Goal: Task Accomplishment & Management: Use online tool/utility

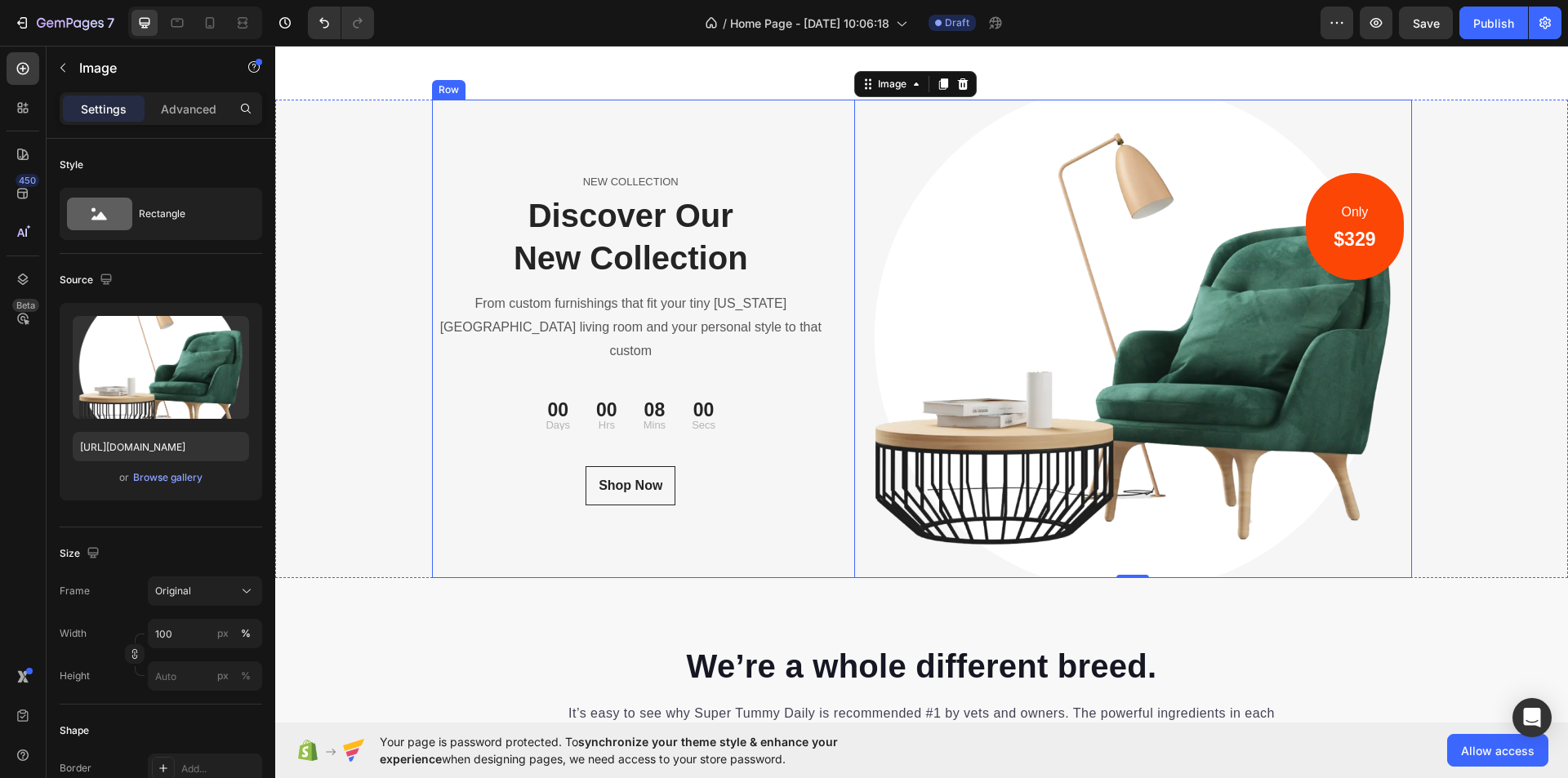
scroll to position [5395, 0]
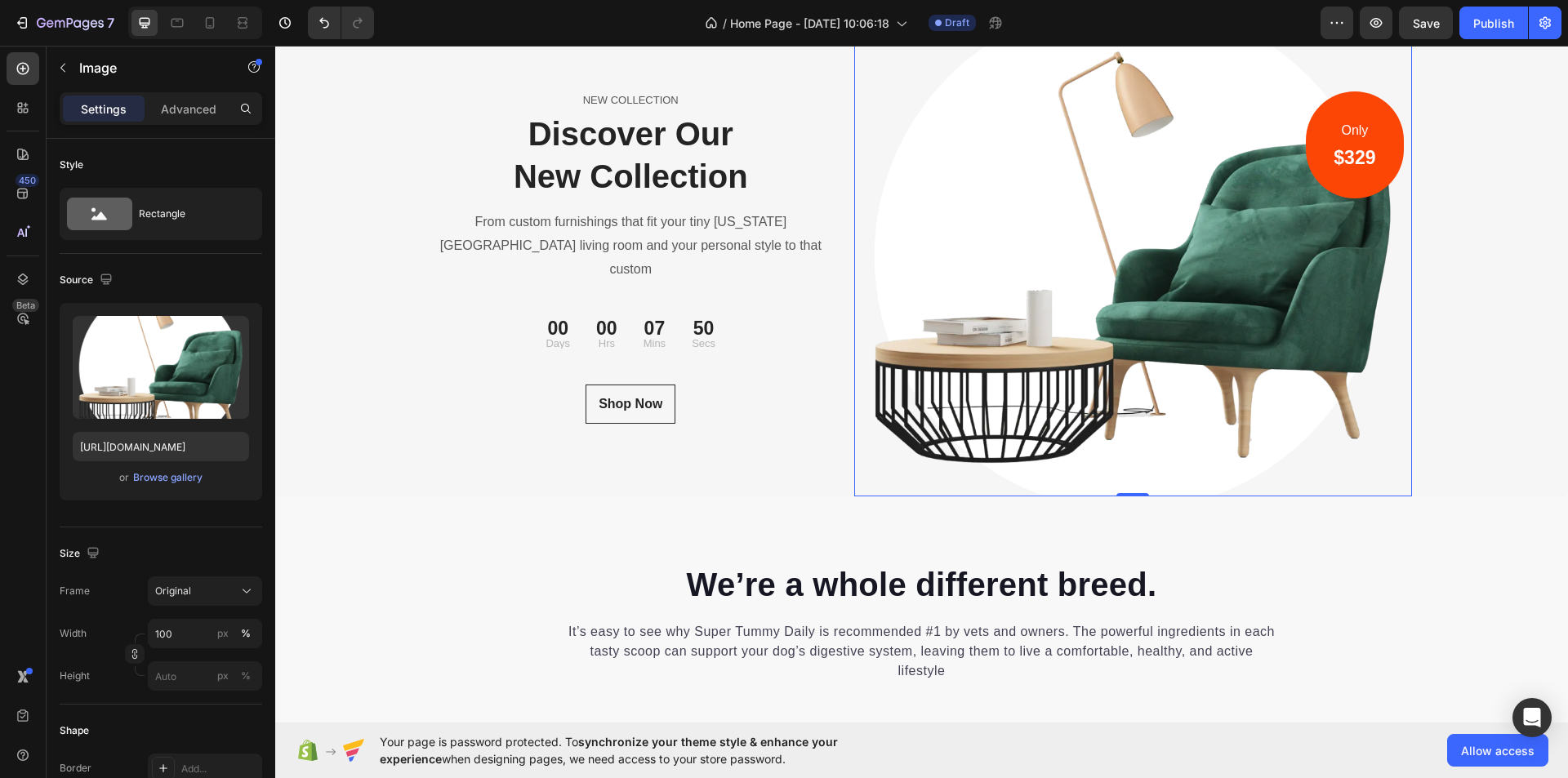
click at [1125, 386] on img at bounding box center [1133, 256] width 558 height 478
click at [958, 8] on icon at bounding box center [962, 2] width 10 height 11
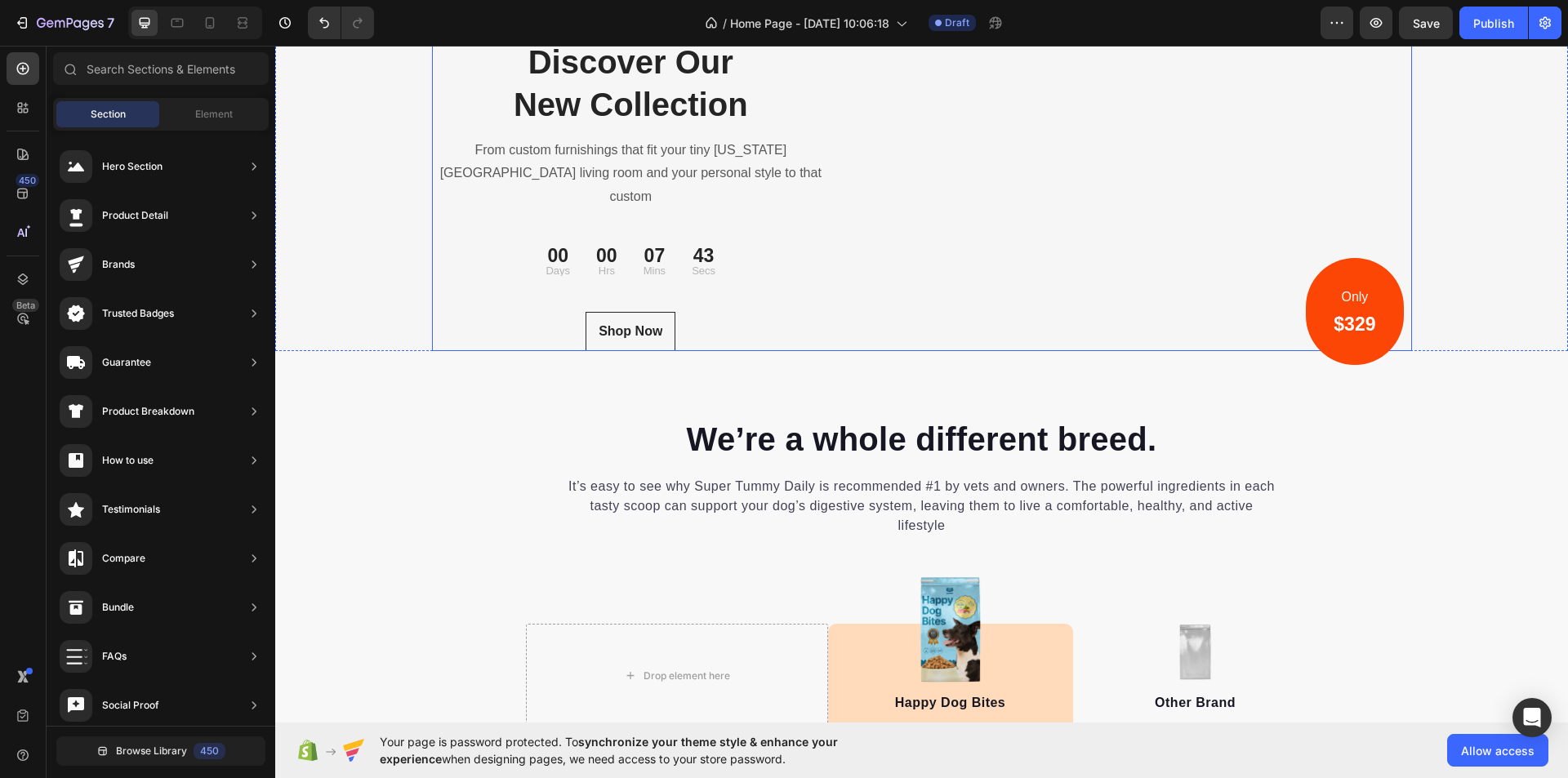
click at [1017, 349] on div "Only Text block $329 Heading Row Image Row Row" at bounding box center [1133, 184] width 558 height 334
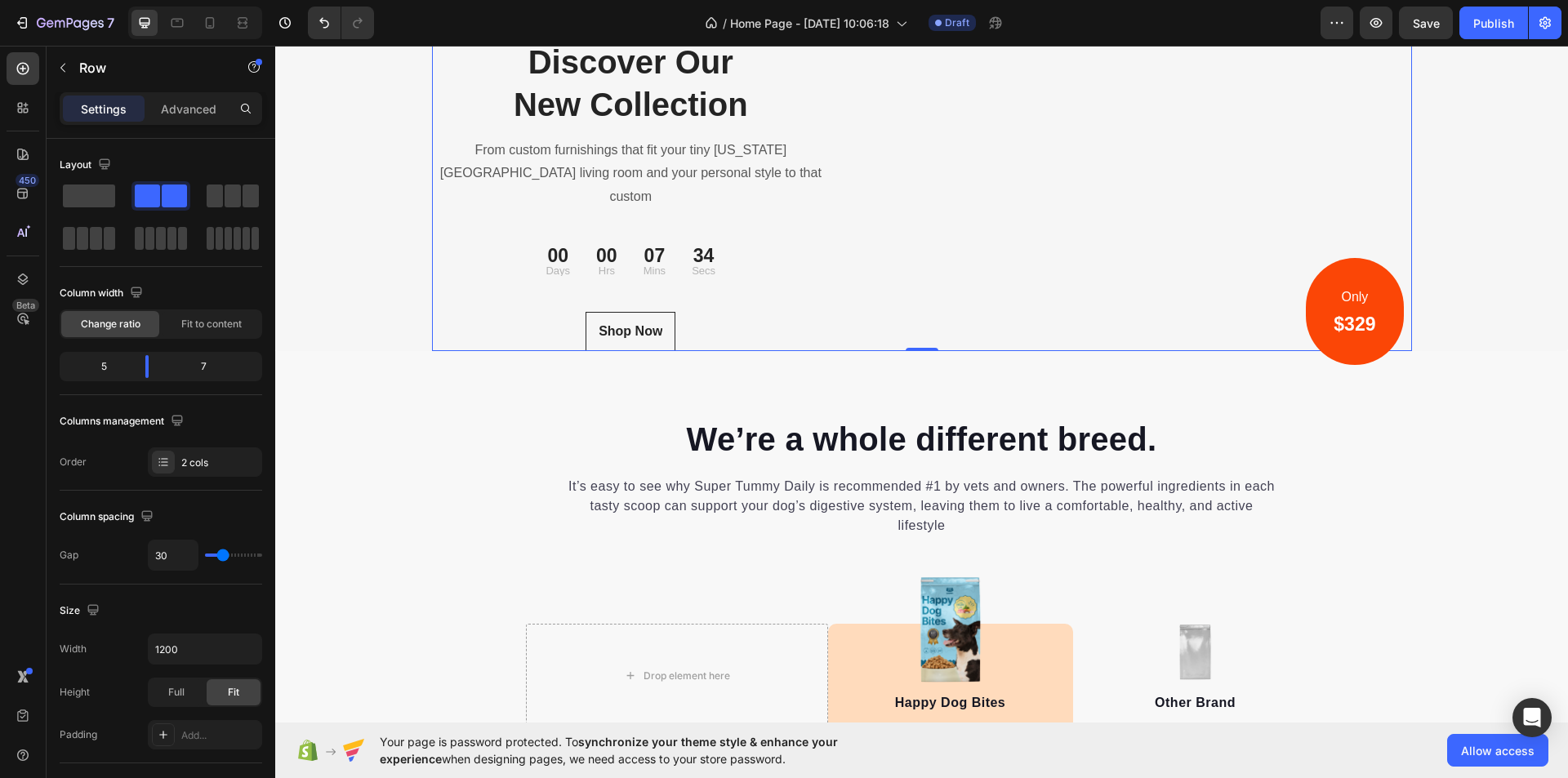
click at [1013, 343] on div "Only Text block $329 Heading Row Image Row Row" at bounding box center [1133, 184] width 558 height 334
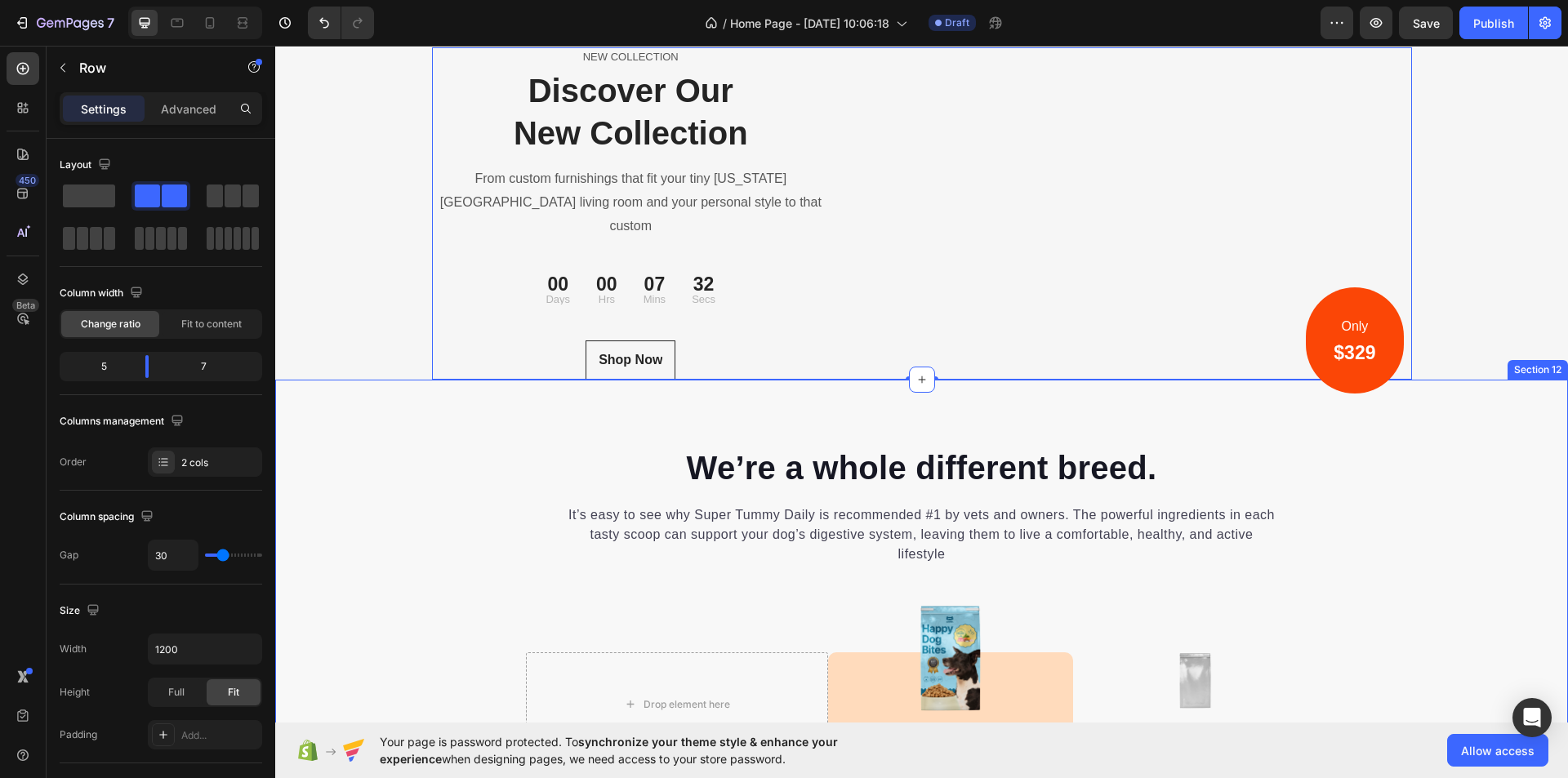
scroll to position [5559, 0]
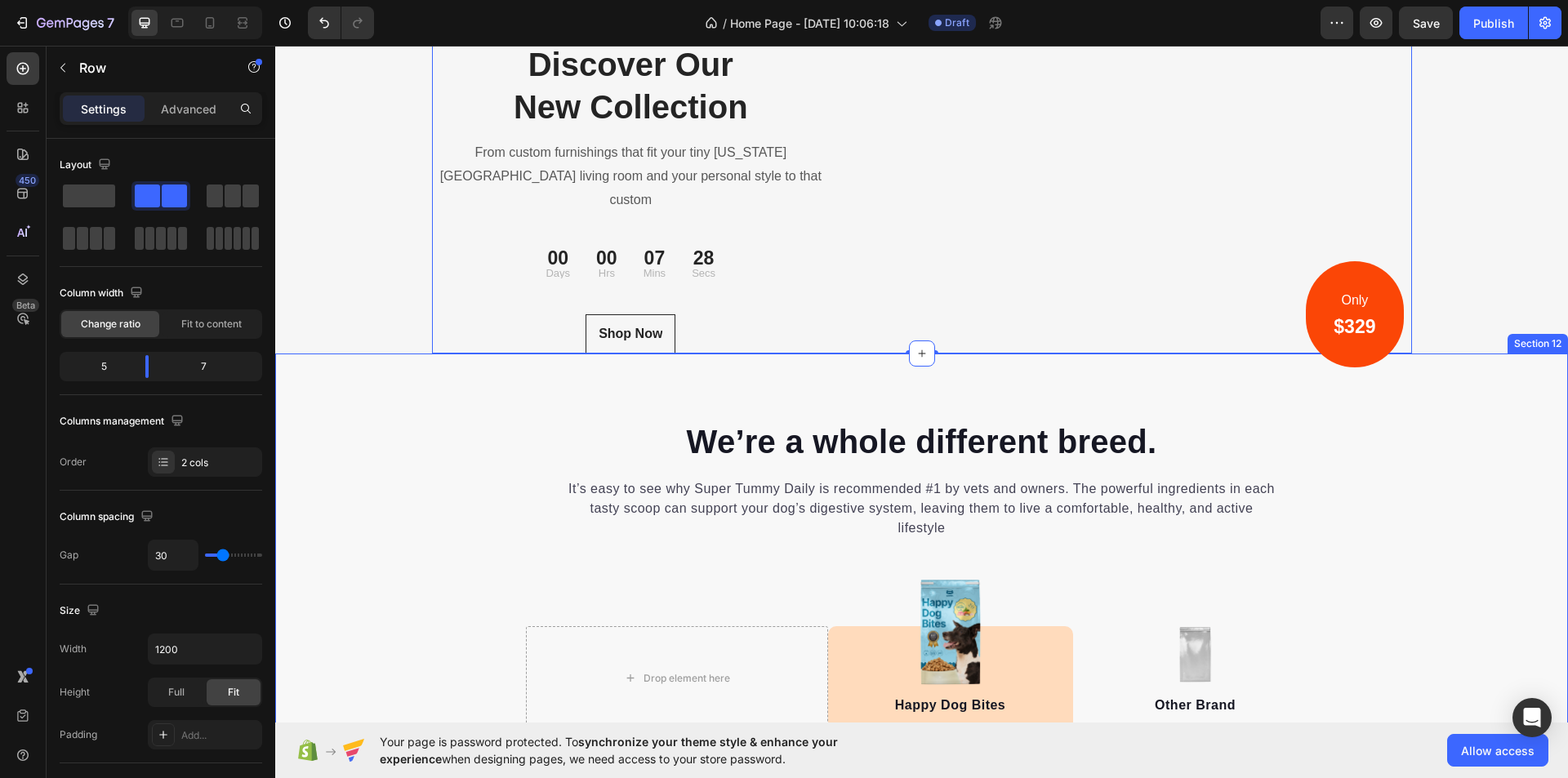
drag, startPoint x: 356, startPoint y: 235, endPoint x: 741, endPoint y: 341, distance: 399.3
click at [90, 197] on span at bounding box center [89, 196] width 52 height 23
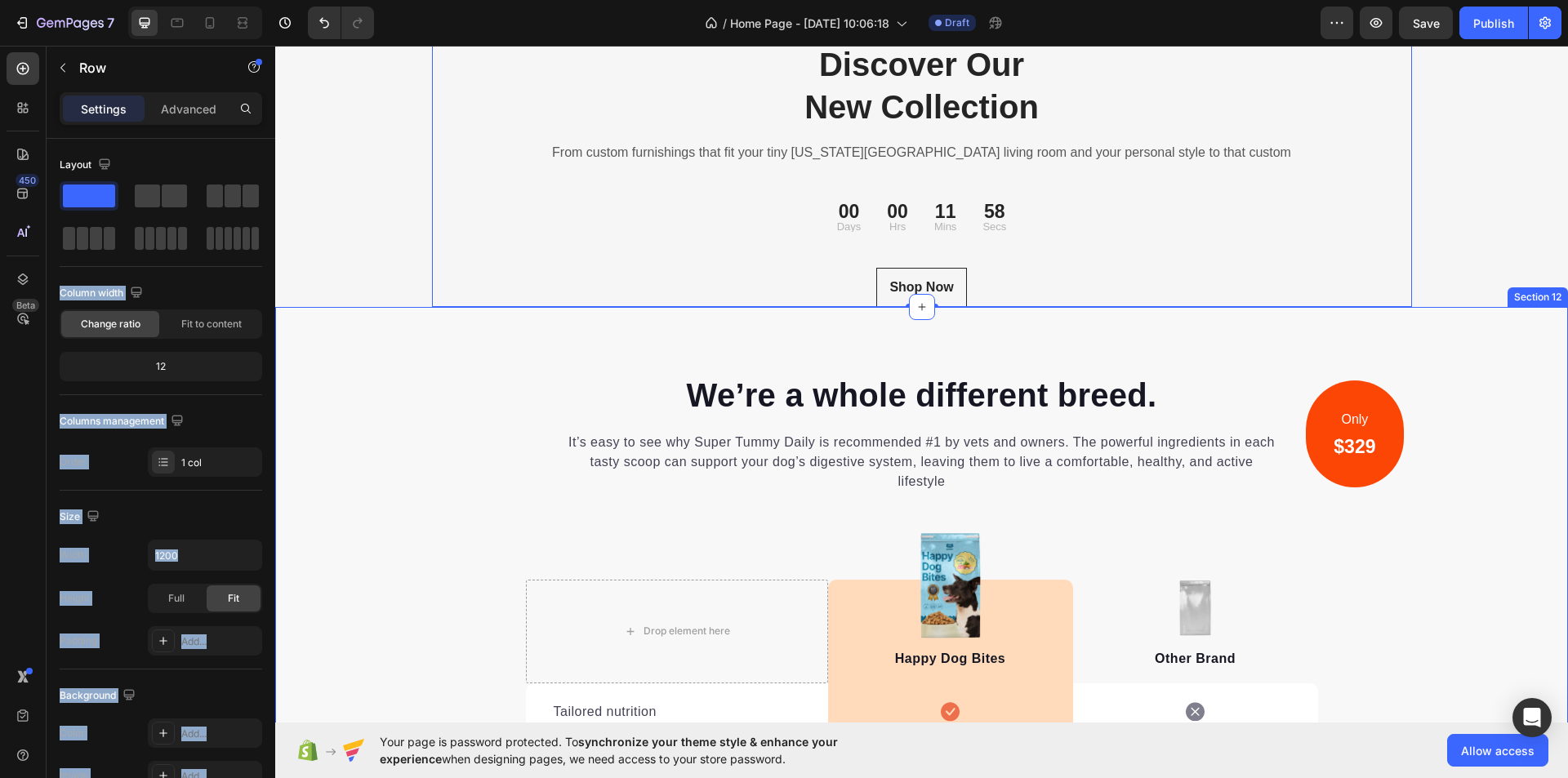
drag, startPoint x: 370, startPoint y: 244, endPoint x: 820, endPoint y: 308, distance: 454.5
click at [458, 351] on div "We’re a whole different breed. Heading It’s easy to see why Super Tummy Daily i…" at bounding box center [921, 757] width 1293 height 899
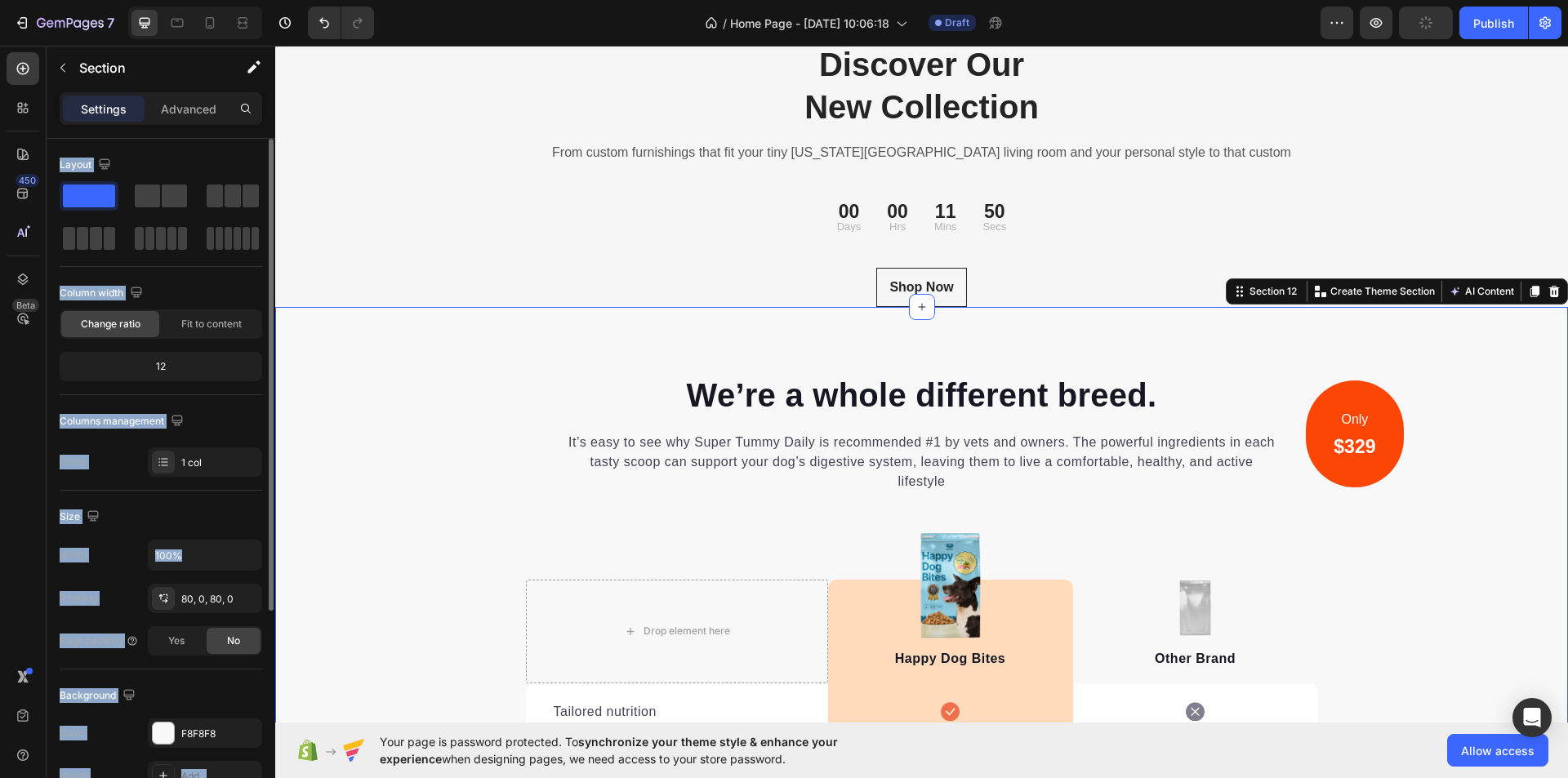
click at [89, 198] on span at bounding box center [89, 196] width 52 height 23
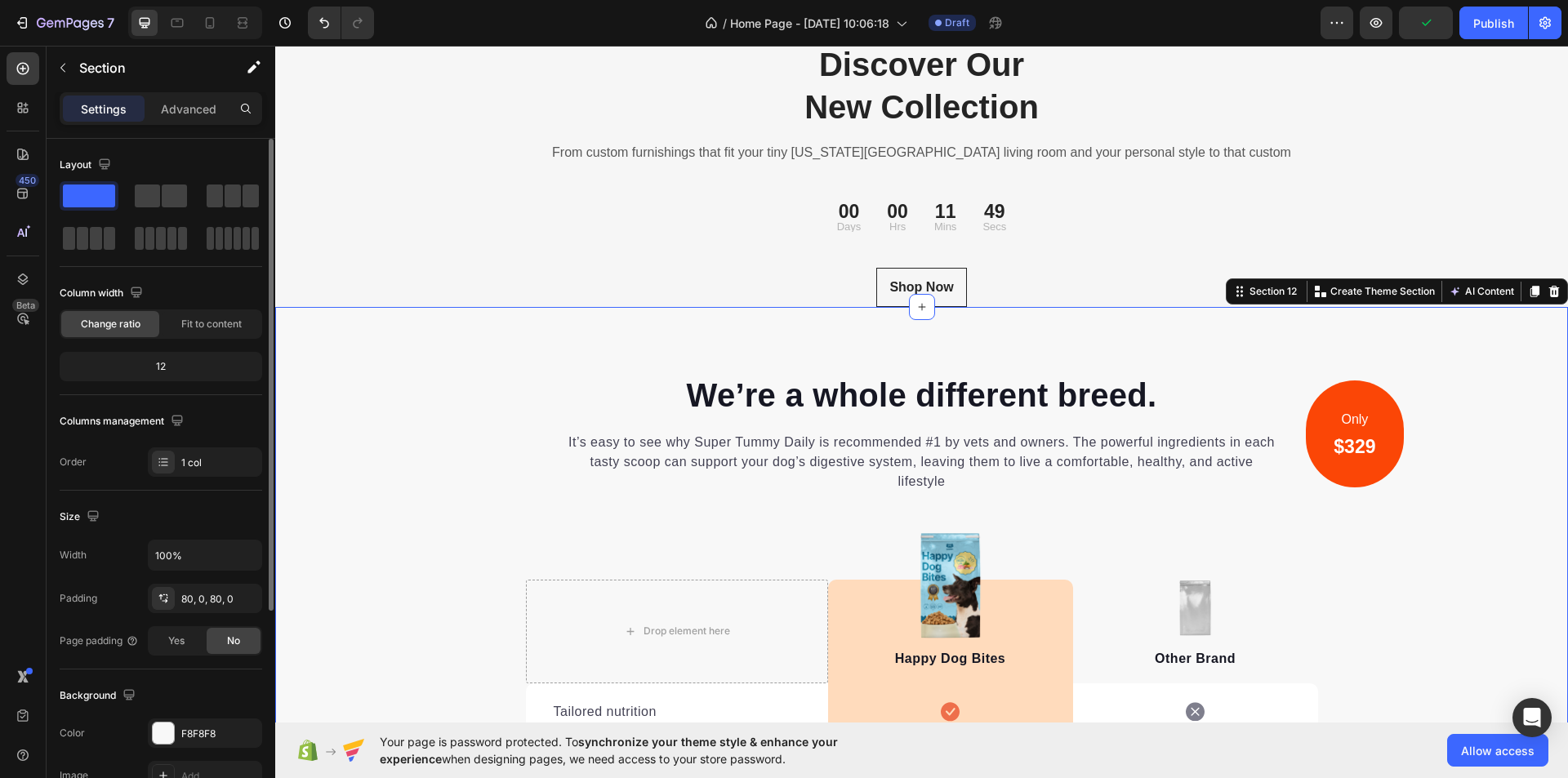
click at [96, 186] on span at bounding box center [89, 196] width 52 height 23
drag, startPoint x: 365, startPoint y: 239, endPoint x: 414, endPoint y: 307, distance: 83.8
drag, startPoint x: 83, startPoint y: 61, endPoint x: 92, endPoint y: 95, distance: 35.2
click at [83, 61] on p "Section" at bounding box center [146, 67] width 134 height 20
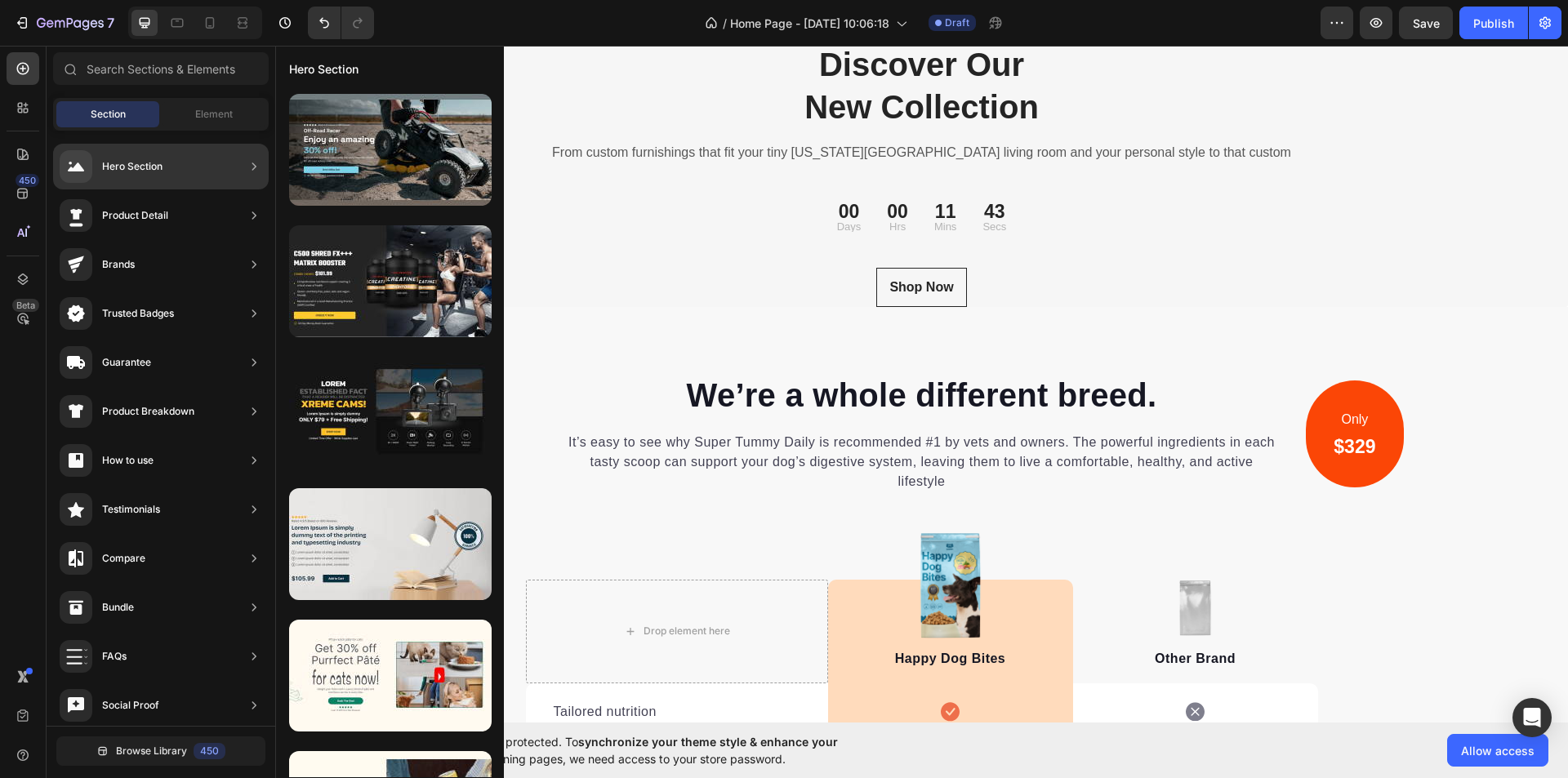
scroll to position [617, 0]
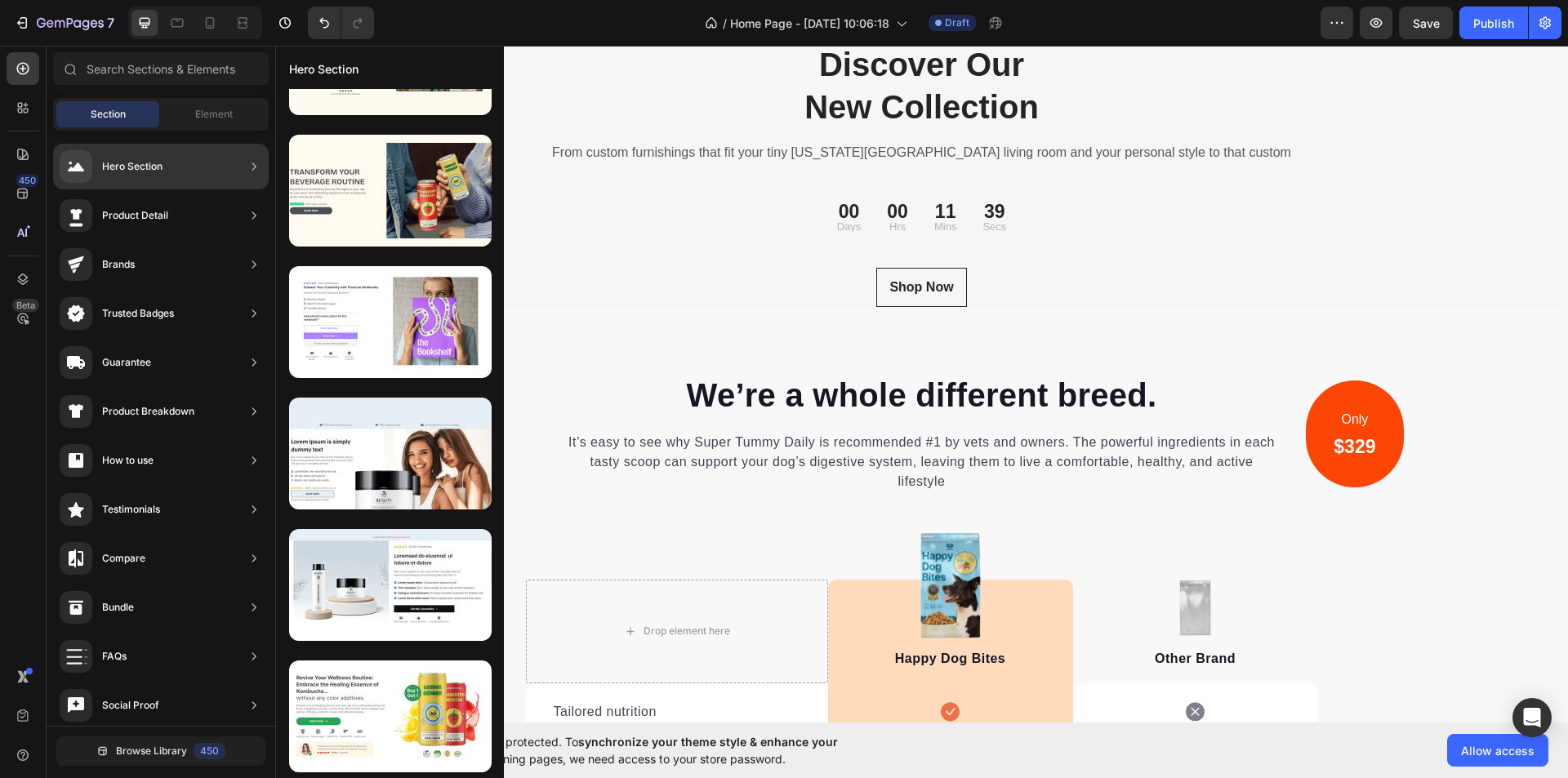
click at [137, 161] on div "Hero Section" at bounding box center [132, 167] width 61 height 17
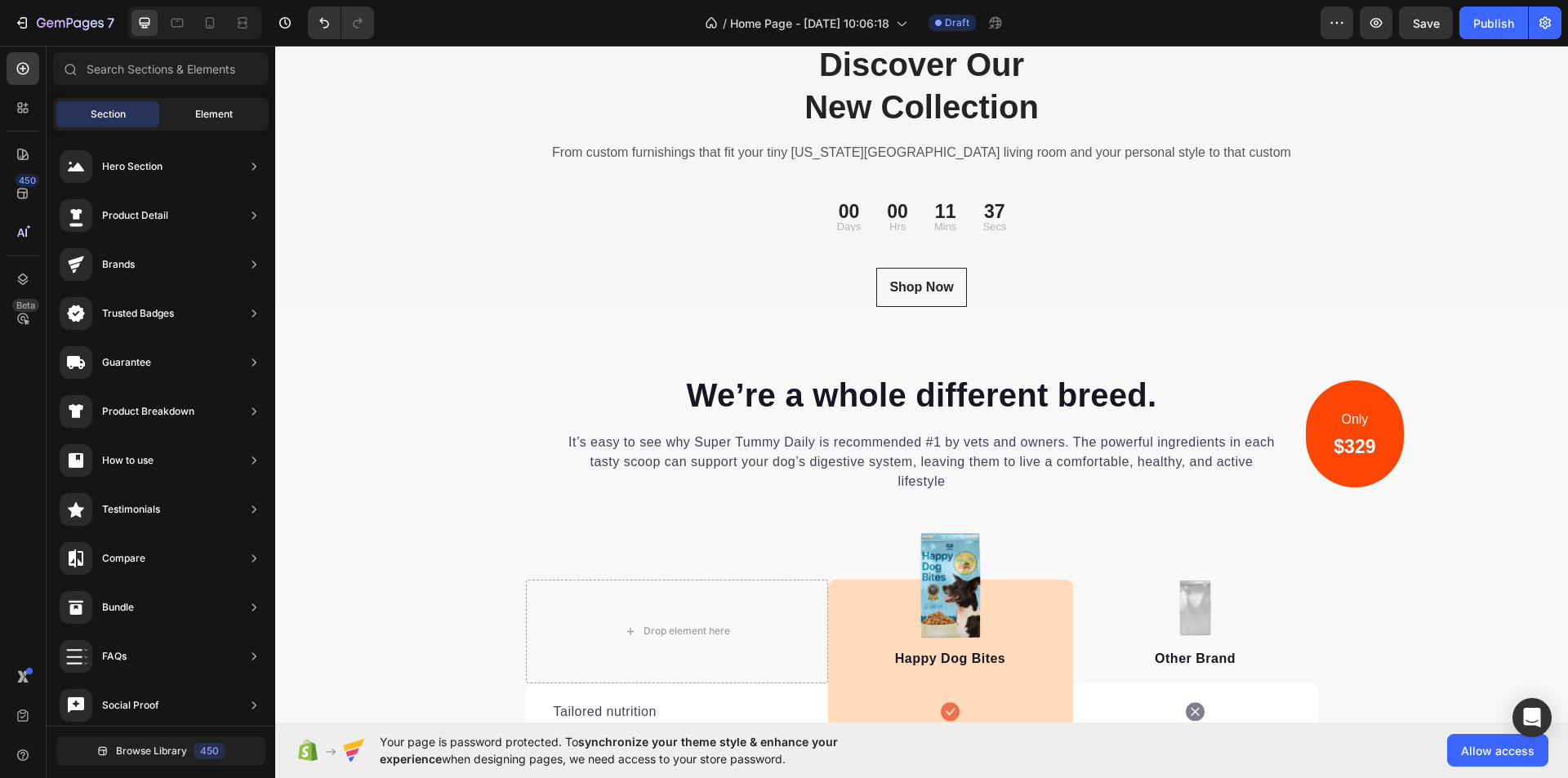
click at [202, 113] on span "Element" at bounding box center [214, 115] width 37 height 15
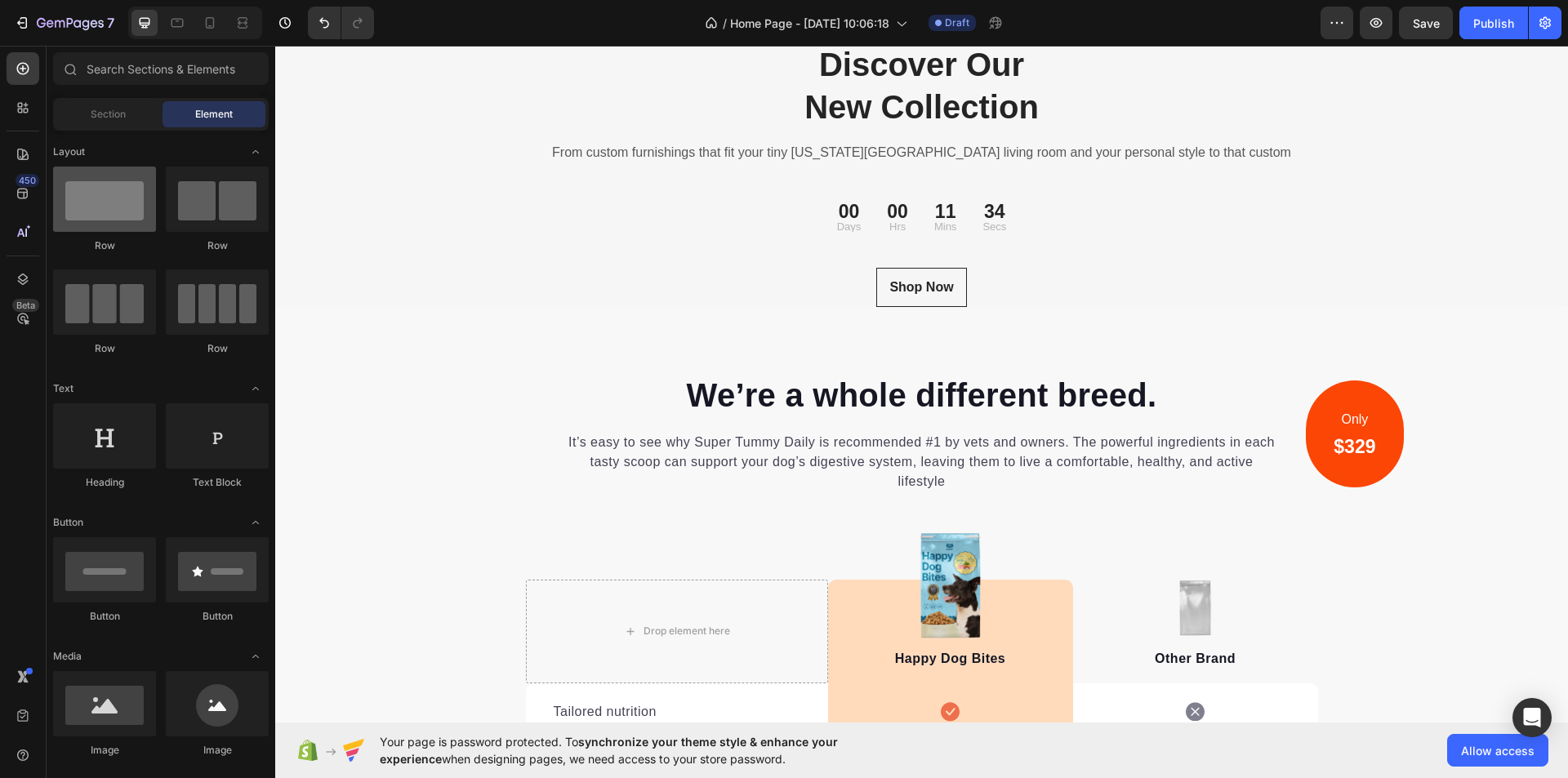
click at [112, 220] on div at bounding box center [104, 199] width 102 height 65
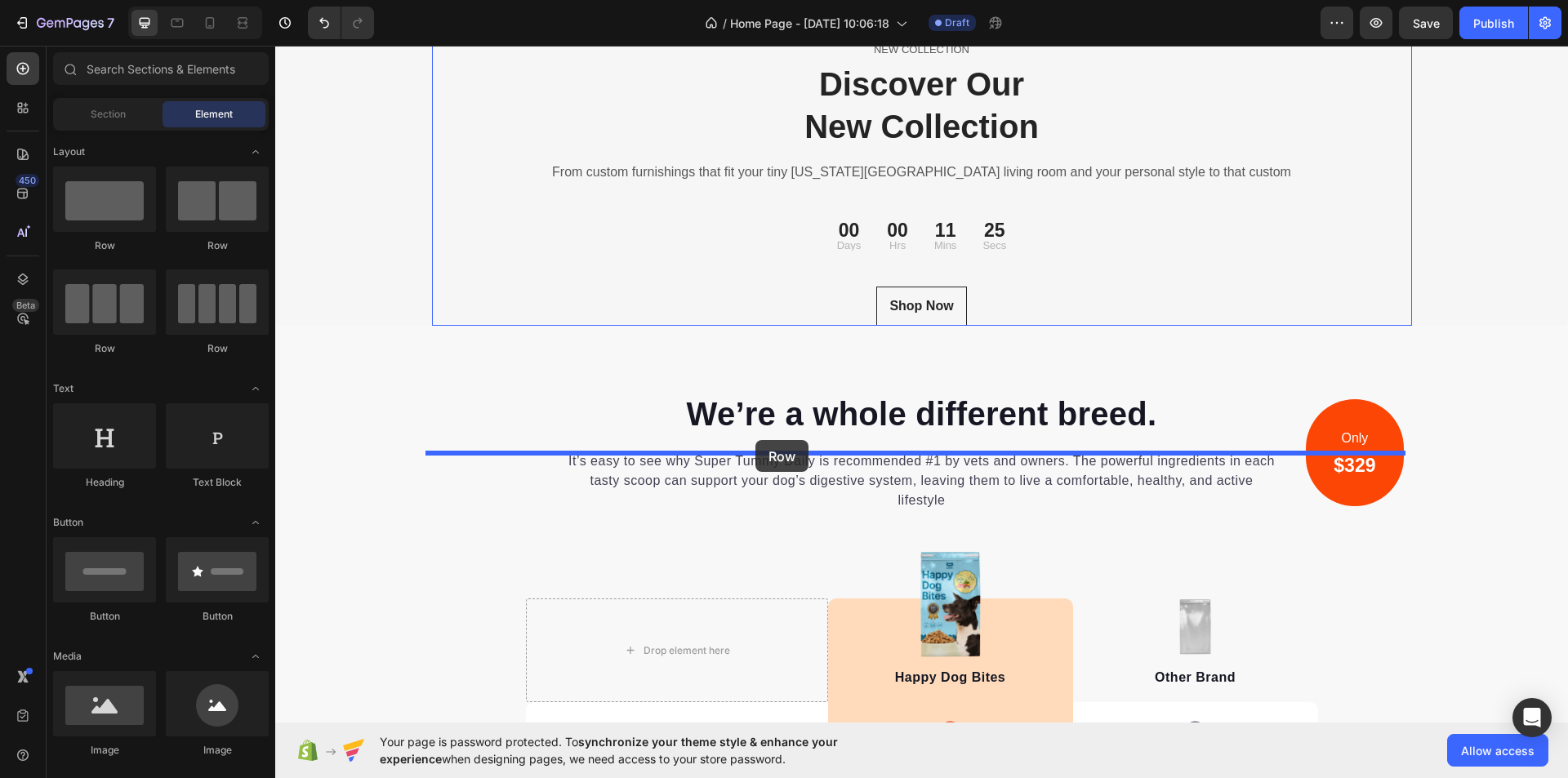
scroll to position [5395, 0]
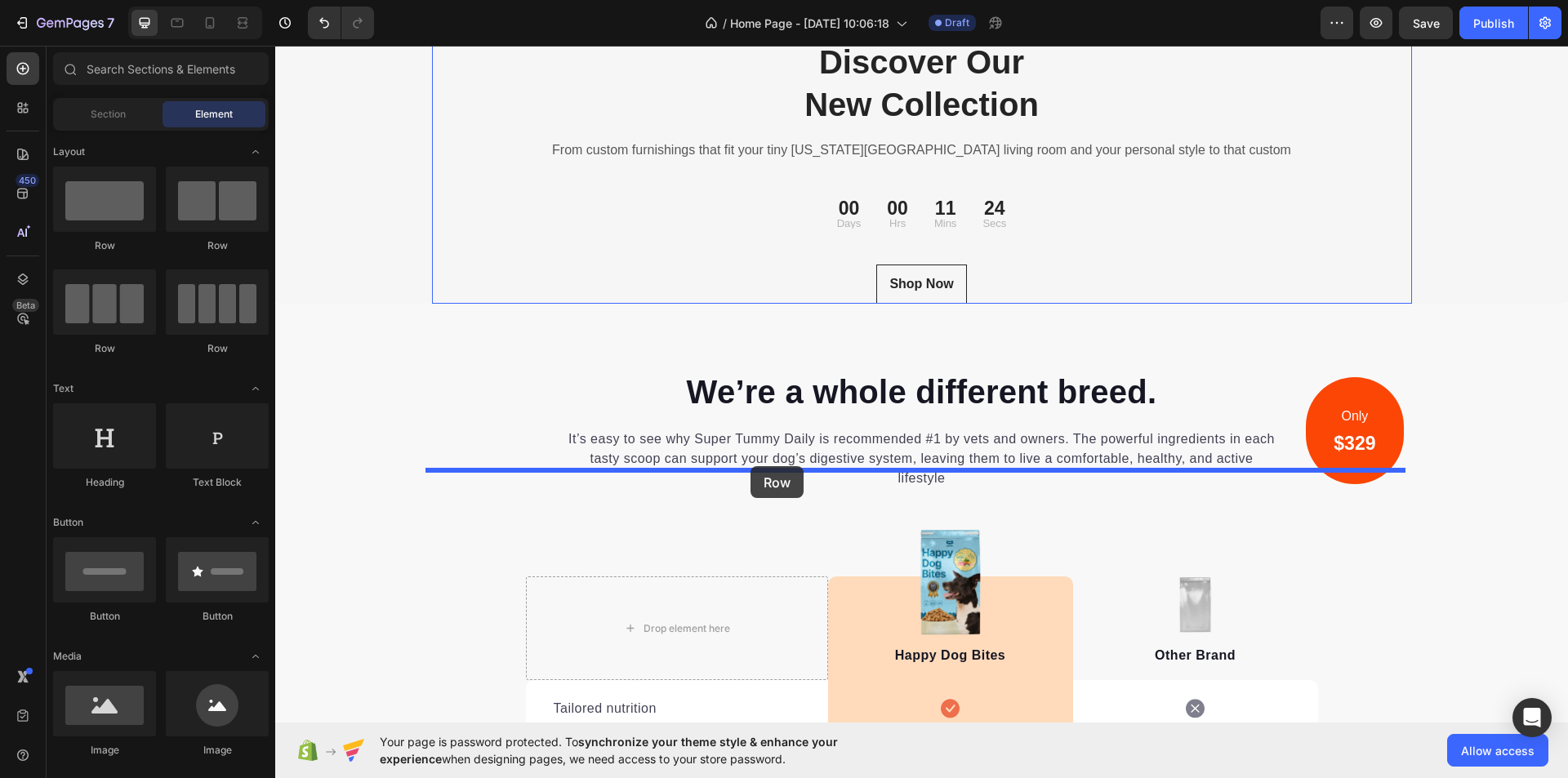
drag, startPoint x: 383, startPoint y: 254, endPoint x: 751, endPoint y: 467, distance: 425.2
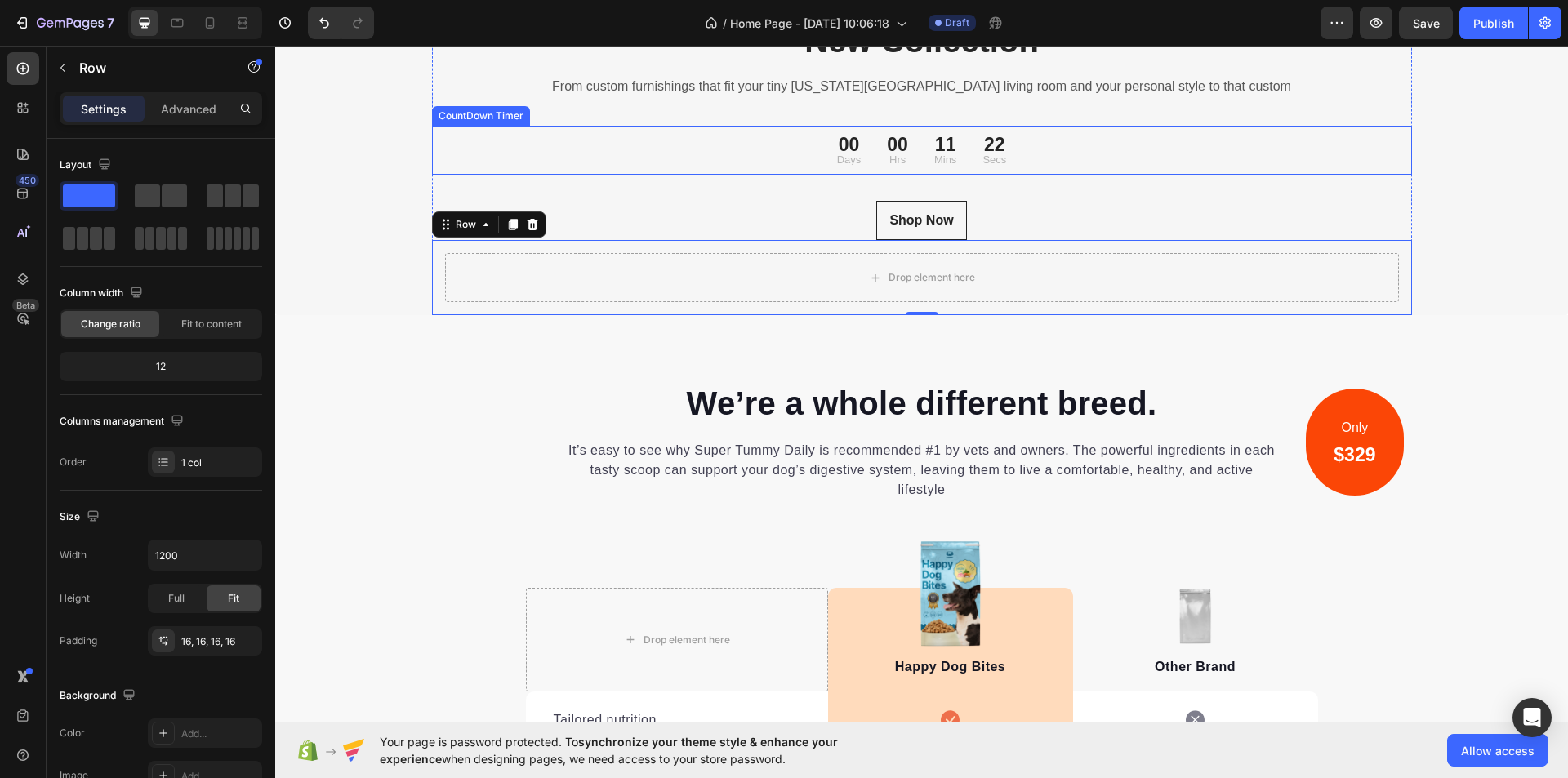
scroll to position [5477, 0]
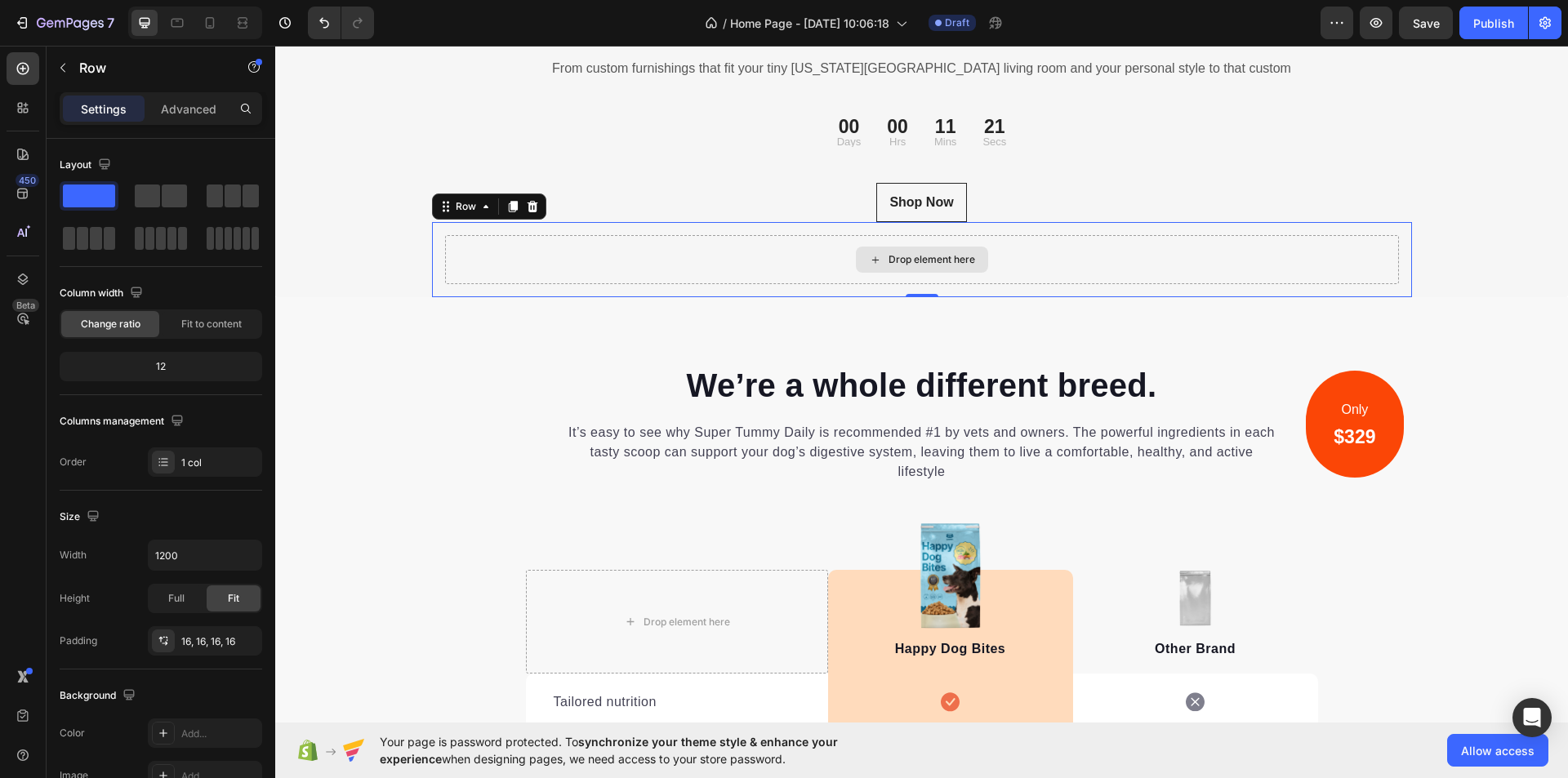
click at [689, 284] on div "Drop element here" at bounding box center [922, 259] width 954 height 49
click at [696, 284] on div "Drop element here" at bounding box center [922, 259] width 954 height 49
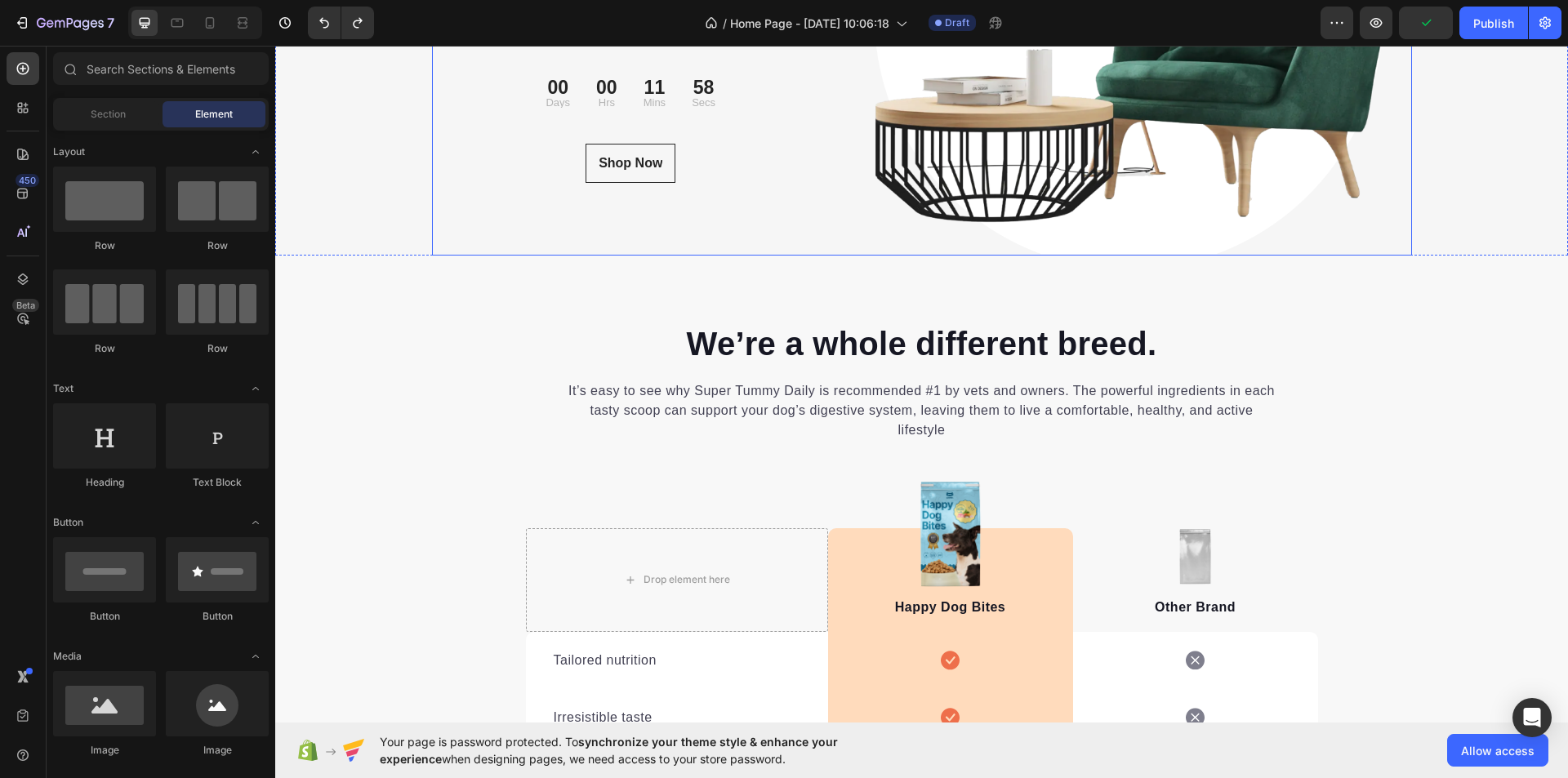
scroll to position [5640, 0]
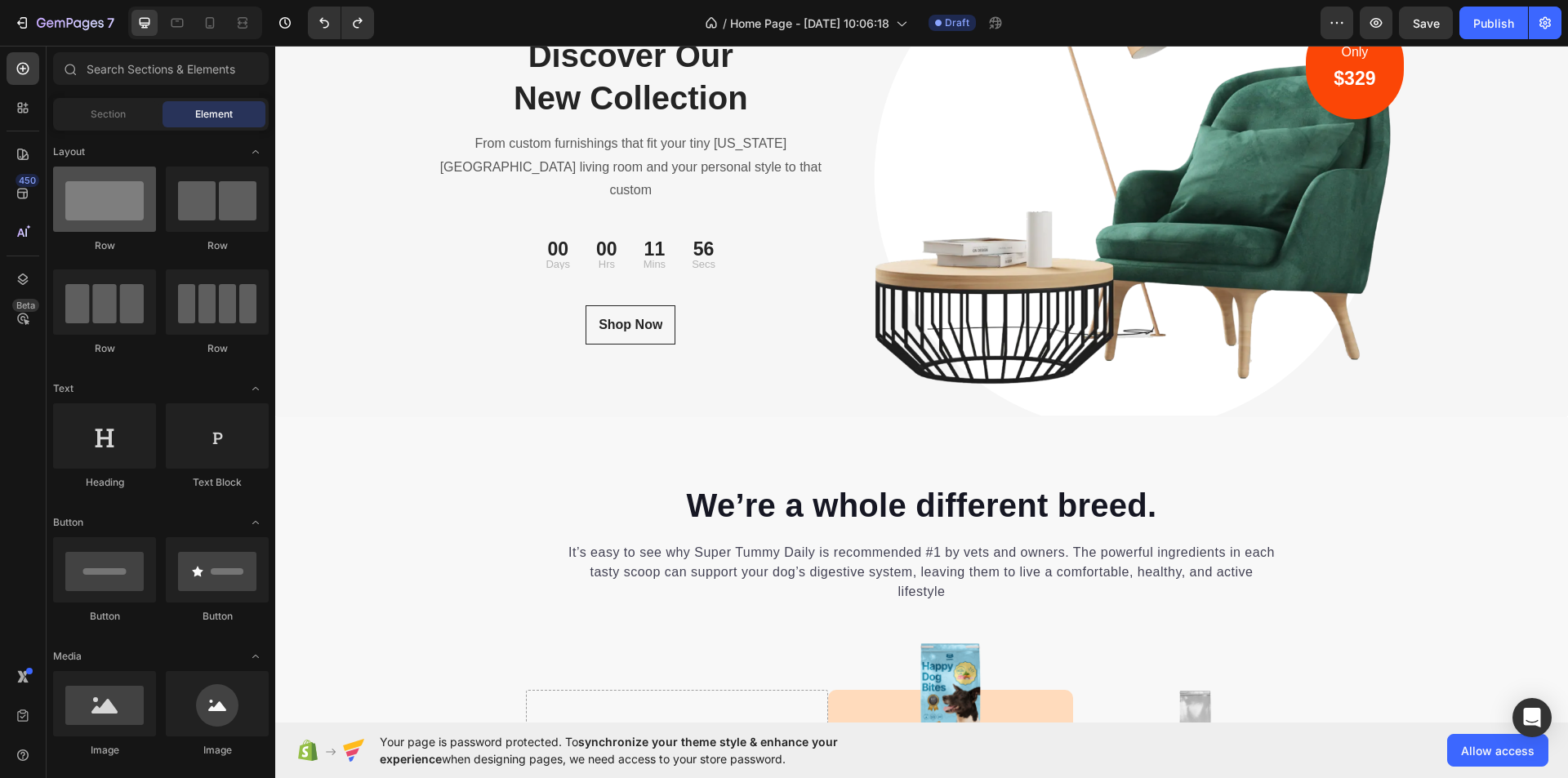
click at [113, 205] on div at bounding box center [104, 199] width 102 height 65
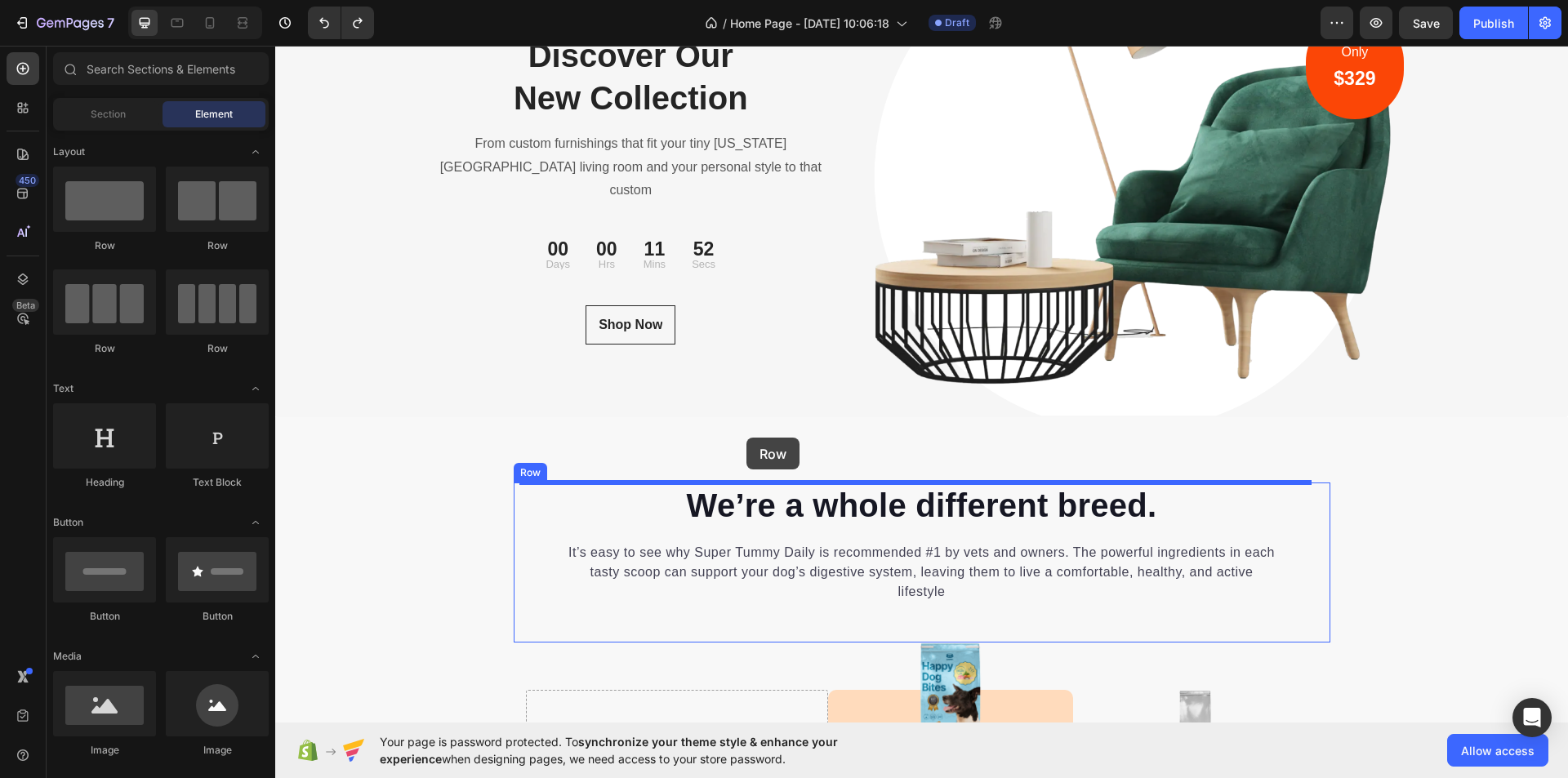
drag, startPoint x: 360, startPoint y: 312, endPoint x: 746, endPoint y: 438, distance: 406.0
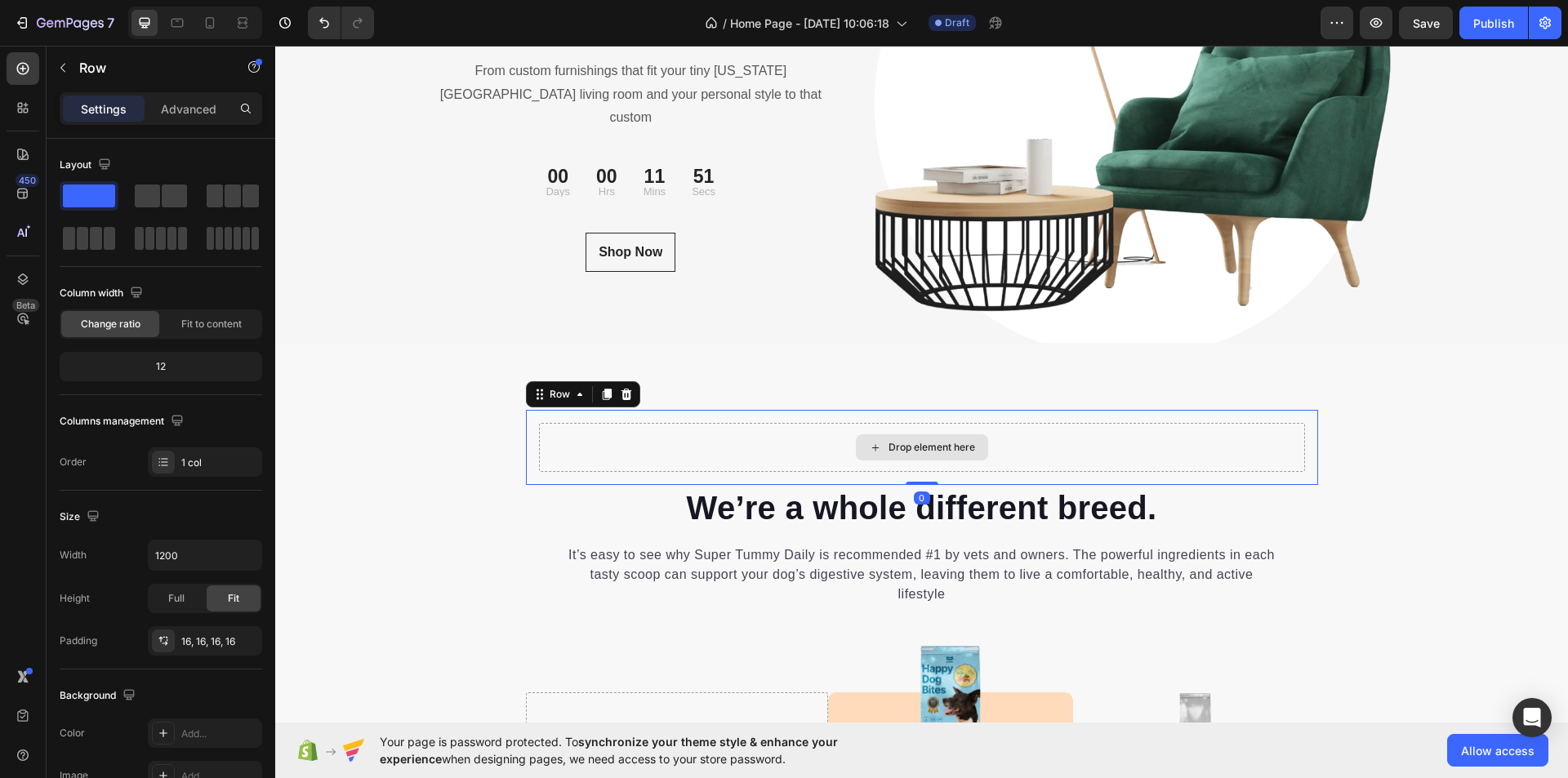
scroll to position [5722, 0]
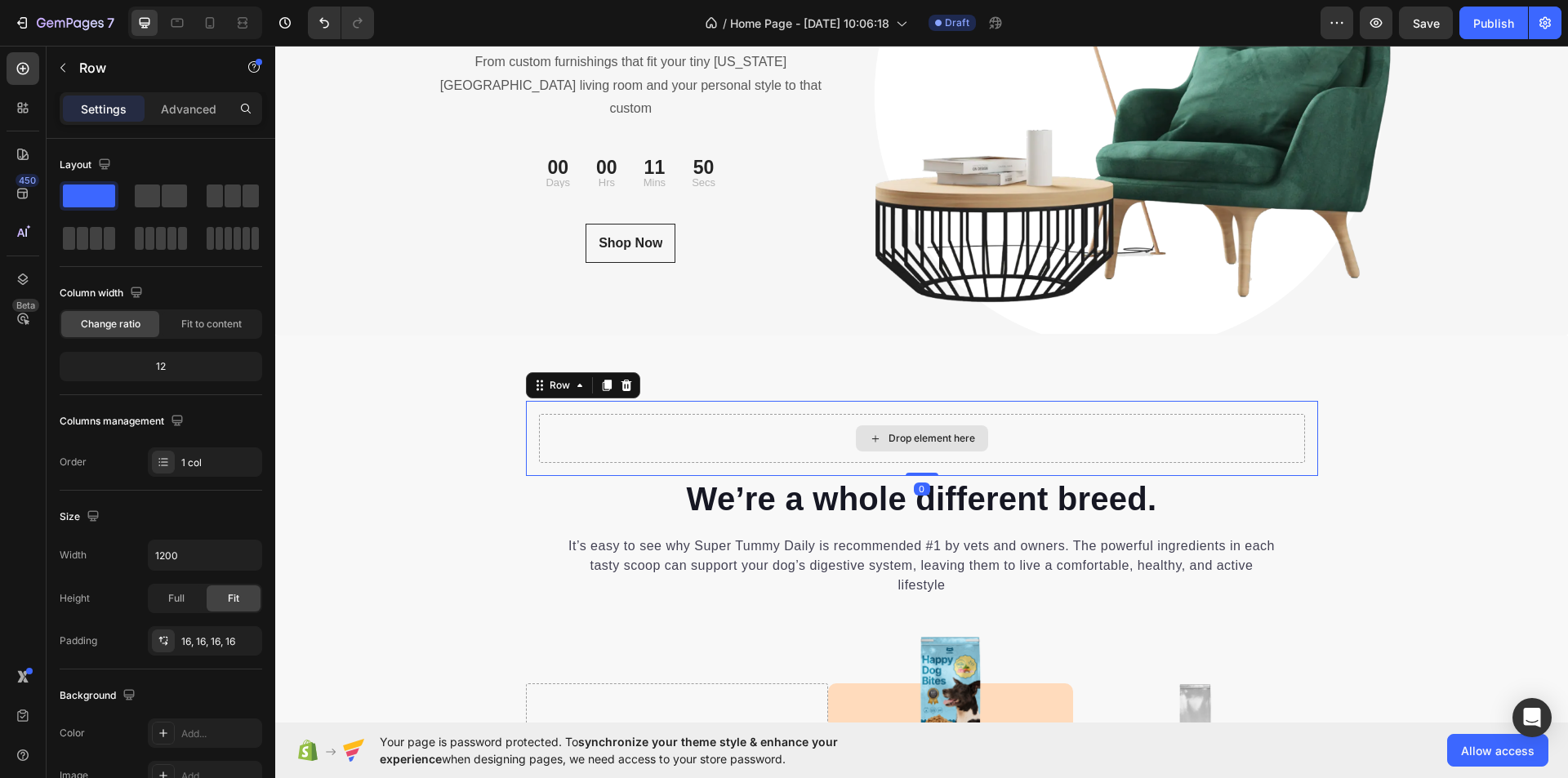
click at [797, 430] on div "Drop element here" at bounding box center [922, 438] width 766 height 49
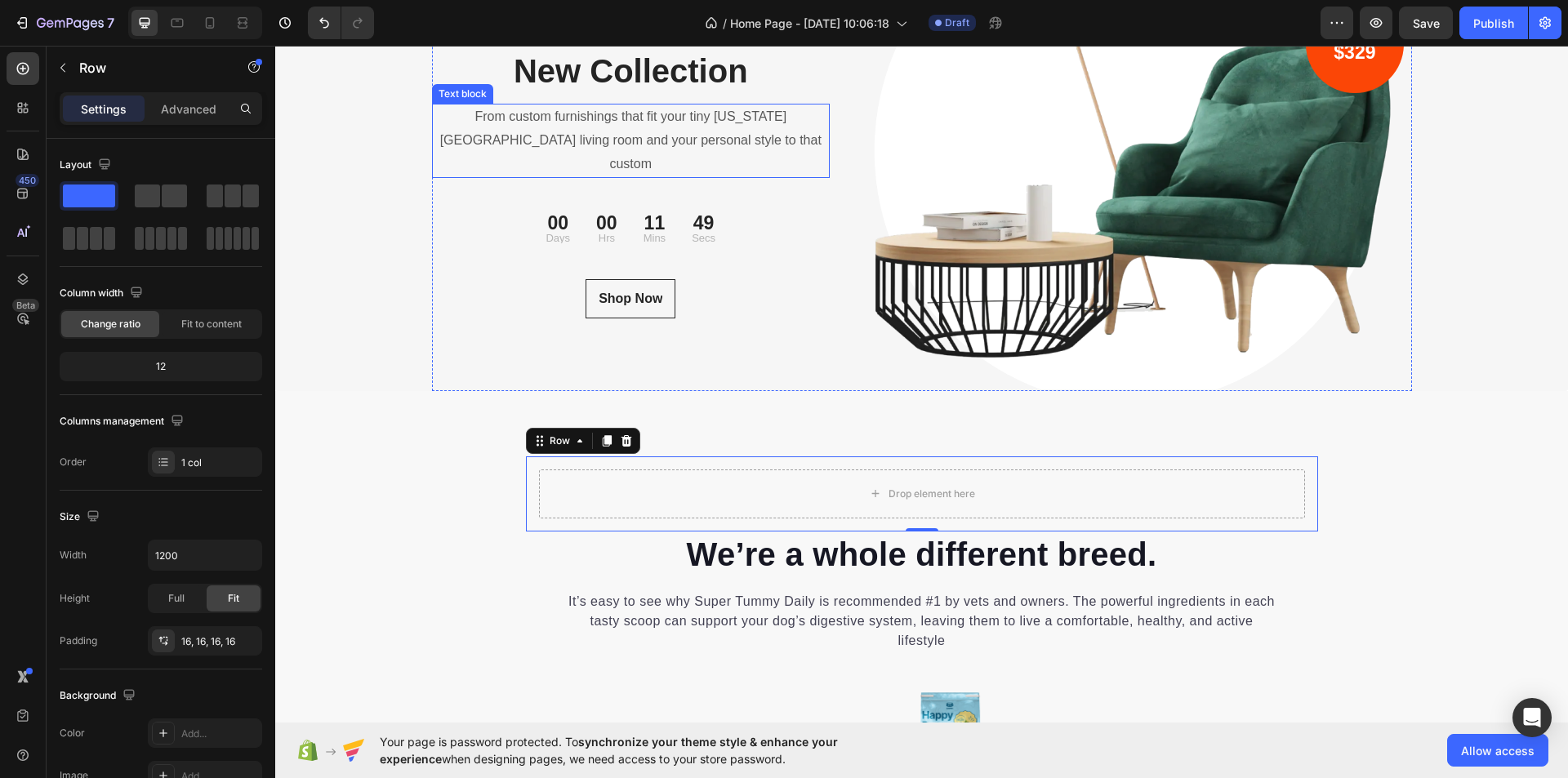
scroll to position [5477, 0]
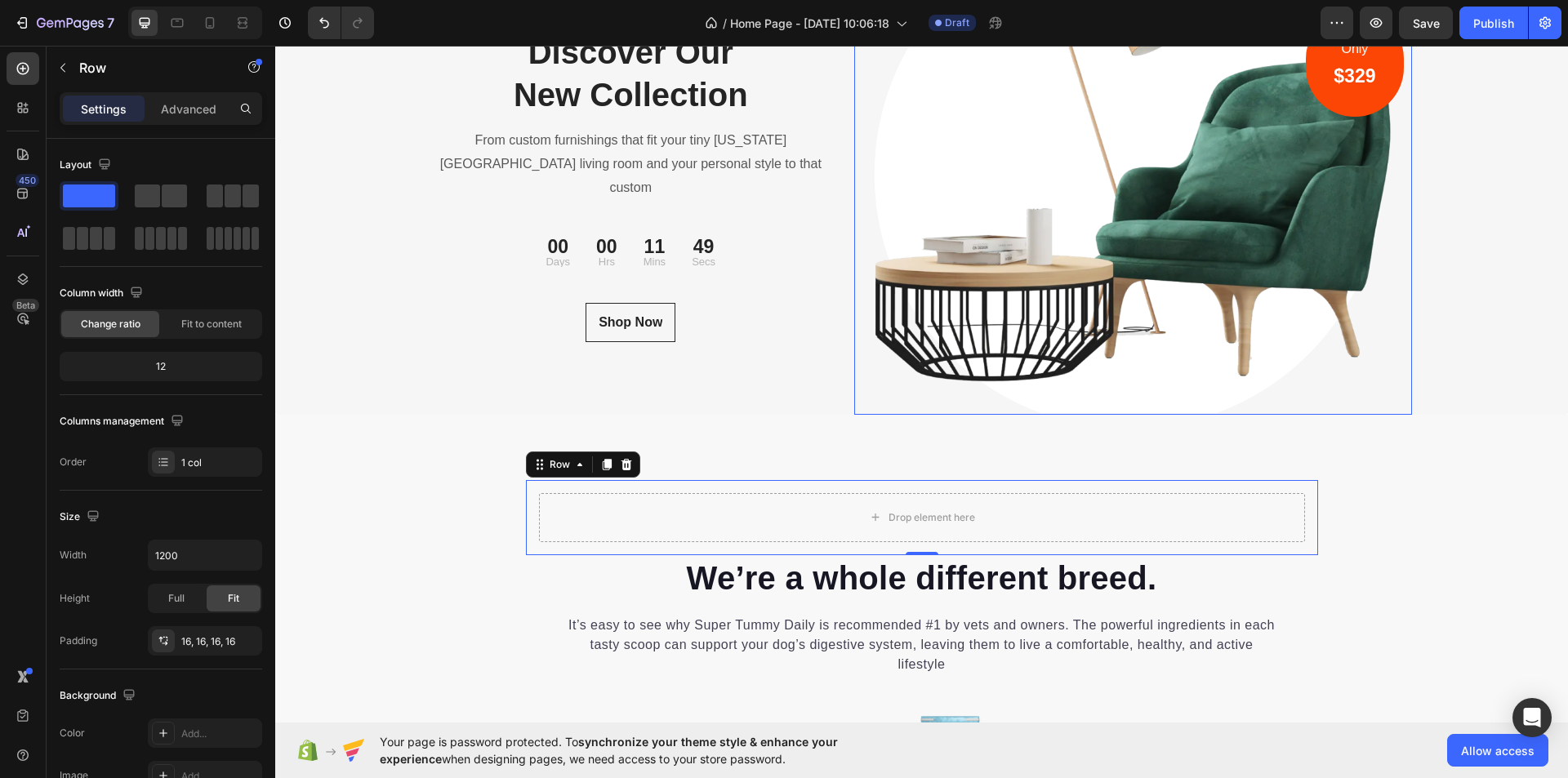
click at [883, 286] on img at bounding box center [1133, 175] width 558 height 478
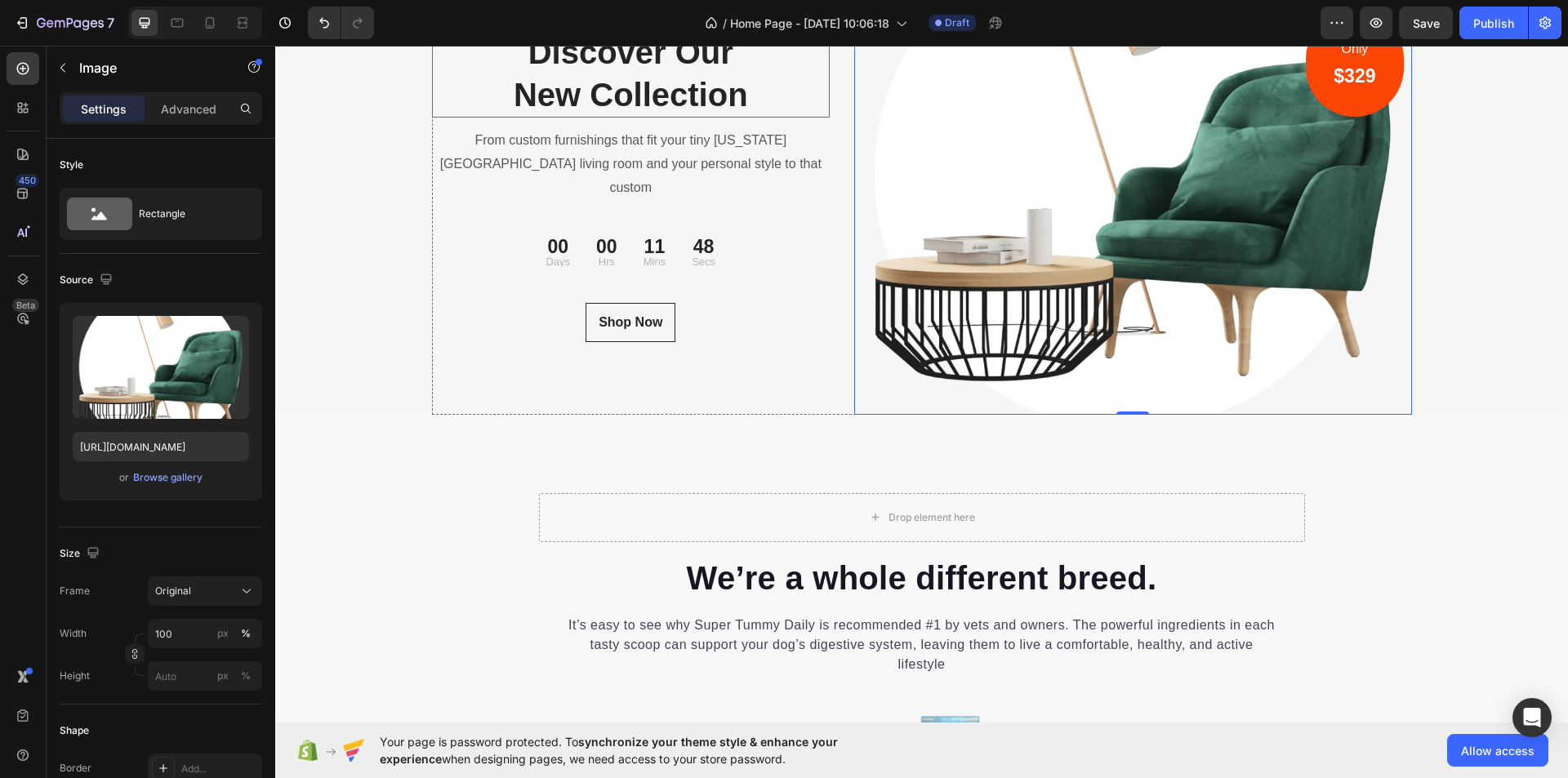
click at [758, 116] on p "Discover Our New Collection" at bounding box center [632, 73] width 395 height 85
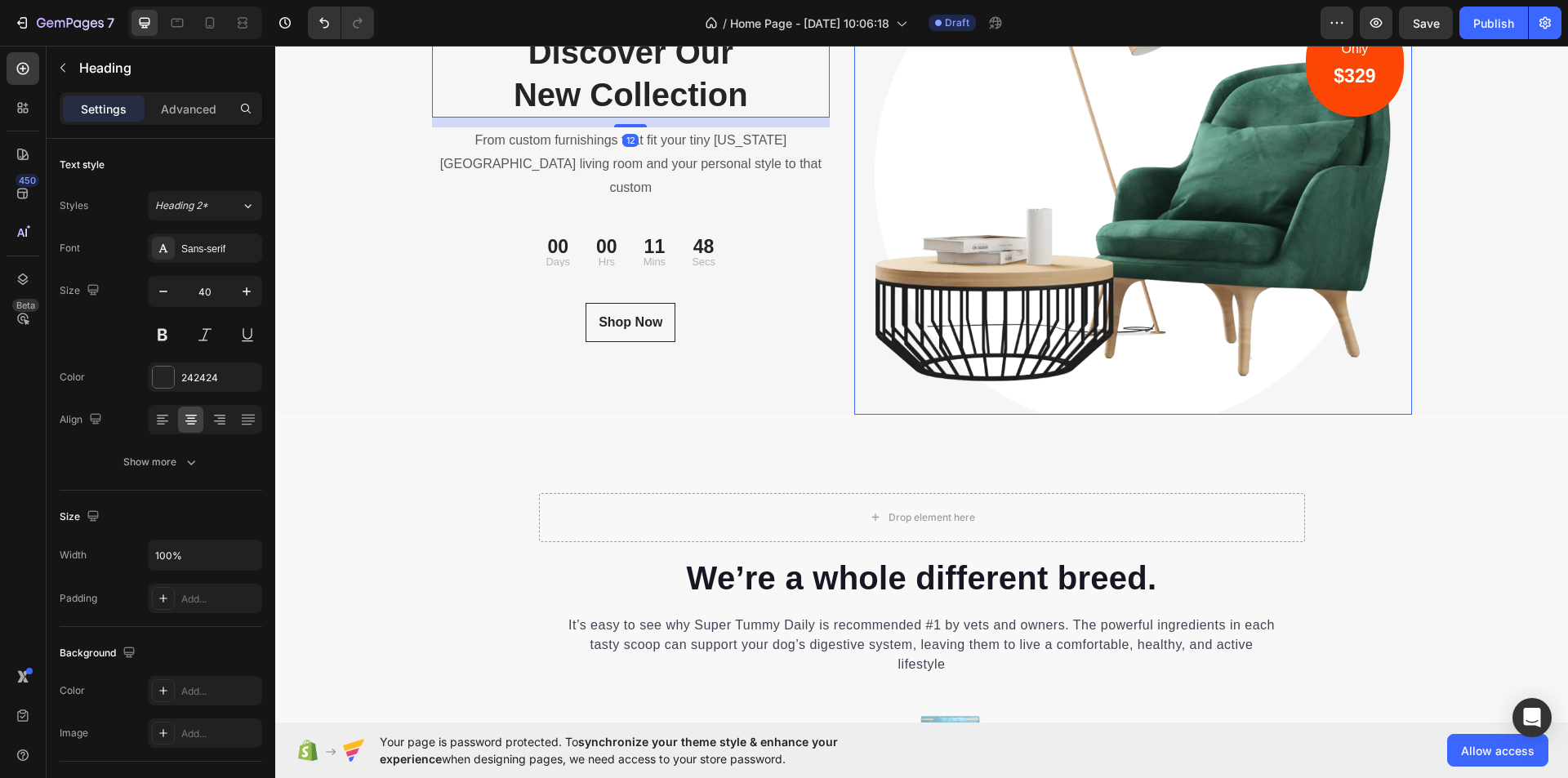
click at [913, 259] on img at bounding box center [1133, 175] width 558 height 478
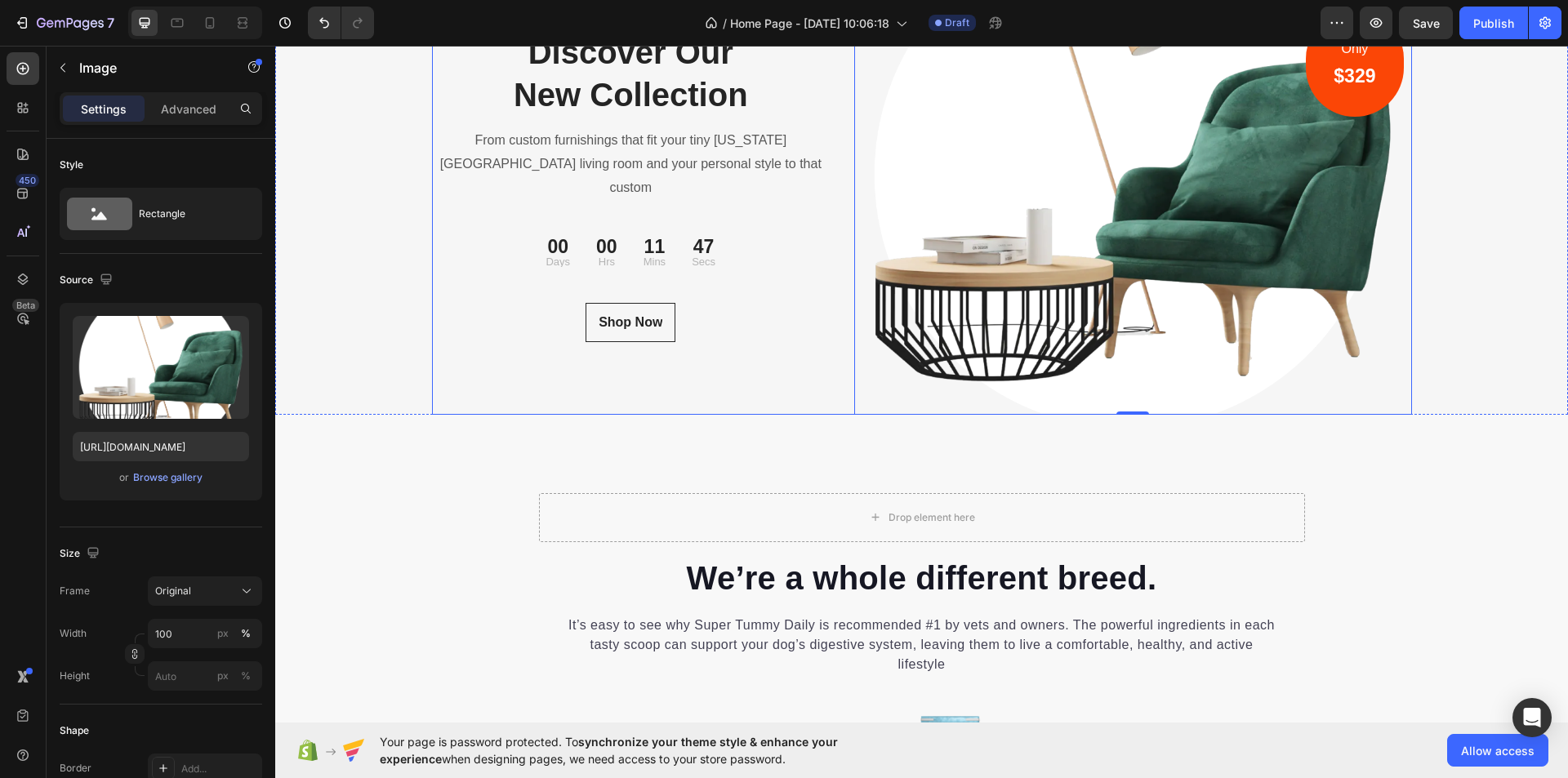
click at [810, 183] on div "NEW COLLECTION Text block Discover Our New Collection Heading From custom furni…" at bounding box center [632, 175] width 399 height 478
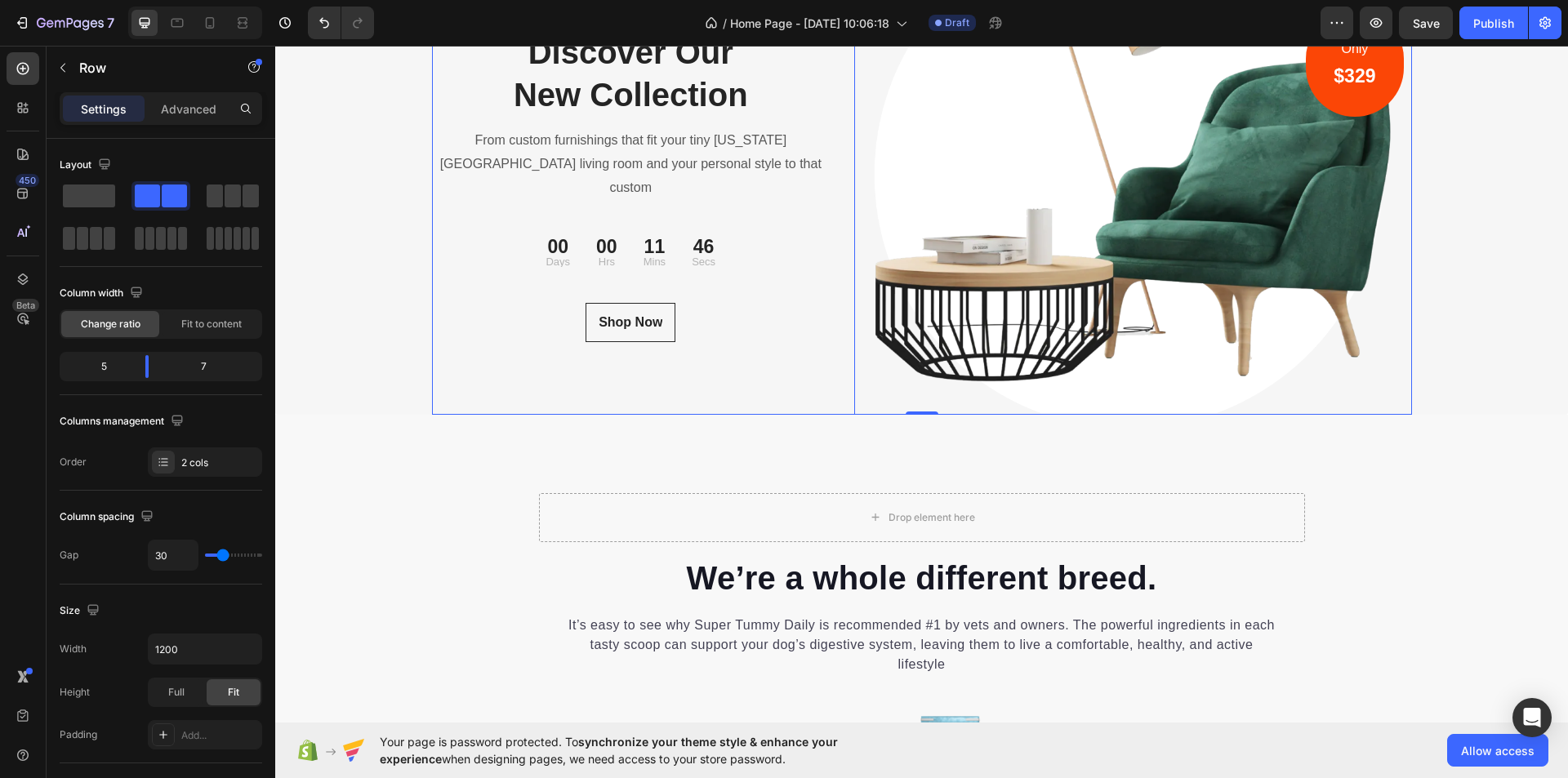
click at [935, 184] on img at bounding box center [1133, 175] width 558 height 478
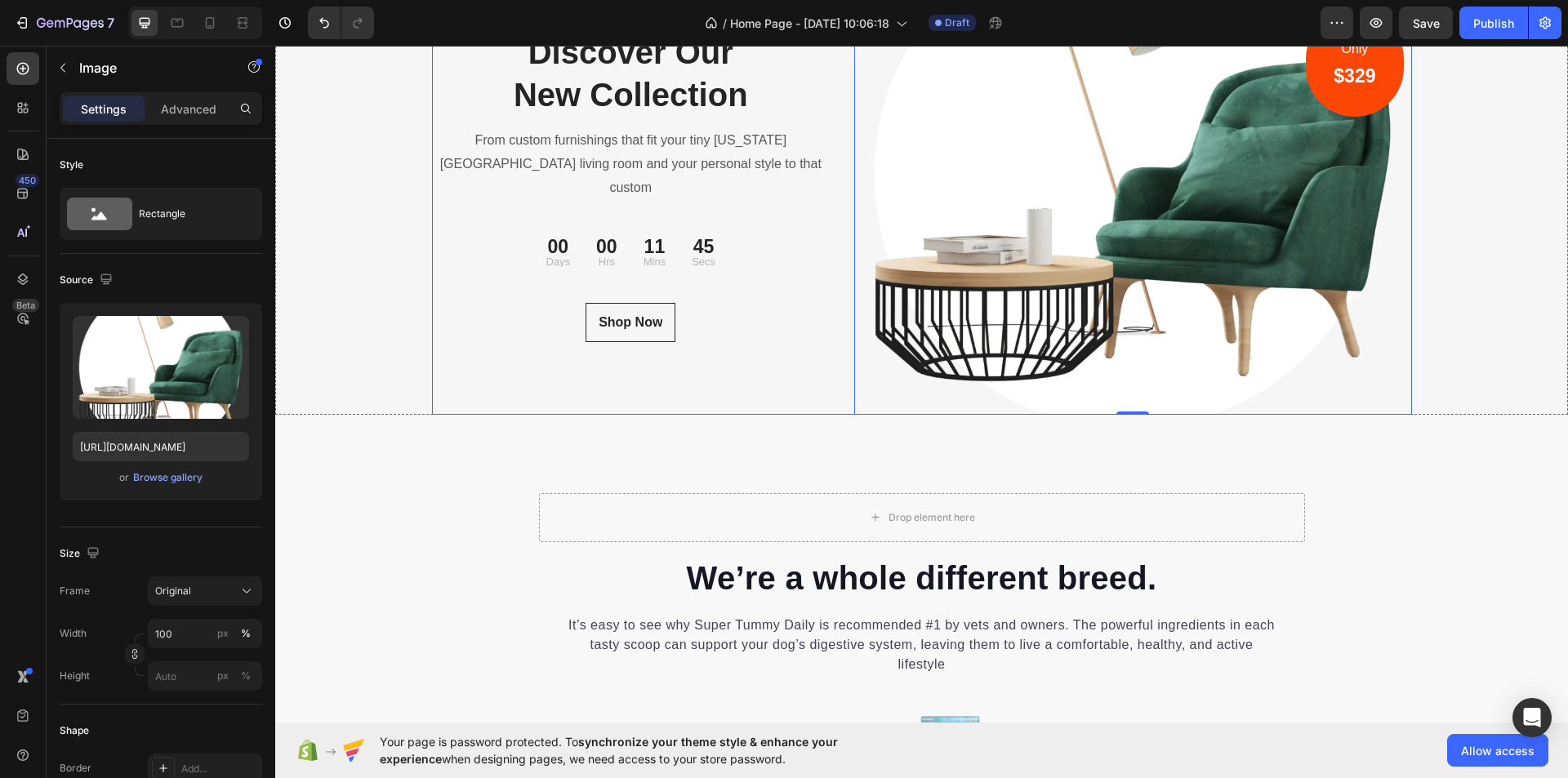
click at [810, 116] on p "Discover Our New Collection" at bounding box center [632, 73] width 395 height 85
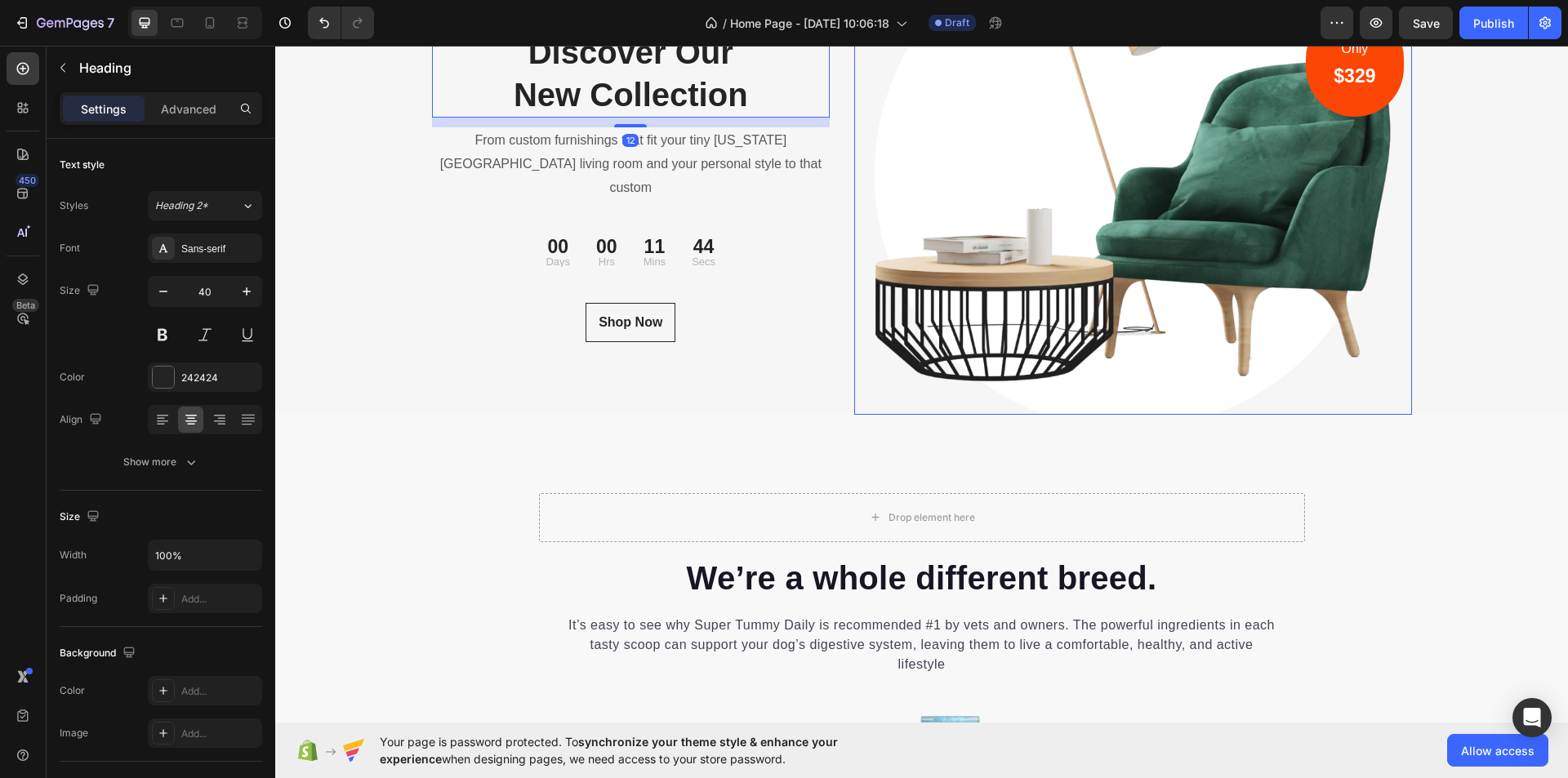
click at [823, 138] on div "NEW COLLECTION Text block Discover Our New Collection Heading 12 From custom fu…" at bounding box center [632, 175] width 399 height 478
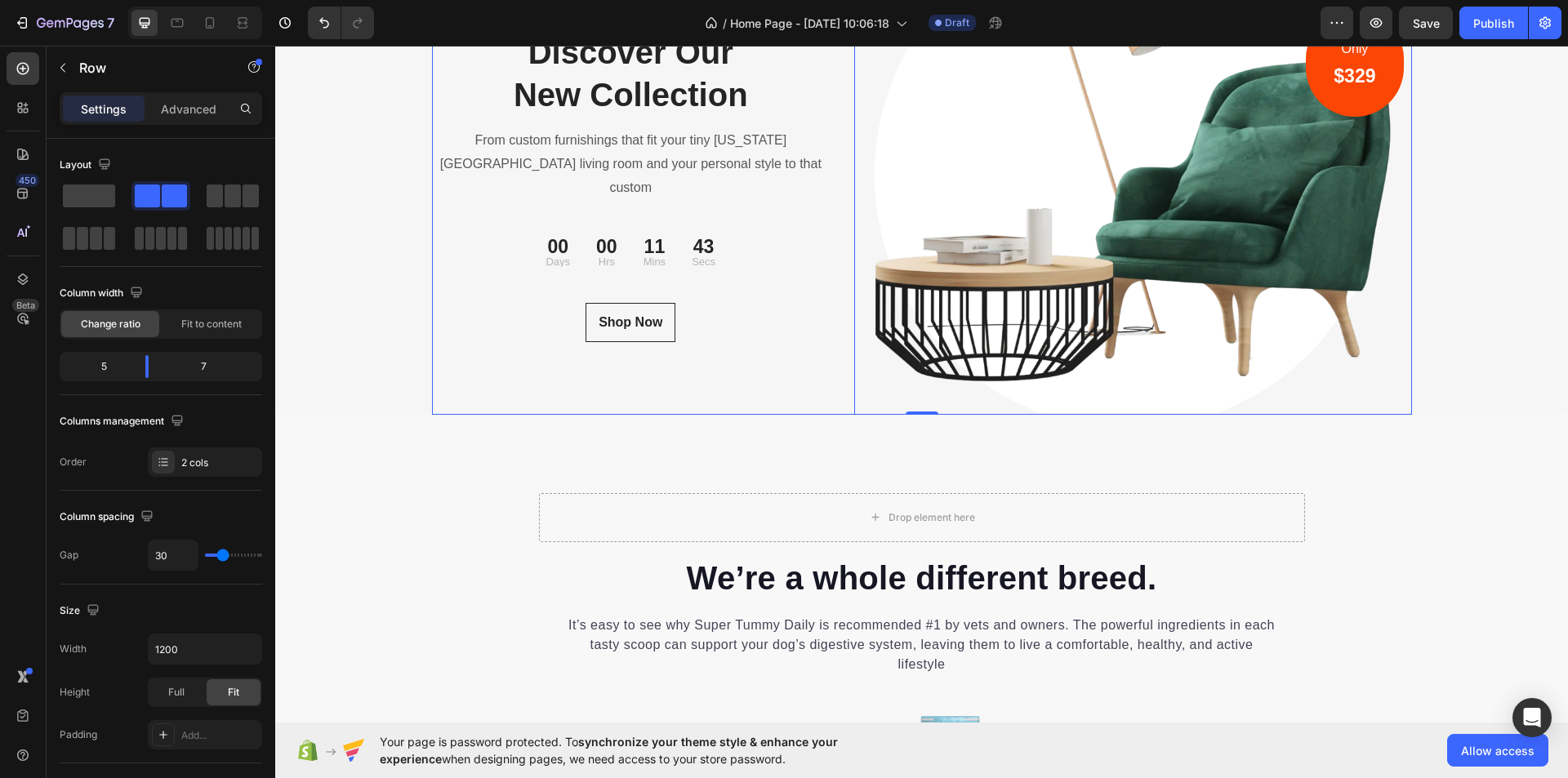
scroll to position [5804, 0]
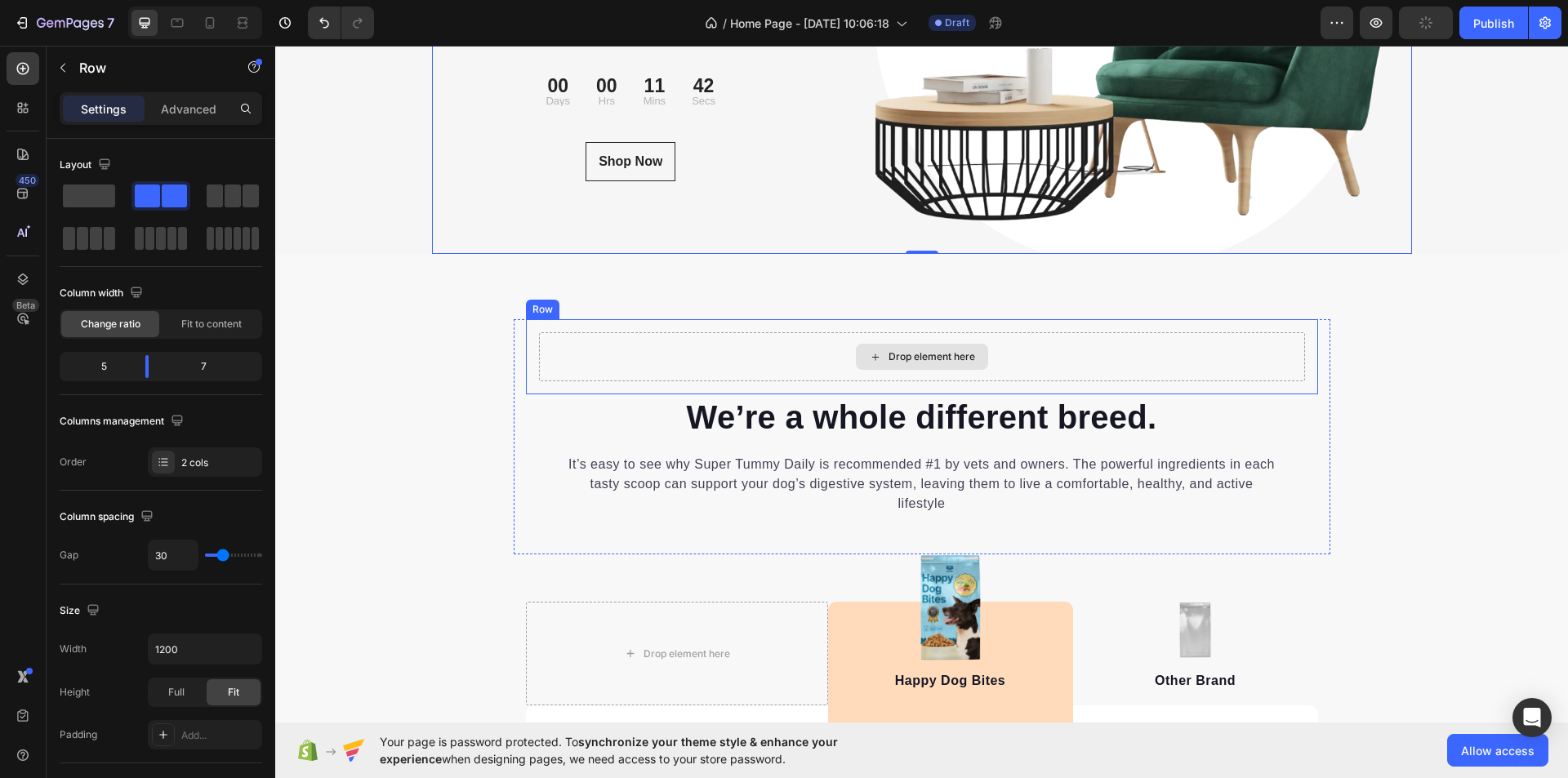
click at [997, 349] on div "Drop element here" at bounding box center [922, 357] width 766 height 49
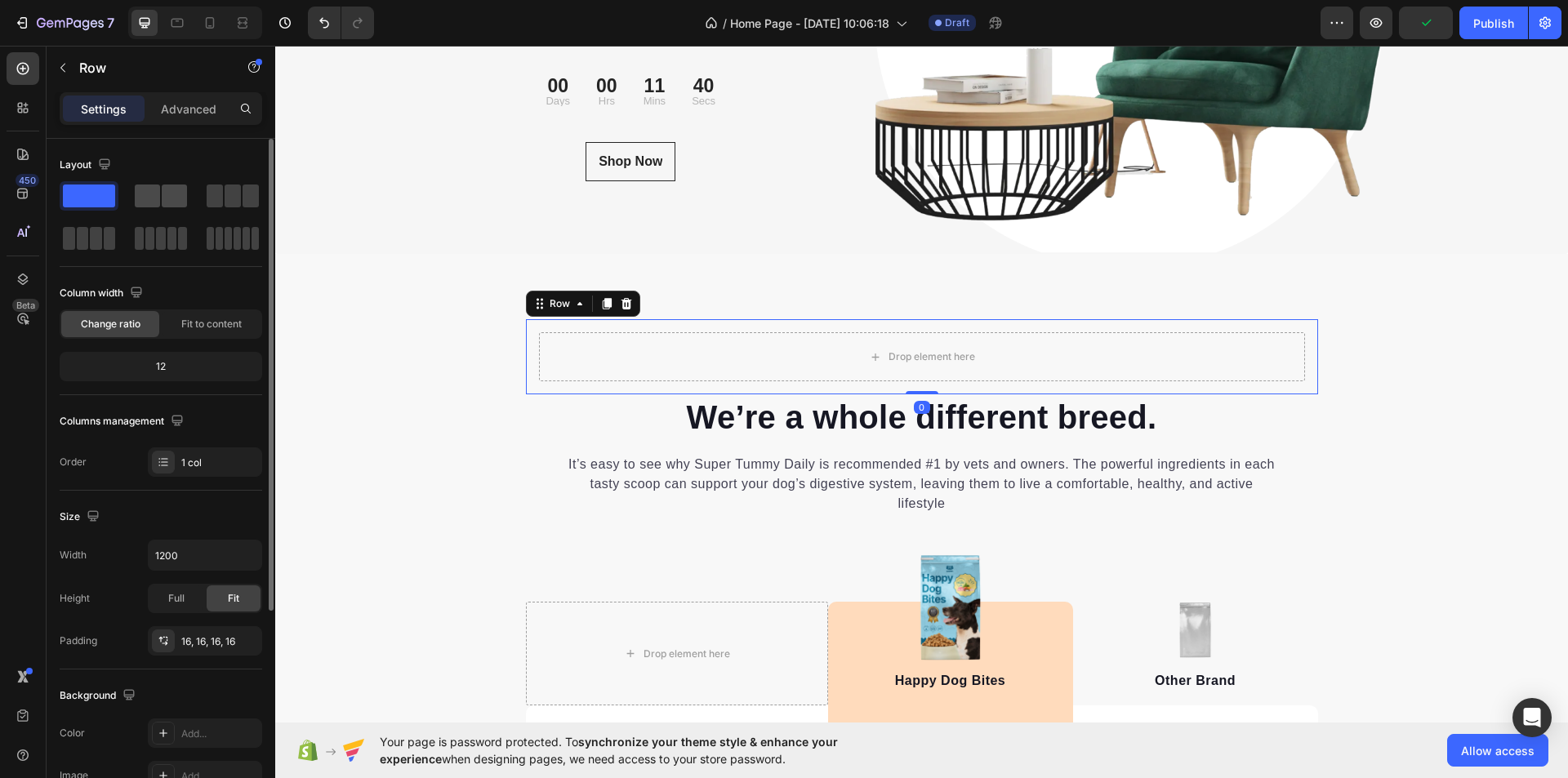
click at [203, 184] on div at bounding box center [232, 197] width 59 height 30
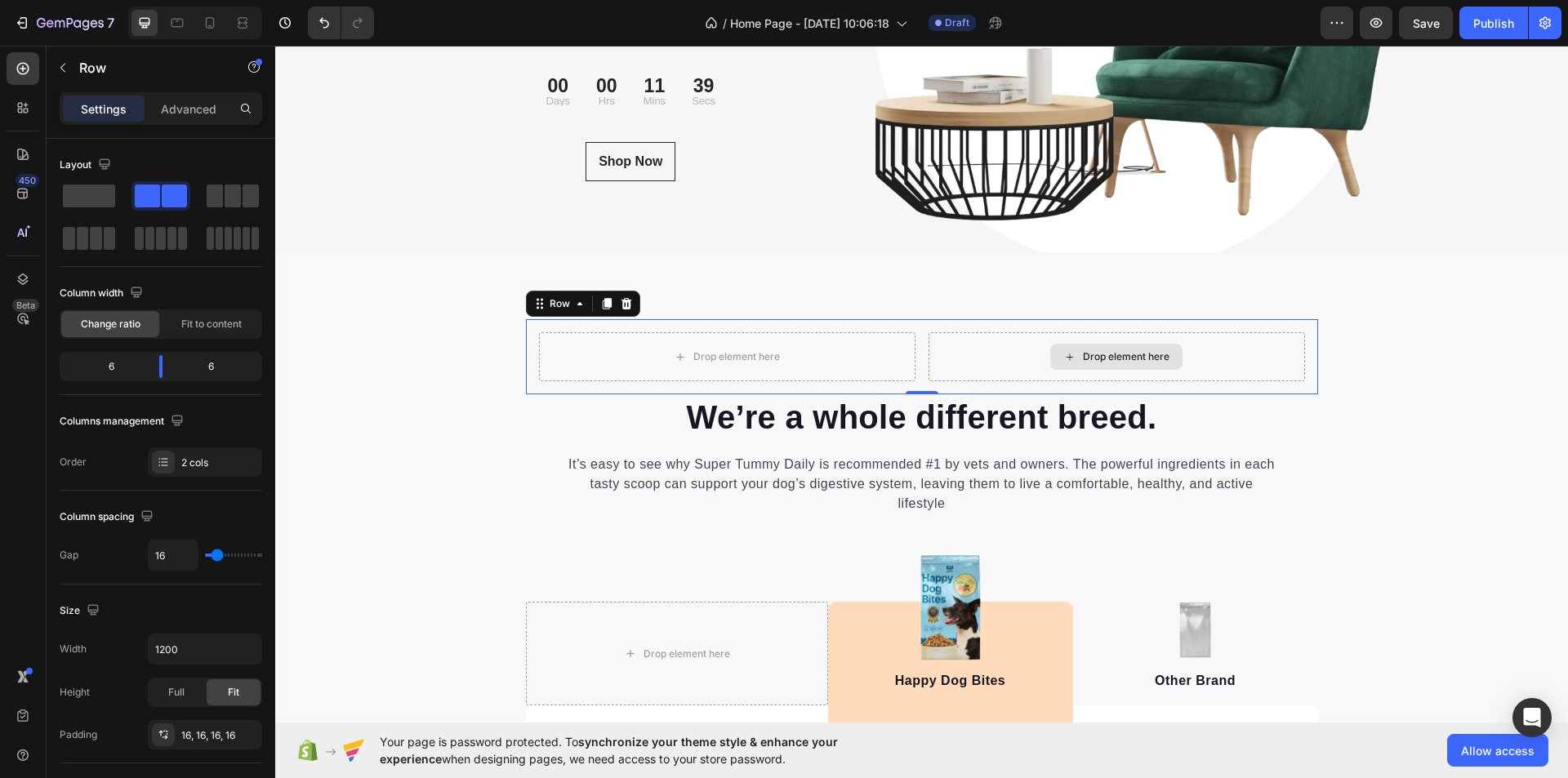
click at [990, 353] on div "Drop element here" at bounding box center [1117, 357] width 376 height 49
click at [780, 360] on div "Drop element here" at bounding box center [727, 357] width 132 height 26
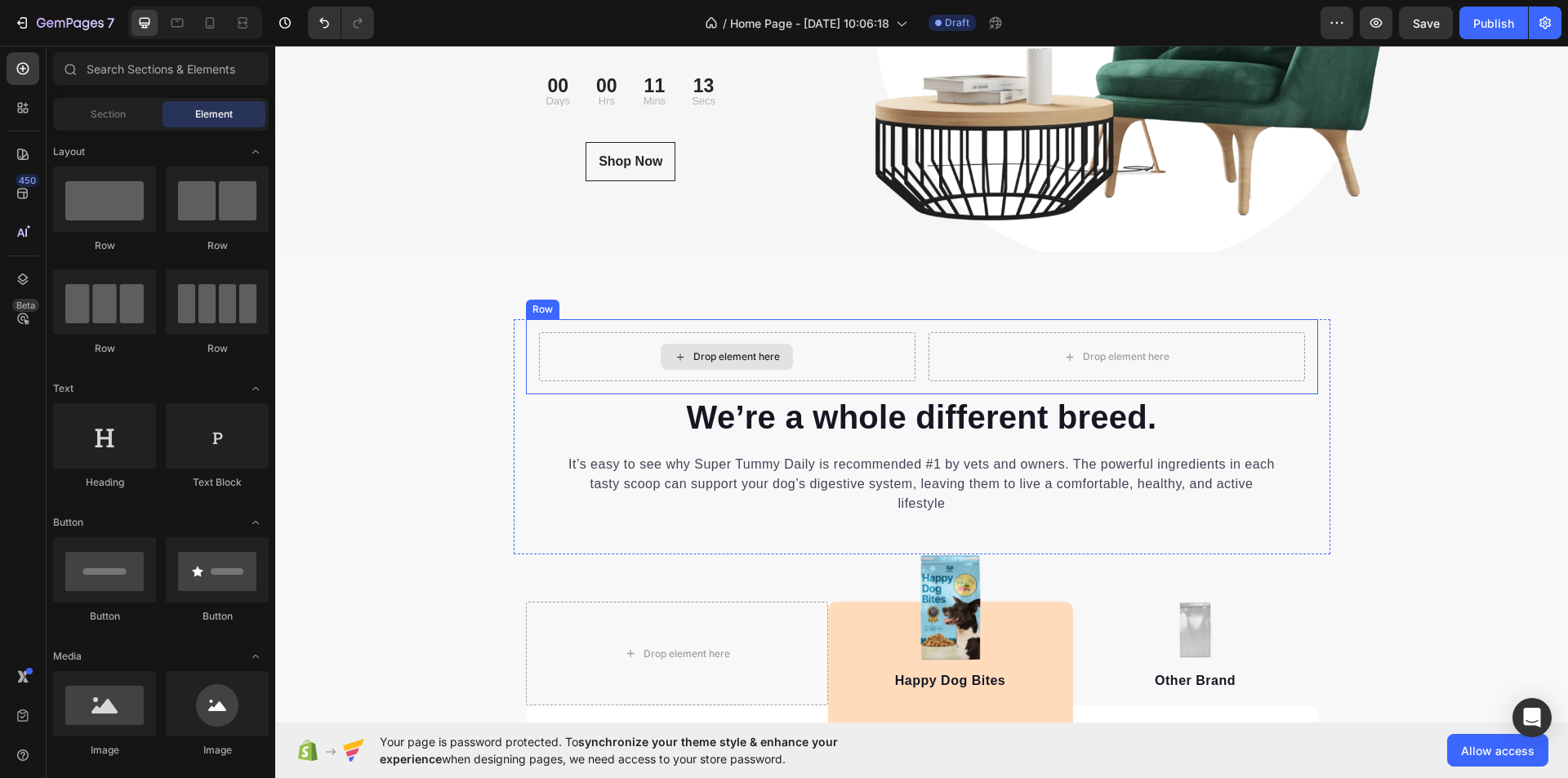
click at [841, 356] on div "Drop element here" at bounding box center [728, 357] width 376 height 49
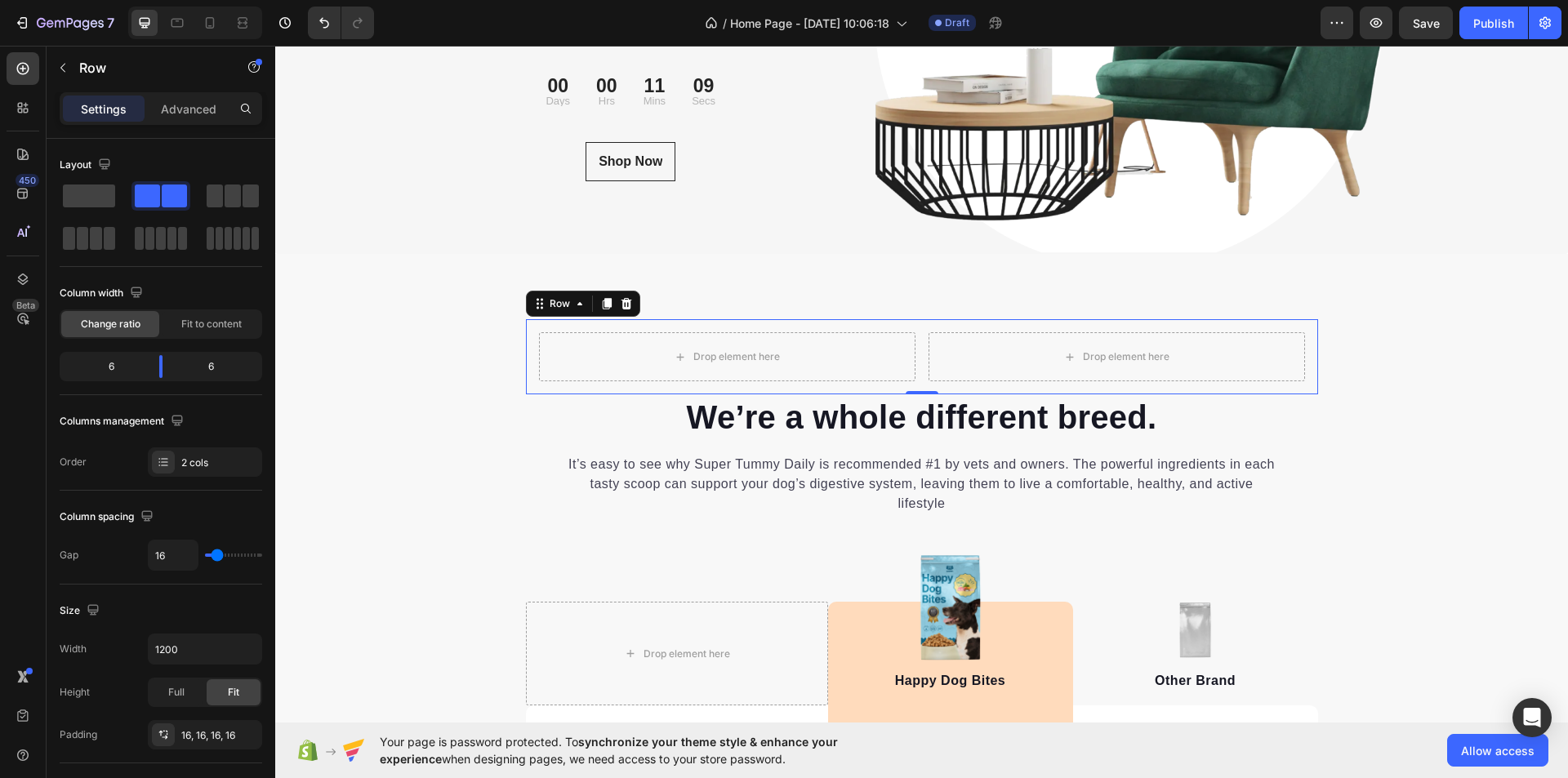
drag, startPoint x: 190, startPoint y: 107, endPoint x: 208, endPoint y: 128, distance: 27.7
click at [190, 108] on p "Advanced" at bounding box center [189, 109] width 56 height 17
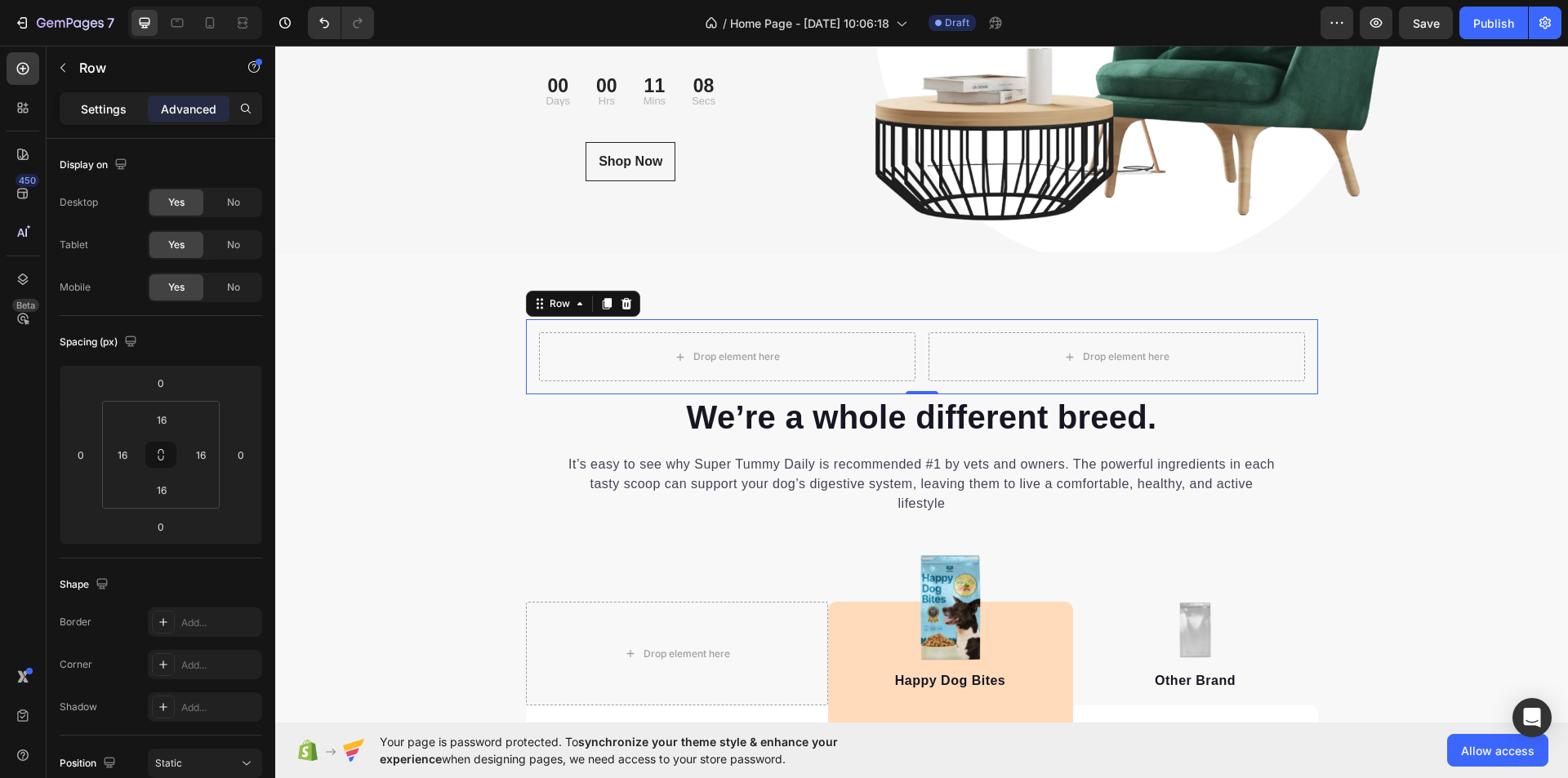
click at [112, 102] on p "Settings" at bounding box center [103, 109] width 46 height 17
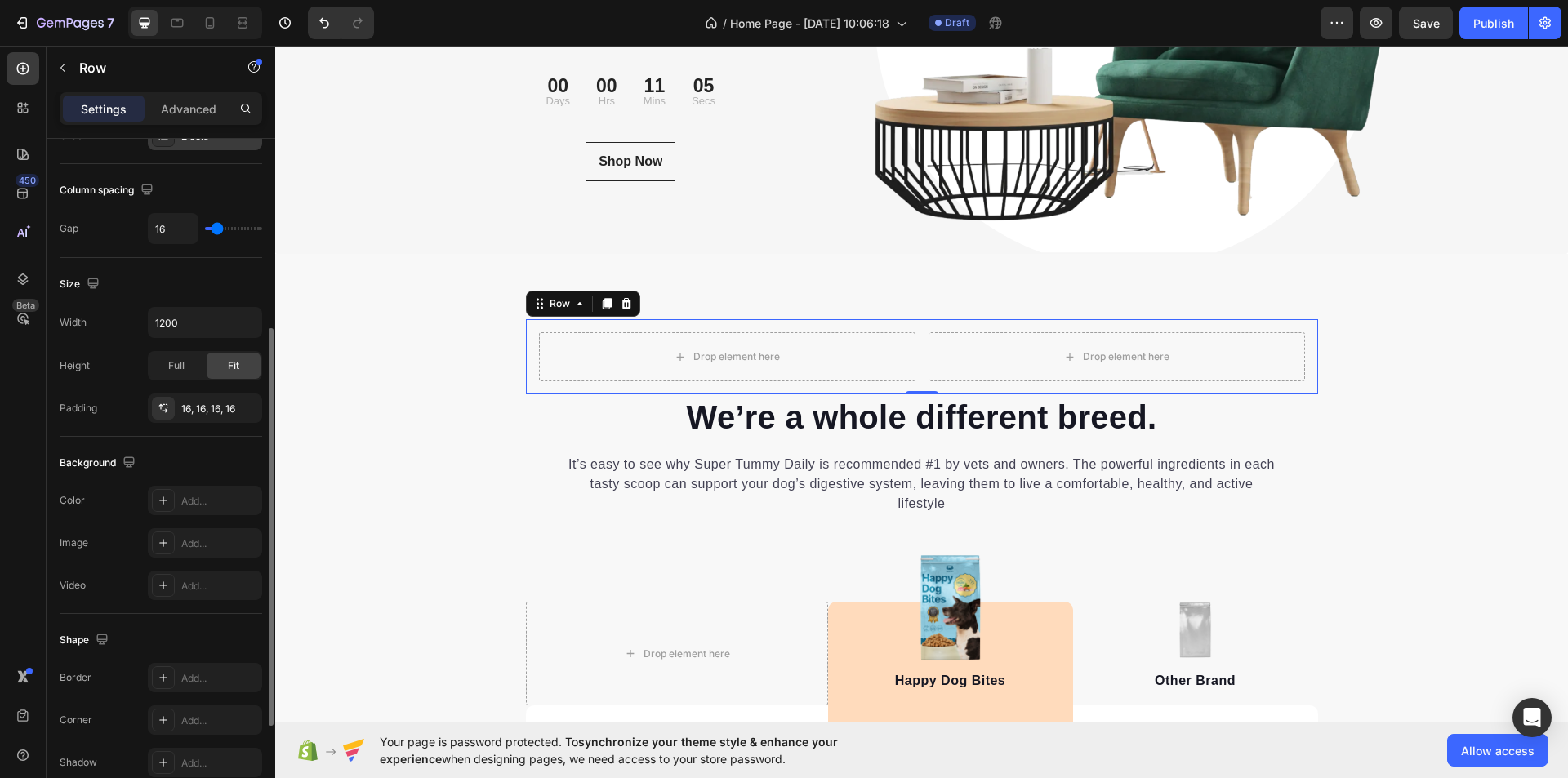
scroll to position [0, 0]
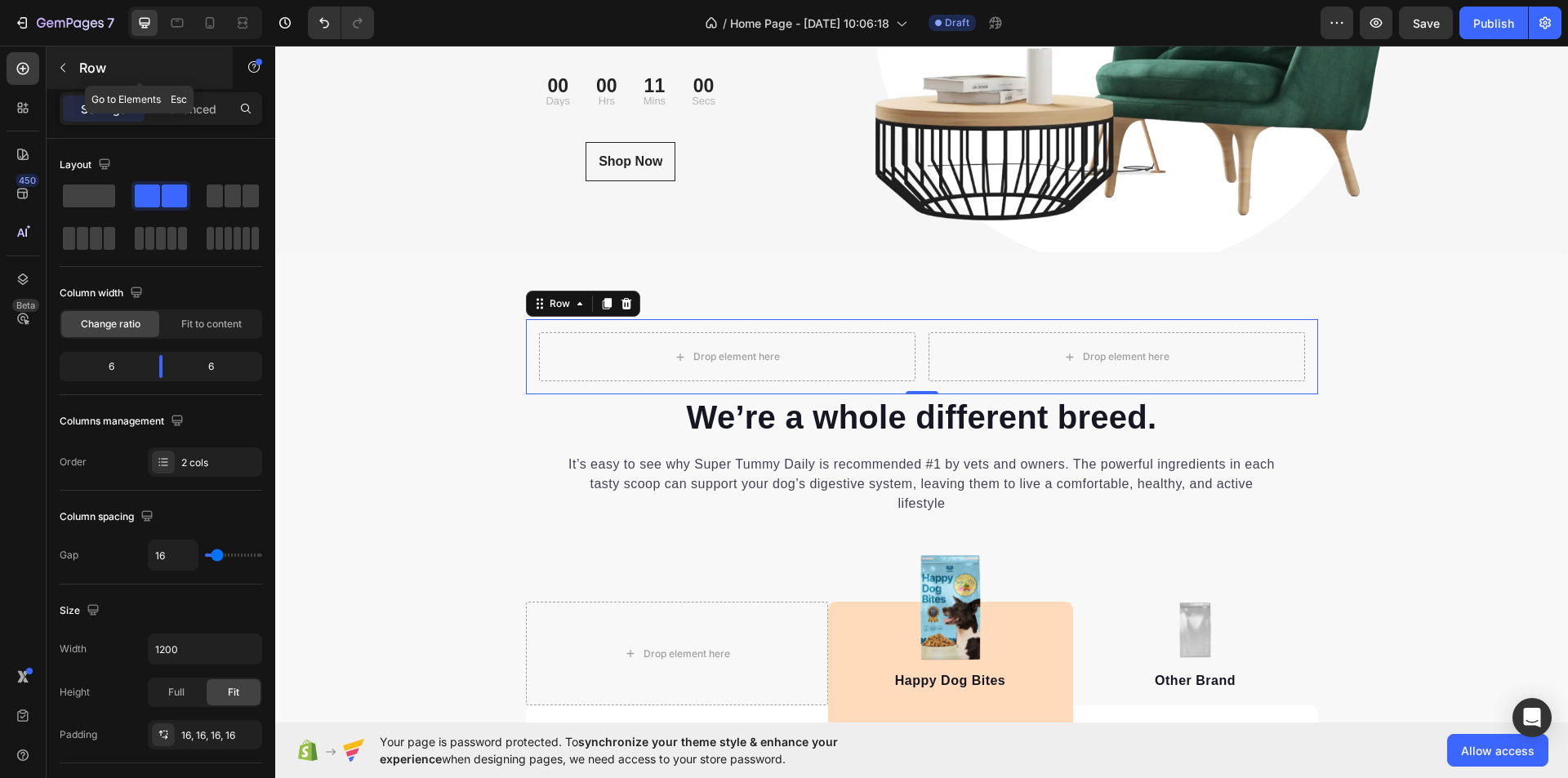
click at [63, 62] on icon "button" at bounding box center [62, 68] width 13 height 13
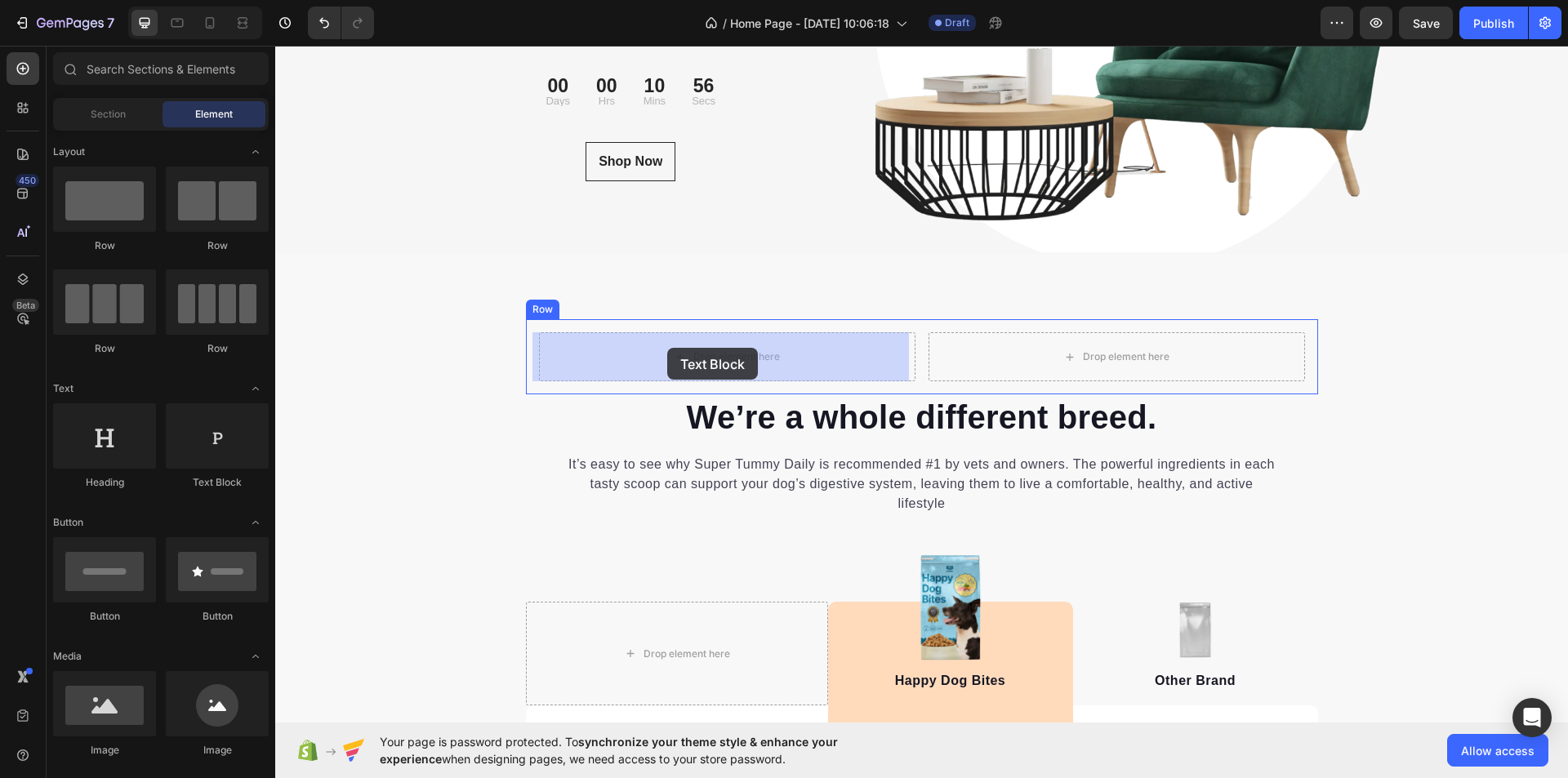
drag, startPoint x: 494, startPoint y: 507, endPoint x: 667, endPoint y: 348, distance: 235.0
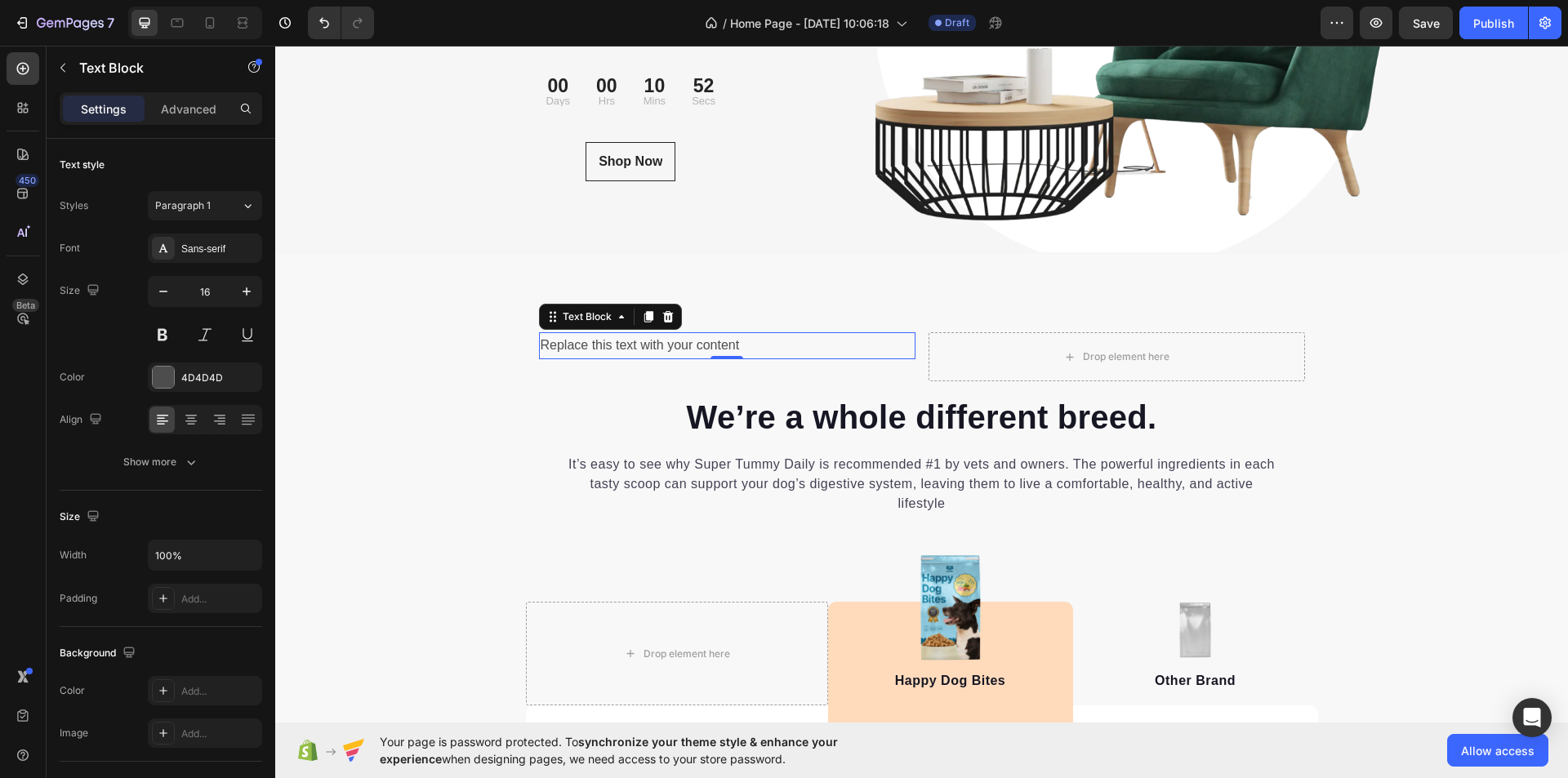
click at [769, 346] on div "Replace this text with your content" at bounding box center [728, 346] width 376 height 27
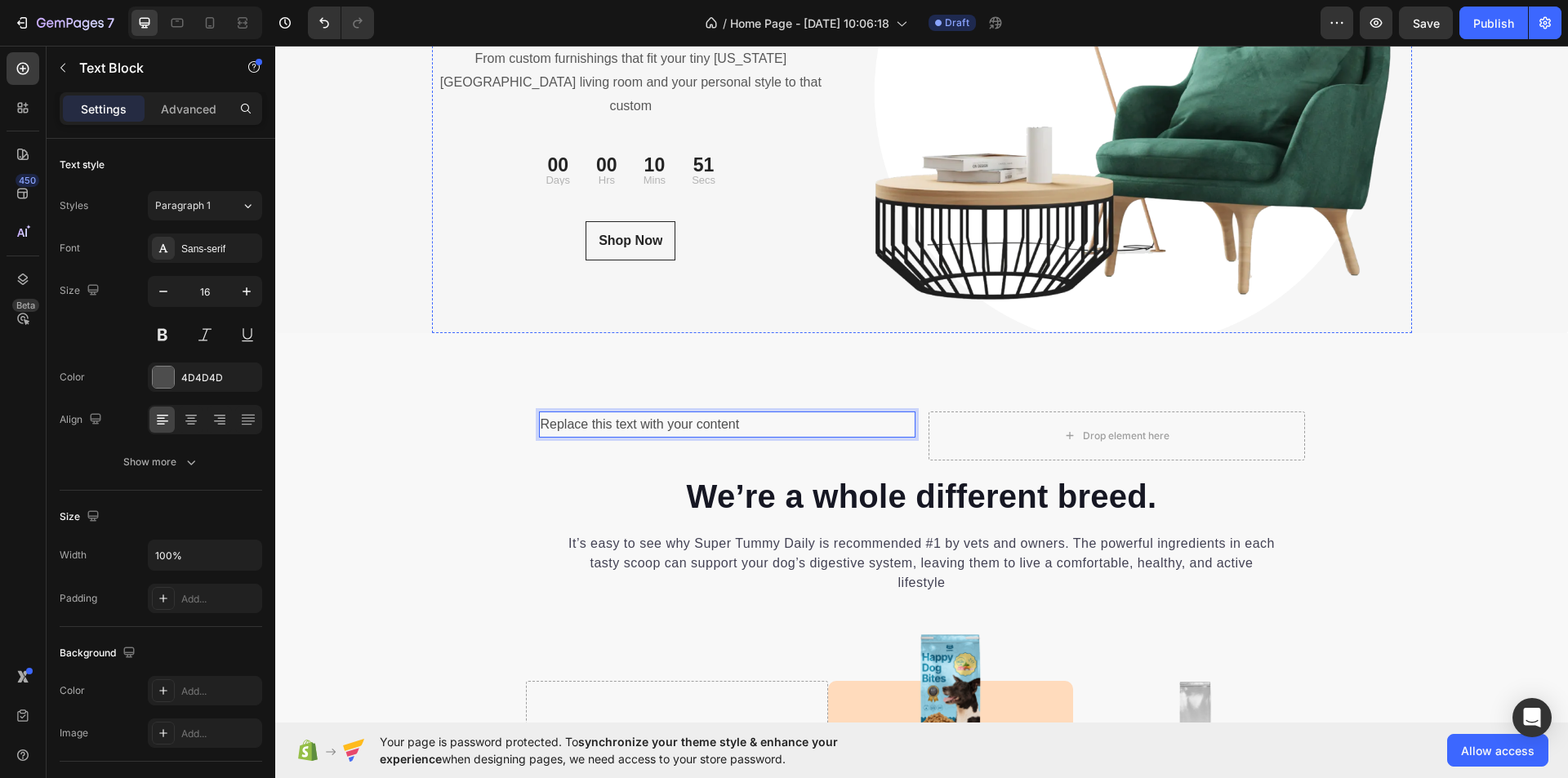
scroll to position [5477, 0]
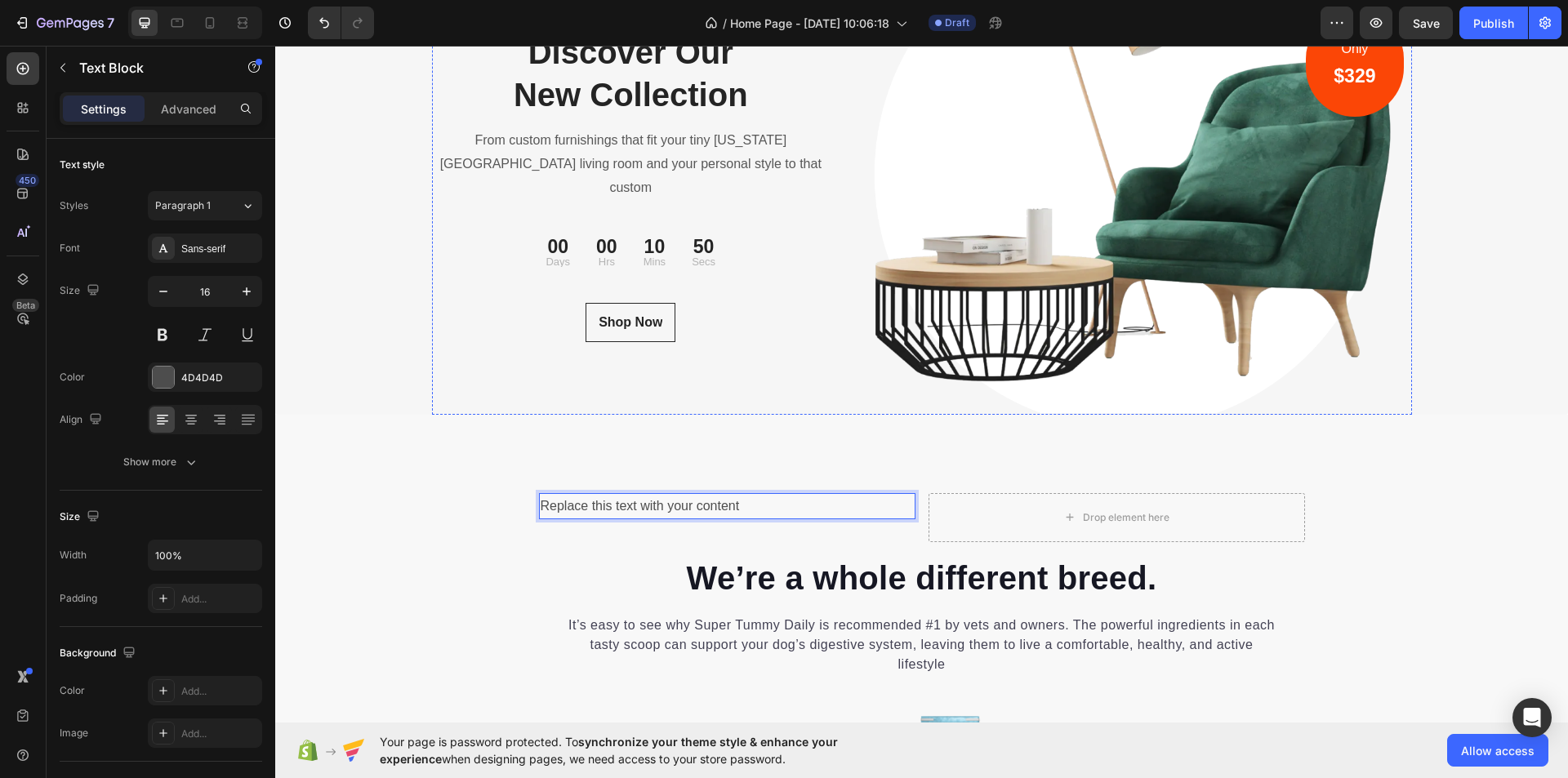
click at [643, 27] on p "NEW COLLECTION" at bounding box center [632, 19] width 395 height 17
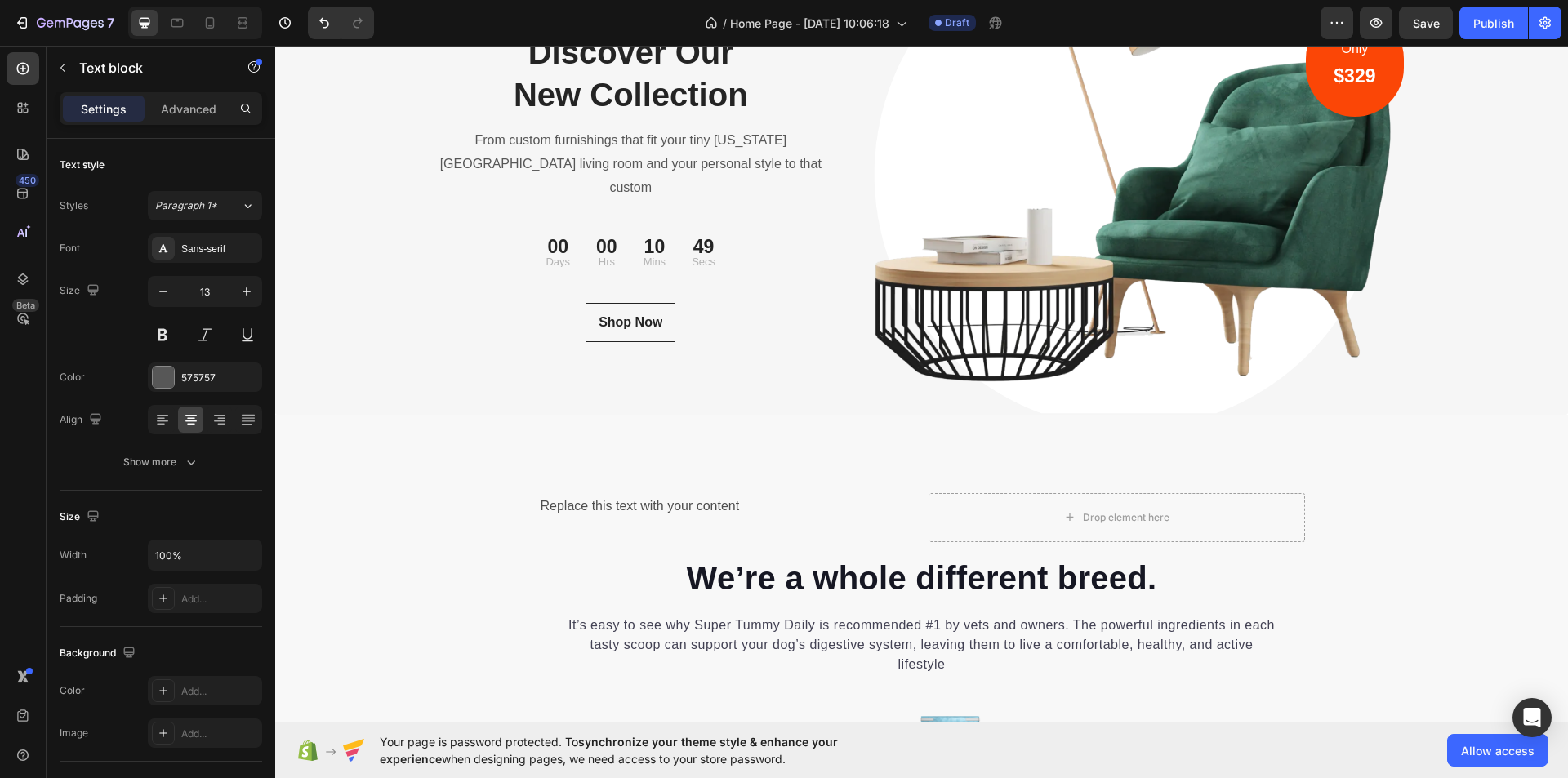
click at [643, 27] on p "NEW COLLECTION" at bounding box center [632, 19] width 395 height 17
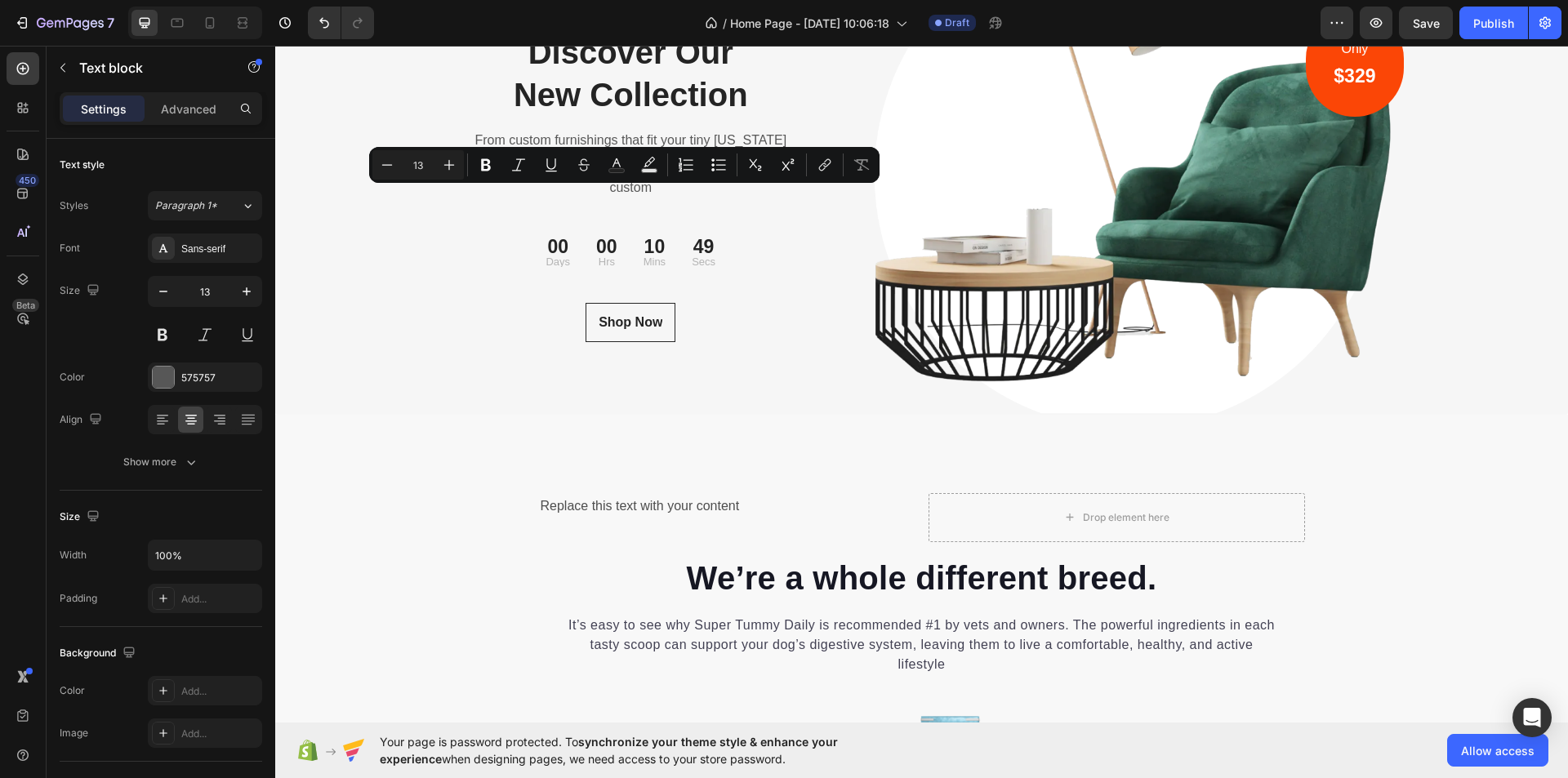
copy p "NEW COLLECTION"
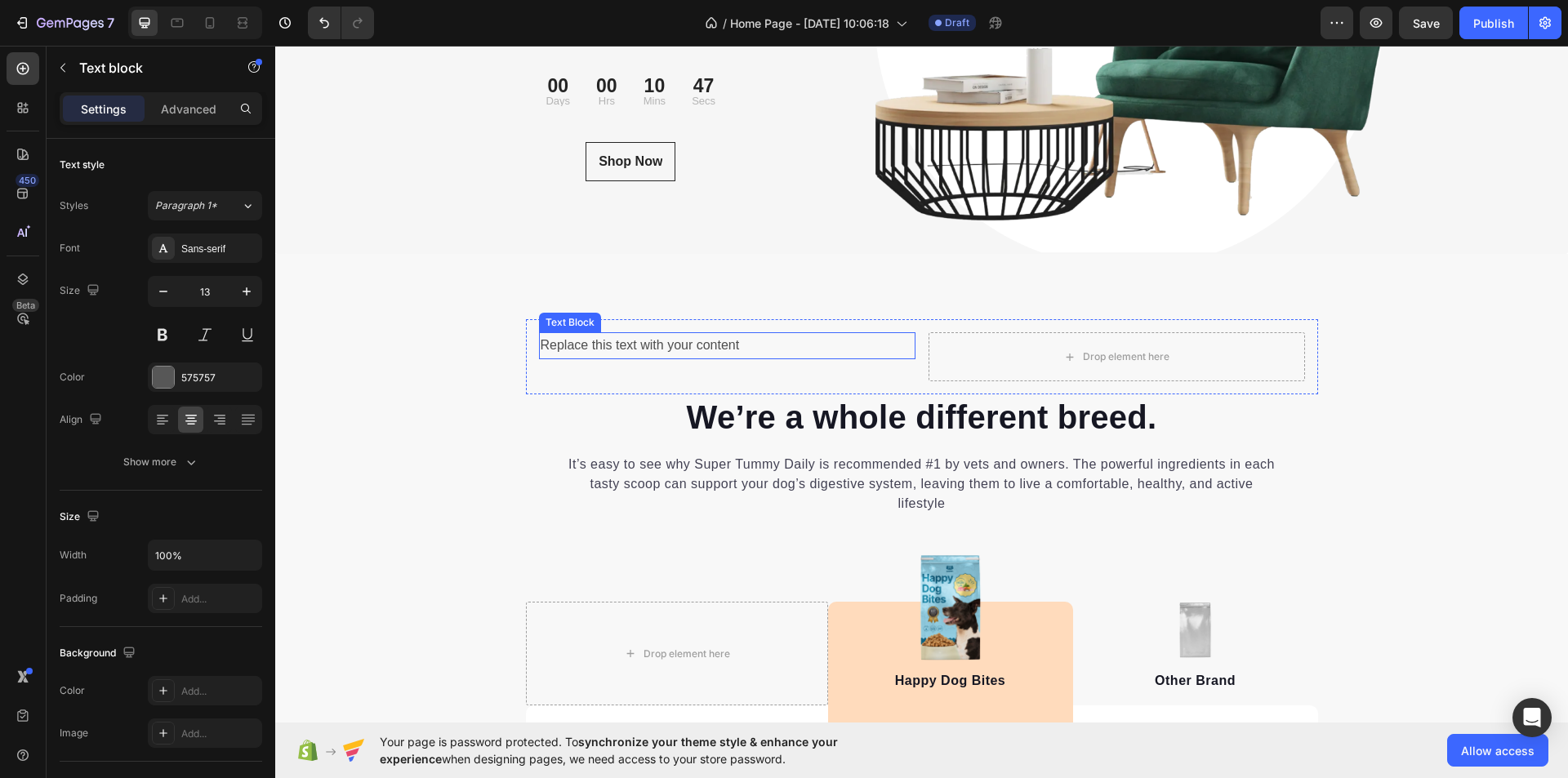
click at [675, 335] on p "Replace this text with your content" at bounding box center [727, 346] width 374 height 23
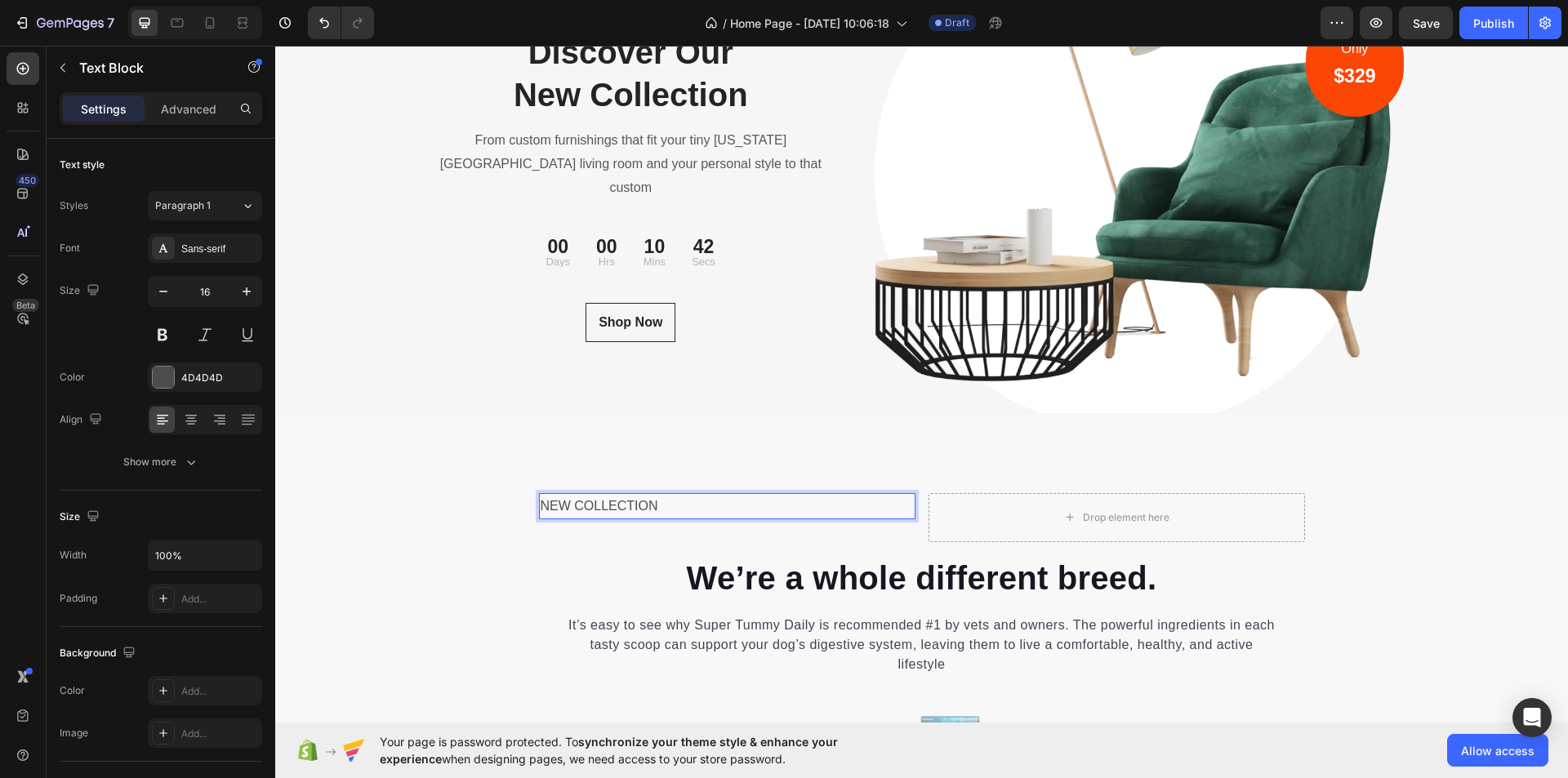
scroll to position [5395, 0]
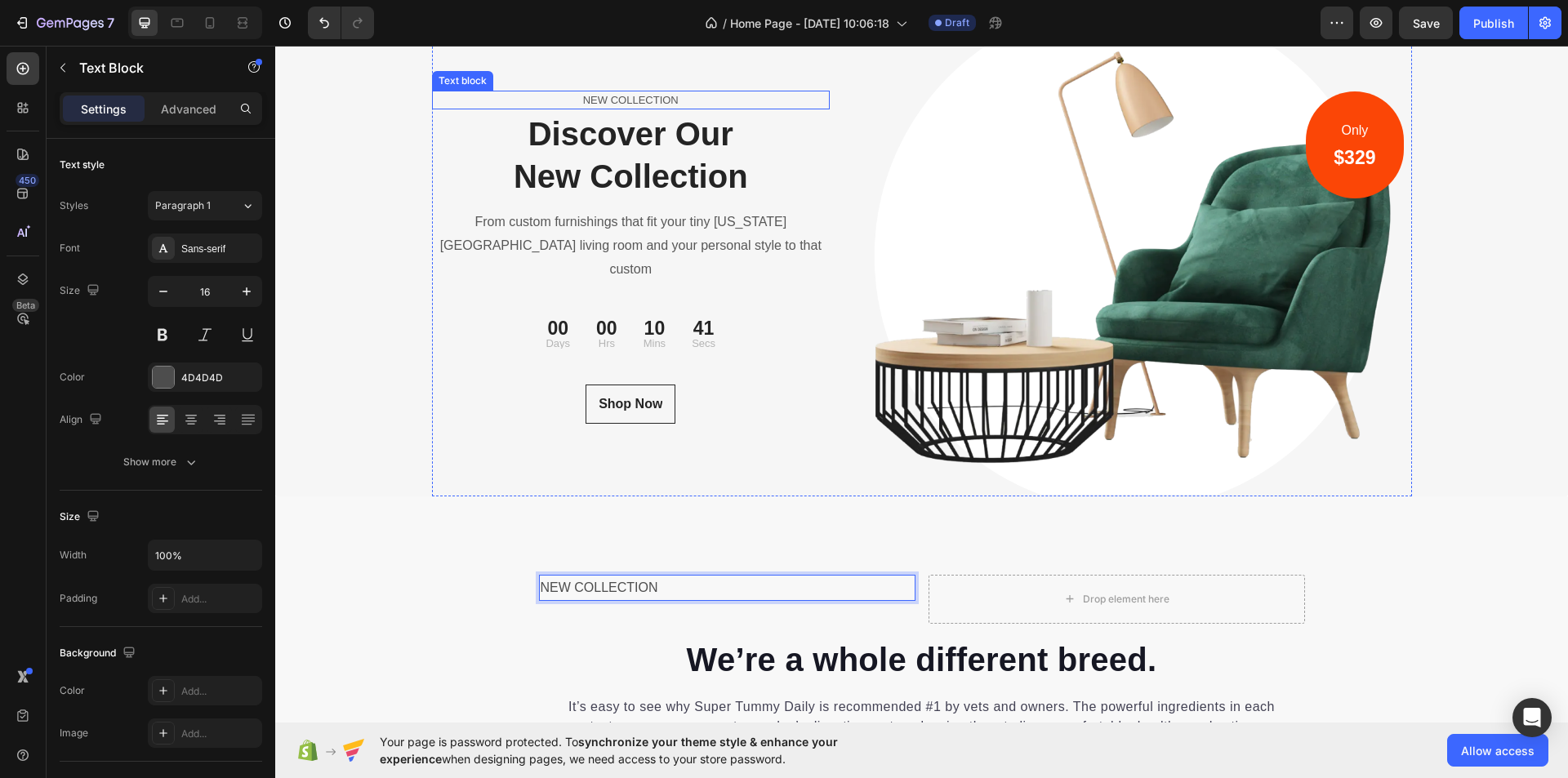
click at [693, 109] on p "NEW COLLECTION" at bounding box center [632, 101] width 395 height 17
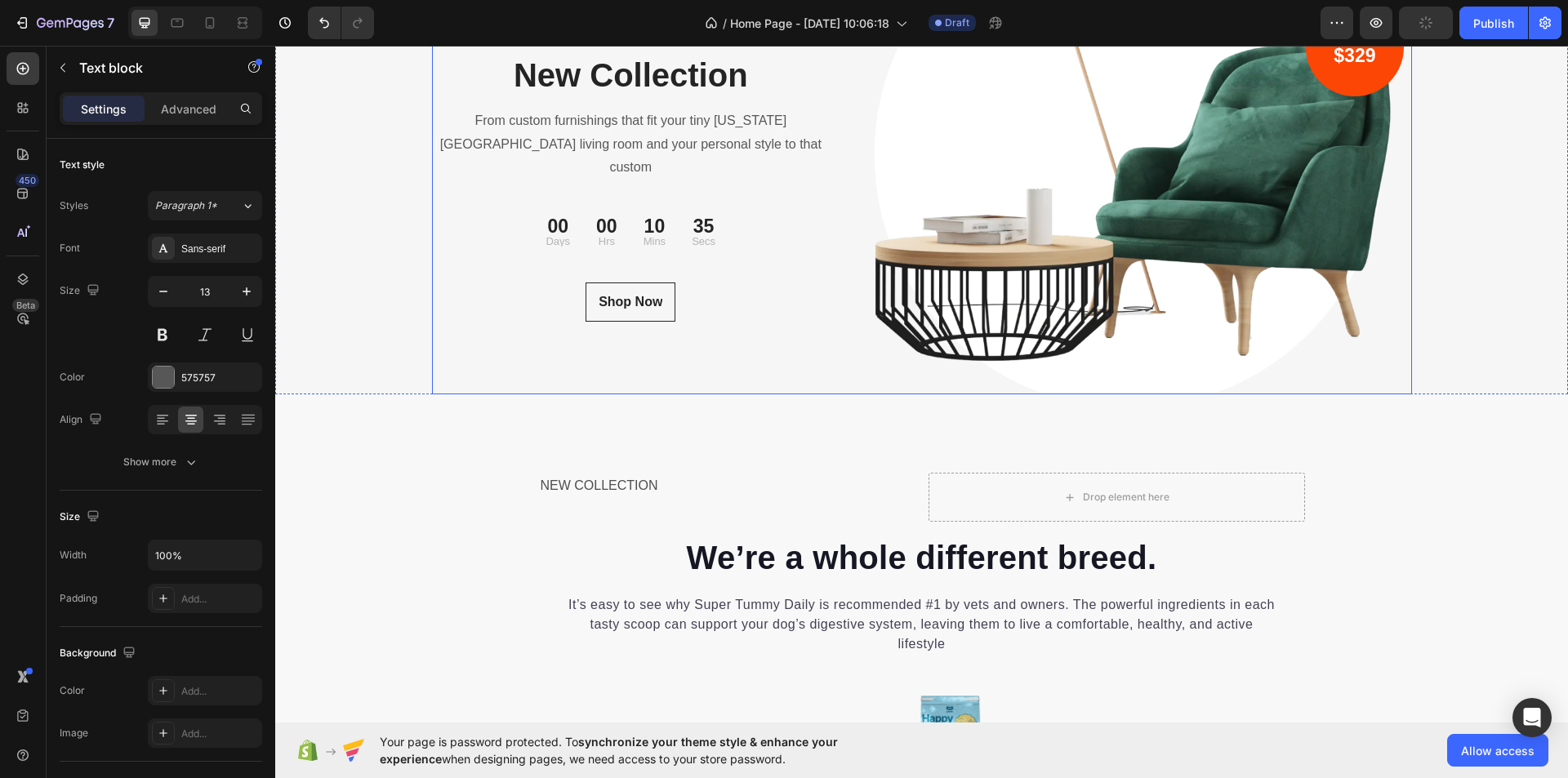
scroll to position [5722, 0]
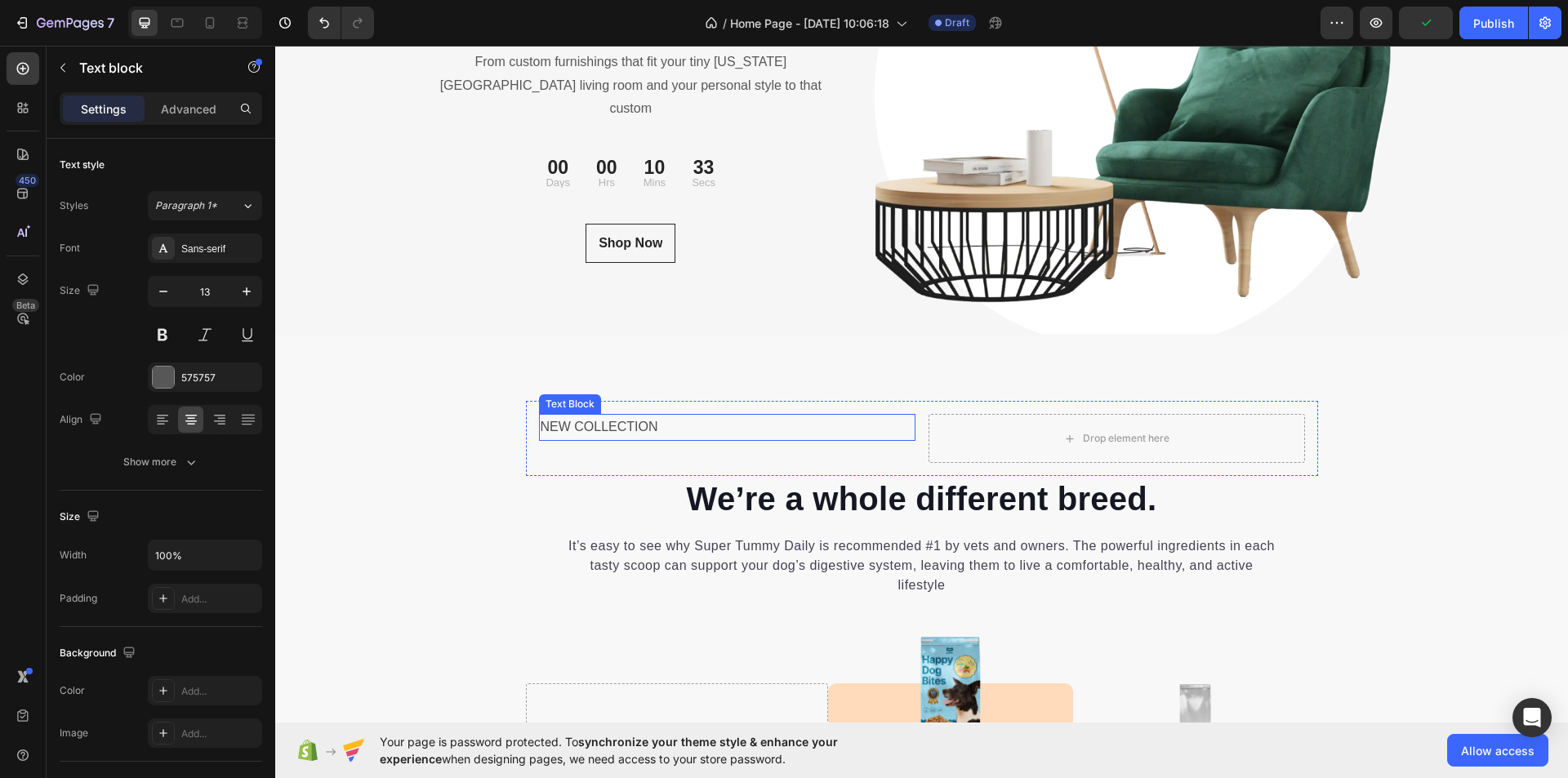
click at [674, 426] on p "NEW COLLECTION" at bounding box center [727, 427] width 374 height 23
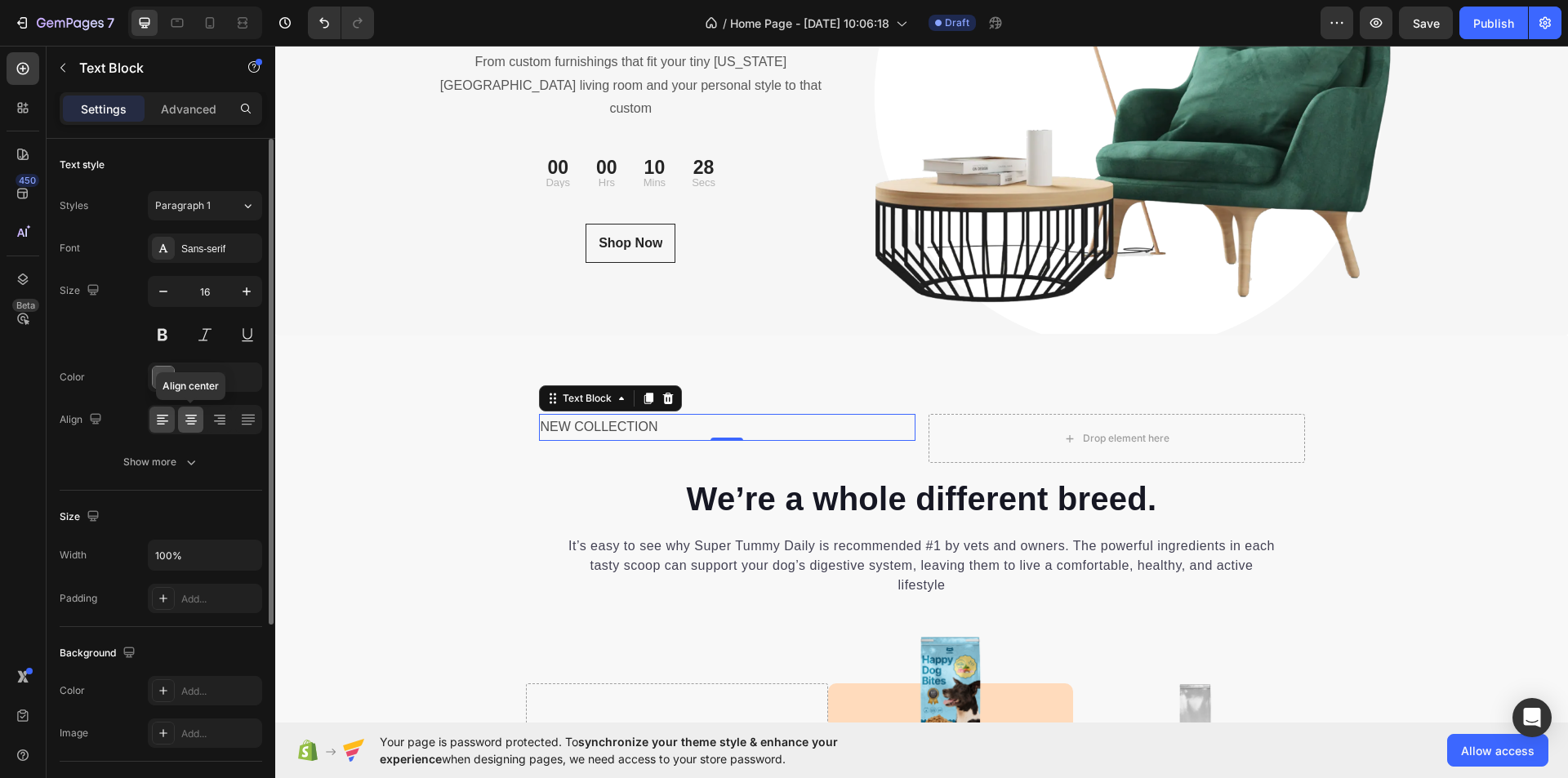
click at [191, 416] on icon at bounding box center [191, 420] width 17 height 17
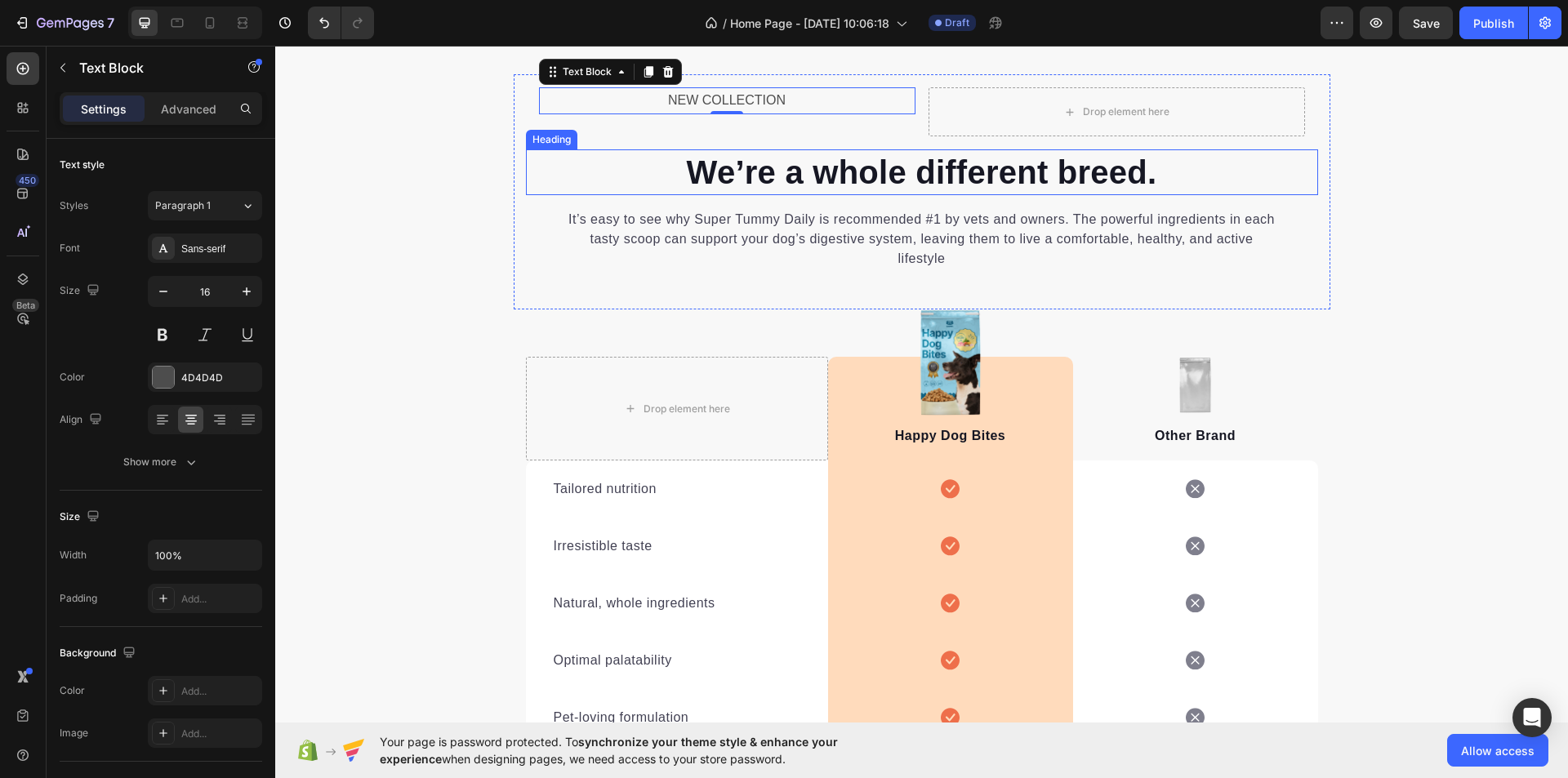
scroll to position [5885, 0]
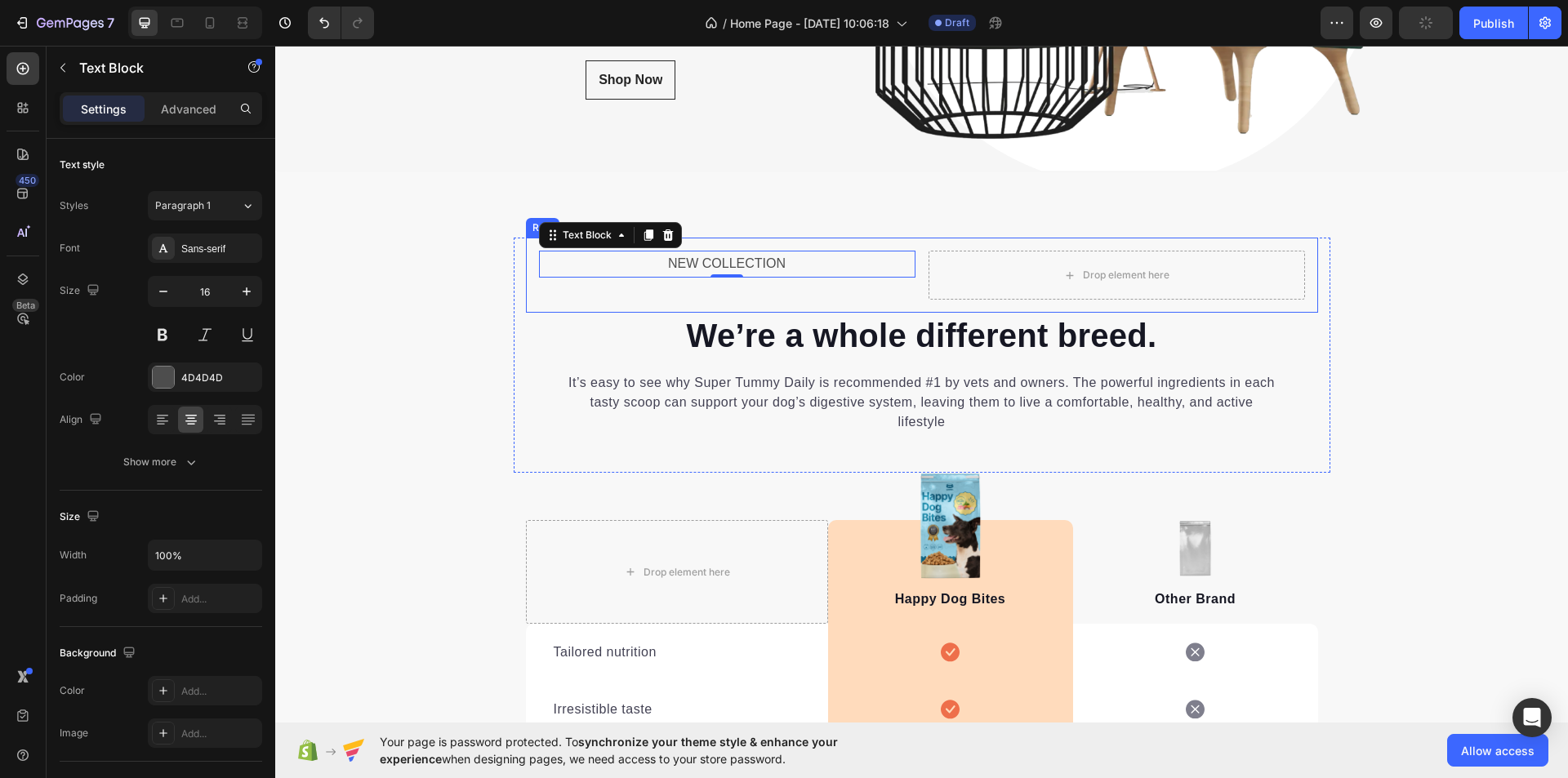
click at [811, 291] on div "NEW COLLECTION Text Block 0" at bounding box center [728, 275] width 376 height 49
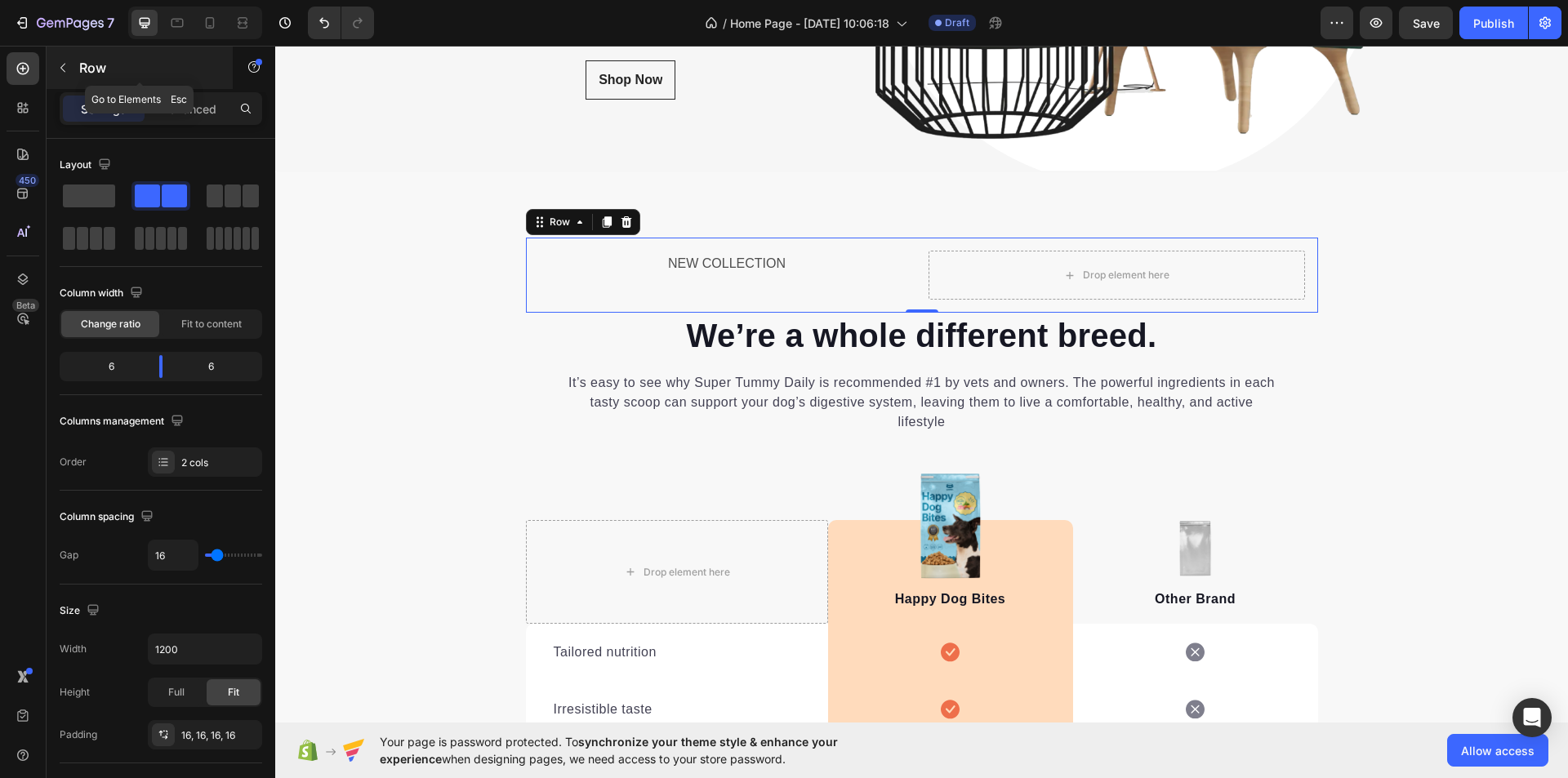
click at [91, 62] on p "Row" at bounding box center [148, 67] width 139 height 20
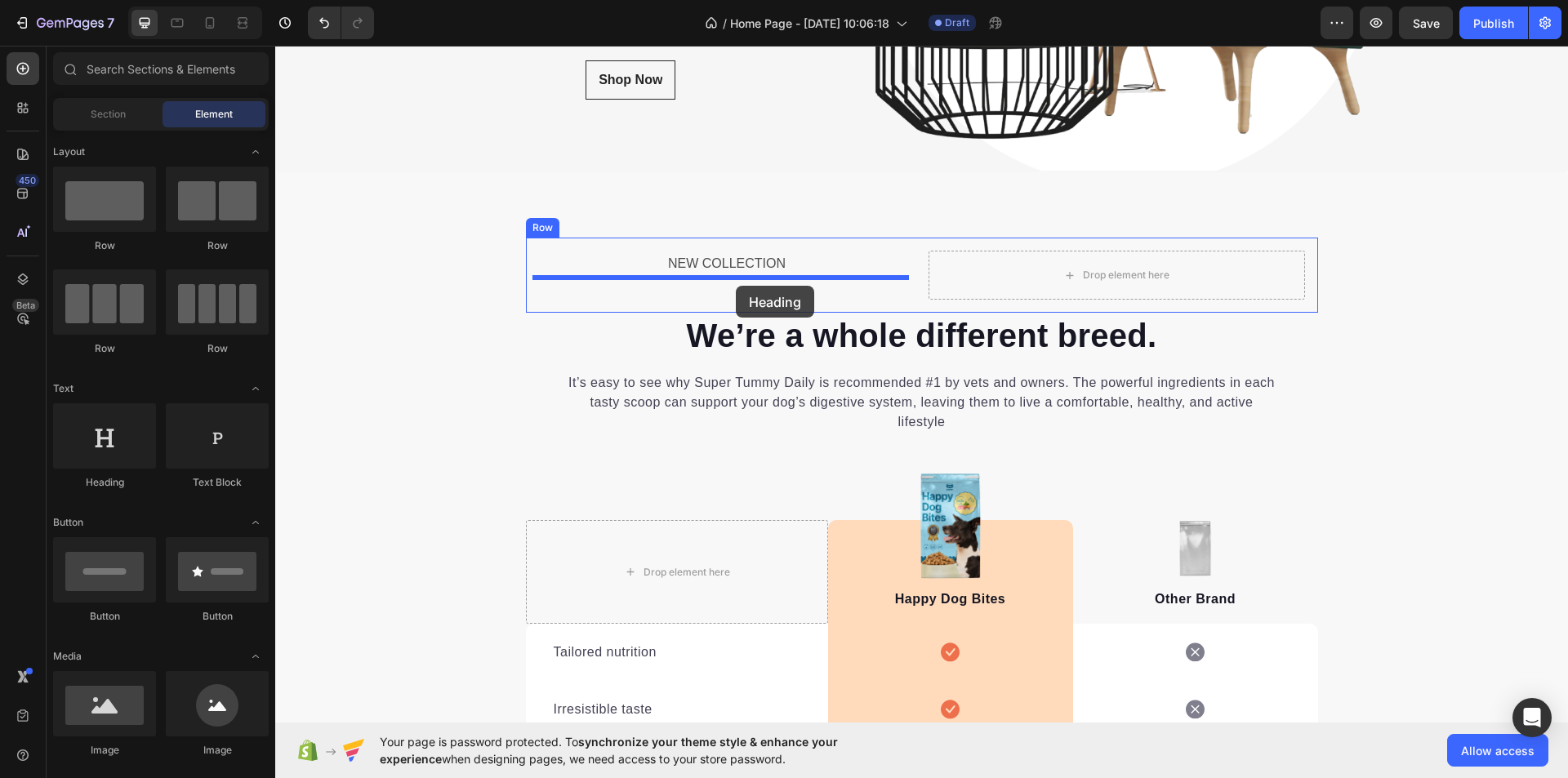
drag, startPoint x: 389, startPoint y: 495, endPoint x: 736, endPoint y: 286, distance: 405.1
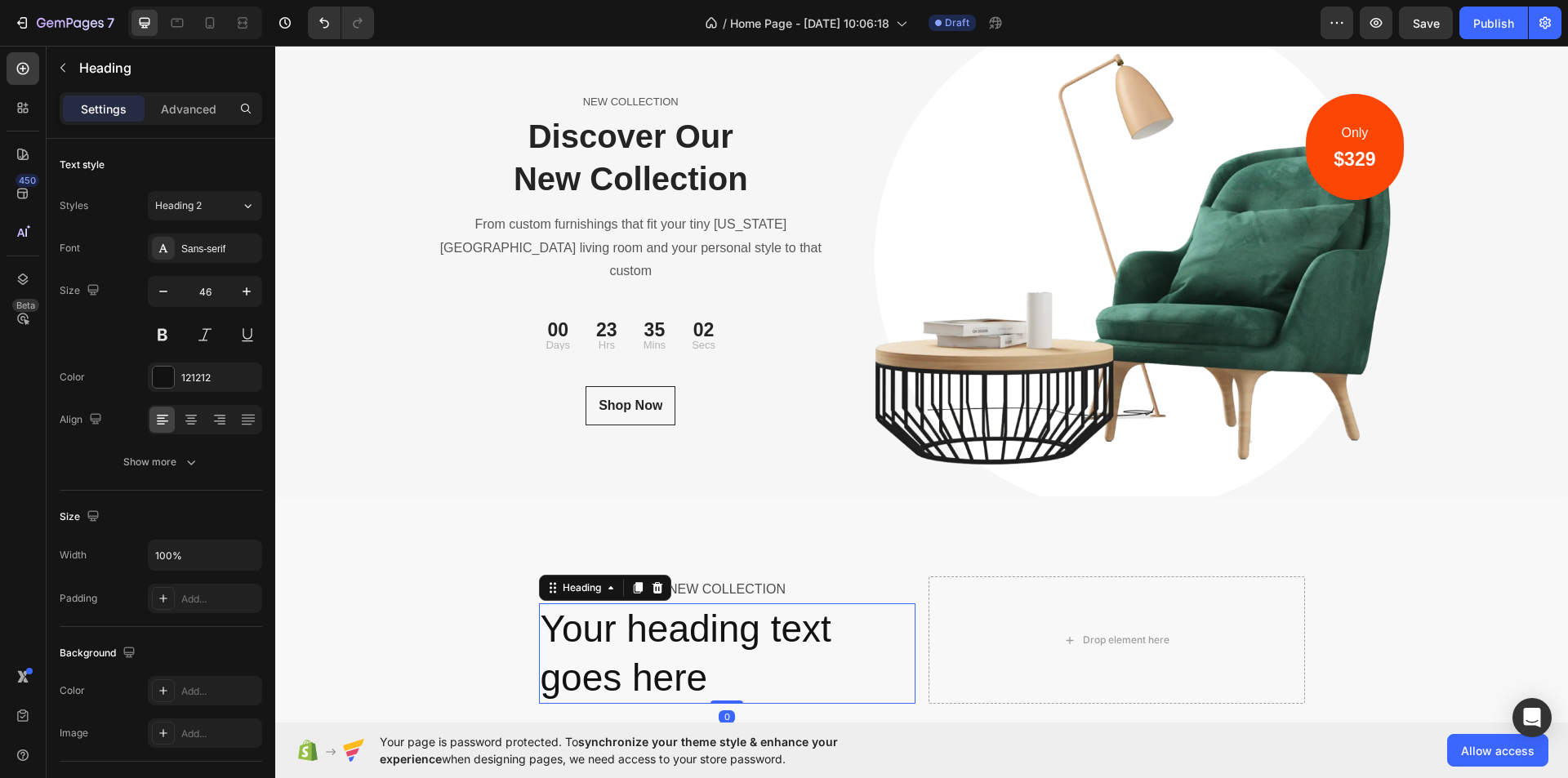
scroll to position [5559, 0]
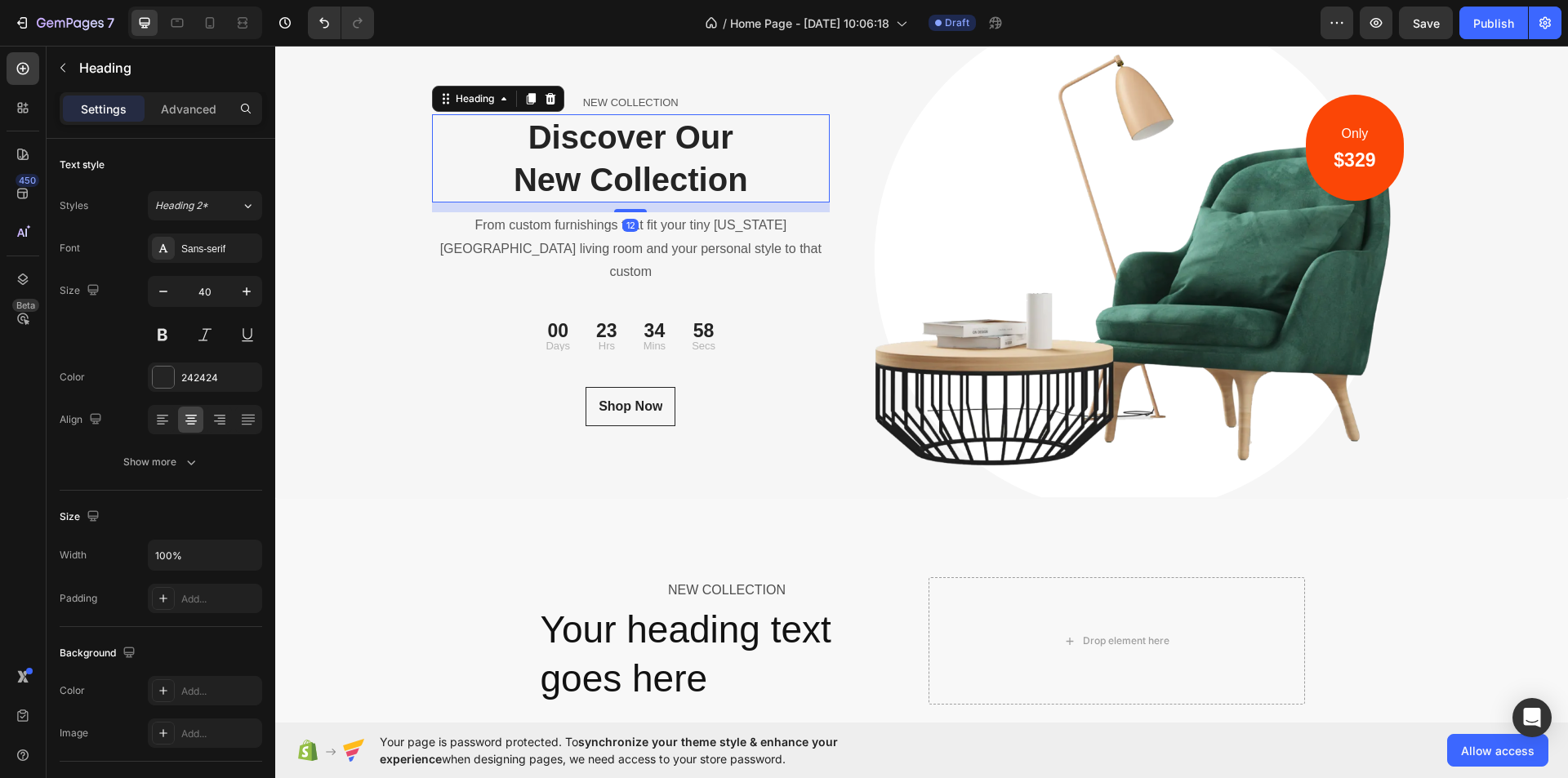
click at [550, 194] on p "Discover Our New Collection" at bounding box center [632, 157] width 395 height 85
click at [556, 191] on p "Discover Our New Collection" at bounding box center [632, 157] width 395 height 85
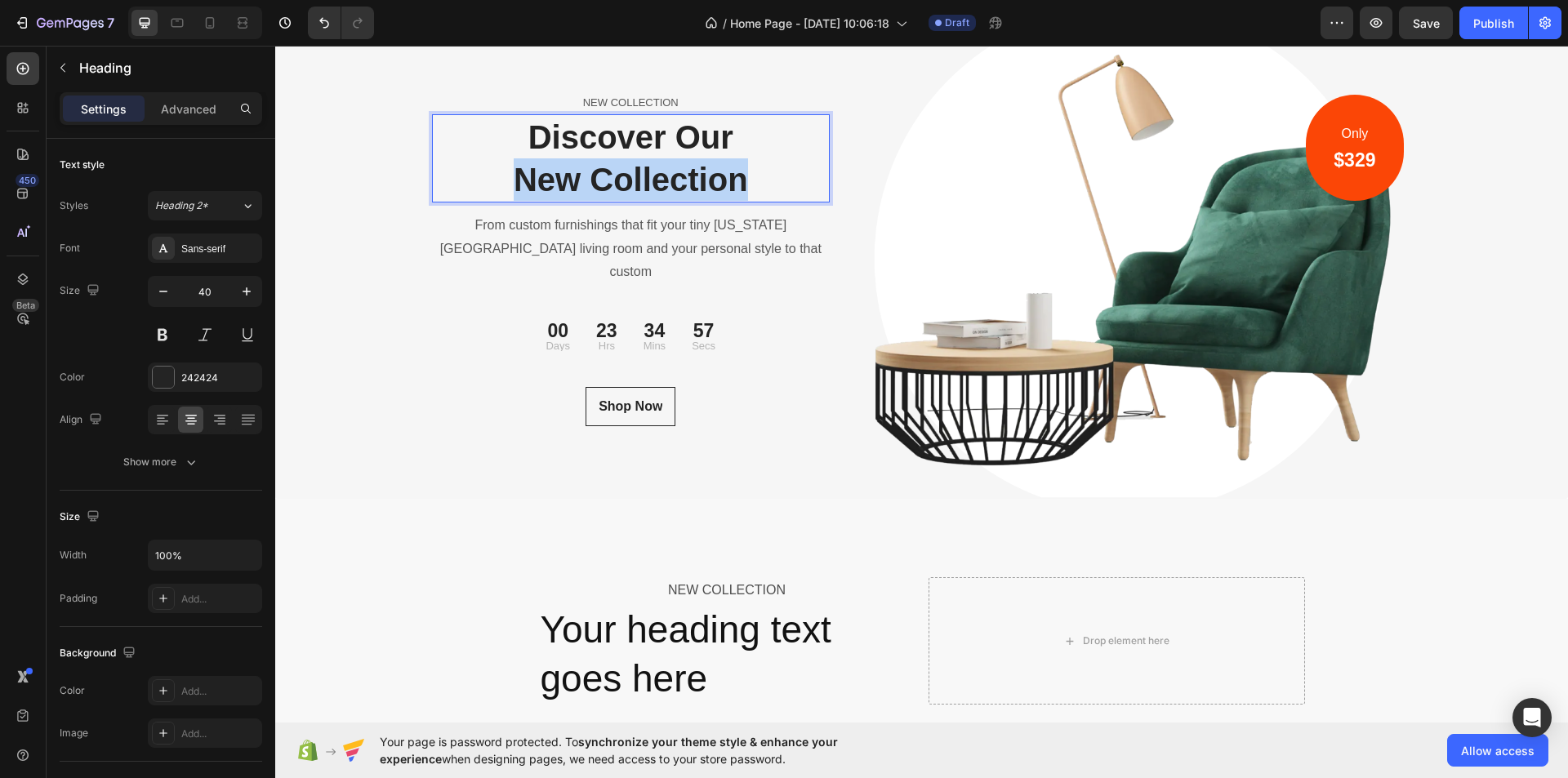
click at [556, 191] on p "Discover Our New Collection" at bounding box center [632, 157] width 395 height 85
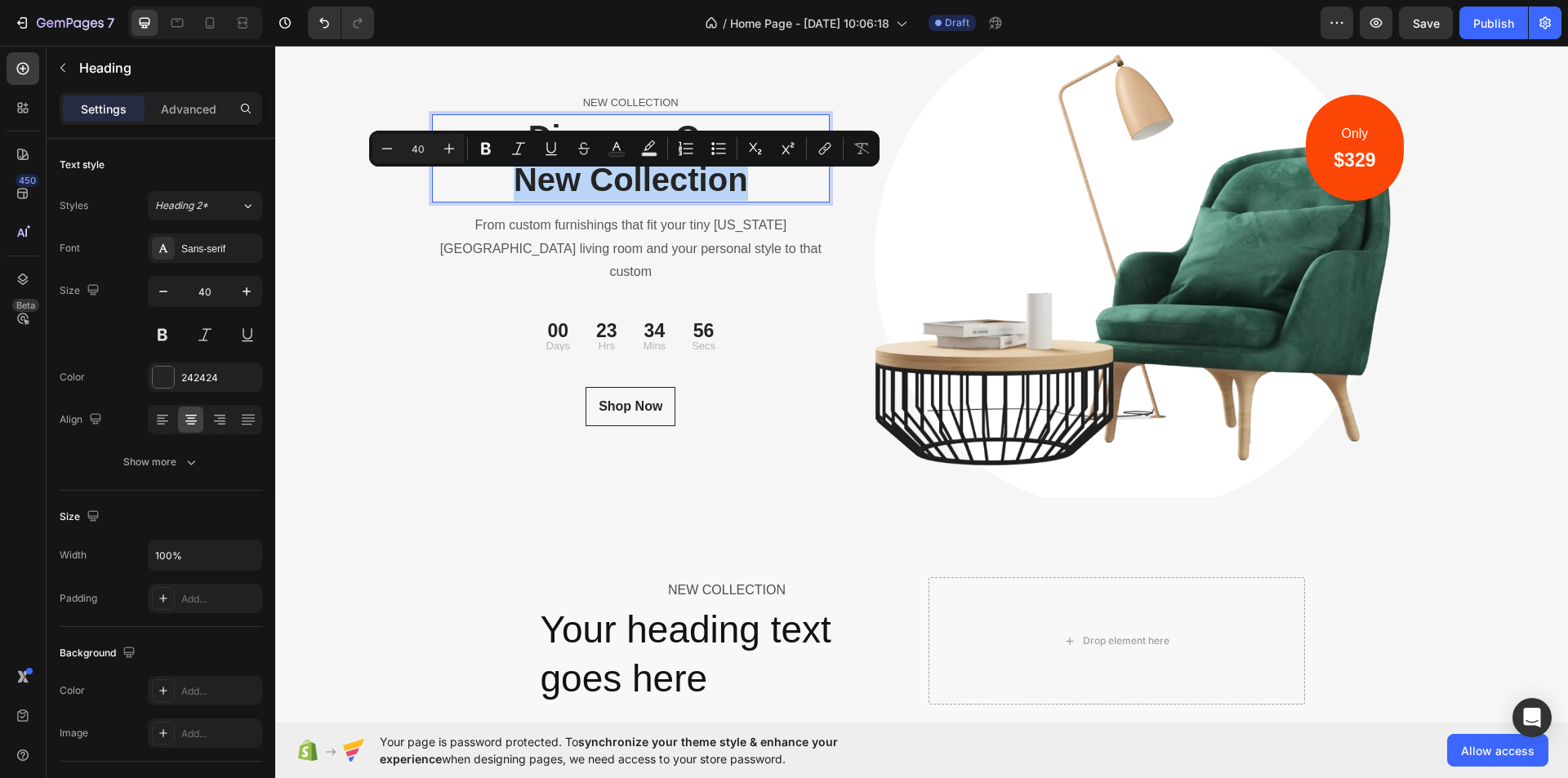
copy p "New Collection"
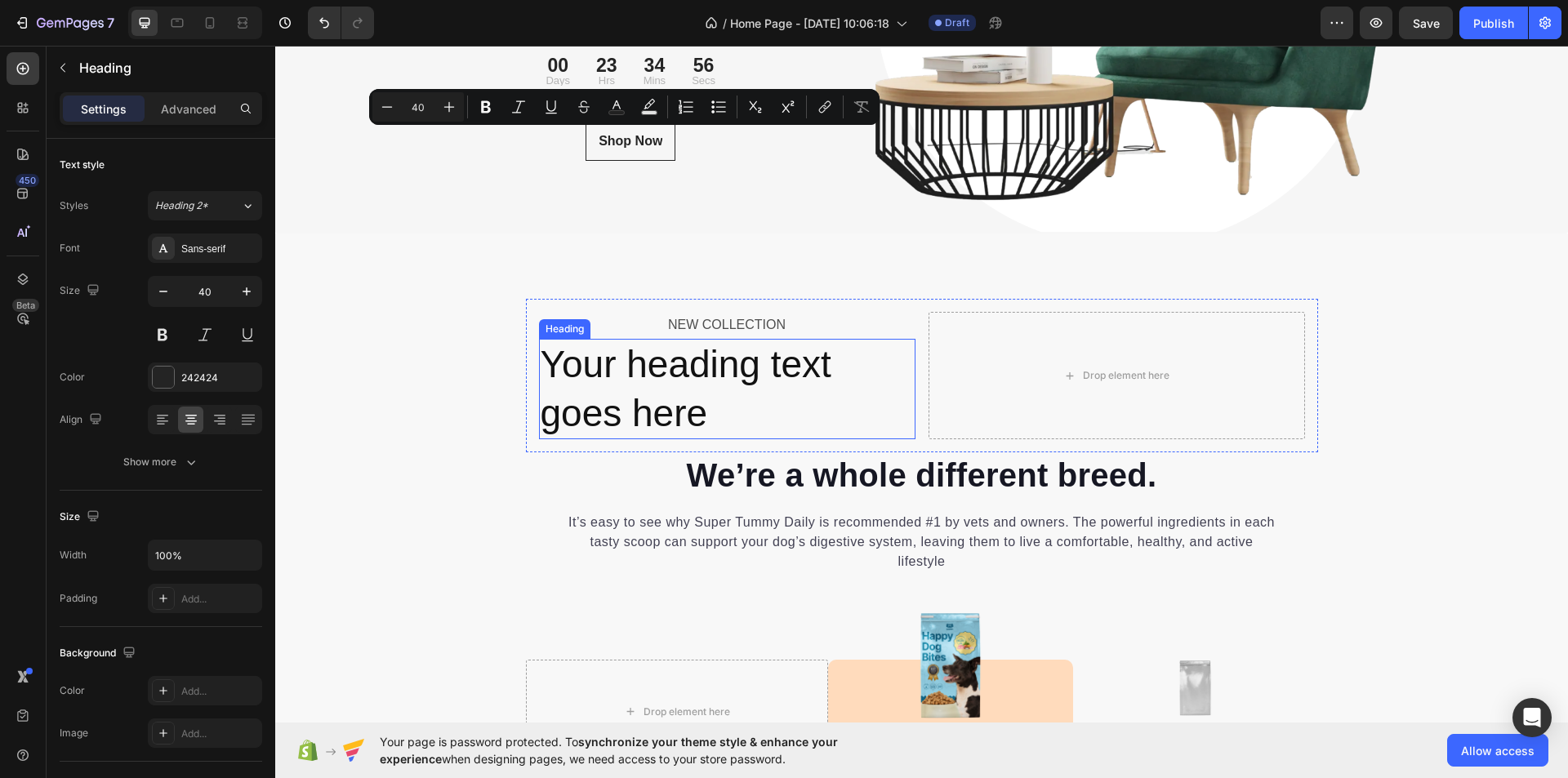
scroll to position [5885, 0]
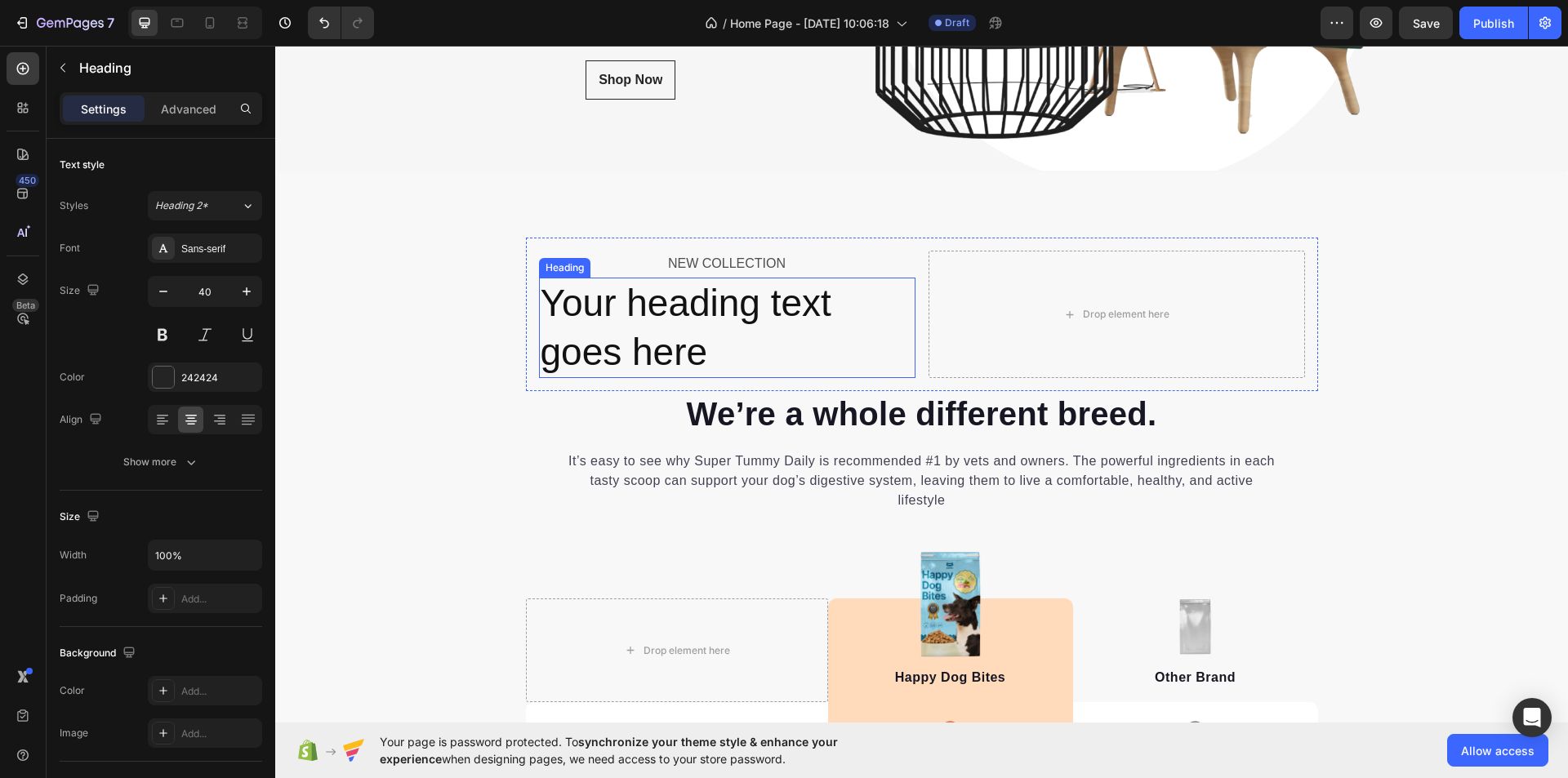
click at [729, 333] on h2 "Your heading text goes here" at bounding box center [728, 328] width 376 height 102
click at [674, 320] on h2 "Your heading text goes here" at bounding box center [728, 328] width 376 height 102
click at [674, 320] on p "Your heading text goes here" at bounding box center [727, 328] width 374 height 98
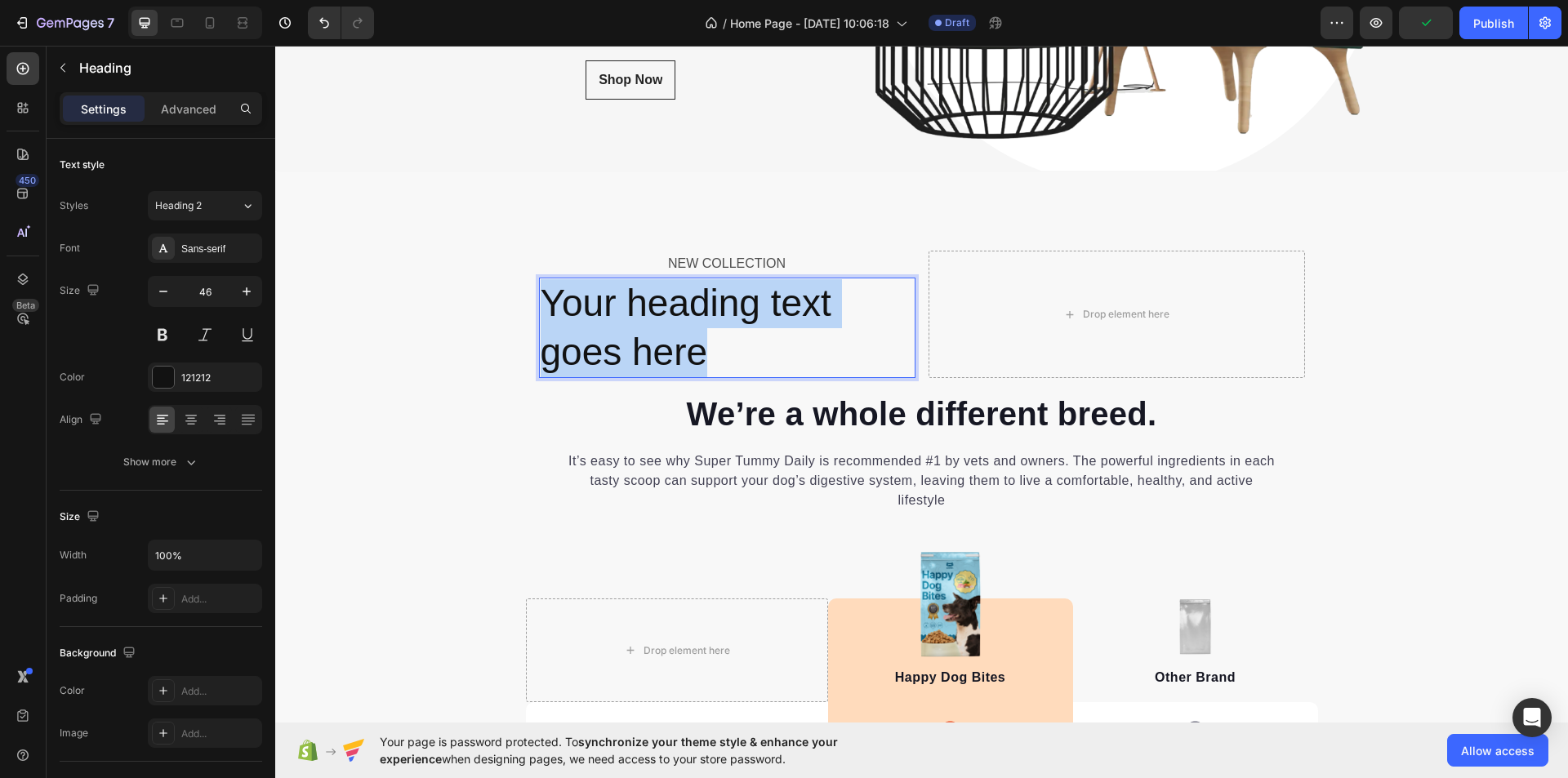
click at [674, 320] on p "Your heading text goes here" at bounding box center [727, 328] width 374 height 98
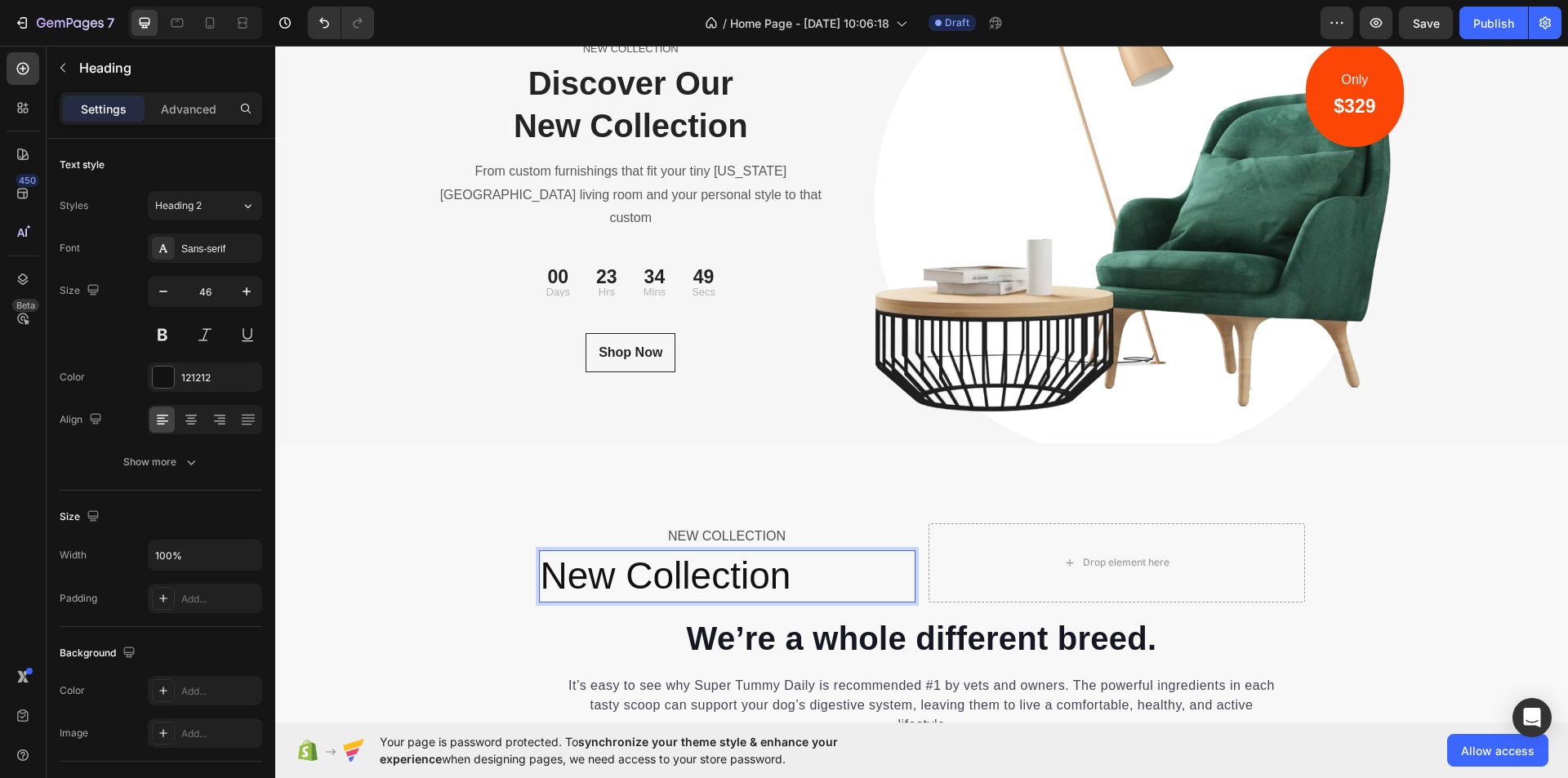
scroll to position [5559, 0]
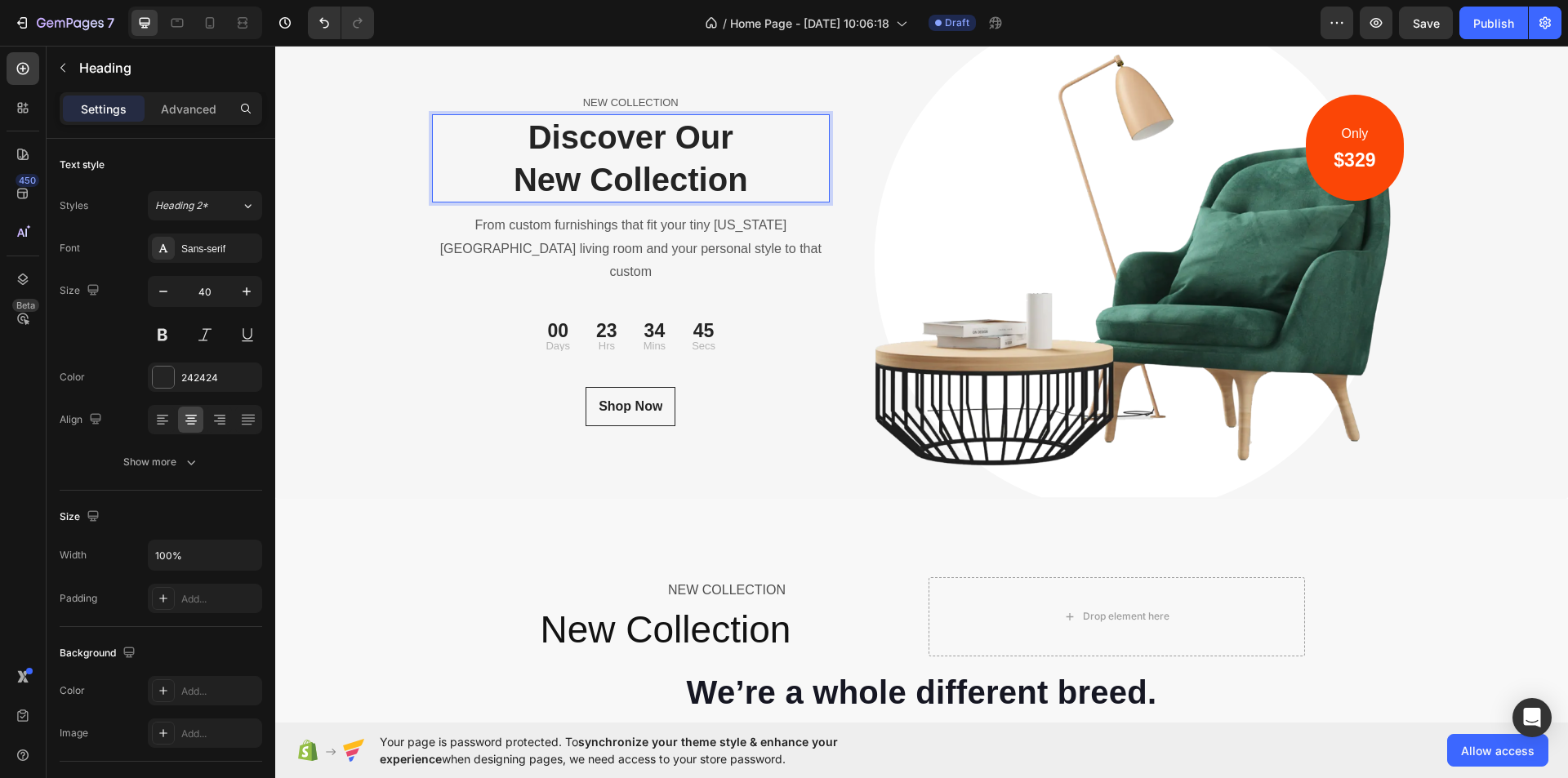
click at [558, 143] on p "Discover Our New Collection" at bounding box center [632, 157] width 395 height 85
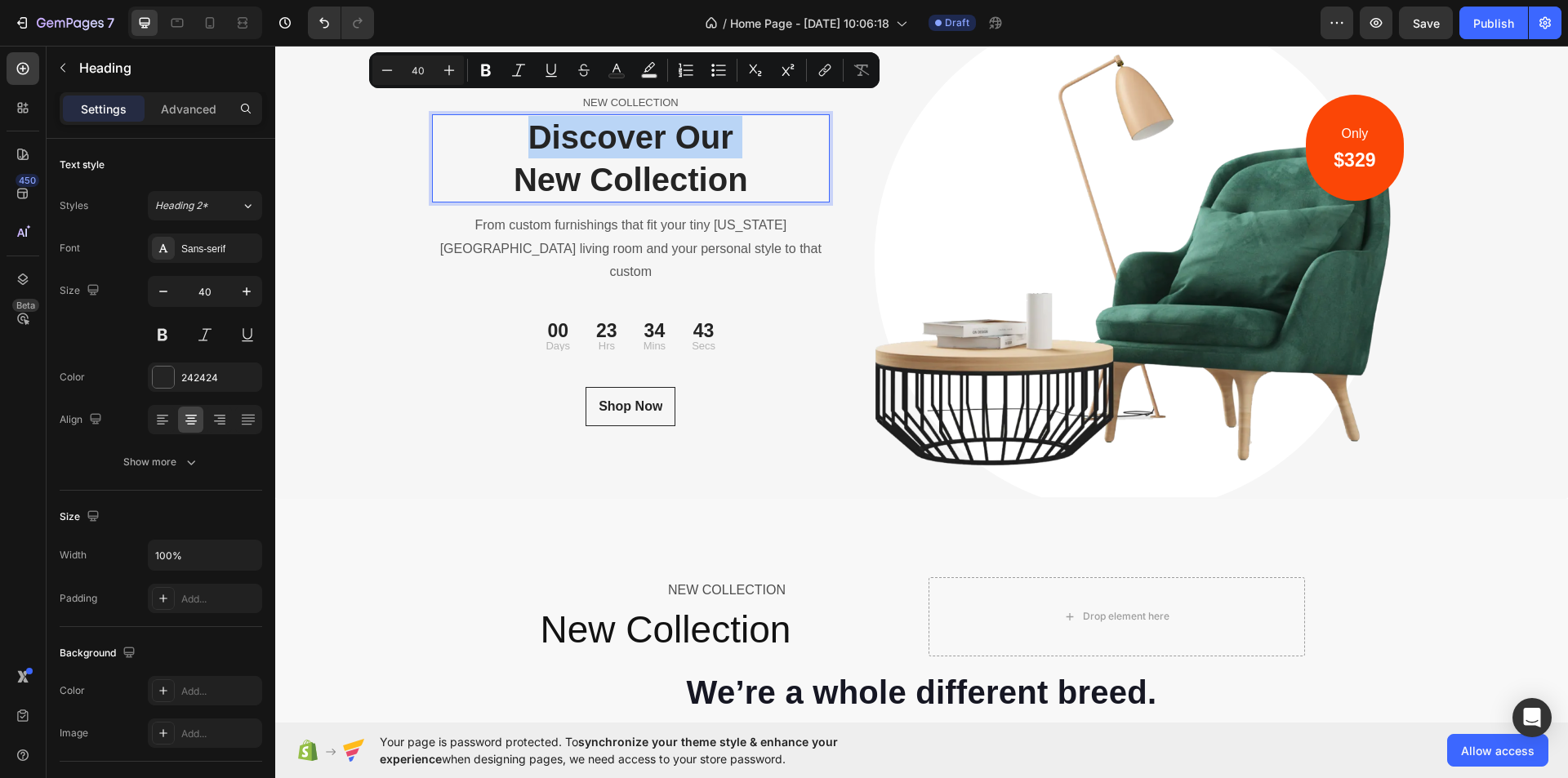
scroll to position [5967, 0]
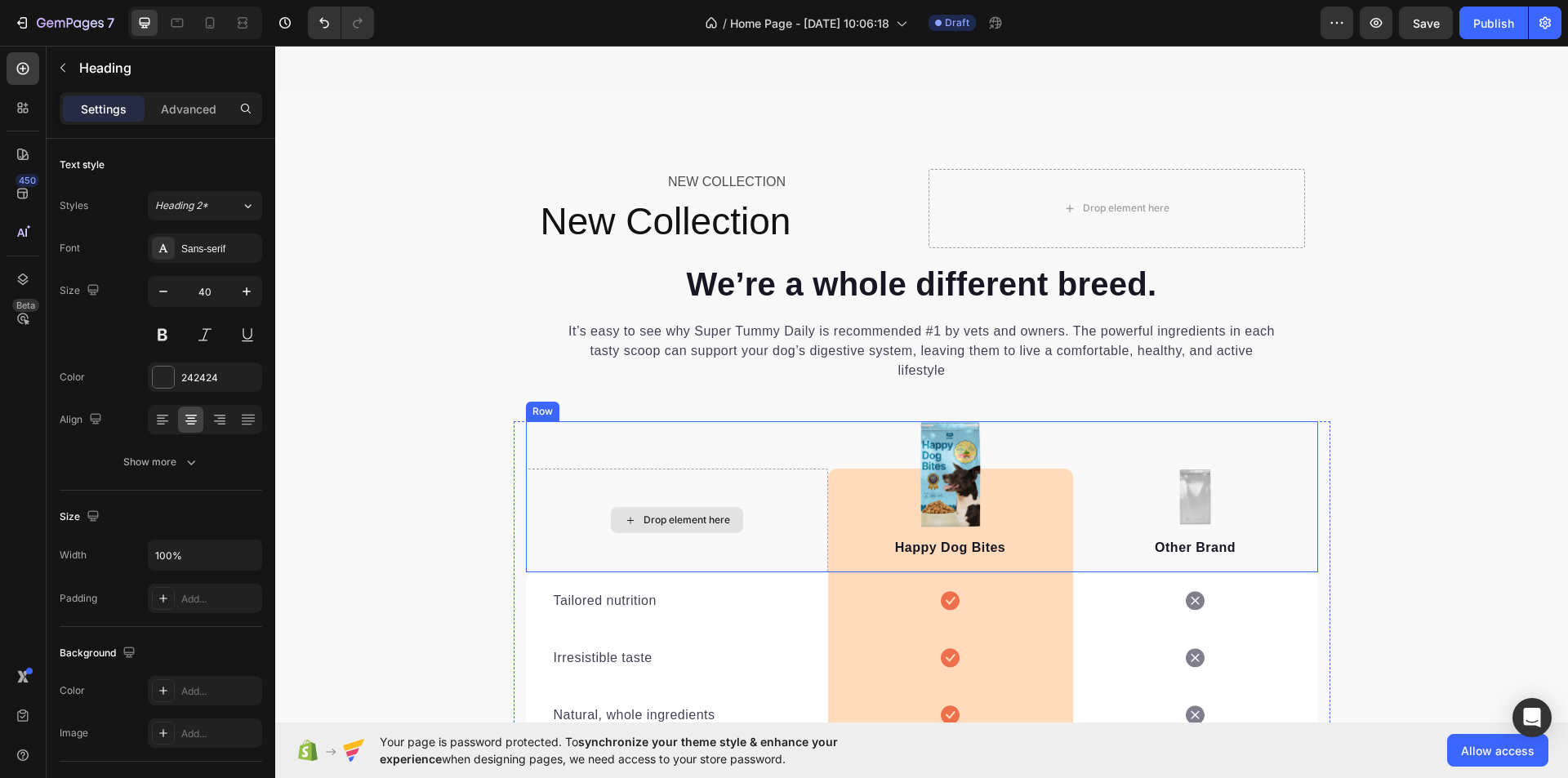
type input "16"
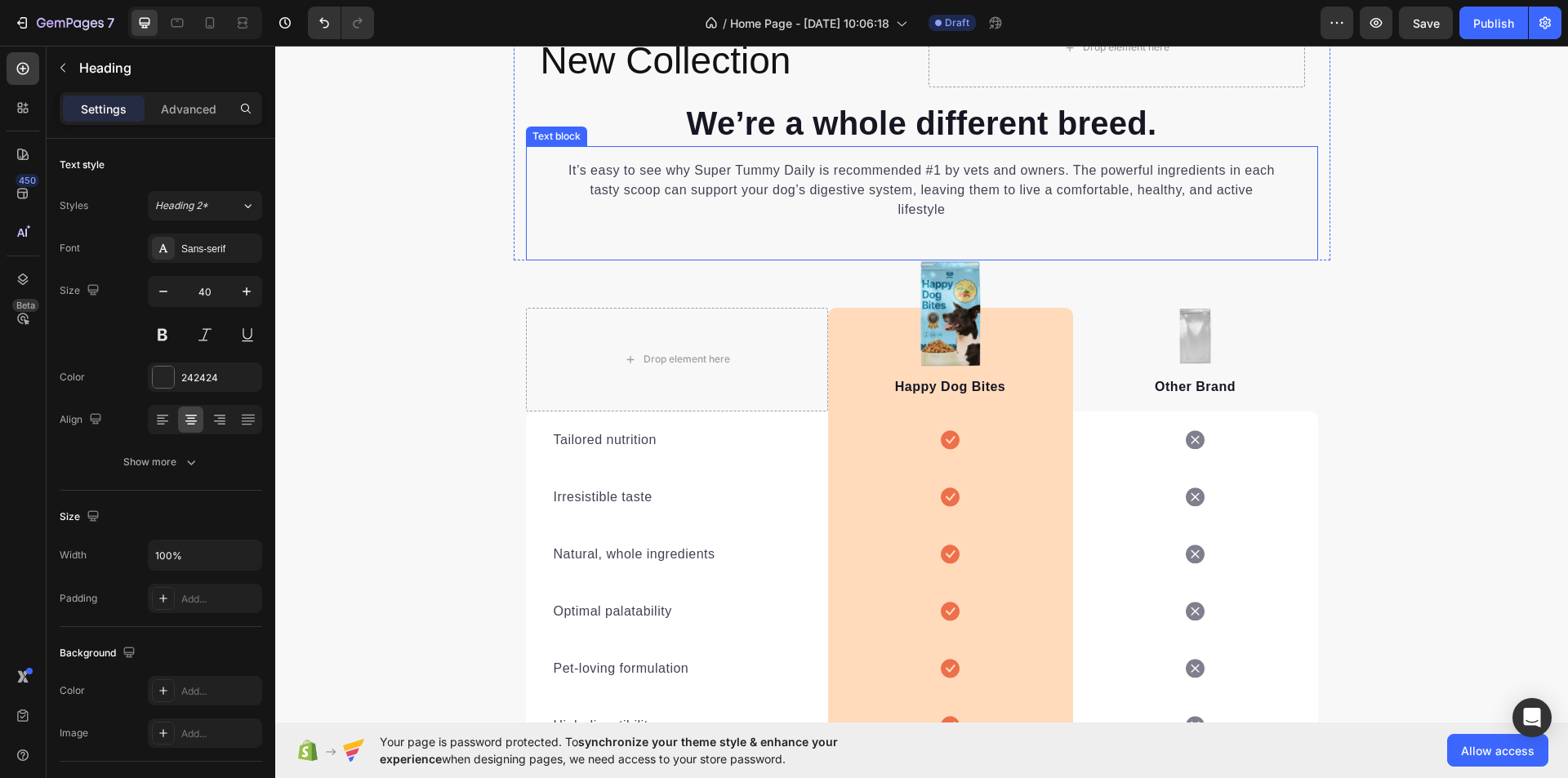
scroll to position [5885, 0]
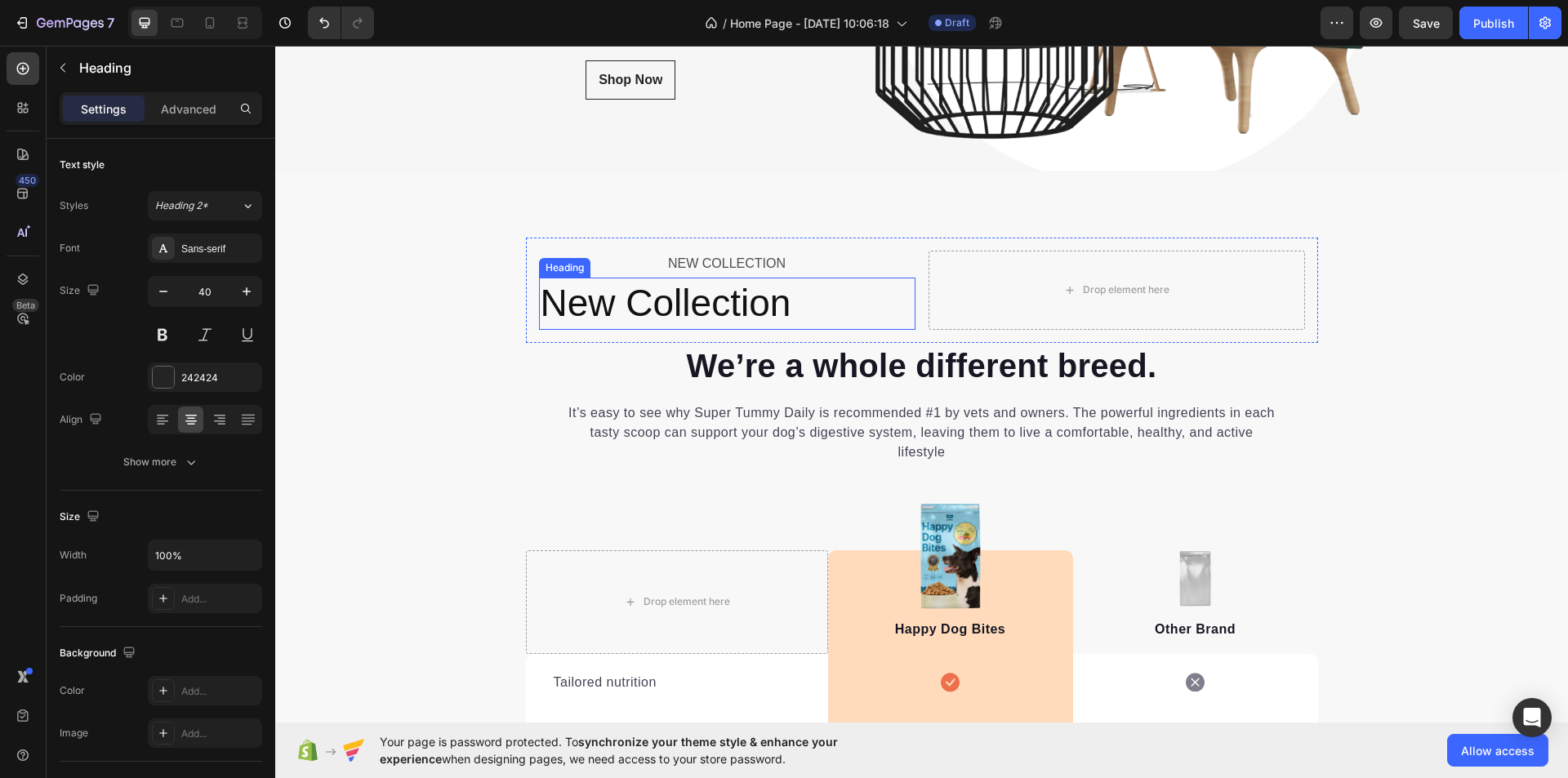
click at [634, 304] on p "New Collection" at bounding box center [727, 304] width 374 height 49
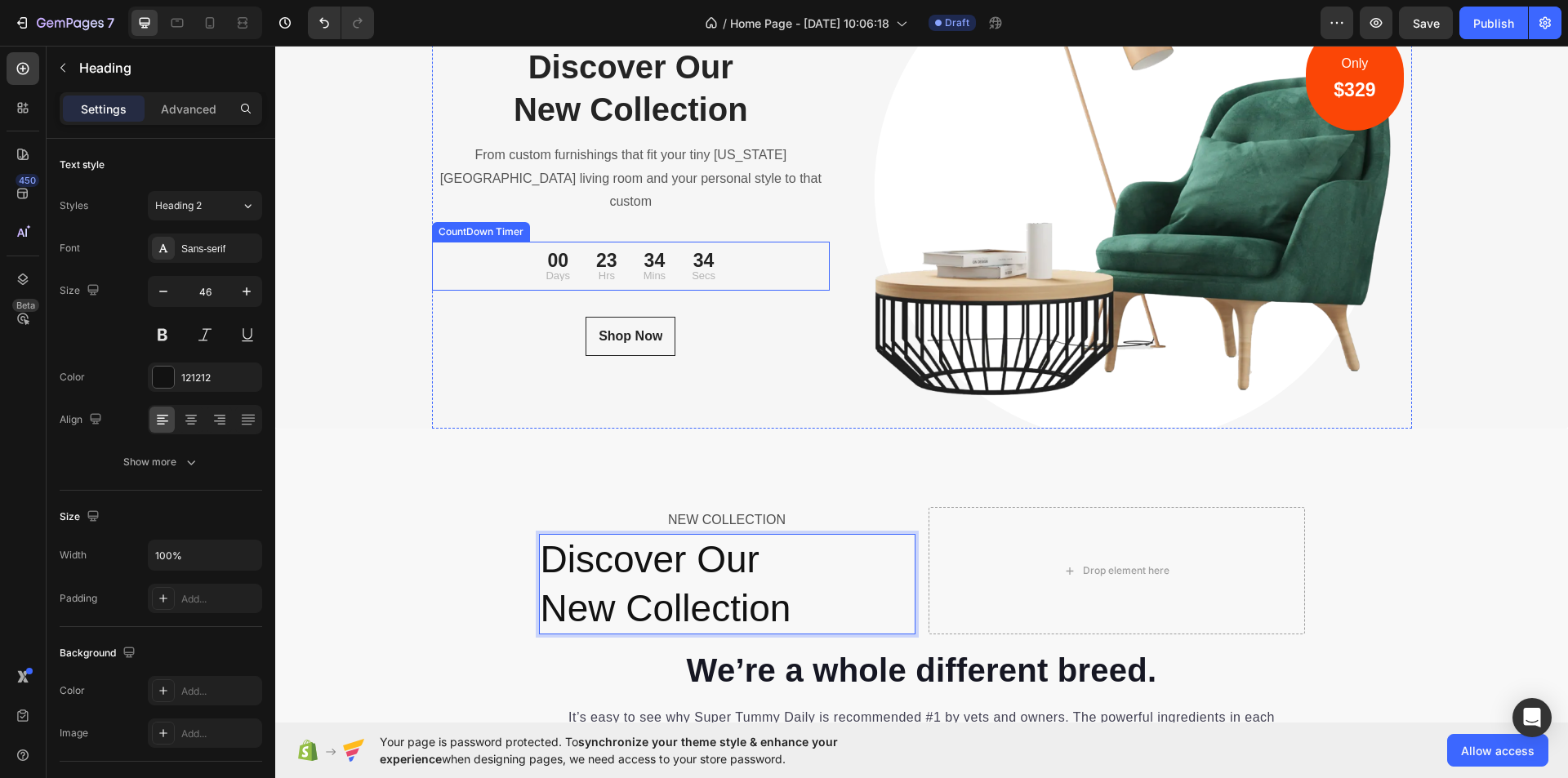
scroll to position [5559, 0]
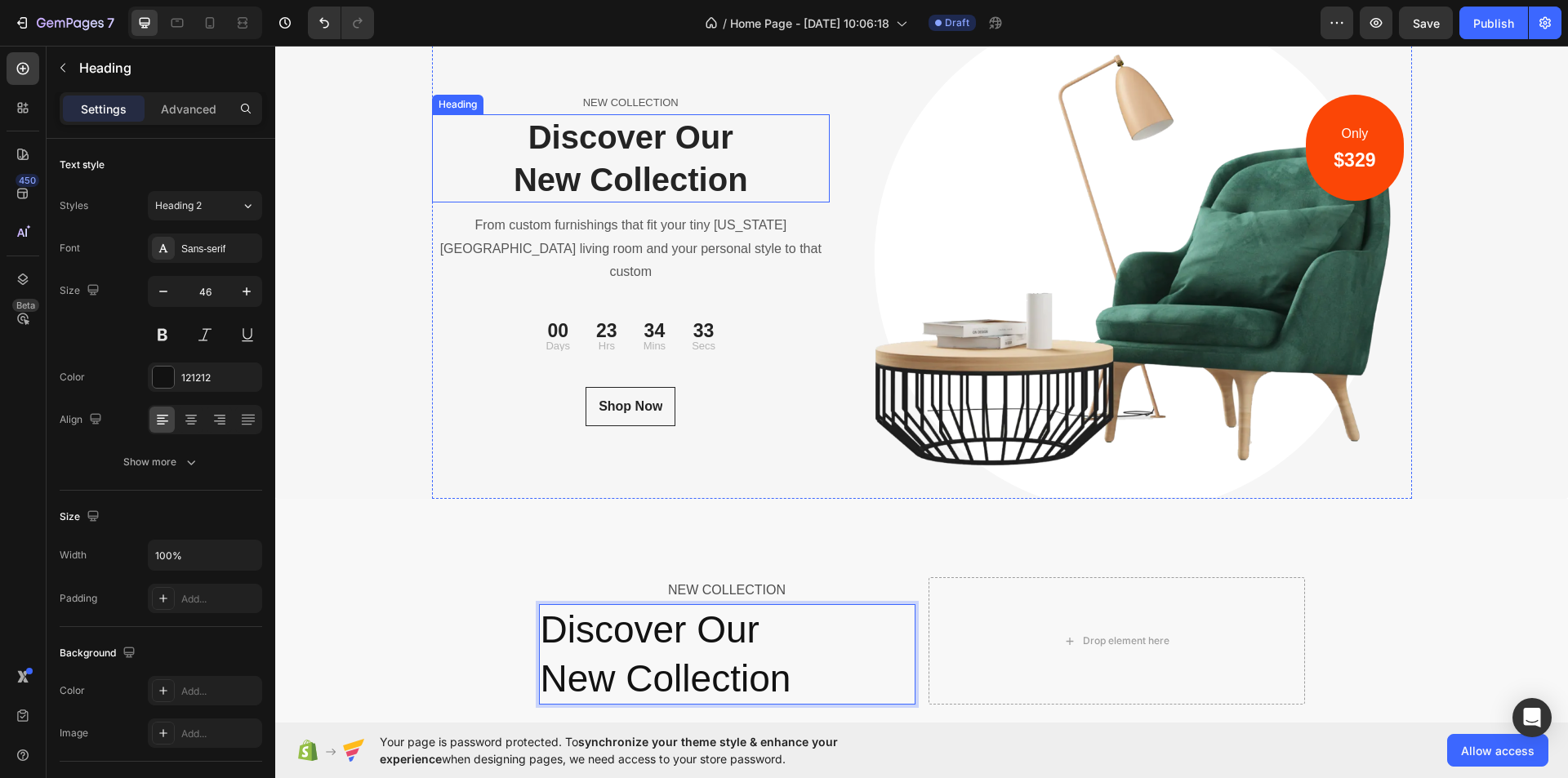
click at [666, 169] on p "Discover Our New Collection" at bounding box center [632, 157] width 395 height 85
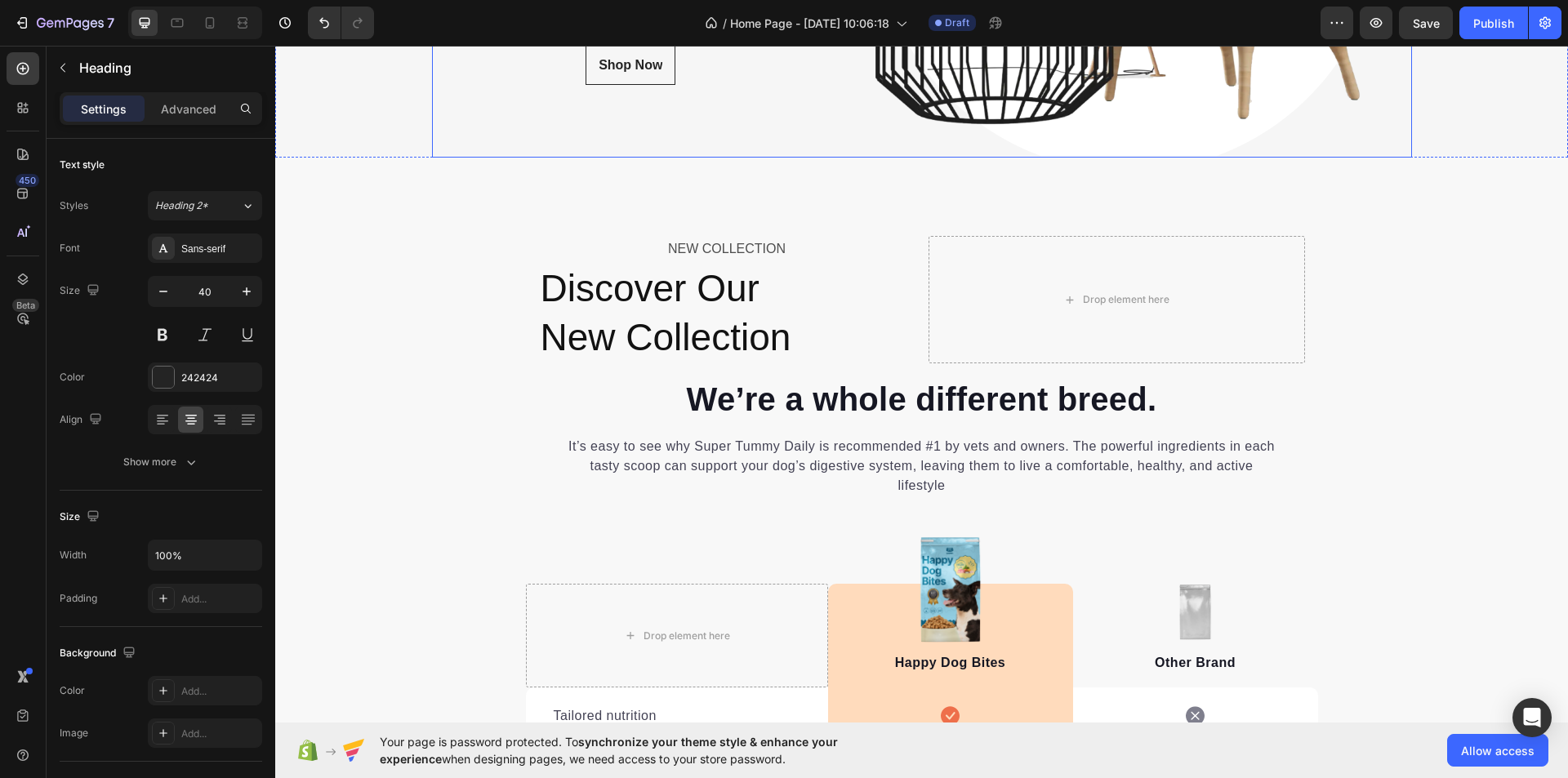
scroll to position [5967, 0]
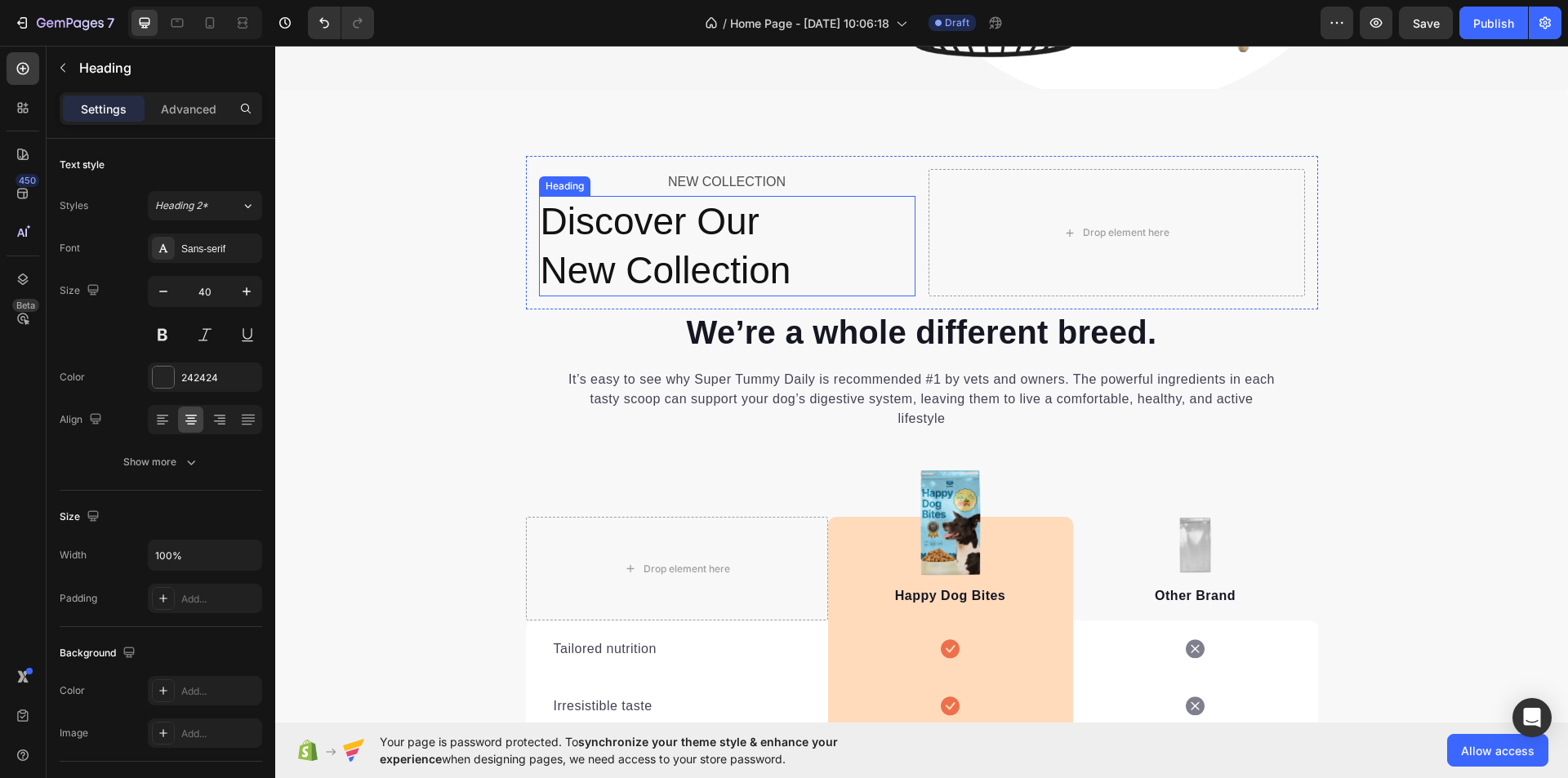
click at [758, 263] on p "Discover Our New Collection" at bounding box center [727, 246] width 374 height 98
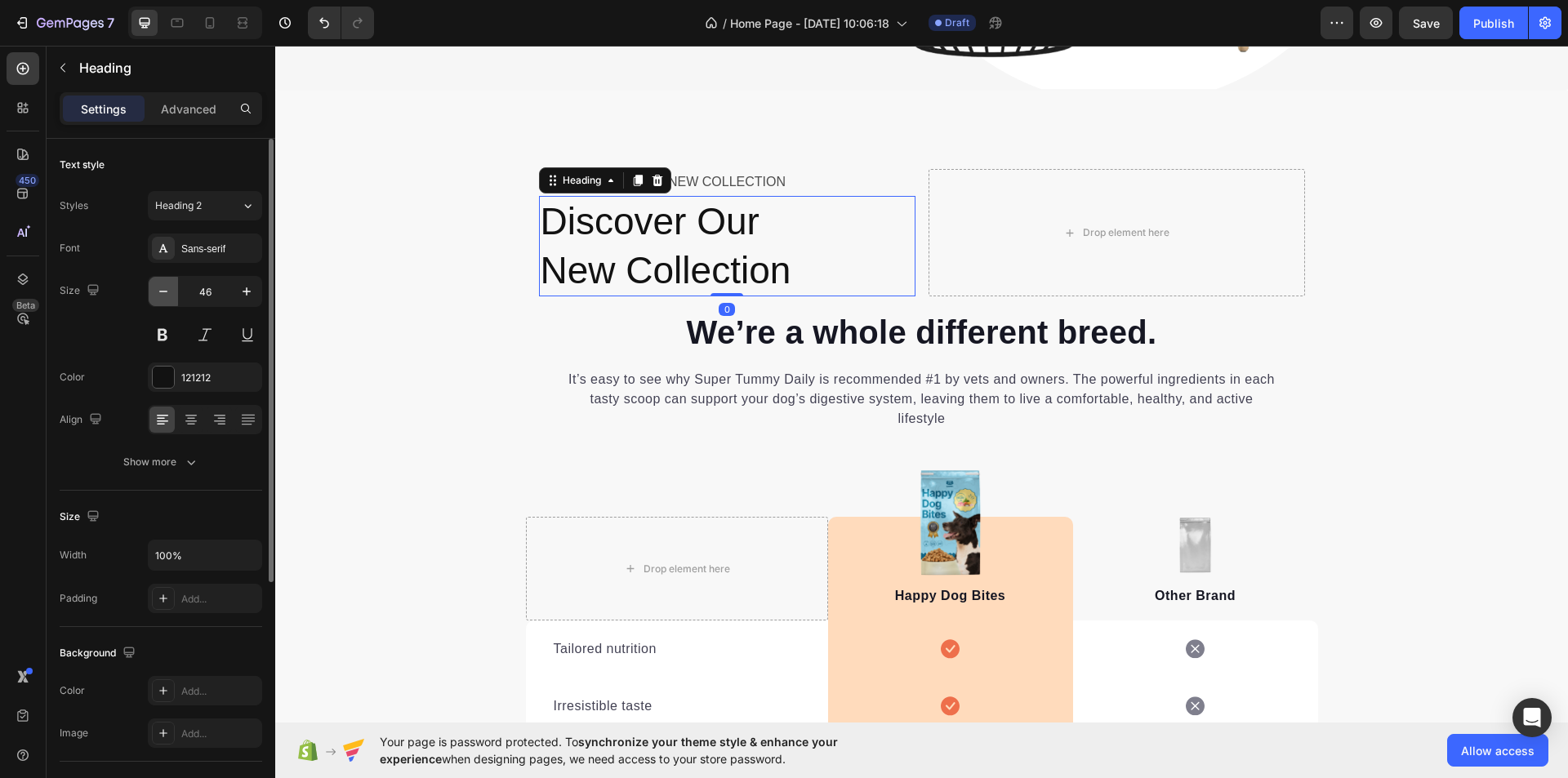
click at [168, 289] on icon "button" at bounding box center [164, 292] width 17 height 17
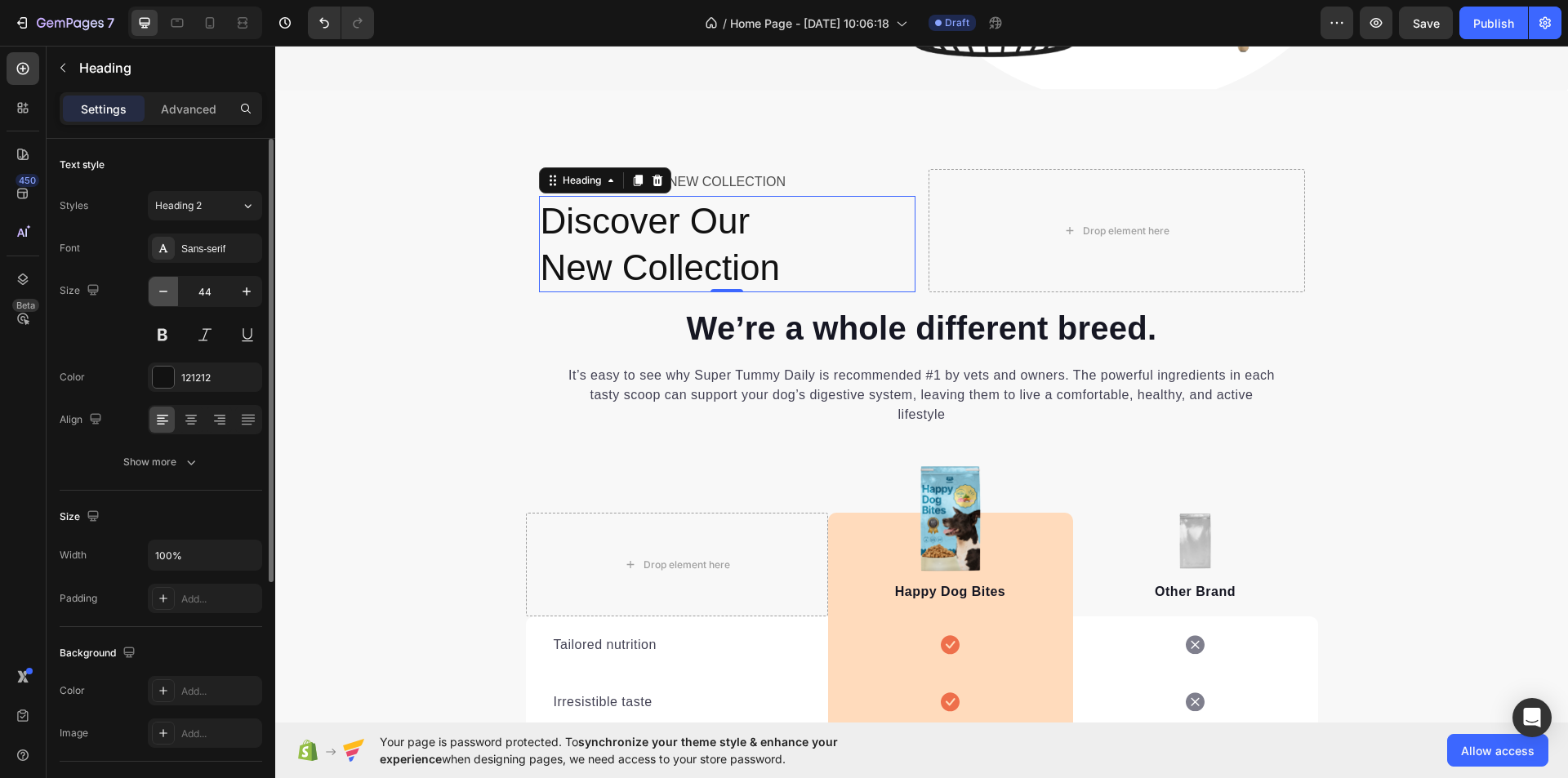
click at [168, 289] on icon "button" at bounding box center [164, 292] width 17 height 17
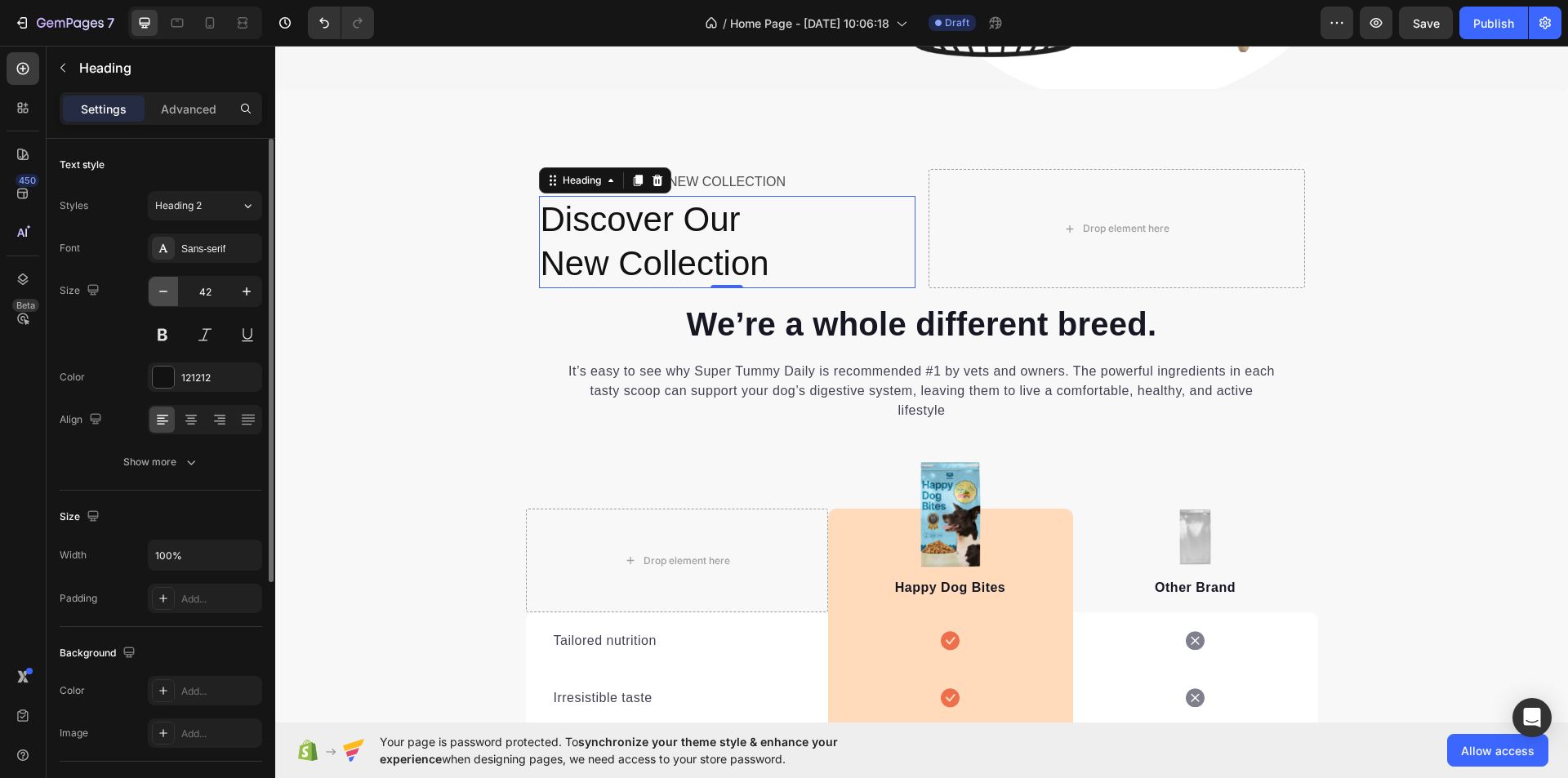
click at [168, 289] on icon "button" at bounding box center [164, 292] width 17 height 17
click at [169, 288] on icon "button" at bounding box center [164, 292] width 17 height 17
type input "40"
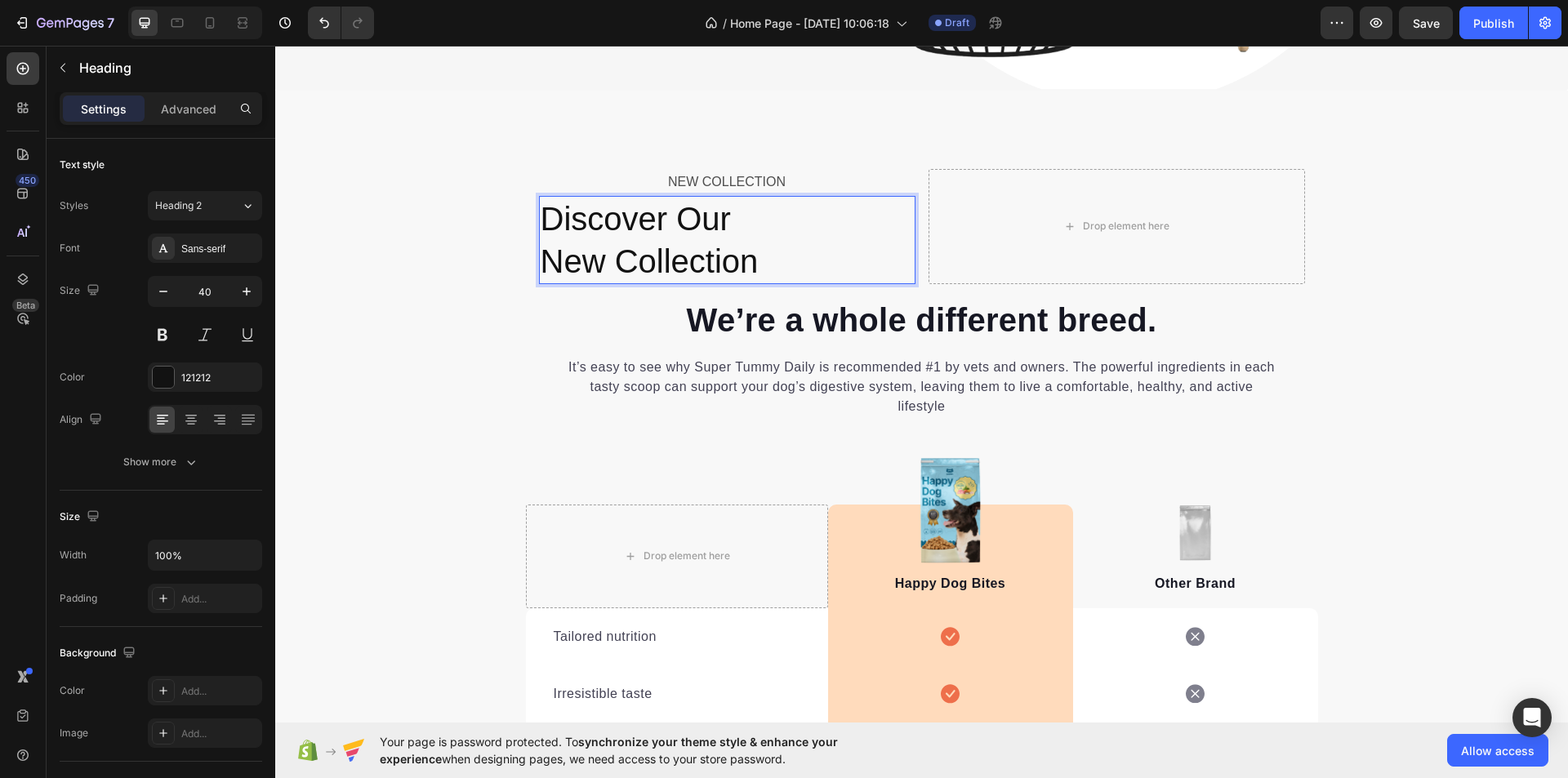
scroll to position [5885, 0]
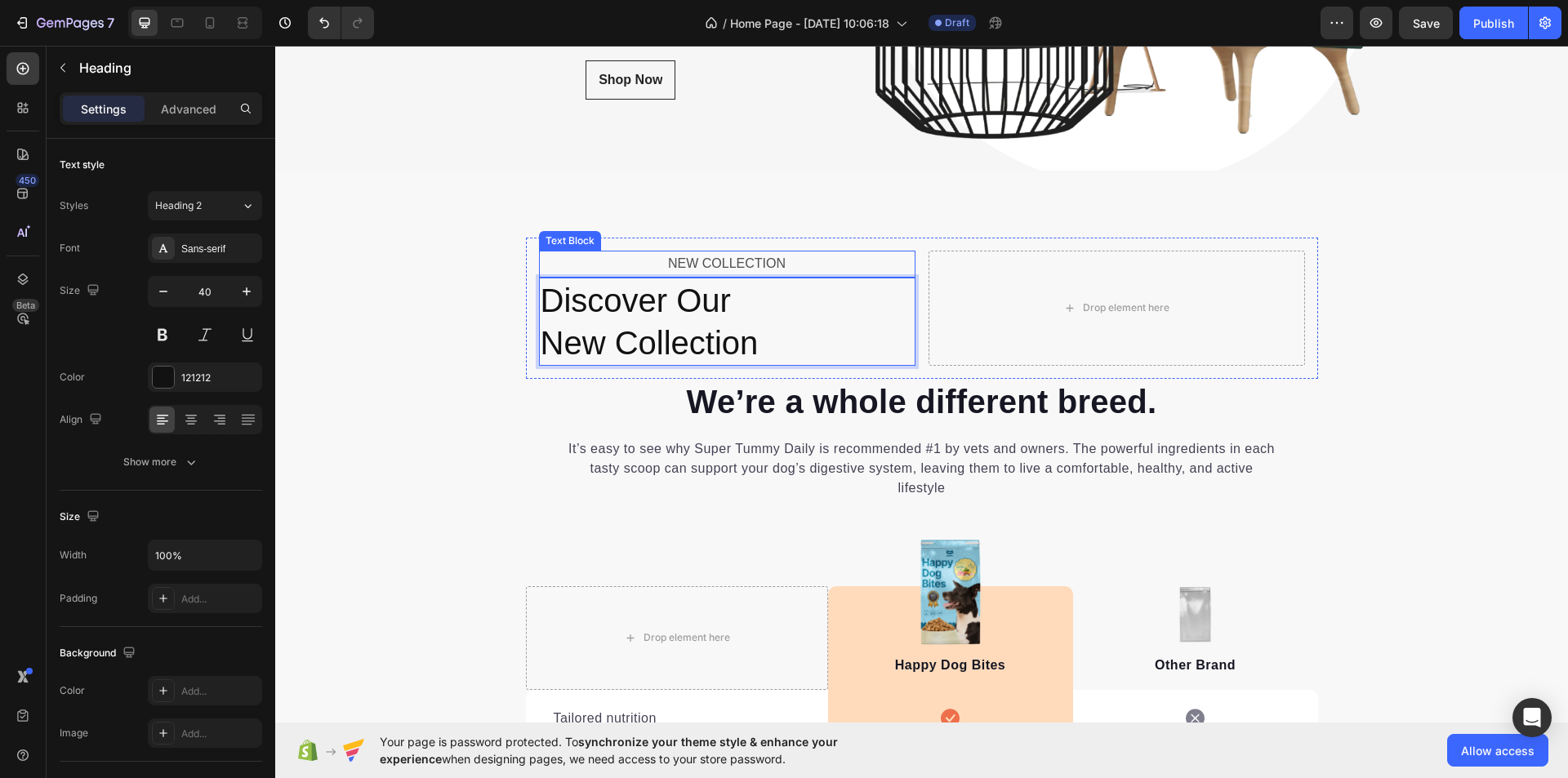
click at [634, 256] on p "NEW COLLECTION" at bounding box center [727, 264] width 374 height 23
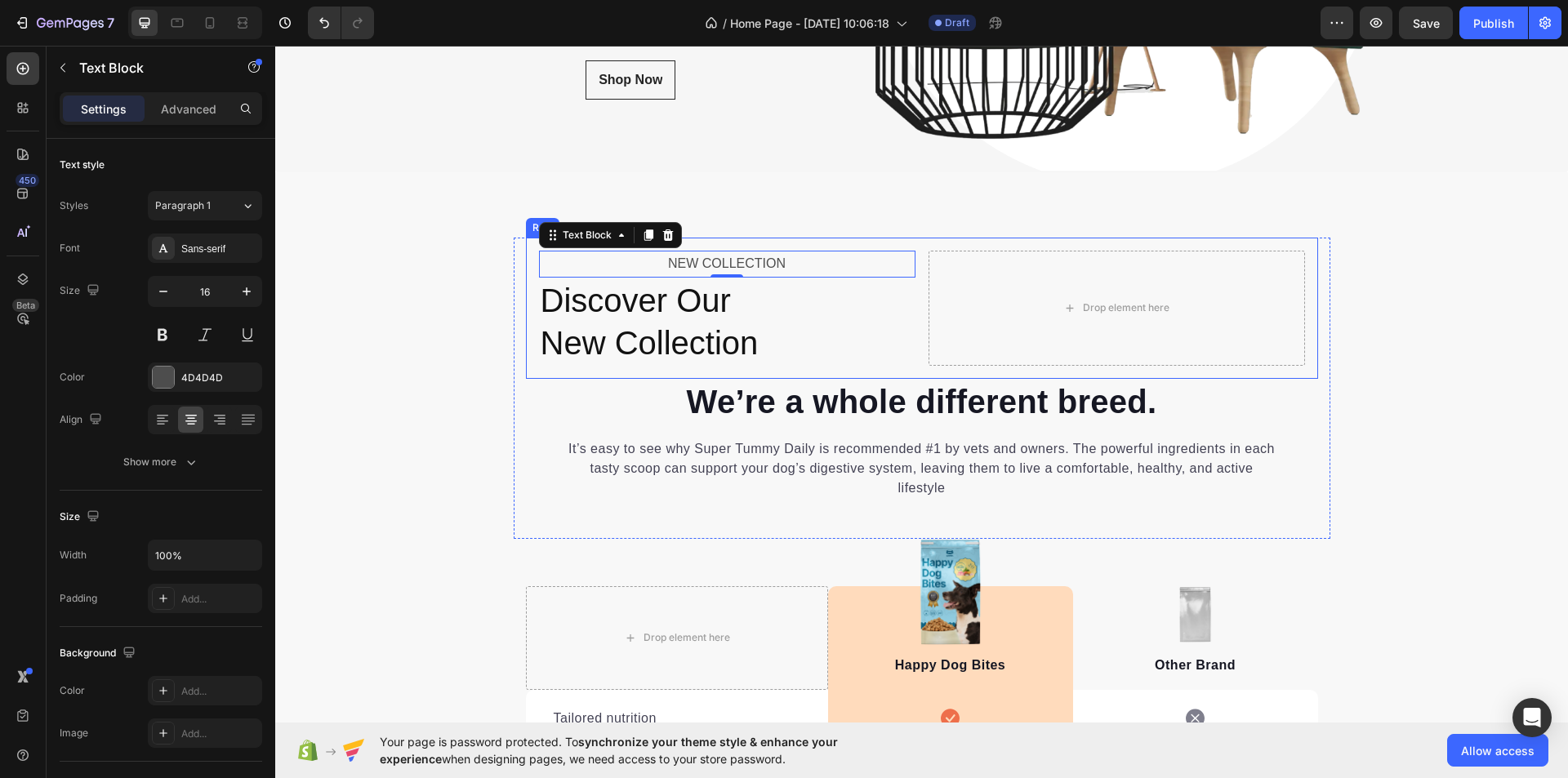
click at [617, 372] on div "NEW COLLECTION Text Block 0 Discover Our New Collection Heading Drop element he…" at bounding box center [922, 308] width 792 height 142
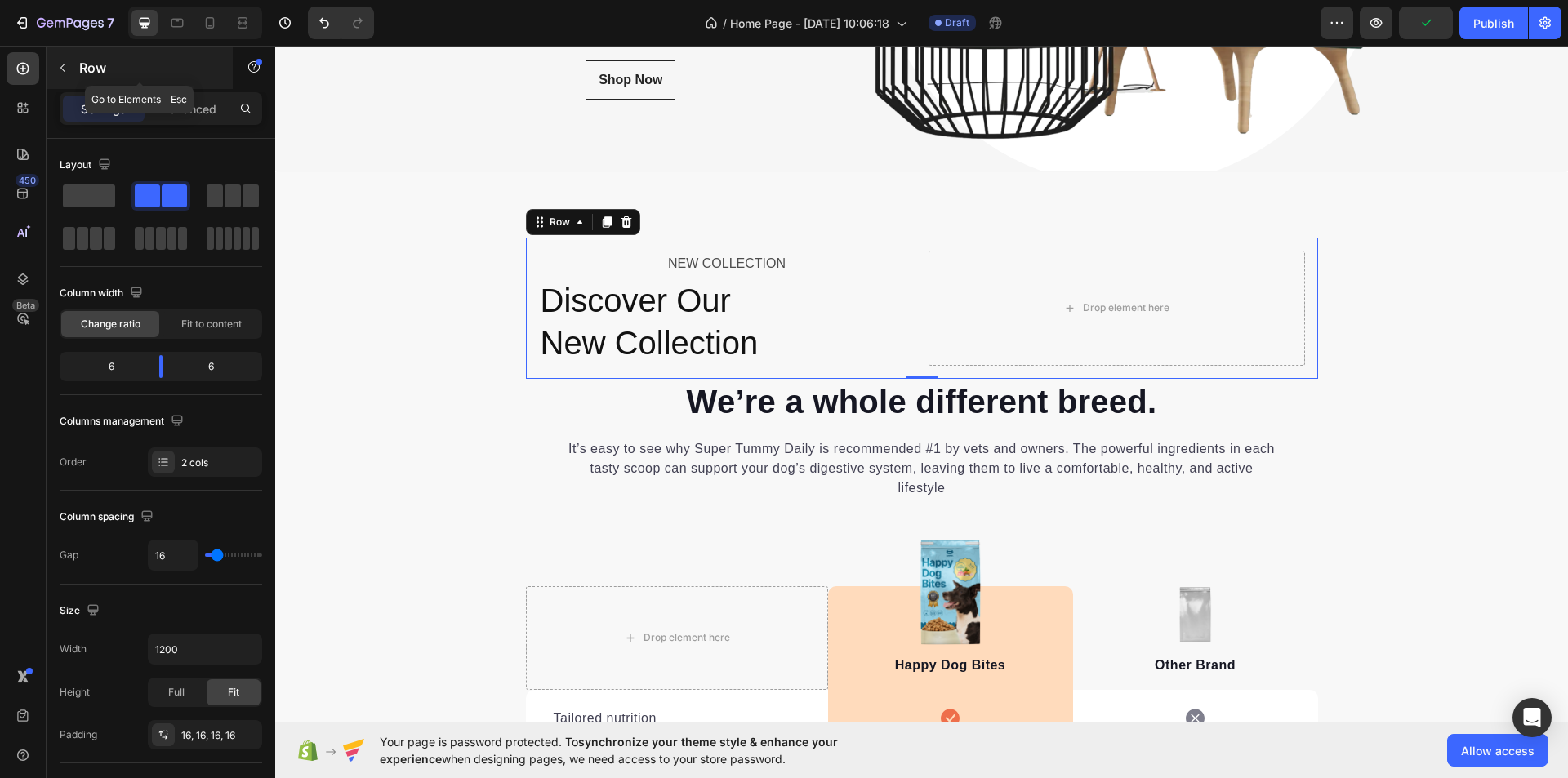
click at [81, 68] on p "Row" at bounding box center [148, 67] width 139 height 20
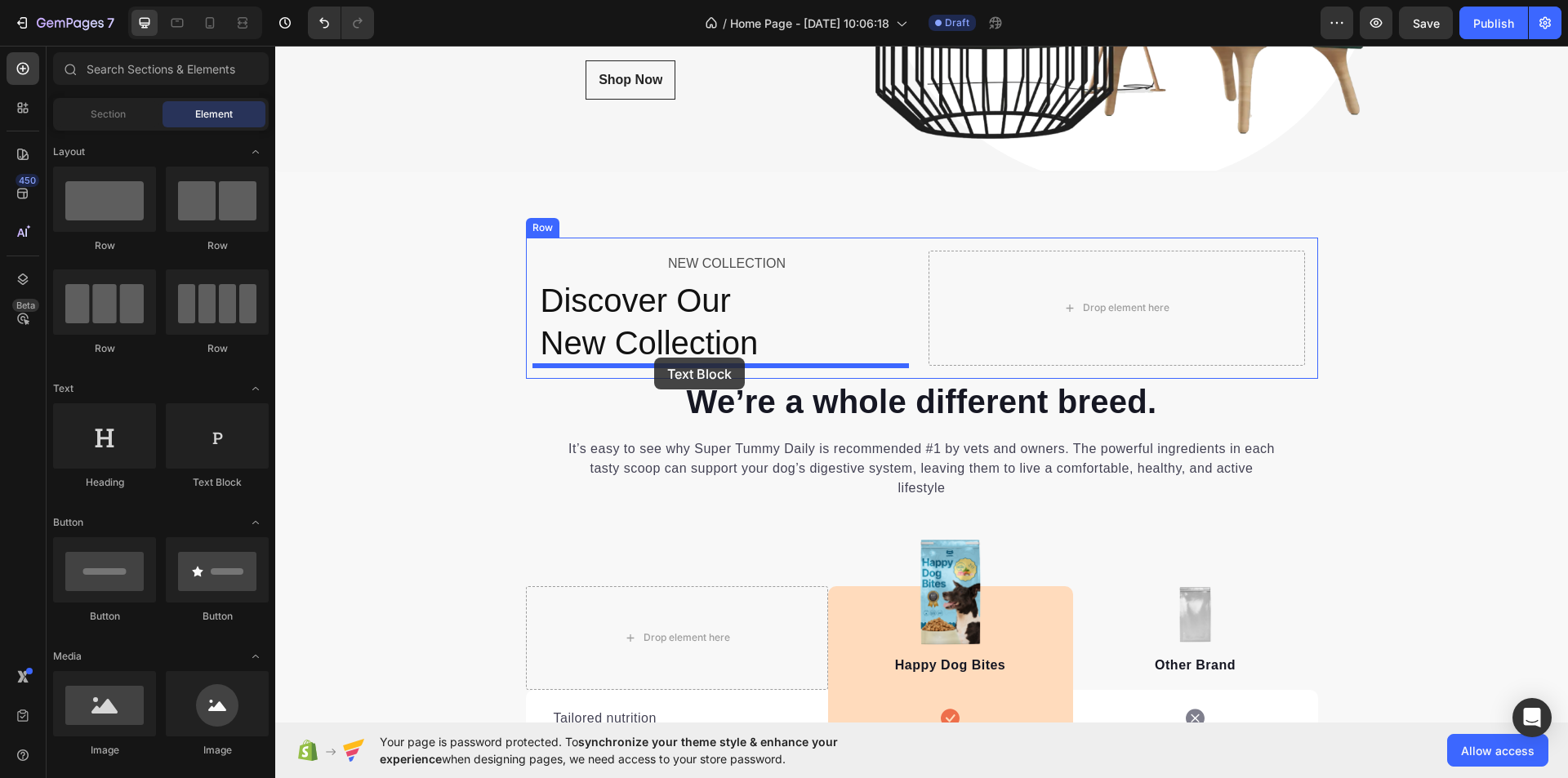
drag, startPoint x: 492, startPoint y: 494, endPoint x: 654, endPoint y: 358, distance: 211.5
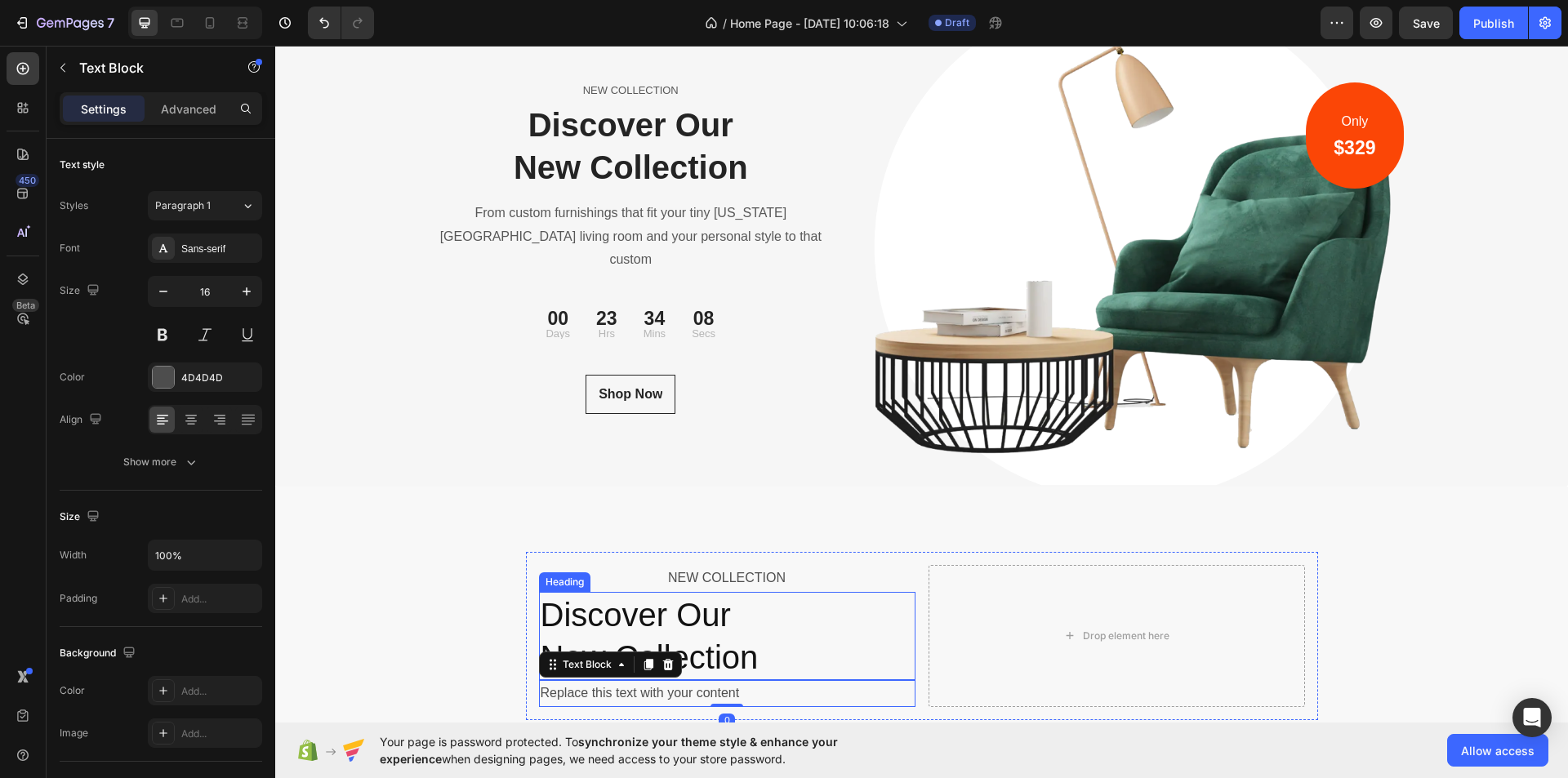
scroll to position [5559, 0]
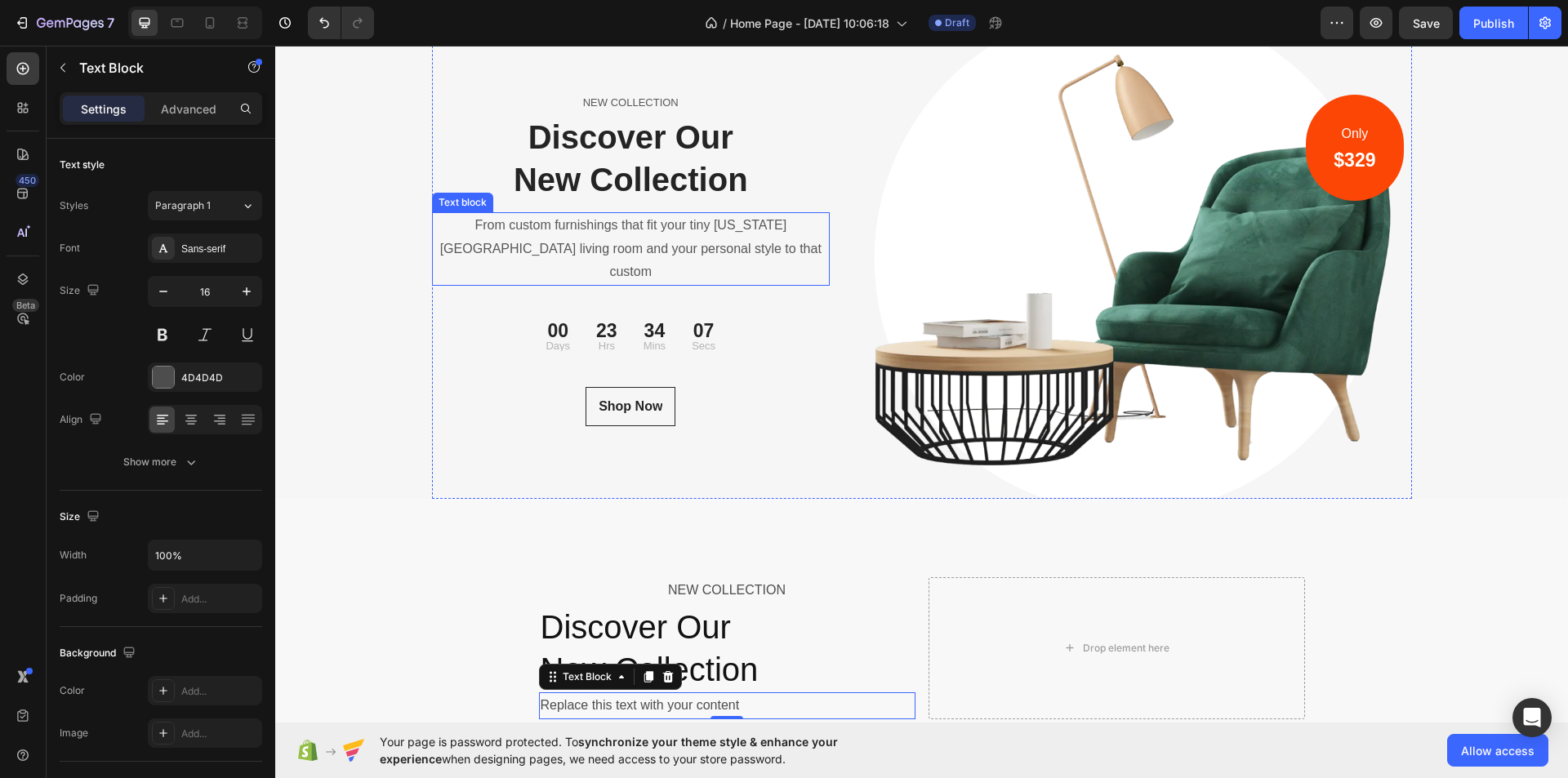
click at [713, 252] on p "From custom furnishings that fit your tiny [US_STATE][GEOGRAPHIC_DATA] living r…" at bounding box center [632, 249] width 395 height 70
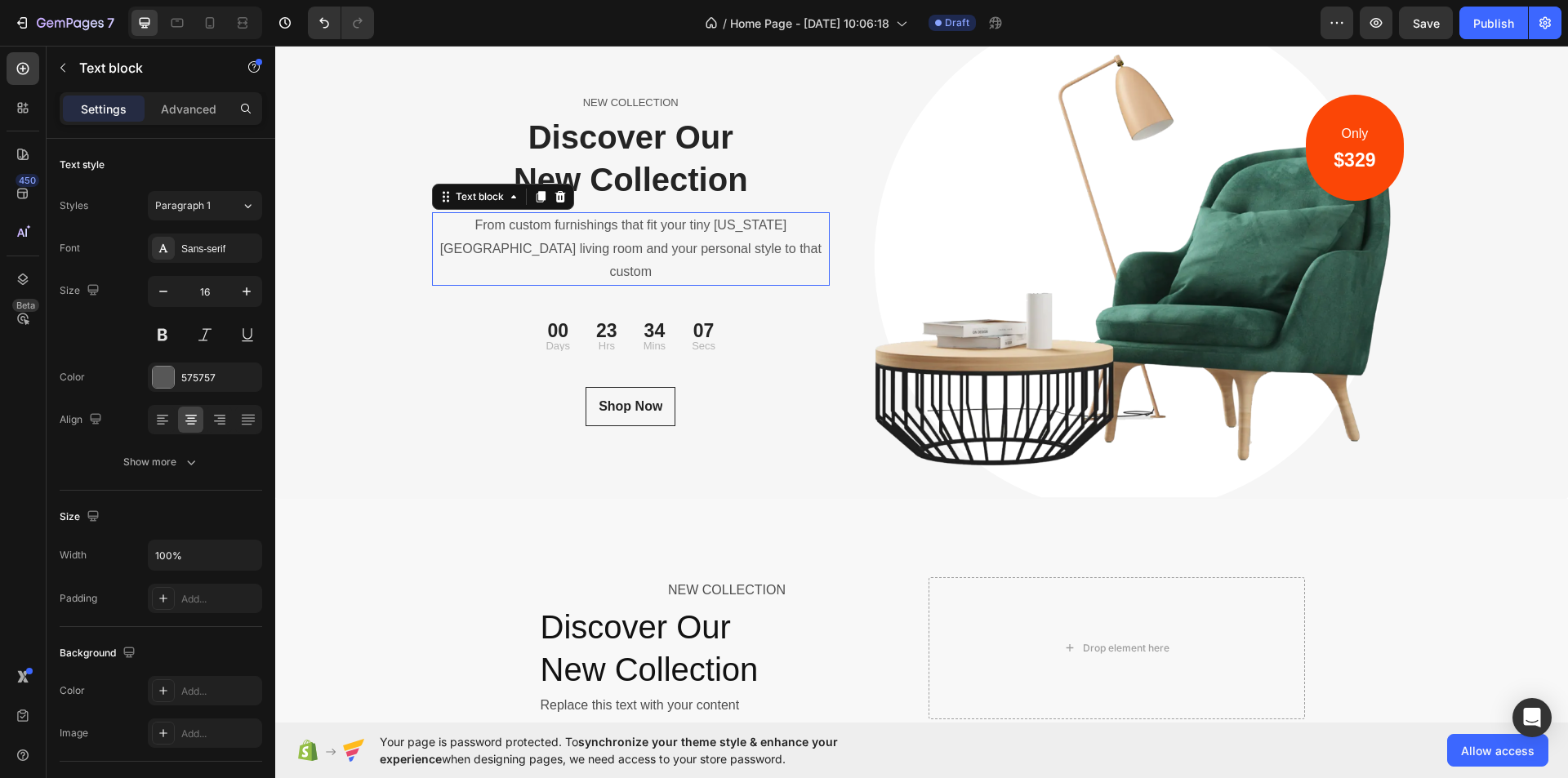
click at [713, 252] on p "From custom furnishings that fit your tiny [US_STATE][GEOGRAPHIC_DATA] living r…" at bounding box center [632, 249] width 395 height 70
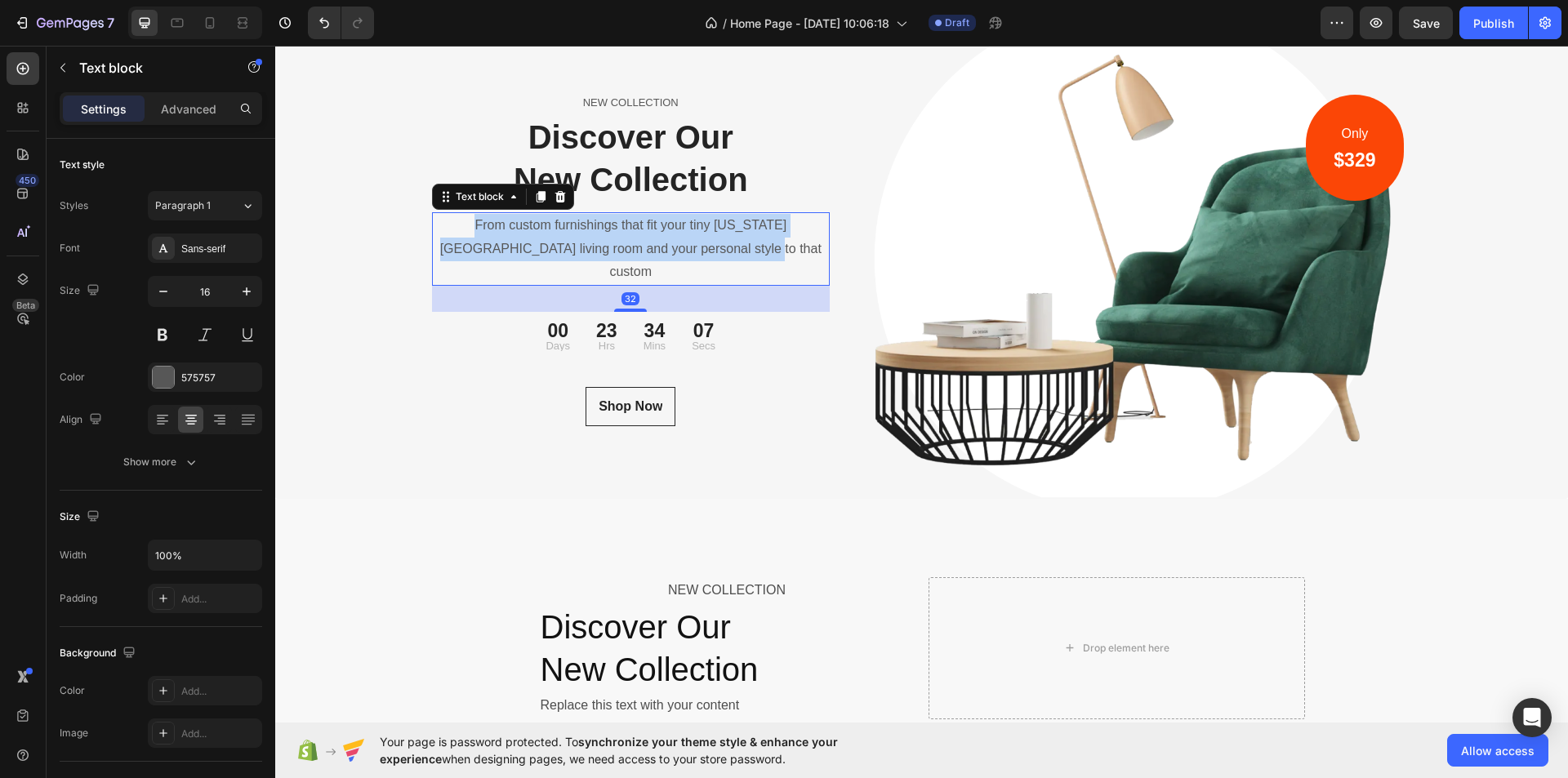
click at [713, 252] on p "From custom furnishings that fit your tiny [US_STATE][GEOGRAPHIC_DATA] living r…" at bounding box center [632, 249] width 395 height 70
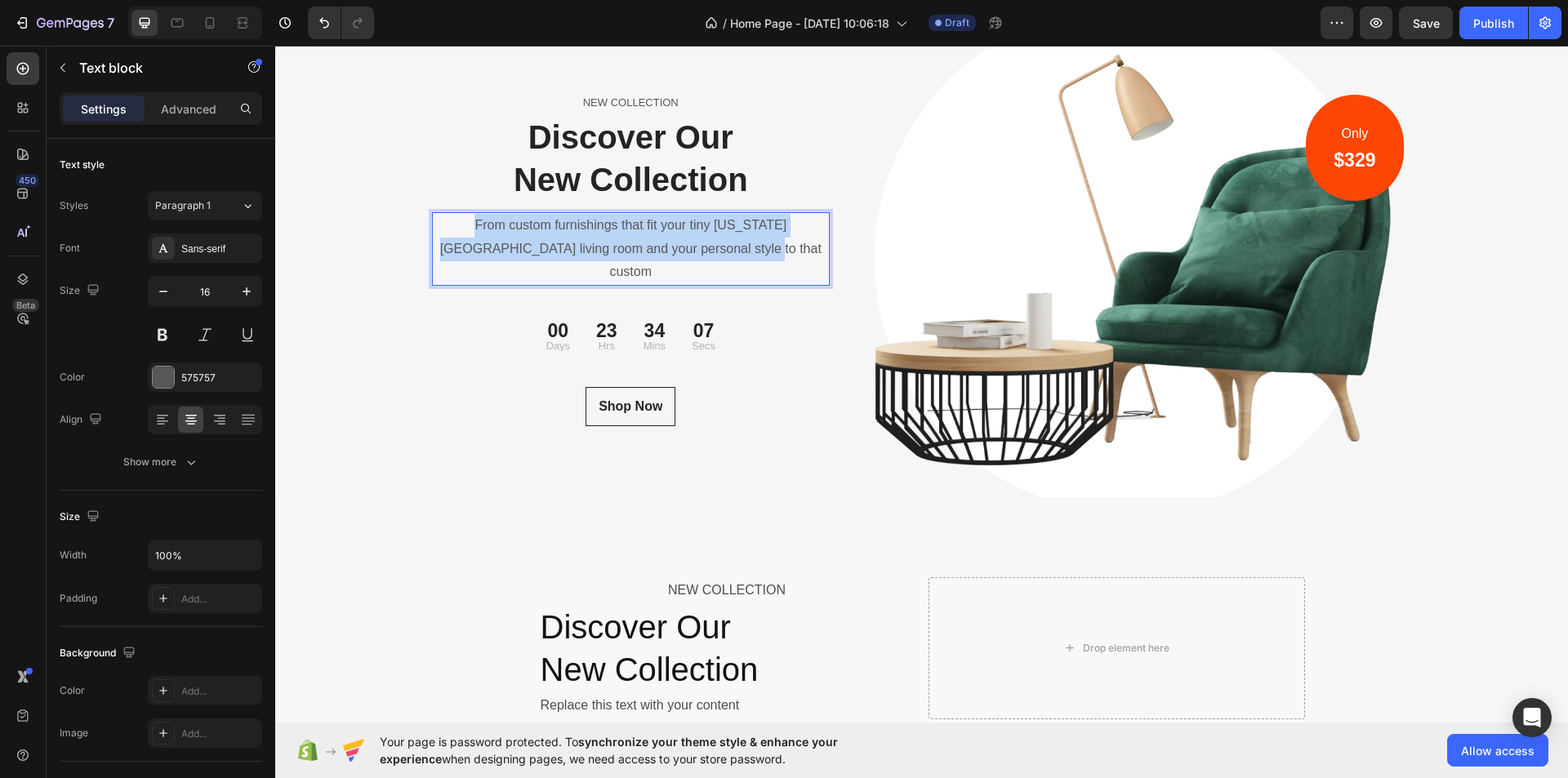
click at [713, 252] on p "From custom furnishings that fit your tiny [US_STATE][GEOGRAPHIC_DATA] living r…" at bounding box center [632, 249] width 395 height 70
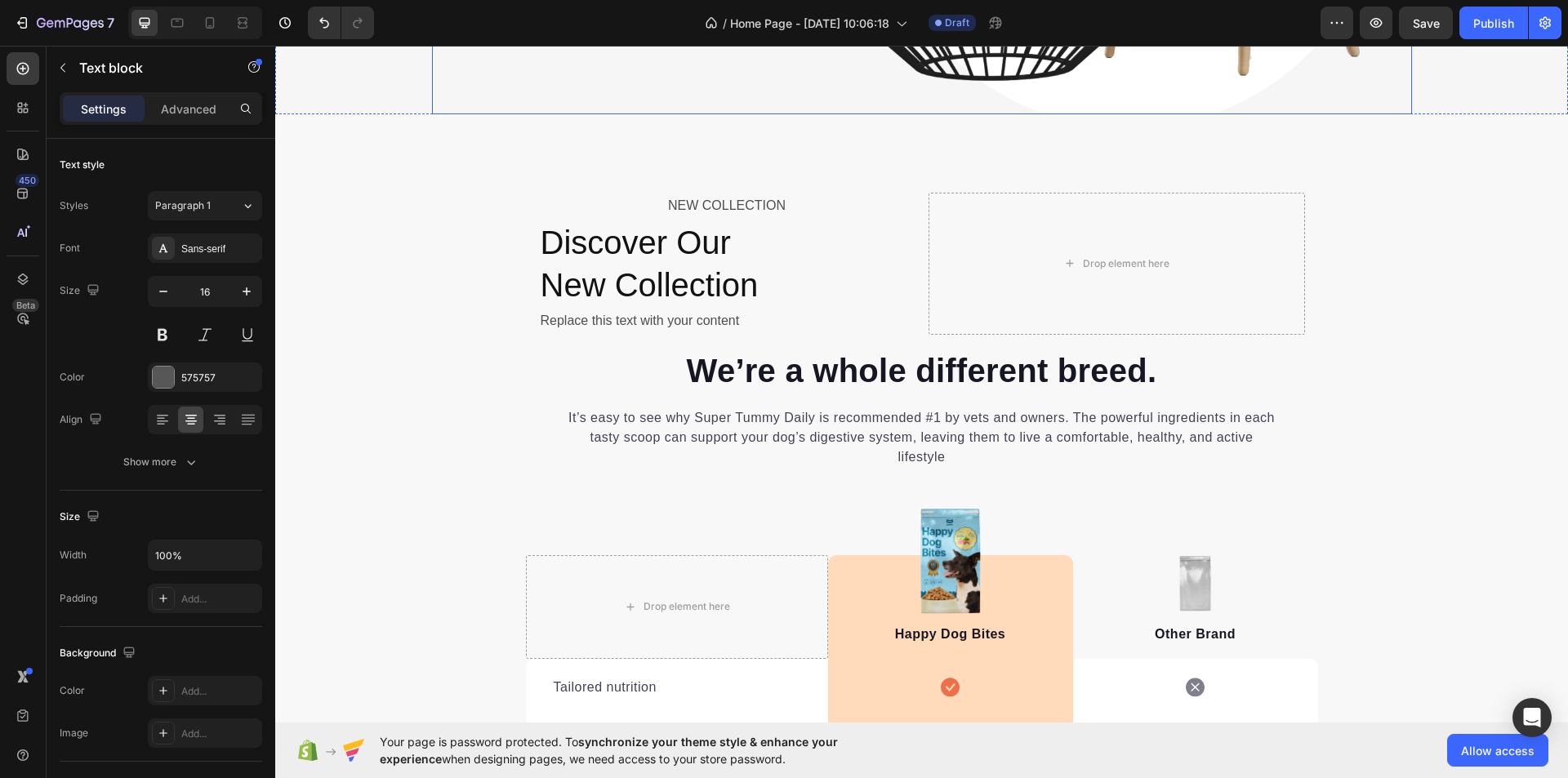
scroll to position [5967, 0]
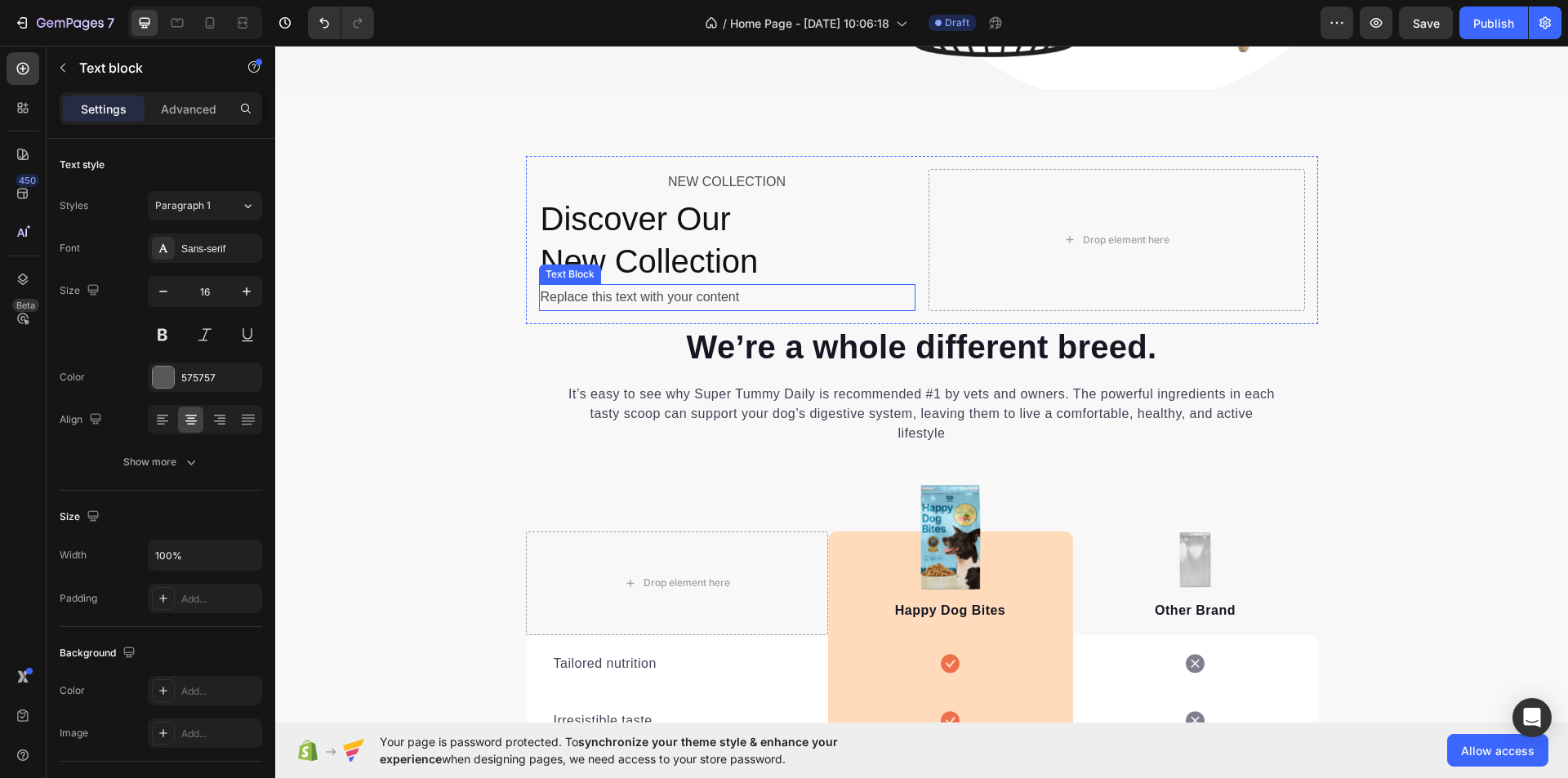
click at [614, 302] on div "Replace this text with your content" at bounding box center [728, 297] width 376 height 27
click at [621, 295] on div "Replace this text with your content" at bounding box center [728, 297] width 376 height 27
click at [621, 295] on p "Replace this text with your content" at bounding box center [727, 297] width 374 height 23
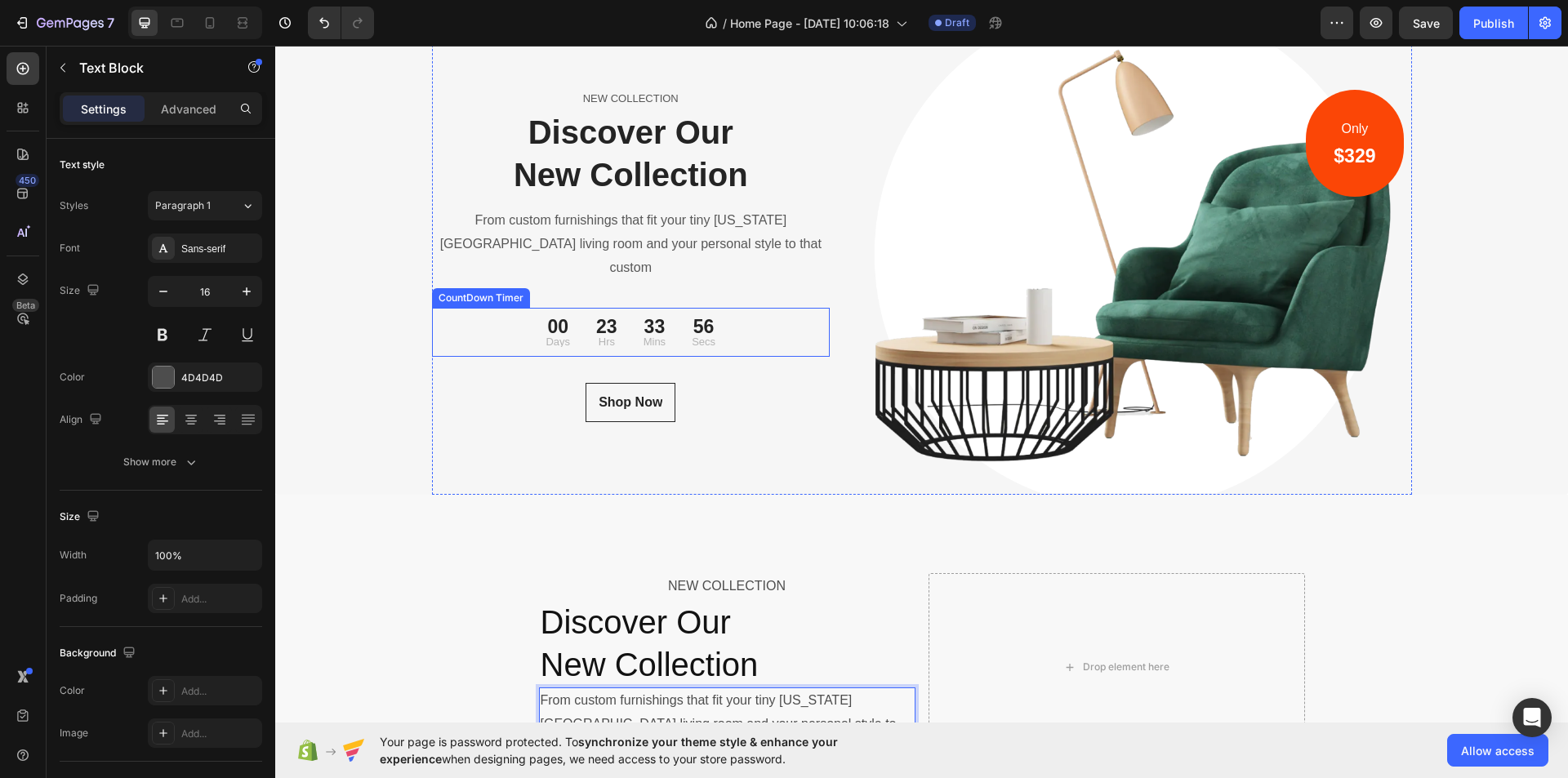
scroll to position [5395, 0]
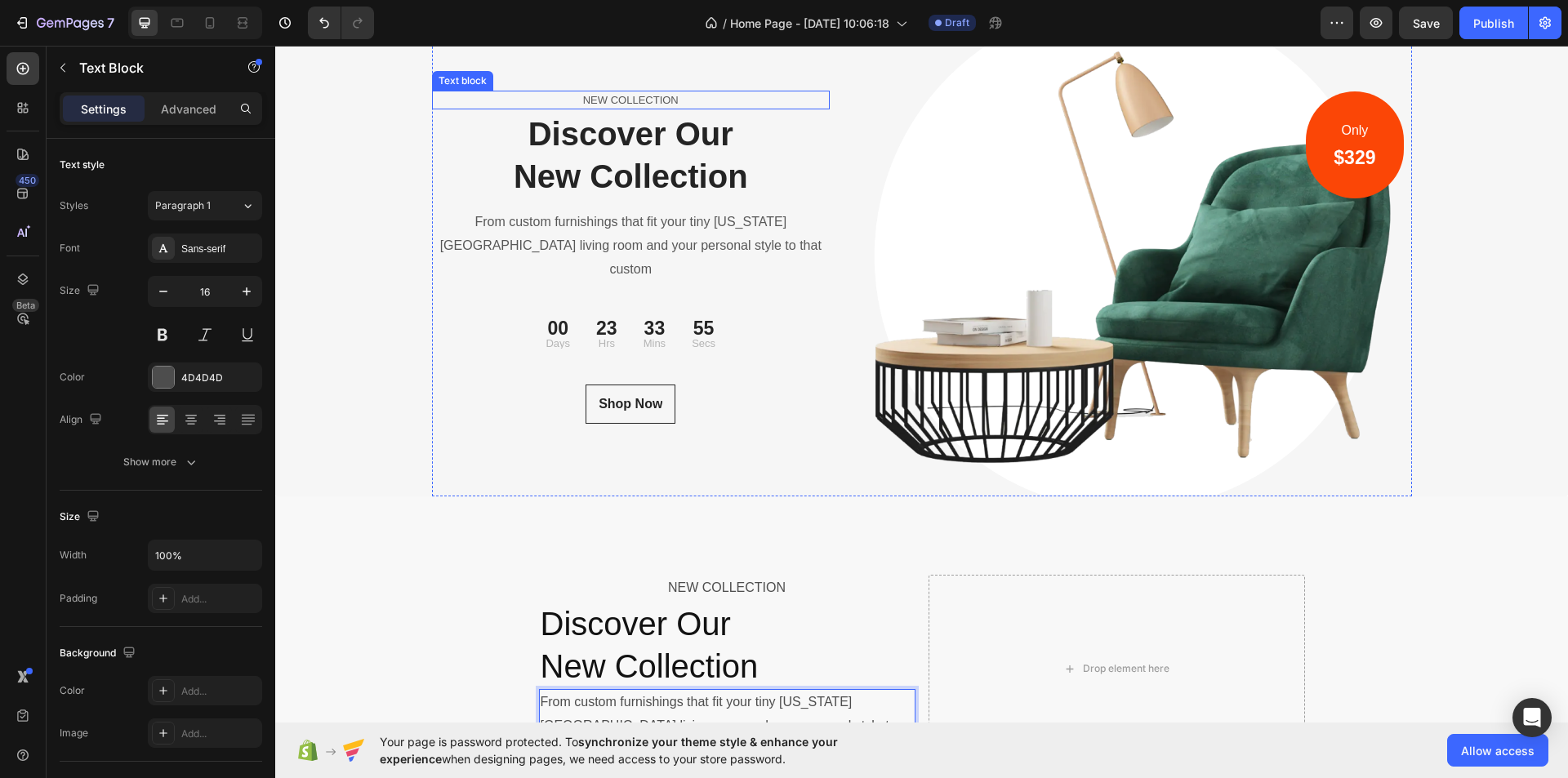
click at [632, 109] on p "NEW COLLECTION" at bounding box center [632, 101] width 395 height 17
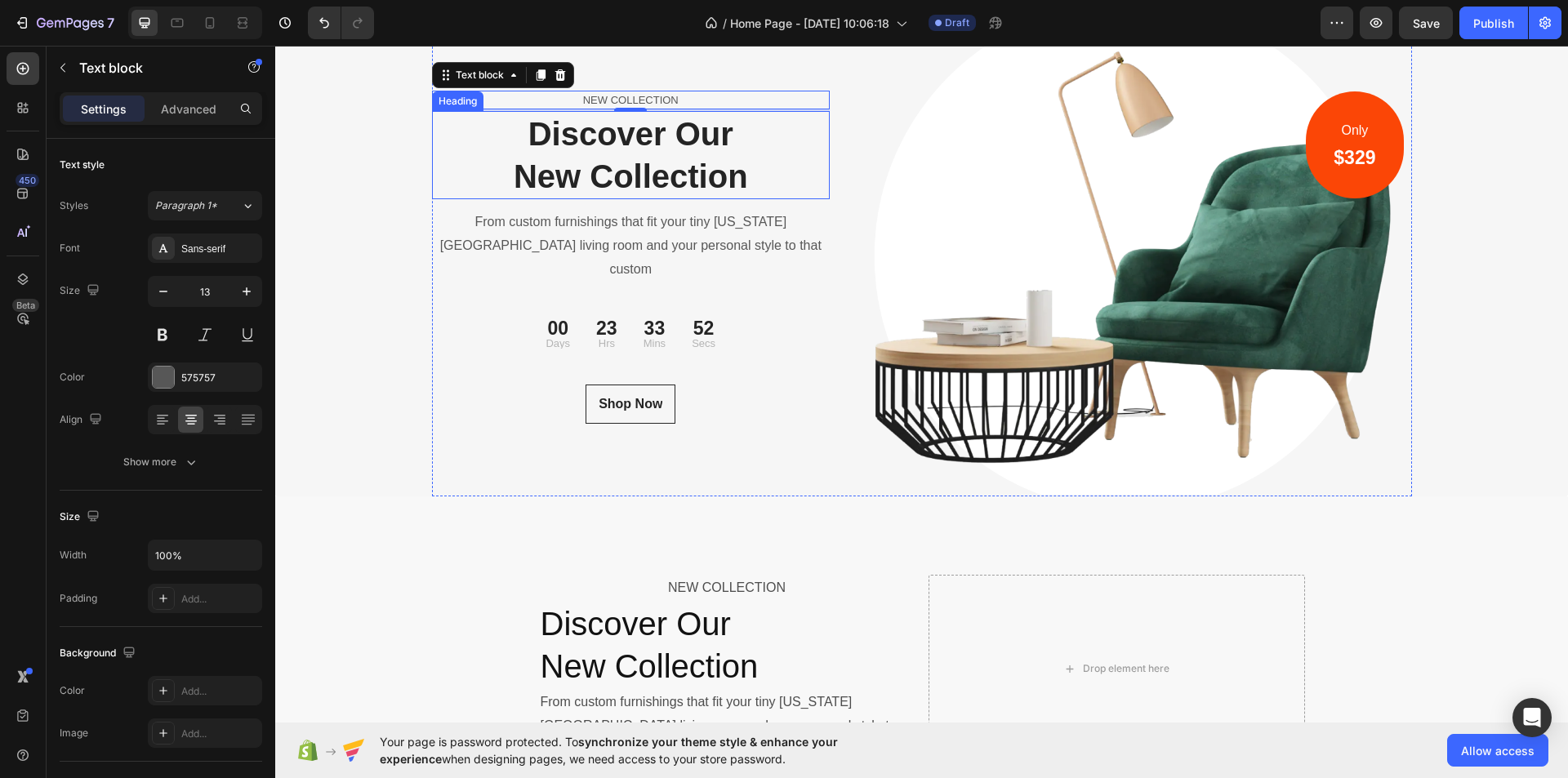
click at [638, 154] on p "Discover Our New Collection" at bounding box center [632, 155] width 395 height 85
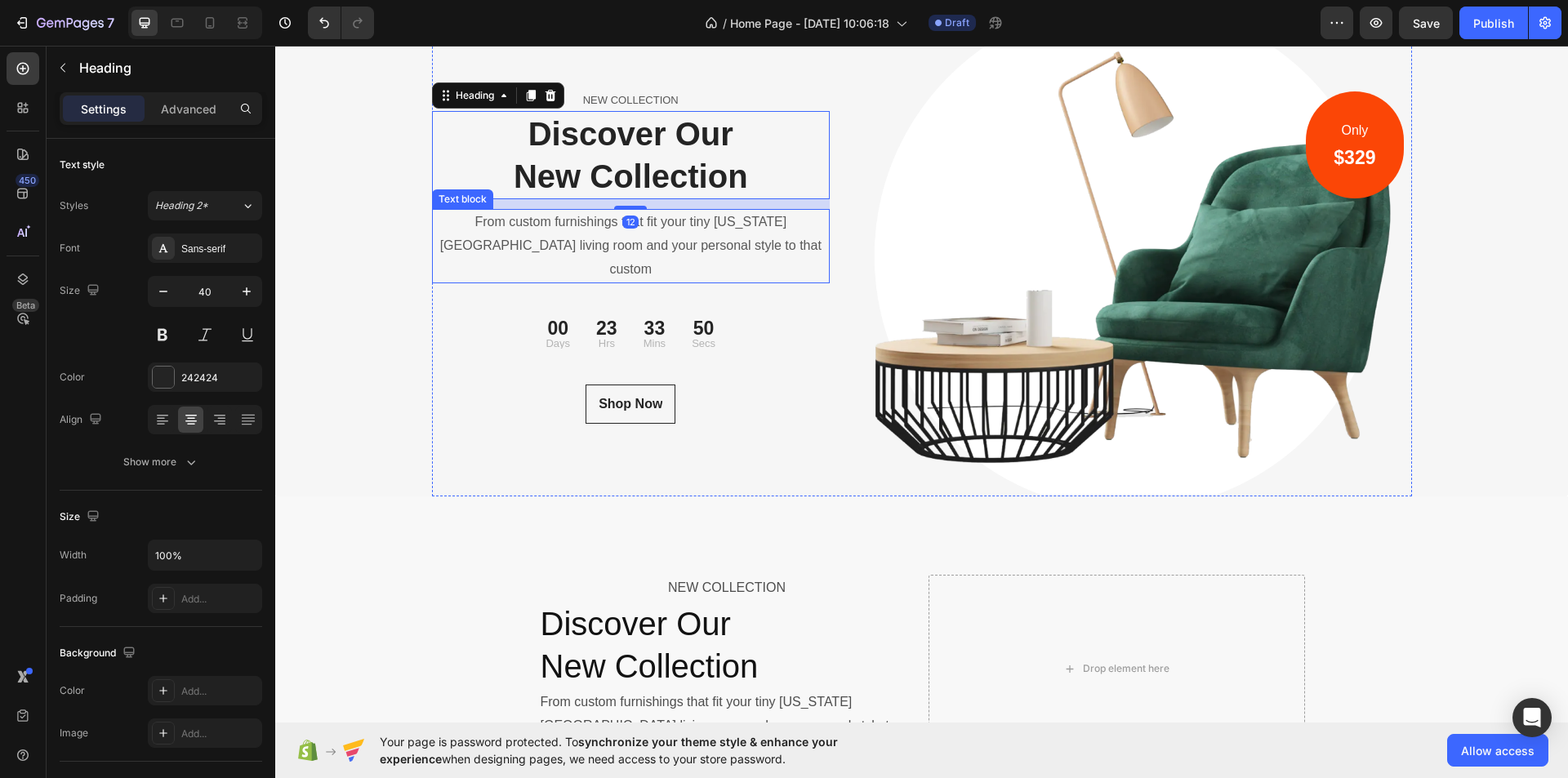
click at [652, 243] on p "From custom furnishings that fit your tiny [US_STATE][GEOGRAPHIC_DATA] living r…" at bounding box center [632, 245] width 395 height 70
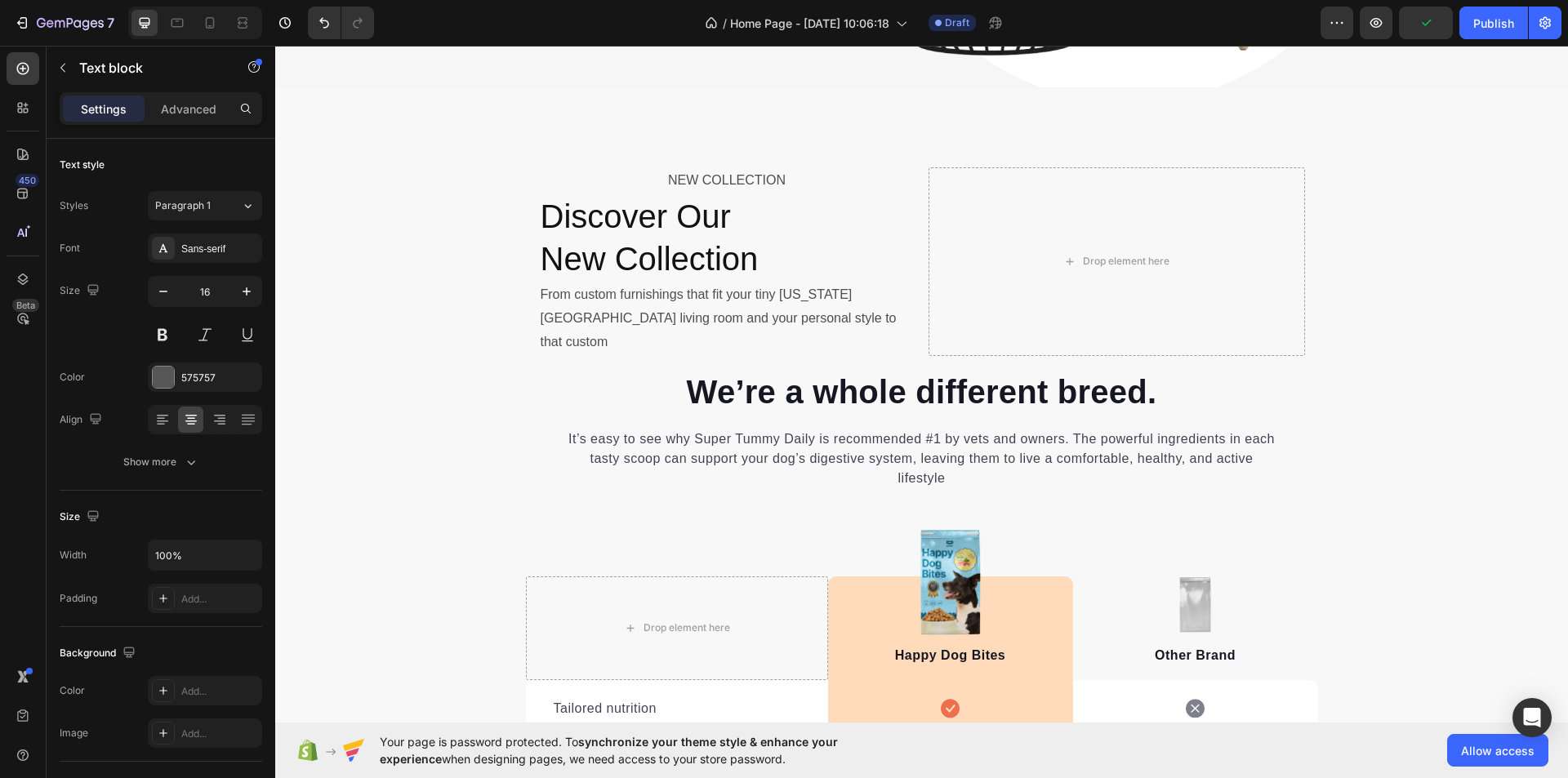
scroll to position [5804, 0]
click at [695, 179] on p "NEW COLLECTION" at bounding box center [727, 180] width 374 height 23
click at [721, 192] on div at bounding box center [727, 191] width 33 height 5
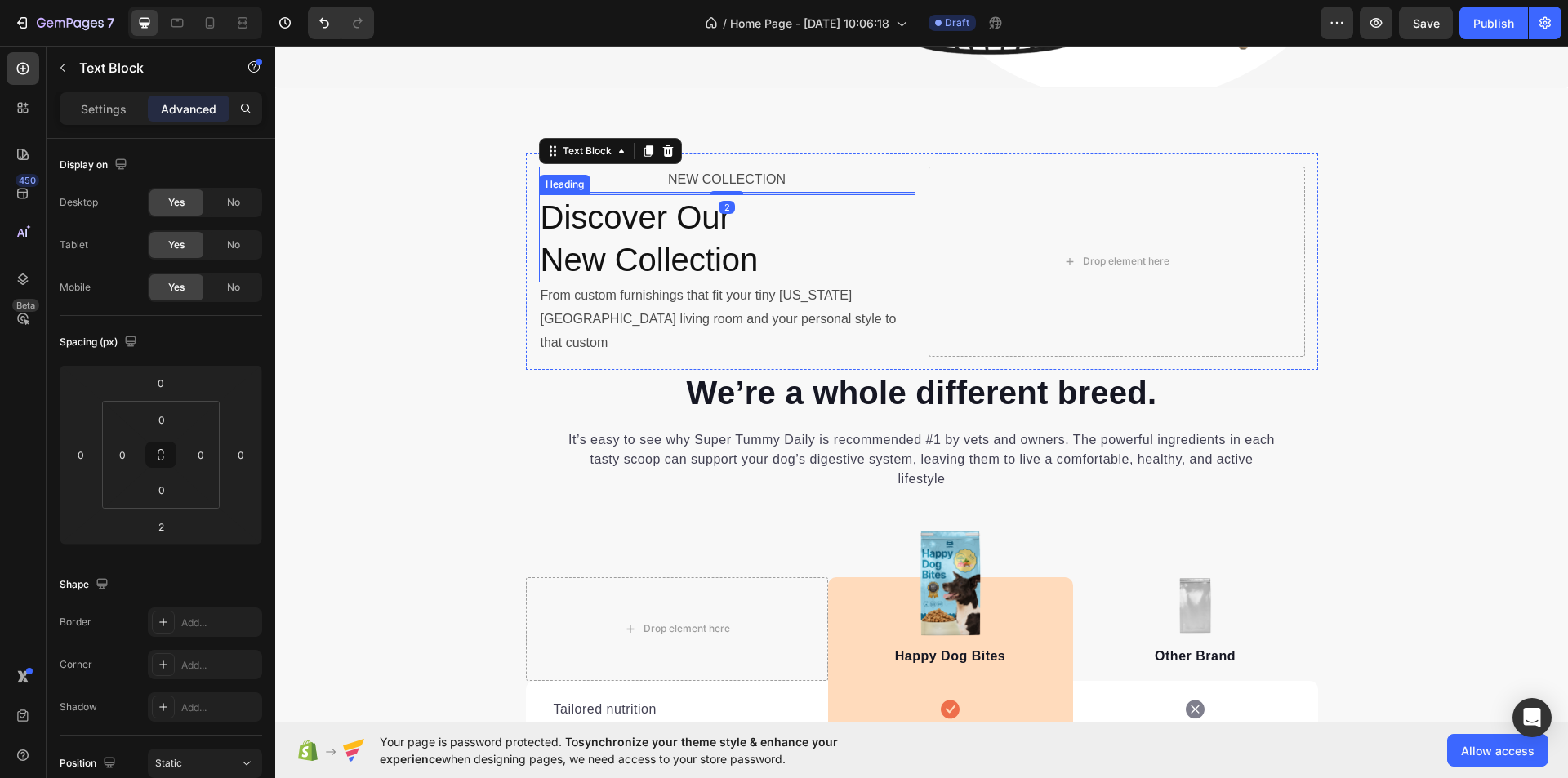
click at [669, 249] on p "Discover Our New Collection" at bounding box center [727, 238] width 374 height 85
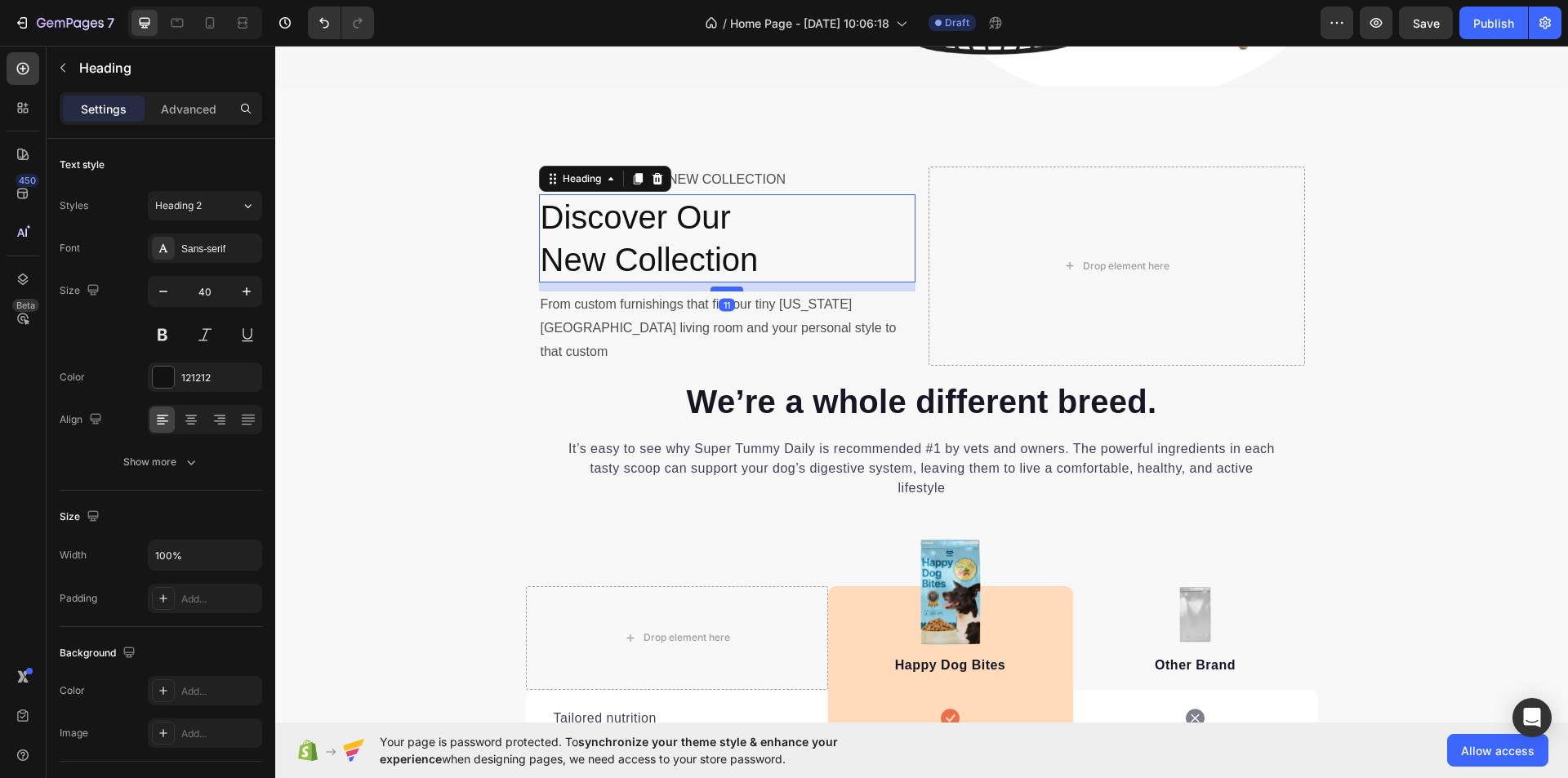
drag, startPoint x: 720, startPoint y: 281, endPoint x: 726, endPoint y: 291, distance: 11.7
click at [726, 291] on div at bounding box center [727, 289] width 33 height 5
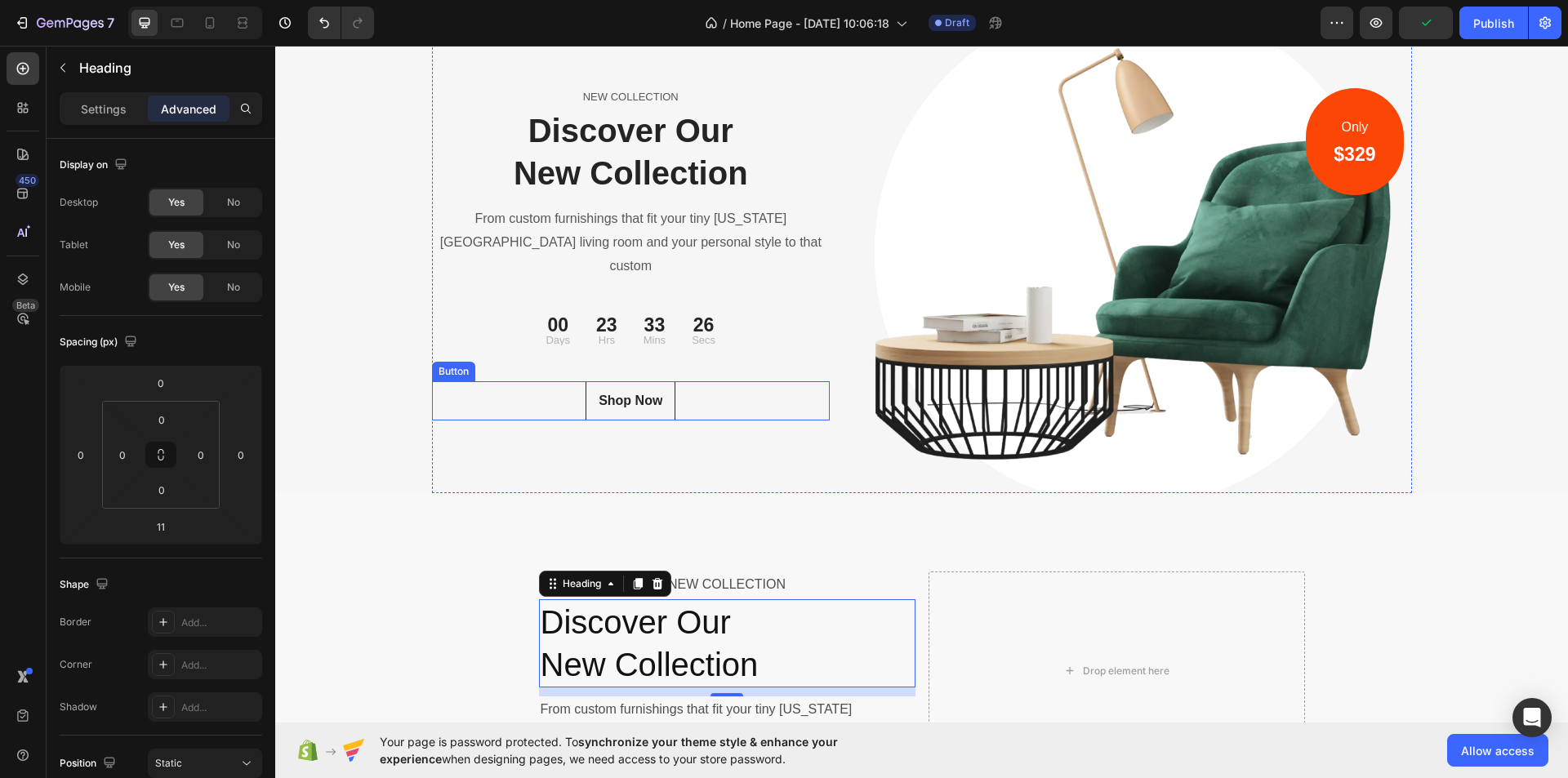
scroll to position [5395, 0]
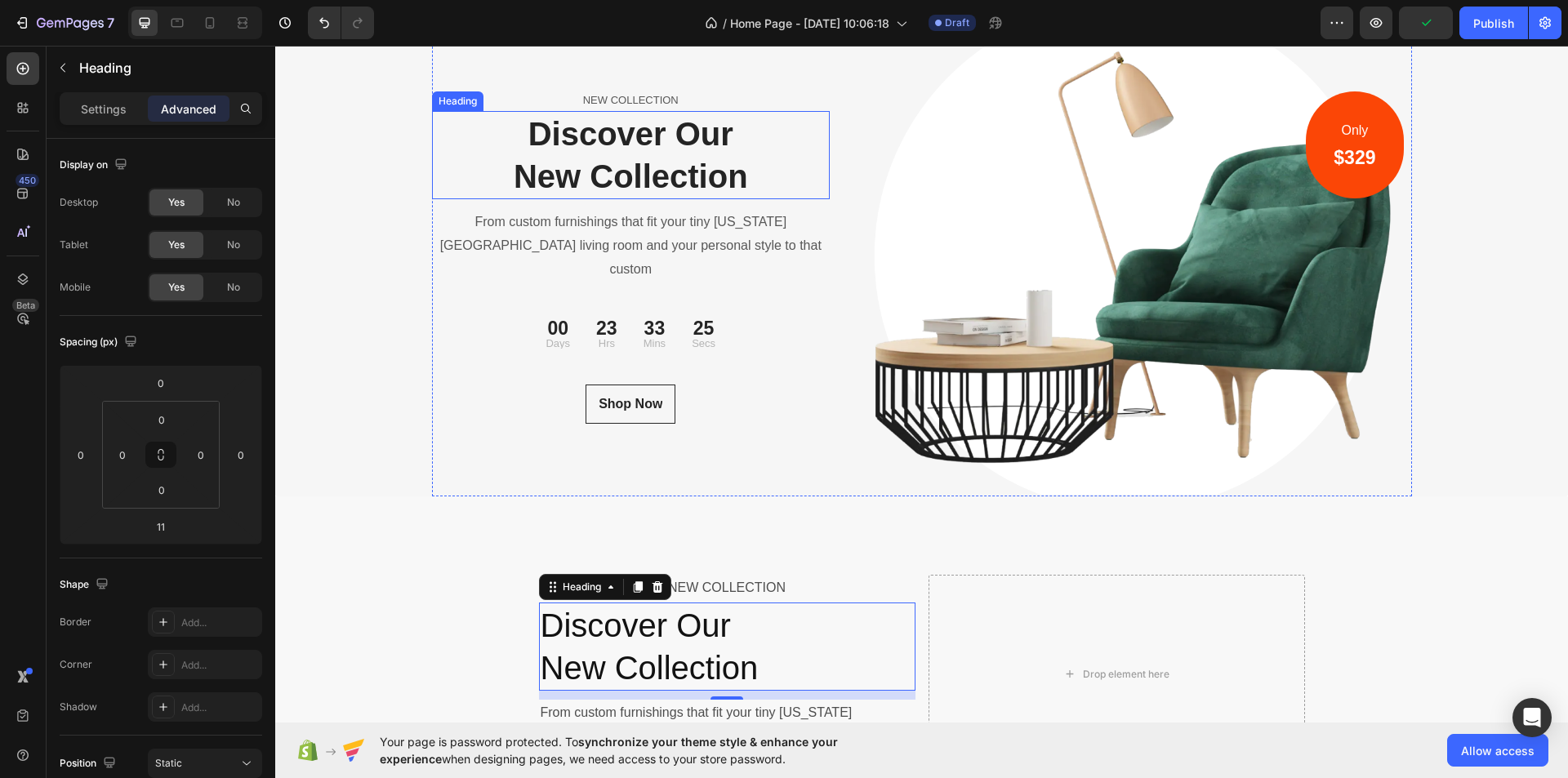
click at [658, 181] on p "Discover Our New Collection" at bounding box center [632, 155] width 395 height 85
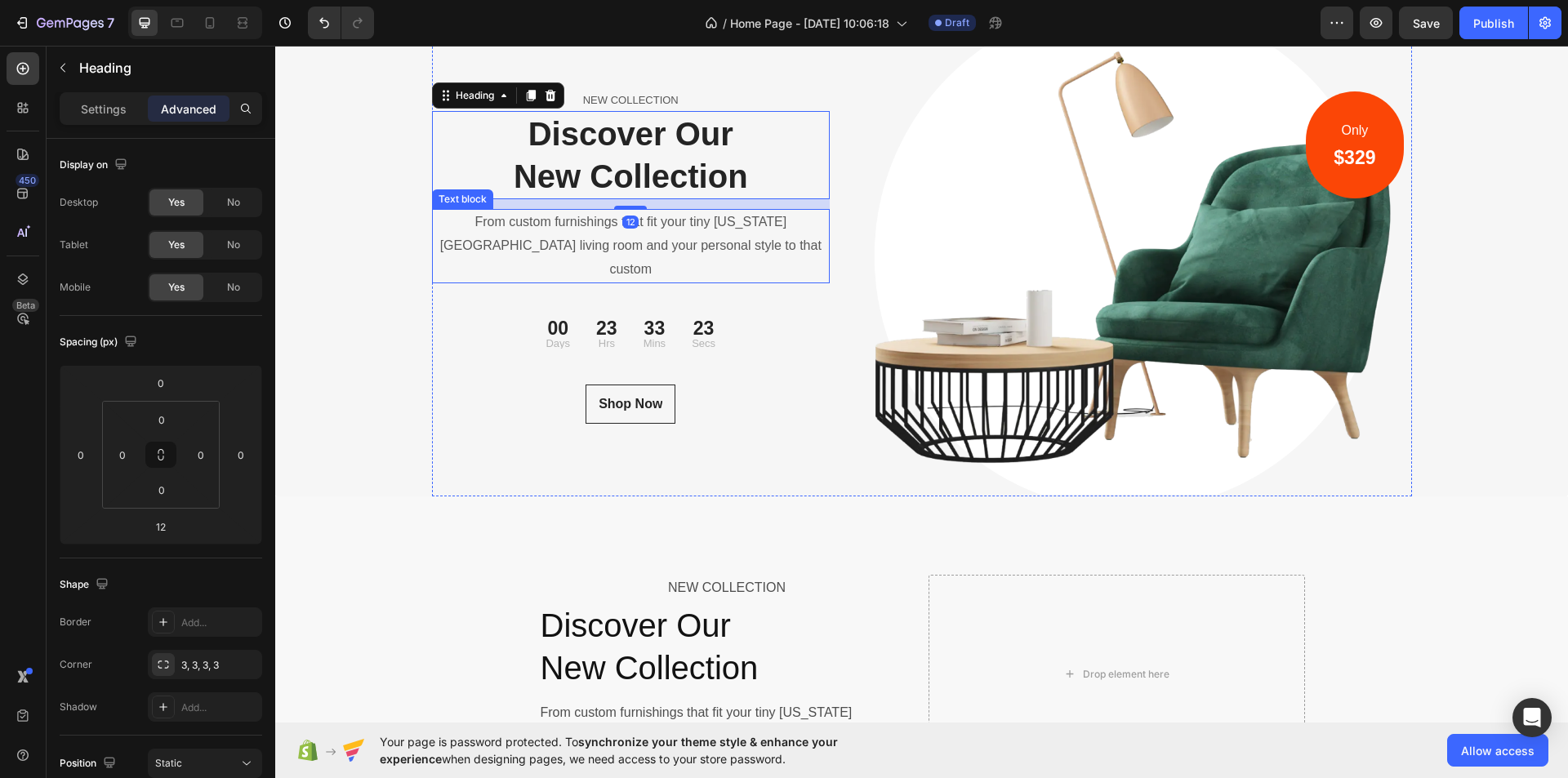
click at [660, 246] on p "From custom furnishings that fit your tiny [US_STATE][GEOGRAPHIC_DATA] living r…" at bounding box center [632, 245] width 395 height 70
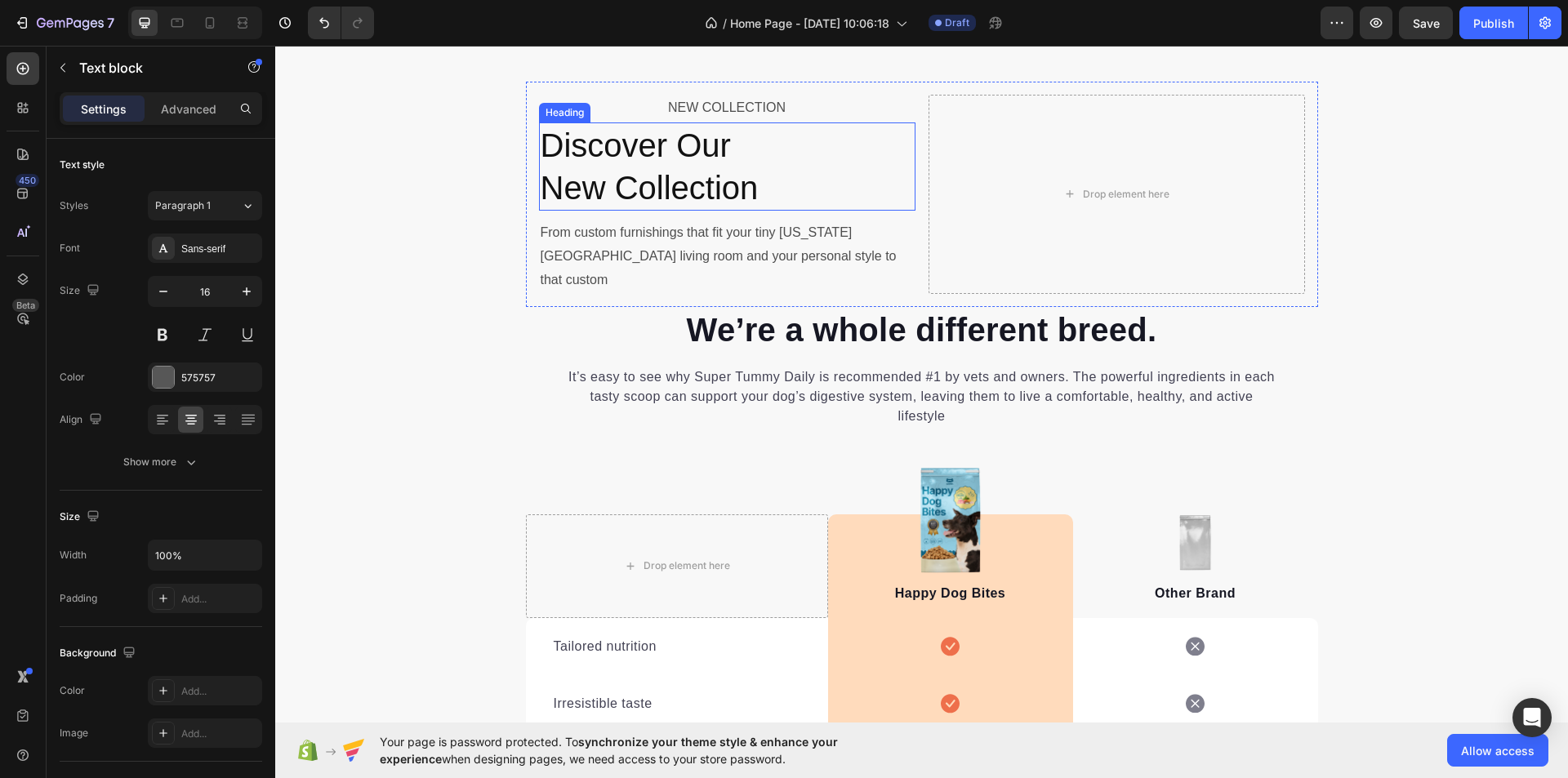
scroll to position [5885, 0]
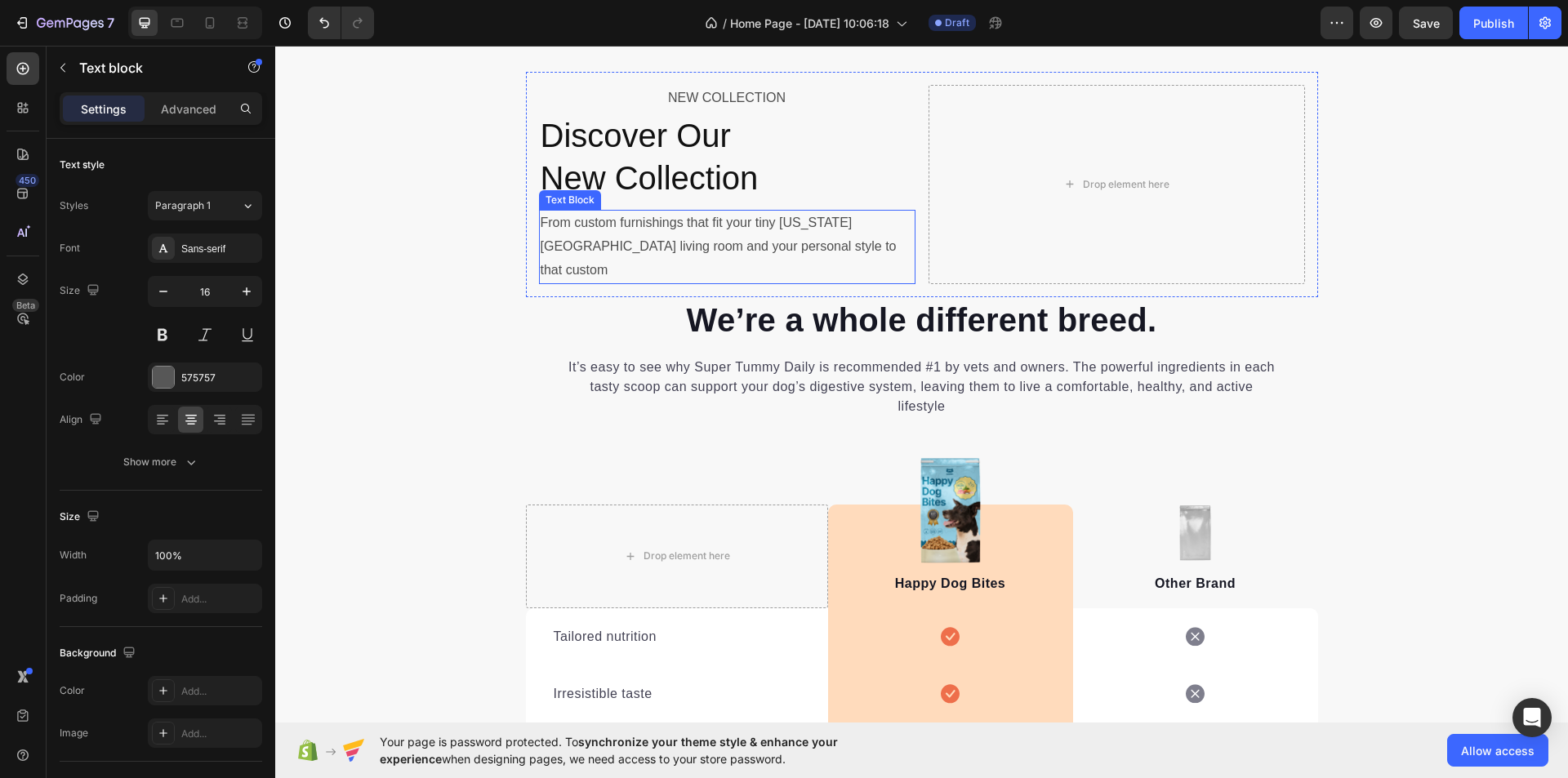
click at [679, 223] on p "From custom furnishings that fit your tiny [US_STATE][GEOGRAPHIC_DATA] living r…" at bounding box center [727, 246] width 374 height 70
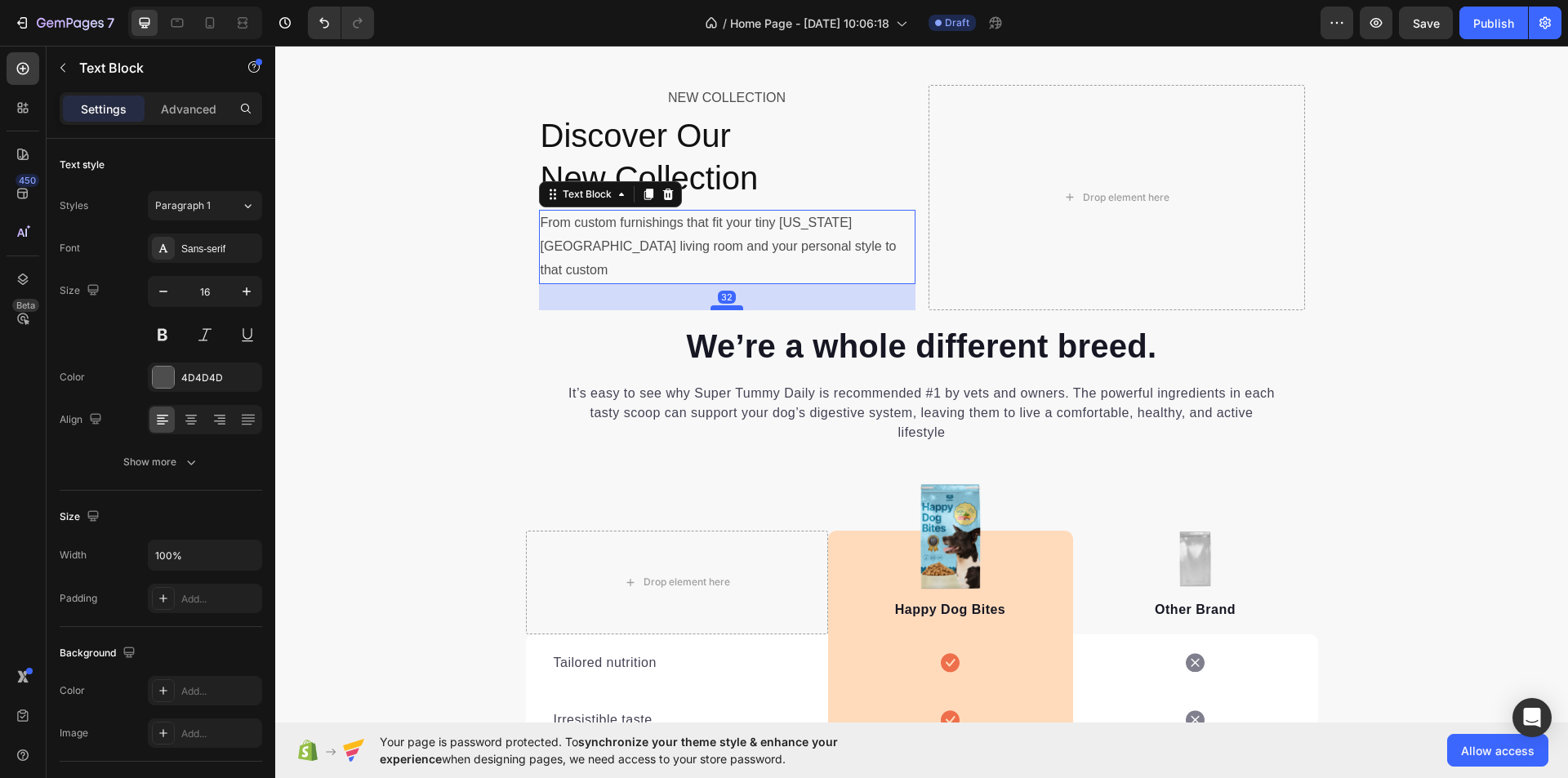
drag, startPoint x: 718, startPoint y: 258, endPoint x: 719, endPoint y: 284, distance: 26.0
click at [719, 306] on div at bounding box center [727, 307] width 33 height 5
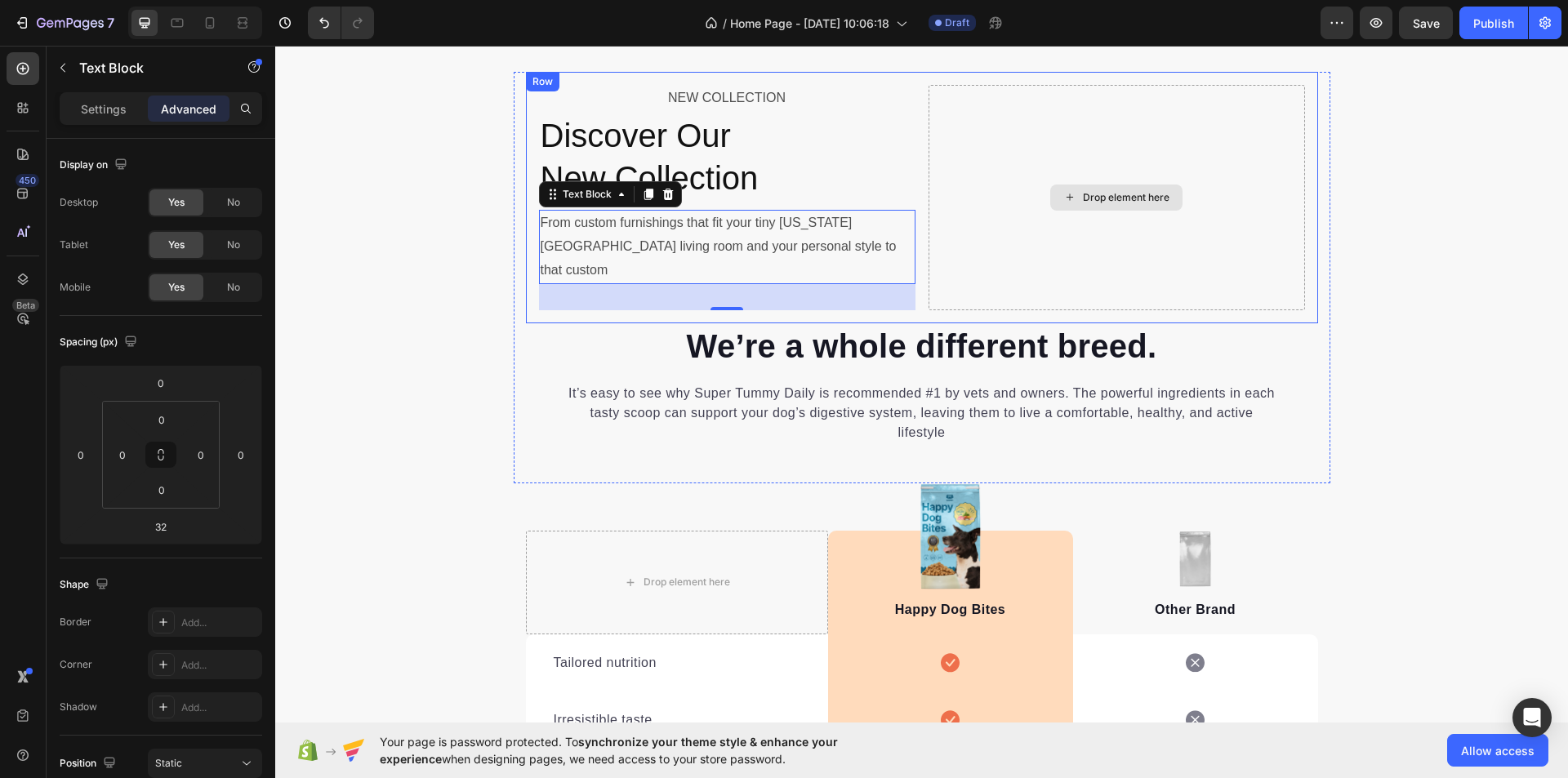
drag, startPoint x: 1004, startPoint y: 189, endPoint x: 942, endPoint y: 185, distance: 62.1
click at [1002, 189] on div "Drop element here" at bounding box center [1117, 198] width 376 height 225
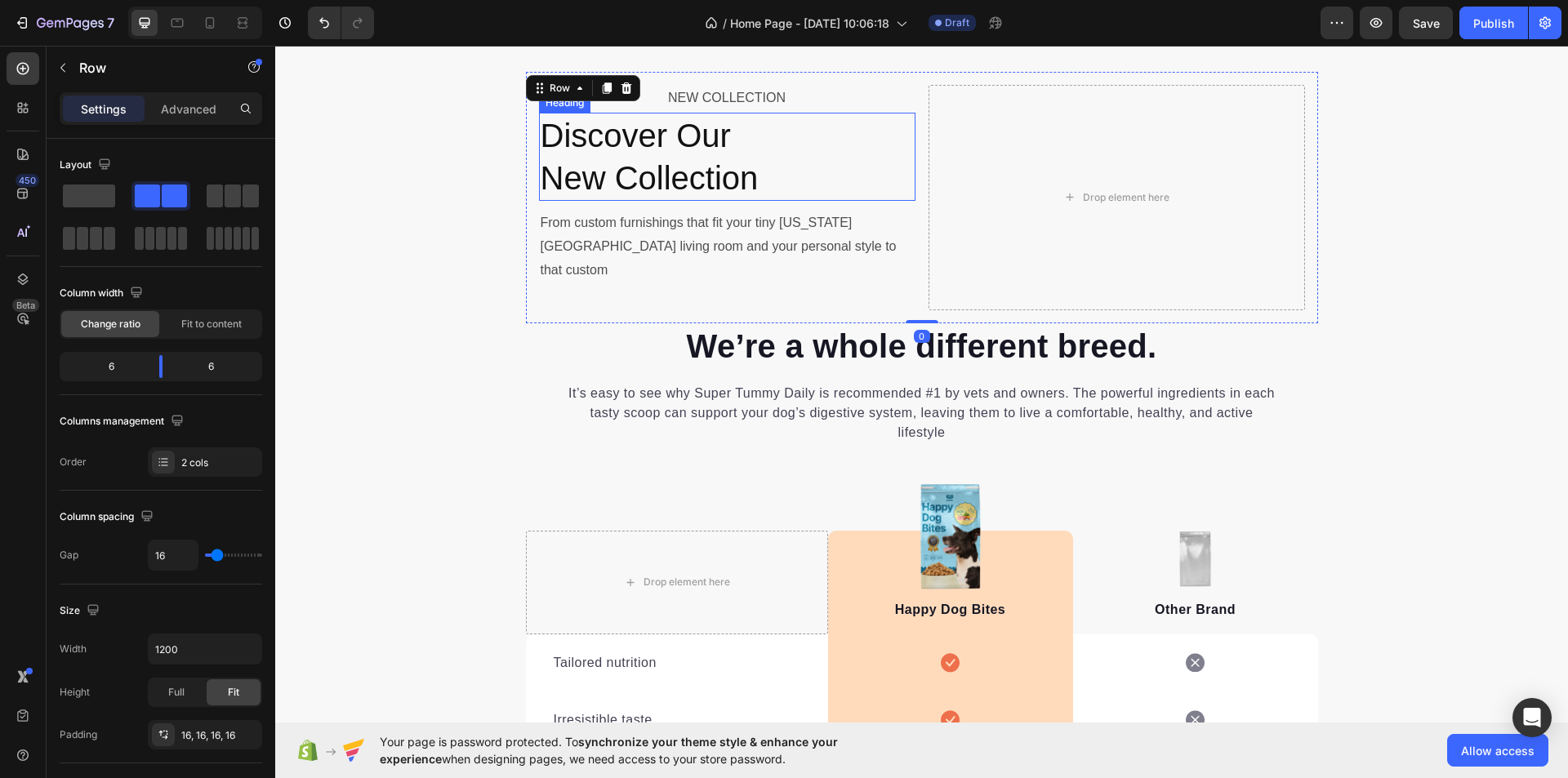
click at [838, 170] on p "Discover Our New Collection" at bounding box center [727, 157] width 374 height 85
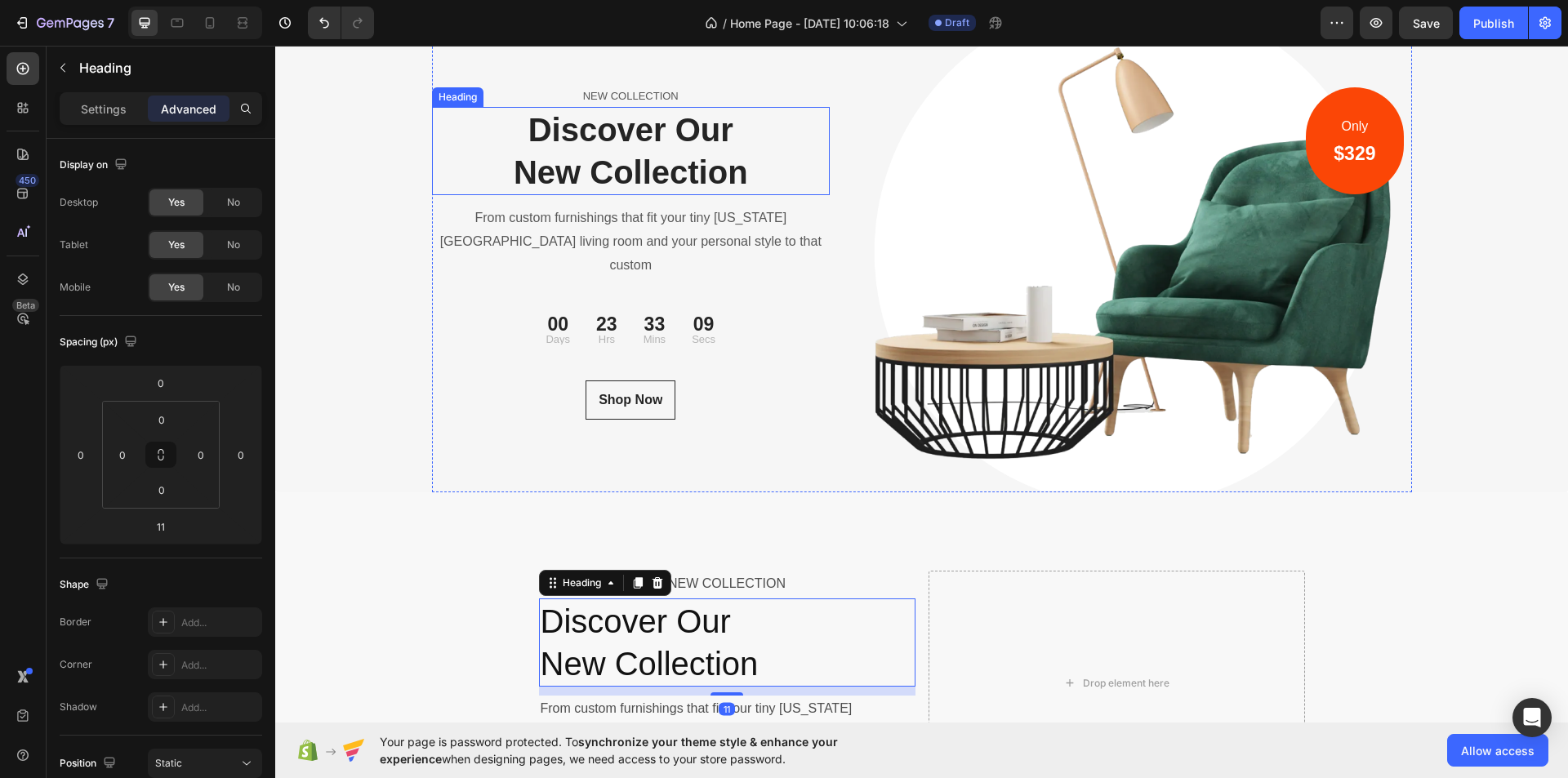
scroll to position [5395, 0]
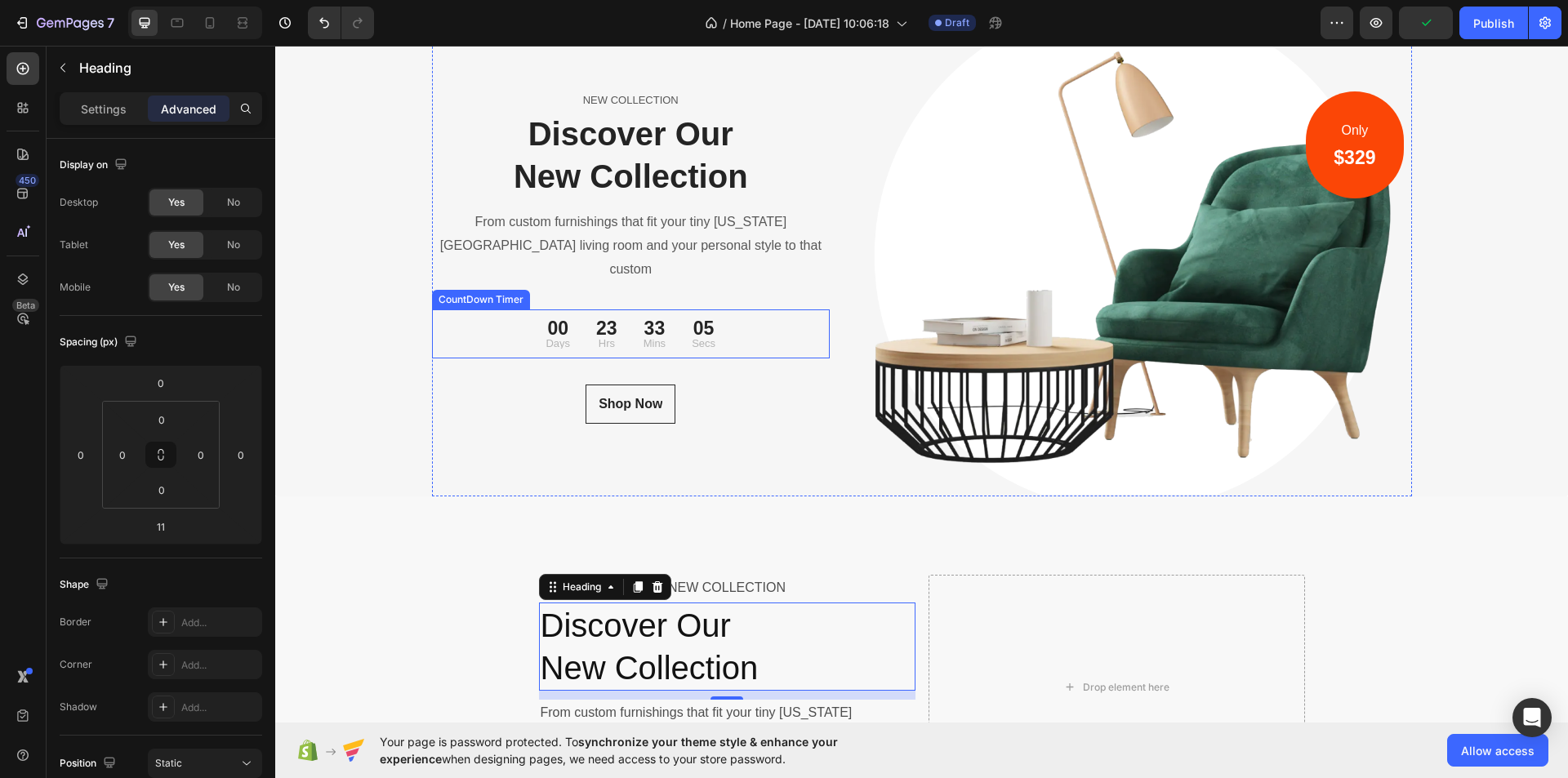
click at [743, 322] on div "00 Days 23 Hrs 33 Mins 05 Secs" at bounding box center [632, 334] width 399 height 36
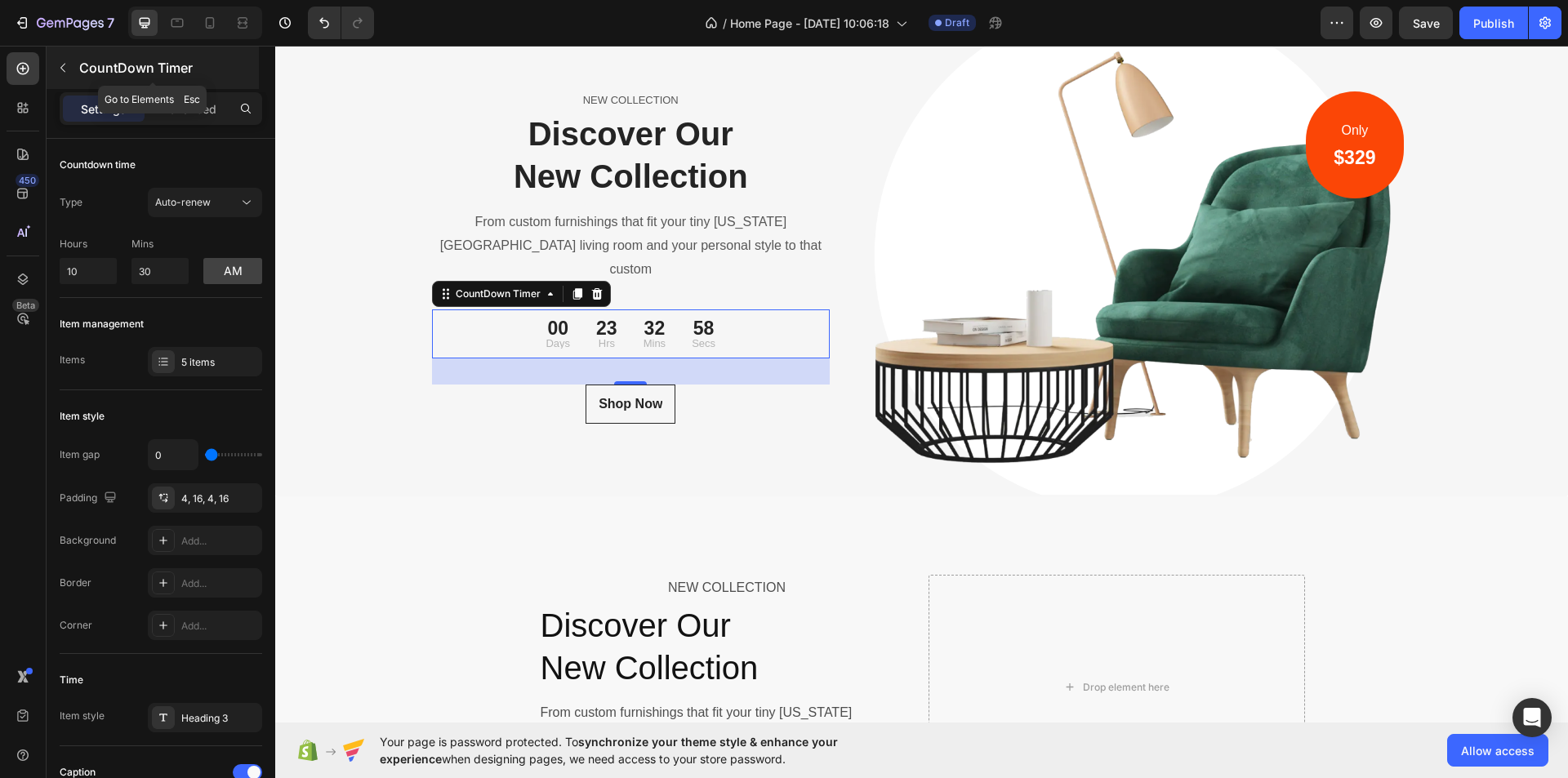
click at [64, 65] on icon "button" at bounding box center [62, 68] width 13 height 13
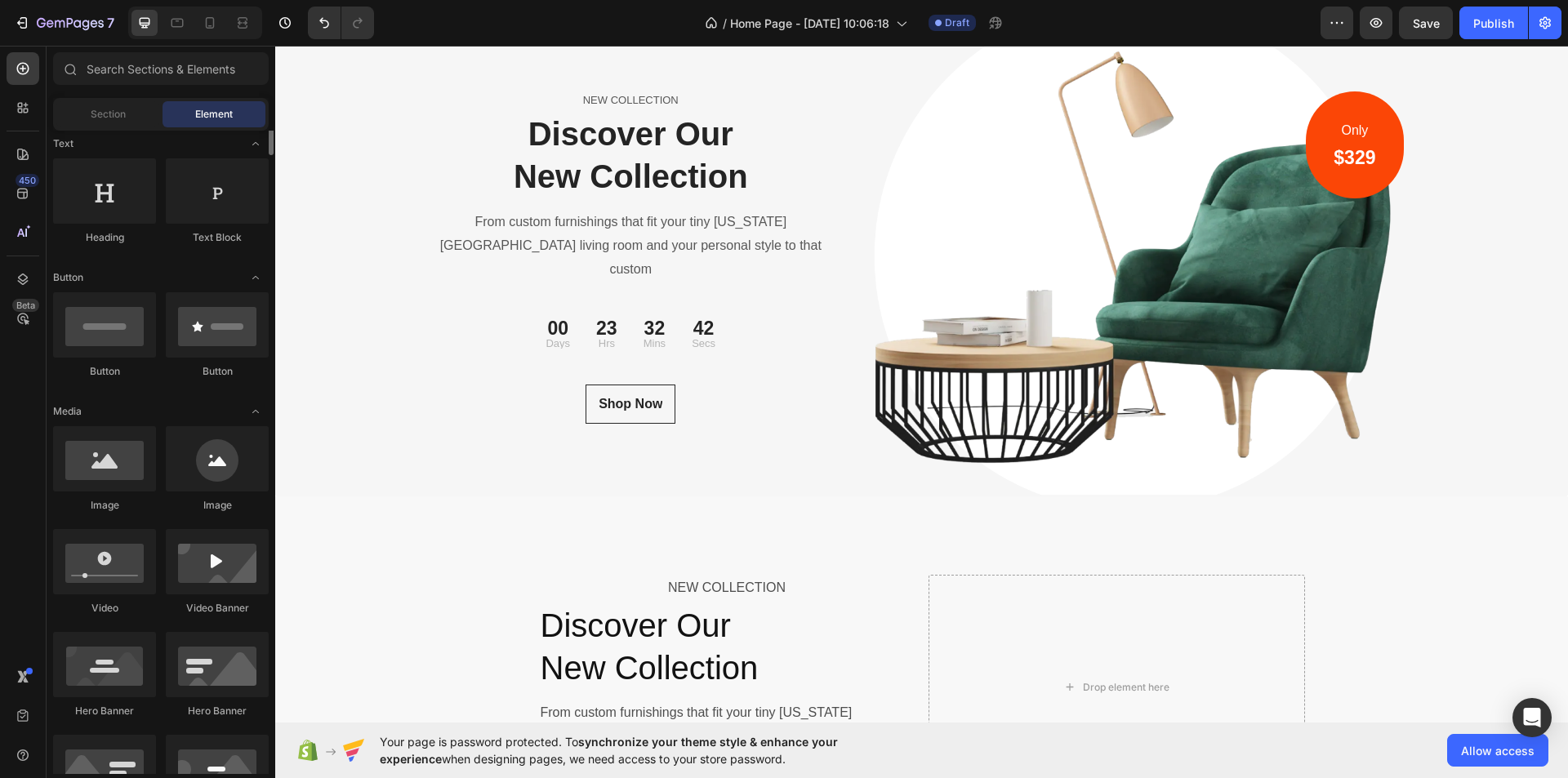
scroll to position [0, 0]
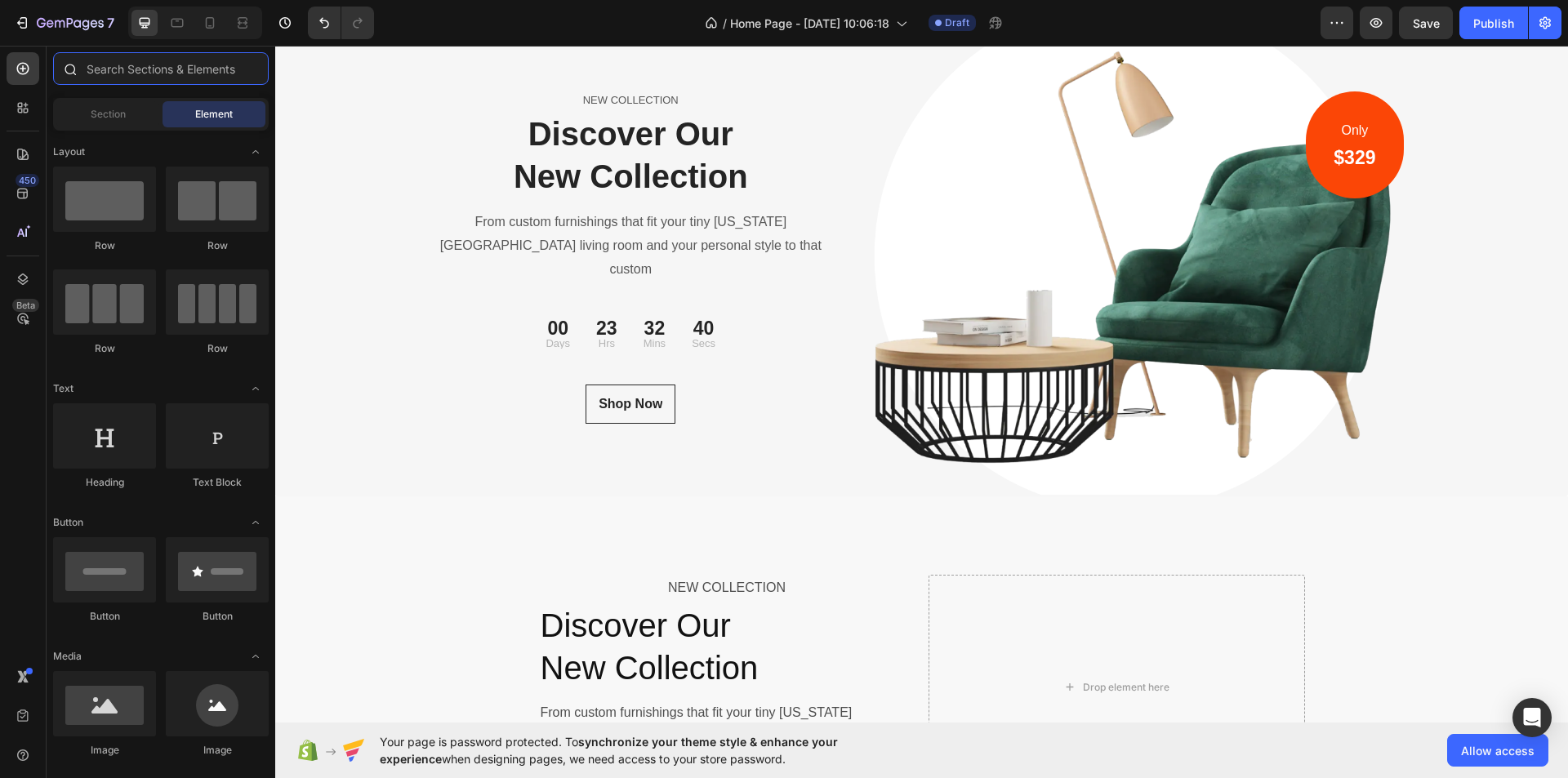
click at [170, 72] on input "text" at bounding box center [160, 68] width 215 height 33
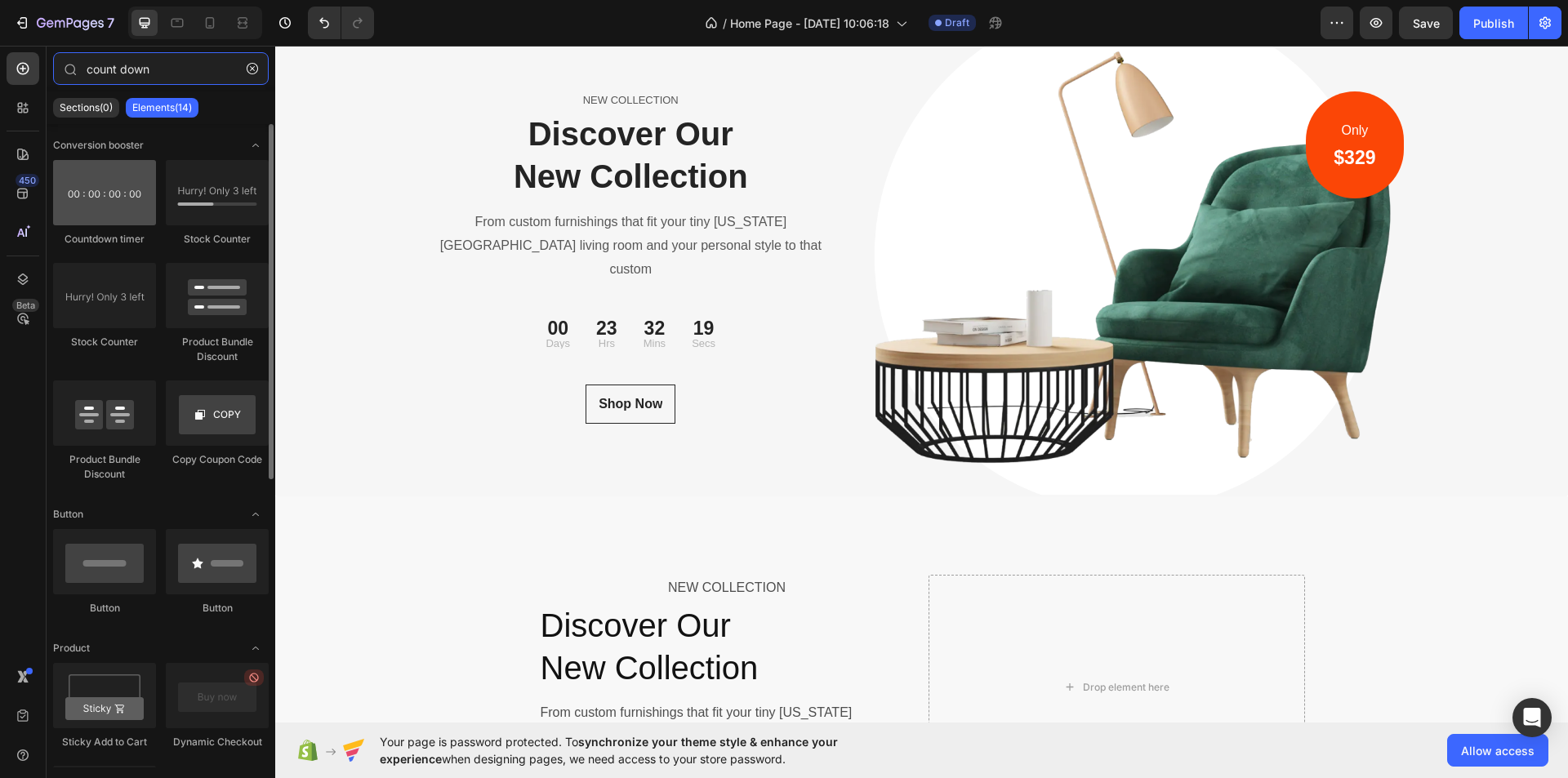
type input "count down"
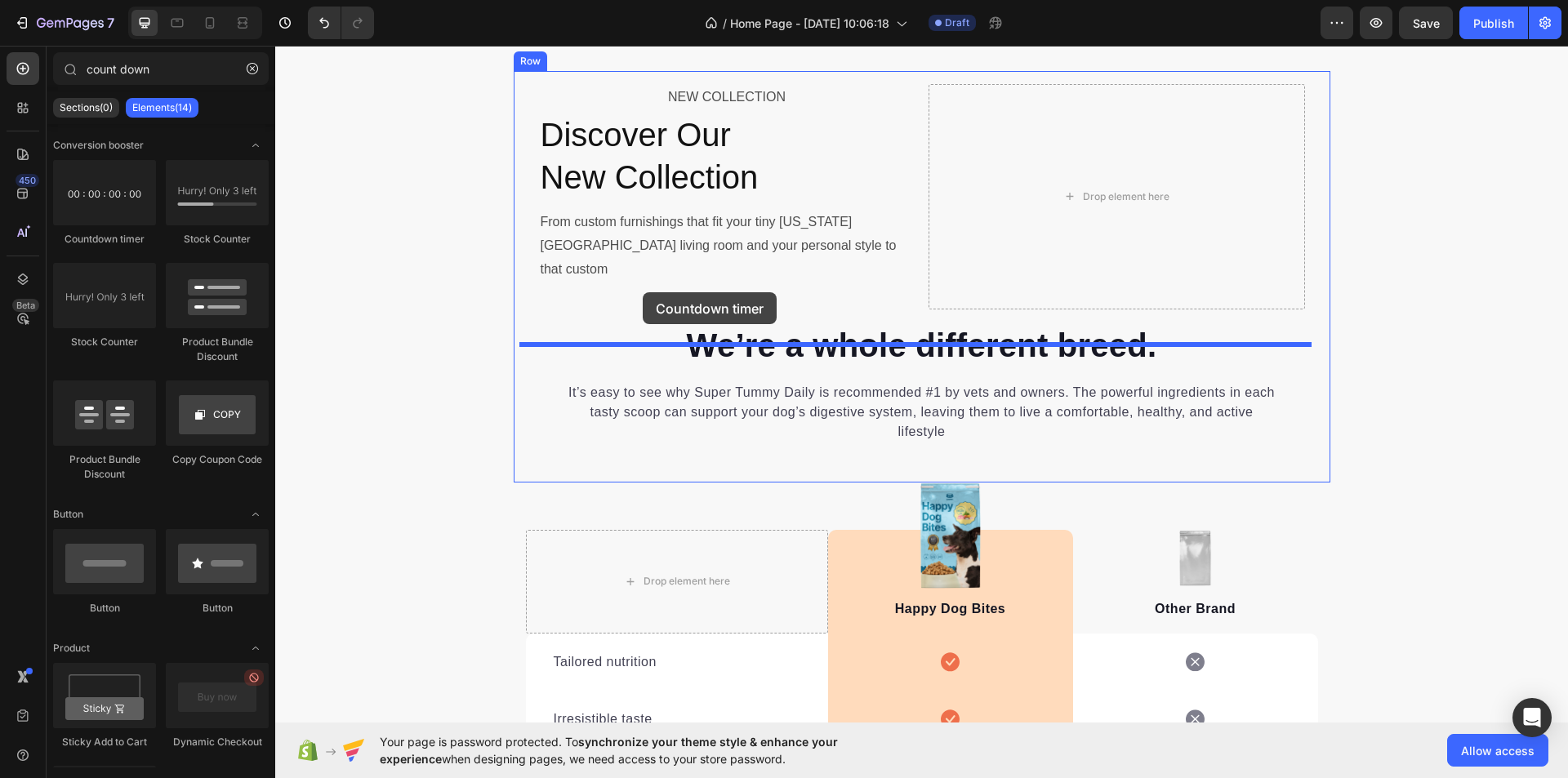
scroll to position [5885, 0]
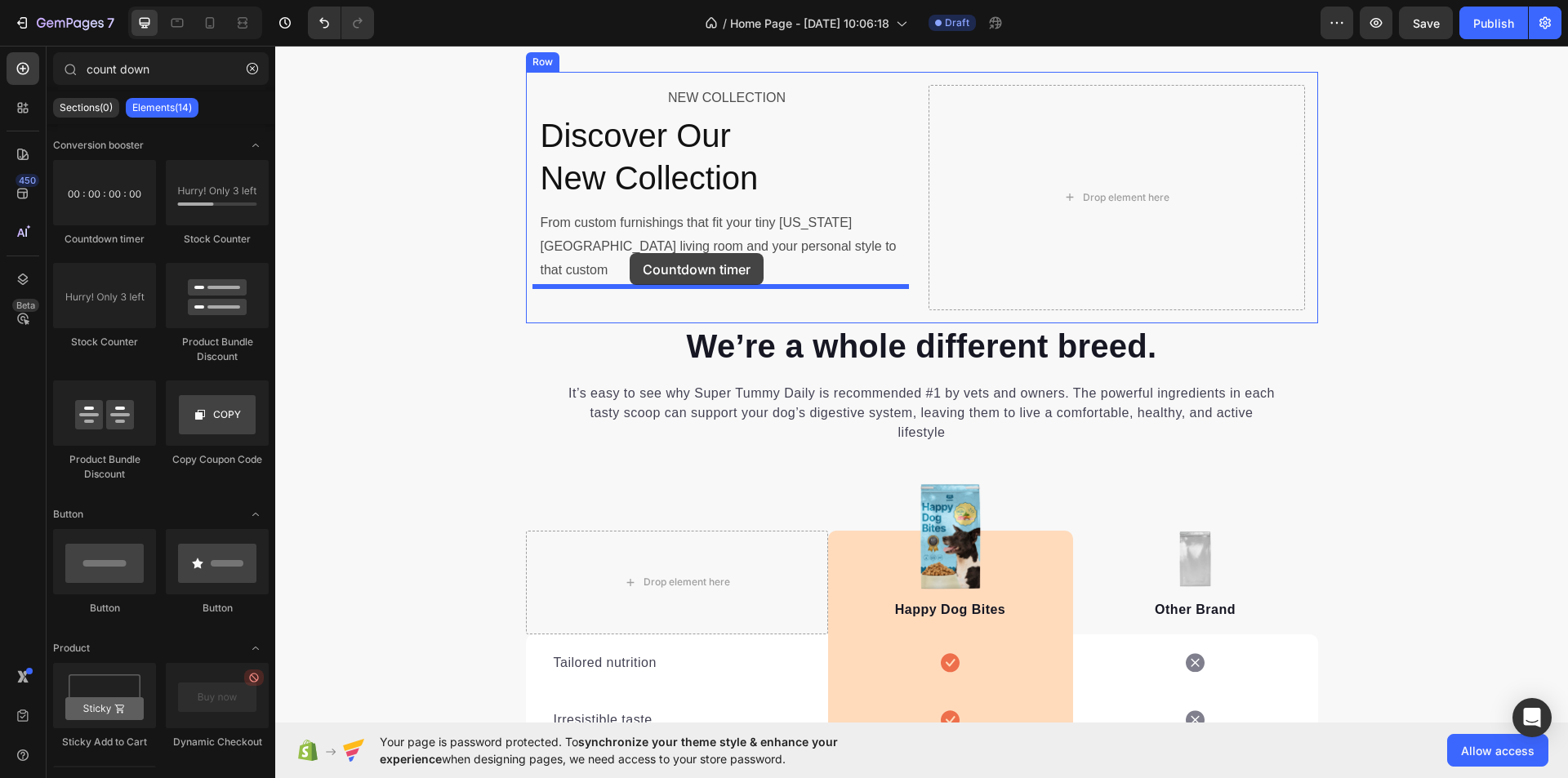
drag, startPoint x: 371, startPoint y: 249, endPoint x: 630, endPoint y: 253, distance: 259.0
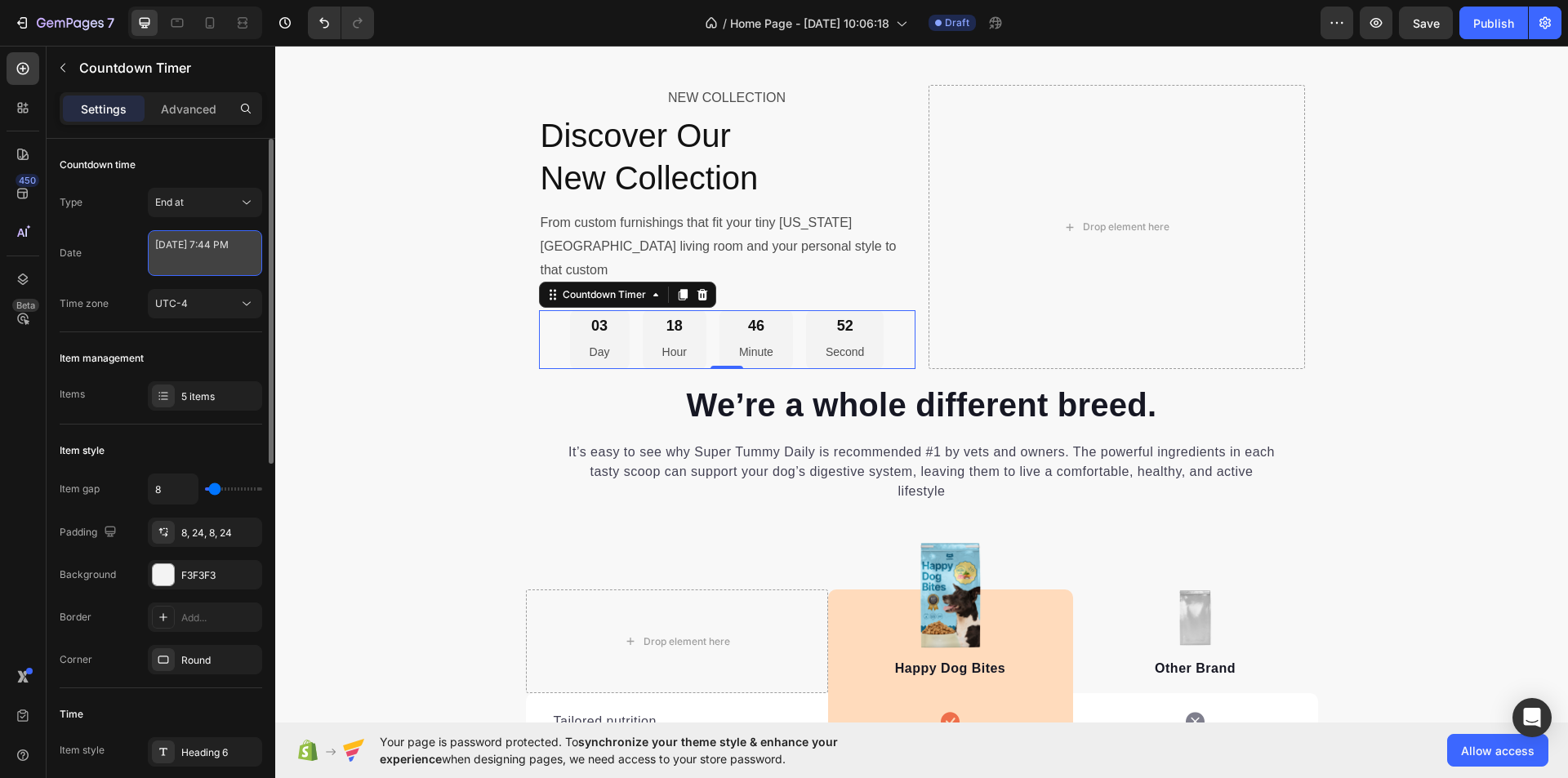
click at [209, 252] on textarea "[DATE] 7:44 PM" at bounding box center [205, 253] width 115 height 46
select select "19"
select select "44"
select select "false"
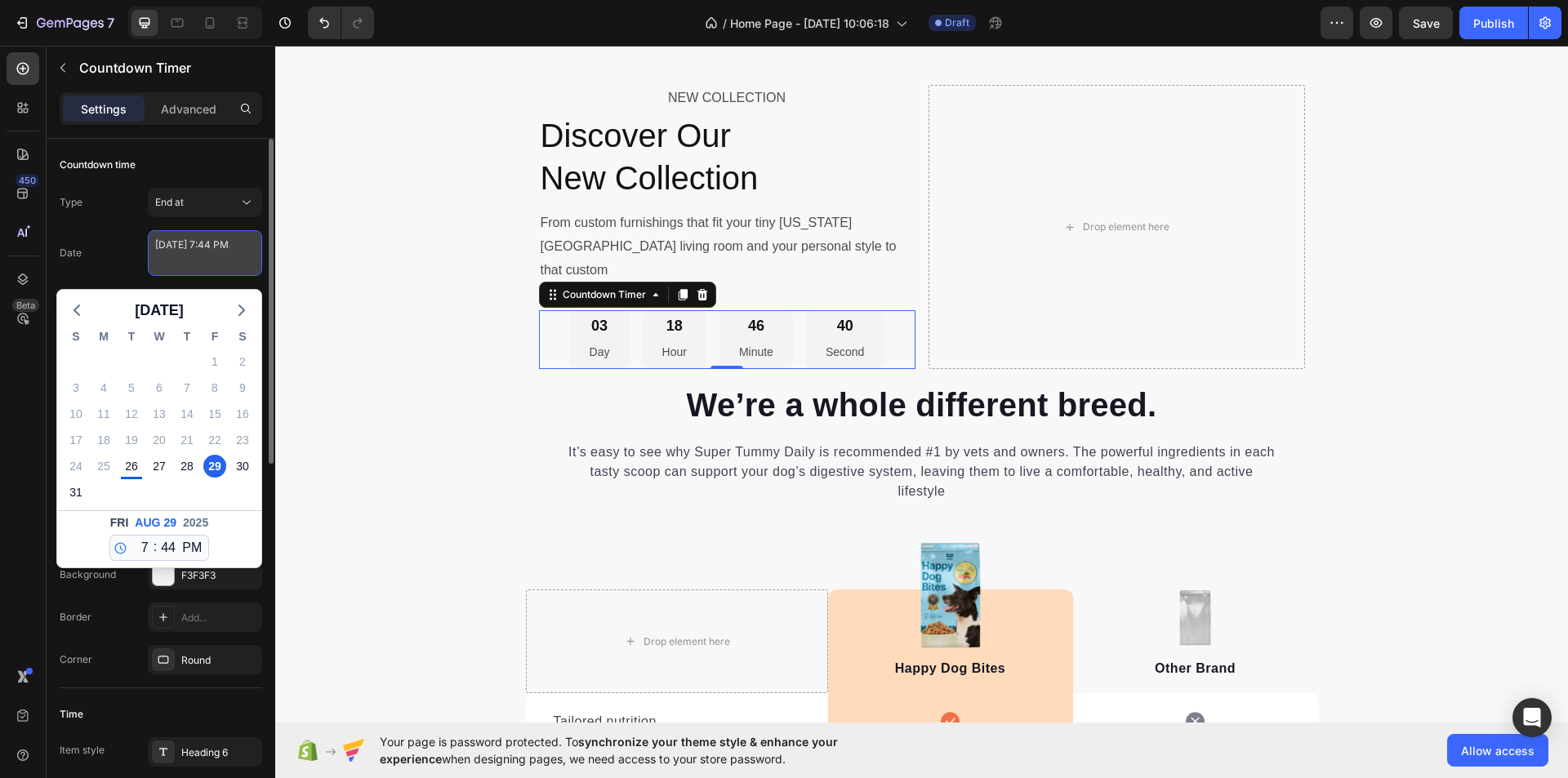
click at [204, 241] on textarea "[DATE] 7:44 PM" at bounding box center [205, 253] width 115 height 46
click at [201, 246] on textarea "[DATE] 7:44 PM" at bounding box center [205, 253] width 115 height 46
click at [196, 251] on textarea "8" at bounding box center [205, 253] width 115 height 46
click at [184, 467] on div "28" at bounding box center [186, 466] width 23 height 23
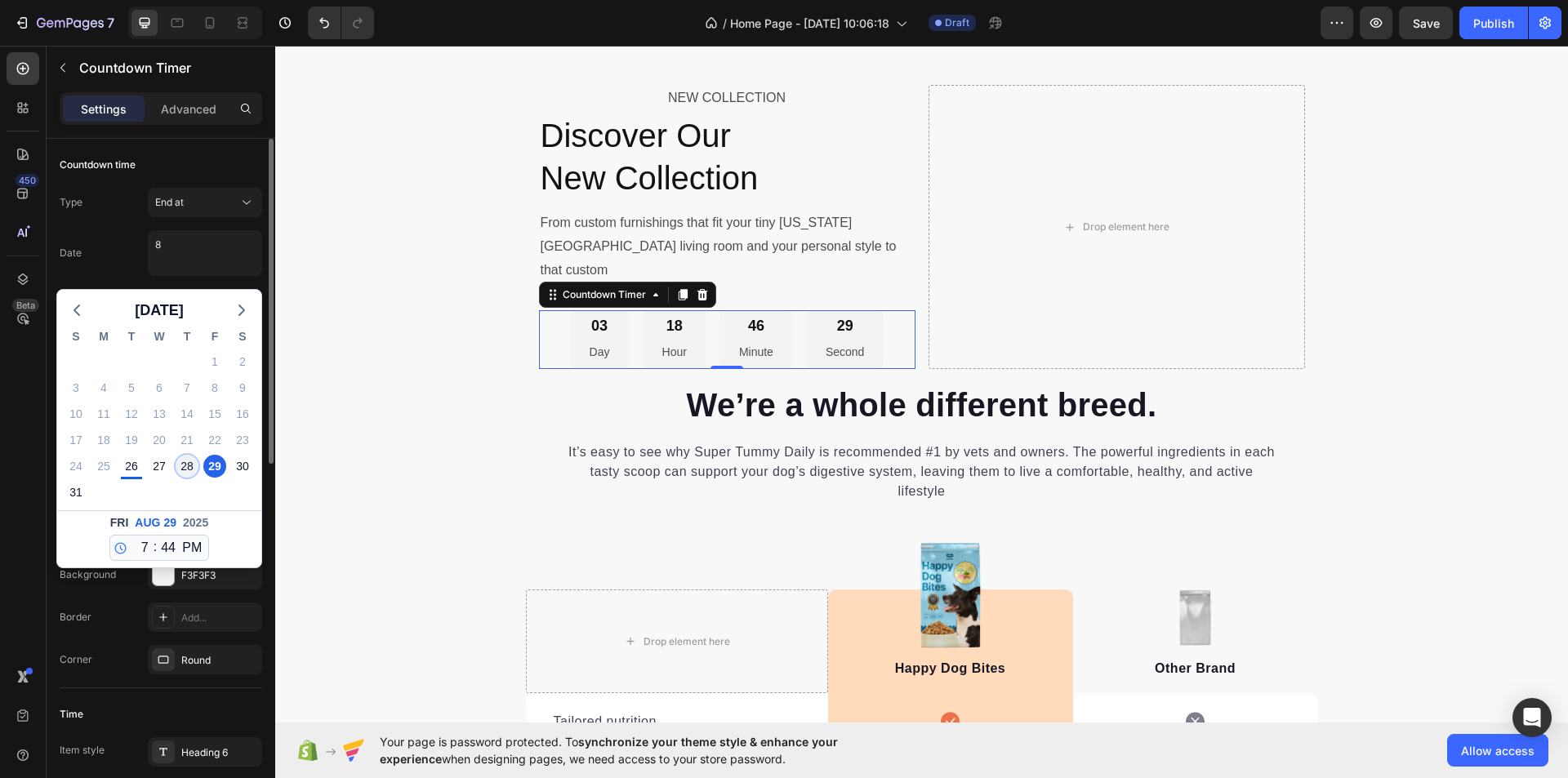
type textarea "August 28 2025 7:44 PM"
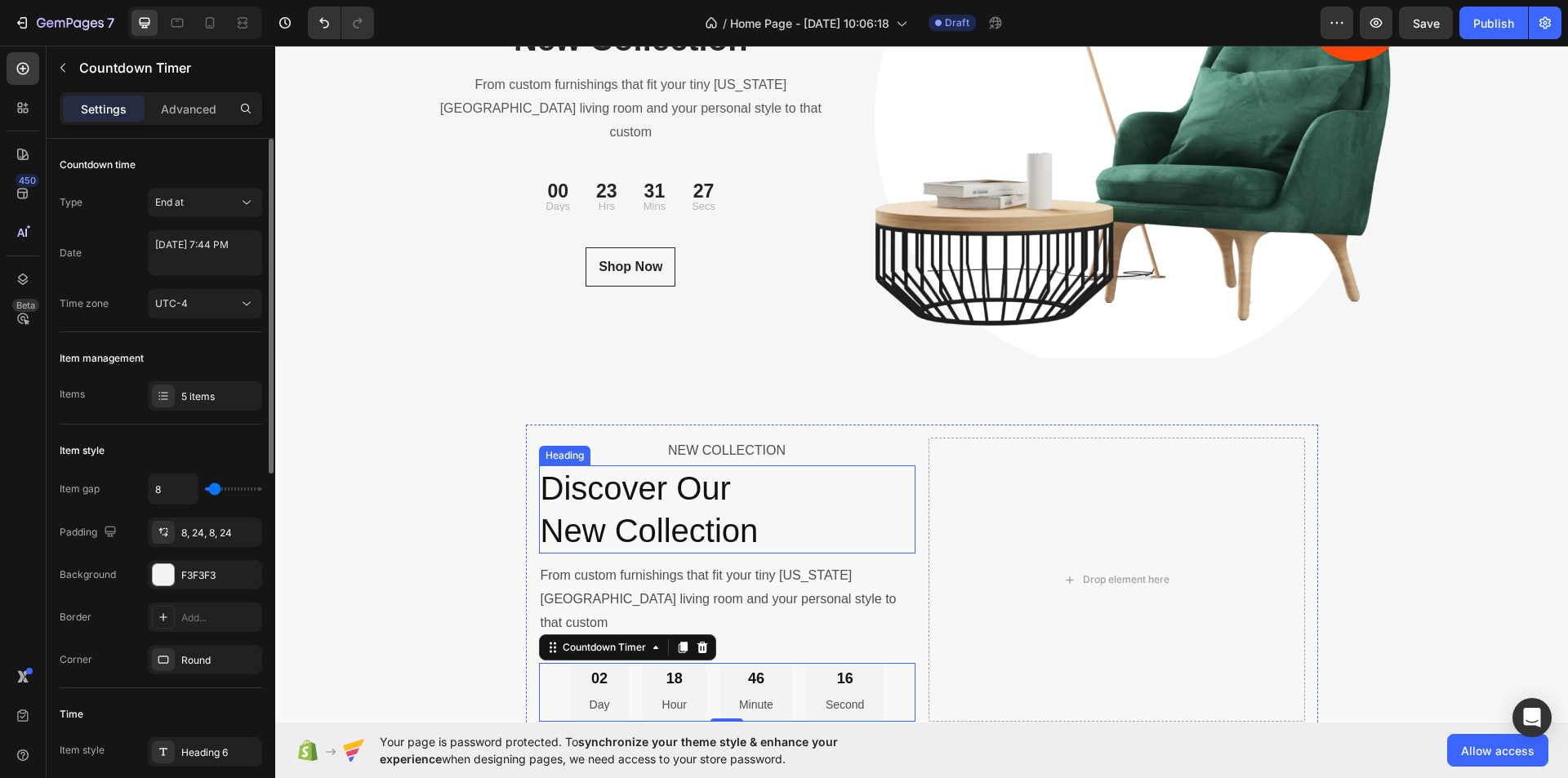
scroll to position [5477, 0]
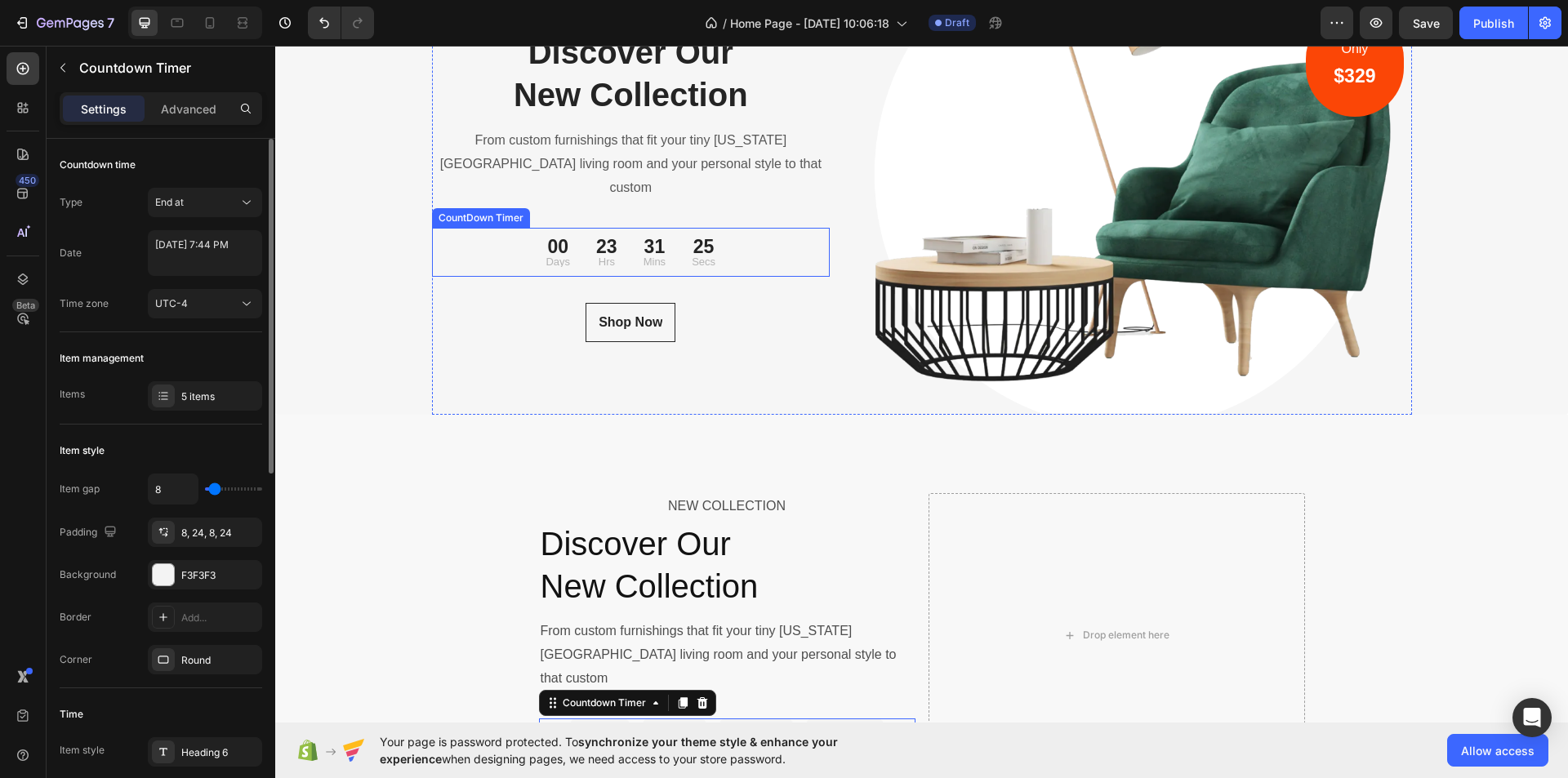
click at [759, 246] on div "00 Days 23 Hrs 31 Mins 25 Secs" at bounding box center [632, 253] width 399 height 36
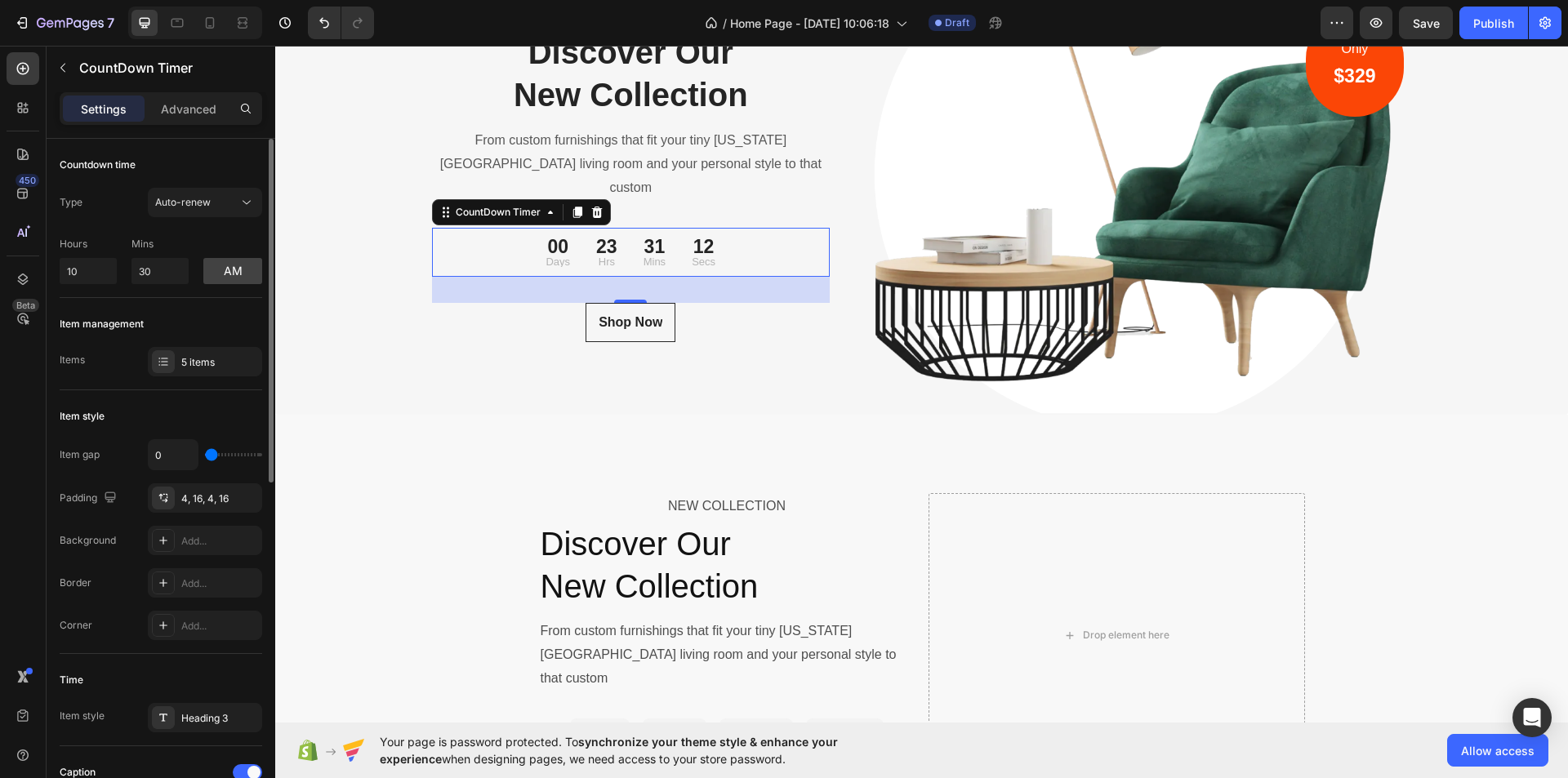
click at [546, 277] on div "32" at bounding box center [632, 290] width 399 height 26
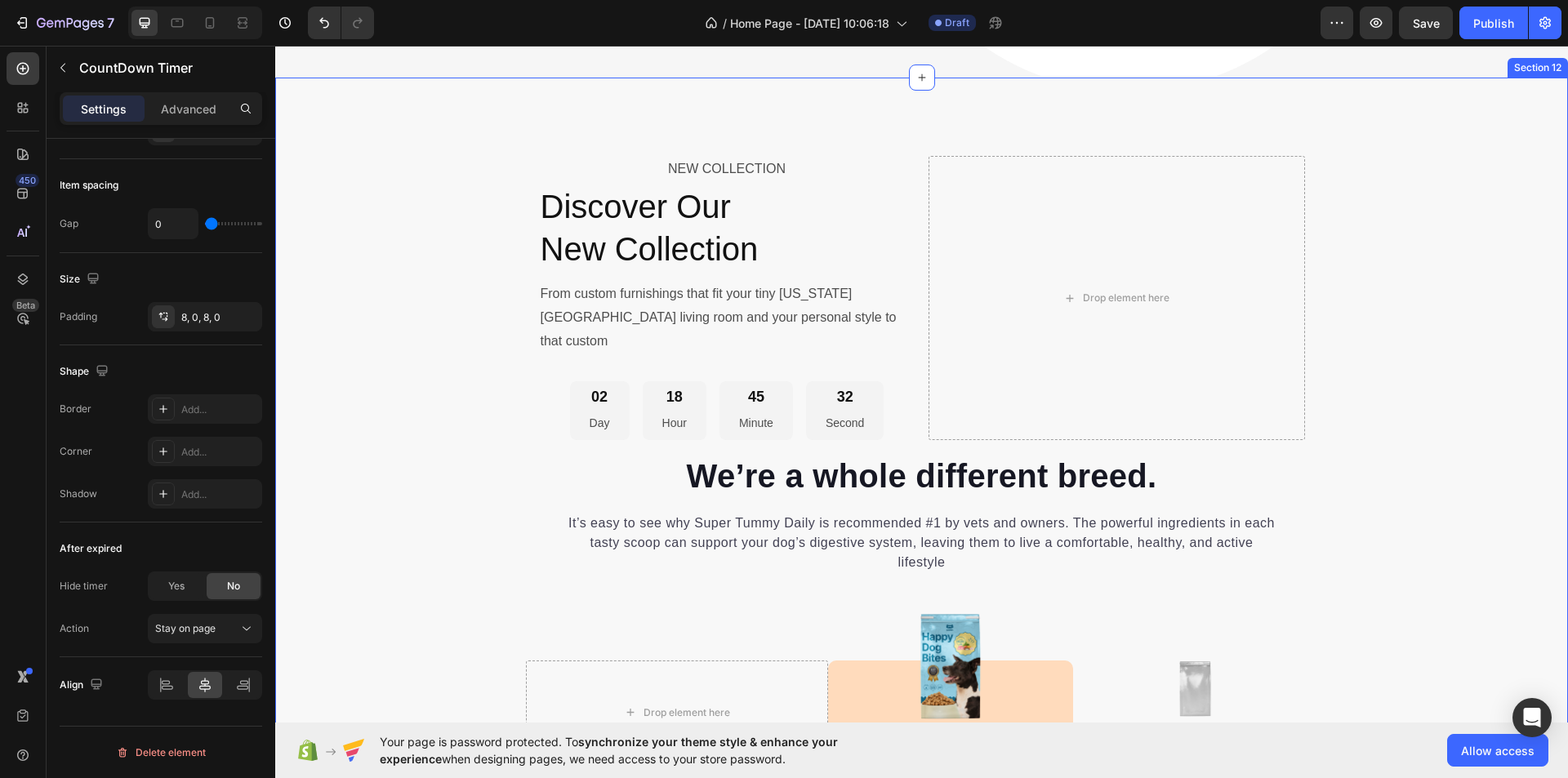
scroll to position [5885, 0]
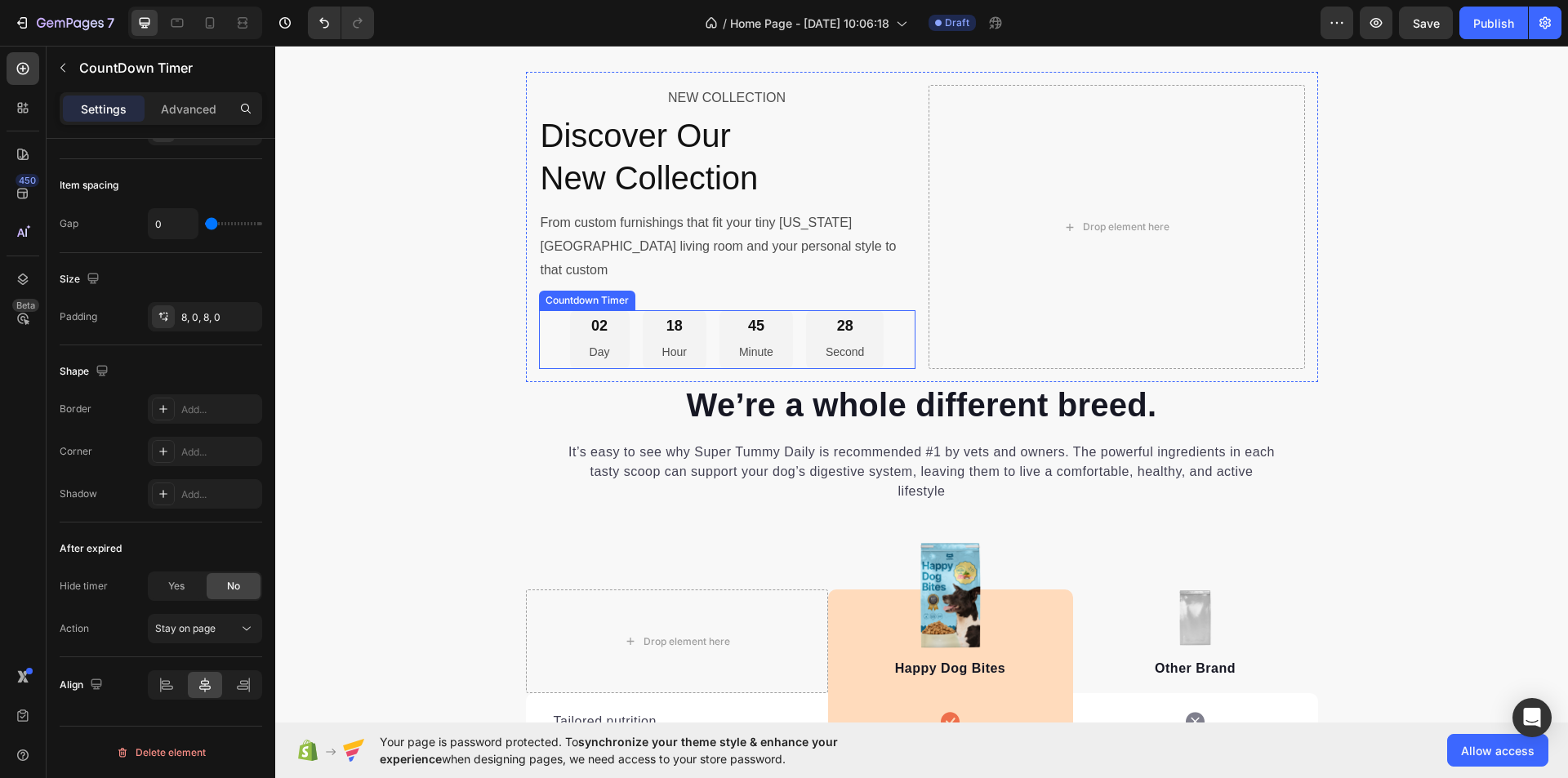
click at [633, 312] on div "02 Day 18 Hour 45 Minute 28 Second" at bounding box center [728, 340] width 315 height 60
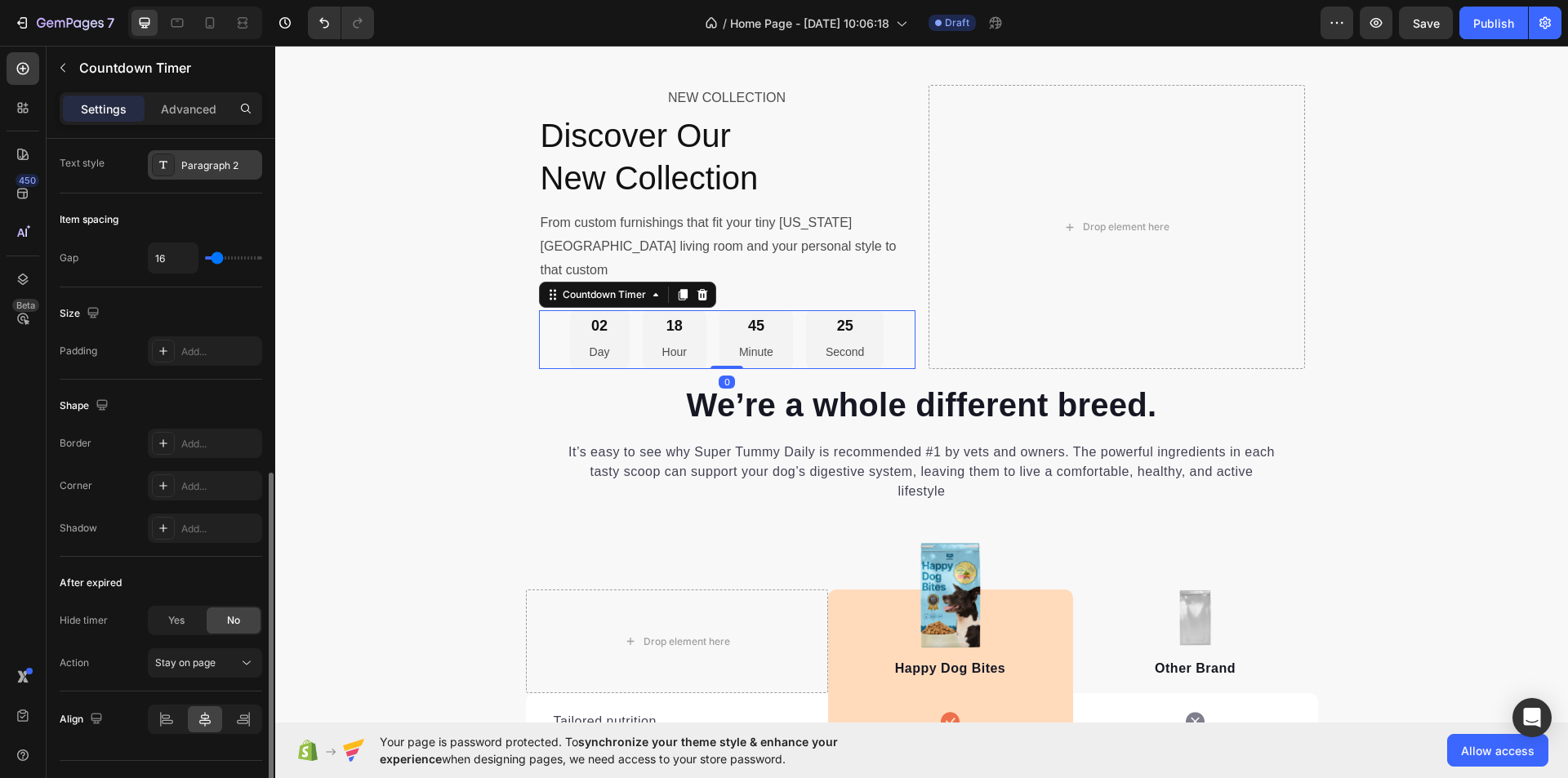
click at [232, 165] on div "Paragraph 2" at bounding box center [220, 166] width 76 height 15
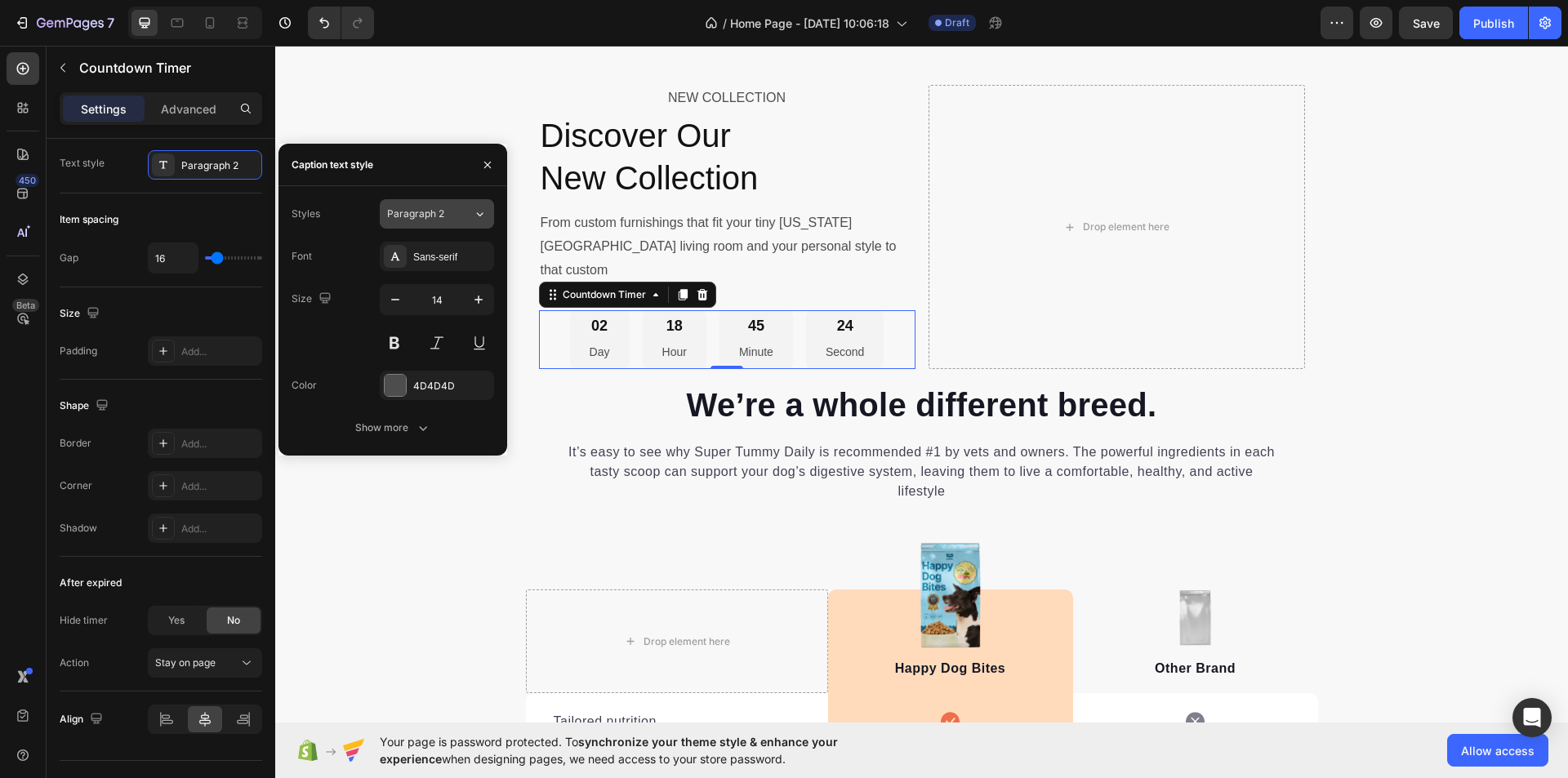
click at [474, 209] on icon at bounding box center [480, 214] width 14 height 17
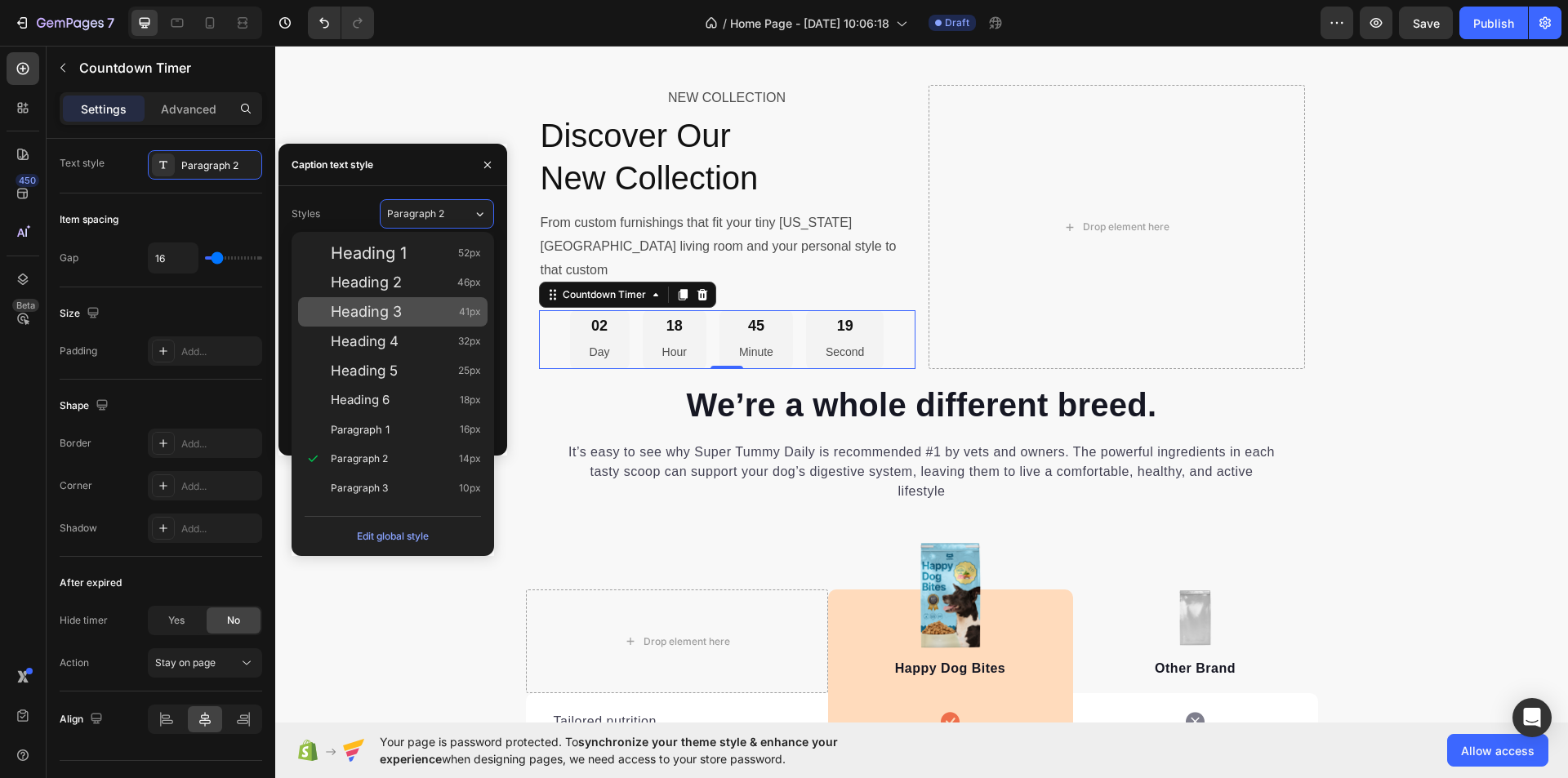
click at [373, 306] on span "Heading 3" at bounding box center [366, 312] width 71 height 17
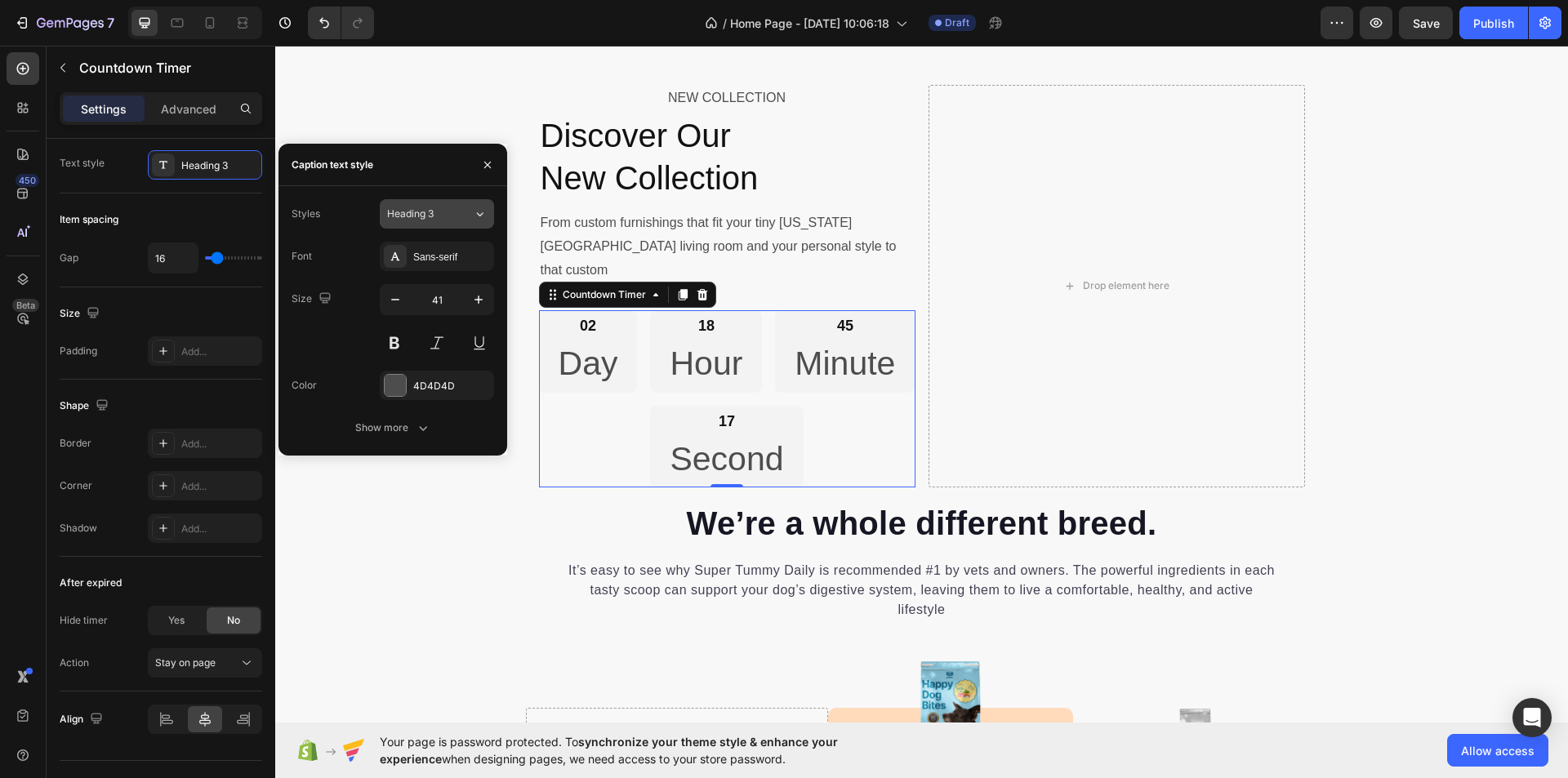
click at [470, 213] on div "Heading 3" at bounding box center [430, 214] width 86 height 15
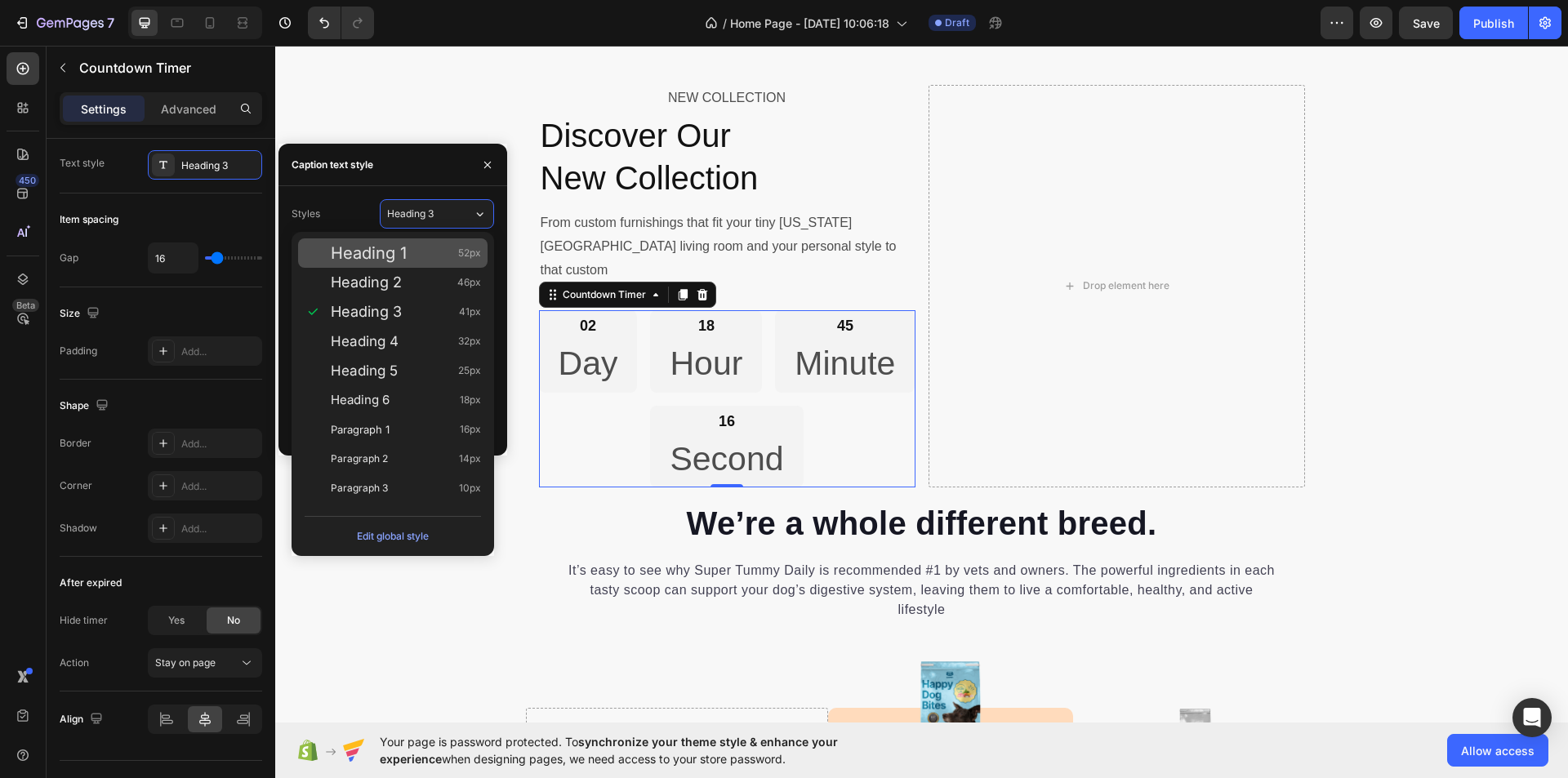
click at [394, 249] on span "Heading 1" at bounding box center [369, 253] width 76 height 17
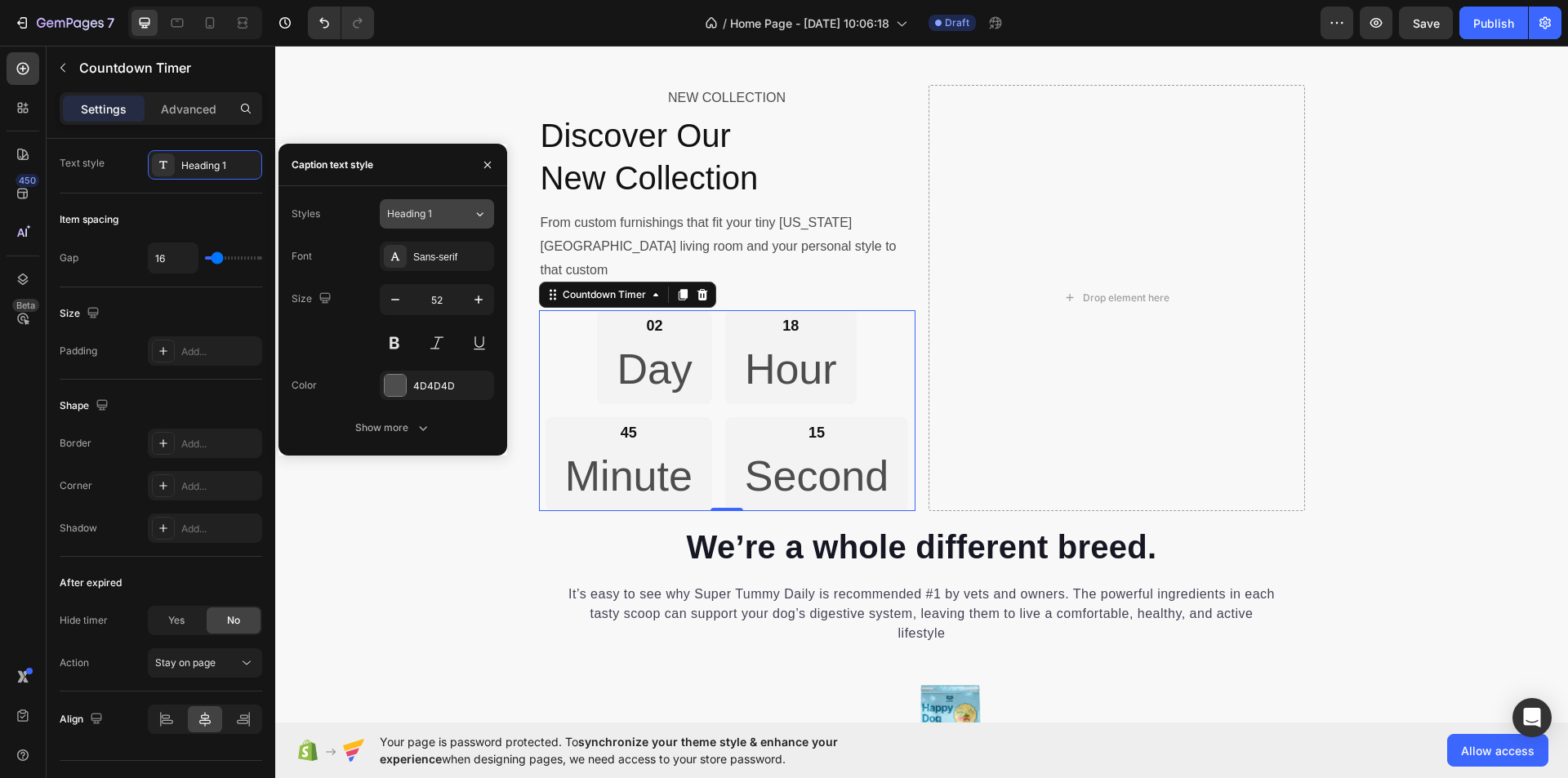
click at [479, 207] on icon at bounding box center [480, 214] width 14 height 17
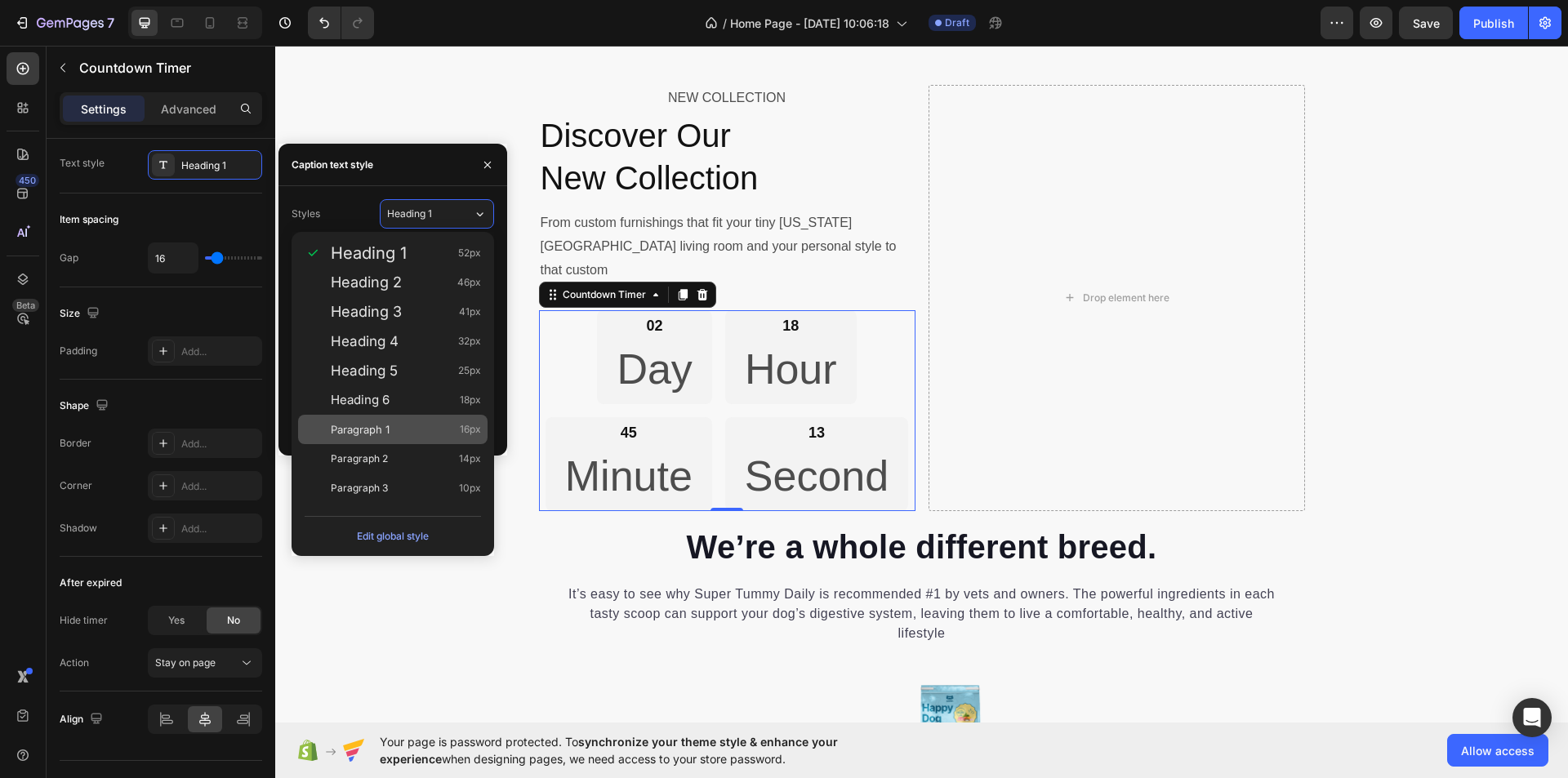
click at [374, 420] on div "Paragraph 1 16px" at bounding box center [392, 430] width 189 height 30
type input "16"
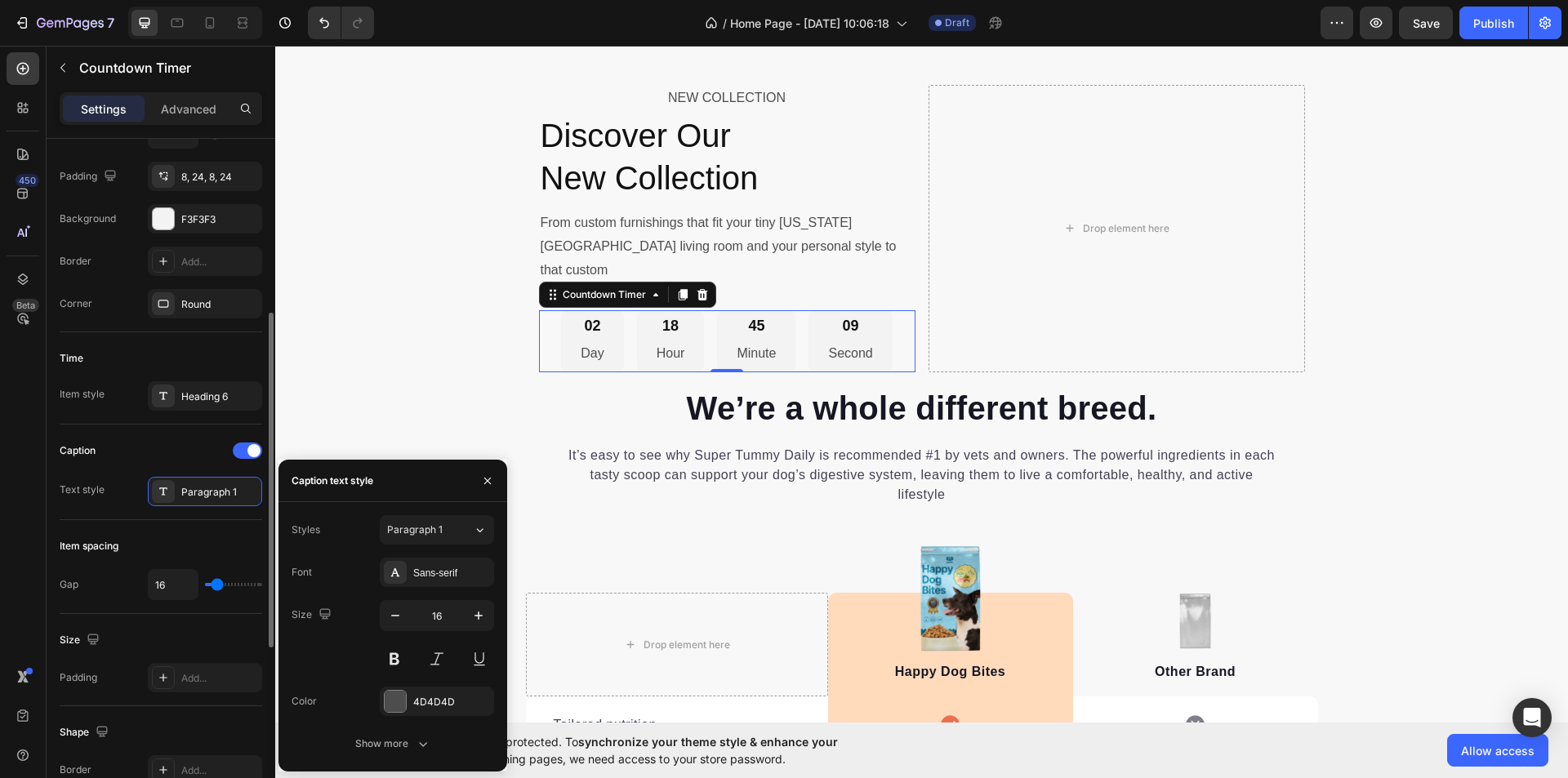
scroll to position [275, 0]
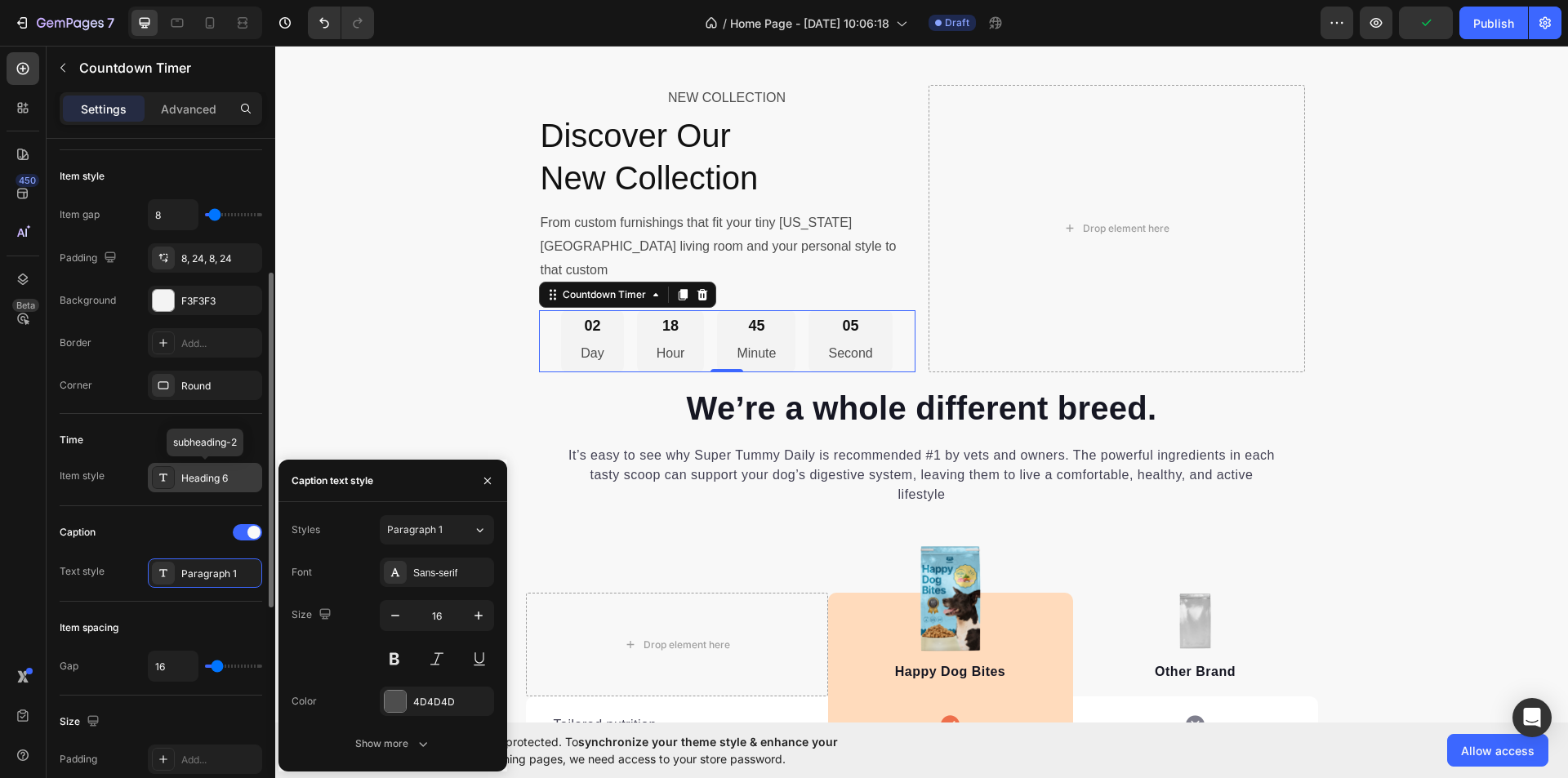
click at [239, 471] on div "Heading 6" at bounding box center [220, 479] width 76 height 15
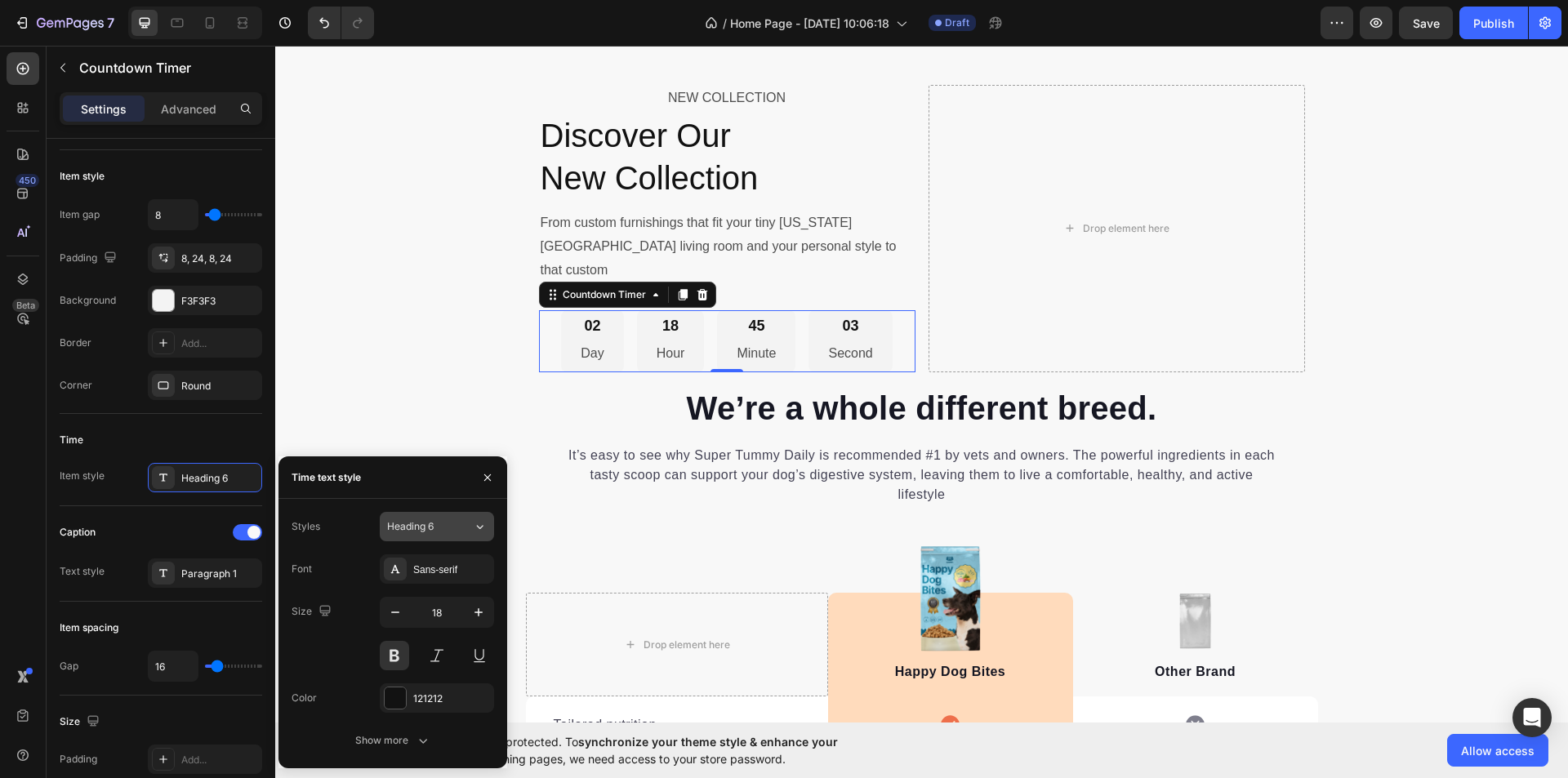
click at [473, 531] on icon at bounding box center [480, 527] width 14 height 17
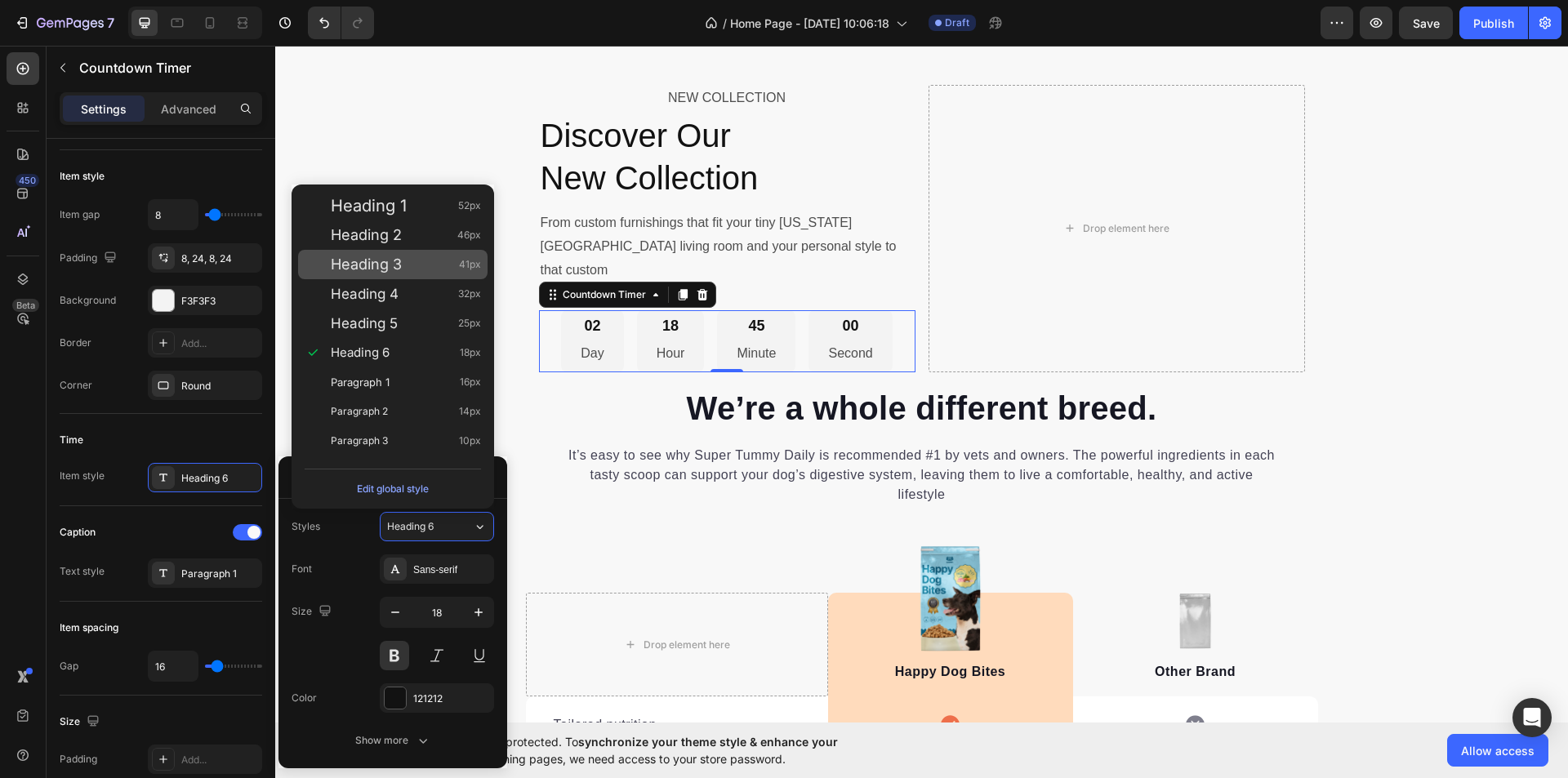
click at [385, 262] on span "Heading 3" at bounding box center [366, 265] width 71 height 17
type input "41"
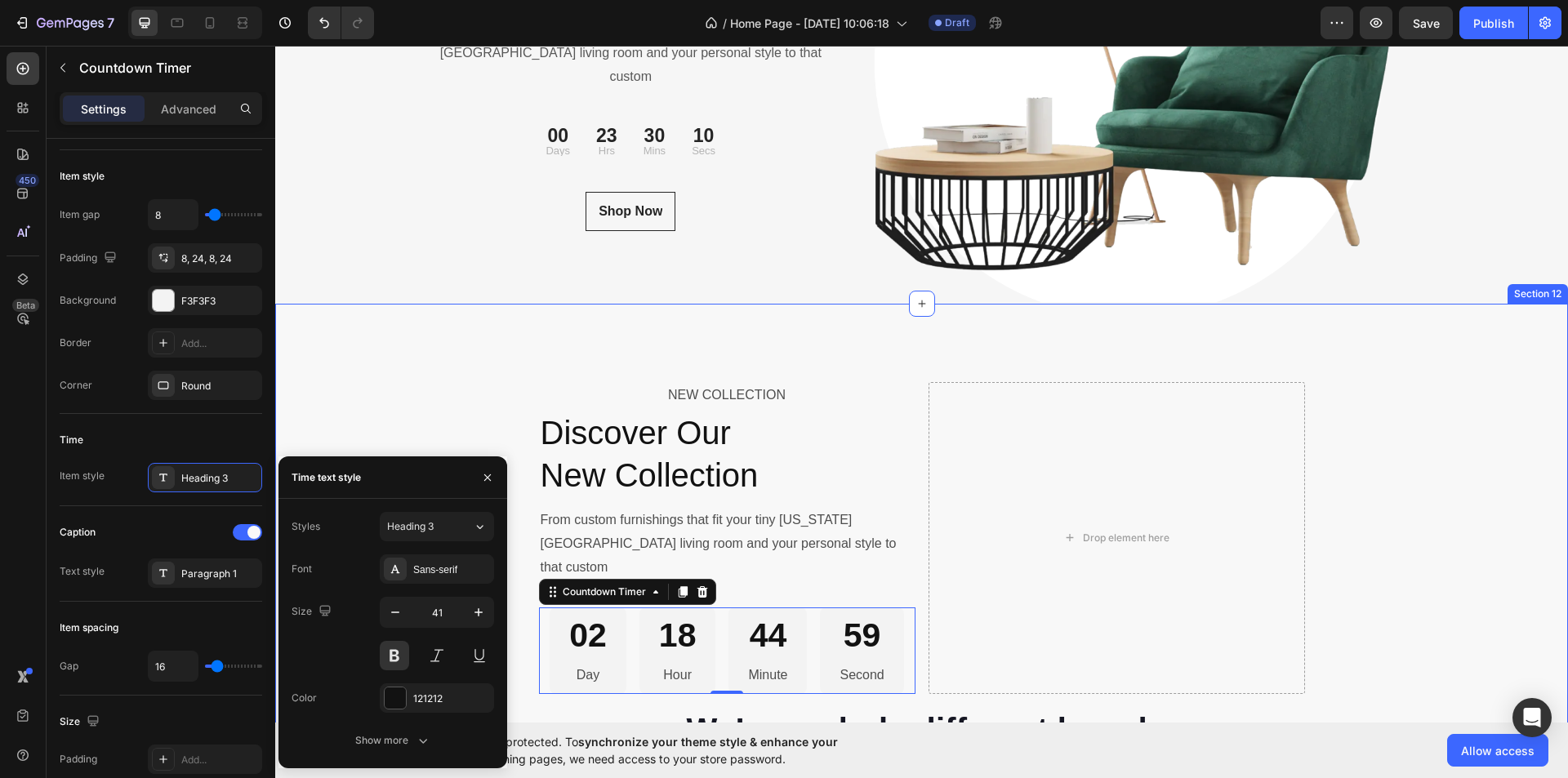
scroll to position [5477, 0]
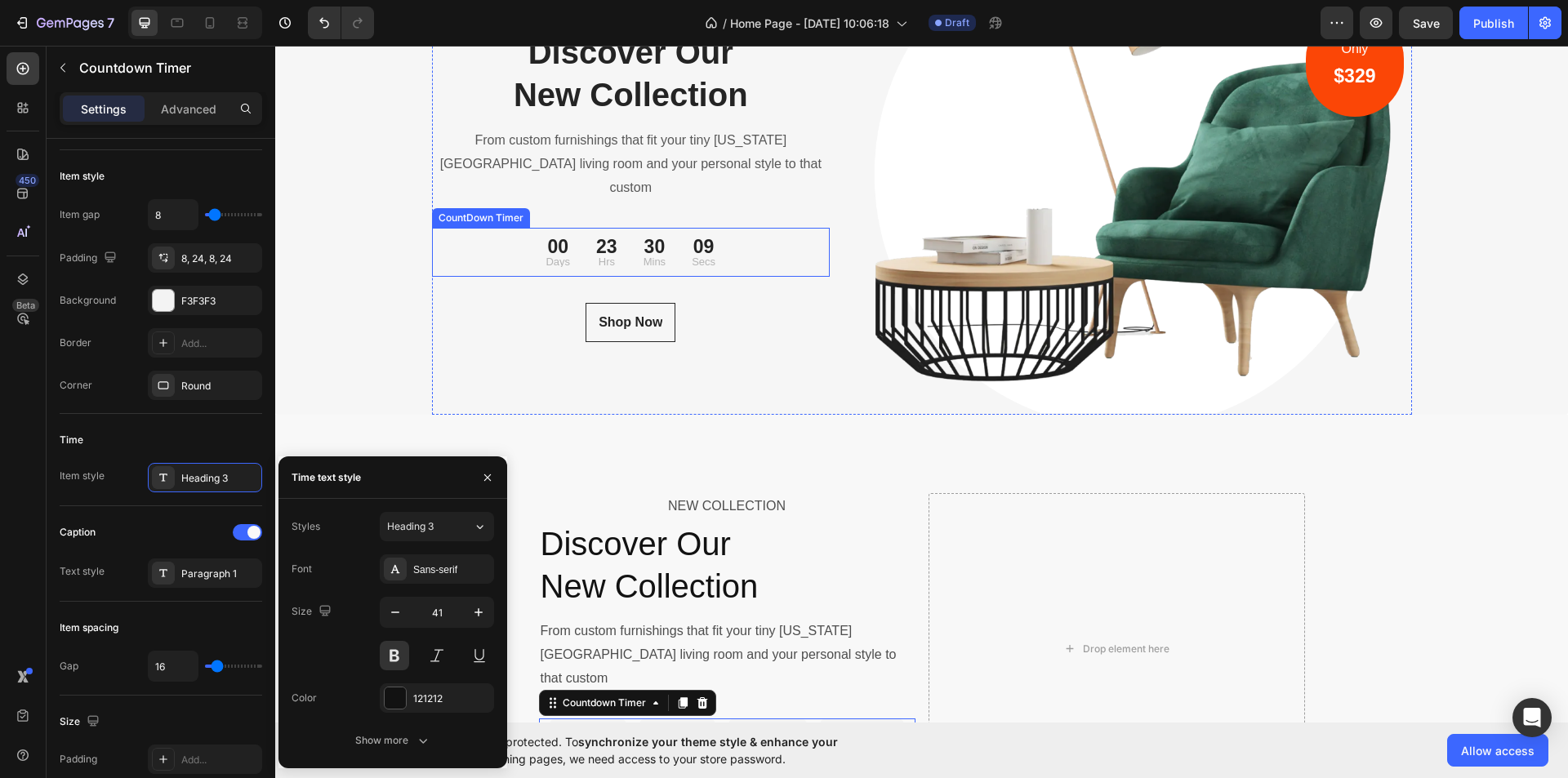
click at [692, 242] on div "09" at bounding box center [703, 247] width 23 height 19
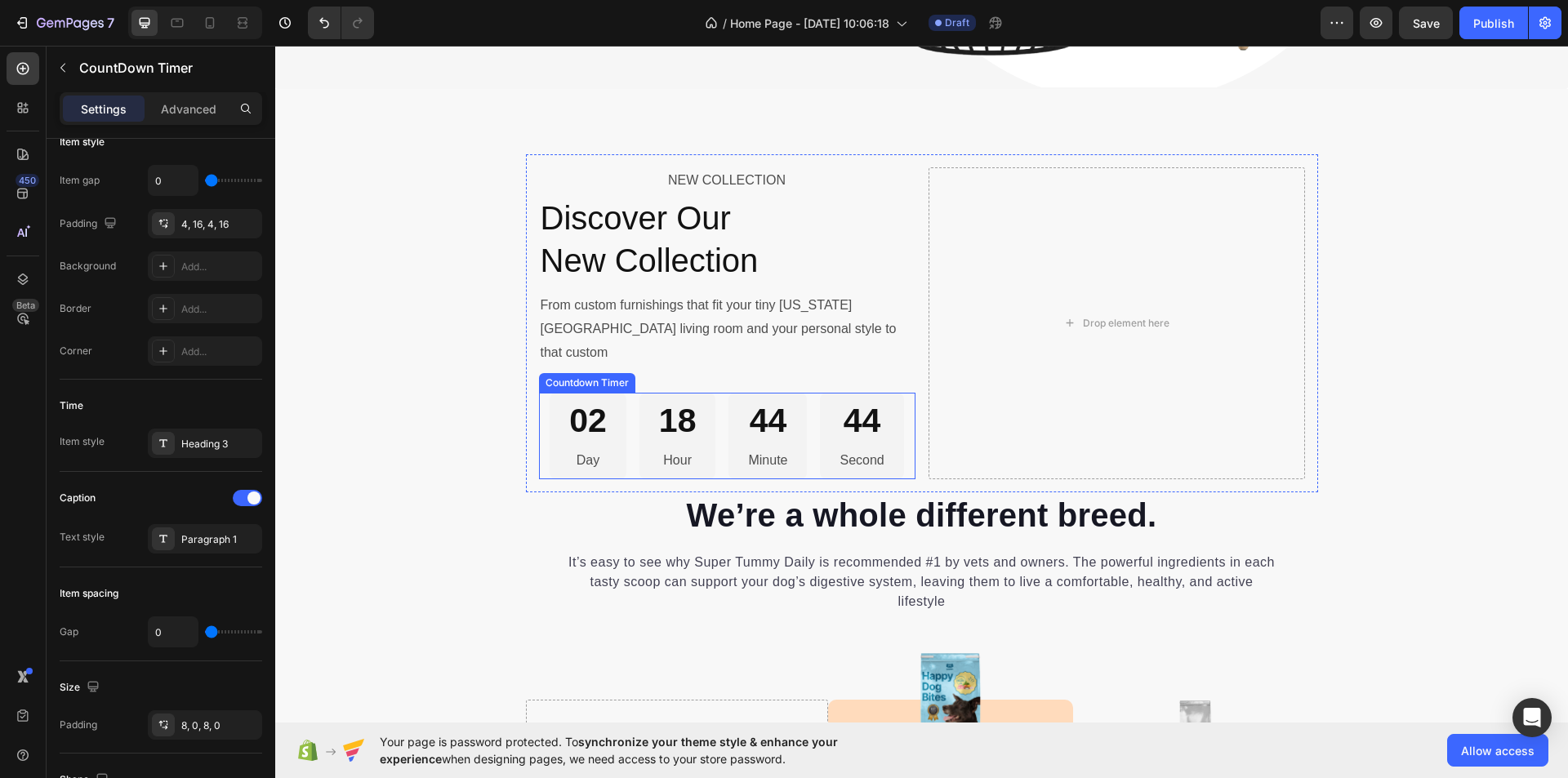
scroll to position [5804, 0]
click at [632, 399] on div "02 Day 18 Hour 44 Minute 43 Second" at bounding box center [727, 435] width 354 height 87
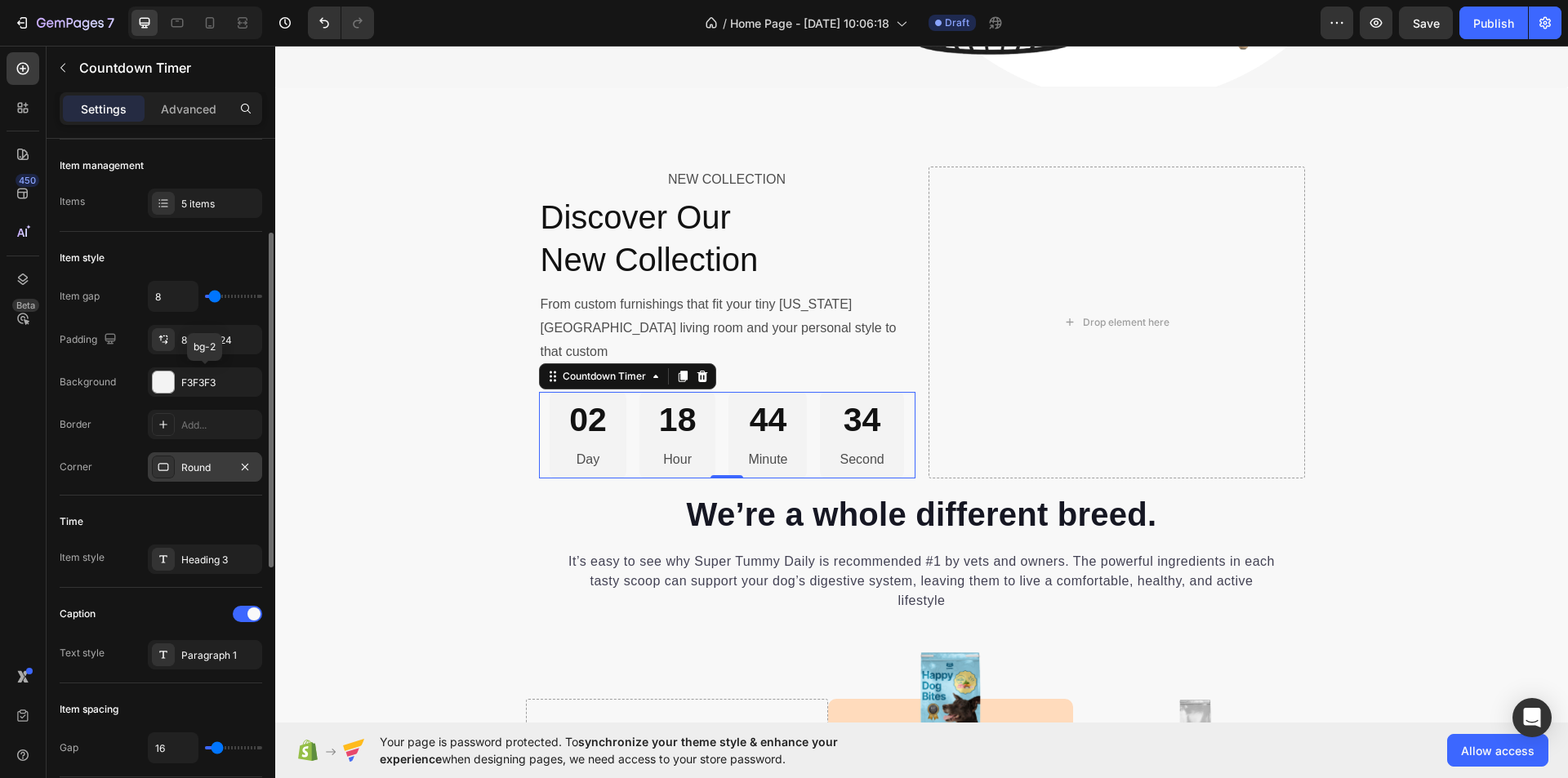
scroll to position [356, 0]
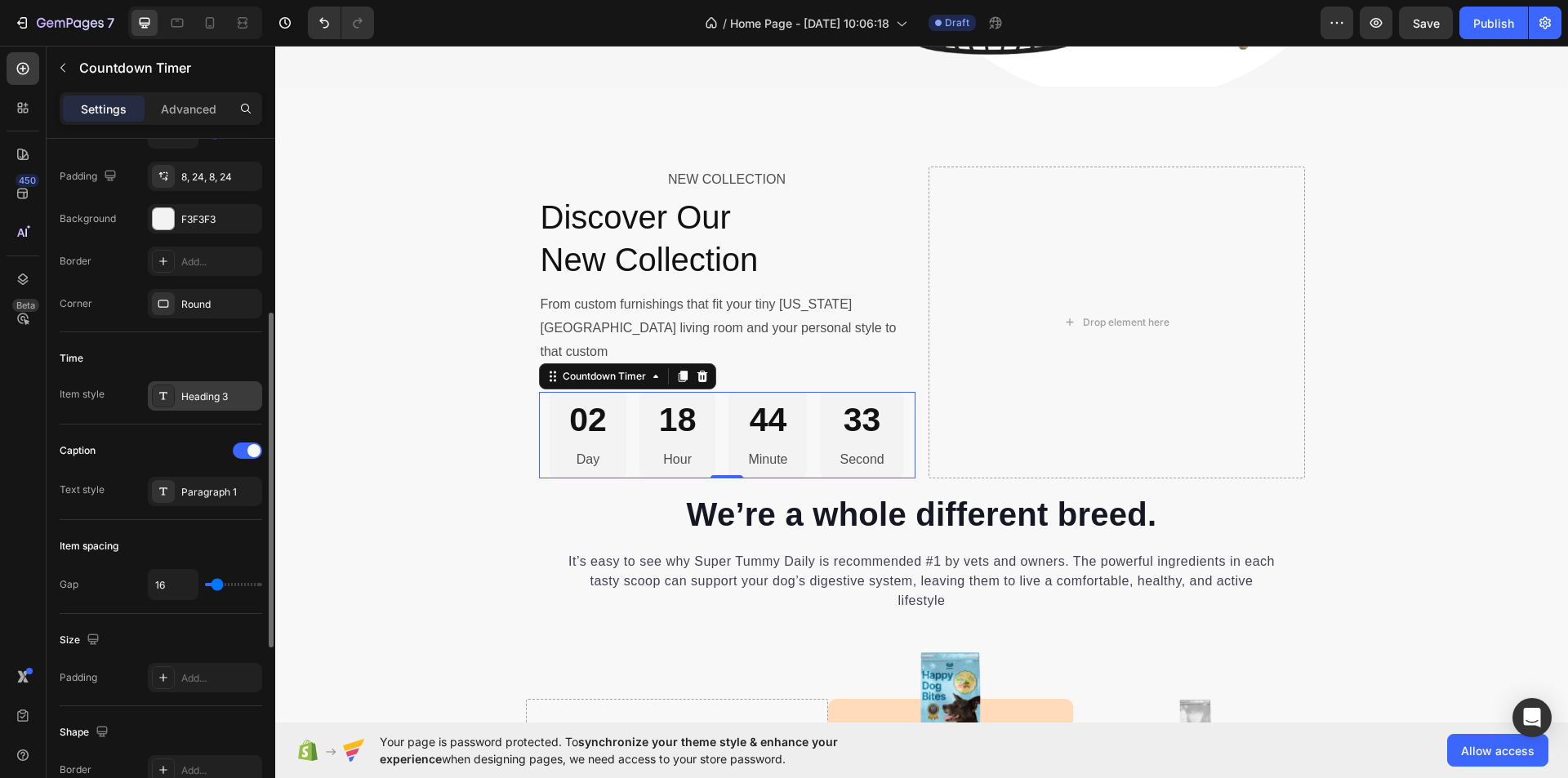
click at [230, 402] on div "Heading 3" at bounding box center [220, 397] width 76 height 15
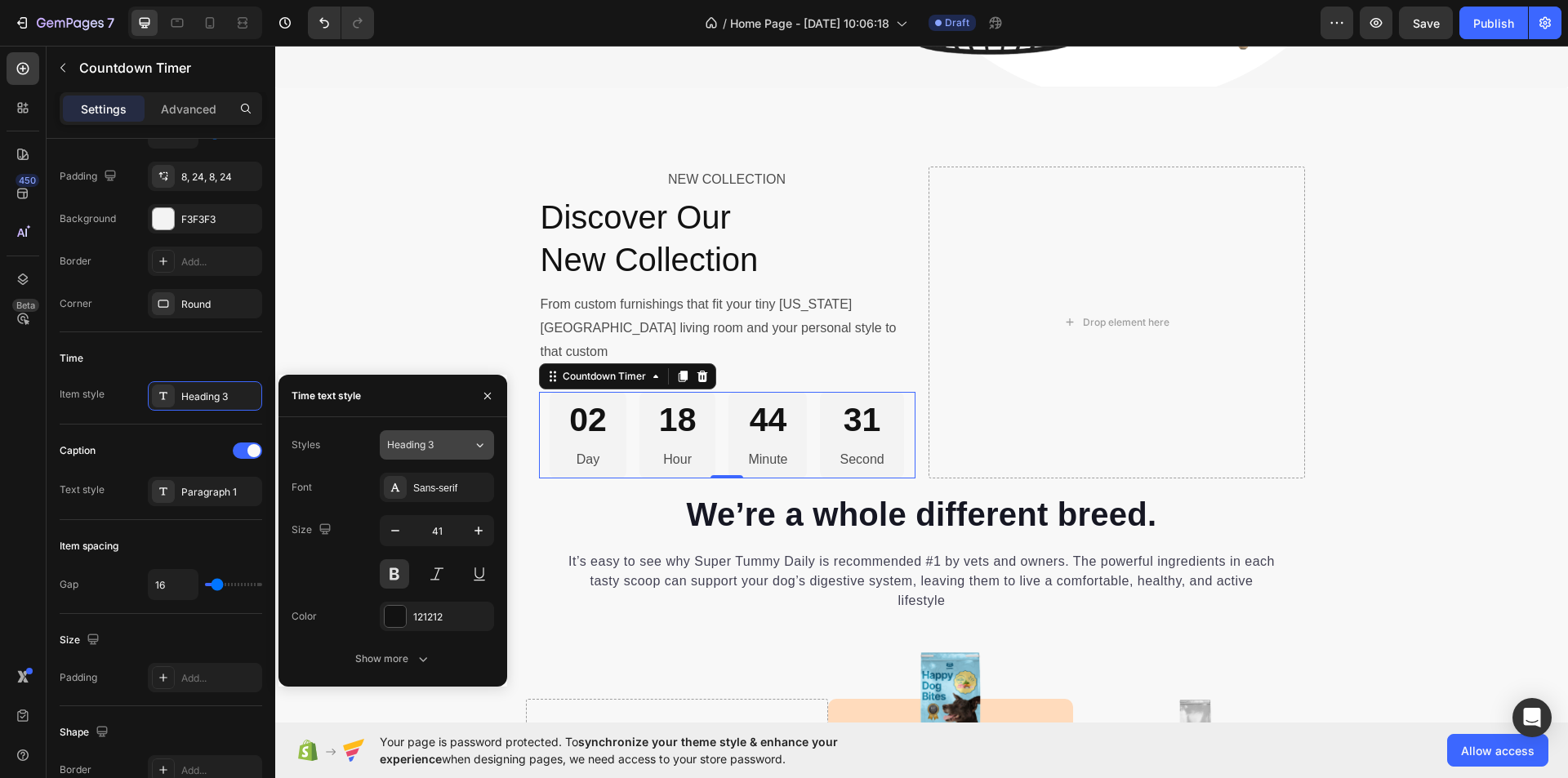
click at [474, 447] on icon at bounding box center [480, 445] width 14 height 17
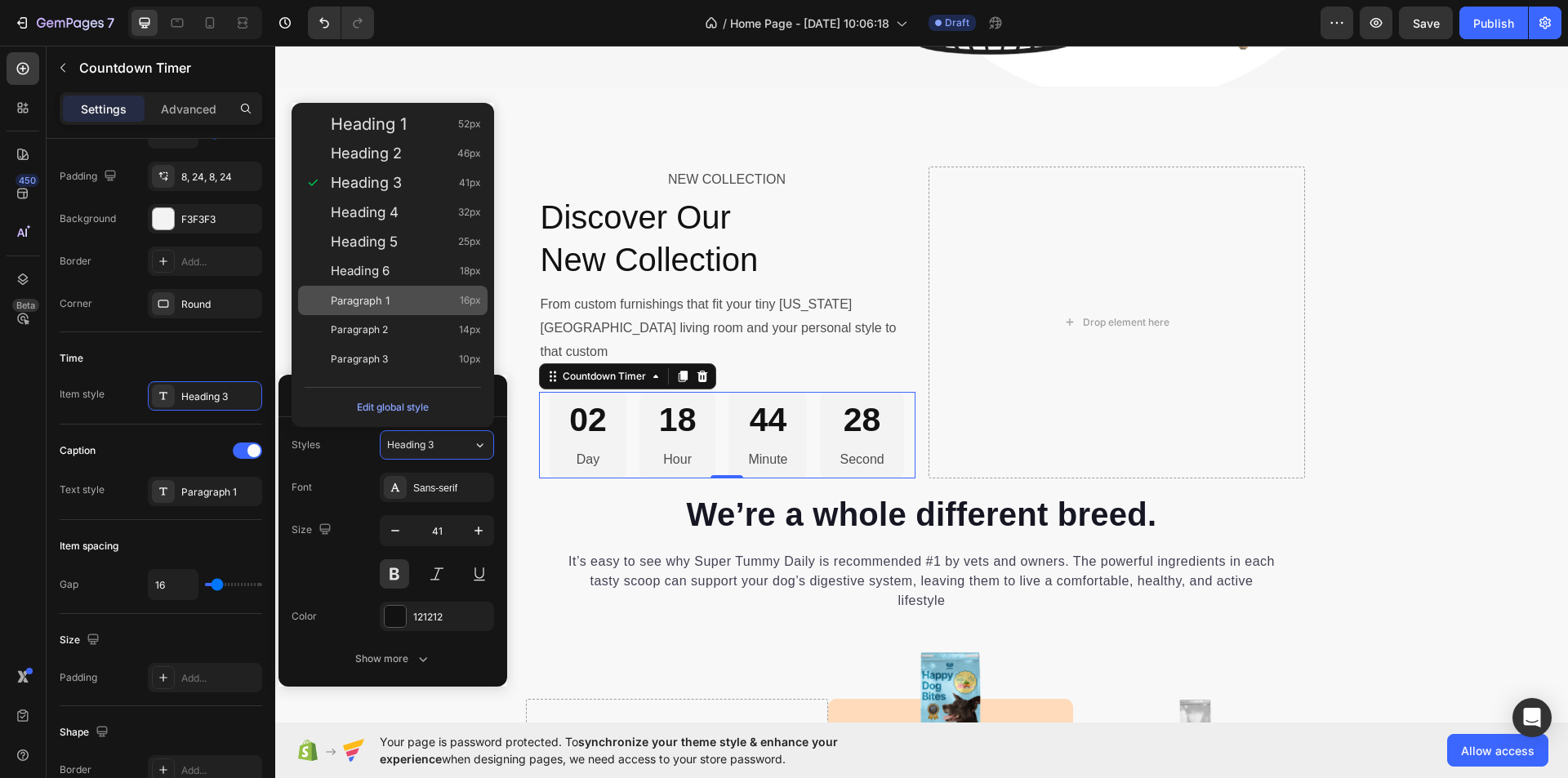
click at [414, 305] on div "Paragraph 1 16px" at bounding box center [405, 301] width 150 height 17
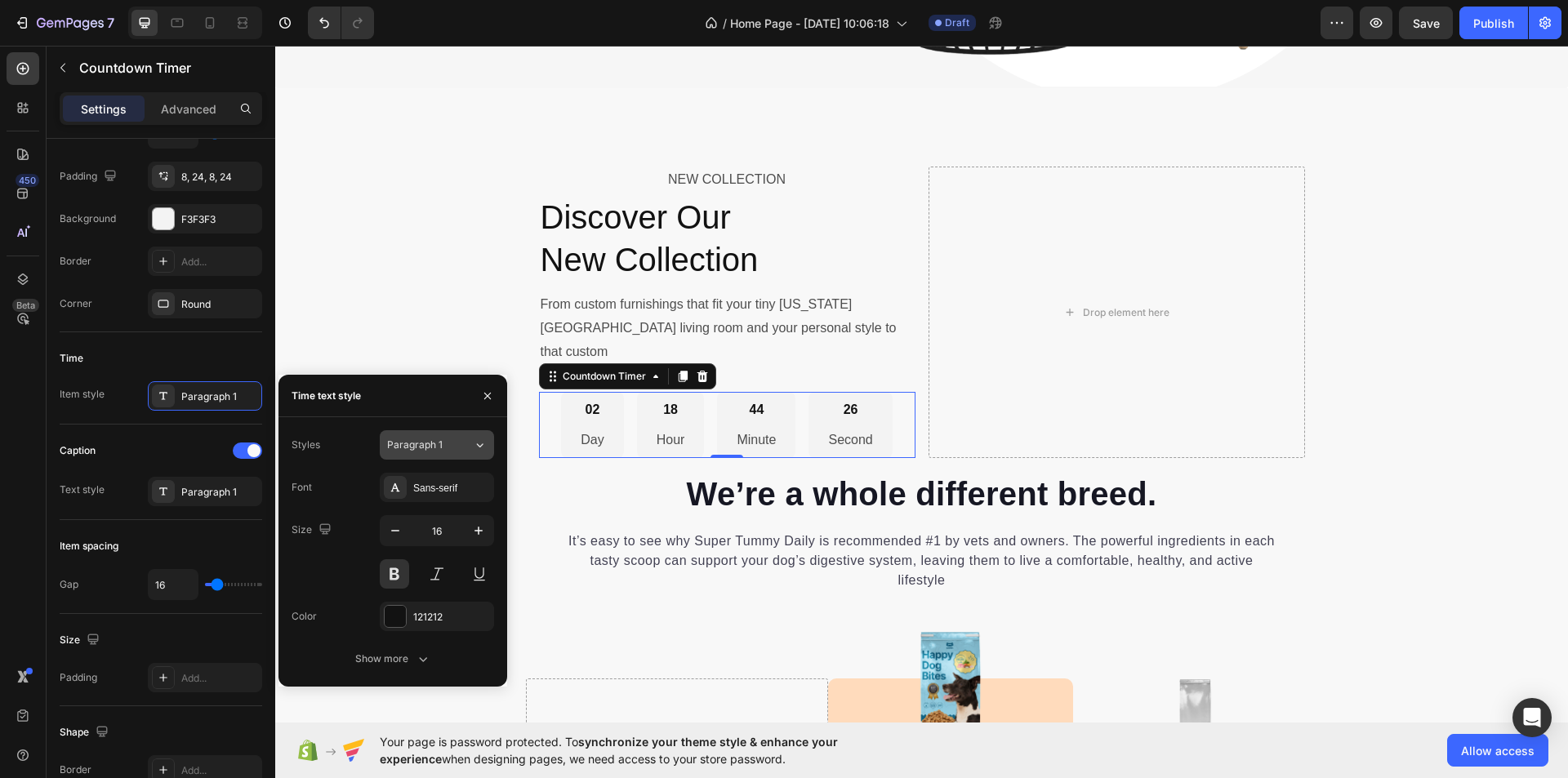
click at [450, 445] on div "Paragraph 1" at bounding box center [420, 445] width 66 height 15
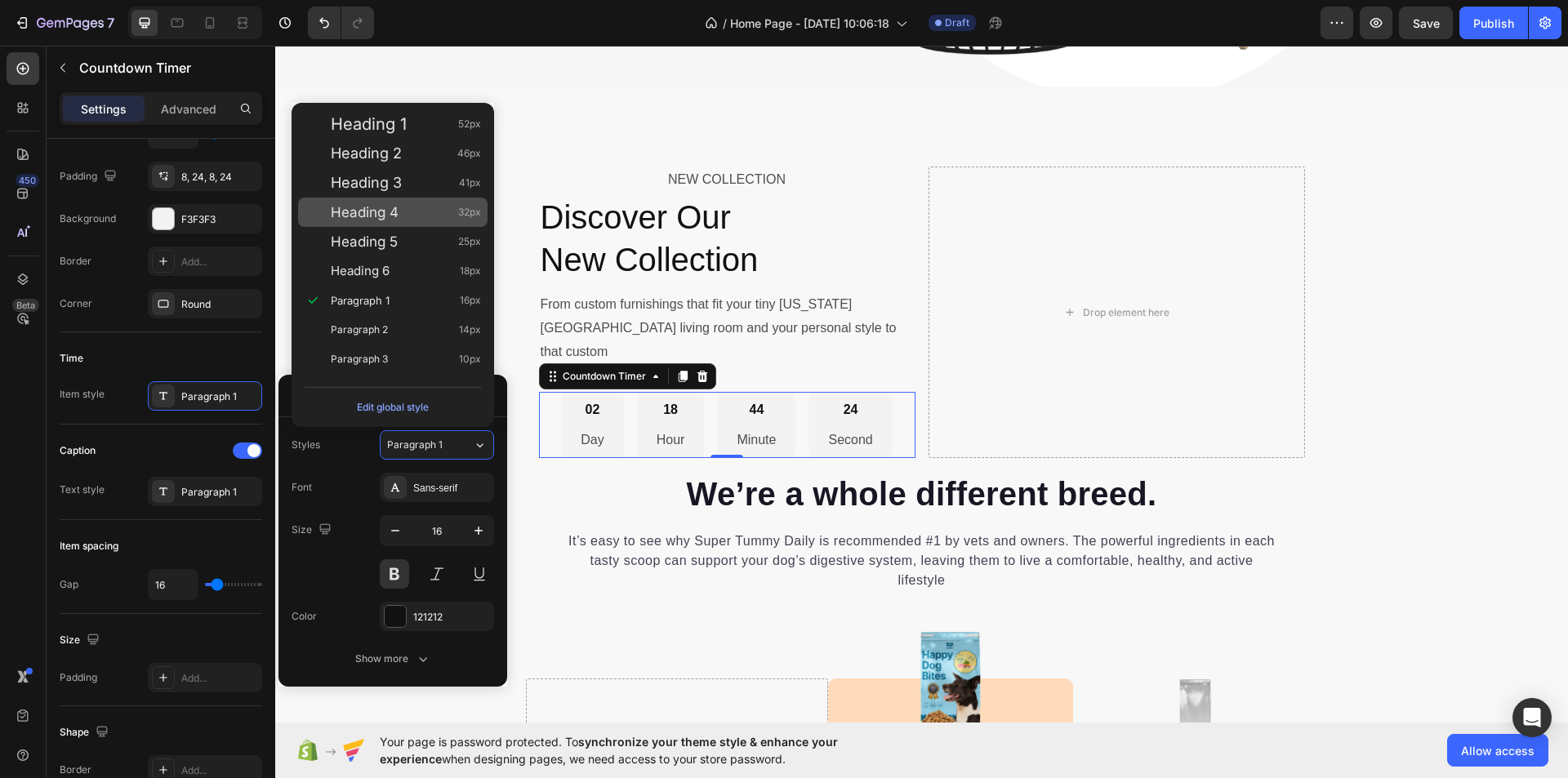
click at [419, 209] on div "Heading 4 32px" at bounding box center [405, 212] width 150 height 17
type input "32"
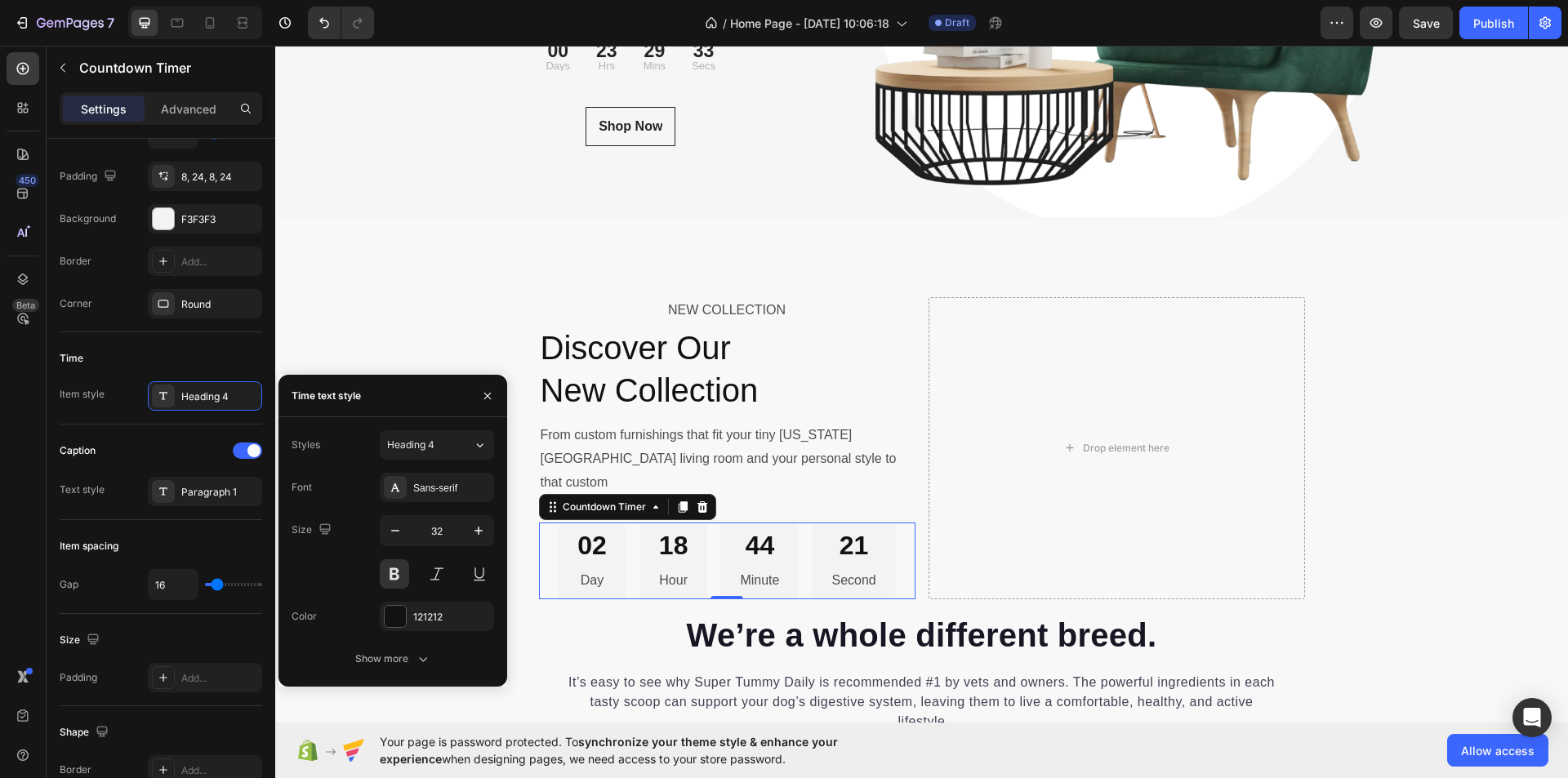
scroll to position [5559, 0]
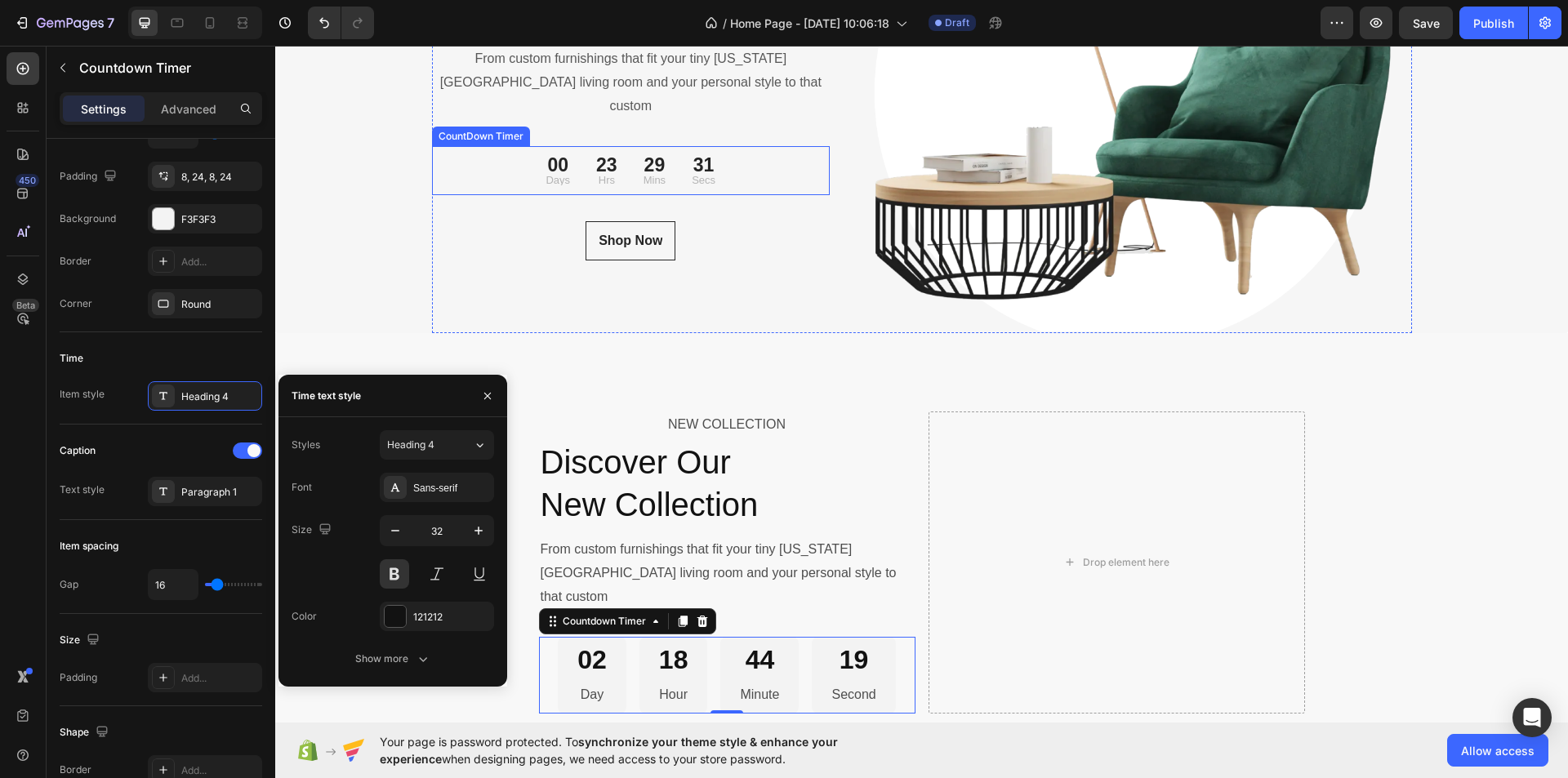
click at [644, 156] on div "29" at bounding box center [655, 165] width 22 height 19
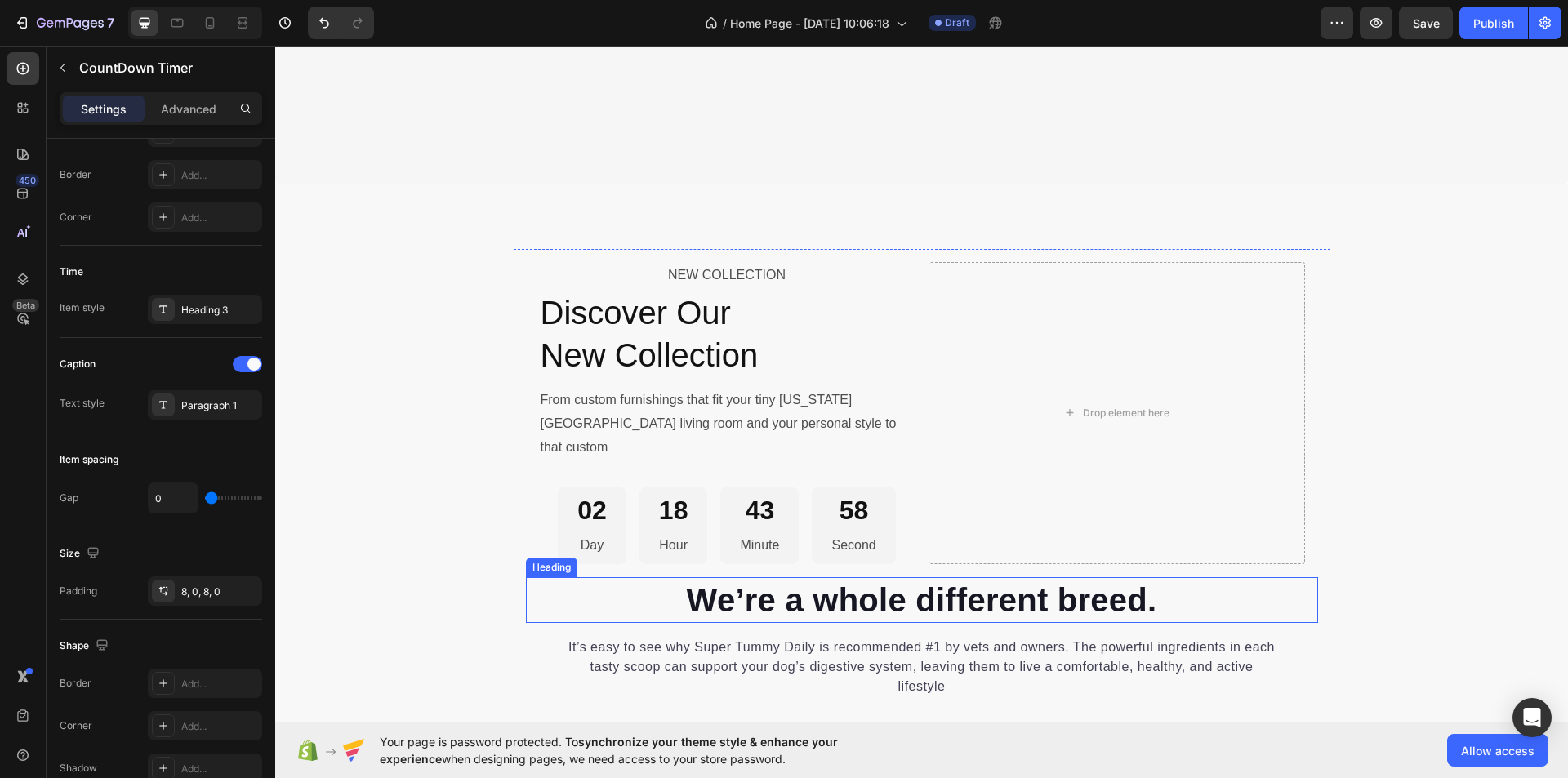
scroll to position [5885, 0]
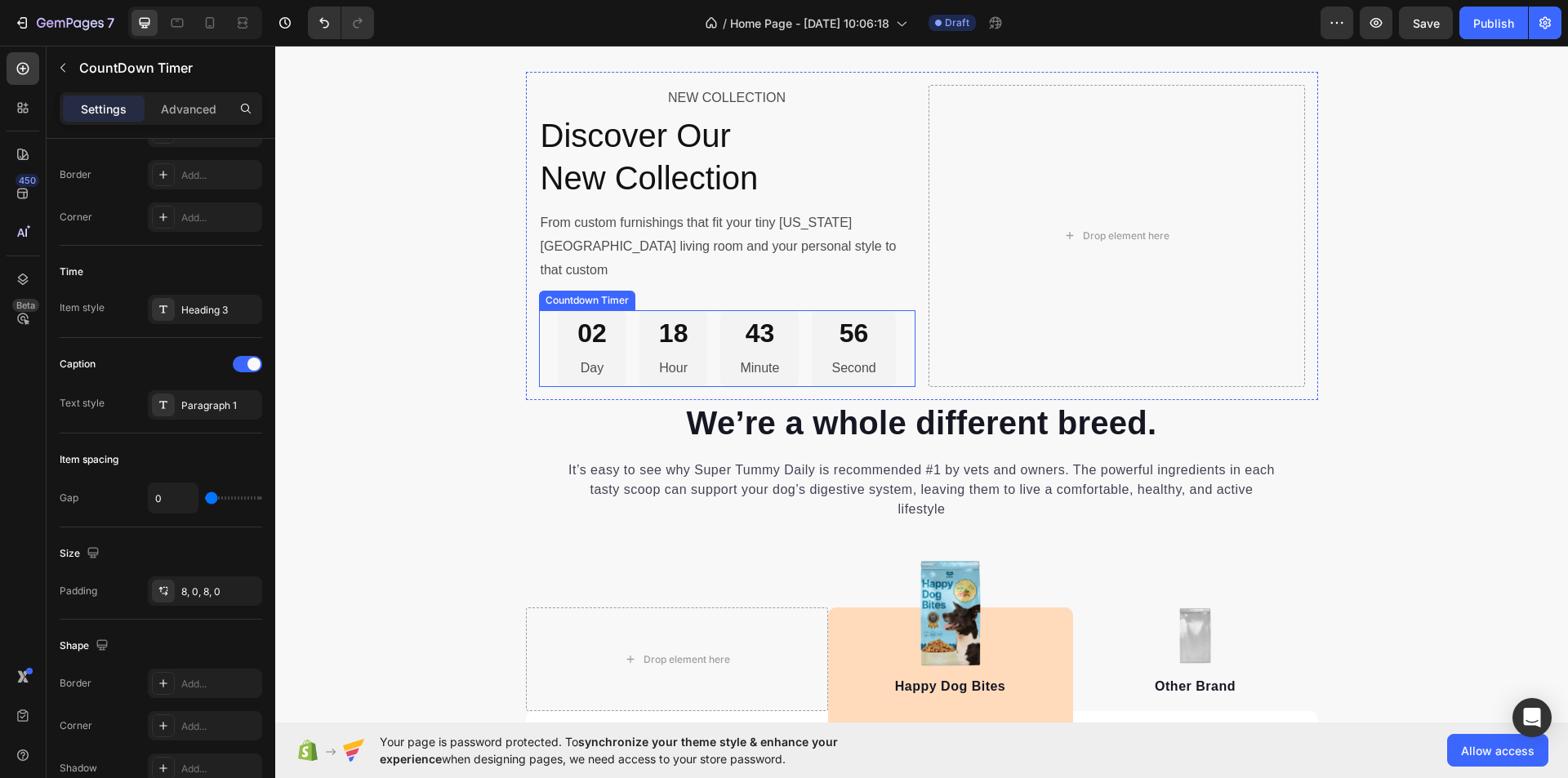
drag, startPoint x: 637, startPoint y: 316, endPoint x: 646, endPoint y: 318, distance: 9.2
click at [639, 318] on div "18 Hour" at bounding box center [674, 348] width 69 height 76
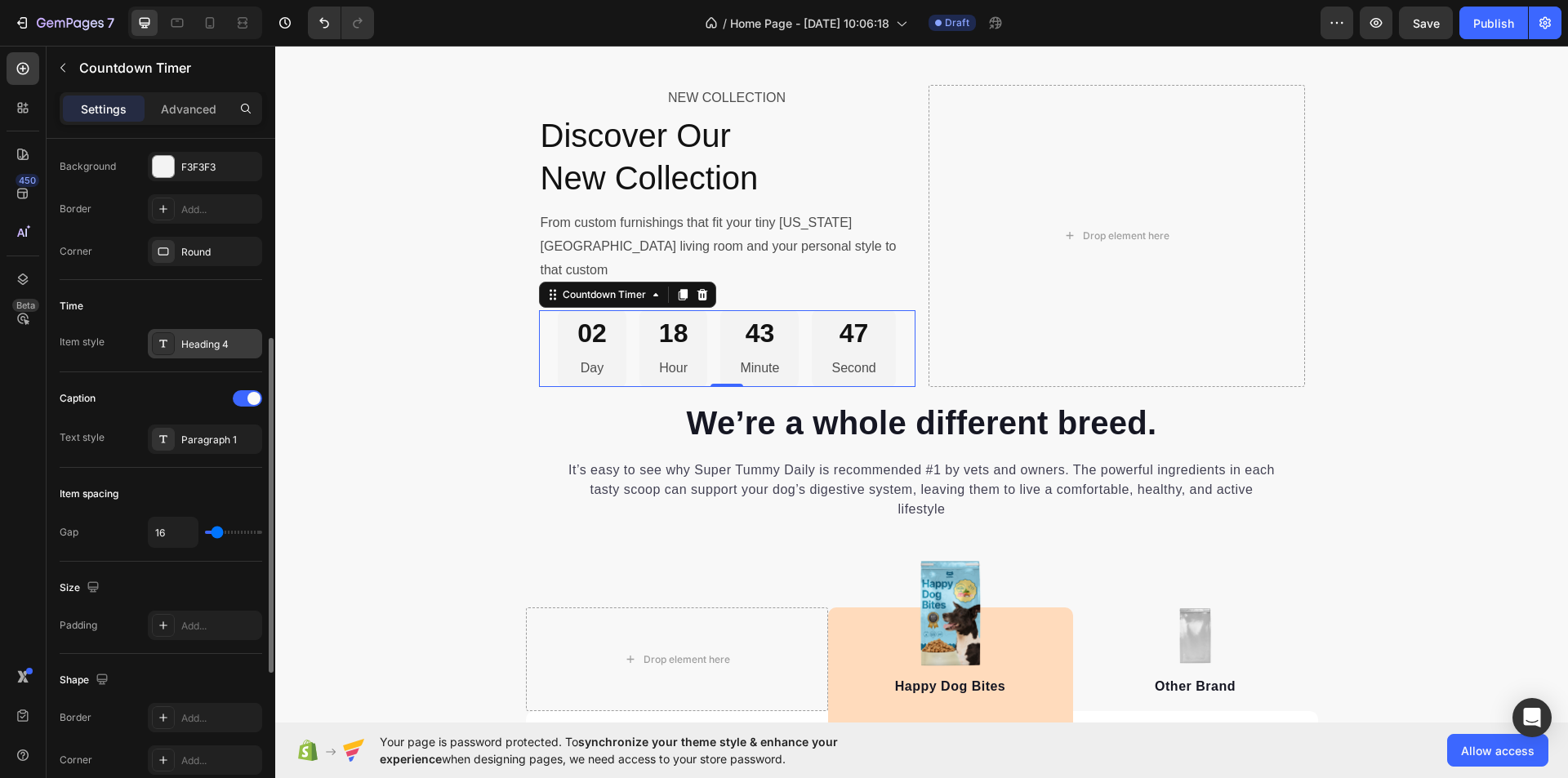
click at [239, 348] on div "Heading 4" at bounding box center [220, 345] width 76 height 15
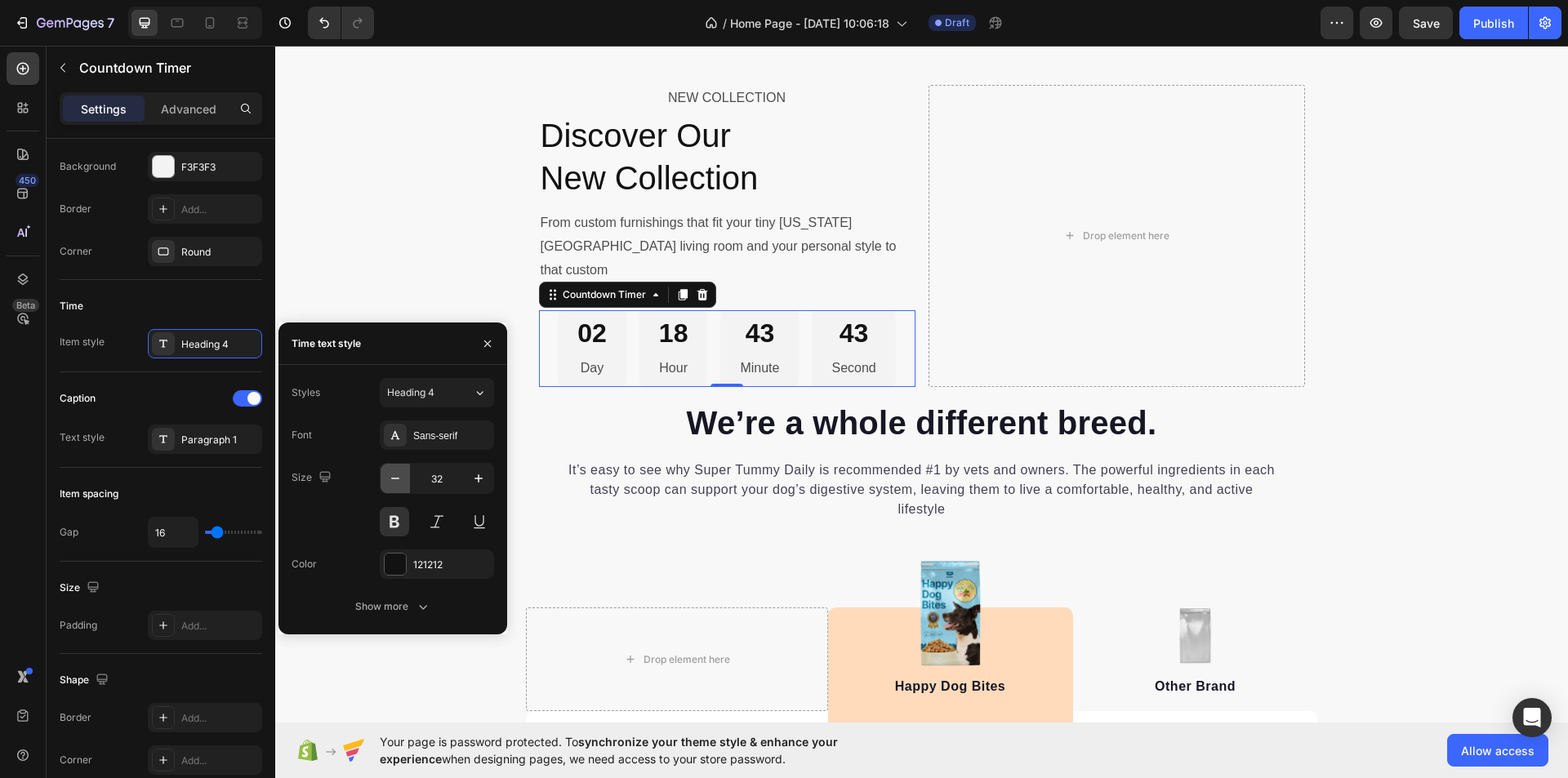
click at [392, 478] on icon "button" at bounding box center [396, 479] width 17 height 17
click at [392, 477] on icon "button" at bounding box center [396, 479] width 17 height 17
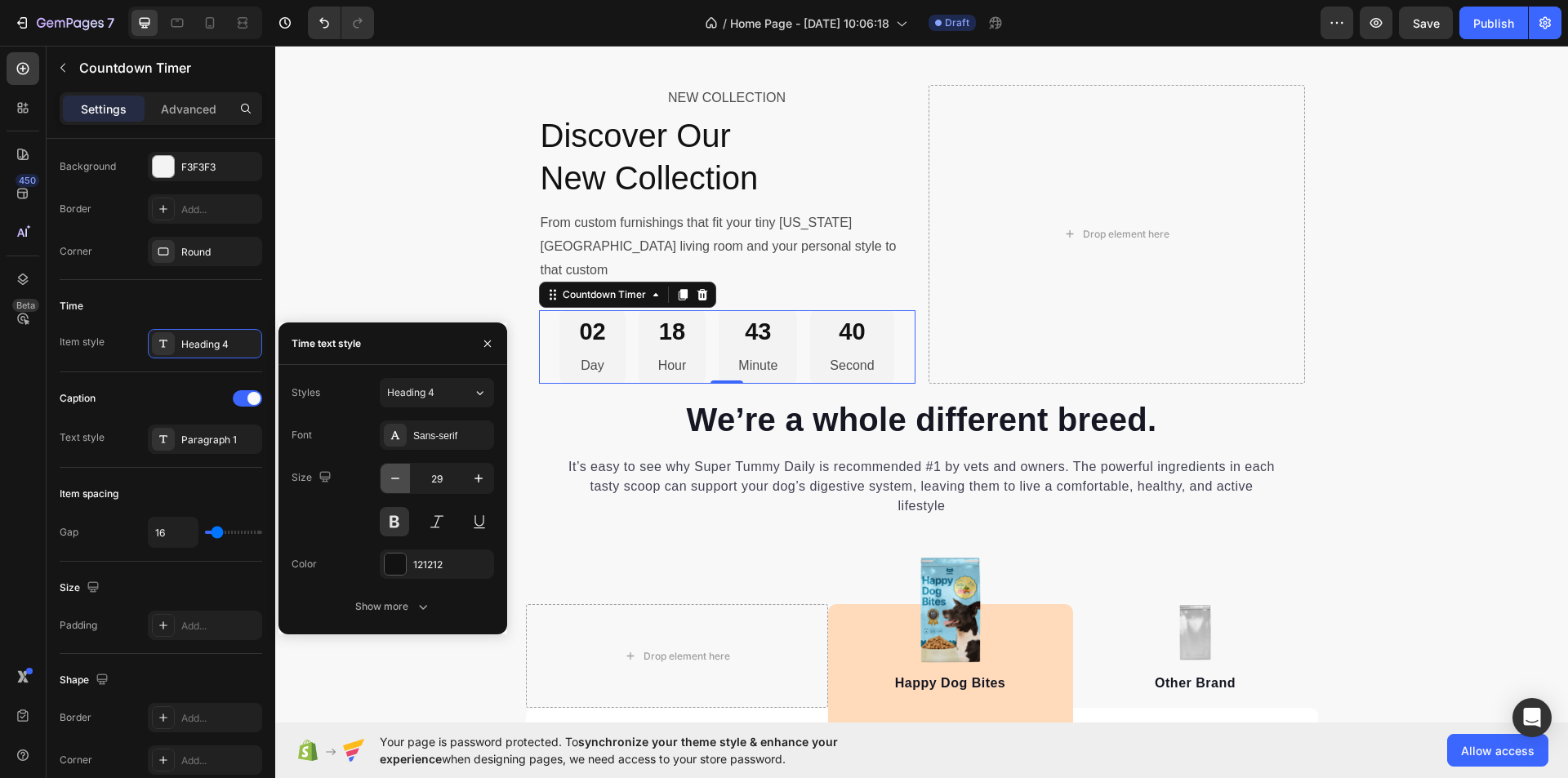
click at [392, 477] on icon "button" at bounding box center [396, 479] width 17 height 17
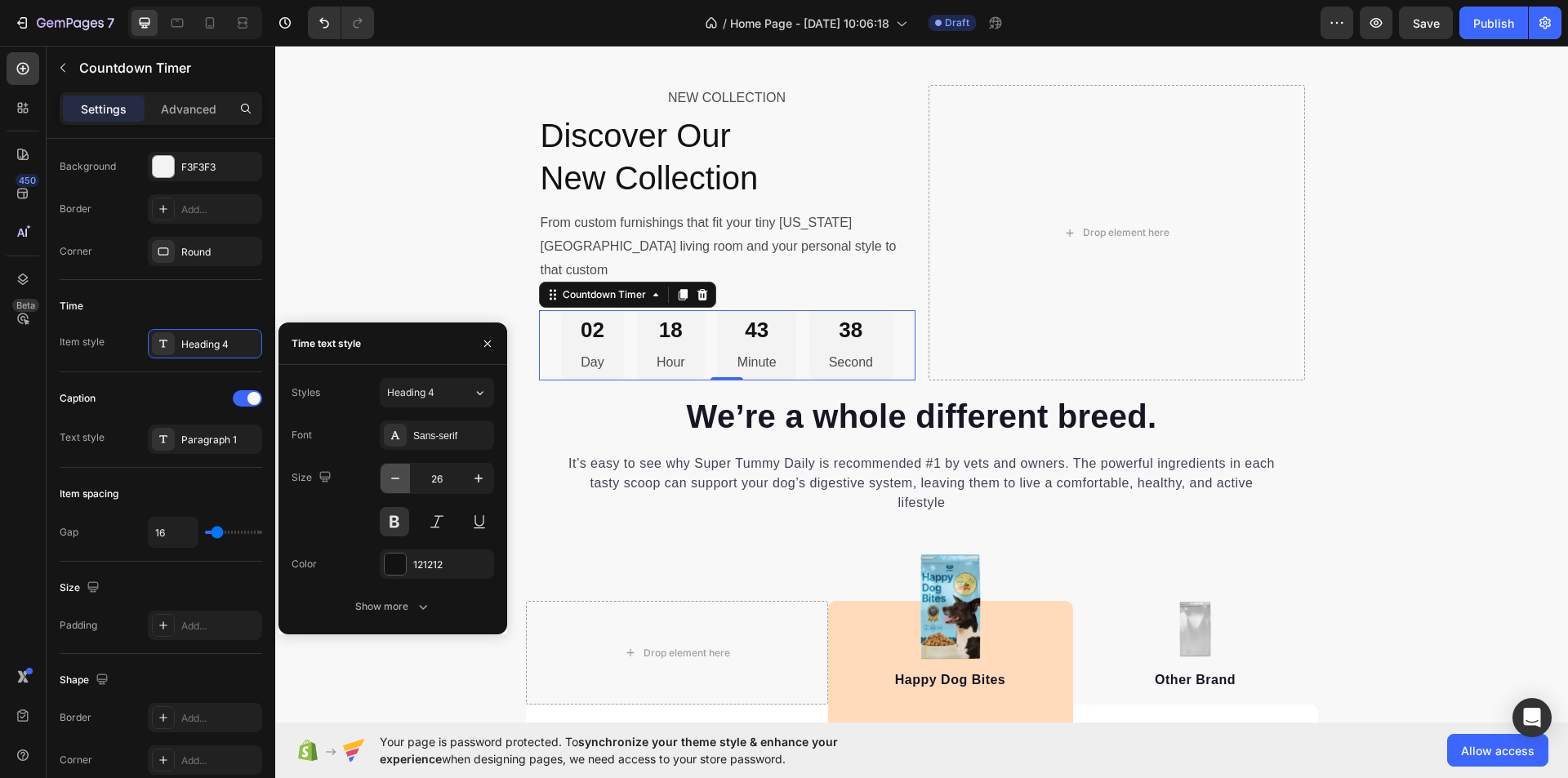
click at [392, 477] on icon "button" at bounding box center [396, 479] width 17 height 17
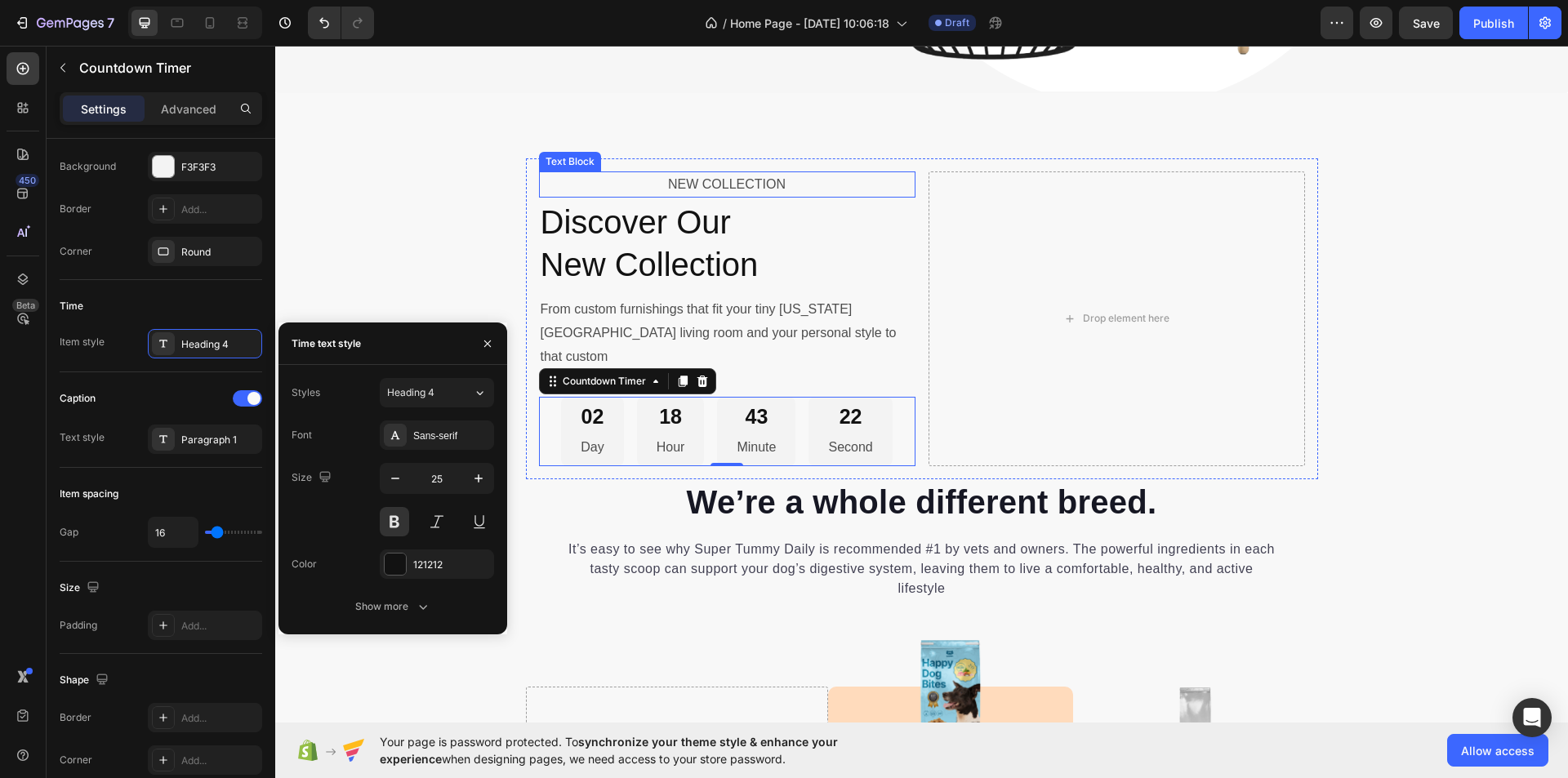
scroll to position [5804, 0]
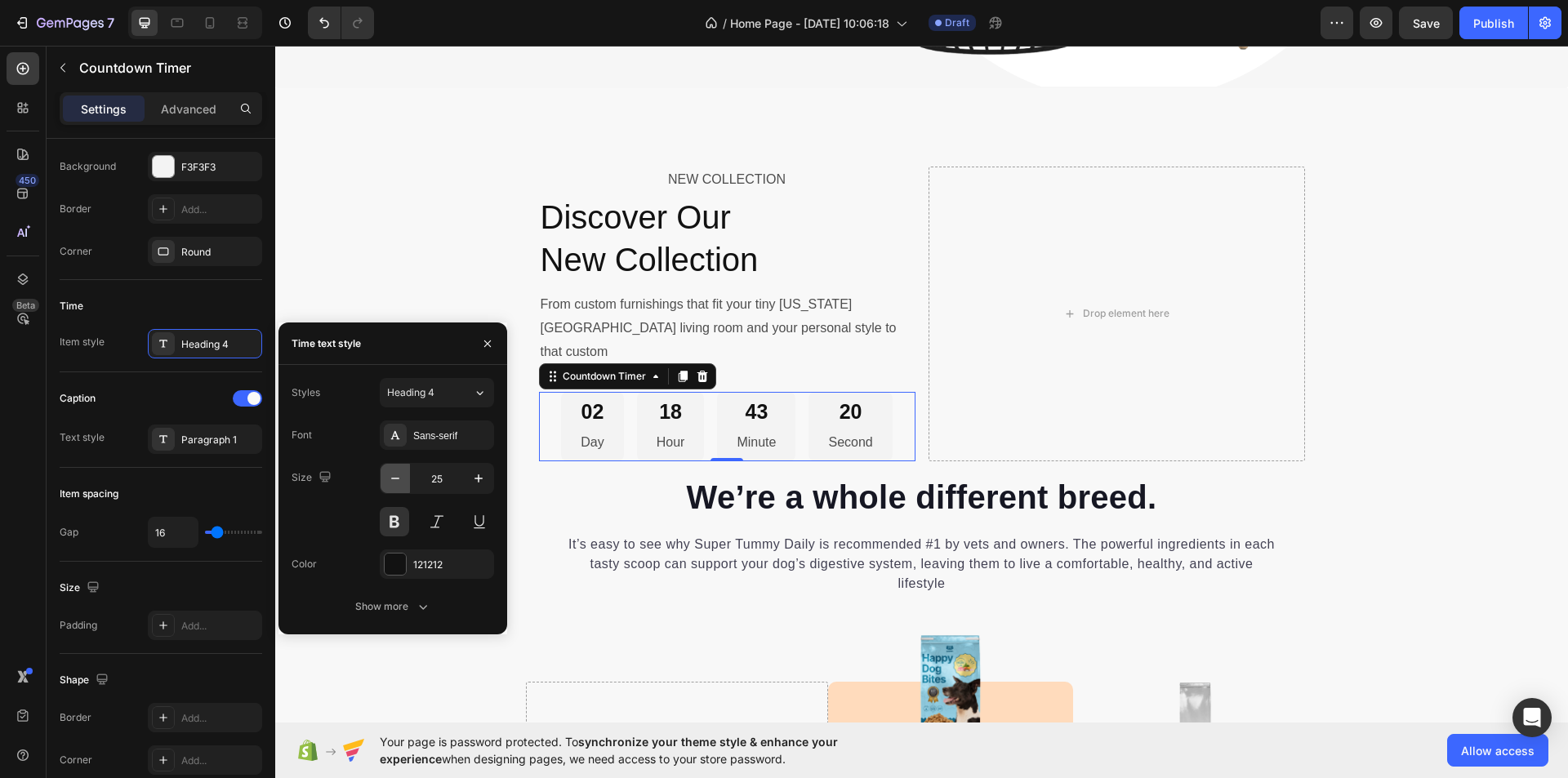
click at [395, 483] on icon "button" at bounding box center [396, 479] width 17 height 17
click at [396, 483] on icon "button" at bounding box center [396, 479] width 17 height 17
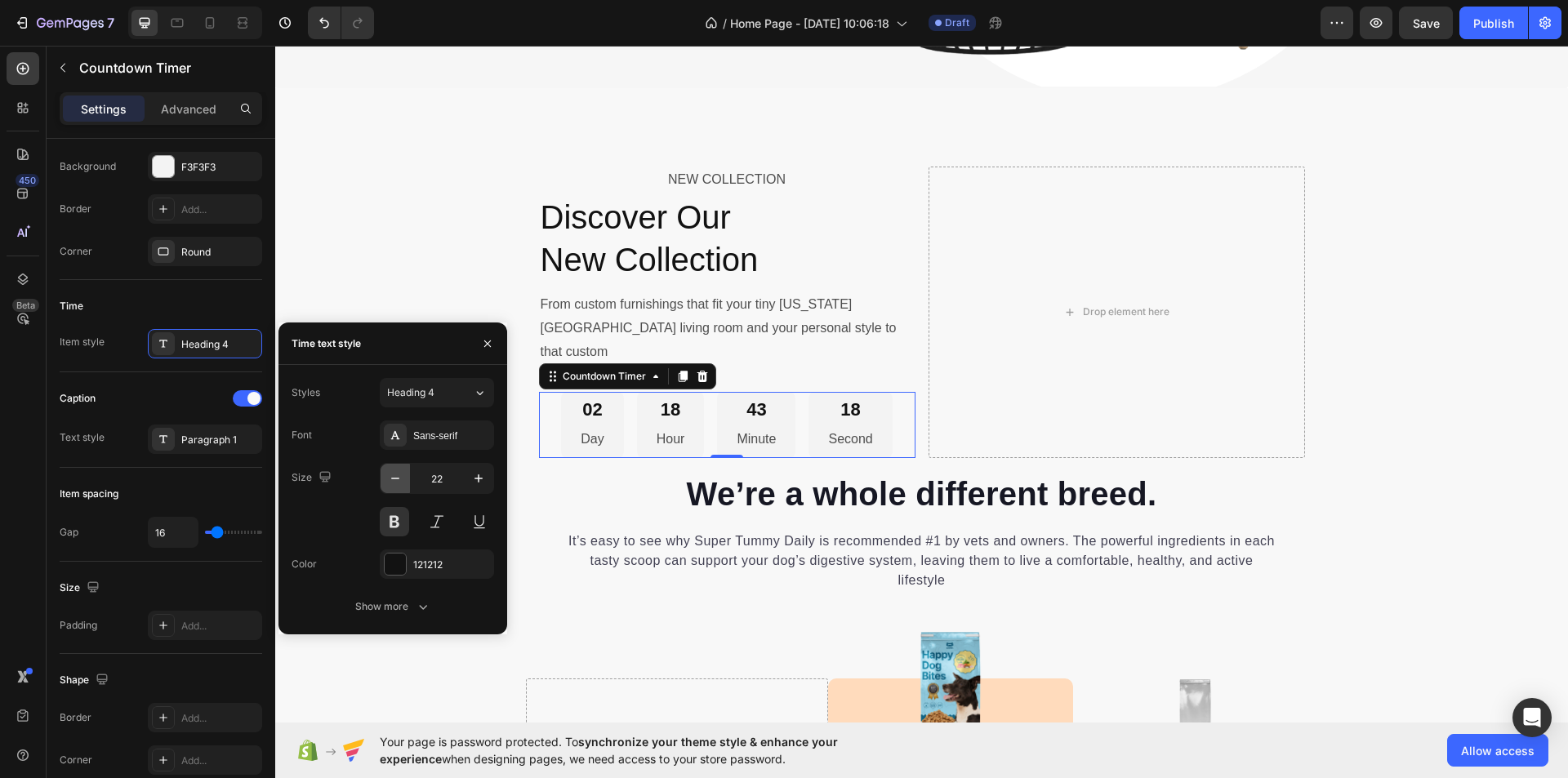
click at [397, 481] on icon "button" at bounding box center [396, 479] width 17 height 17
click at [477, 390] on icon at bounding box center [480, 393] width 14 height 17
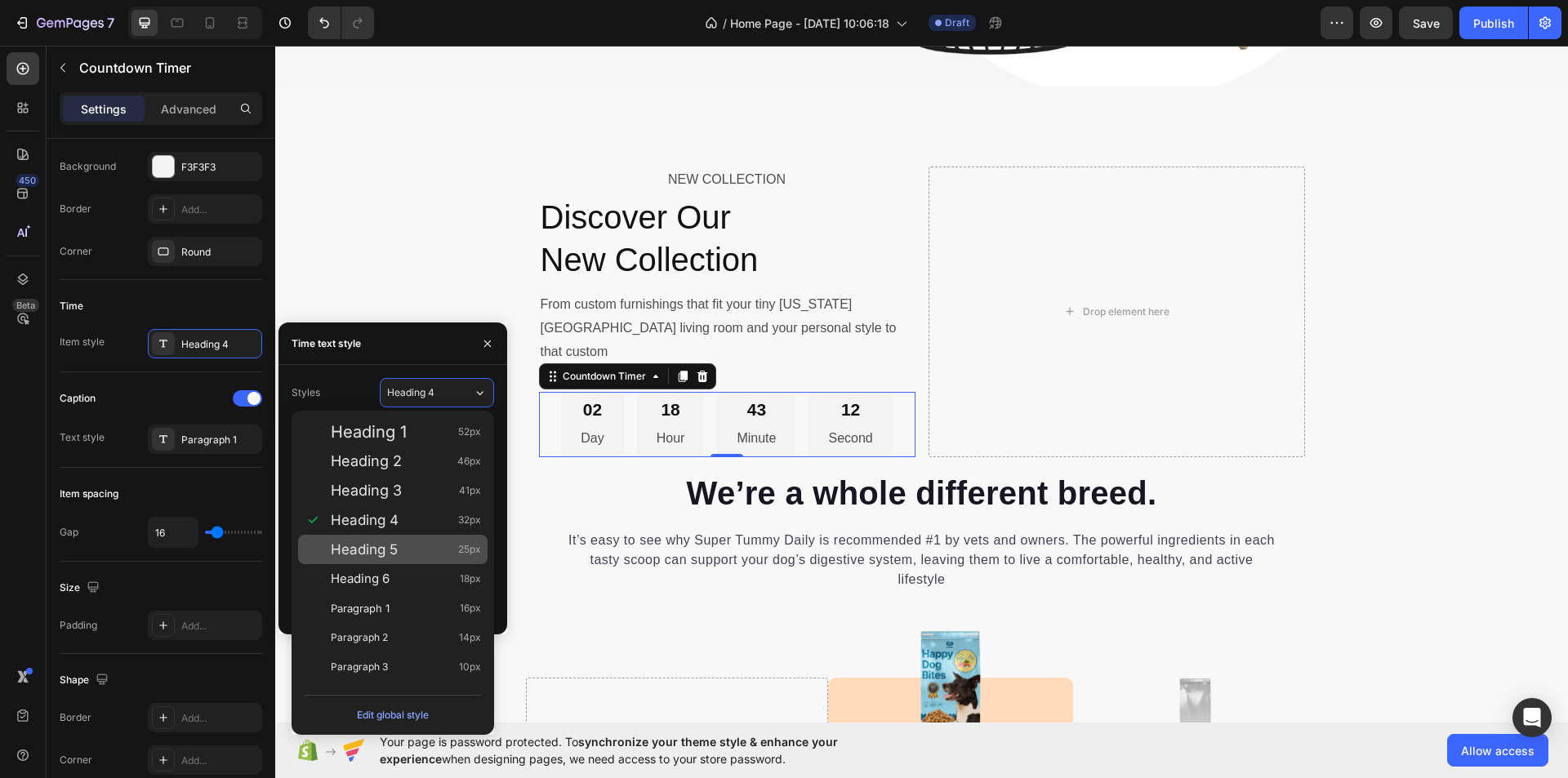
click at [389, 546] on span "Heading 5" at bounding box center [364, 550] width 67 height 17
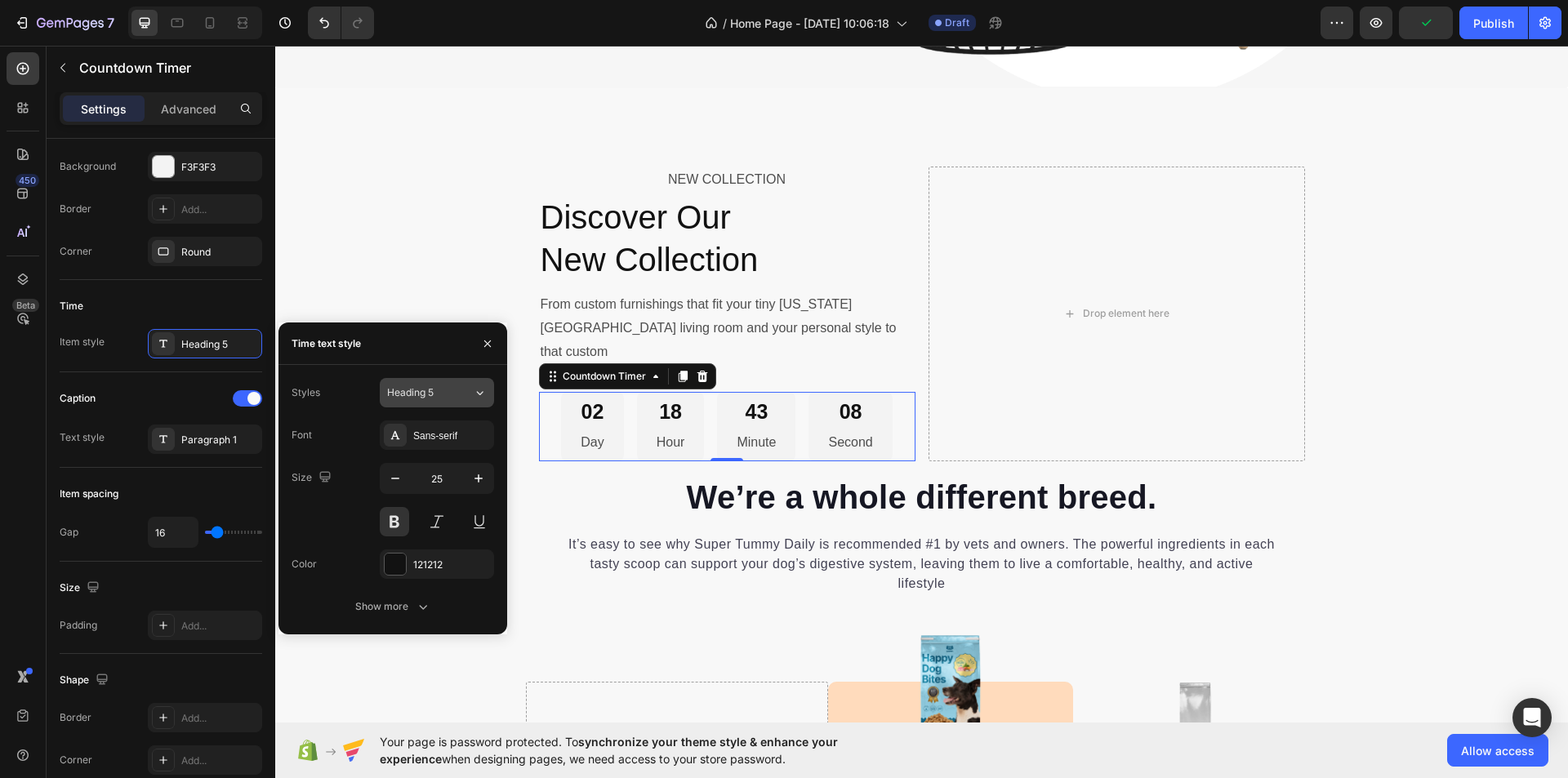
click at [481, 389] on icon at bounding box center [480, 393] width 14 height 17
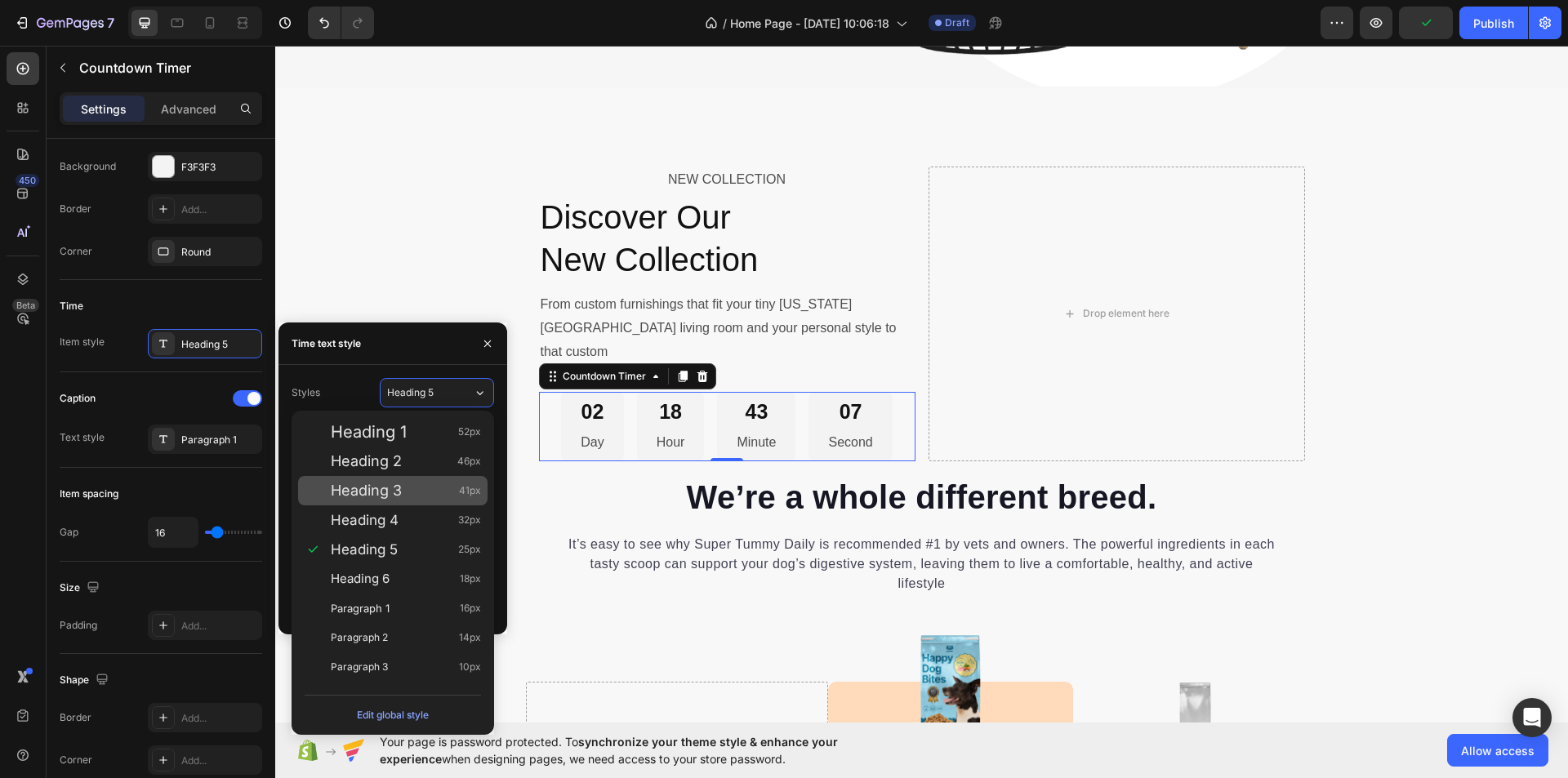
click at [403, 494] on div "Heading 3 41px" at bounding box center [405, 491] width 150 height 17
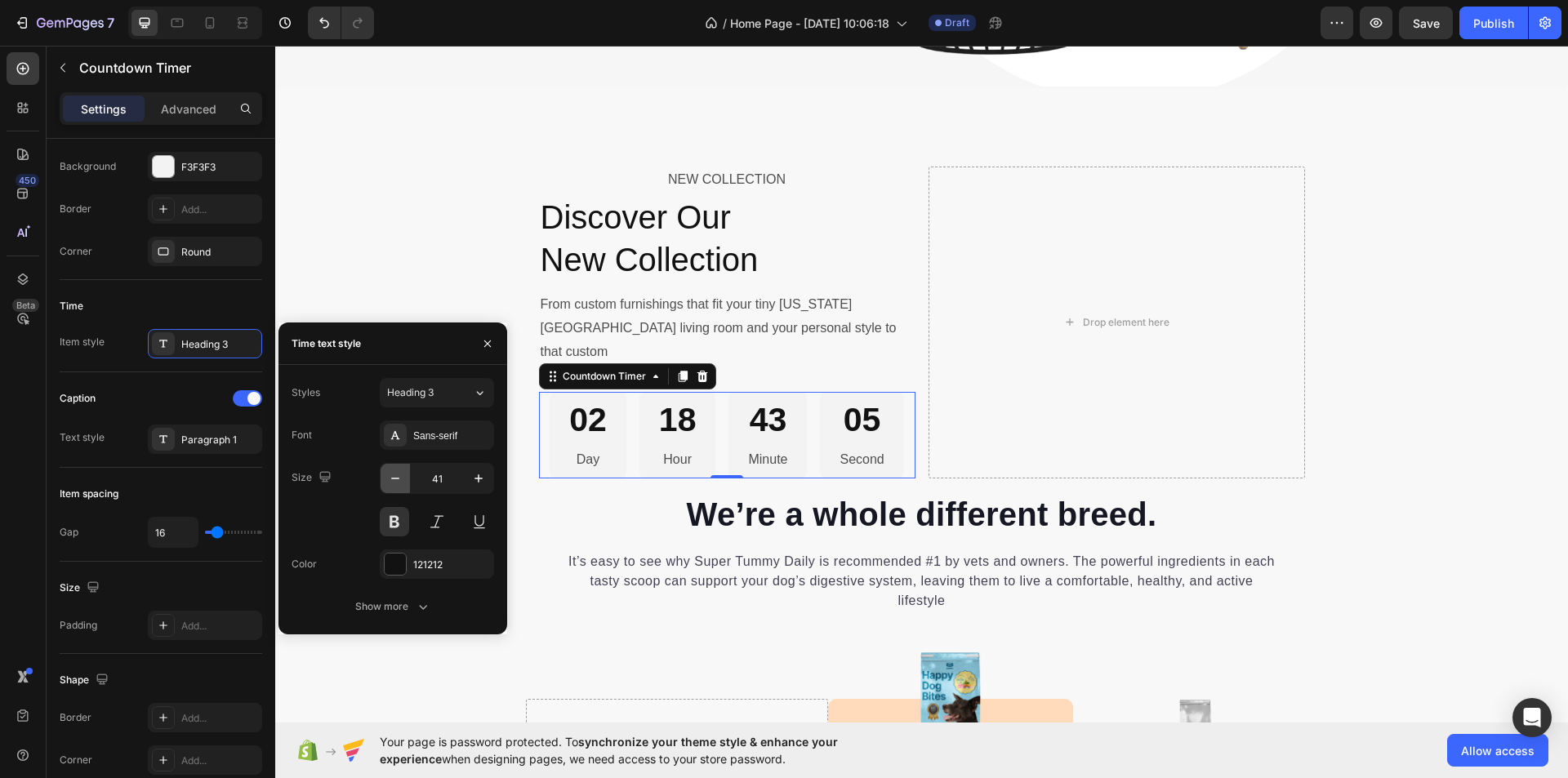
click at [397, 485] on icon "button" at bounding box center [396, 479] width 17 height 17
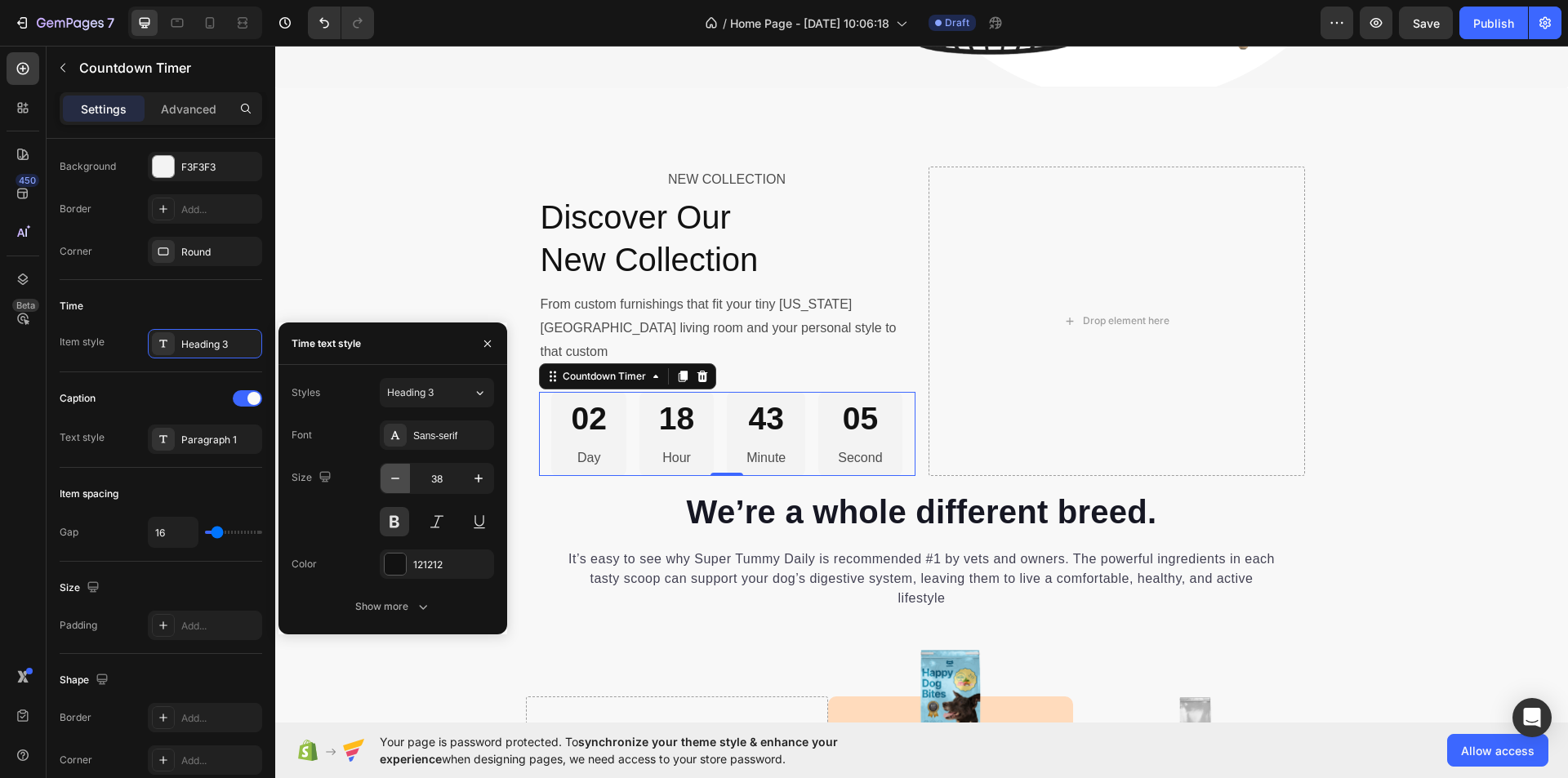
click at [397, 485] on icon "button" at bounding box center [396, 479] width 17 height 17
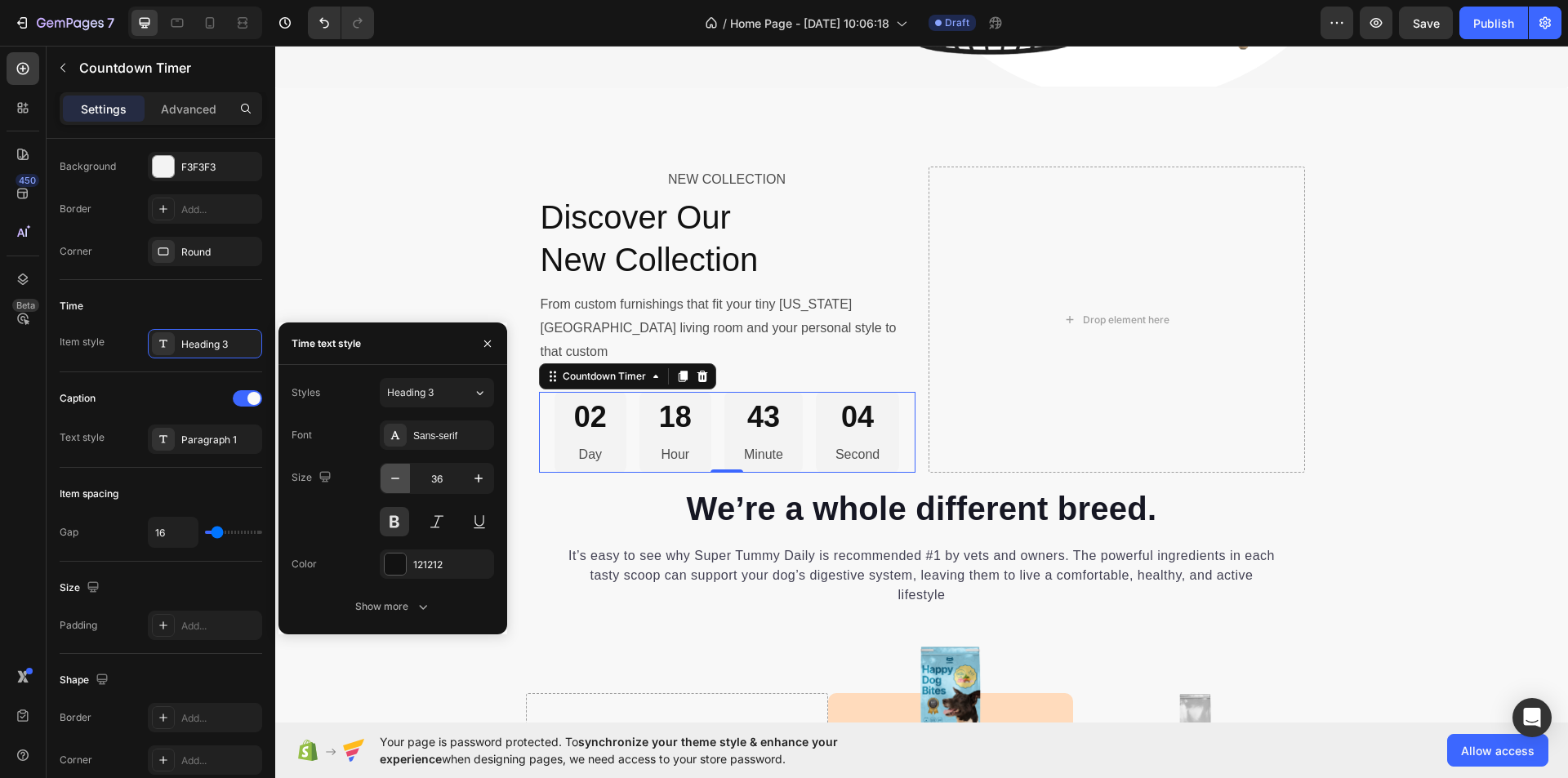
click at [397, 485] on icon "button" at bounding box center [396, 479] width 17 height 17
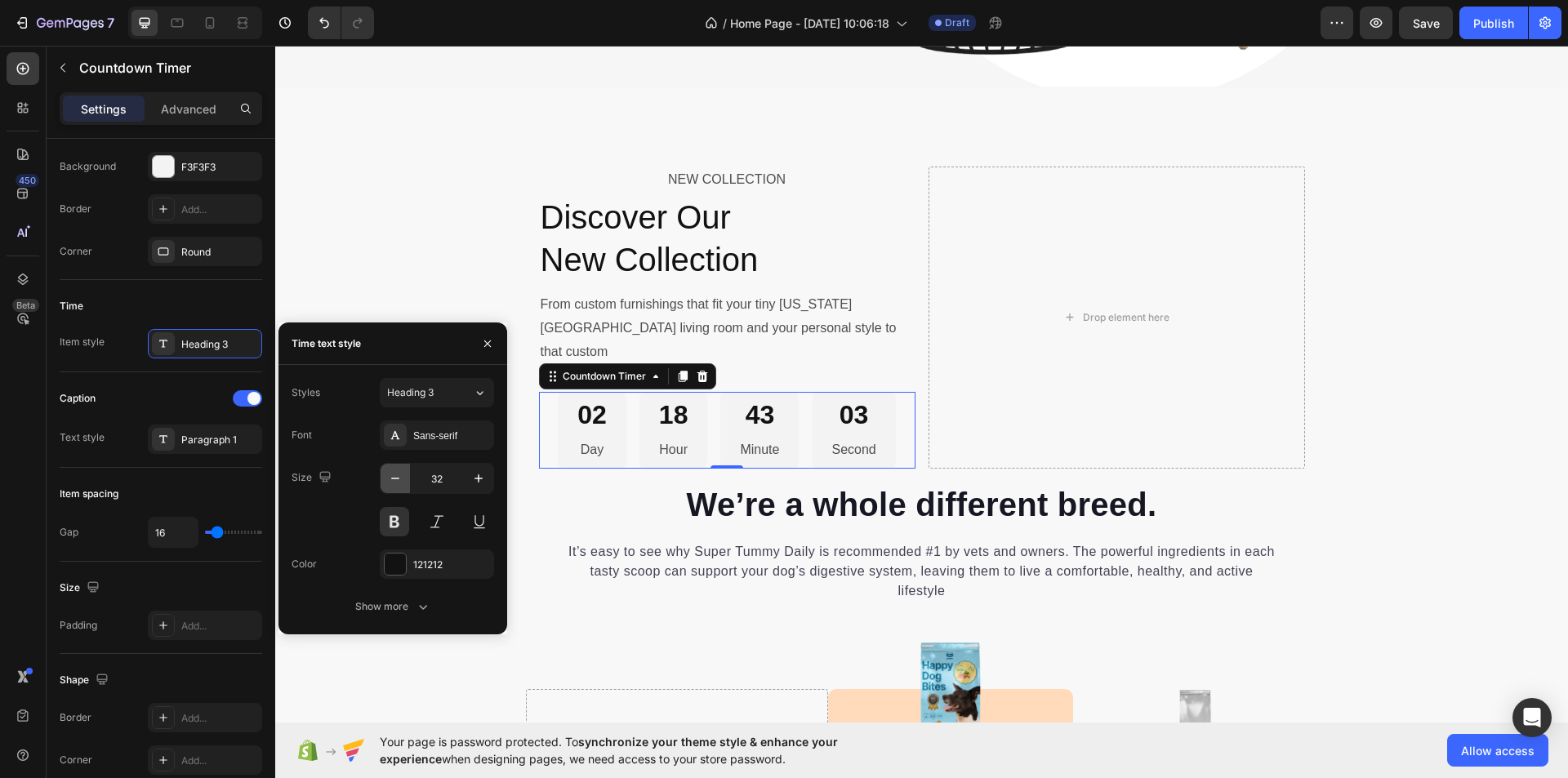
click at [397, 485] on icon "button" at bounding box center [396, 479] width 17 height 17
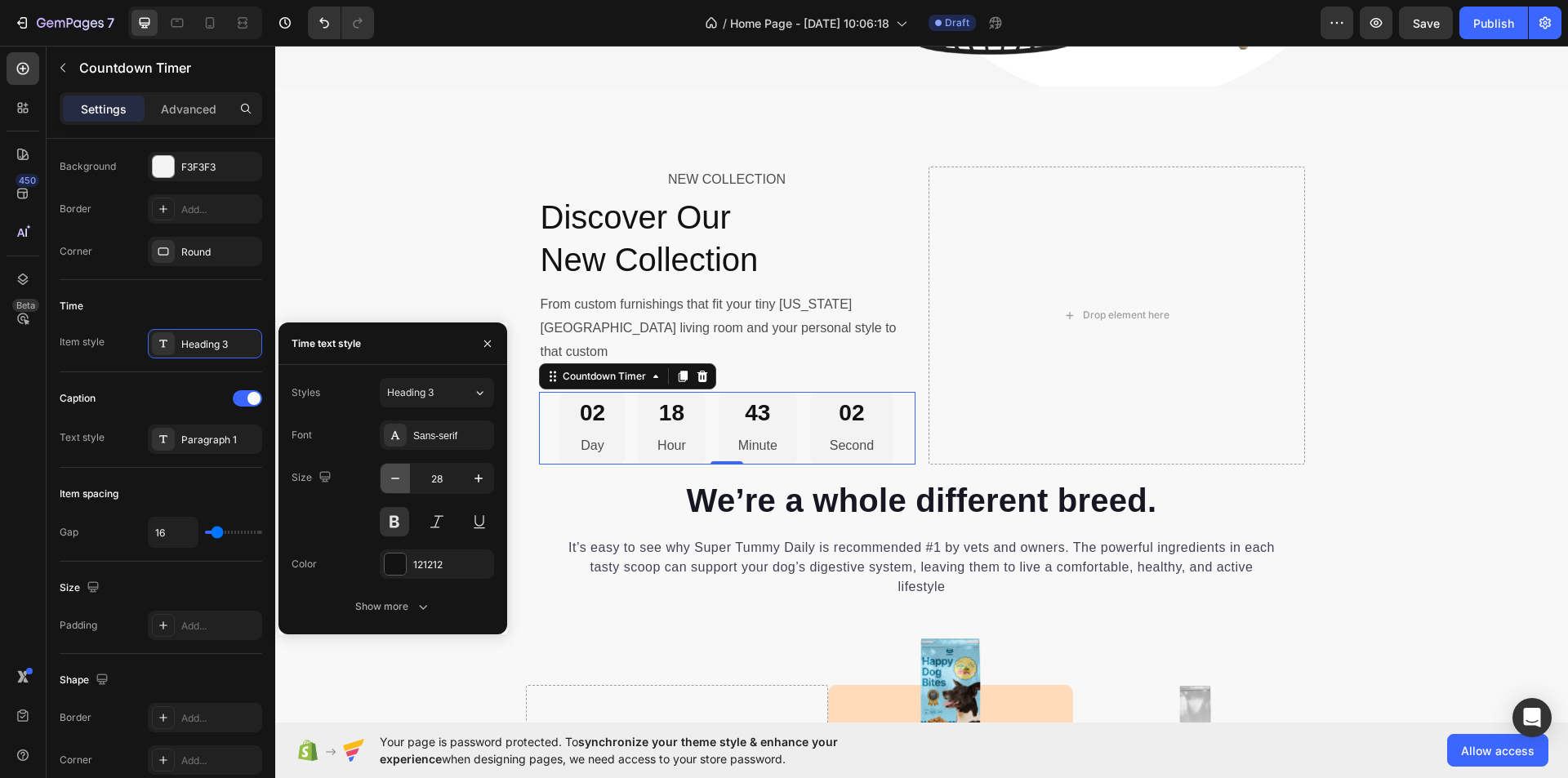
click at [397, 485] on icon "button" at bounding box center [396, 479] width 17 height 17
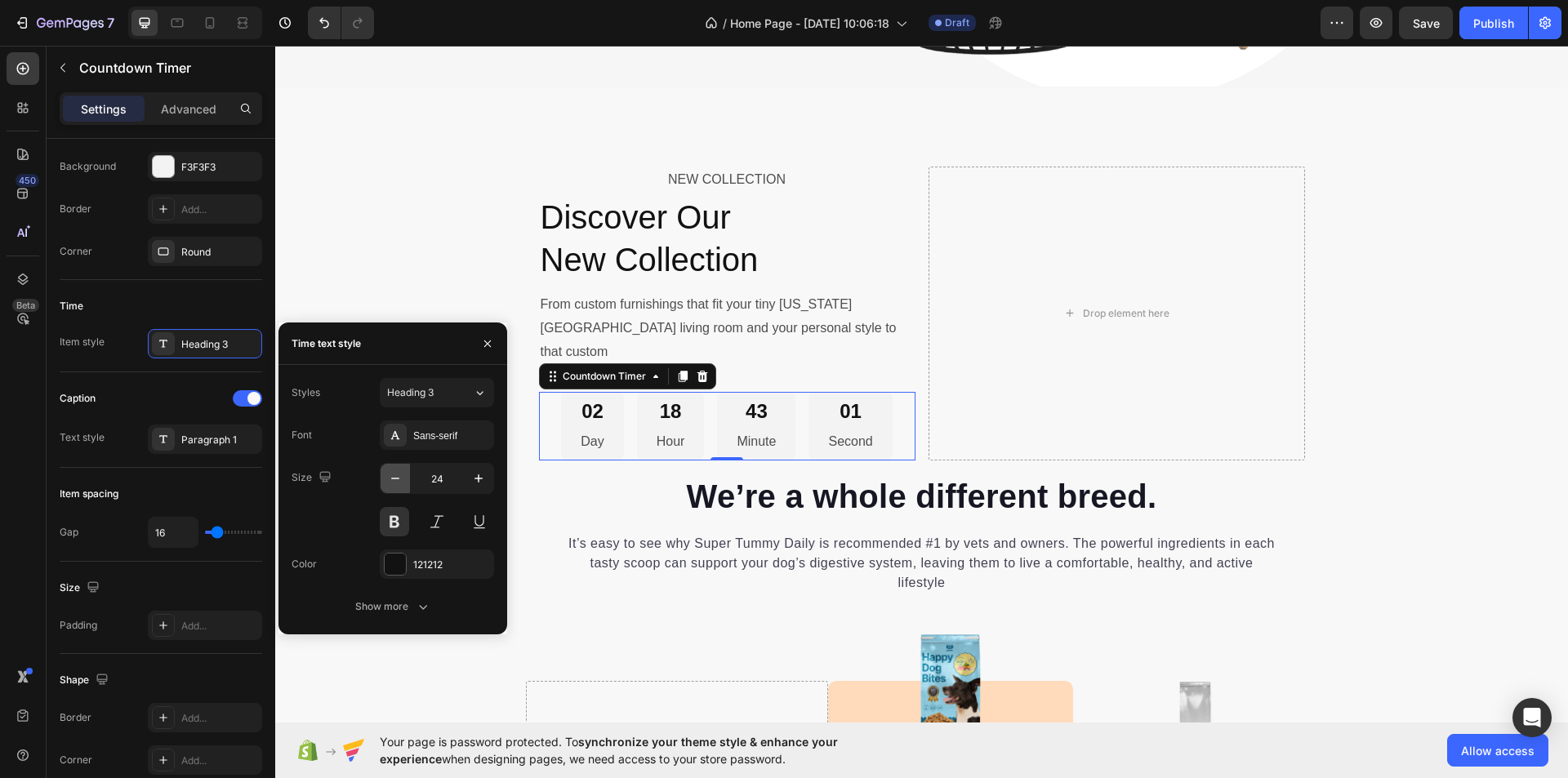
click at [397, 485] on icon "button" at bounding box center [396, 479] width 17 height 17
type input "22"
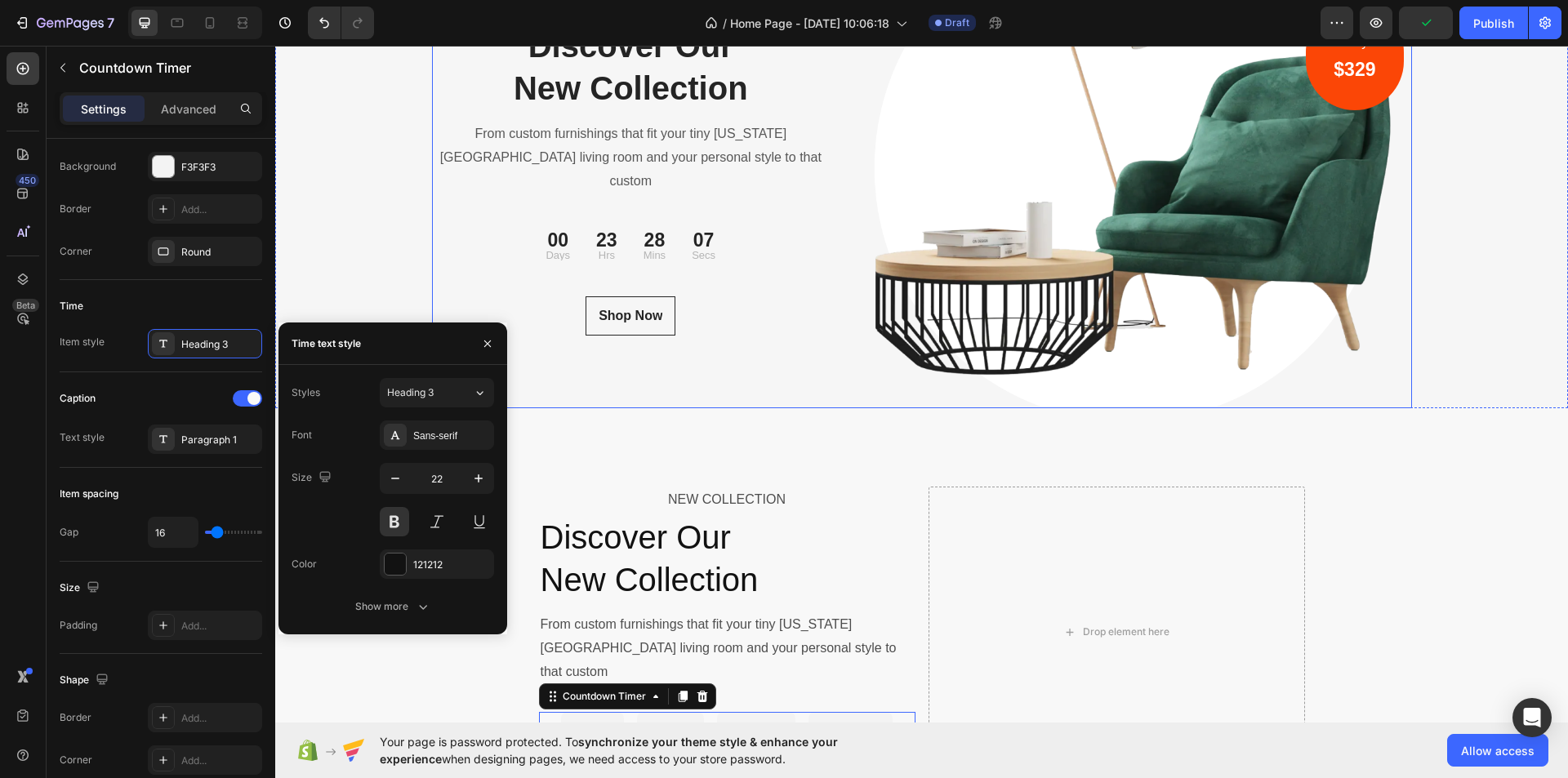
scroll to position [5477, 0]
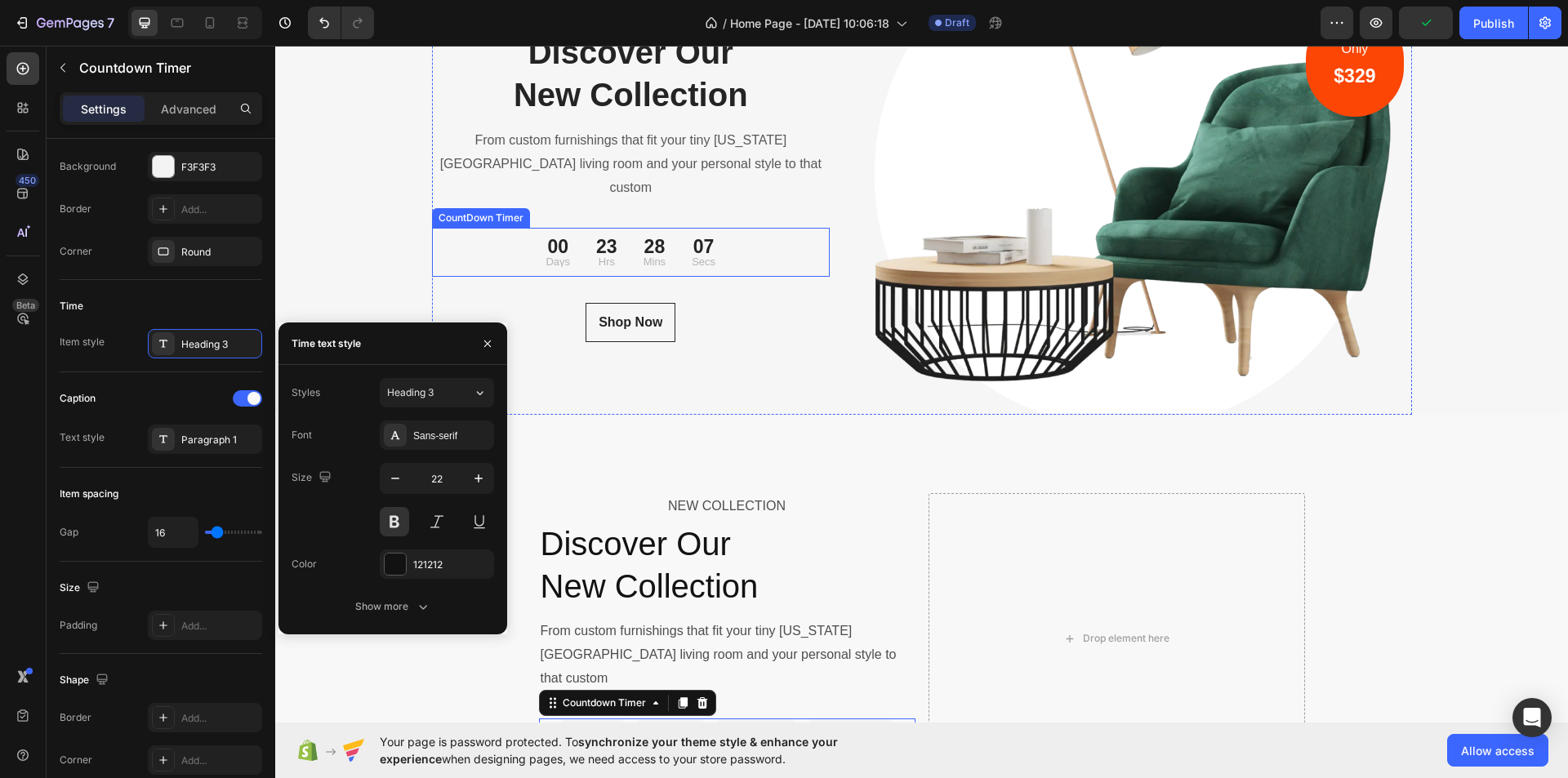
click at [649, 238] on div "28" at bounding box center [655, 247] width 22 height 19
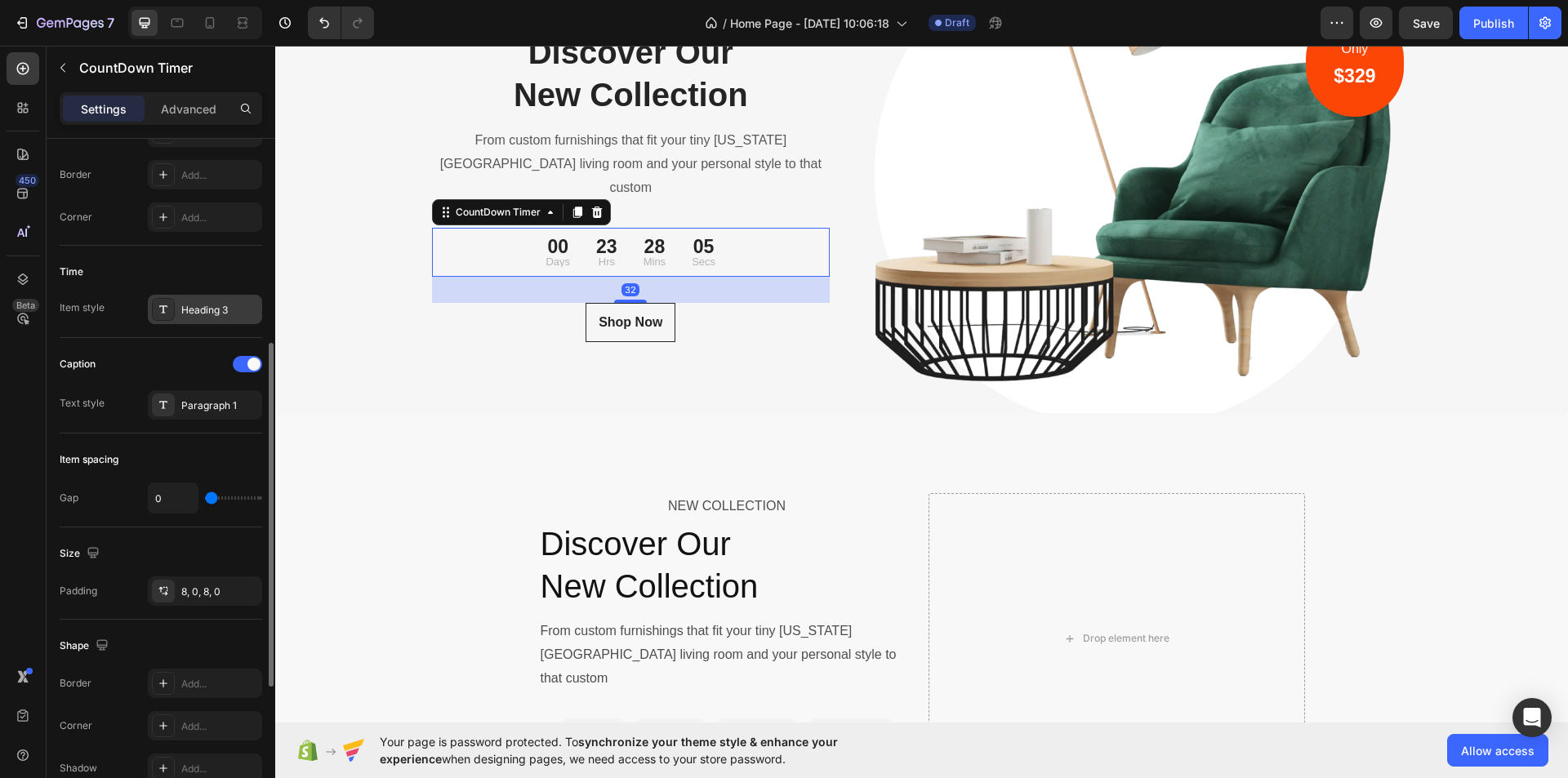
click at [202, 304] on div "Heading 3" at bounding box center [220, 310] width 76 height 15
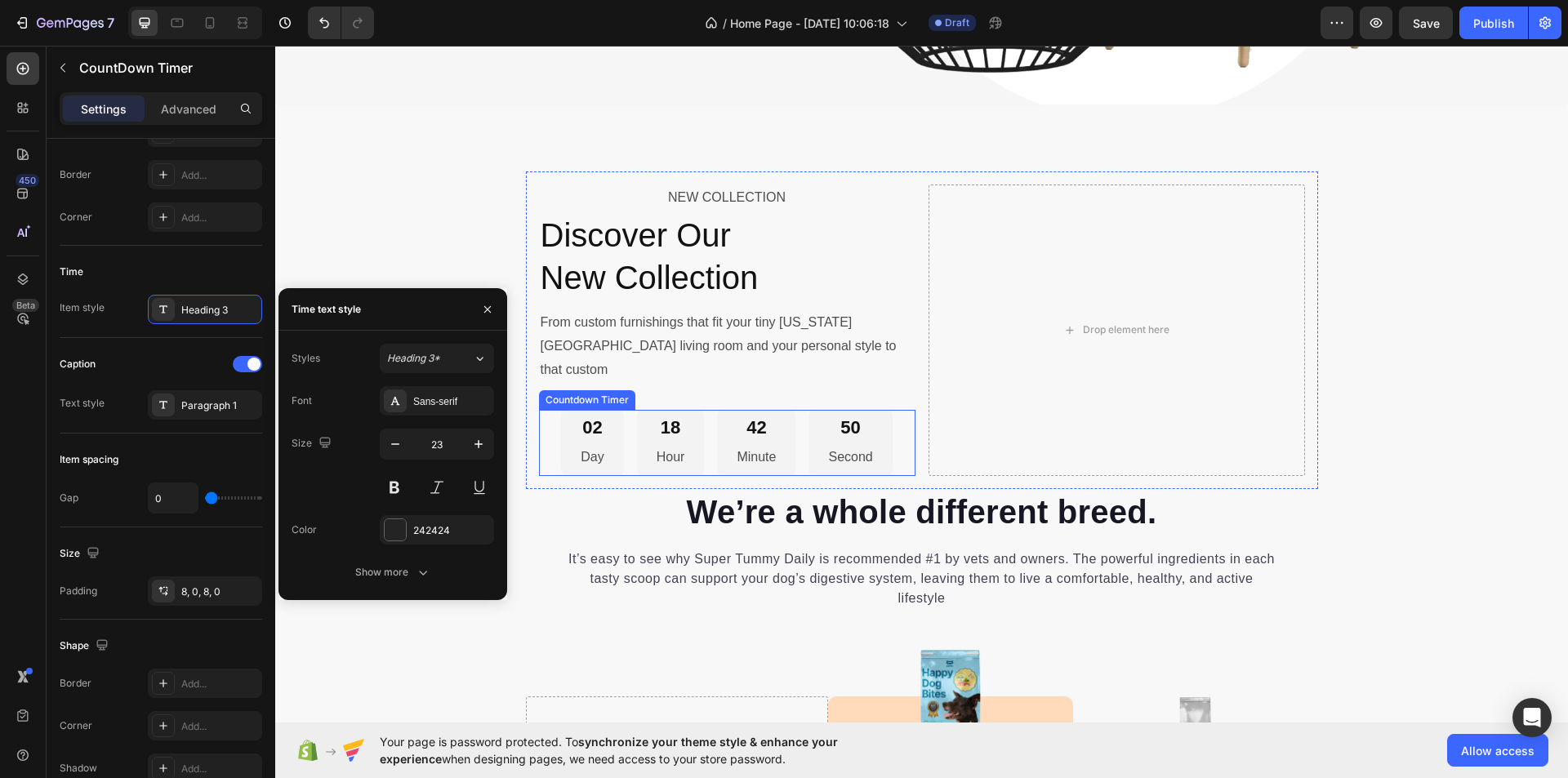
scroll to position [5804, 0]
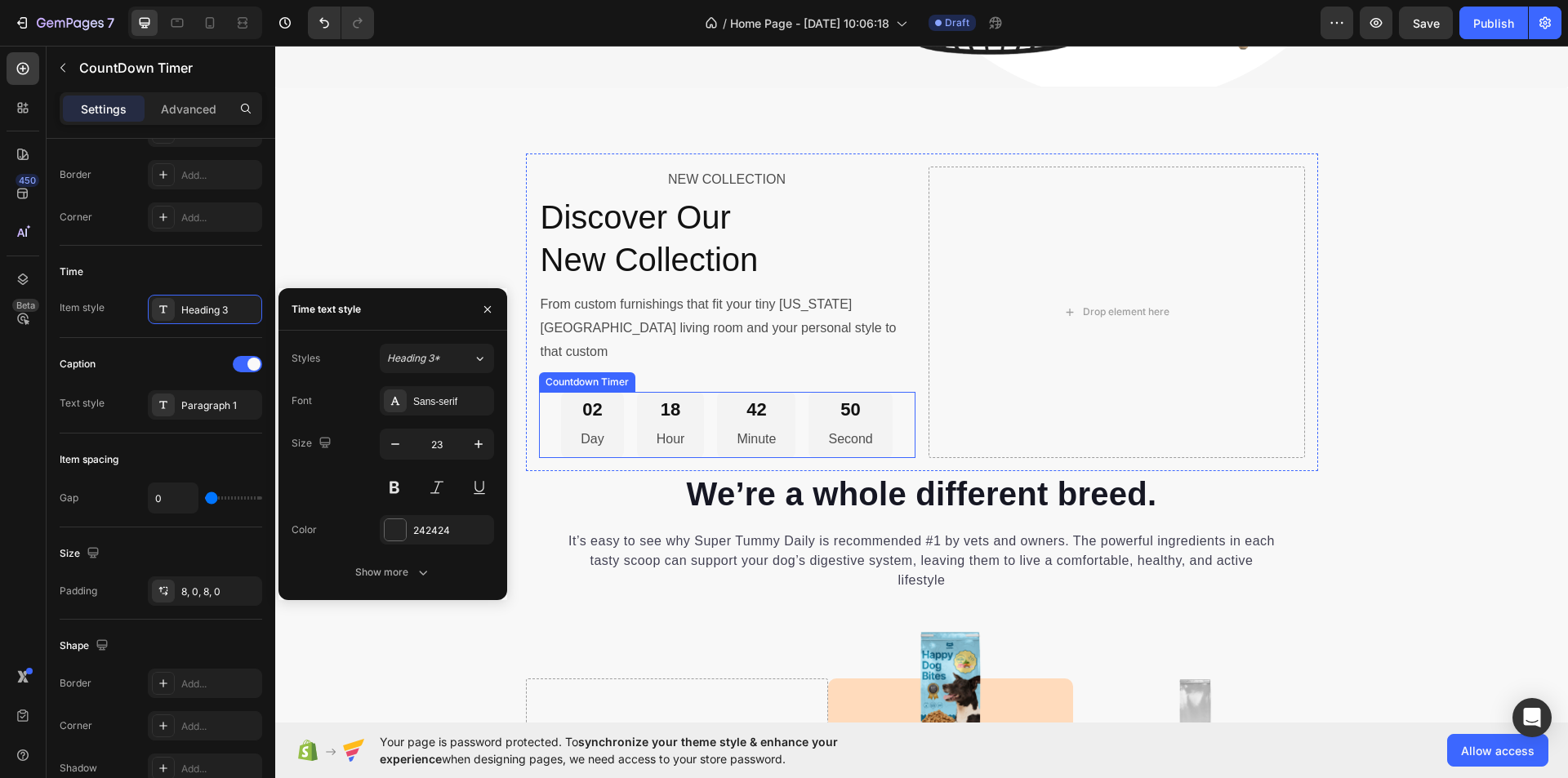
click at [607, 400] on div "02 Day" at bounding box center [592, 425] width 62 height 66
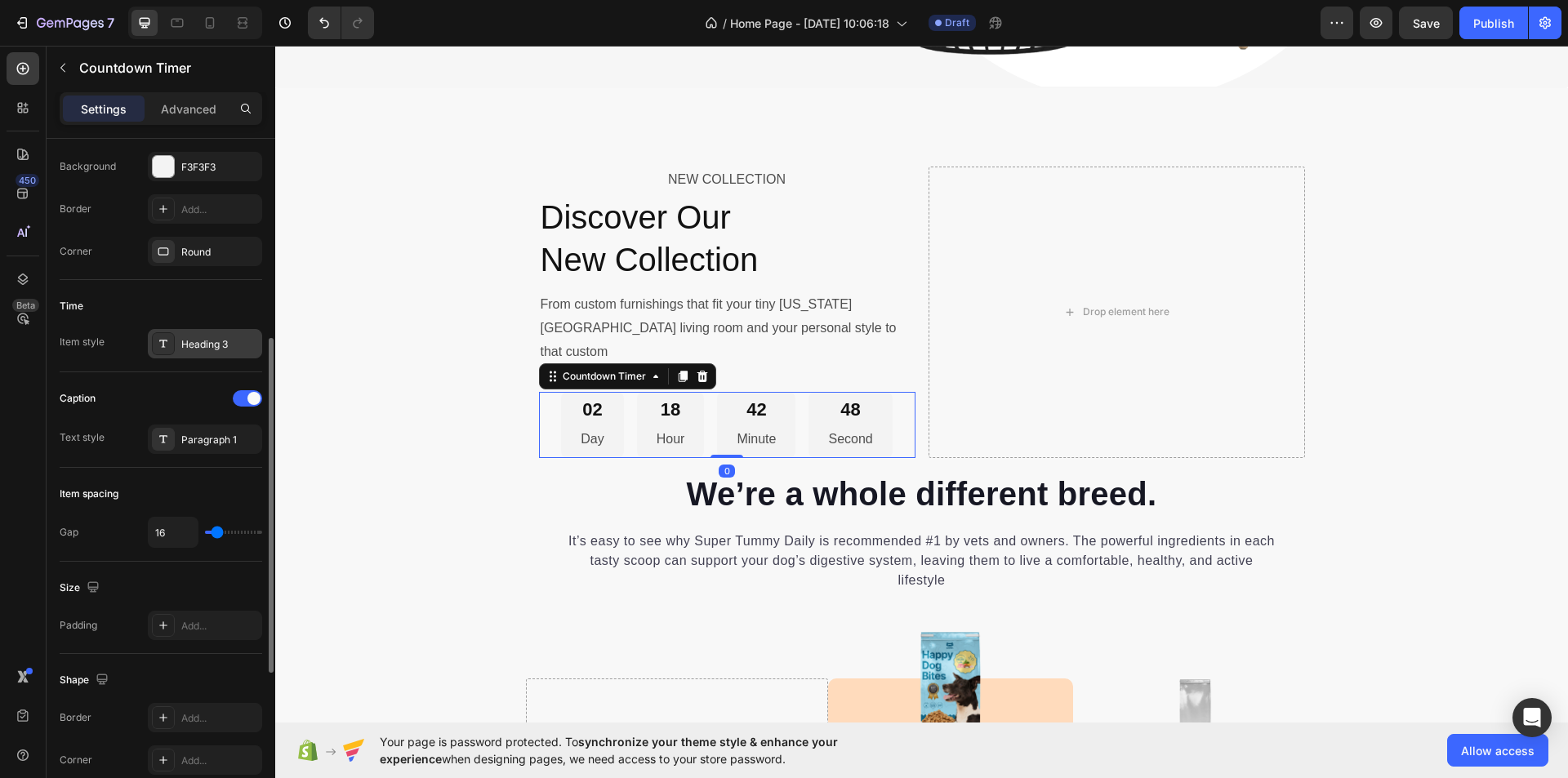
click at [198, 344] on div "Heading 3" at bounding box center [220, 345] width 76 height 15
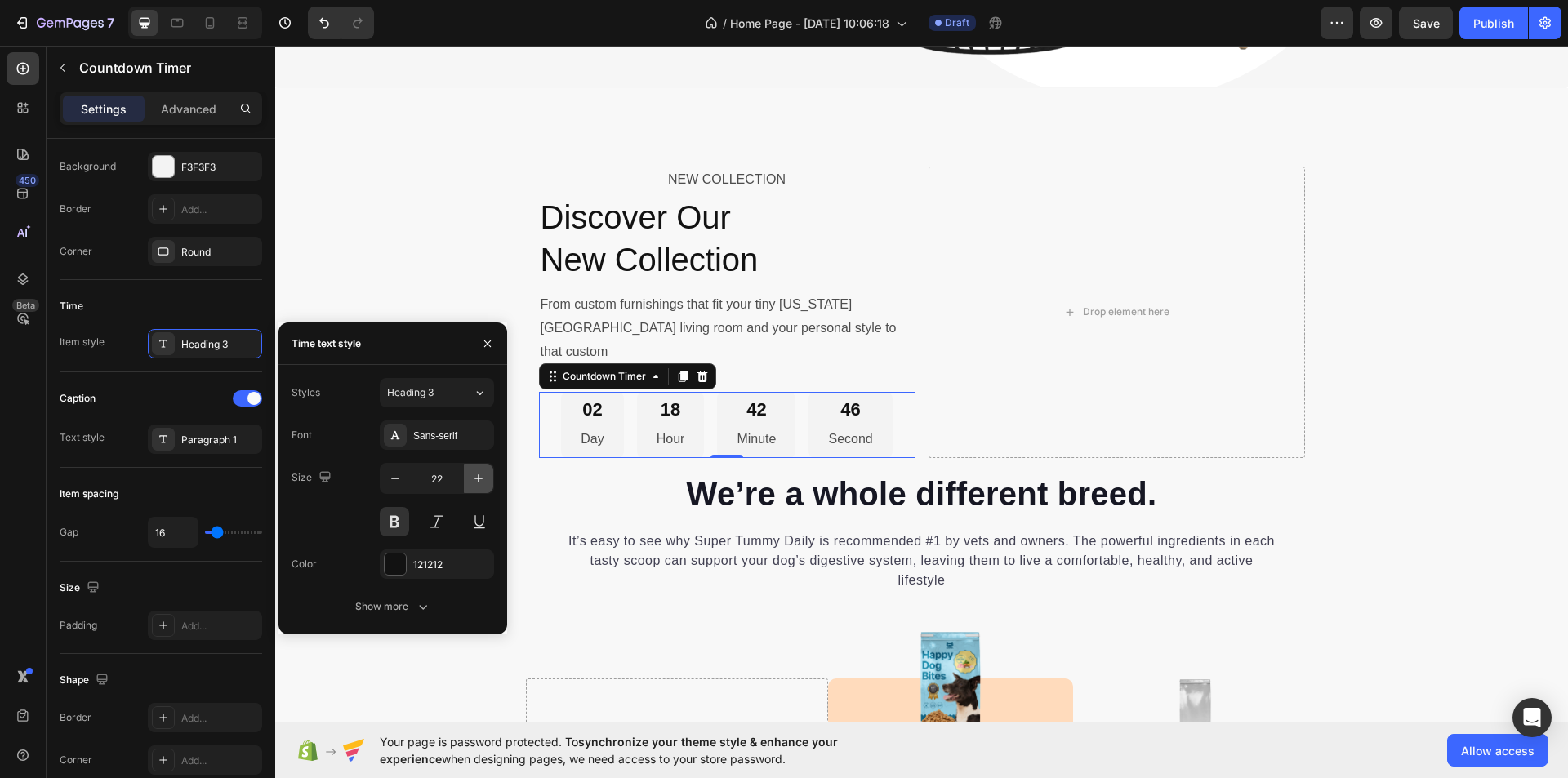
click at [480, 480] on icon "button" at bounding box center [479, 479] width 17 height 17
type input "23"
click at [516, 383] on div "NEW COLLECTION Text Block Discover Our New Collection Heading From custom furni…" at bounding box center [921, 393] width 817 height 480
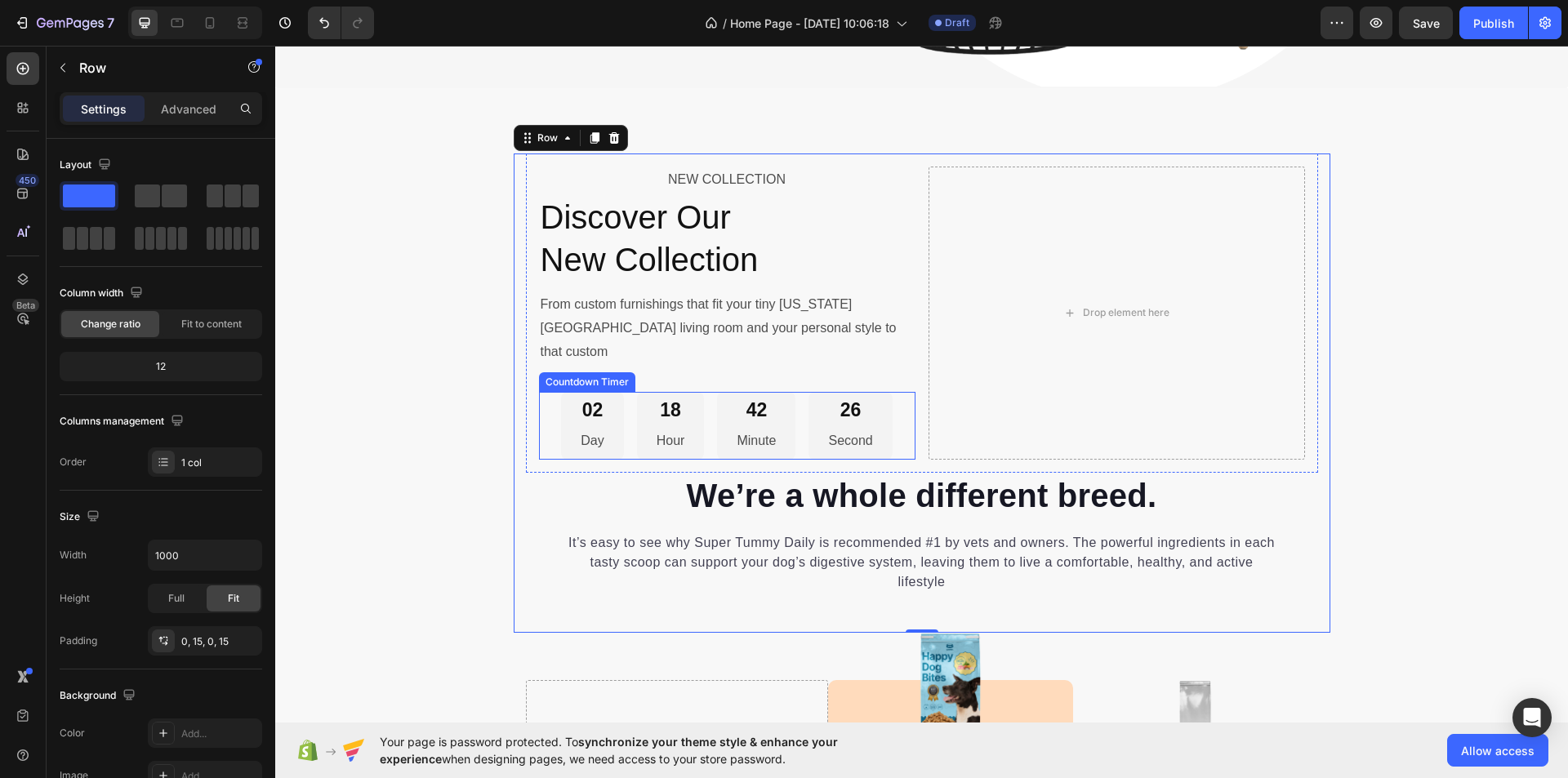
click at [673, 430] on p "Hour" at bounding box center [671, 441] width 29 height 23
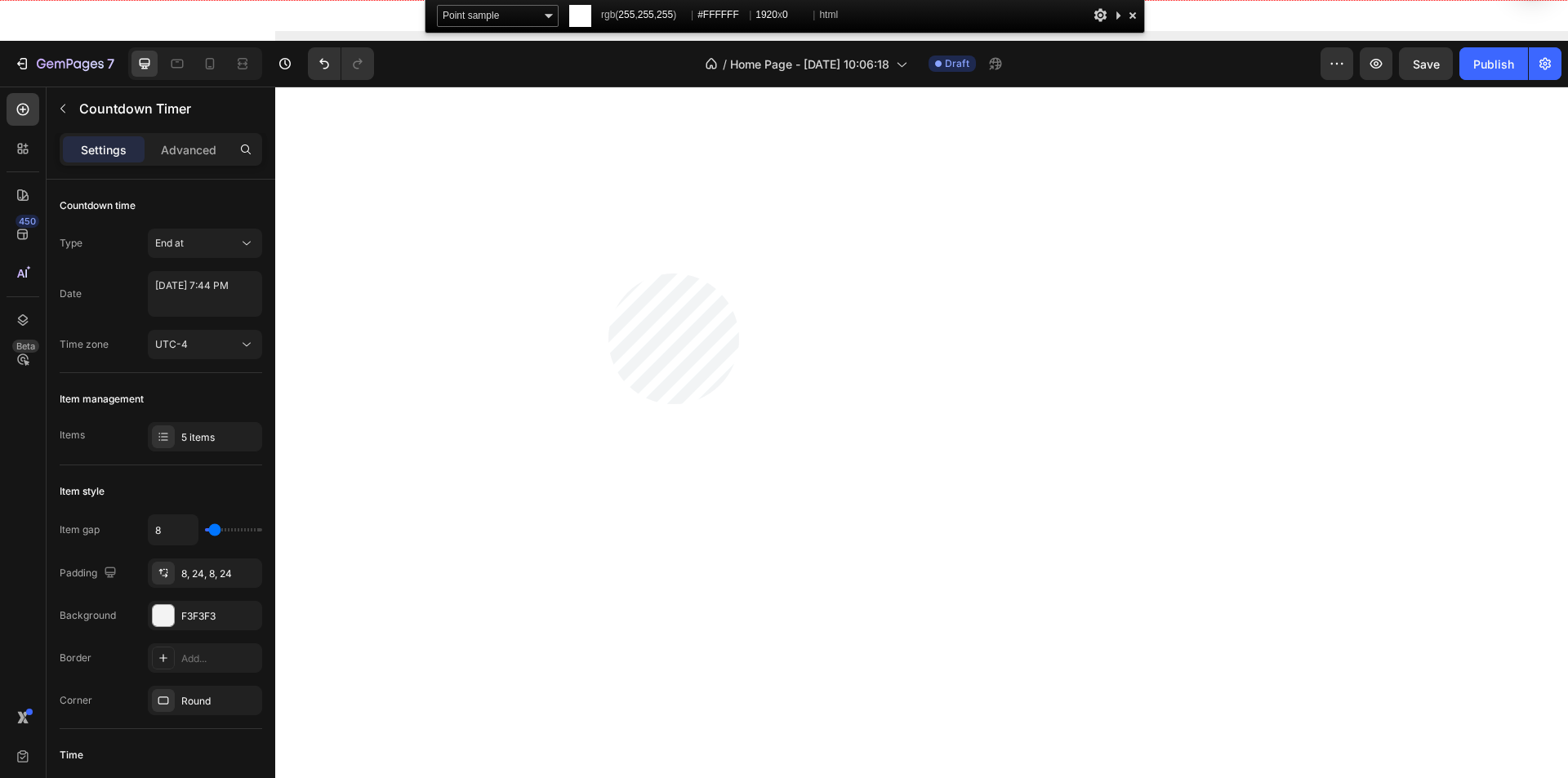
click at [608, 0] on html "7 Version history / Home Page - Aug 23, 10:06:18 Draft Preview Save Publish 450…" at bounding box center [784, 0] width 1568 height 0
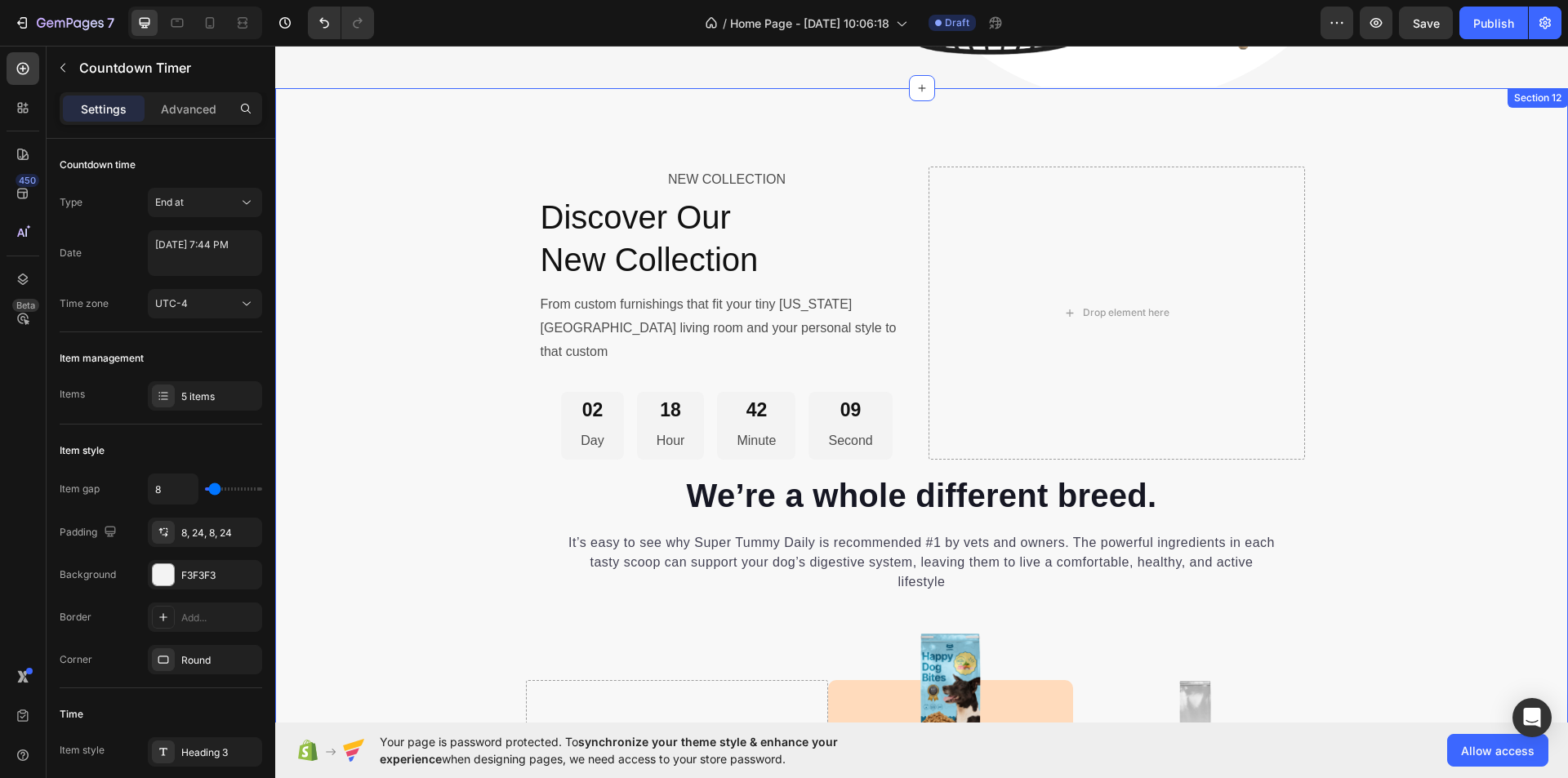
scroll to position [5885, 0]
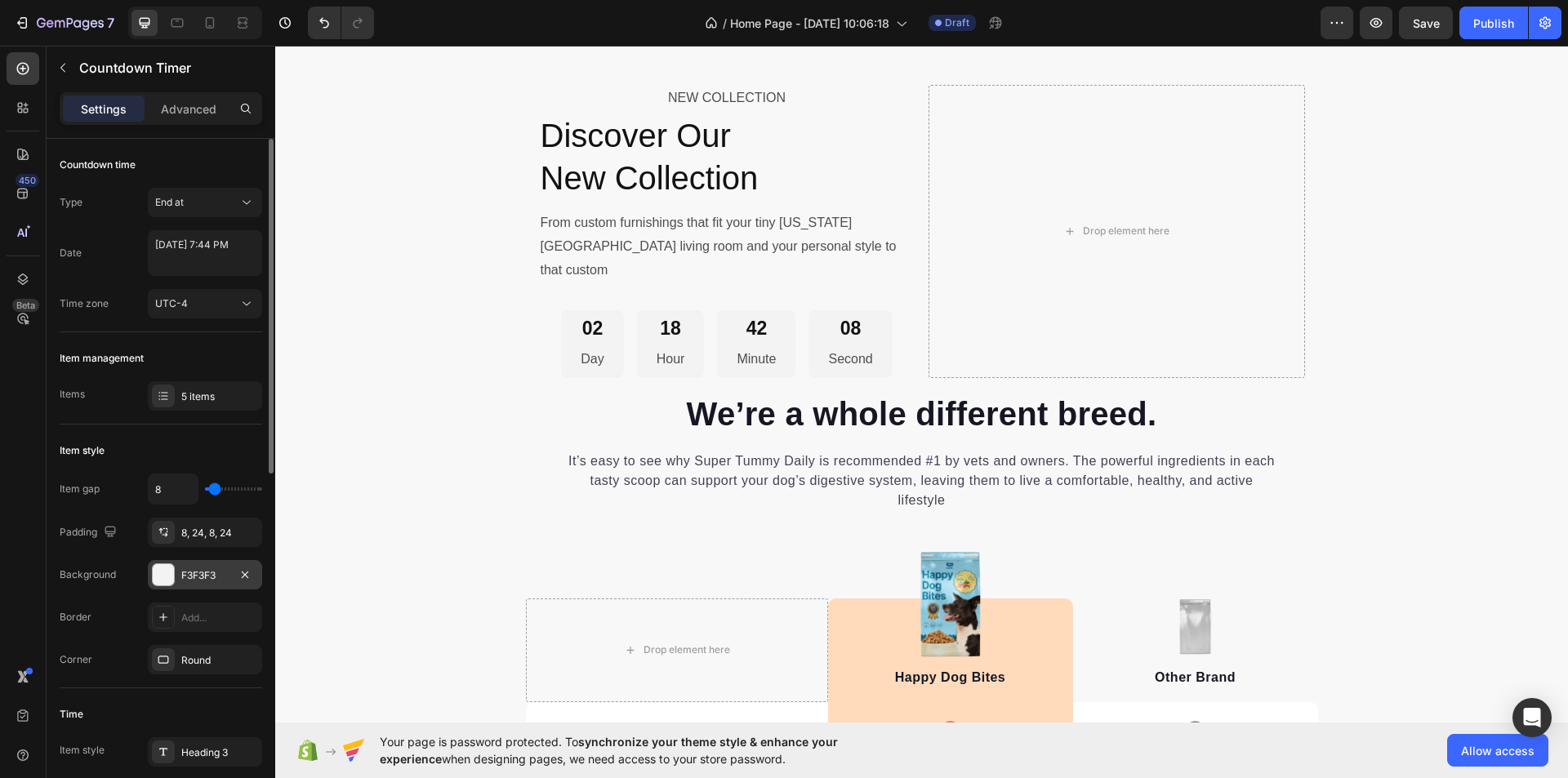
click at [221, 577] on div "F3F3F3" at bounding box center [205, 576] width 48 height 15
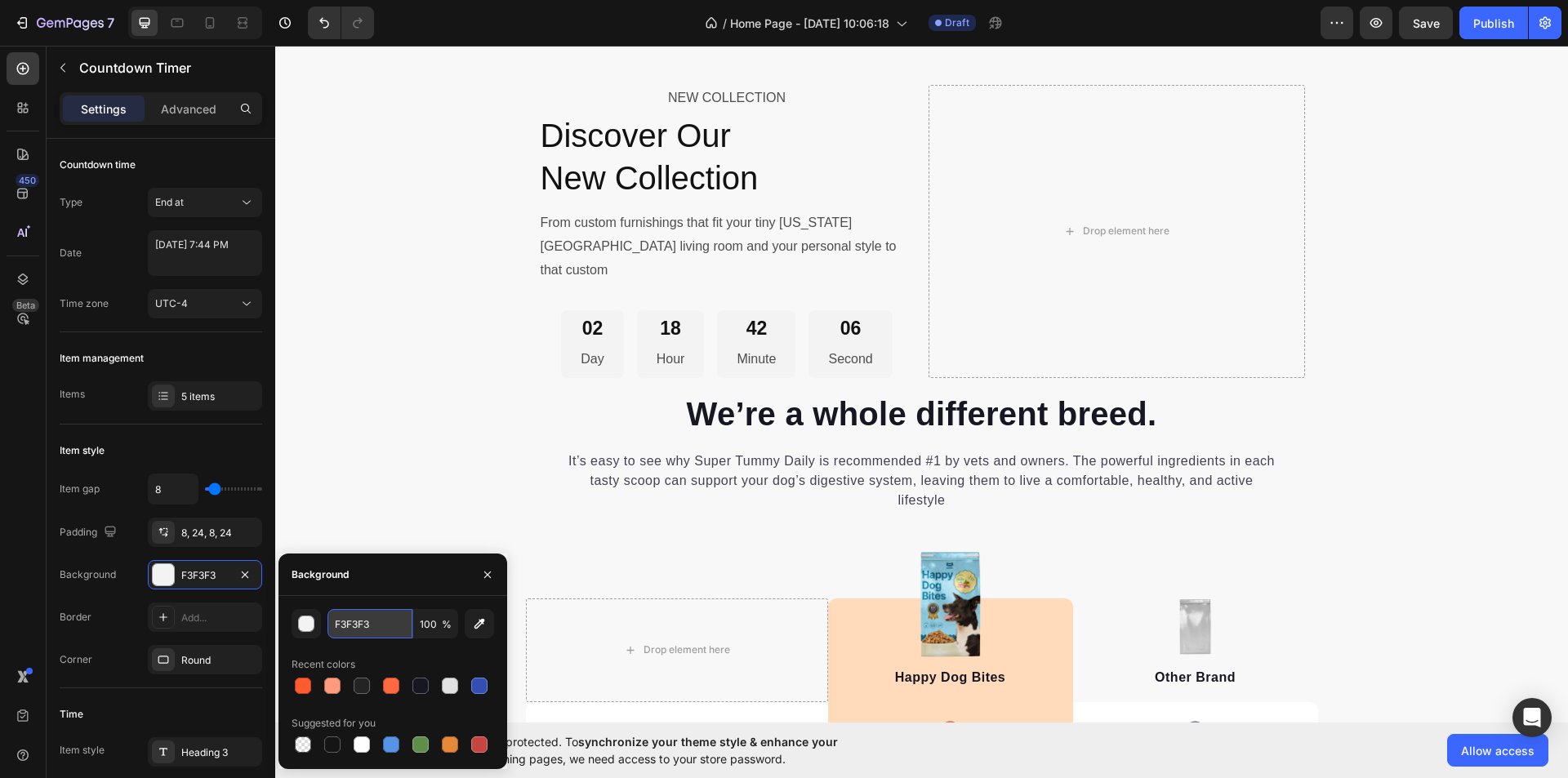
click at [354, 620] on input "F3F3F3" at bounding box center [370, 624] width 85 height 30
paste input "#FFFFFF"
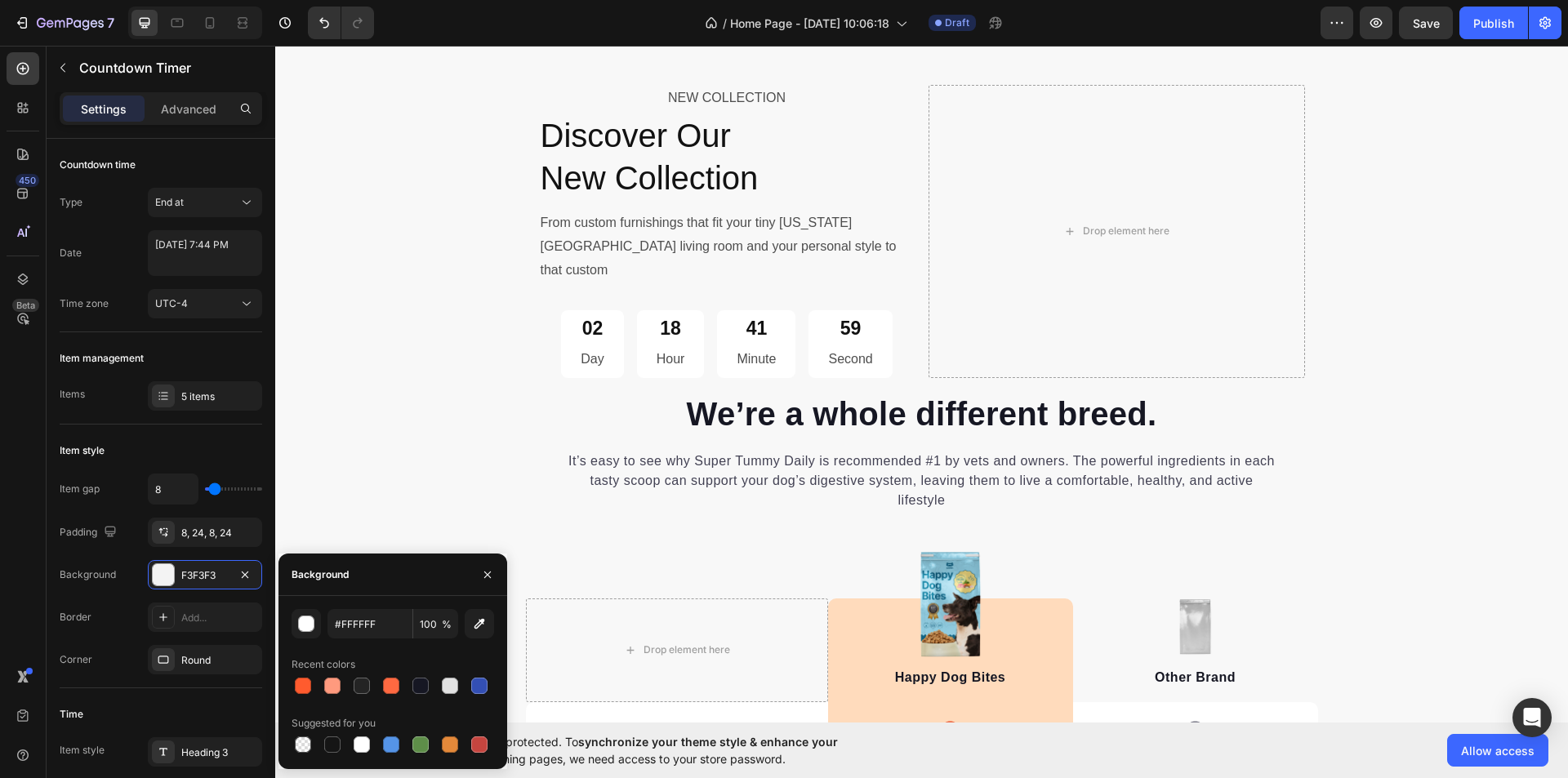
type input "FFFFFF"
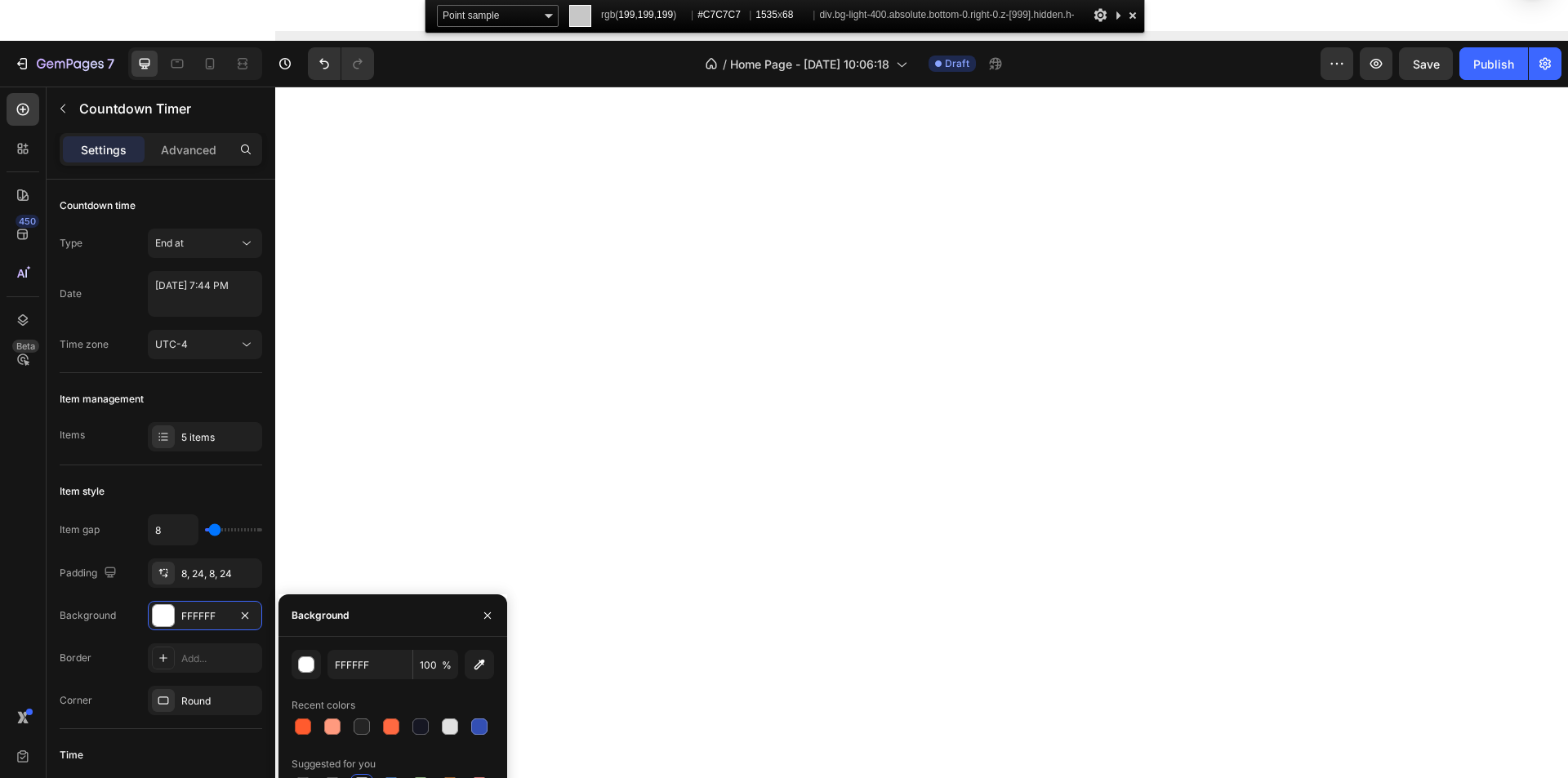
click at [1132, 14] on div at bounding box center [1133, 15] width 17 height 20
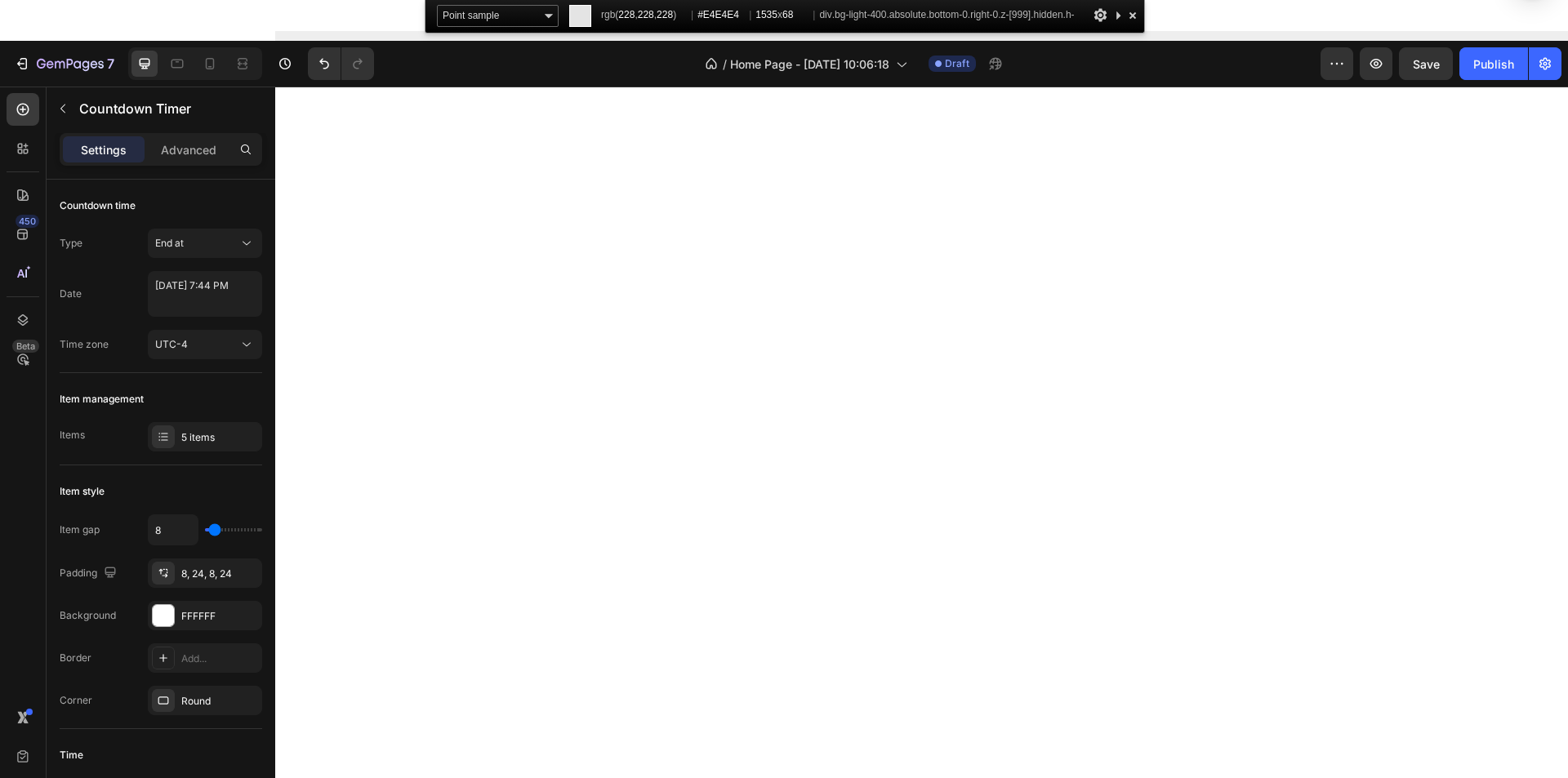
click at [1131, 13] on div at bounding box center [1133, 15] width 17 height 20
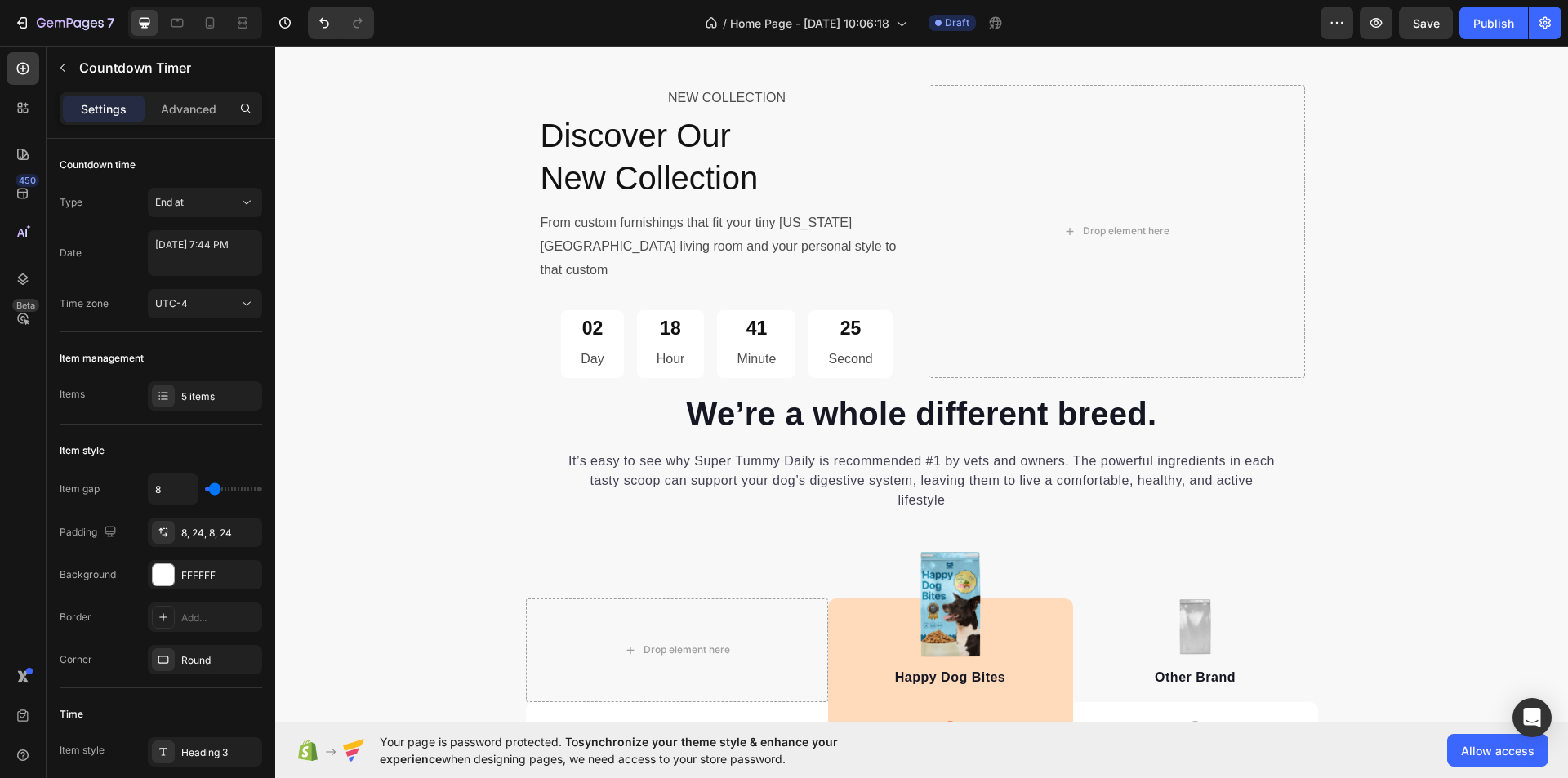
click at [647, 345] on div "18 Hour" at bounding box center [671, 344] width 68 height 68
click at [673, 322] on div "18 Hour" at bounding box center [671, 344] width 68 height 68
click at [546, 321] on div "02 Day 18 Hour 41 Minute 15 Second" at bounding box center [728, 344] width 376 height 68
click at [641, 275] on div "NEW COLLECTION Text Block Discover Our New Collection Heading From custom furni…" at bounding box center [728, 231] width 376 height 293
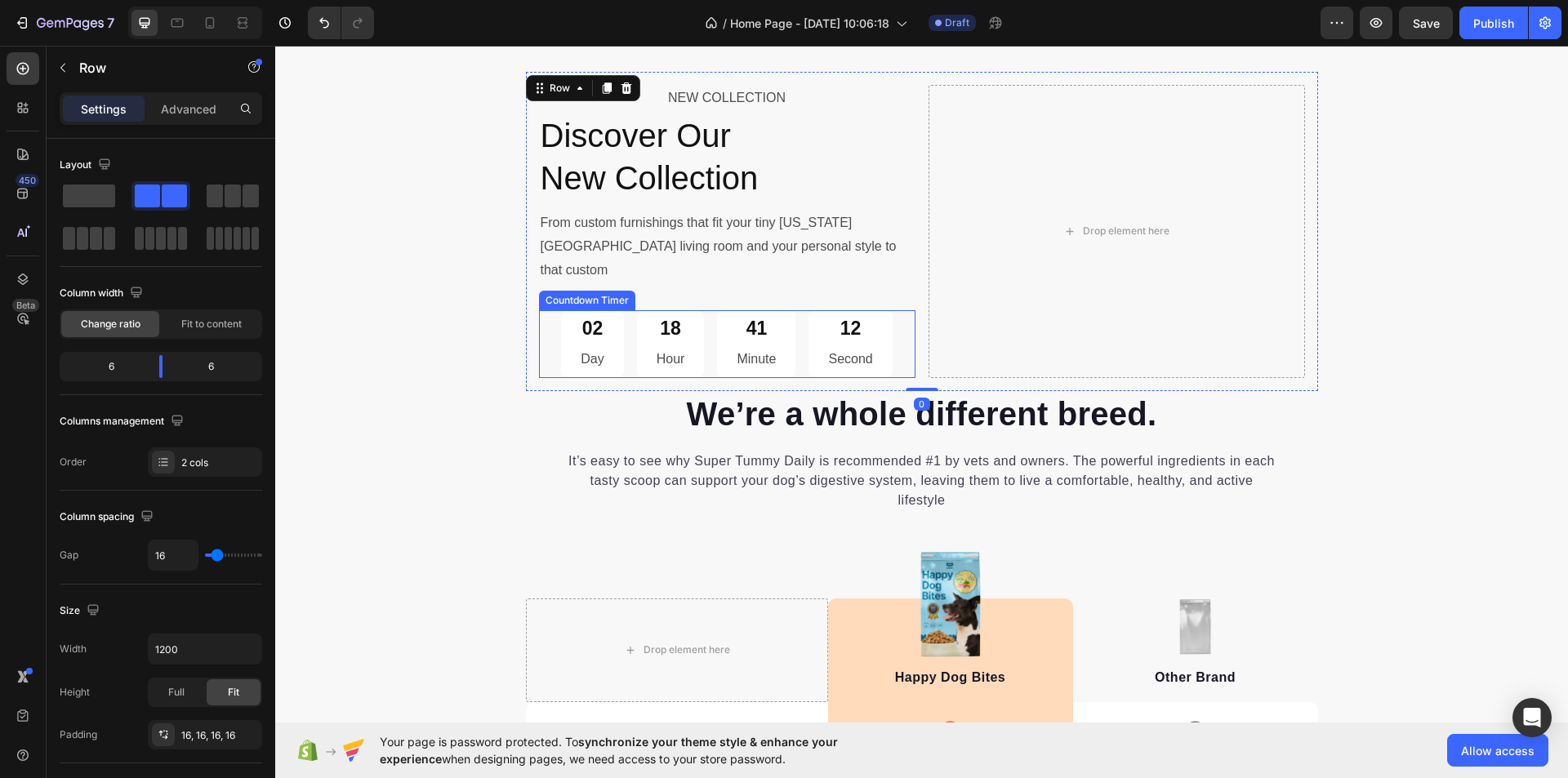
click at [645, 317] on div "18 Hour" at bounding box center [671, 344] width 68 height 68
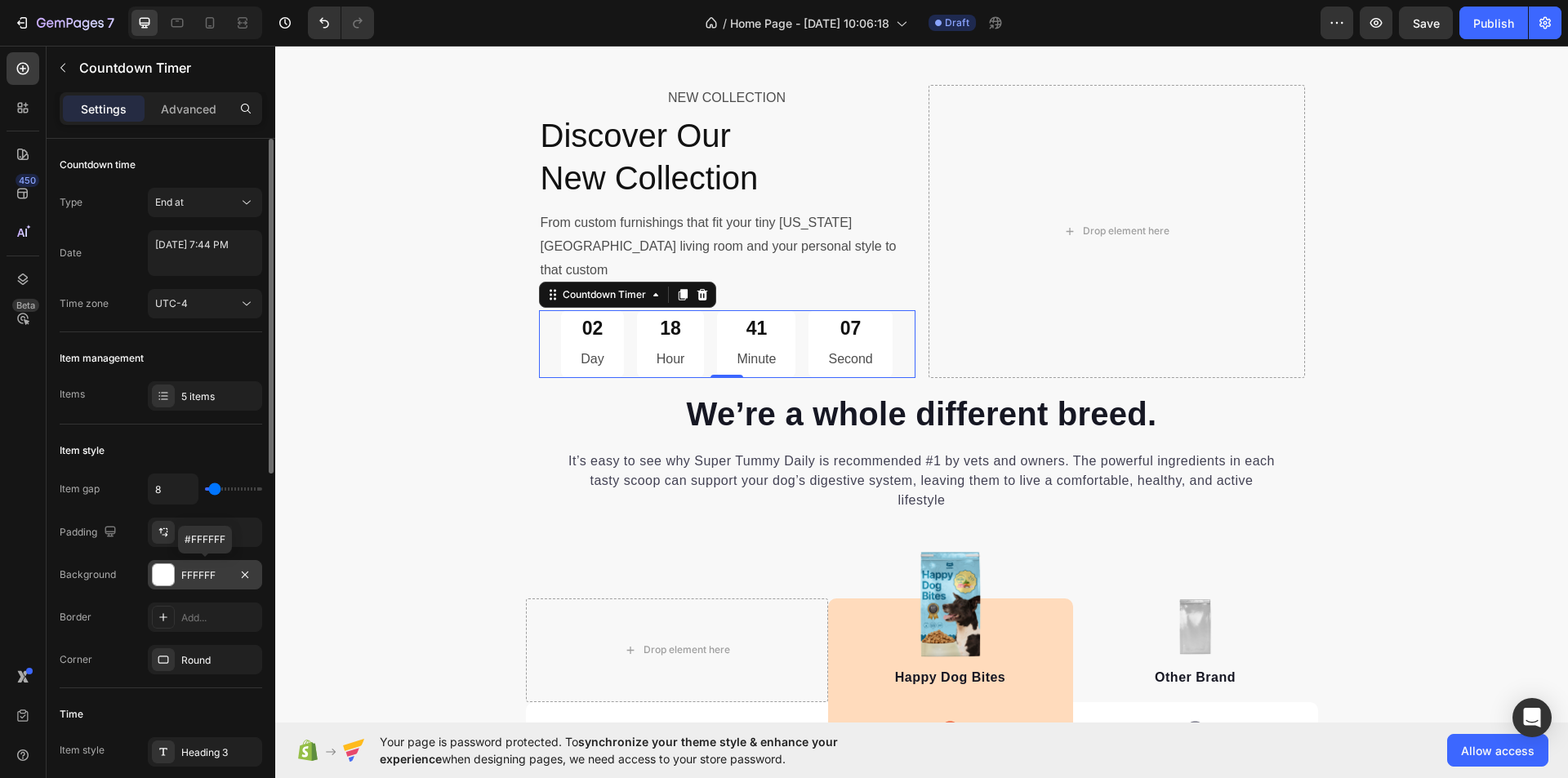
click at [202, 568] on div "FFFFFF" at bounding box center [205, 576] width 48 height 15
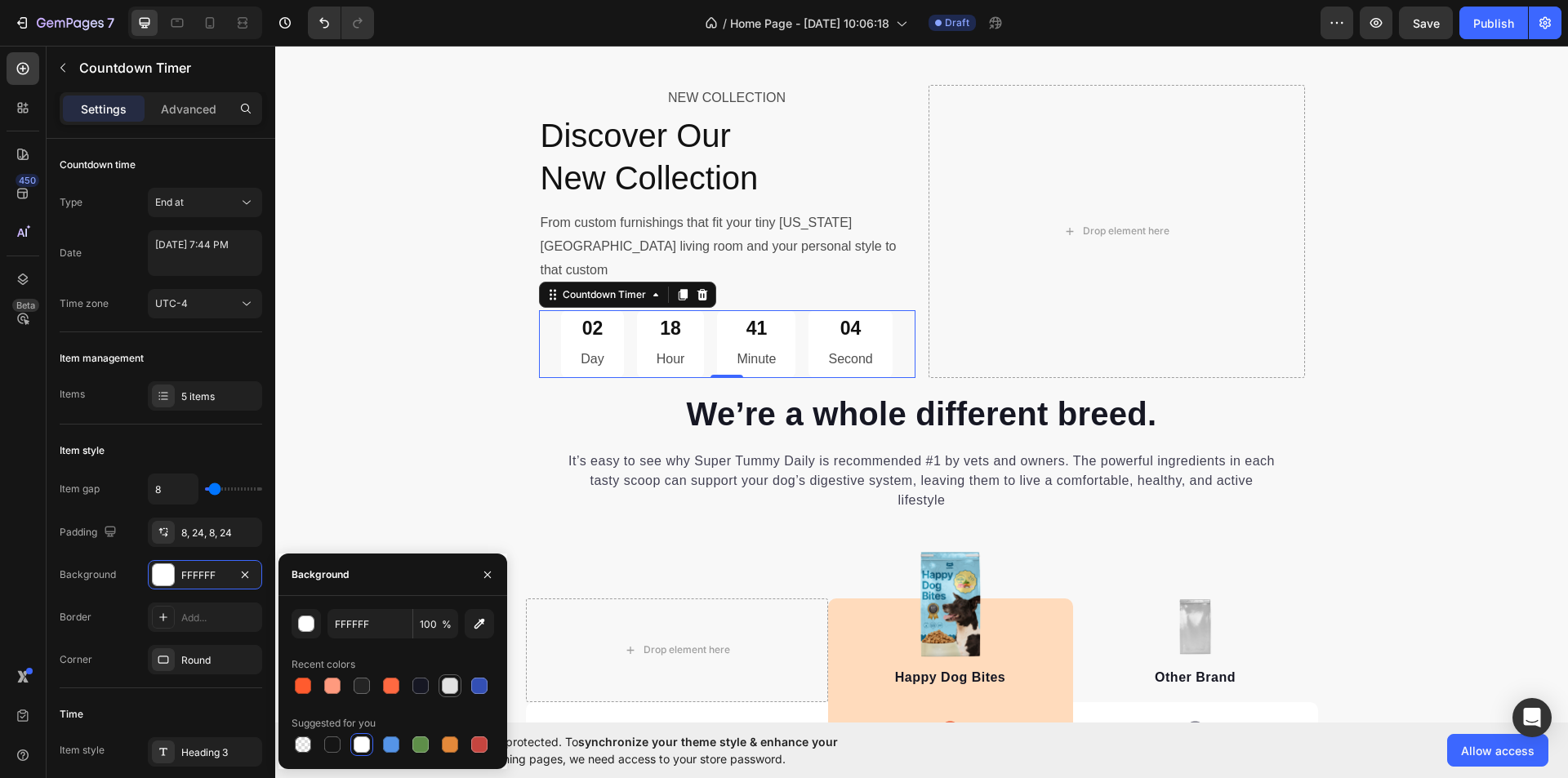
click at [446, 687] on div at bounding box center [450, 687] width 17 height 17
type input "E2E2E2"
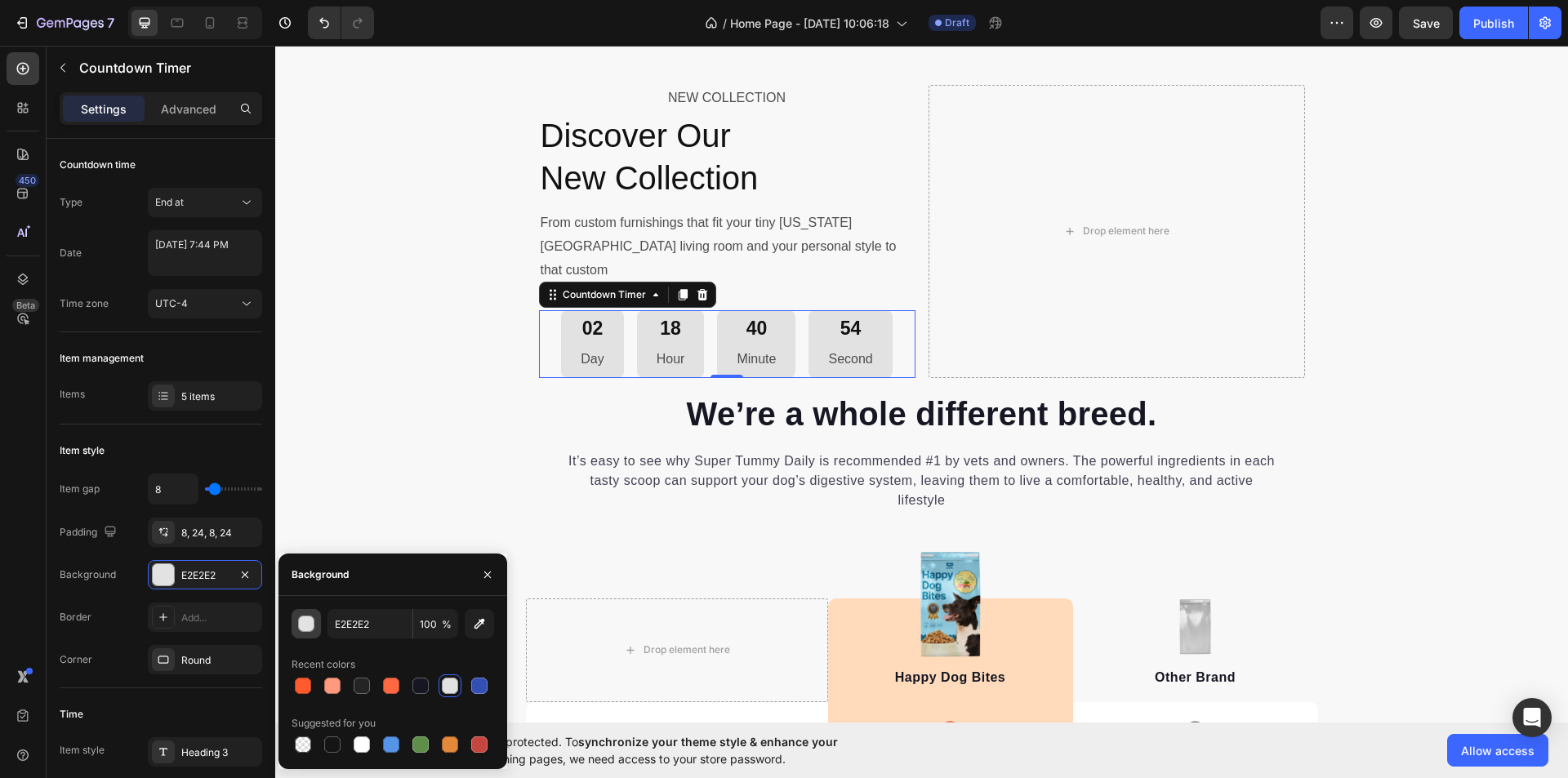
click at [304, 621] on div "button" at bounding box center [307, 625] width 17 height 17
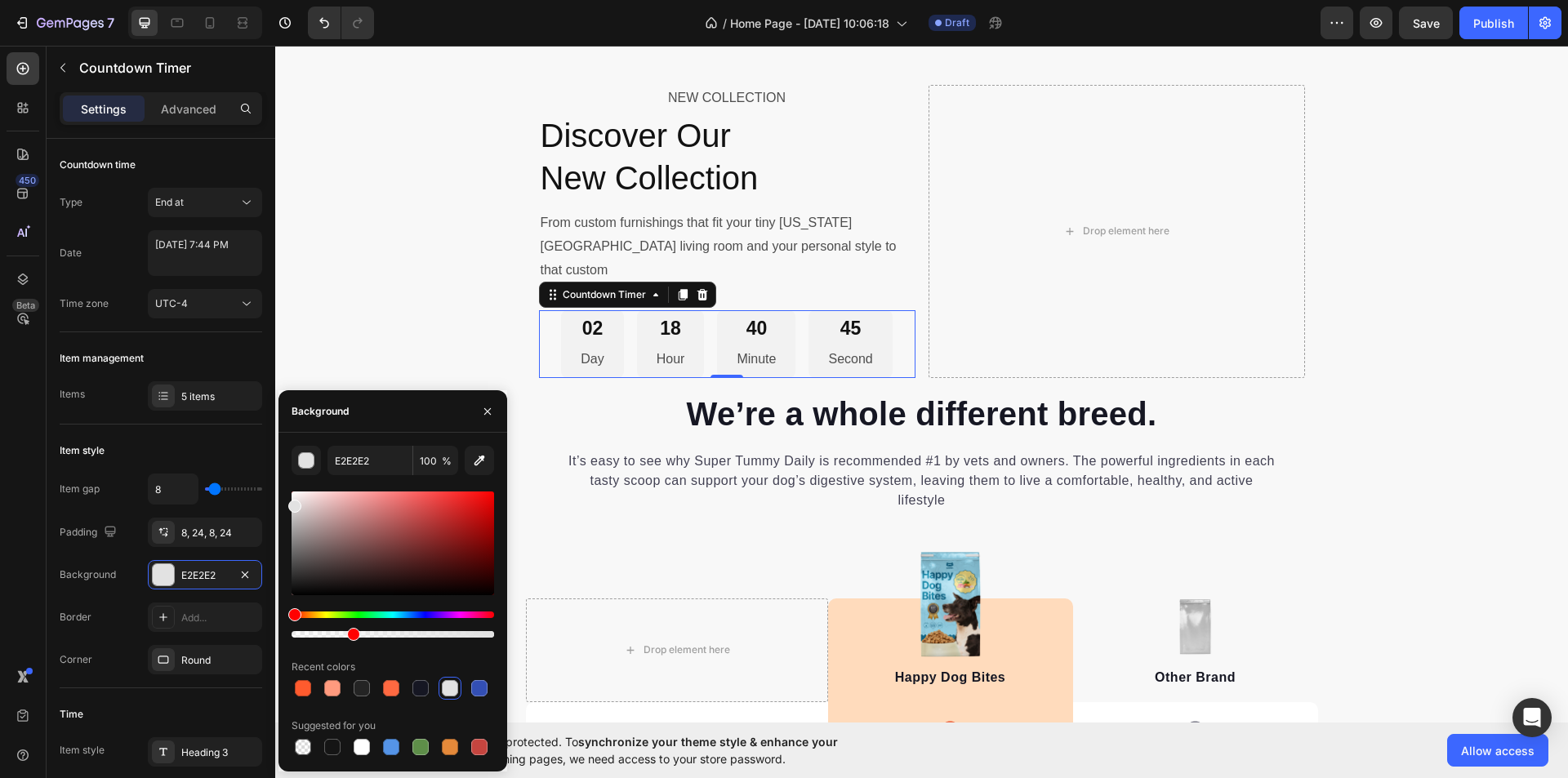
drag, startPoint x: 486, startPoint y: 636, endPoint x: 350, endPoint y: 653, distance: 137.1
click at [350, 653] on div "E2E2E2 100 % Recent colors Suggested for you" at bounding box center [392, 603] width 202 height 313
drag, startPoint x: 350, startPoint y: 633, endPoint x: 290, endPoint y: 643, distance: 60.8
click at [290, 643] on div "E2E2E2 29 % Recent colors Suggested for you" at bounding box center [392, 603] width 228 height 313
type input "0"
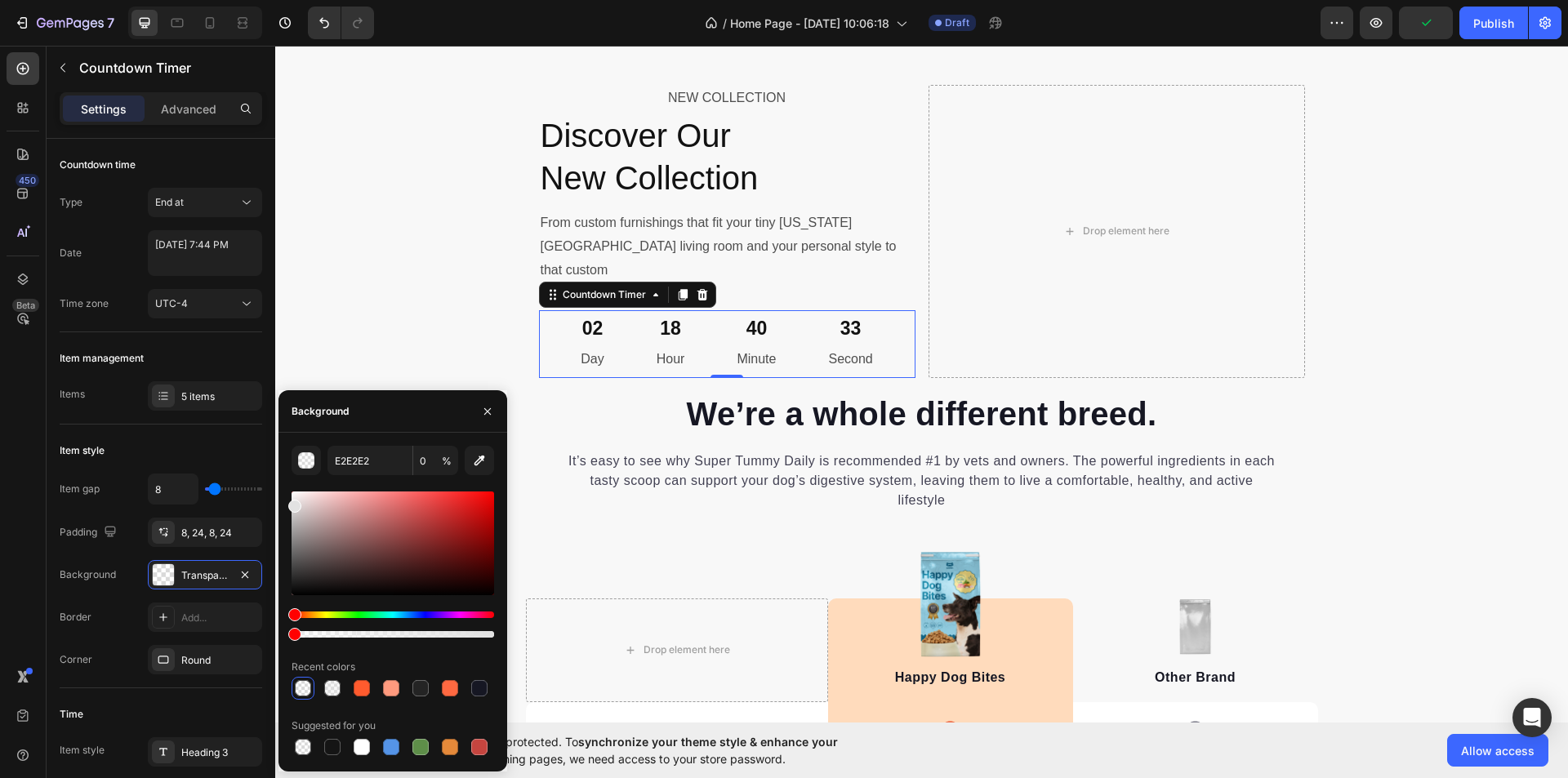
click at [618, 327] on div "02 Day" at bounding box center [592, 344] width 62 height 68
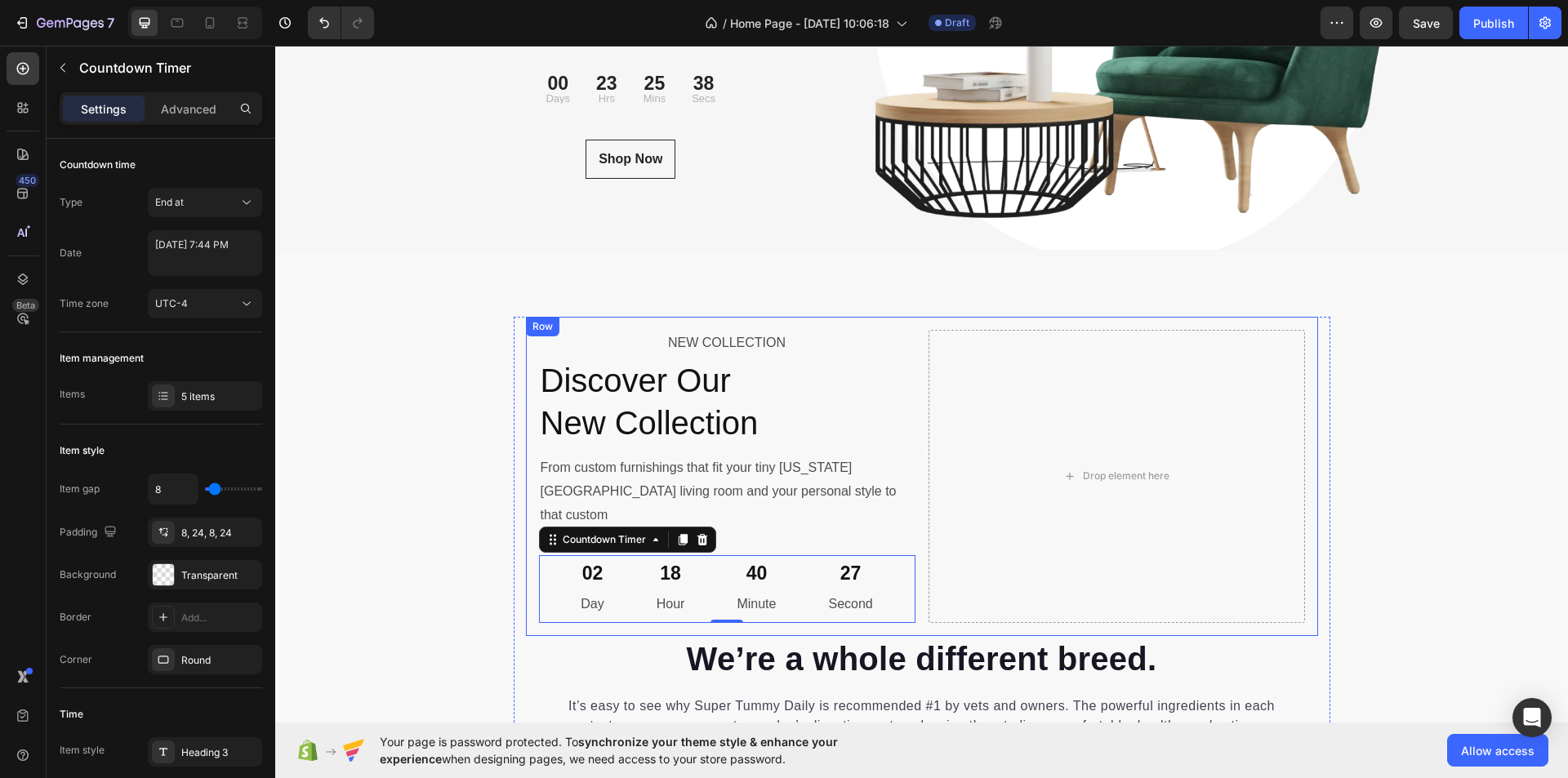
scroll to position [5559, 0]
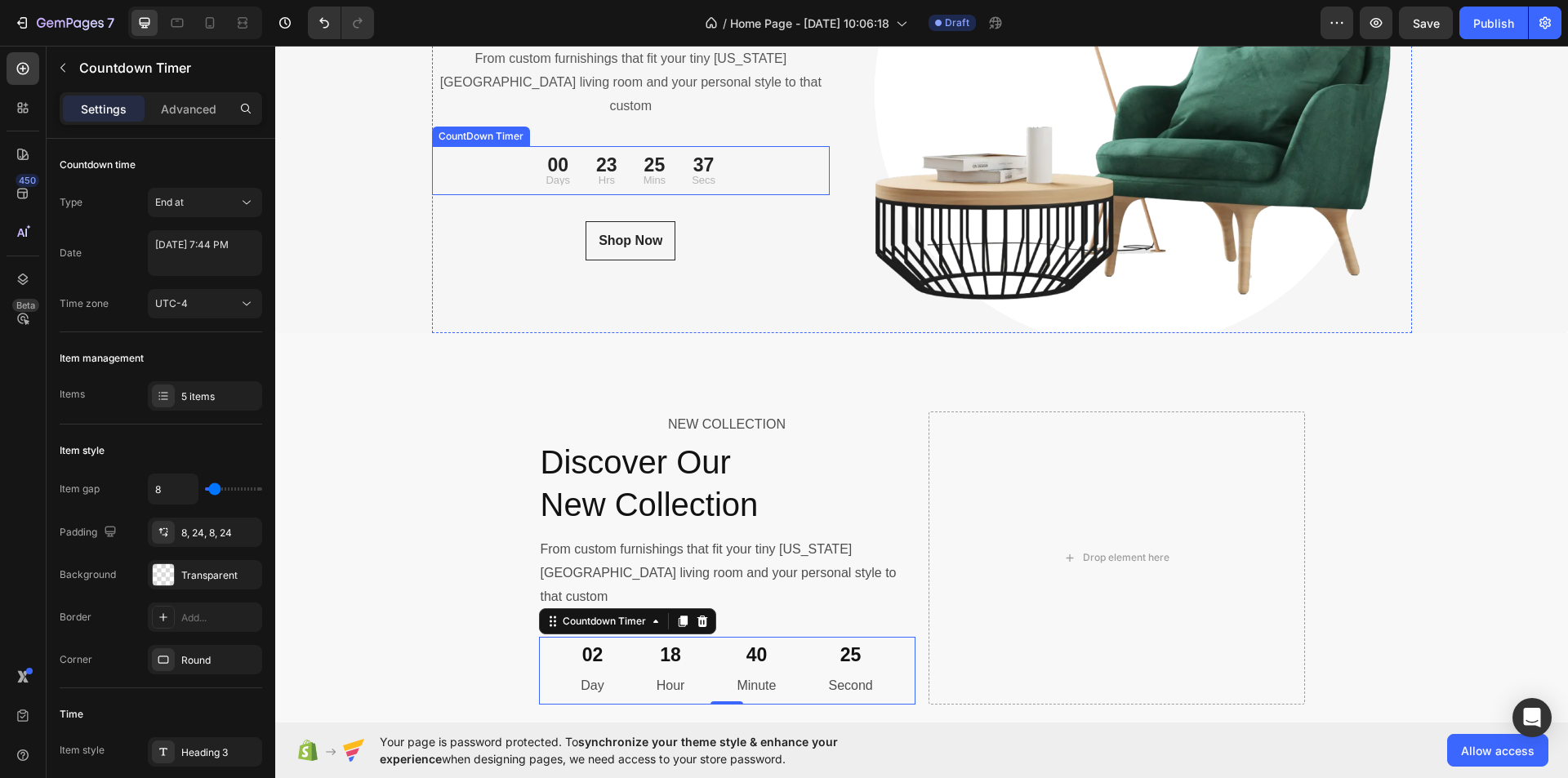
click at [645, 175] on p "Mins" at bounding box center [655, 180] width 22 height 10
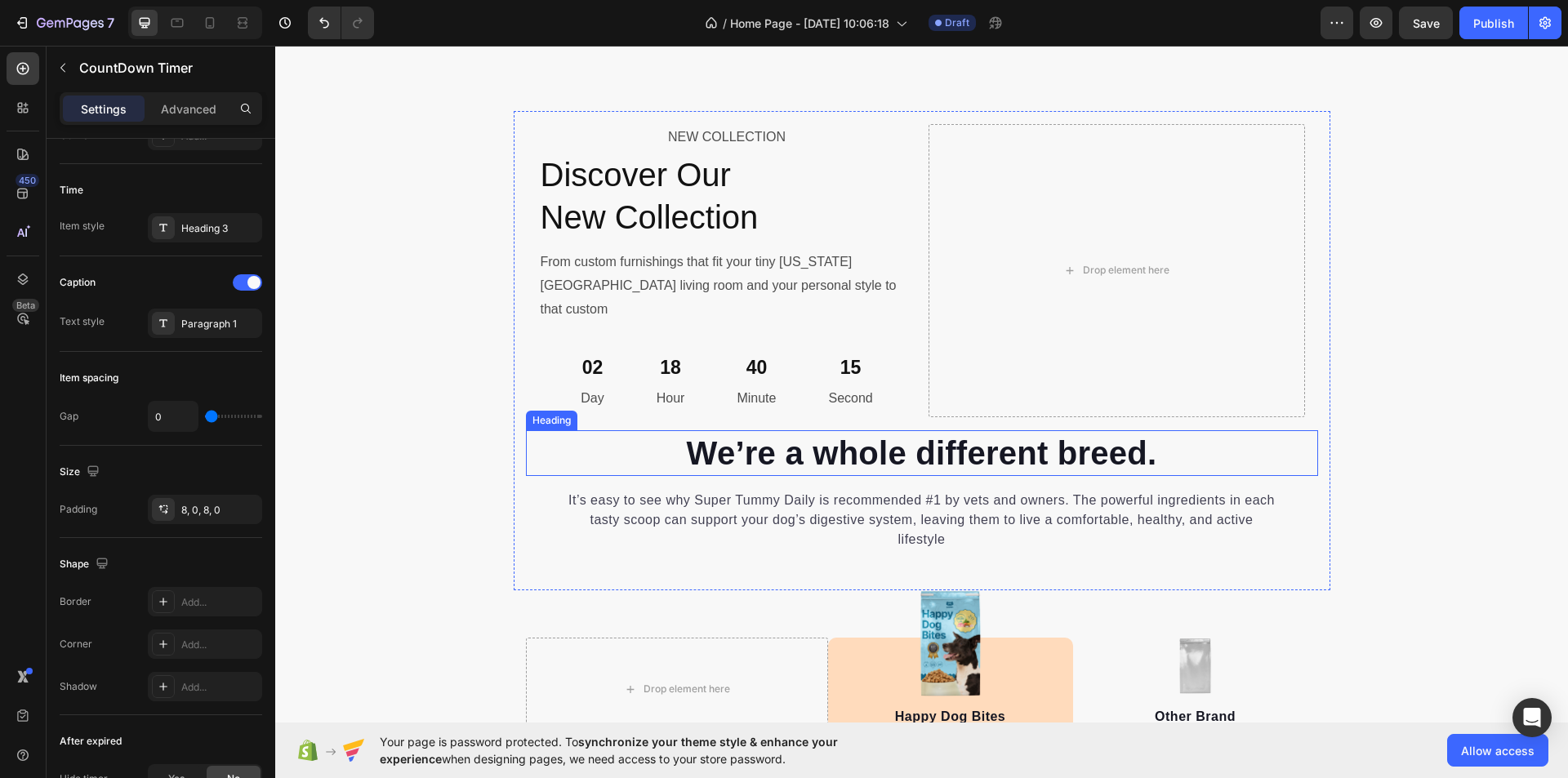
scroll to position [5885, 0]
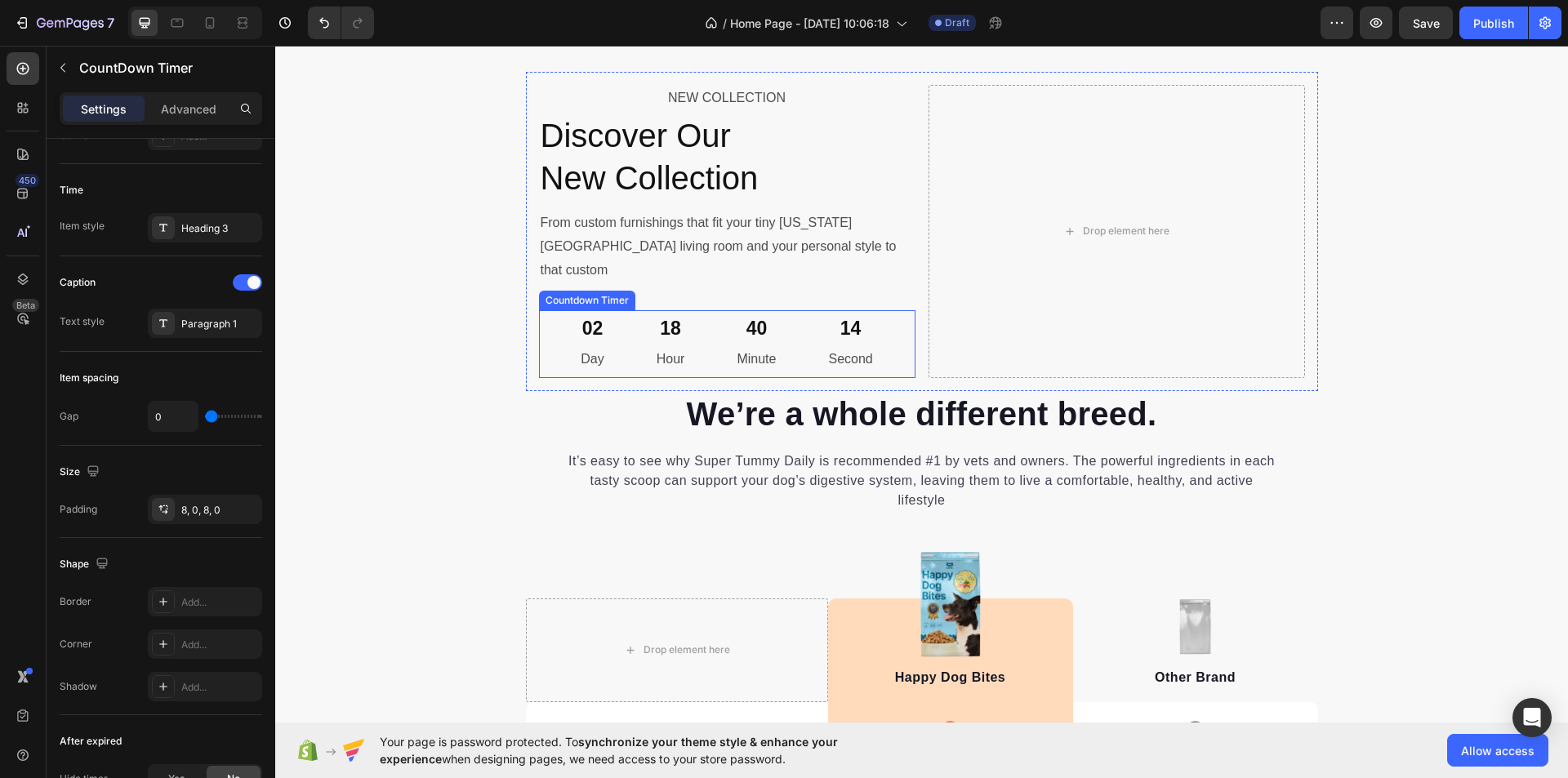
click at [615, 310] on div "02 Day" at bounding box center [592, 344] width 62 height 68
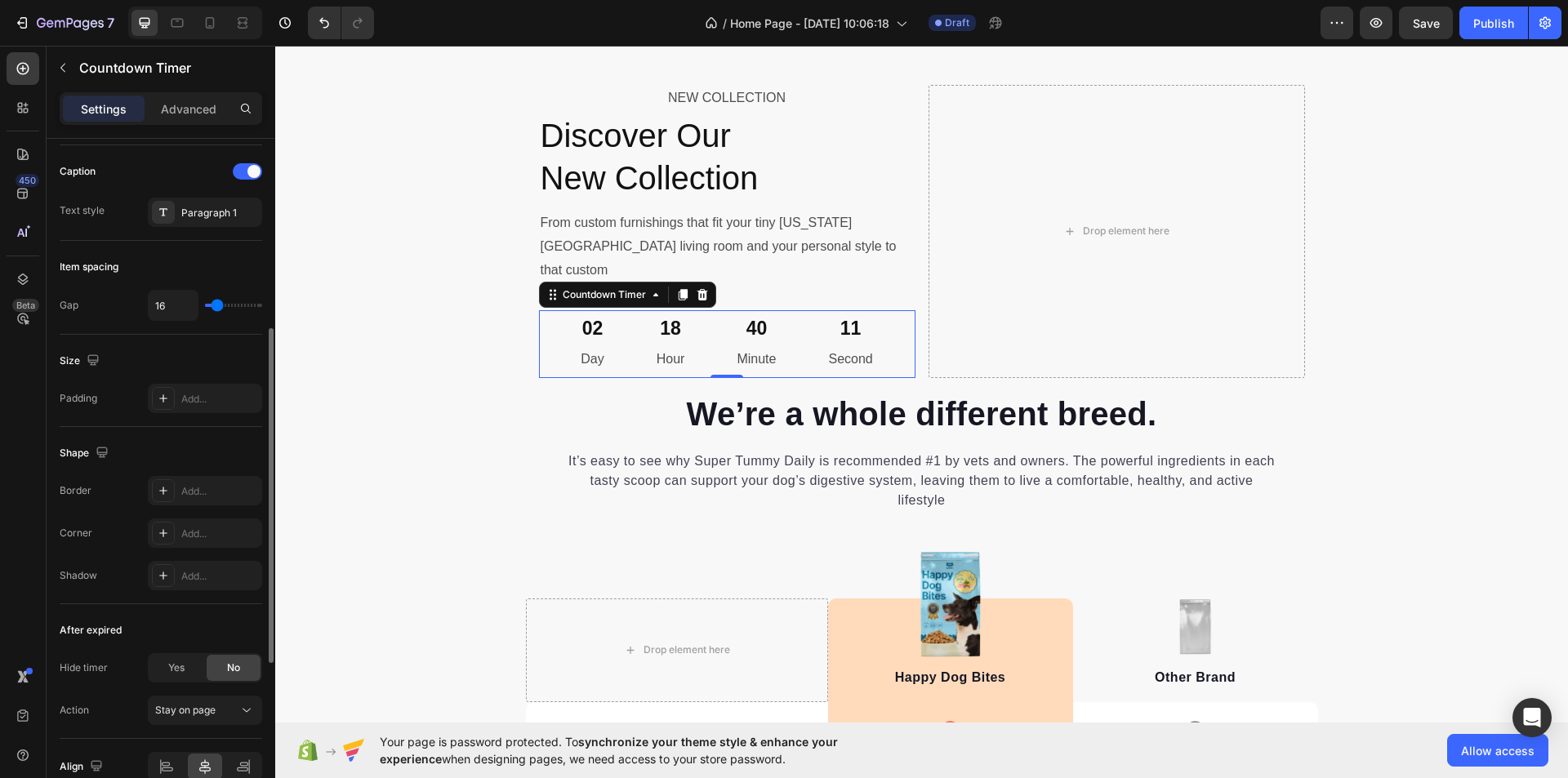
scroll to position [472, 0]
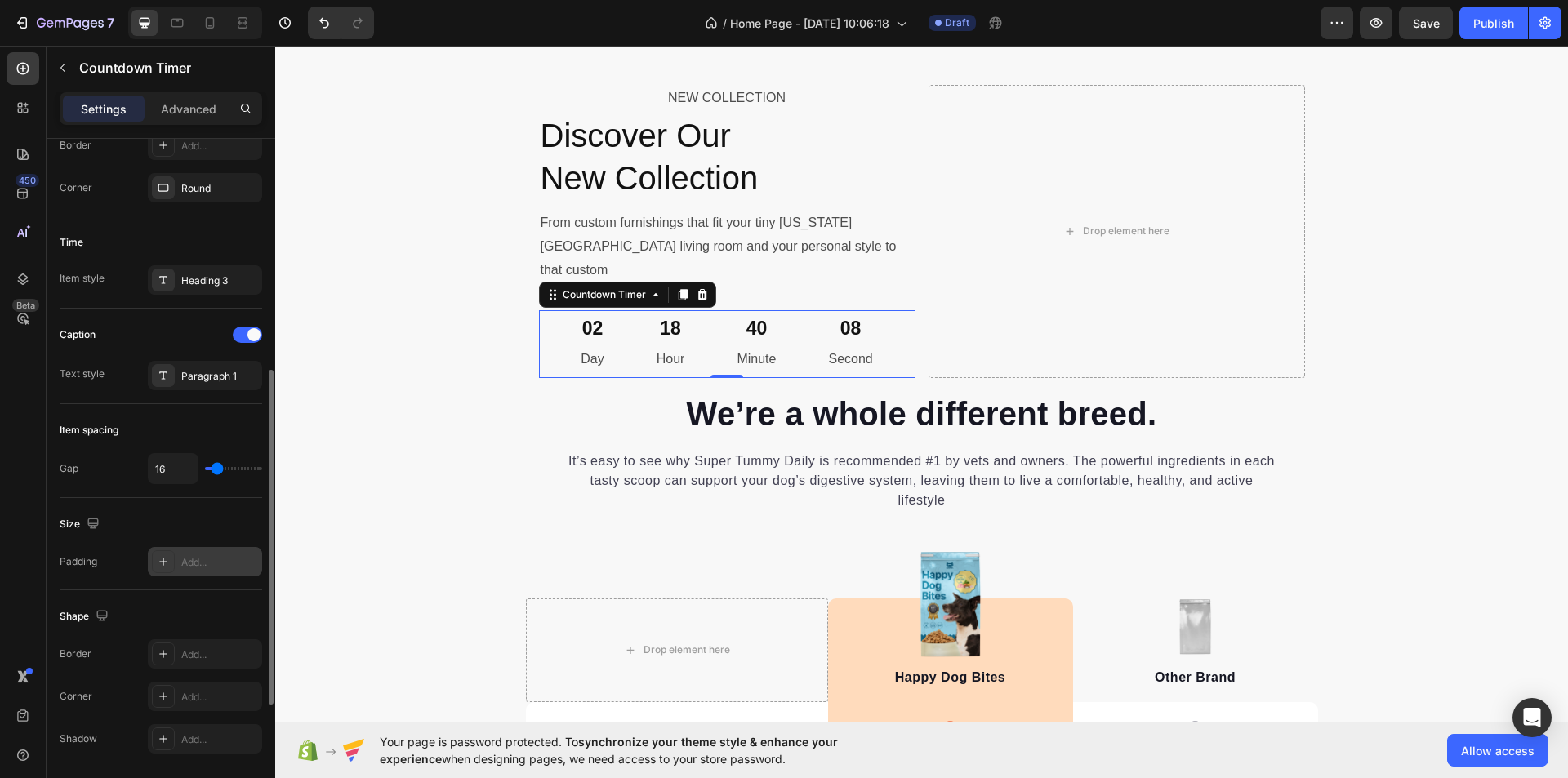
click at [209, 565] on div "Add..." at bounding box center [220, 563] width 76 height 15
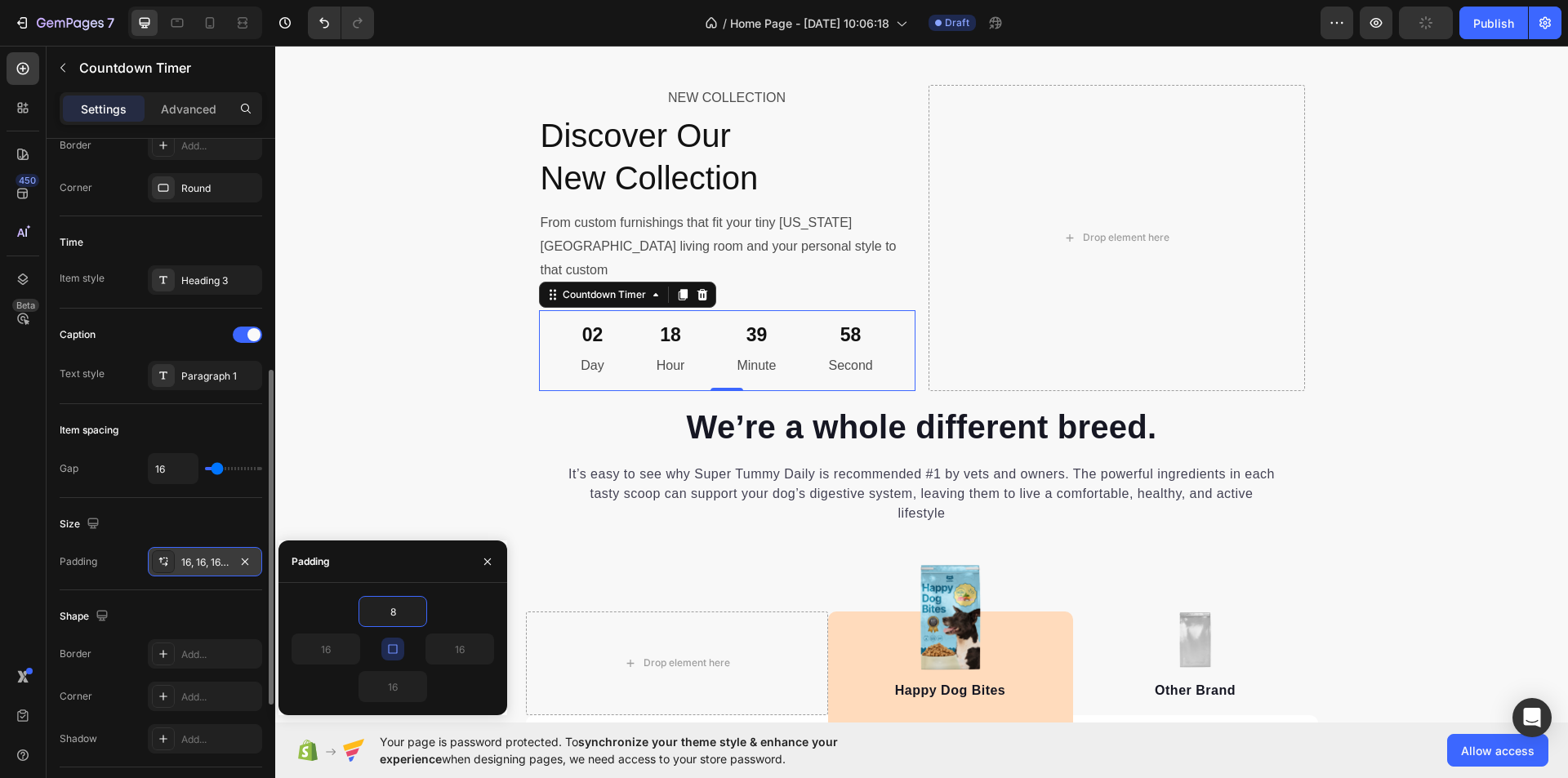
type input "8"
click at [210, 561] on div "8, 8, 8, 8" at bounding box center [205, 563] width 48 height 15
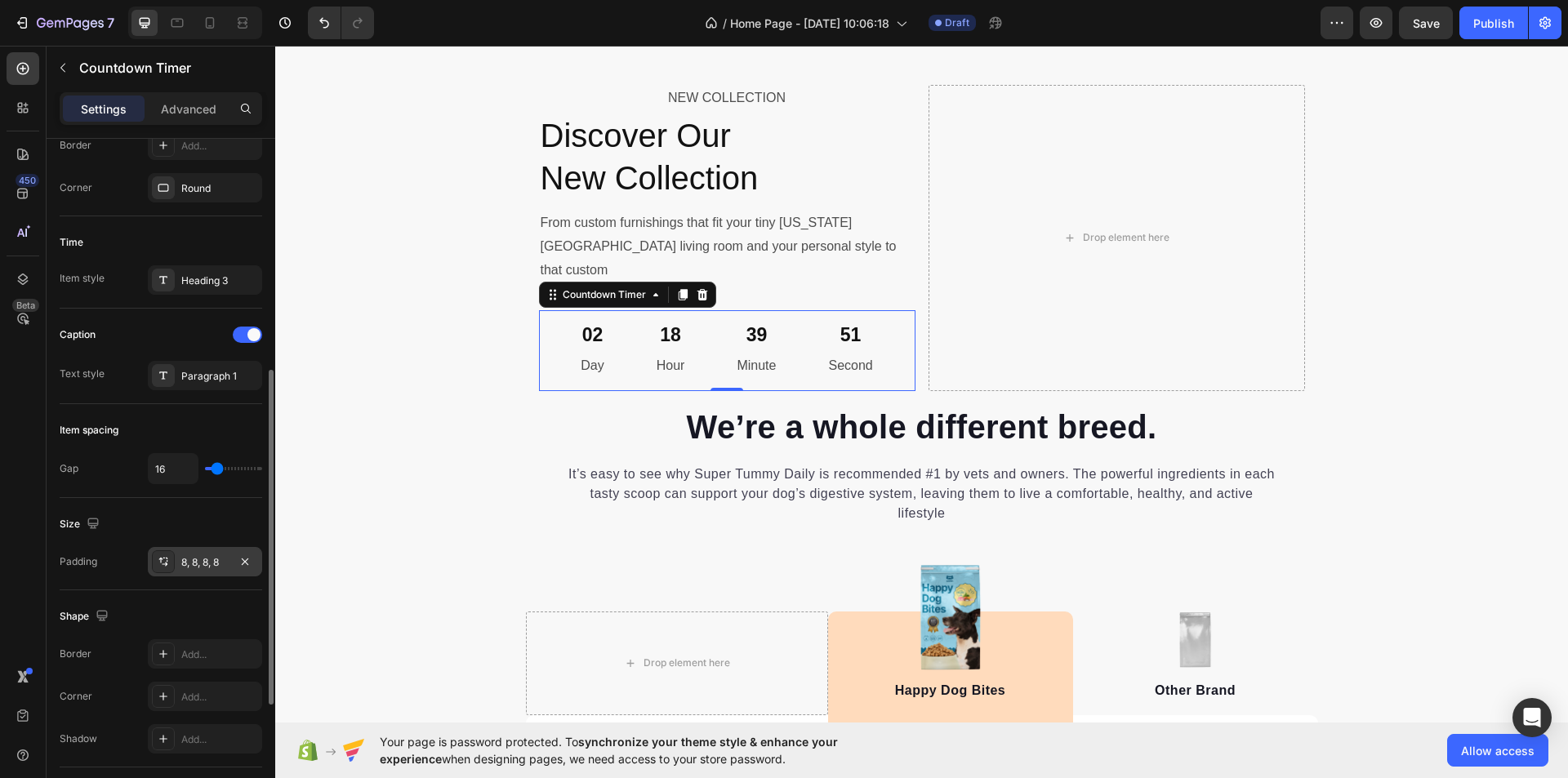
click at [209, 561] on div "8, 8, 8, 8" at bounding box center [205, 563] width 48 height 15
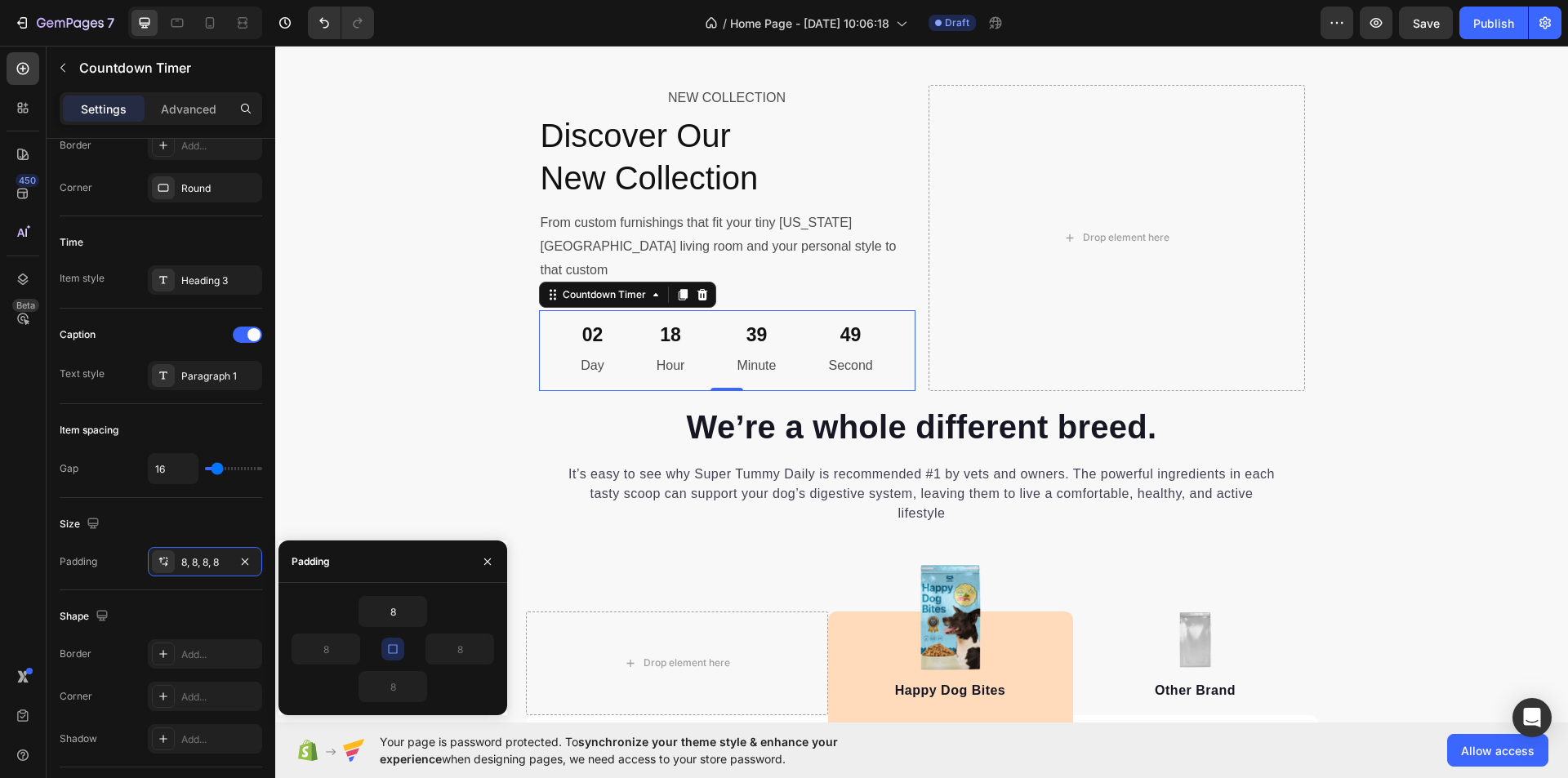
click at [395, 648] on icon "button" at bounding box center [393, 649] width 13 height 13
click at [334, 650] on input "8" at bounding box center [326, 649] width 67 height 30
click at [334, 650] on input "8" at bounding box center [326, 649] width 67 height 30
type input "0"
click at [471, 650] on input "8" at bounding box center [460, 649] width 67 height 30
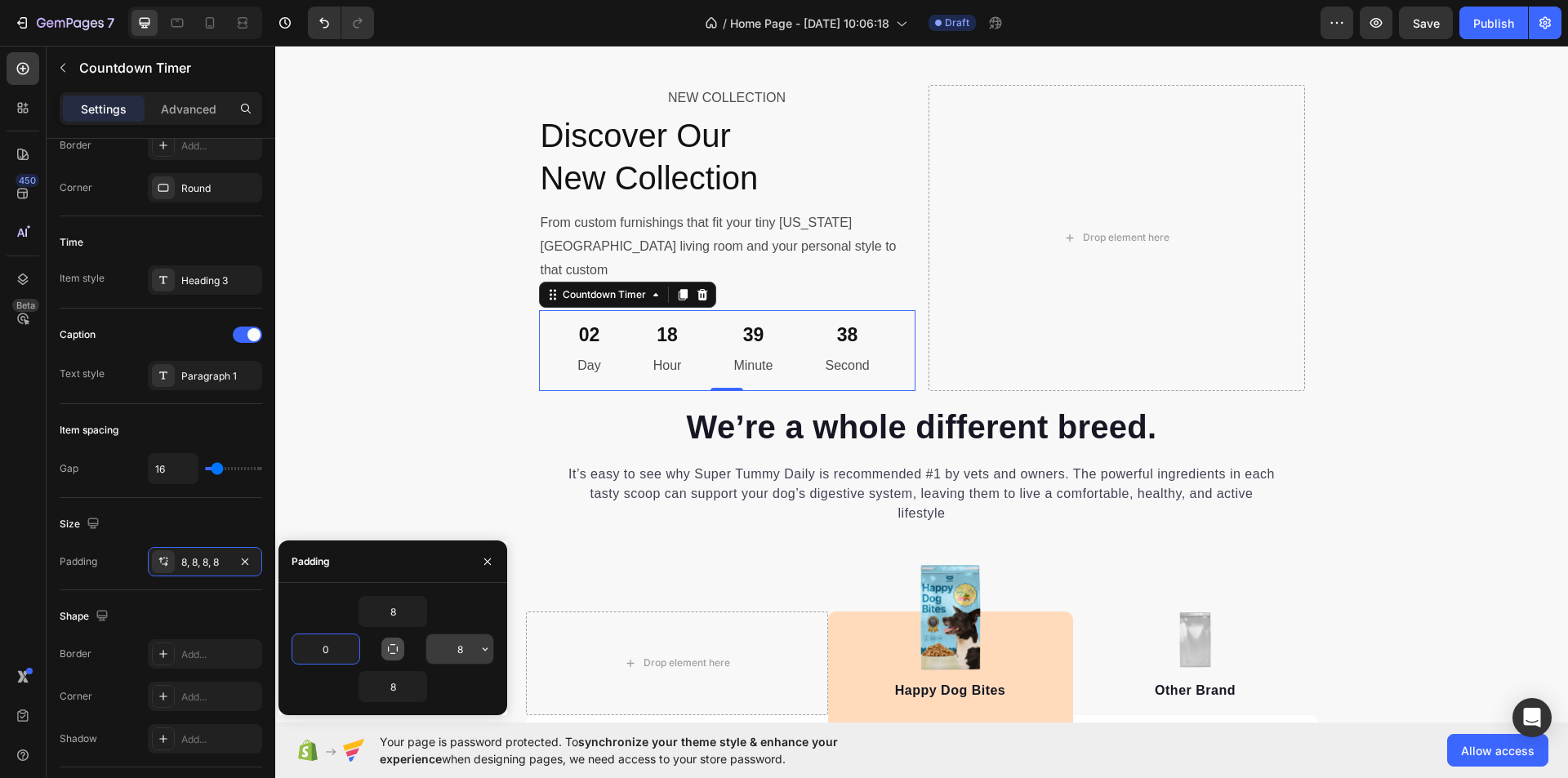
click at [471, 650] on input "8" at bounding box center [460, 649] width 67 height 30
type input "0"
click at [336, 651] on input "0" at bounding box center [326, 649] width 67 height 30
click at [434, 464] on div "NEW COLLECTION Text Block Discover Our New Collection Heading From custom furni…" at bounding box center [921, 622] width 1293 height 1101
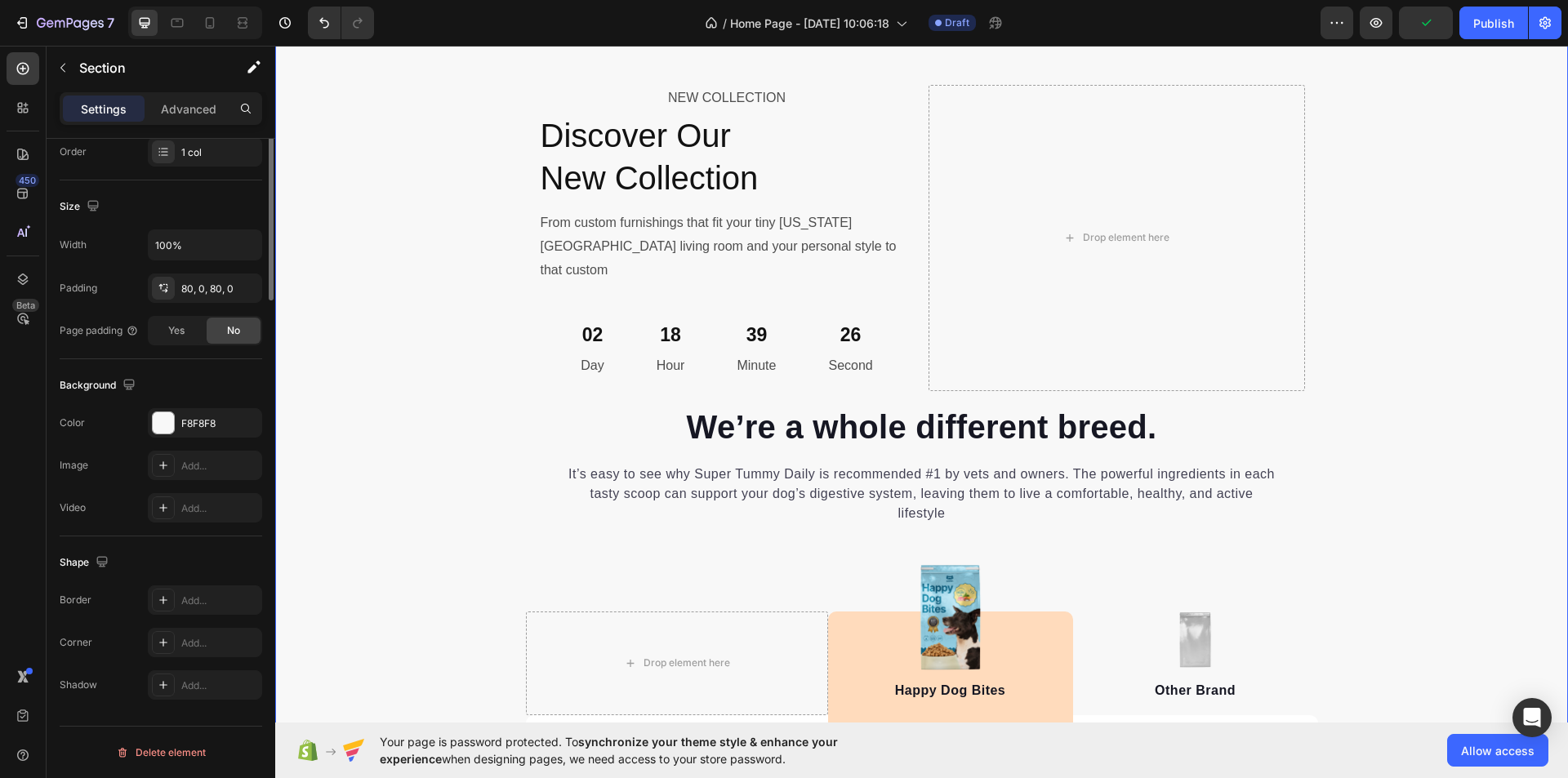
scroll to position [0, 0]
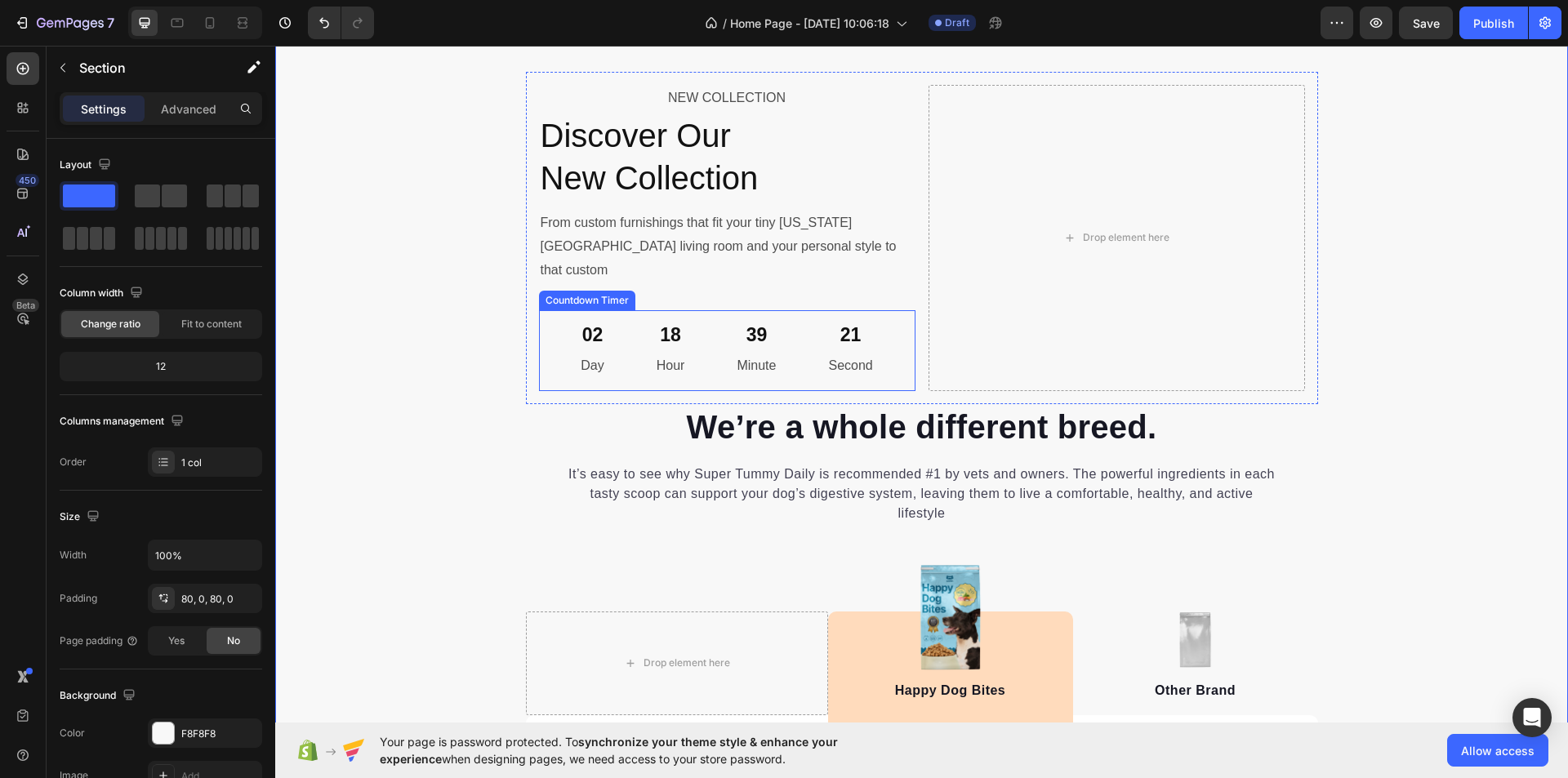
click at [617, 328] on div "02 Day" at bounding box center [592, 350] width 62 height 68
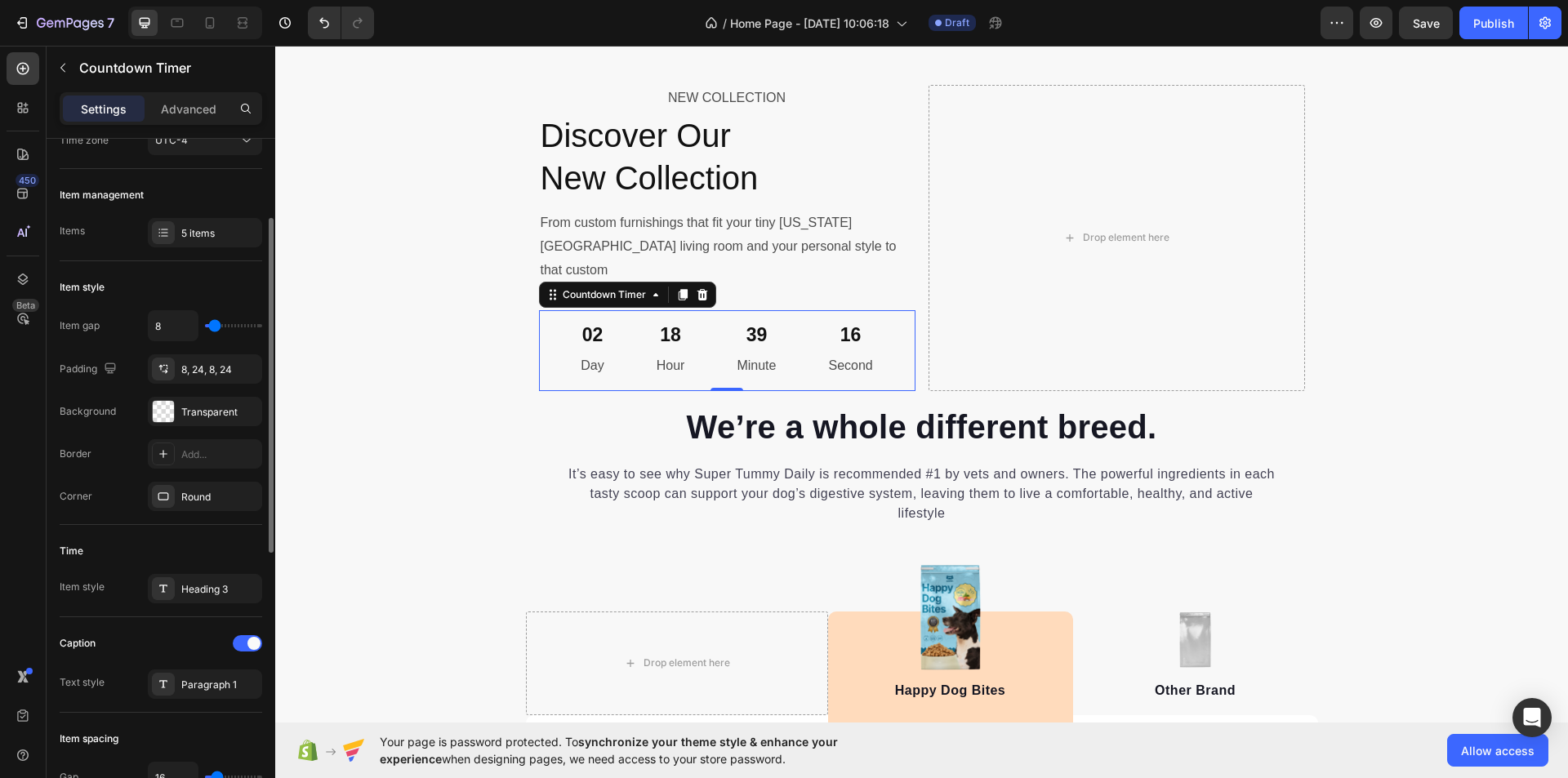
scroll to position [82, 0]
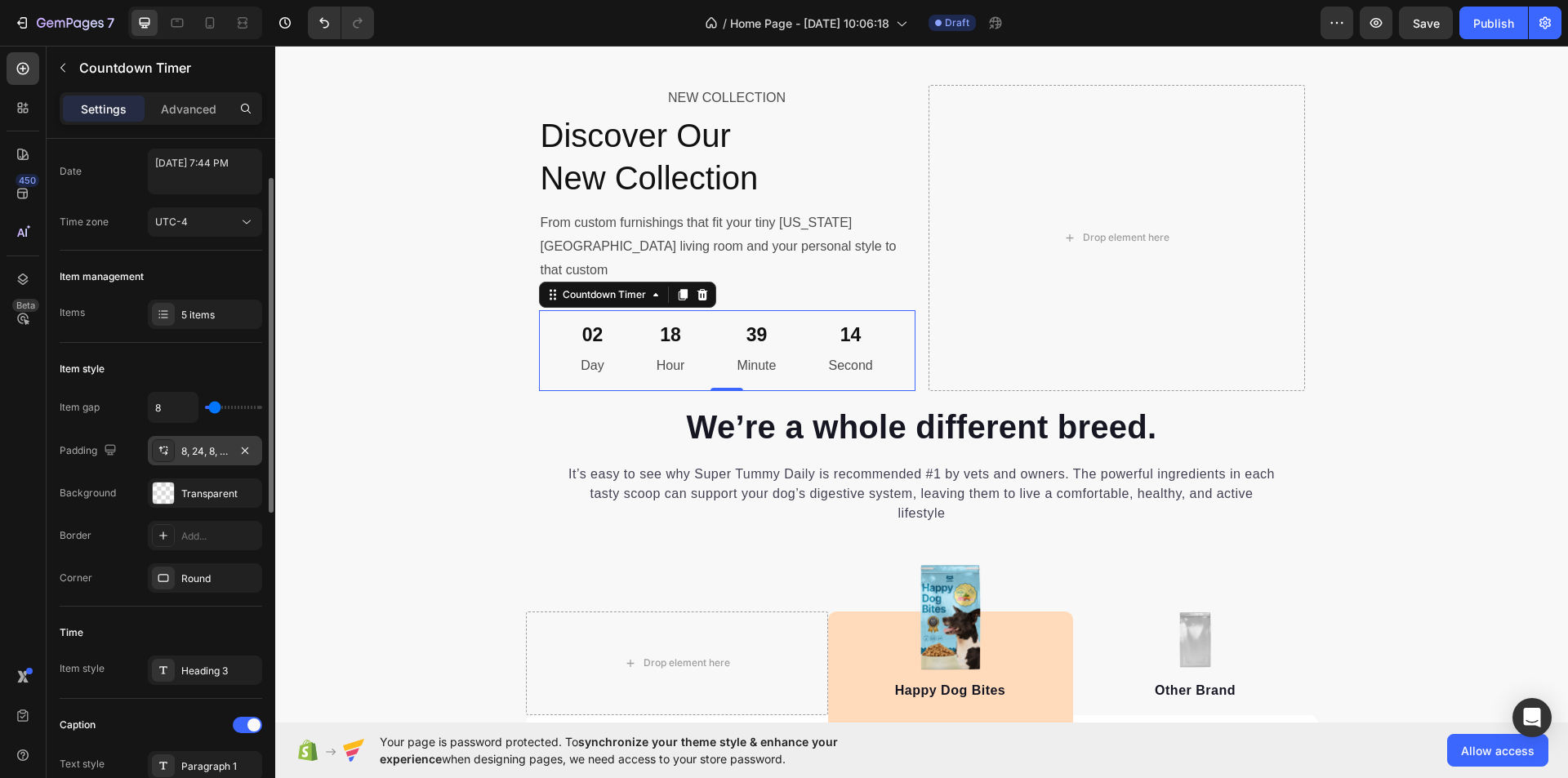
click at [215, 447] on div "8, 24, 8, 24" at bounding box center [205, 452] width 48 height 15
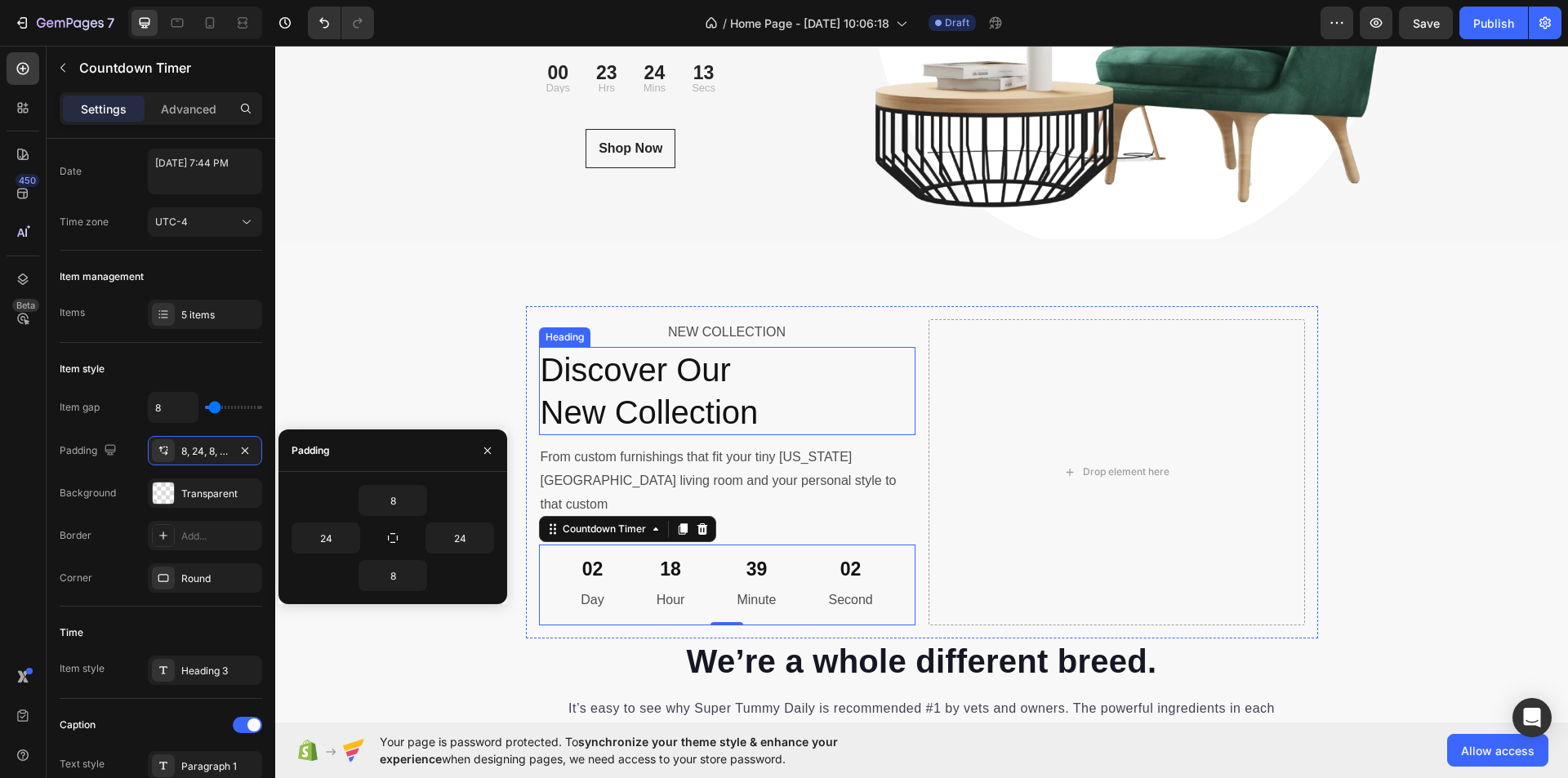
scroll to position [5640, 0]
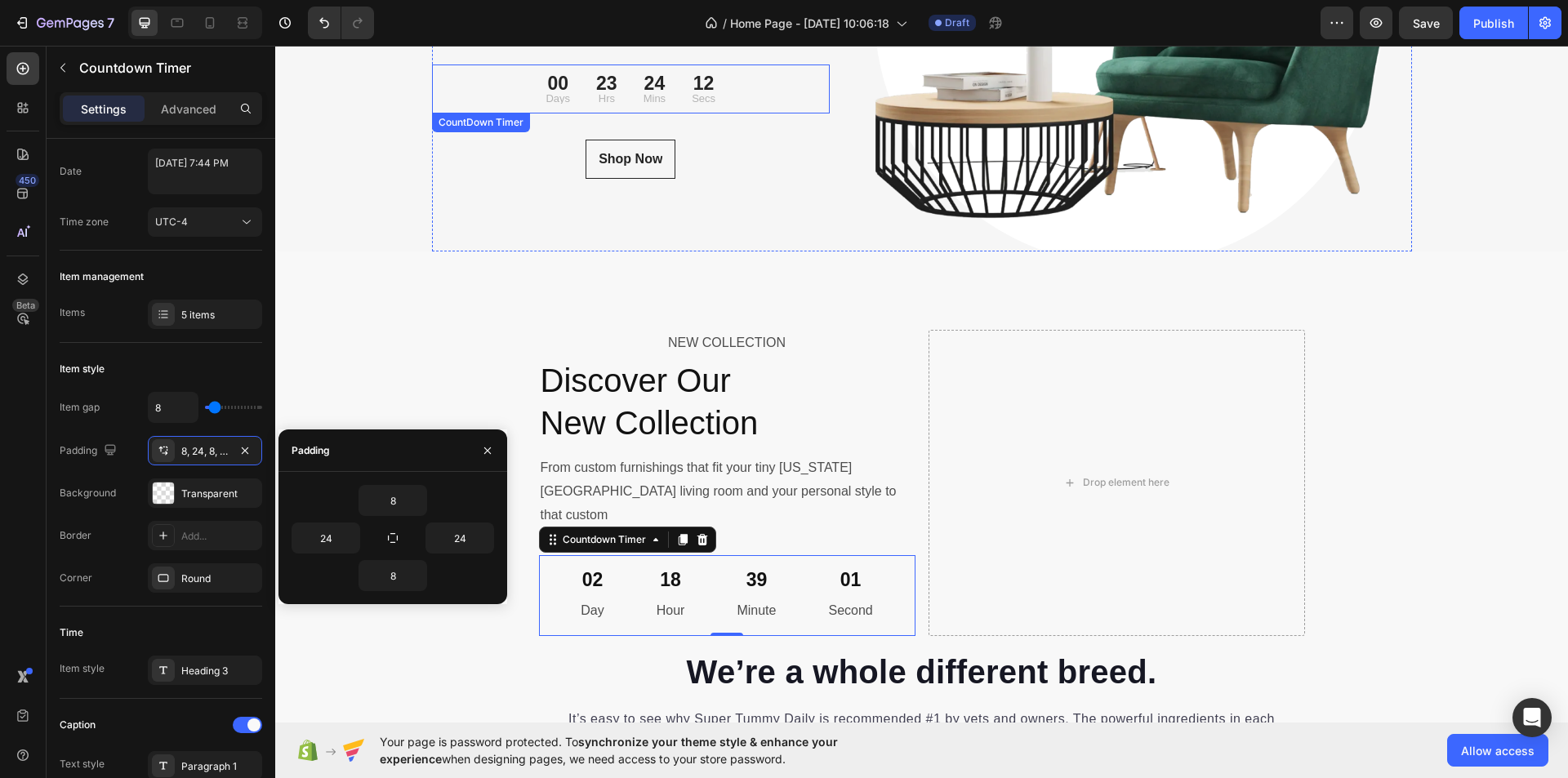
click at [731, 75] on div "00 Days 23 Hrs 24 Mins 12 Secs" at bounding box center [632, 89] width 399 height 36
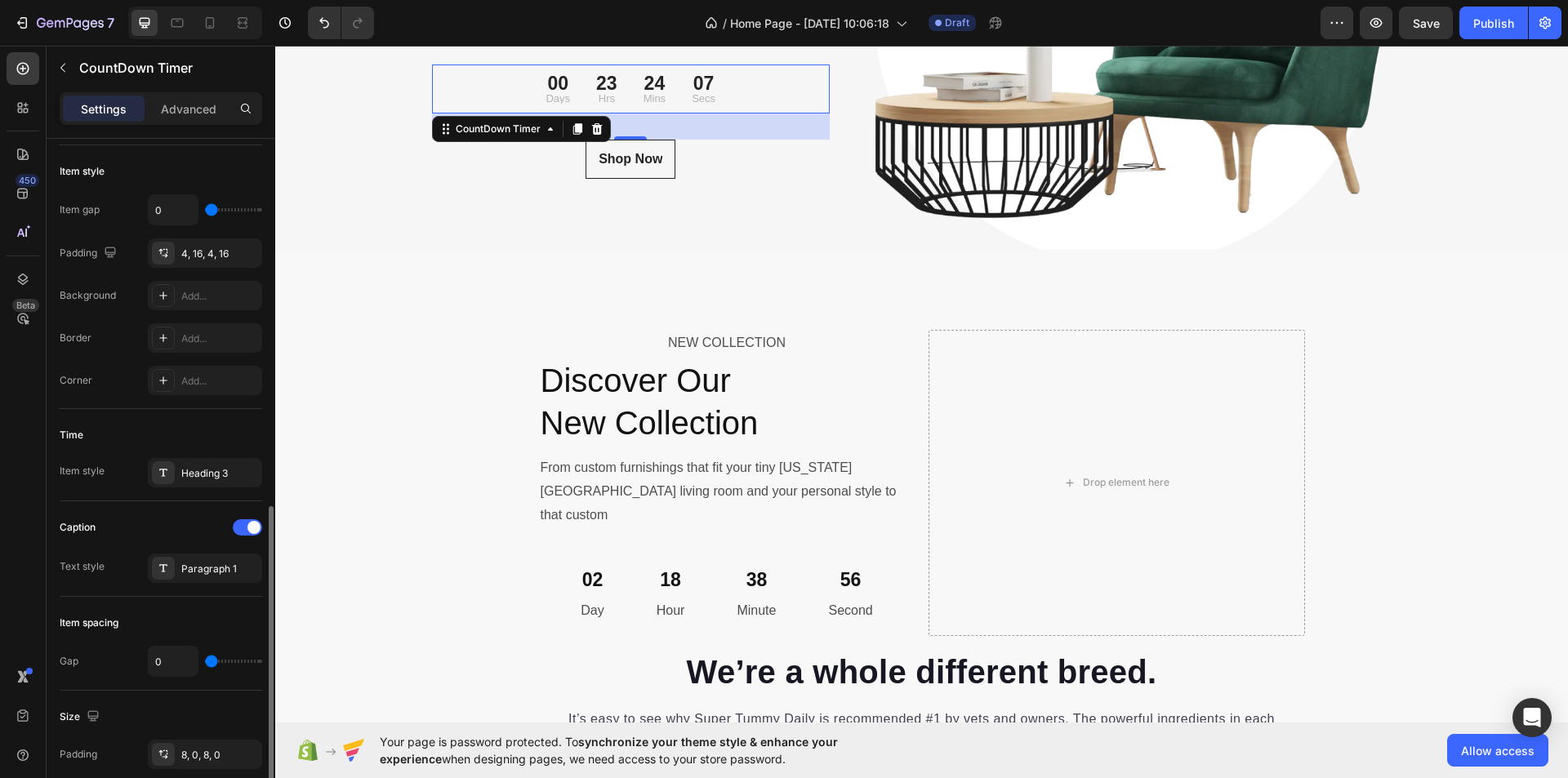
scroll to position [408, 0]
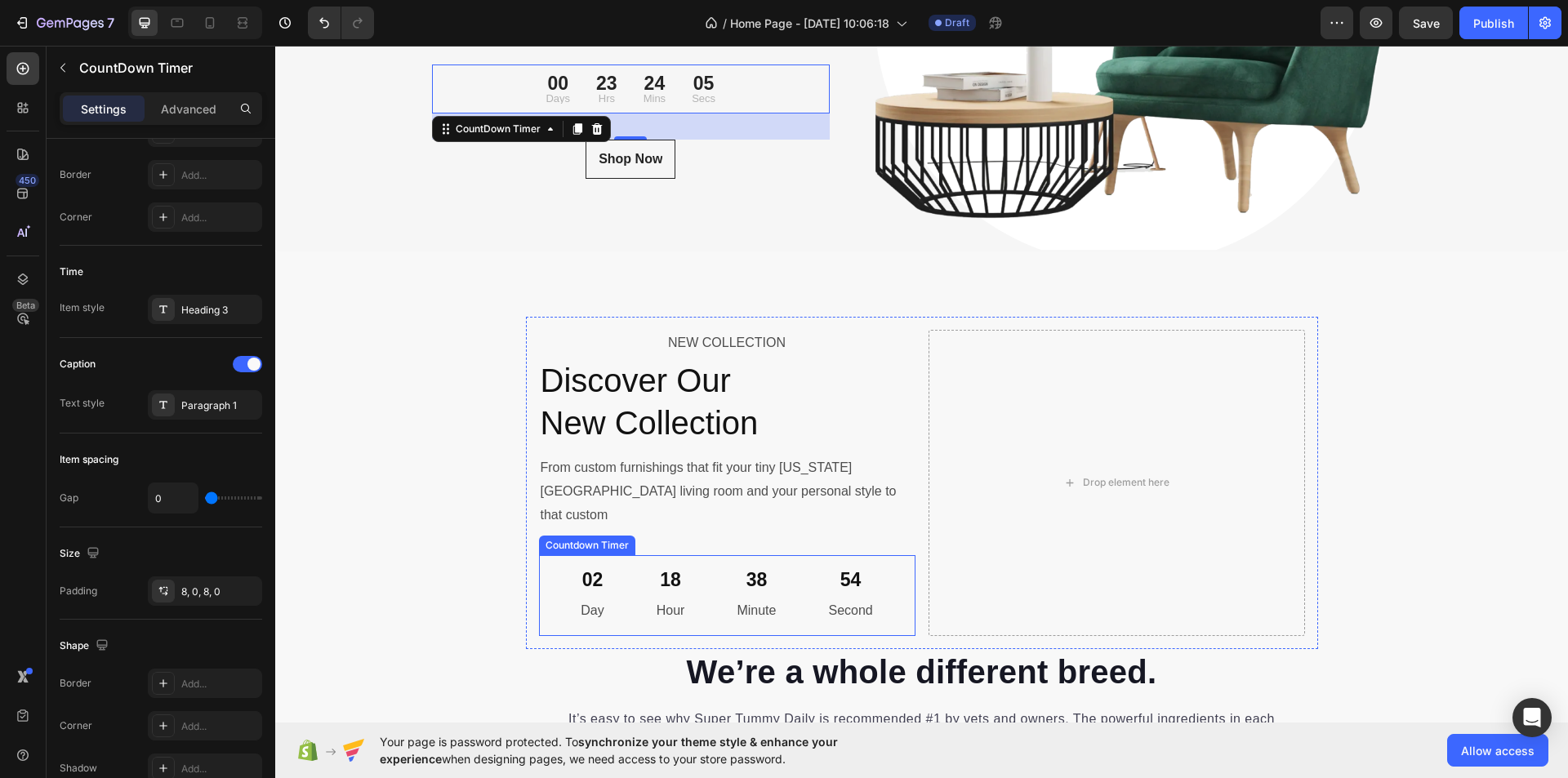
click at [637, 570] on div "18 Hour" at bounding box center [671, 595] width 68 height 68
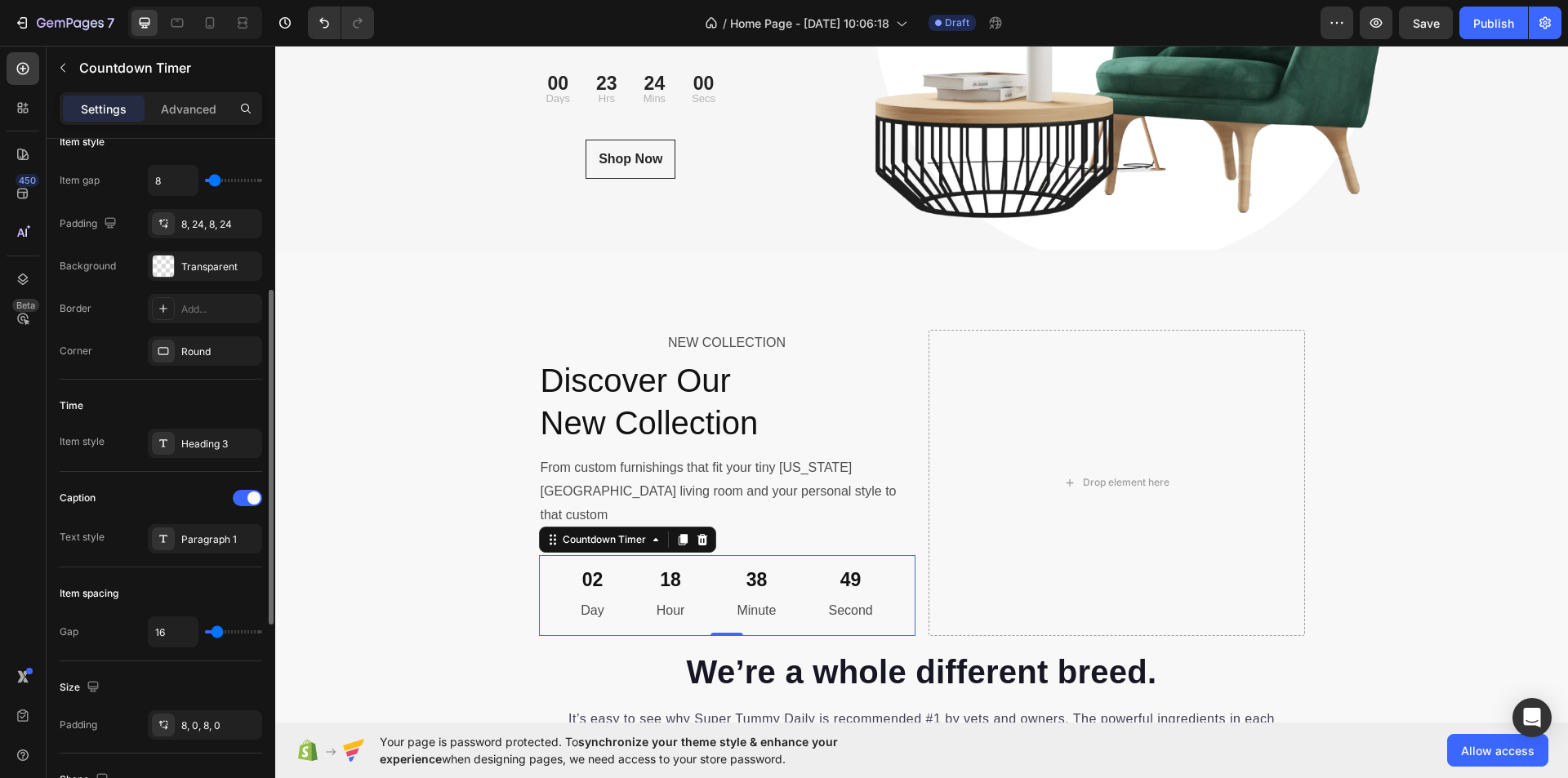
scroll to position [227, 0]
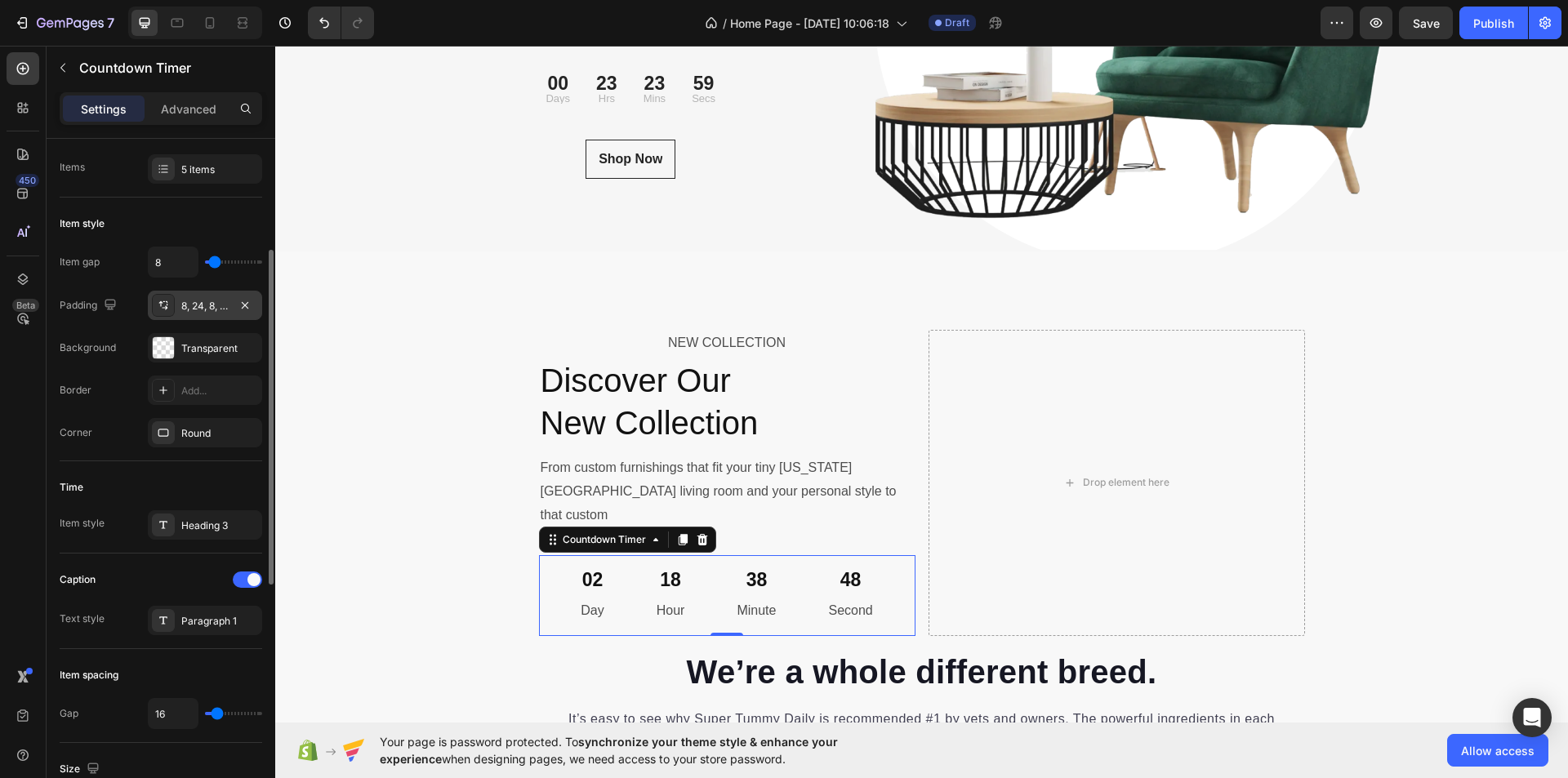
click at [212, 309] on div "8, 24, 8, 24" at bounding box center [205, 307] width 48 height 15
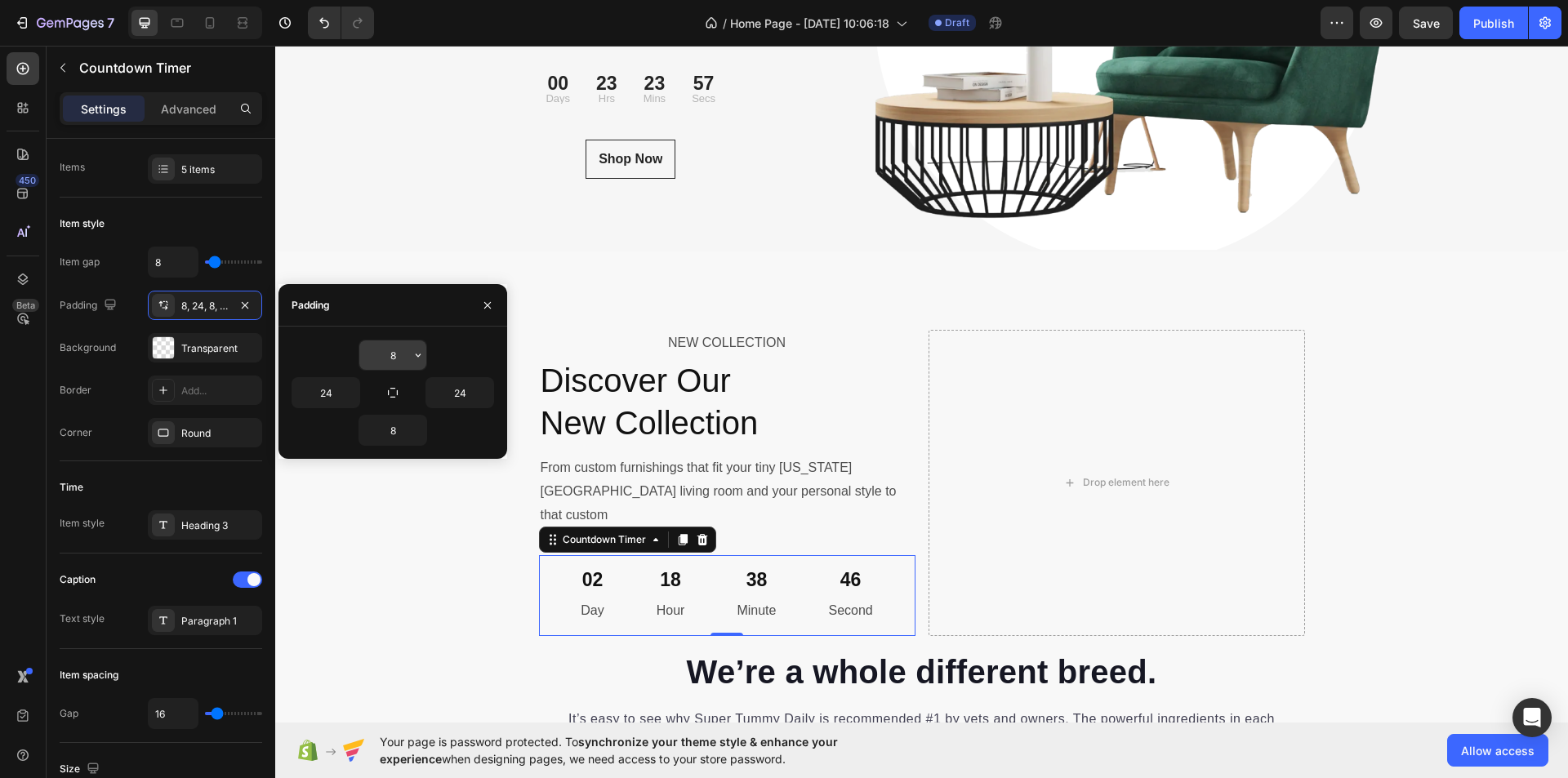
click at [397, 351] on input "8" at bounding box center [393, 356] width 67 height 30
type input "4"
click at [334, 390] on input "24" at bounding box center [326, 393] width 67 height 30
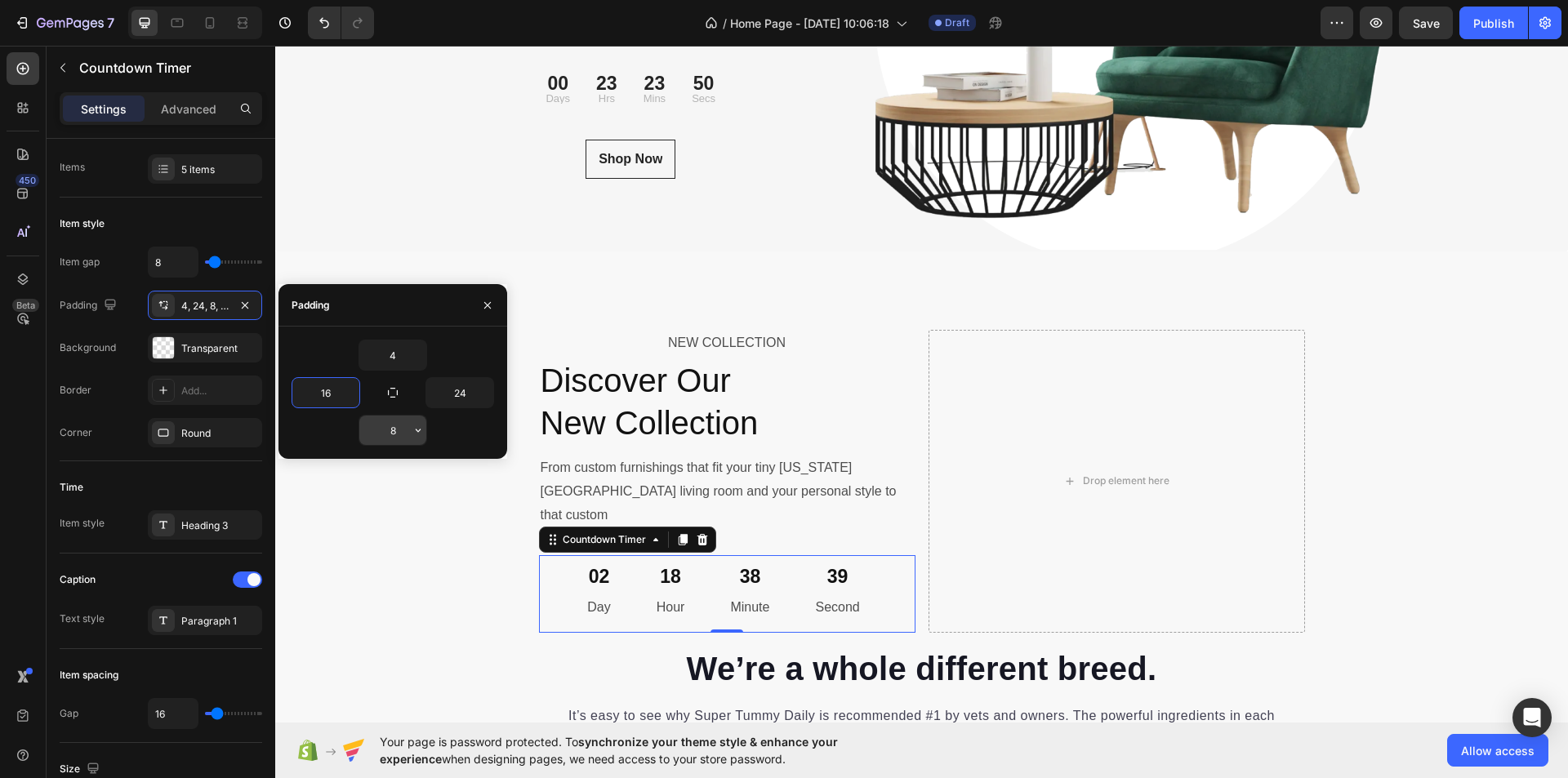
type input "16"
click at [401, 426] on input "8" at bounding box center [393, 430] width 67 height 30
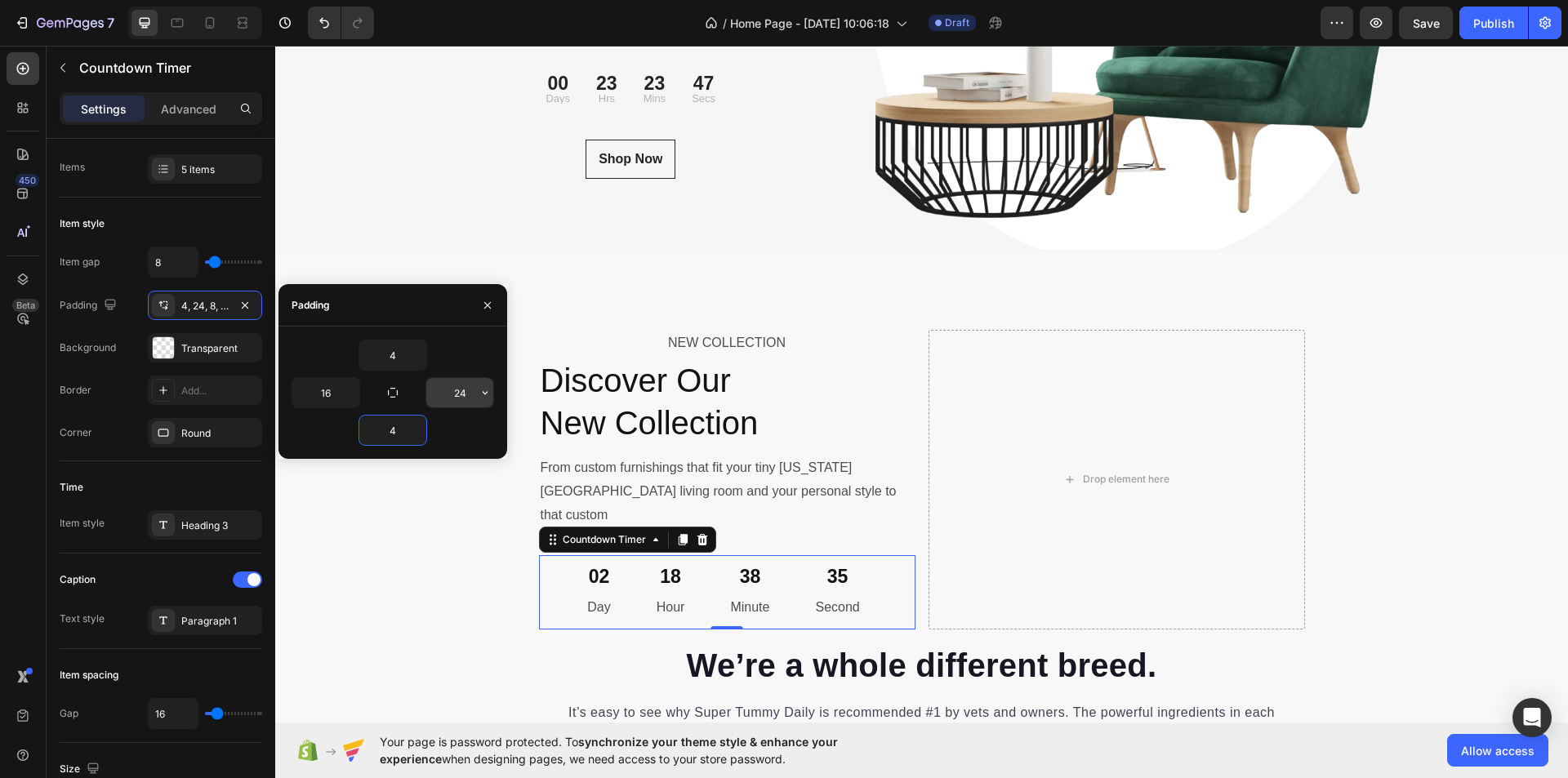
type input "4"
click at [463, 389] on input "24" at bounding box center [460, 393] width 67 height 30
type input "16"
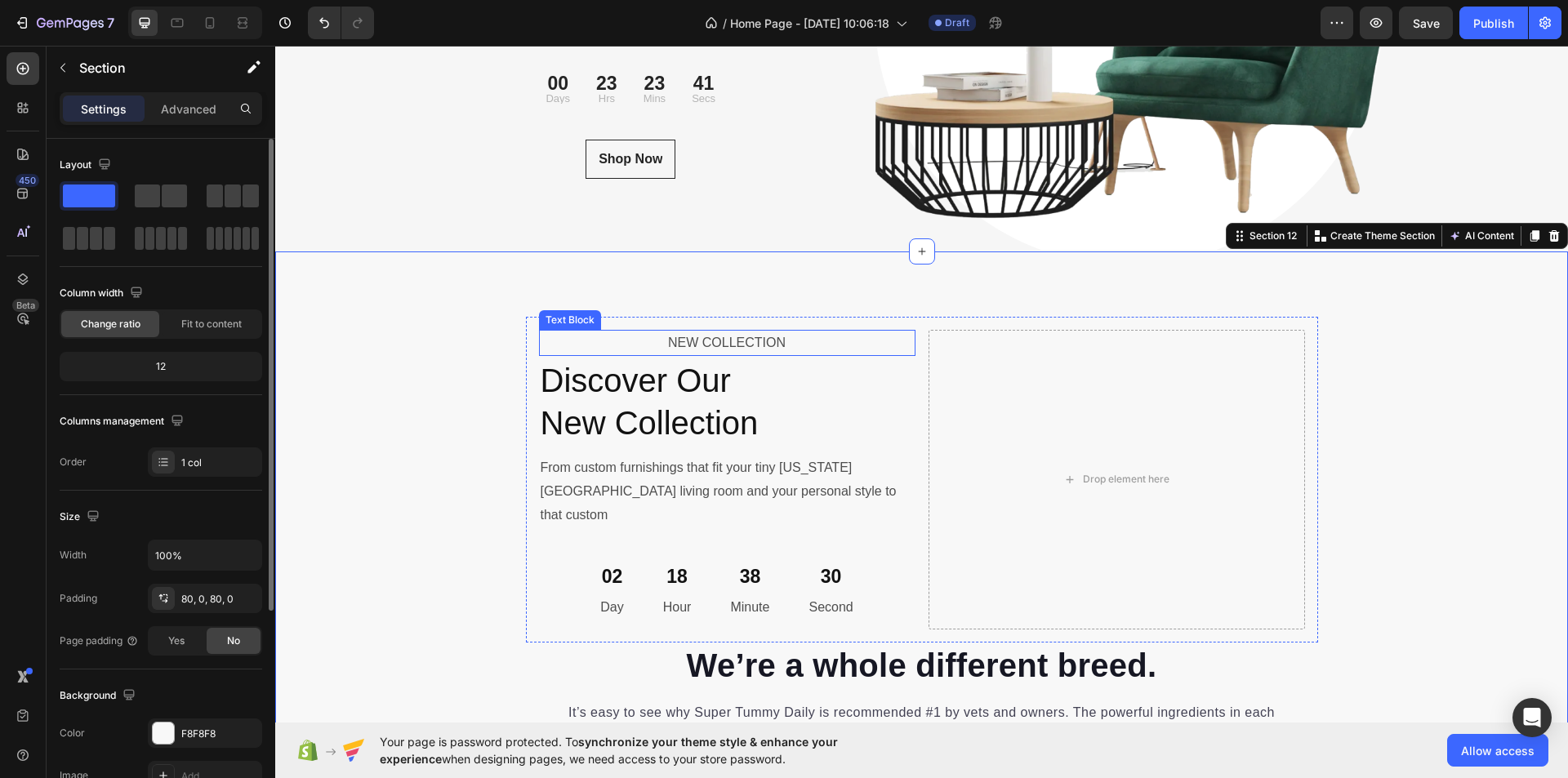
scroll to position [5559, 0]
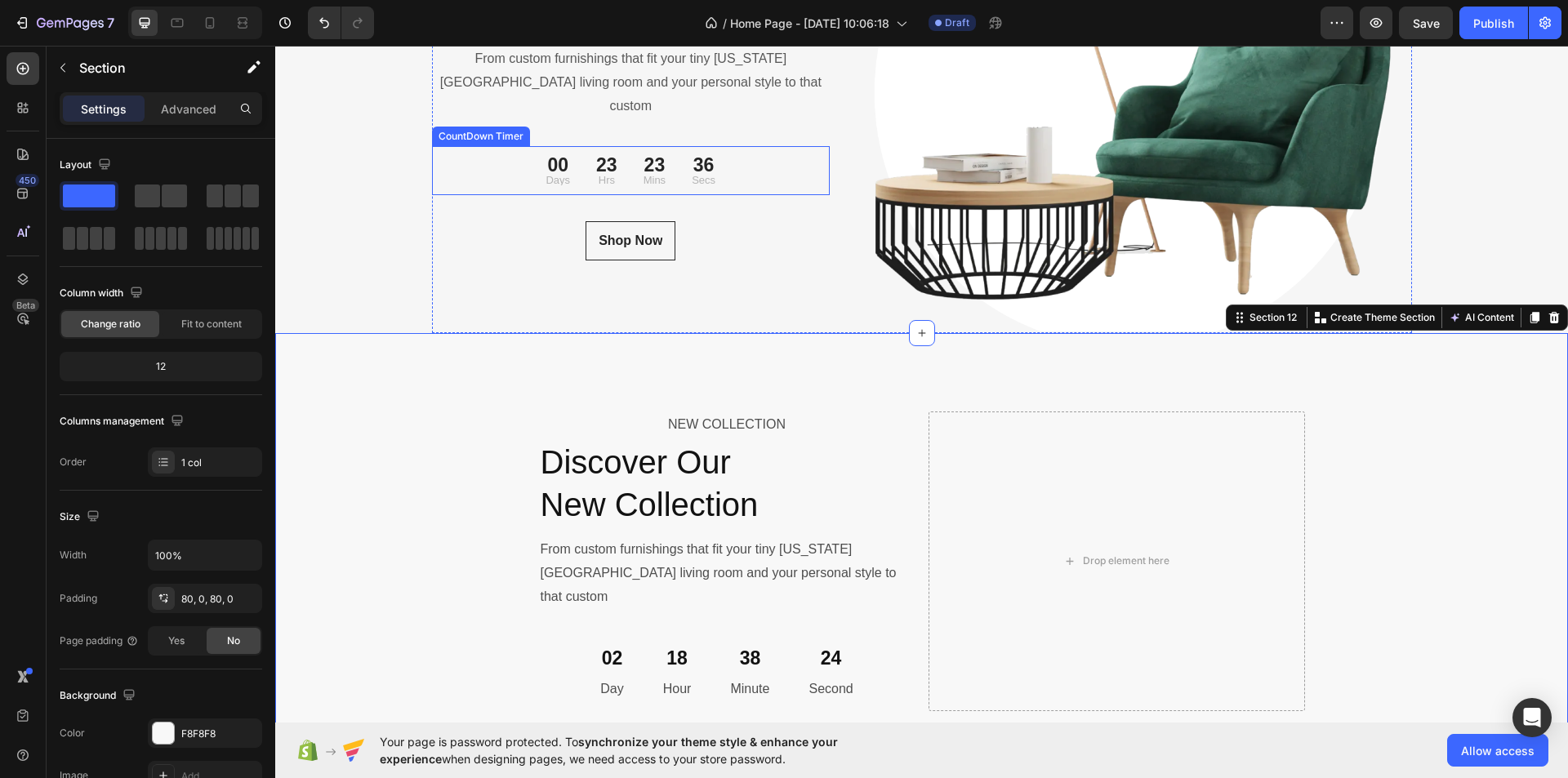
click at [660, 153] on div "23 Mins" at bounding box center [655, 171] width 48 height 36
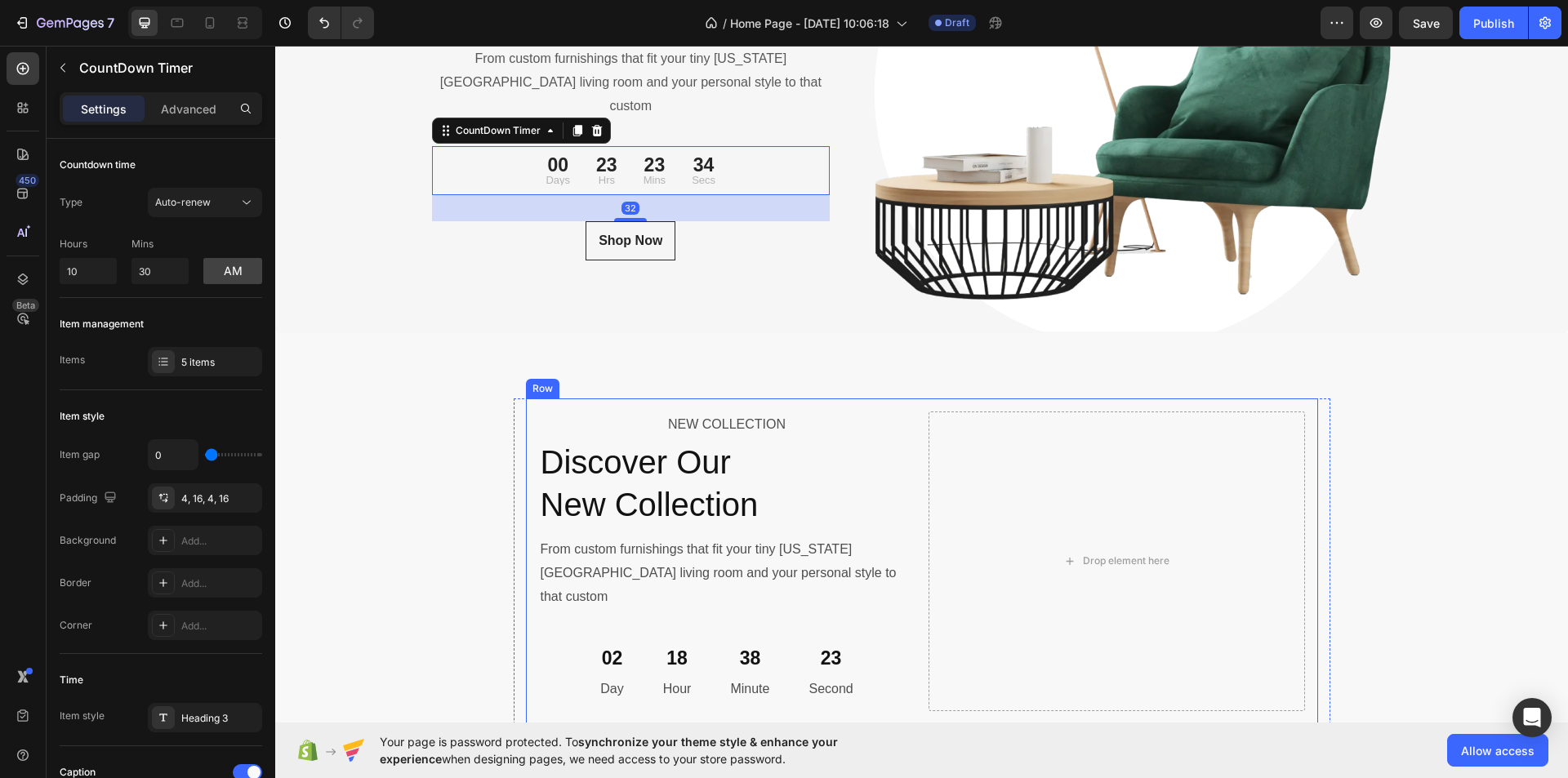
scroll to position [5804, 0]
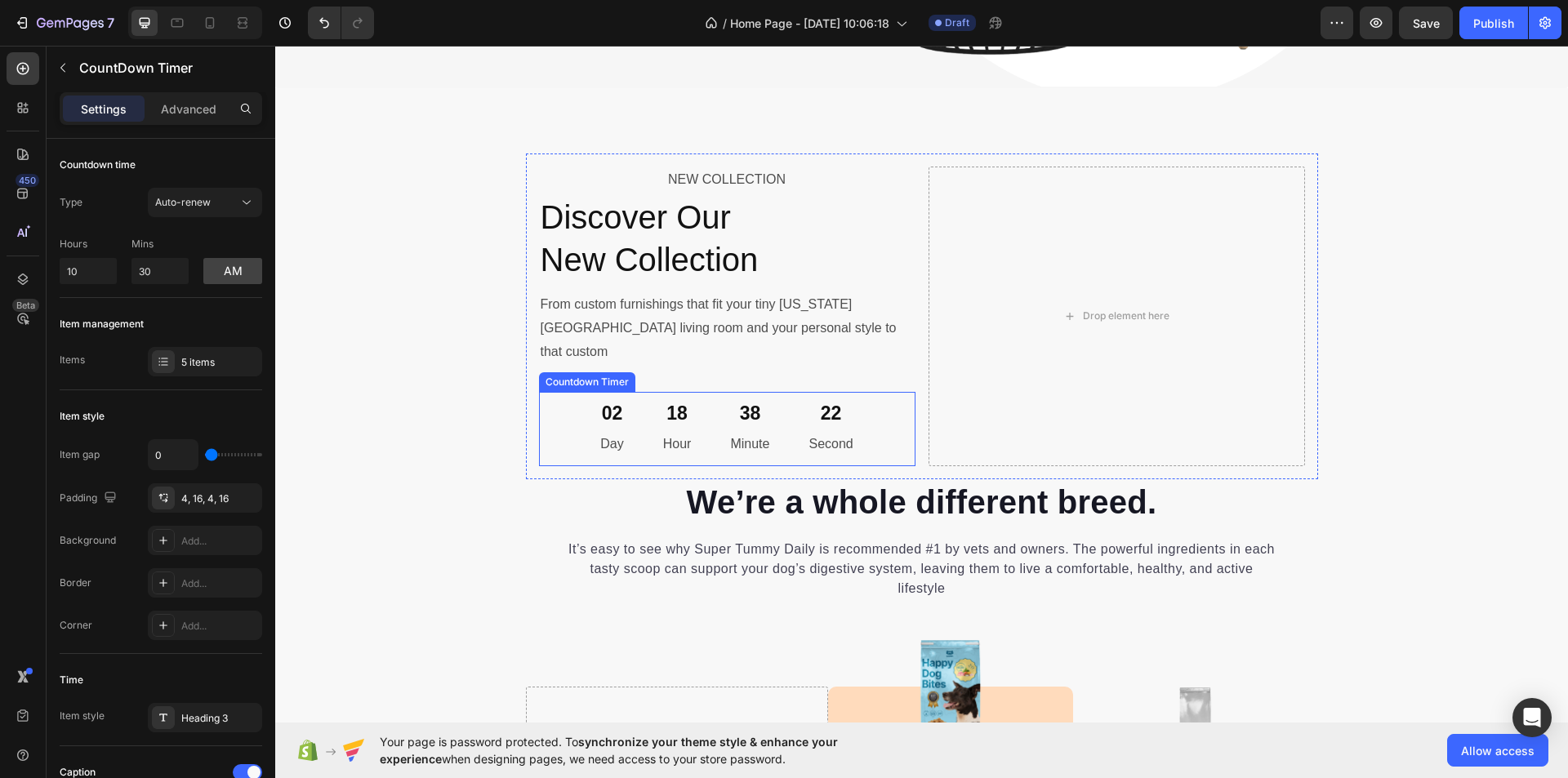
click at [678, 402] on div "18" at bounding box center [677, 414] width 29 height 24
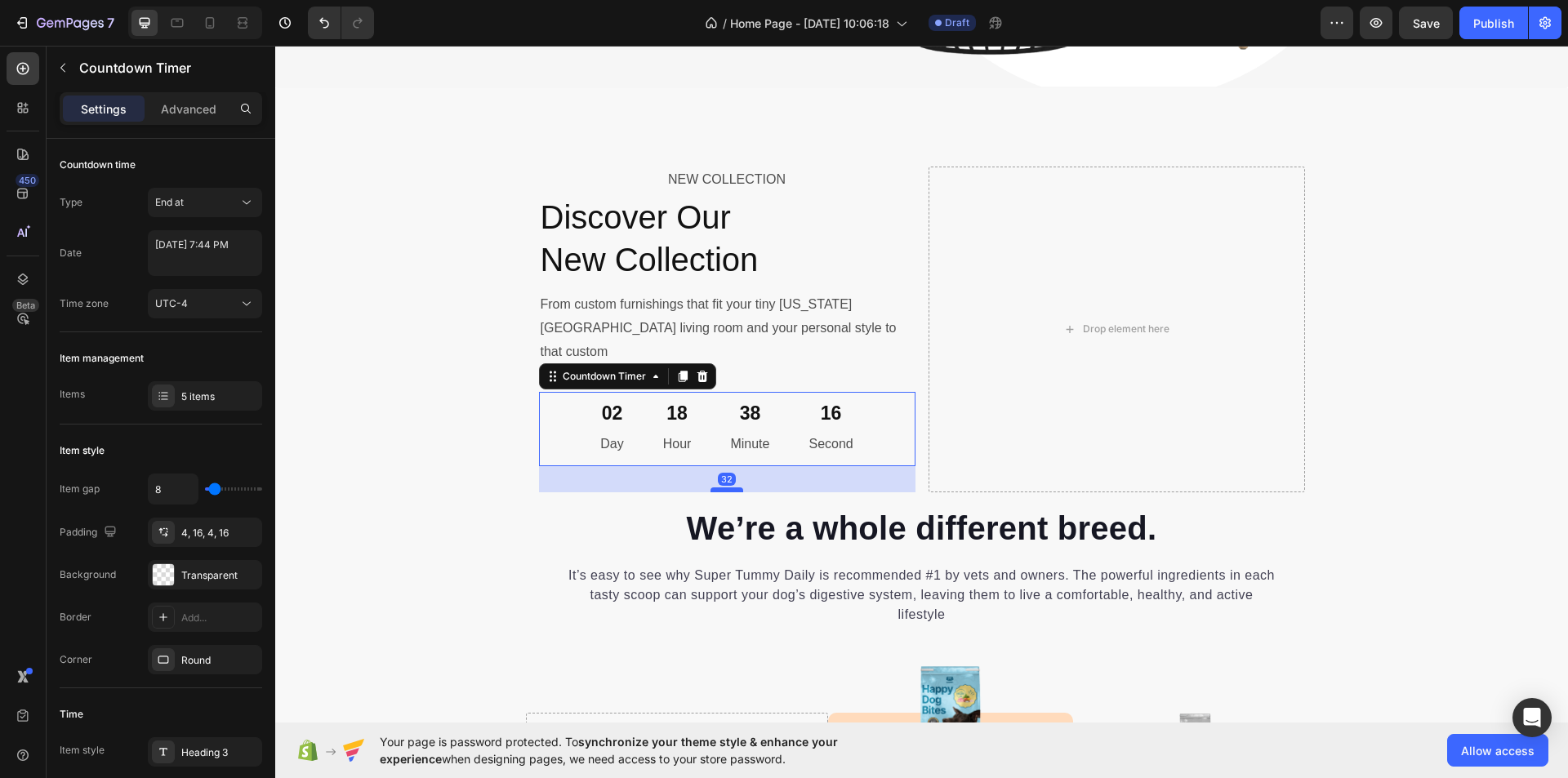
drag, startPoint x: 720, startPoint y: 441, endPoint x: 724, endPoint y: 467, distance: 26.3
click at [724, 487] on div at bounding box center [727, 489] width 33 height 5
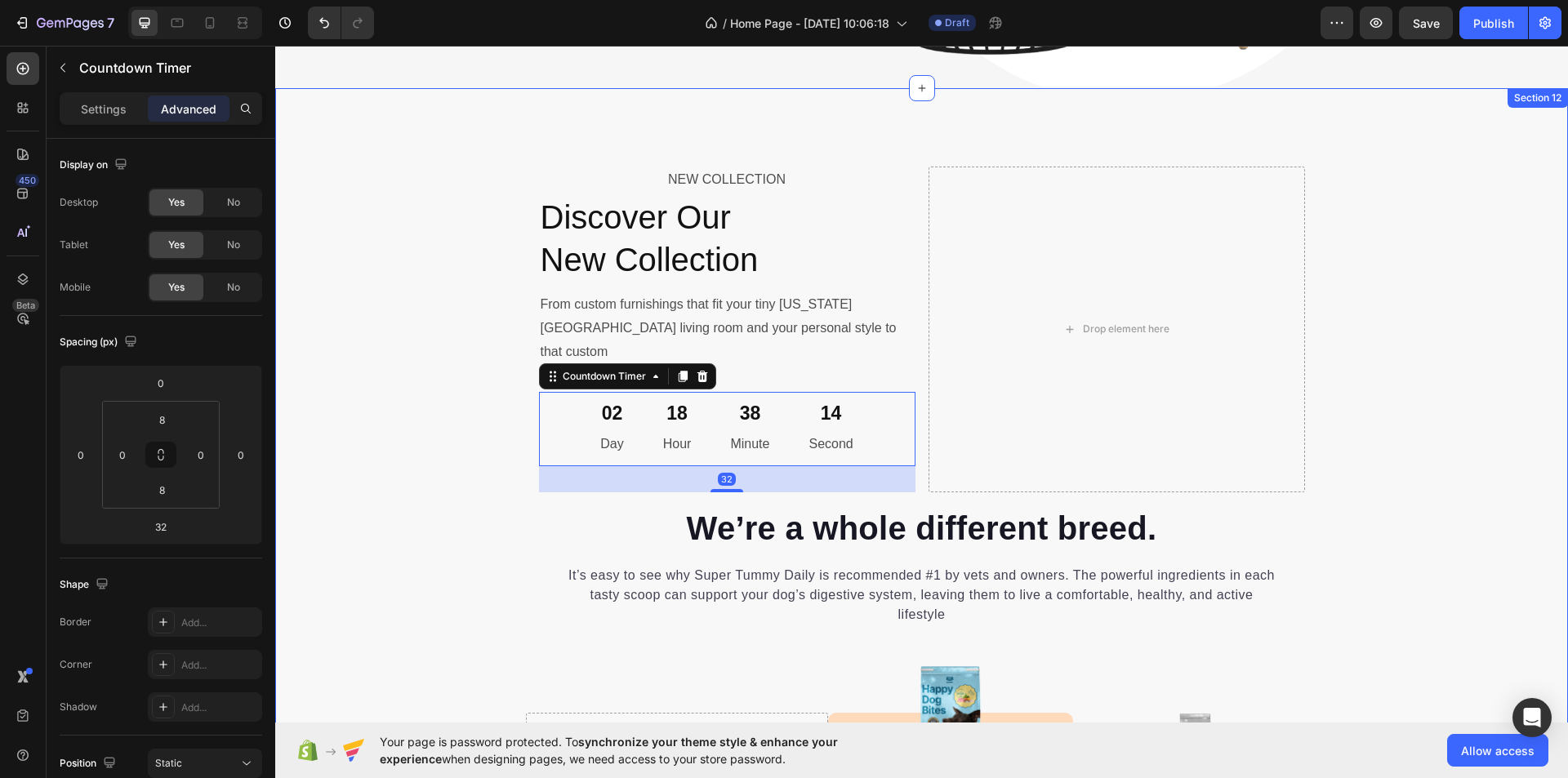
click at [476, 416] on div "NEW COLLECTION Text Block Discover Our New Collection Heading From custom furni…" at bounding box center [921, 714] width 1293 height 1121
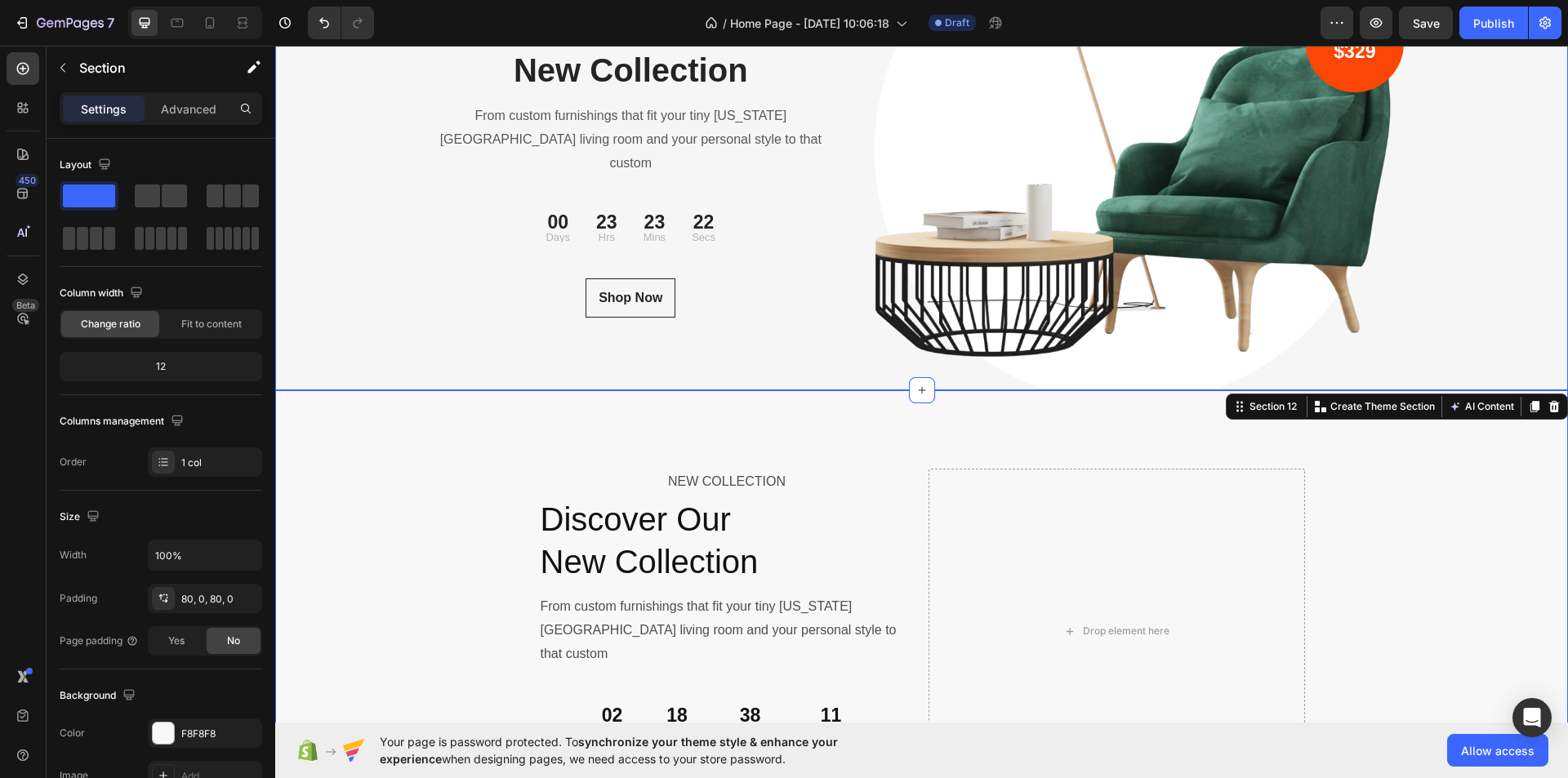
scroll to position [5477, 0]
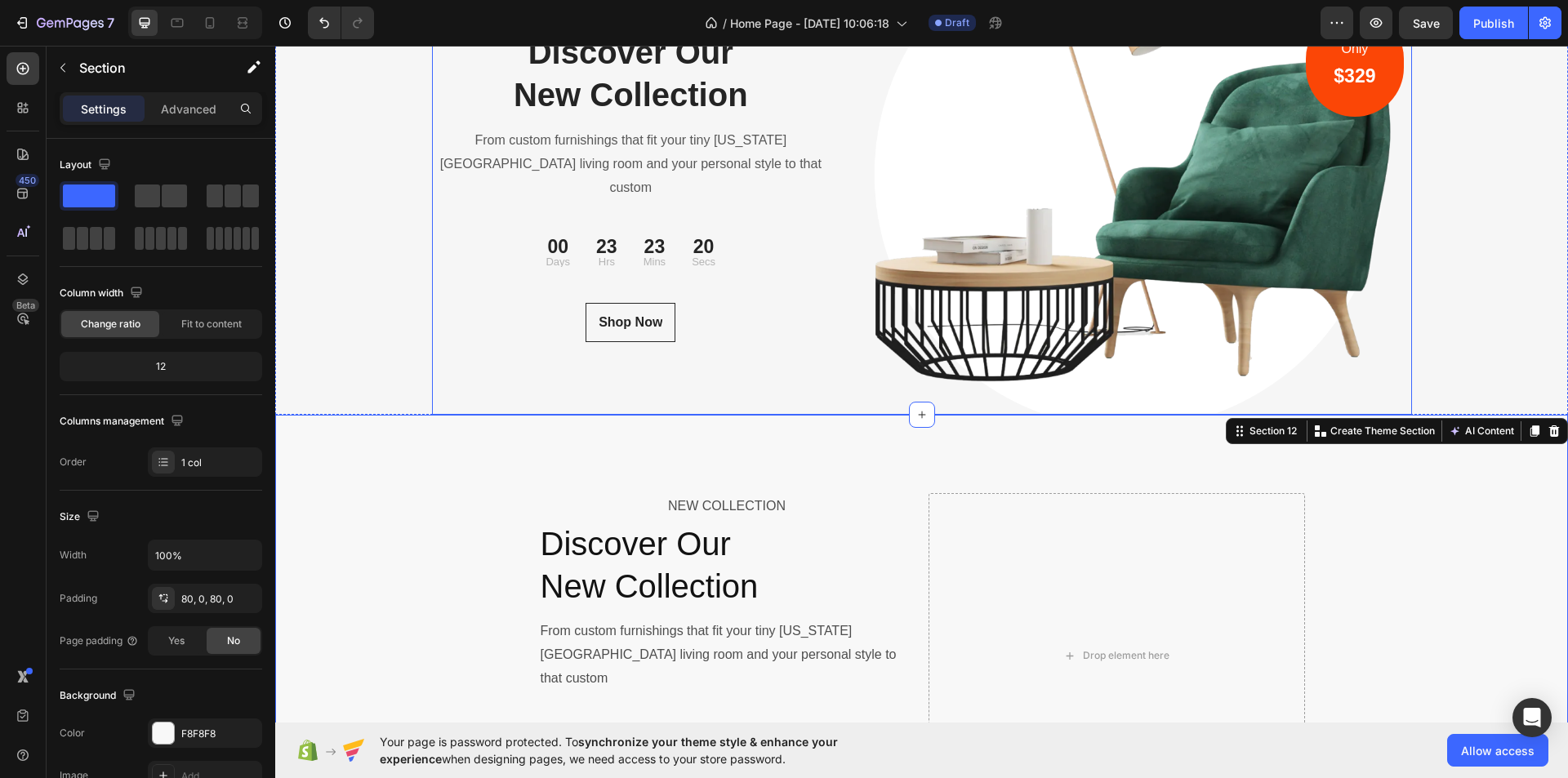
click at [496, 339] on div "NEW COLLECTION Text block Discover Our New Collection Heading From custom furni…" at bounding box center [632, 175] width 399 height 478
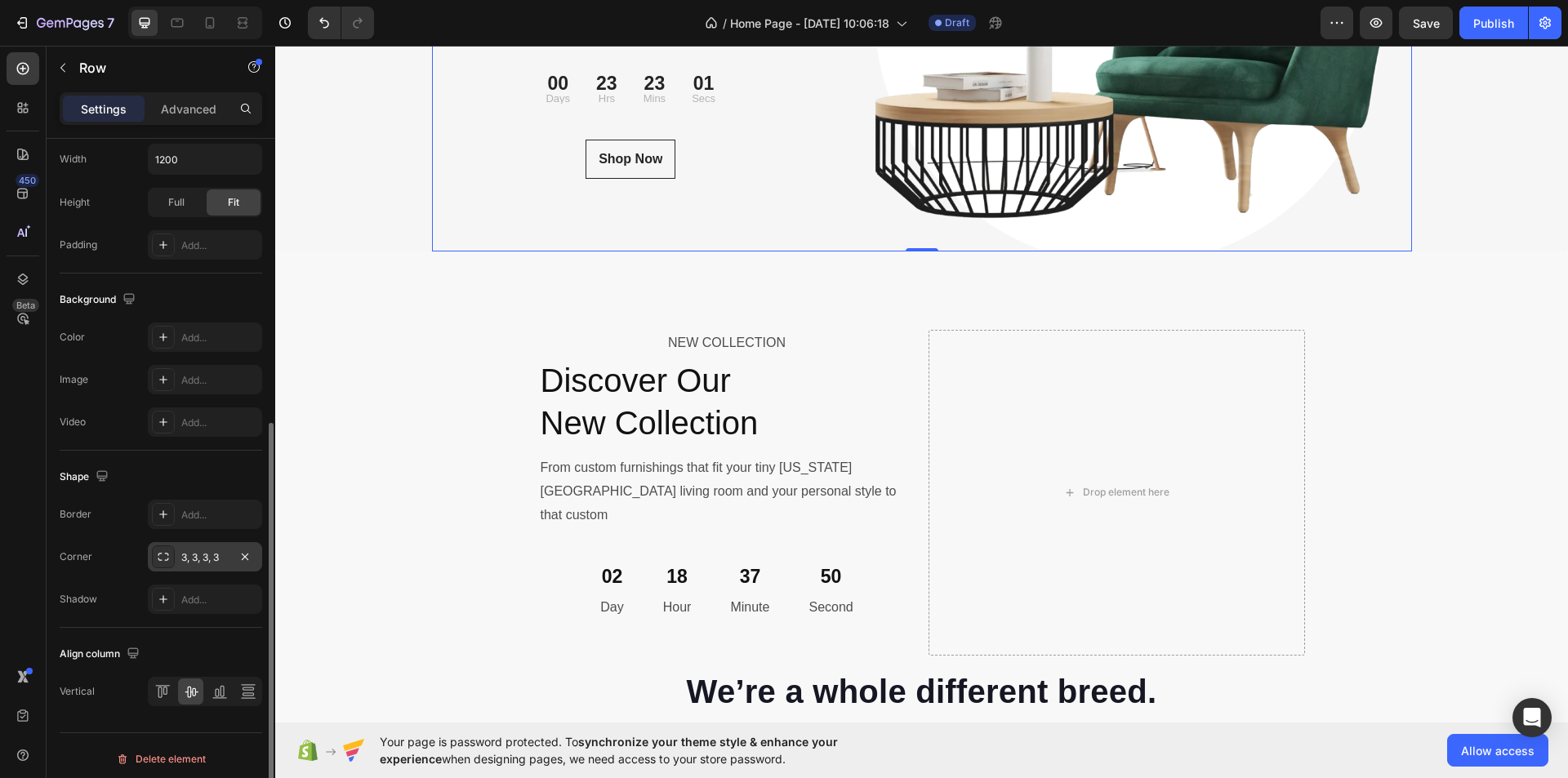
scroll to position [497, 0]
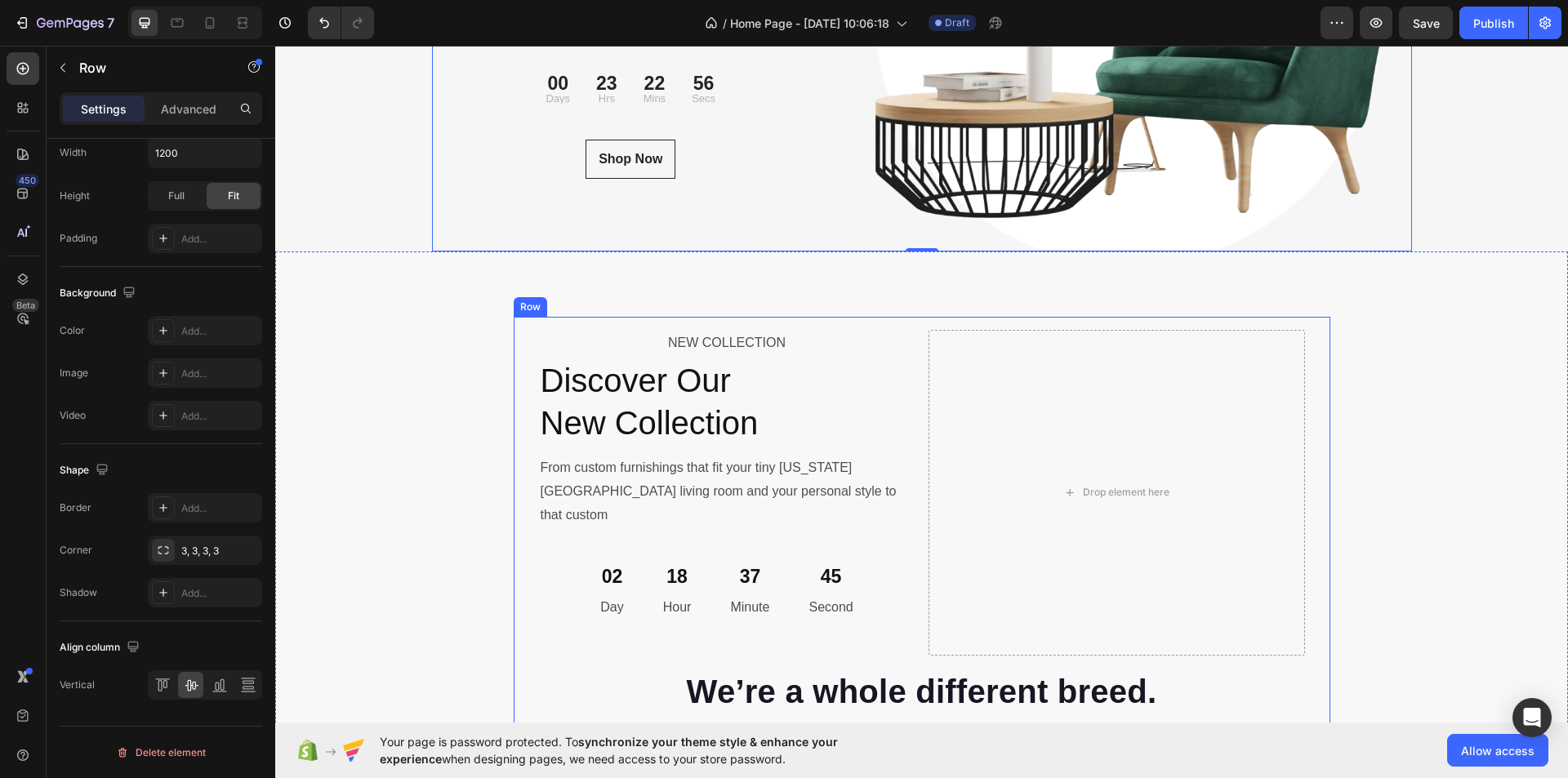
click at [513, 336] on div "NEW COLLECTION Text Block Discover Our New Collection Heading From custom furni…" at bounding box center [921, 573] width 817 height 512
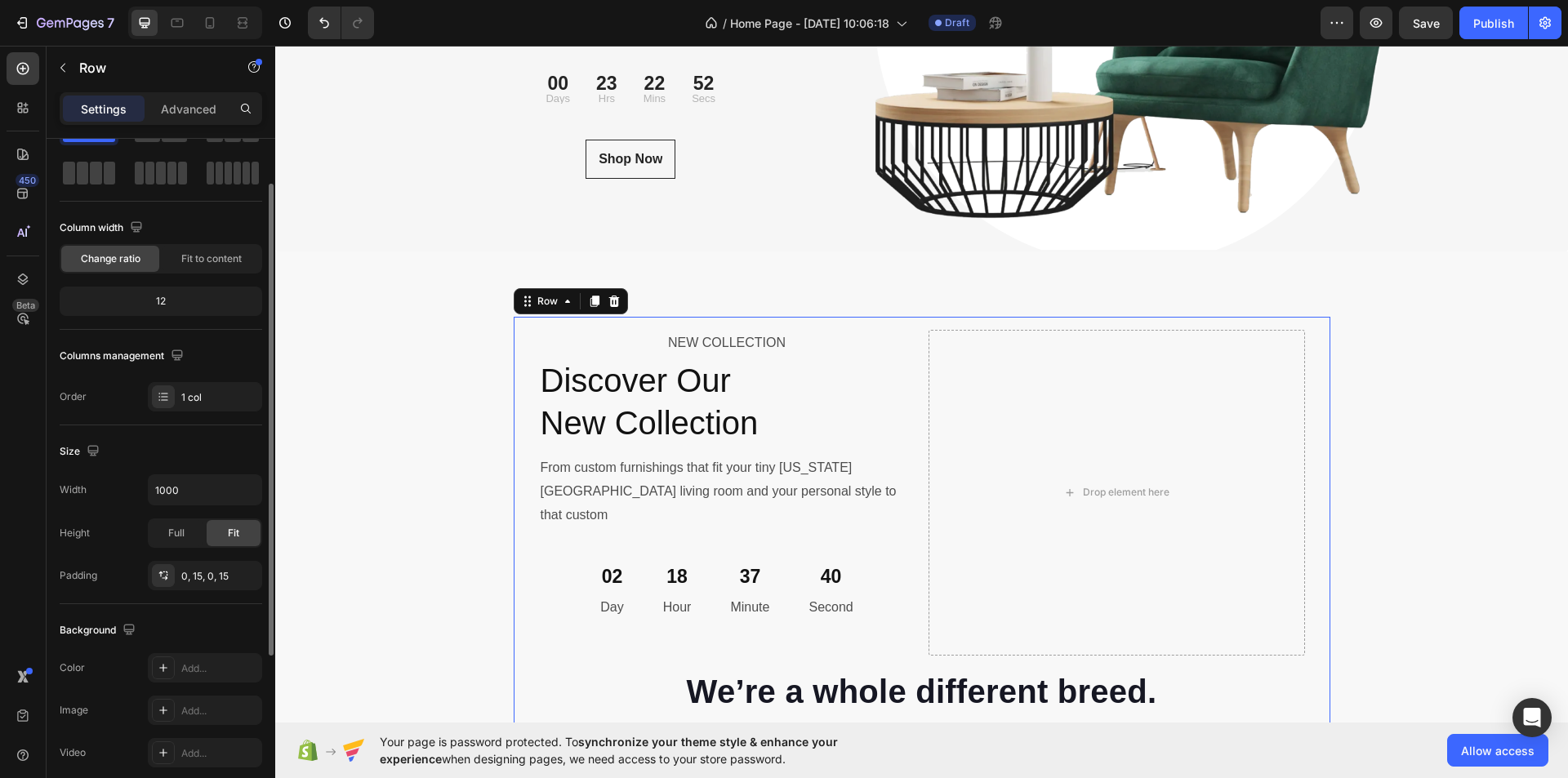
scroll to position [0, 0]
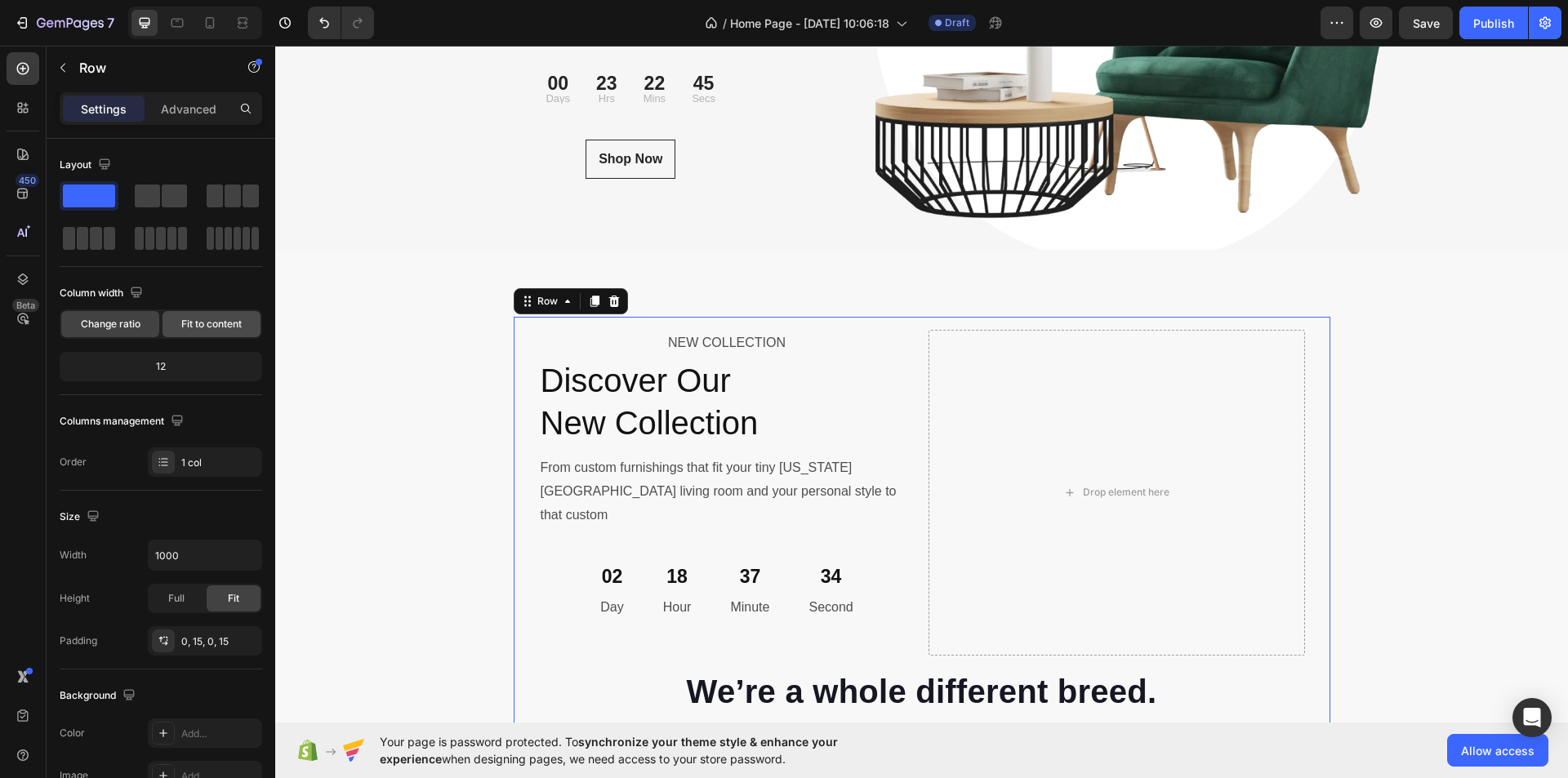
click at [229, 321] on span "Fit to content" at bounding box center [211, 324] width 61 height 15
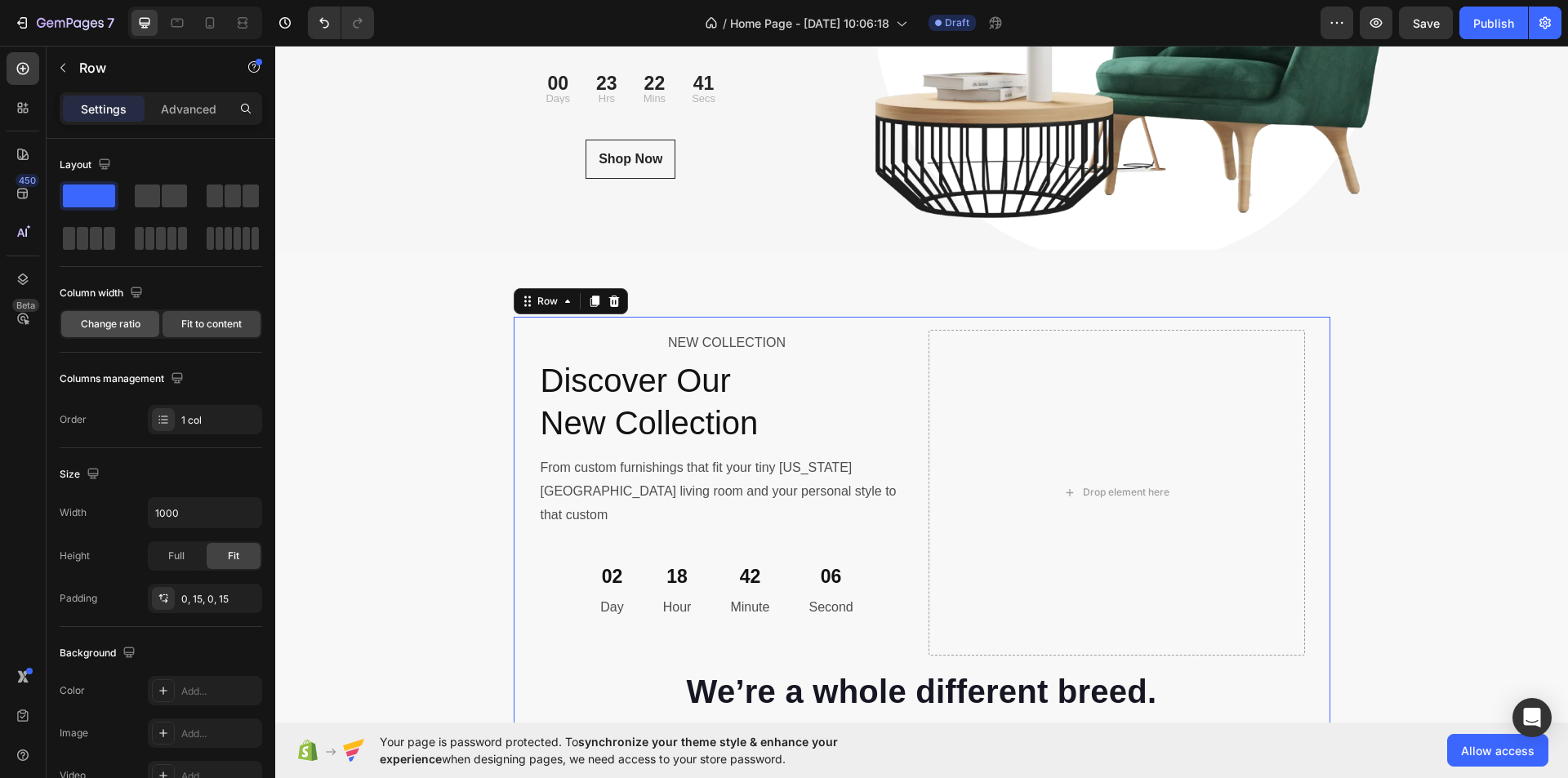
click at [112, 324] on span "Change ratio" at bounding box center [111, 324] width 60 height 15
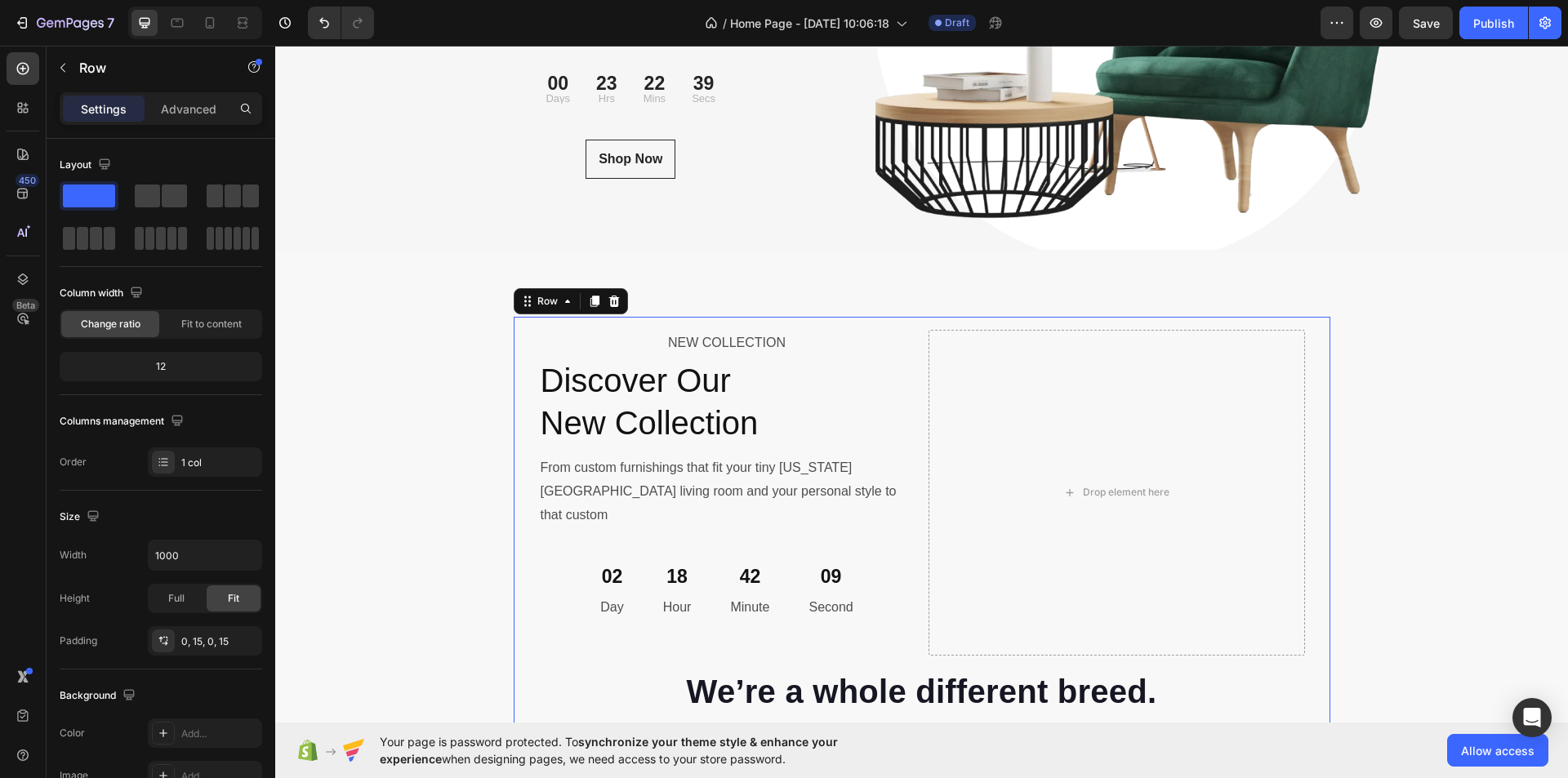
click at [178, 361] on div "12" at bounding box center [161, 366] width 196 height 23
click at [169, 369] on div "12" at bounding box center [161, 366] width 196 height 23
click at [228, 468] on div "1 col" at bounding box center [220, 463] width 76 height 15
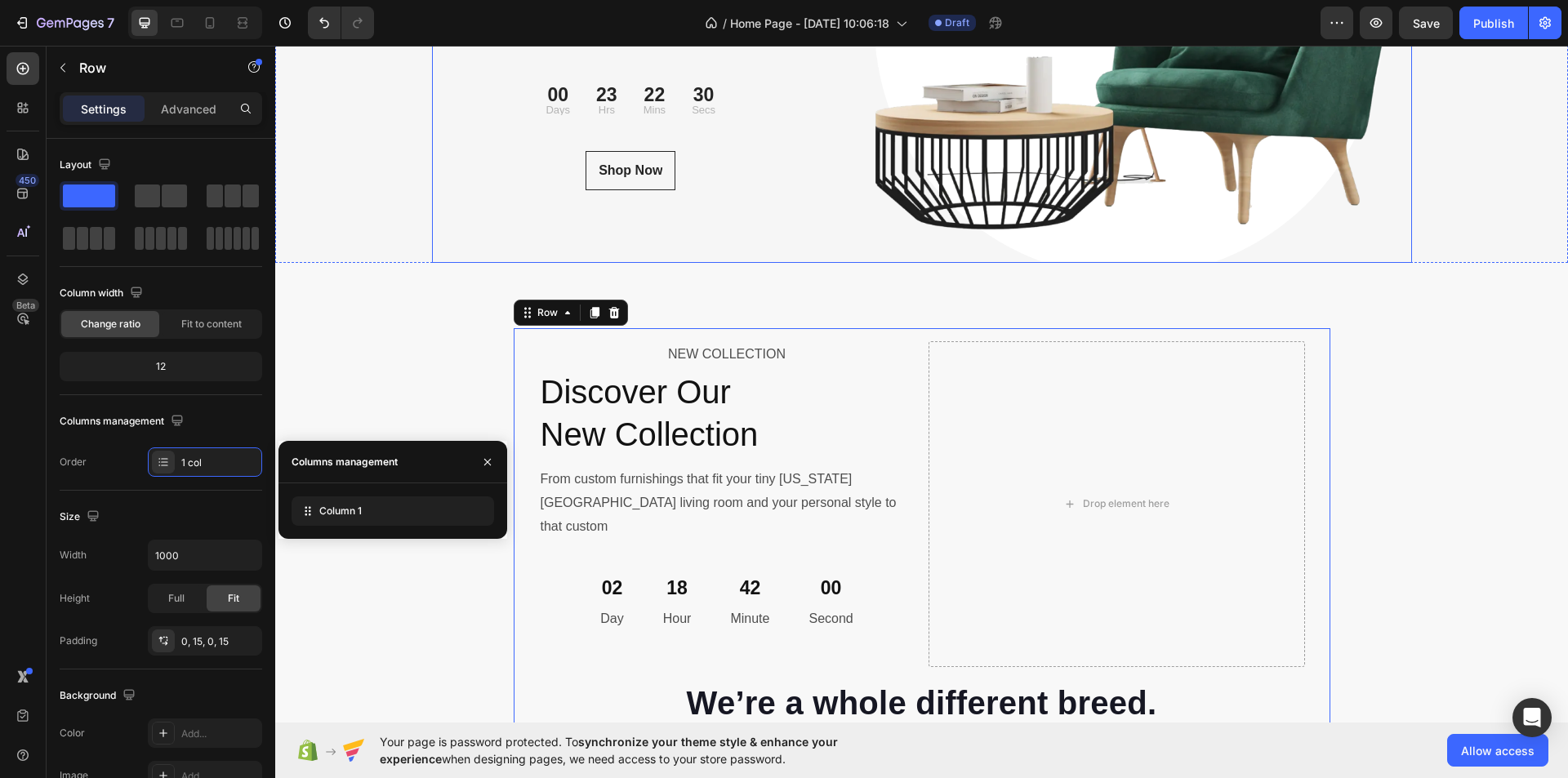
scroll to position [5477, 0]
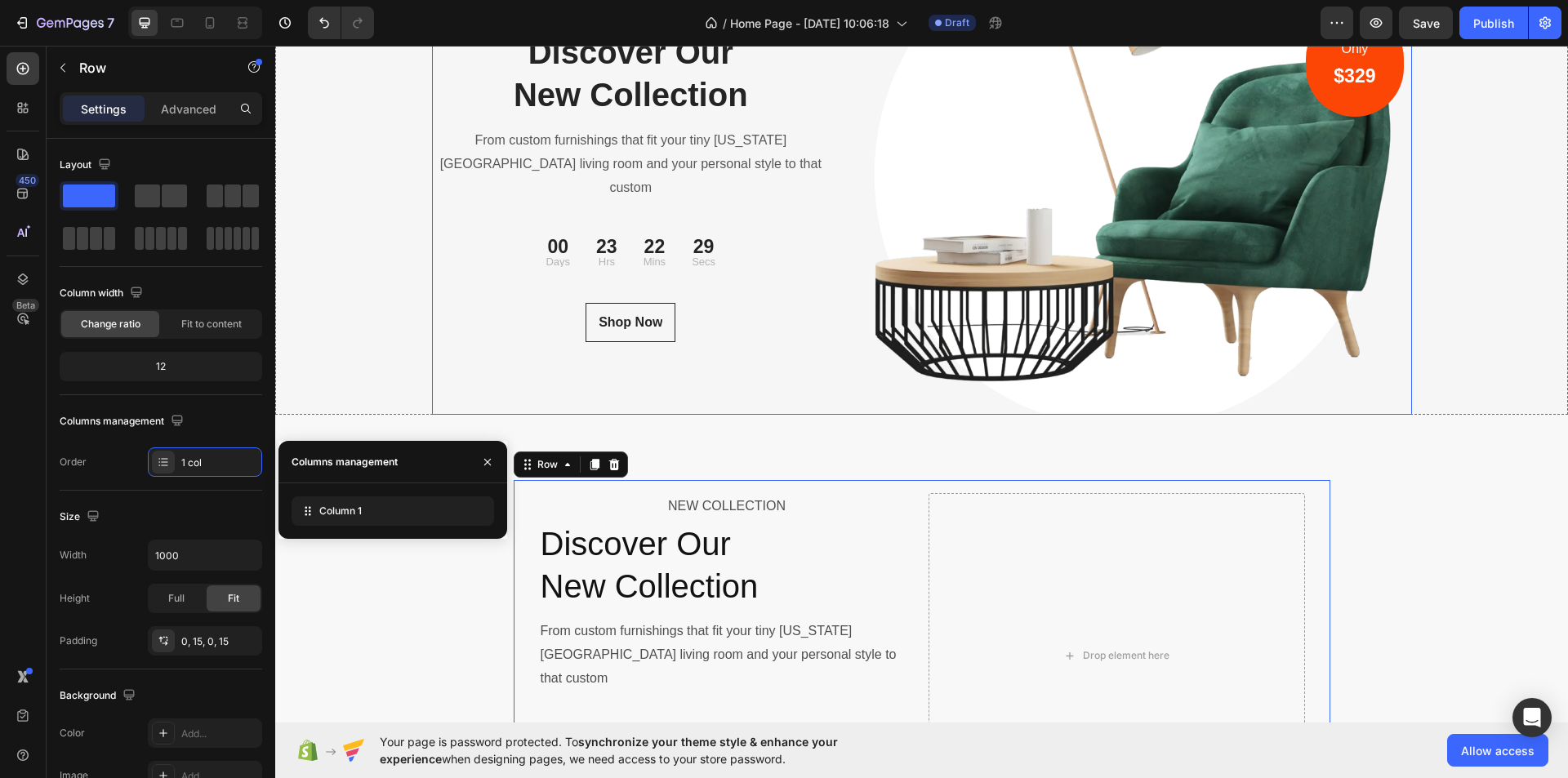
click at [593, 369] on div "NEW COLLECTION Text block Discover Our New Collection Heading From custom furni…" at bounding box center [632, 175] width 399 height 478
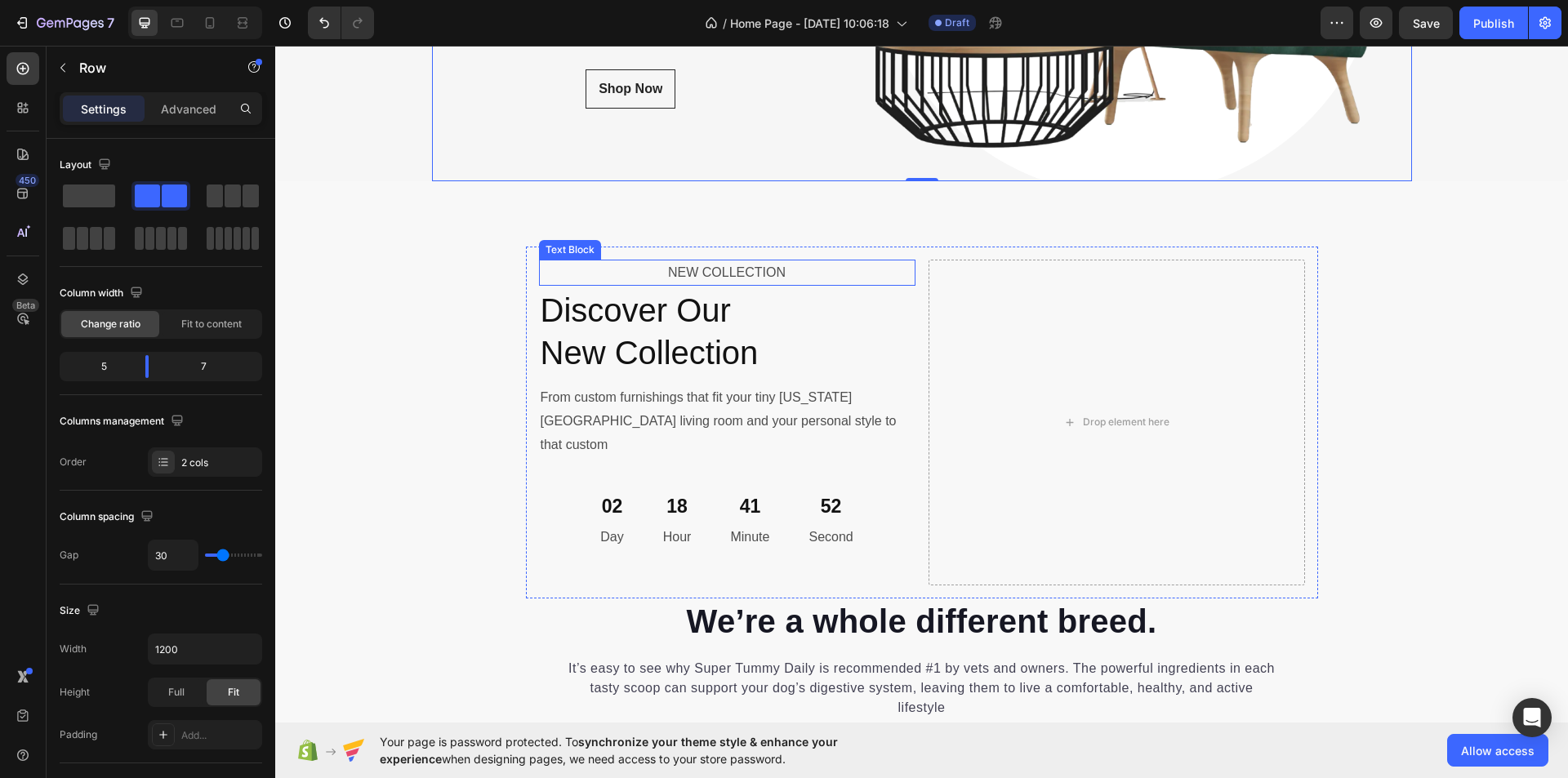
scroll to position [5722, 0]
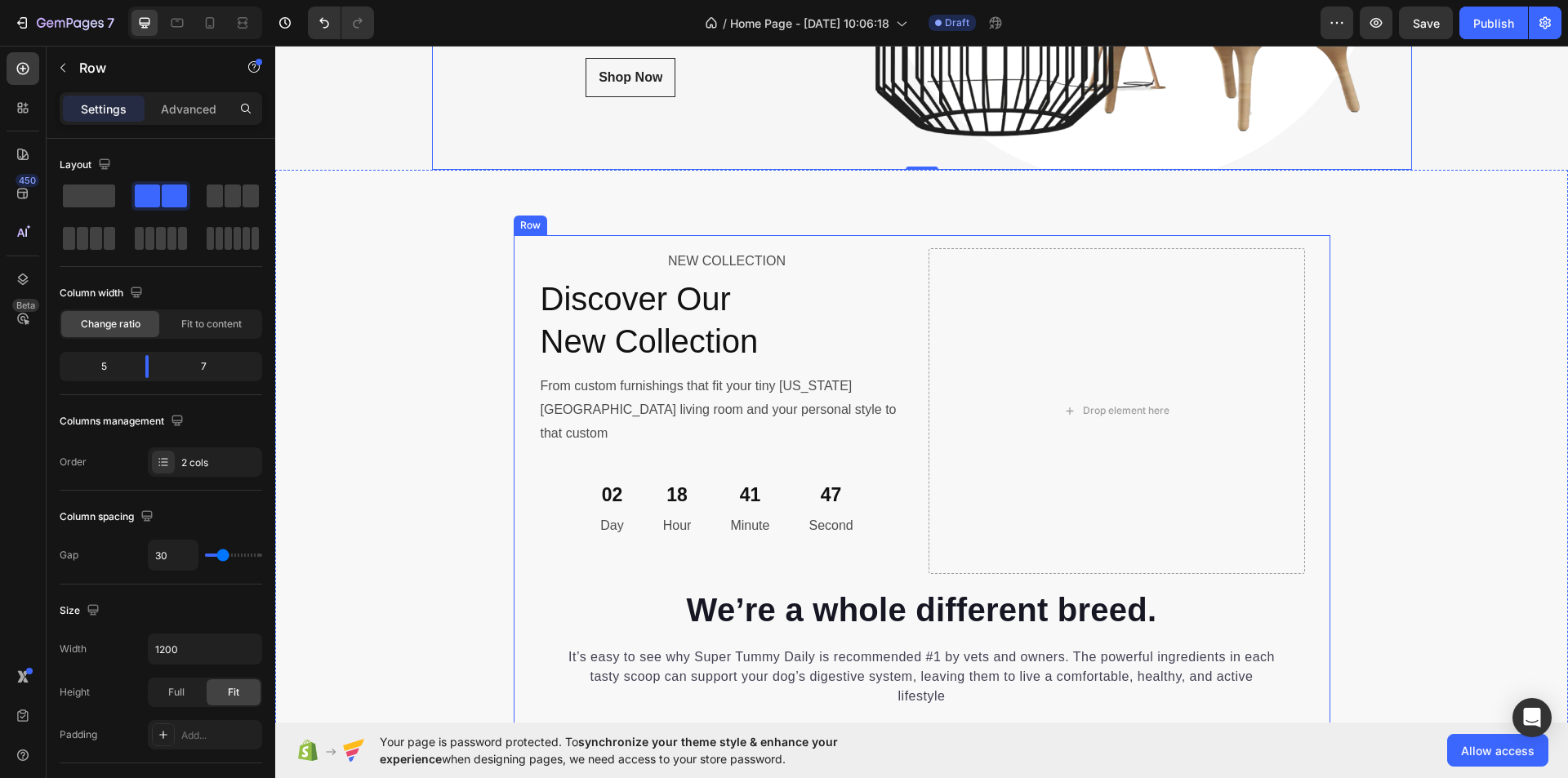
click at [519, 244] on div "NEW COLLECTION Text Block Discover Our New Collection Heading From custom furni…" at bounding box center [921, 491] width 817 height 512
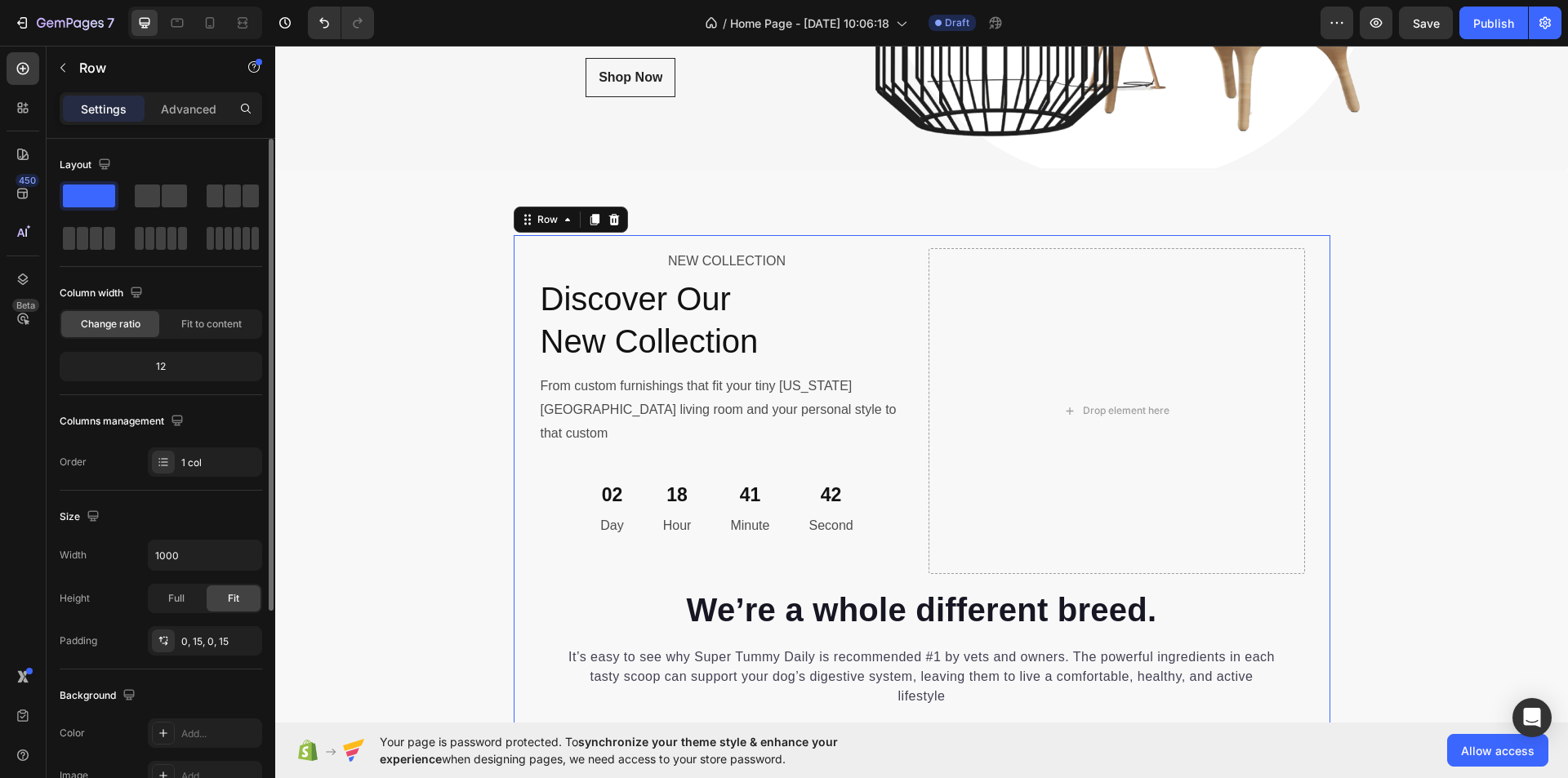
click at [161, 365] on div "12" at bounding box center [161, 366] width 196 height 23
click at [162, 364] on div "12" at bounding box center [161, 366] width 196 height 23
click at [162, 363] on div "12" at bounding box center [161, 366] width 196 height 23
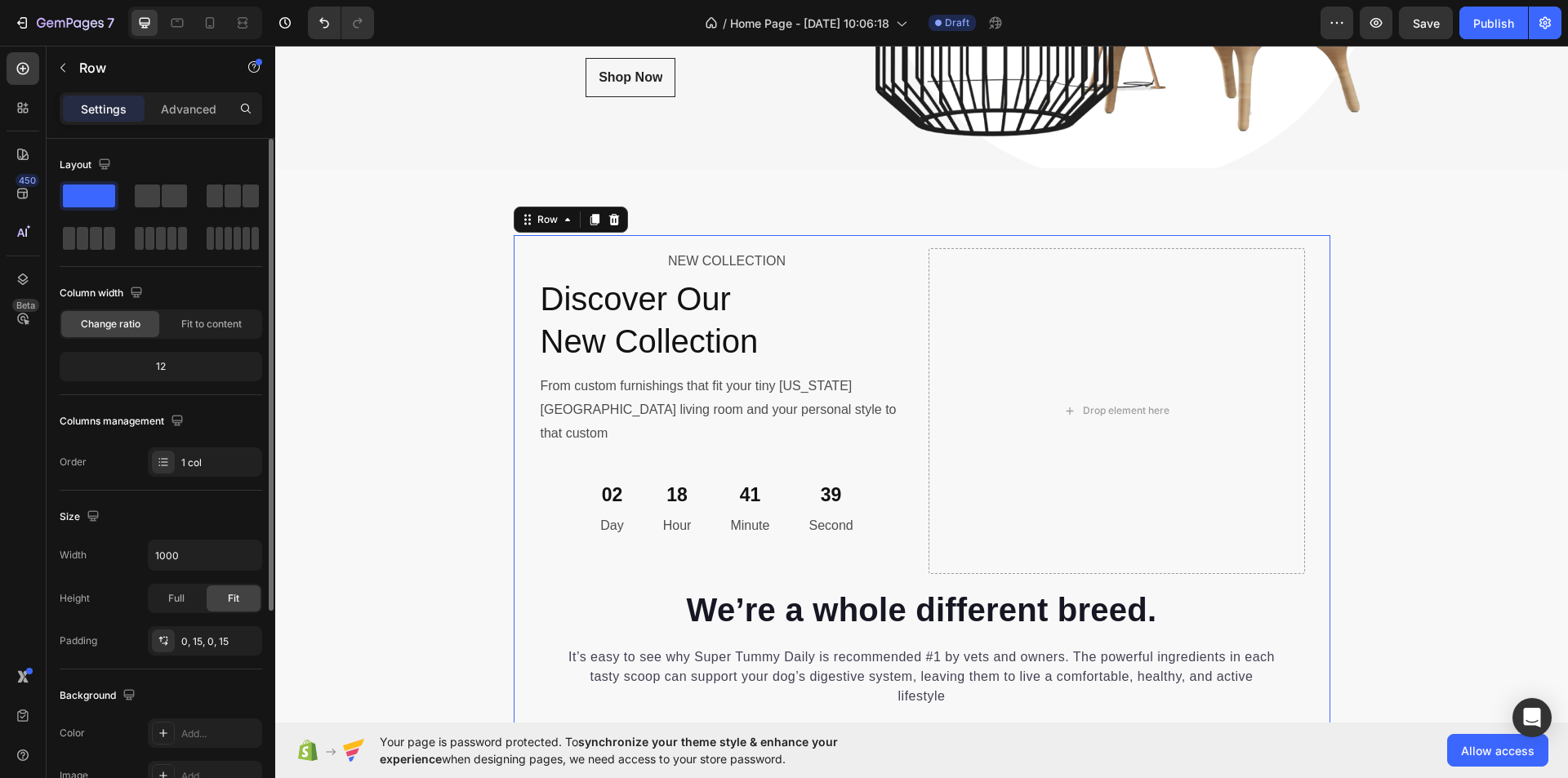
click at [162, 363] on div "12" at bounding box center [161, 366] width 196 height 23
click at [974, 314] on div "Drop element here" at bounding box center [1117, 412] width 376 height 326
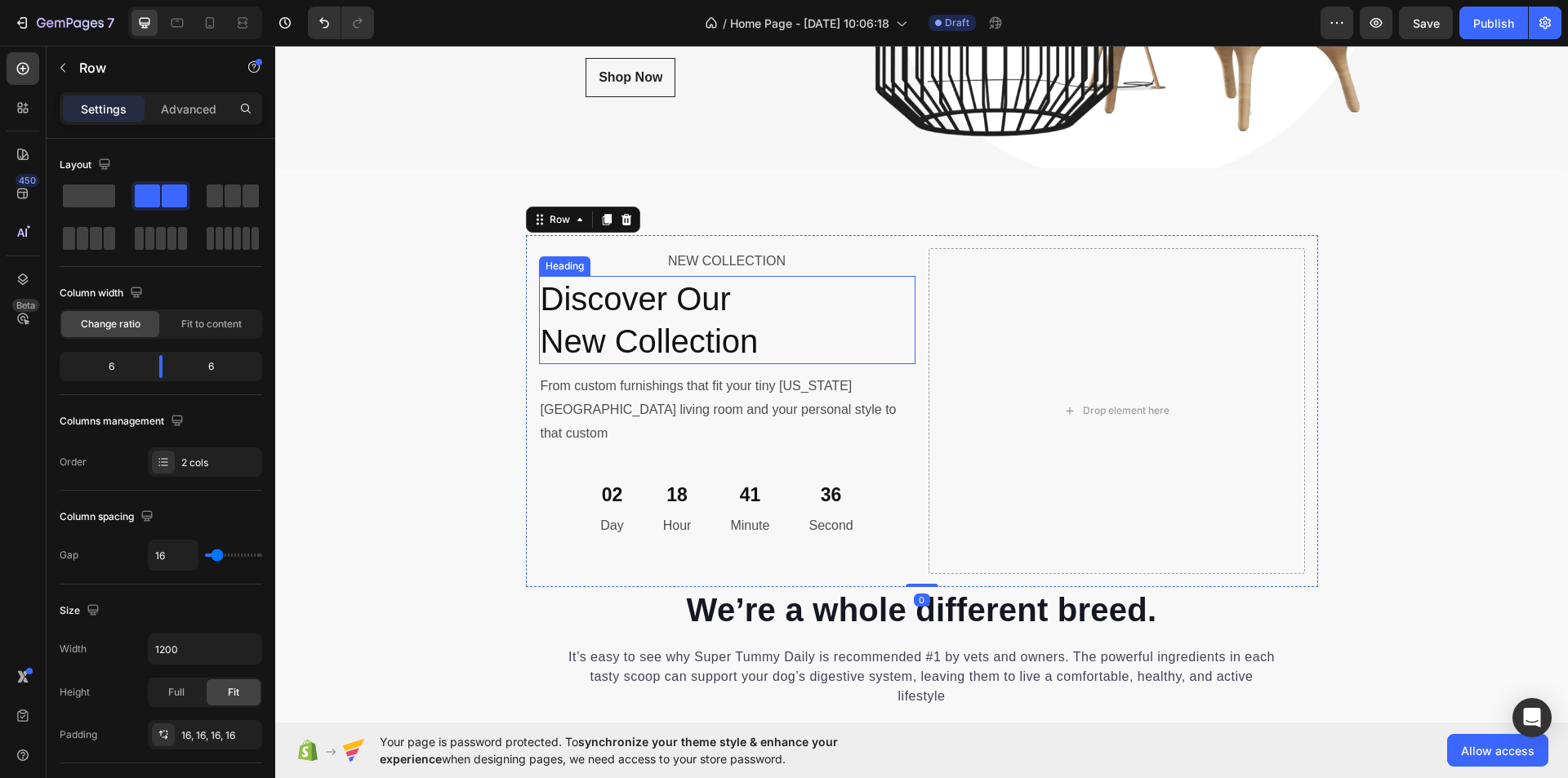
click at [854, 314] on h2 "Discover Our New Collection" at bounding box center [728, 320] width 376 height 89
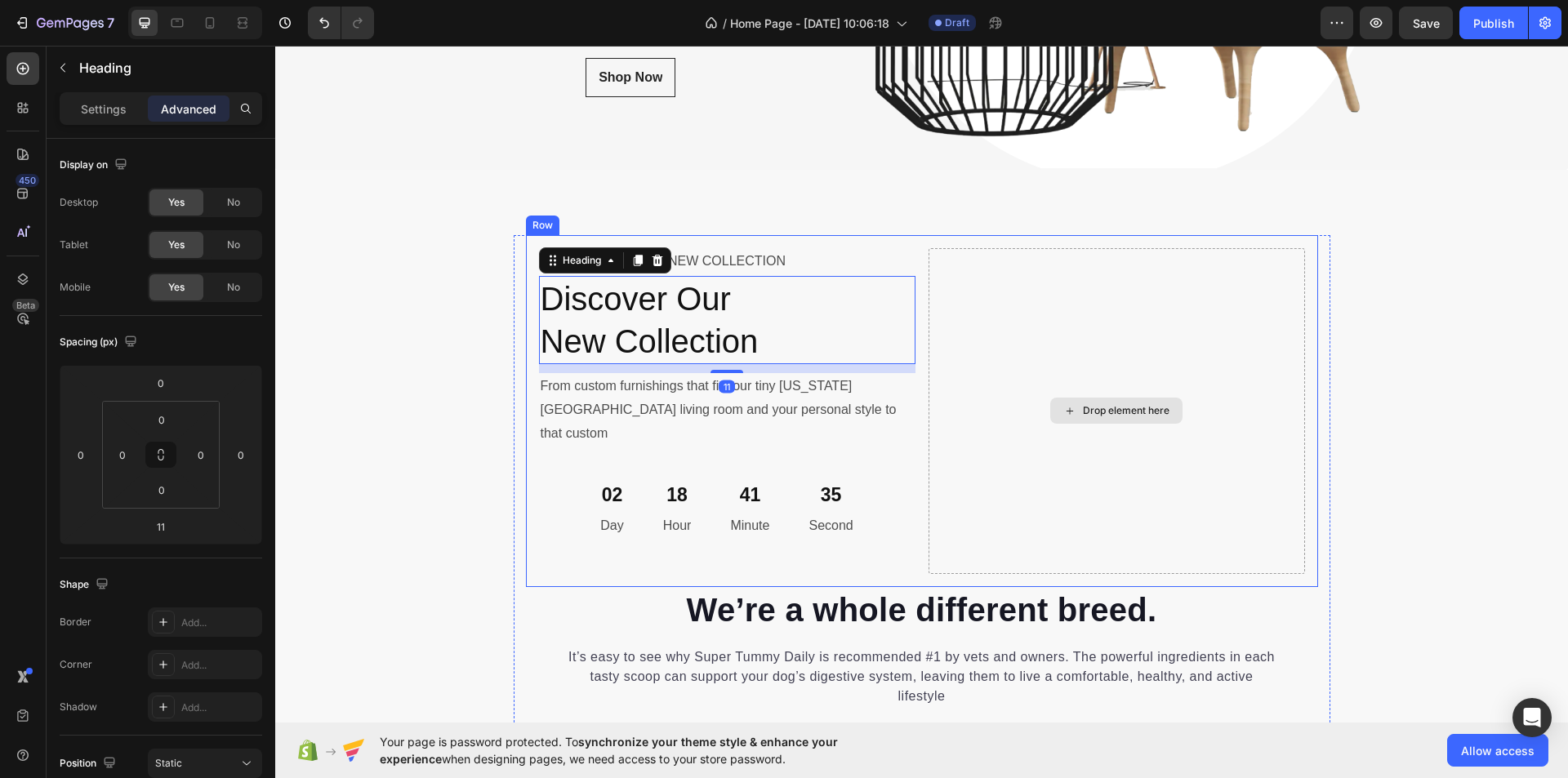
click at [977, 316] on div "Drop element here" at bounding box center [1117, 412] width 376 height 326
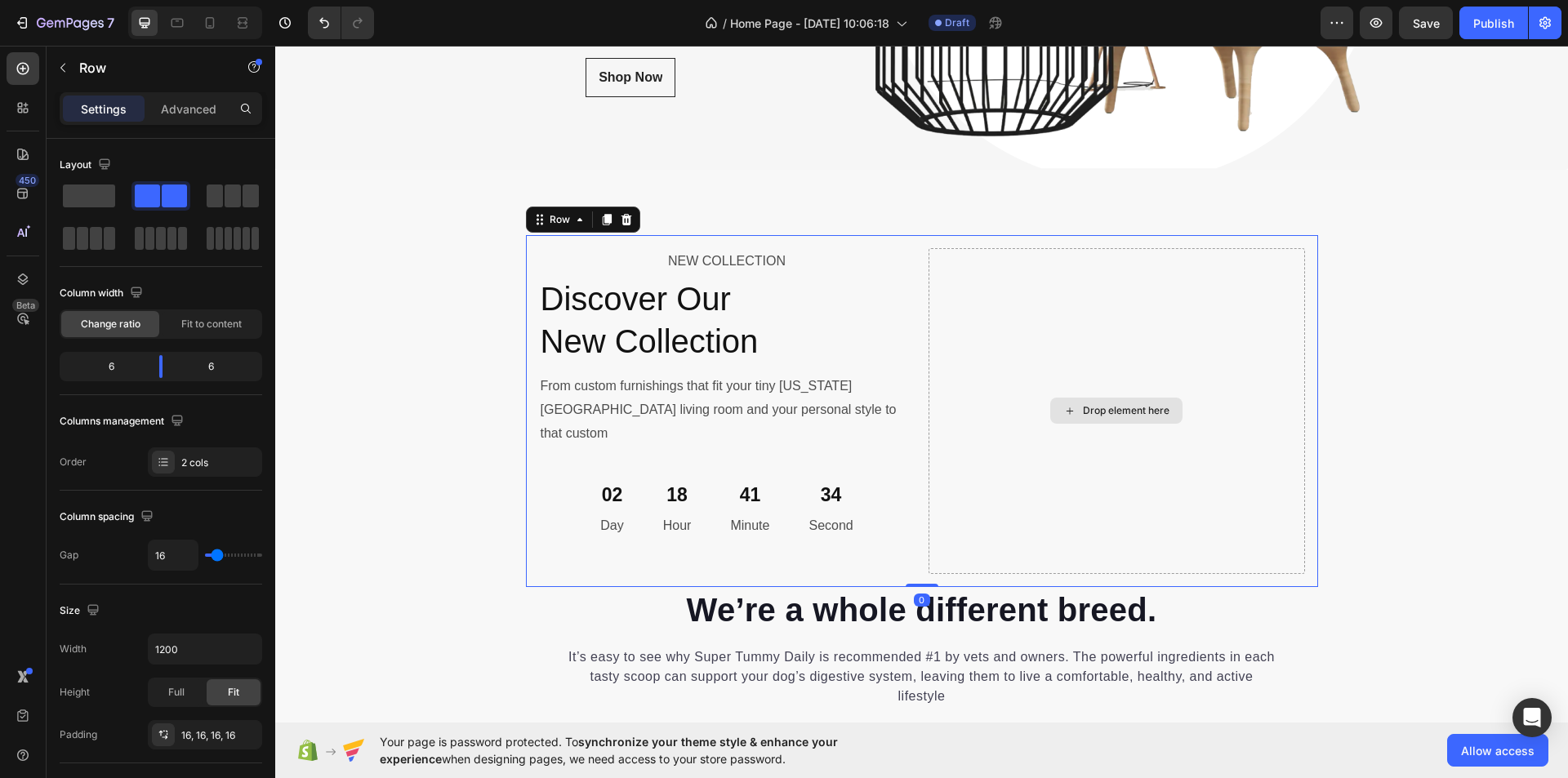
click at [984, 401] on div "Drop element here" at bounding box center [1117, 412] width 376 height 326
click at [877, 325] on h2 "Discover Our New Collection" at bounding box center [728, 320] width 376 height 89
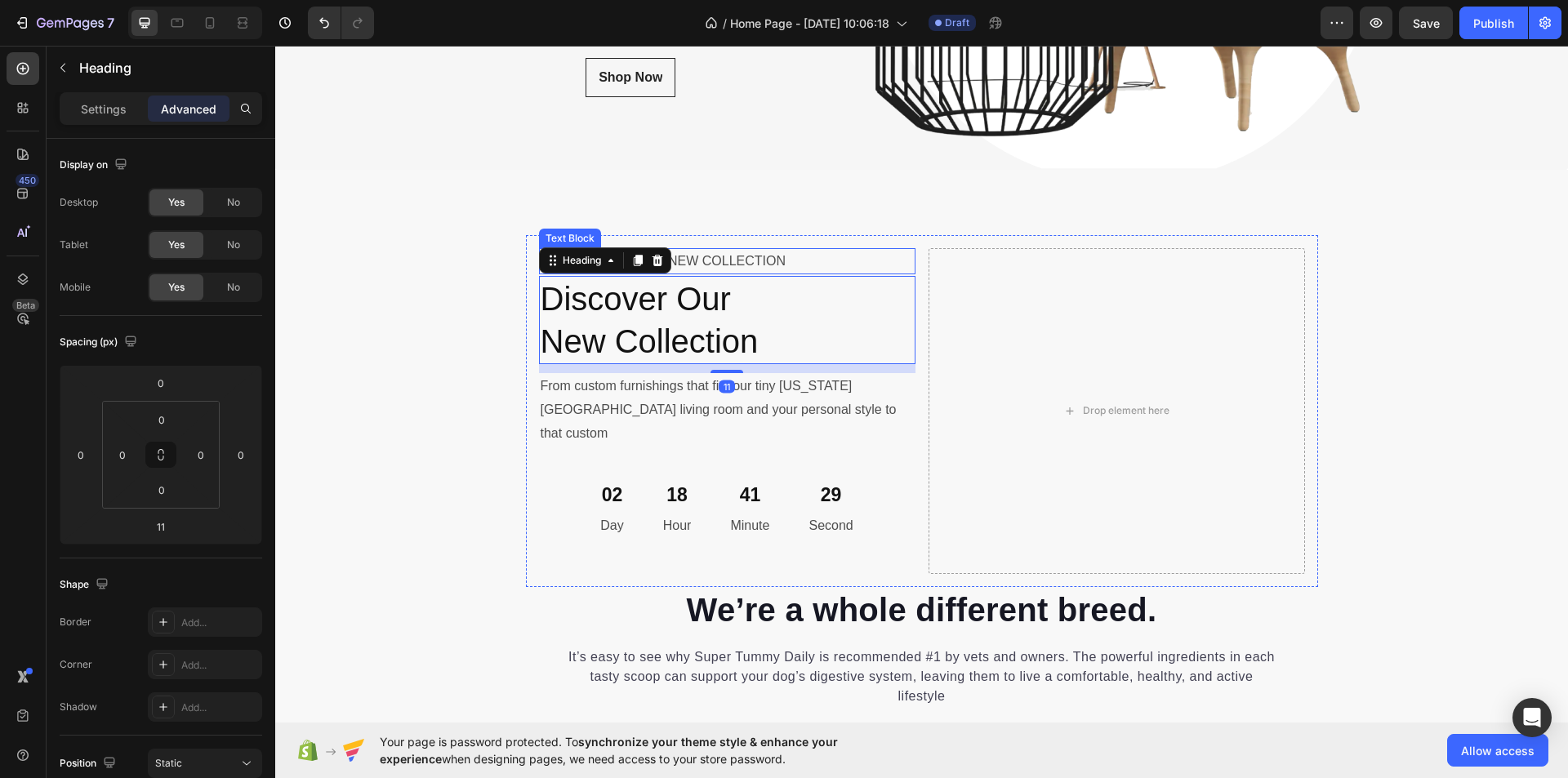
click at [879, 251] on p "NEW COLLECTION" at bounding box center [727, 261] width 374 height 23
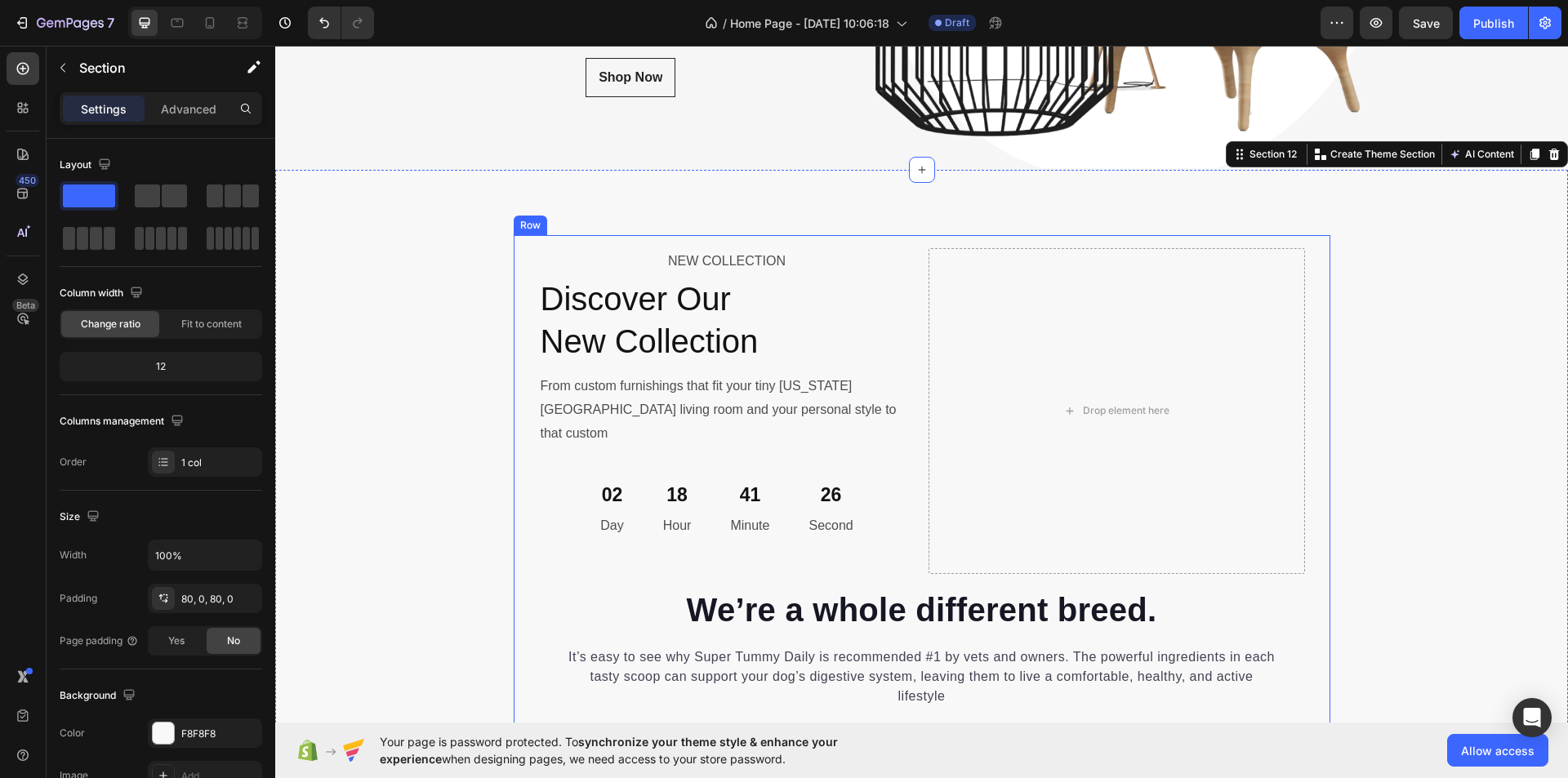
click at [518, 348] on div "NEW COLLECTION Text Block Discover Our New Collection Heading From custom furni…" at bounding box center [921, 491] width 817 height 512
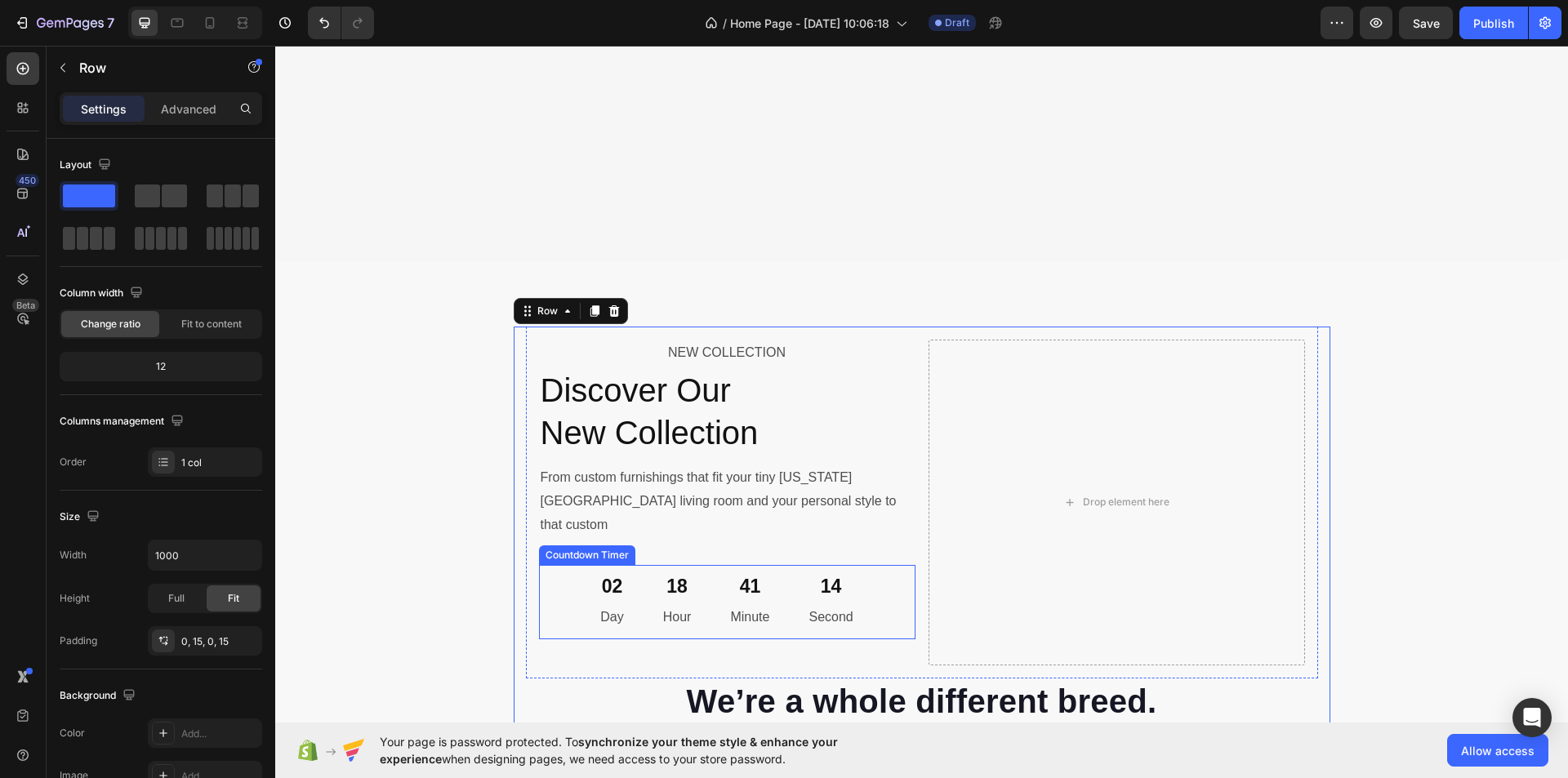
scroll to position [5885, 0]
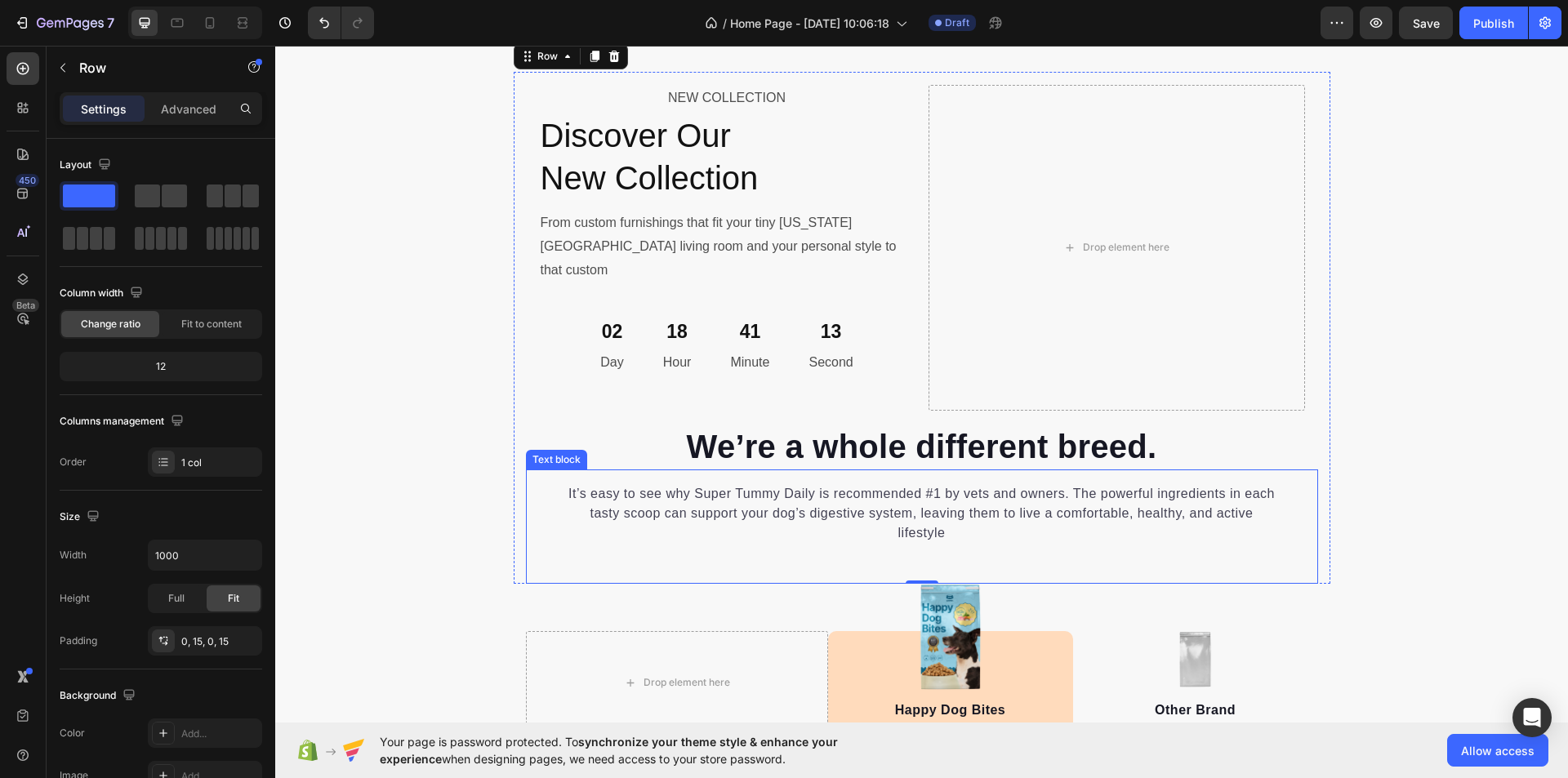
click at [1005, 509] on p "It’s easy to see why Super Tummy Daily is recommended #1 by vets and owners. Th…" at bounding box center [921, 513] width 713 height 59
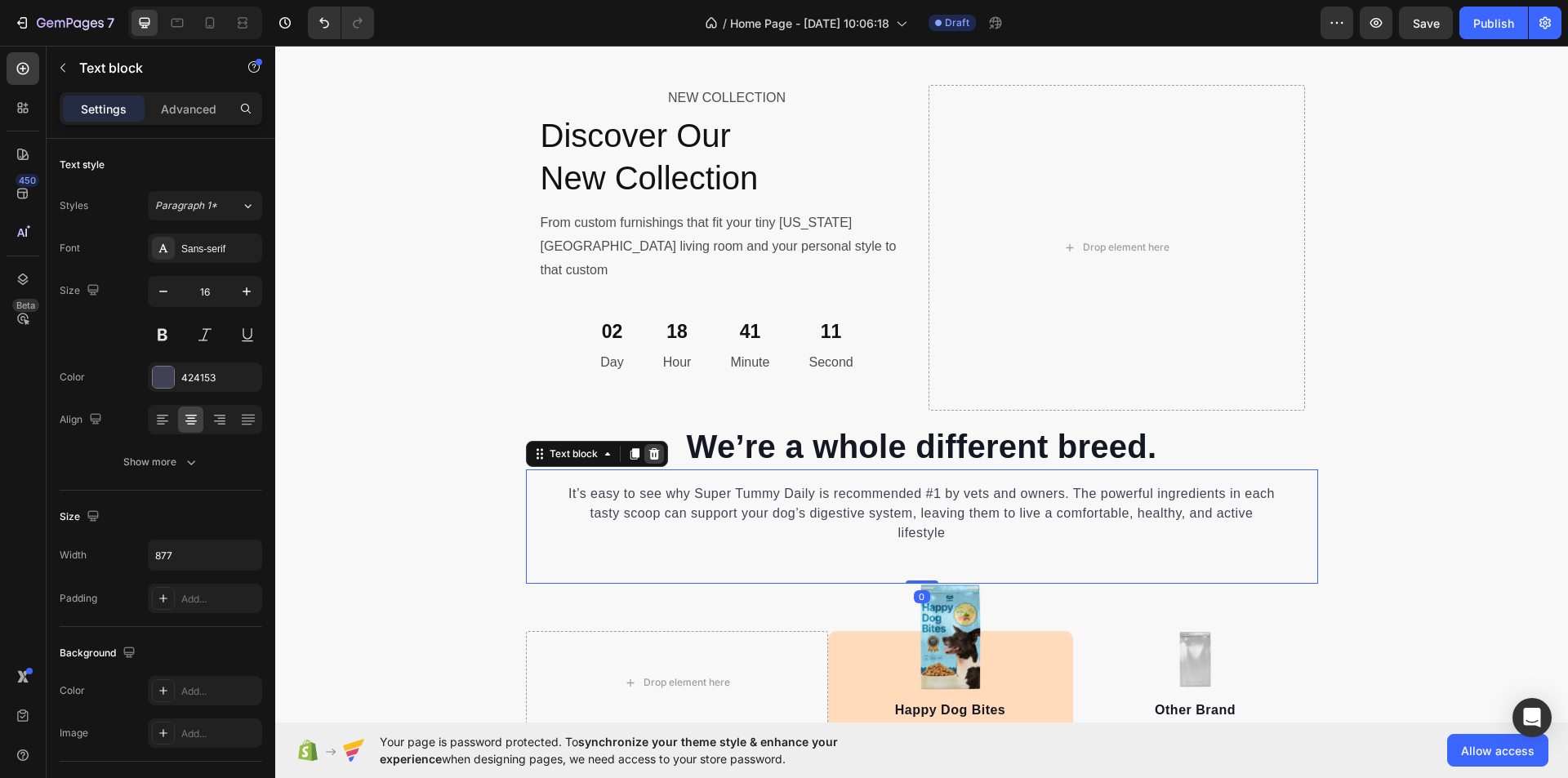
click at [649, 447] on icon at bounding box center [654, 454] width 13 height 13
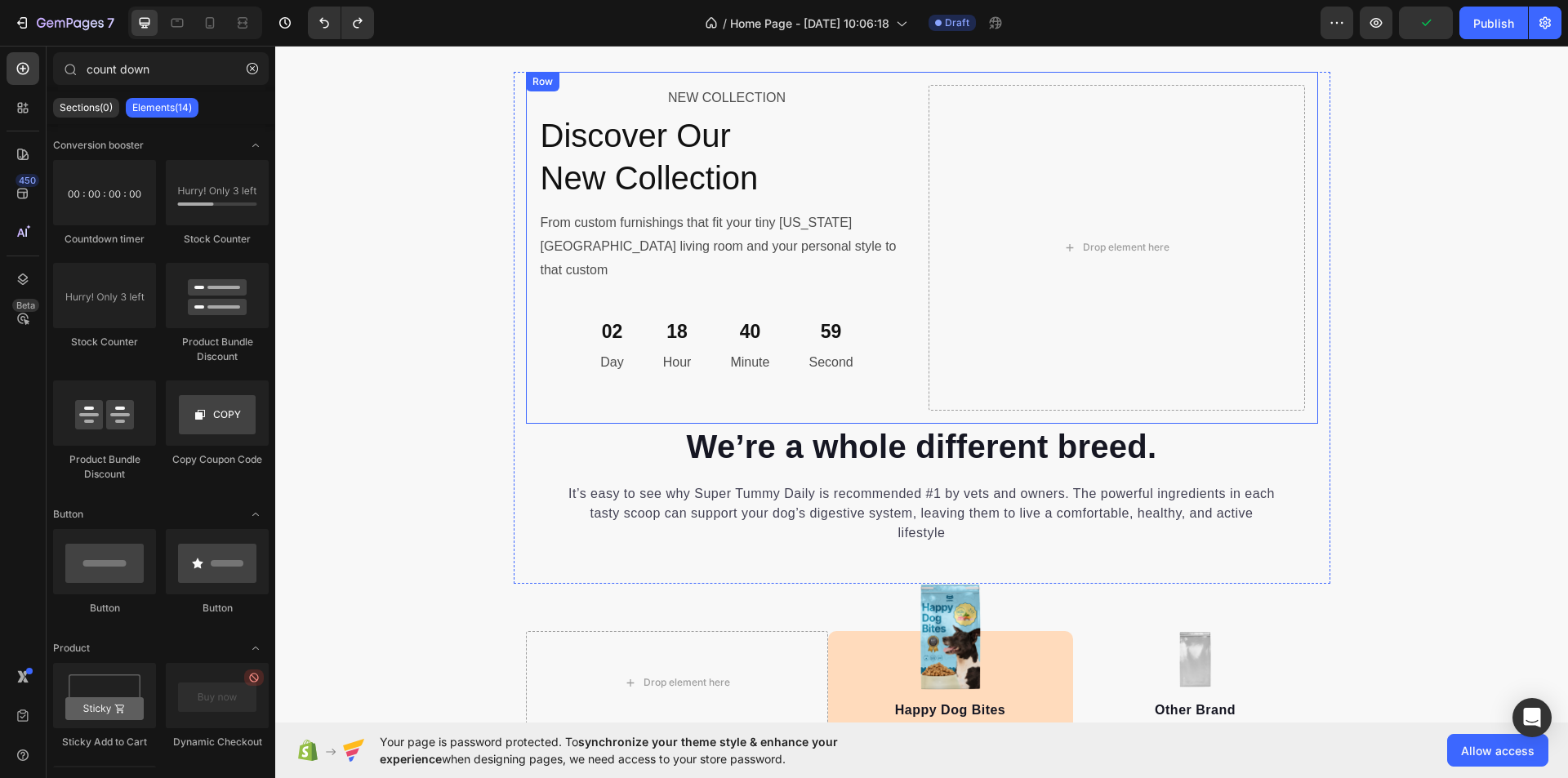
click at [526, 188] on div "NEW COLLECTION Text Block Discover Our New Collection Heading From custom furni…" at bounding box center [922, 248] width 792 height 352
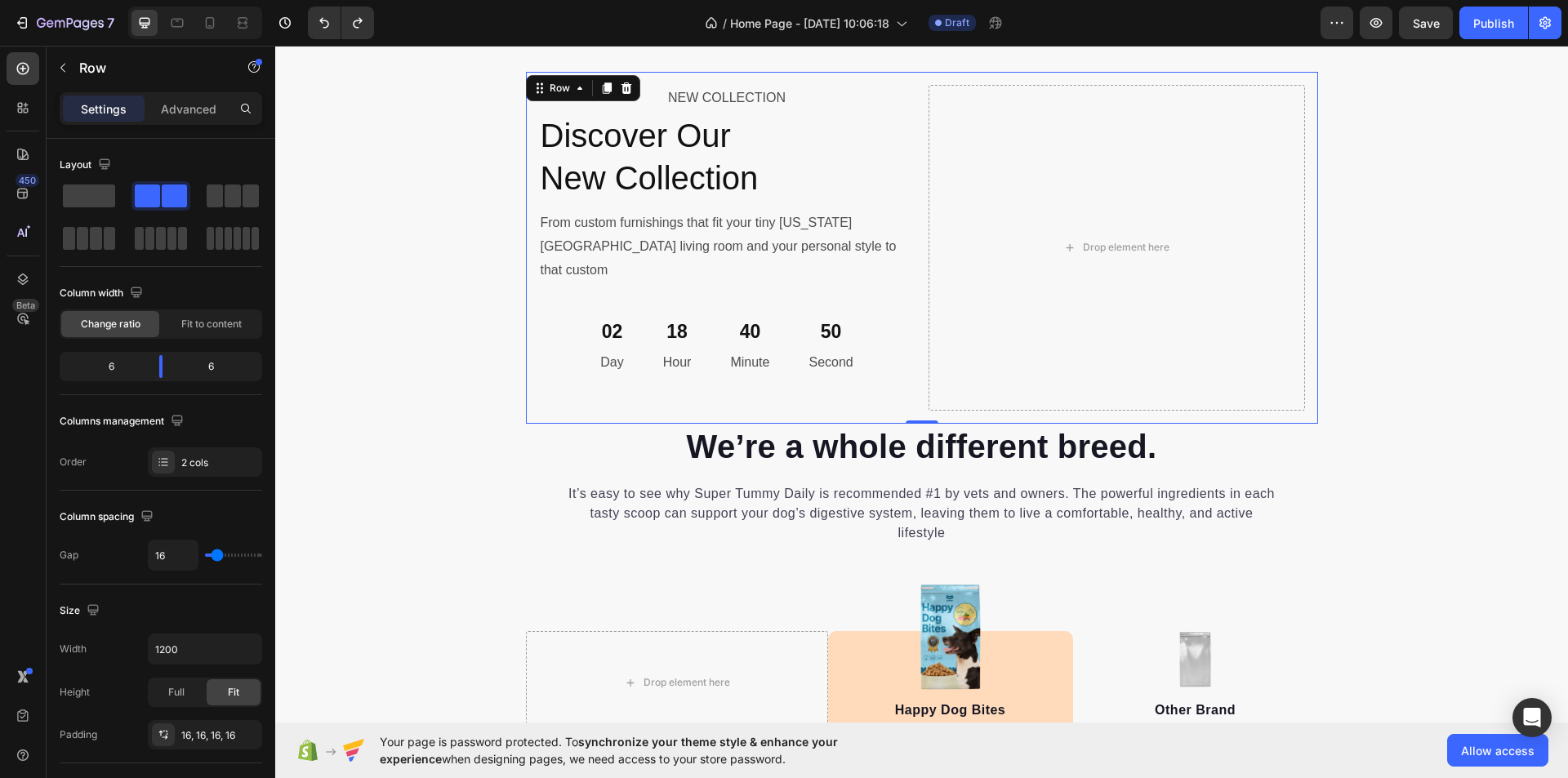
click at [872, 277] on div "NEW COLLECTION Text Block Discover Our New Collection Heading From custom furni…" at bounding box center [728, 248] width 376 height 326
click at [161, 0] on body "7 Version history / Home Page - Aug 23, 10:06:18 Draft Preview Save Publish 450…" at bounding box center [784, 0] width 1568 height 0
click at [159, 0] on body "7 Version history / Home Page - Aug 23, 10:06:18 Draft Preview Save Publish 450…" at bounding box center [784, 0] width 1568 height 0
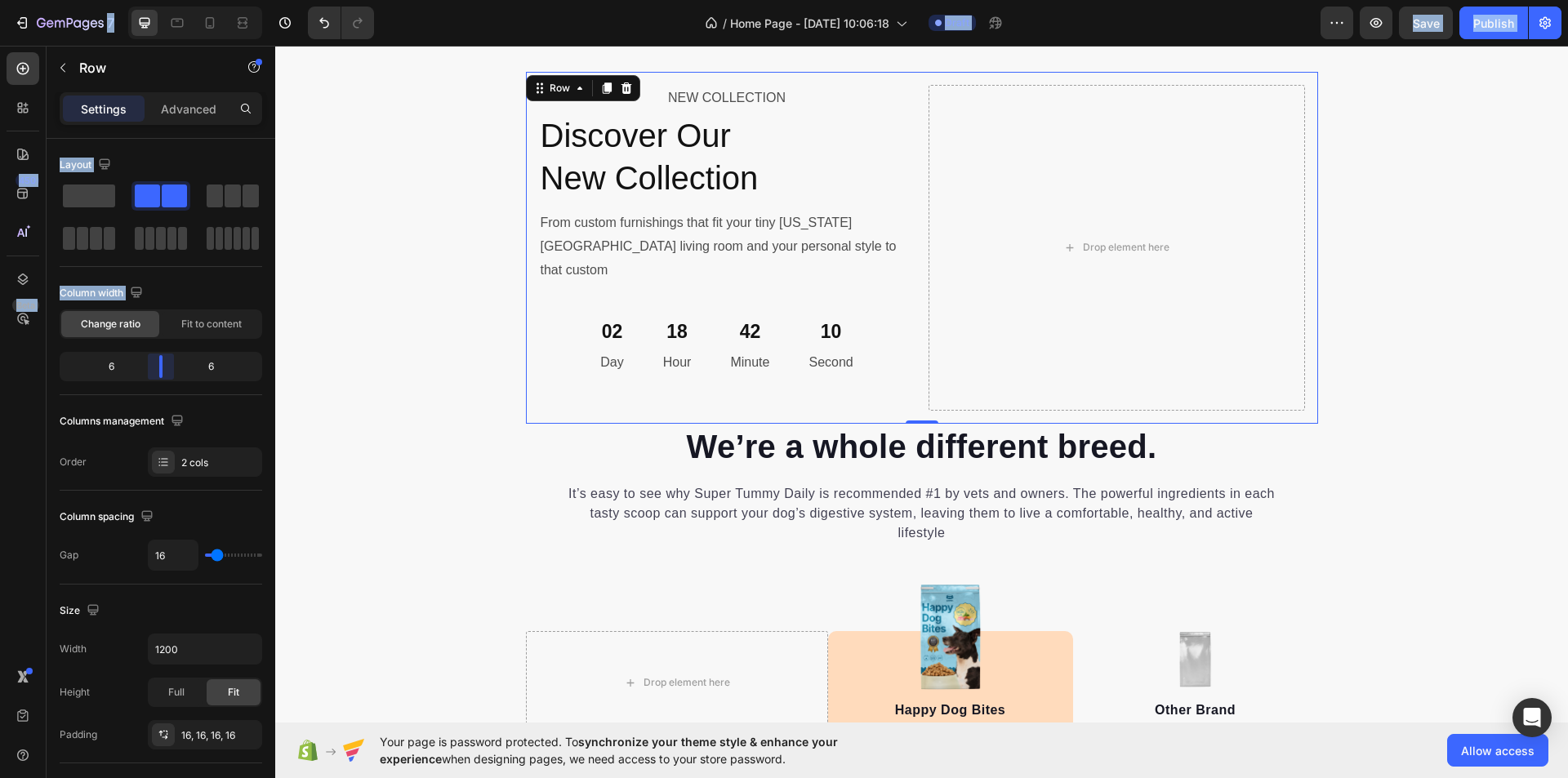
click at [162, 0] on body "7 Version history / Home Page - Aug 23, 10:06:18 Draft Preview Save Publish 450…" at bounding box center [784, 0] width 1568 height 0
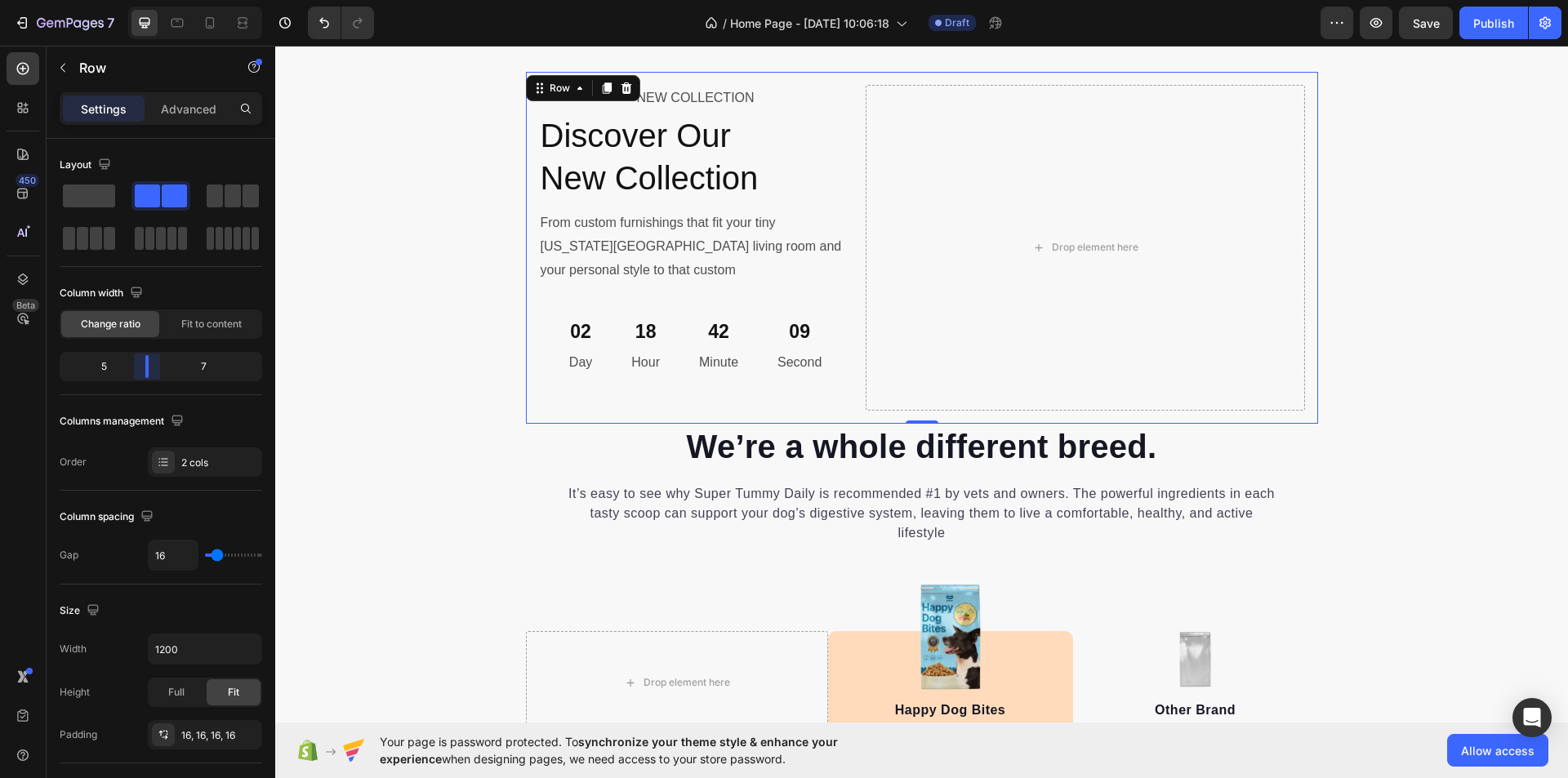
drag, startPoint x: 160, startPoint y: 360, endPoint x: 151, endPoint y: 358, distance: 9.2
click at [151, 0] on body "7 Version history / Home Page - Aug 23, 10:06:18 Draft Preview Save Publish 450…" at bounding box center [784, 0] width 1568 height 0
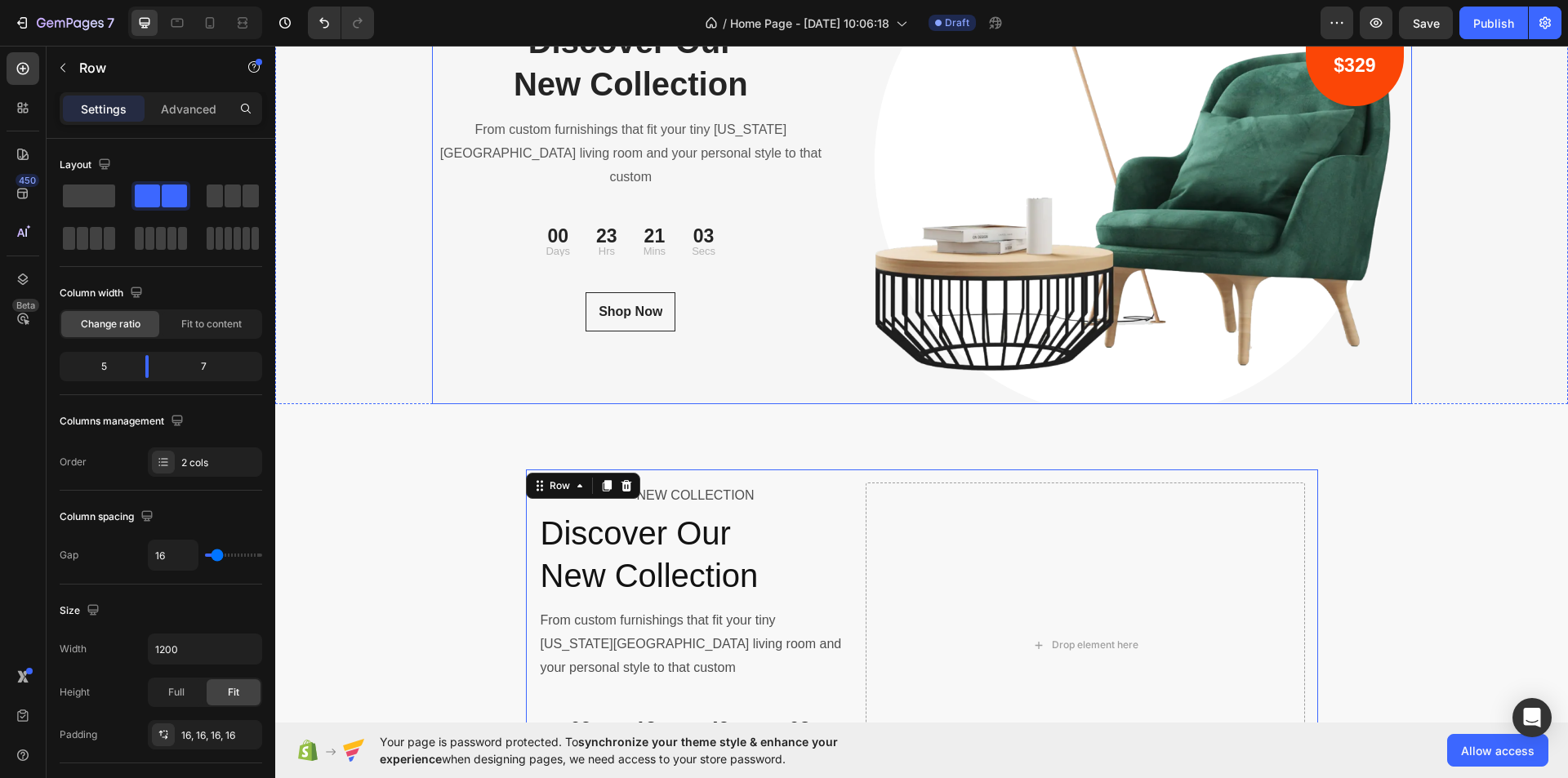
scroll to position [5477, 0]
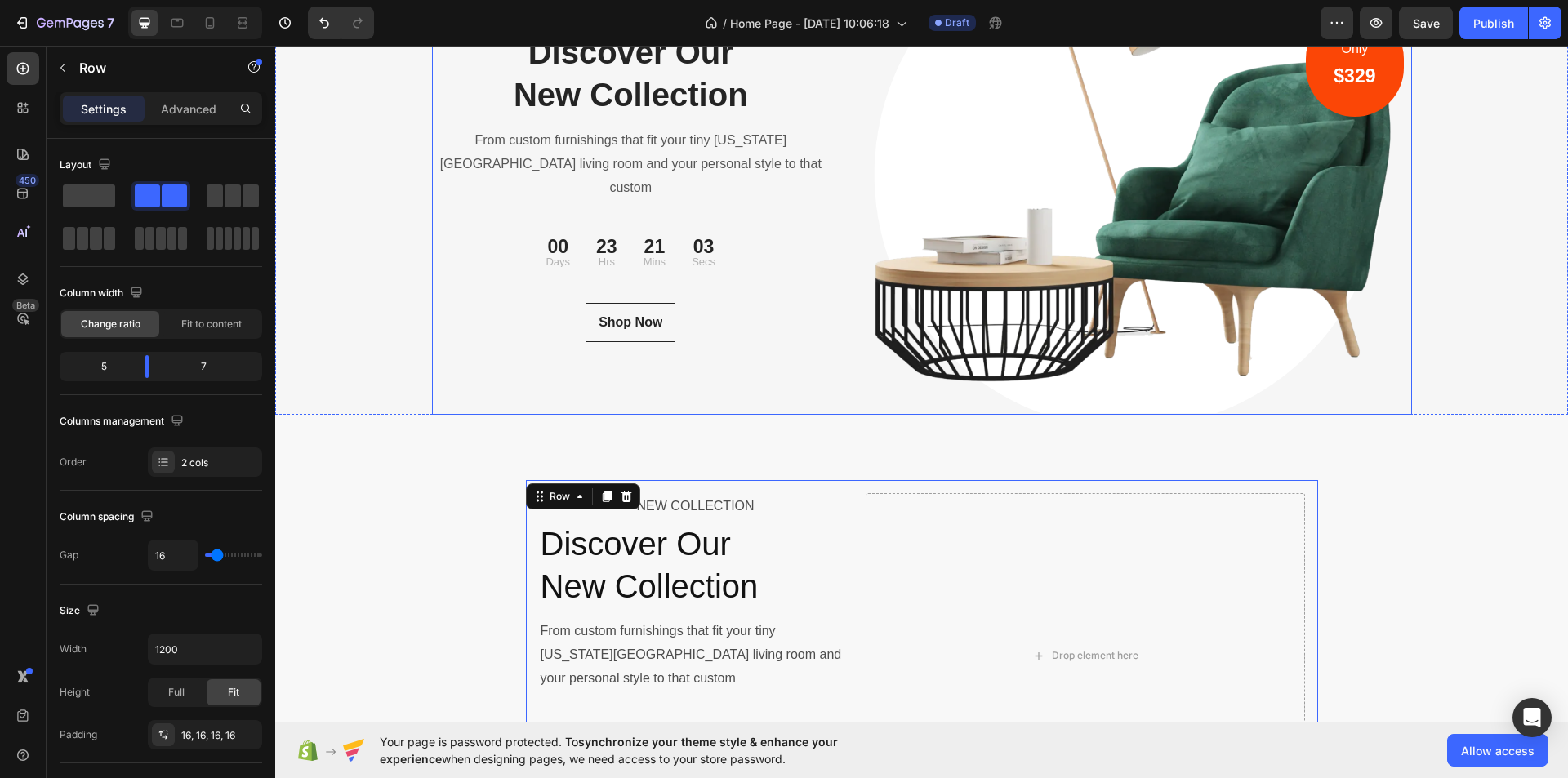
click at [798, 268] on div "NEW COLLECTION Text block Discover Our New Collection Heading From custom furni…" at bounding box center [632, 175] width 399 height 478
click at [752, 281] on div "NEW COLLECTION Text block Discover Our New Collection Heading From custom furni…" at bounding box center [632, 175] width 399 height 478
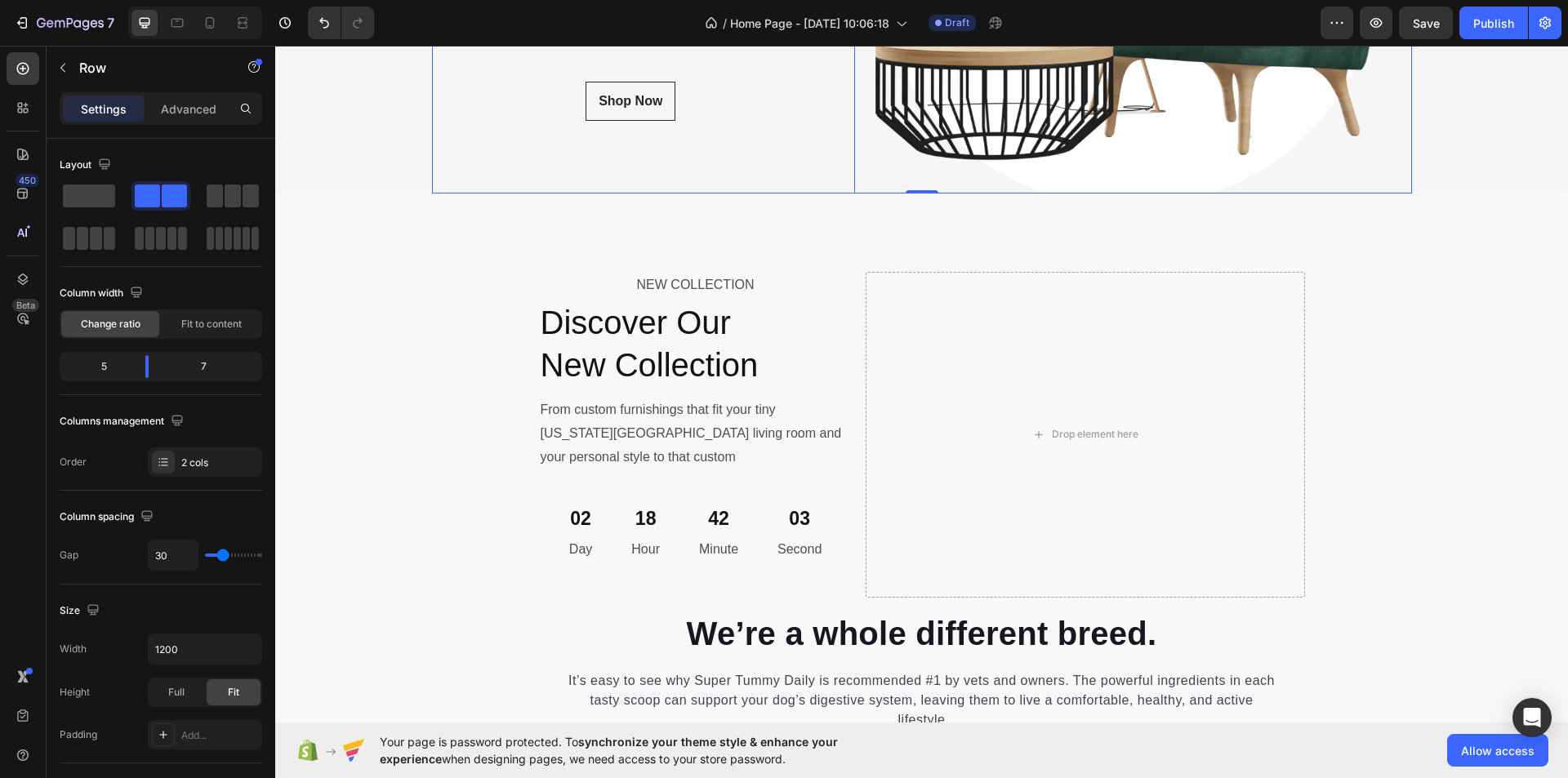
scroll to position [5722, 0]
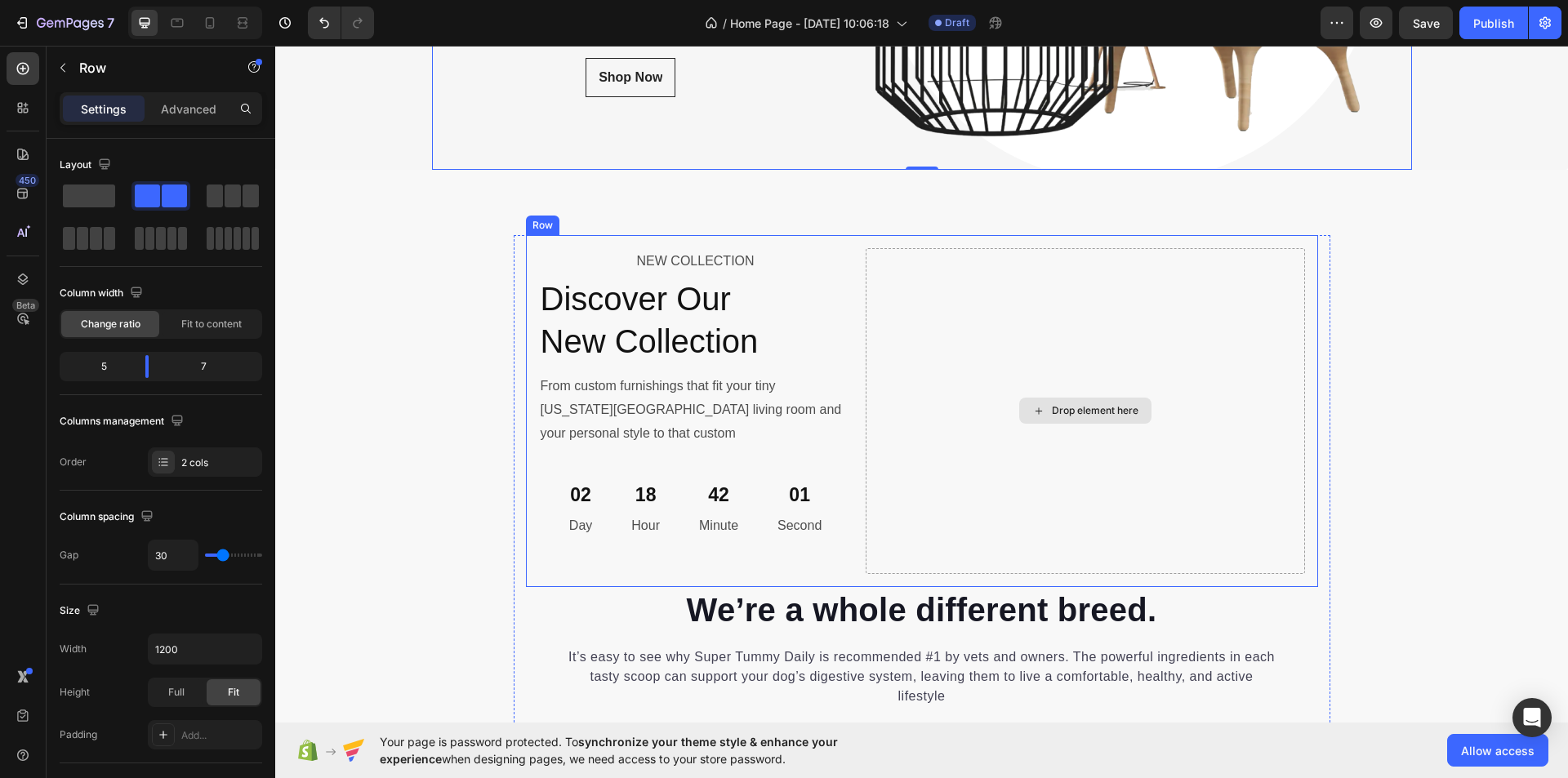
click at [889, 389] on div "Drop element here" at bounding box center [1085, 412] width 440 height 326
click at [932, 441] on div "Drop element here" at bounding box center [1085, 412] width 440 height 326
click at [526, 255] on div "NEW COLLECTION Text Block Discover Our New Collection Heading From custom furni…" at bounding box center [922, 411] width 792 height 352
click at [530, 255] on div "NEW COLLECTION Text Block Discover Our New Collection Heading From custom furni…" at bounding box center [922, 411] width 792 height 352
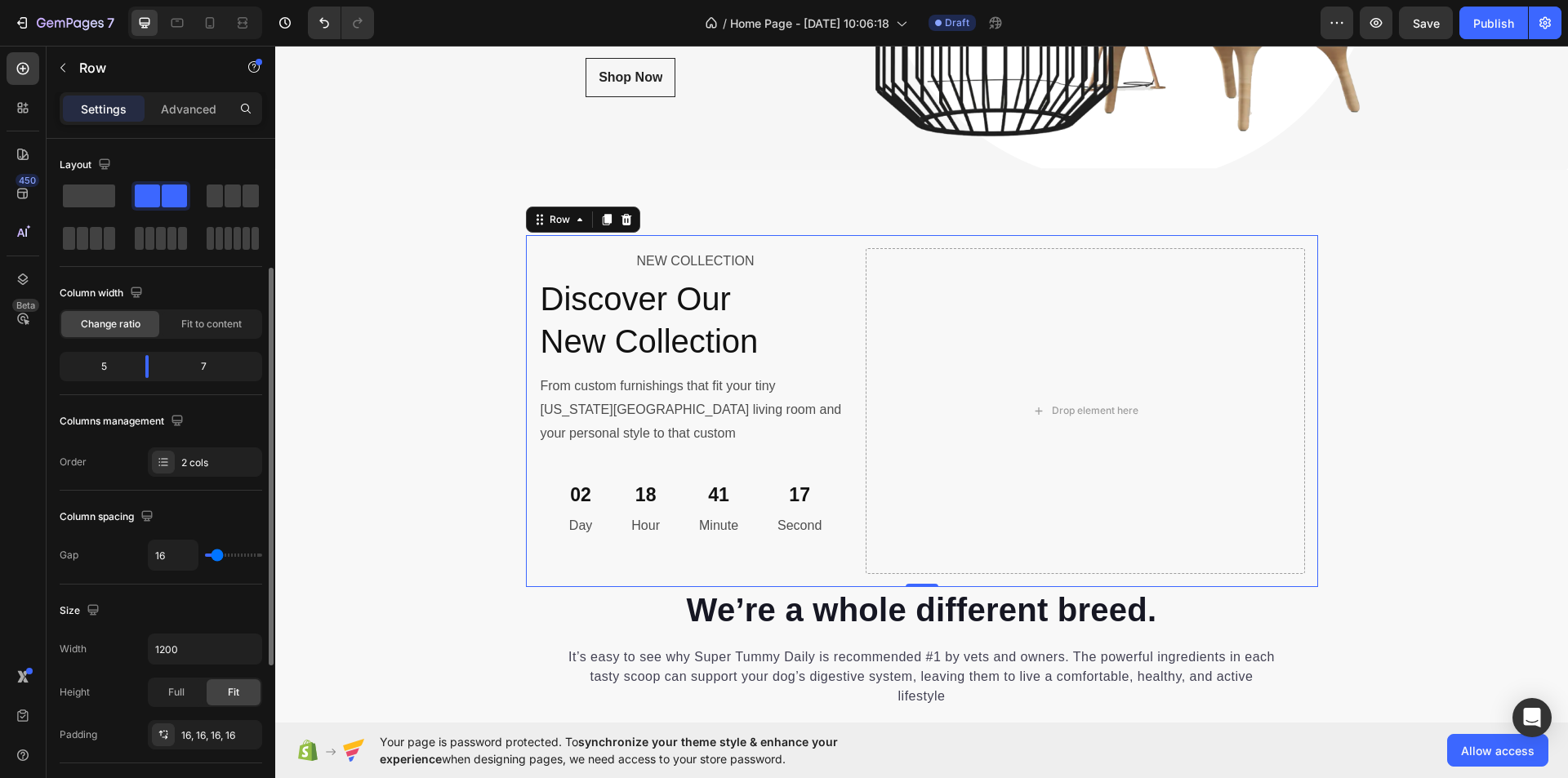
scroll to position [163, 0]
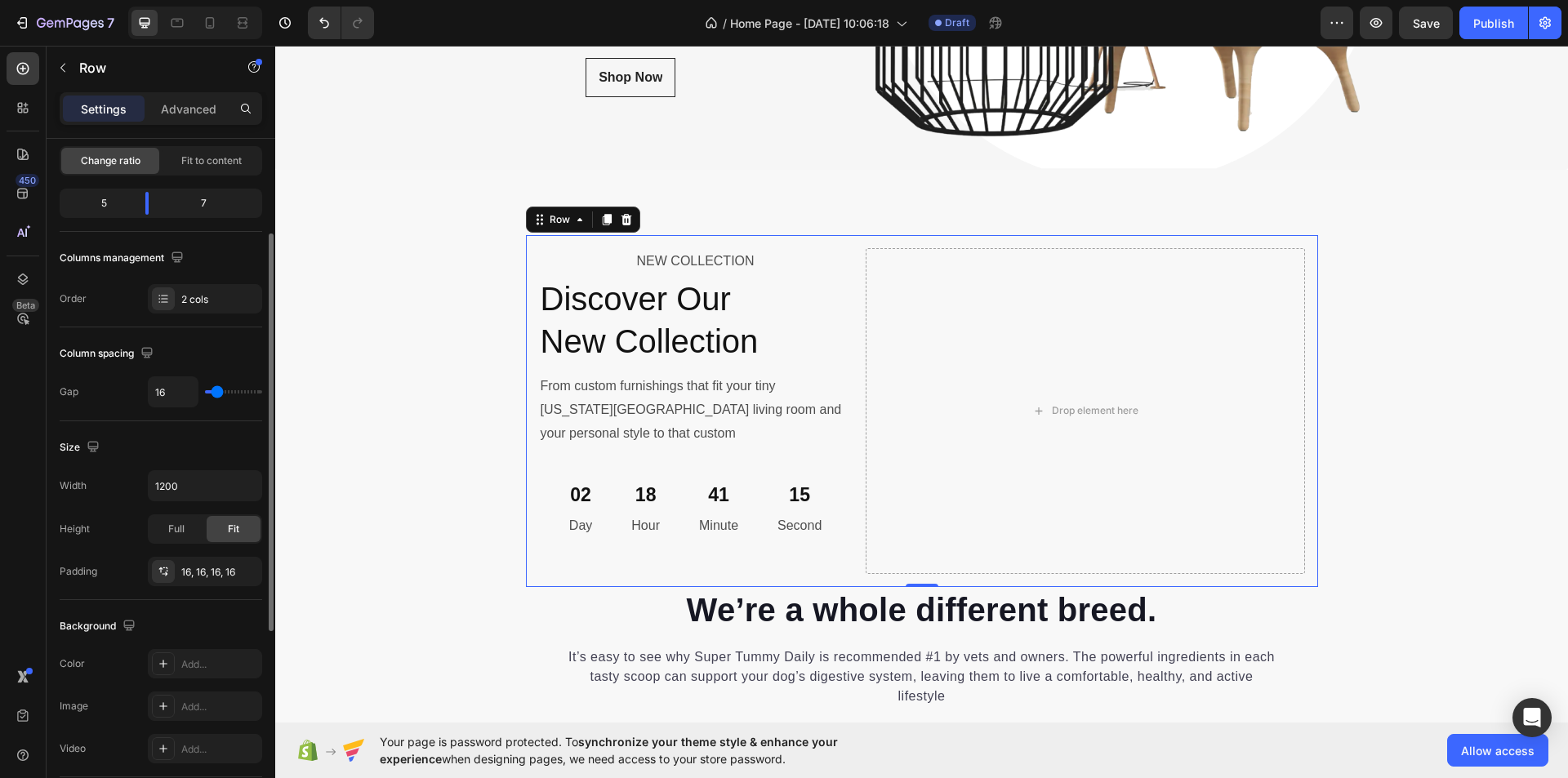
type input "22"
type input "27"
type input "33"
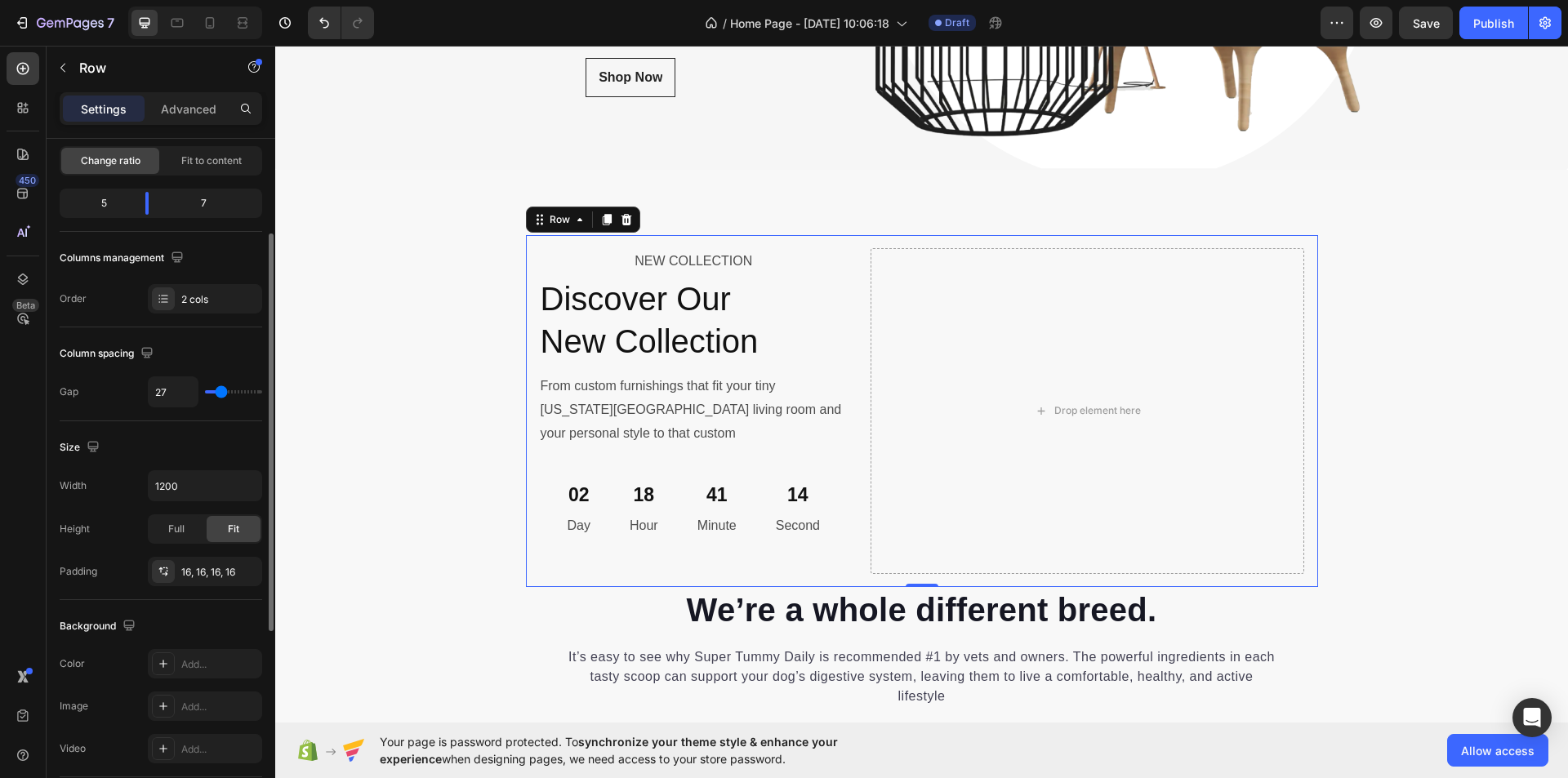
type input "33"
type input "36"
type input "38"
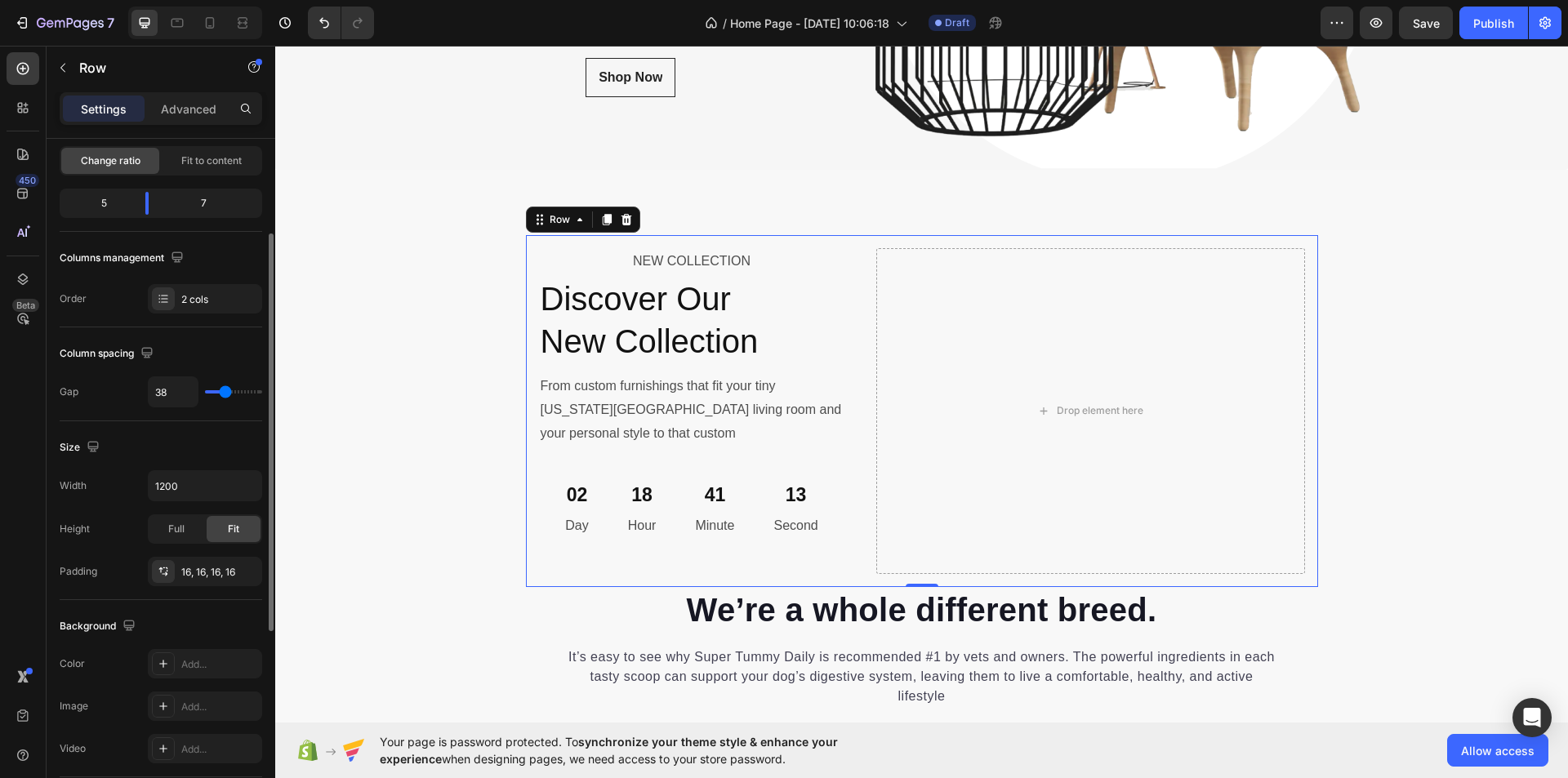
type input "33"
type input "29"
type input "27"
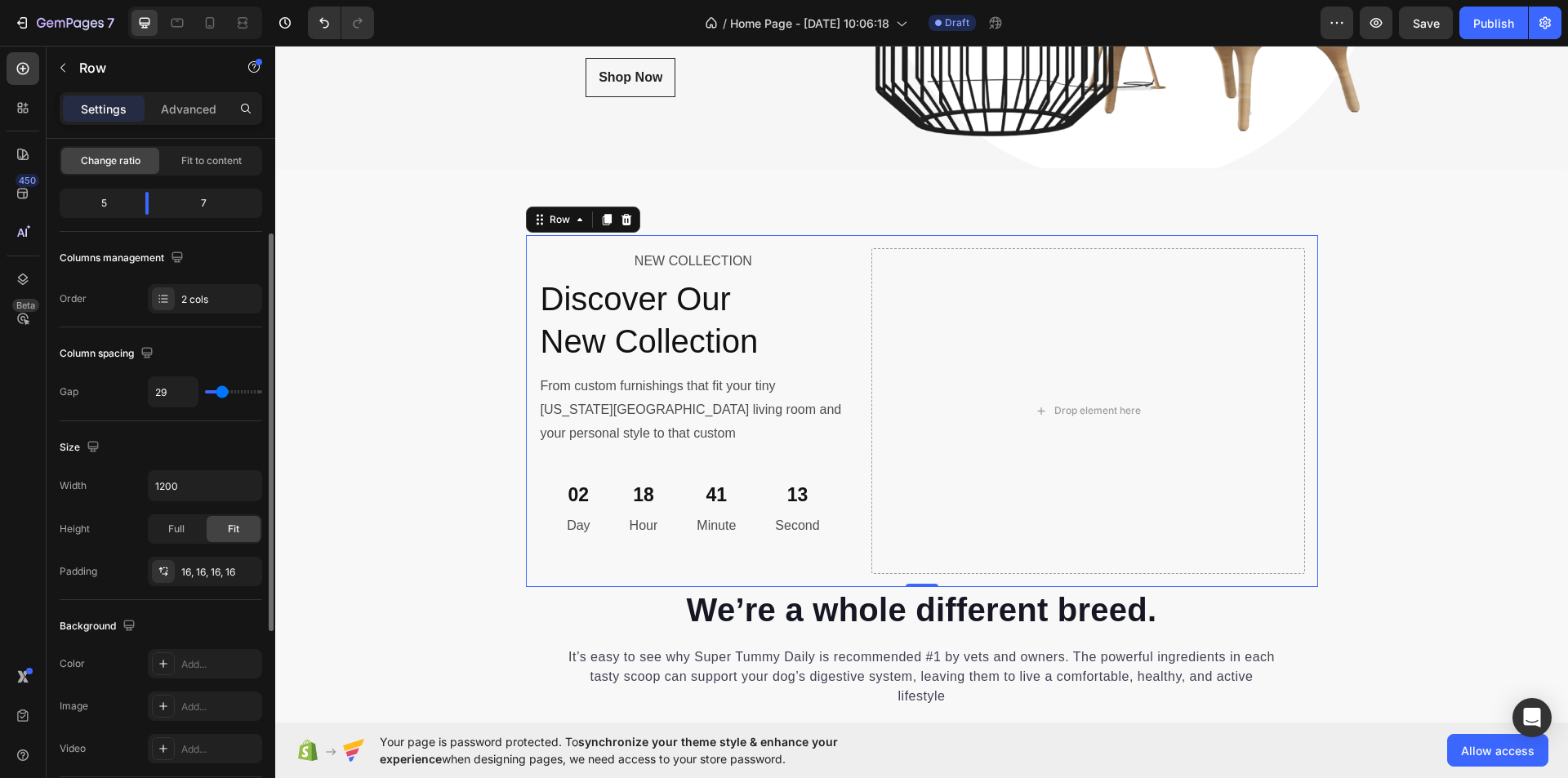
type input "27"
type input "29"
type input "31"
click at [223, 391] on input "range" at bounding box center [233, 392] width 57 height 4
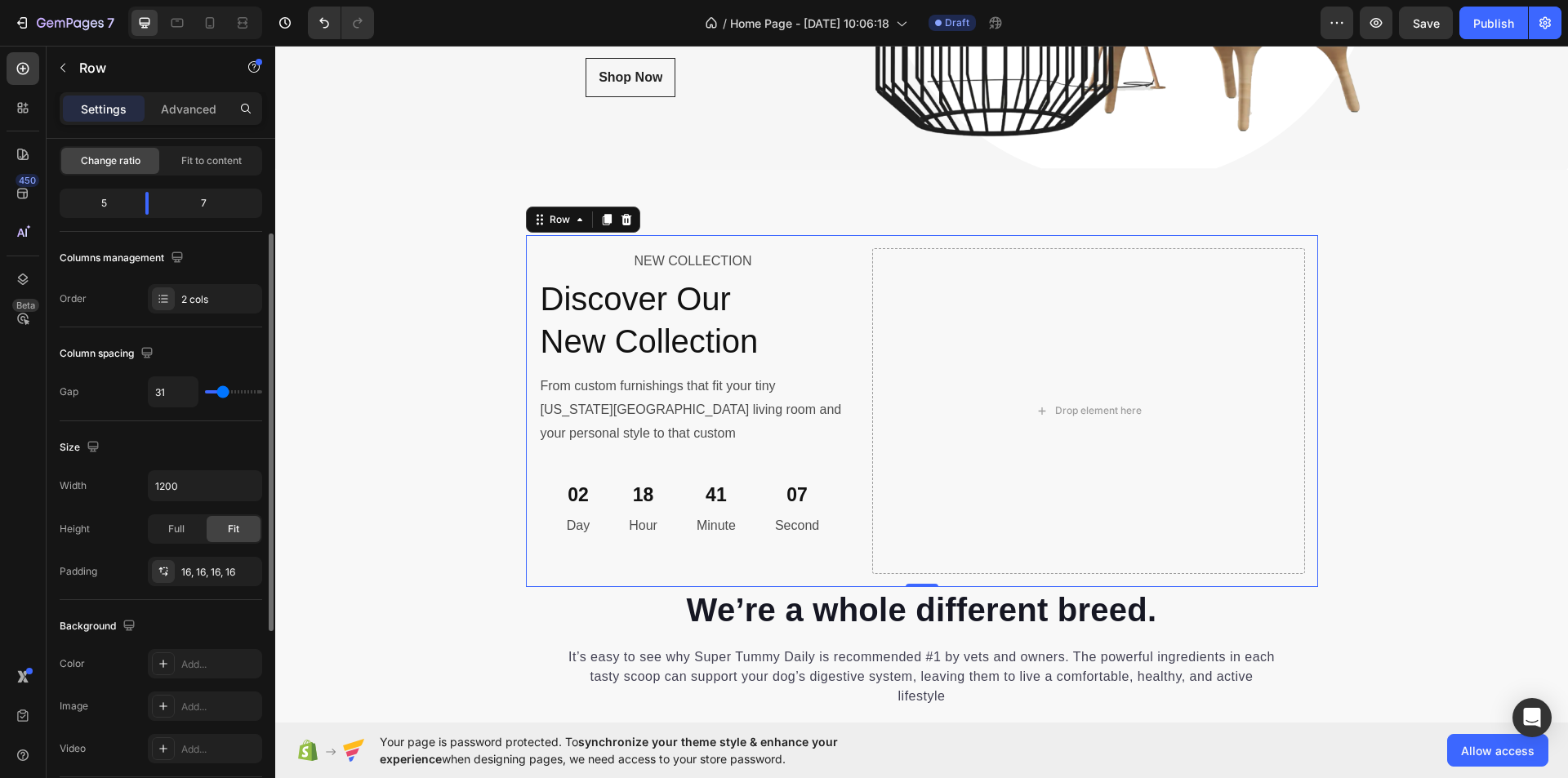
type input "30"
click at [844, 441] on div "NEW COLLECTION Text Block Discover Our New Collection Heading From custom furni…" at bounding box center [922, 411] width 792 height 352
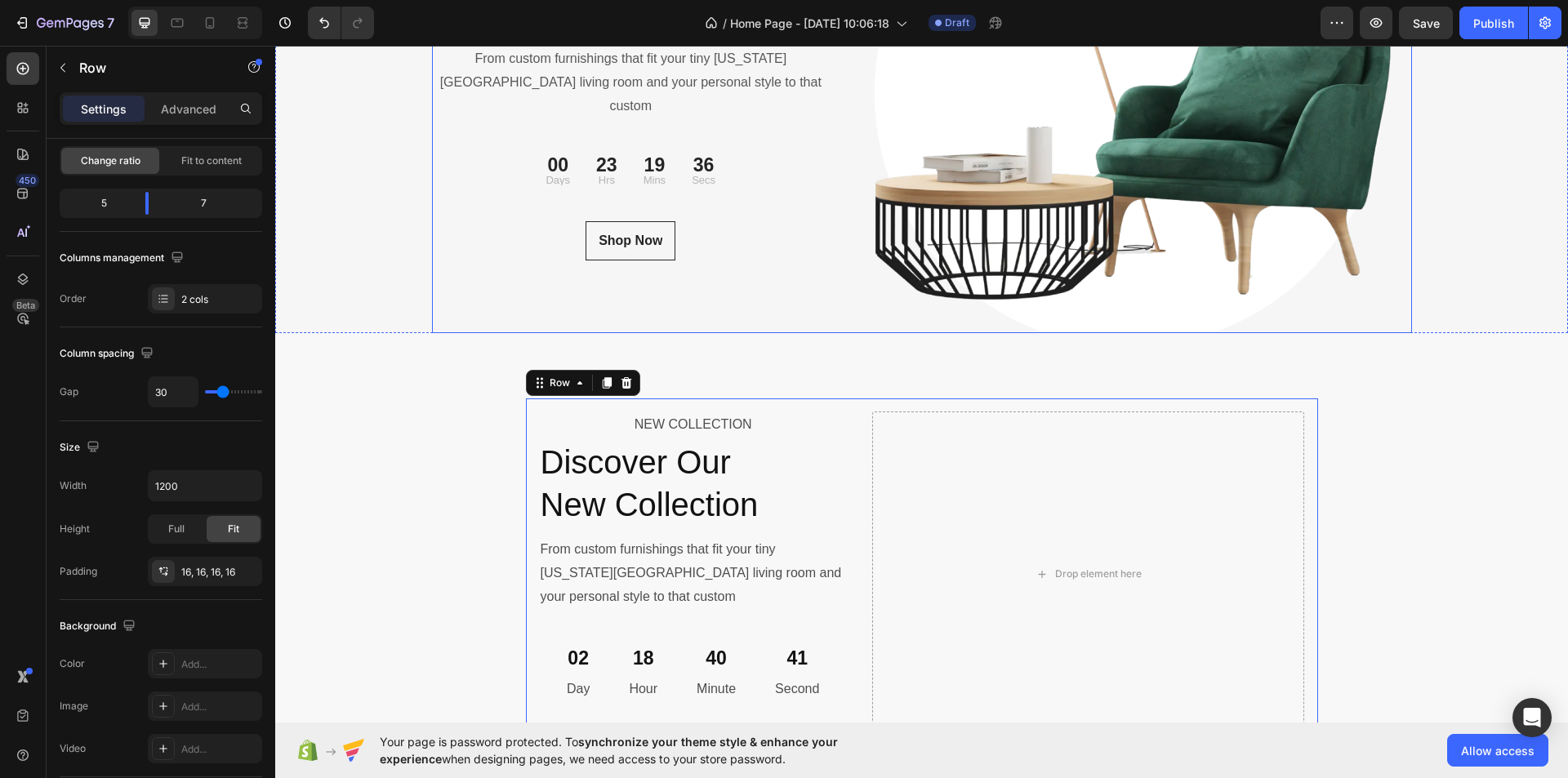
click at [685, 290] on div "NEW COLLECTION Text block Discover Our New Collection Heading From custom furni…" at bounding box center [632, 93] width 399 height 478
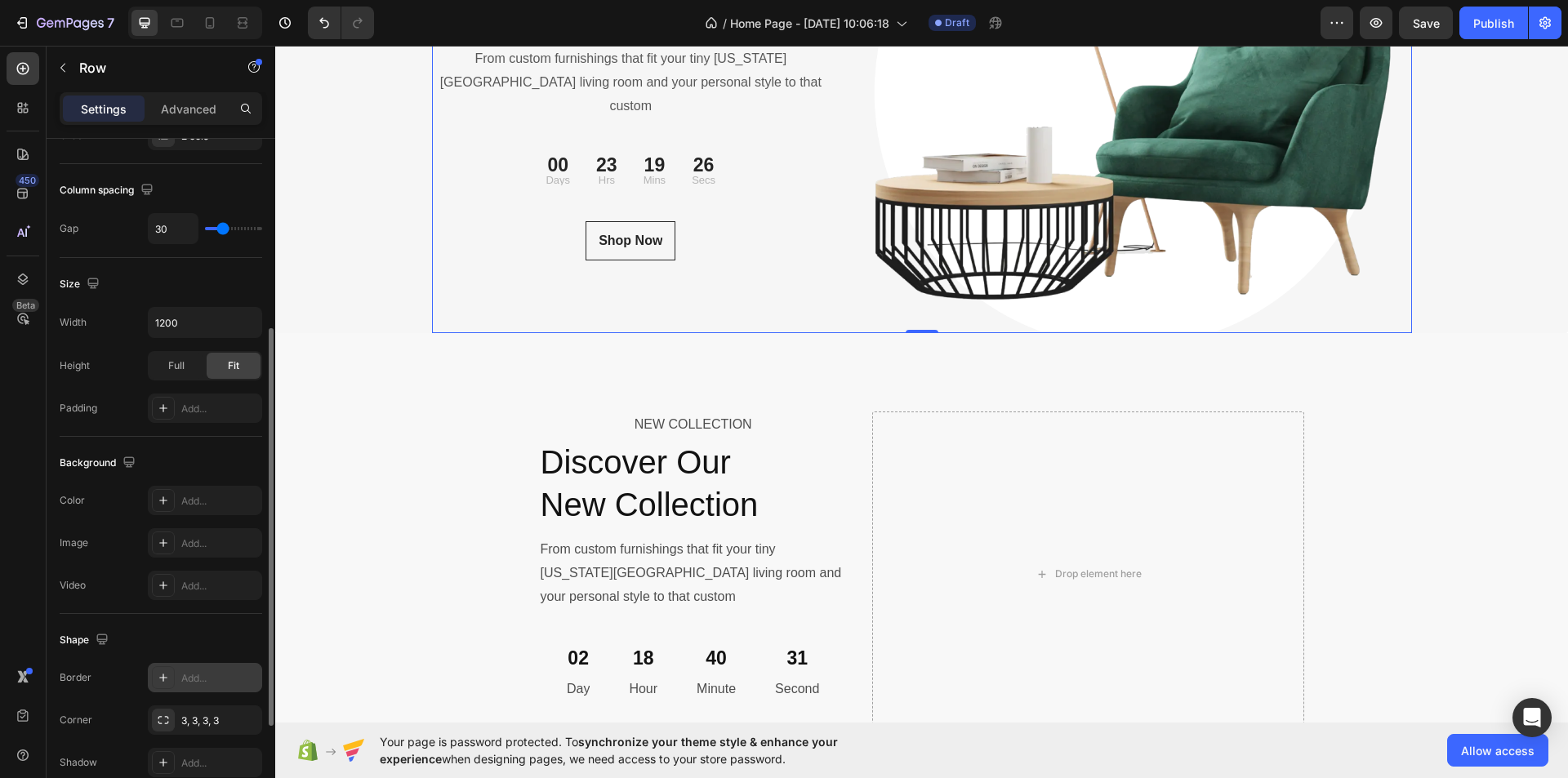
scroll to position [408, 0]
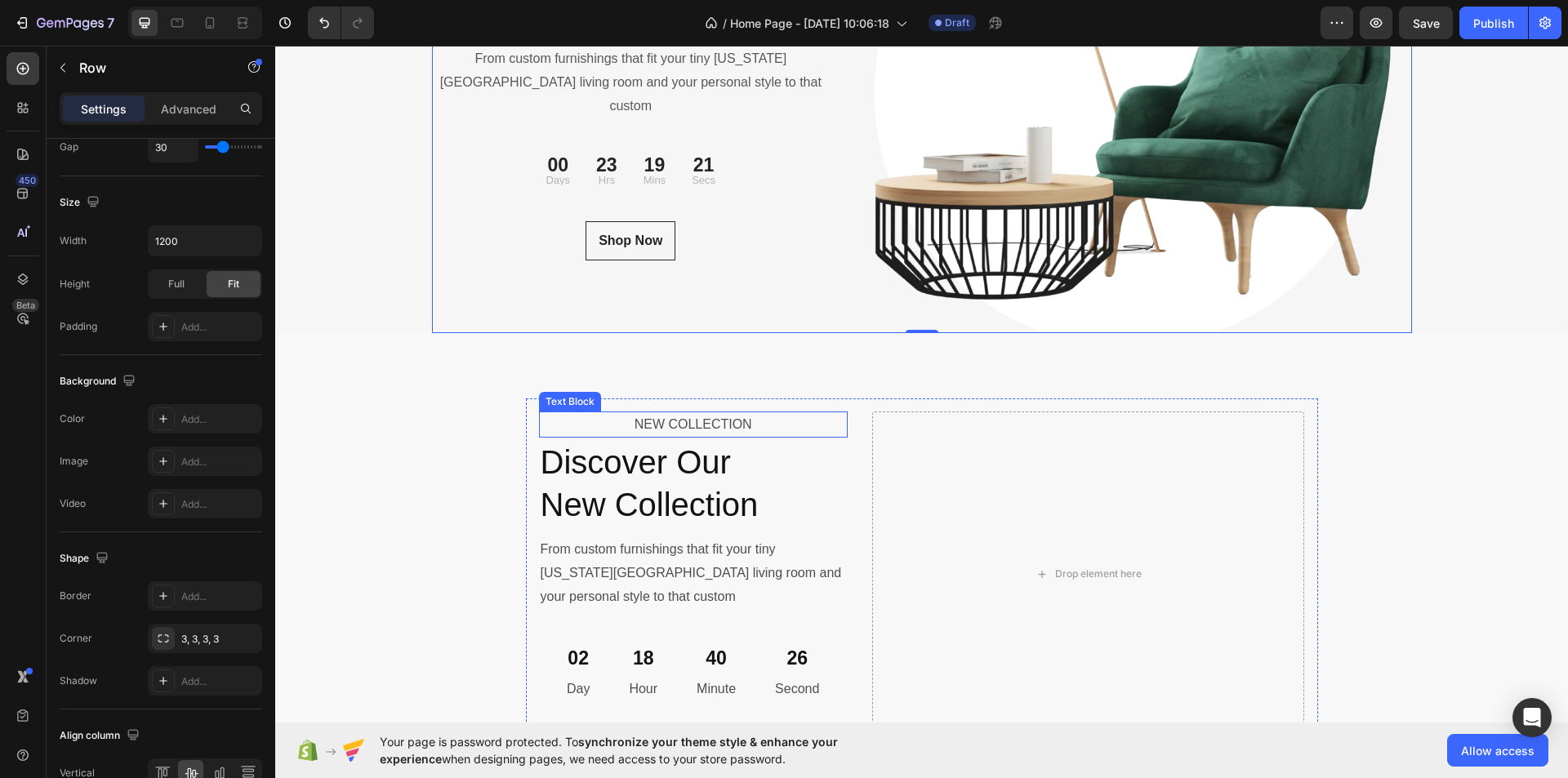
click at [561, 420] on p "NEW COLLECTION" at bounding box center [693, 425] width 306 height 23
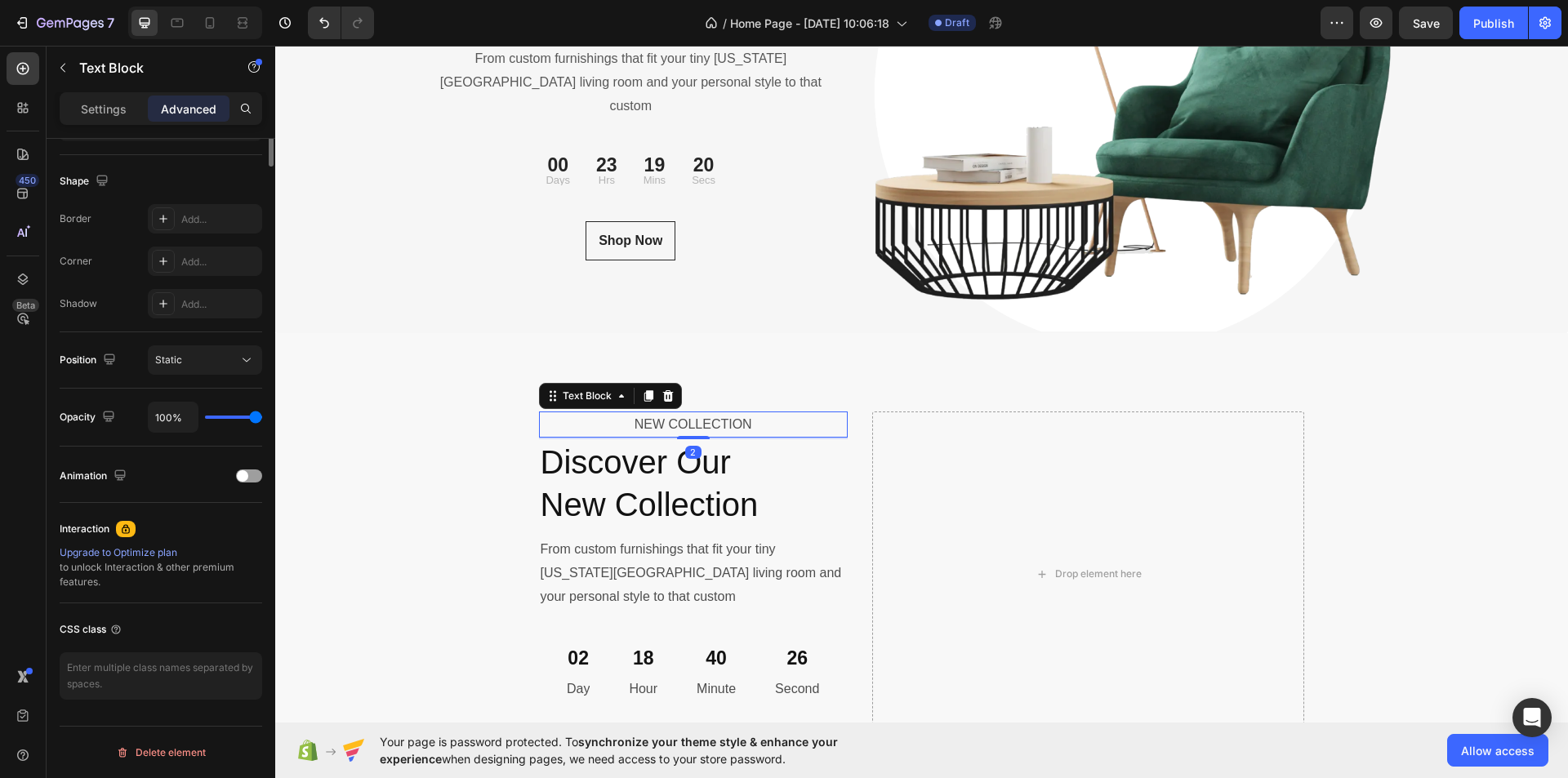
scroll to position [0, 0]
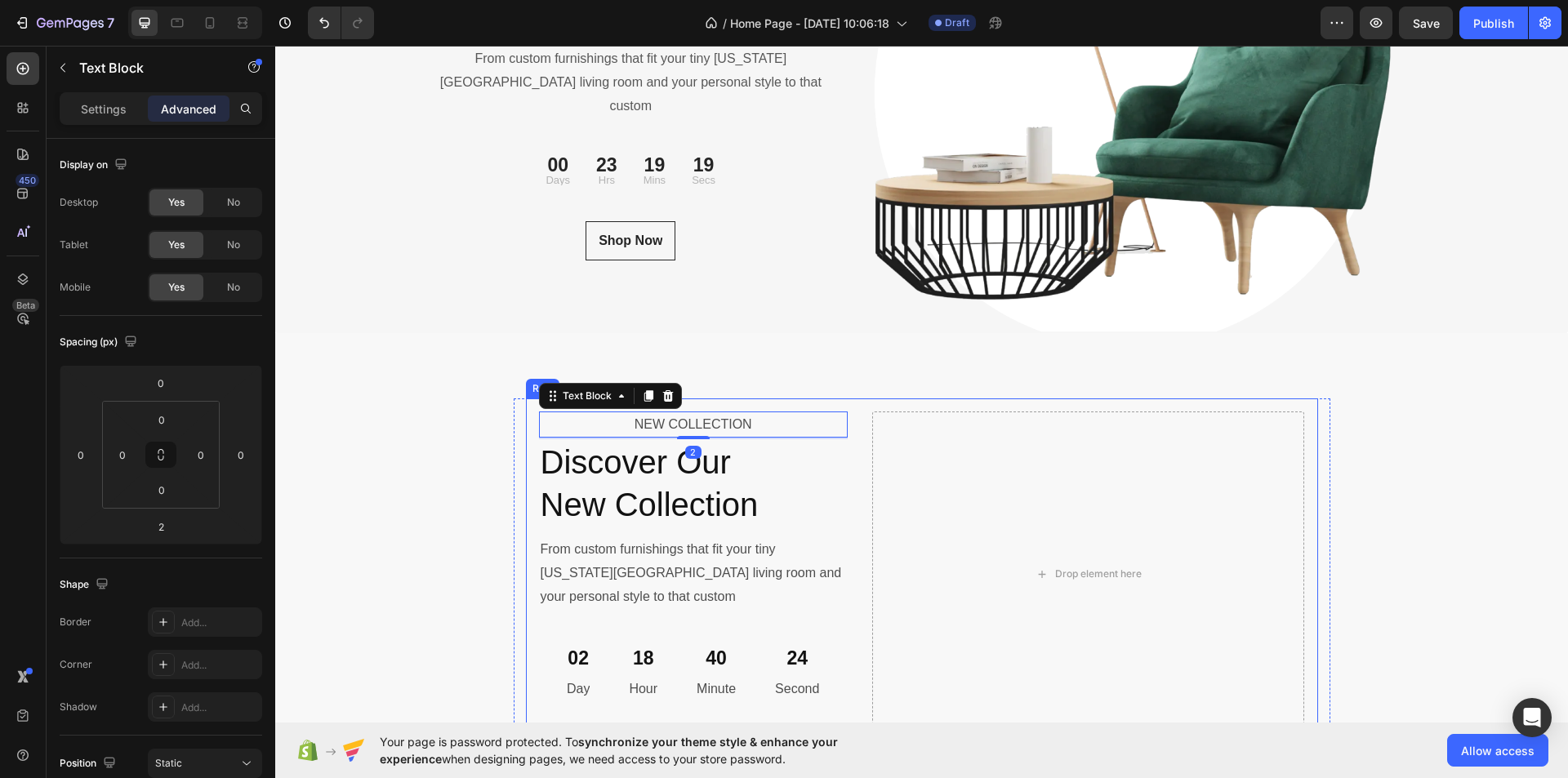
click at [527, 424] on div "NEW COLLECTION Text Block 2 Discover Our New Collection Heading From custom fur…" at bounding box center [922, 575] width 792 height 352
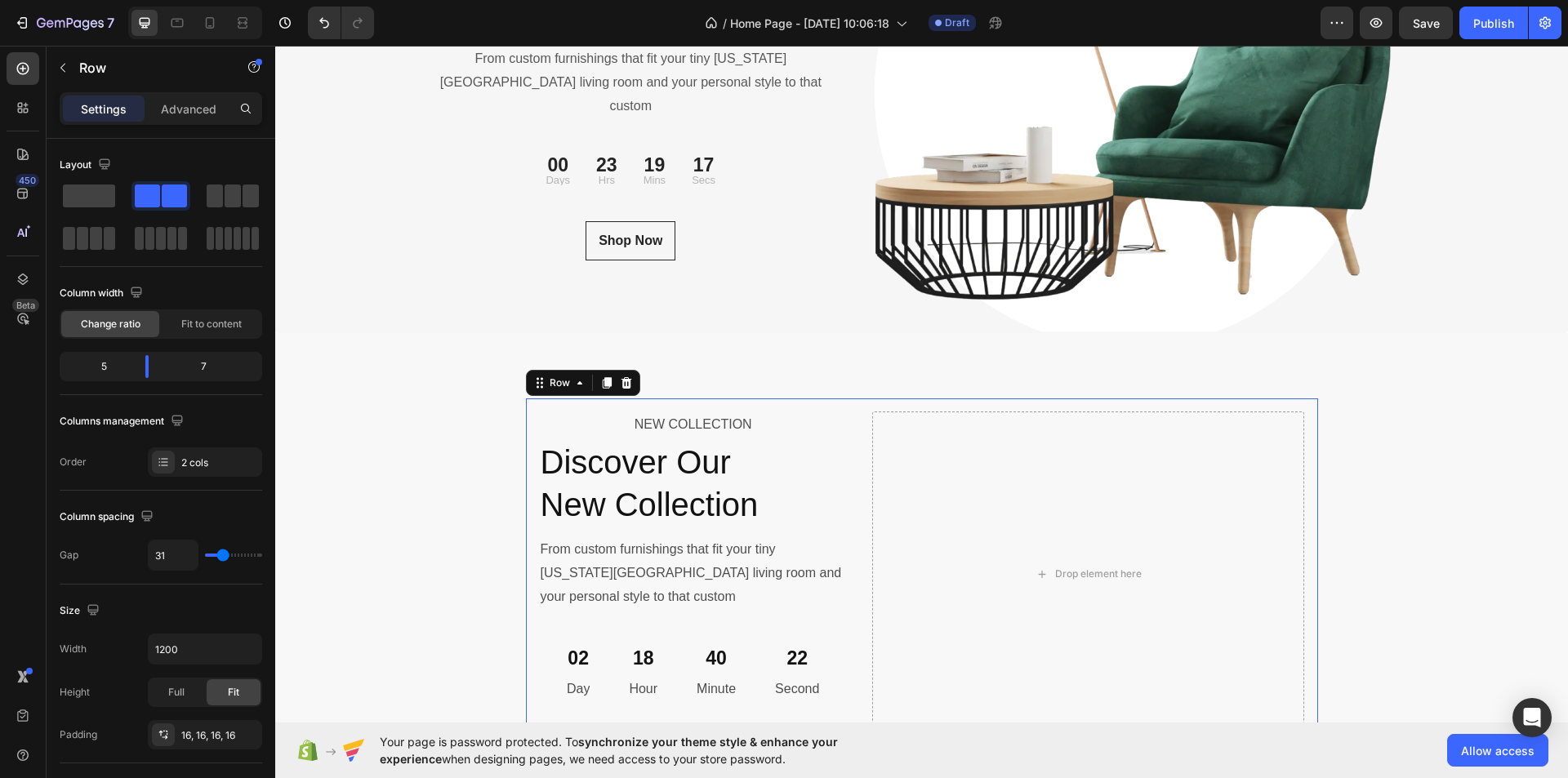
click at [527, 424] on div "NEW COLLECTION Text Block Discover Our New Collection Heading From custom furni…" at bounding box center [922, 575] width 792 height 352
click at [223, 554] on input "range" at bounding box center [233, 555] width 57 height 4
type input "30"
click at [208, 586] on div "Size Width 1200 Height Full Fit Padding 16, 16, 16, 16" at bounding box center [160, 675] width 202 height 179
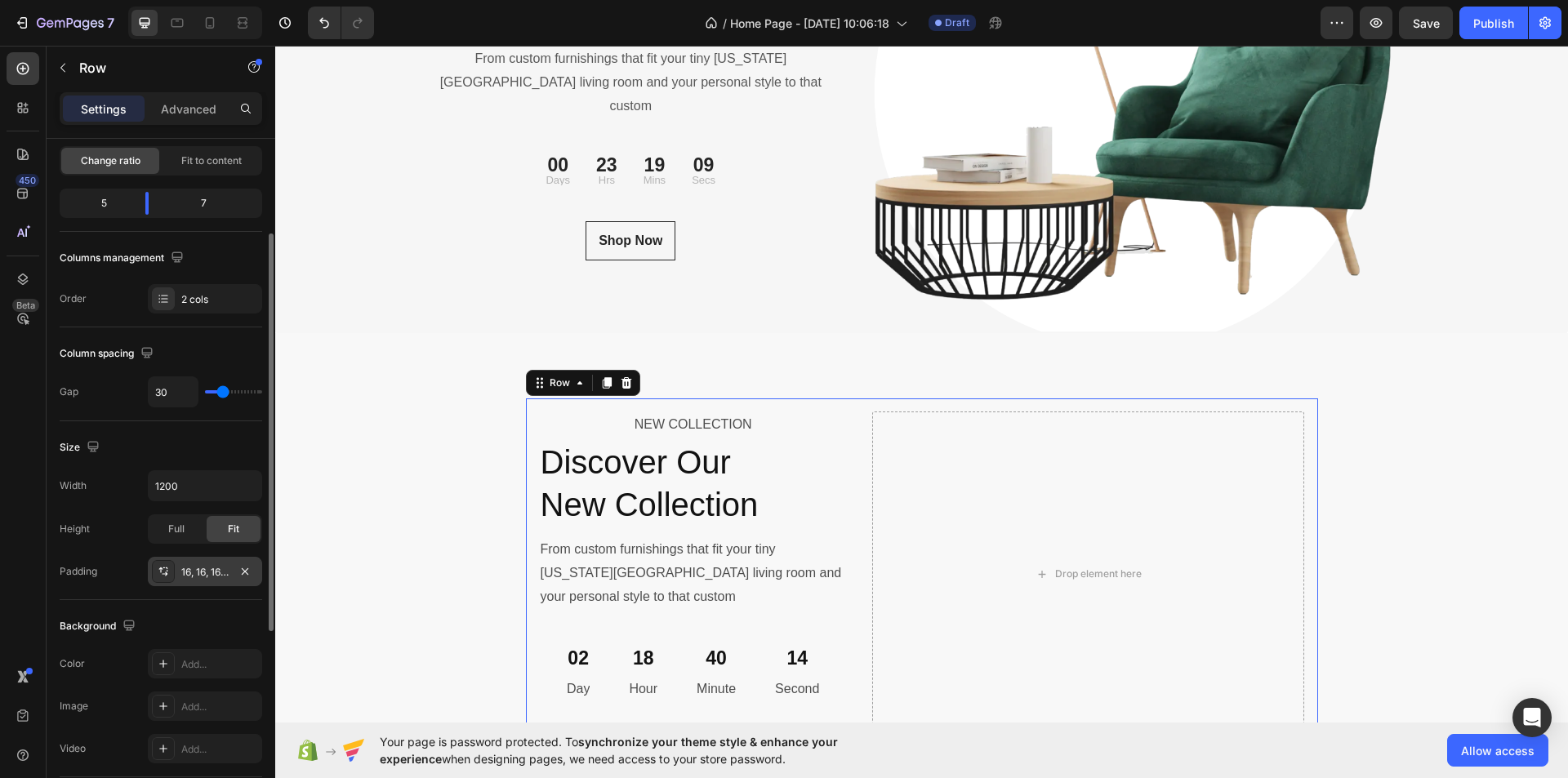
scroll to position [245, 0]
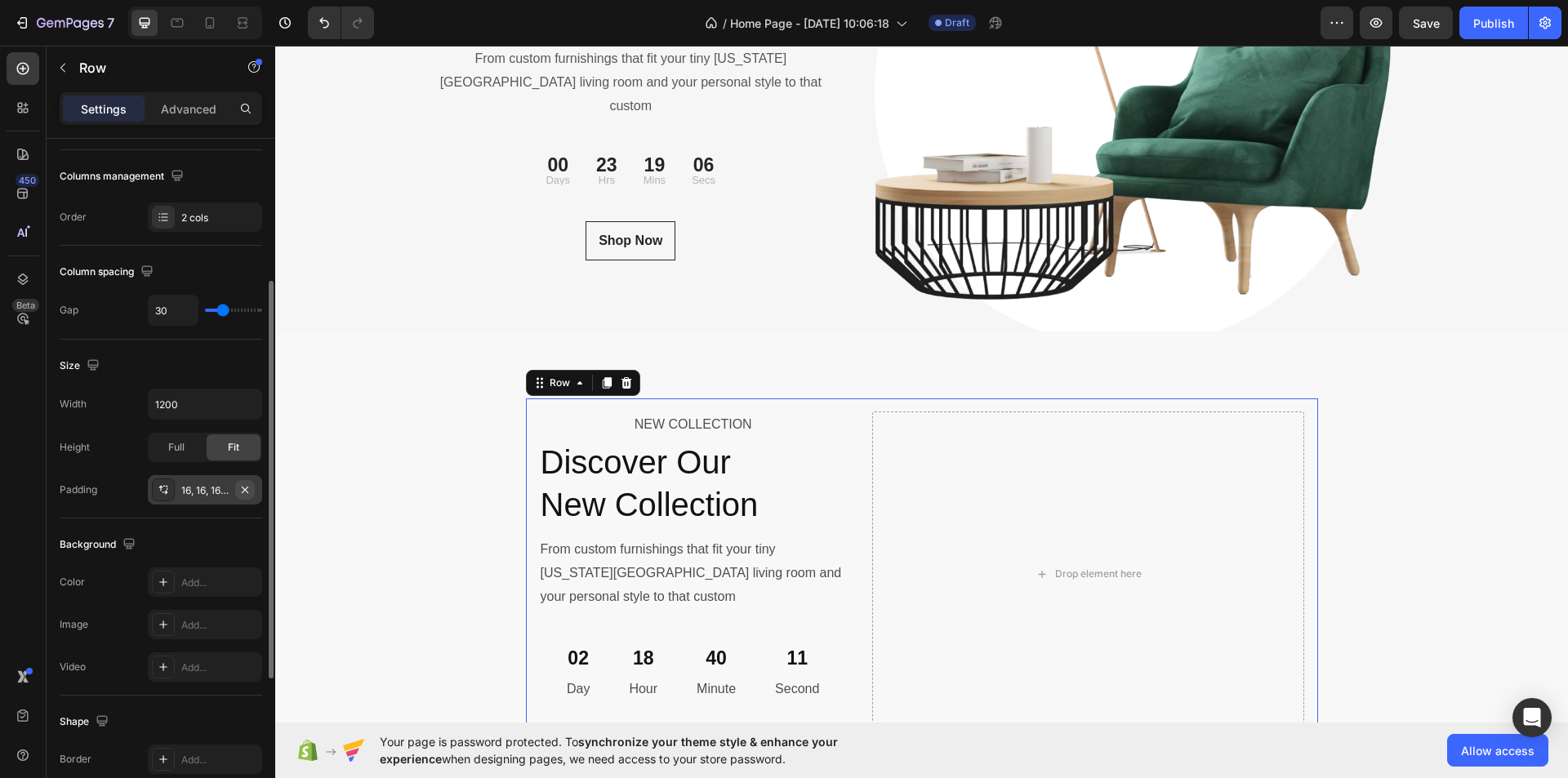
click at [246, 486] on icon "button" at bounding box center [245, 490] width 13 height 13
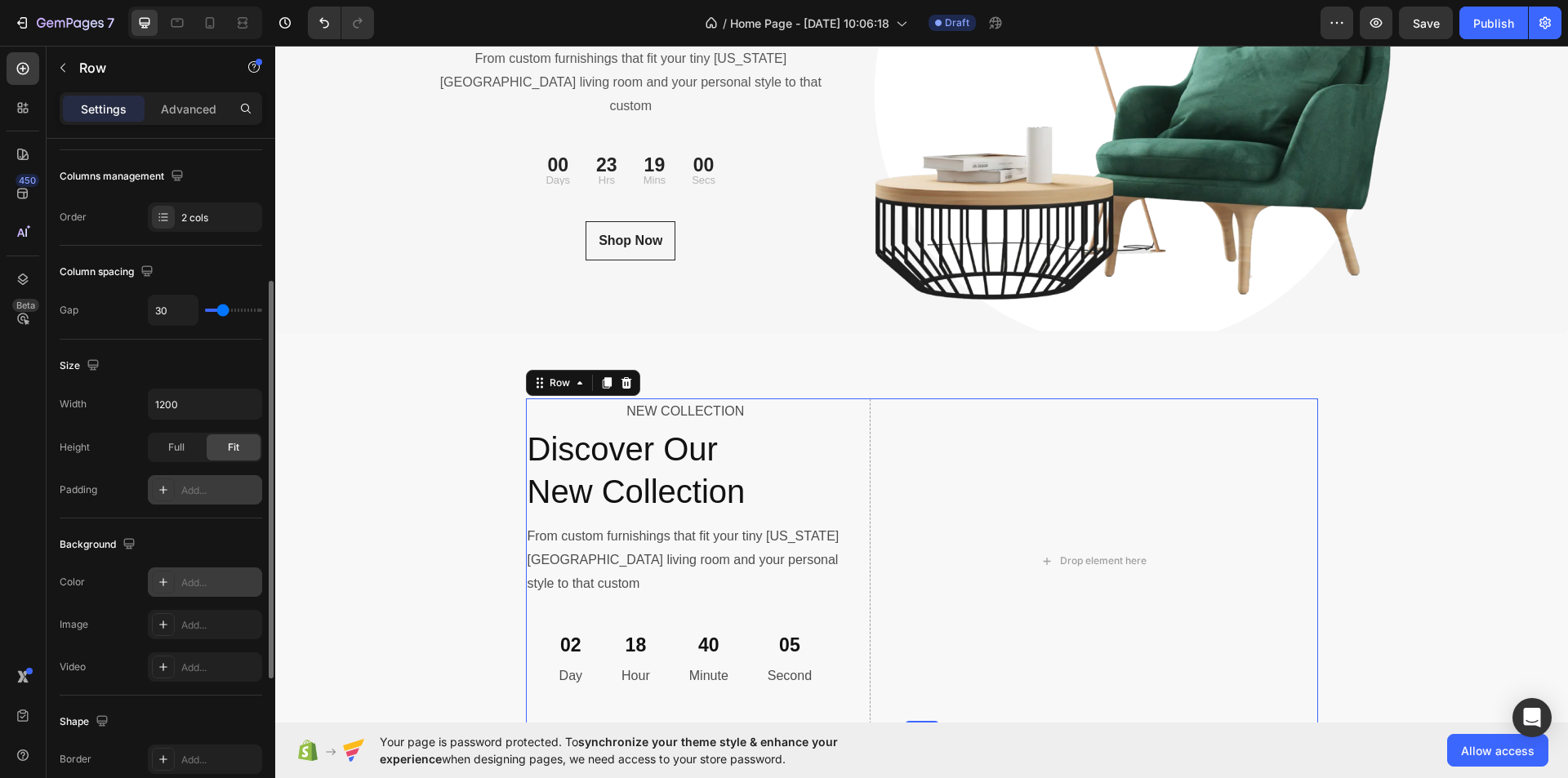
click at [202, 580] on div "Add..." at bounding box center [220, 583] width 76 height 15
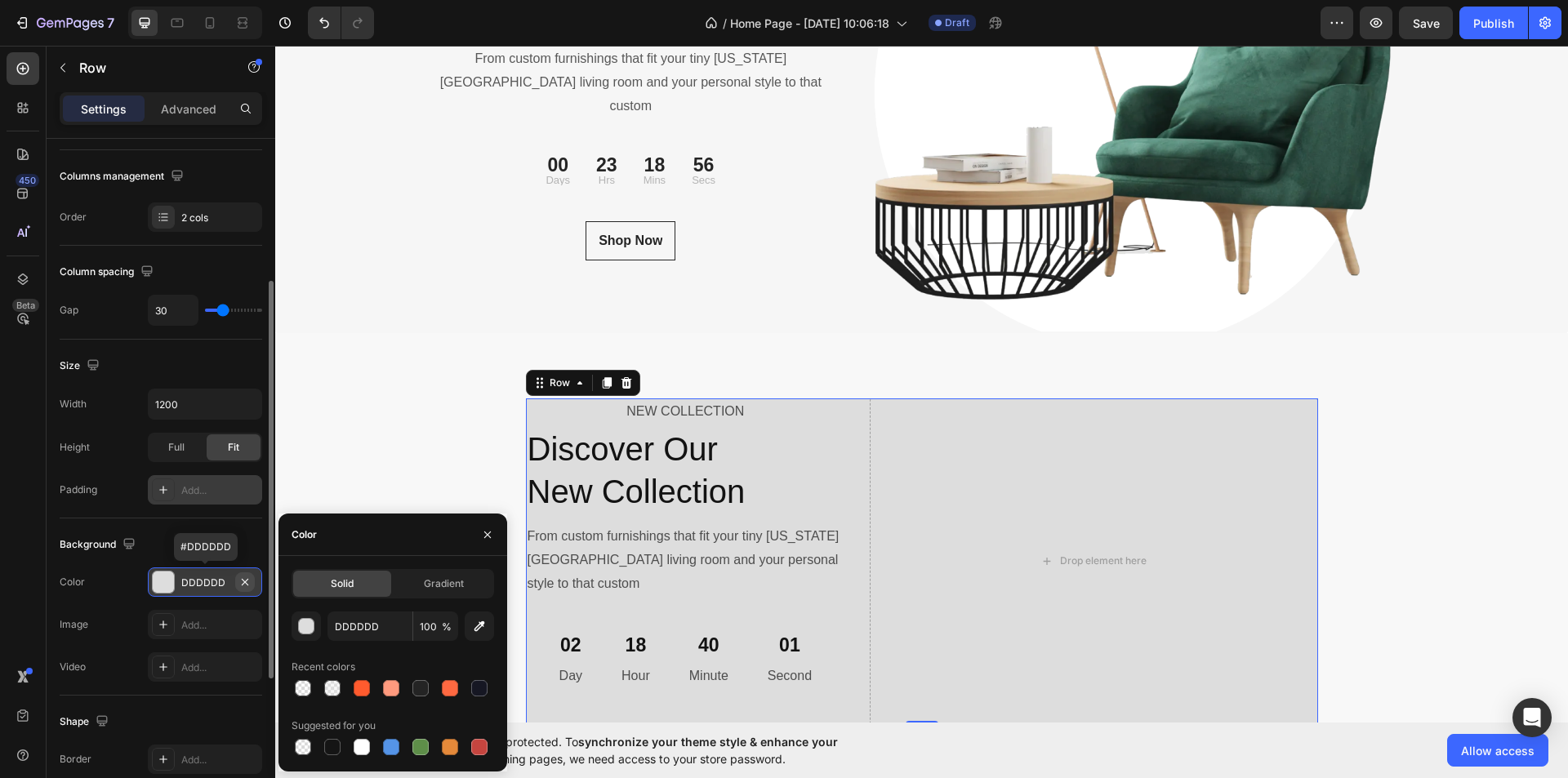
click at [245, 580] on icon "button" at bounding box center [245, 582] width 13 height 13
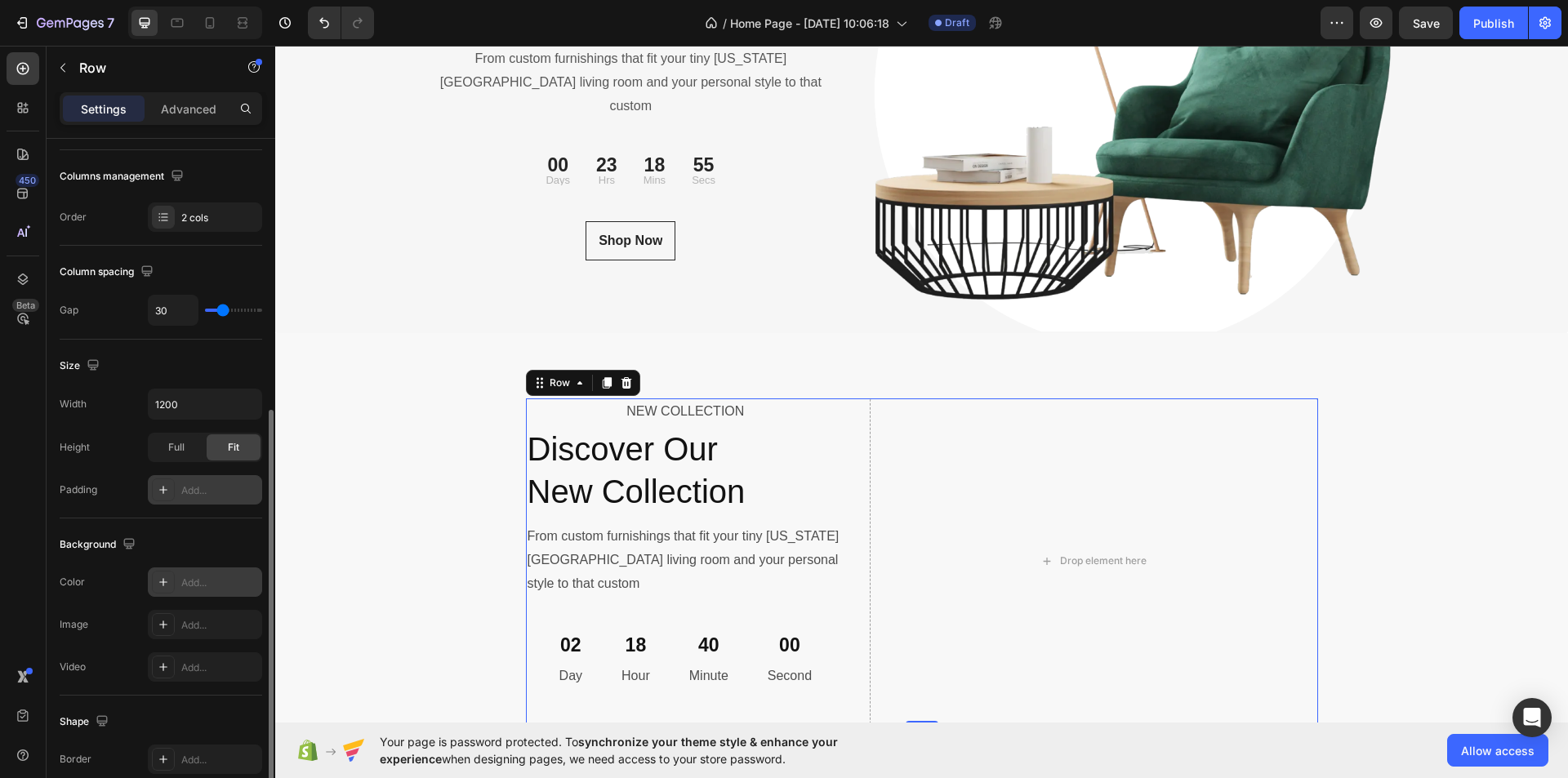
scroll to position [408, 0]
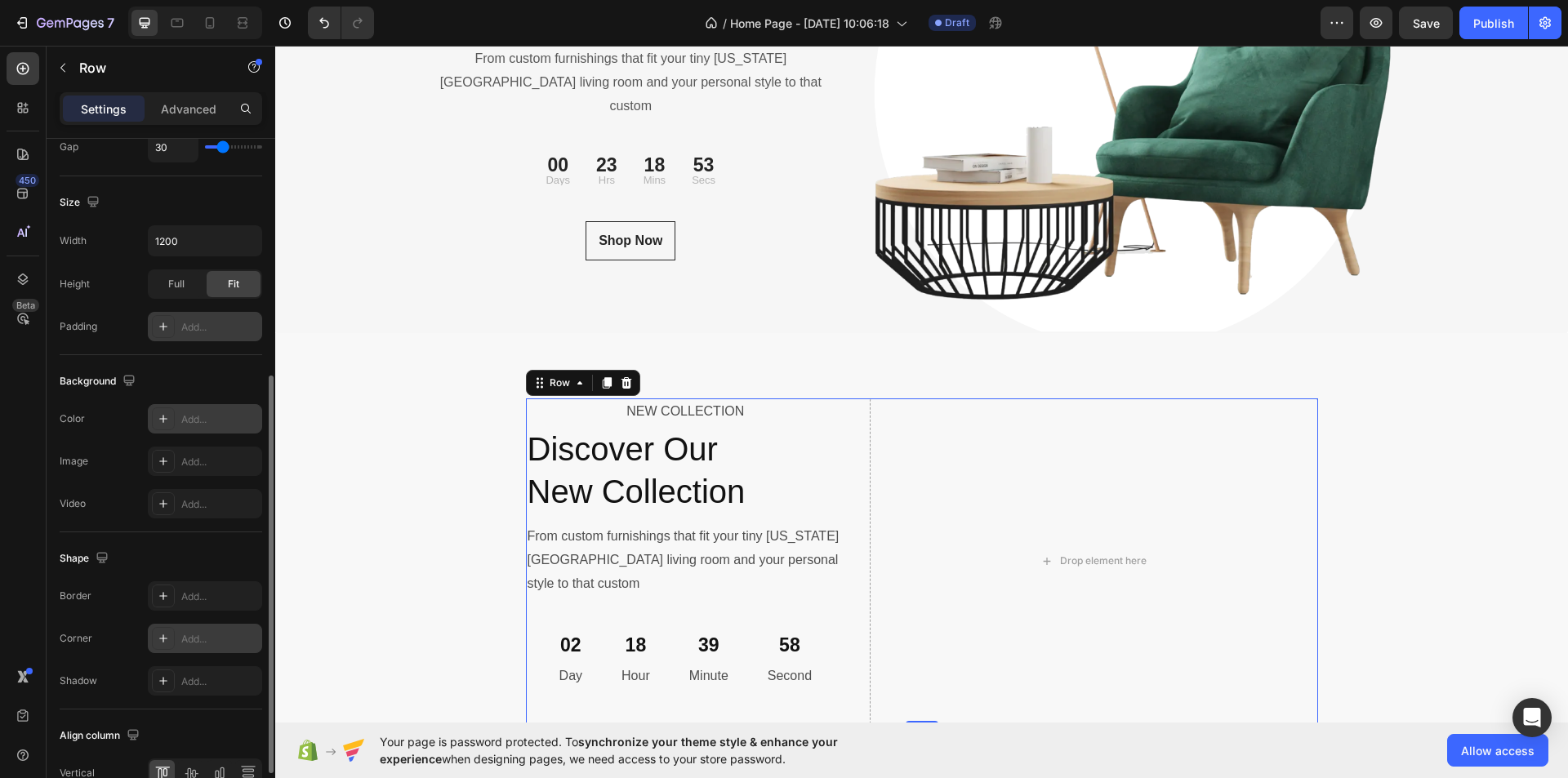
click at [204, 639] on div "Add..." at bounding box center [220, 640] width 76 height 15
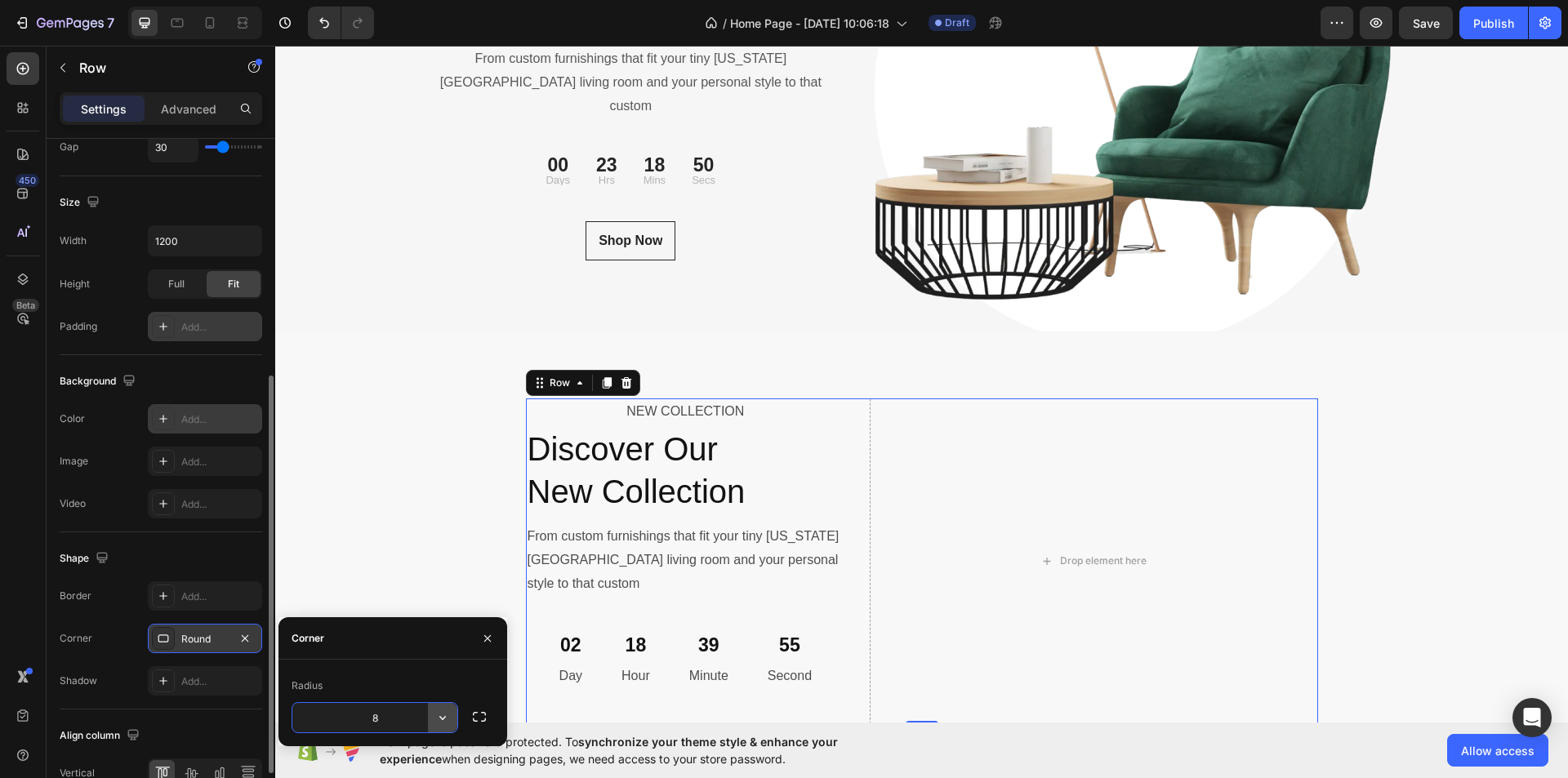
click at [443, 719] on icon "button" at bounding box center [443, 718] width 7 height 4
click at [478, 714] on icon "button" at bounding box center [480, 717] width 17 height 17
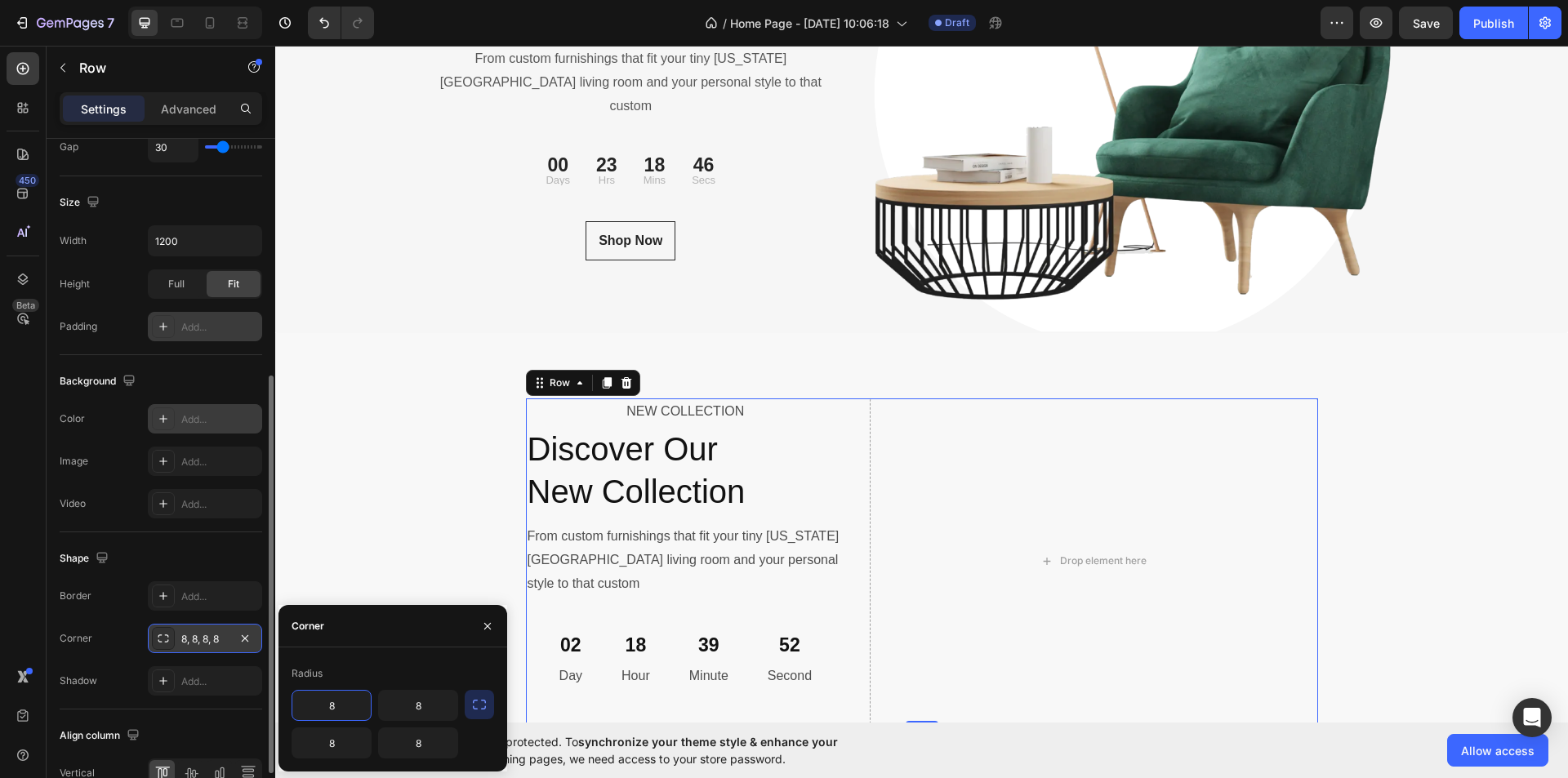
click at [336, 704] on input "8" at bounding box center [332, 706] width 78 height 30
type input "3"
click at [434, 704] on input "8" at bounding box center [418, 706] width 78 height 30
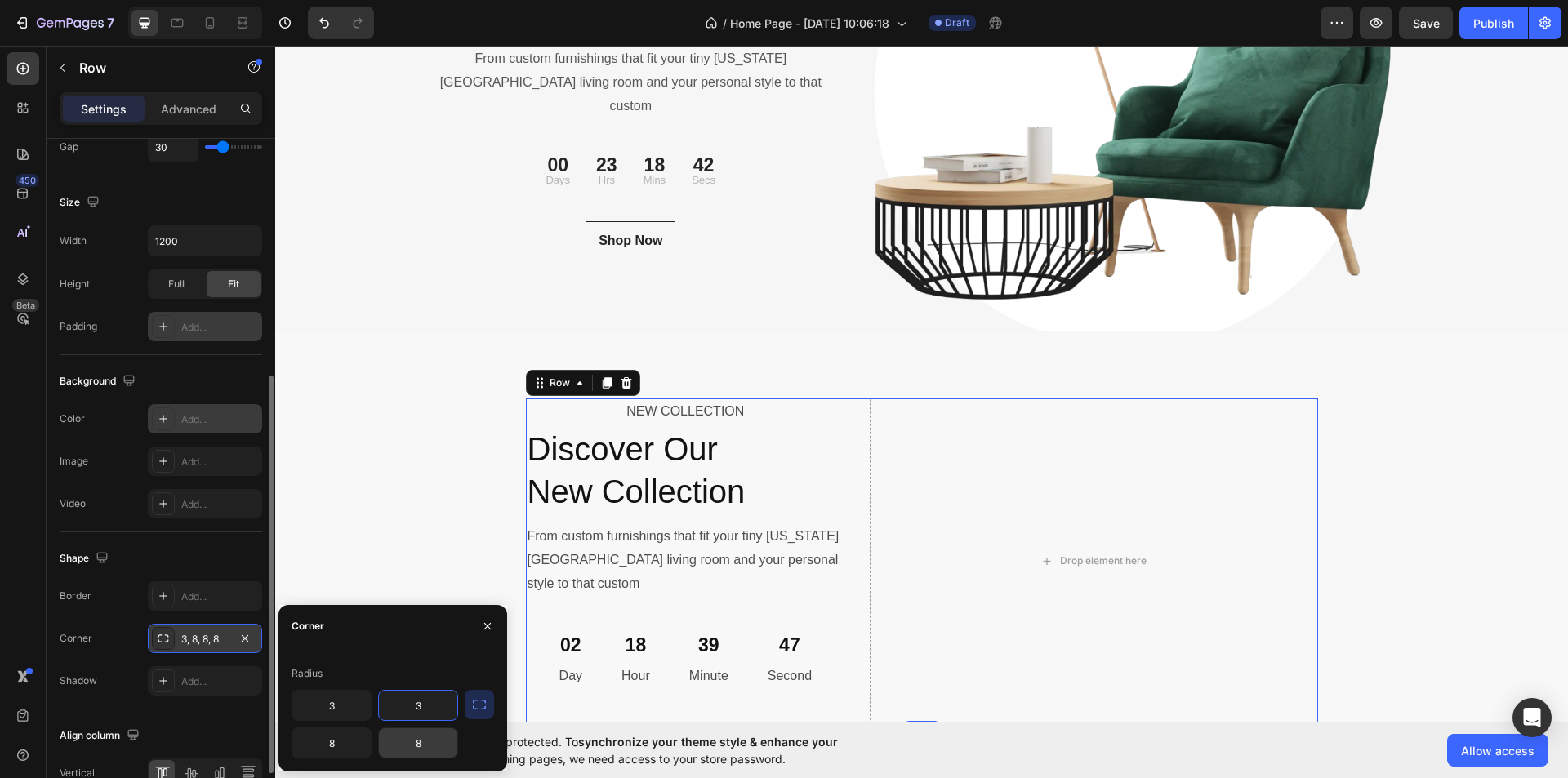
type input "3"
click at [430, 749] on input "8" at bounding box center [418, 744] width 78 height 30
click at [430, 748] on input "8" at bounding box center [418, 744] width 78 height 30
type input "3"
click at [340, 743] on input "8" at bounding box center [332, 744] width 78 height 30
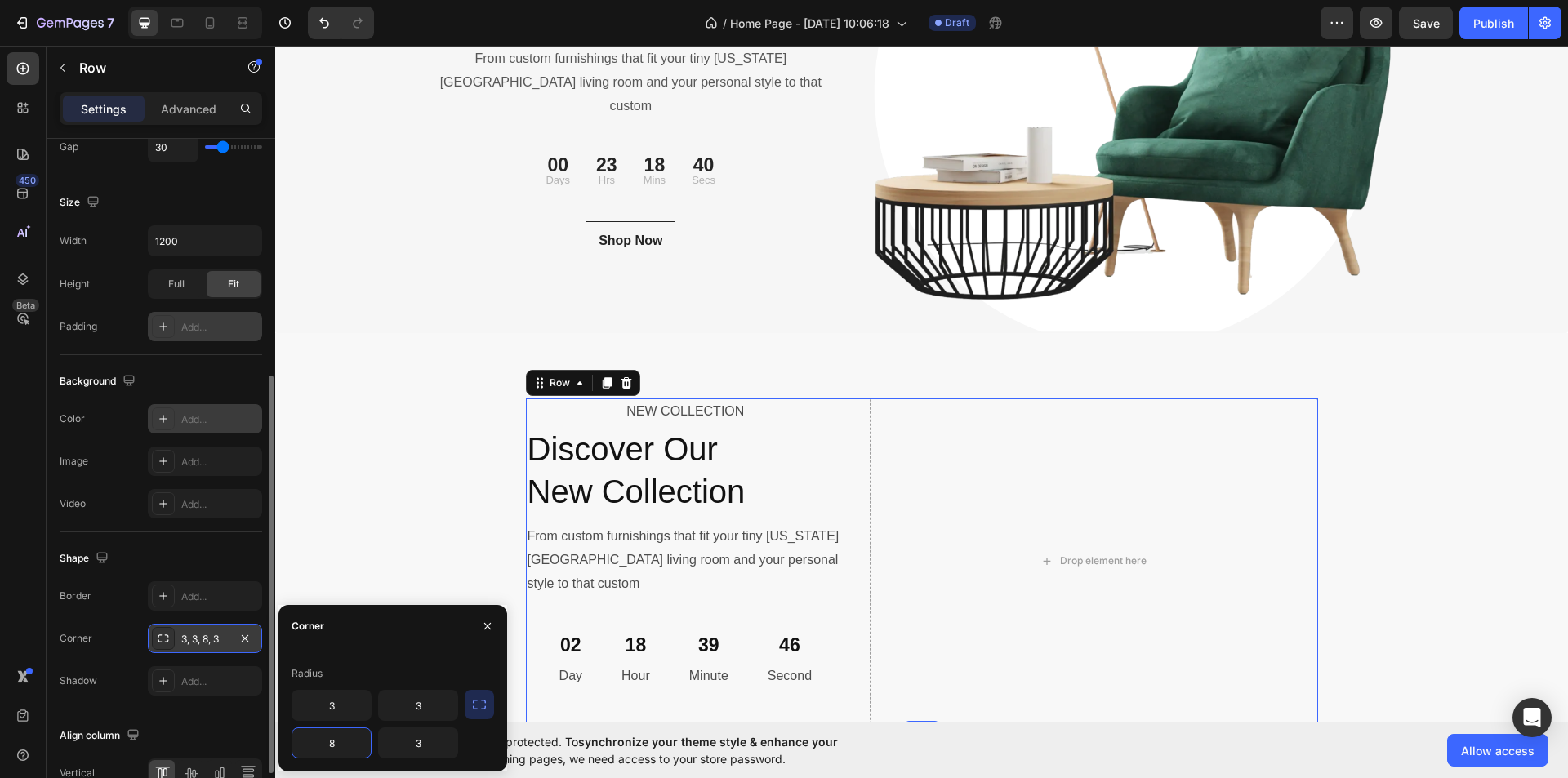
click at [340, 743] on input "8" at bounding box center [332, 744] width 78 height 30
type input "3"
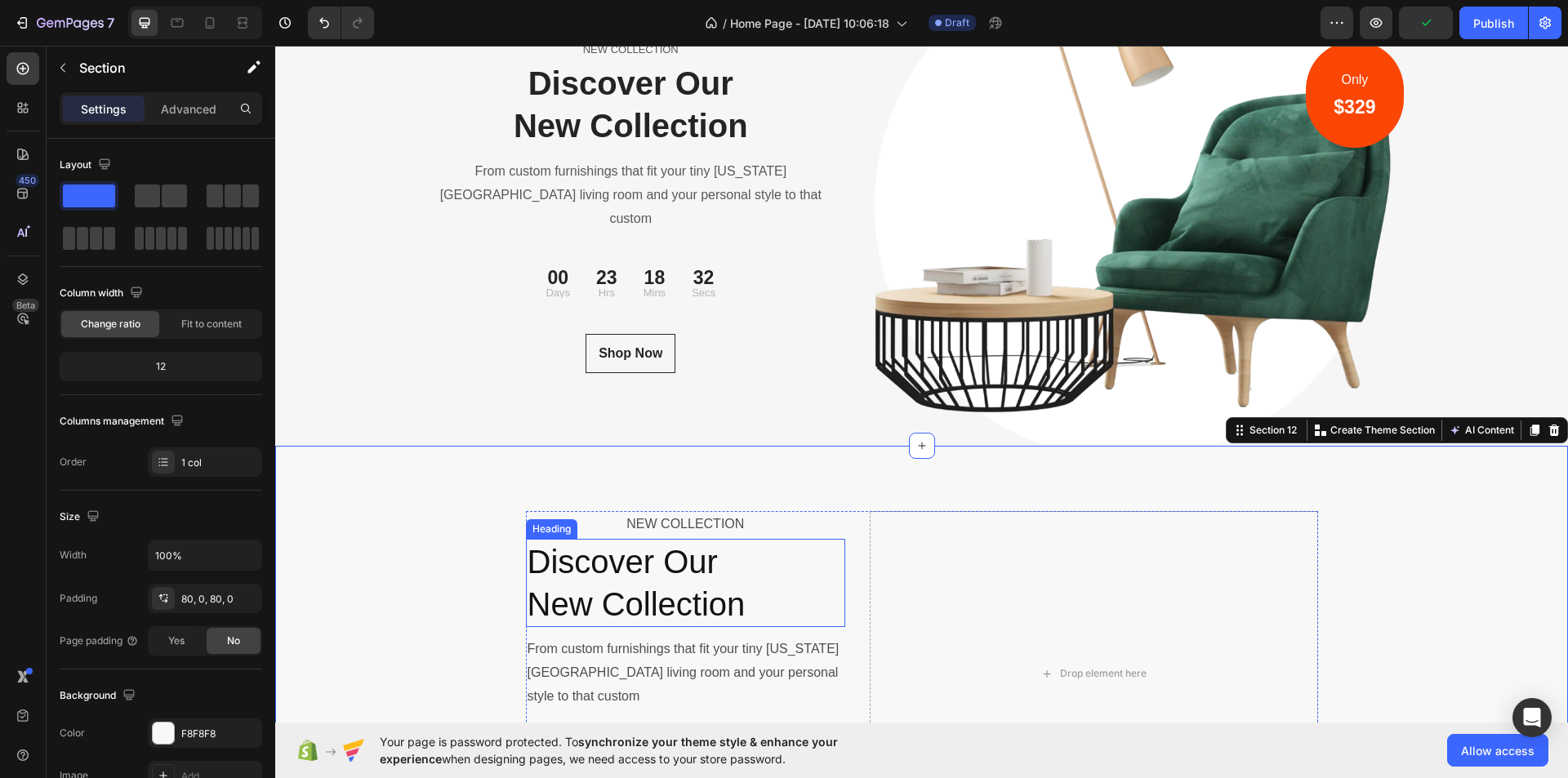
scroll to position [5395, 0]
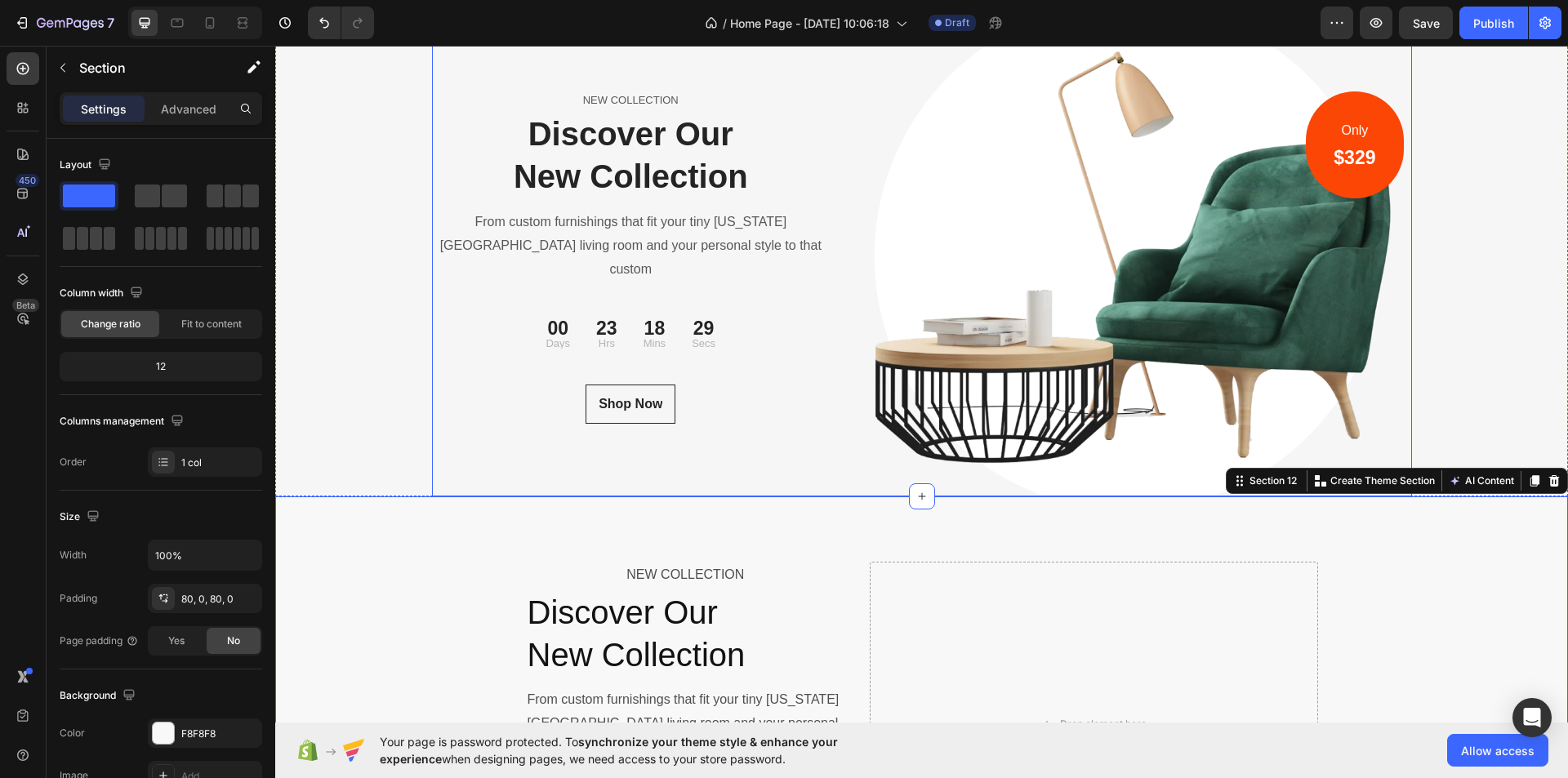
click at [487, 84] on div "NEW COLLECTION Text block Discover Our New Collection Heading From custom furni…" at bounding box center [632, 256] width 399 height 478
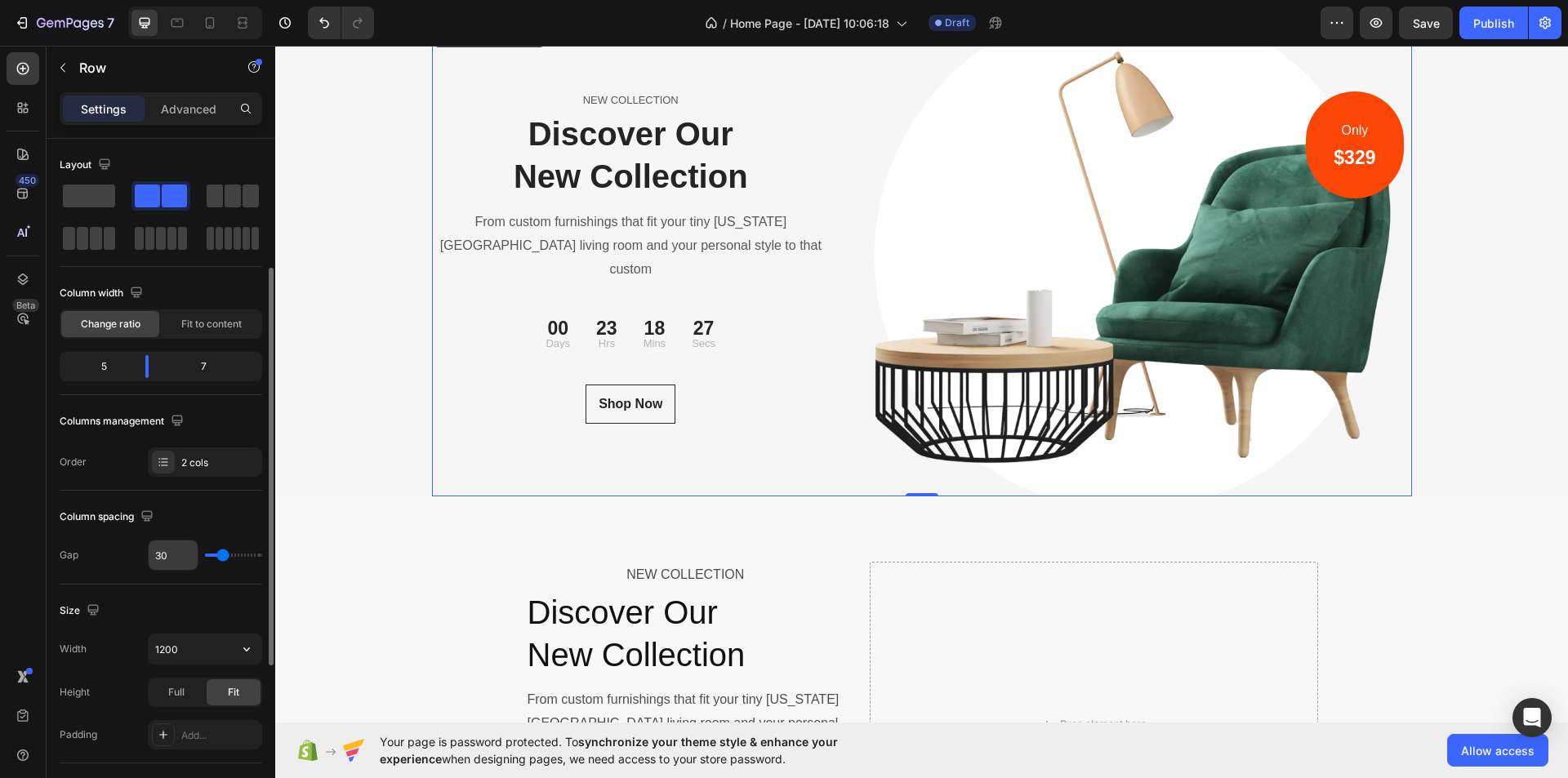
scroll to position [163, 0]
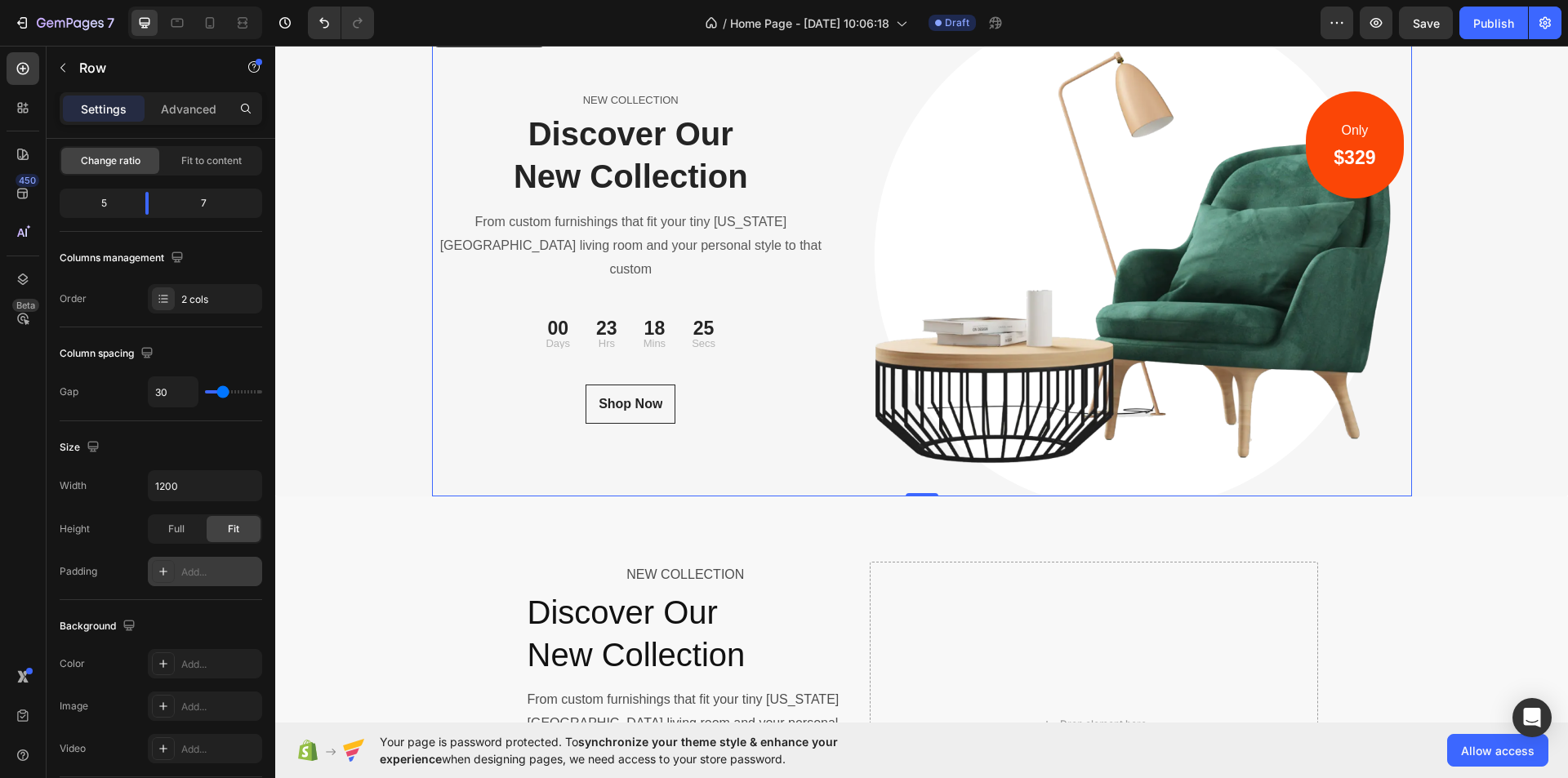
click at [198, 571] on div "Add..." at bounding box center [220, 573] width 76 height 15
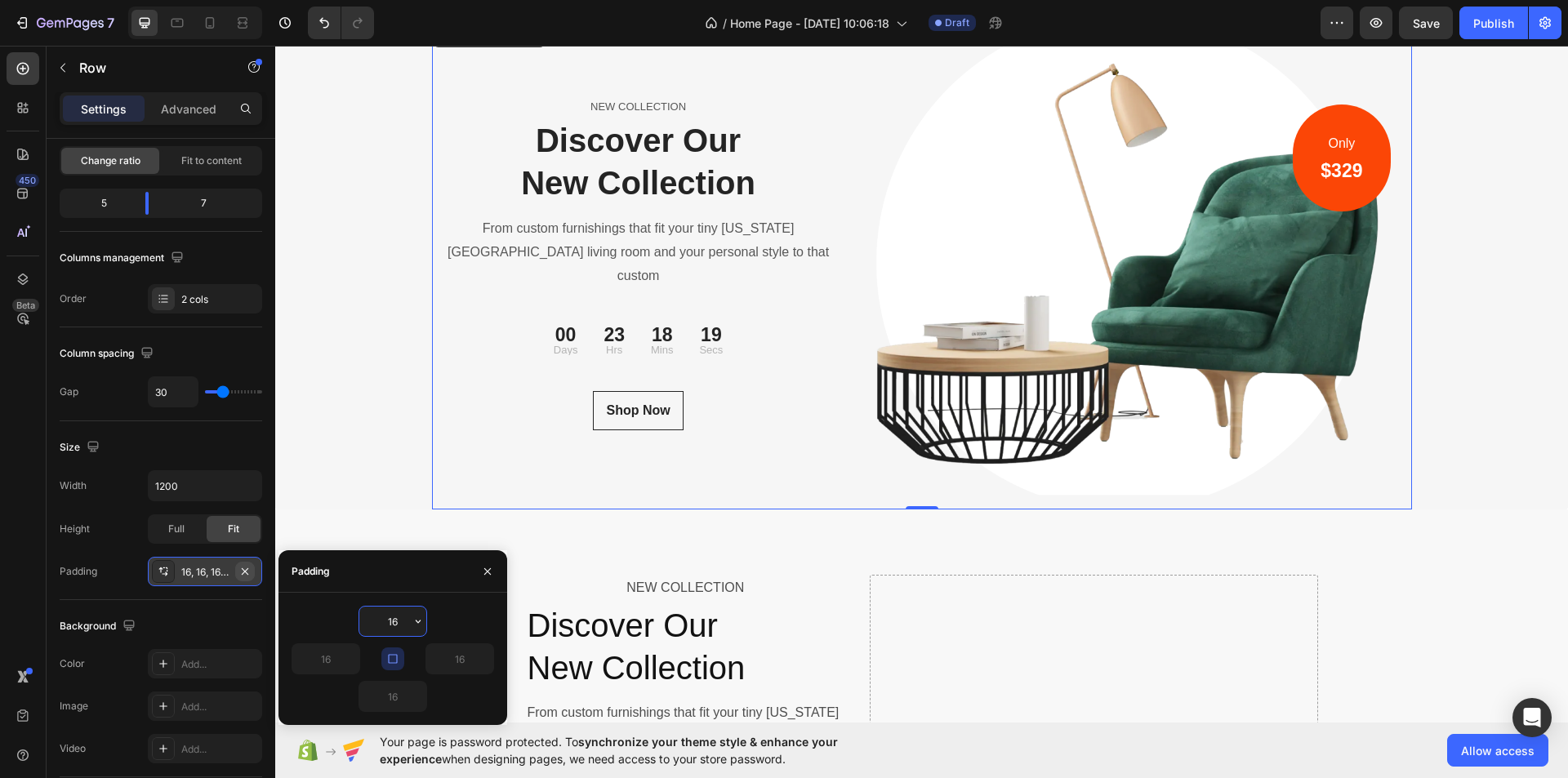
click at [248, 570] on icon "button" at bounding box center [245, 572] width 13 height 13
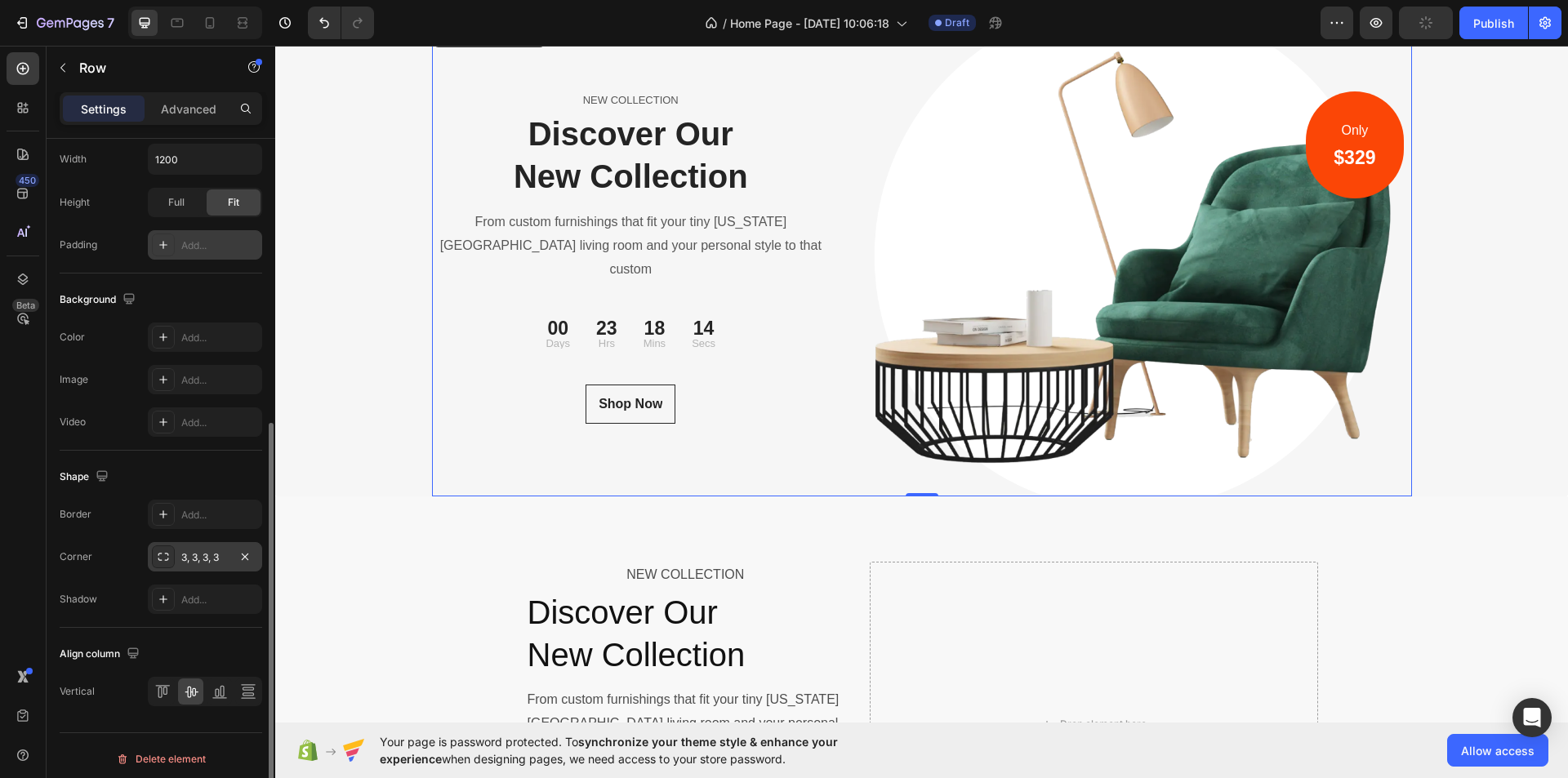
scroll to position [497, 0]
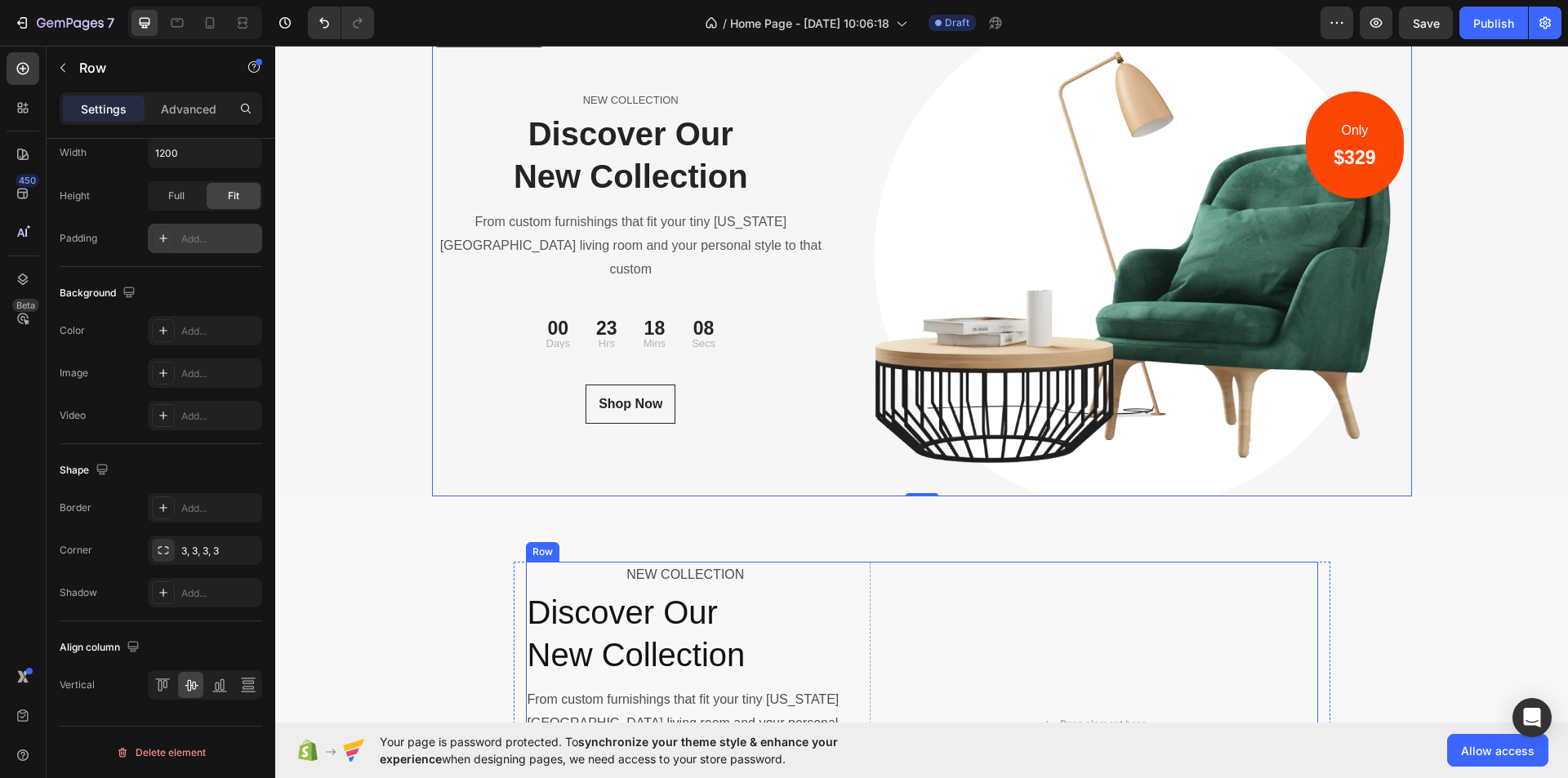
click at [844, 580] on div "NEW COLLECTION Text Block Discover Our New Collection Heading From custom furni…" at bounding box center [922, 725] width 792 height 326
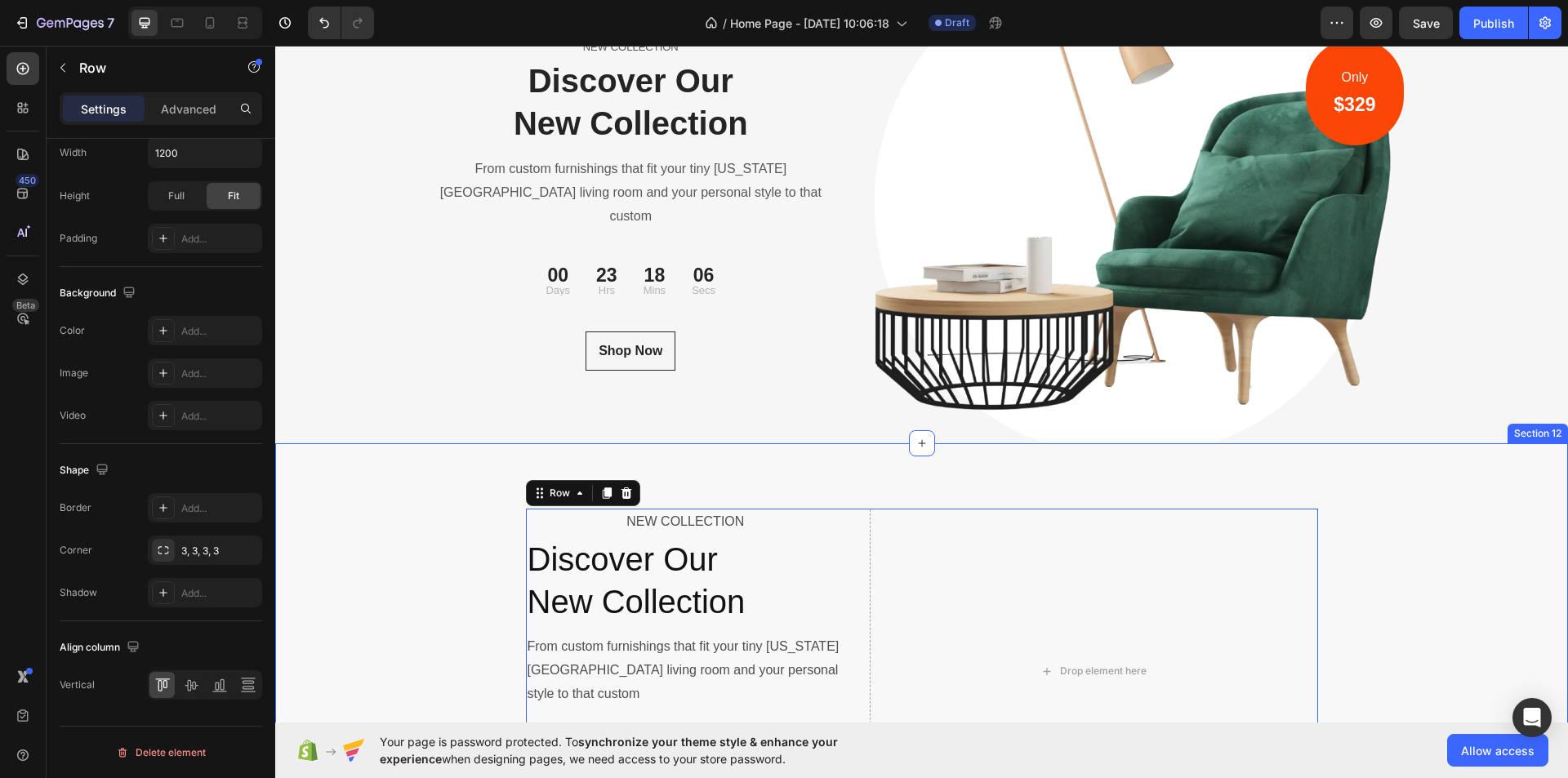
scroll to position [5477, 0]
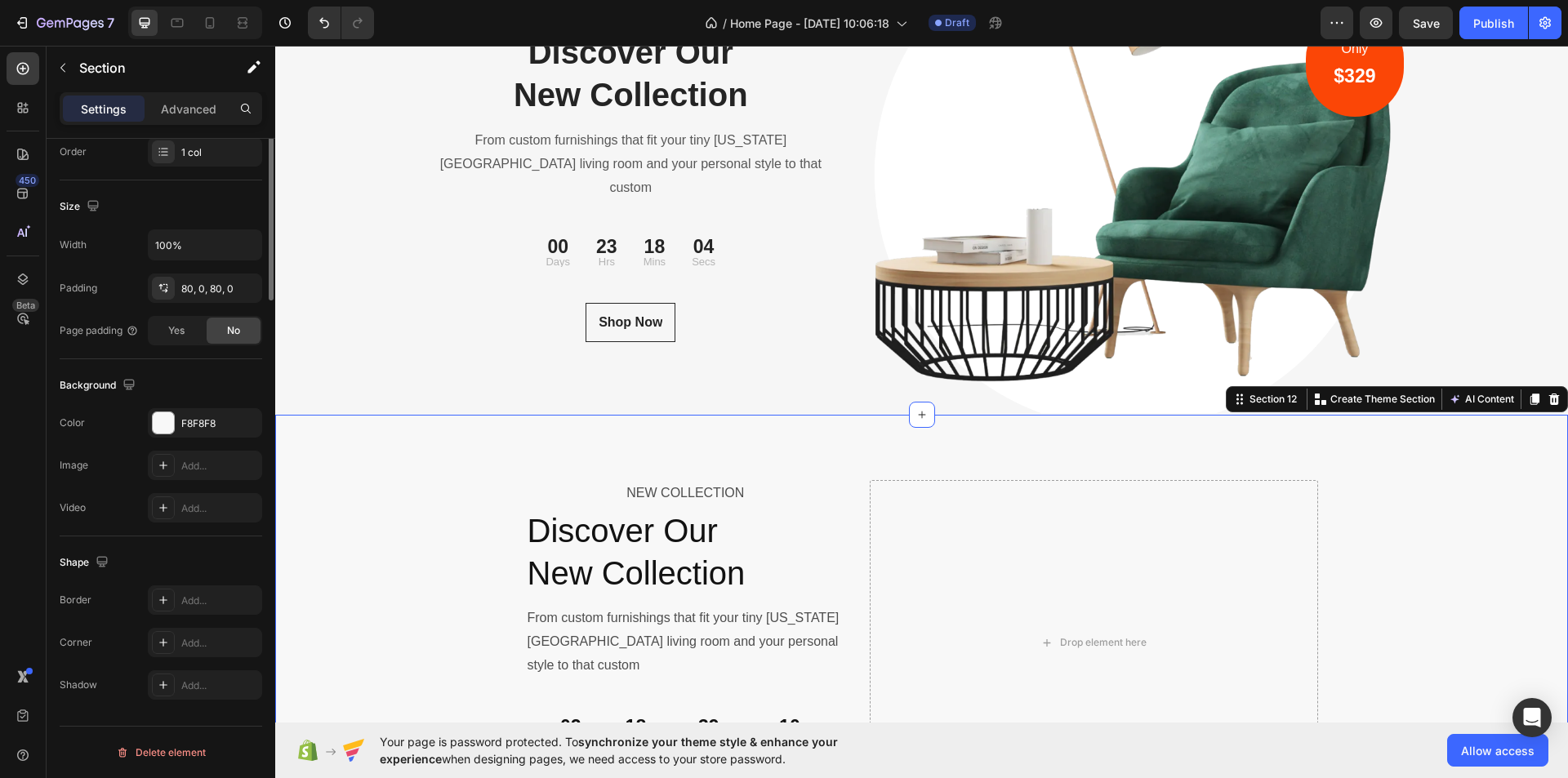
scroll to position [0, 0]
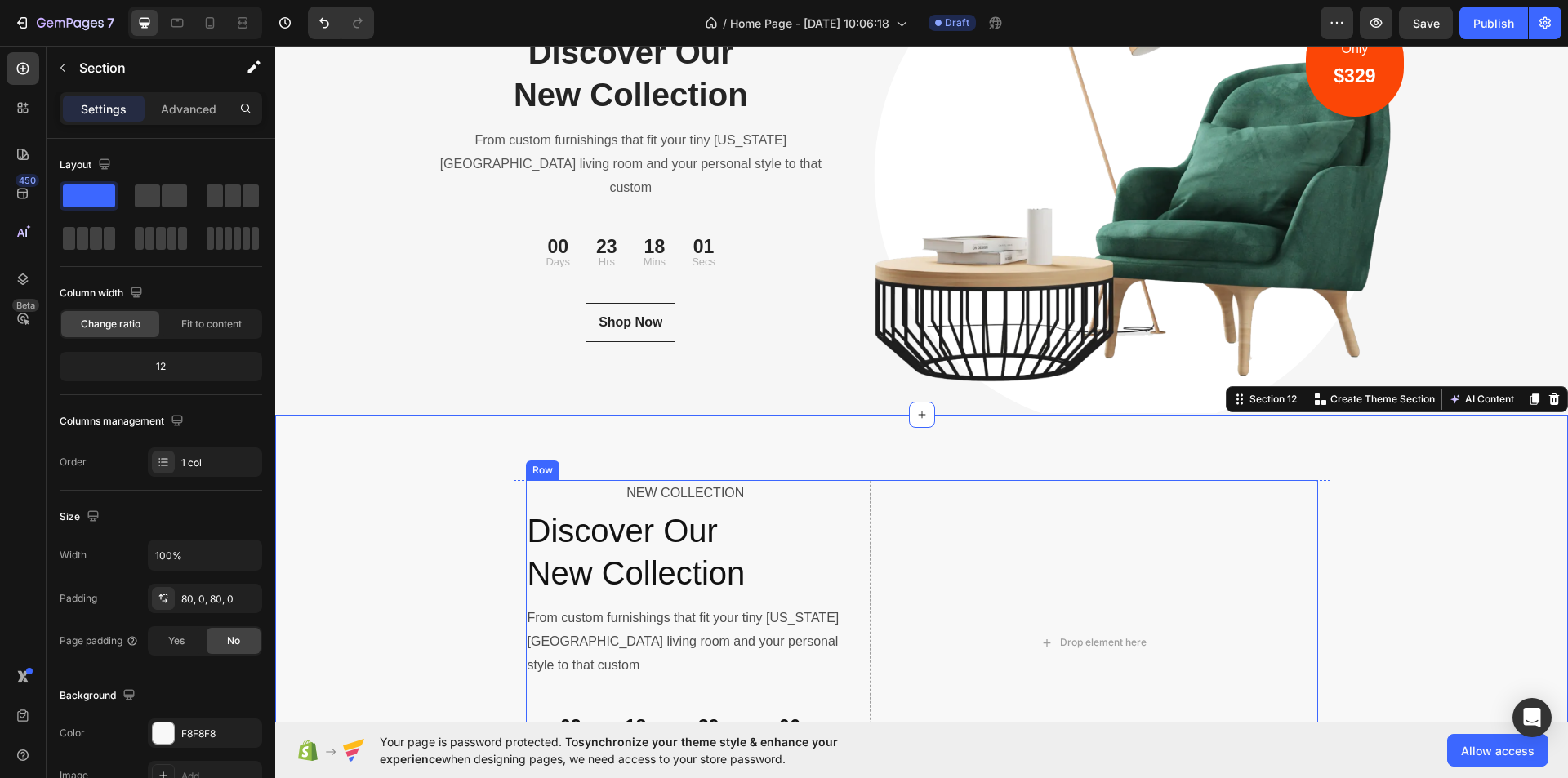
click at [852, 496] on div "NEW COLLECTION Text Block Discover Our New Collection Heading From custom furni…" at bounding box center [922, 643] width 792 height 326
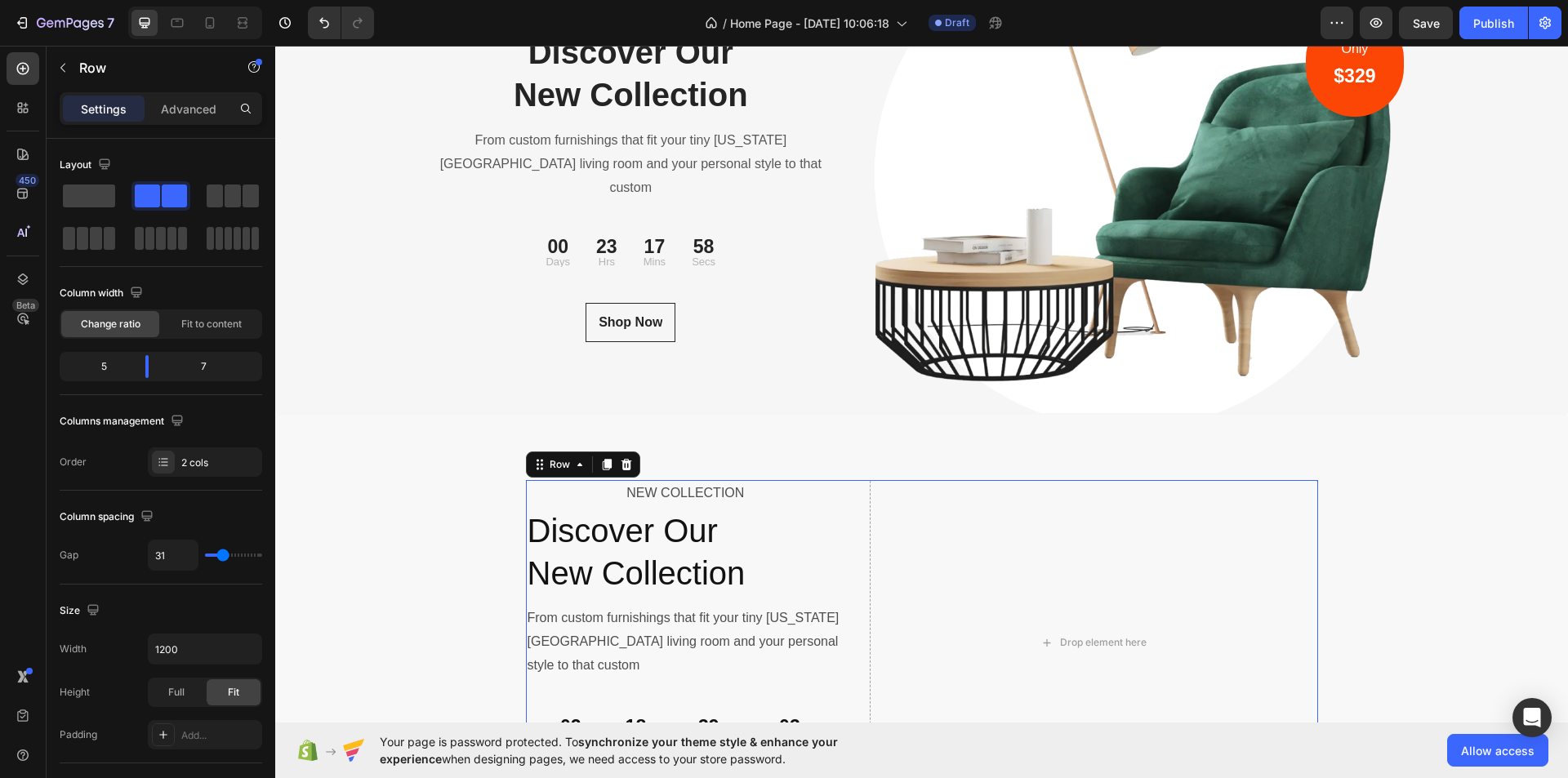
click at [852, 496] on div "NEW COLLECTION Text Block Discover Our New Collection Heading From custom furni…" at bounding box center [922, 643] width 792 height 326
type input "20"
type input "16"
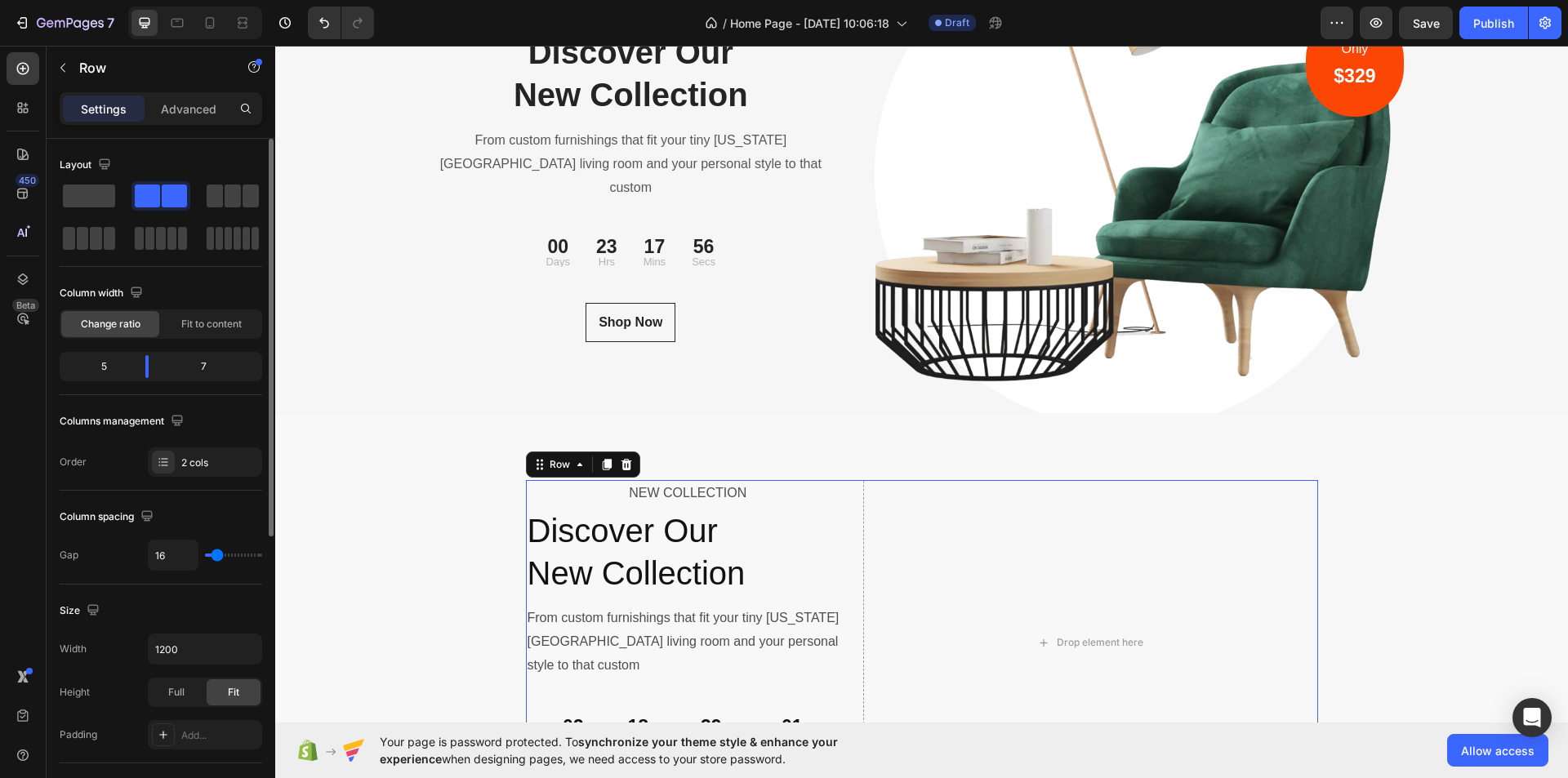
type input "24"
type input "33"
type input "31"
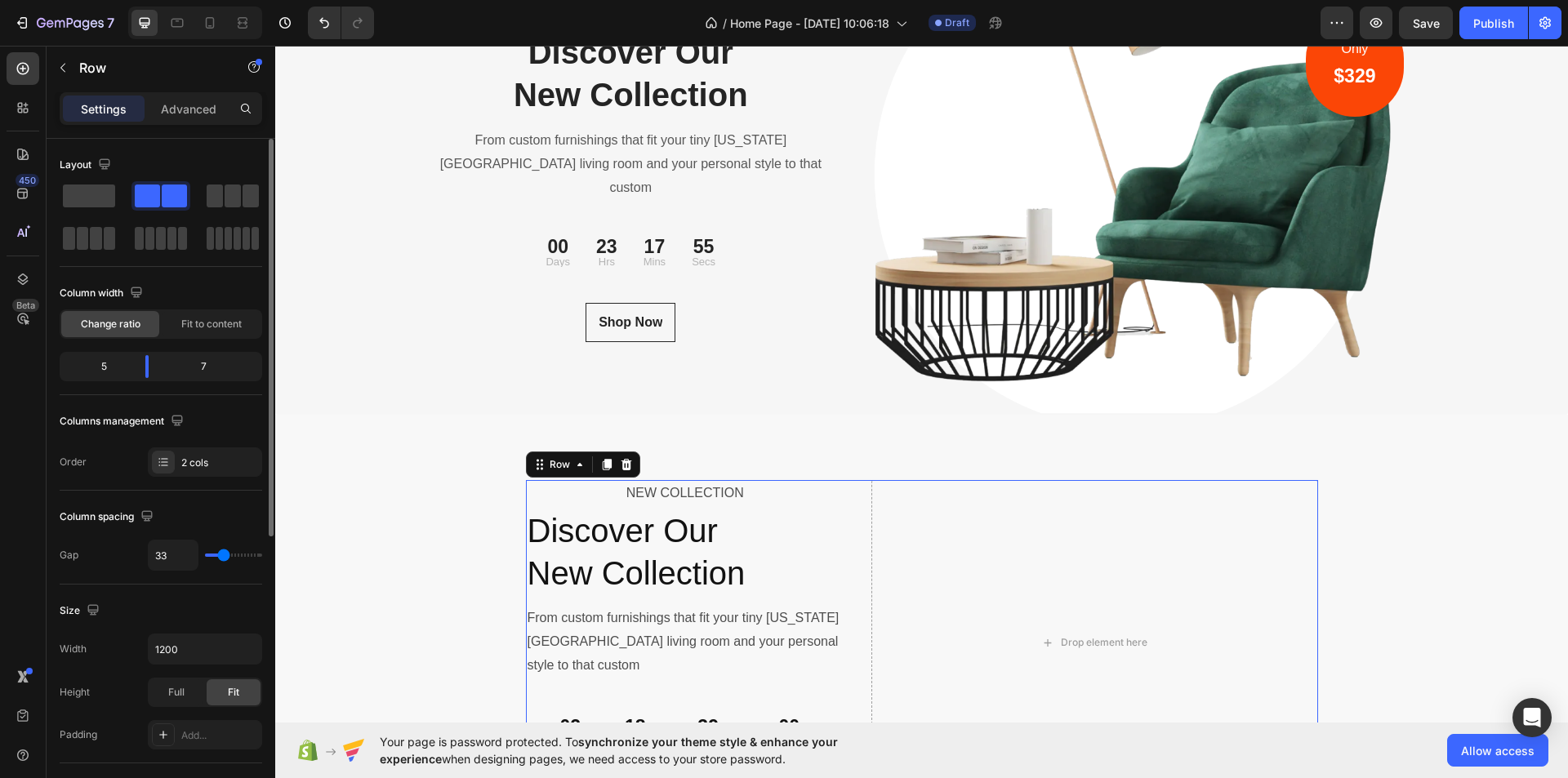
type input "31"
type input "29"
type input "31"
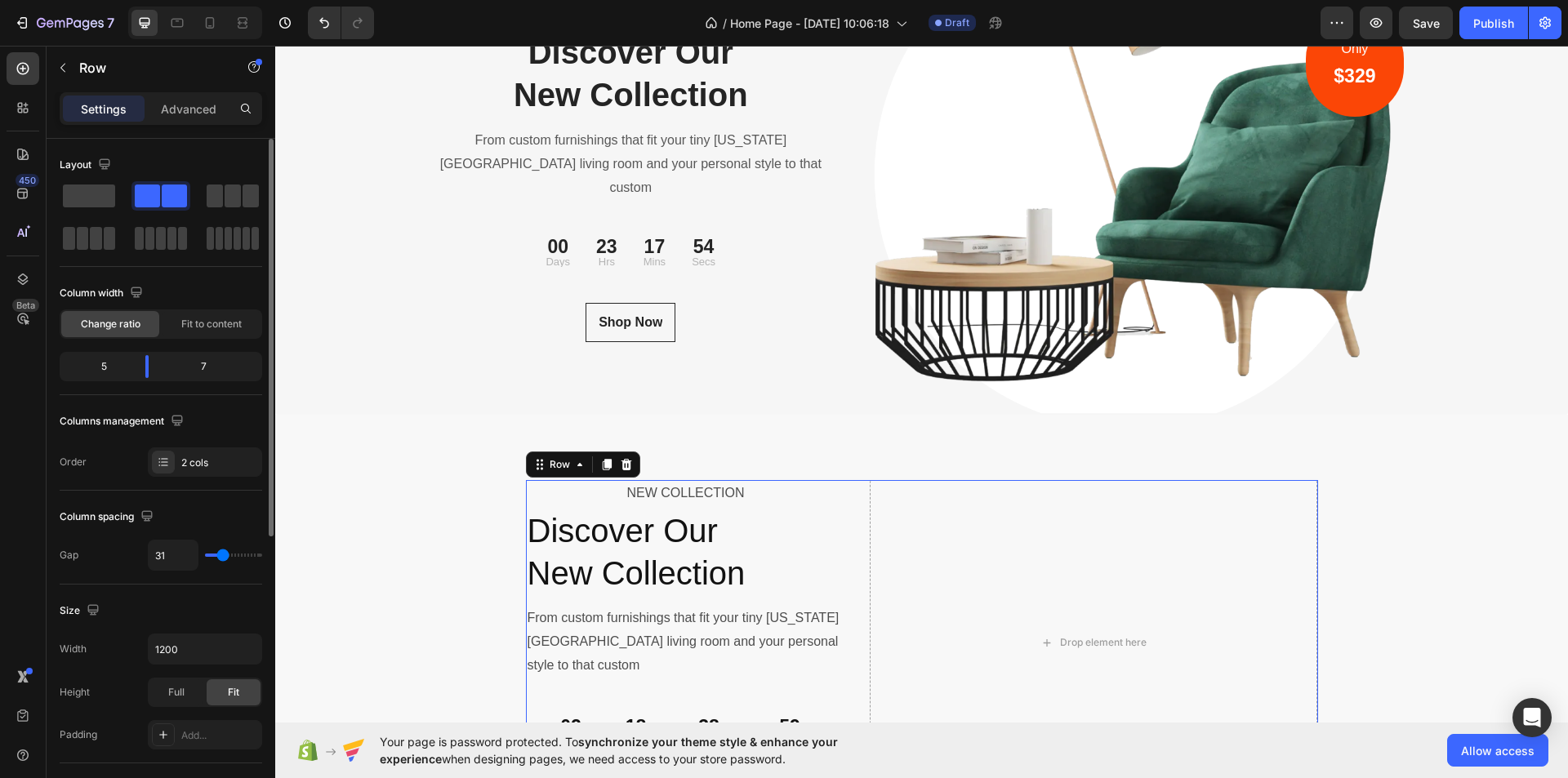
type input "33"
type input "31"
type input "29"
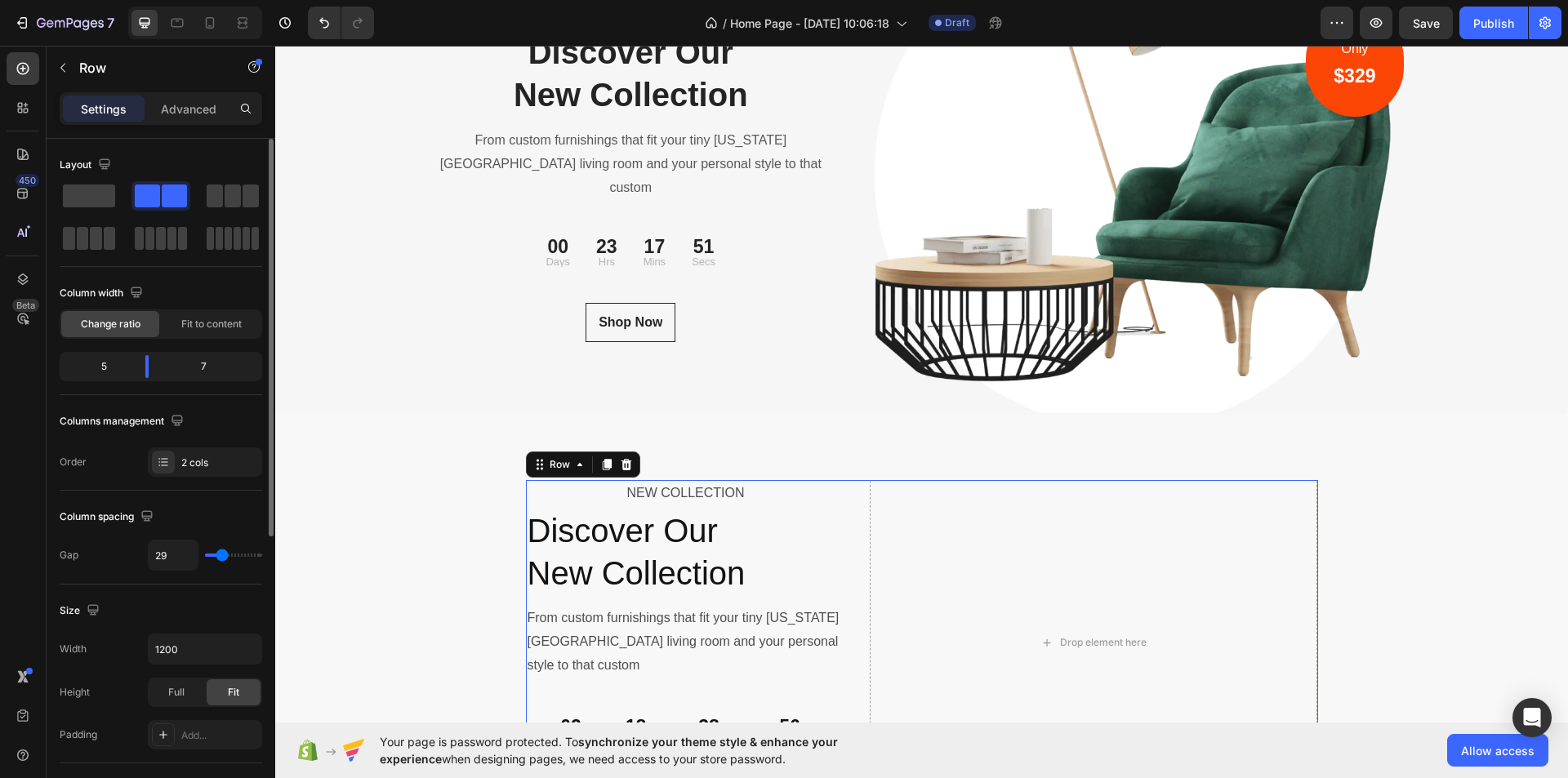
click at [222, 557] on input "range" at bounding box center [233, 555] width 57 height 4
type input "30"
click at [234, 570] on div "30" at bounding box center [205, 554] width 115 height 31
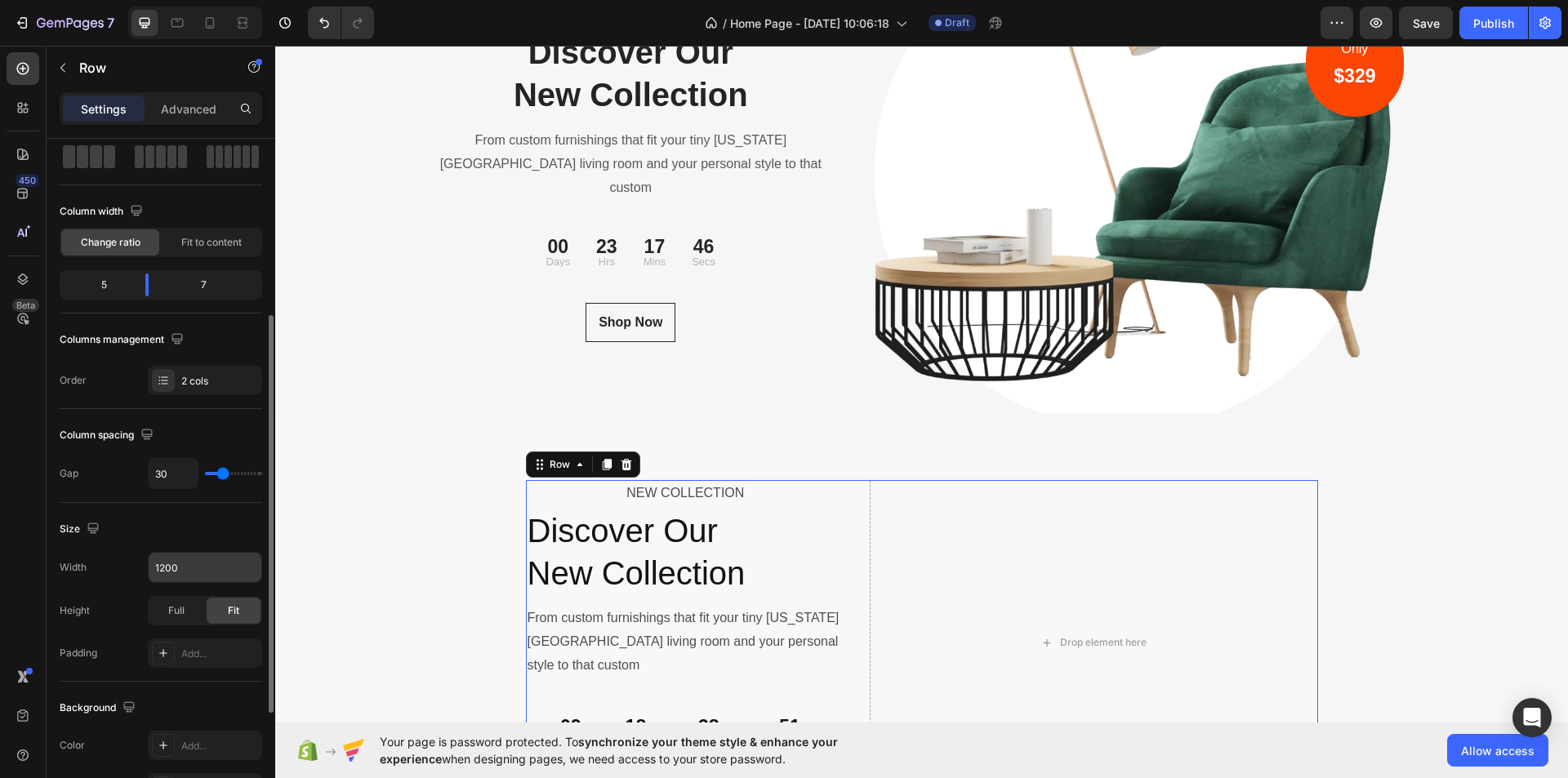
scroll to position [163, 0]
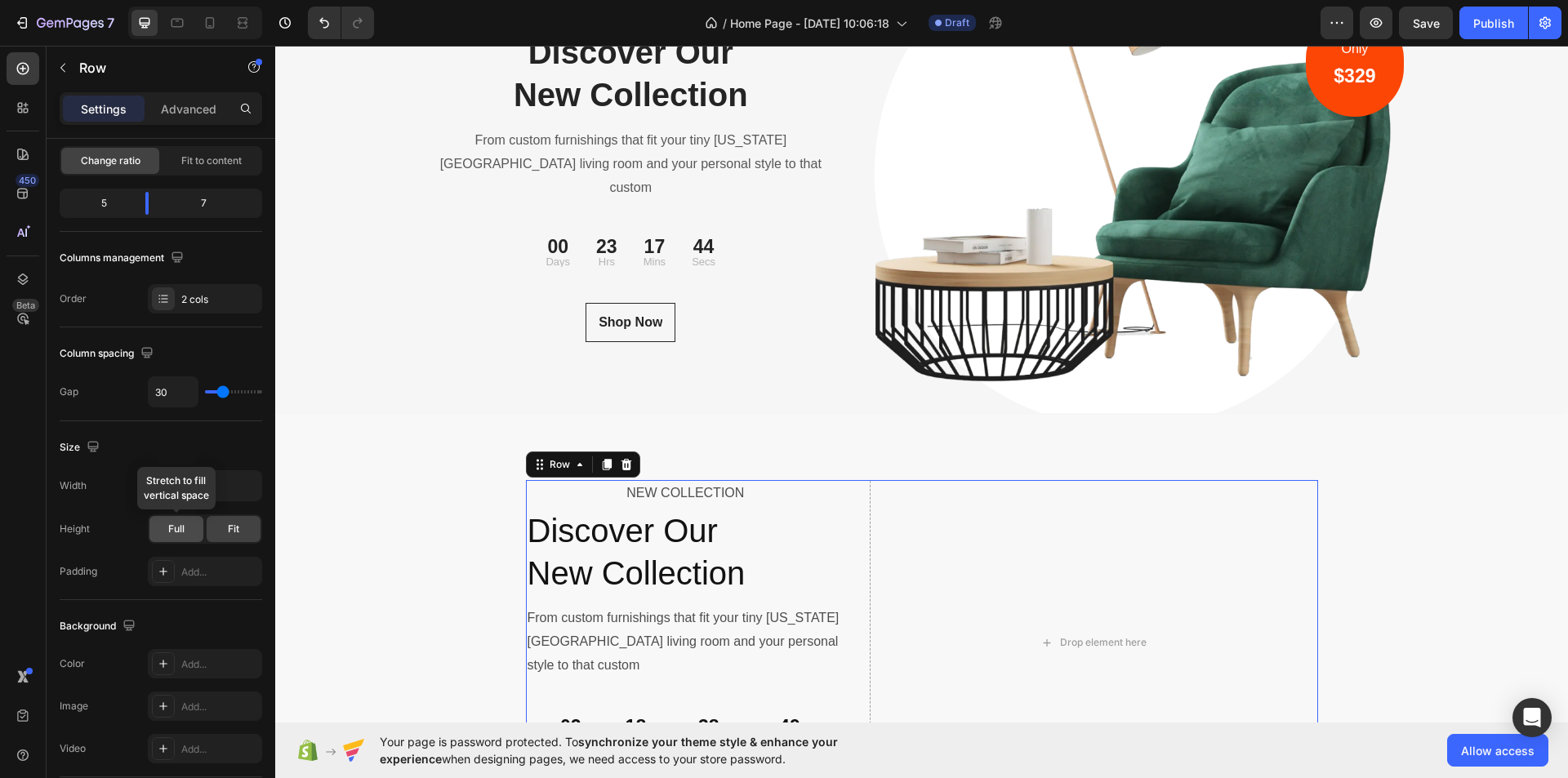
click at [183, 524] on span "Full" at bounding box center [177, 529] width 17 height 15
click at [239, 525] on span "Fit" at bounding box center [234, 529] width 11 height 15
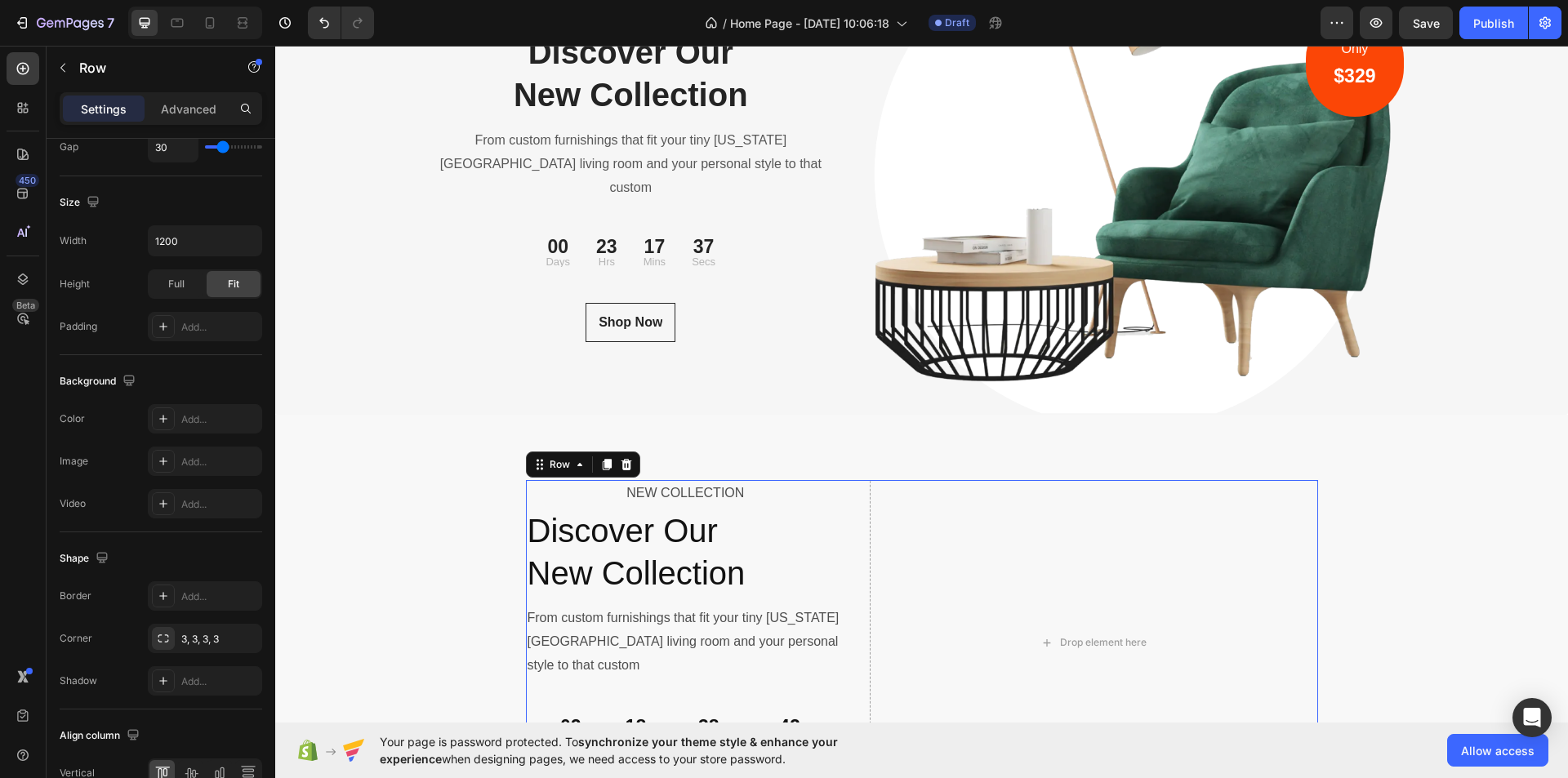
scroll to position [497, 0]
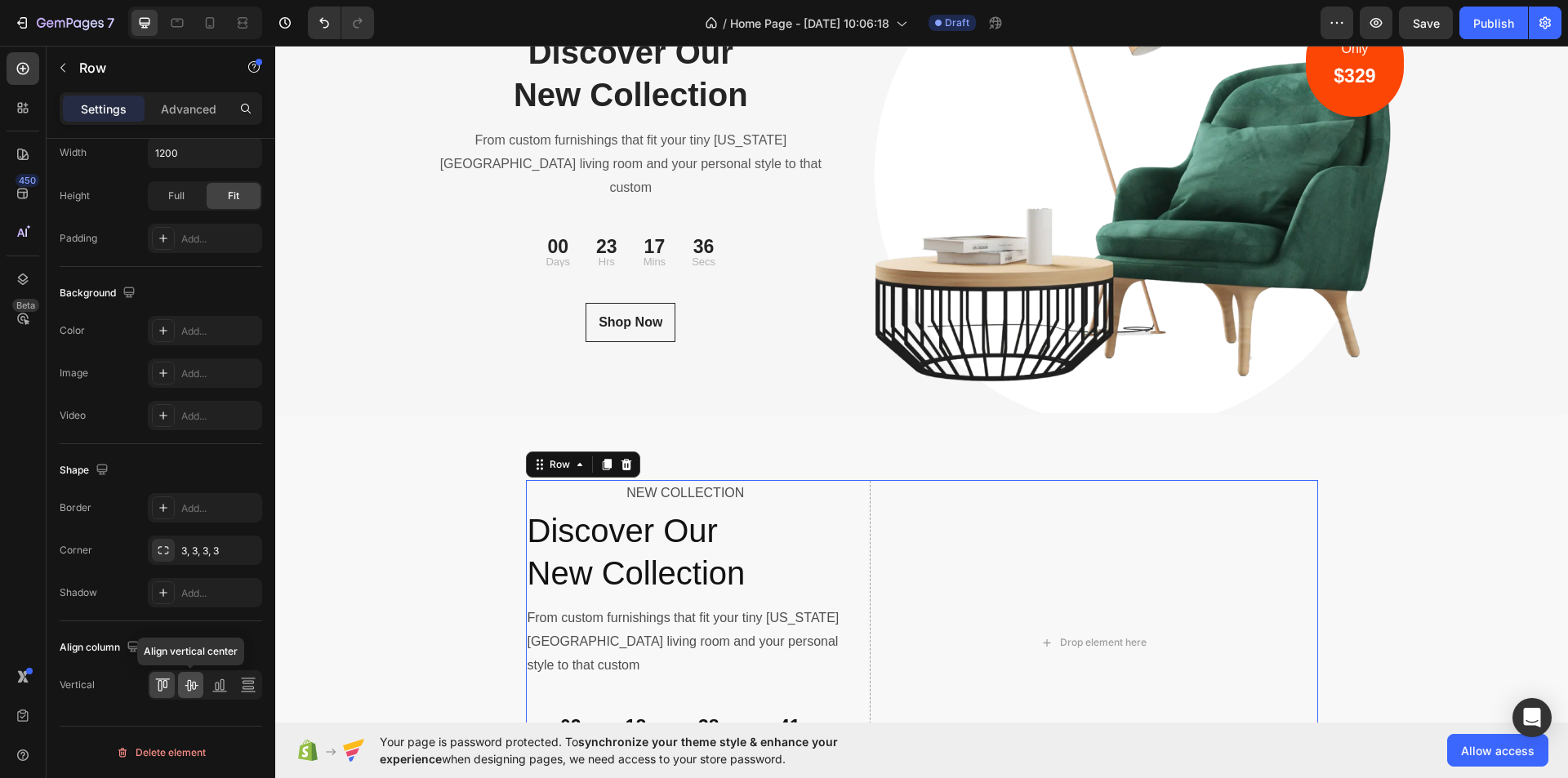
click at [188, 684] on icon at bounding box center [191, 686] width 13 height 11
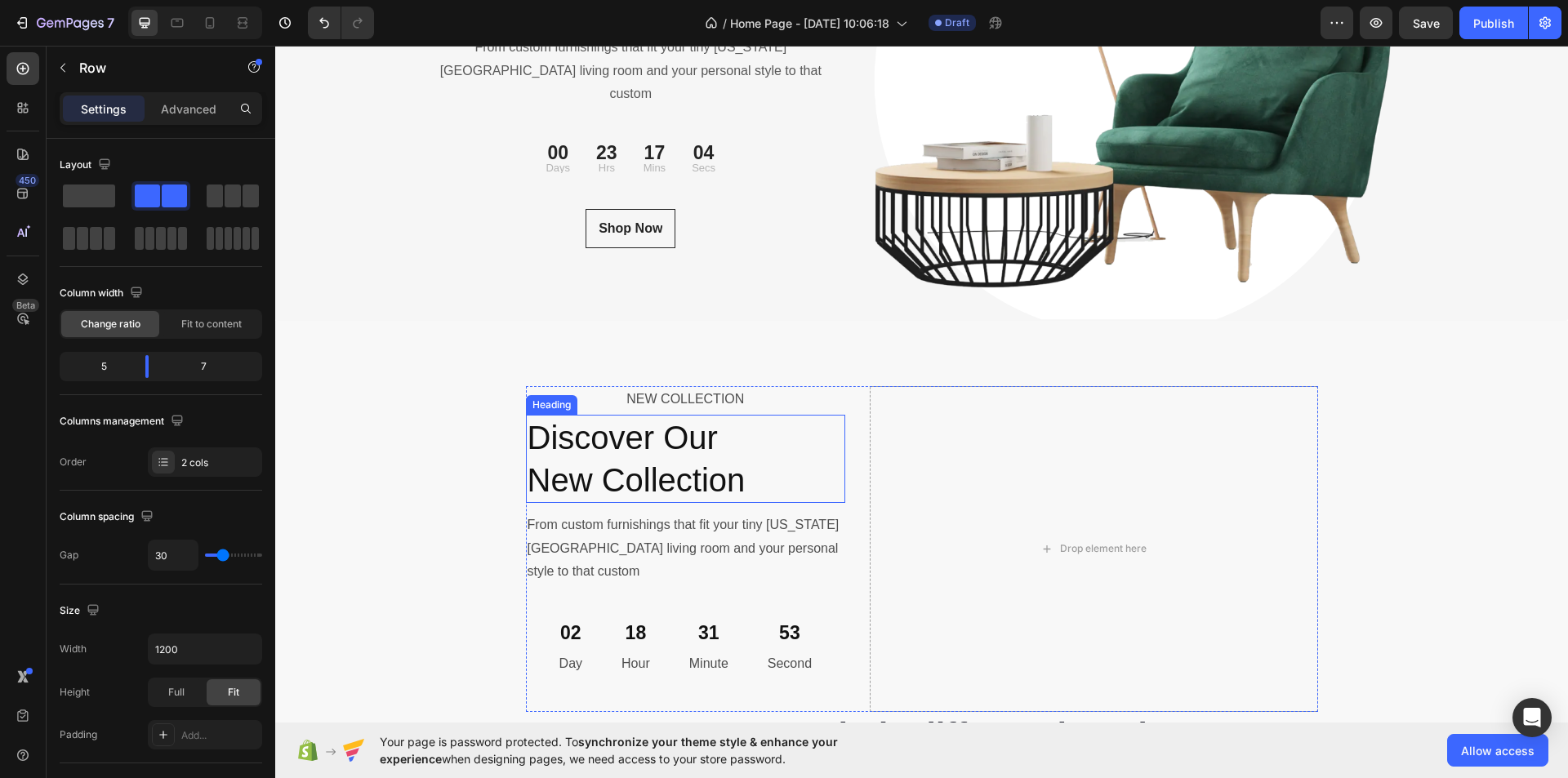
scroll to position [5804, 0]
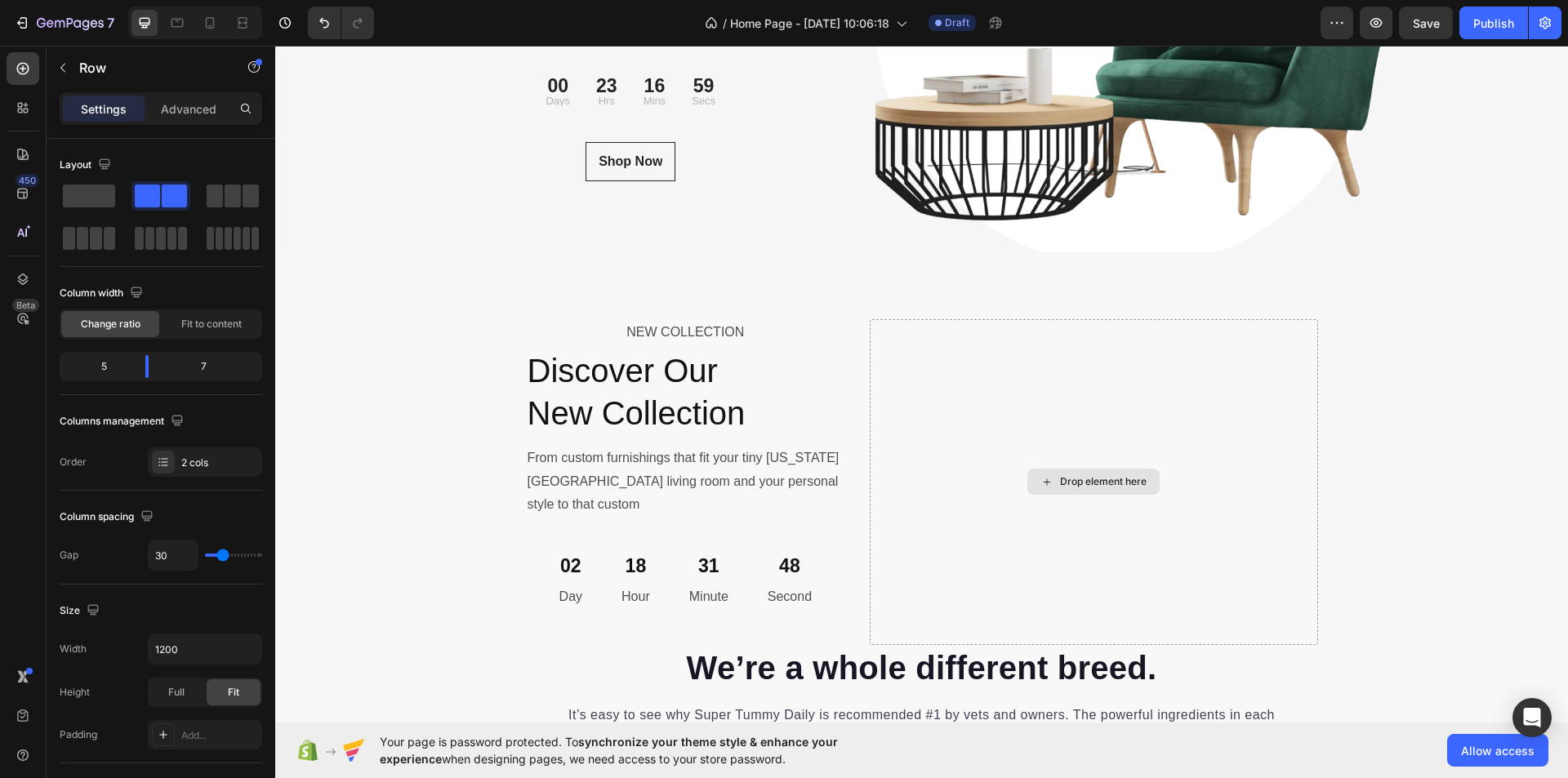
click at [1090, 477] on div "Drop element here" at bounding box center [1103, 482] width 87 height 13
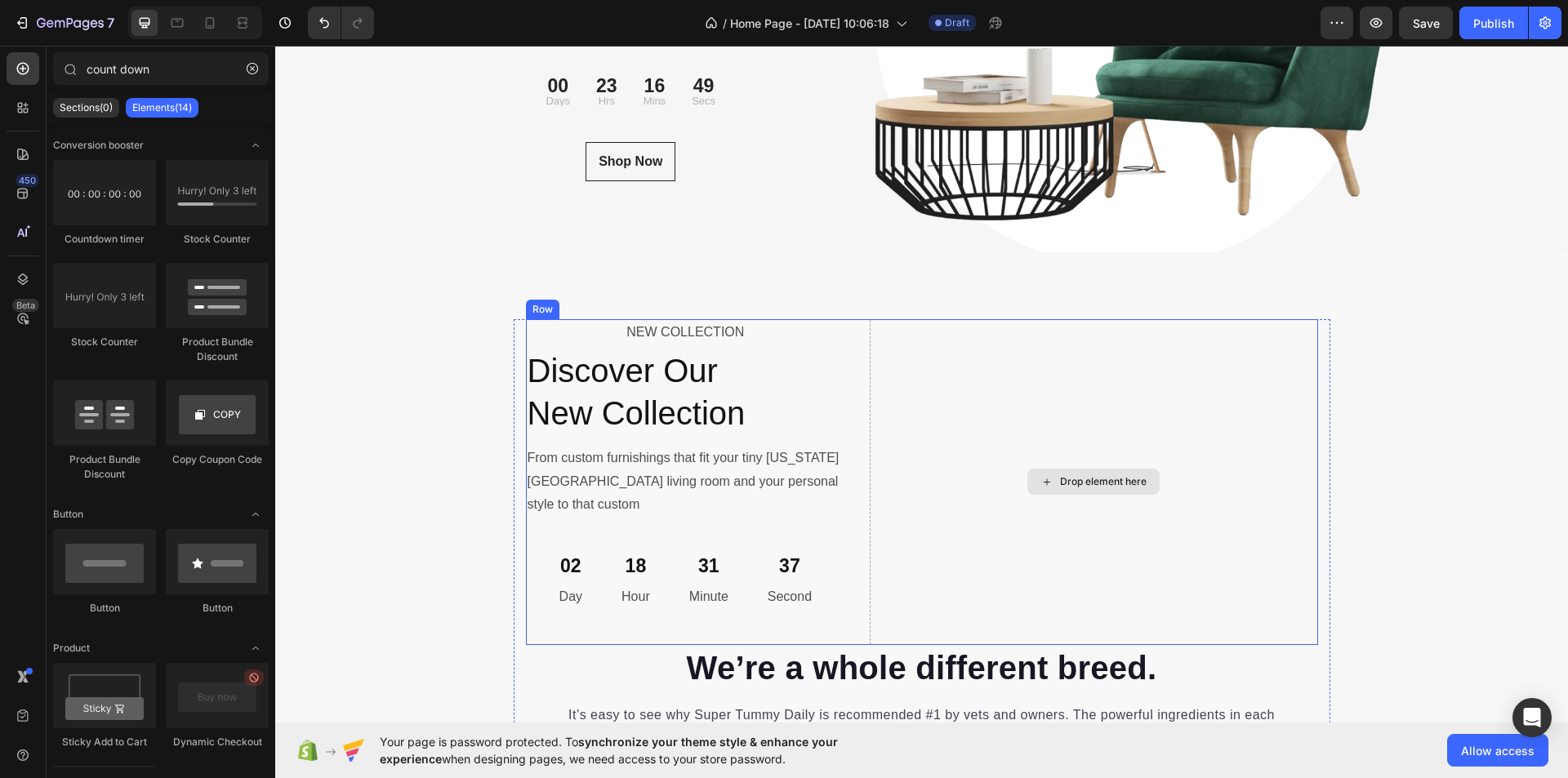
click at [1130, 475] on div "Drop element here" at bounding box center [1103, 482] width 87 height 13
click at [1099, 457] on div "Drop element here" at bounding box center [1094, 483] width 447 height 326
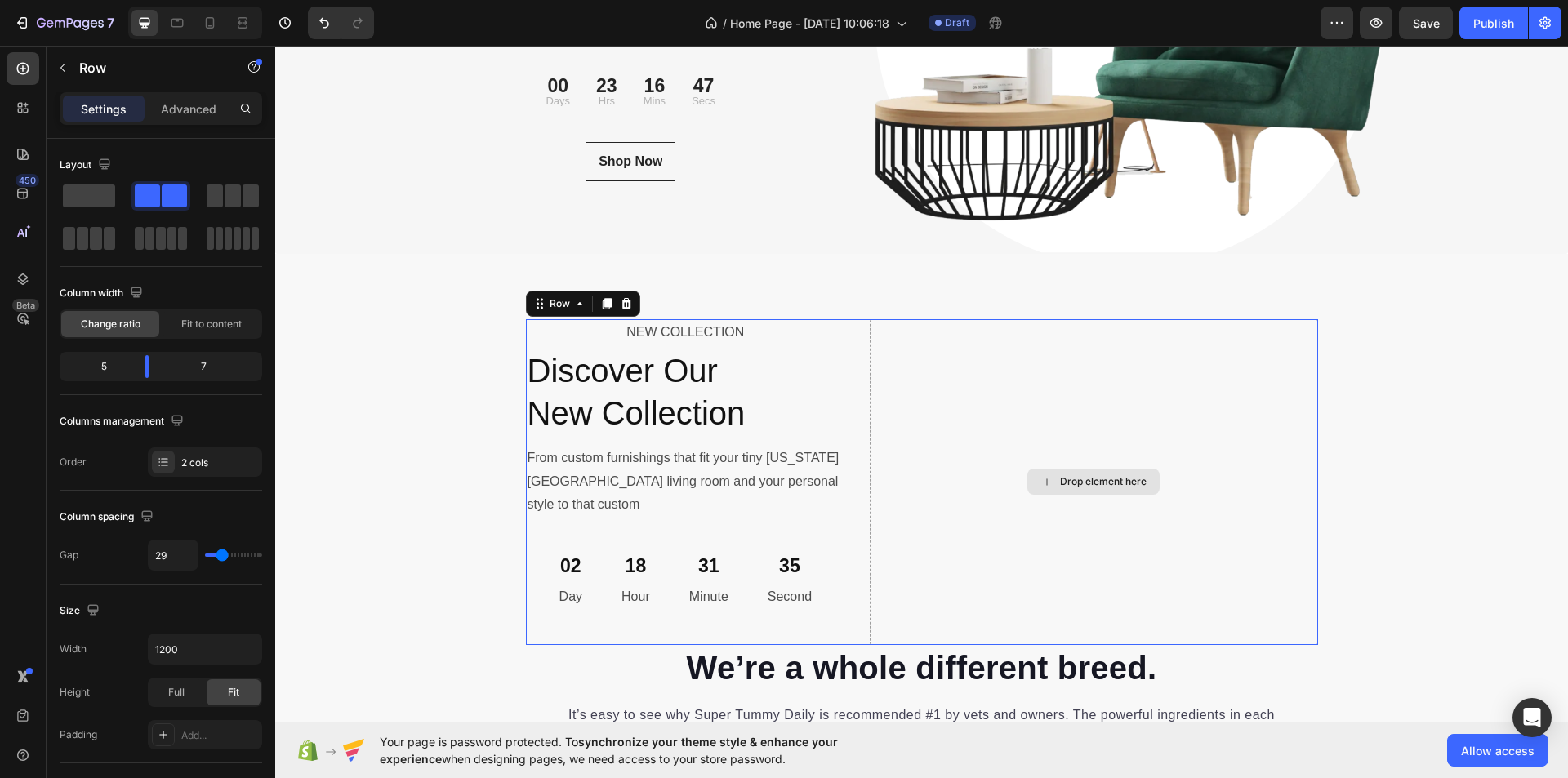
click at [1100, 475] on div "Drop element here" at bounding box center [1103, 482] width 87 height 13
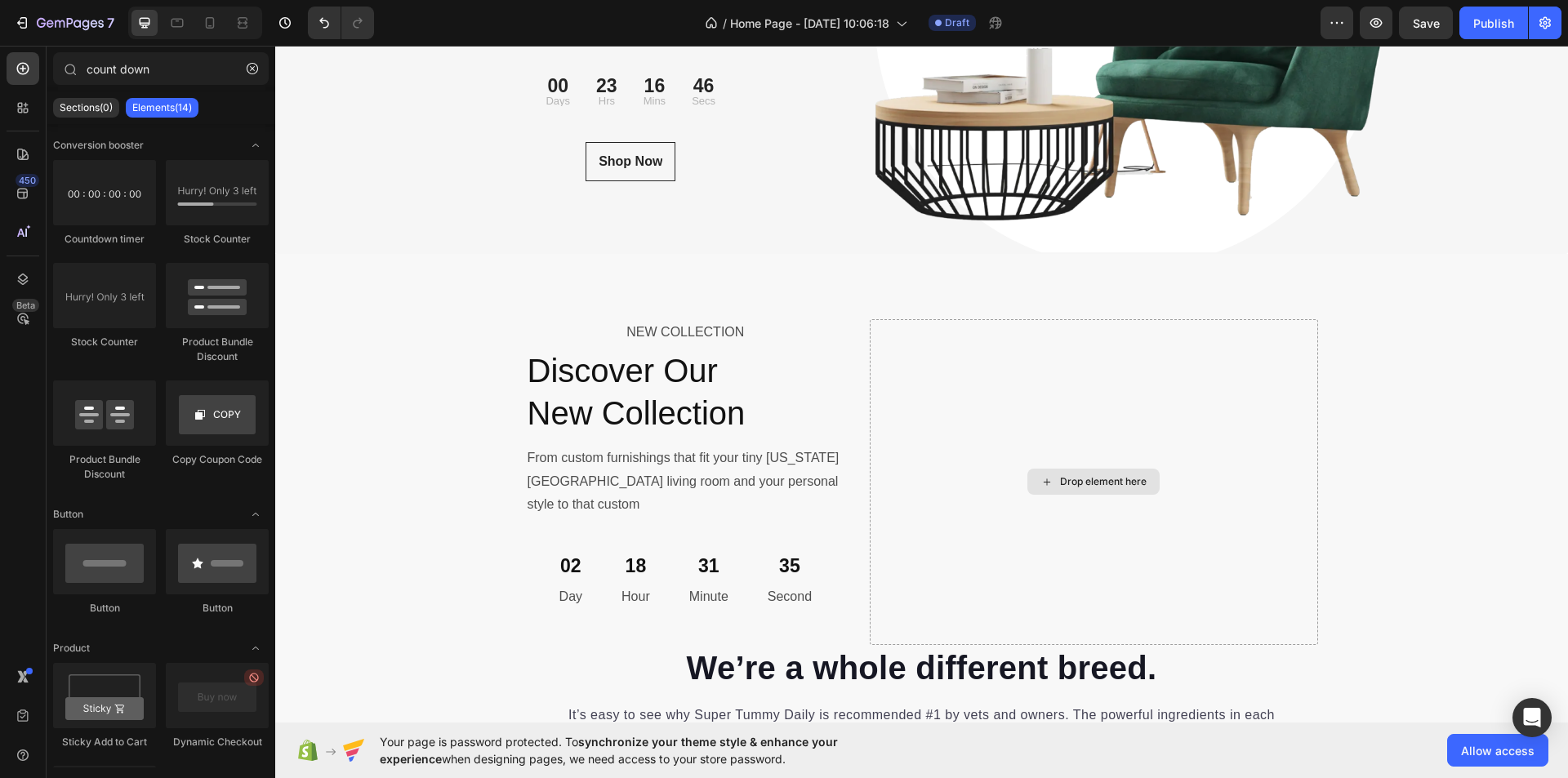
click at [1100, 475] on div "Drop element here" at bounding box center [1103, 482] width 87 height 13
click at [1102, 475] on div "Drop element here" at bounding box center [1103, 482] width 87 height 13
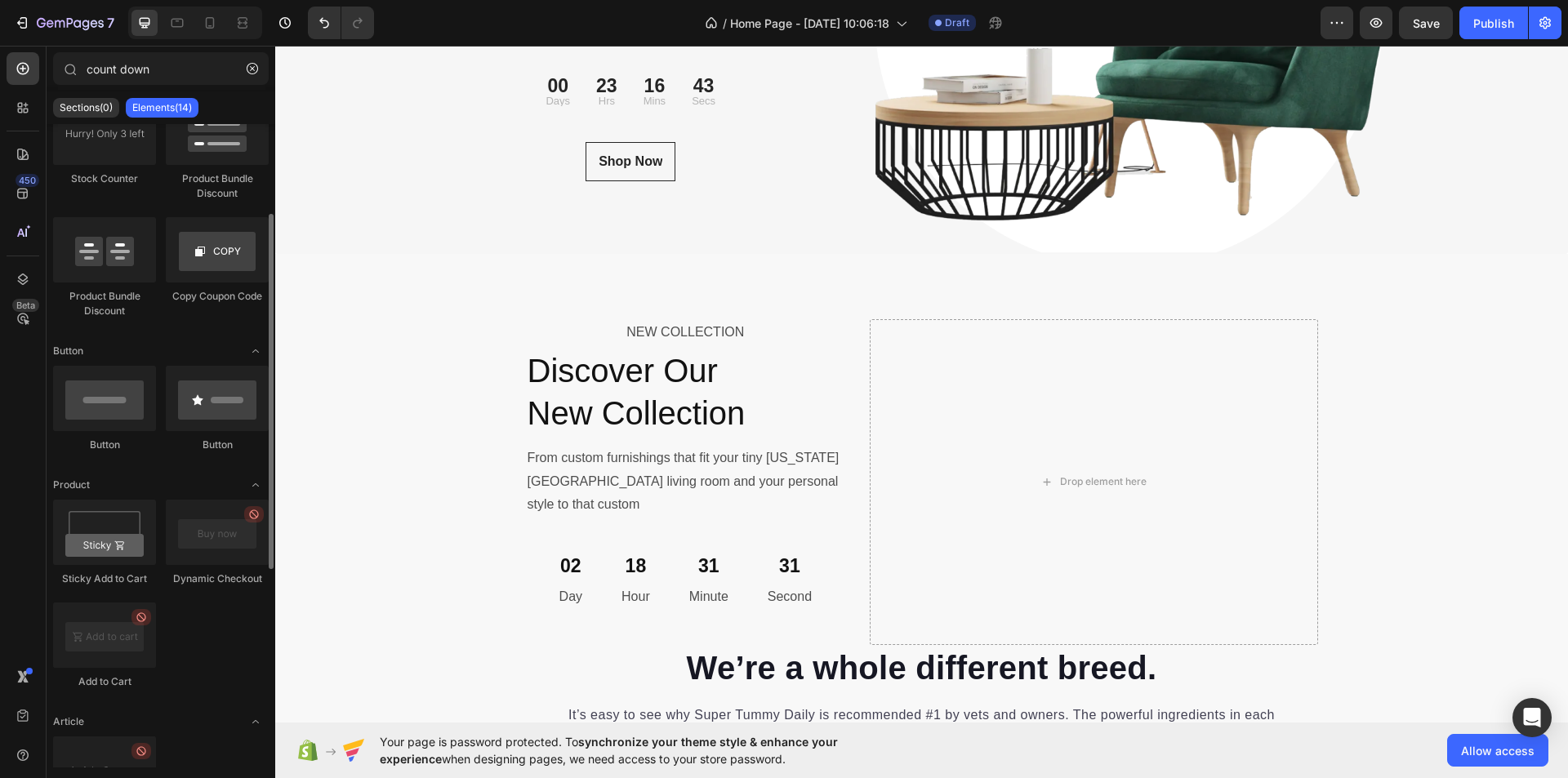
scroll to position [0, 0]
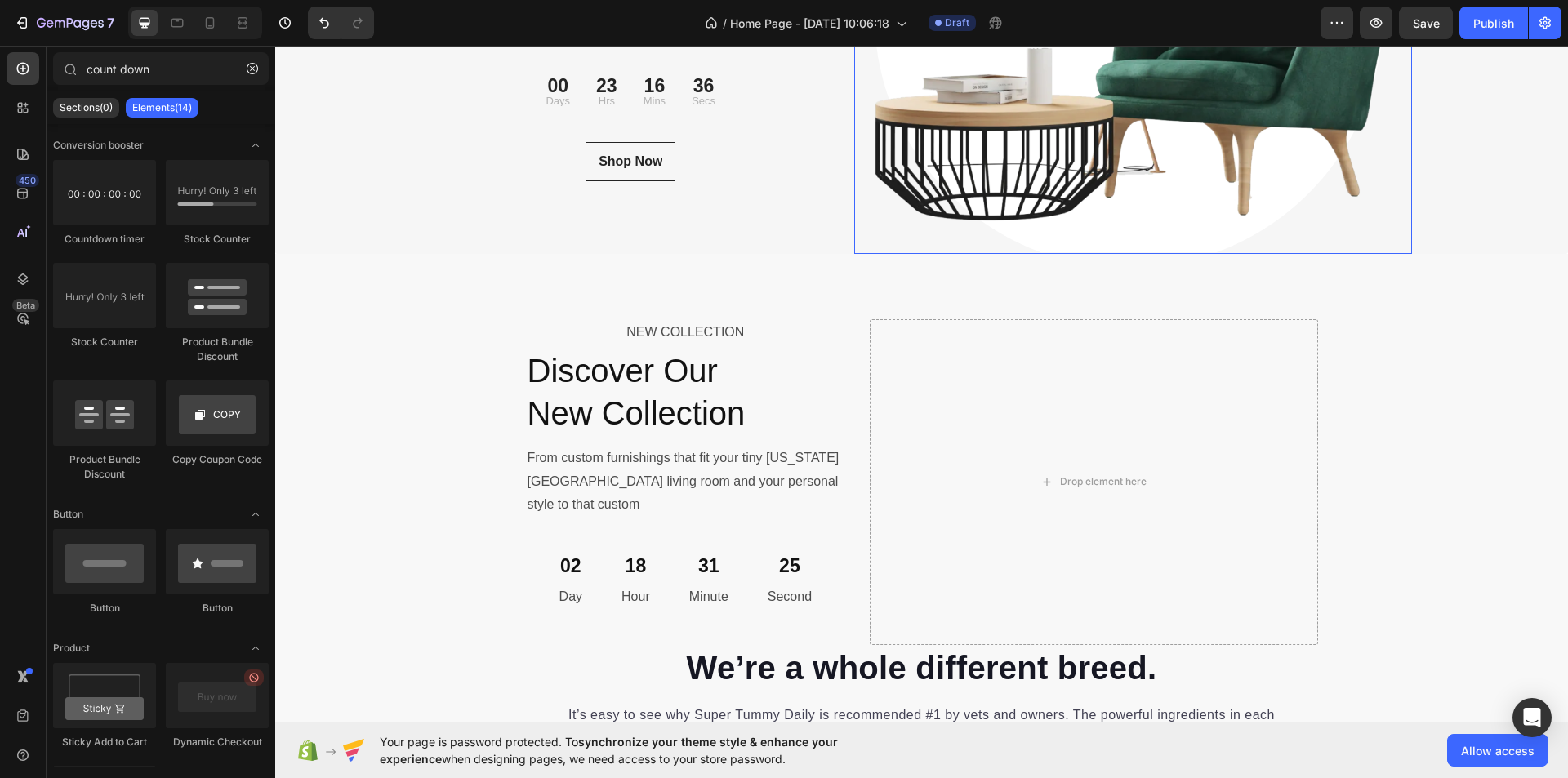
click at [1181, 117] on img at bounding box center [1133, 15] width 558 height 478
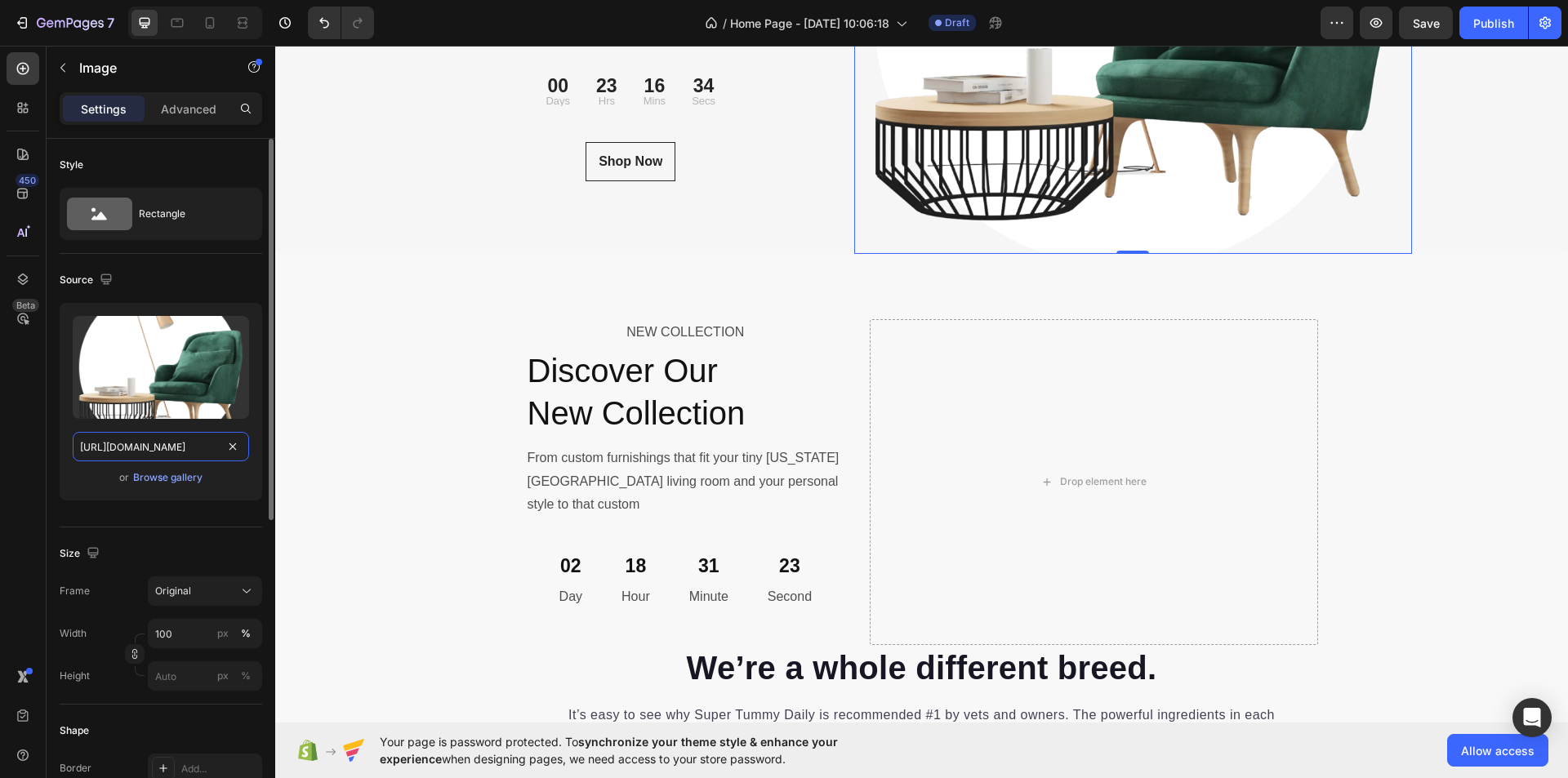
click at [211, 446] on input "https://ucarecdn.com/2f928b01-0550-4f3d-8f25-c004c902db98/-/format/auto/" at bounding box center [160, 447] width 176 height 30
click at [997, 413] on div "Drop element here" at bounding box center [1094, 483] width 447 height 326
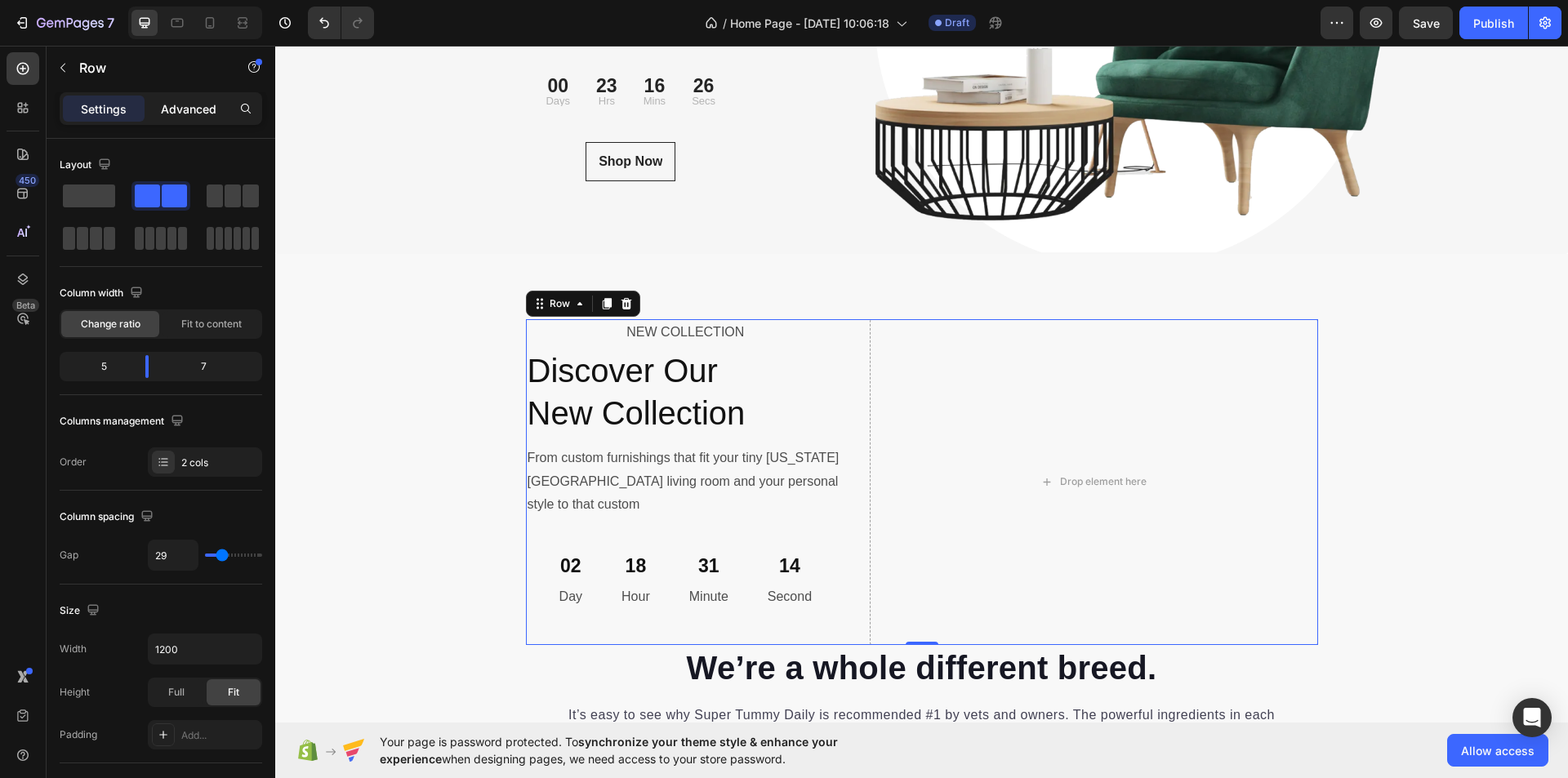
click at [181, 104] on p "Advanced" at bounding box center [189, 109] width 56 height 17
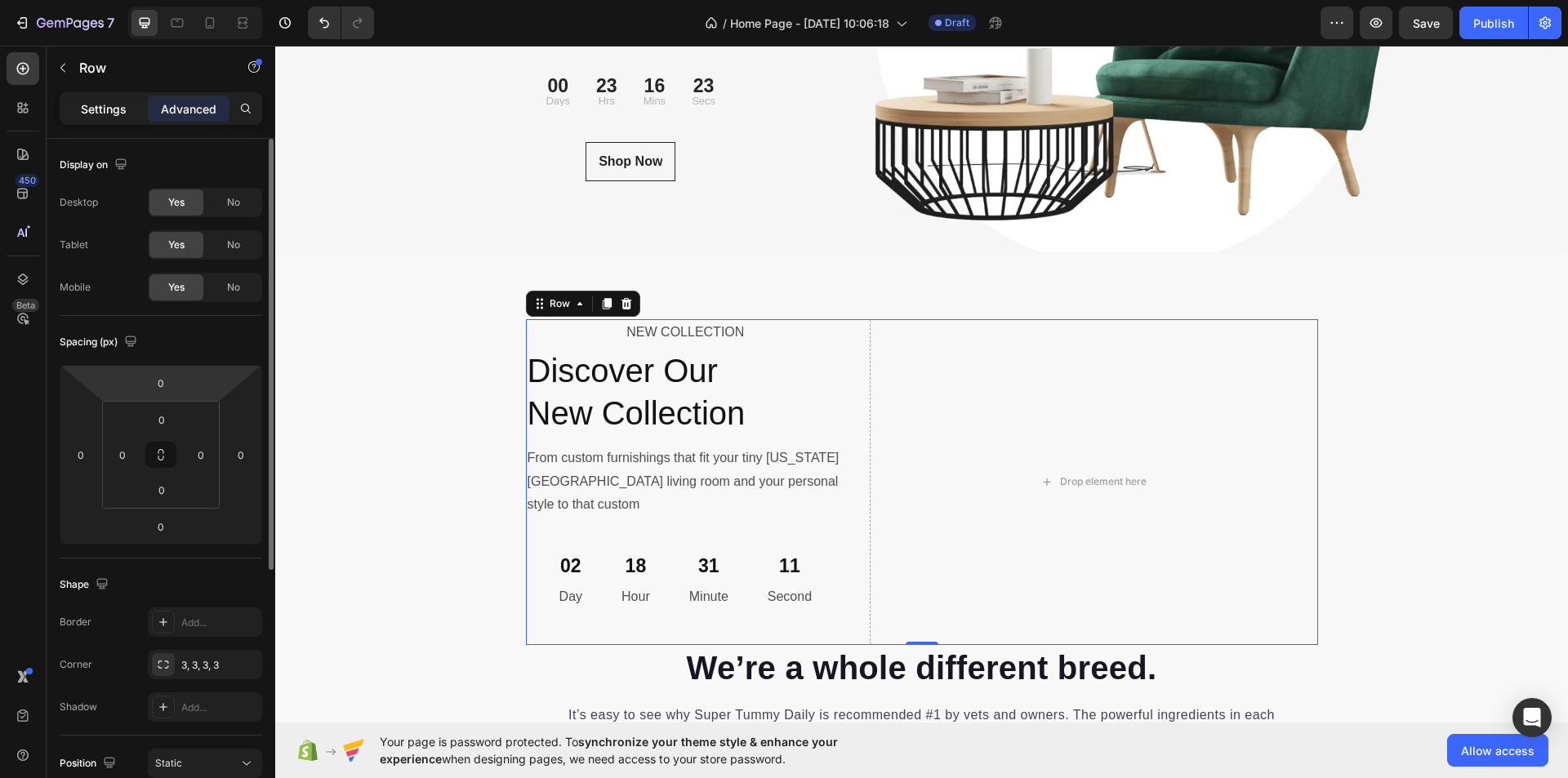
click at [107, 115] on p "Settings" at bounding box center [103, 109] width 46 height 17
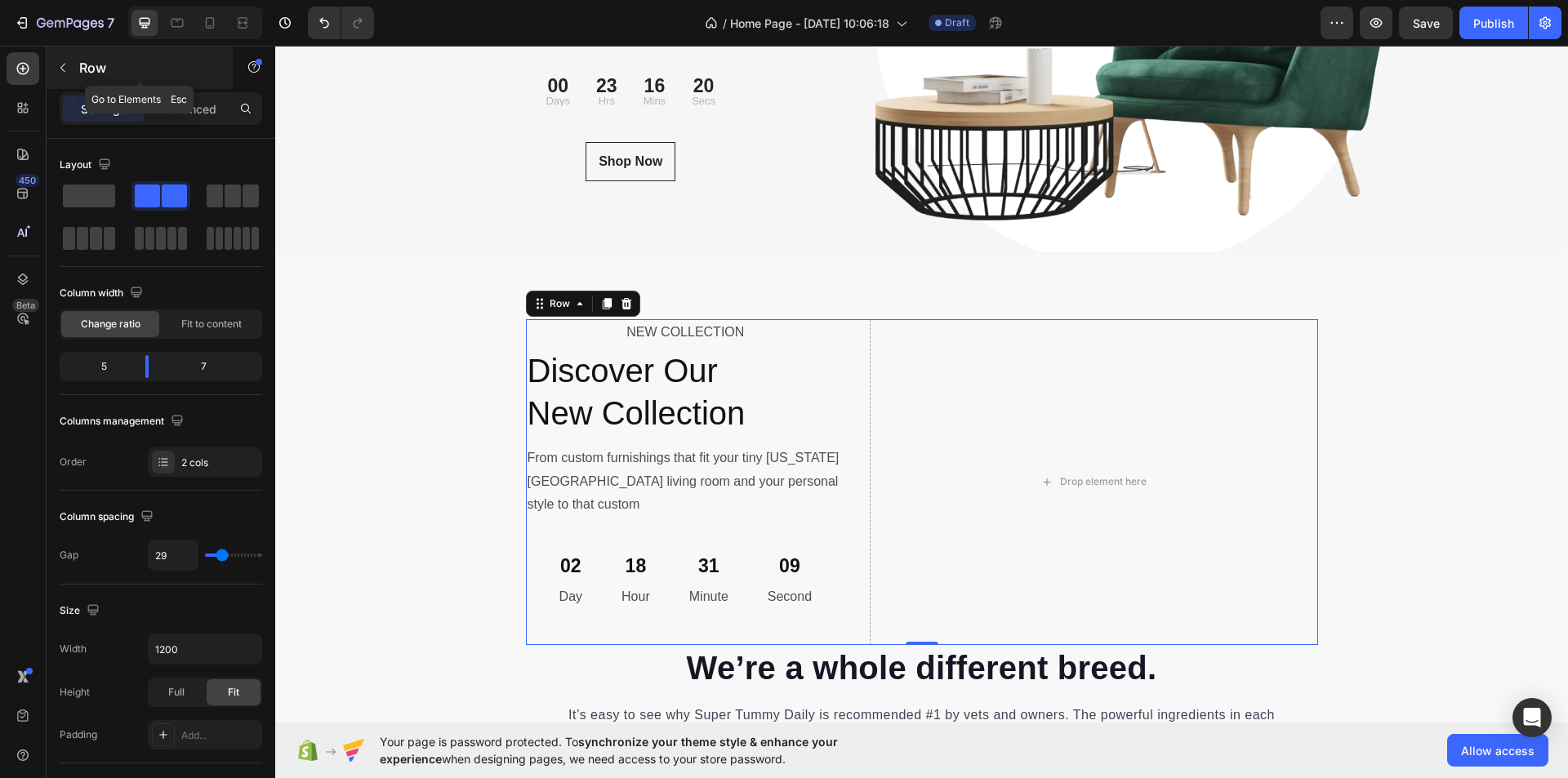
click at [59, 66] on icon "button" at bounding box center [62, 68] width 13 height 13
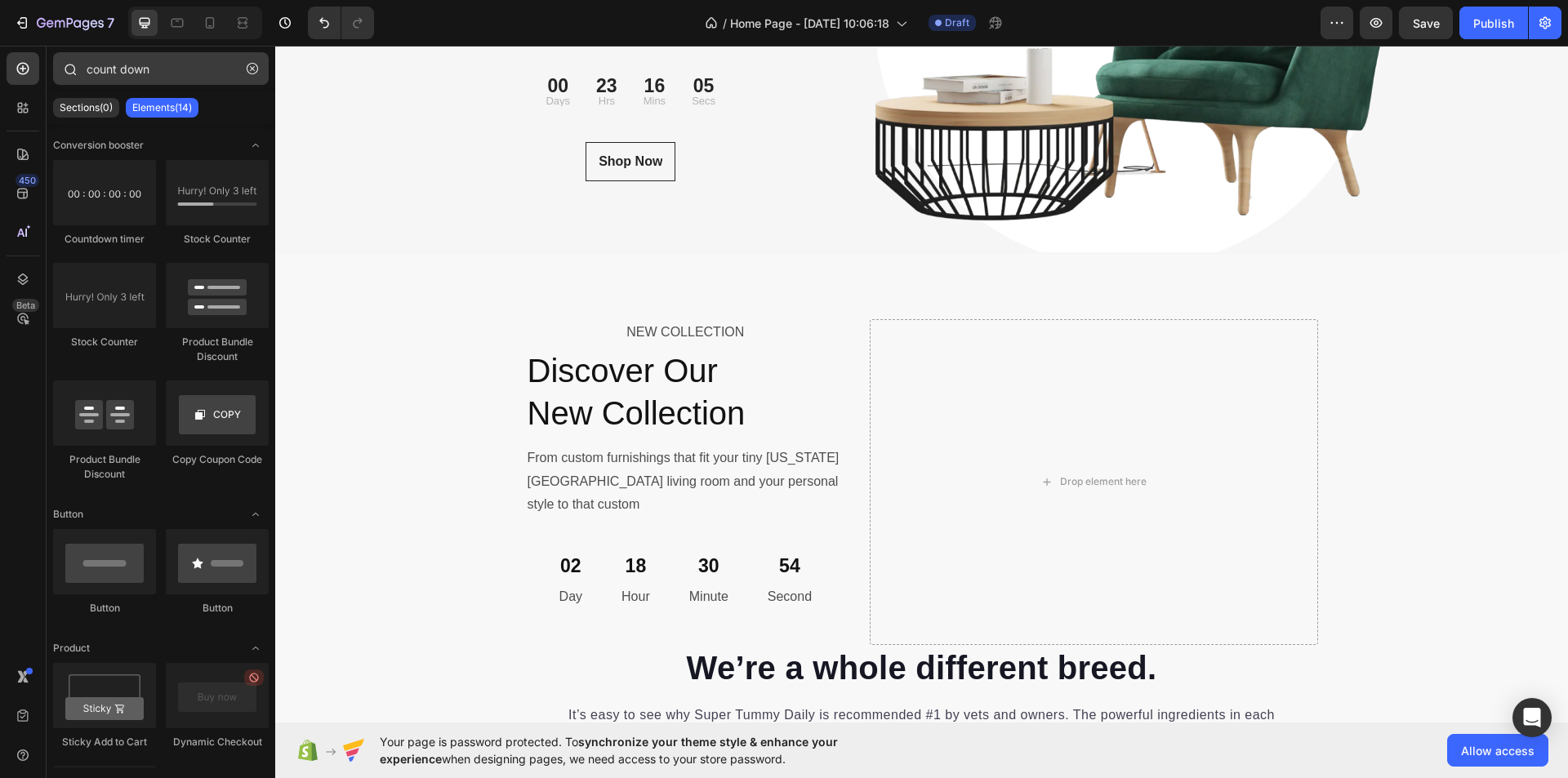
click at [251, 64] on icon "button" at bounding box center [252, 69] width 11 height 11
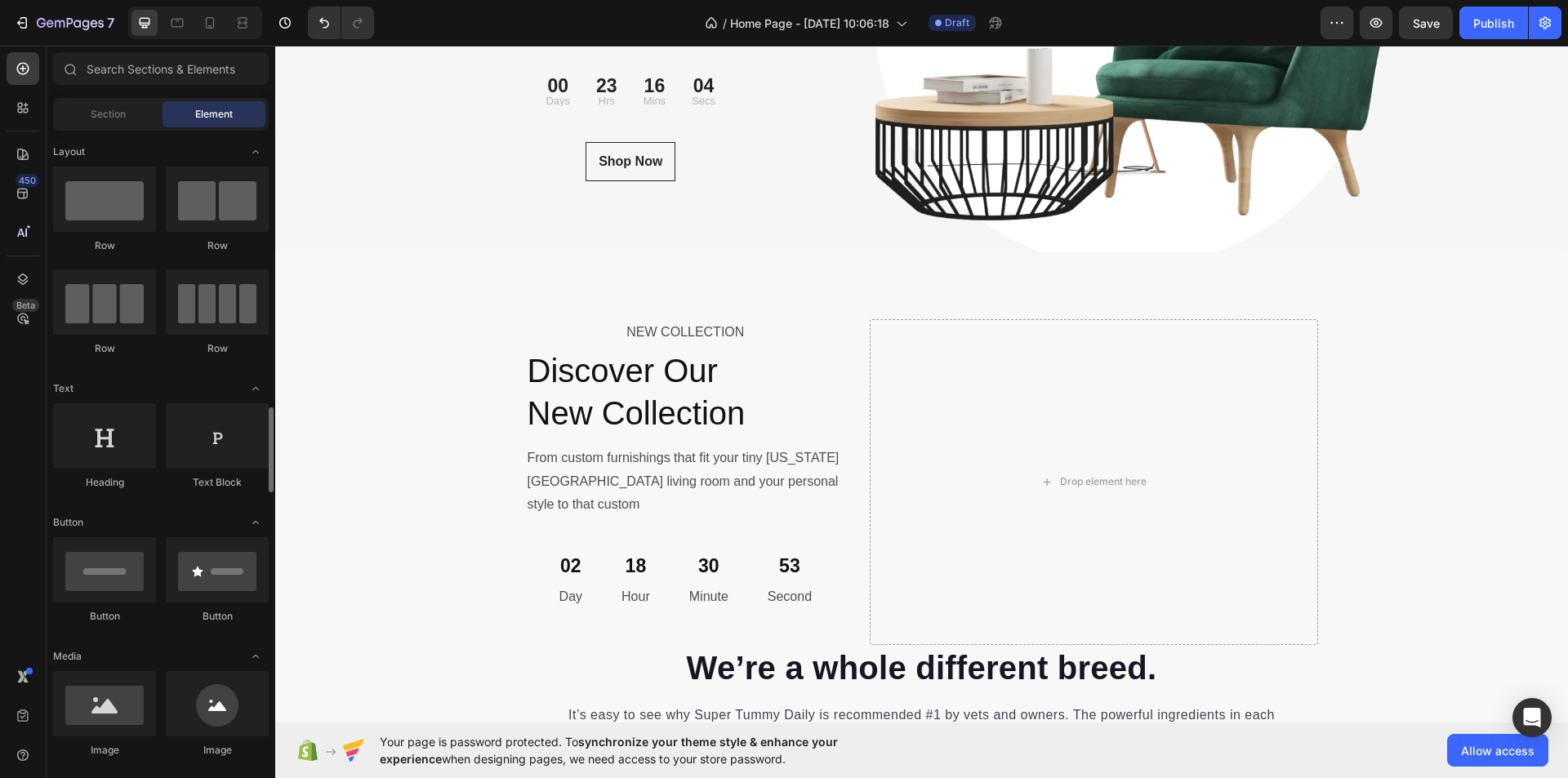
scroll to position [327, 0]
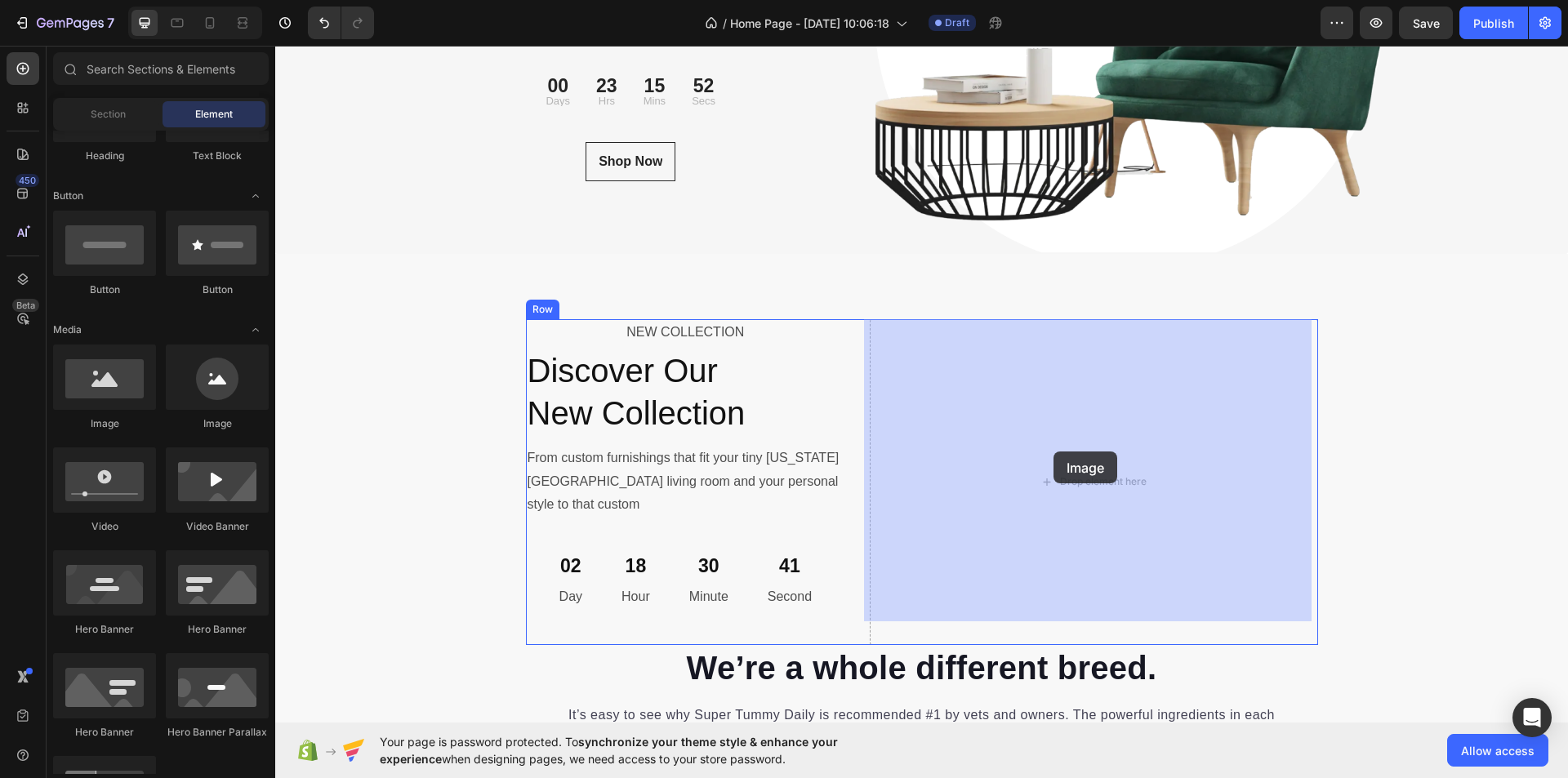
drag, startPoint x: 493, startPoint y: 435, endPoint x: 1054, endPoint y: 452, distance: 561.3
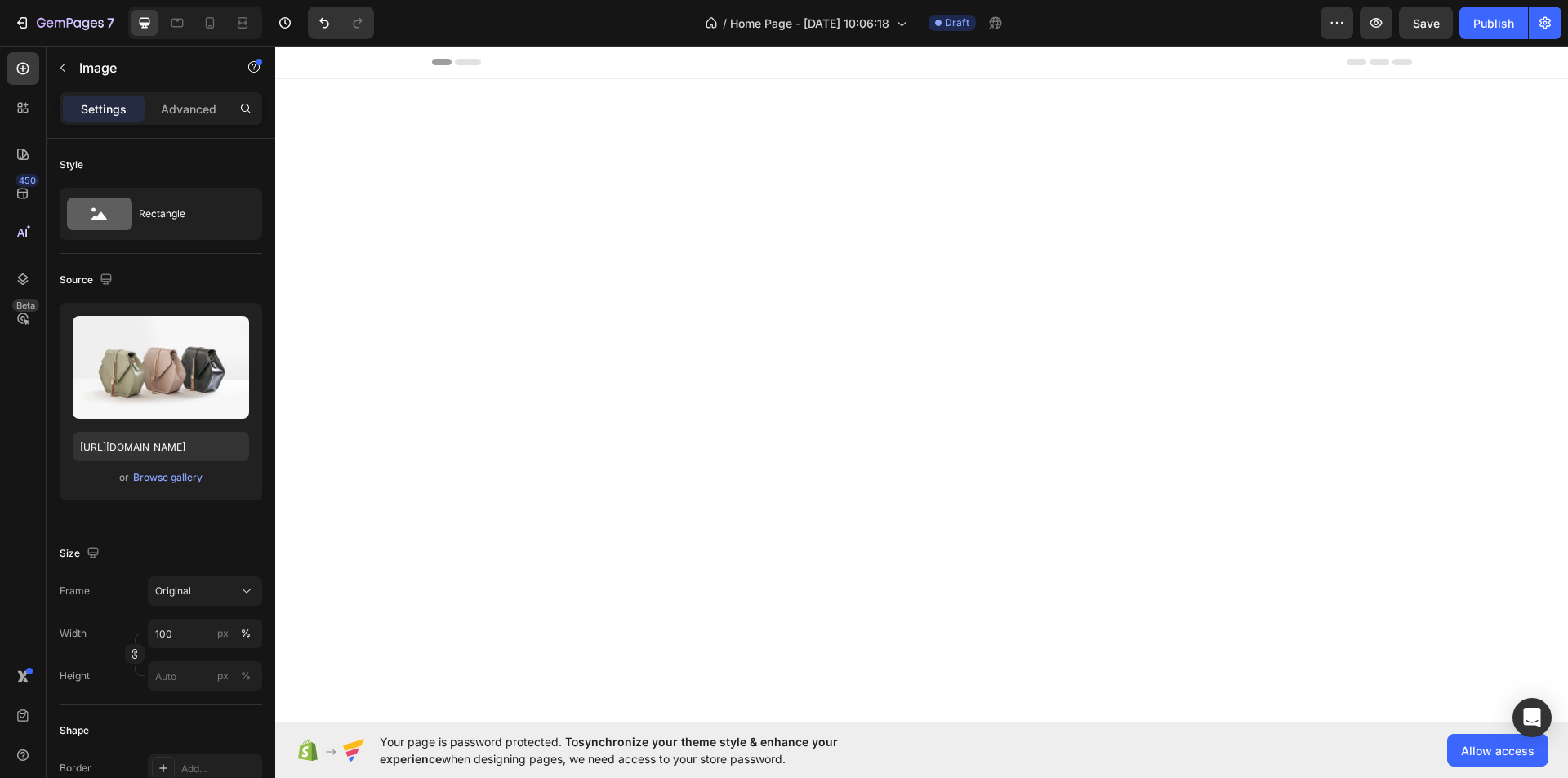
scroll to position [5804, 0]
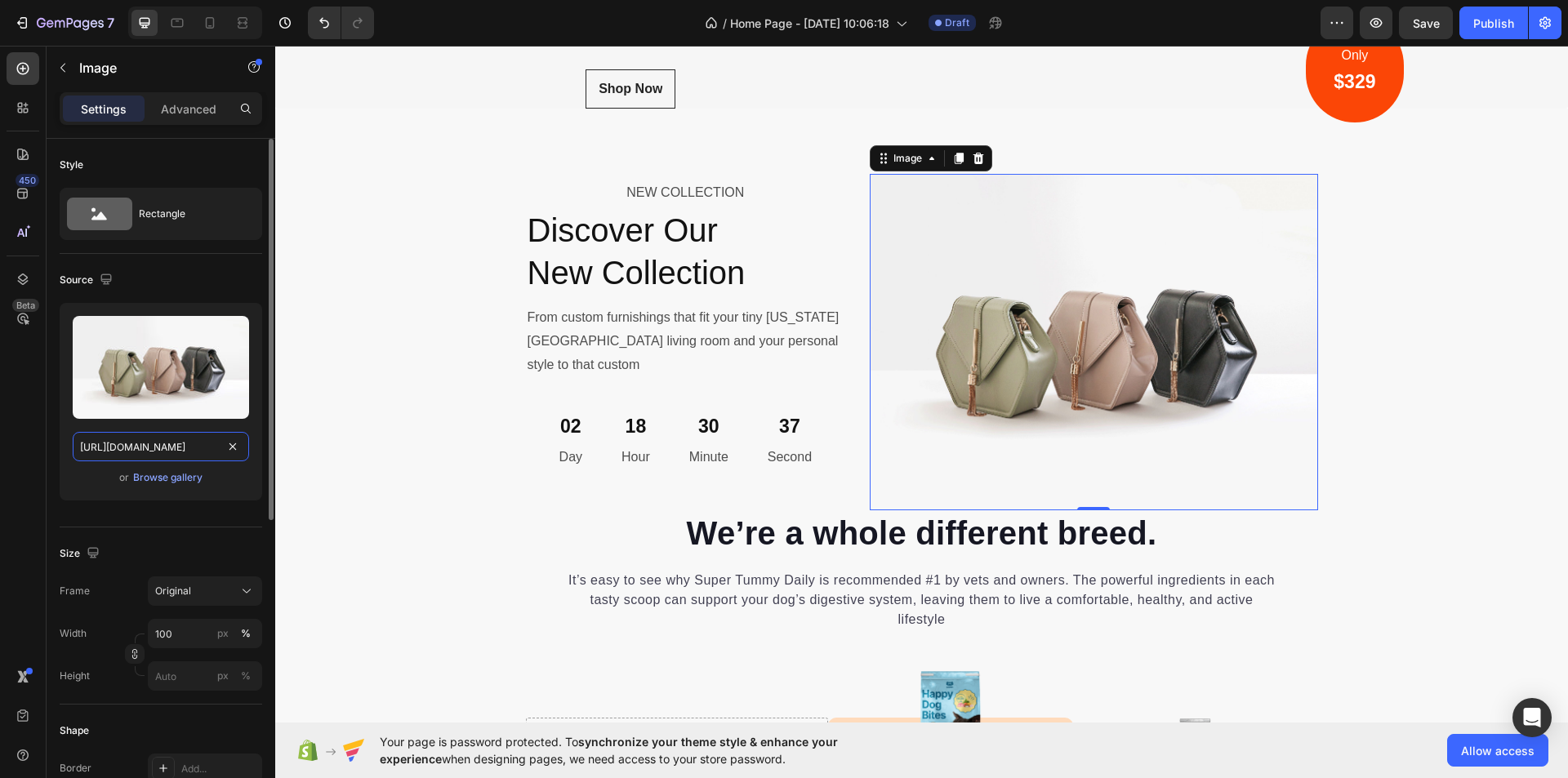
drag, startPoint x: 174, startPoint y: 440, endPoint x: 183, endPoint y: 446, distance: 10.8
click at [175, 440] on input "https://cdn.shopify.com/s/files/1/2005/9307/files/image_demo.jpg" at bounding box center [160, 447] width 176 height 30
click at [184, 446] on input "https://cdn.shopify.com/s/files/1/2005/9307/files/image_demo.jpg" at bounding box center [160, 447] width 176 height 30
click at [189, 448] on input "https://cdn.shopify.com/s/files/1/2005/9307/files/image_demo.jpg" at bounding box center [160, 447] width 176 height 30
click at [190, 448] on input "https://cdn.shopify.com/s/files/1/2005/9307/files/image_demo.jpg" at bounding box center [160, 447] width 176 height 30
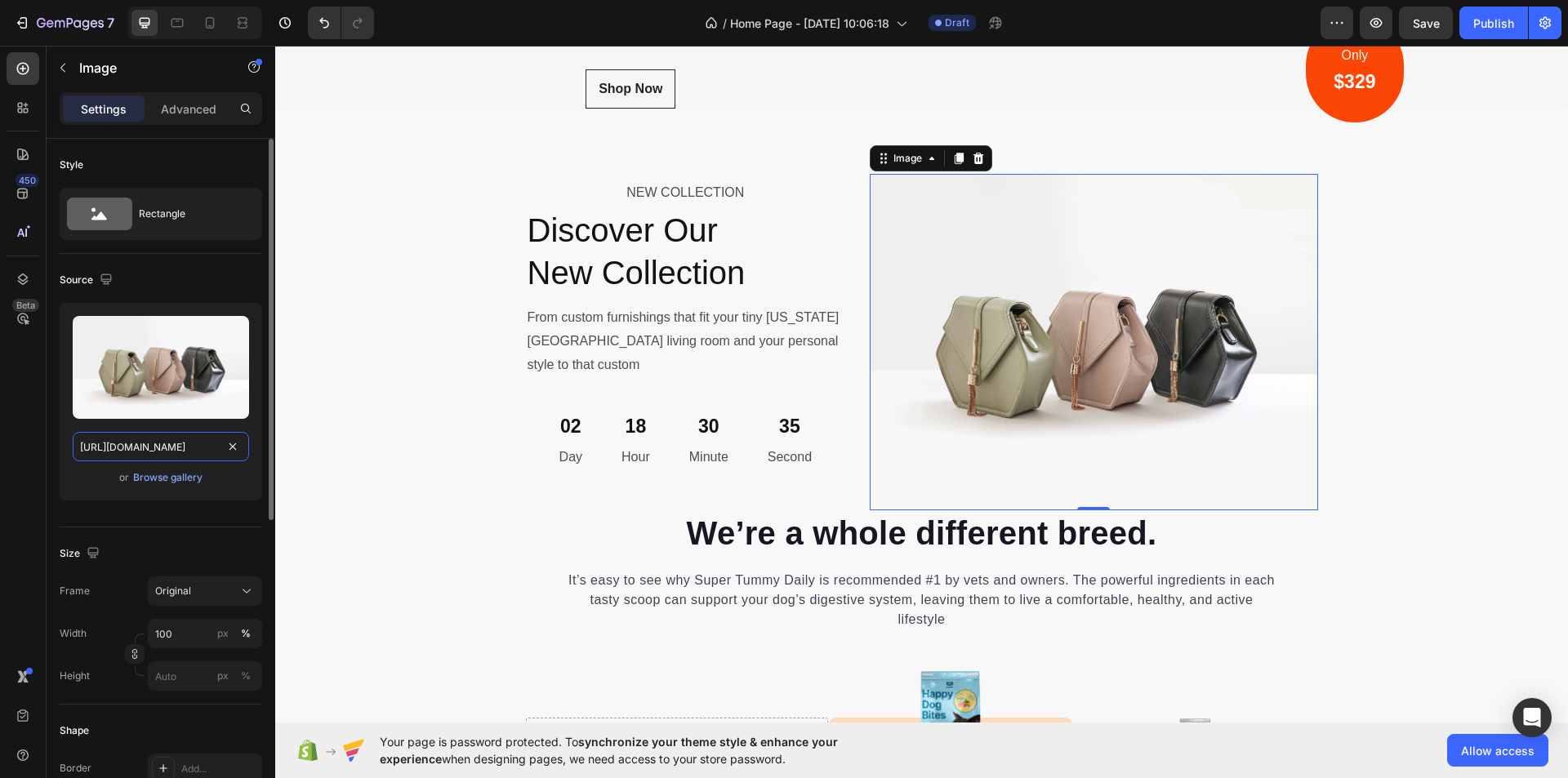
click at [191, 448] on input "https://cdn.shopify.com/s/files/1/2005/9307/files/image_demo.jpg" at bounding box center [160, 447] width 176 height 30
paste input "ucarecdn.com/2f928b01-0550-4f3d-8f25-c004c902db98/-/format/auto/"
type input "https://ucarecdn.com/2f928b01-0550-4f3d-8f25-c004c902db98/-/format/auto/"
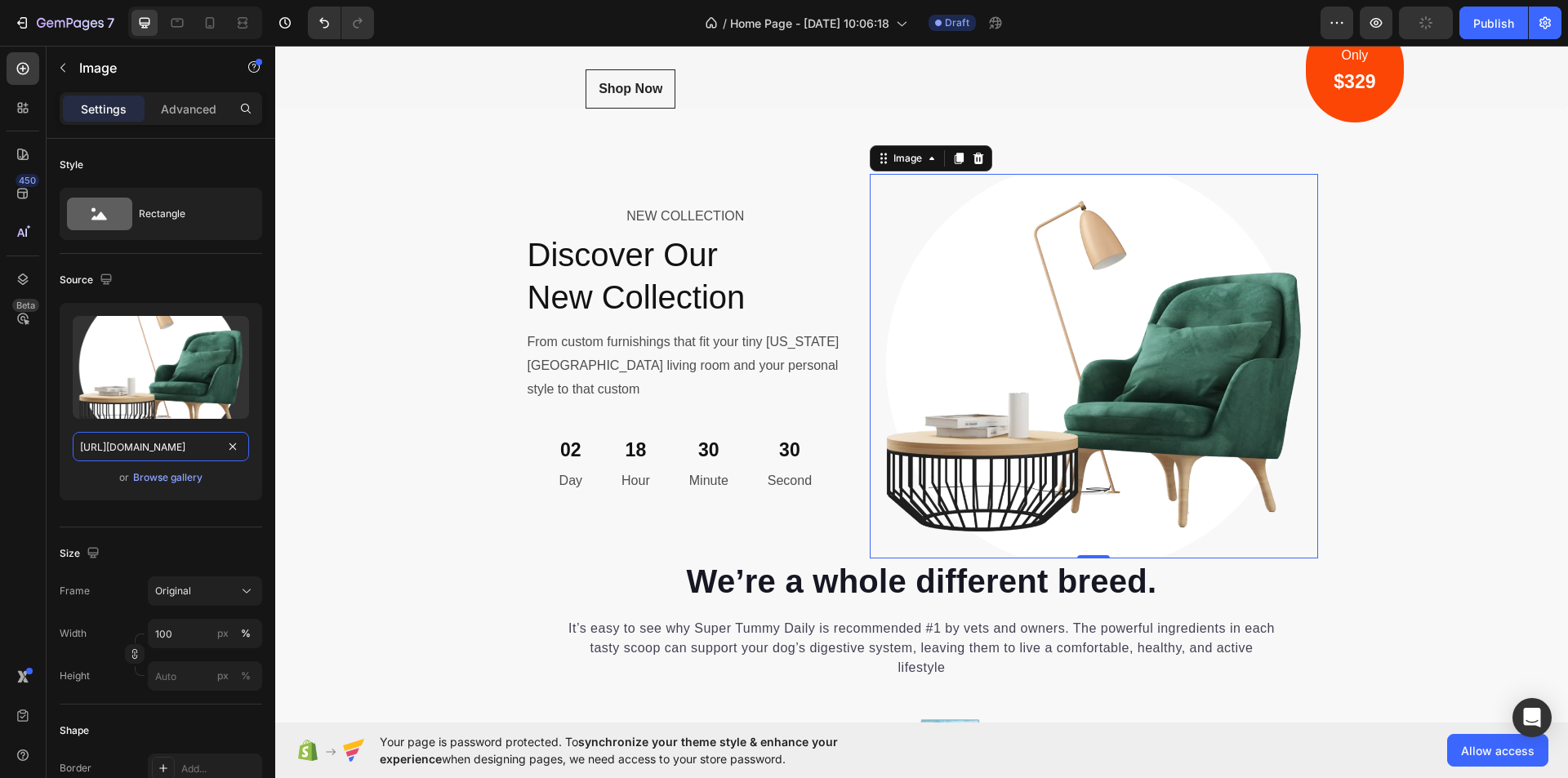
scroll to position [5885, 0]
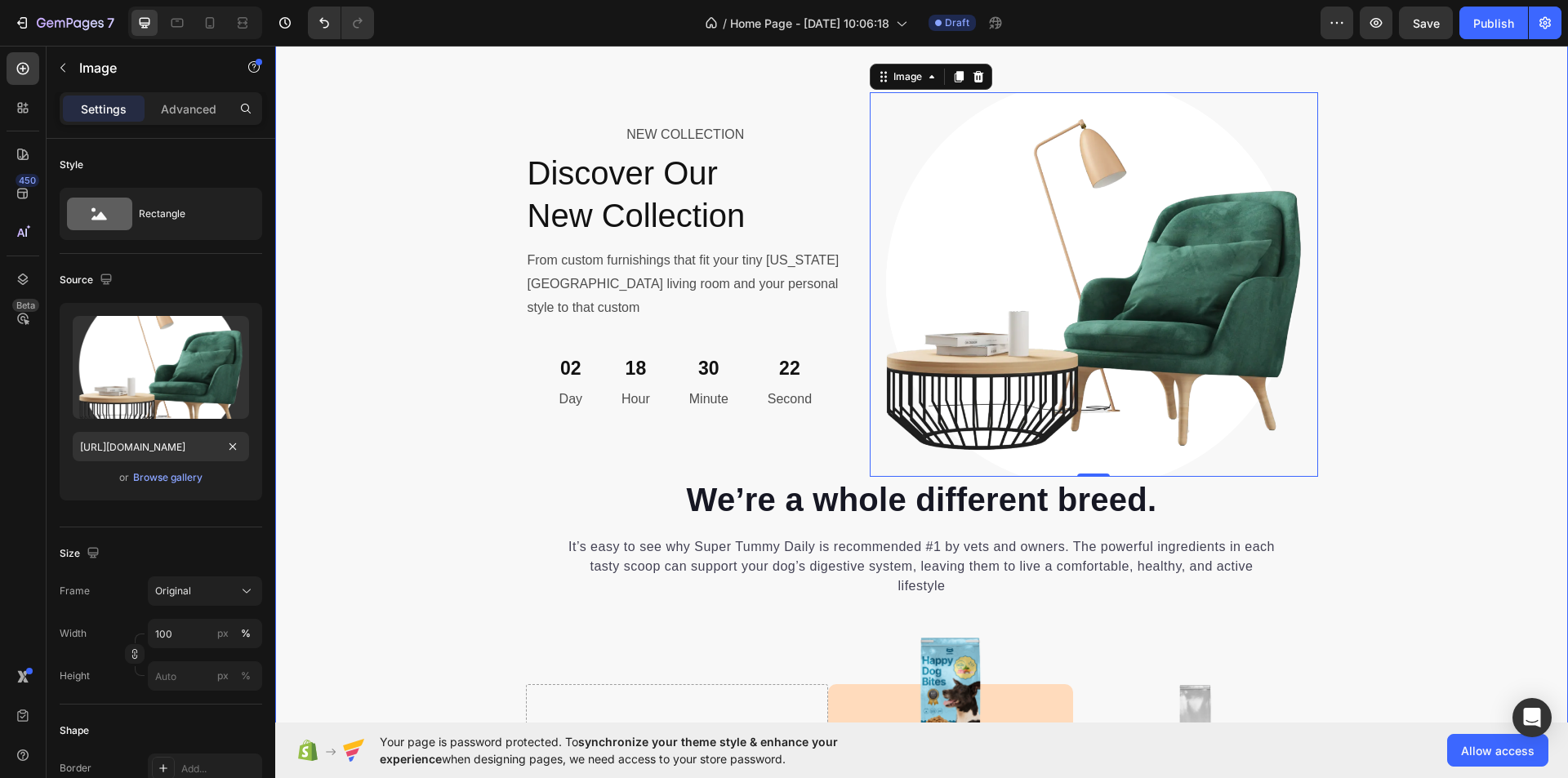
click at [1443, 469] on div "NEW COLLECTION Text Block Discover Our New Collection Heading From custom furni…" at bounding box center [921, 668] width 1293 height 1153
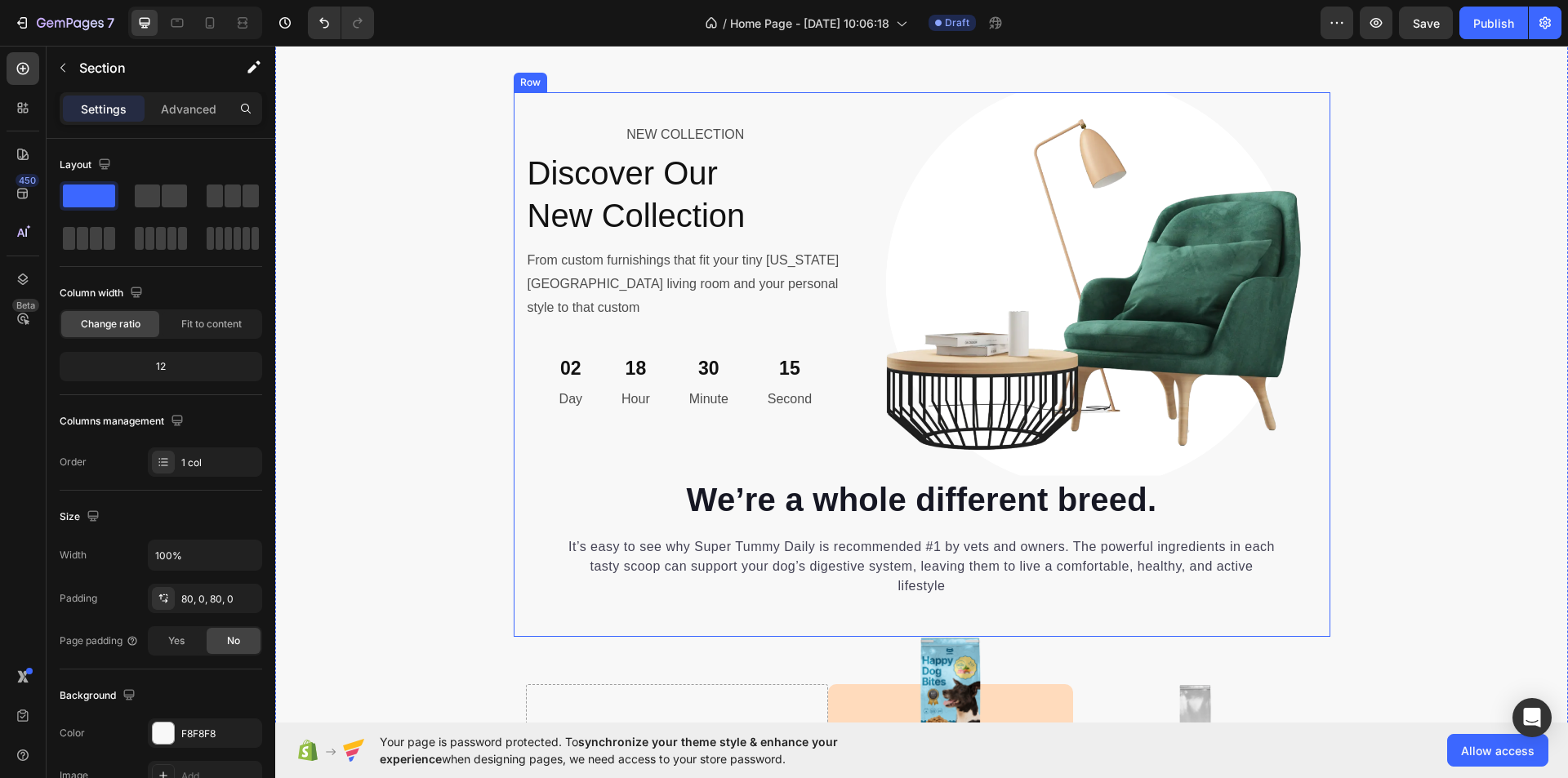
click at [516, 255] on div "NEW COLLECTION Text Block Discover Our New Collection Heading From custom furni…" at bounding box center [921, 364] width 817 height 544
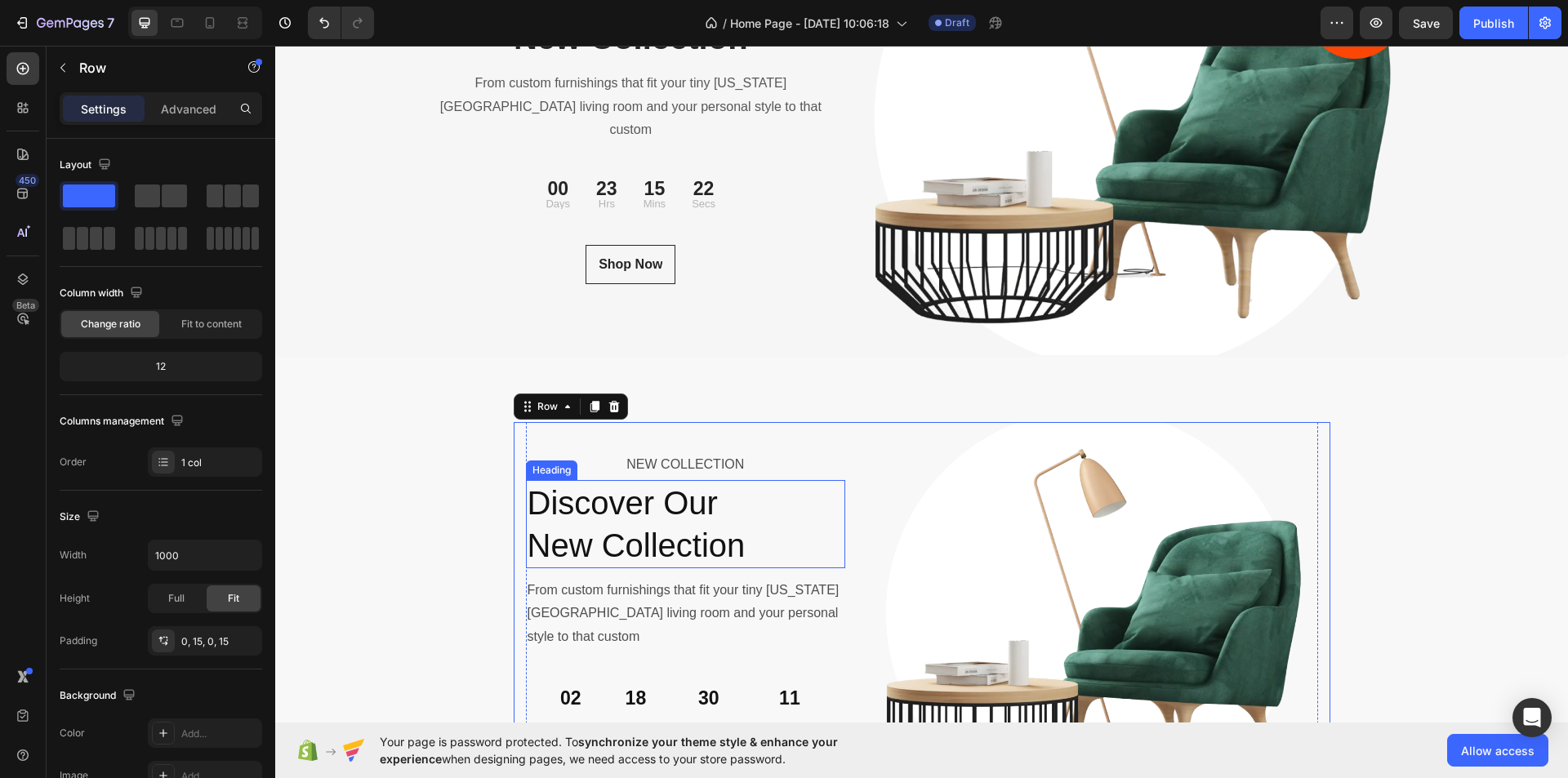
scroll to position [5640, 0]
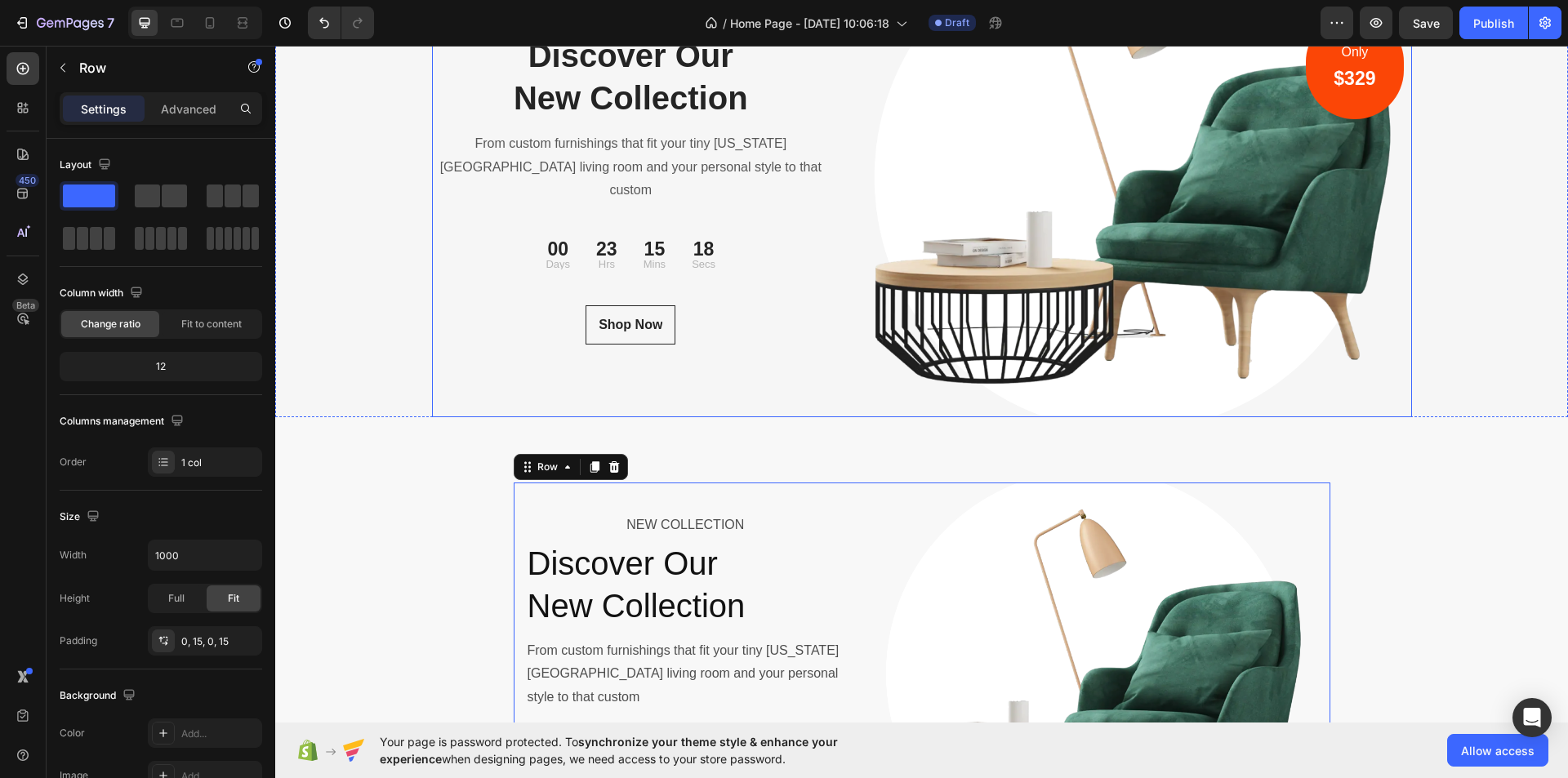
click at [774, 383] on div "NEW COLLECTION Text block Discover Our New Collection Heading From custom furni…" at bounding box center [632, 178] width 399 height 478
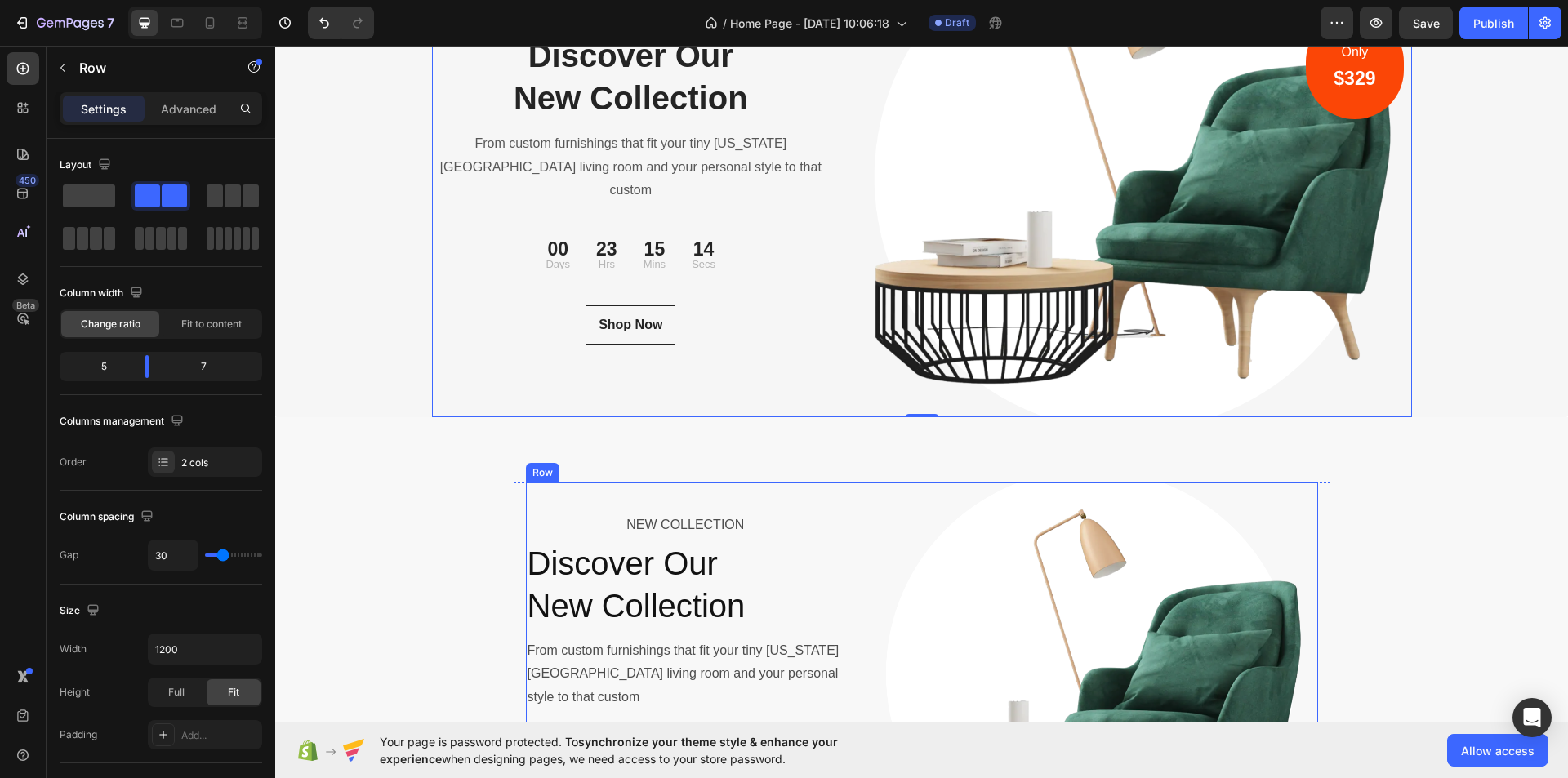
click at [827, 500] on div "NEW COLLECTION Text Block Discover Our New Collection Heading From custom furni…" at bounding box center [687, 675] width 320 height 384
type input "24"
type input "27"
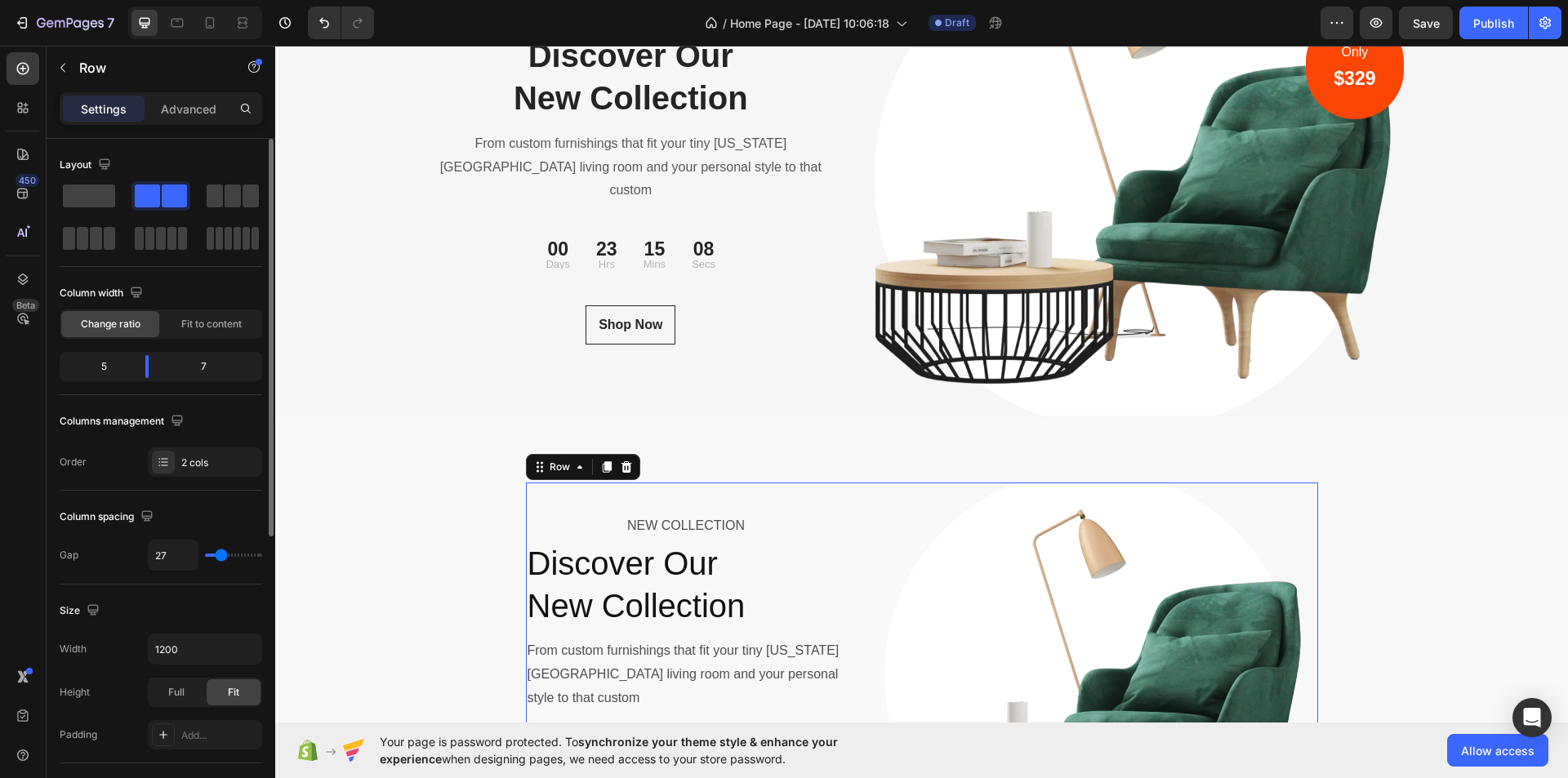
type input "29"
type input "31"
type input "33"
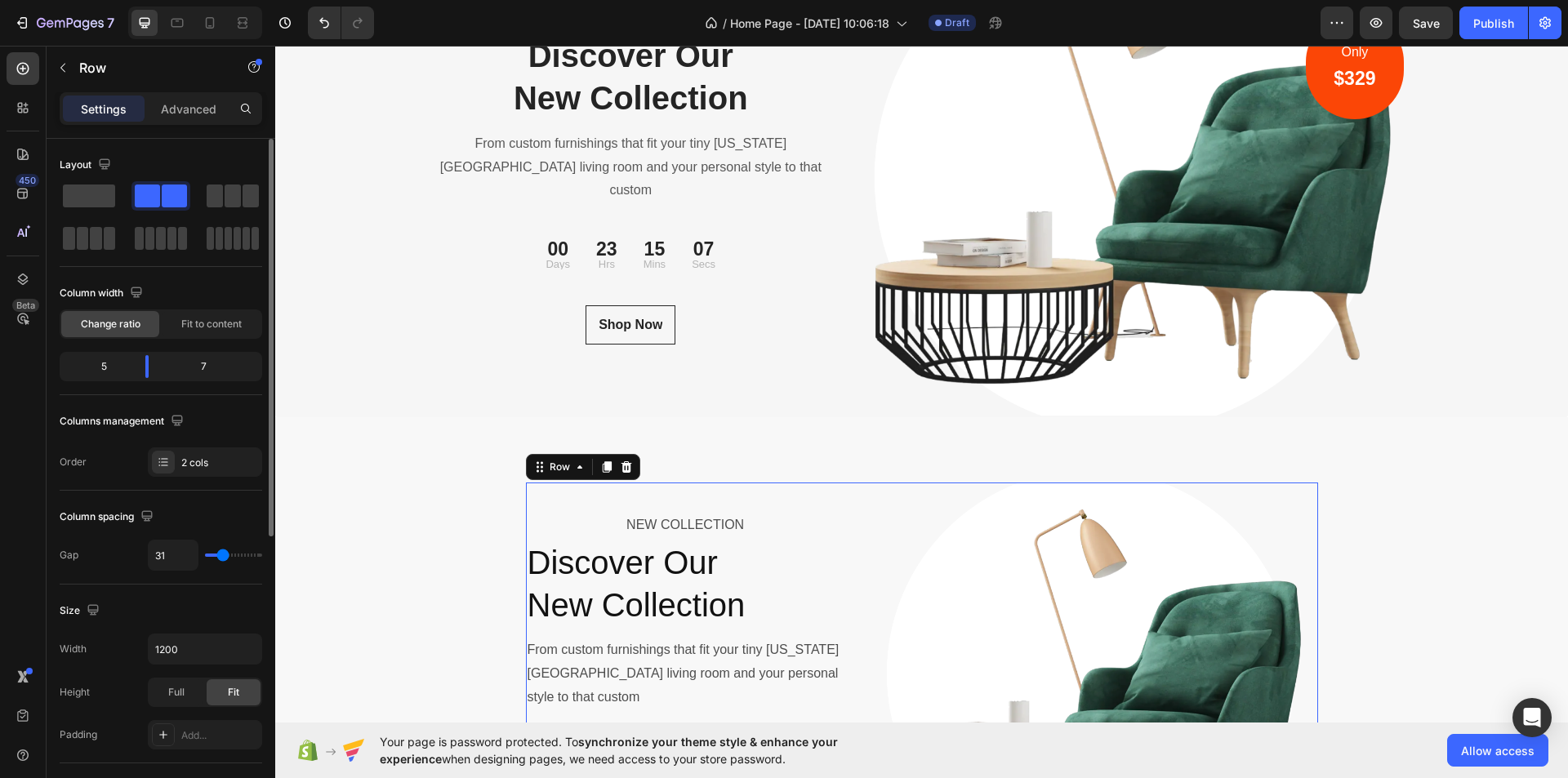
type input "33"
type input "31"
type input "29"
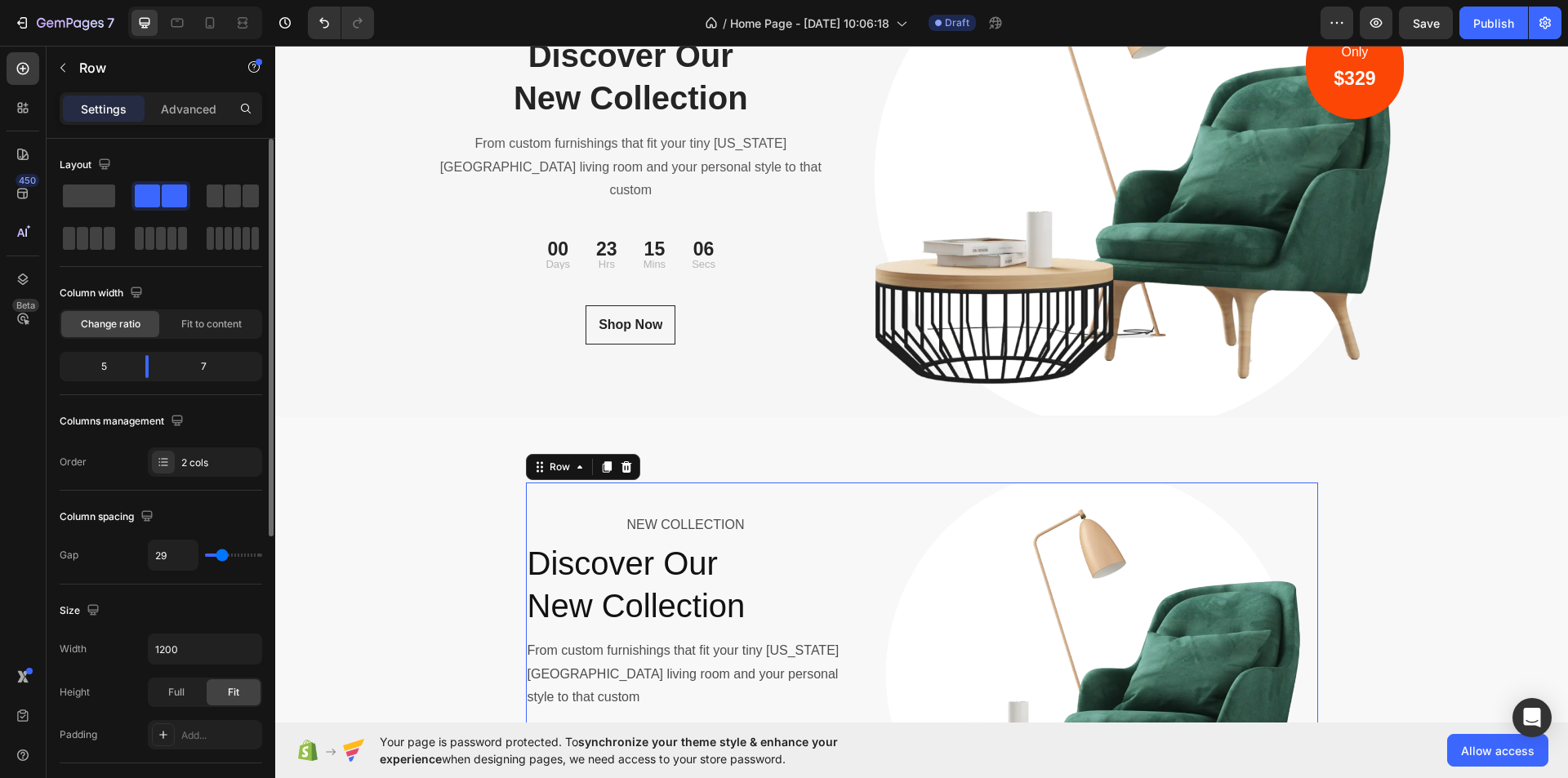
type input "31"
type input "33"
type input "31"
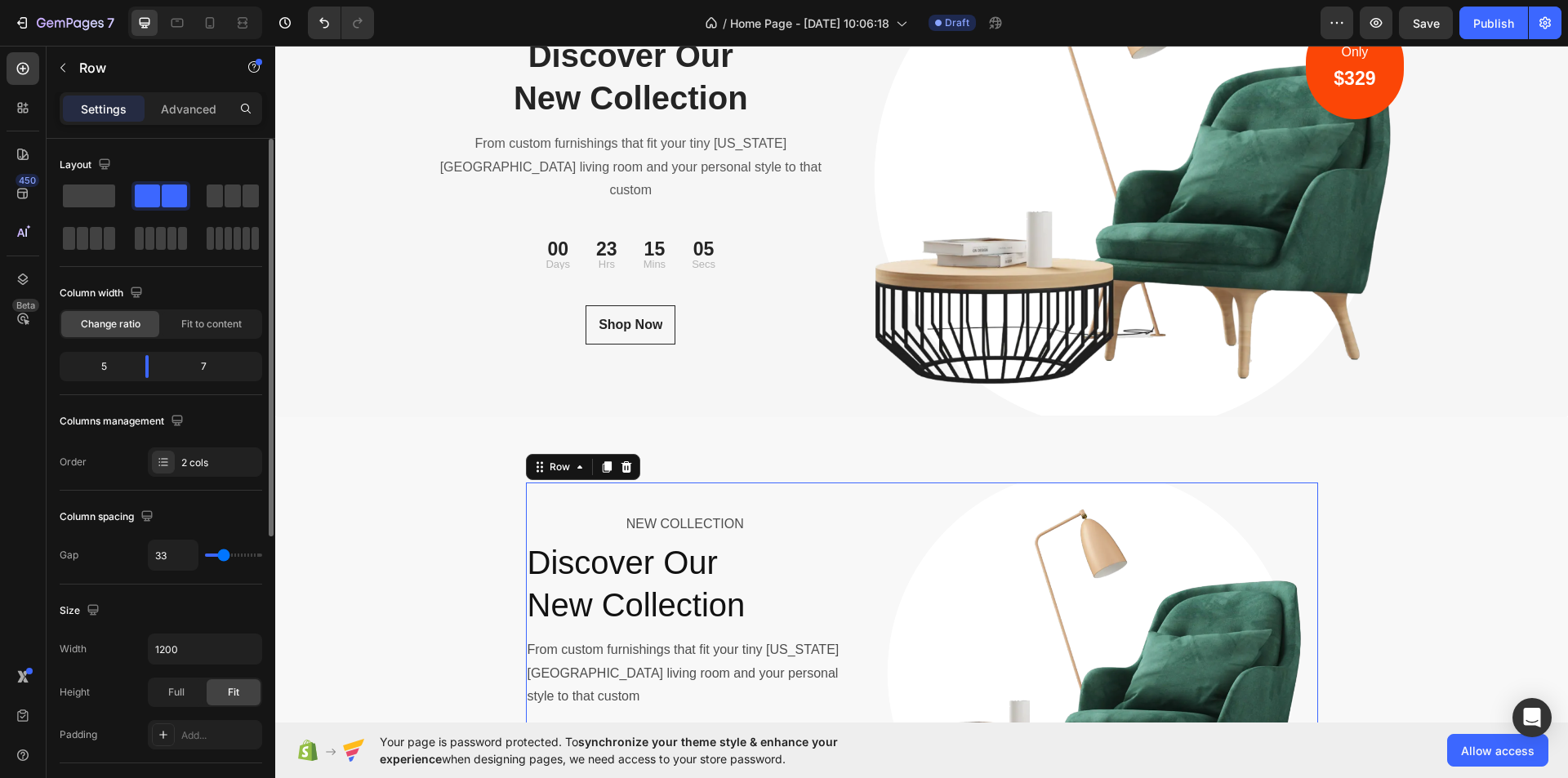
type input "31"
type input "29"
type input "31"
click at [223, 556] on input "range" at bounding box center [233, 555] width 57 height 4
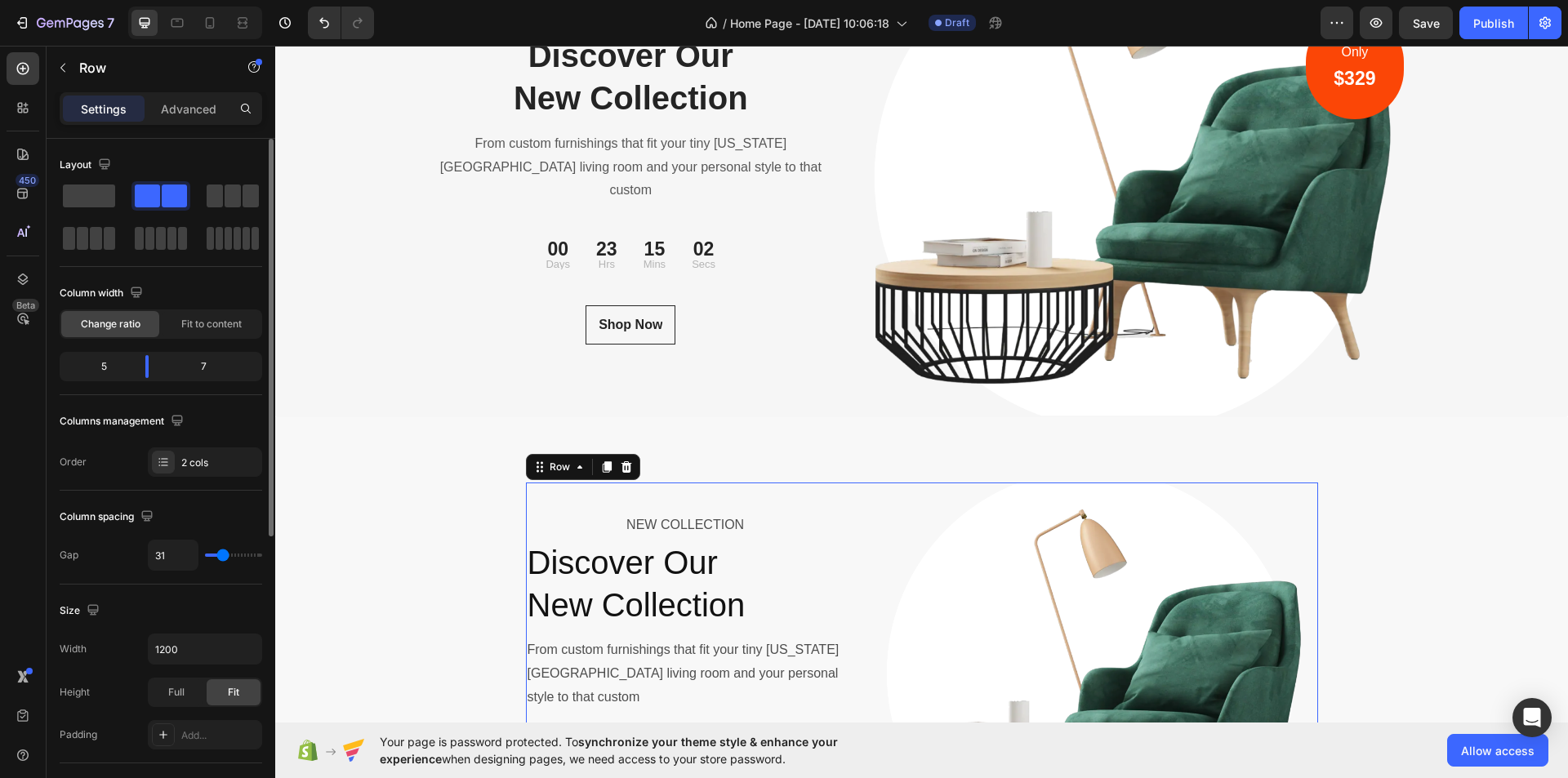
type input "32"
type input "31"
type input "30"
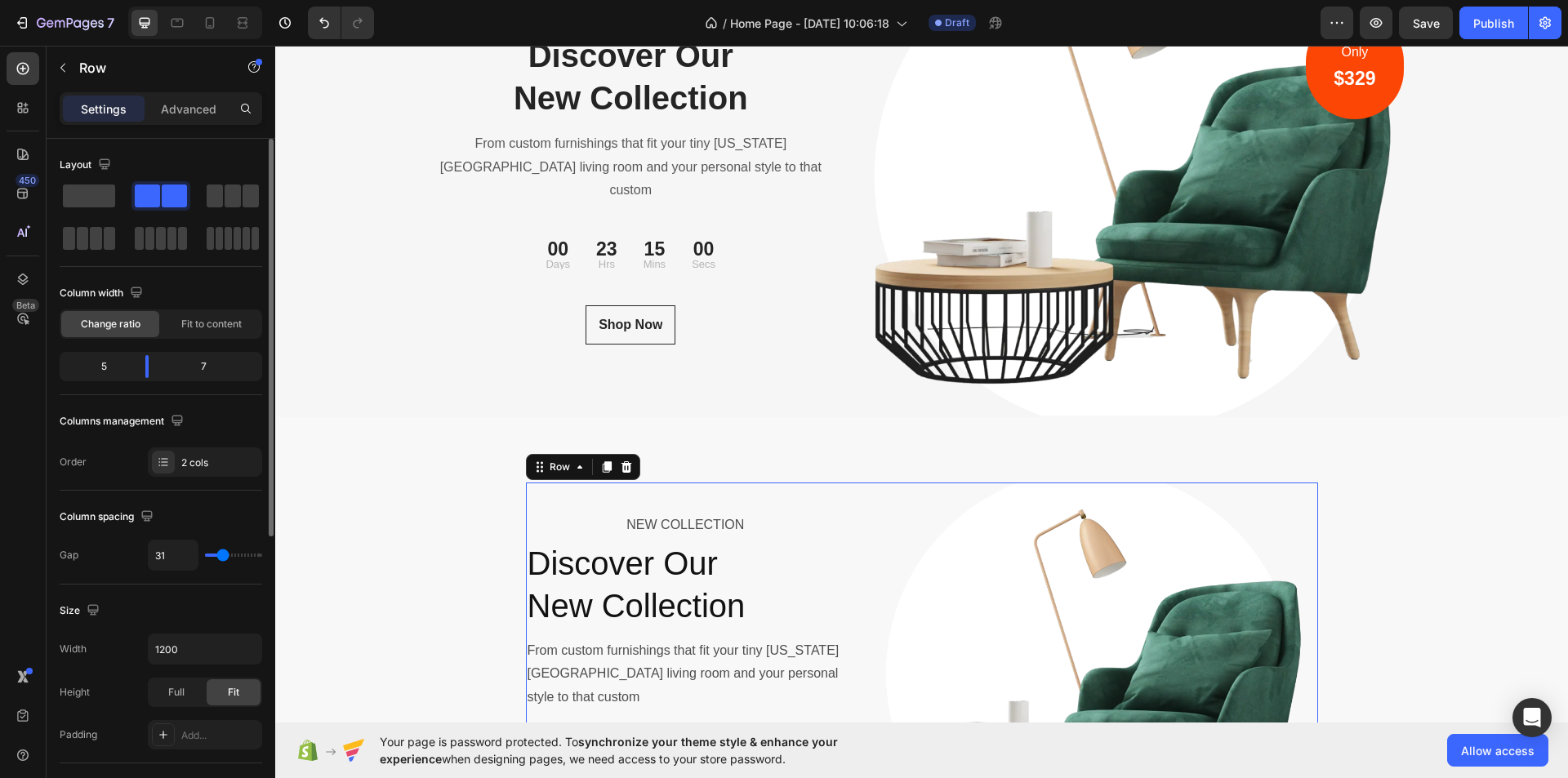
type input "30"
click at [195, 563] on input "30" at bounding box center [173, 555] width 49 height 30
click at [217, 566] on div "30" at bounding box center [205, 554] width 115 height 31
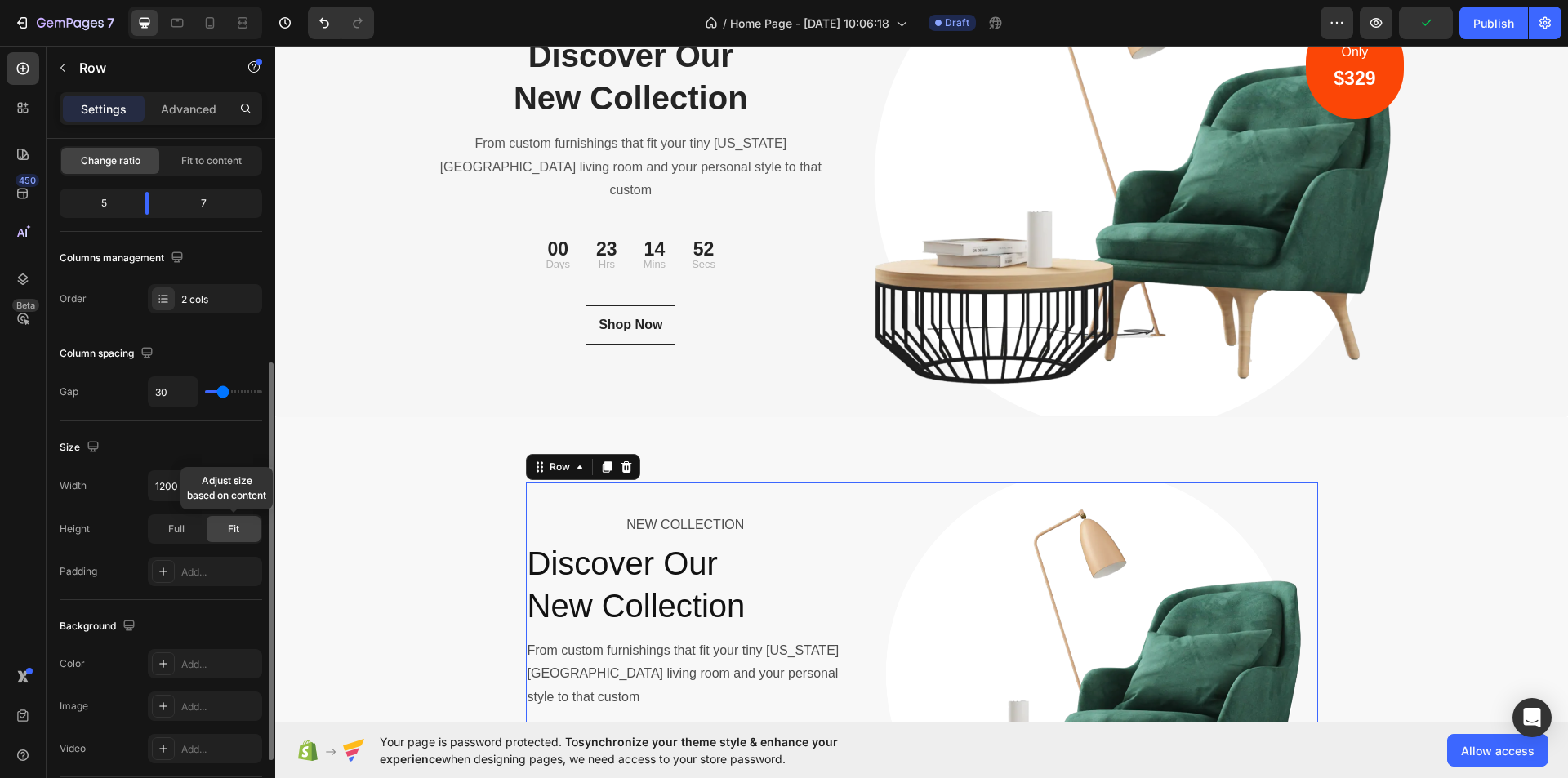
scroll to position [327, 0]
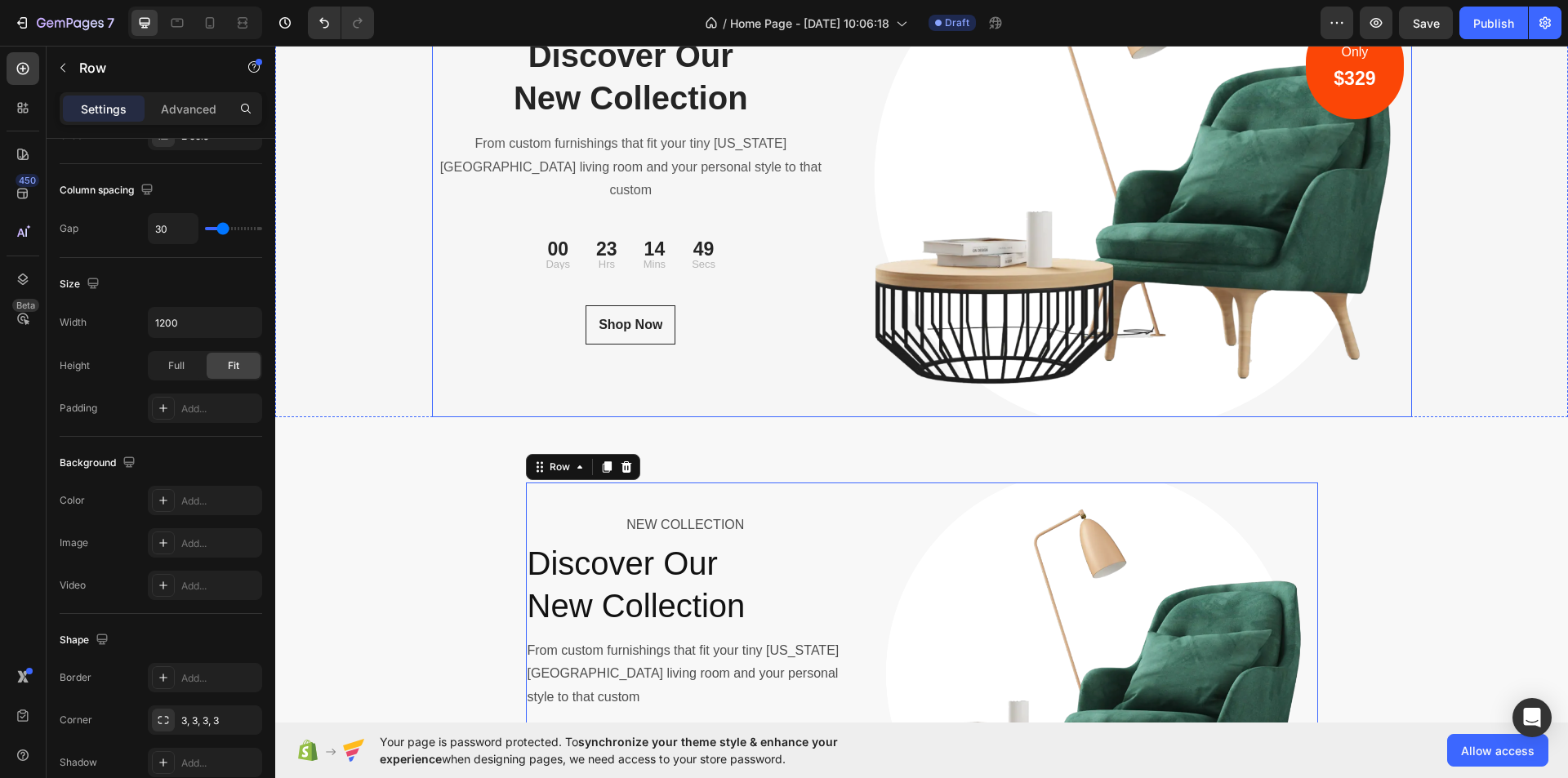
click at [811, 365] on div "NEW COLLECTION Text block Discover Our New Collection Heading From custom furni…" at bounding box center [632, 178] width 399 height 478
click at [764, 361] on div "NEW COLLECTION Text block Discover Our New Collection Heading From custom furni…" at bounding box center [632, 178] width 399 height 478
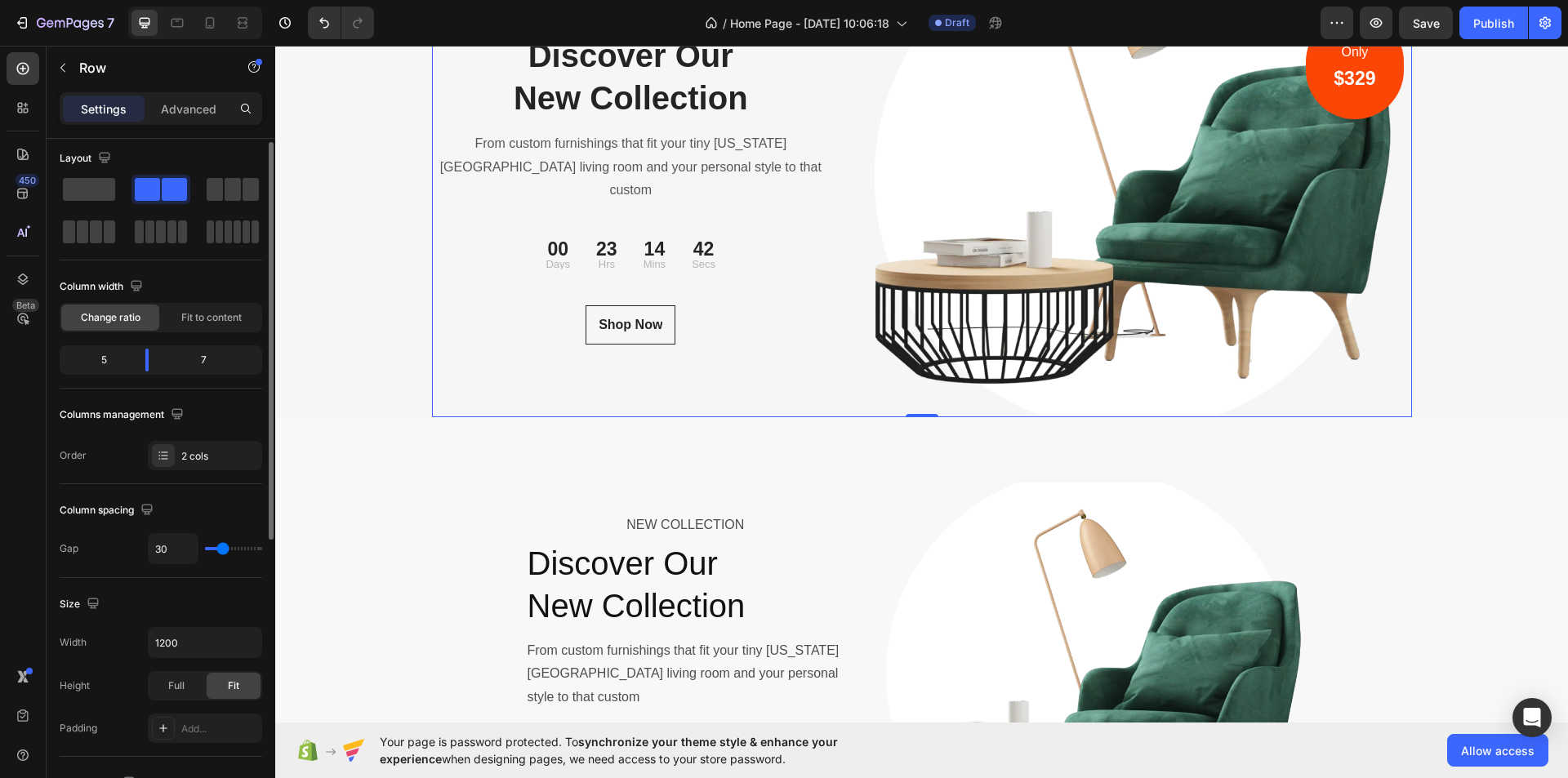
scroll to position [0, 0]
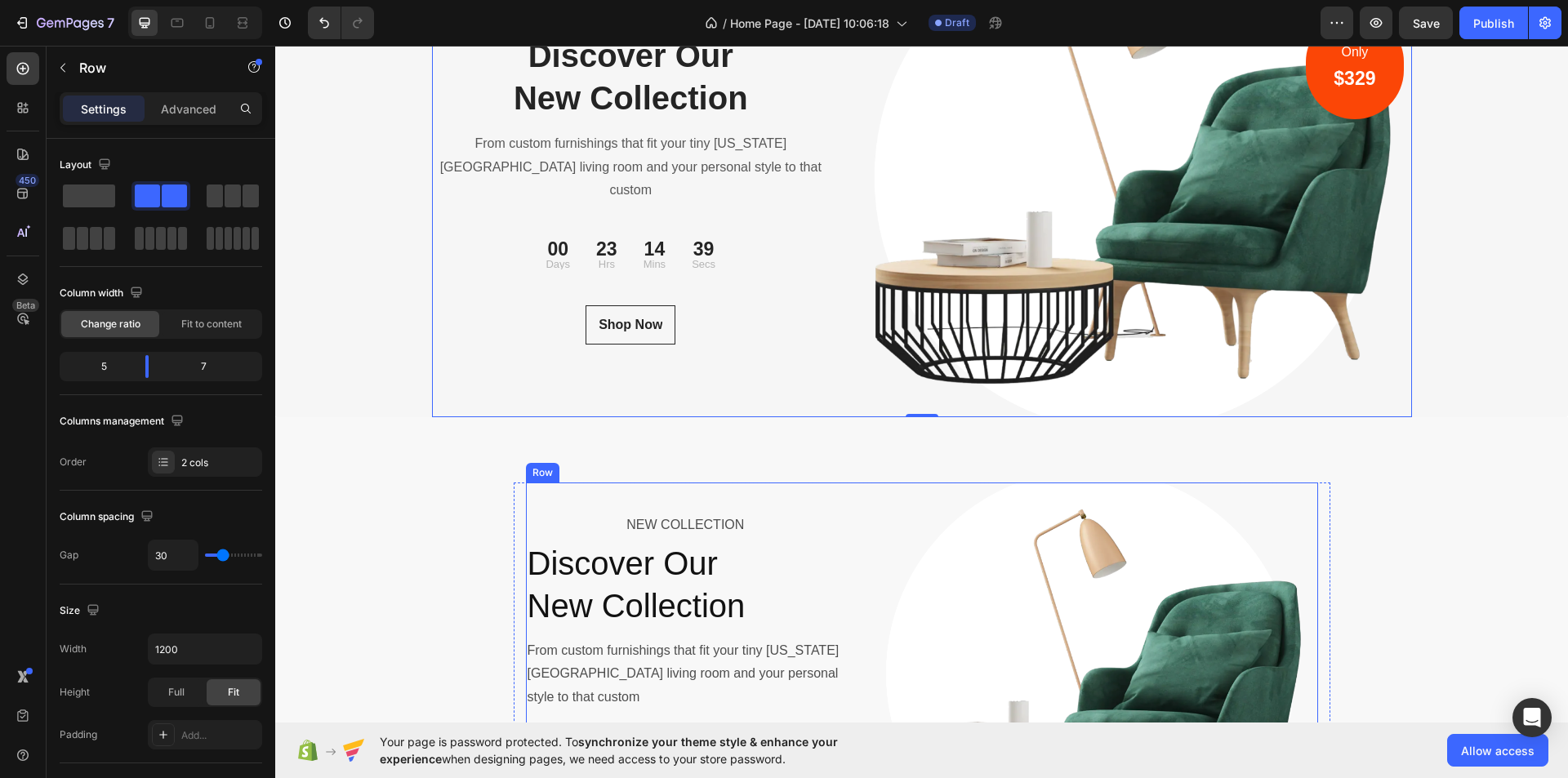
click at [816, 507] on div "NEW COLLECTION Text Block Discover Our New Collection Heading From custom furni…" at bounding box center [687, 675] width 320 height 384
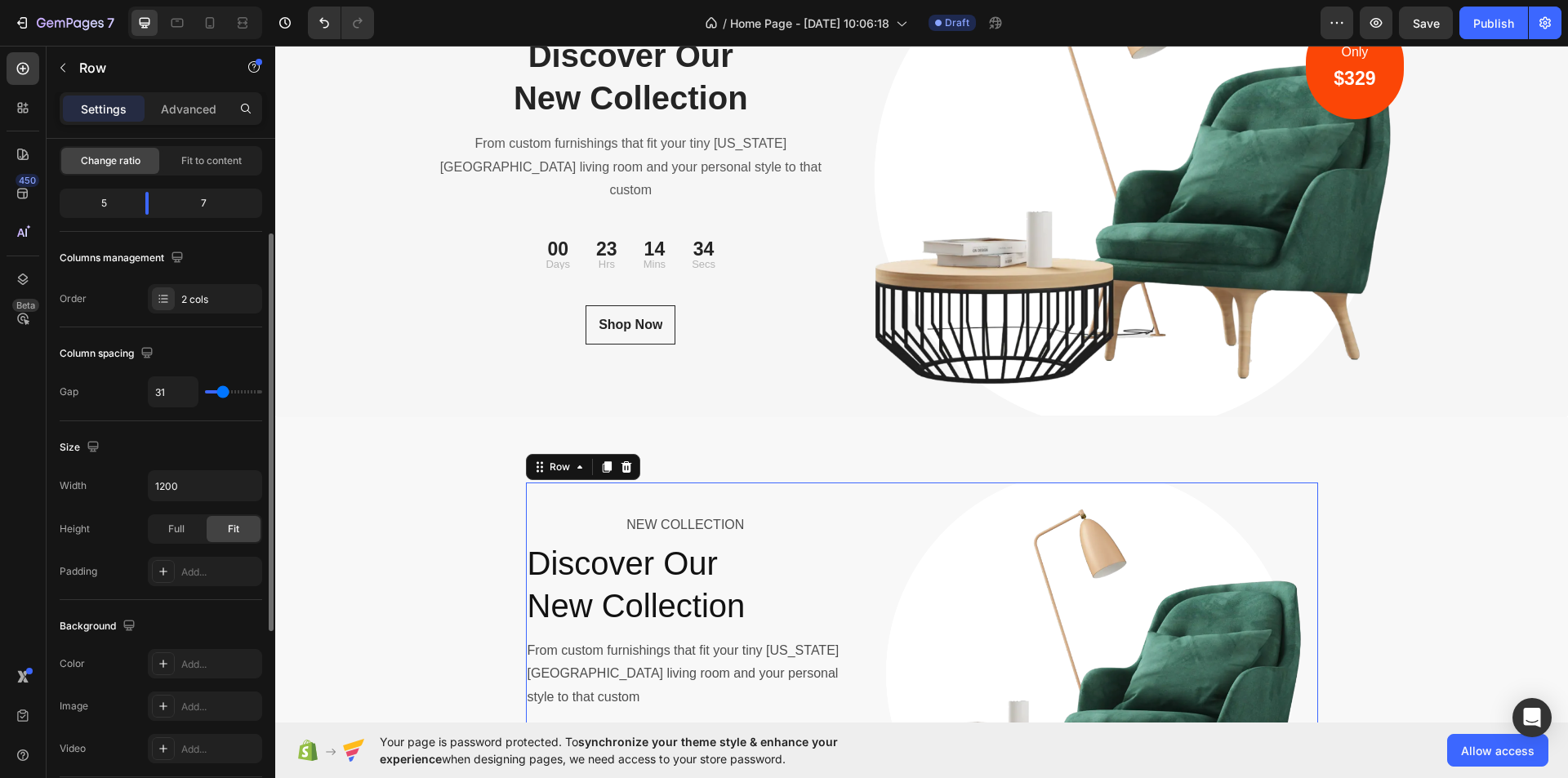
type input "27"
type input "29"
type input "33"
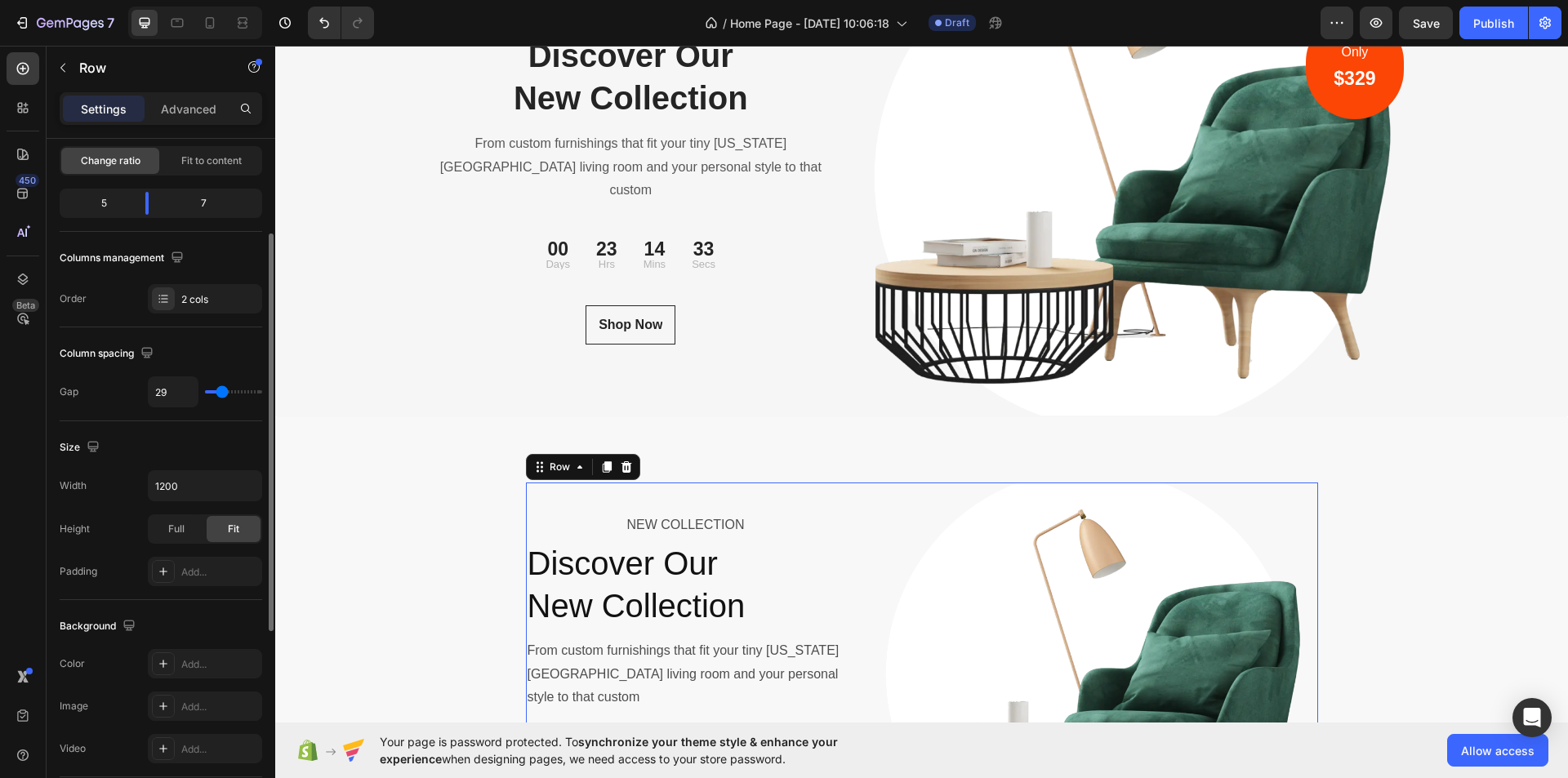
type input "33"
type input "107"
type input "120"
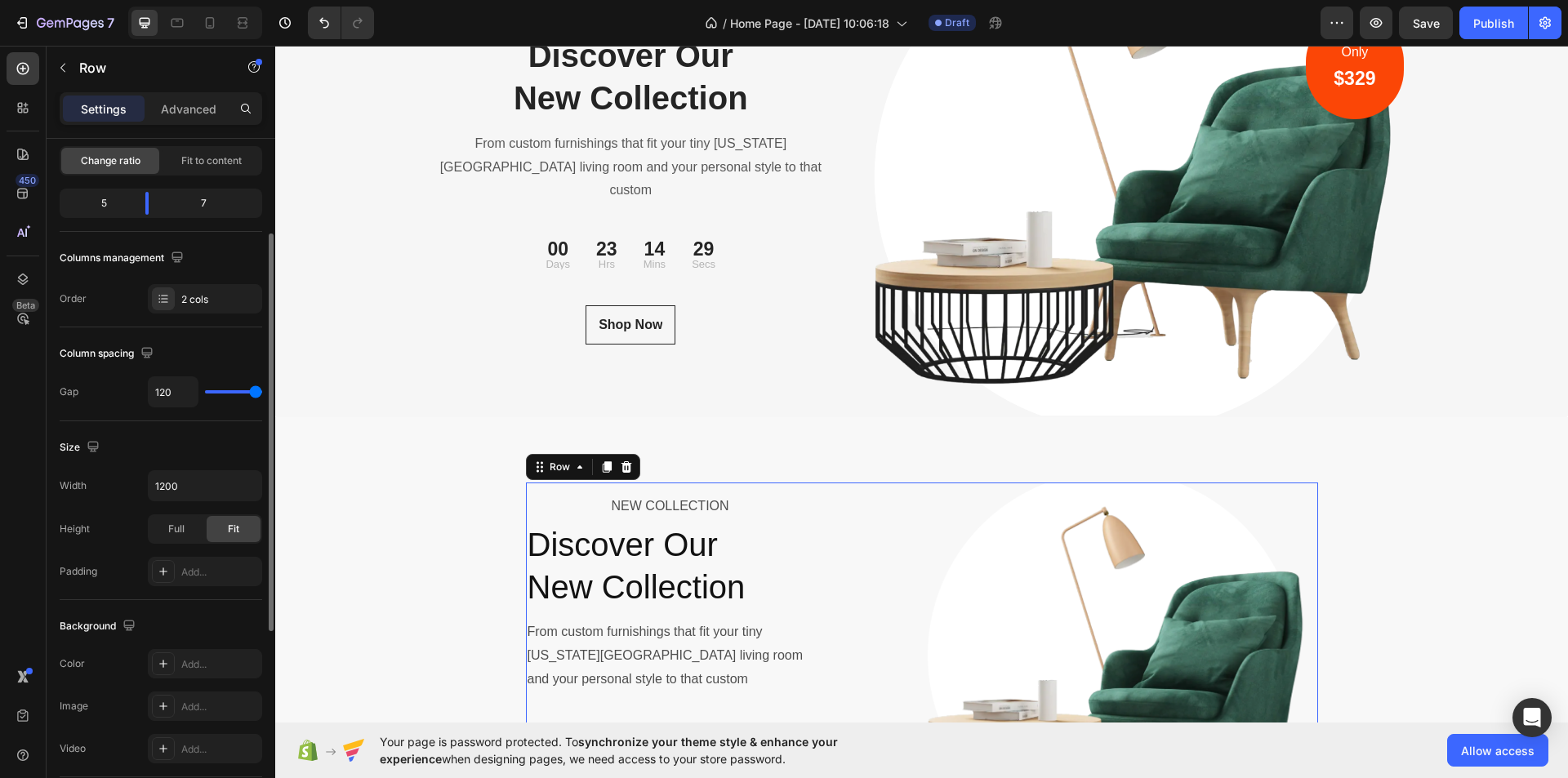
type input "80"
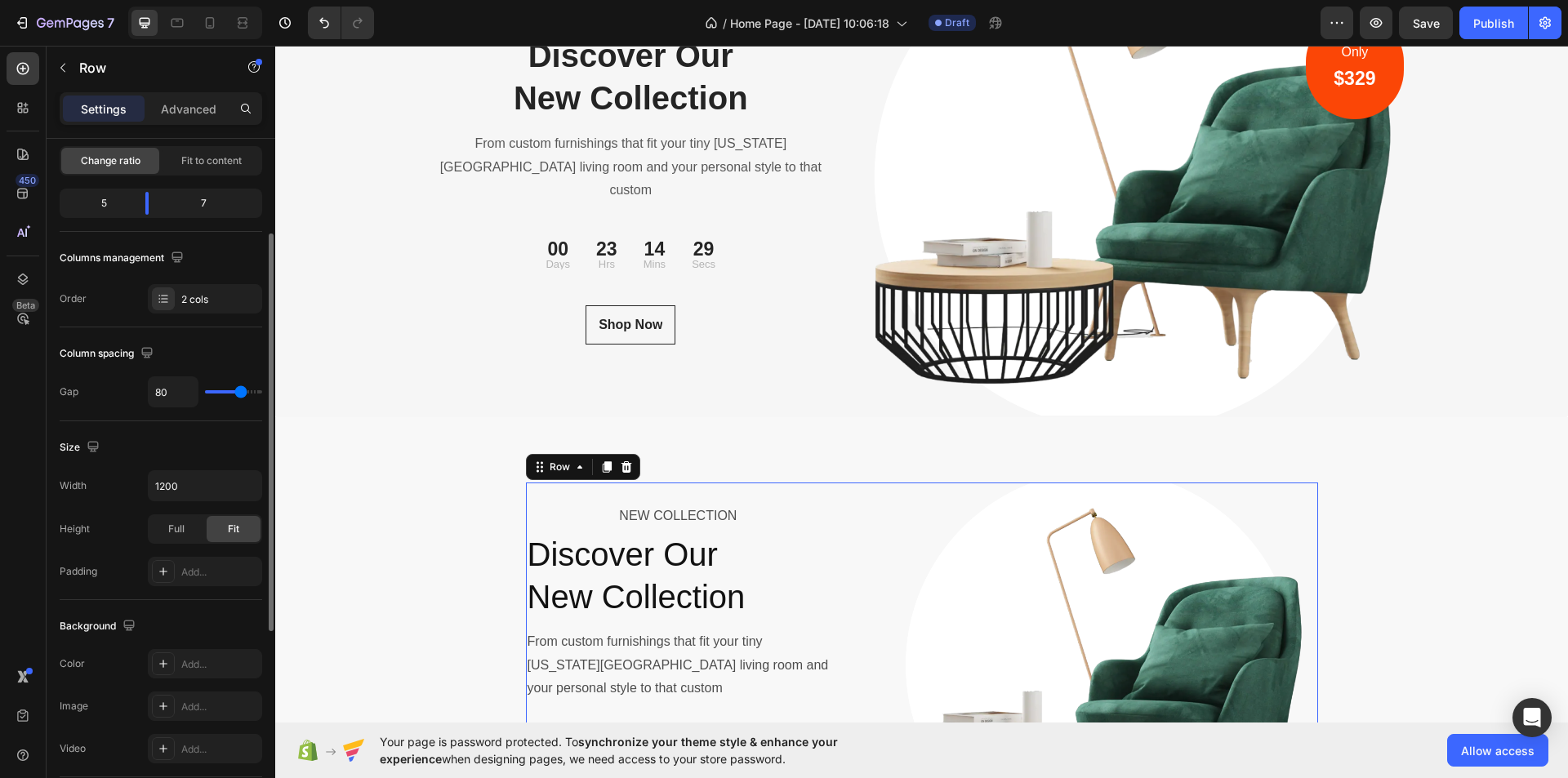
type input "67"
type input "62"
type input "60"
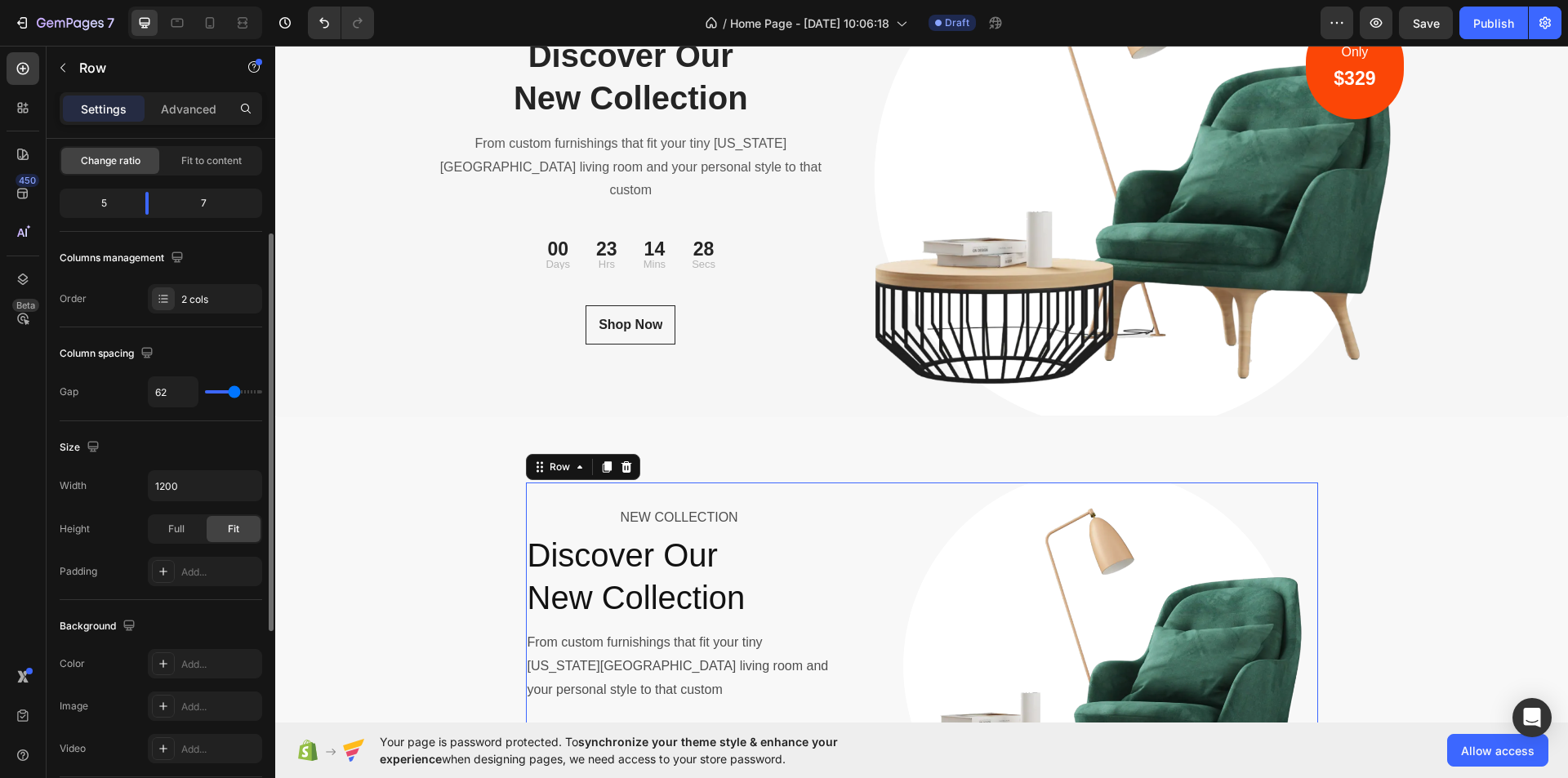
type input "60"
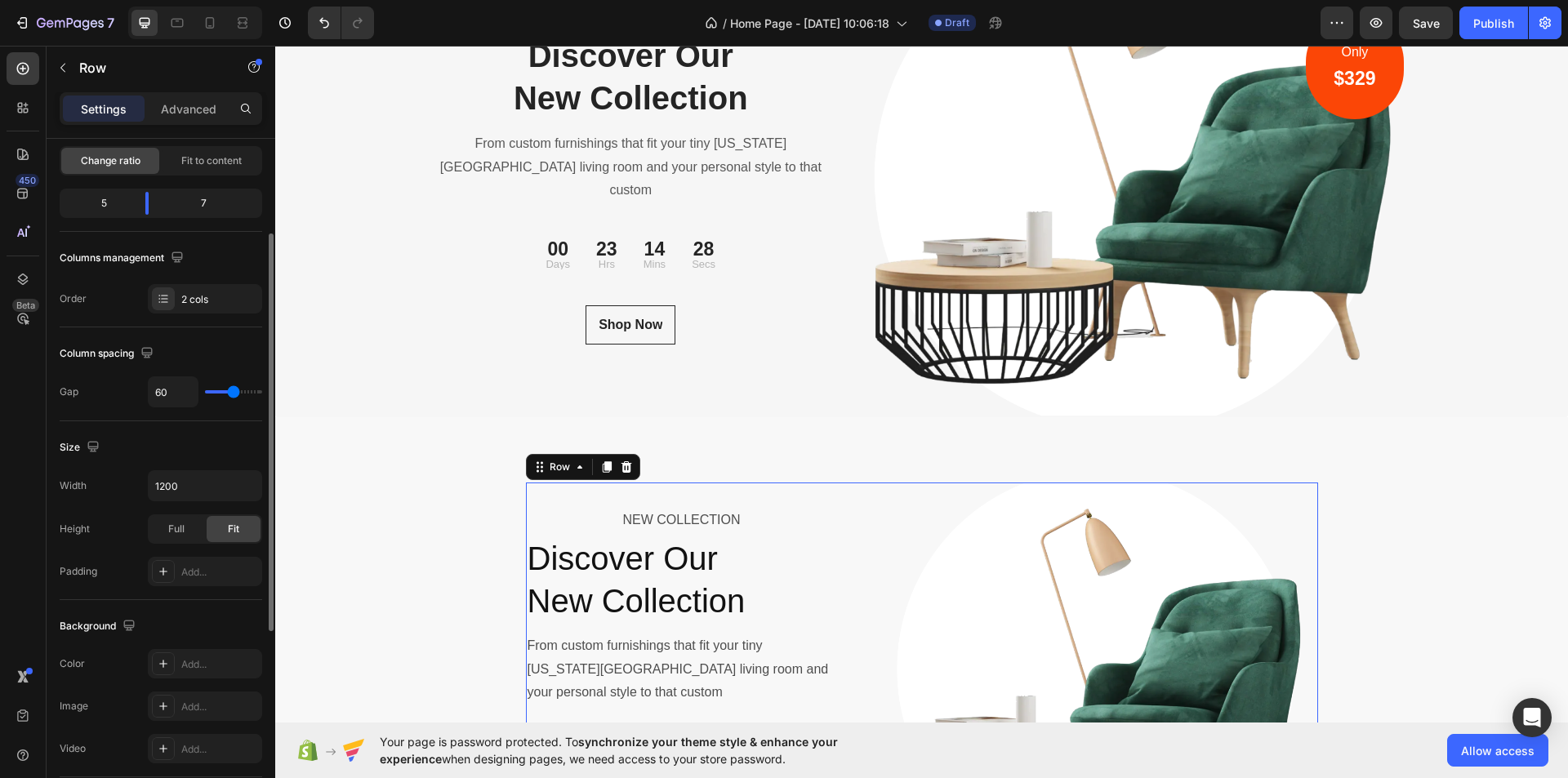
type input "53"
type input "49"
type input "47"
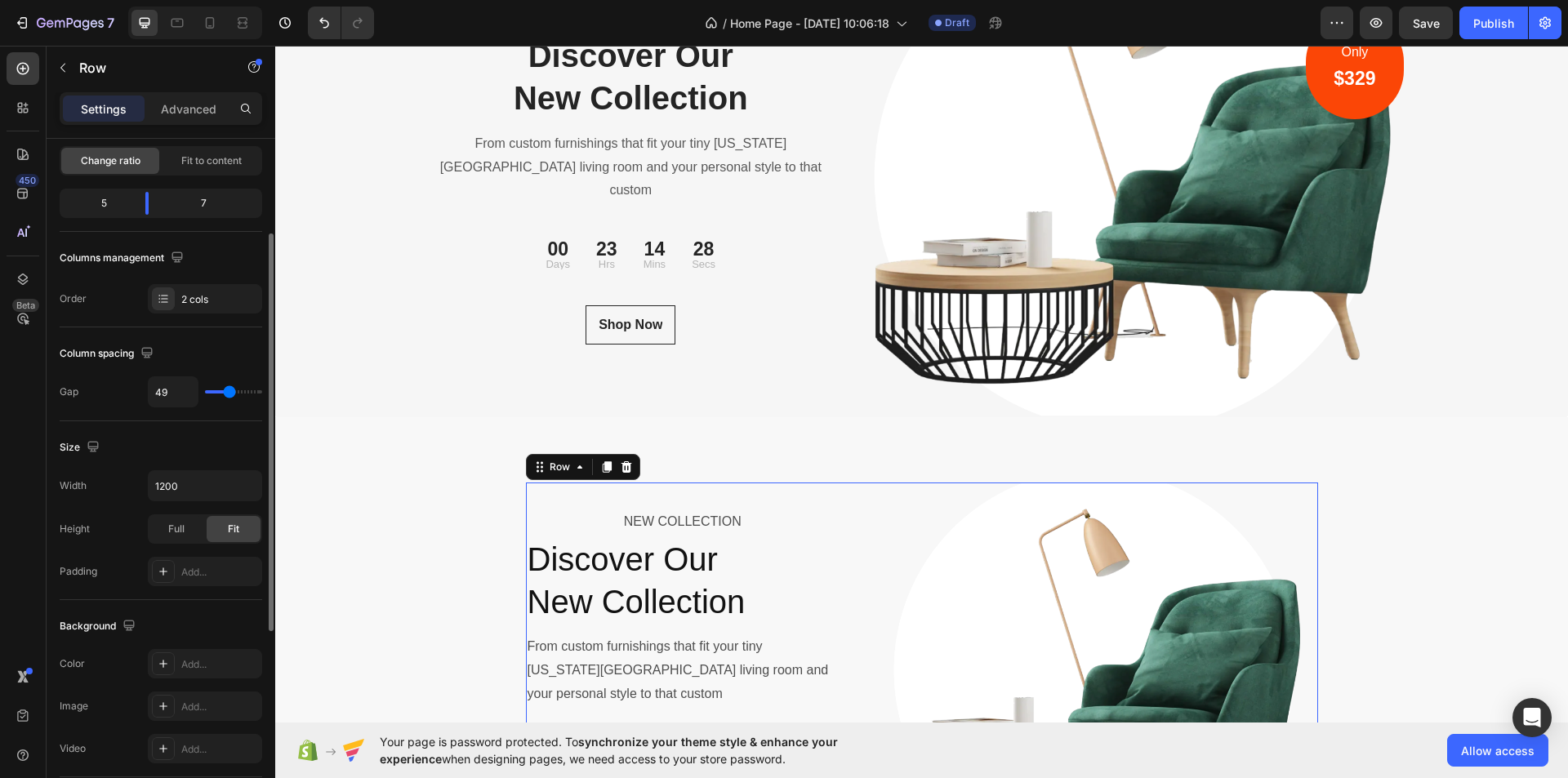
type input "47"
type input "42"
type input "36"
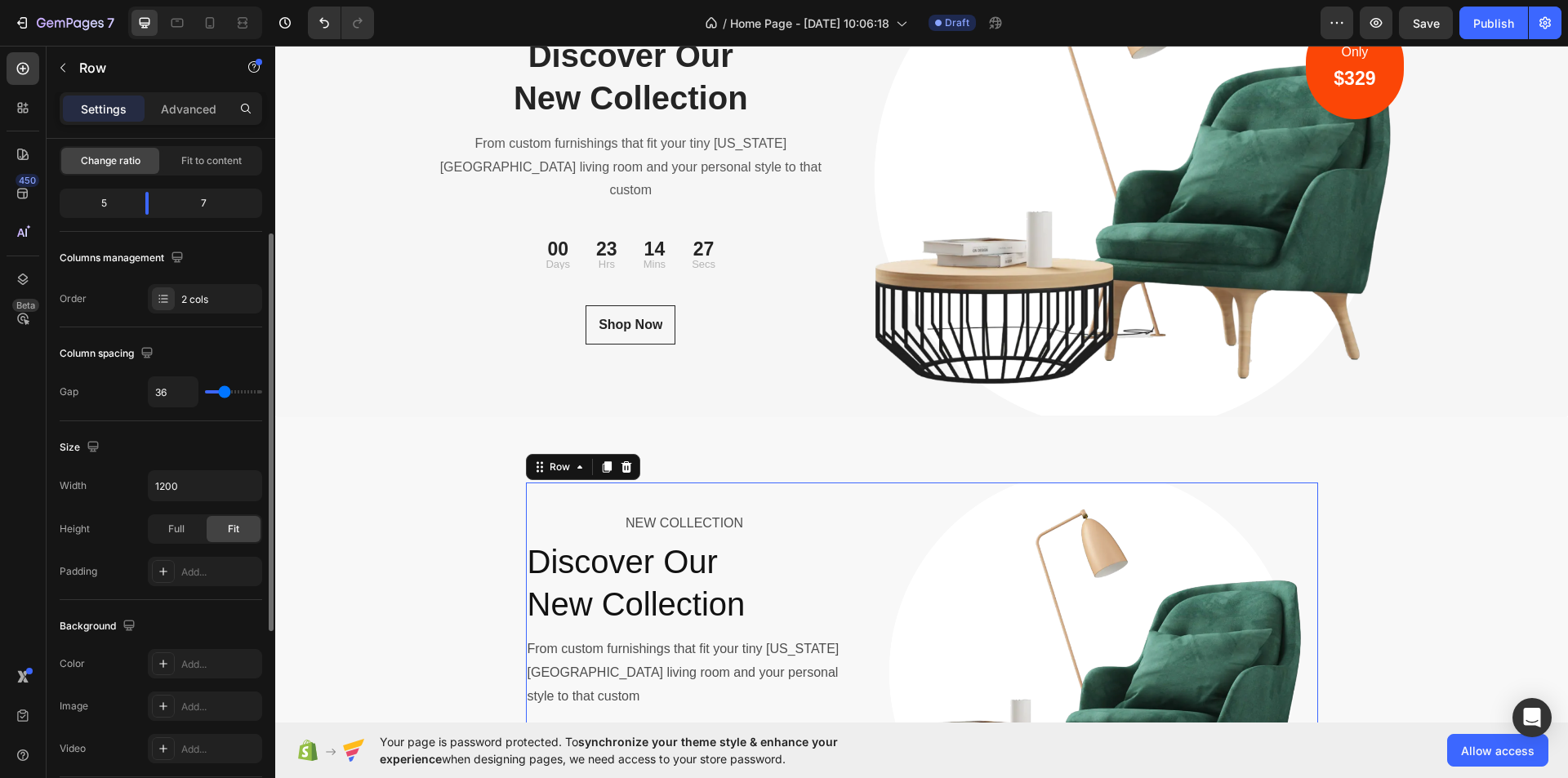
type input "33"
type input "29"
type input "27"
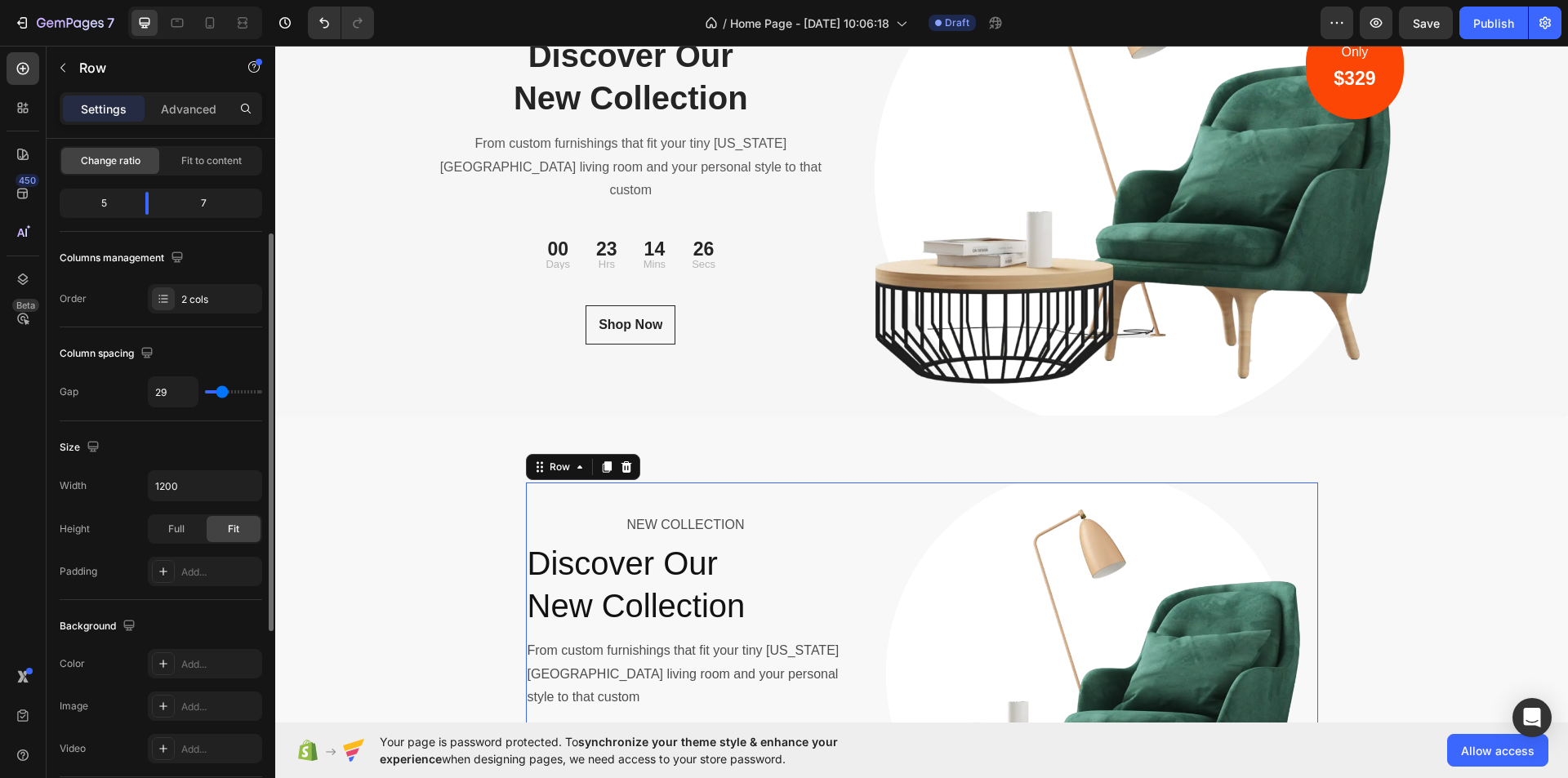
type input "27"
type input "29"
type input "31"
click at [223, 394] on input "range" at bounding box center [233, 392] width 57 height 4
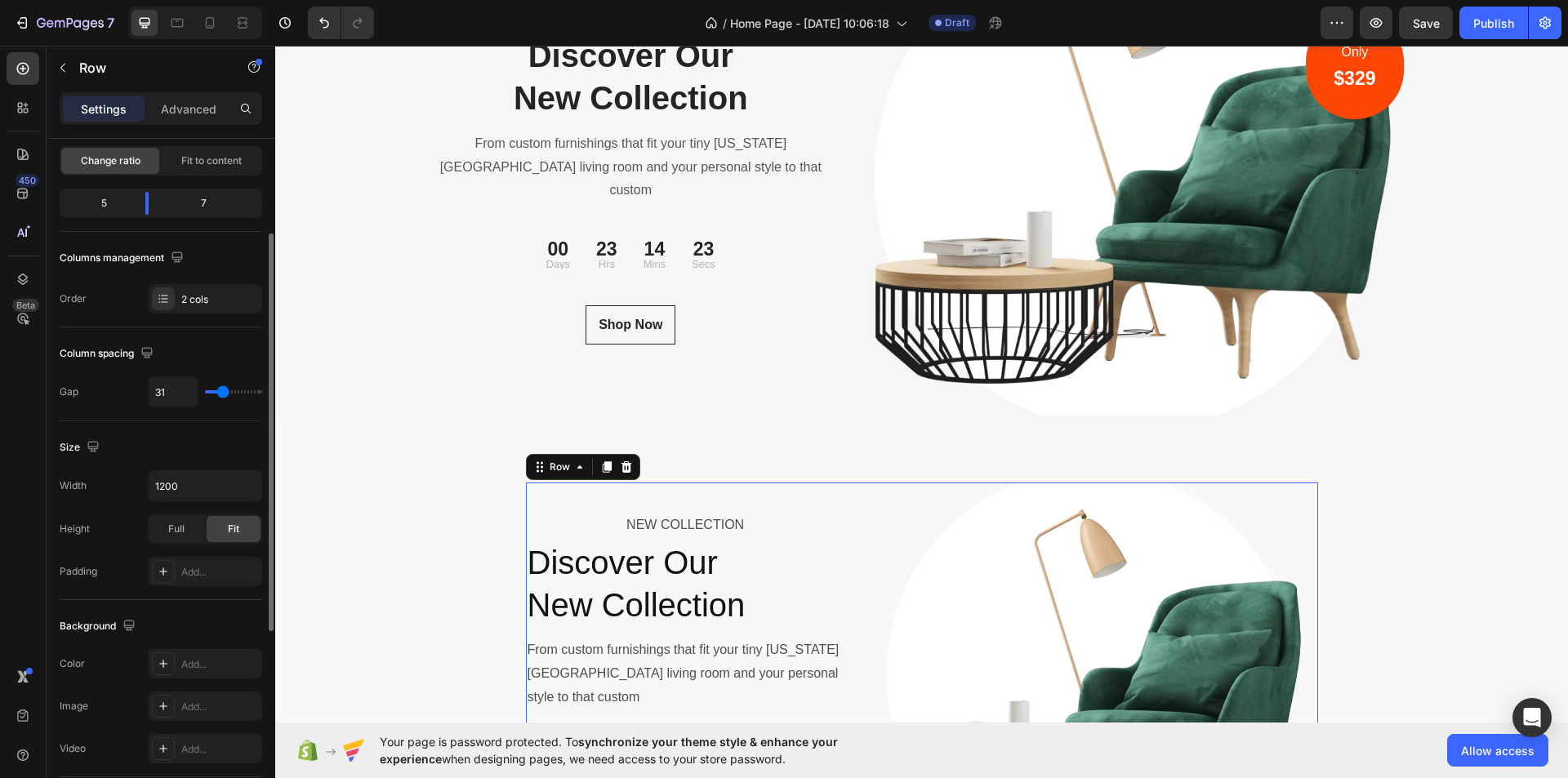
type input "30"
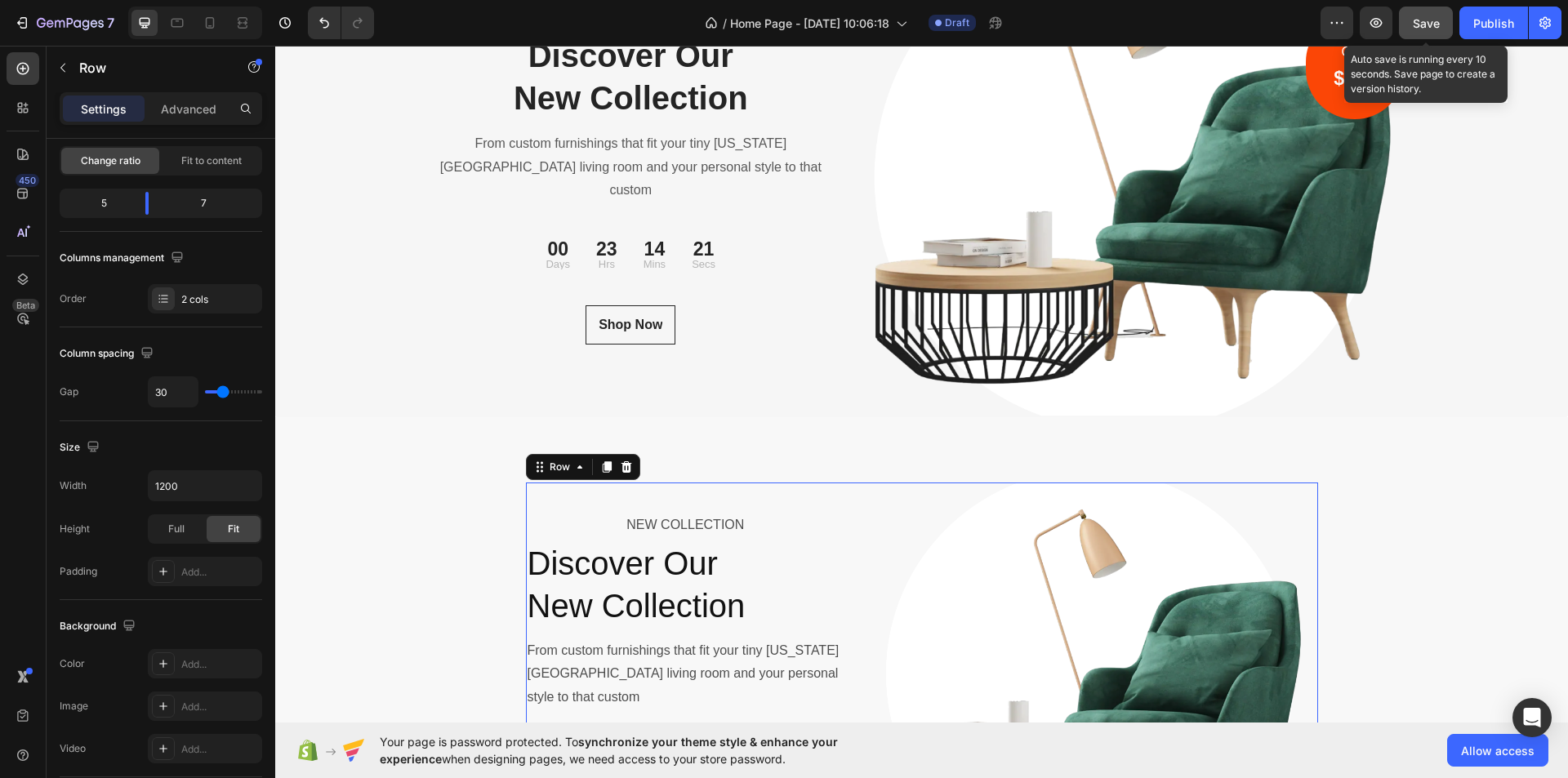
click at [1432, 20] on span "Save" at bounding box center [1426, 23] width 27 height 14
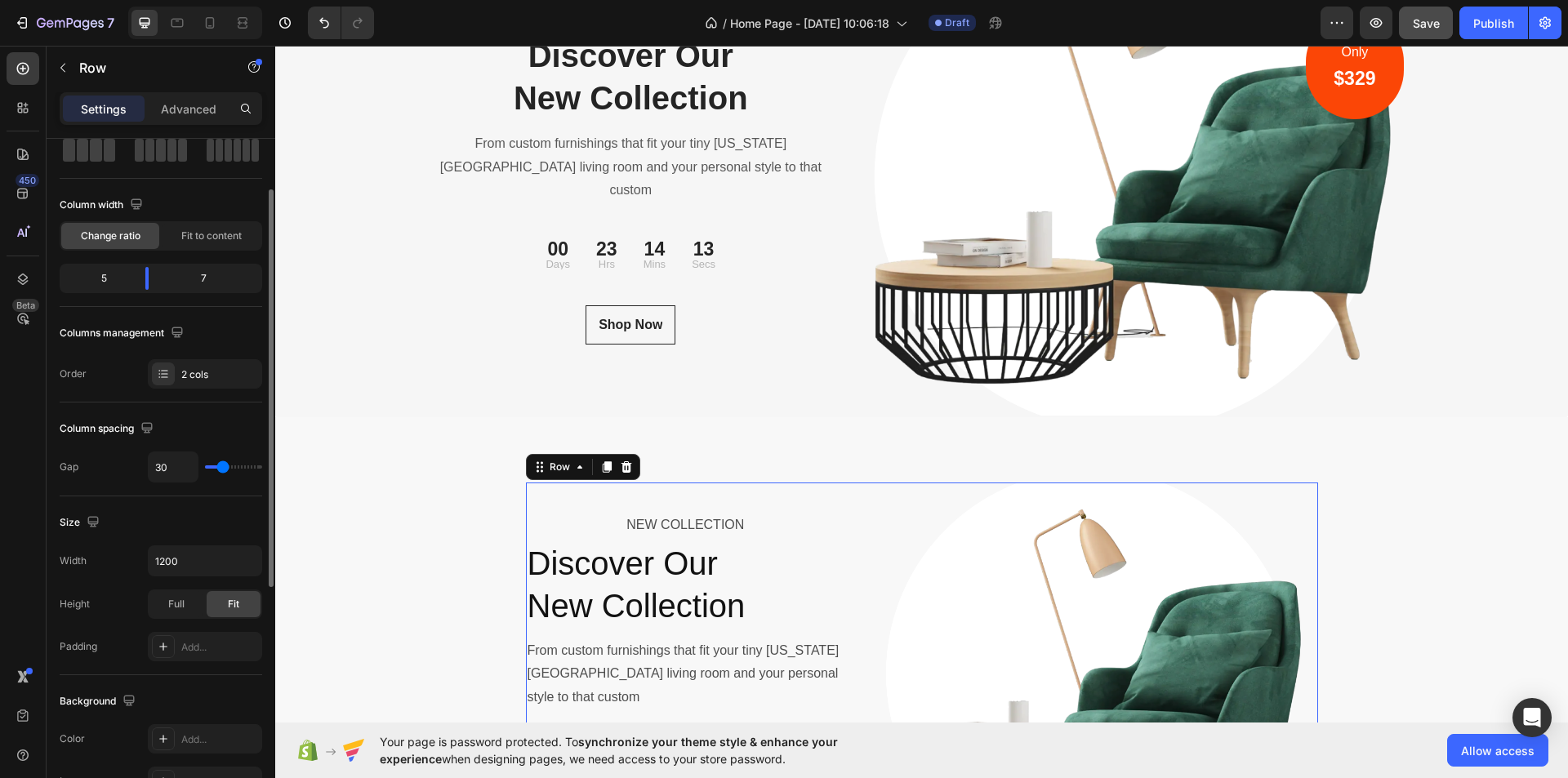
scroll to position [0, 0]
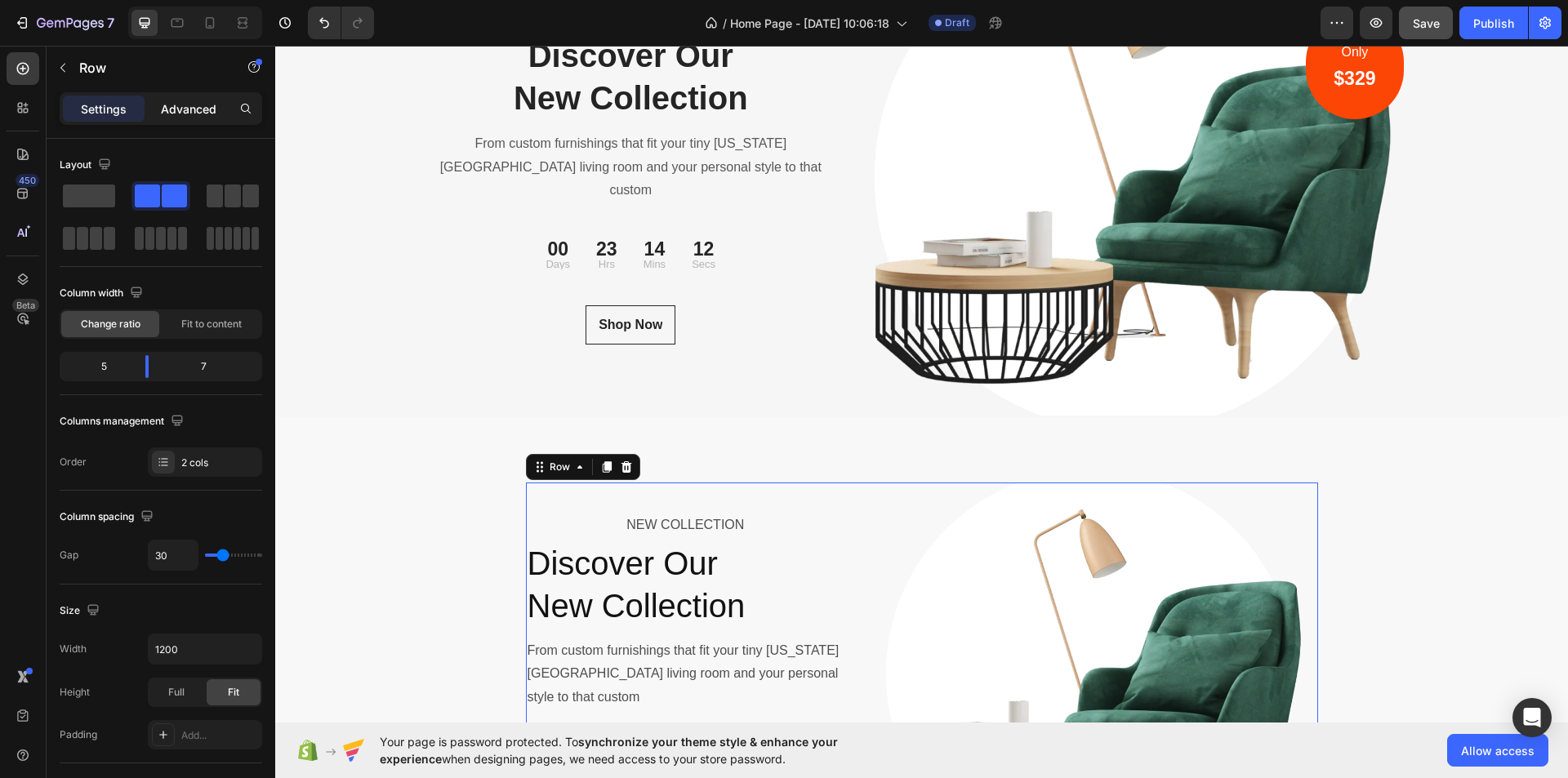
click at [199, 108] on p "Advanced" at bounding box center [189, 109] width 56 height 17
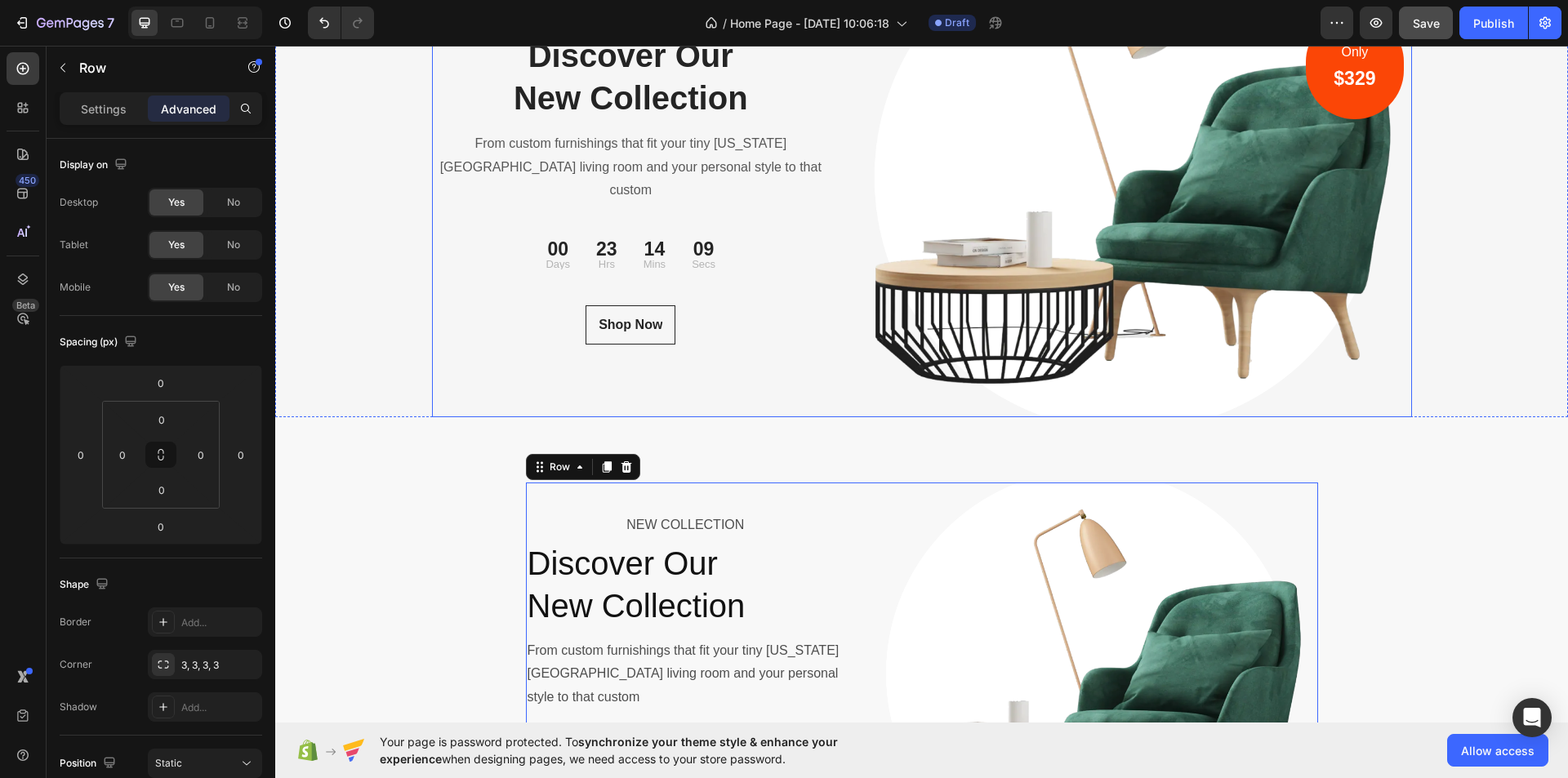
click at [808, 350] on div "NEW COLLECTION Text block Discover Our New Collection Heading From custom furni…" at bounding box center [632, 178] width 399 height 478
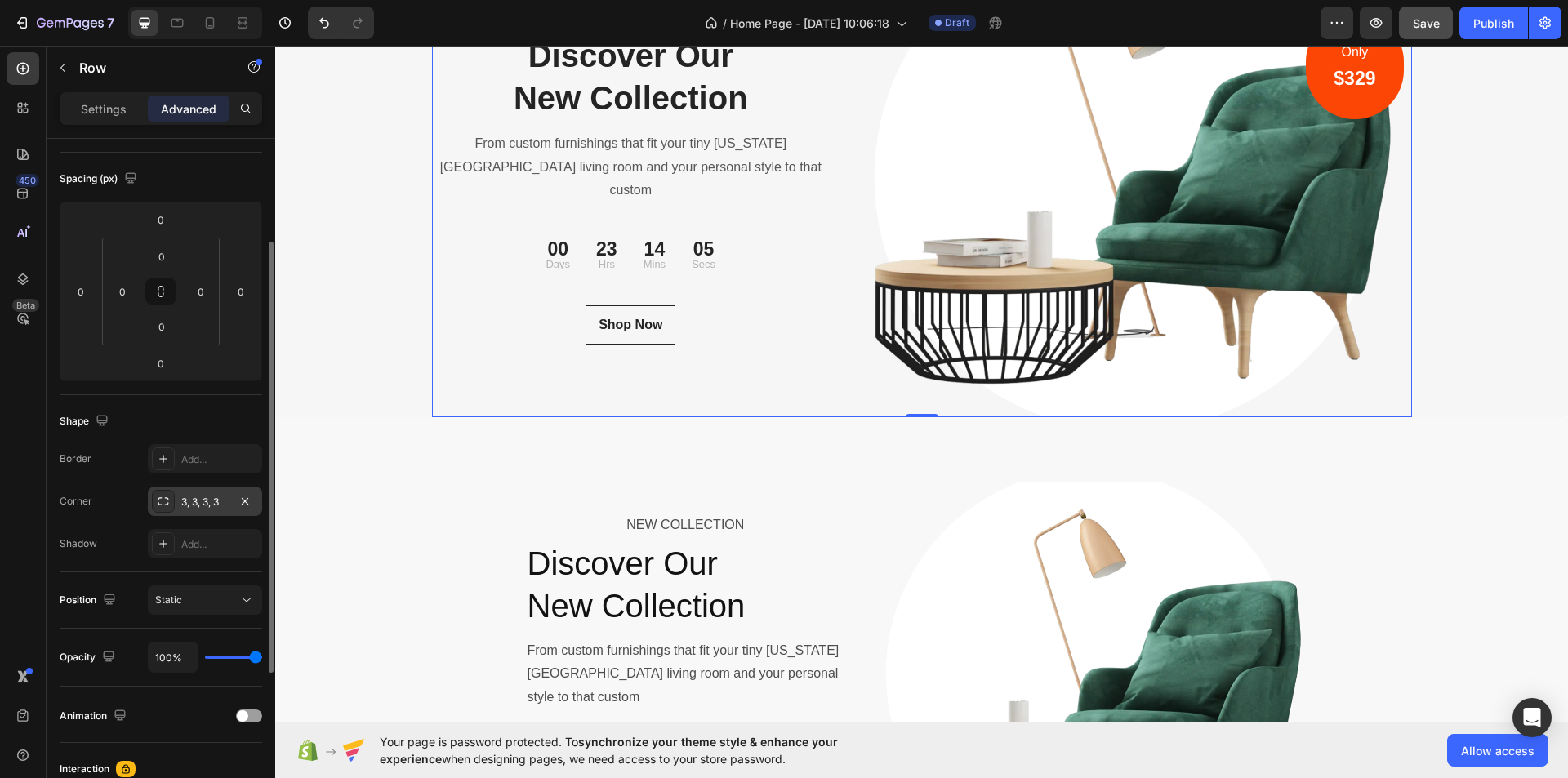
scroll to position [327, 0]
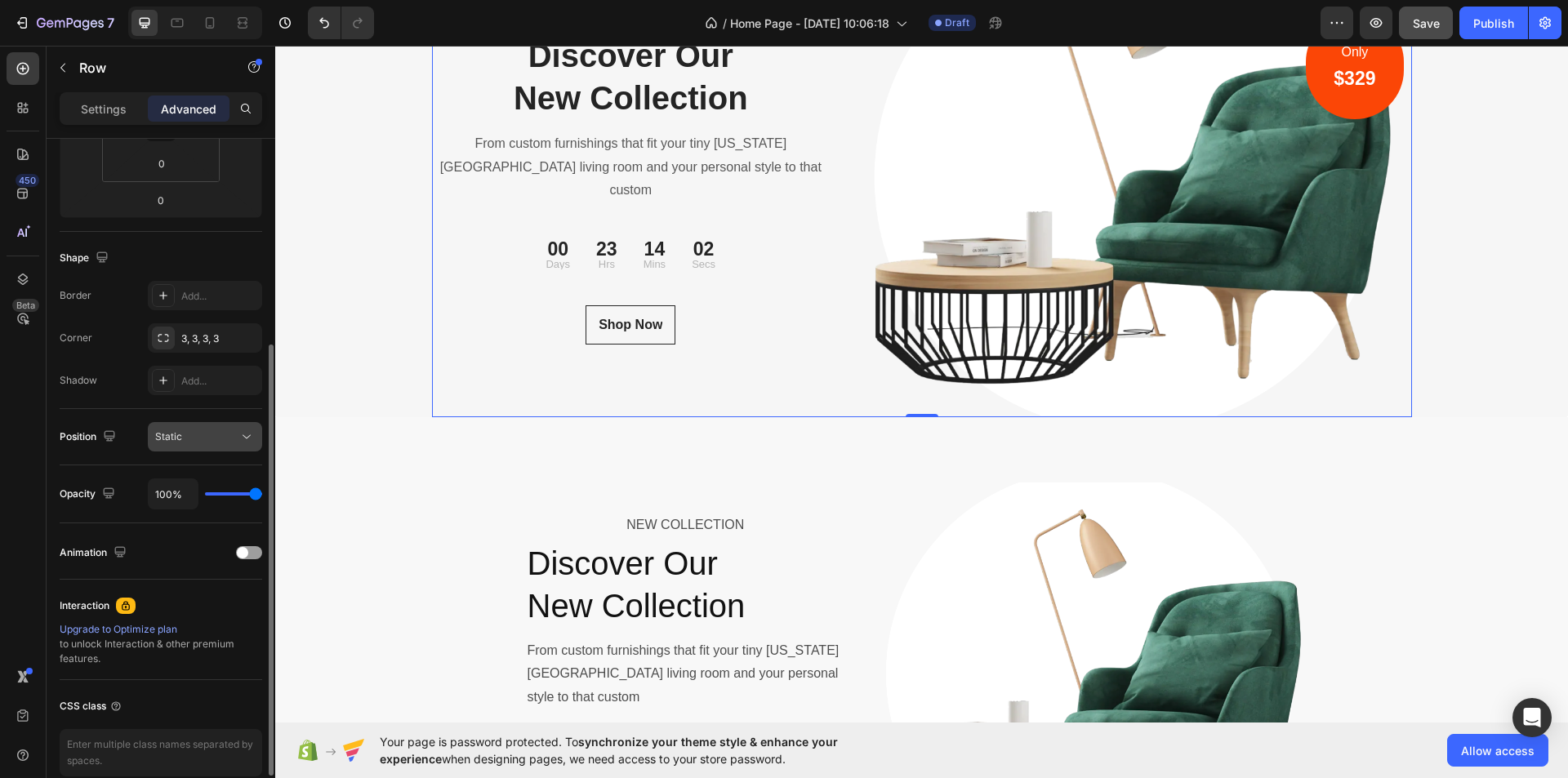
click at [243, 428] on button "Static" at bounding box center [205, 437] width 115 height 30
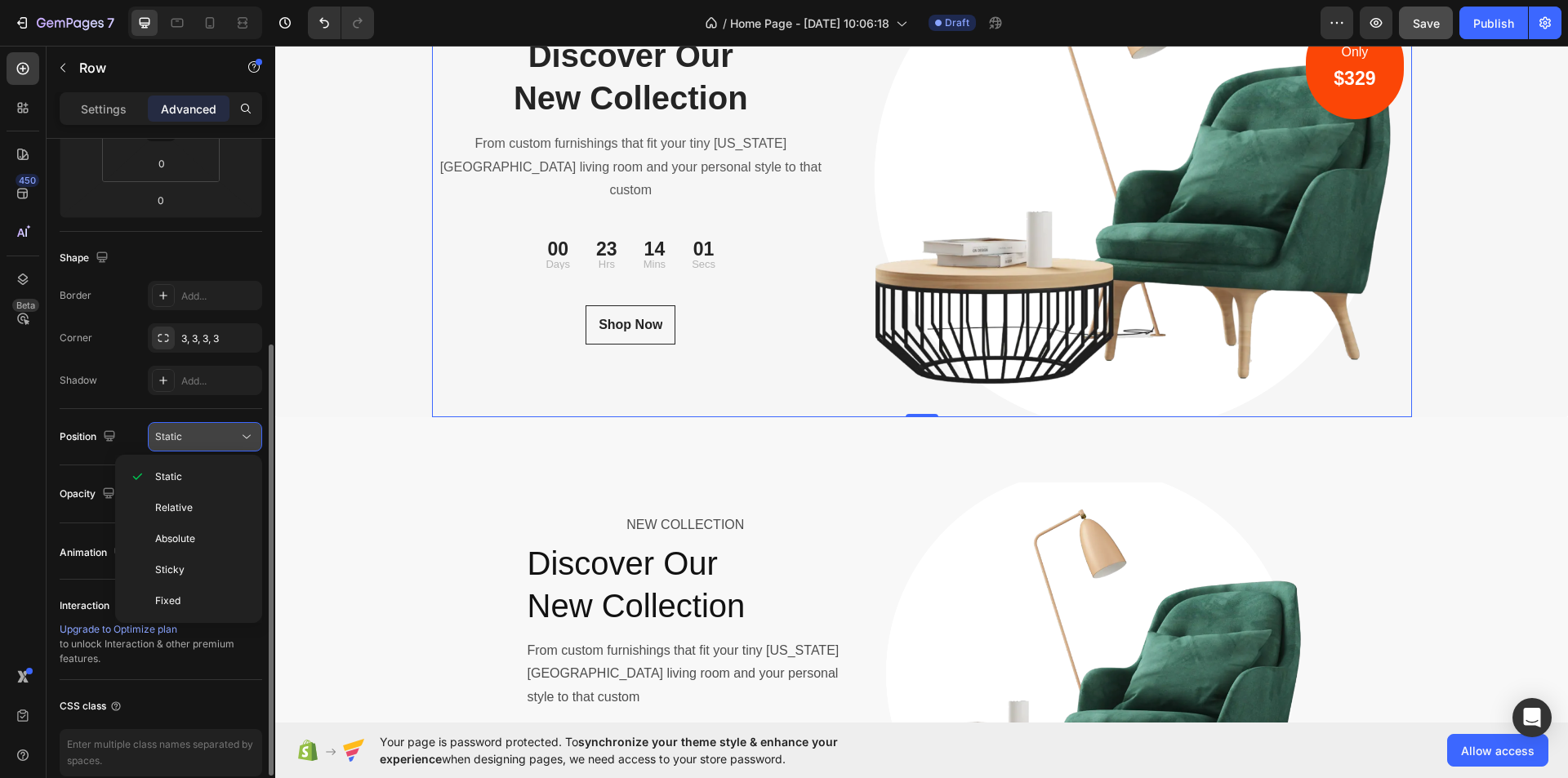
click at [248, 432] on icon at bounding box center [247, 437] width 17 height 17
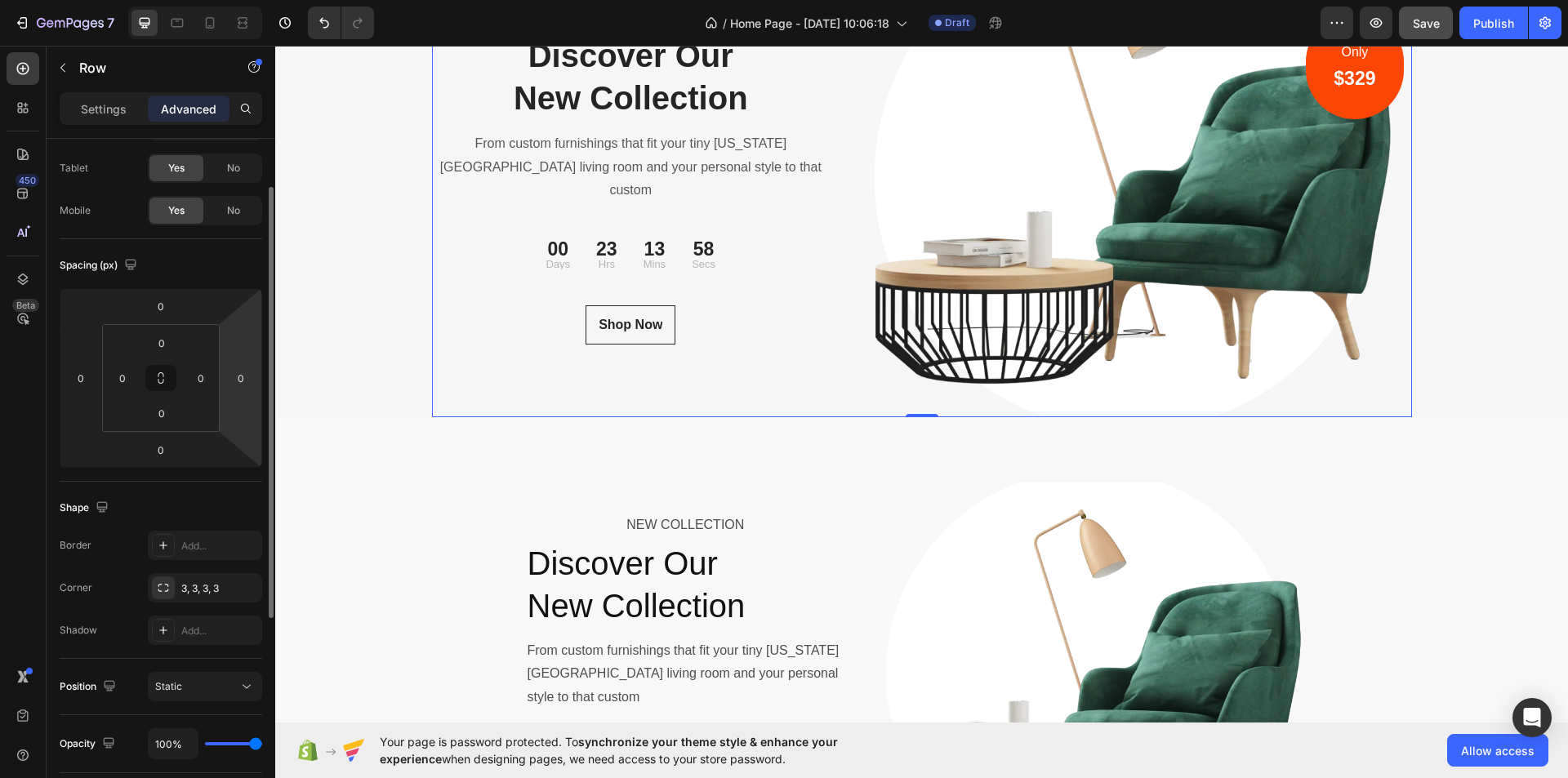
scroll to position [0, 0]
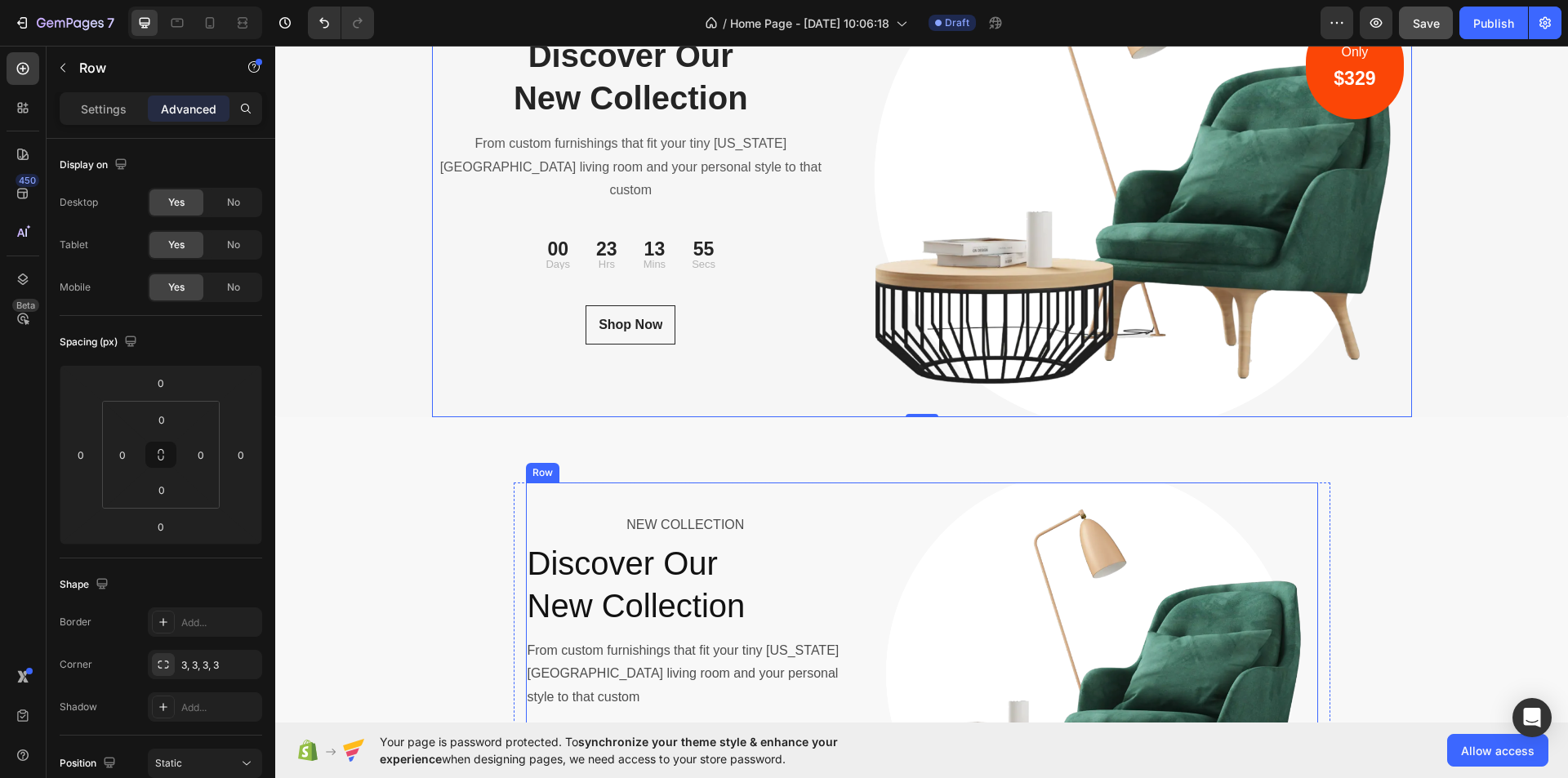
click at [857, 513] on div "NEW COLLECTION Text Block Discover Our New Collection Heading From custom furni…" at bounding box center [922, 675] width 792 height 384
click at [535, 494] on div "NEW COLLECTION Text Block Discover Our New Collection Heading From custom furni…" at bounding box center [687, 675] width 320 height 384
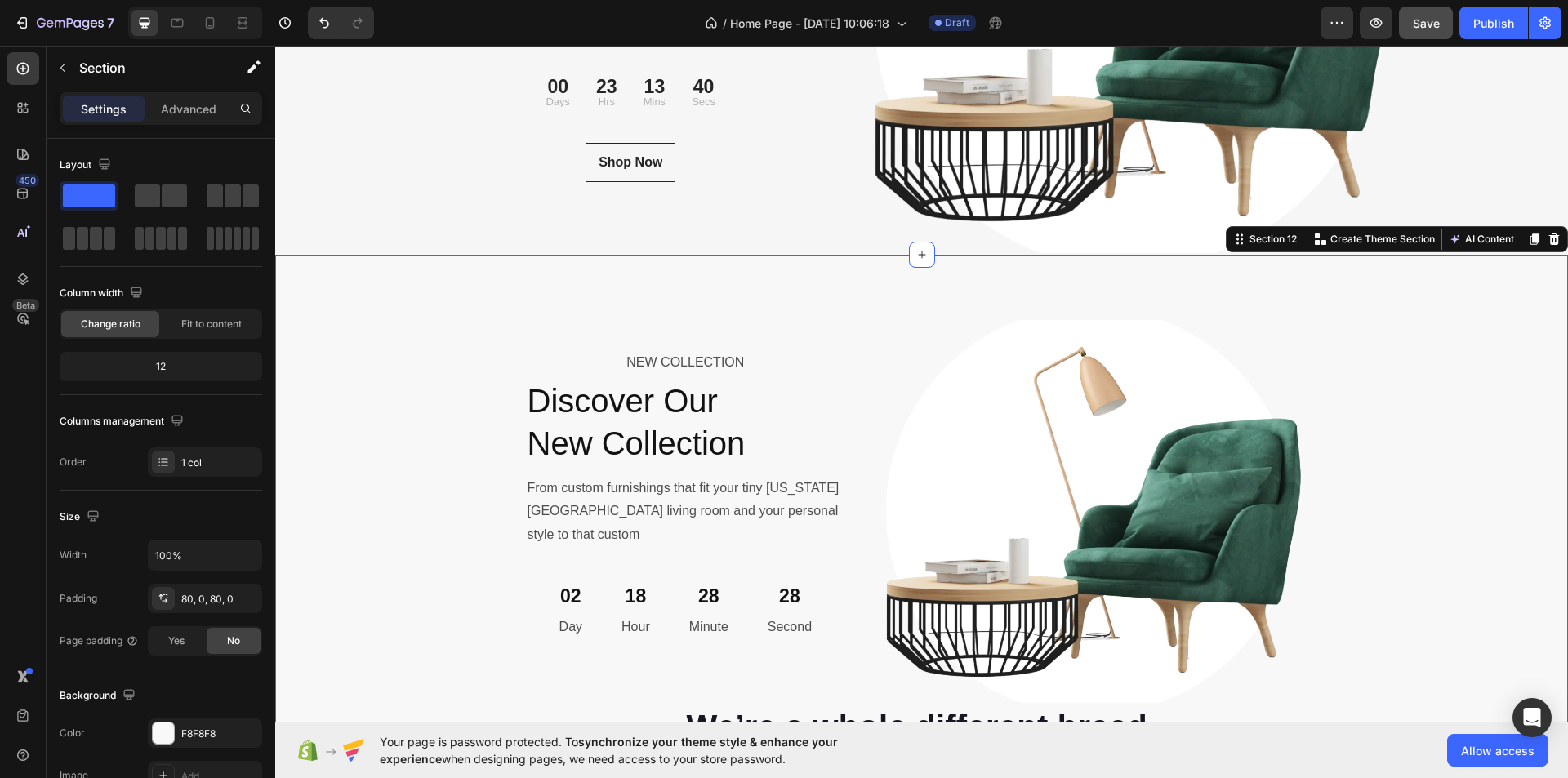
scroll to position [5804, 0]
click at [899, 362] on img at bounding box center [1094, 512] width 447 height 384
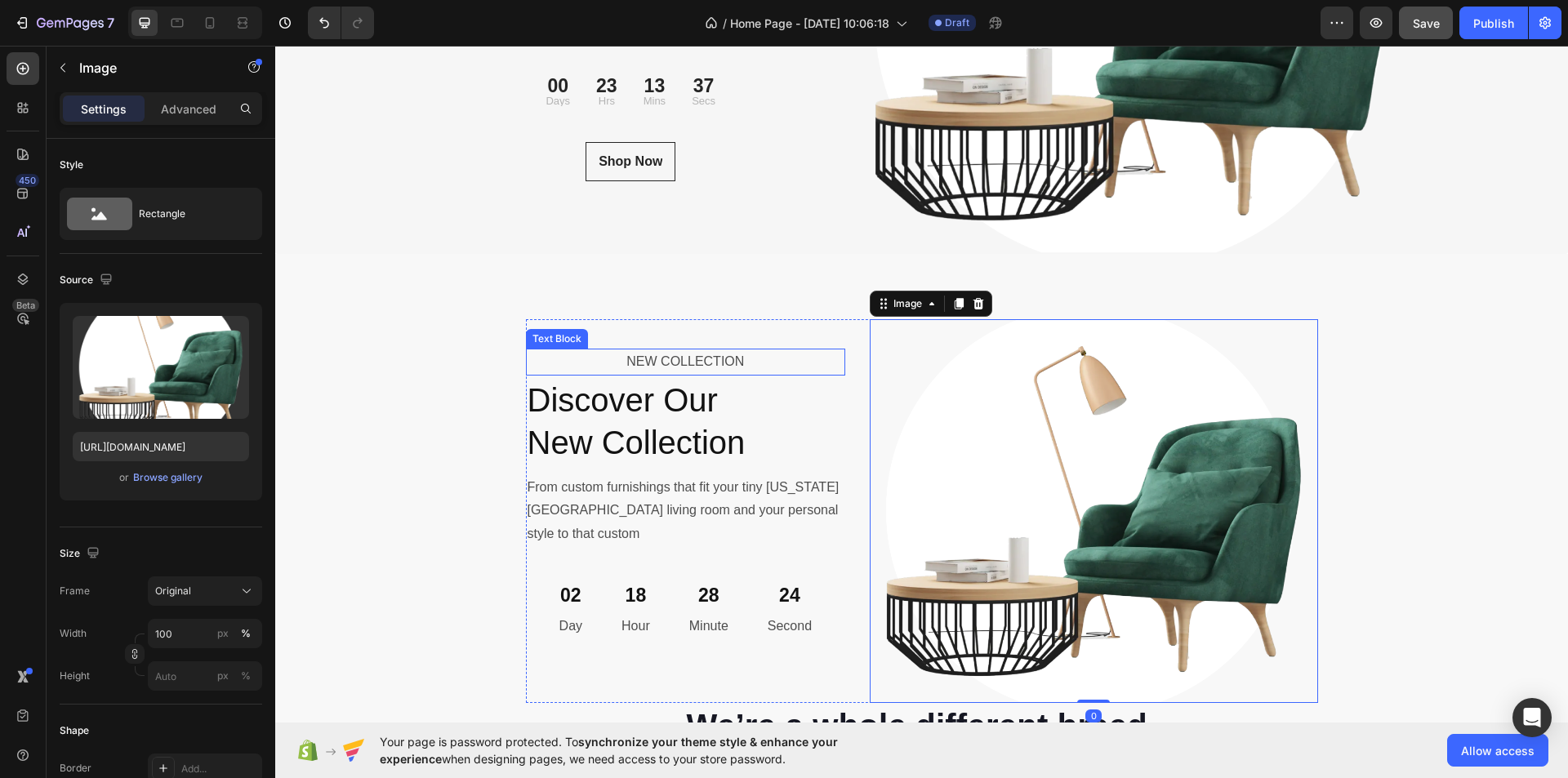
click at [831, 367] on p "NEW COLLECTION" at bounding box center [686, 362] width 317 height 23
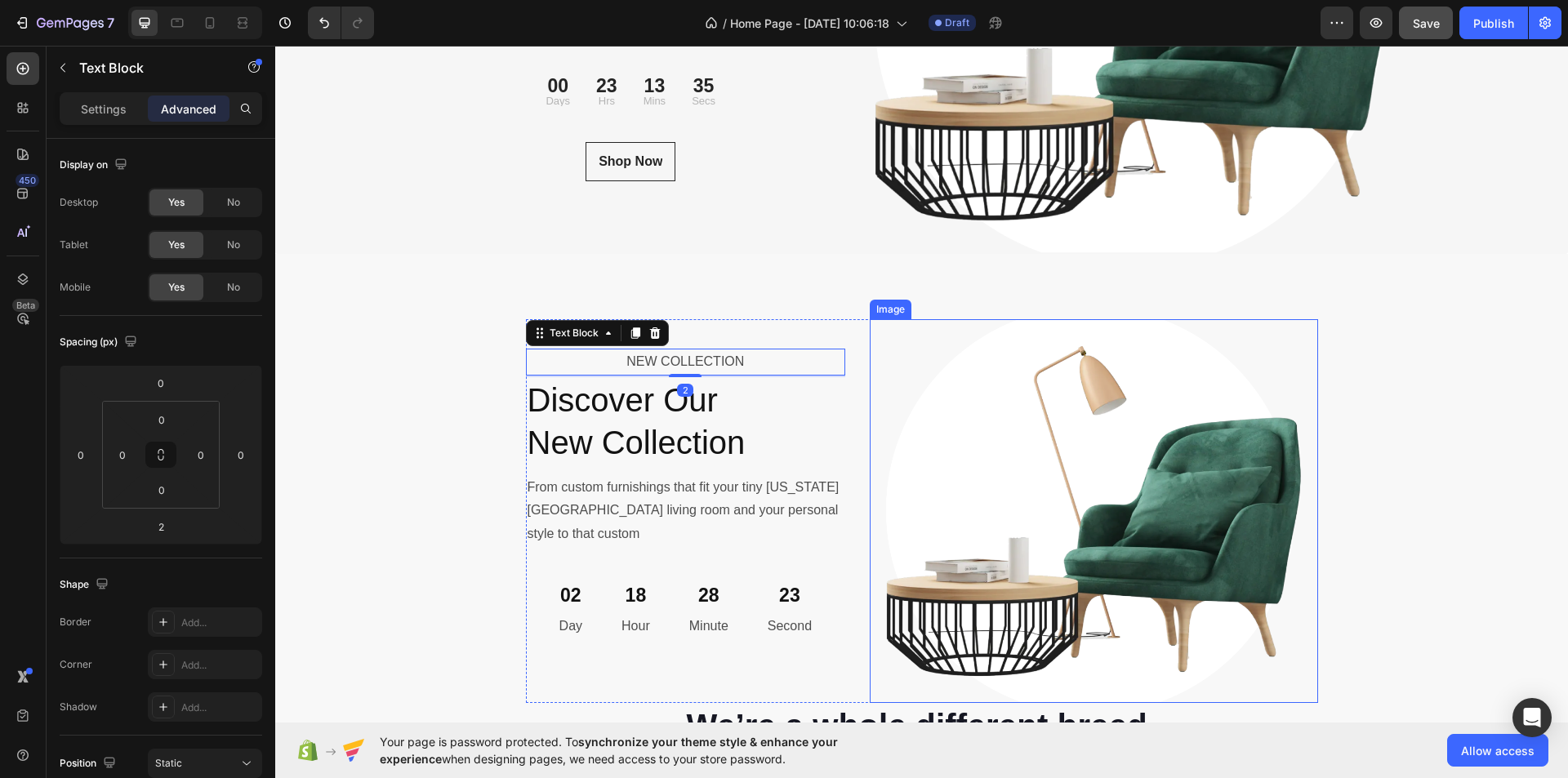
click at [904, 380] on img at bounding box center [1094, 512] width 447 height 384
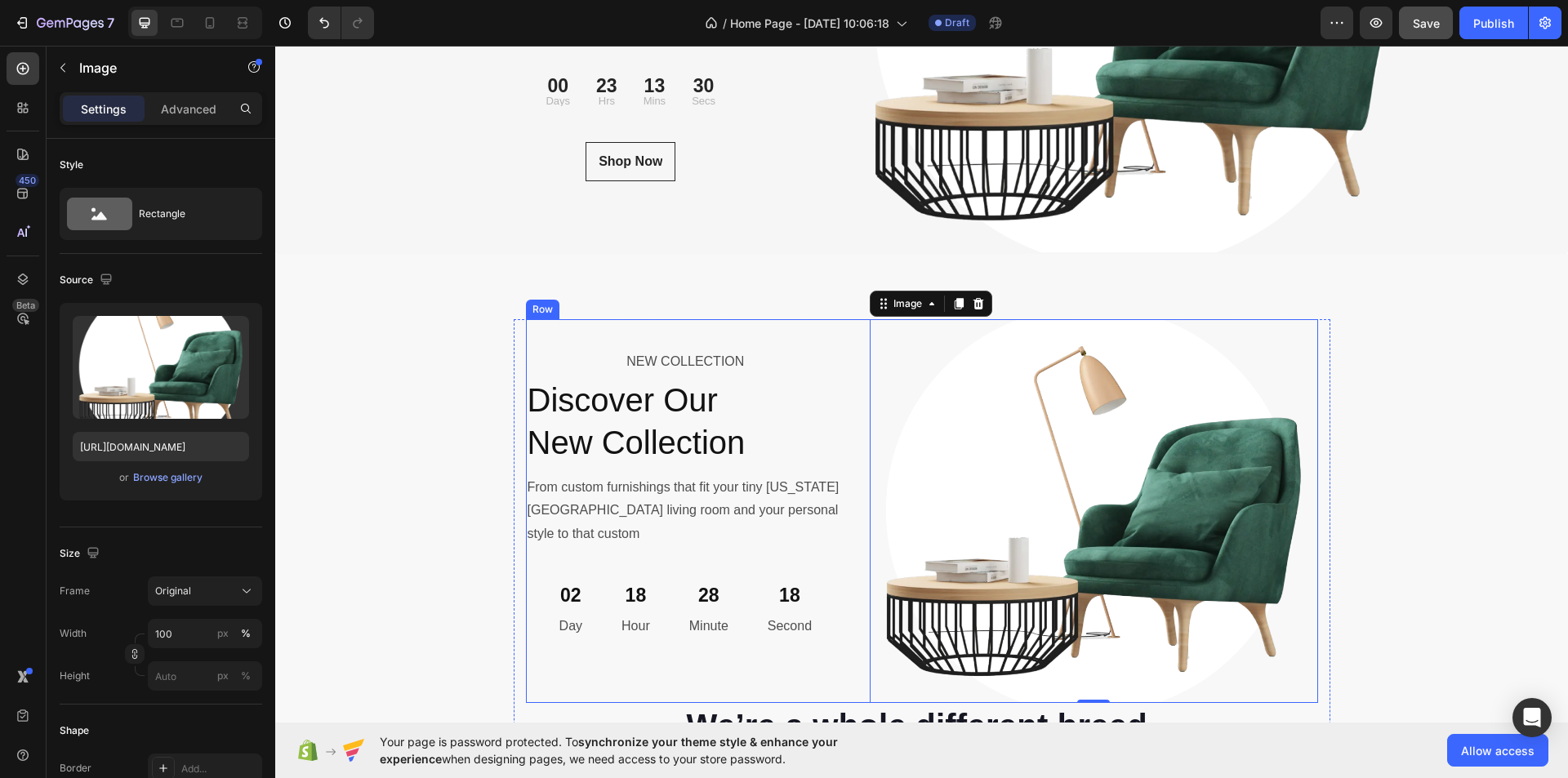
click at [852, 333] on div "NEW COLLECTION Text Block Discover Our New Collection Heading From custom furni…" at bounding box center [922, 512] width 792 height 384
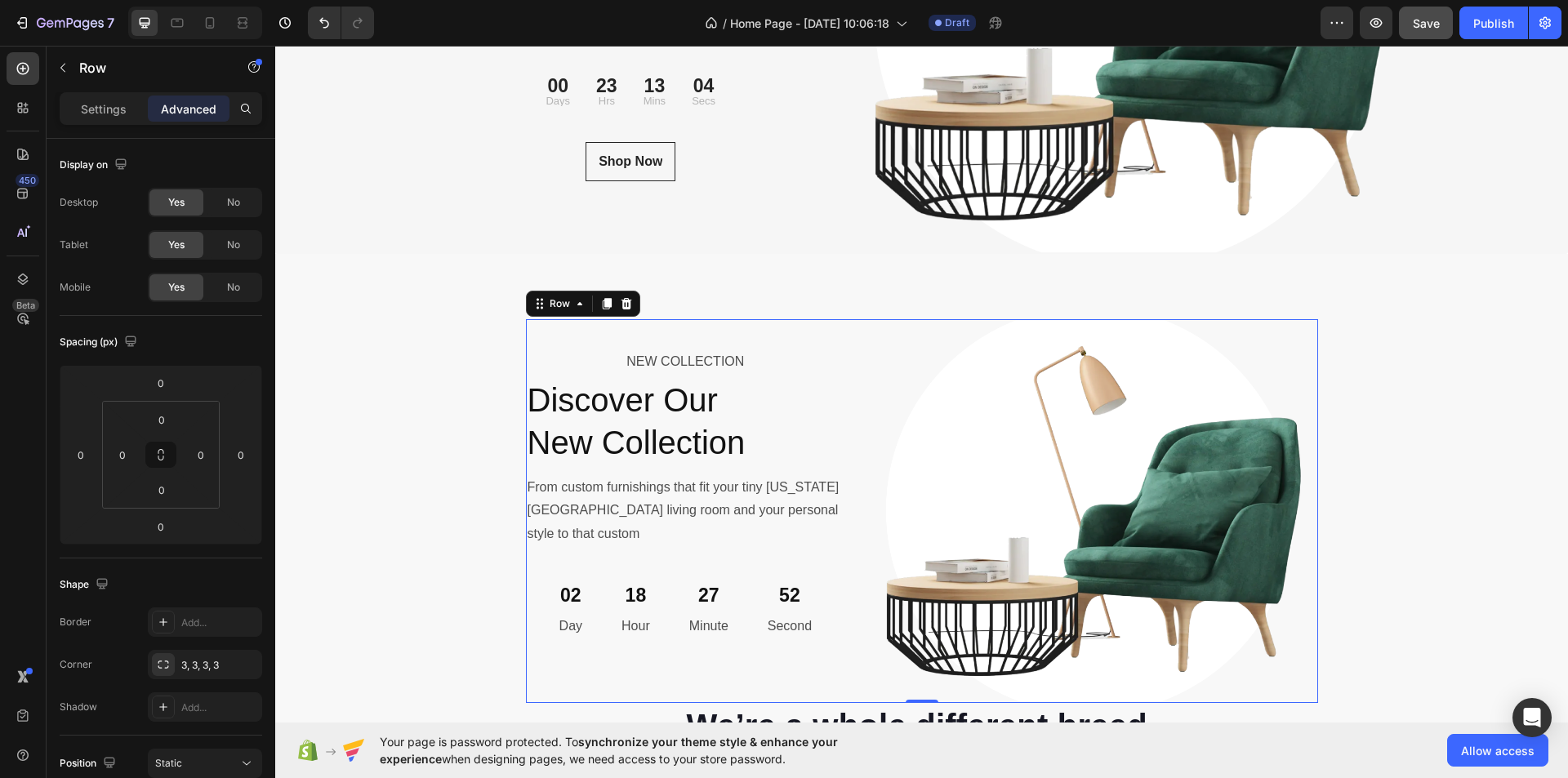
scroll to position [5722, 0]
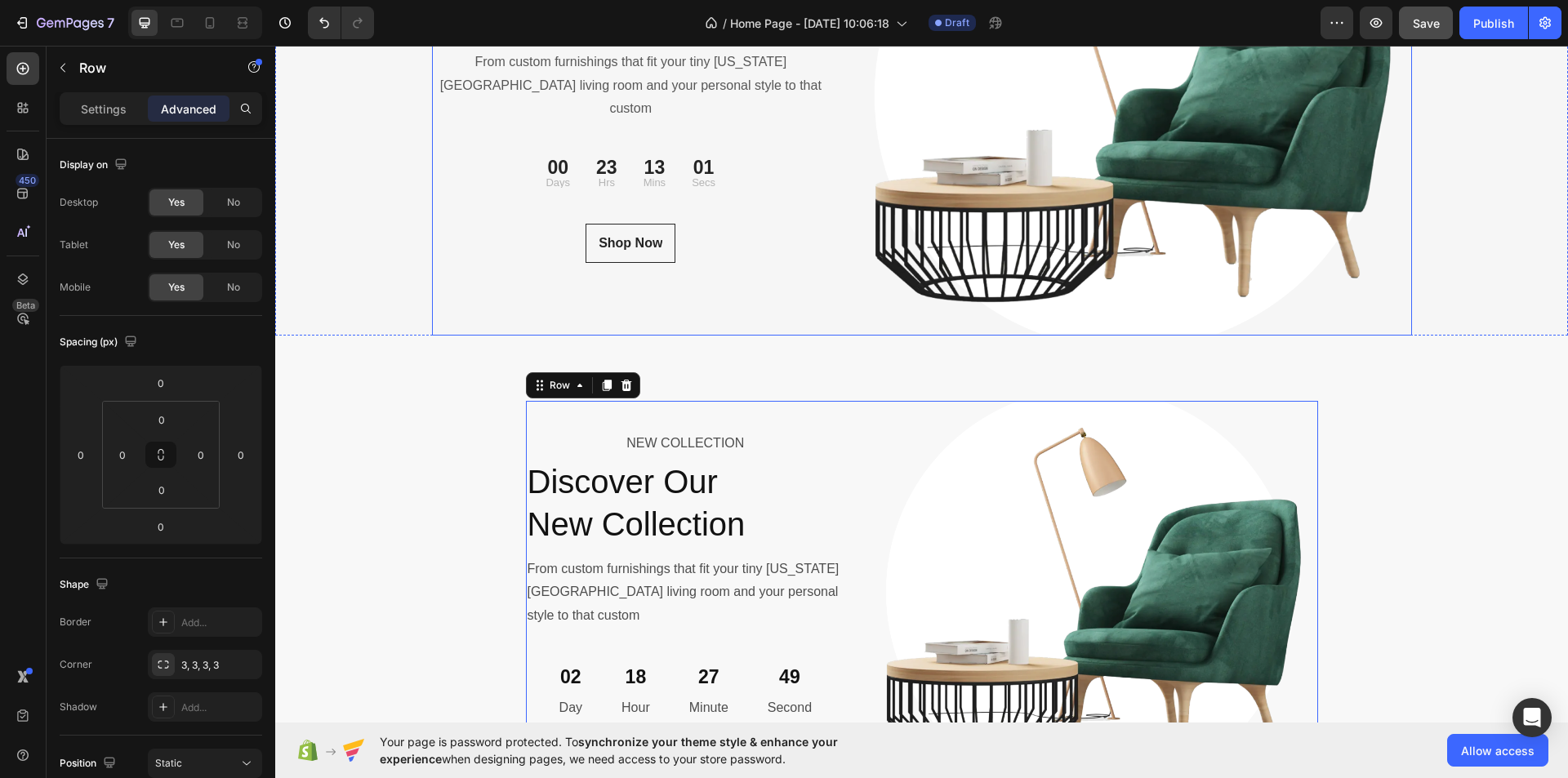
click at [787, 206] on div "NEW COLLECTION Text block Discover Our New Collection Heading From custom furni…" at bounding box center [632, 96] width 399 height 478
click at [838, 420] on div "NEW COLLECTION Text Block Discover Our New Collection Heading From custom furni…" at bounding box center [687, 593] width 320 height 384
drag, startPoint x: 92, startPoint y: 109, endPoint x: 96, endPoint y: 123, distance: 14.6
click at [92, 108] on p "Settings" at bounding box center [103, 109] width 46 height 17
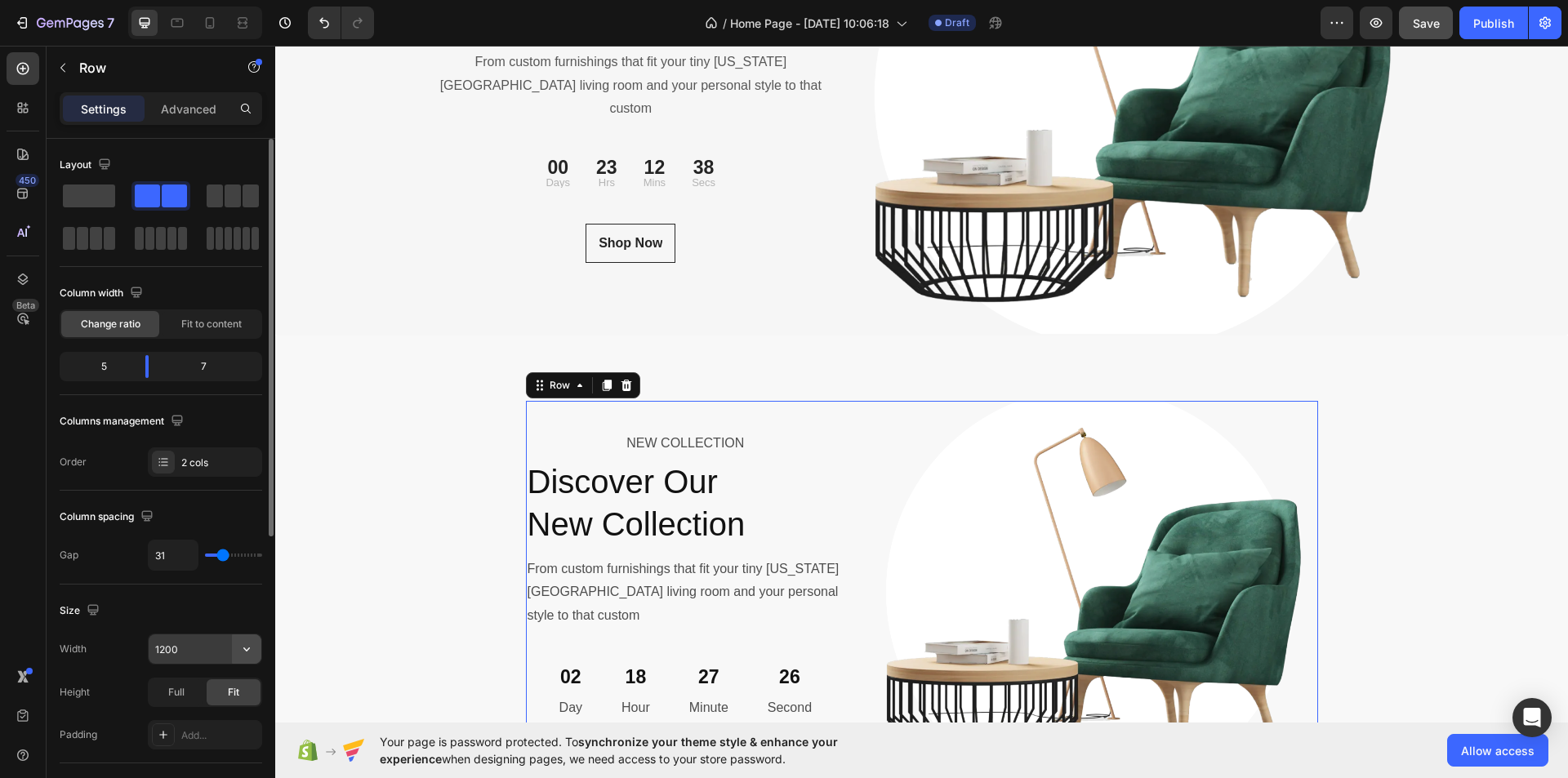
click at [247, 648] on icon "button" at bounding box center [247, 649] width 17 height 17
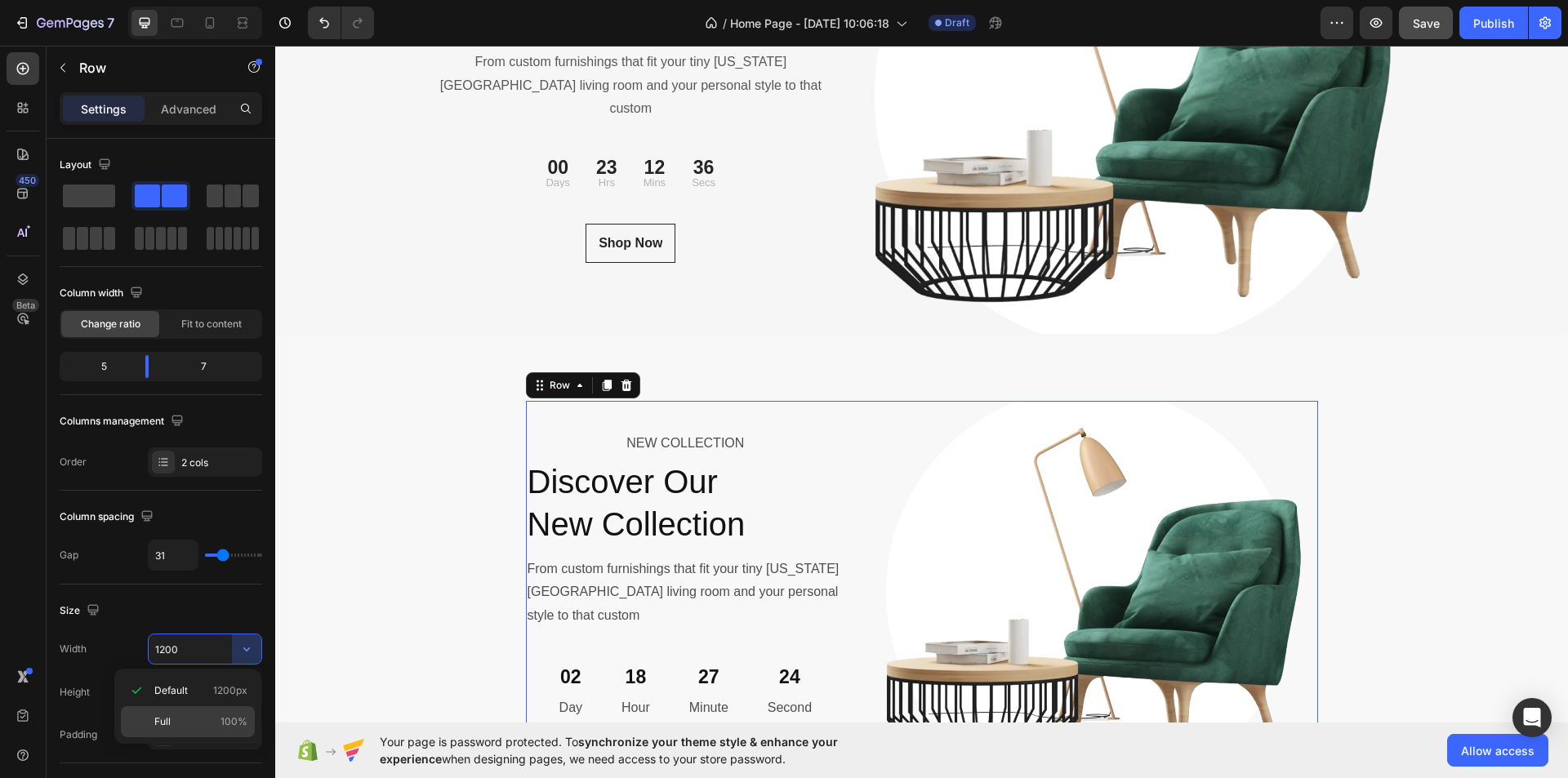
click at [237, 719] on span "100%" at bounding box center [234, 722] width 27 height 15
type input "100%"
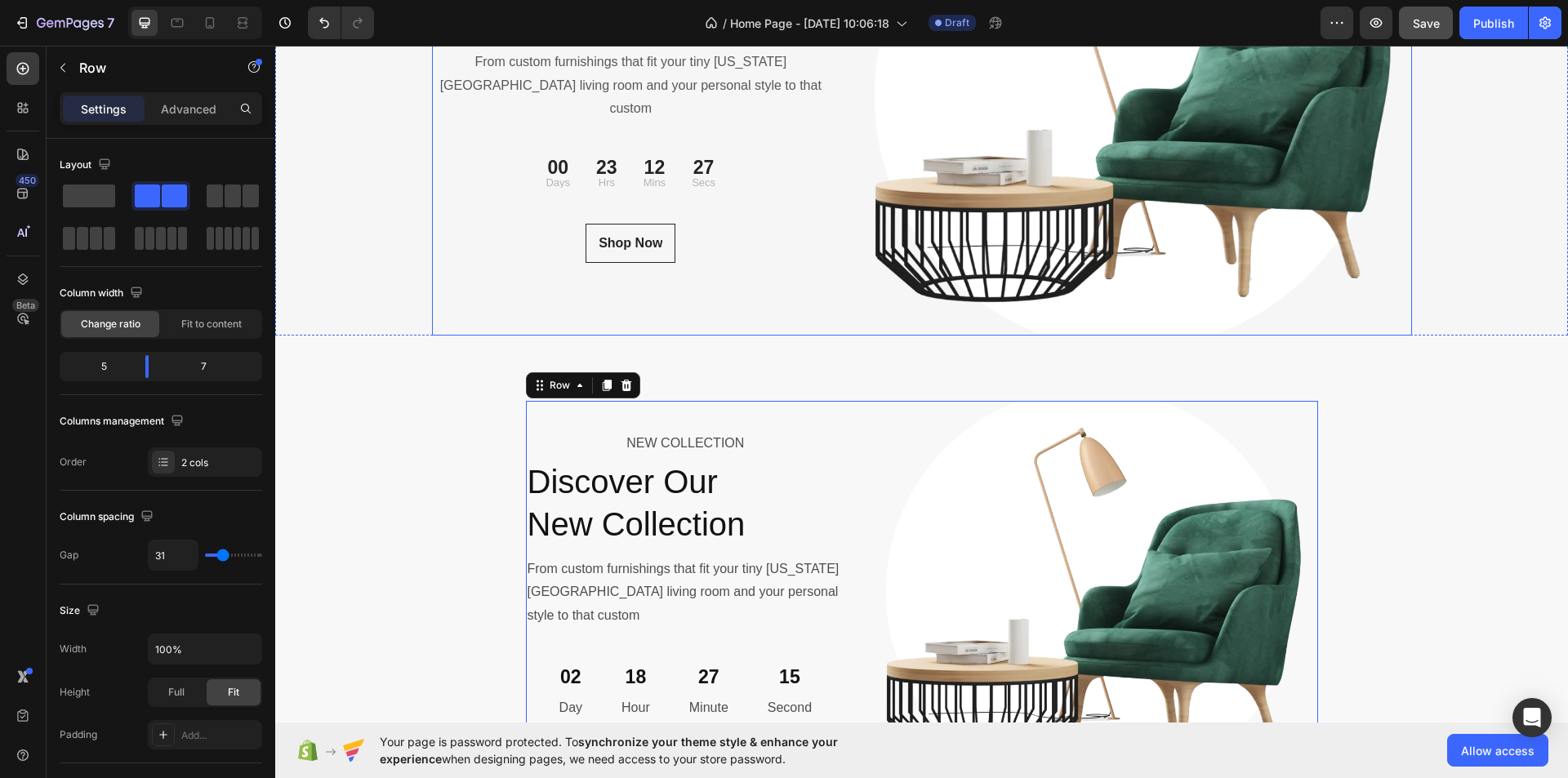
click at [789, 277] on div "NEW COLLECTION Text block Discover Our New Collection Heading From custom furni…" at bounding box center [632, 96] width 399 height 478
click at [853, 447] on div "NEW COLLECTION Text Block Discover Our New Collection Heading From custom furni…" at bounding box center [922, 593] width 792 height 384
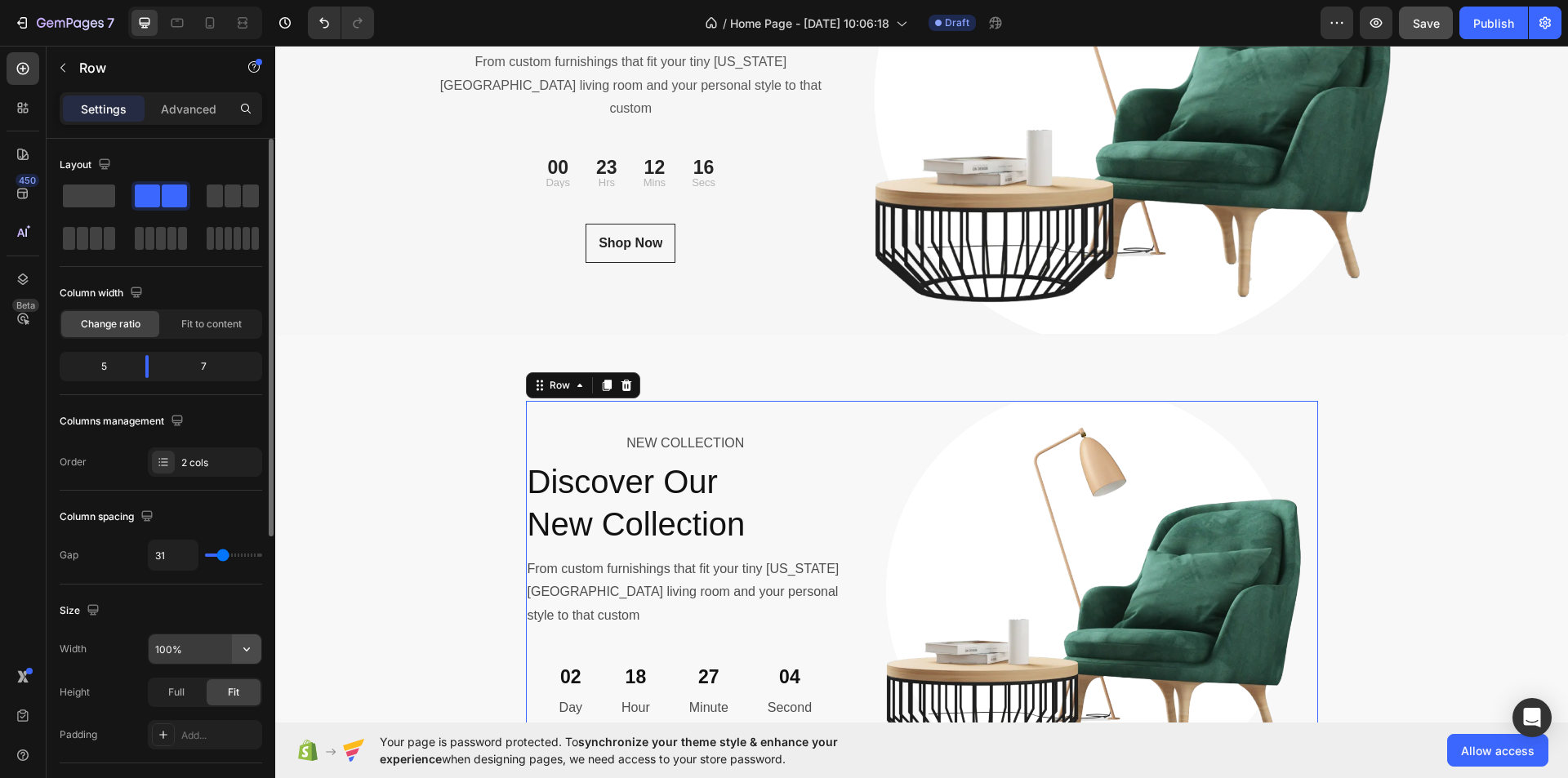
click at [245, 645] on icon "button" at bounding box center [247, 649] width 17 height 17
click at [237, 688] on span "1200px" at bounding box center [230, 691] width 34 height 15
type input "1200"
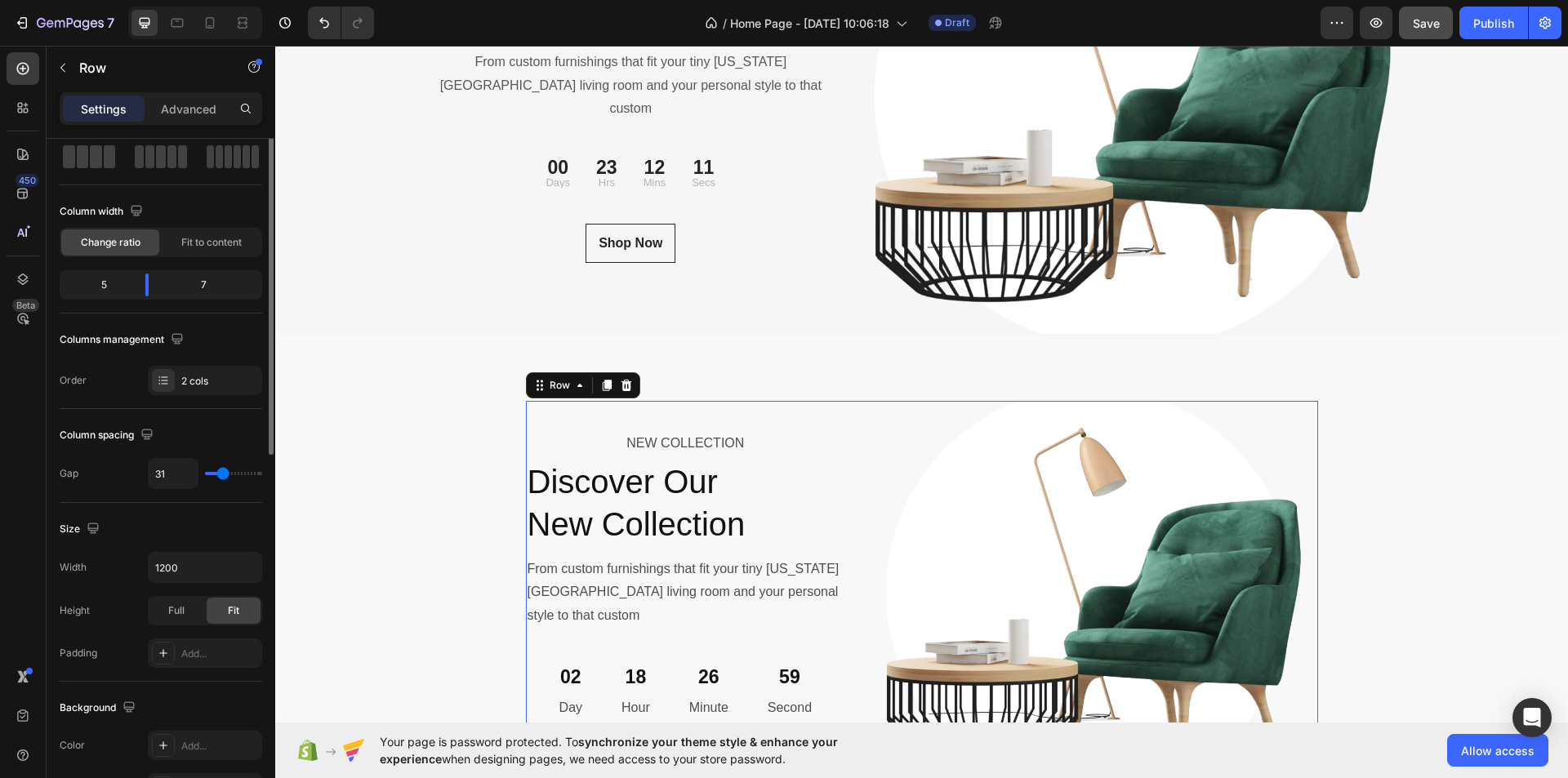
scroll to position [0, 0]
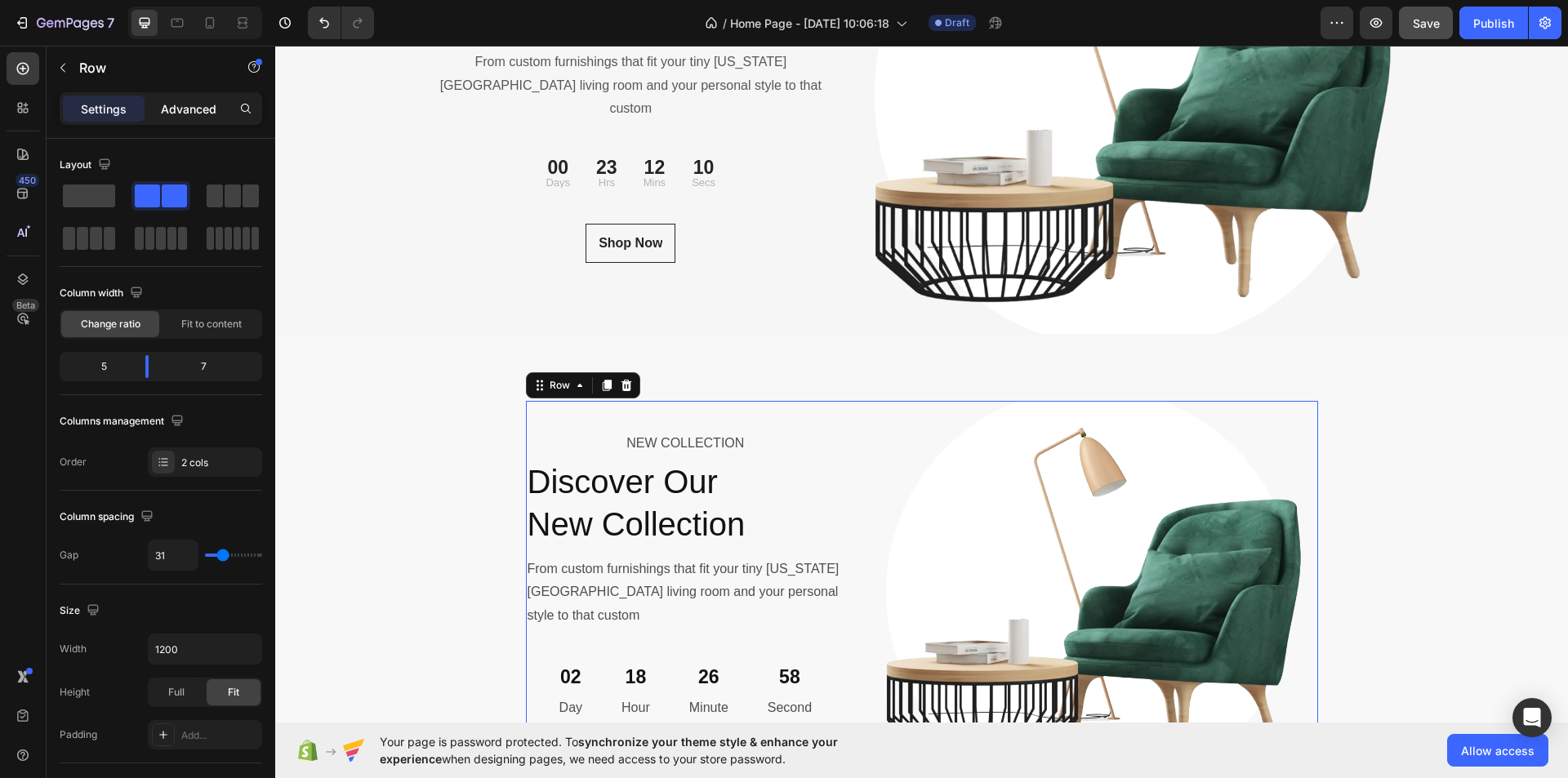
click at [182, 104] on p "Advanced" at bounding box center [189, 109] width 56 height 17
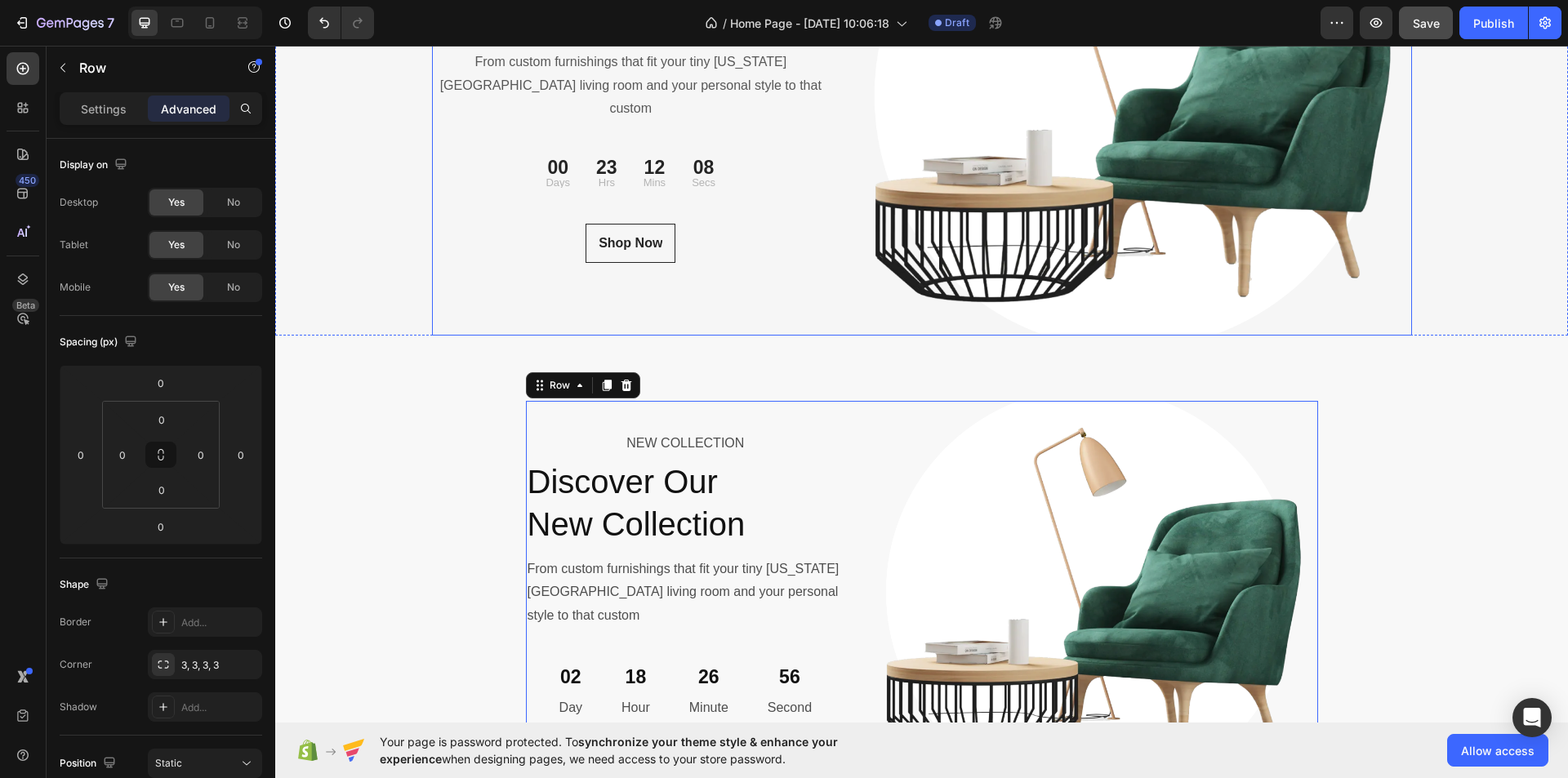
click at [770, 269] on div "NEW COLLECTION Text block Discover Our New Collection Heading From custom furni…" at bounding box center [632, 96] width 399 height 478
click at [112, 116] on p "Settings" at bounding box center [103, 109] width 46 height 17
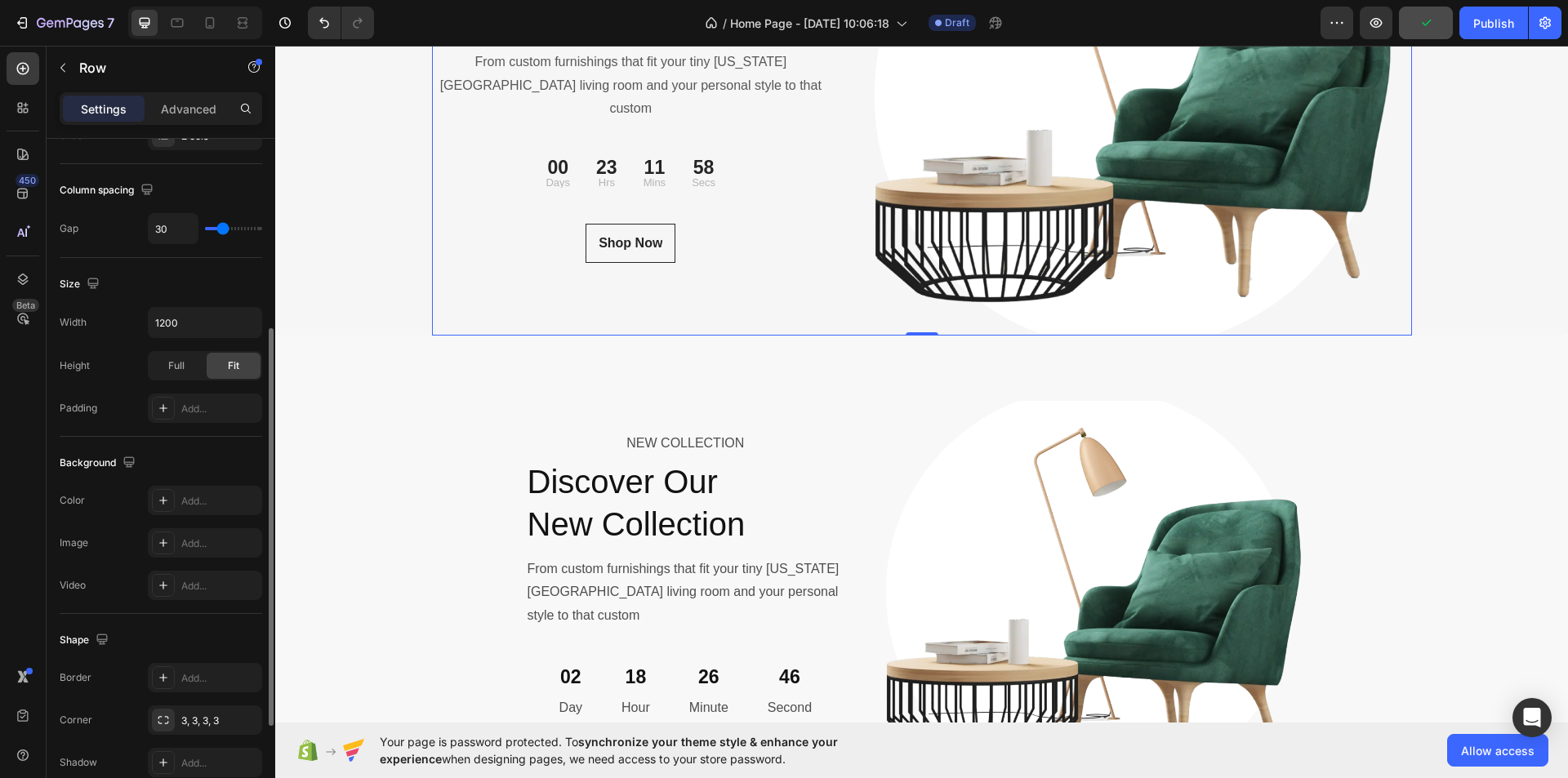
scroll to position [163, 0]
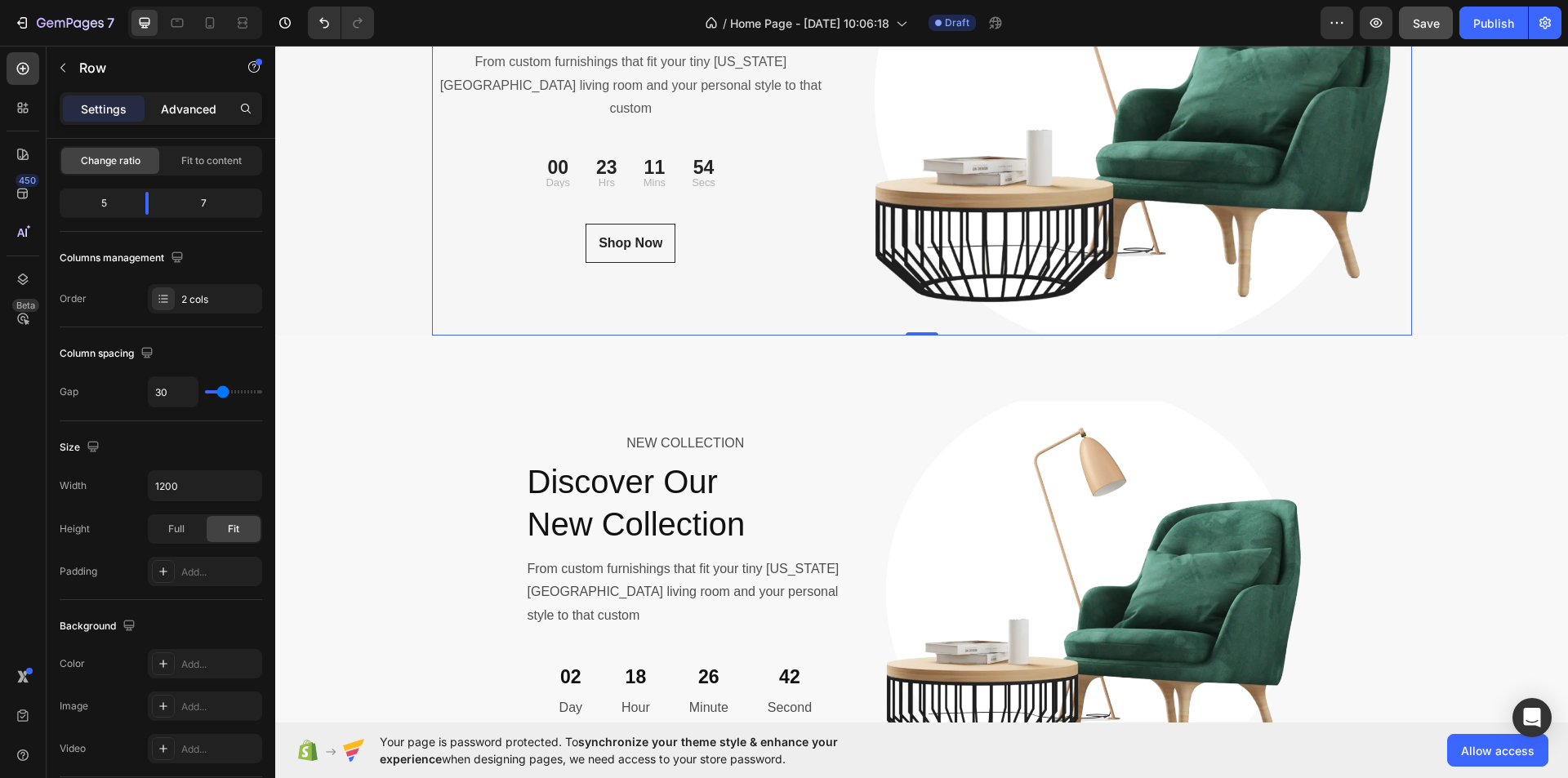
click at [200, 102] on p "Advanced" at bounding box center [189, 109] width 56 height 17
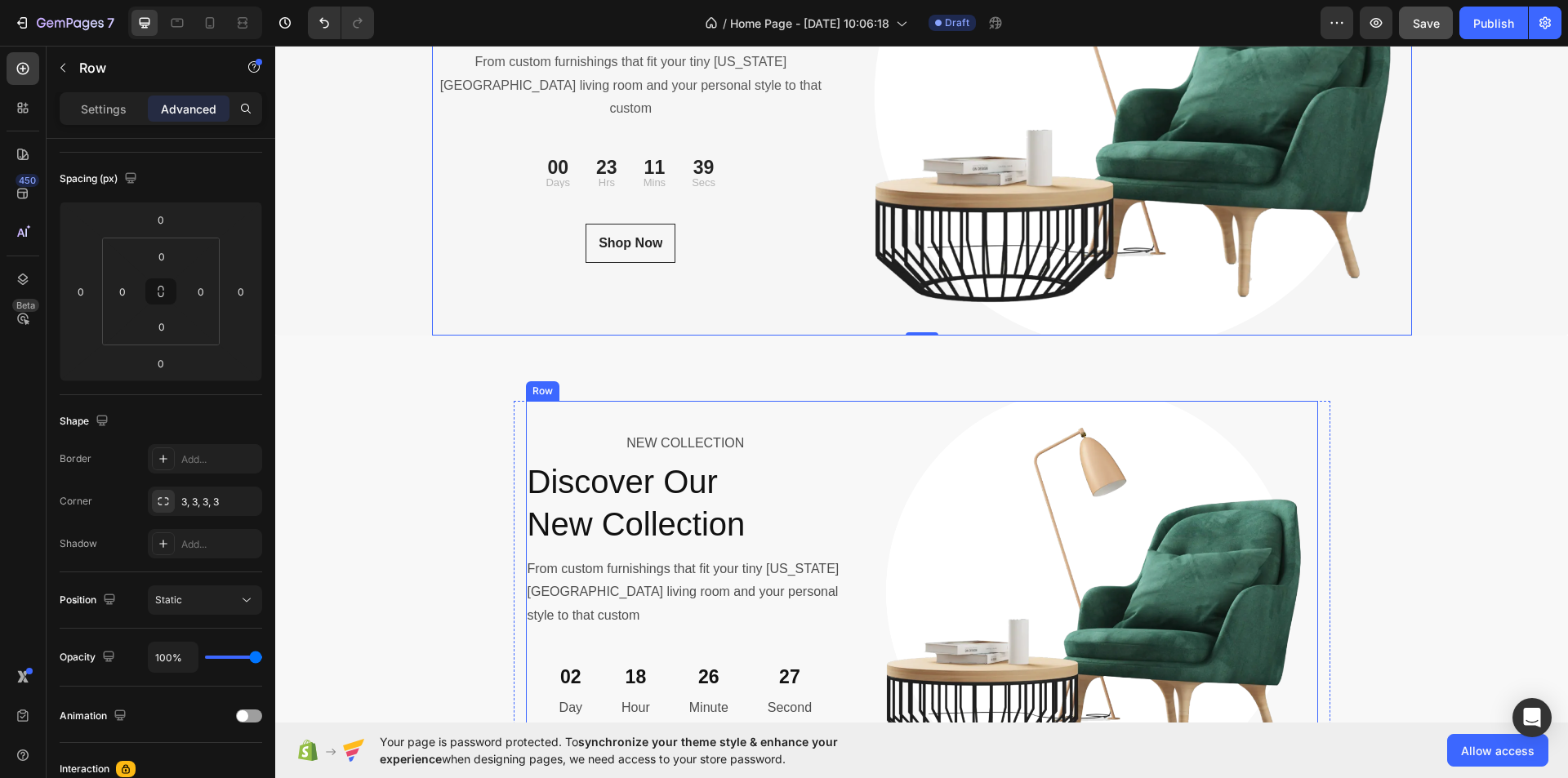
click at [832, 436] on div "NEW COLLECTION Text Block Discover Our New Collection Heading From custom furni…" at bounding box center [687, 593] width 320 height 384
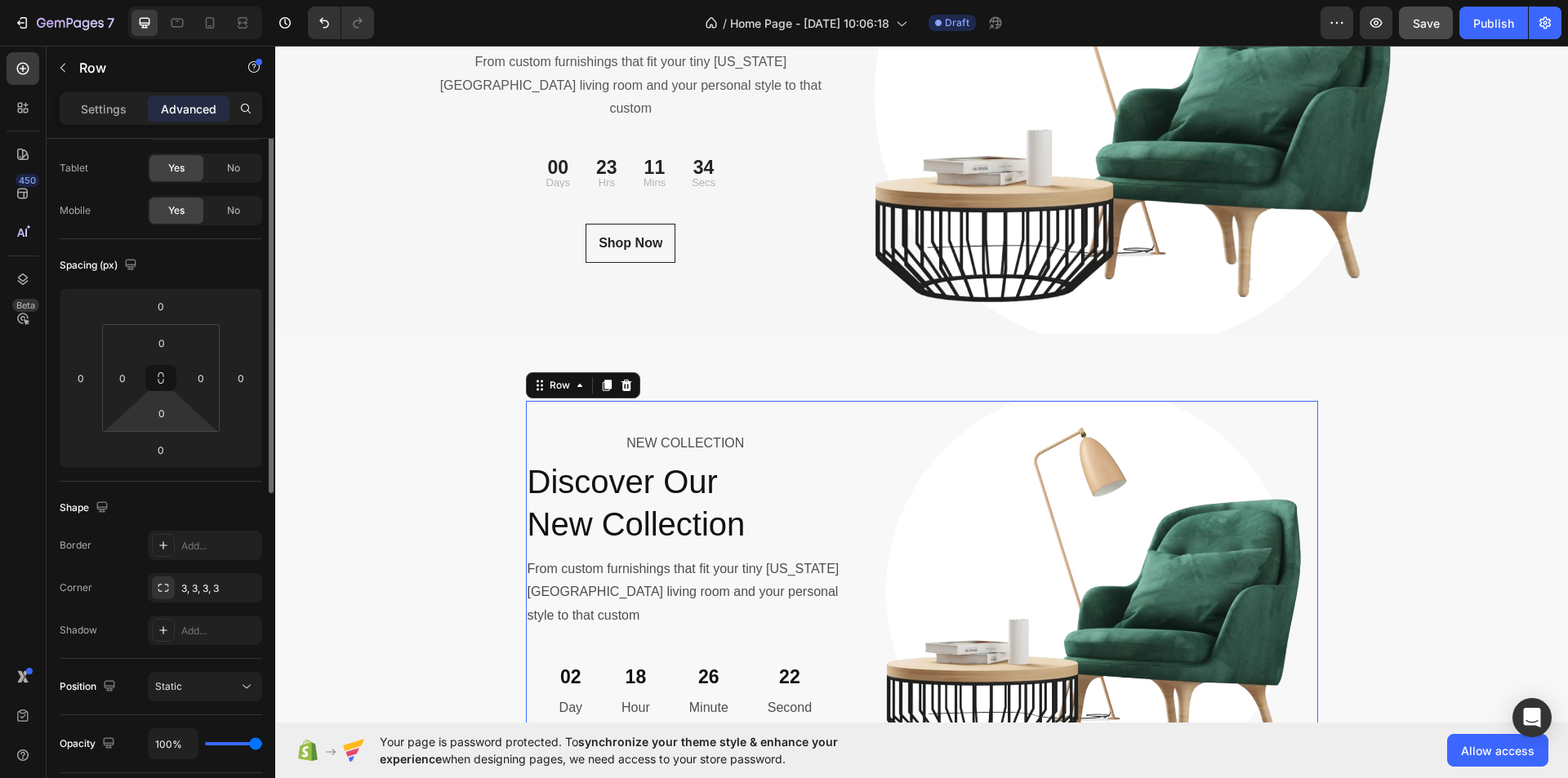
scroll to position [0, 0]
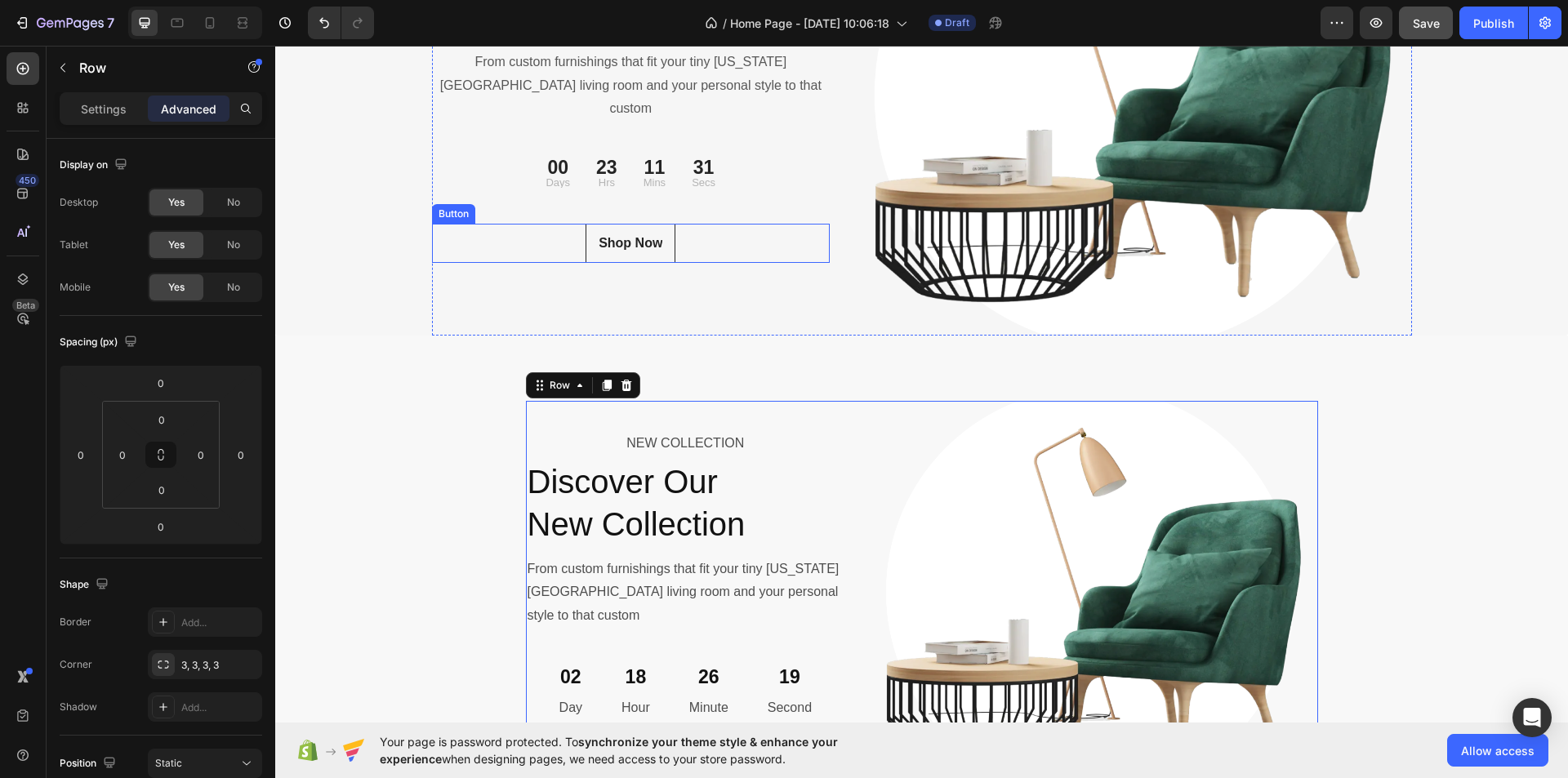
click at [783, 224] on div "Shop Now Button" at bounding box center [632, 243] width 399 height 39
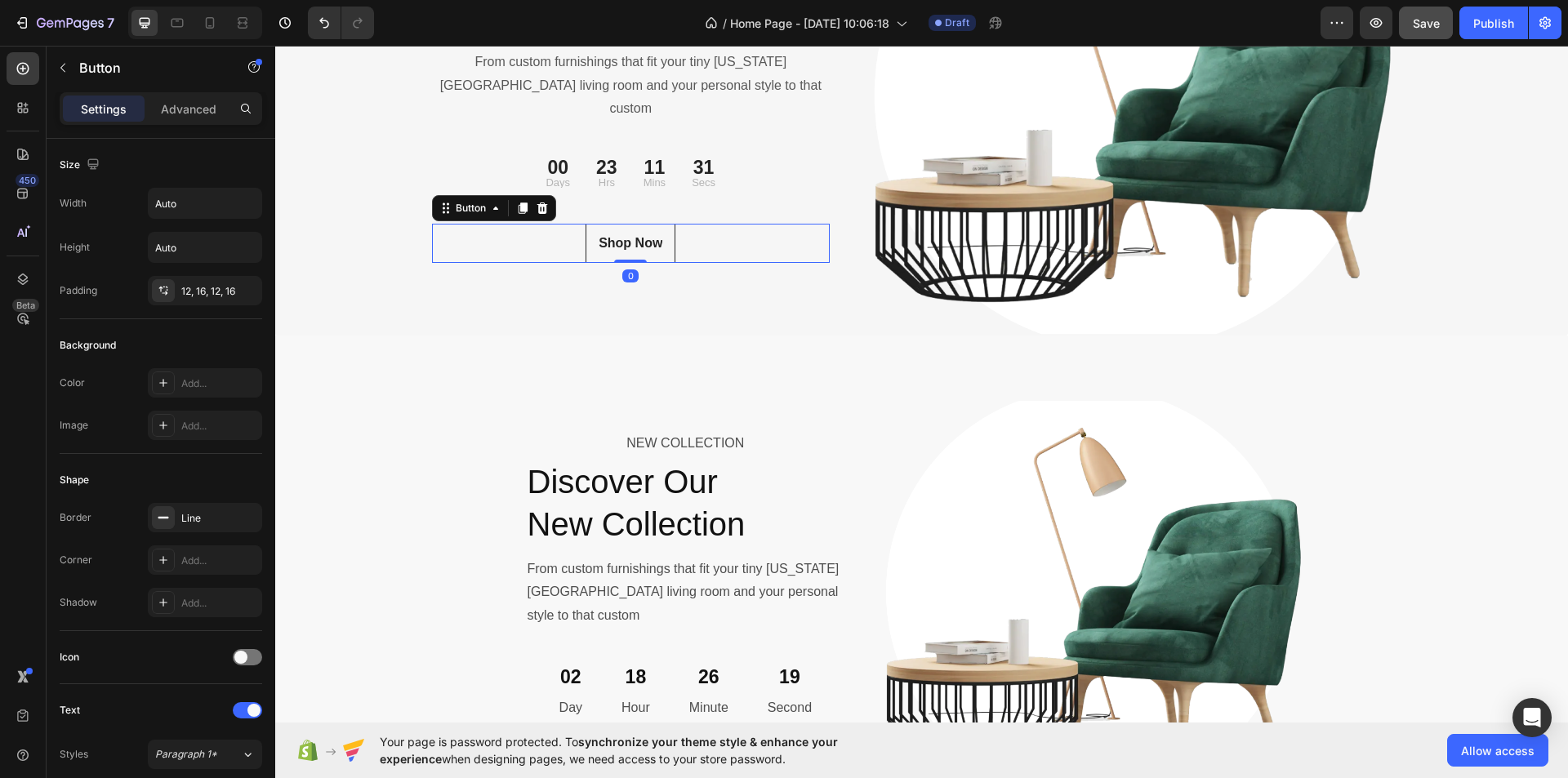
click at [790, 294] on div "NEW COLLECTION Text block Discover Our New Collection Heading From custom furni…" at bounding box center [632, 96] width 399 height 478
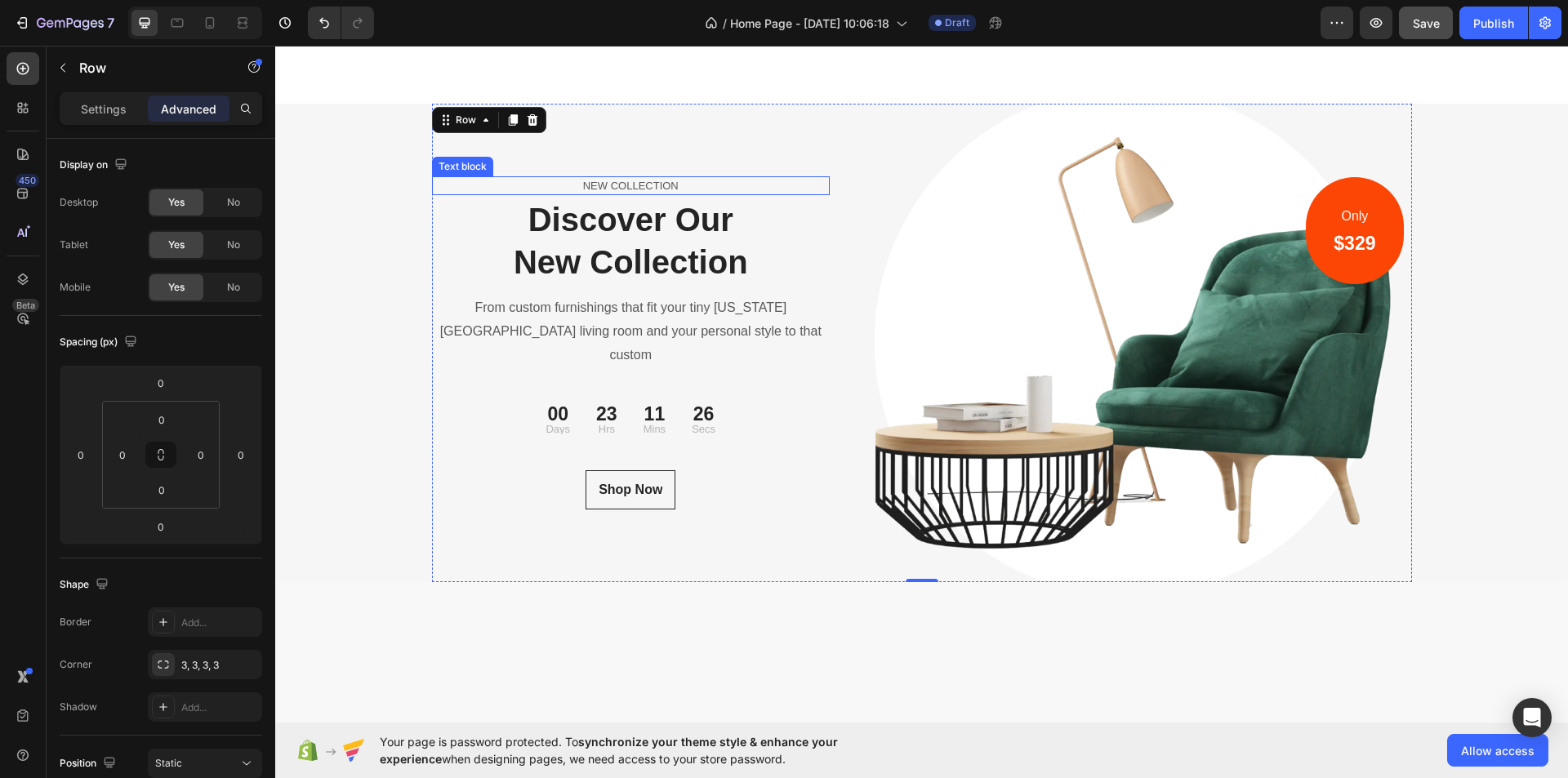
scroll to position [5314, 0]
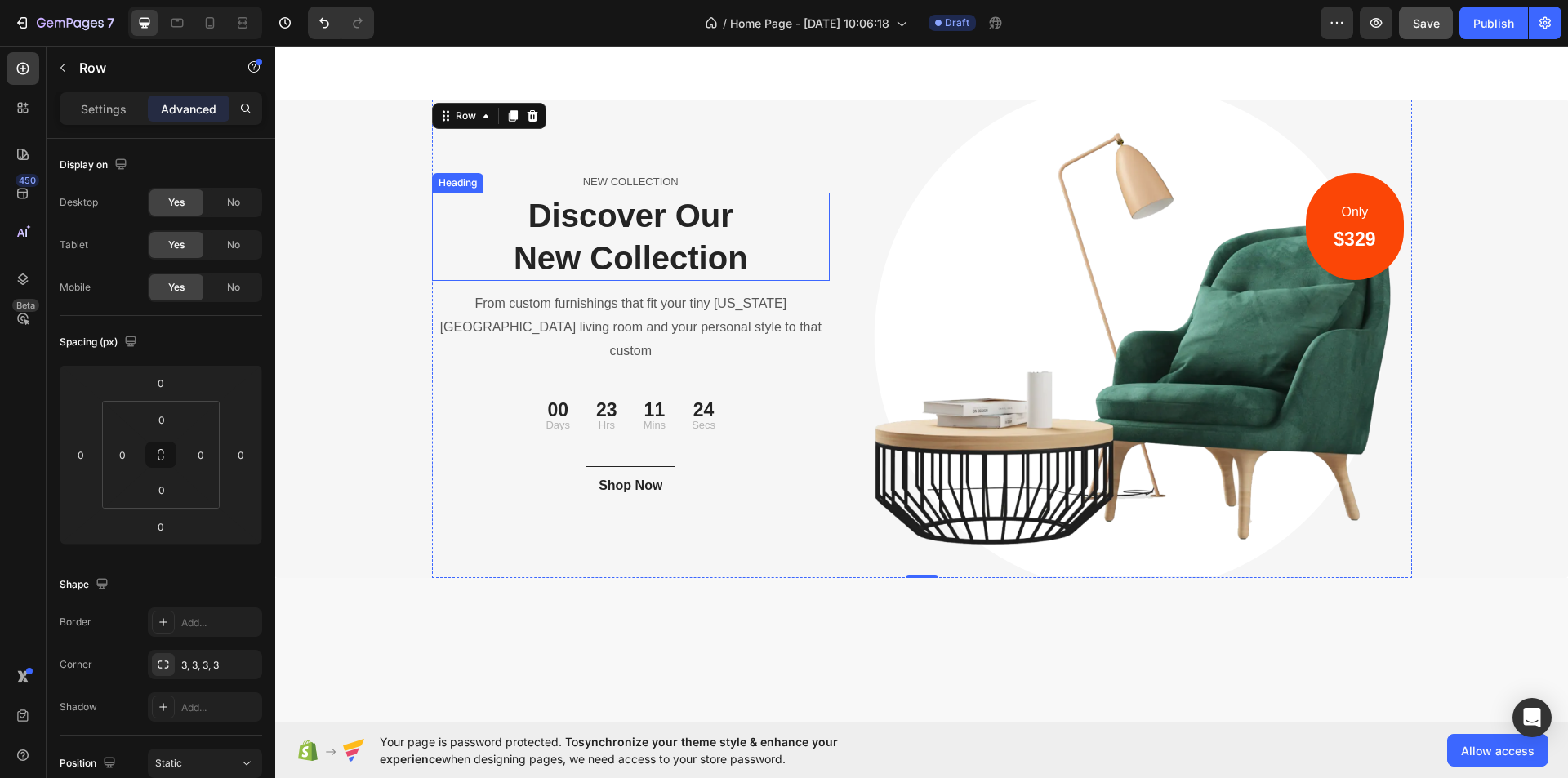
click at [659, 280] on p "Discover Our New Collection" at bounding box center [632, 237] width 395 height 85
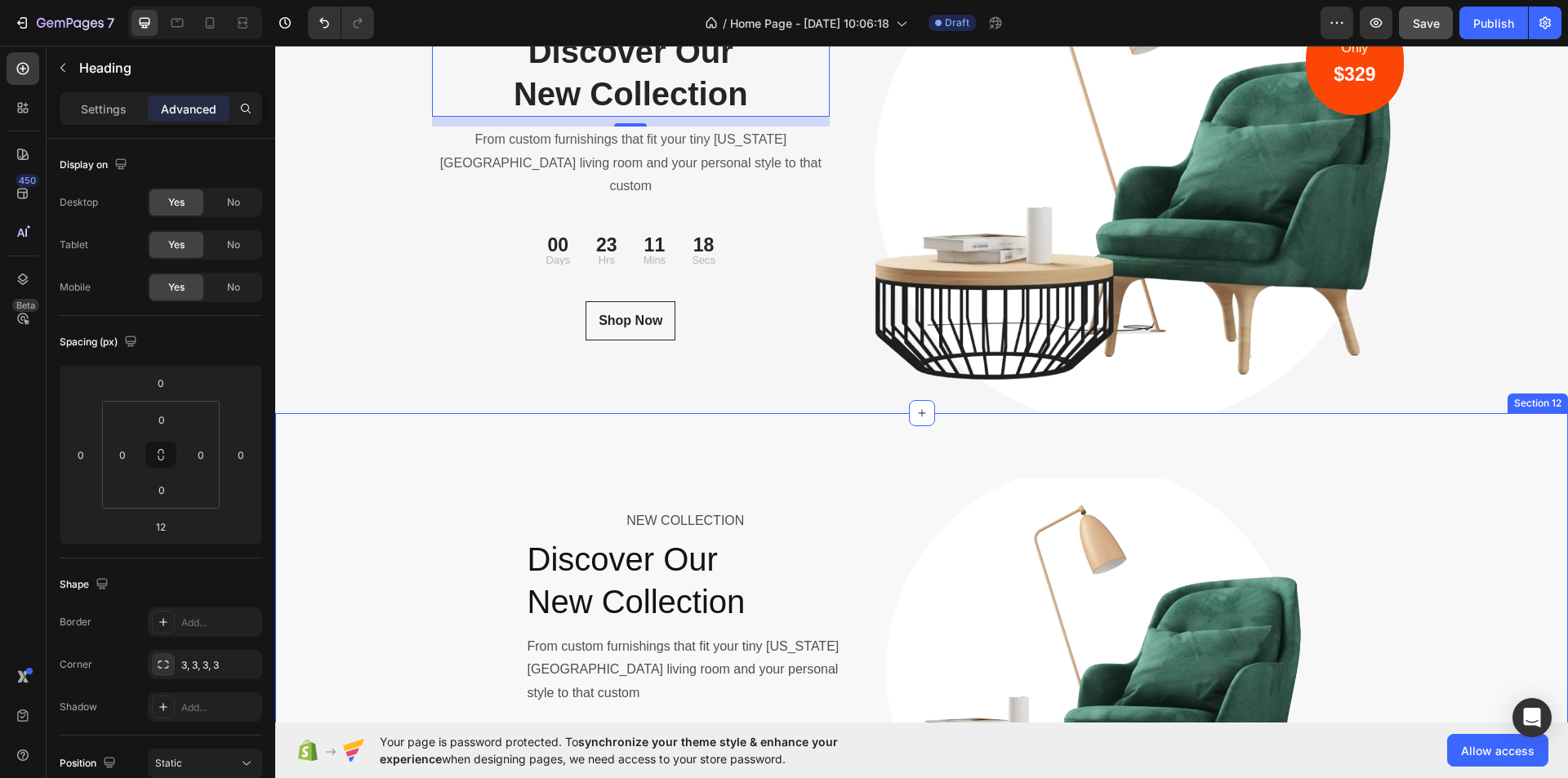
scroll to position [5722, 0]
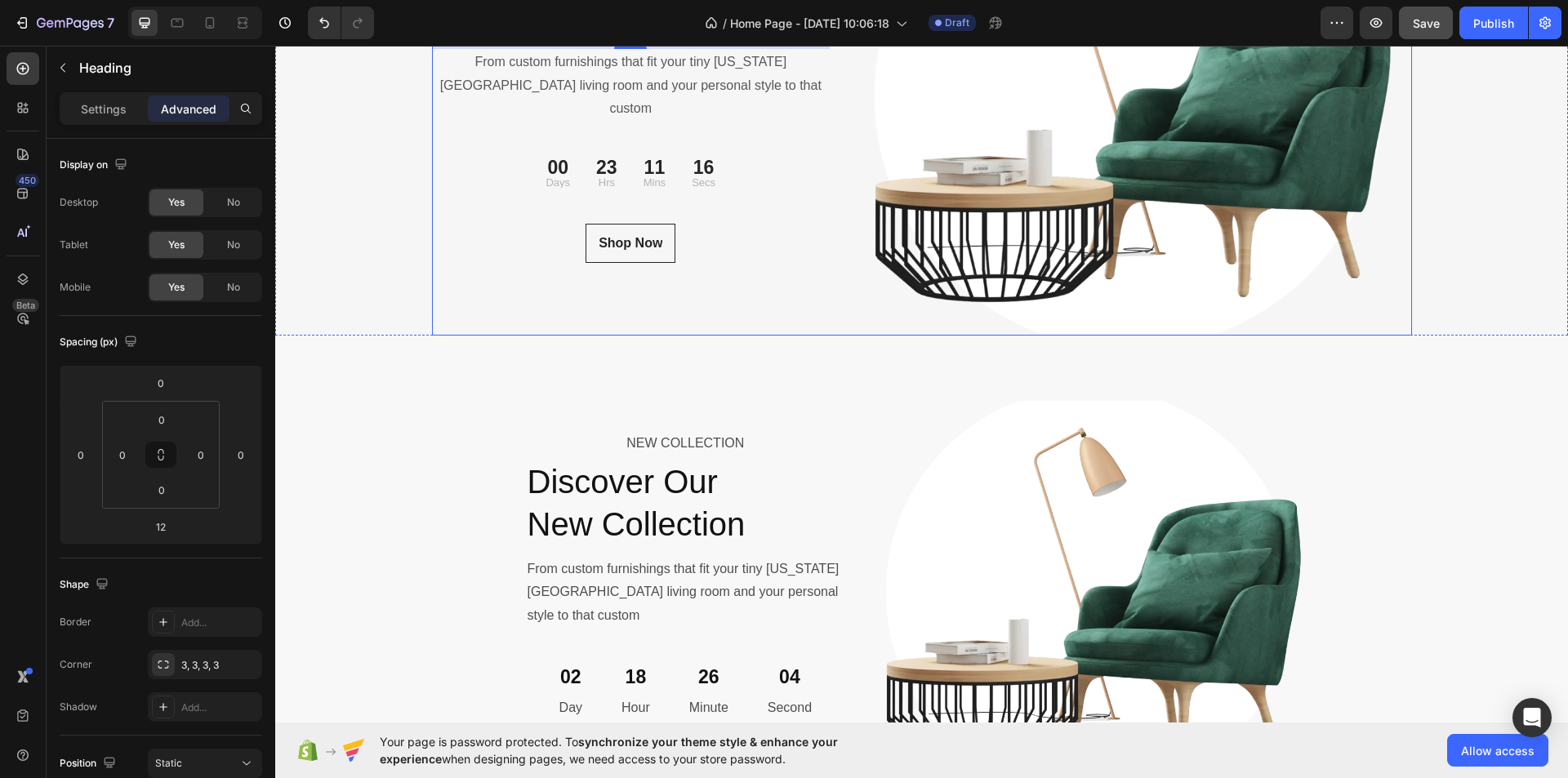
click at [630, 292] on div "NEW COLLECTION Text block Discover Our New Collection Heading 12 From custom fu…" at bounding box center [632, 96] width 399 height 478
click at [692, 249] on div "Shop Now Button" at bounding box center [632, 243] width 399 height 39
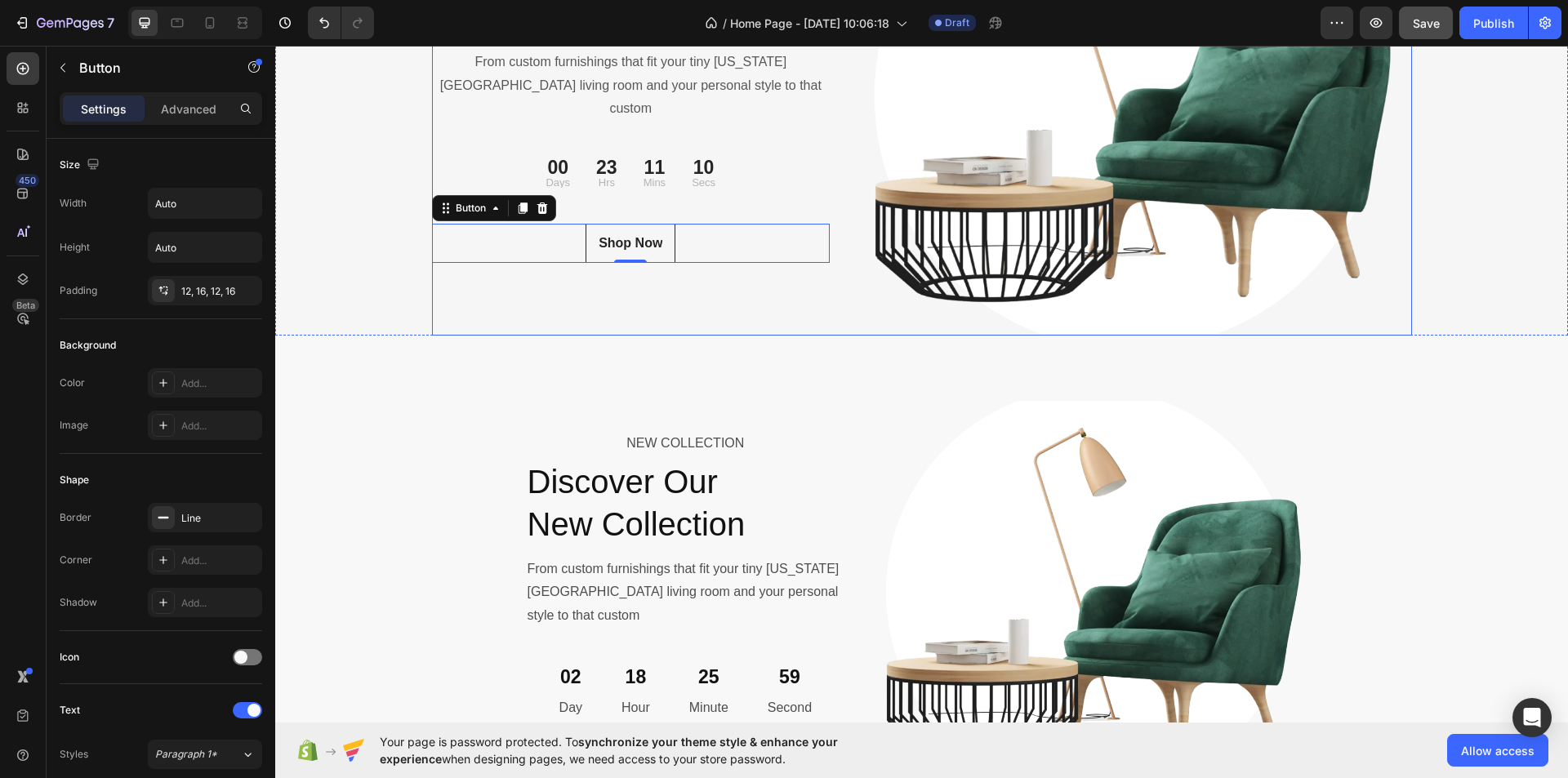
drag, startPoint x: 810, startPoint y: 332, endPoint x: 811, endPoint y: 348, distance: 16.0
click at [811, 332] on div "NEW COLLECTION Text block Discover Our New Collection Heading From custom furni…" at bounding box center [632, 96] width 399 height 478
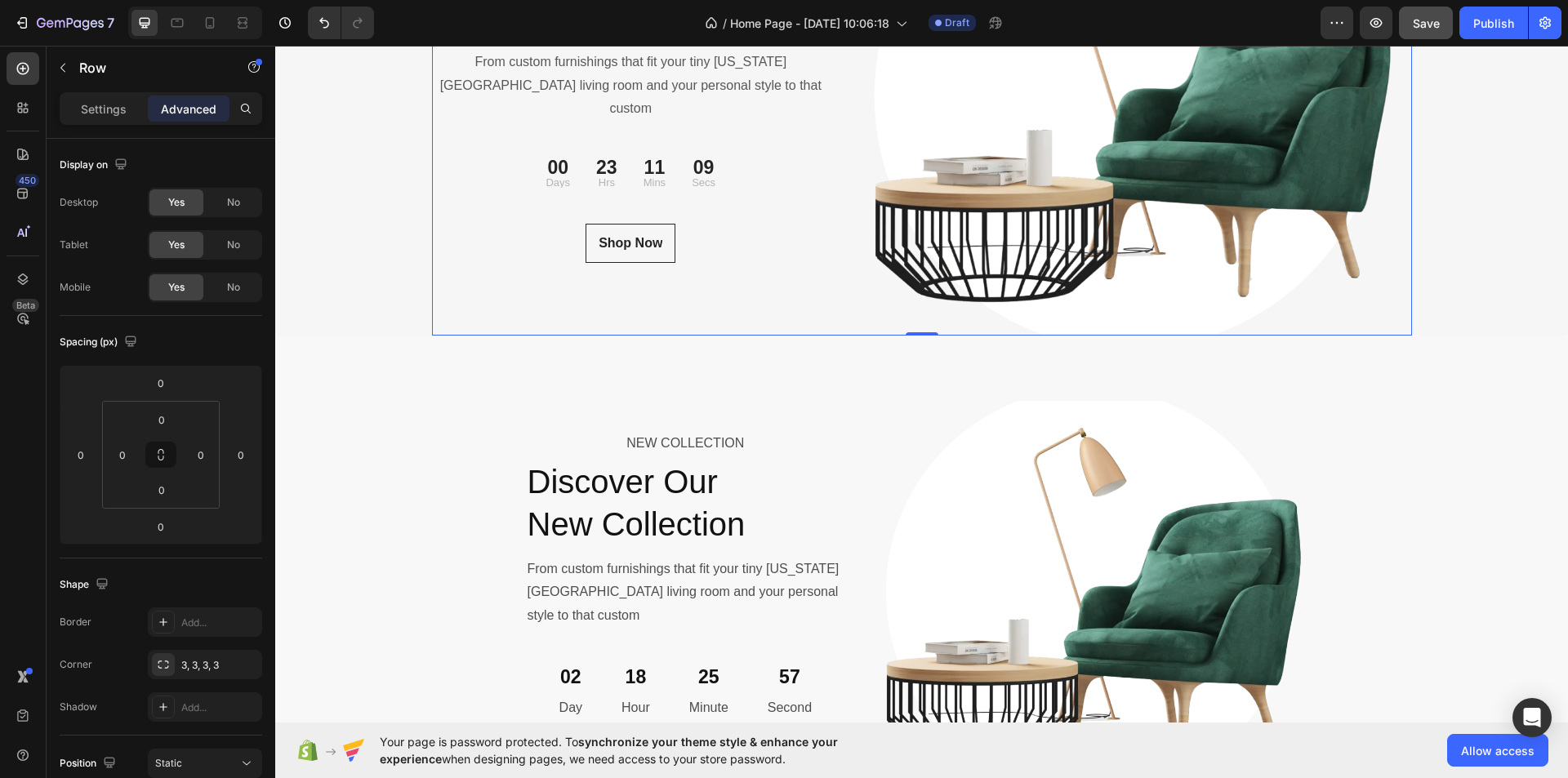
click at [811, 327] on div "NEW COLLECTION Text block Discover Our New Collection Heading From custom furni…" at bounding box center [632, 96] width 399 height 478
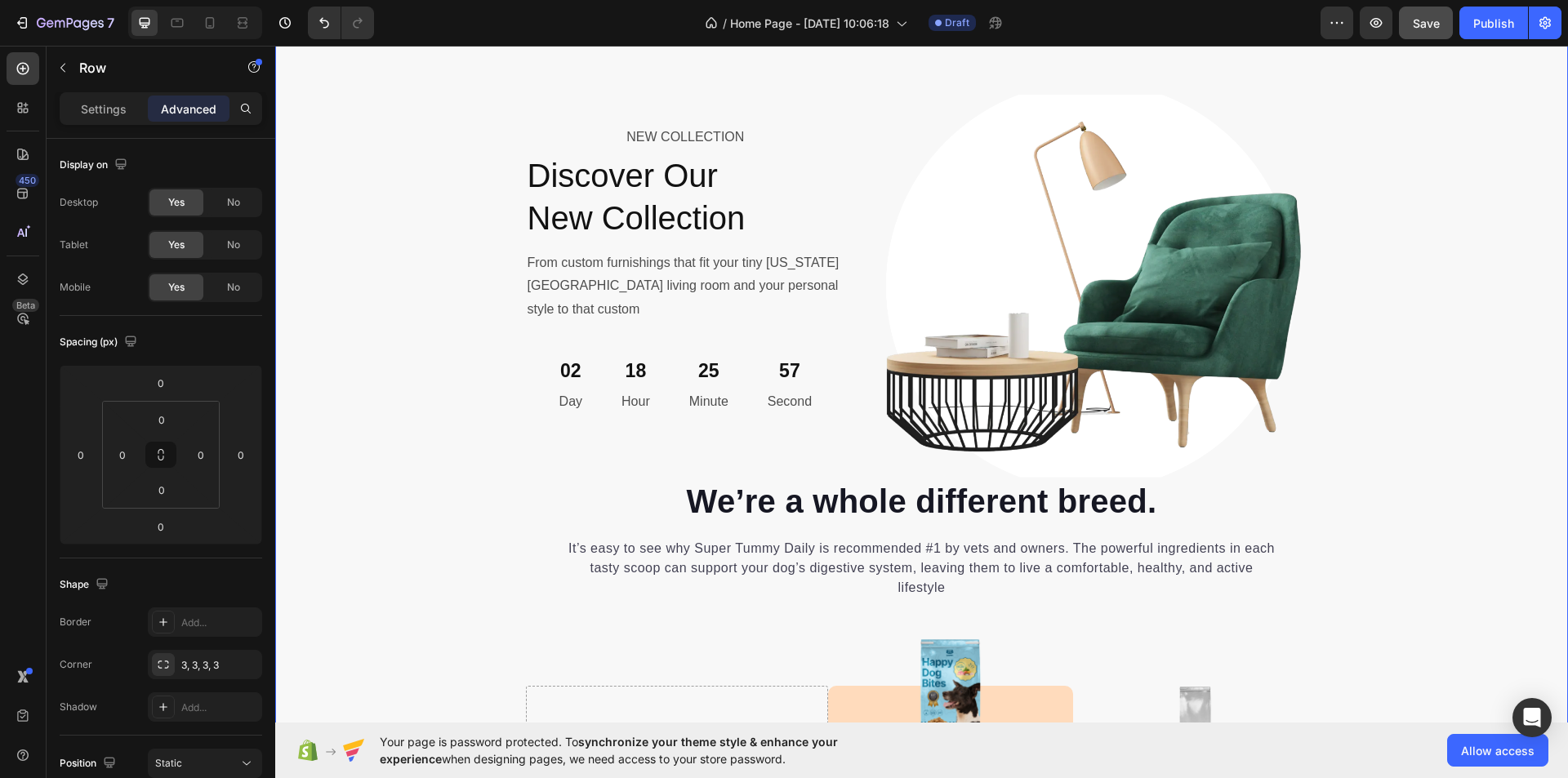
scroll to position [6049, 0]
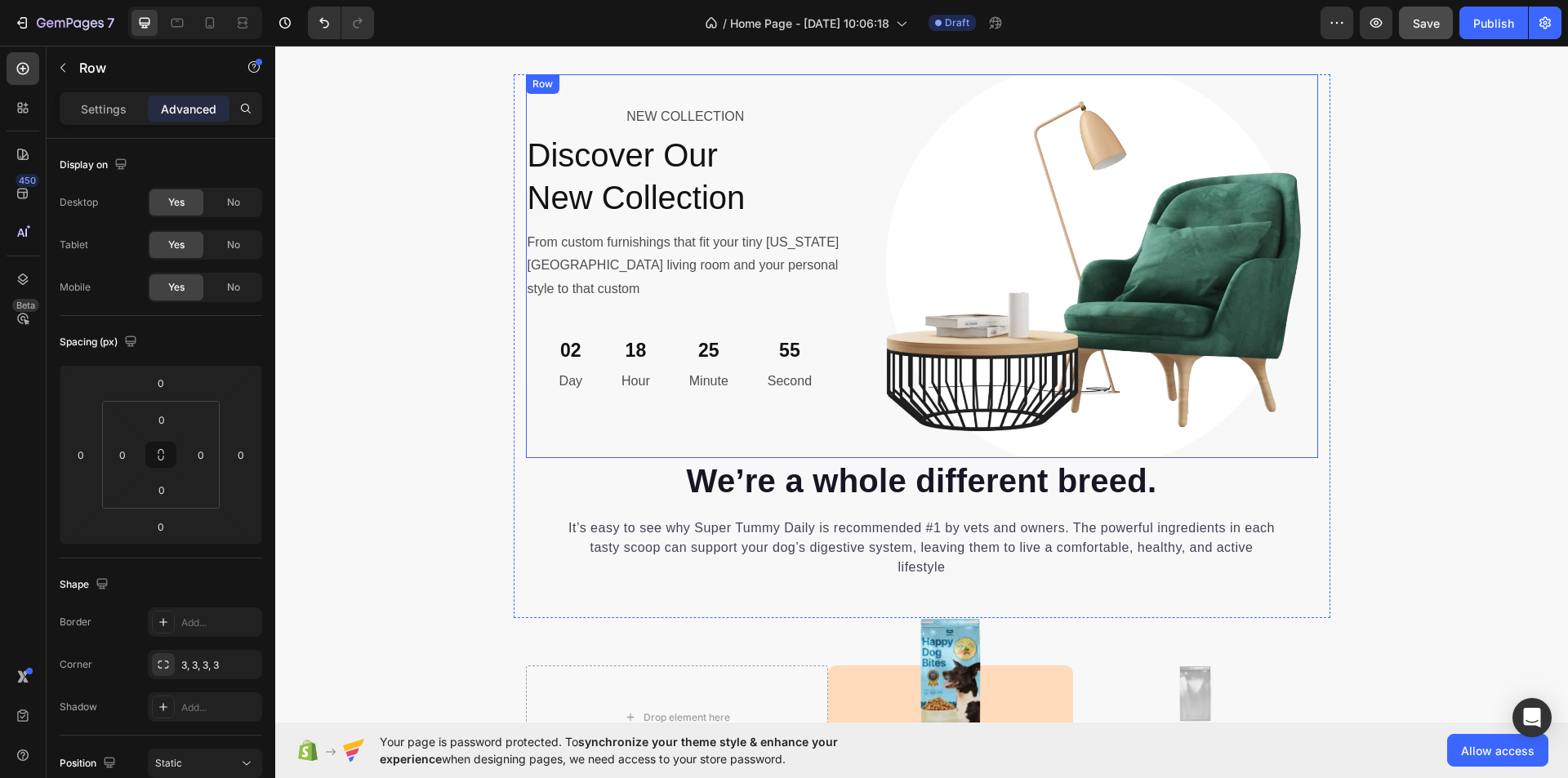
click at [661, 414] on div "NEW COLLECTION Text Block Discover Our New Collection Heading From custom furni…" at bounding box center [687, 266] width 320 height 384
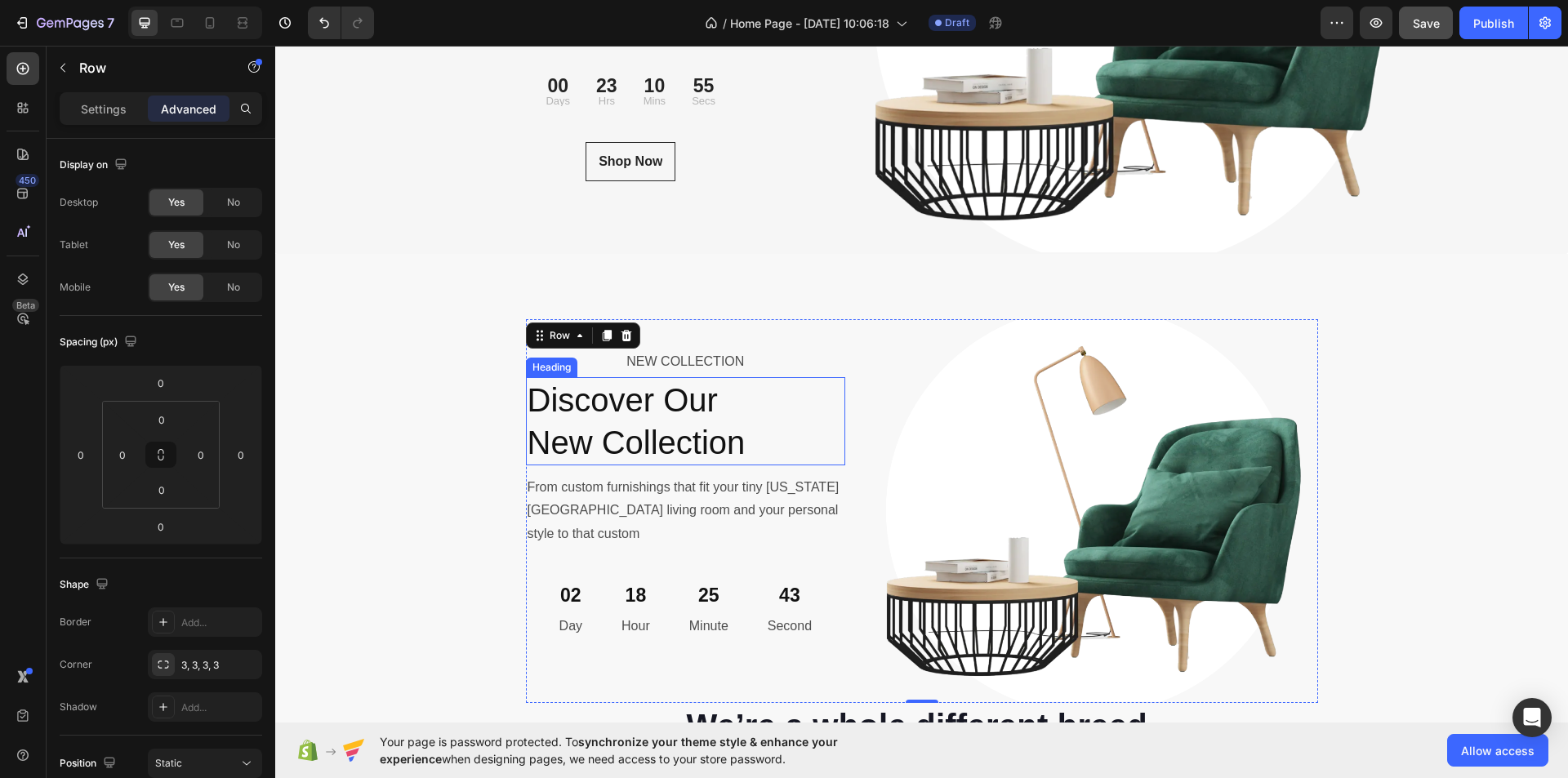
scroll to position [5722, 0]
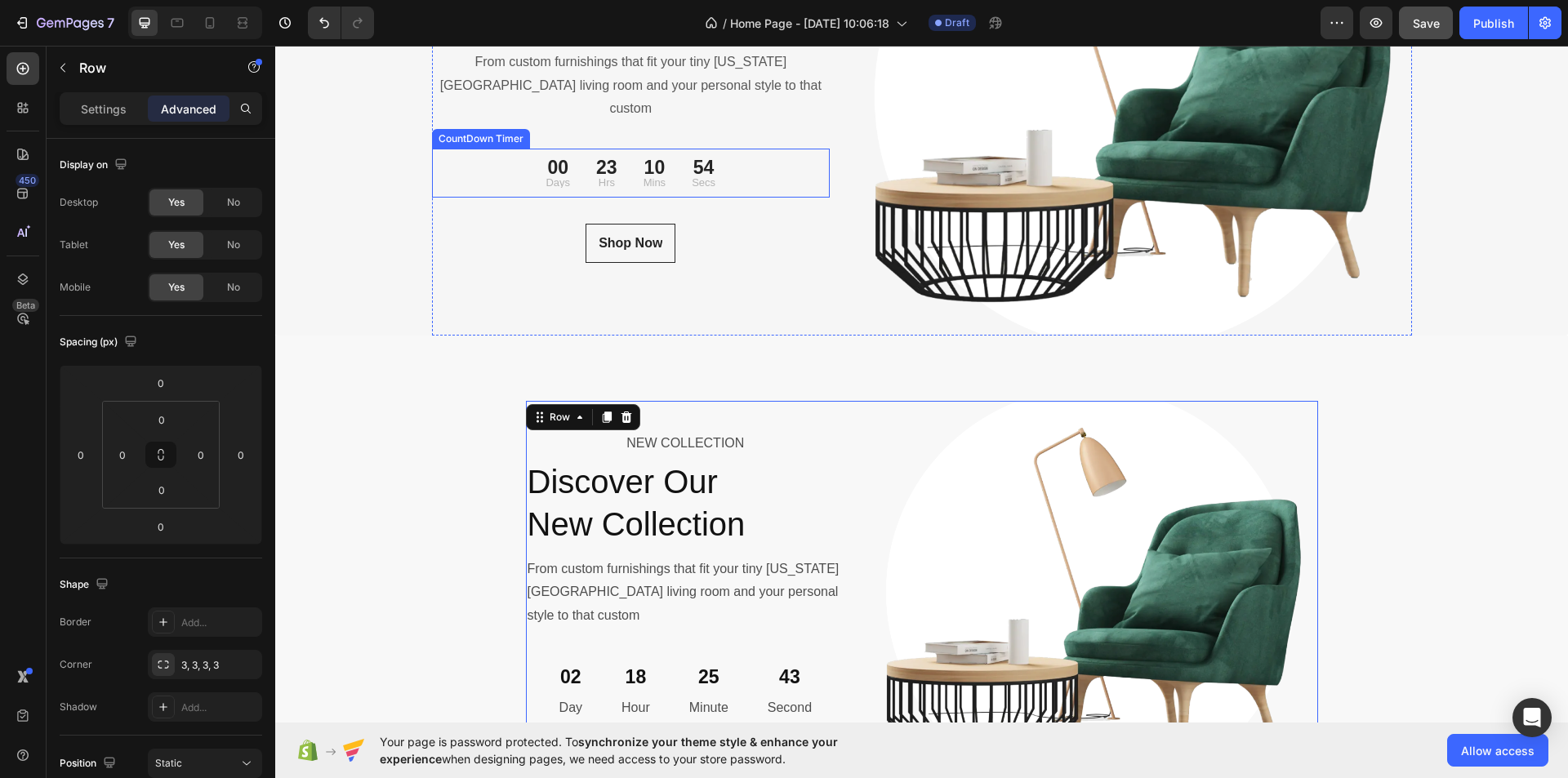
click at [750, 166] on div "00 Days 23 Hrs 10 Mins 54 Secs" at bounding box center [632, 173] width 399 height 36
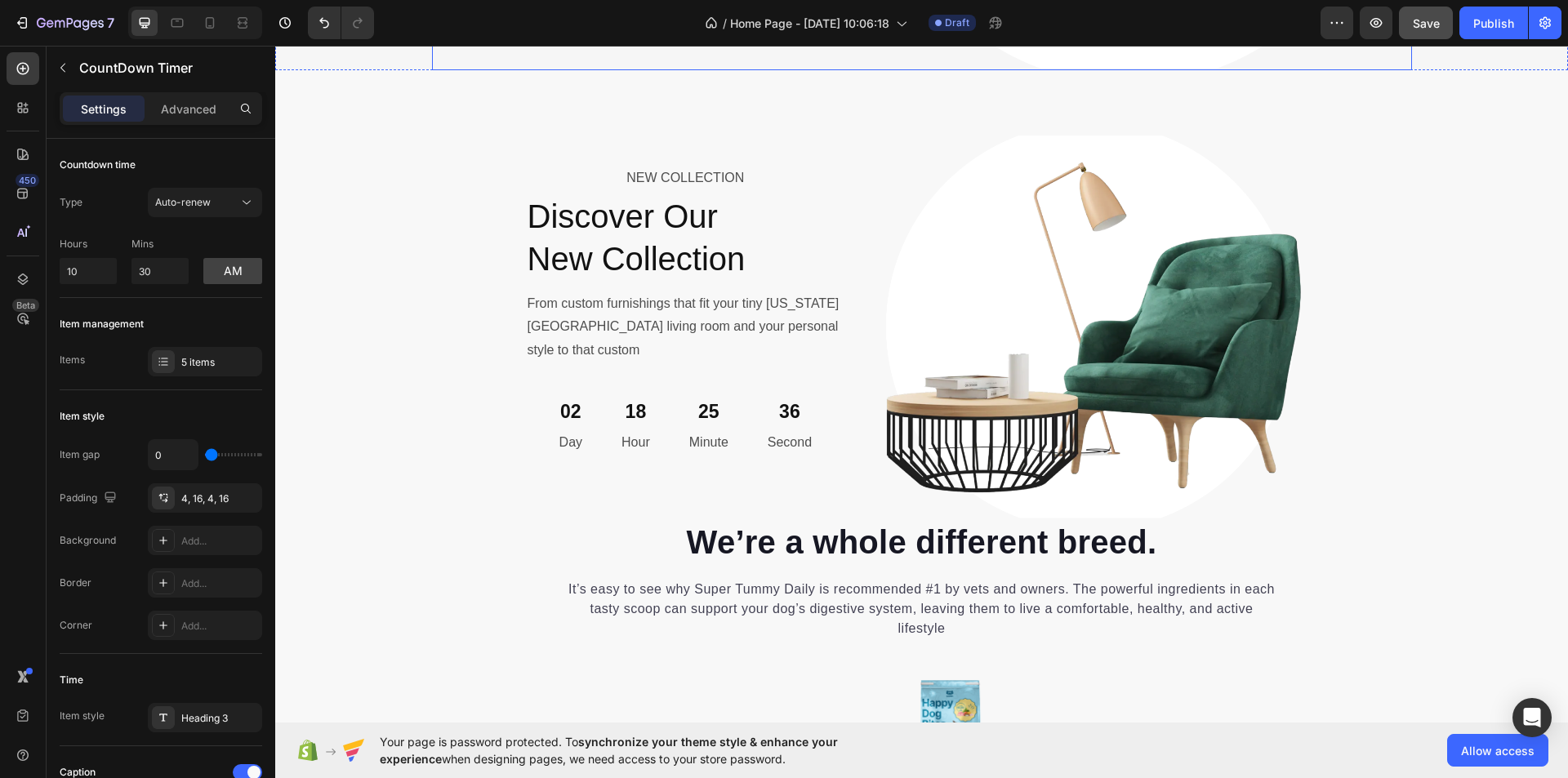
scroll to position [6130, 0]
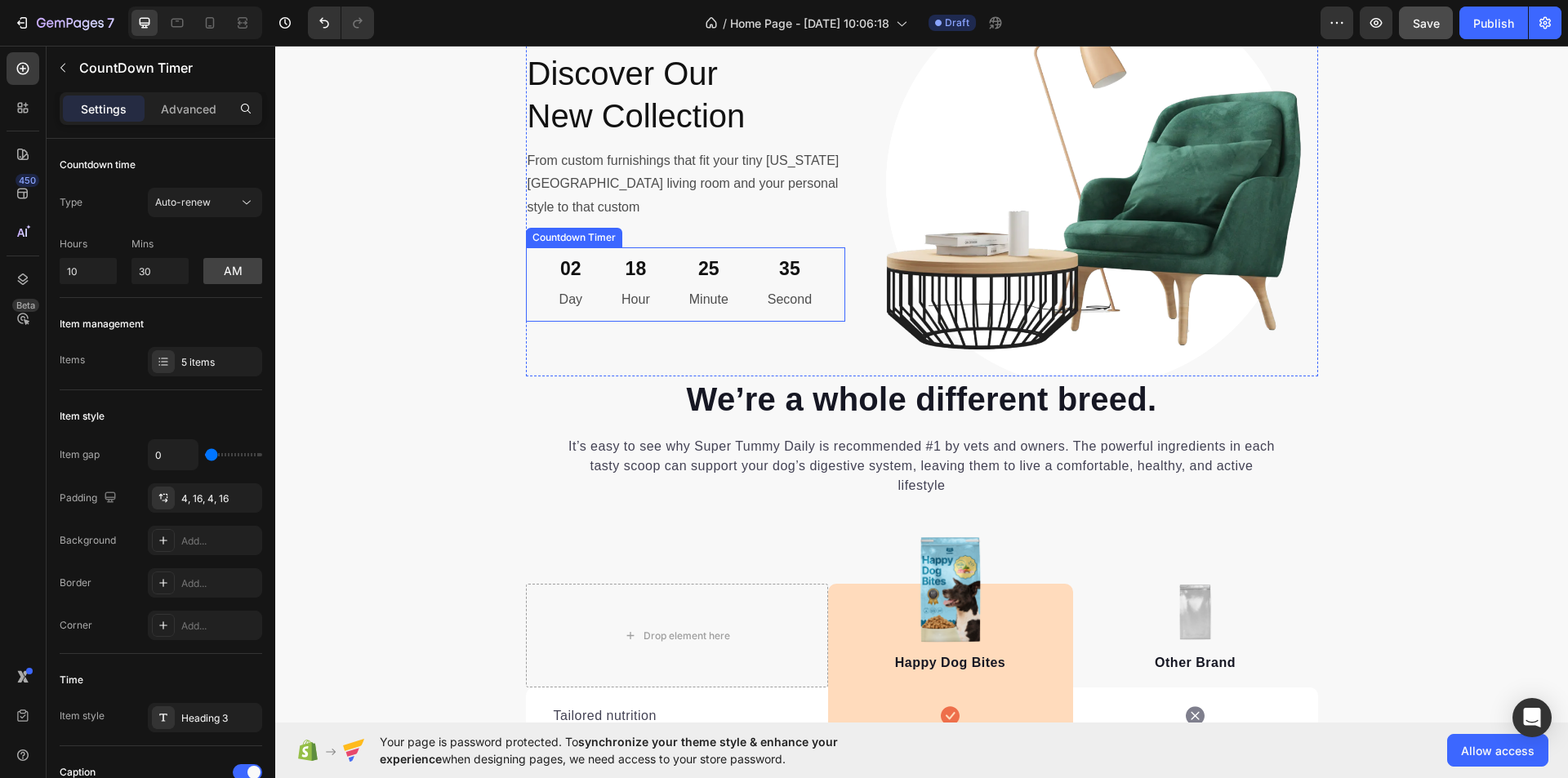
click at [665, 285] on div "02 Day 18 Hour 25 Minute 35 Second" at bounding box center [685, 285] width 279 height 61
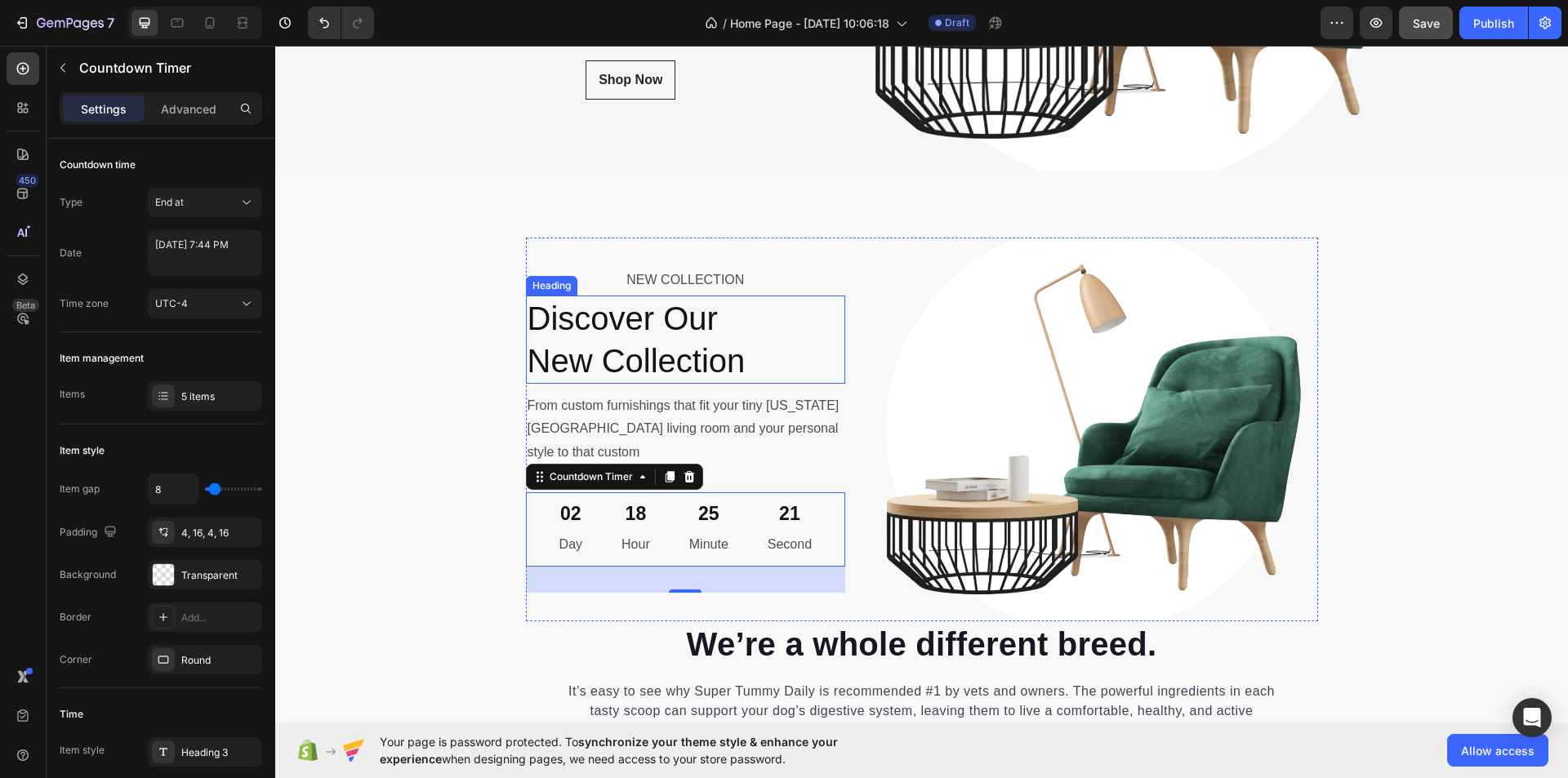
scroll to position [5722, 0]
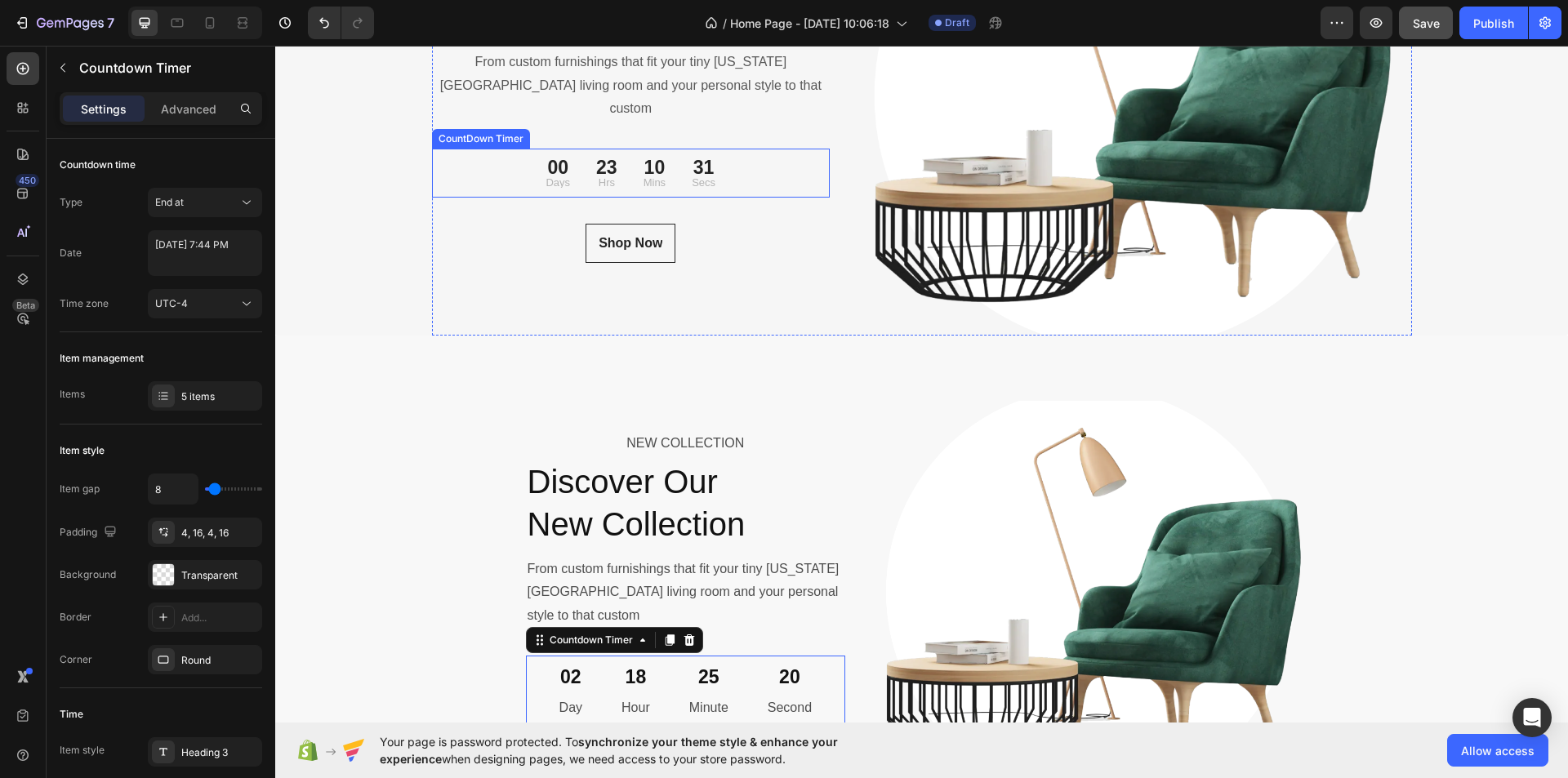
click at [679, 164] on div "31 Secs" at bounding box center [703, 173] width 49 height 36
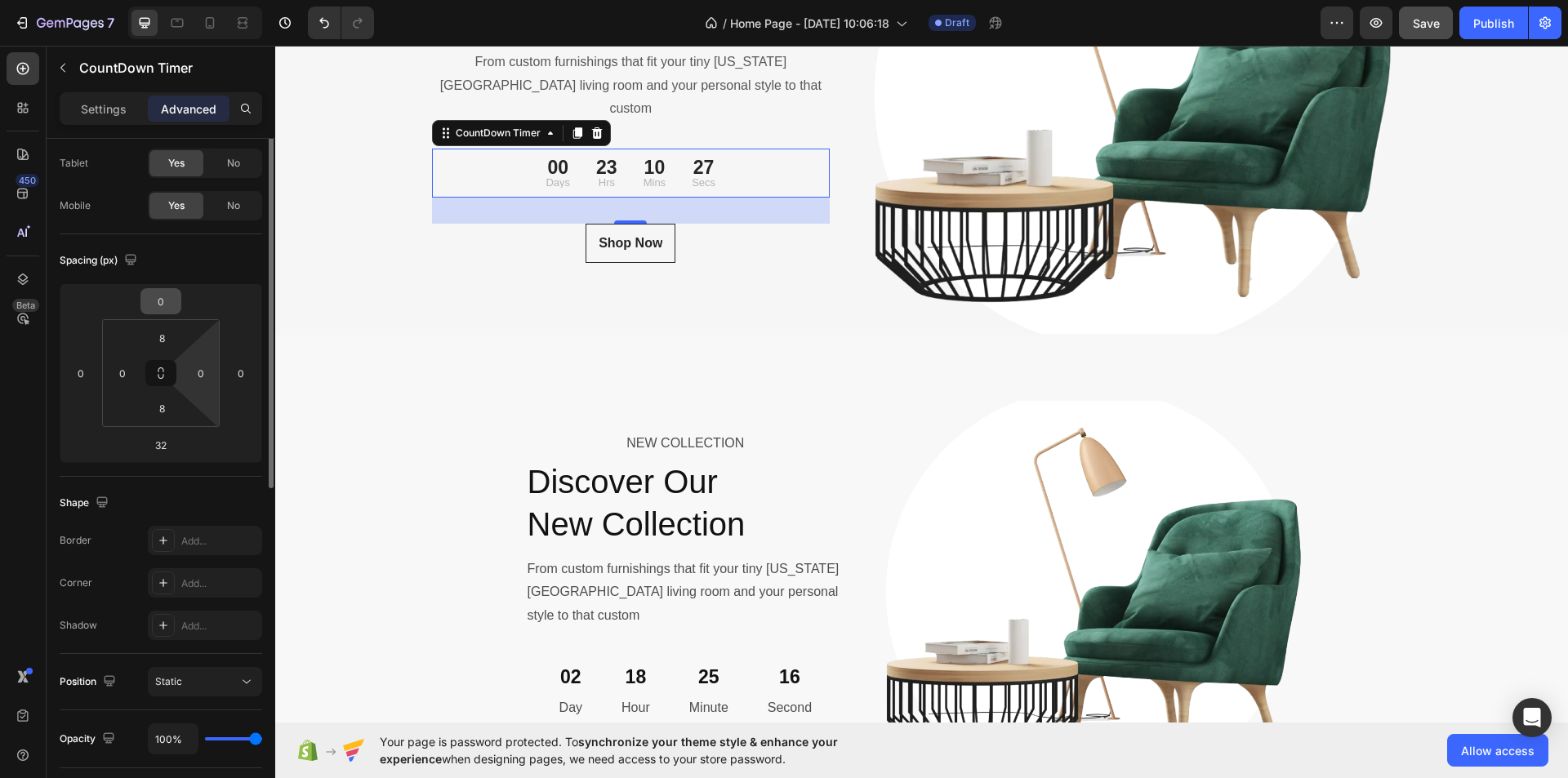
scroll to position [0, 0]
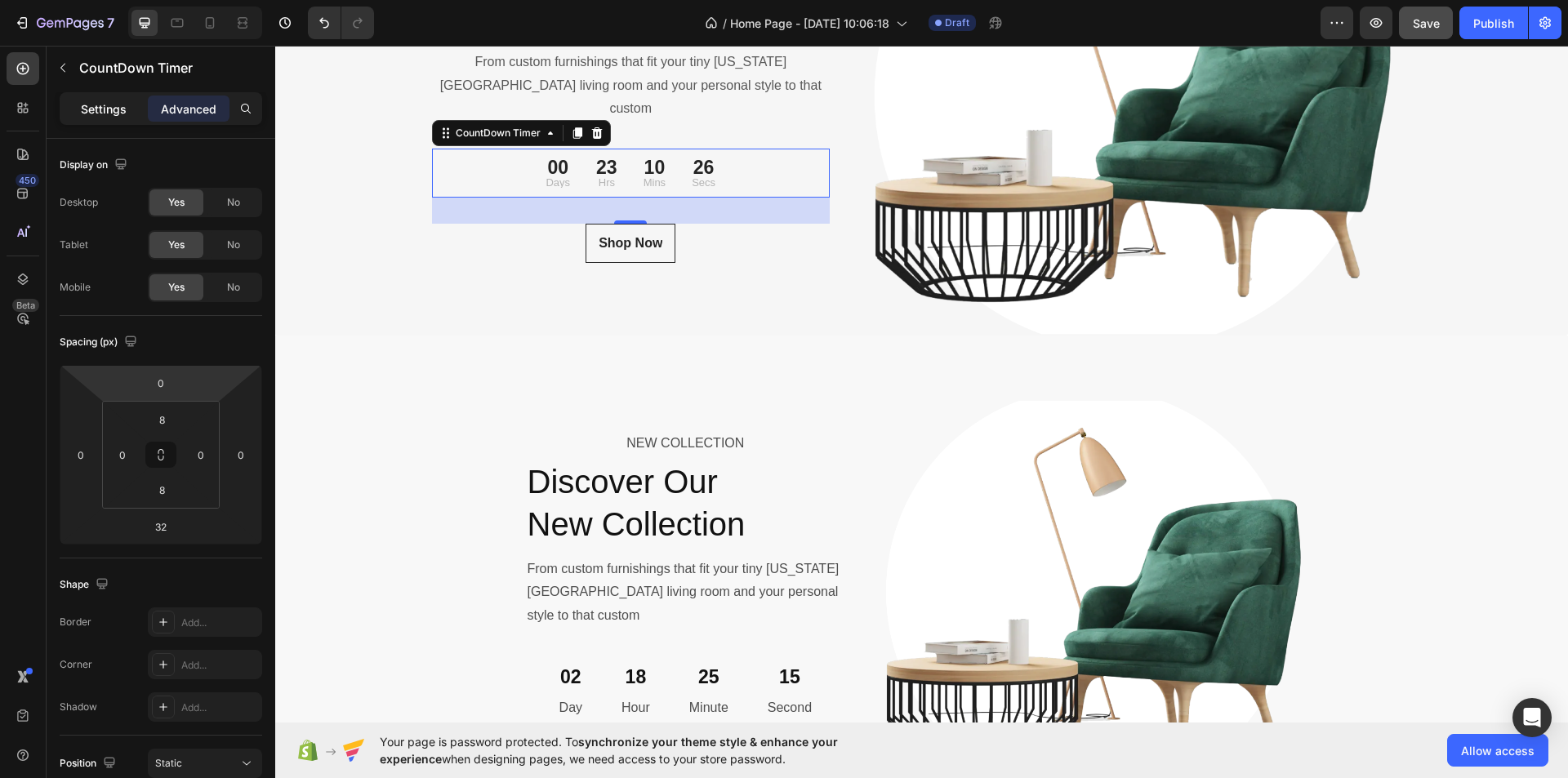
click at [96, 107] on p "Settings" at bounding box center [103, 109] width 46 height 17
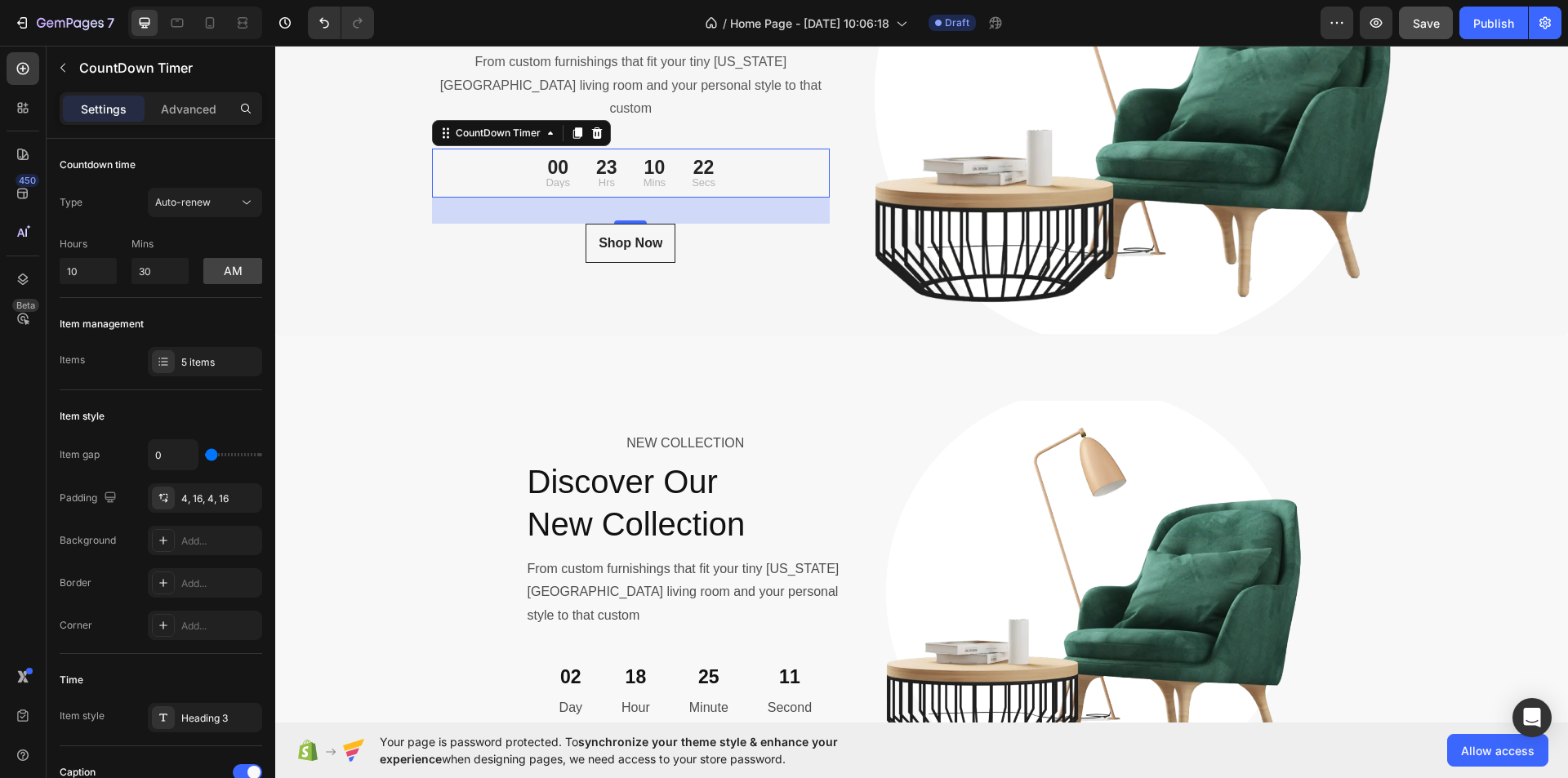
click at [777, 164] on div "00 Days 23 Hrs 10 Mins 22 Secs" at bounding box center [632, 173] width 399 height 36
click at [786, 167] on div "00 Days 23 Hrs 10 Mins 19 Secs" at bounding box center [632, 173] width 399 height 36
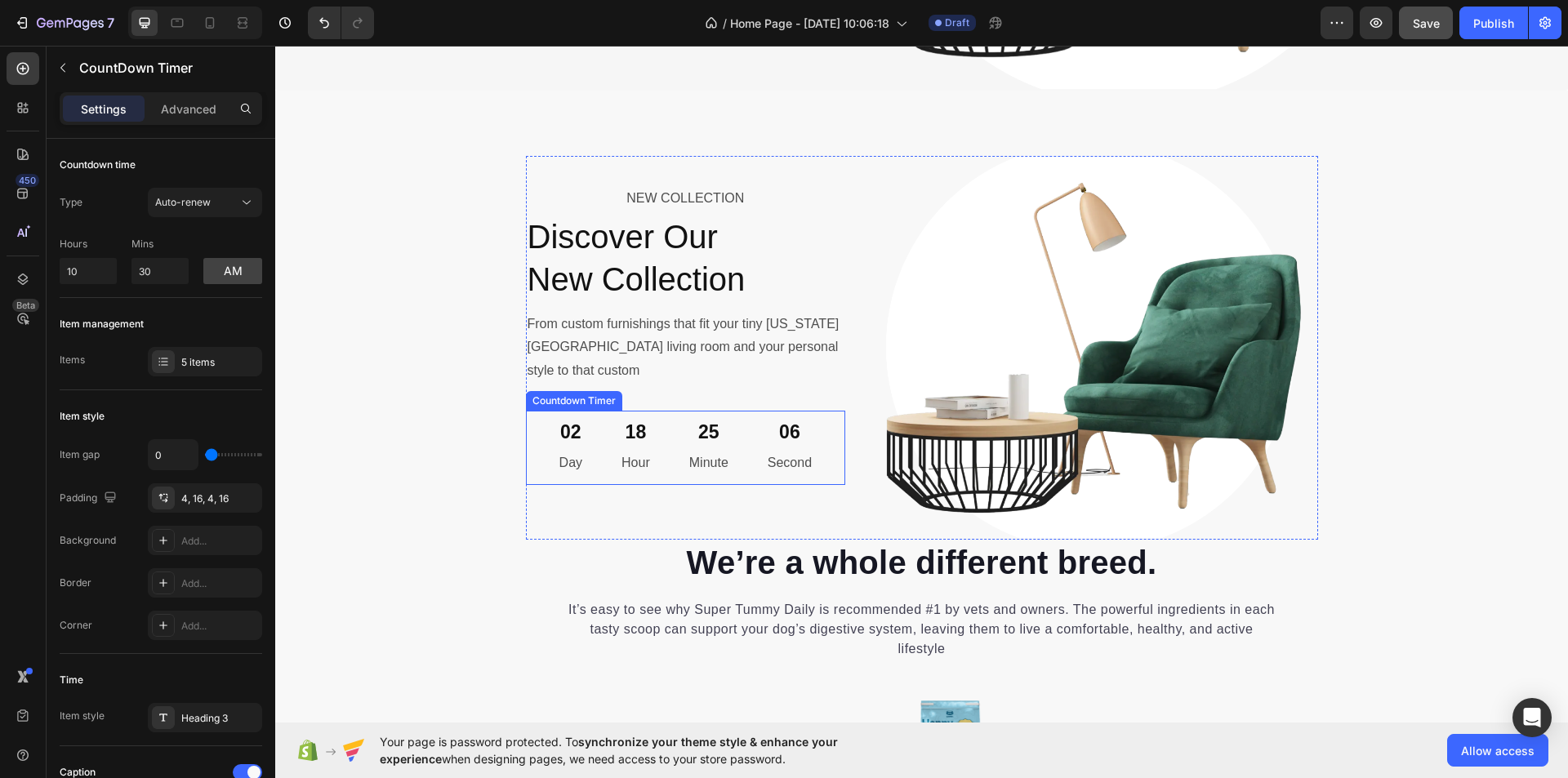
click at [807, 435] on div "06 Second" at bounding box center [789, 448] width 70 height 61
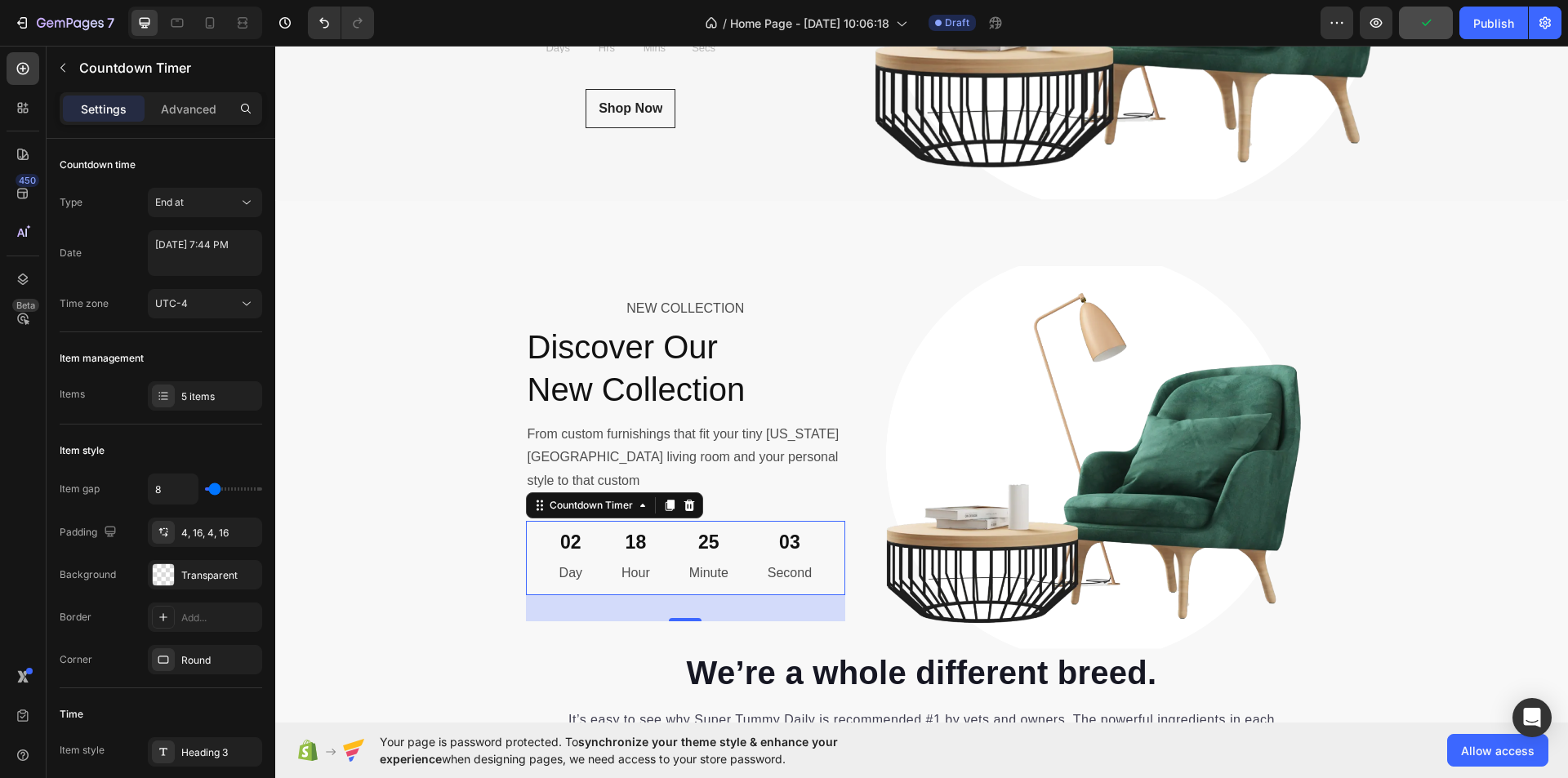
scroll to position [5722, 0]
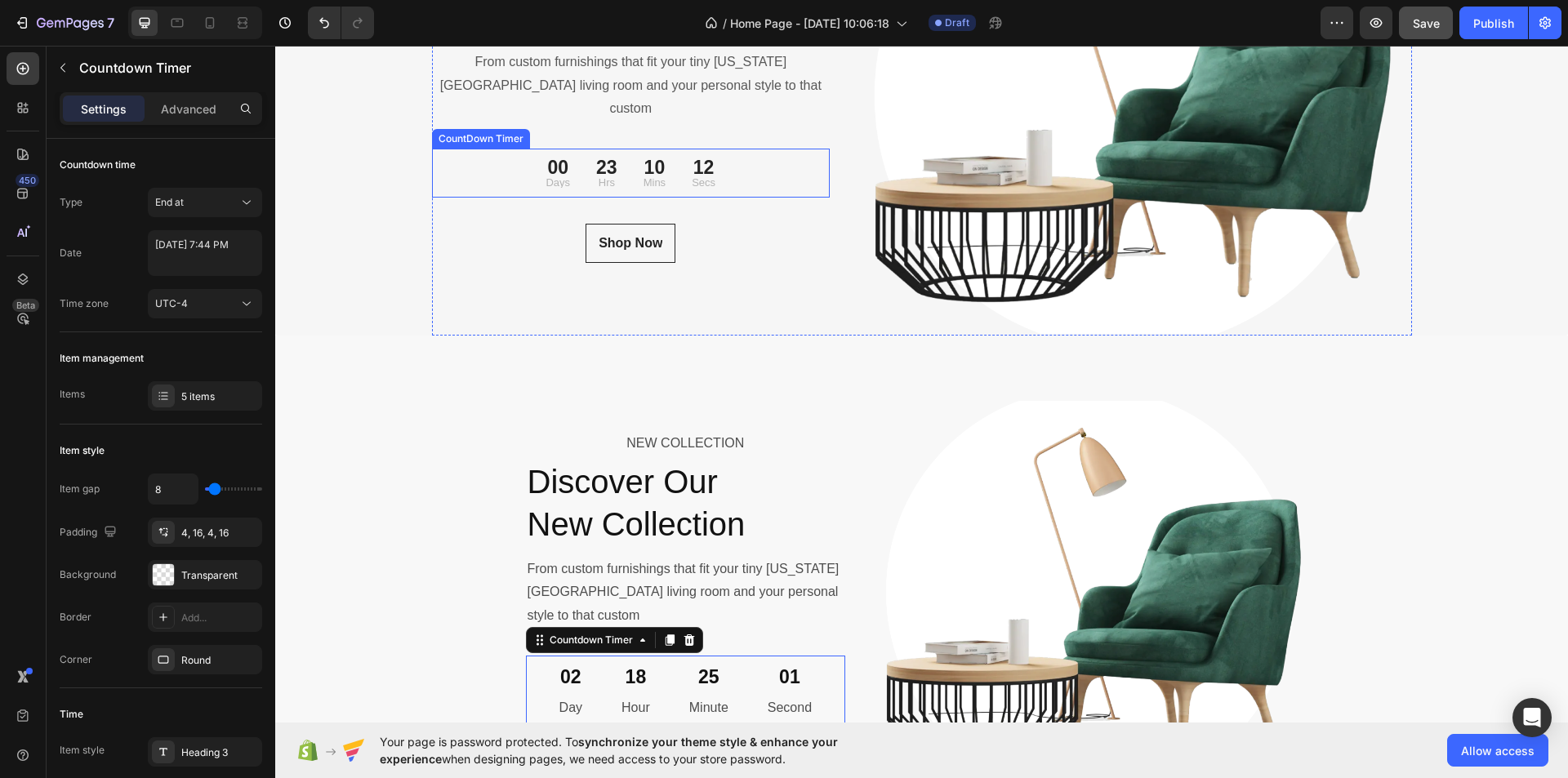
click at [679, 156] on div "12 Secs" at bounding box center [703, 173] width 49 height 36
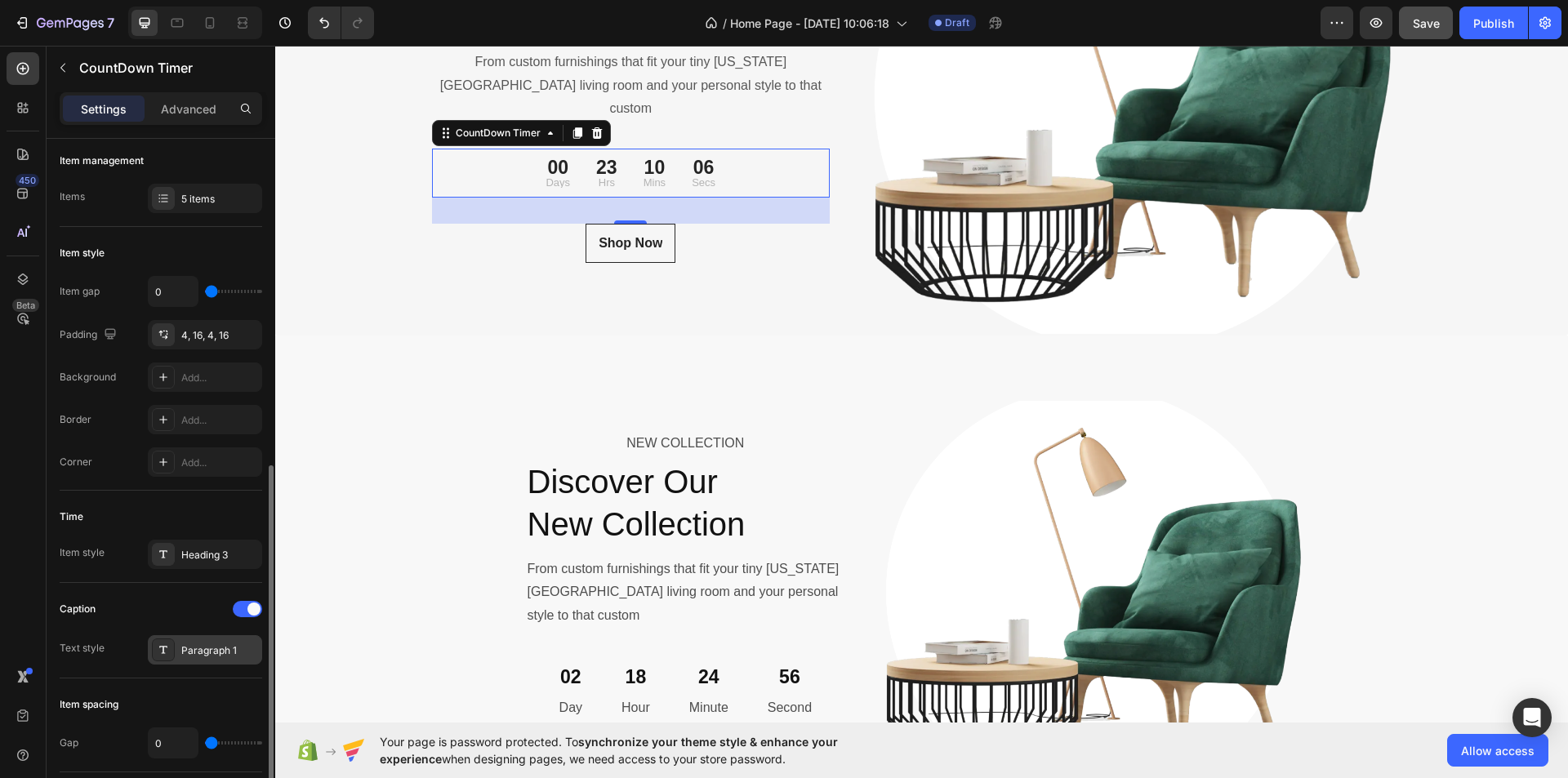
scroll to position [408, 0]
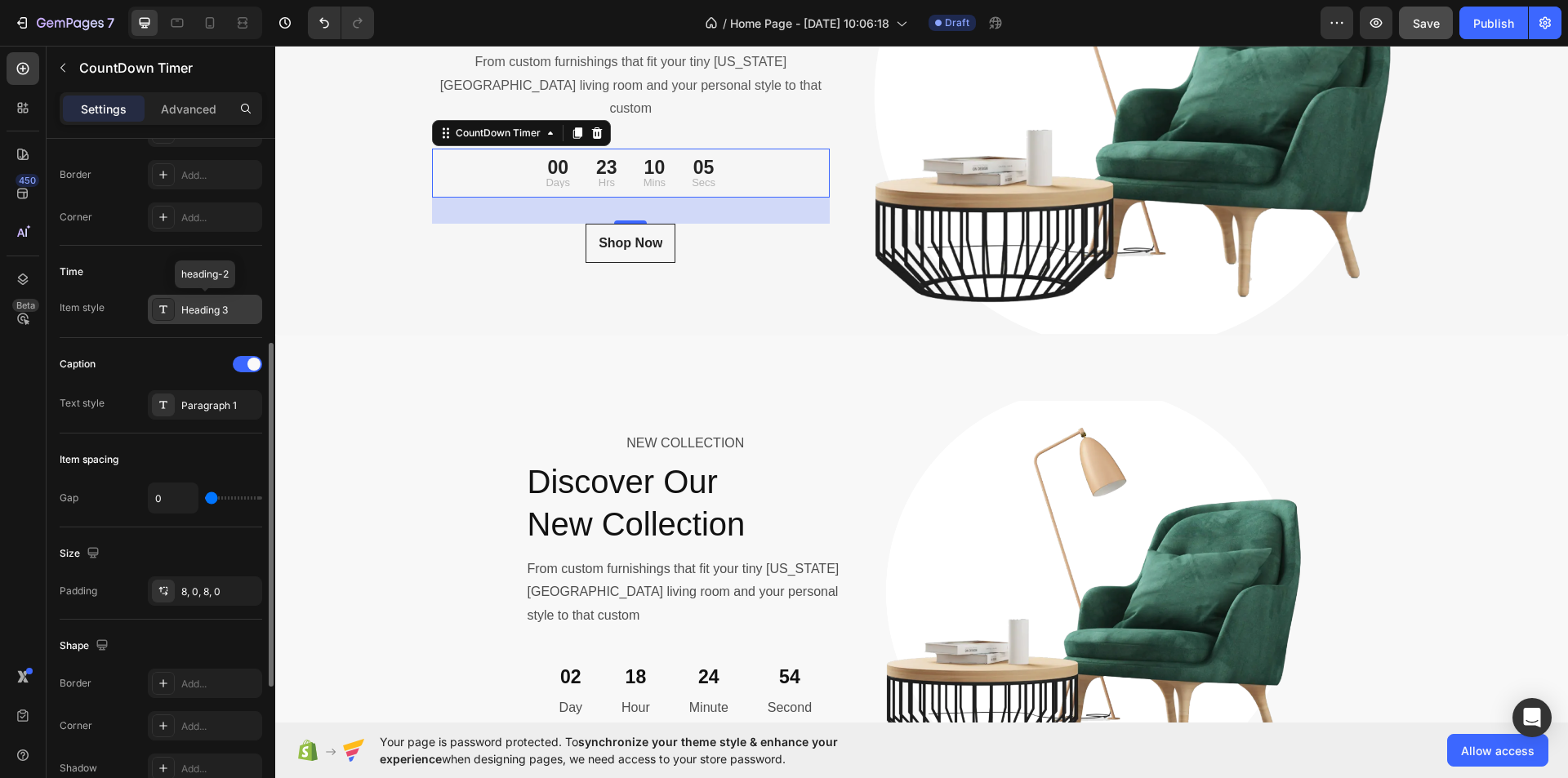
click at [228, 311] on div "Heading 3" at bounding box center [220, 310] width 76 height 15
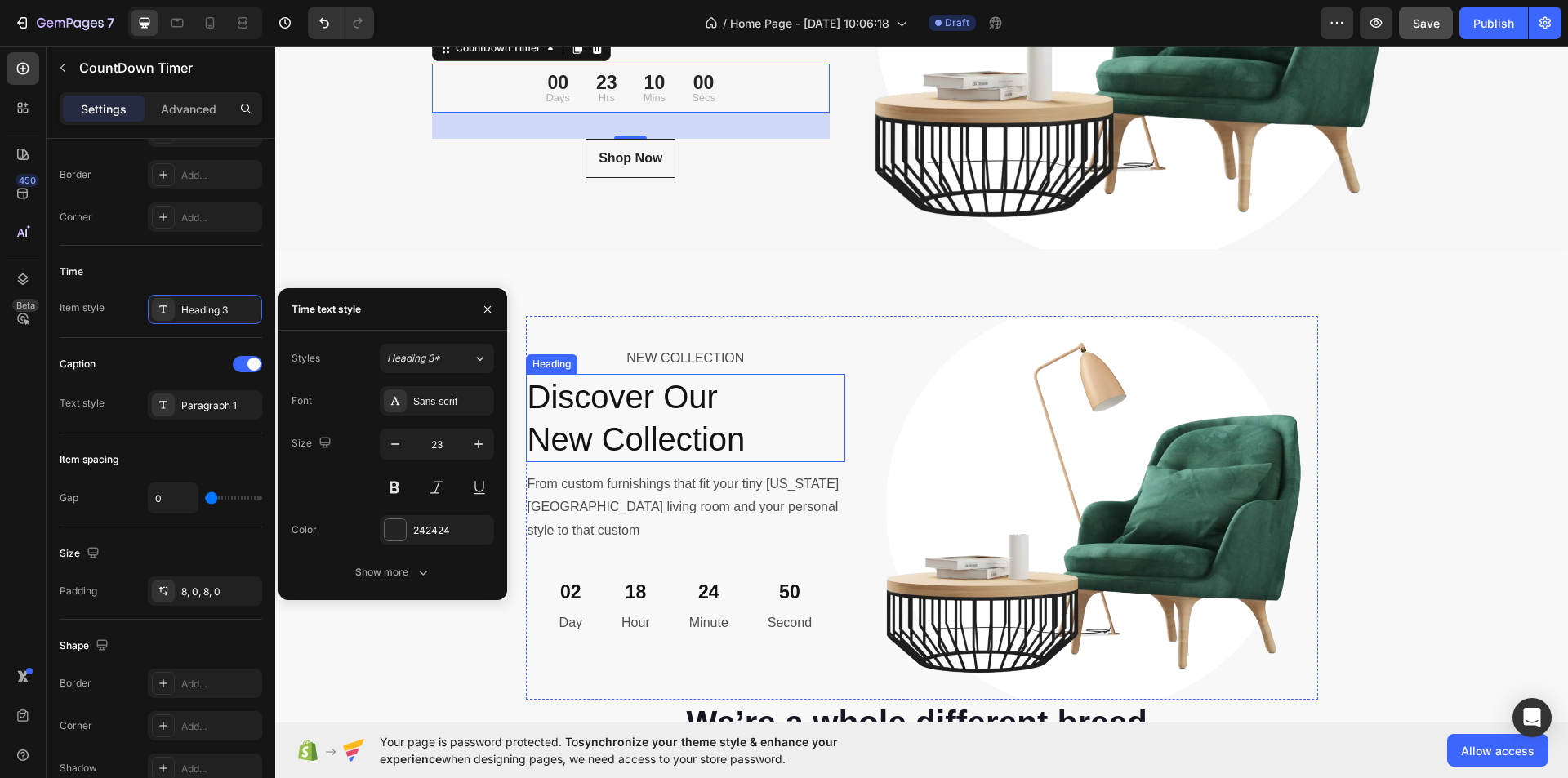
scroll to position [5885, 0]
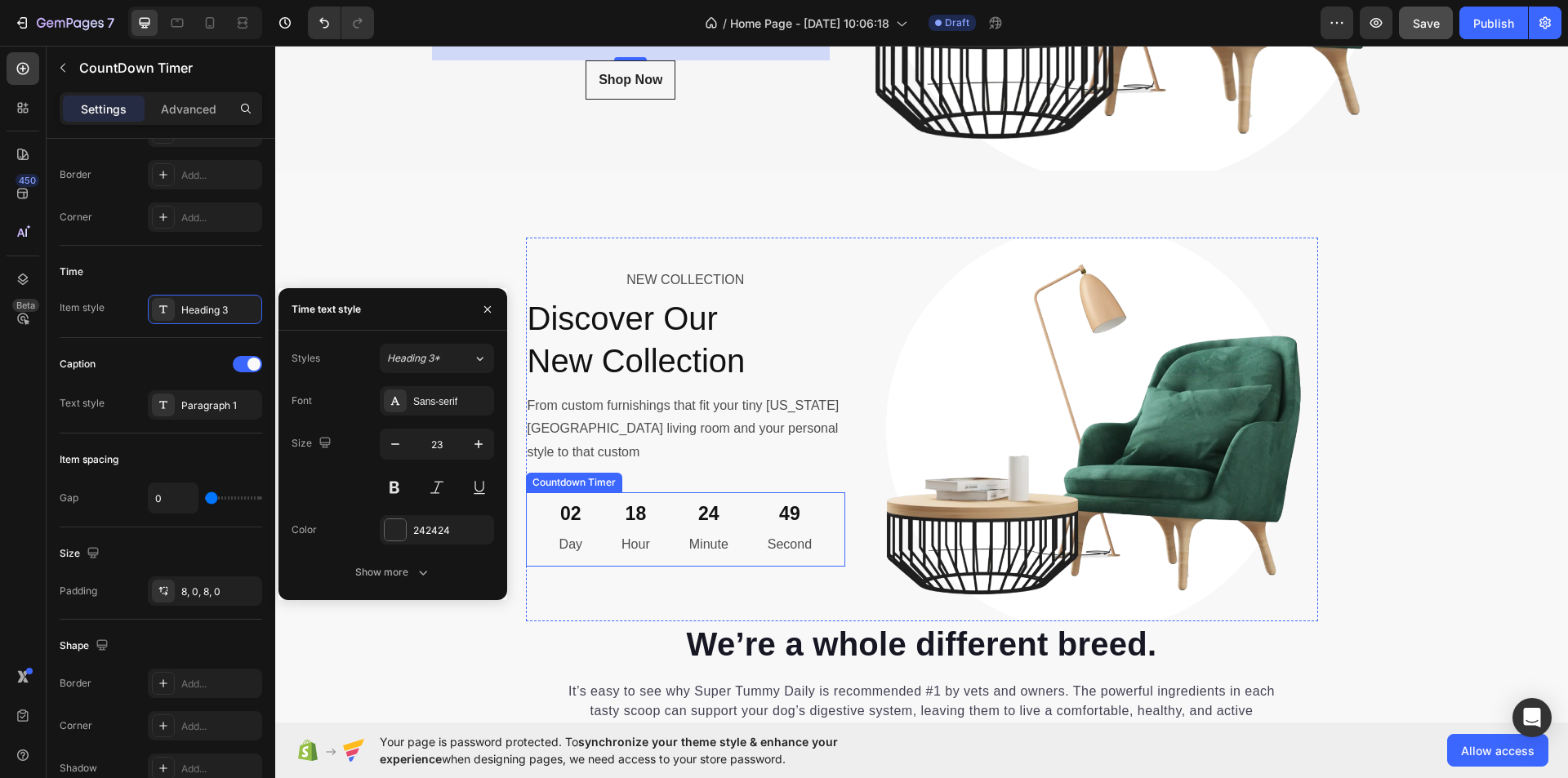
click at [697, 513] on div "24" at bounding box center [709, 514] width 39 height 24
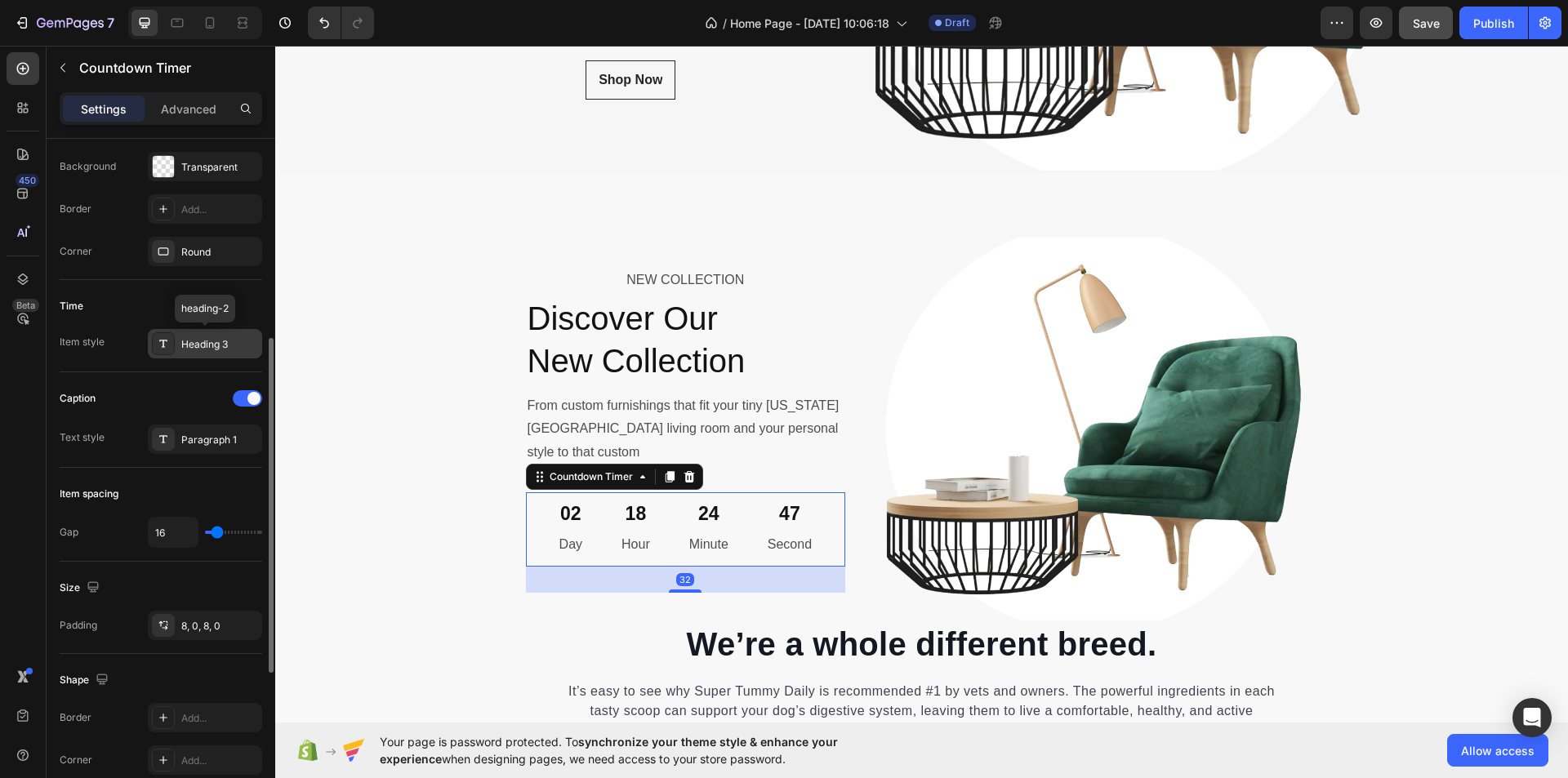
click at [234, 345] on div "Heading 3" at bounding box center [220, 345] width 76 height 15
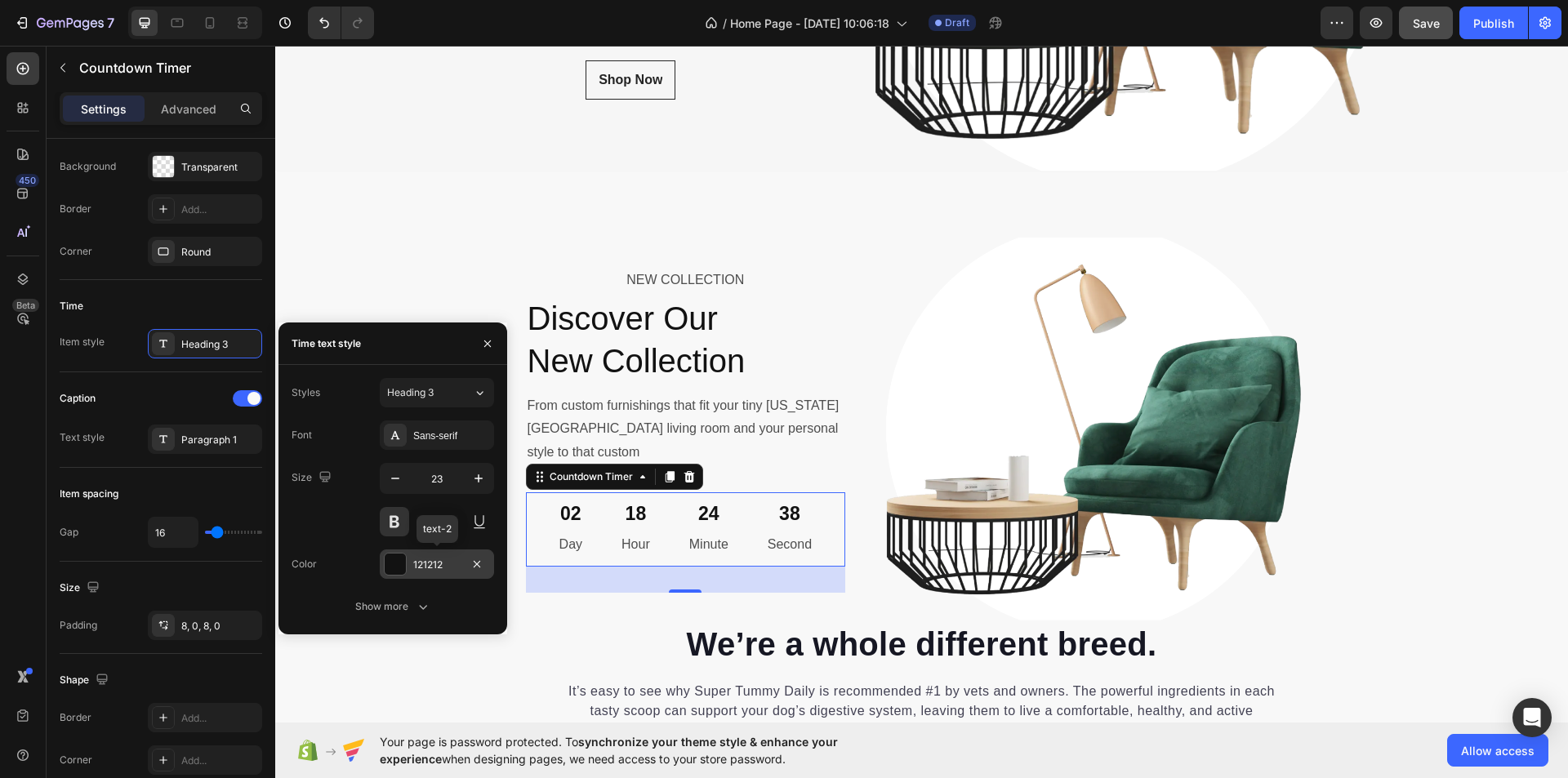
click at [433, 565] on div "121212" at bounding box center [437, 566] width 48 height 15
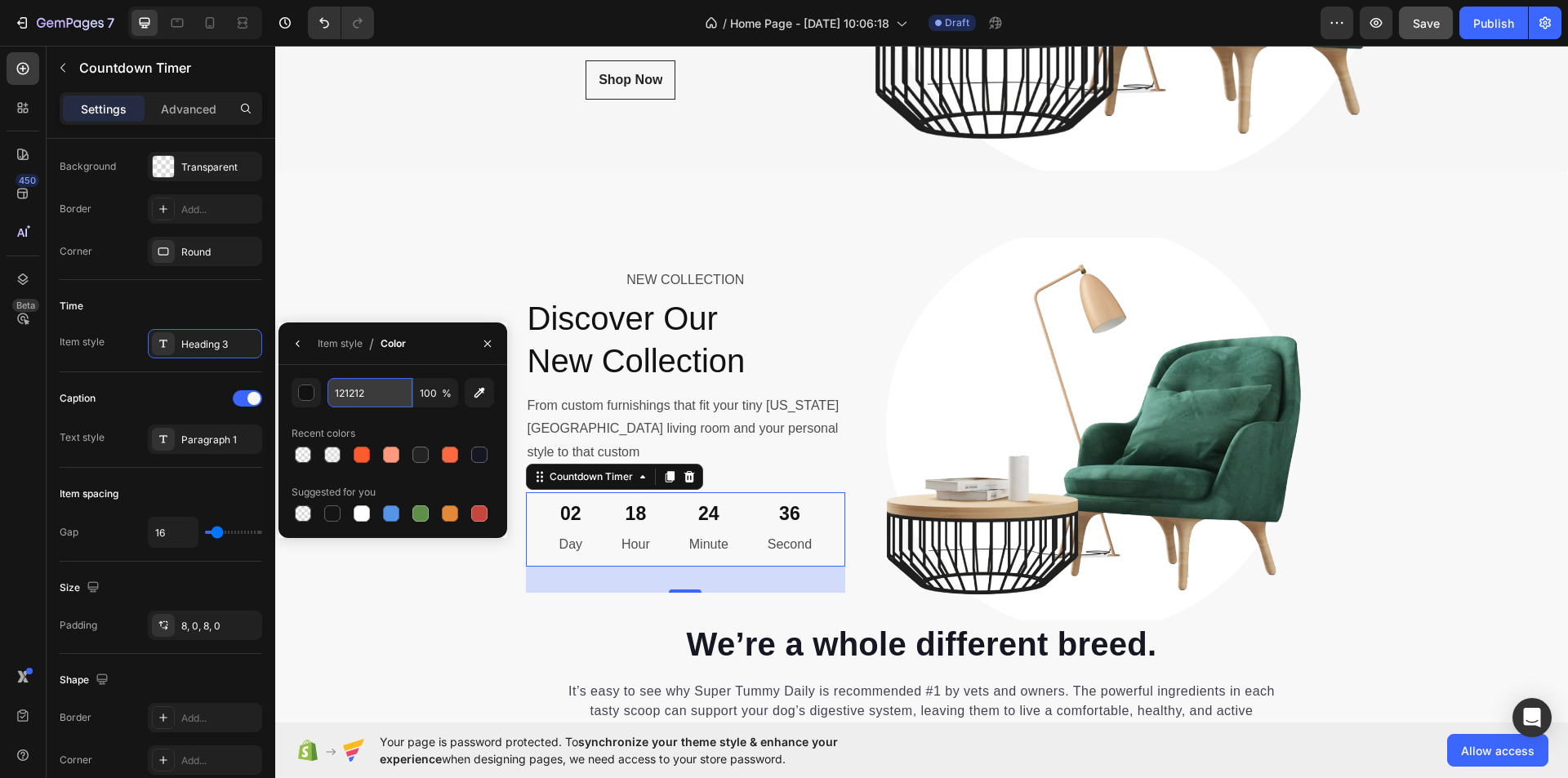
click at [348, 398] on input "121212" at bounding box center [370, 393] width 85 height 30
type input "242424"
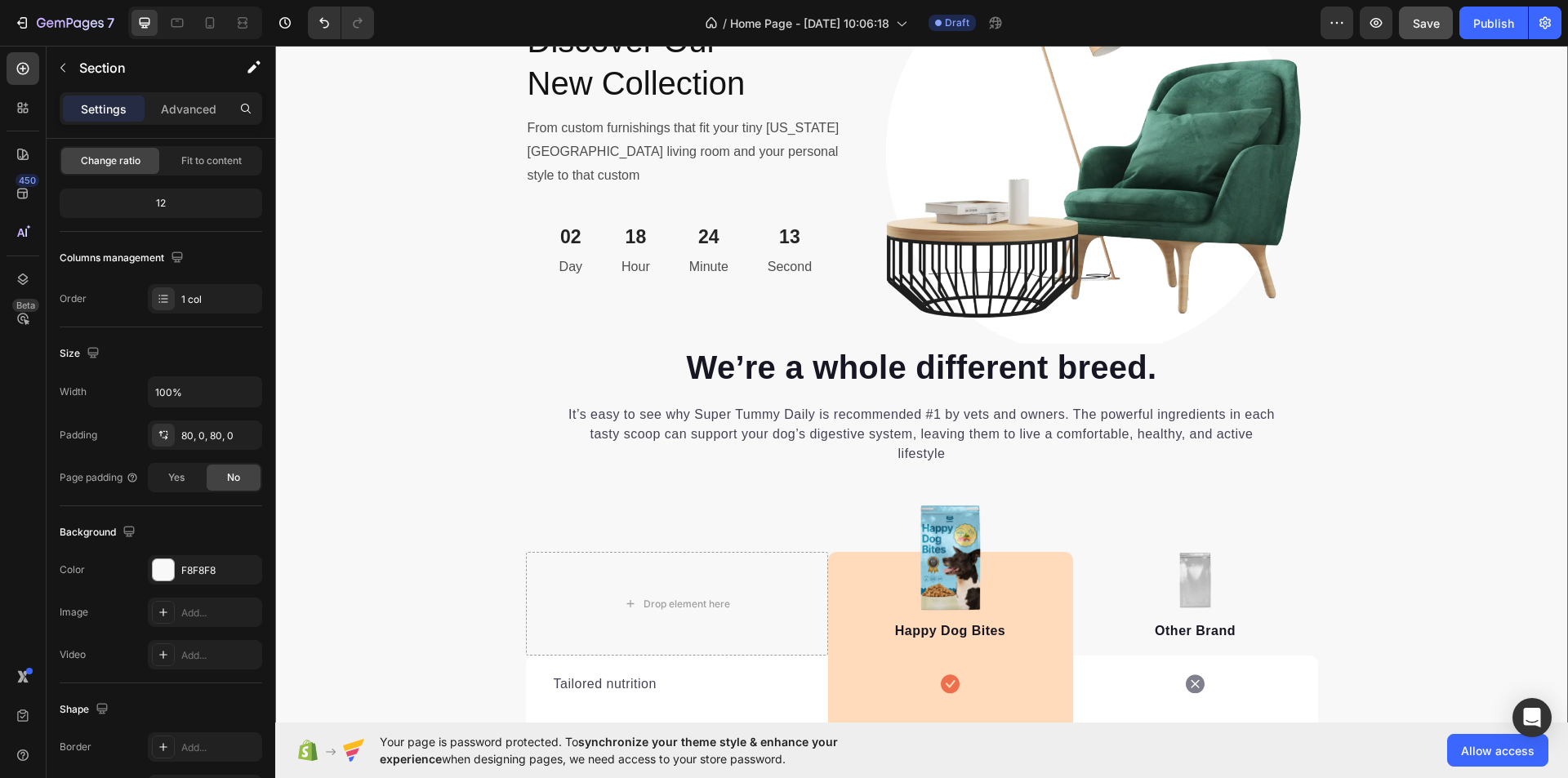
scroll to position [5477, 0]
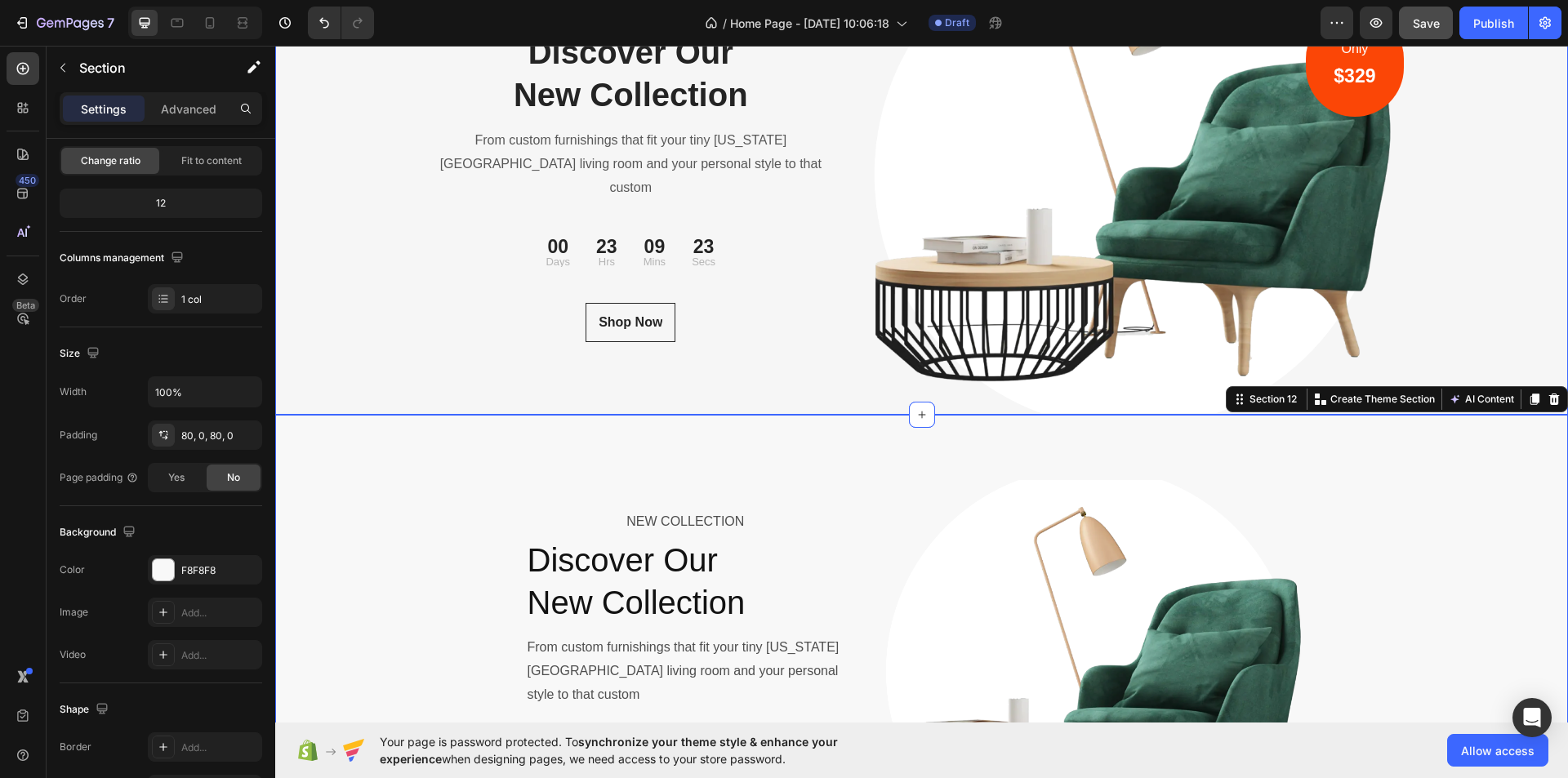
click at [1517, 279] on div "NEW COLLECTION Text block Discover Our New Collection Heading From custom furni…" at bounding box center [921, 175] width 1293 height 478
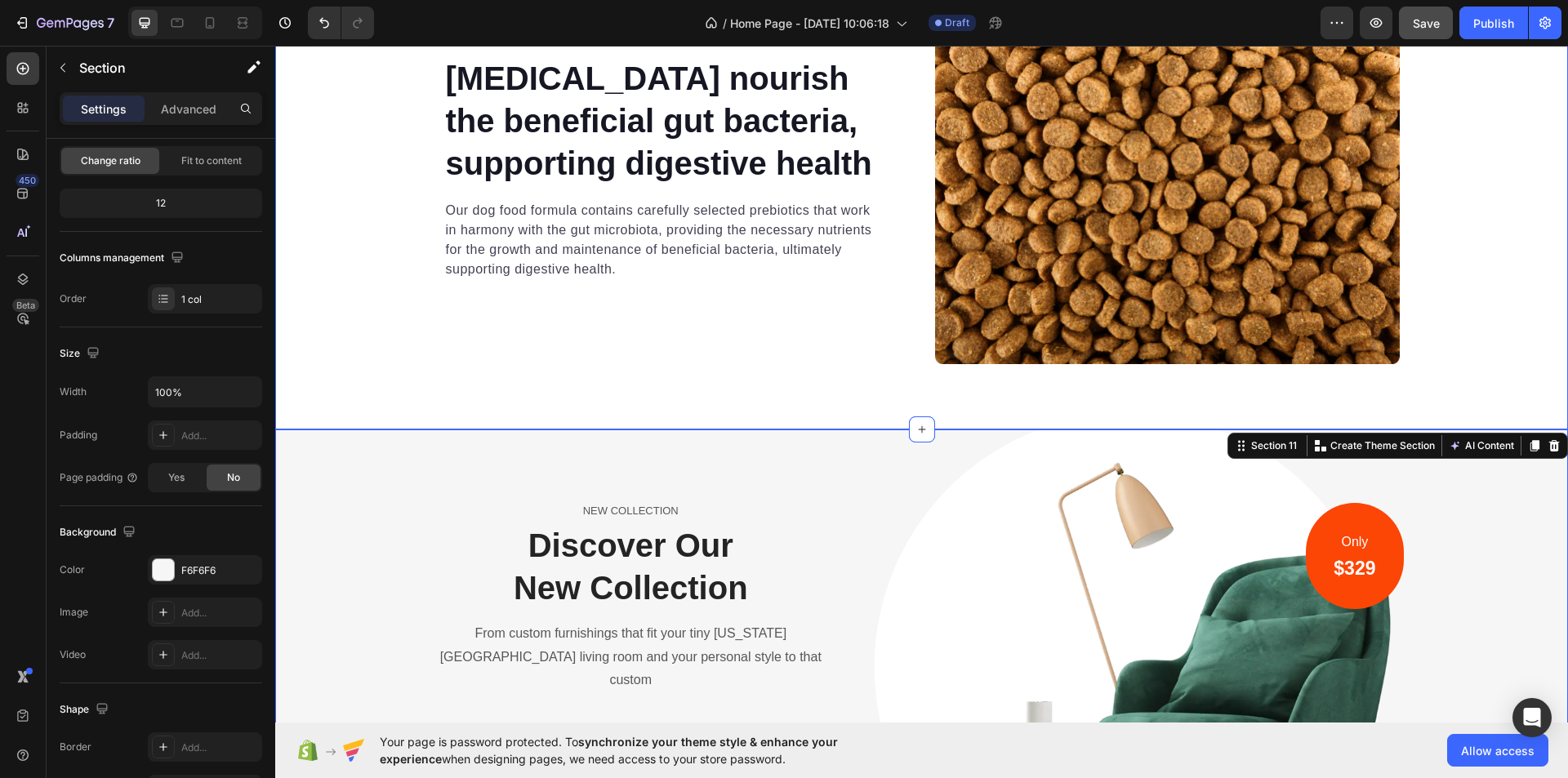
scroll to position [5314, 0]
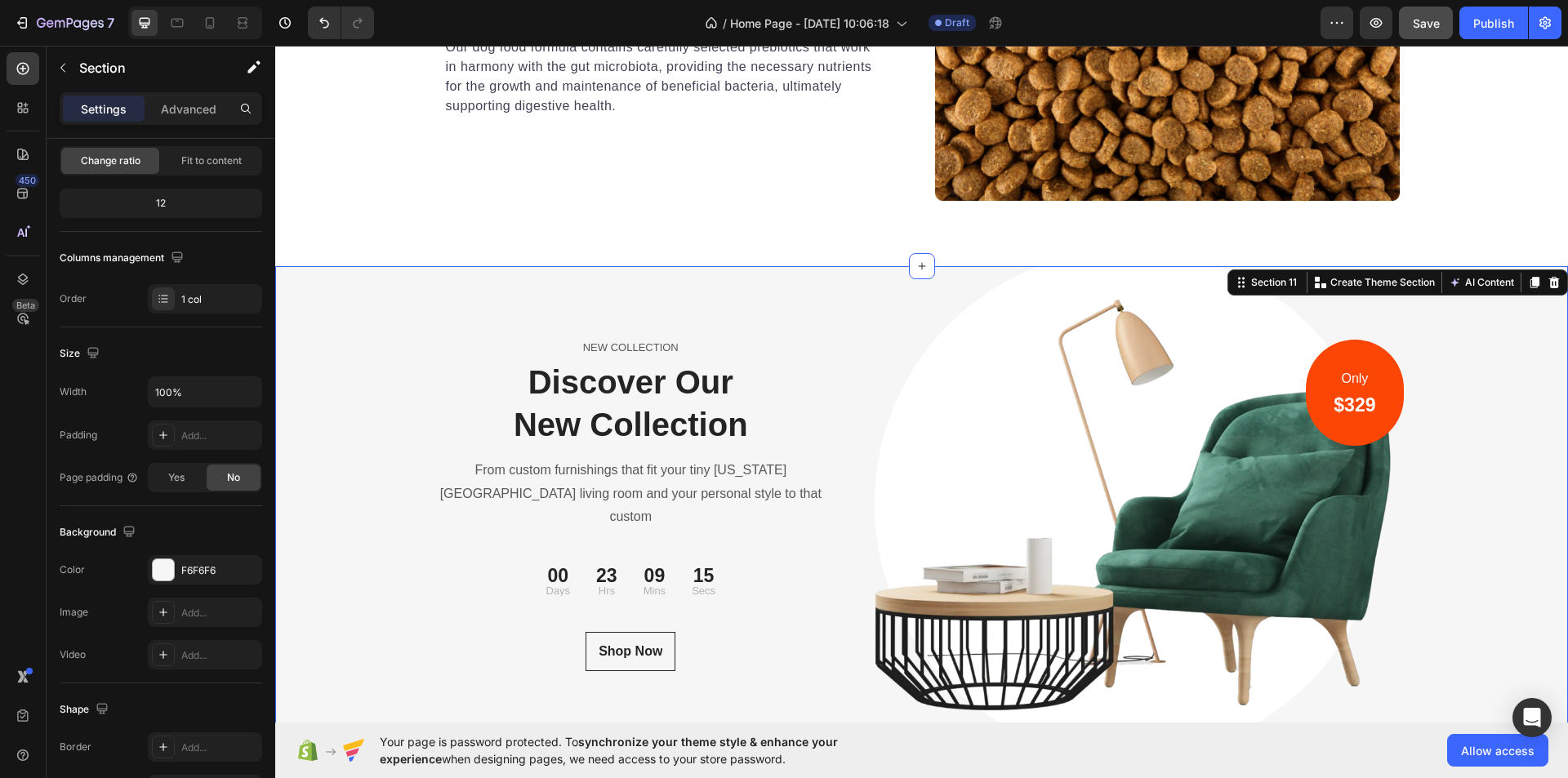
click at [1471, 348] on div "NEW COLLECTION Text block Discover Our New Collection Heading From custom furni…" at bounding box center [921, 505] width 1293 height 478
click at [1257, 285] on div "Section 11" at bounding box center [1275, 282] width 52 height 15
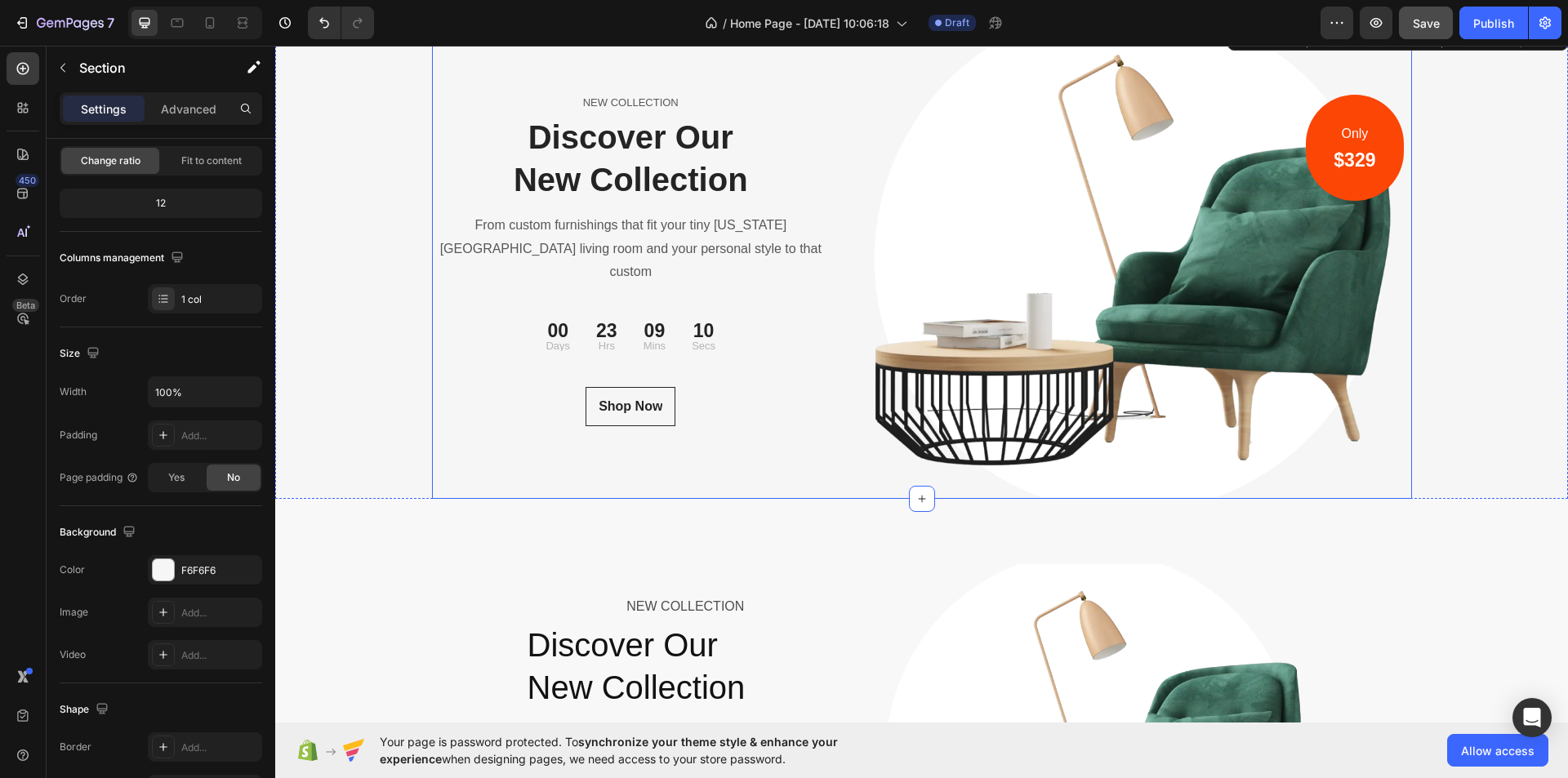
scroll to position [5477, 0]
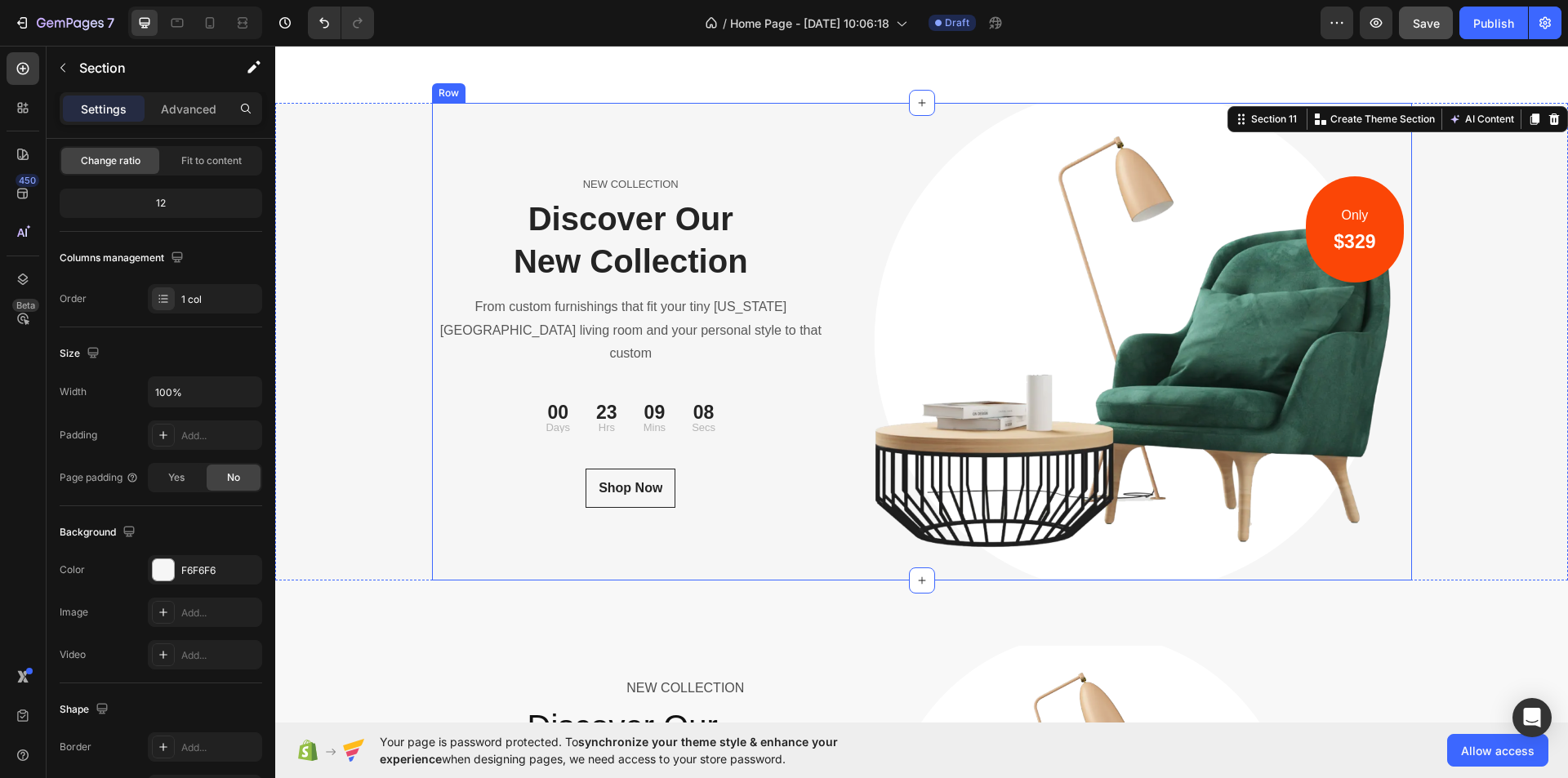
click at [473, 508] on div "NEW COLLECTION Text block Discover Our New Collection Heading From custom furni…" at bounding box center [632, 341] width 399 height 478
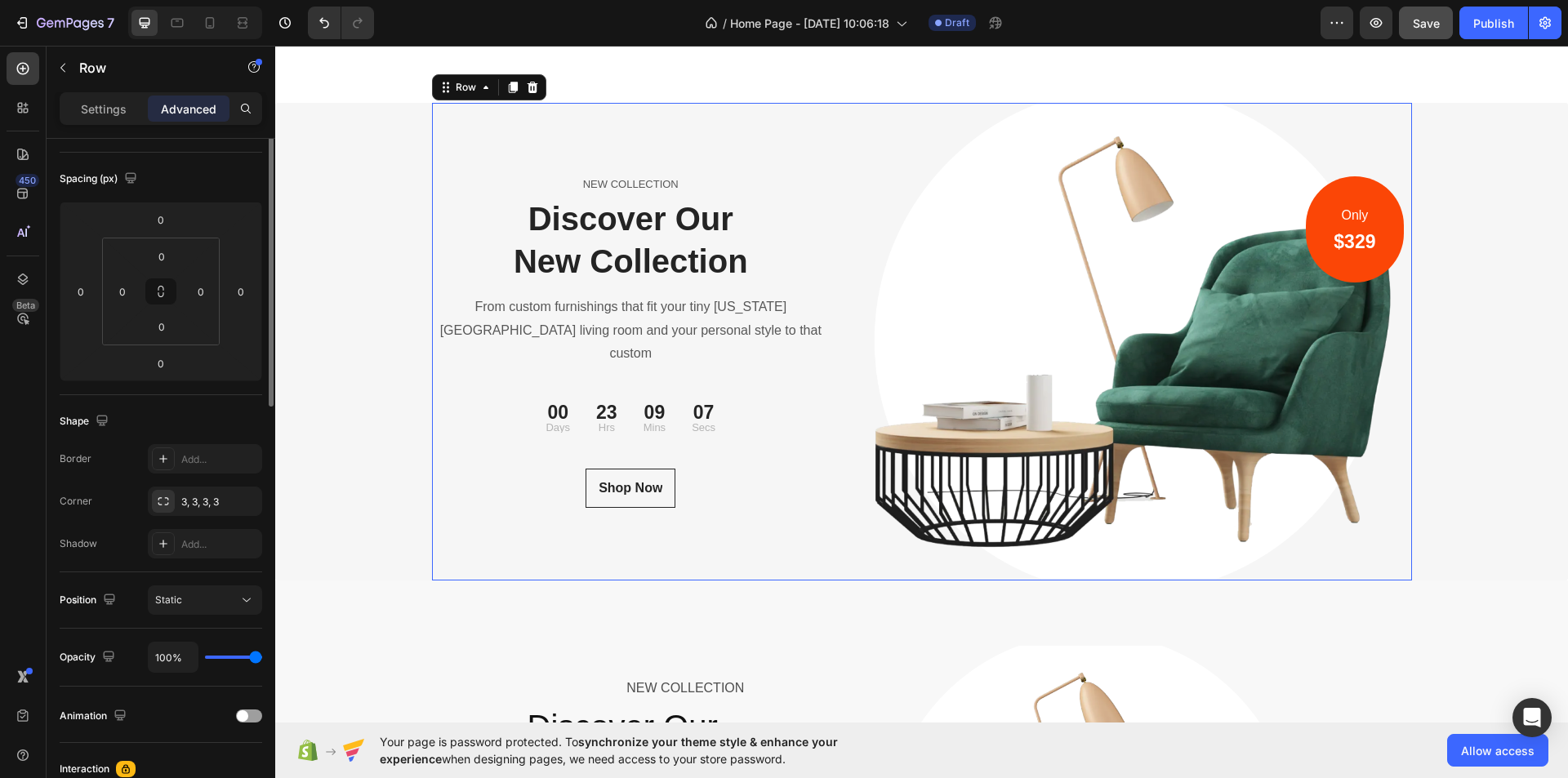
scroll to position [0, 0]
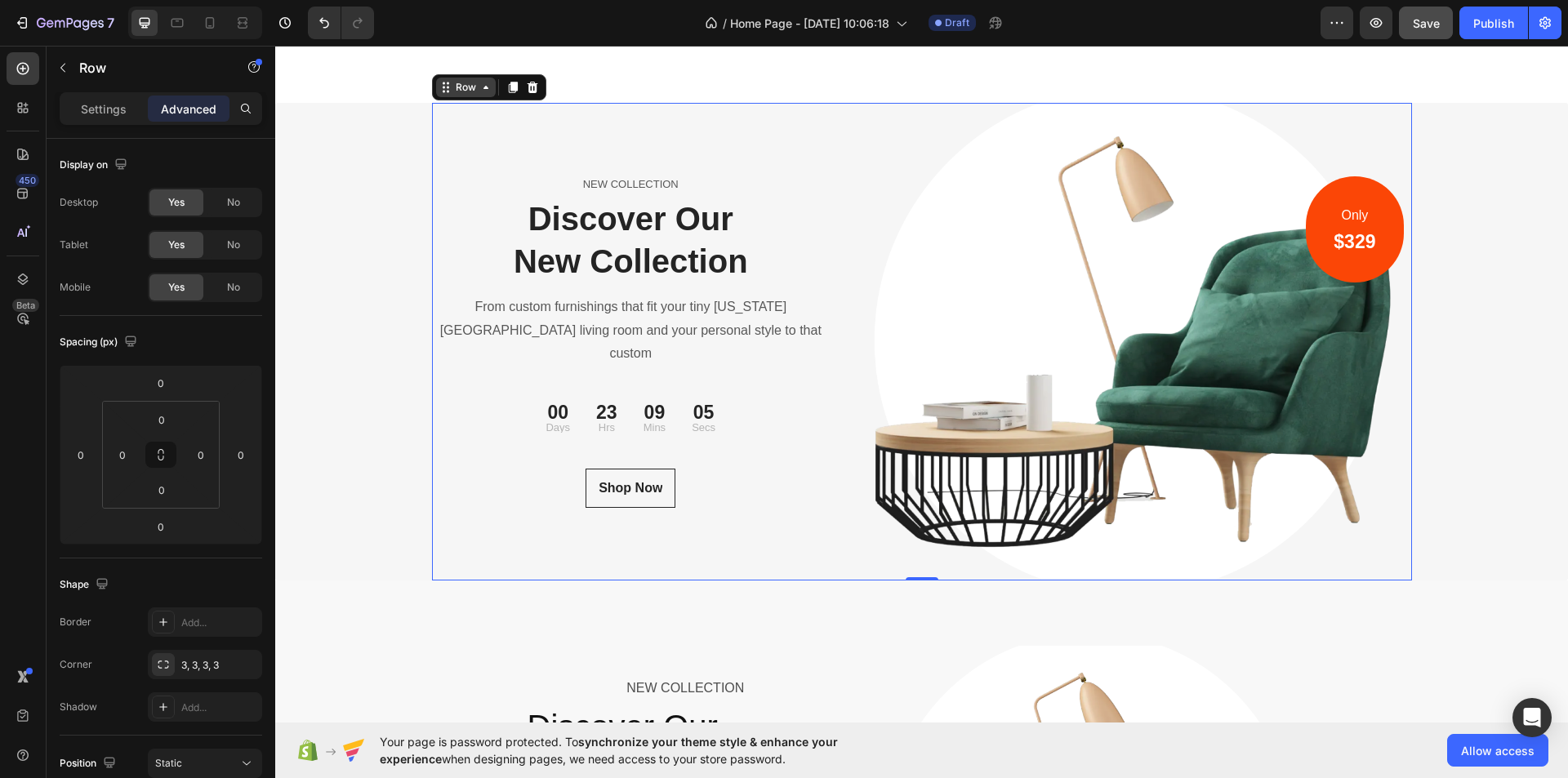
click at [470, 84] on div "Row" at bounding box center [466, 88] width 27 height 15
click at [480, 89] on icon at bounding box center [486, 88] width 13 height 13
click at [341, 203] on div "NEW COLLECTION Text block Discover Our New Collection Heading From custom furni…" at bounding box center [921, 341] width 1293 height 478
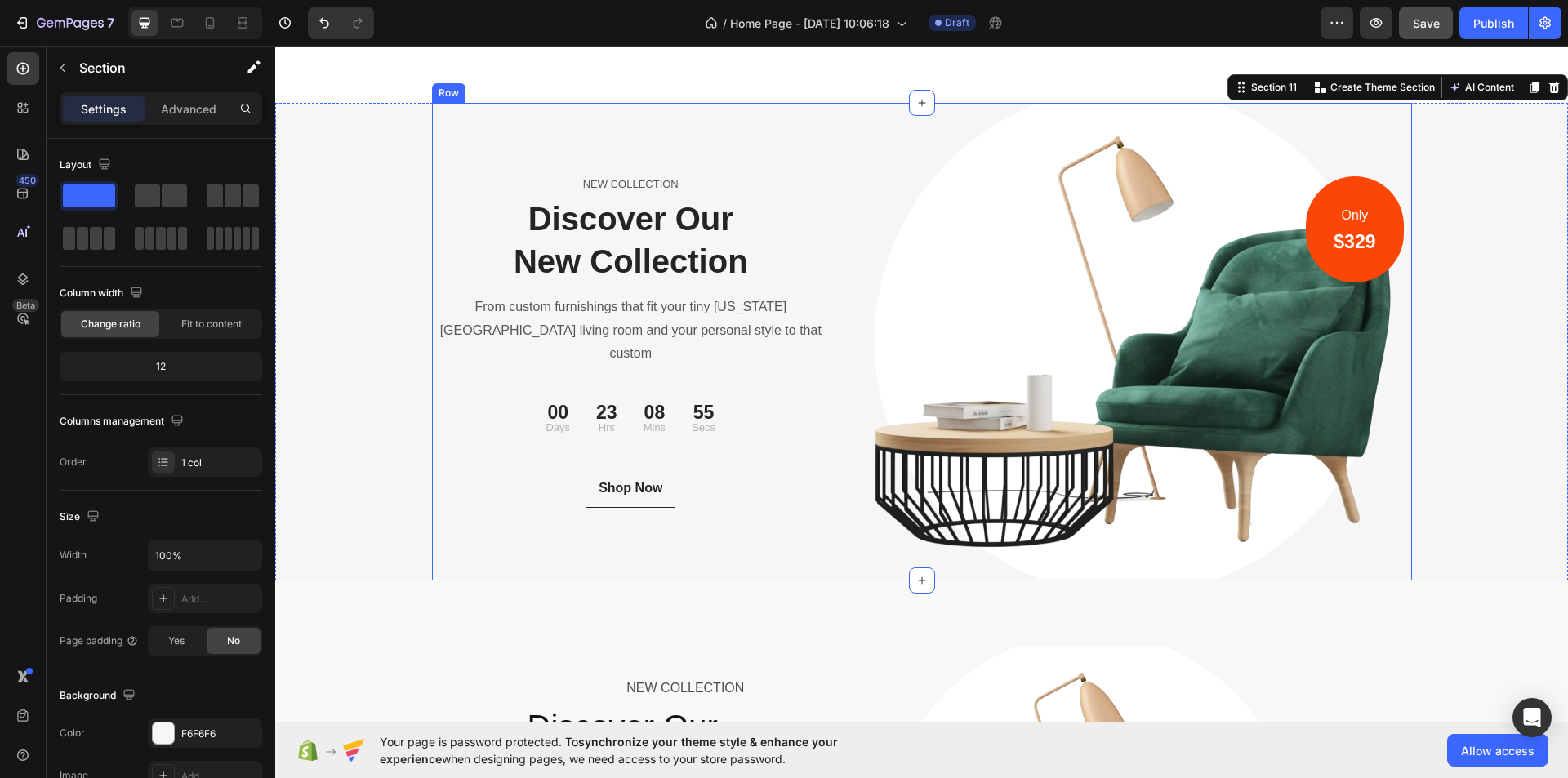
click at [501, 153] on div "NEW COLLECTION Text block Discover Our New Collection Heading From custom furni…" at bounding box center [632, 341] width 399 height 478
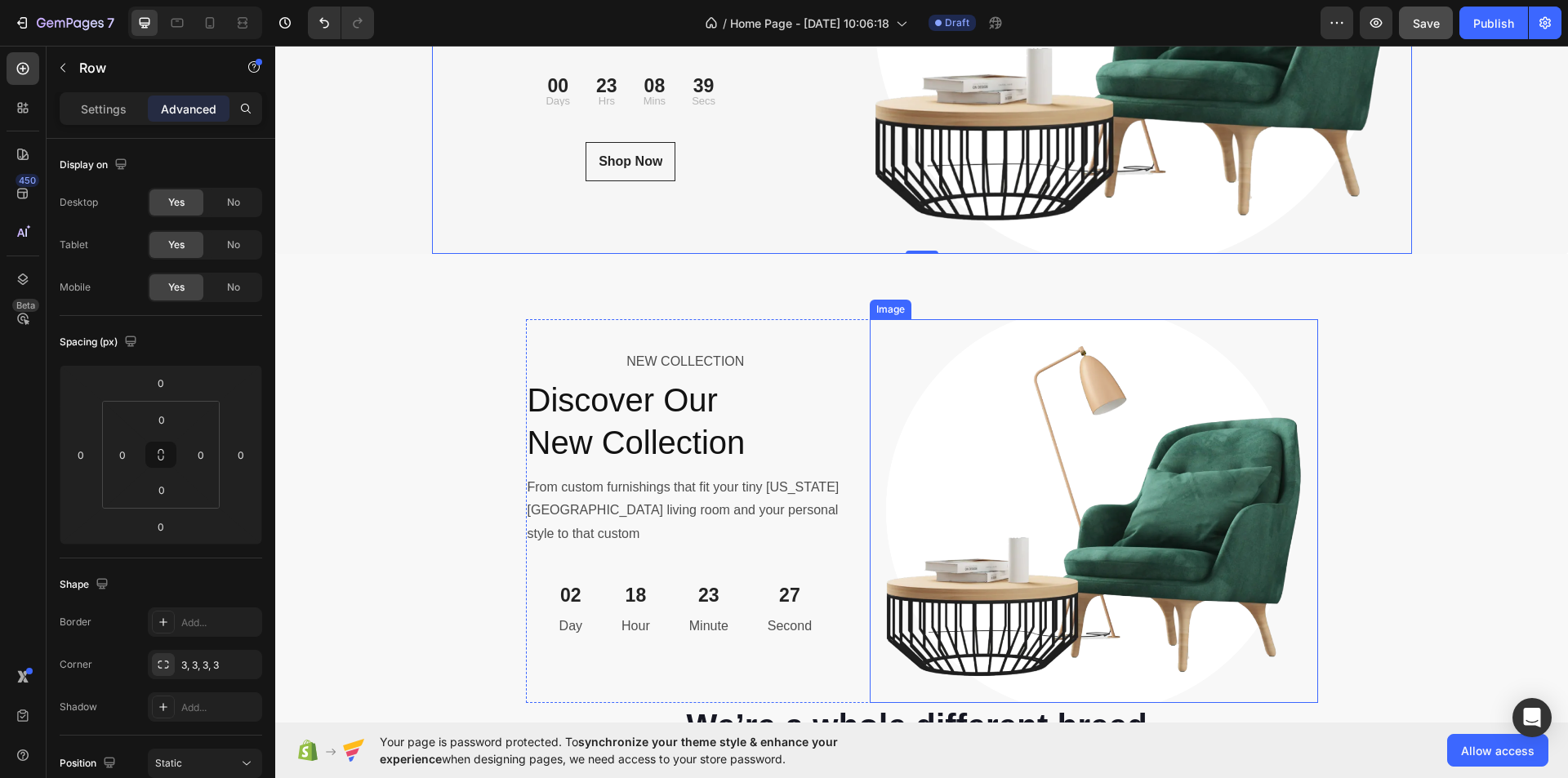
scroll to position [5559, 0]
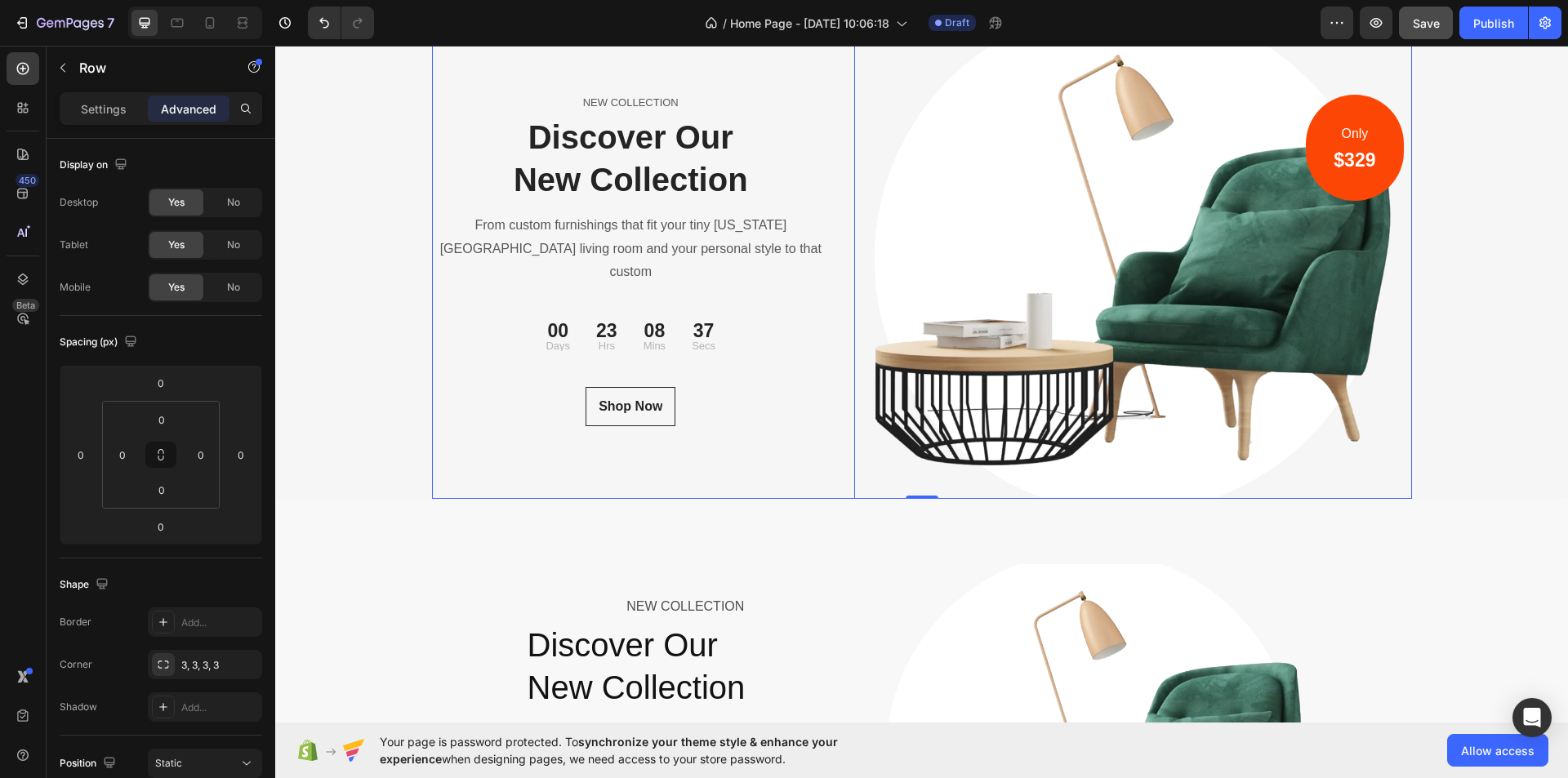
click at [1029, 324] on img at bounding box center [1133, 260] width 558 height 478
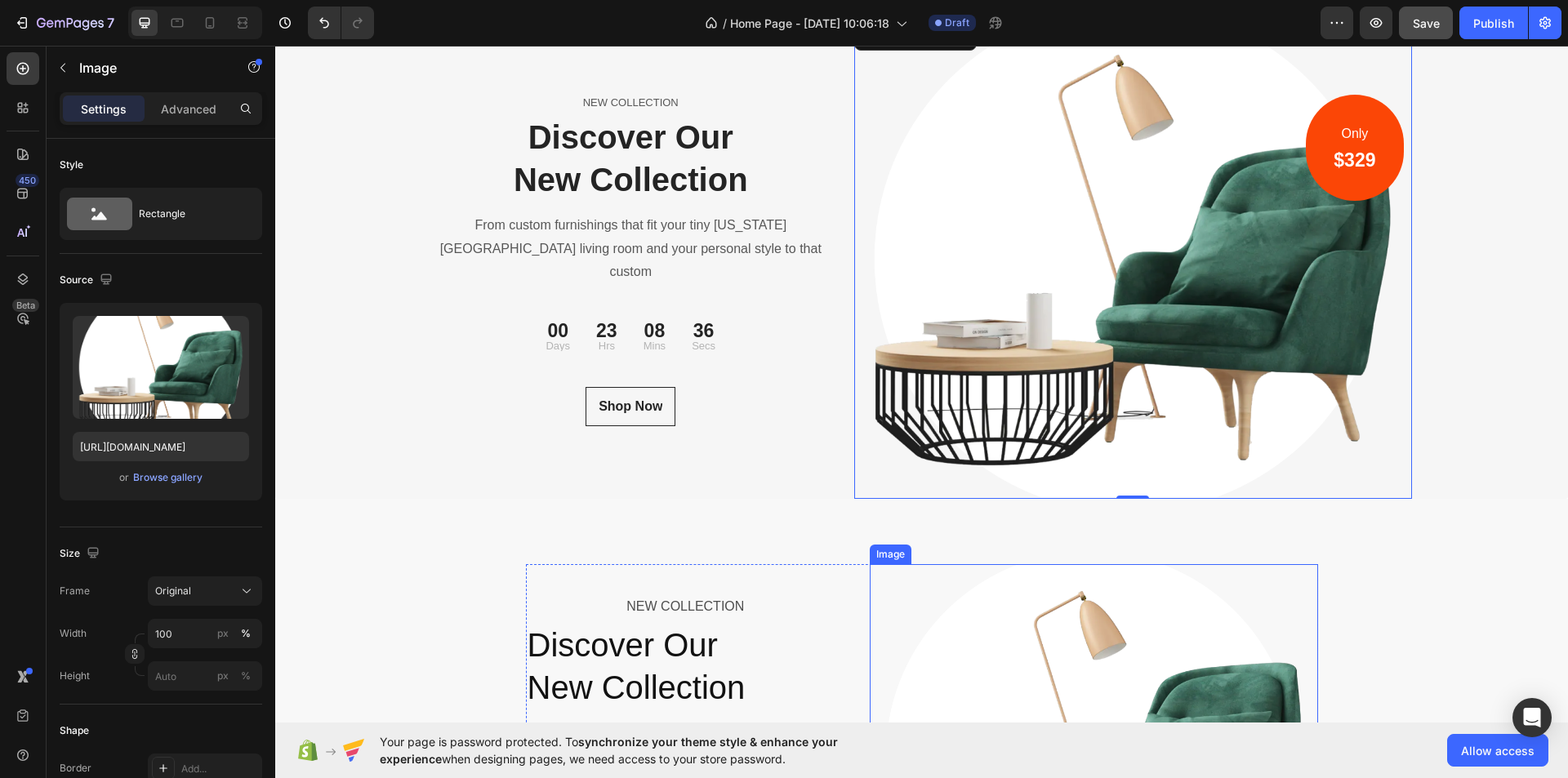
scroll to position [5804, 0]
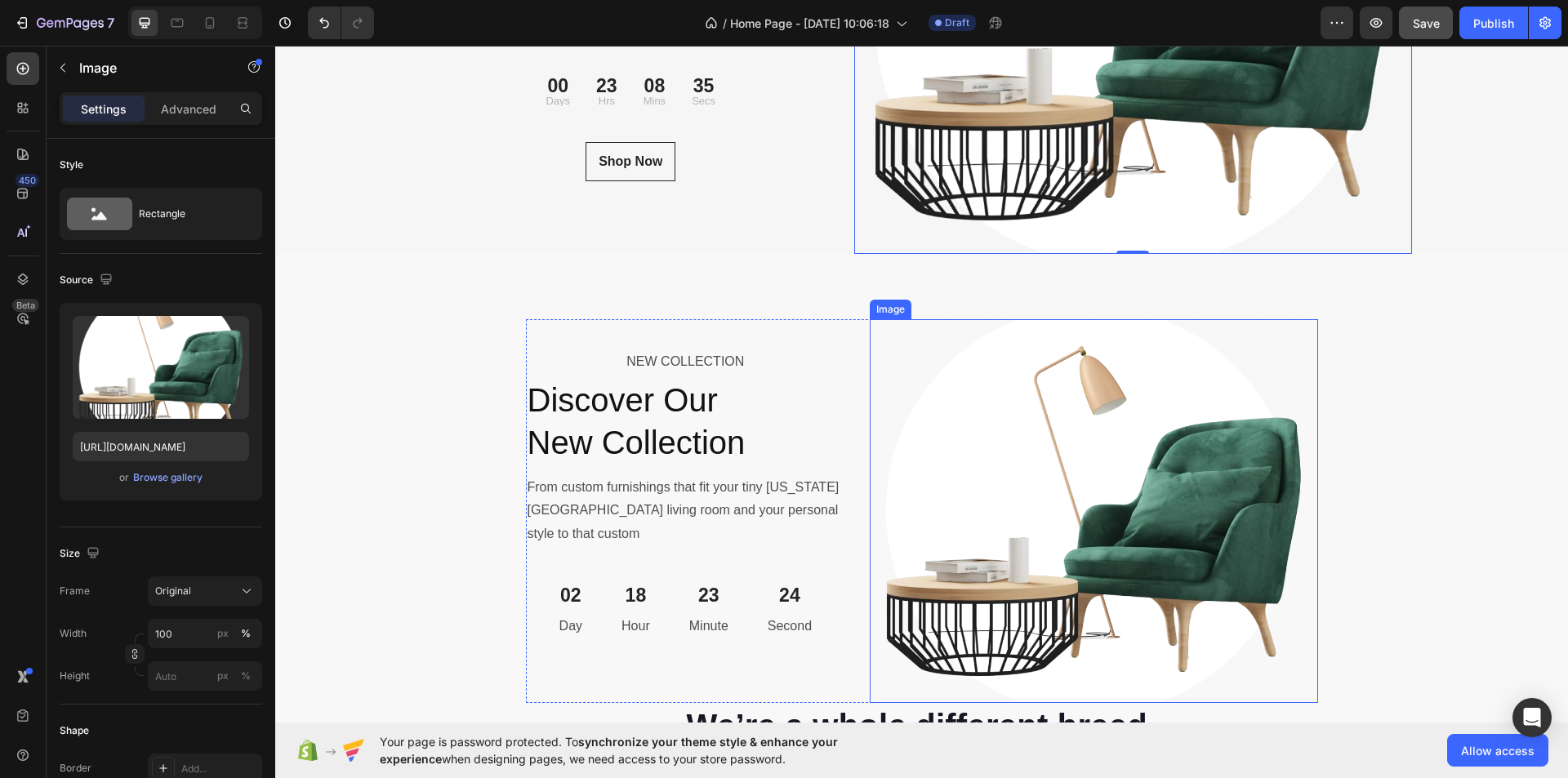
click at [945, 494] on img at bounding box center [1094, 512] width 447 height 384
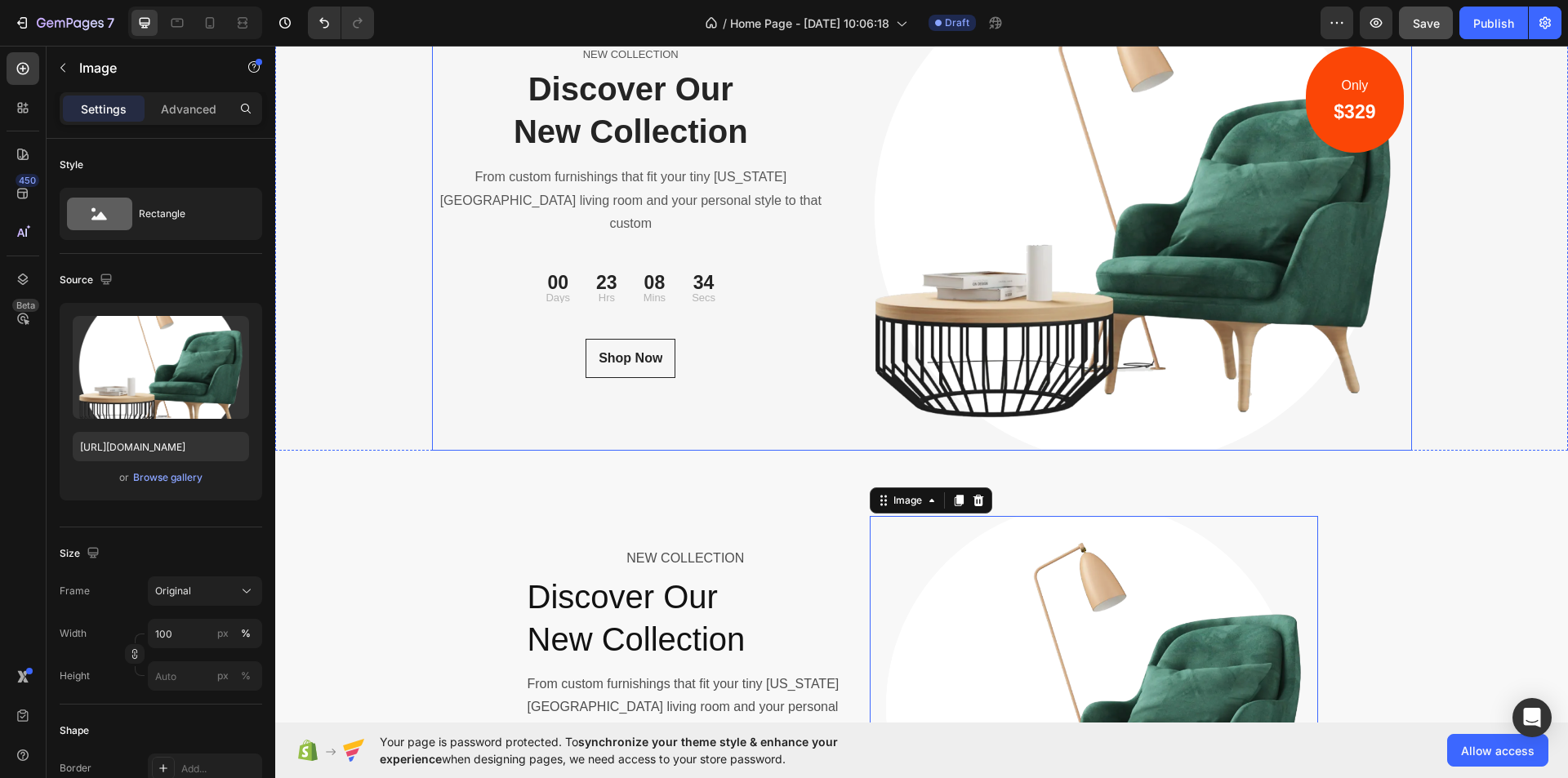
scroll to position [5559, 0]
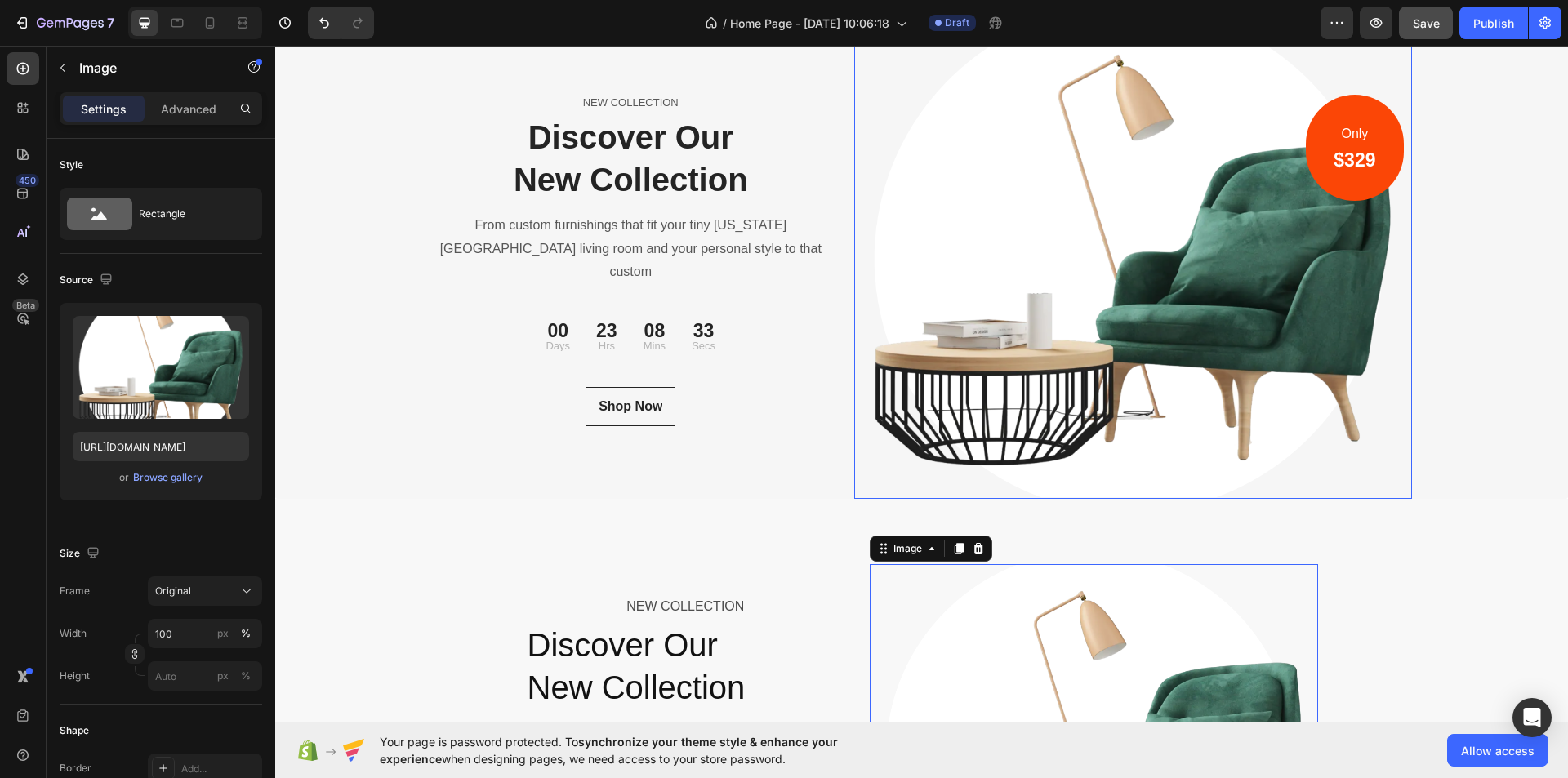
click at [933, 321] on img at bounding box center [1133, 260] width 558 height 478
click at [773, 426] on div "NEW COLLECTION Text block Discover Our New Collection Heading From custom furni…" at bounding box center [632, 260] width 399 height 478
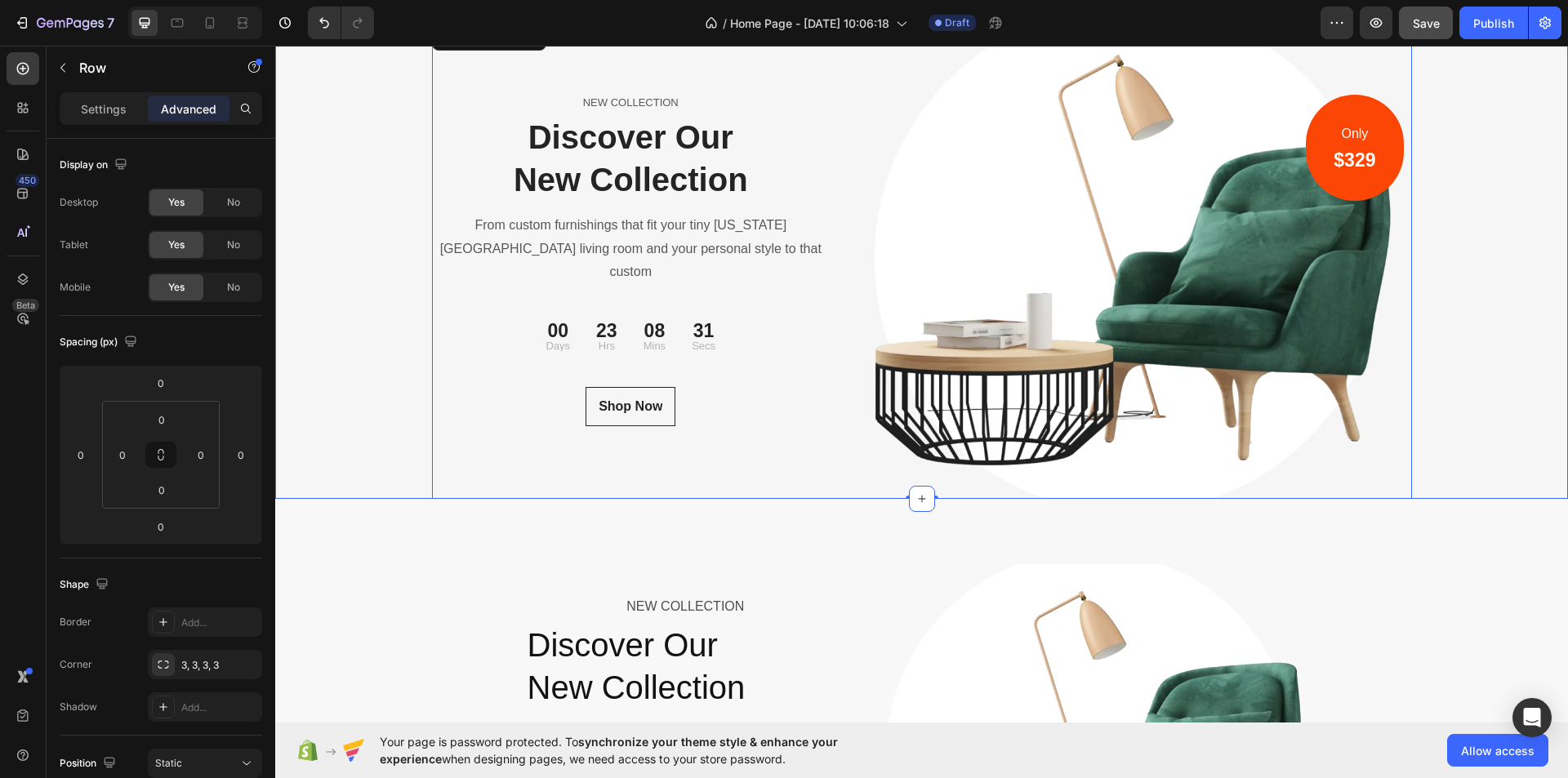
click at [401, 428] on div "NEW COLLECTION Text block Discover Our New Collection Heading From custom furni…" at bounding box center [921, 260] width 1293 height 478
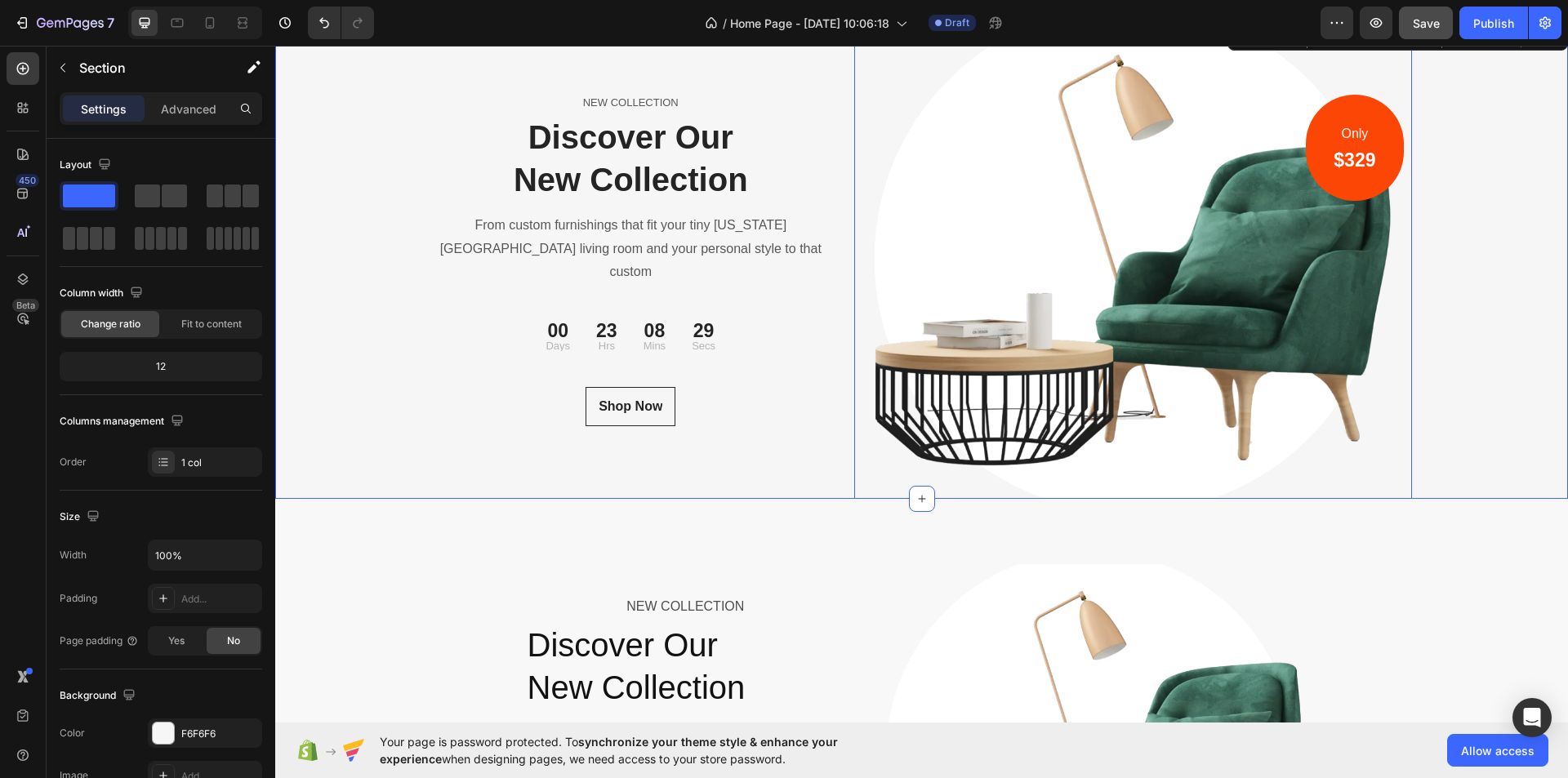
click at [957, 399] on img at bounding box center [1133, 260] width 558 height 478
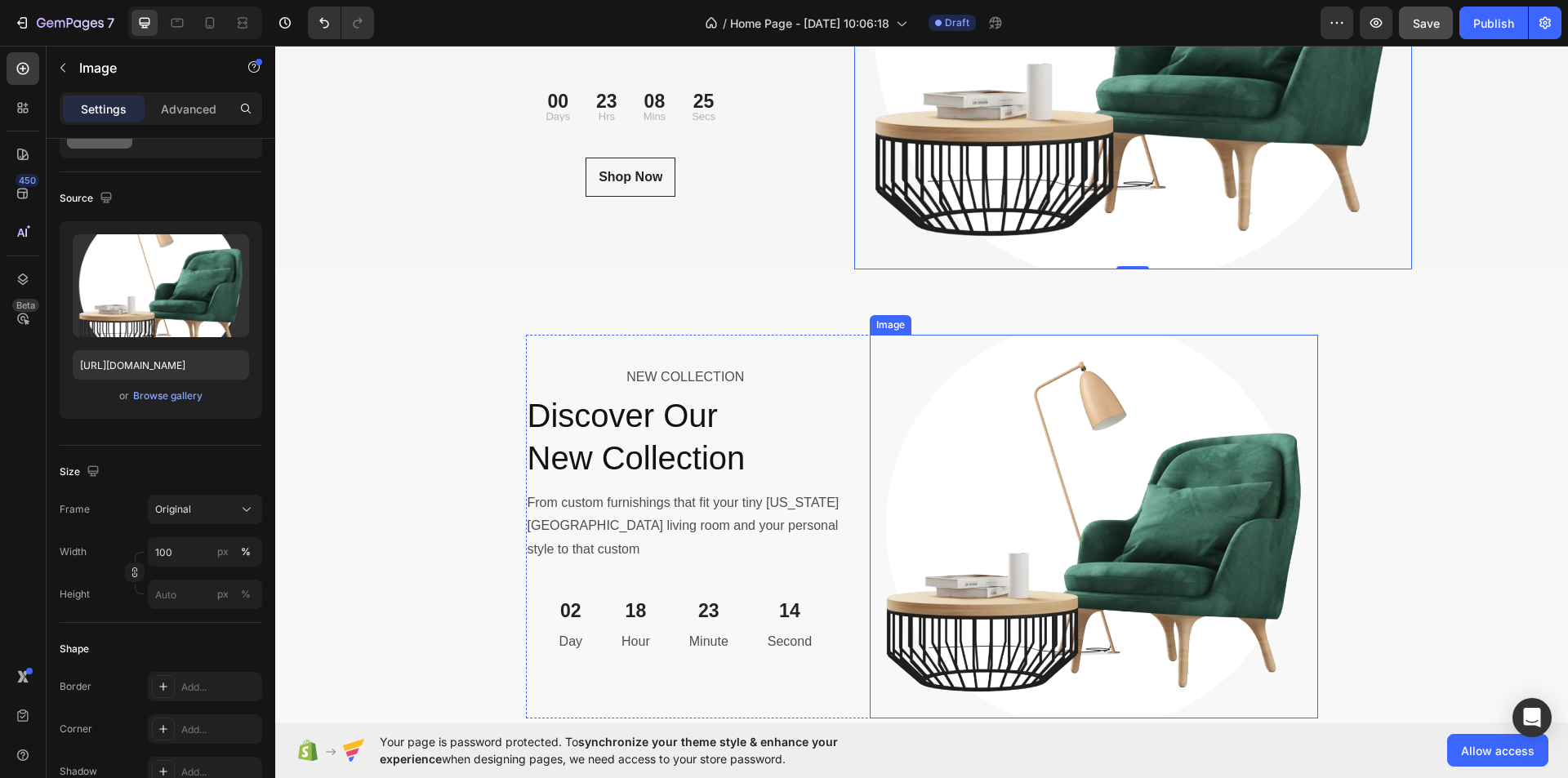
scroll to position [5885, 0]
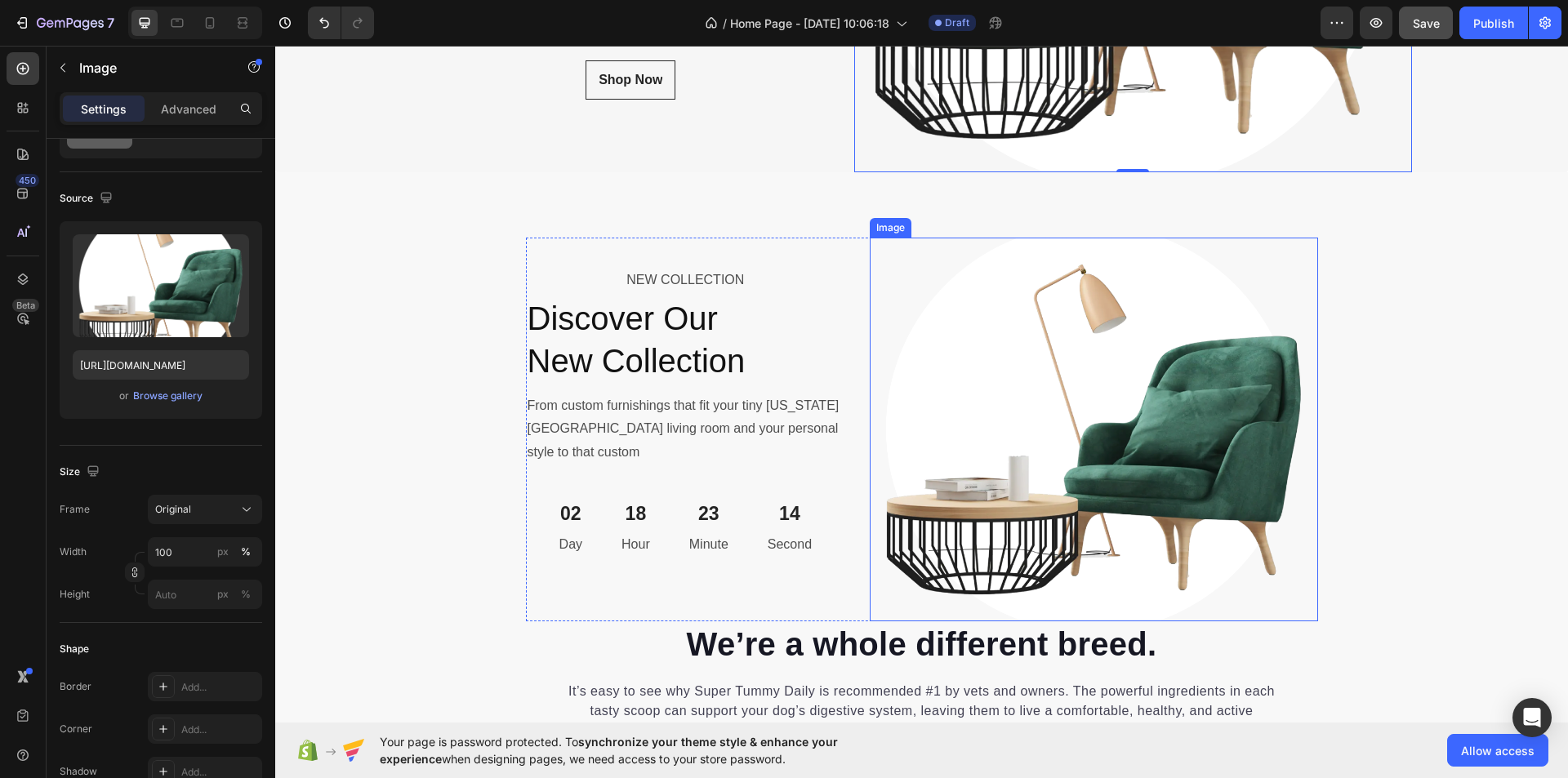
click at [1062, 466] on img at bounding box center [1094, 430] width 447 height 384
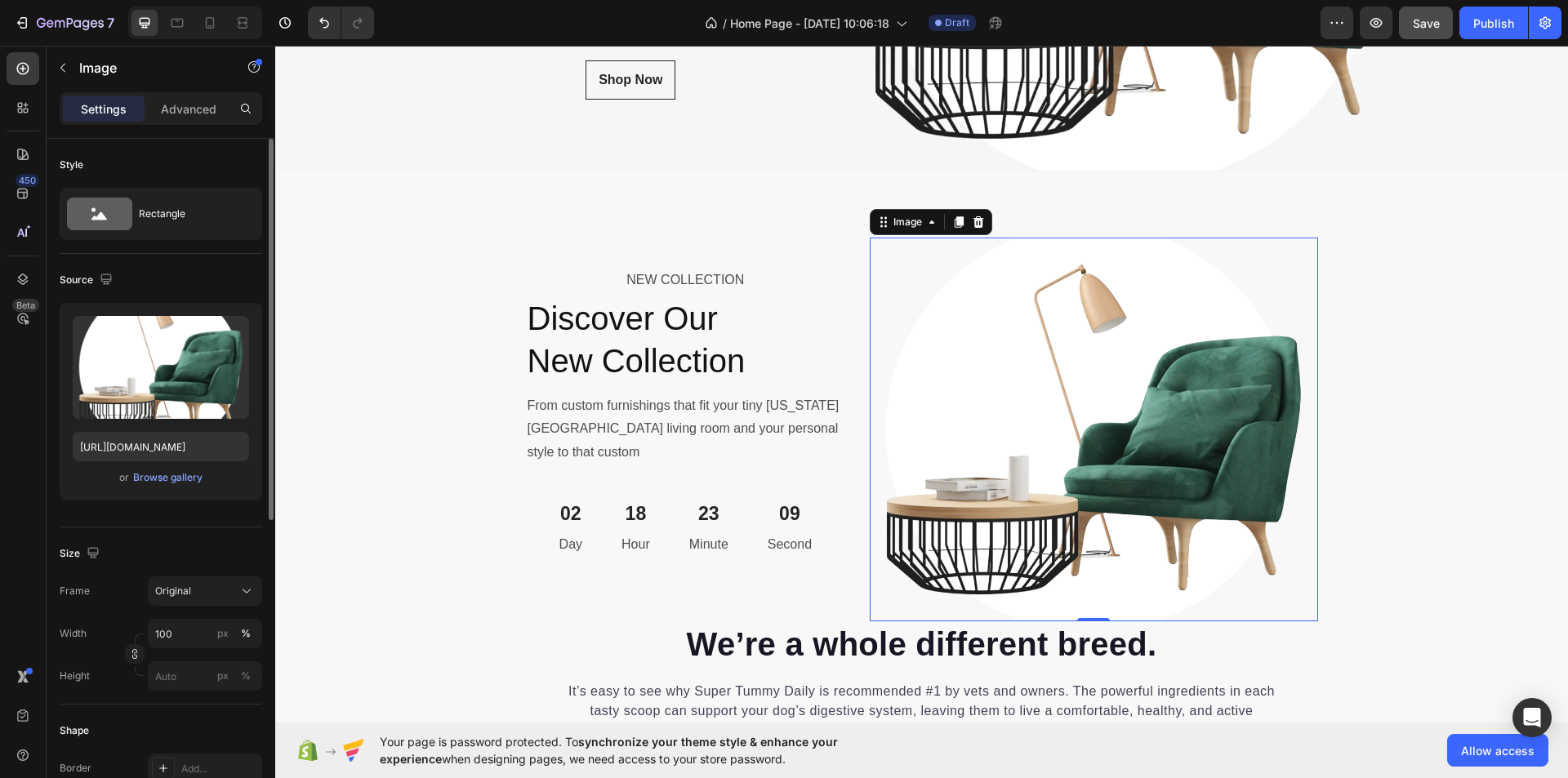
scroll to position [82, 0]
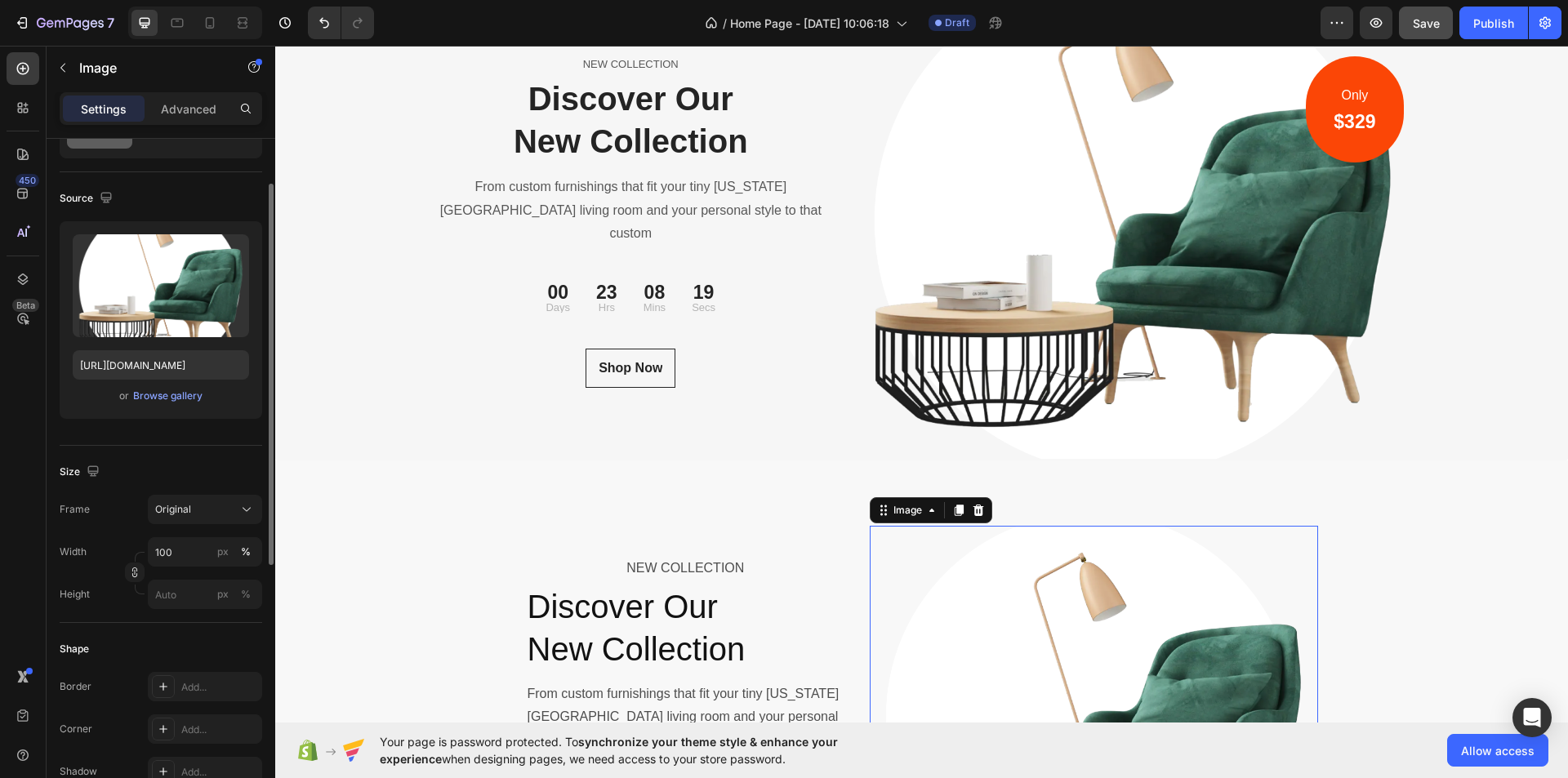
click at [1028, 249] on img at bounding box center [1133, 222] width 558 height 478
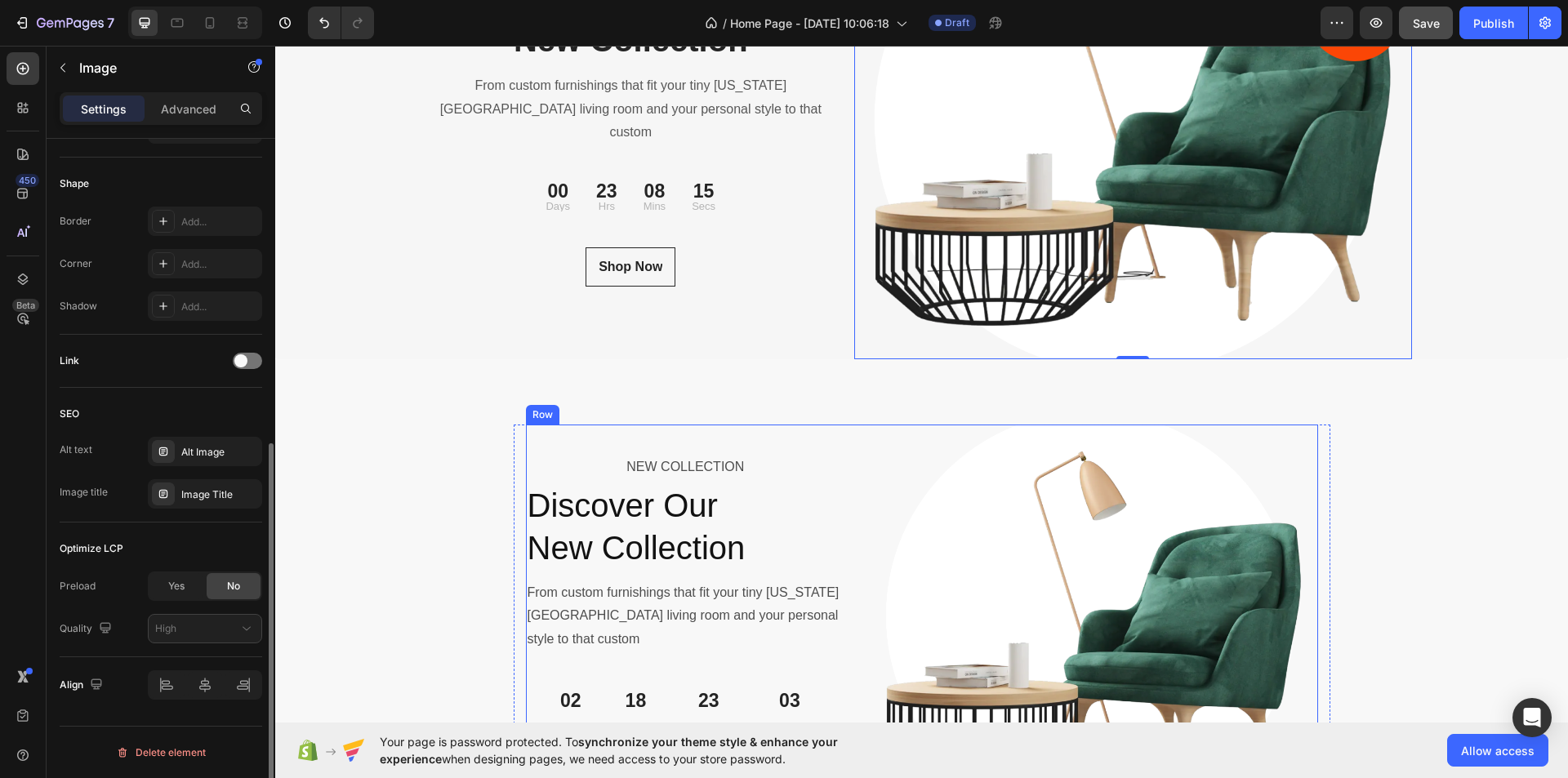
scroll to position [5722, 0]
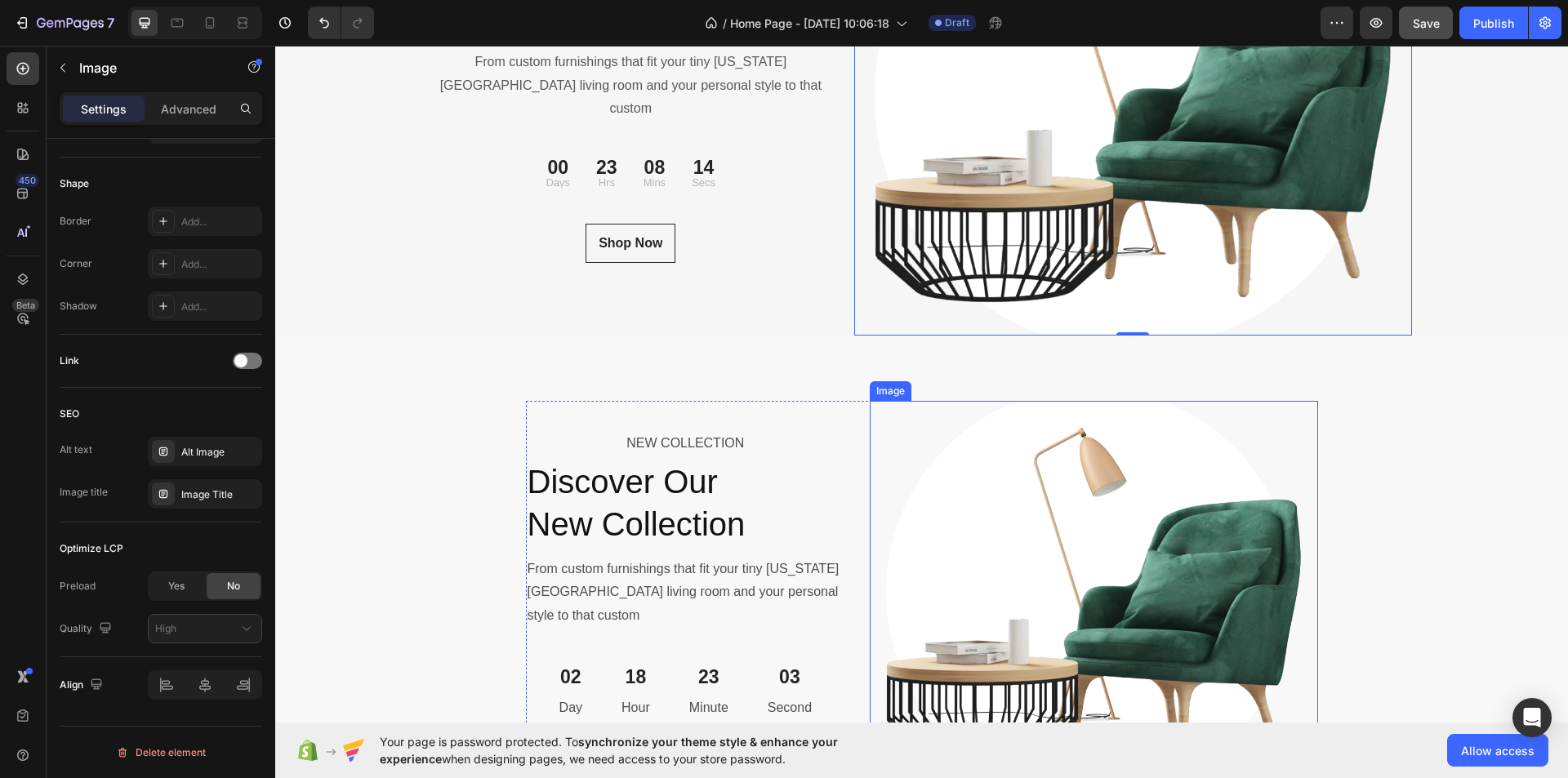
click at [904, 477] on img at bounding box center [1094, 593] width 447 height 384
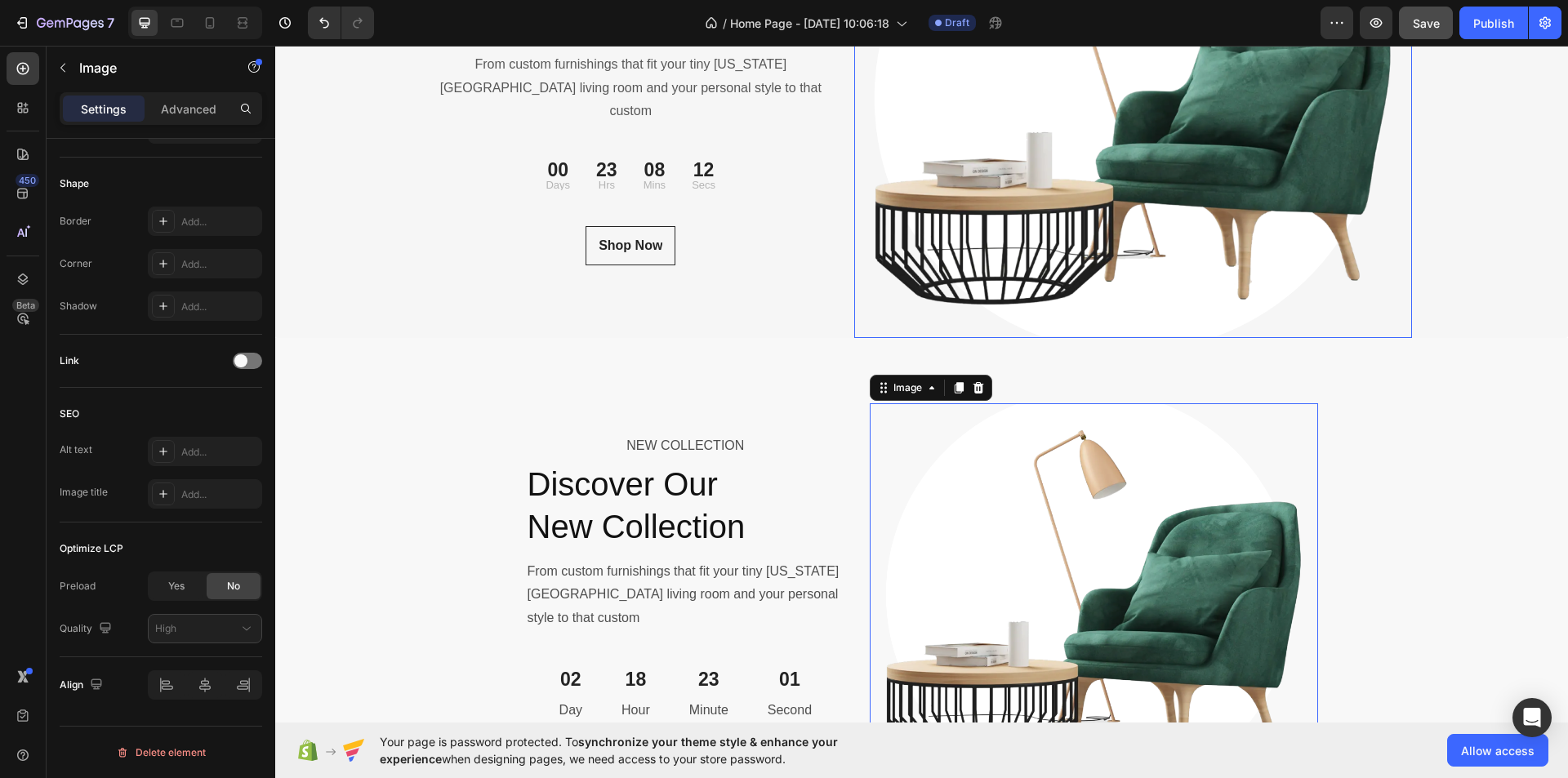
scroll to position [5559, 0]
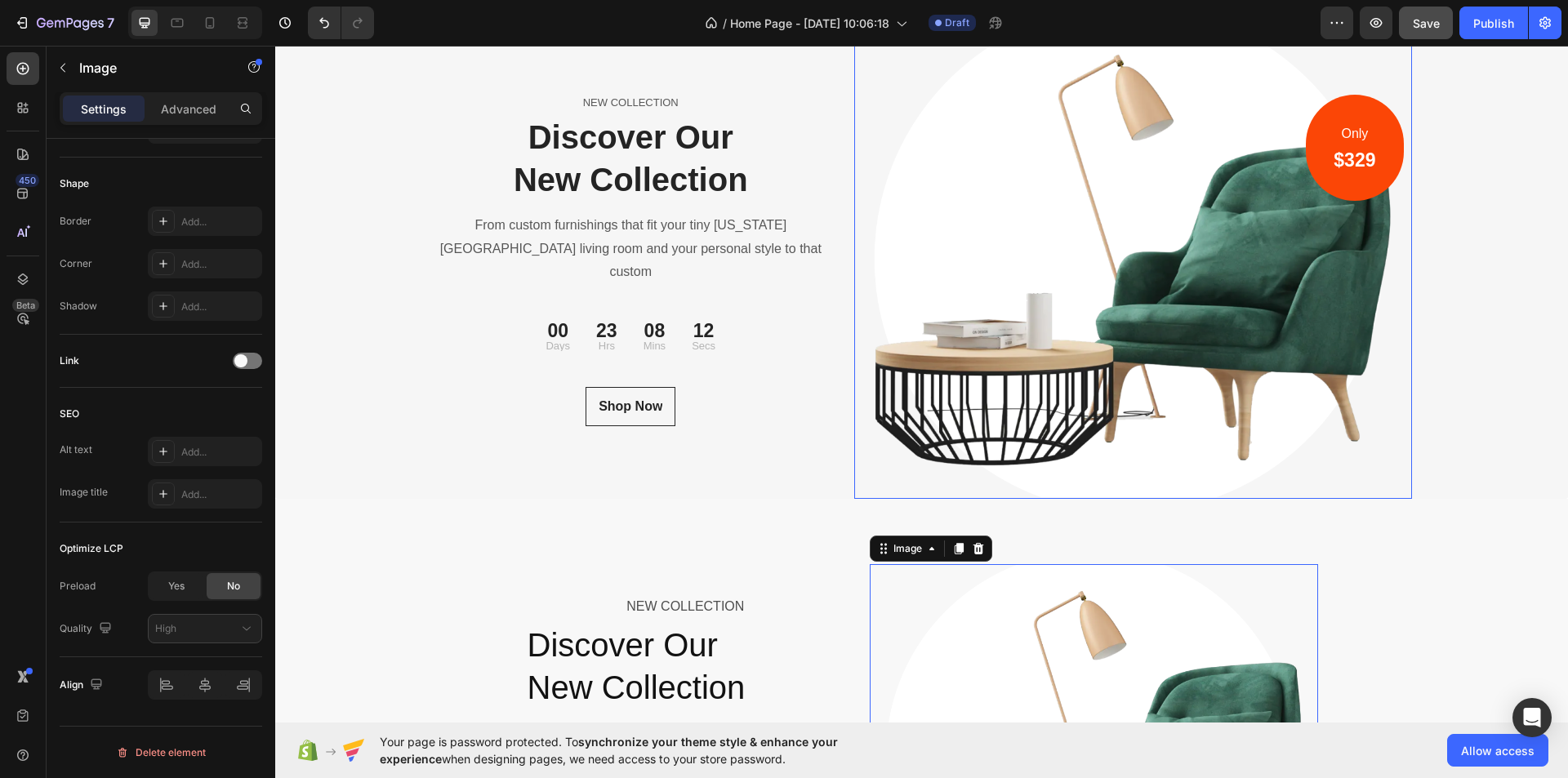
click at [1111, 382] on img at bounding box center [1133, 260] width 558 height 478
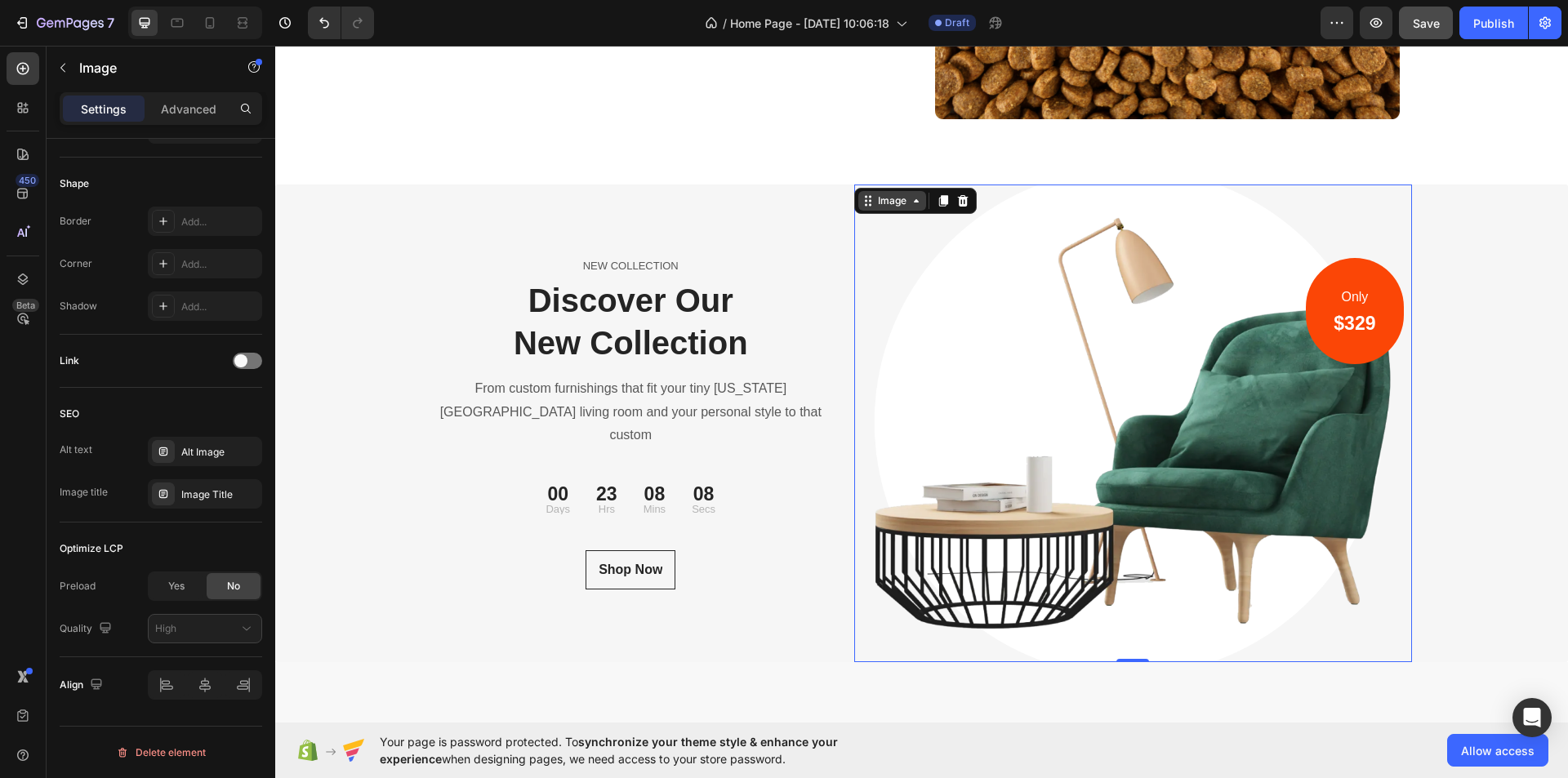
click at [915, 206] on icon at bounding box center [917, 201] width 13 height 13
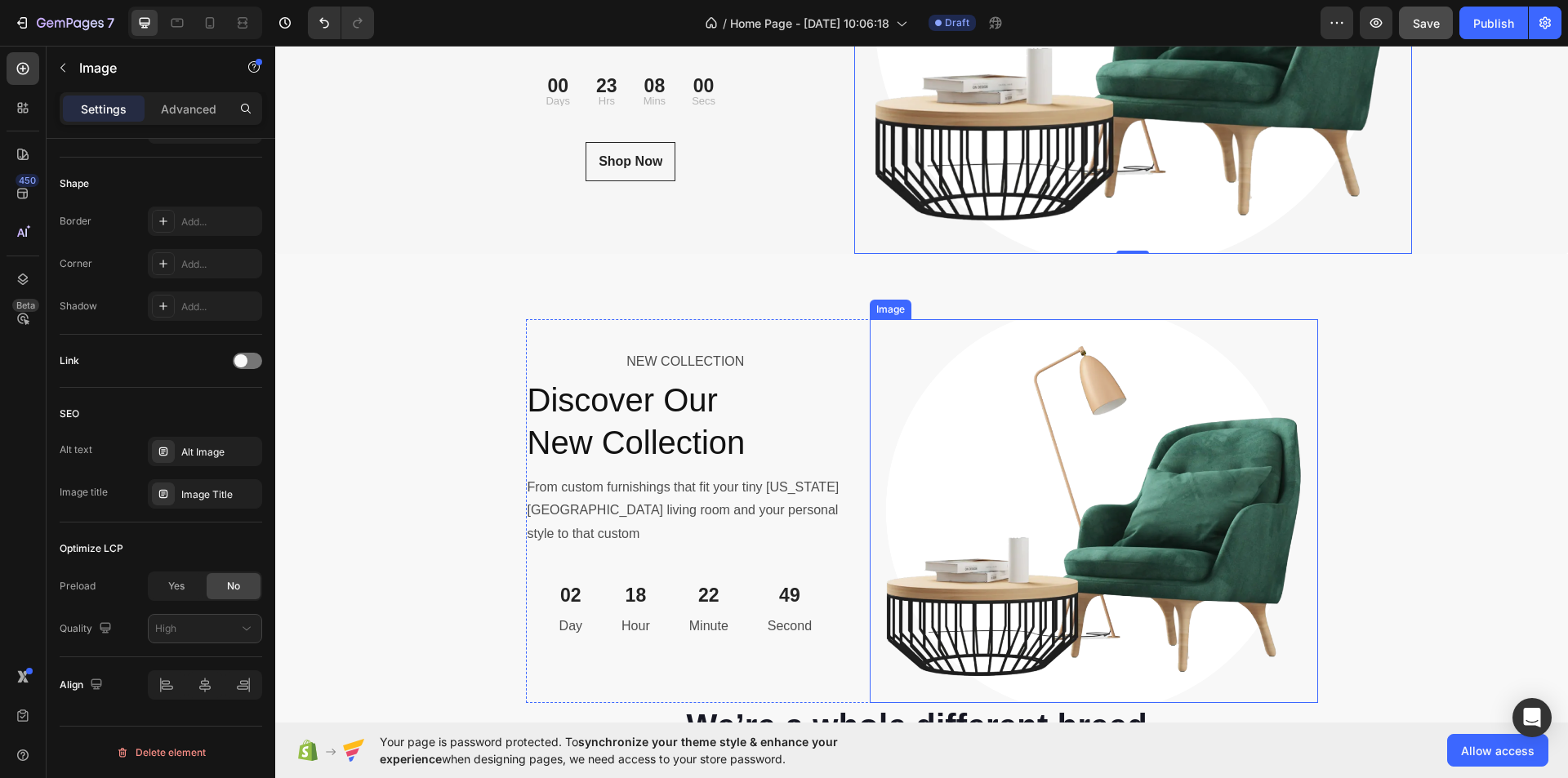
click at [1022, 438] on img at bounding box center [1094, 512] width 447 height 384
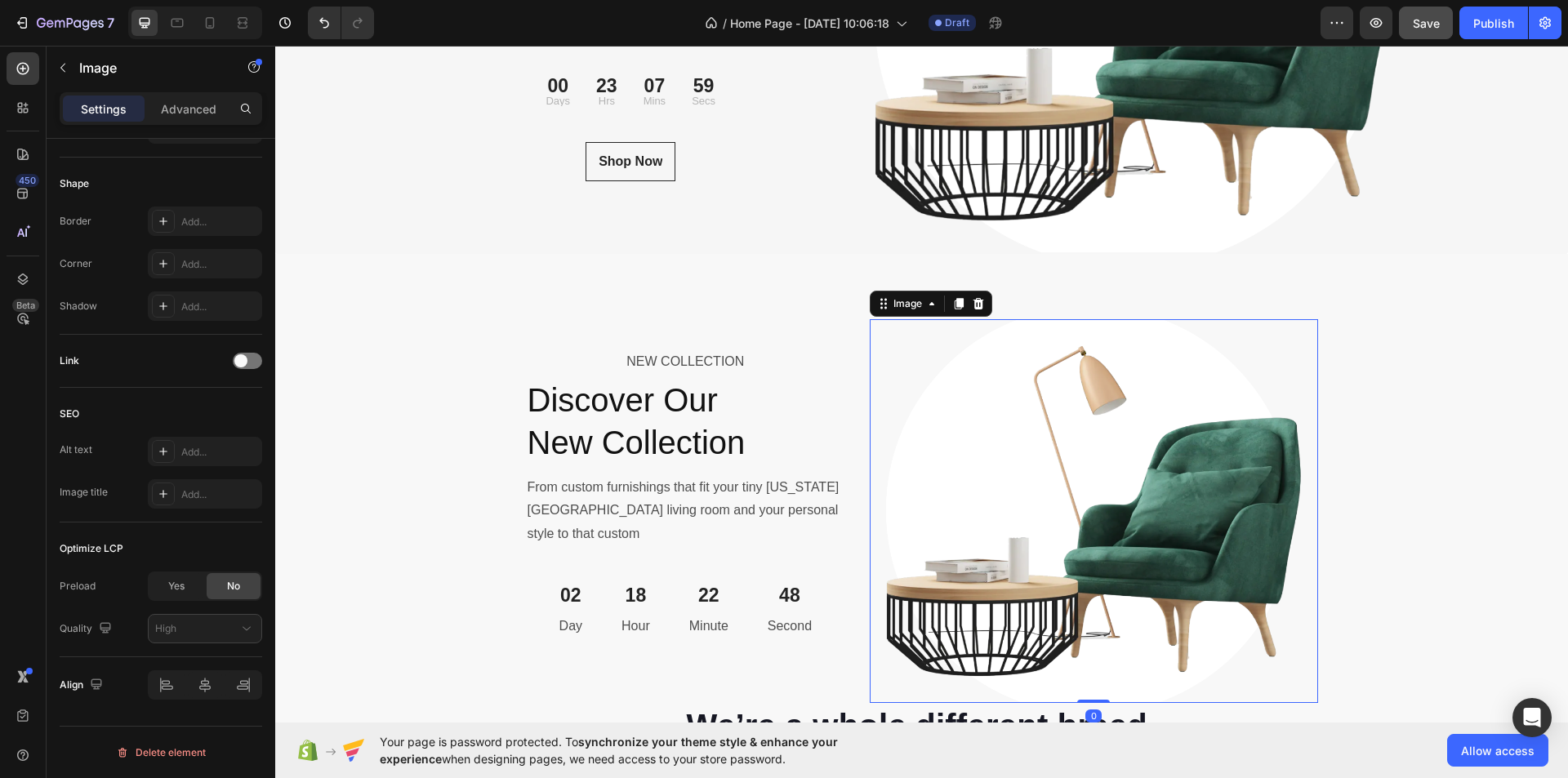
click at [924, 317] on div "Image" at bounding box center [932, 304] width 123 height 26
click at [925, 309] on icon at bounding box center [932, 304] width 13 height 13
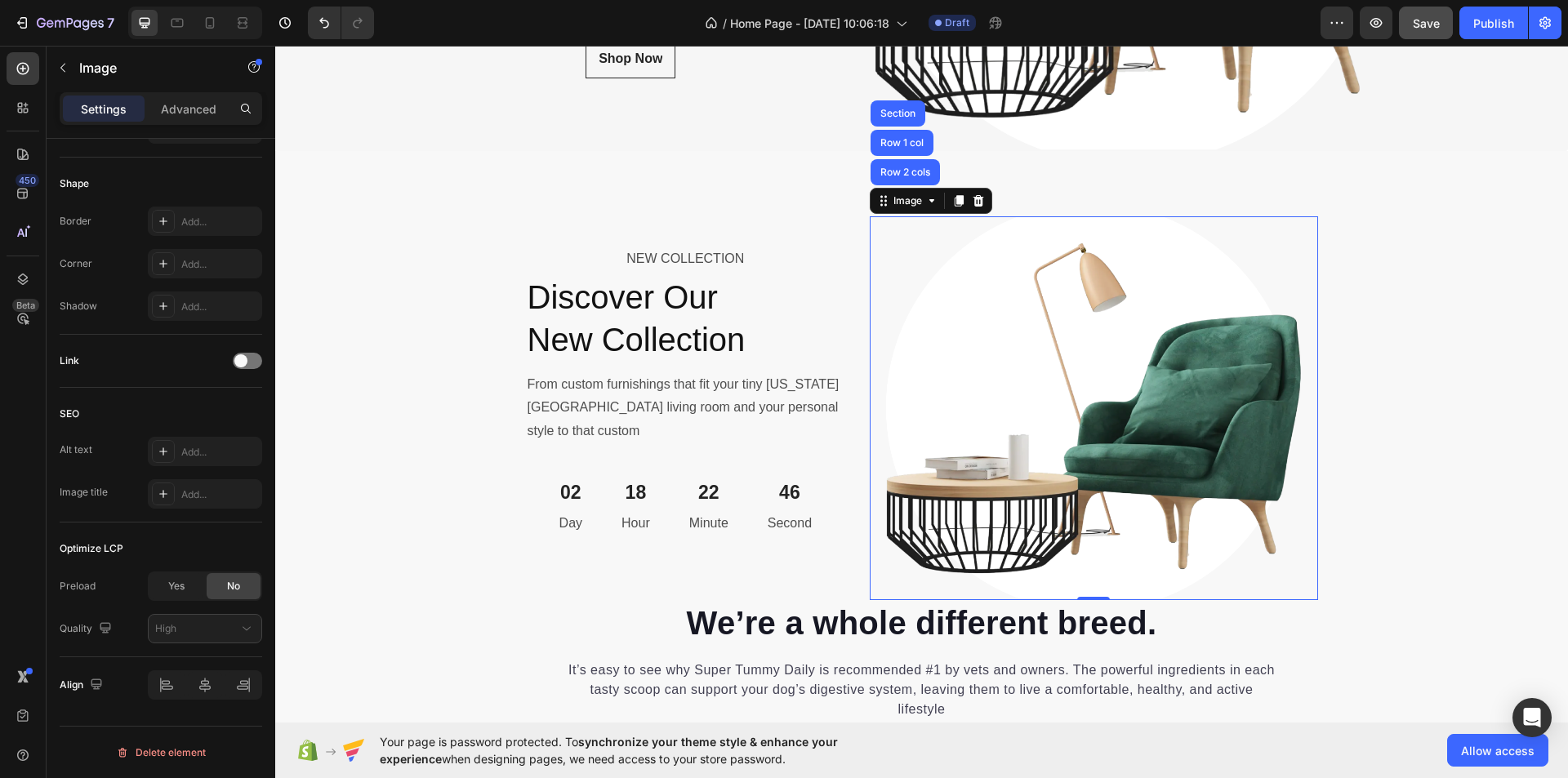
scroll to position [5967, 0]
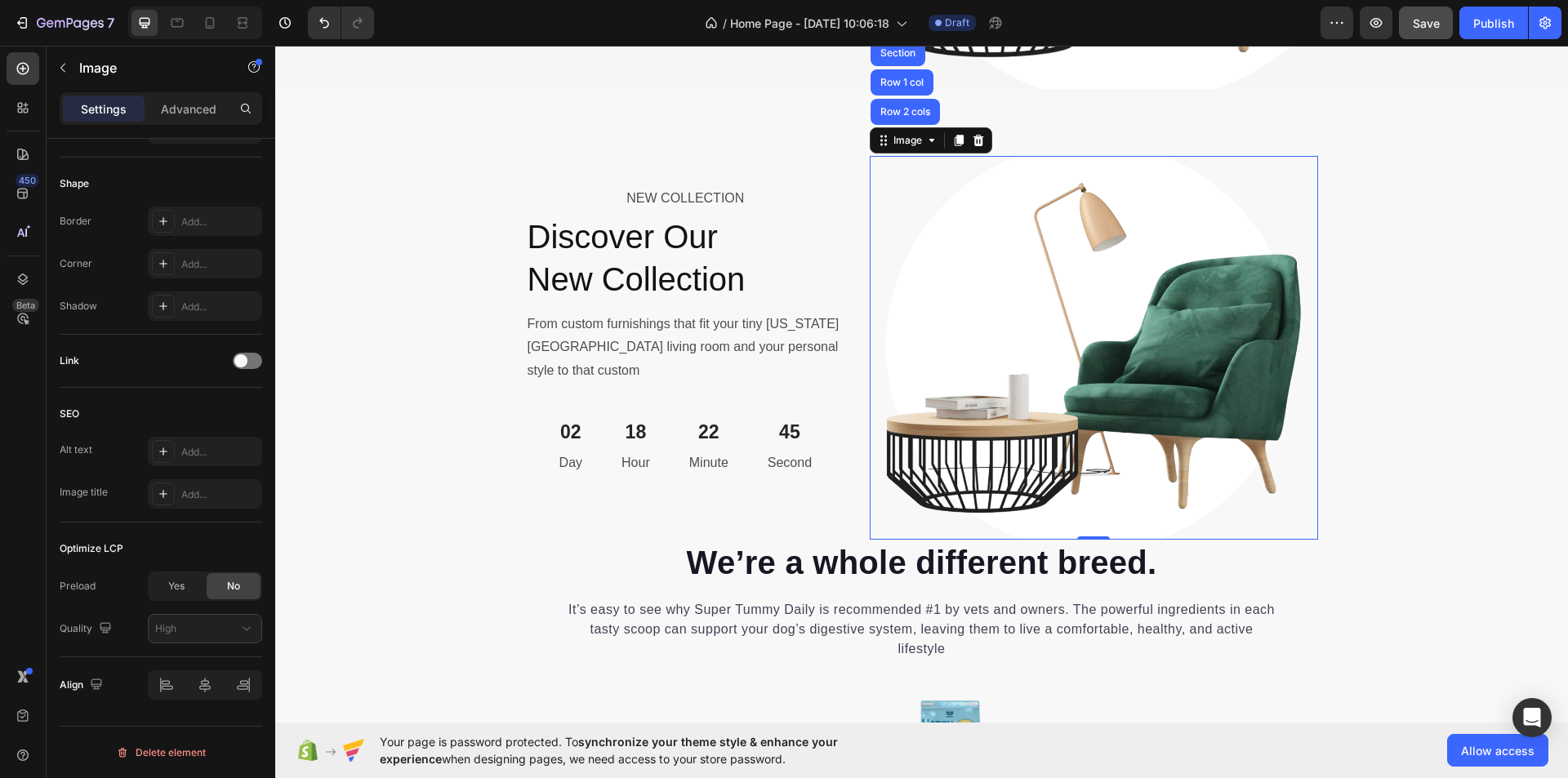
click at [957, 402] on img at bounding box center [1094, 348] width 447 height 384
click at [1166, 443] on img at bounding box center [1094, 348] width 447 height 384
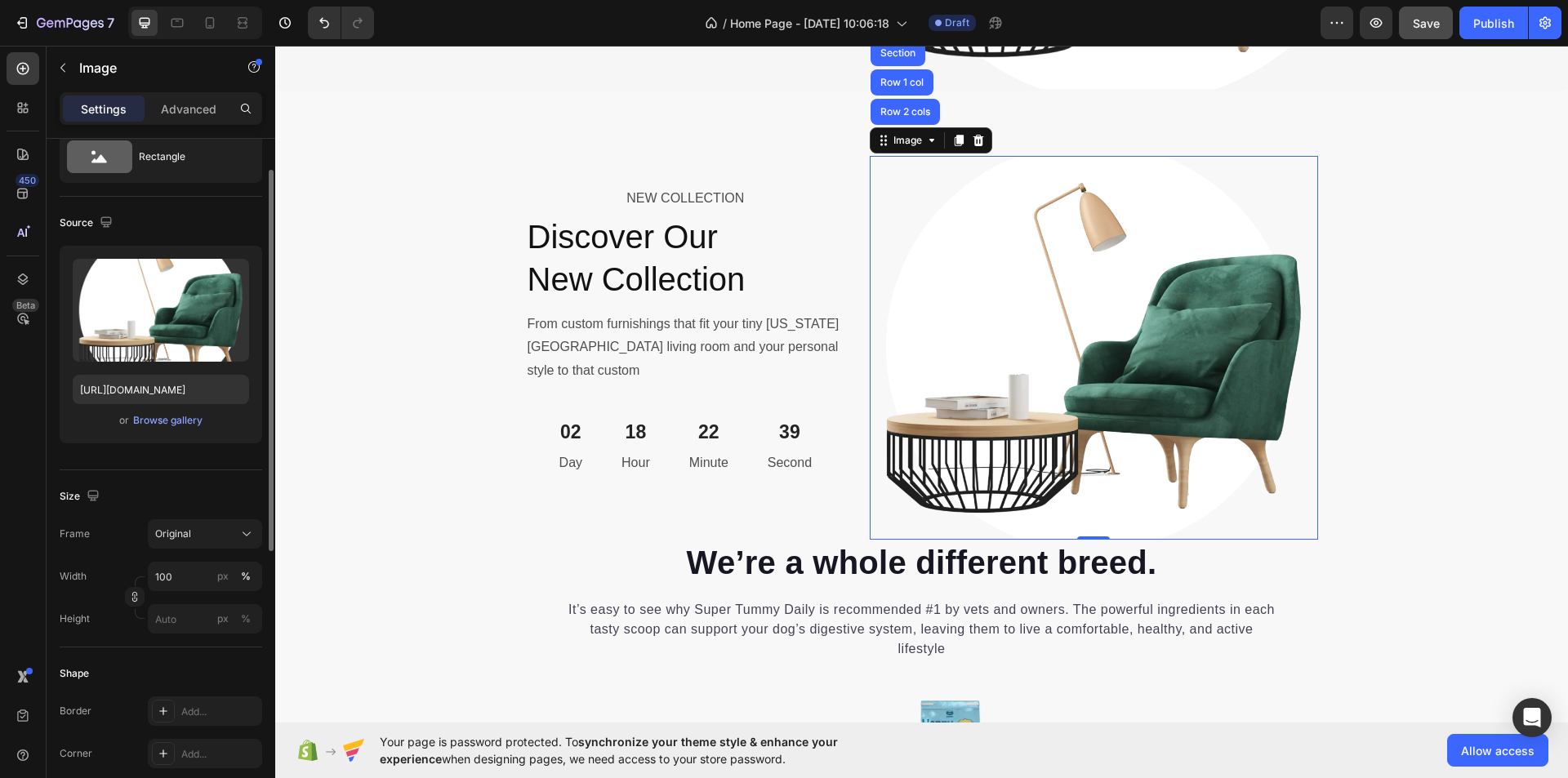
scroll to position [302, 0]
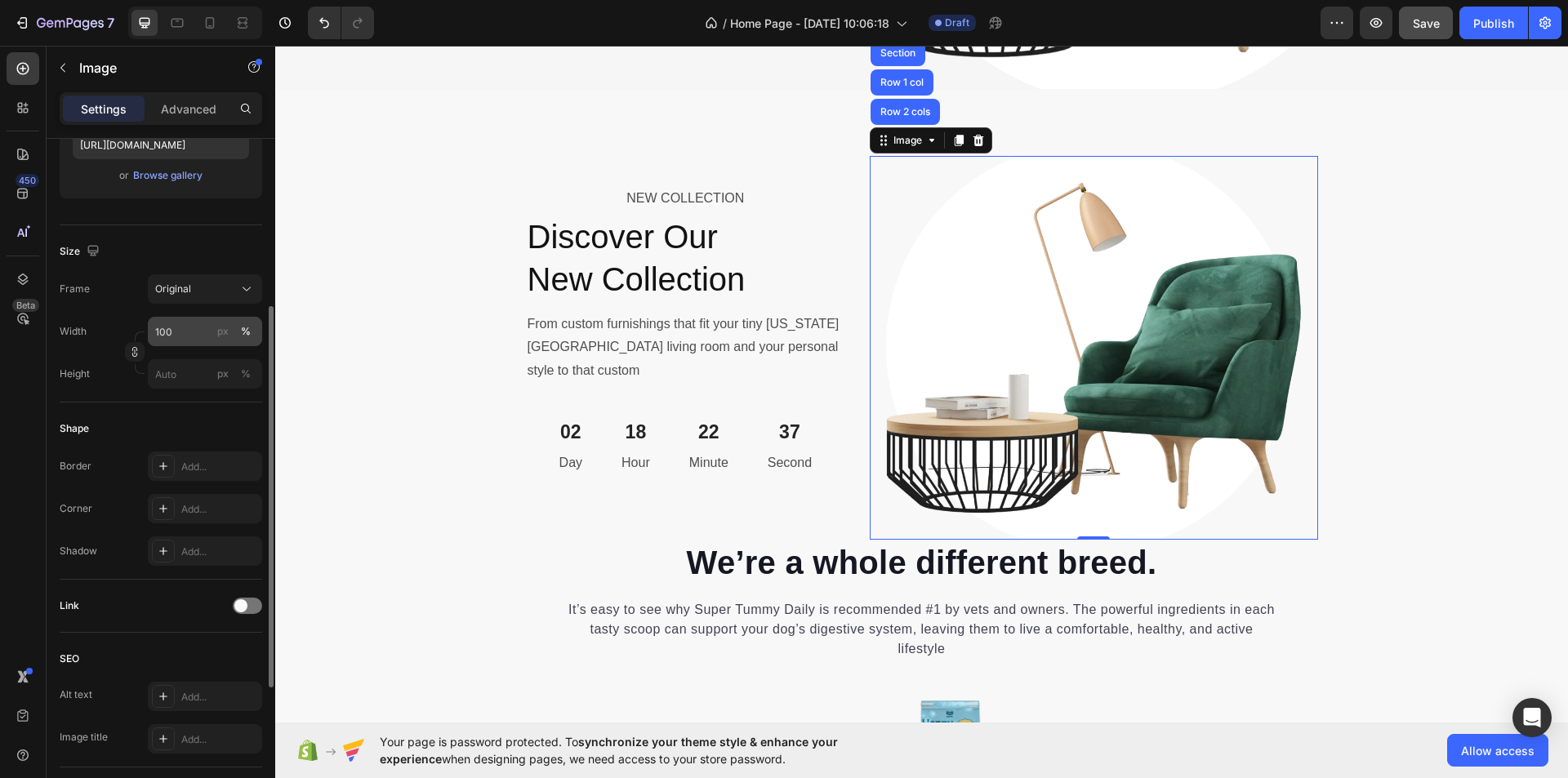
click at [241, 333] on div "%" at bounding box center [246, 332] width 10 height 15
click at [225, 334] on div "px" at bounding box center [223, 332] width 11 height 15
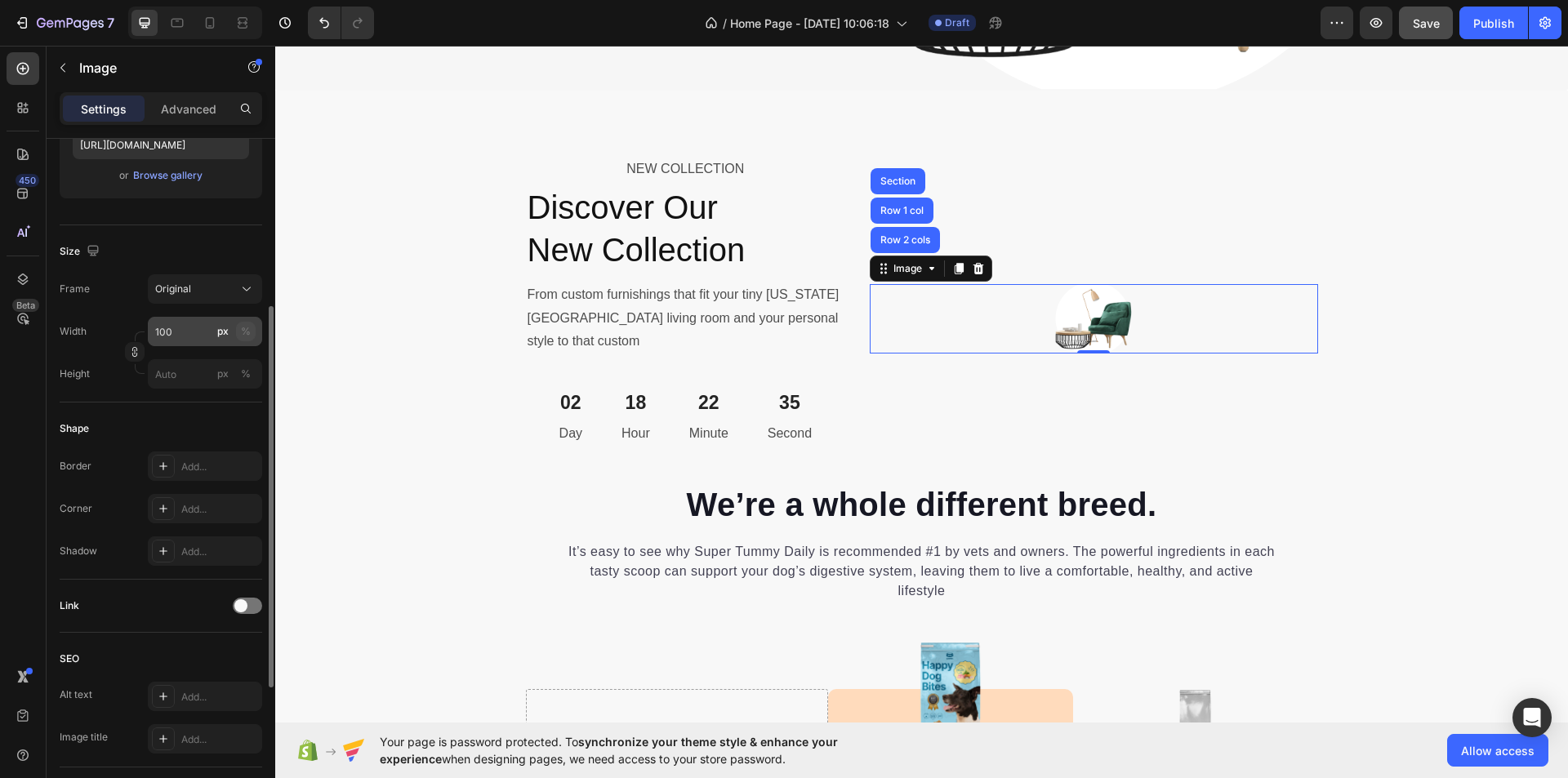
click at [239, 331] on button "%" at bounding box center [245, 331] width 20 height 20
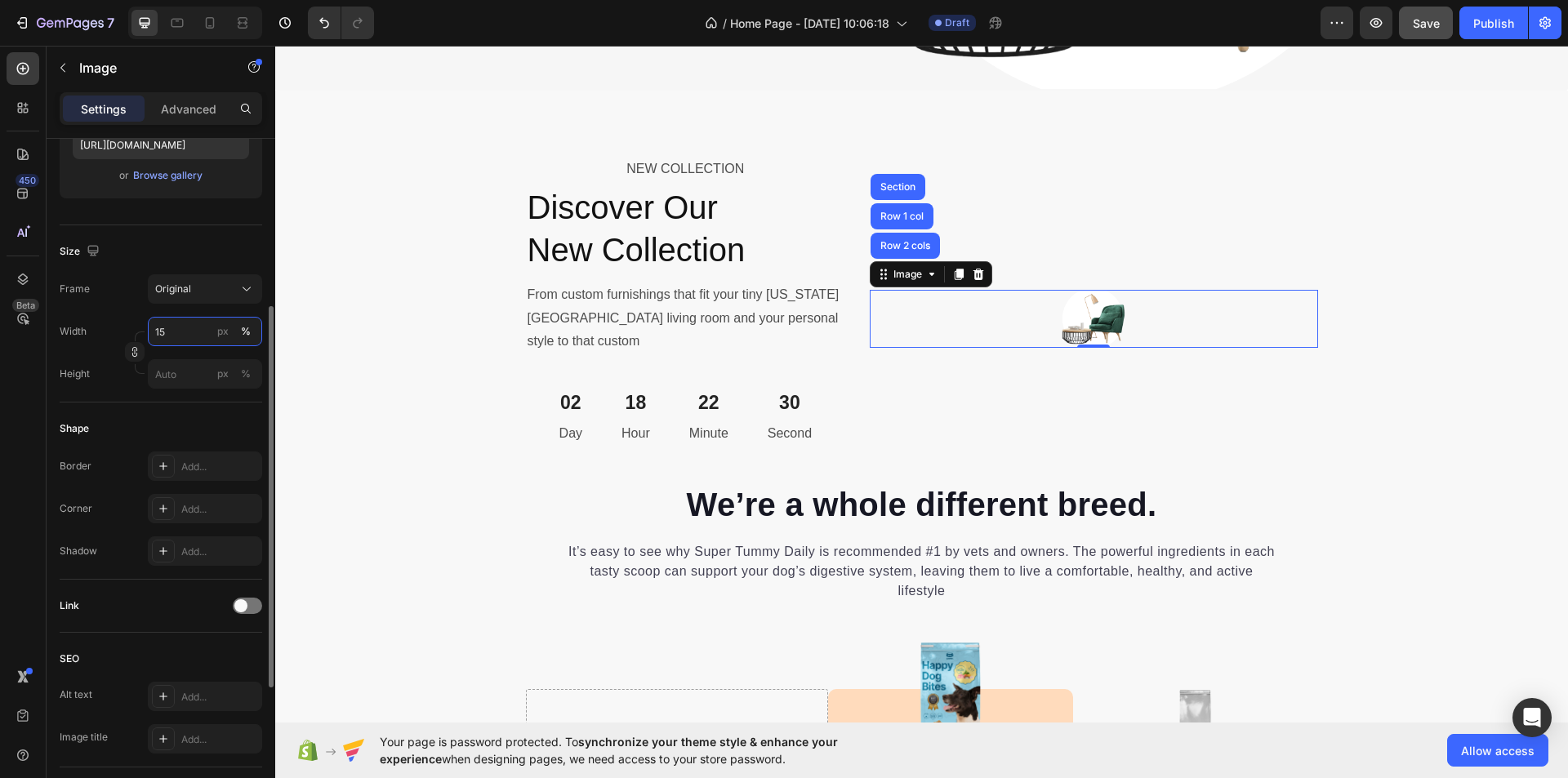
type input "150"
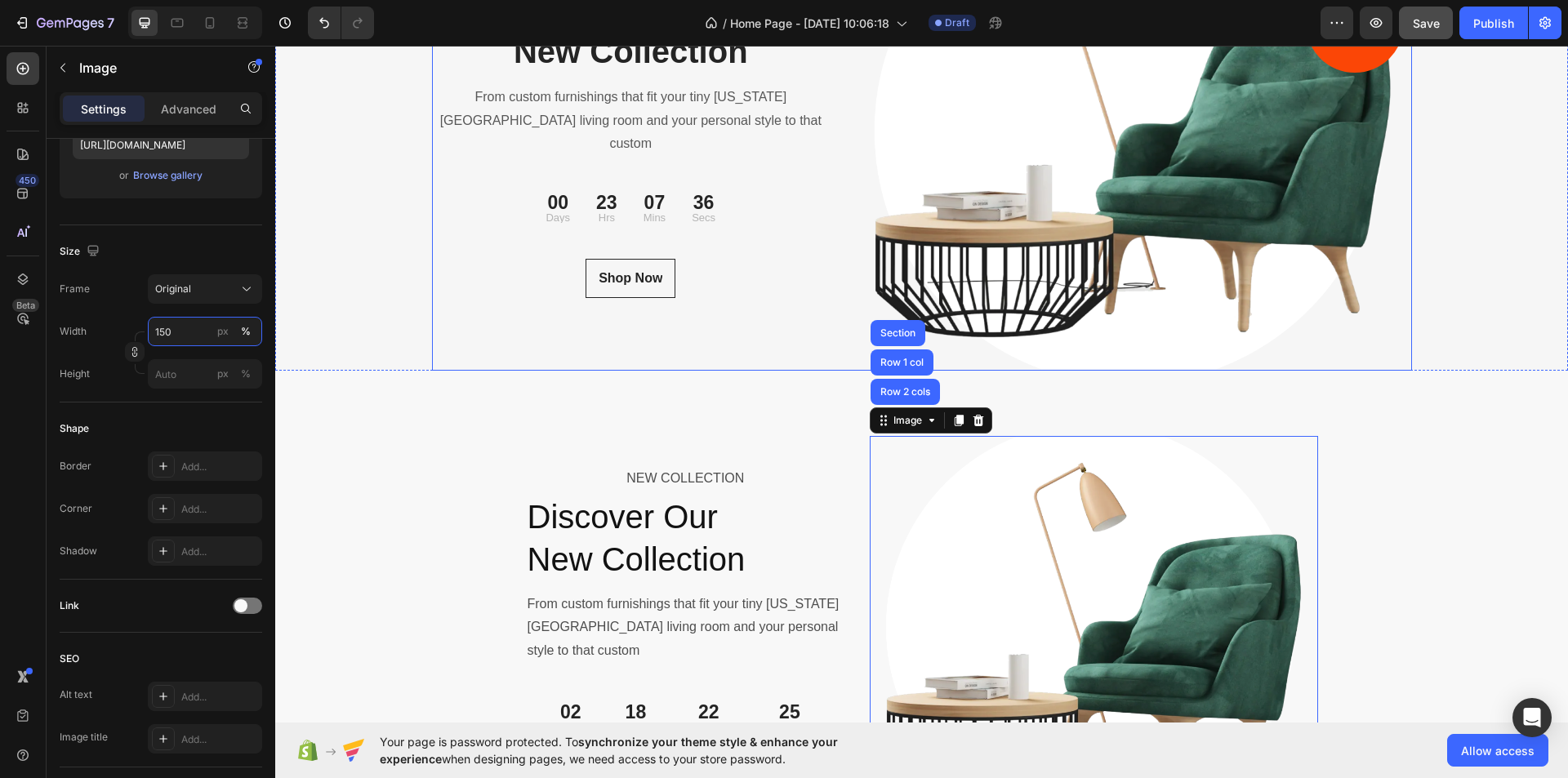
scroll to position [5722, 0]
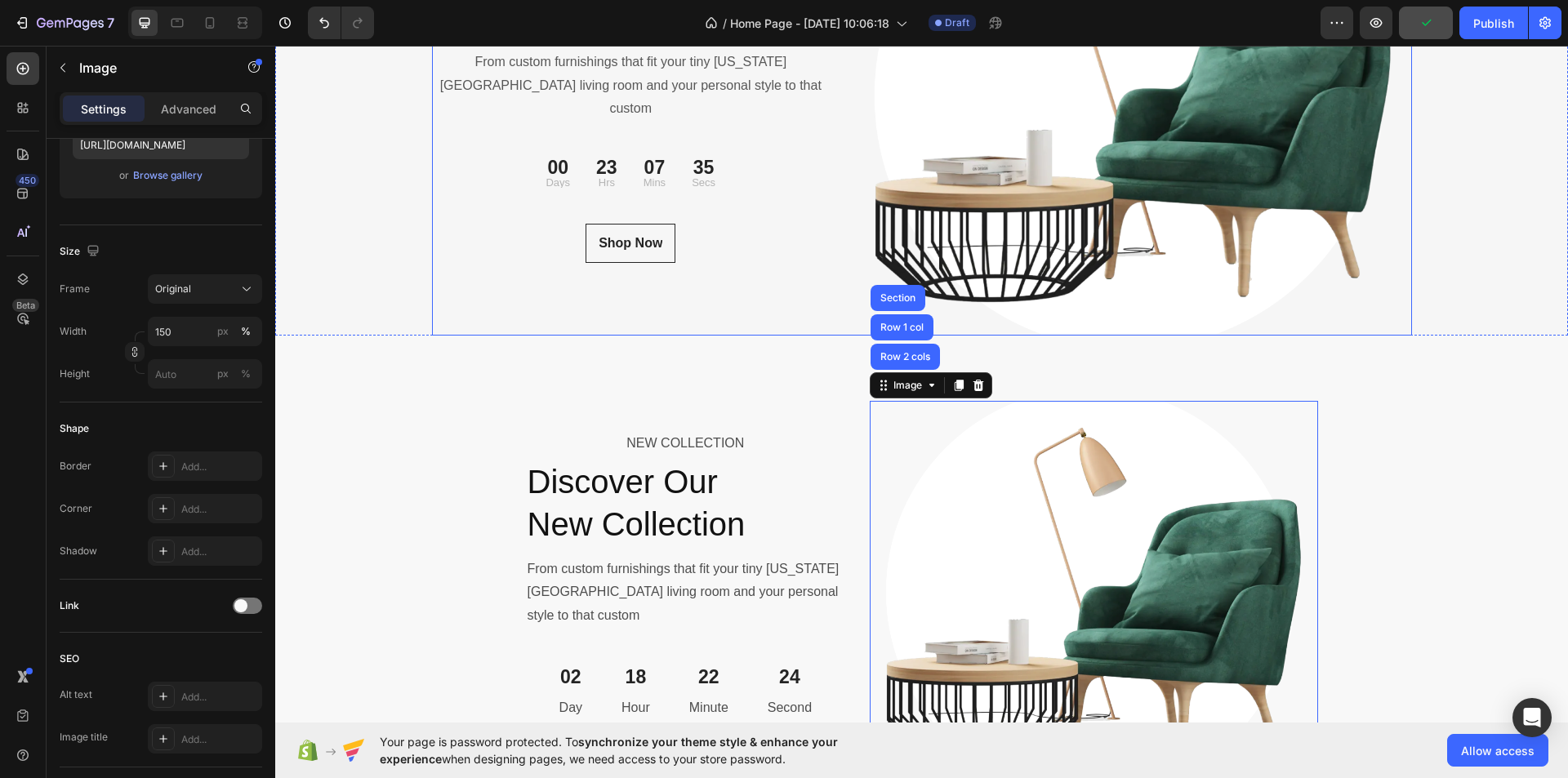
click at [838, 260] on div "NEW COLLECTION Text block Discover Our New Collection Heading From custom furni…" at bounding box center [922, 96] width 980 height 478
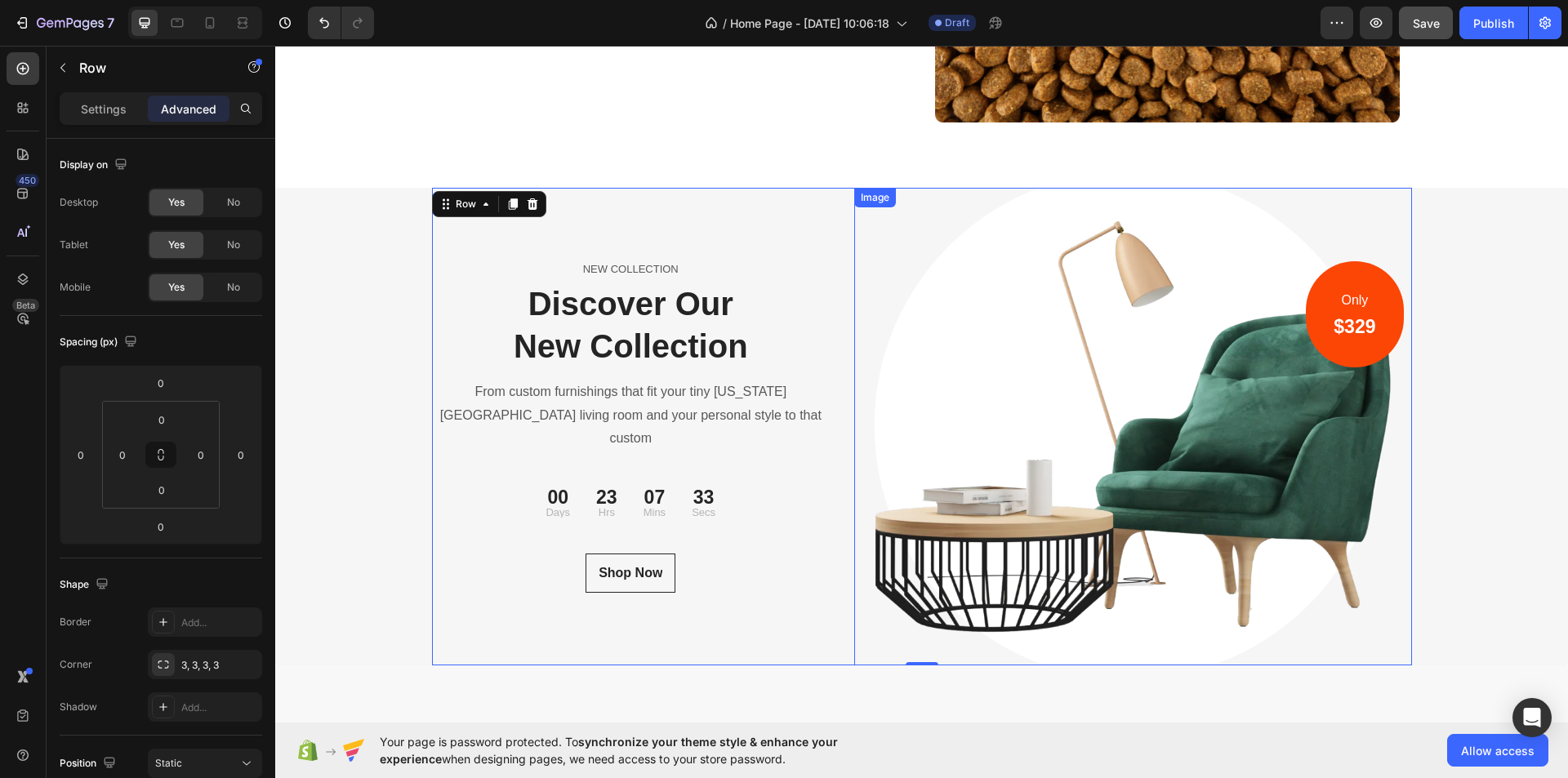
scroll to position [5150, 0]
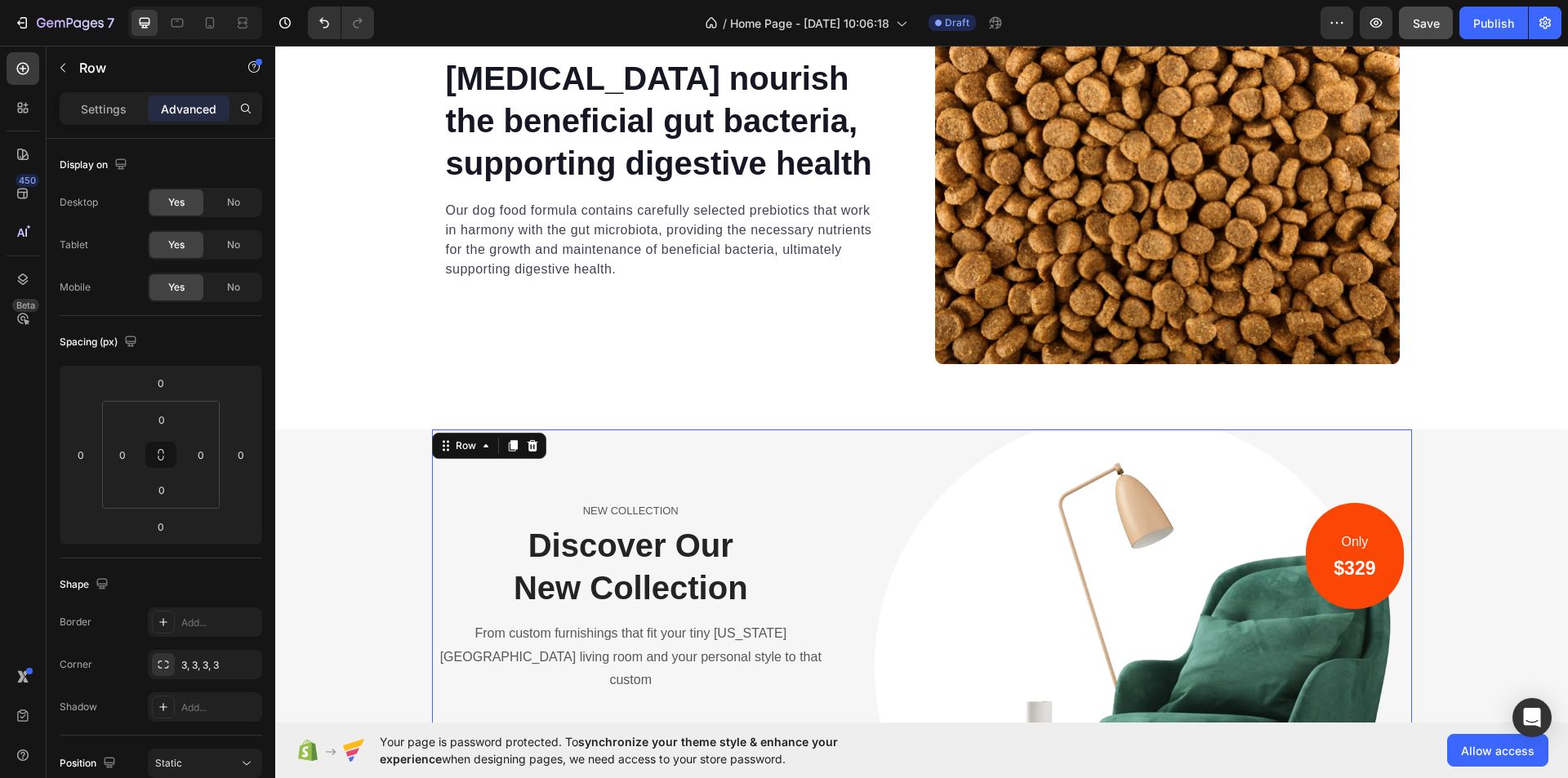
click at [471, 430] on div "NEW COLLECTION Text block Discover Our New Collection Heading From custom furni…" at bounding box center [632, 668] width 399 height 478
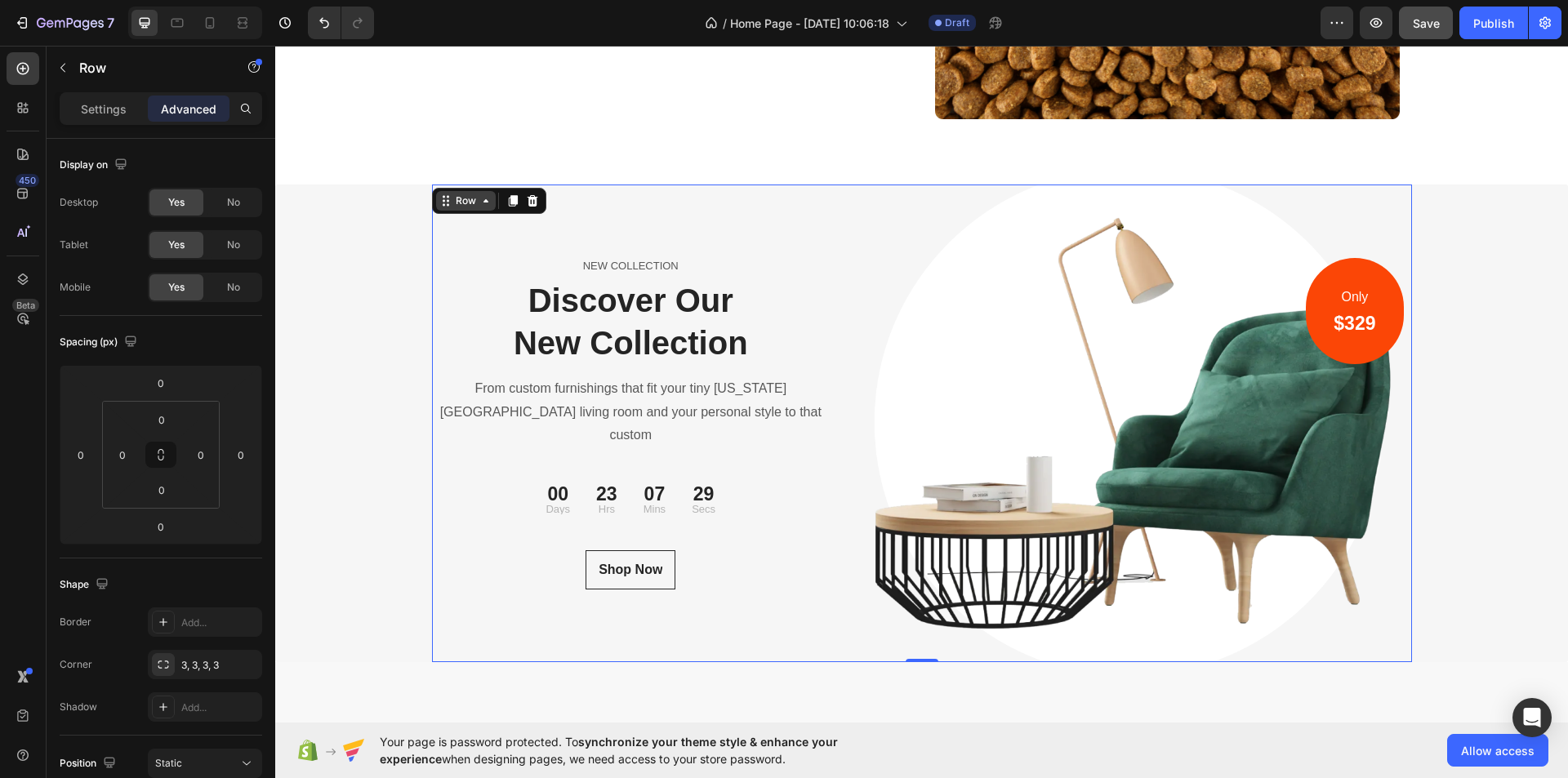
click at [473, 208] on div "Row" at bounding box center [466, 200] width 60 height 20
click at [480, 202] on icon at bounding box center [486, 201] width 13 height 13
click at [367, 273] on div "NEW COLLECTION Text block Discover Our New Collection Heading From custom furni…" at bounding box center [921, 423] width 1293 height 478
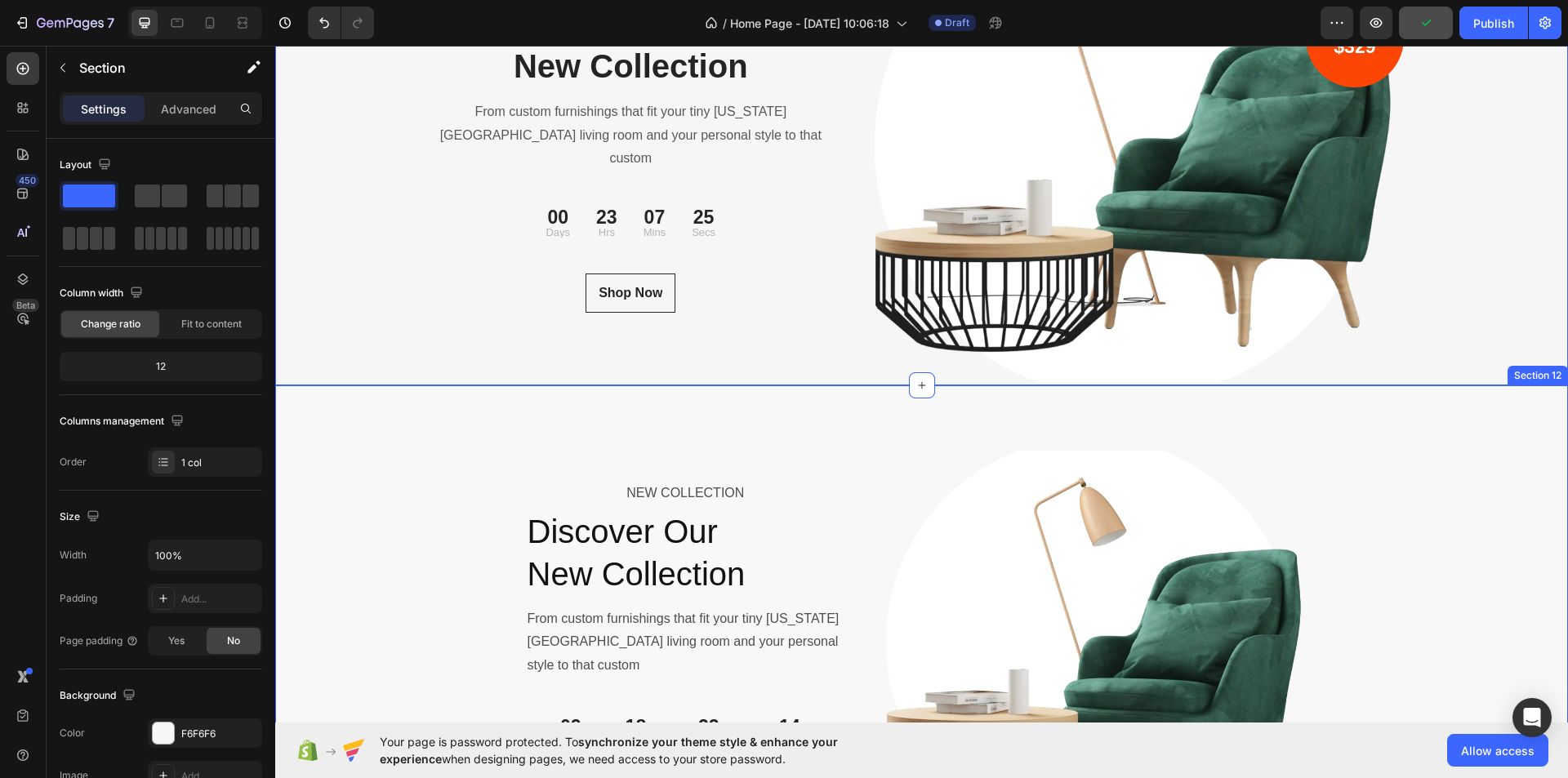
scroll to position [5885, 0]
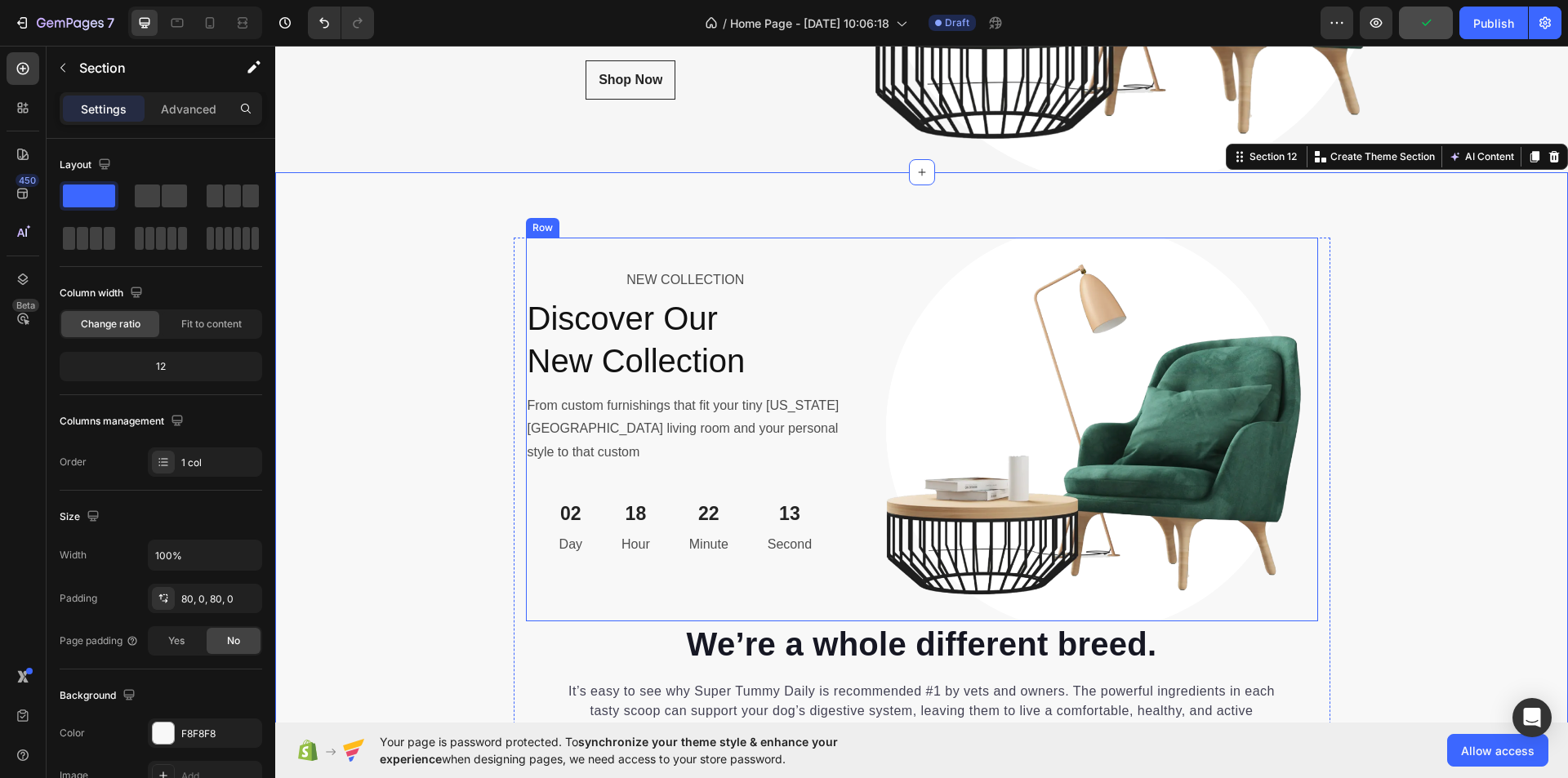
click at [652, 384] on h2 "Discover Our New Collection" at bounding box center [687, 339] width 320 height 89
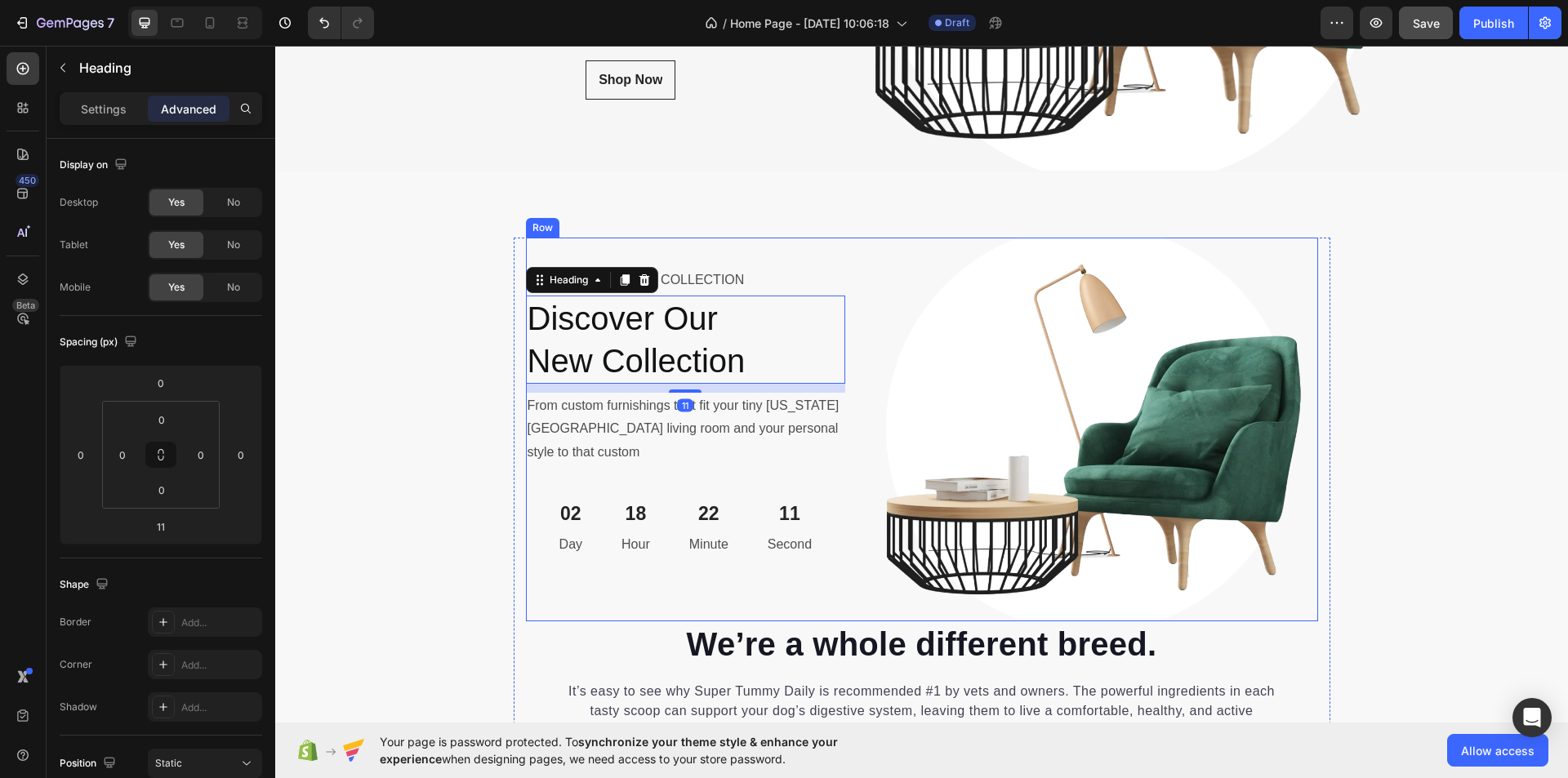
click at [768, 241] on div "NEW COLLECTION Text Block Discover Our New Collection Heading 11 From custom fu…" at bounding box center [687, 430] width 320 height 384
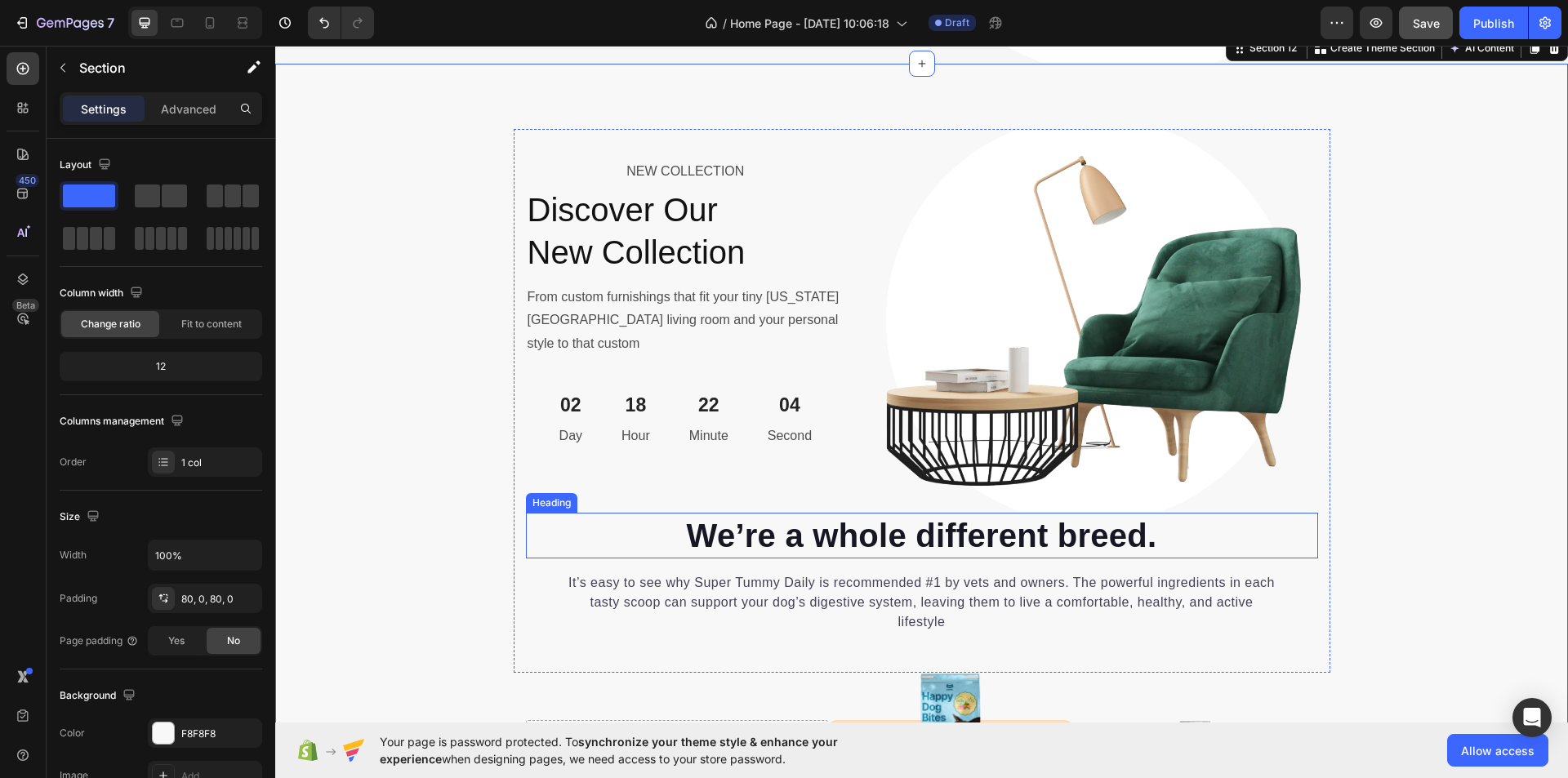
scroll to position [6375, 0]
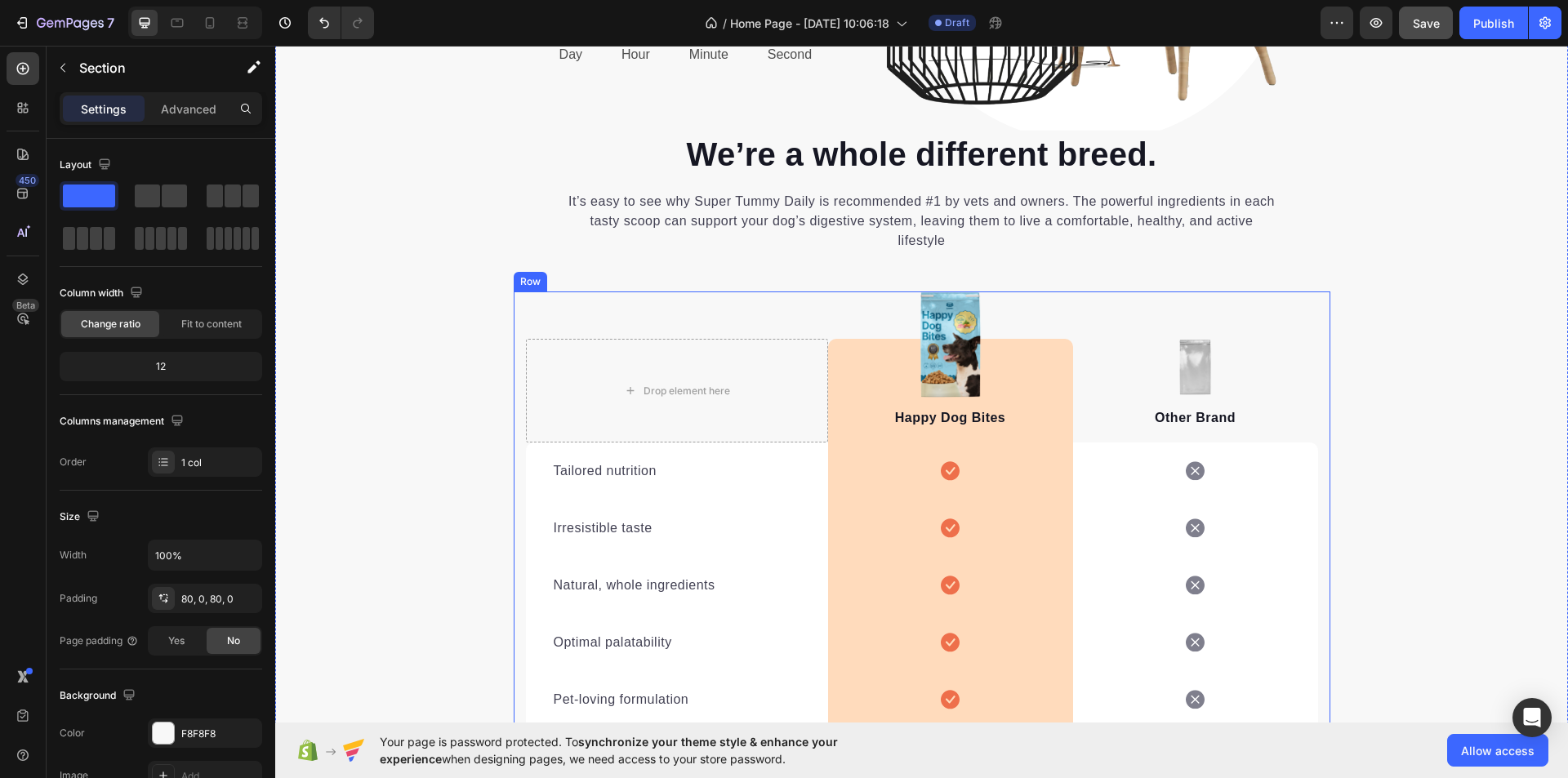
click at [513, 435] on div "Drop element here Image Happy Dog Bites Text block Row Image Other Brand Text b…" at bounding box center [921, 539] width 817 height 494
click at [607, 275] on icon at bounding box center [614, 276] width 13 height 13
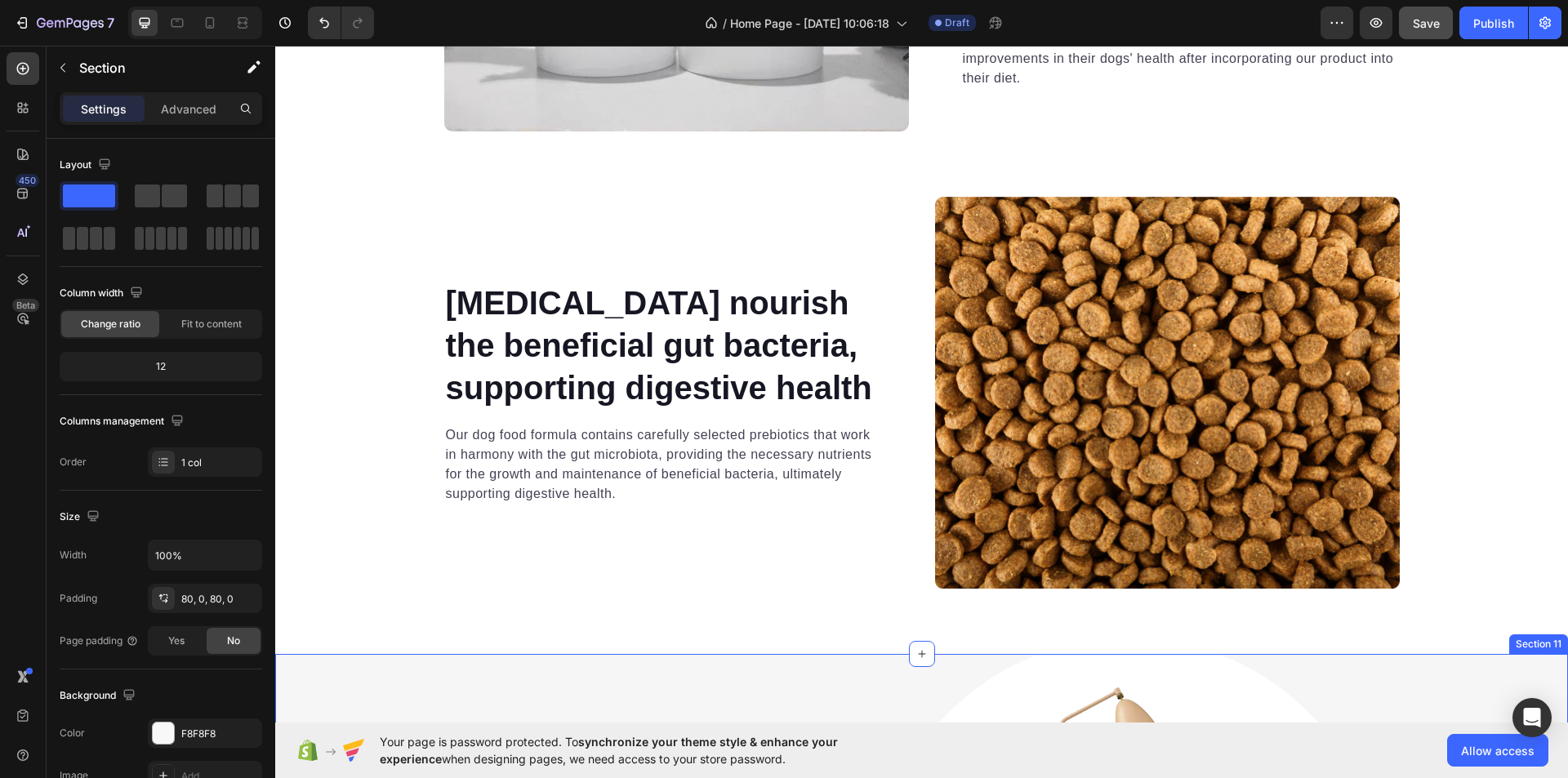
scroll to position [5314, 0]
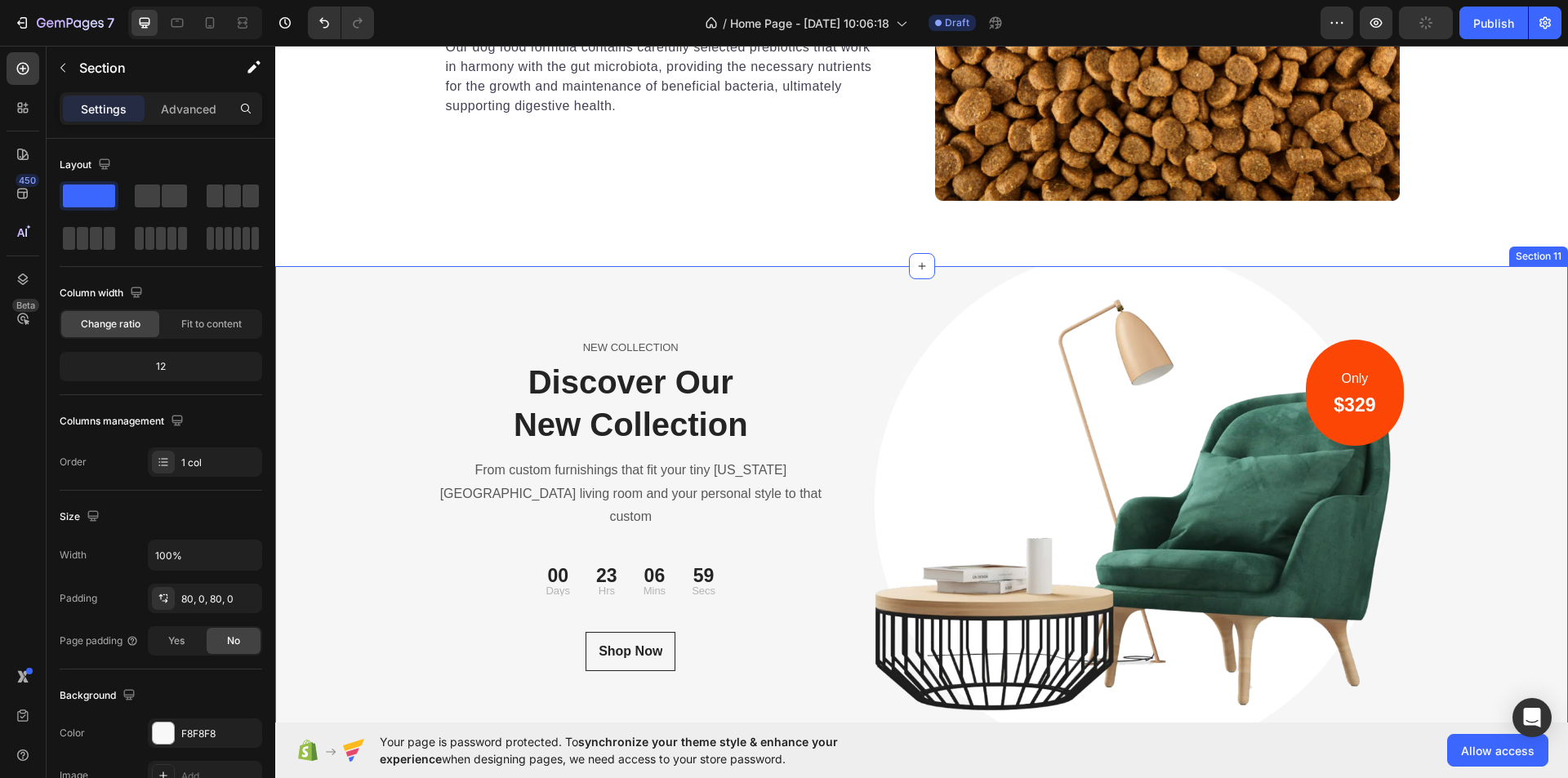
click at [401, 302] on div "NEW COLLECTION Text block Discover Our New Collection Heading From custom furni…" at bounding box center [921, 505] width 1293 height 478
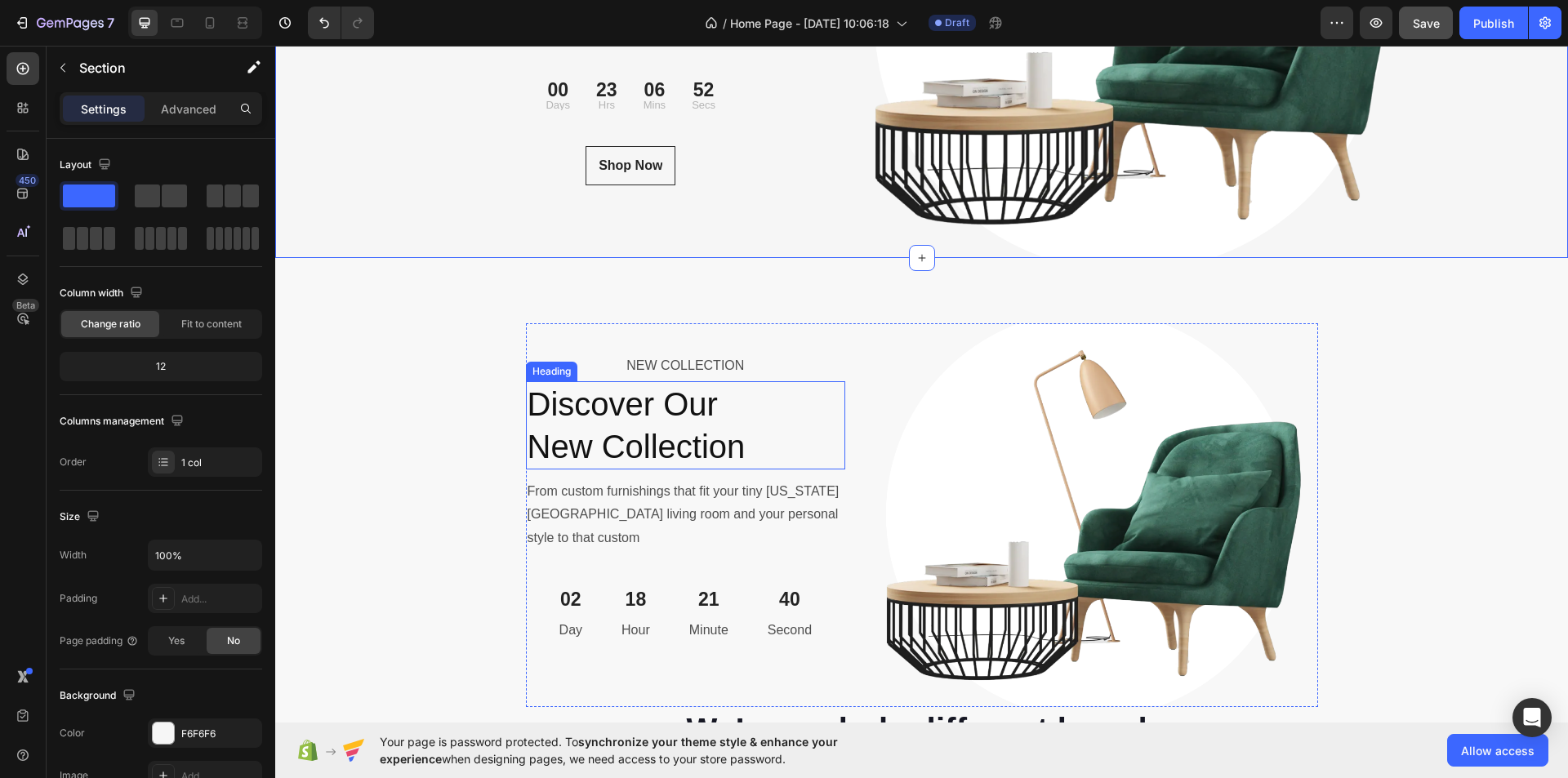
scroll to position [5804, 0]
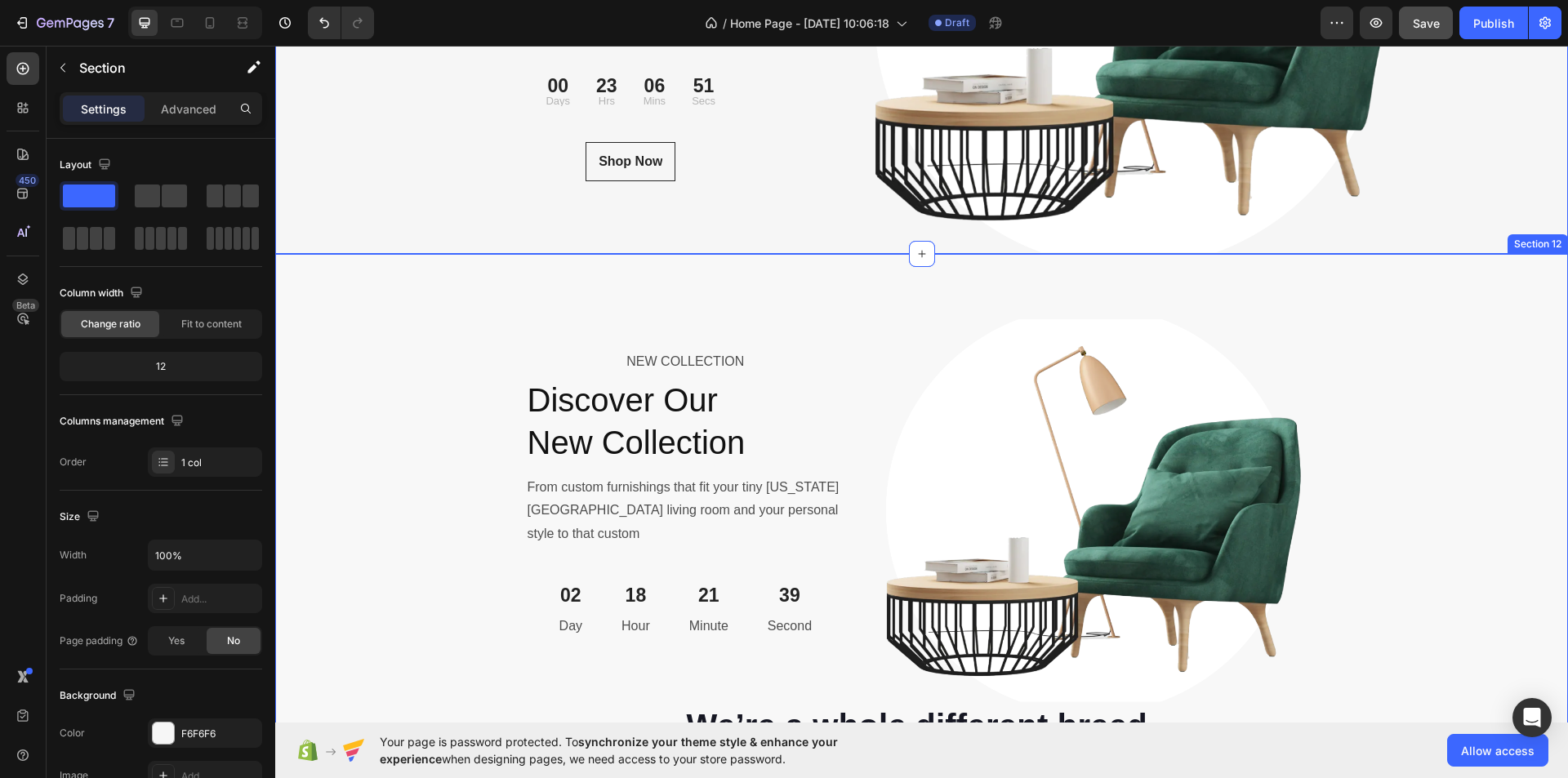
click at [448, 389] on div "NEW COLLECTION Text Block Discover Our New Collection Heading From custom furni…" at bounding box center [921, 648] width 1293 height 659
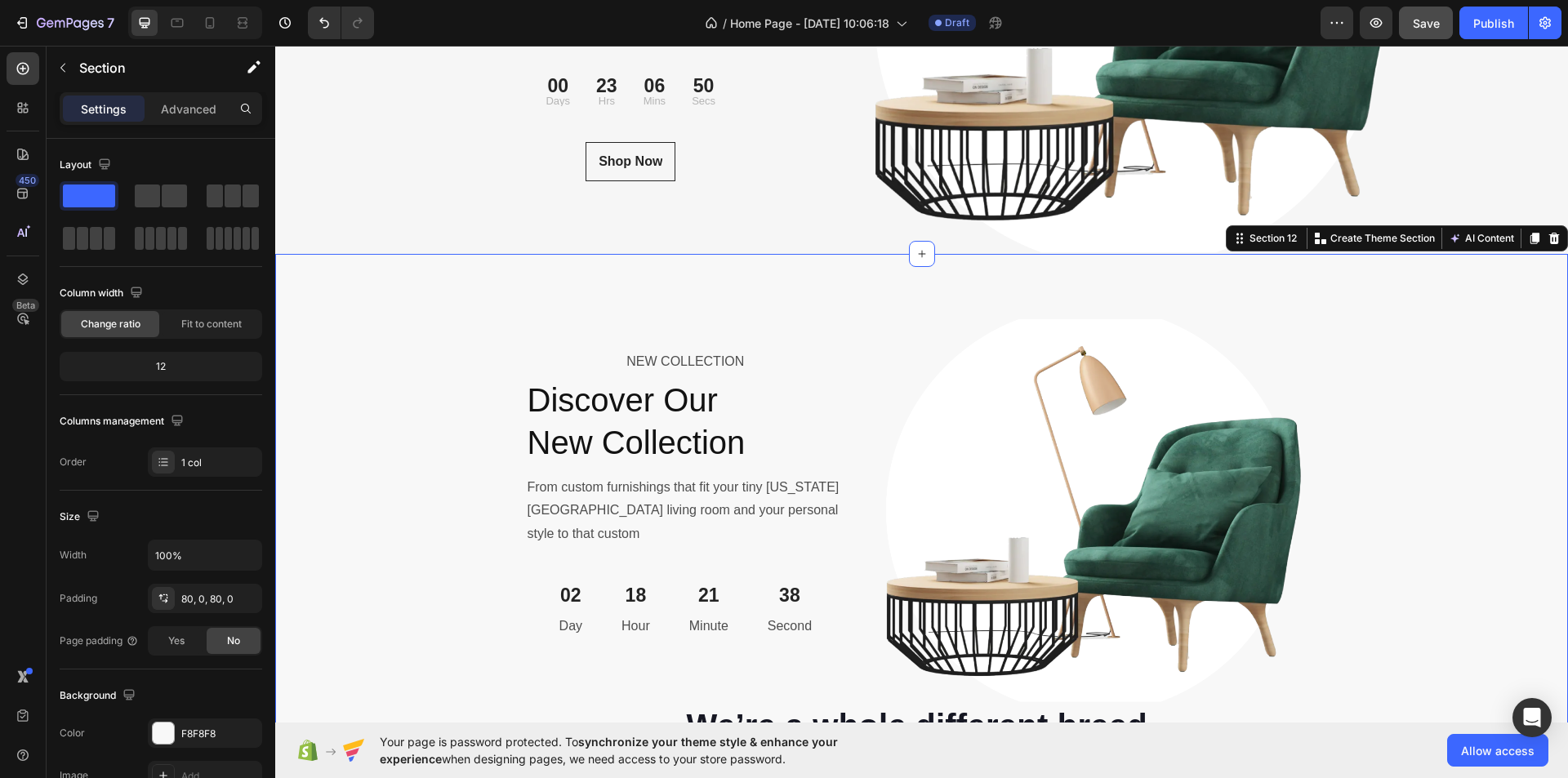
click at [448, 389] on div "NEW COLLECTION Text Block Discover Our New Collection Heading From custom furni…" at bounding box center [921, 648] width 1293 height 659
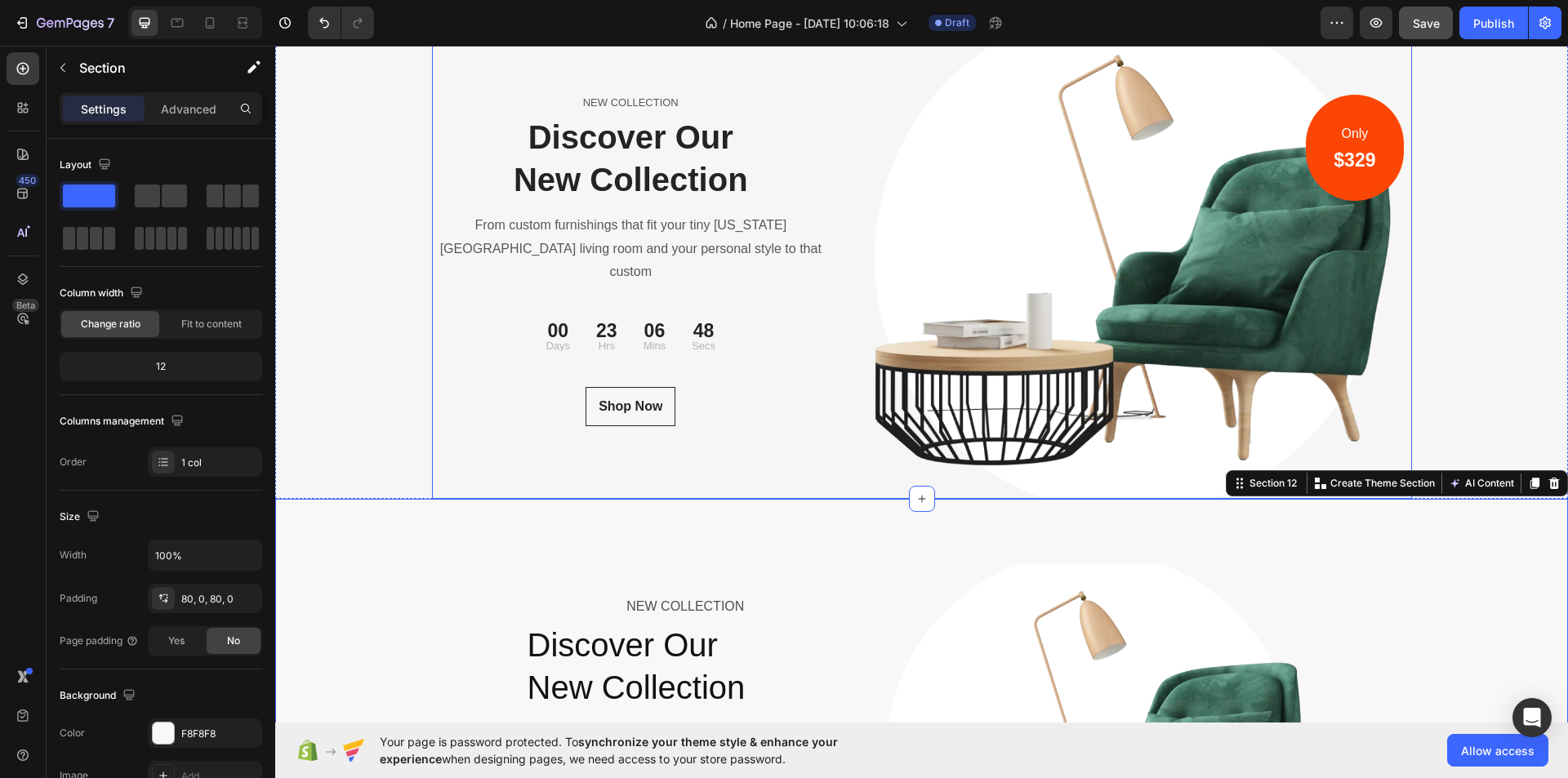
scroll to position [5395, 0]
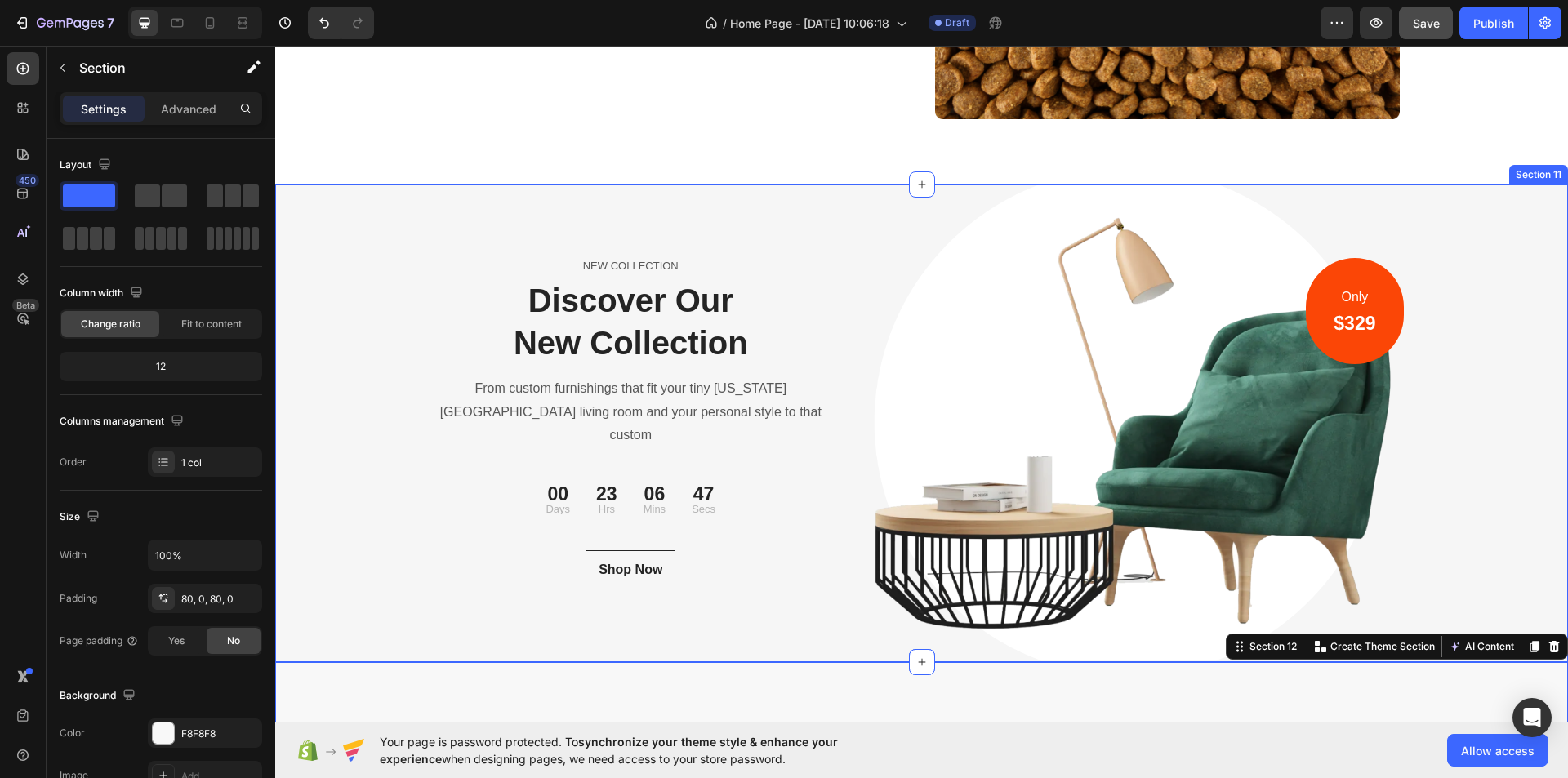
click at [381, 198] on div "NEW COLLECTION Text block Discover Our New Collection Heading From custom furni…" at bounding box center [921, 423] width 1293 height 478
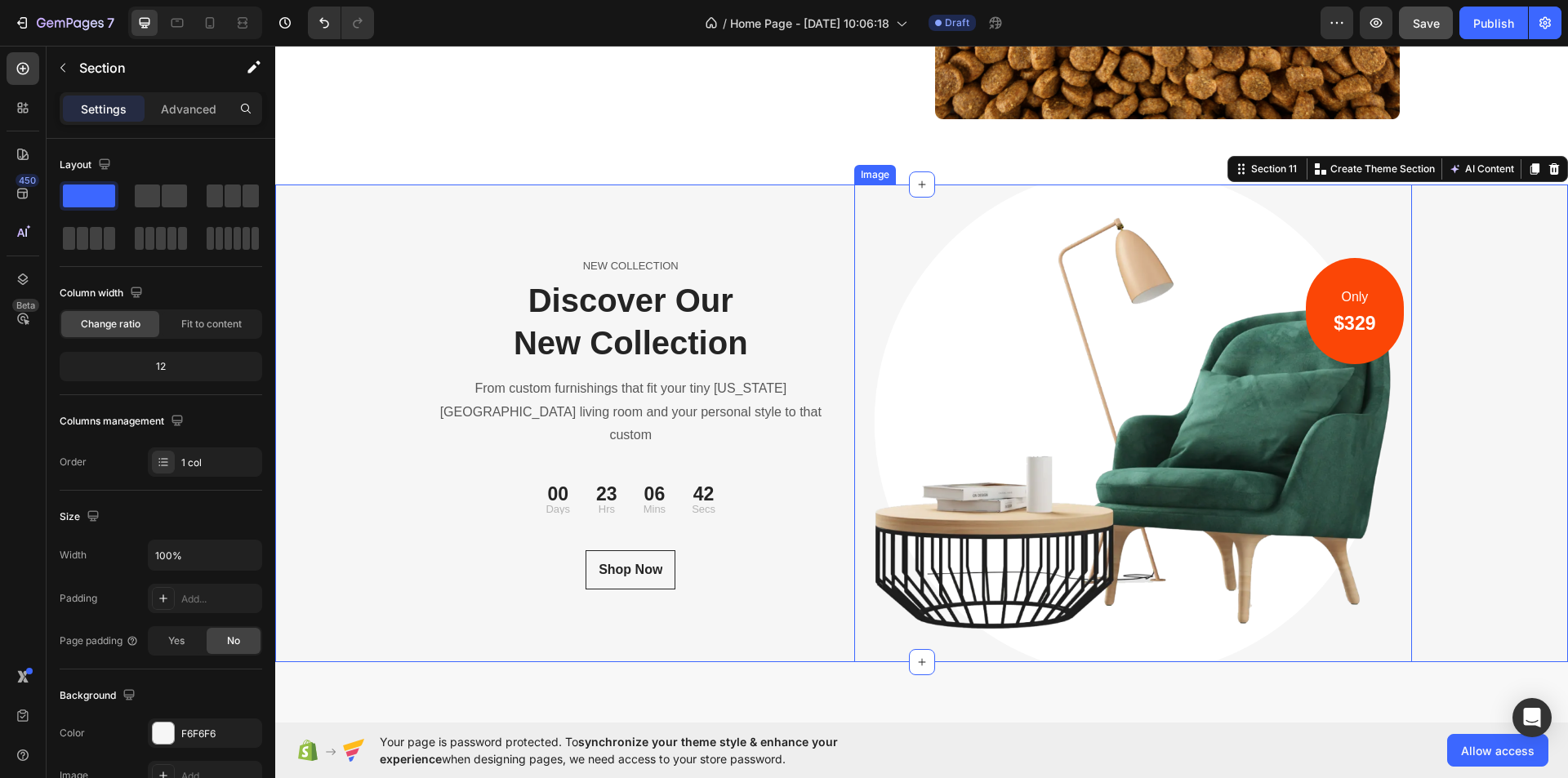
scroll to position [5804, 0]
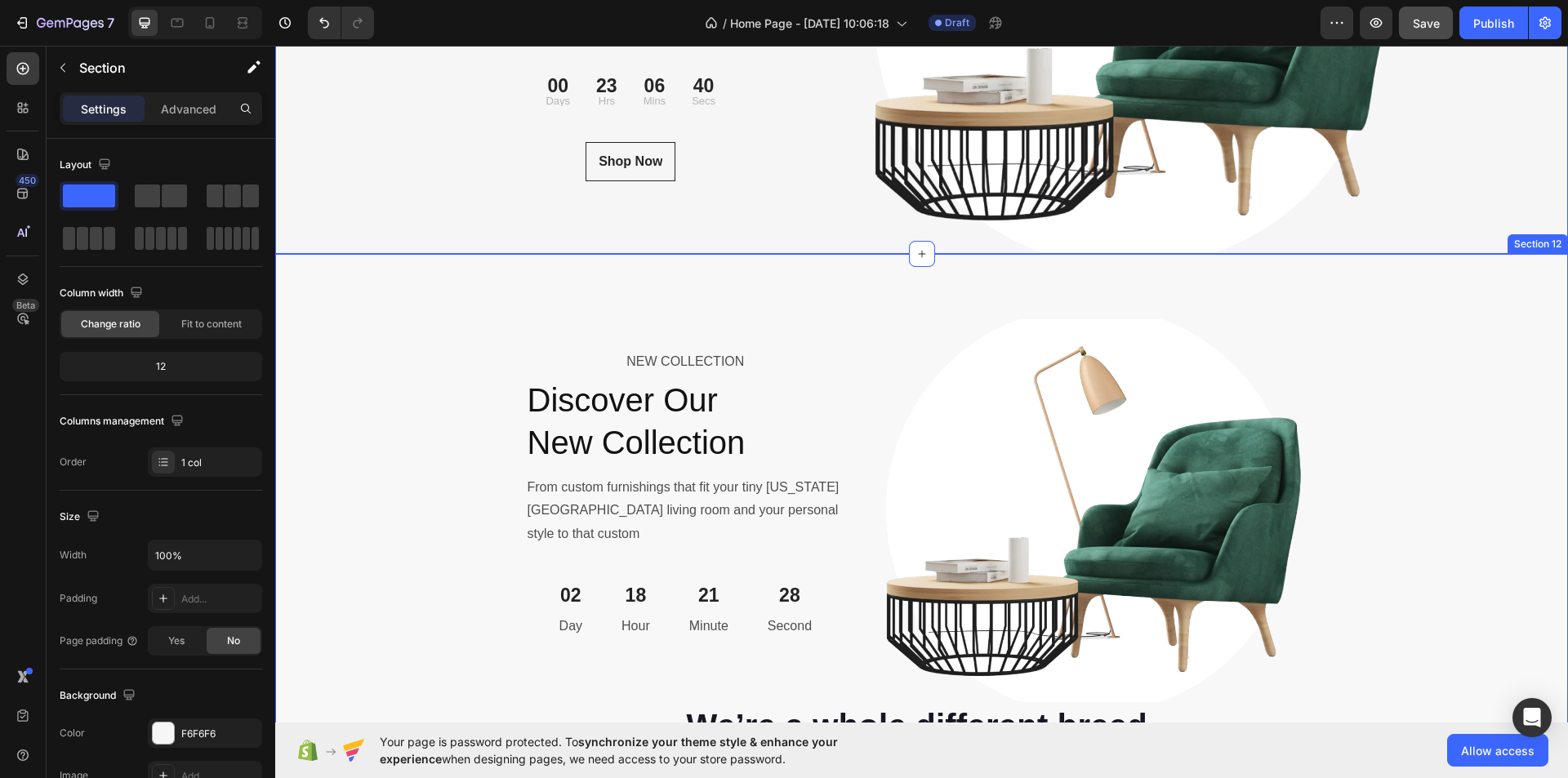
click at [407, 397] on div "NEW COLLECTION Text Block Discover Our New Collection Heading From custom furni…" at bounding box center [921, 648] width 1293 height 659
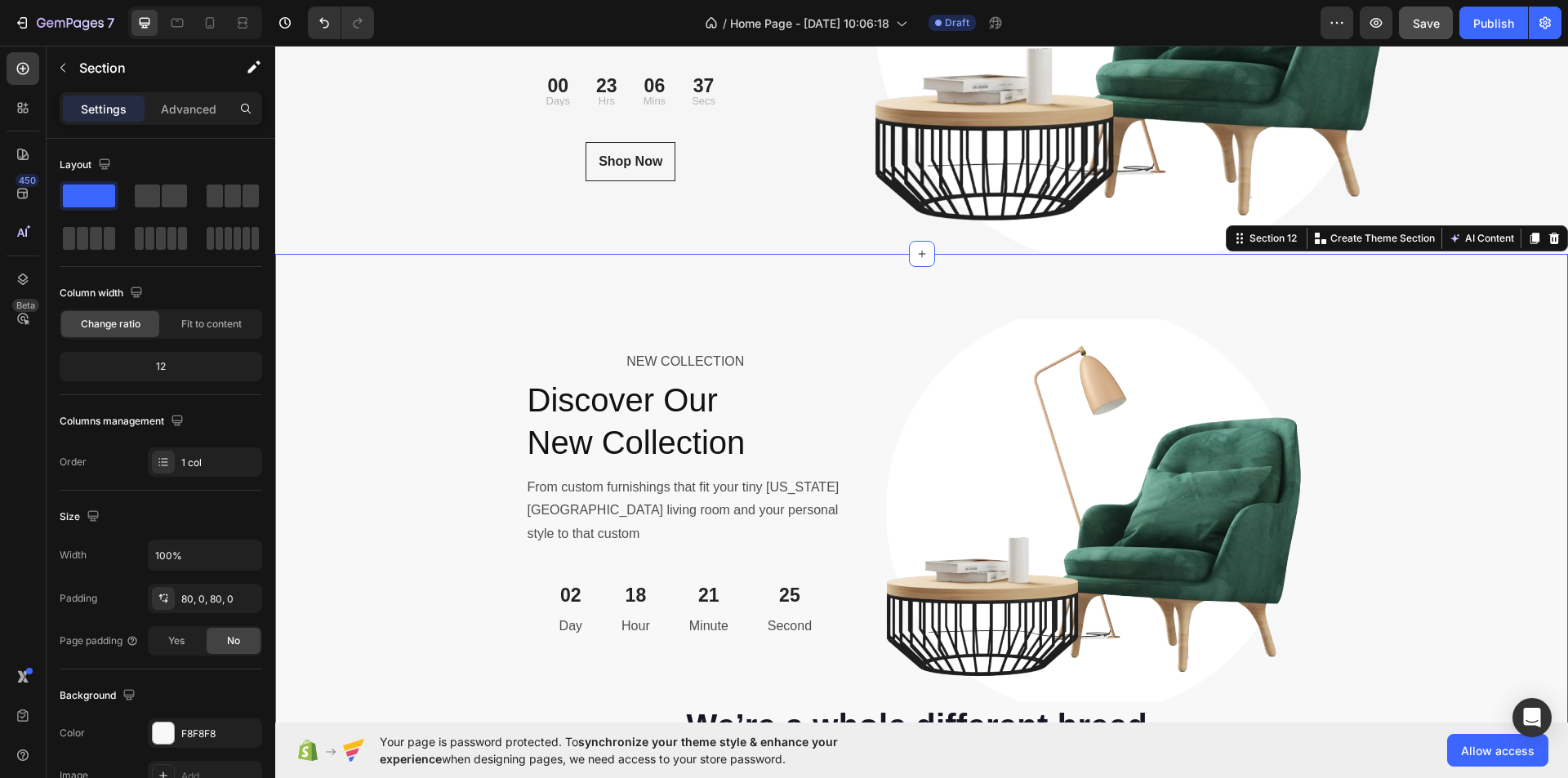
click at [401, 422] on div "NEW COLLECTION Text Block Discover Our New Collection Heading From custom furni…" at bounding box center [921, 648] width 1293 height 659
click at [372, 440] on div "NEW COLLECTION Text Block Discover Our New Collection Heading From custom furni…" at bounding box center [921, 648] width 1293 height 659
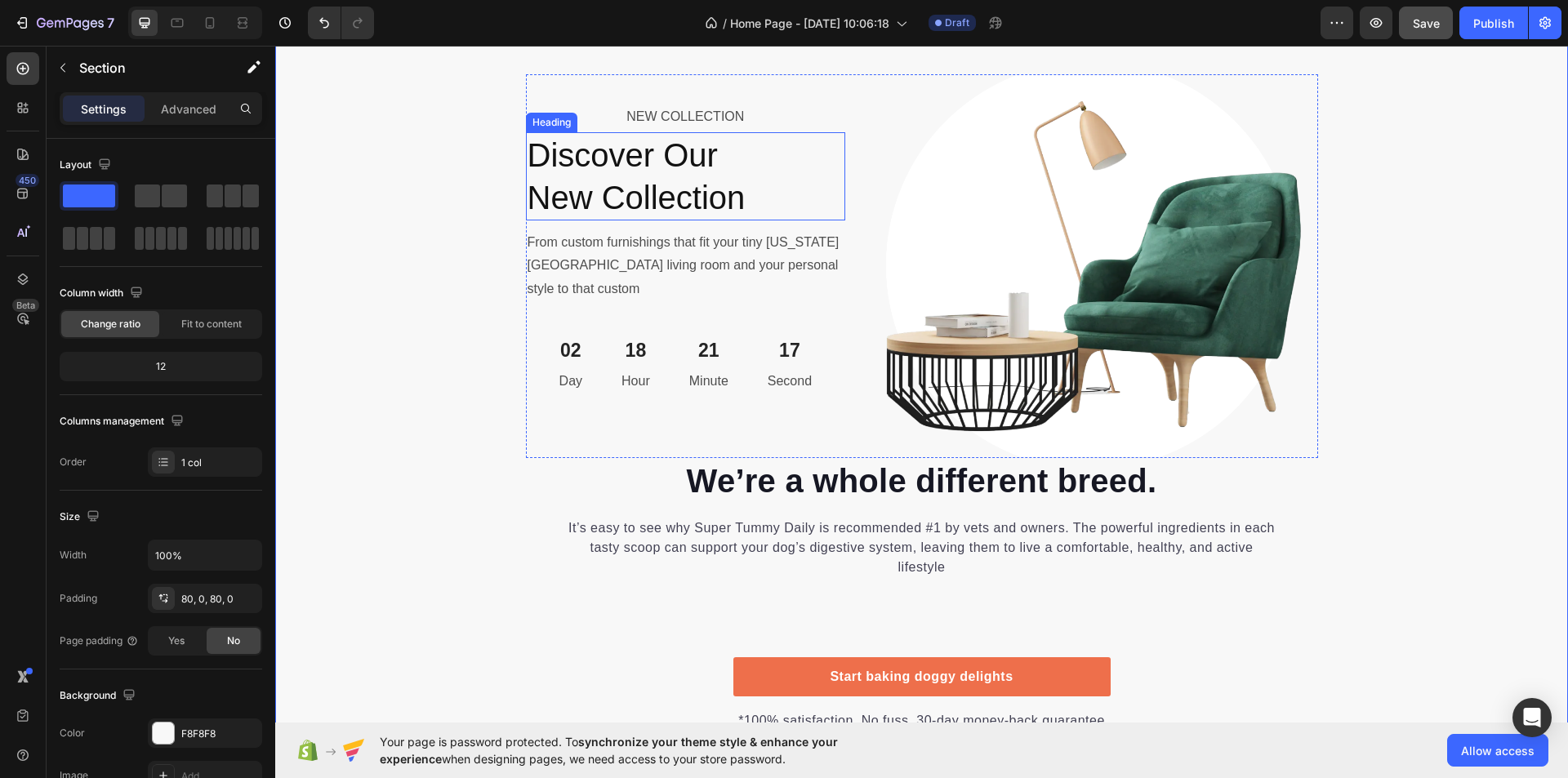
scroll to position [5885, 0]
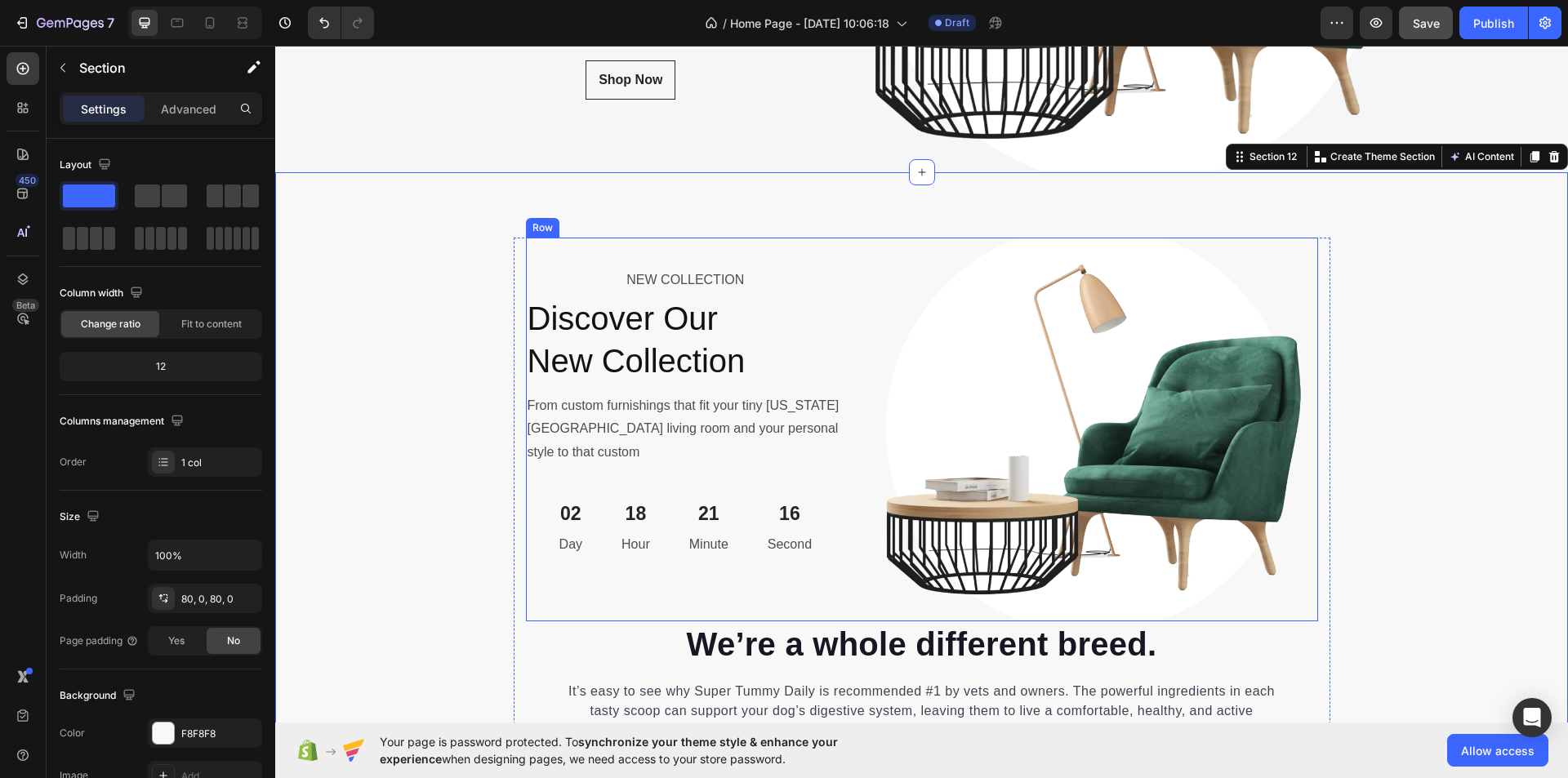
click at [673, 258] on div "NEW COLLECTION Text Block Discover Our New Collection Heading From custom furni…" at bounding box center [687, 430] width 320 height 384
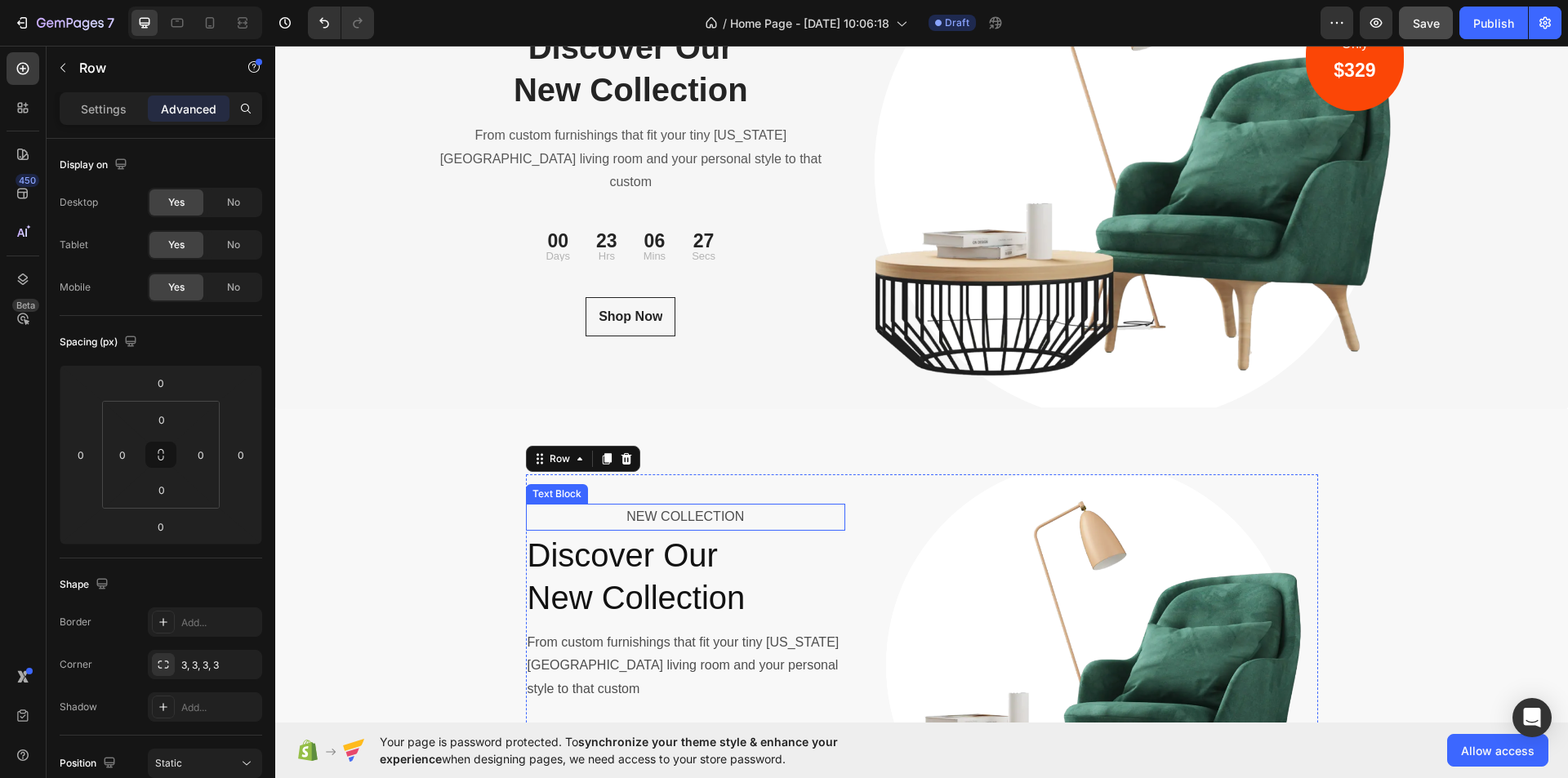
scroll to position [5640, 0]
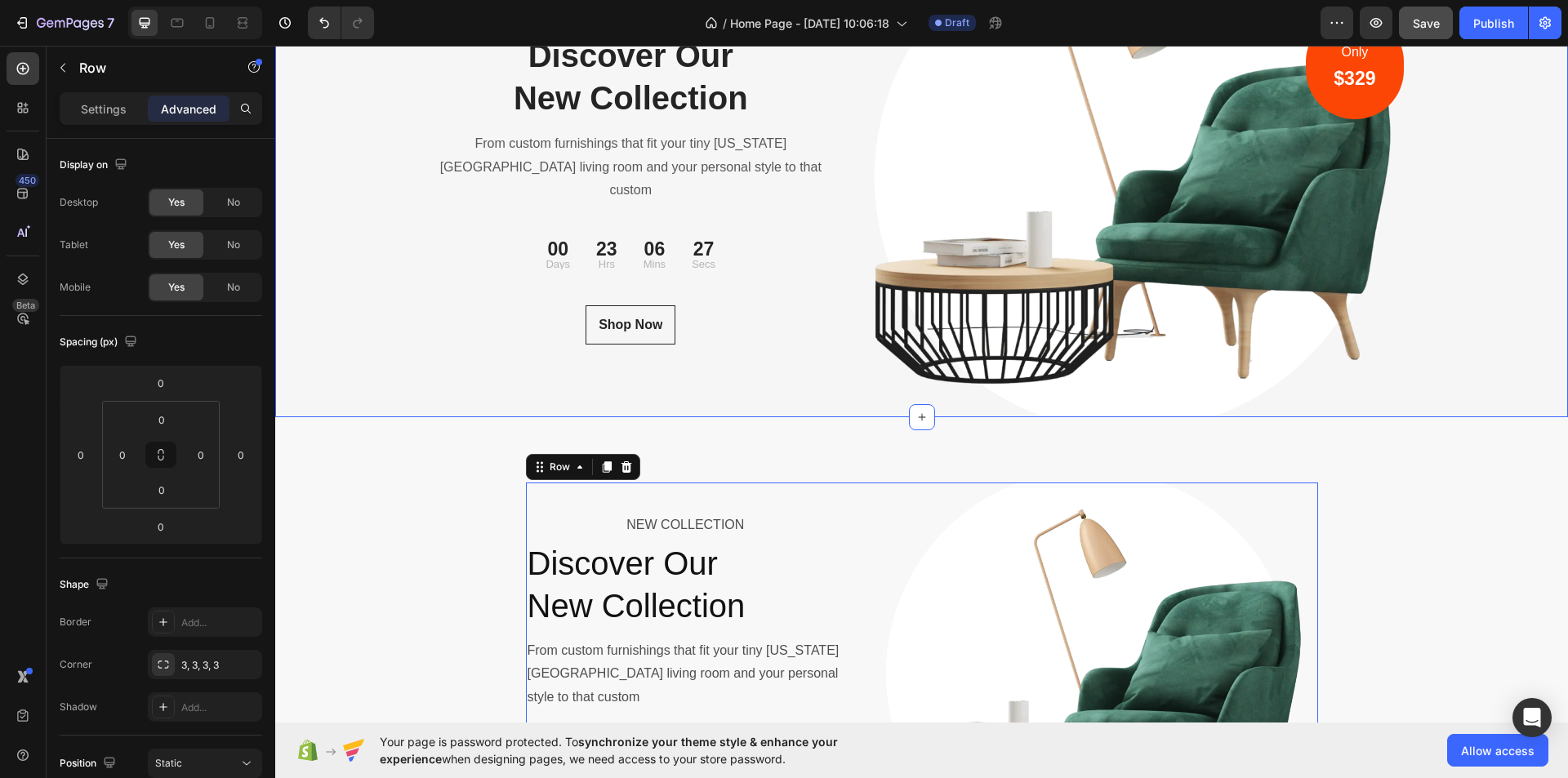
click at [357, 235] on div "NEW COLLECTION Text block Discover Our New Collection Heading From custom furni…" at bounding box center [921, 178] width 1293 height 478
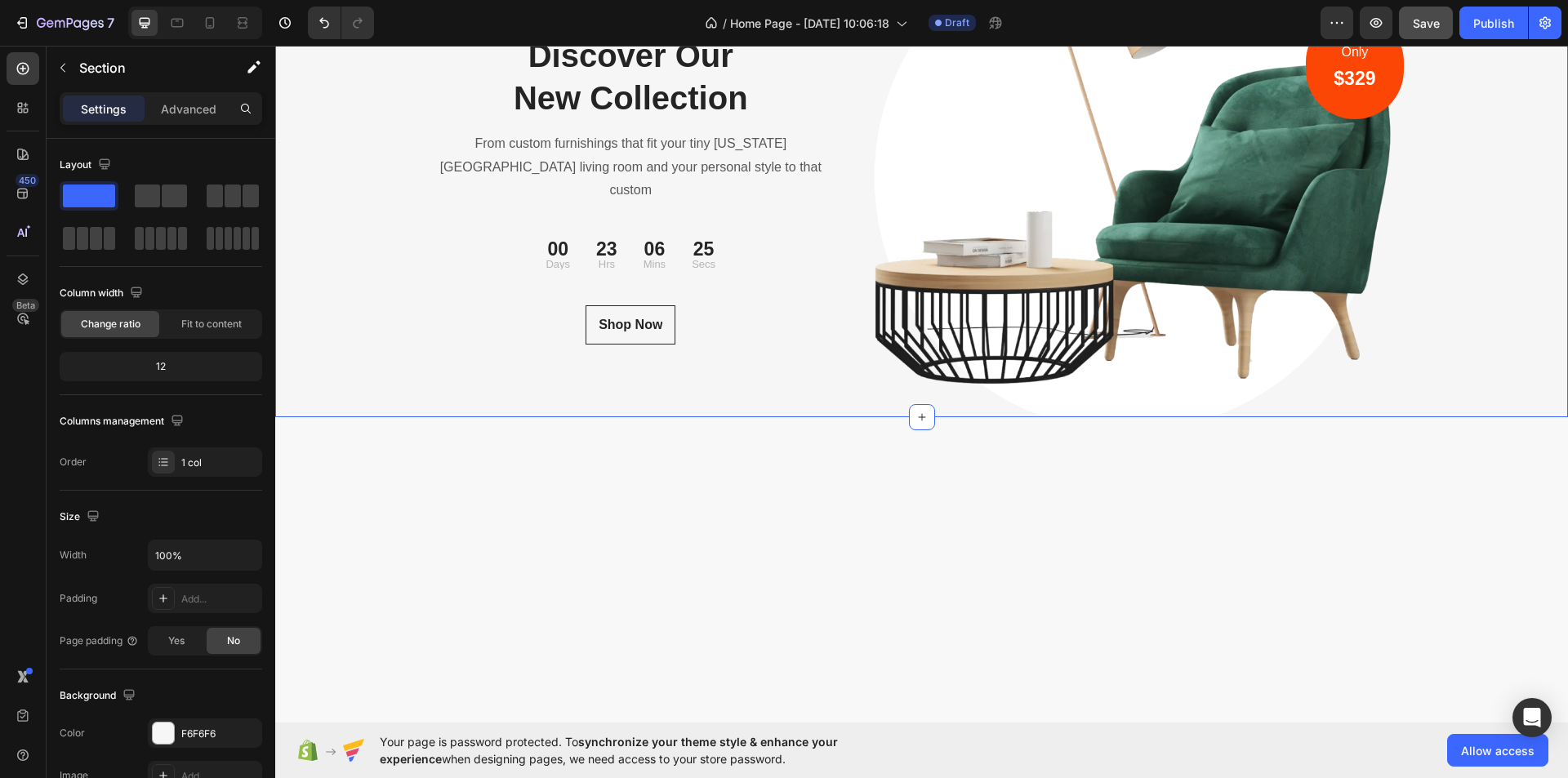
scroll to position [5314, 0]
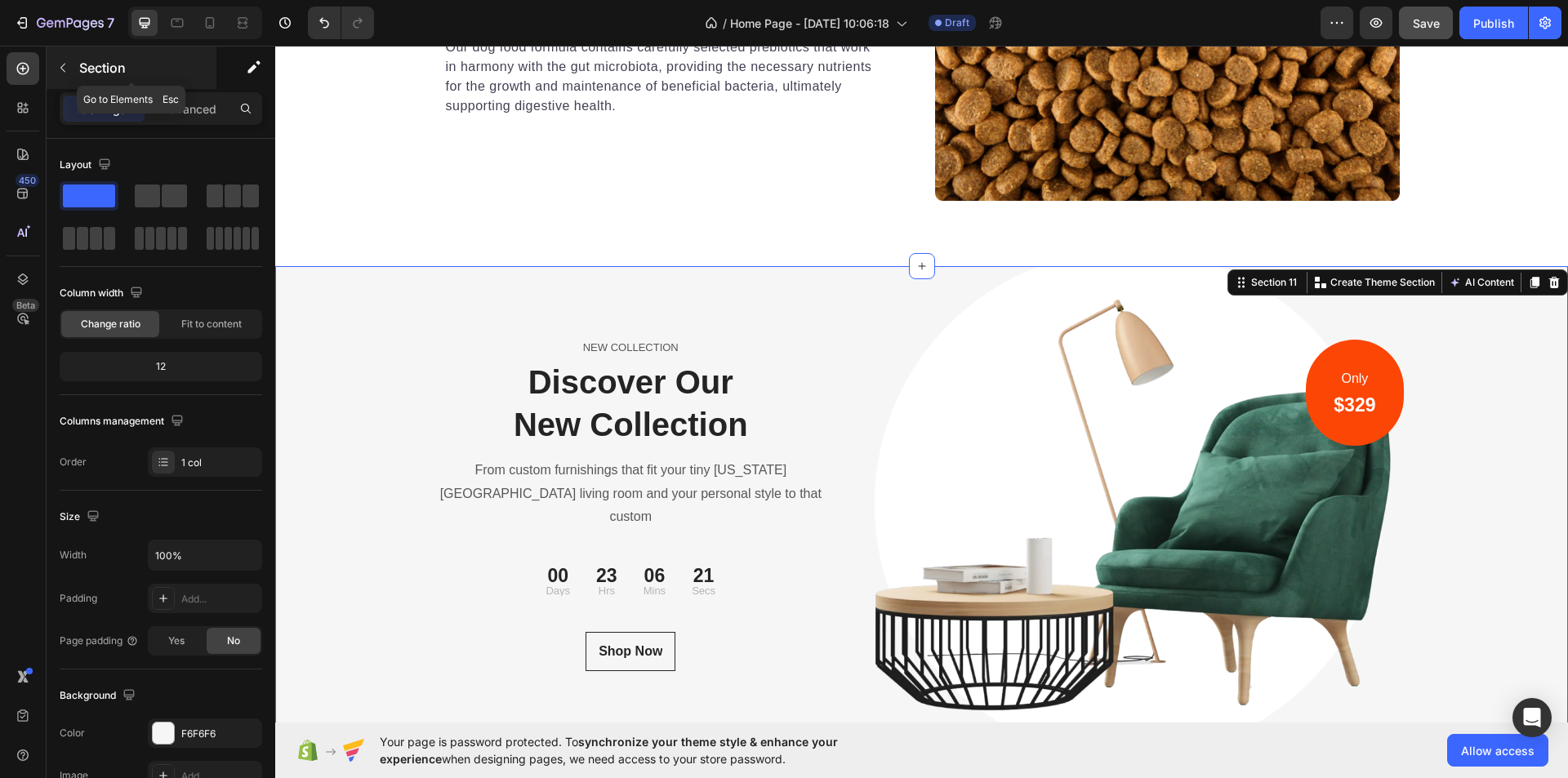
click at [67, 68] on icon "button" at bounding box center [62, 68] width 13 height 13
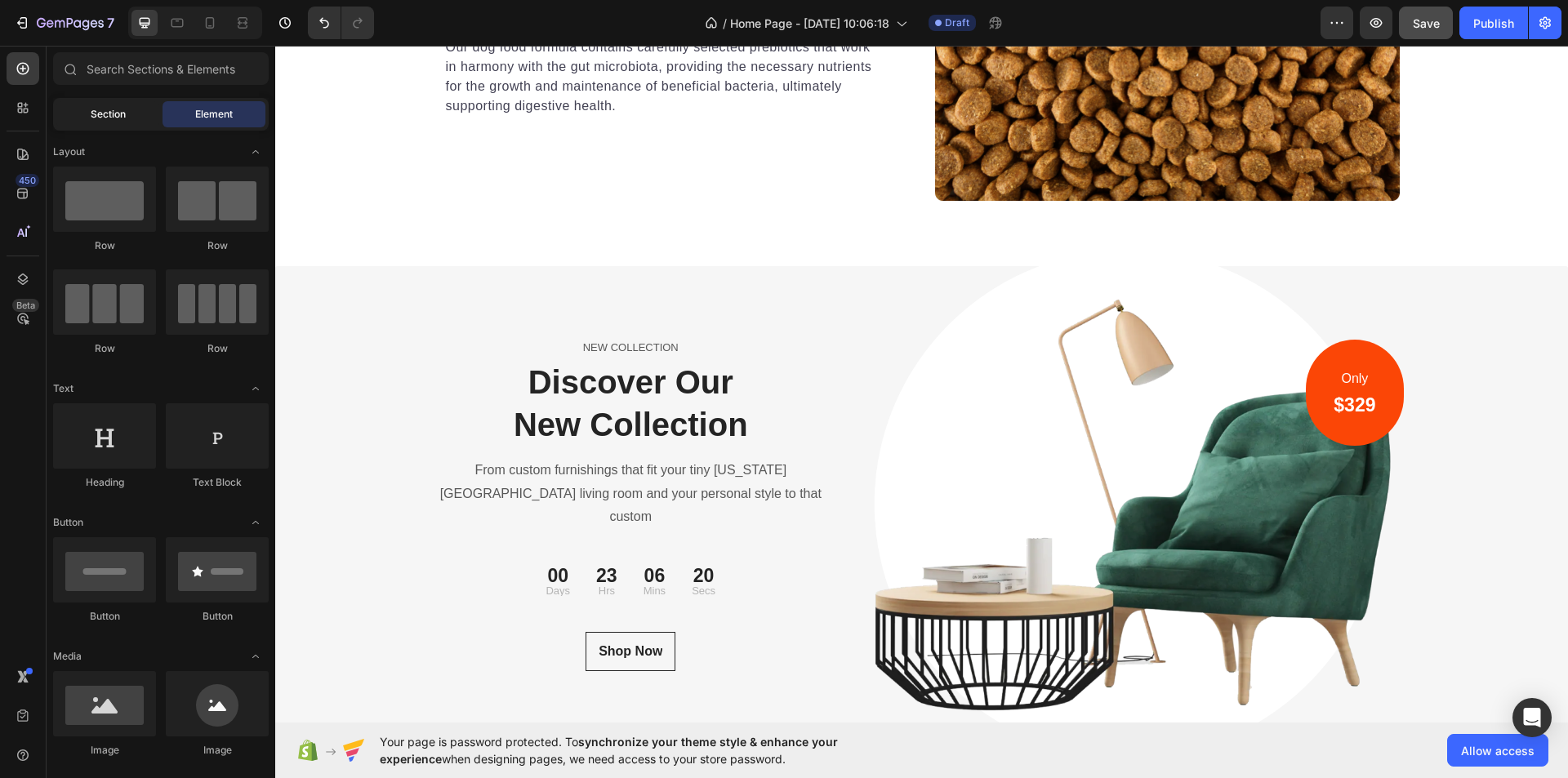
click at [92, 109] on span "Section" at bounding box center [108, 115] width 35 height 15
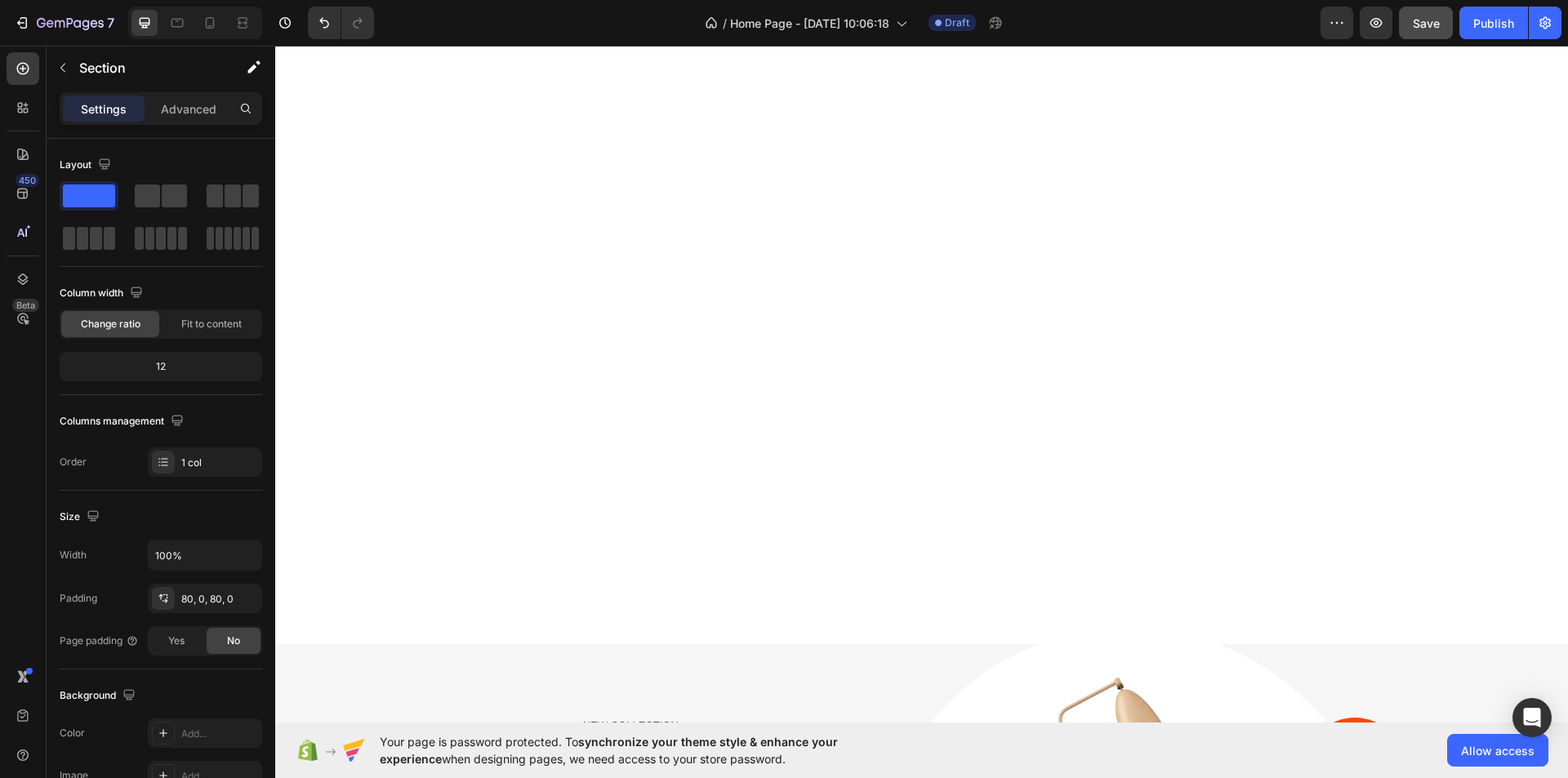
scroll to position [5722, 0]
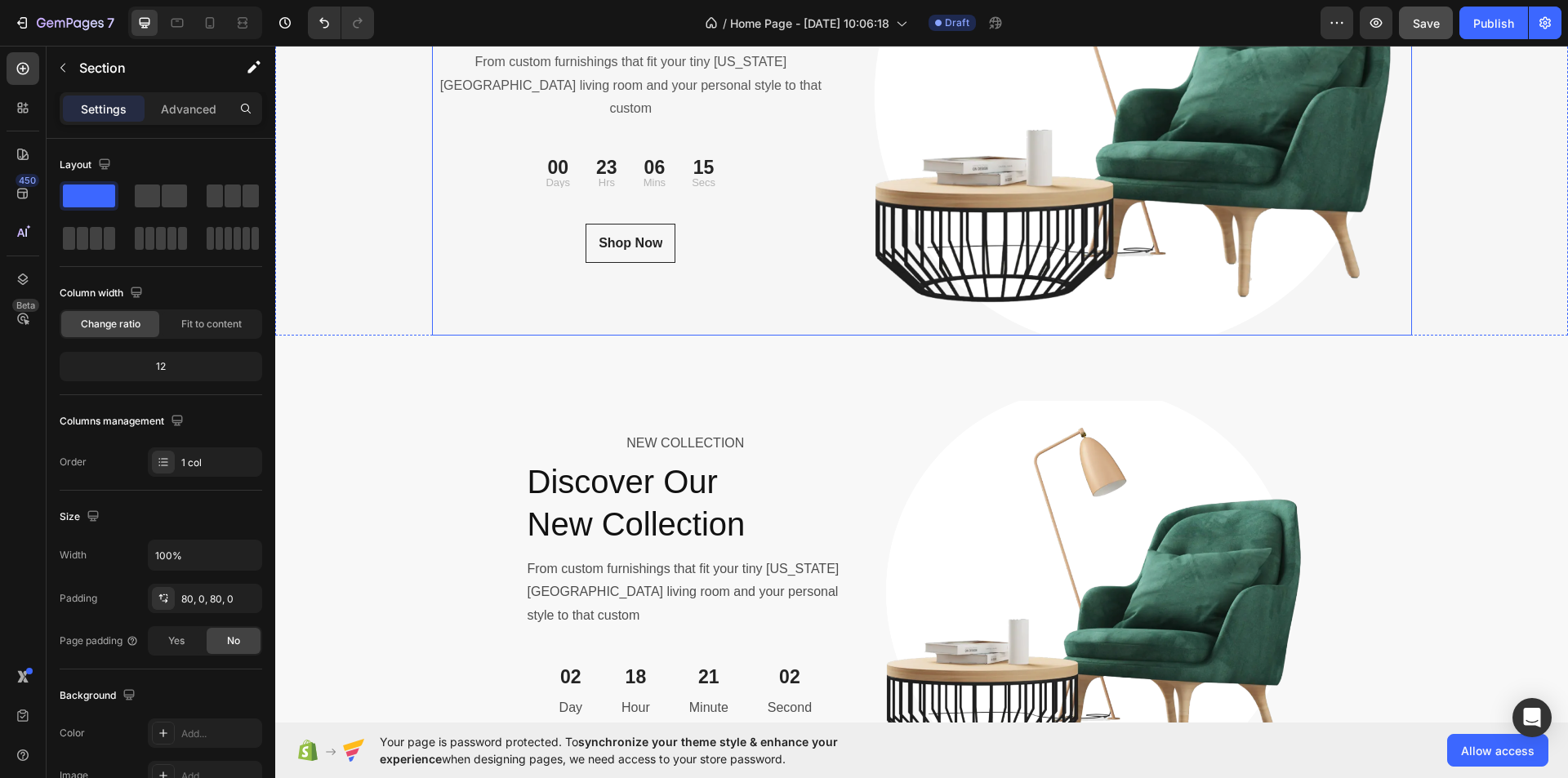
click at [407, 276] on div "NEW COLLECTION Text block Discover Our New Collection Heading From custom furni…" at bounding box center [921, 96] width 1293 height 478
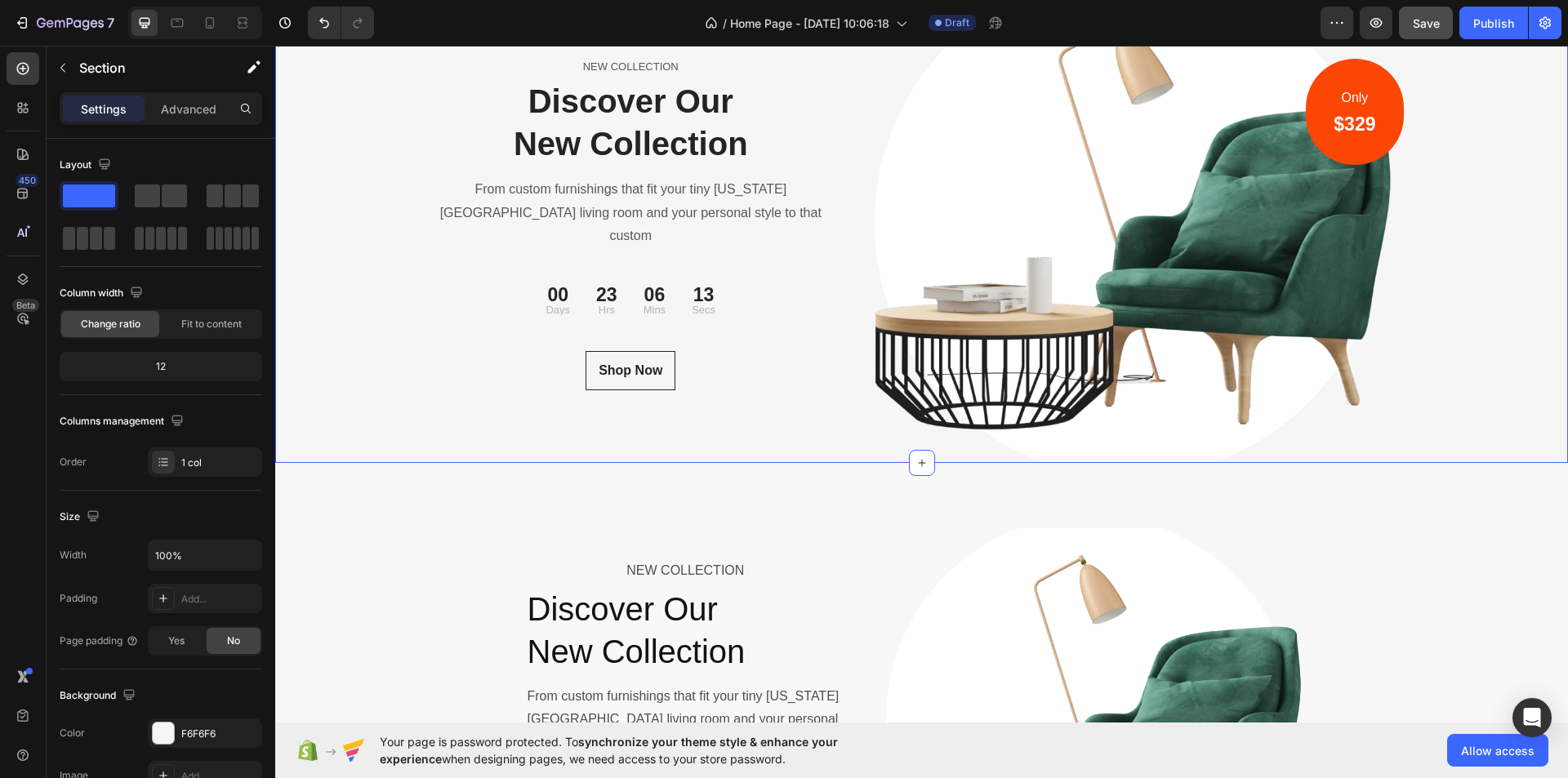
scroll to position [5395, 0]
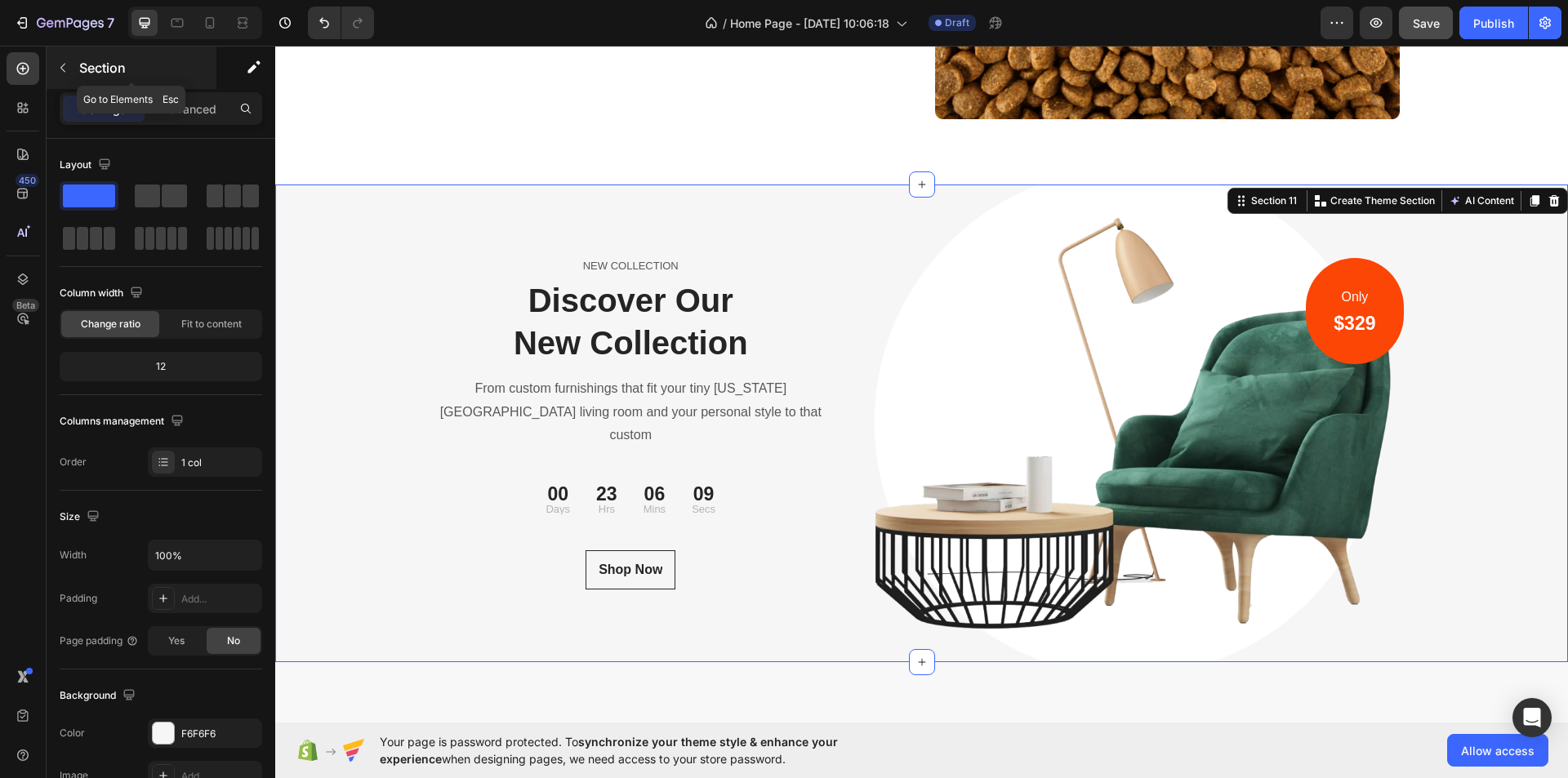
click at [60, 73] on icon "button" at bounding box center [62, 68] width 13 height 13
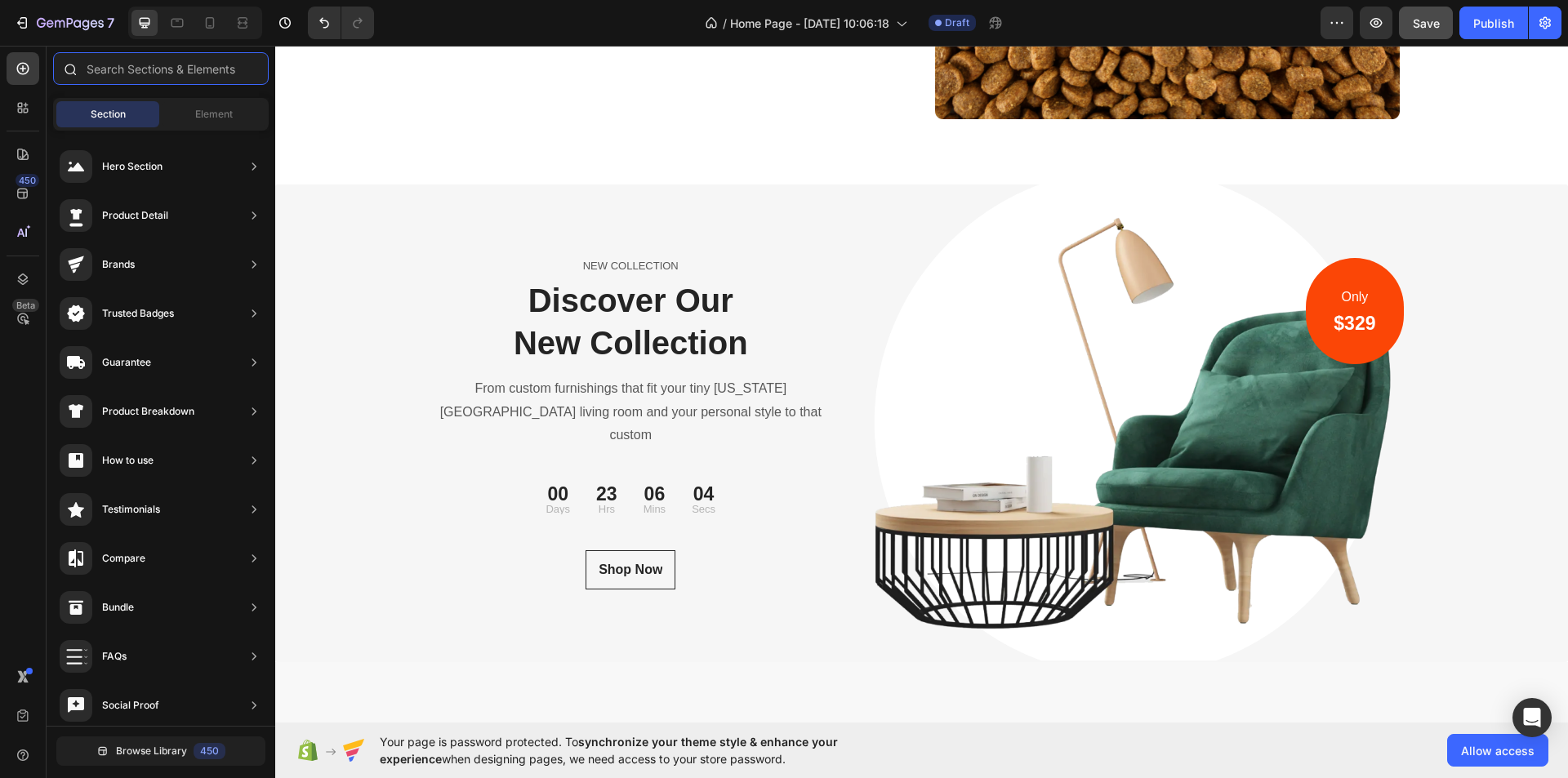
click at [143, 71] on input "text" at bounding box center [160, 68] width 215 height 33
click at [186, 116] on div "Element" at bounding box center [213, 115] width 102 height 26
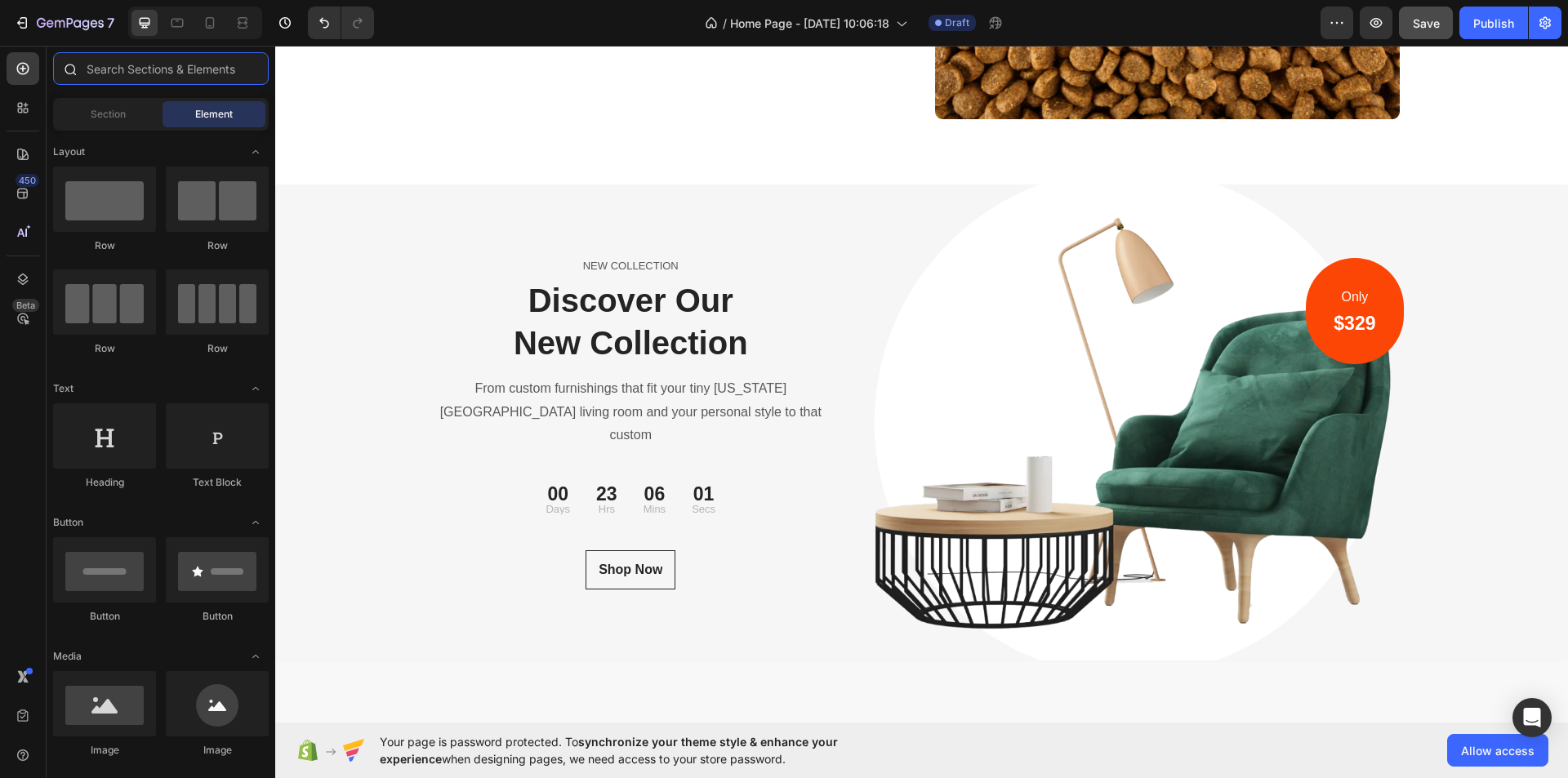
click at [166, 69] on input "text" at bounding box center [160, 68] width 215 height 33
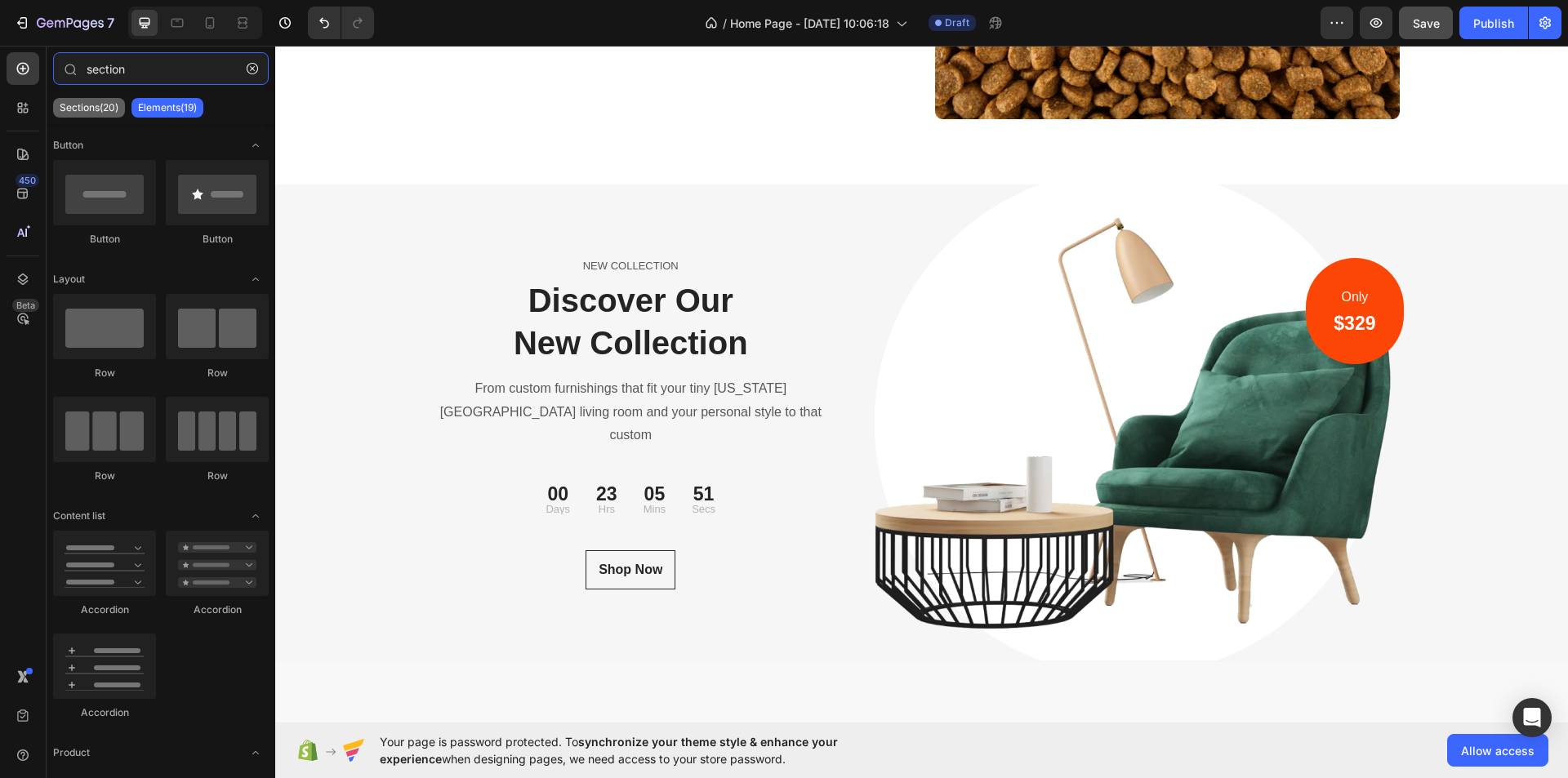
type input "section"
click at [96, 108] on p "Sections(20)" at bounding box center [89, 108] width 59 height 13
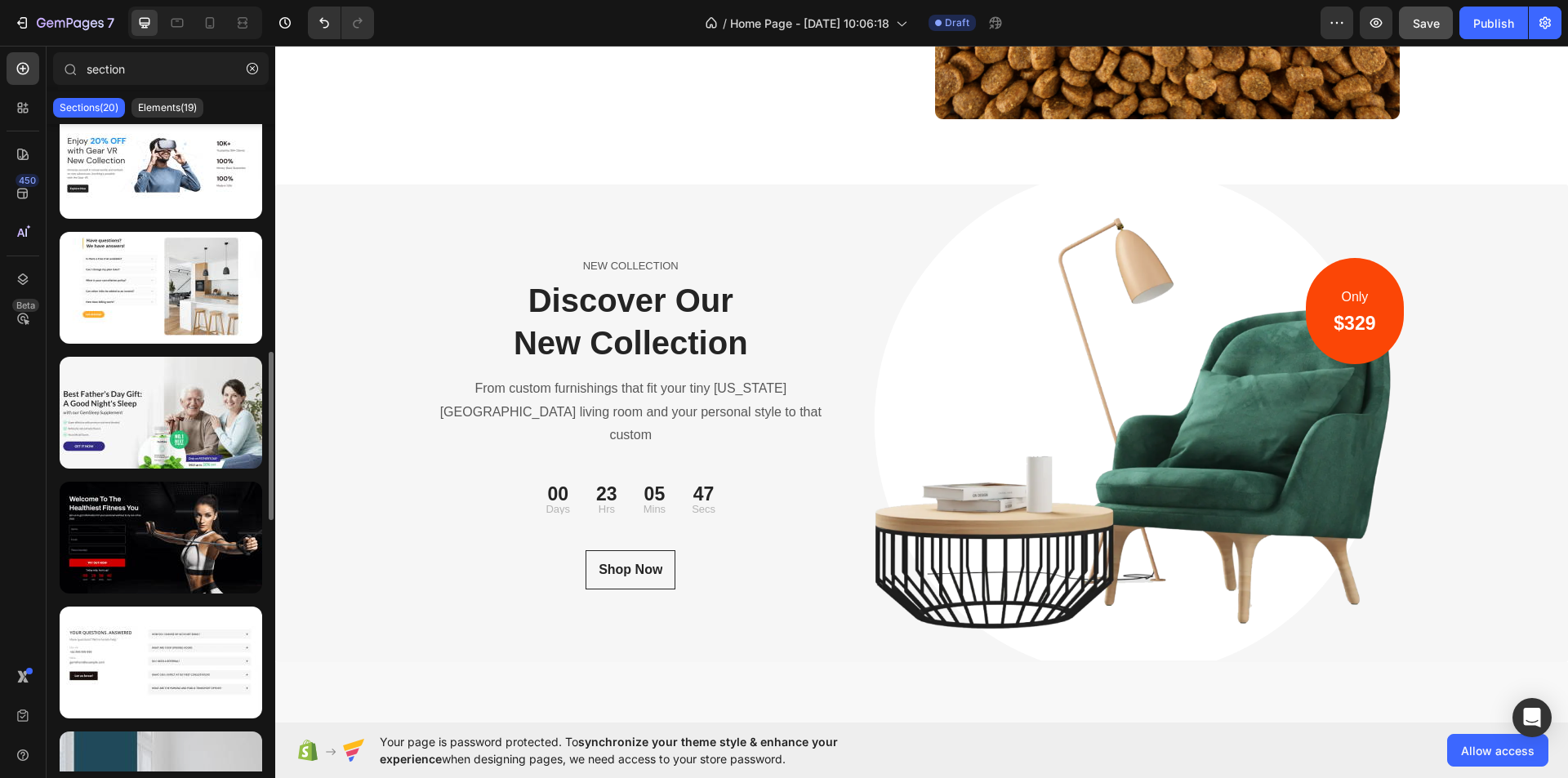
scroll to position [1192, 0]
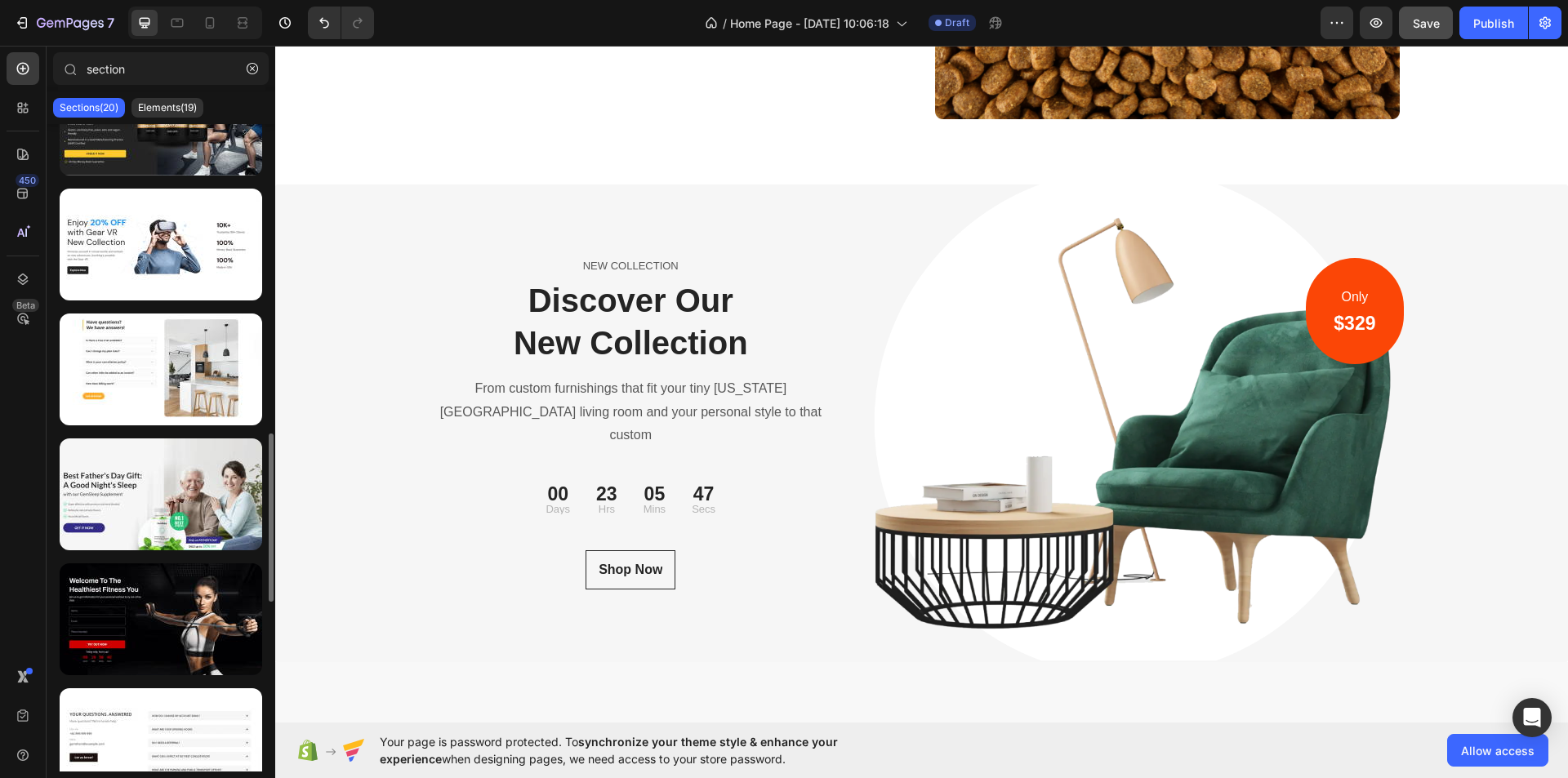
drag, startPoint x: 224, startPoint y: 102, endPoint x: 231, endPoint y: 95, distance: 9.9
click at [225, 102] on div "Sections(20) Elements(19)" at bounding box center [160, 107] width 228 height 33
click at [244, 74] on div "section" at bounding box center [160, 72] width 228 height 39
click at [248, 72] on icon "button" at bounding box center [252, 69] width 11 height 11
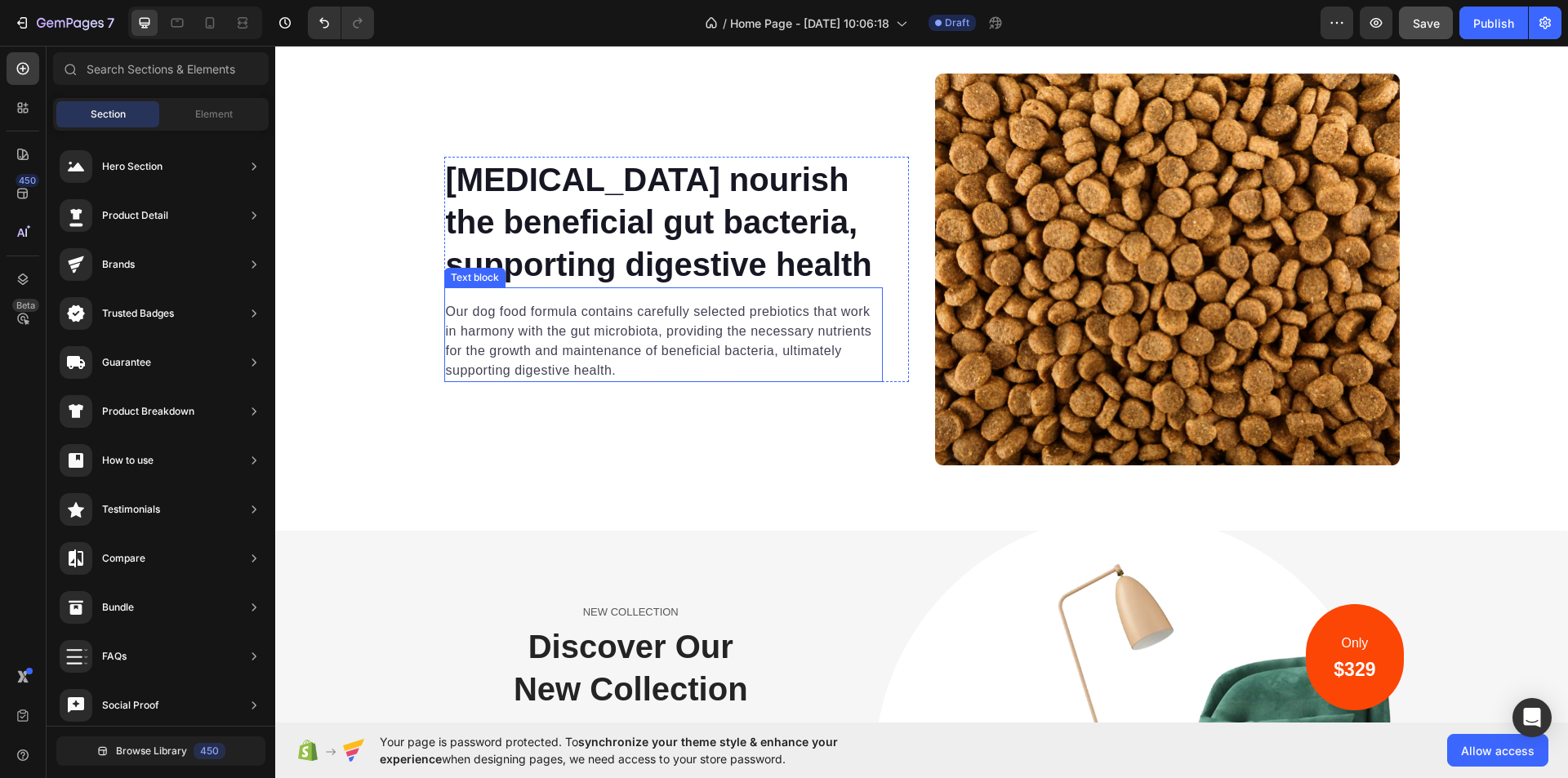
scroll to position [4987, 0]
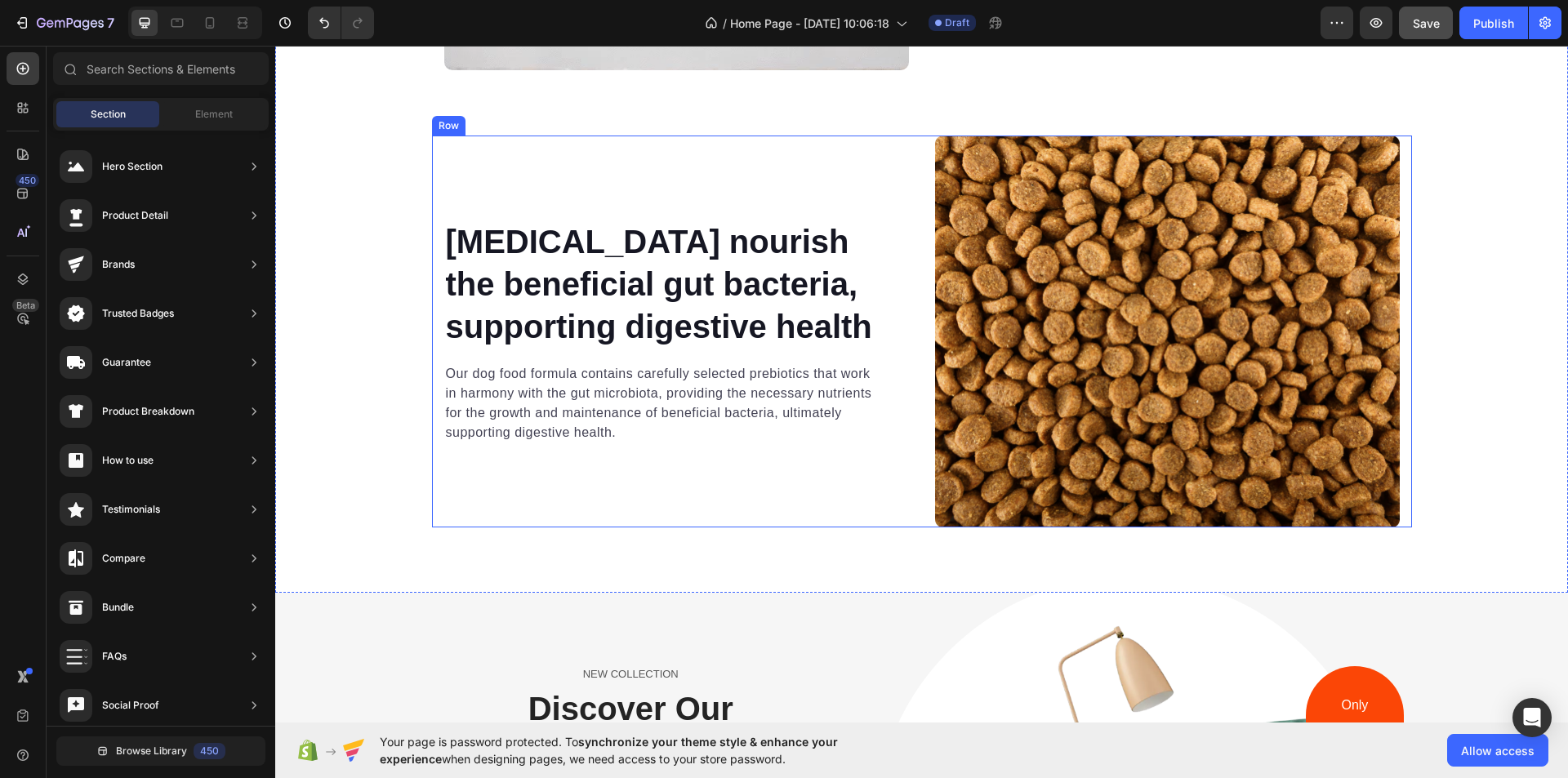
click at [484, 508] on div "Prebiotics nourish the beneficial gut bacteria, supporting digestive health Hea…" at bounding box center [676, 332] width 465 height 391
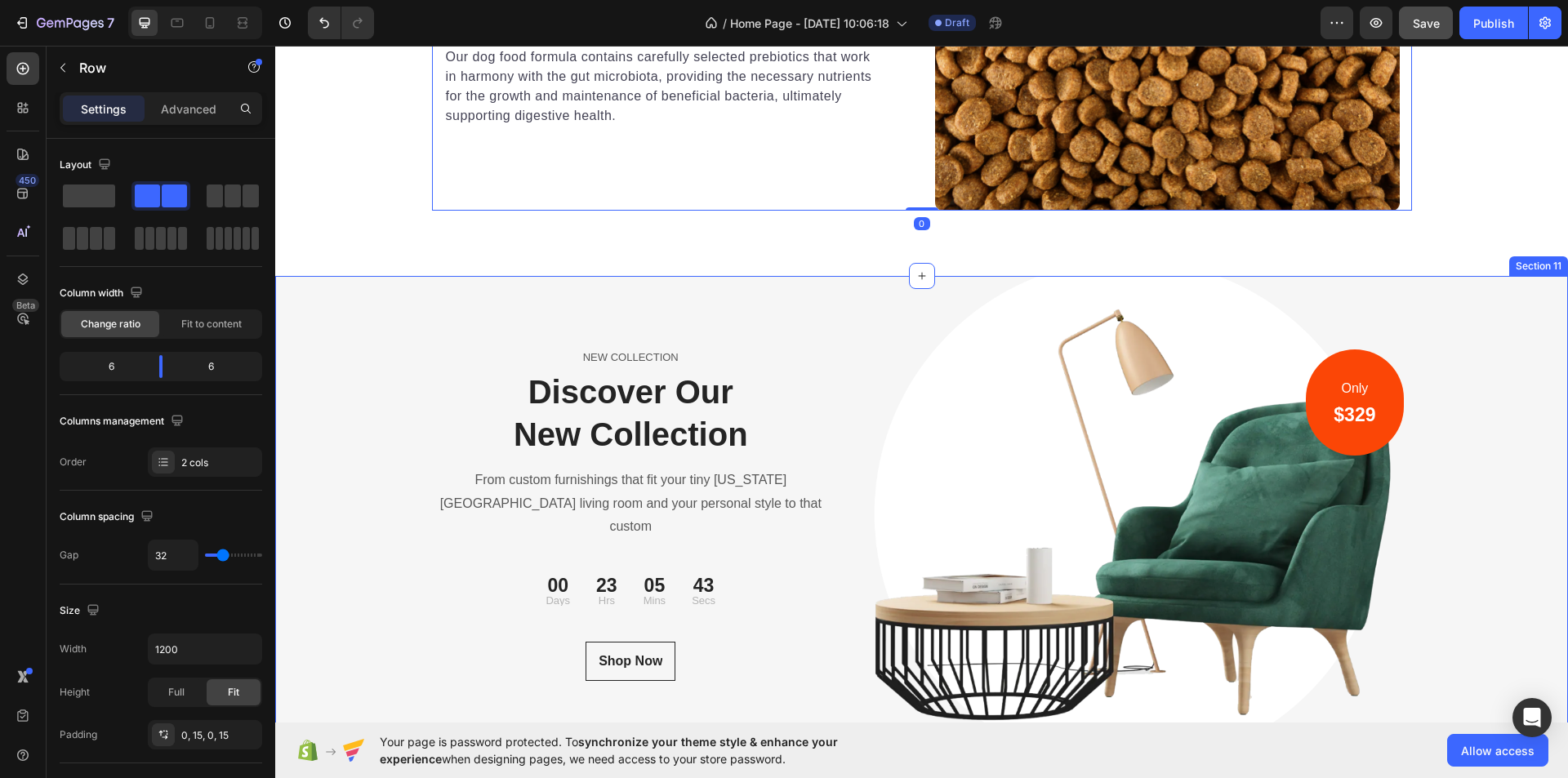
scroll to position [5395, 0]
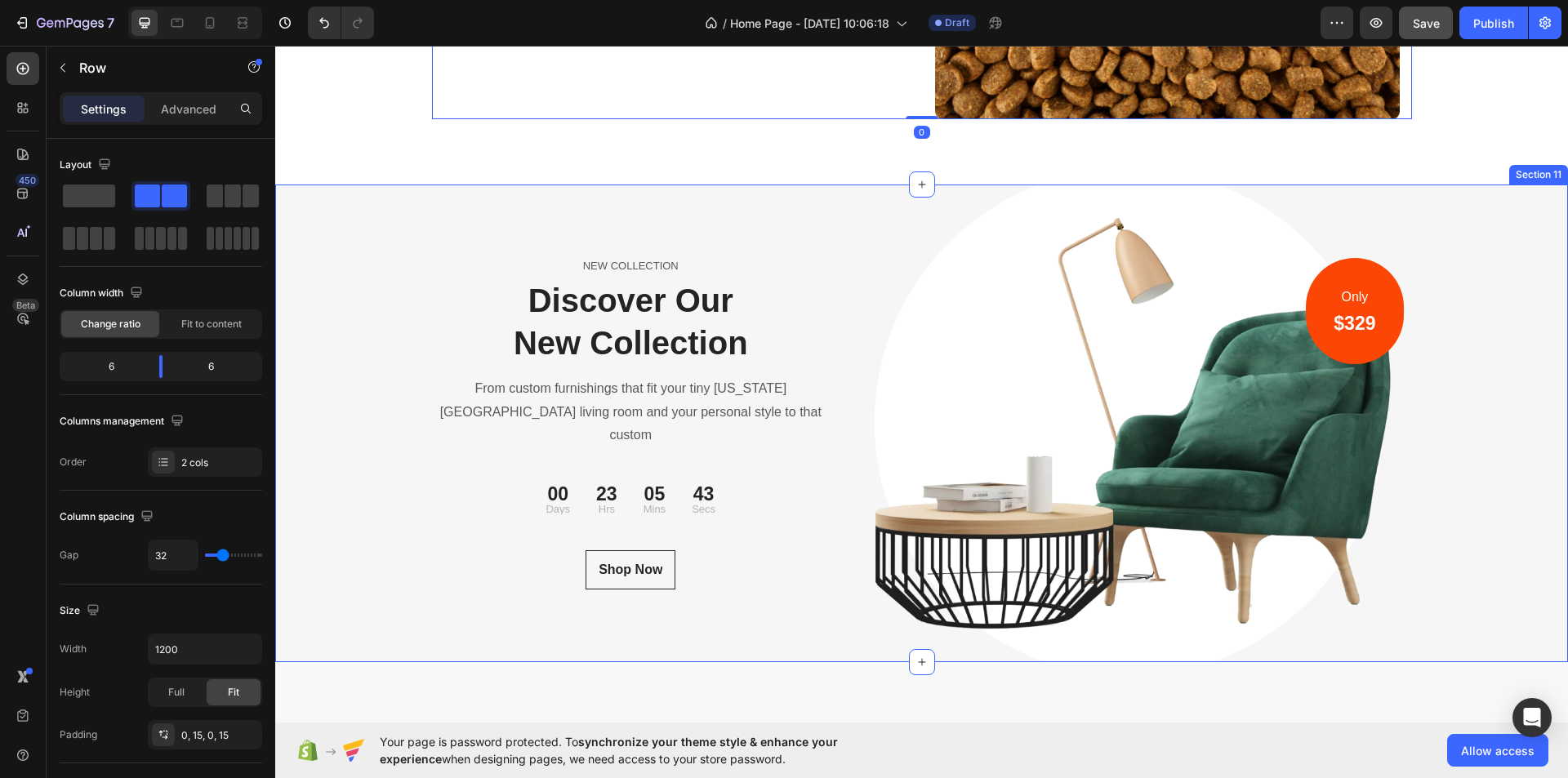
click at [337, 311] on div "NEW COLLECTION Text block Discover Our New Collection Heading From custom furni…" at bounding box center [921, 423] width 1293 height 478
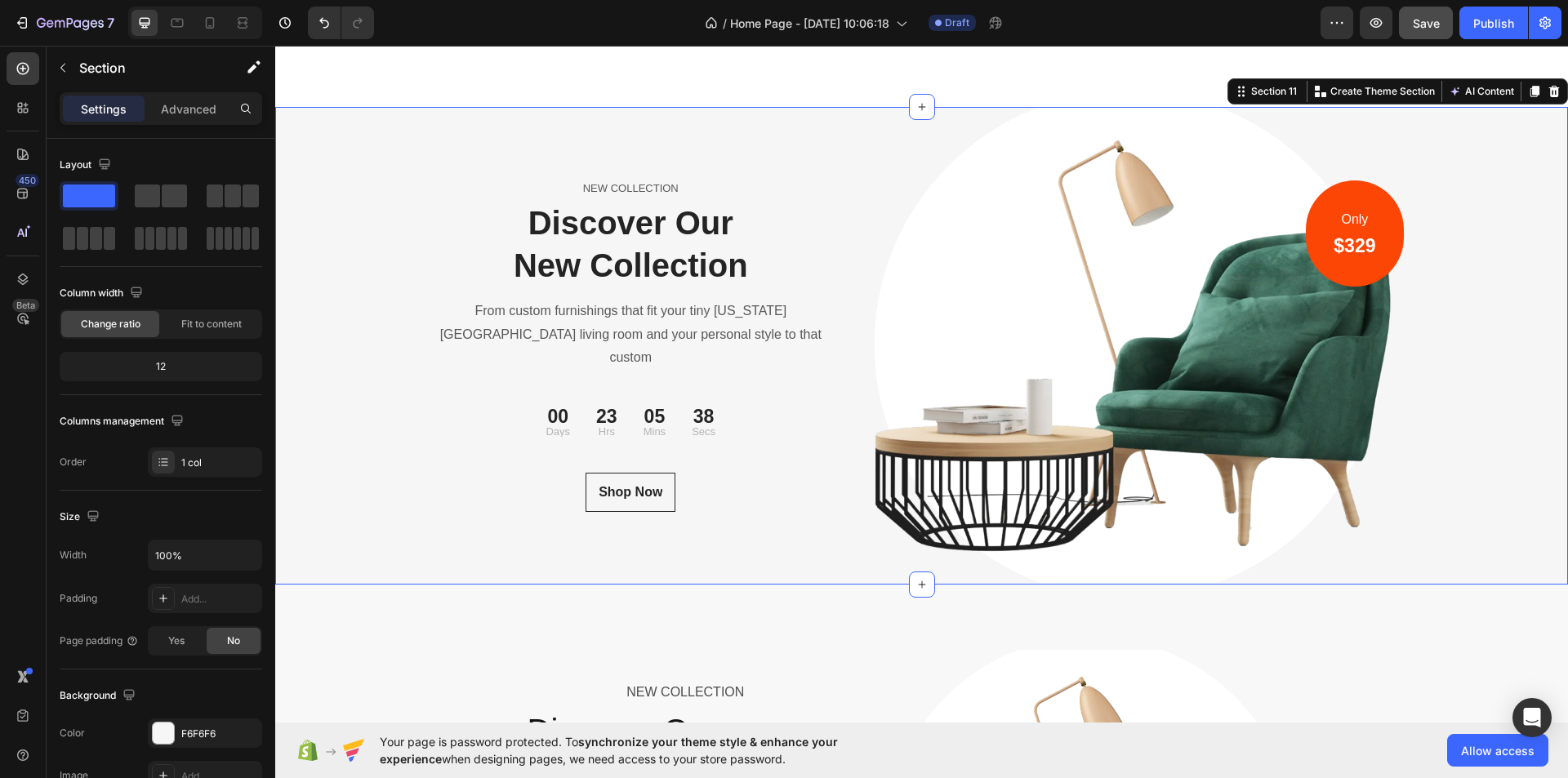
scroll to position [5477, 0]
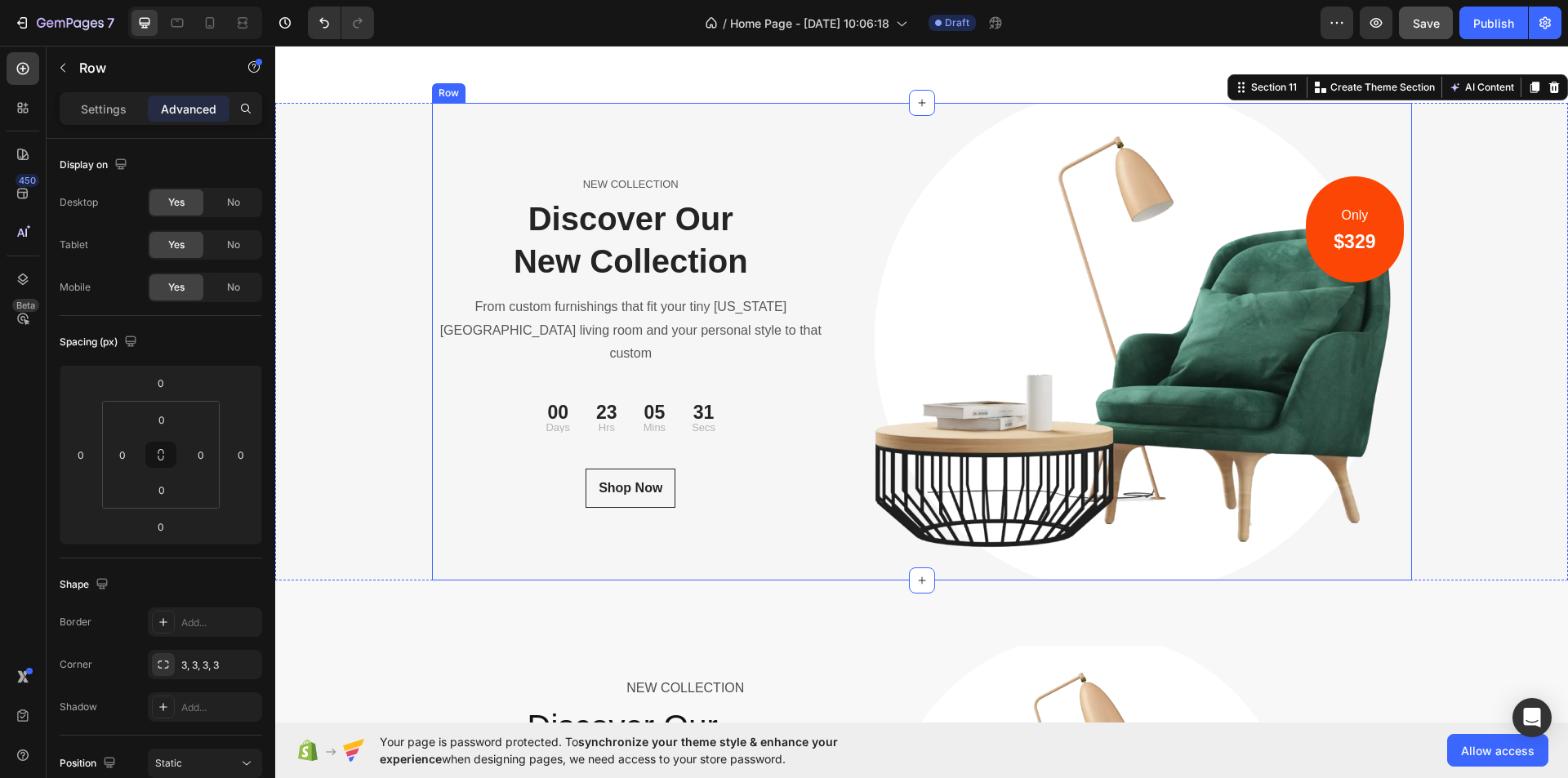
click at [610, 157] on div "NEW COLLECTION Text block Discover Our New Collection Heading From custom furni…" at bounding box center [632, 341] width 399 height 478
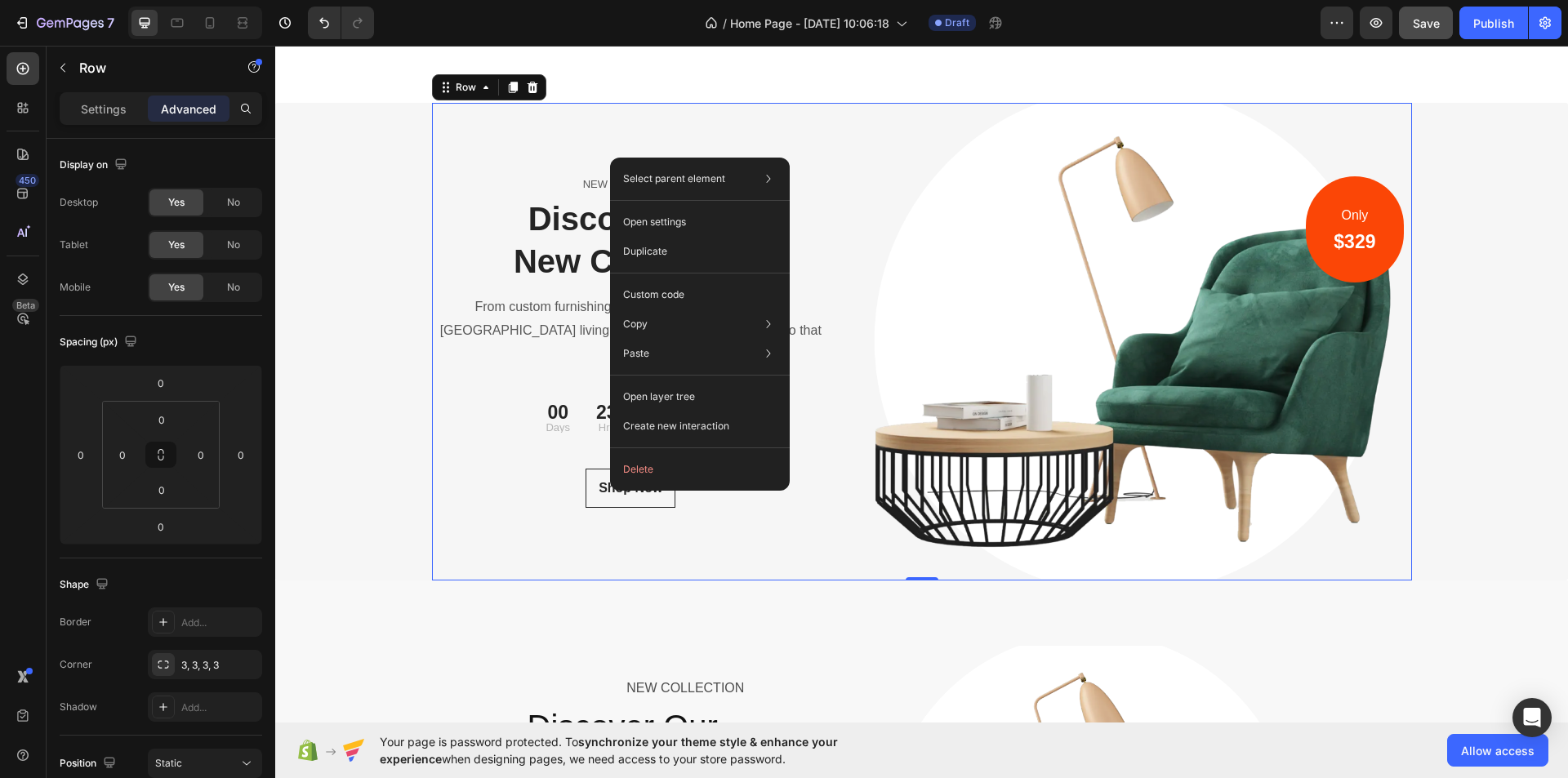
click at [550, 143] on div "NEW COLLECTION Text block Discover Our New Collection Heading From custom furni…" at bounding box center [632, 341] width 399 height 478
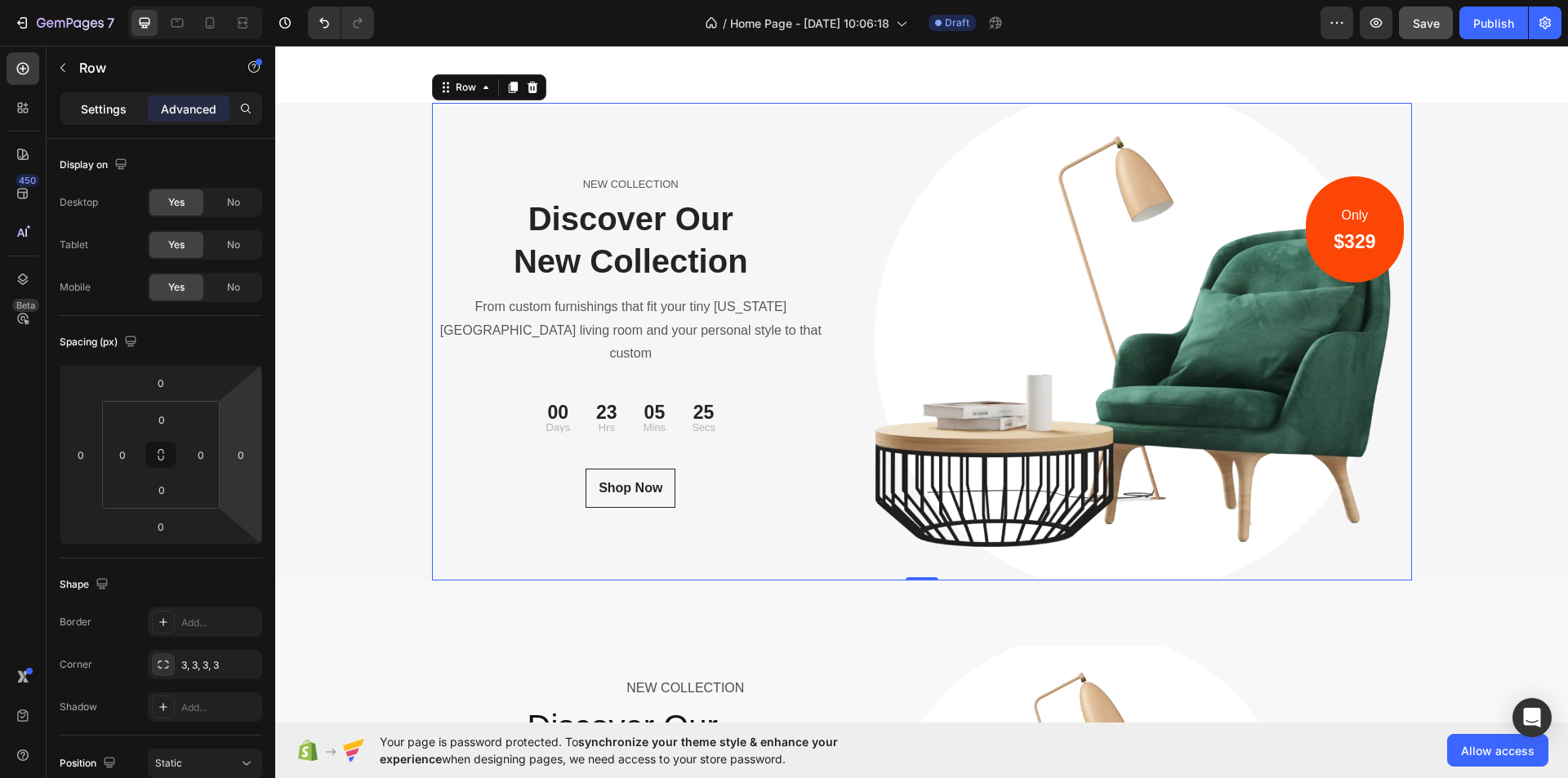
click at [88, 109] on p "Settings" at bounding box center [103, 109] width 46 height 17
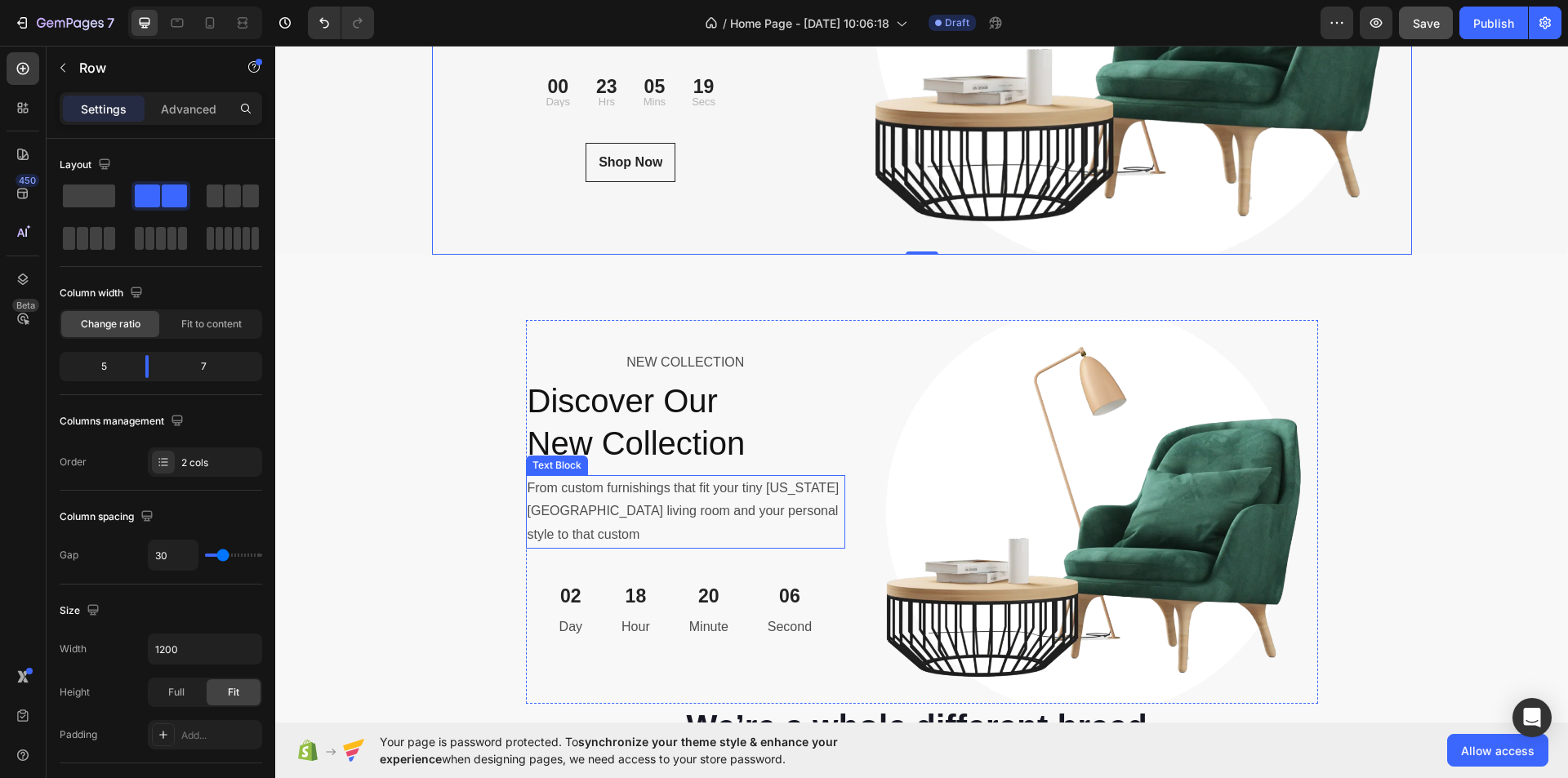
scroll to position [5804, 0]
click at [557, 351] on div "NEW COLLECTION Text Block Discover Our New Collection Heading From custom furni…" at bounding box center [687, 512] width 320 height 384
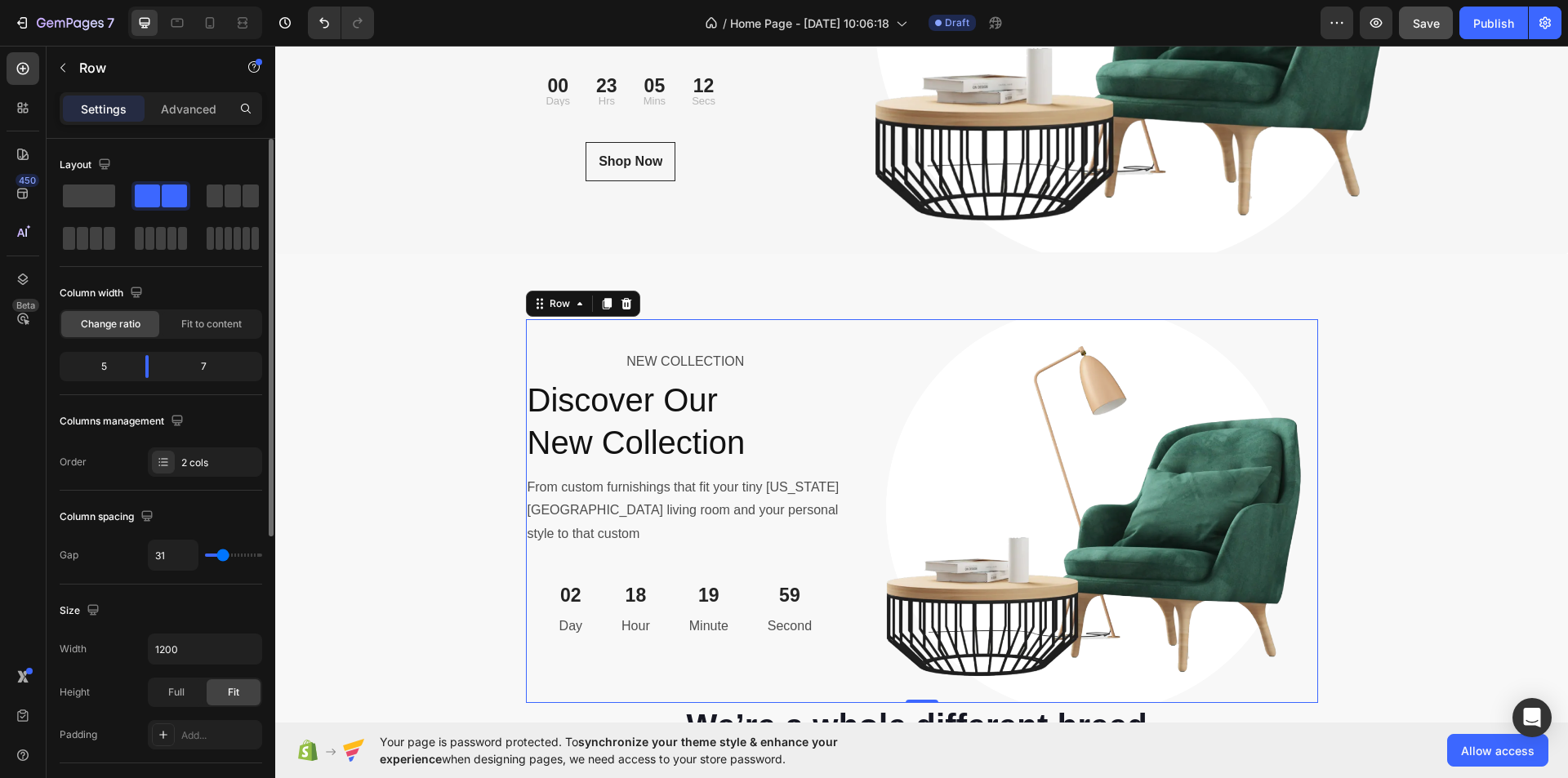
type input "22"
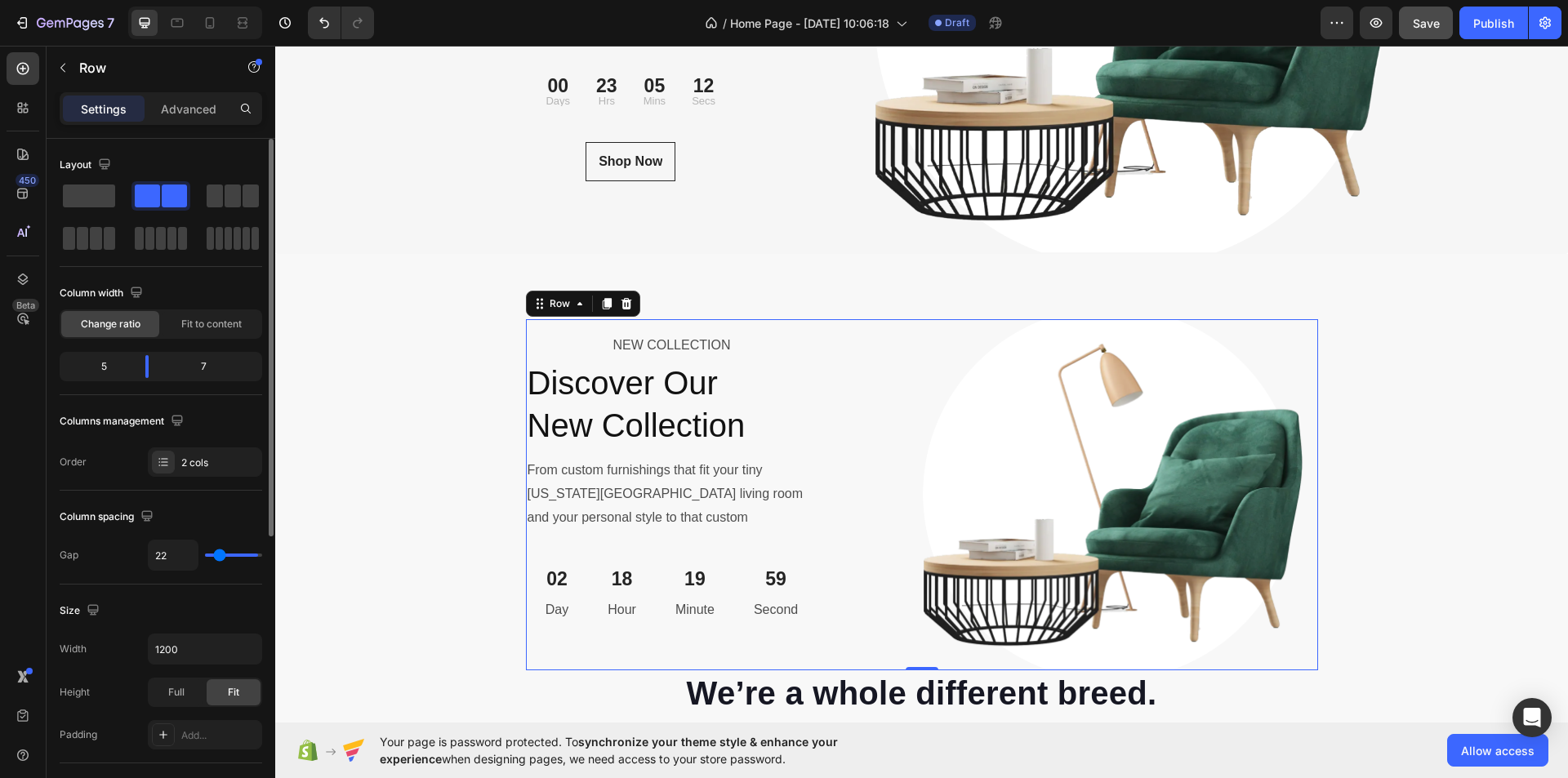
type input "111"
type input "120"
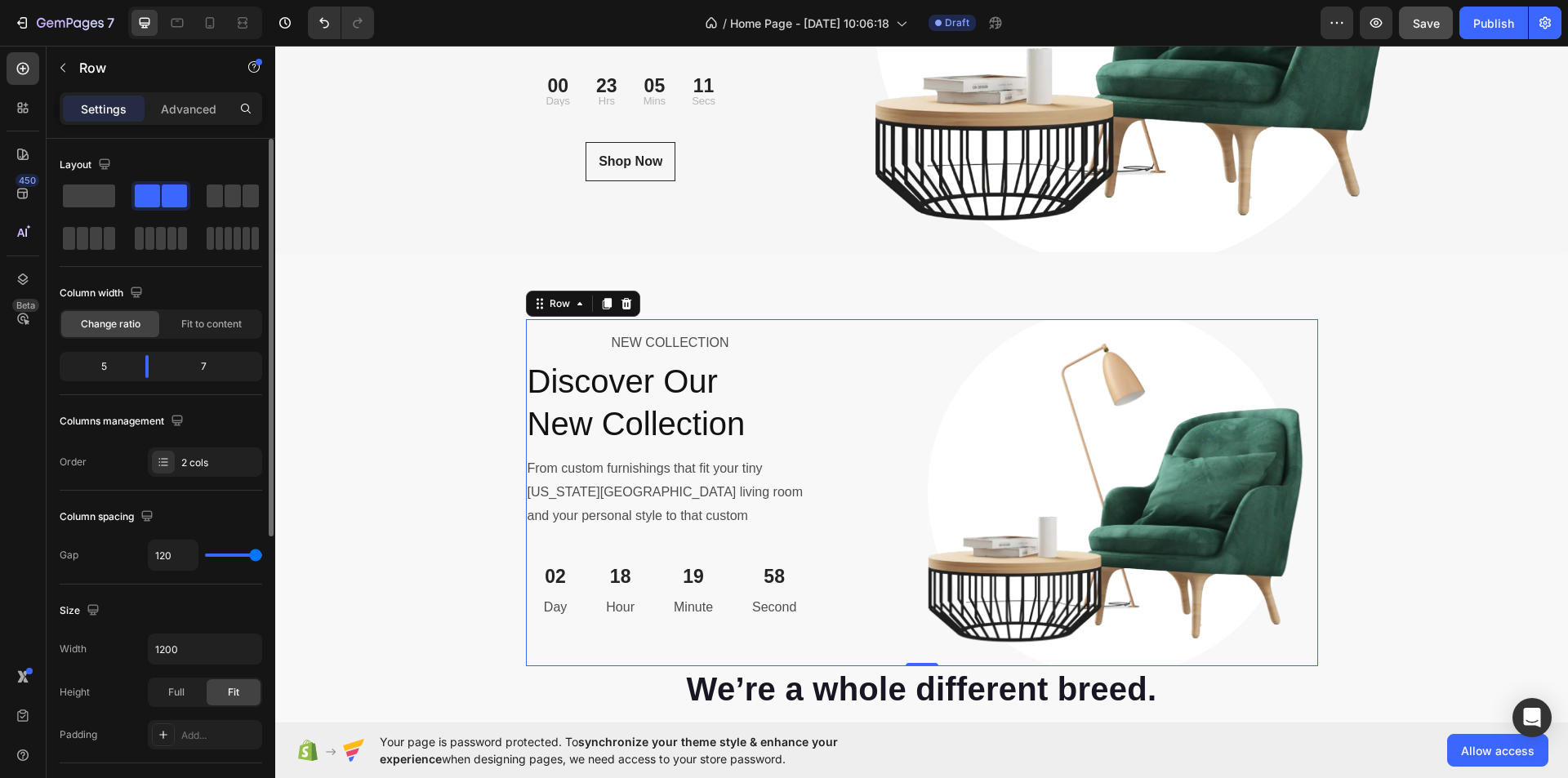
type input "0"
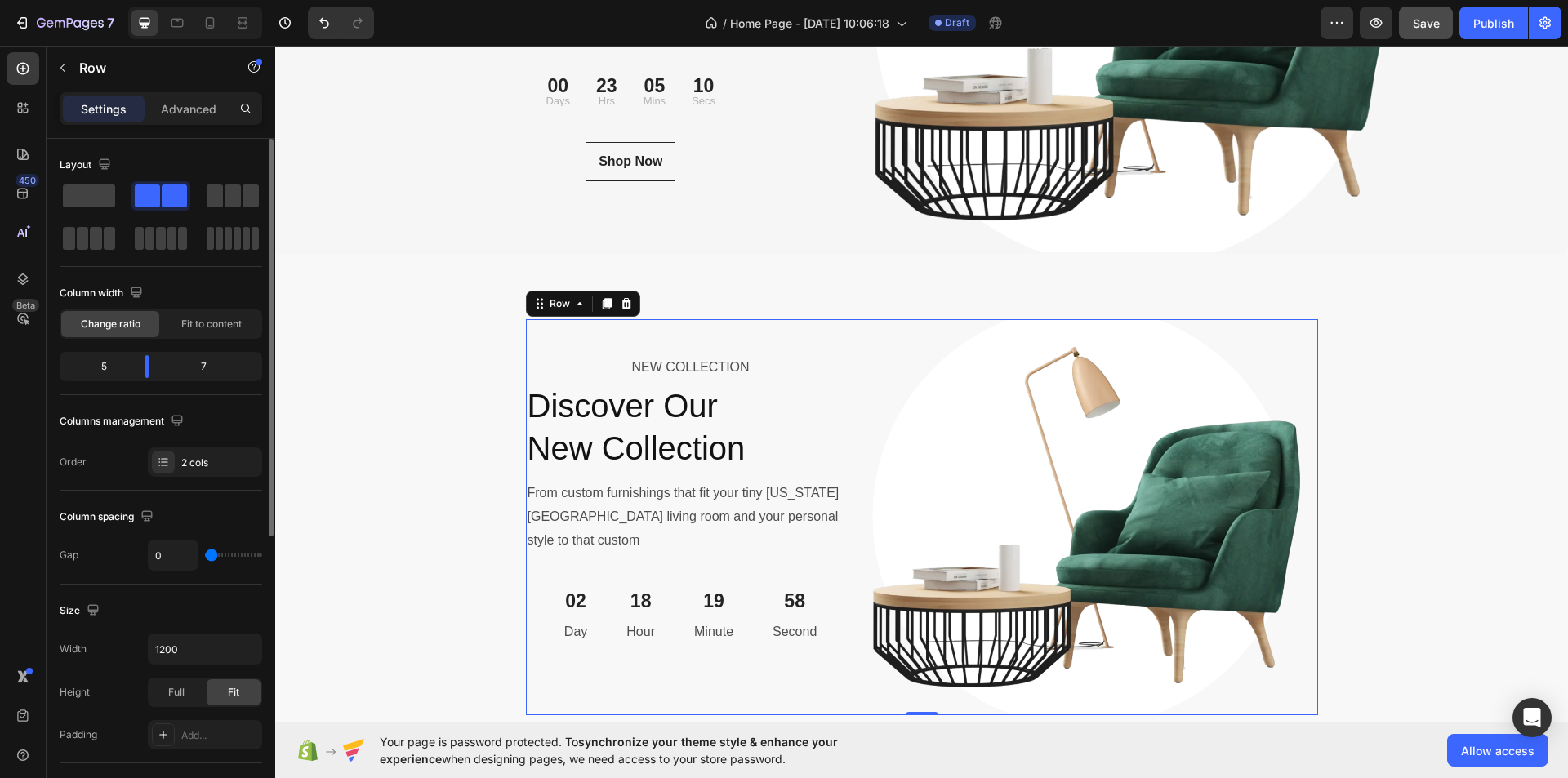
type input "47"
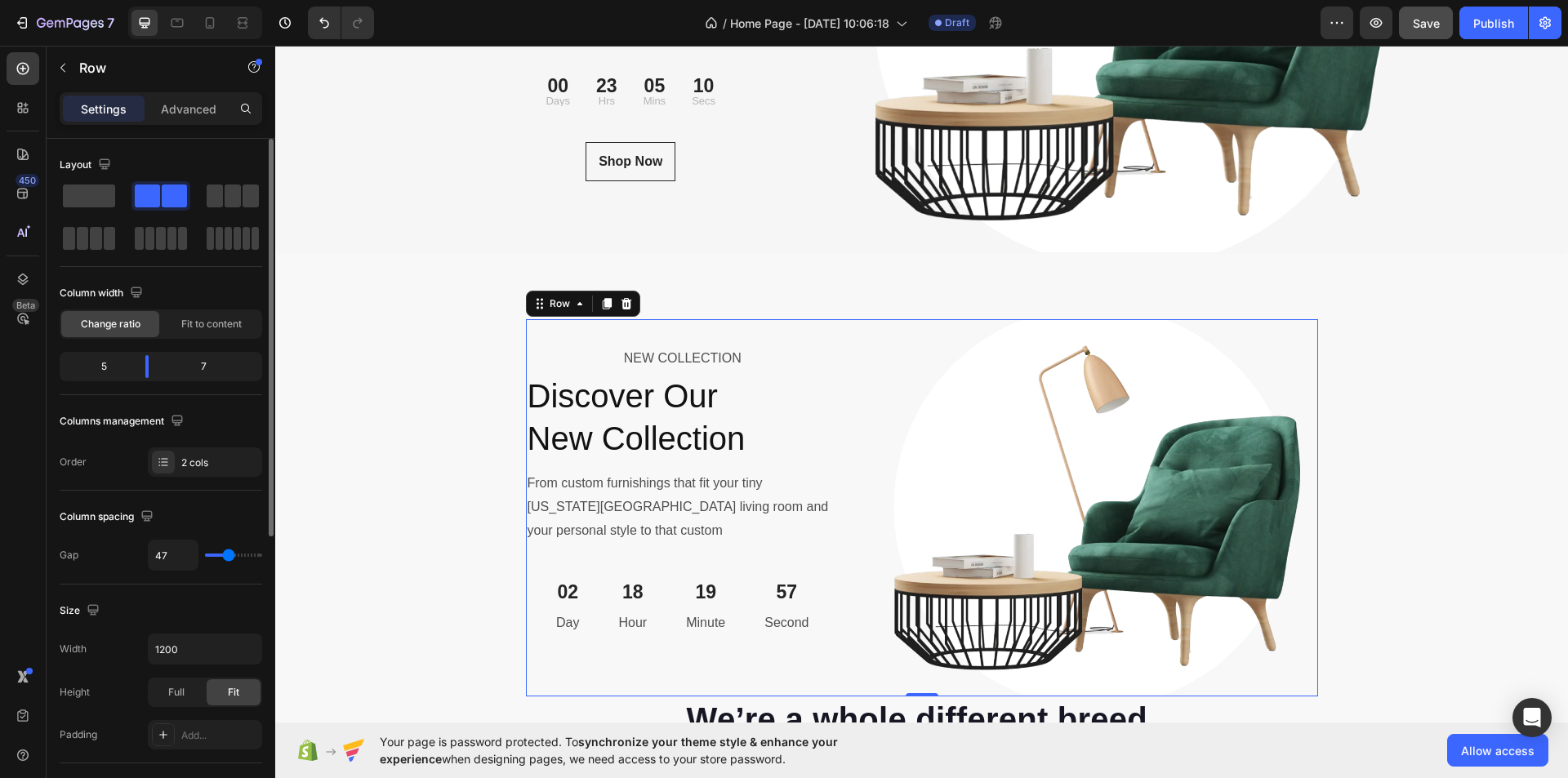
type input "16"
type input "0"
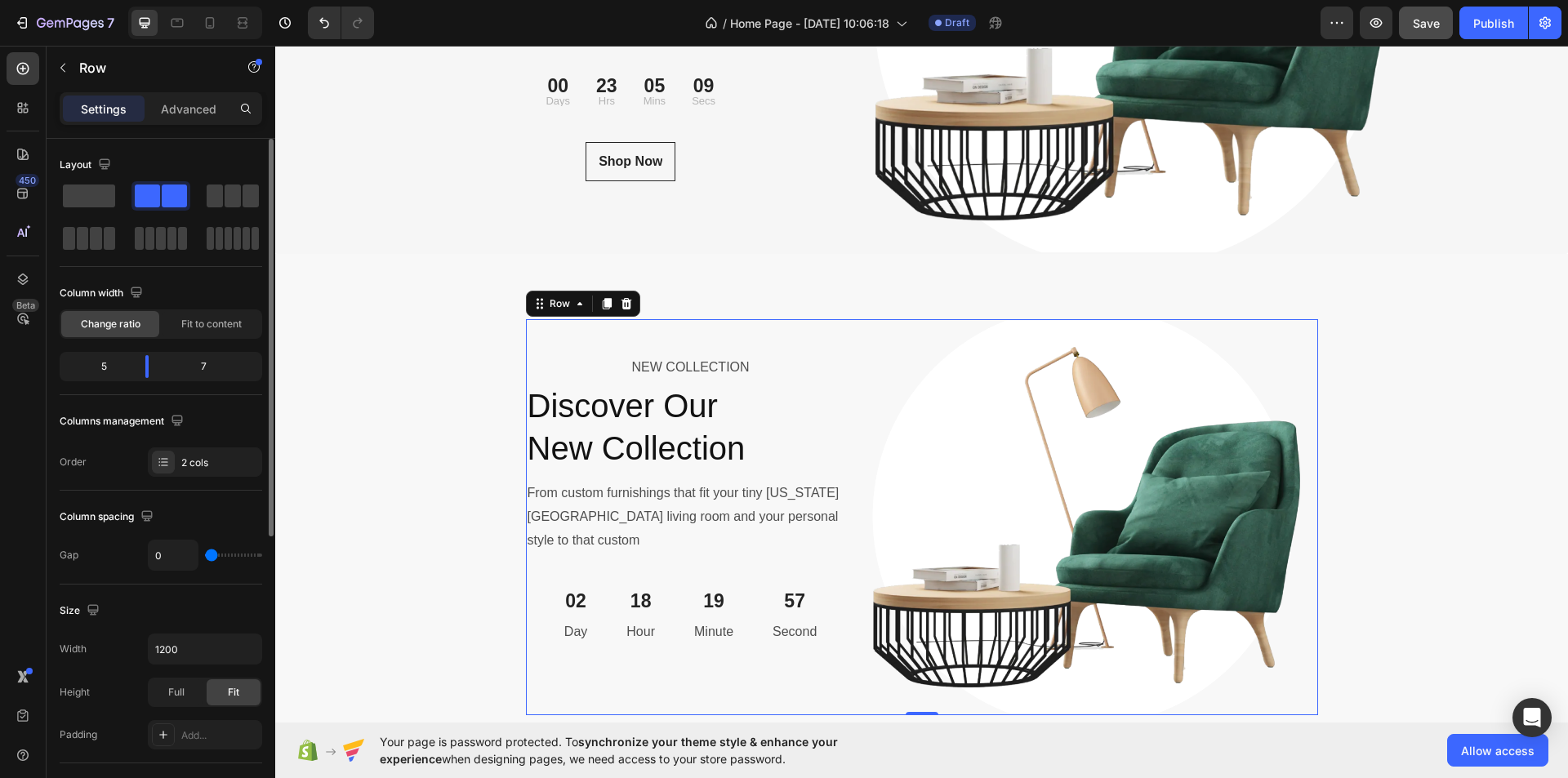
type input "18"
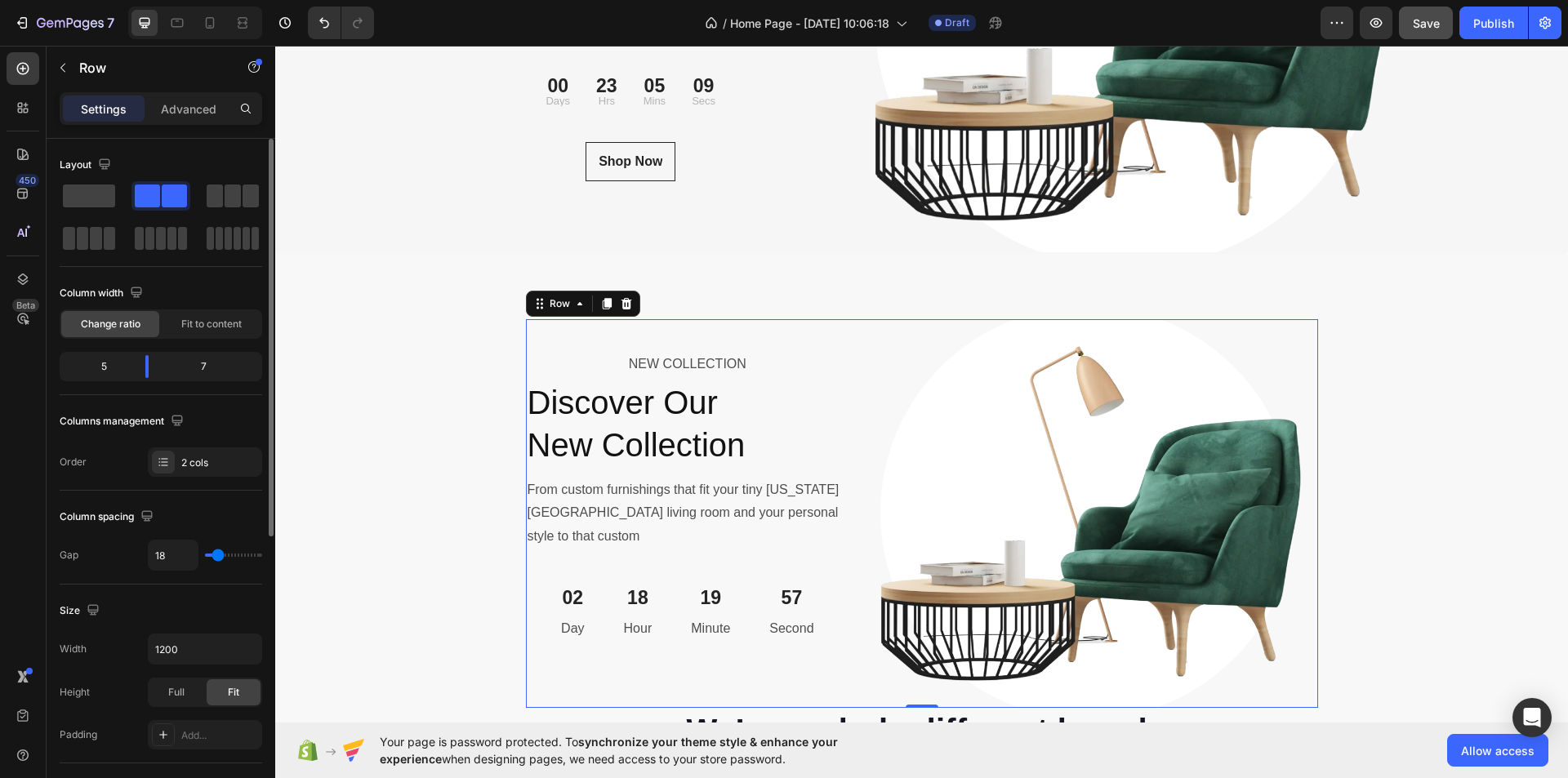
type input "27"
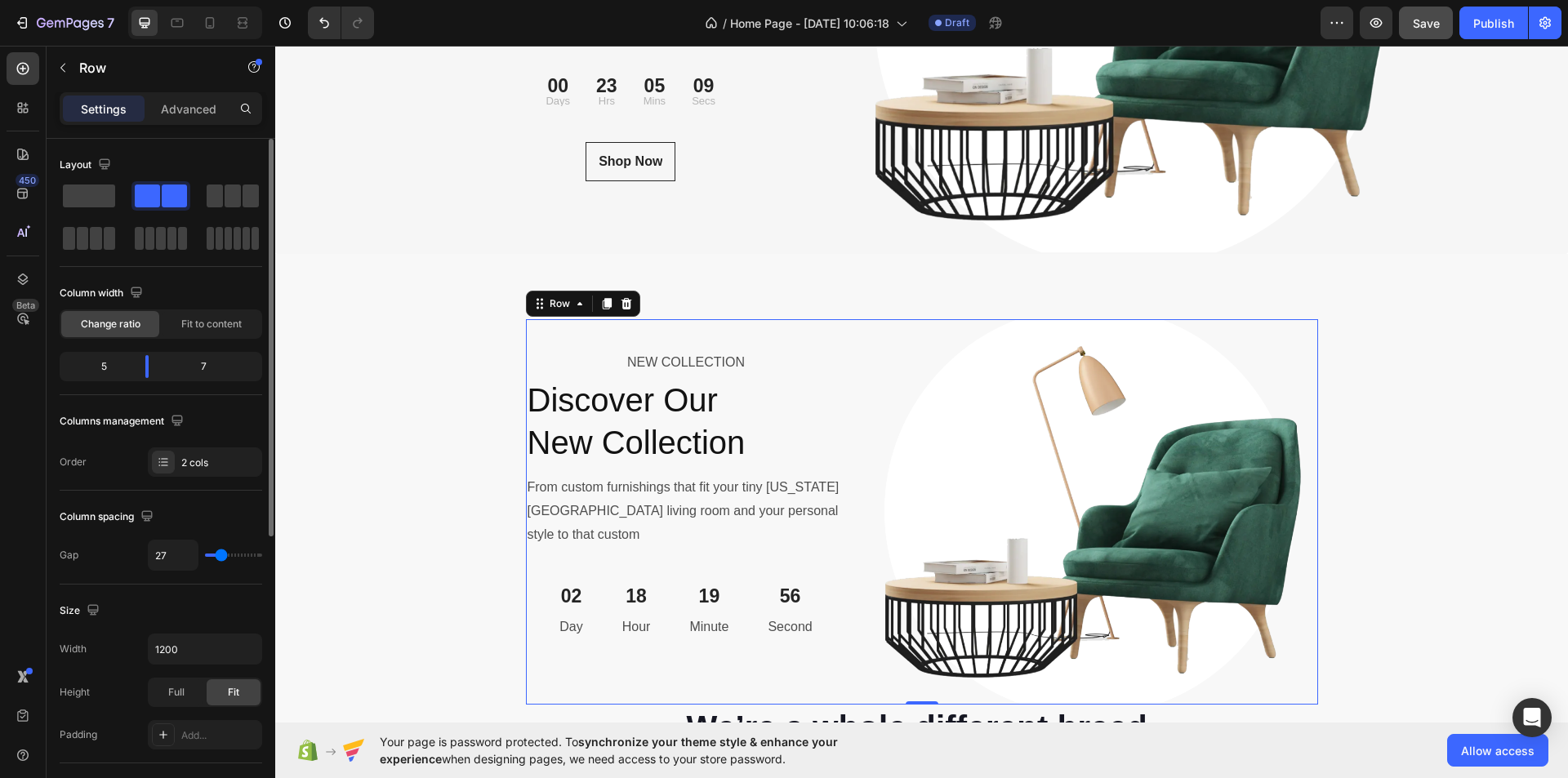
type input "33"
type input "38"
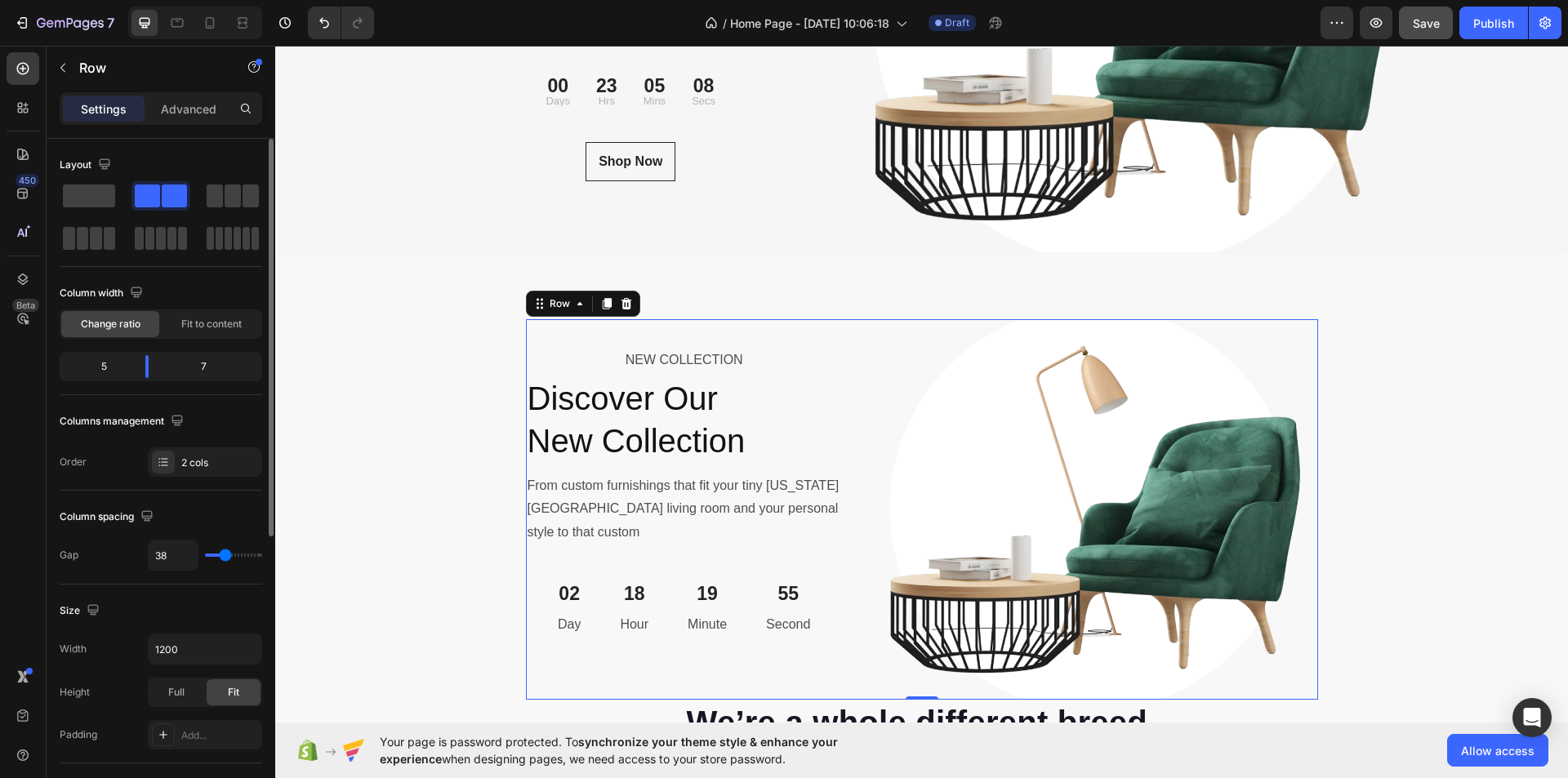
type input "24"
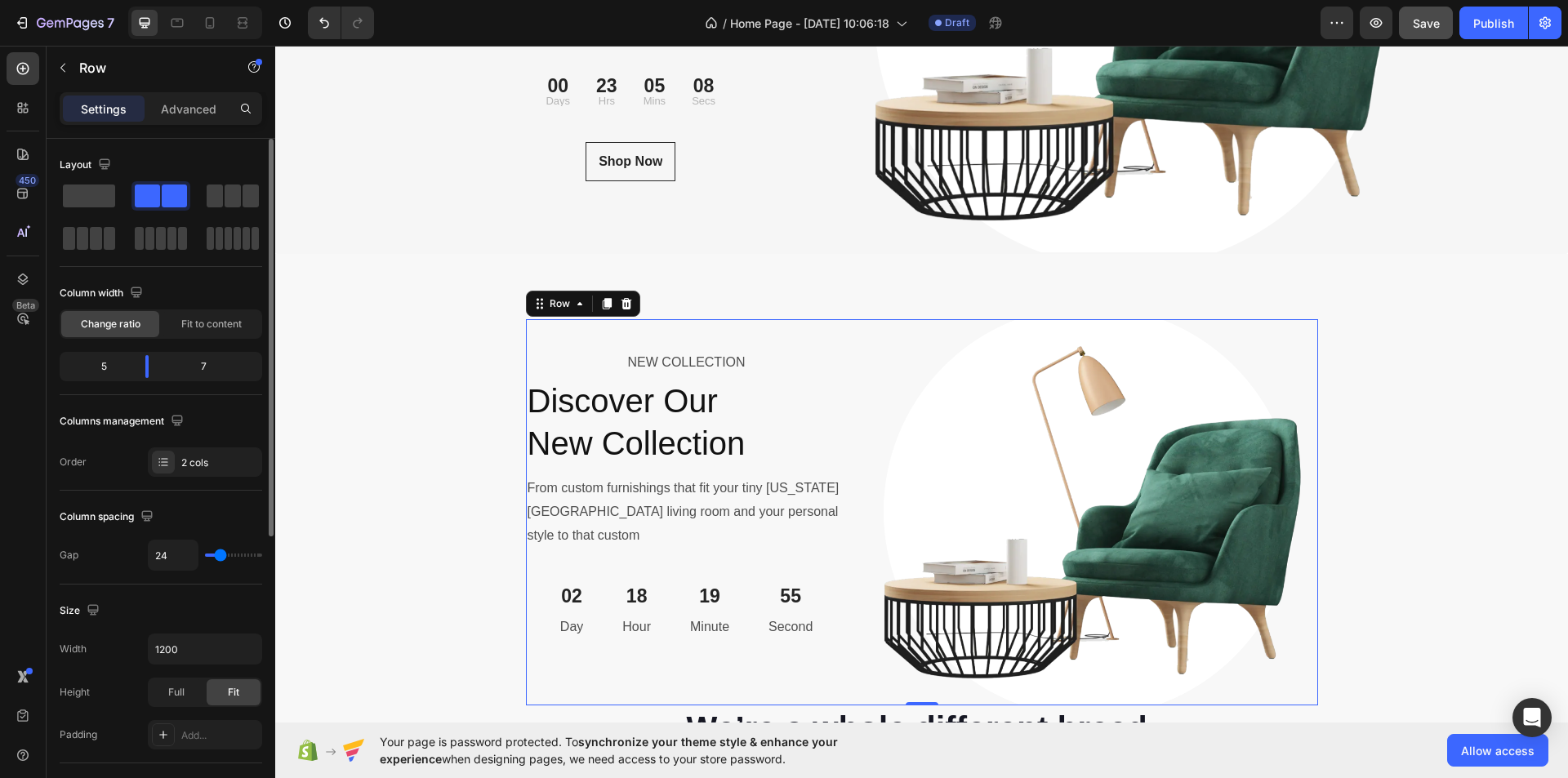
type input "22"
type input "31"
type input "36"
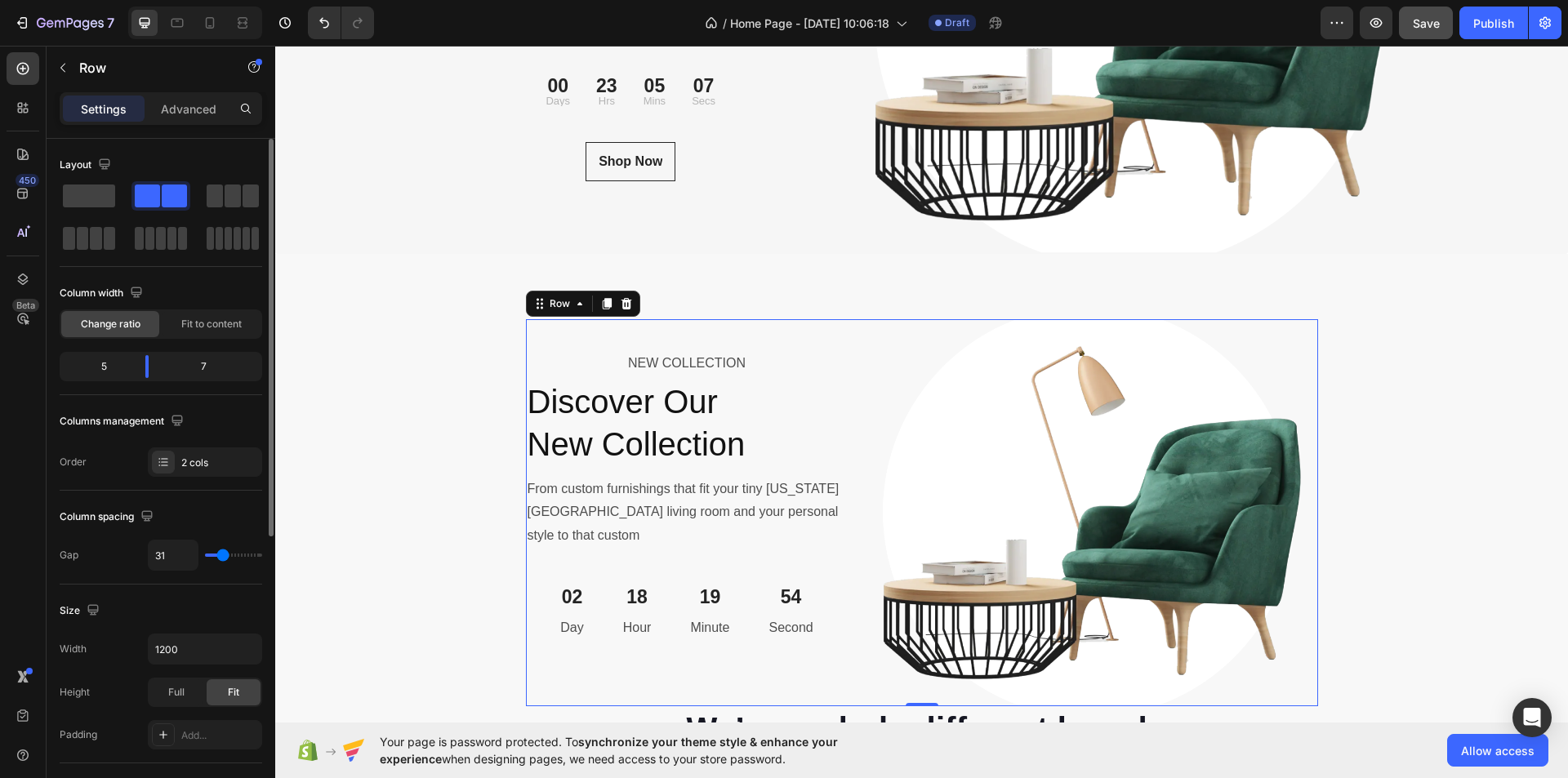
type input "36"
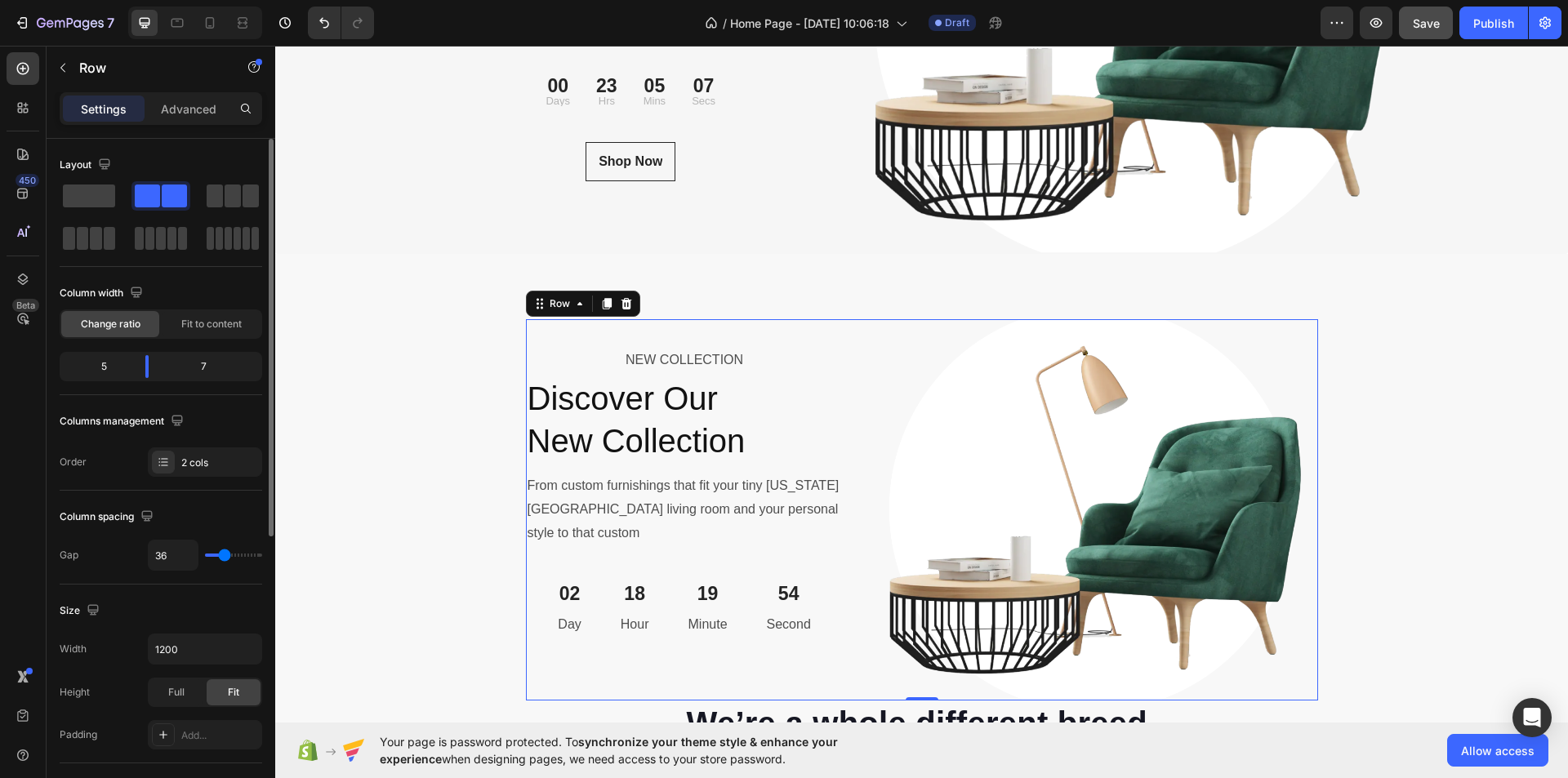
type input "24"
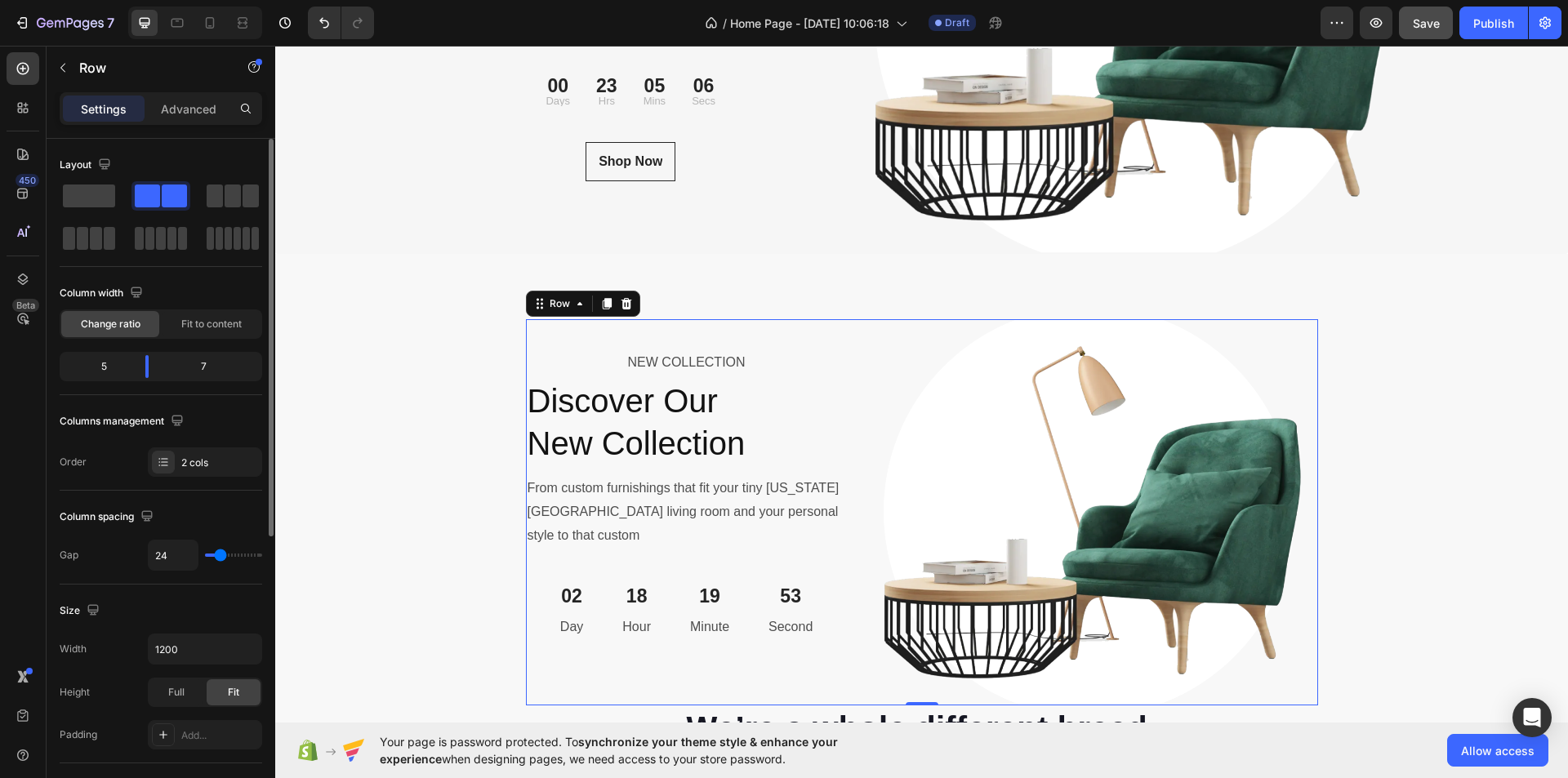
type input "31"
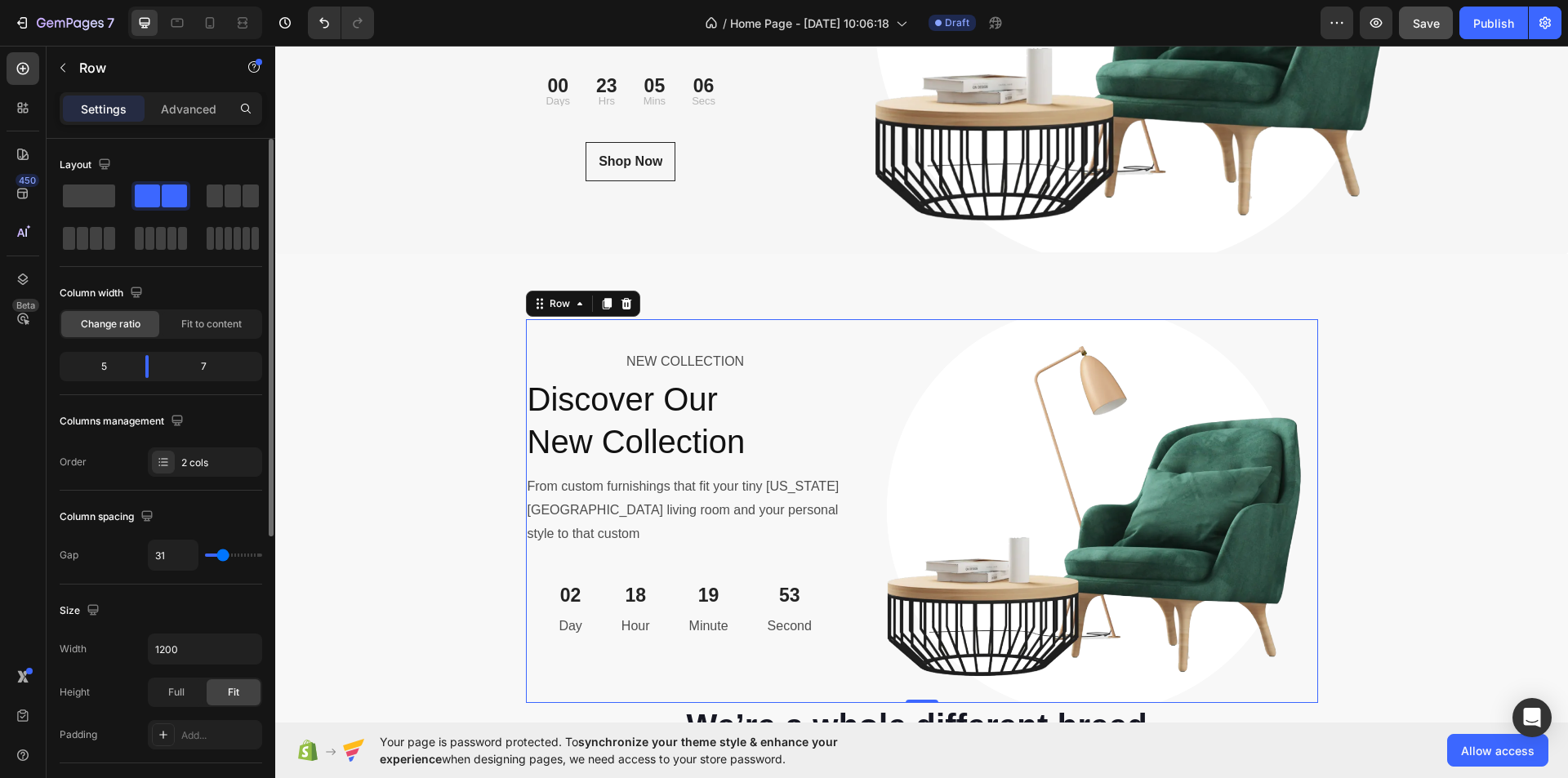
type input "33"
drag, startPoint x: 215, startPoint y: 553, endPoint x: 224, endPoint y: 564, distance: 14.2
type input "33"
click at [224, 557] on input "range" at bounding box center [233, 555] width 57 height 4
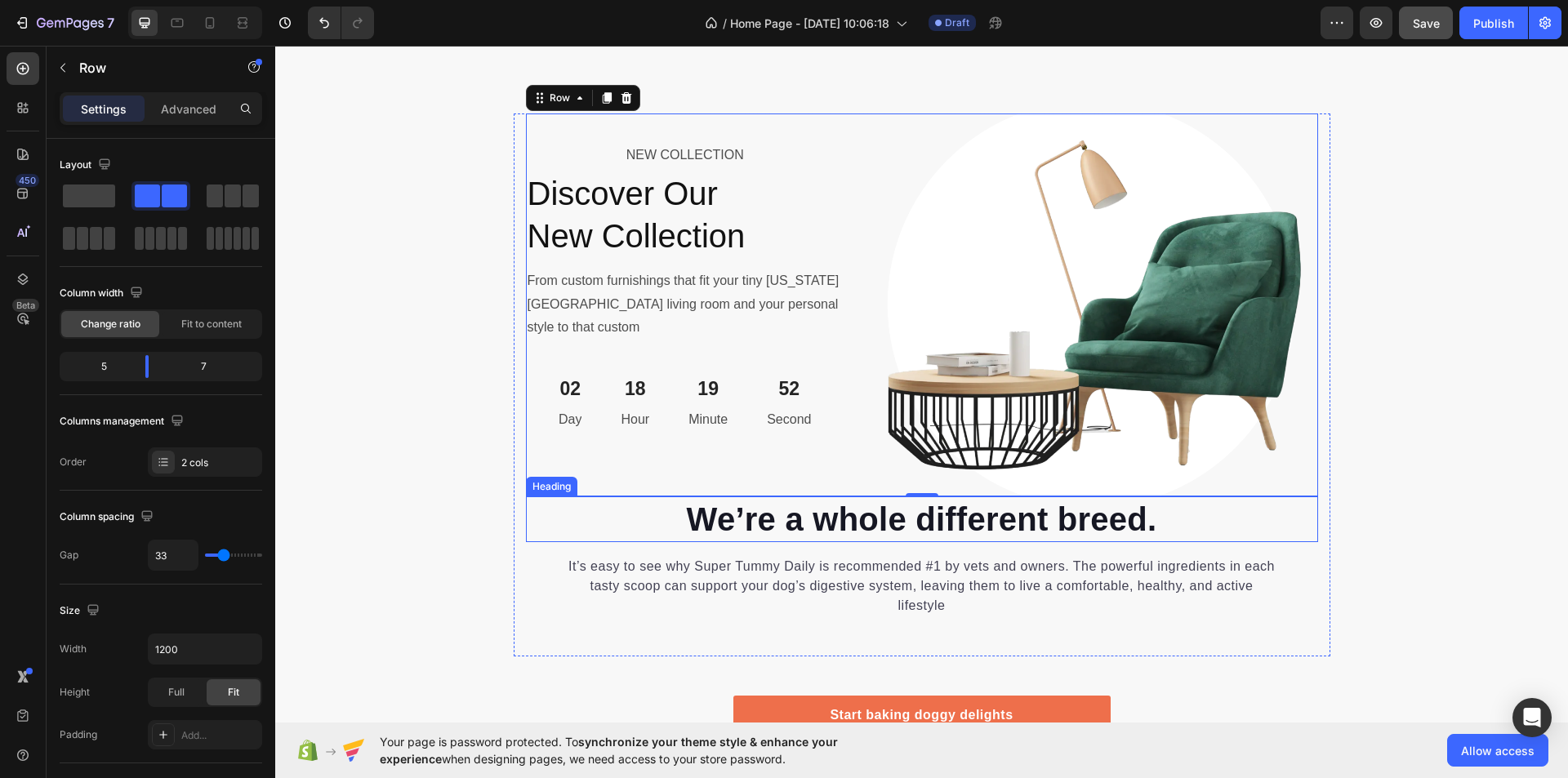
scroll to position [6049, 0]
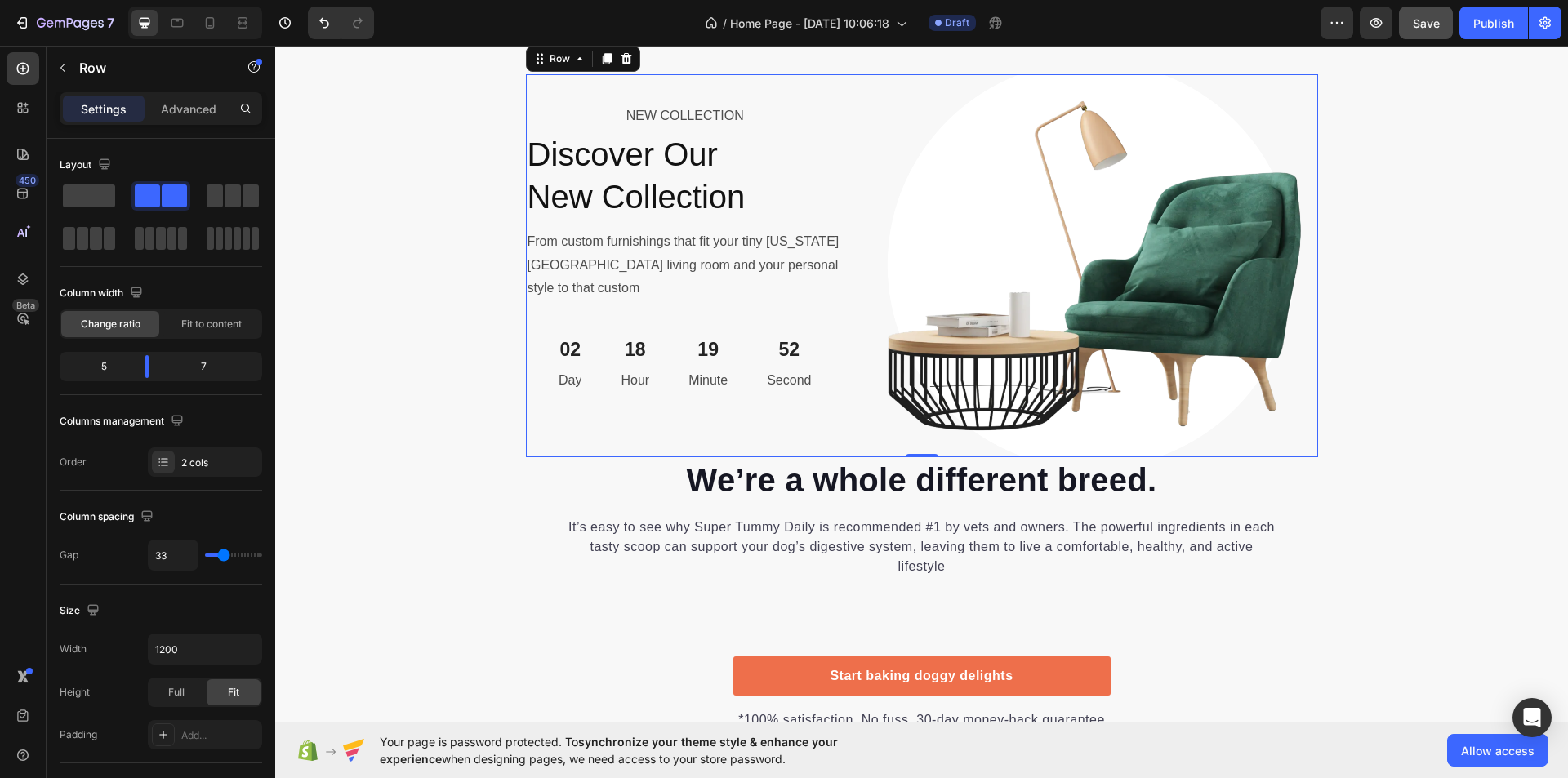
click at [852, 333] on div "NEW COLLECTION Text Block Discover Our New Collection Heading From custom furni…" at bounding box center [922, 266] width 792 height 383
click at [876, 399] on img at bounding box center [1095, 266] width 447 height 383
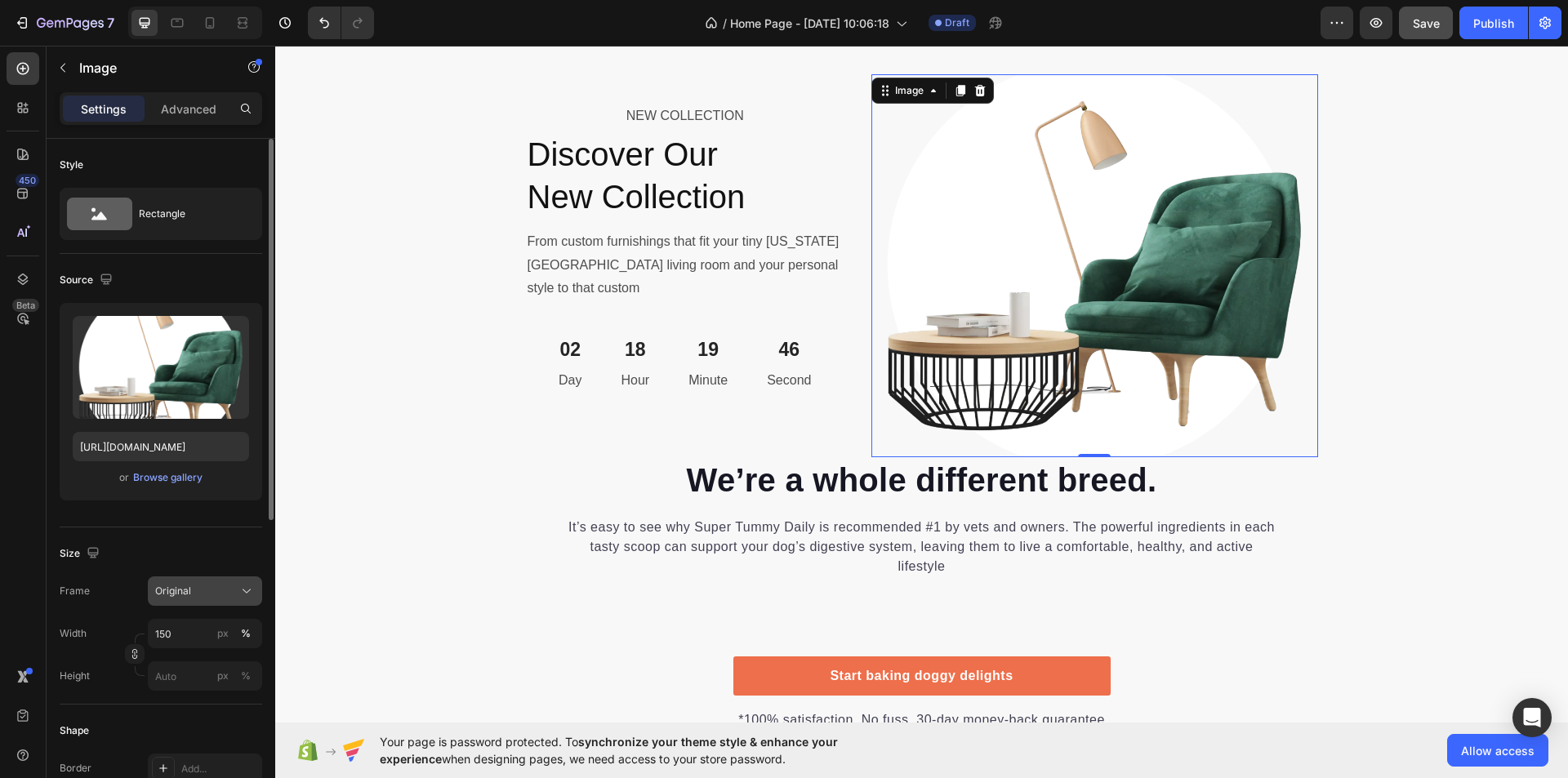
click at [232, 600] on button "Original" at bounding box center [205, 592] width 115 height 30
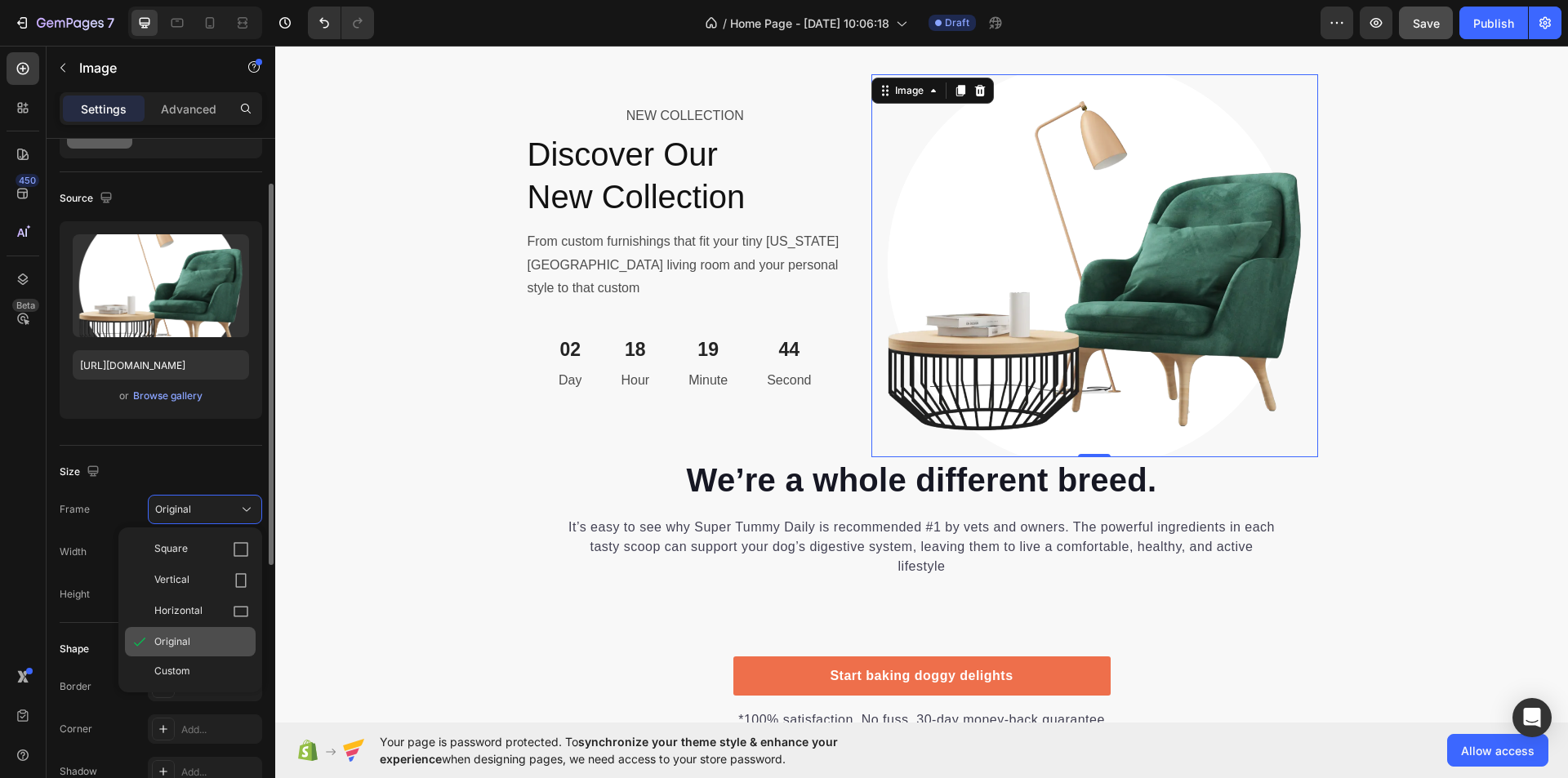
click at [198, 646] on div "Original" at bounding box center [202, 642] width 95 height 15
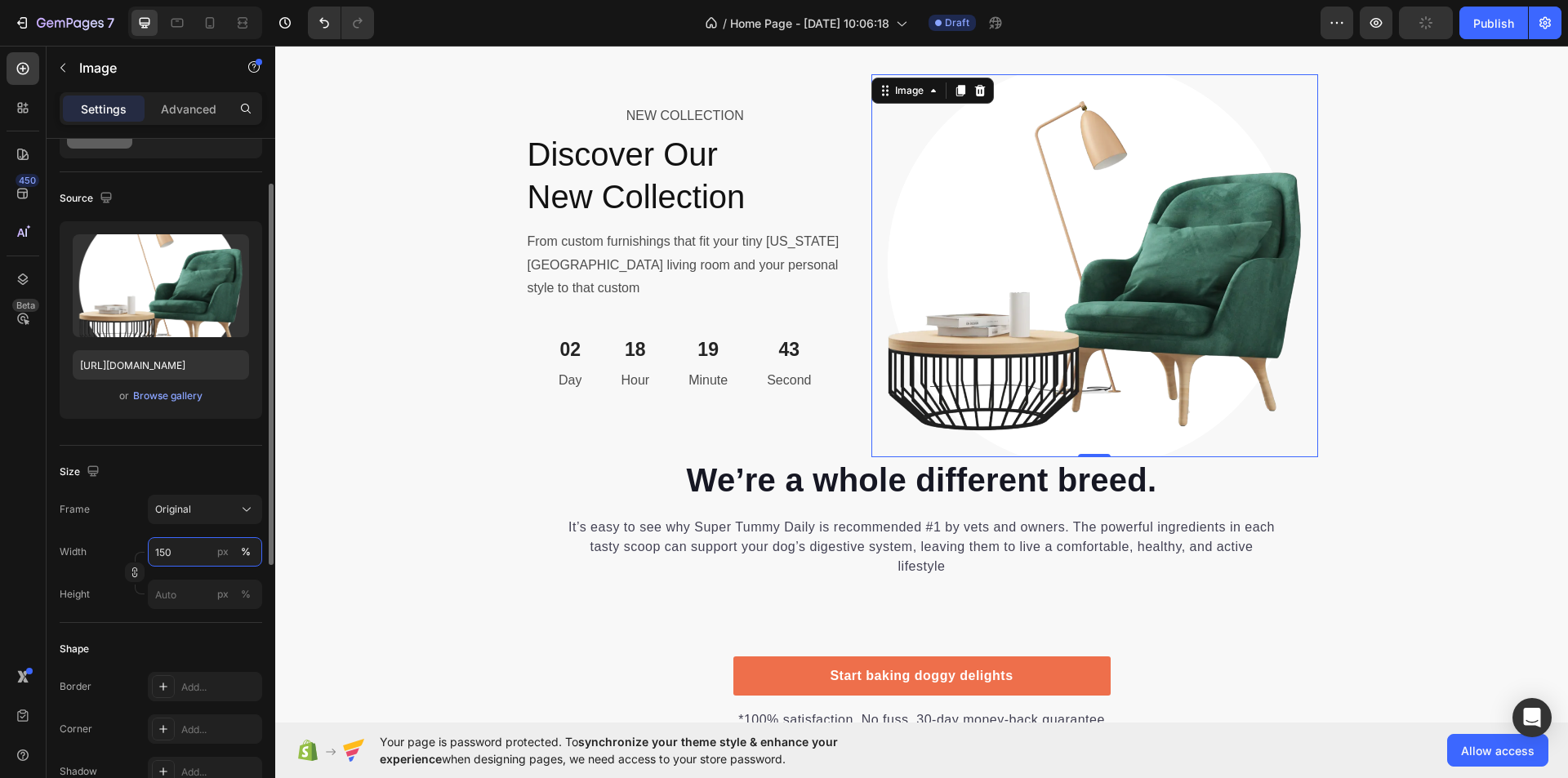
click at [178, 550] on input "150" at bounding box center [205, 553] width 115 height 30
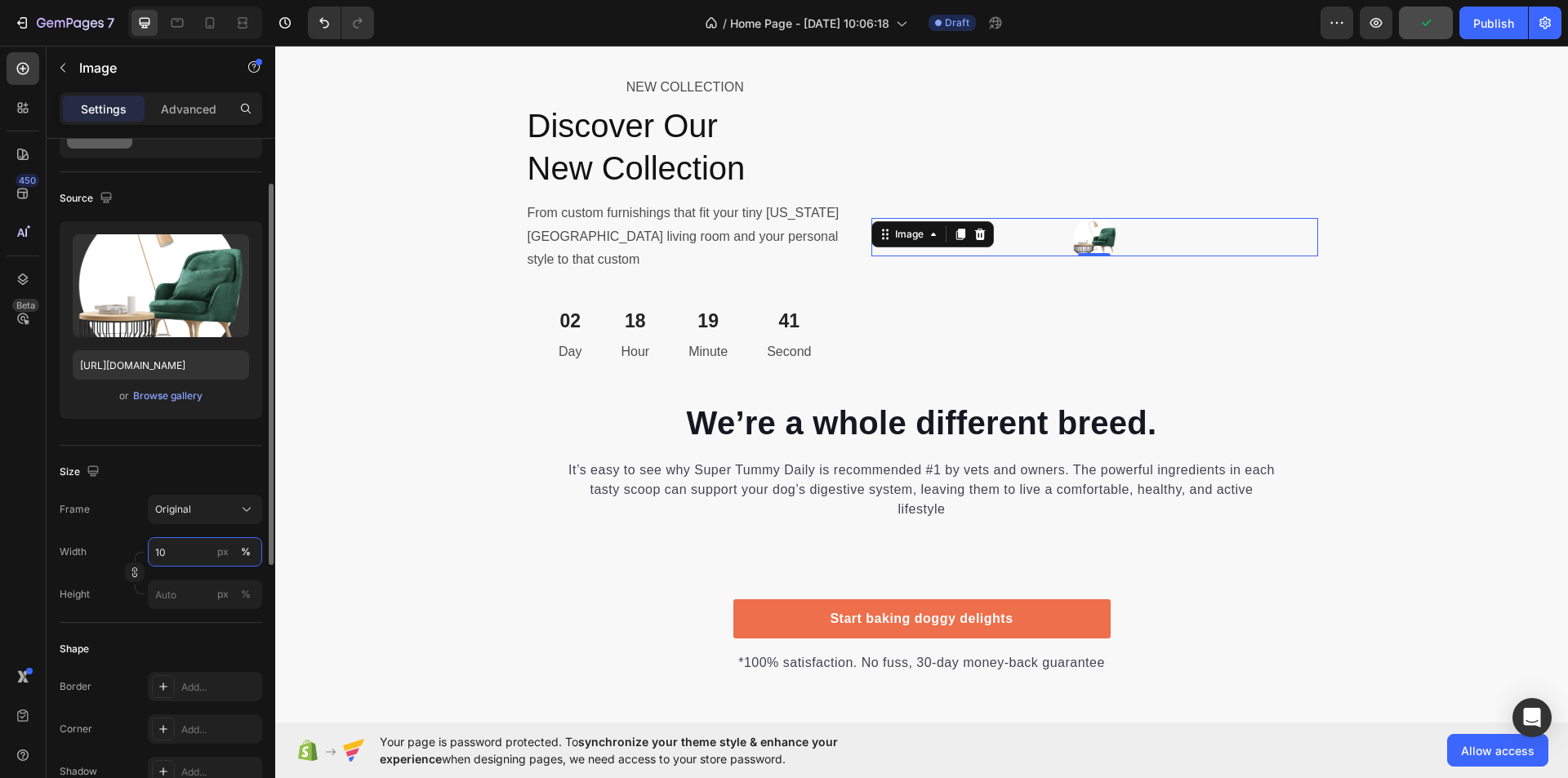
type input "100"
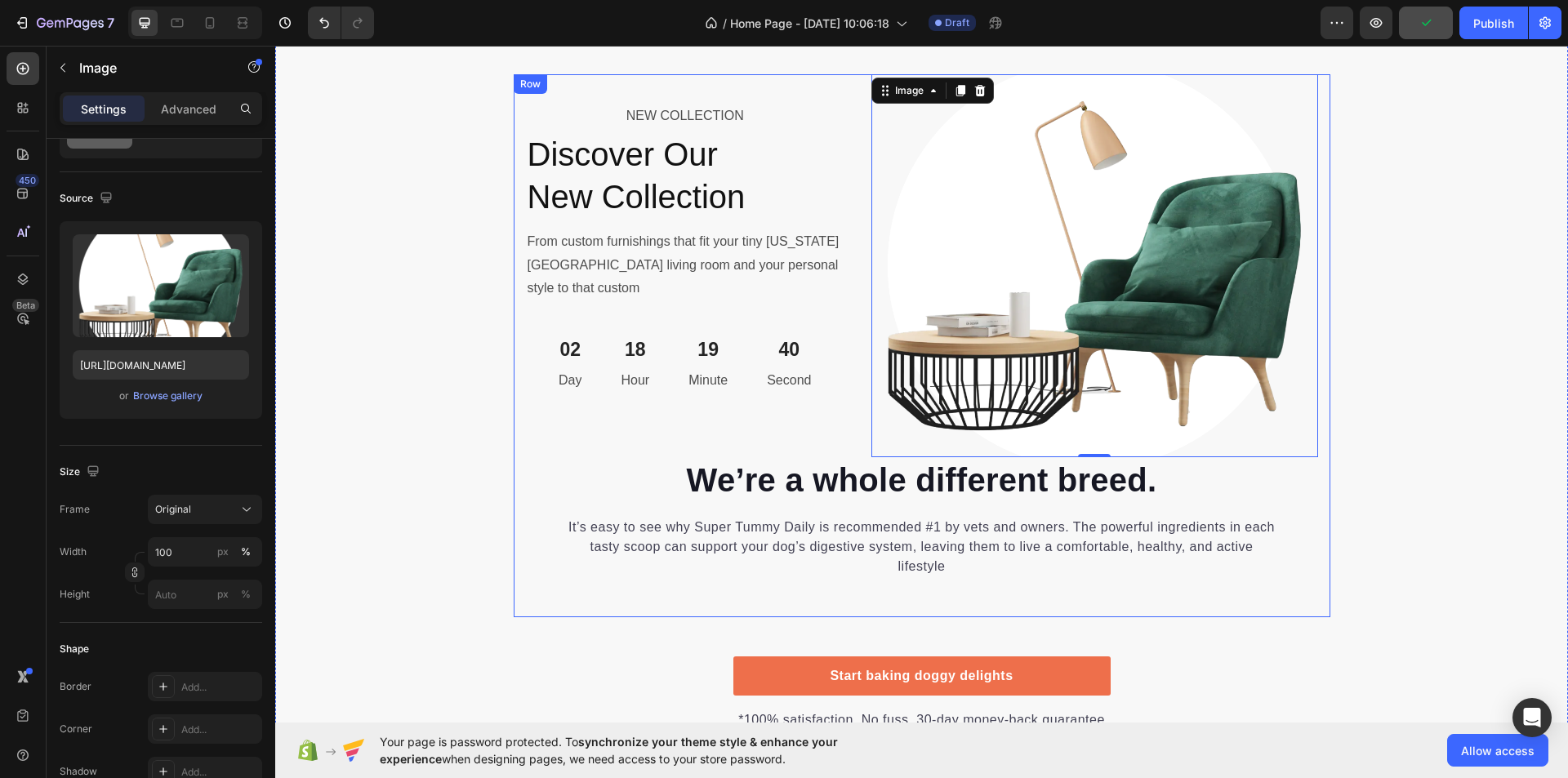
click at [513, 435] on div "NEW COLLECTION Text Block Discover Our New Collection Heading From custom furni…" at bounding box center [921, 346] width 817 height 543
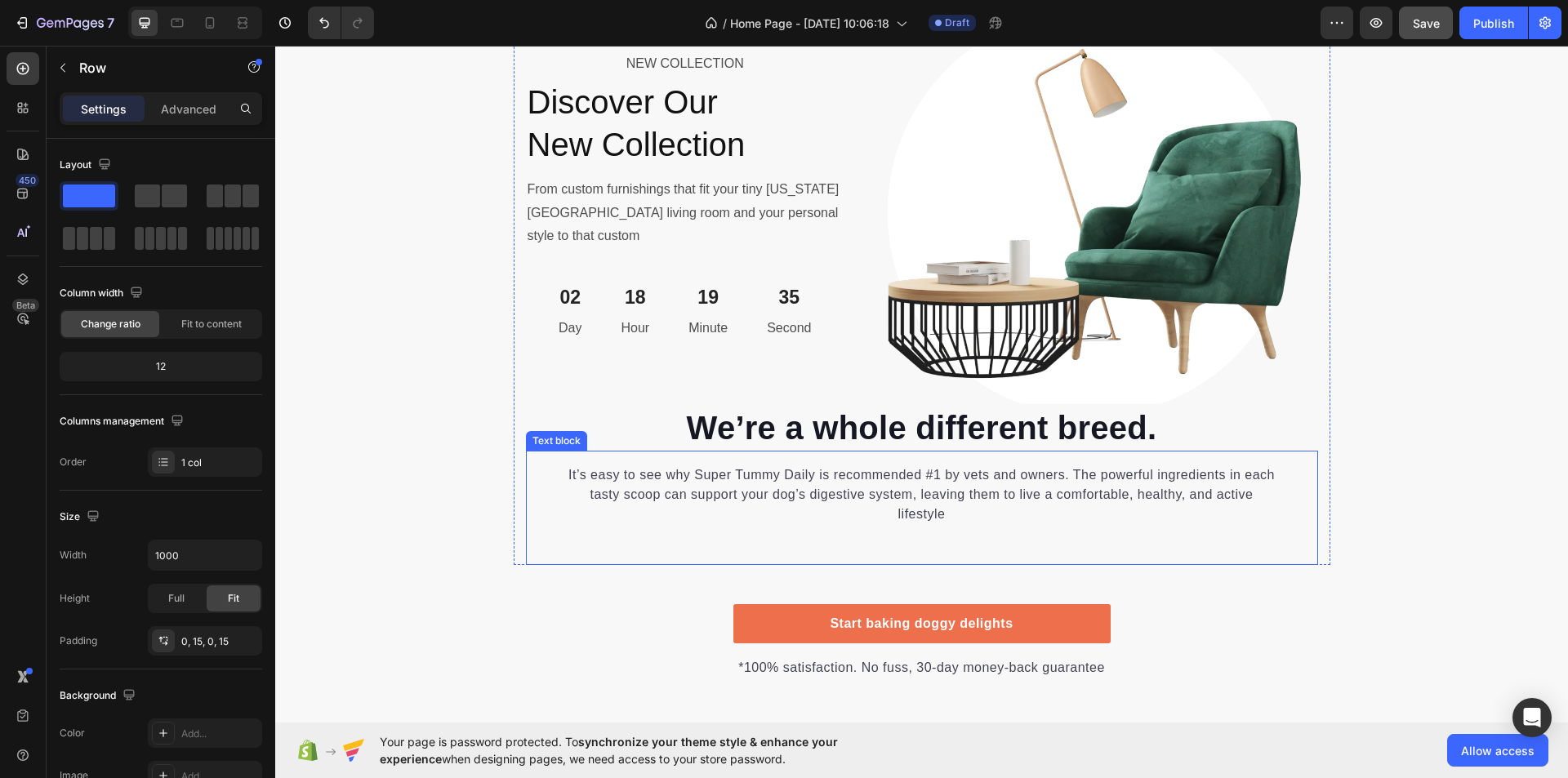
scroll to position [6130, 0]
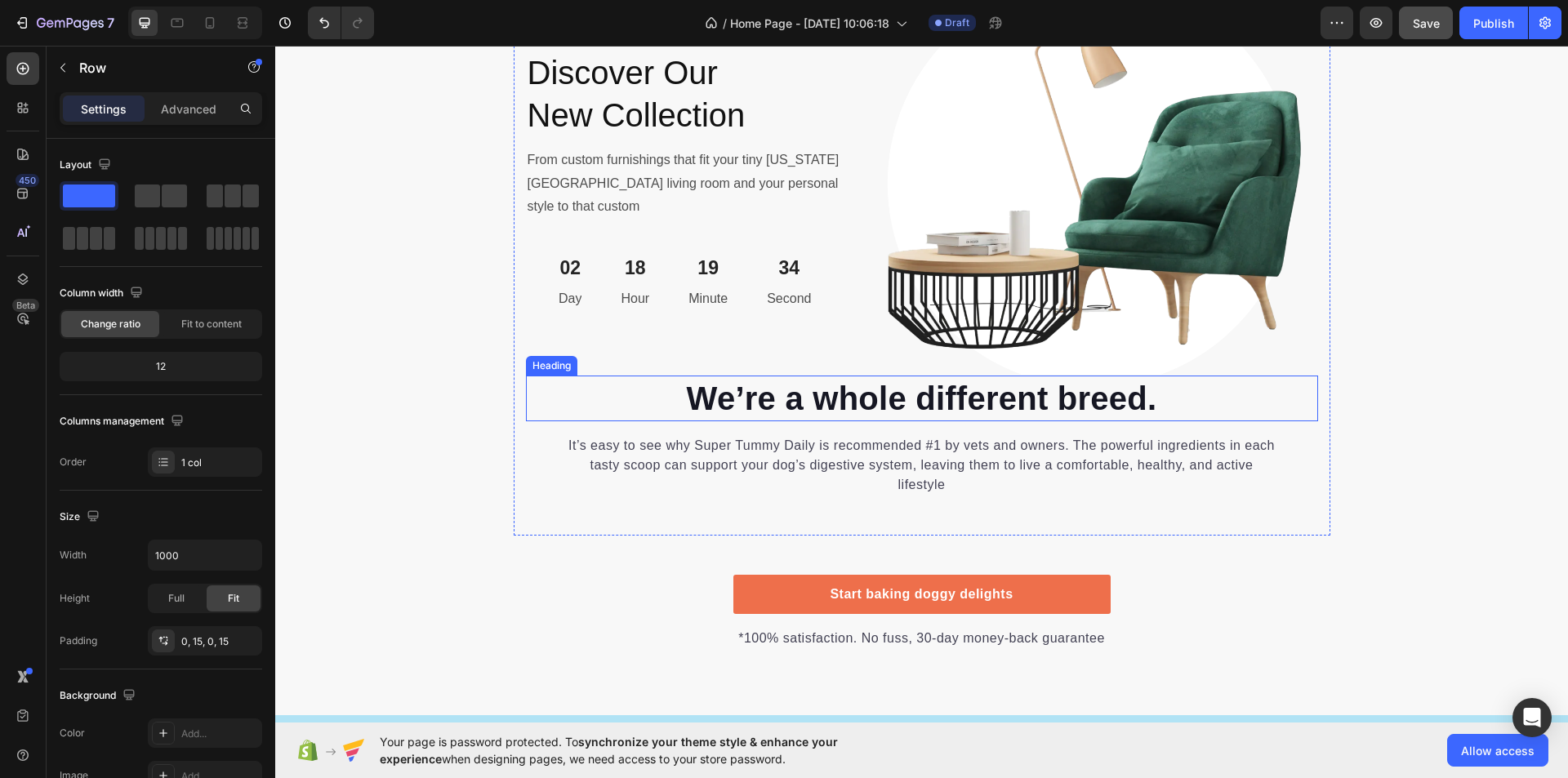
click at [819, 409] on p "We’re a whole different breed." at bounding box center [921, 399] width 789 height 43
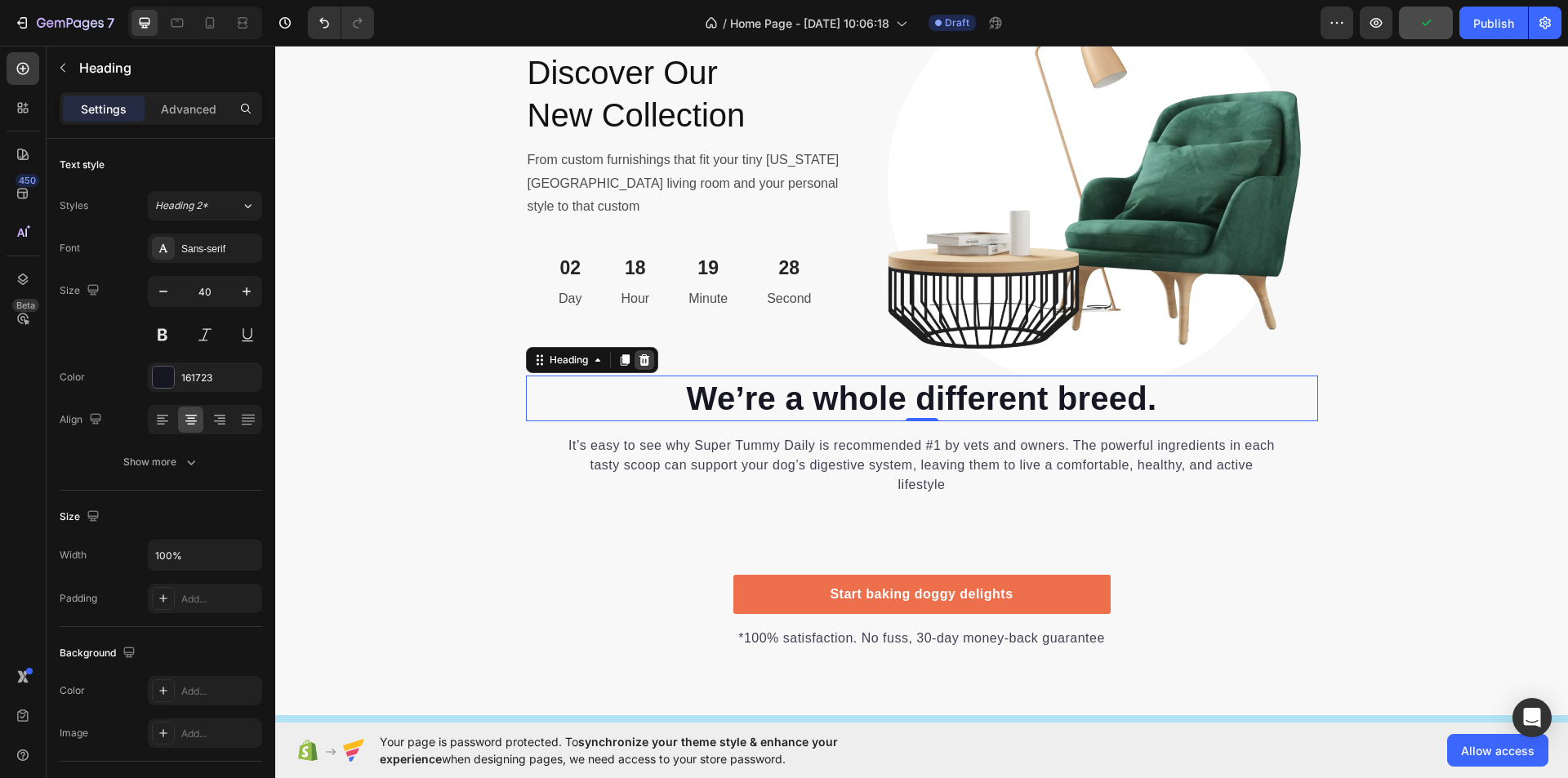
click at [644, 359] on icon at bounding box center [645, 361] width 13 height 13
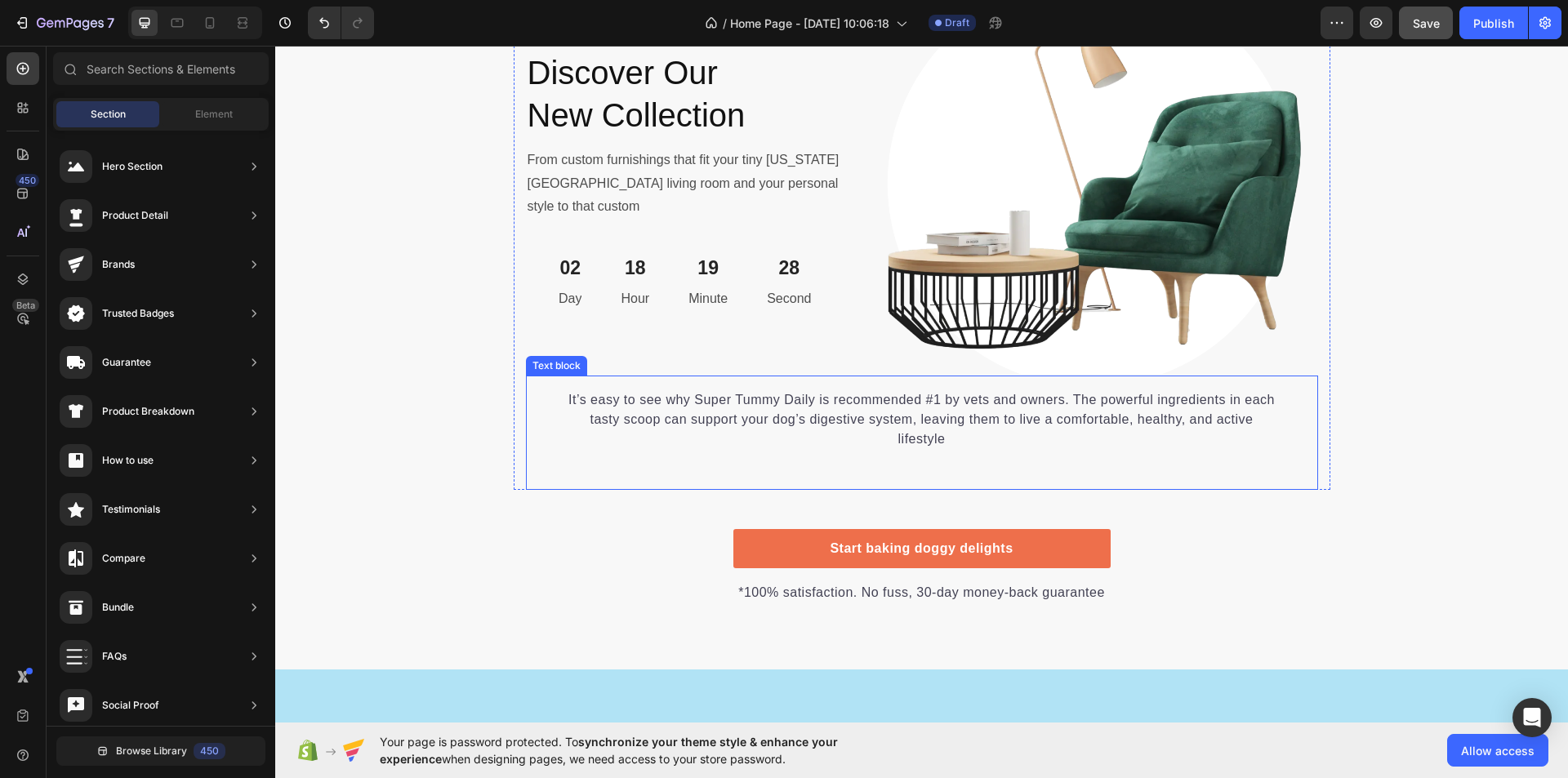
click at [790, 428] on p "It’s easy to see why Super Tummy Daily is recommended #1 by vets and owners. Th…" at bounding box center [921, 419] width 713 height 59
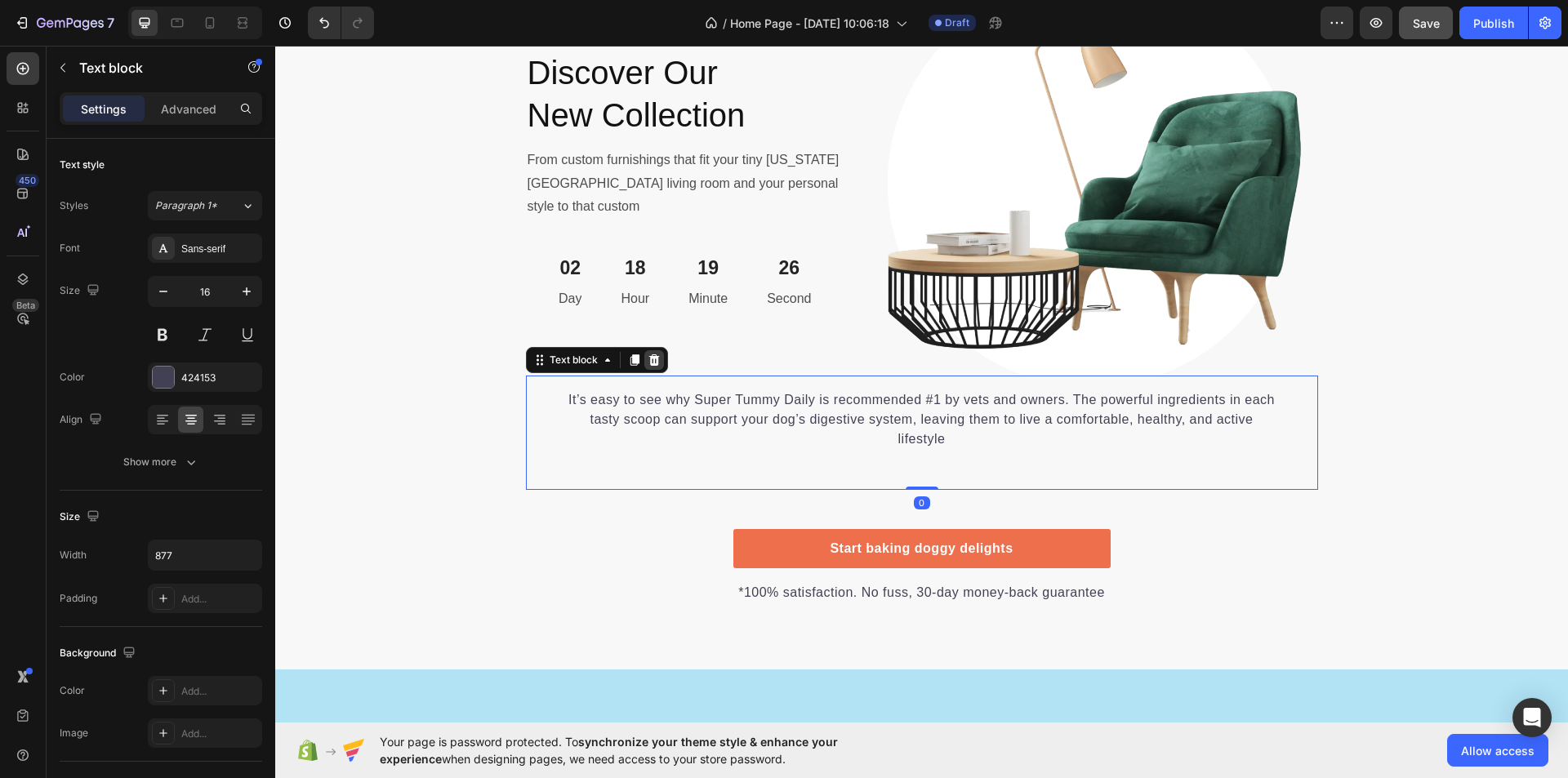
click at [648, 360] on icon at bounding box center [654, 361] width 13 height 13
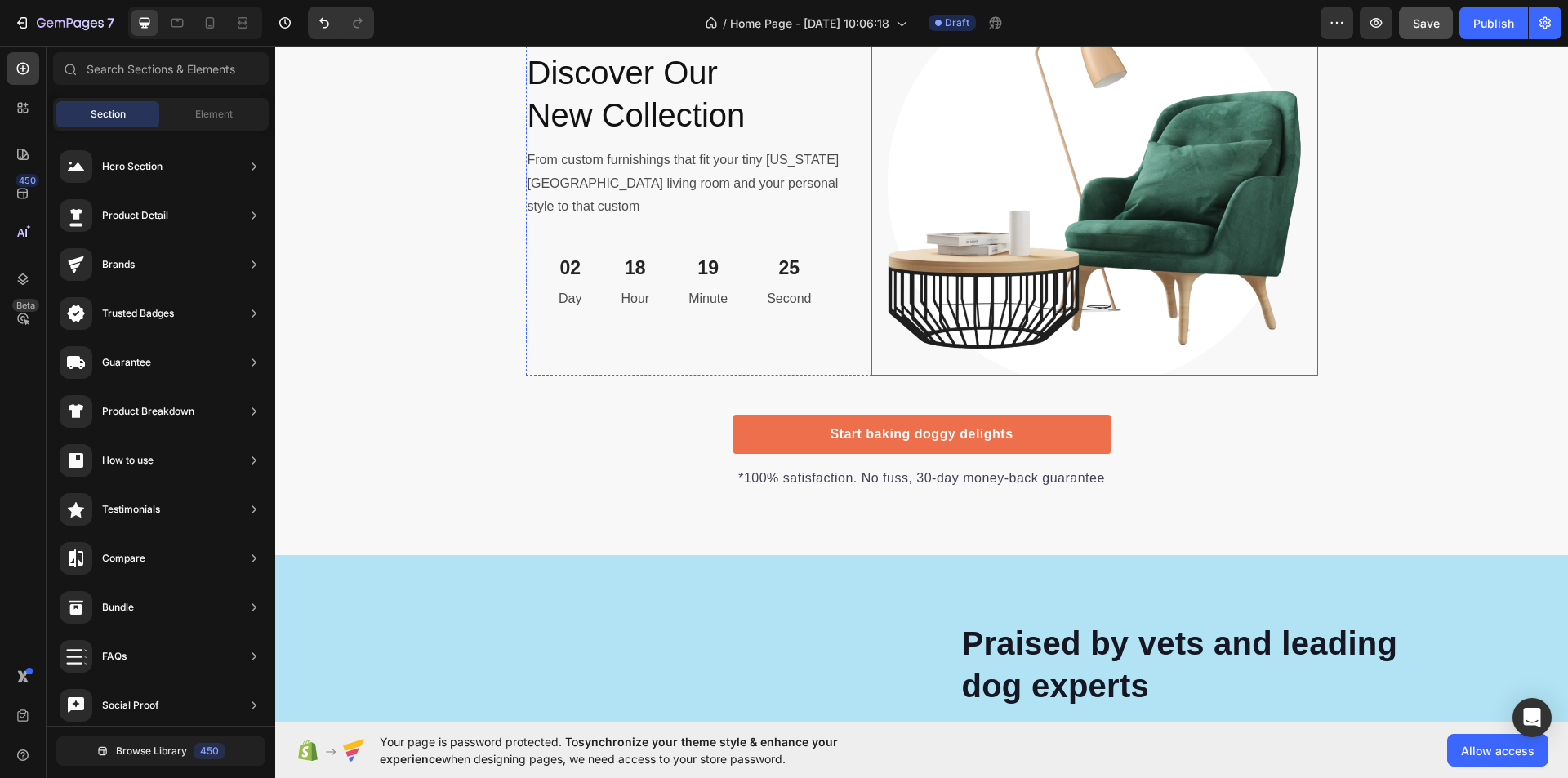
click at [849, 340] on div "NEW COLLECTION Text Block Discover Our New Collection Heading From custom furni…" at bounding box center [922, 184] width 792 height 383
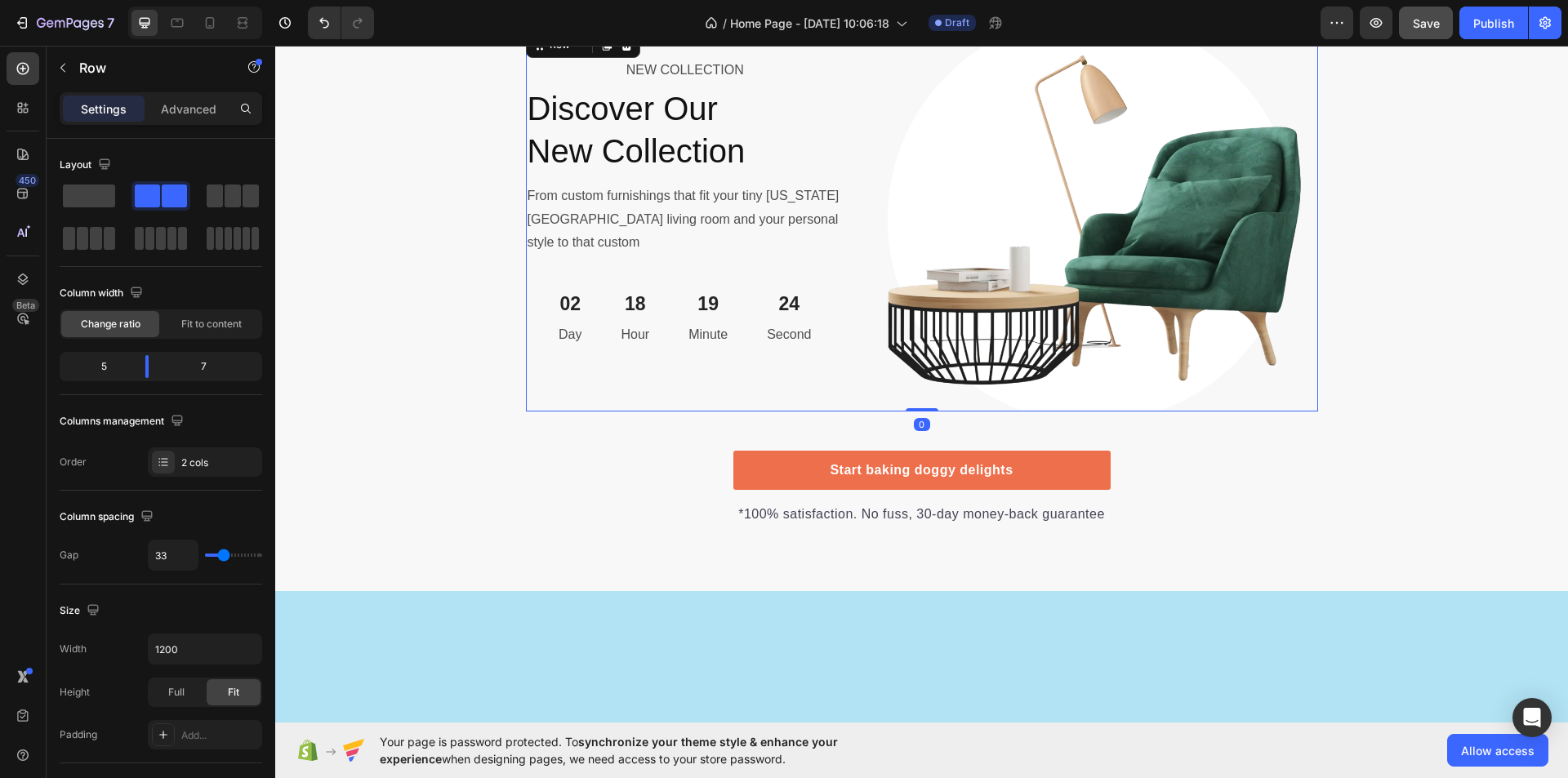
scroll to position [5804, 0]
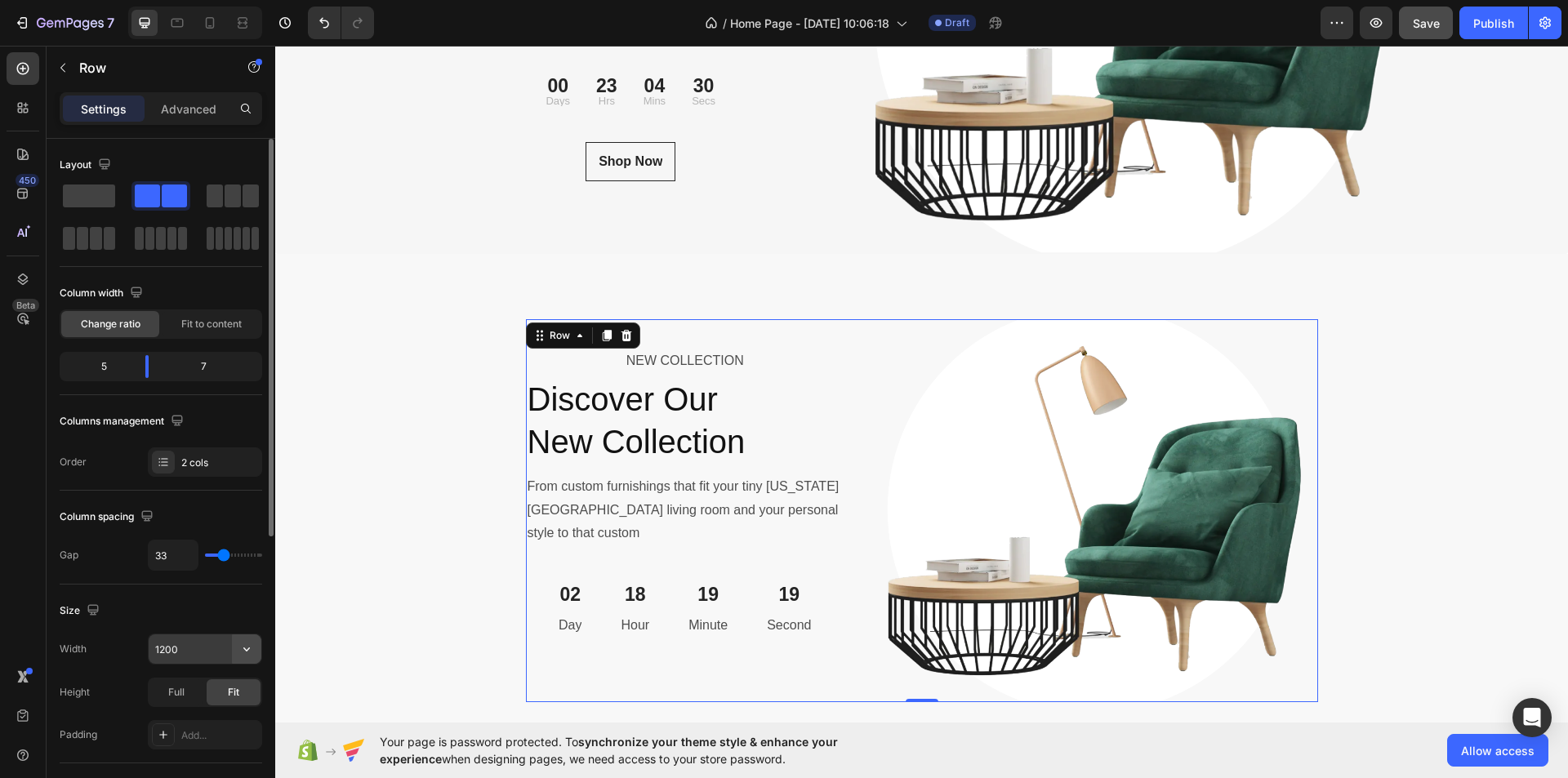
click at [242, 647] on icon "button" at bounding box center [247, 649] width 17 height 17
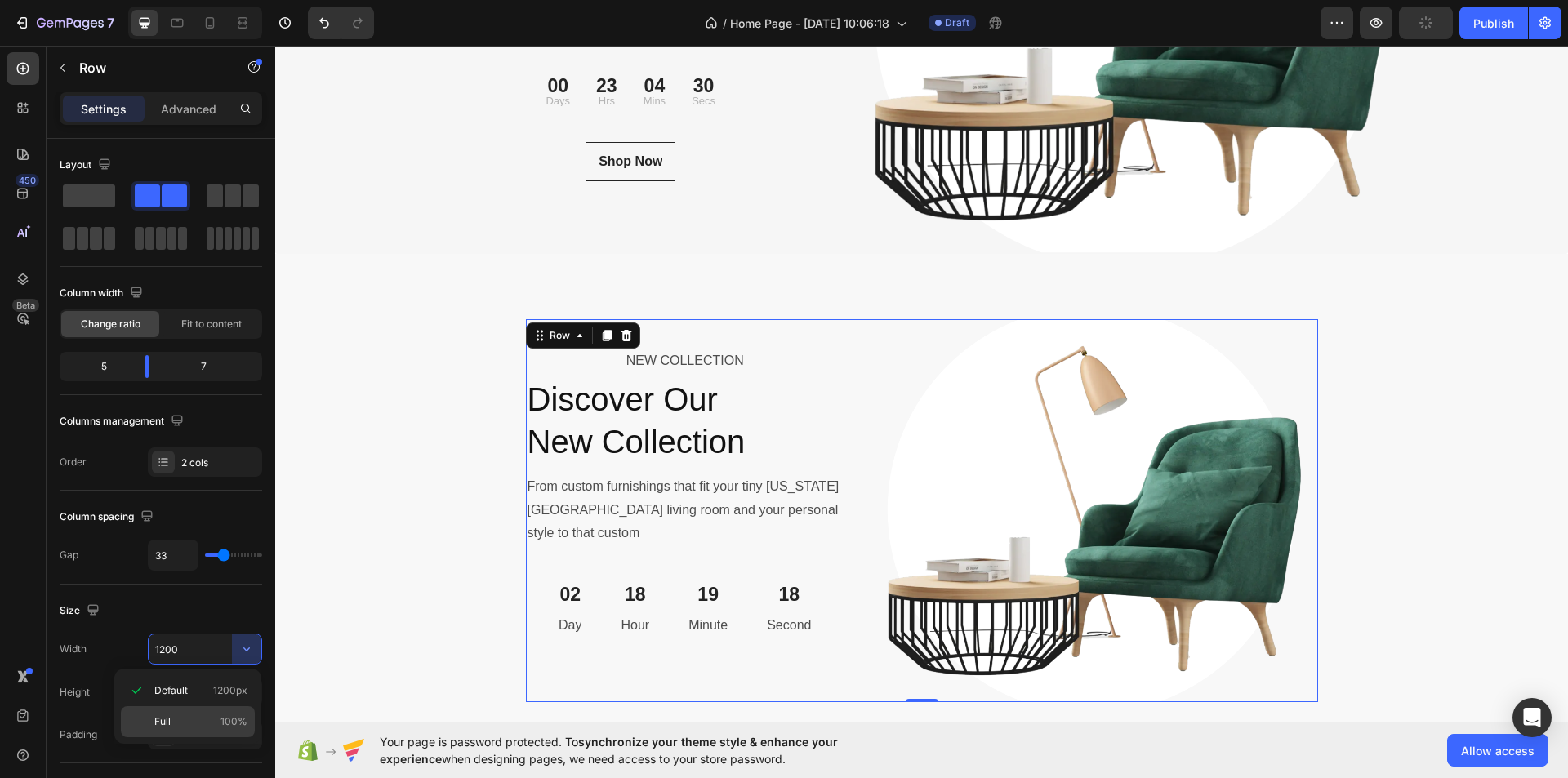
click at [196, 718] on p "Full 100%" at bounding box center [201, 722] width 93 height 15
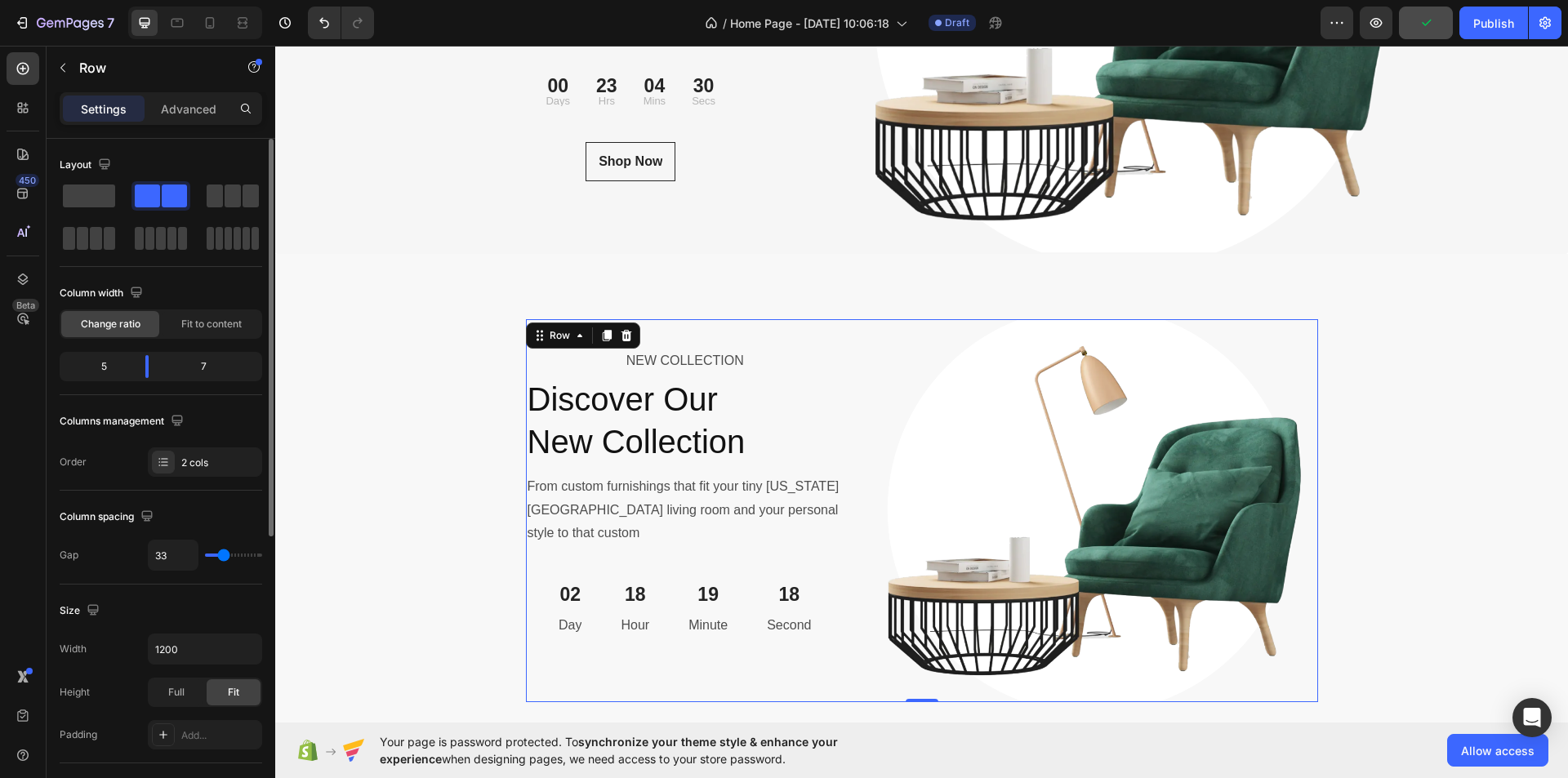
type input "100%"
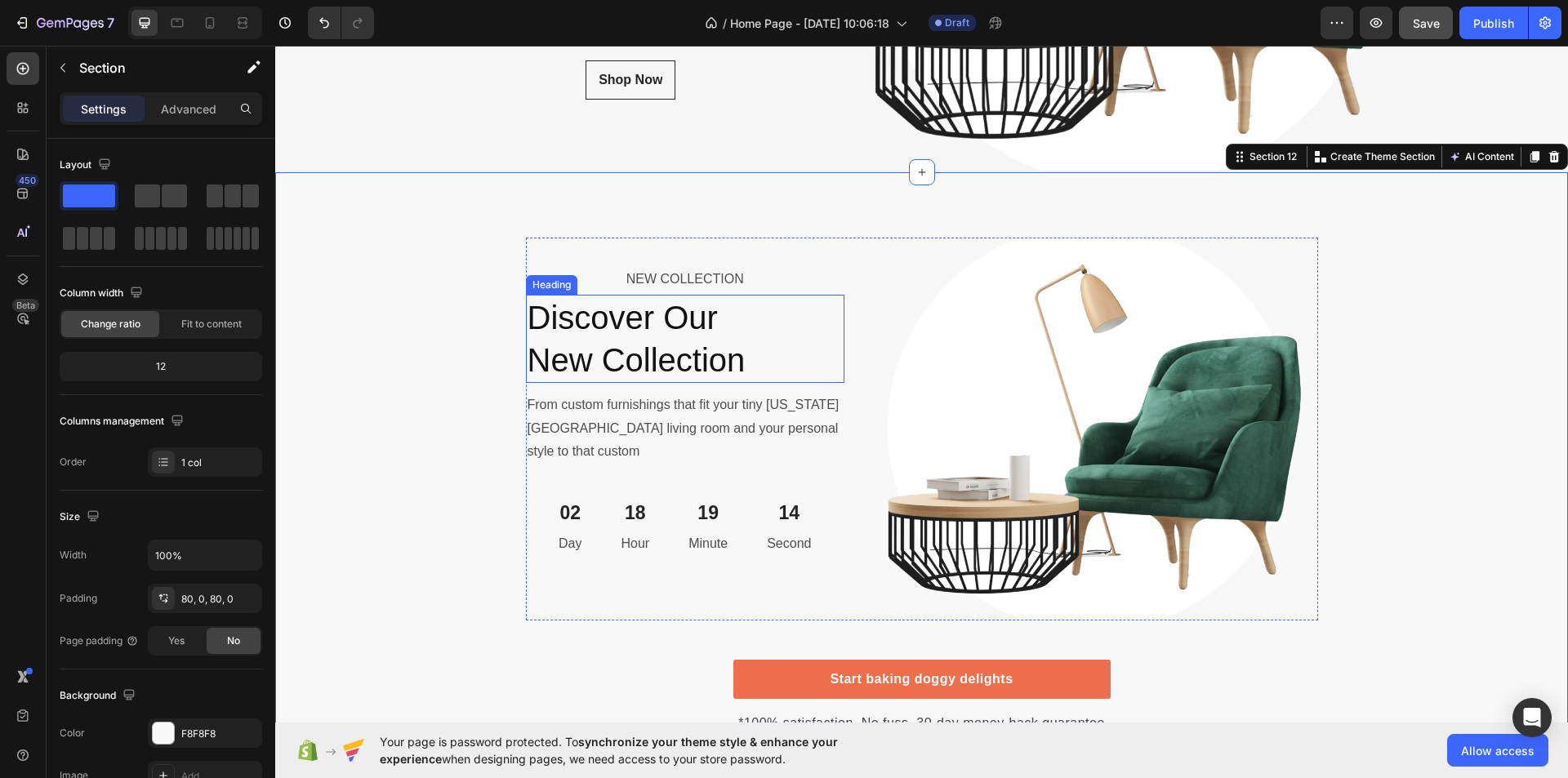
scroll to position [5967, 0]
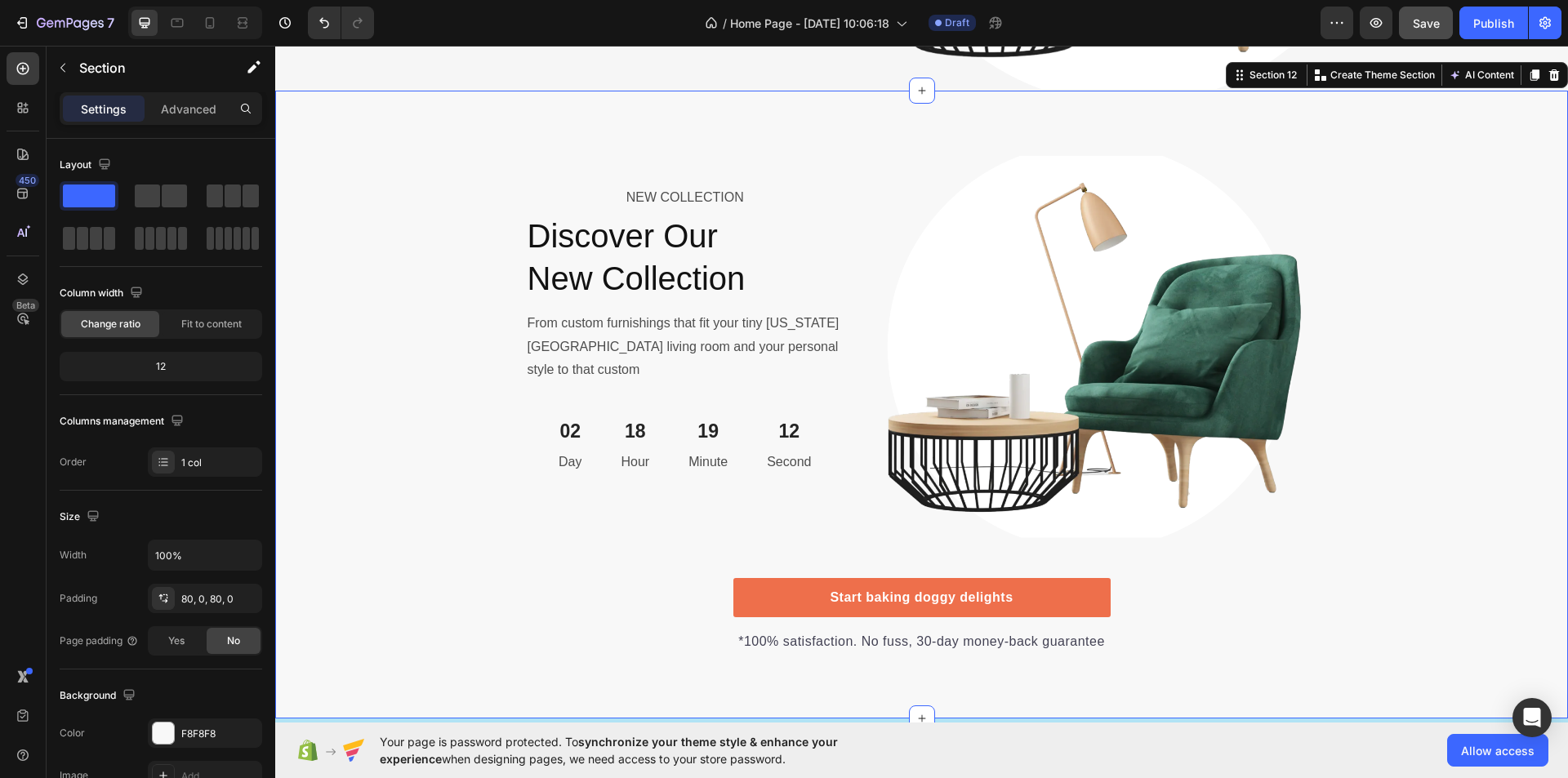
click at [375, 246] on div "NEW COLLECTION Text Block Discover Our New Collection Heading From custom furni…" at bounding box center [921, 404] width 1293 height 498
drag, startPoint x: 372, startPoint y: 245, endPoint x: 311, endPoint y: 401, distance: 167.5
click at [72, 70] on button "button" at bounding box center [62, 68] width 26 height 26
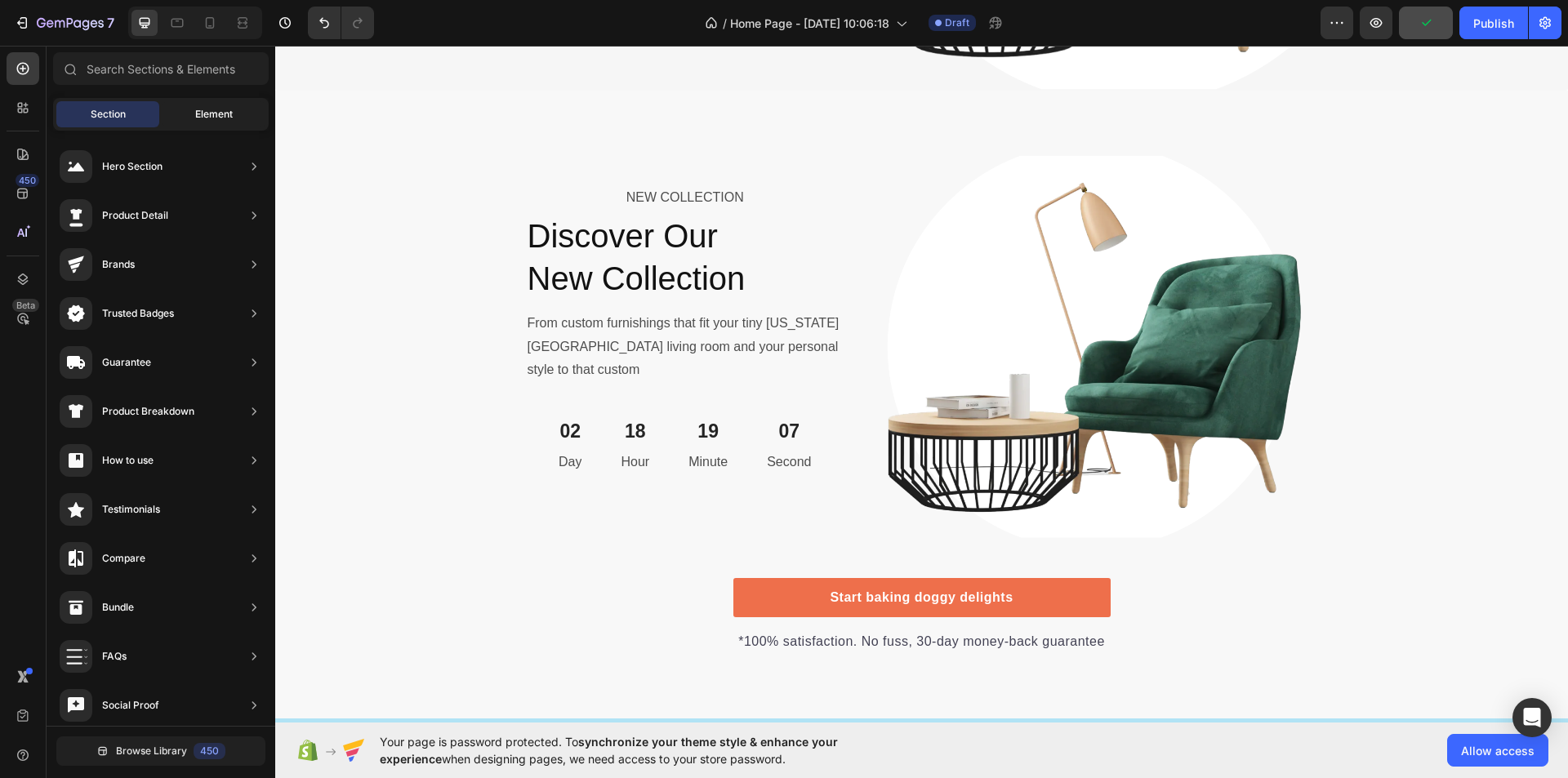
click at [201, 114] on span "Element" at bounding box center [214, 115] width 37 height 15
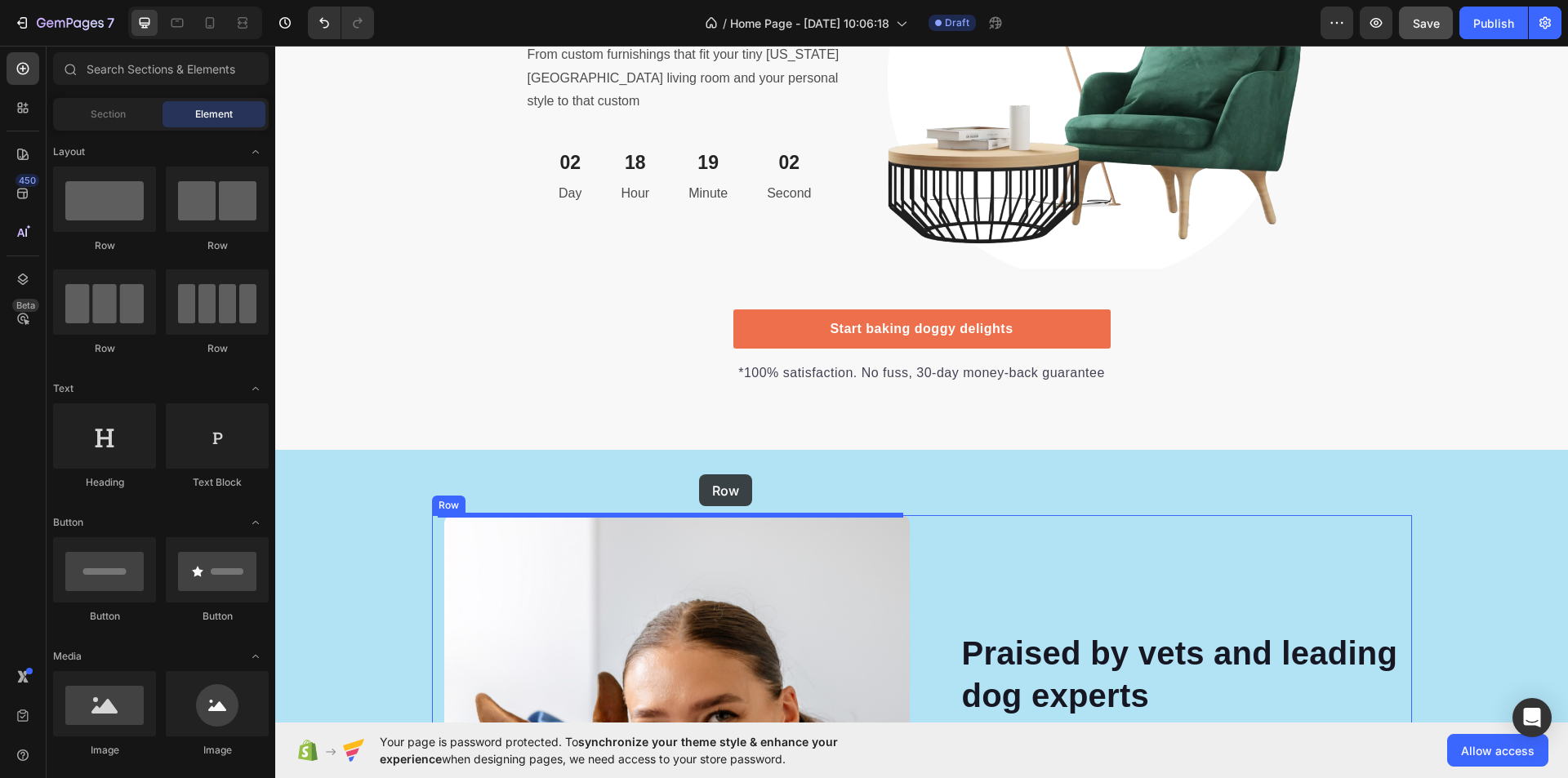
scroll to position [6251, 0]
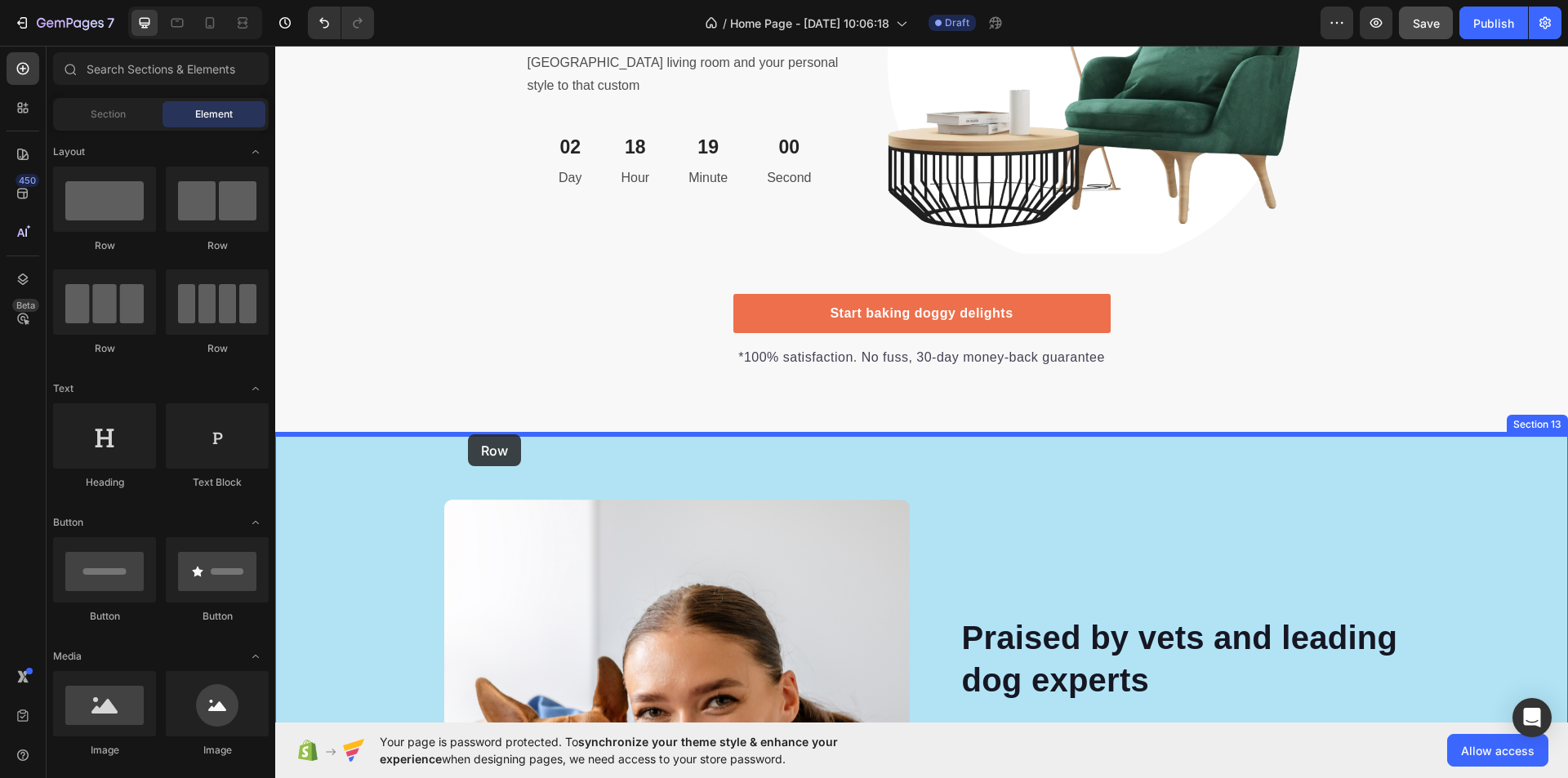
drag, startPoint x: 535, startPoint y: 348, endPoint x: 467, endPoint y: 437, distance: 112.0
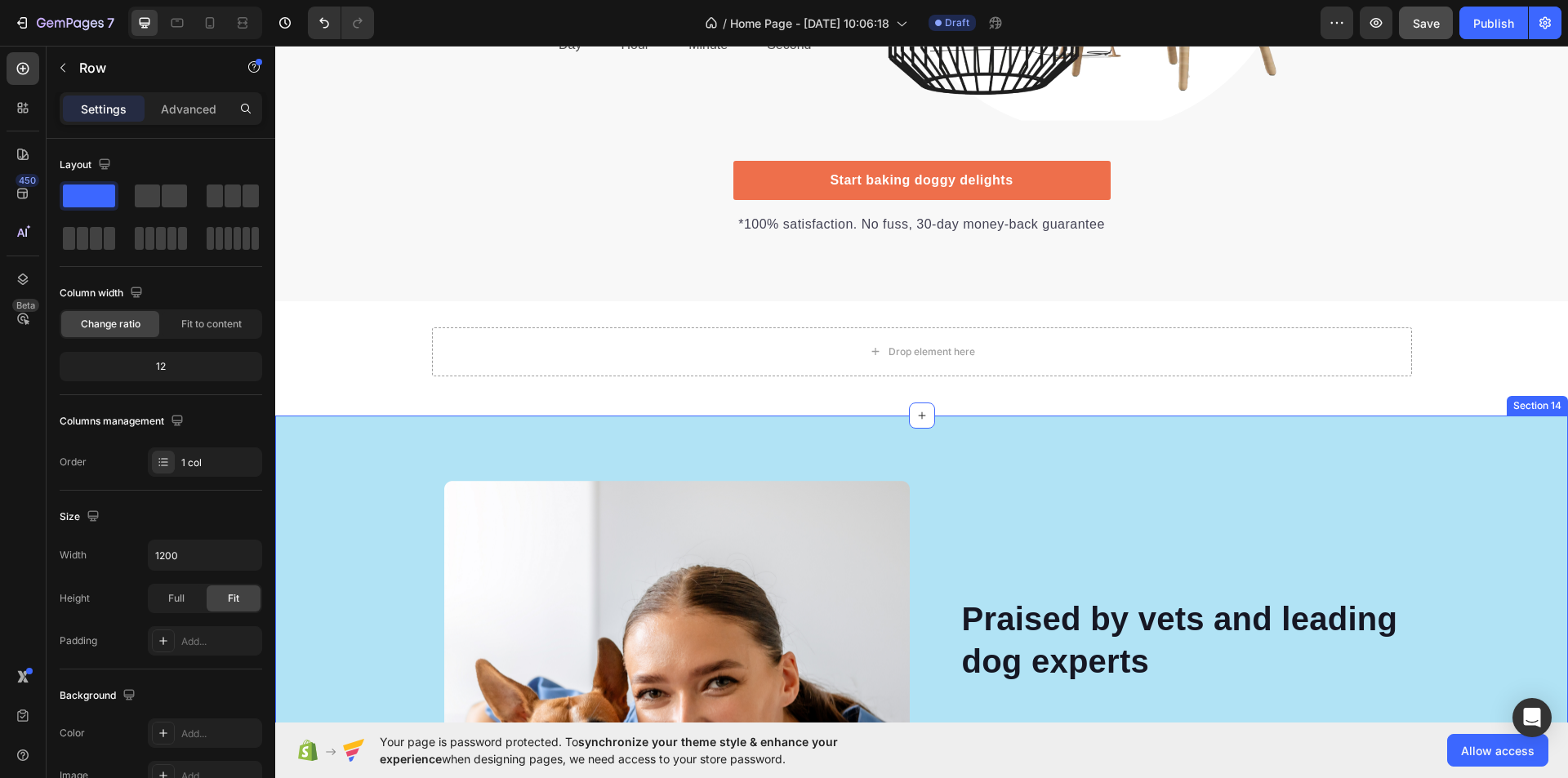
scroll to position [6496, 0]
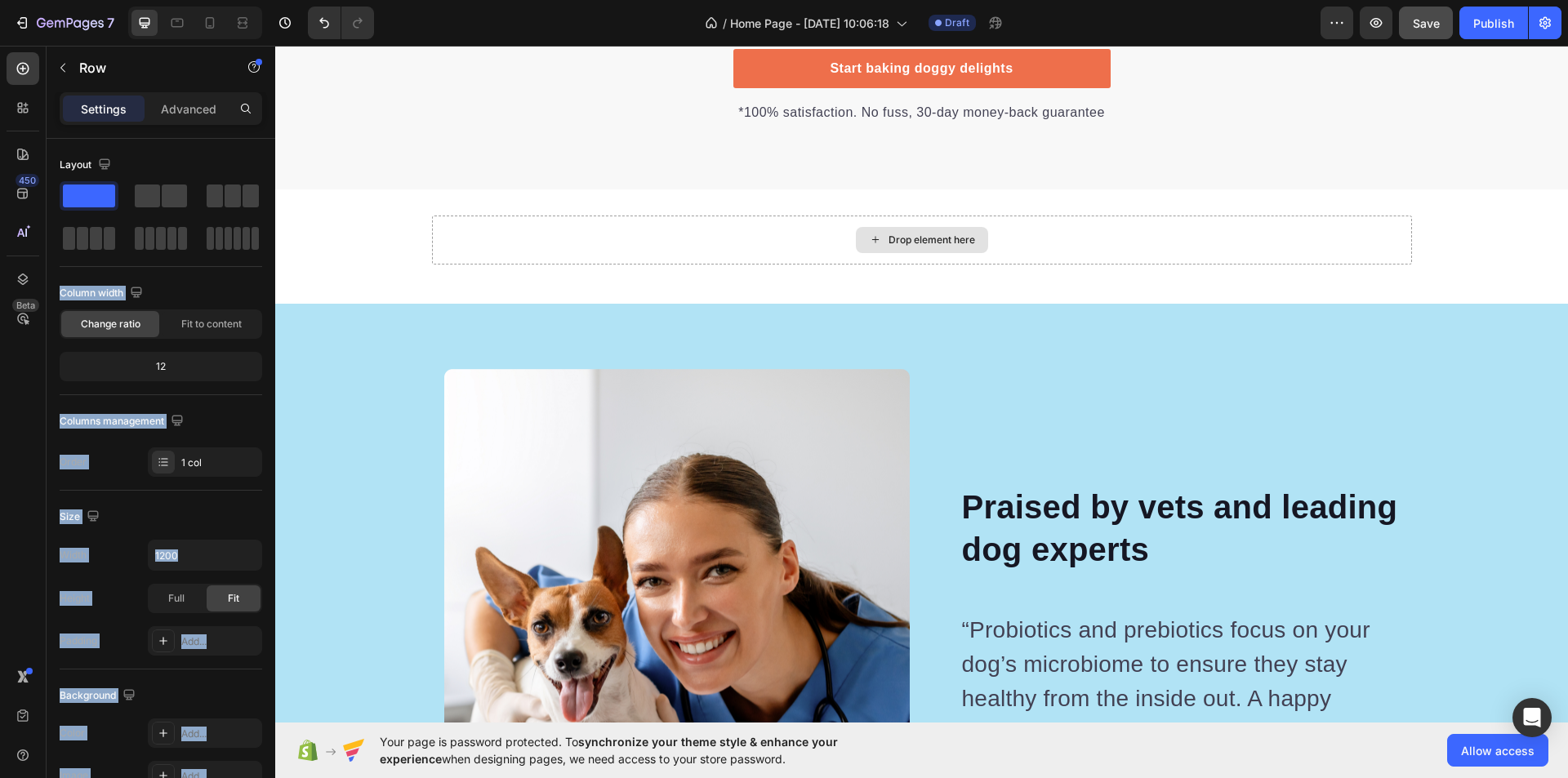
drag, startPoint x: 438, startPoint y: 235, endPoint x: 700, endPoint y: 249, distance: 262.4
click at [185, 109] on p "Advanced" at bounding box center [189, 109] width 56 height 17
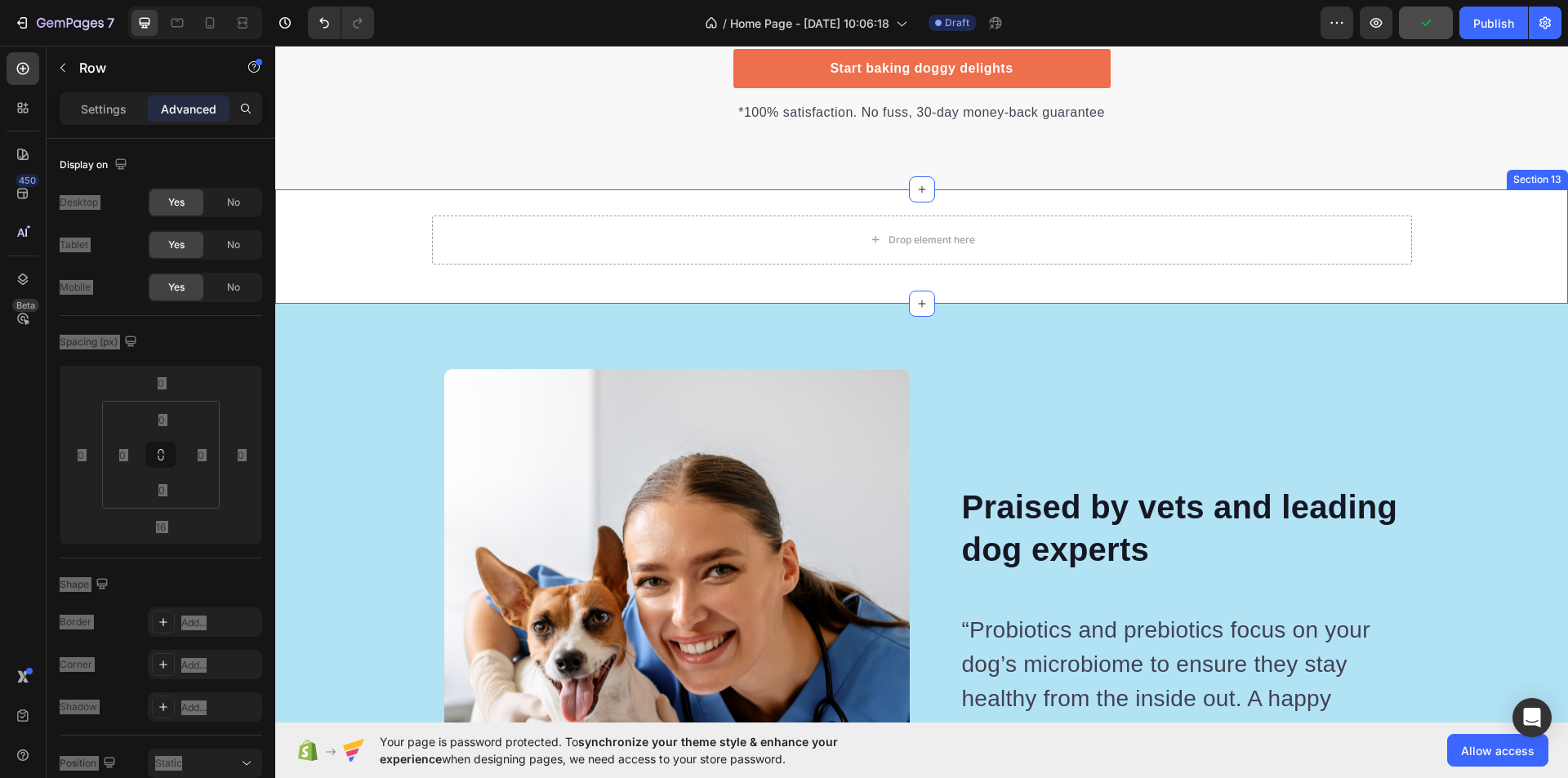
click at [675, 241] on div "Drop element here" at bounding box center [922, 239] width 980 height 49
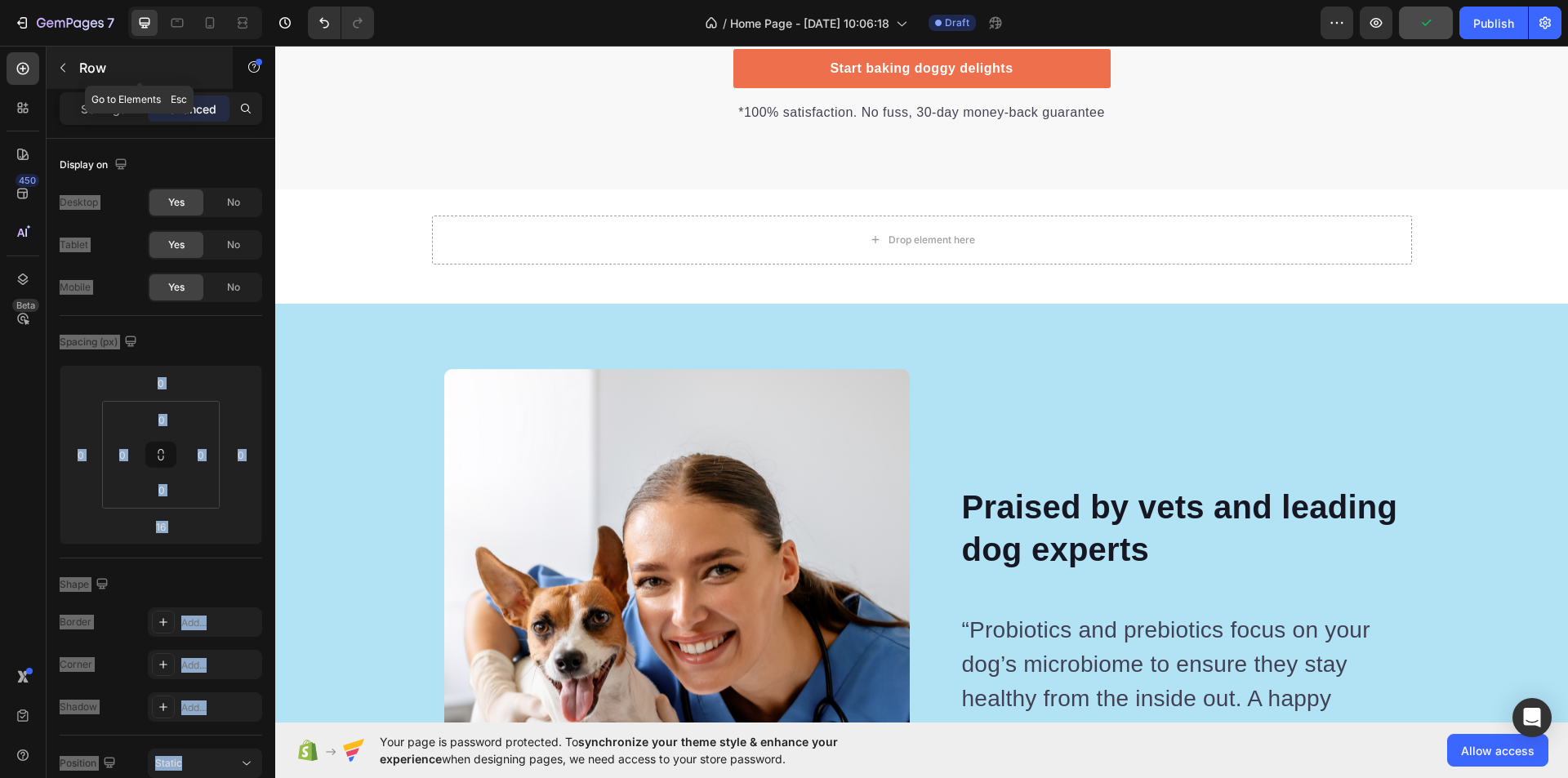
click at [65, 70] on icon "button" at bounding box center [62, 68] width 13 height 13
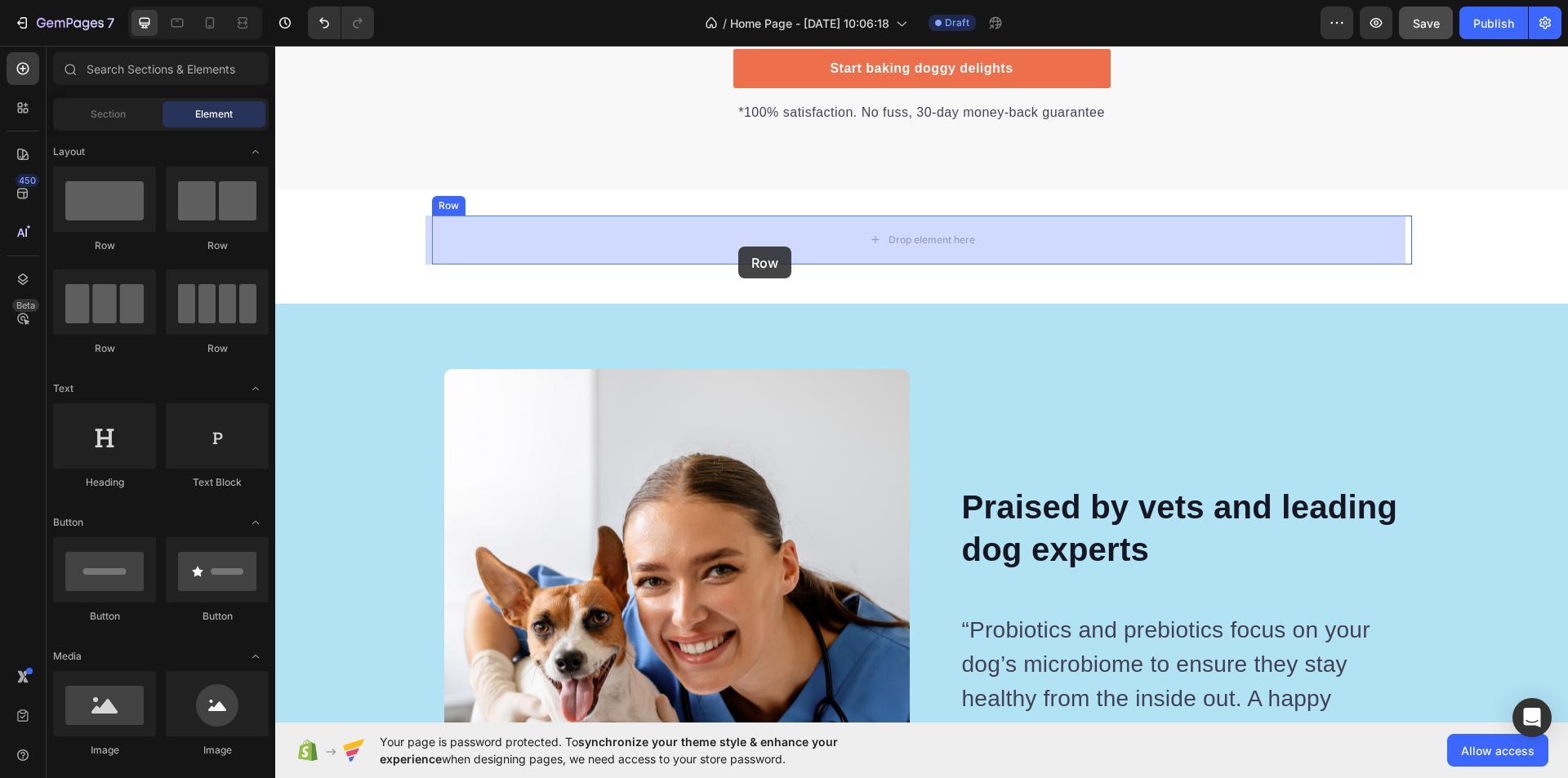
drag, startPoint x: 494, startPoint y: 263, endPoint x: 739, endPoint y: 247, distance: 245.5
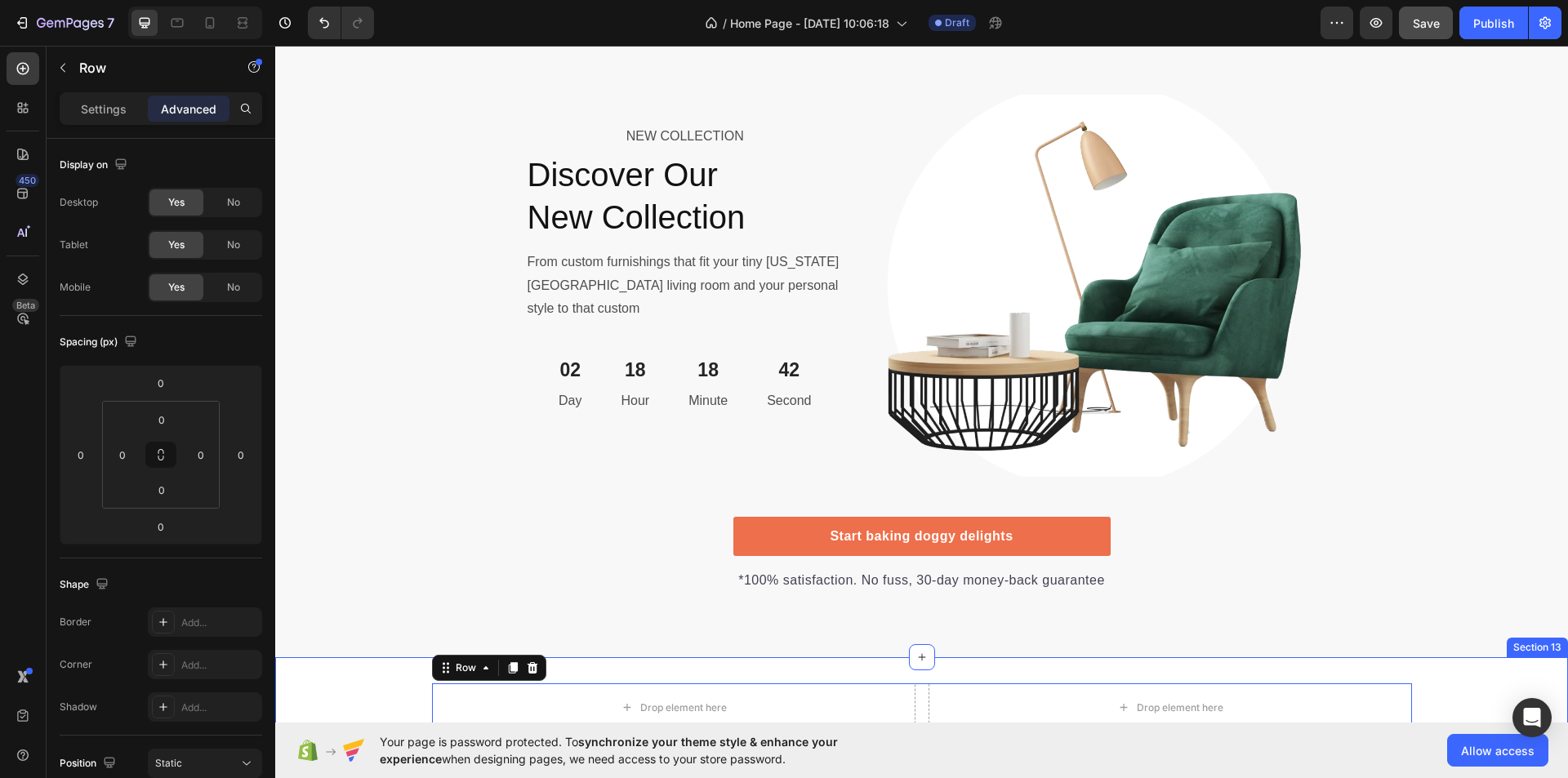
scroll to position [5680, 0]
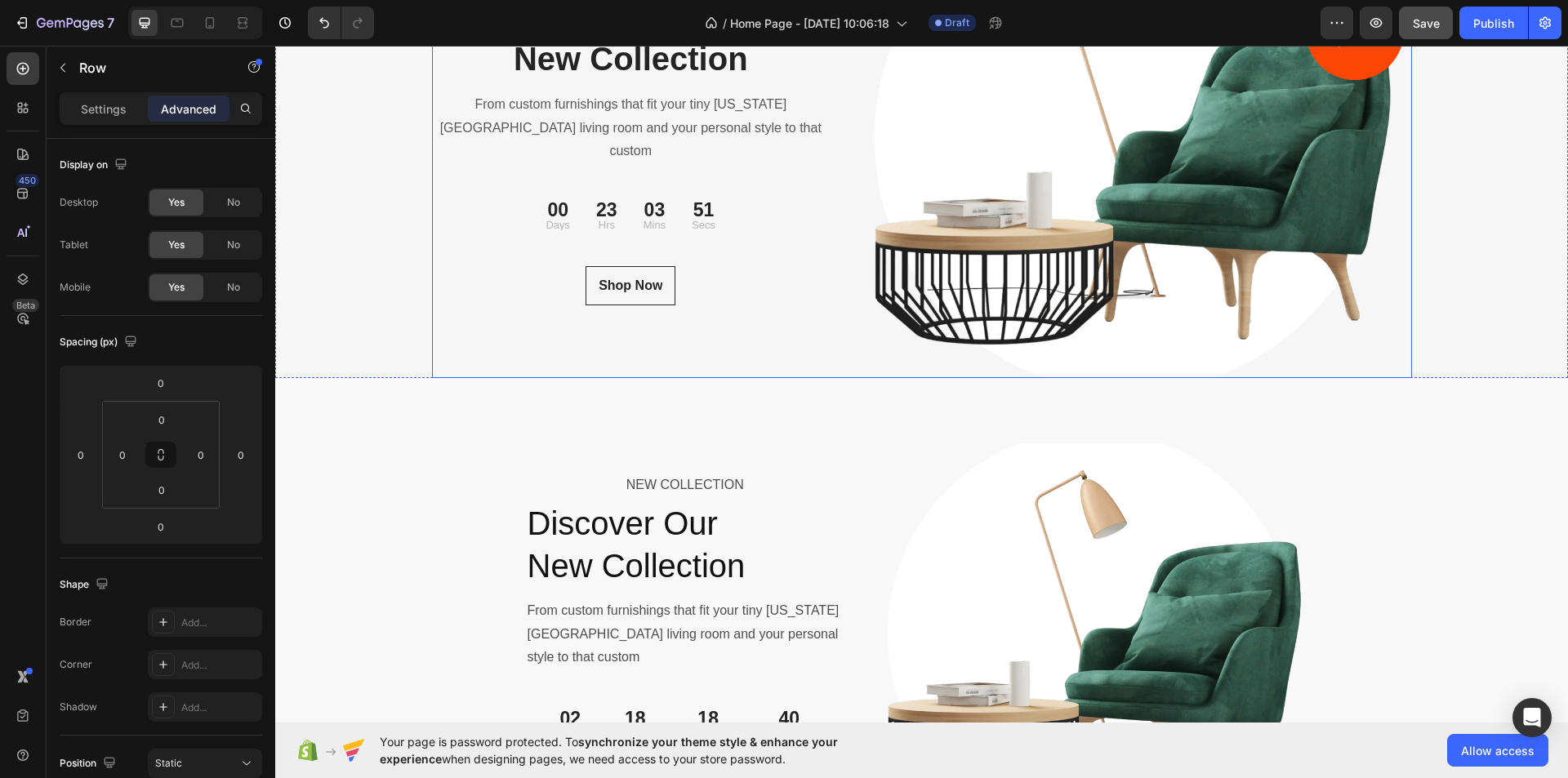
click at [783, 338] on div "NEW COLLECTION Text block Discover Our New Collection Heading From custom furni…" at bounding box center [632, 139] width 399 height 478
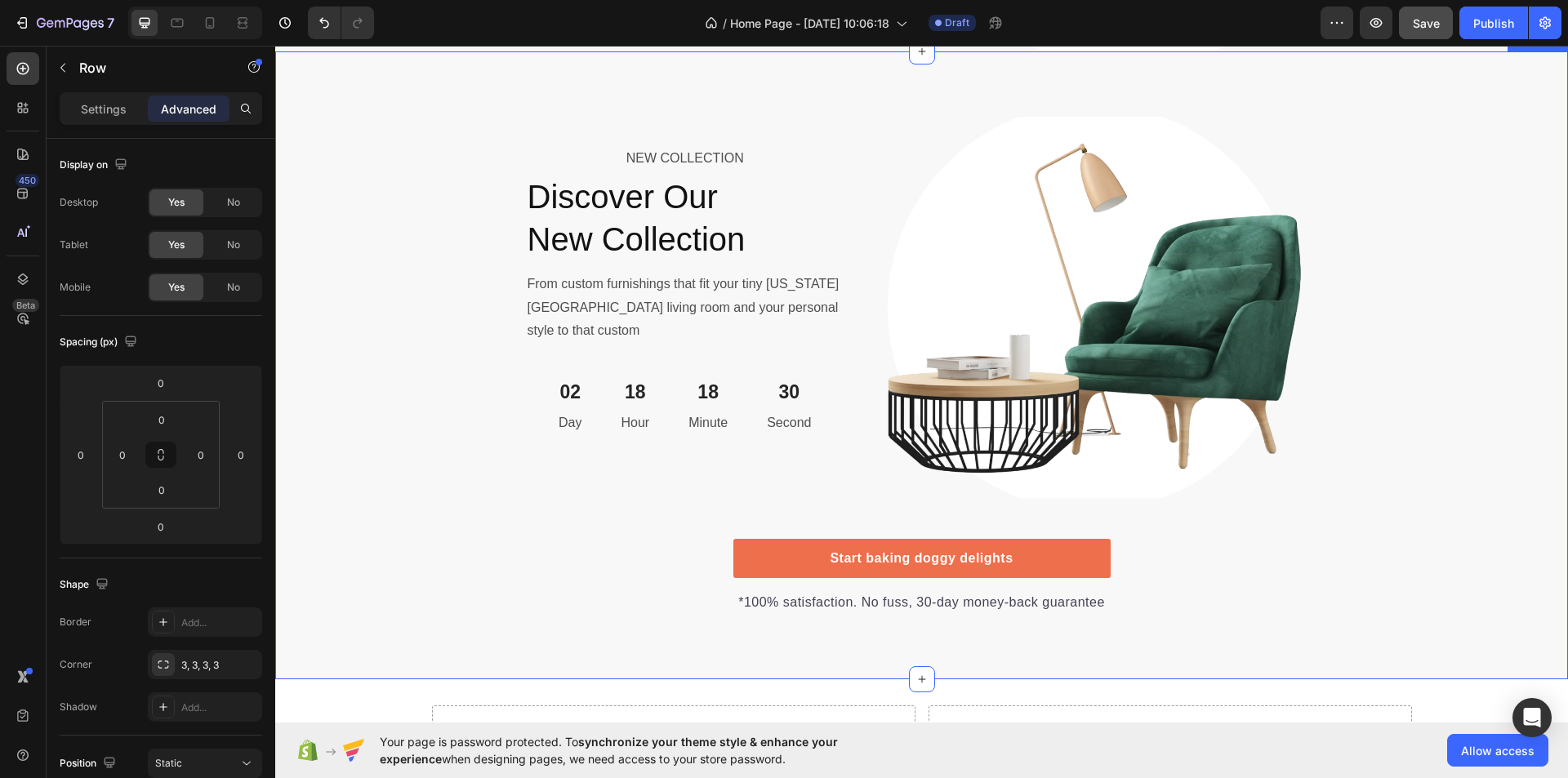
scroll to position [5843, 0]
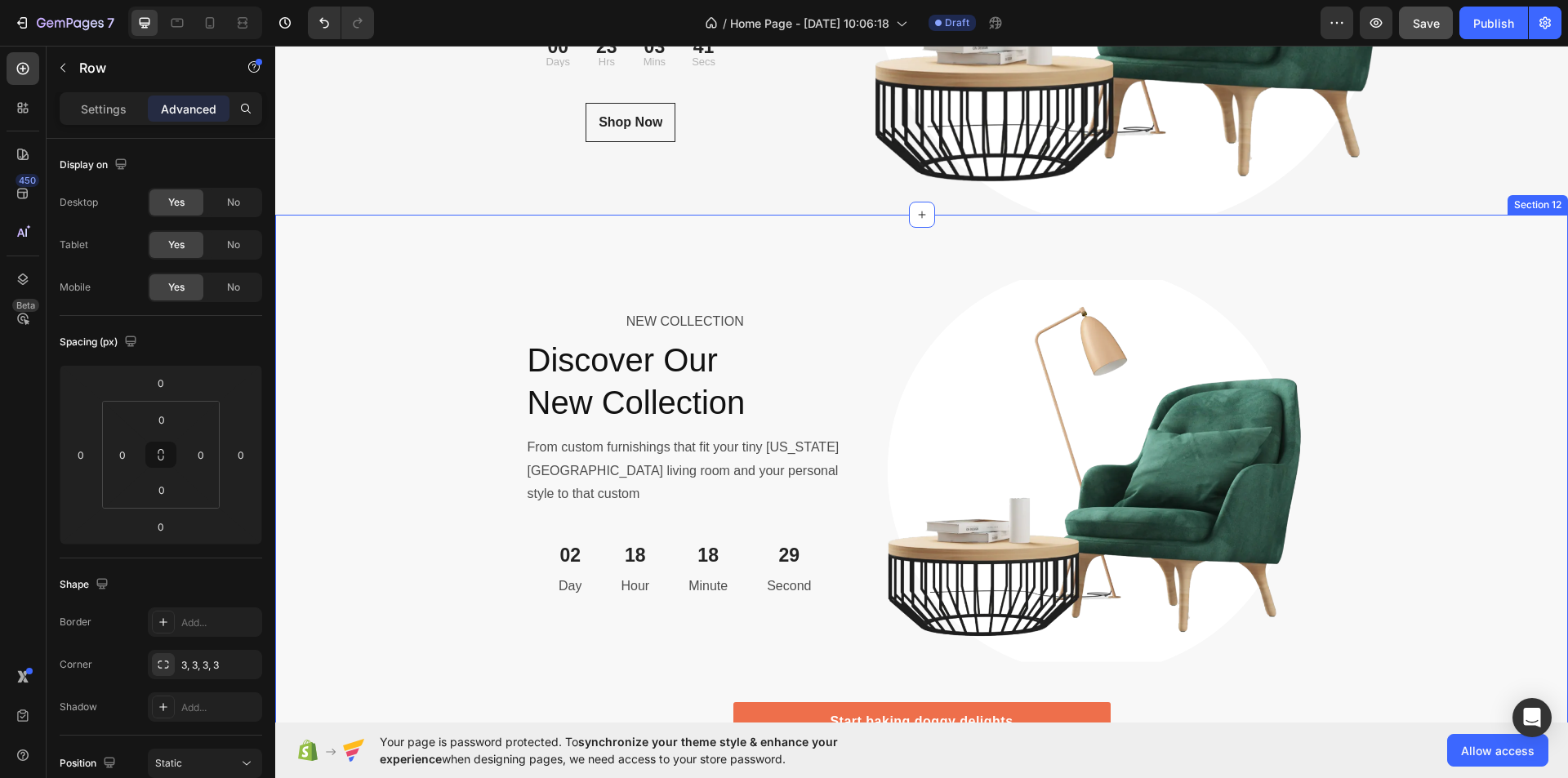
click at [424, 365] on div "NEW COLLECTION Text Block Discover Our New Collection Heading From custom furni…" at bounding box center [921, 529] width 1293 height 498
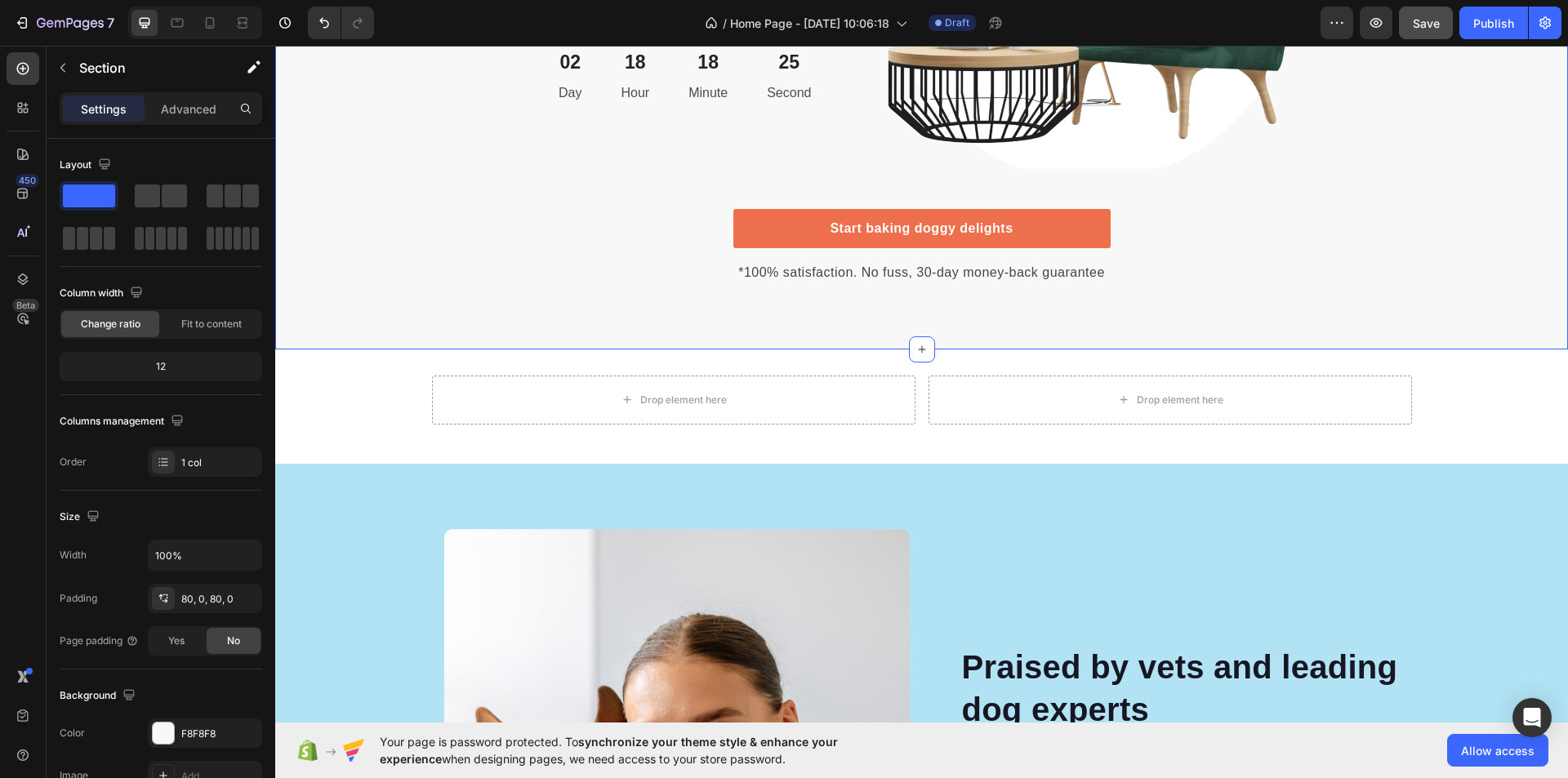
scroll to position [6170, 0]
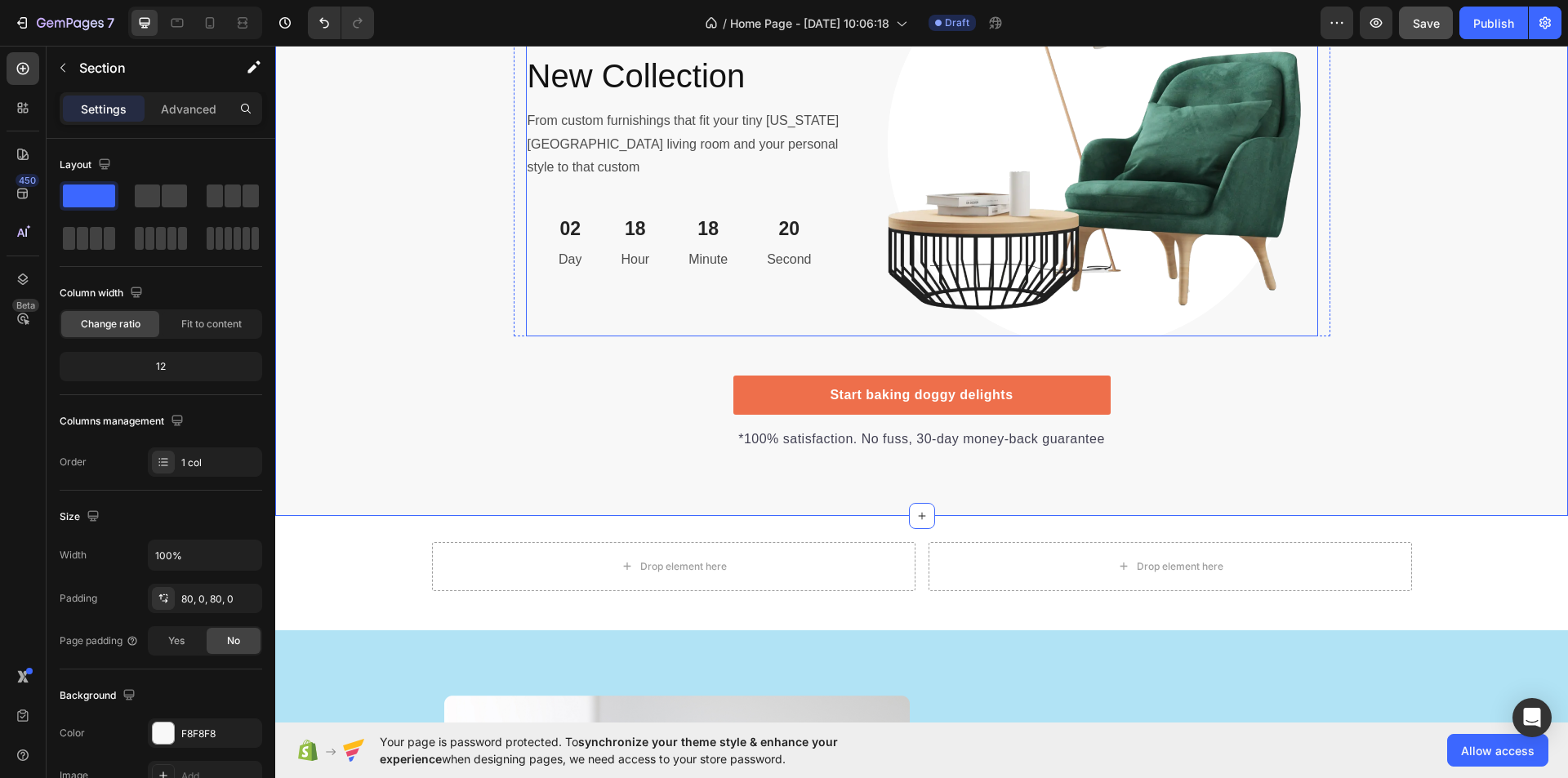
click at [572, 299] on div "NEW COLLECTION Text Block Discover Our New Collection Heading From custom furni…" at bounding box center [686, 144] width 319 height 383
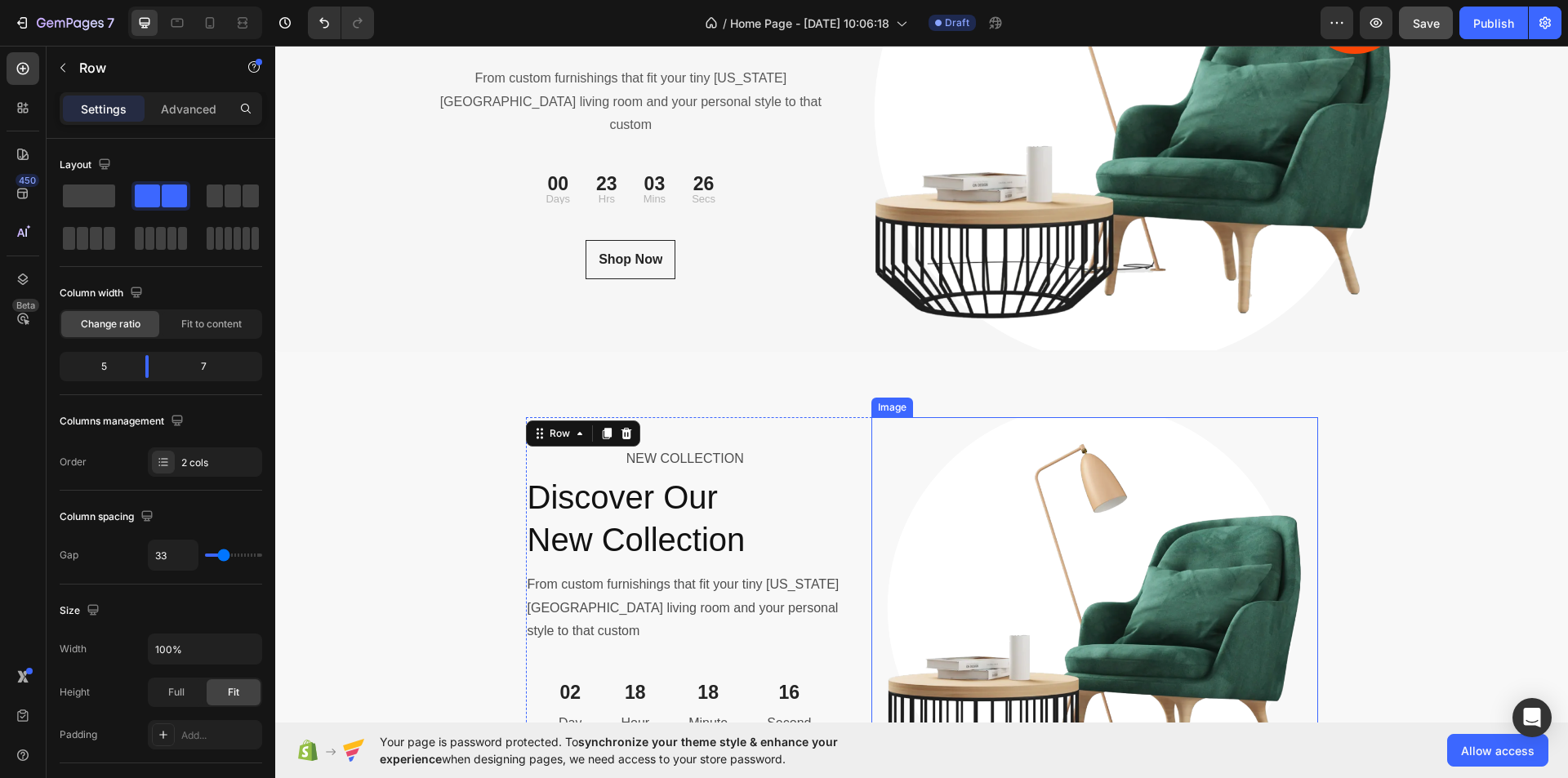
scroll to position [5598, 0]
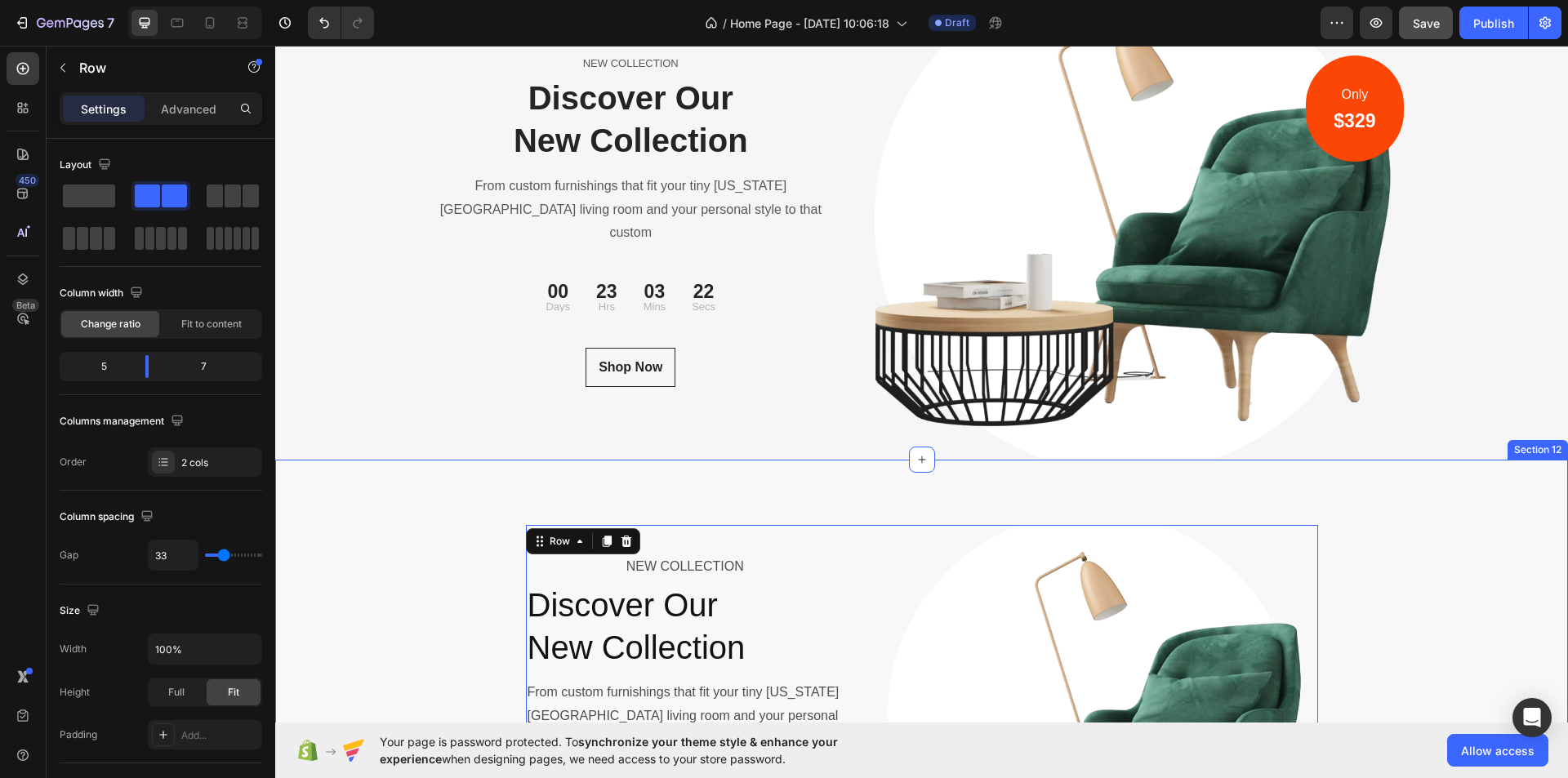
click at [452, 585] on div "NEW COLLECTION Text Block Discover Our New Collection Heading From custom furni…" at bounding box center [921, 774] width 1293 height 498
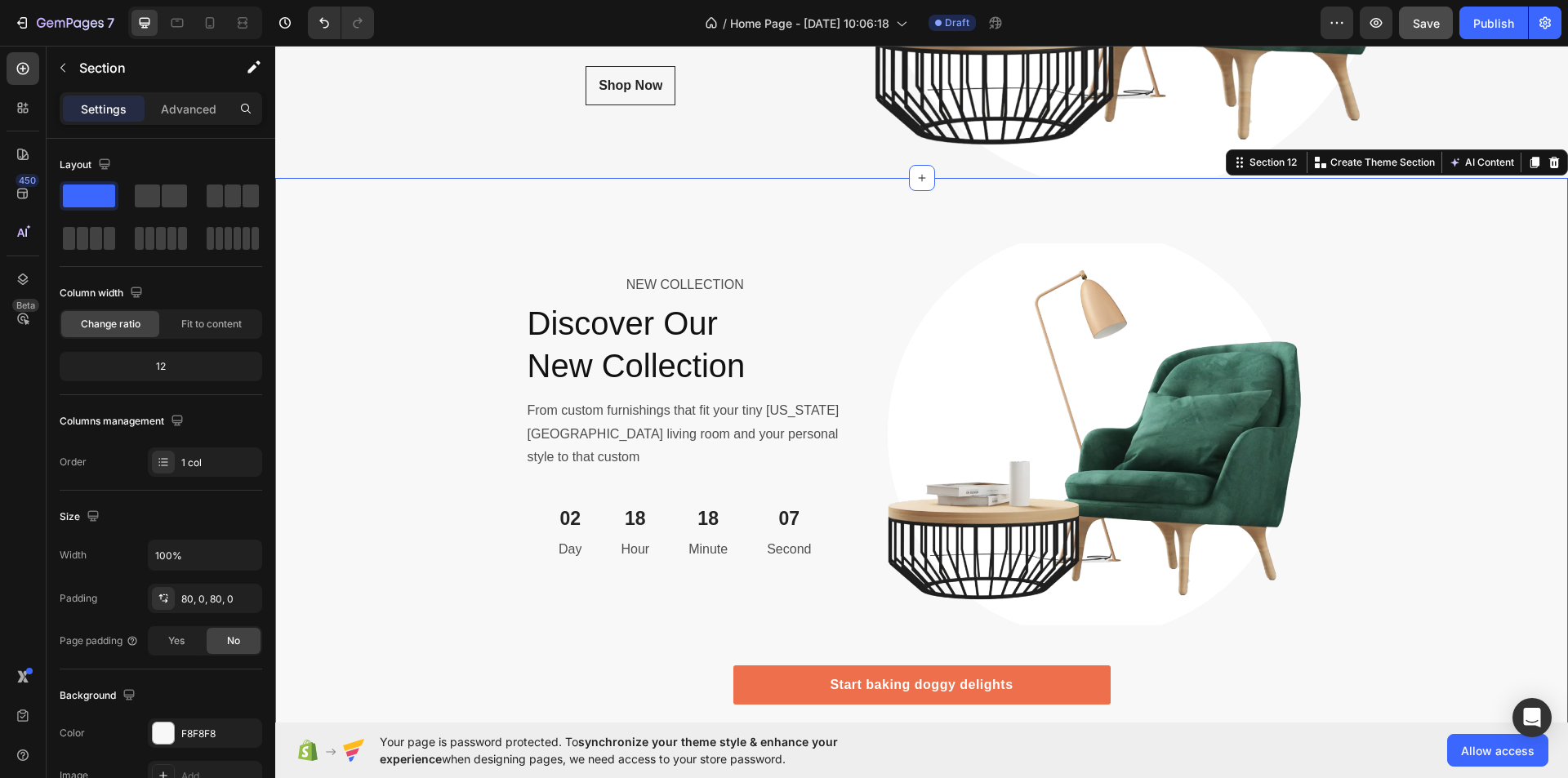
scroll to position [5761, 0]
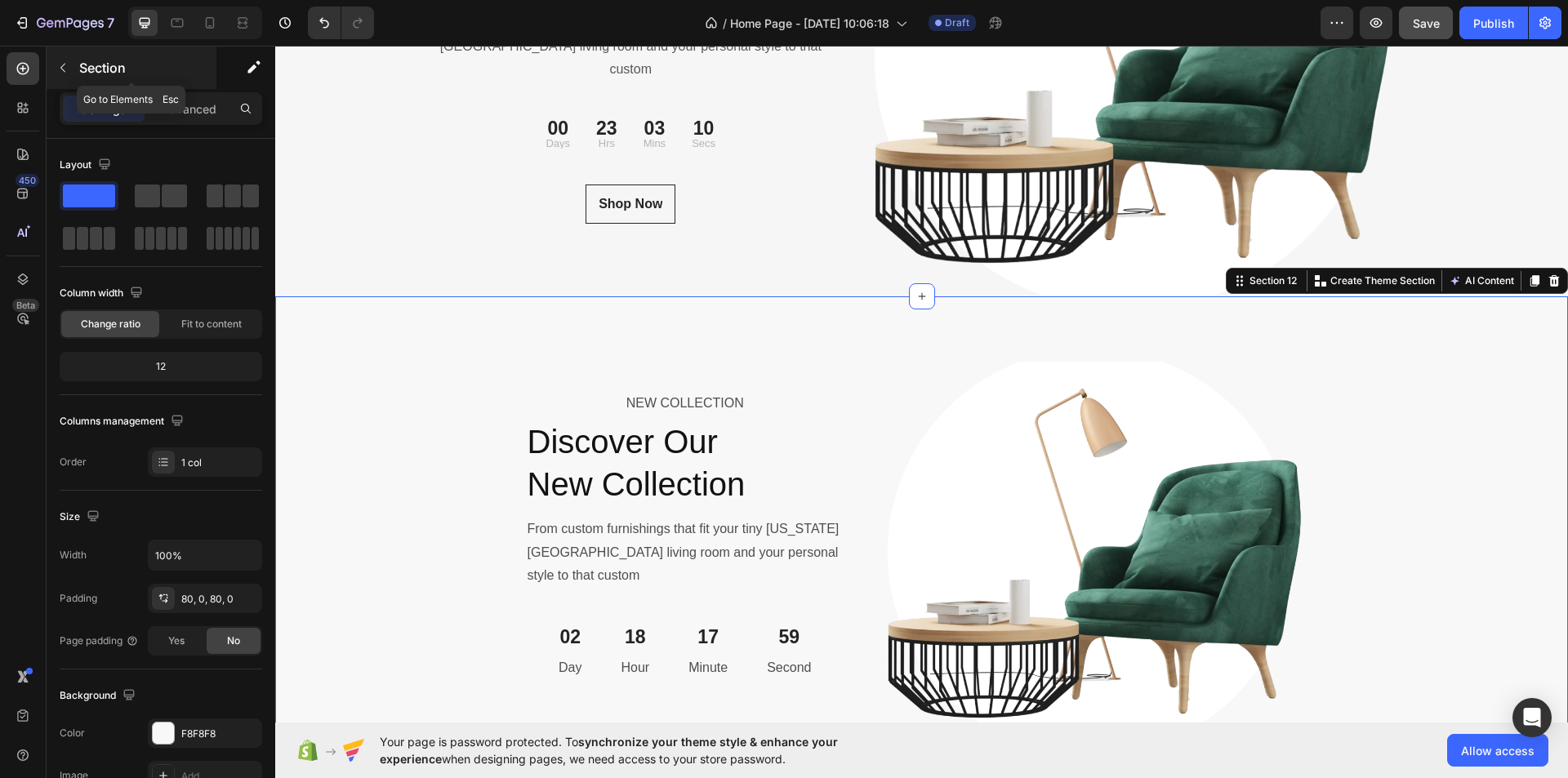
click at [59, 61] on button "button" at bounding box center [62, 68] width 26 height 26
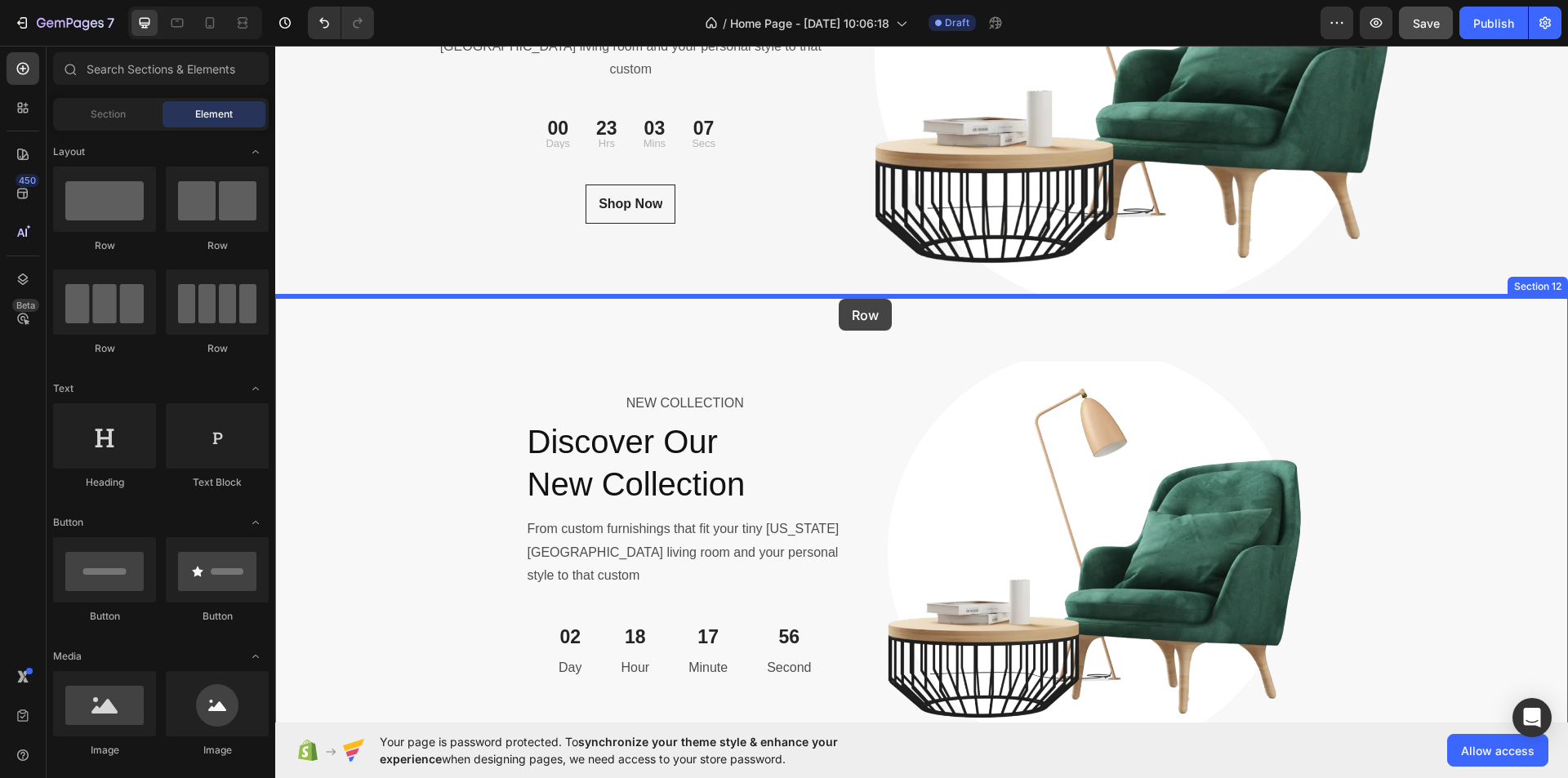
drag, startPoint x: 415, startPoint y: 262, endPoint x: 839, endPoint y: 300, distance: 425.7
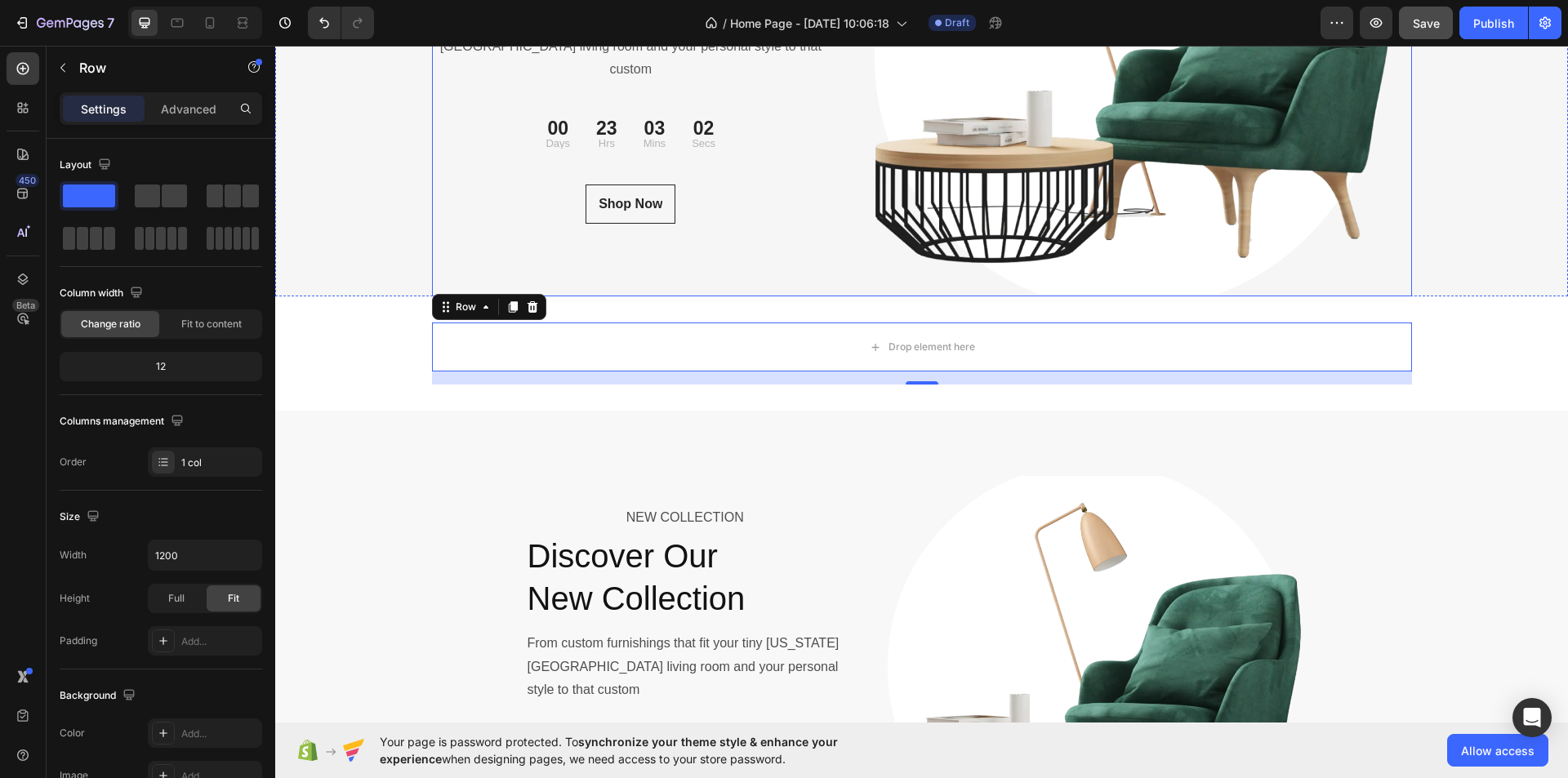
click at [802, 271] on div "NEW COLLECTION Text block Discover Our New Collection Heading From custom furni…" at bounding box center [632, 57] width 399 height 478
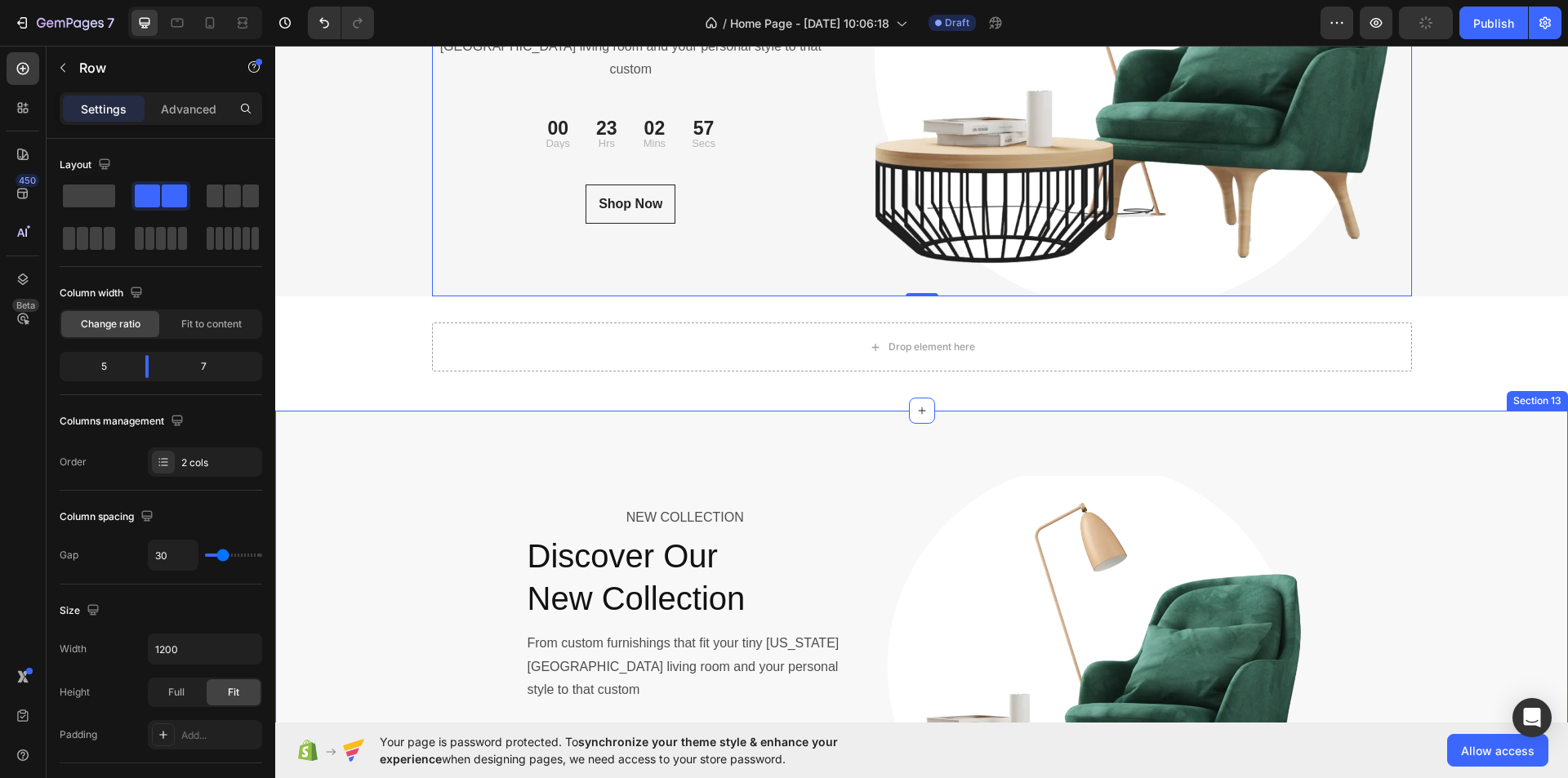
click at [400, 601] on div "NEW COLLECTION Text Block Discover Our New Collection Heading From custom furni…" at bounding box center [921, 725] width 1293 height 498
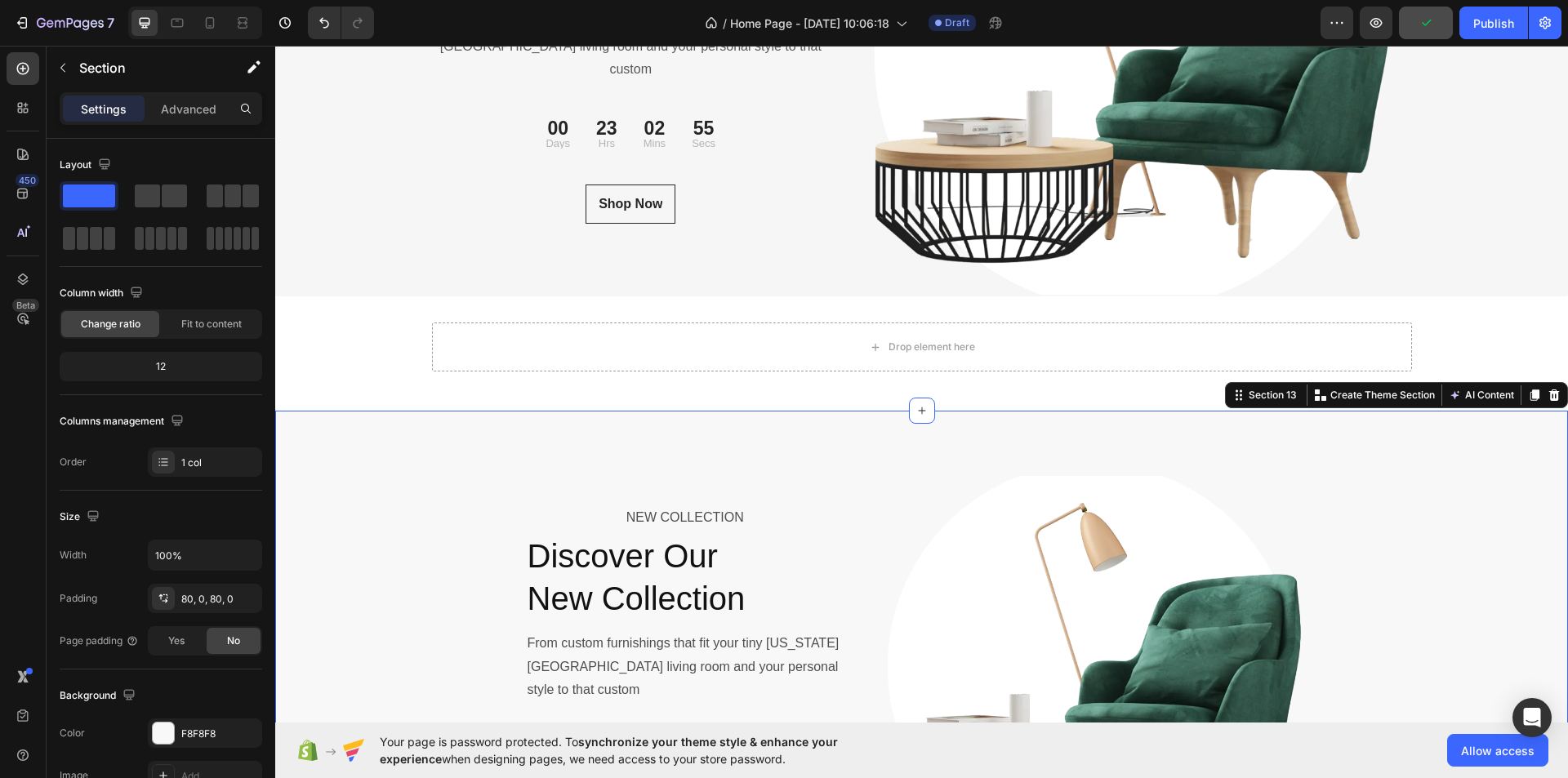
click at [474, 570] on div "NEW COLLECTION Text Block Discover Our New Collection Heading From custom furni…" at bounding box center [921, 725] width 1293 height 498
click at [633, 350] on div "Drop element here" at bounding box center [922, 347] width 980 height 49
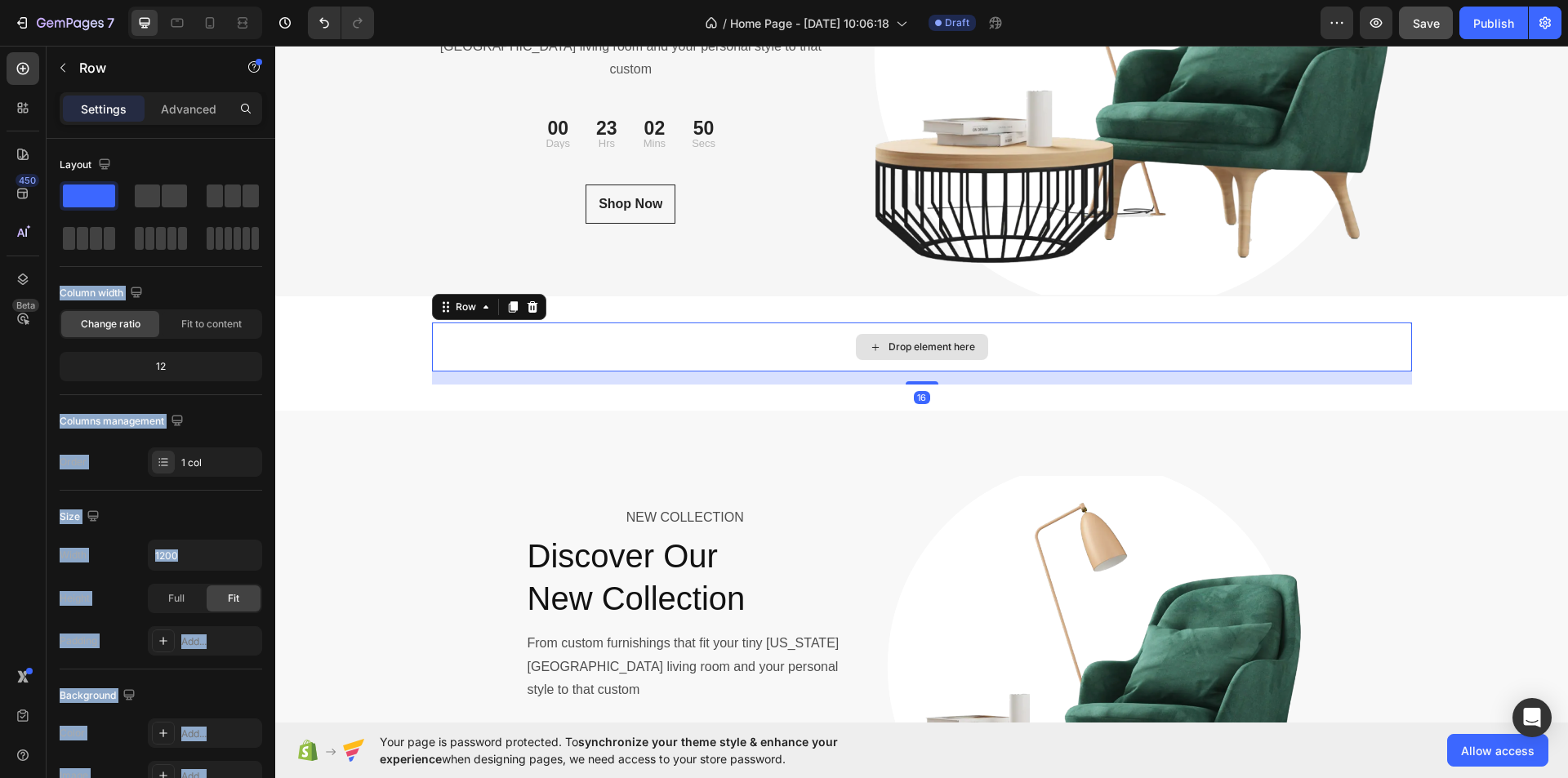
drag, startPoint x: 344, startPoint y: 240, endPoint x: 714, endPoint y: 334, distance: 381.8
click at [64, 70] on icon "button" at bounding box center [62, 68] width 13 height 13
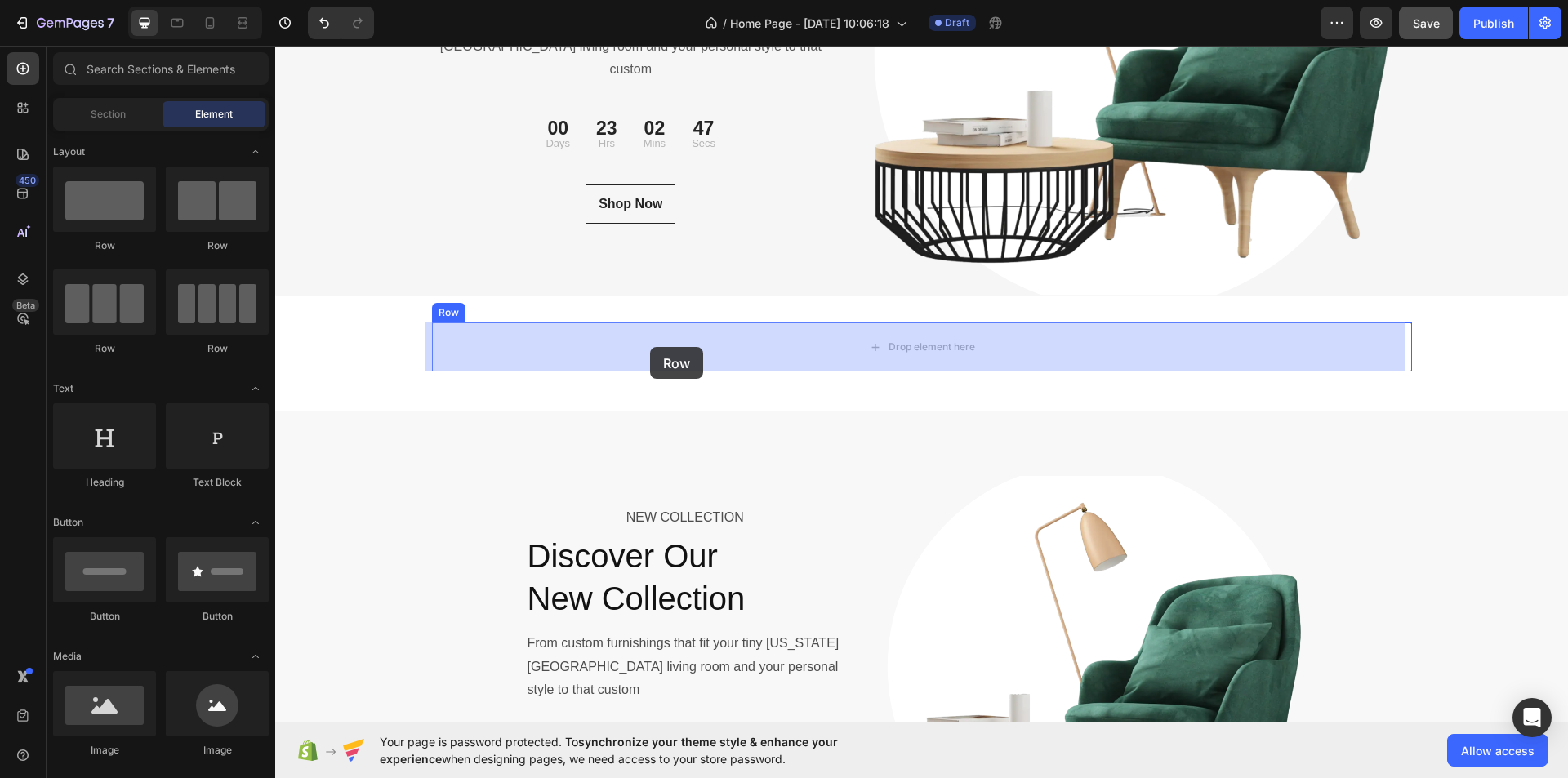
drag, startPoint x: 388, startPoint y: 256, endPoint x: 650, endPoint y: 348, distance: 277.7
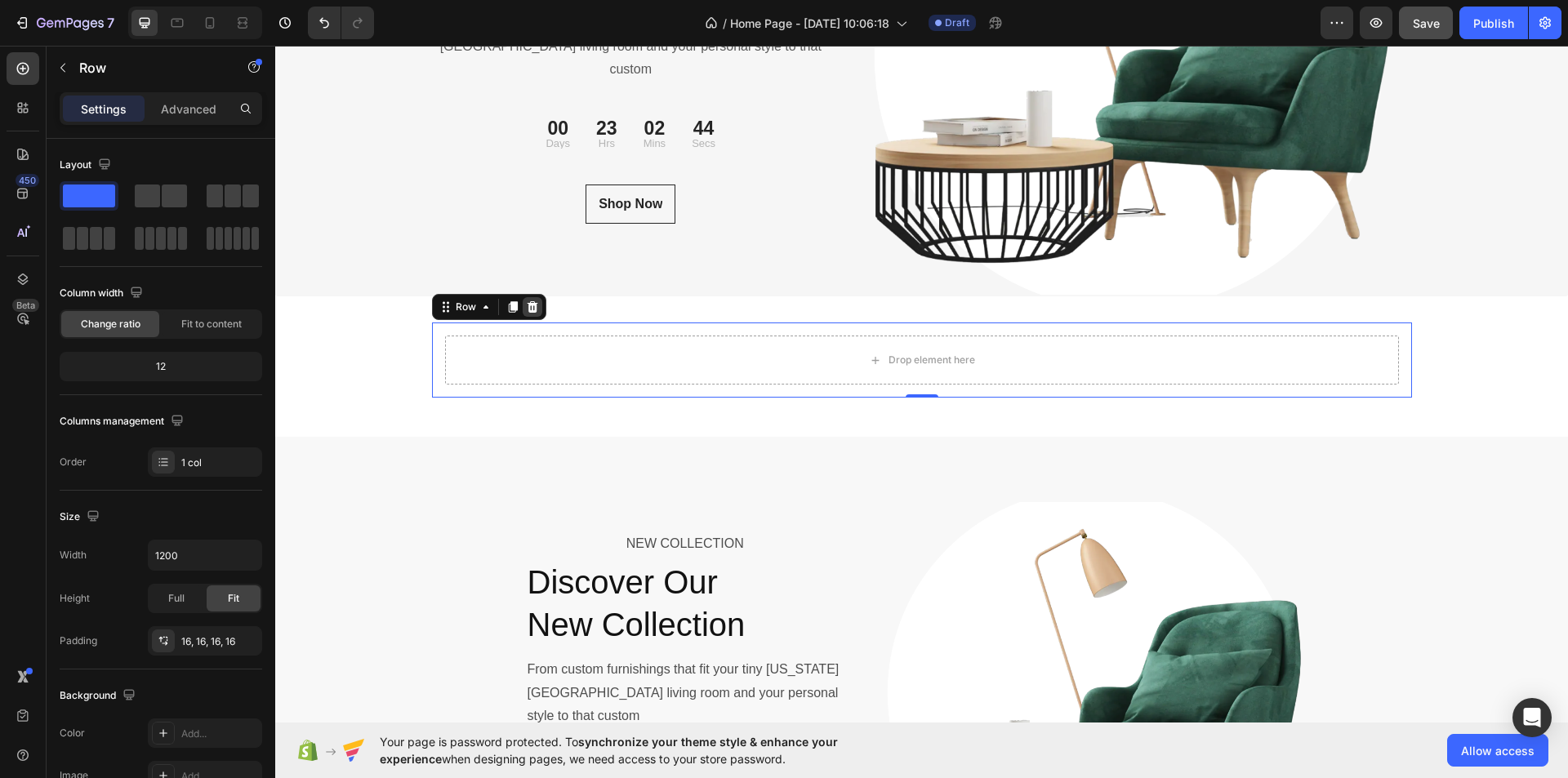
click at [526, 307] on icon at bounding box center [533, 307] width 13 height 13
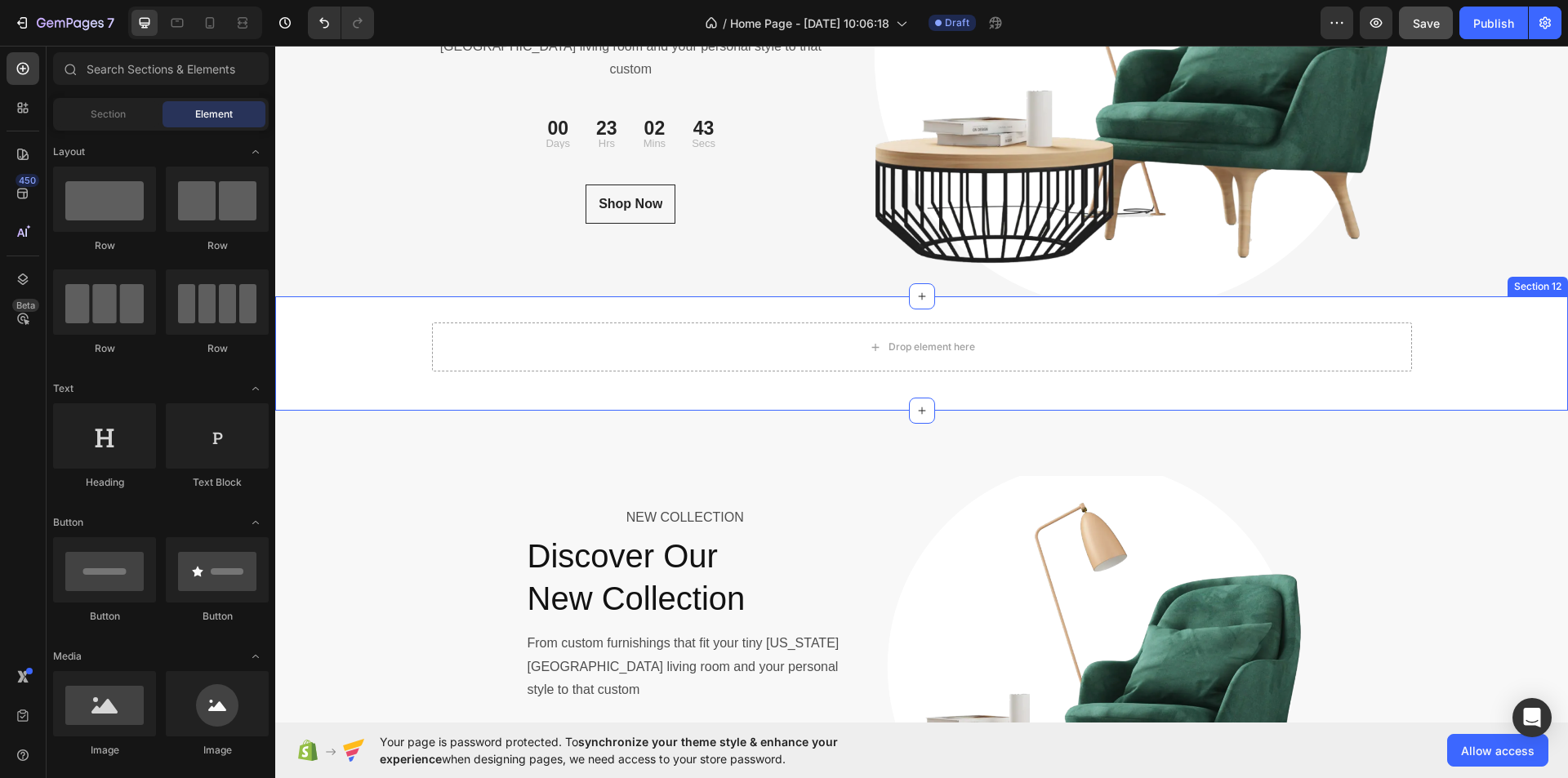
click at [373, 385] on div "Drop element here Row" at bounding box center [921, 353] width 1293 height 62
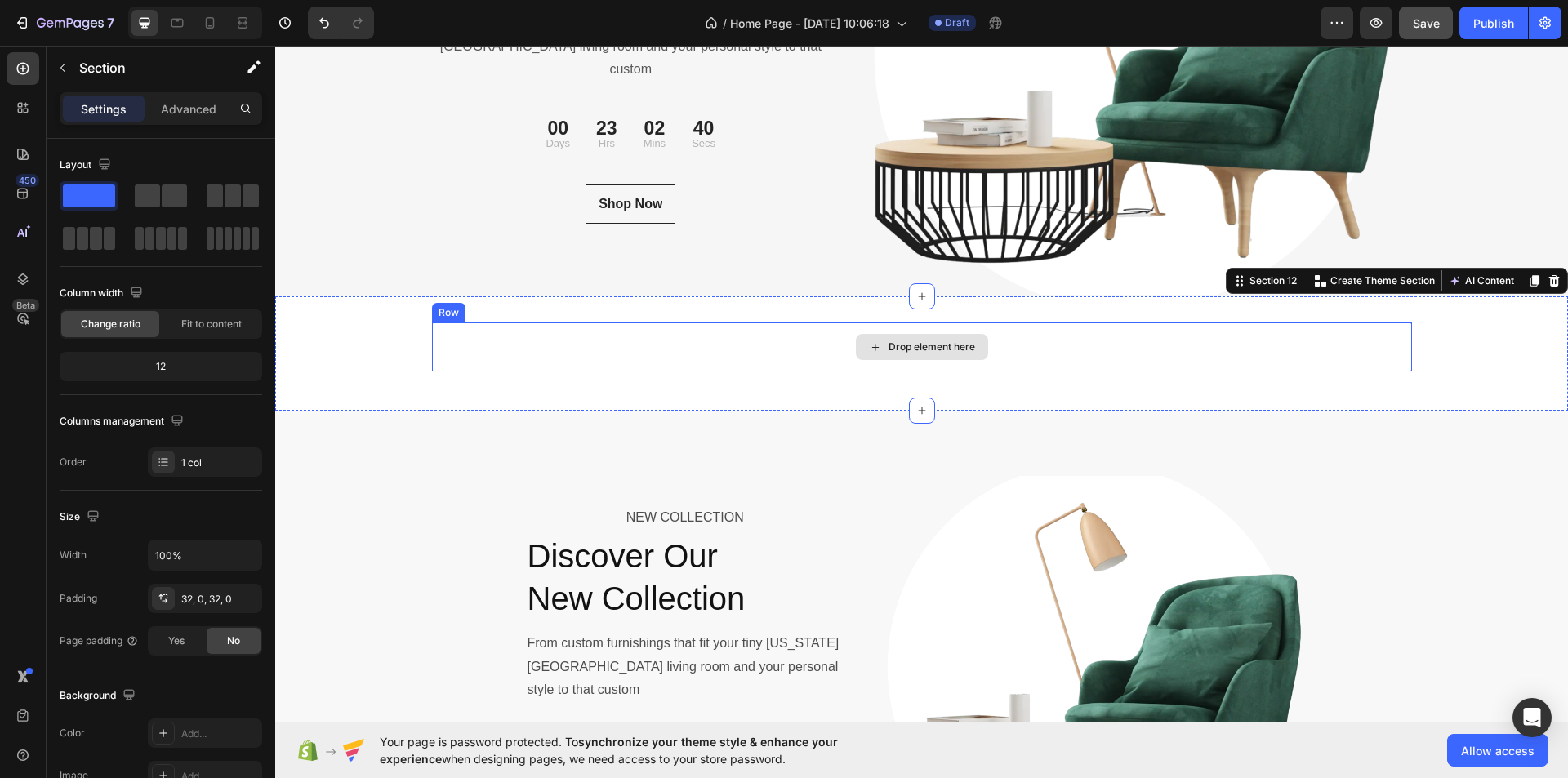
click at [721, 350] on div "Drop element here" at bounding box center [922, 347] width 980 height 49
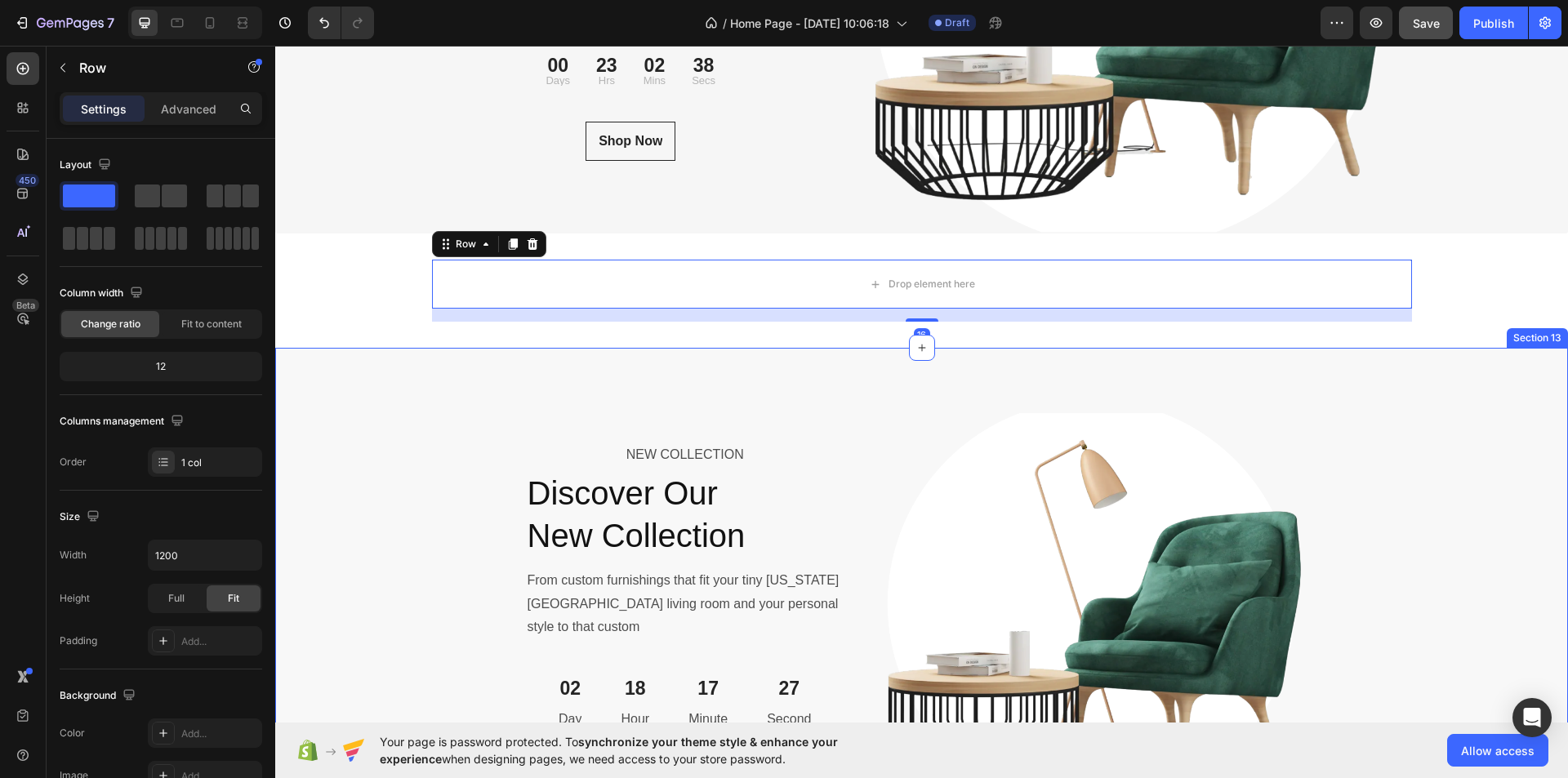
scroll to position [5925, 0]
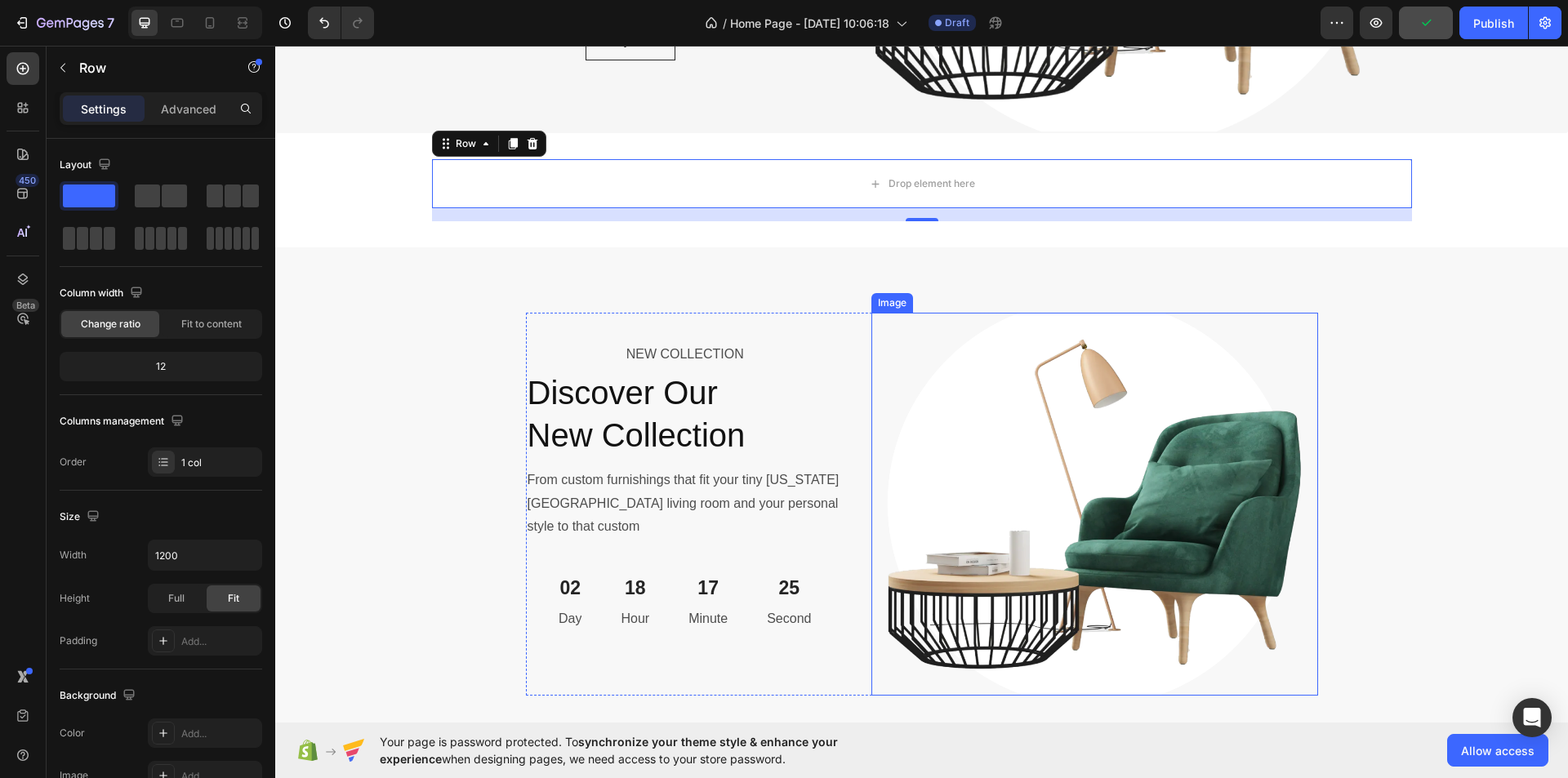
click at [980, 385] on img at bounding box center [1095, 504] width 447 height 383
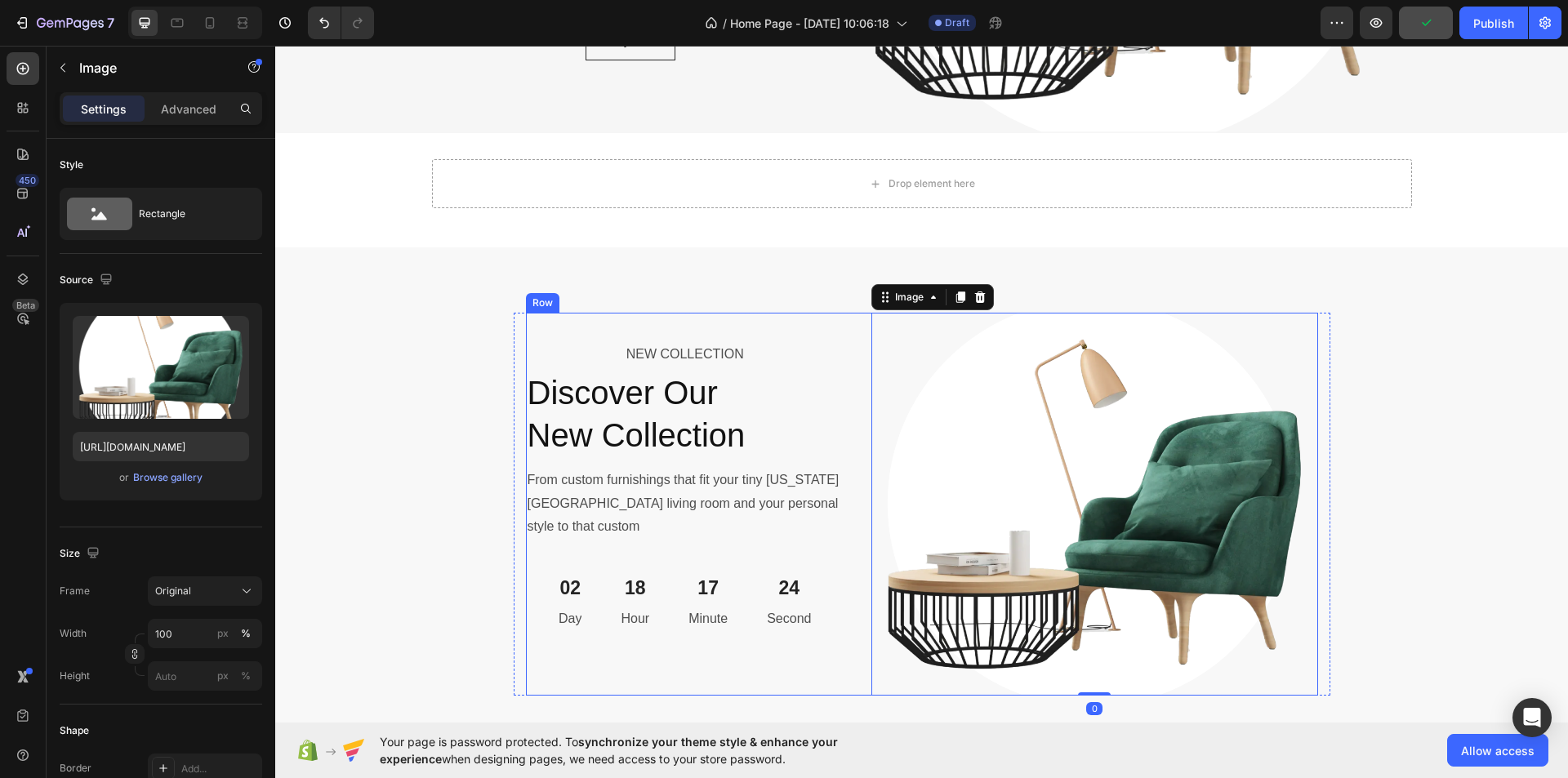
click at [852, 328] on div "NEW COLLECTION Text Block Discover Our New Collection Heading From custom furni…" at bounding box center [922, 504] width 792 height 383
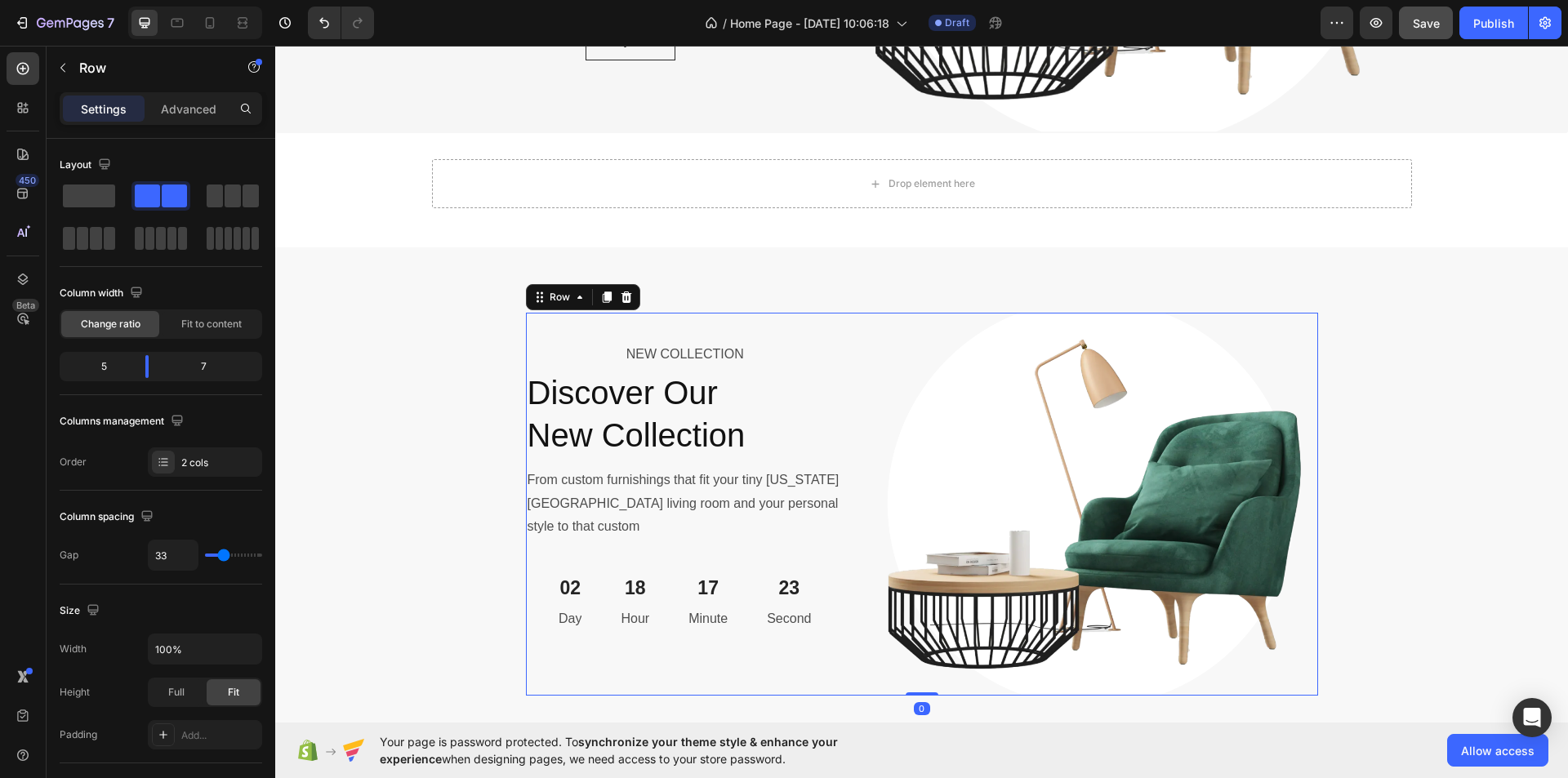
click at [620, 294] on icon at bounding box center [625, 297] width 10 height 11
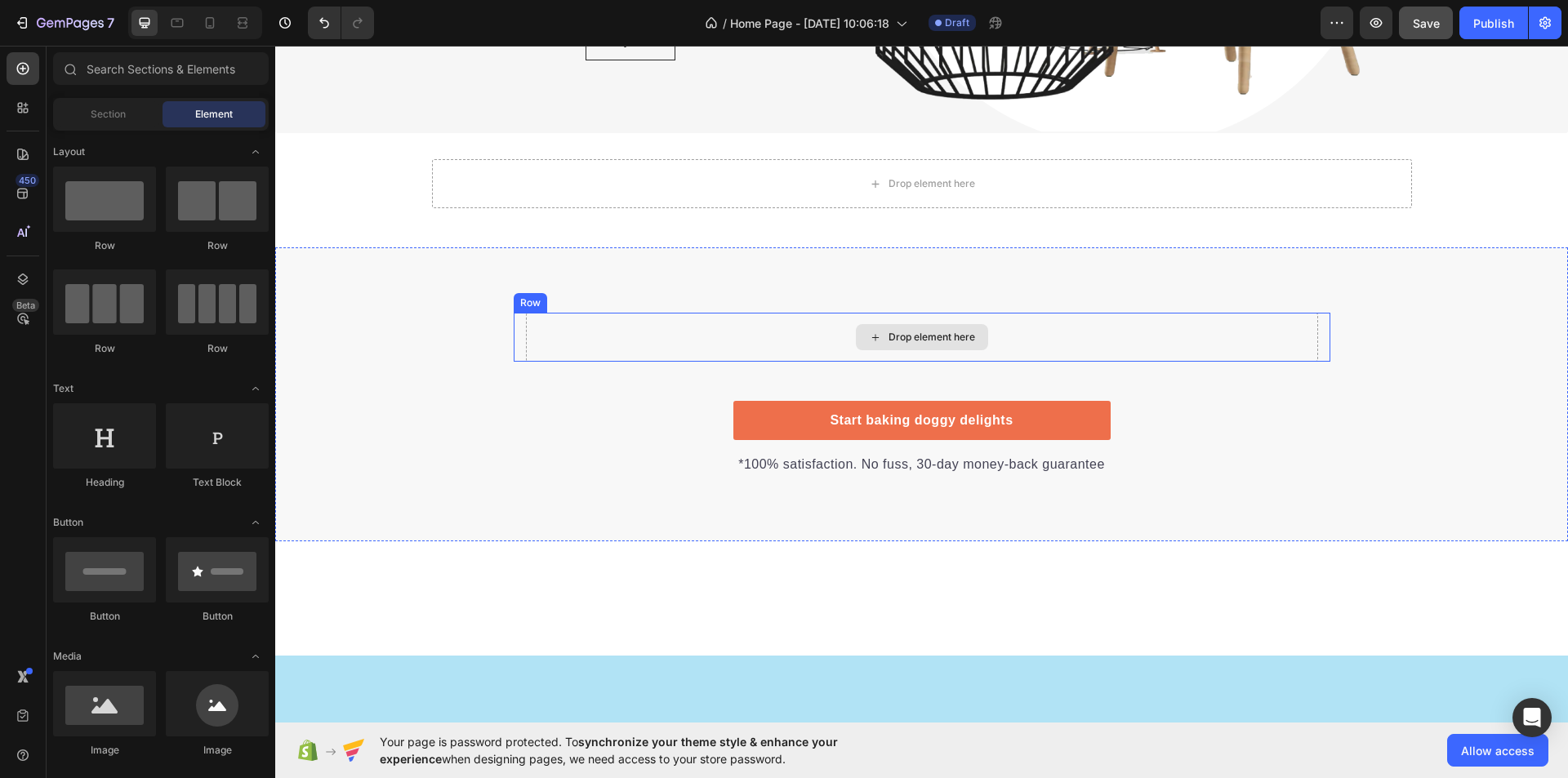
click at [607, 321] on div "Drop element here" at bounding box center [922, 337] width 792 height 49
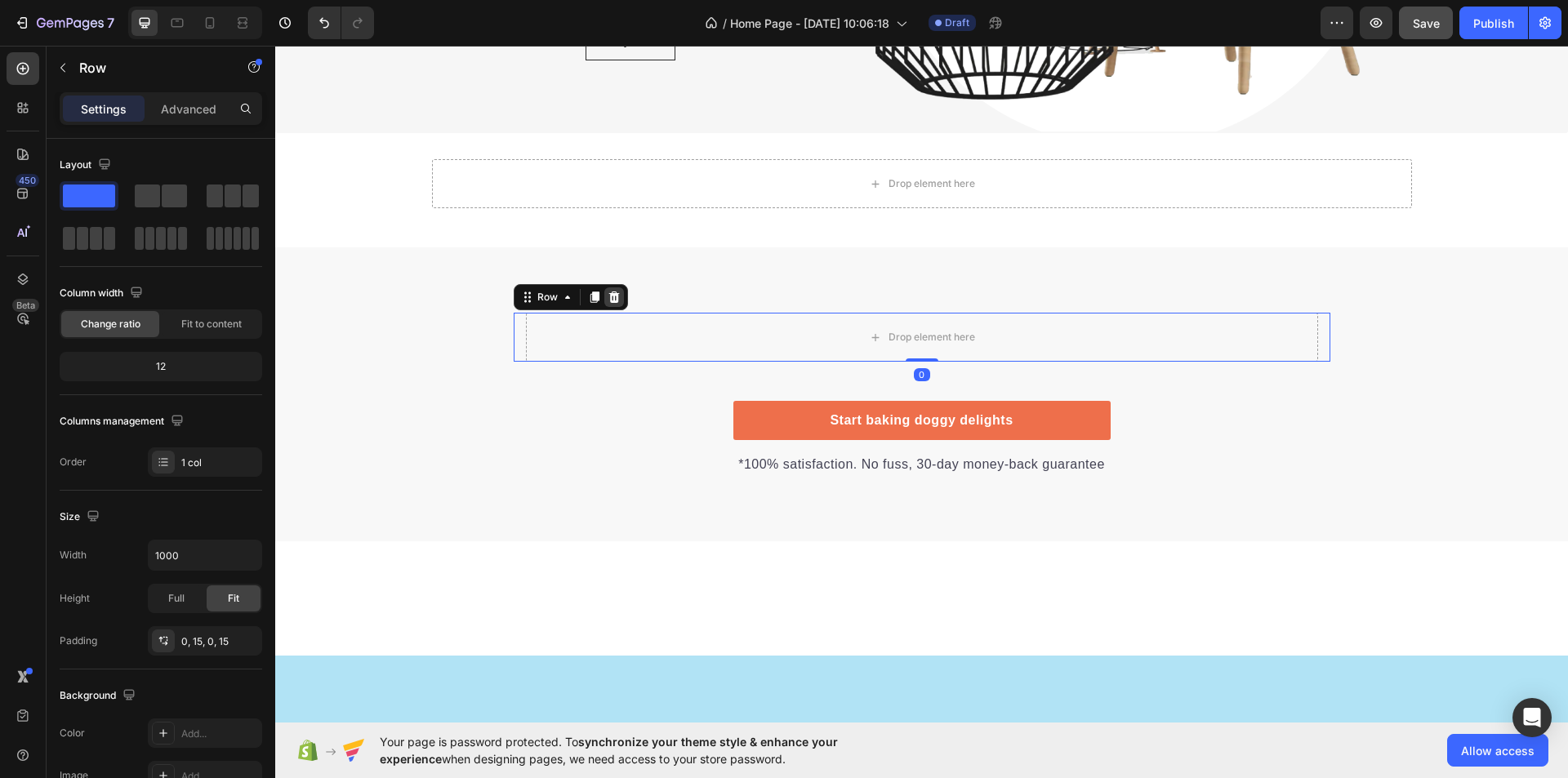
click at [608, 297] on icon at bounding box center [613, 297] width 10 height 11
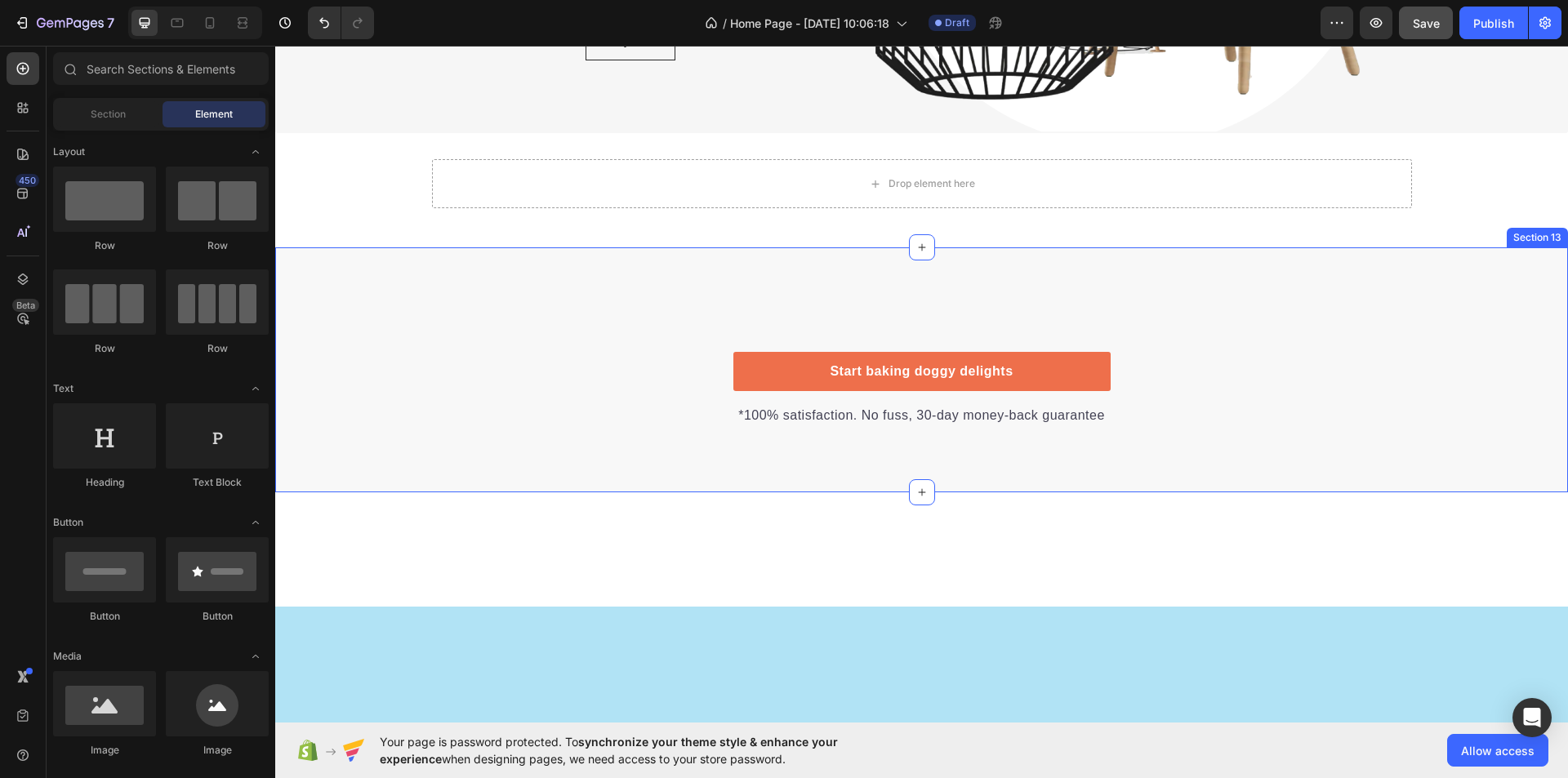
click at [610, 311] on div "Start baking doggy delights Button *100% satisfaction. No fuss, 30-day money-ba…" at bounding box center [921, 370] width 1293 height 245
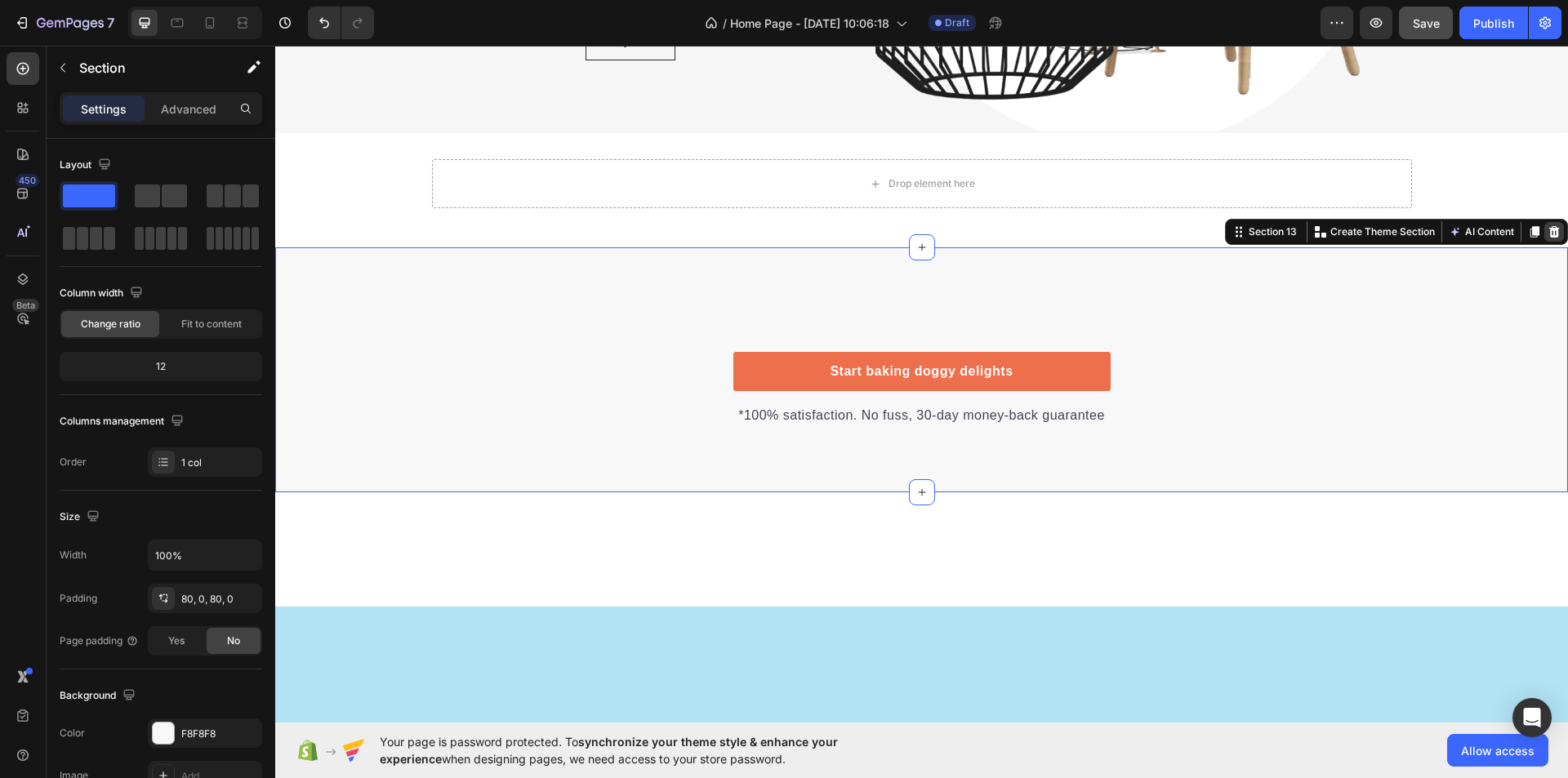
click at [1549, 228] on icon at bounding box center [1554, 232] width 10 height 11
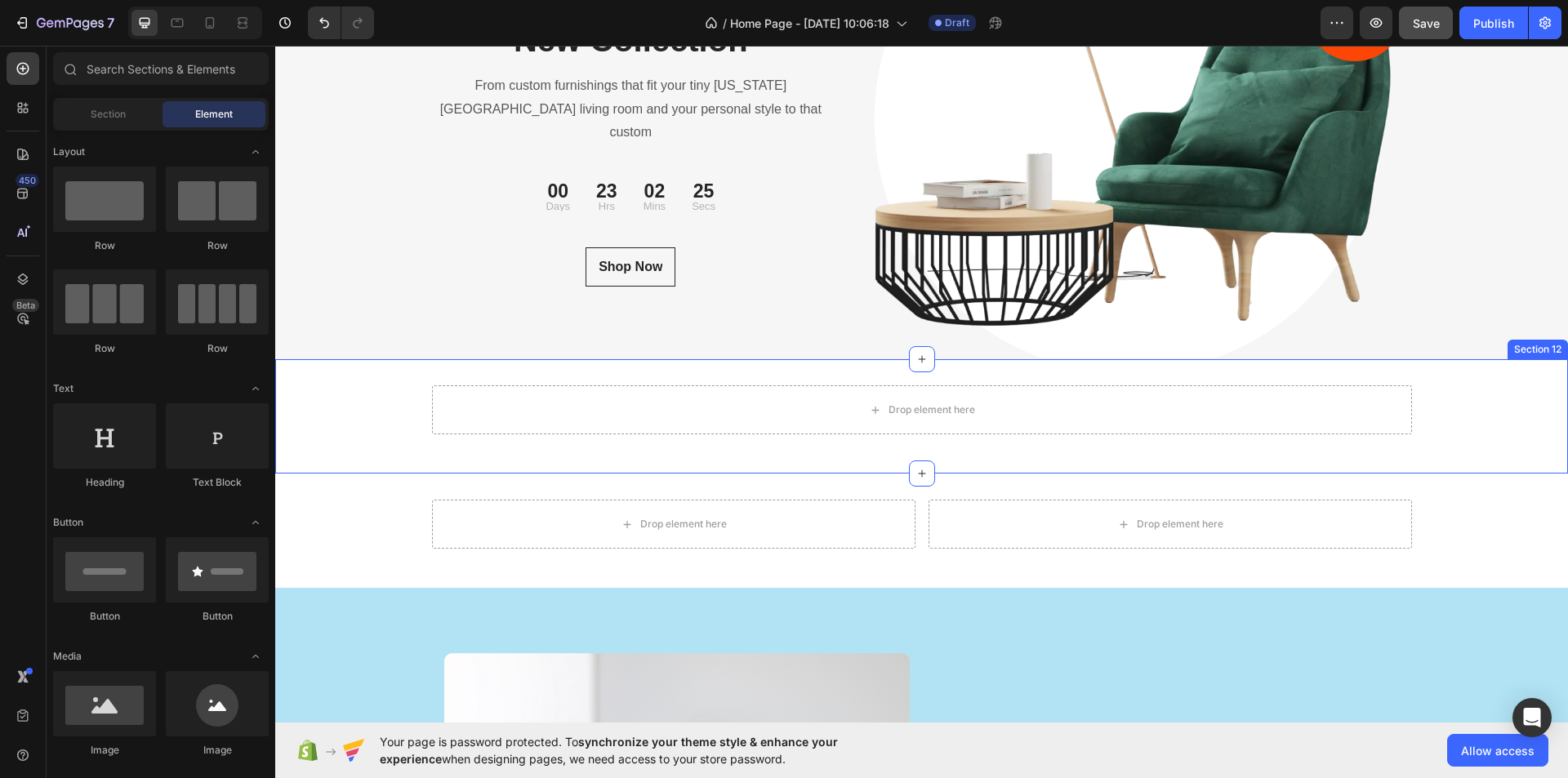
scroll to position [5680, 0]
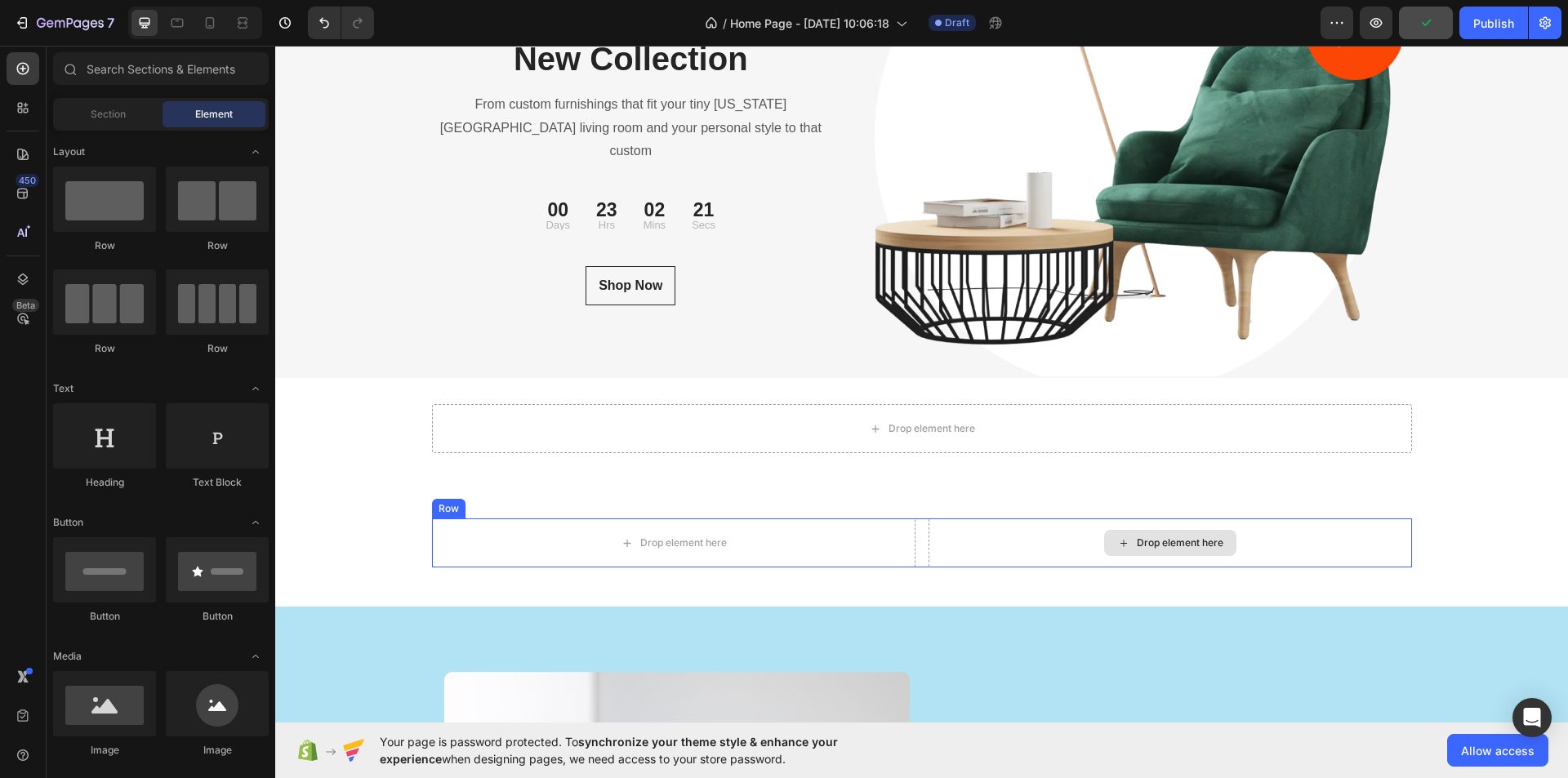
click at [1338, 534] on div "Drop element here" at bounding box center [1170, 543] width 484 height 49
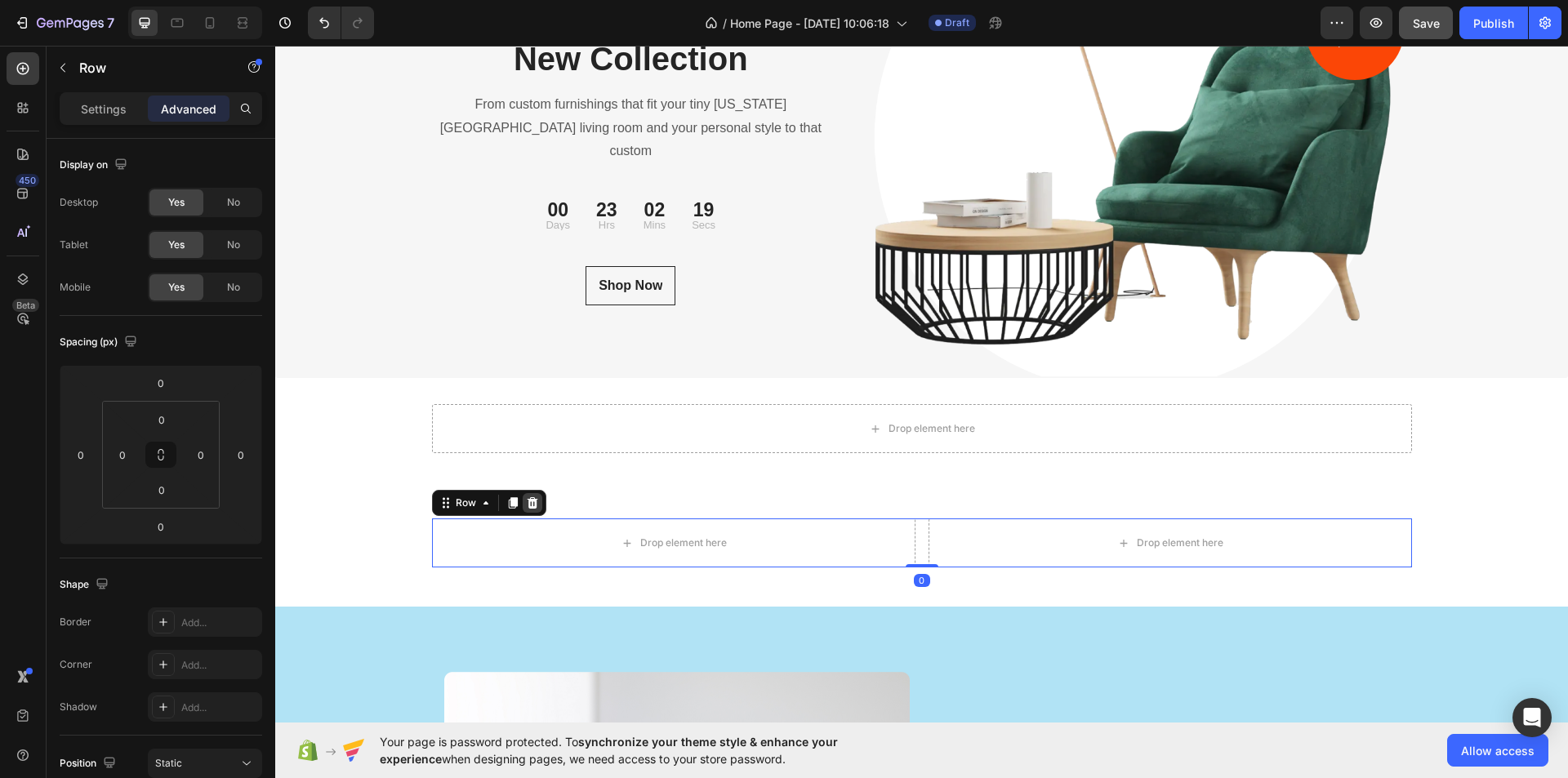
click at [526, 497] on icon at bounding box center [533, 503] width 13 height 13
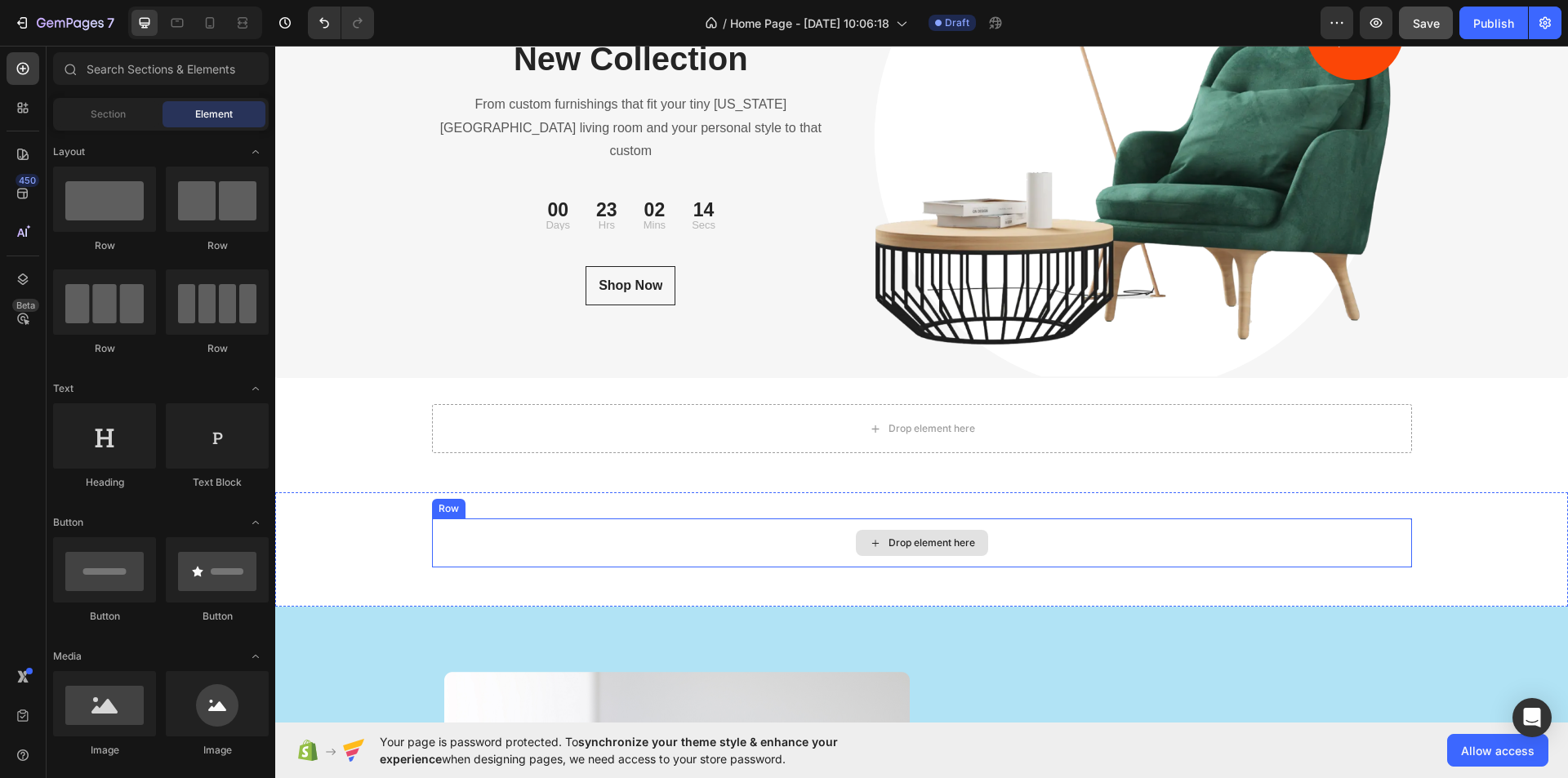
click at [568, 542] on div "Drop element here" at bounding box center [922, 543] width 980 height 49
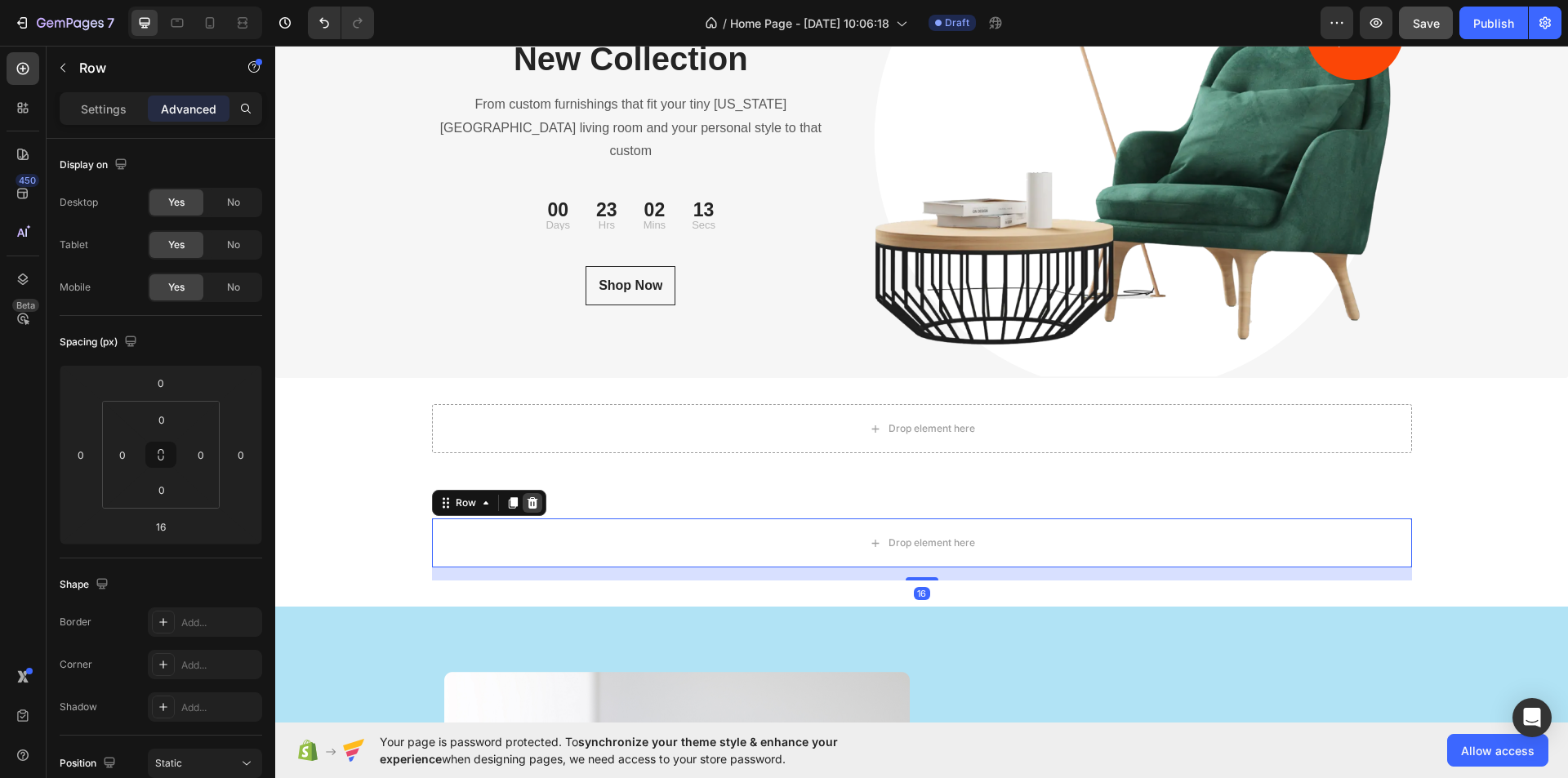
click at [526, 503] on icon at bounding box center [531, 503] width 10 height 11
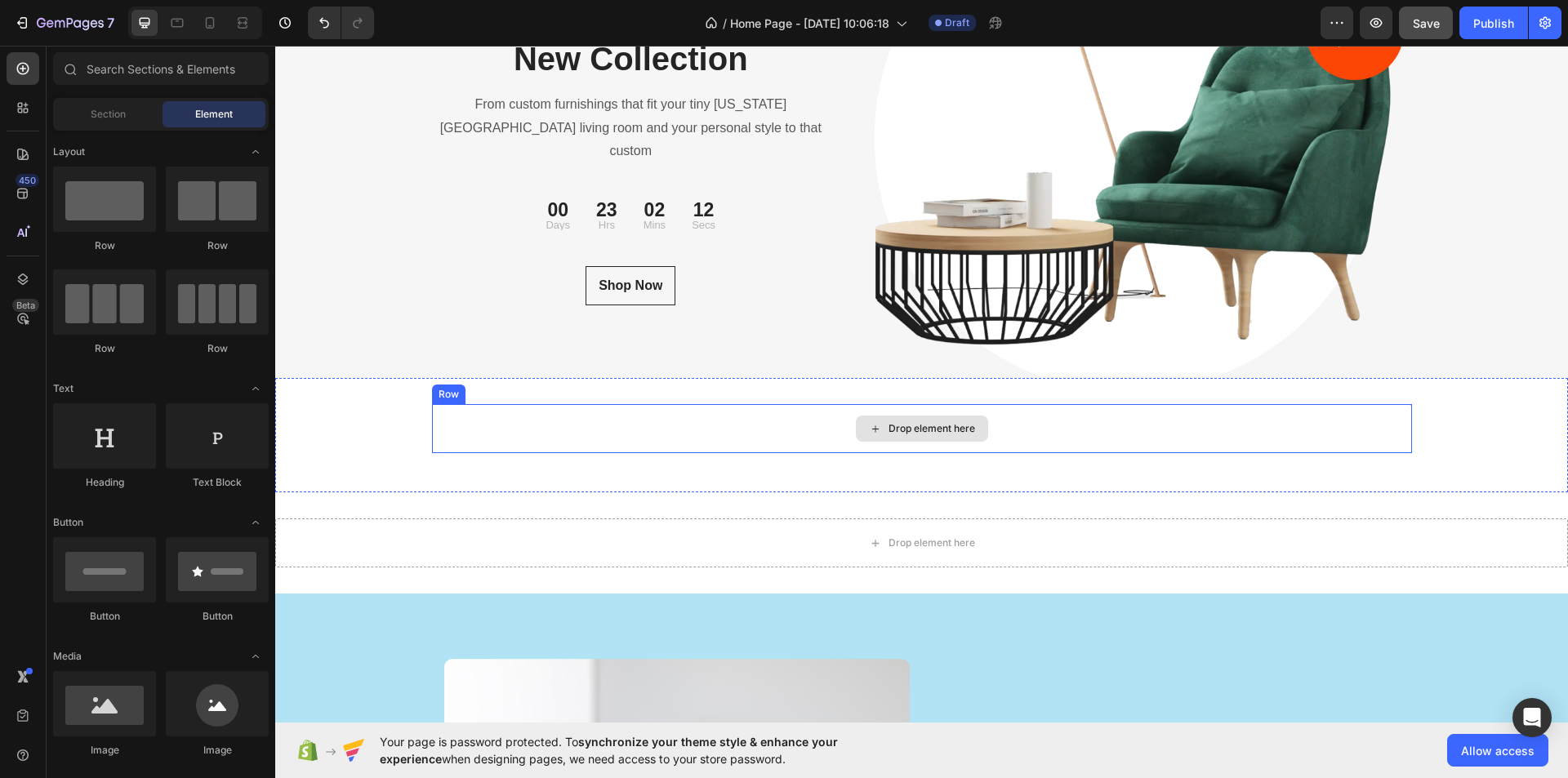
click at [571, 429] on div "Drop element here" at bounding box center [922, 429] width 980 height 49
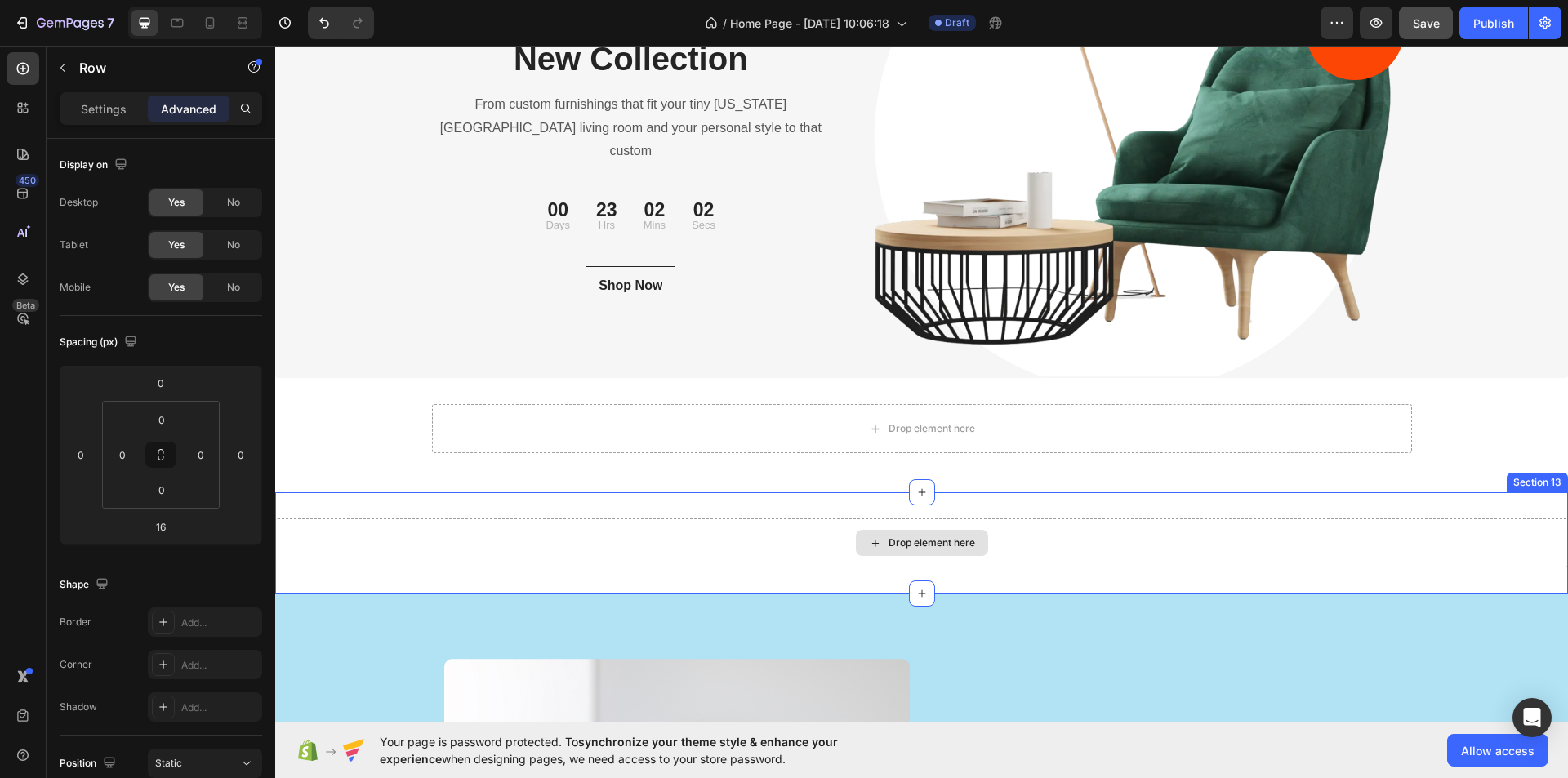
click at [573, 538] on div "Drop element here" at bounding box center [921, 543] width 1293 height 49
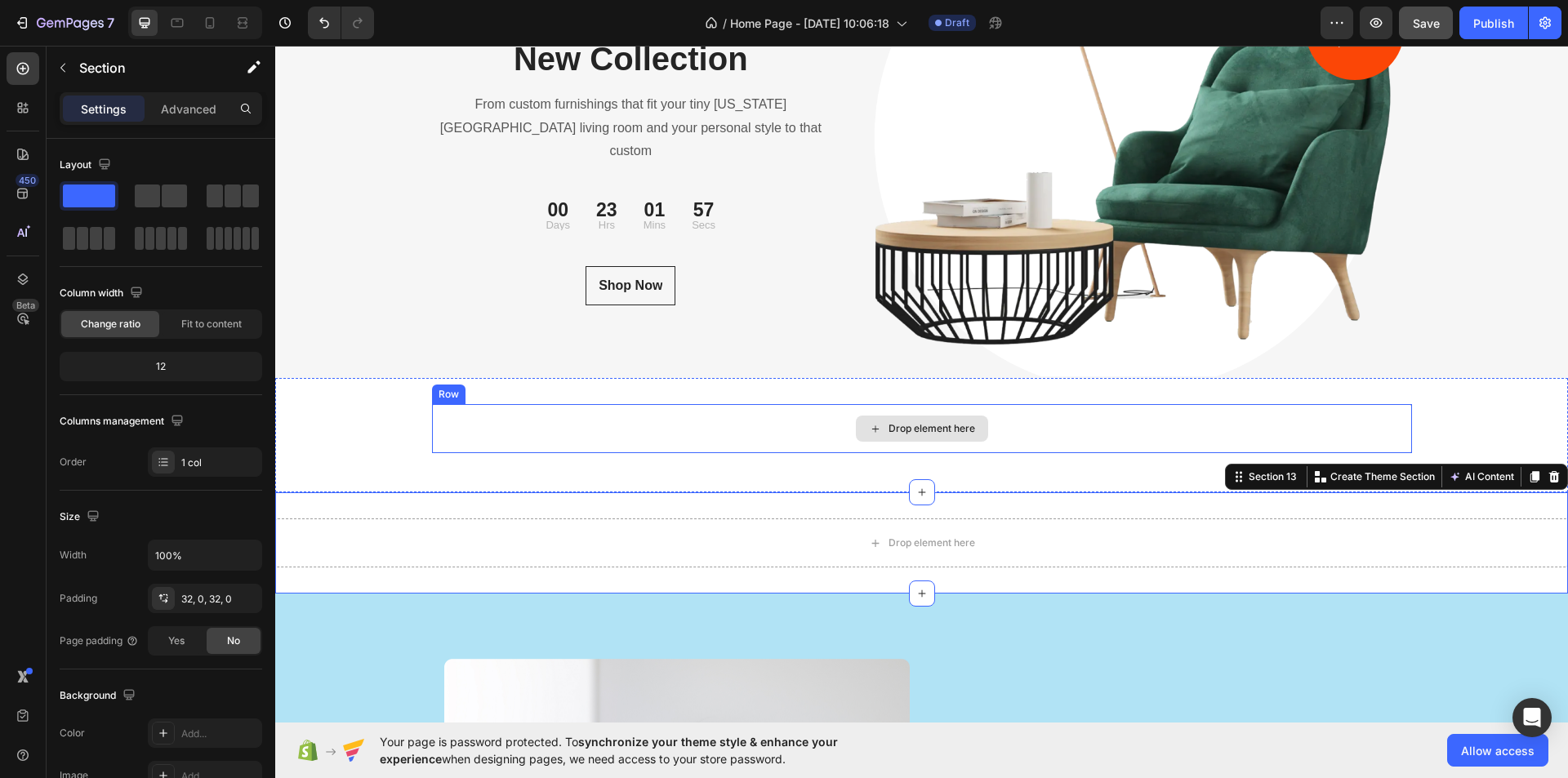
click at [683, 426] on div "Drop element here" at bounding box center [922, 429] width 980 height 49
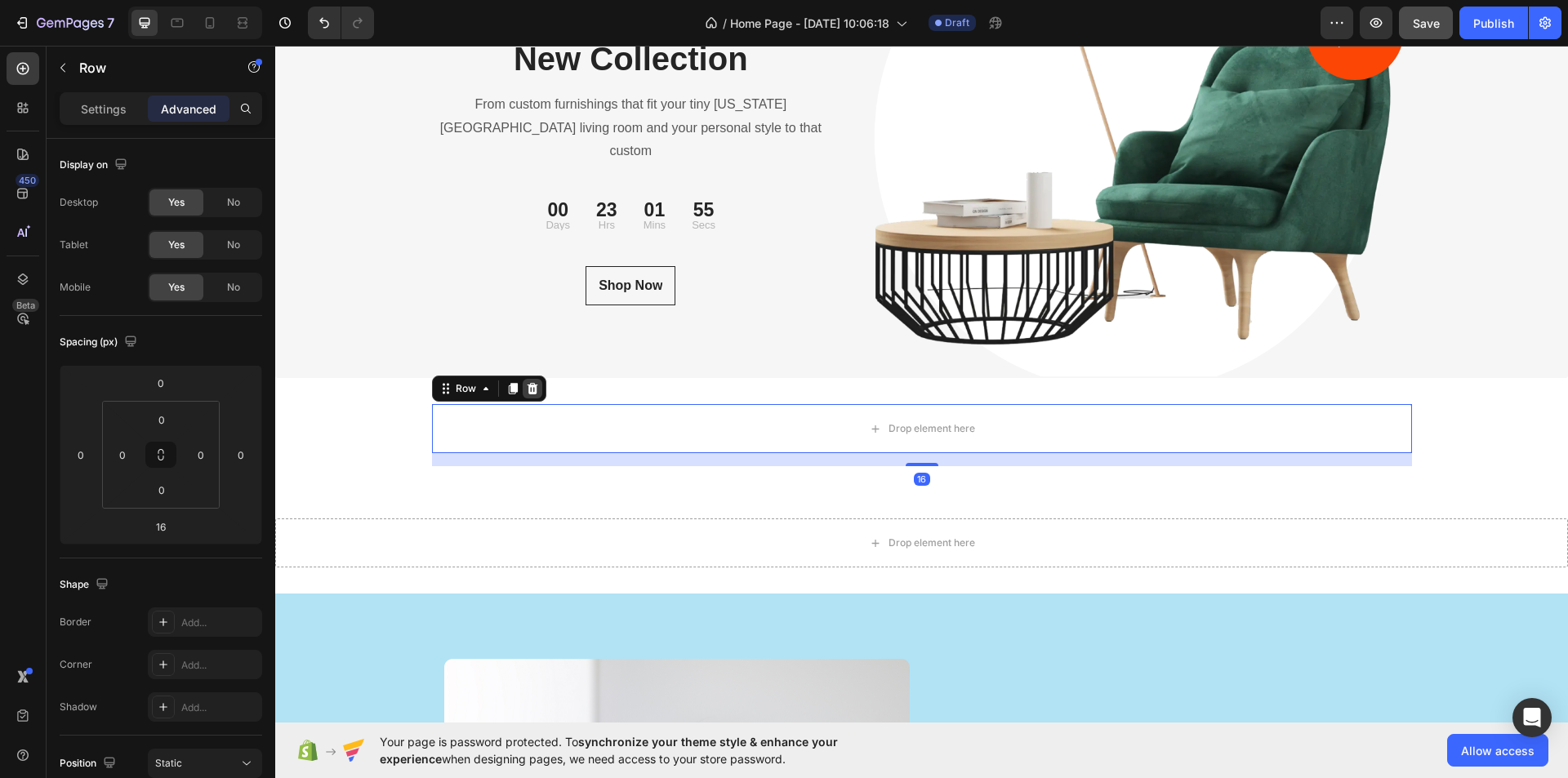
click at [526, 389] on icon at bounding box center [533, 389] width 13 height 13
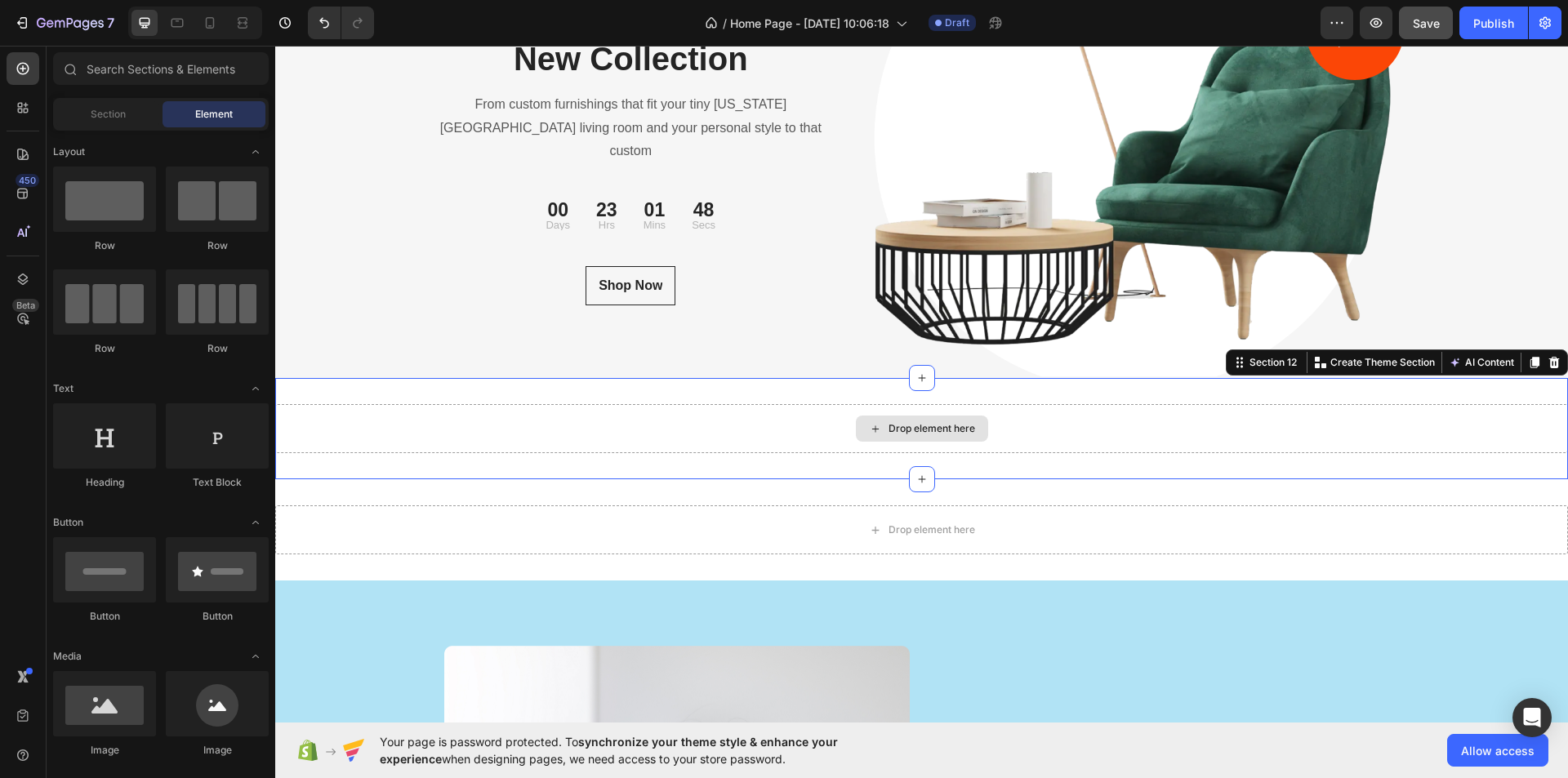
click at [674, 437] on div "Drop element here" at bounding box center [921, 429] width 1293 height 49
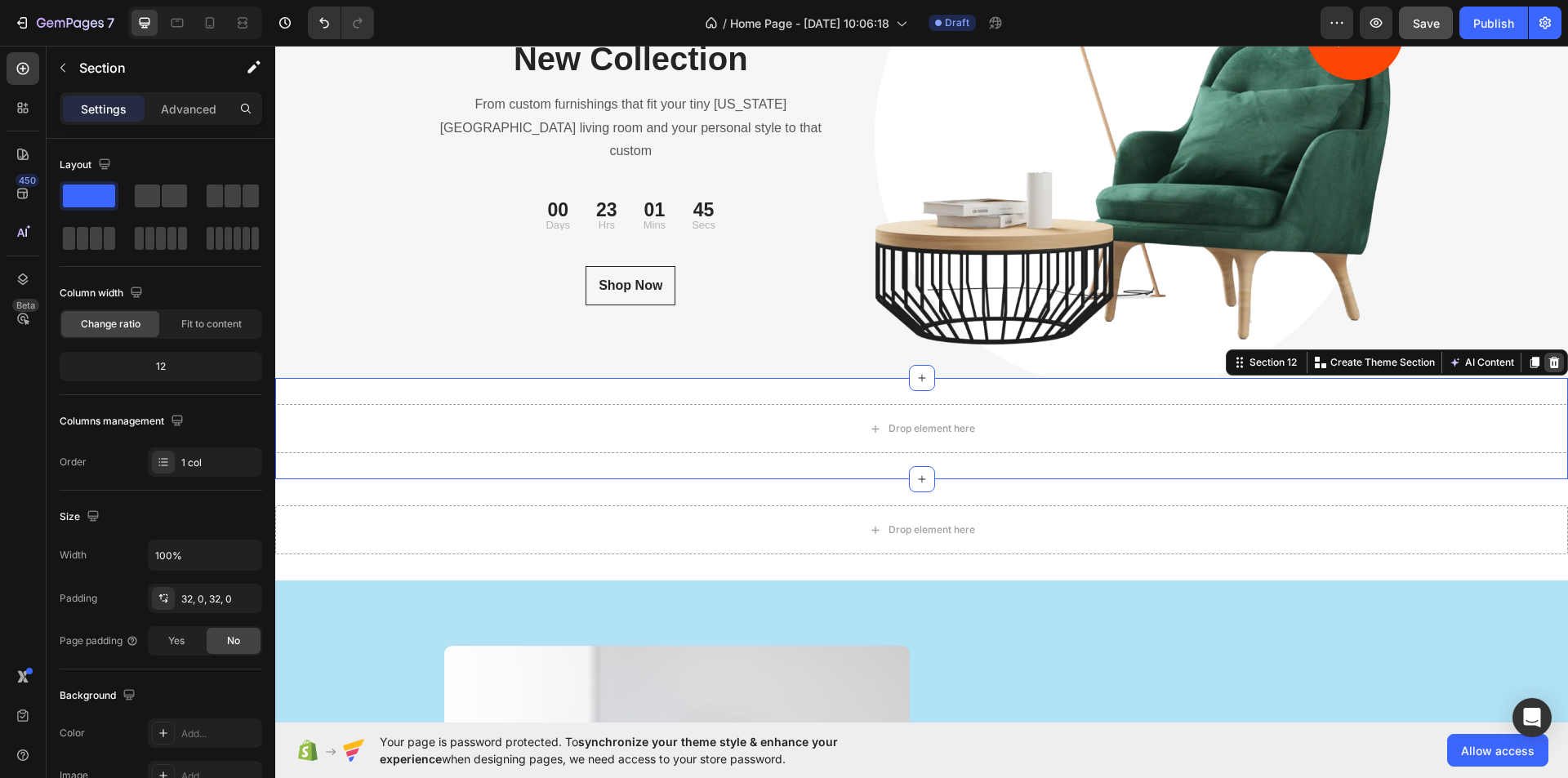
click at [1549, 361] on icon at bounding box center [1554, 362] width 10 height 11
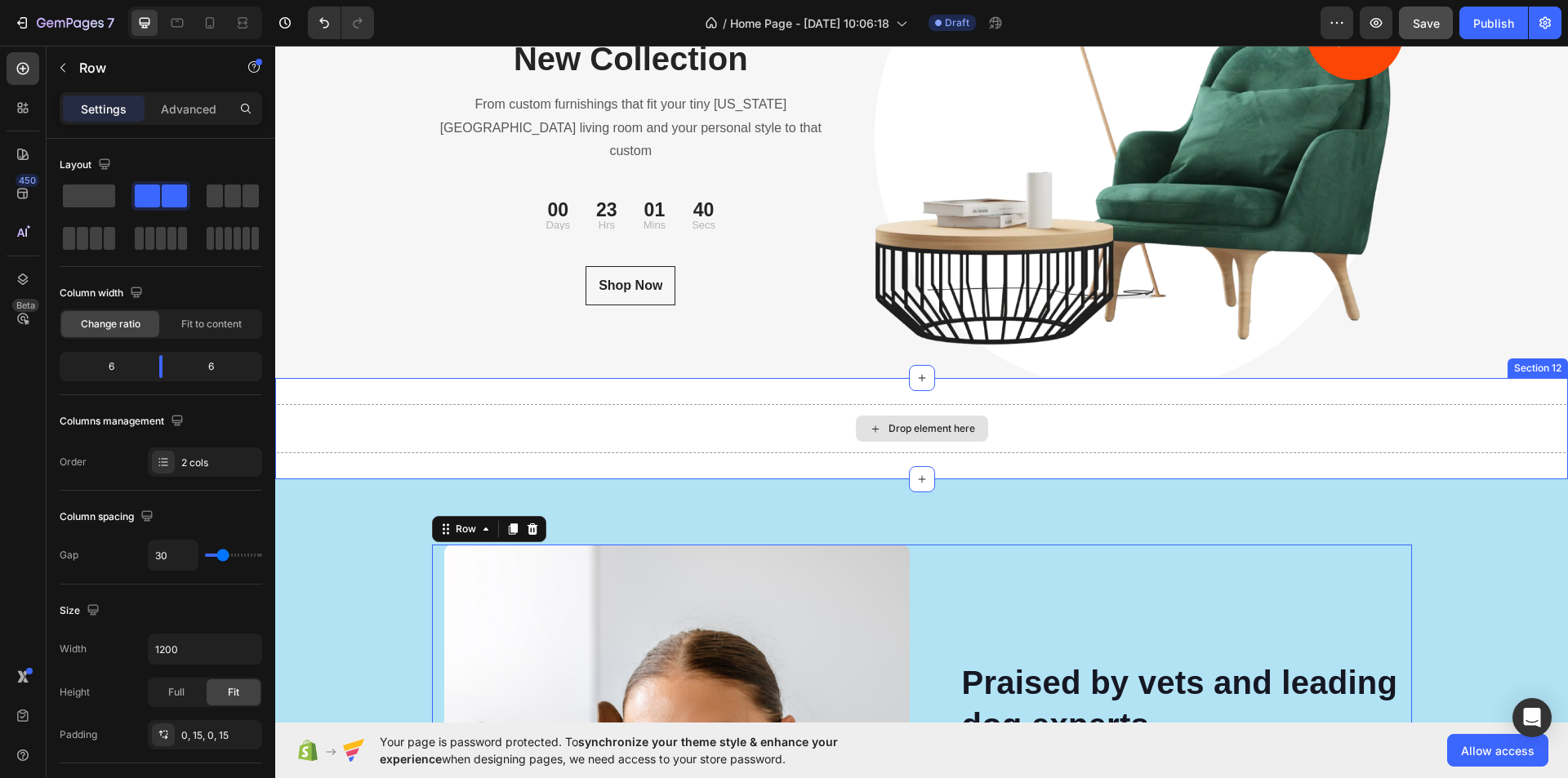
click at [711, 428] on div "Drop element here" at bounding box center [921, 429] width 1293 height 49
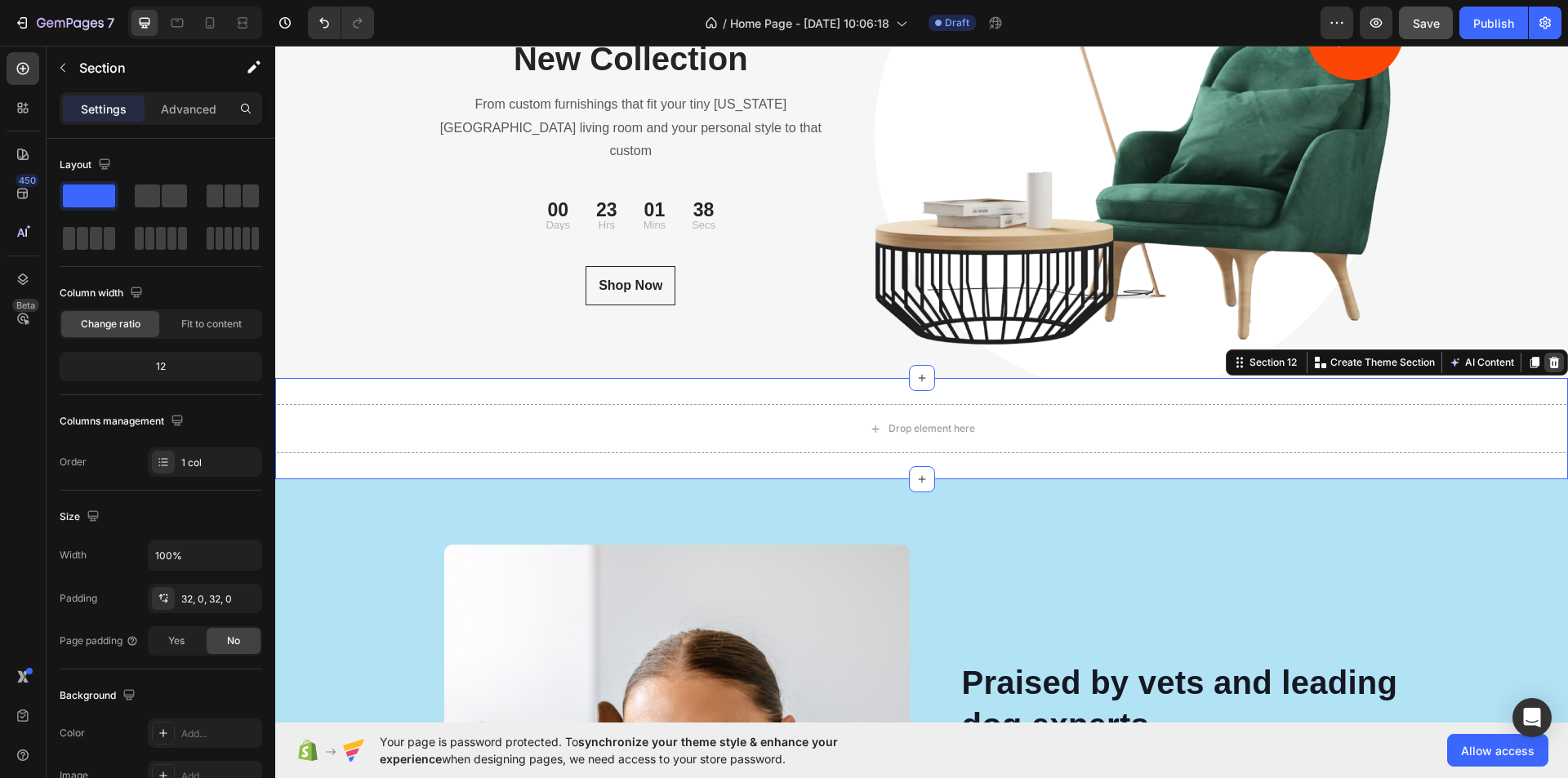
click at [1549, 362] on icon at bounding box center [1554, 362] width 10 height 11
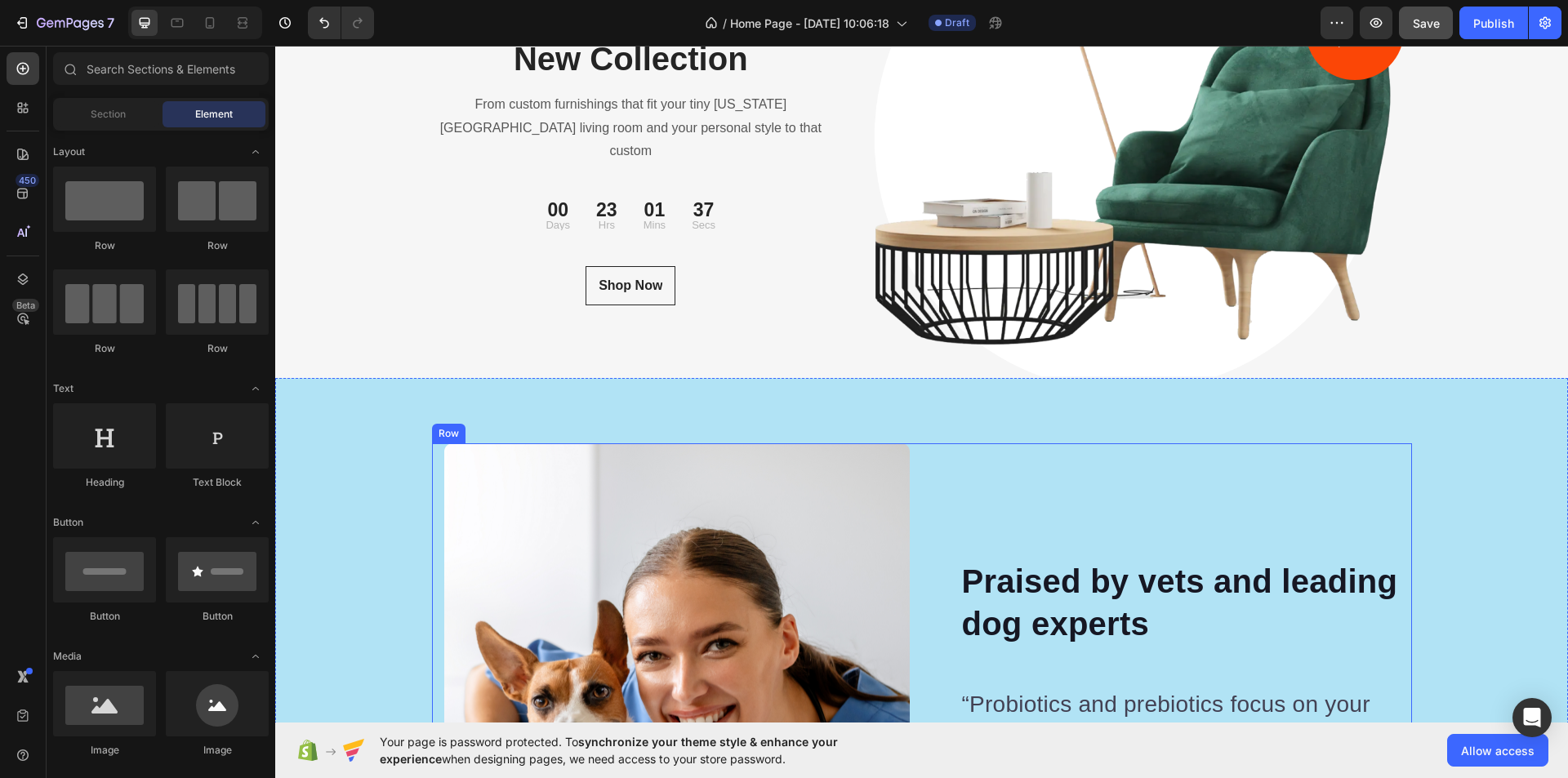
click at [1097, 495] on div "Praised by vets and leading dog experts Heading “Probiotics and prebiotics focu…" at bounding box center [1167, 750] width 466 height 613
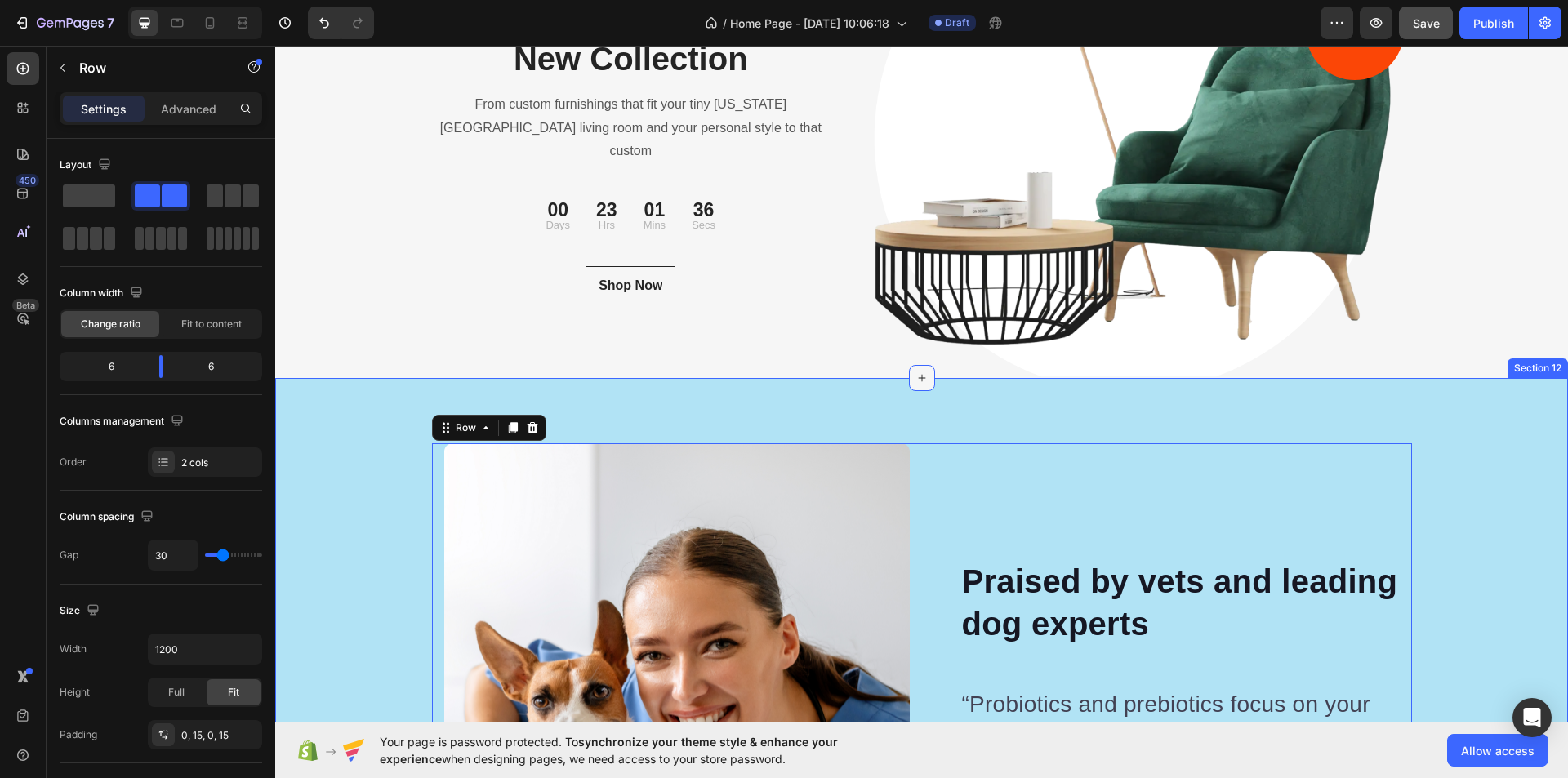
click at [918, 380] on icon at bounding box center [922, 378] width 13 height 13
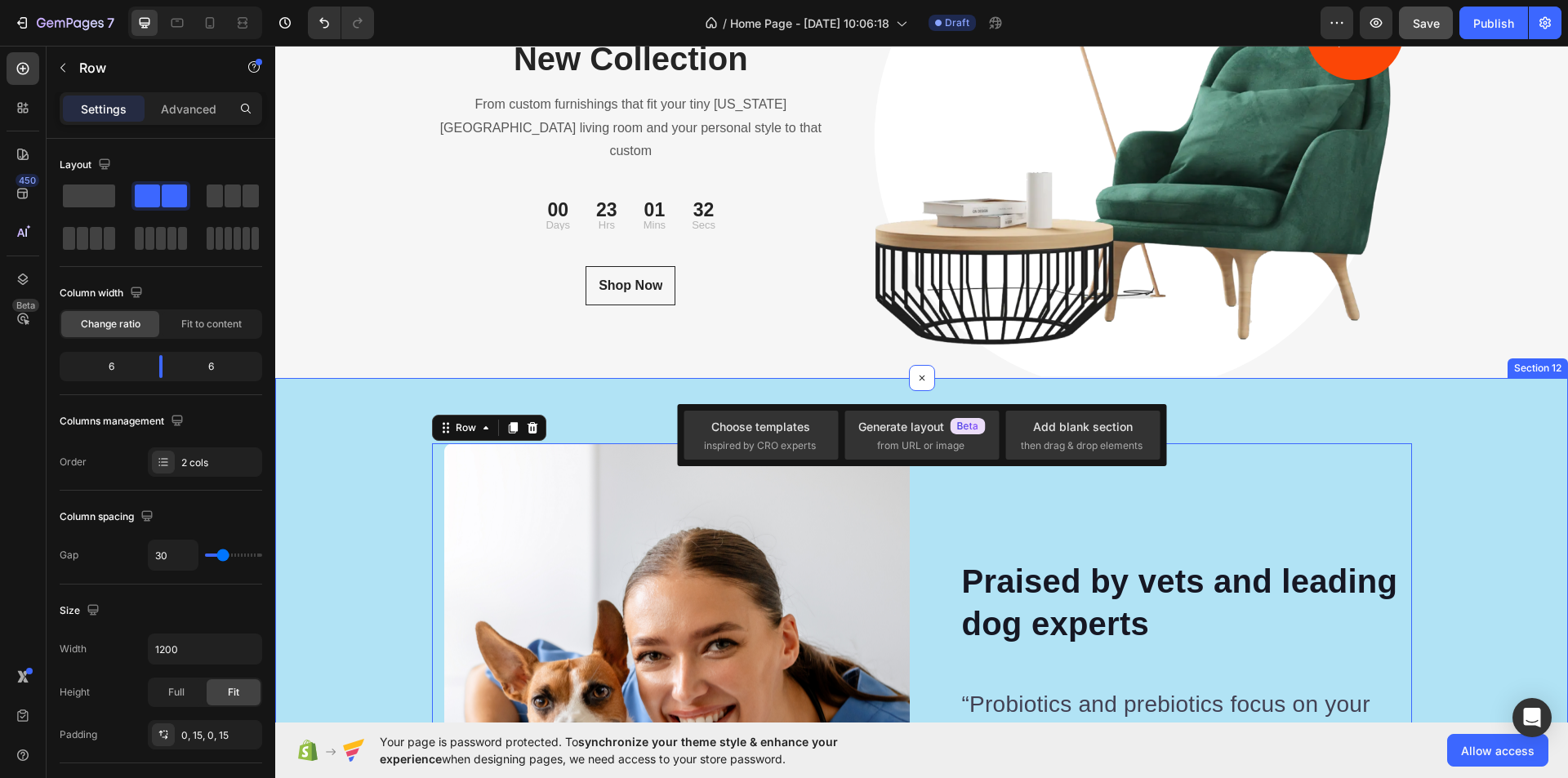
click at [1374, 420] on div "Image Image Praised by vets and leading dog experts Heading “Probiotics and pre…" at bounding box center [921, 750] width 1293 height 744
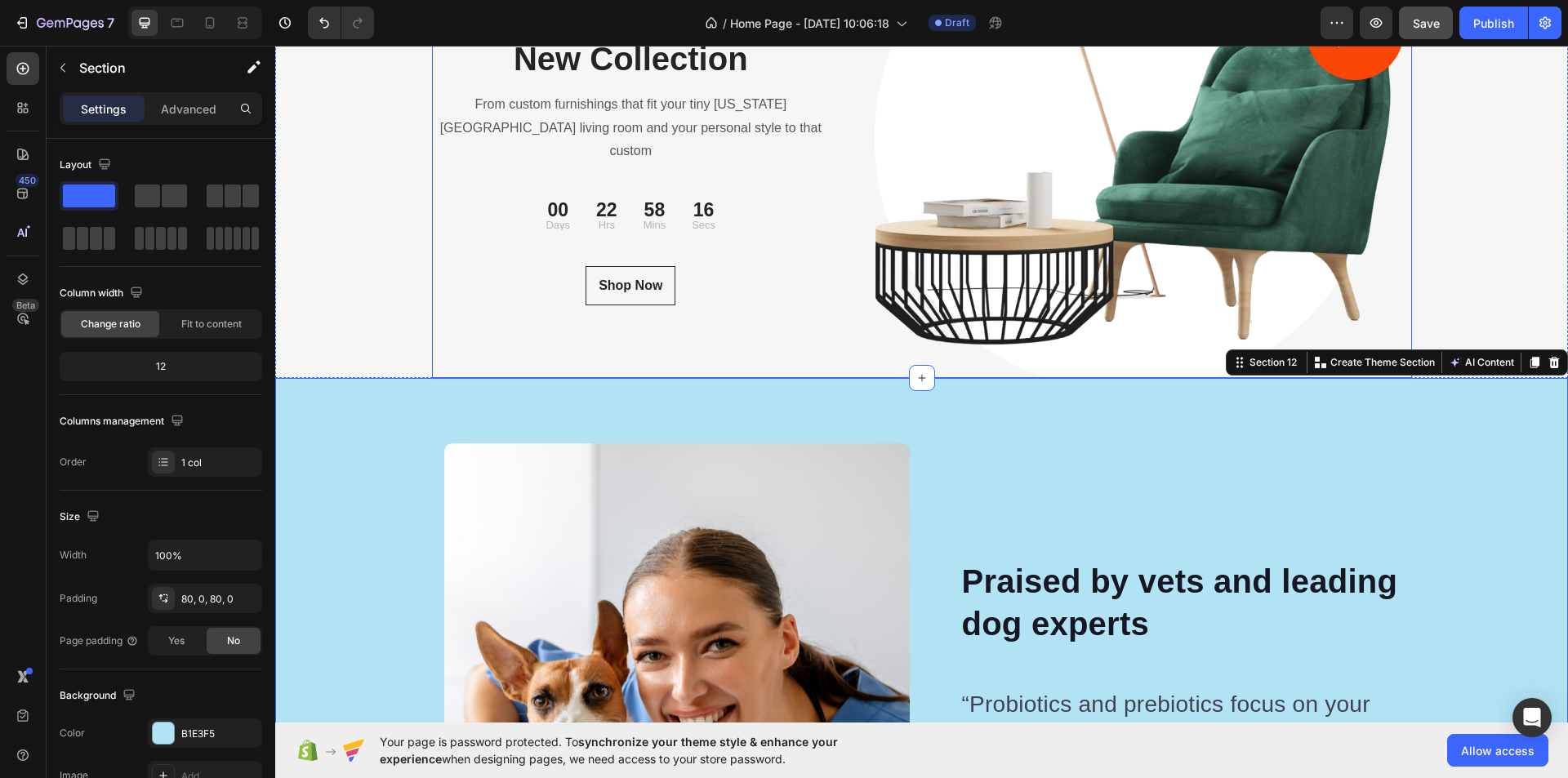
click at [831, 375] on div "NEW COLLECTION Text block Discover Our New Collection Heading From custom furni…" at bounding box center [922, 139] width 980 height 478
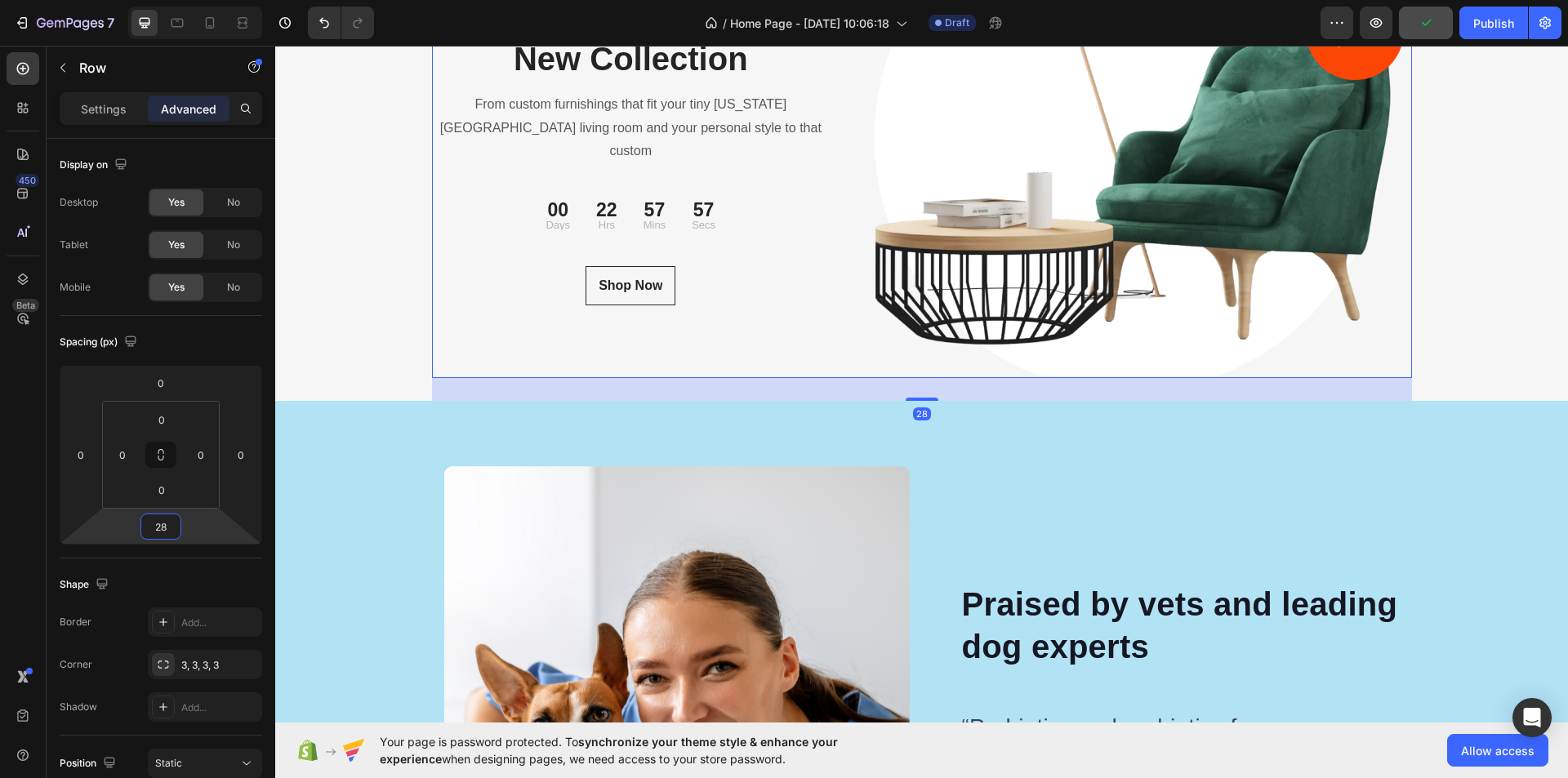
type input "30"
drag, startPoint x: 170, startPoint y: 512, endPoint x: 175, endPoint y: 499, distance: 13.9
click at [175, 0] on html "7 Version history / Home Page - Aug 23, 10:06:18 Draft Preview Publish 450 Beta…" at bounding box center [784, 0] width 1568 height 0
click at [705, 391] on div "30" at bounding box center [922, 390] width 980 height 24
click at [378, 260] on div "NEW COLLECTION Text block Discover Our New Collection Heading From custom furni…" at bounding box center [921, 151] width 1293 height 502
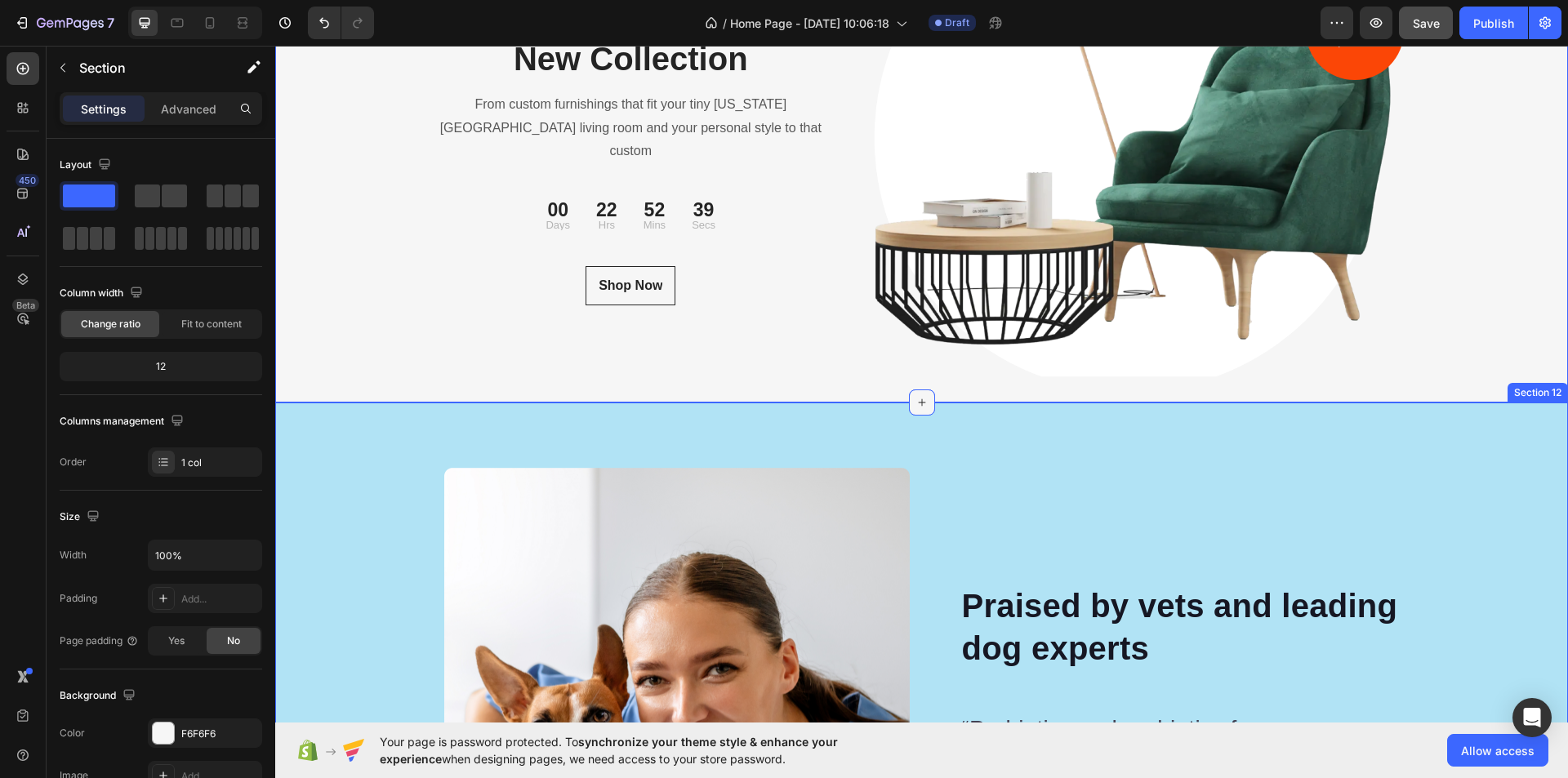
click at [916, 402] on icon at bounding box center [922, 403] width 13 height 13
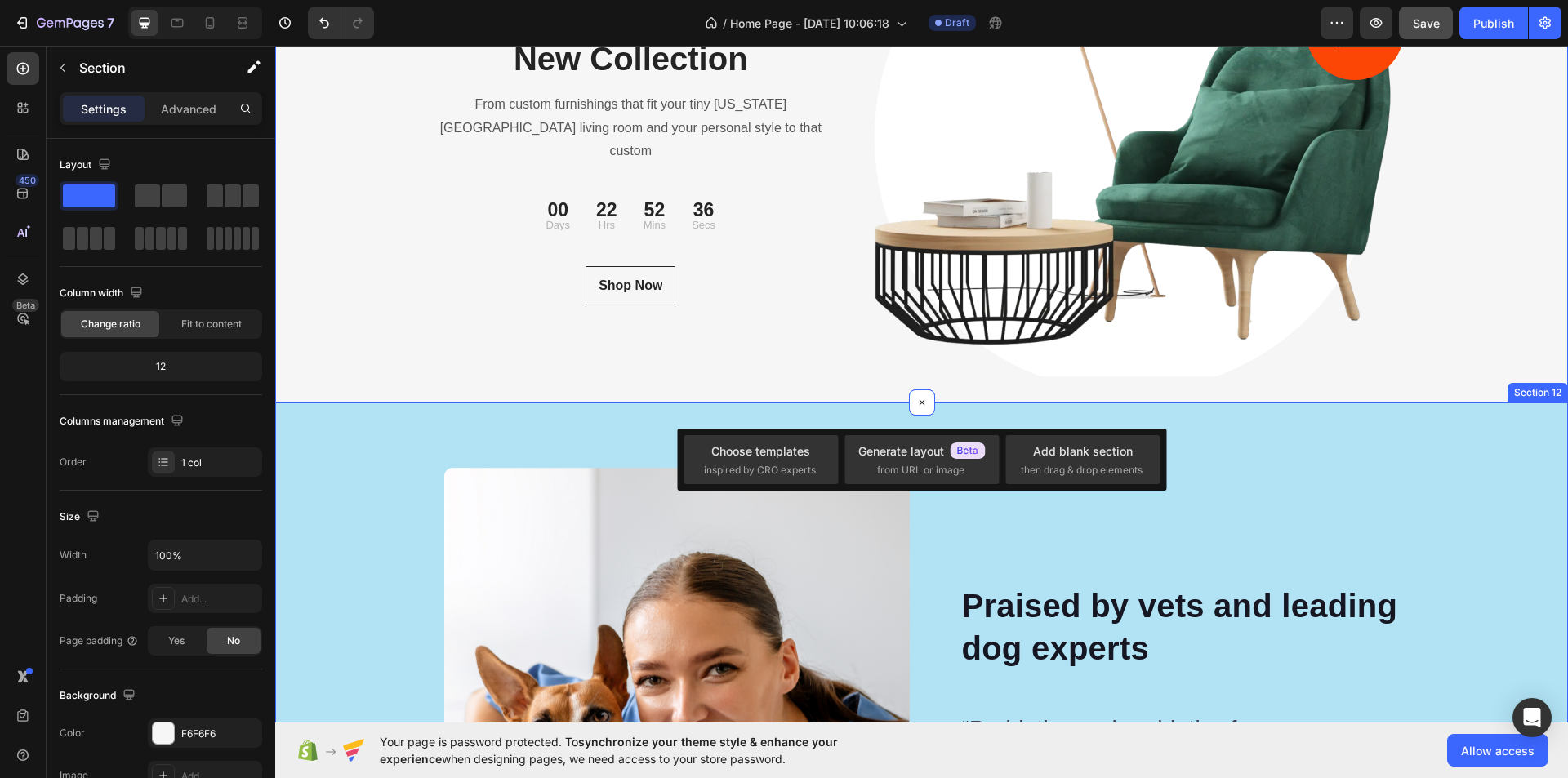
click at [498, 443] on div "Image Image Praised by vets and leading dog experts Heading “Probiotics and pre…" at bounding box center [921, 774] width 1293 height 744
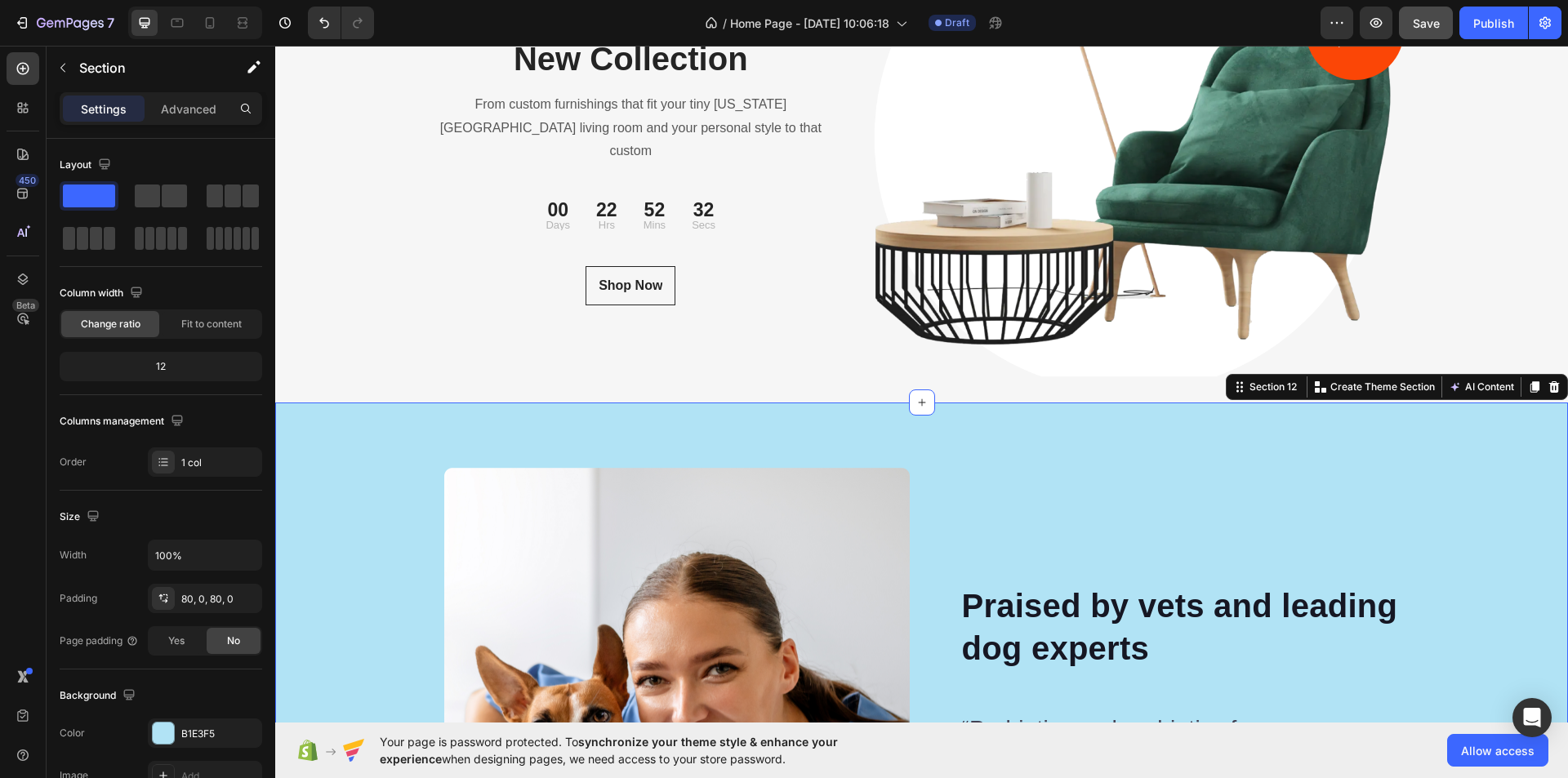
drag, startPoint x: 366, startPoint y: 235, endPoint x: 577, endPoint y: 438, distance: 292.8
click at [70, 60] on button "button" at bounding box center [62, 68] width 26 height 26
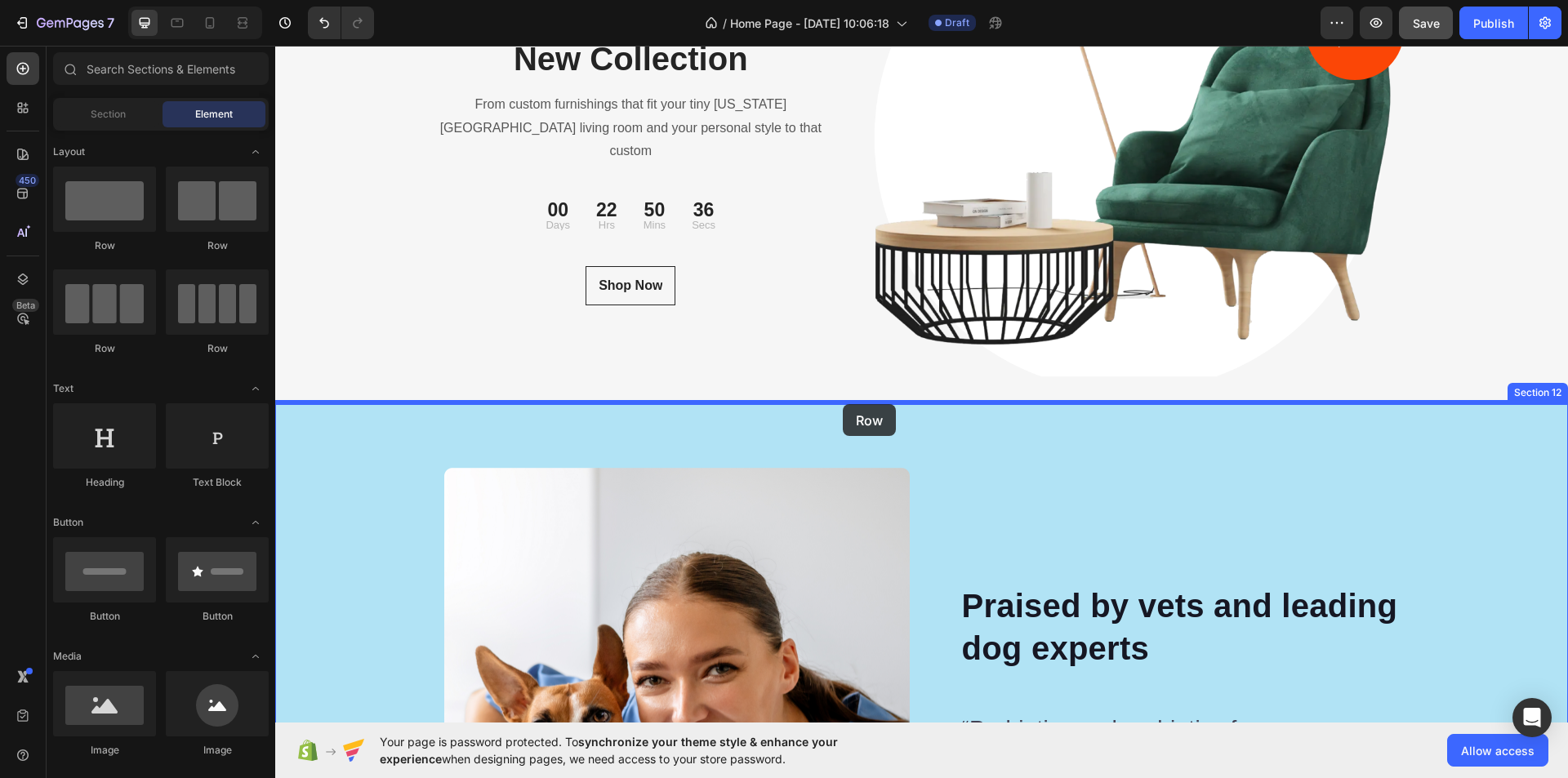
drag, startPoint x: 411, startPoint y: 278, endPoint x: 843, endPoint y: 404, distance: 450.0
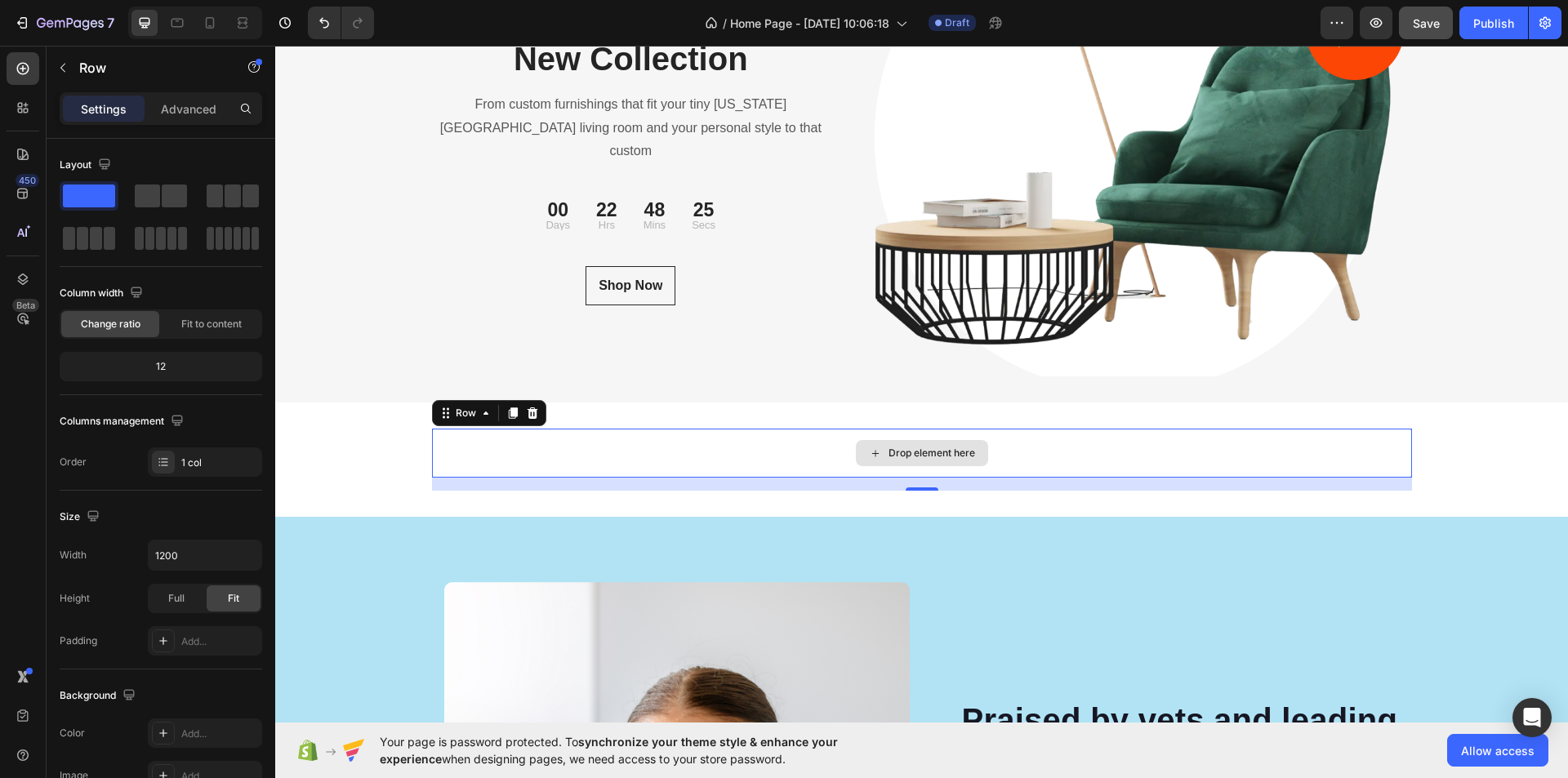
click at [714, 446] on div "Drop element here" at bounding box center [922, 453] width 980 height 49
click at [659, 458] on div "Drop element here" at bounding box center [922, 453] width 980 height 49
click at [1058, 443] on div "Drop element here" at bounding box center [922, 453] width 980 height 49
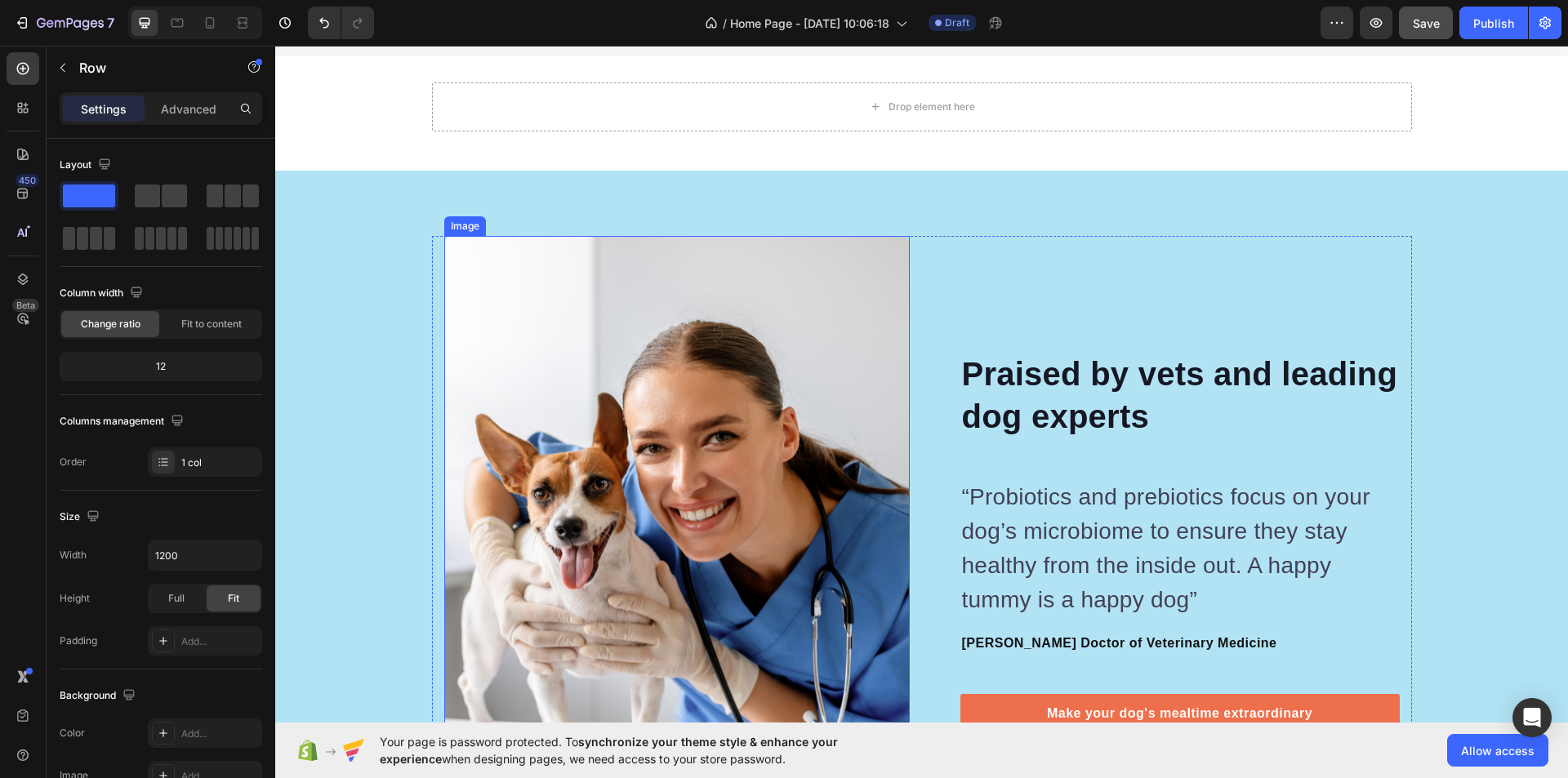
scroll to position [5516, 0]
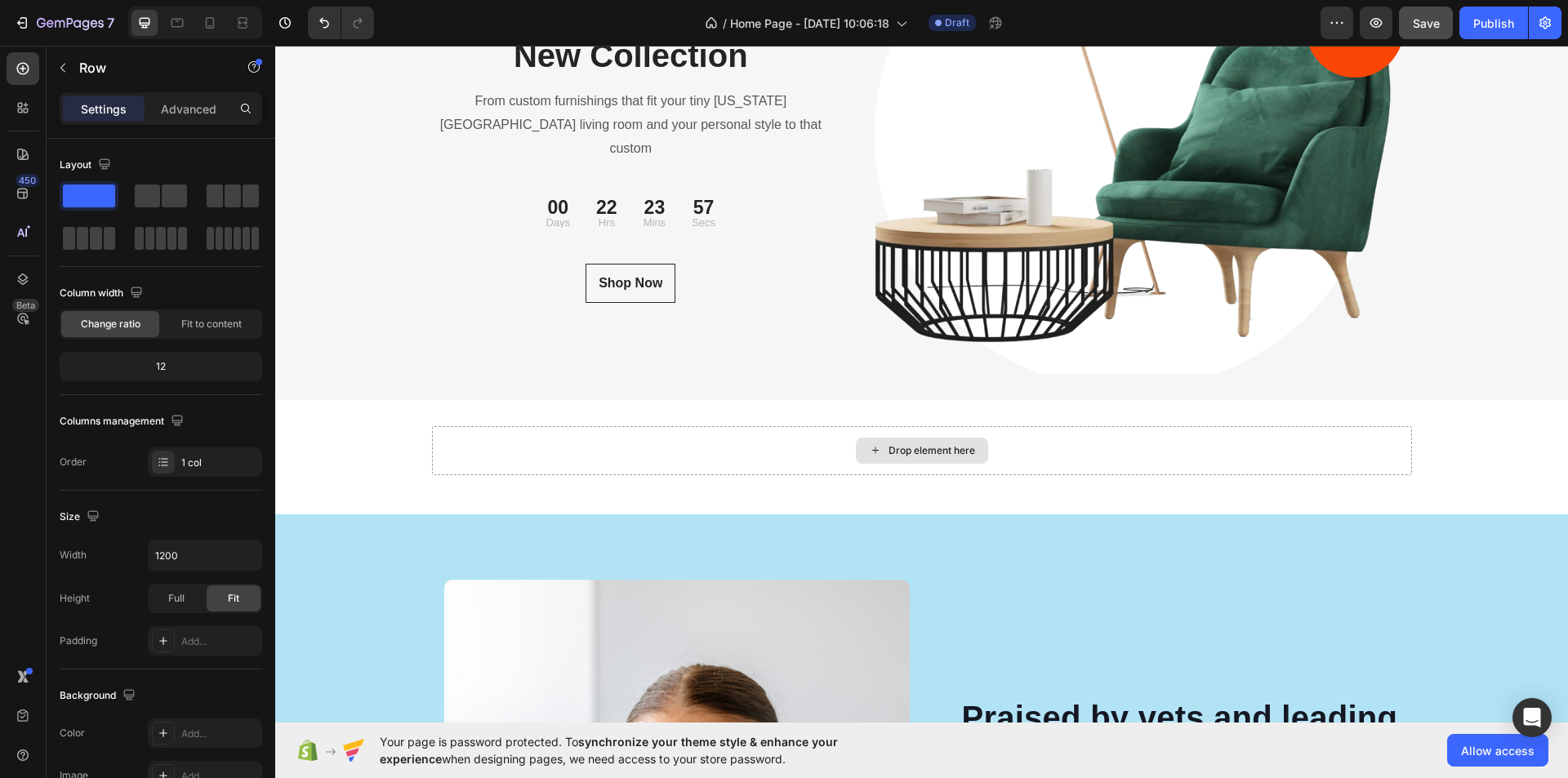
click at [768, 447] on div "Drop element here" at bounding box center [922, 451] width 980 height 49
click at [69, 62] on icon "button" at bounding box center [62, 68] width 13 height 13
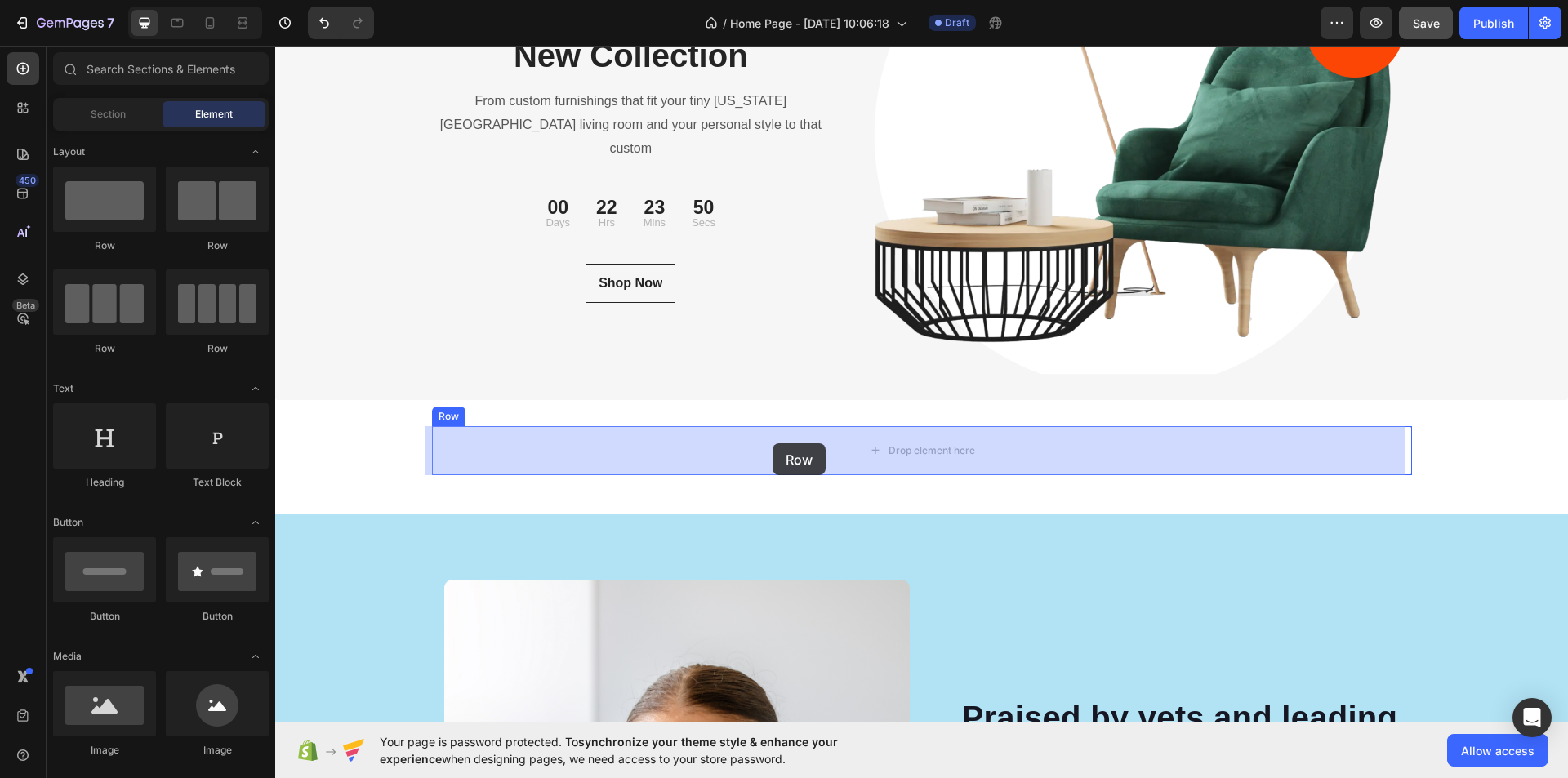
drag, startPoint x: 791, startPoint y: 471, endPoint x: 772, endPoint y: 444, distance: 33.0
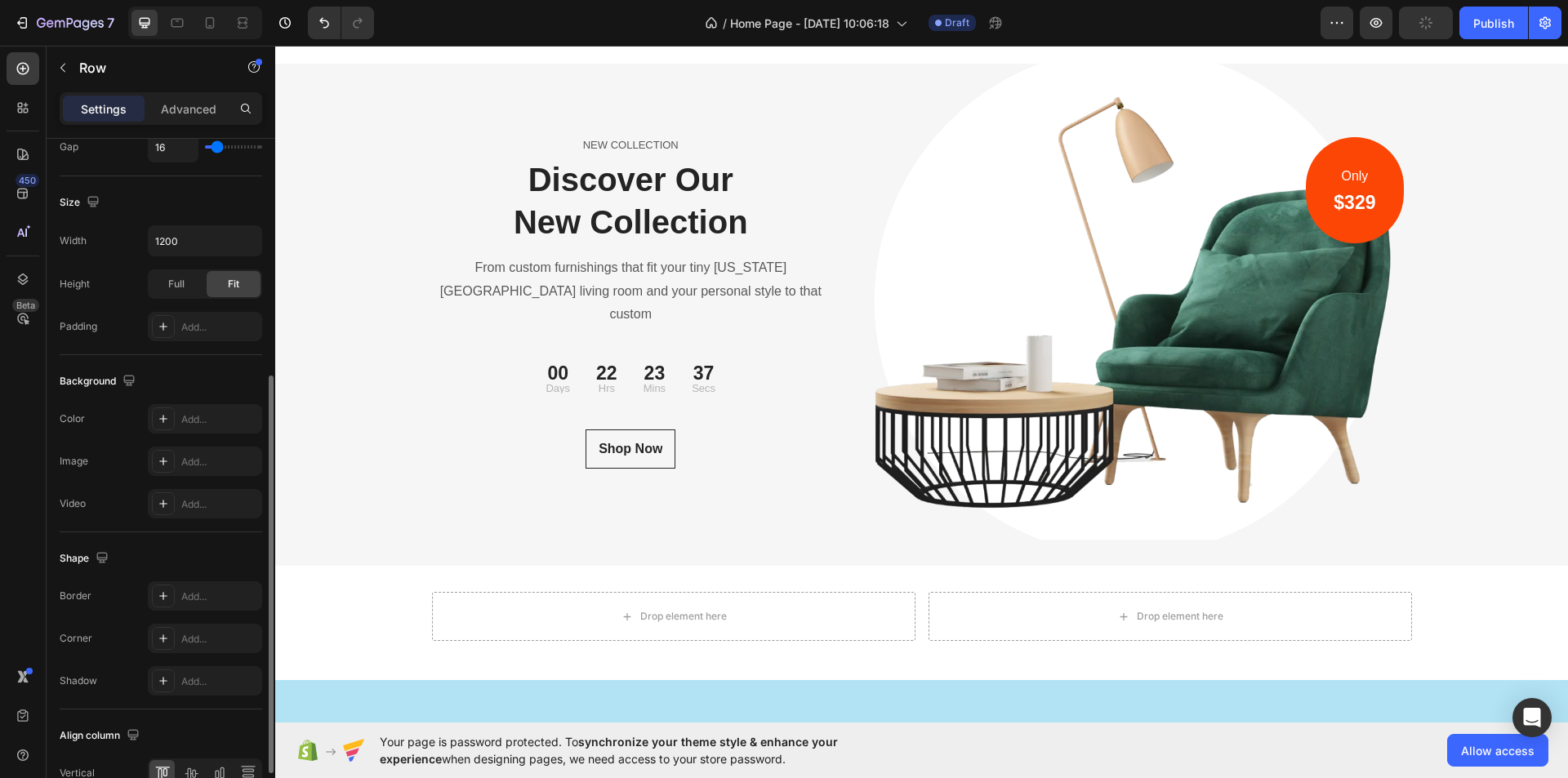
scroll to position [0, 0]
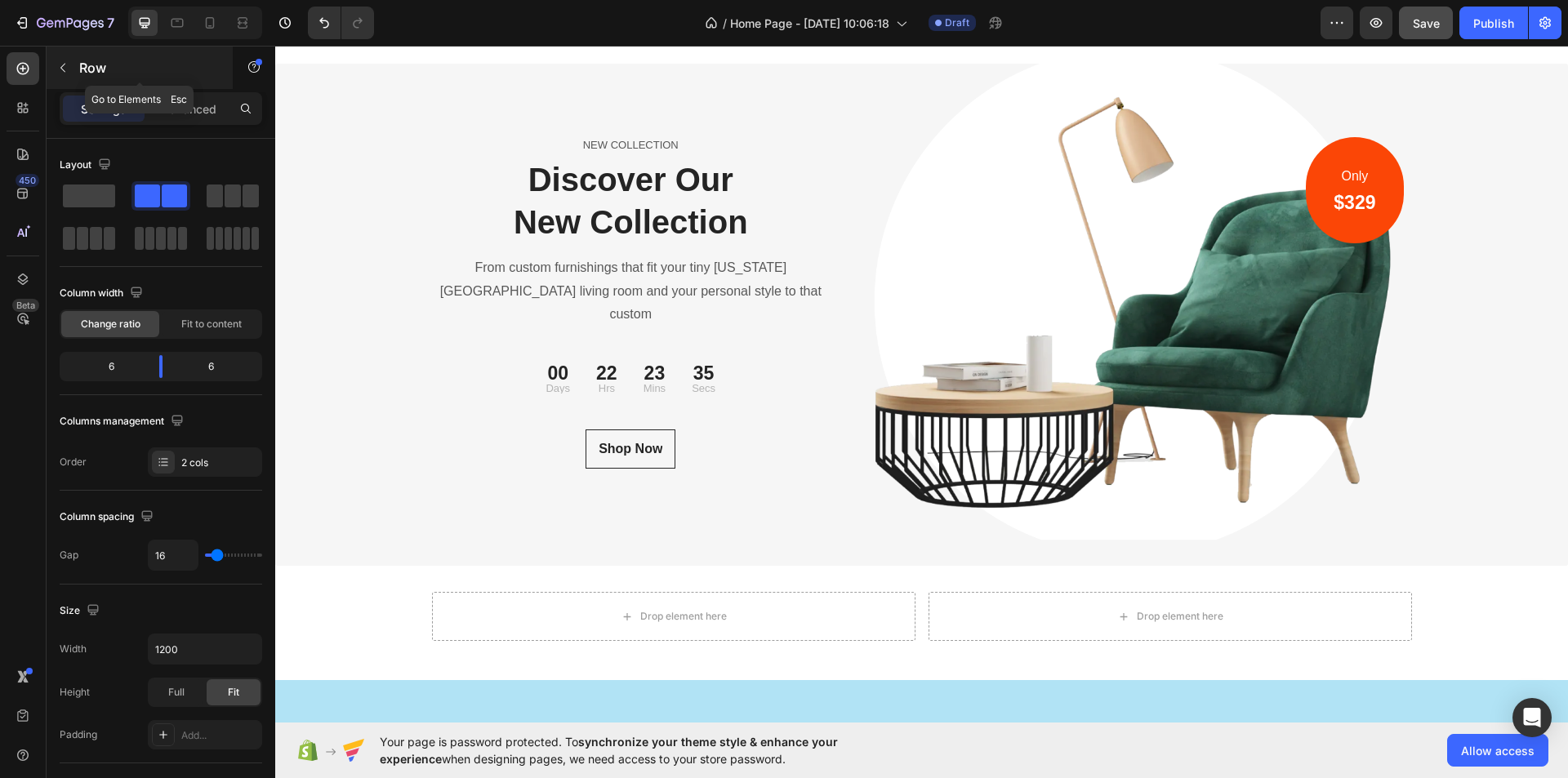
click at [65, 66] on icon "button" at bounding box center [62, 68] width 13 height 13
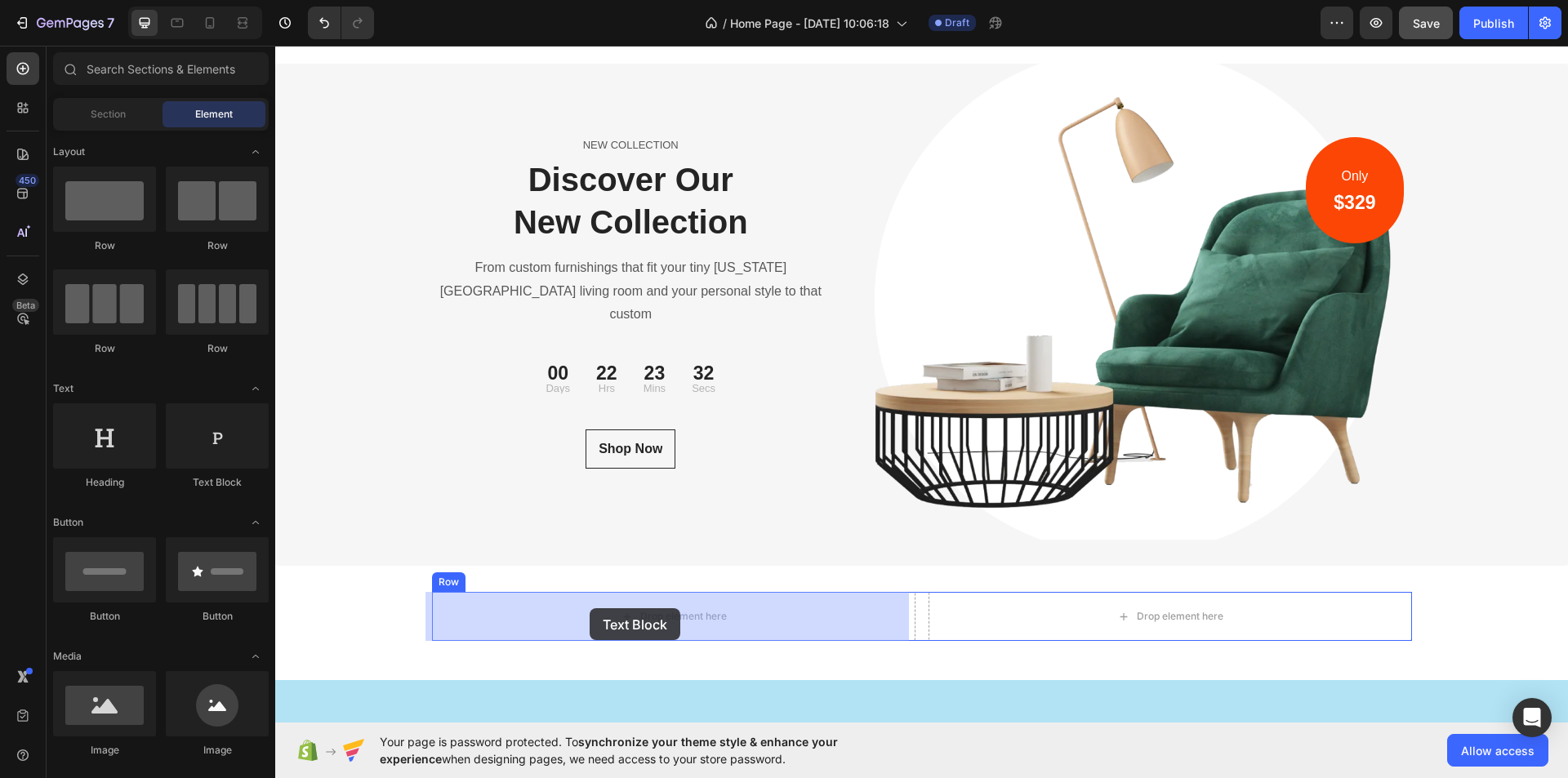
drag, startPoint x: 507, startPoint y: 499, endPoint x: 590, endPoint y: 608, distance: 137.0
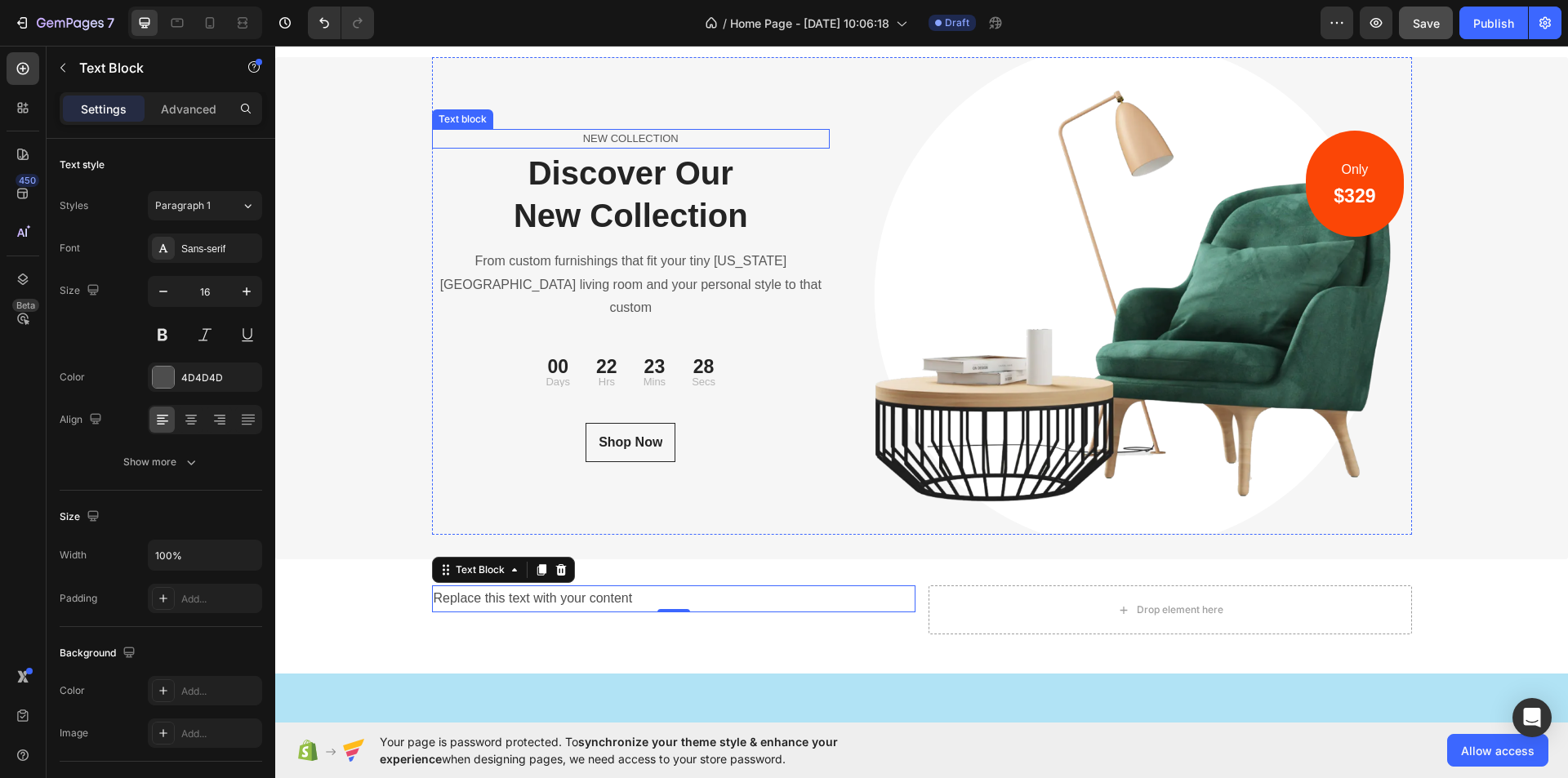
scroll to position [5516, 0]
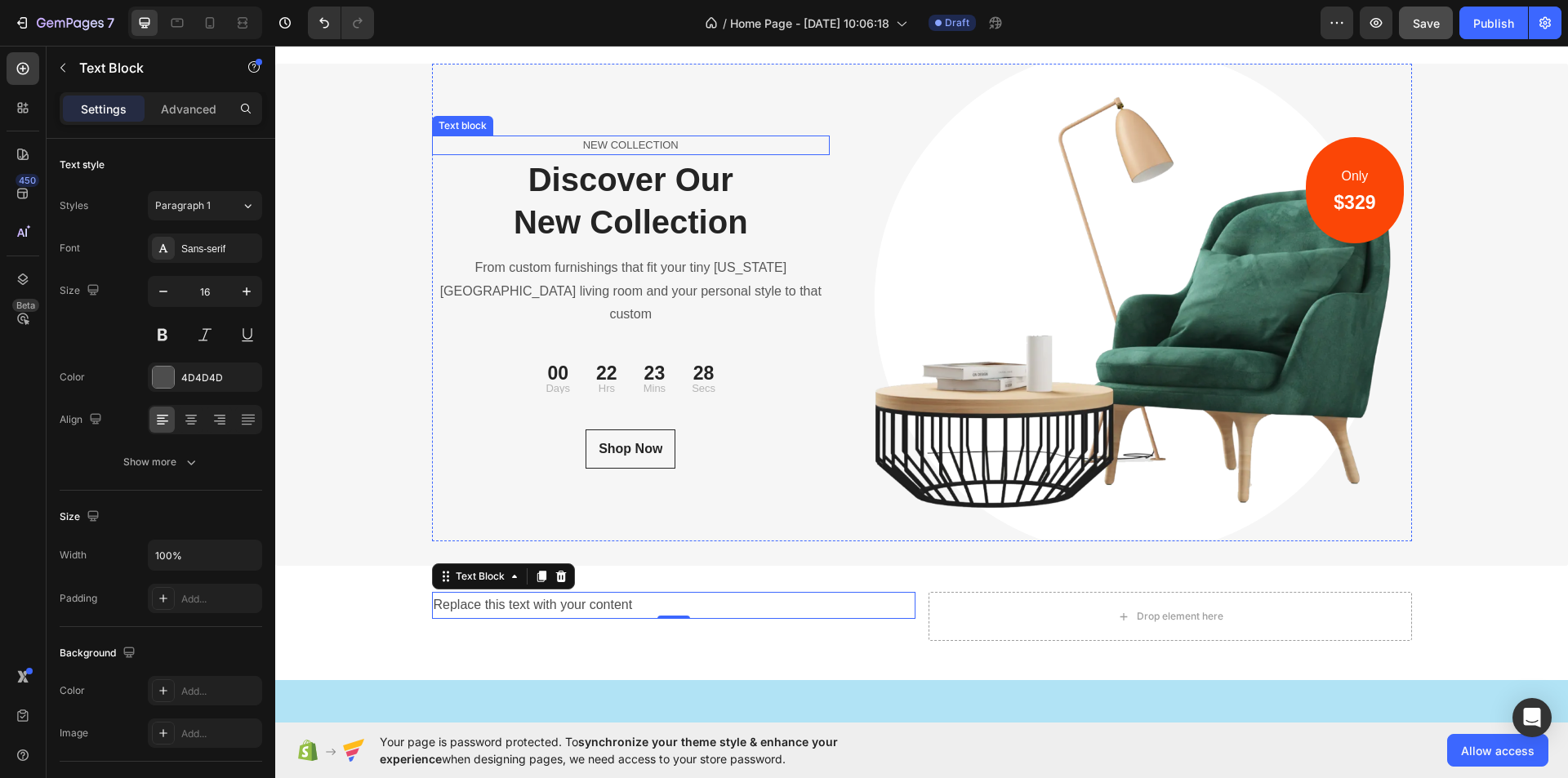
click at [627, 154] on p "NEW COLLECTION" at bounding box center [632, 145] width 395 height 17
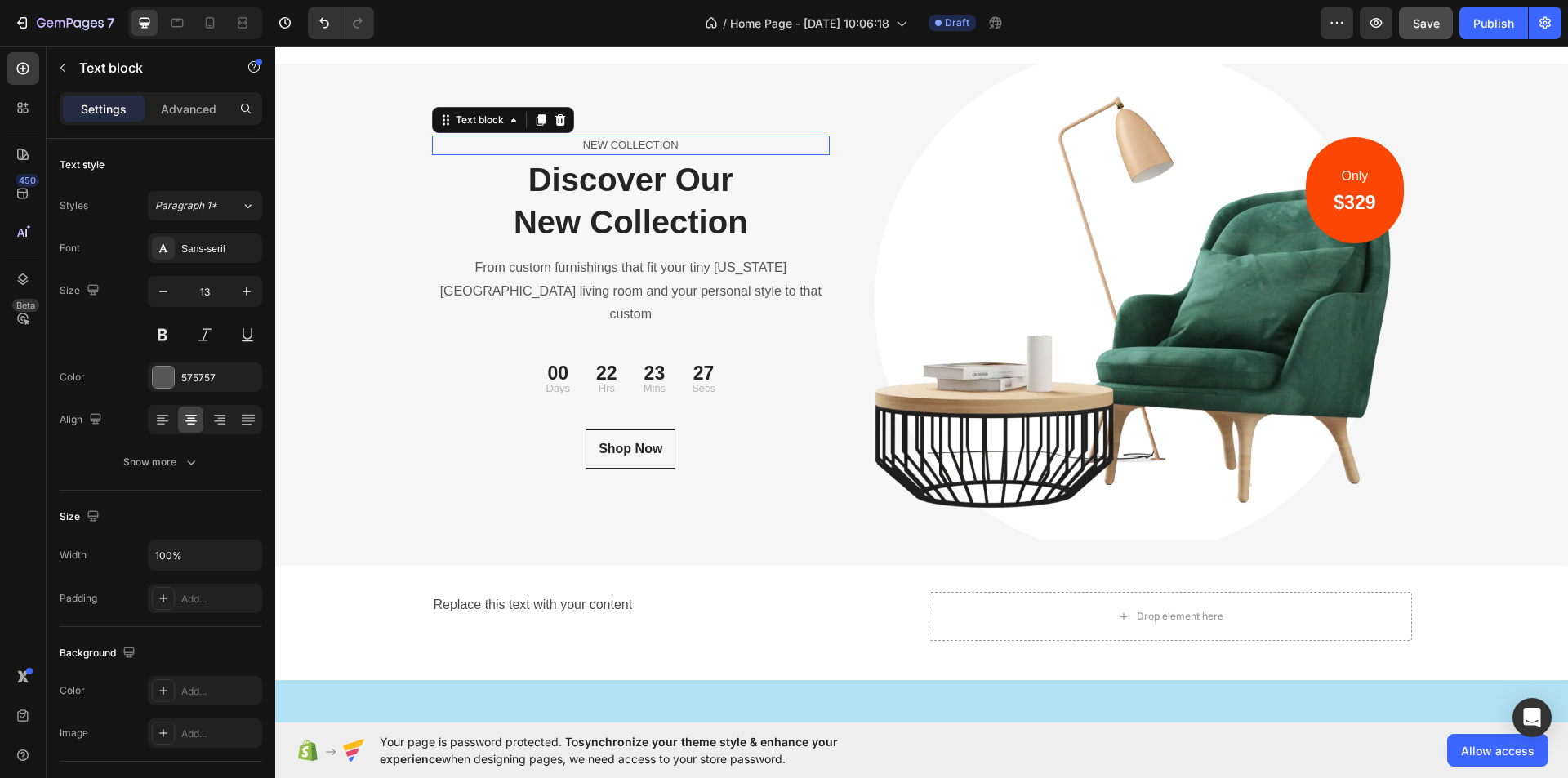
click at [627, 154] on p "NEW COLLECTION" at bounding box center [632, 145] width 395 height 17
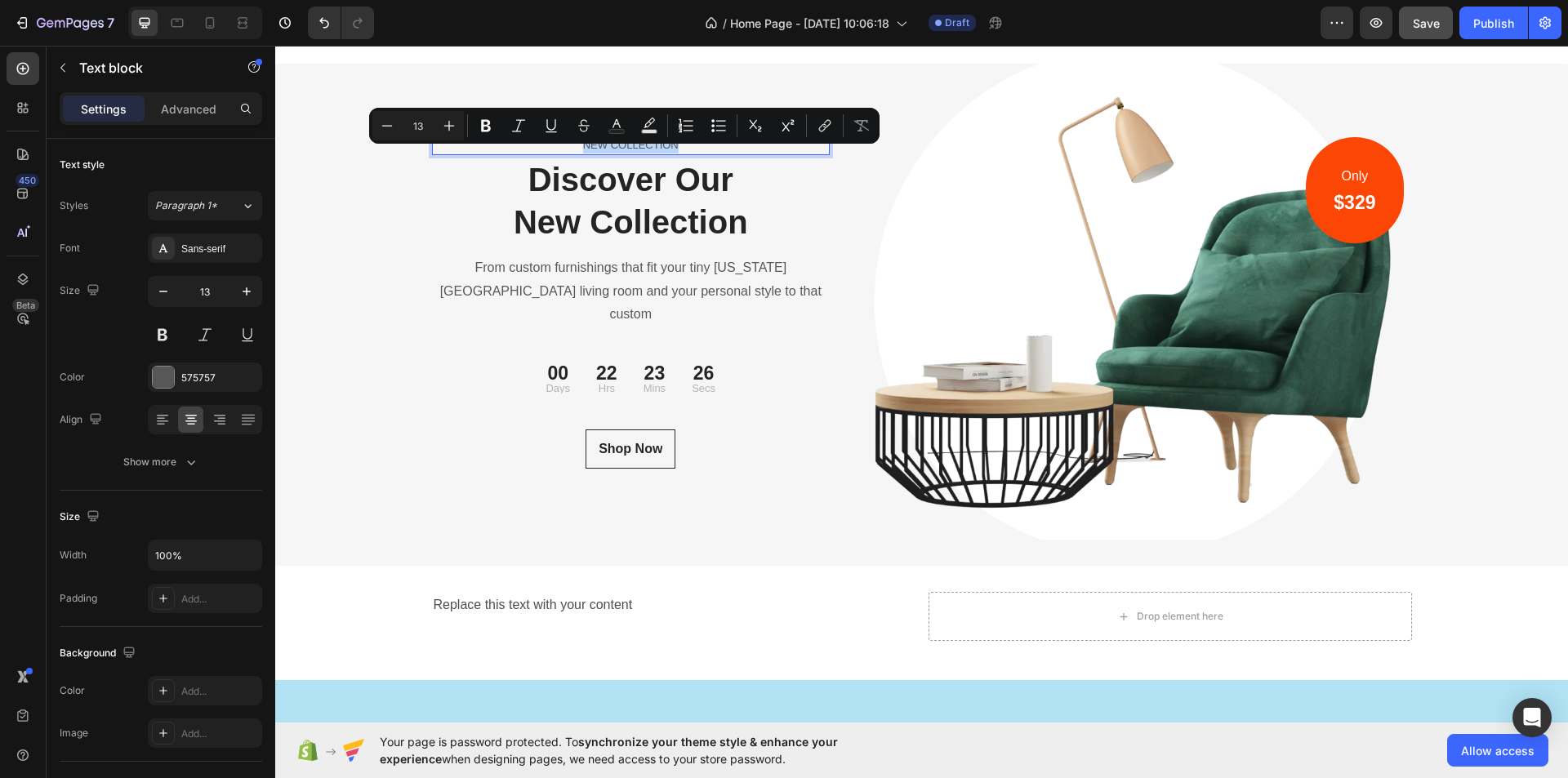
copy p "NEW COLLECTION"
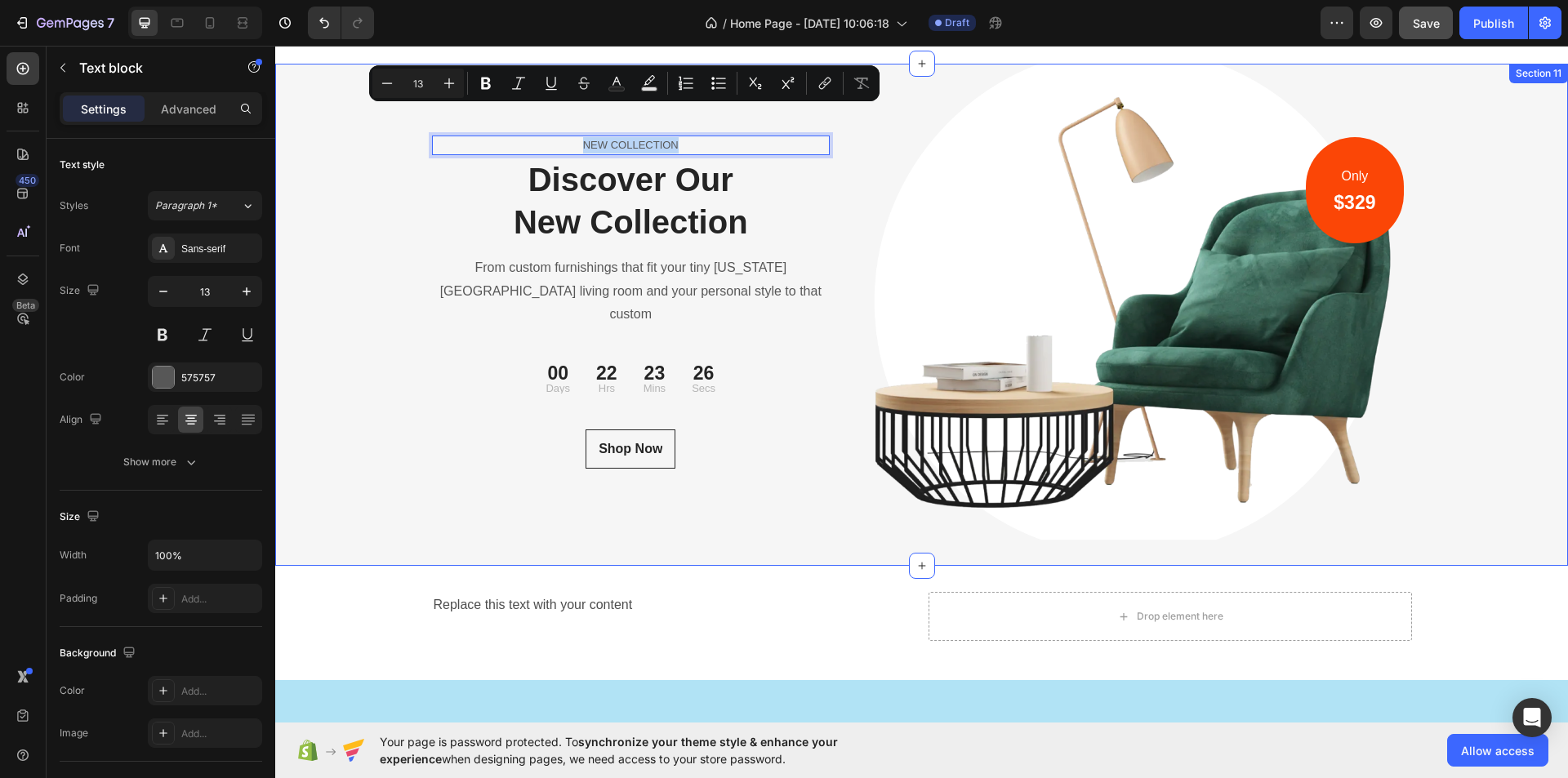
scroll to position [5843, 0]
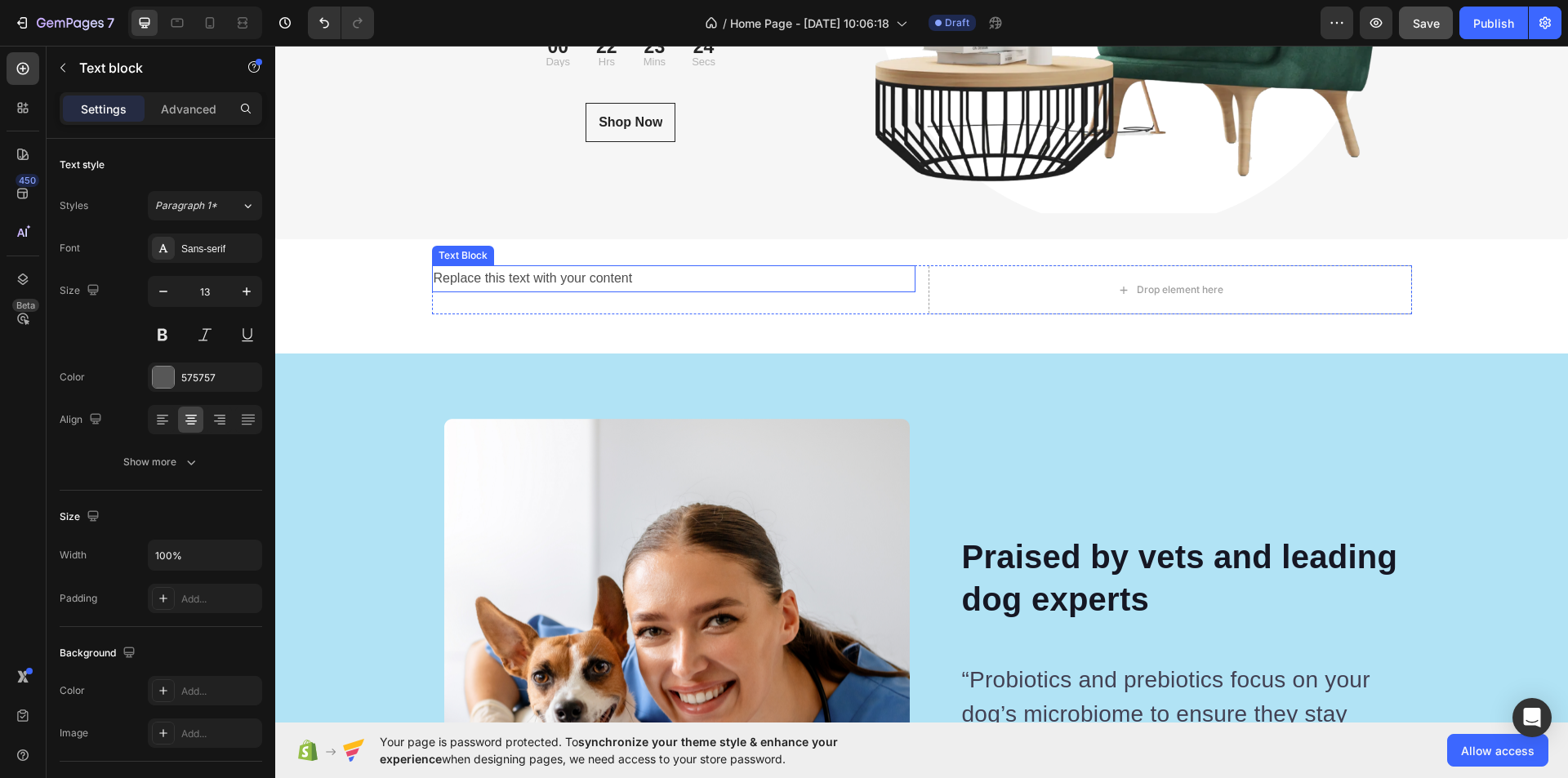
click at [556, 276] on div "Replace this text with your content" at bounding box center [674, 279] width 484 height 27
click at [556, 276] on p "Replace this text with your content" at bounding box center [674, 279] width 480 height 23
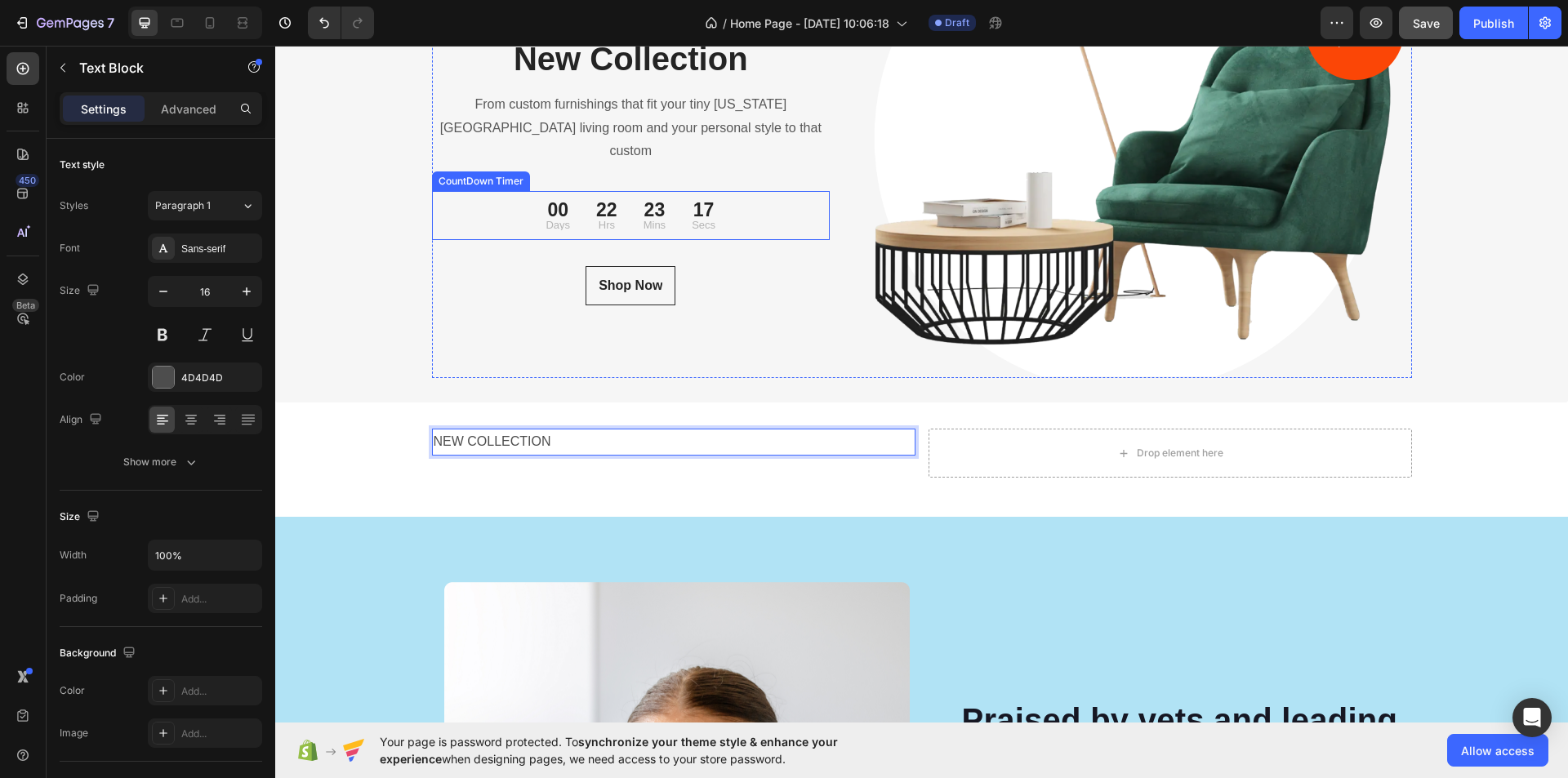
scroll to position [5598, 0]
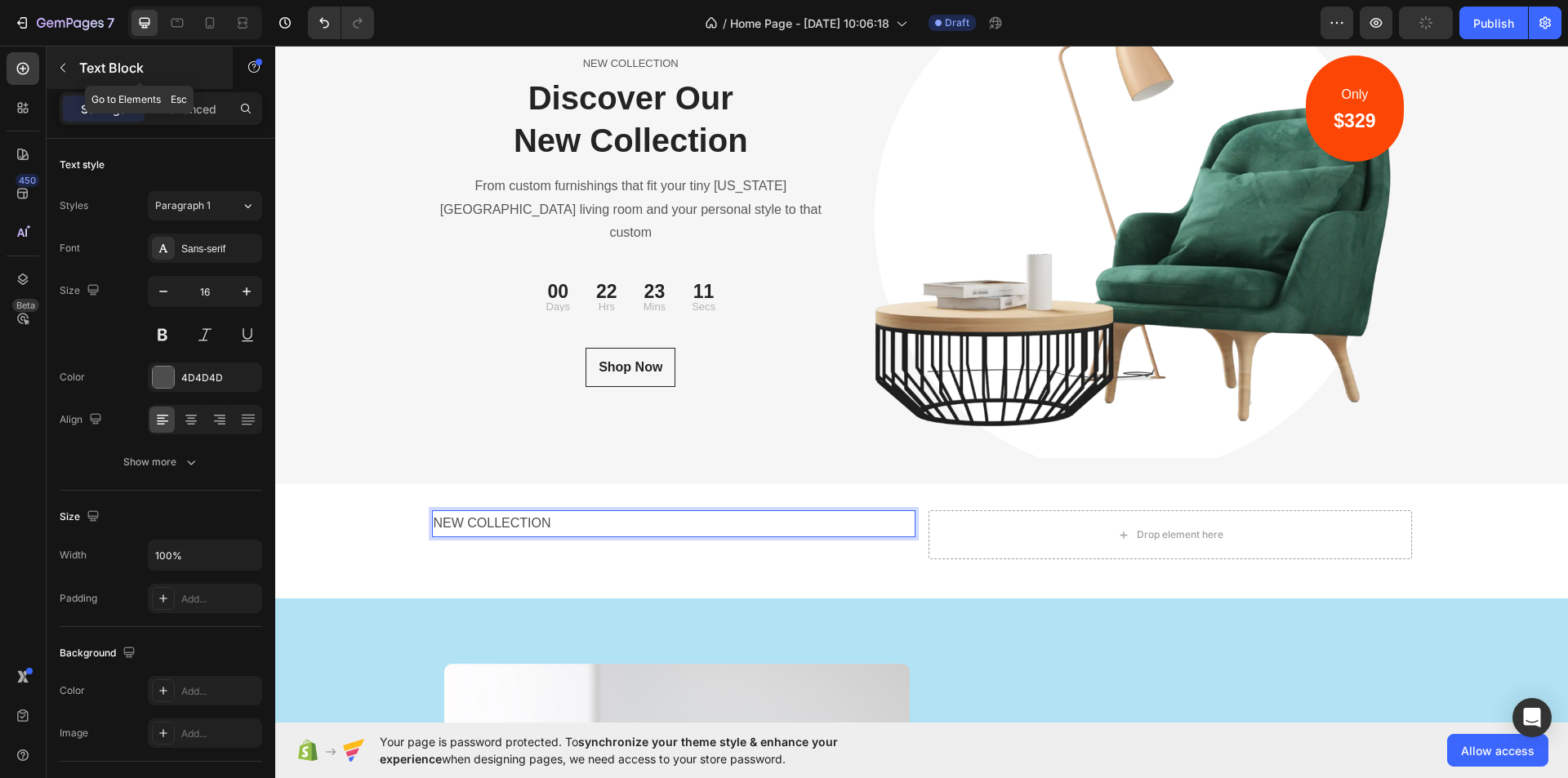
click at [66, 67] on icon "button" at bounding box center [62, 68] width 13 height 13
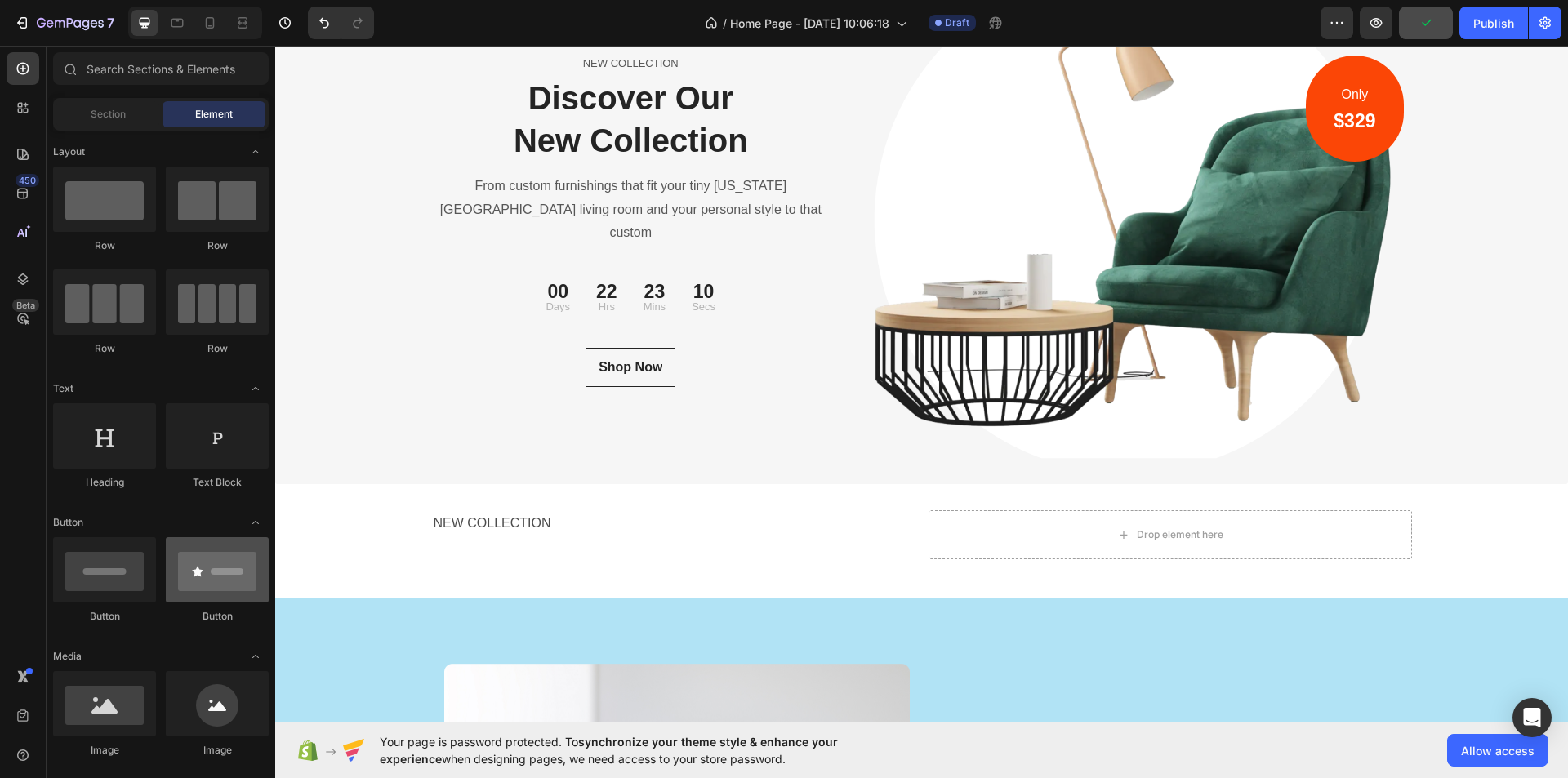
scroll to position [163, 0]
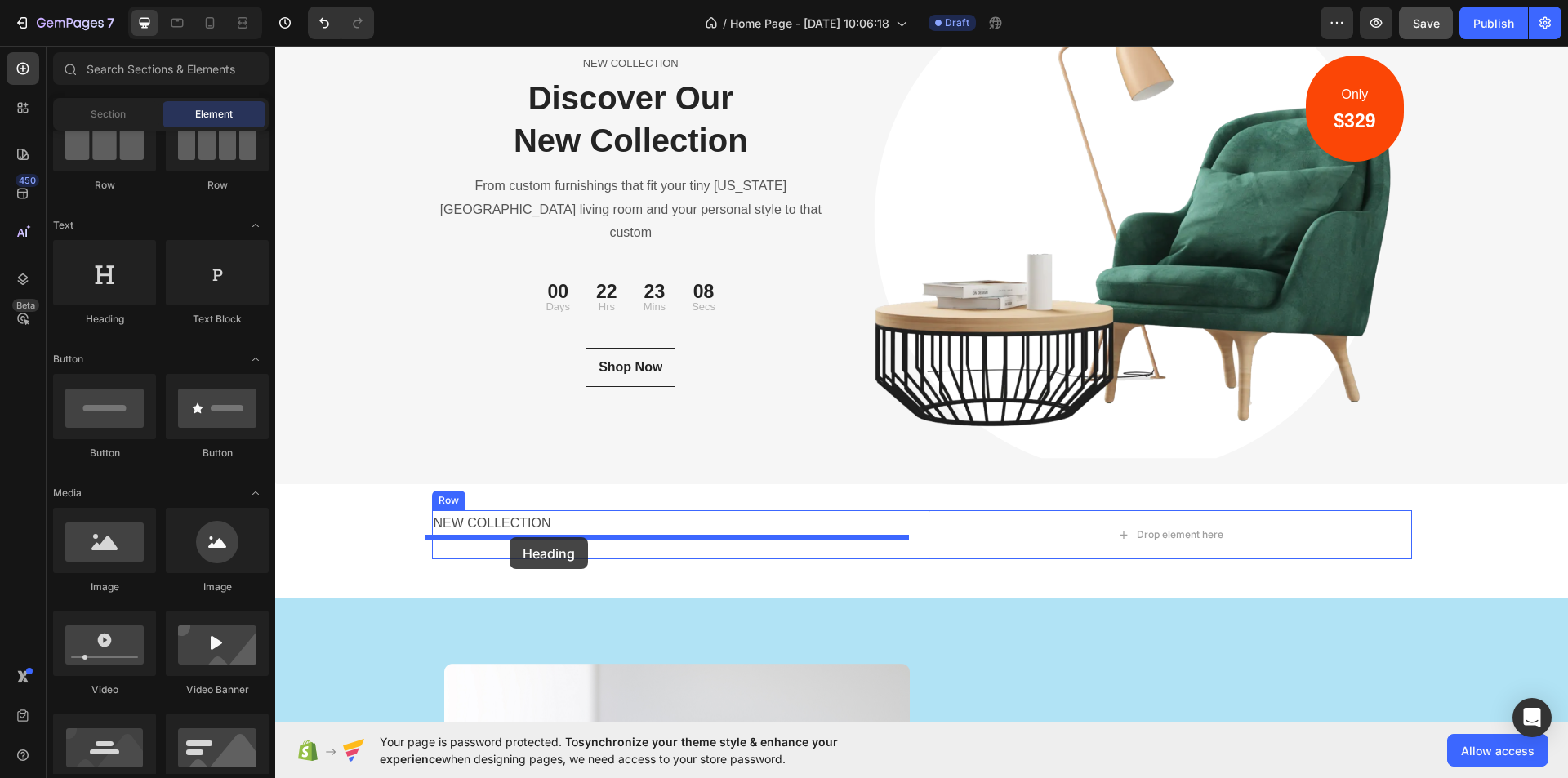
drag, startPoint x: 533, startPoint y: 482, endPoint x: 510, endPoint y: 538, distance: 60.5
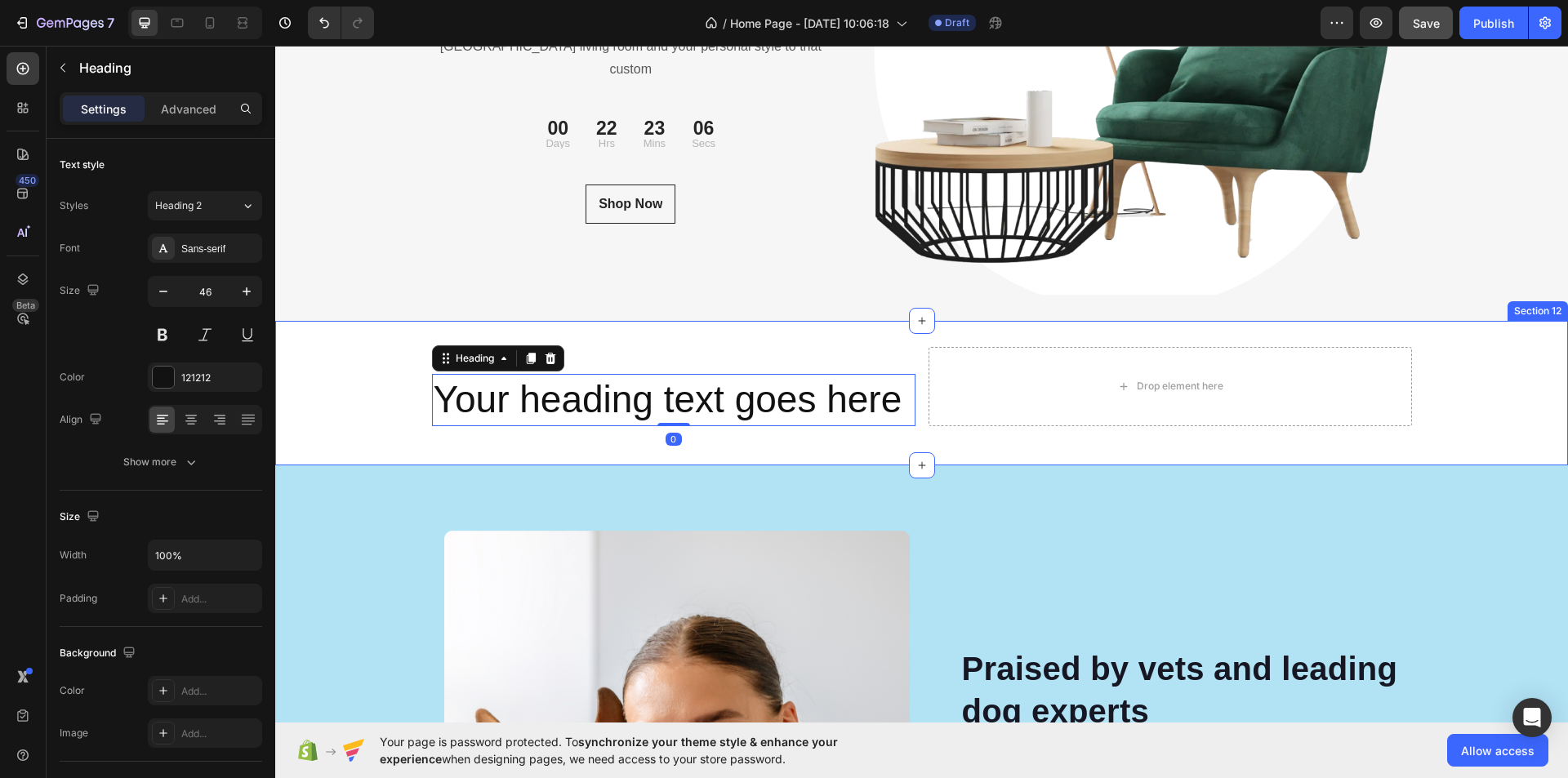
scroll to position [5598, 0]
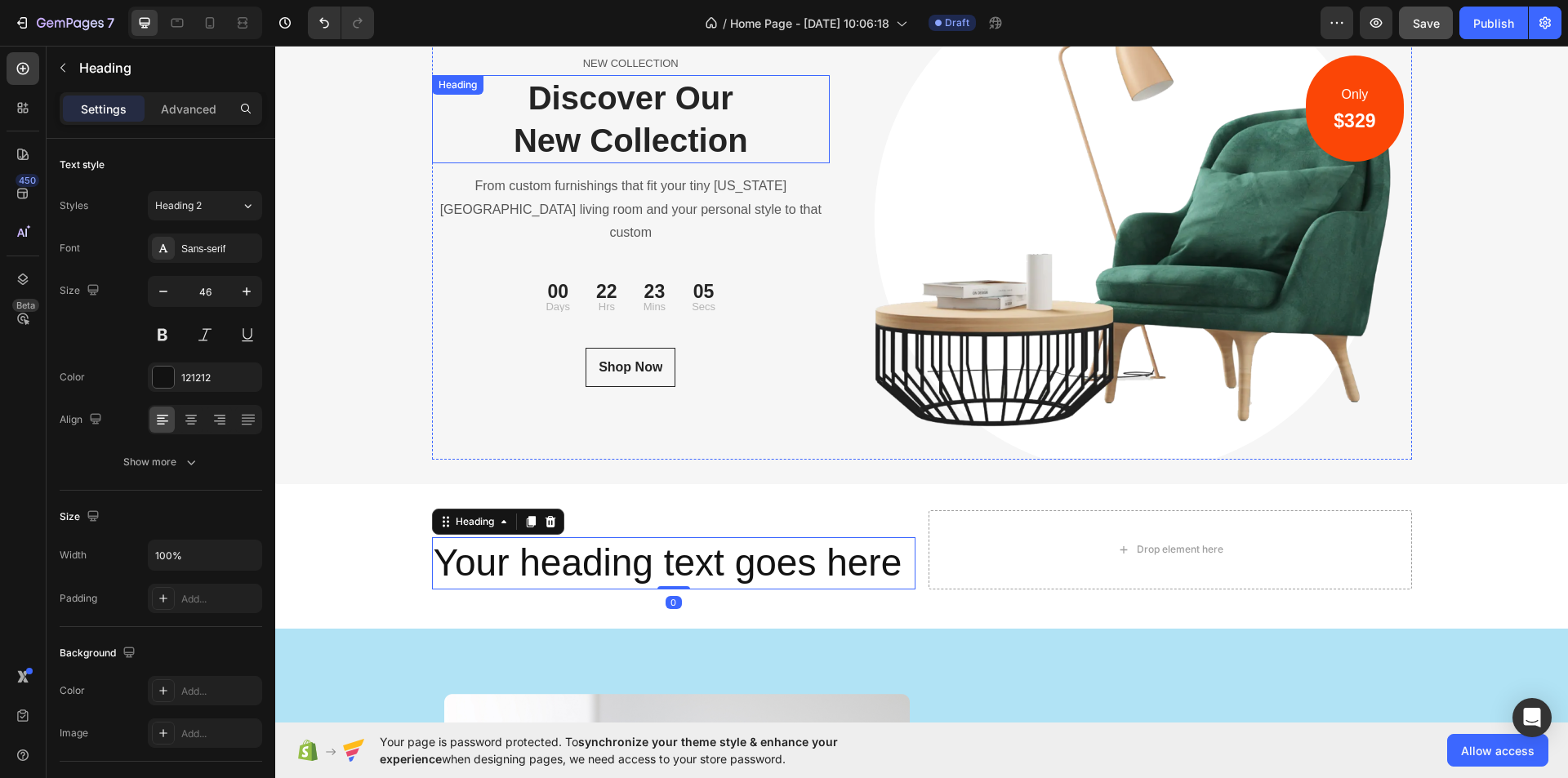
click at [697, 140] on p "Discover Our New Collection" at bounding box center [632, 118] width 395 height 85
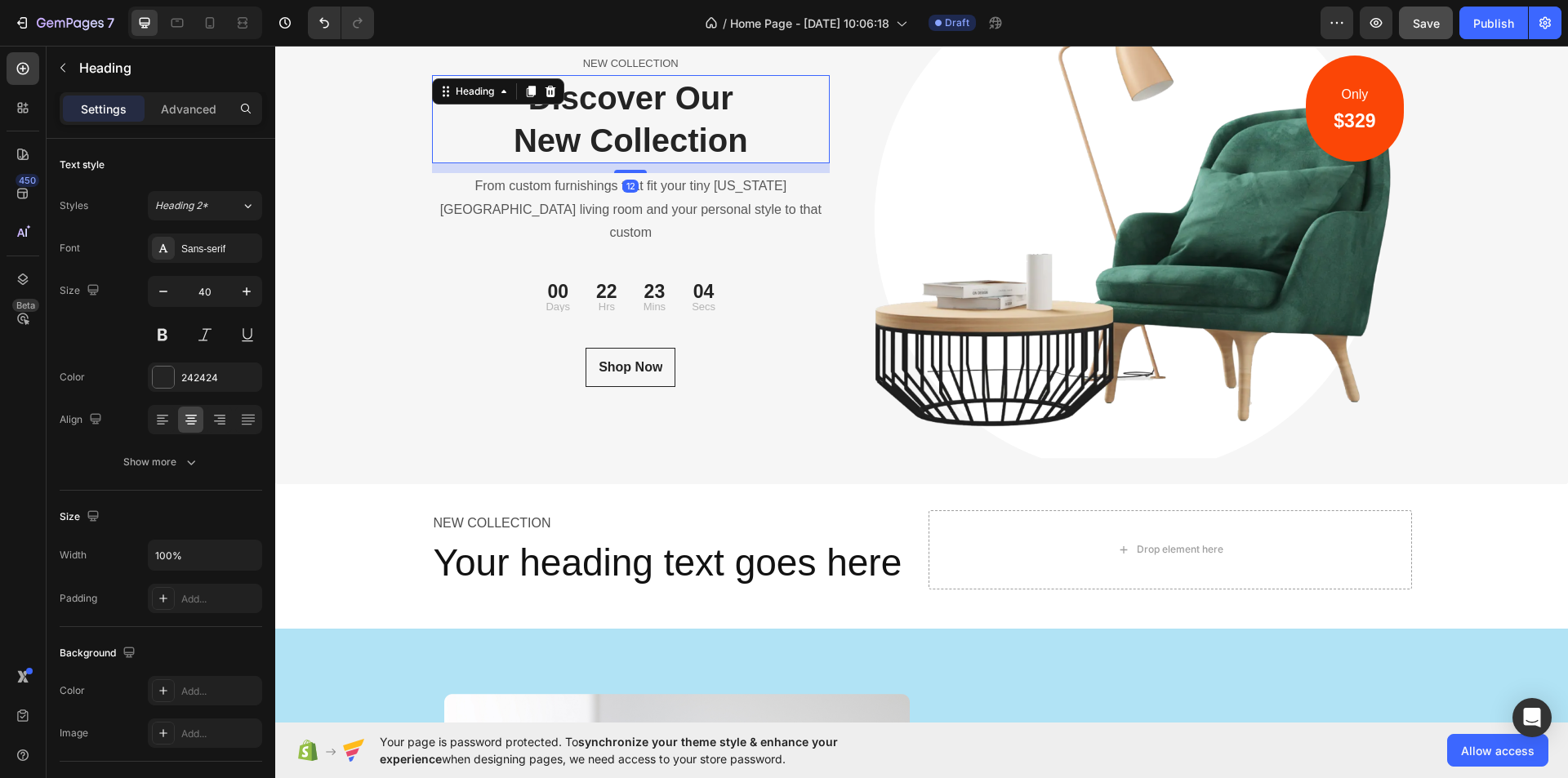
click at [695, 140] on p "Discover Our New Collection" at bounding box center [632, 118] width 395 height 85
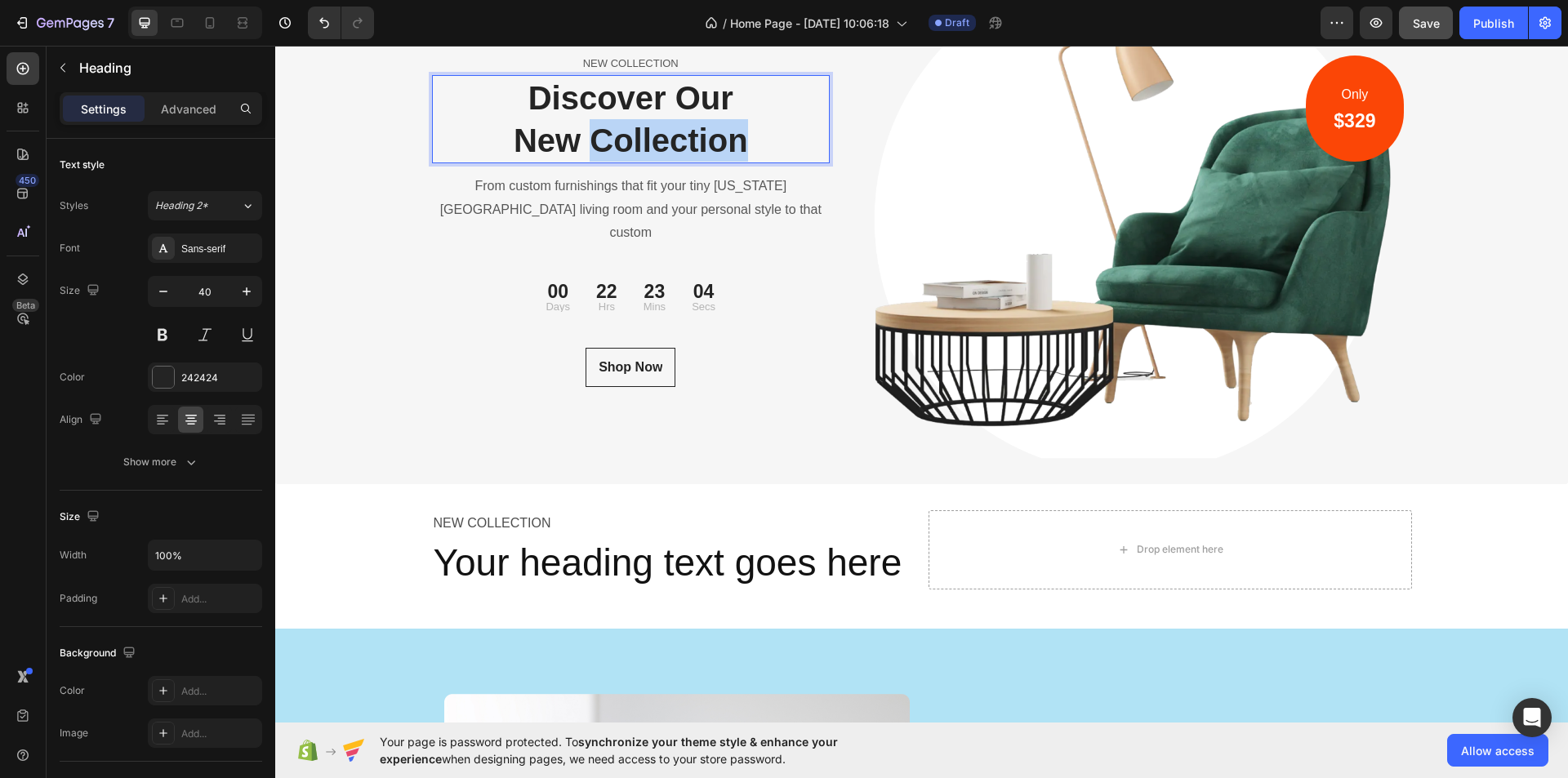
click at [695, 140] on p "Discover Our New Collection" at bounding box center [632, 118] width 395 height 85
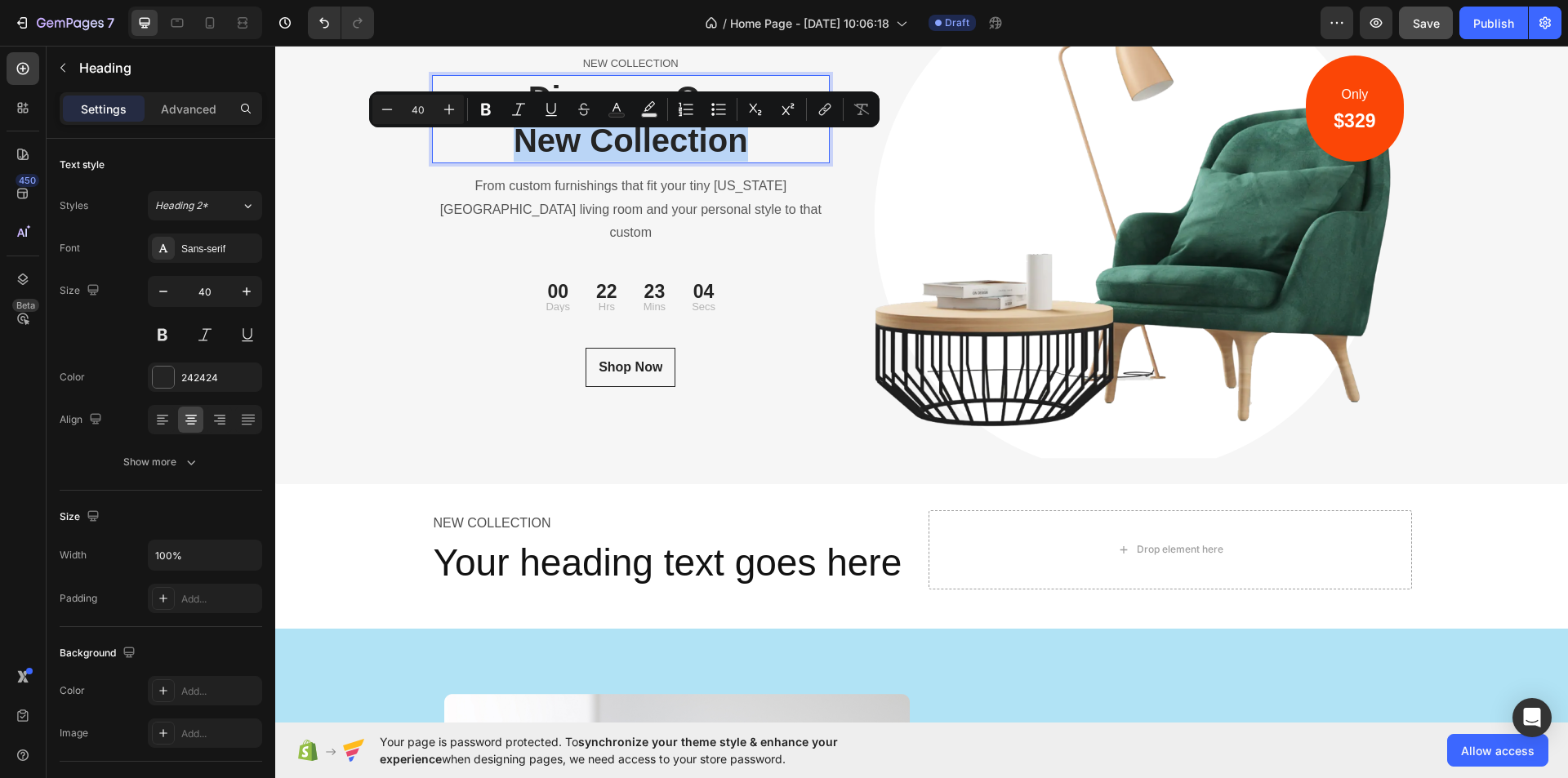
click at [694, 140] on p "Discover Our New Collection" at bounding box center [632, 118] width 395 height 85
click at [784, 141] on p "Discover Our New Collection" at bounding box center [632, 118] width 395 height 85
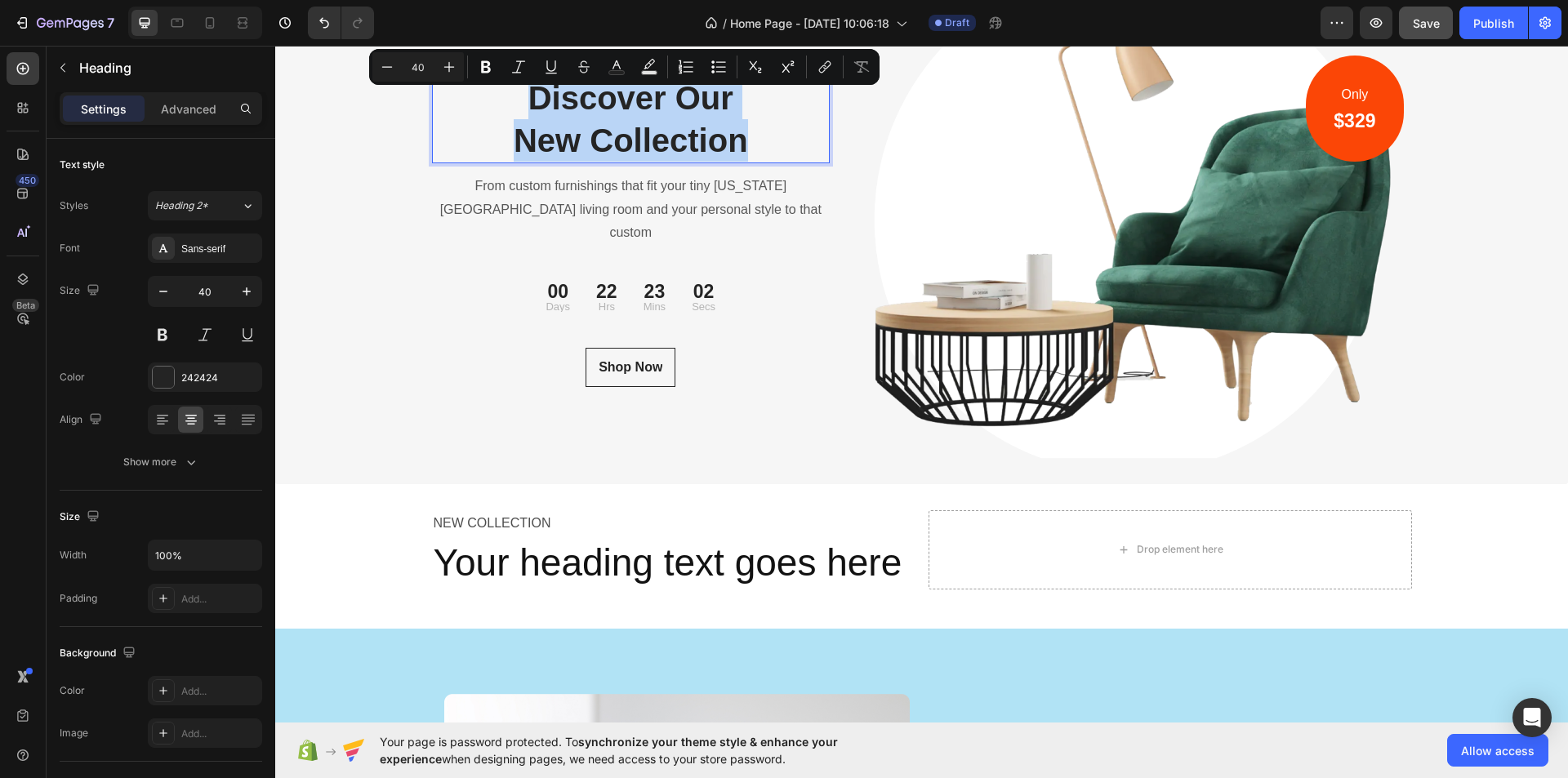
drag, startPoint x: 771, startPoint y: 152, endPoint x: 515, endPoint y: 112, distance: 259.1
click at [515, 112] on p "Discover Our New Collection" at bounding box center [632, 118] width 395 height 85
copy p "Discover Our New Collection"
click at [642, 569] on h2 "Your heading text goes here" at bounding box center [674, 564] width 484 height 52
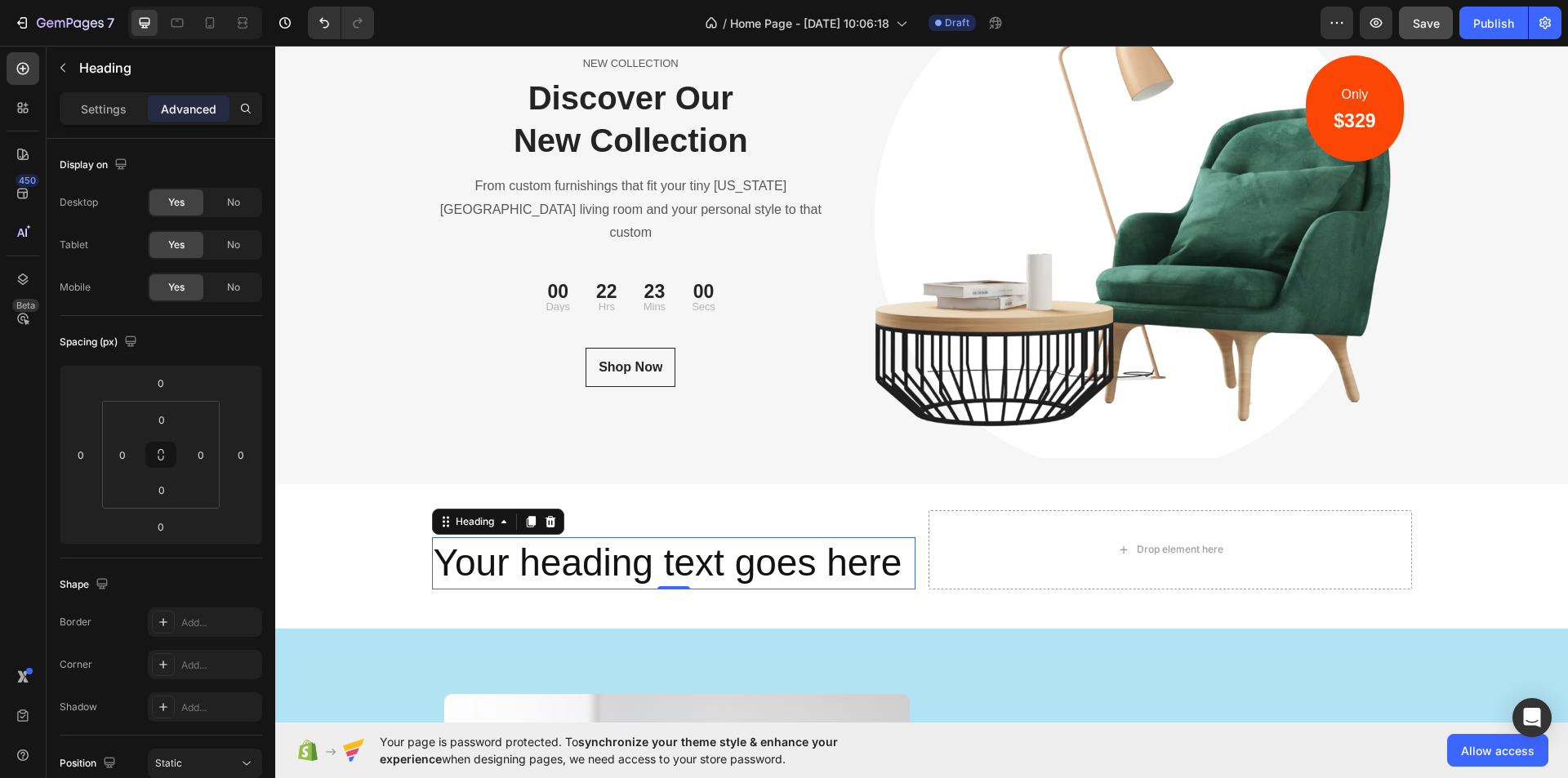
click at [644, 566] on h2 "Your heading text goes here" at bounding box center [674, 564] width 484 height 52
click at [644, 566] on p "Your heading text goes here" at bounding box center [674, 564] width 480 height 49
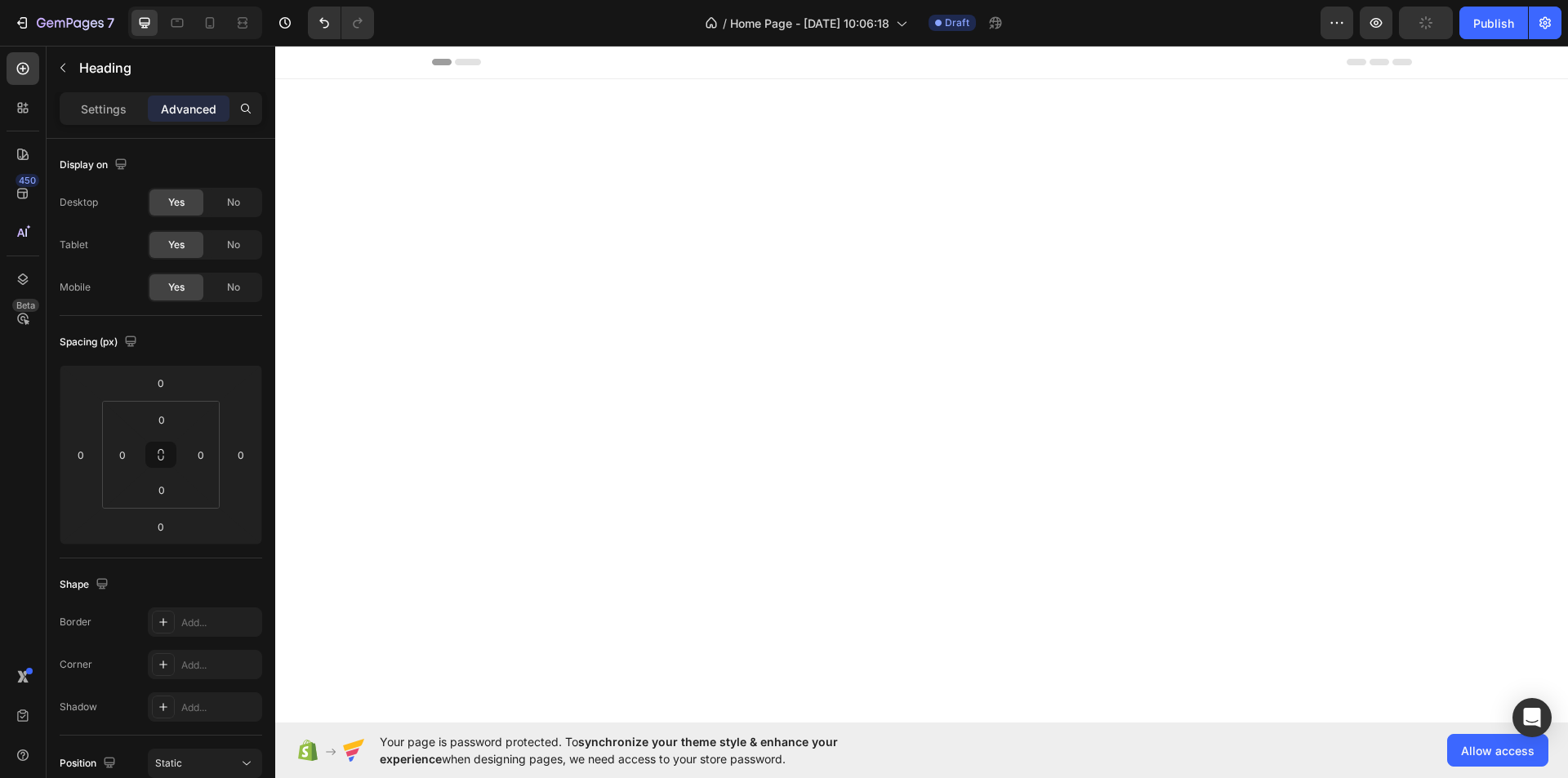
scroll to position [5598, 0]
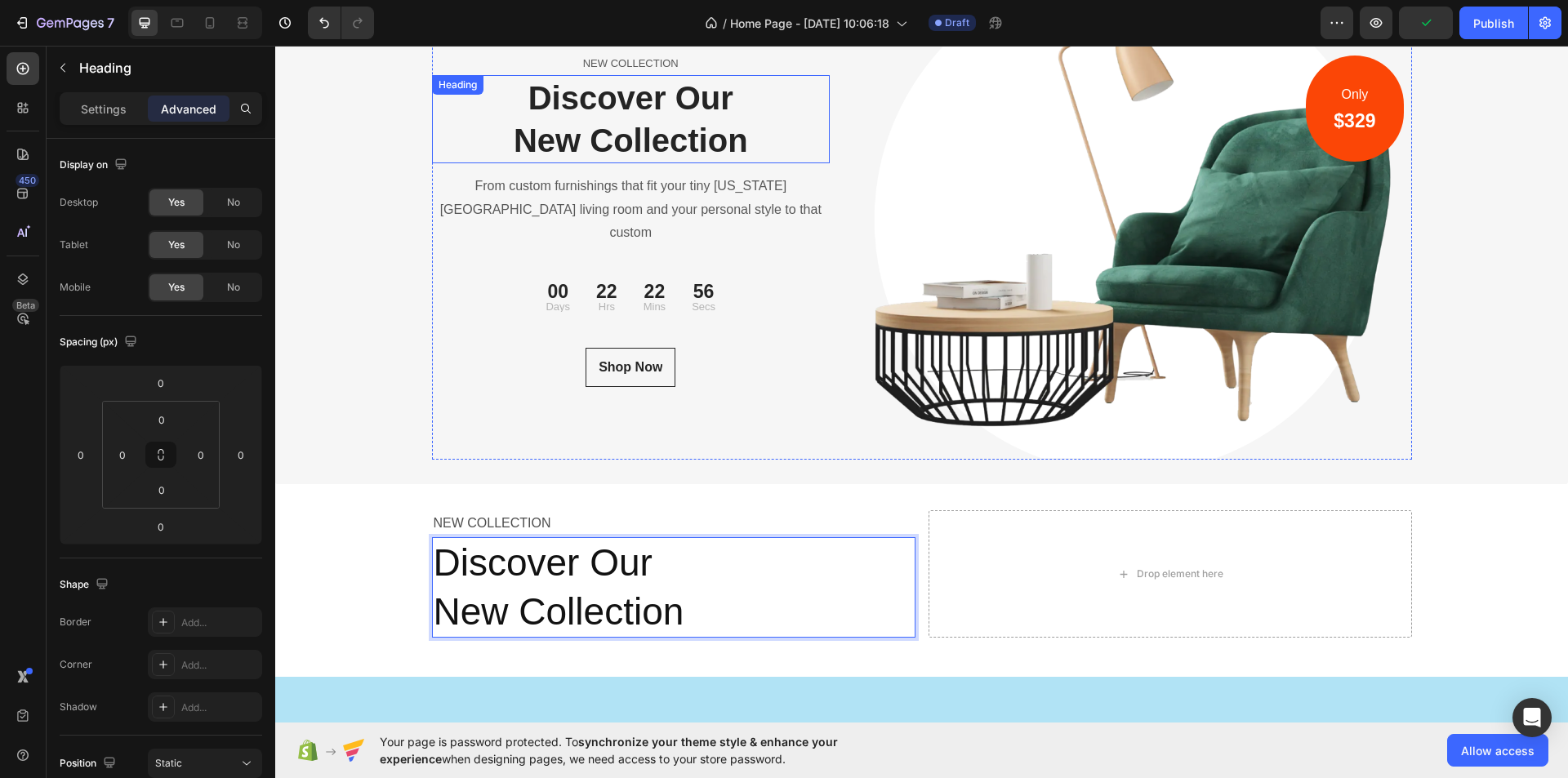
click at [672, 149] on p "Discover Our New Collection" at bounding box center [632, 118] width 395 height 85
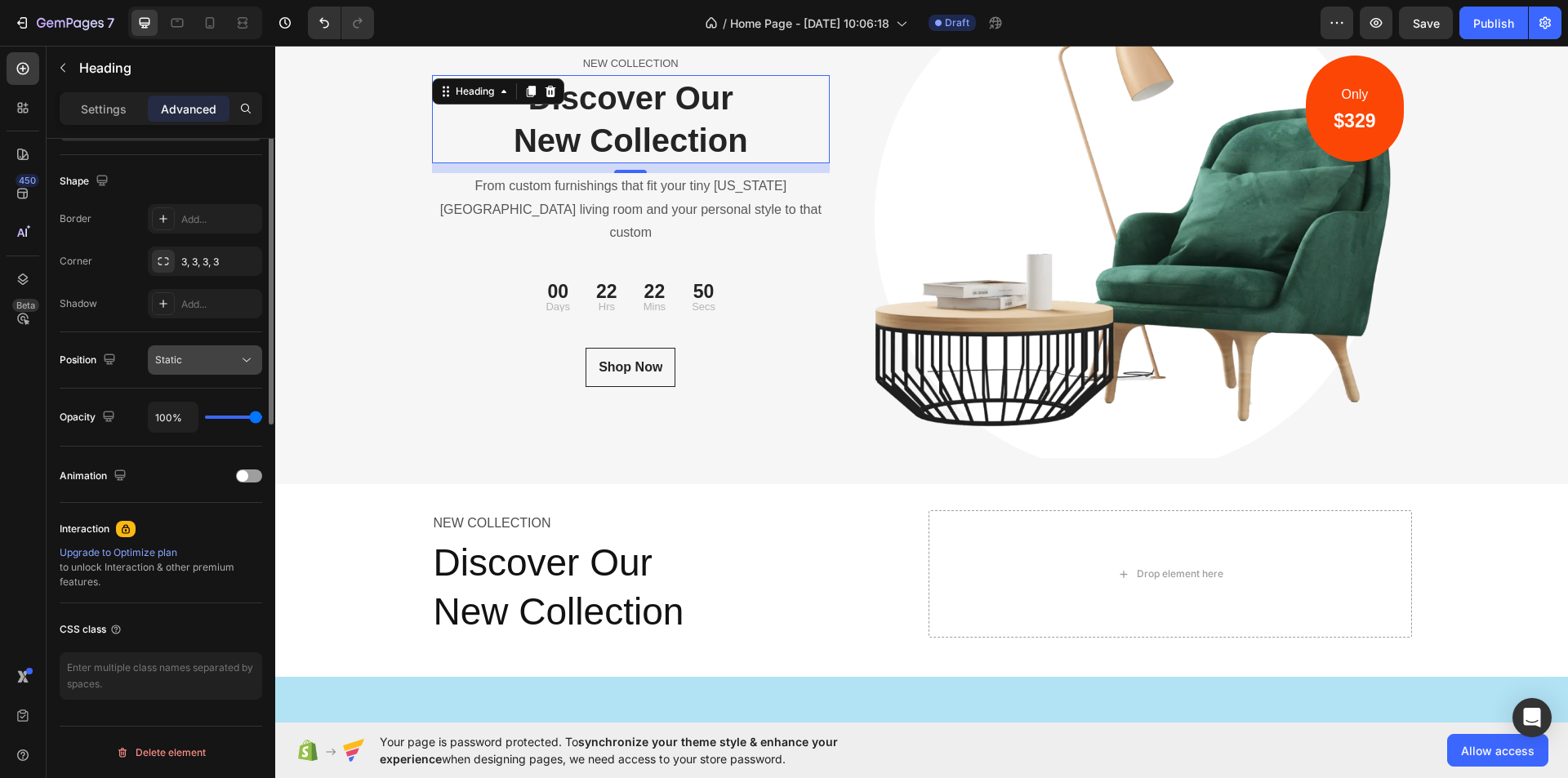
scroll to position [0, 0]
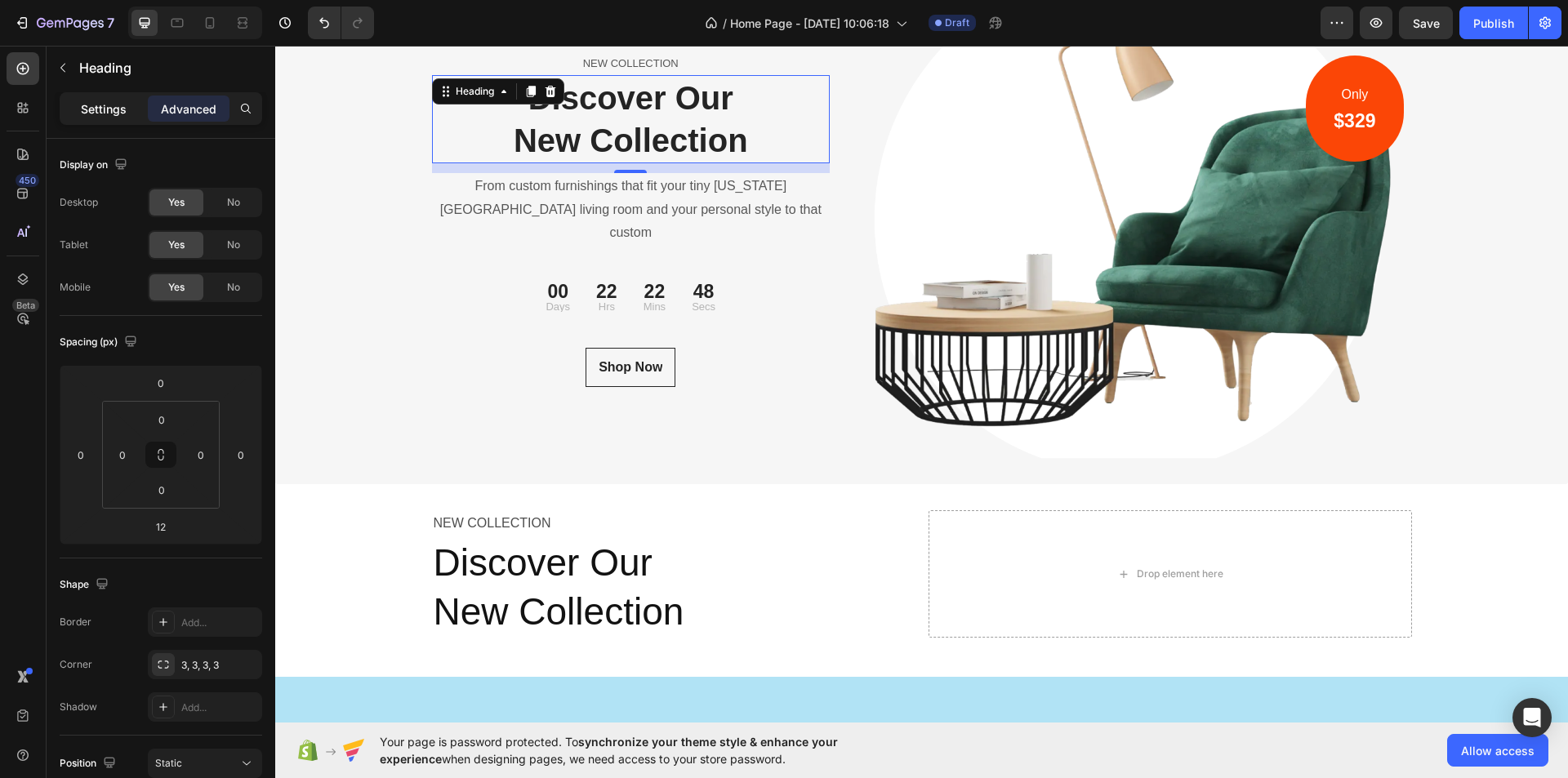
click at [120, 101] on p "Settings" at bounding box center [103, 109] width 46 height 17
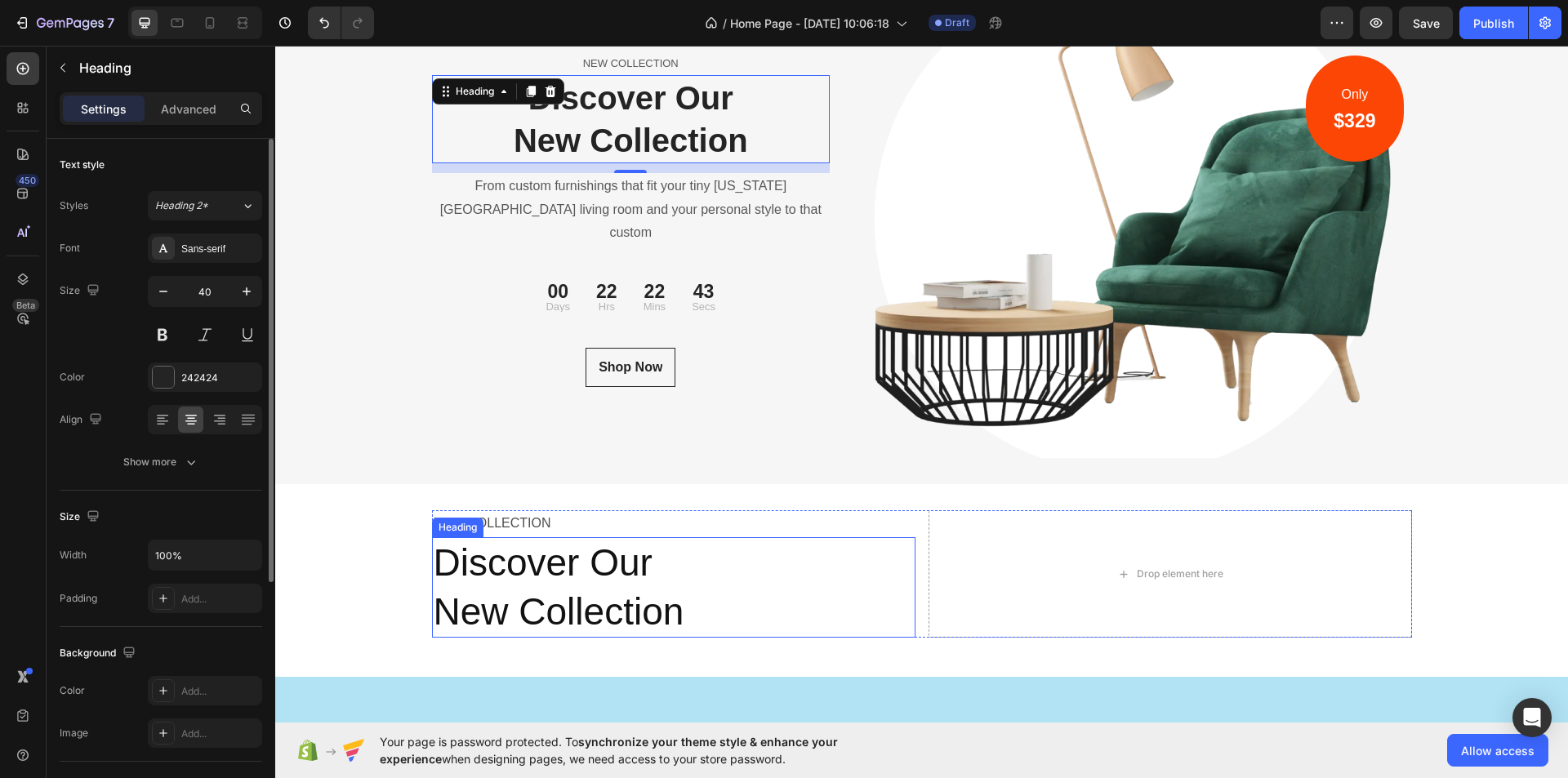
click at [609, 607] on p "Discover Our New Collection" at bounding box center [674, 588] width 480 height 98
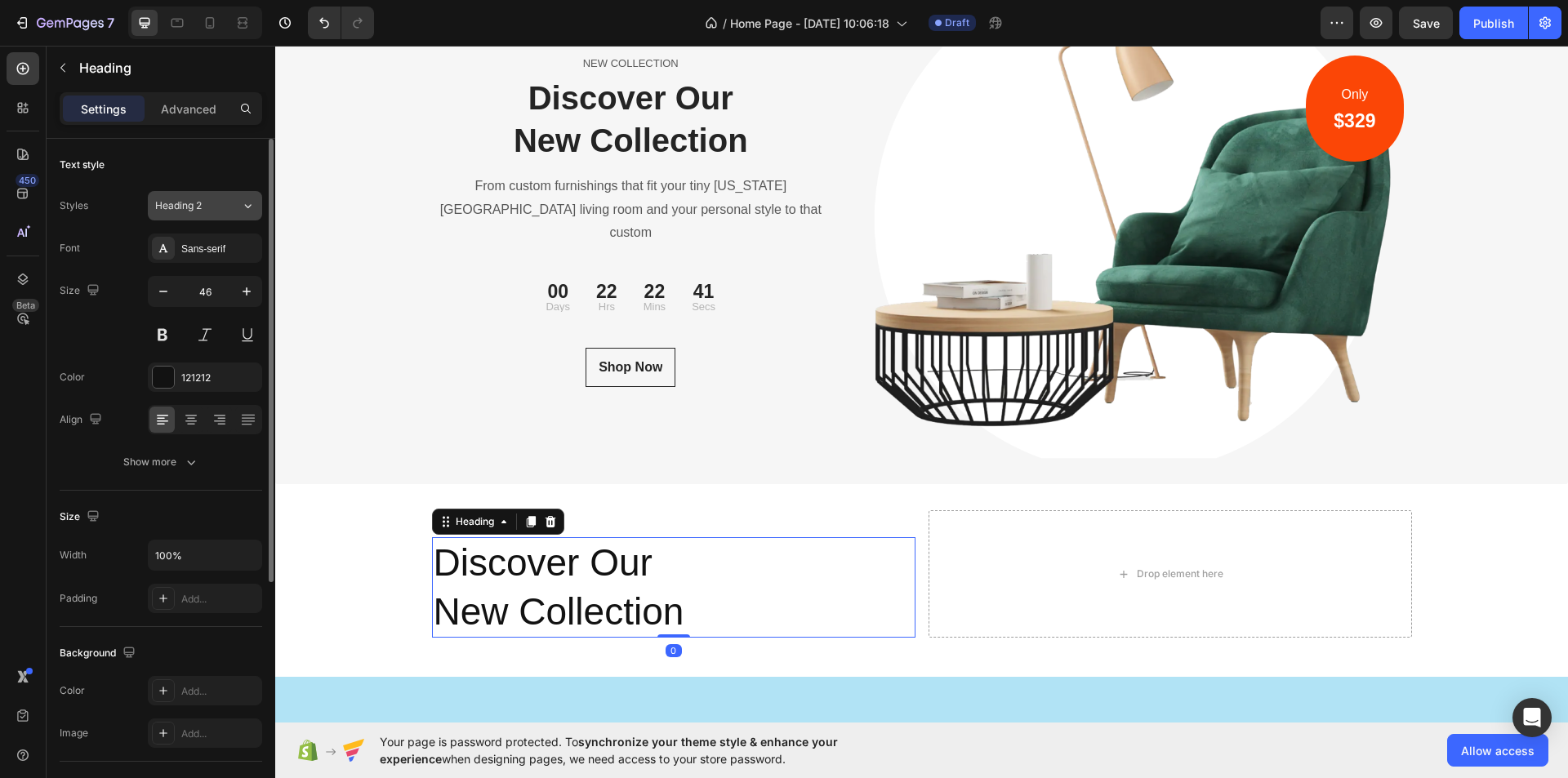
click at [239, 210] on div "Heading 2" at bounding box center [198, 206] width 86 height 15
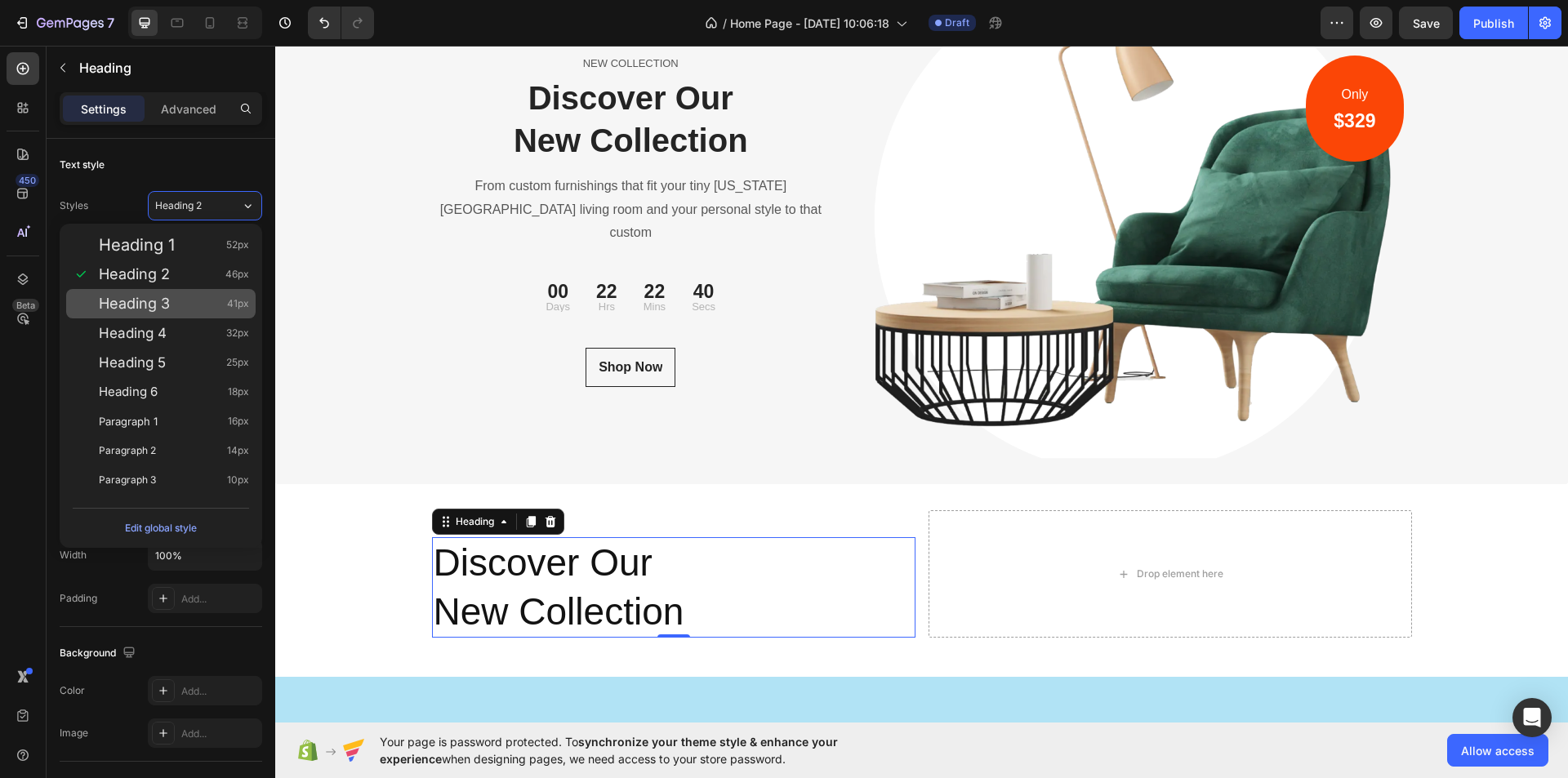
click at [140, 304] on span "Heading 3" at bounding box center [134, 304] width 71 height 17
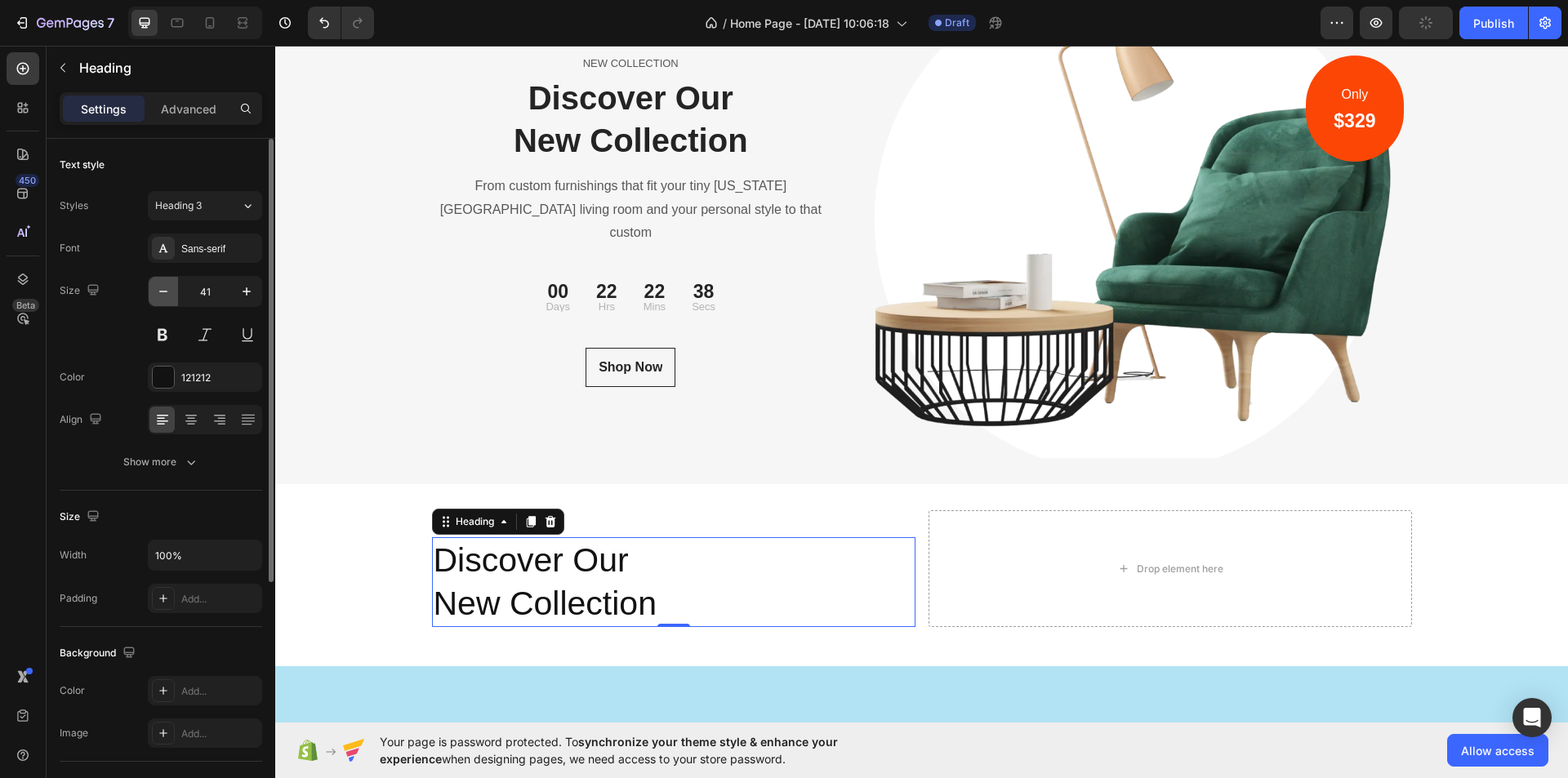
click at [168, 294] on icon "button" at bounding box center [164, 292] width 17 height 17
type input "40"
click at [625, 149] on p "Discover Our New Collection" at bounding box center [632, 118] width 395 height 85
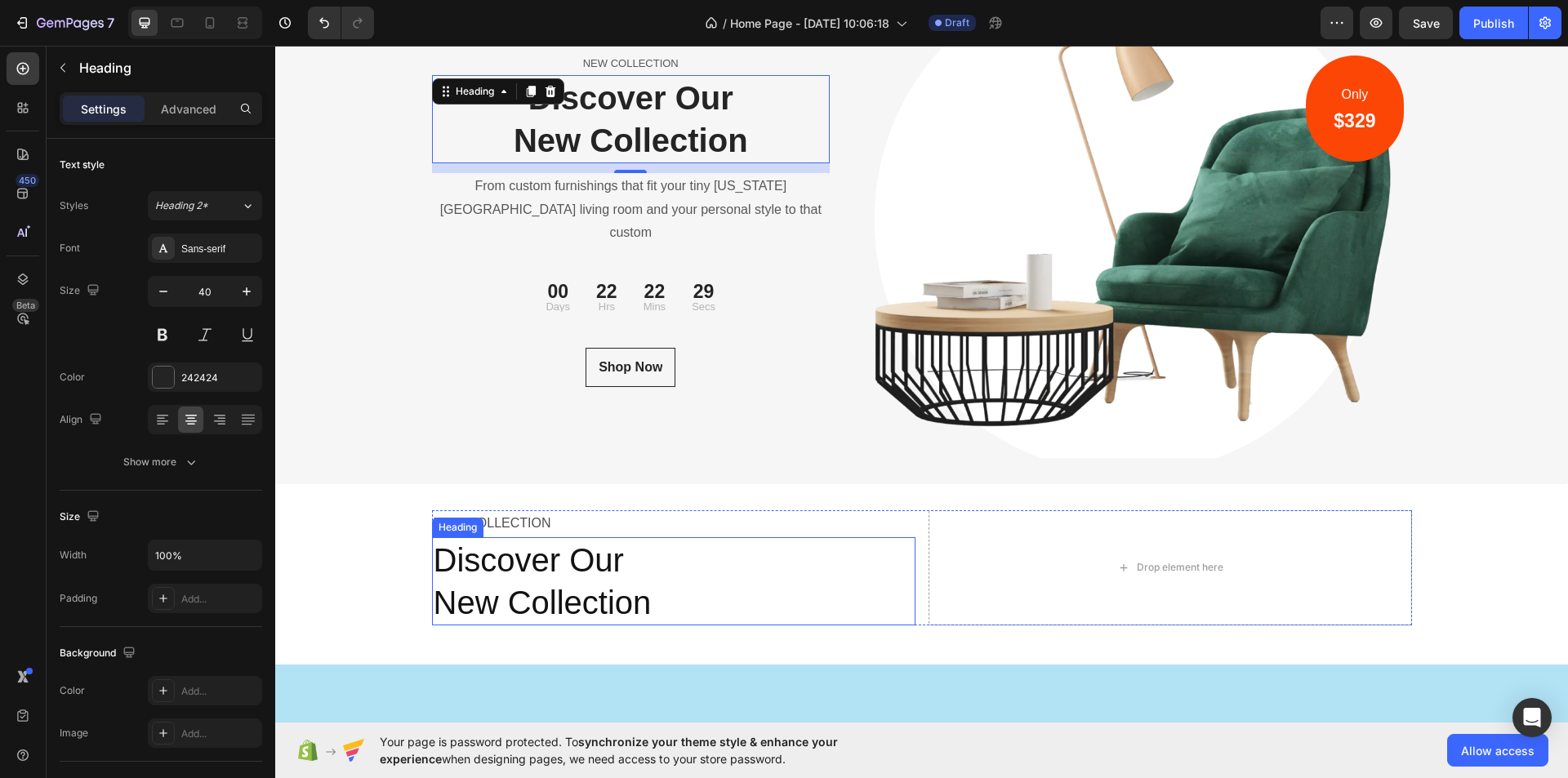
click at [663, 592] on p "Discover Our New Collection" at bounding box center [674, 581] width 480 height 85
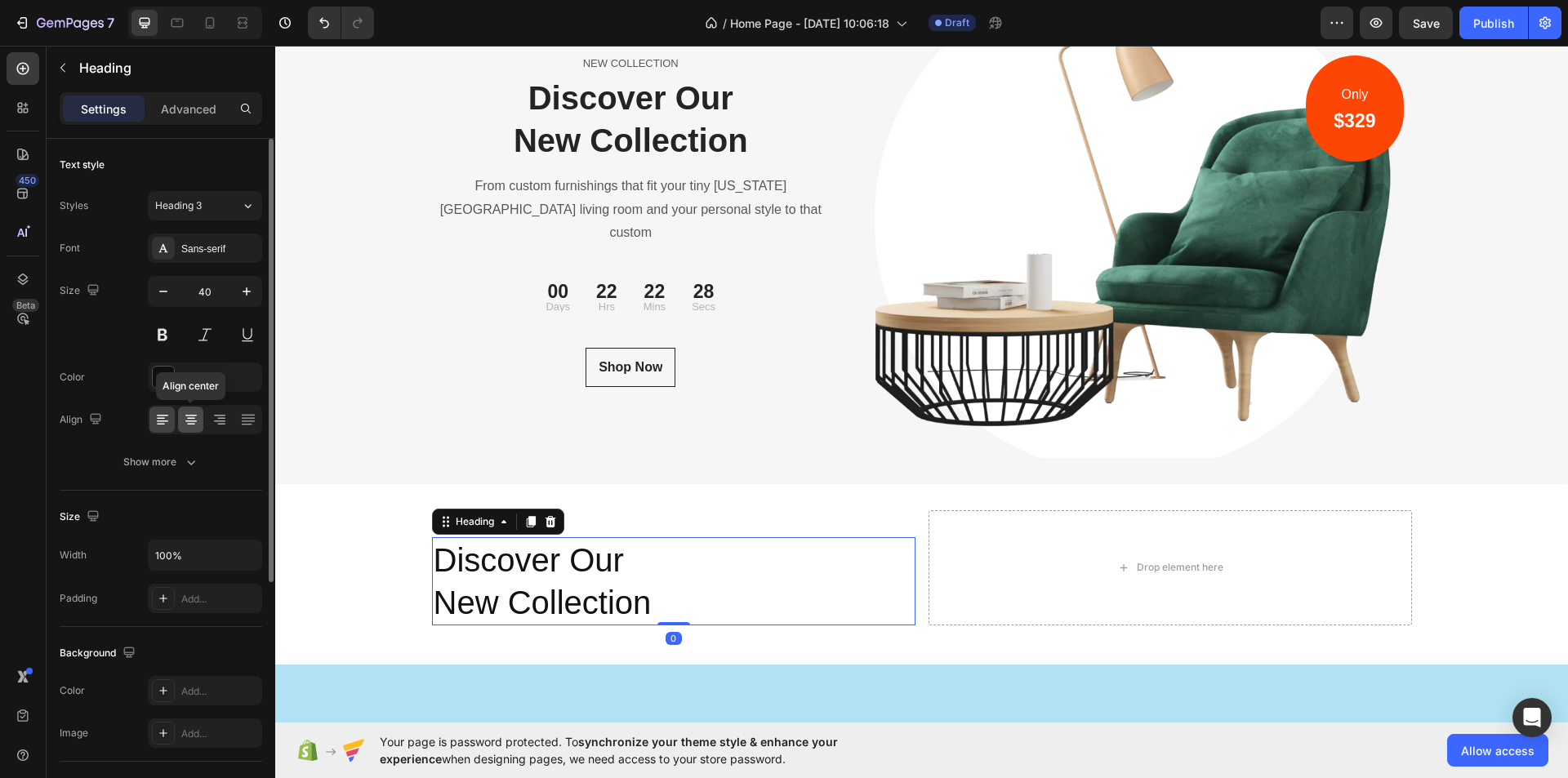
click at [185, 414] on icon at bounding box center [191, 420] width 17 height 17
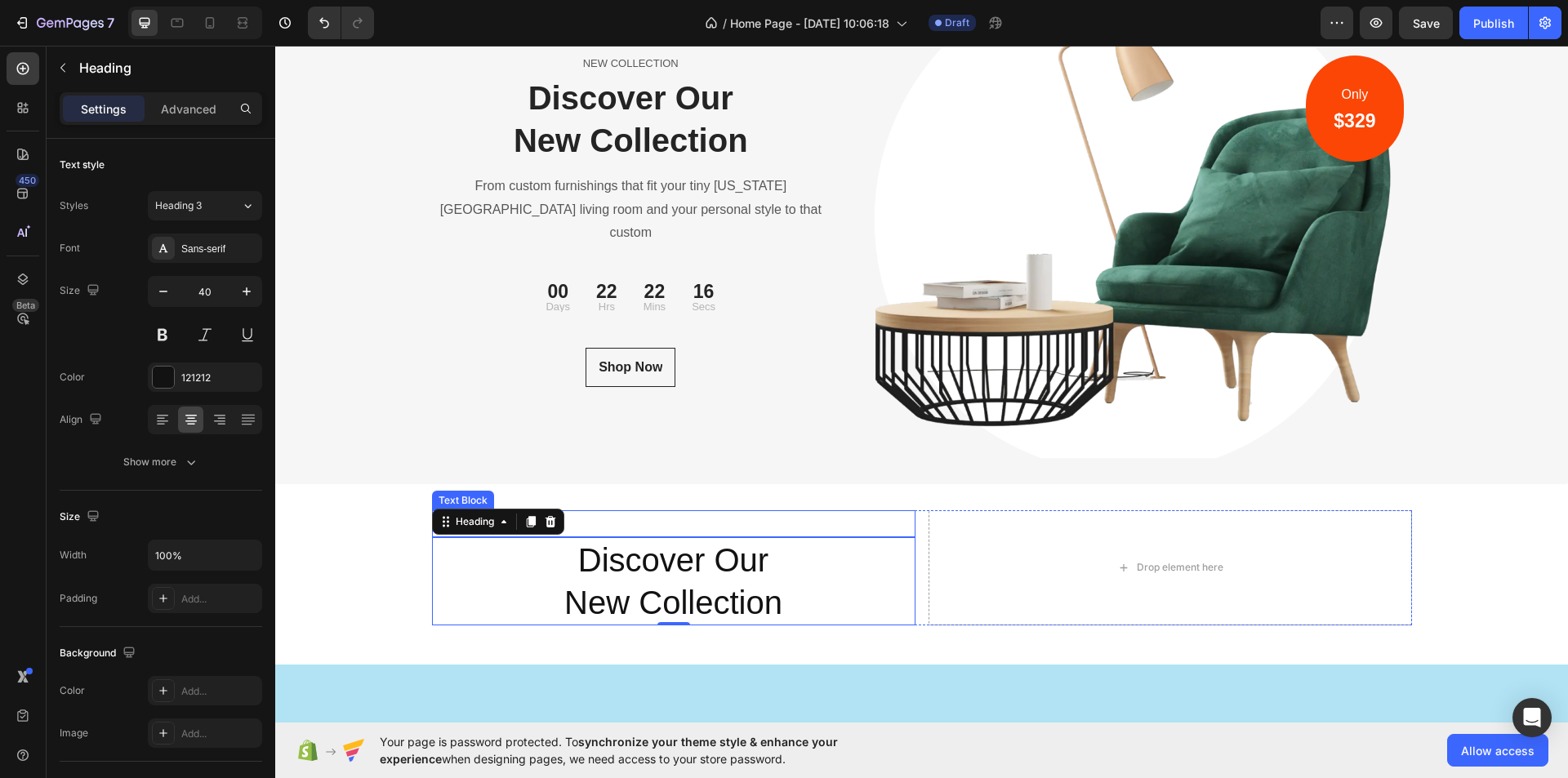
click at [601, 523] on p "NEW COLLECTION" at bounding box center [674, 524] width 480 height 23
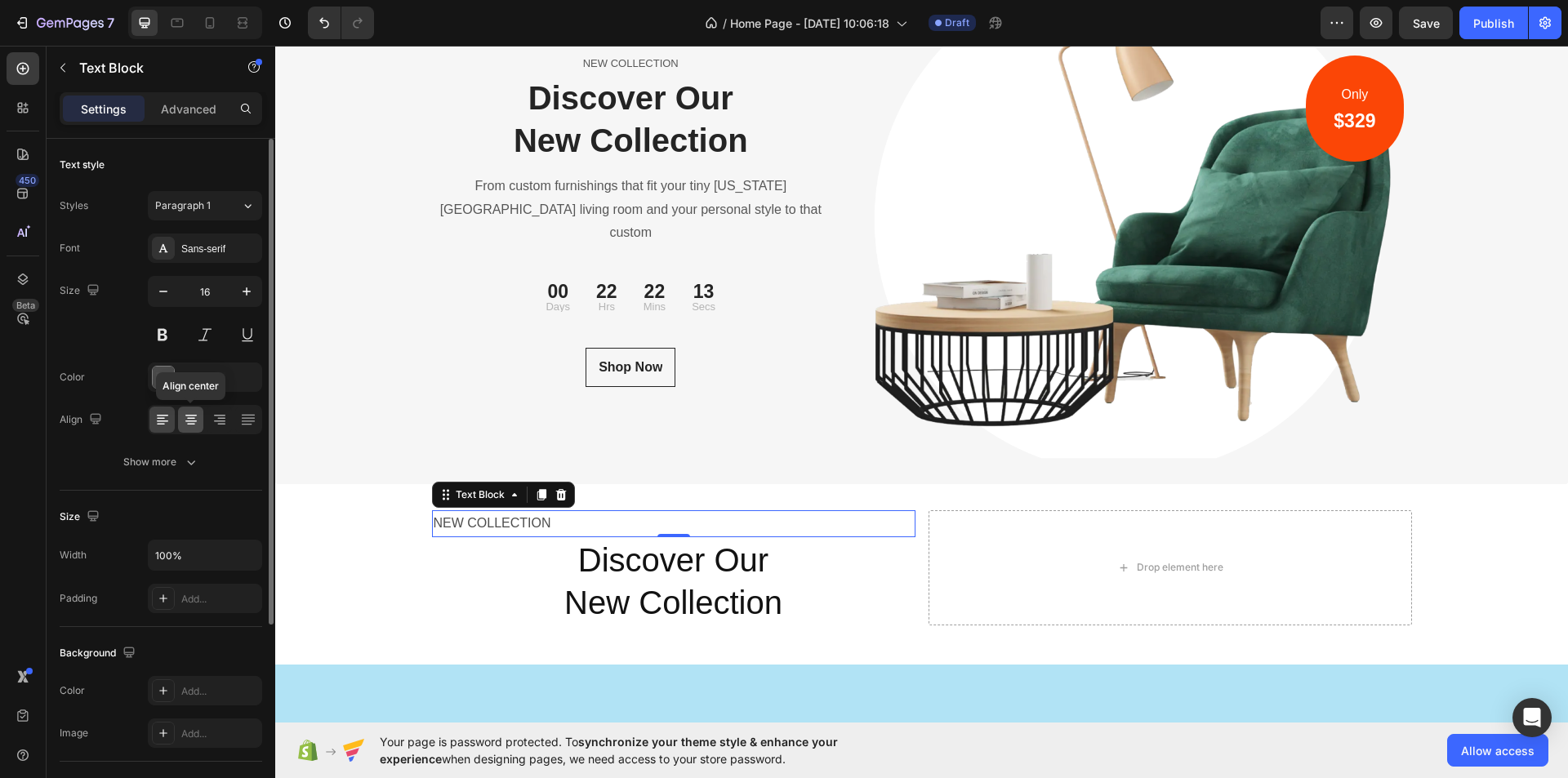
click at [193, 417] on icon at bounding box center [191, 420] width 17 height 17
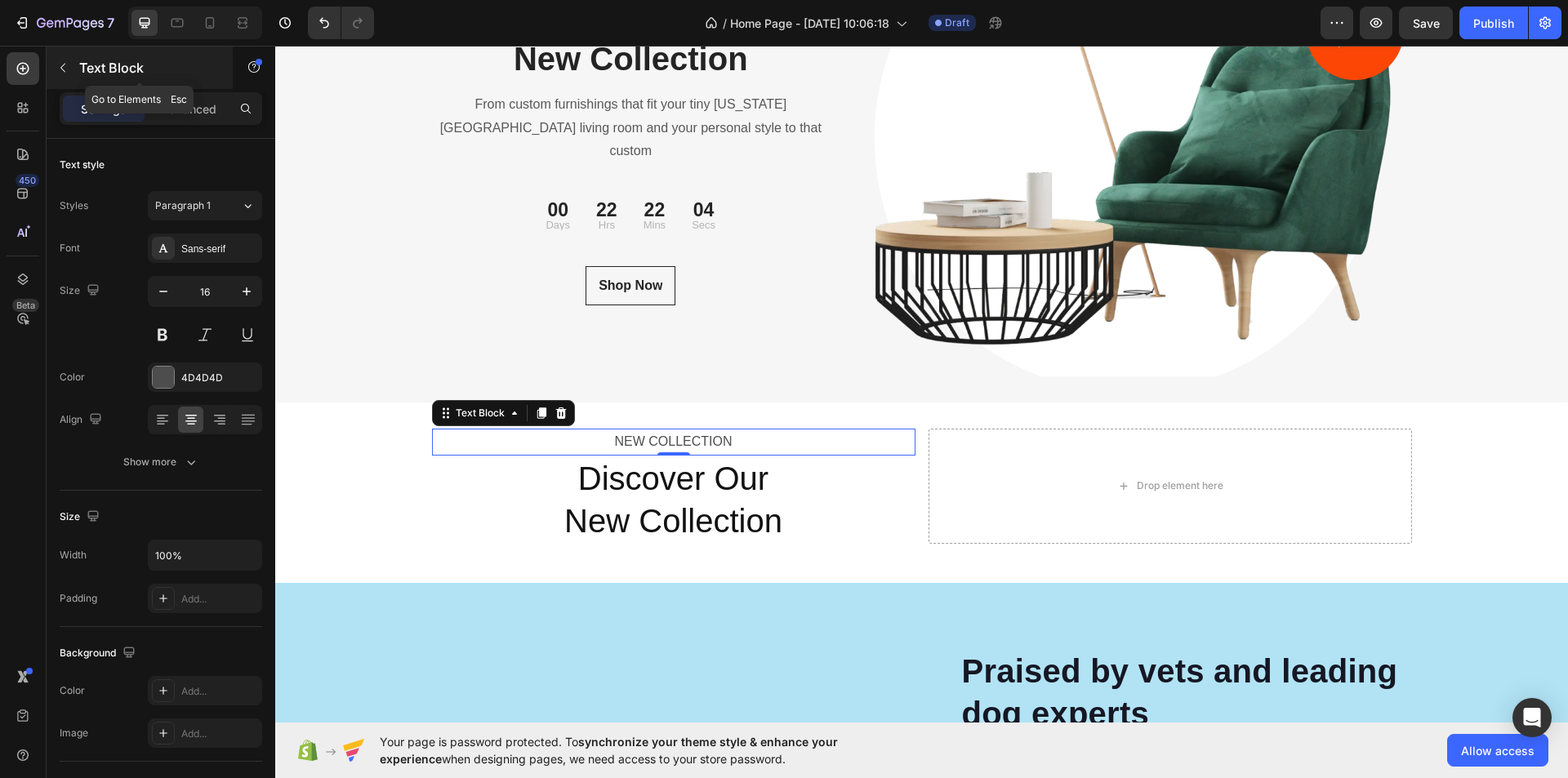
click at [60, 68] on icon "button" at bounding box center [62, 68] width 13 height 13
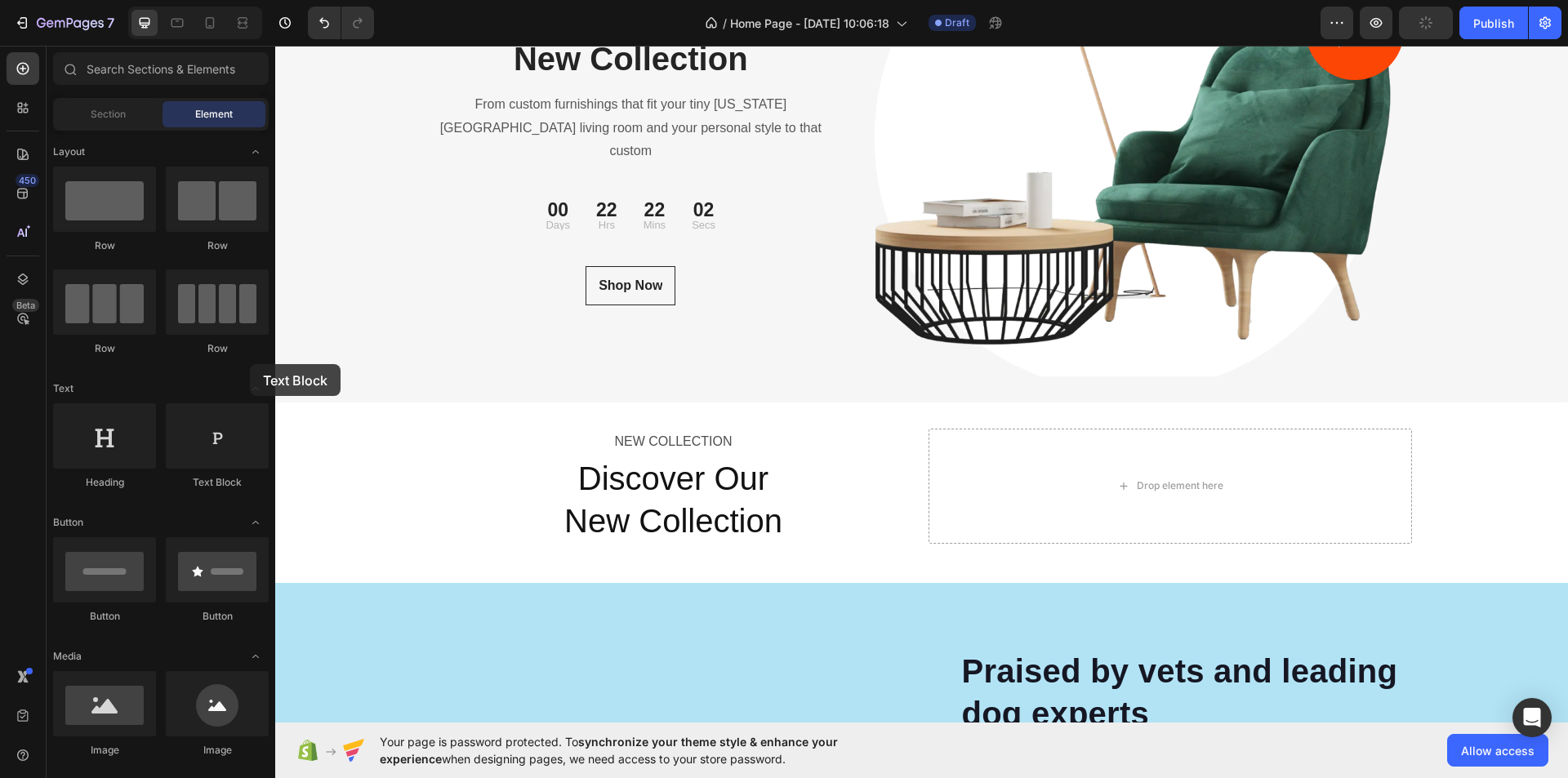
drag, startPoint x: 492, startPoint y: 340, endPoint x: 589, endPoint y: 559, distance: 239.5
click at [659, 572] on div "NEW COLLECTION Text Block Discover Our New Collection Heading Drop element here…" at bounding box center [921, 493] width 1293 height 181
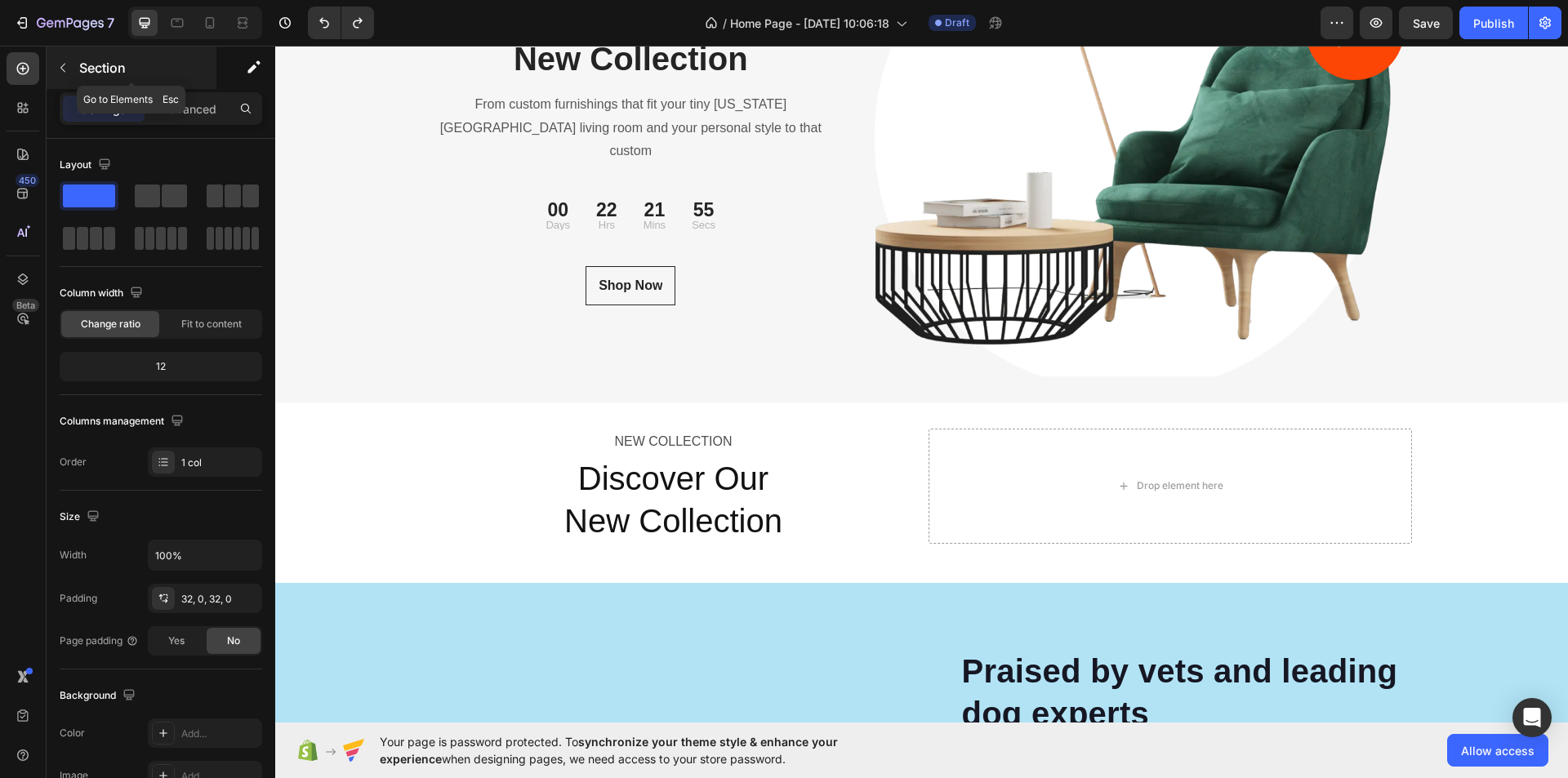
click at [55, 63] on button "button" at bounding box center [62, 68] width 26 height 26
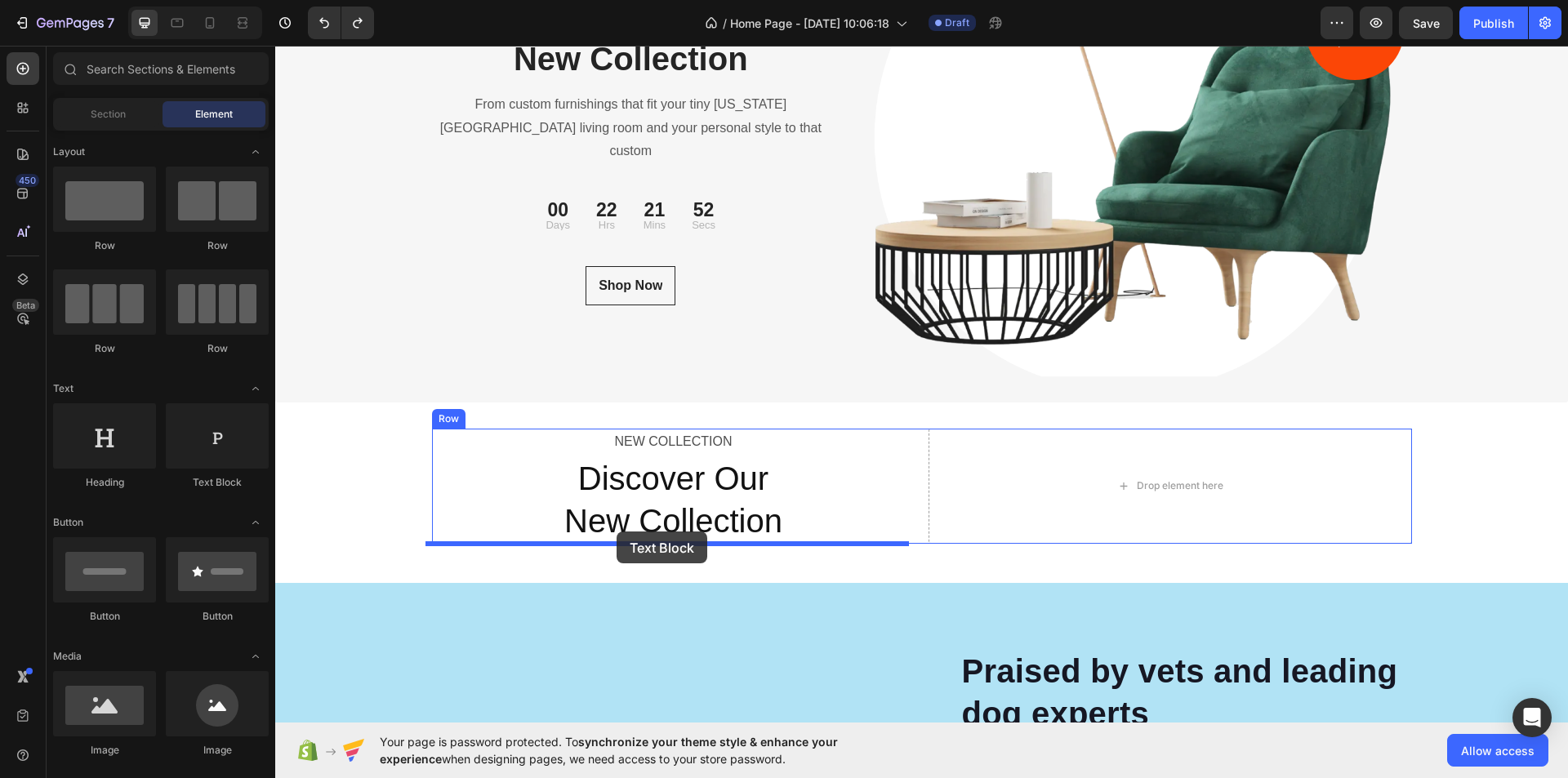
drag, startPoint x: 494, startPoint y: 323, endPoint x: 617, endPoint y: 532, distance: 242.5
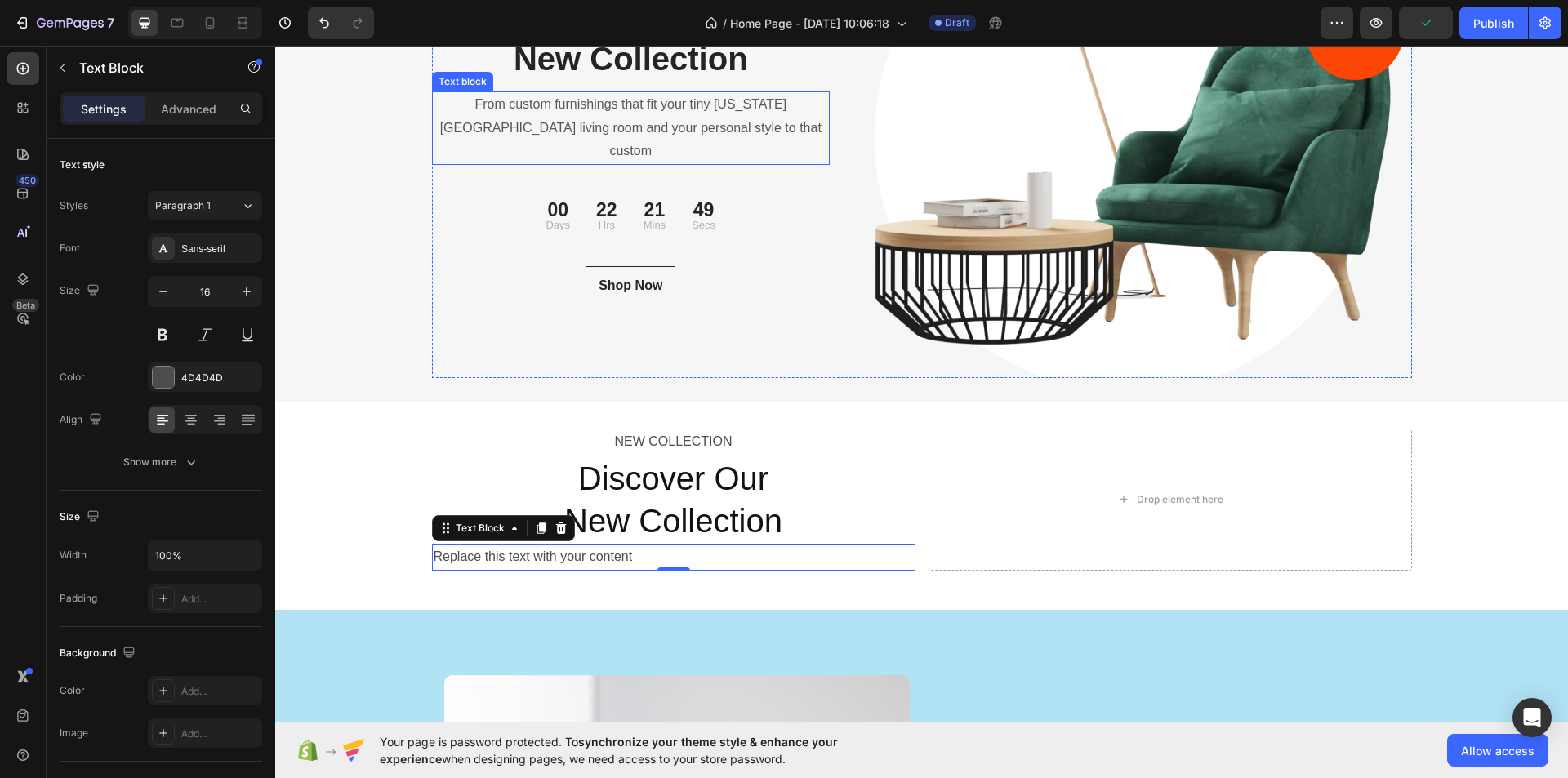
click at [735, 122] on p "From custom furnishings that fit your tiny [US_STATE][GEOGRAPHIC_DATA] living r…" at bounding box center [632, 128] width 395 height 70
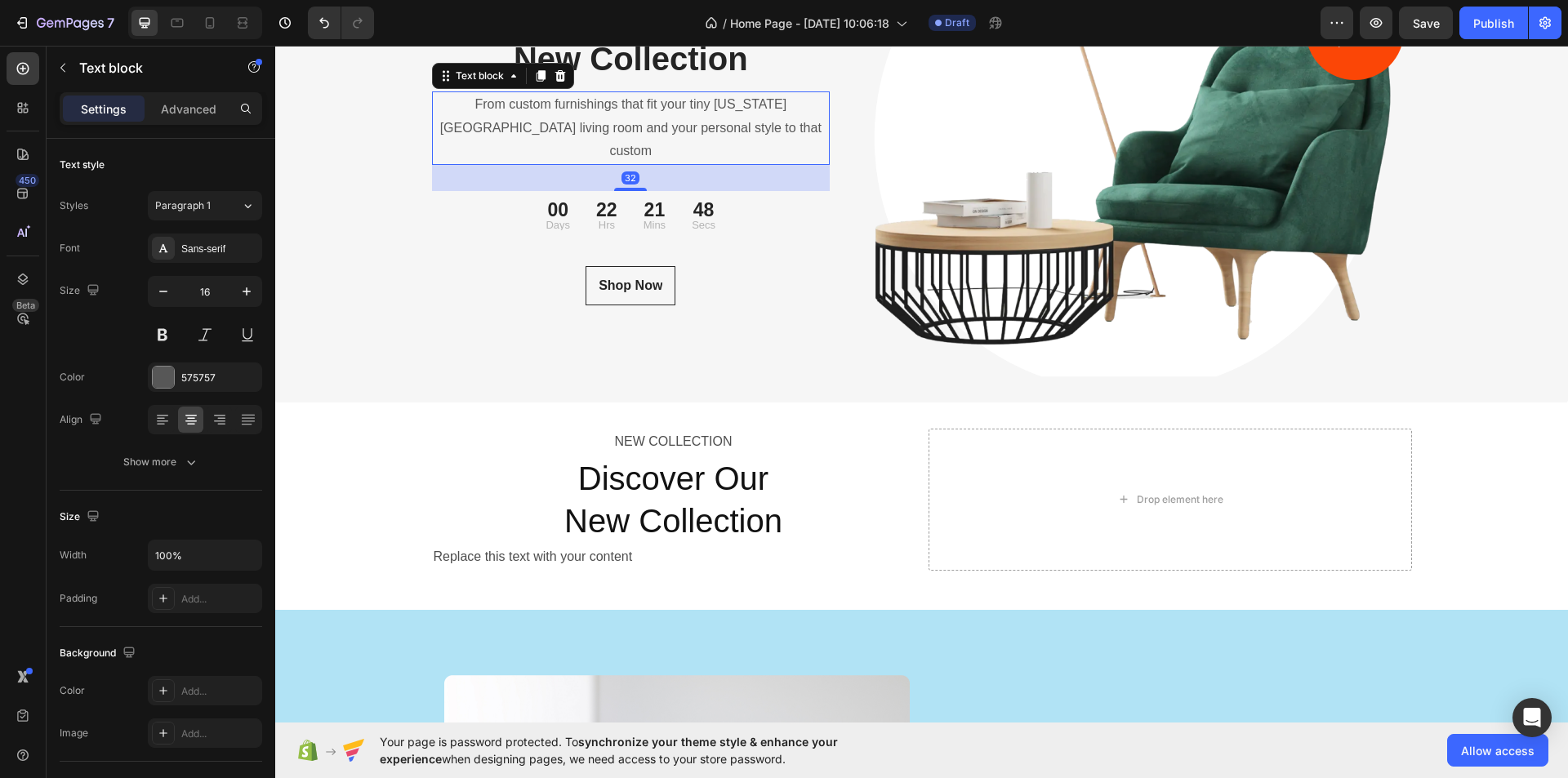
click at [685, 113] on p "From custom furnishings that fit your tiny [US_STATE][GEOGRAPHIC_DATA] living r…" at bounding box center [632, 128] width 395 height 70
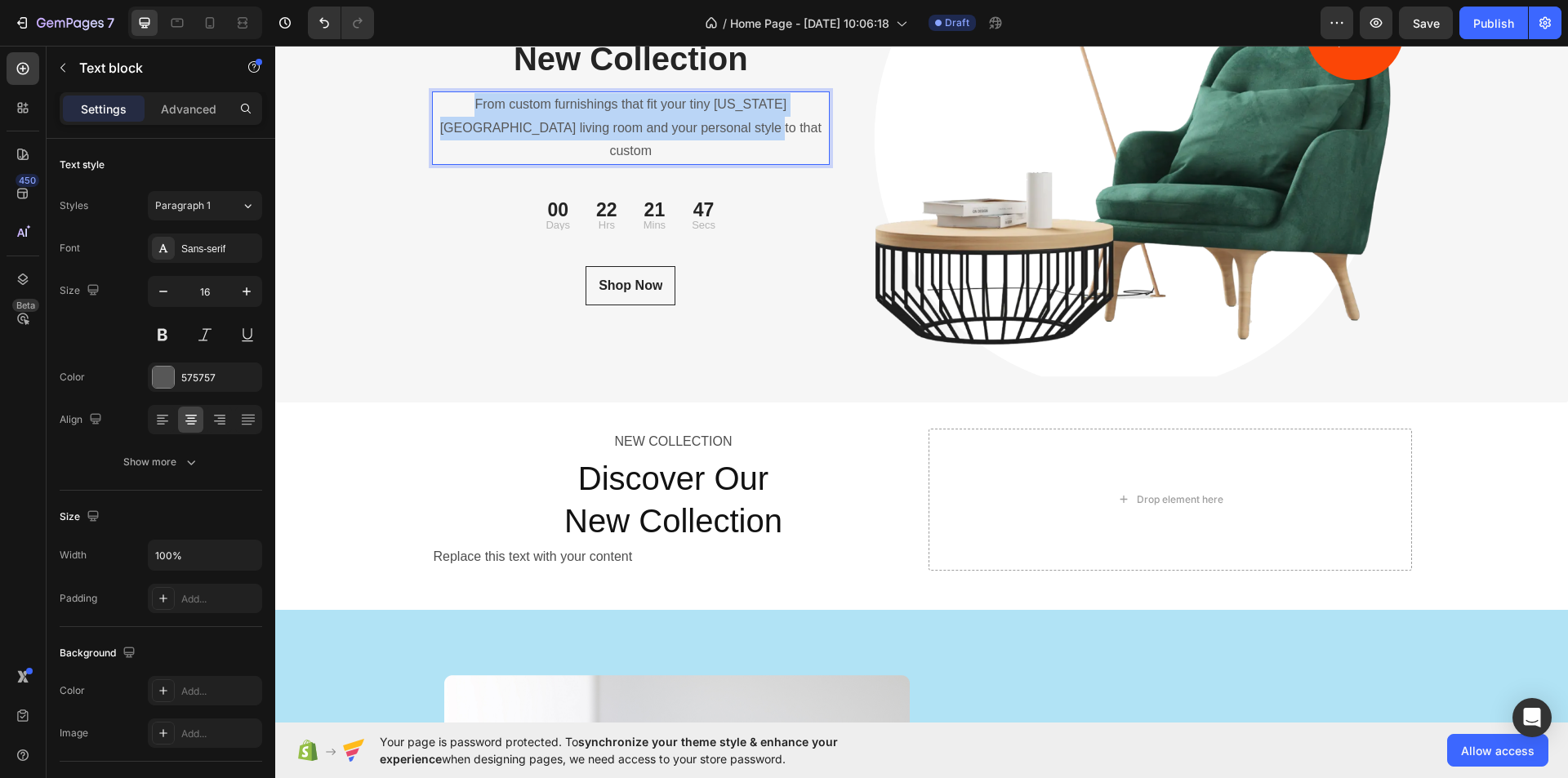
click at [685, 113] on p "From custom furnishings that fit your tiny [US_STATE][GEOGRAPHIC_DATA] living r…" at bounding box center [632, 128] width 395 height 70
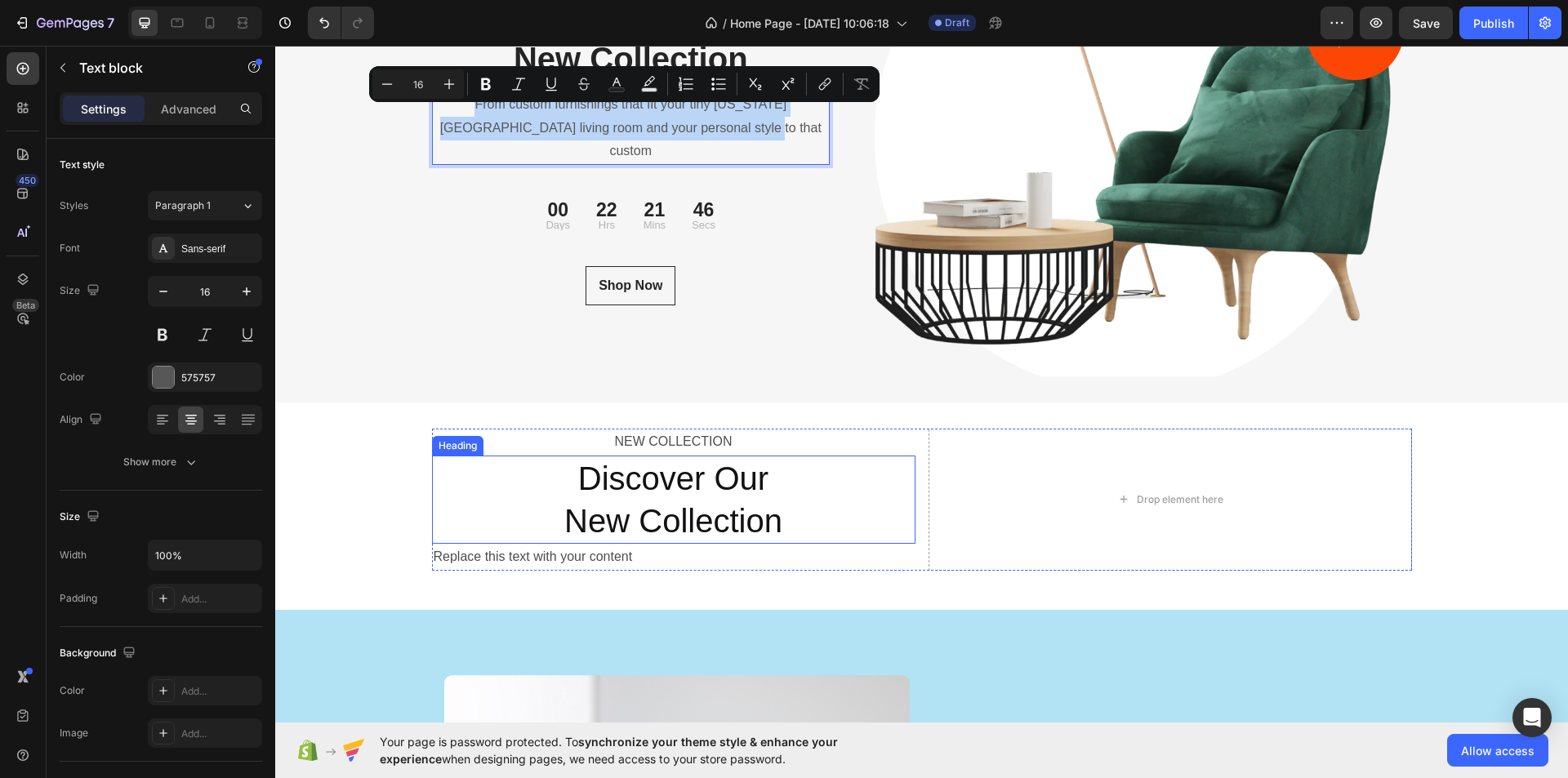
scroll to position [5761, 0]
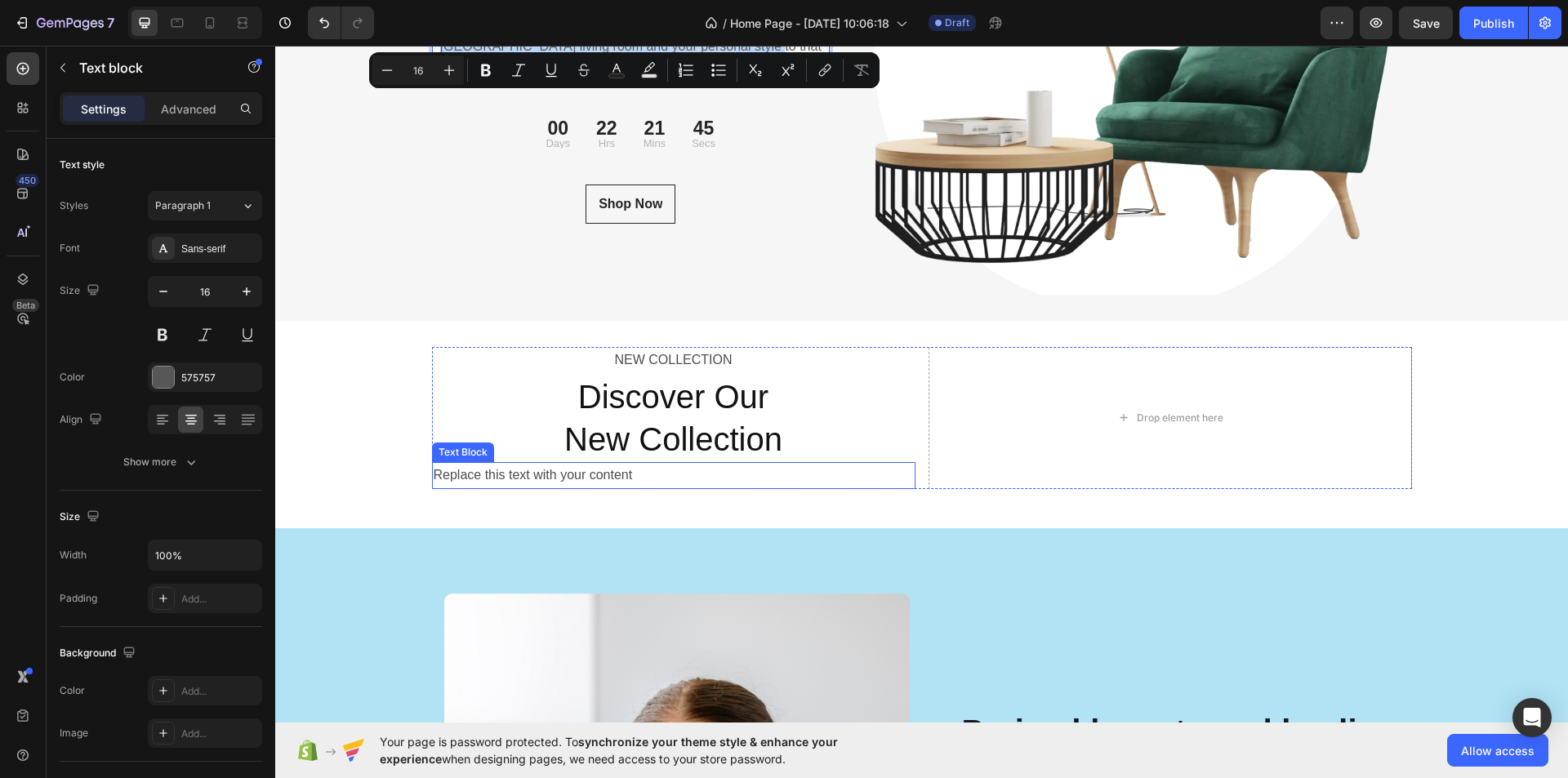
click at [633, 472] on div "Replace this text with your content" at bounding box center [674, 475] width 484 height 27
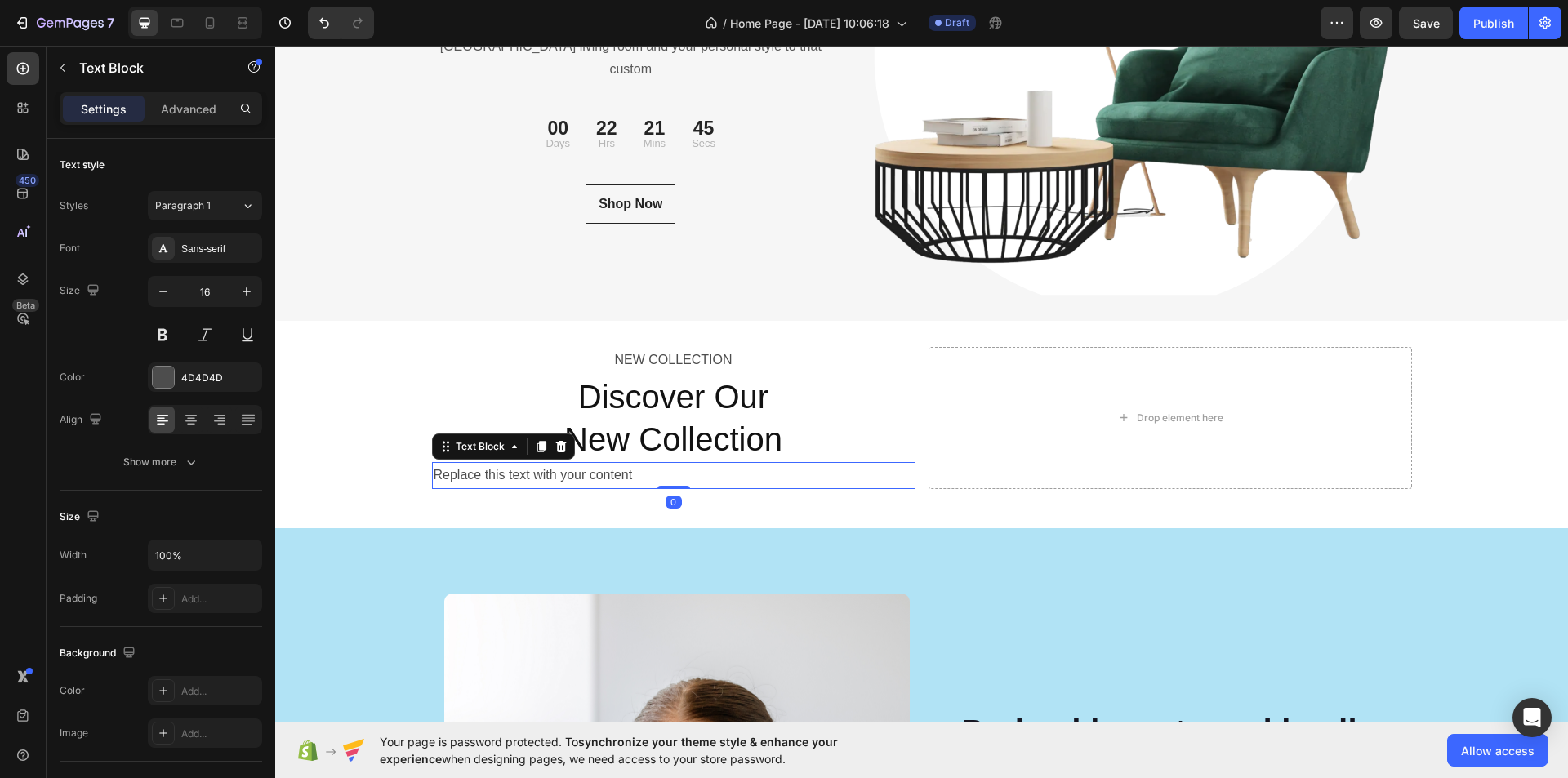
click at [629, 471] on div "Replace this text with your content" at bounding box center [674, 475] width 484 height 27
click at [629, 471] on p "Replace this text with your content" at bounding box center [674, 475] width 480 height 23
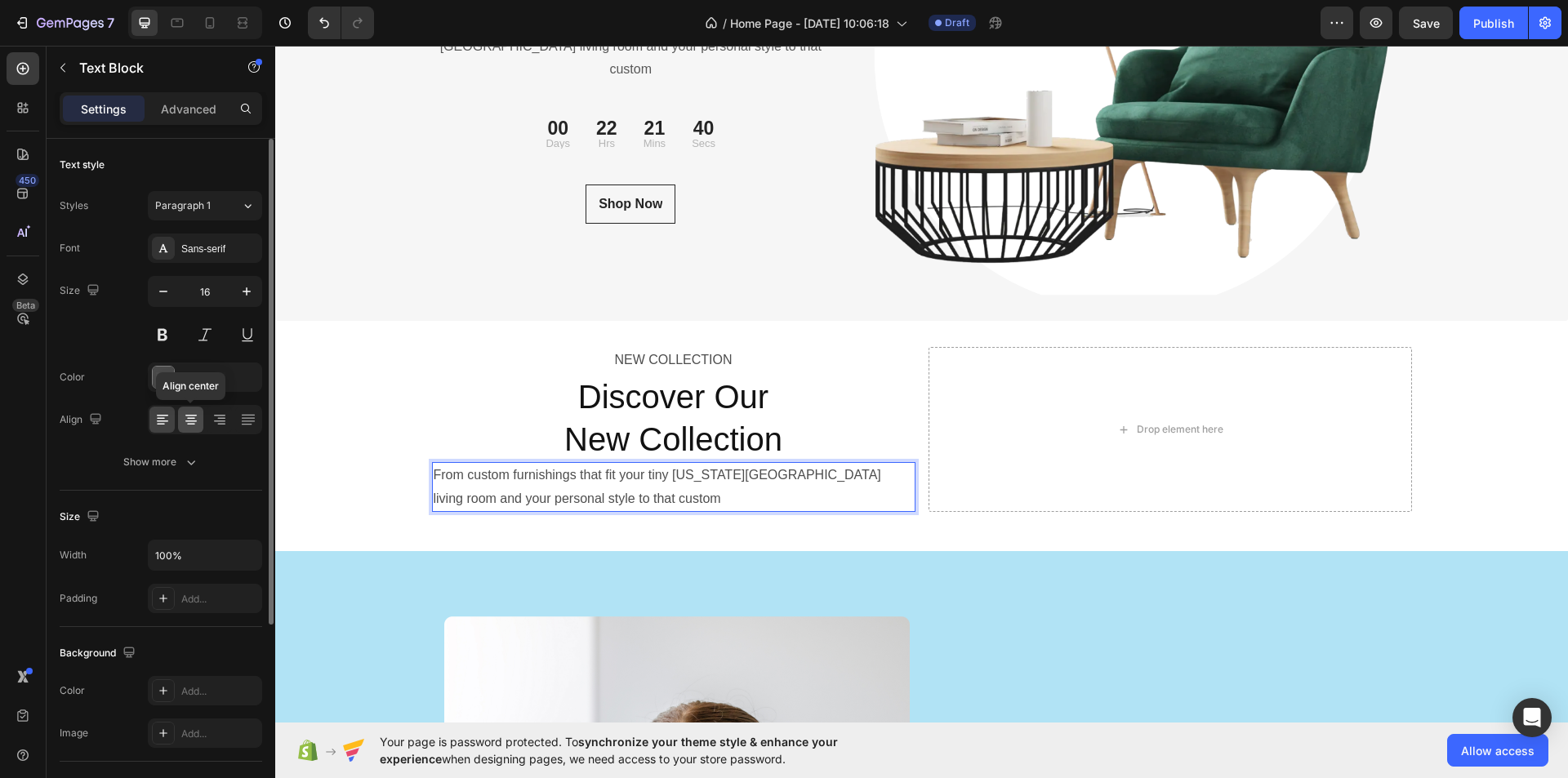
click at [194, 421] on icon at bounding box center [191, 421] width 11 height 2
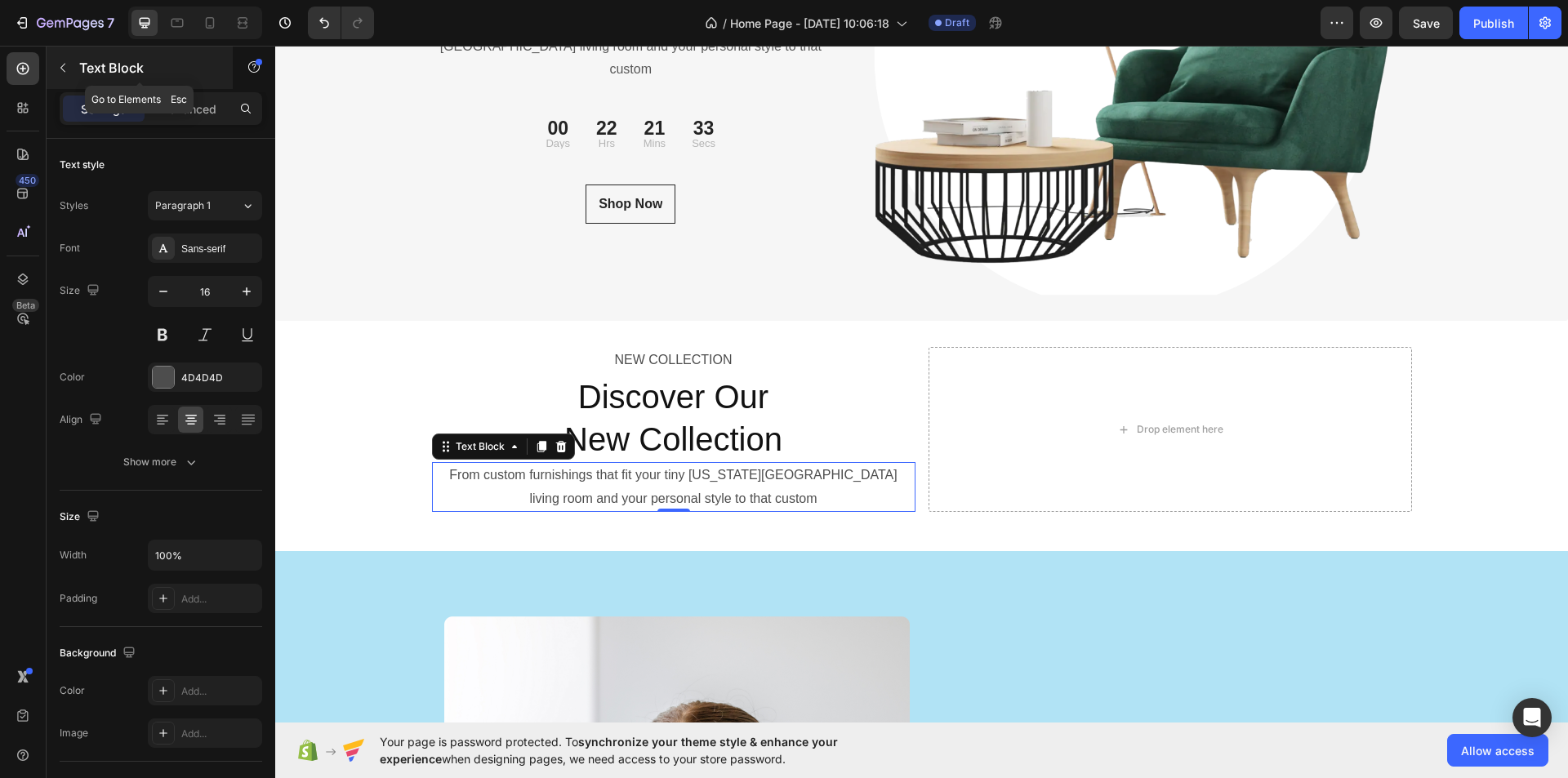
click at [61, 59] on button "button" at bounding box center [62, 68] width 26 height 26
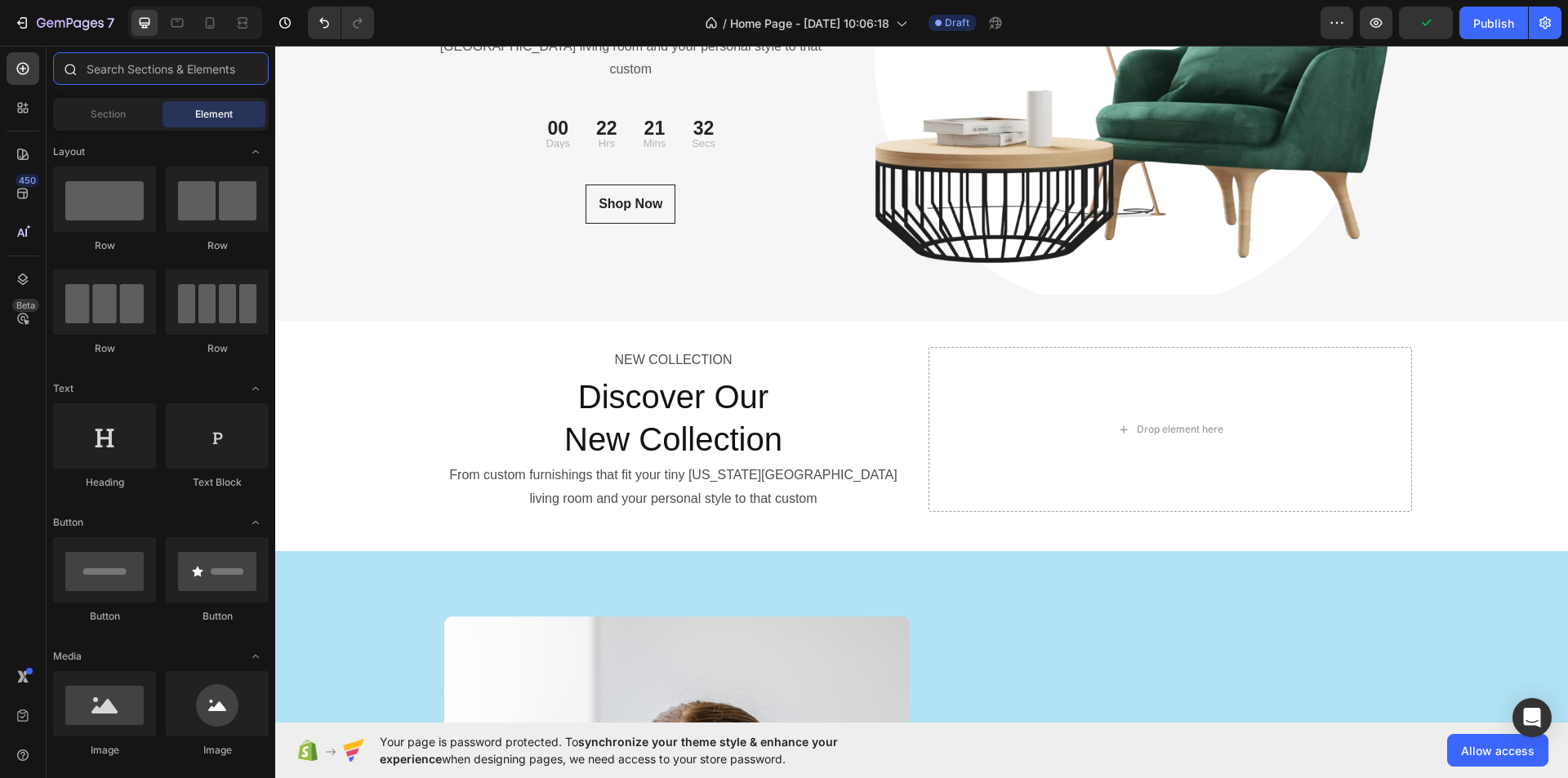
click at [178, 76] on input "text" at bounding box center [160, 68] width 215 height 33
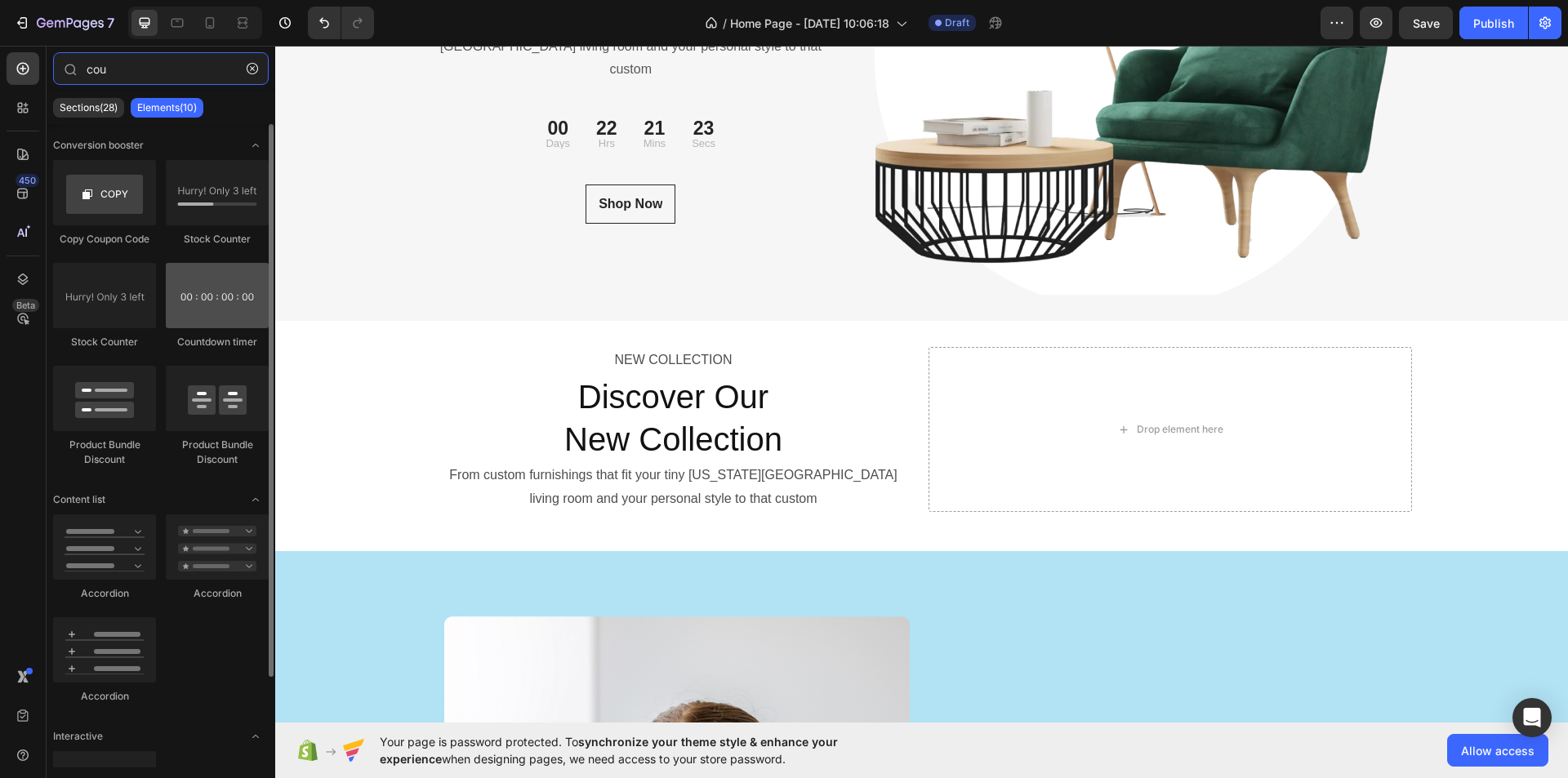
type input "cou"
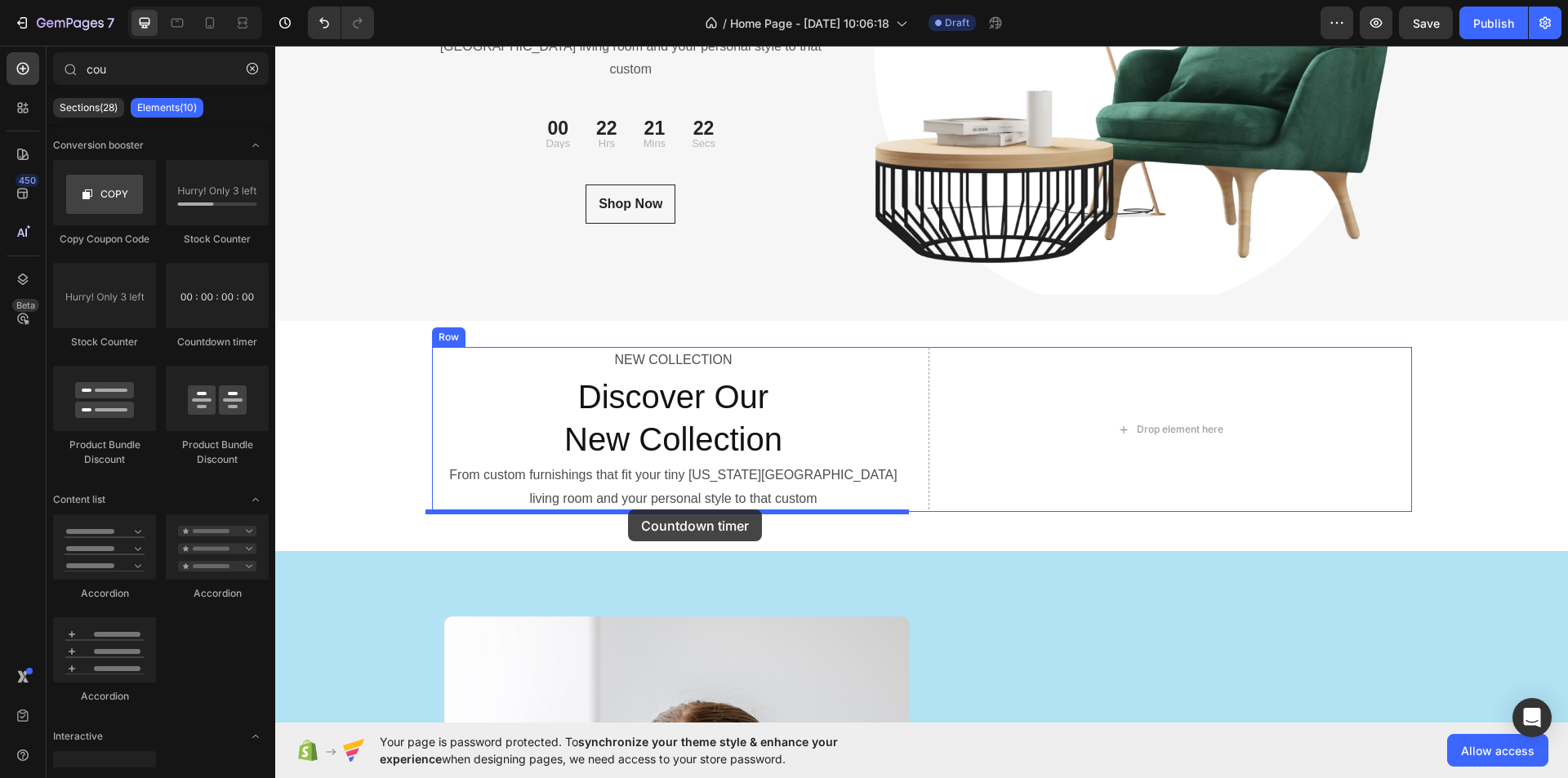
drag, startPoint x: 476, startPoint y: 336, endPoint x: 628, endPoint y: 510, distance: 231.0
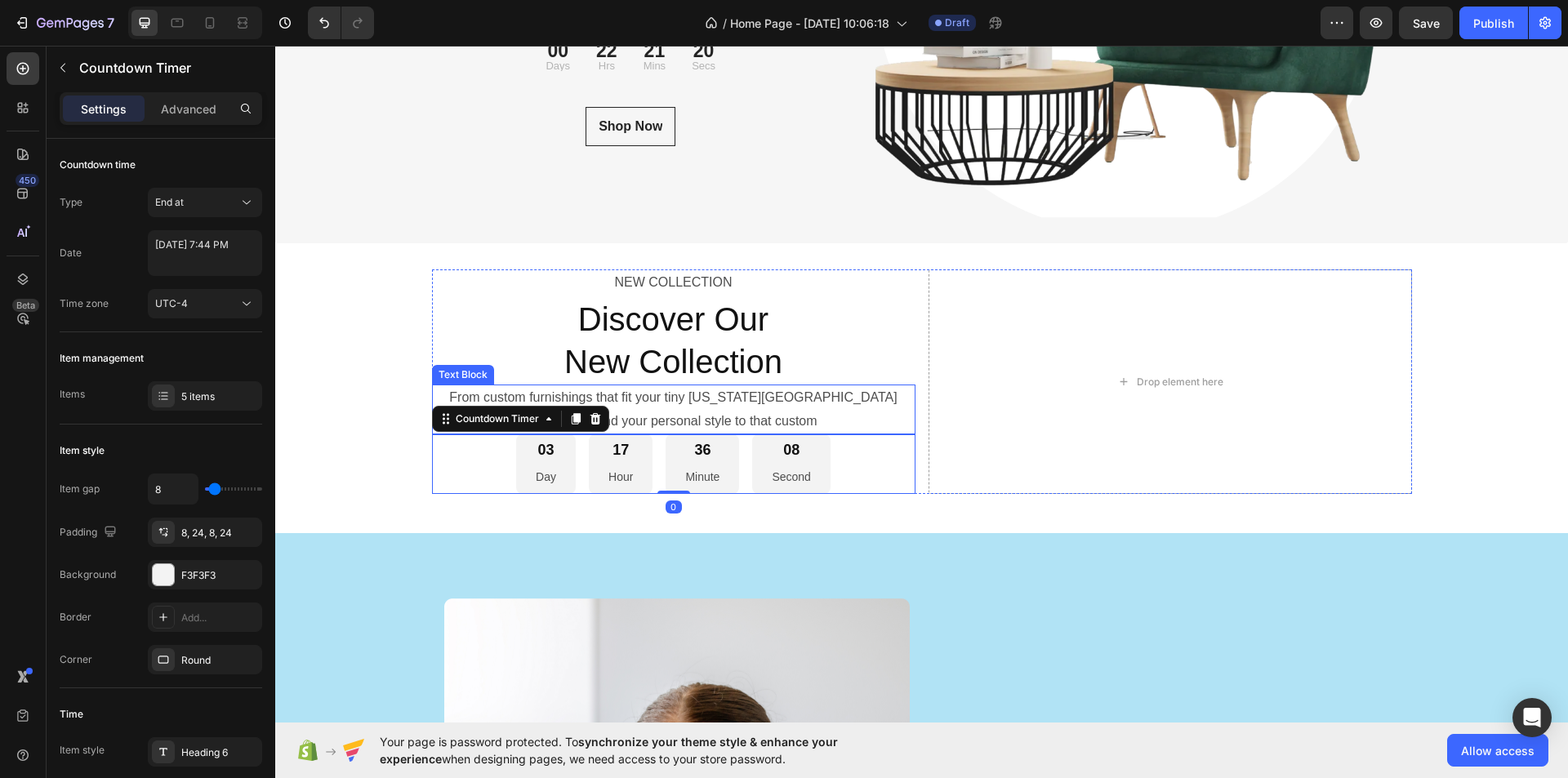
scroll to position [5843, 0]
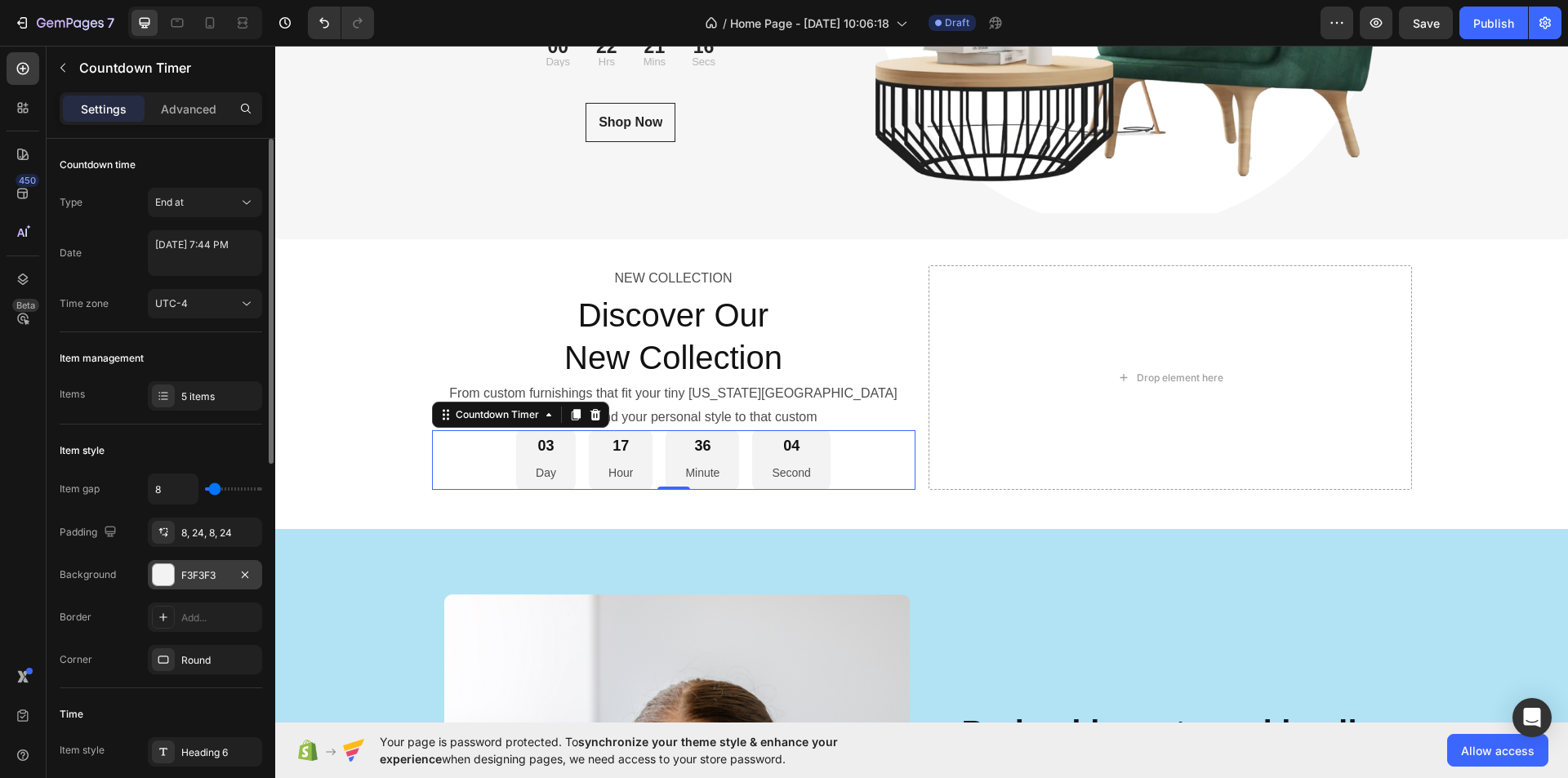
click at [192, 571] on div "F3F3F3" at bounding box center [205, 576] width 48 height 15
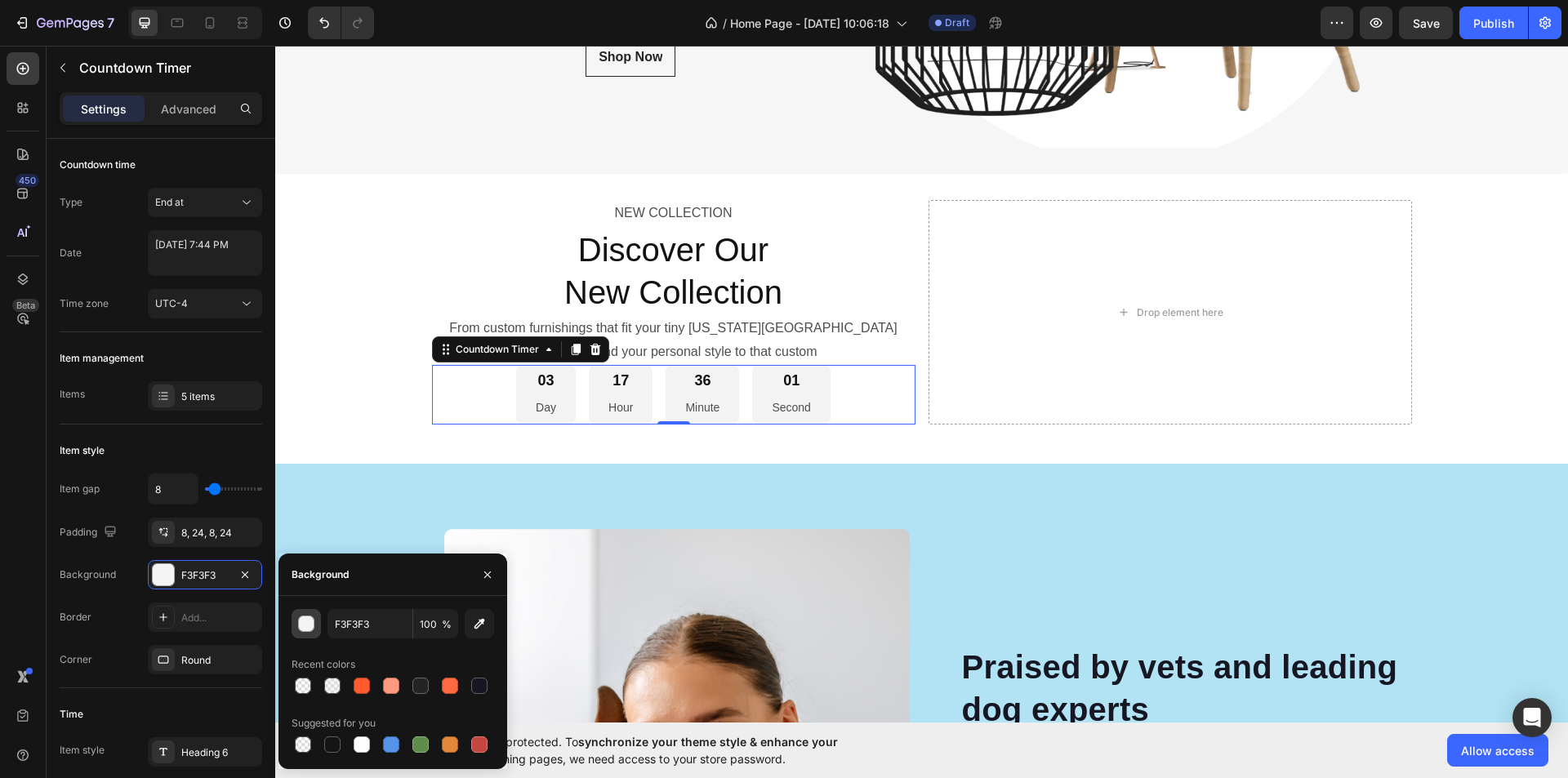
scroll to position [5925, 0]
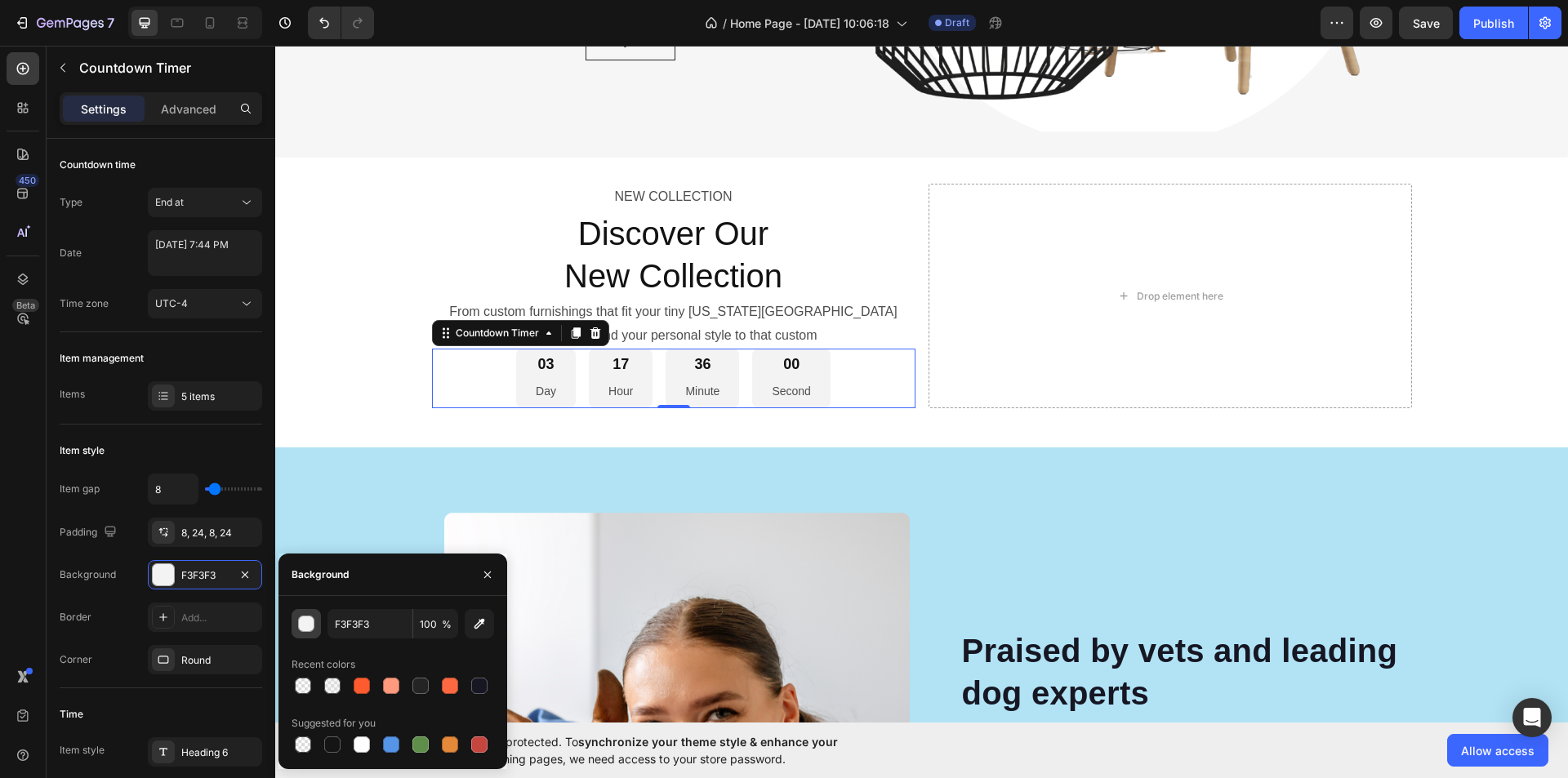
click at [311, 621] on div "button" at bounding box center [307, 625] width 17 height 17
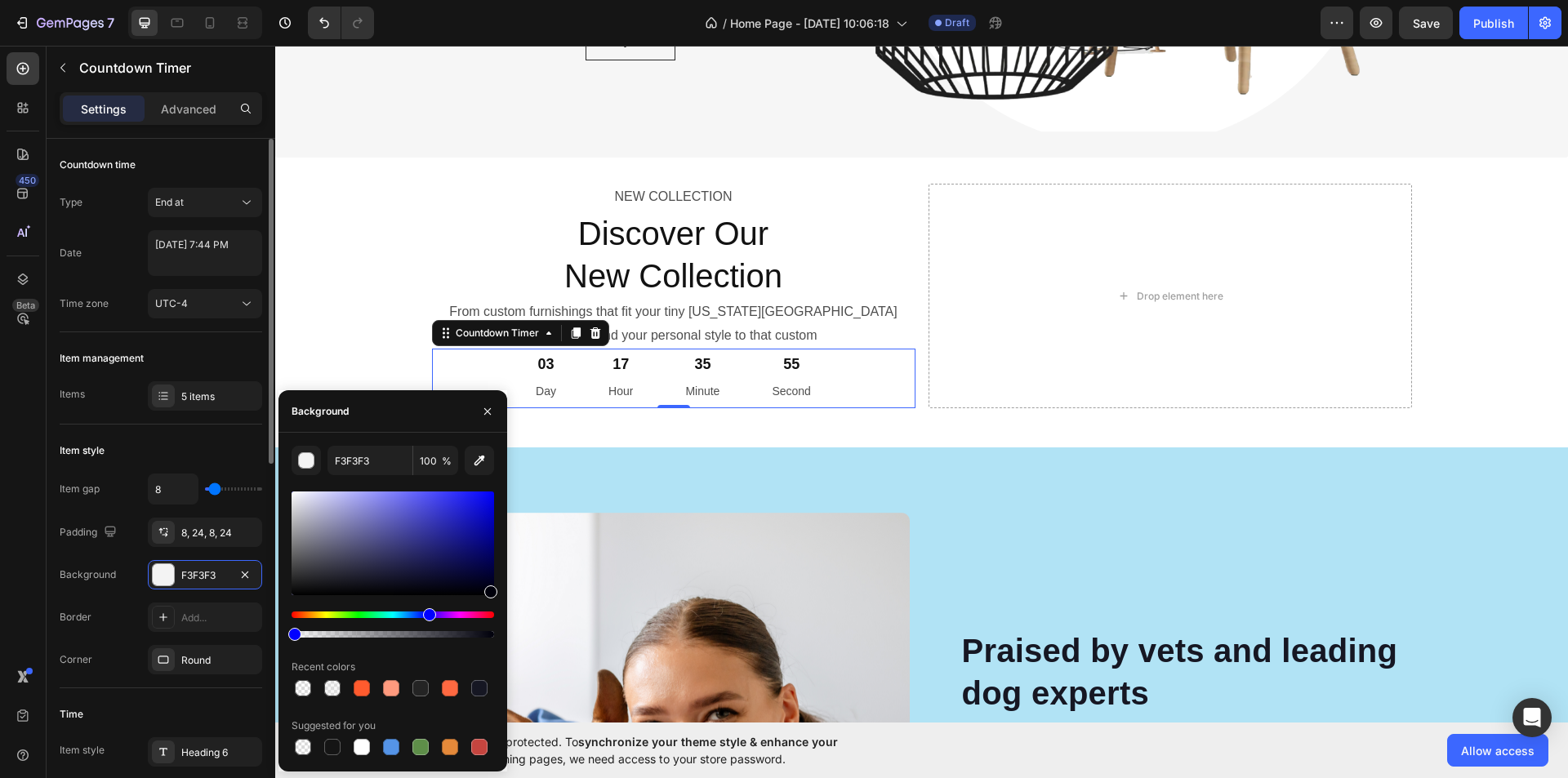
drag, startPoint x: 488, startPoint y: 635, endPoint x: 240, endPoint y: 635, distance: 248.0
click at [240, 635] on div "450 Beta cou Sections(28) Elements(10) Conversion booster Copy Coupon Code Stoc…" at bounding box center [137, 412] width 275 height 732
type input "00000B"
type input "0"
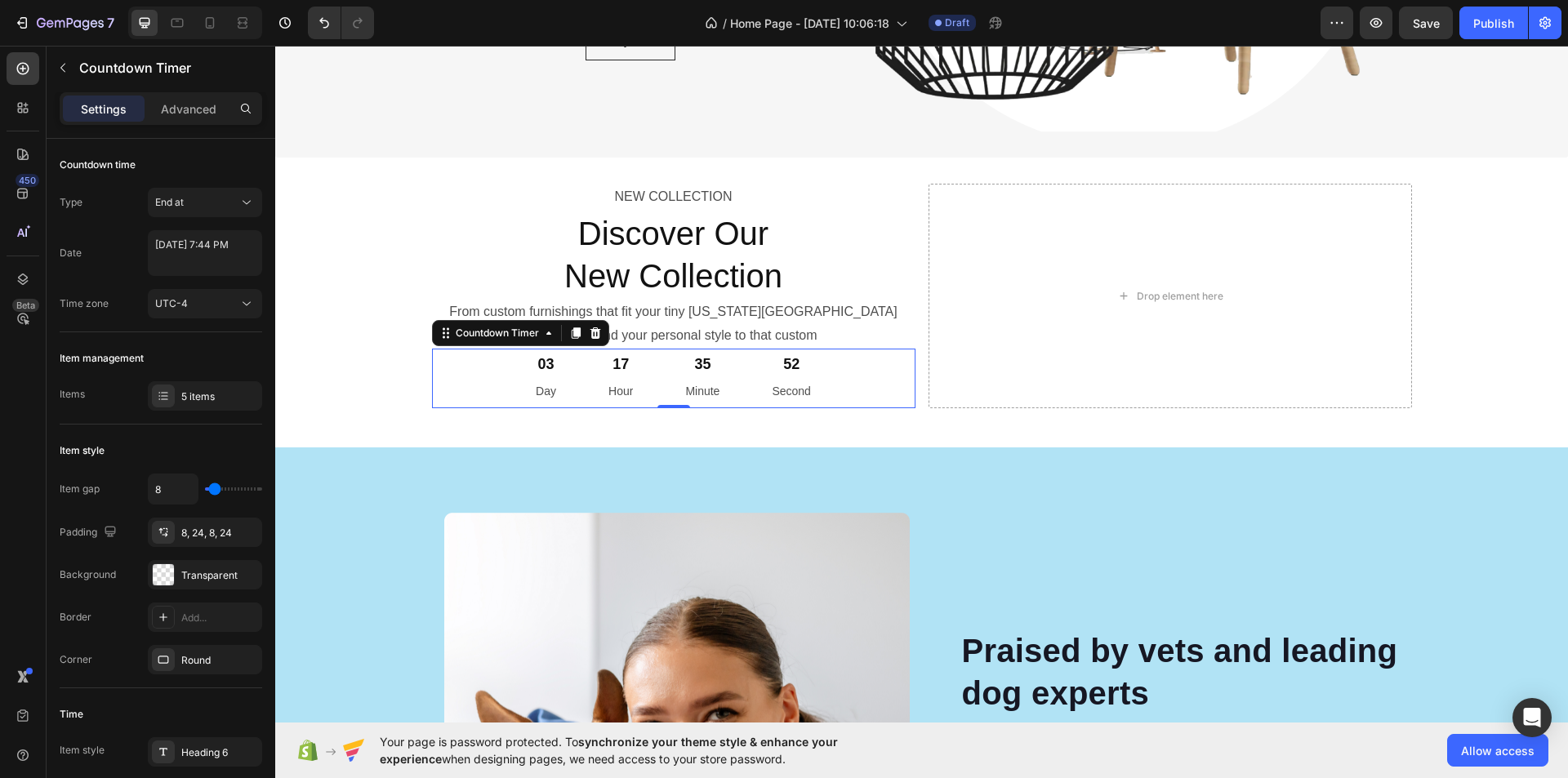
click at [823, 382] on div "52 Second" at bounding box center [790, 378] width 77 height 60
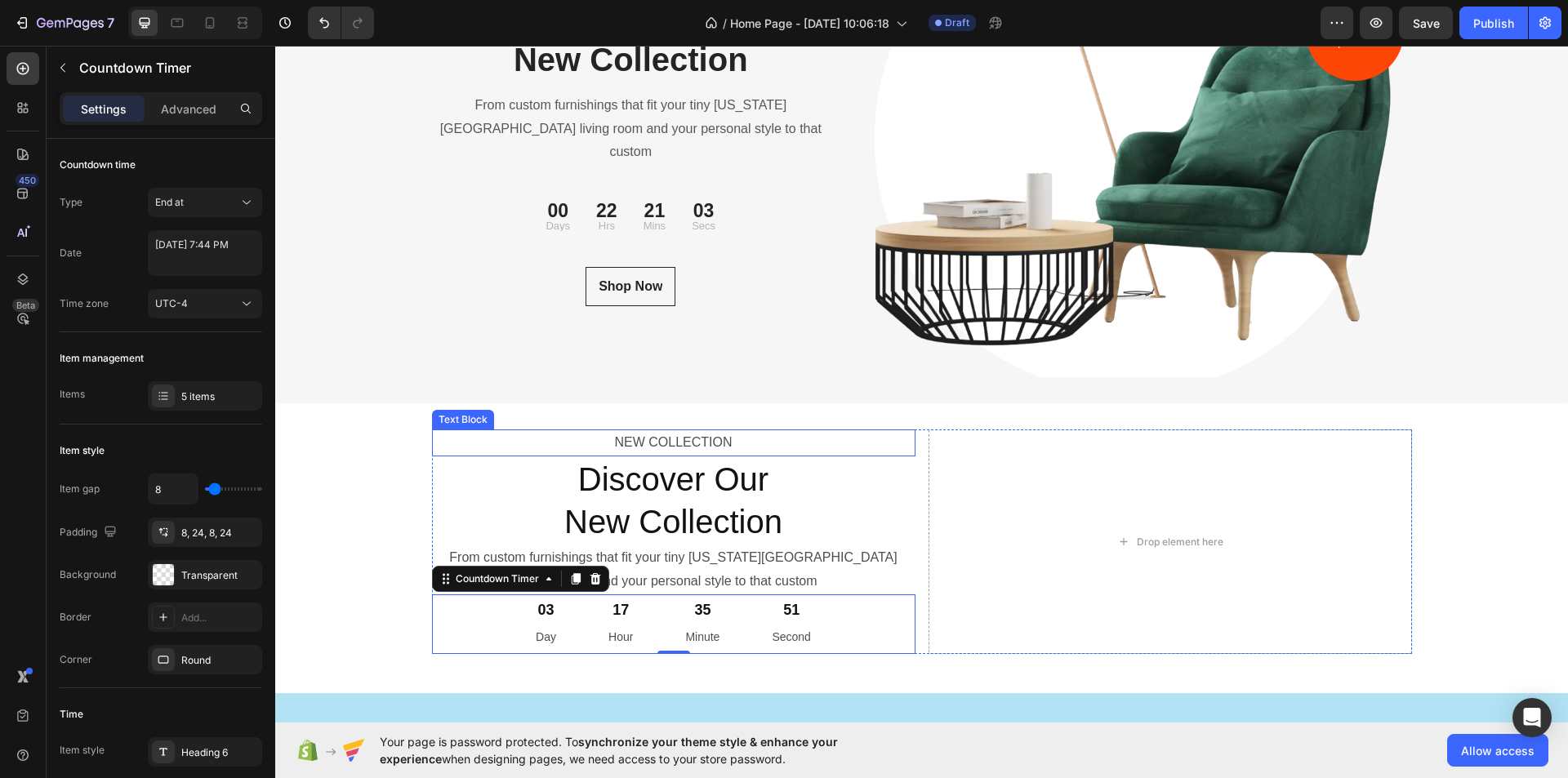
scroll to position [5598, 0]
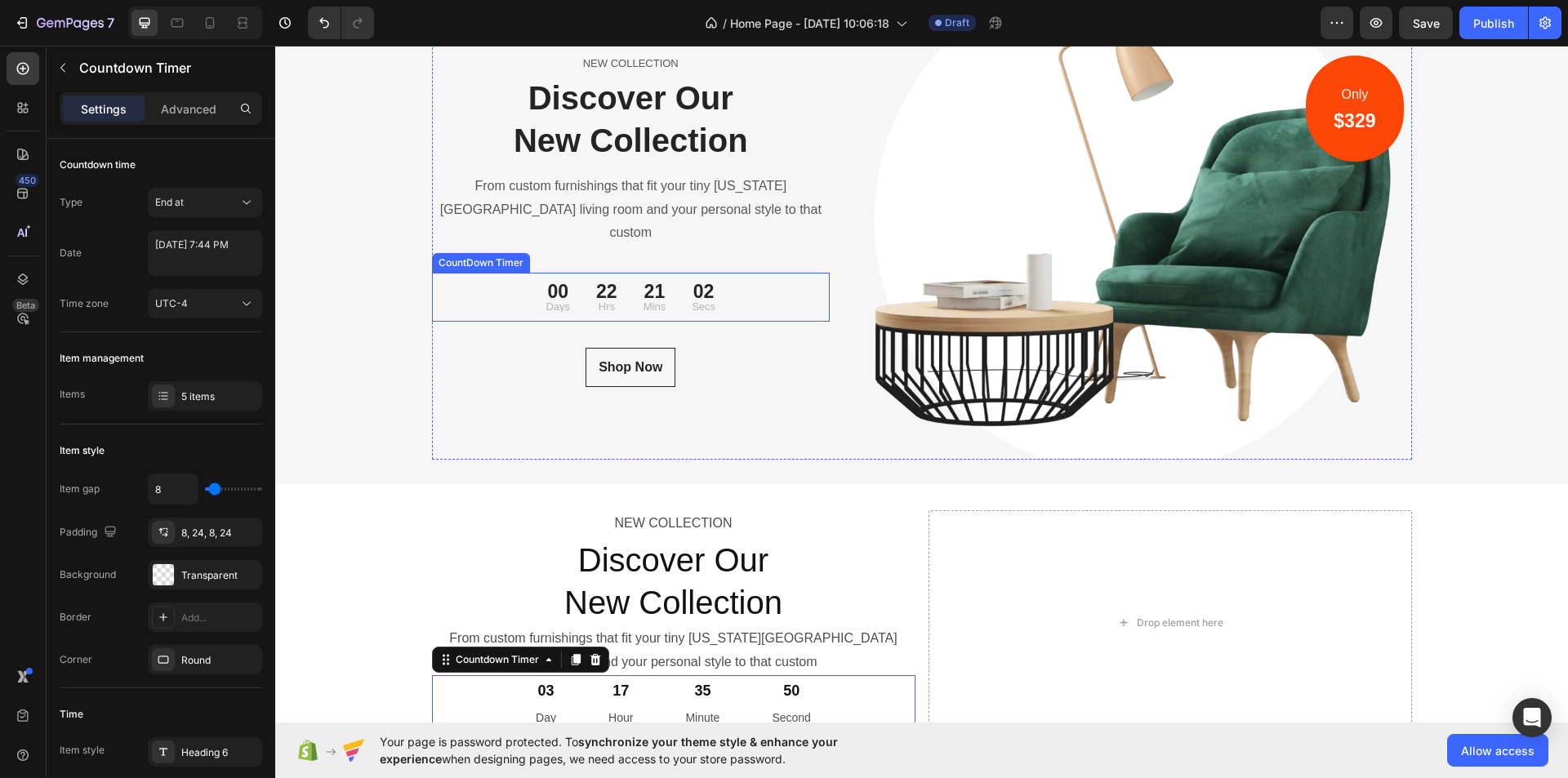
click at [679, 289] on div "02 Secs" at bounding box center [703, 297] width 49 height 36
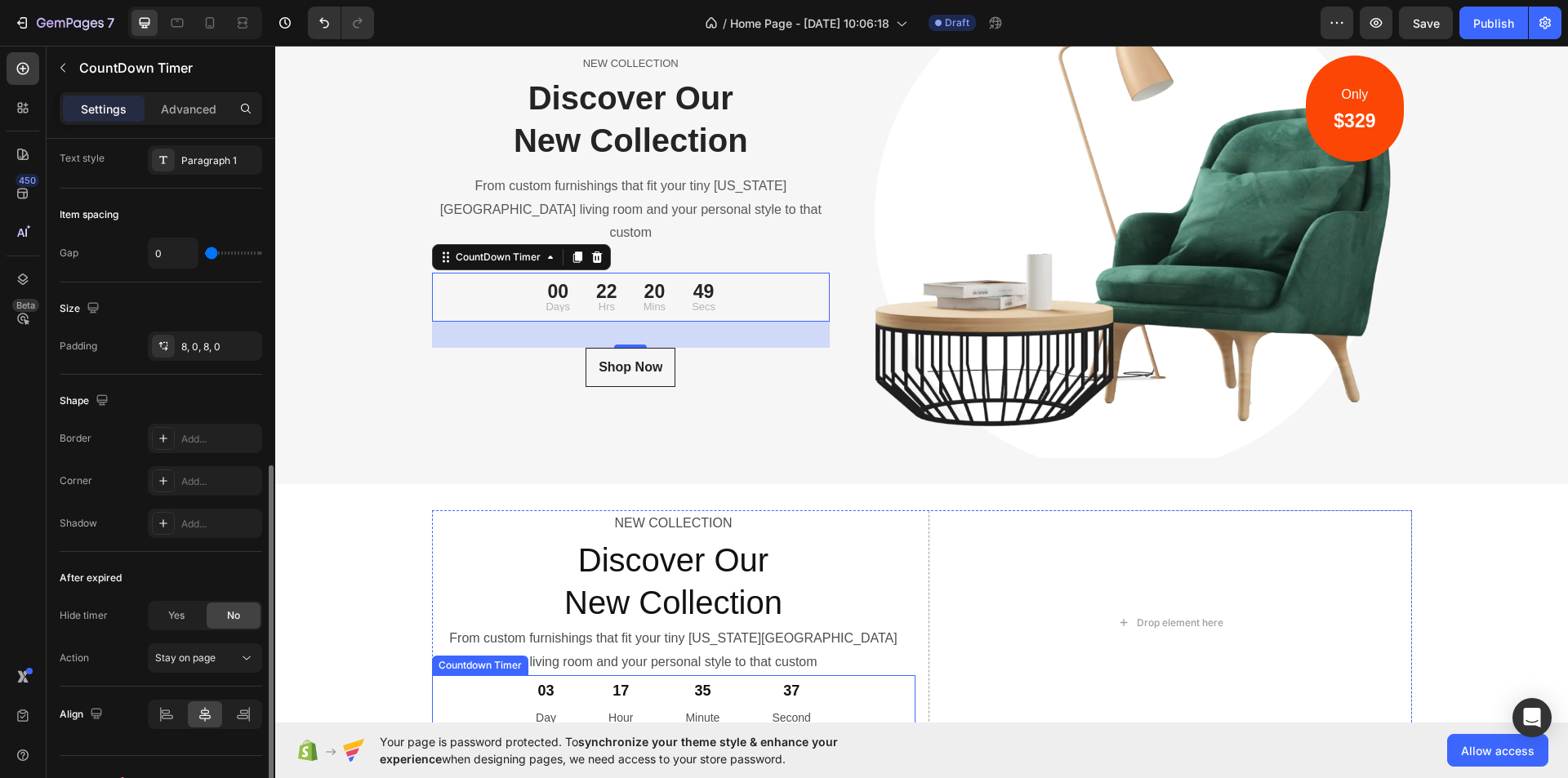
scroll to position [5843, 0]
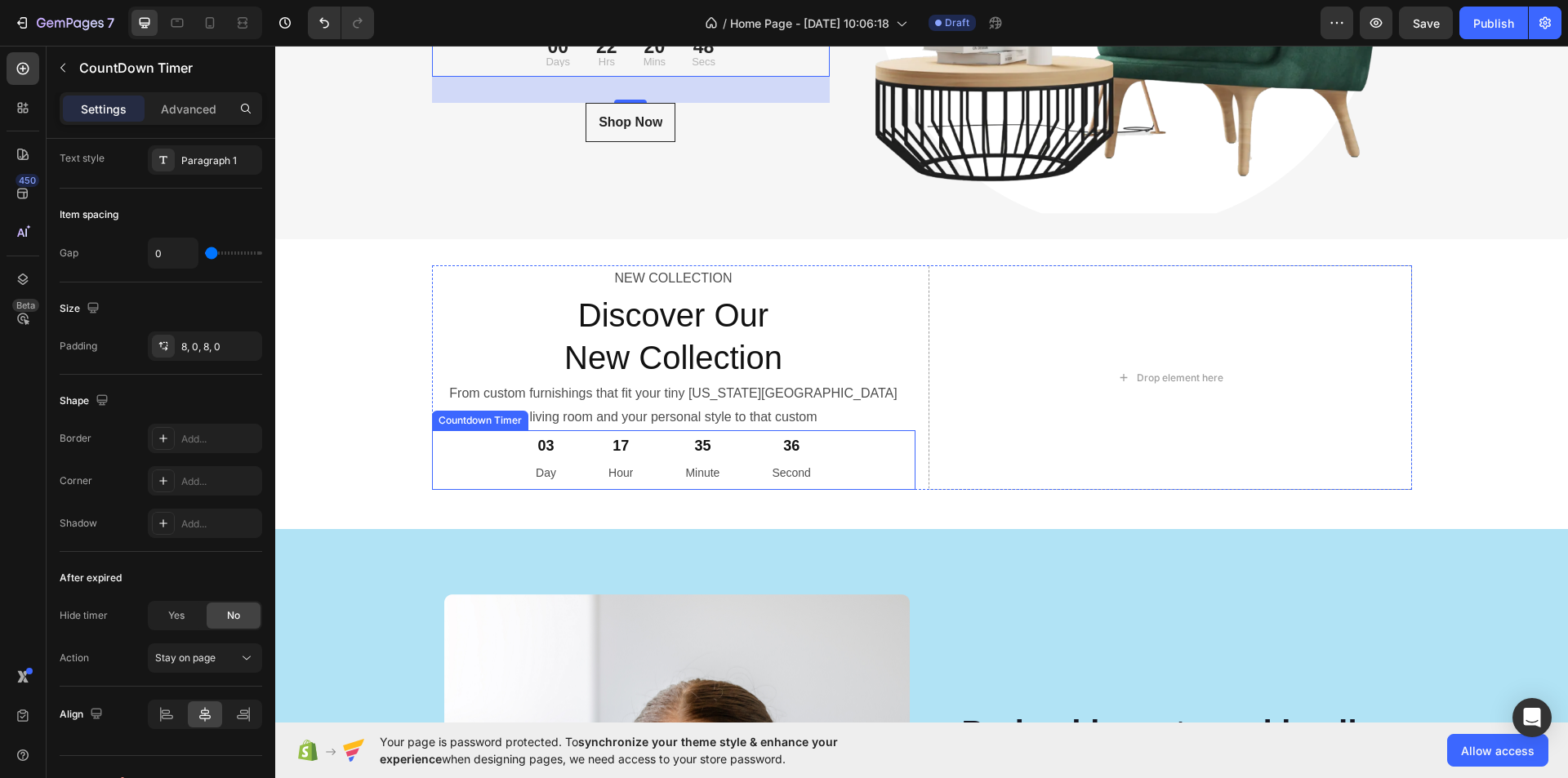
click at [632, 463] on div "17 Hour" at bounding box center [620, 460] width 63 height 60
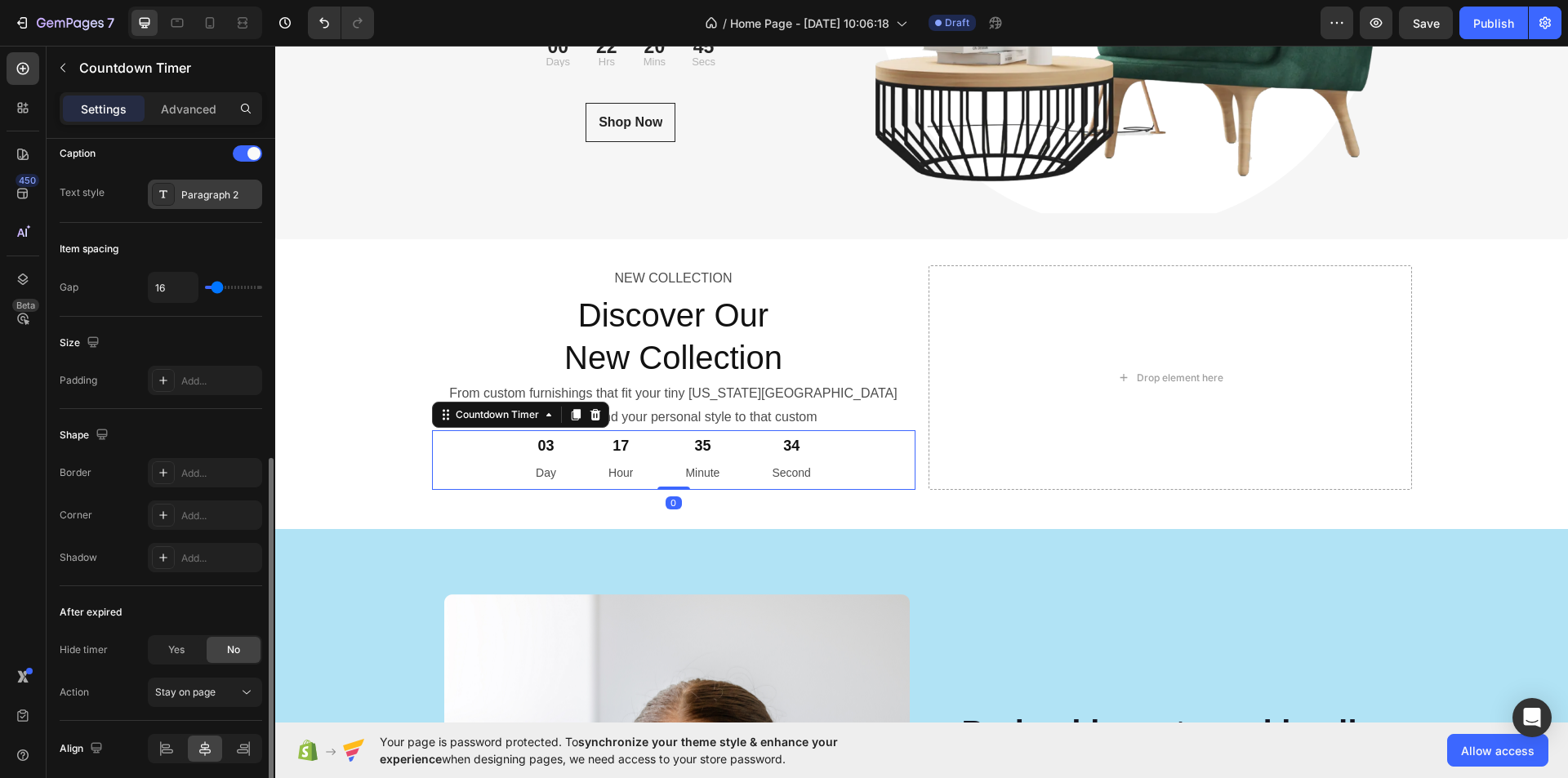
click at [222, 200] on div "Paragraph 2" at bounding box center [220, 196] width 76 height 15
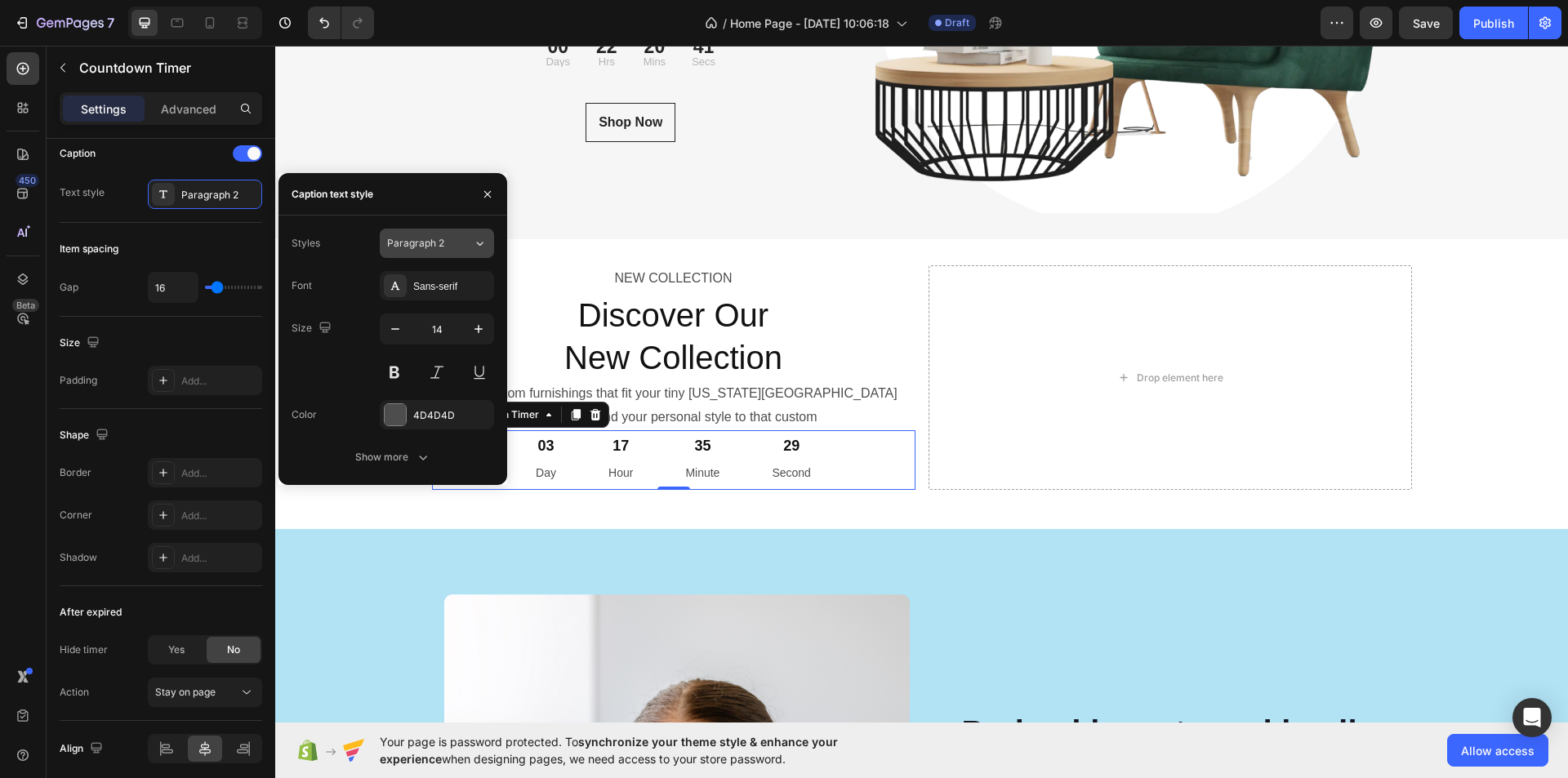
click at [477, 242] on icon at bounding box center [480, 243] width 7 height 4
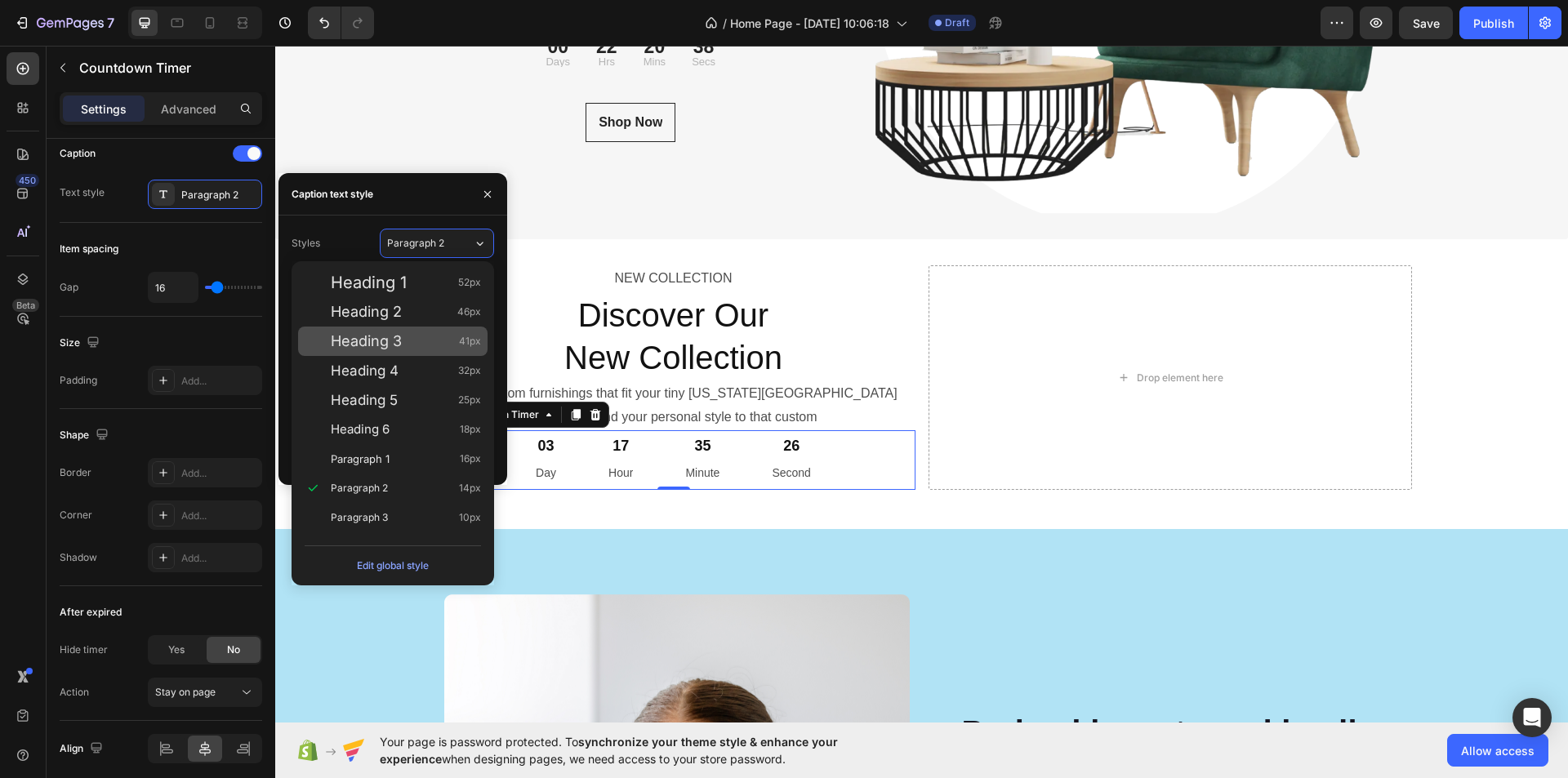
click at [403, 339] on div "Heading 3 41px" at bounding box center [405, 342] width 150 height 17
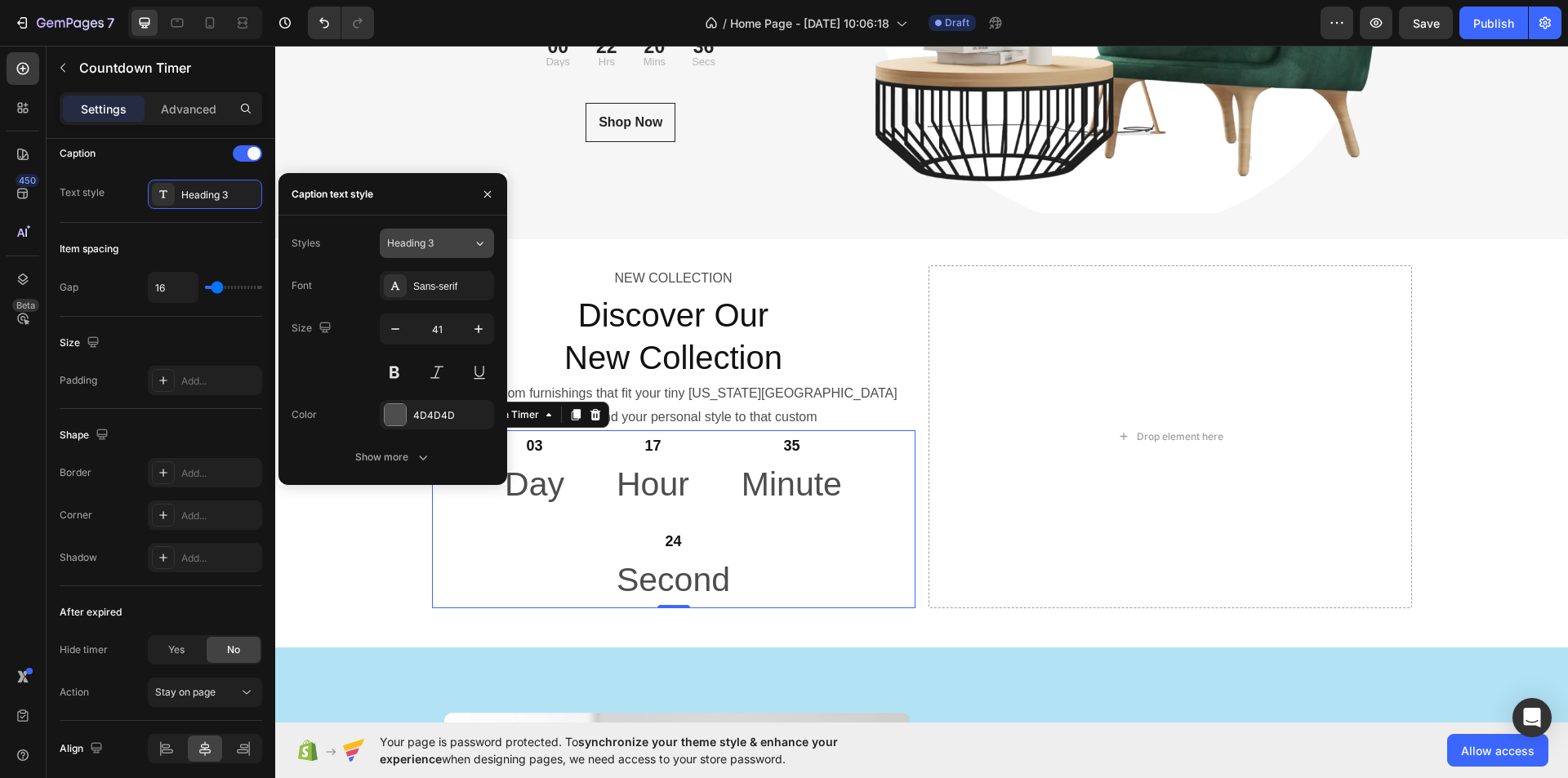
click at [476, 236] on icon at bounding box center [480, 243] width 14 height 17
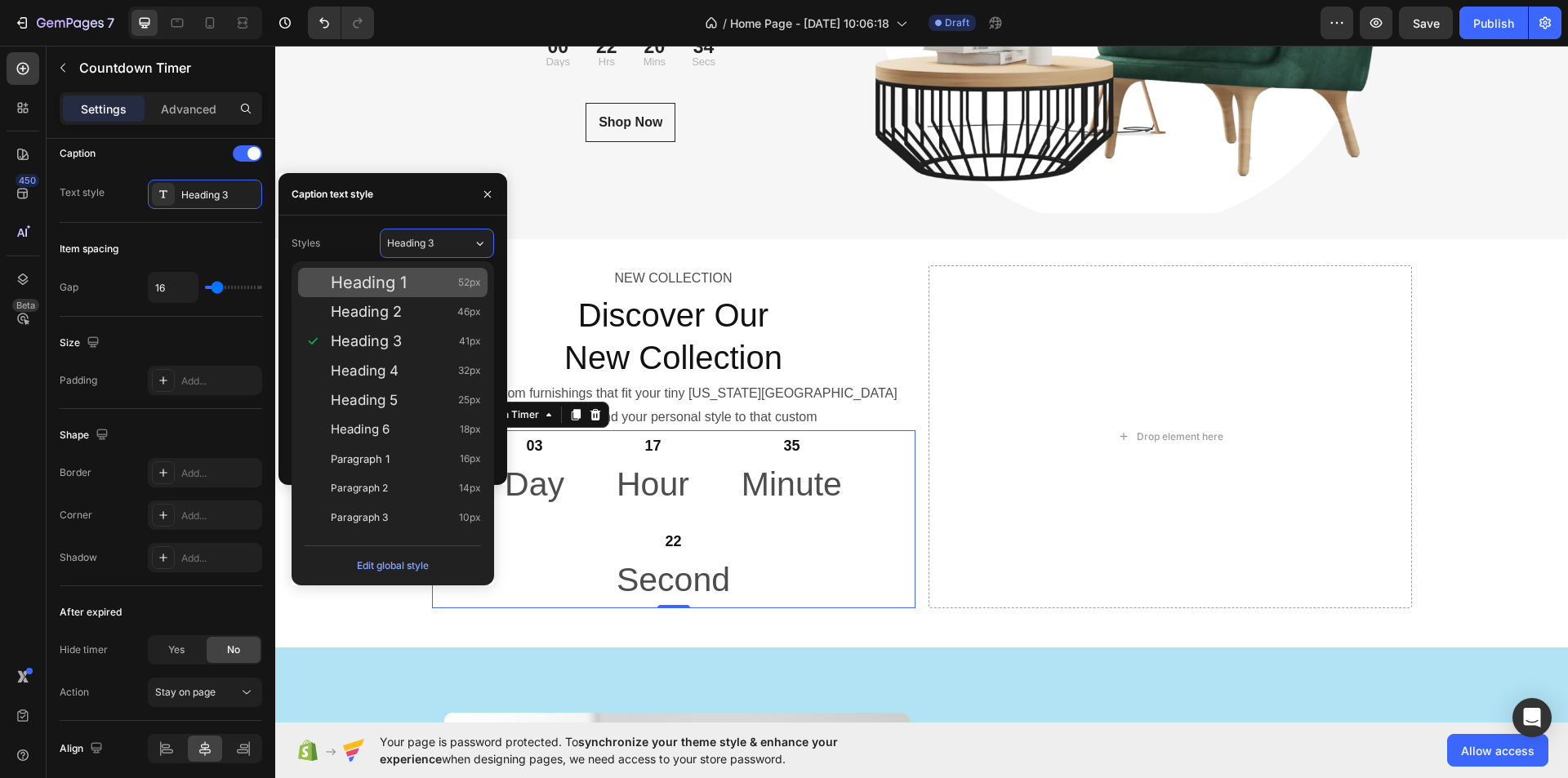
click at [394, 288] on span "Heading 1" at bounding box center [369, 283] width 76 height 17
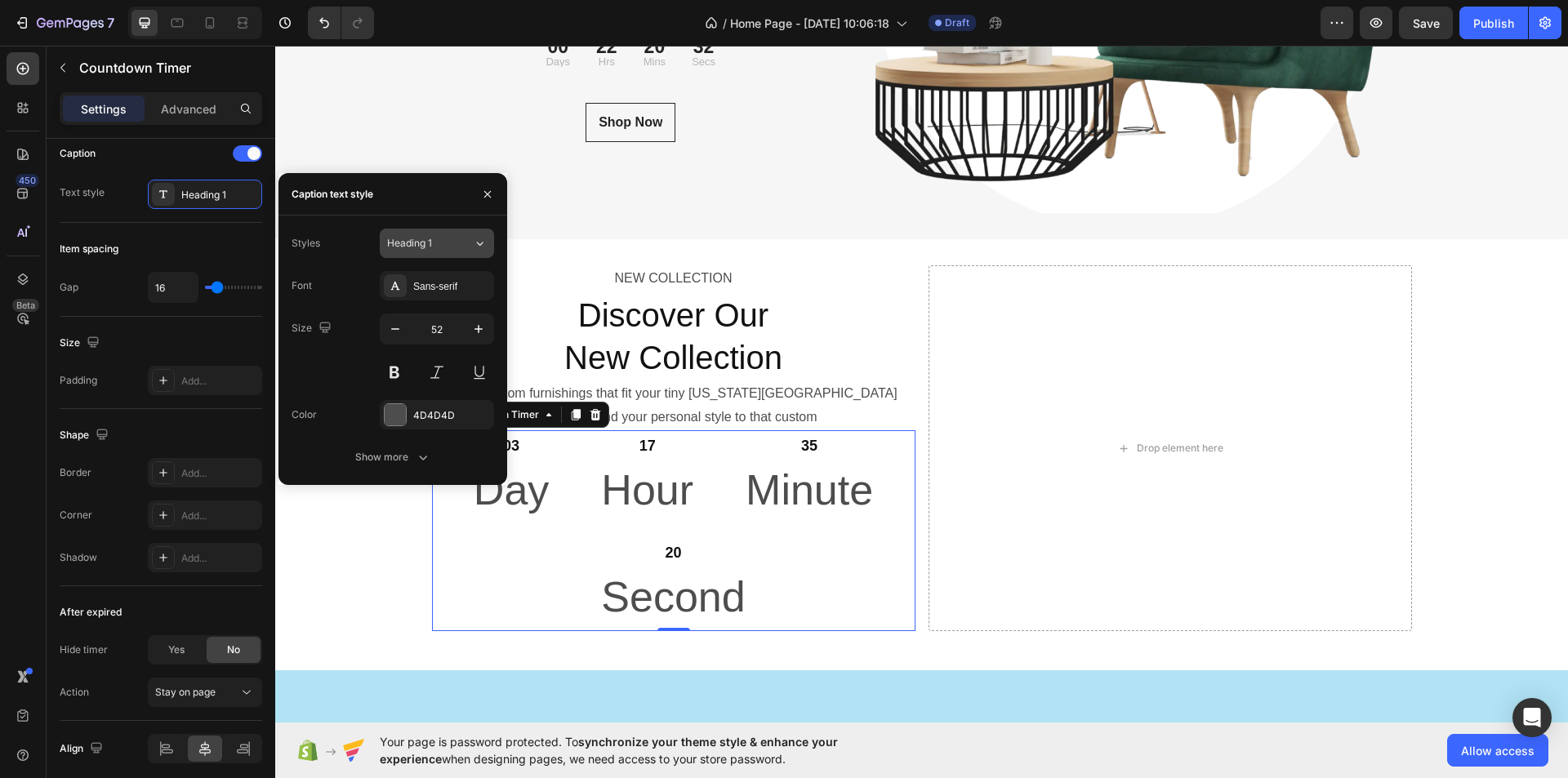
click at [487, 237] on button "Heading 1" at bounding box center [437, 243] width 115 height 30
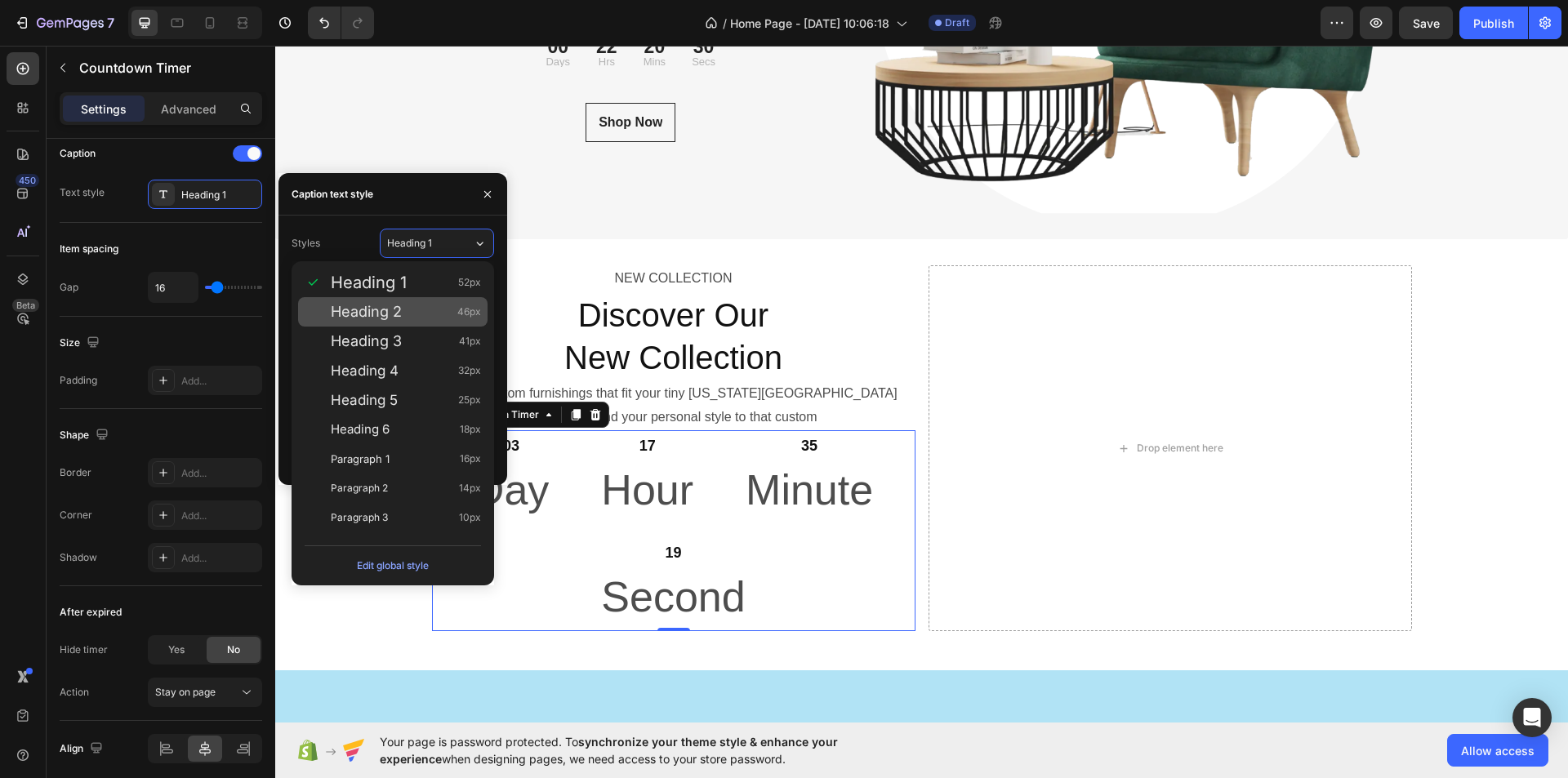
click at [382, 307] on span "Heading 2" at bounding box center [366, 312] width 71 height 17
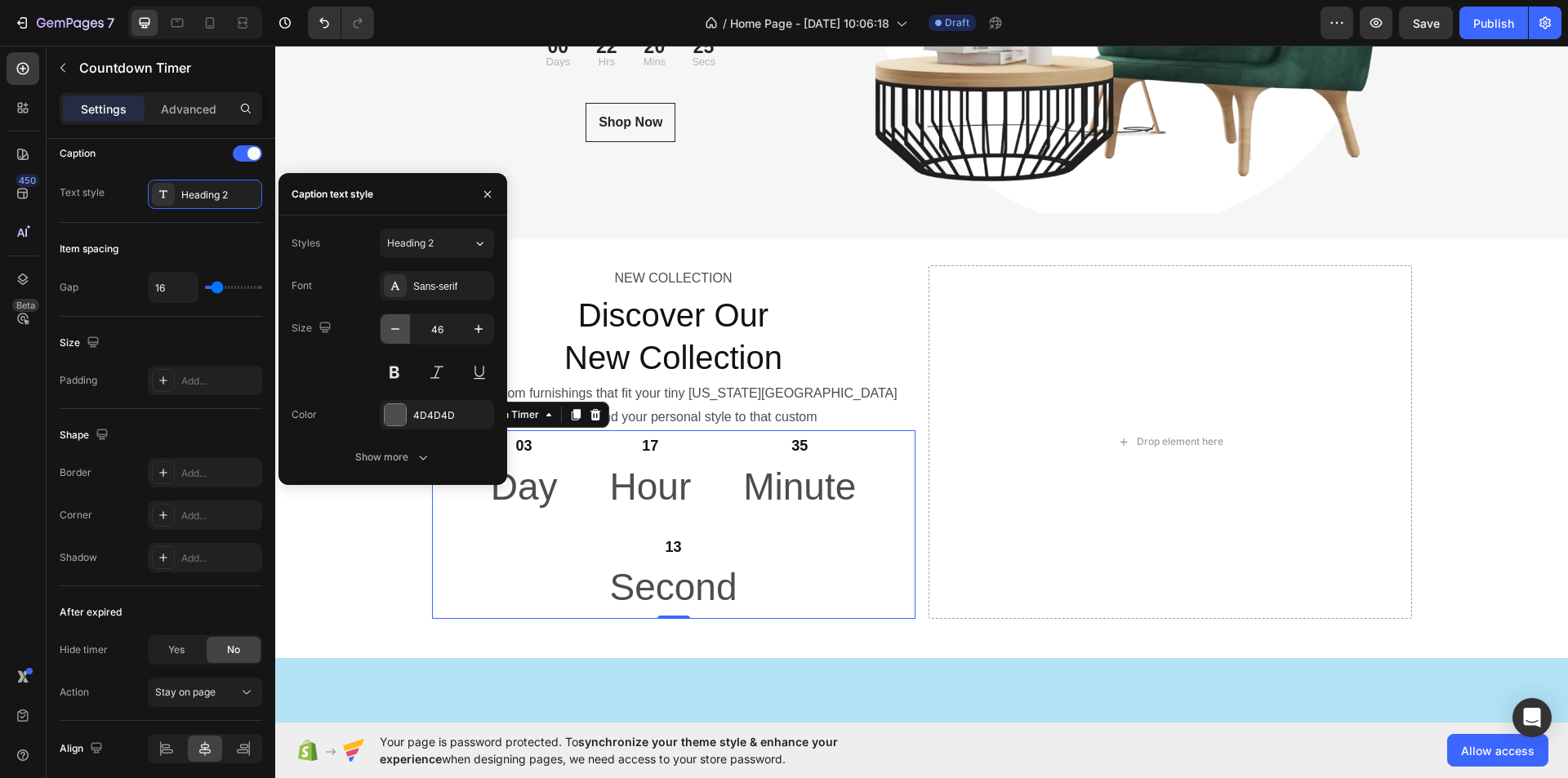
click at [394, 333] on icon "button" at bounding box center [396, 330] width 17 height 17
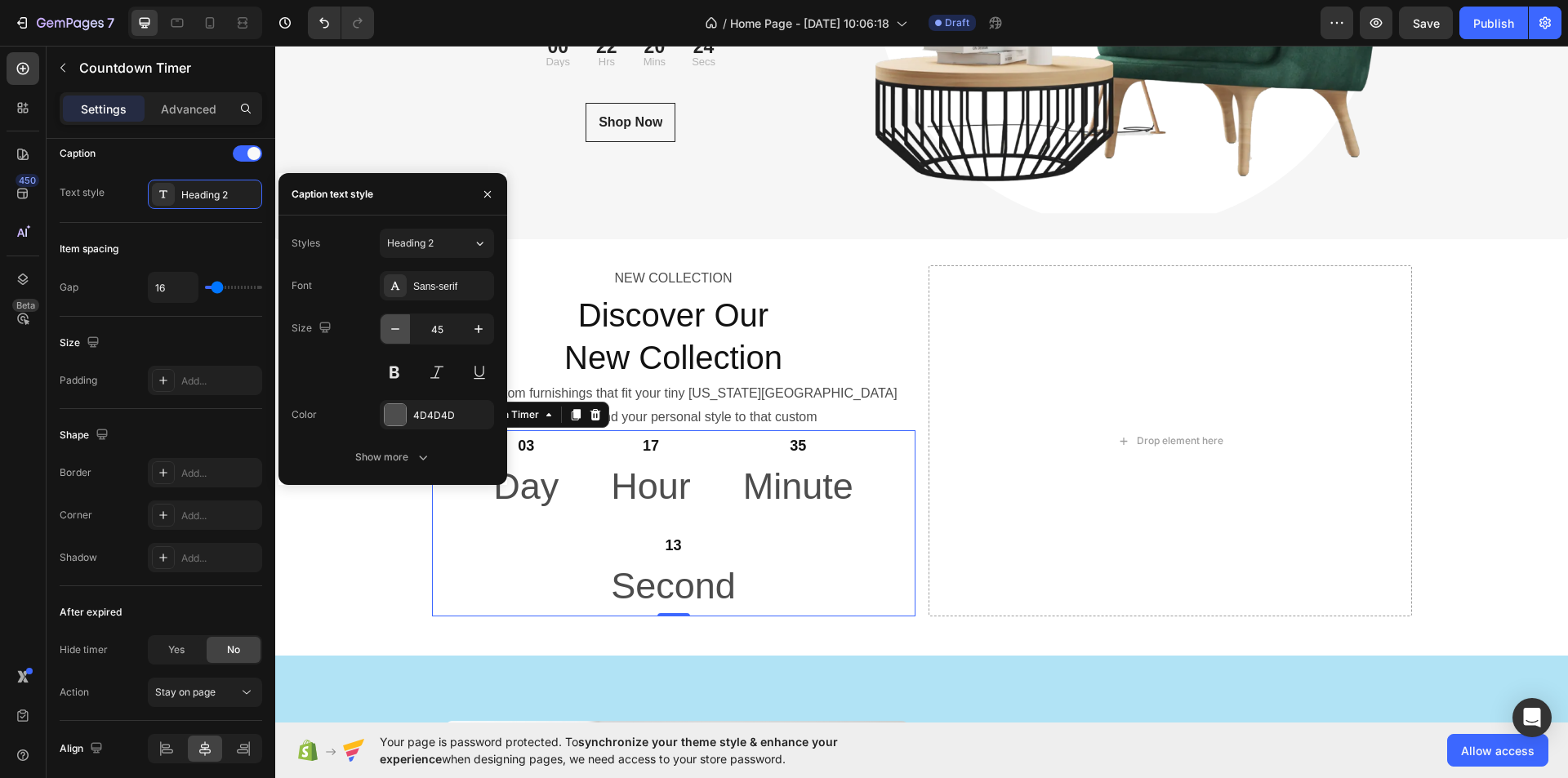
click at [394, 333] on icon "button" at bounding box center [396, 330] width 17 height 17
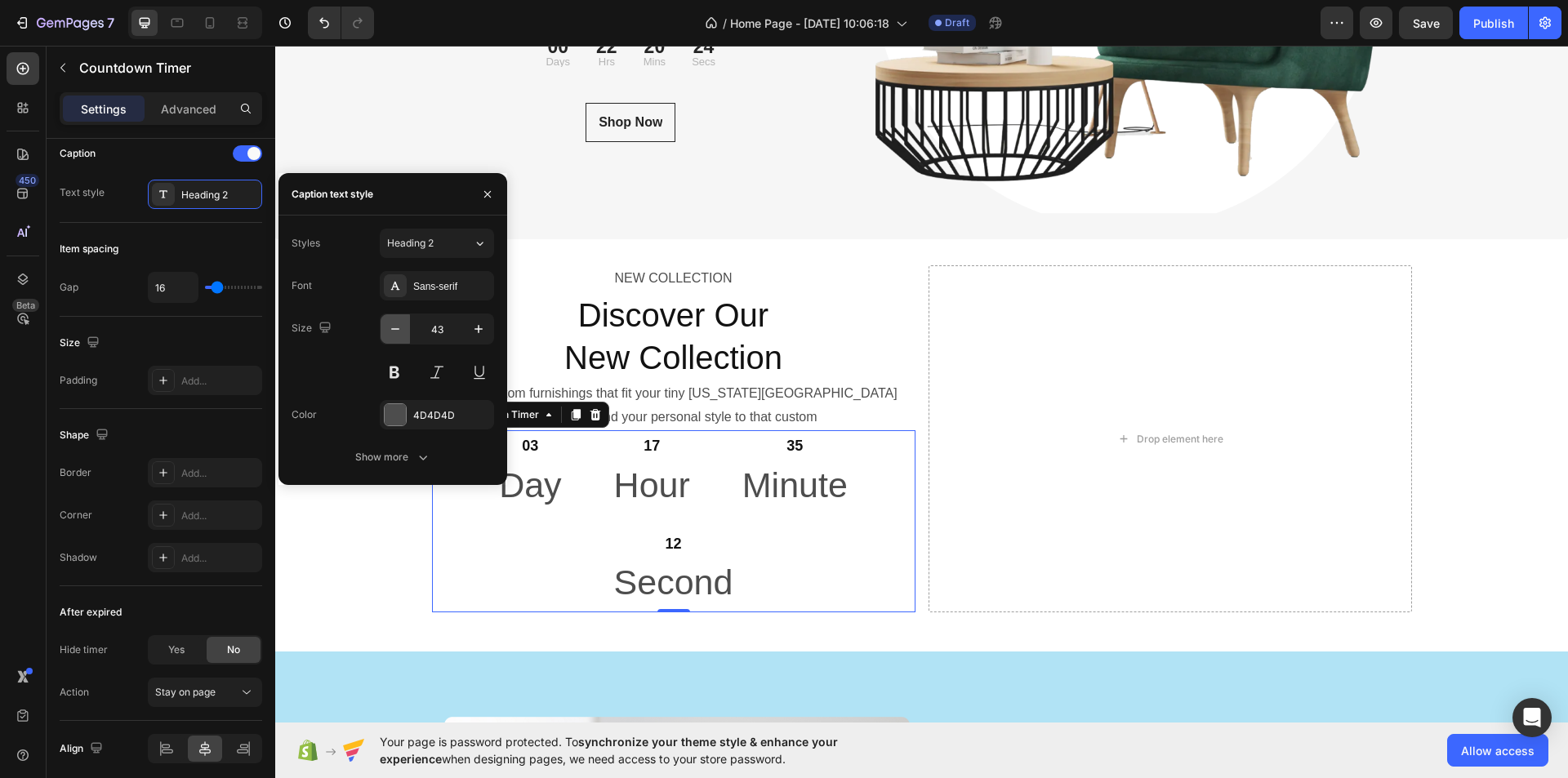
click at [394, 333] on icon "button" at bounding box center [396, 330] width 17 height 17
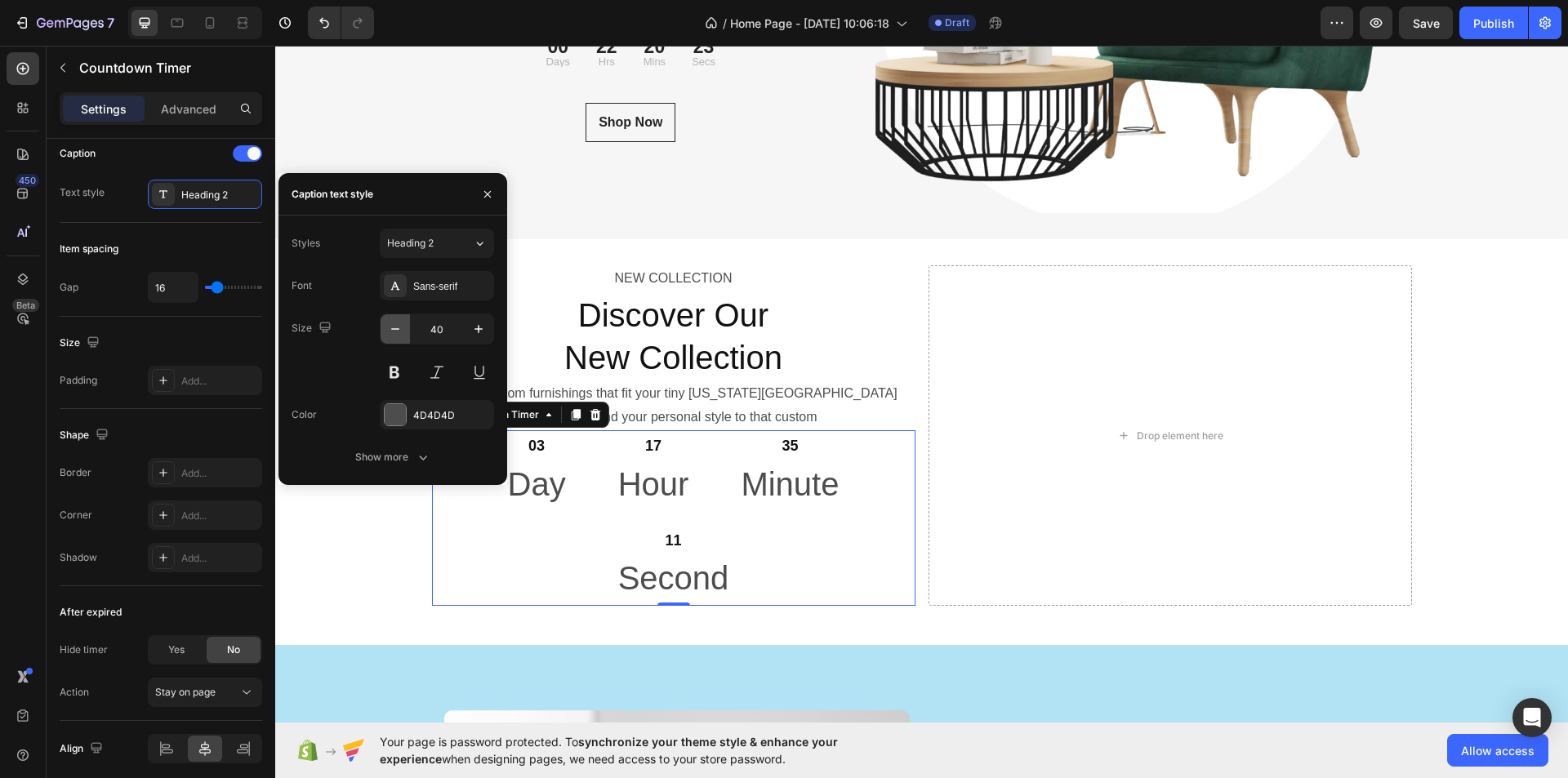
click at [394, 333] on icon "button" at bounding box center [396, 330] width 17 height 17
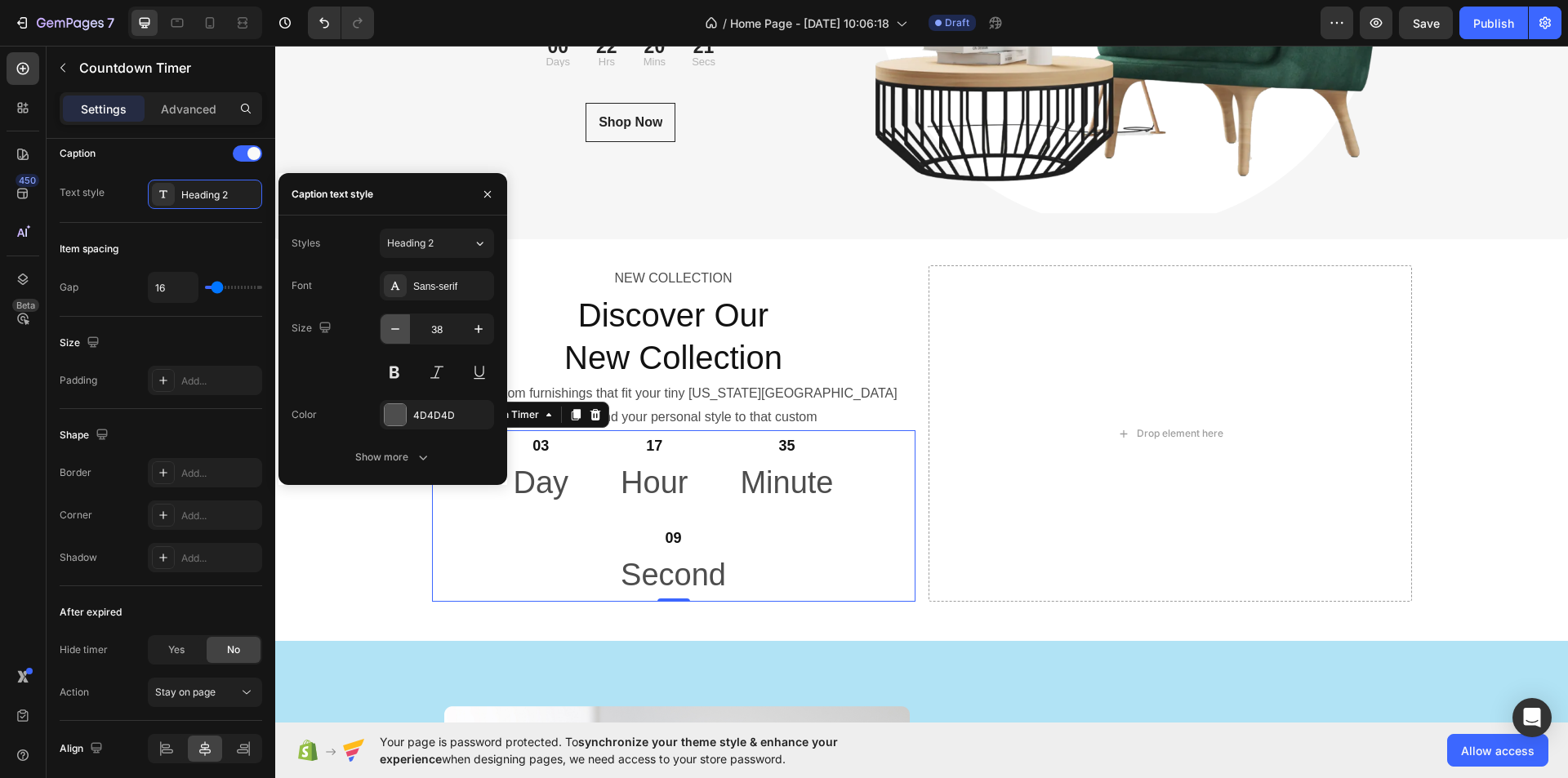
click at [394, 333] on icon "button" at bounding box center [396, 330] width 17 height 17
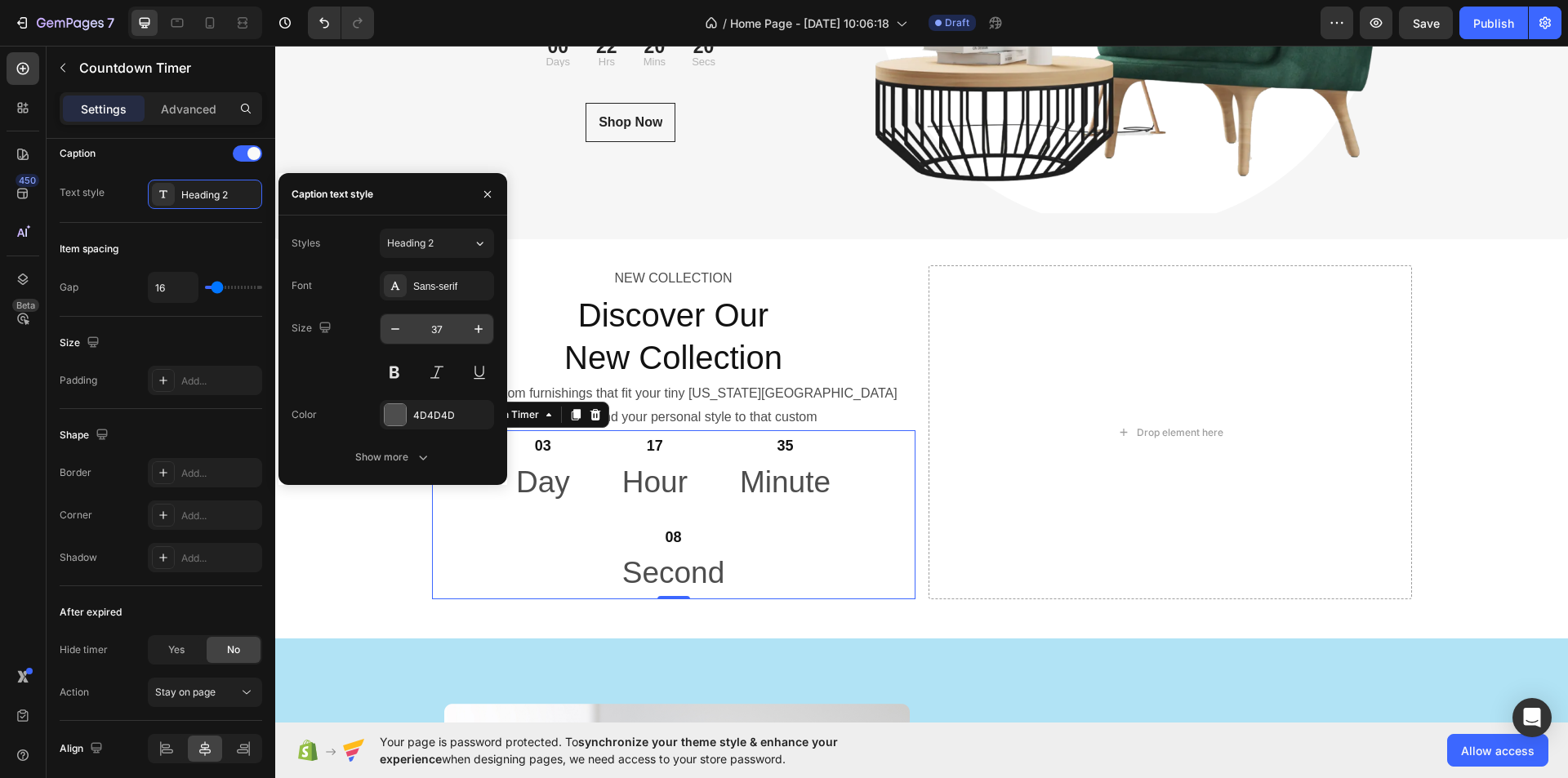
click at [436, 333] on input "37" at bounding box center [437, 330] width 54 height 30
type input "23"
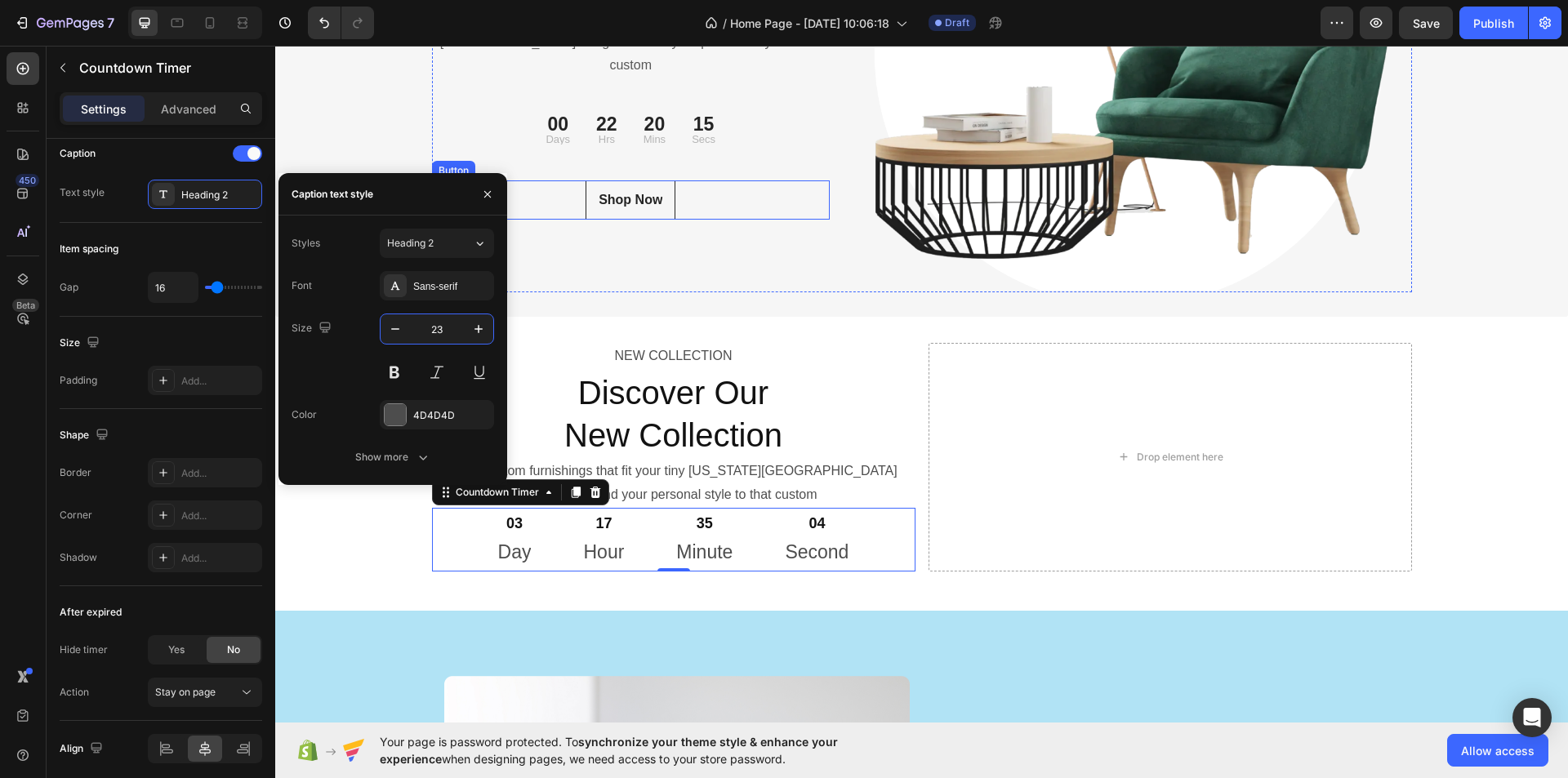
scroll to position [5761, 0]
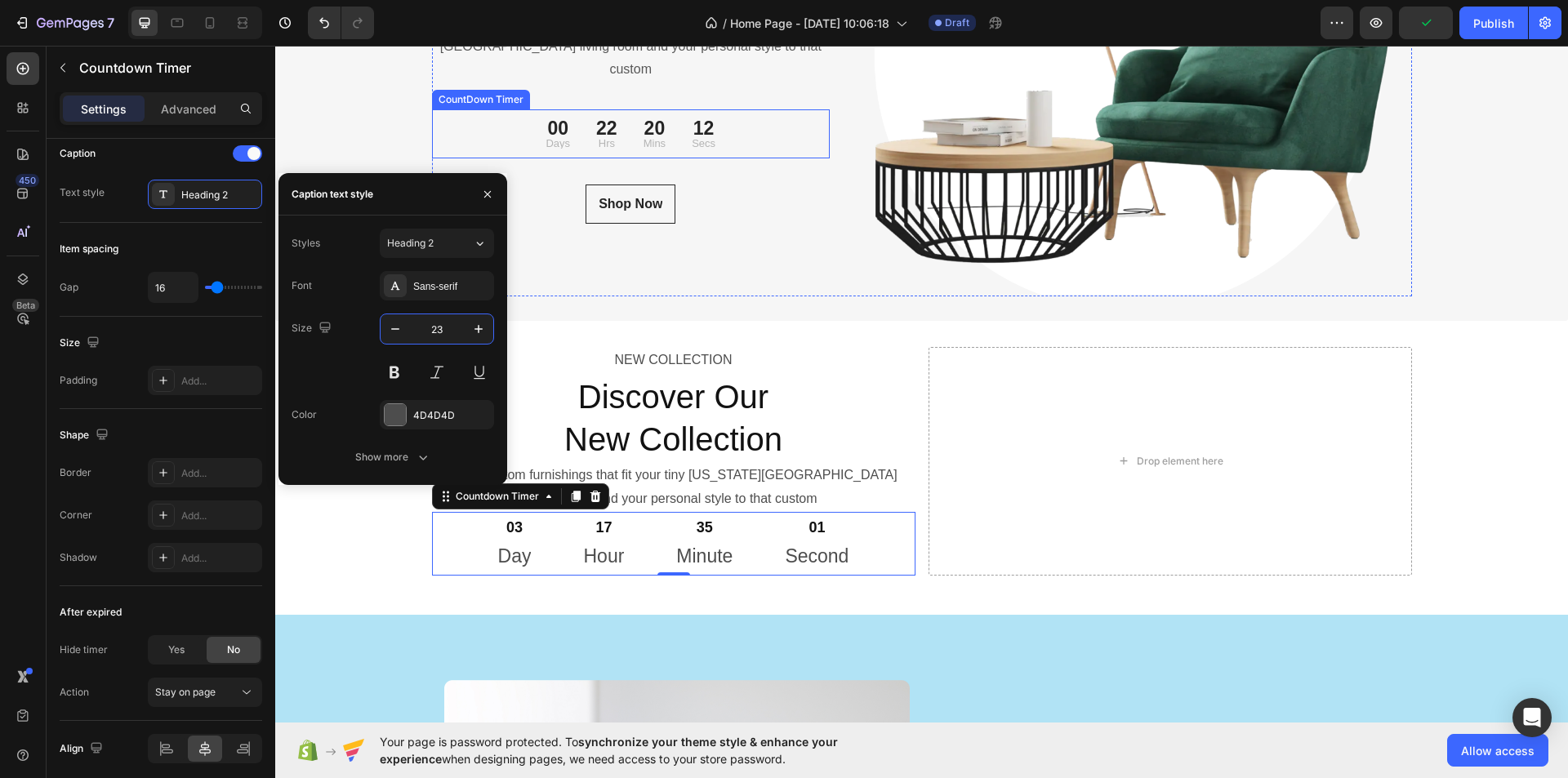
click at [700, 138] on p "Secs" at bounding box center [703, 143] width 23 height 10
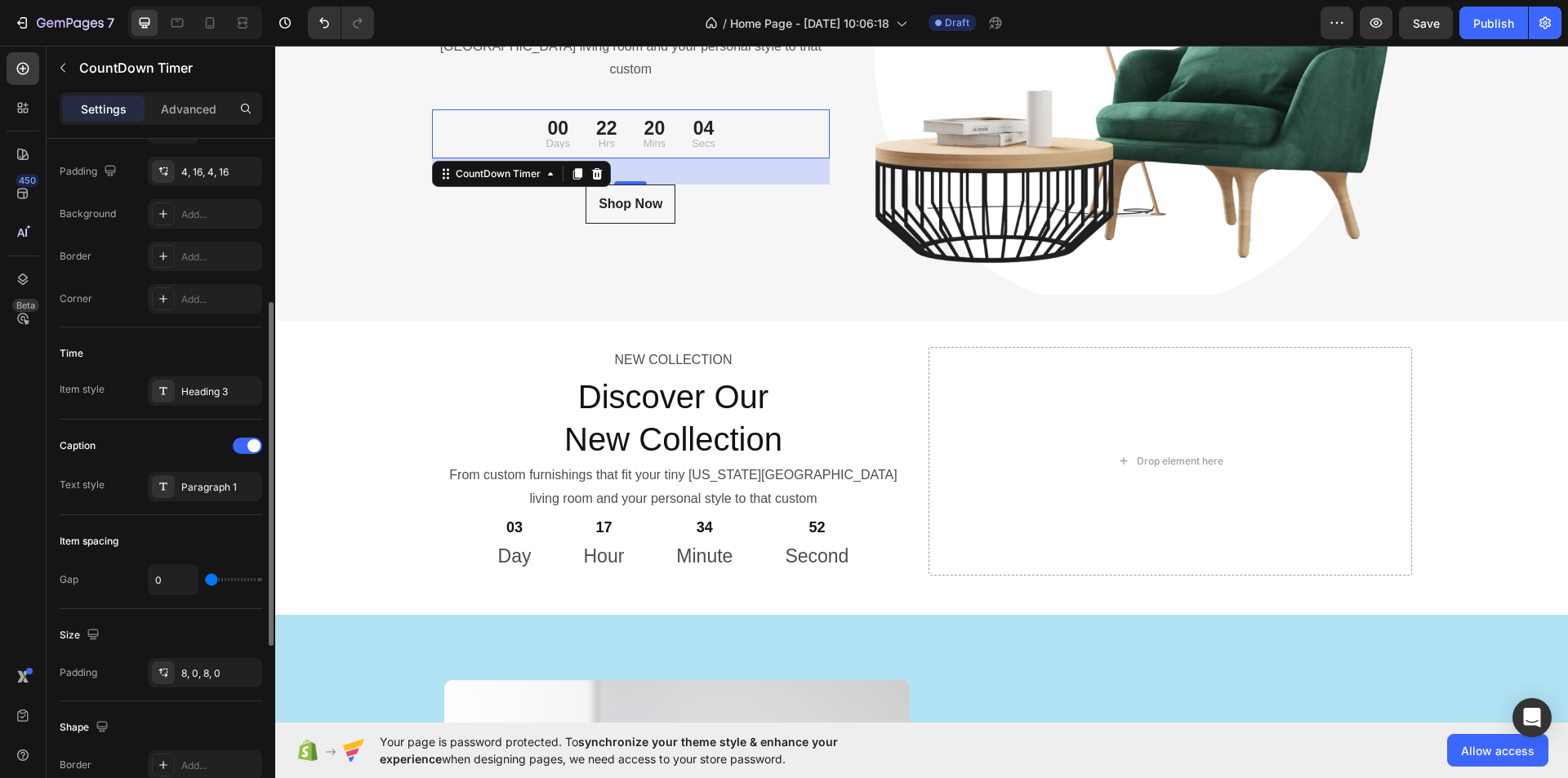
scroll to position [490, 0]
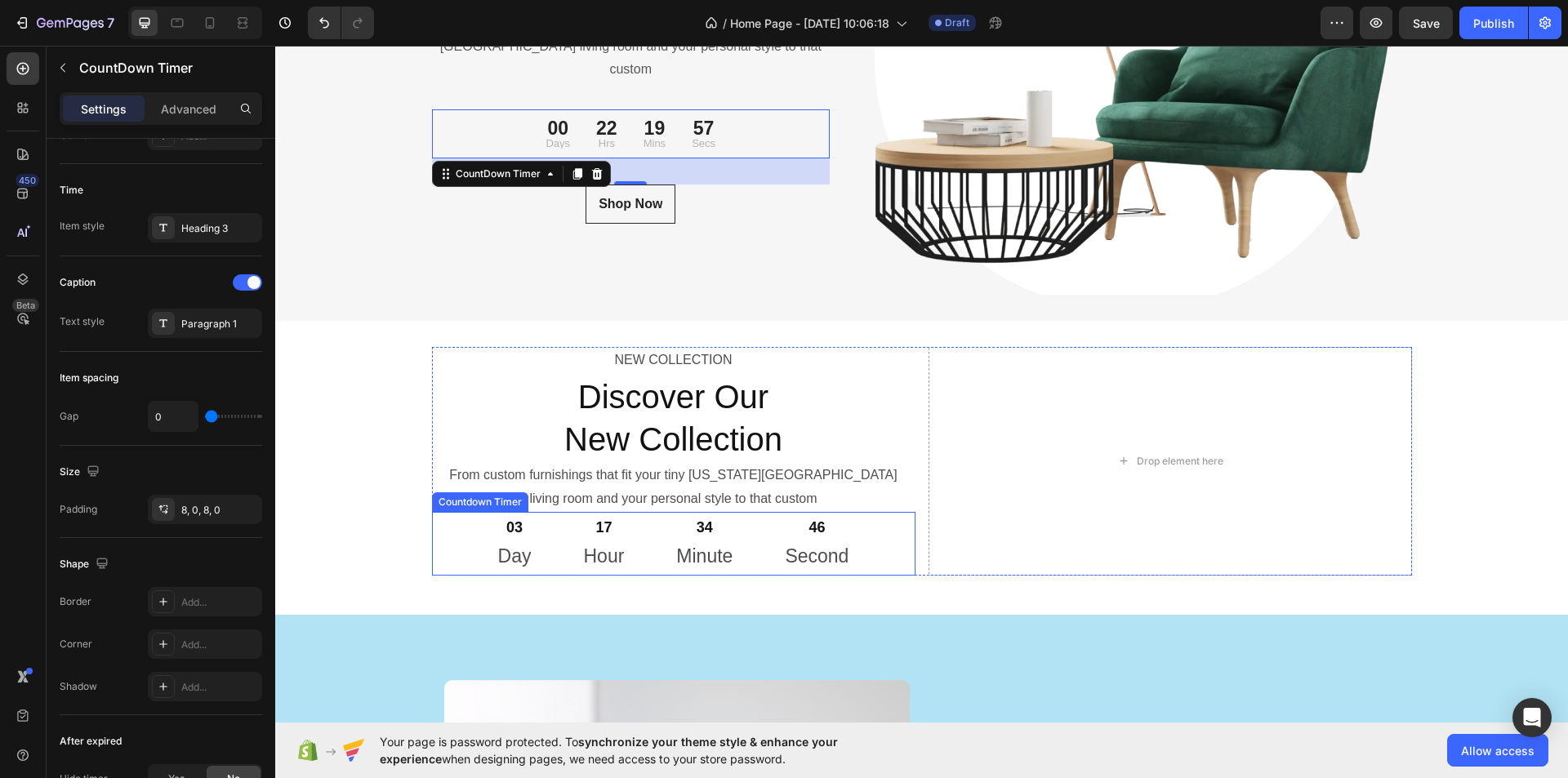
click at [583, 545] on p "Hour" at bounding box center [604, 557] width 41 height 24
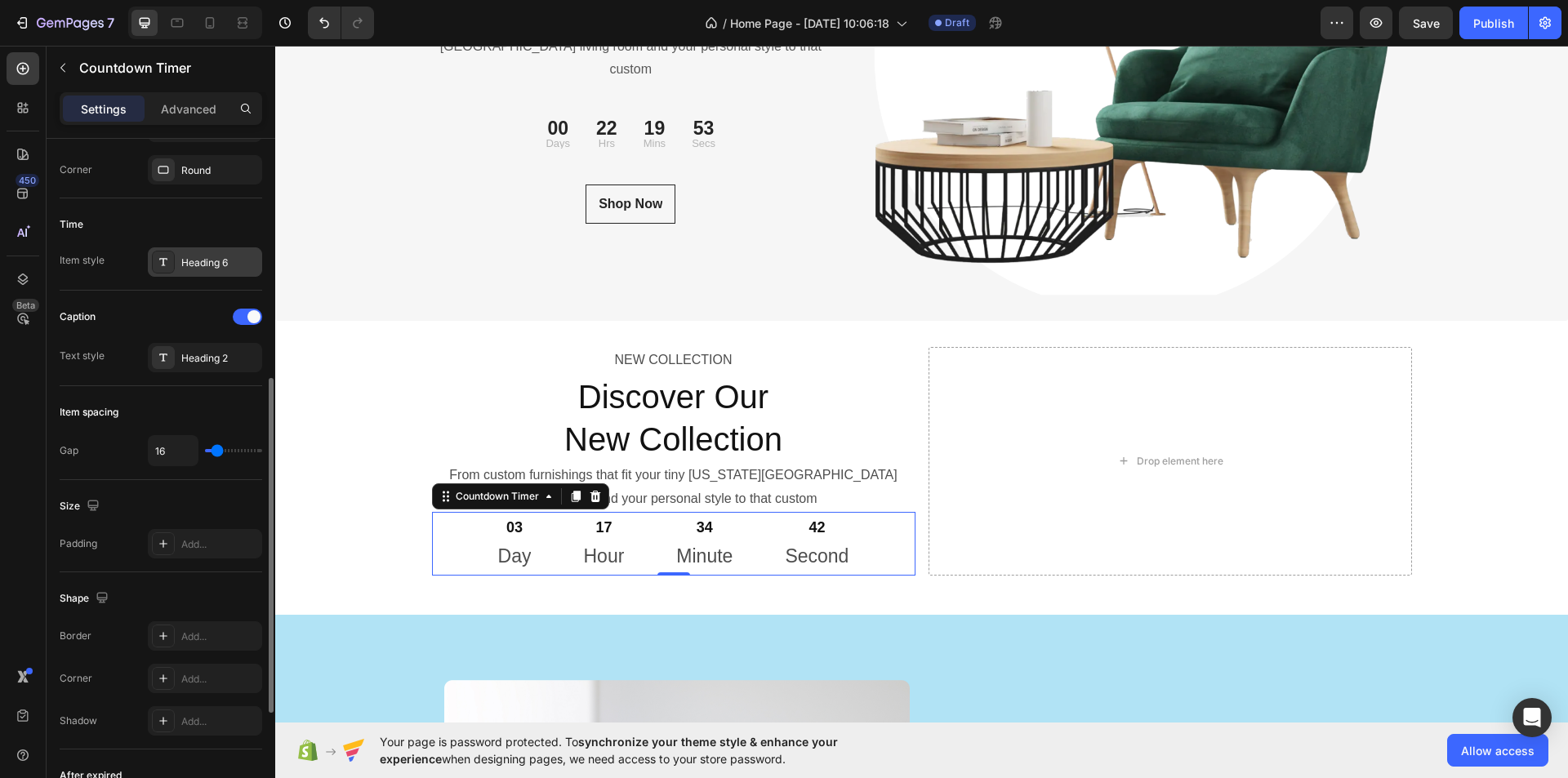
click at [211, 268] on div "Heading 6" at bounding box center [220, 263] width 76 height 15
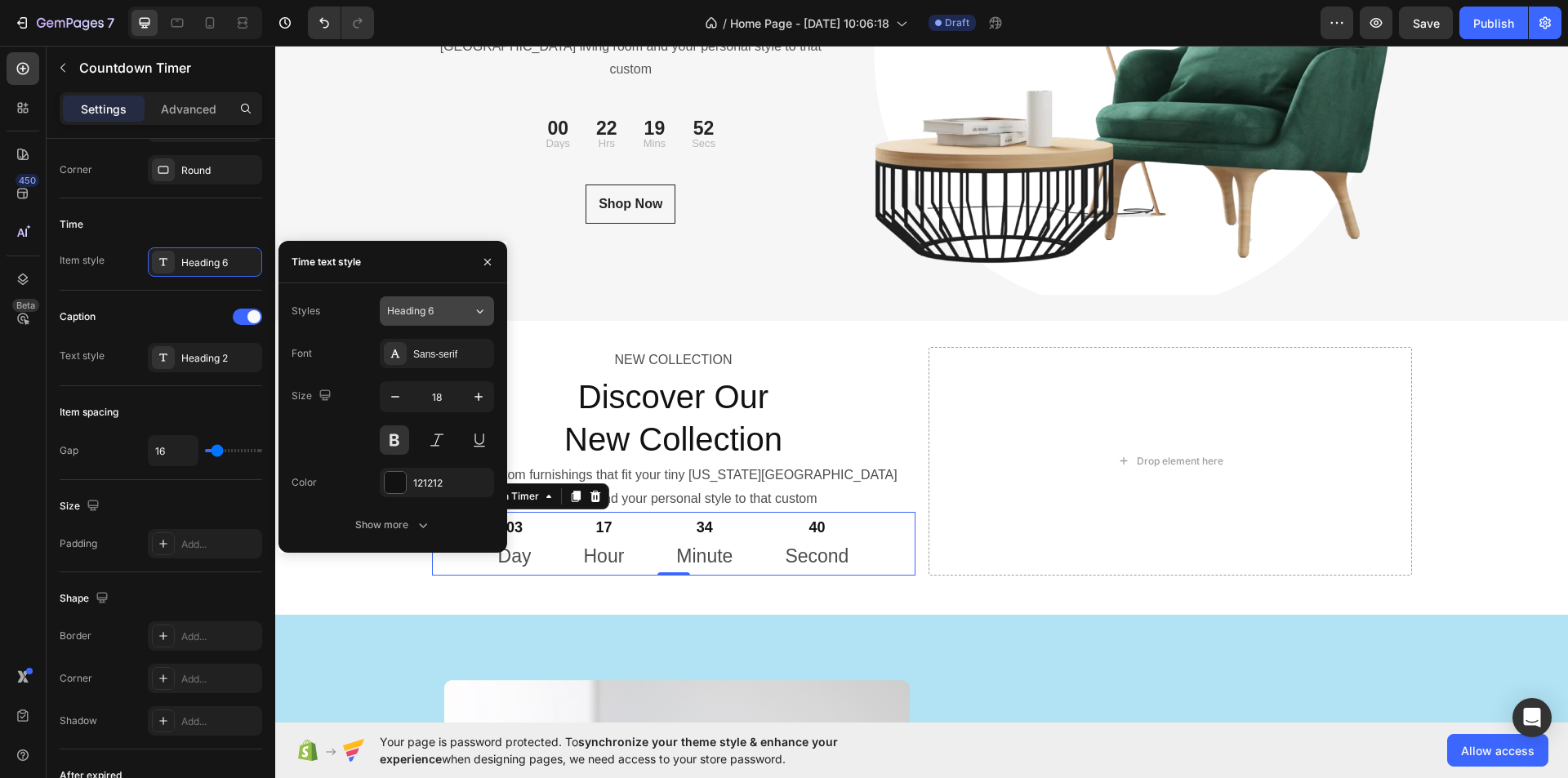
click at [441, 307] on div "Heading 6" at bounding box center [420, 311] width 66 height 15
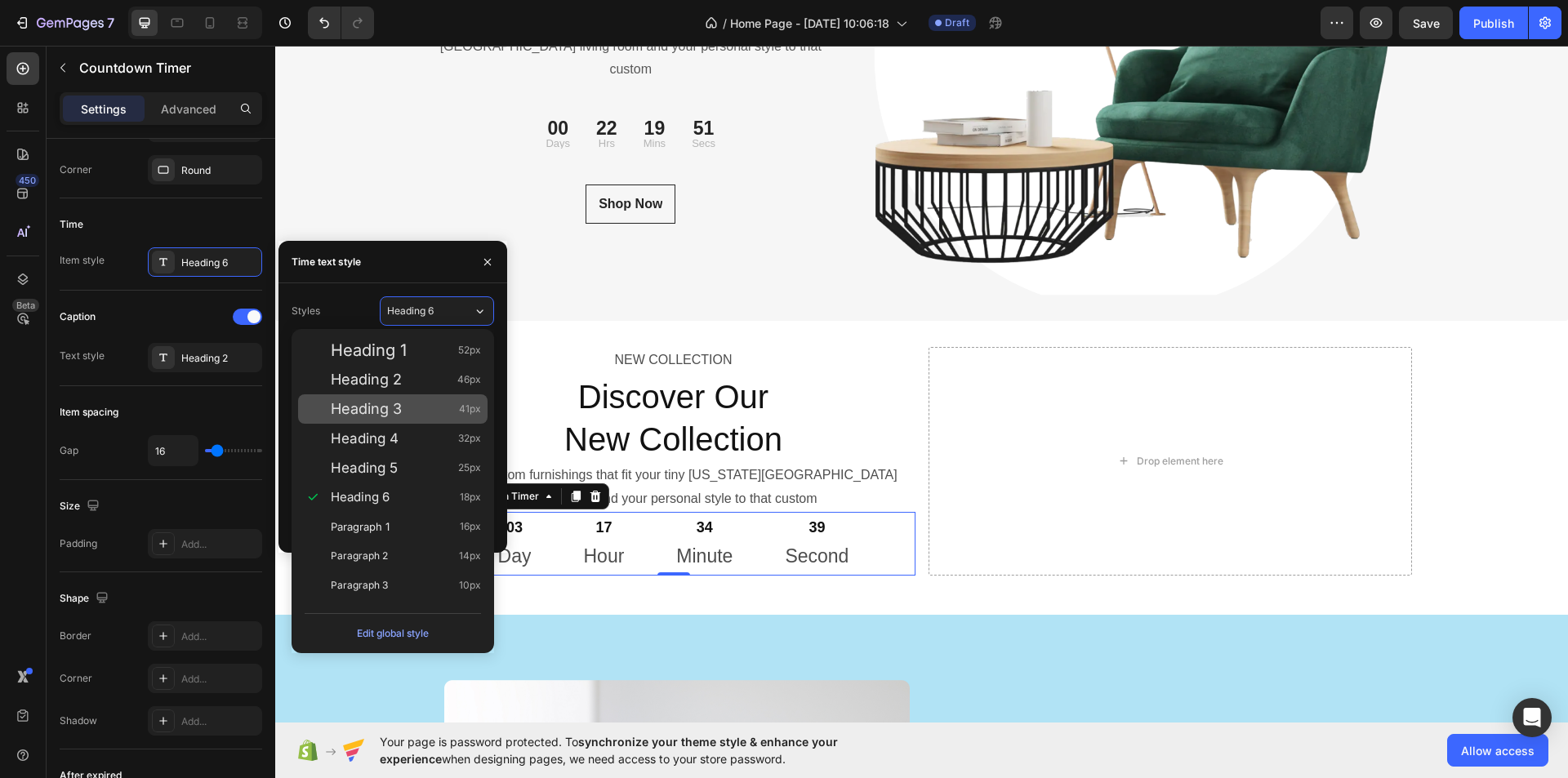
click at [402, 407] on div "Heading 3 41px" at bounding box center [405, 409] width 150 height 17
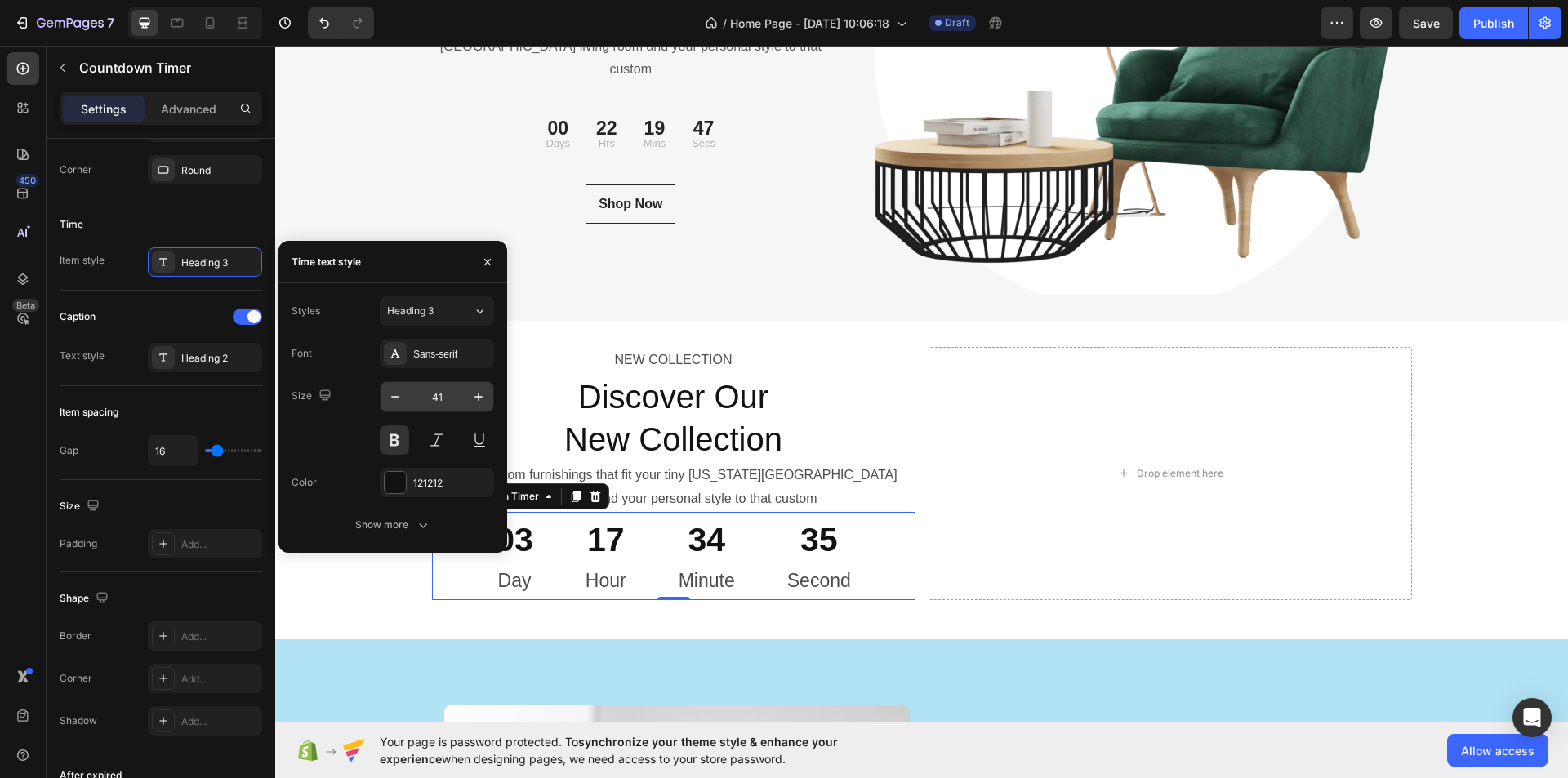
click at [434, 396] on input "41" at bounding box center [437, 397] width 54 height 30
type input "23"
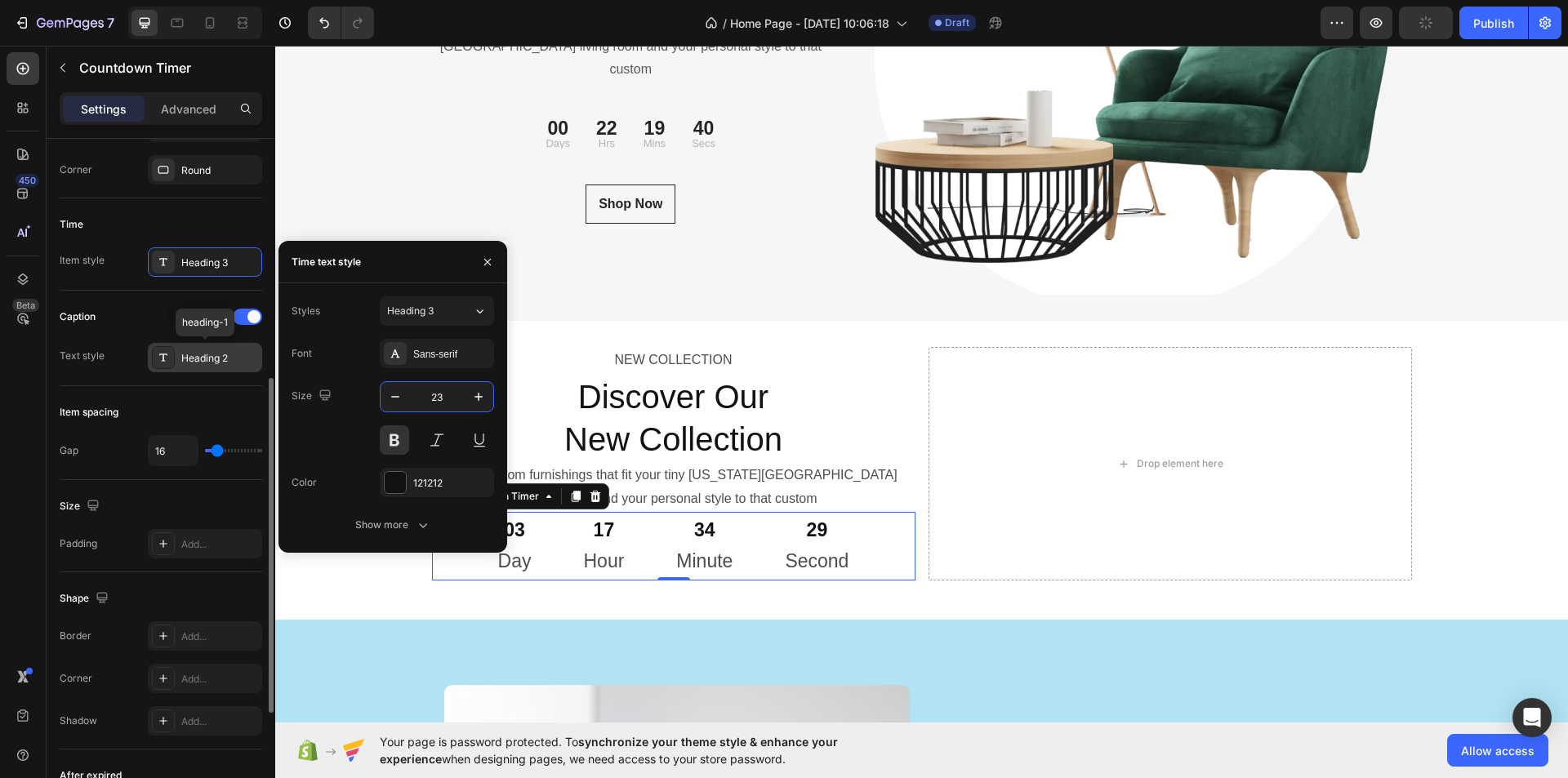
click at [198, 361] on div "Heading 2" at bounding box center [220, 359] width 76 height 15
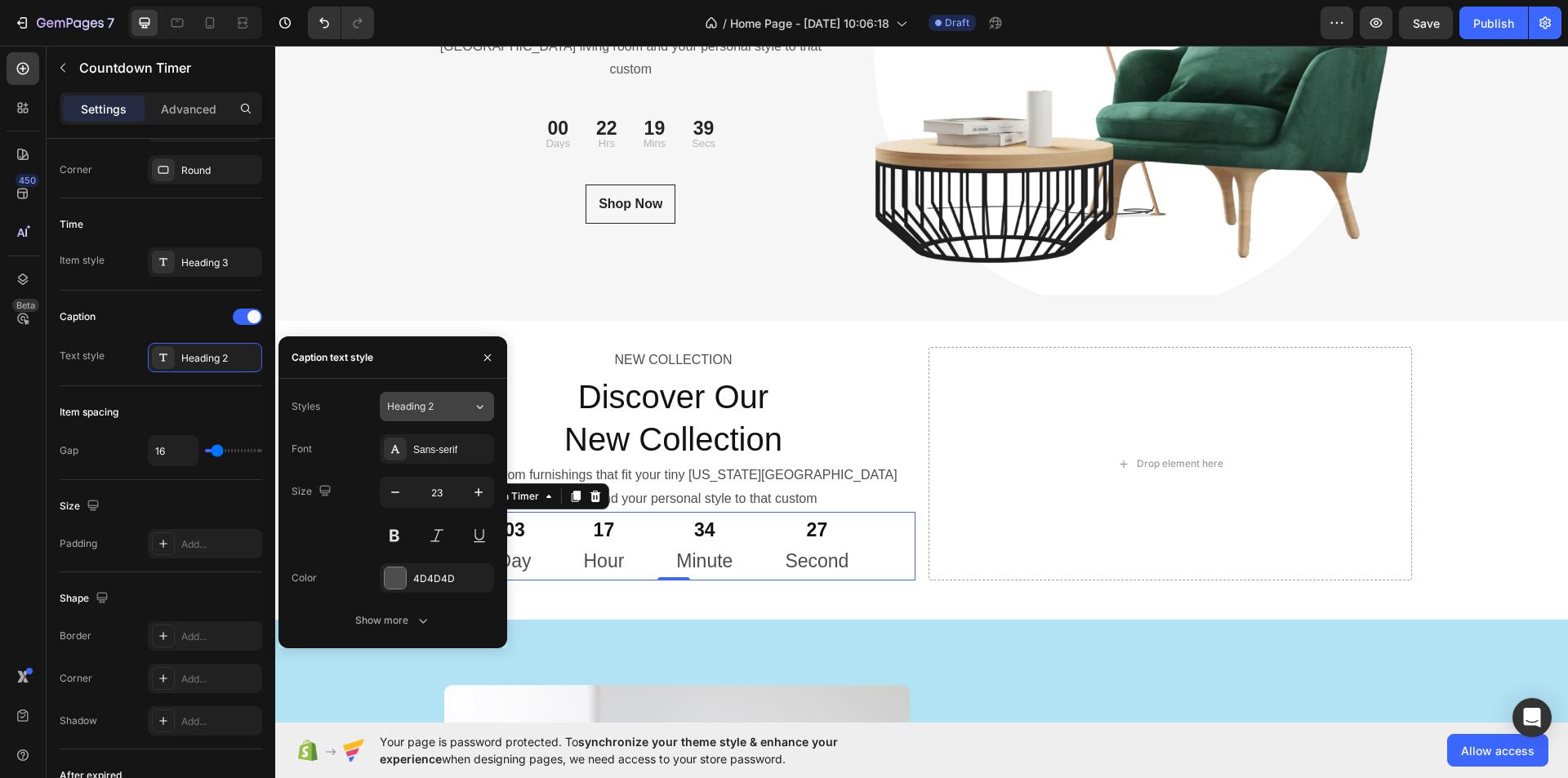
click at [450, 407] on div "Heading 2" at bounding box center [420, 407] width 66 height 15
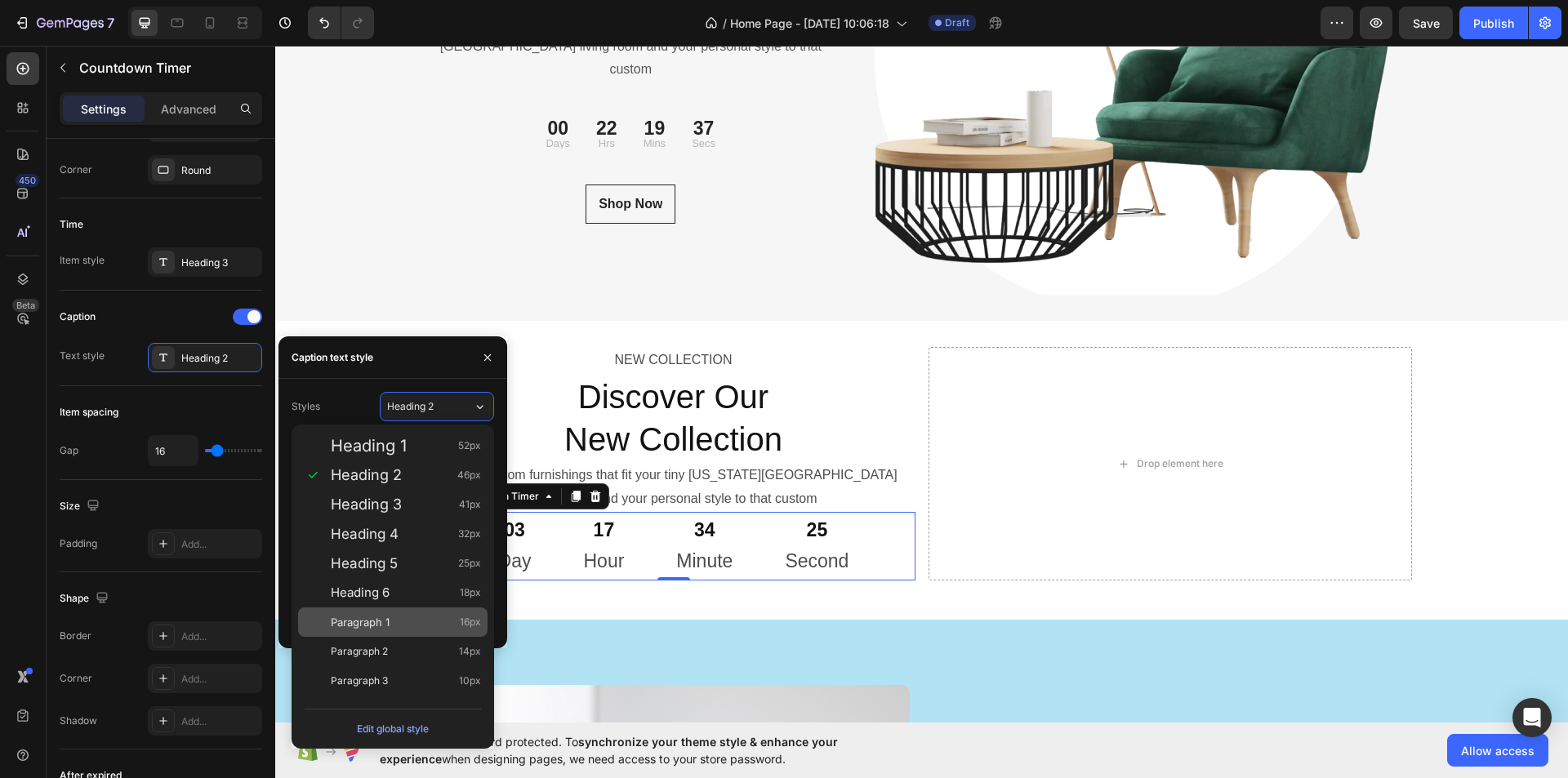
click at [404, 617] on div "Paragraph 1 16px" at bounding box center [405, 622] width 150 height 17
type input "16"
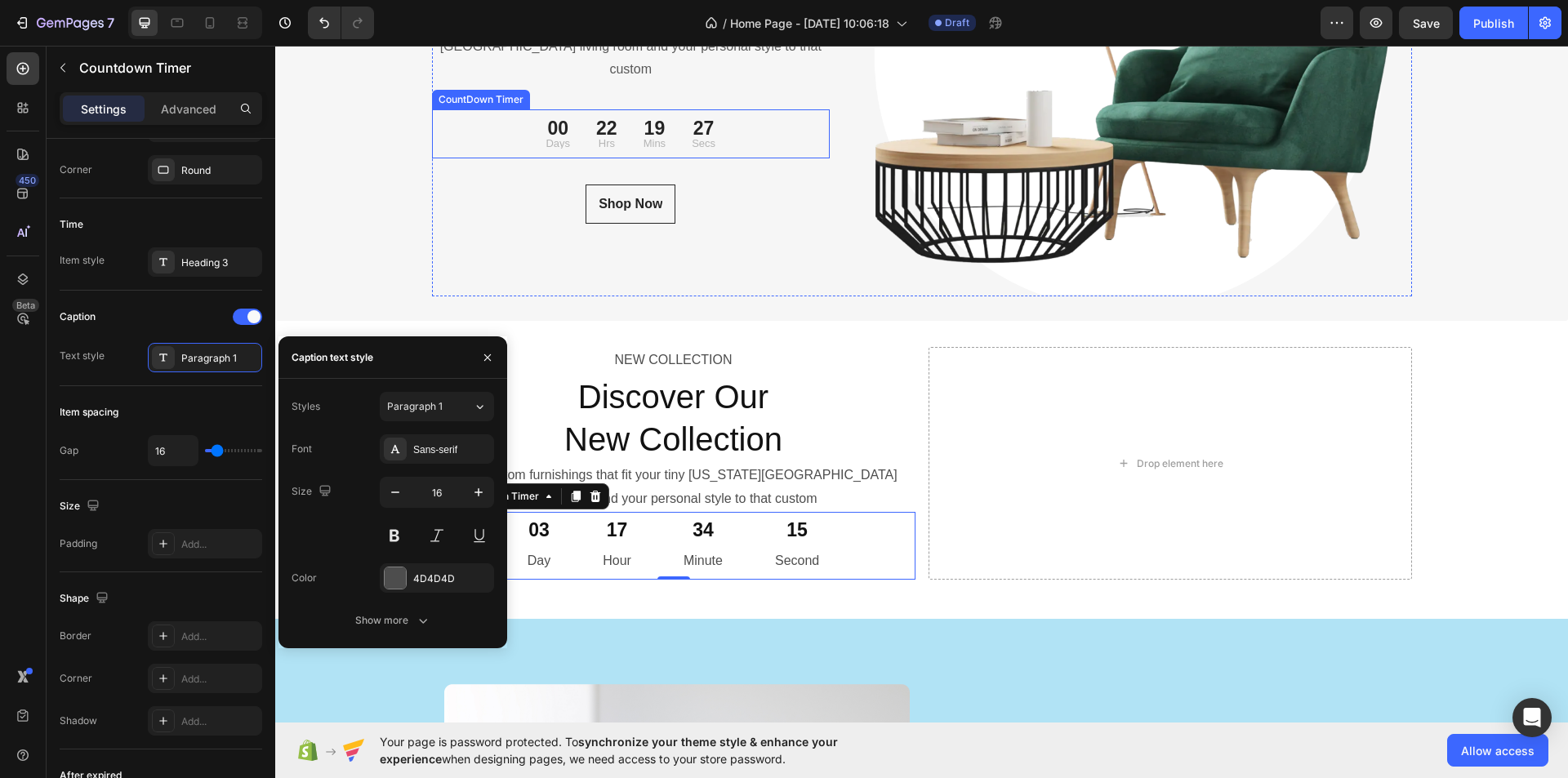
click at [583, 132] on div "22 Hrs" at bounding box center [607, 133] width 48 height 36
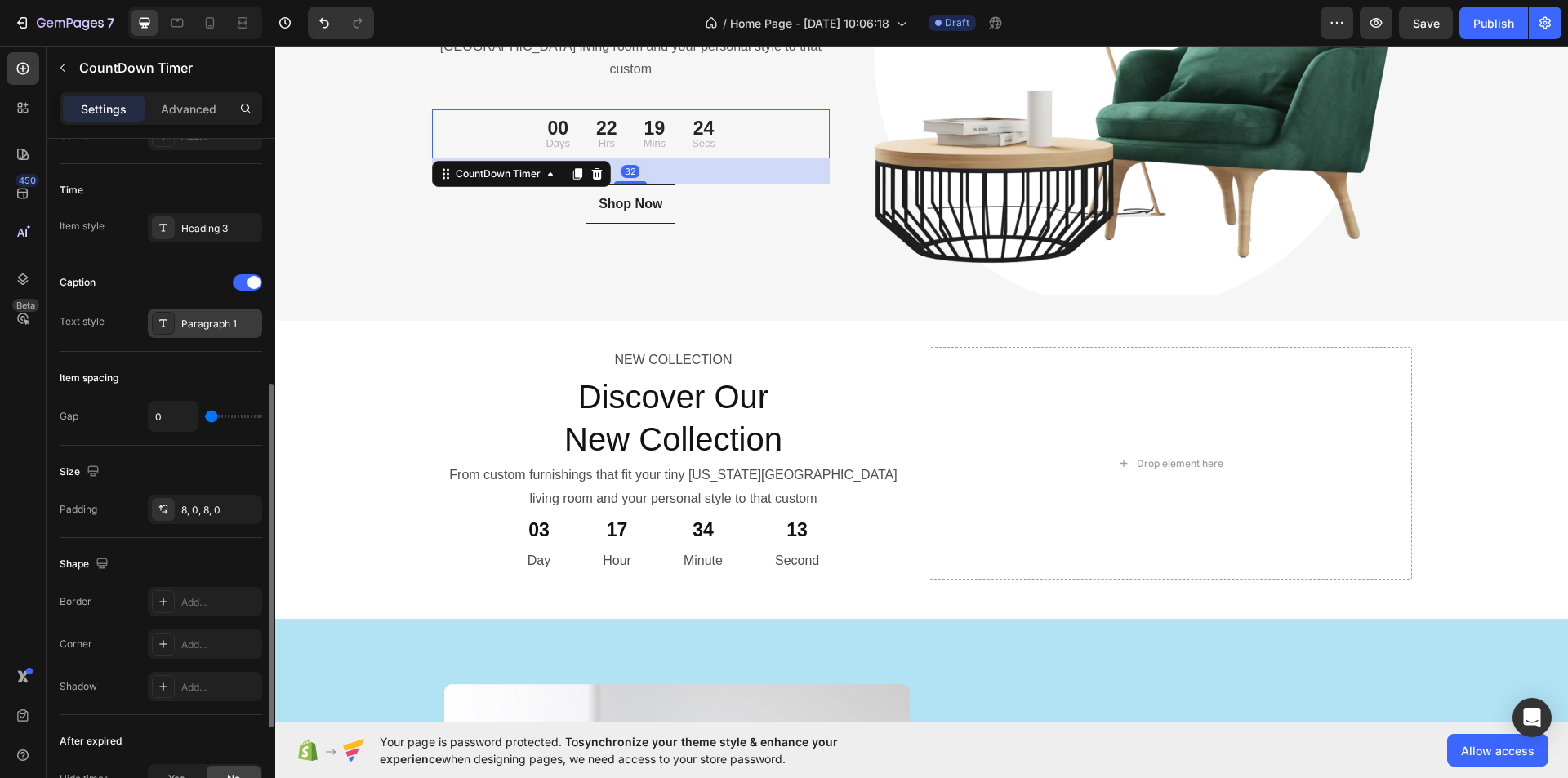
click at [187, 318] on div "Paragraph 1" at bounding box center [220, 324] width 76 height 15
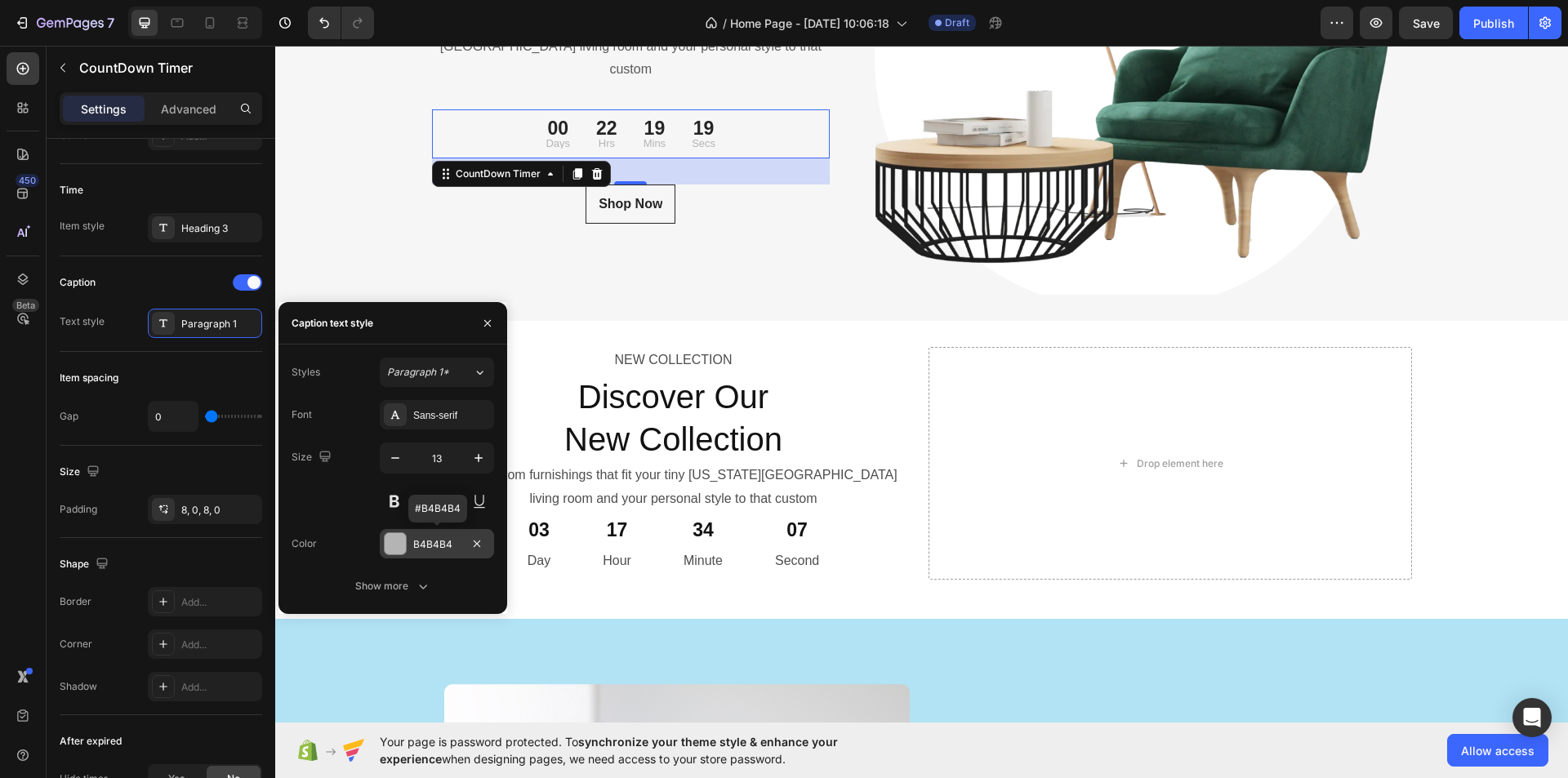
click at [439, 544] on div "B4B4B4" at bounding box center [437, 545] width 48 height 15
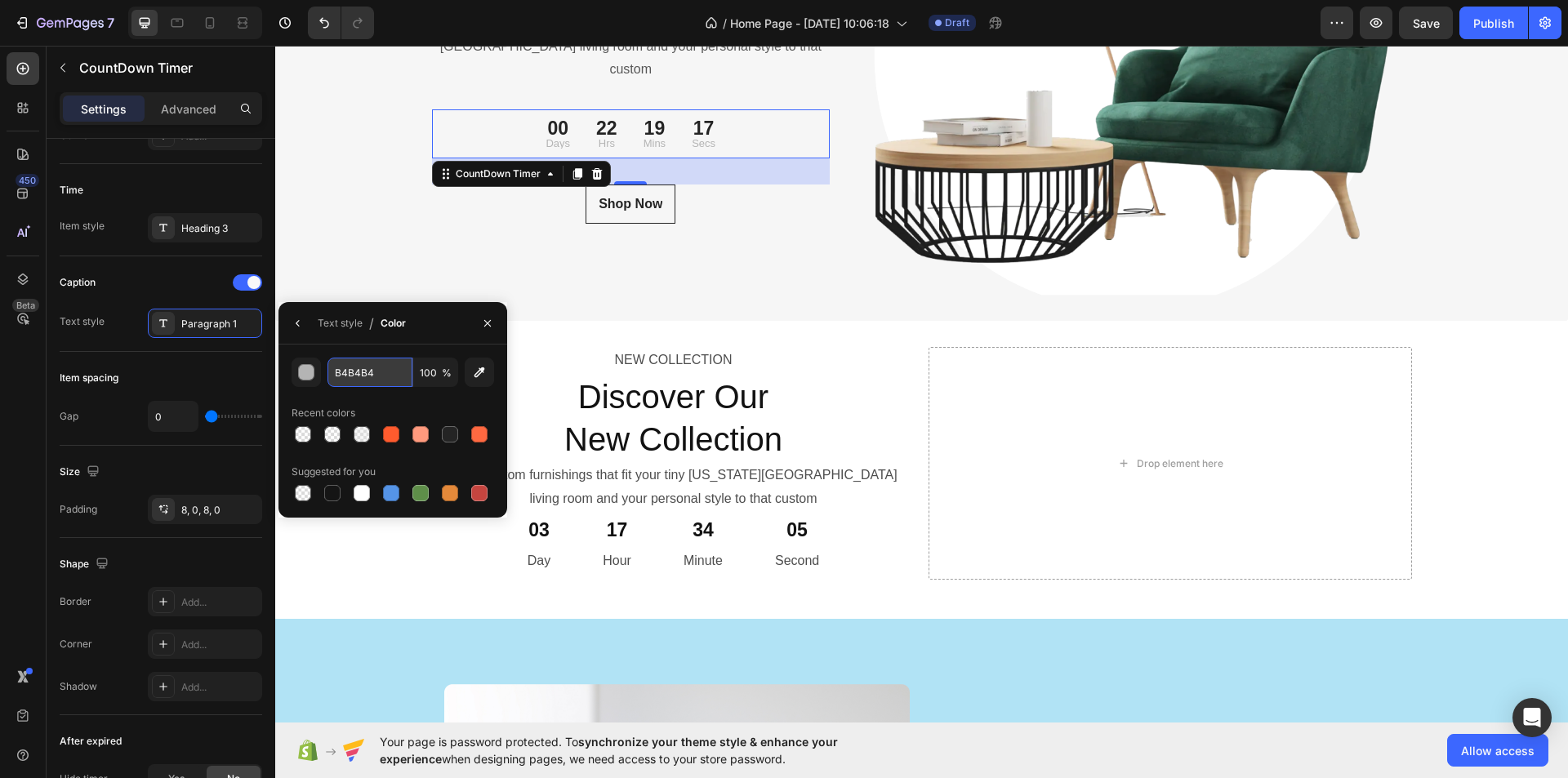
click at [354, 376] on input "B4B4B4" at bounding box center [370, 373] width 85 height 30
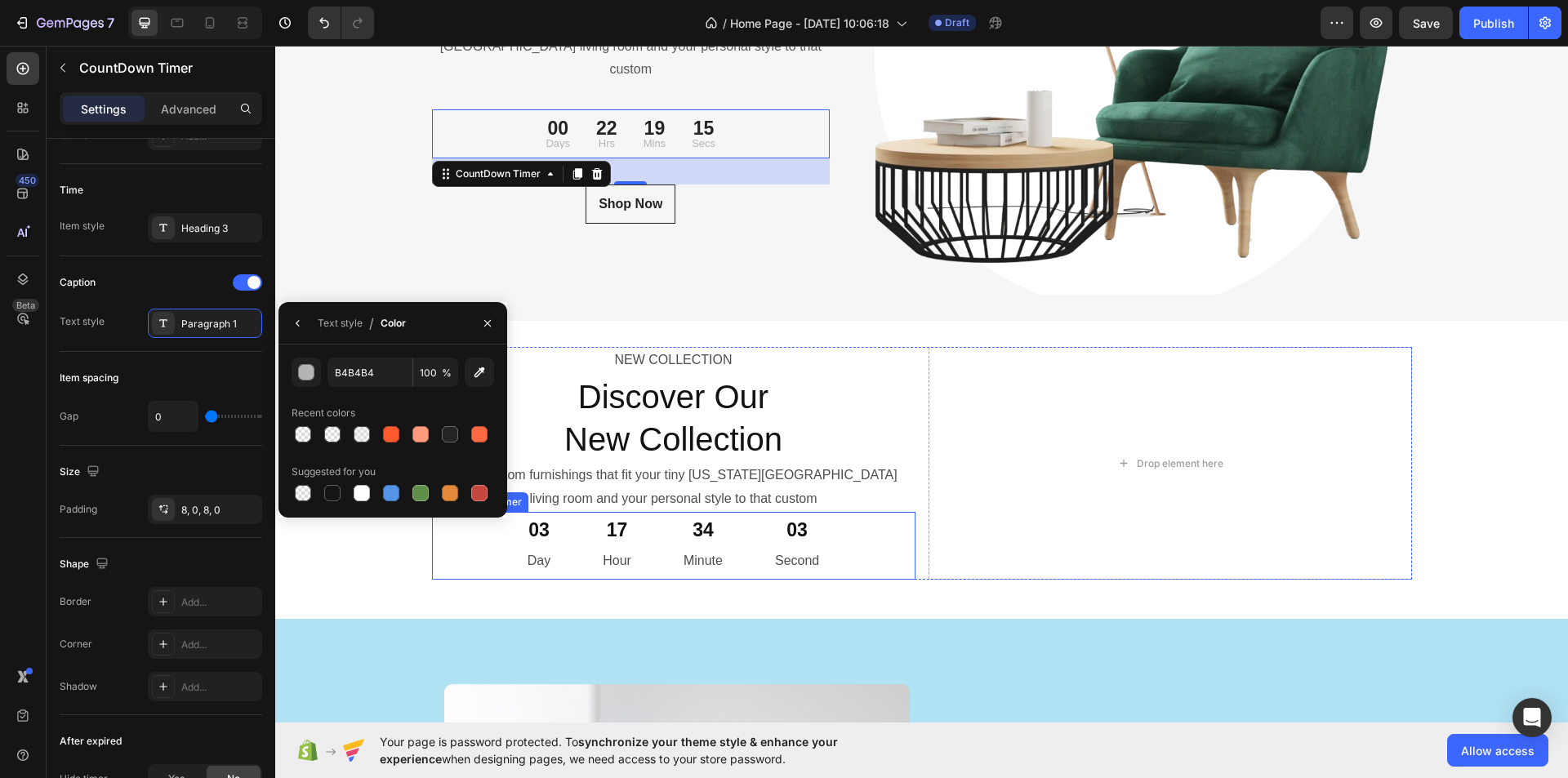
click at [638, 541] on div "17 Hour" at bounding box center [617, 546] width 68 height 68
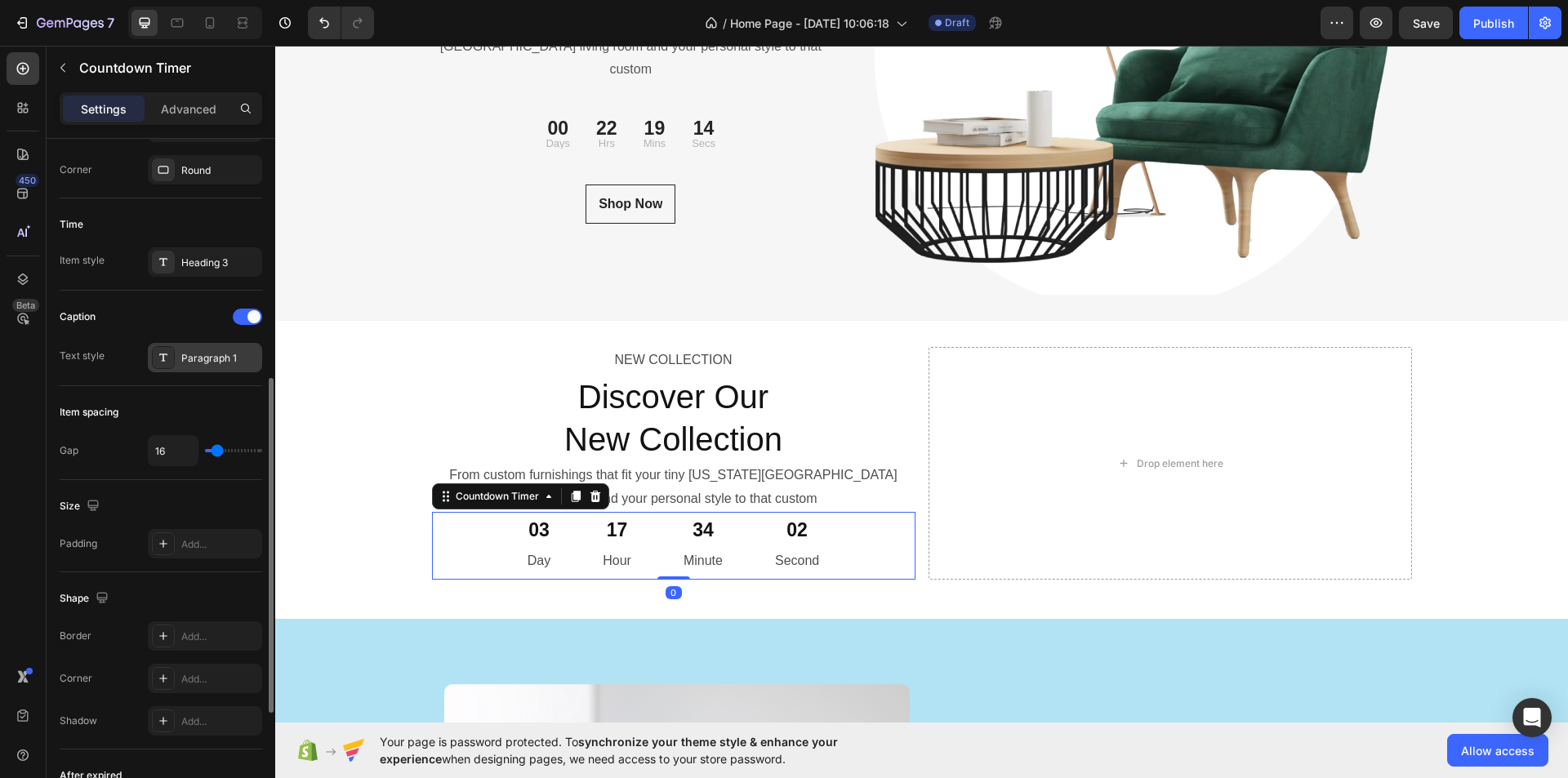
click at [226, 360] on div "Paragraph 1" at bounding box center [220, 359] width 76 height 15
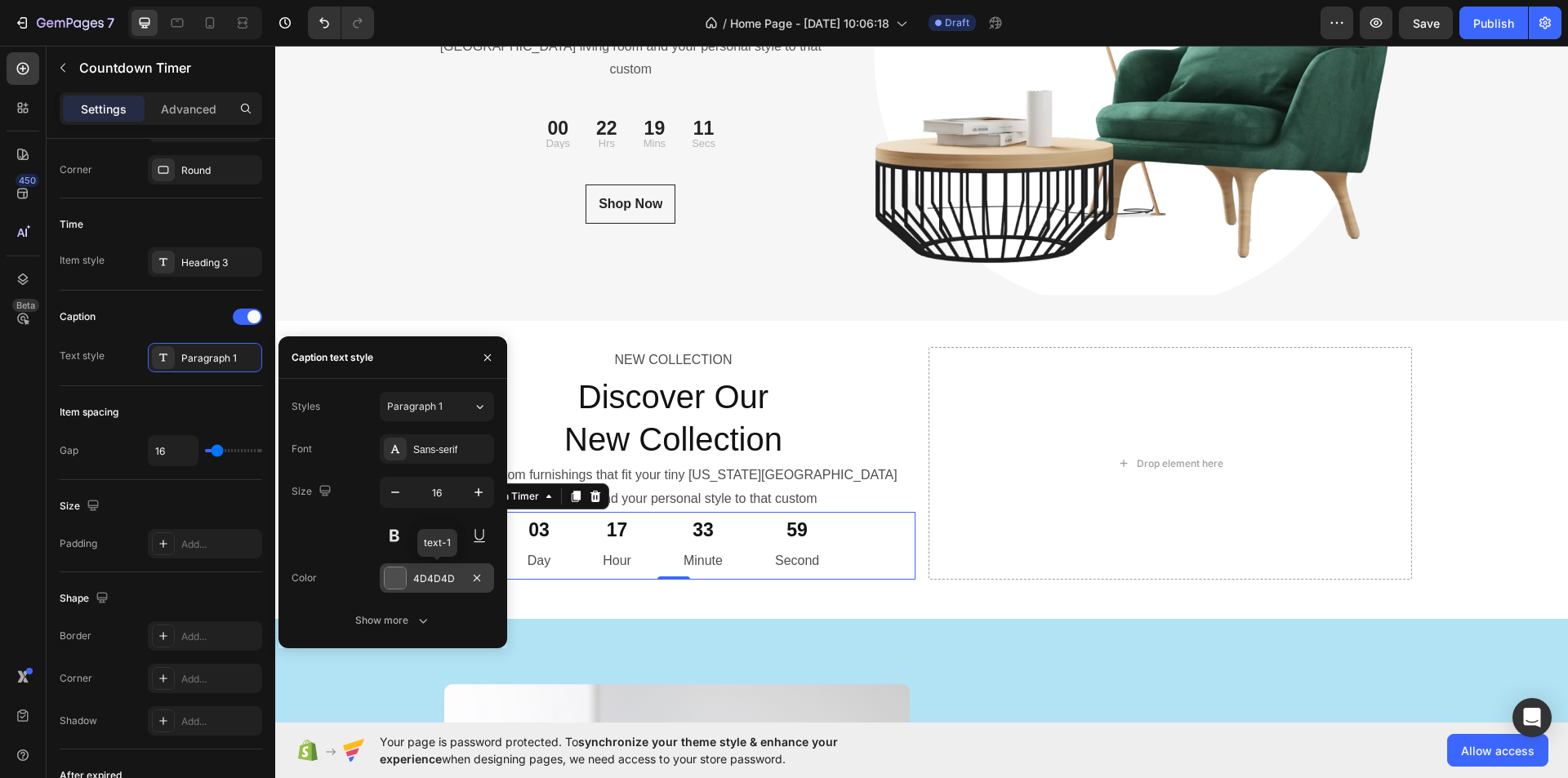
click at [432, 580] on div "4D4D4D" at bounding box center [437, 580] width 48 height 15
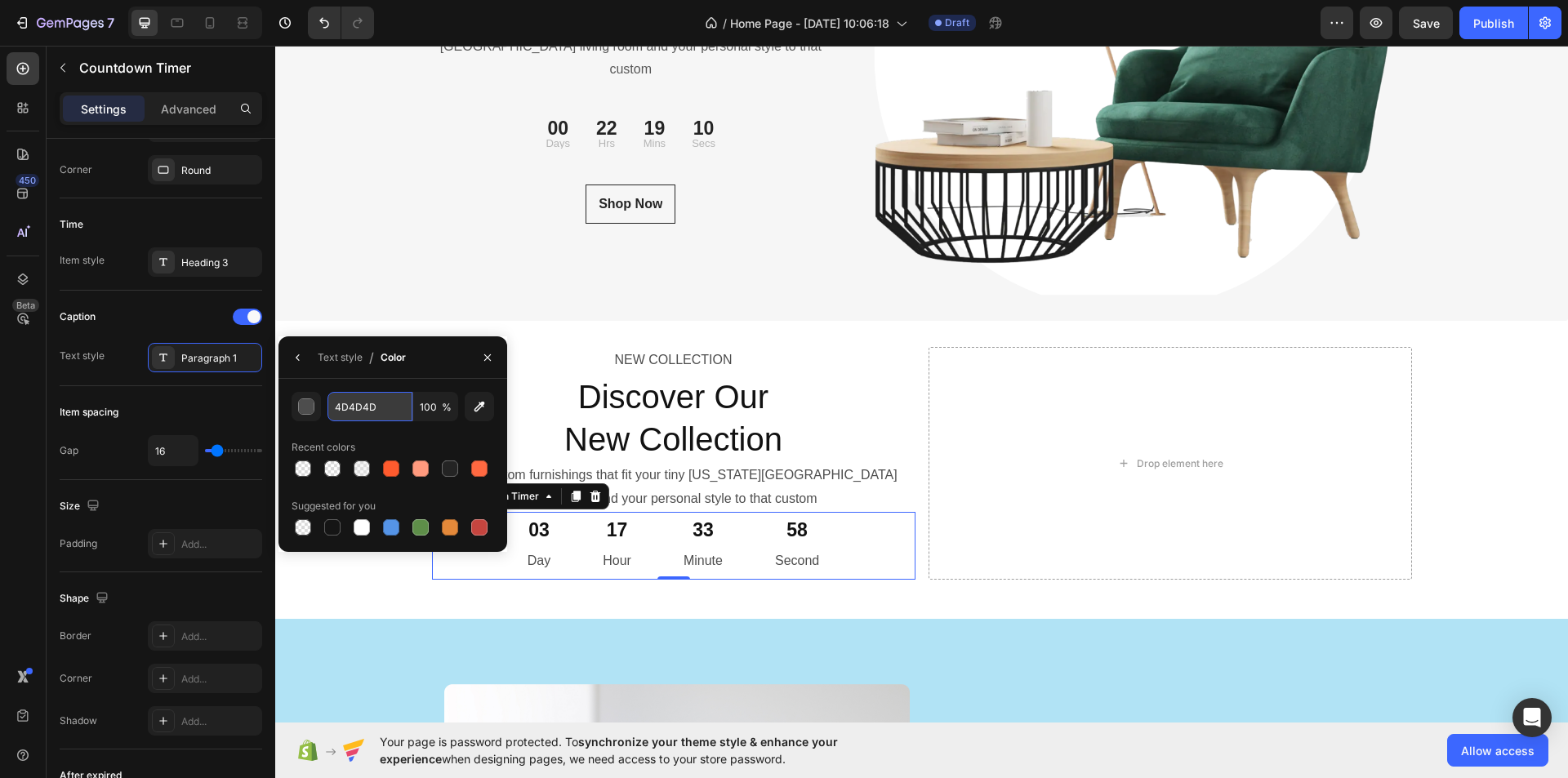
click at [361, 402] on input "4D4D4D" at bounding box center [370, 407] width 85 height 30
paste input "B4B4B4"
type input "B4B4B4"
click at [535, 253] on div "NEW COLLECTION Text block Discover Our New Collection Heading From custom furni…" at bounding box center [632, 57] width 399 height 478
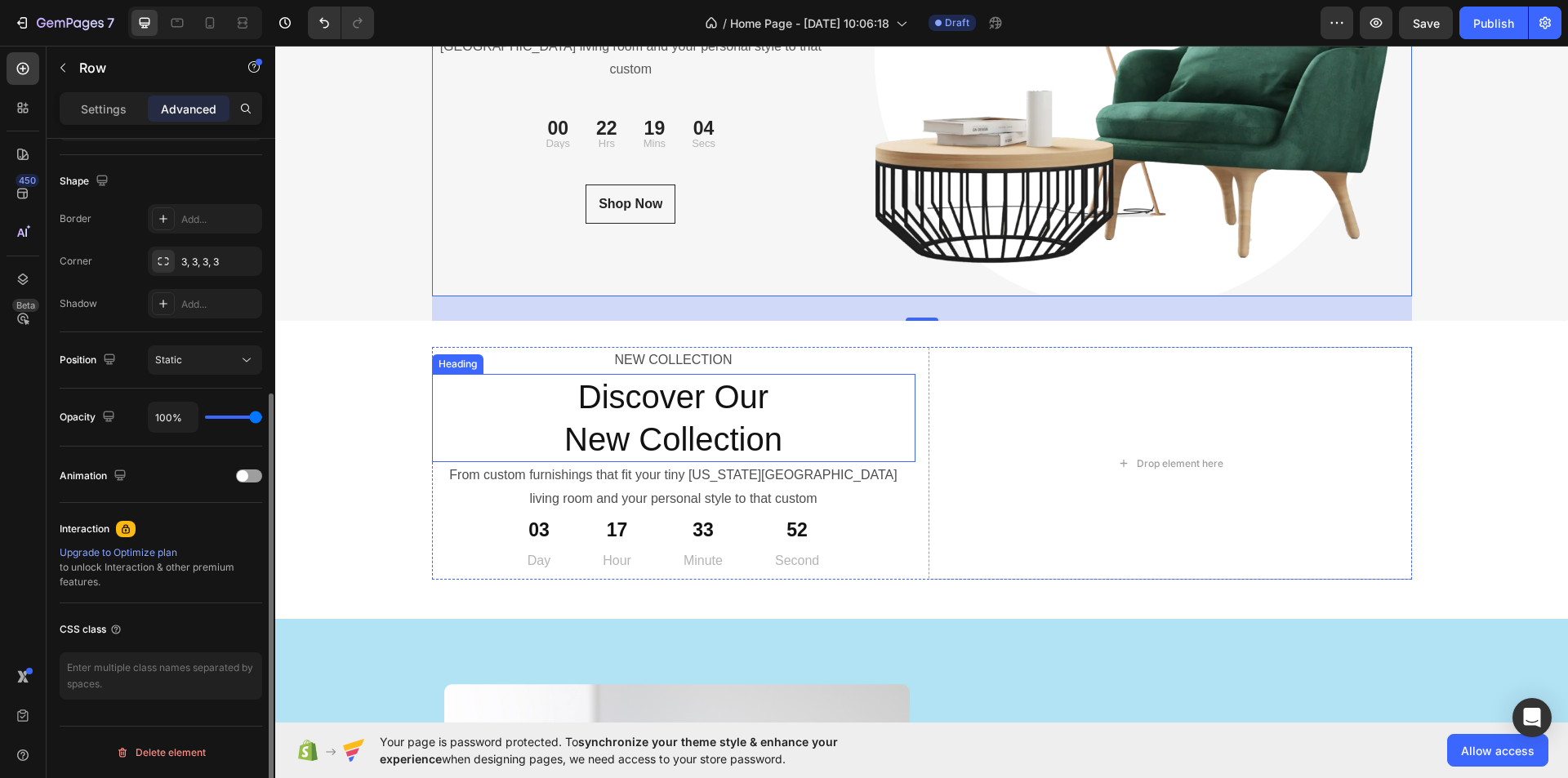
scroll to position [0, 0]
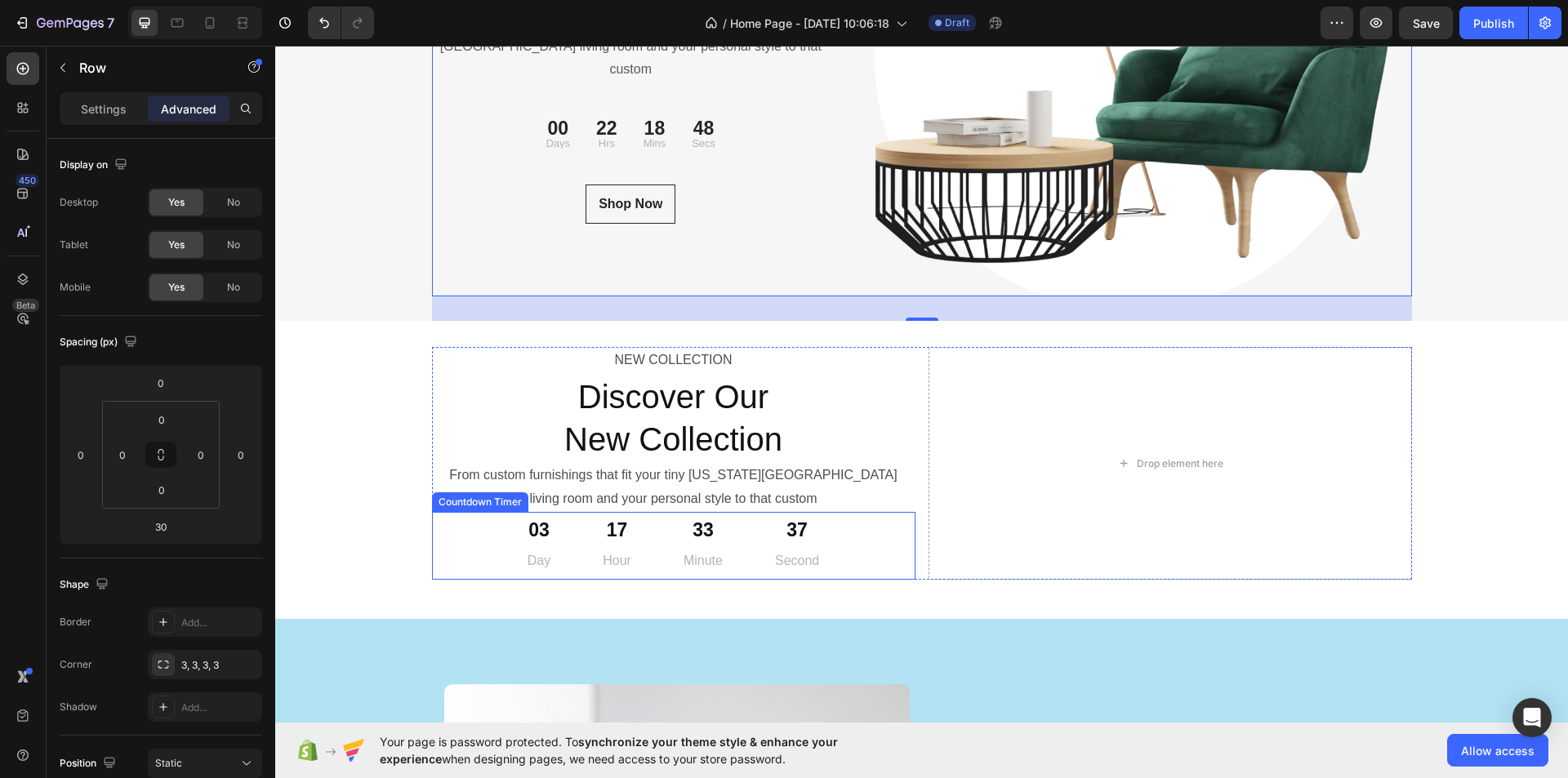
click at [641, 543] on div "17 Hour" at bounding box center [617, 546] width 68 height 68
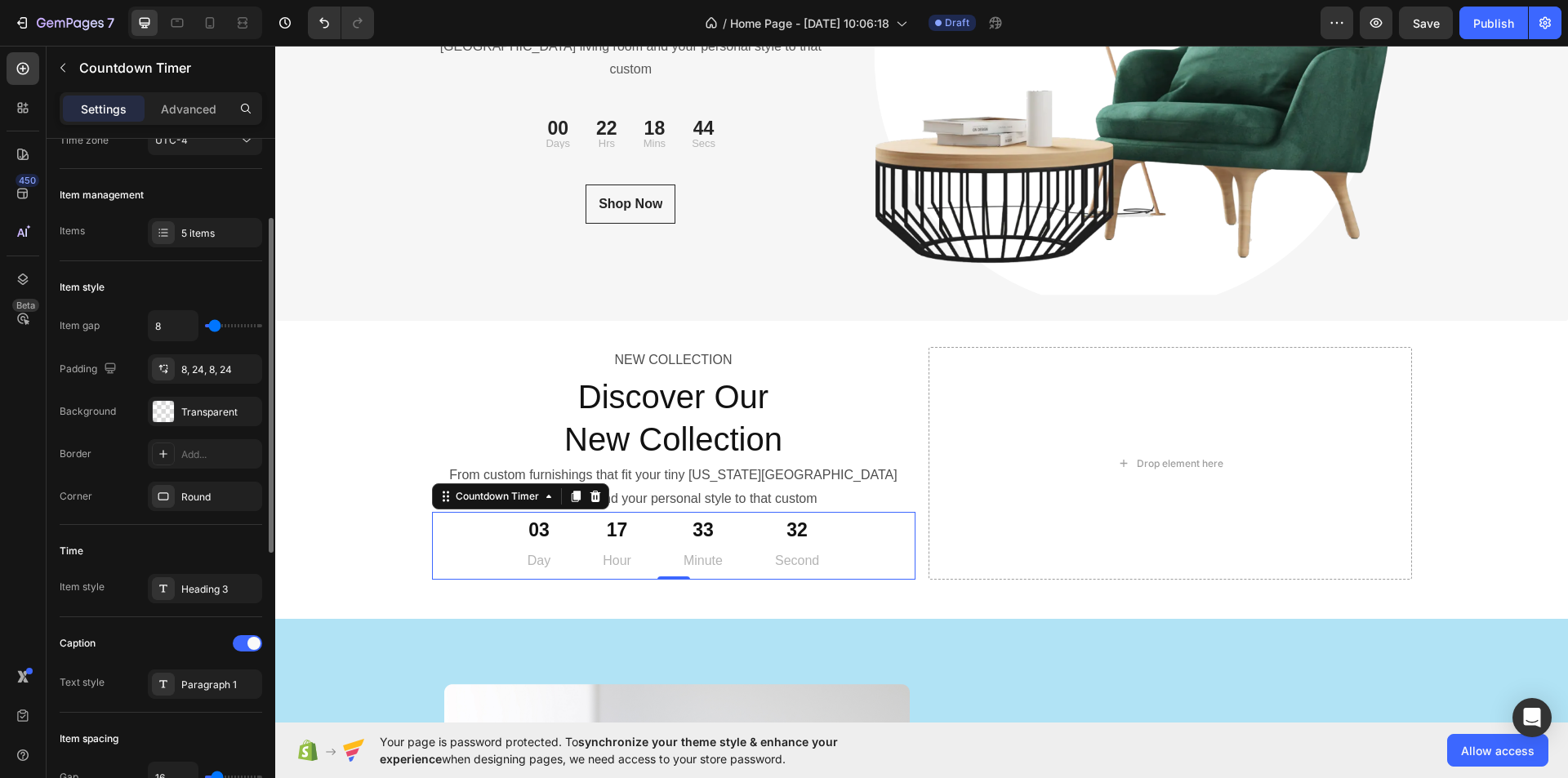
scroll to position [327, 0]
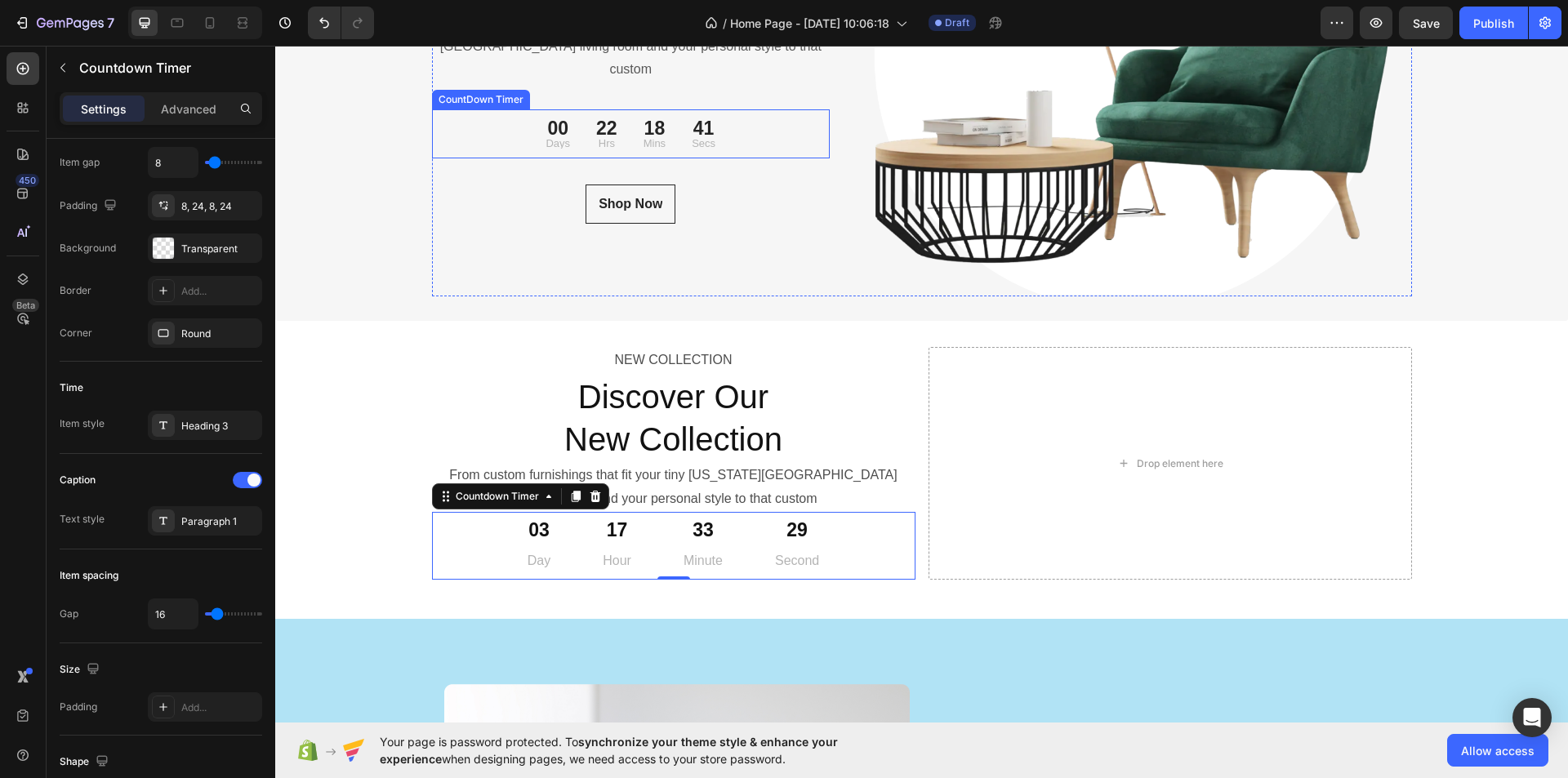
click at [666, 123] on div "18 Mins" at bounding box center [655, 133] width 48 height 36
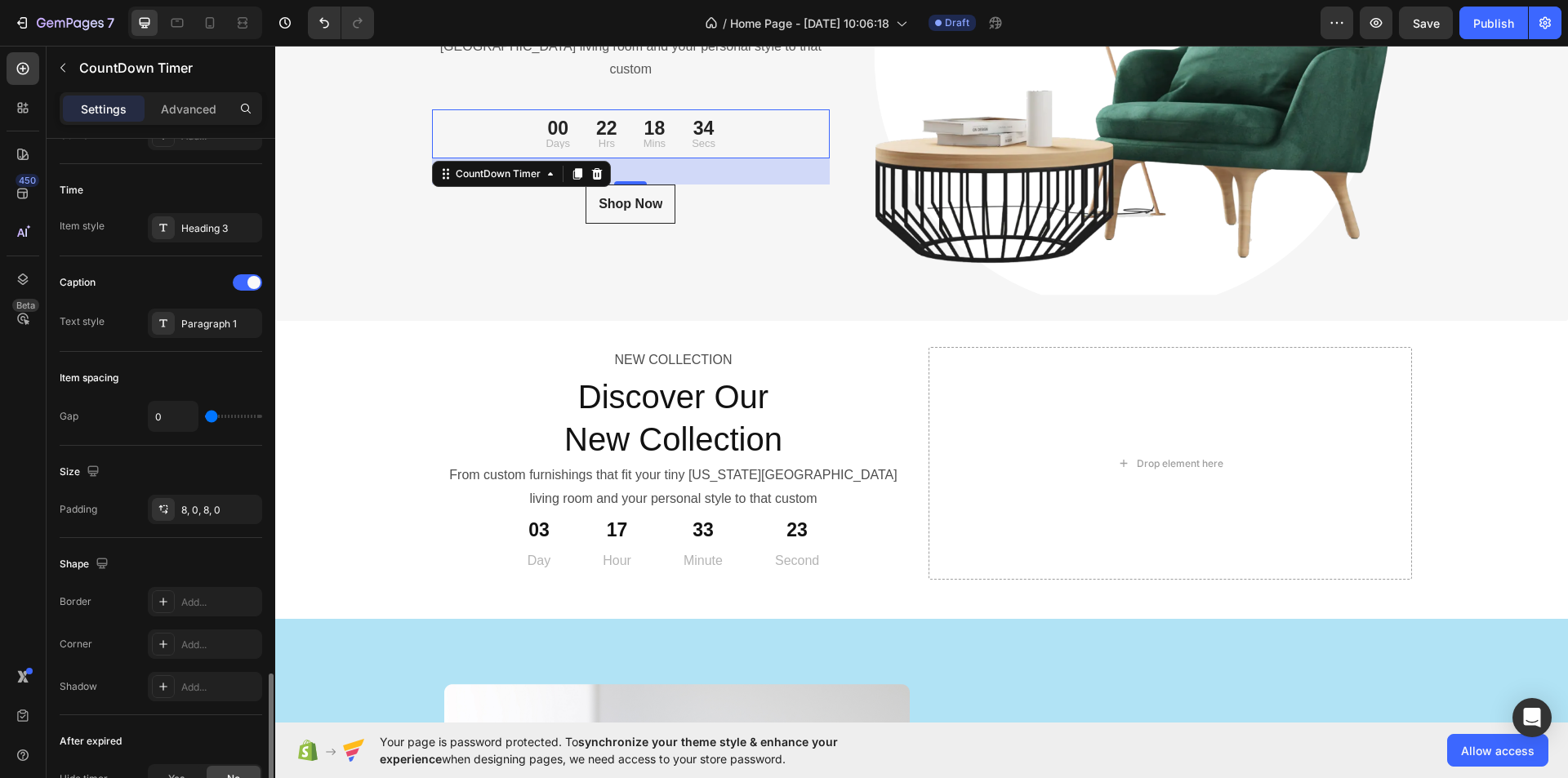
scroll to position [683, 0]
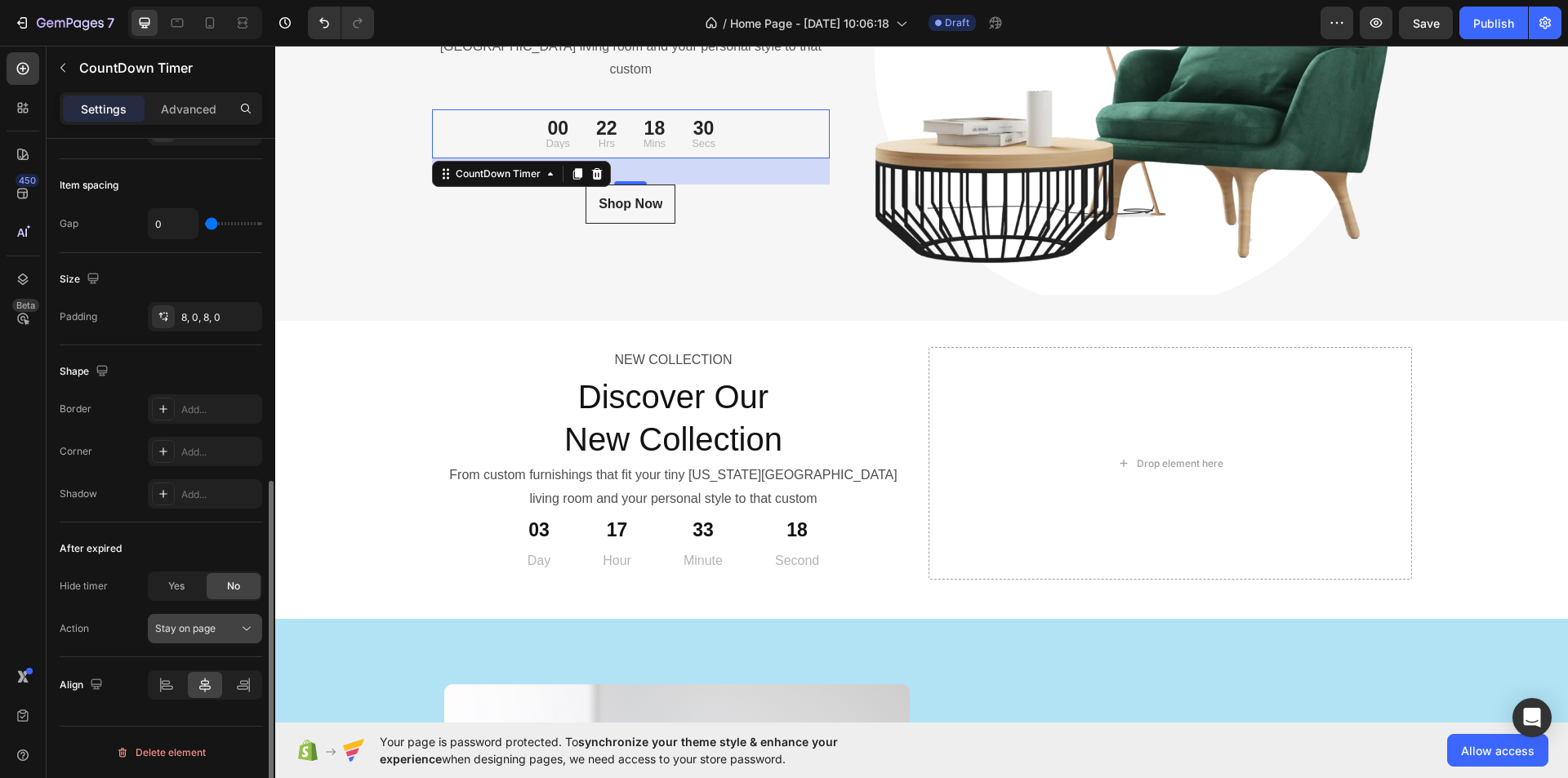
click at [198, 632] on span "Stay on page" at bounding box center [185, 628] width 61 height 12
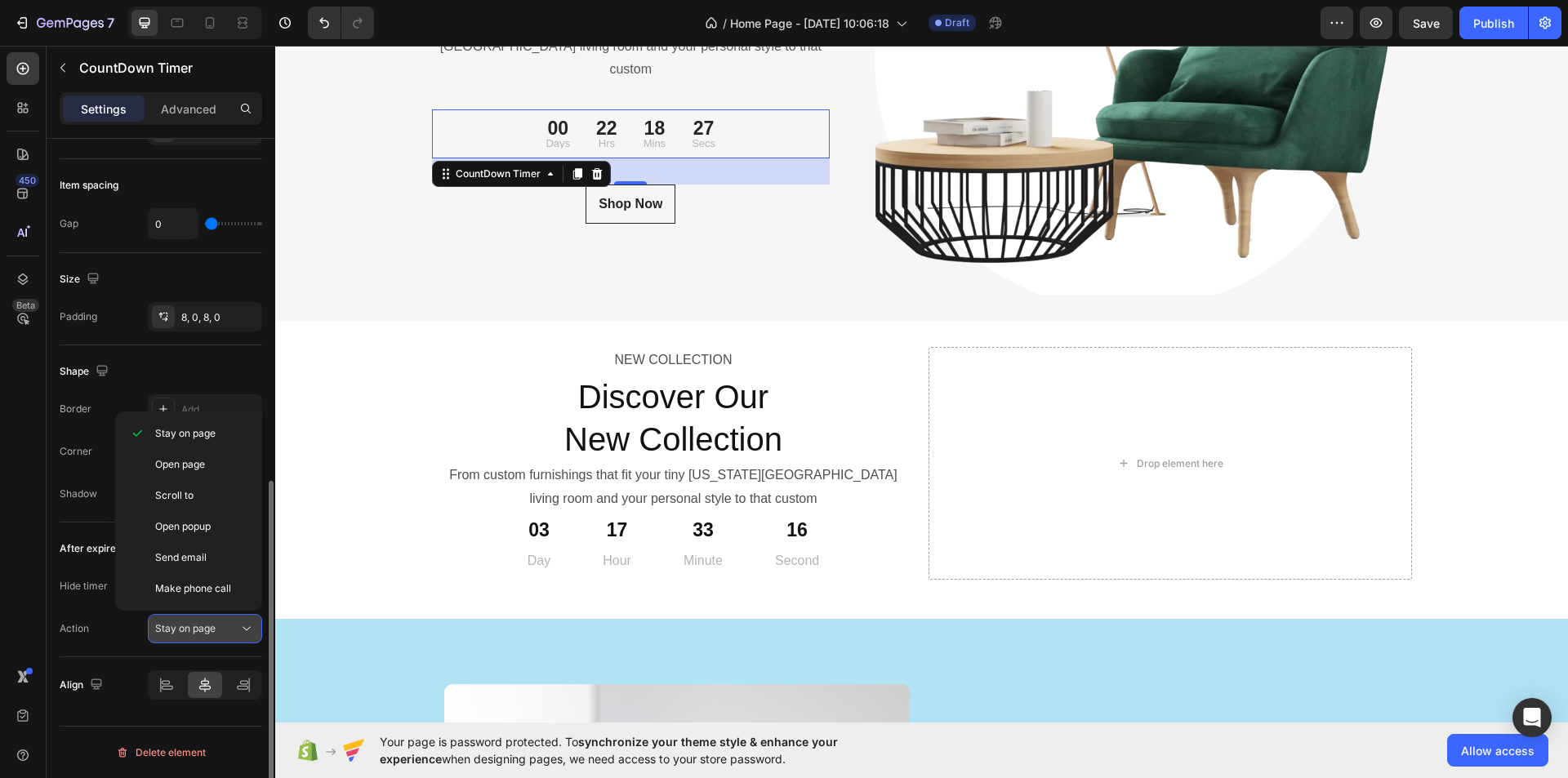
click at [209, 629] on span "Stay on page" at bounding box center [185, 628] width 61 height 12
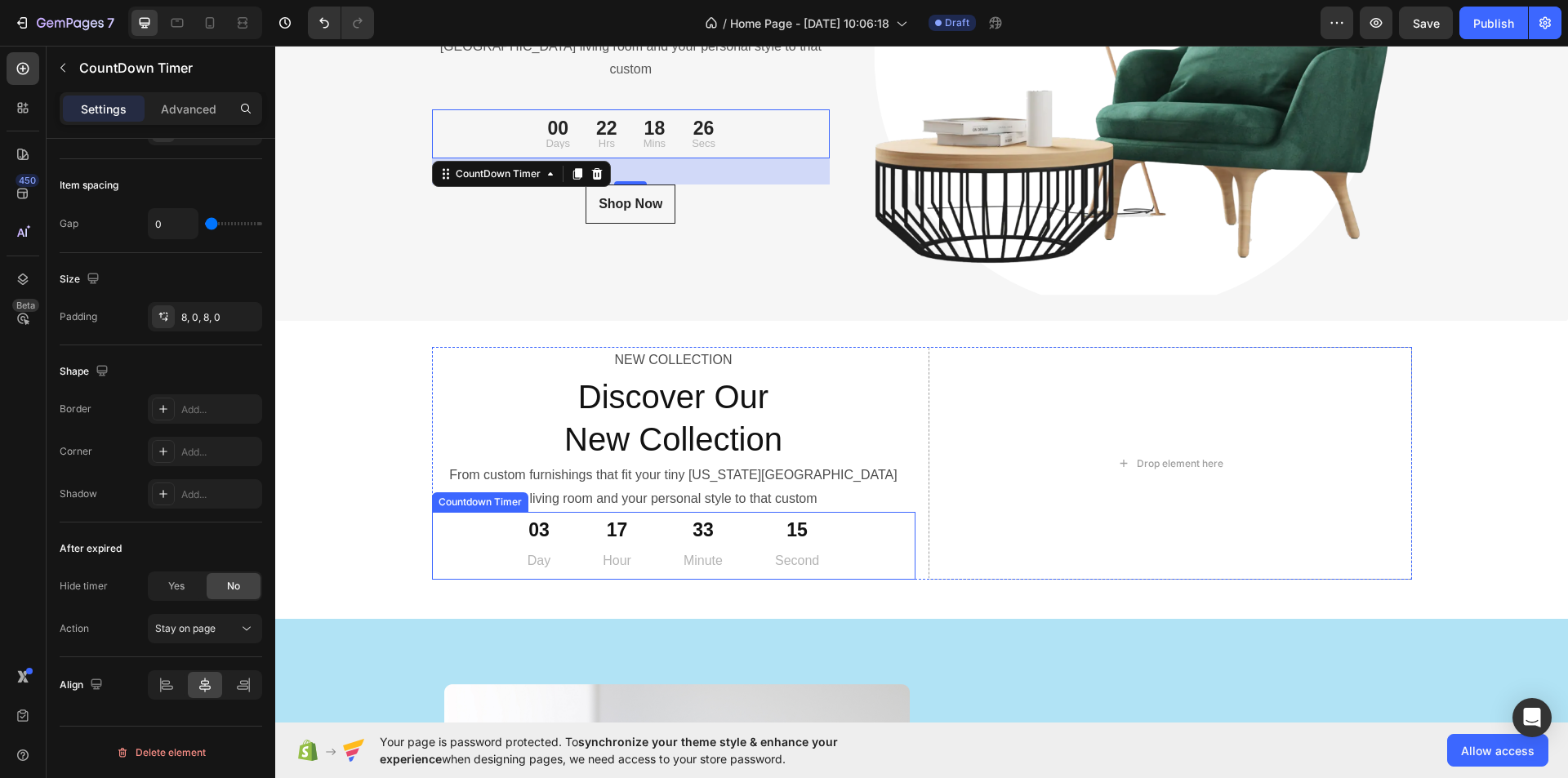
click at [664, 539] on div "33 Minute" at bounding box center [703, 546] width 78 height 68
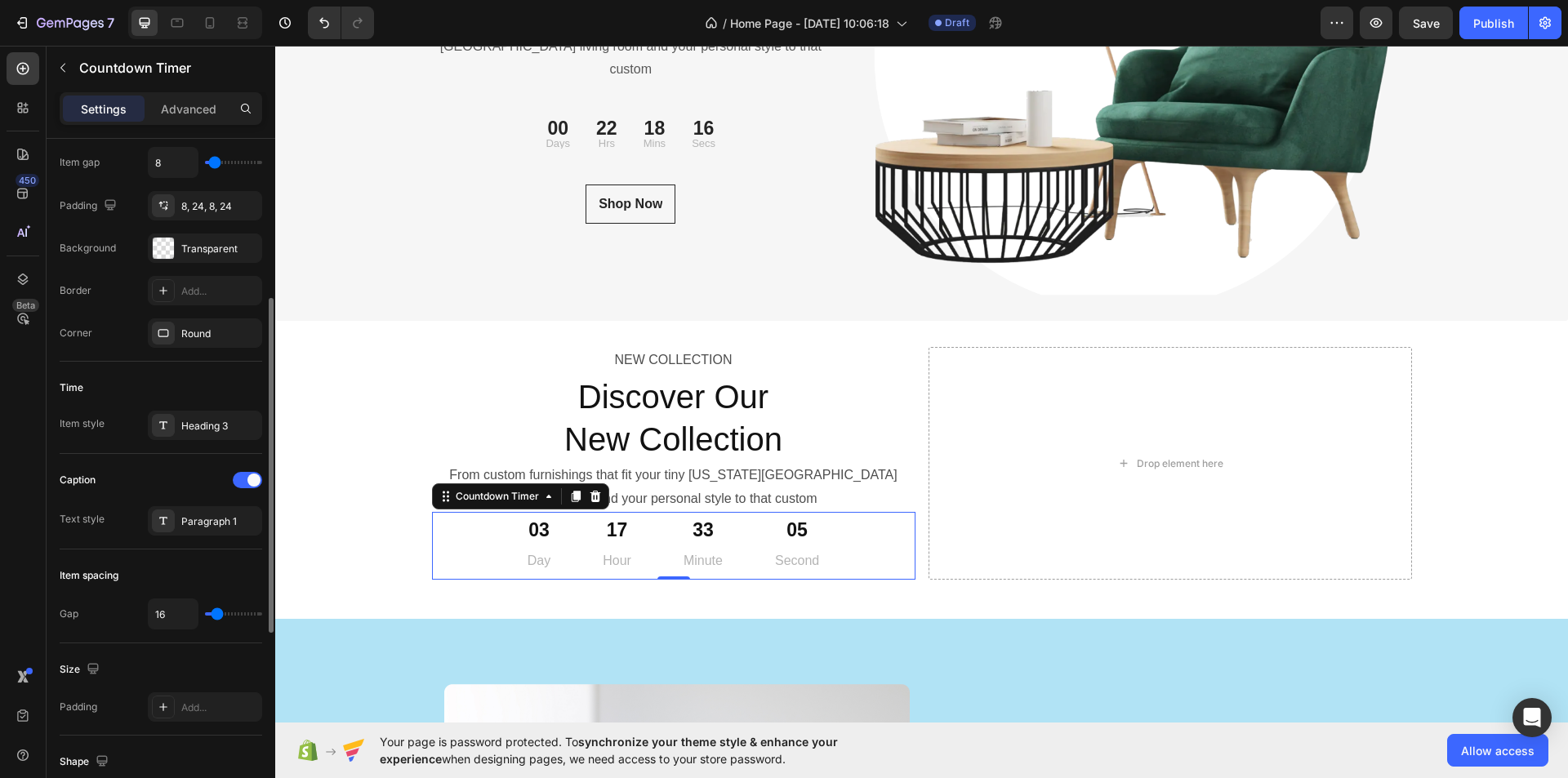
scroll to position [490, 0]
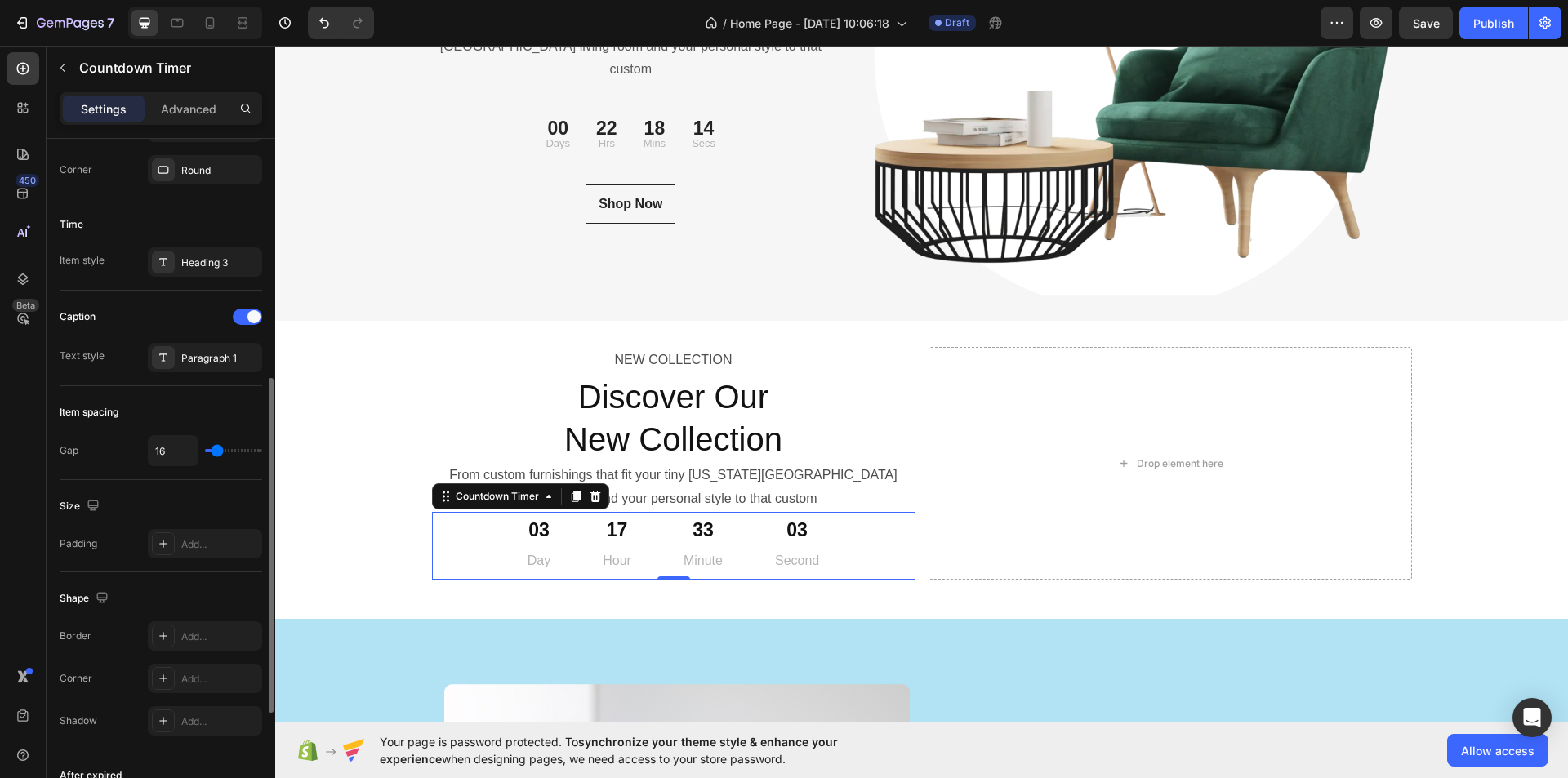
type input "20"
type input "0"
drag, startPoint x: 221, startPoint y: 454, endPoint x: 194, endPoint y: 459, distance: 27.5
type input "0"
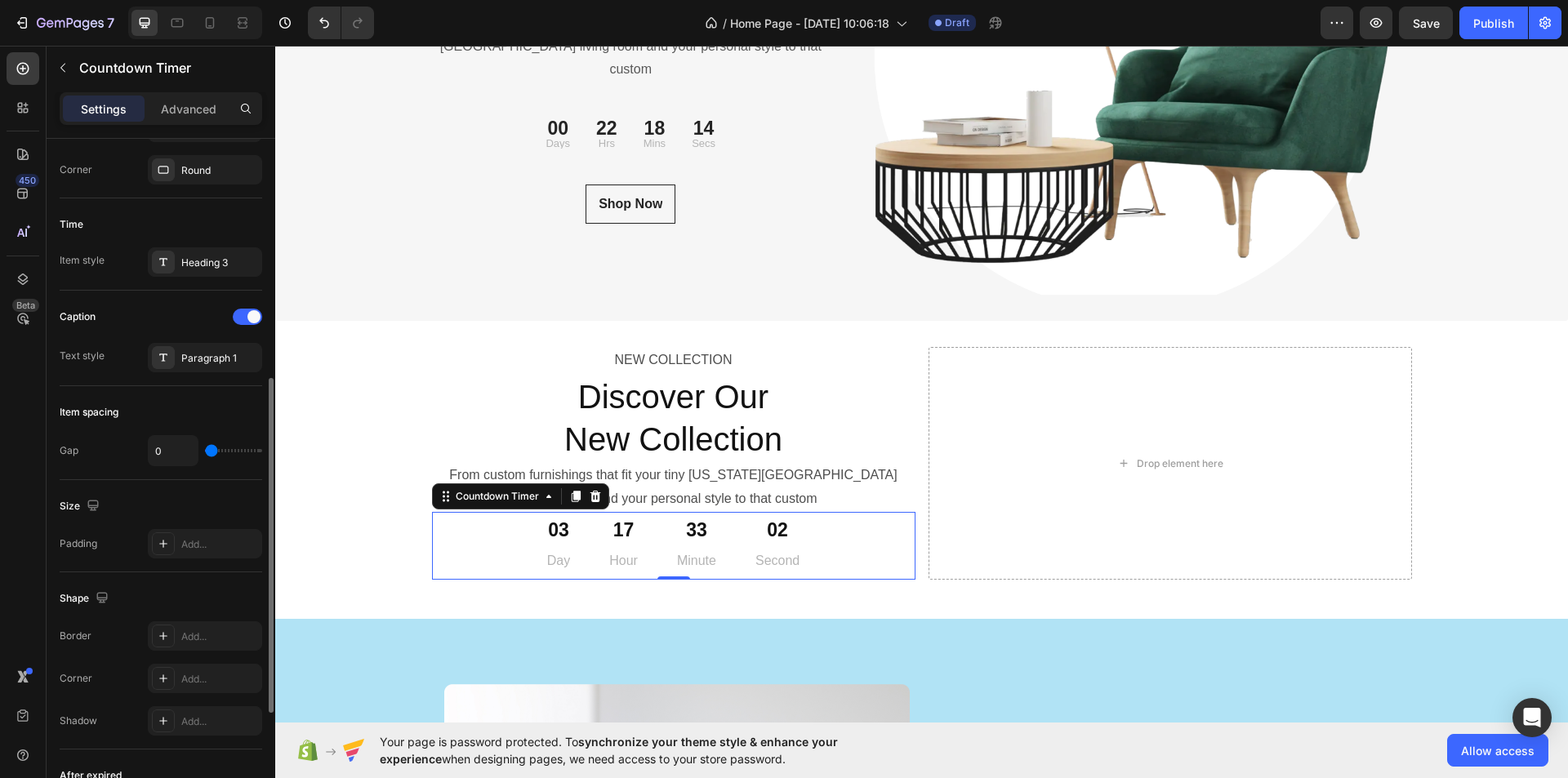
click at [205, 453] on input "range" at bounding box center [233, 451] width 57 height 4
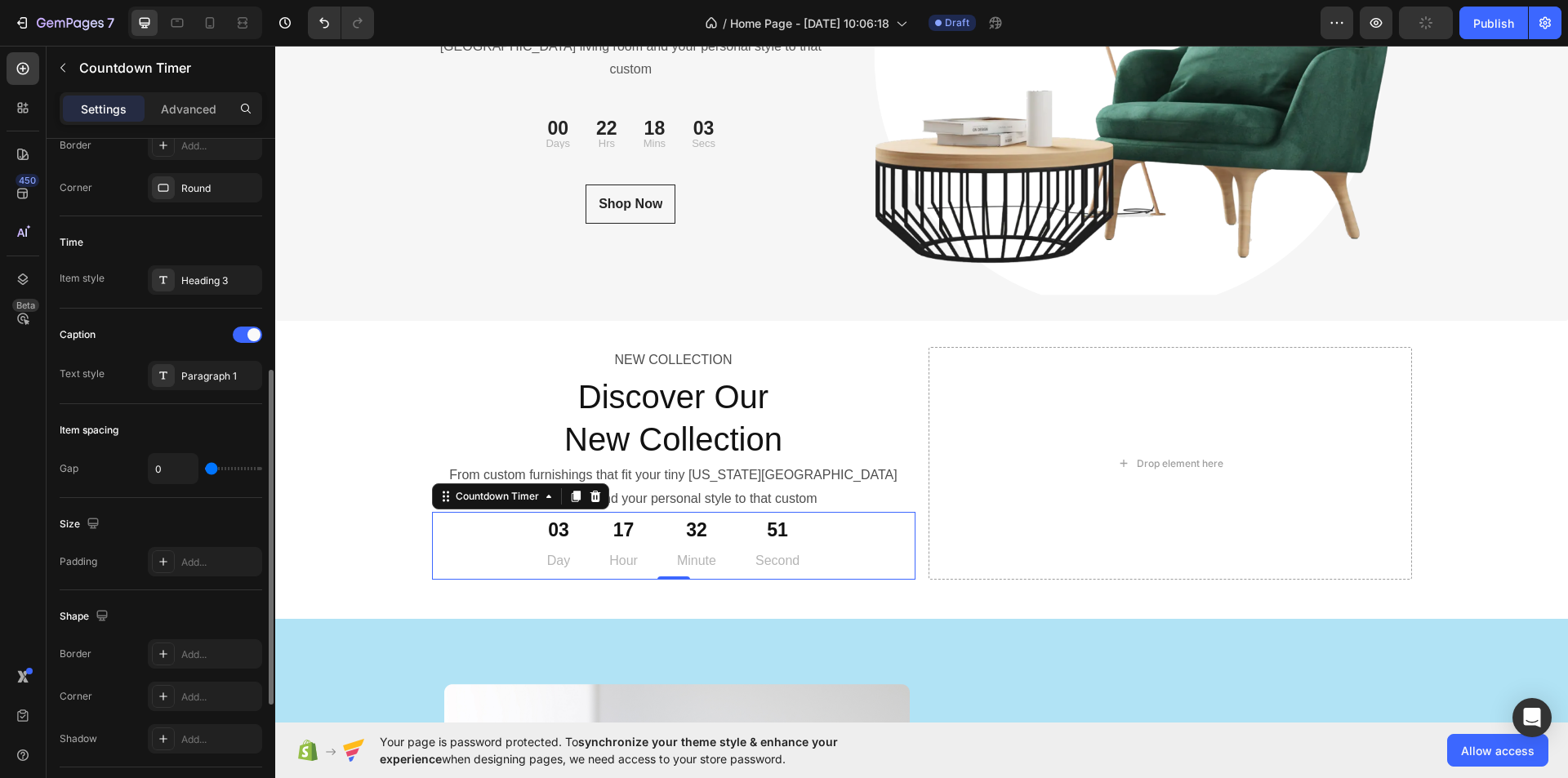
scroll to position [390, 0]
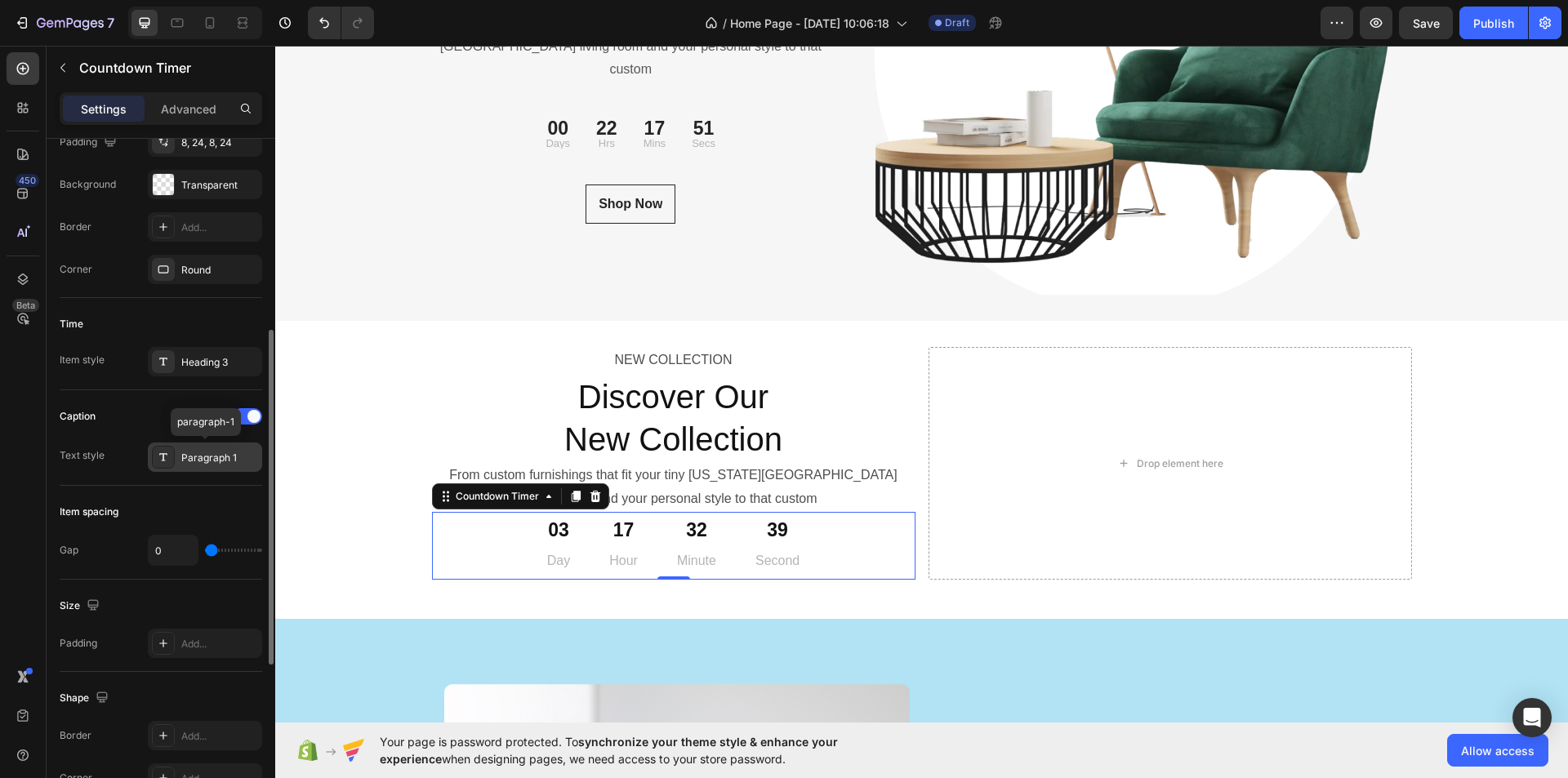
click at [235, 455] on div "Paragraph 1" at bounding box center [220, 458] width 76 height 15
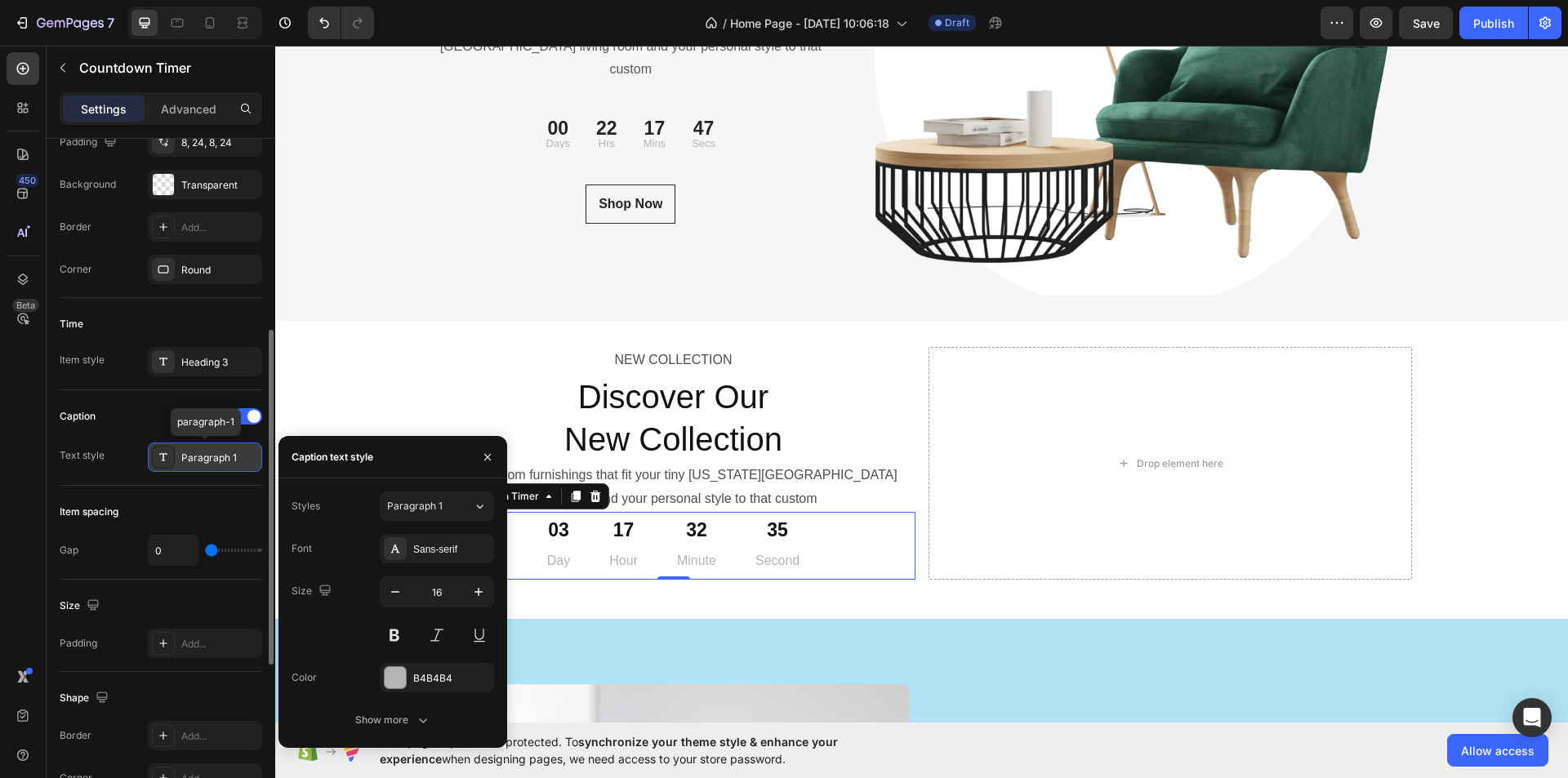
click at [235, 455] on div "Paragraph 1" at bounding box center [220, 458] width 76 height 15
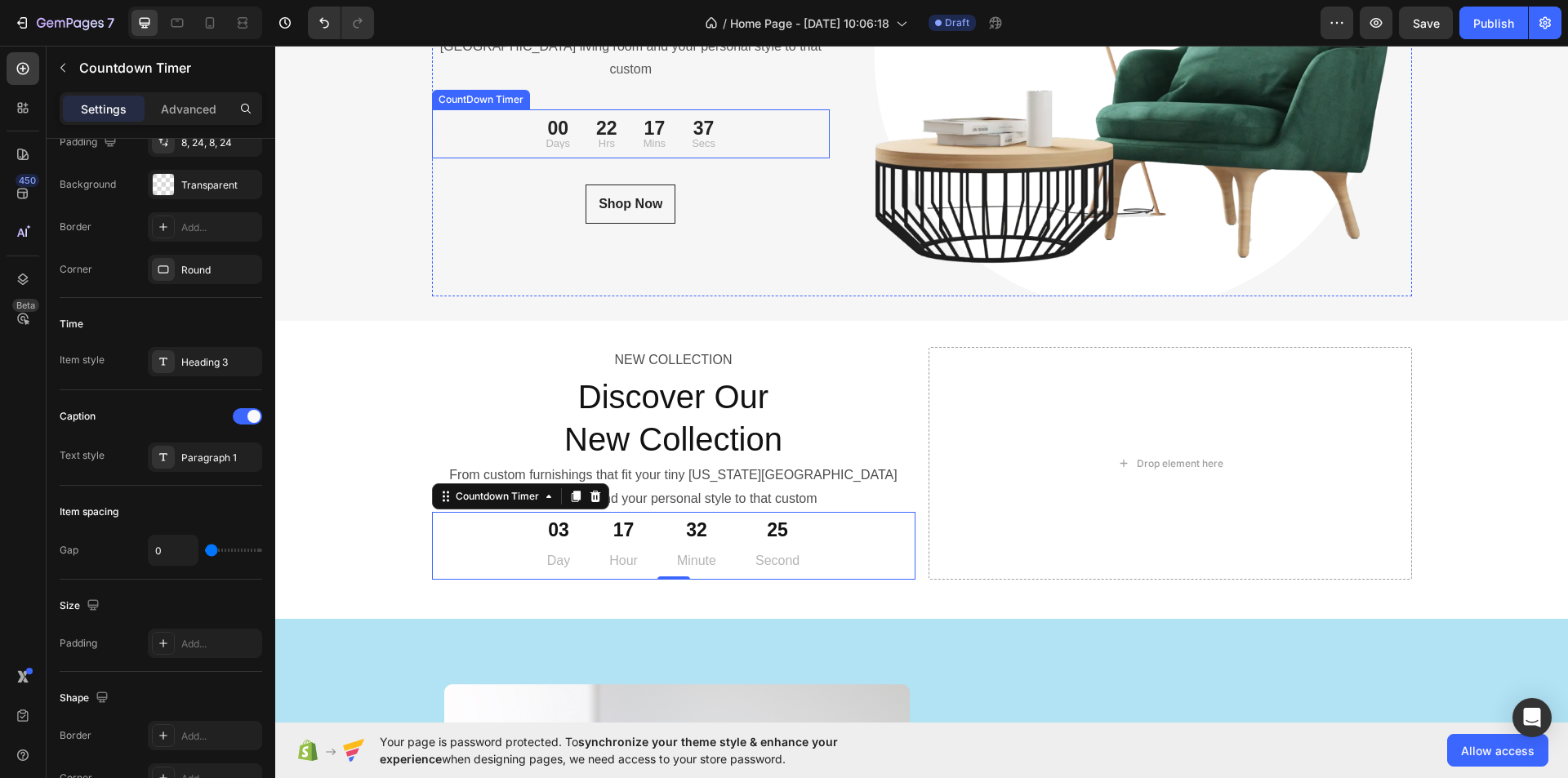
click at [751, 125] on div "00 Days 22 Hrs 17 Mins 37 Secs" at bounding box center [632, 133] width 399 height 36
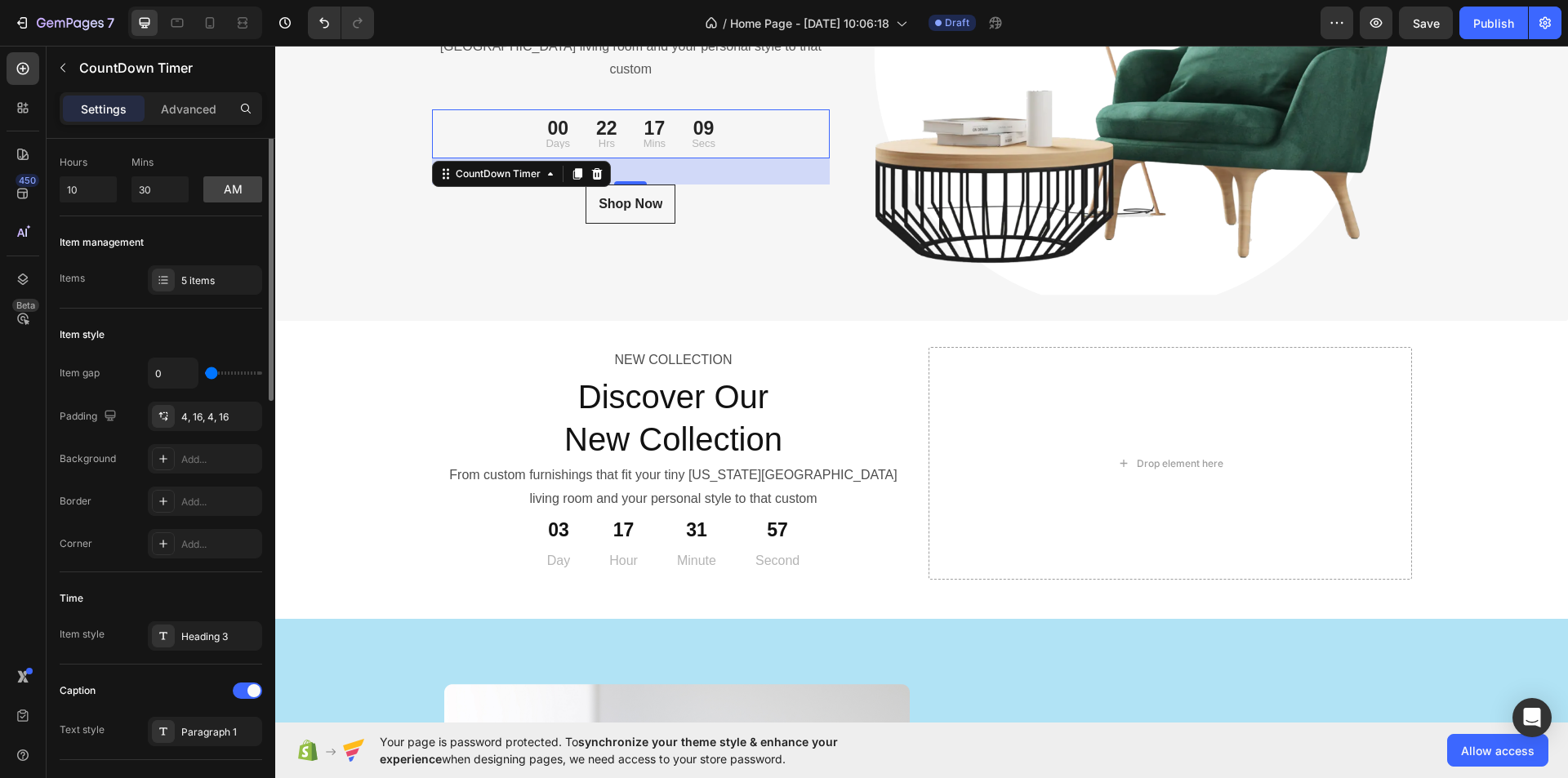
scroll to position [0, 0]
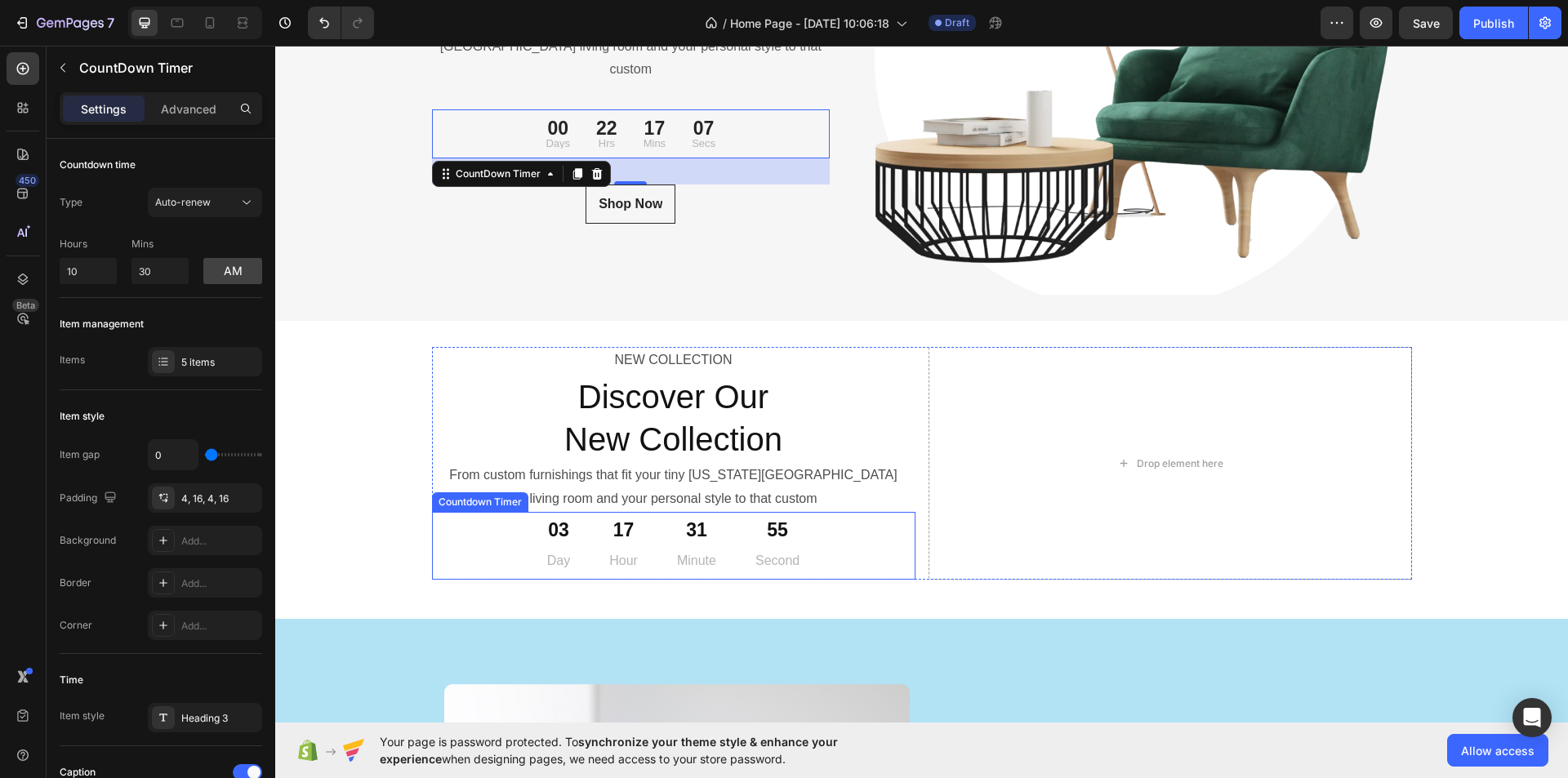
click at [603, 549] on div "17 Hour" at bounding box center [623, 546] width 68 height 68
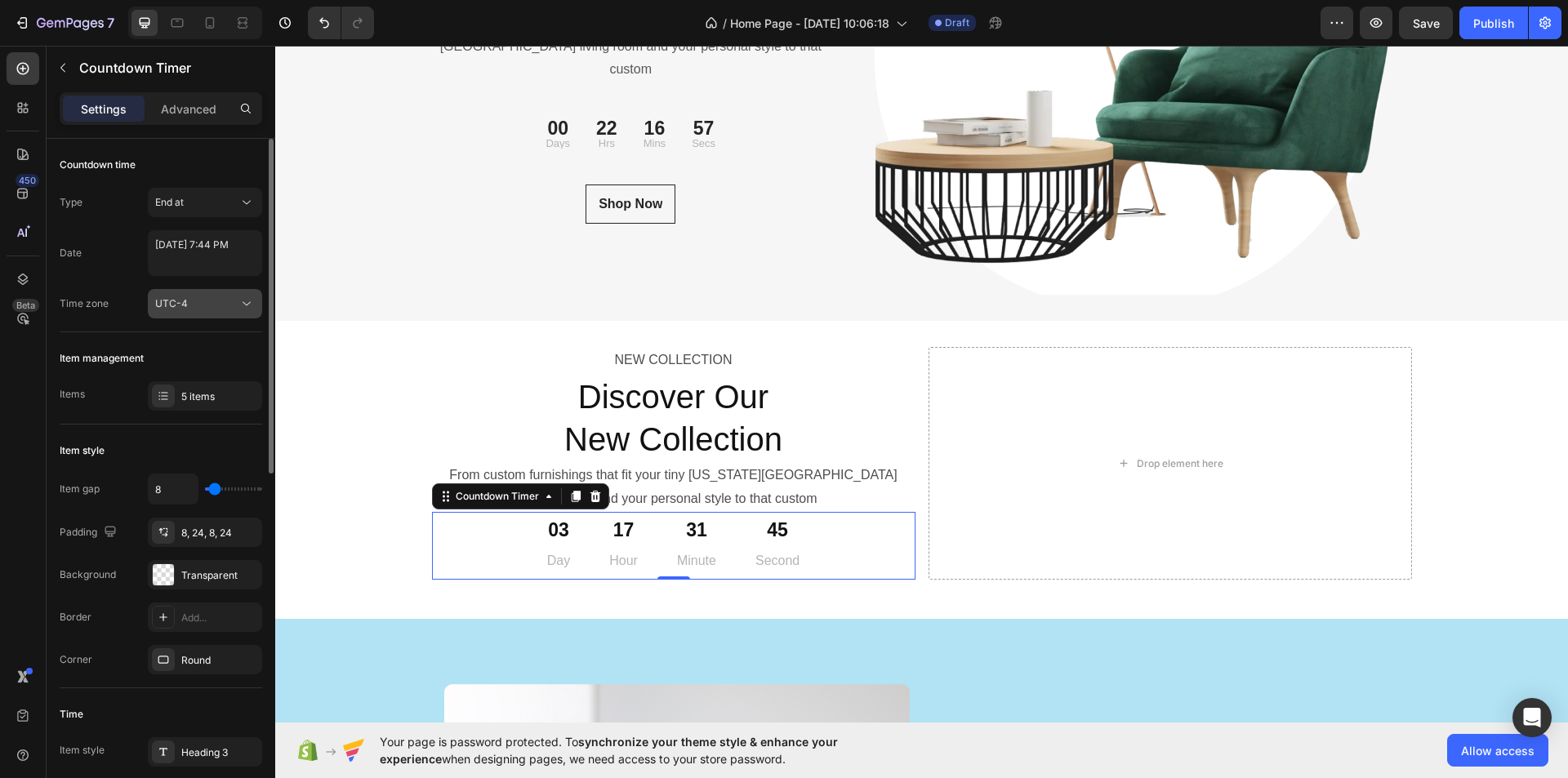
click at [226, 308] on div "UTC-4" at bounding box center [197, 304] width 83 height 15
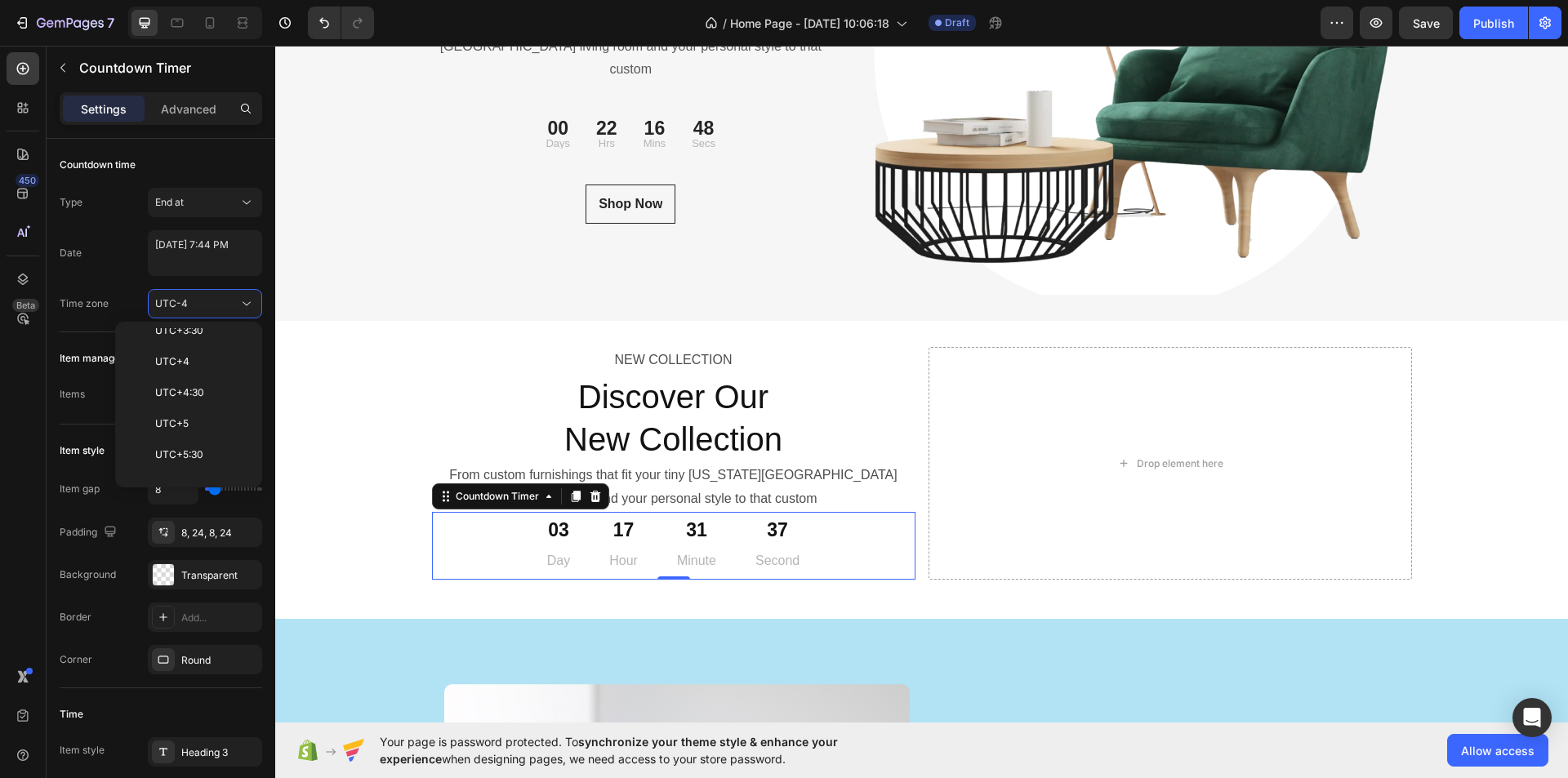
scroll to position [964, 0]
click at [244, 307] on icon at bounding box center [247, 304] width 17 height 17
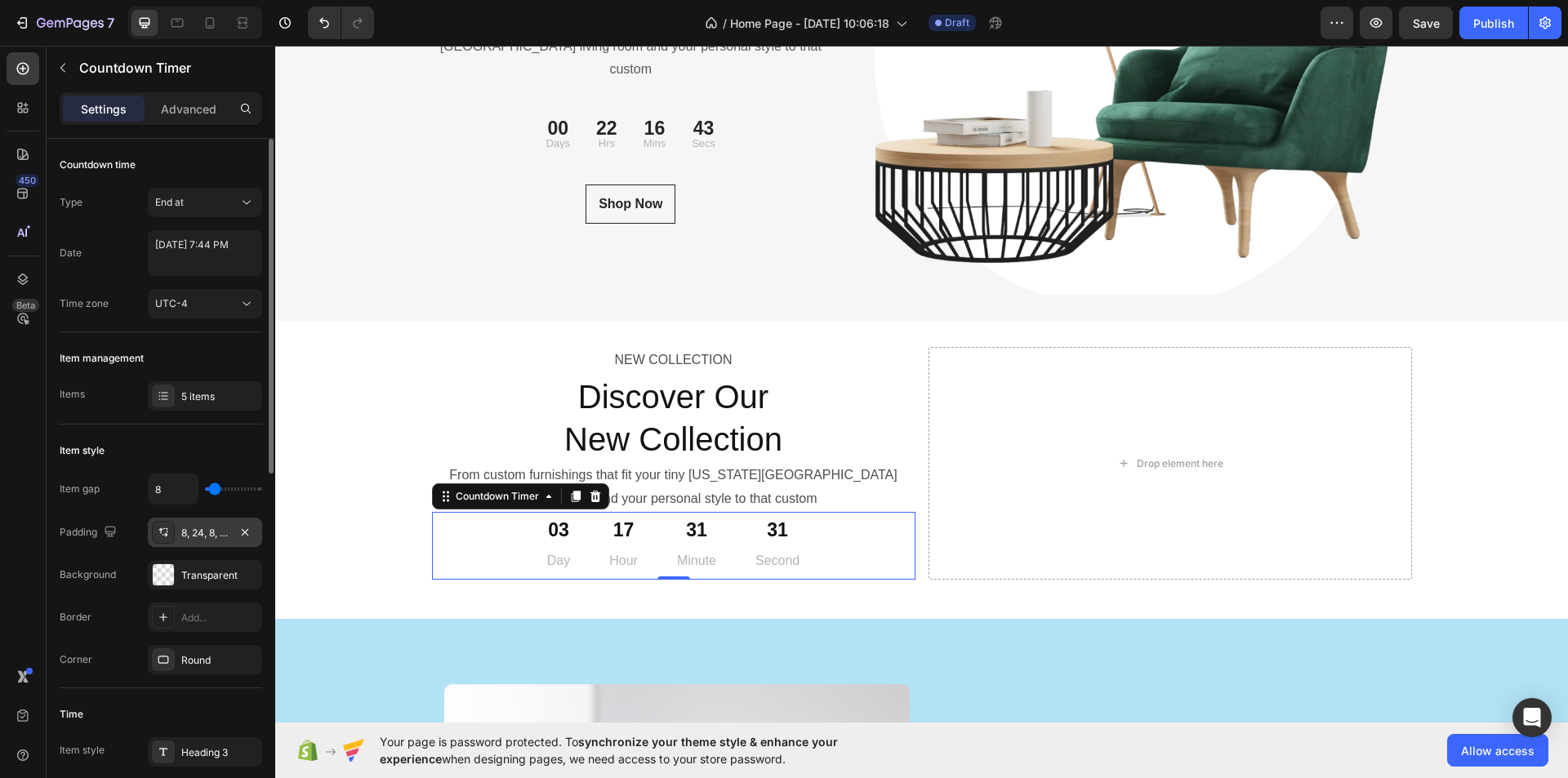
click at [201, 530] on div "8, 24, 8, 24" at bounding box center [205, 534] width 48 height 15
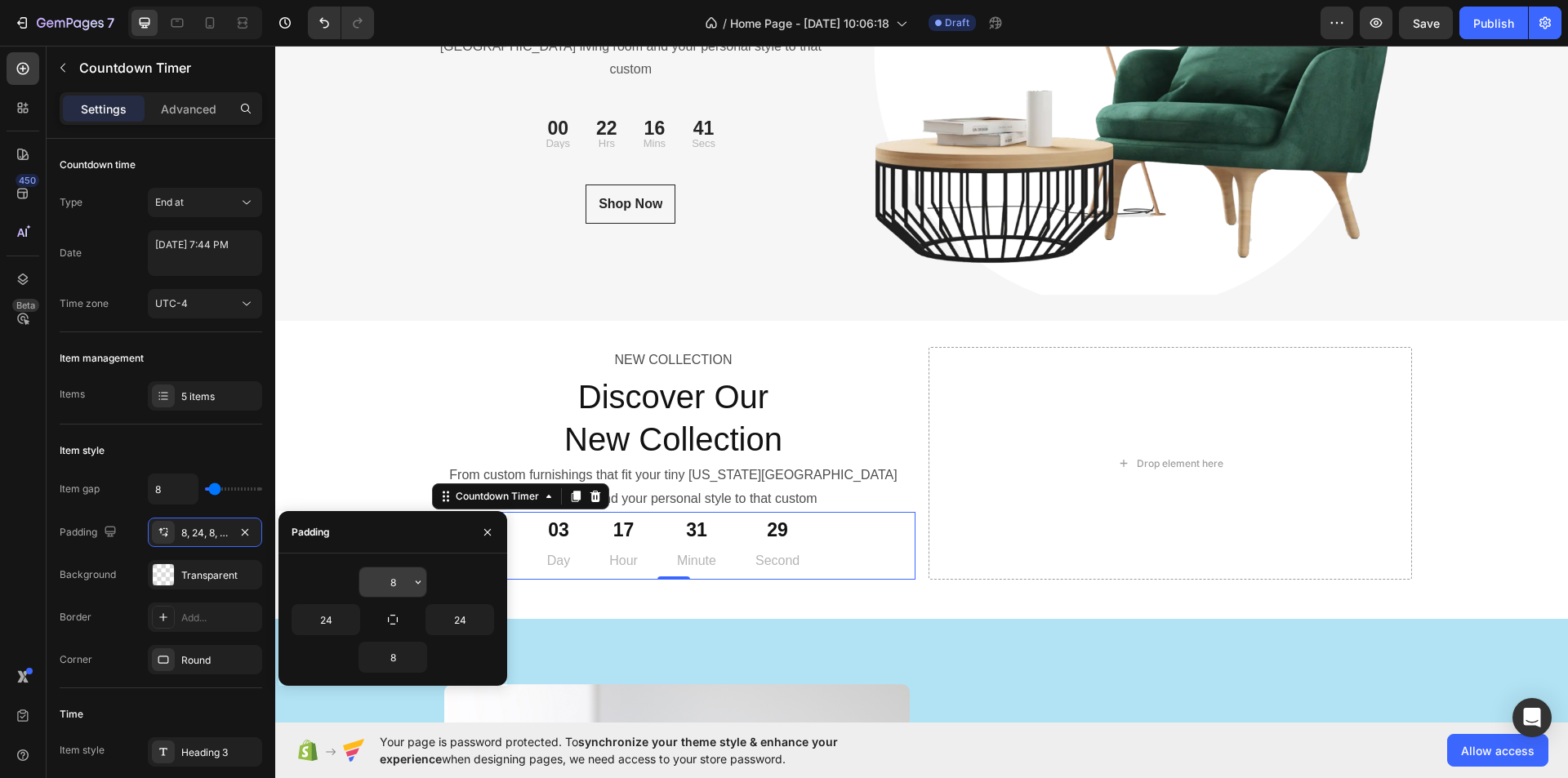
click at [388, 590] on input "8" at bounding box center [393, 582] width 67 height 30
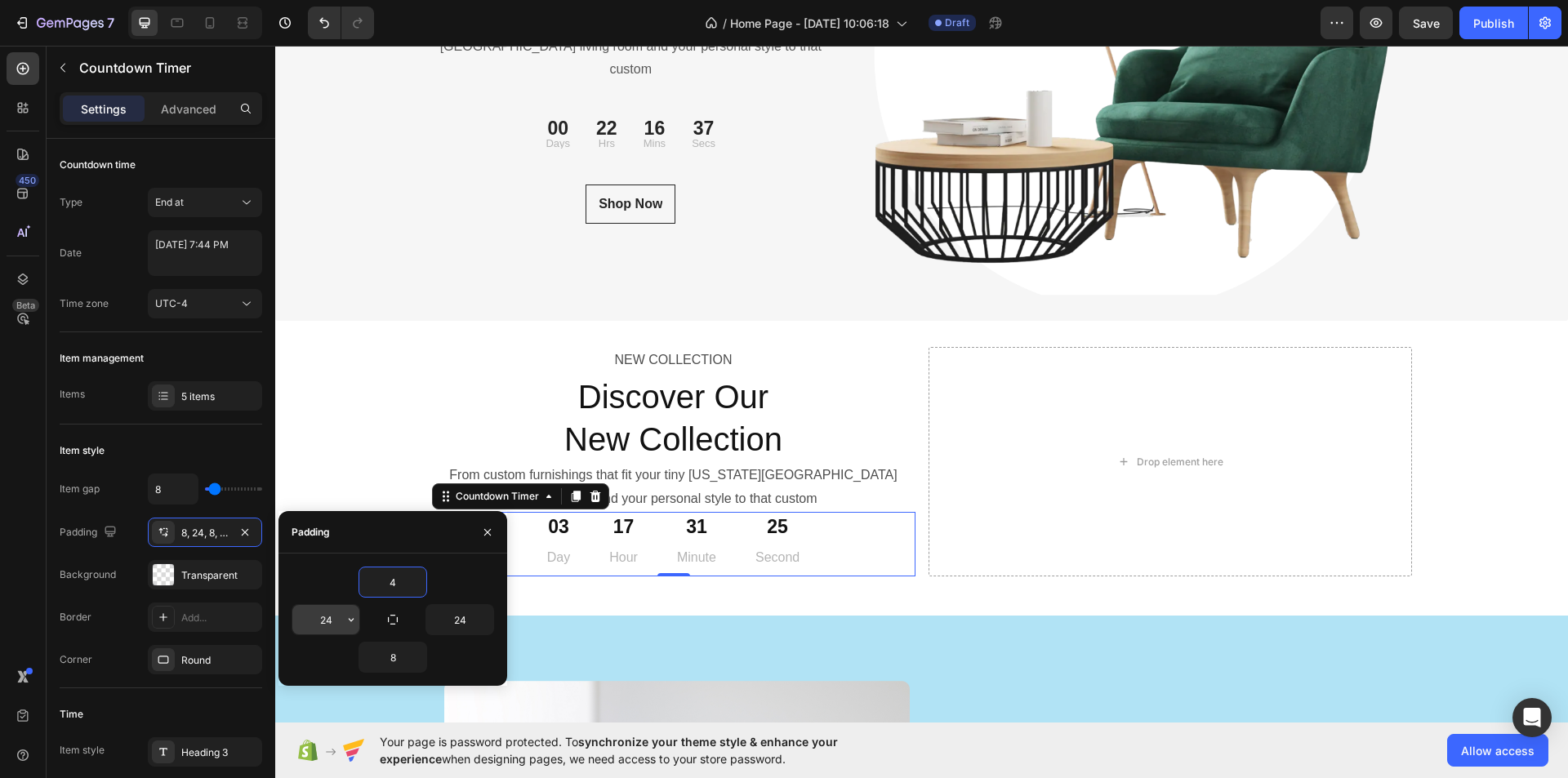
type input "4"
click at [320, 617] on input "24" at bounding box center [326, 621] width 67 height 30
type input "16"
click at [401, 652] on input "8" at bounding box center [393, 658] width 67 height 30
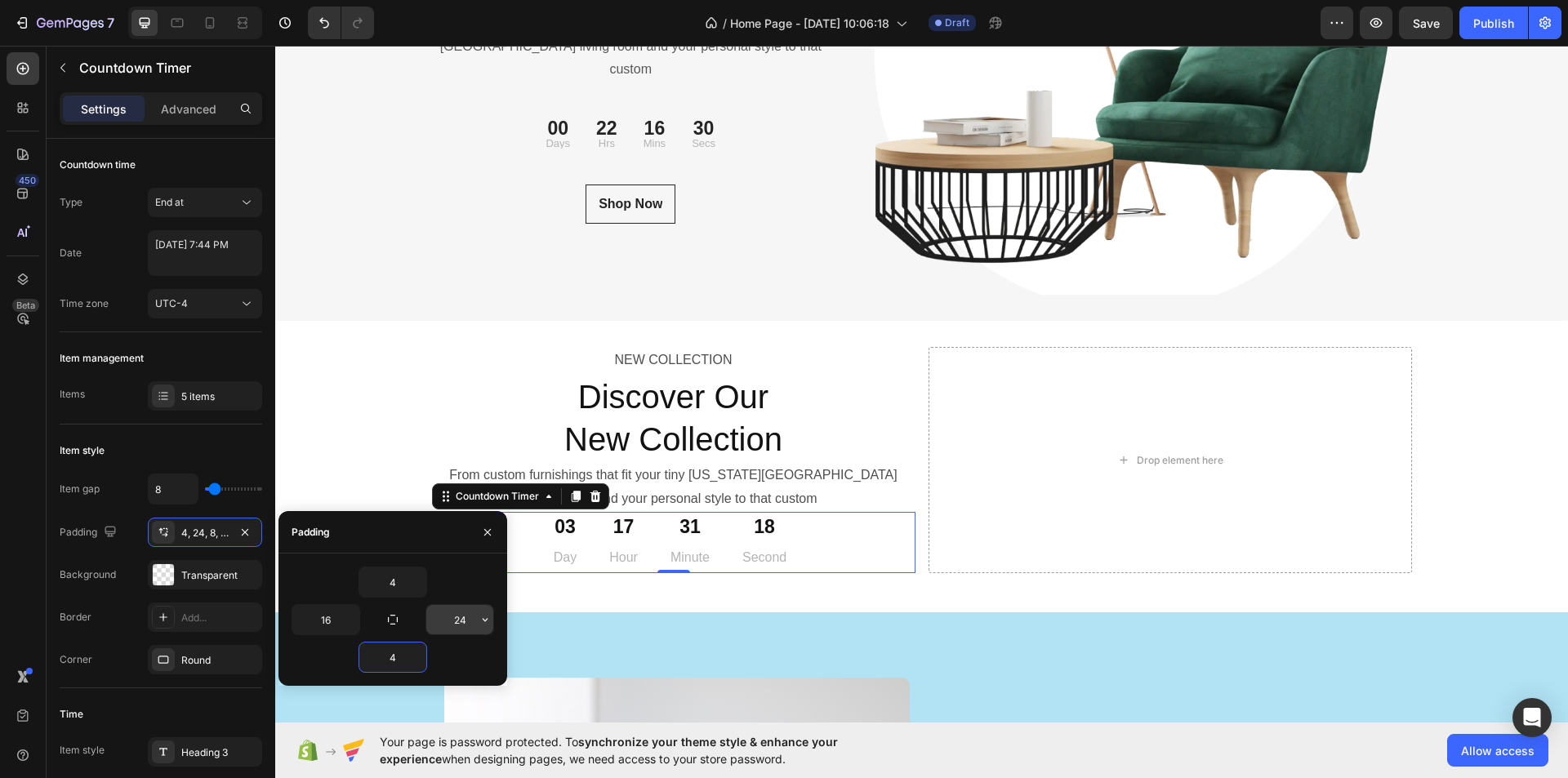
type input "4"
click at [460, 620] on input "24" at bounding box center [460, 621] width 67 height 30
type input "16"
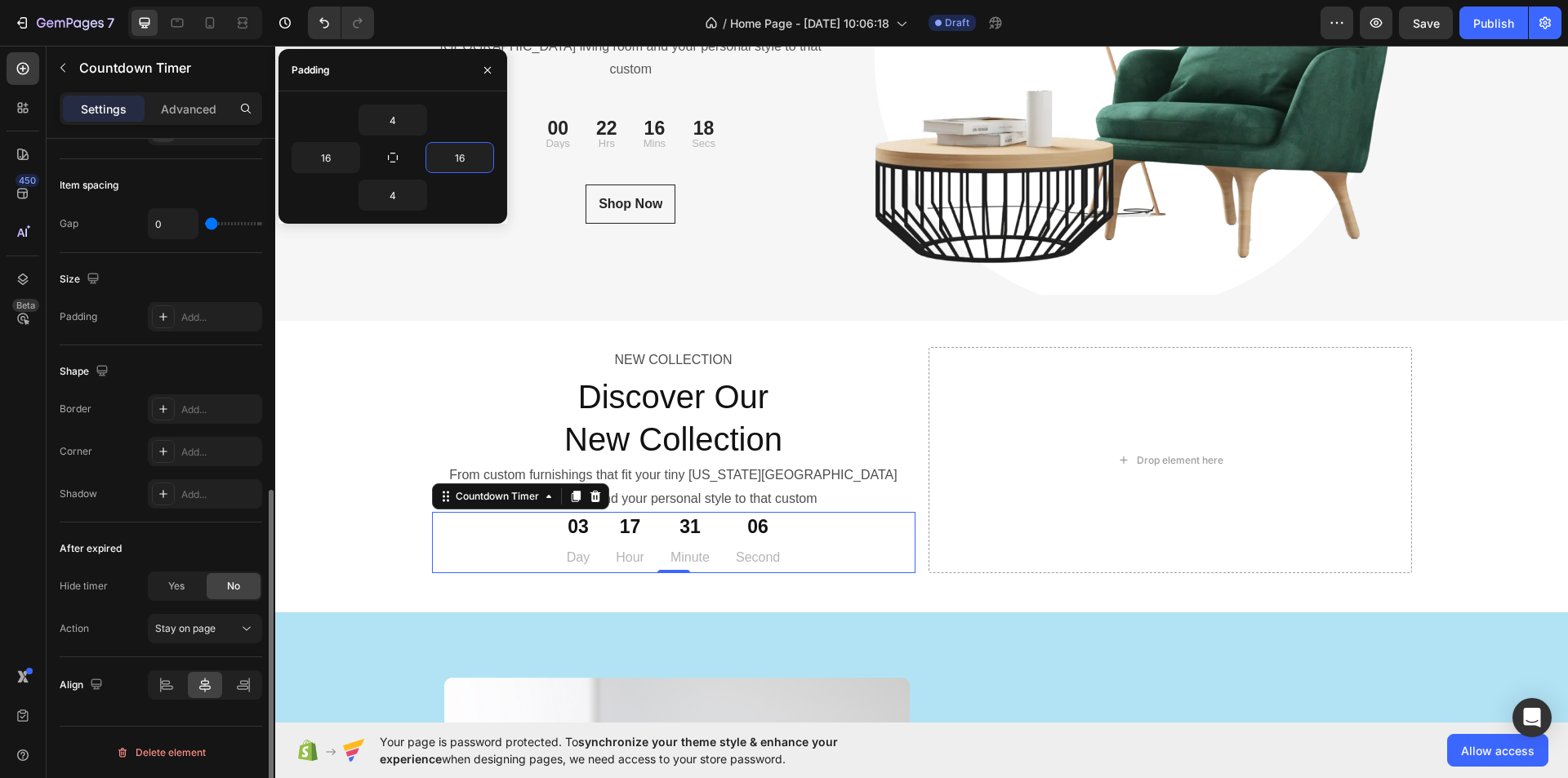
scroll to position [553, 0]
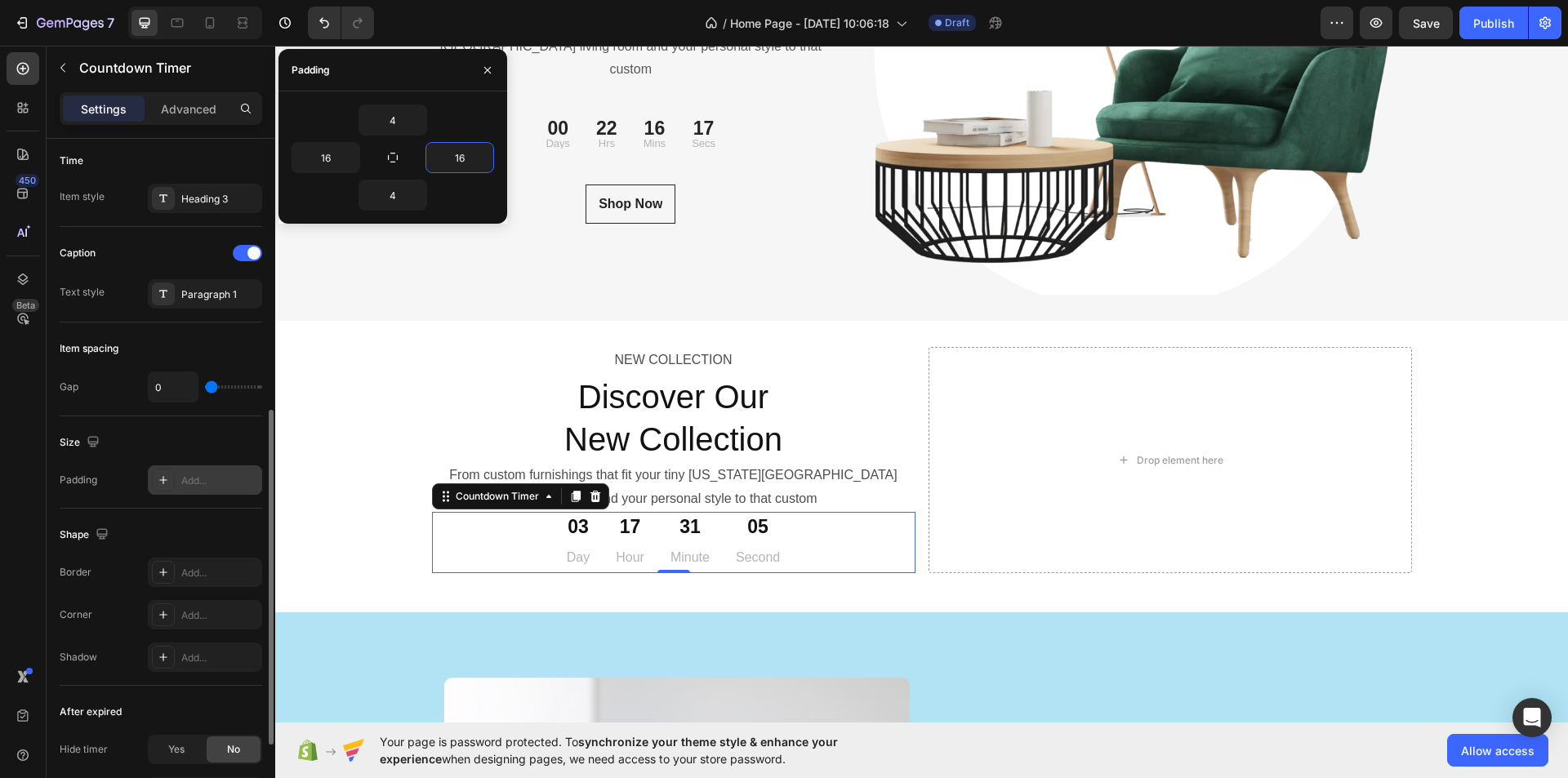
click at [203, 468] on div "Add..." at bounding box center [205, 481] width 115 height 30
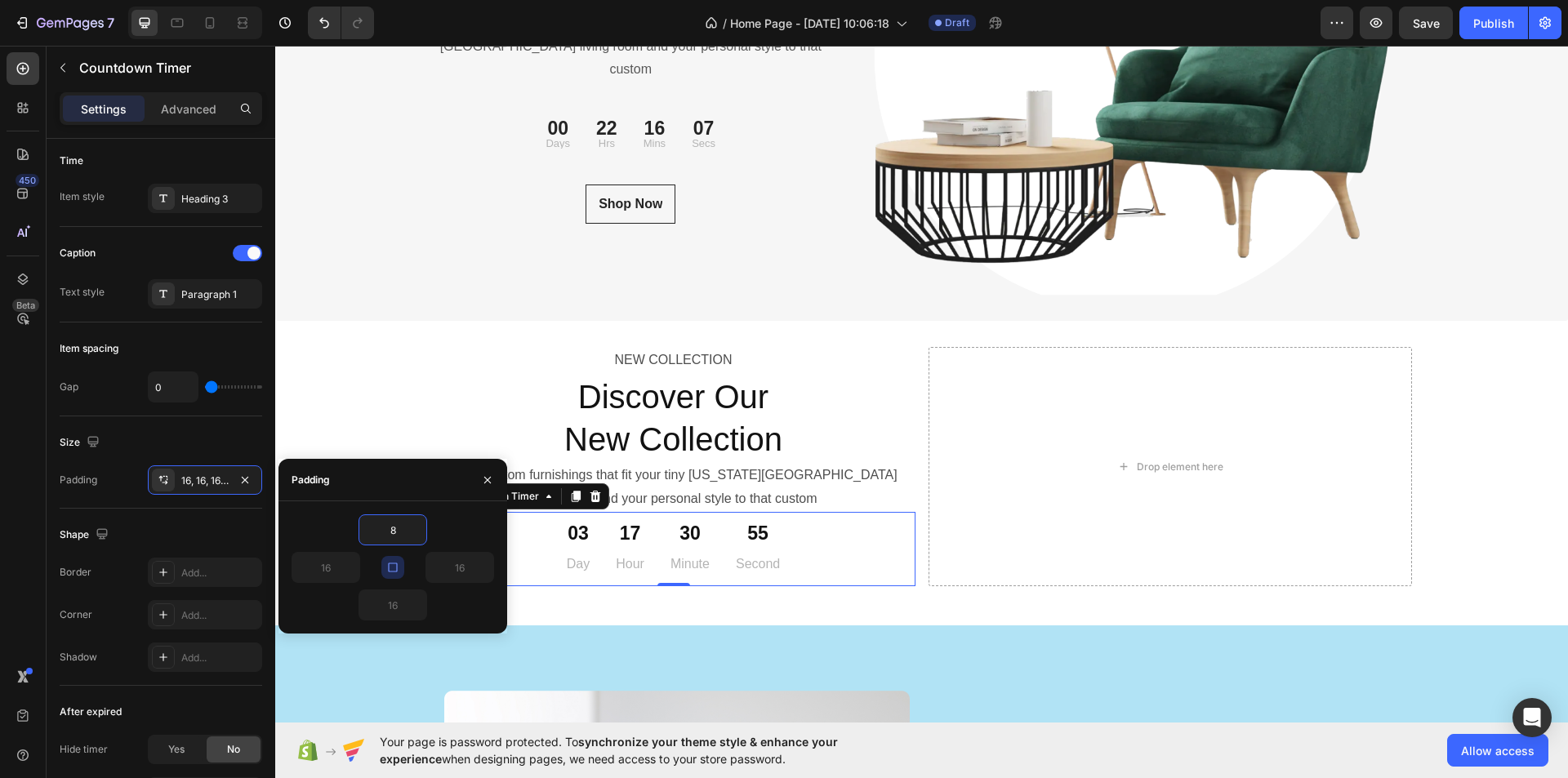
type input "8"
click at [390, 566] on icon "button" at bounding box center [393, 567] width 13 height 13
type input "8"
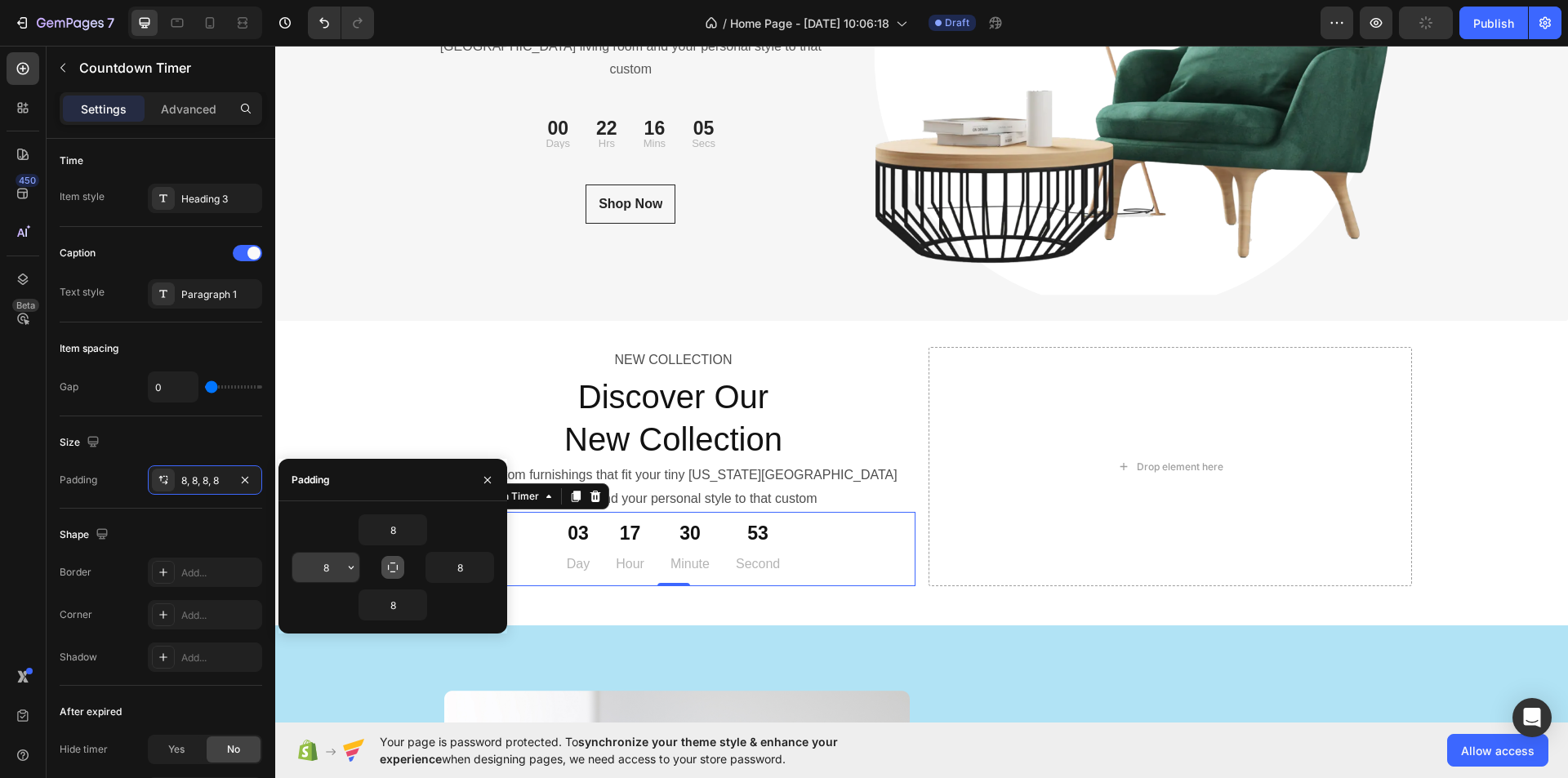
click at [0, 0] on input "8" at bounding box center [0, 0] width 0 height 0
type input "0"
click at [0, 0] on input "8" at bounding box center [0, 0] width 0 height 0
click at [483, 572] on icon "button" at bounding box center [485, 567] width 13 height 13
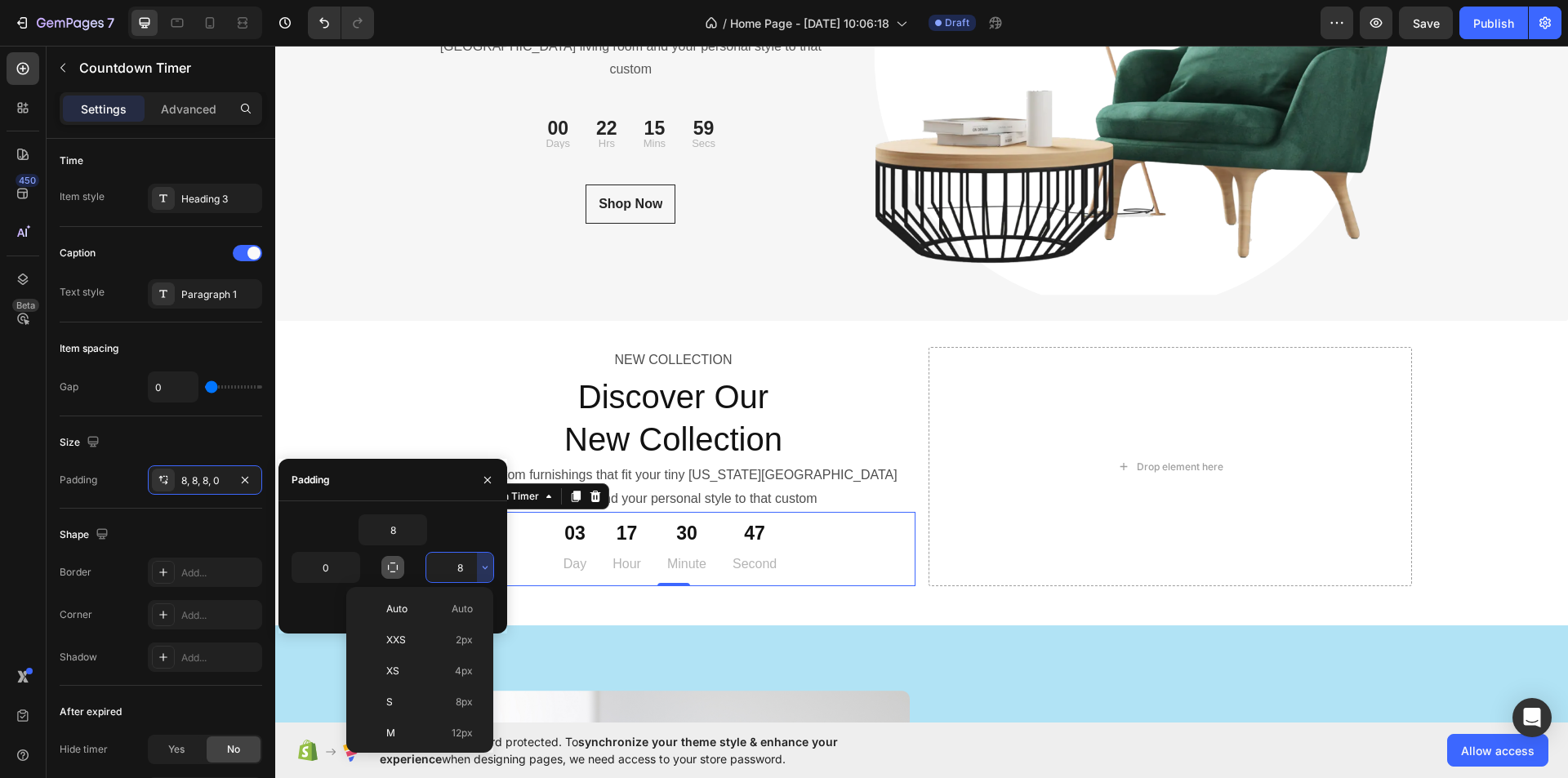
click at [469, 570] on input "8" at bounding box center [460, 568] width 67 height 30
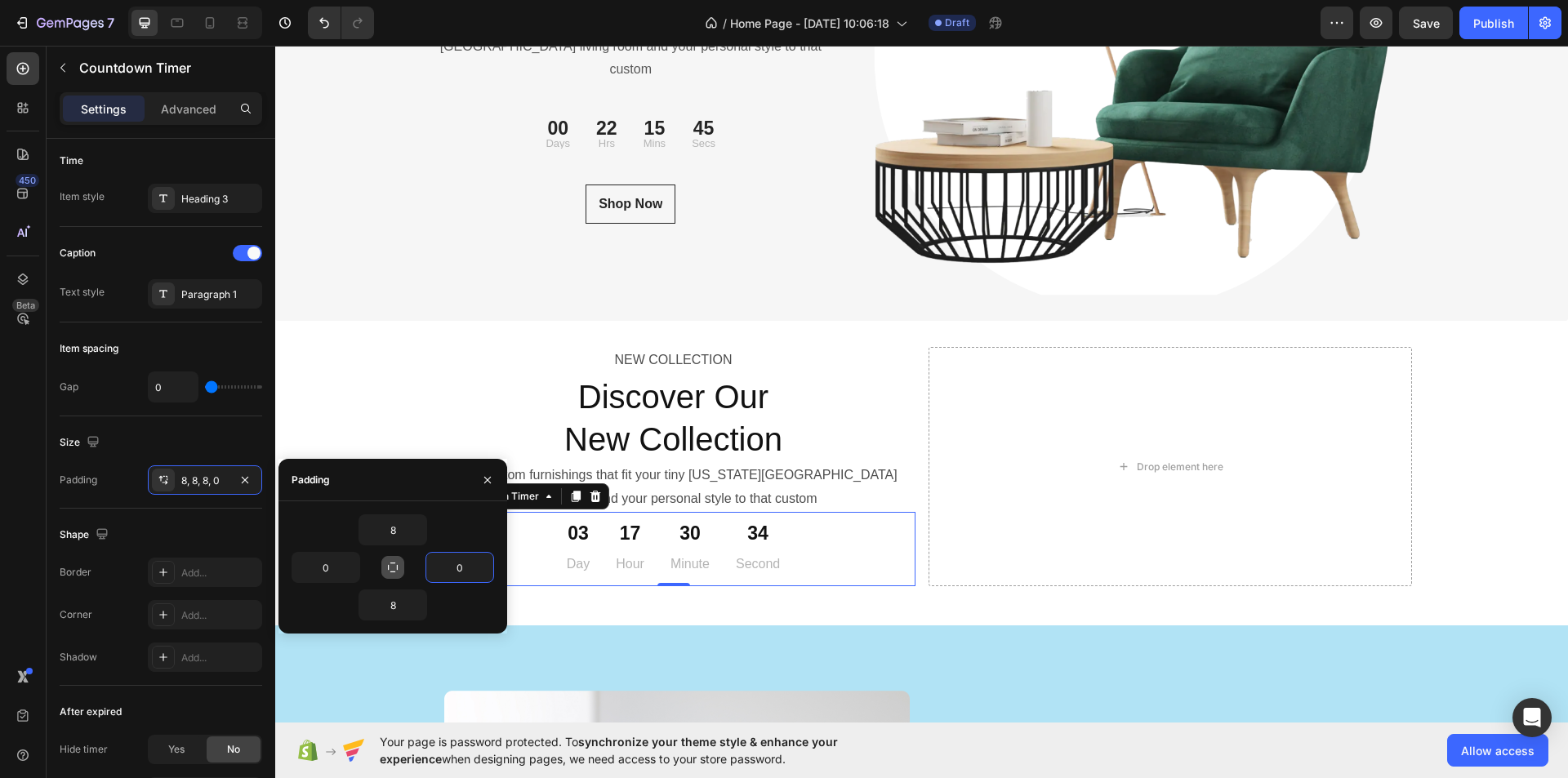
type input "0"
click at [394, 568] on icon "button" at bounding box center [393, 567] width 13 height 13
type input "8"
click at [394, 568] on icon "button" at bounding box center [393, 567] width 13 height 13
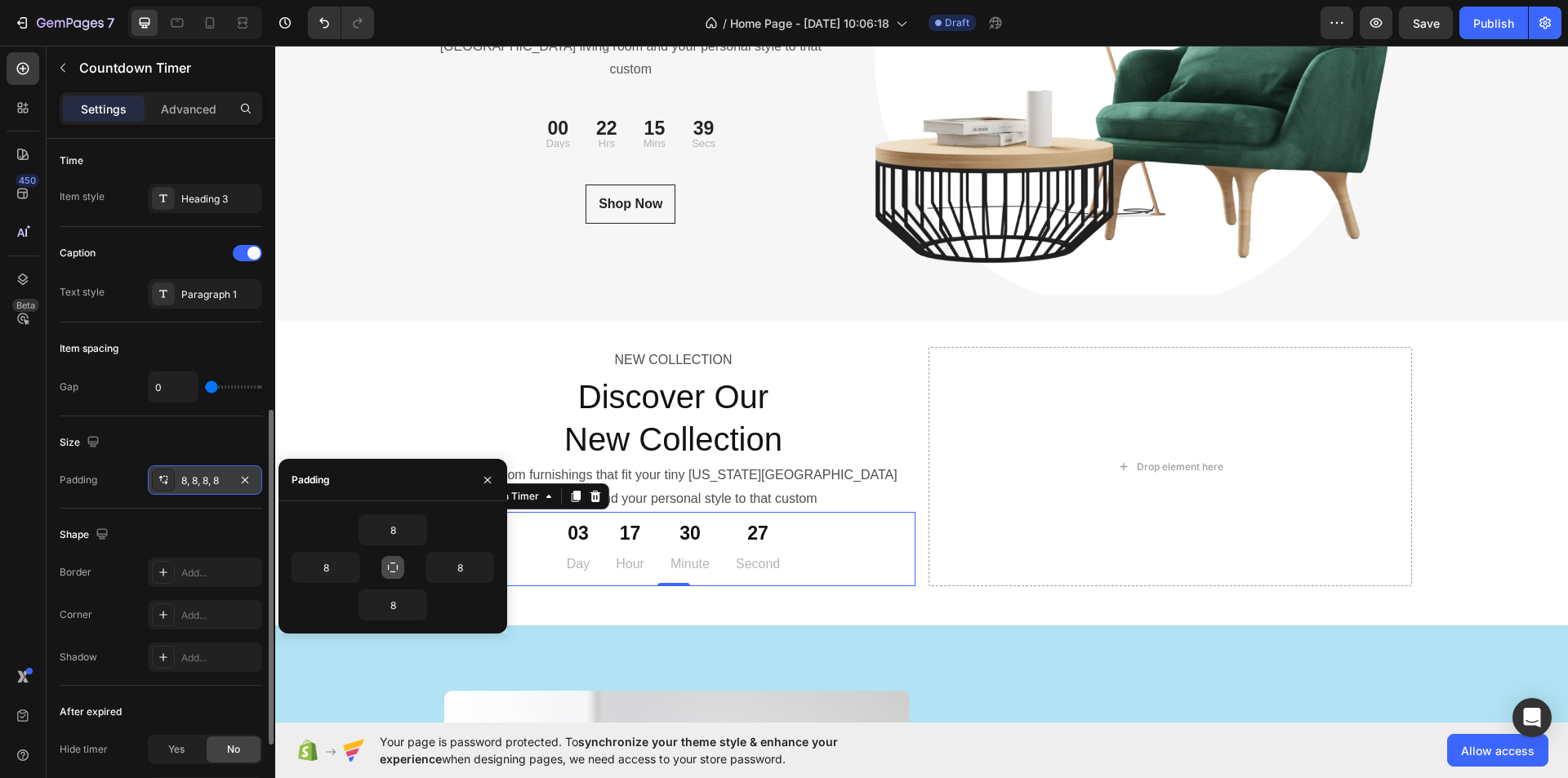
click at [226, 481] on div "8, 8, 8, 8" at bounding box center [205, 481] width 48 height 15
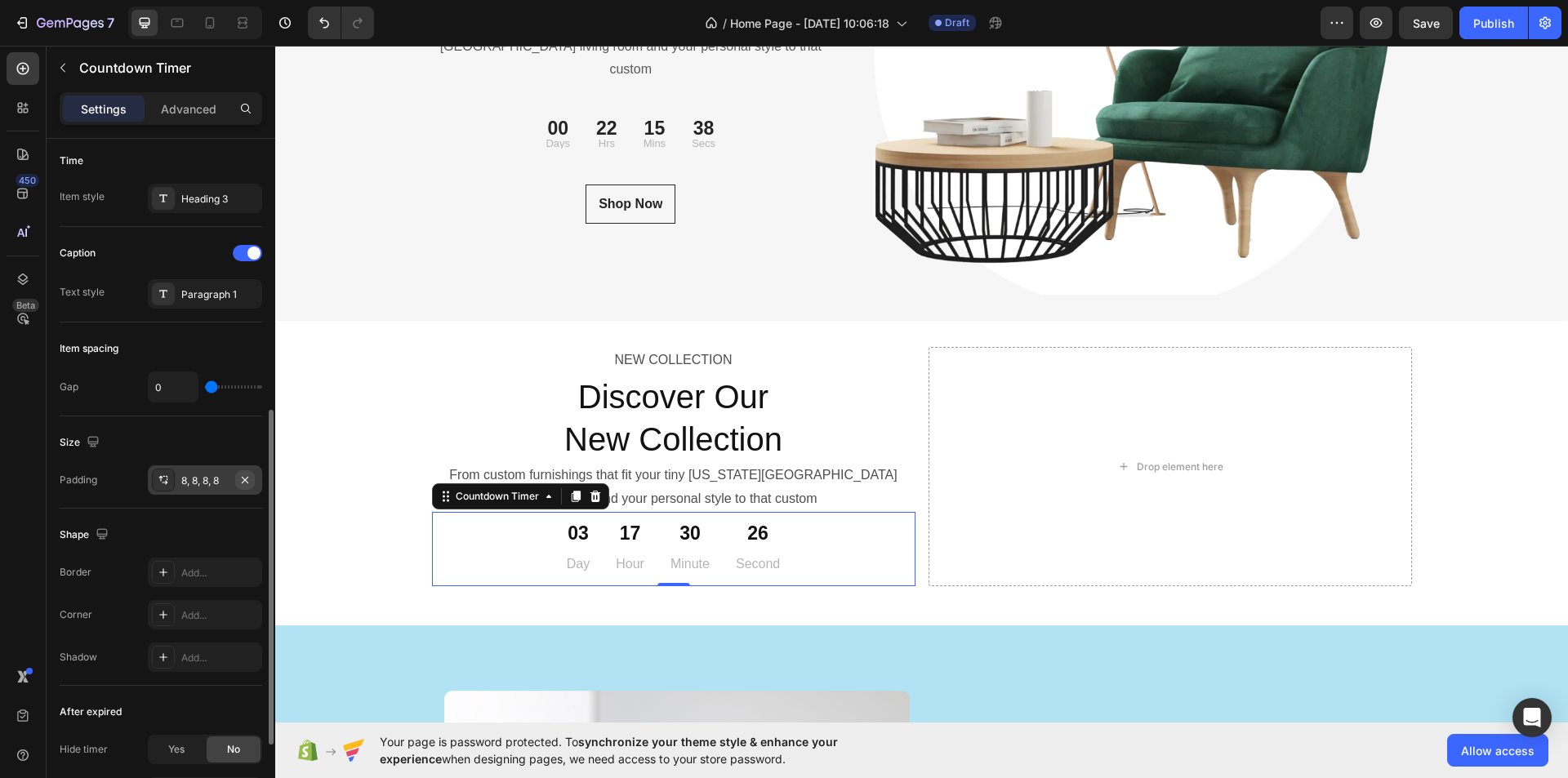
click at [239, 478] on button "button" at bounding box center [244, 480] width 20 height 20
type input "0"
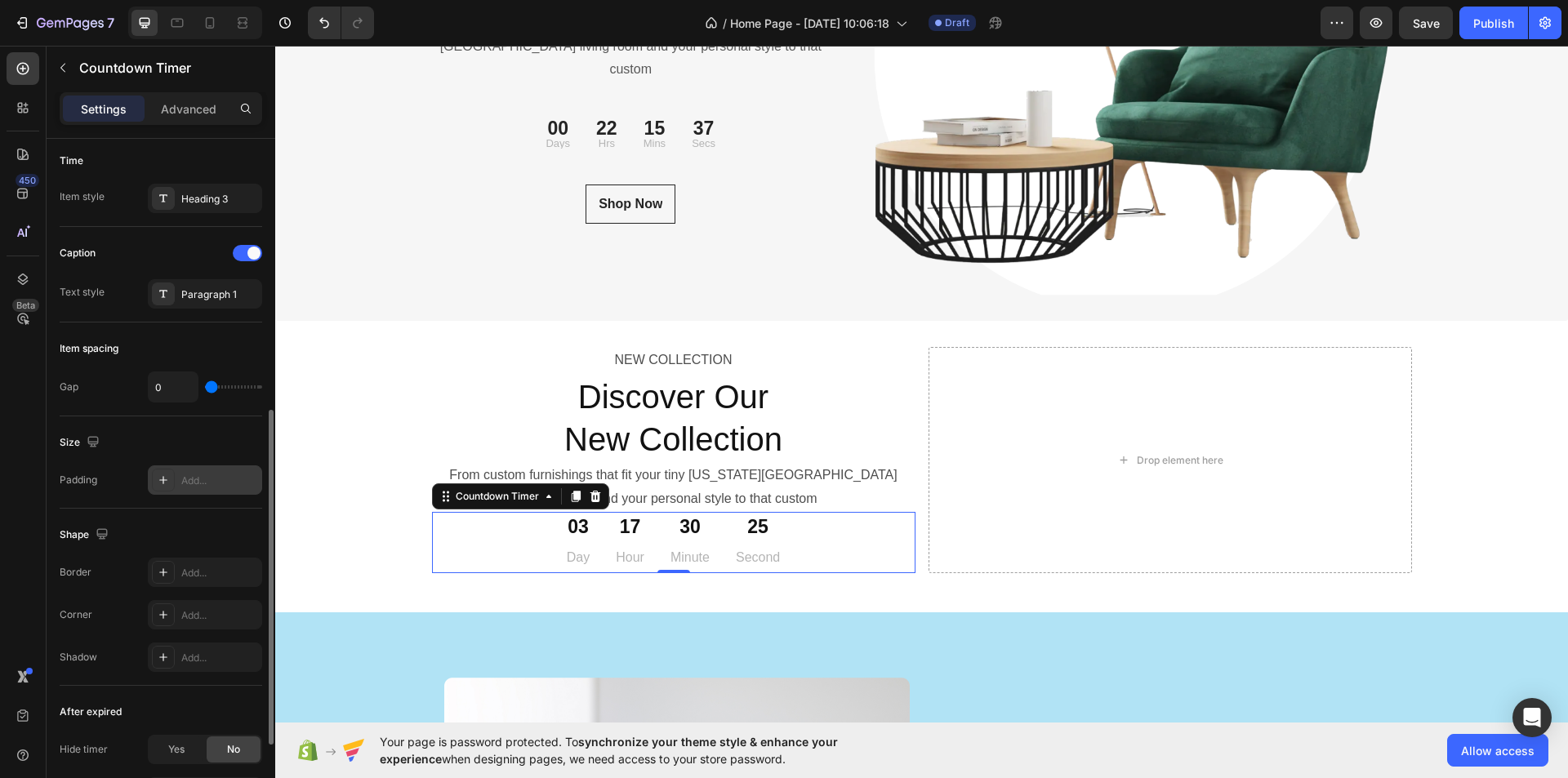
click at [225, 477] on div "Add..." at bounding box center [220, 481] width 76 height 15
type input "16"
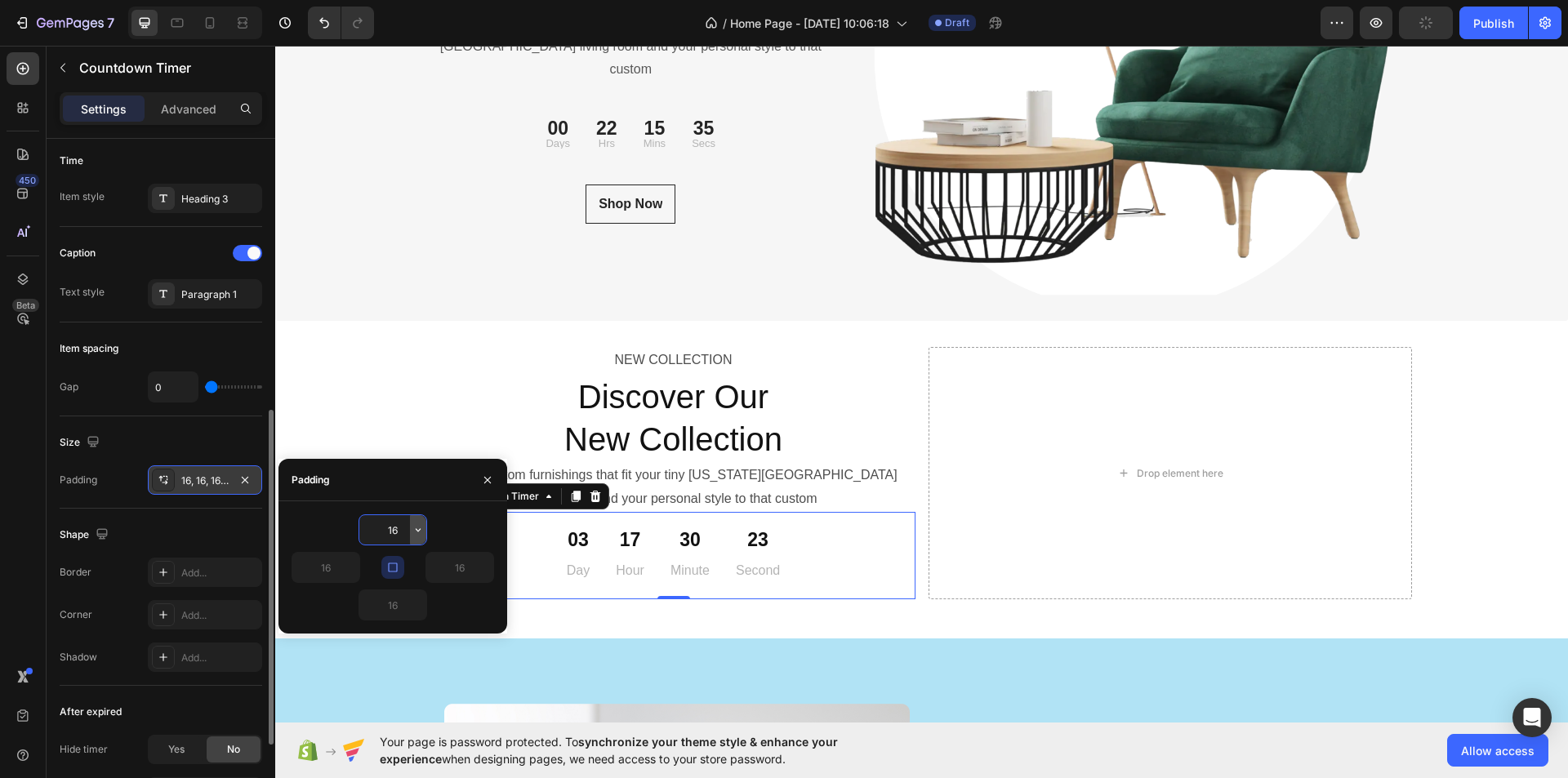
click at [414, 526] on icon "button" at bounding box center [418, 530] width 13 height 13
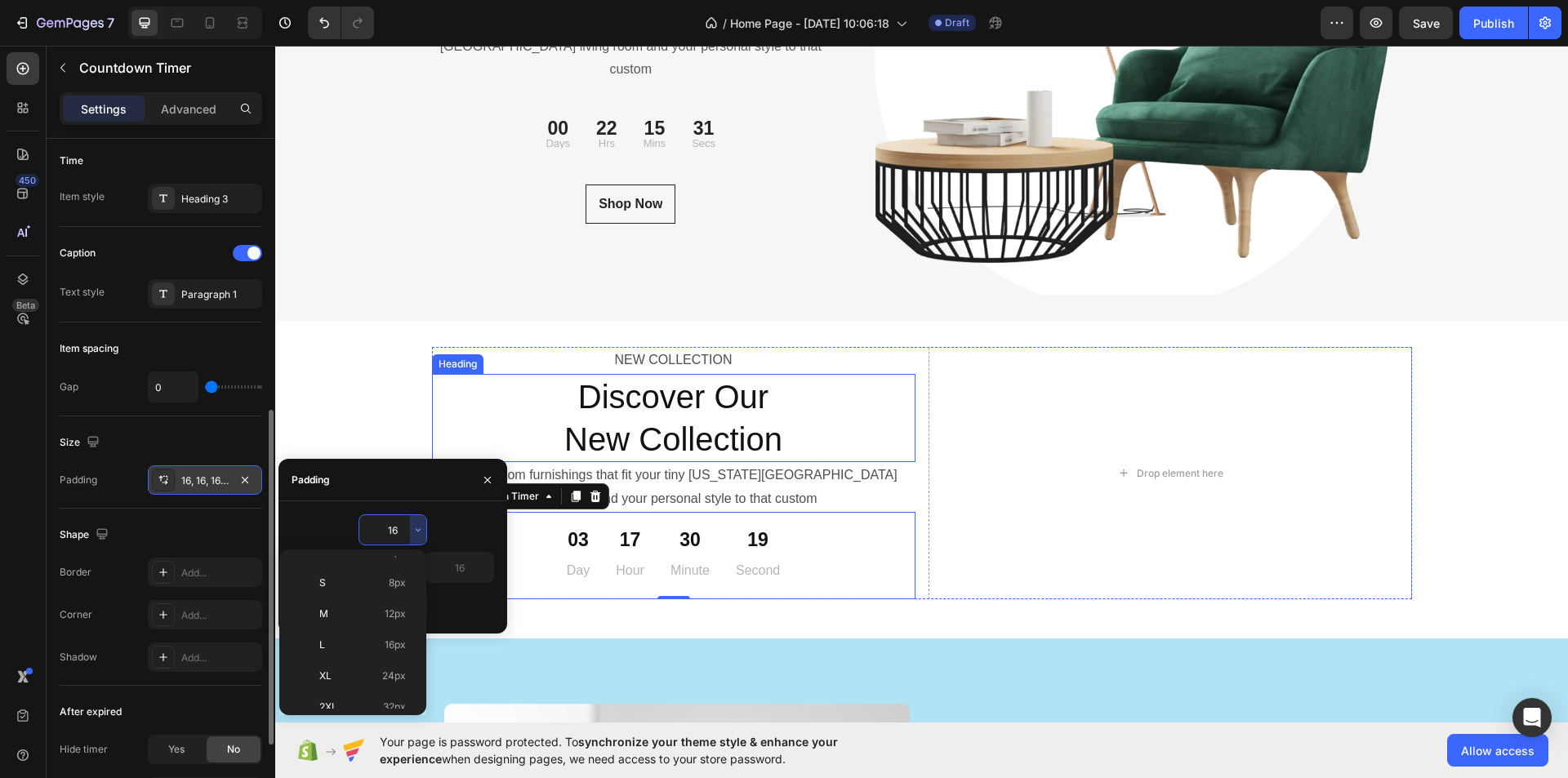
scroll to position [5843, 0]
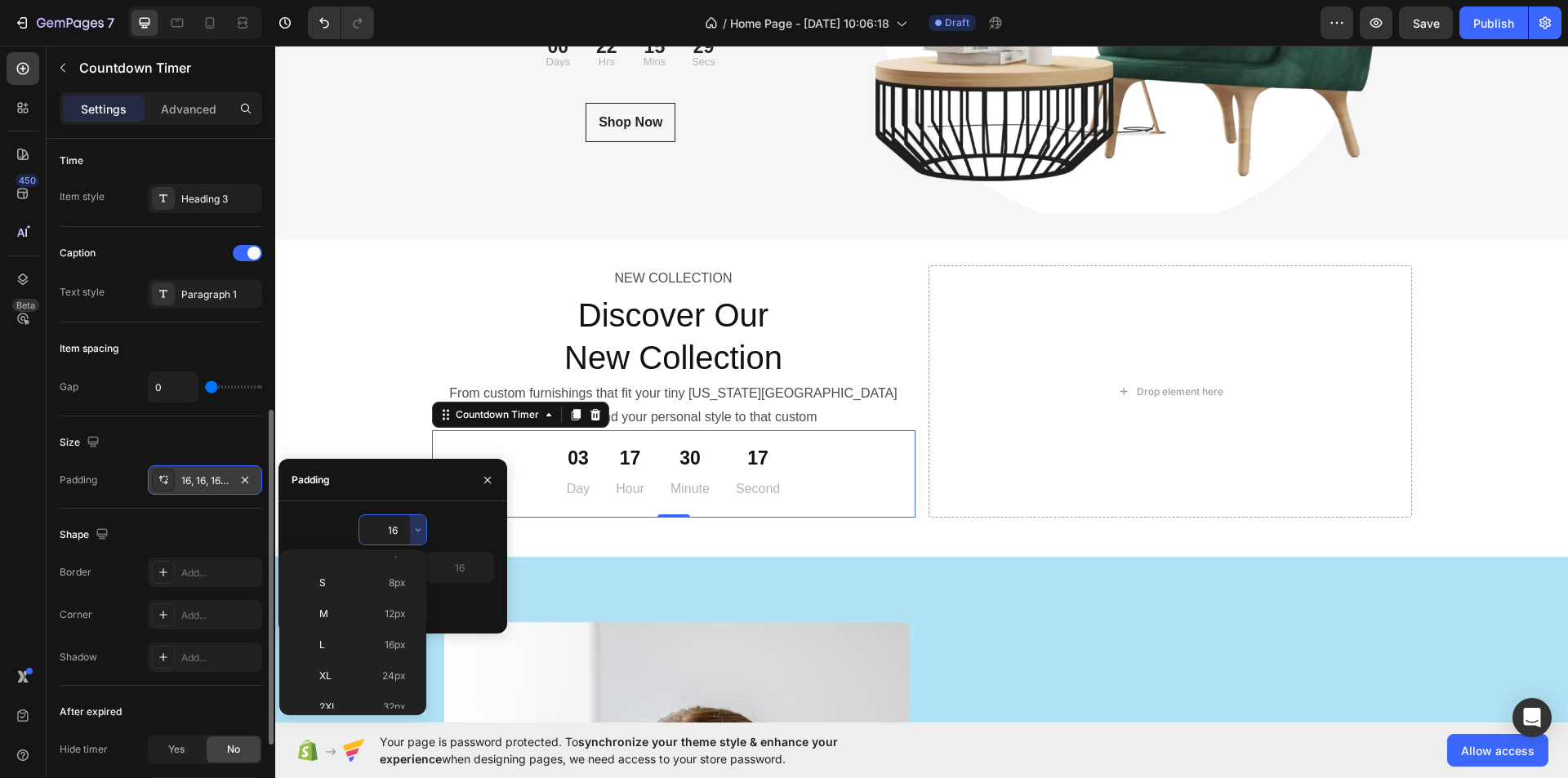
click at [402, 523] on input "16" at bounding box center [393, 530] width 67 height 30
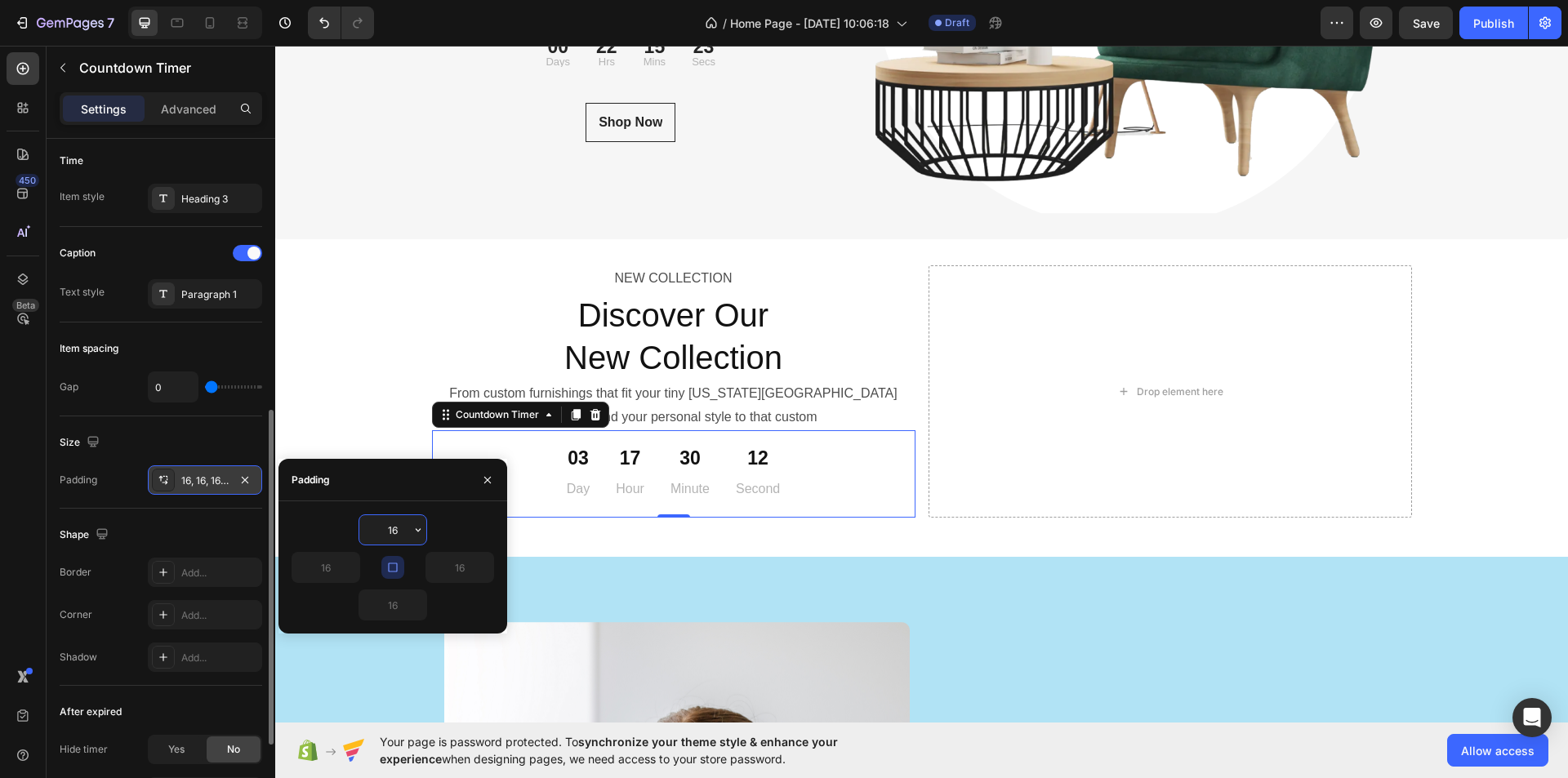
click at [393, 525] on input "16" at bounding box center [393, 530] width 67 height 30
click at [392, 525] on input "16" at bounding box center [393, 530] width 67 height 30
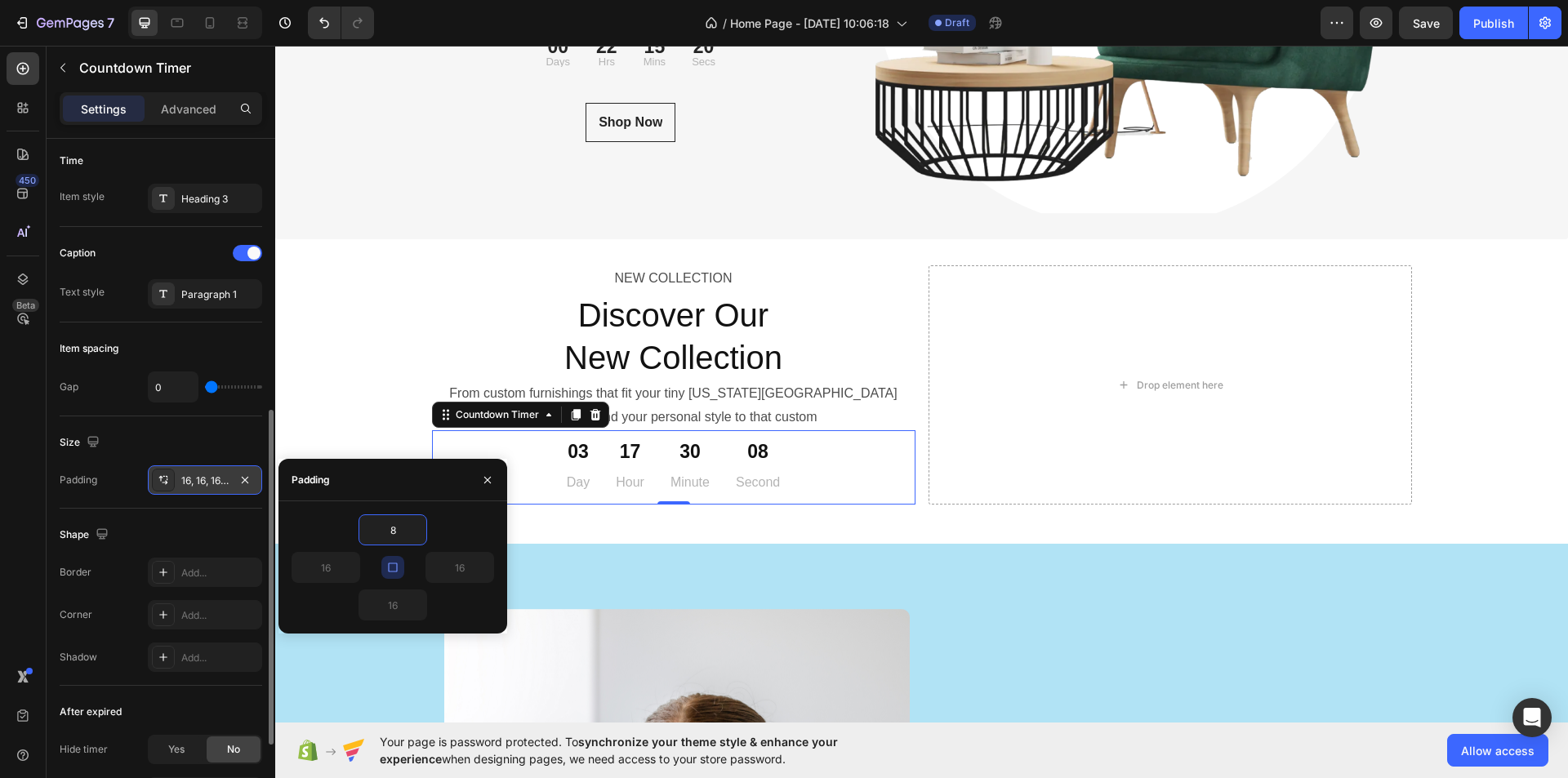
type input "8"
click at [397, 566] on icon "button" at bounding box center [393, 567] width 13 height 13
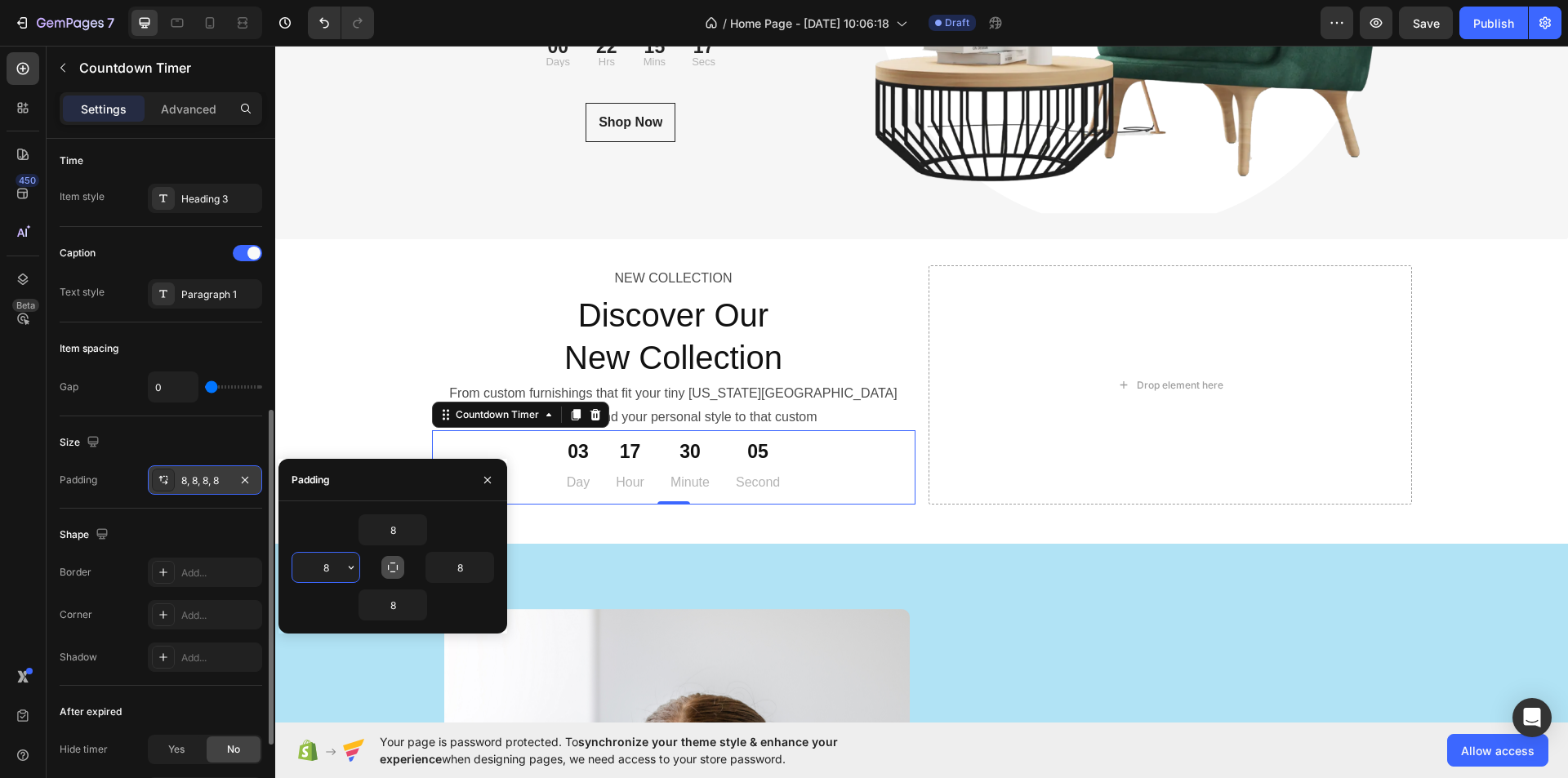
click at [333, 566] on input "8" at bounding box center [326, 568] width 67 height 30
type input "0"
click at [0, 0] on input "8" at bounding box center [0, 0] width 0 height 0
click at [398, 603] on input "8" at bounding box center [393, 606] width 67 height 30
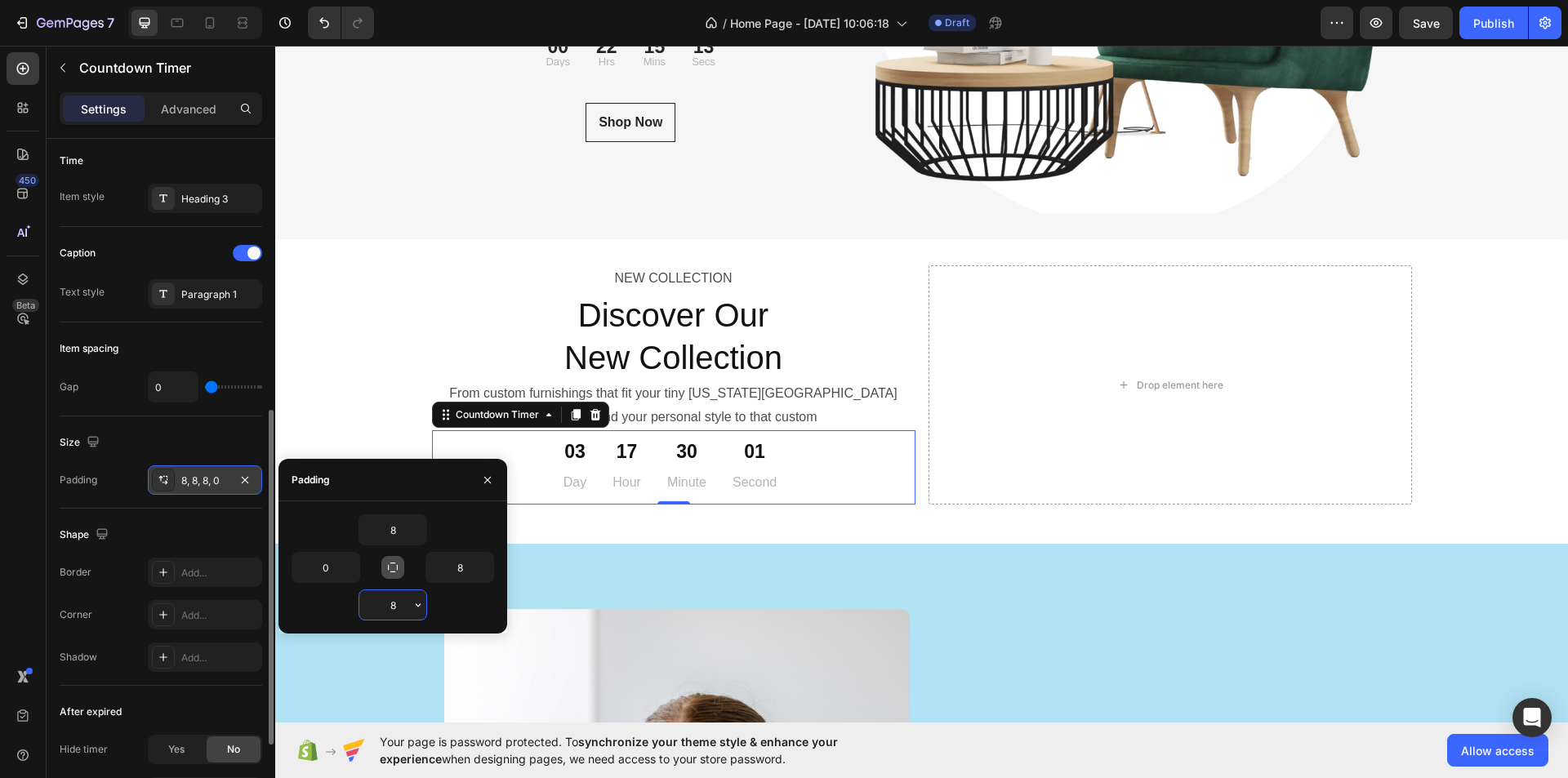
click at [398, 603] on input "8" at bounding box center [393, 606] width 67 height 30
click at [0, 0] on input "8" at bounding box center [0, 0] width 0 height 0
click at [461, 571] on input "8" at bounding box center [460, 568] width 67 height 30
type input "0"
click at [0, 0] on input "0" at bounding box center [0, 0] width 0 height 0
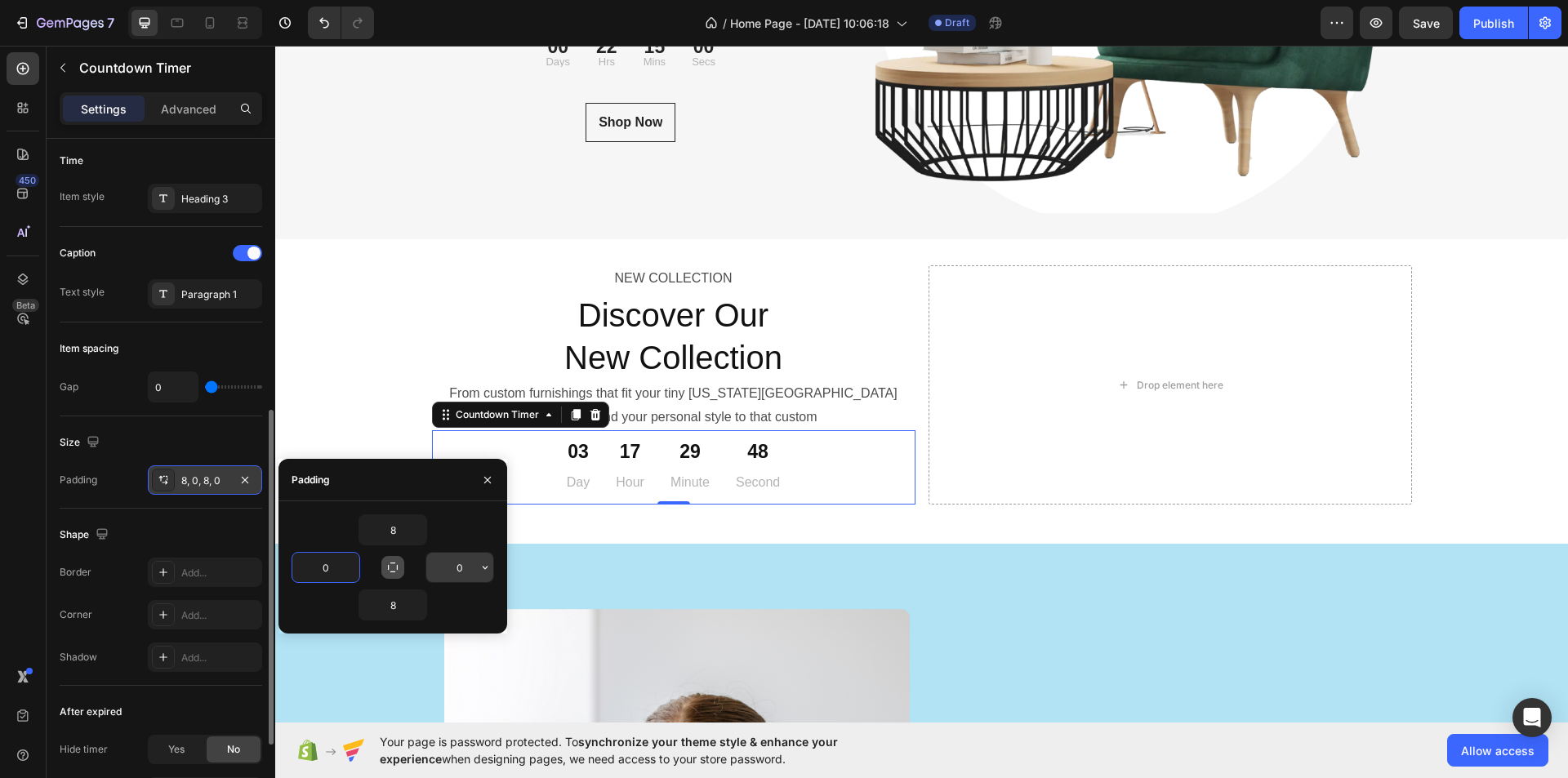
click at [0, 0] on input "0" at bounding box center [0, 0] width 0 height 0
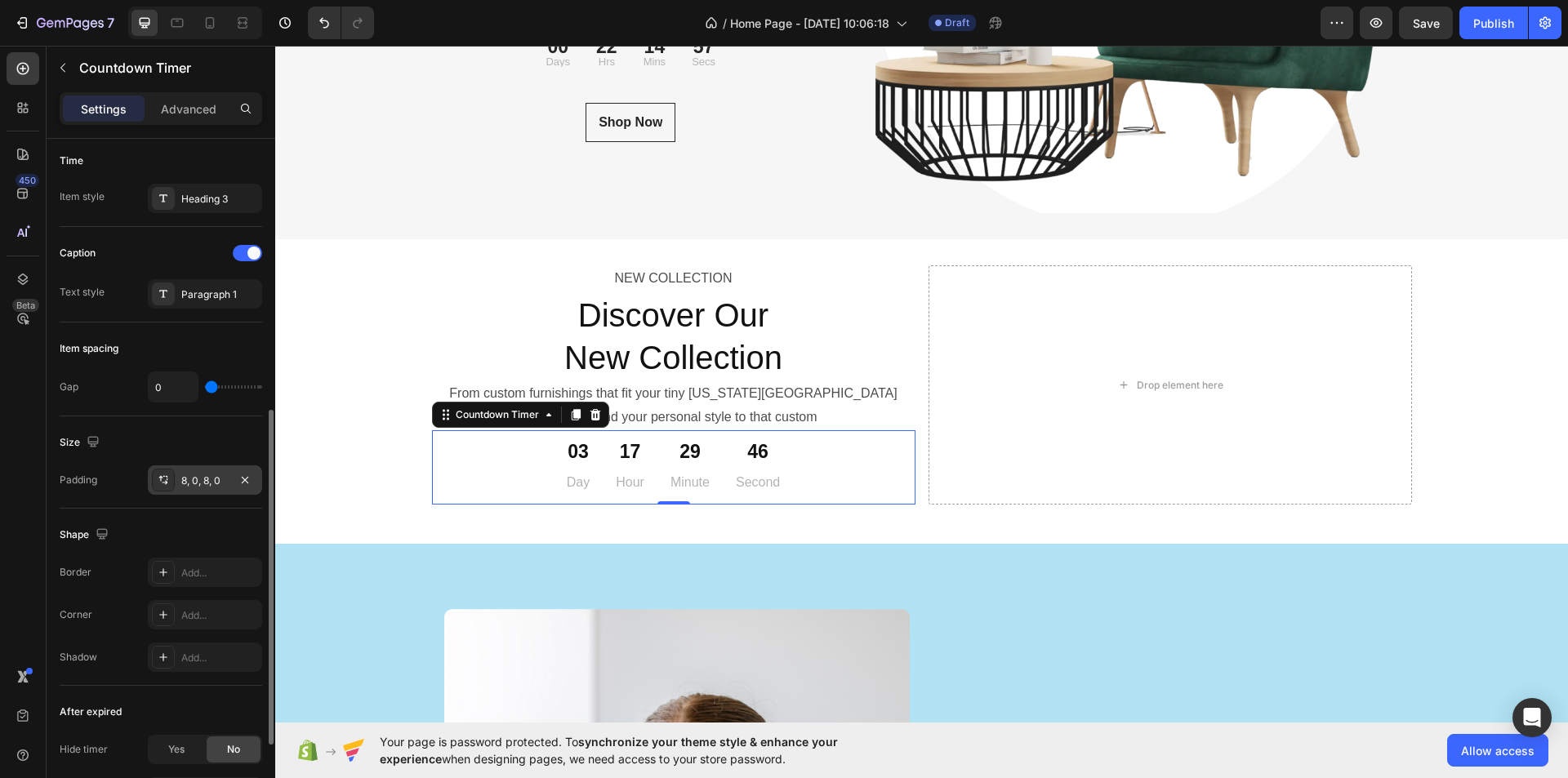
click at [805, 466] on div "03 Day 17 Hour 29 Minute 46 Second" at bounding box center [674, 468] width 484 height 61
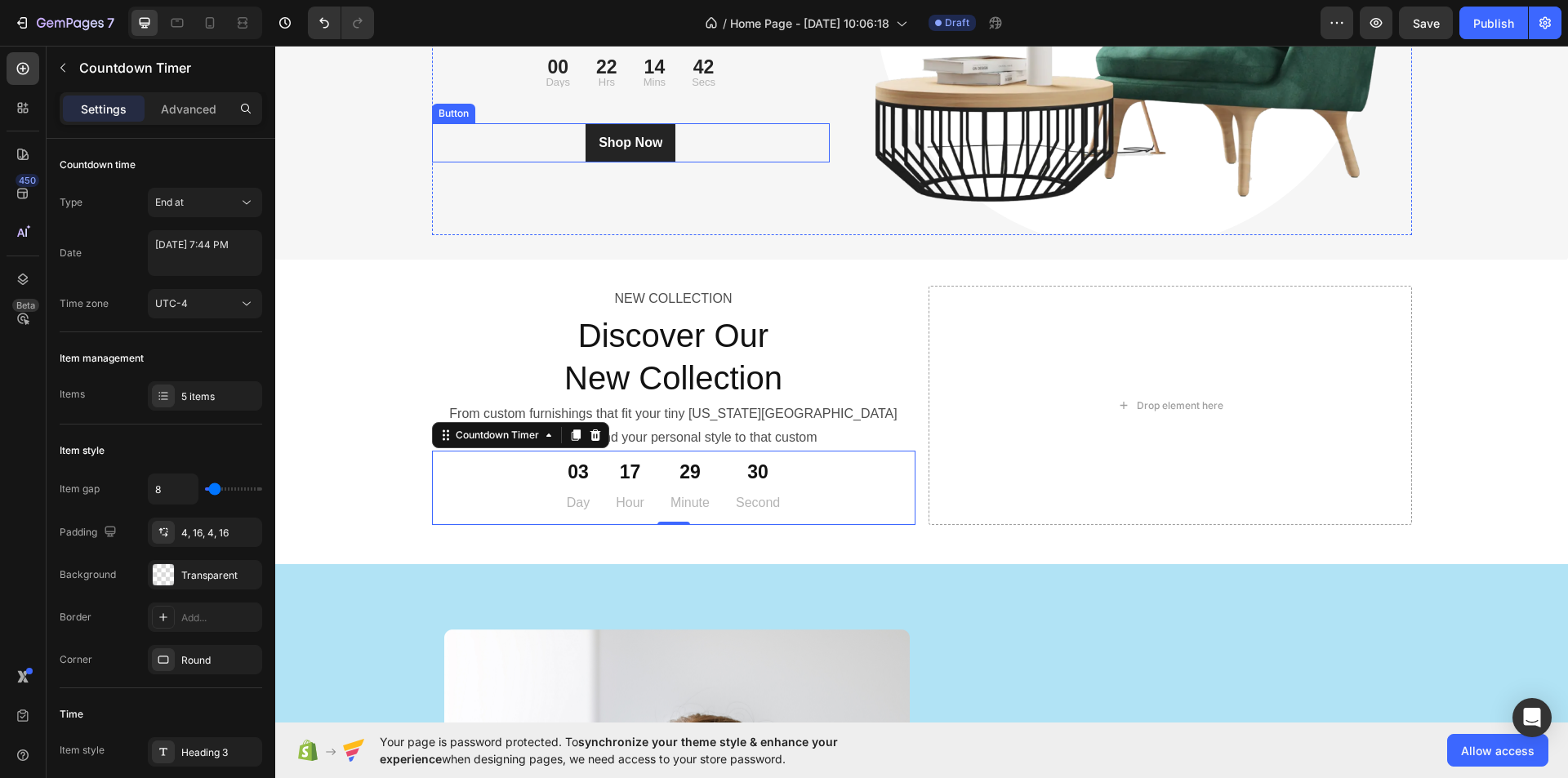
scroll to position [5761, 0]
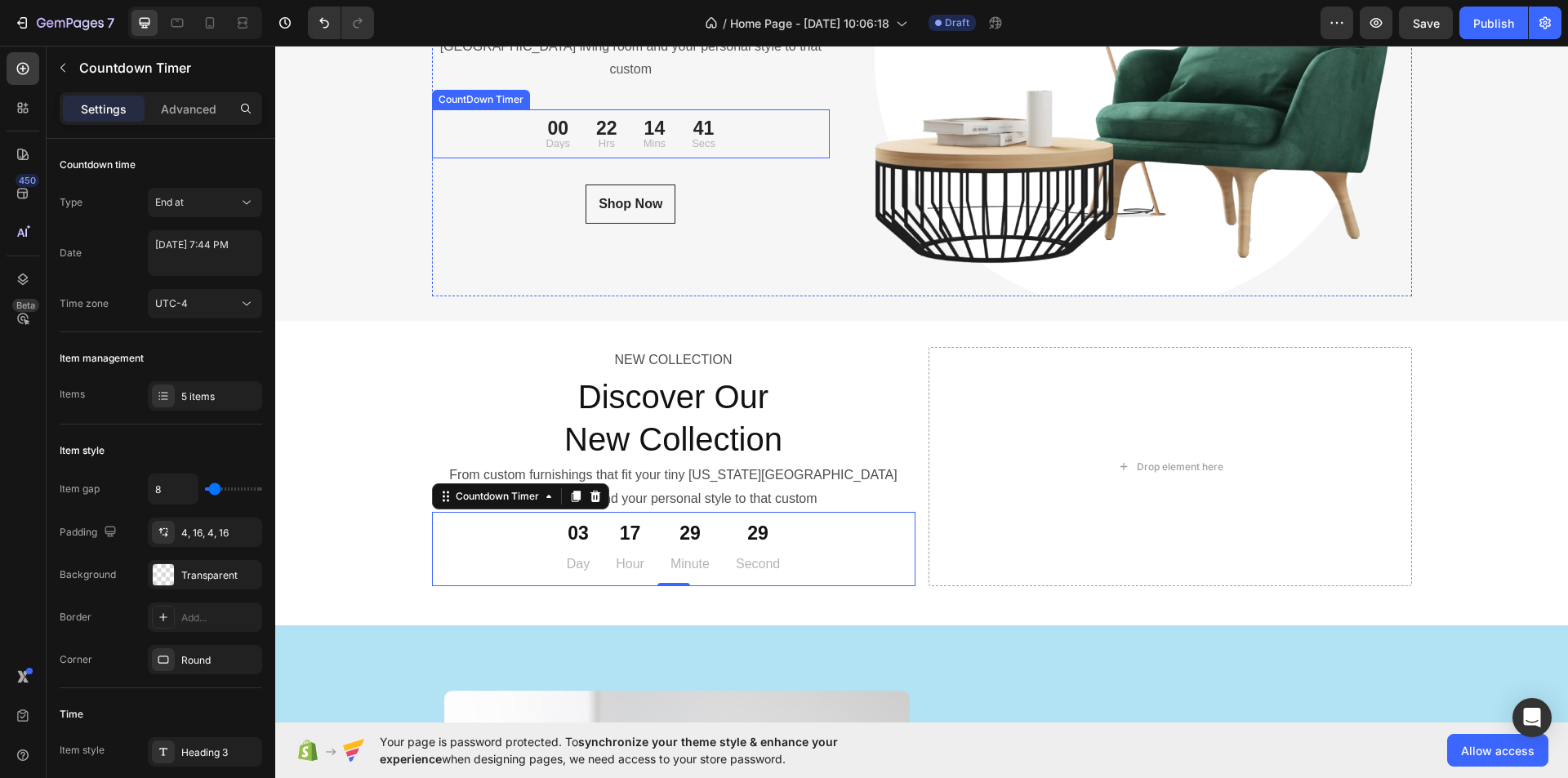
click at [587, 130] on div "22 Hrs" at bounding box center [607, 133] width 48 height 36
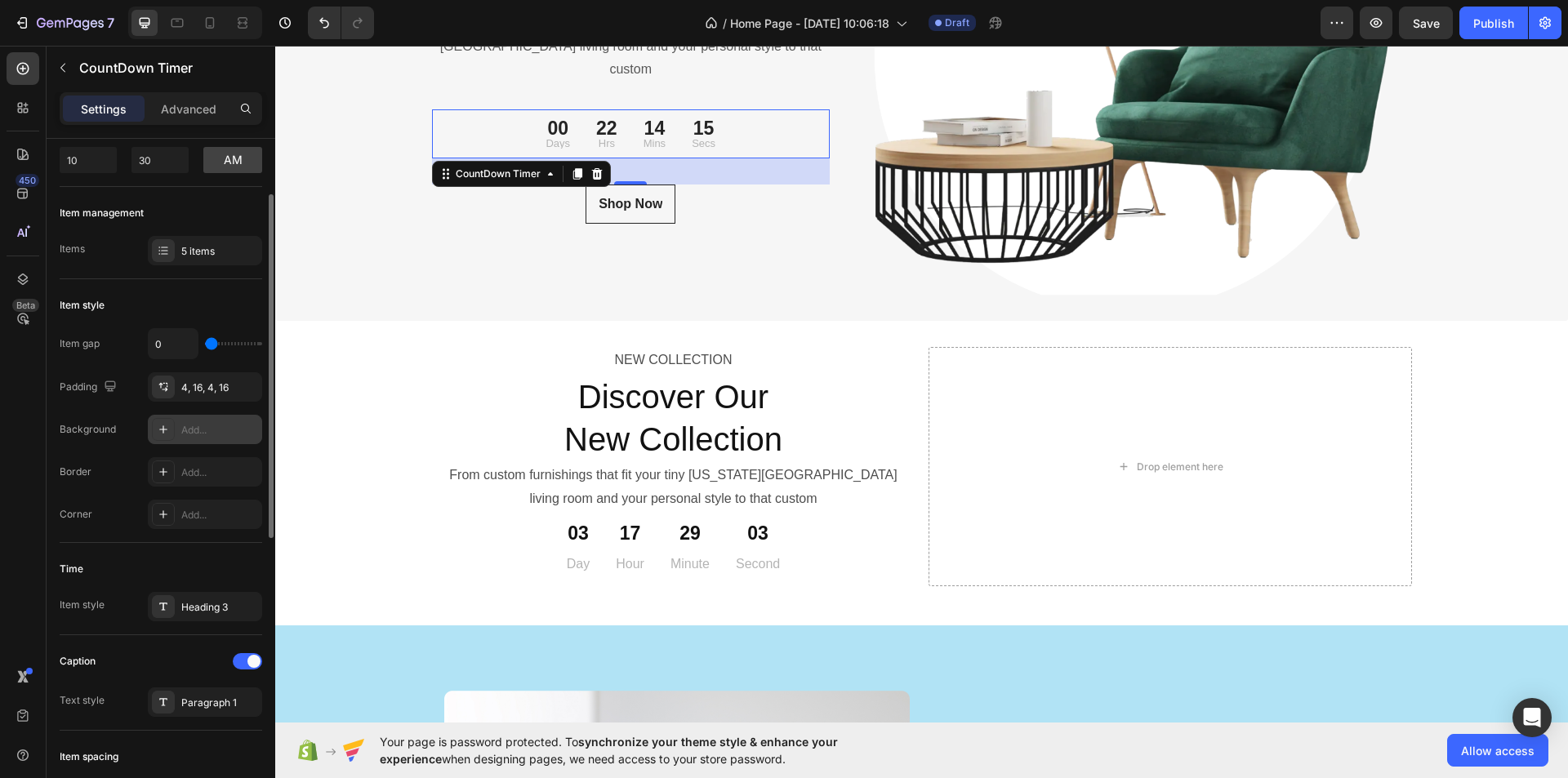
scroll to position [0, 0]
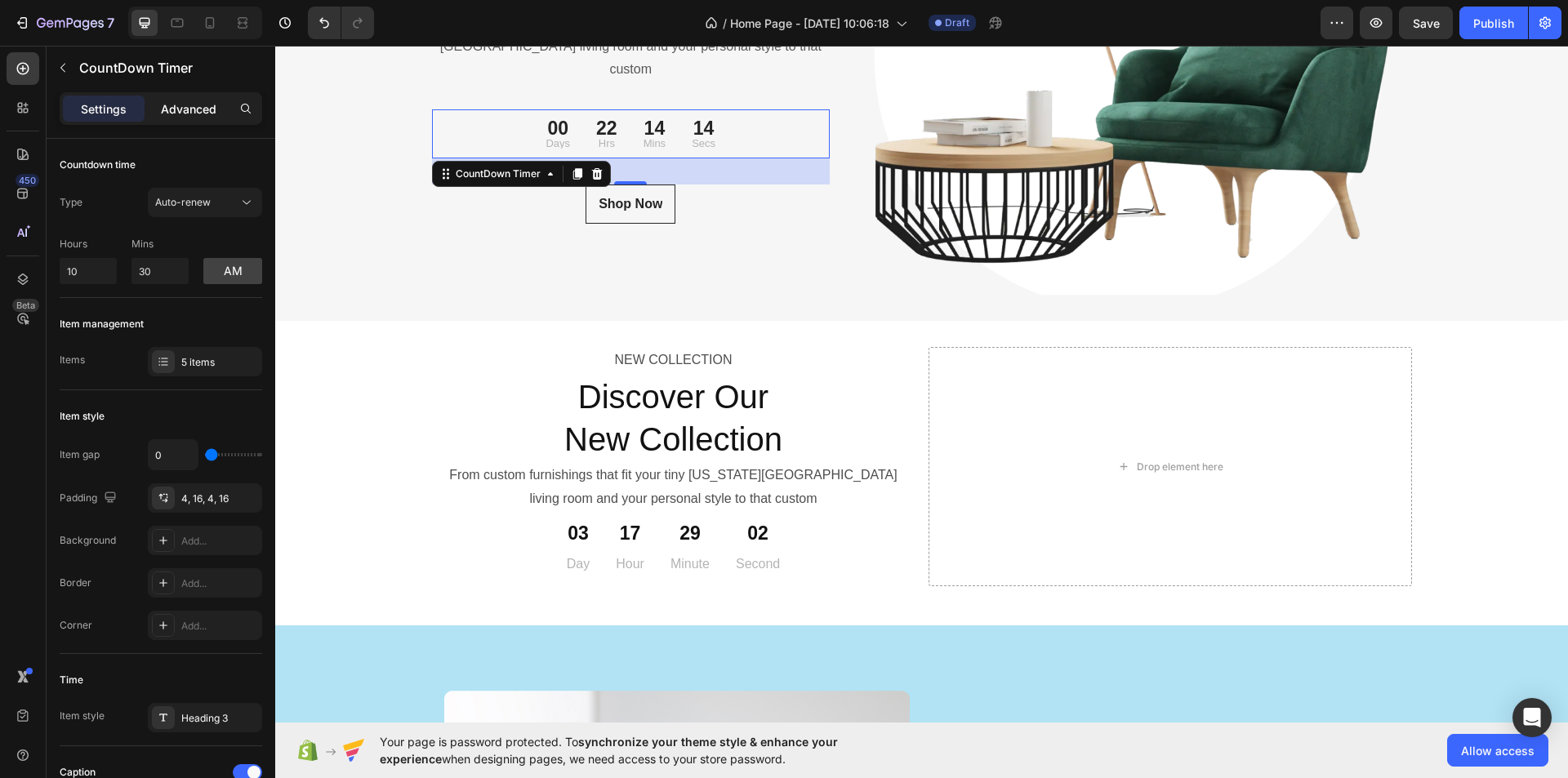
click at [174, 109] on p "Advanced" at bounding box center [189, 109] width 56 height 17
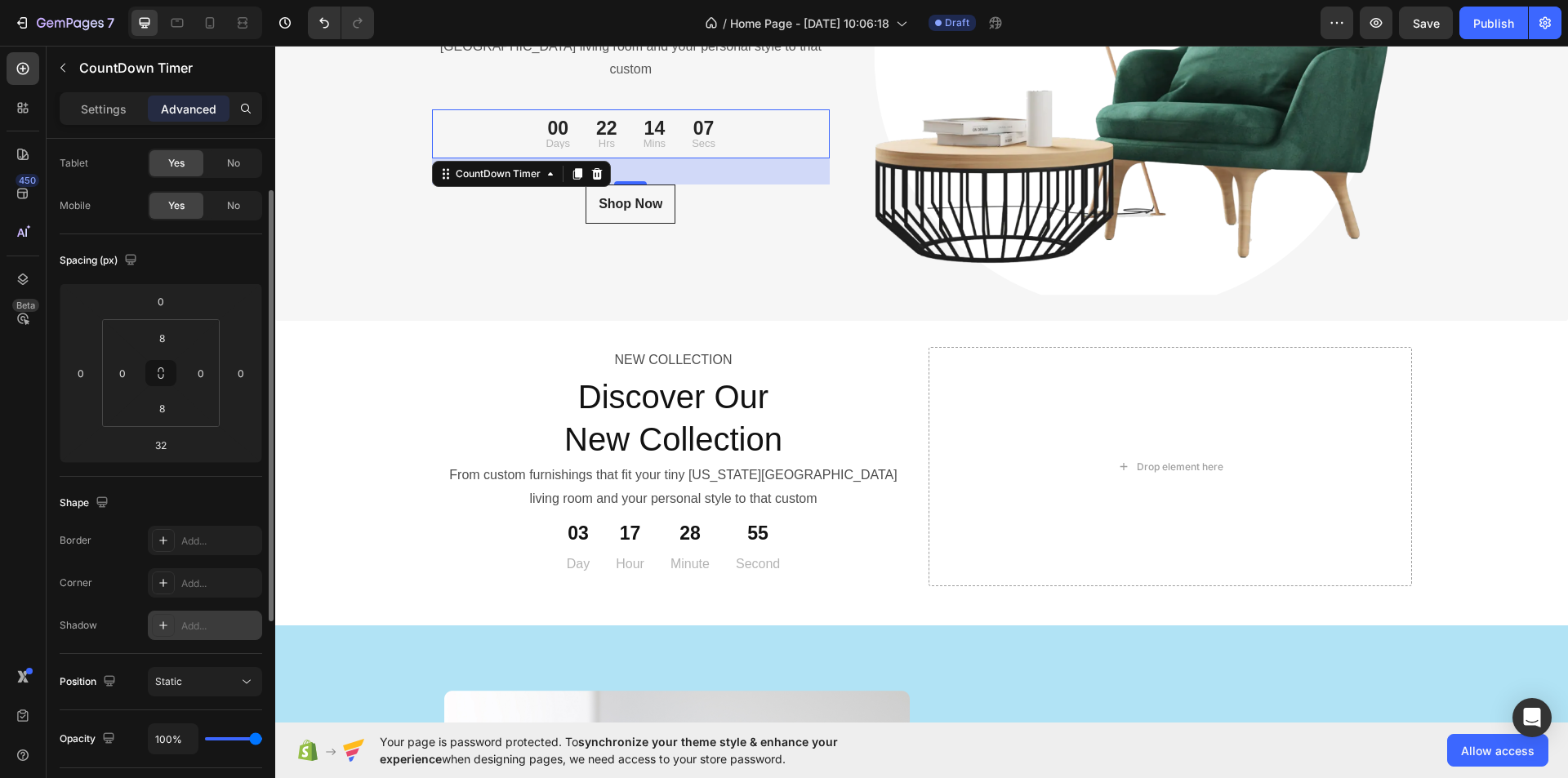
scroll to position [245, 0]
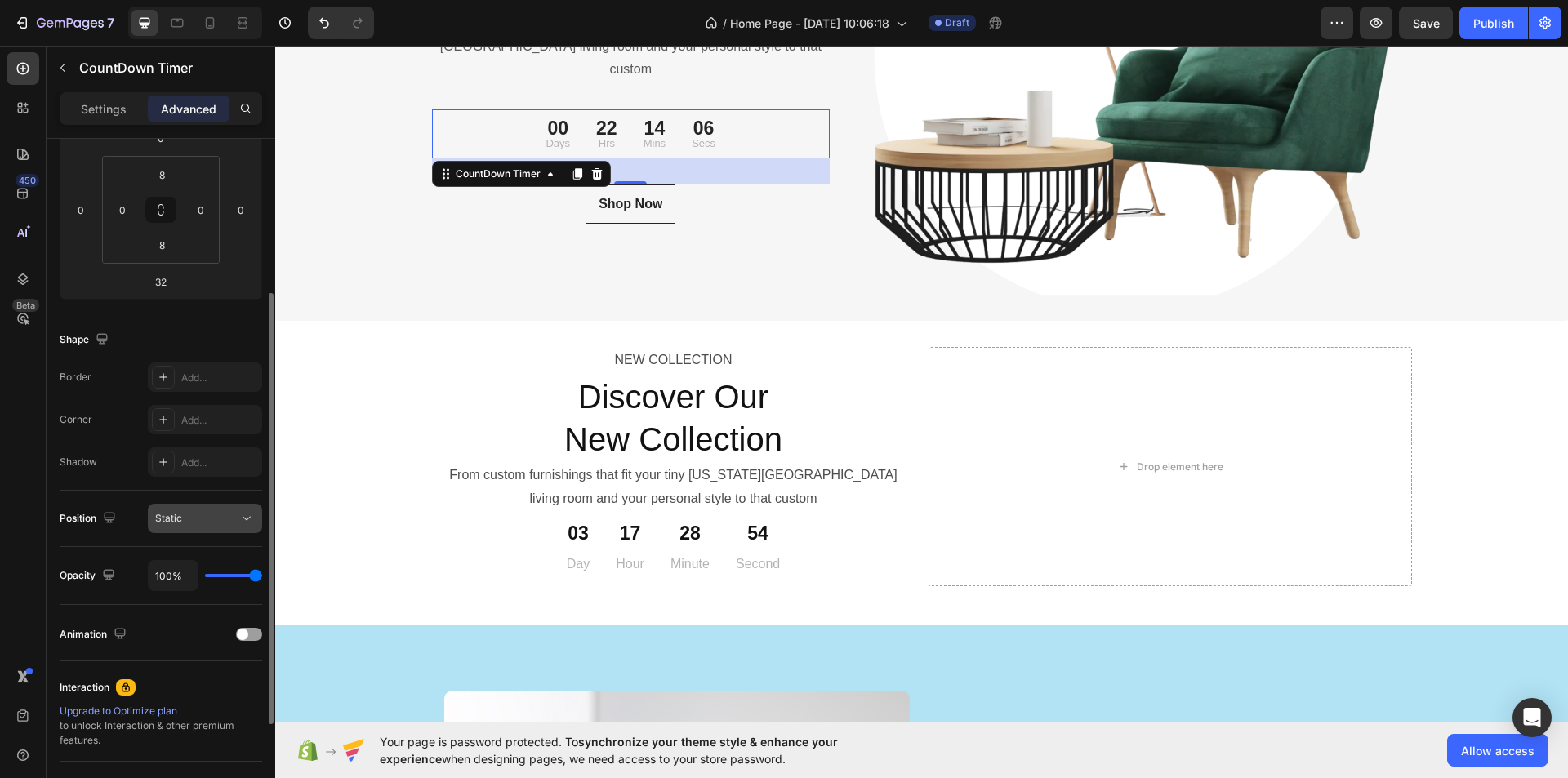
click at [242, 520] on icon at bounding box center [247, 519] width 17 height 17
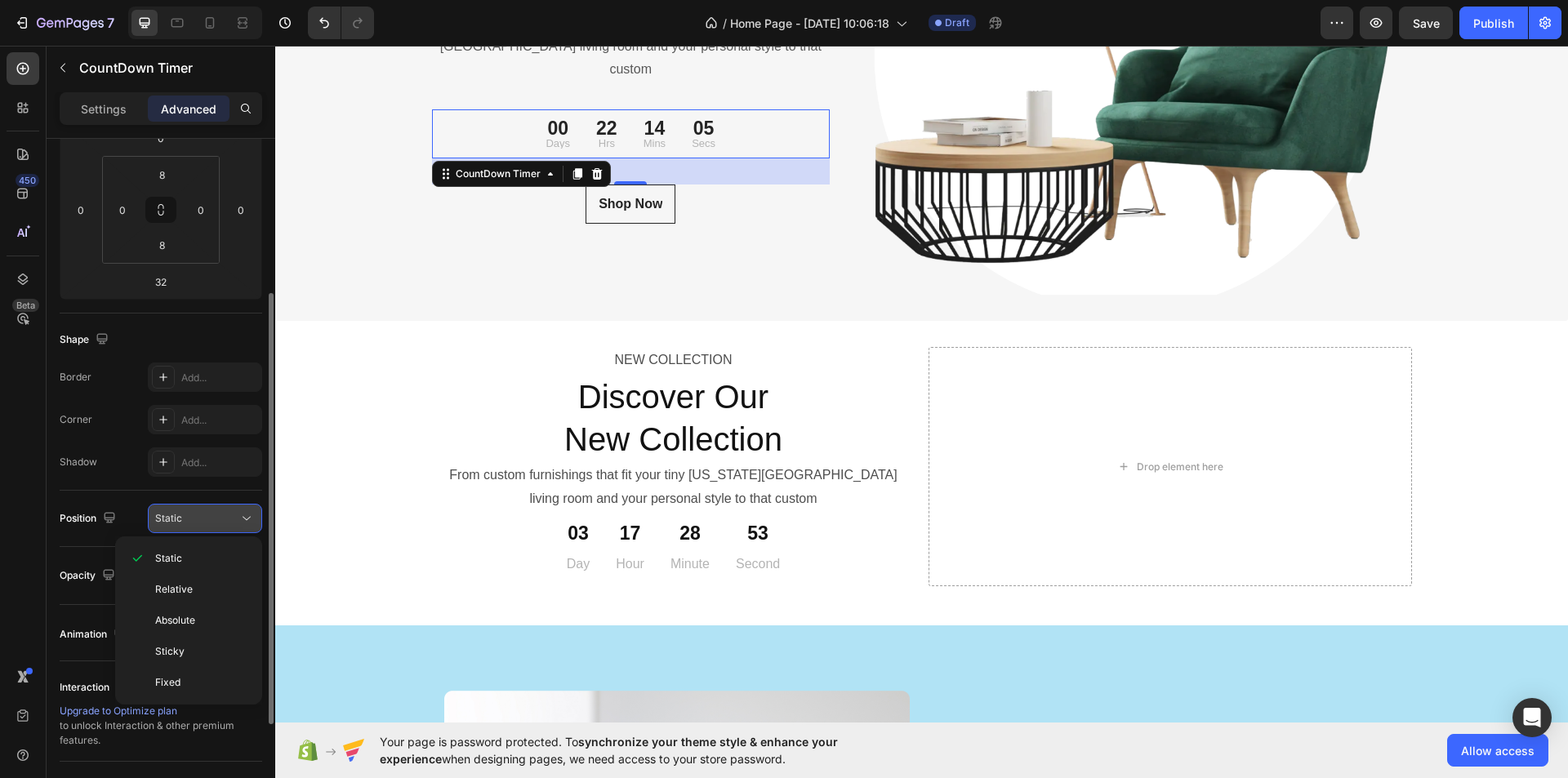
click at [253, 518] on icon at bounding box center [247, 519] width 17 height 17
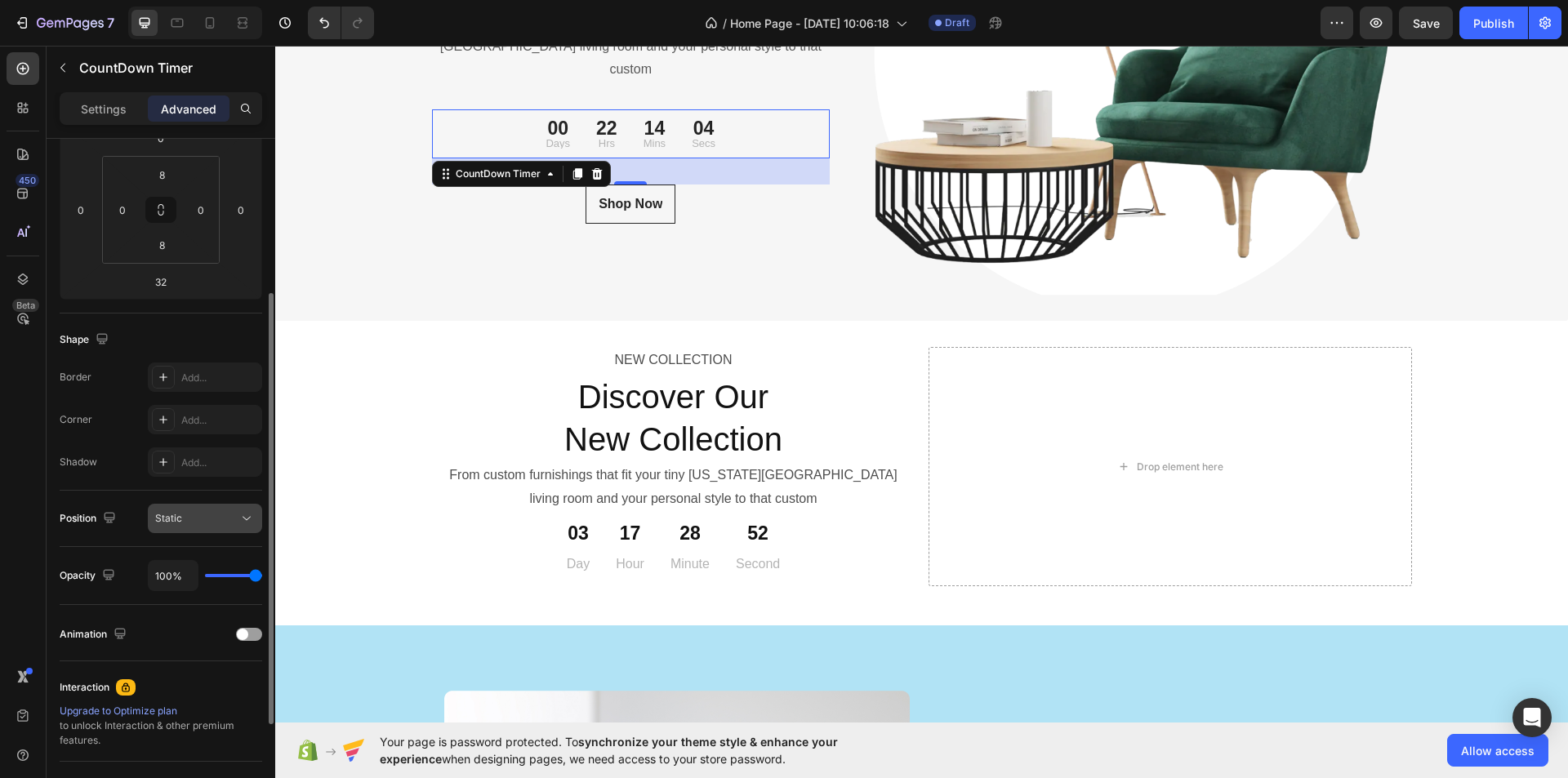
scroll to position [403, 0]
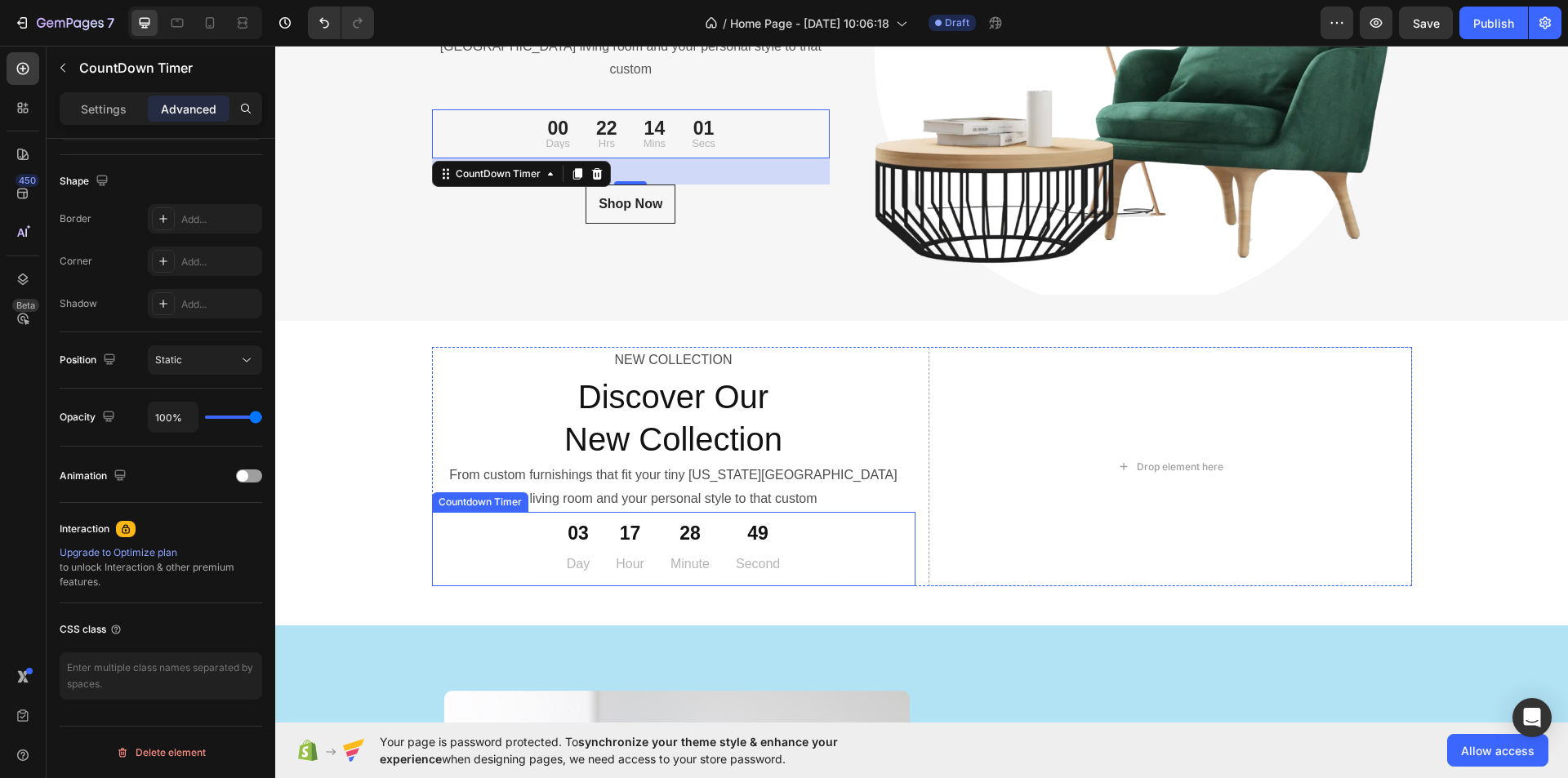
click at [671, 544] on div "28" at bounding box center [690, 534] width 39 height 24
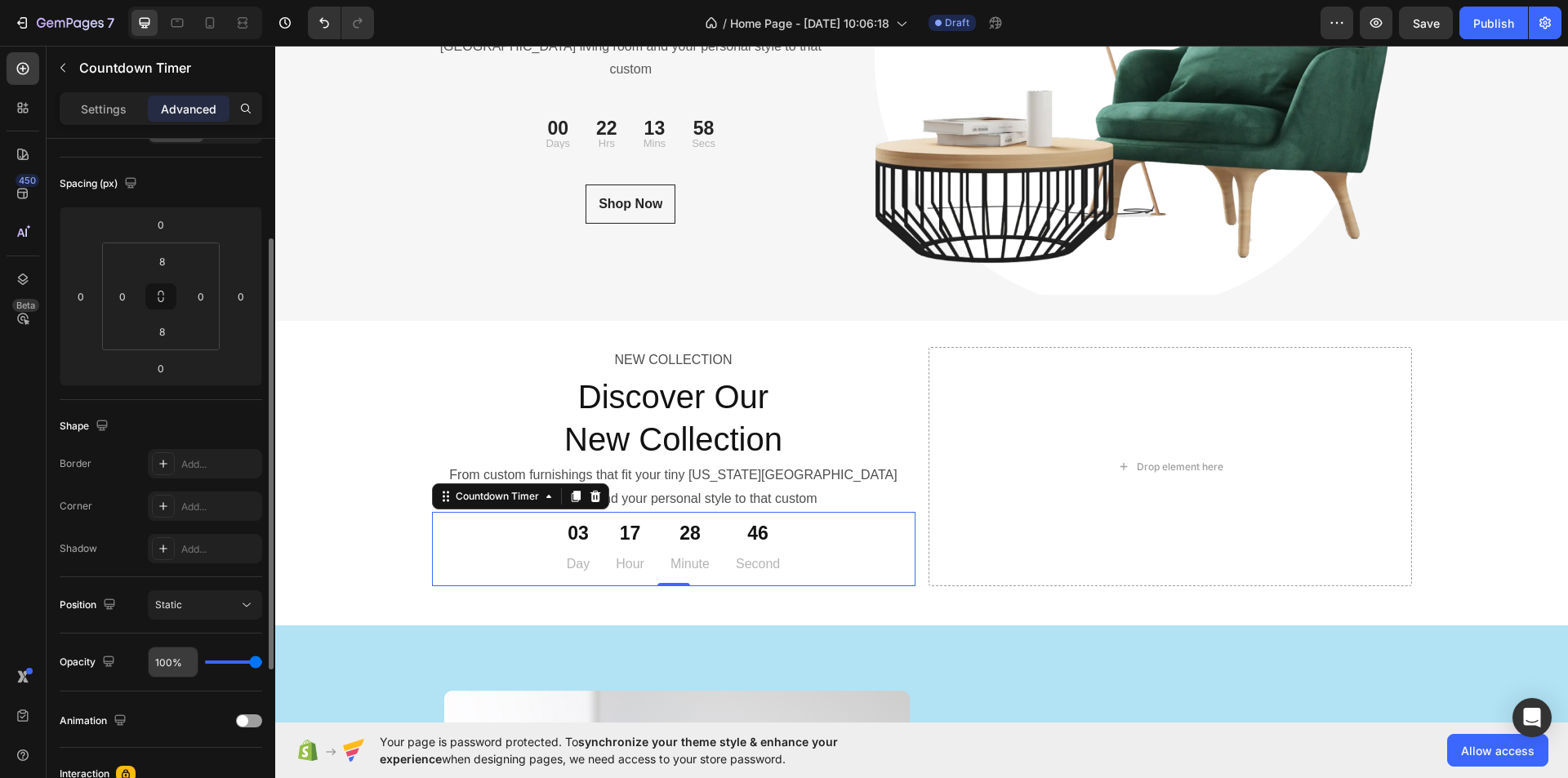
scroll to position [76, 0]
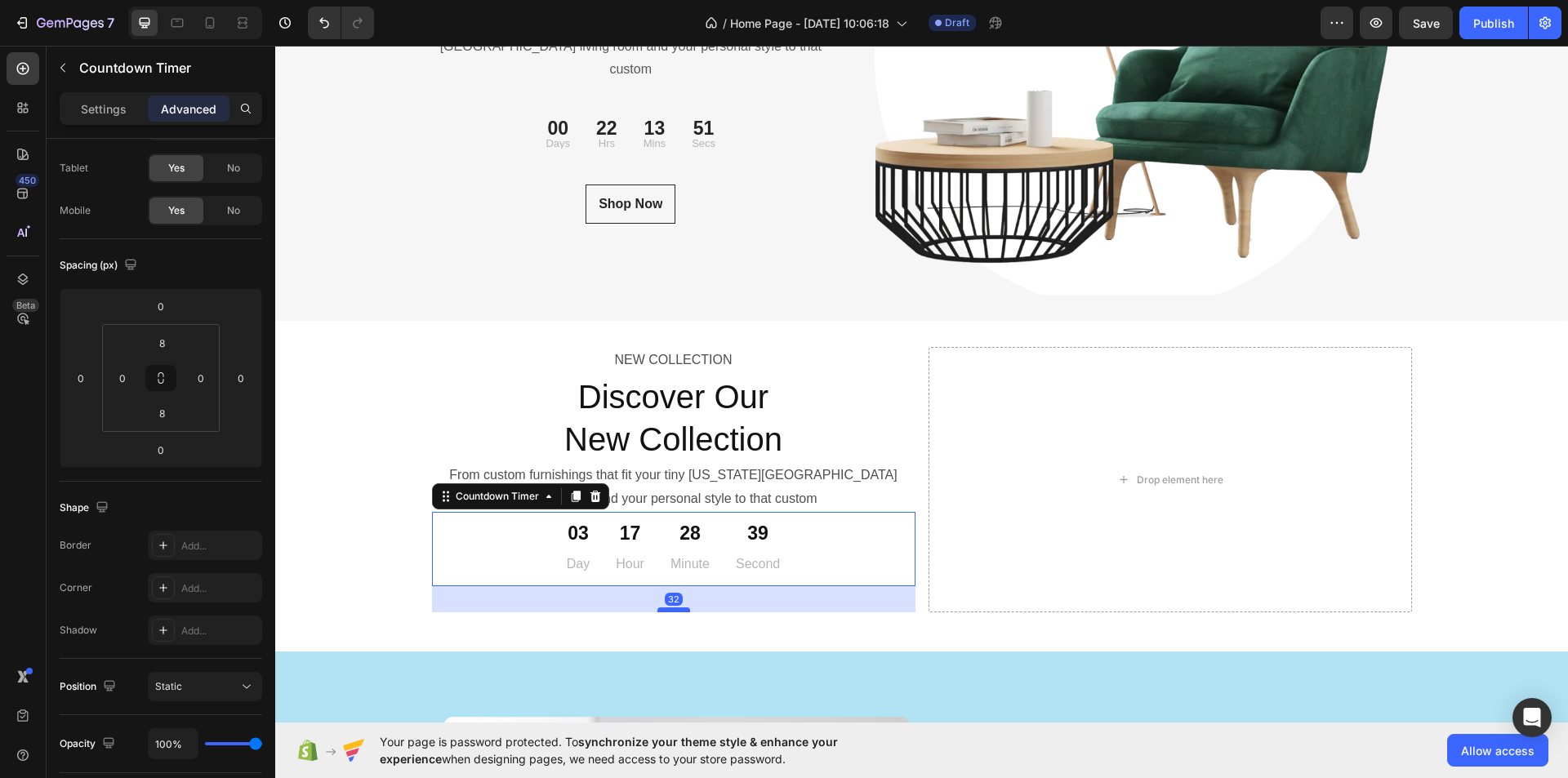
drag, startPoint x: 673, startPoint y: 583, endPoint x: 665, endPoint y: 609, distance: 27.2
click at [665, 609] on div at bounding box center [674, 609] width 33 height 5
type input "32"
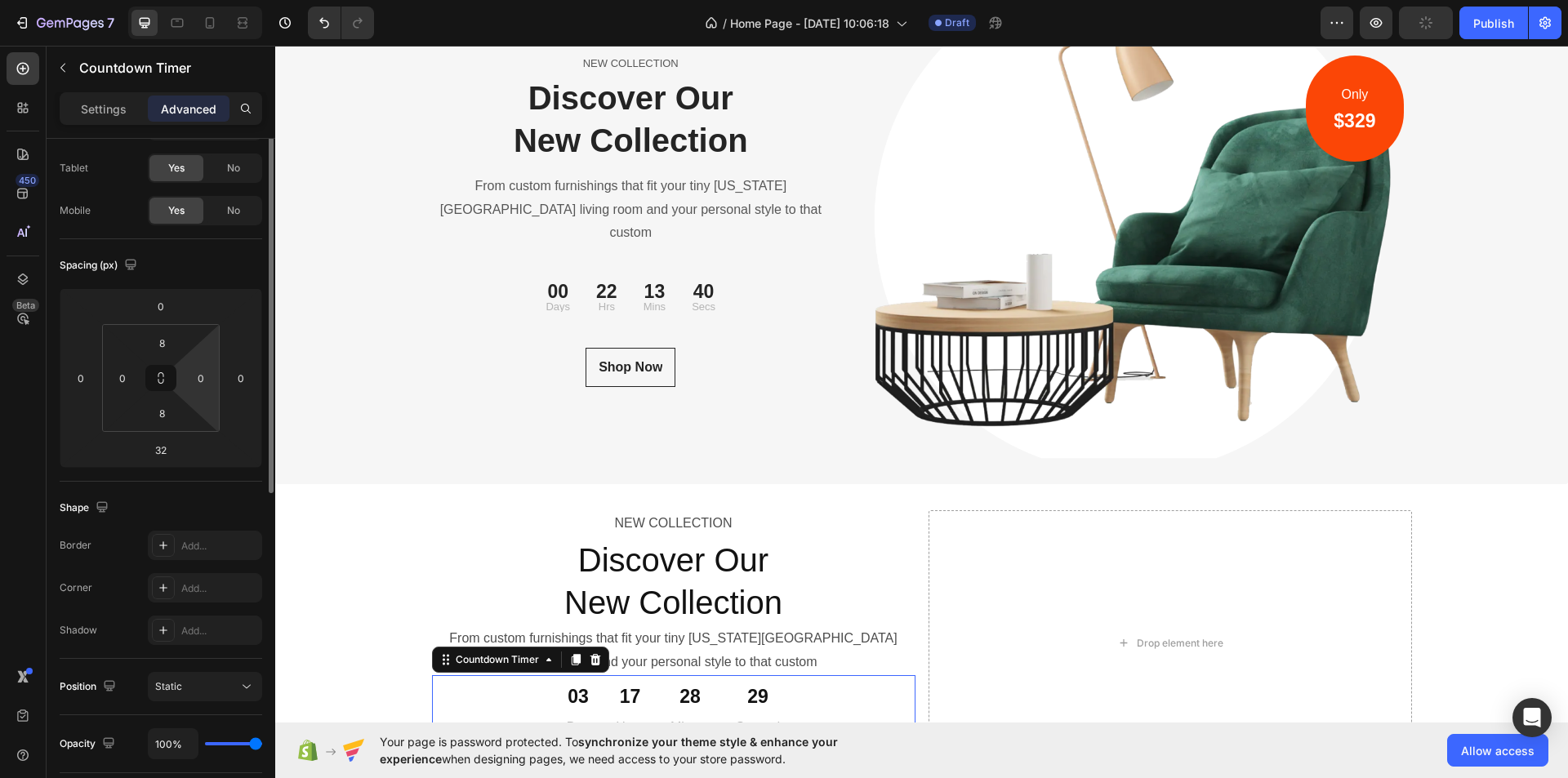
scroll to position [0, 0]
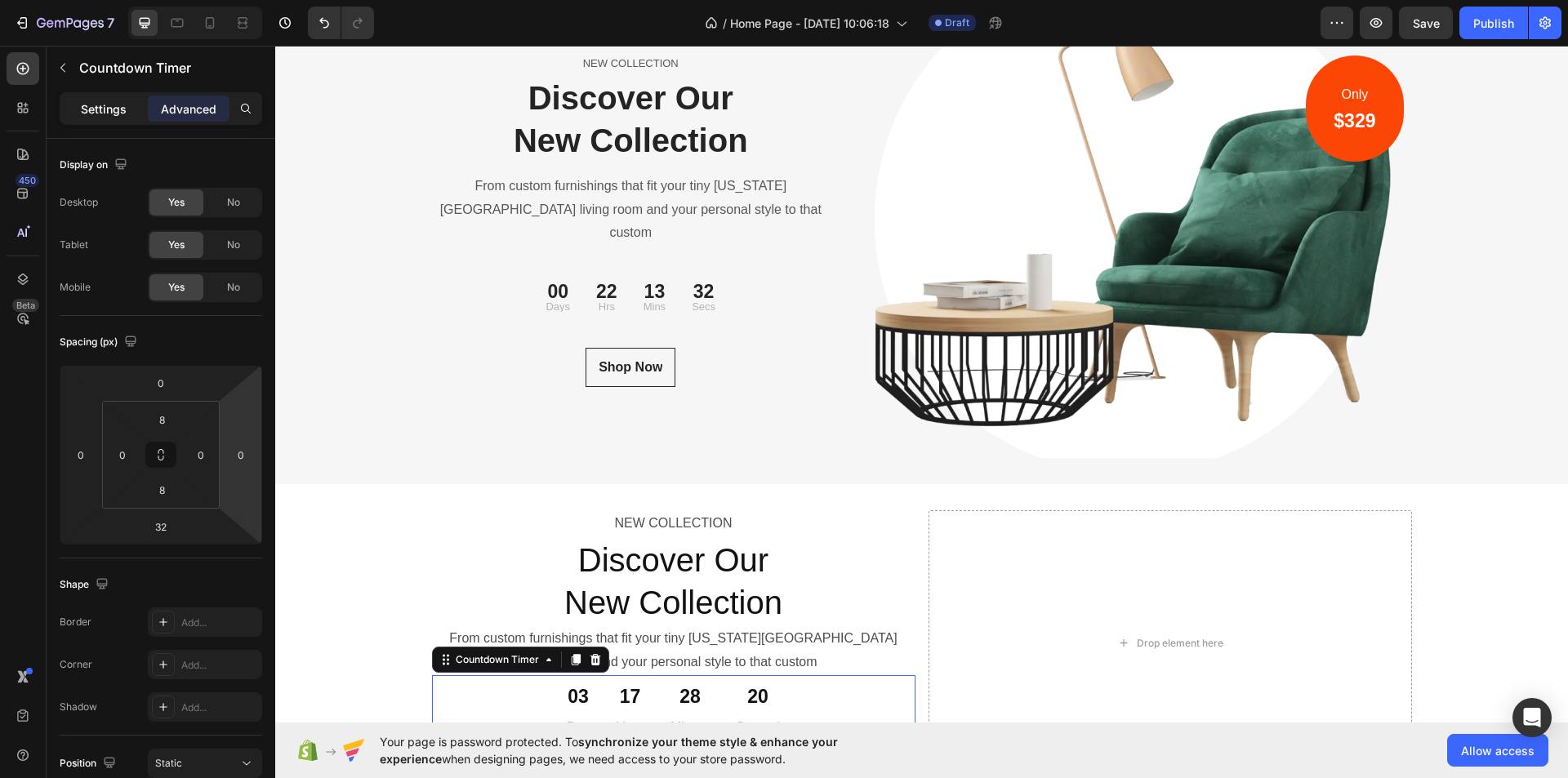
click at [93, 104] on p "Settings" at bounding box center [103, 109] width 46 height 17
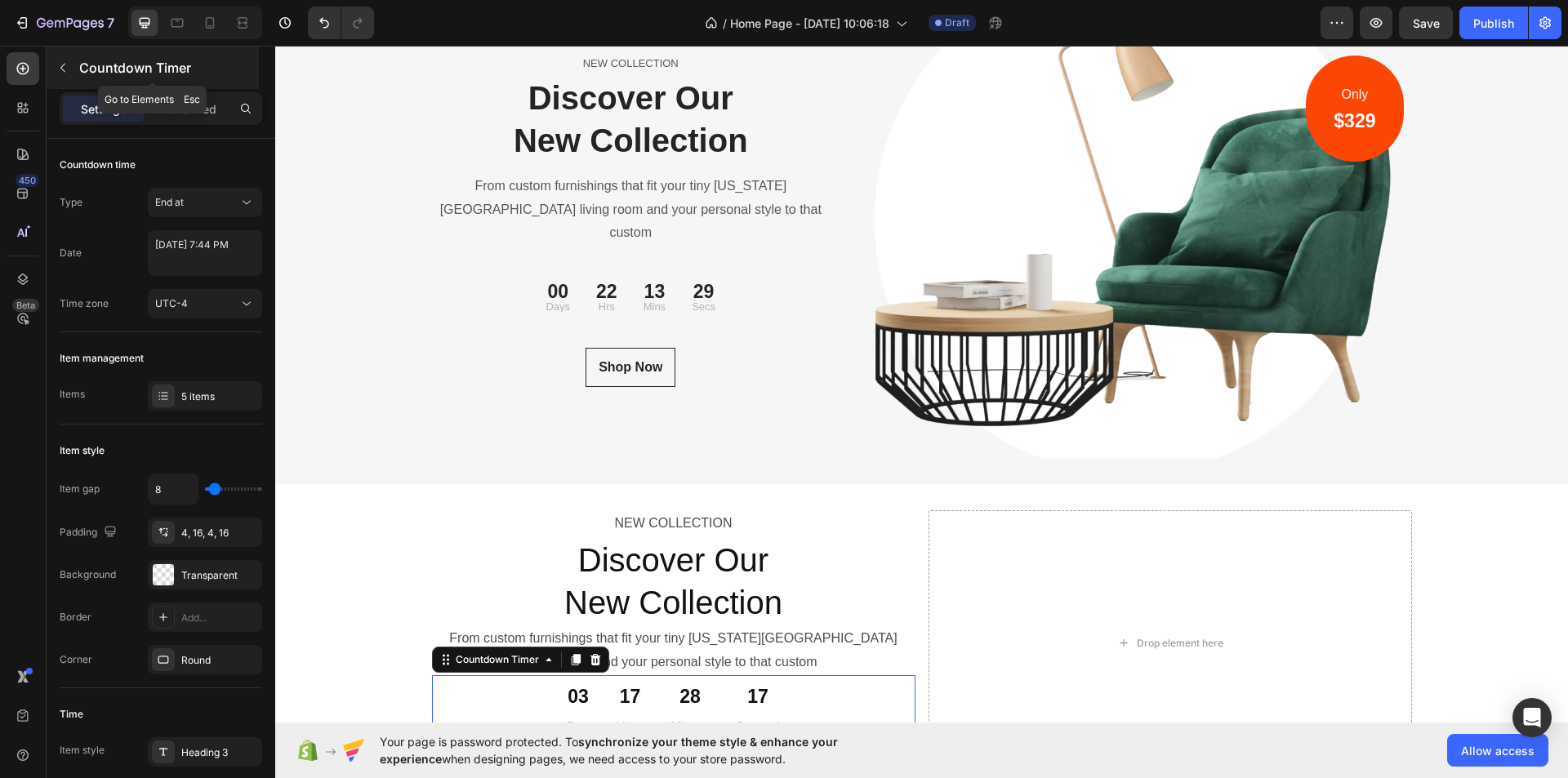
click at [153, 63] on p "Countdown Timer" at bounding box center [167, 67] width 176 height 20
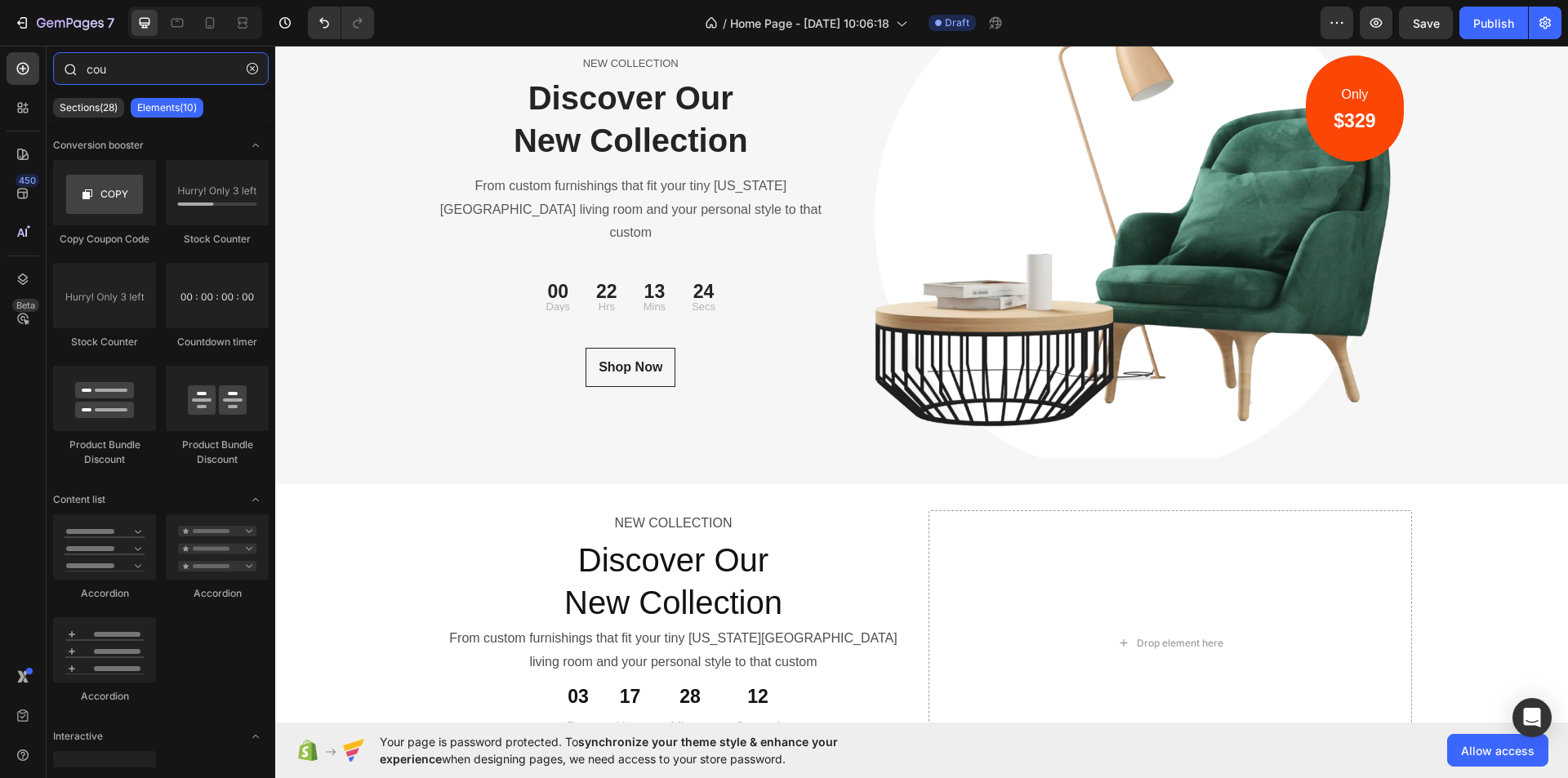
click at [149, 70] on input "cou" at bounding box center [160, 68] width 215 height 33
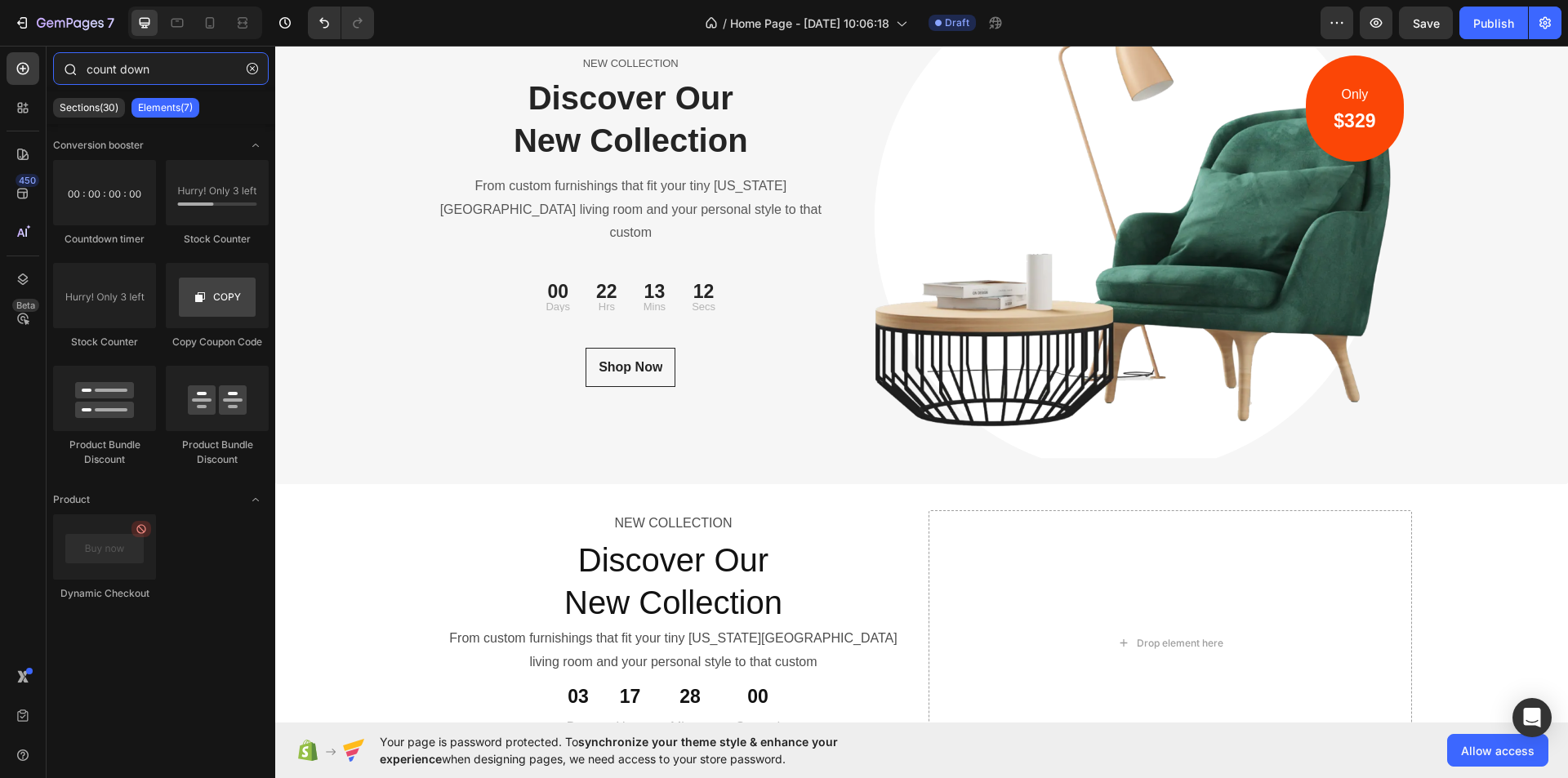
click at [123, 66] on input "count down" at bounding box center [160, 68] width 215 height 33
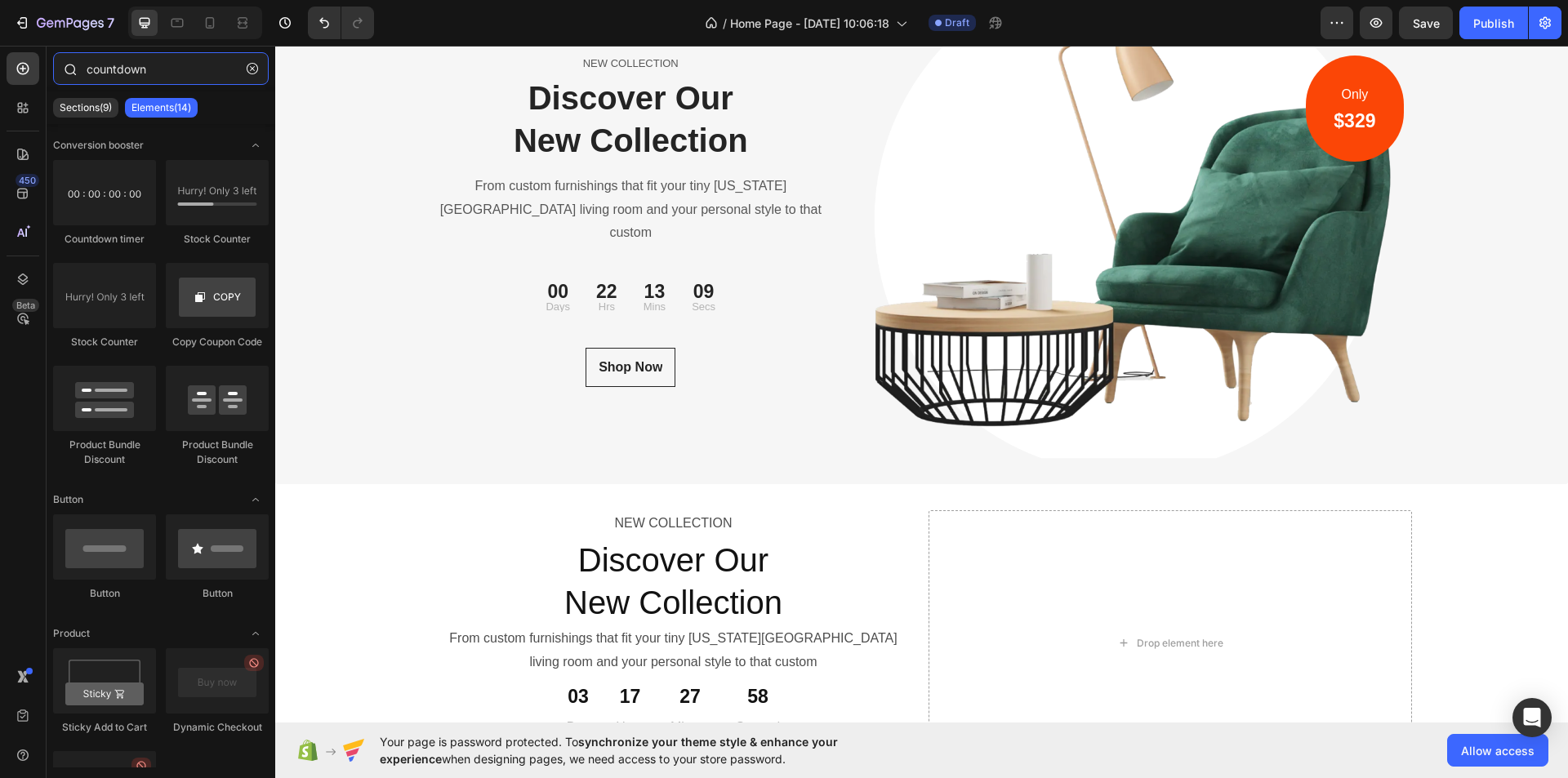
click at [159, 66] on input "countdown" at bounding box center [160, 68] width 215 height 33
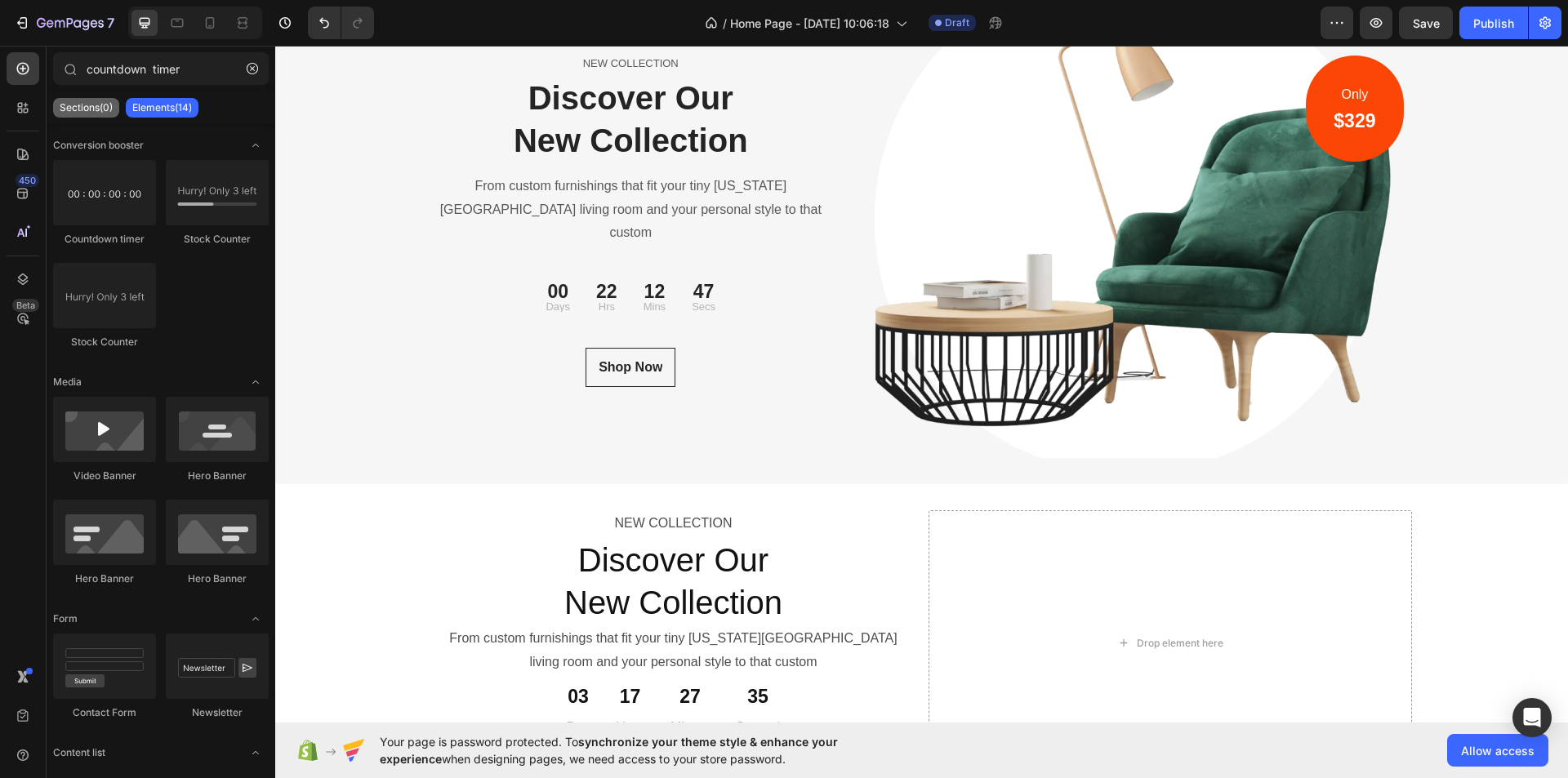
click at [96, 113] on p "Sections(0)" at bounding box center [86, 108] width 53 height 13
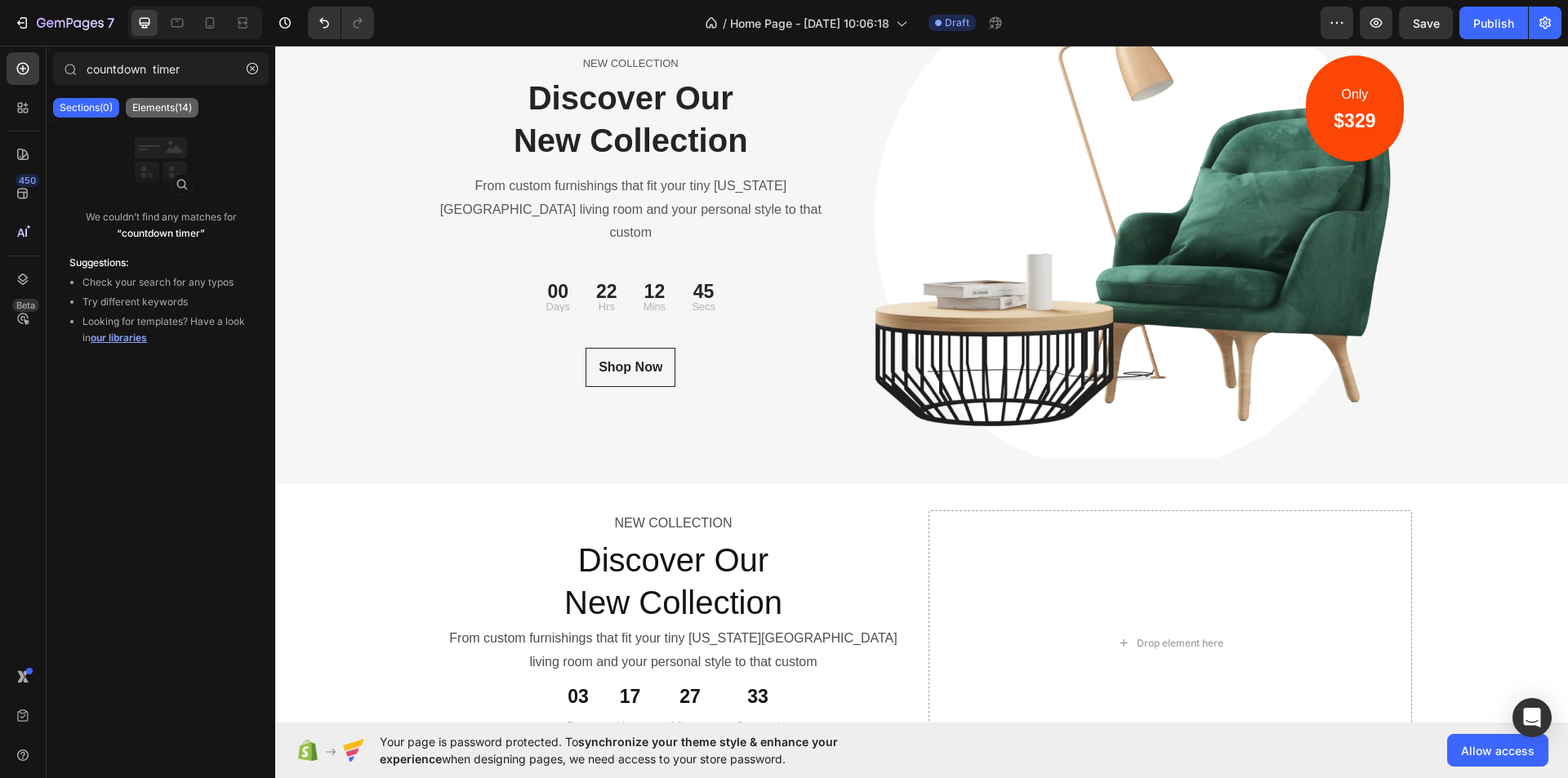
click at [169, 103] on p "Elements(14)" at bounding box center [162, 108] width 60 height 13
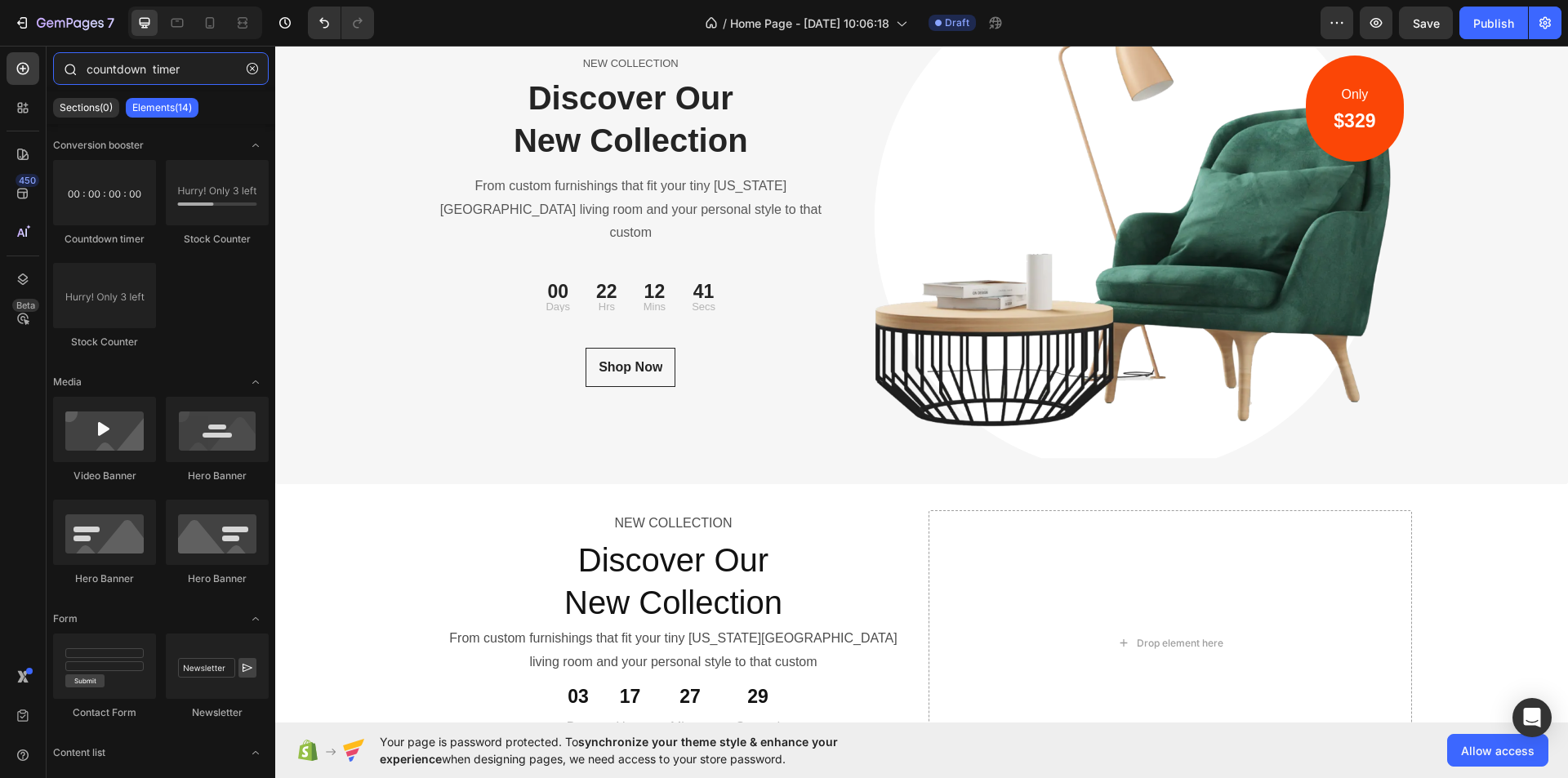
drag, startPoint x: 125, startPoint y: 71, endPoint x: 83, endPoint y: 80, distance: 43.0
click at [83, 80] on div "countdown timer" at bounding box center [160, 72] width 228 height 39
type input "timer"
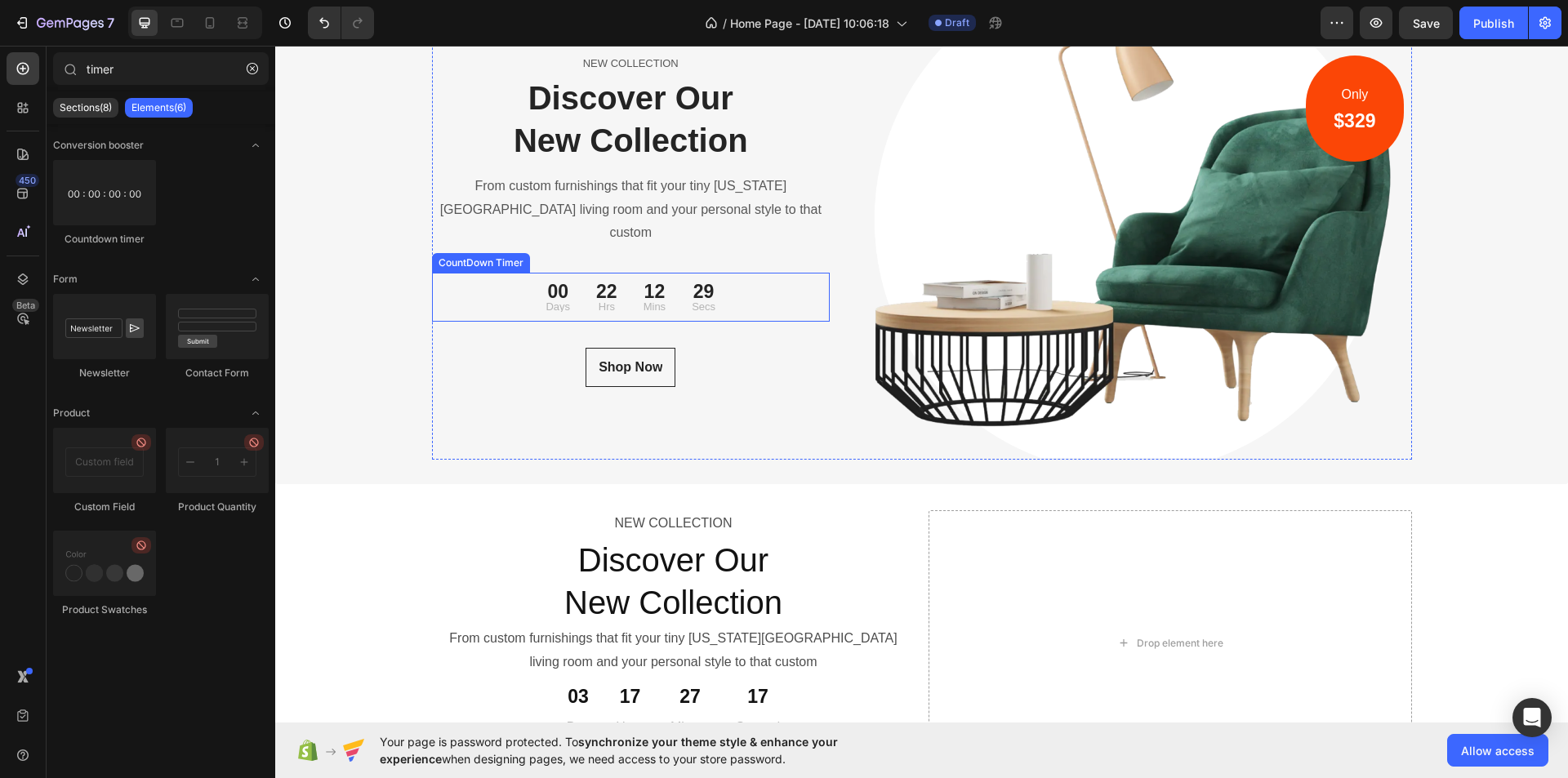
click at [699, 301] on p "Secs" at bounding box center [703, 306] width 23 height 10
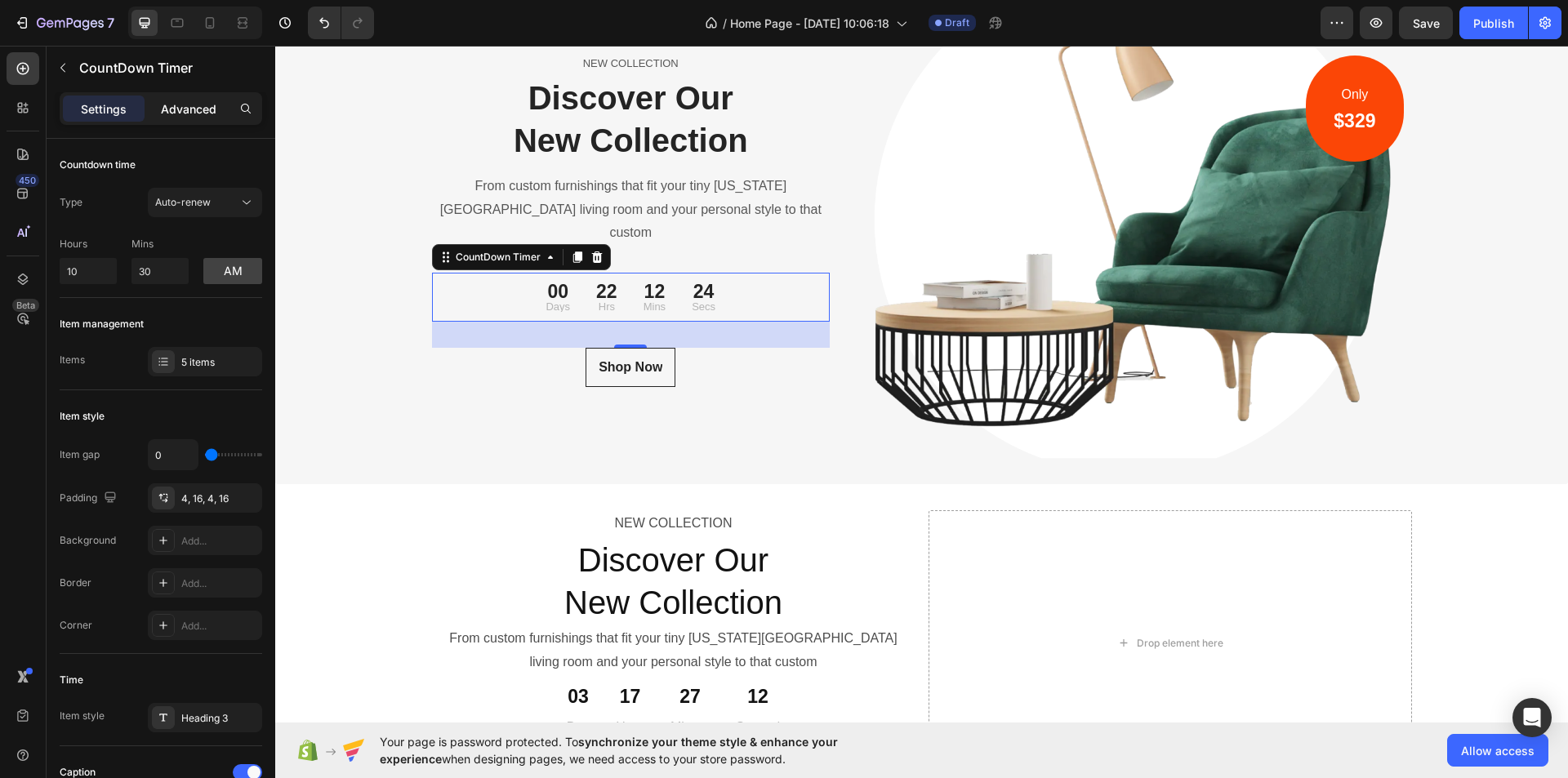
click at [198, 101] on p "Advanced" at bounding box center [189, 109] width 56 height 17
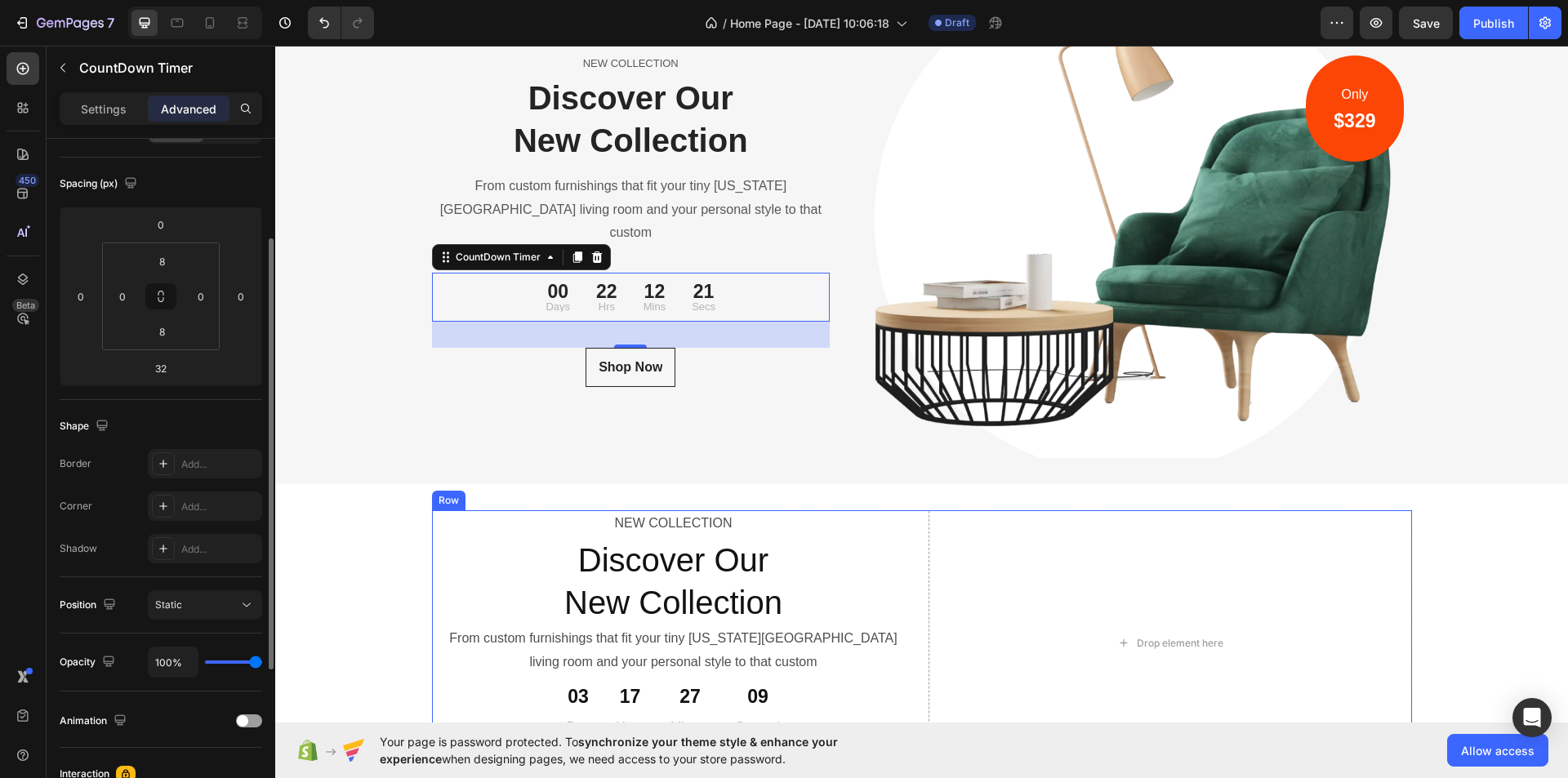
scroll to position [5925, 0]
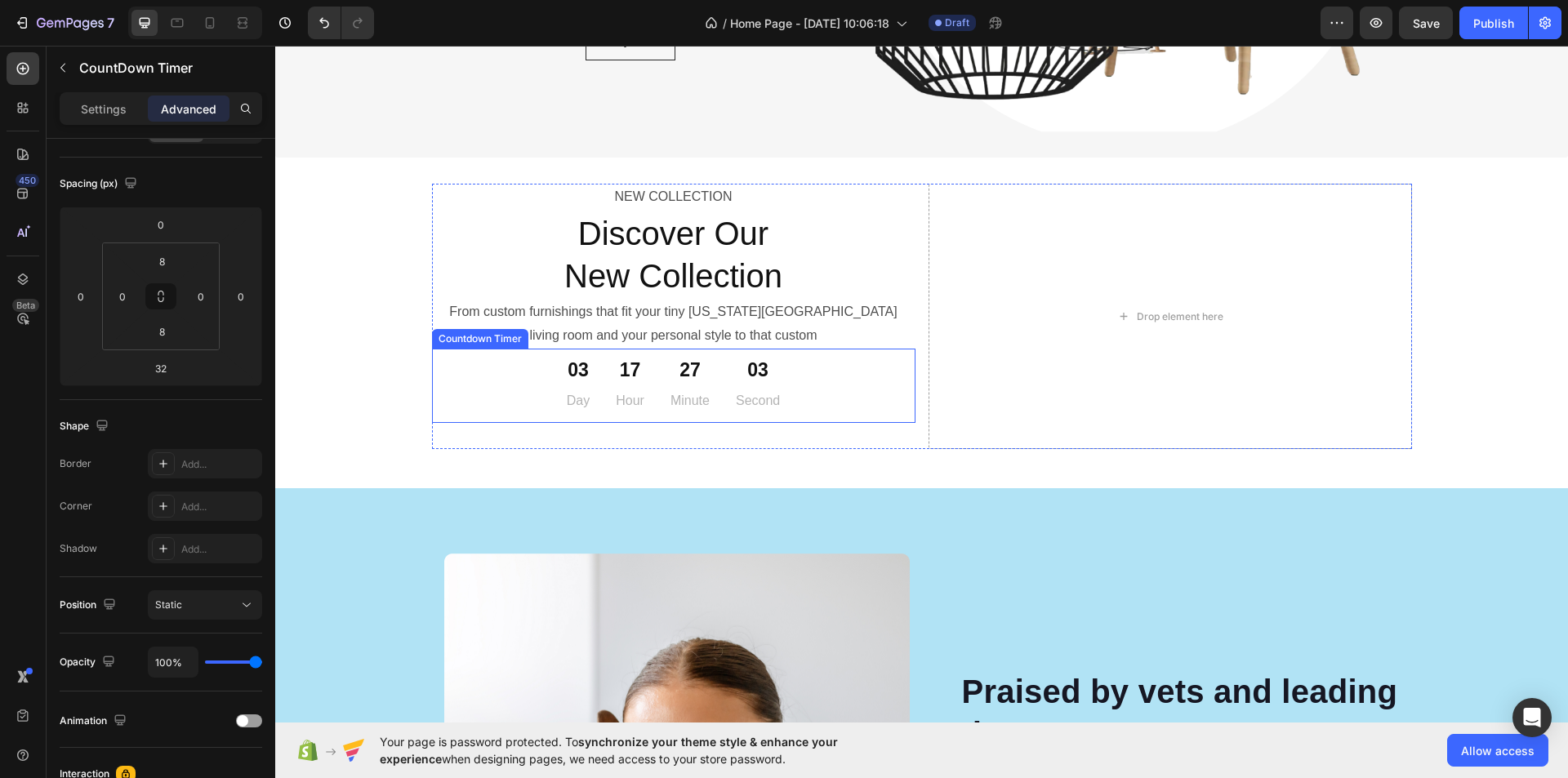
click at [626, 401] on p "Hour" at bounding box center [630, 401] width 29 height 23
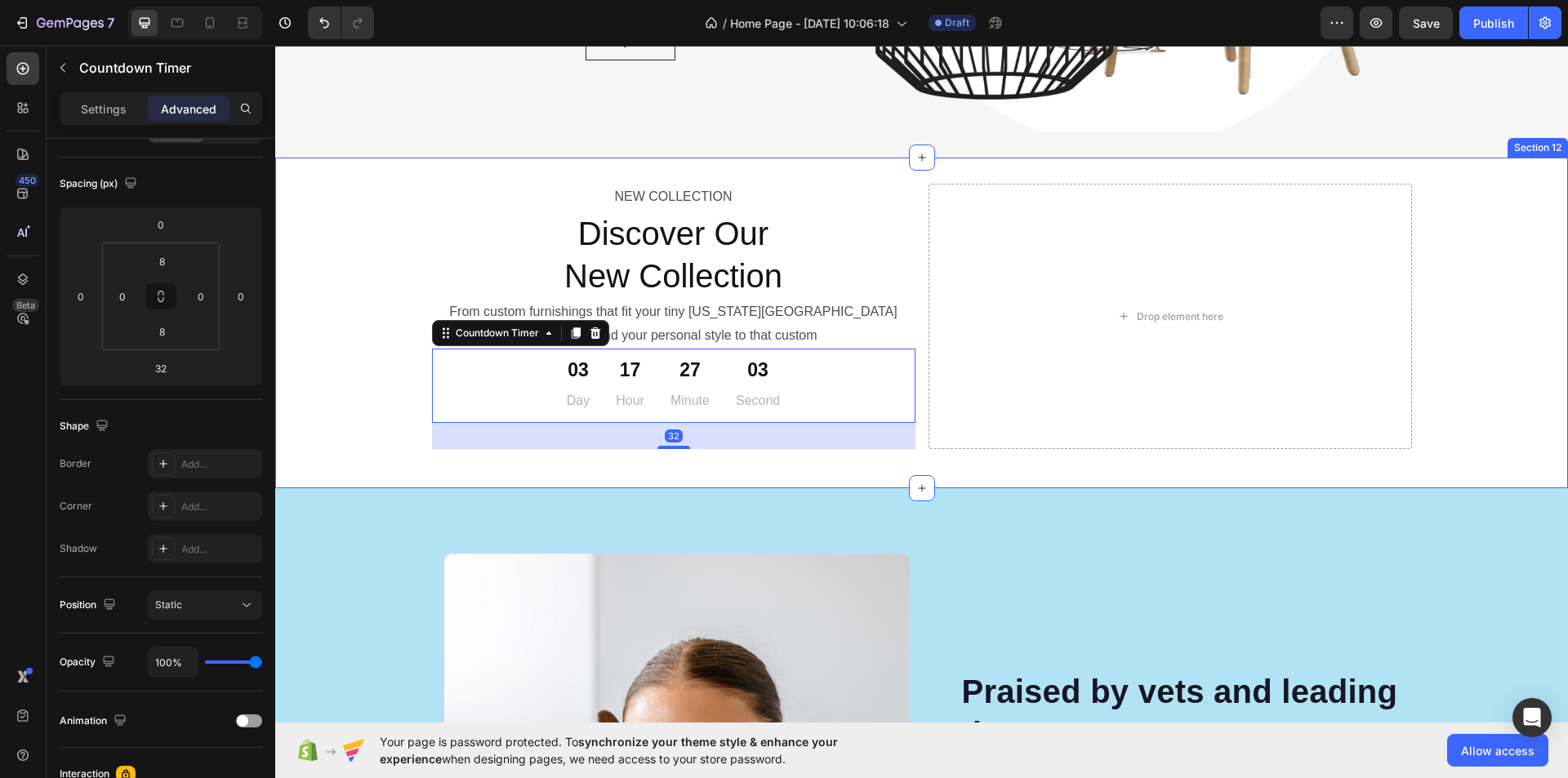
scroll to position [5761, 0]
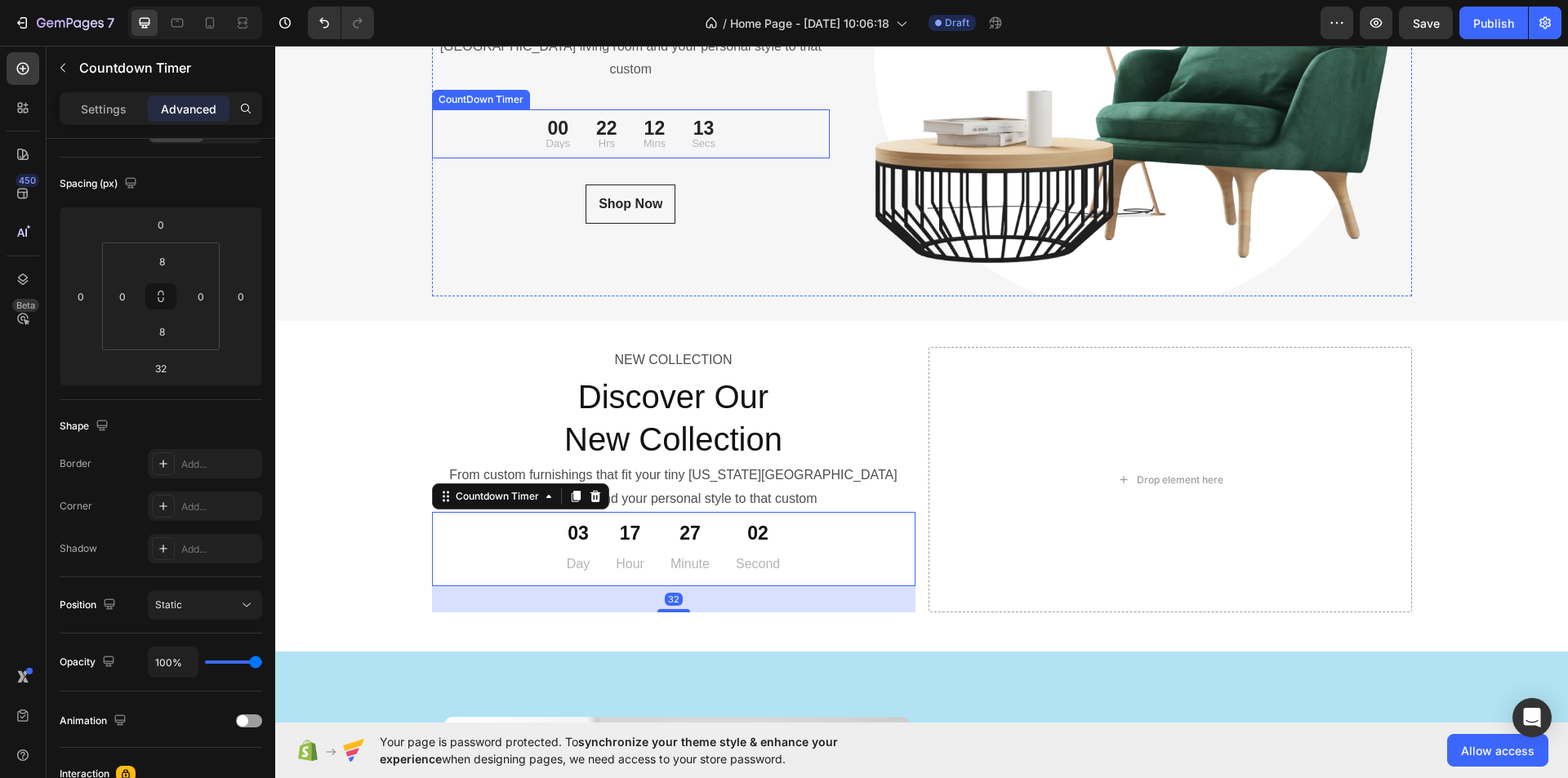
click at [603, 138] on p "Hrs" at bounding box center [607, 143] width 21 height 10
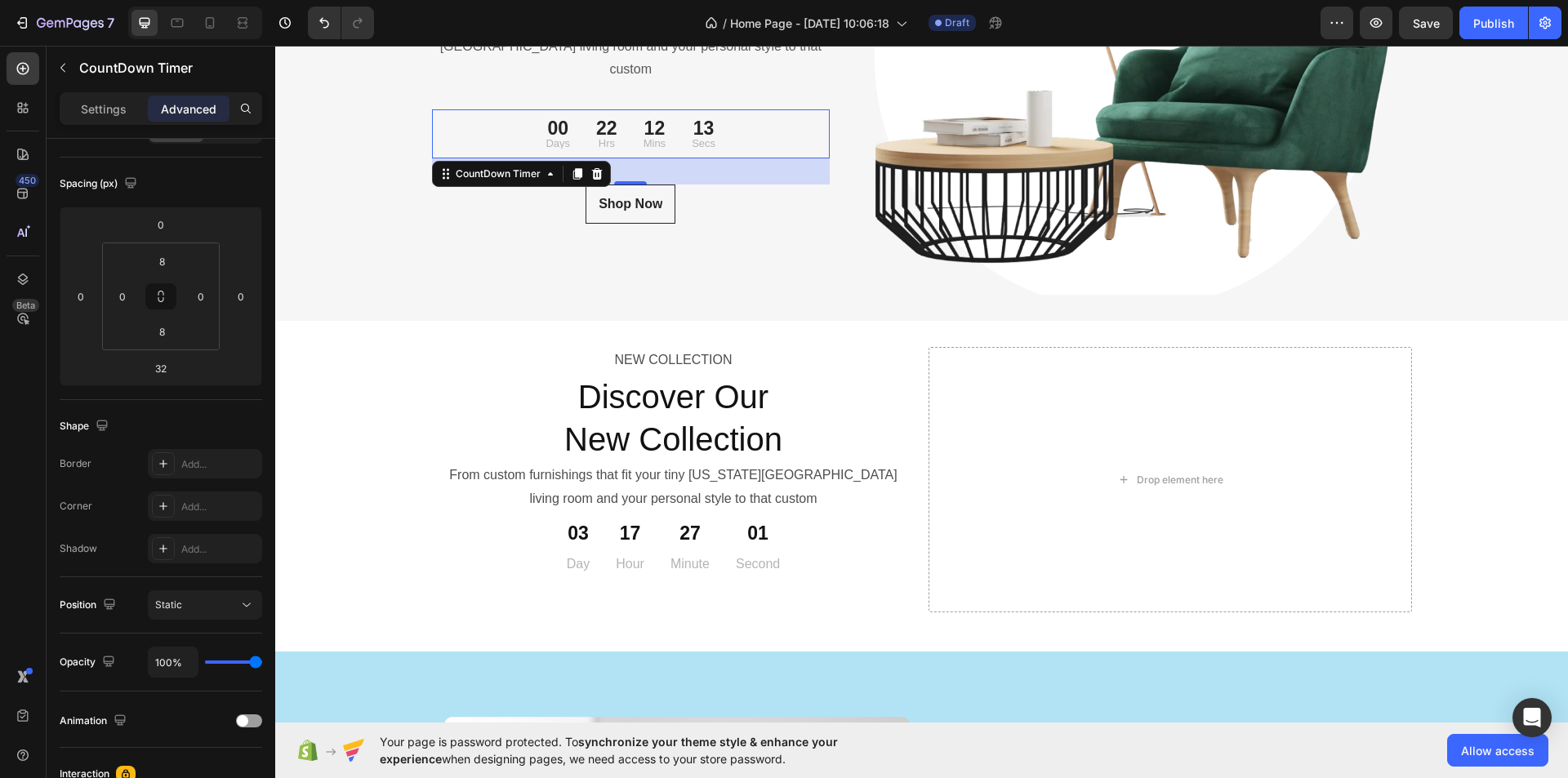
click at [644, 125] on div "12" at bounding box center [655, 129] width 22 height 19
click at [696, 138] on p "Secs" at bounding box center [703, 143] width 23 height 10
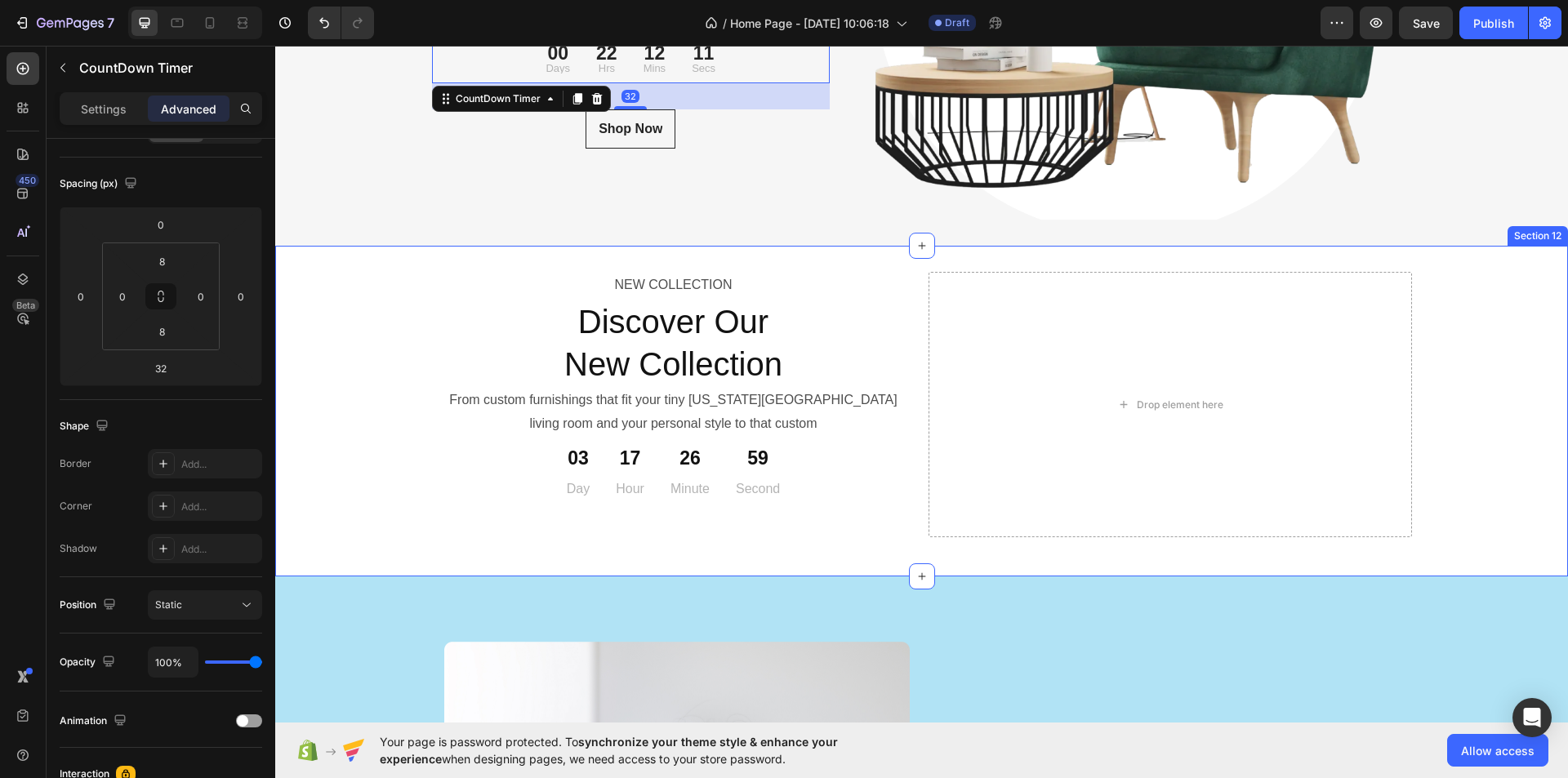
scroll to position [5925, 0]
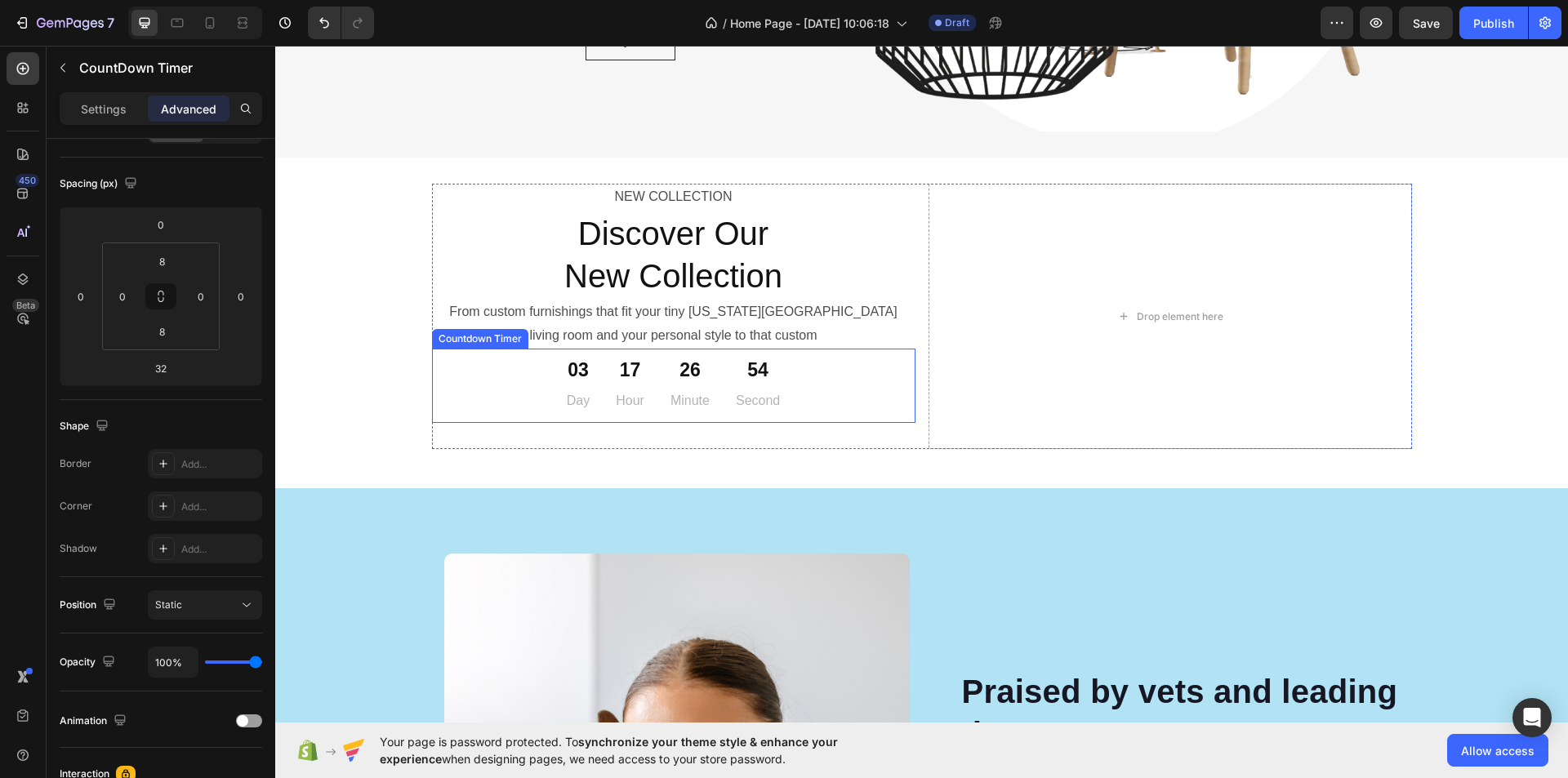
click at [723, 380] on div "54 Second" at bounding box center [757, 386] width 70 height 61
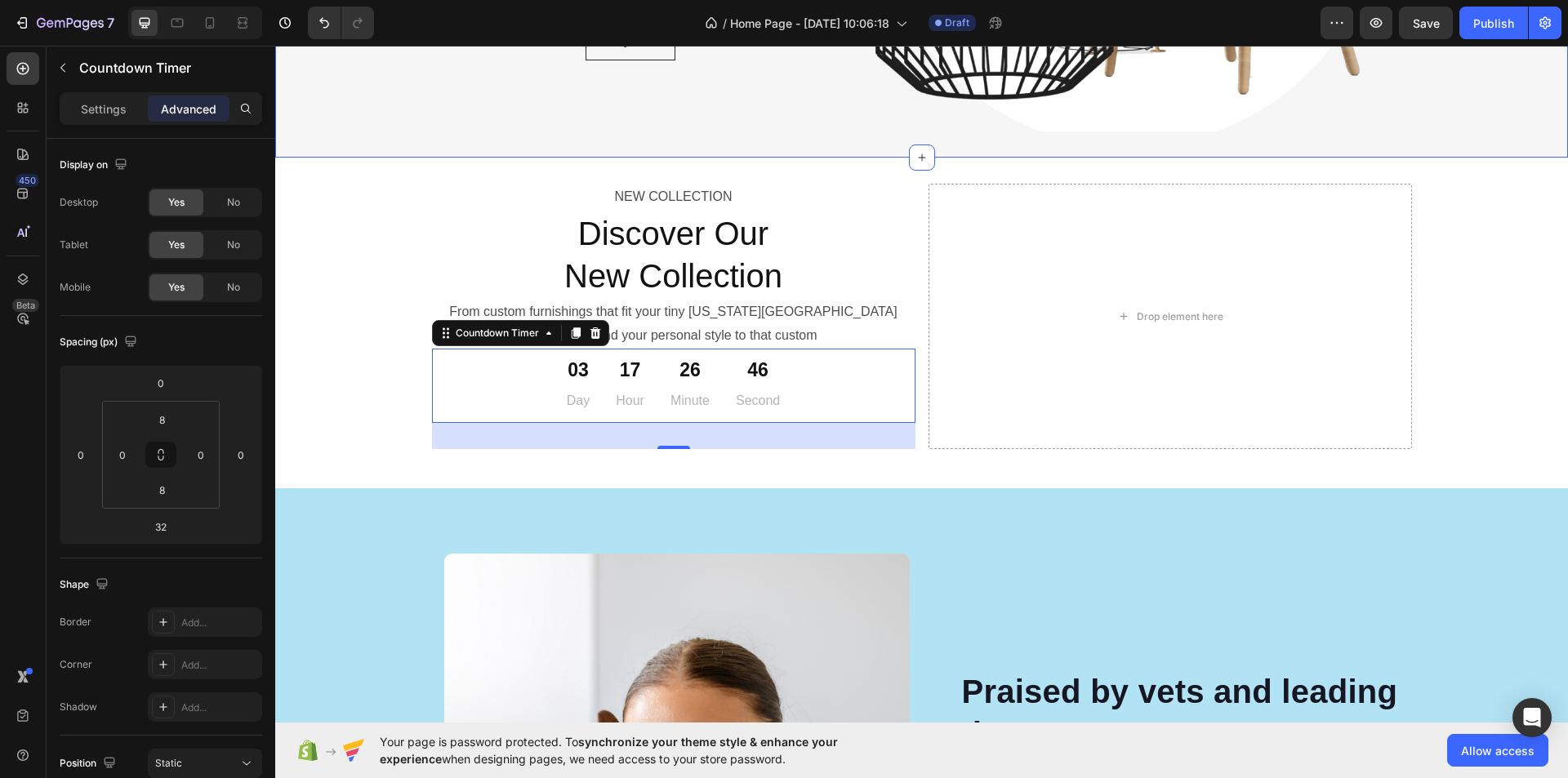
scroll to position [5761, 0]
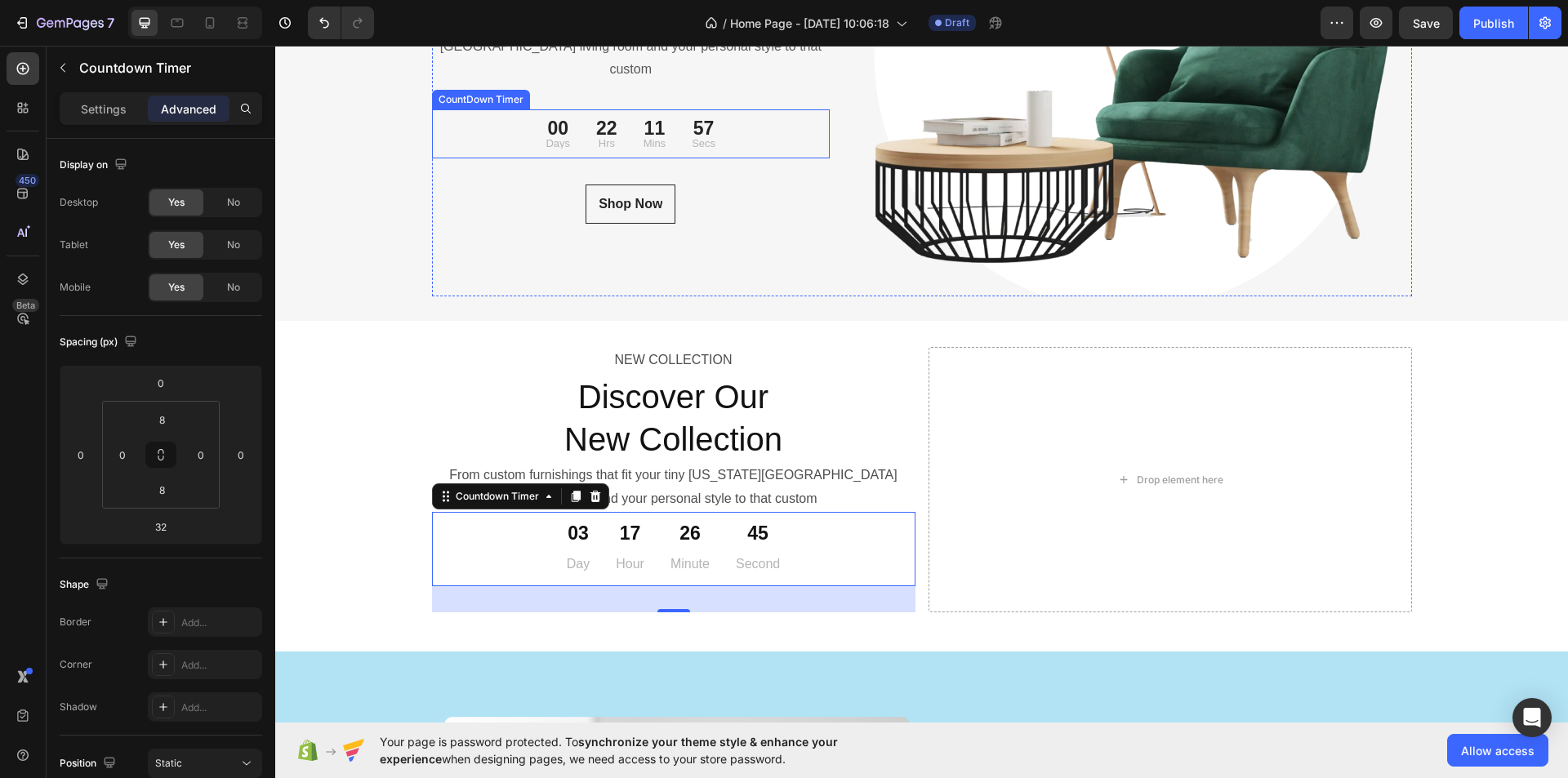
click at [648, 138] on p "Mins" at bounding box center [655, 143] width 22 height 10
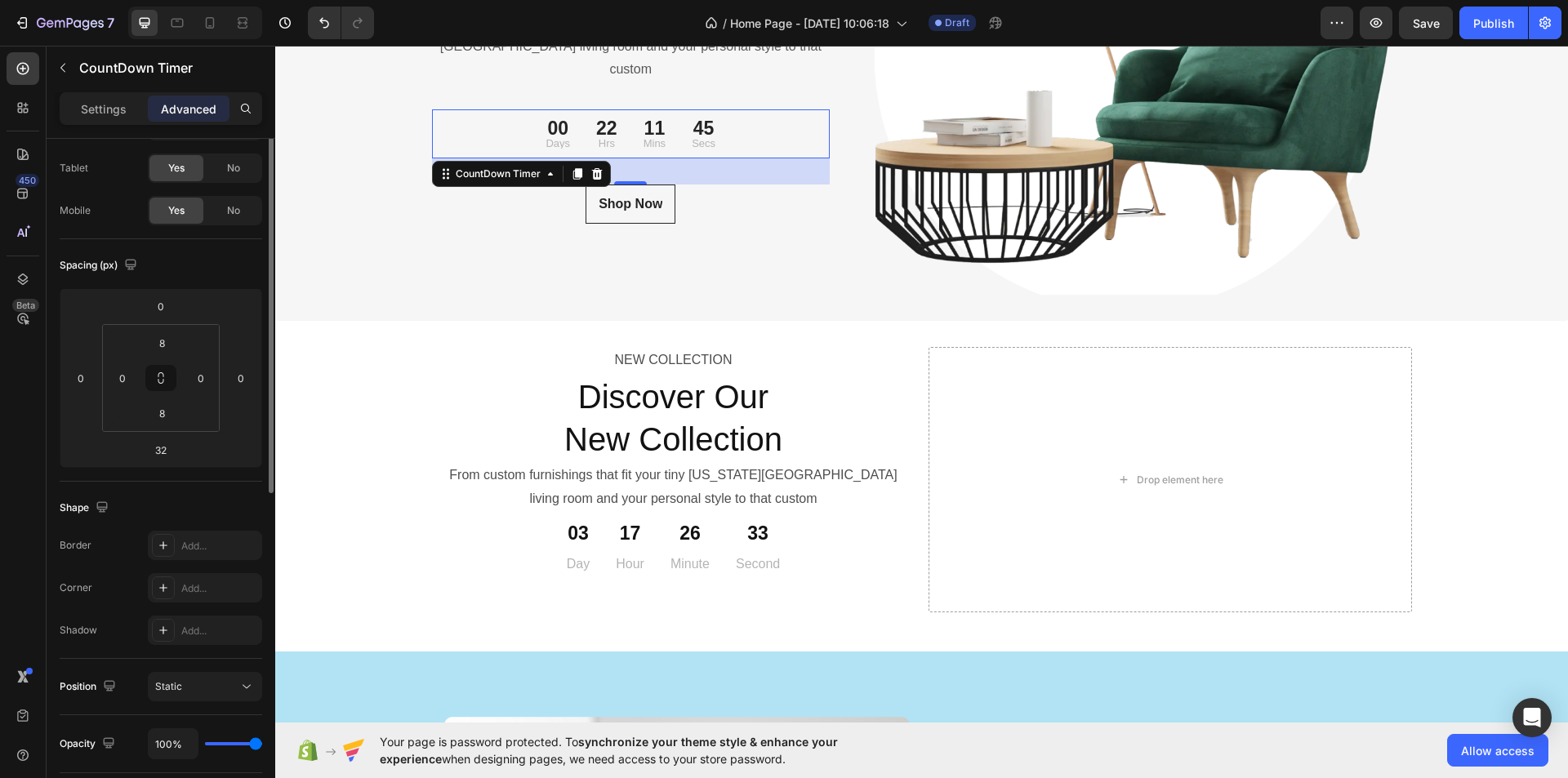
scroll to position [0, 0]
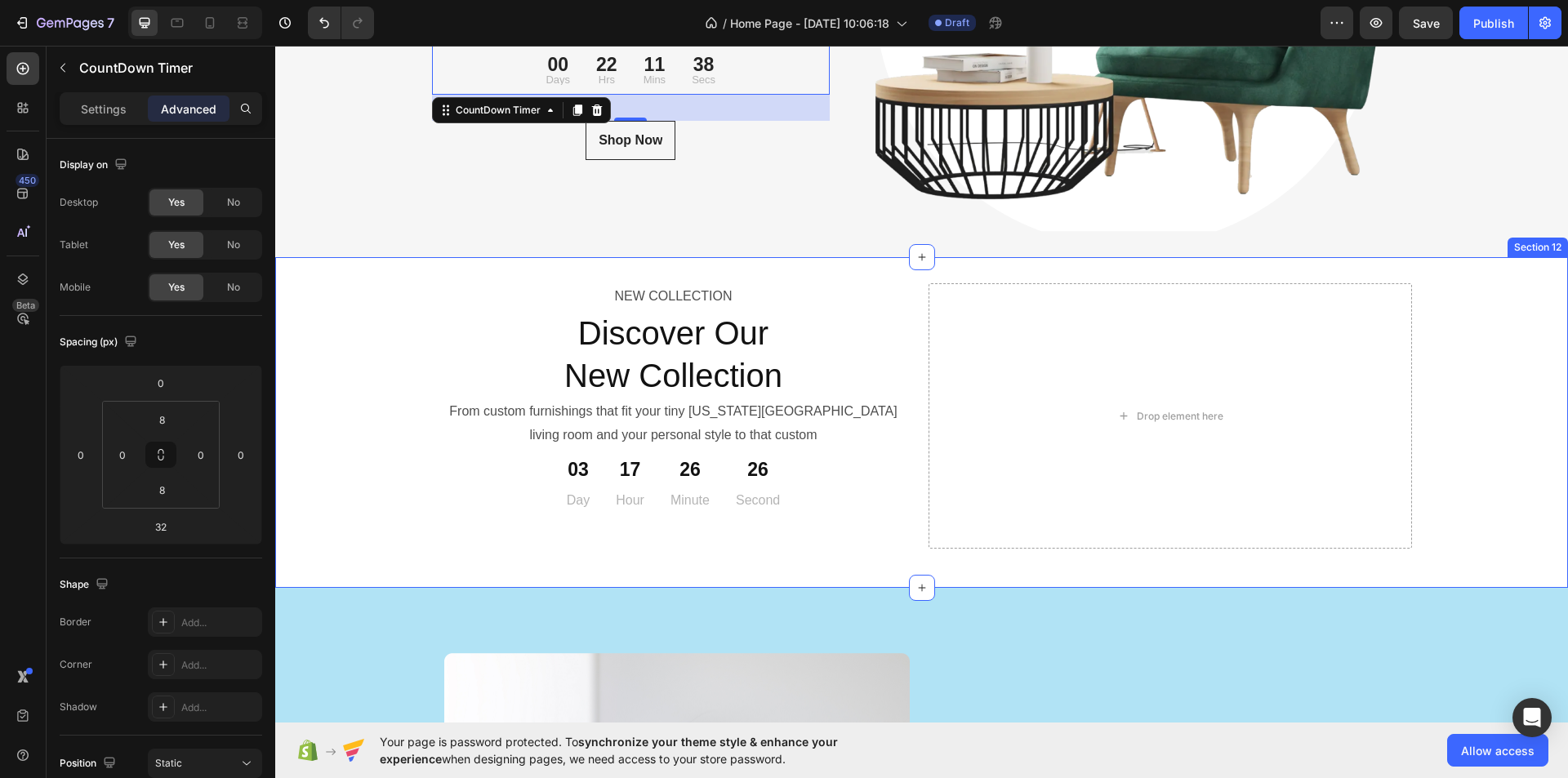
click at [283, 348] on div "NEW COLLECTION Text Block Discover Our New Collection Heading From custom furni…" at bounding box center [921, 422] width 1293 height 279
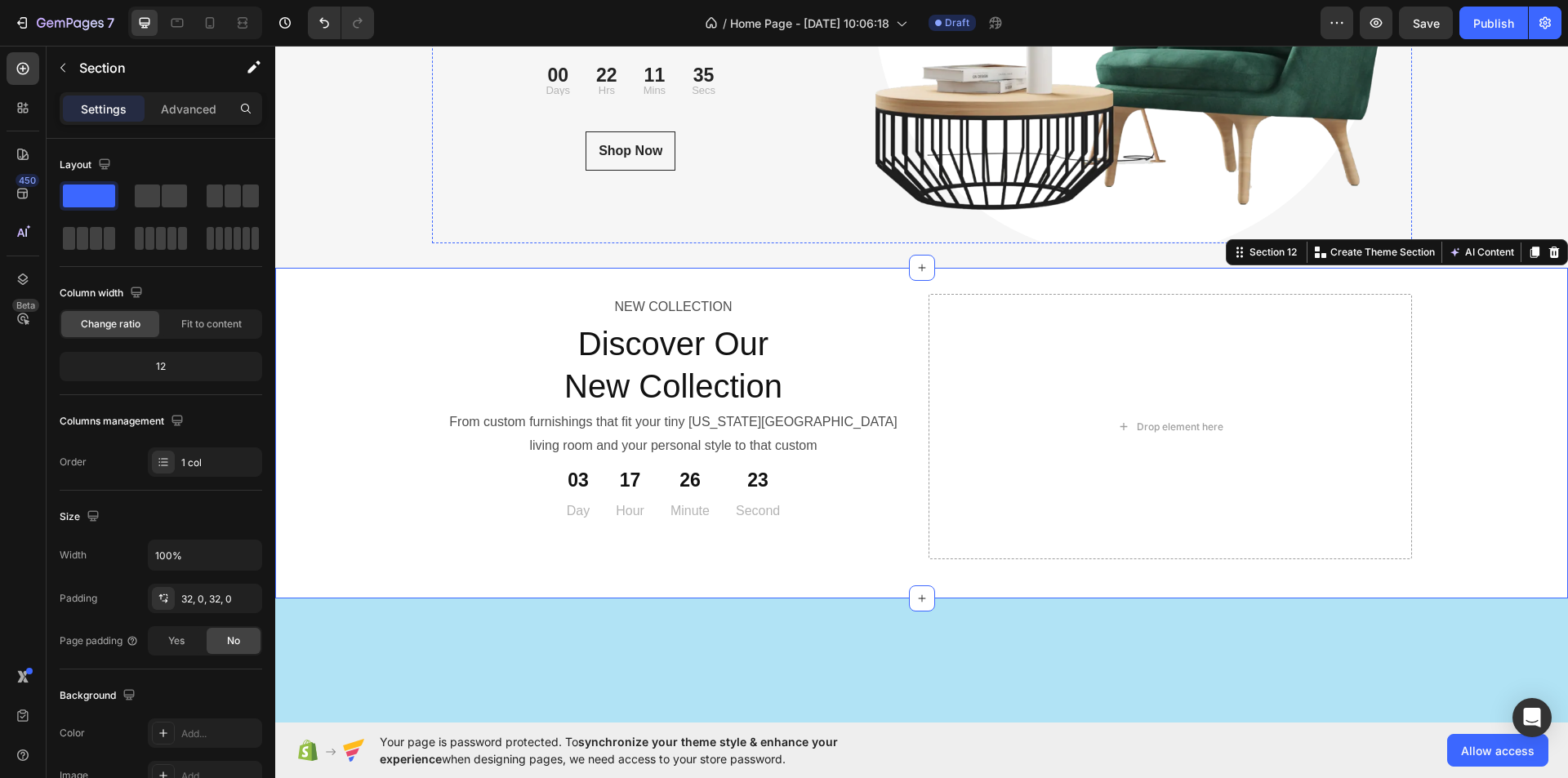
scroll to position [5435, 0]
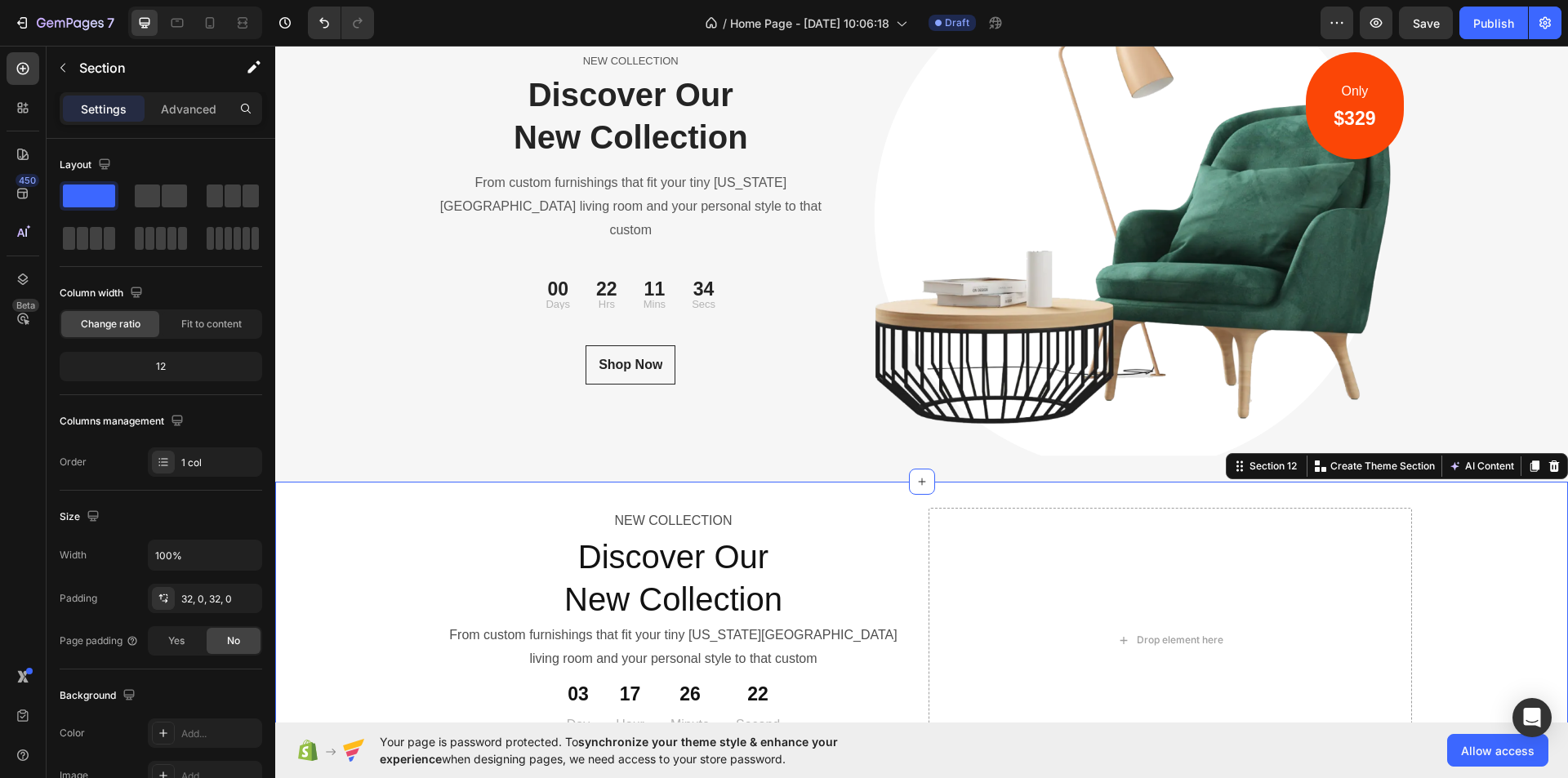
click at [646, 496] on div "NEW COLLECTION Text Block Discover Our New Collection Heading From custom furni…" at bounding box center [921, 647] width 1293 height 331
click at [579, 323] on div "NEW COLLECTION Text block Discover Our New Collection Heading From custom furni…" at bounding box center [632, 217] width 399 height 478
click at [573, 296] on div "00 Days" at bounding box center [558, 294] width 50 height 36
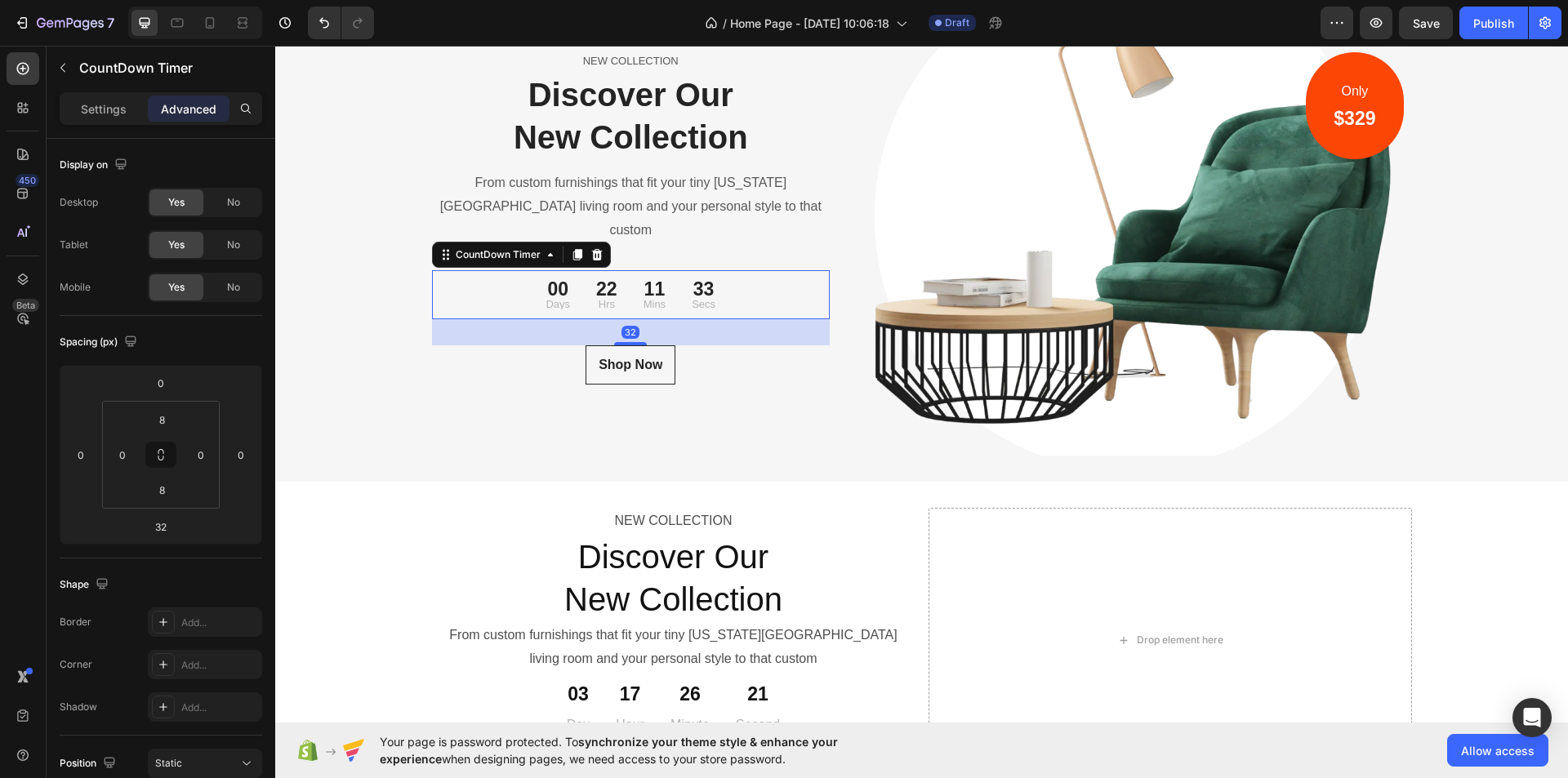
click at [511, 289] on div "00 Days 22 Hrs 11 Mins 33 Secs" at bounding box center [632, 294] width 399 height 36
click at [546, 299] on p "Days" at bounding box center [558, 304] width 24 height 10
click at [549, 286] on div "00" at bounding box center [558, 290] width 24 height 19
click at [552, 299] on p "Days" at bounding box center [558, 304] width 24 height 10
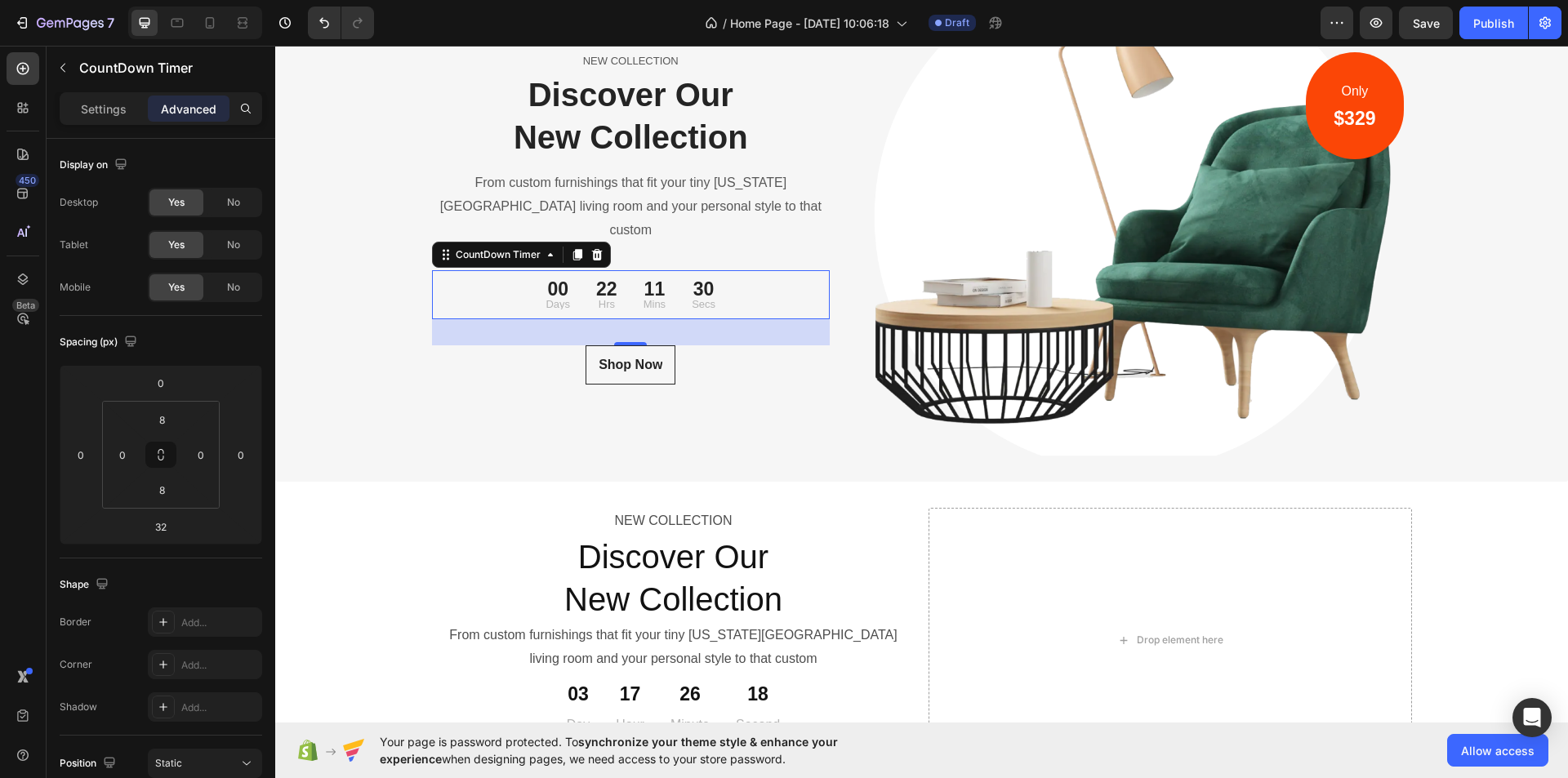
click at [552, 299] on p "Days" at bounding box center [558, 304] width 24 height 10
click at [518, 282] on div "00 Days 22 Hrs 11 Mins 29 Secs" at bounding box center [632, 294] width 399 height 36
click at [124, 113] on p "Settings" at bounding box center [103, 109] width 46 height 17
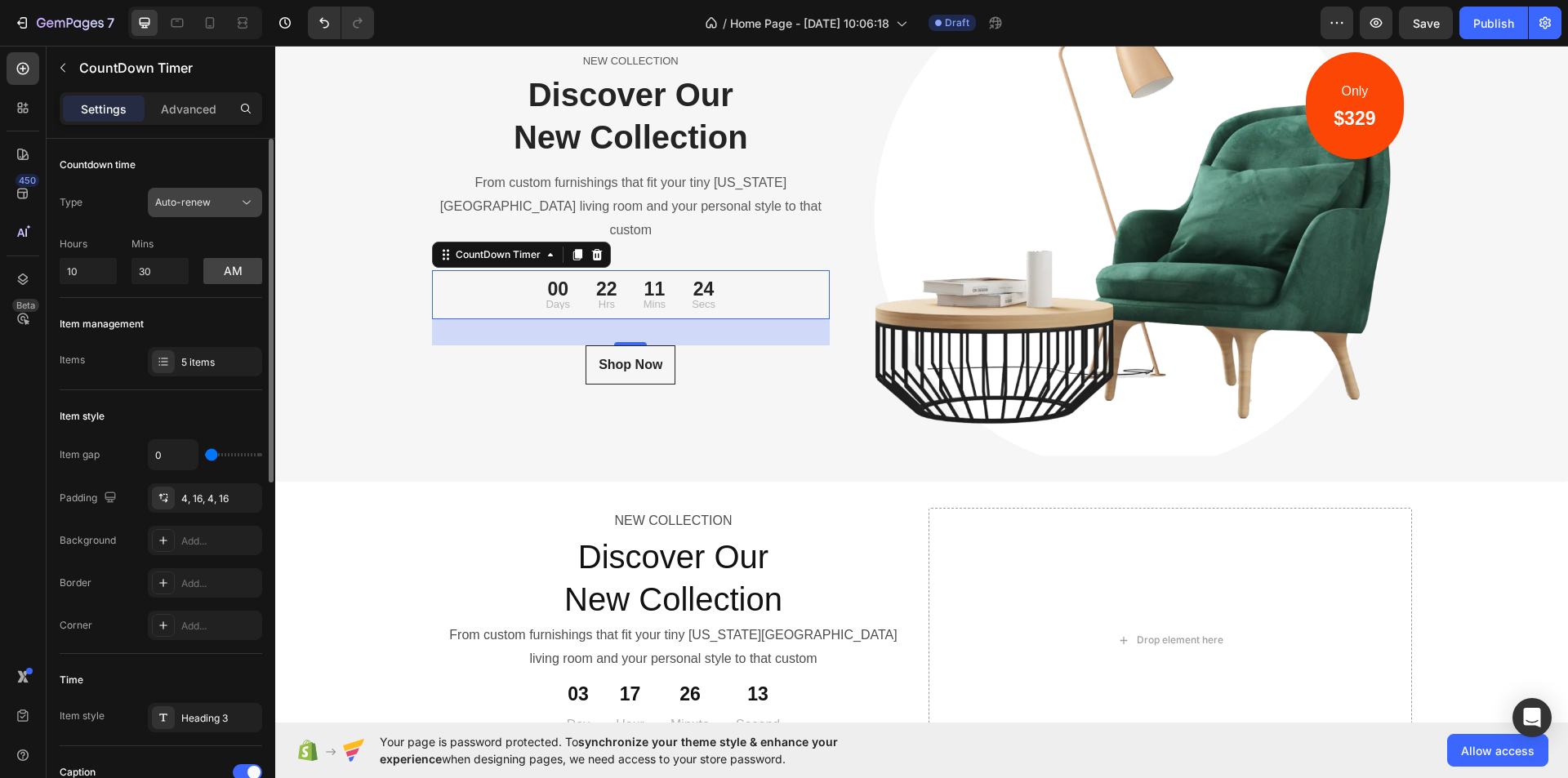
click at [201, 207] on span "Auto-renew" at bounding box center [184, 201] width 56 height 12
click at [197, 204] on span "Auto-renew" at bounding box center [184, 201] width 56 height 12
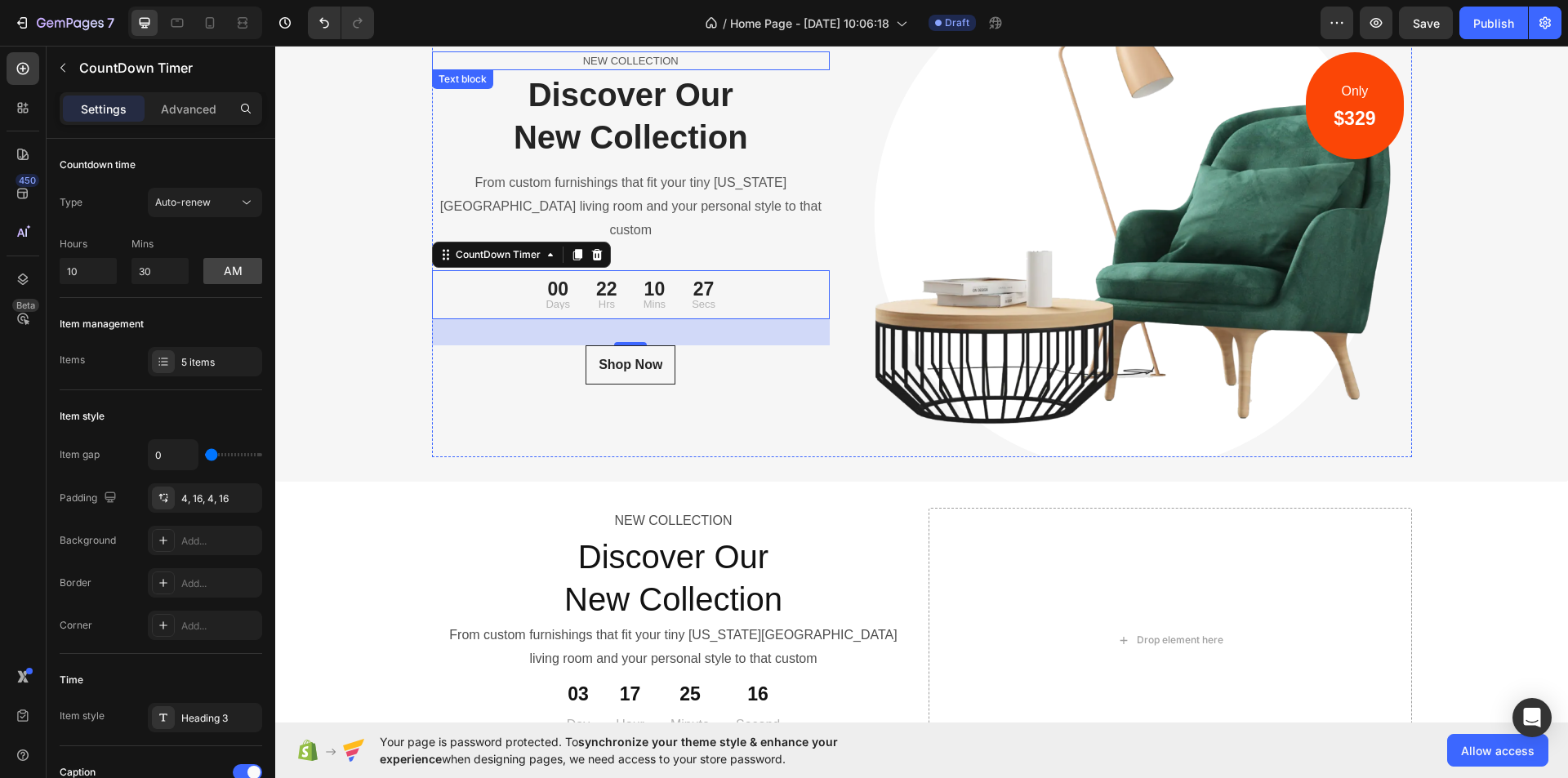
click at [643, 70] on p "NEW COLLECTION" at bounding box center [632, 61] width 395 height 17
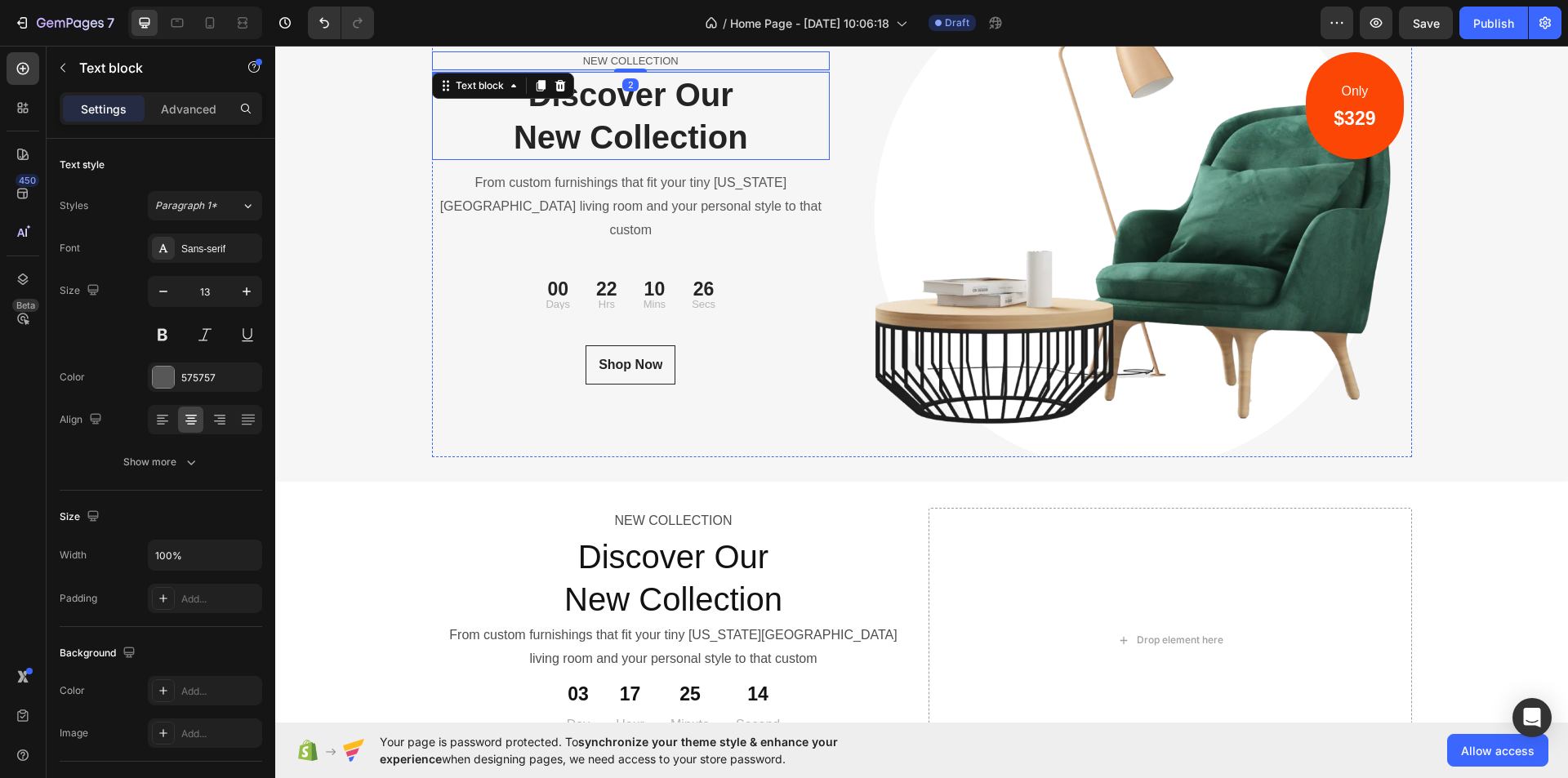
click at [653, 121] on p "Discover Our New Collection" at bounding box center [632, 116] width 395 height 85
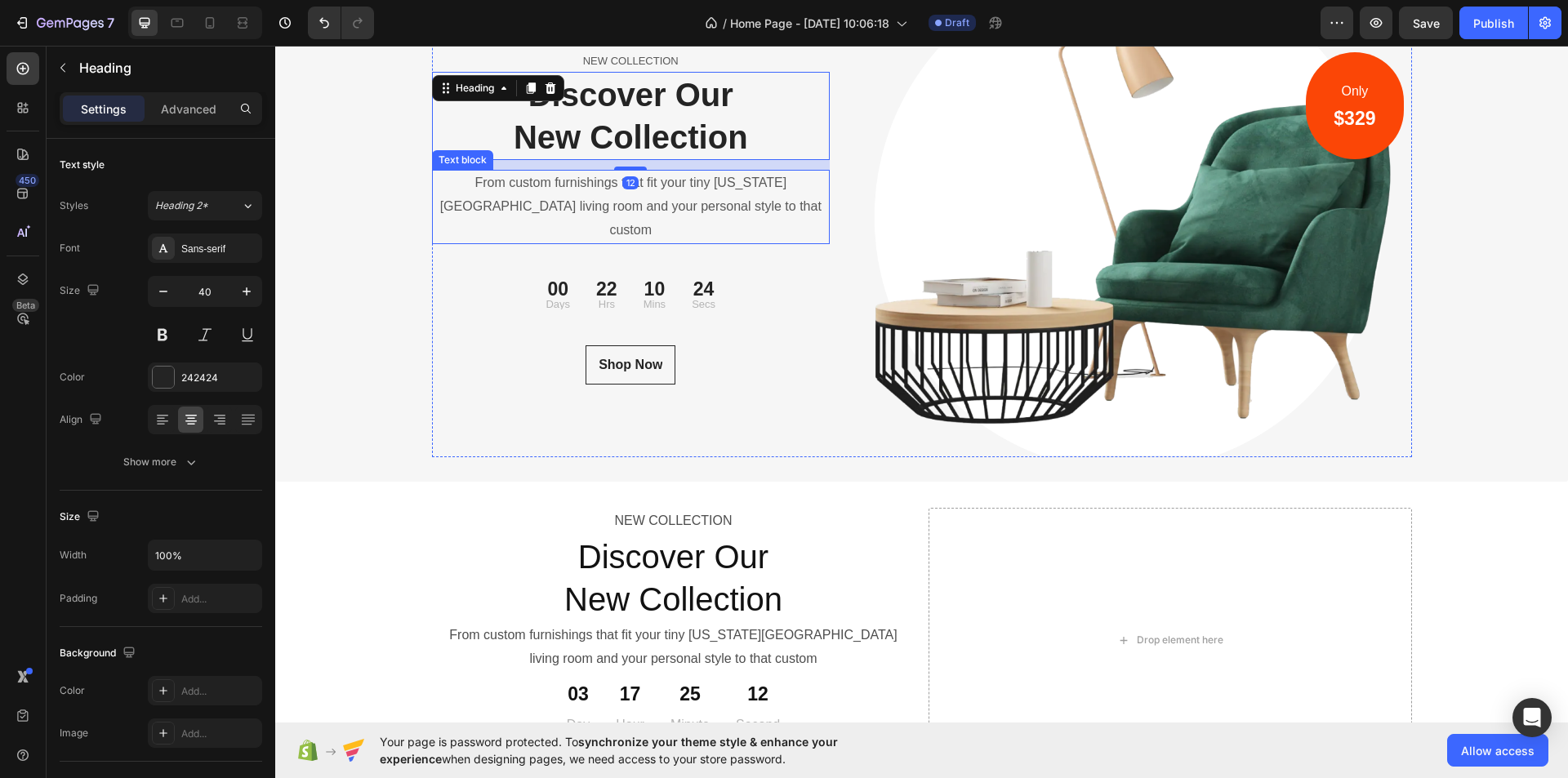
click at [657, 209] on p "From custom furnishings that fit your tiny [US_STATE][GEOGRAPHIC_DATA] living r…" at bounding box center [632, 206] width 395 height 70
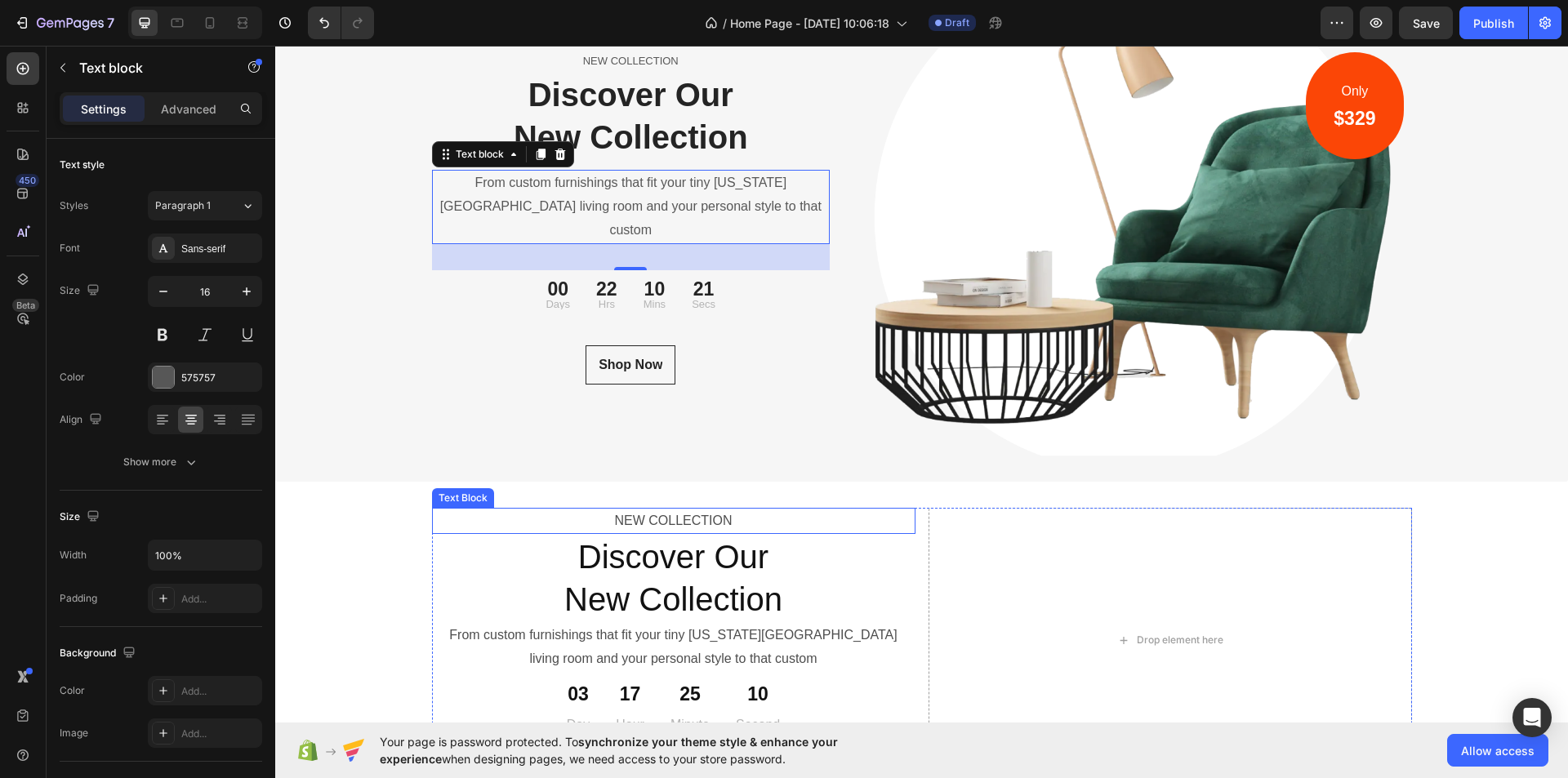
click at [693, 525] on p "NEW COLLECTION" at bounding box center [674, 521] width 480 height 23
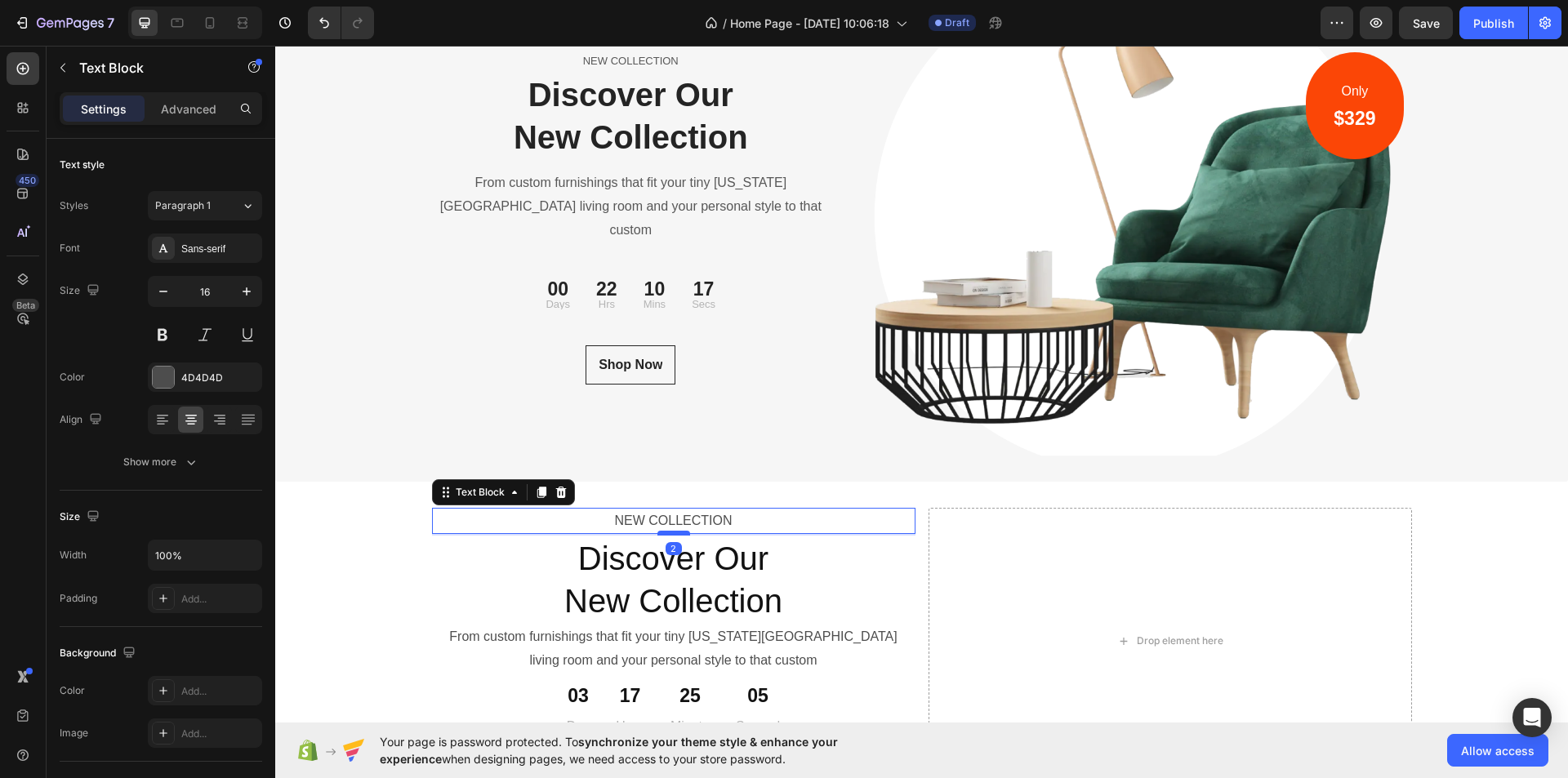
click at [664, 533] on div at bounding box center [674, 533] width 33 height 5
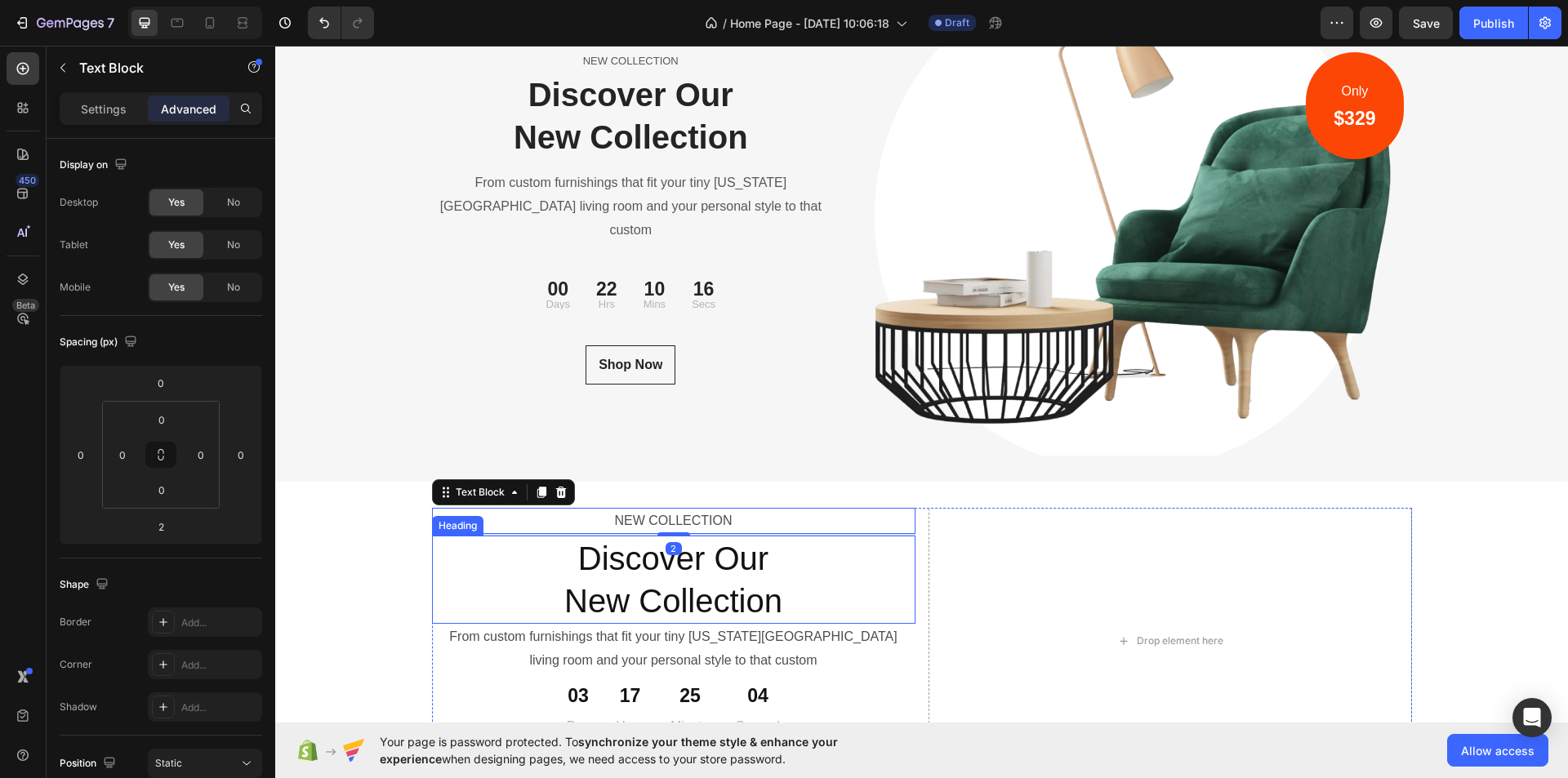
click at [679, 578] on h2 "Discover Our New Collection" at bounding box center [674, 580] width 484 height 89
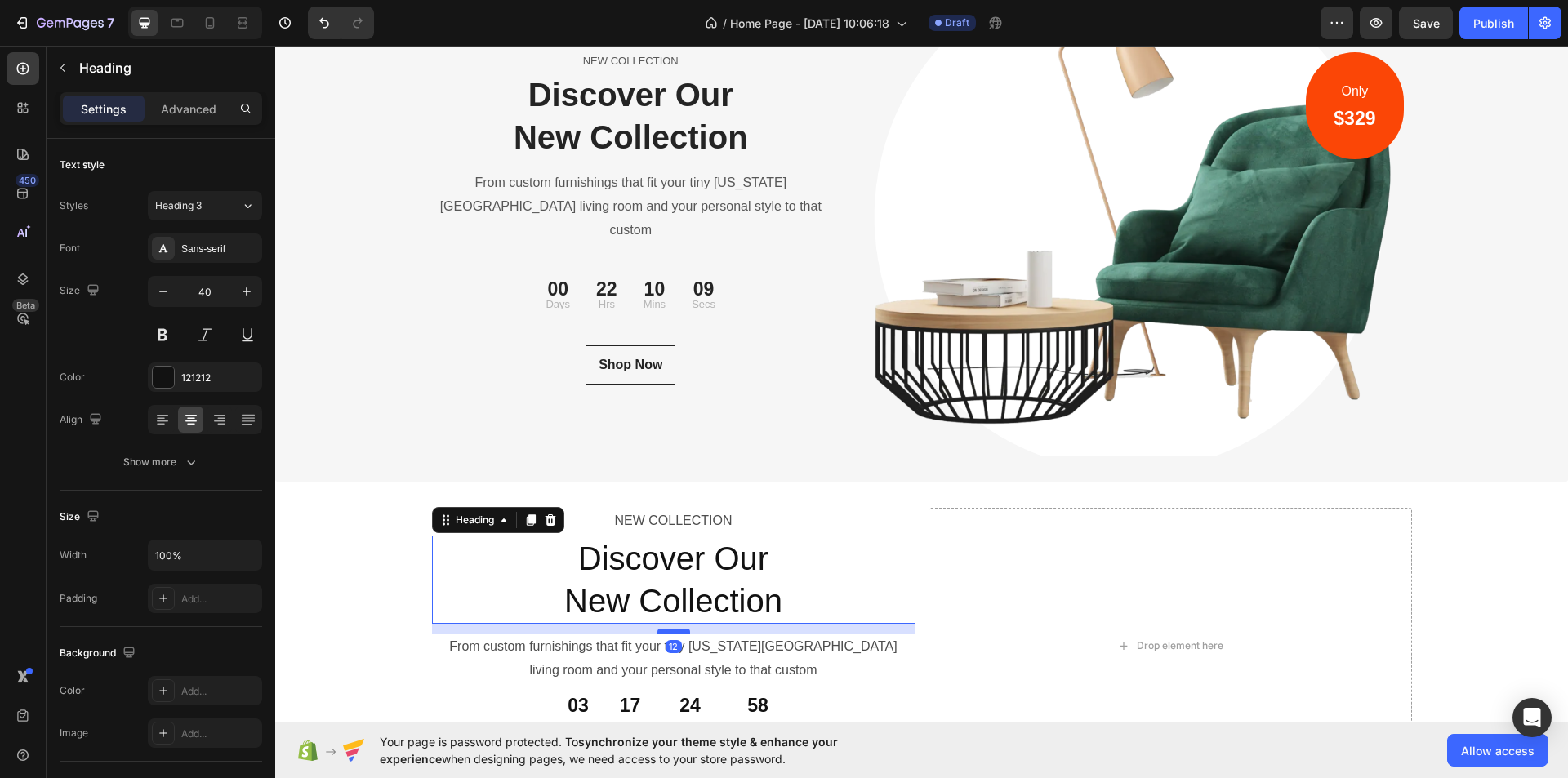
drag, startPoint x: 672, startPoint y: 623, endPoint x: 670, endPoint y: 633, distance: 10.2
click at [670, 633] on div at bounding box center [674, 631] width 33 height 5
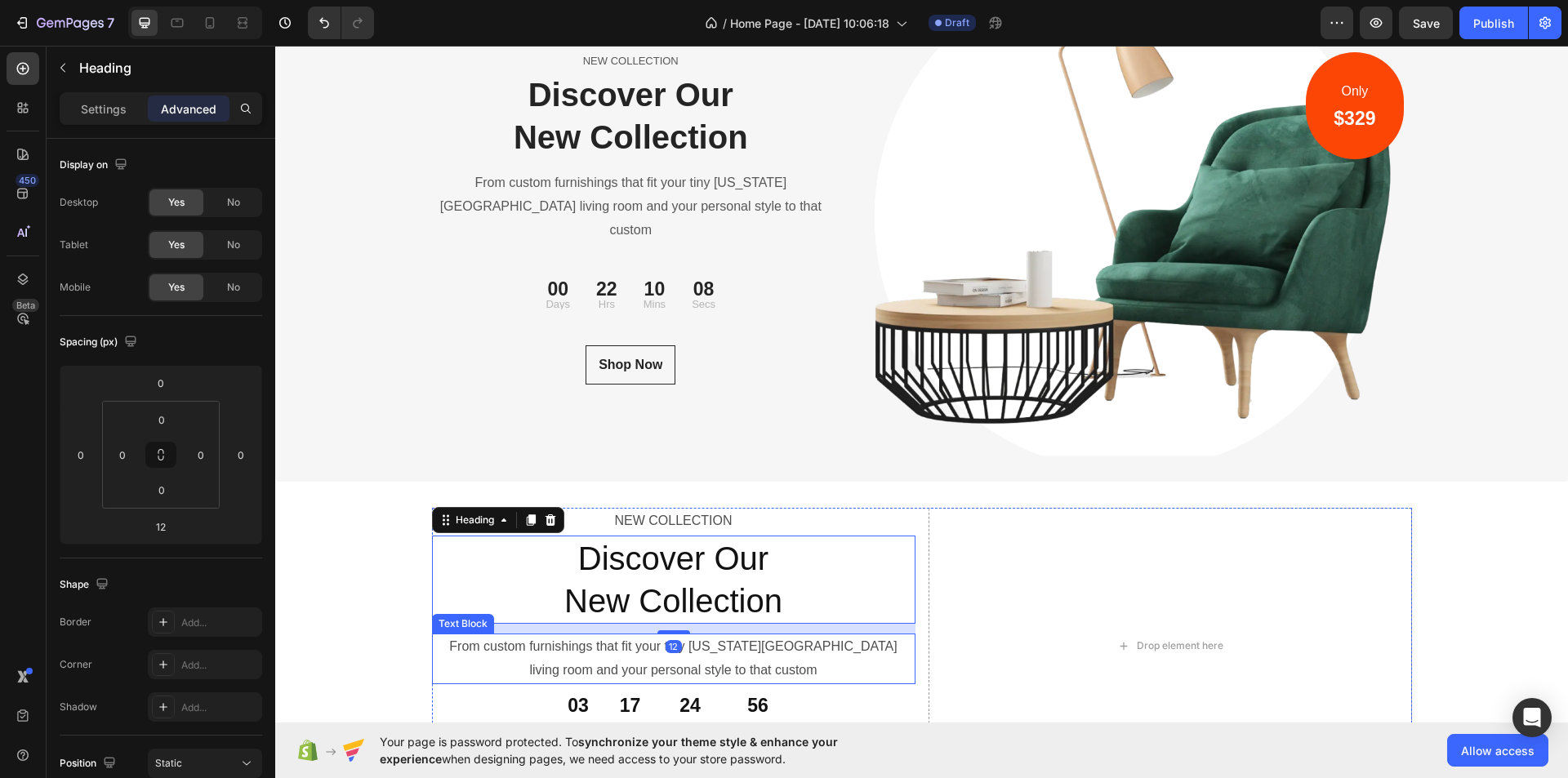
click at [704, 657] on p "From custom furnishings that fit your tiny [US_STATE][GEOGRAPHIC_DATA] living r…" at bounding box center [674, 659] width 480 height 48
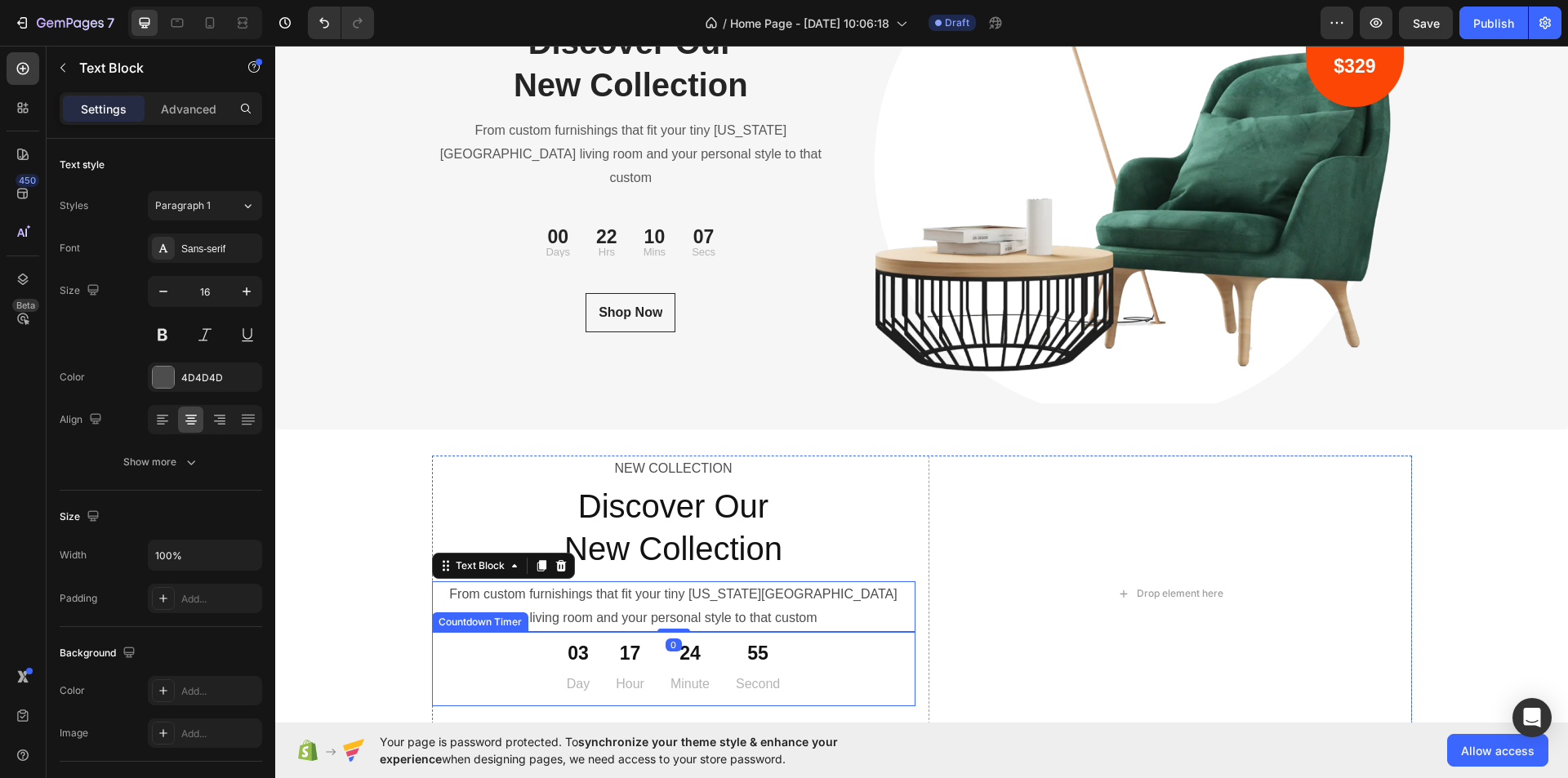
scroll to position [5516, 0]
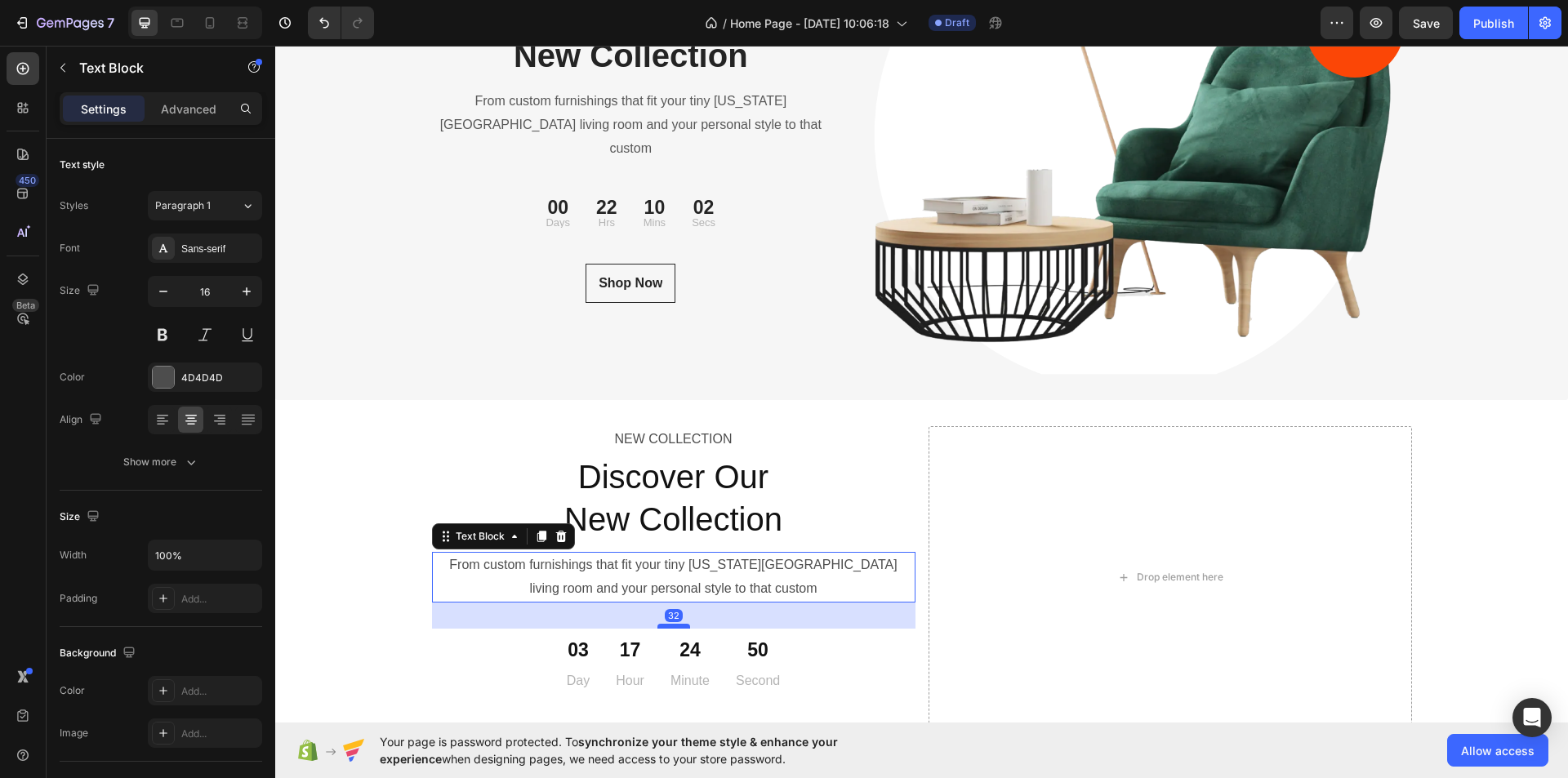
drag, startPoint x: 665, startPoint y: 601, endPoint x: 661, endPoint y: 627, distance: 26.3
click at [661, 627] on div at bounding box center [674, 626] width 33 height 5
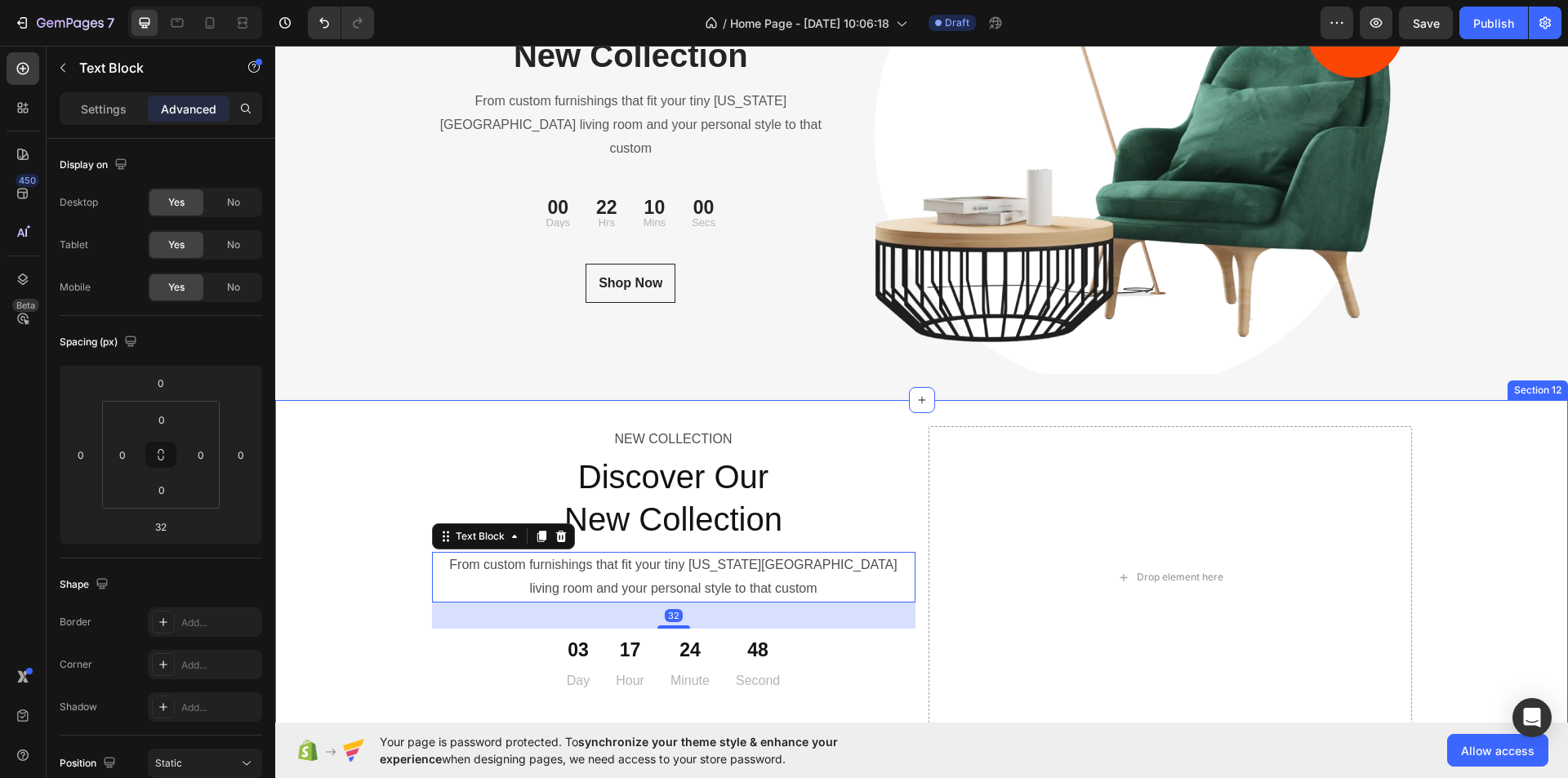
click at [356, 507] on div "NEW COLLECTION Text Block Discover Our New Collection Heading From custom furni…" at bounding box center [921, 584] width 1293 height 316
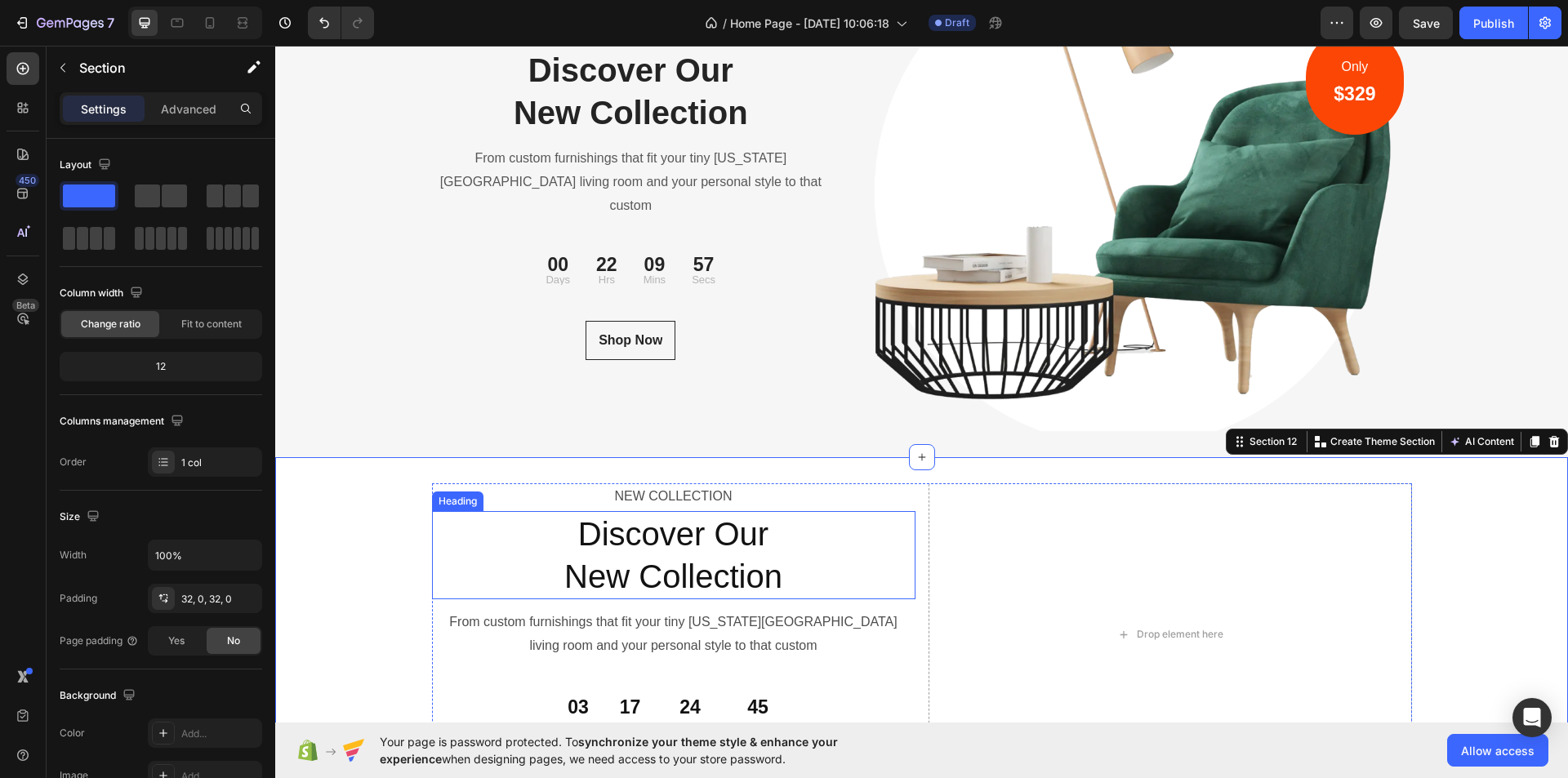
scroll to position [5435, 0]
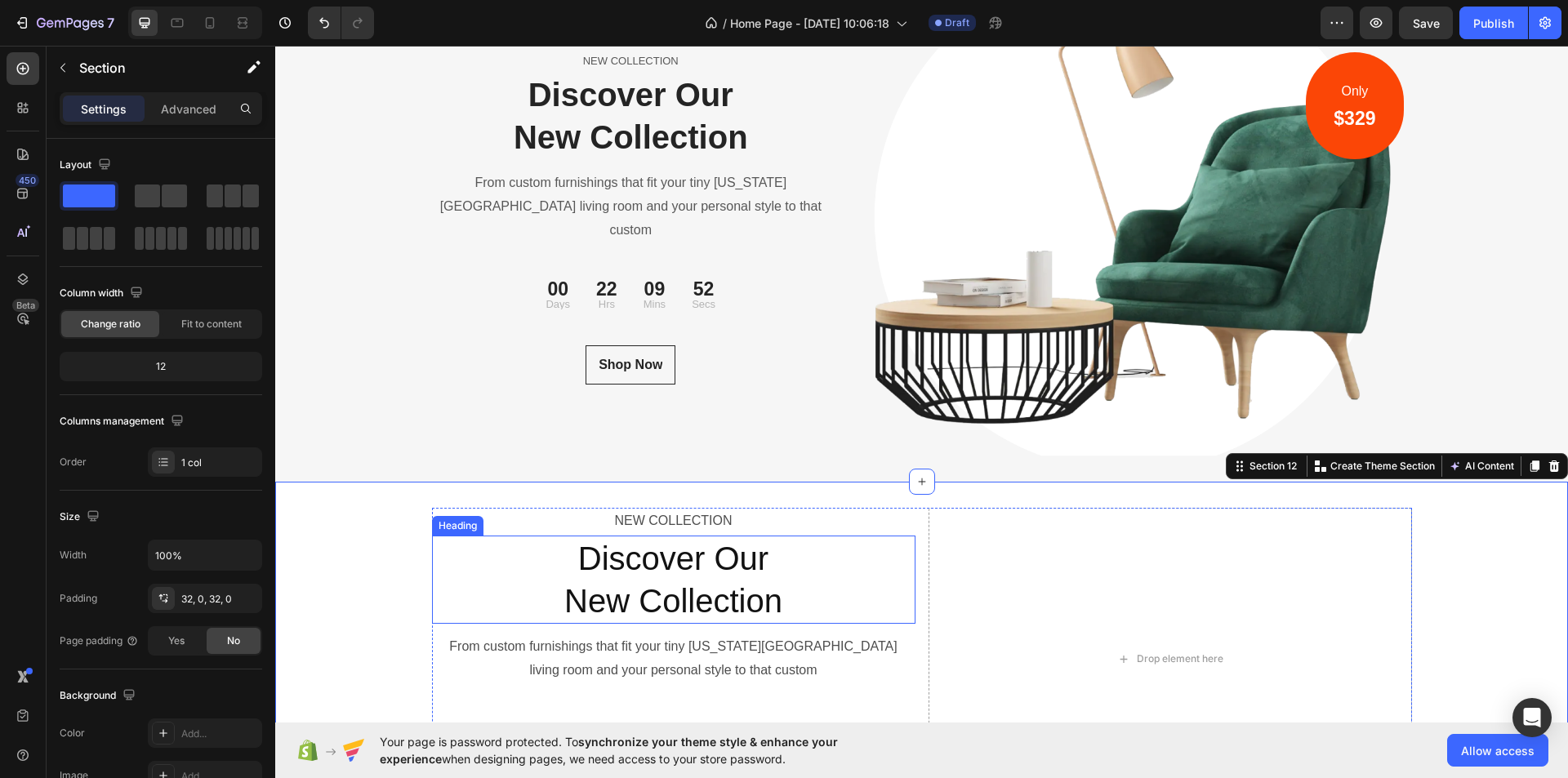
click at [661, 566] on h2 "Discover Our New Collection" at bounding box center [674, 580] width 484 height 89
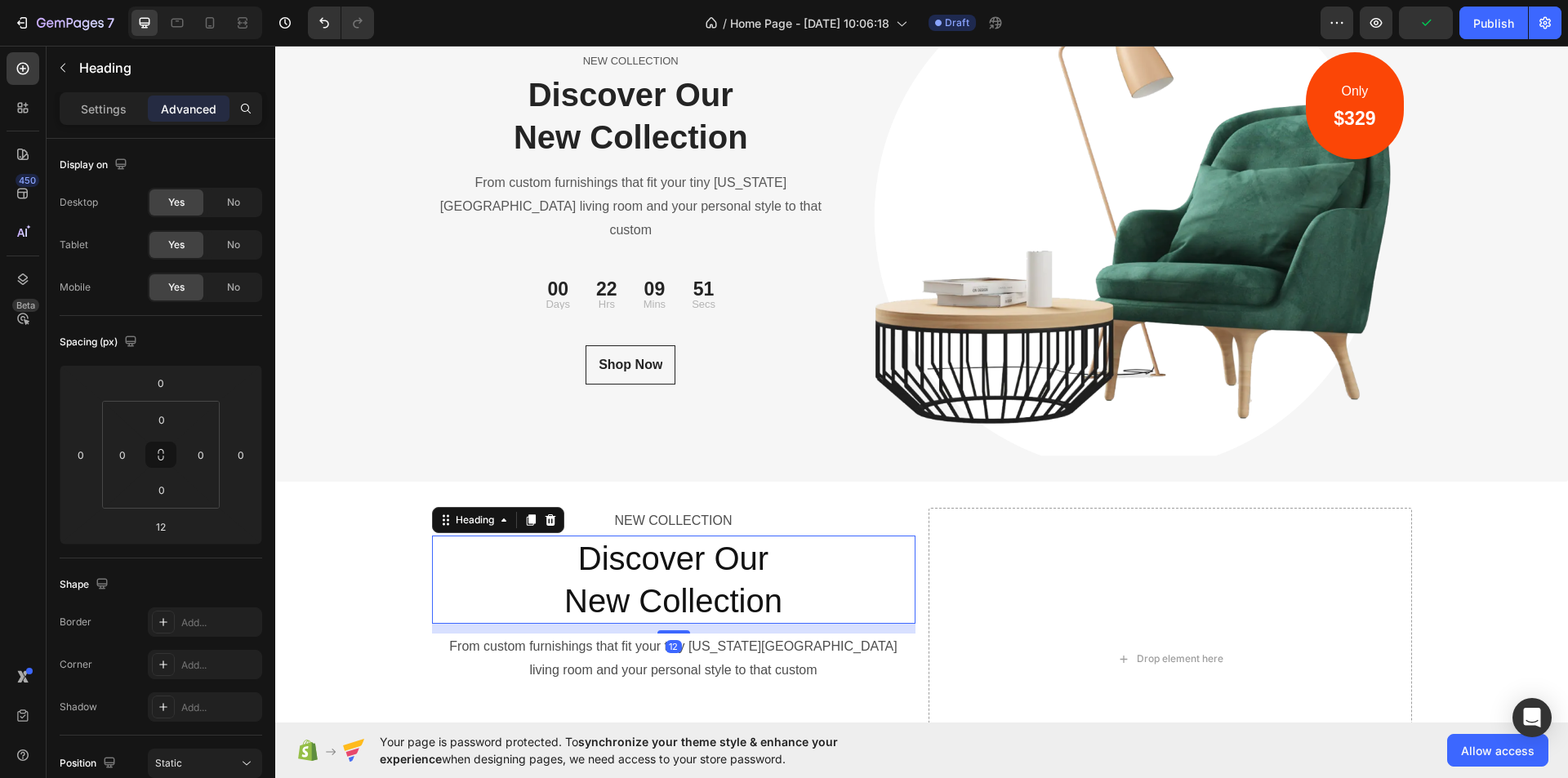
click at [654, 570] on h2 "Discover Our New Collection" at bounding box center [674, 580] width 484 height 89
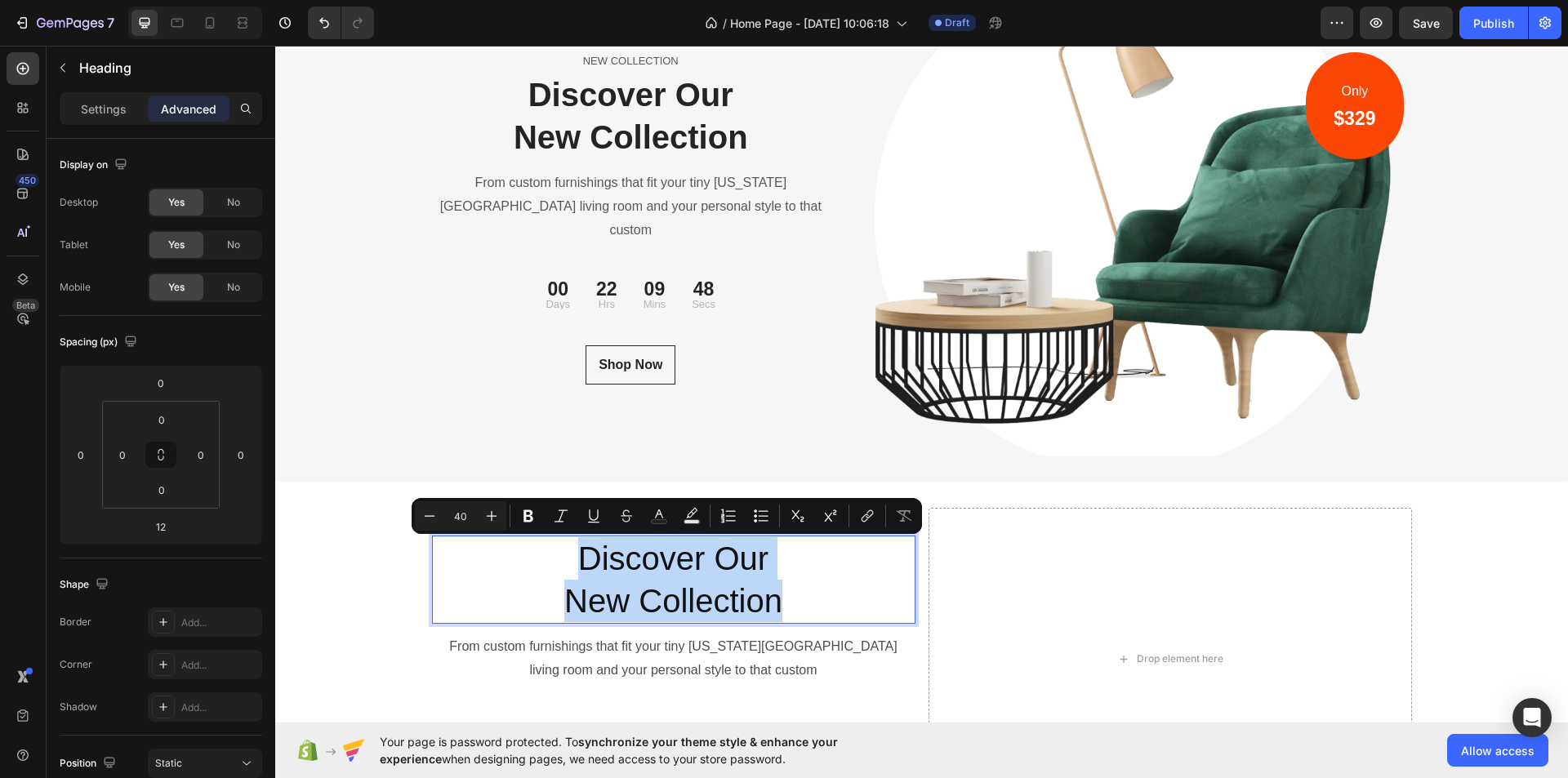
drag, startPoint x: 815, startPoint y: 603, endPoint x: 567, endPoint y: 556, distance: 252.4
click at [567, 556] on p "Discover Our New Collection" at bounding box center [674, 580] width 480 height 85
click at [525, 513] on icon "Editor contextual toolbar" at bounding box center [528, 516] width 10 height 12
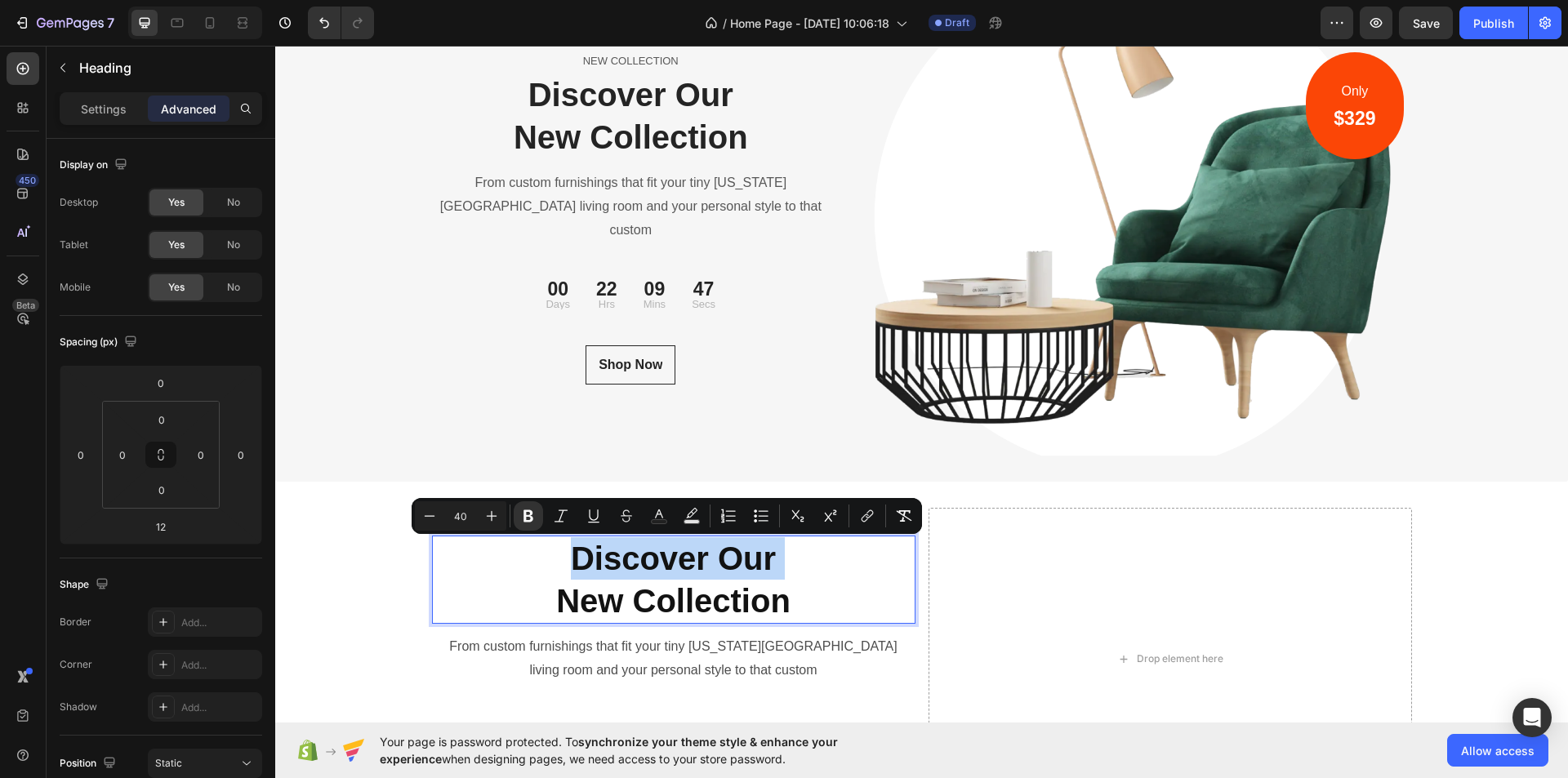
click at [526, 575] on p "Discover Our New Collection" at bounding box center [674, 580] width 480 height 85
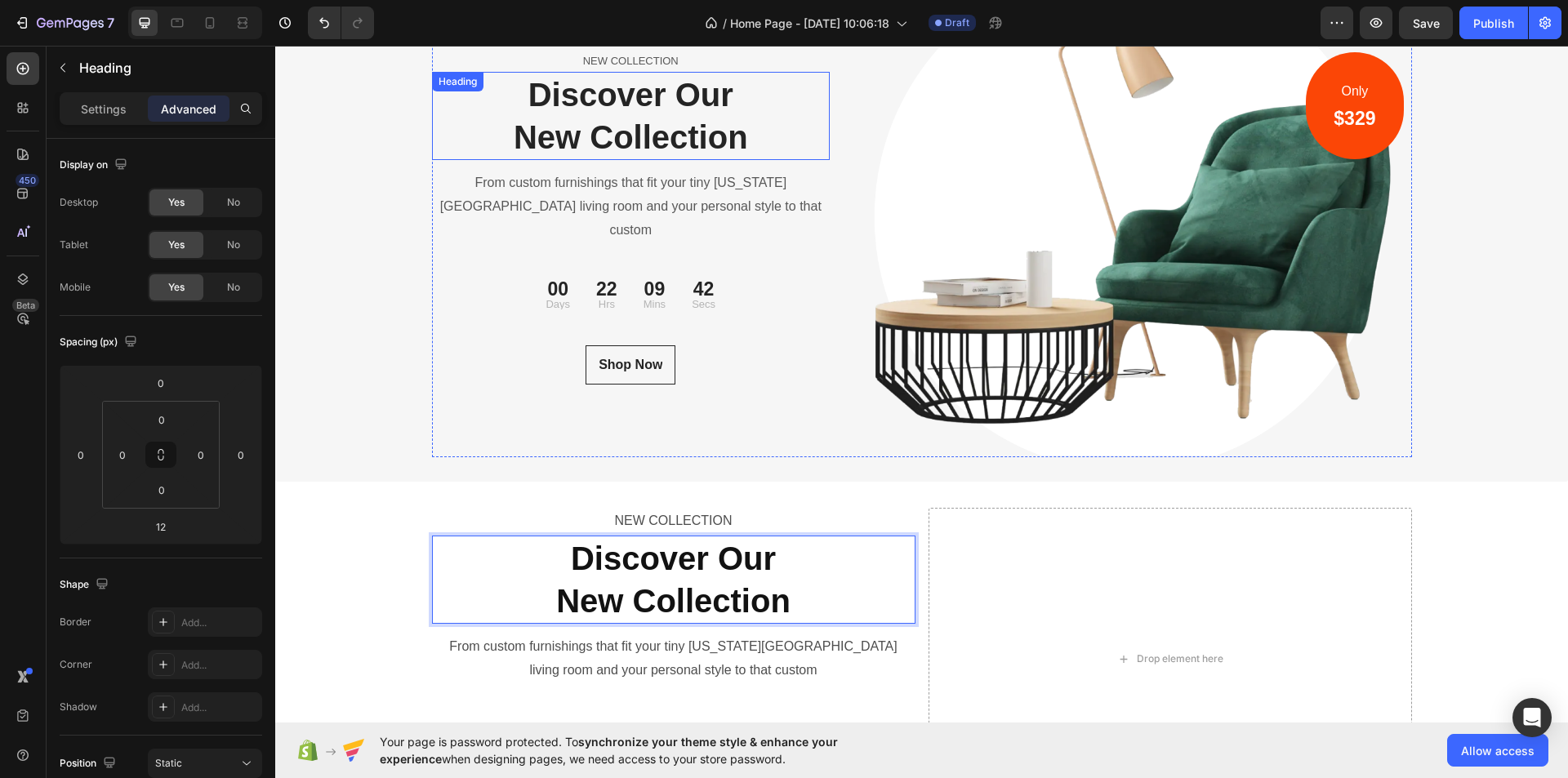
click at [648, 123] on p "Discover Our New Collection" at bounding box center [632, 116] width 395 height 85
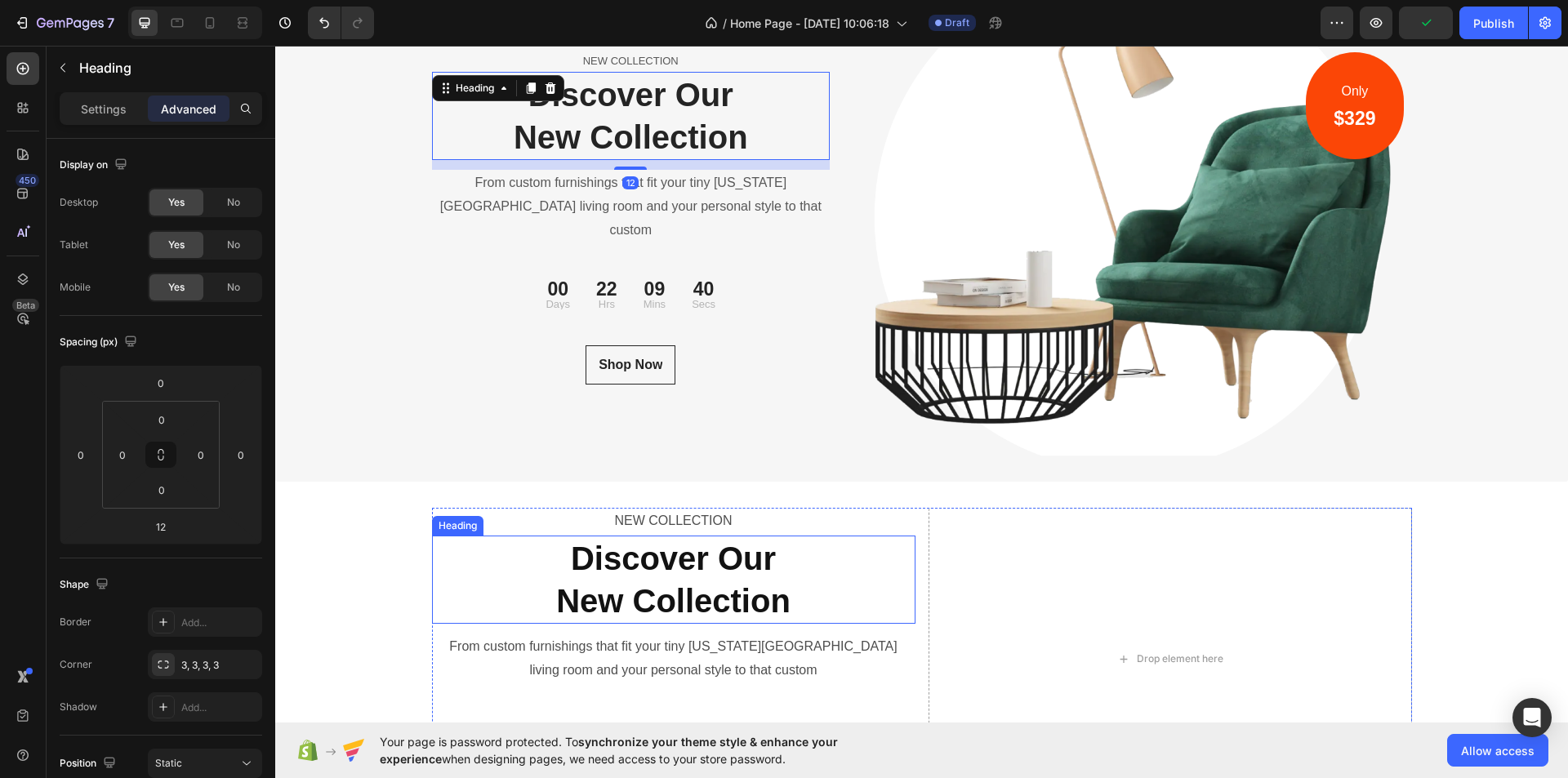
click at [762, 584] on strong "New Collection" at bounding box center [674, 601] width 235 height 36
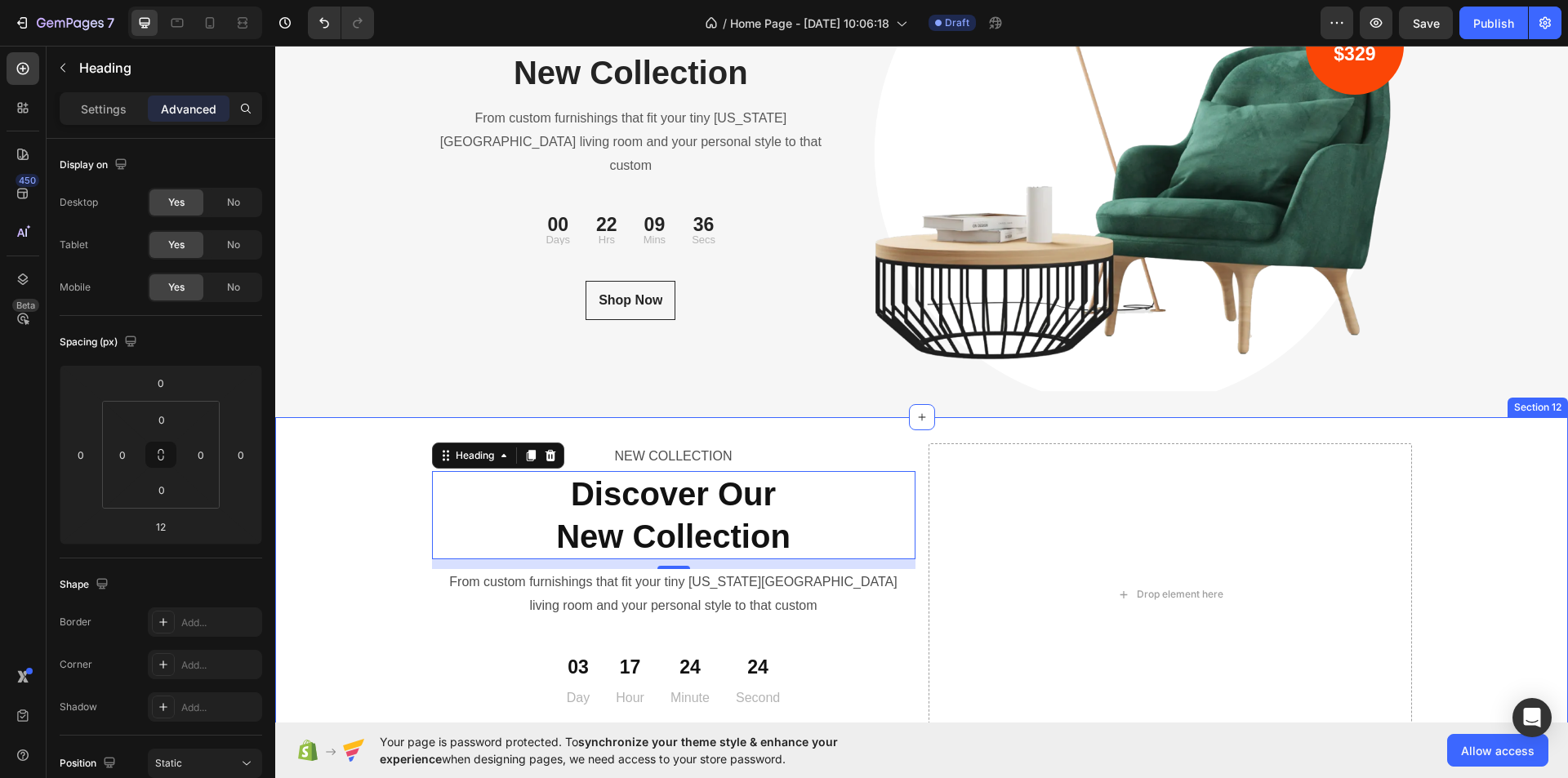
scroll to position [5516, 0]
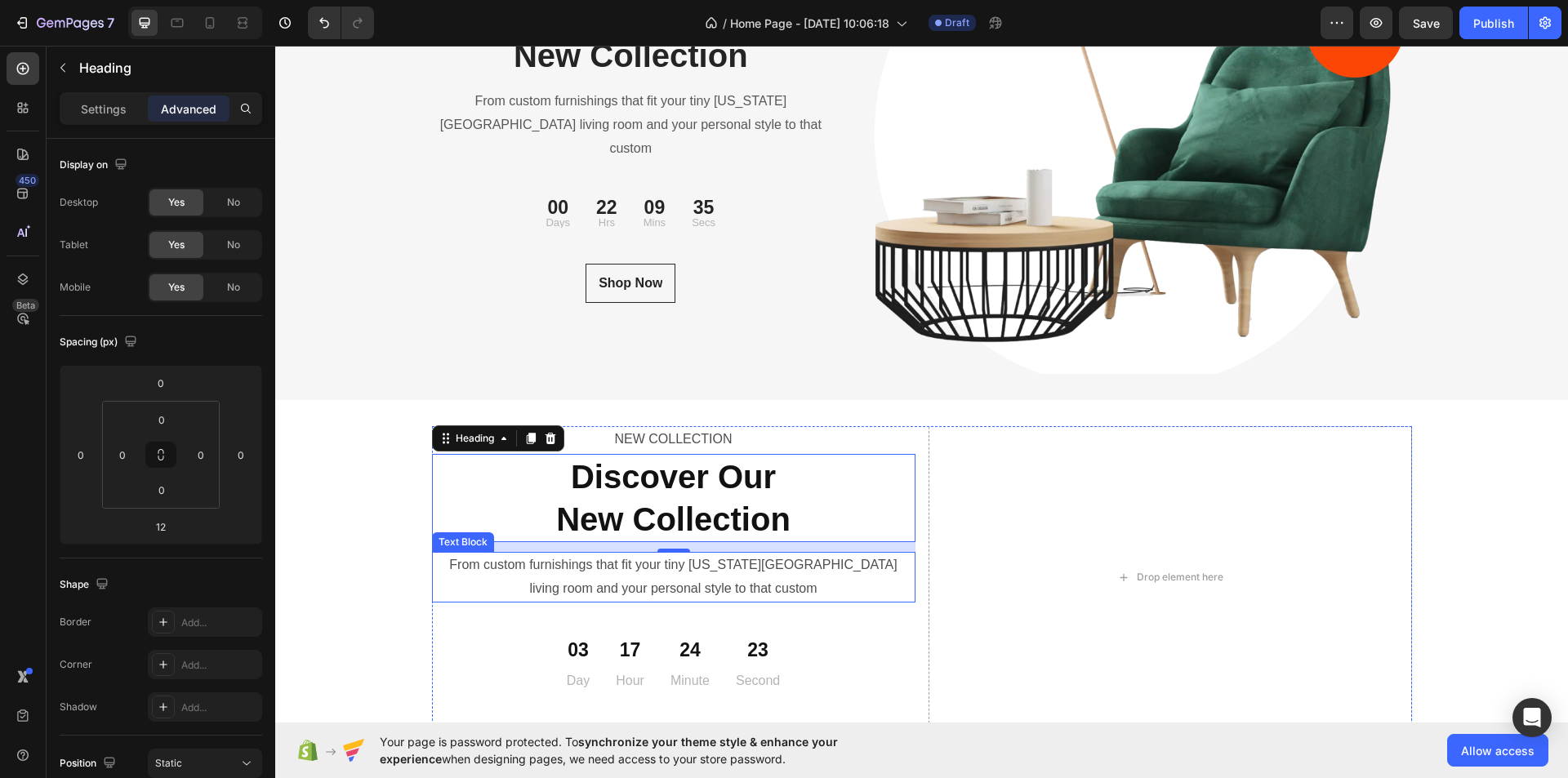
click at [736, 586] on p "From custom furnishings that fit your tiny [US_STATE][GEOGRAPHIC_DATA] living r…" at bounding box center [674, 577] width 480 height 48
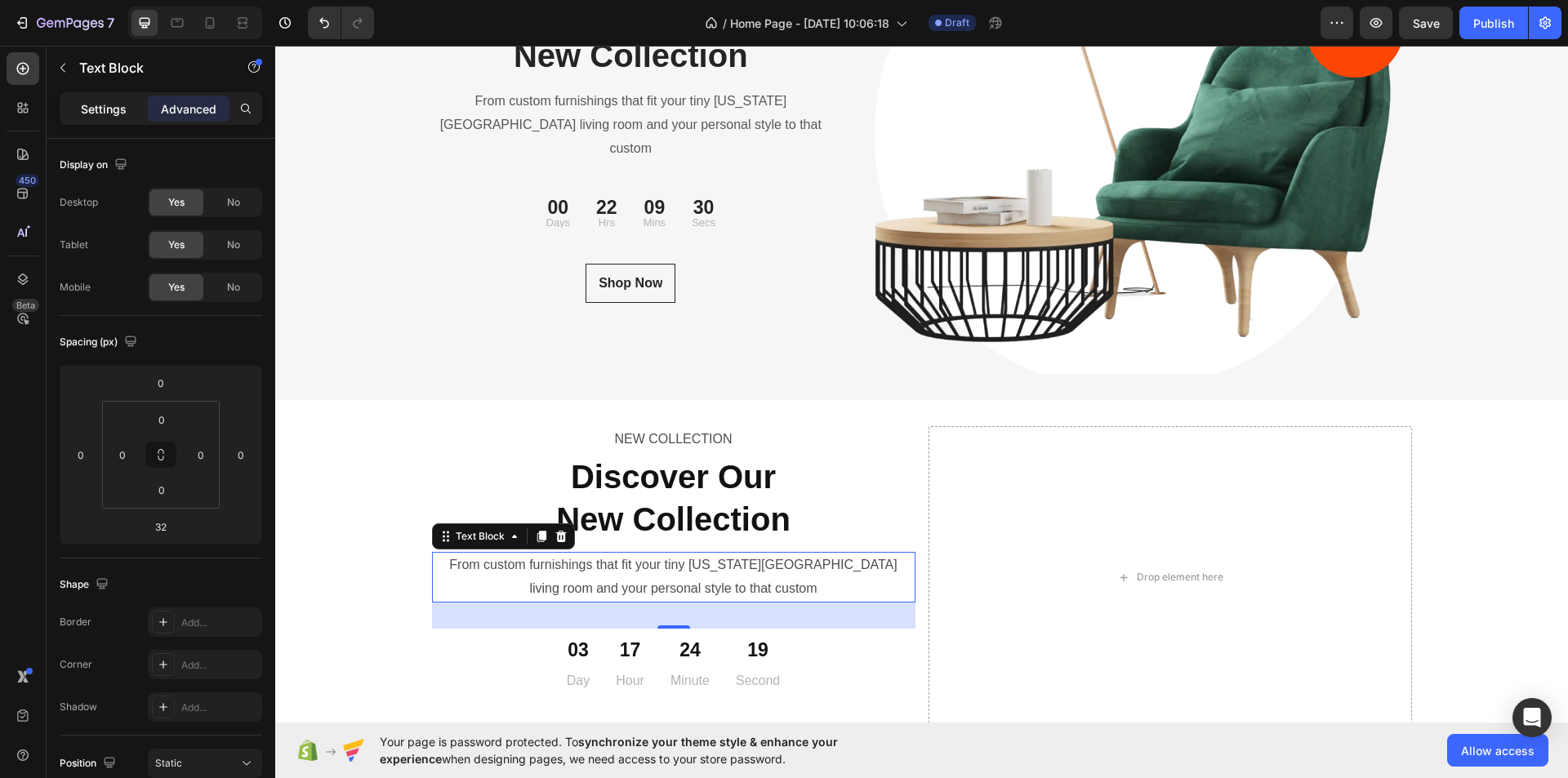
click at [120, 104] on p "Settings" at bounding box center [103, 109] width 46 height 17
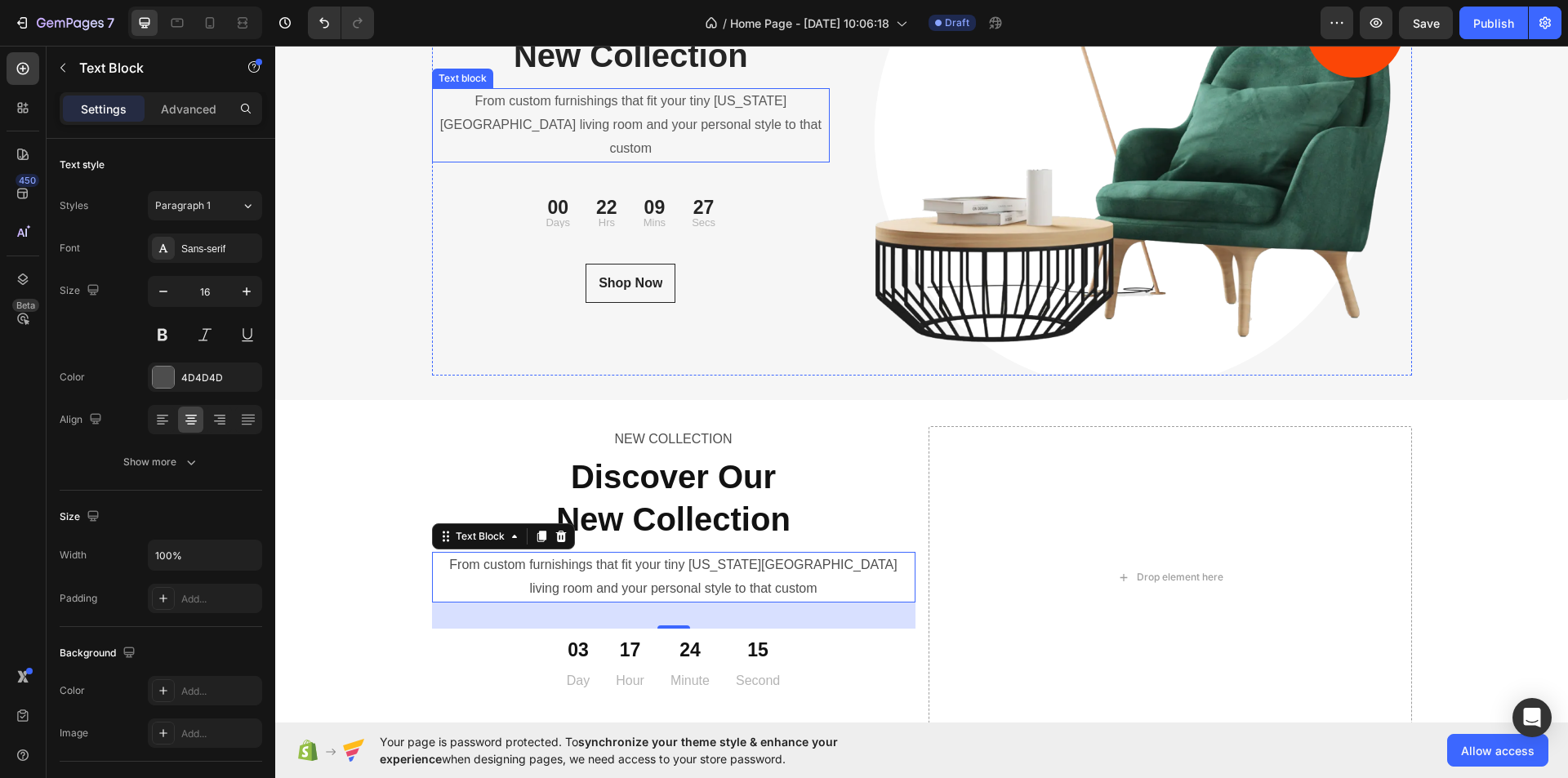
click at [571, 120] on p "From custom furnishings that fit your tiny [US_STATE][GEOGRAPHIC_DATA] living r…" at bounding box center [632, 124] width 395 height 70
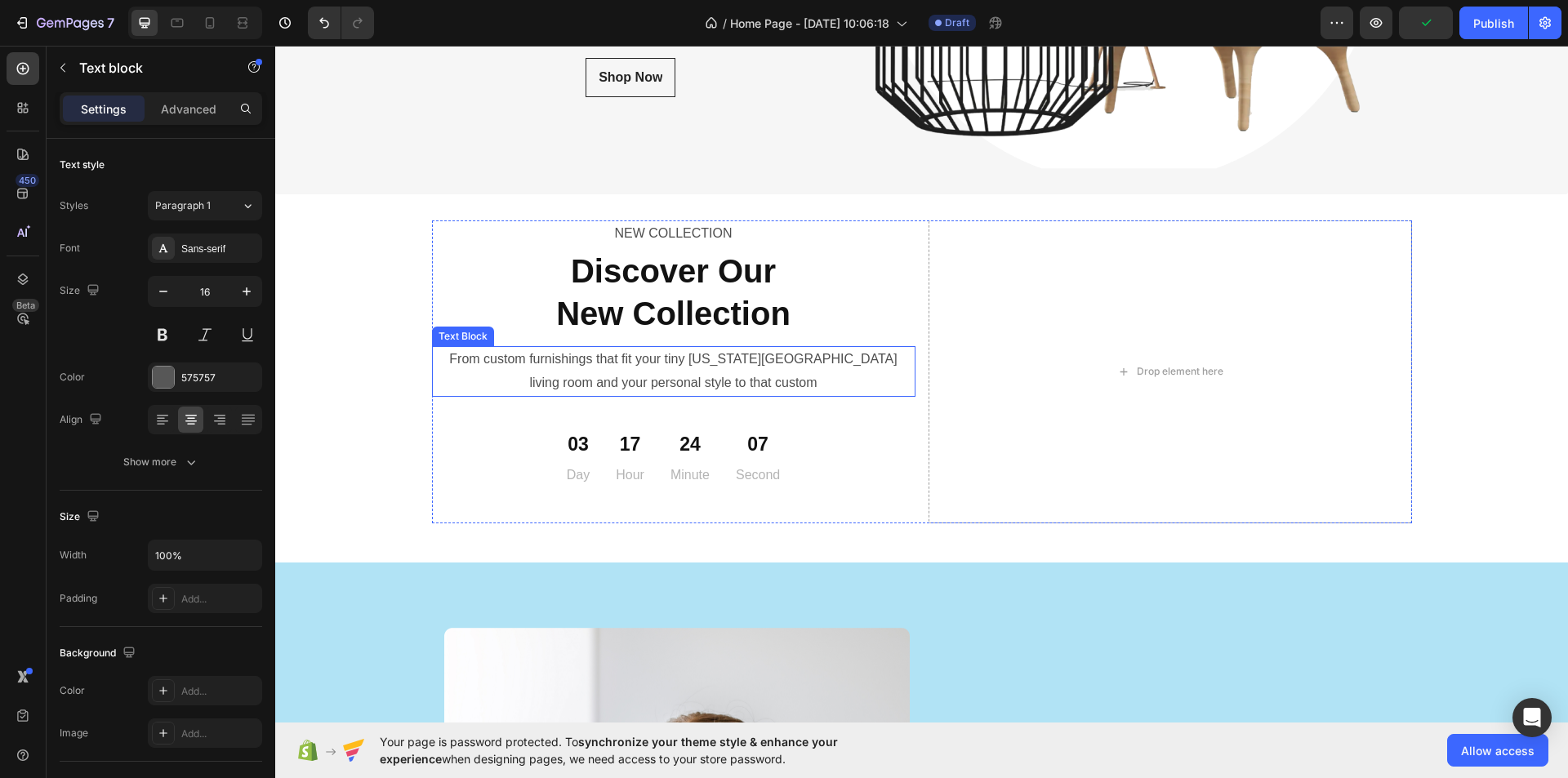
scroll to position [5761, 0]
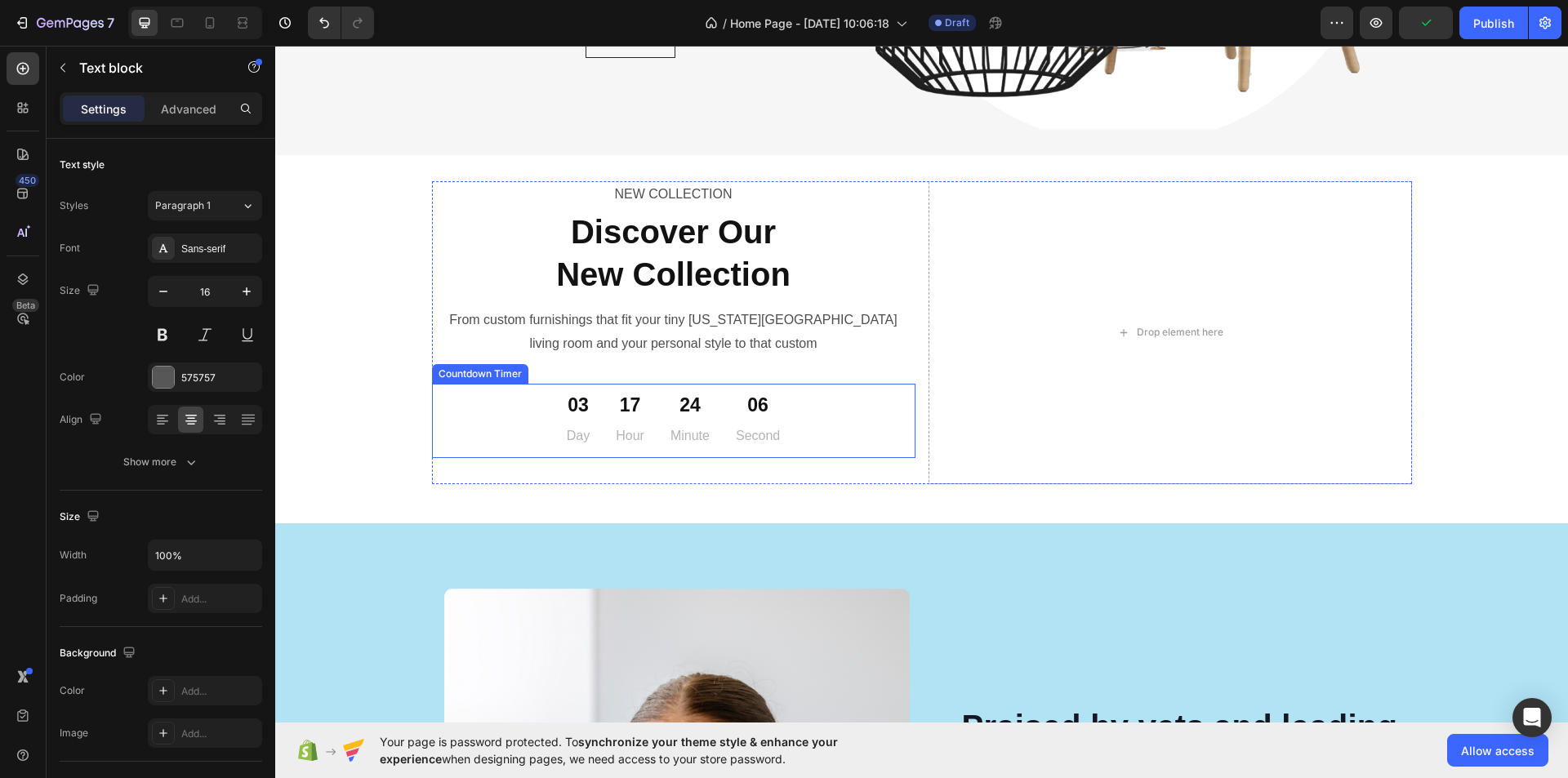
click at [736, 432] on p "Second" at bounding box center [757, 436] width 44 height 23
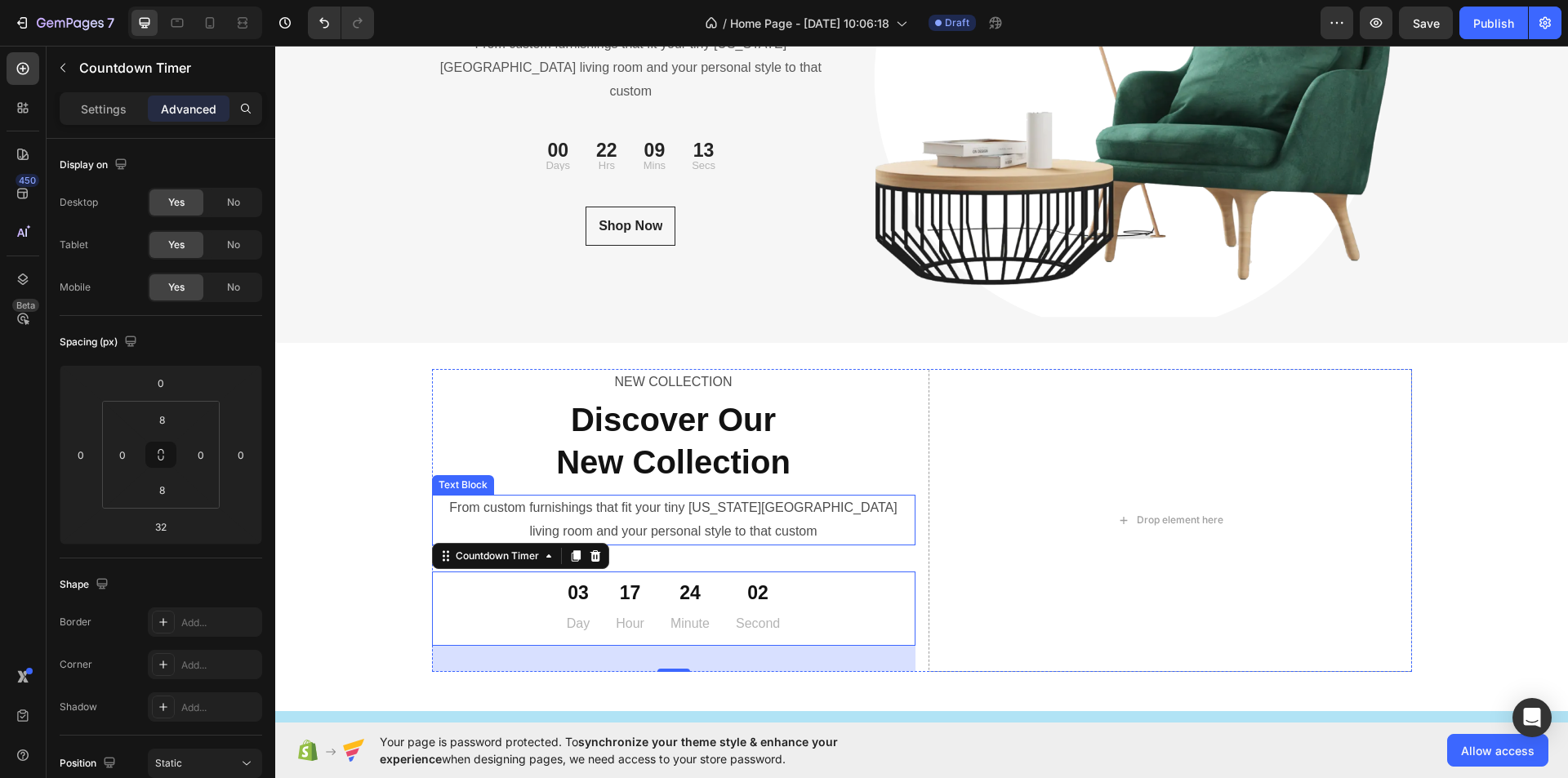
scroll to position [5680, 0]
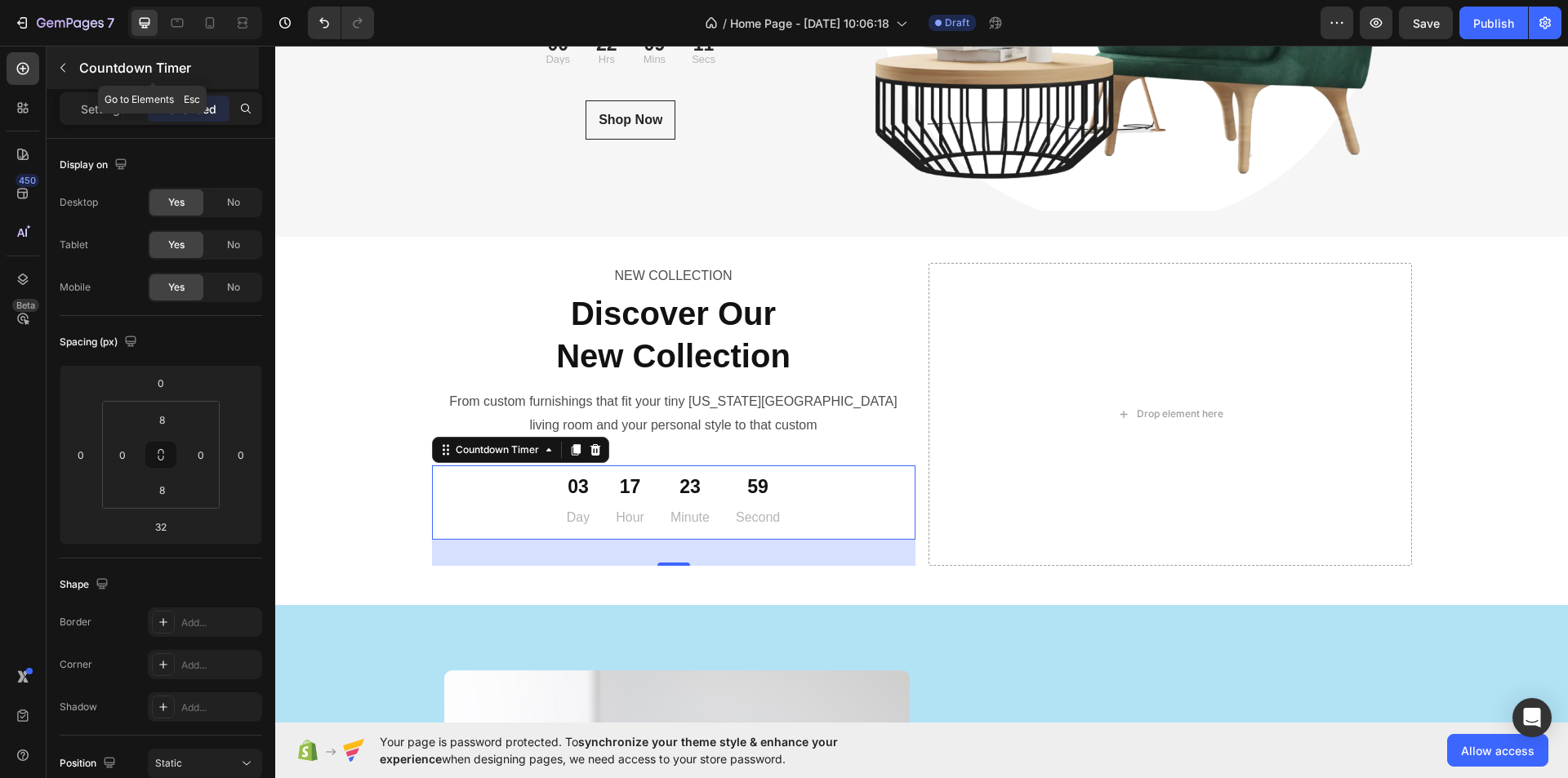
click at [59, 69] on icon "button" at bounding box center [62, 68] width 13 height 13
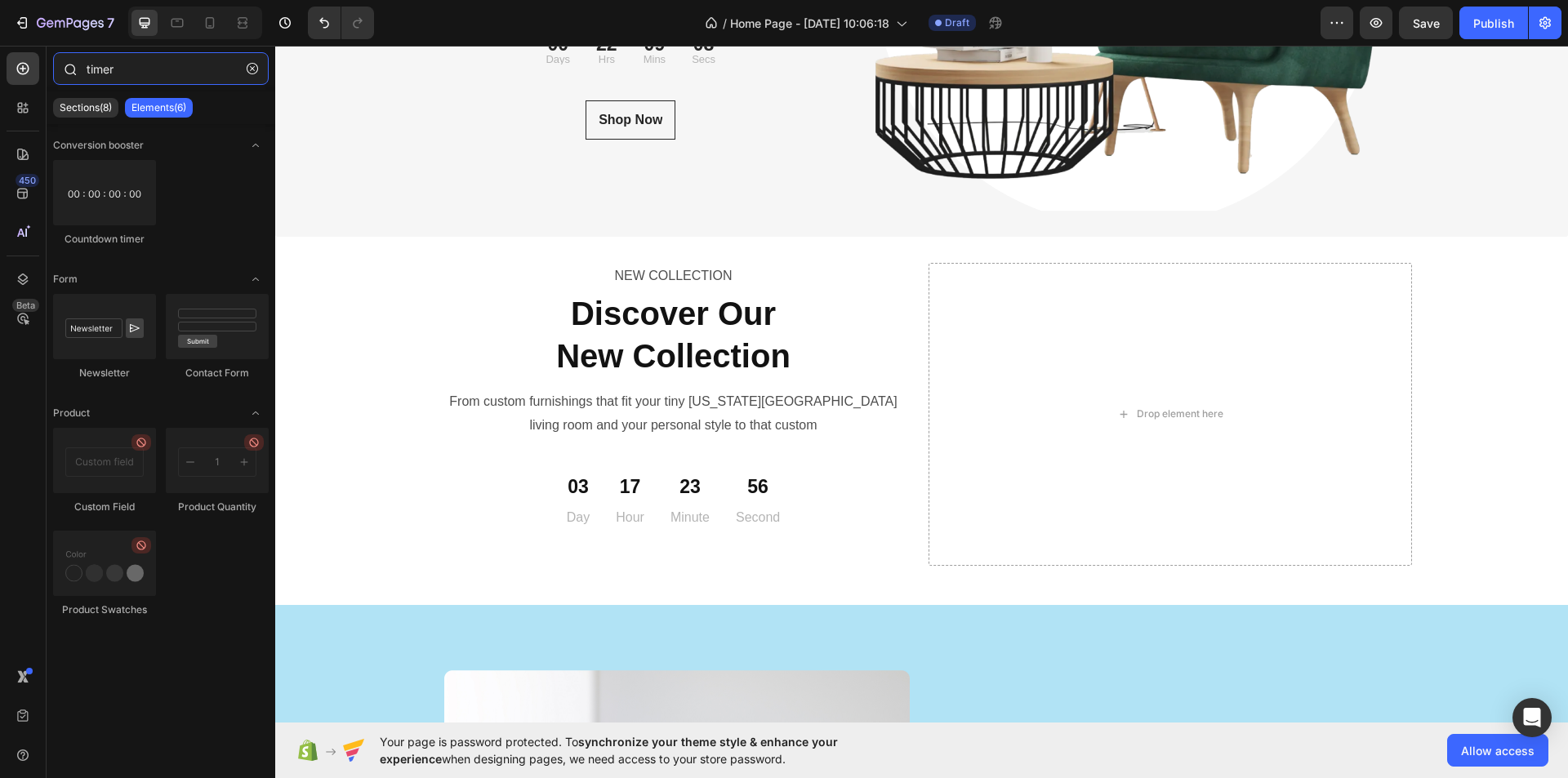
drag, startPoint x: 140, startPoint y: 71, endPoint x: 48, endPoint y: 76, distance: 92.1
click at [48, 76] on div "timer" at bounding box center [160, 72] width 228 height 39
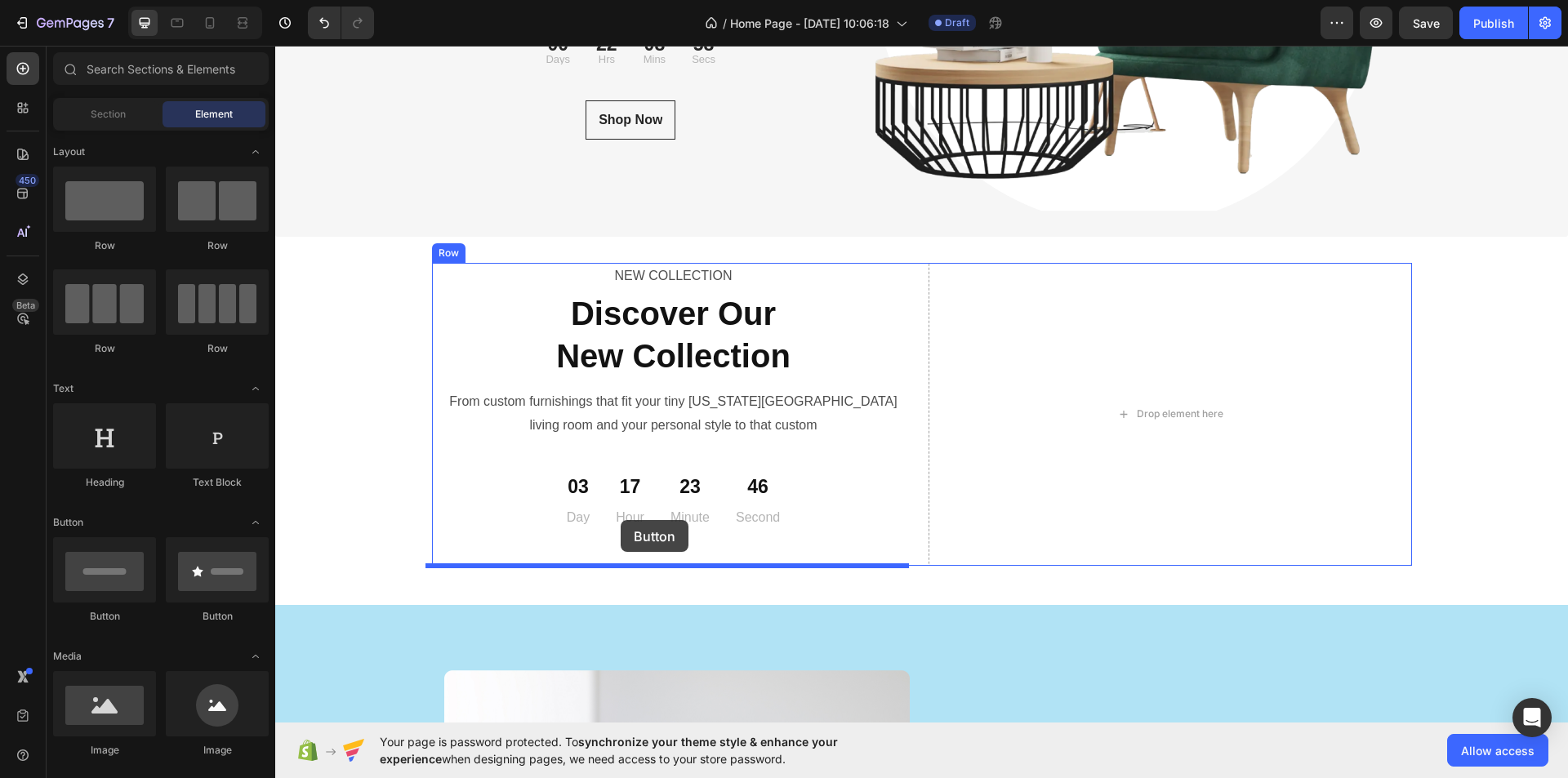
drag, startPoint x: 380, startPoint y: 629, endPoint x: 620, endPoint y: 520, distance: 263.6
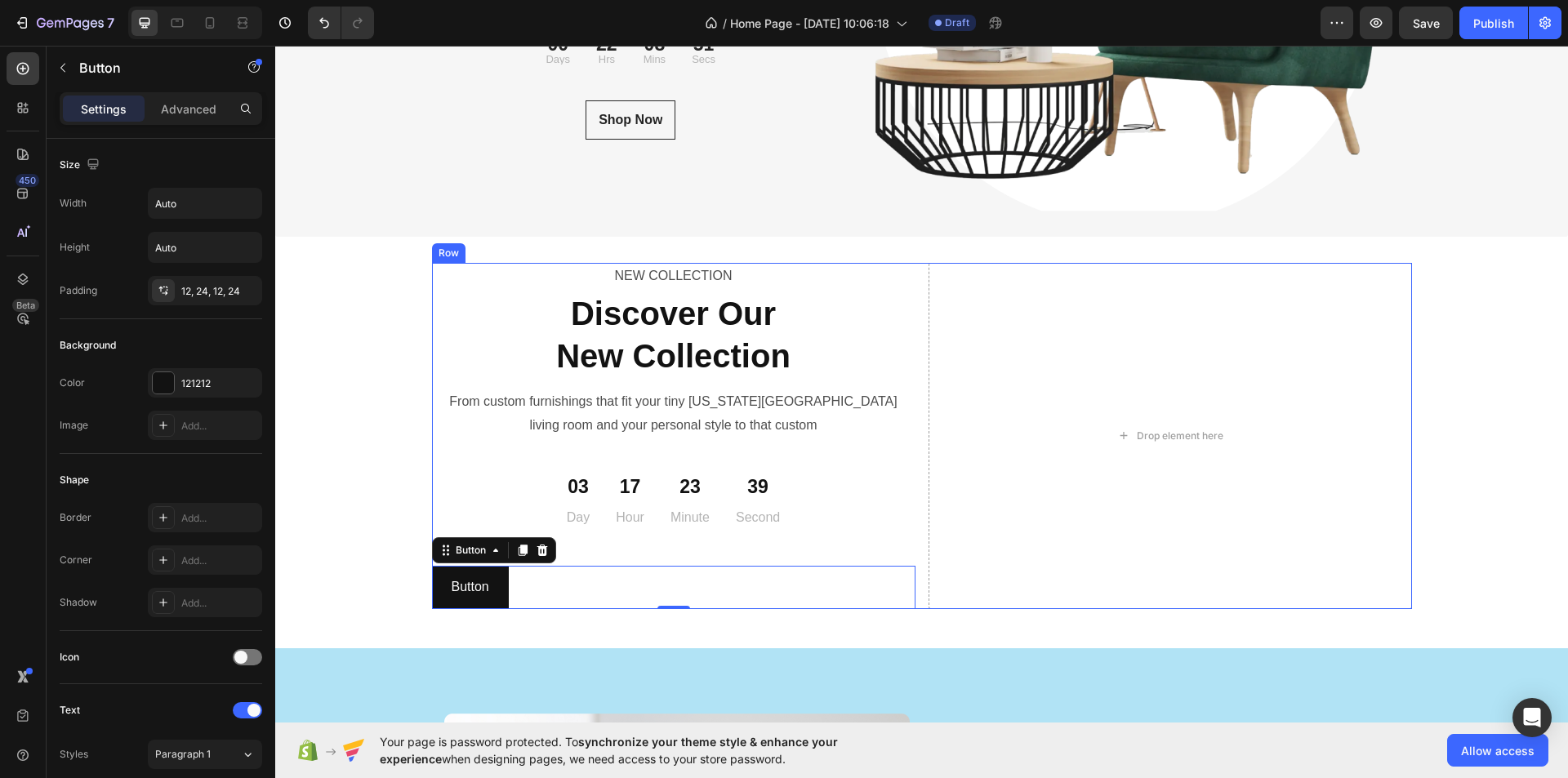
click at [911, 282] on div "NEW COLLECTION Text Block ⁠⁠⁠⁠⁠⁠⁠ Discover Our New Collection Heading From cust…" at bounding box center [922, 436] width 980 height 347
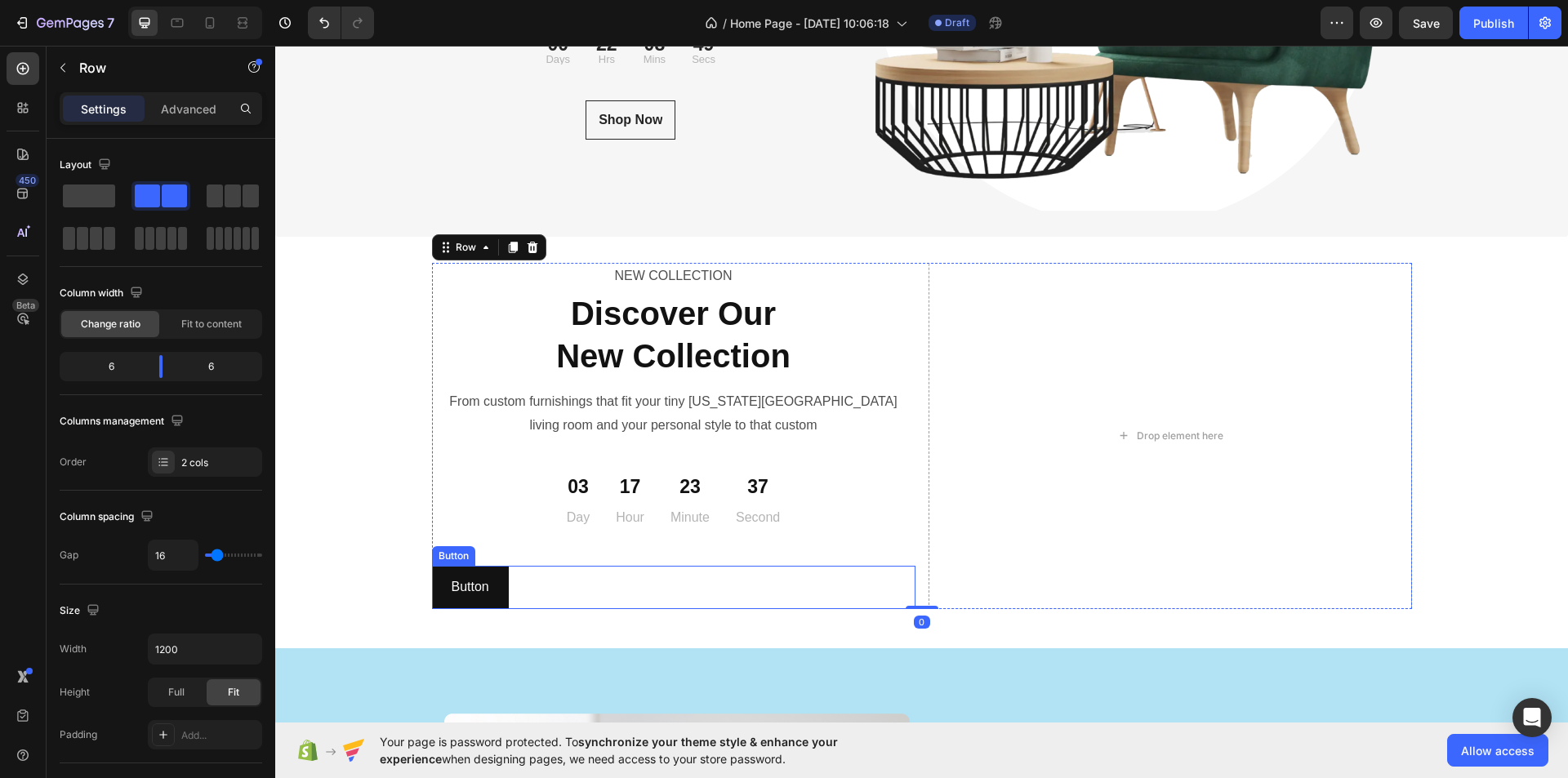
click at [675, 580] on div "Button Button" at bounding box center [674, 588] width 484 height 43
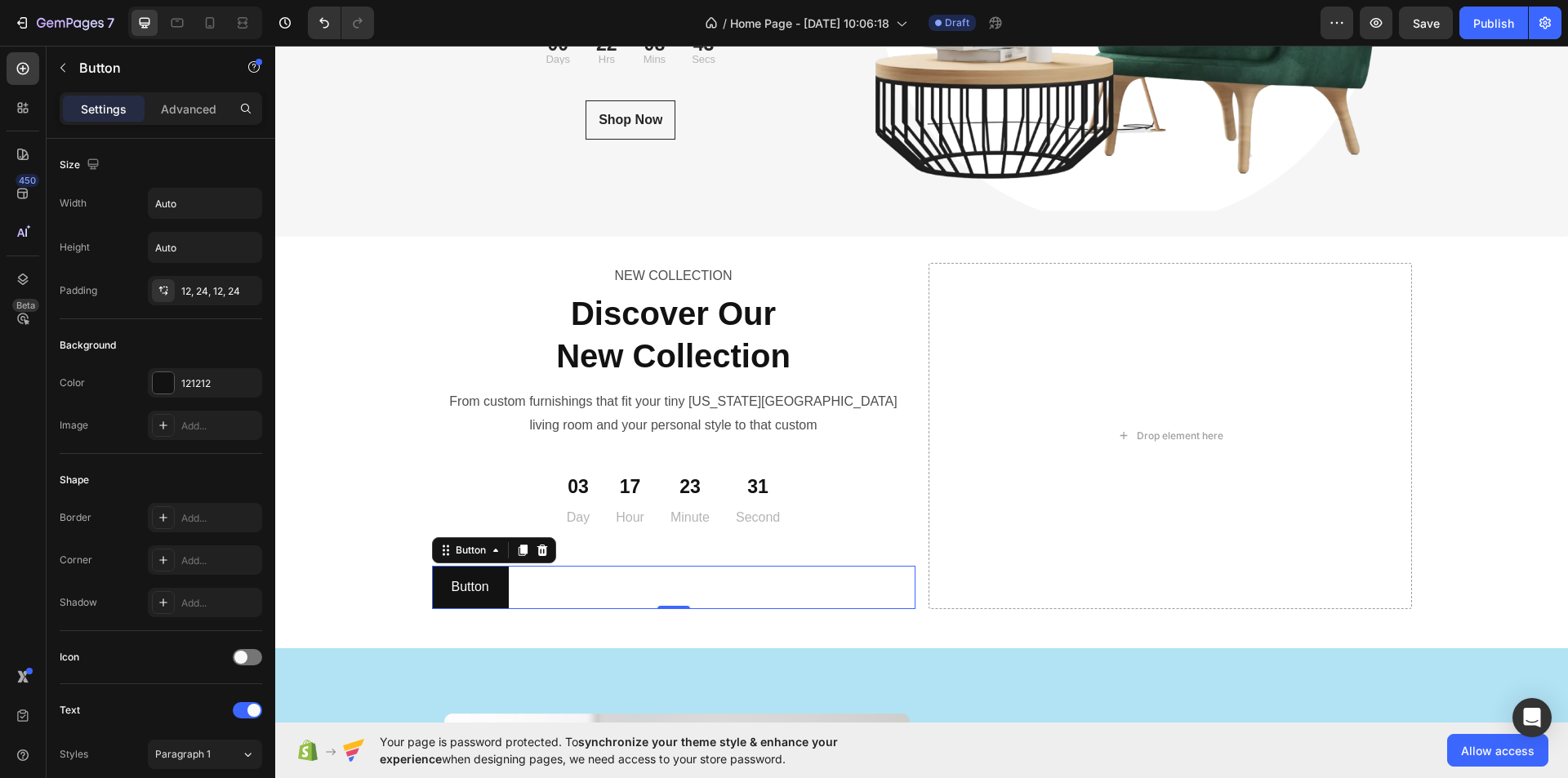
click at [705, 772] on div "Your page is password protected. To synchronize your theme style & enhance your…" at bounding box center [921, 751] width 1293 height 56
click at [639, 586] on div "Button Button 0" at bounding box center [674, 588] width 484 height 43
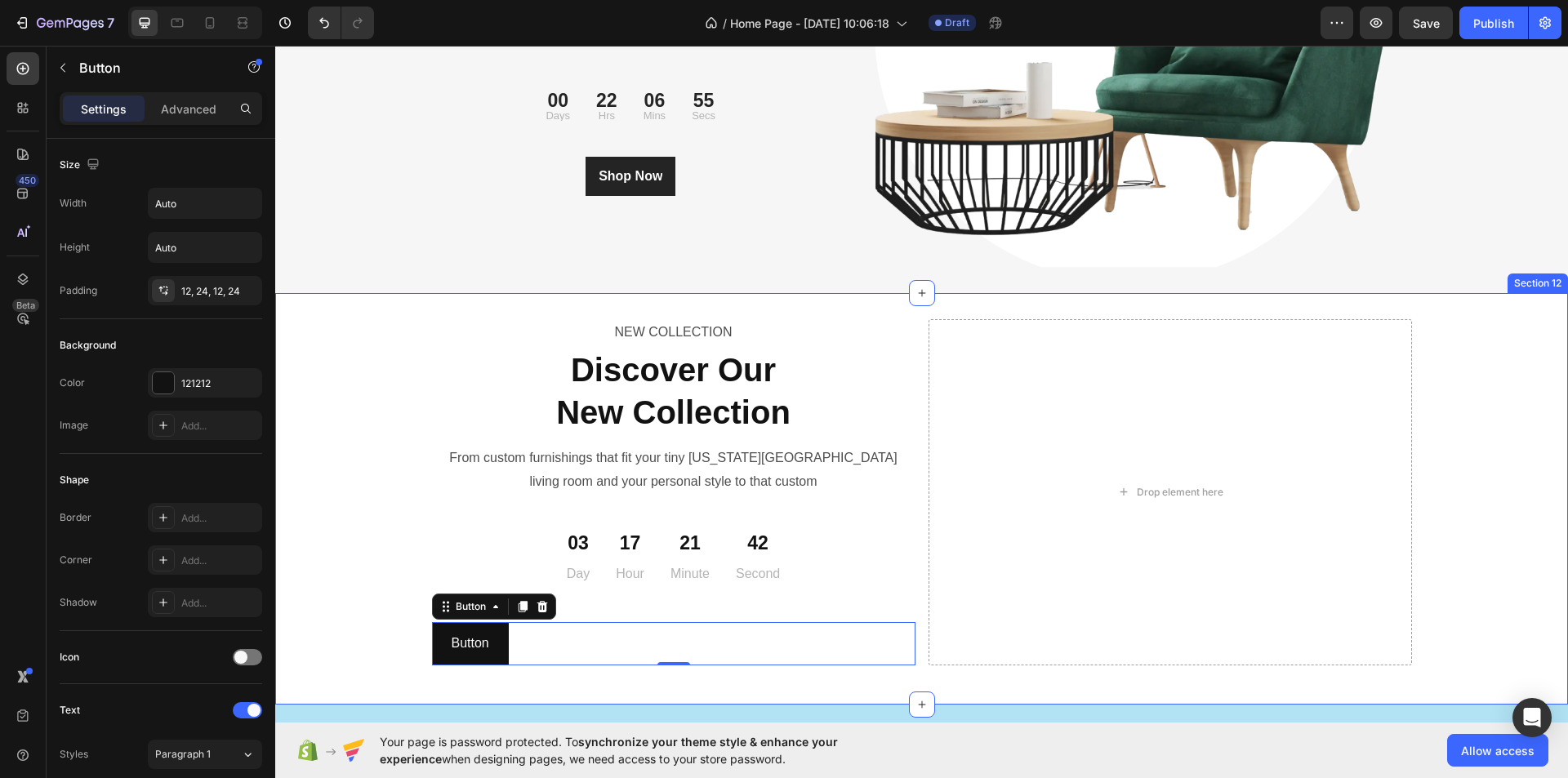
scroll to position [5598, 0]
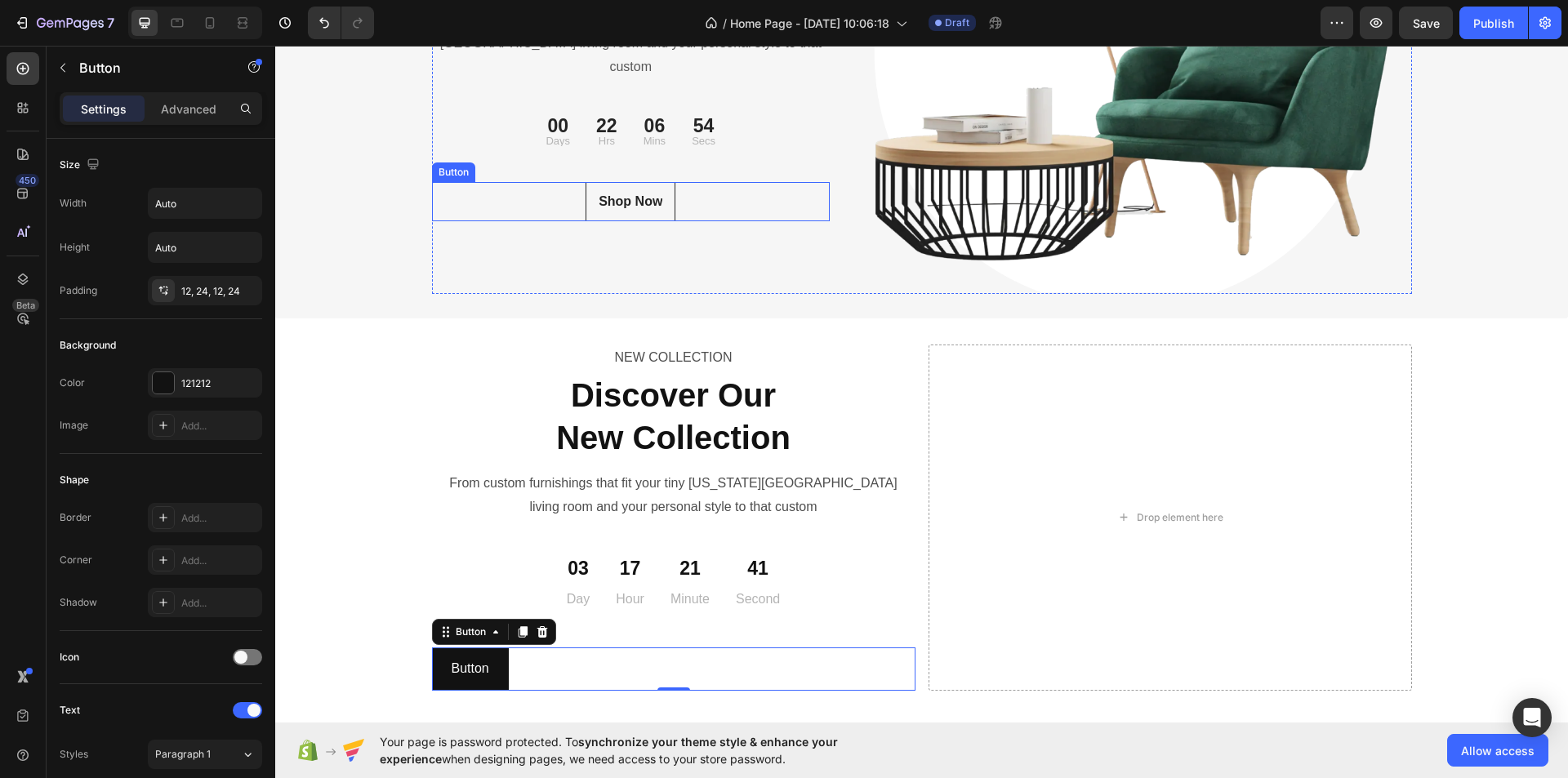
click at [729, 198] on div "Shop Now Button" at bounding box center [632, 201] width 399 height 39
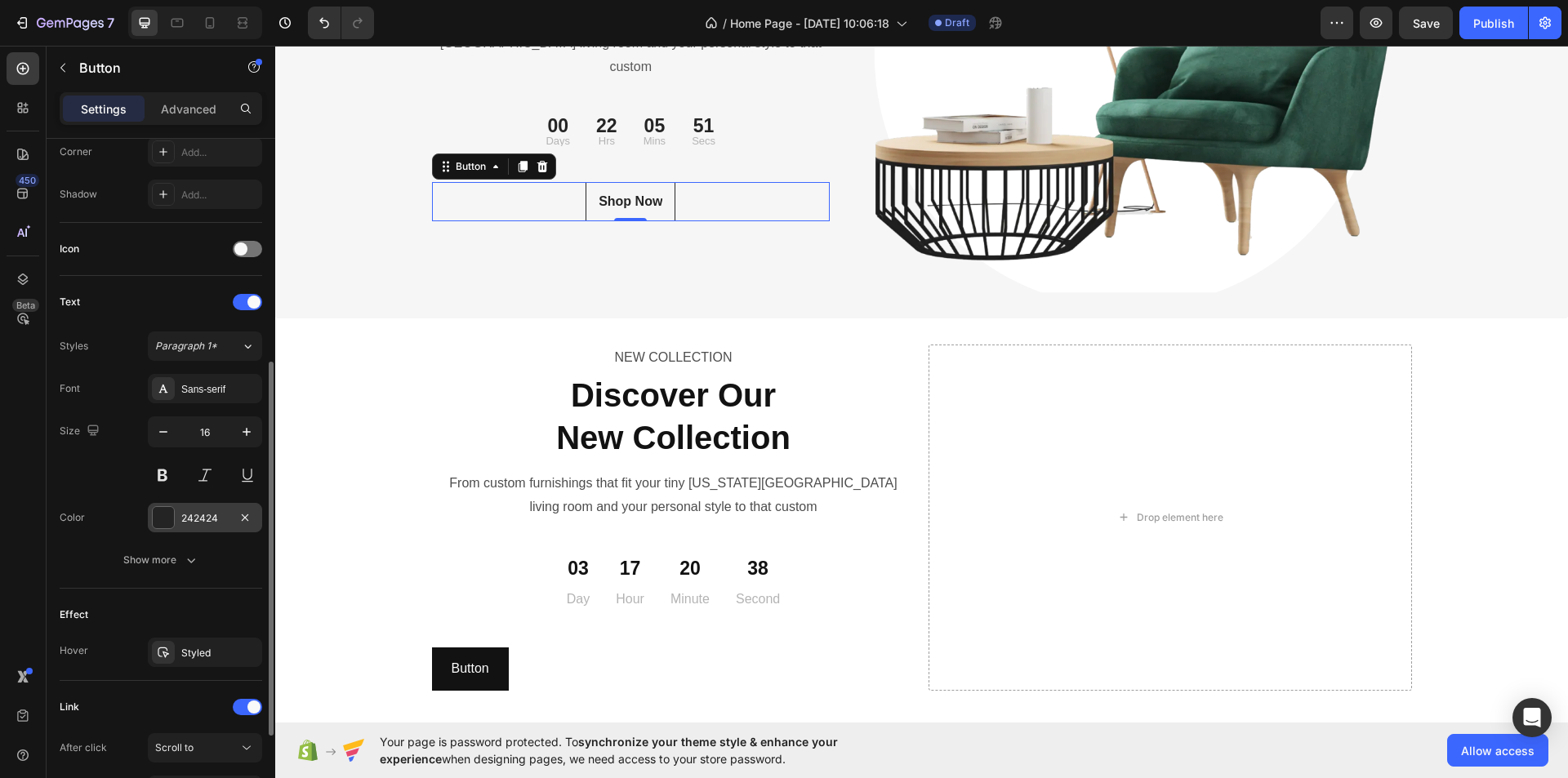
scroll to position [570, 0]
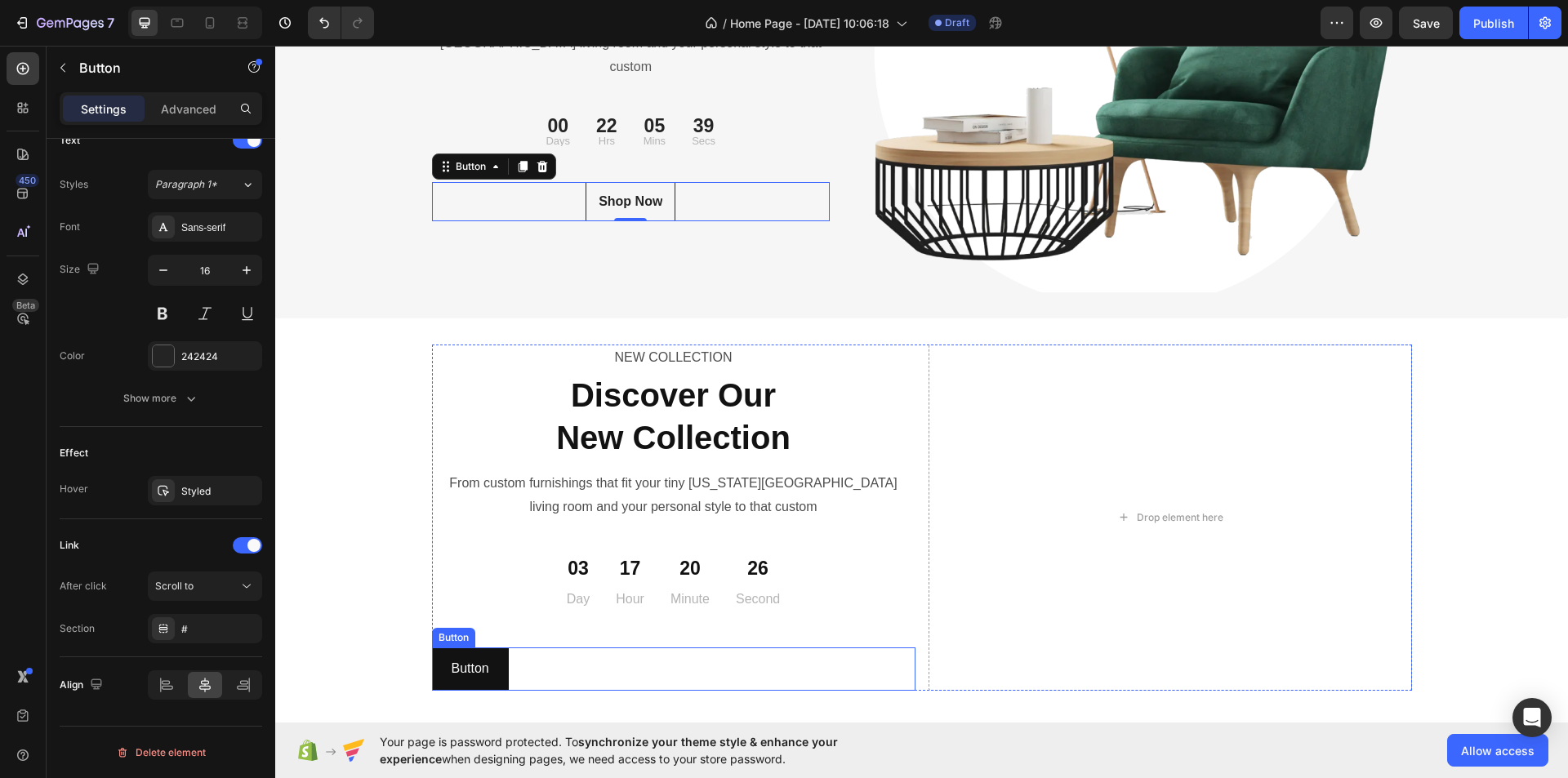
click at [593, 670] on div "Button Button" at bounding box center [674, 669] width 484 height 43
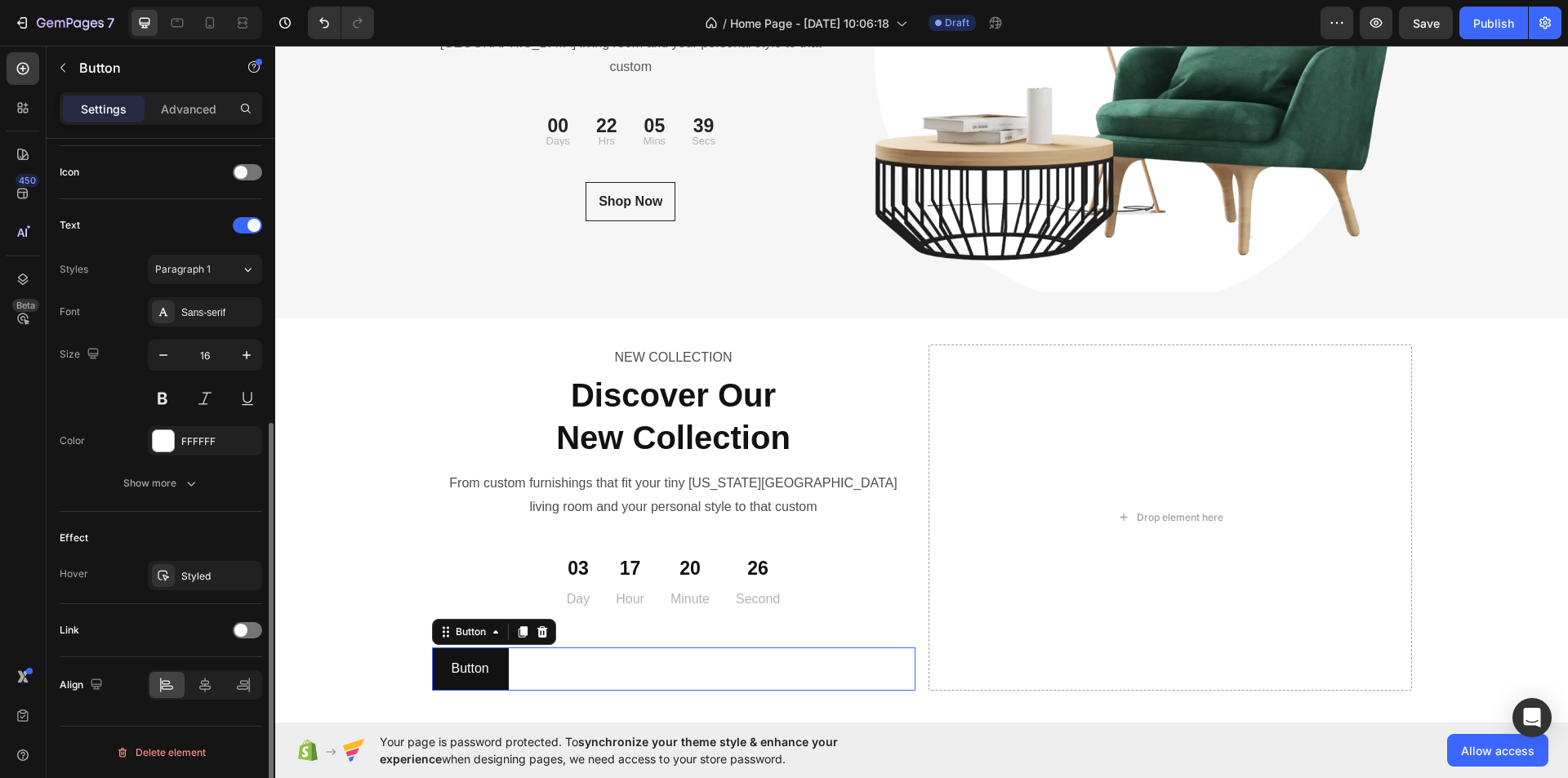
scroll to position [485, 0]
click at [239, 631] on span at bounding box center [241, 631] width 13 height 13
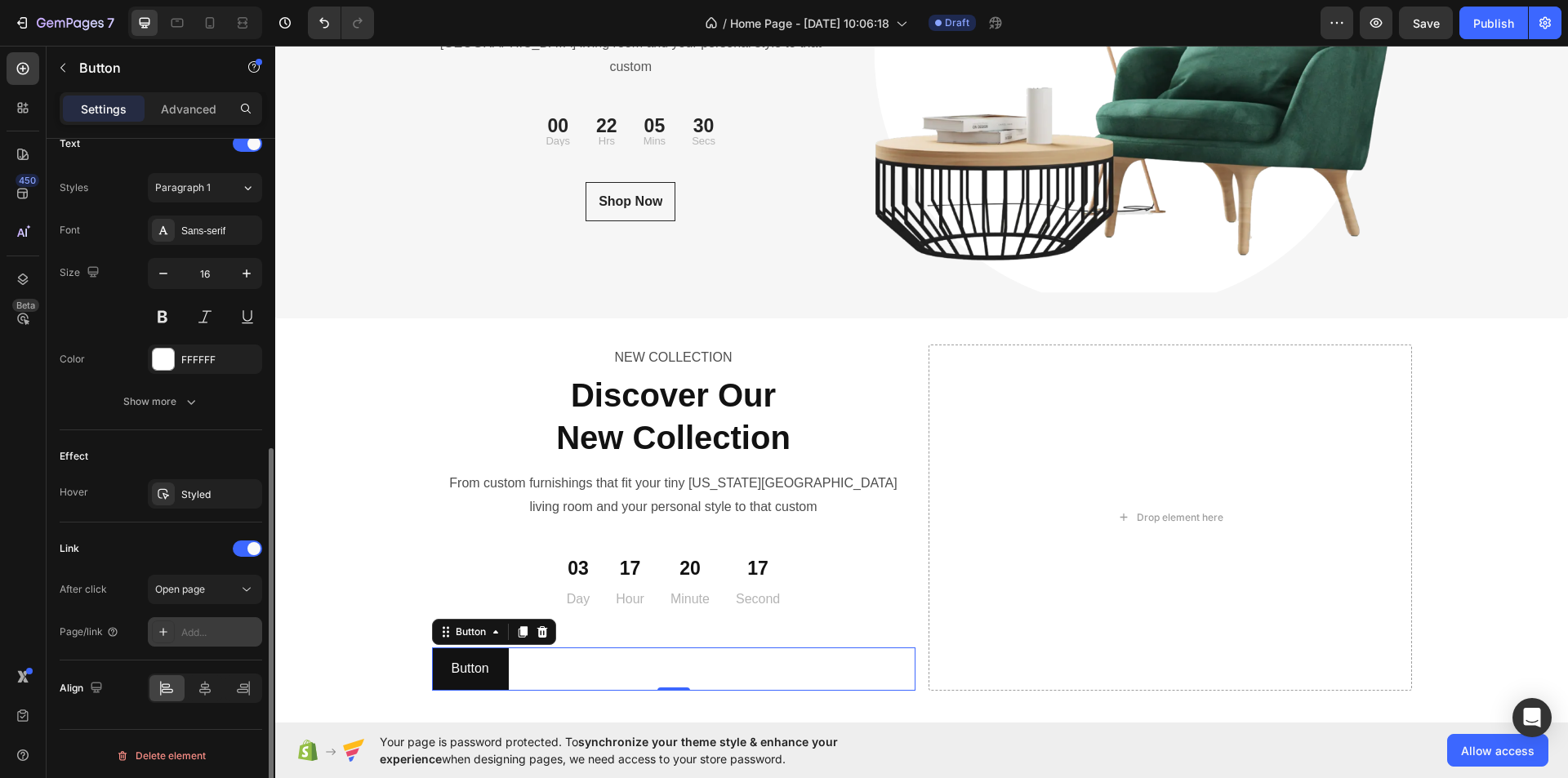
scroll to position [570, 0]
click at [252, 549] on span at bounding box center [254, 546] width 13 height 13
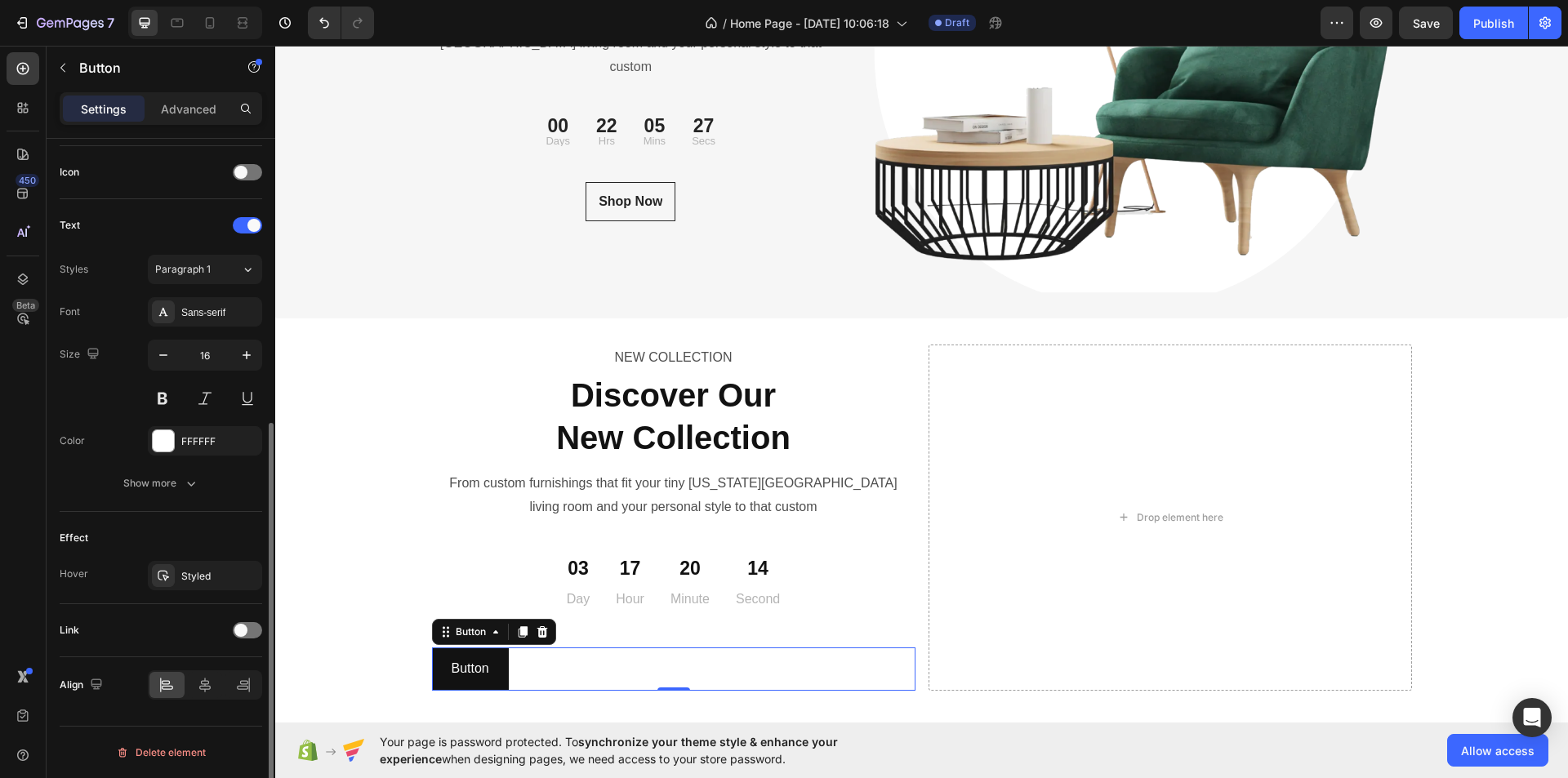
scroll to position [485, 0]
click at [185, 479] on icon "button" at bounding box center [191, 484] width 17 height 17
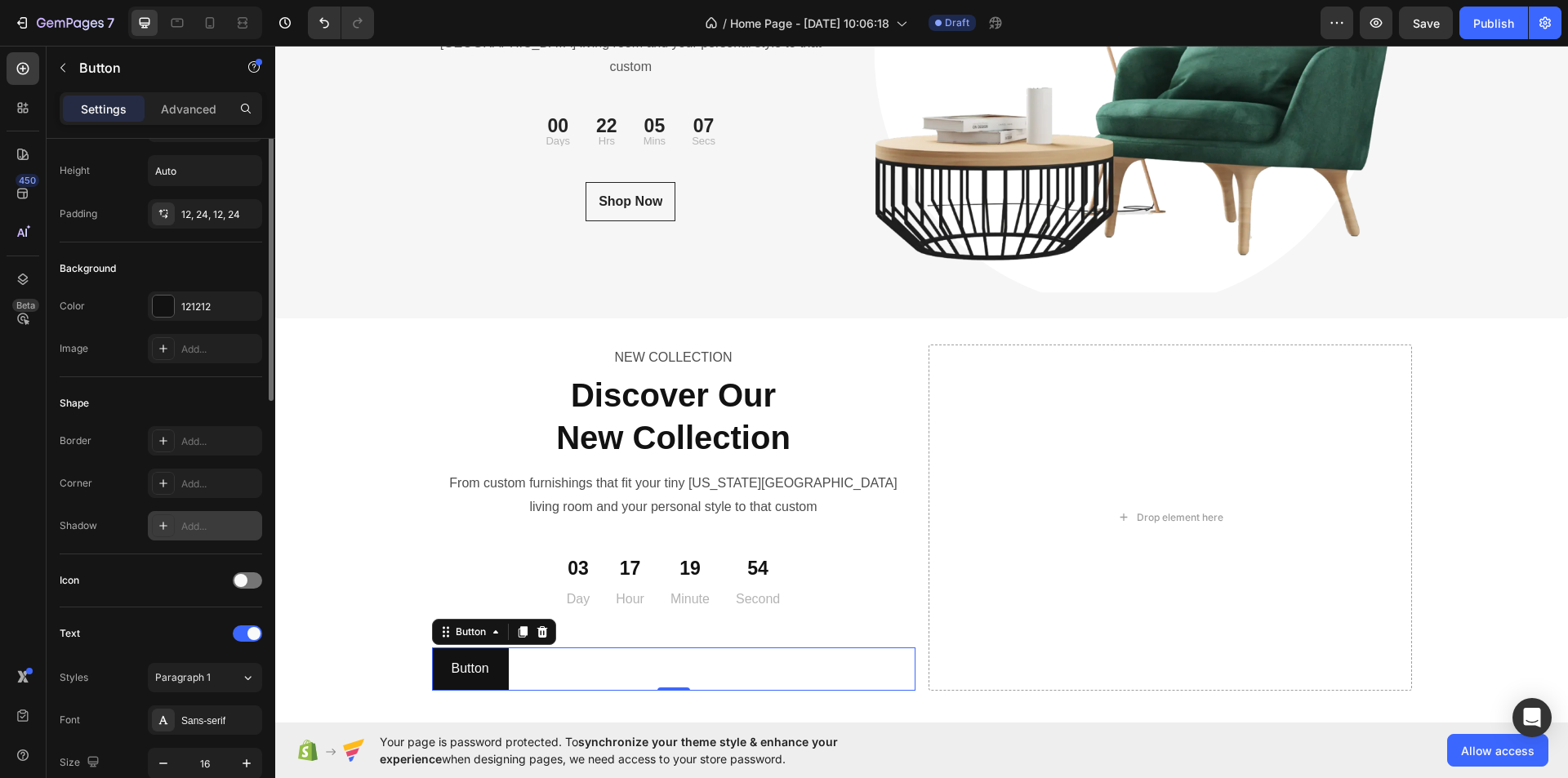
scroll to position [0, 0]
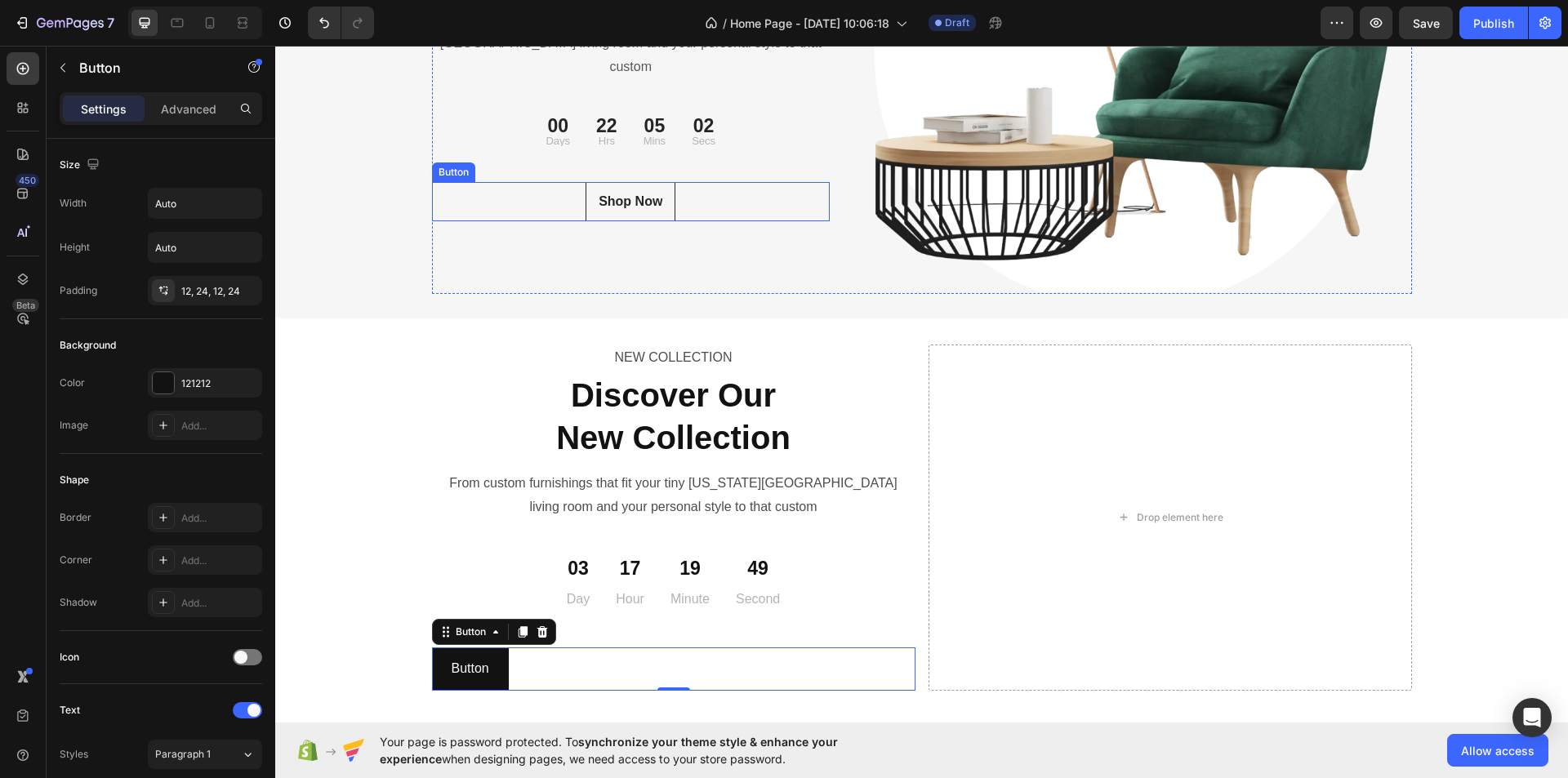
click at [697, 192] on div "Shop Now Button" at bounding box center [632, 201] width 399 height 39
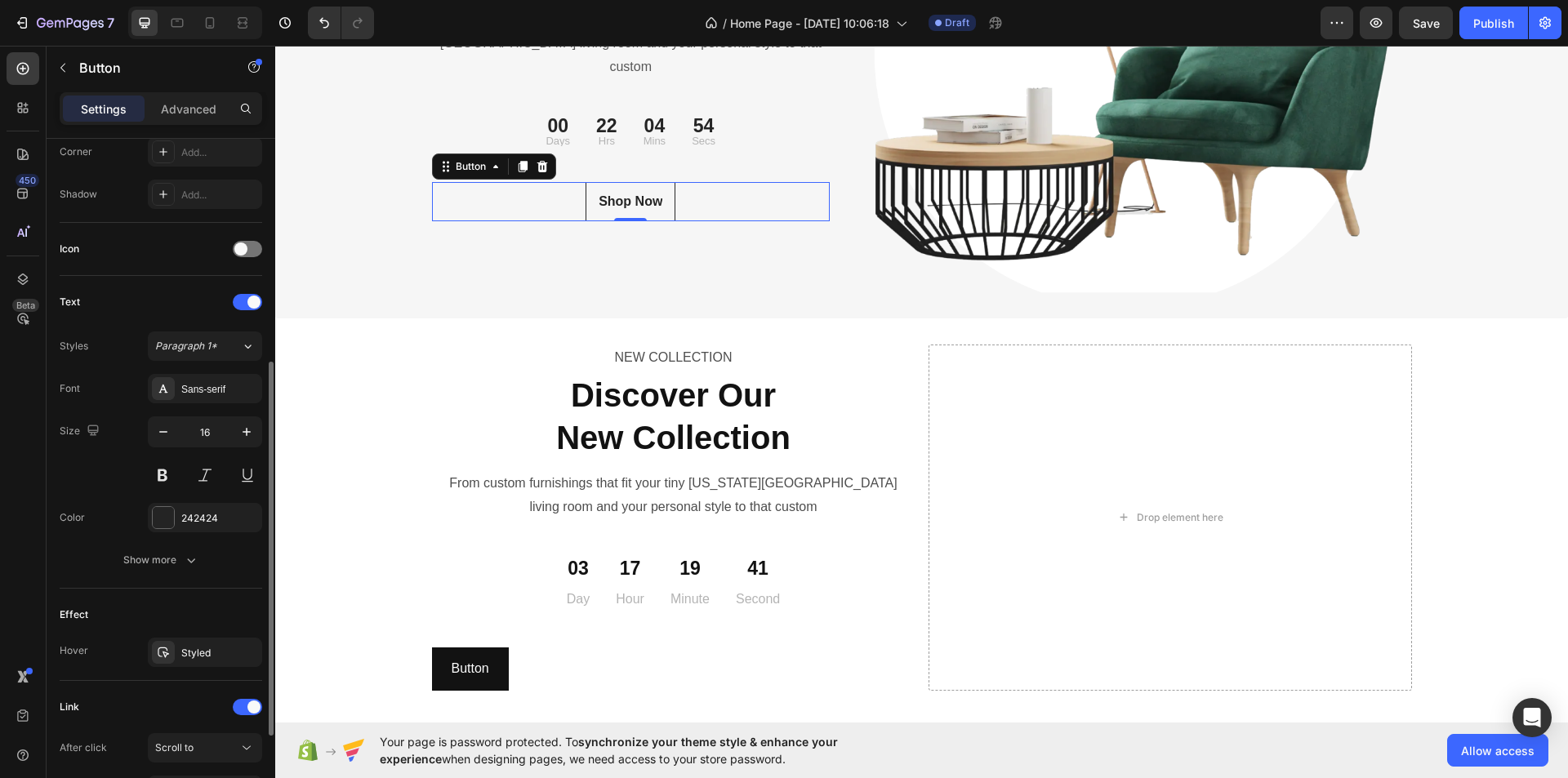
scroll to position [570, 0]
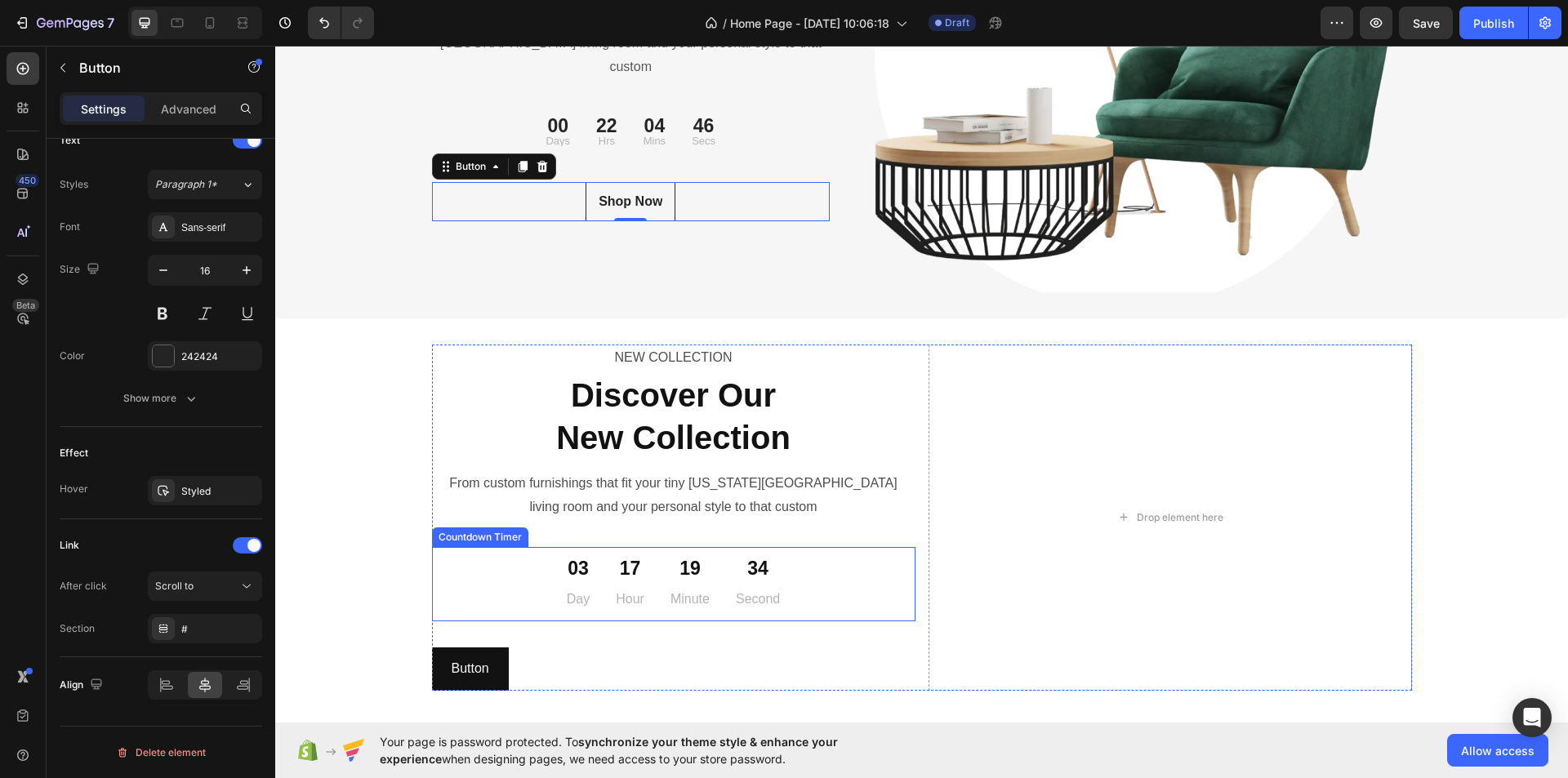
click at [511, 584] on div "03 Day 17 Hour 19 Minute 34 Second" at bounding box center [674, 584] width 484 height 61
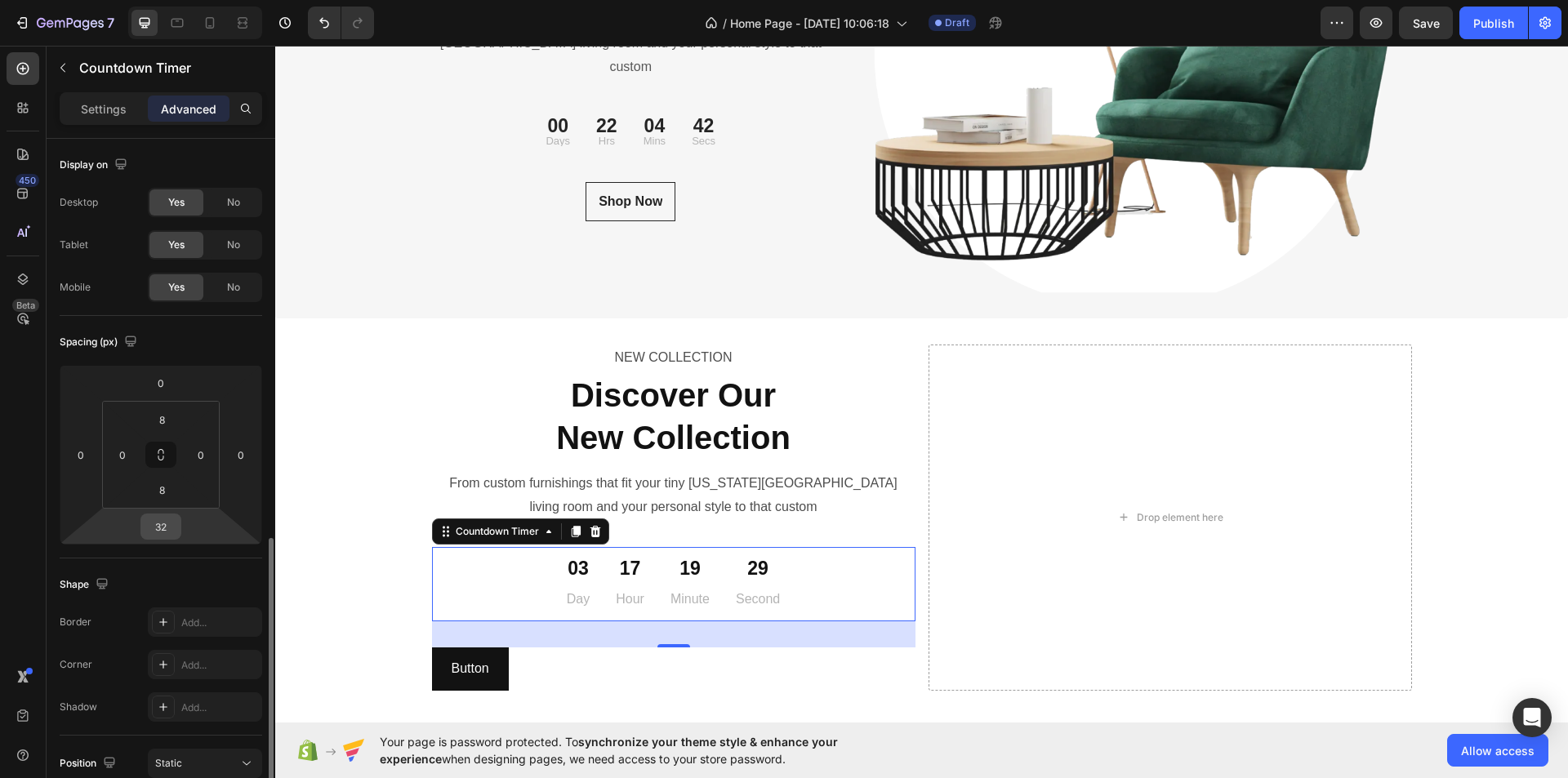
scroll to position [245, 0]
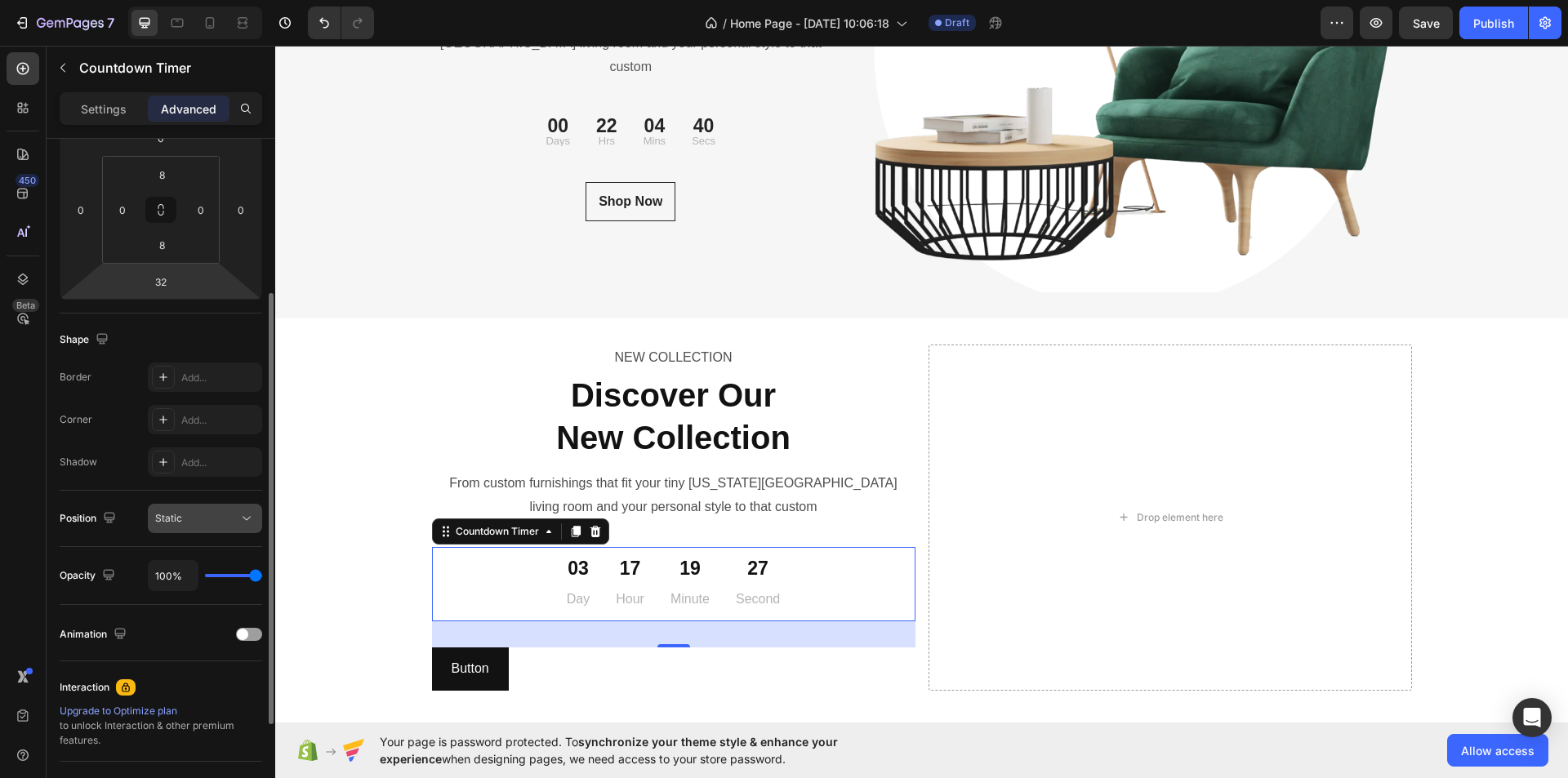
click at [240, 513] on icon at bounding box center [247, 519] width 17 height 17
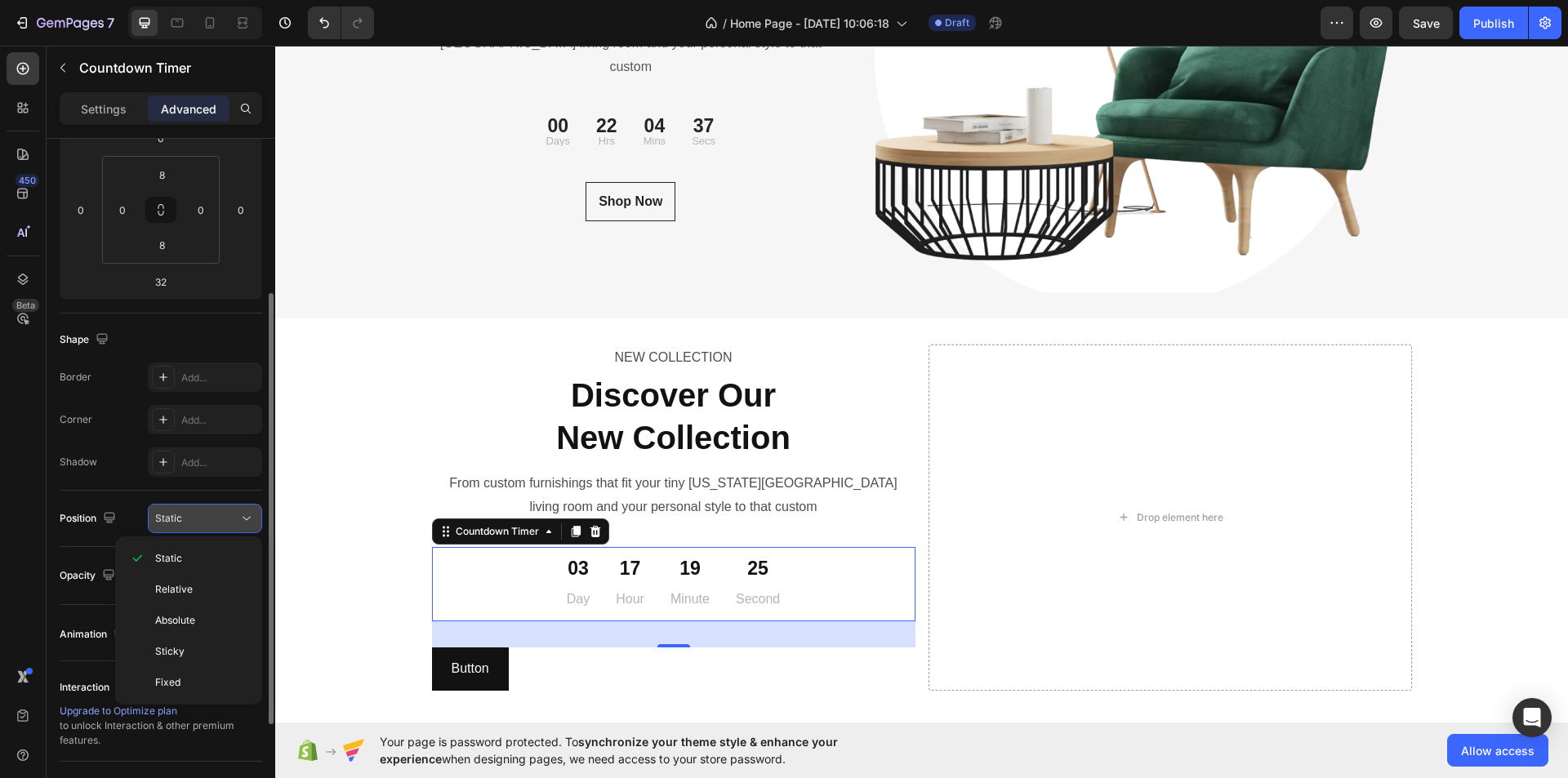
click at [240, 513] on icon at bounding box center [247, 519] width 17 height 17
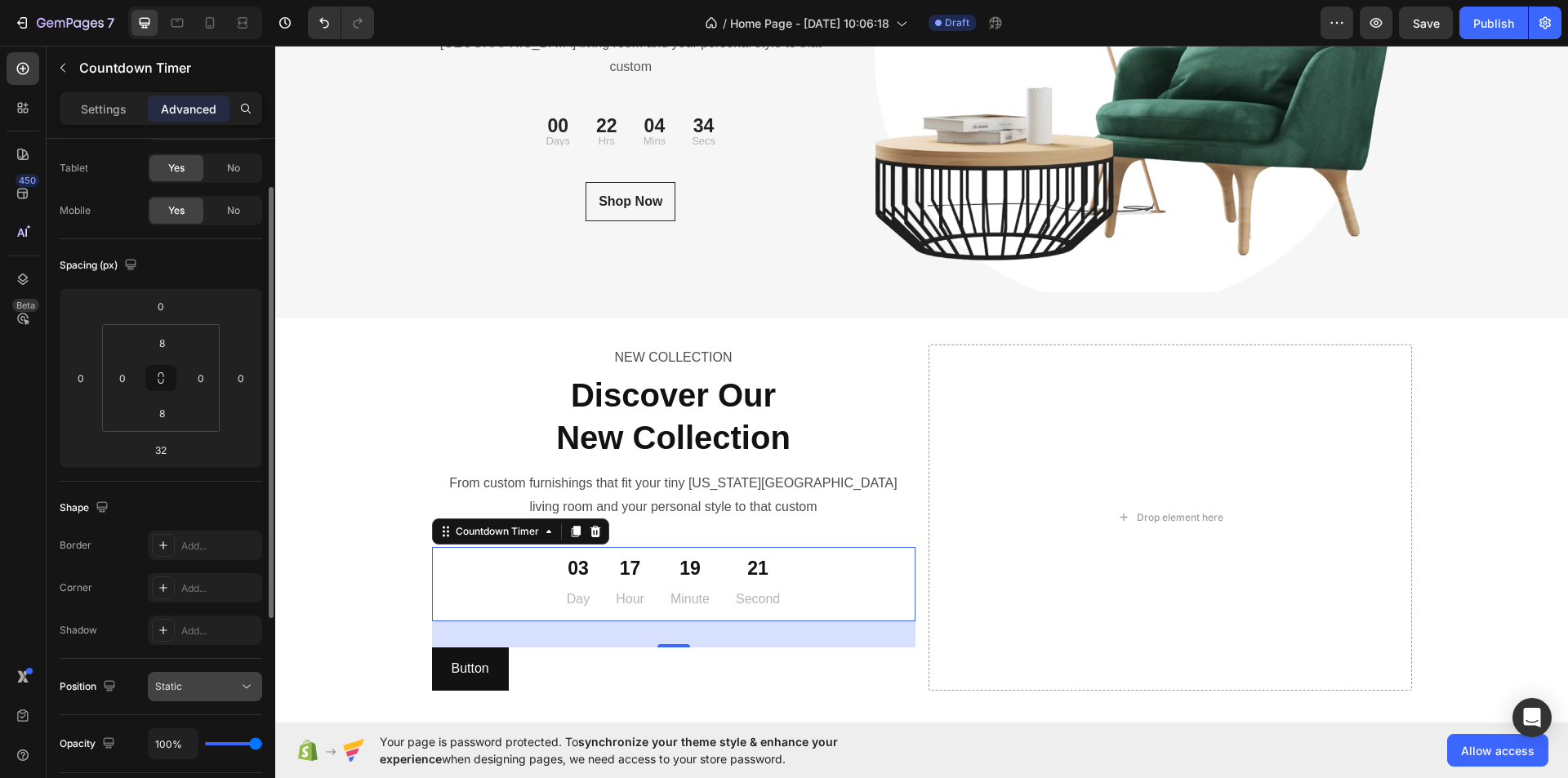
scroll to position [0, 0]
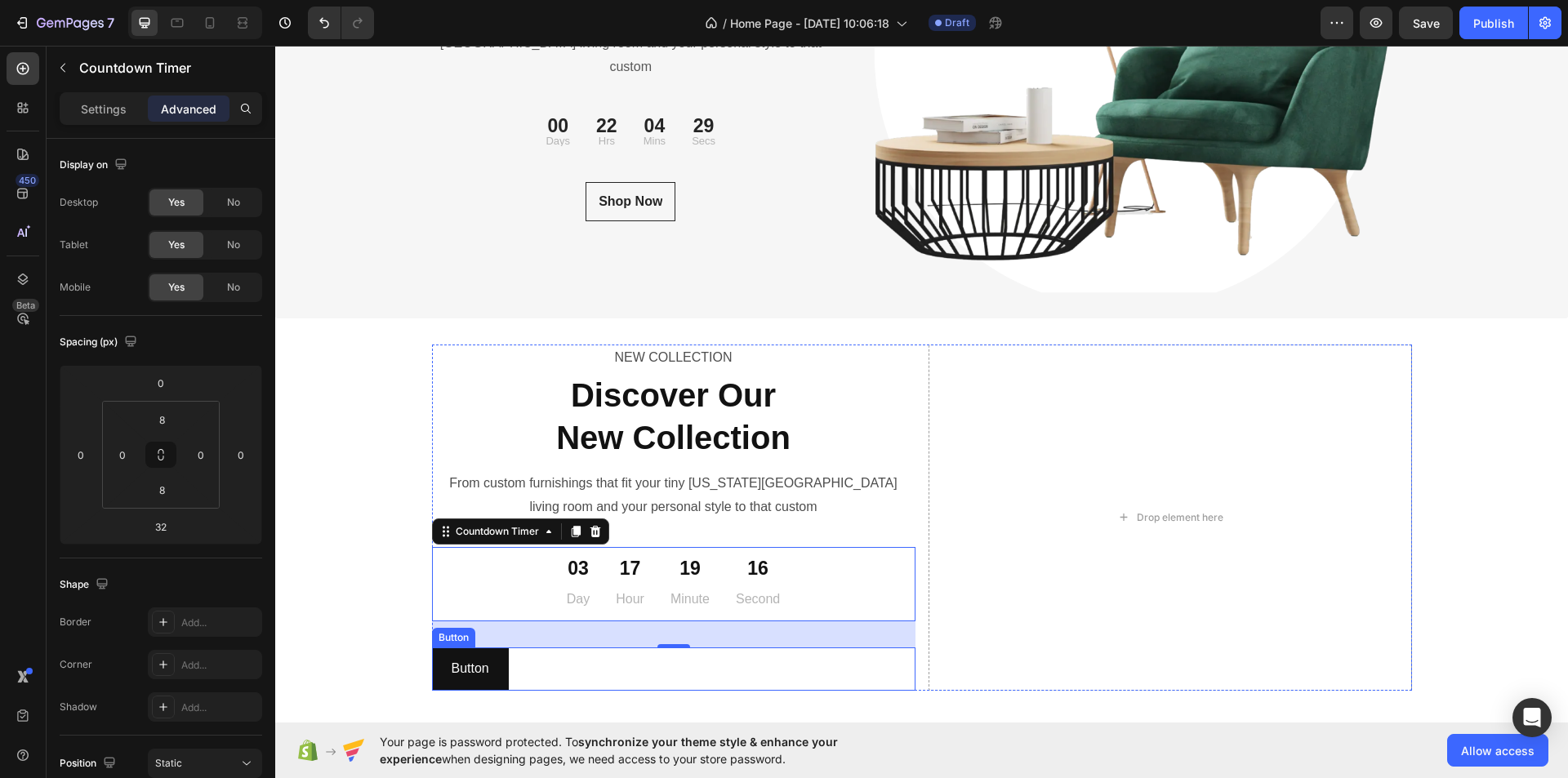
click at [566, 671] on div "Button Button" at bounding box center [674, 669] width 484 height 43
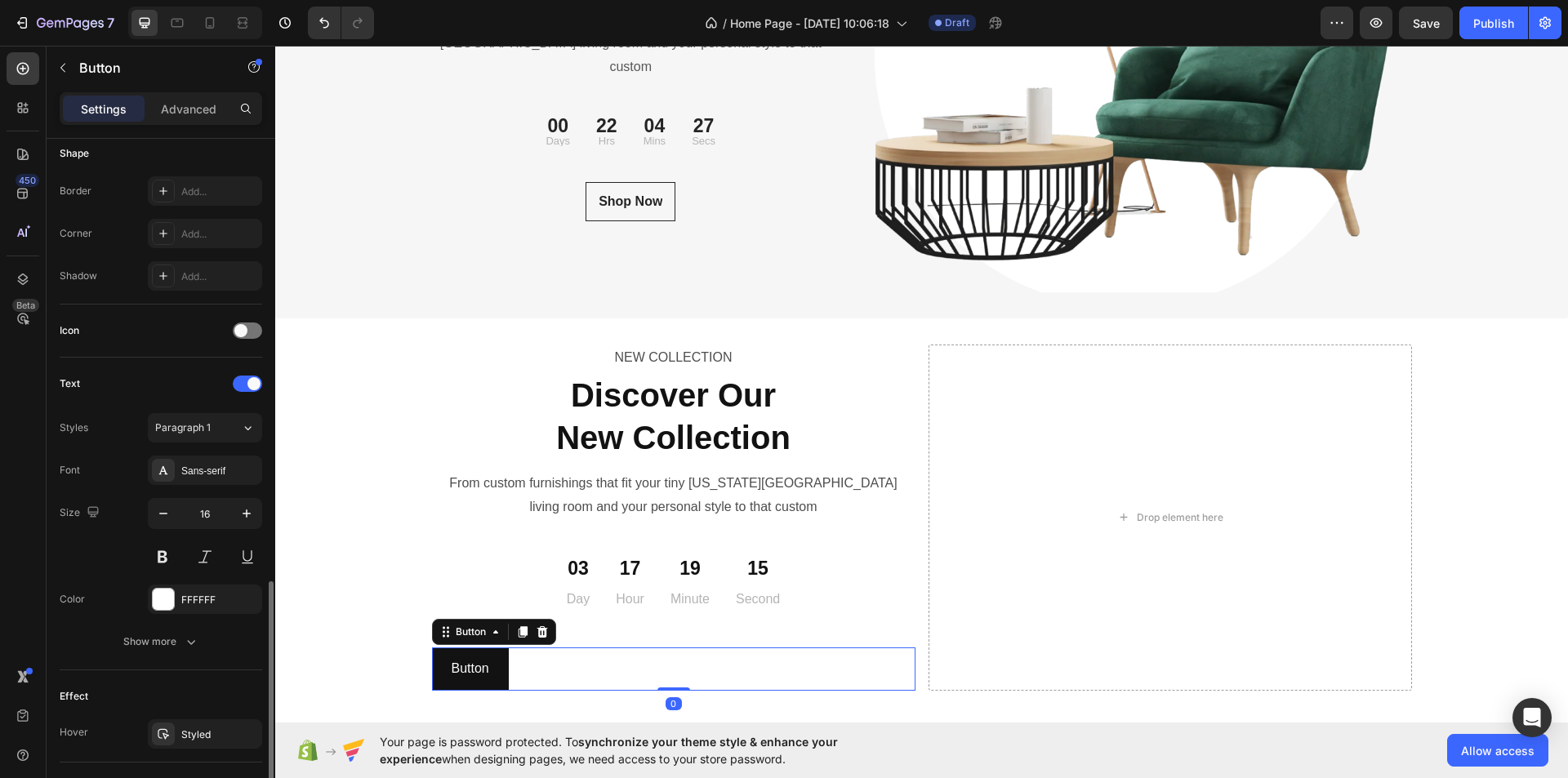
scroll to position [485, 0]
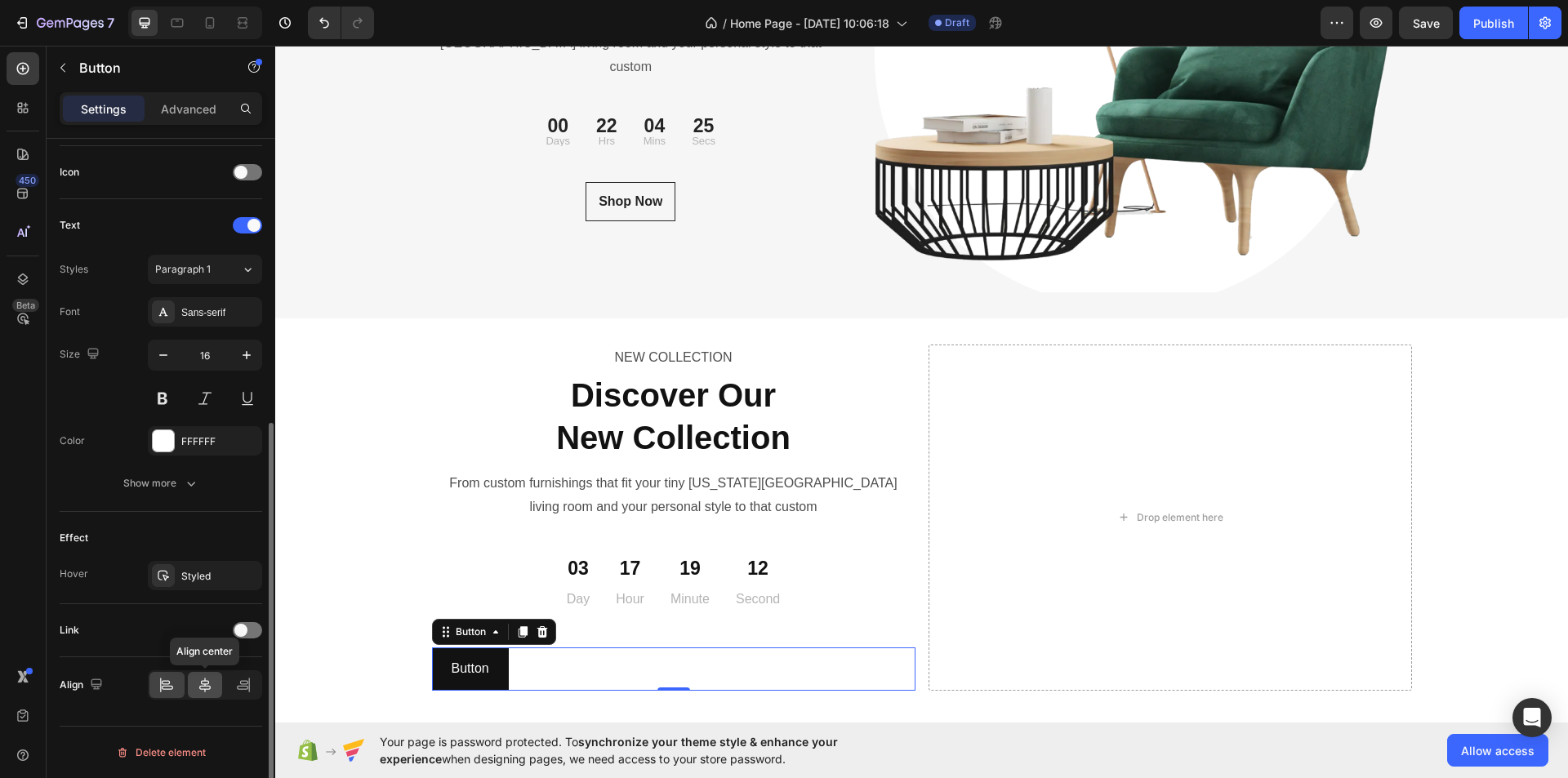
click at [205, 687] on icon at bounding box center [205, 686] width 17 height 17
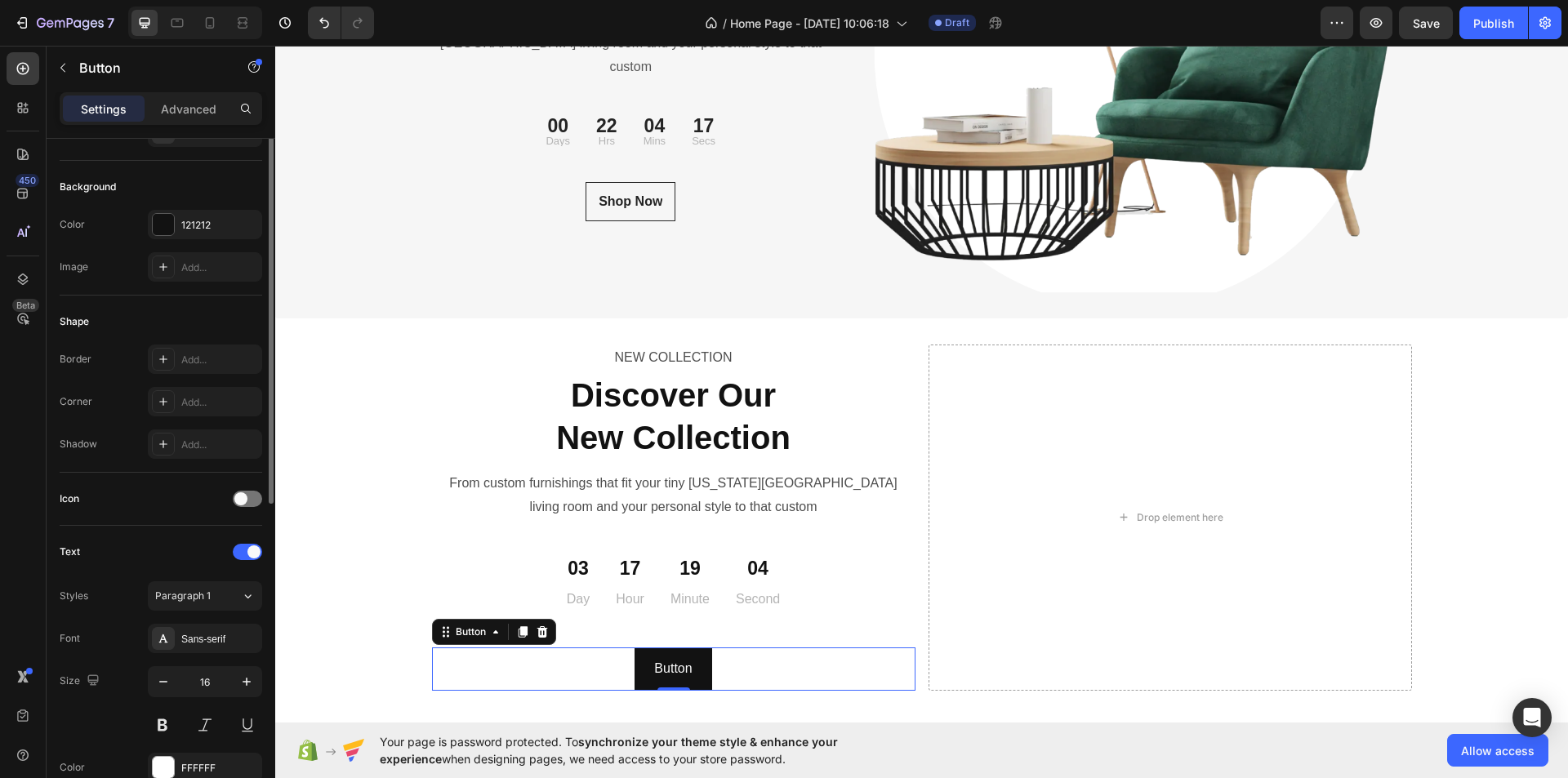
scroll to position [76, 0]
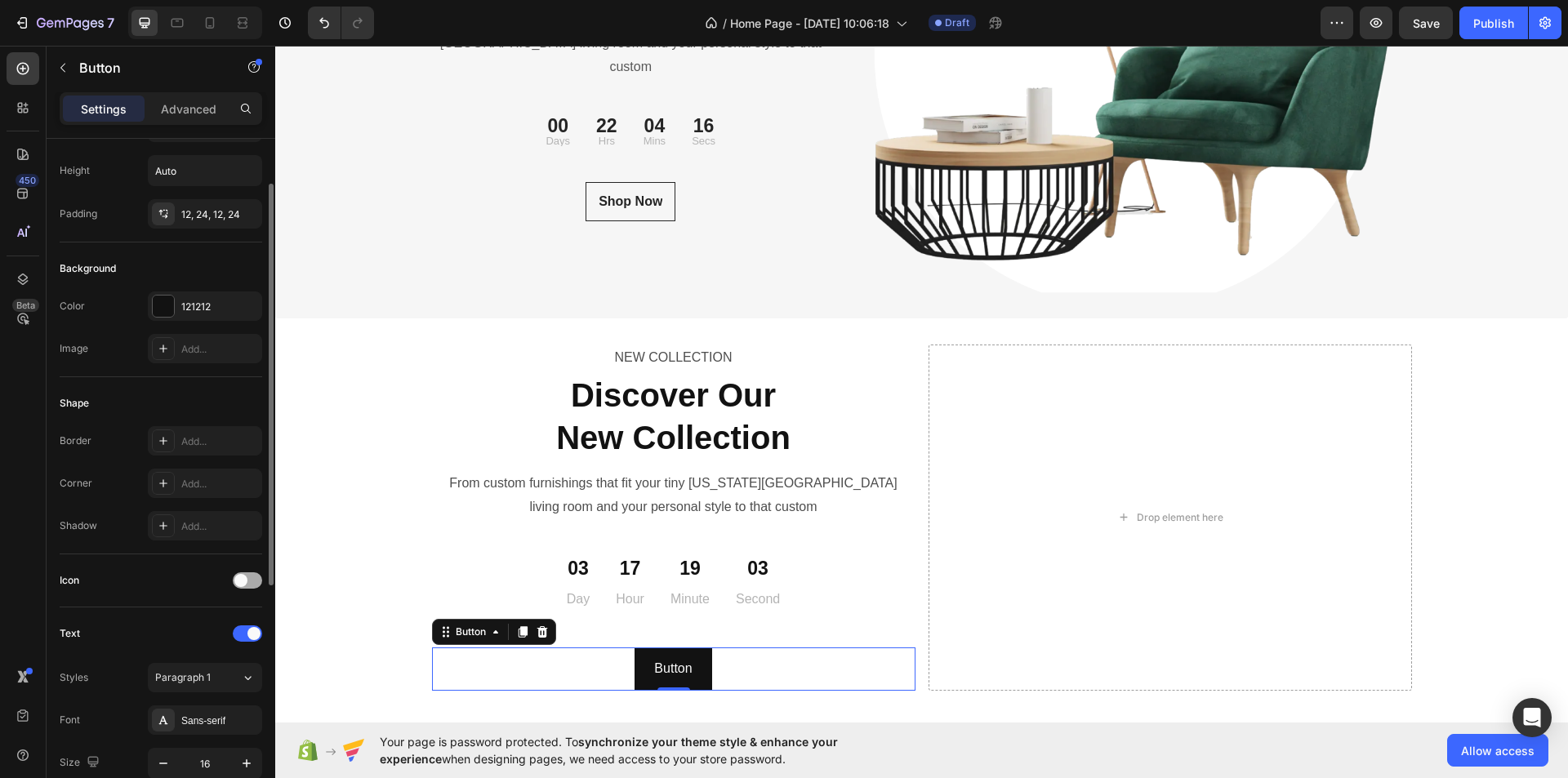
click at [242, 579] on span at bounding box center [241, 580] width 13 height 13
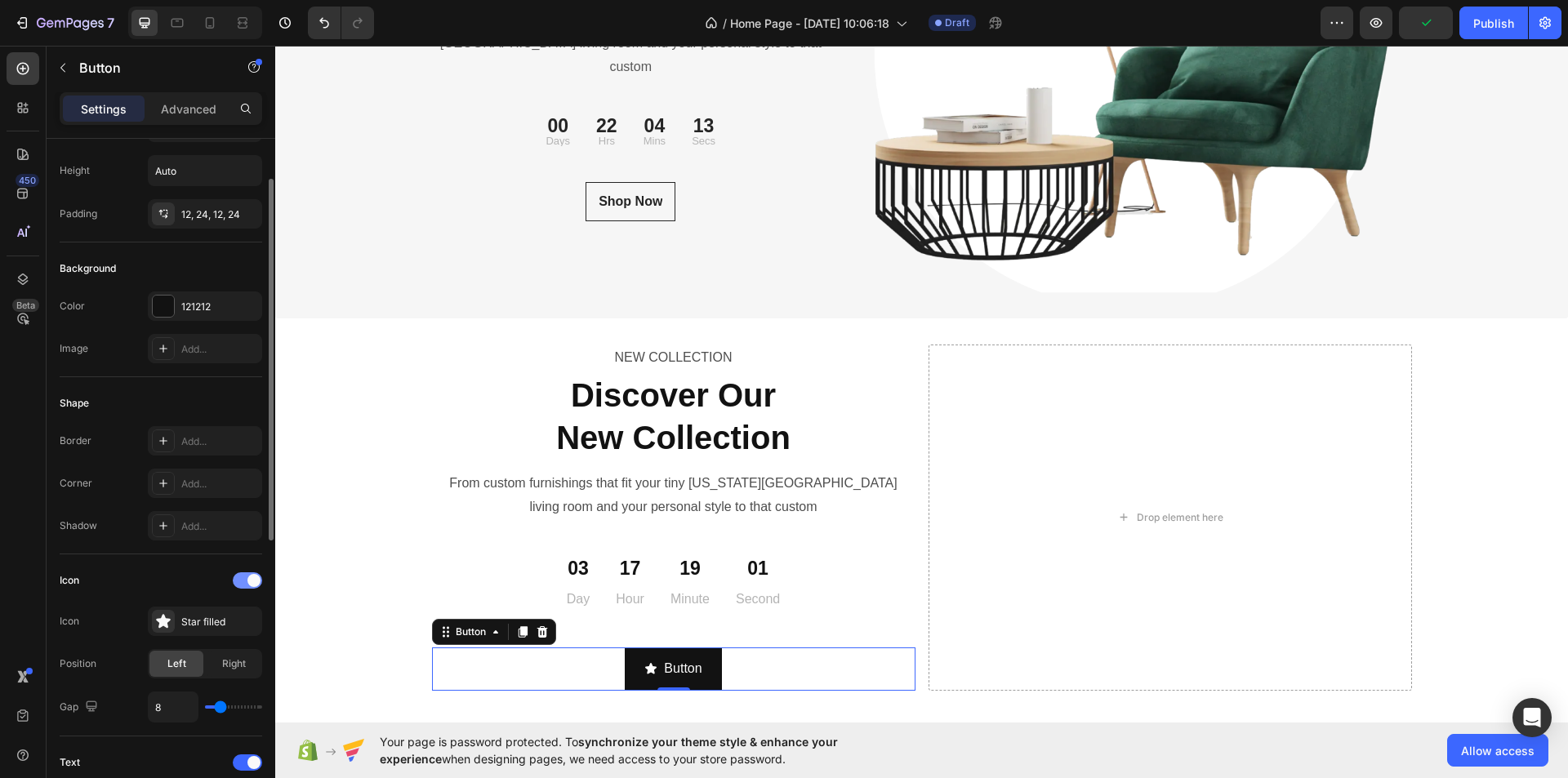
click at [254, 579] on span at bounding box center [254, 580] width 13 height 13
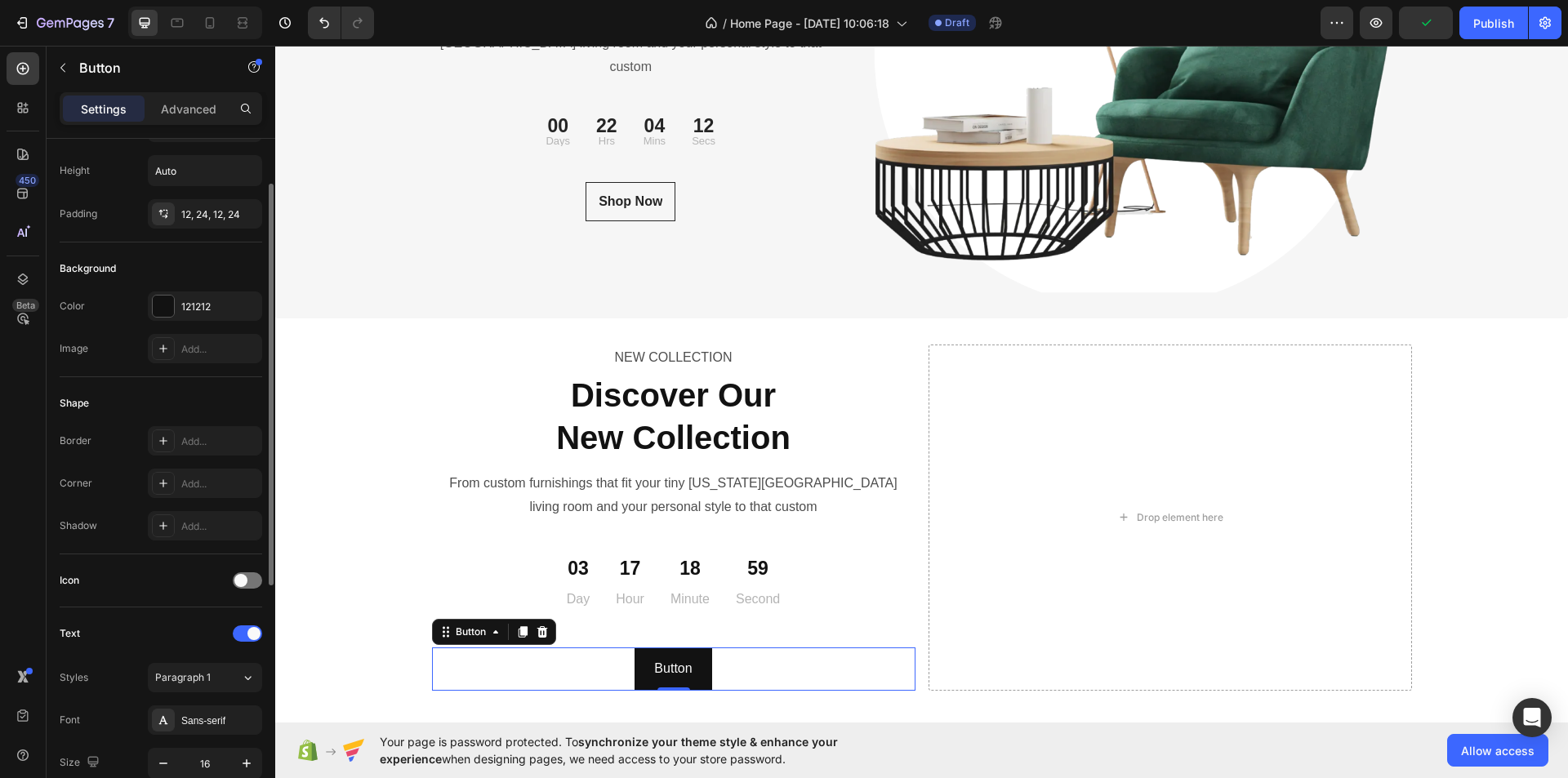
scroll to position [0, 0]
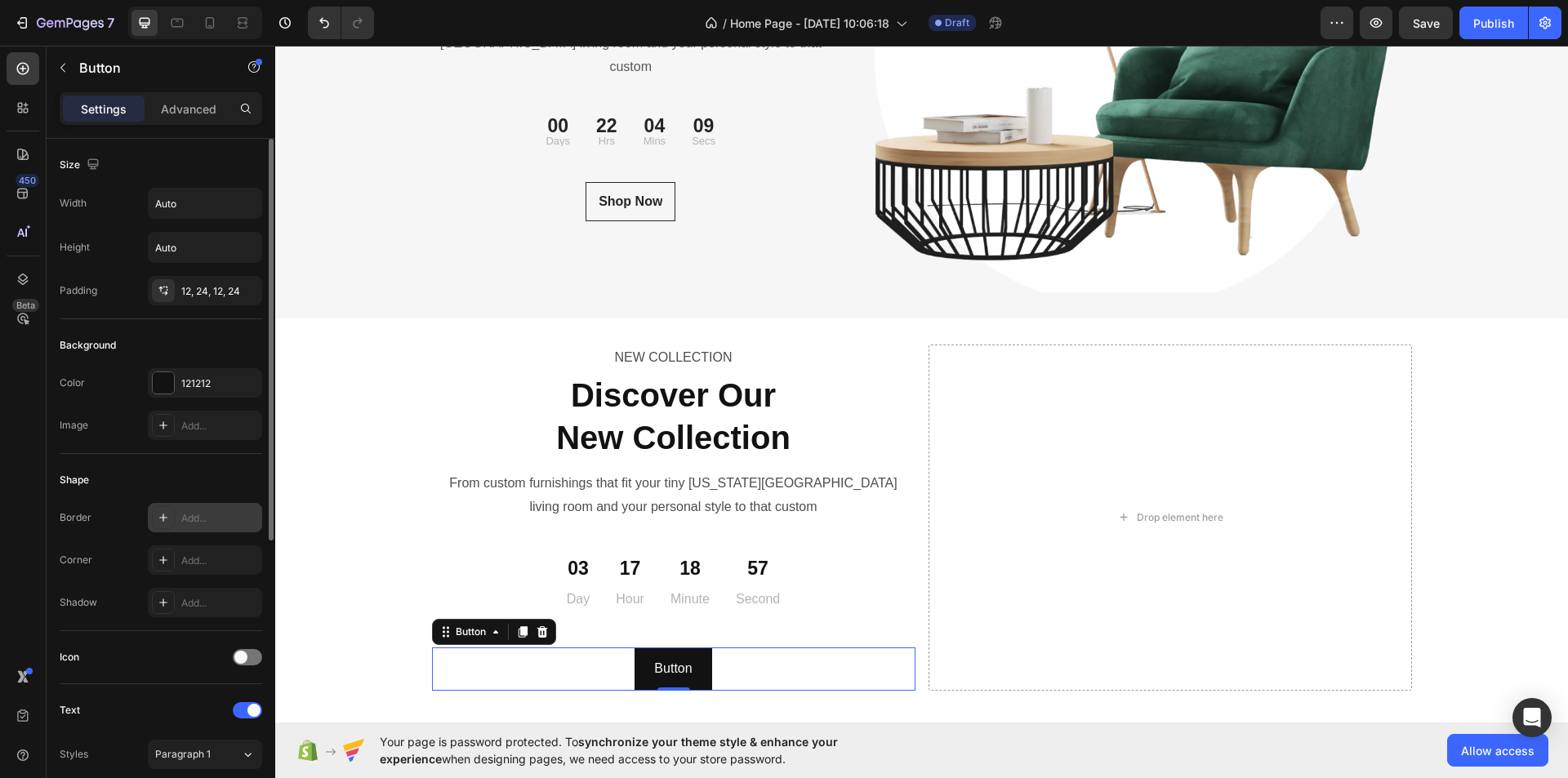
click at [211, 520] on div "Add..." at bounding box center [220, 519] width 76 height 15
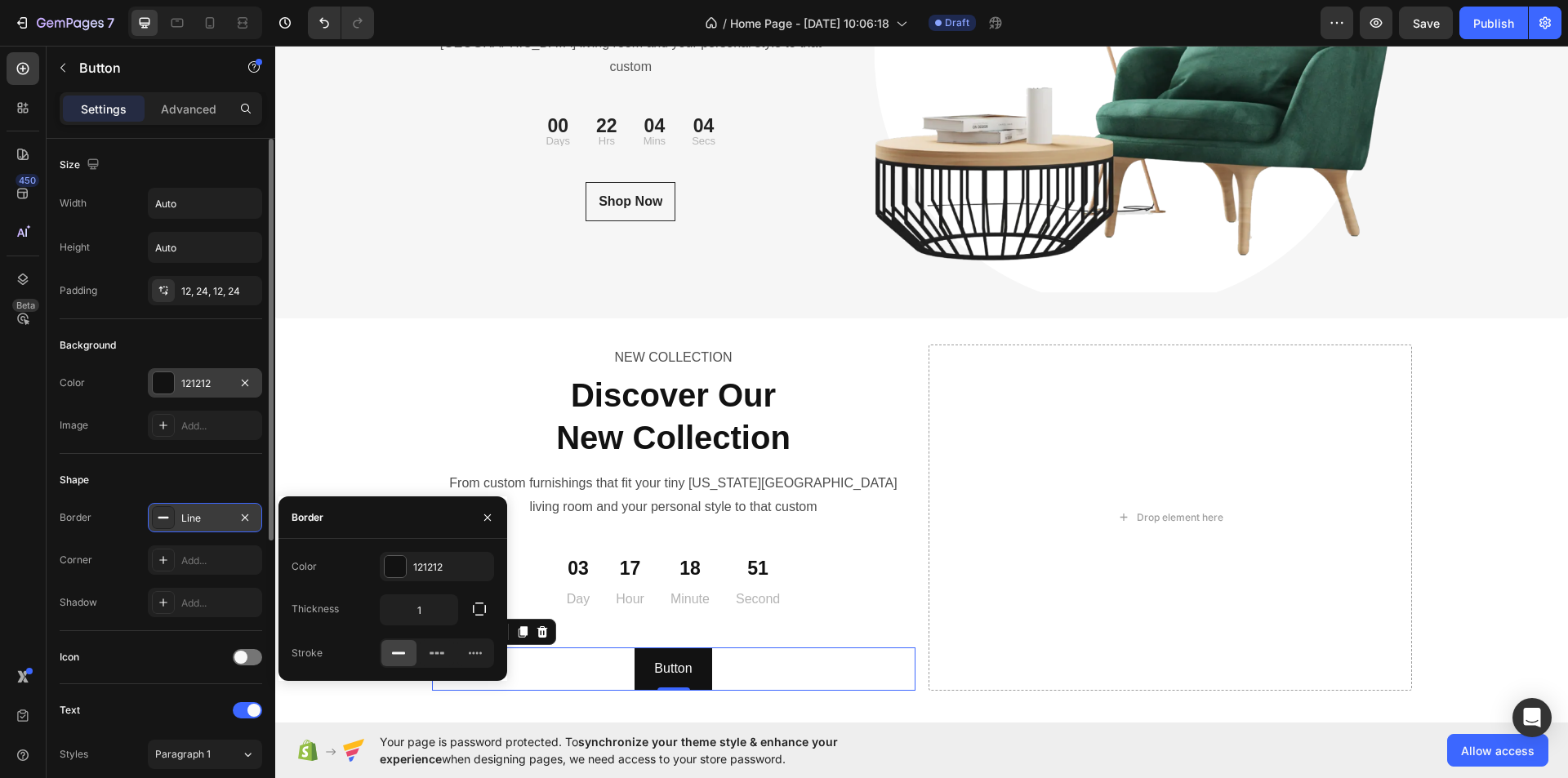
click at [214, 384] on div "121212" at bounding box center [205, 384] width 48 height 15
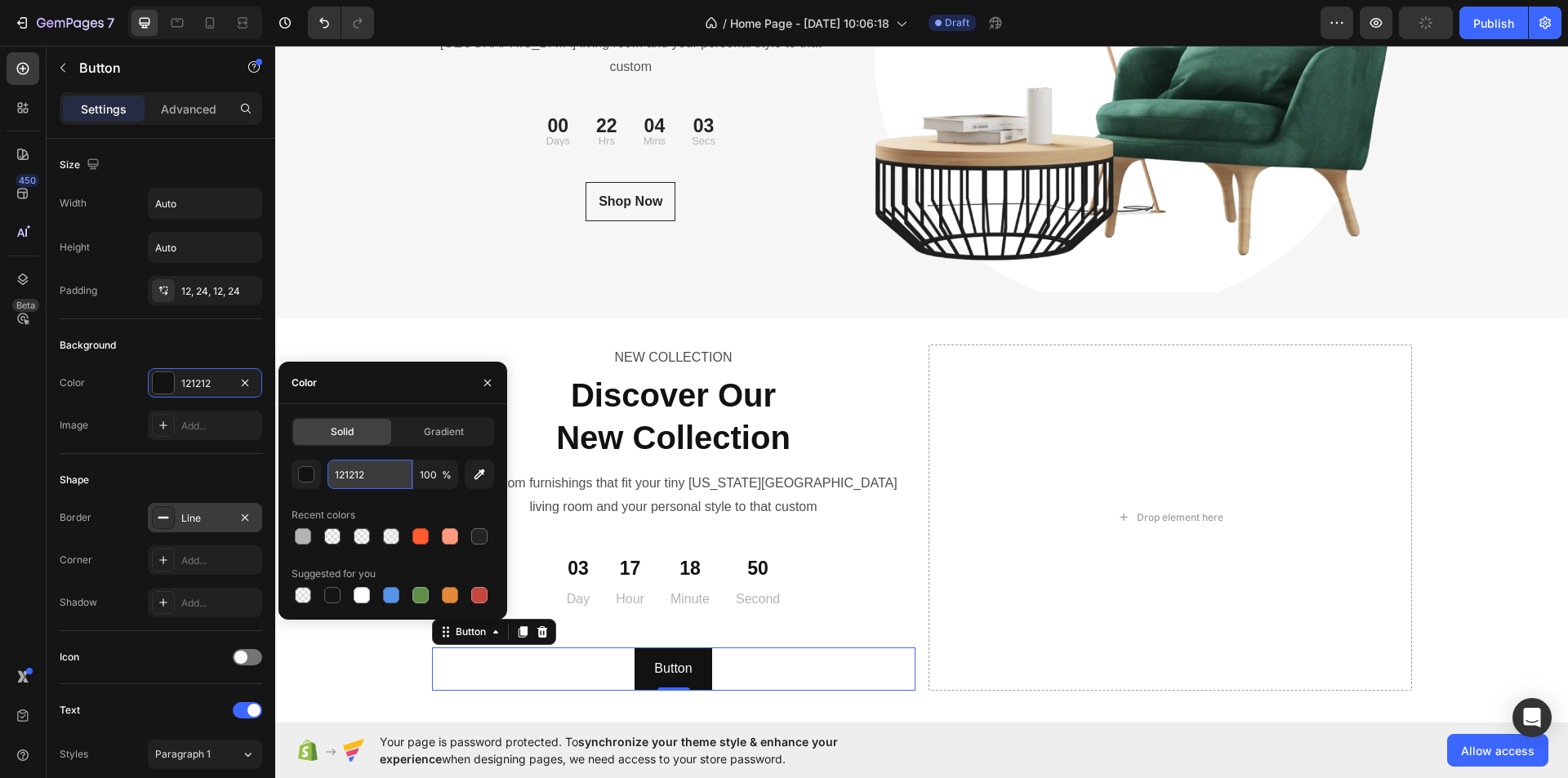
click at [362, 478] on input "121212" at bounding box center [370, 475] width 85 height 30
type input "242424"
click at [228, 290] on div "12, 24, 12, 24" at bounding box center [205, 292] width 48 height 15
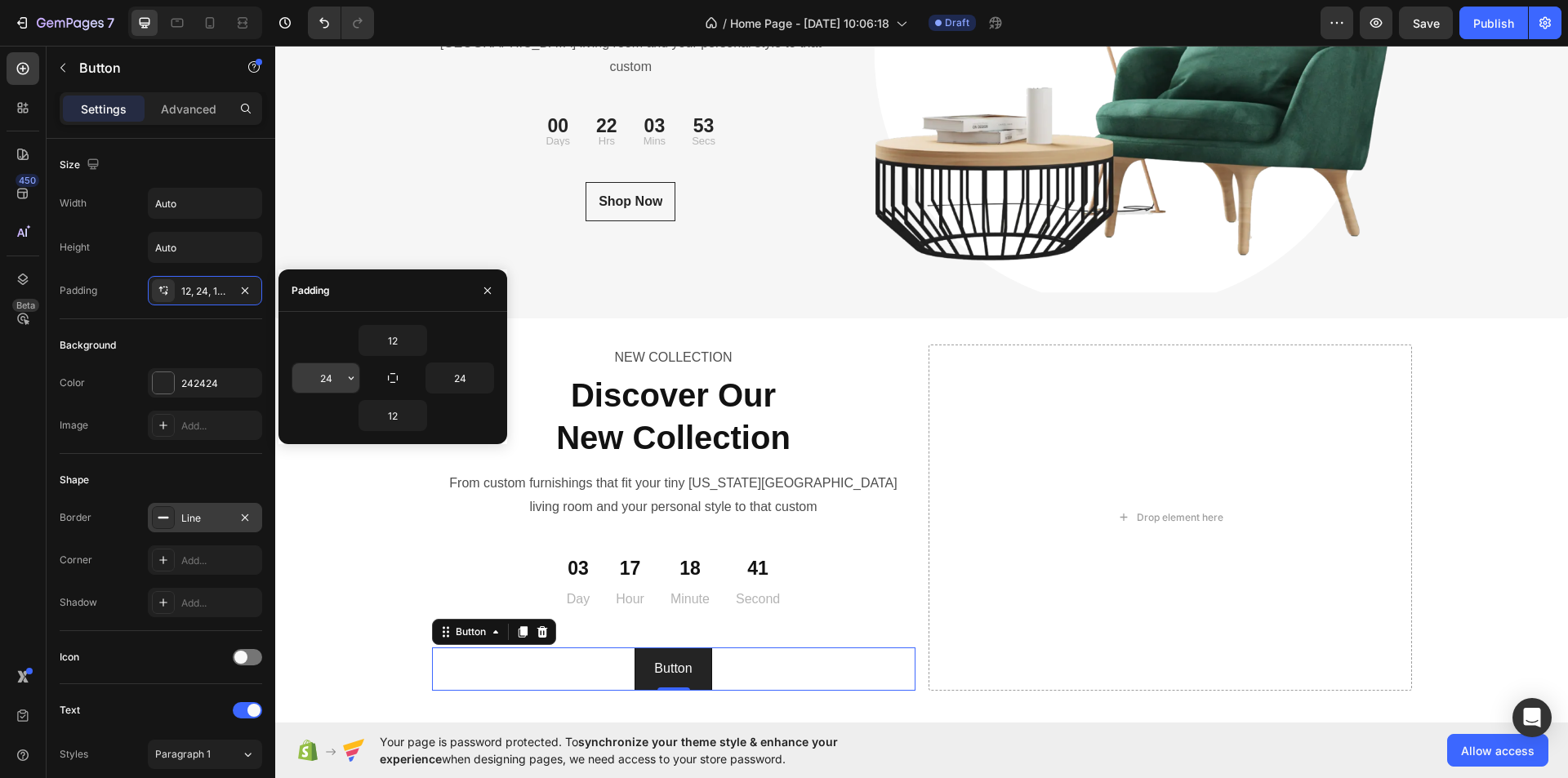
click at [341, 379] on input "24" at bounding box center [326, 378] width 67 height 30
type input "16"
click at [470, 375] on input "24" at bounding box center [460, 378] width 67 height 30
type input "16"
click at [644, 136] on p "Mins" at bounding box center [655, 141] width 22 height 10
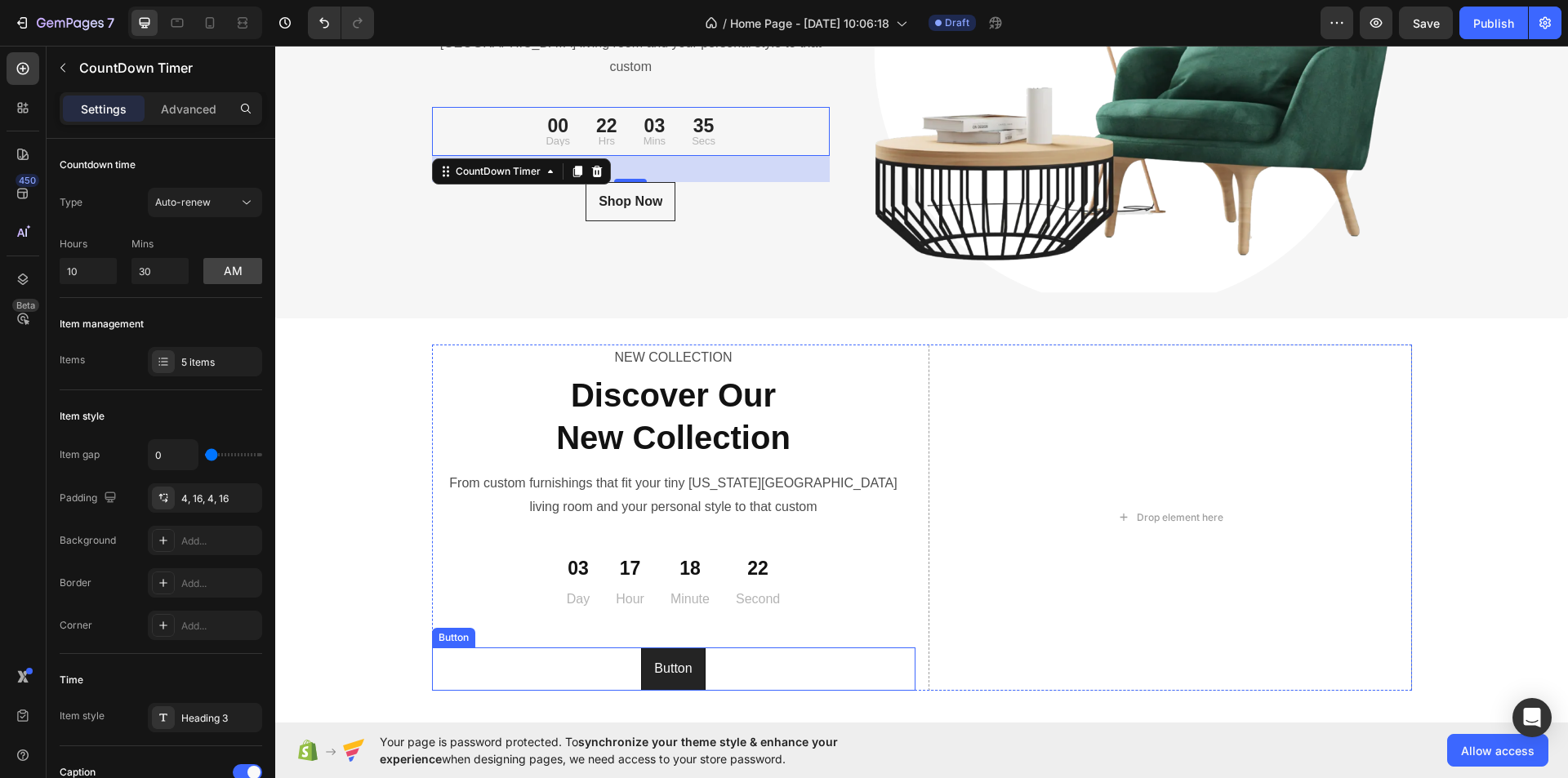
click at [578, 670] on div "Button Button" at bounding box center [674, 669] width 484 height 43
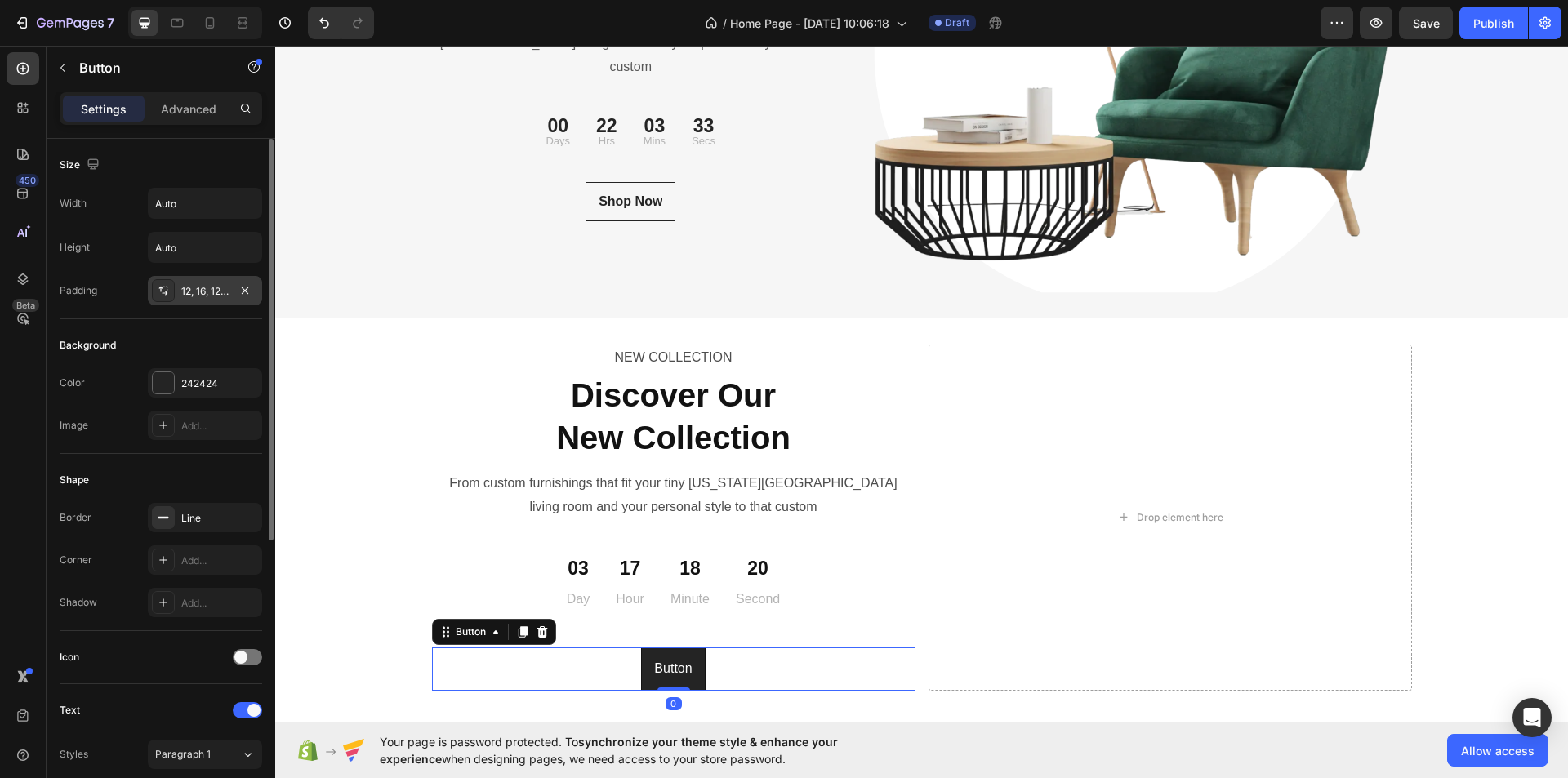
click at [217, 291] on div "12, 16, 12, 16" at bounding box center [205, 292] width 48 height 15
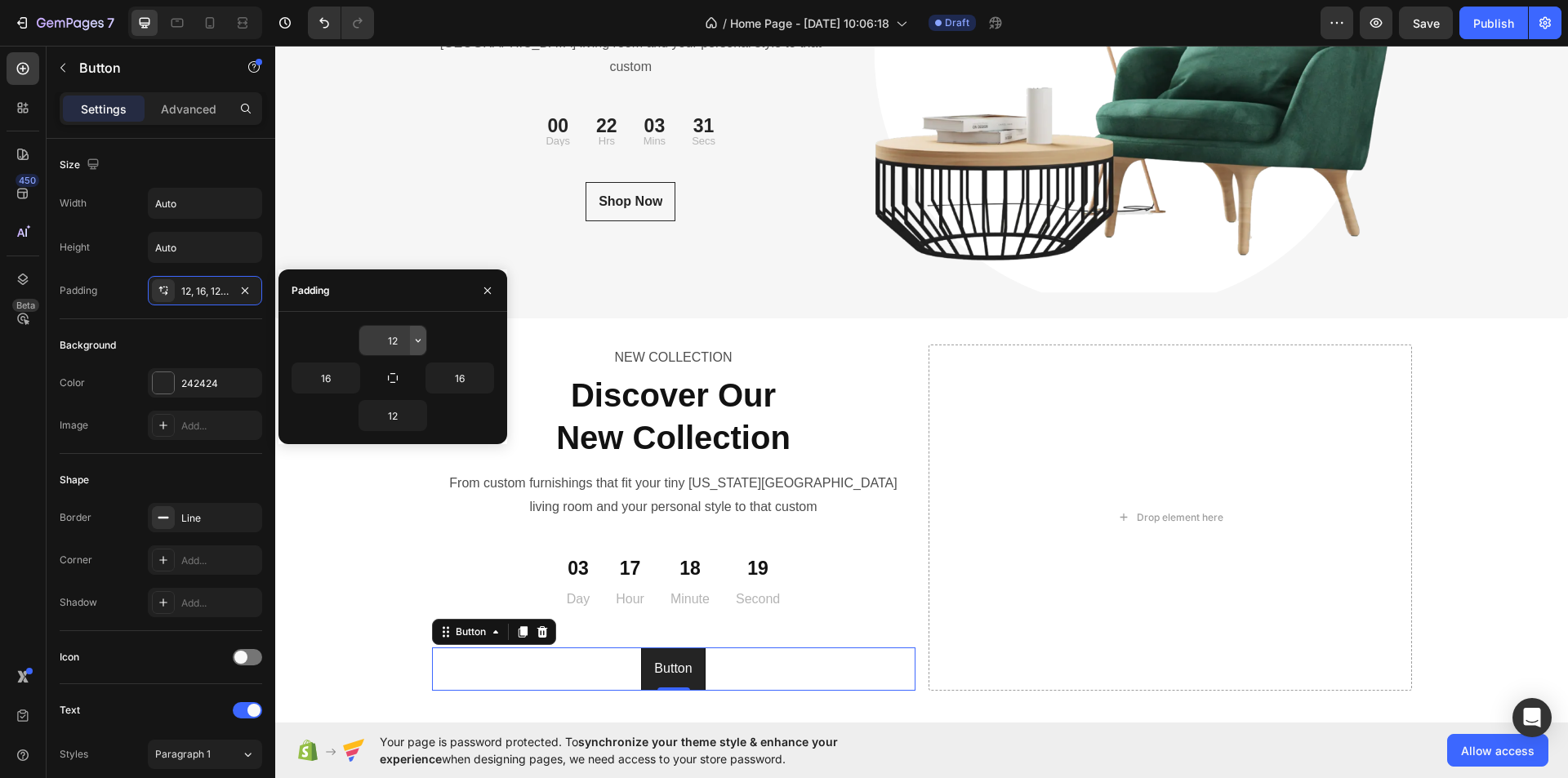
click at [413, 341] on icon "button" at bounding box center [418, 341] width 13 height 13
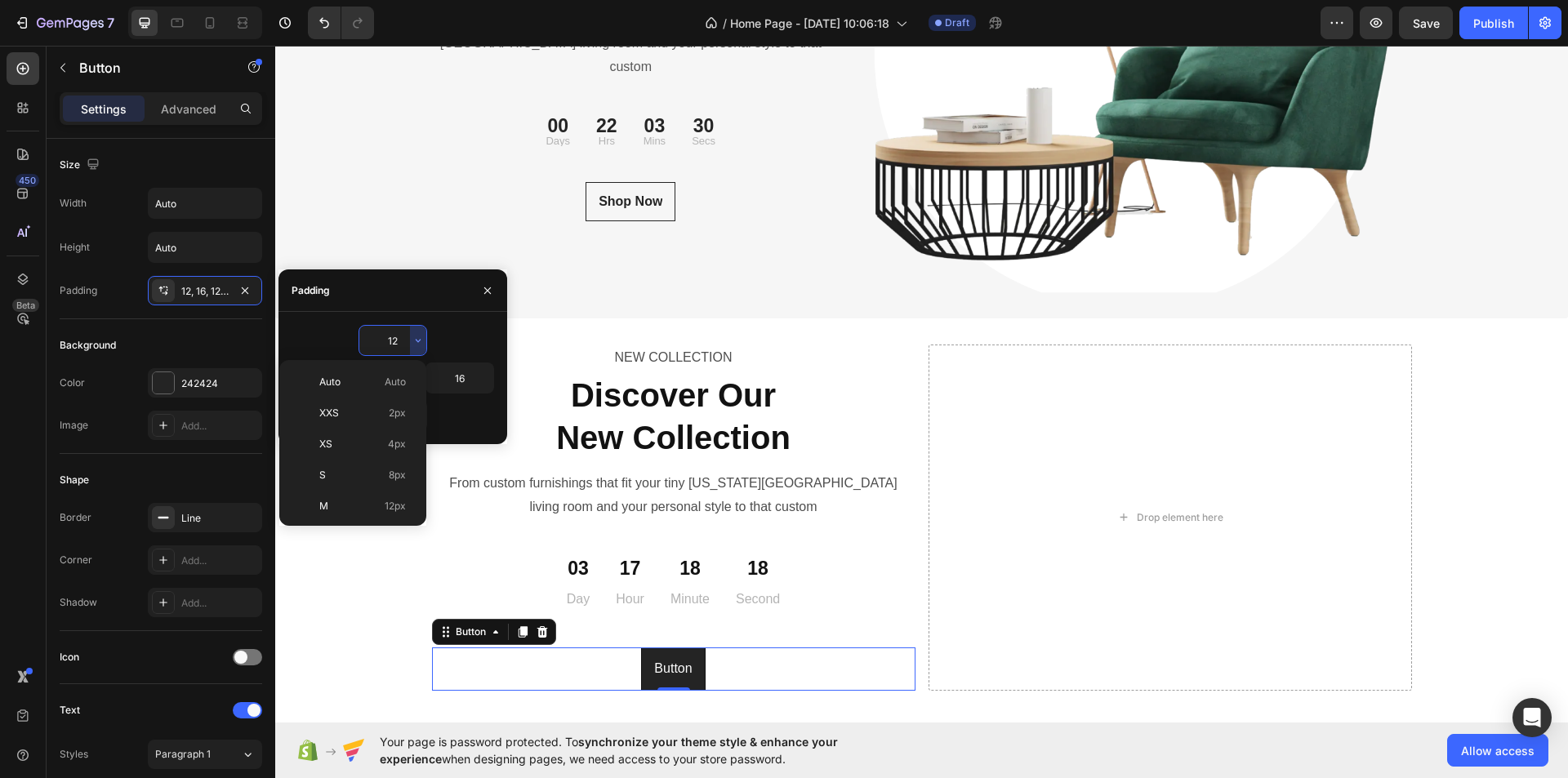
click at [403, 334] on input "12" at bounding box center [393, 341] width 67 height 30
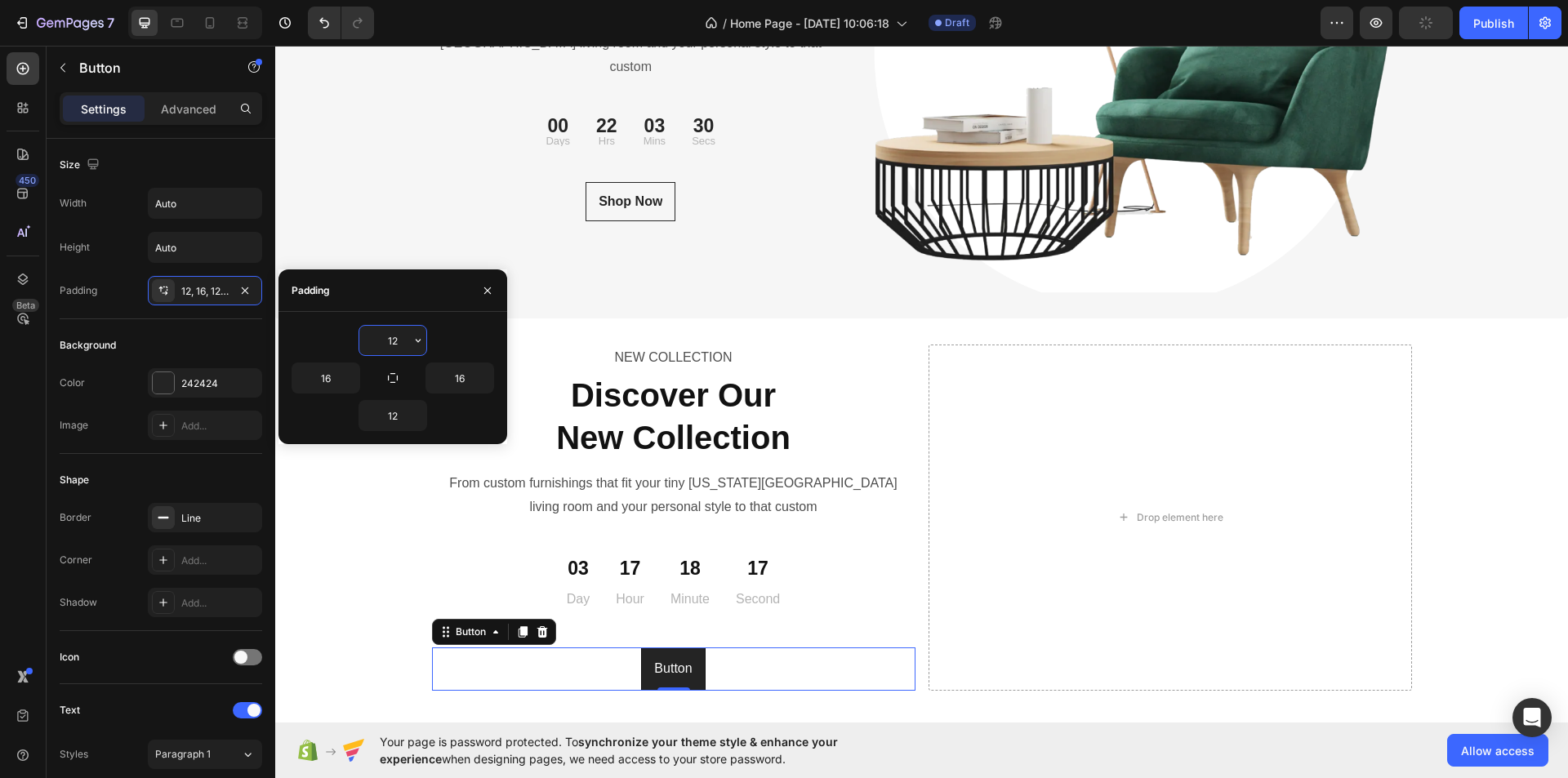
click at [403, 334] on input "12" at bounding box center [393, 341] width 67 height 30
type input "4"
click at [397, 413] on input "12" at bounding box center [393, 416] width 67 height 30
type input "4"
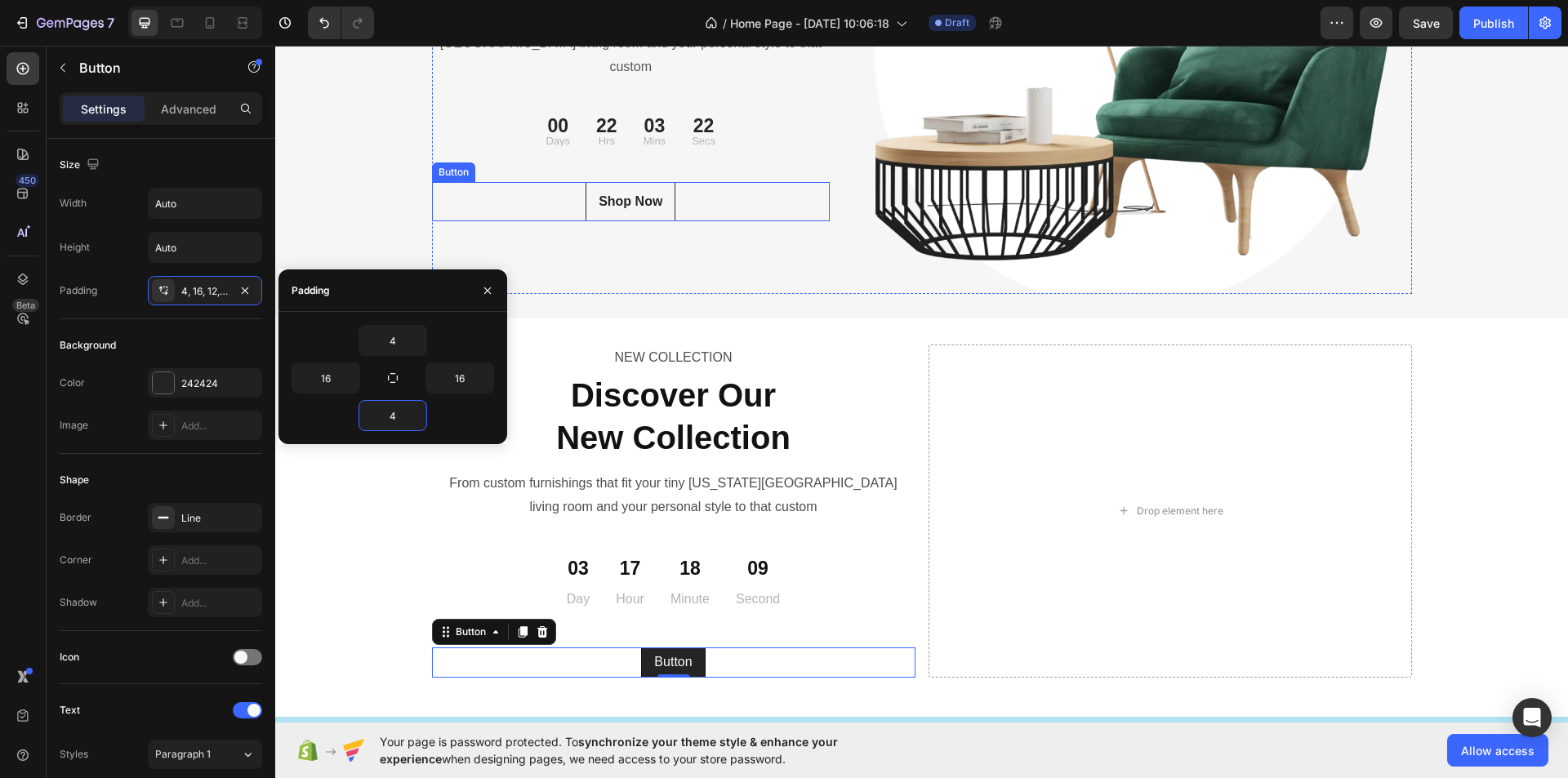
click at [717, 195] on div "Shop Now Button" at bounding box center [632, 201] width 399 height 39
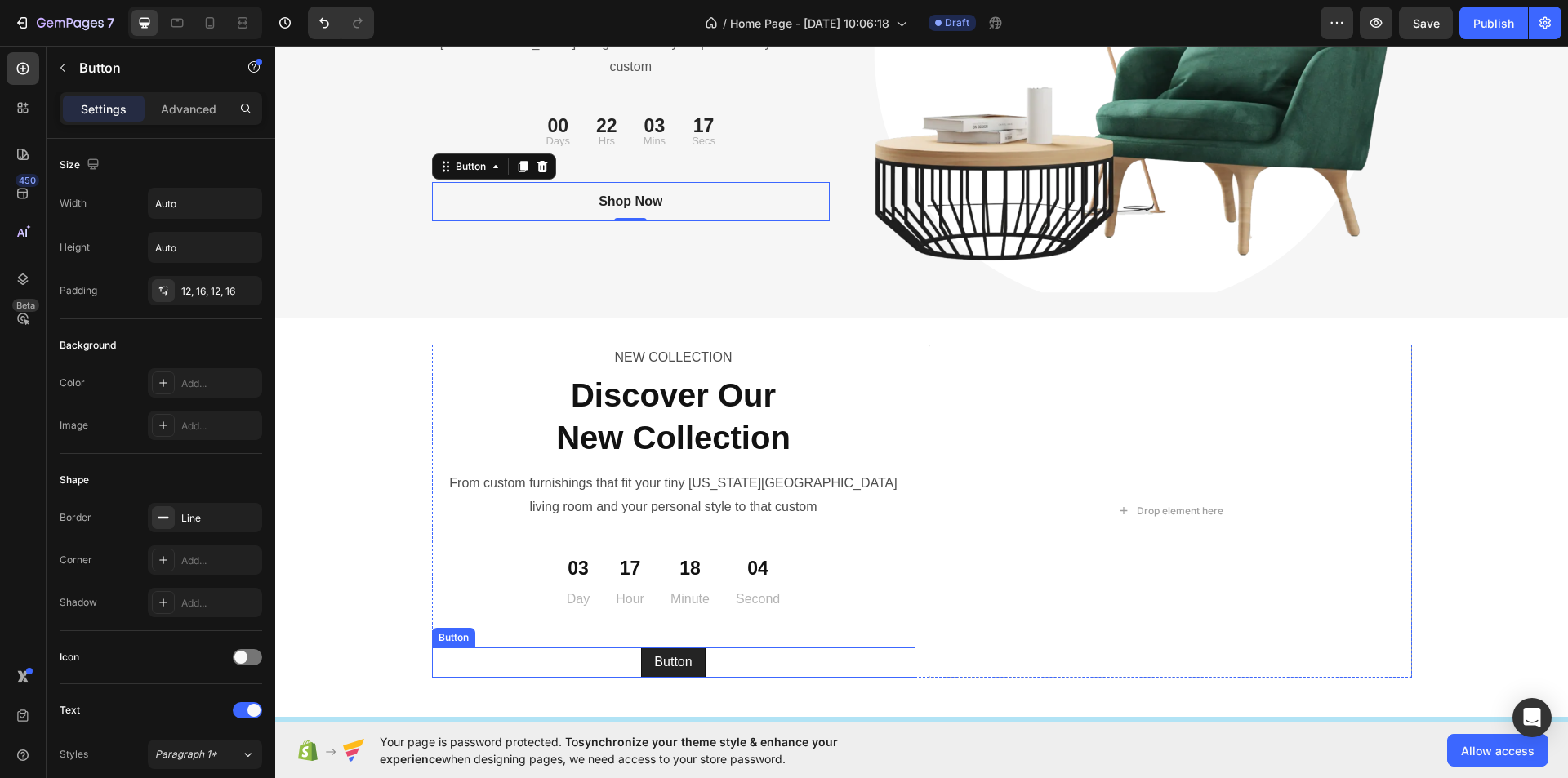
click at [747, 659] on div "Button Button" at bounding box center [674, 662] width 484 height 30
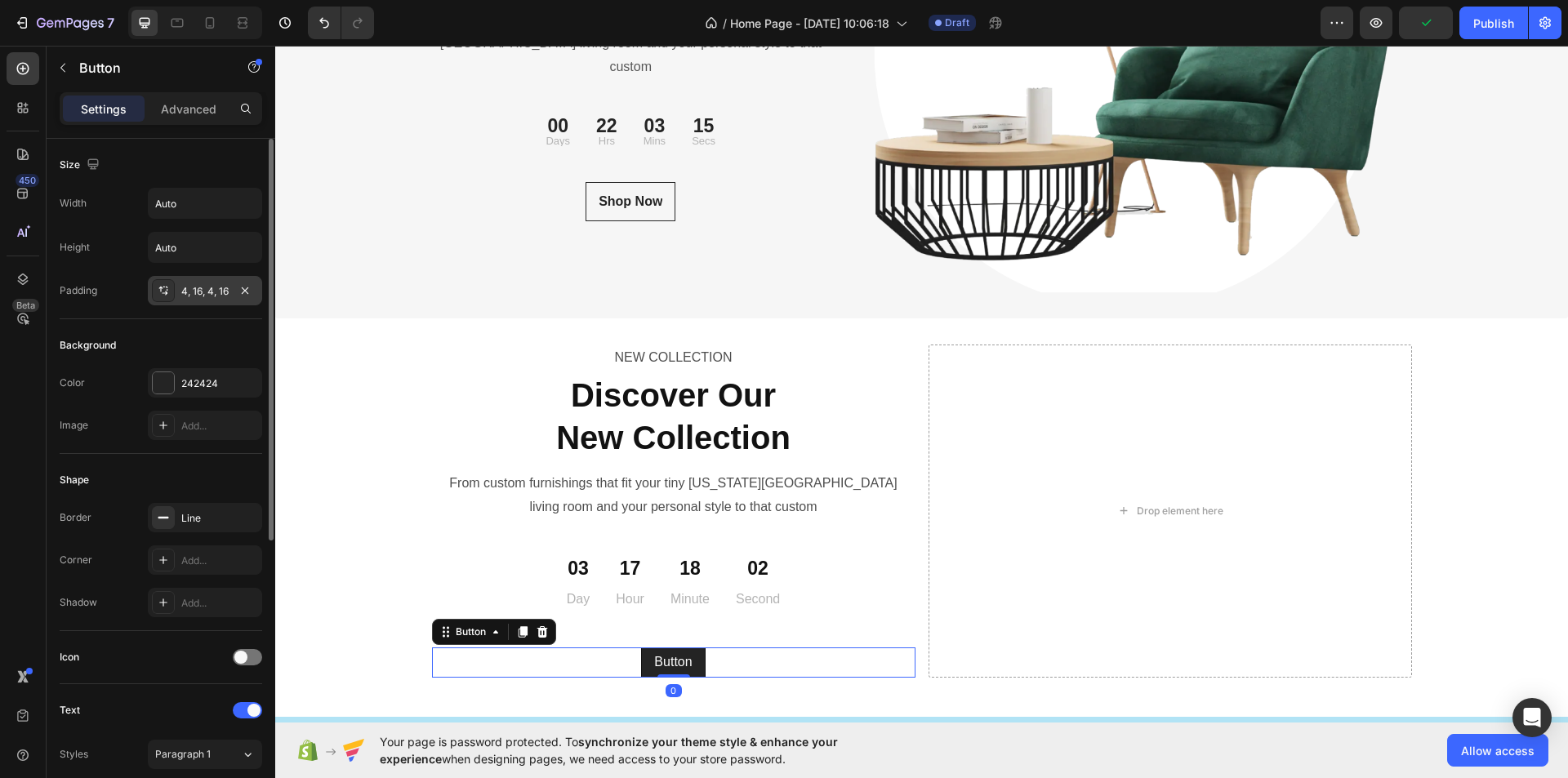
click at [225, 296] on div "4, 16, 4, 16" at bounding box center [205, 292] width 48 height 15
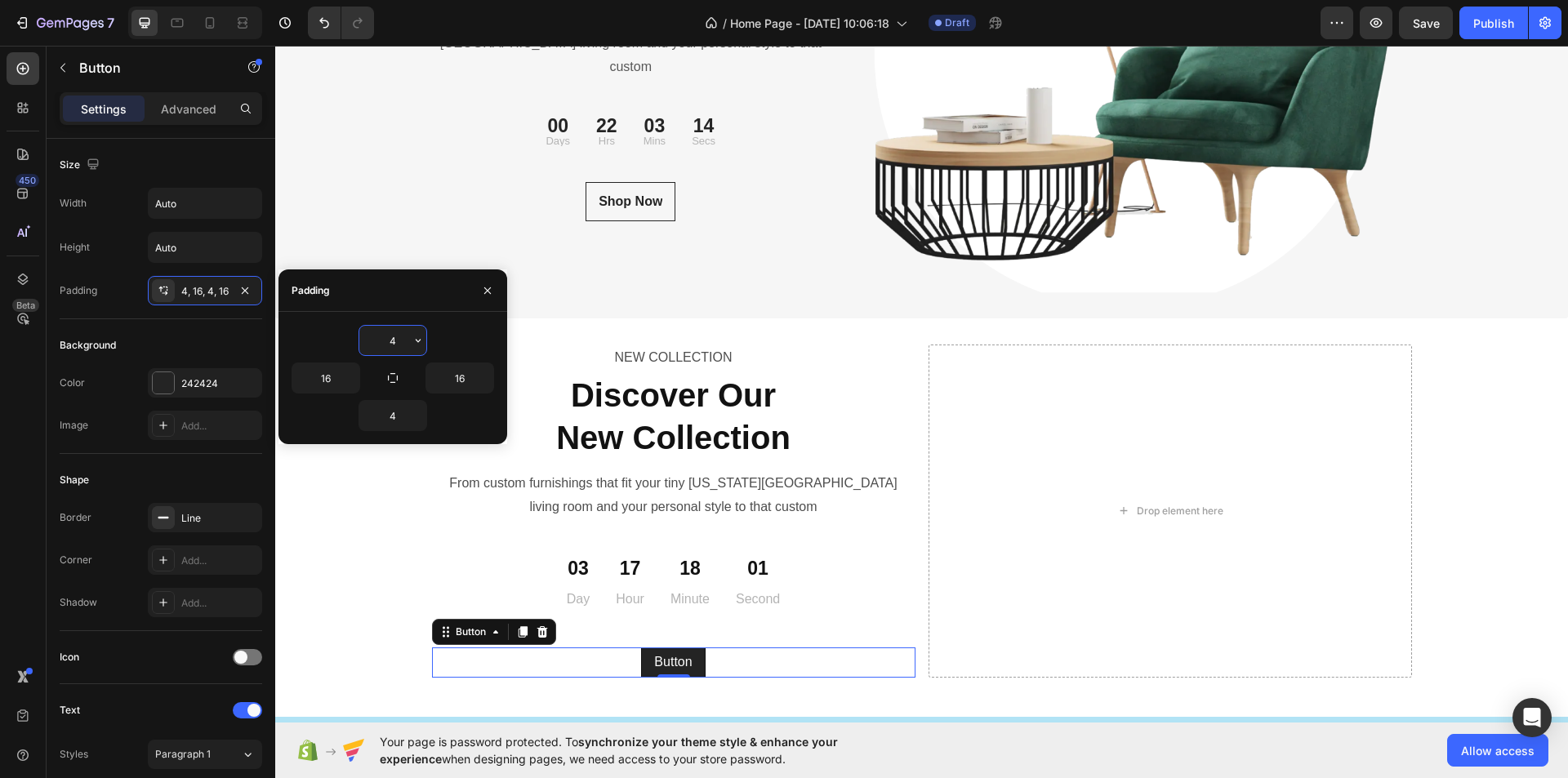
click at [407, 342] on input "4" at bounding box center [393, 341] width 67 height 30
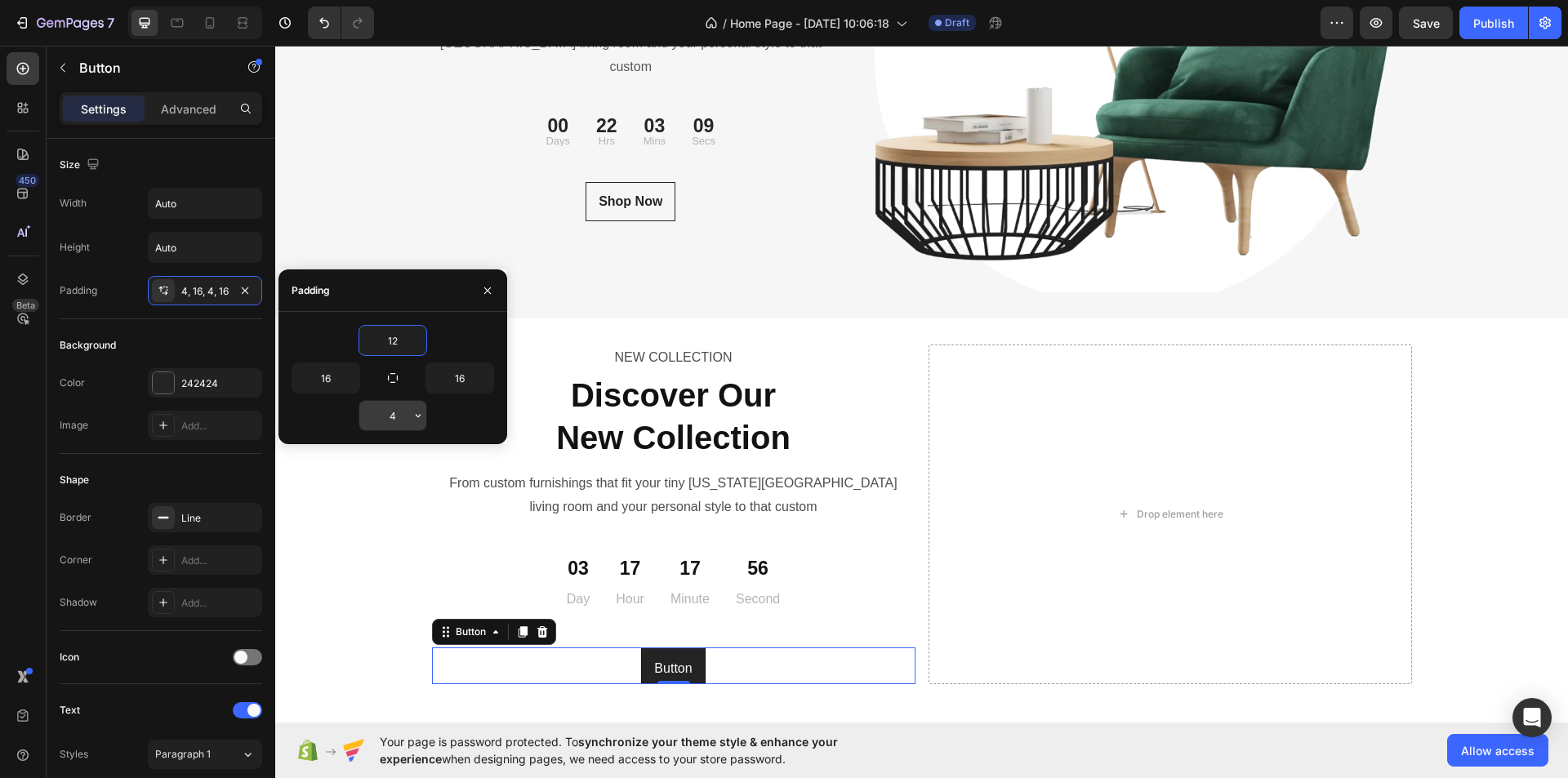
type input "12"
click at [402, 416] on input "4" at bounding box center [393, 416] width 67 height 30
type input "12"
click at [698, 187] on div "Shop Now Button" at bounding box center [632, 201] width 399 height 39
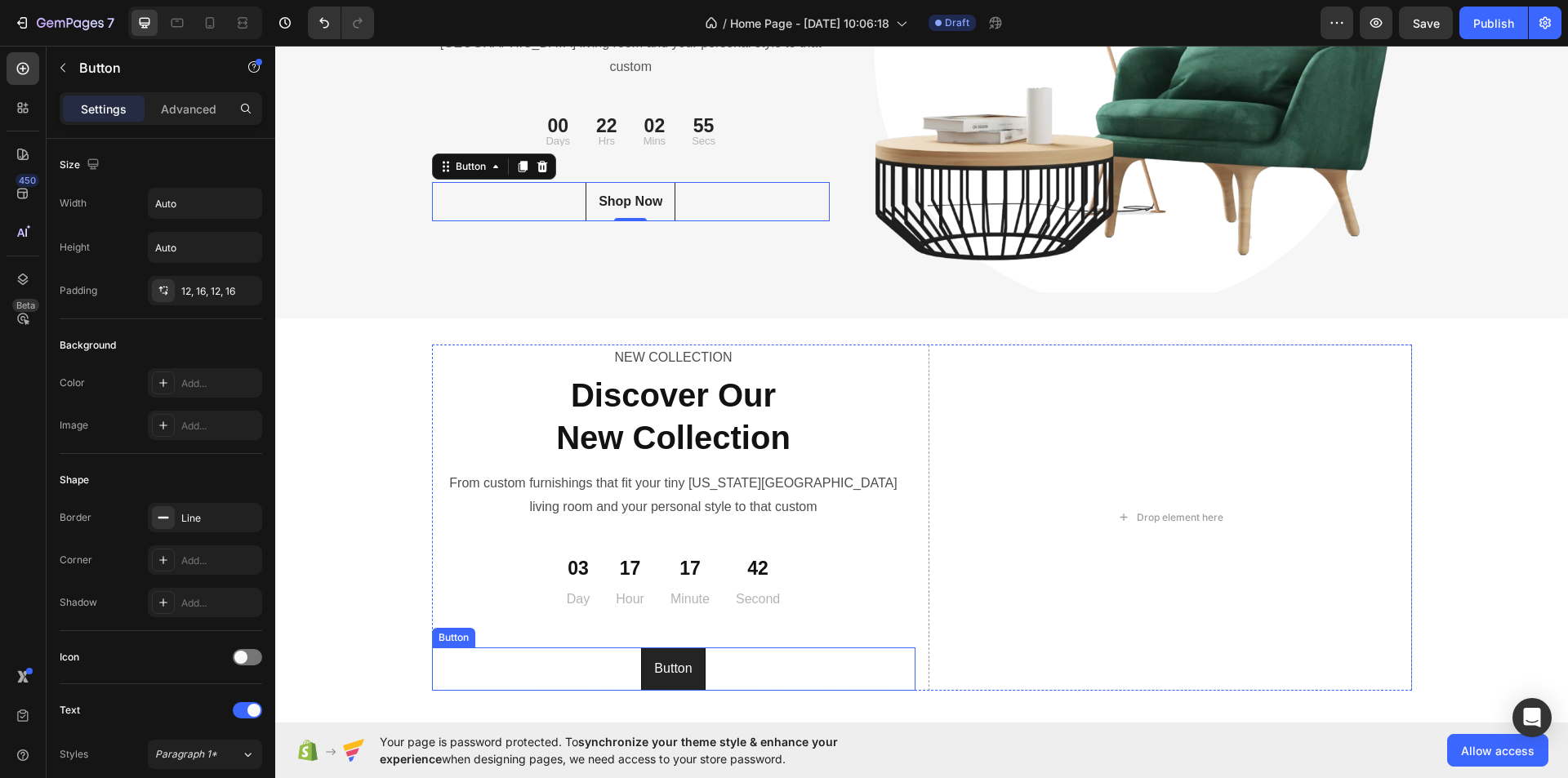
click at [755, 665] on div "Button Button" at bounding box center [674, 669] width 484 height 43
click at [697, 184] on div "Shop Now Button" at bounding box center [632, 201] width 399 height 39
click at [731, 671] on div "Button Button" at bounding box center [674, 669] width 484 height 43
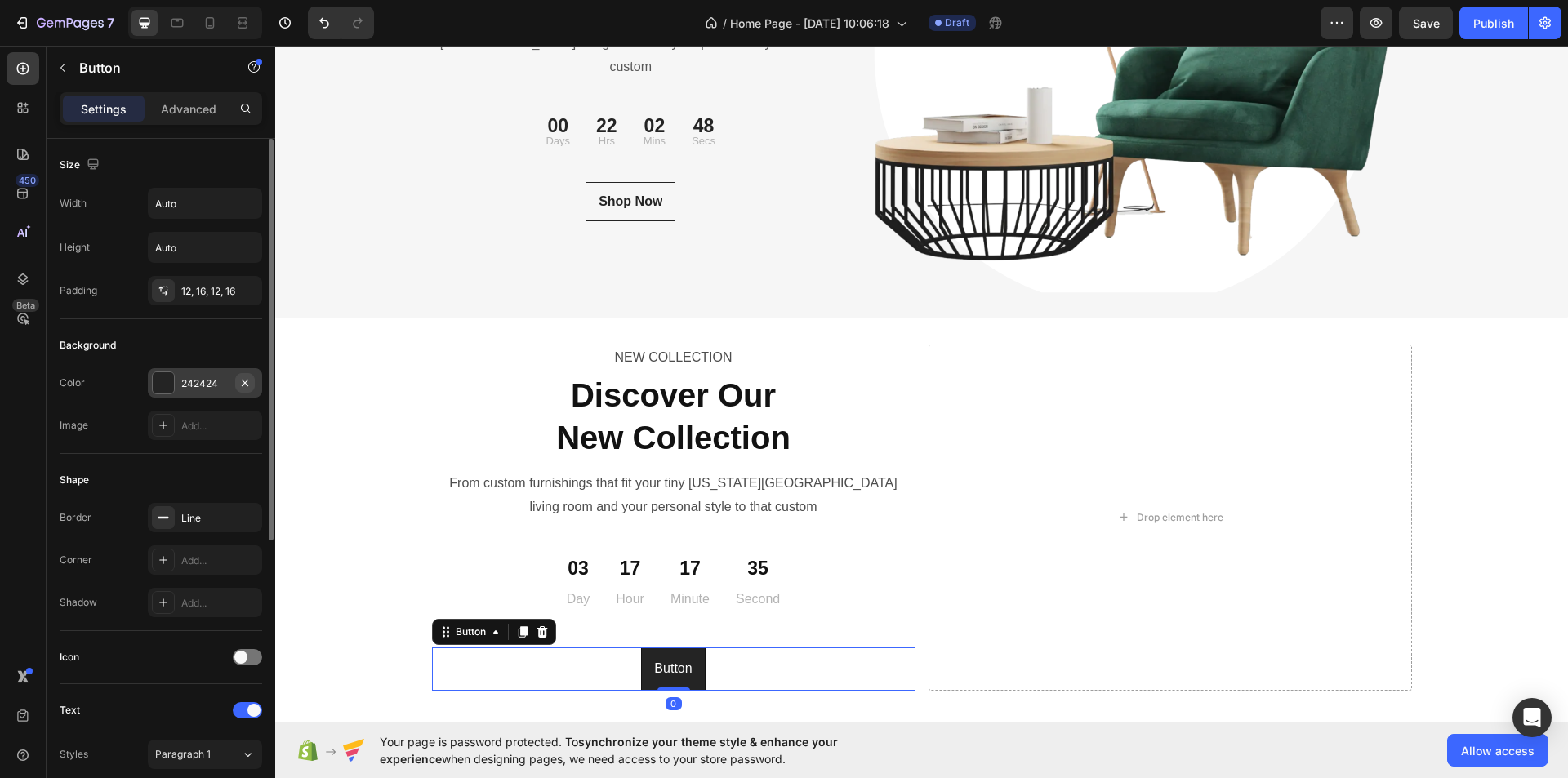
click at [237, 387] on button "button" at bounding box center [244, 383] width 20 height 20
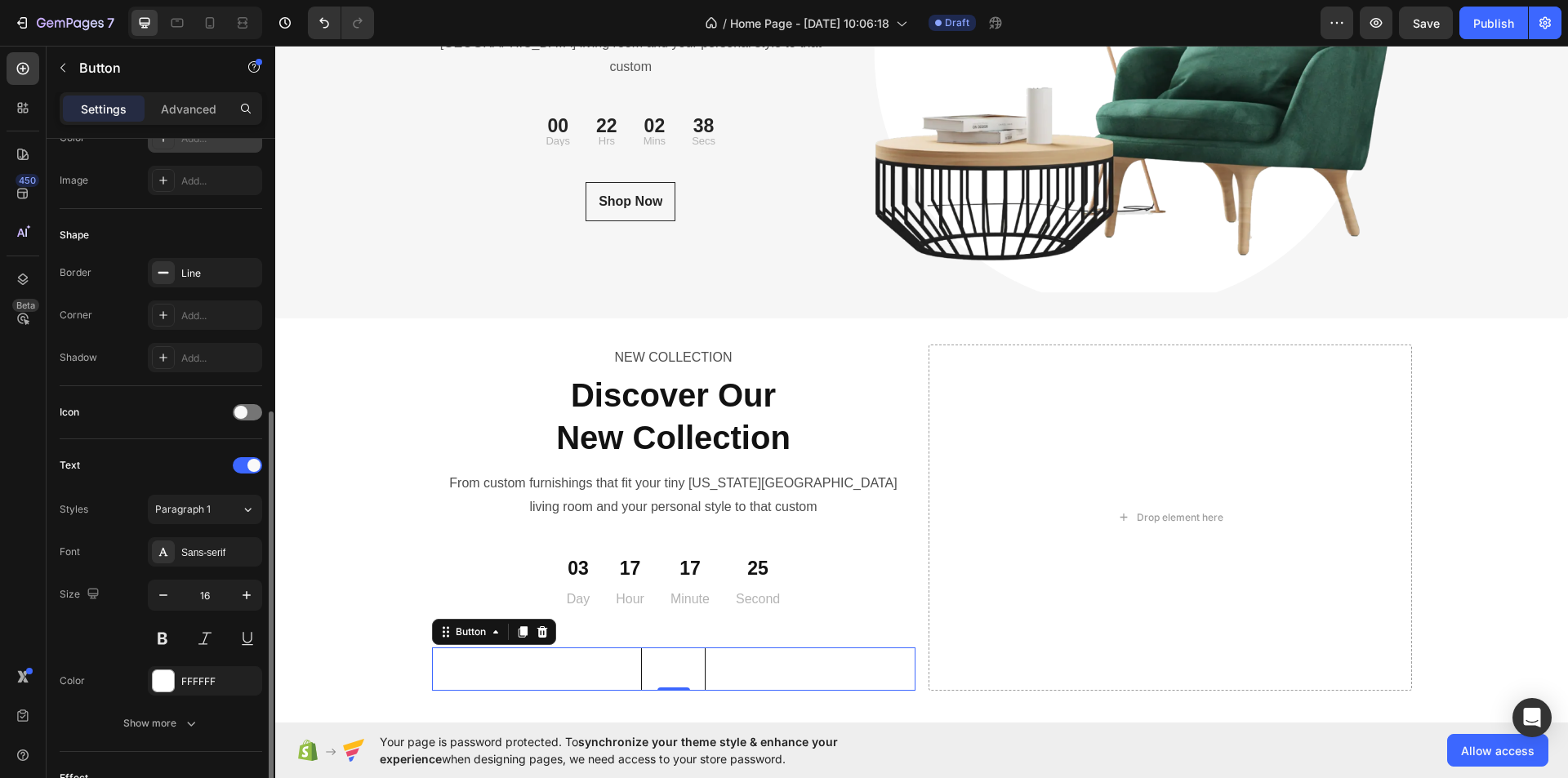
scroll to position [327, 0]
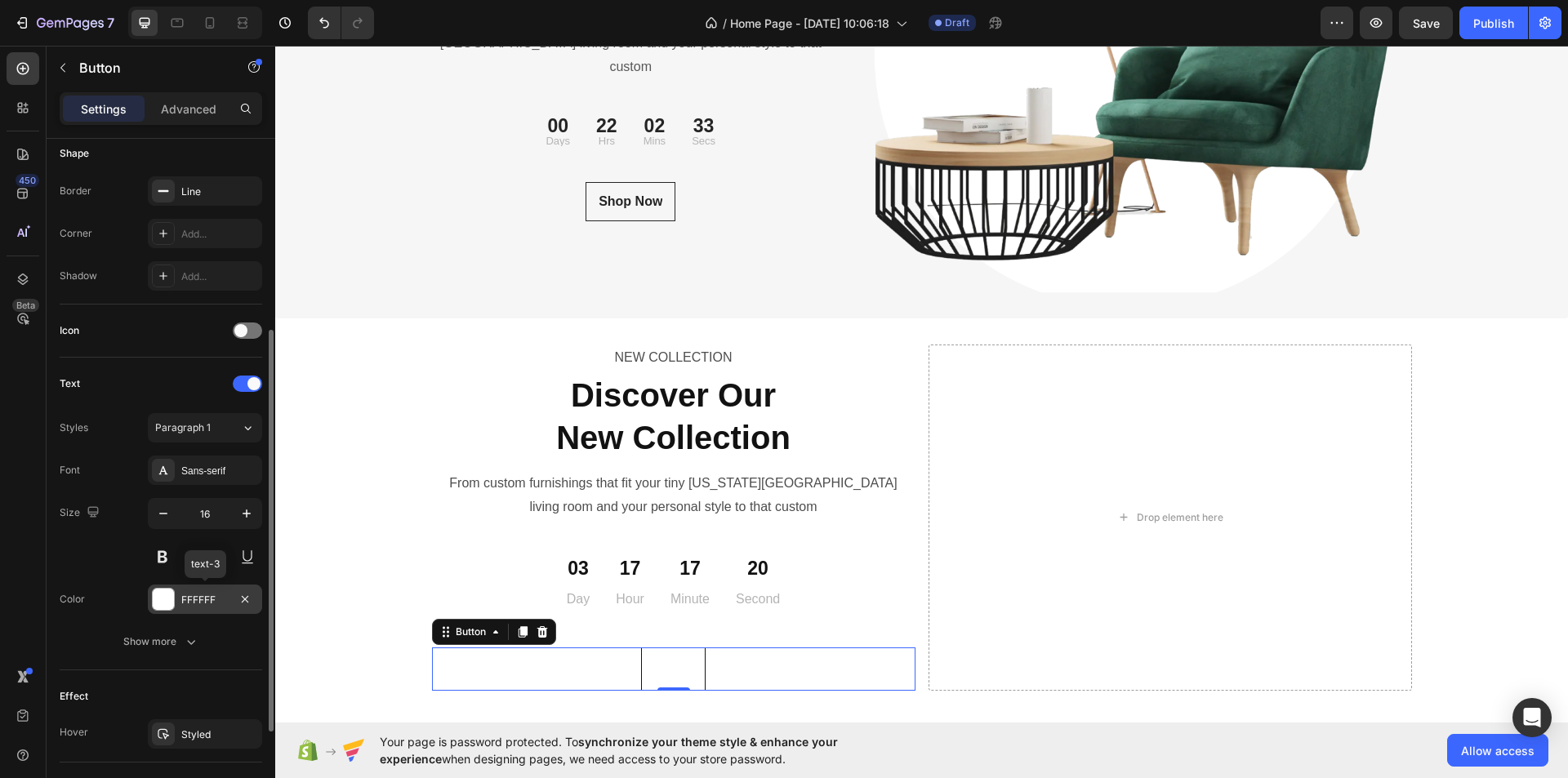
click at [222, 599] on div "FFFFFF" at bounding box center [205, 600] width 48 height 15
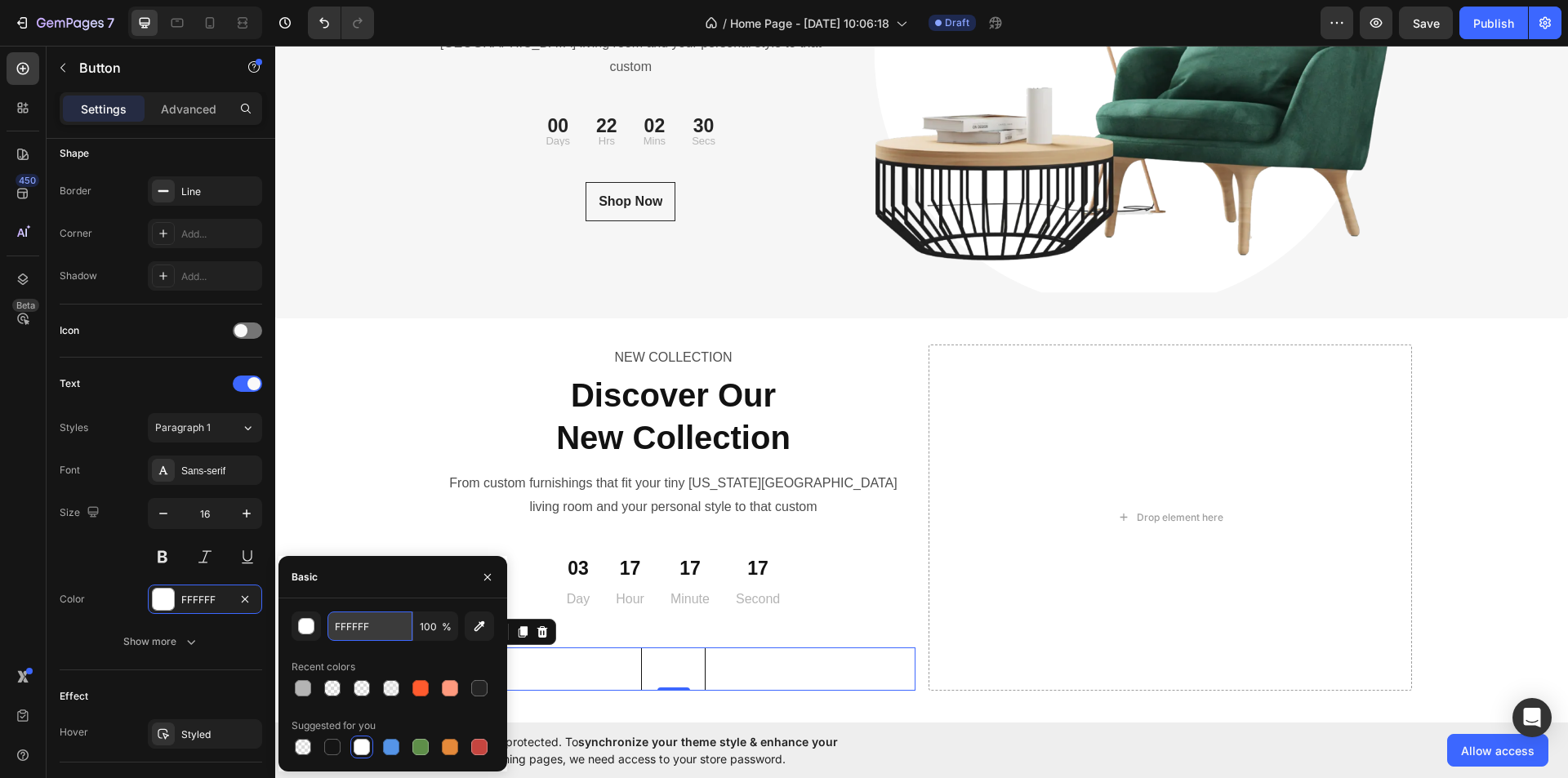
click at [361, 629] on input "FFFFFF" at bounding box center [370, 627] width 85 height 30
type input "242424"
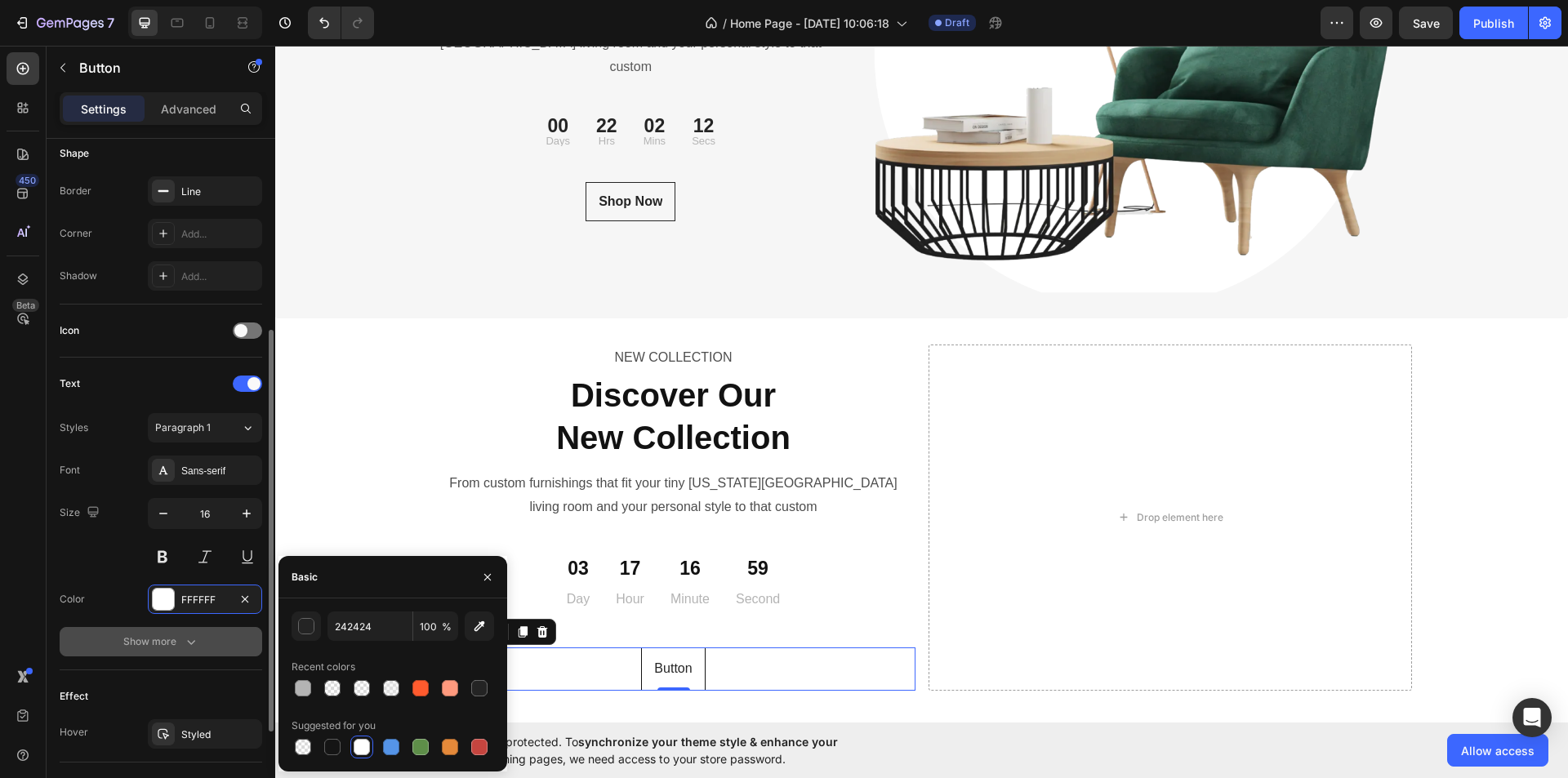
click at [190, 637] on icon "button" at bounding box center [191, 642] width 17 height 17
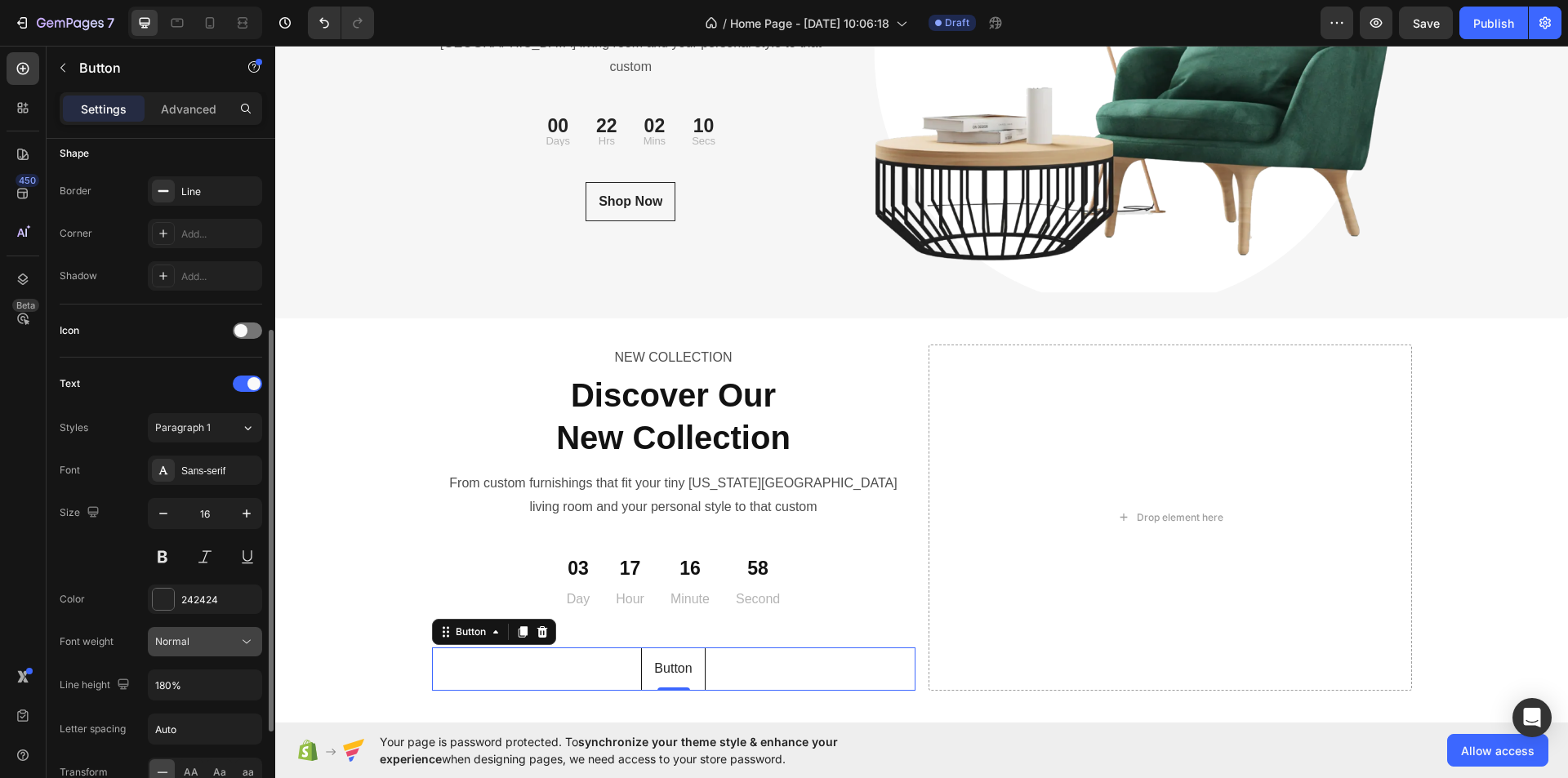
click at [225, 632] on button "Normal" at bounding box center [205, 642] width 115 height 30
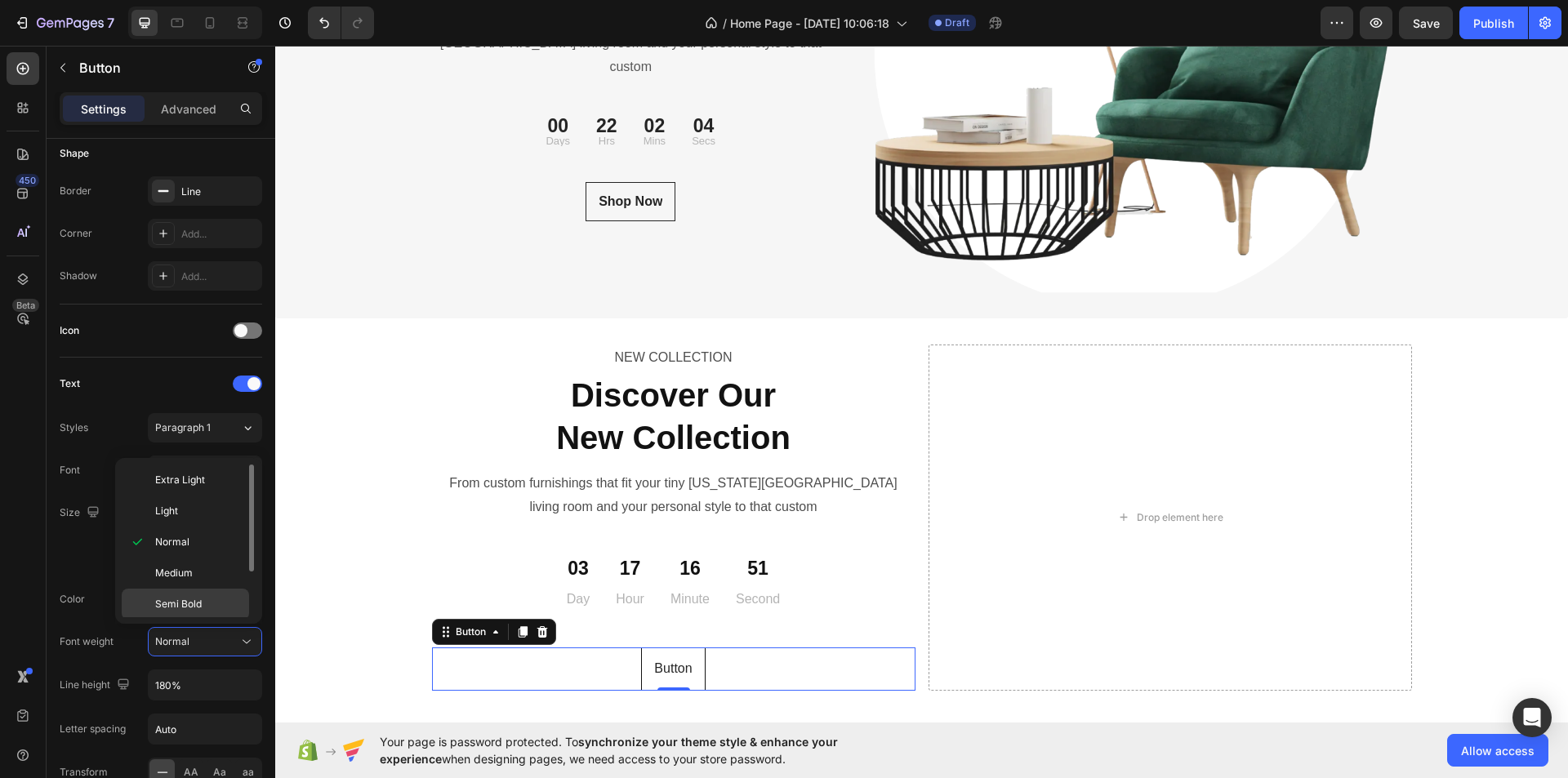
click at [201, 599] on span "Semi Bold" at bounding box center [179, 605] width 47 height 15
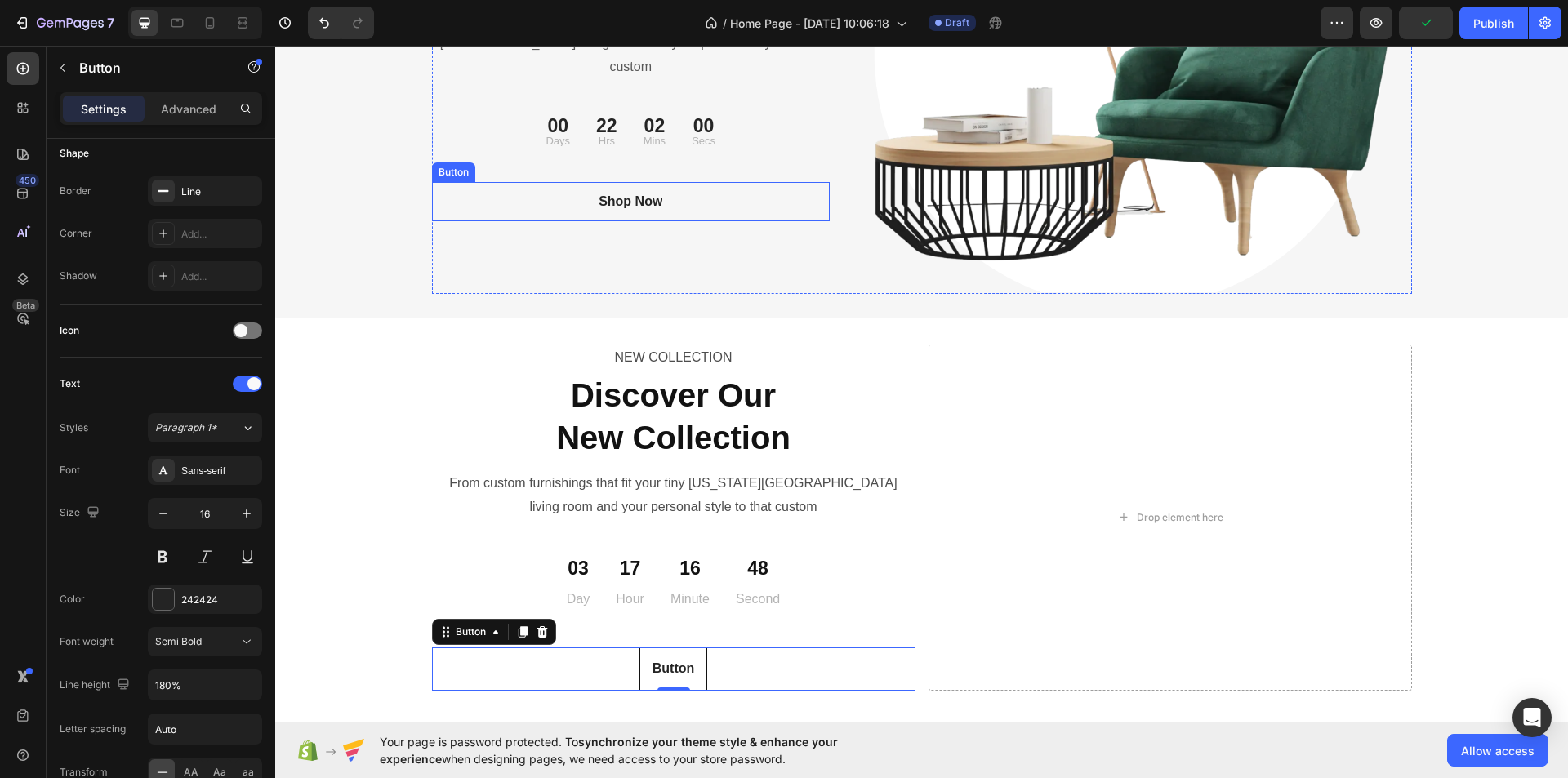
click at [695, 191] on div "Shop Now Button" at bounding box center [632, 201] width 399 height 39
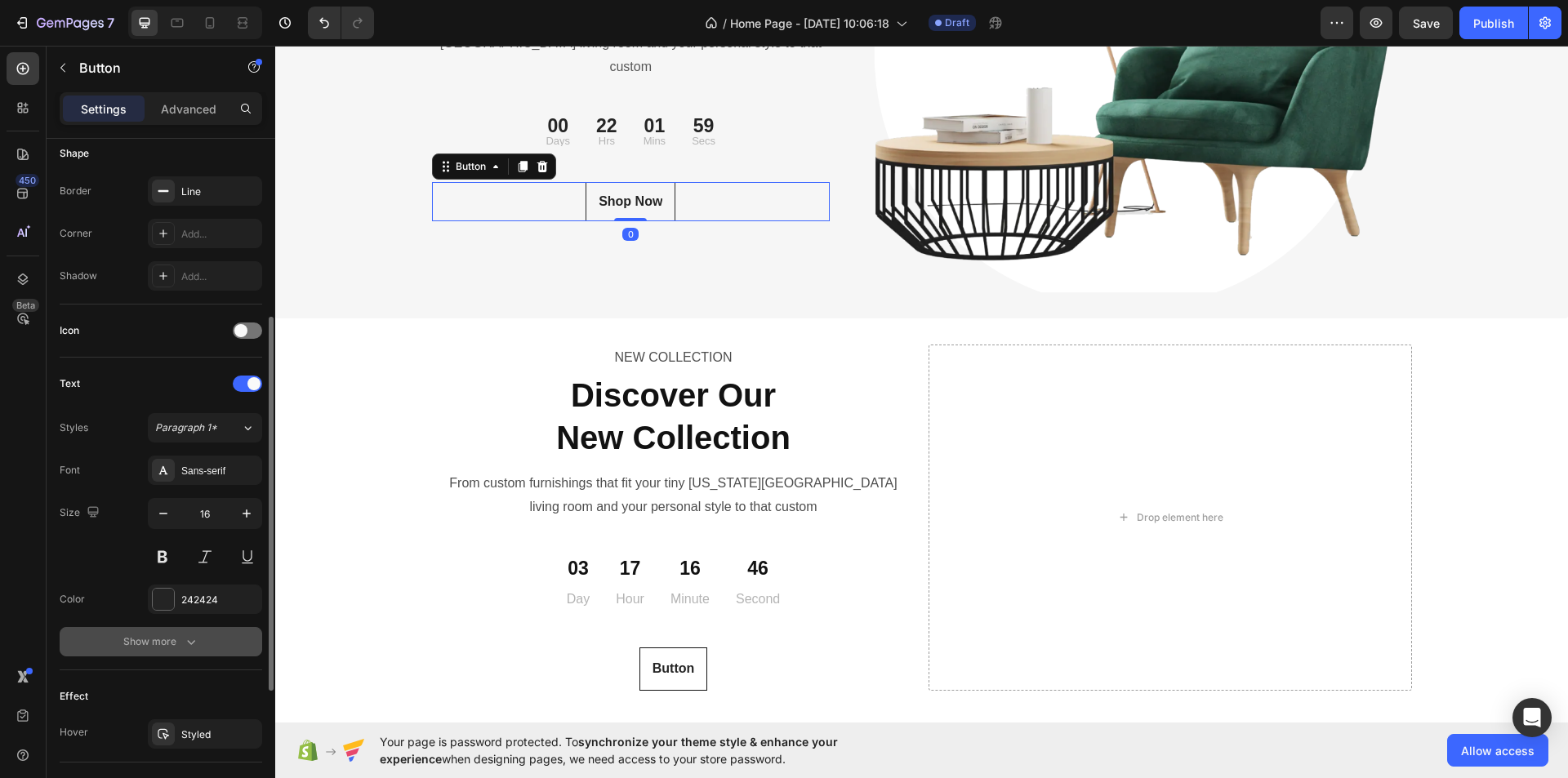
click at [189, 633] on button "Show more" at bounding box center [160, 642] width 202 height 30
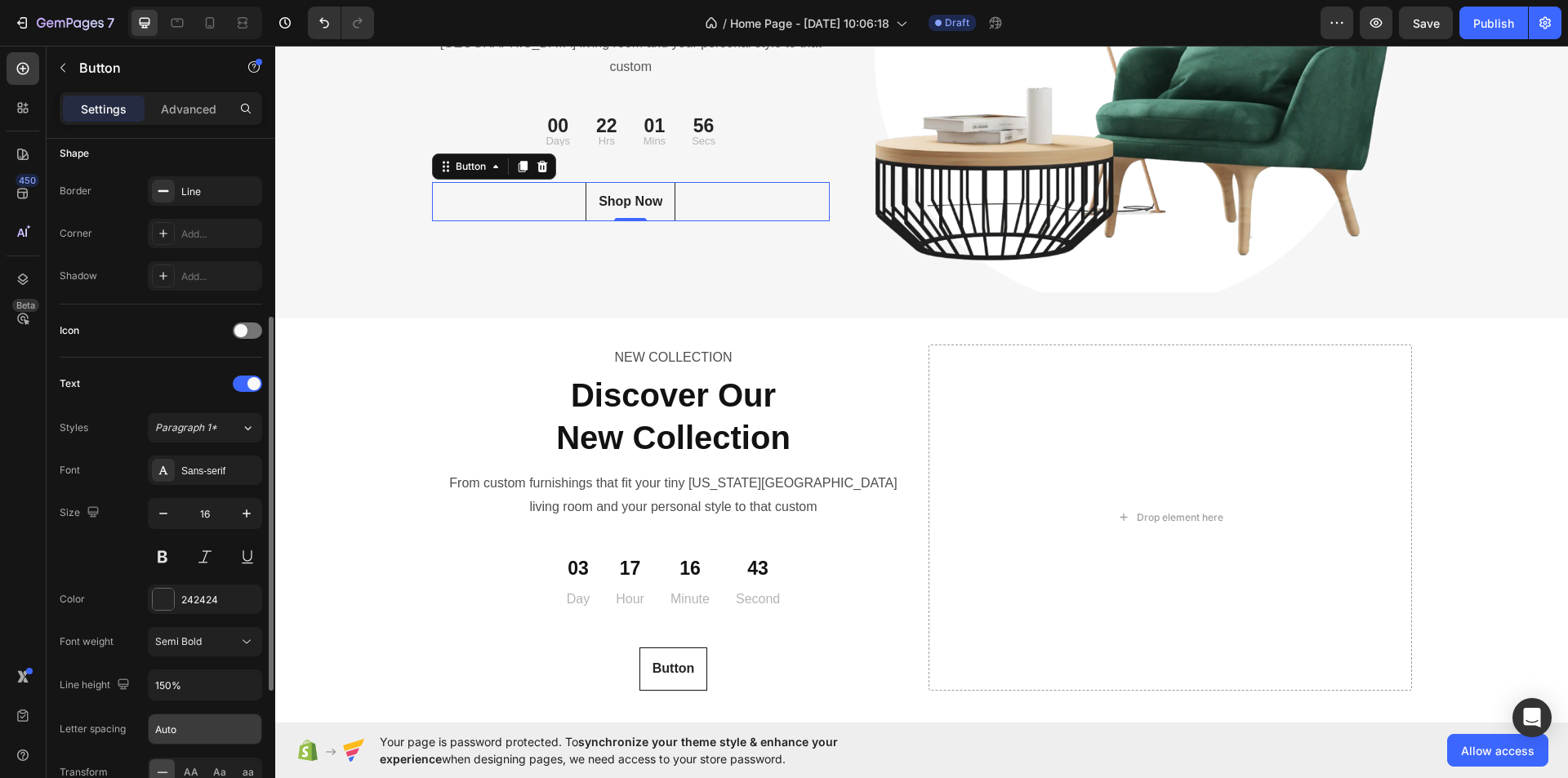
scroll to position [408, 0]
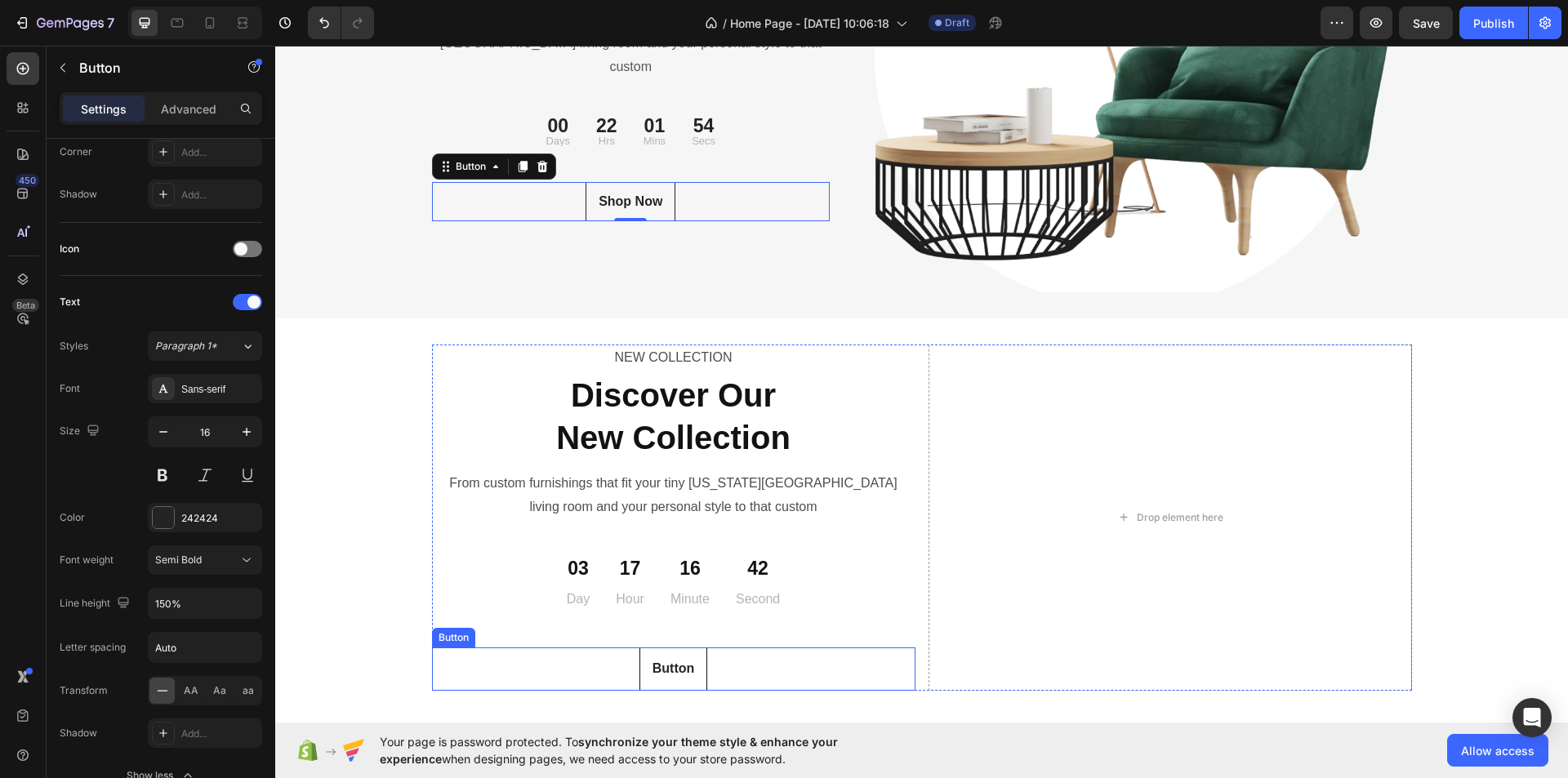
click at [763, 676] on div "Button Button" at bounding box center [674, 669] width 484 height 43
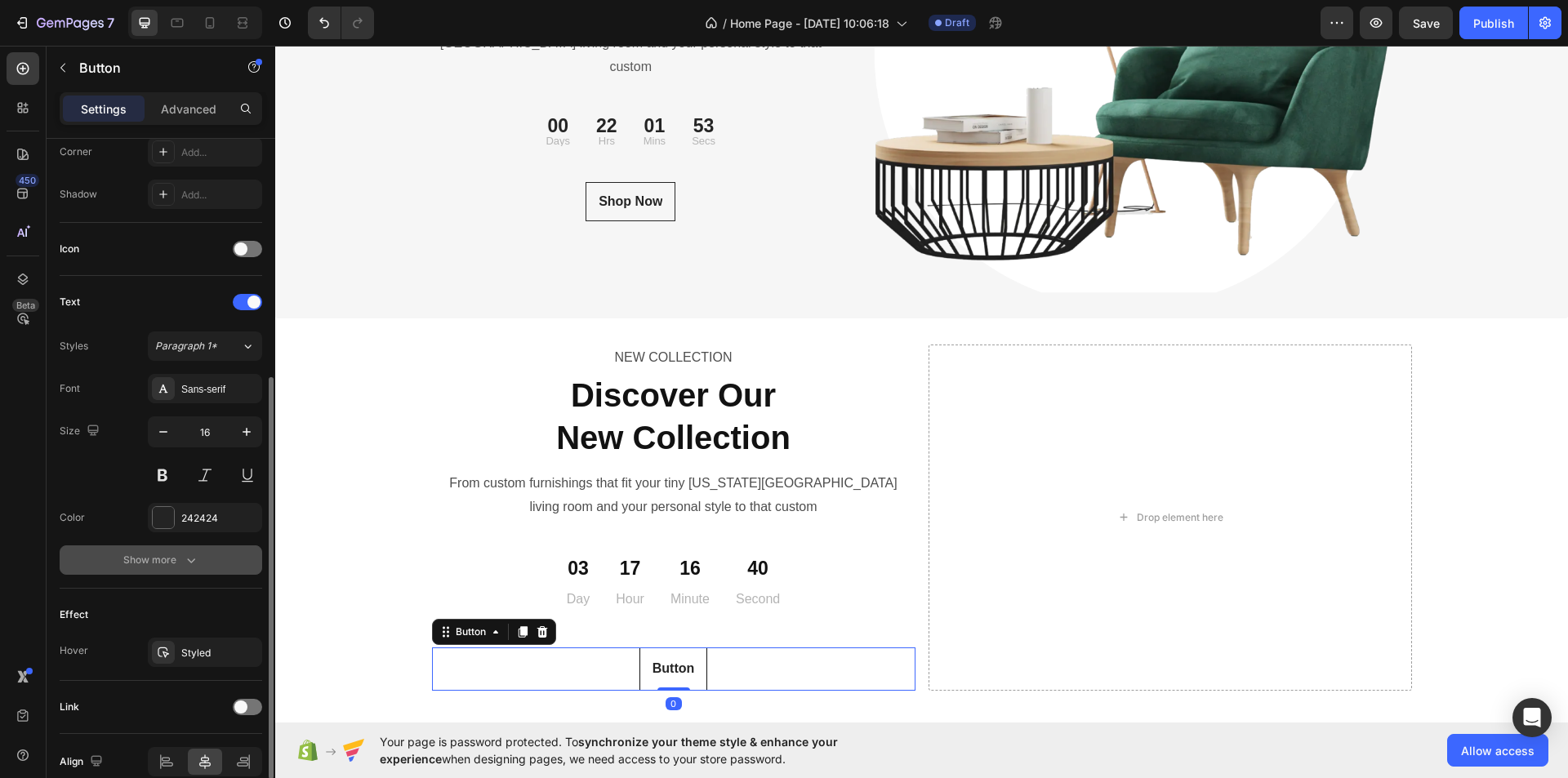
click at [218, 559] on button "Show more" at bounding box center [160, 561] width 202 height 30
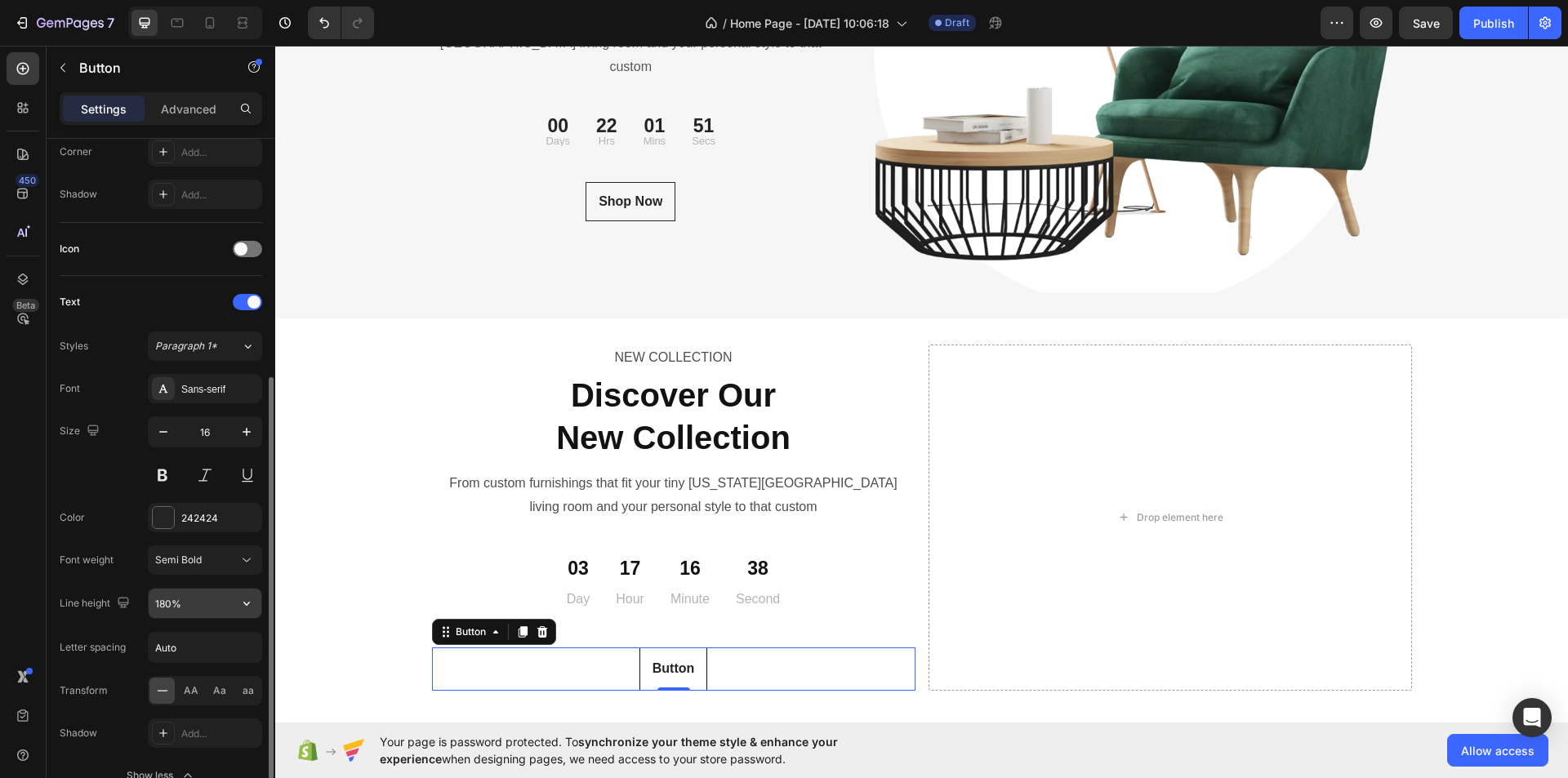
click at [210, 602] on input "180%" at bounding box center [205, 604] width 113 height 30
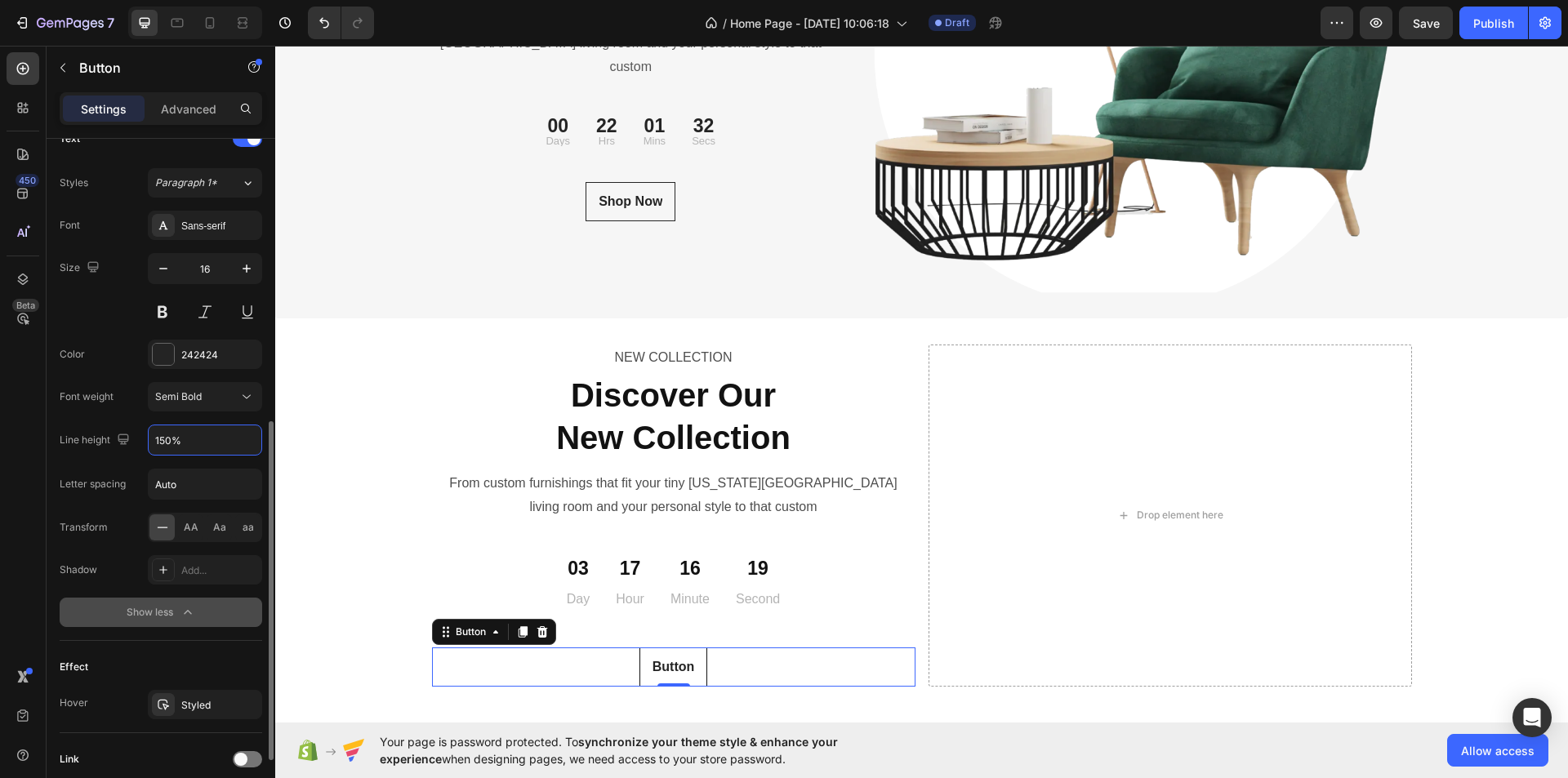
scroll to position [701, 0]
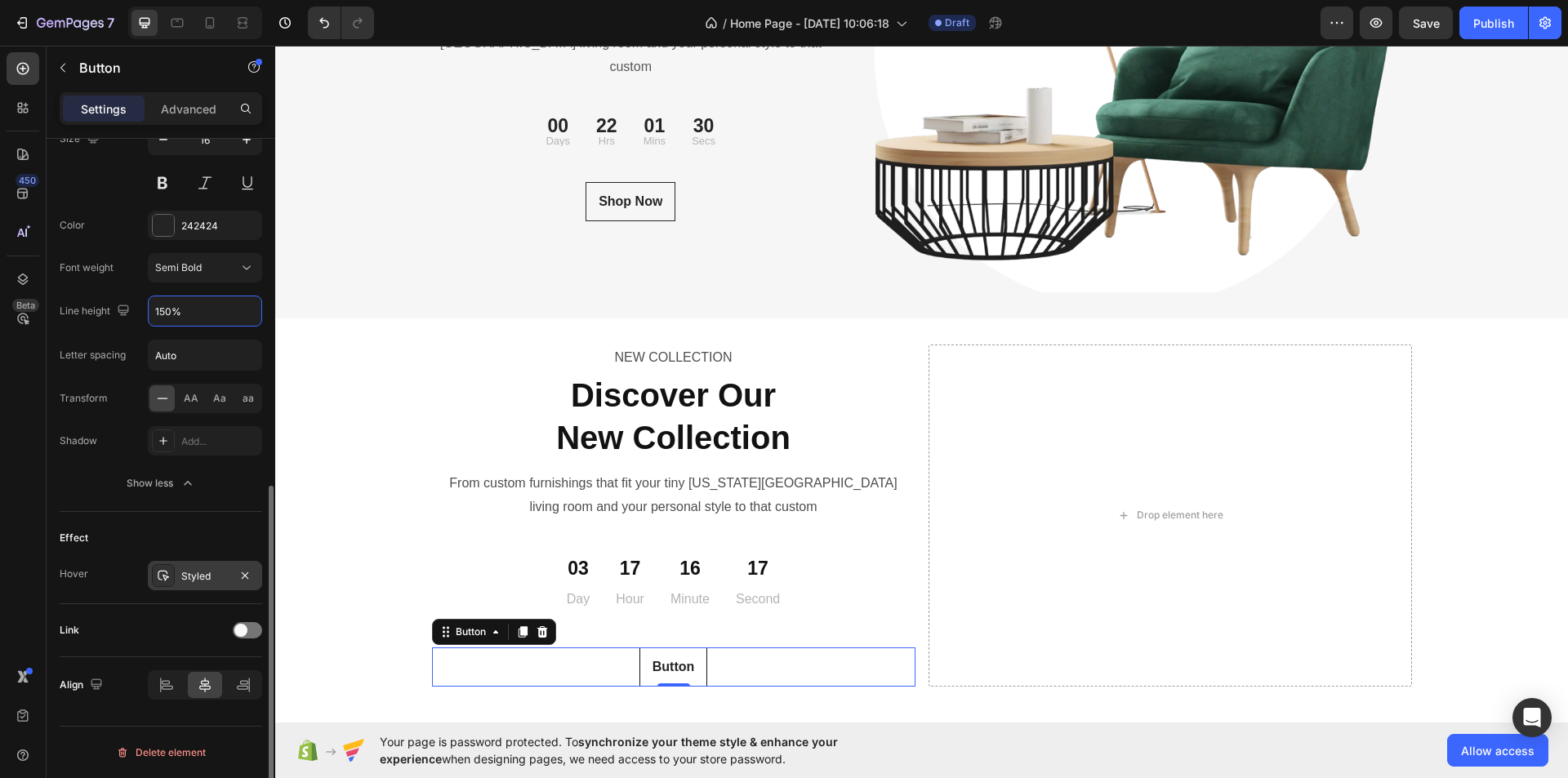
type input "150%"
click at [194, 587] on div "Styled" at bounding box center [205, 576] width 115 height 30
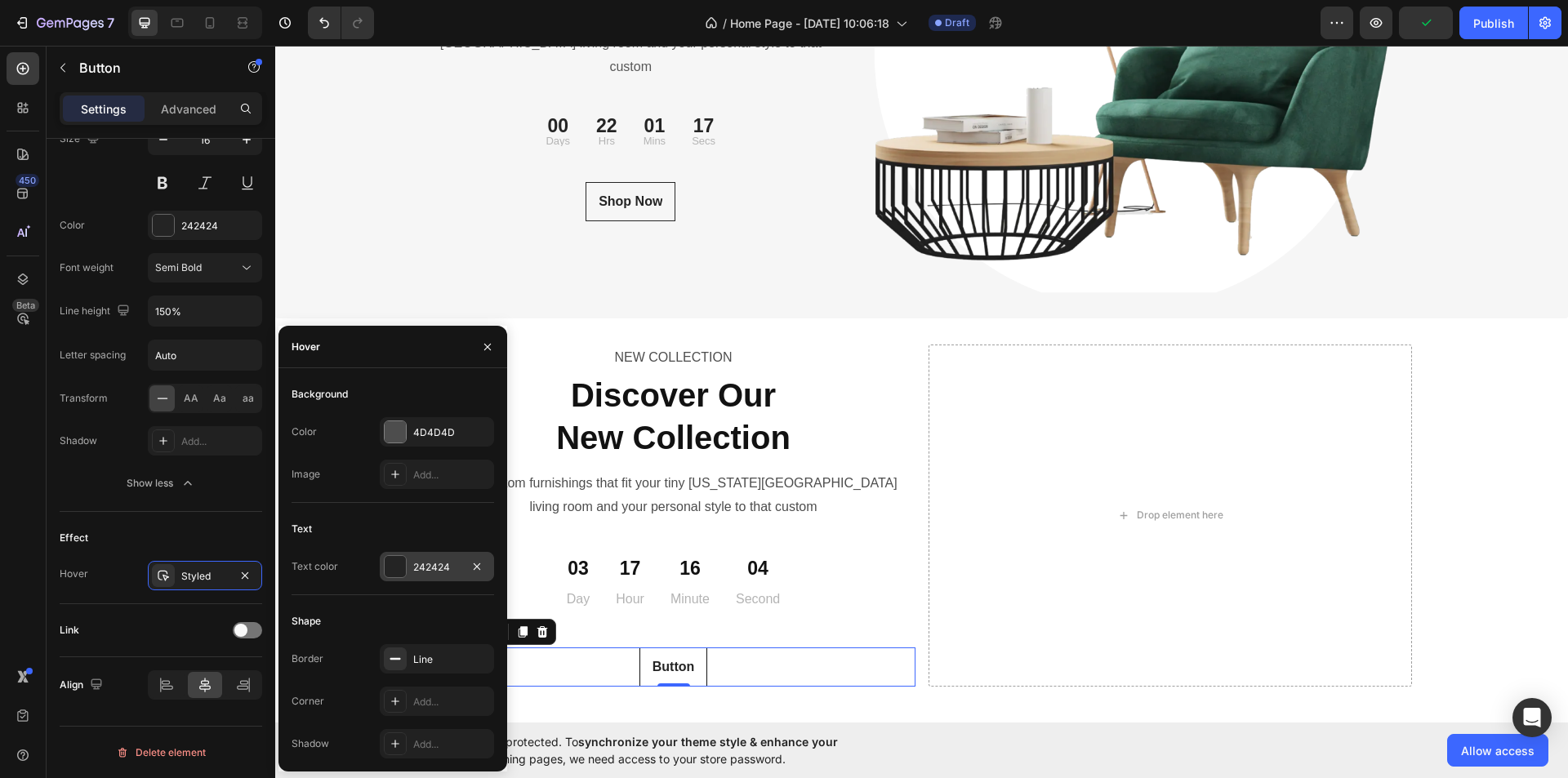
click at [402, 566] on div at bounding box center [395, 566] width 21 height 21
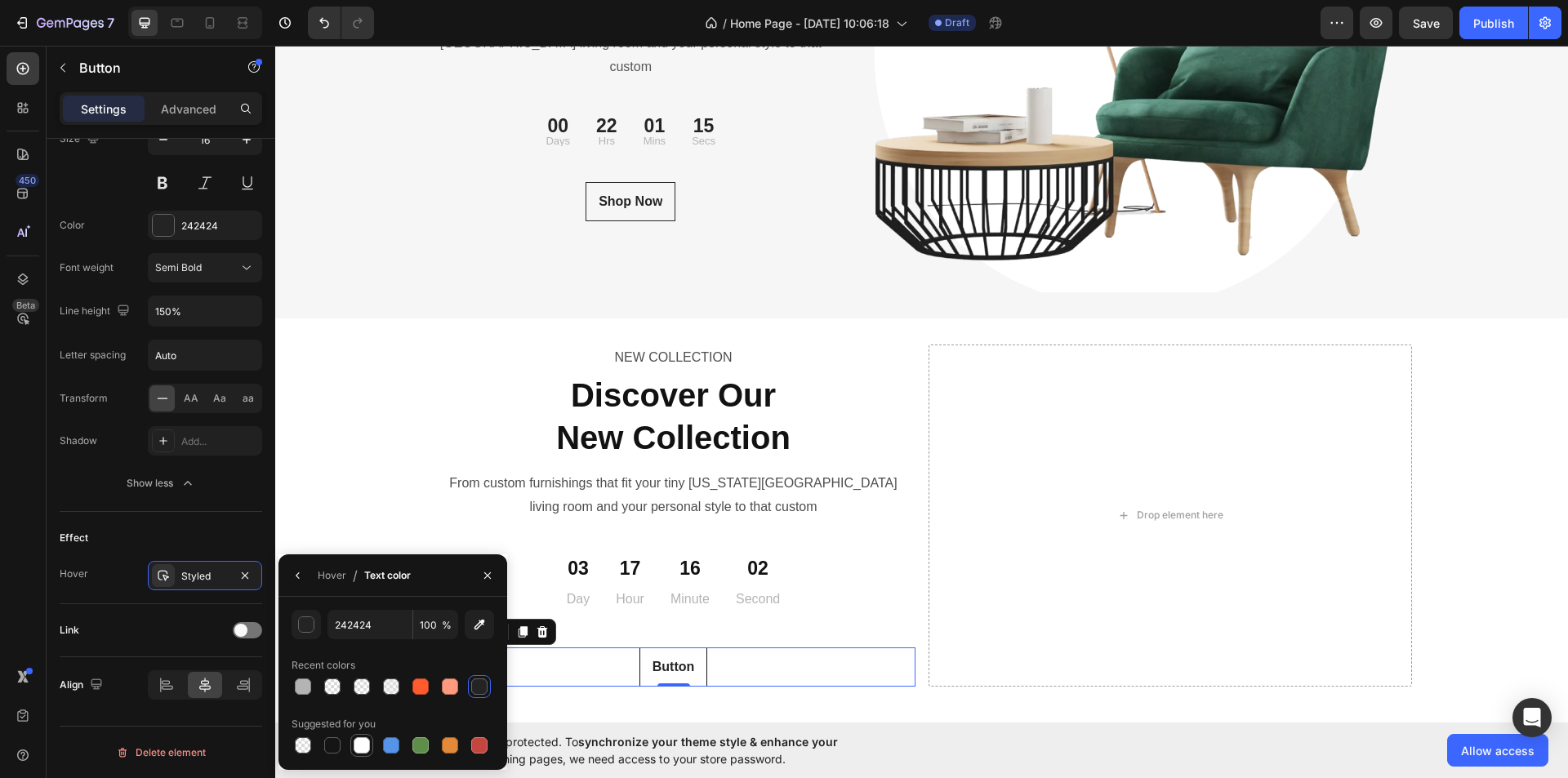
click at [361, 744] on div at bounding box center [362, 746] width 17 height 17
type input "FFFFFF"
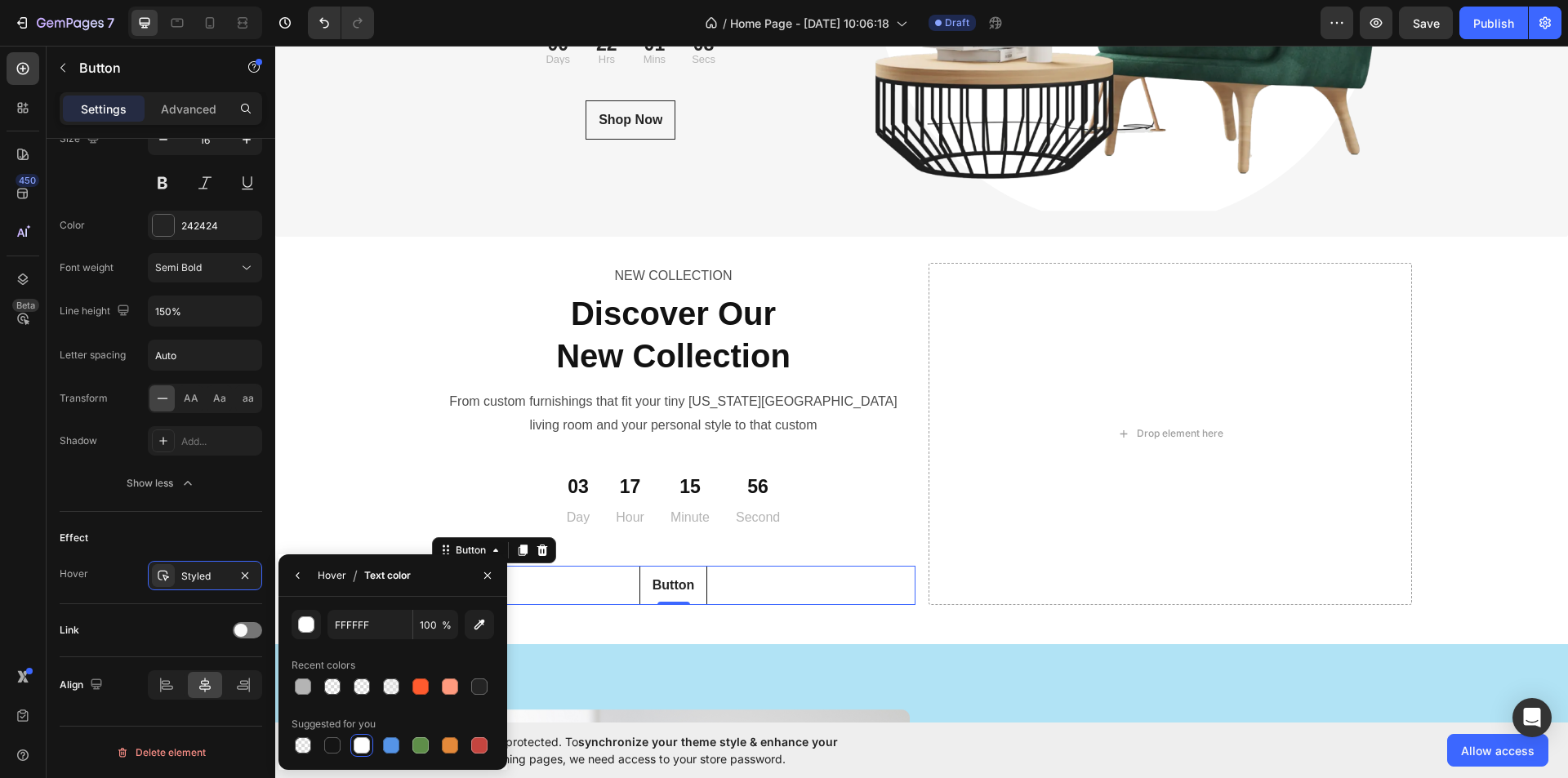
click at [326, 579] on div "Hover" at bounding box center [332, 576] width 29 height 15
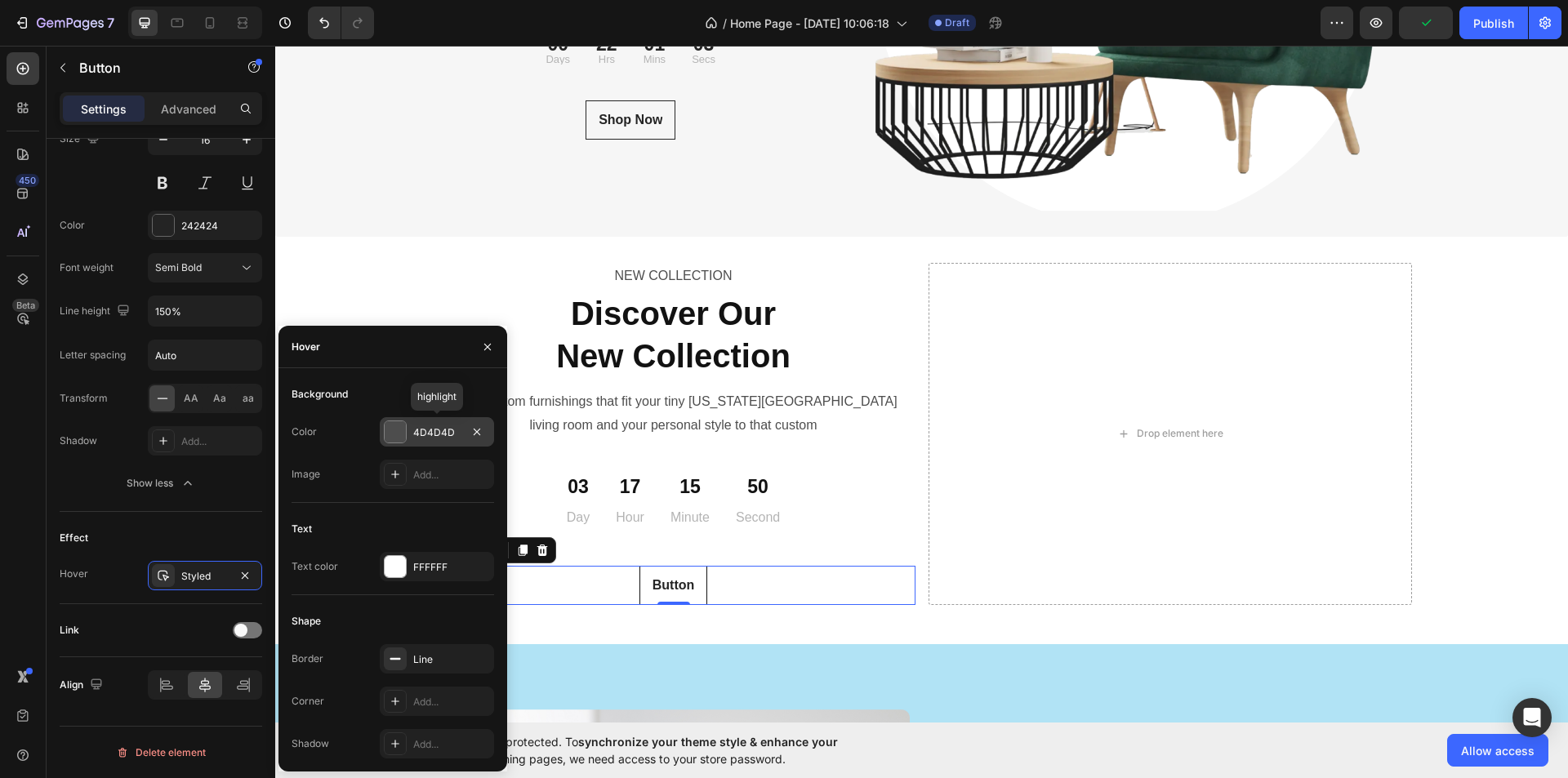
click at [395, 432] on div at bounding box center [395, 431] width 21 height 21
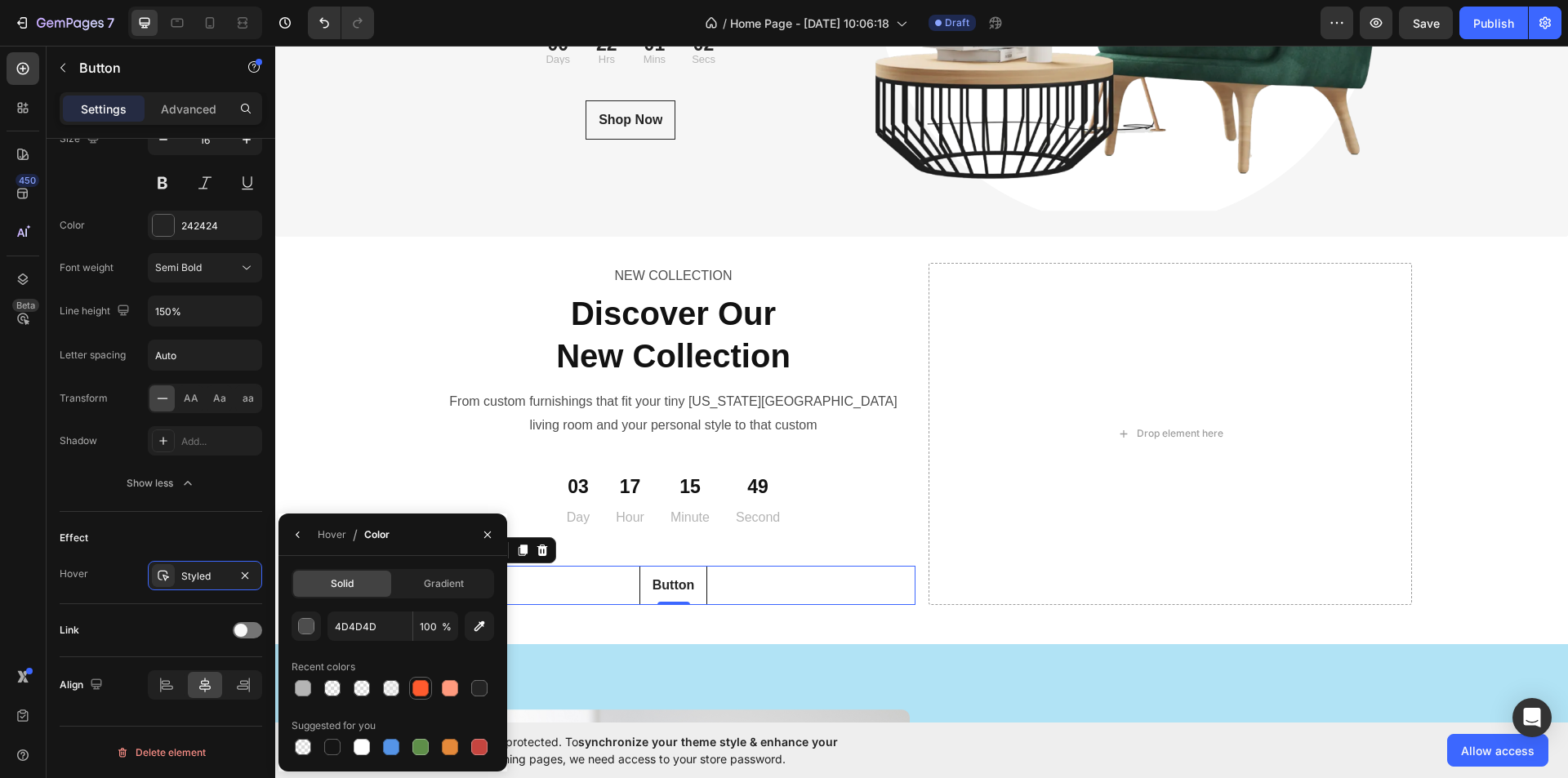
click at [418, 677] on div at bounding box center [420, 689] width 23 height 23
type input "FF5B2E"
click at [722, 106] on div "Shop Now Button" at bounding box center [632, 120] width 399 height 39
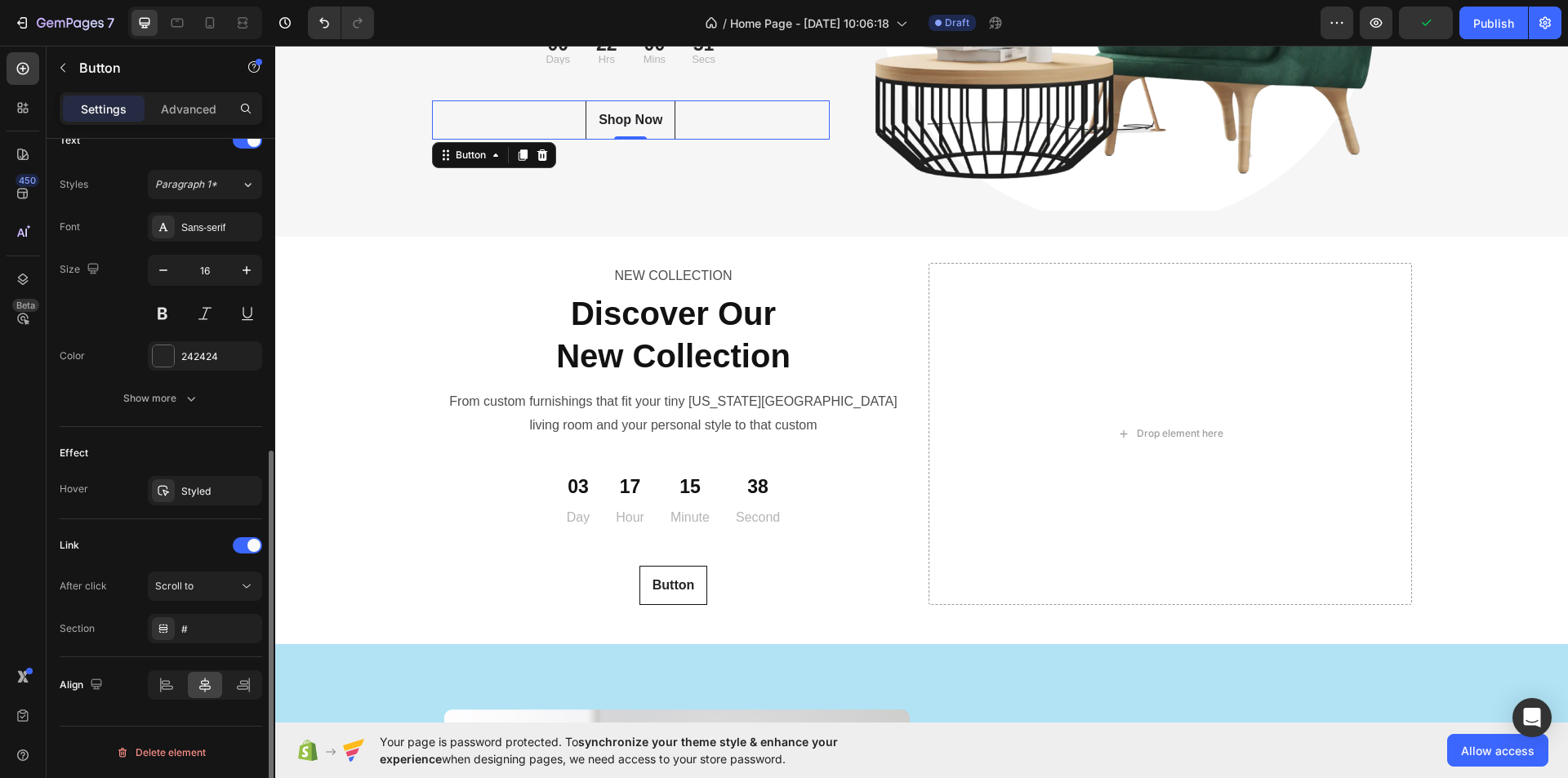
scroll to position [570, 0]
click at [234, 489] on div "Styled" at bounding box center [205, 491] width 115 height 30
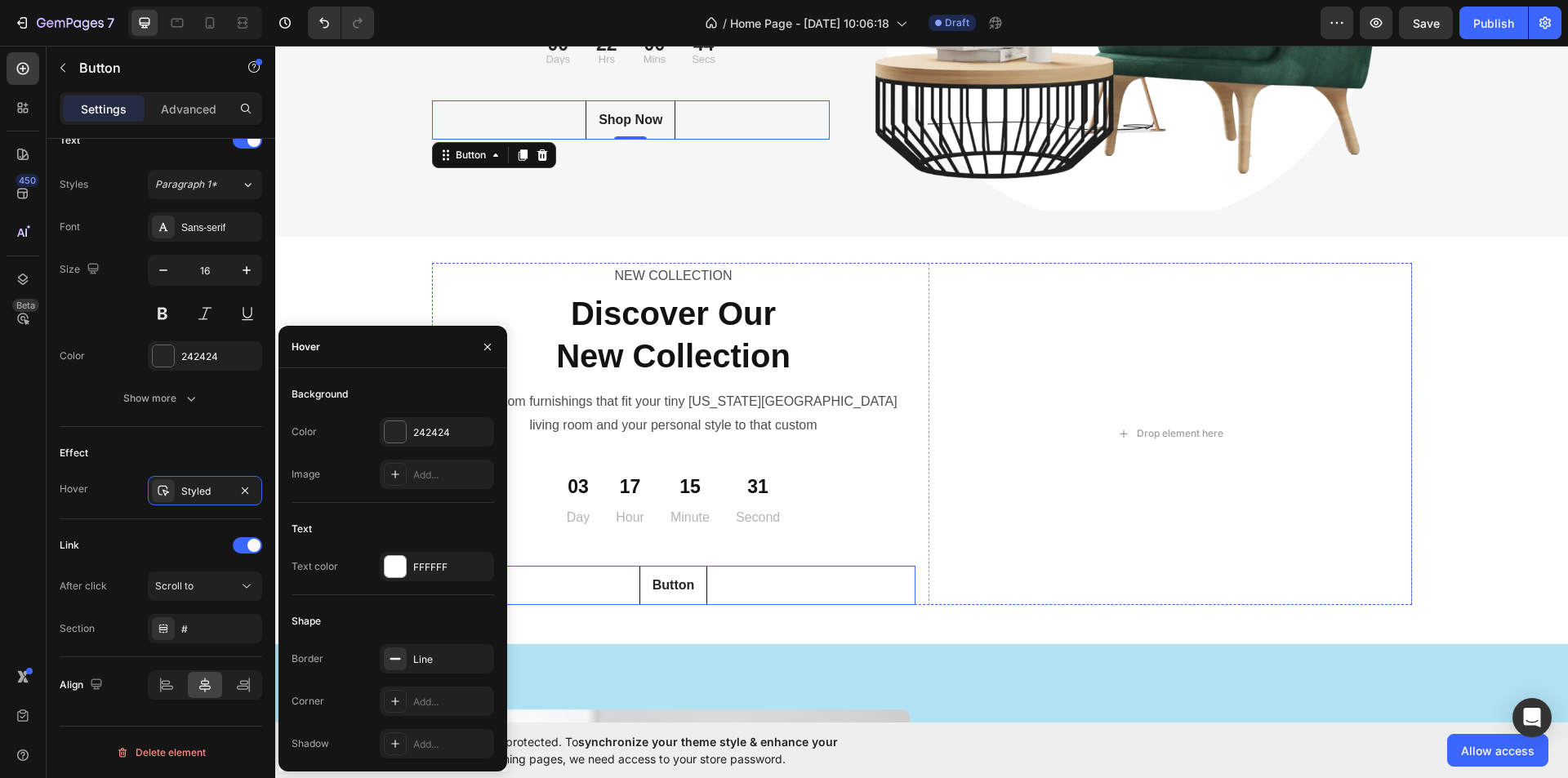
click at [736, 584] on div "Button Button" at bounding box center [674, 586] width 484 height 39
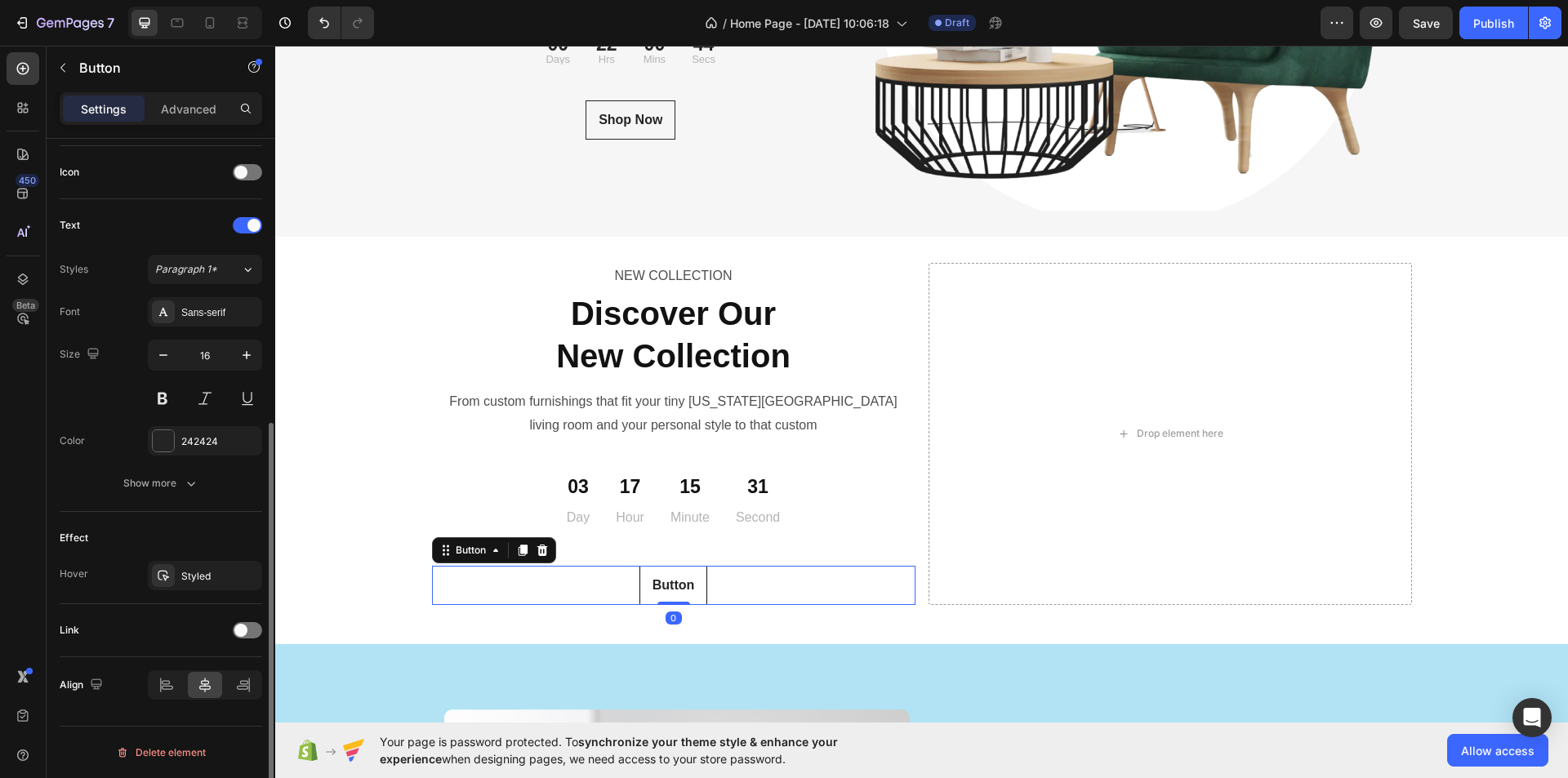
scroll to position [485, 0]
click at [215, 485] on button "Show more" at bounding box center [160, 484] width 202 height 30
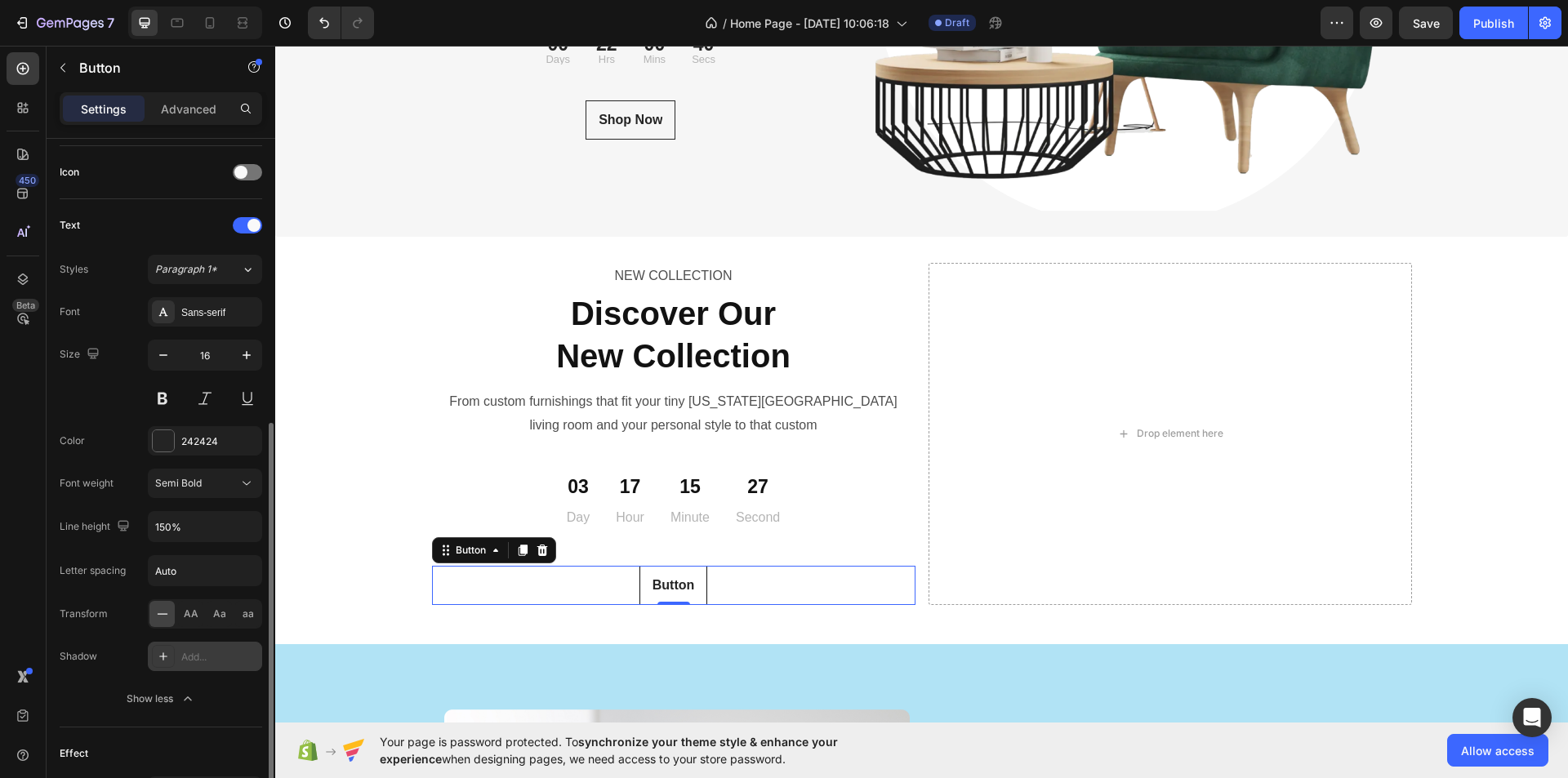
scroll to position [701, 0]
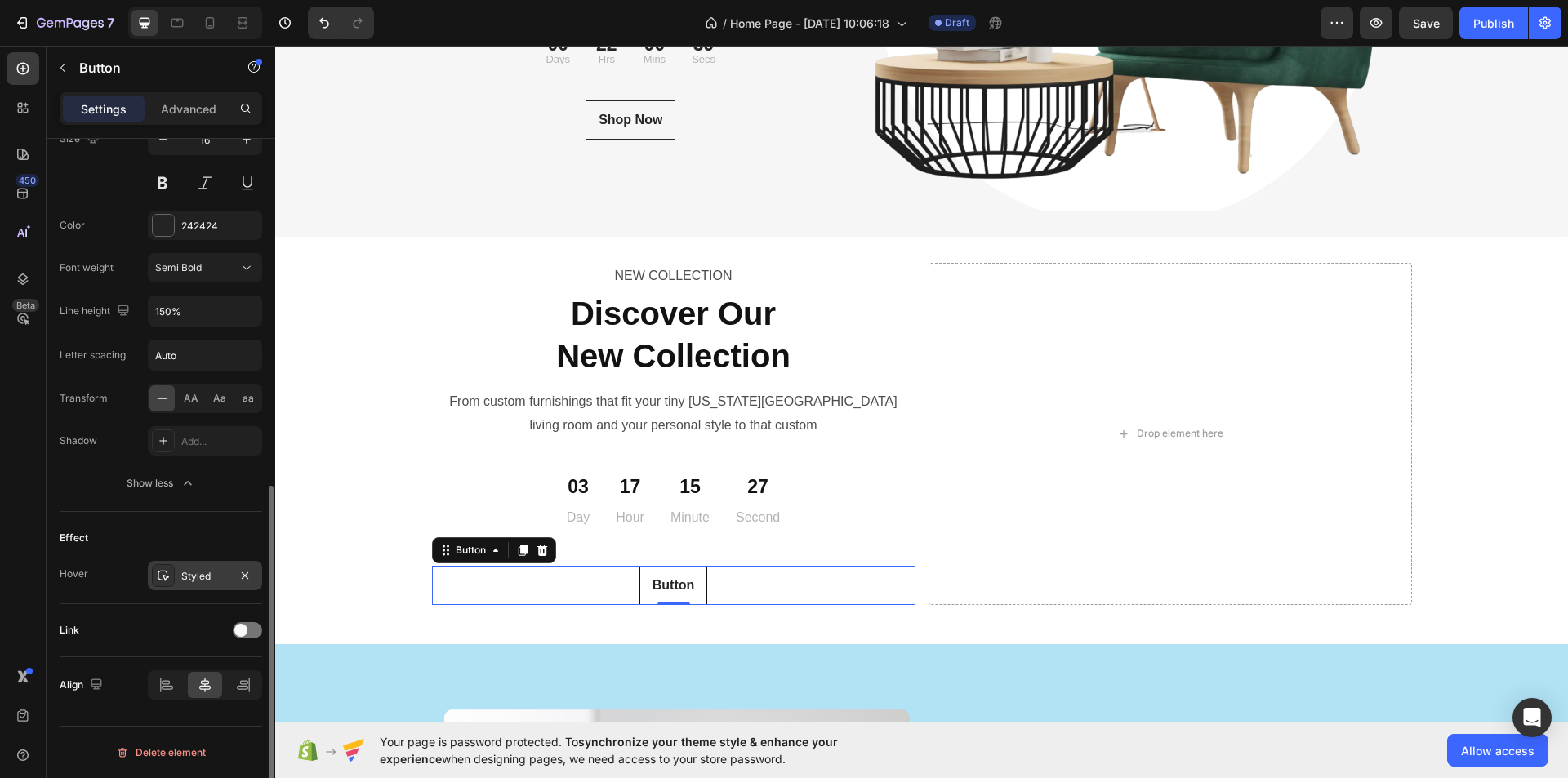
click at [214, 586] on div "Styled" at bounding box center [205, 576] width 115 height 30
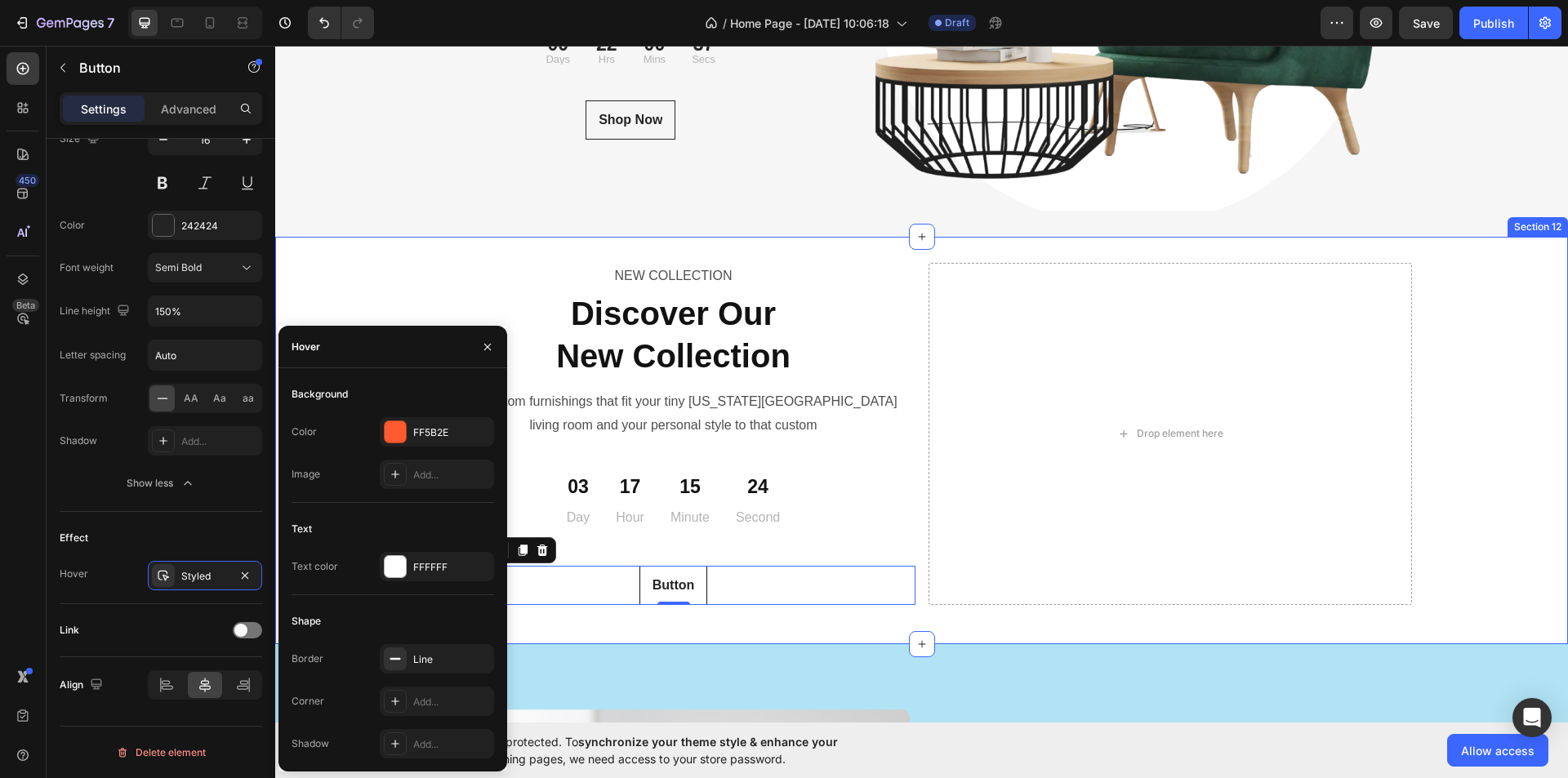
click at [792, 629] on div "NEW COLLECTION Text Block ⁠⁠⁠⁠⁠⁠⁠ Discover Our New Collection Heading From cust…" at bounding box center [921, 440] width 1293 height 407
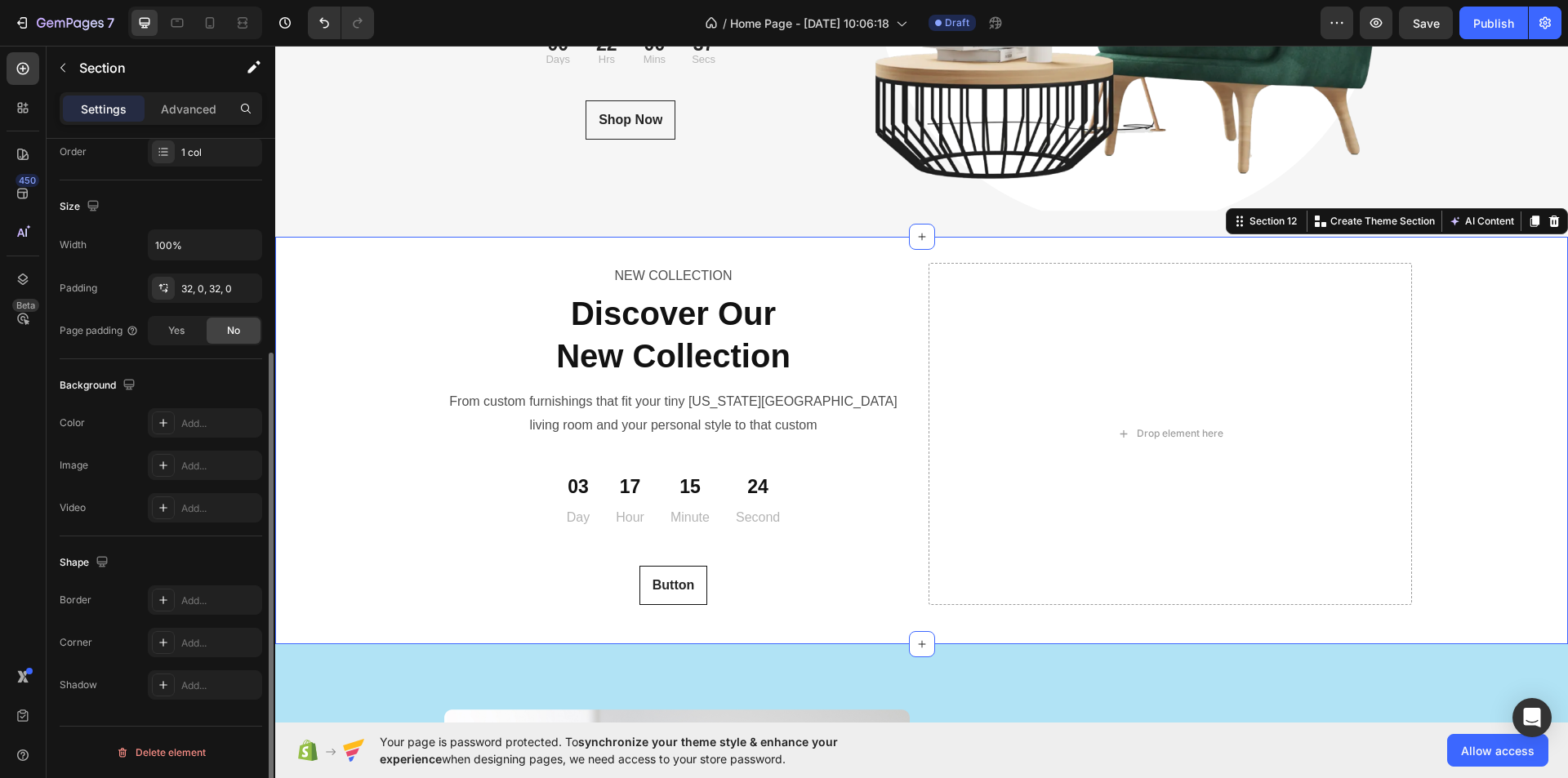
scroll to position [0, 0]
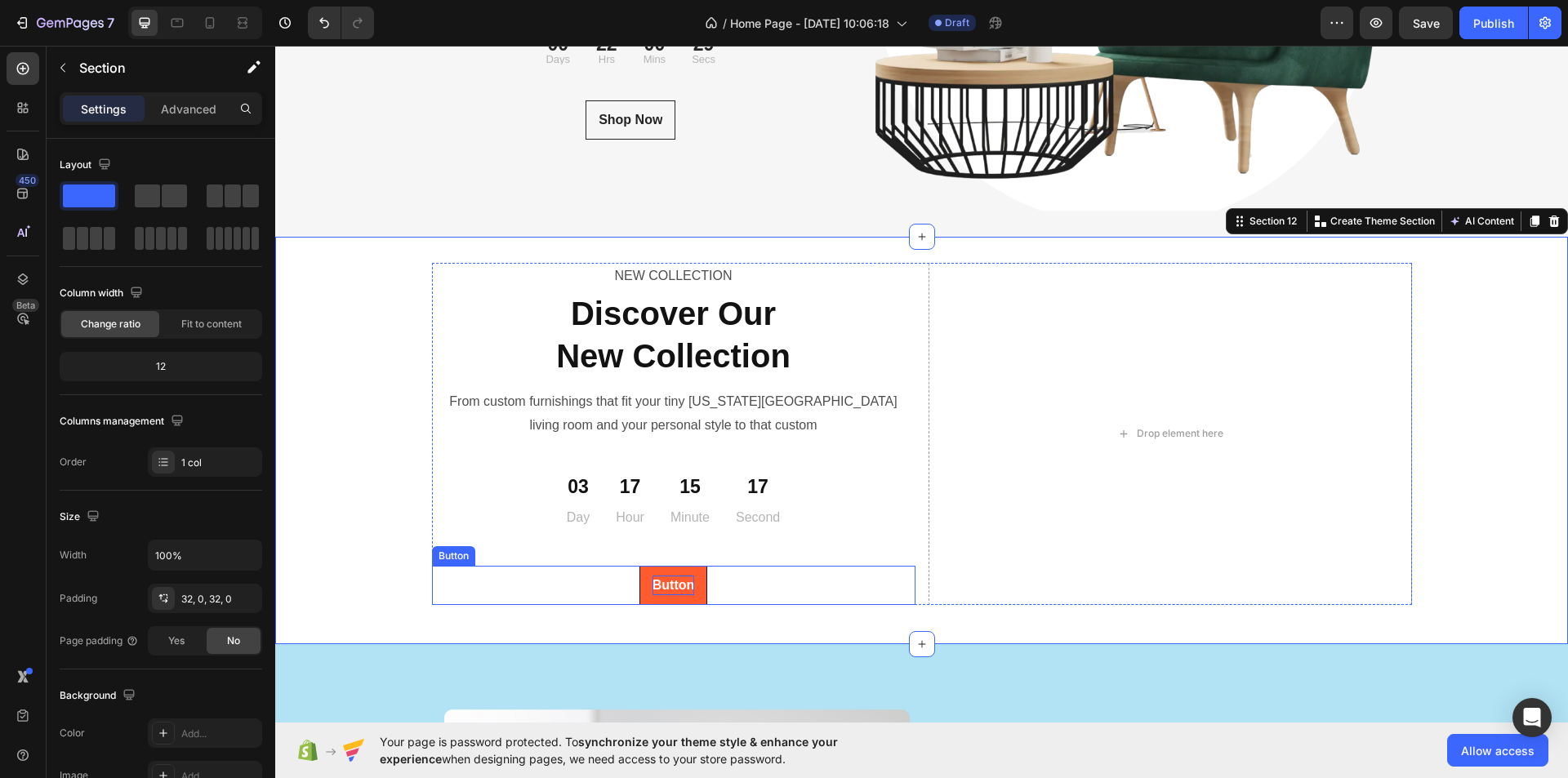
click at [663, 586] on p "Button" at bounding box center [674, 585] width 43 height 20
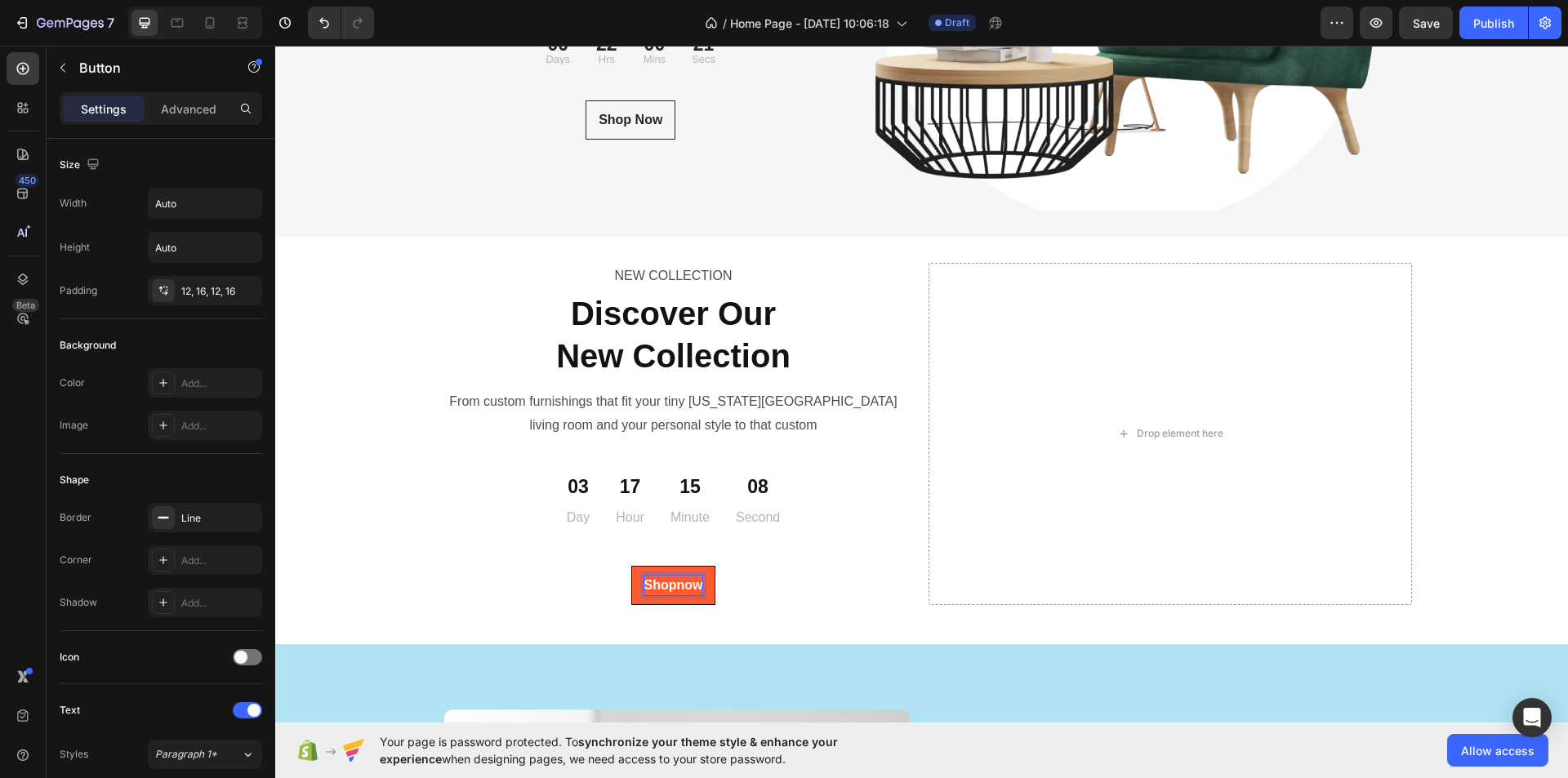
click at [670, 581] on p "Shopnow" at bounding box center [674, 585] width 59 height 20
click at [632, 566] on button "Shopnow" at bounding box center [674, 586] width 85 height 39
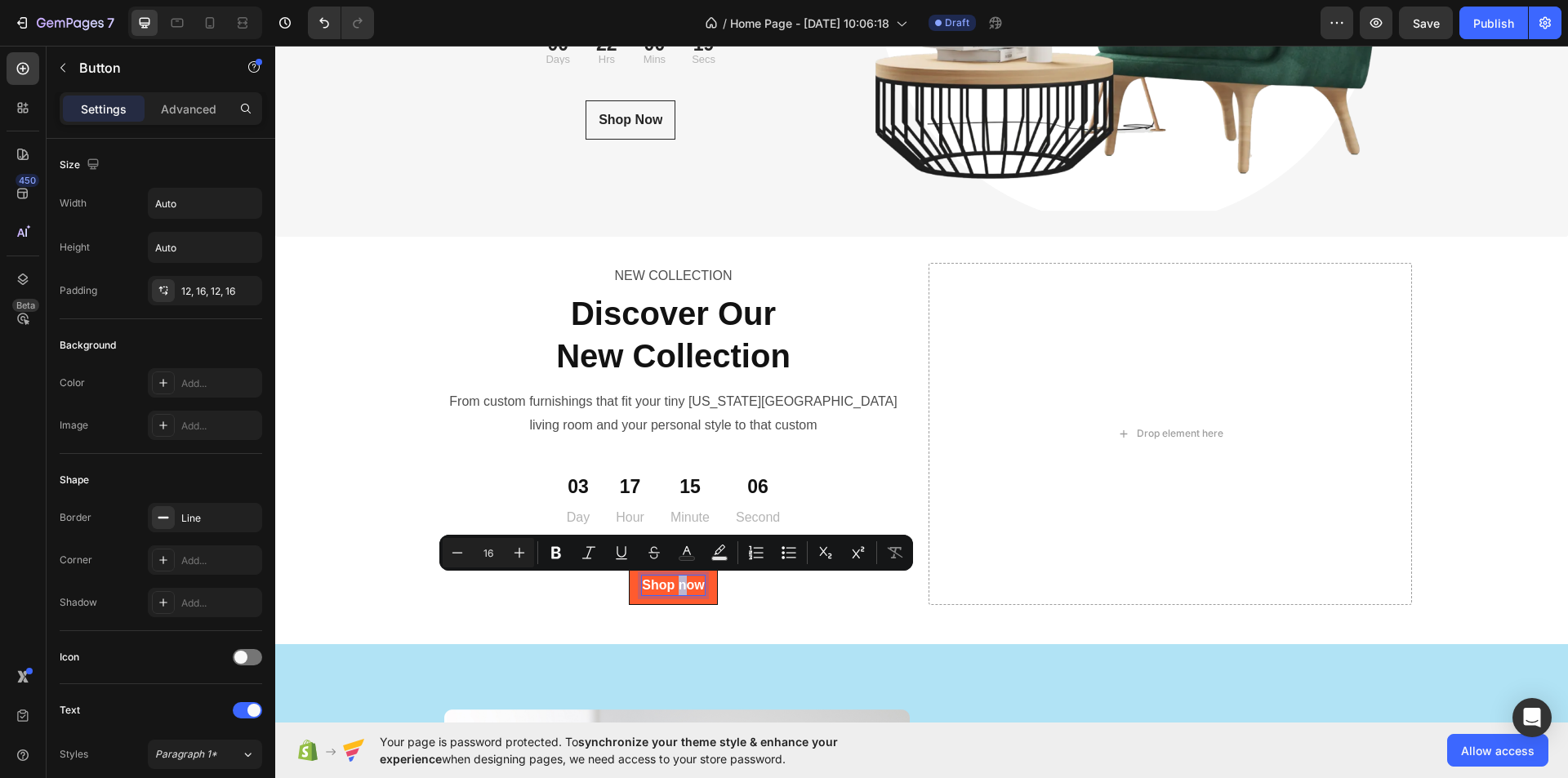
drag, startPoint x: 679, startPoint y: 583, endPoint x: 671, endPoint y: 585, distance: 8.2
click at [671, 585] on p "Shop now" at bounding box center [673, 585] width 62 height 20
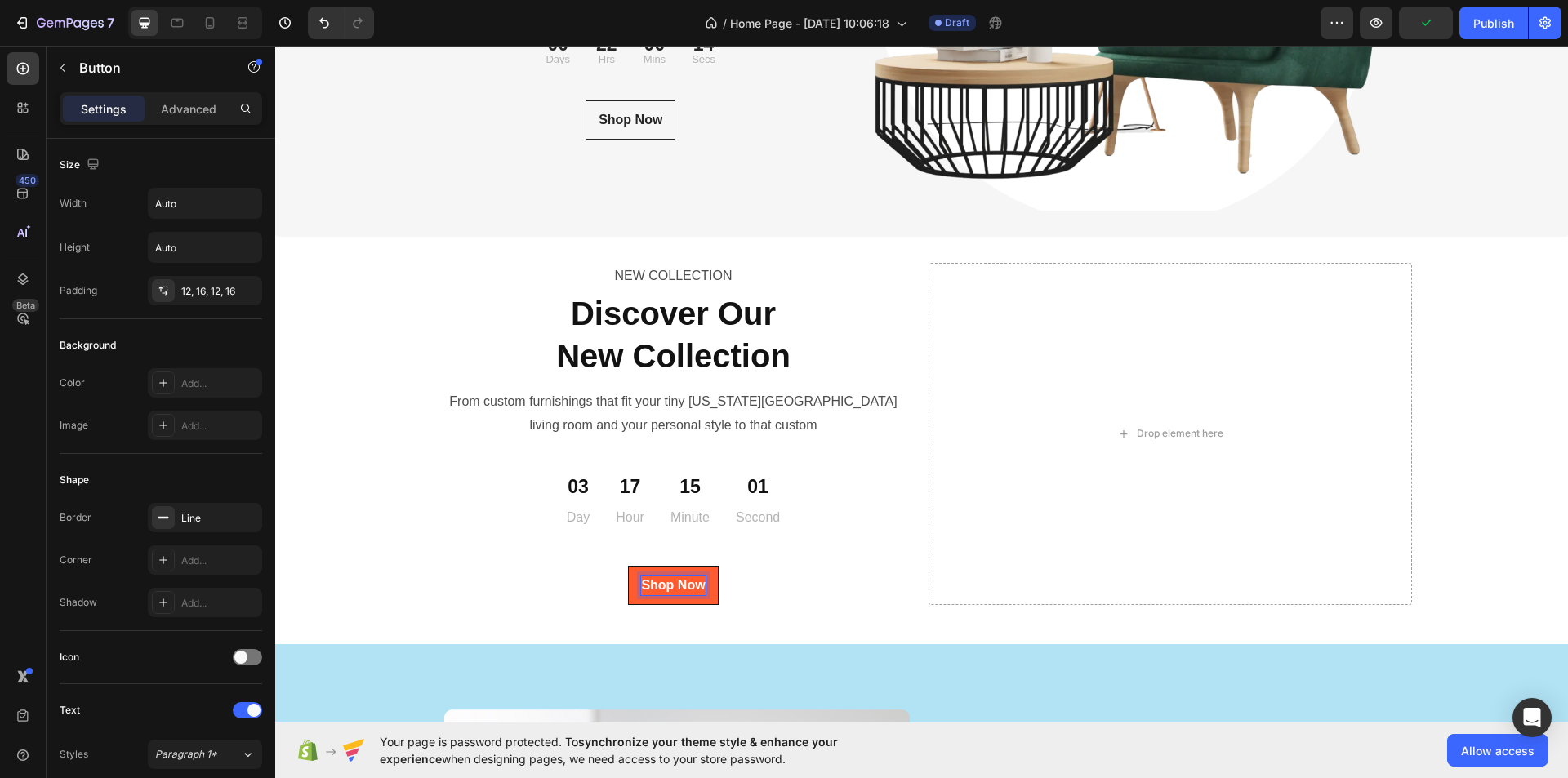
click at [567, 585] on div "Shop Now Button 0" at bounding box center [674, 586] width 484 height 39
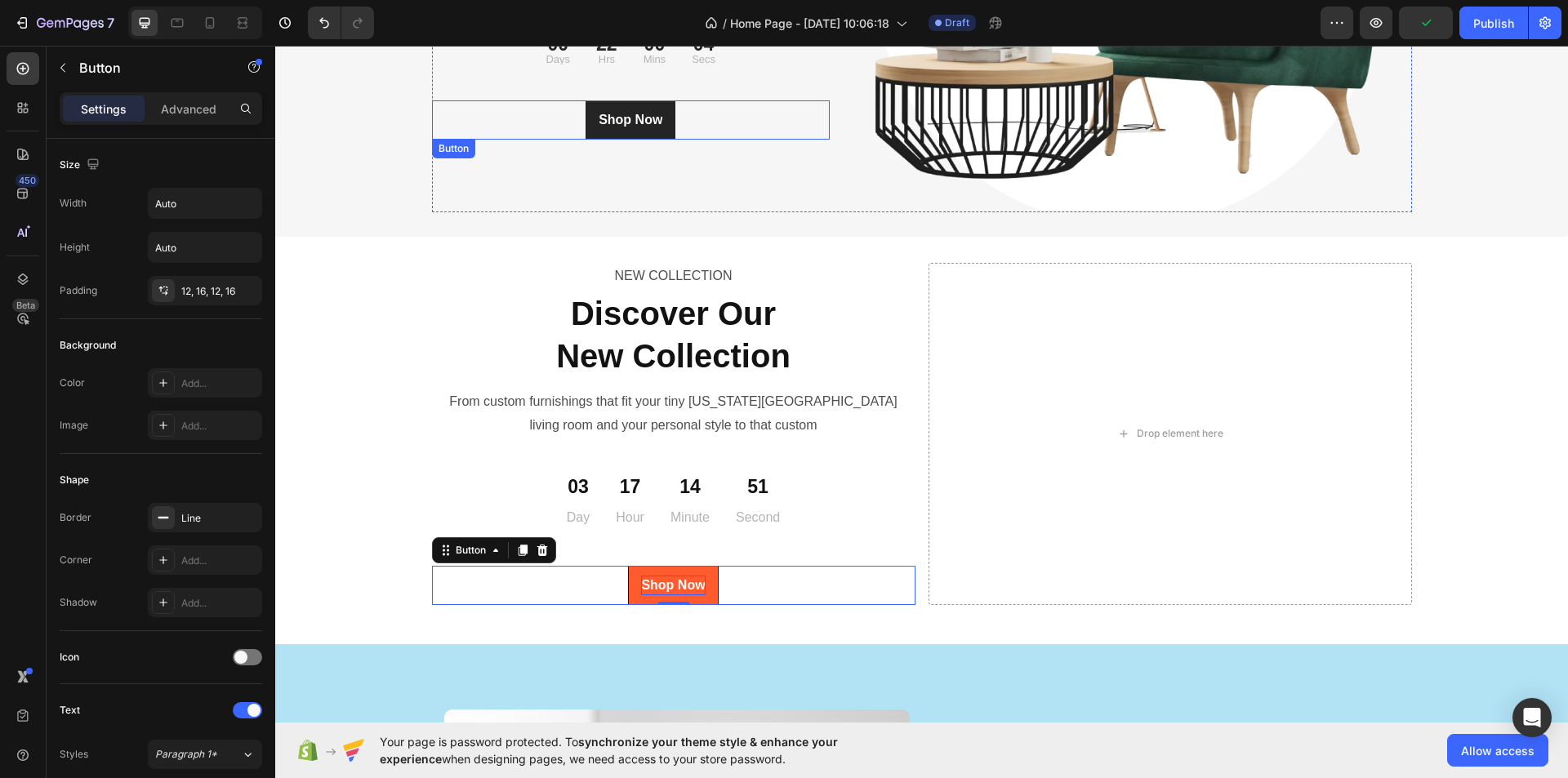
click at [634, 127] on link "Shop Now" at bounding box center [631, 120] width 89 height 39
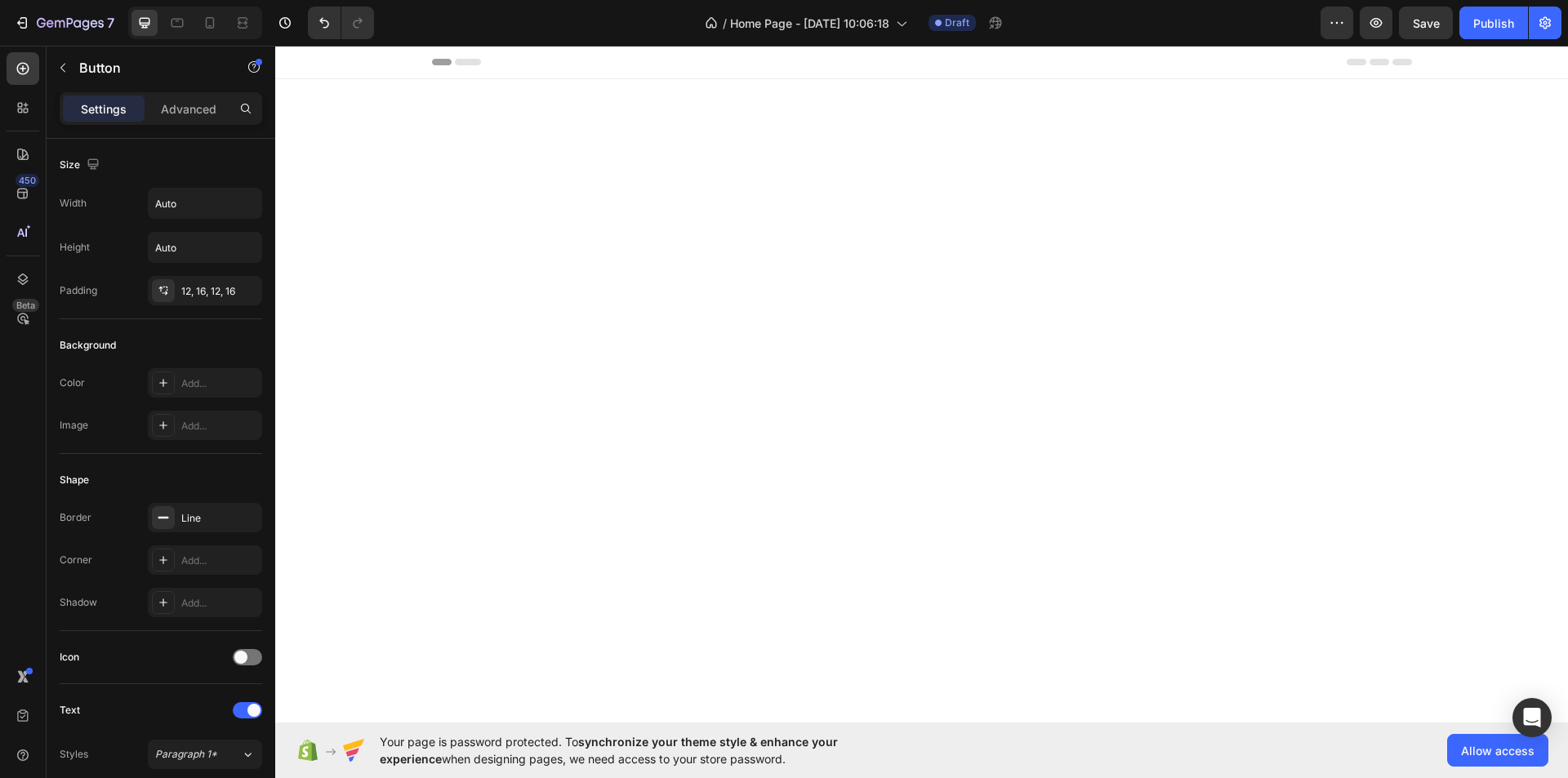
scroll to position [5516, 0]
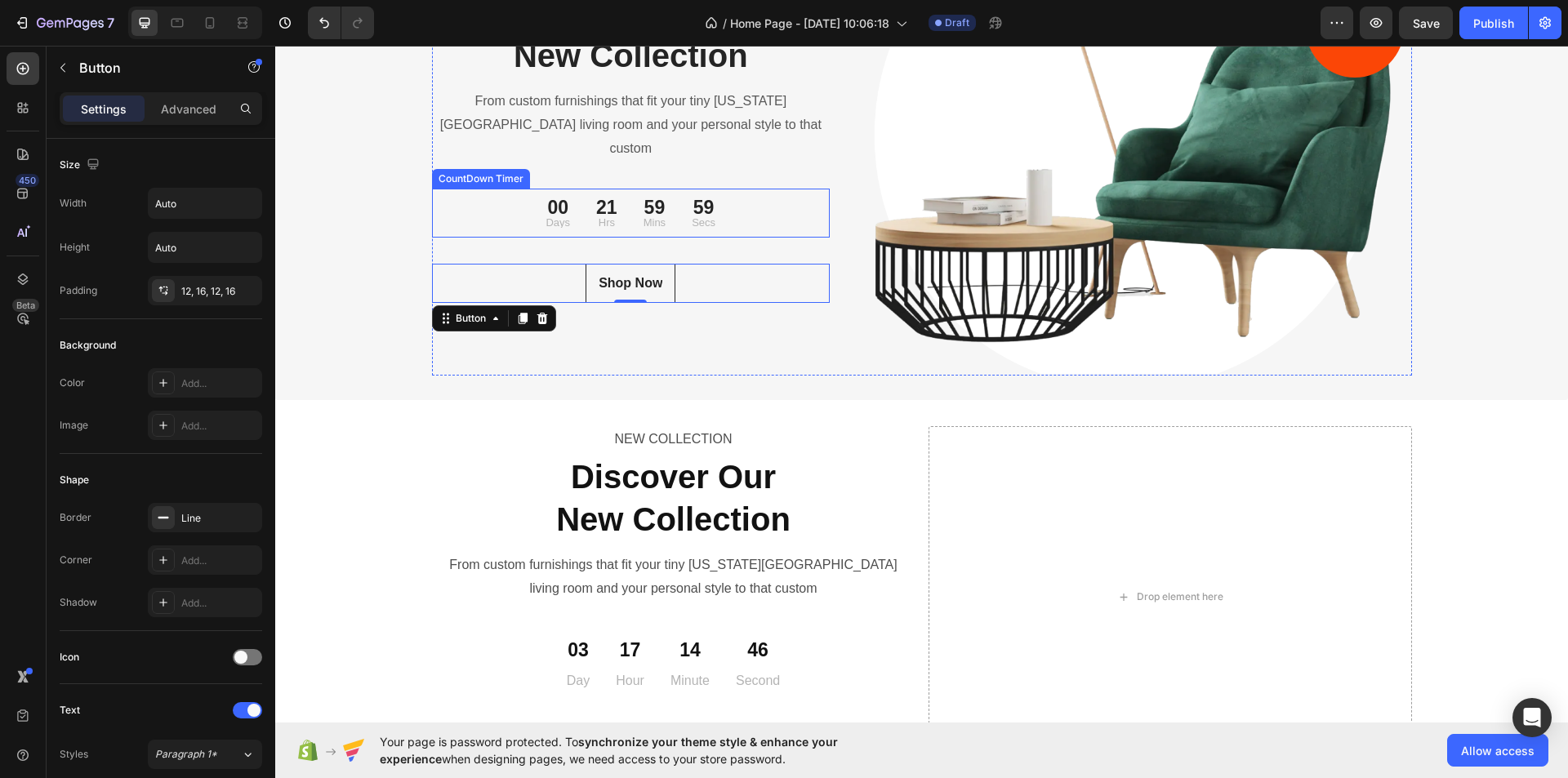
click at [627, 222] on div "00 Days 21 Hrs 59 Mins 59 Secs CountDown Timer" at bounding box center [632, 213] width 399 height 49
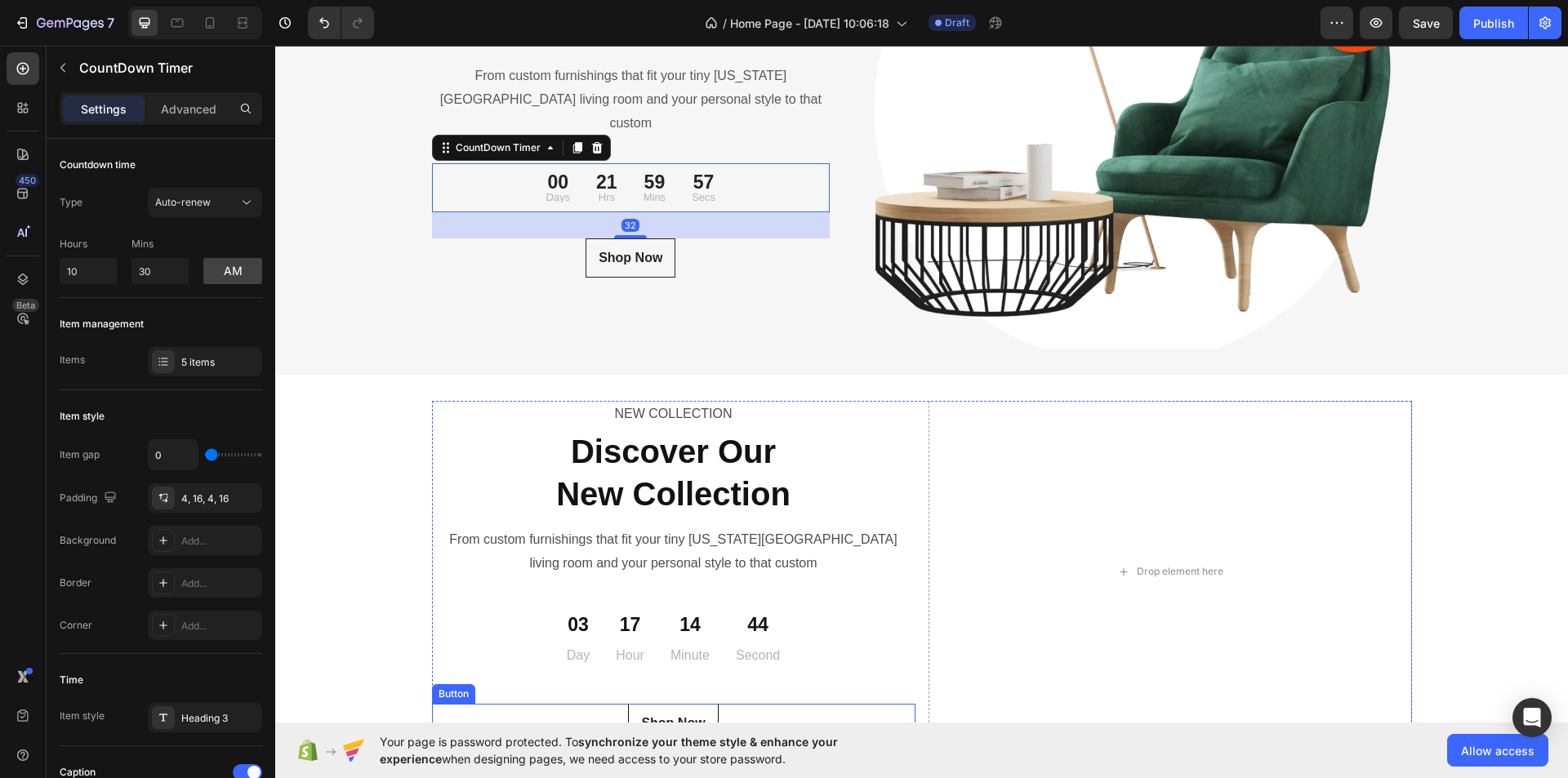
scroll to position [5843, 0]
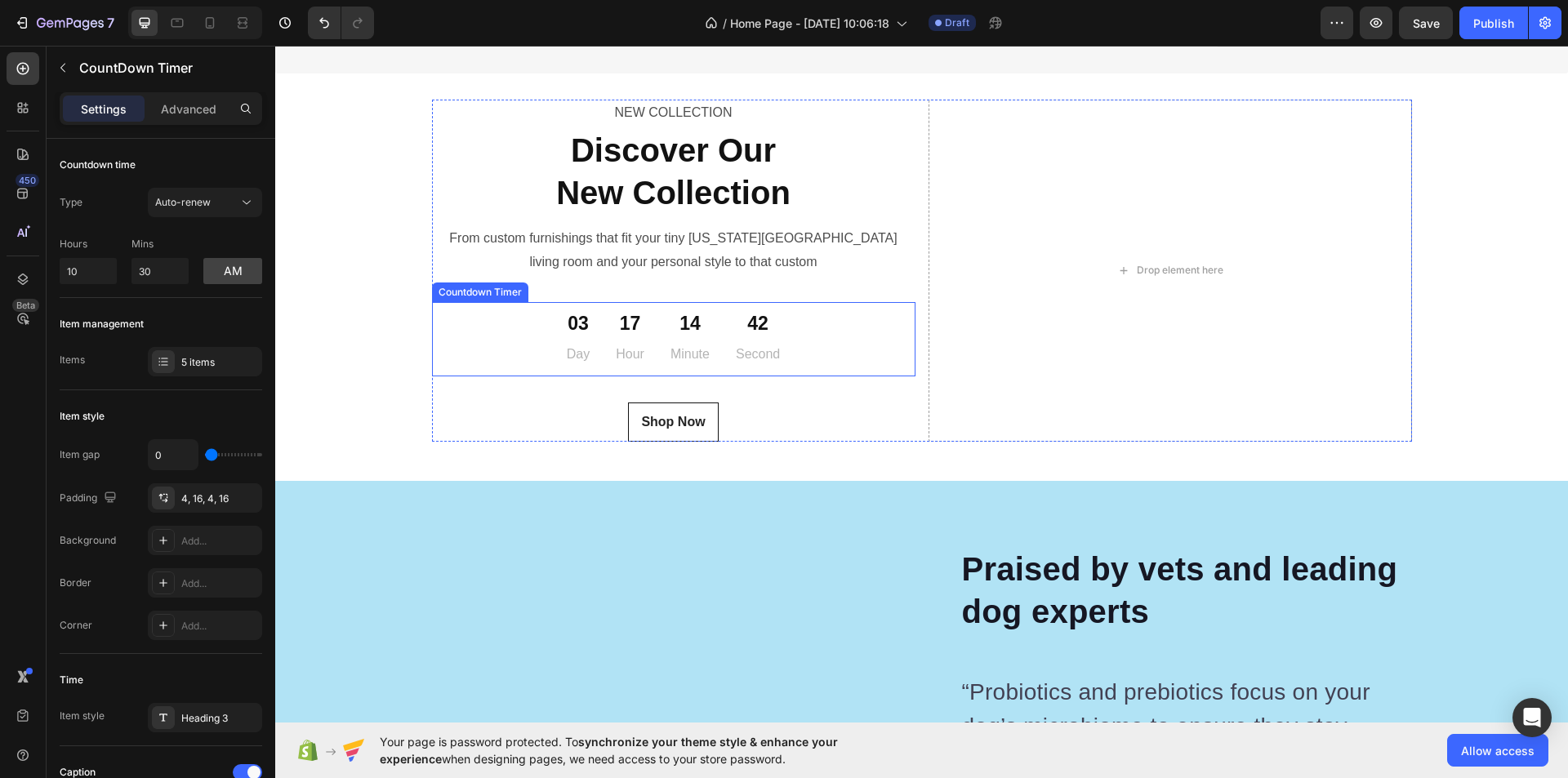
click at [662, 352] on div "14 Minute" at bounding box center [690, 339] width 65 height 61
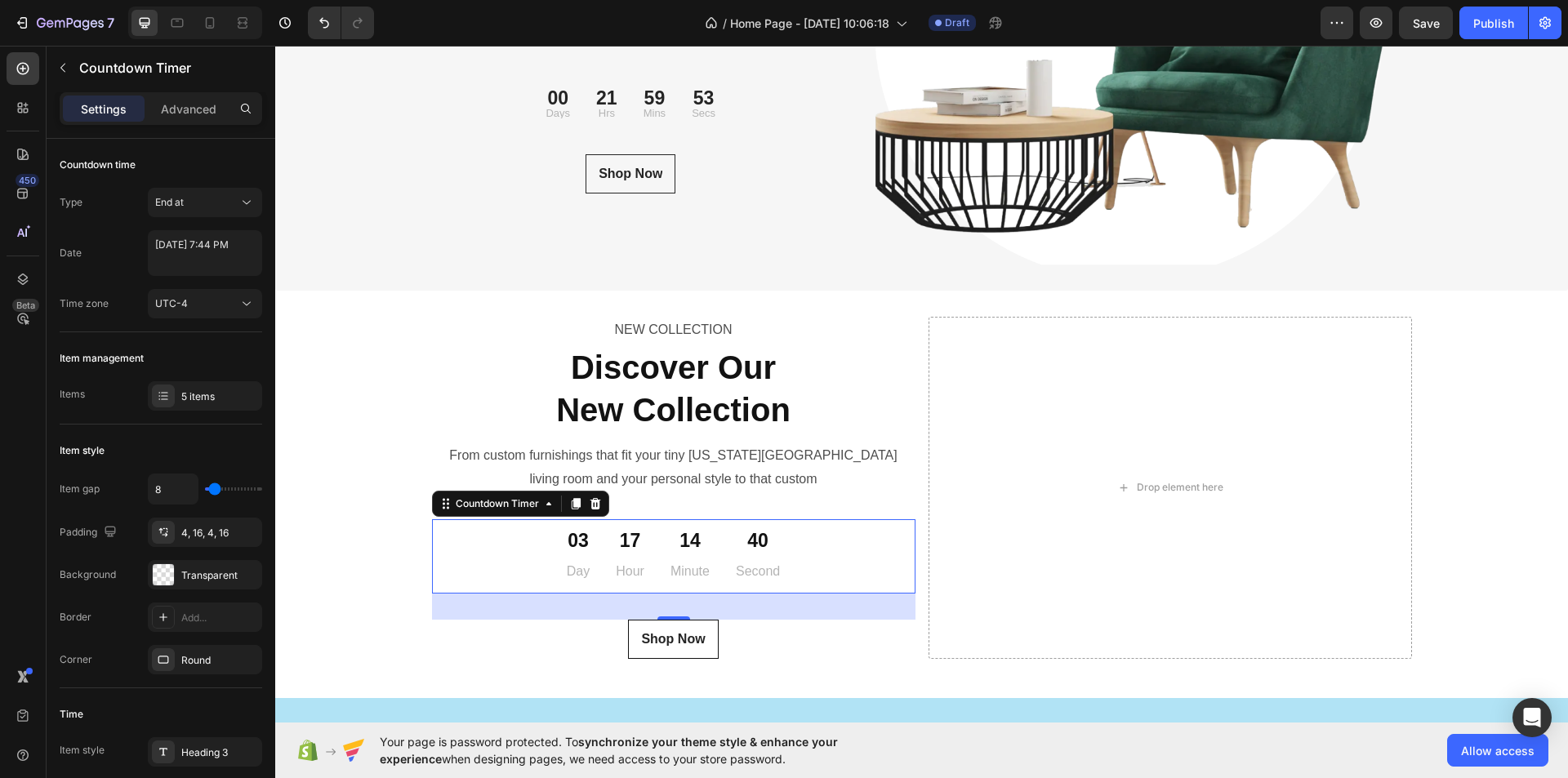
scroll to position [5598, 0]
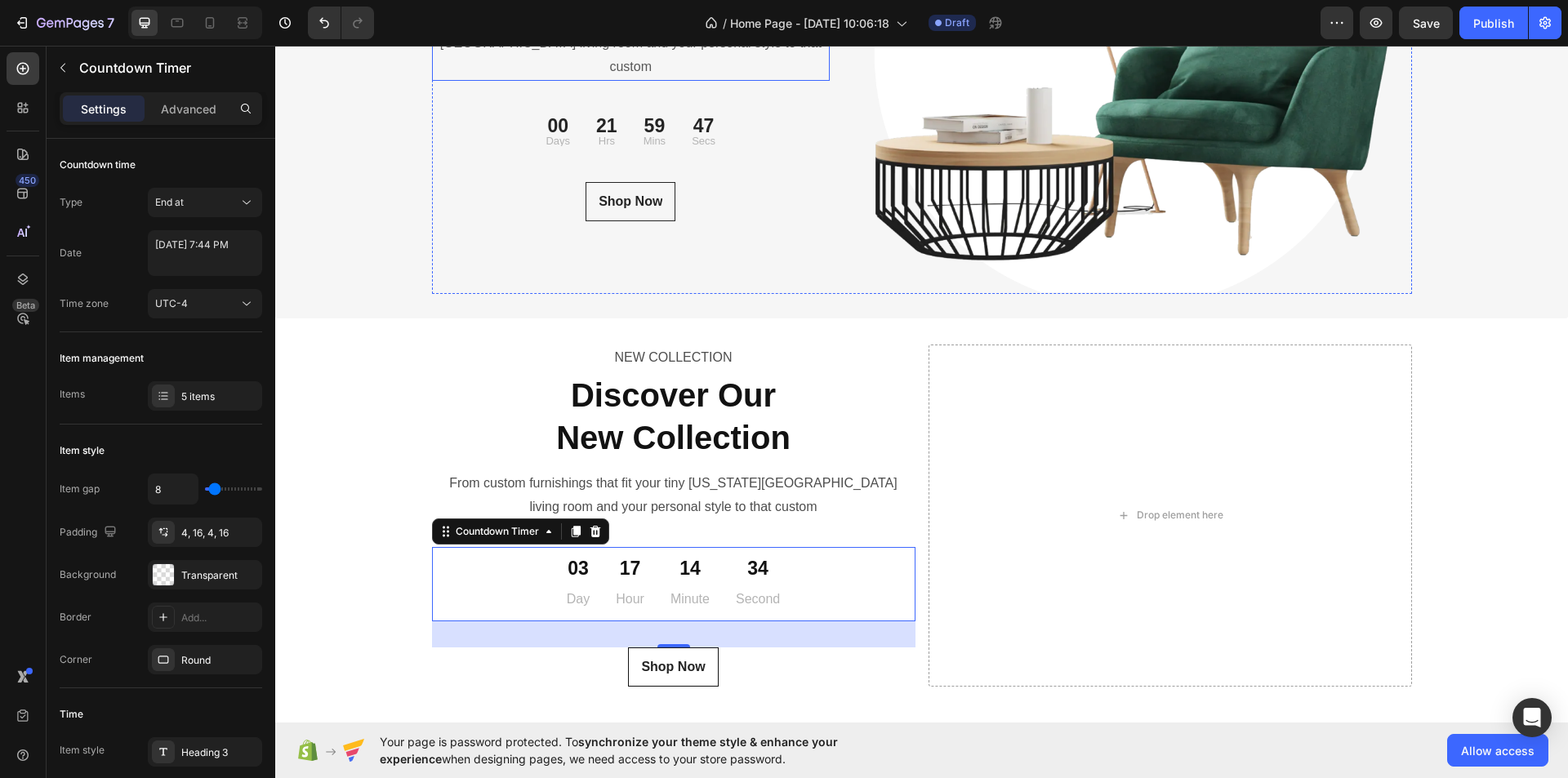
click at [632, 57] on p "From custom furnishings that fit your tiny [US_STATE][GEOGRAPHIC_DATA] living r…" at bounding box center [632, 43] width 395 height 70
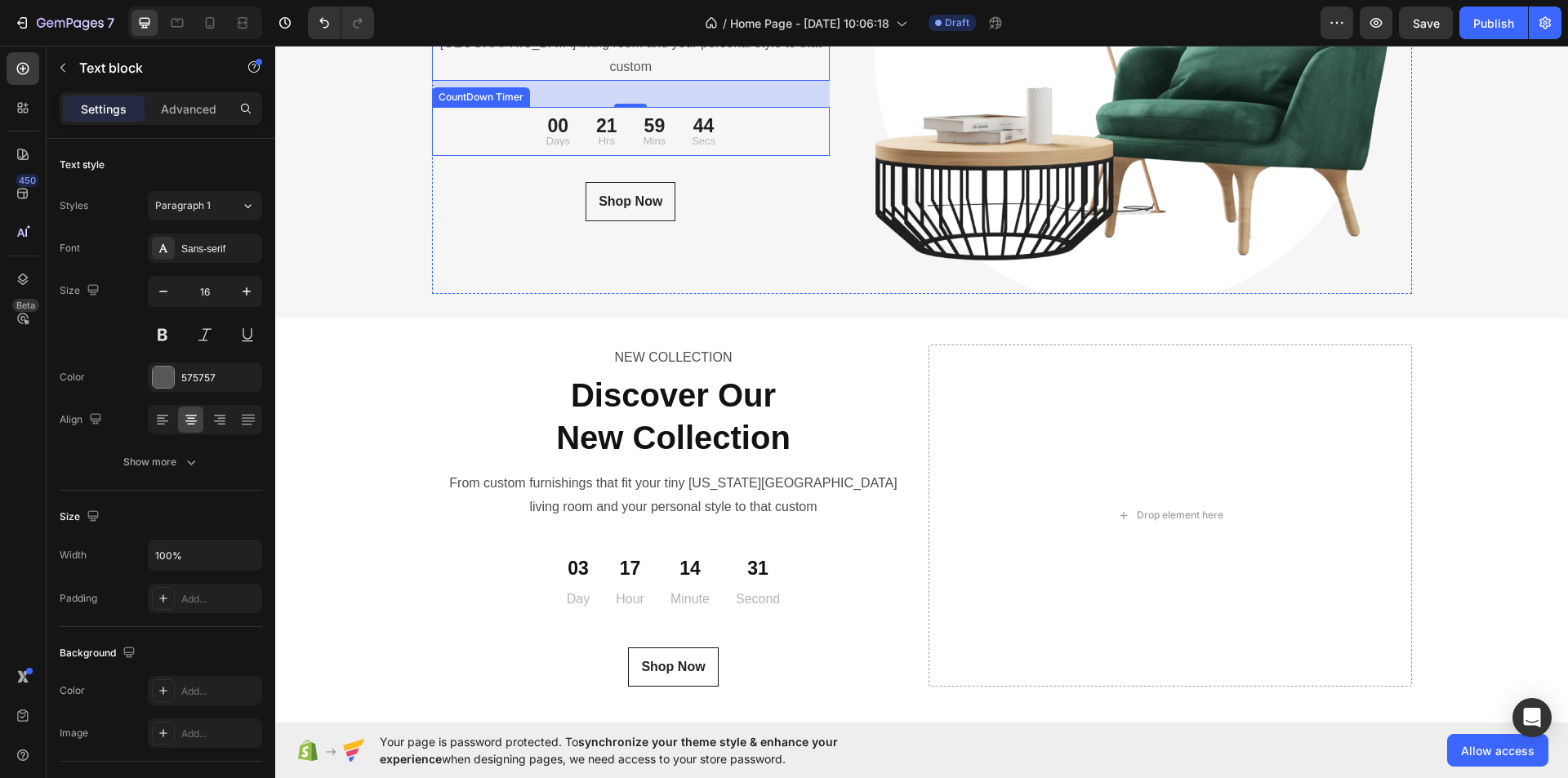
click at [692, 136] on p "Secs" at bounding box center [703, 141] width 23 height 10
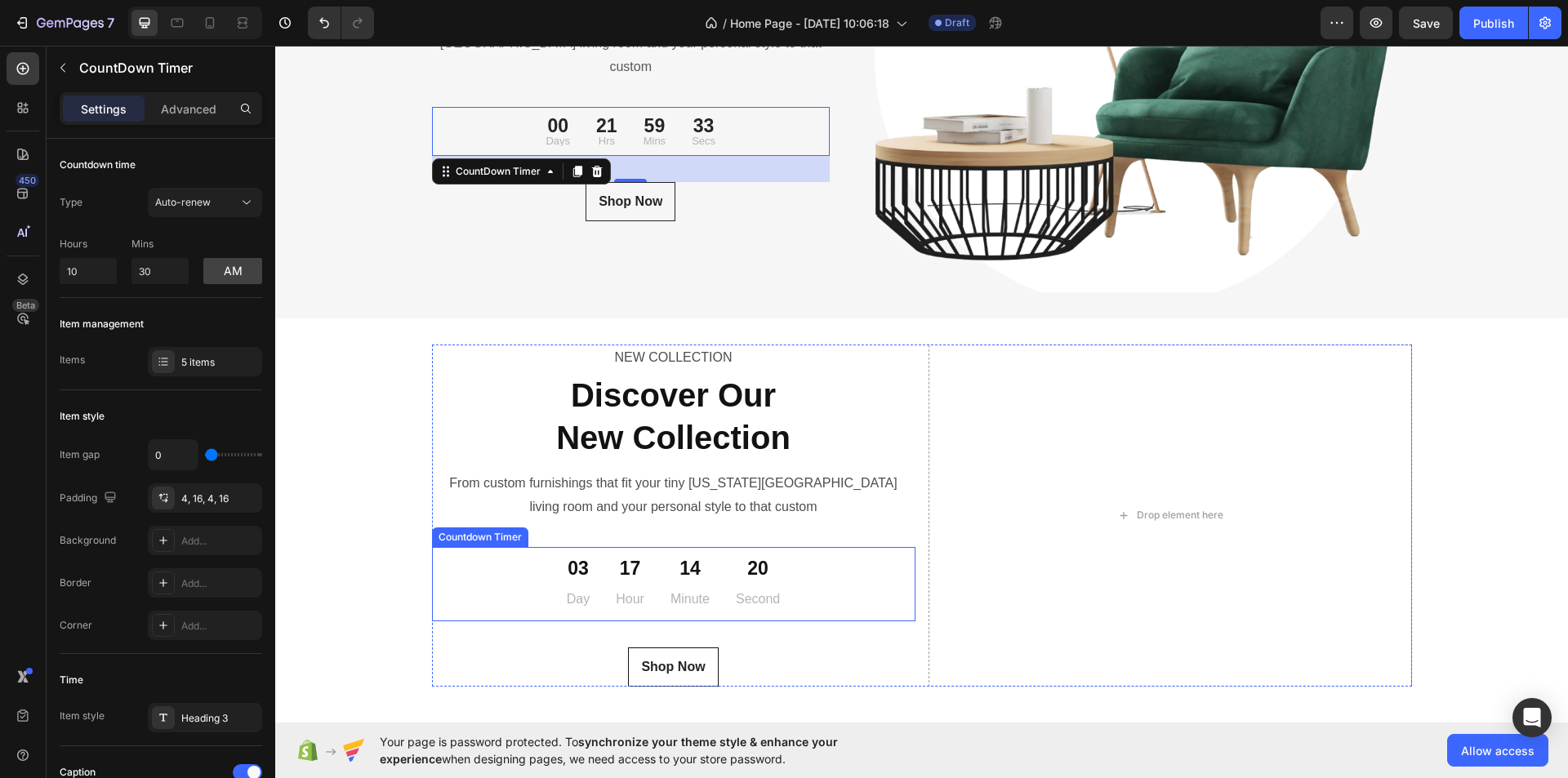
click at [796, 584] on div "03 Day 17 Hour 14 Minute 20 Second" at bounding box center [674, 584] width 484 height 61
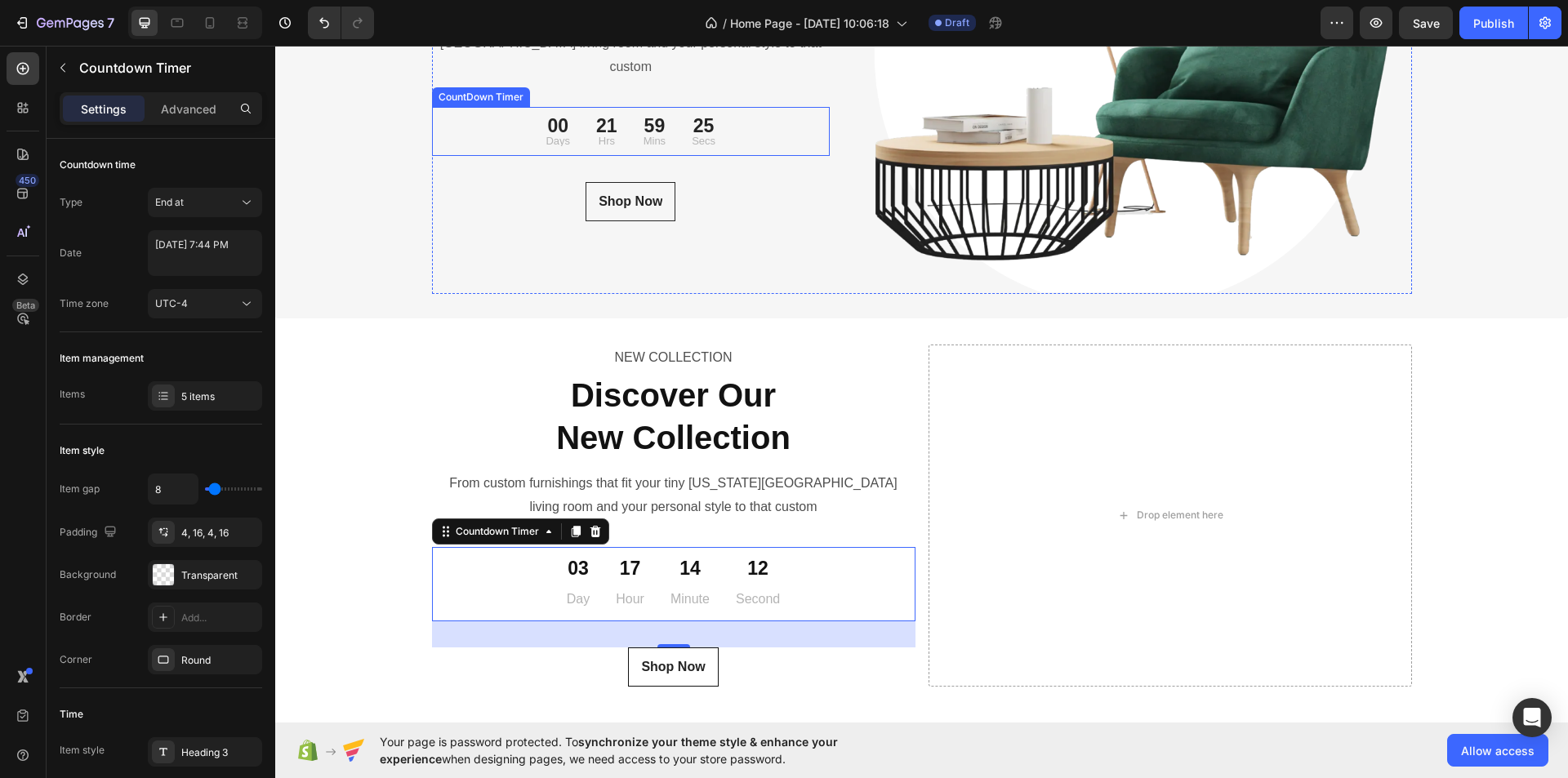
click at [653, 116] on div "59" at bounding box center [655, 126] width 22 height 19
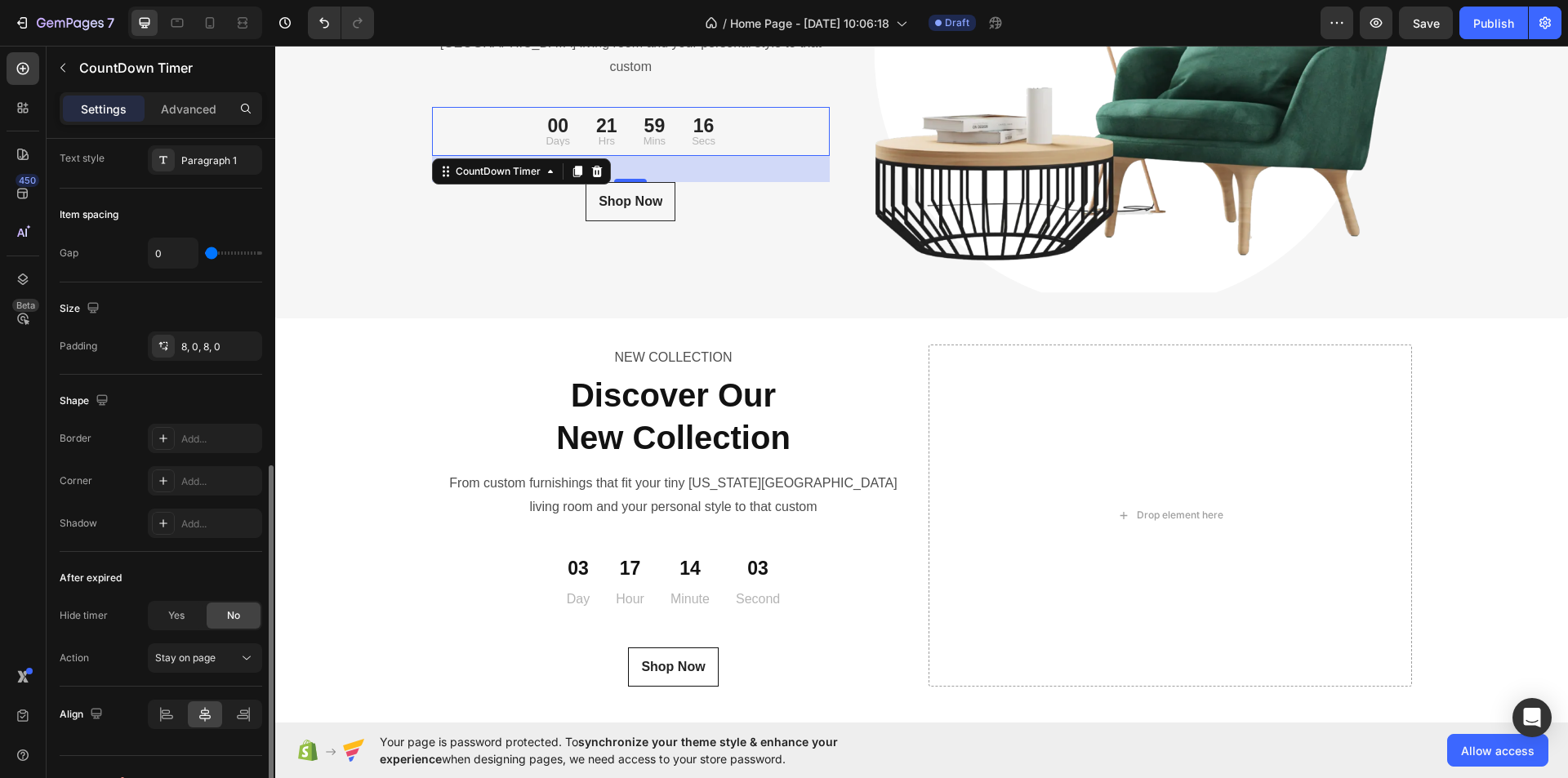
scroll to position [683, 0]
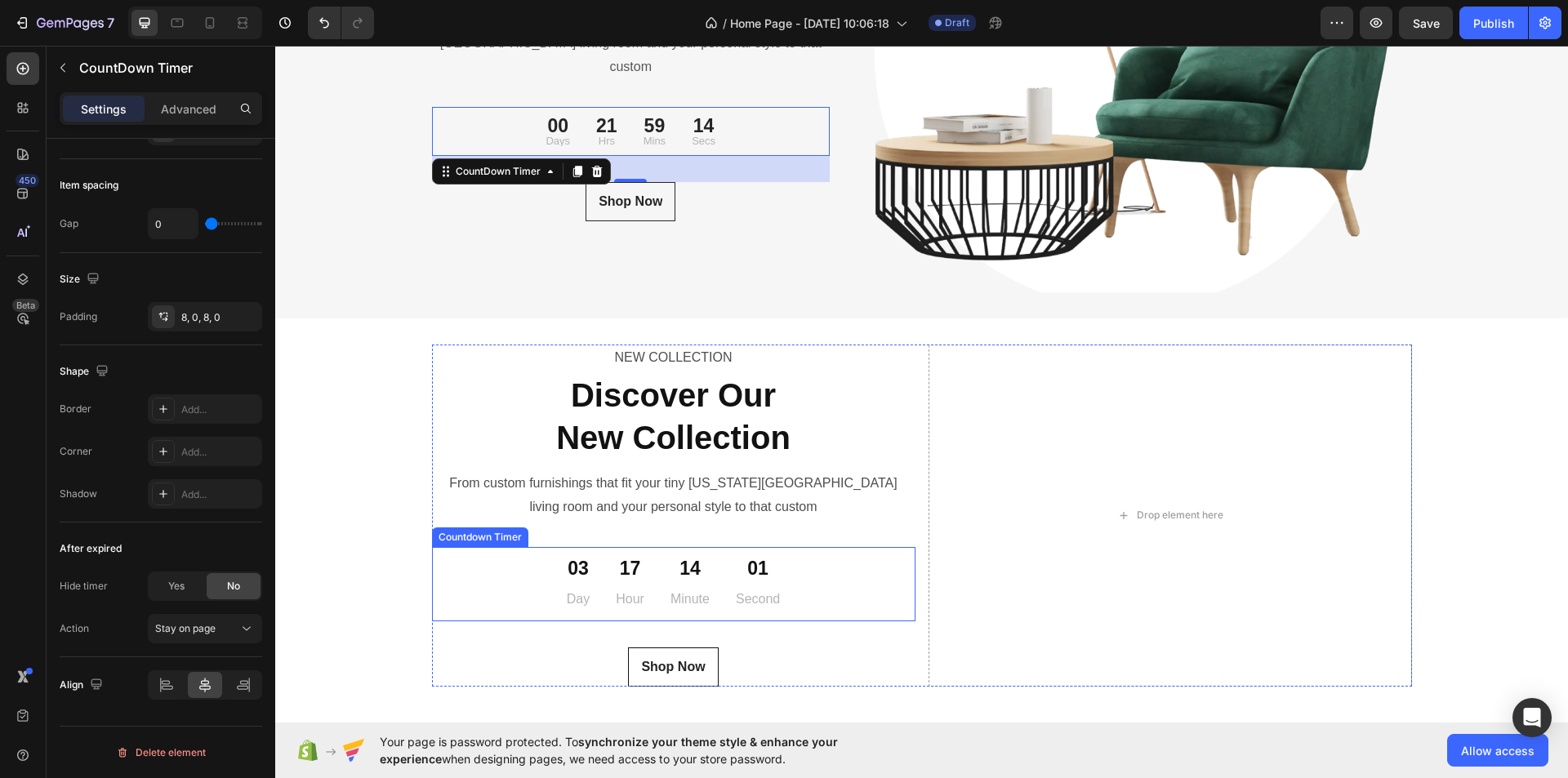
click at [682, 593] on p "Minute" at bounding box center [690, 599] width 39 height 23
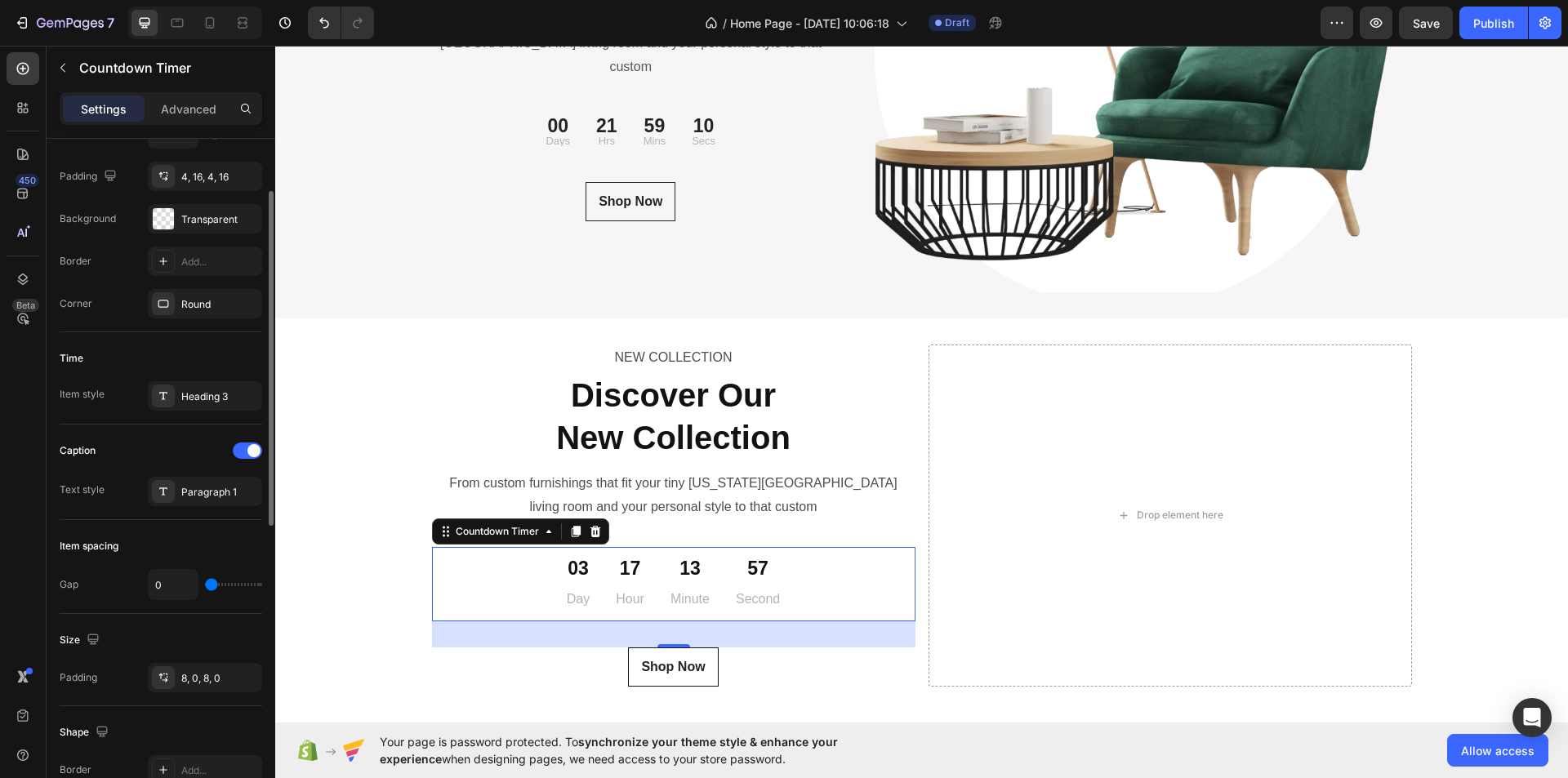
scroll to position [275, 0]
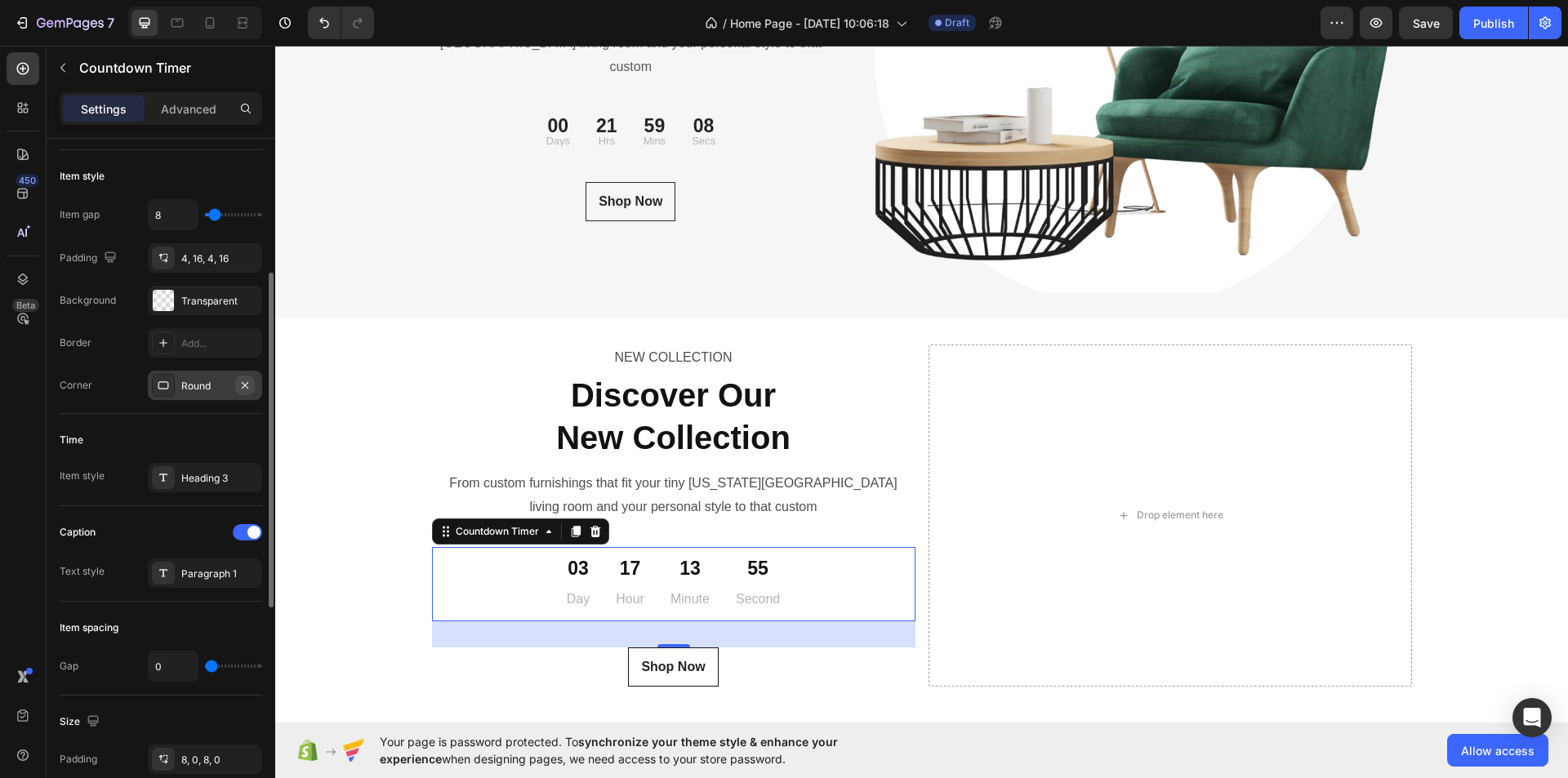
click at [245, 380] on icon "button" at bounding box center [245, 386] width 13 height 13
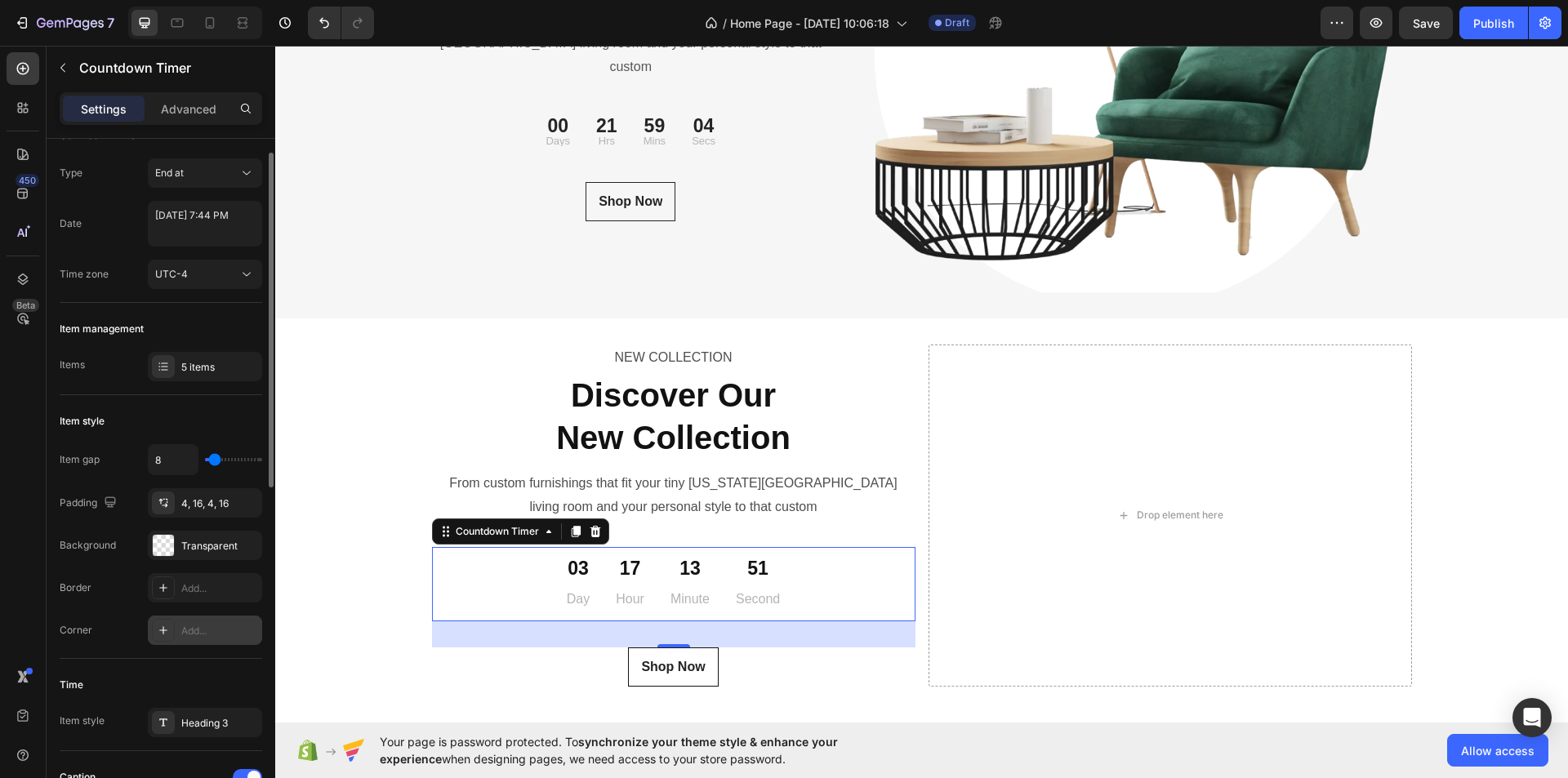
scroll to position [0, 0]
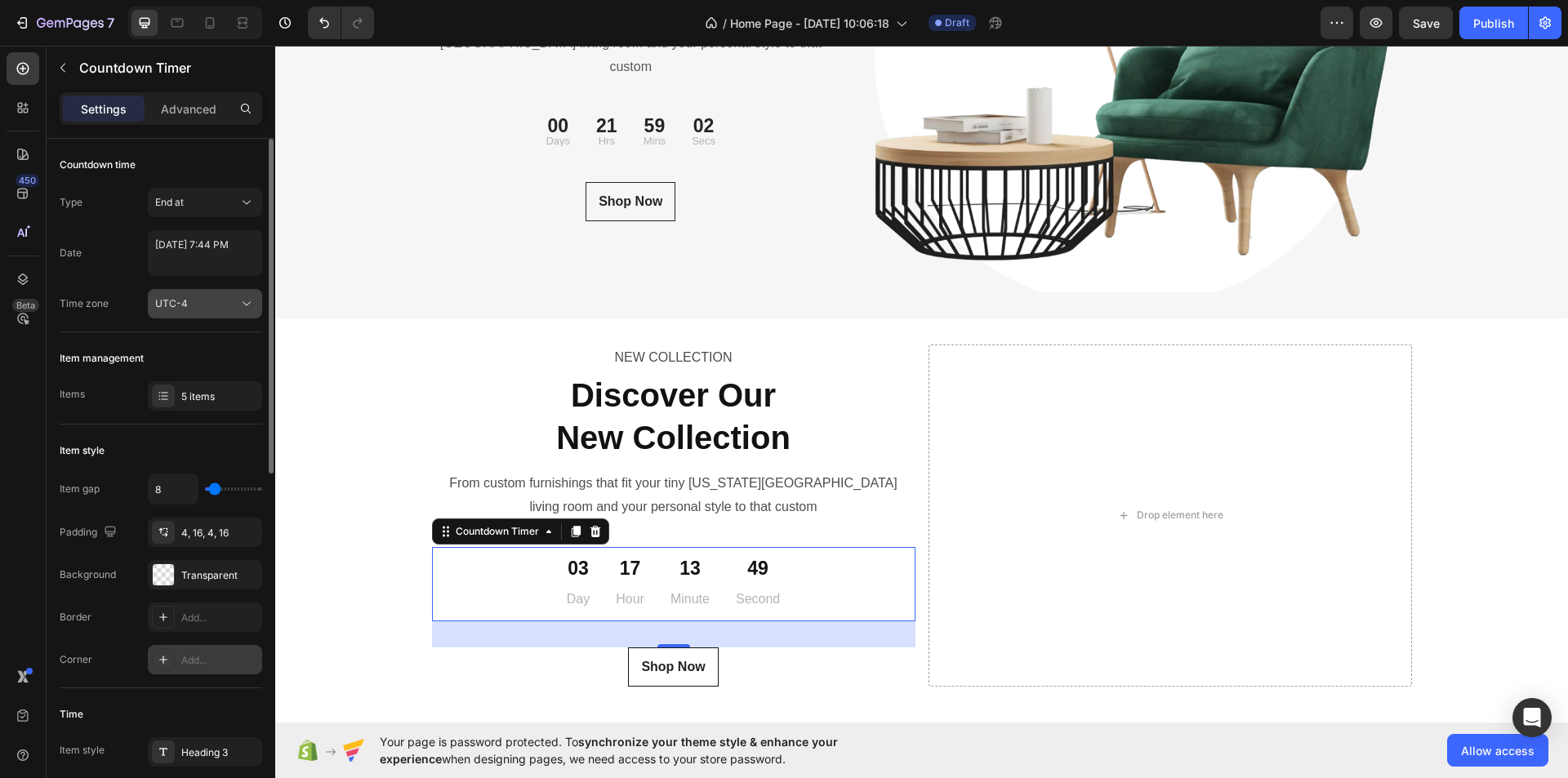
click at [244, 302] on icon at bounding box center [247, 304] width 17 height 17
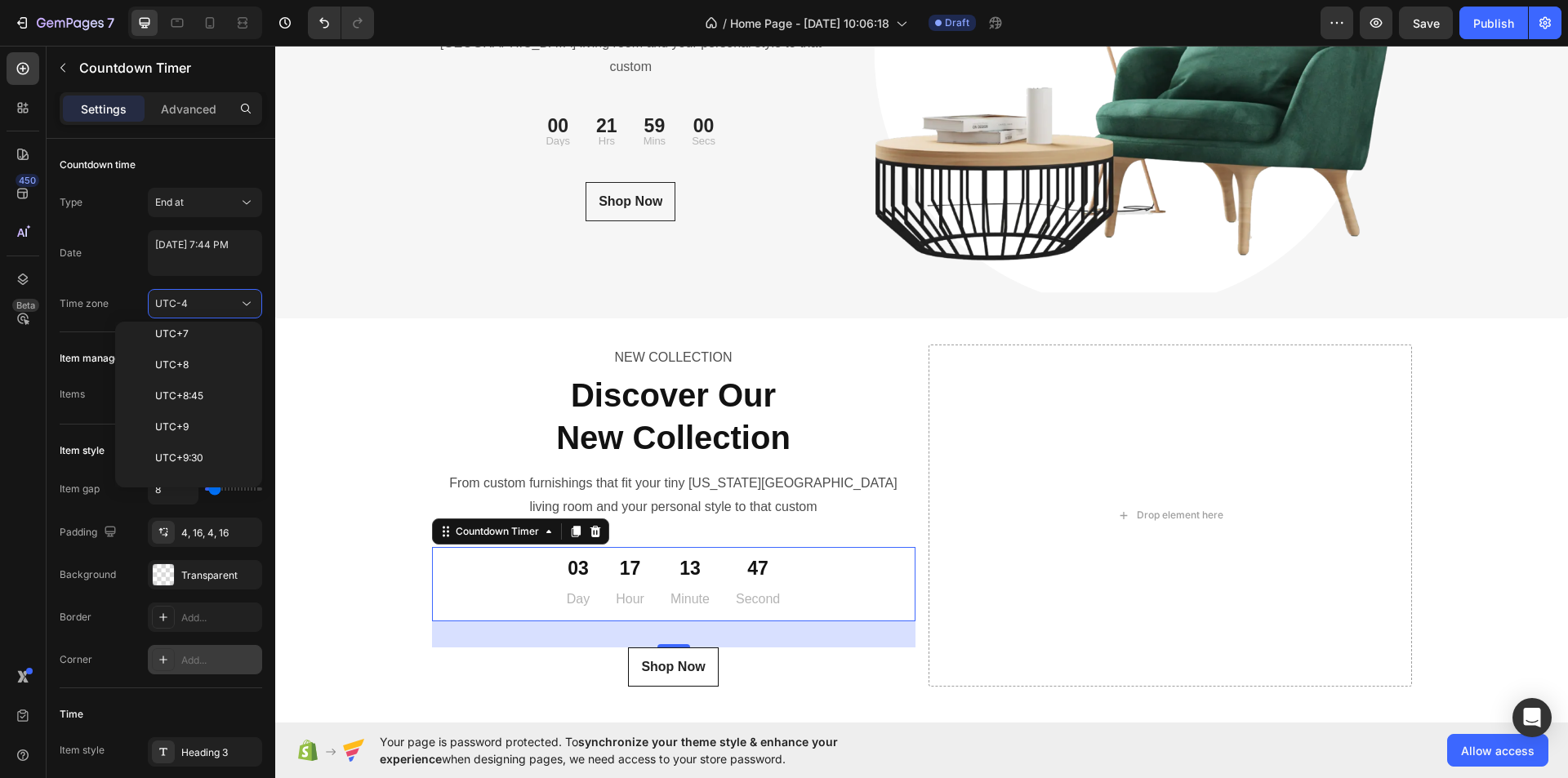
scroll to position [964, 0]
click at [243, 305] on icon at bounding box center [247, 304] width 17 height 17
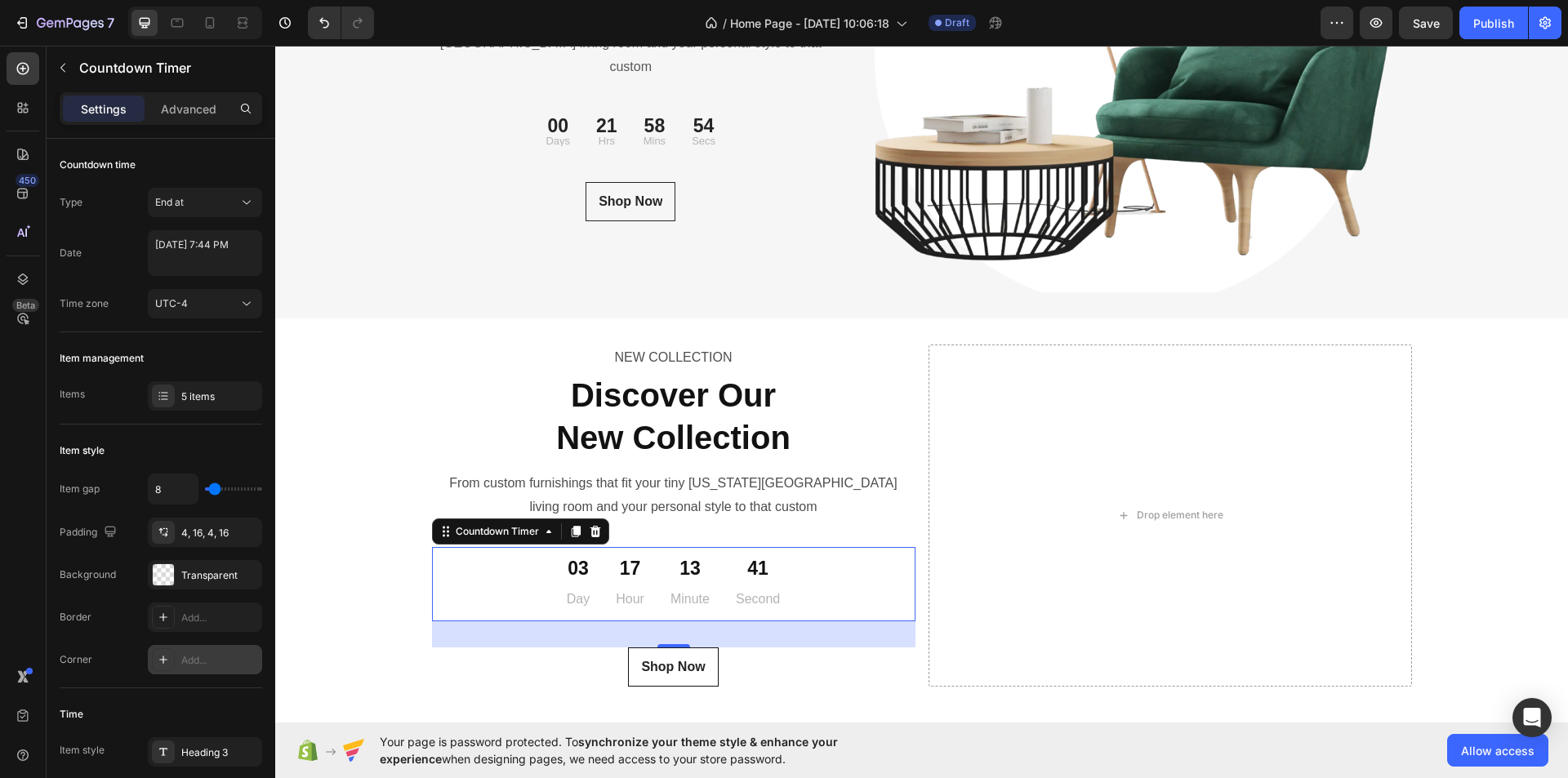
click at [486, 579] on div "03 Day 17 Hour 13 Minute 41 Second" at bounding box center [674, 584] width 484 height 61
click at [760, 123] on div "00 Days 21 Hrs 58 Mins 38 Secs" at bounding box center [632, 131] width 399 height 36
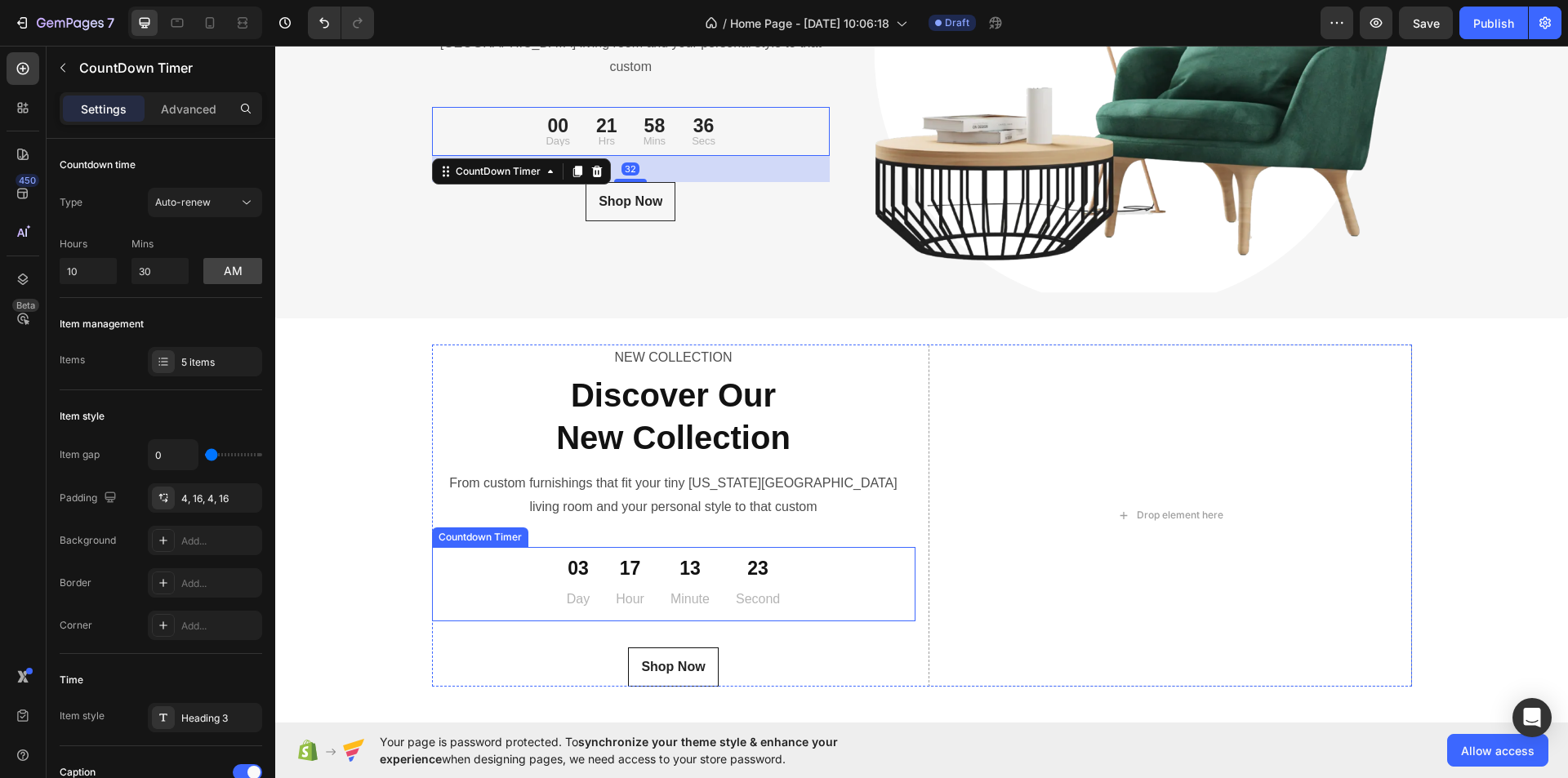
click at [825, 580] on div "03 Day 17 Hour 13 Minute 23 Second" at bounding box center [674, 584] width 484 height 61
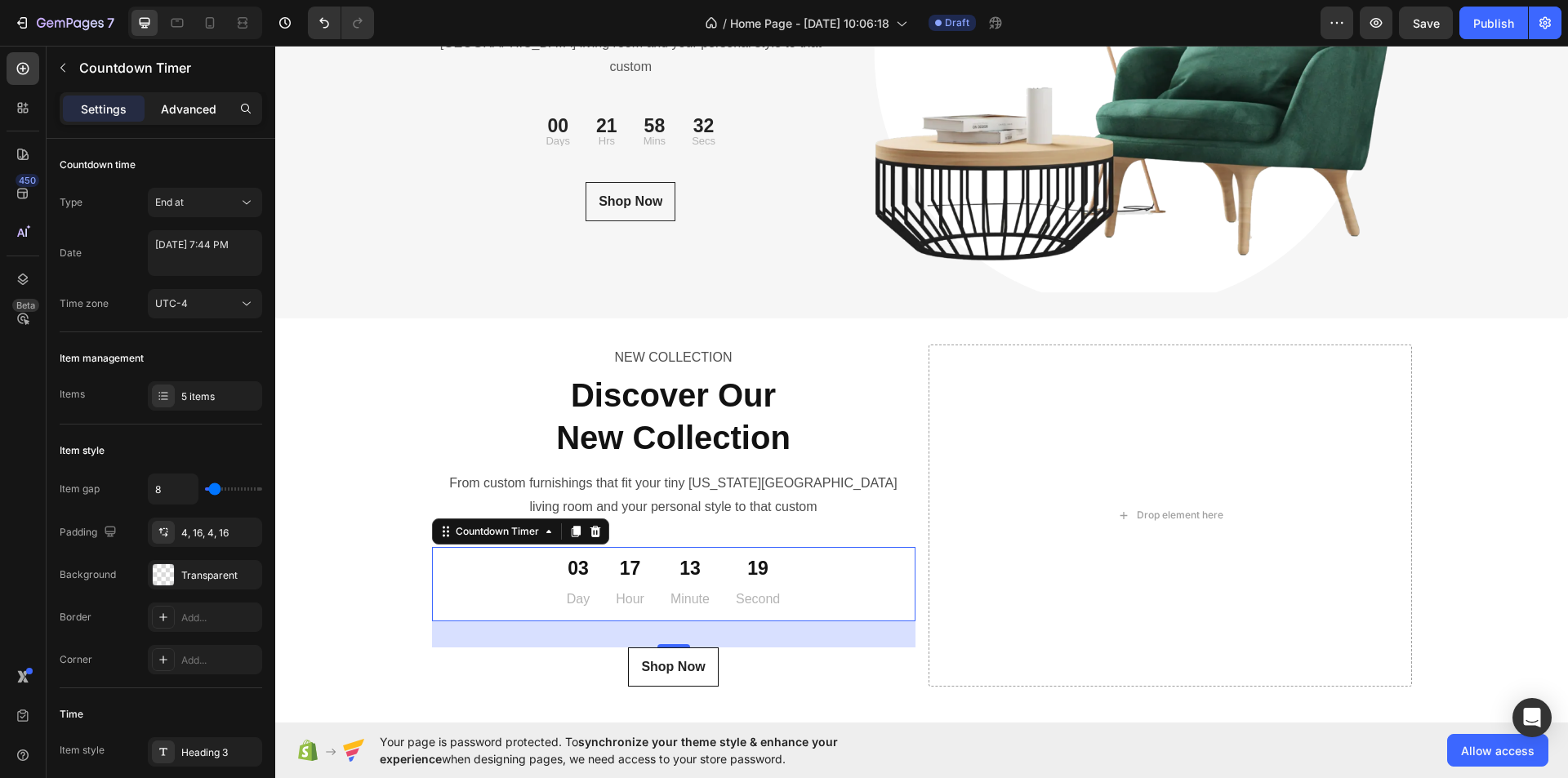
click at [196, 109] on p "Advanced" at bounding box center [189, 109] width 56 height 17
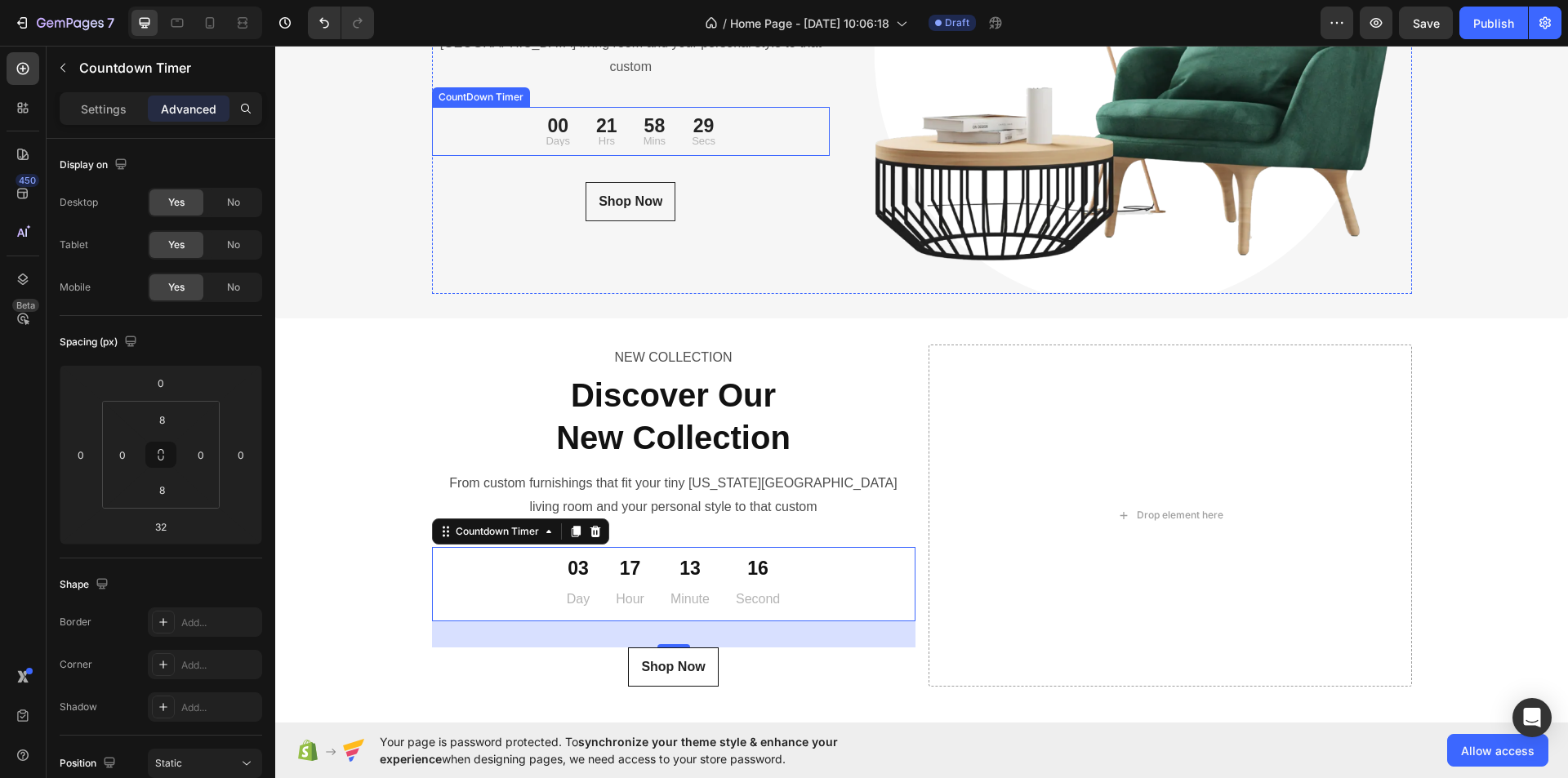
click at [722, 130] on div "29 Secs" at bounding box center [703, 131] width 49 height 36
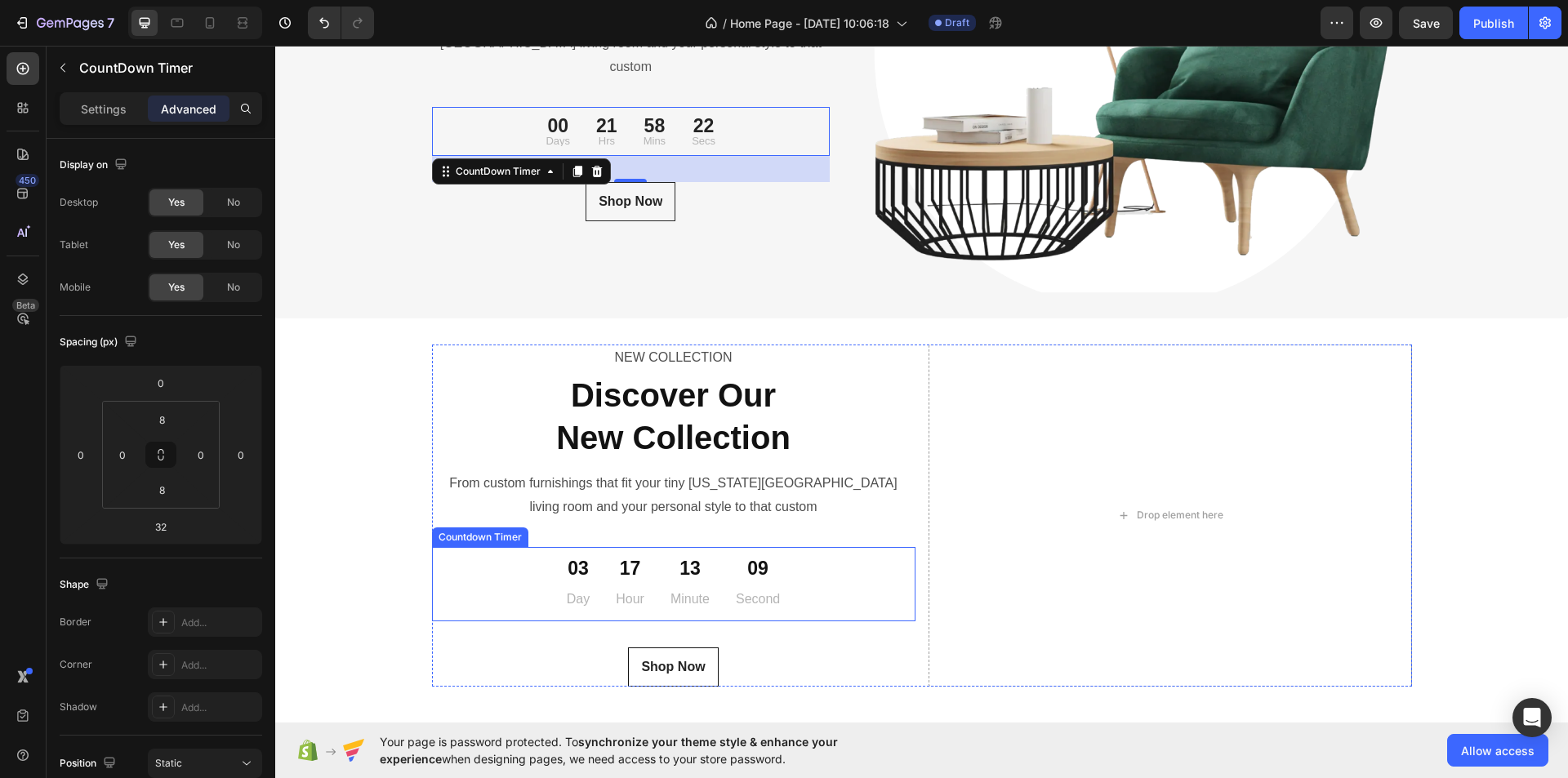
click at [806, 581] on div "03 Day 17 Hour 13 Minute 09 Second" at bounding box center [674, 584] width 484 height 61
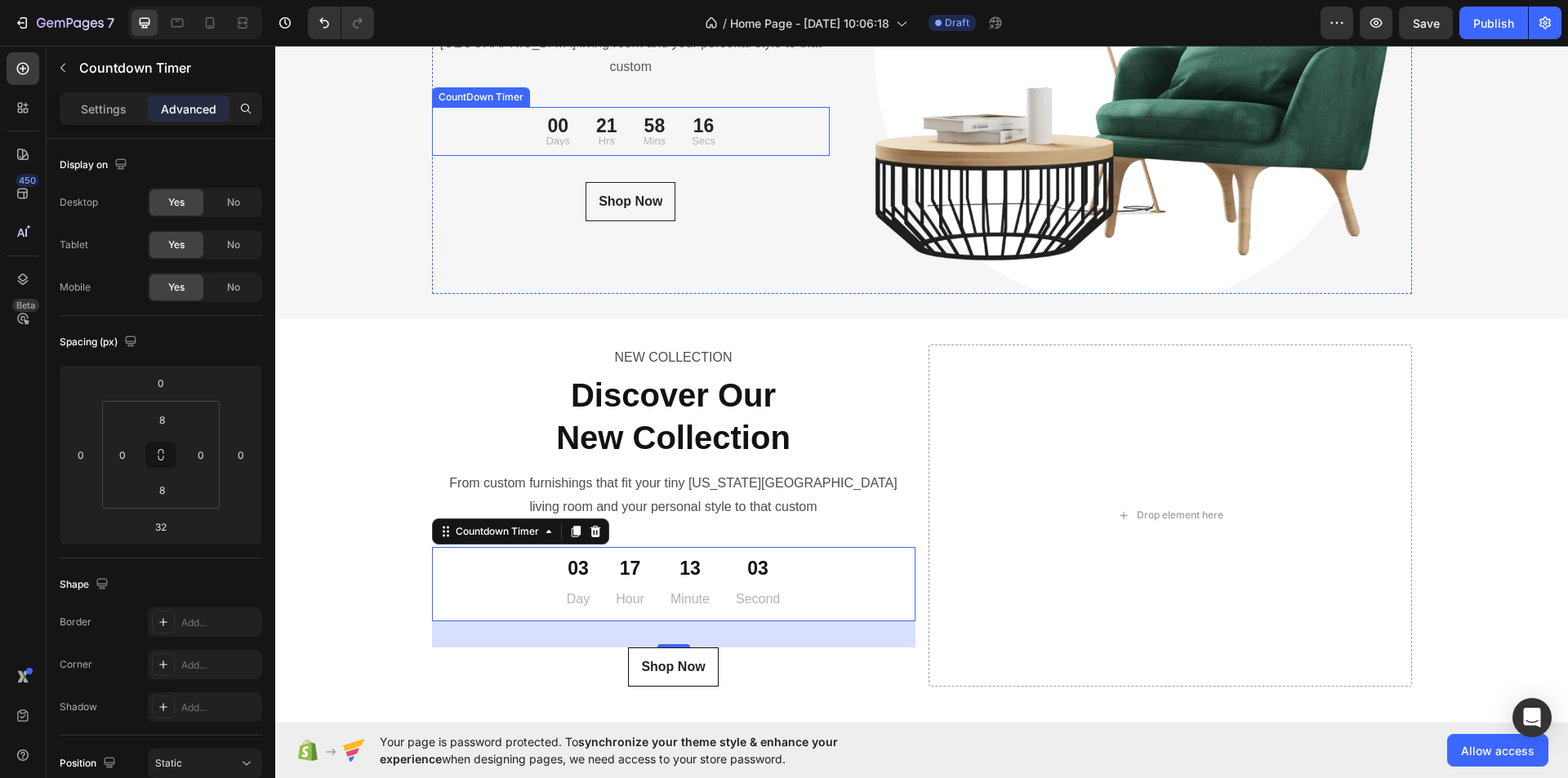
click at [740, 130] on div "00 Days 21 Hrs 58 Mins 16 Secs" at bounding box center [632, 131] width 399 height 36
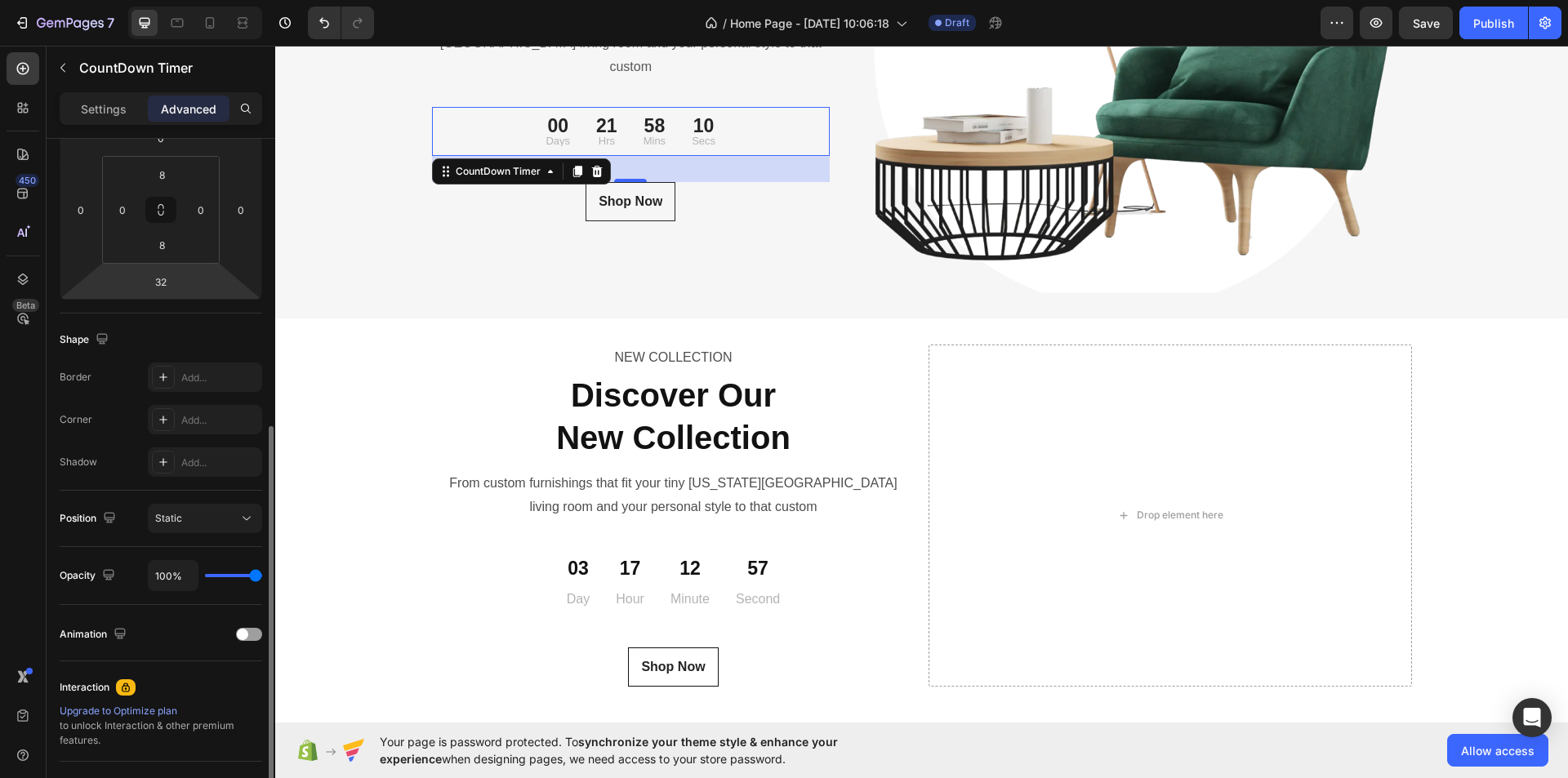
scroll to position [403, 0]
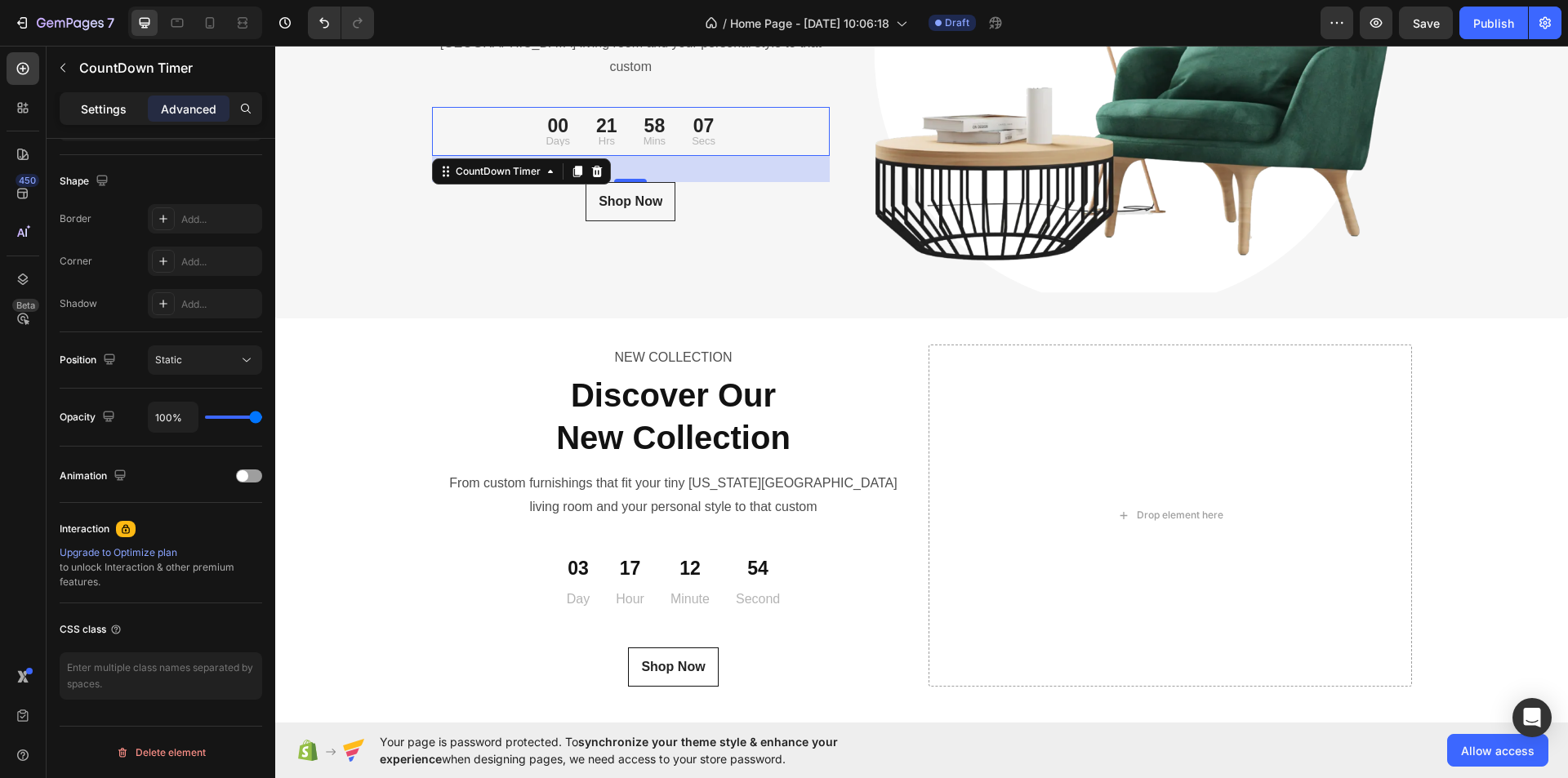
click at [101, 109] on p "Settings" at bounding box center [103, 109] width 46 height 17
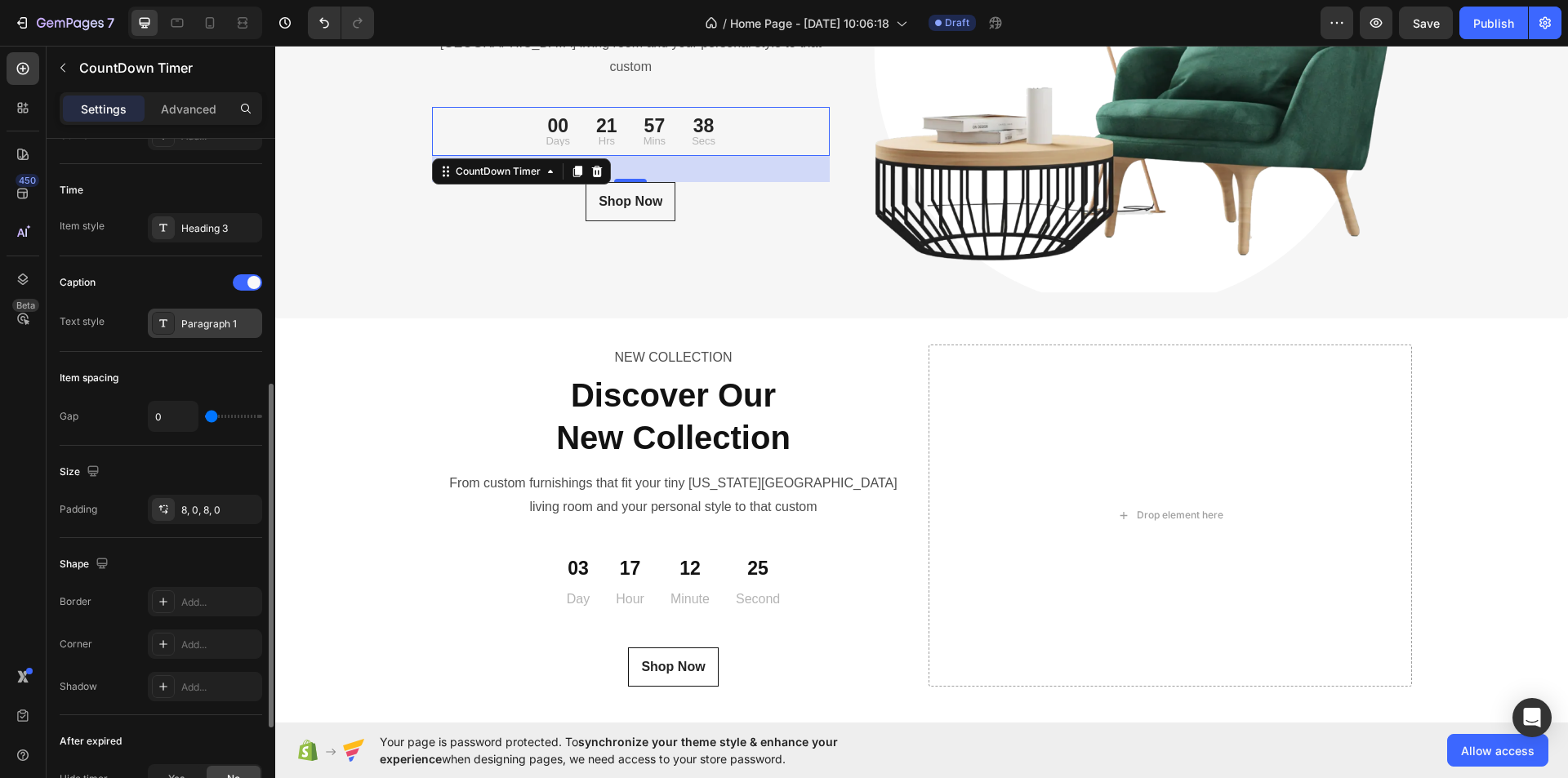
scroll to position [572, 0]
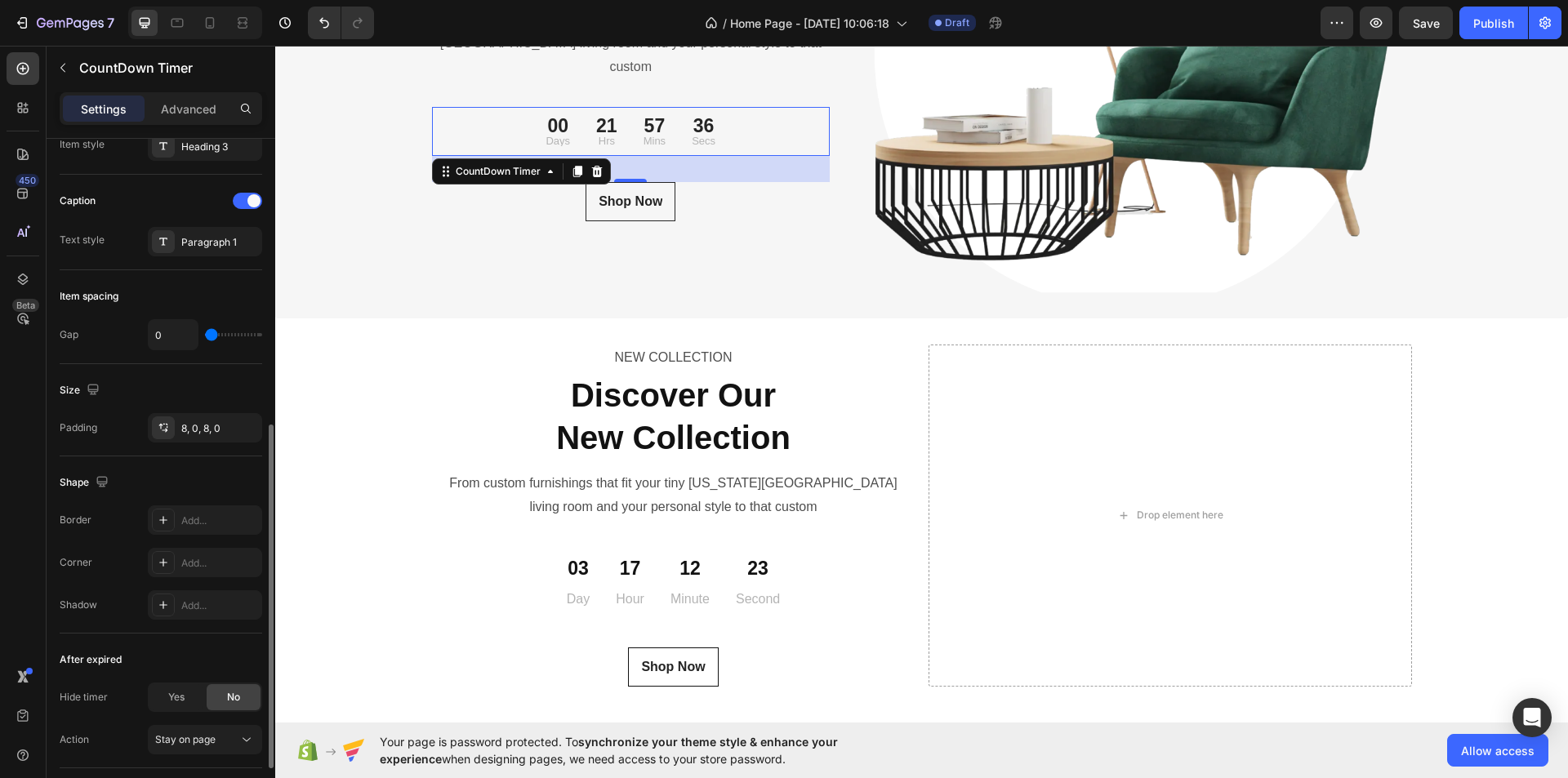
type input "2"
type input "20"
type input "76"
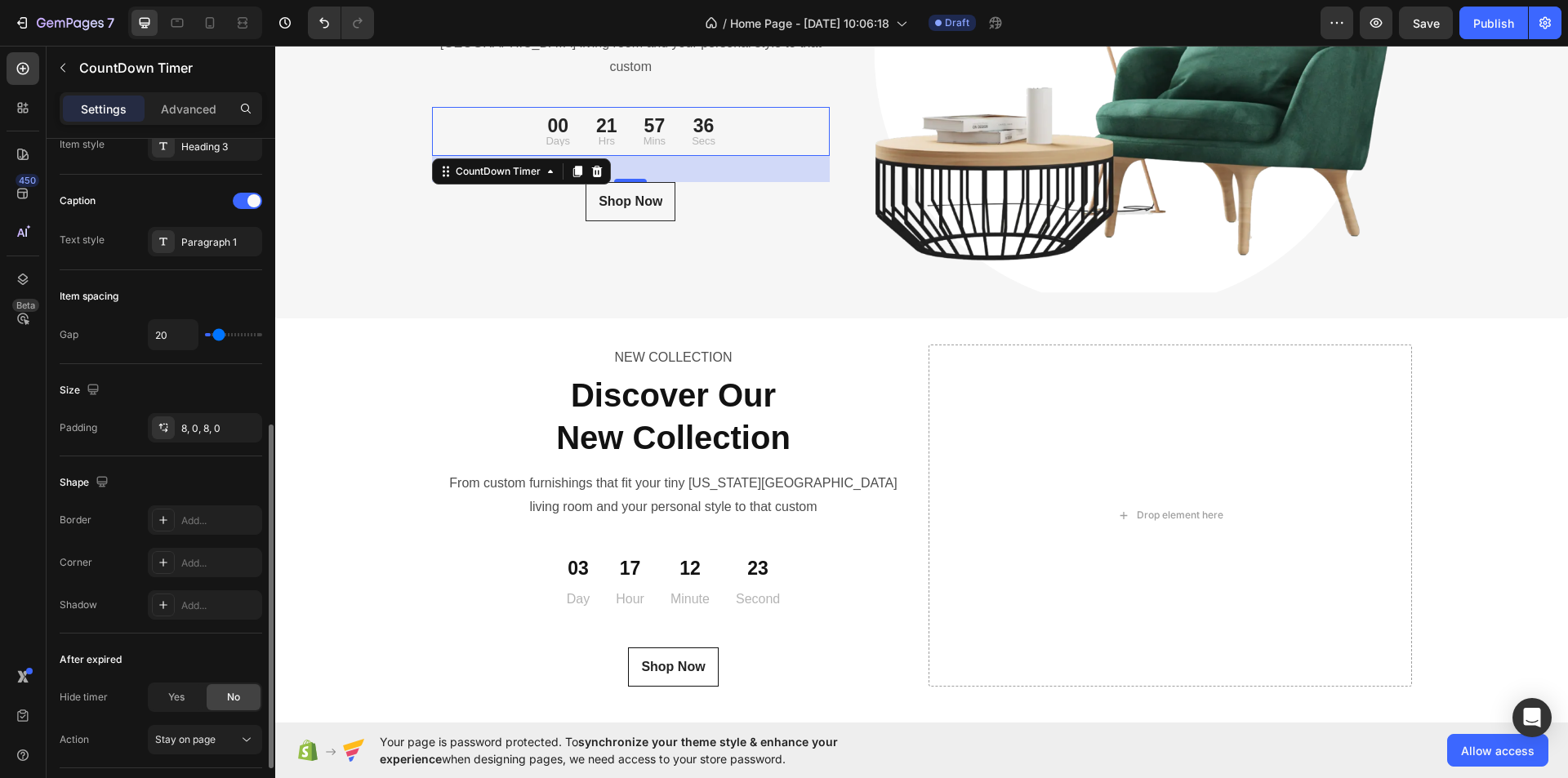
type input "76"
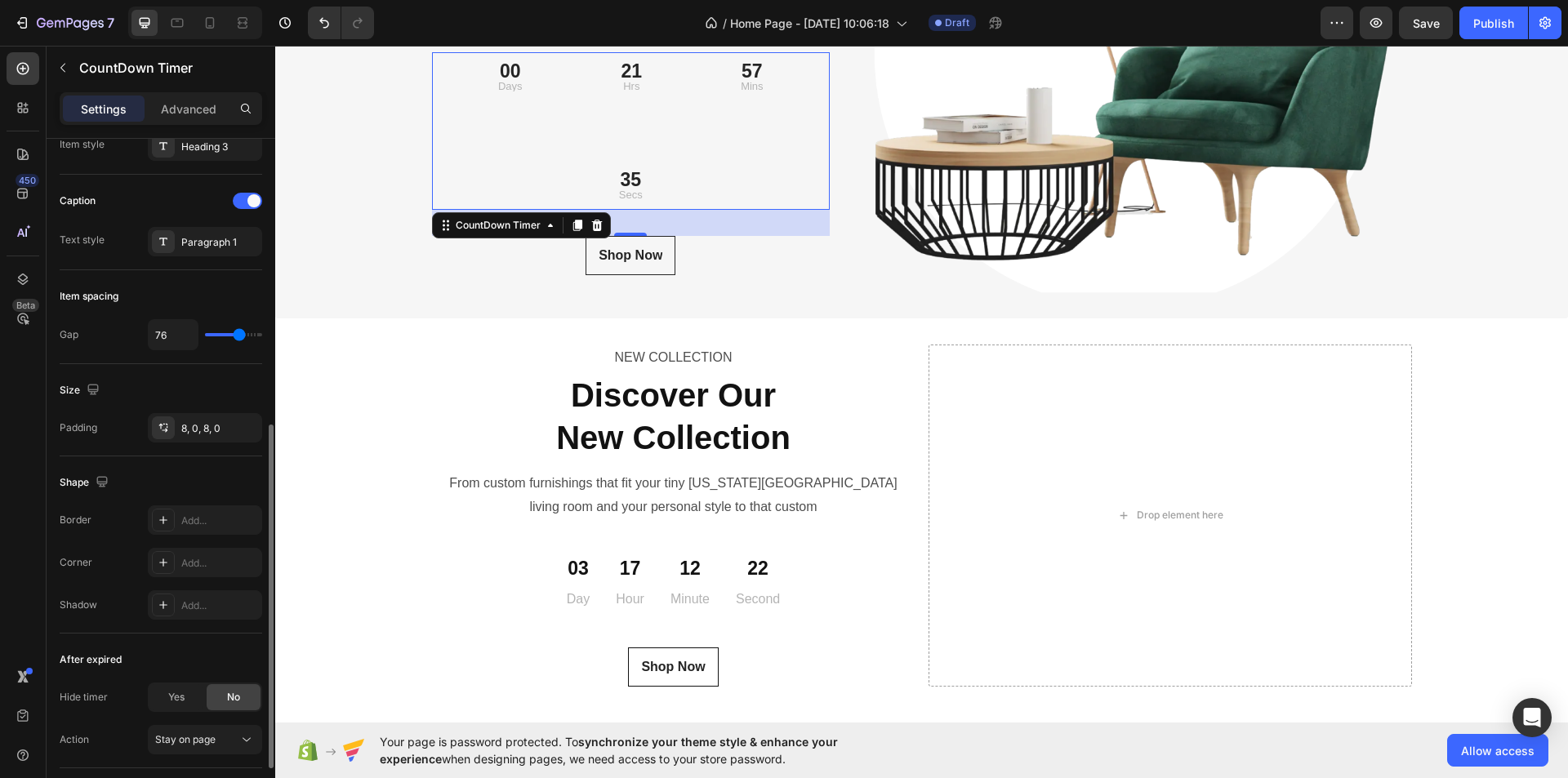
type input "91"
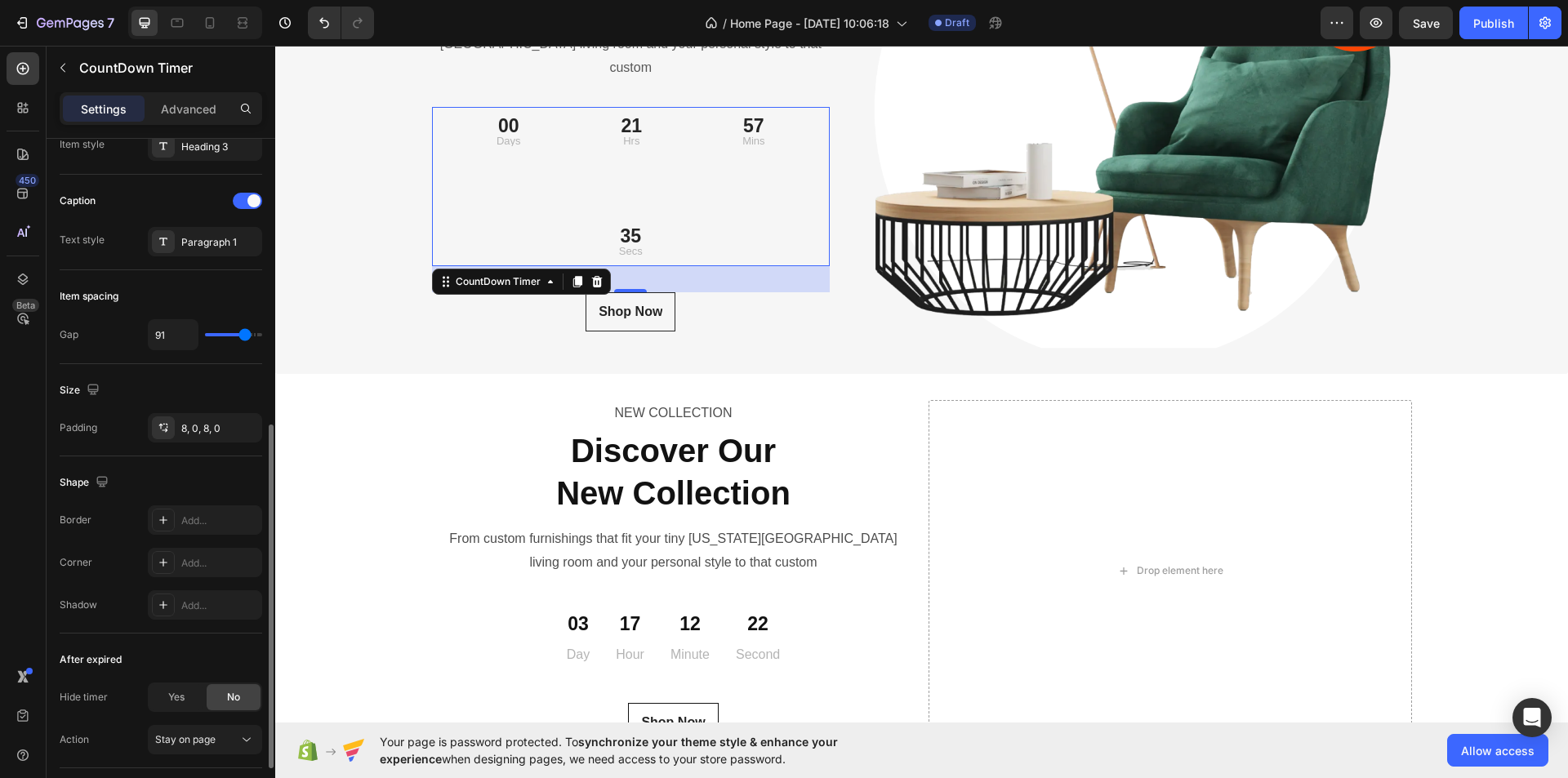
type input "49"
type input "0"
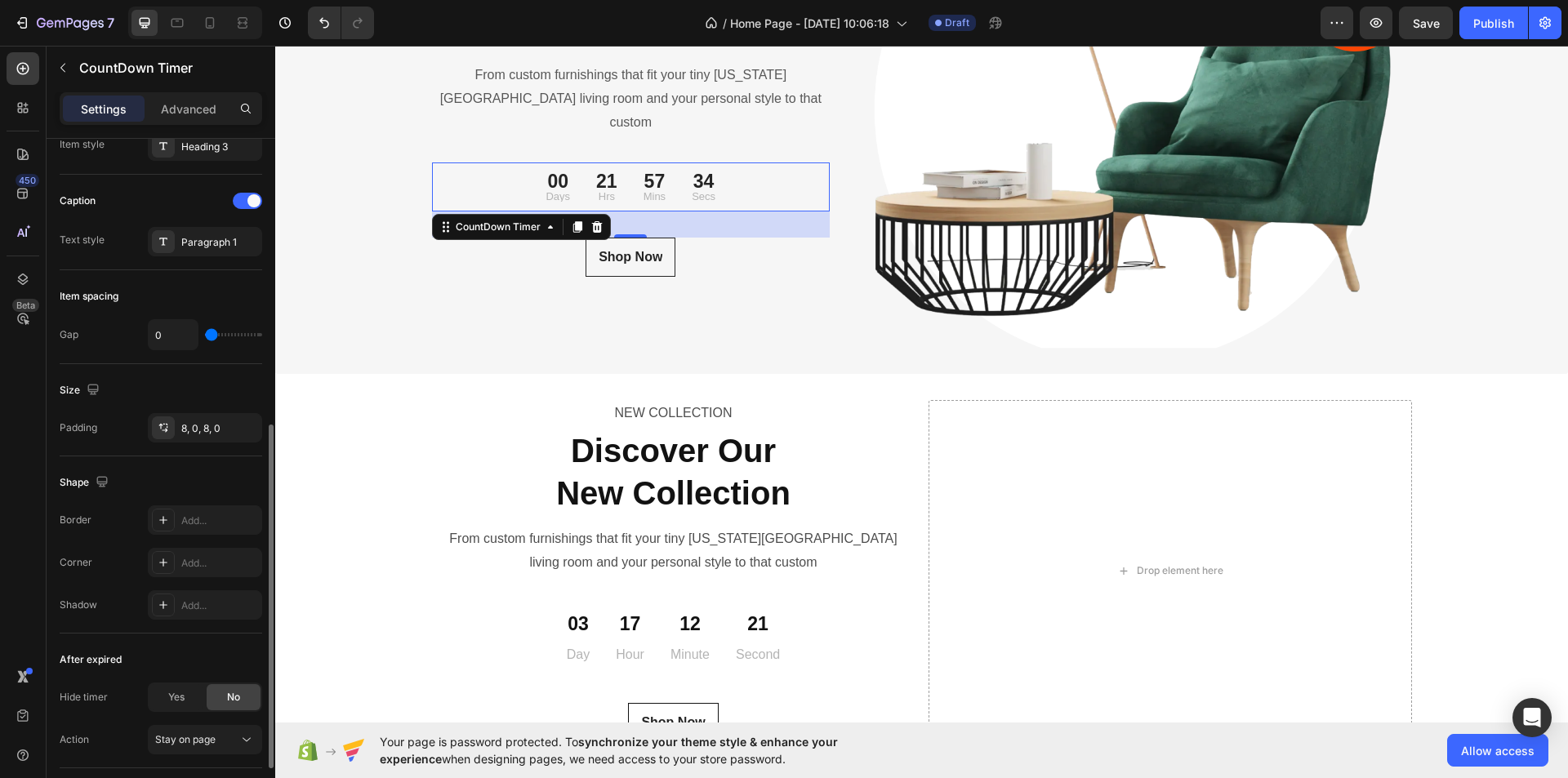
scroll to position [5598, 0]
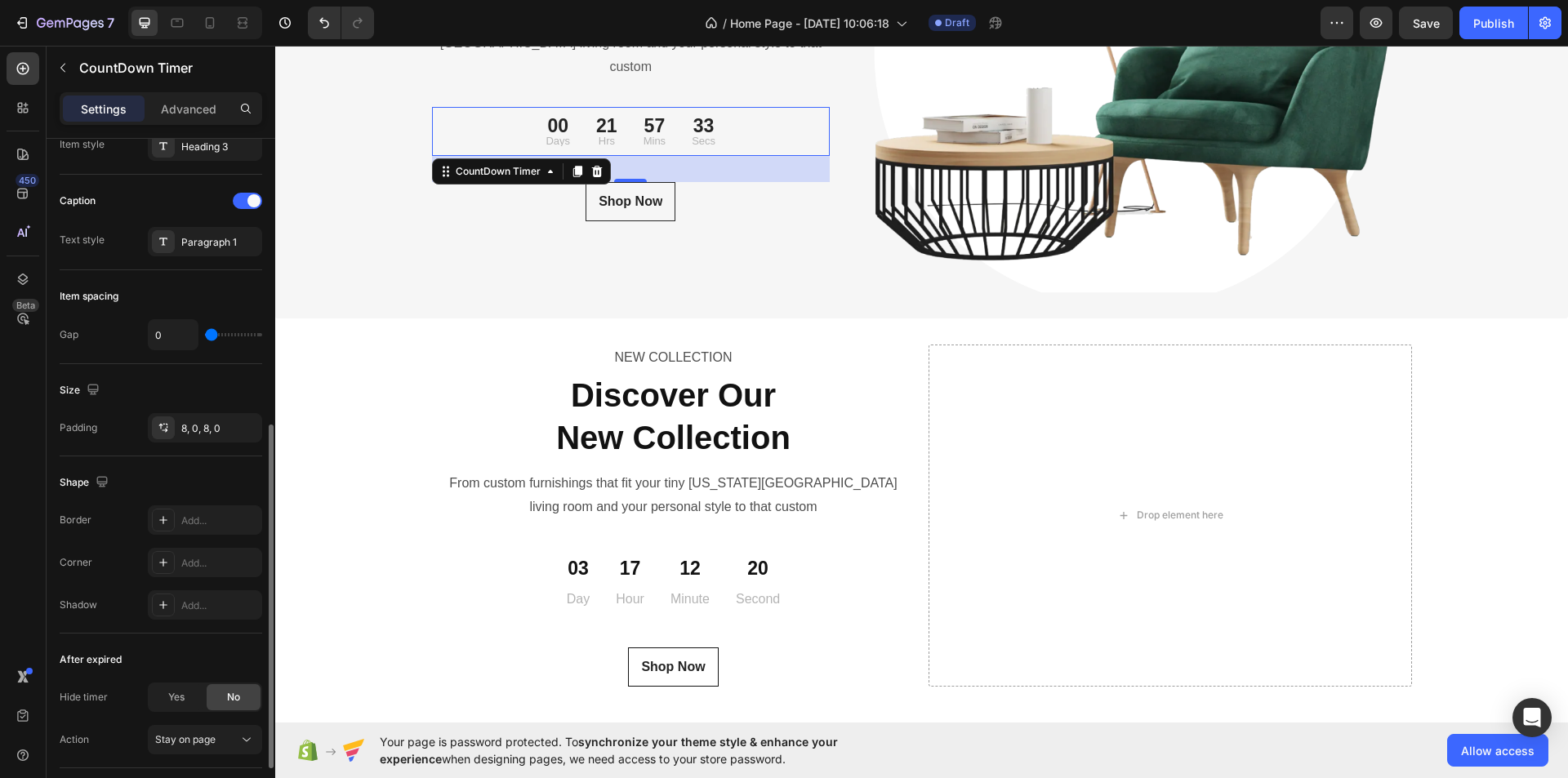
type input "16"
type input "71"
type input "100"
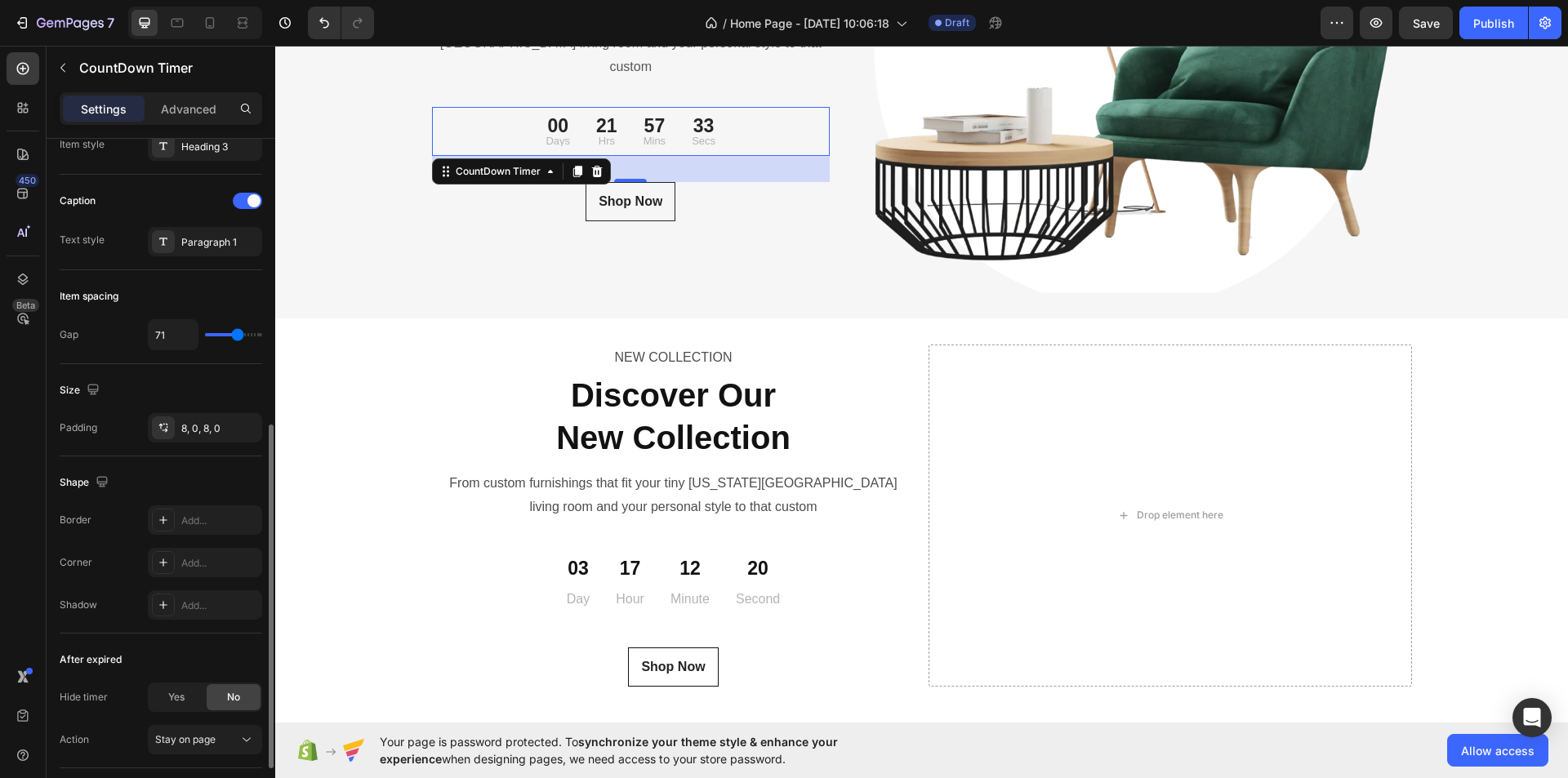
type input "100"
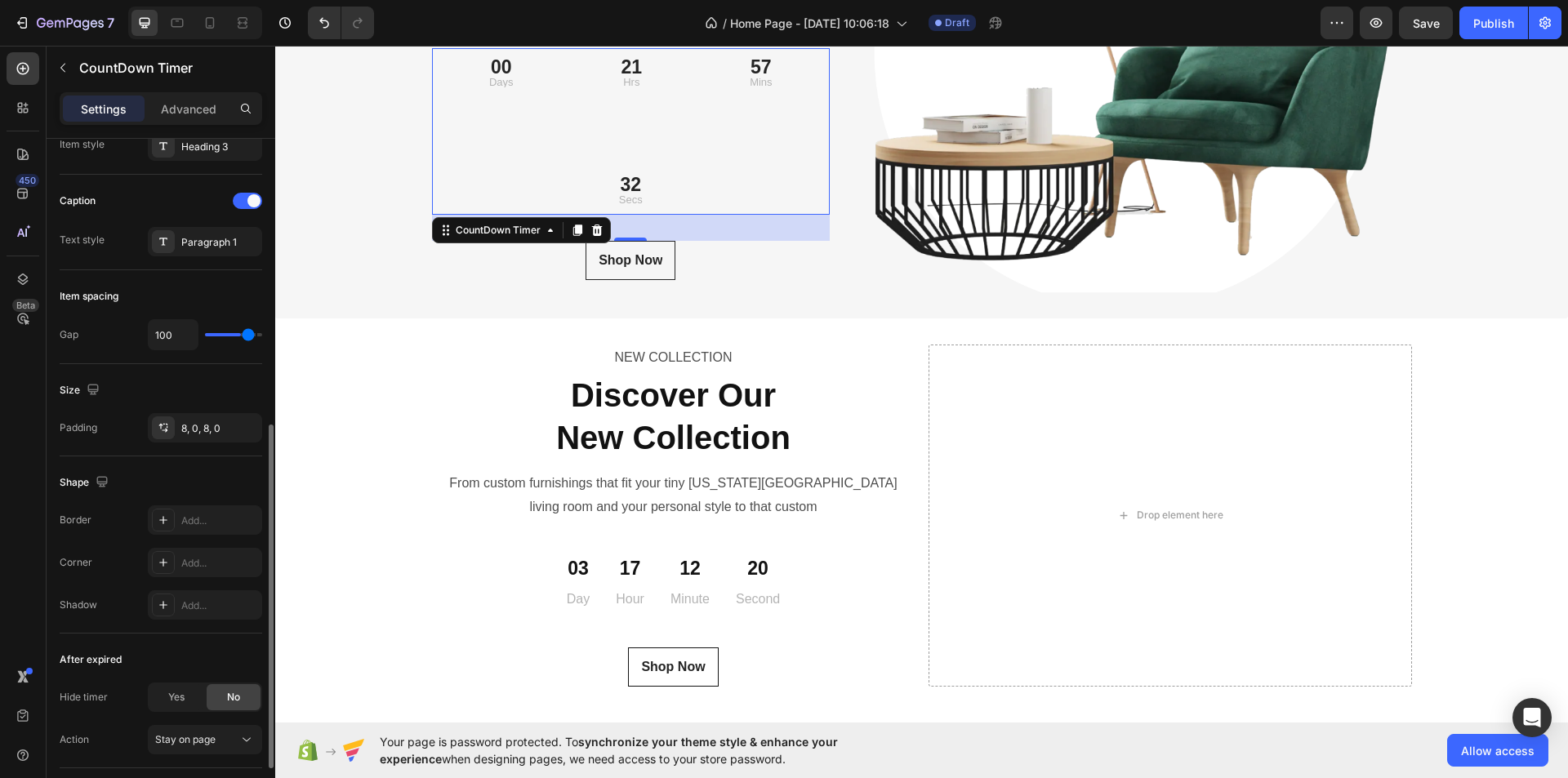
type input "31"
type input "0"
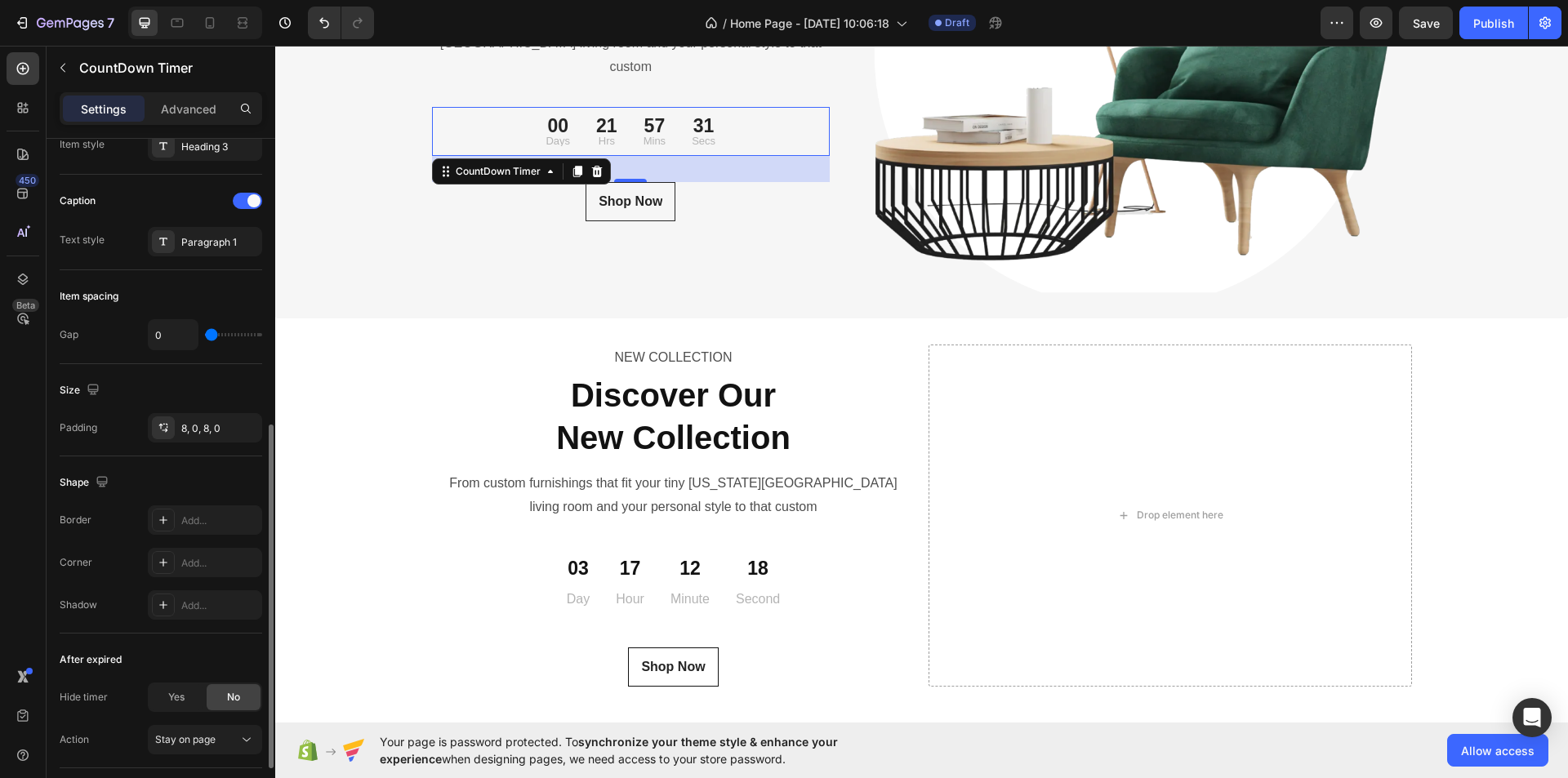
drag, startPoint x: 209, startPoint y: 336, endPoint x: 165, endPoint y: 335, distance: 44.0
click at [205, 335] on input "range" at bounding box center [233, 335] width 57 height 4
click at [671, 588] on p "Minute" at bounding box center [690, 599] width 39 height 23
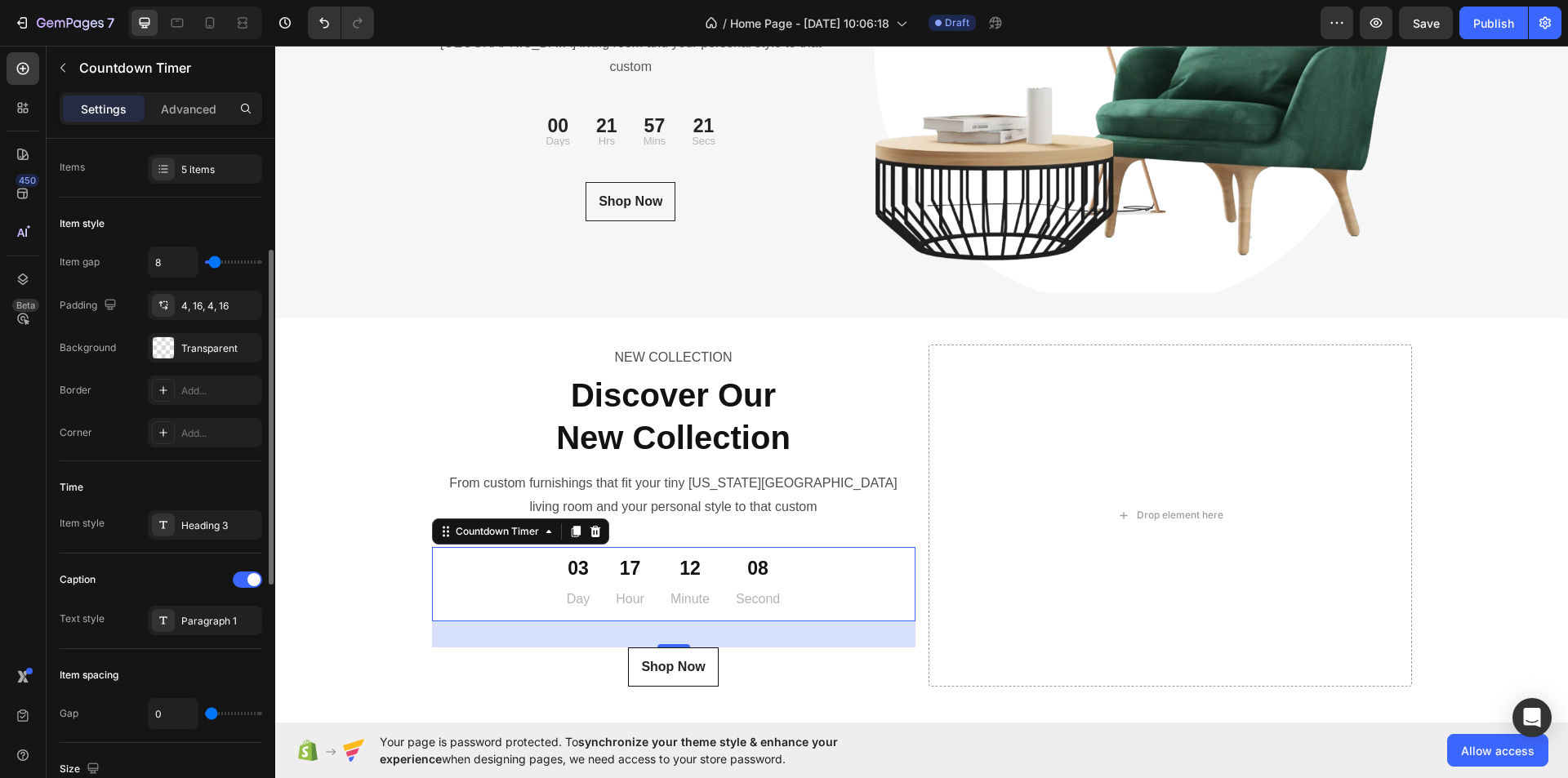
scroll to position [145, 0]
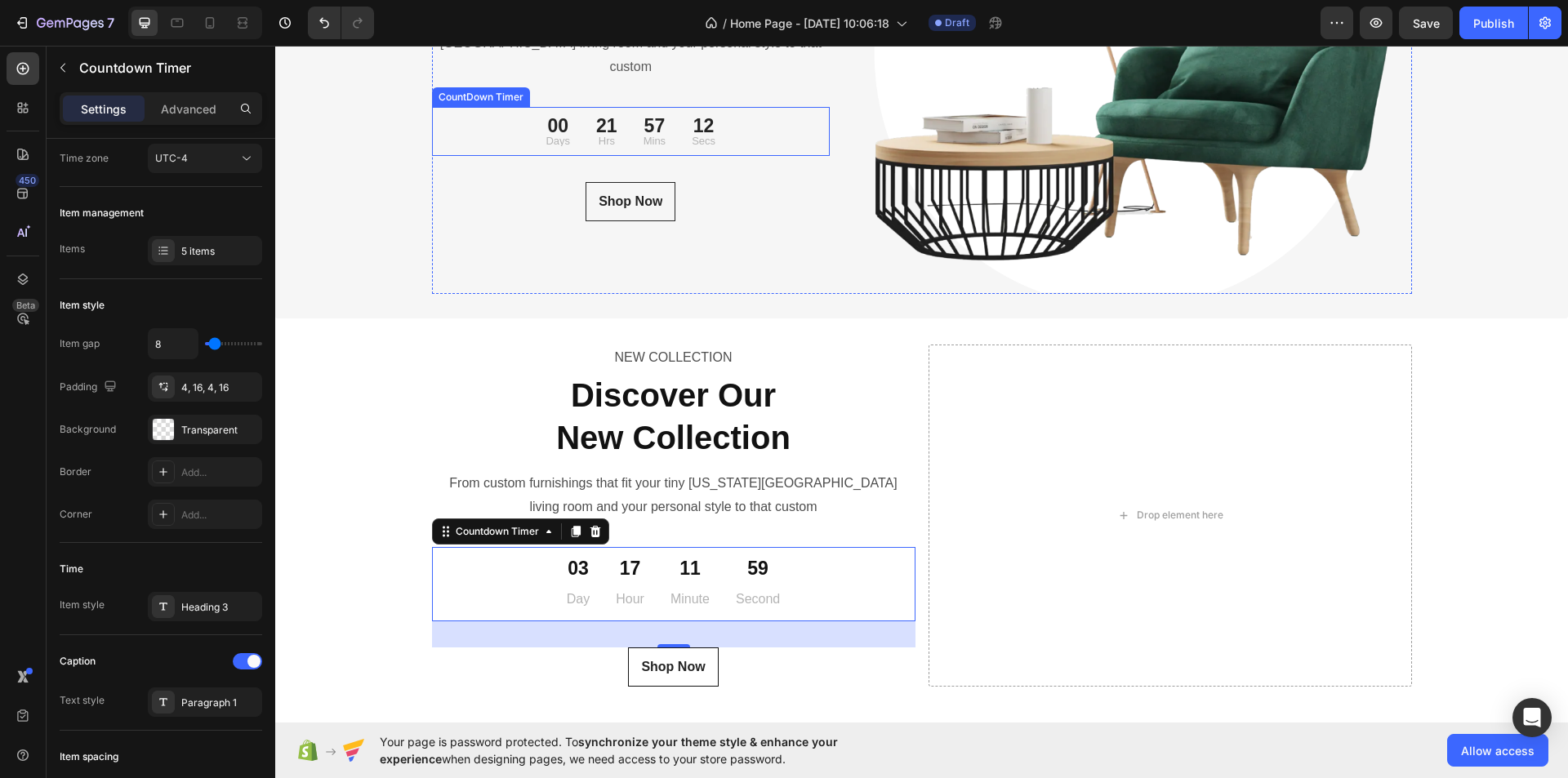
click at [731, 123] on div "00 Days 21 Hrs 57 Mins 12 Secs" at bounding box center [632, 131] width 399 height 36
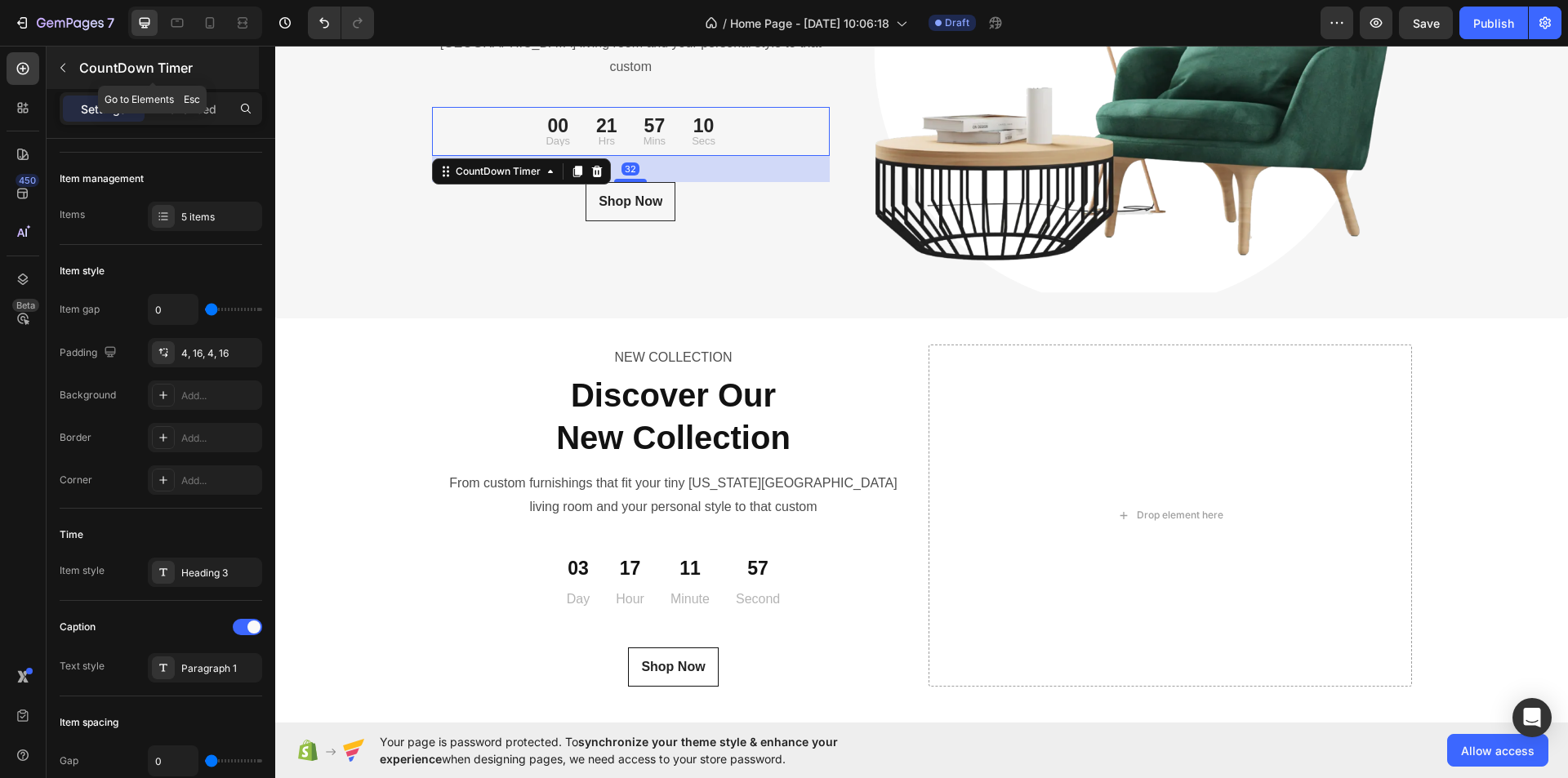
click at [70, 63] on button "button" at bounding box center [62, 68] width 26 height 26
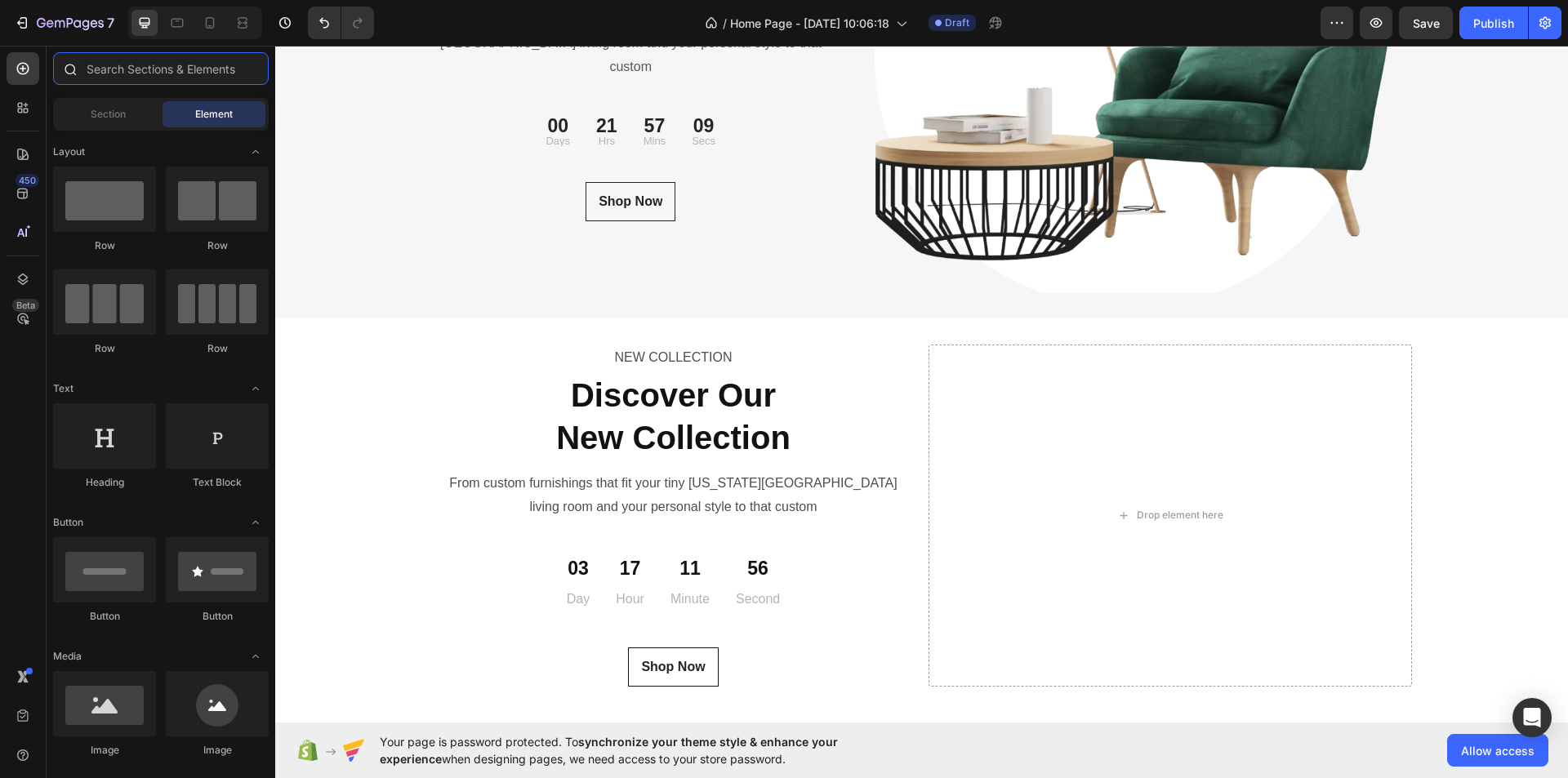
click at [171, 68] on input "text" at bounding box center [160, 68] width 215 height 33
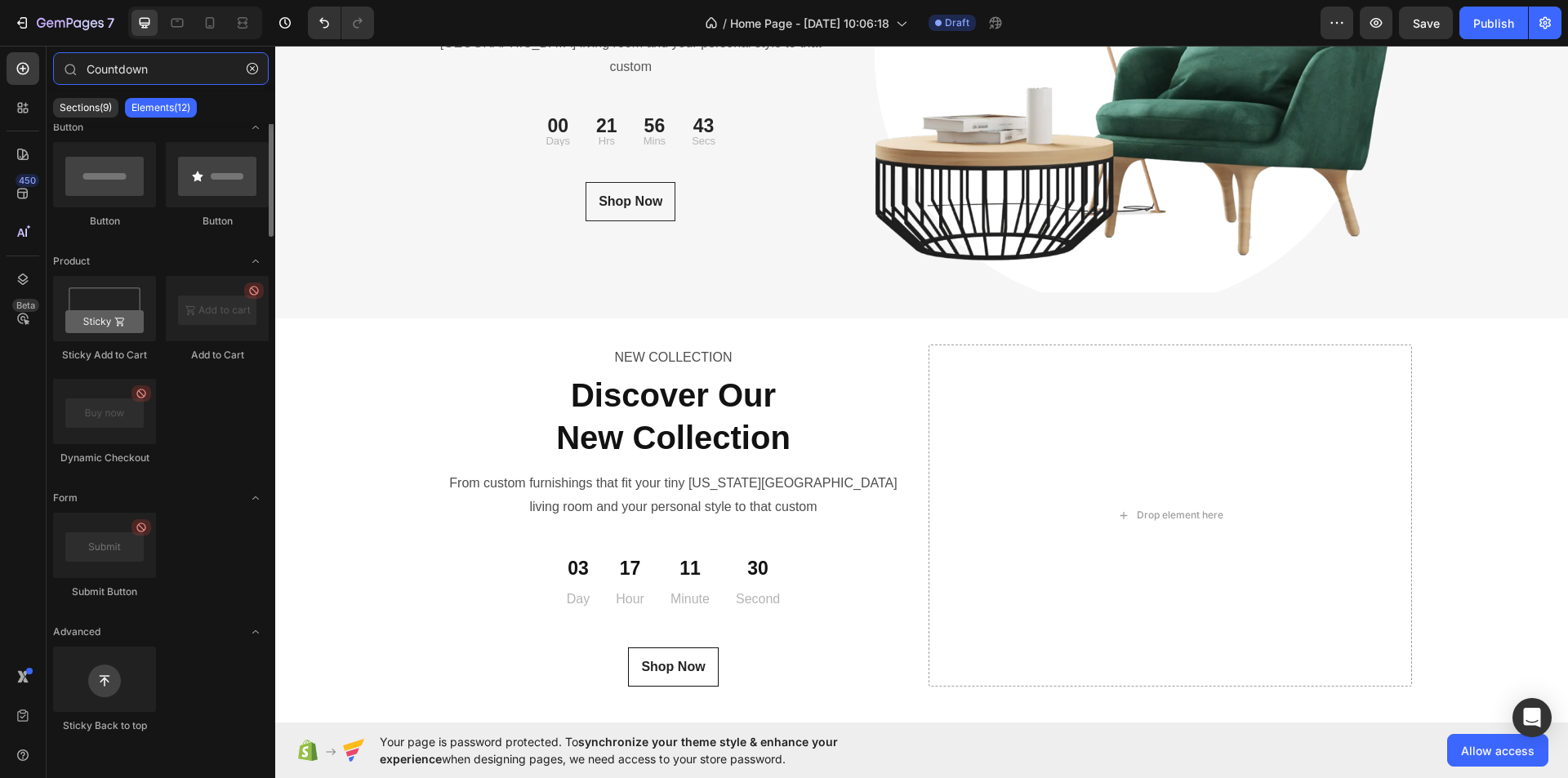
scroll to position [0, 0]
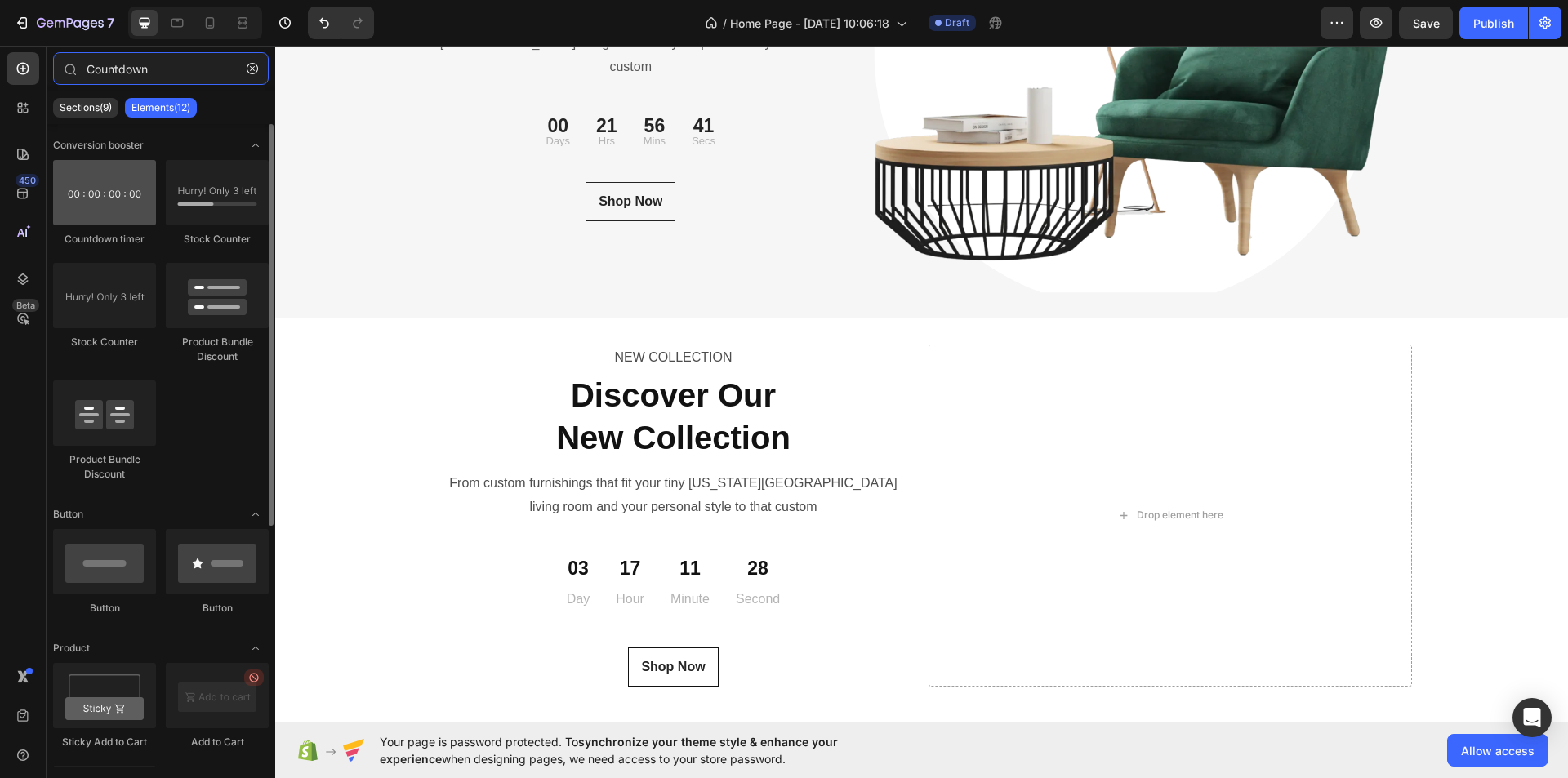
type input "Countdown"
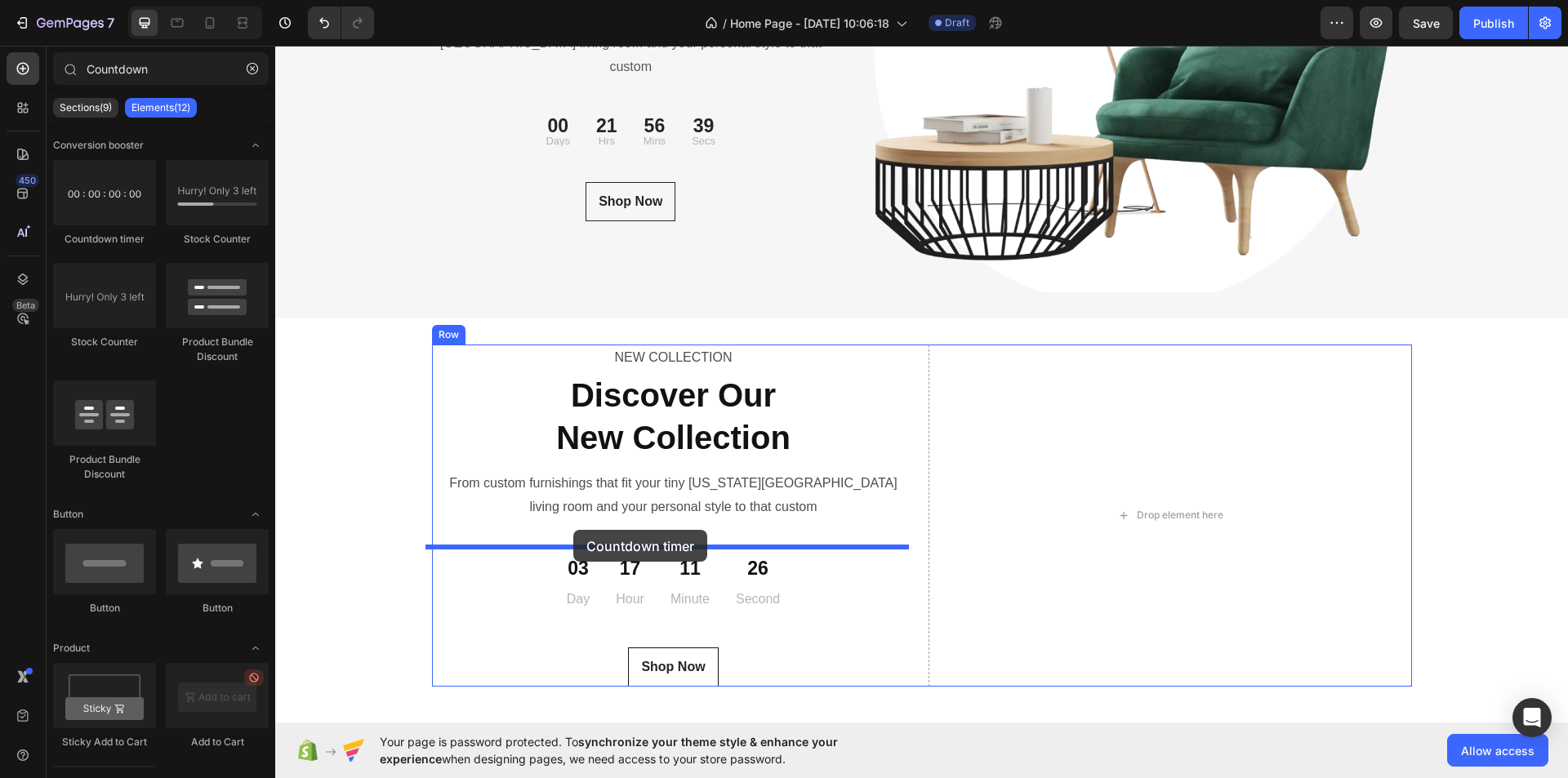
drag, startPoint x: 379, startPoint y: 242, endPoint x: 573, endPoint y: 530, distance: 347.2
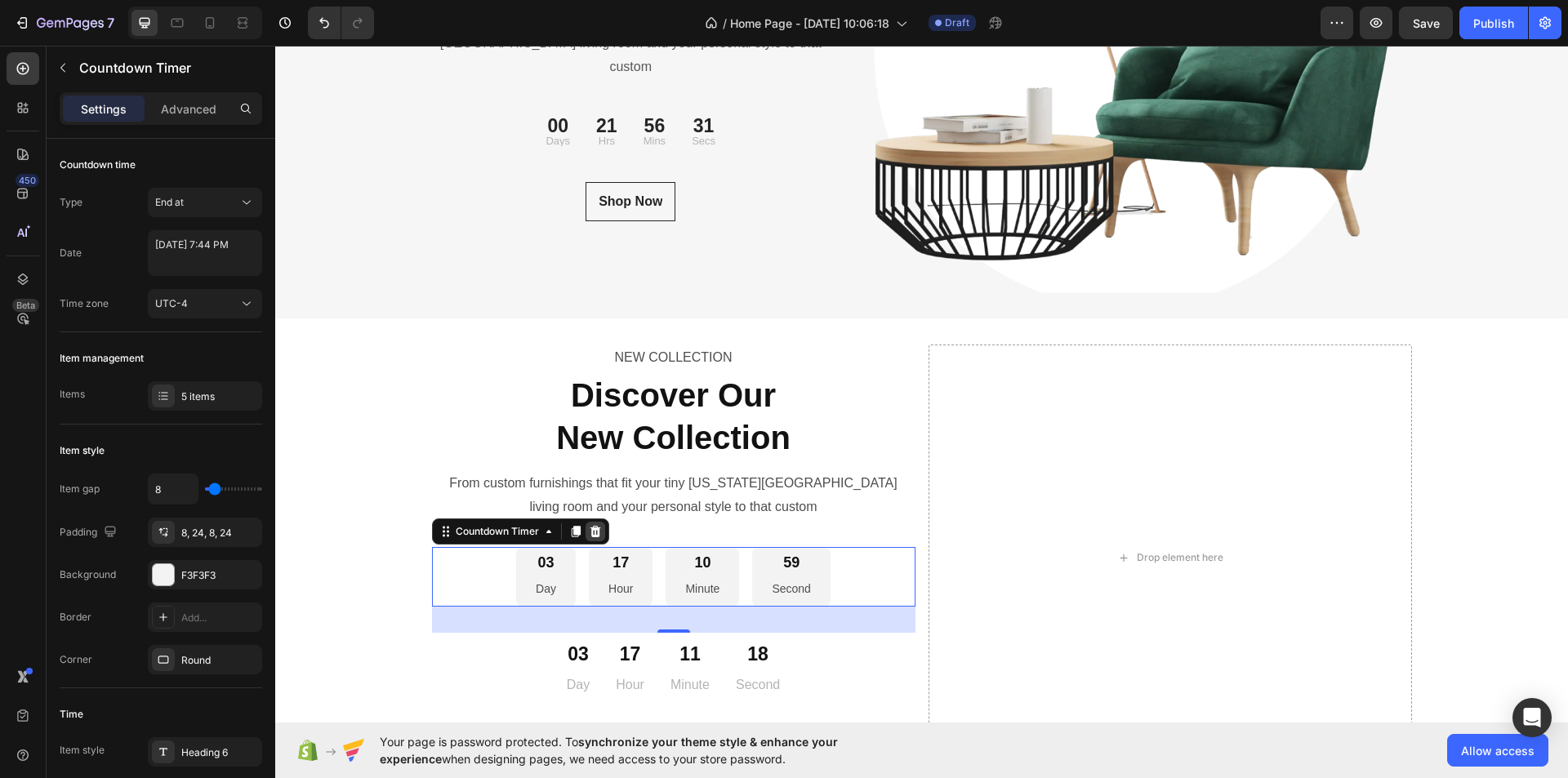
click at [590, 533] on icon at bounding box center [594, 532] width 10 height 11
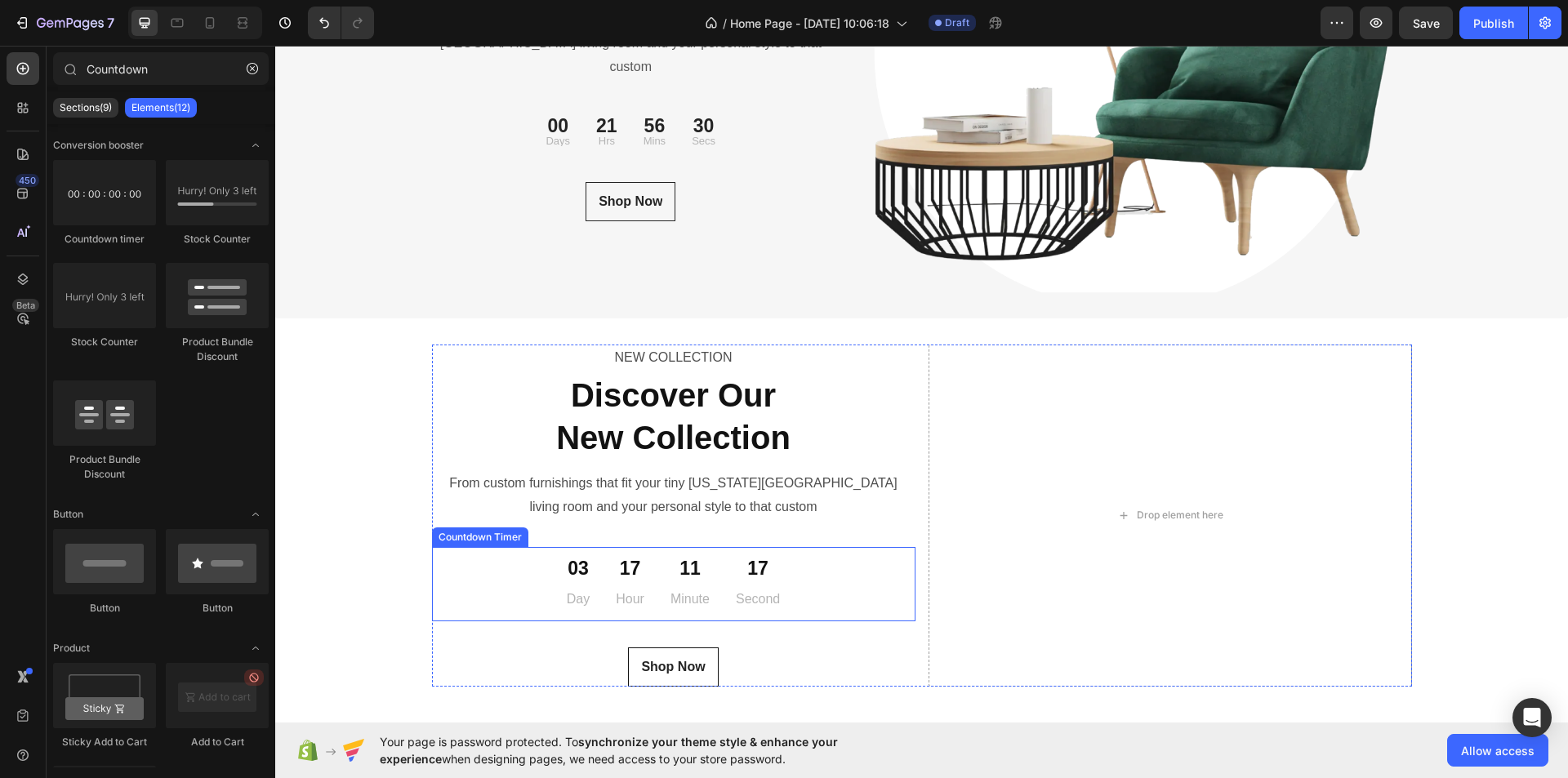
click at [603, 571] on div "17 Hour" at bounding box center [630, 584] width 55 height 61
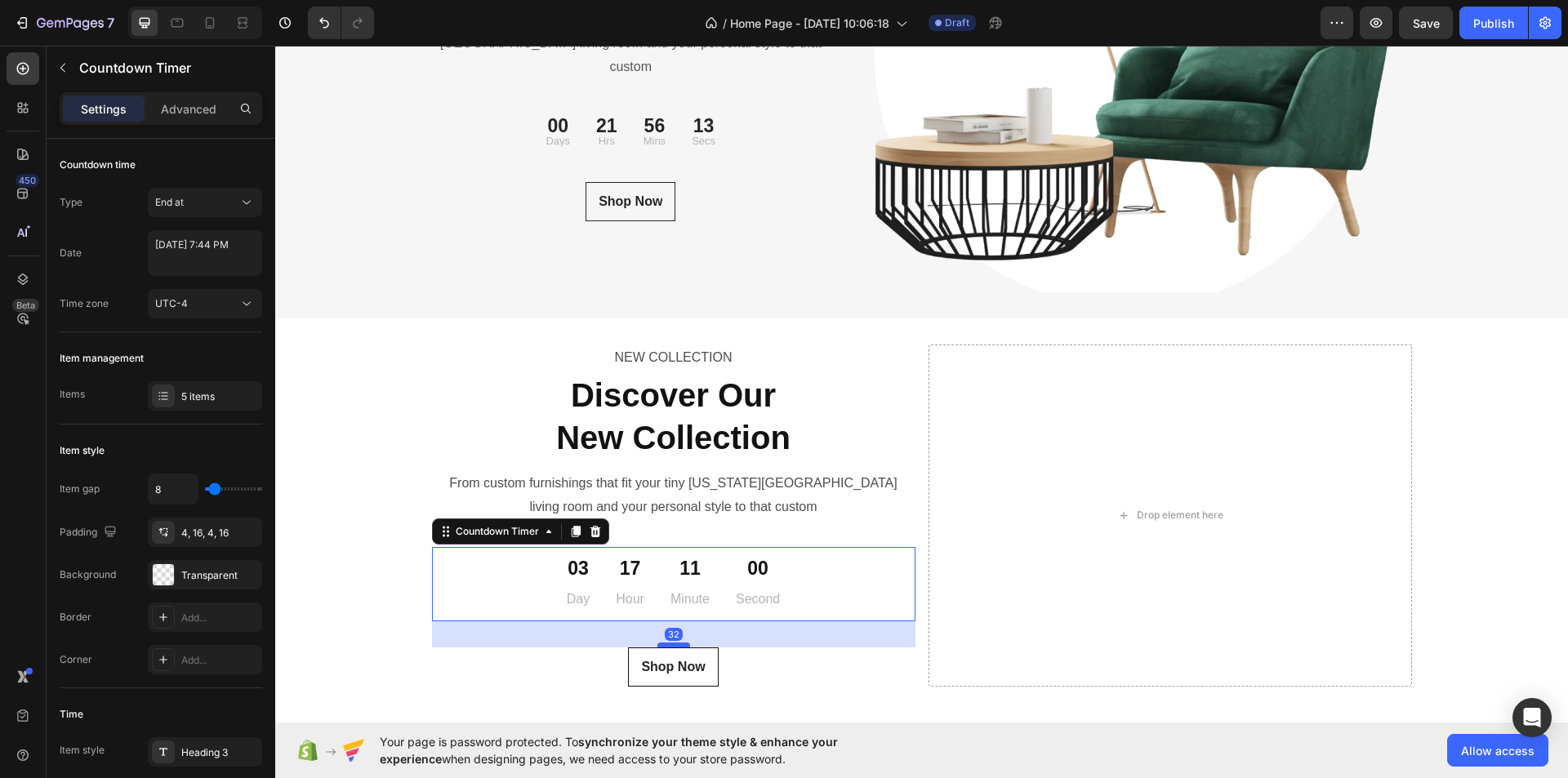
drag, startPoint x: 670, startPoint y: 646, endPoint x: 659, endPoint y: 646, distance: 11.0
click at [659, 646] on div at bounding box center [674, 645] width 33 height 5
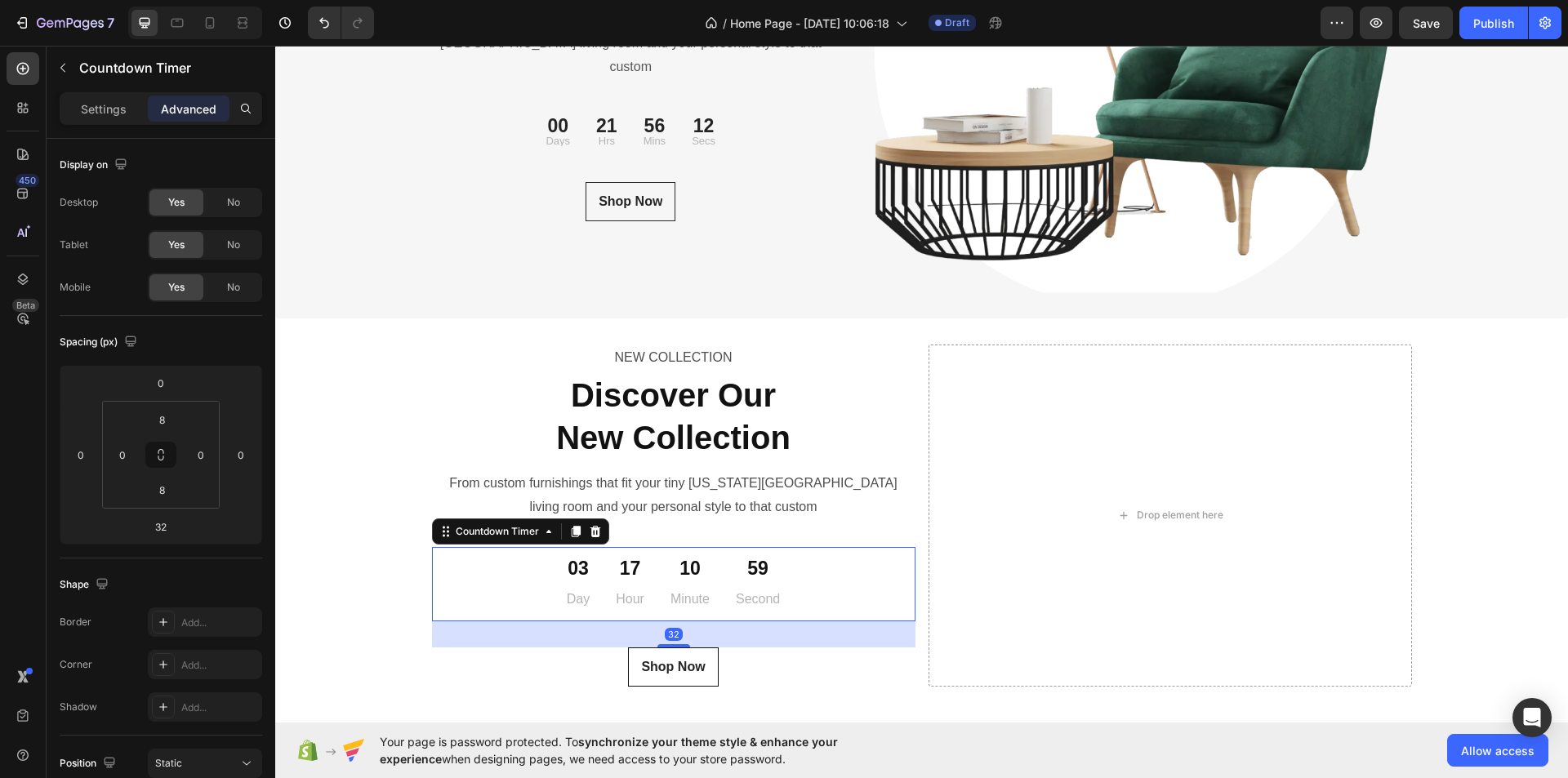
click at [810, 575] on div "03 Day 17 Hour 10 Minute 59 Second" at bounding box center [674, 584] width 484 height 61
click at [441, 536] on icon at bounding box center [446, 532] width 13 height 13
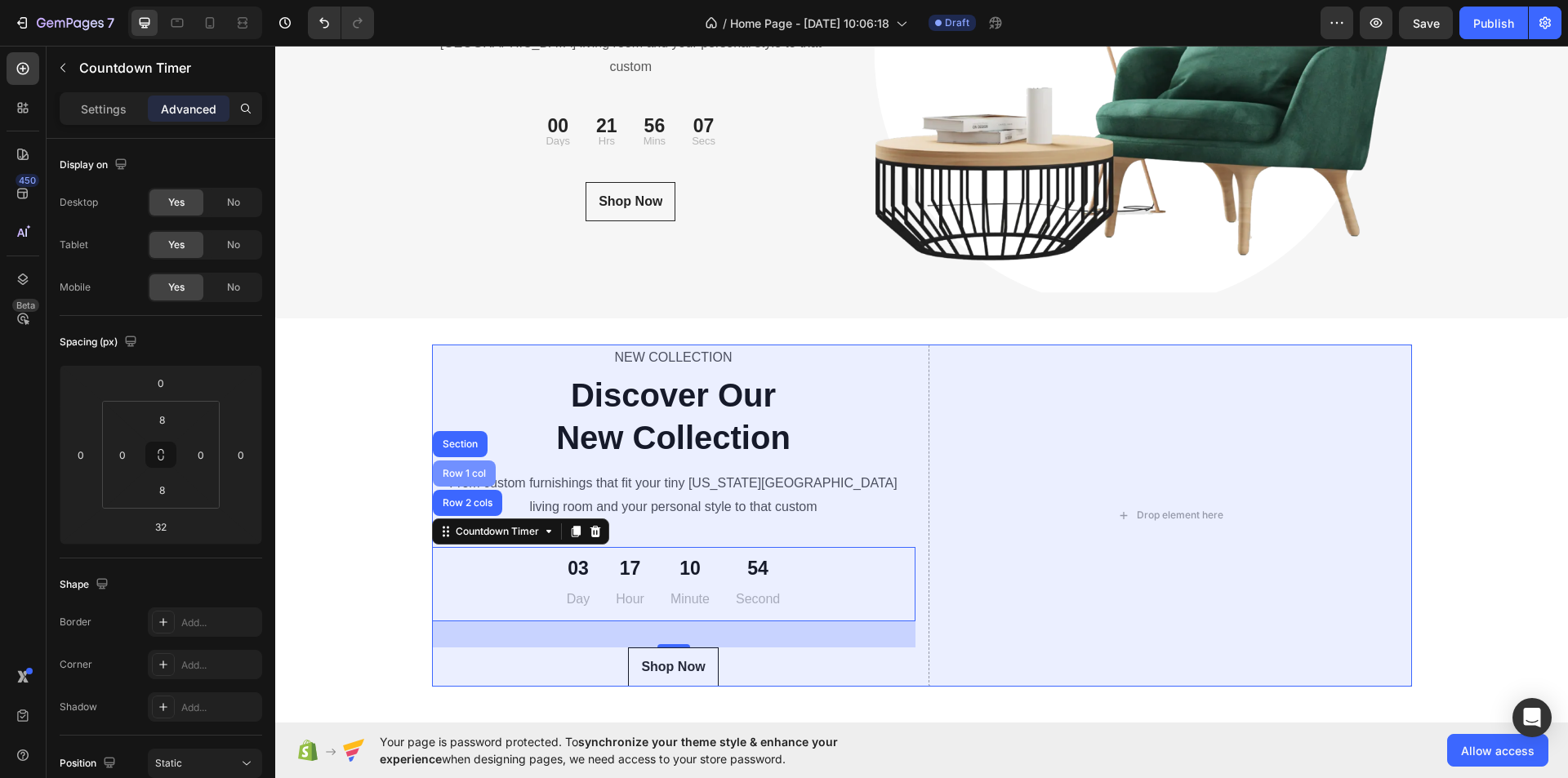
click at [462, 470] on div "Row 1 col" at bounding box center [464, 473] width 49 height 10
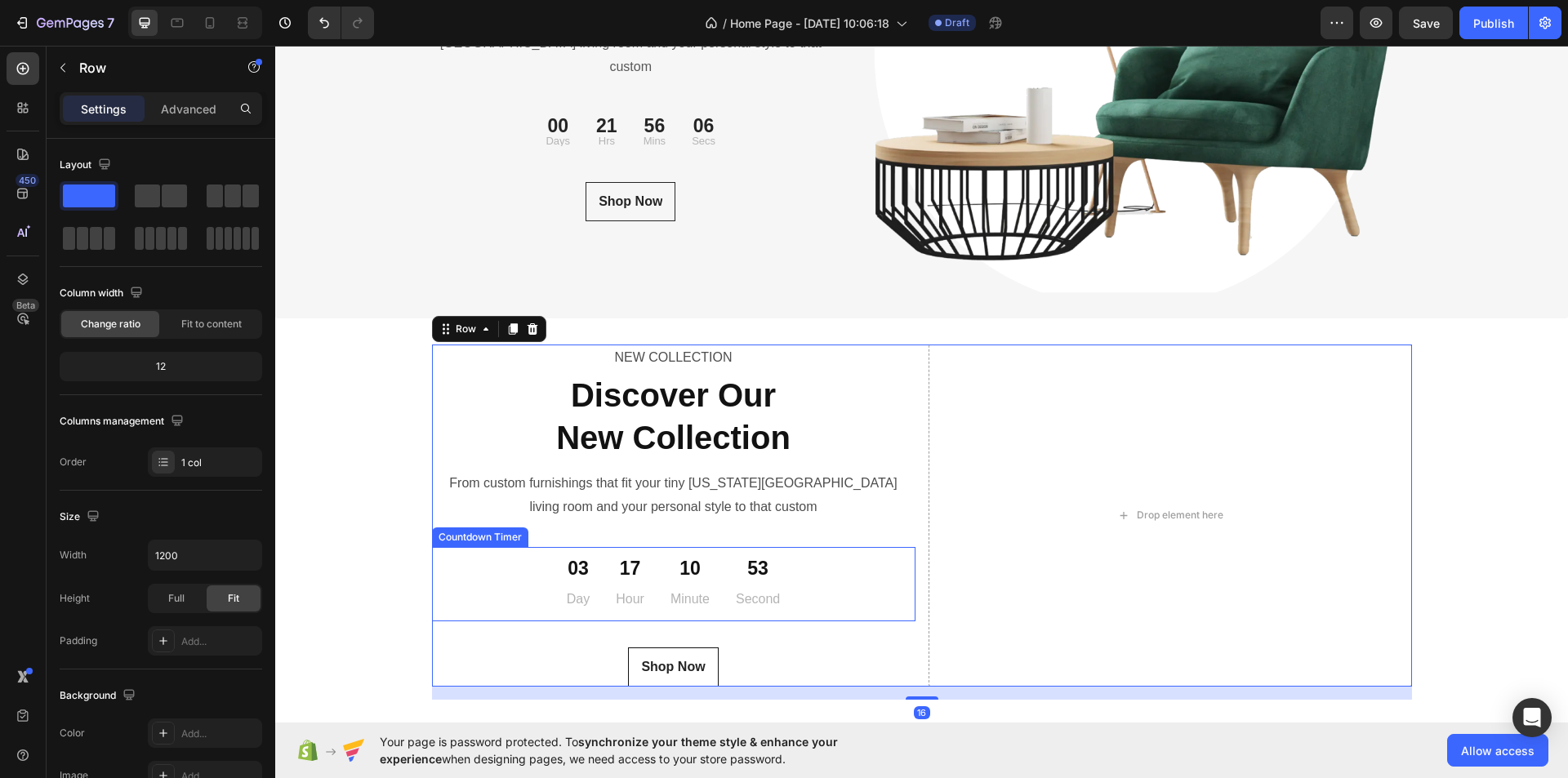
click at [692, 588] on p "Minute" at bounding box center [690, 599] width 39 height 23
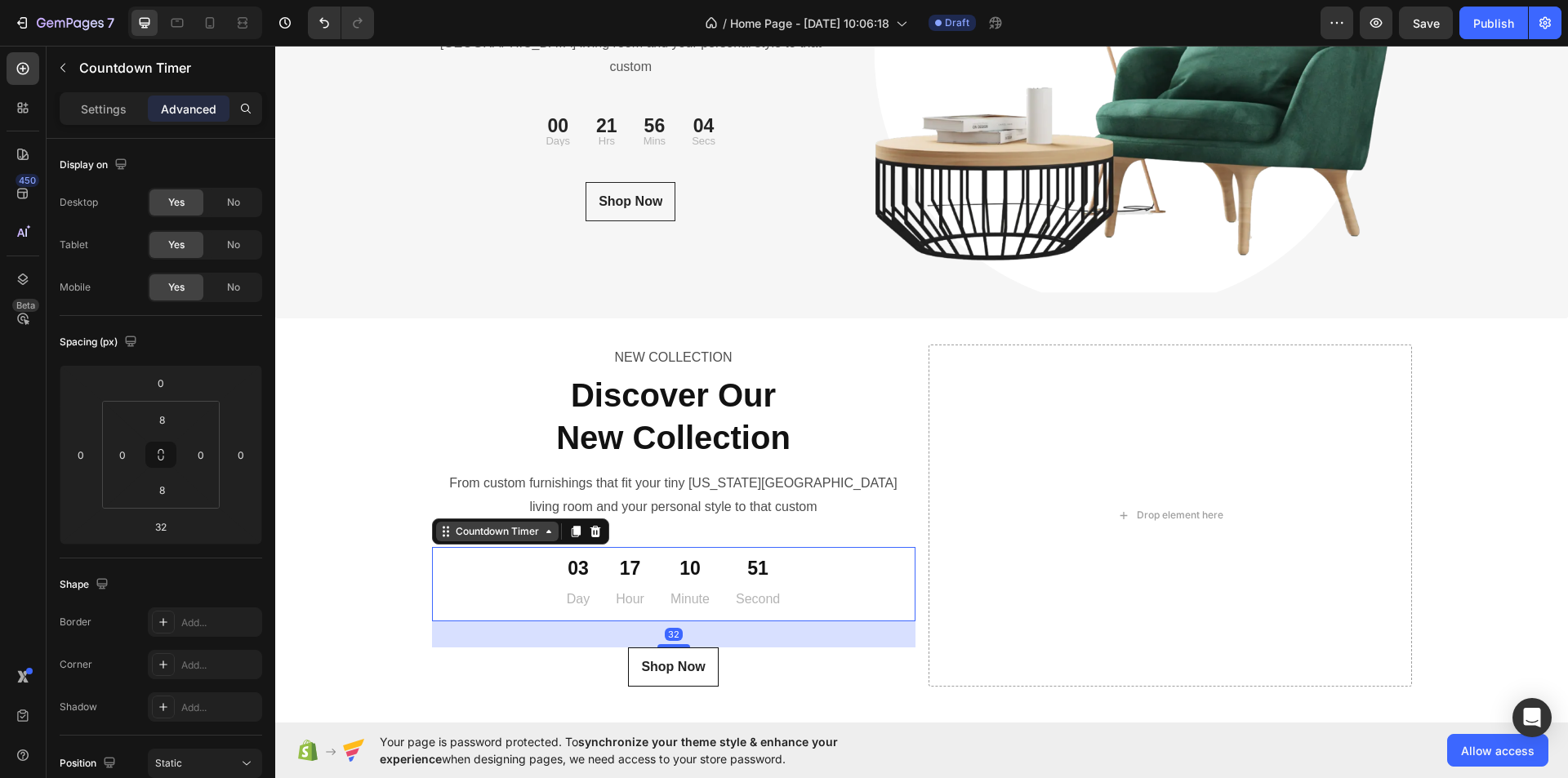
click at [440, 530] on icon at bounding box center [446, 532] width 13 height 13
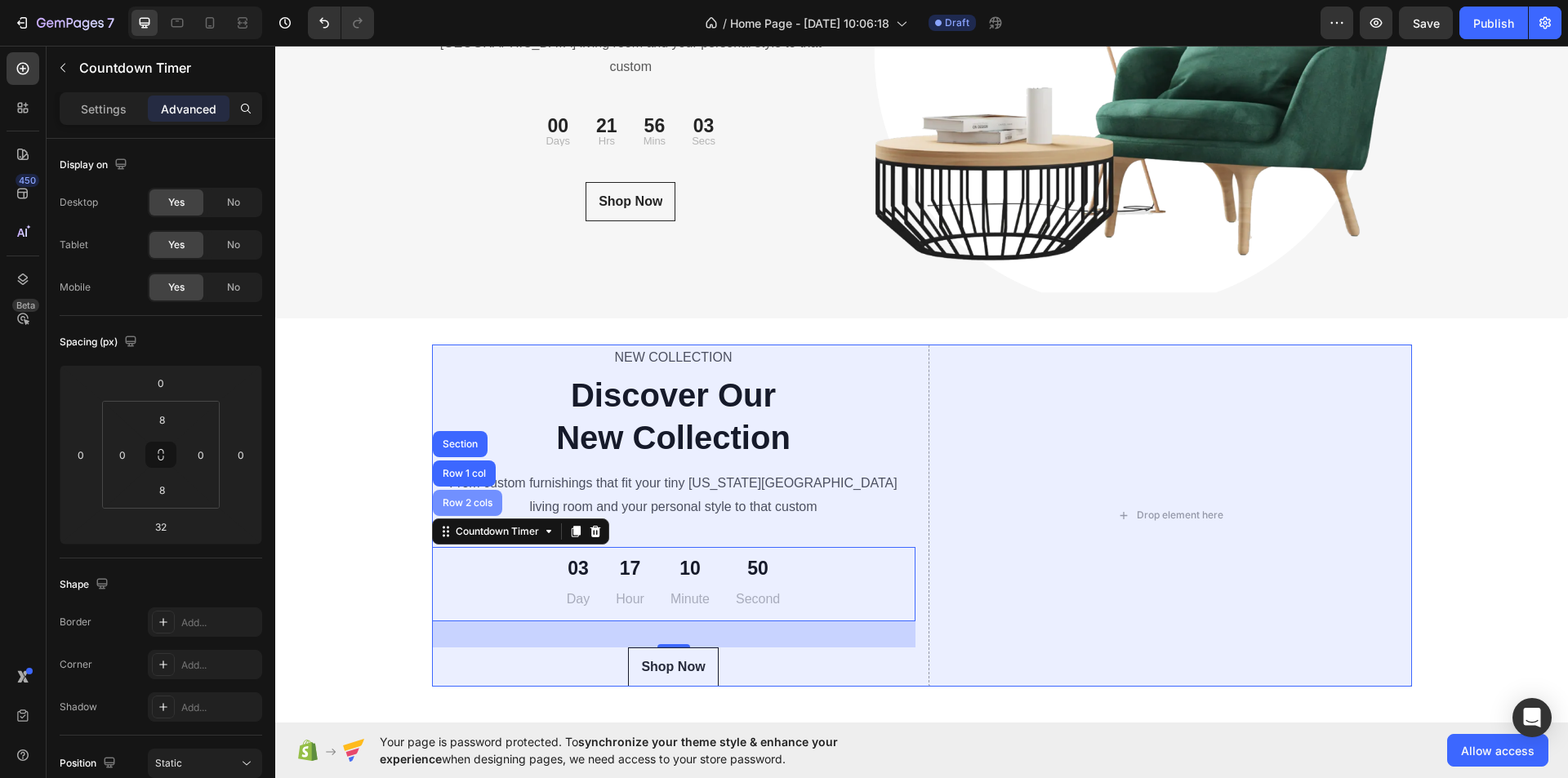
click at [454, 500] on div "Row 2 cols" at bounding box center [468, 503] width 56 height 10
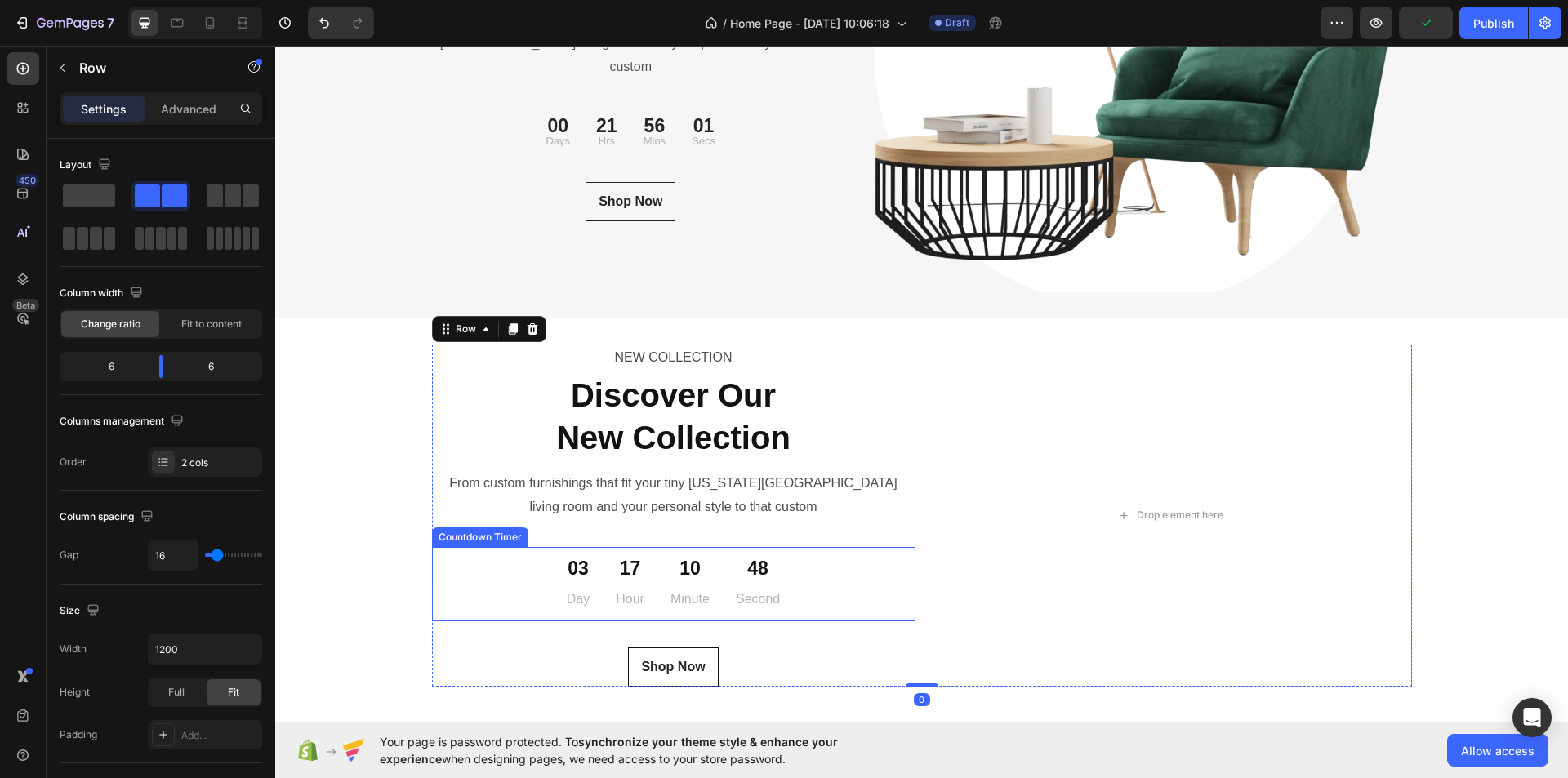
click at [607, 573] on div "17 Hour" at bounding box center [630, 584] width 55 height 61
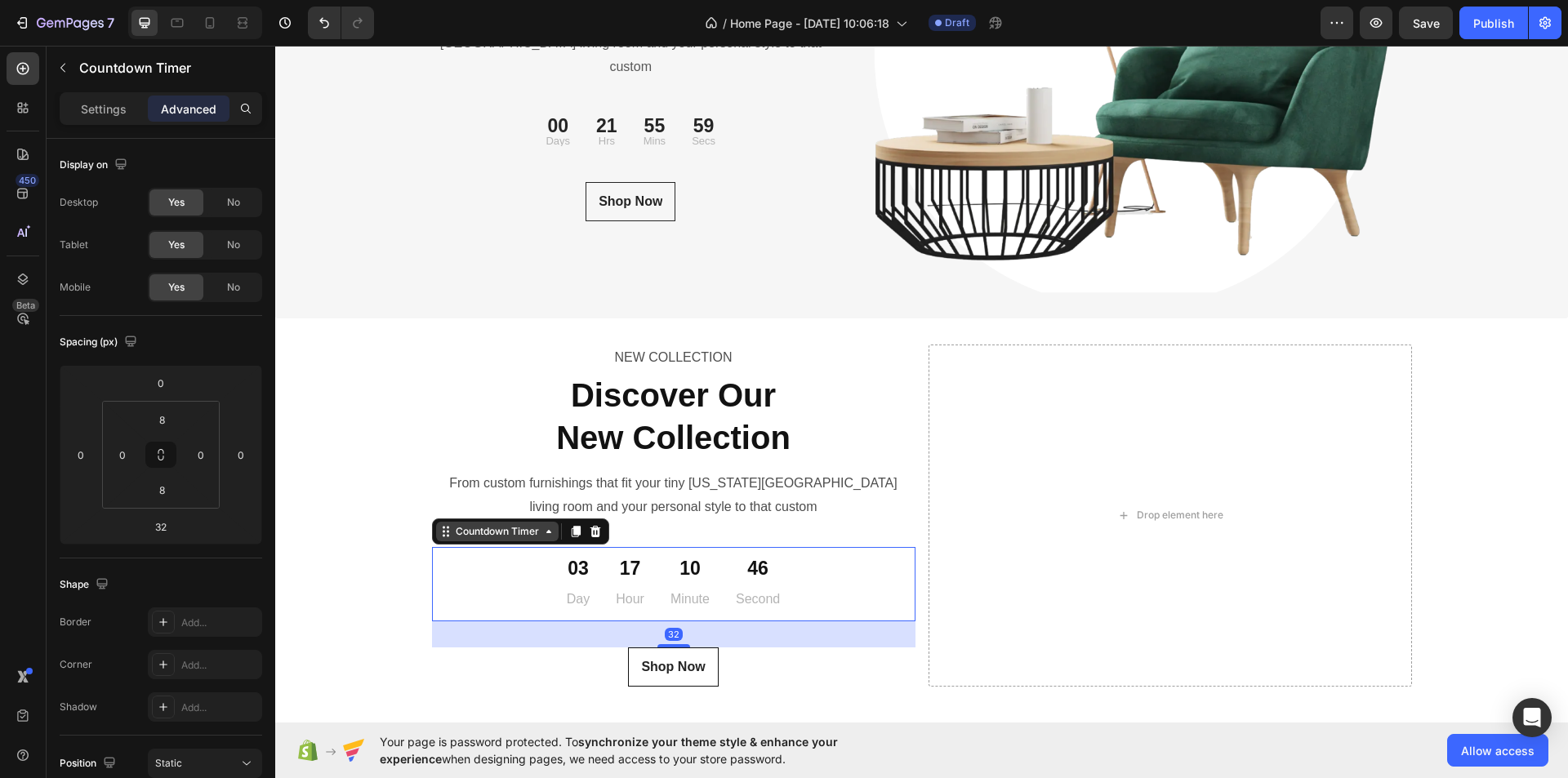
click at [447, 536] on icon at bounding box center [448, 536] width 3 height 3
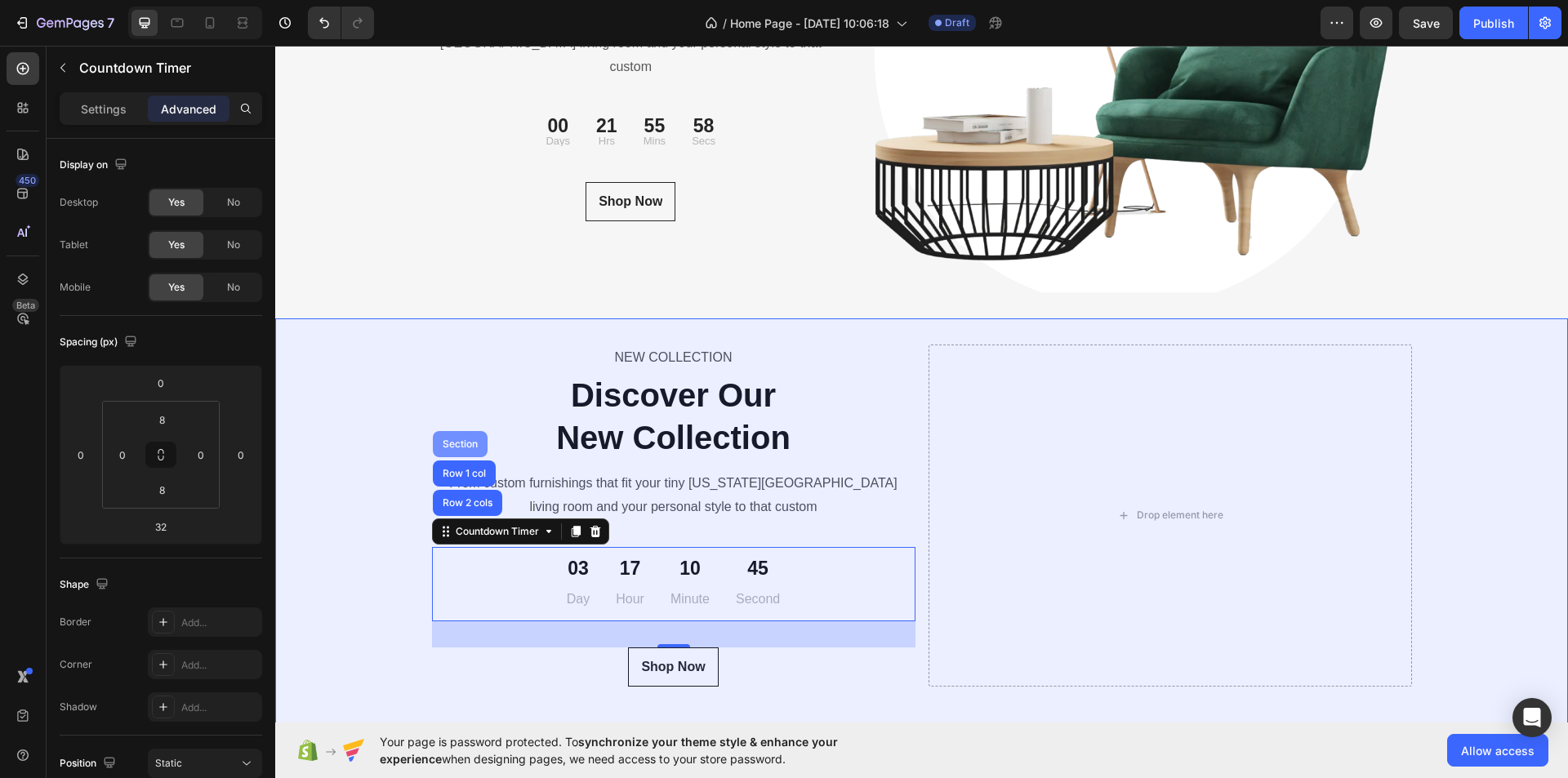
click at [450, 444] on div "Section" at bounding box center [460, 444] width 42 height 10
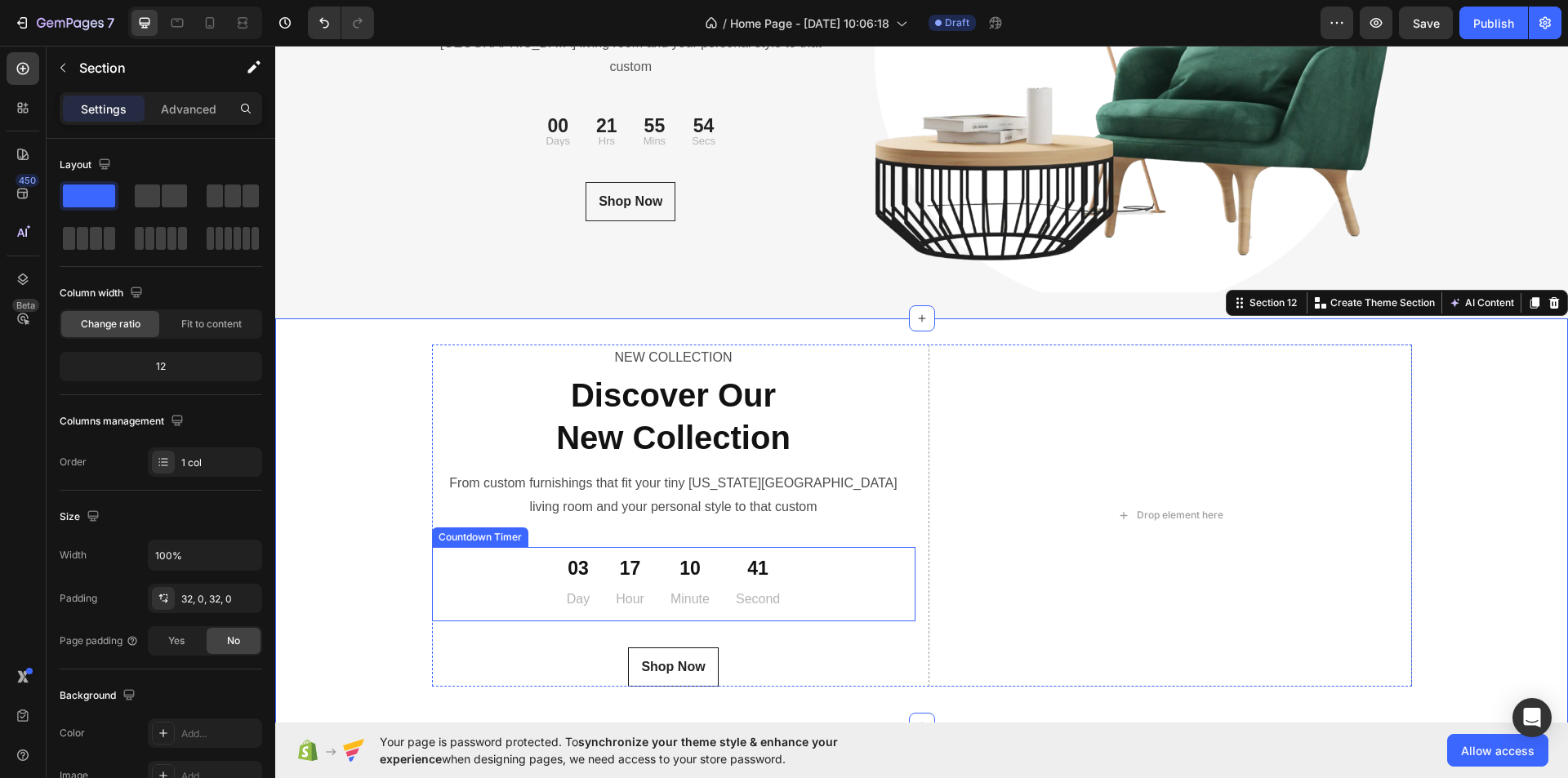
click at [762, 566] on div "41" at bounding box center [757, 569] width 44 height 24
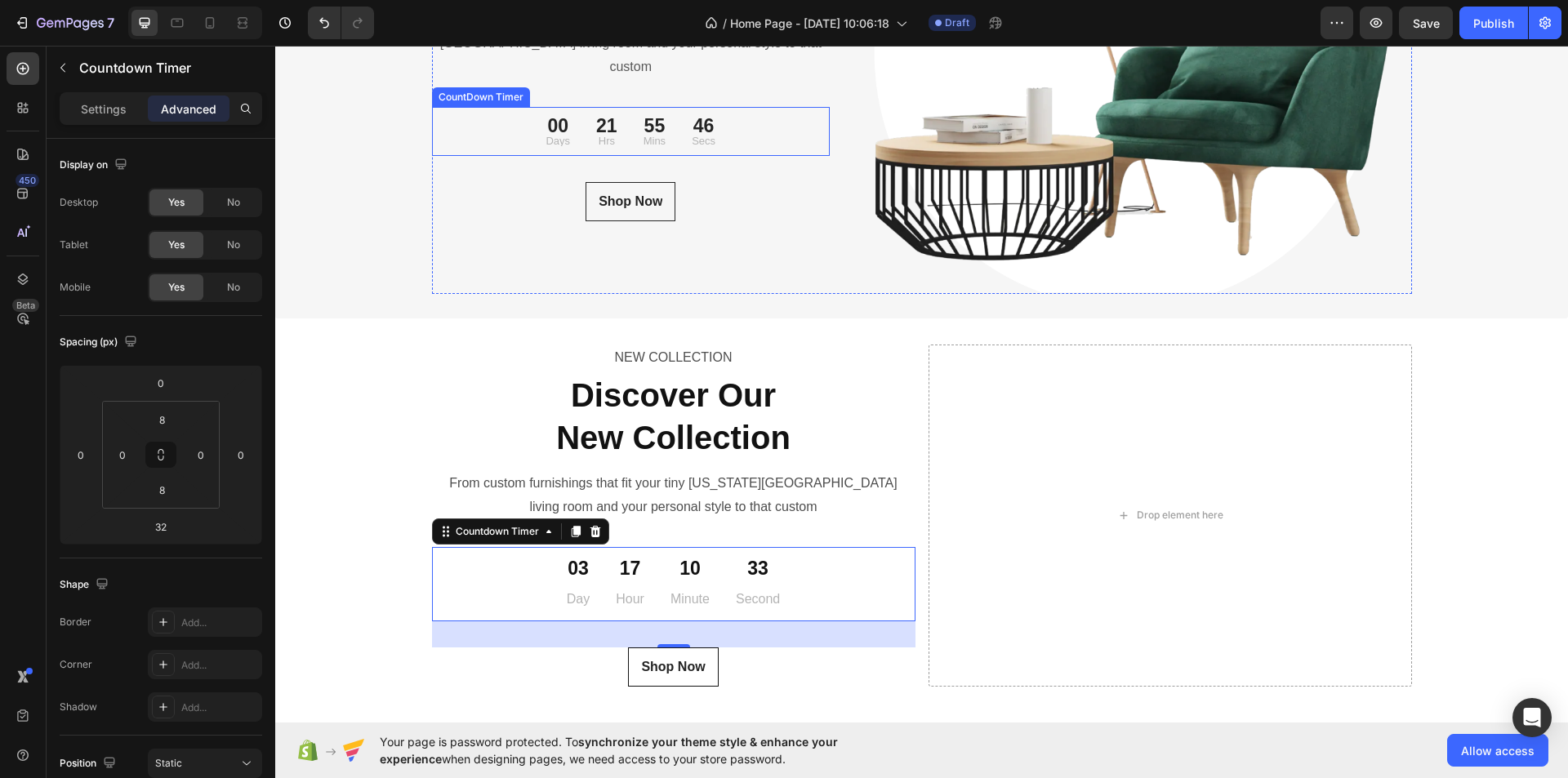
click at [562, 116] on div "00" at bounding box center [558, 126] width 24 height 19
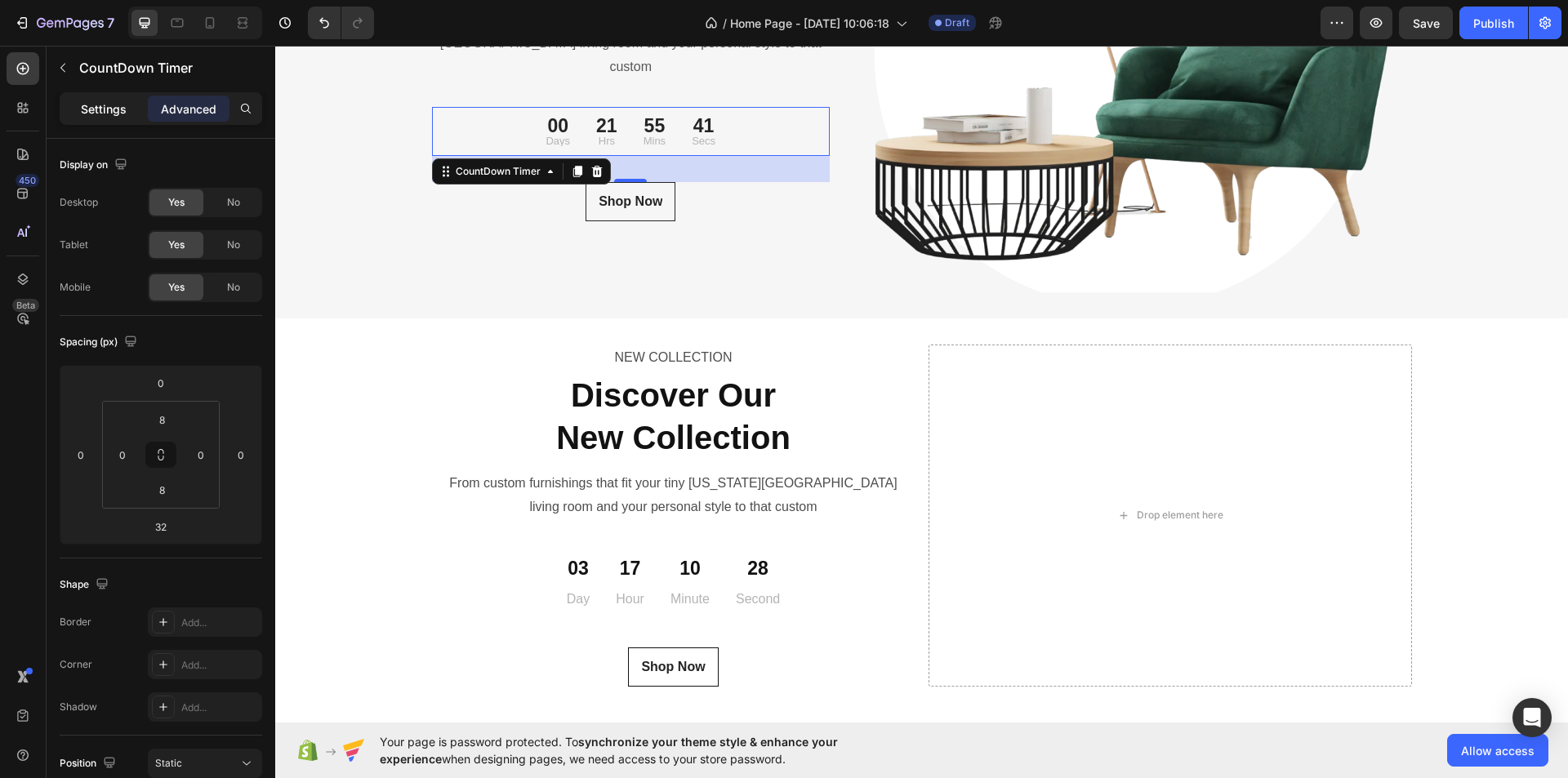
click at [110, 101] on p "Settings" at bounding box center [103, 109] width 46 height 17
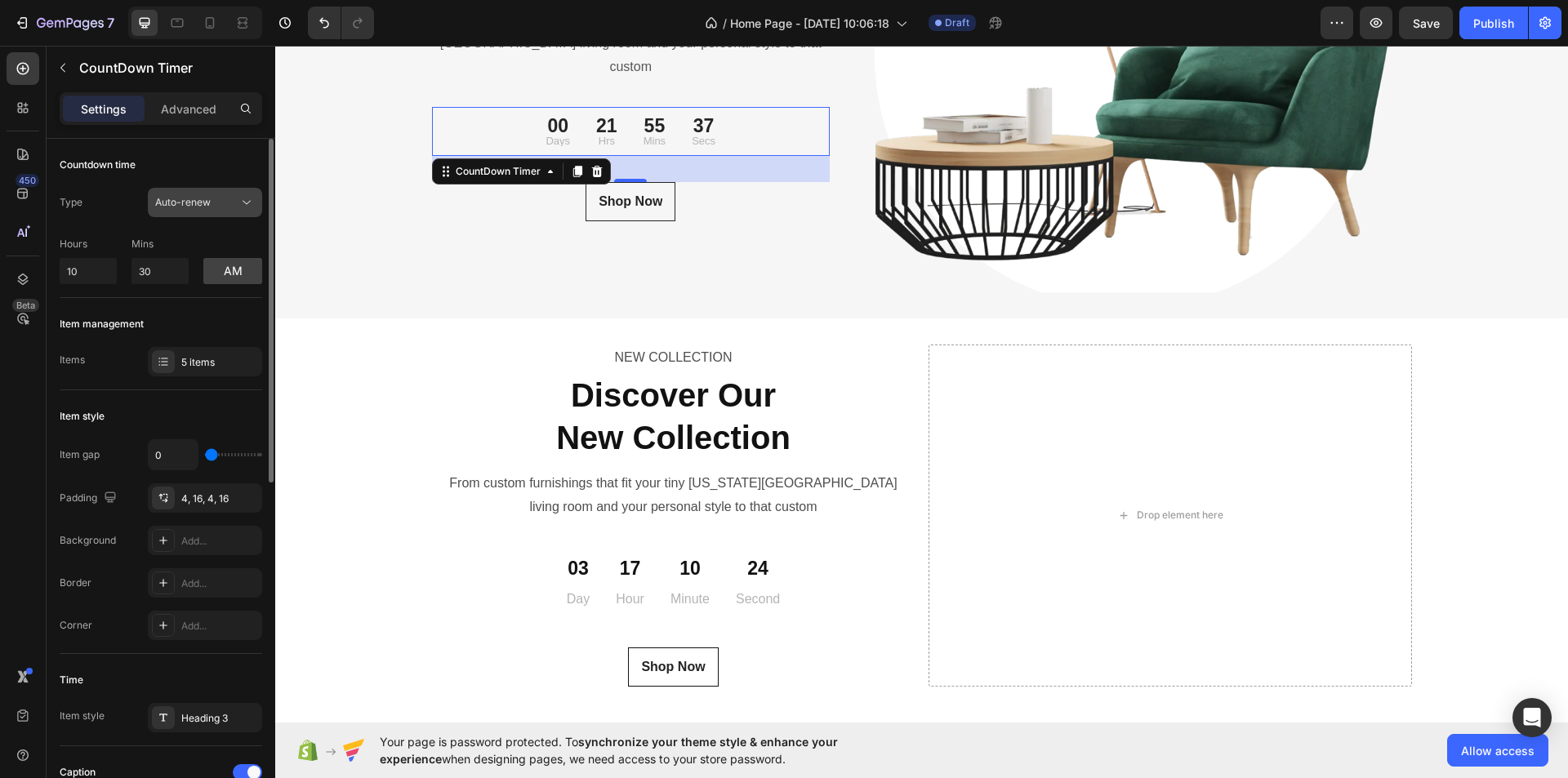
click at [210, 204] on div "Auto-renew" at bounding box center [197, 203] width 83 height 15
drag, startPoint x: 389, startPoint y: 212, endPoint x: 444, endPoint y: 429, distance: 223.9
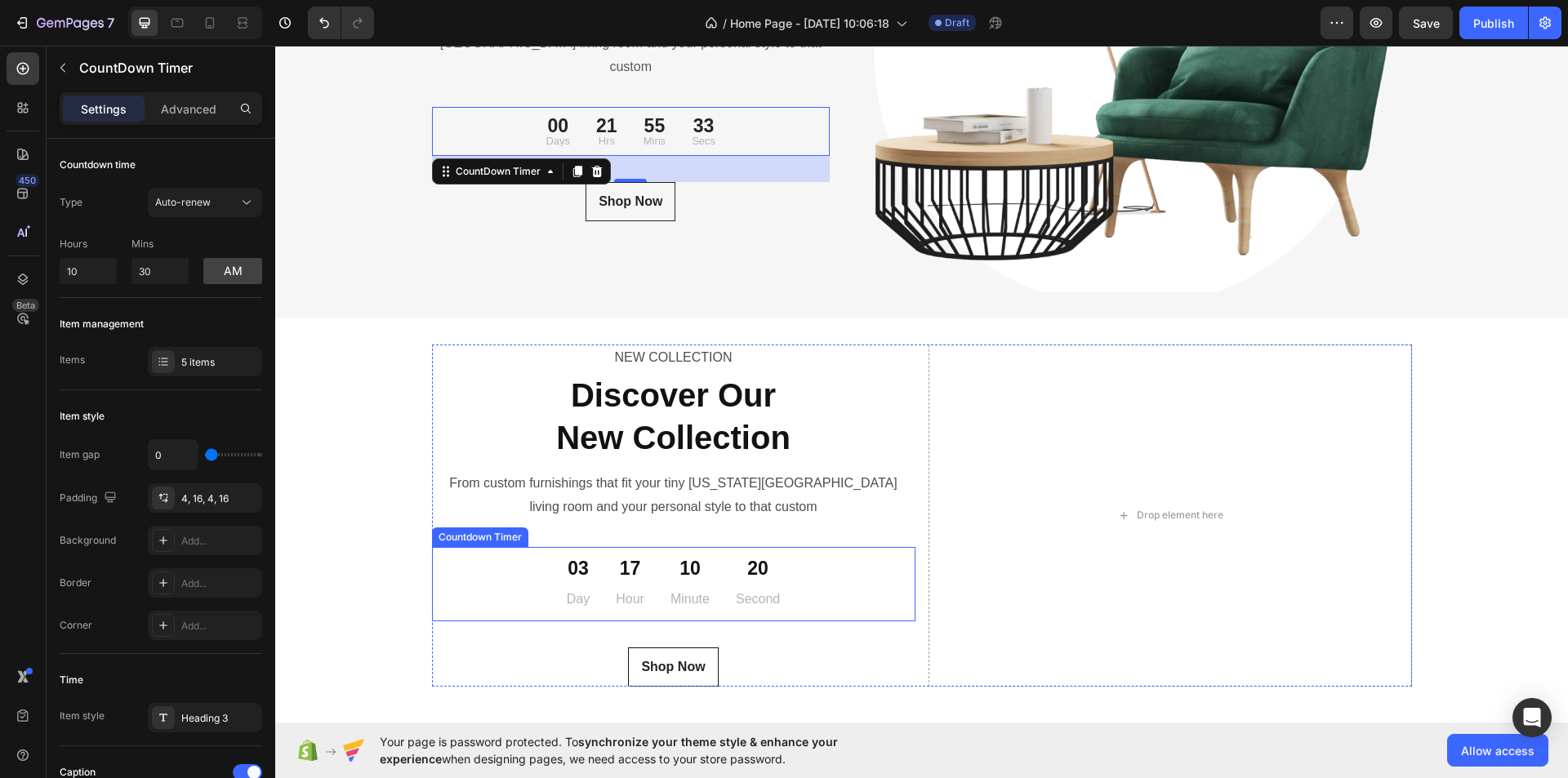
click at [568, 566] on div "03" at bounding box center [578, 569] width 23 height 24
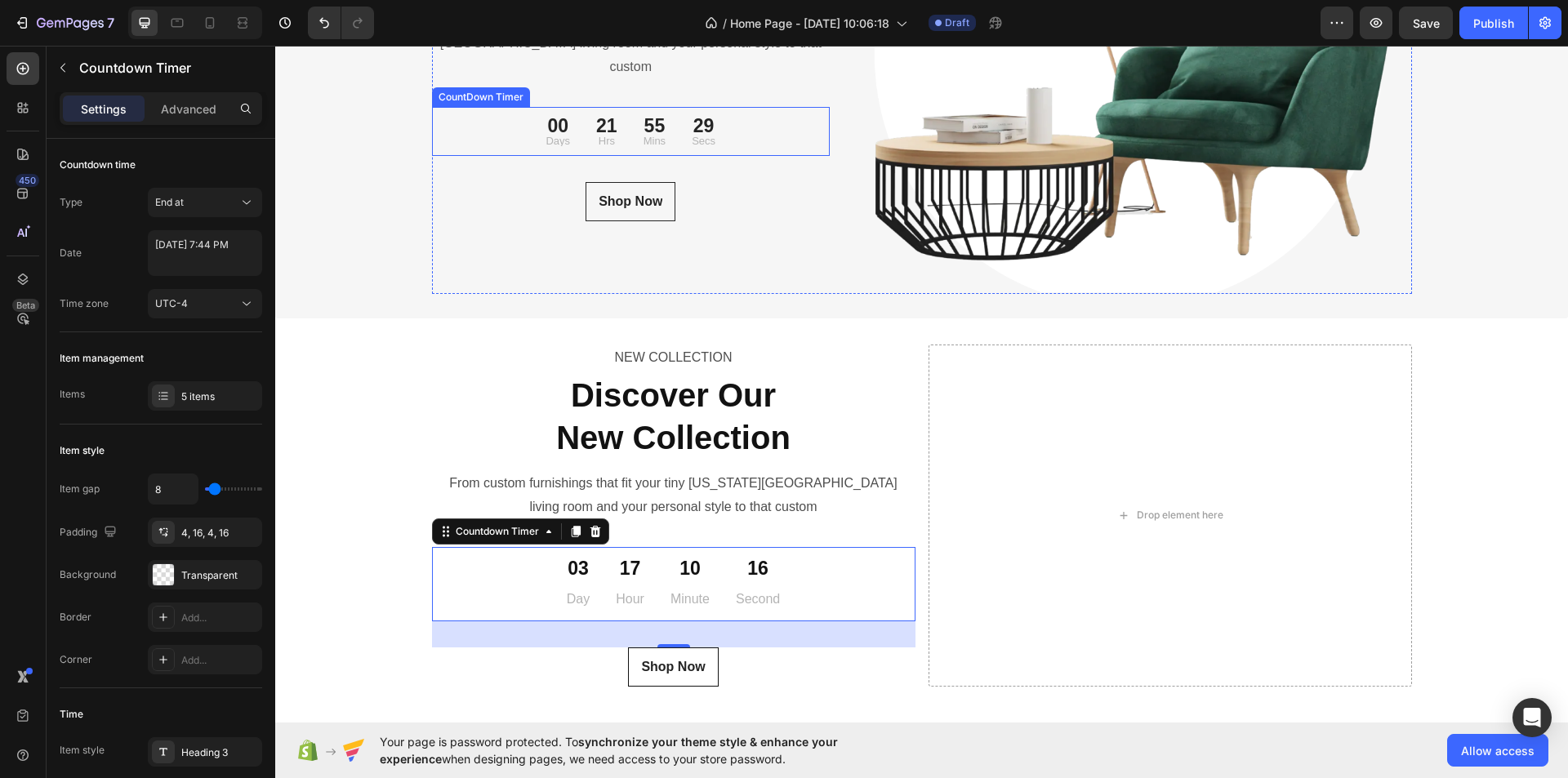
click at [554, 116] on div "00" at bounding box center [558, 126] width 24 height 19
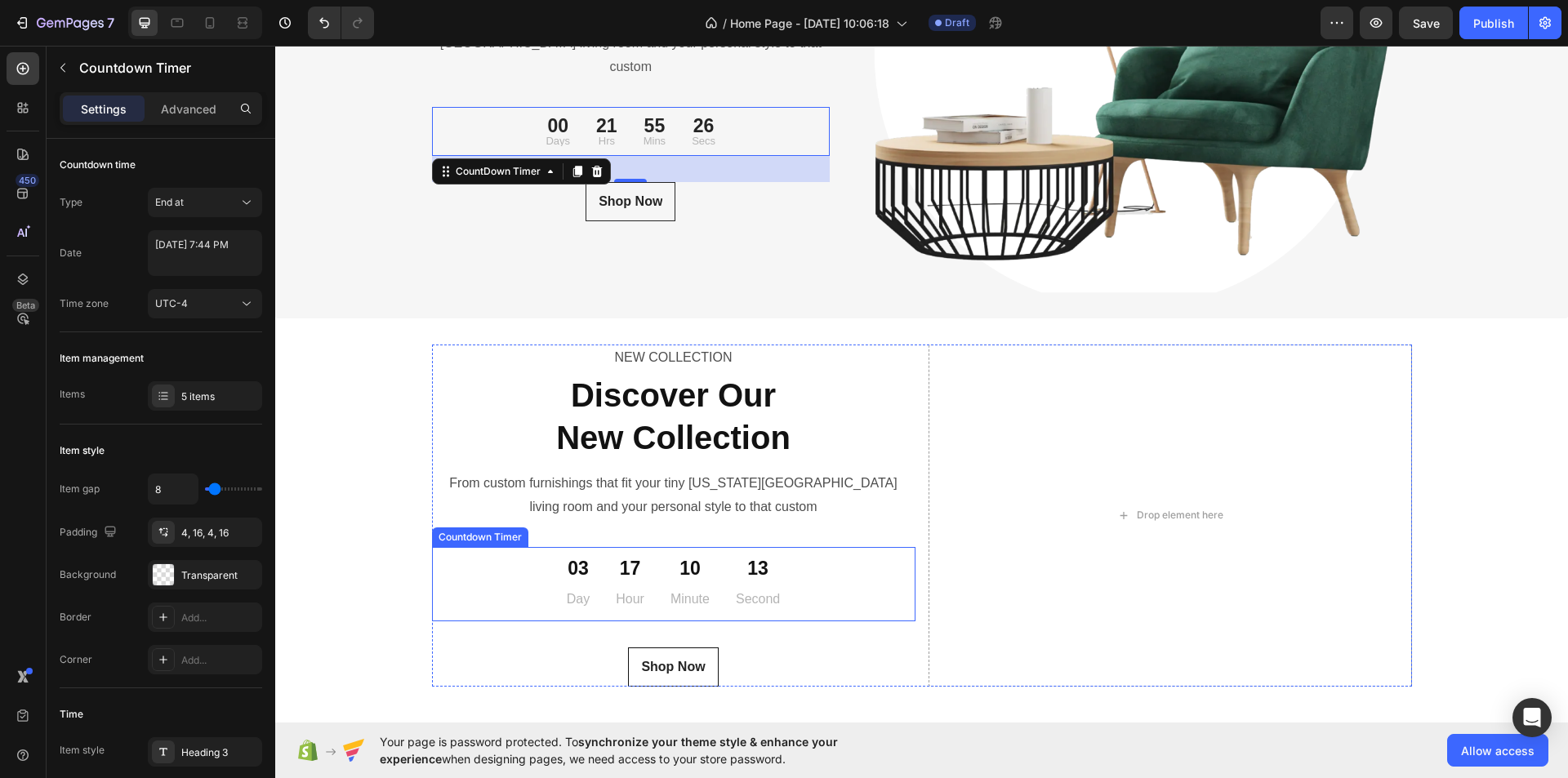
click at [577, 566] on div "03" at bounding box center [578, 569] width 23 height 24
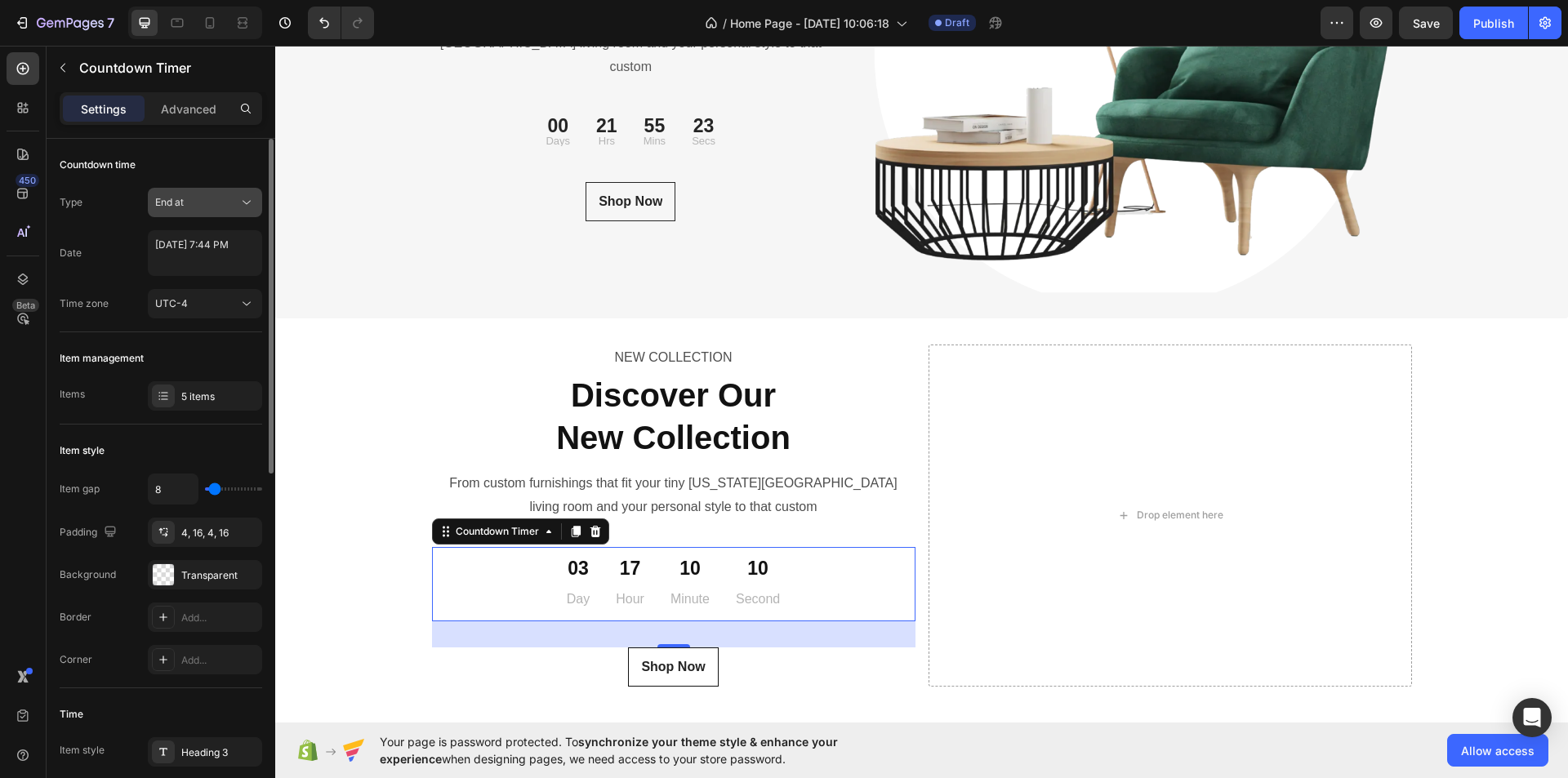
click at [186, 208] on div "End at" at bounding box center [197, 203] width 83 height 15
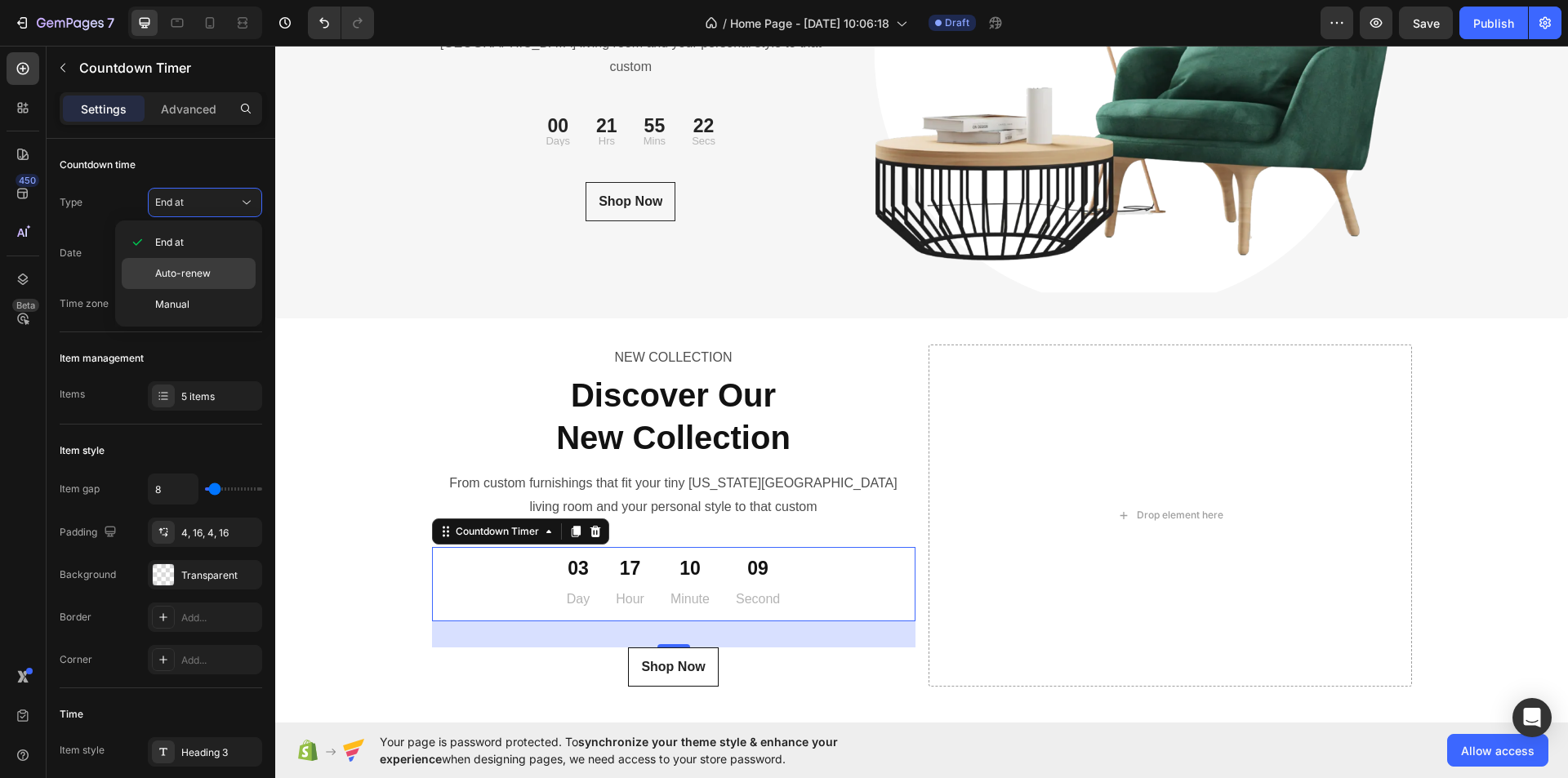
click at [199, 280] on span "Auto-renew" at bounding box center [184, 274] width 56 height 15
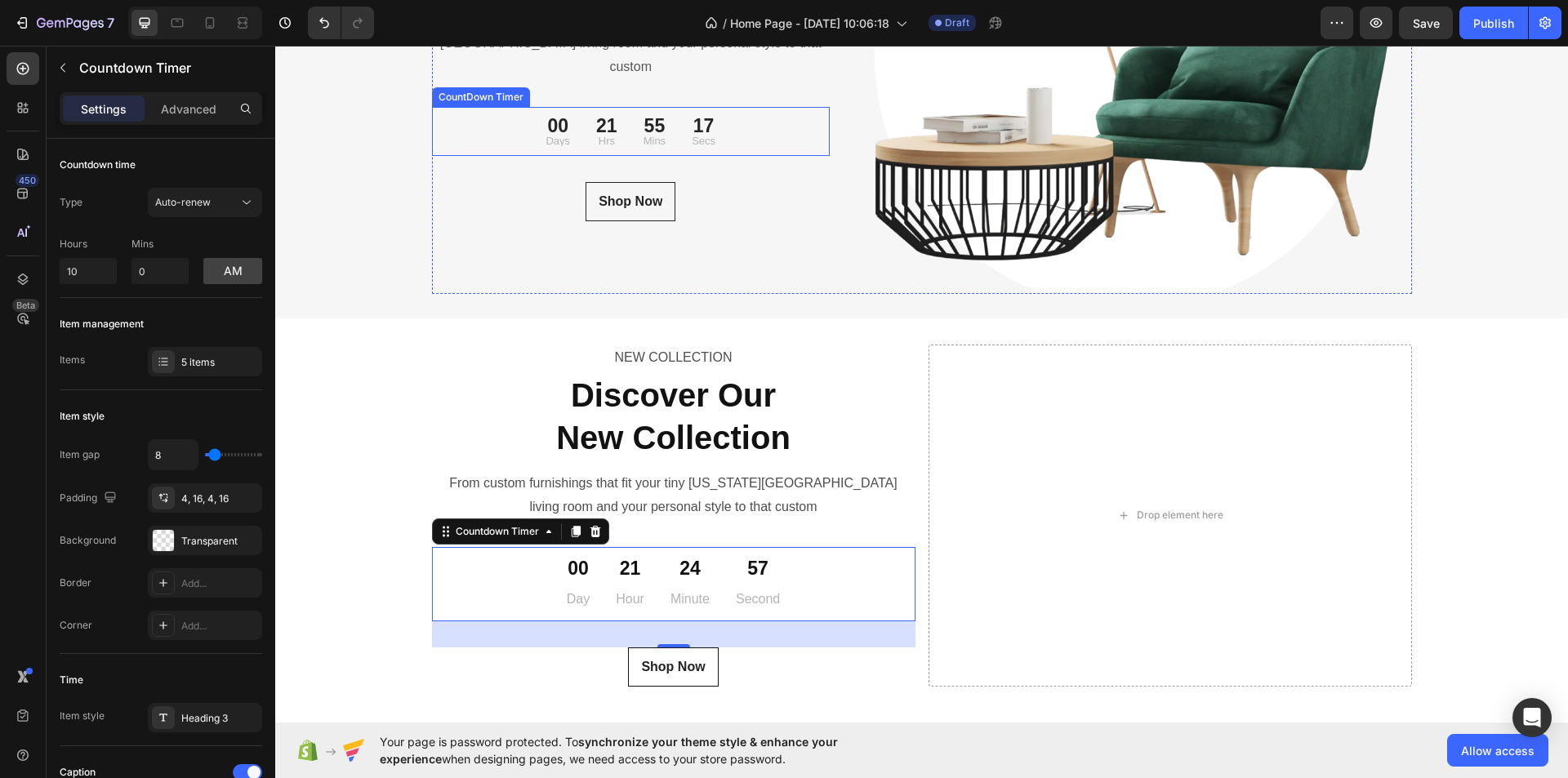
click at [583, 119] on div "21 Hrs" at bounding box center [607, 131] width 48 height 36
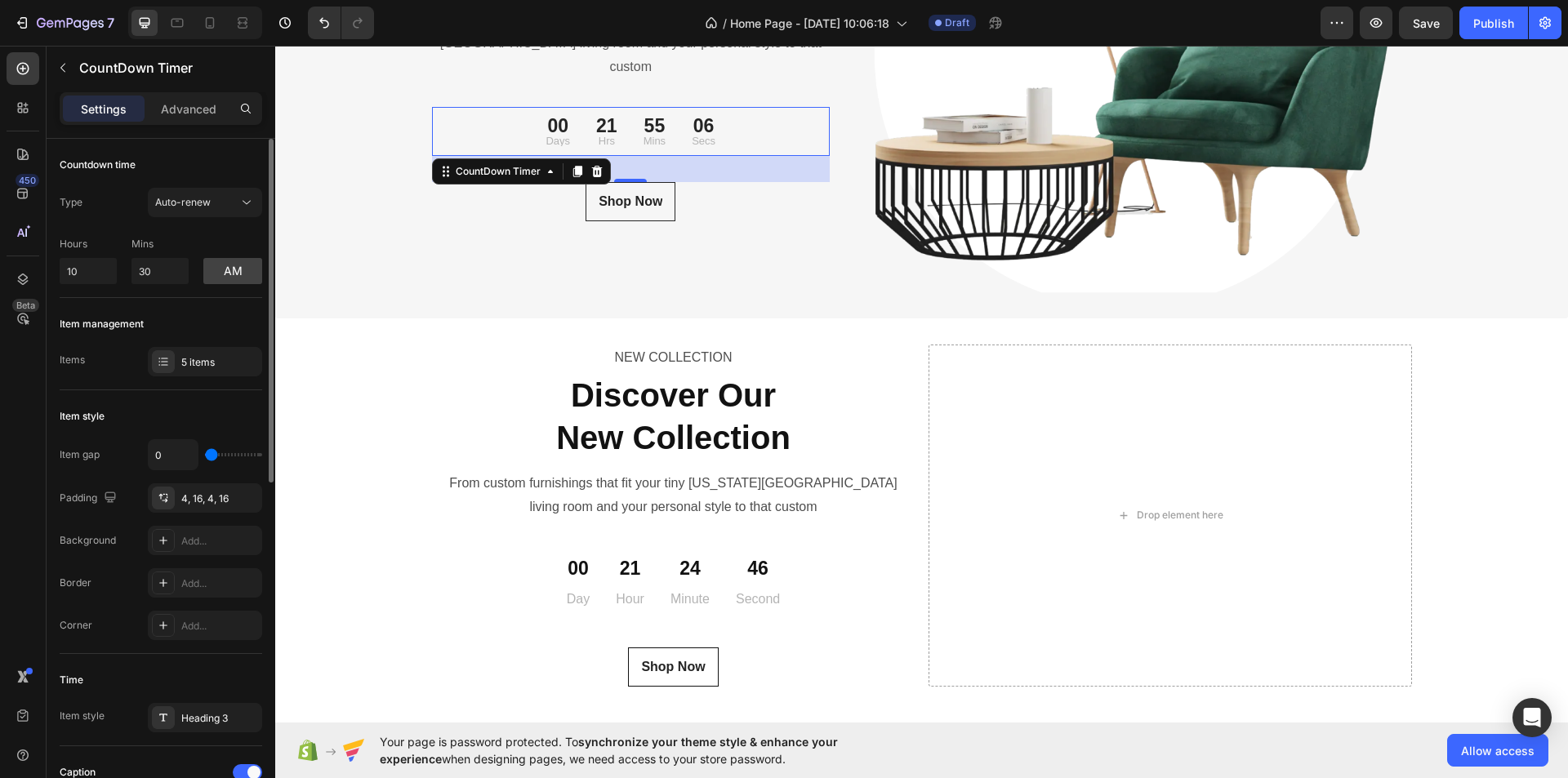
scroll to position [163, 0]
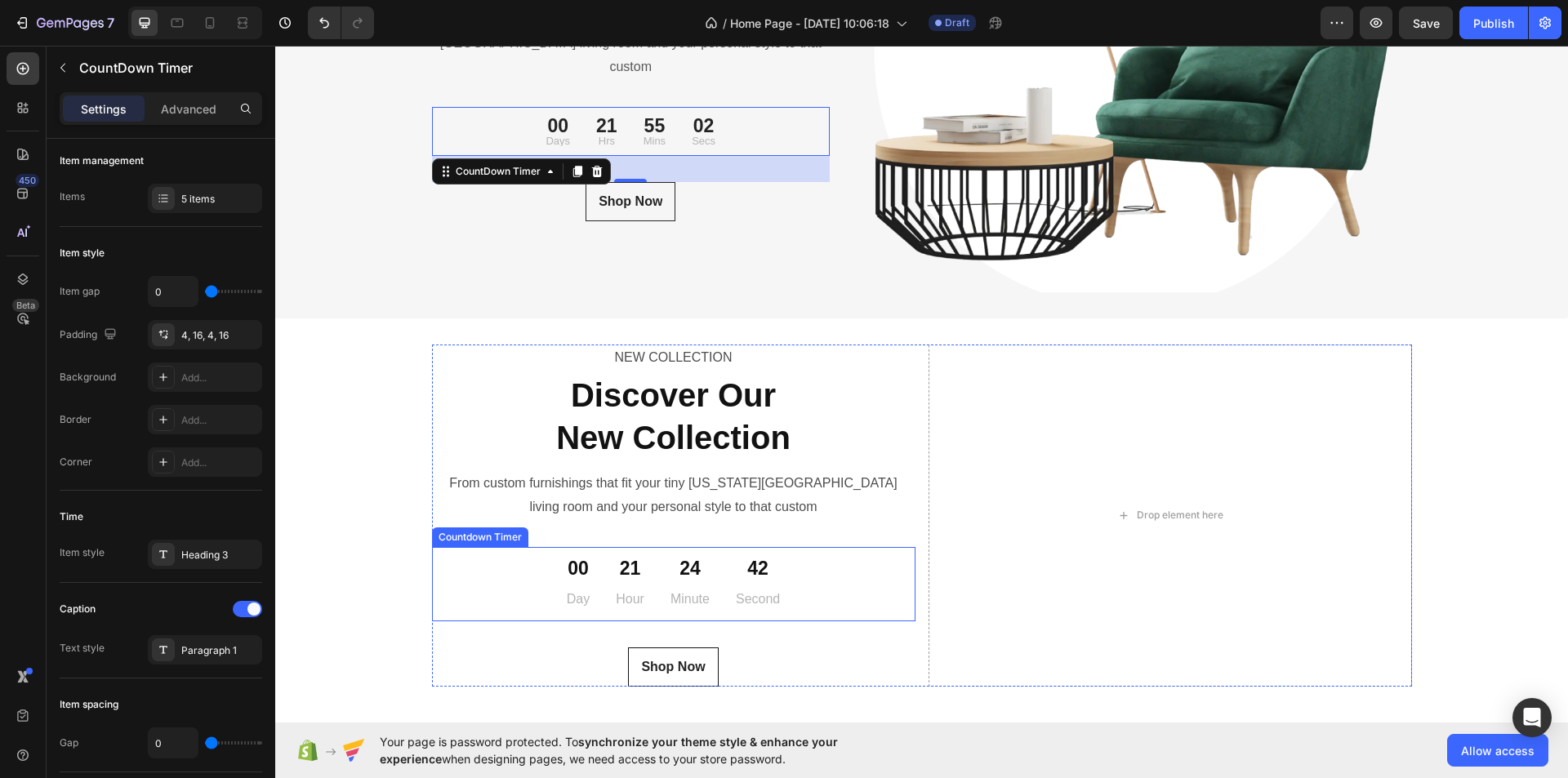
drag, startPoint x: 589, startPoint y: 560, endPoint x: 279, endPoint y: 295, distance: 407.8
click at [589, 560] on div "00 Day" at bounding box center [578, 584] width 49 height 61
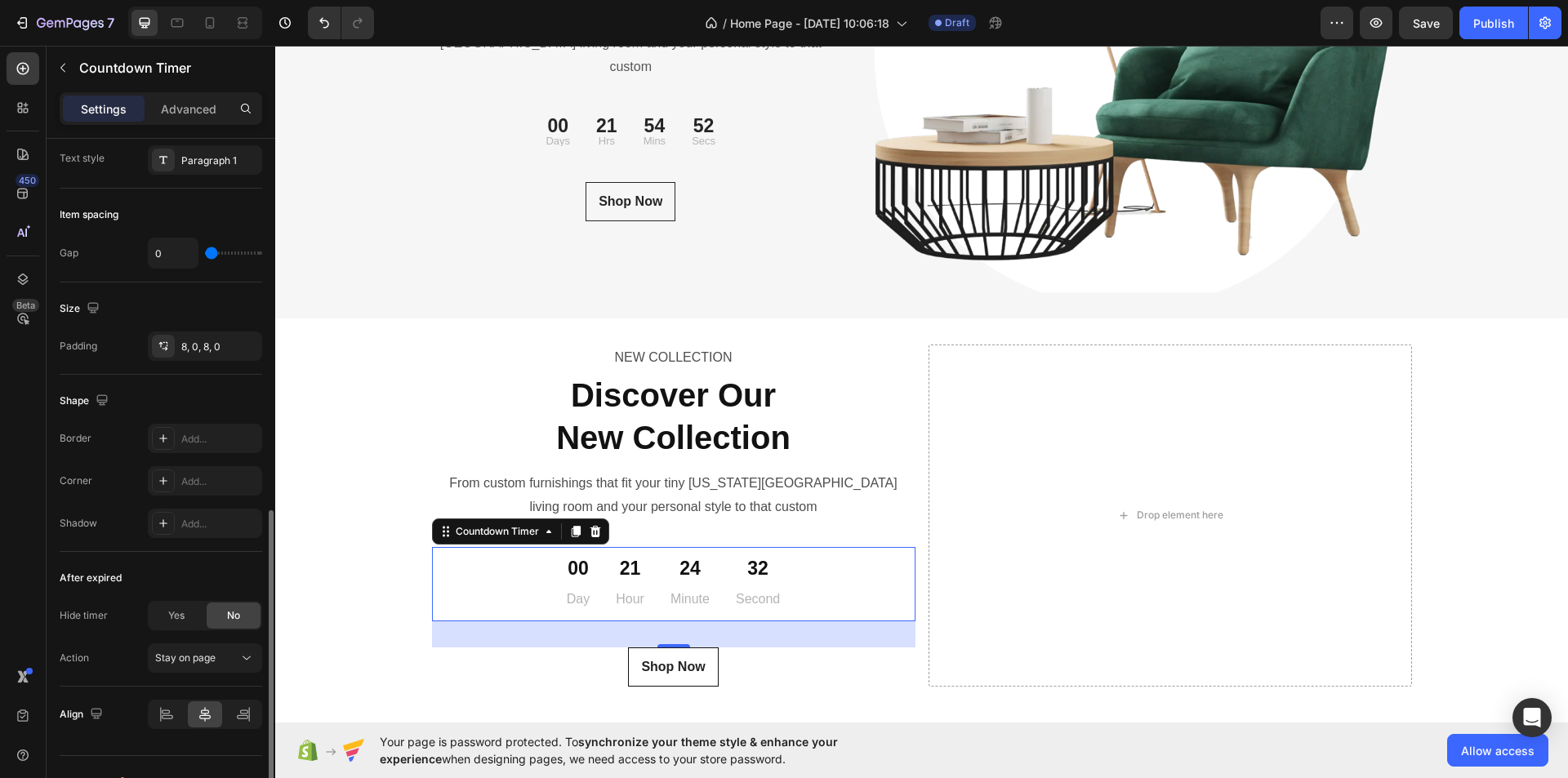
scroll to position [683, 0]
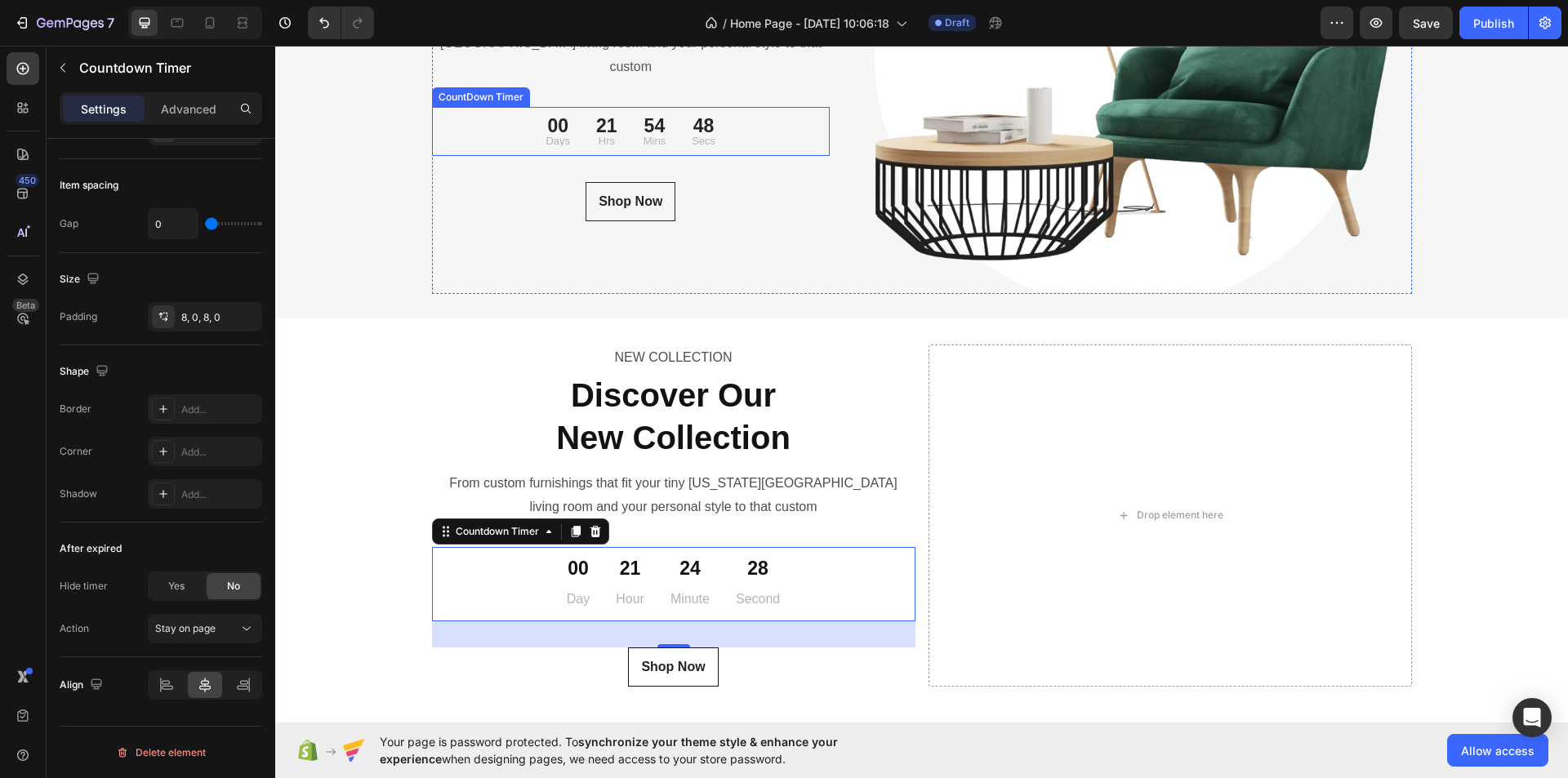
click at [596, 120] on div "21" at bounding box center [607, 126] width 21 height 19
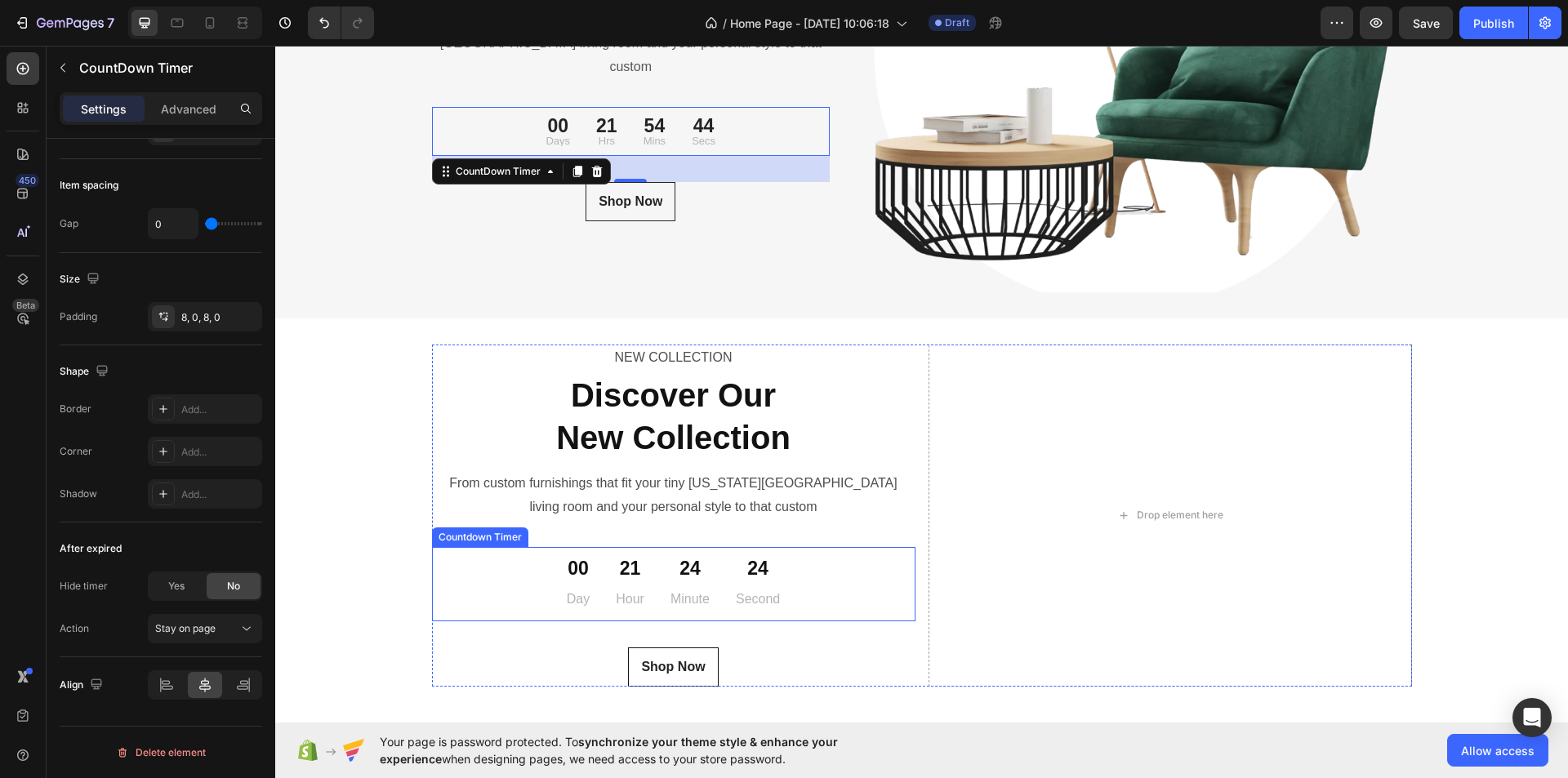
click at [556, 573] on div "00 Day" at bounding box center [578, 584] width 49 height 61
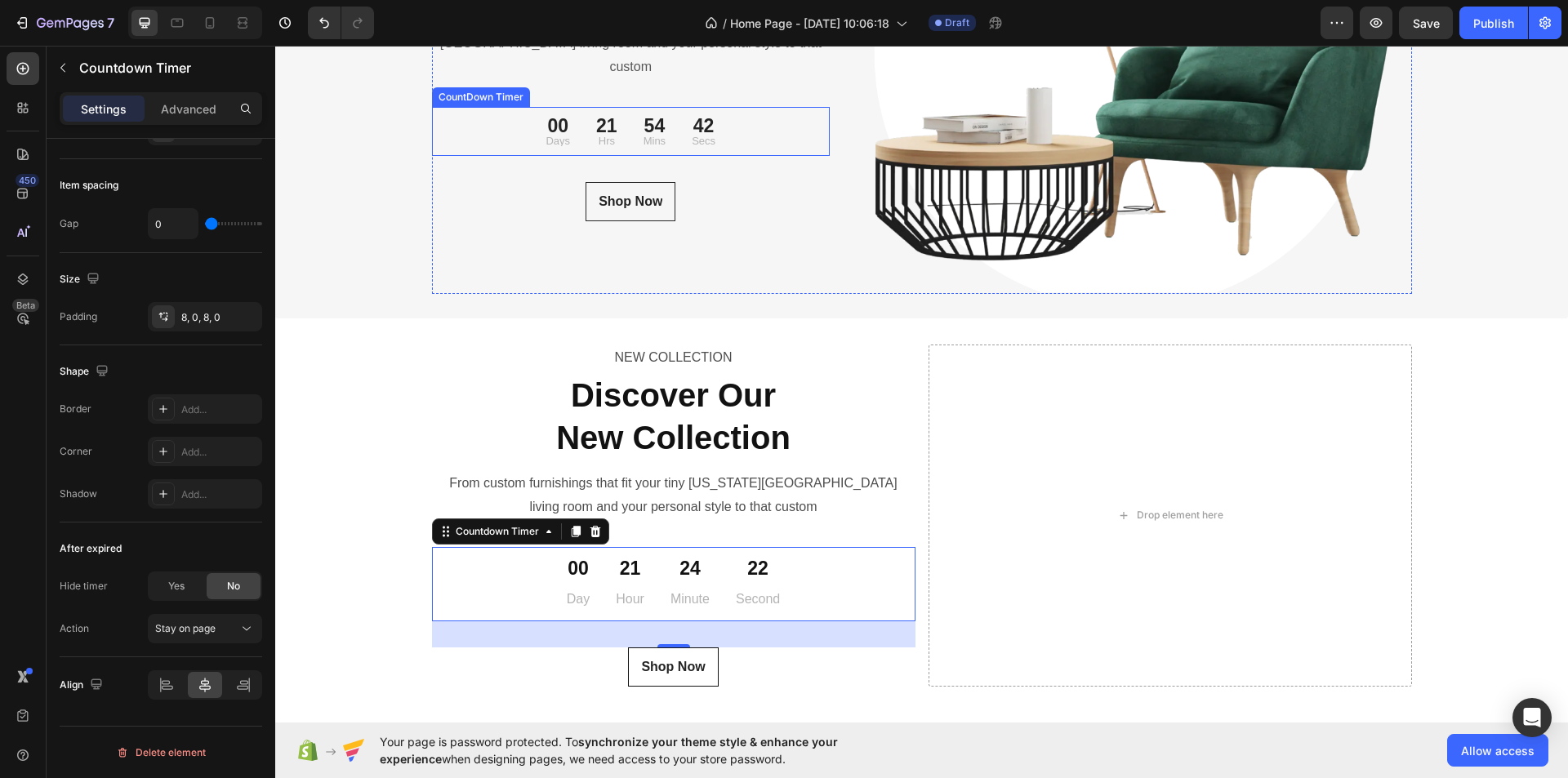
click at [555, 116] on div "00" at bounding box center [558, 126] width 24 height 19
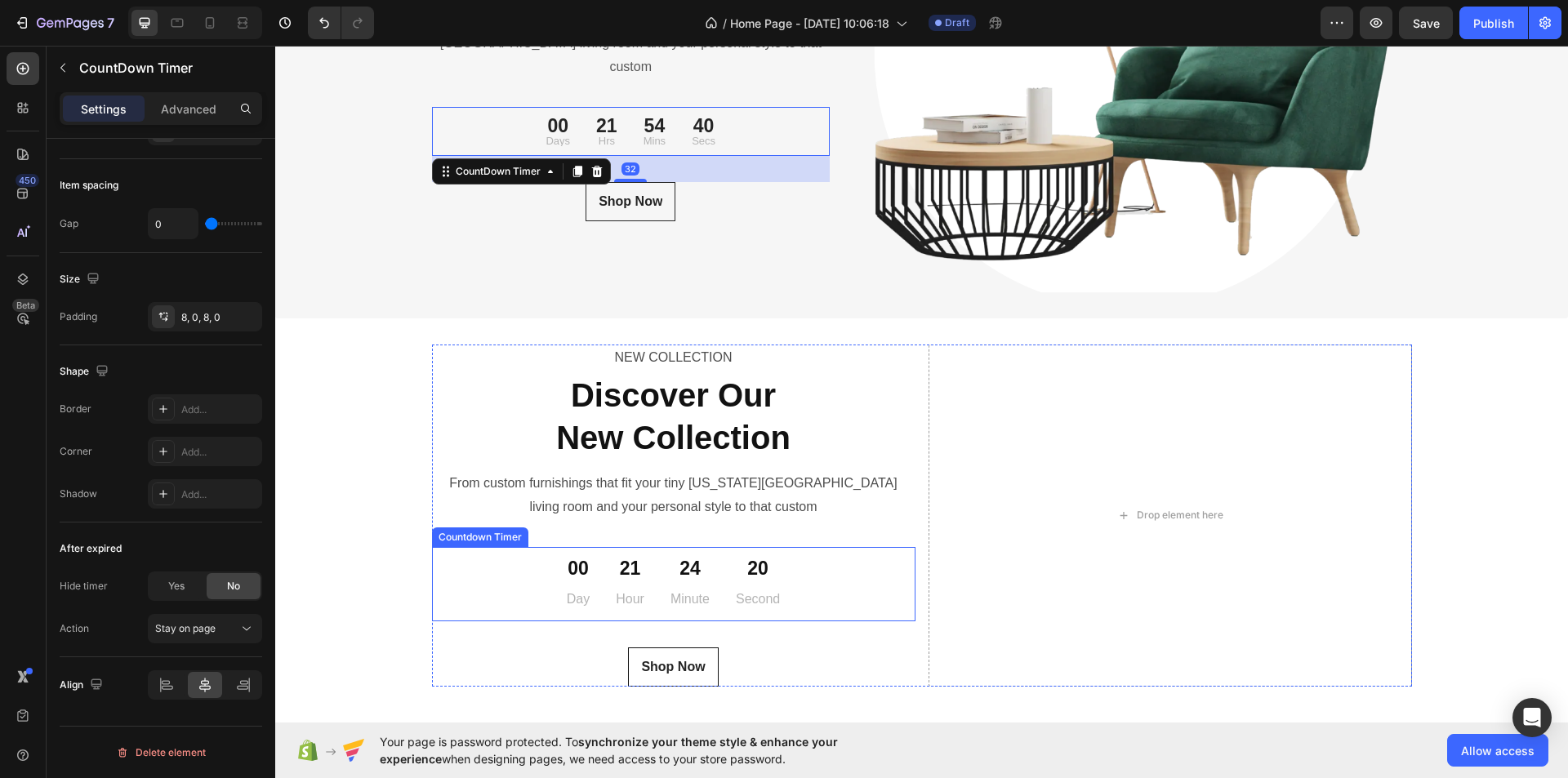
drag, startPoint x: 608, startPoint y: 579, endPoint x: 434, endPoint y: 361, distance: 278.9
click at [606, 579] on div "21 Hour" at bounding box center [630, 584] width 55 height 61
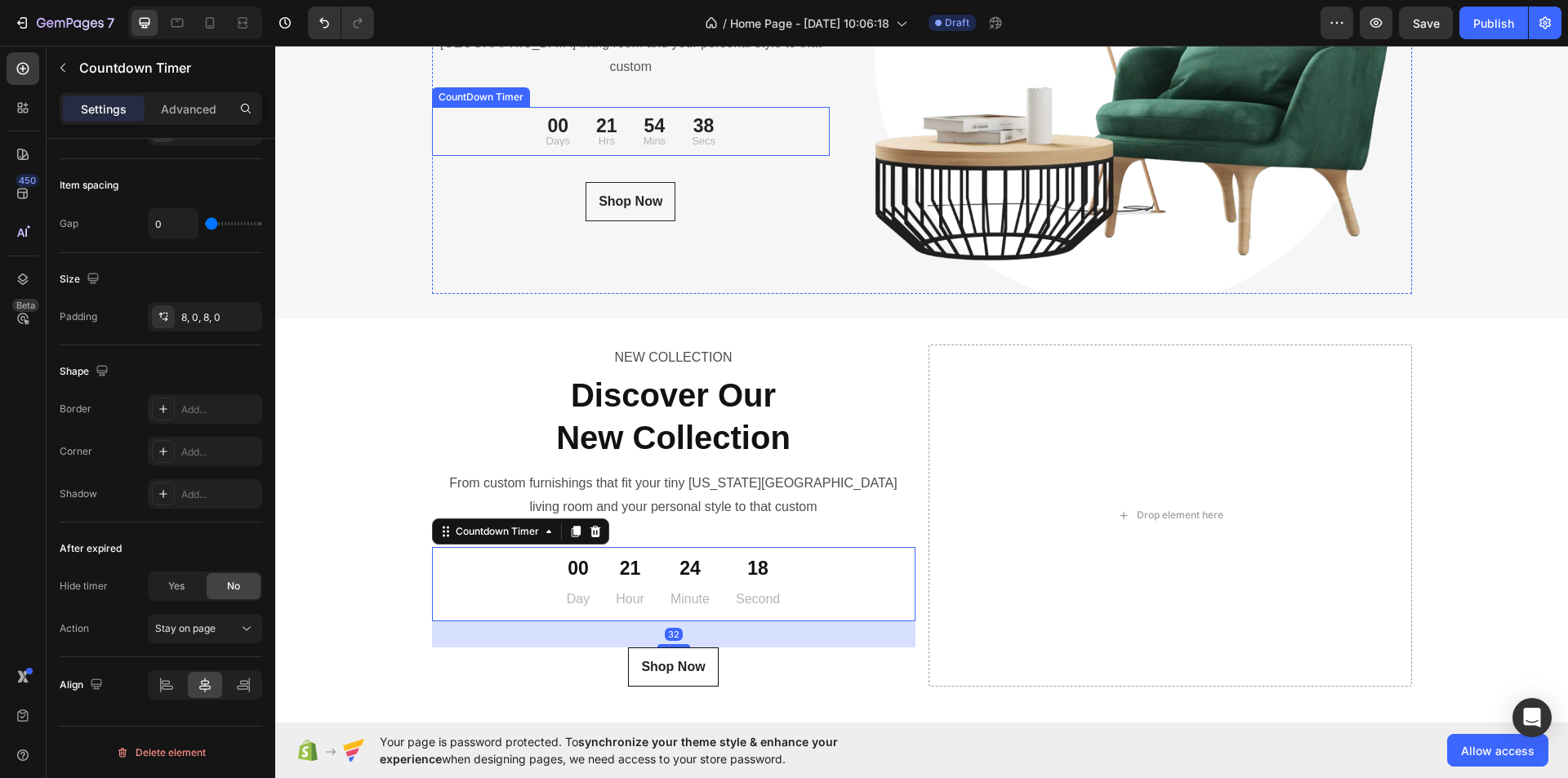
click at [549, 116] on div "00" at bounding box center [558, 126] width 24 height 19
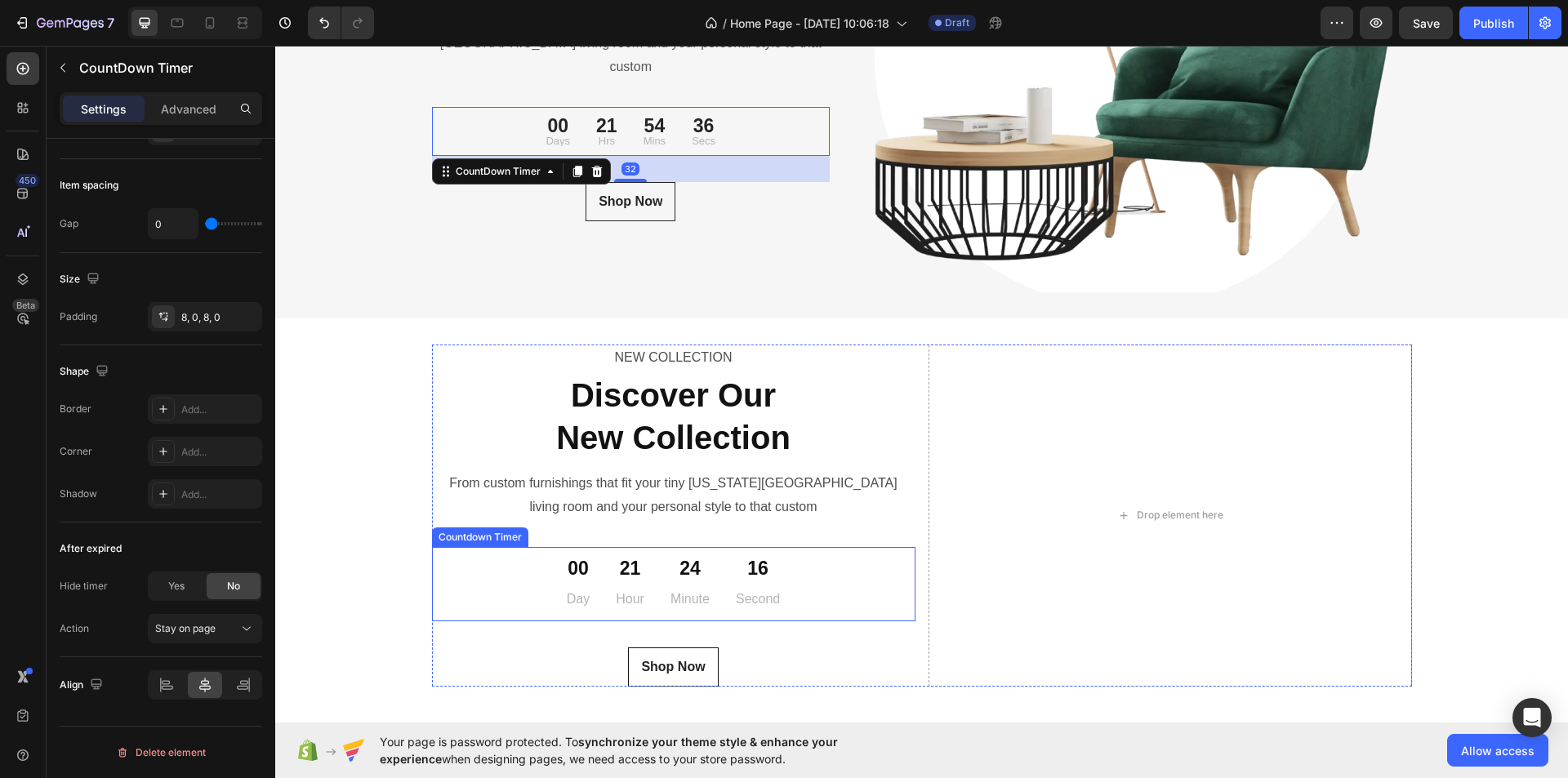
click at [632, 571] on div "21" at bounding box center [630, 569] width 29 height 24
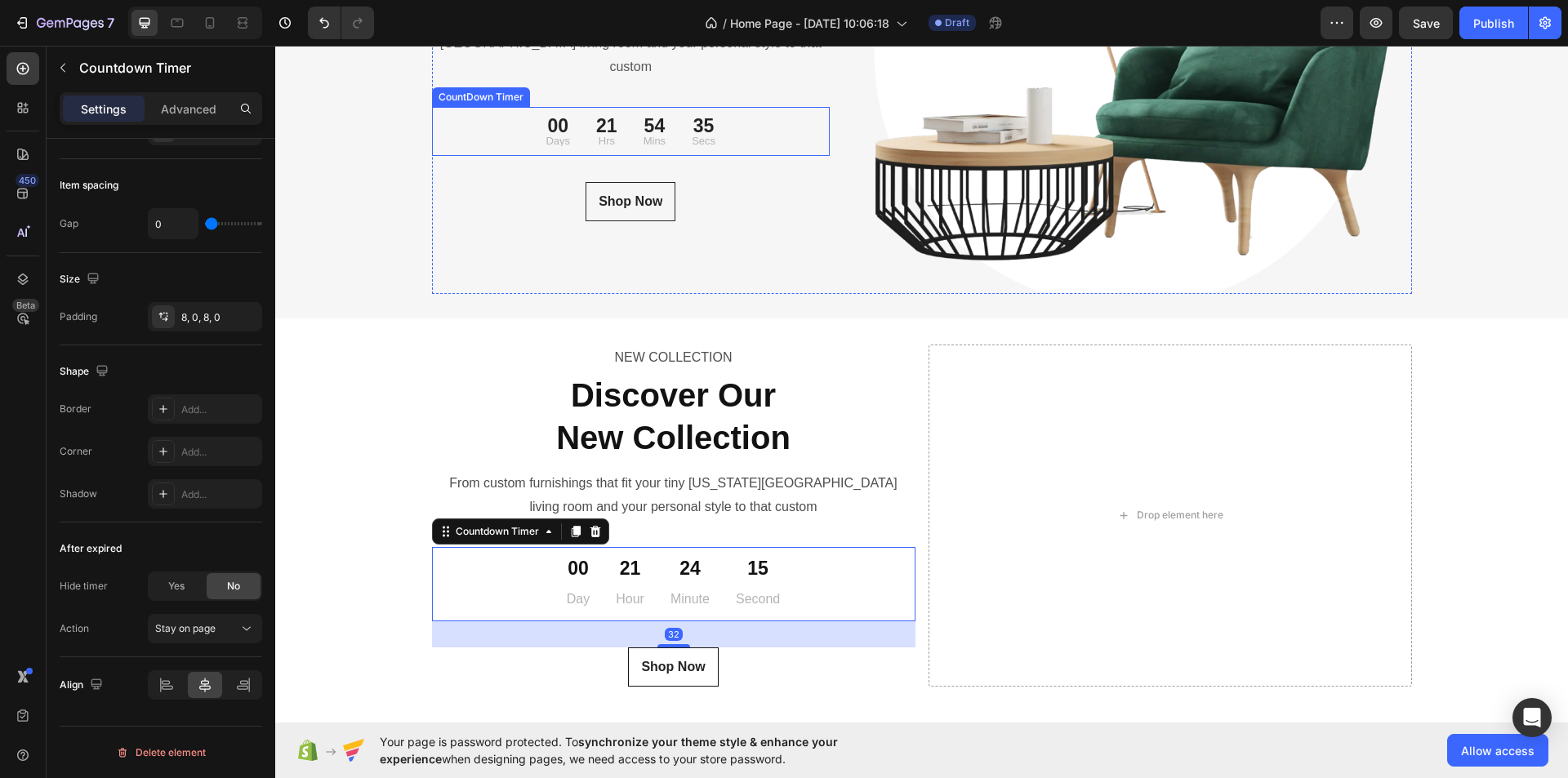
click at [583, 114] on div "21 Hrs" at bounding box center [607, 131] width 48 height 36
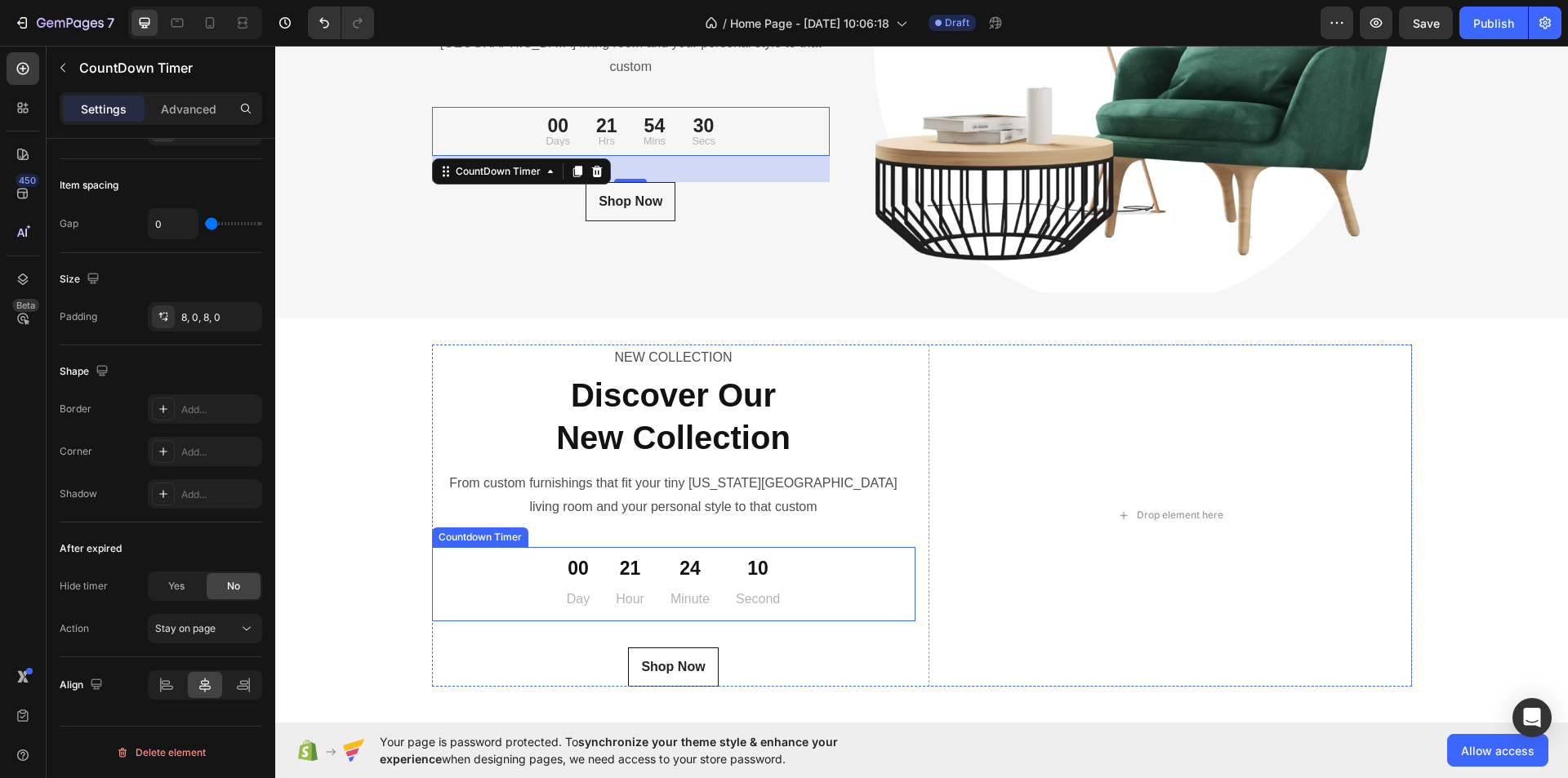
click at [592, 580] on div "00 Day" at bounding box center [578, 584] width 49 height 61
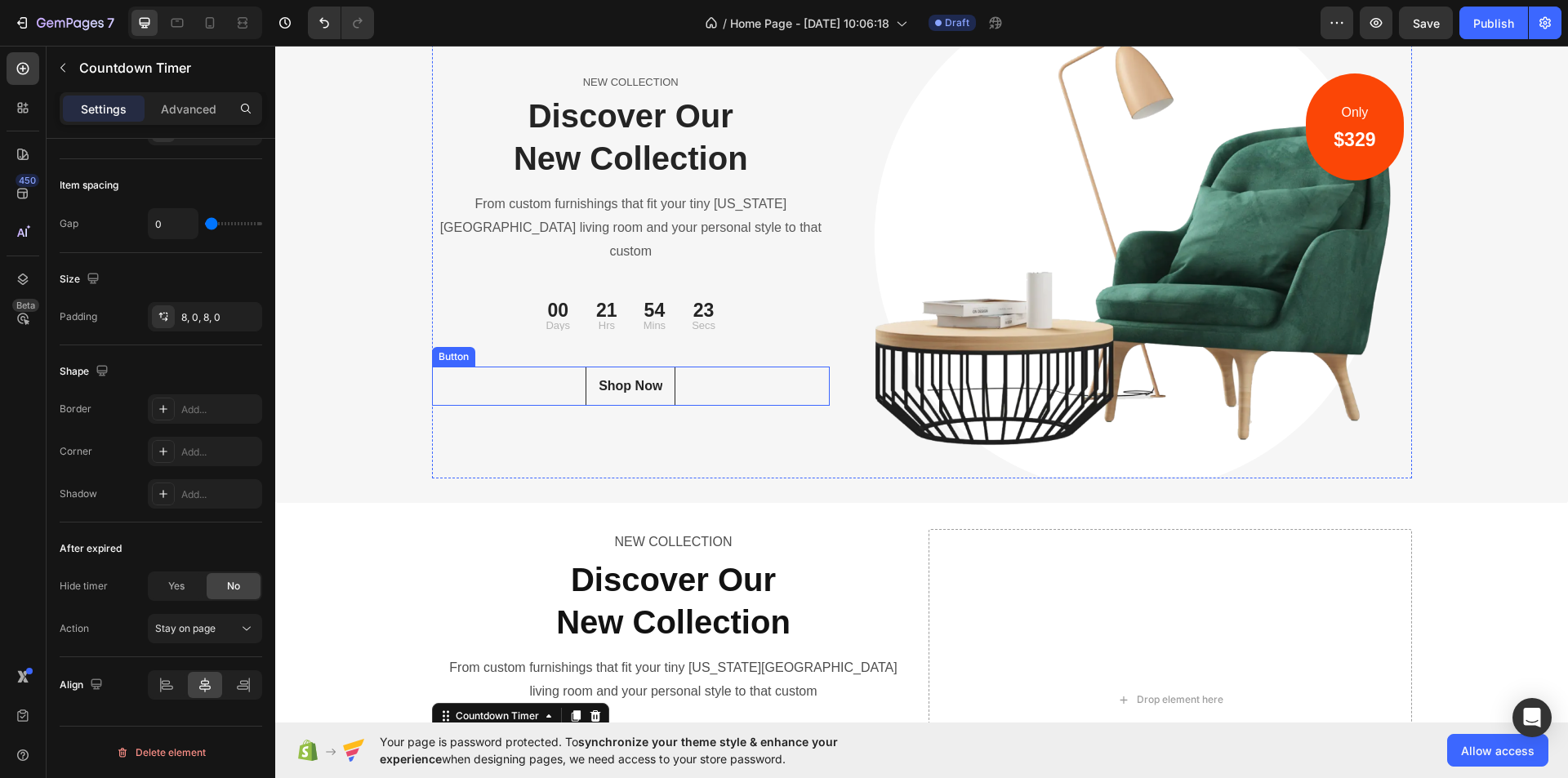
scroll to position [5435, 0]
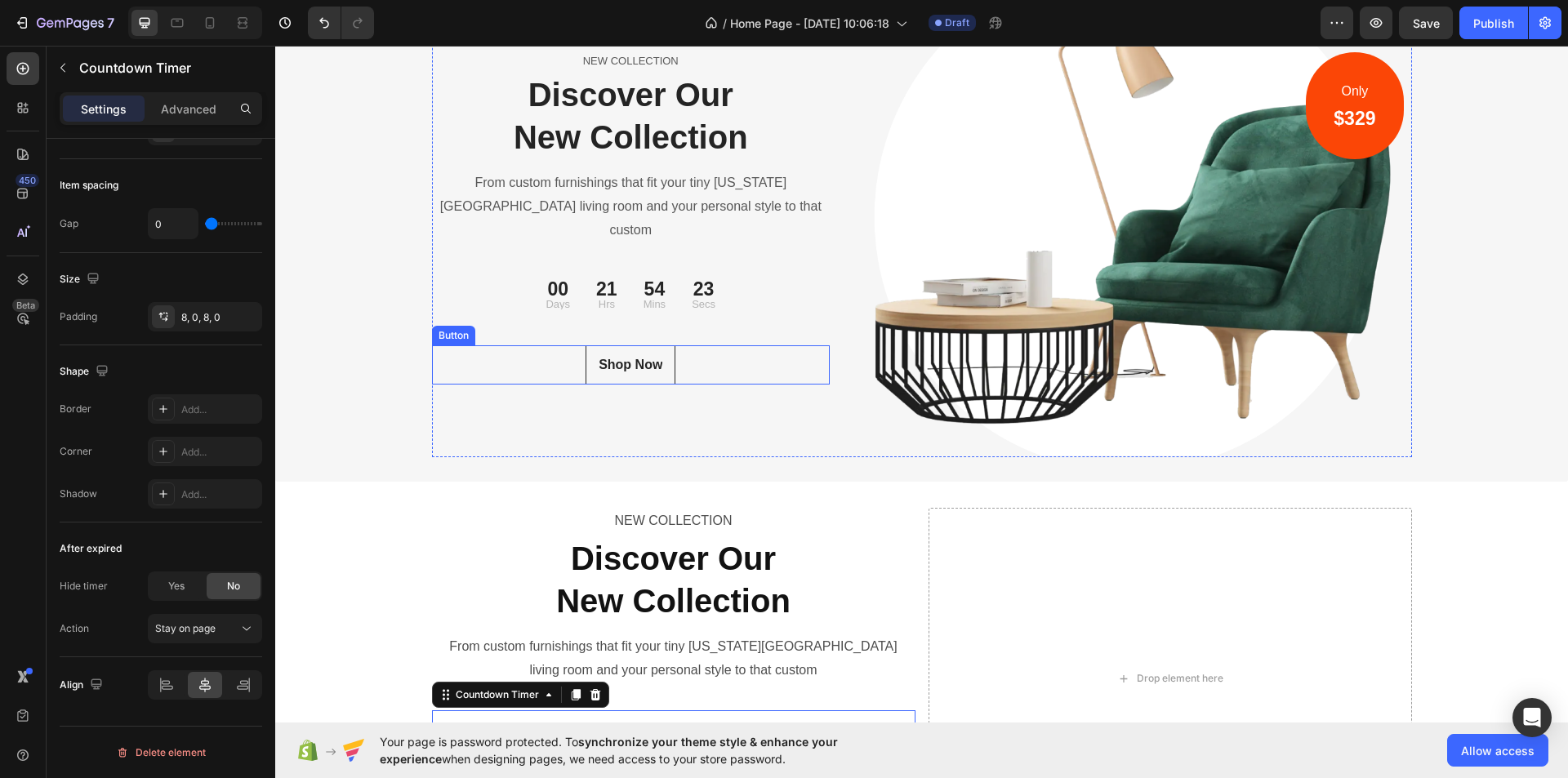
click at [761, 348] on div "Shop Now Button" at bounding box center [632, 365] width 399 height 39
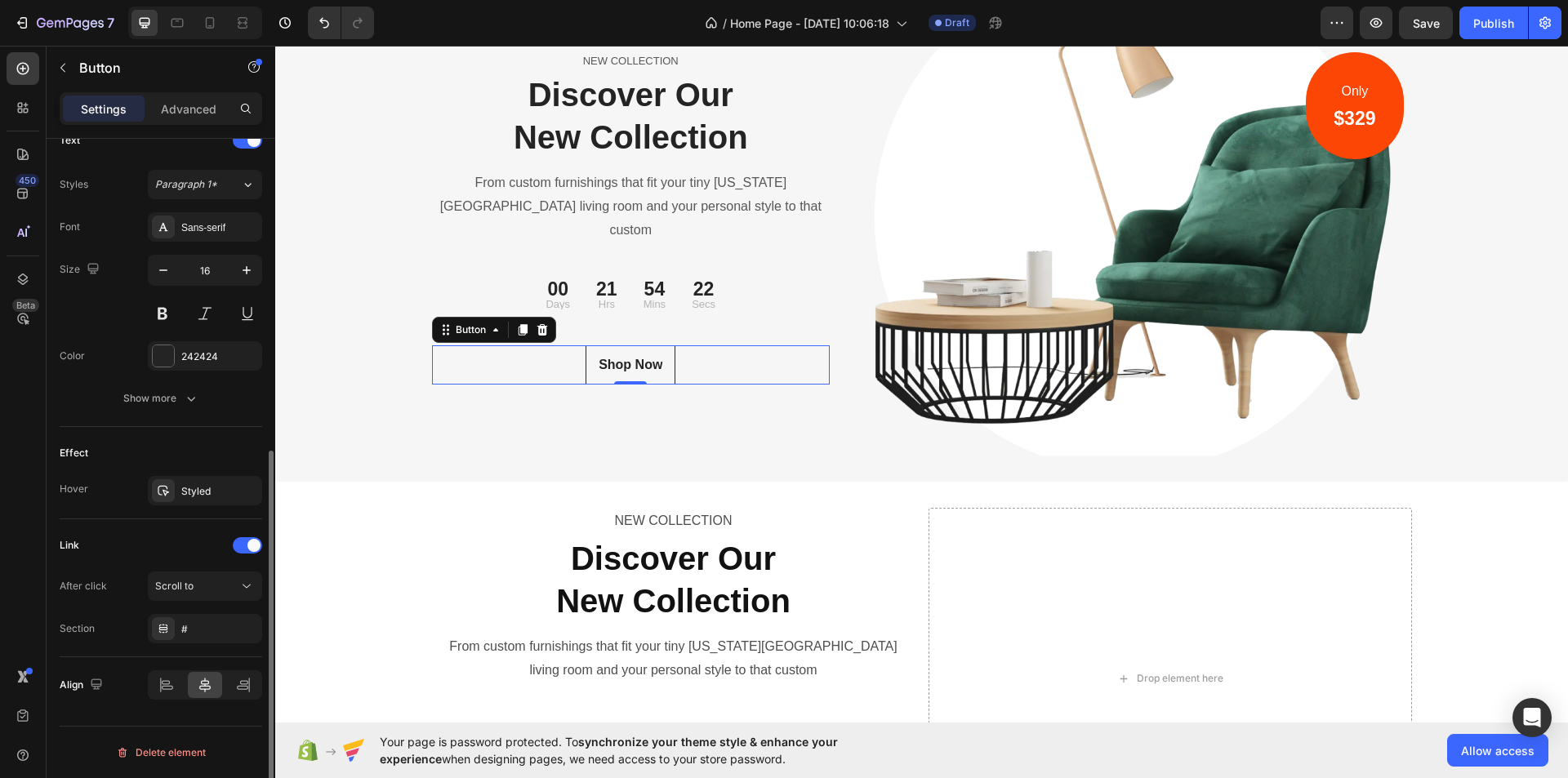
scroll to position [0, 0]
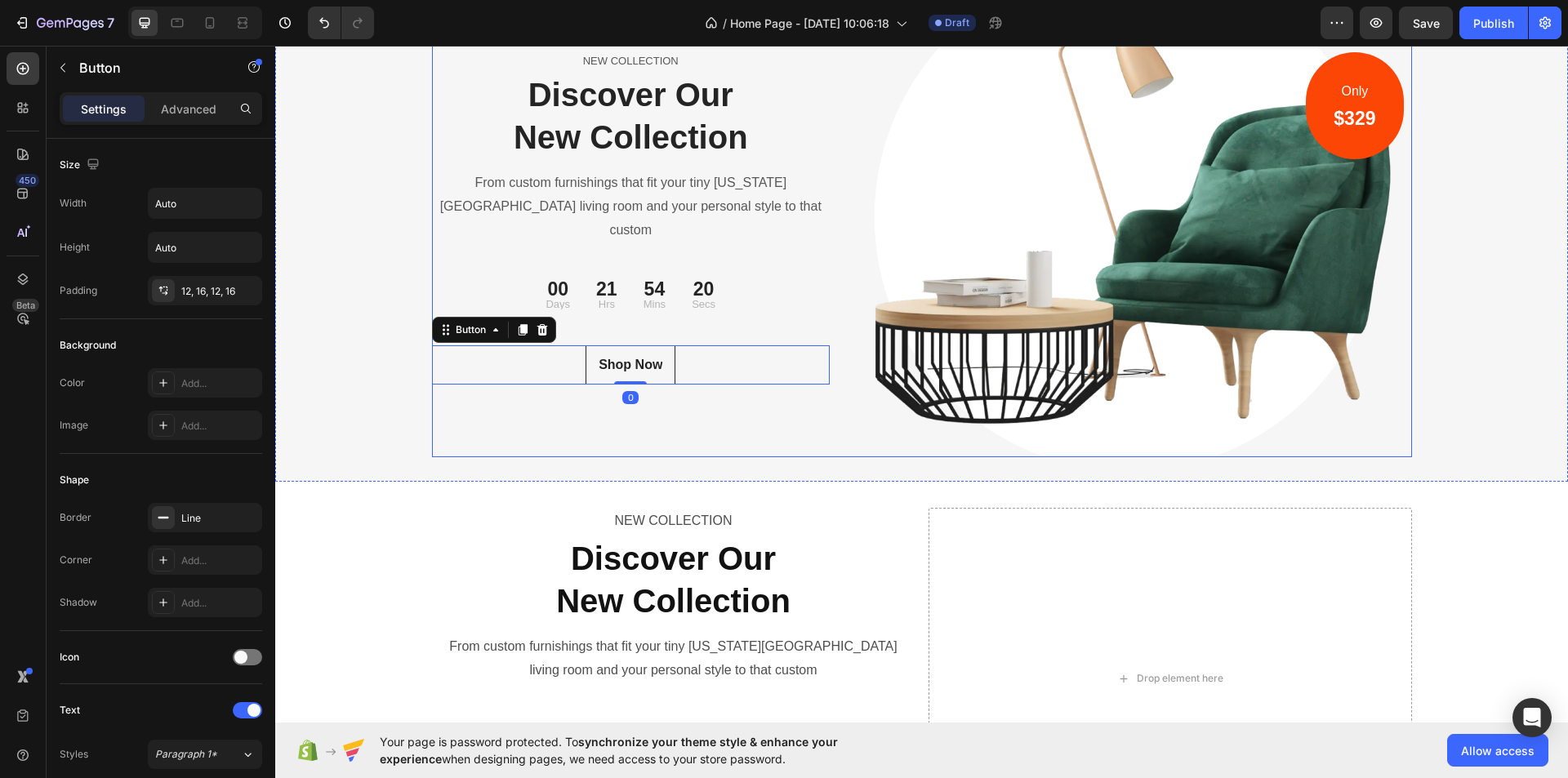
click at [744, 320] on div "NEW COLLECTION Text block Discover Our New Collection Heading From custom furni…" at bounding box center [632, 217] width 399 height 478
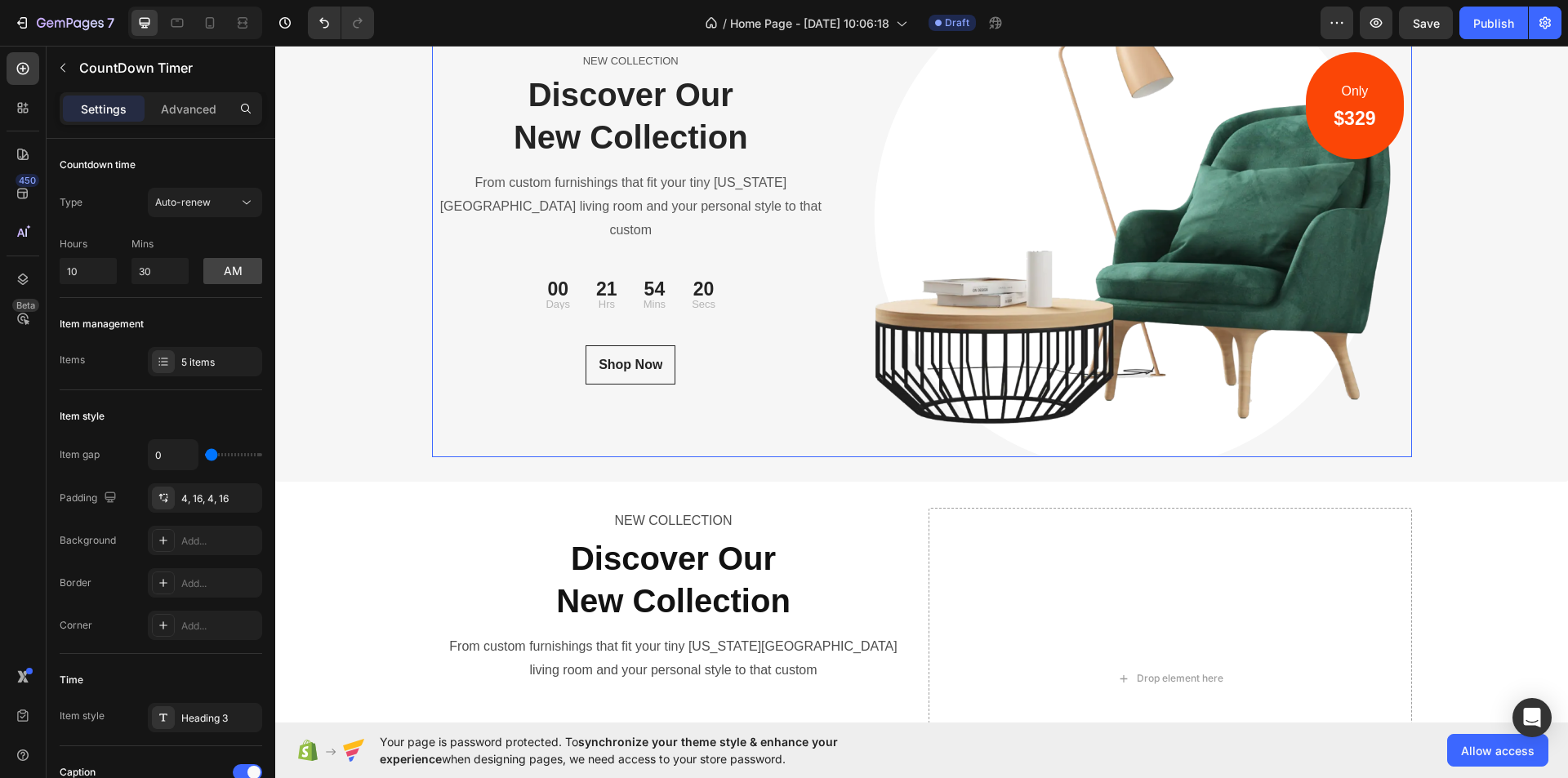
click at [732, 277] on div "00 Days 21 Hrs 54 Mins 20 Secs" at bounding box center [632, 294] width 399 height 36
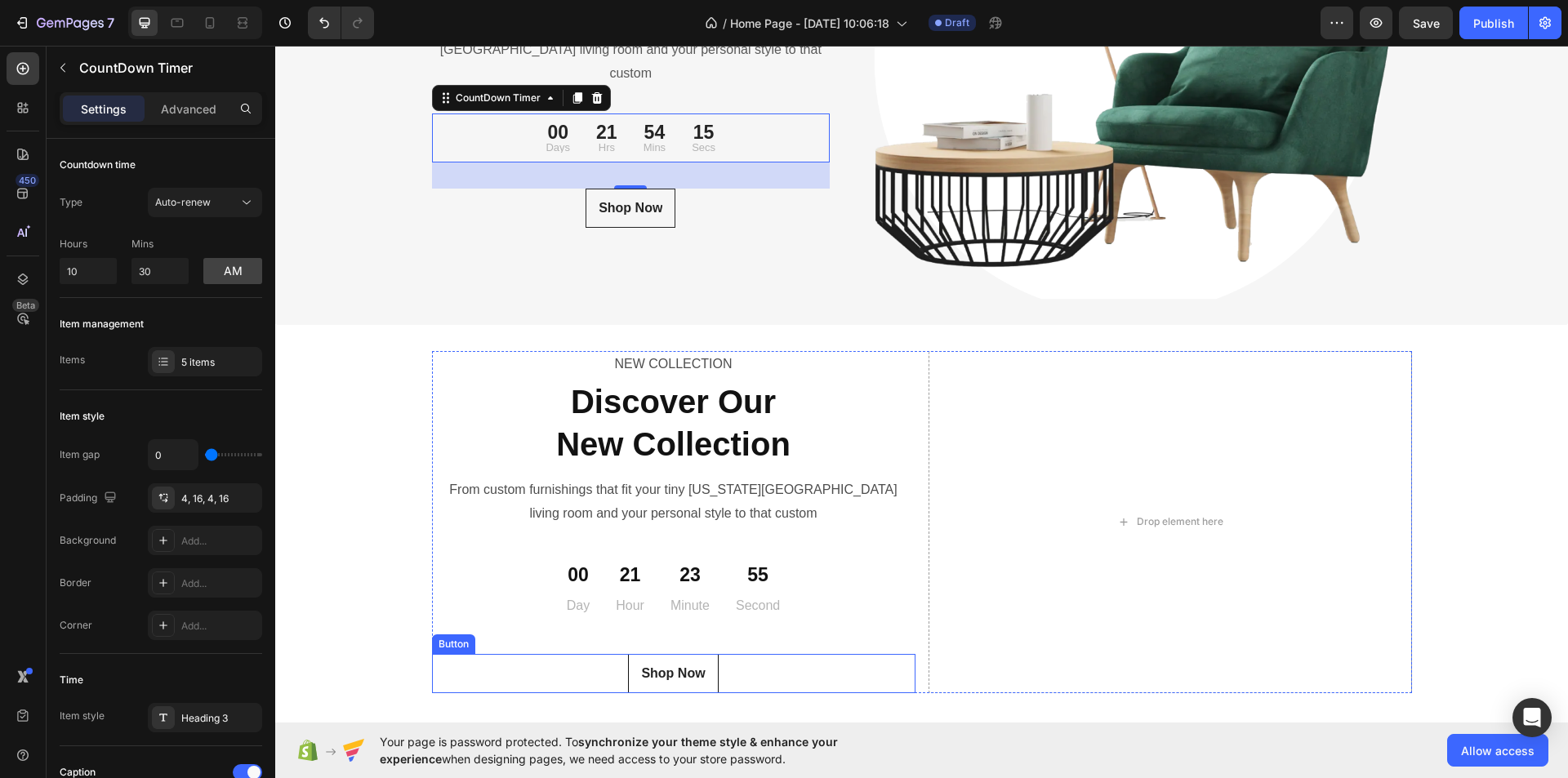
scroll to position [5761, 0]
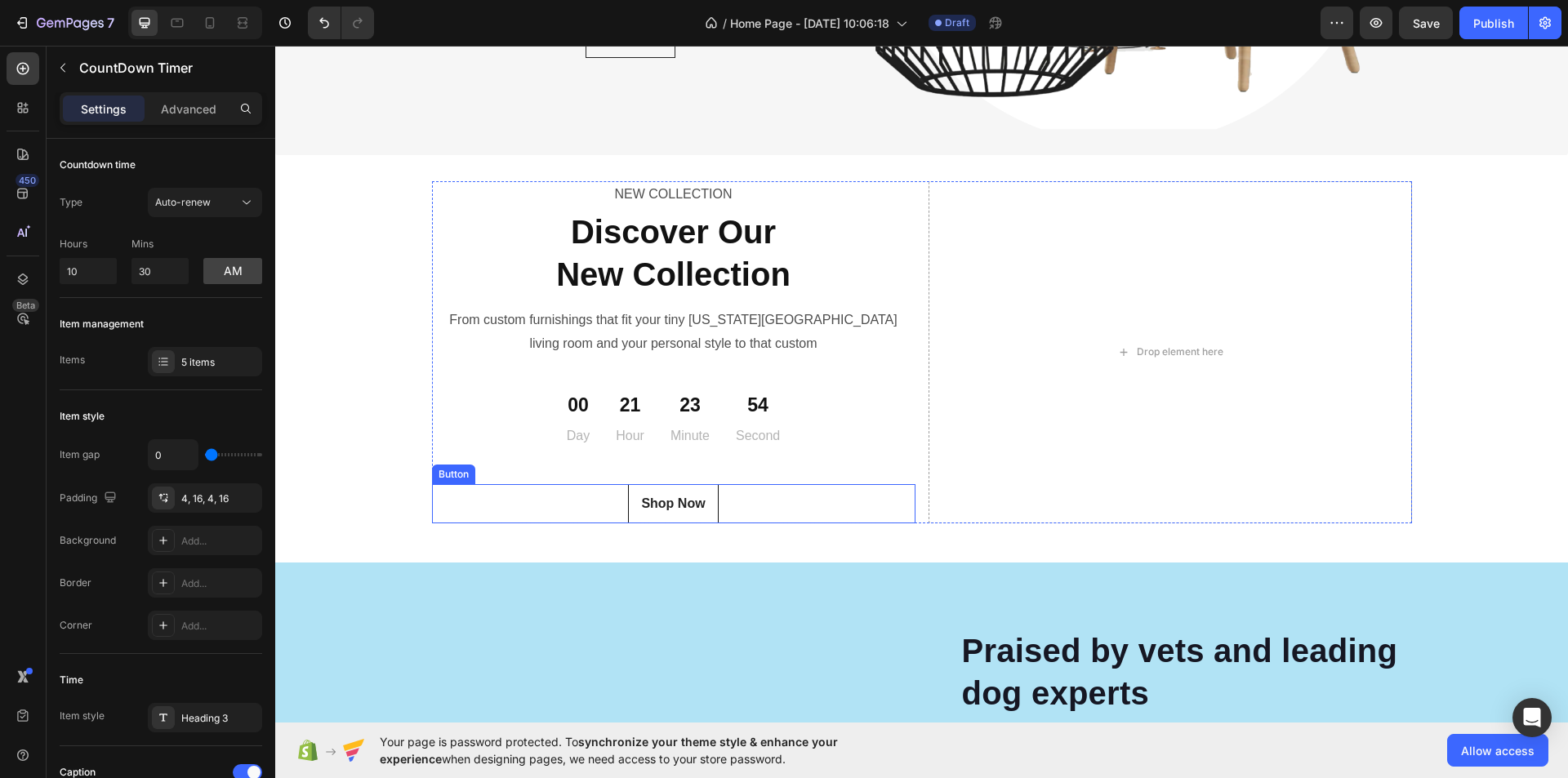
click at [726, 518] on div "Shop Now Button" at bounding box center [674, 504] width 484 height 39
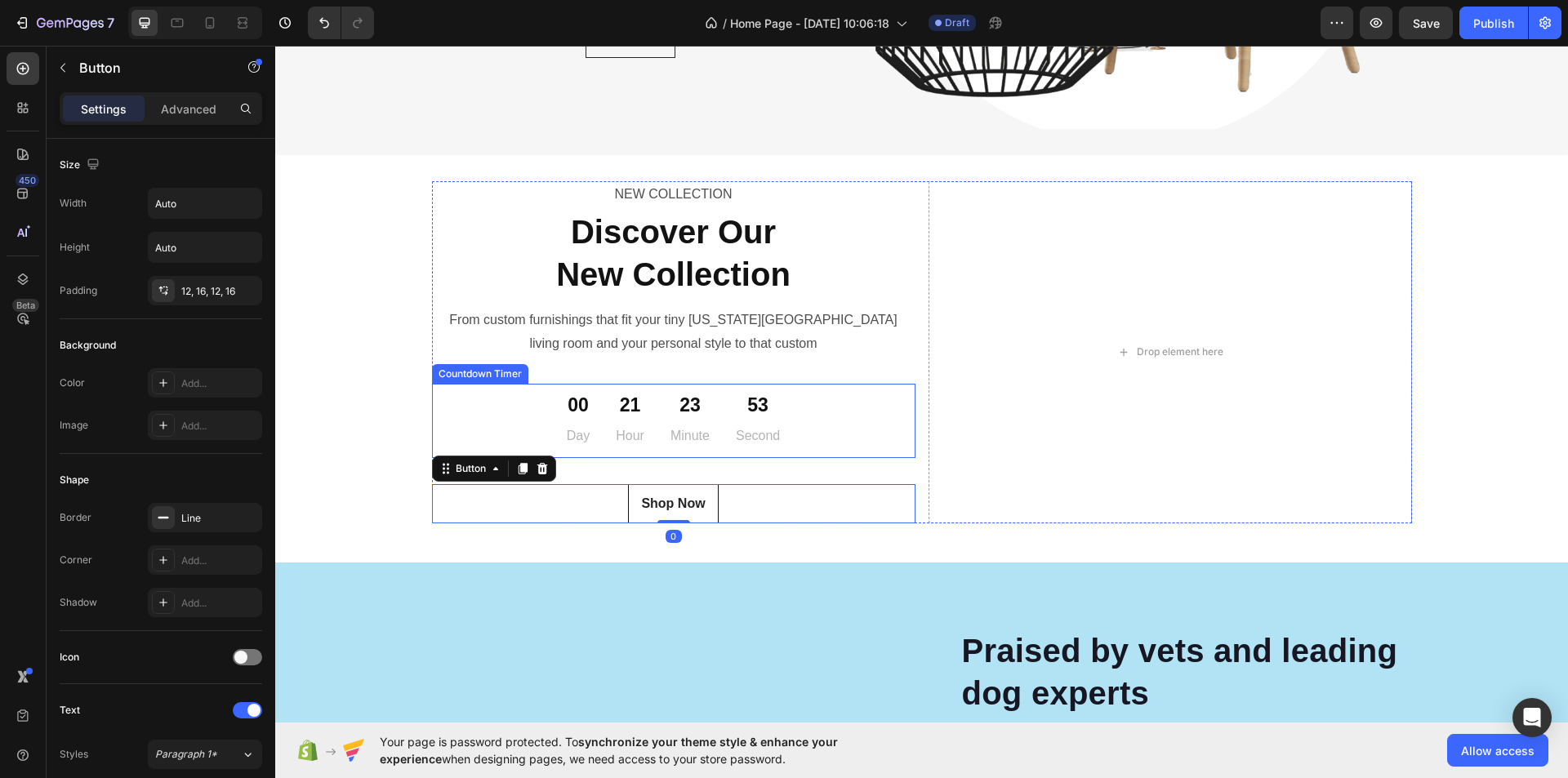
click at [746, 414] on div "53" at bounding box center [757, 406] width 44 height 24
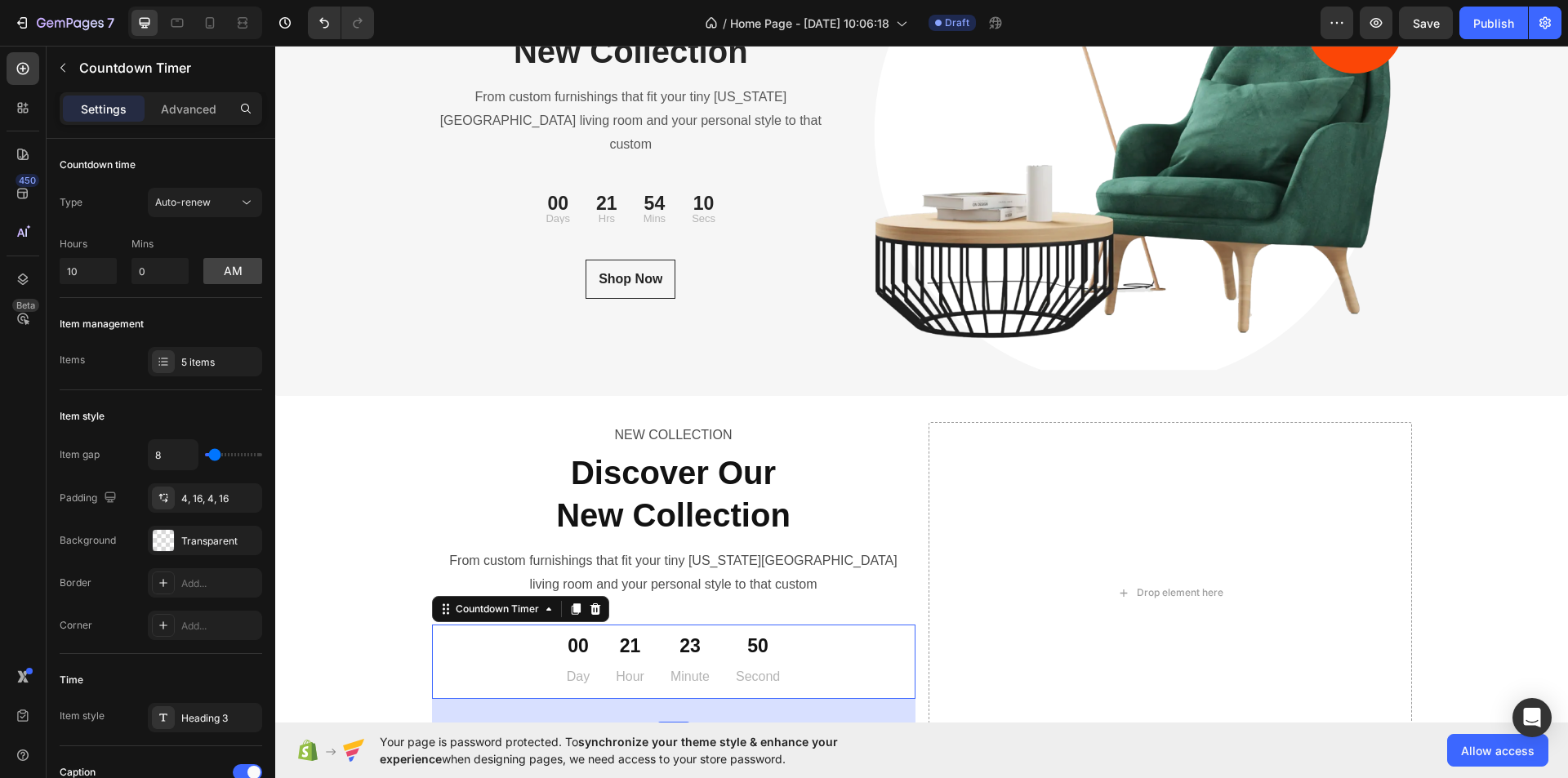
scroll to position [5516, 0]
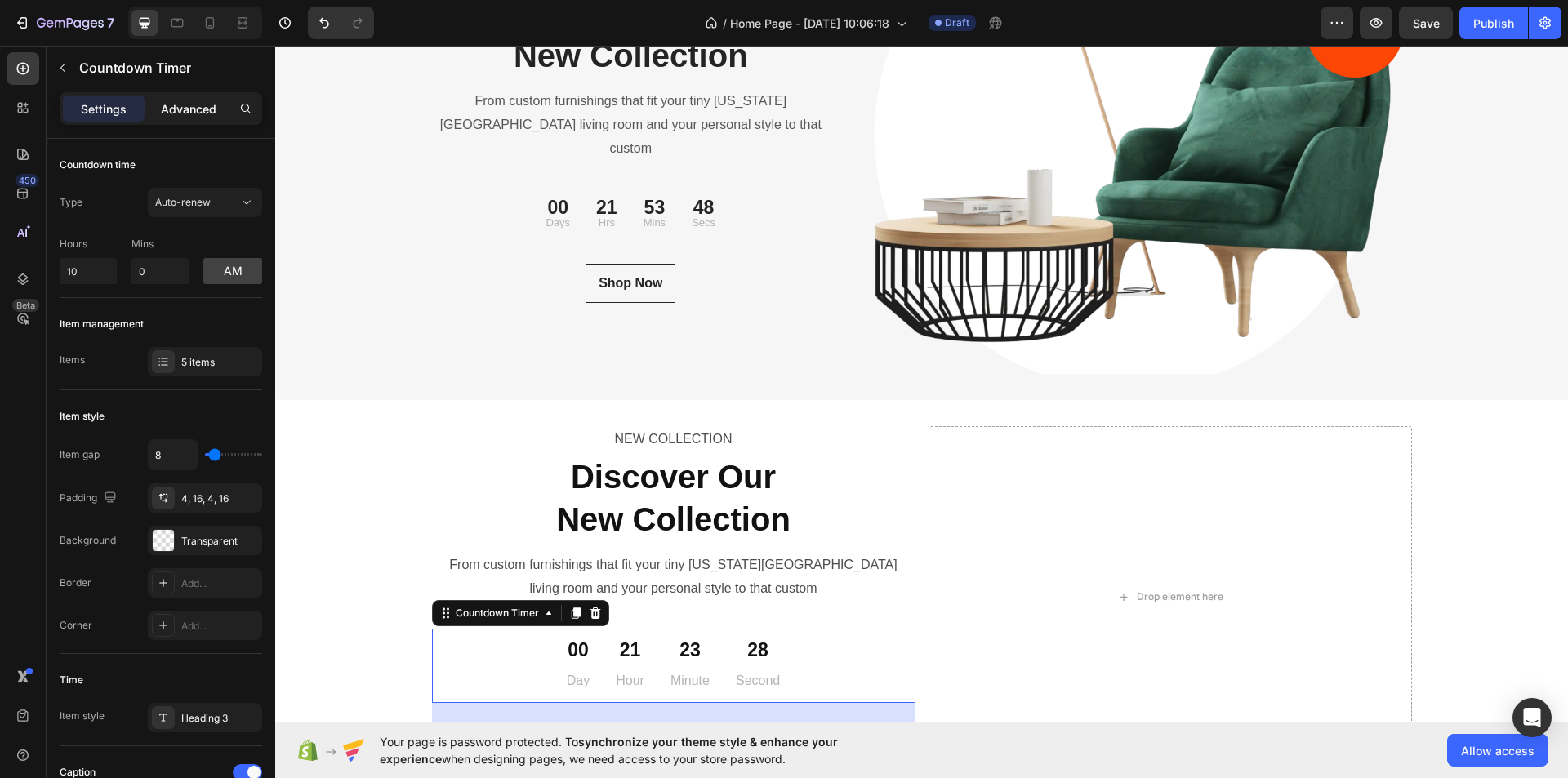
click at [210, 115] on p "Advanced" at bounding box center [189, 109] width 56 height 17
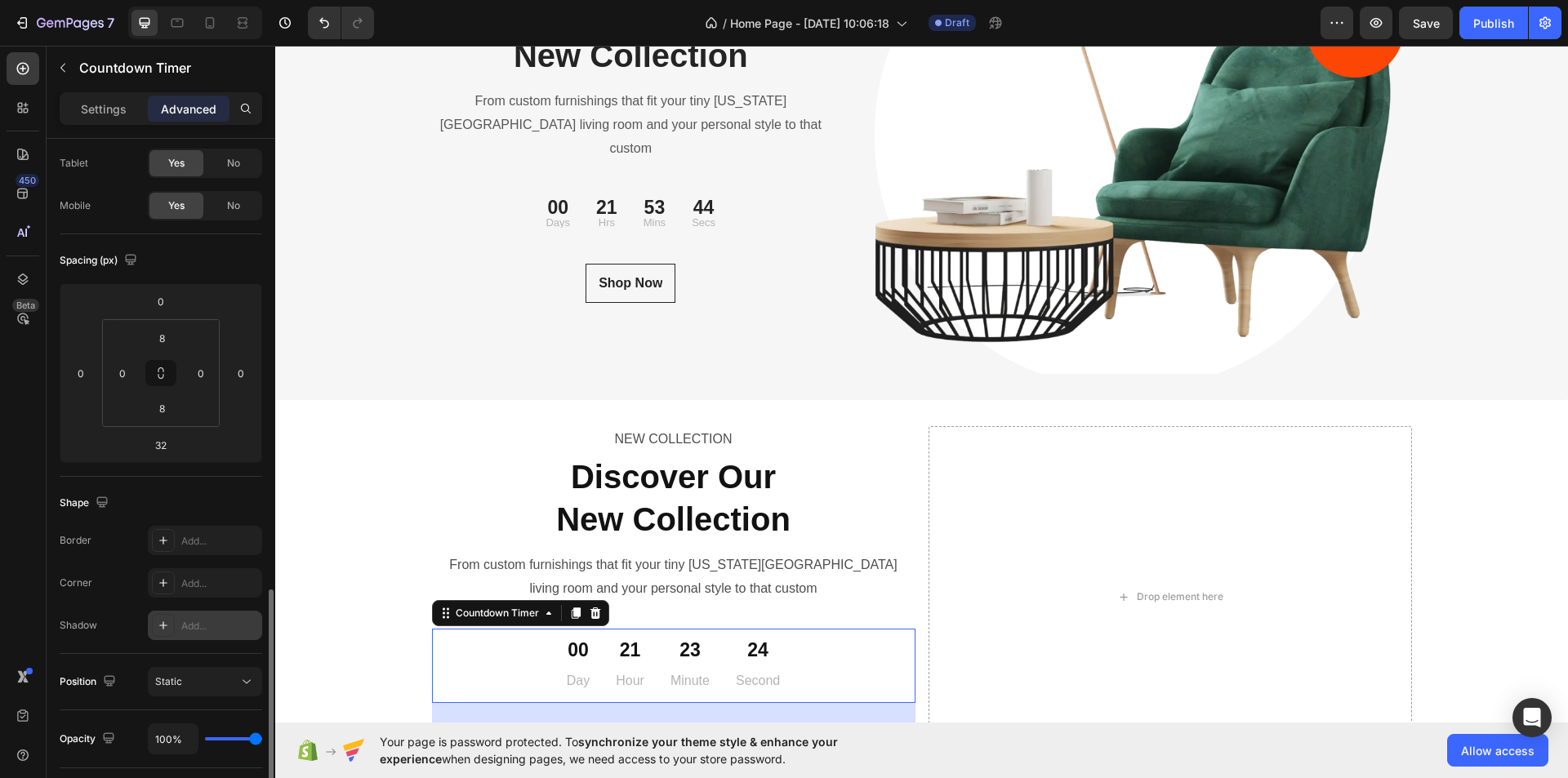
scroll to position [403, 0]
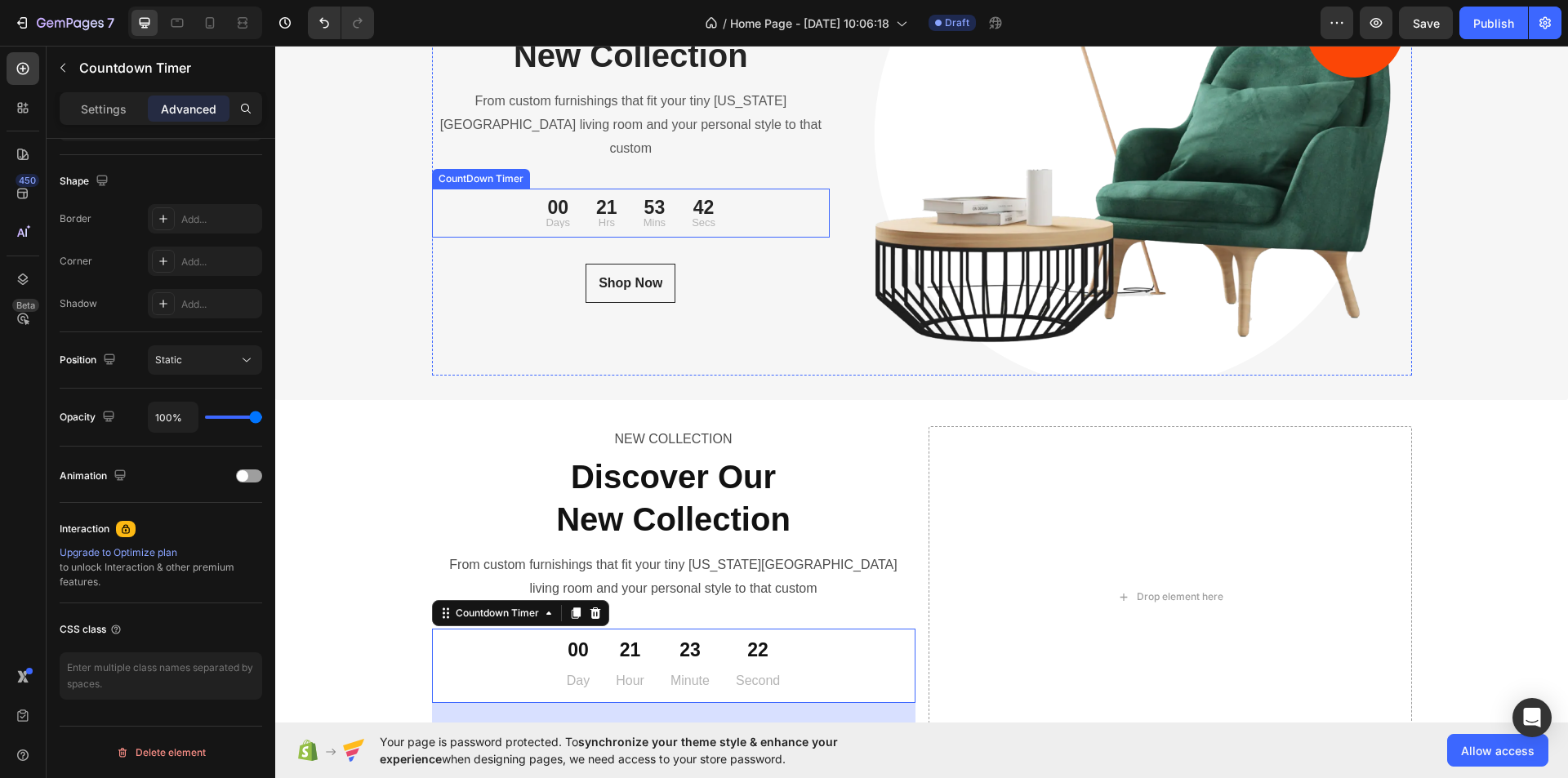
click at [568, 196] on div "00 Days" at bounding box center [558, 213] width 50 height 36
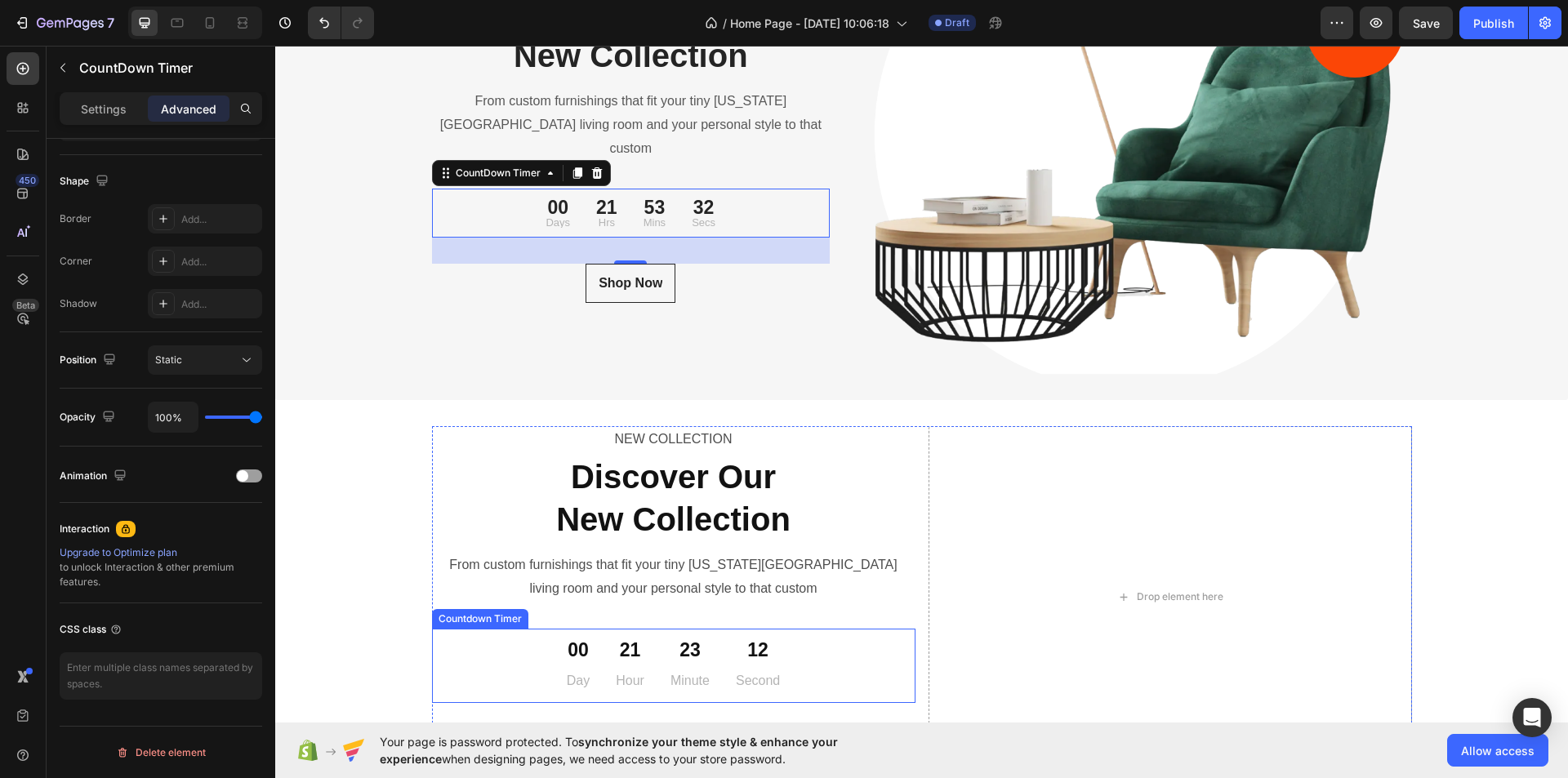
click at [593, 640] on div "00 Day" at bounding box center [578, 666] width 49 height 61
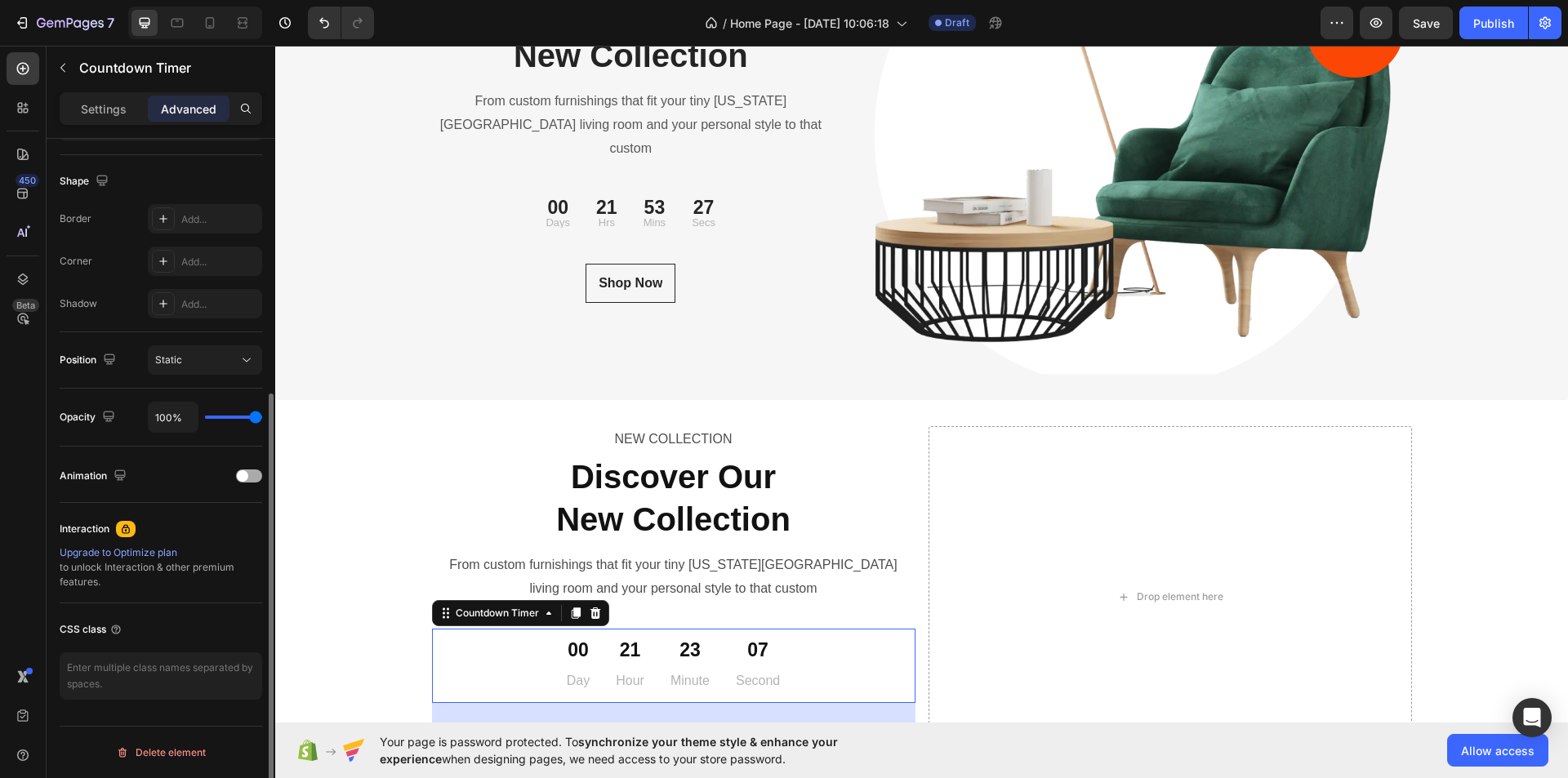
click at [253, 474] on div at bounding box center [249, 476] width 26 height 13
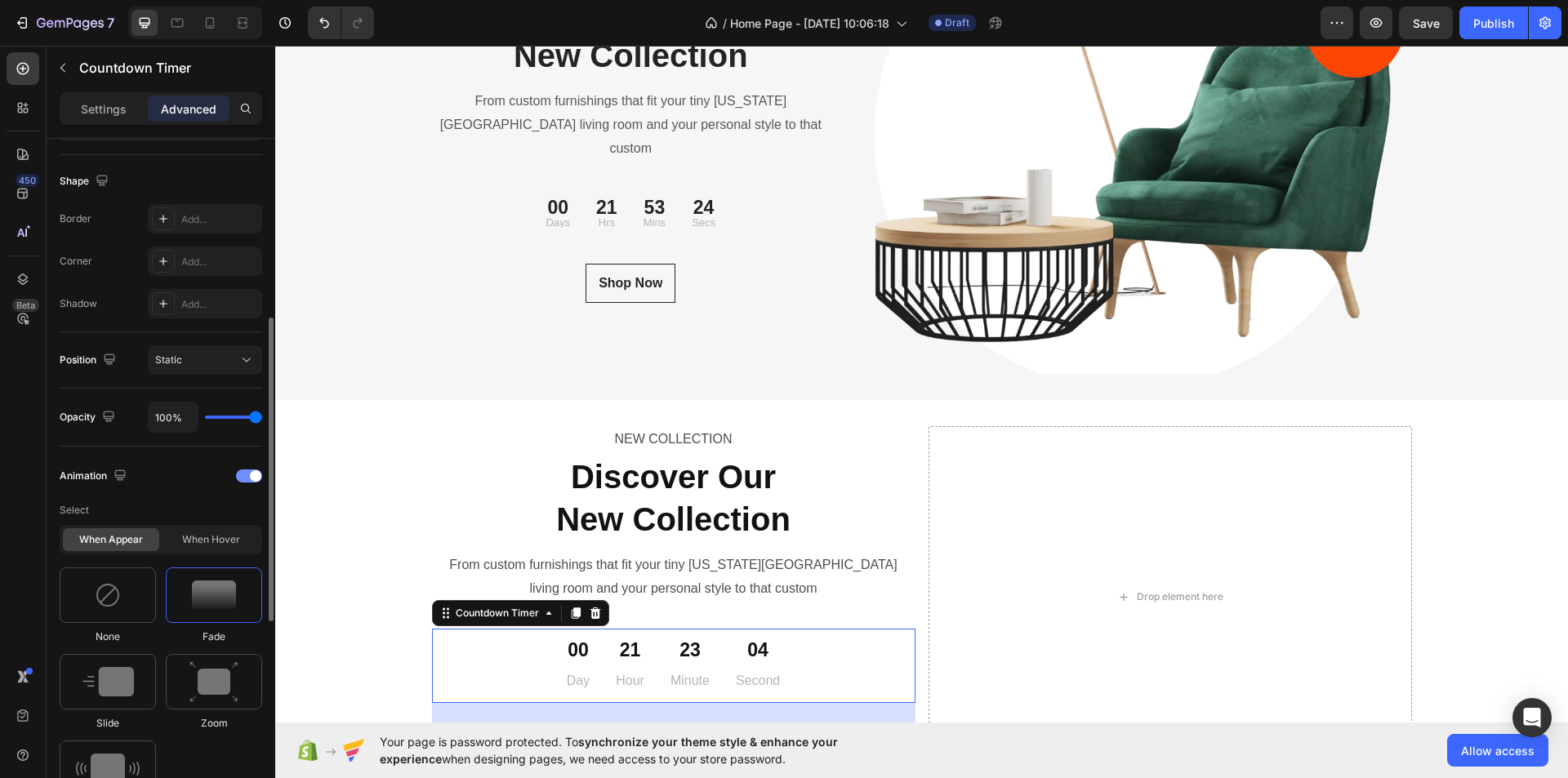
click at [249, 473] on div at bounding box center [249, 476] width 26 height 13
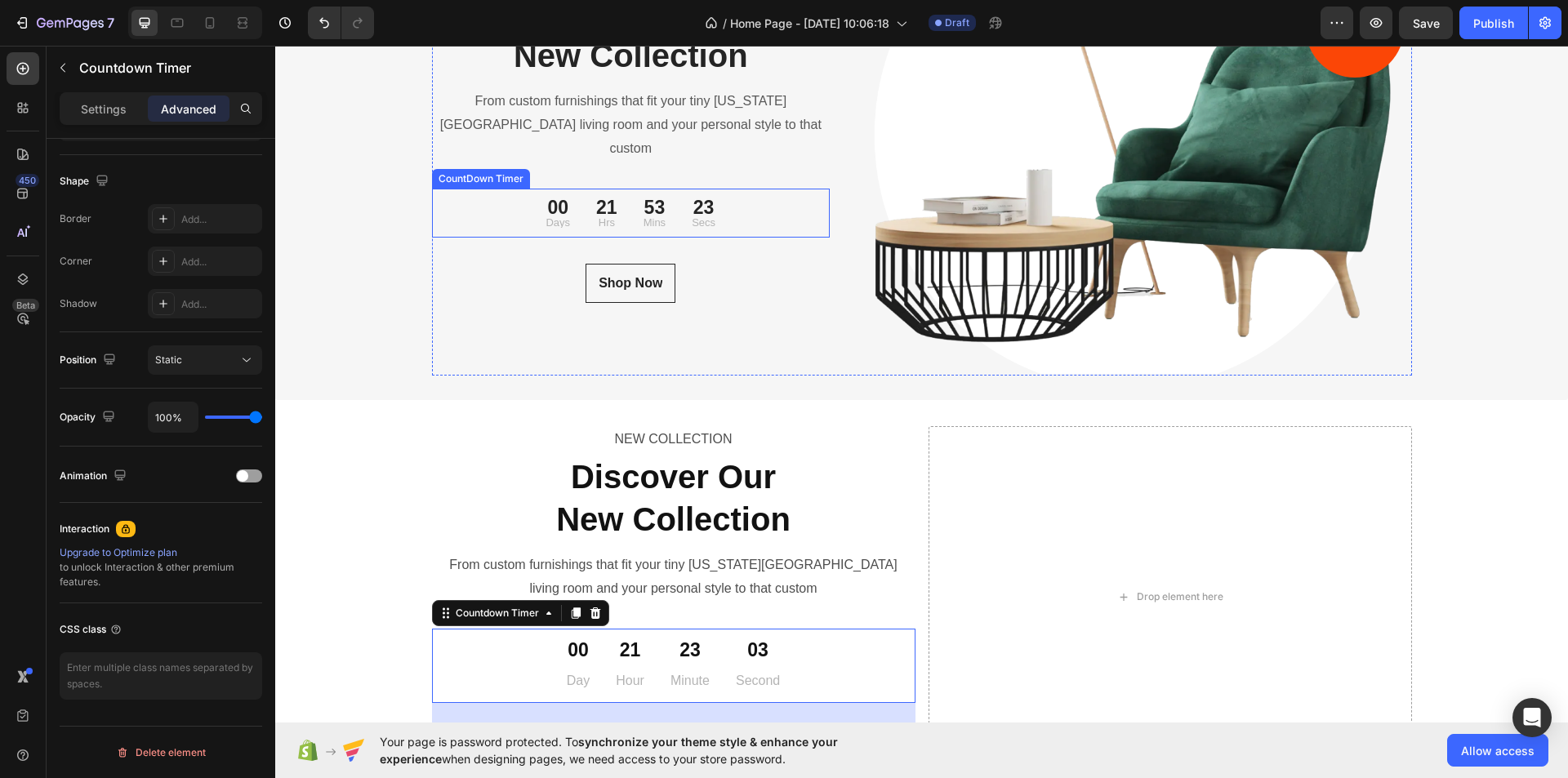
click at [533, 196] on div "00 Days" at bounding box center [558, 213] width 50 height 36
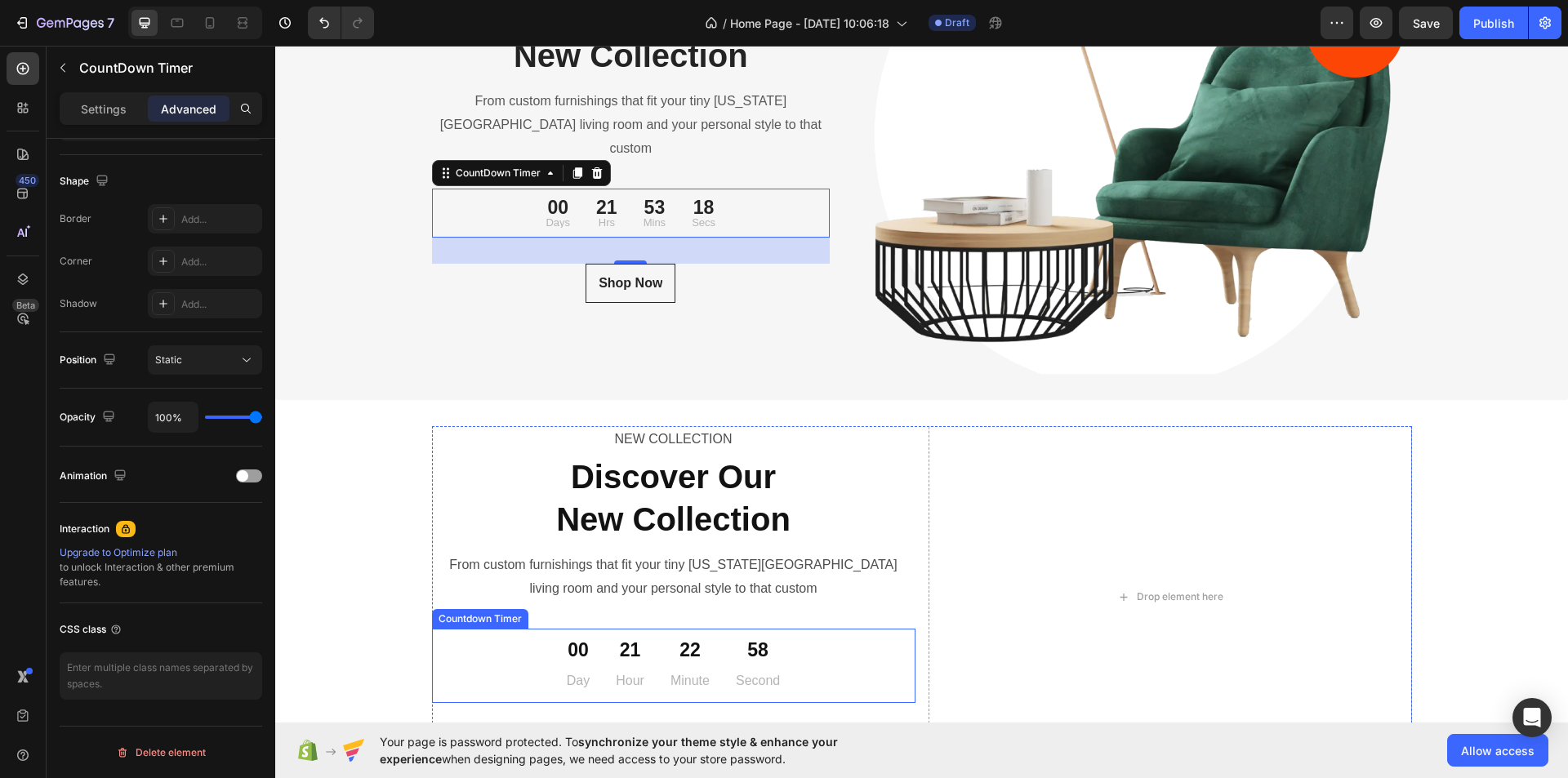
click at [660, 661] on div "22 Minute" at bounding box center [690, 666] width 65 height 61
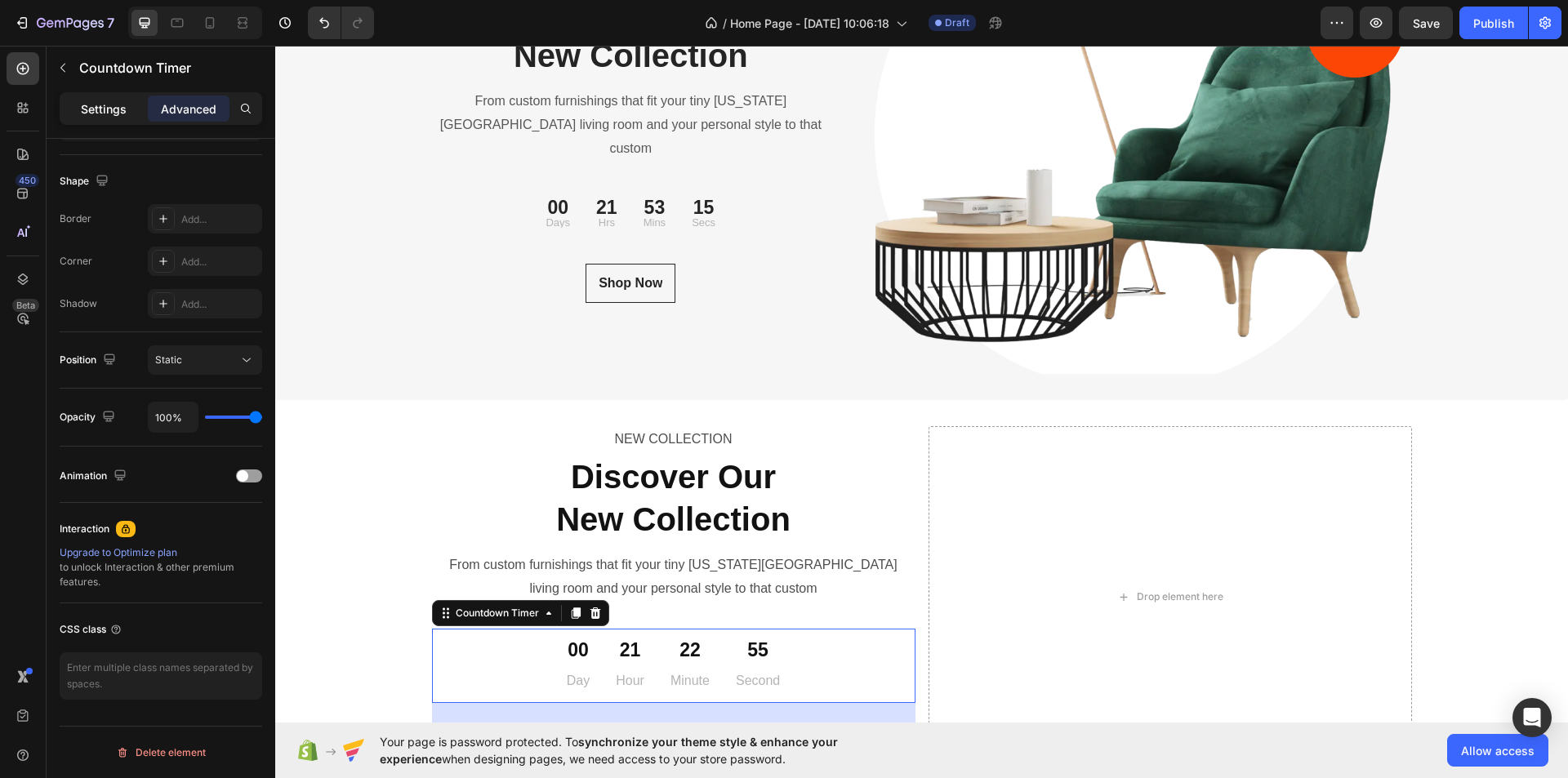
click at [124, 103] on p "Settings" at bounding box center [103, 109] width 46 height 17
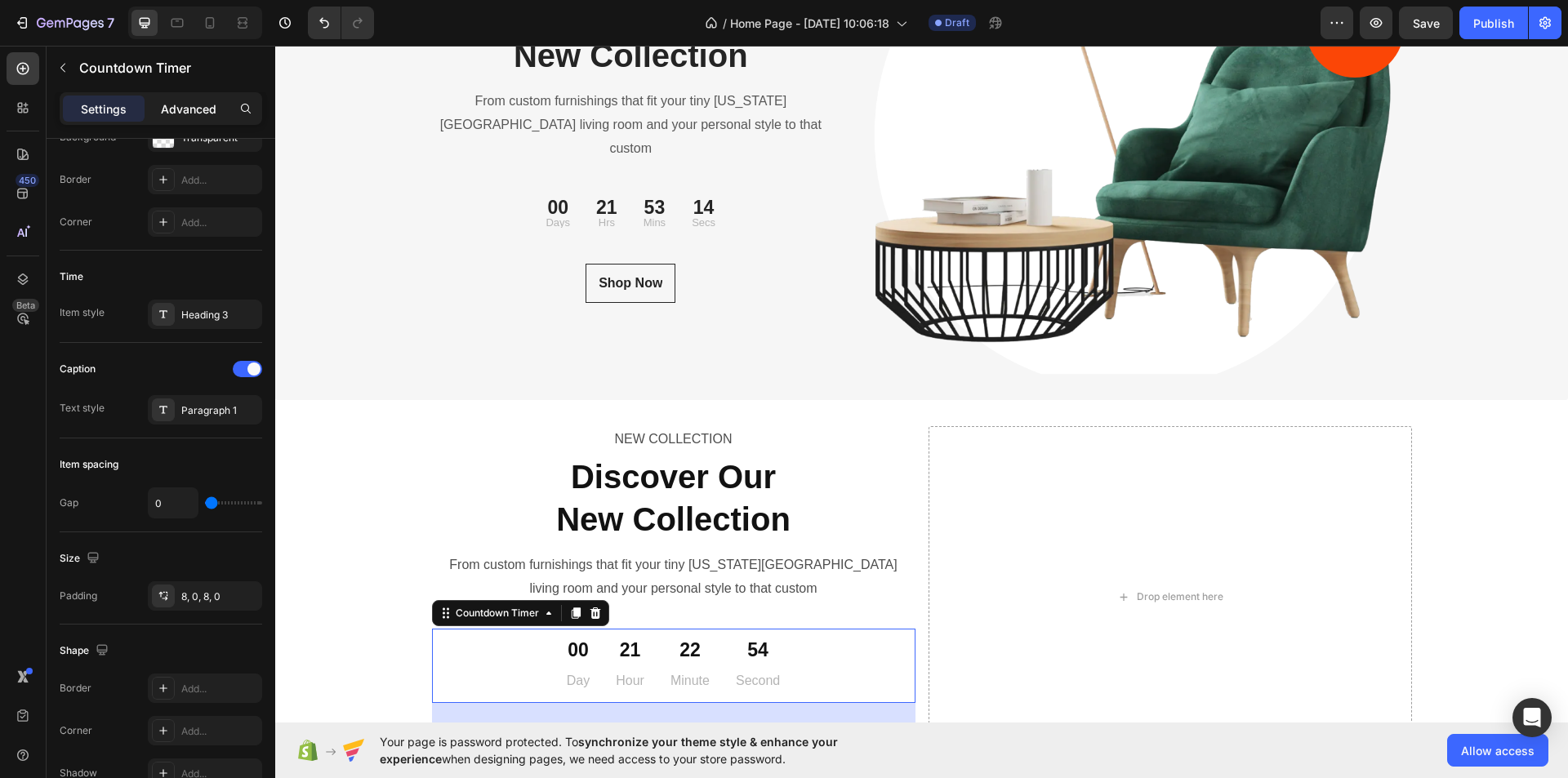
click at [198, 104] on p "Advanced" at bounding box center [189, 109] width 56 height 17
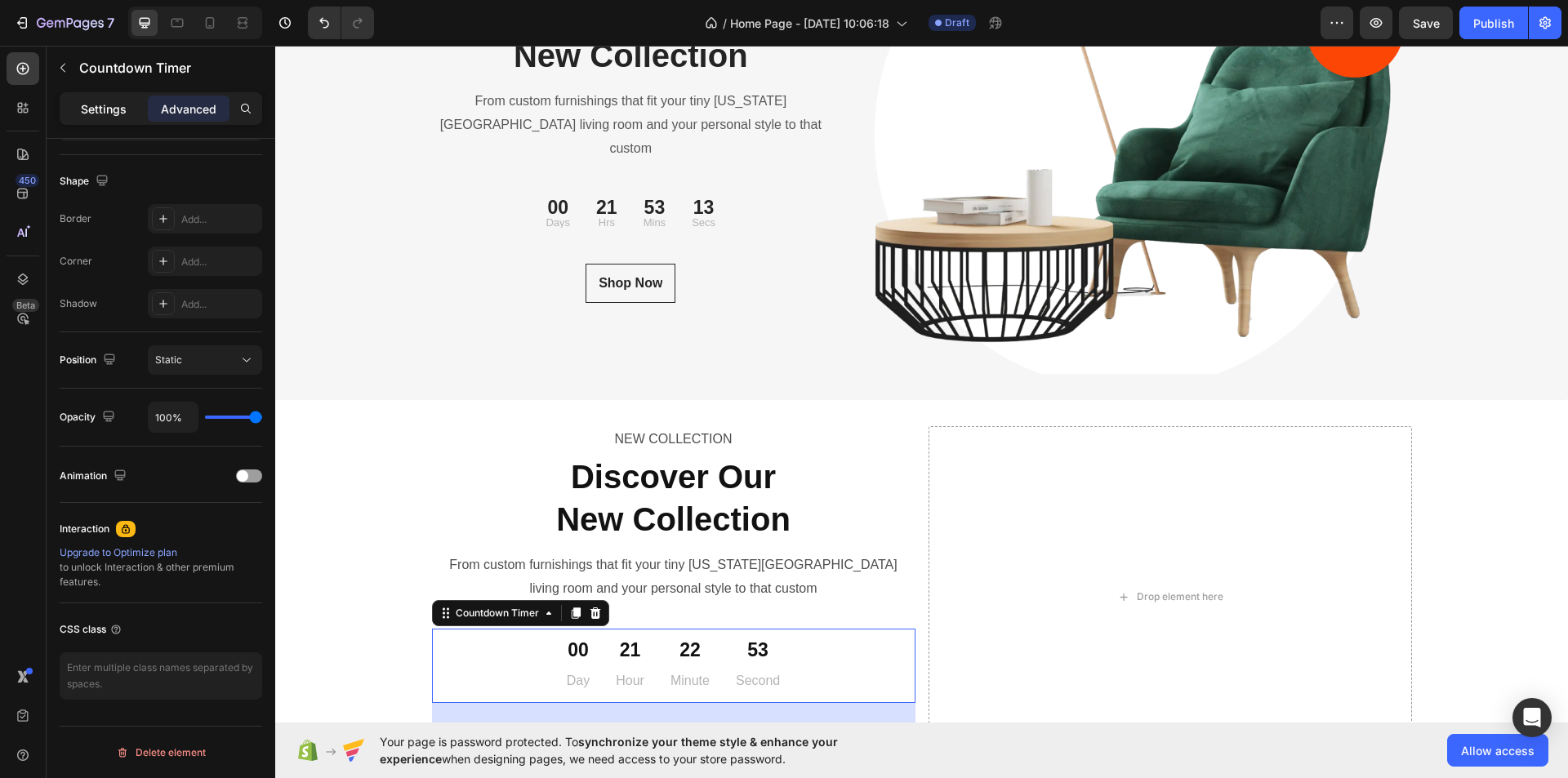
click at [128, 104] on div "Settings" at bounding box center [104, 109] width 82 height 26
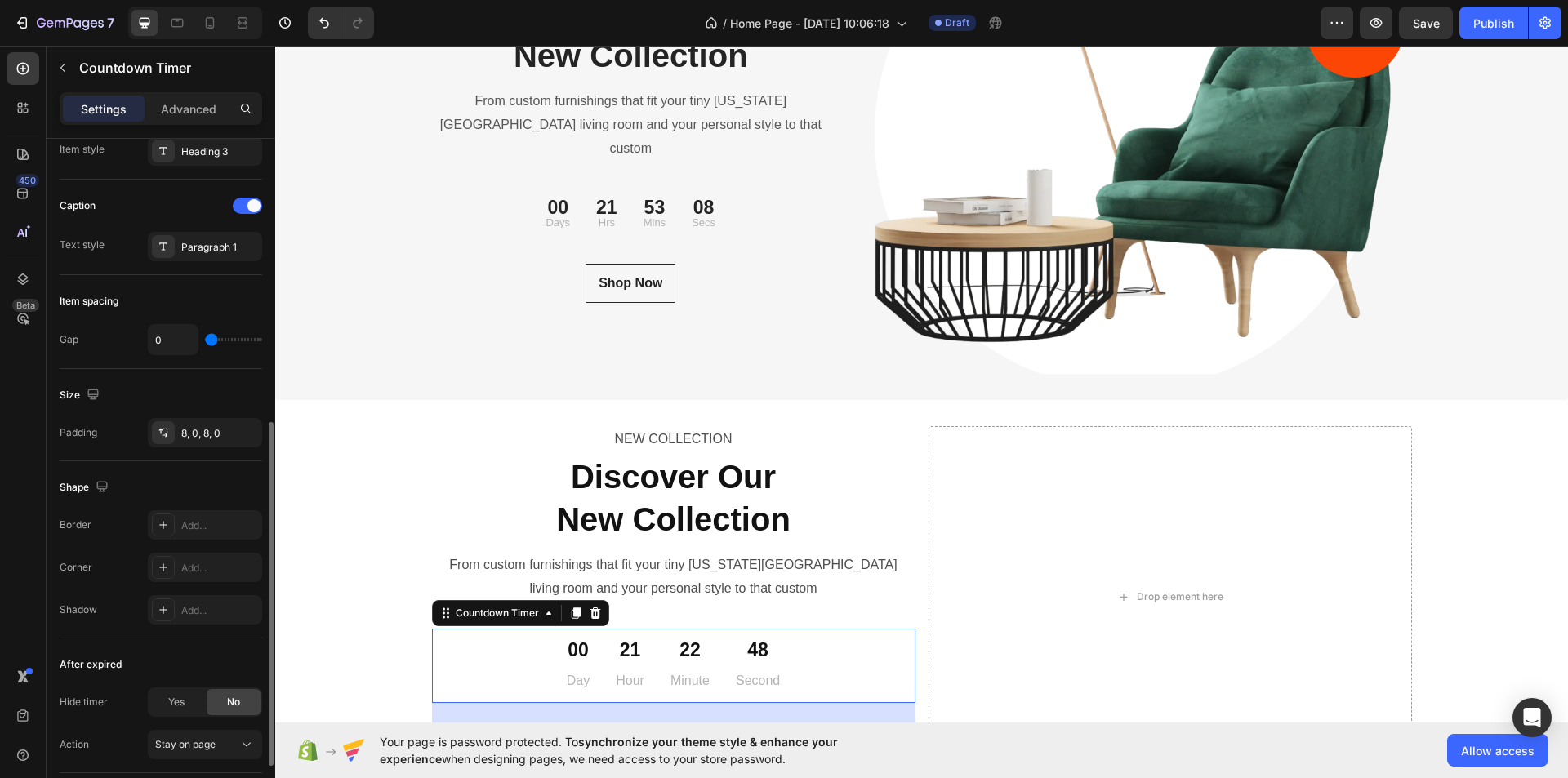
scroll to position [683, 0]
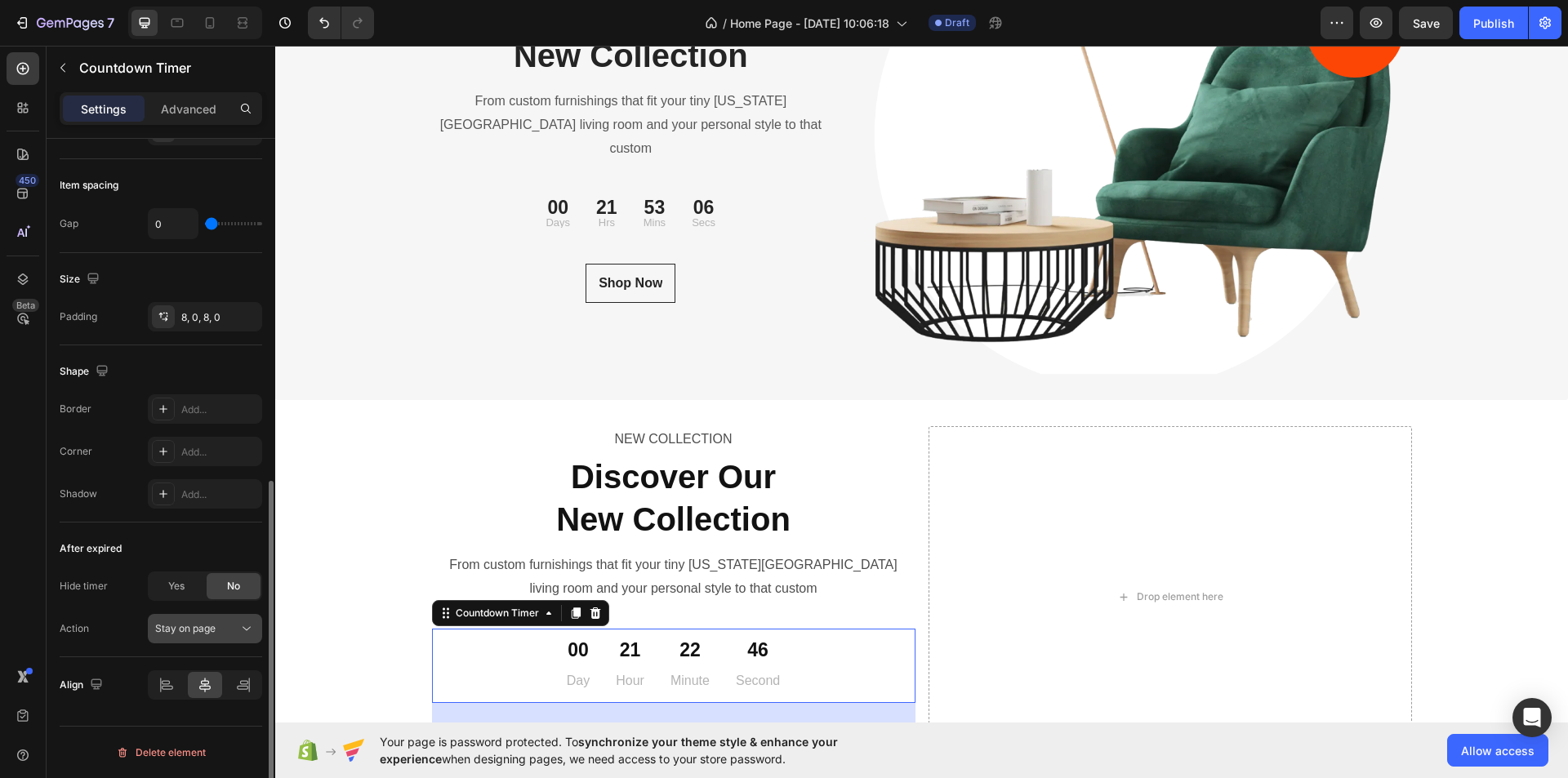
click at [191, 633] on span "Stay on page" at bounding box center [185, 628] width 61 height 12
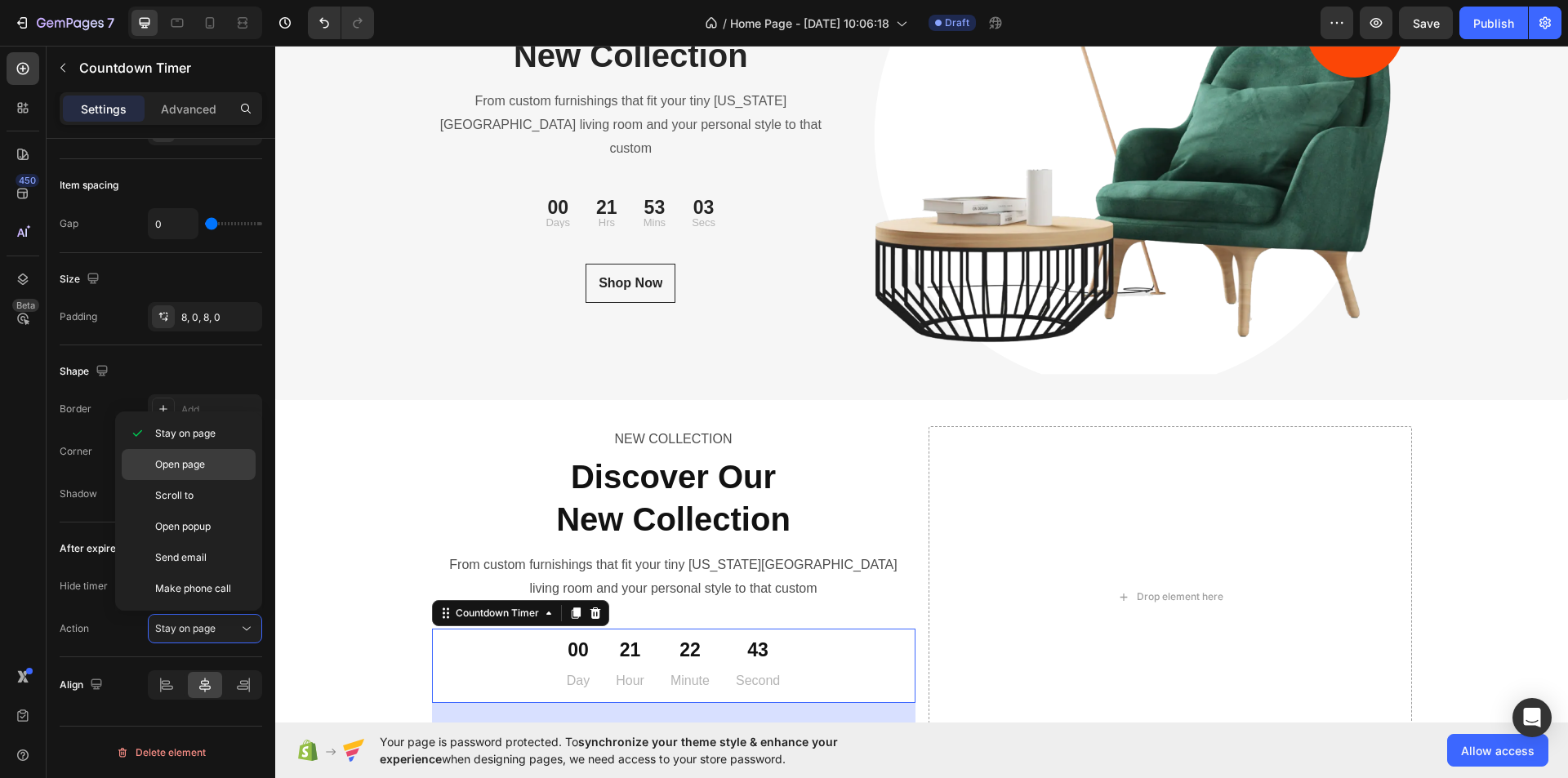
click at [216, 461] on p "Open page" at bounding box center [202, 465] width 93 height 15
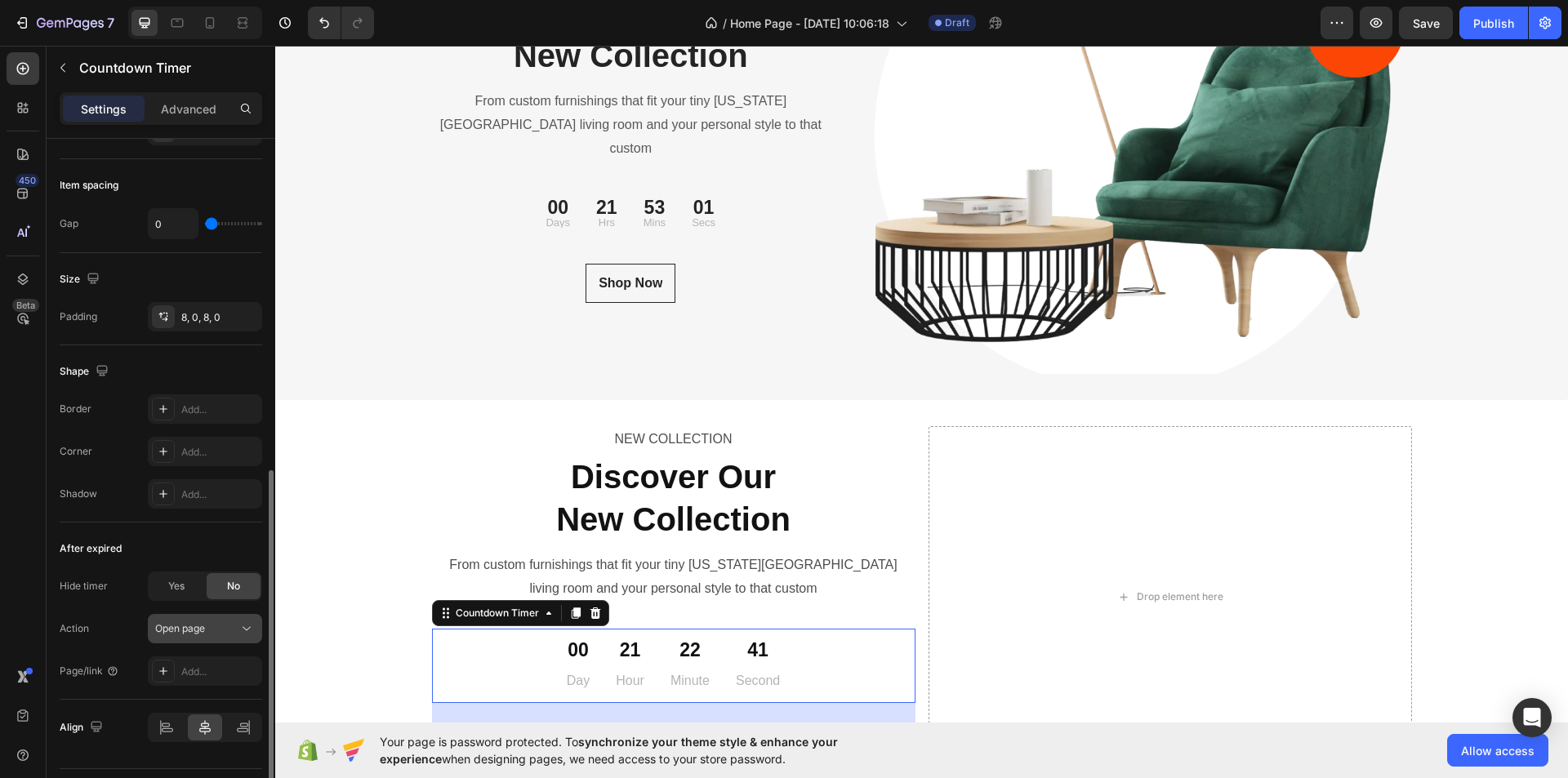
click at [208, 629] on div "Open page" at bounding box center [197, 629] width 83 height 15
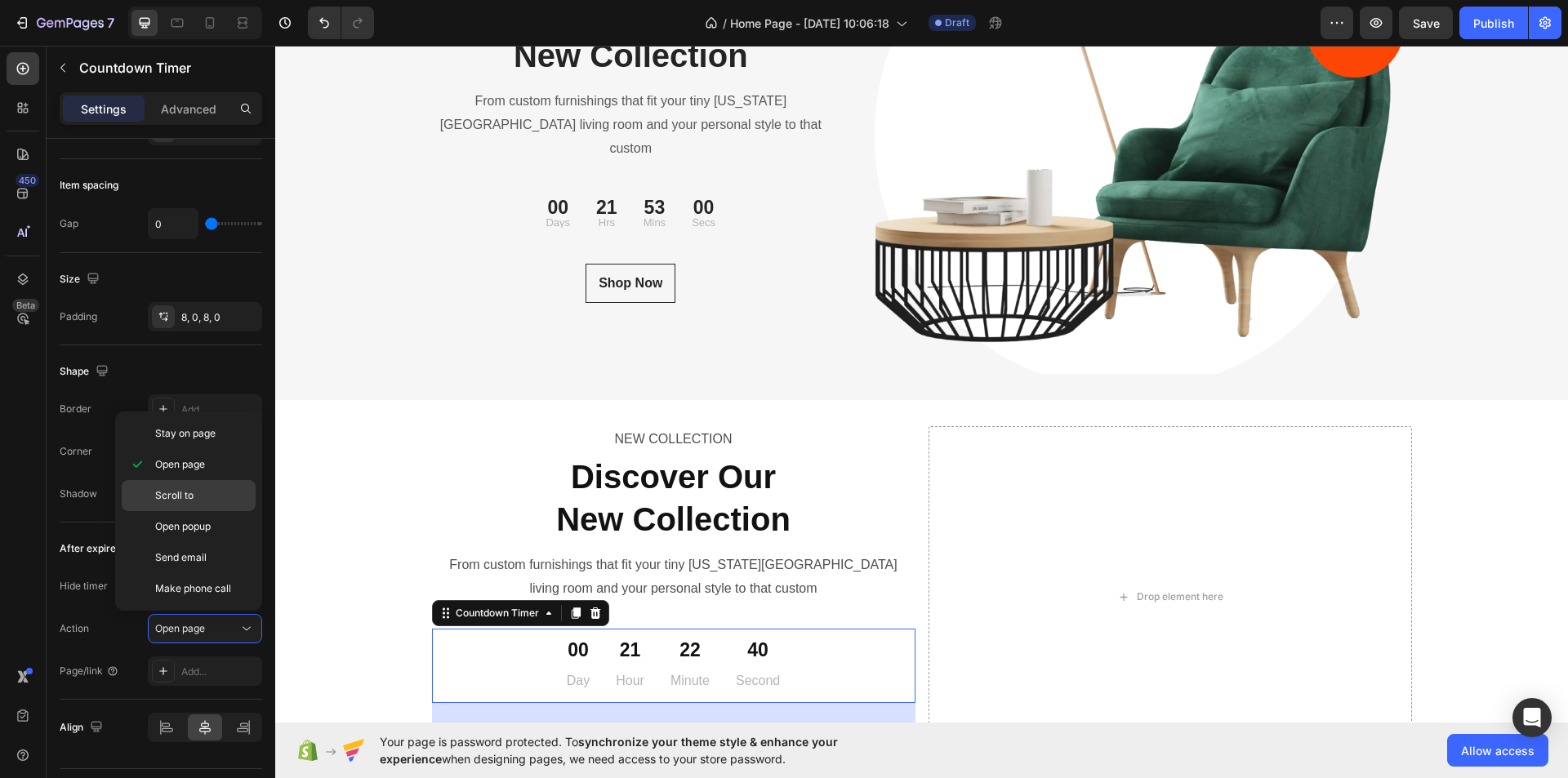
click at [209, 512] on div "Scroll to" at bounding box center [189, 526] width 134 height 31
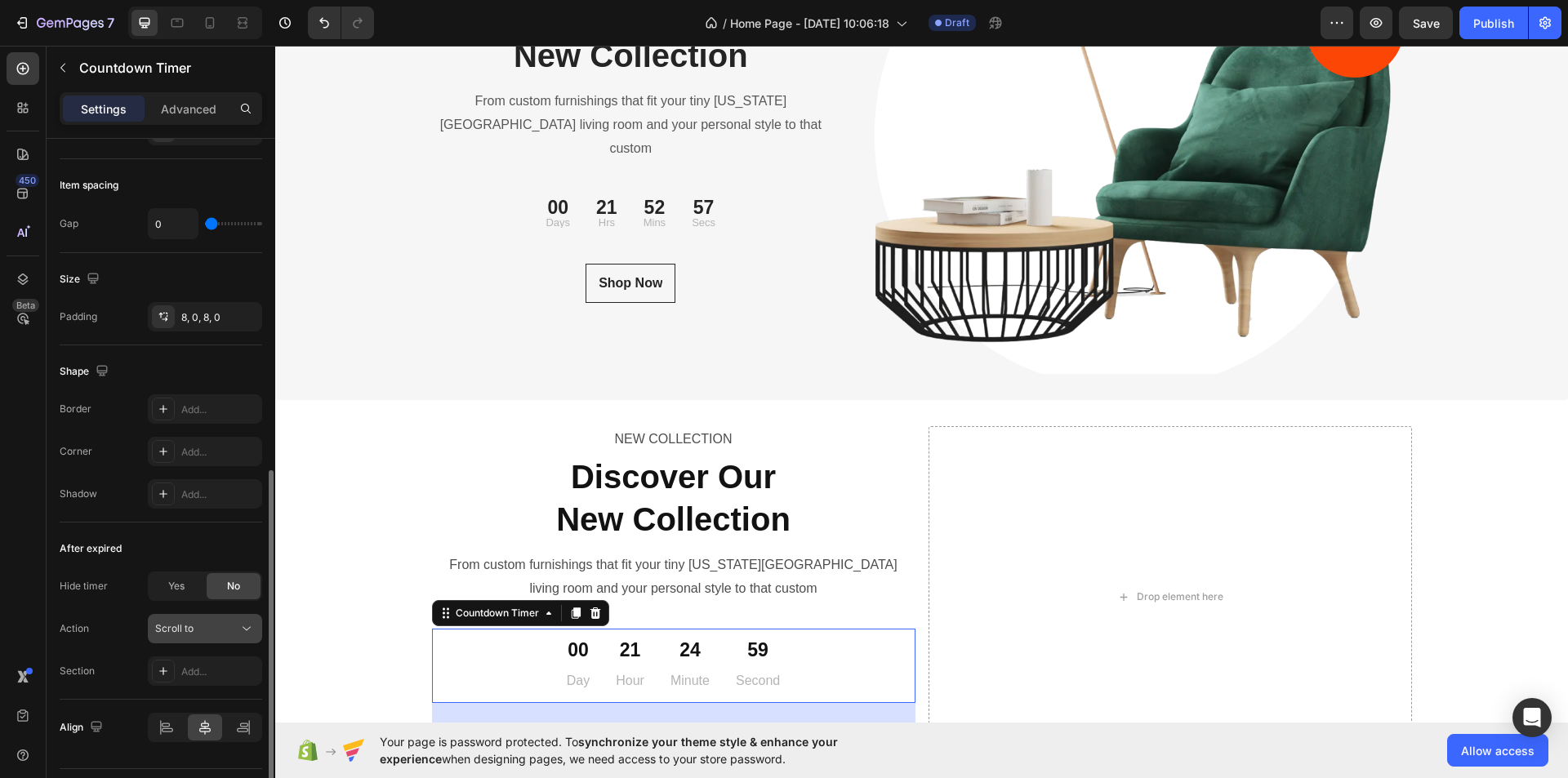
click at [225, 622] on div "Scroll to" at bounding box center [197, 629] width 83 height 15
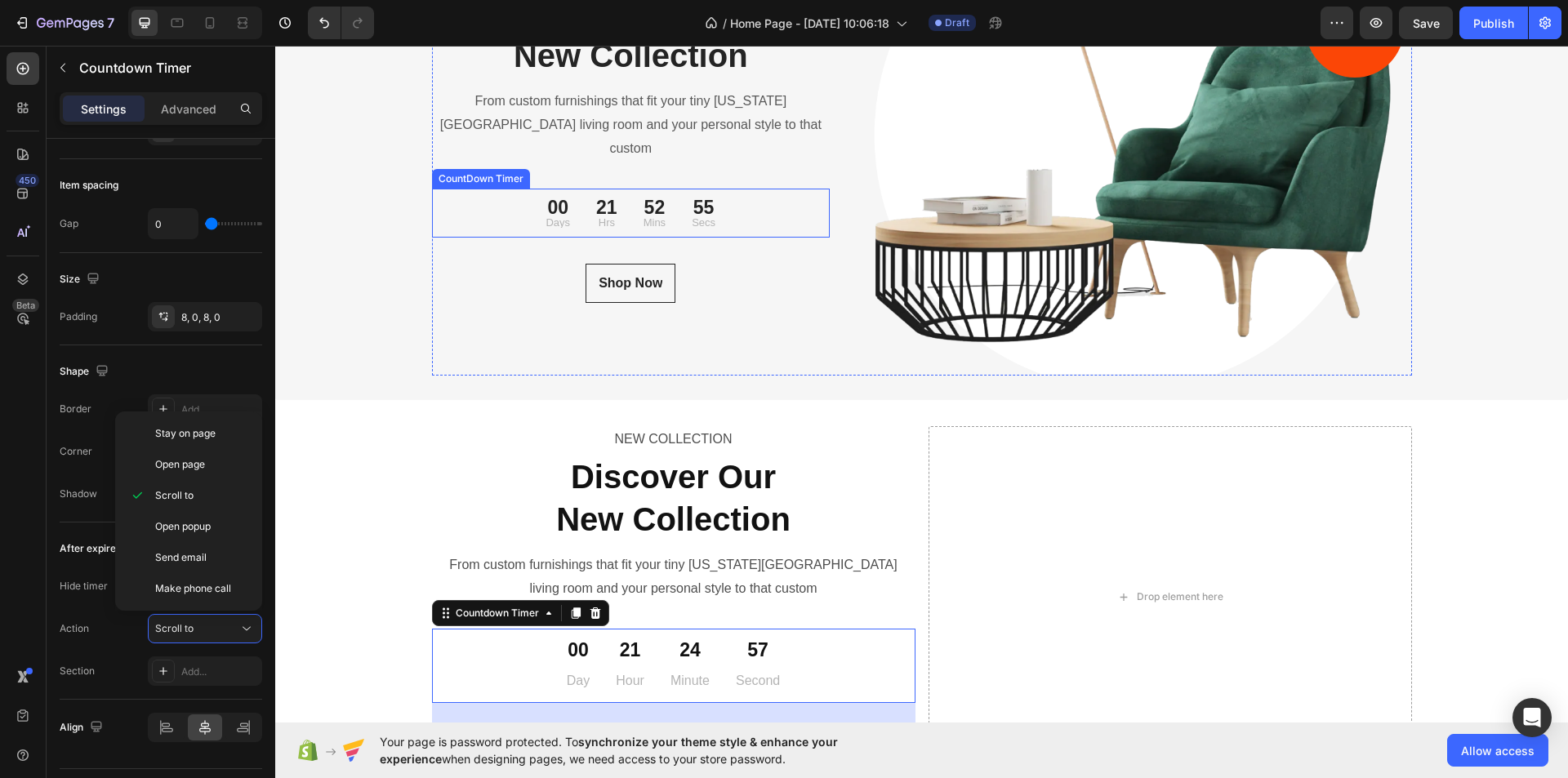
click at [616, 196] on div "21 Hrs" at bounding box center [607, 213] width 48 height 36
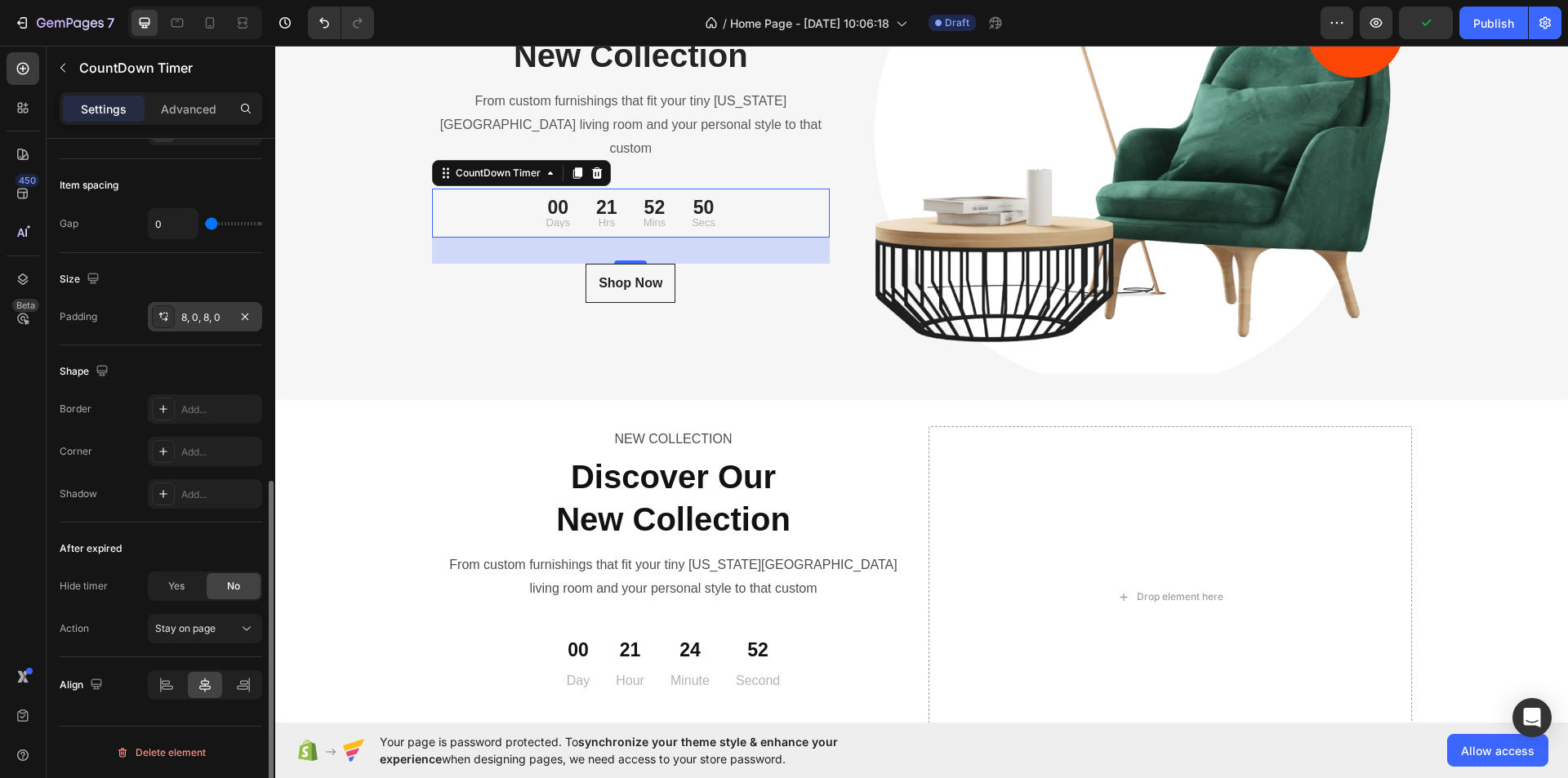
click at [207, 321] on div "8, 0, 8, 0" at bounding box center [205, 318] width 48 height 15
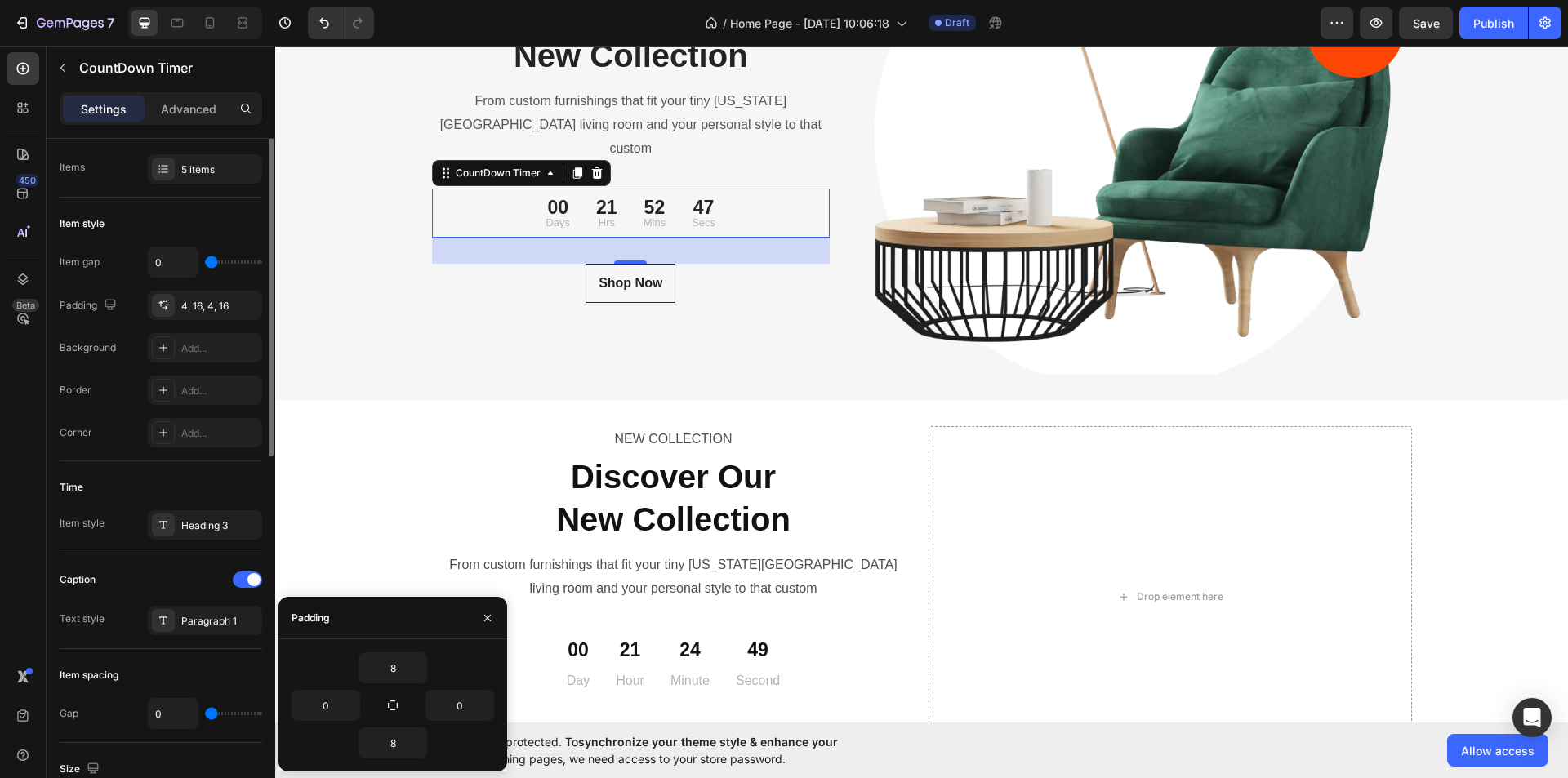
scroll to position [0, 0]
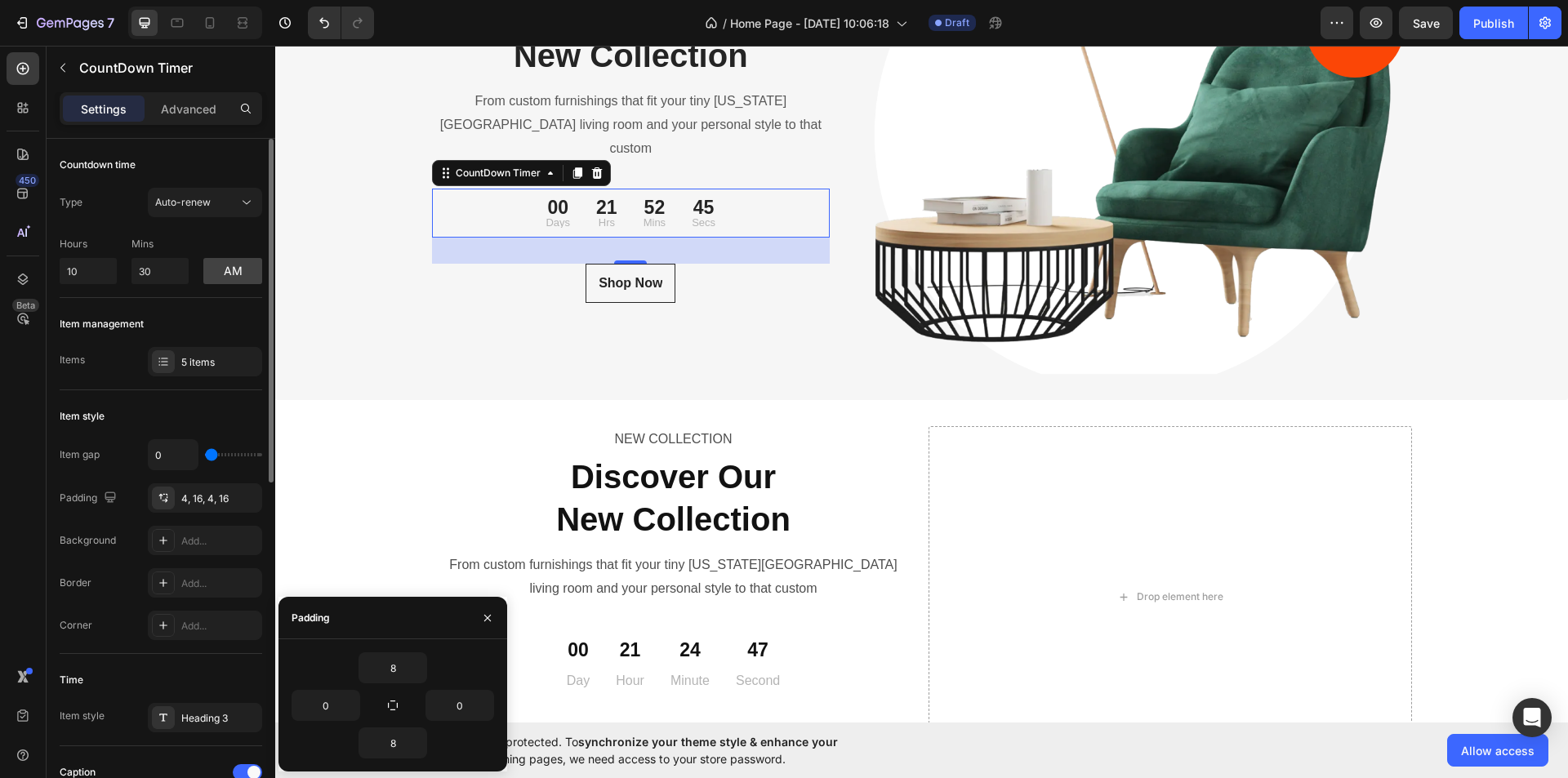
click at [216, 328] on div "Item management" at bounding box center [160, 324] width 202 height 26
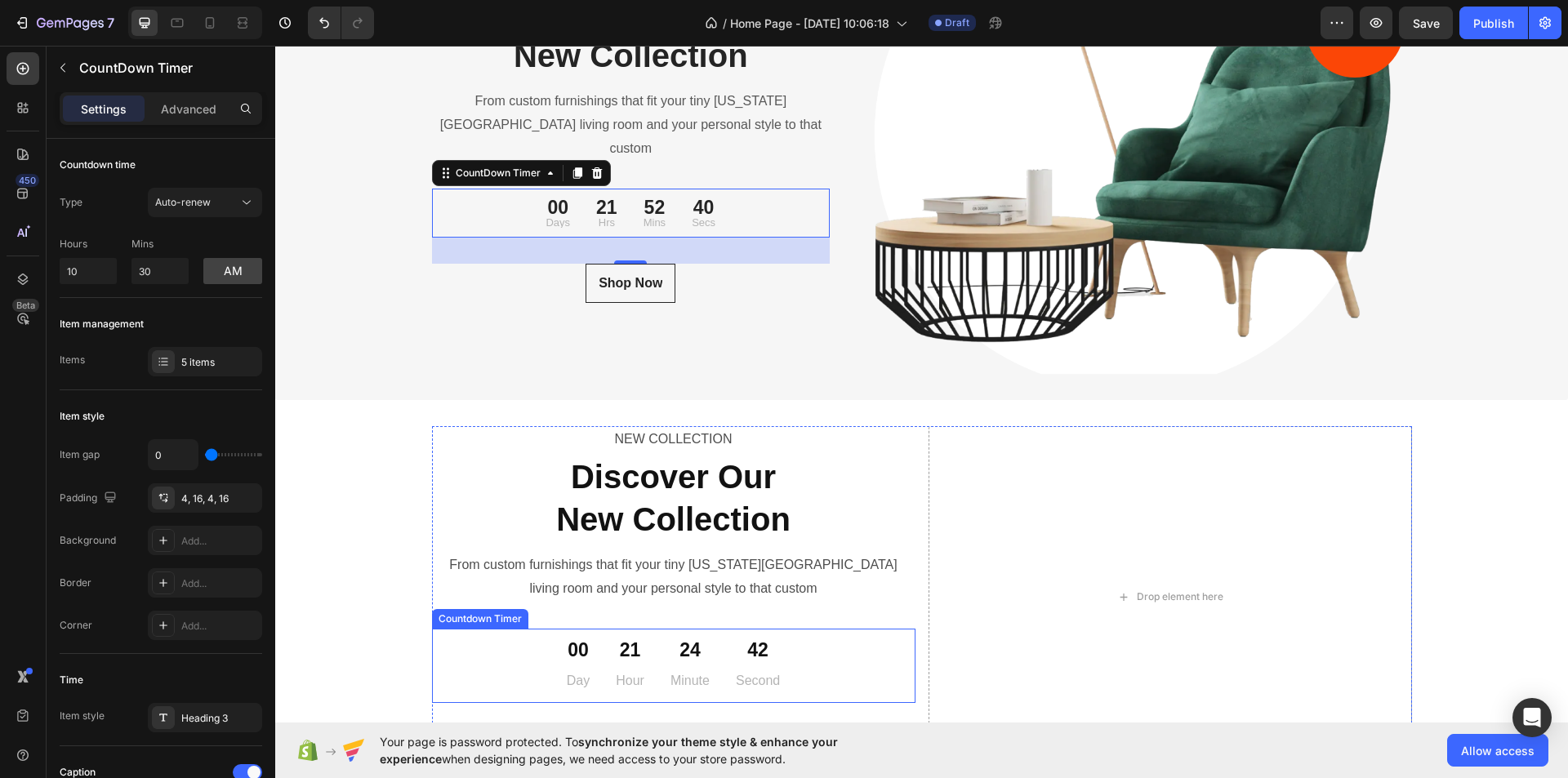
click at [558, 647] on div "00 Day" at bounding box center [578, 666] width 49 height 61
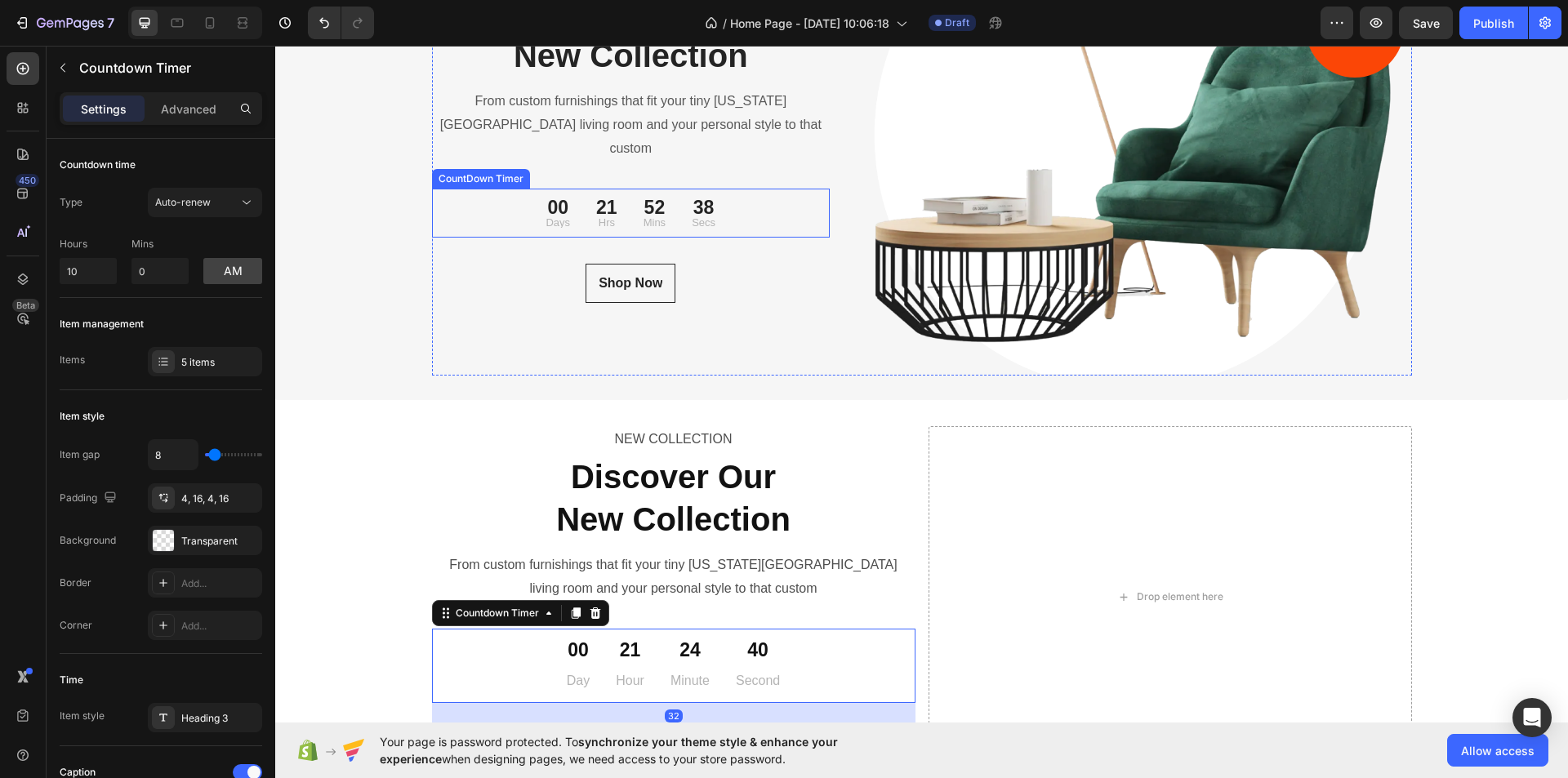
click at [533, 200] on div "00 Days" at bounding box center [558, 213] width 50 height 36
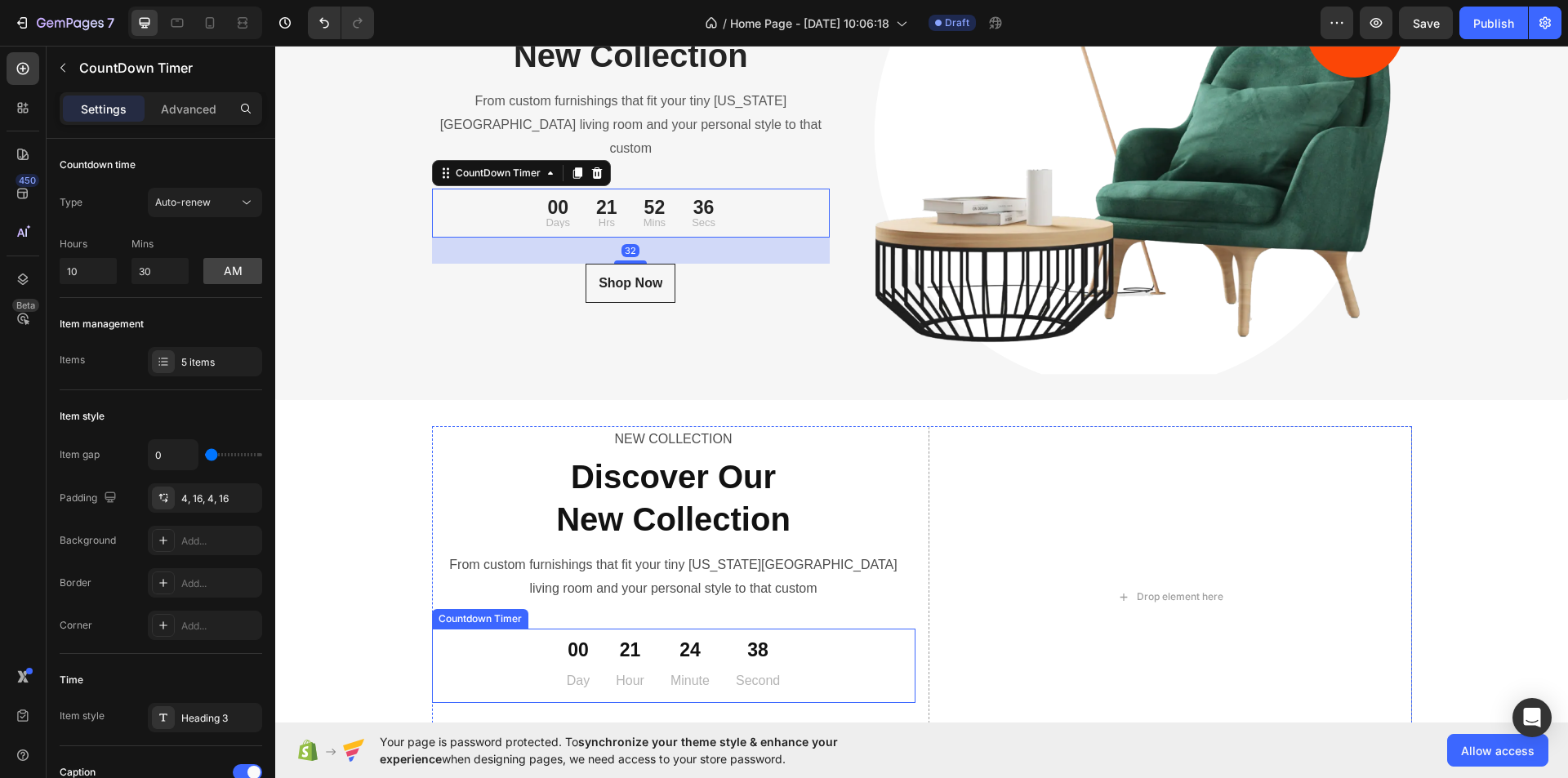
click at [514, 652] on div "00 Day 21 Hour 24 Minute 38 Second" at bounding box center [674, 666] width 484 height 61
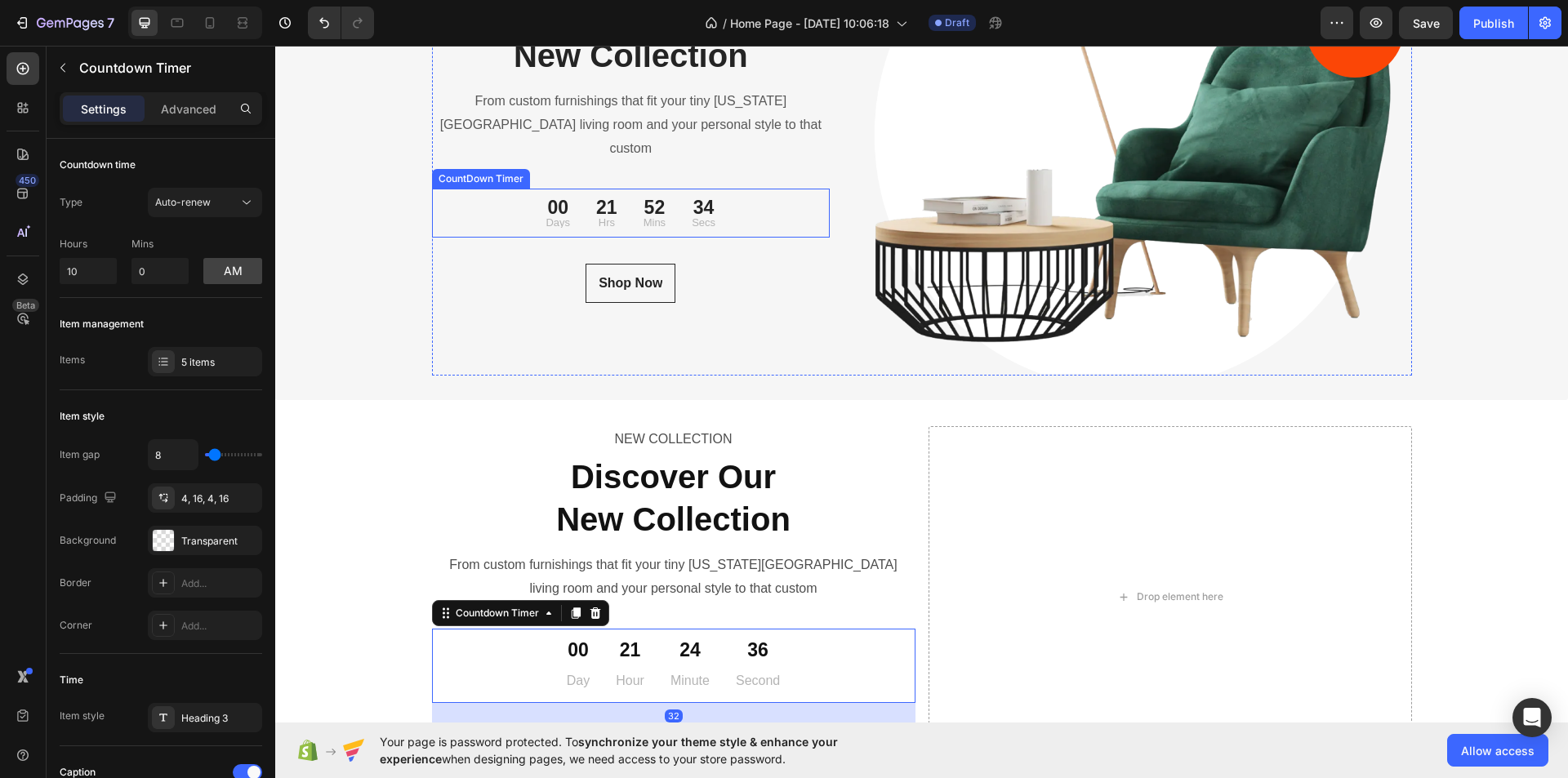
click at [545, 196] on div "00 Days" at bounding box center [558, 213] width 50 height 36
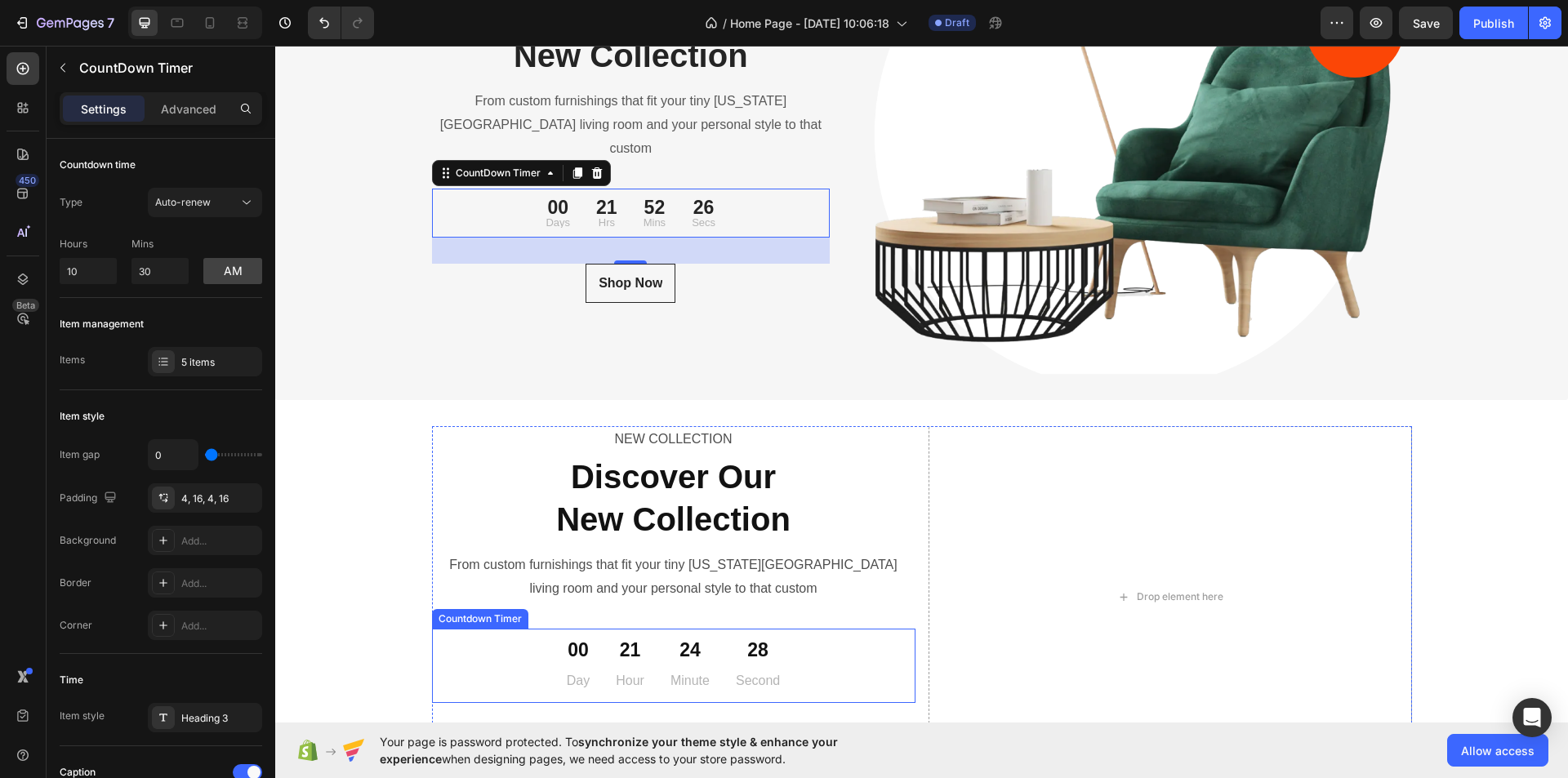
click at [503, 661] on div "00 Day 21 Hour 24 Minute 28 Second" at bounding box center [674, 666] width 484 height 61
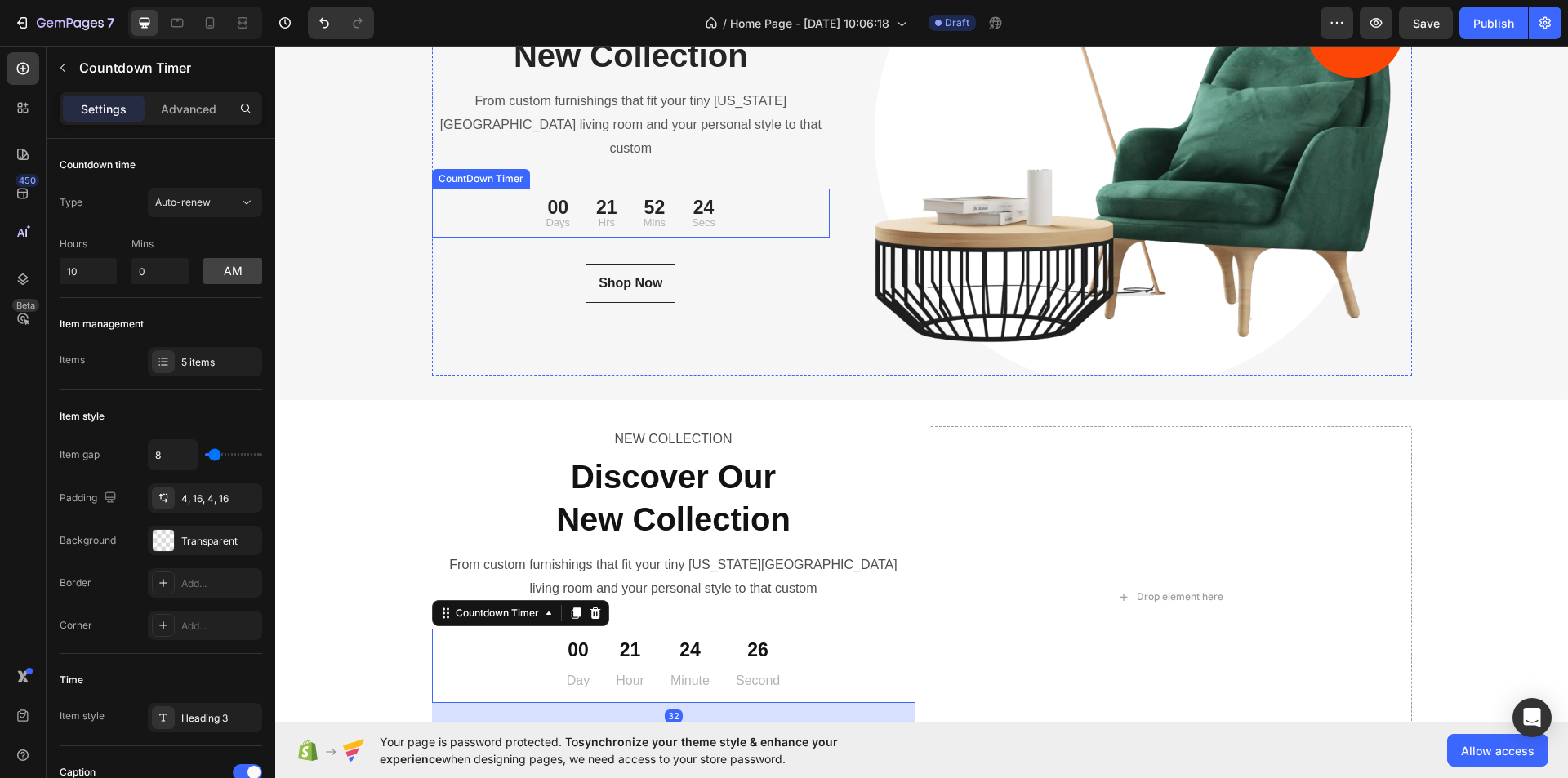
click at [546, 217] on p "Days" at bounding box center [558, 222] width 24 height 10
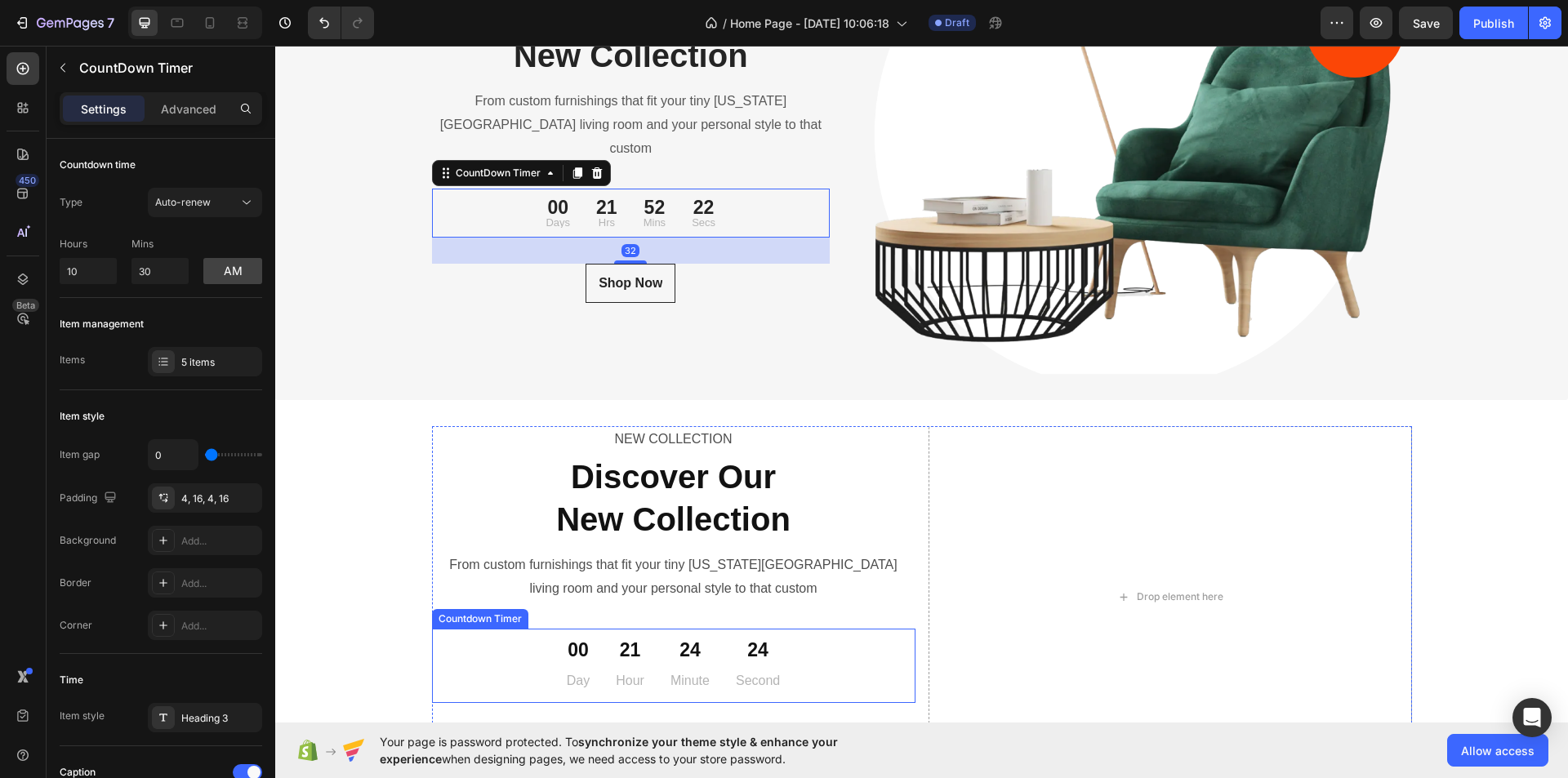
click at [546, 653] on div "00 Day 21 Hour 24 Minute 24 Second" at bounding box center [674, 666] width 484 height 61
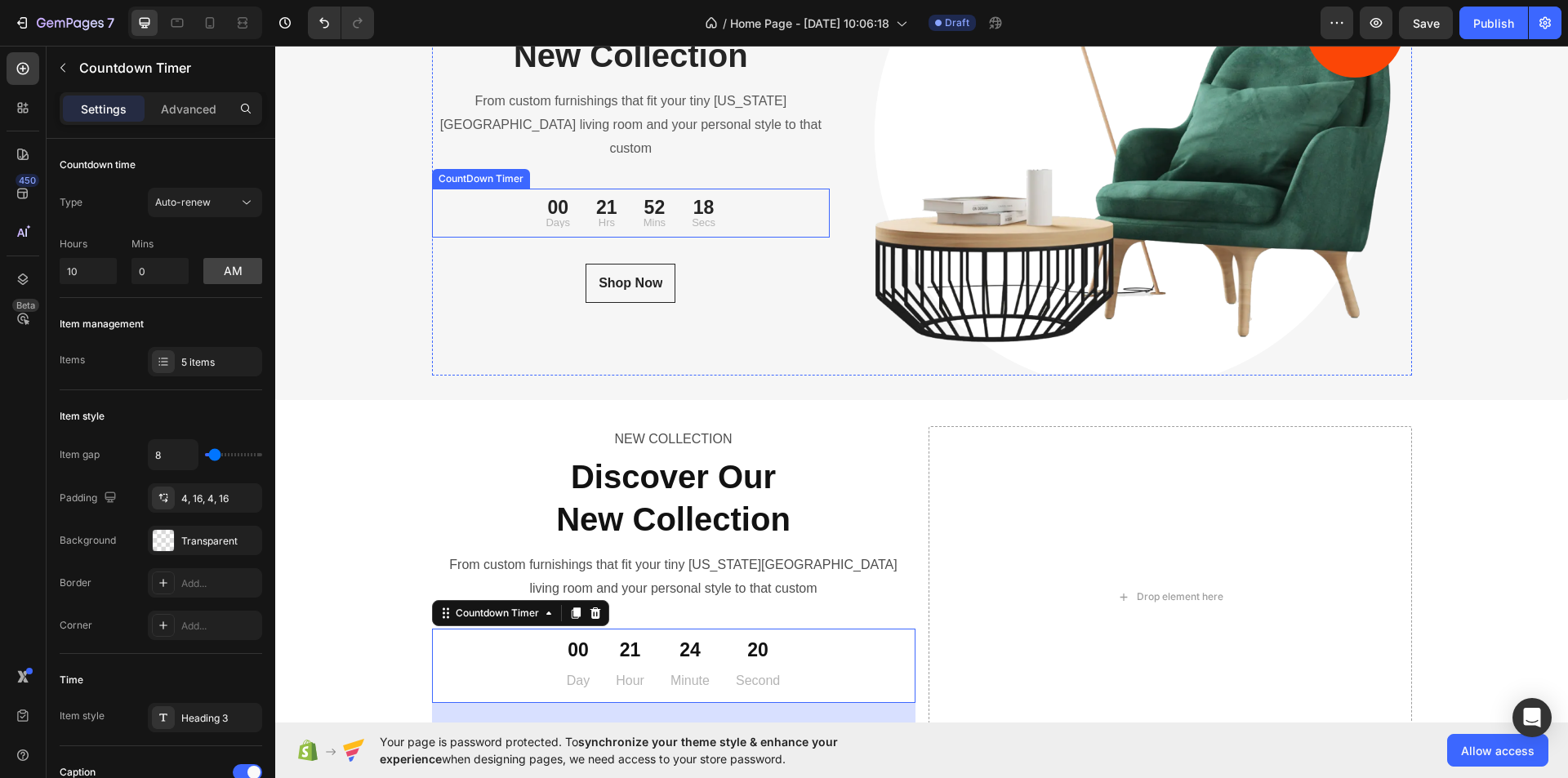
click at [555, 198] on div "00" at bounding box center [558, 208] width 24 height 19
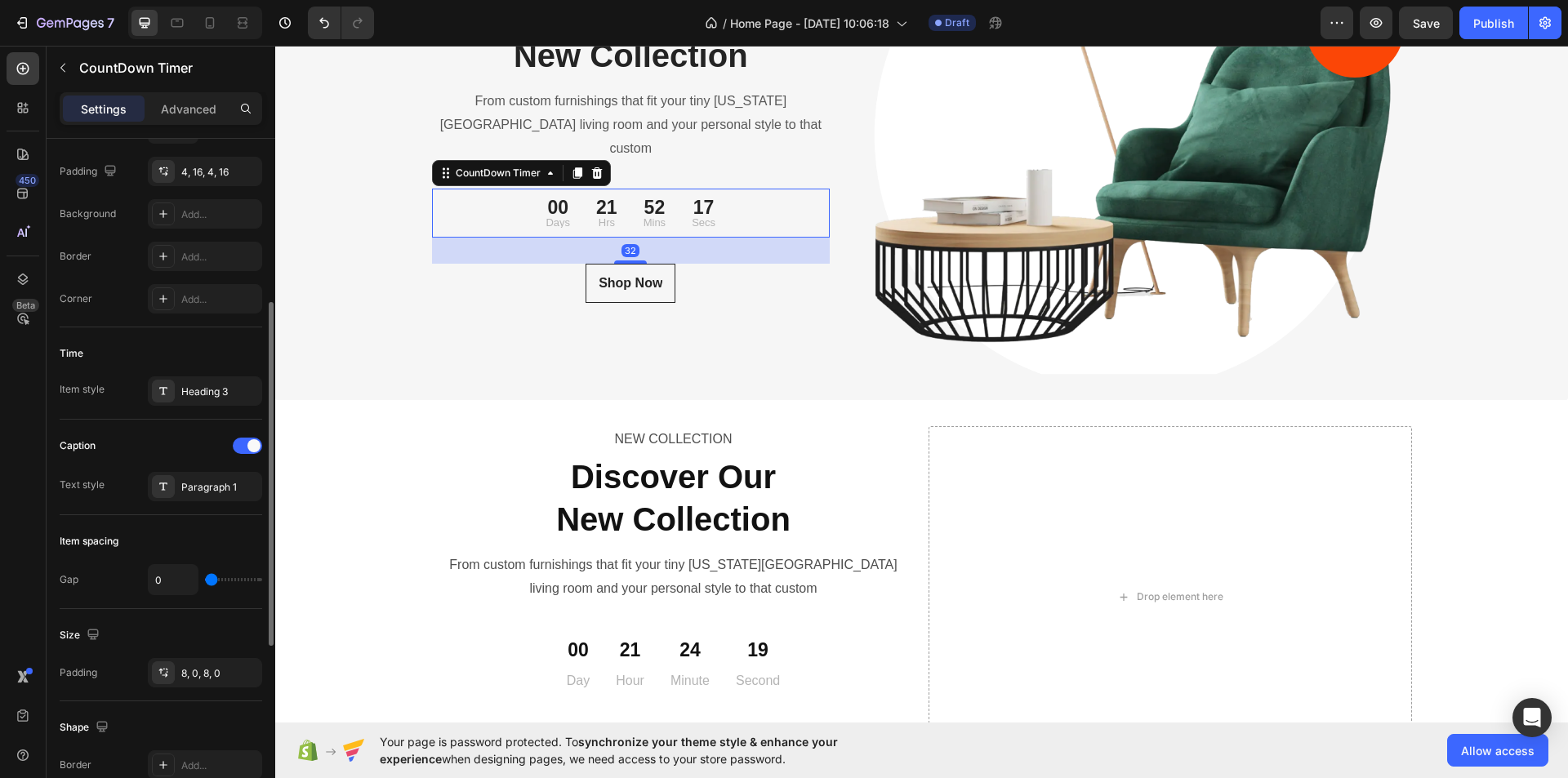
scroll to position [490, 0]
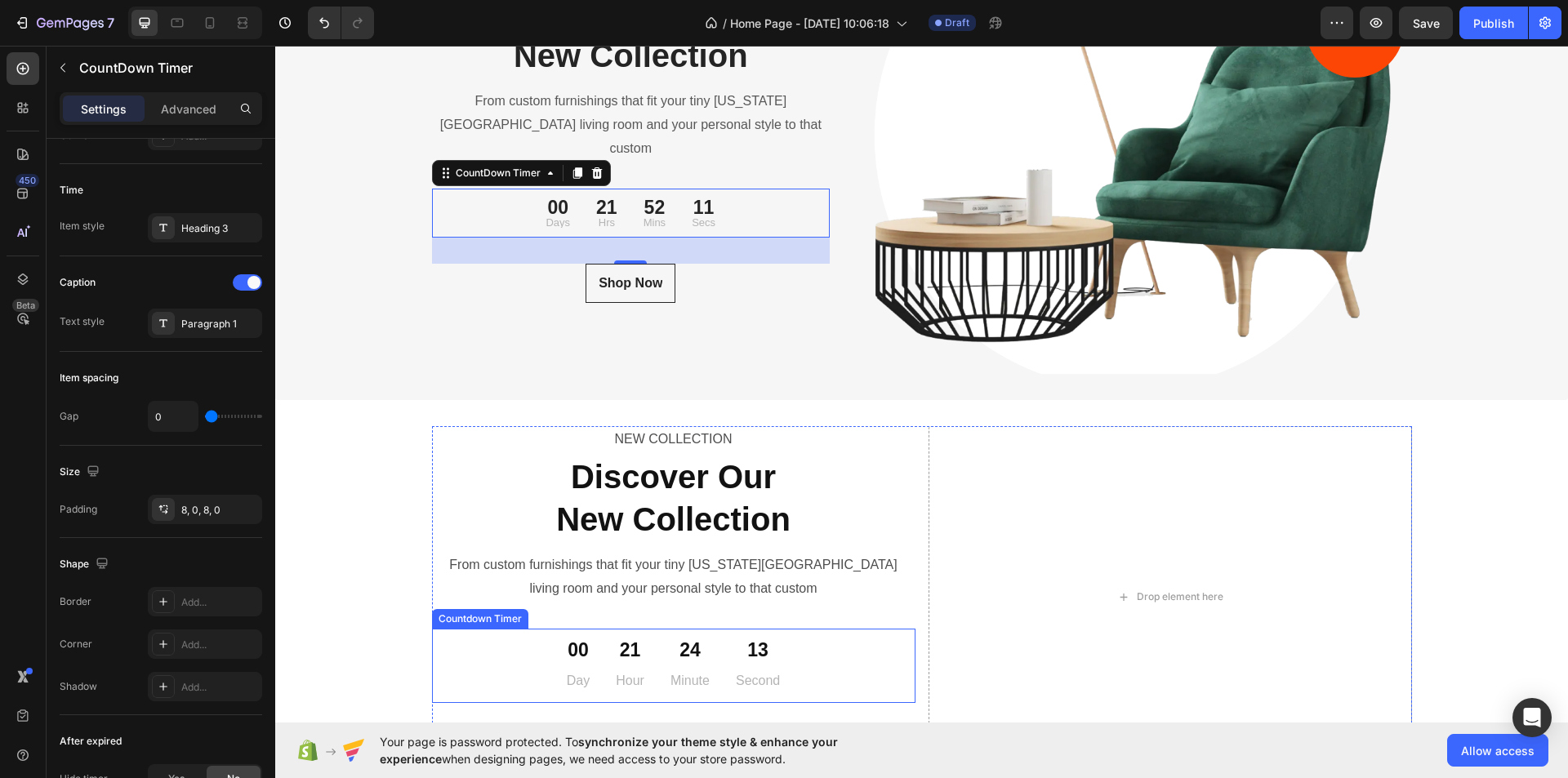
click at [539, 663] on div "00 Day 21 Hour 24 Minute 13 Second" at bounding box center [674, 666] width 484 height 61
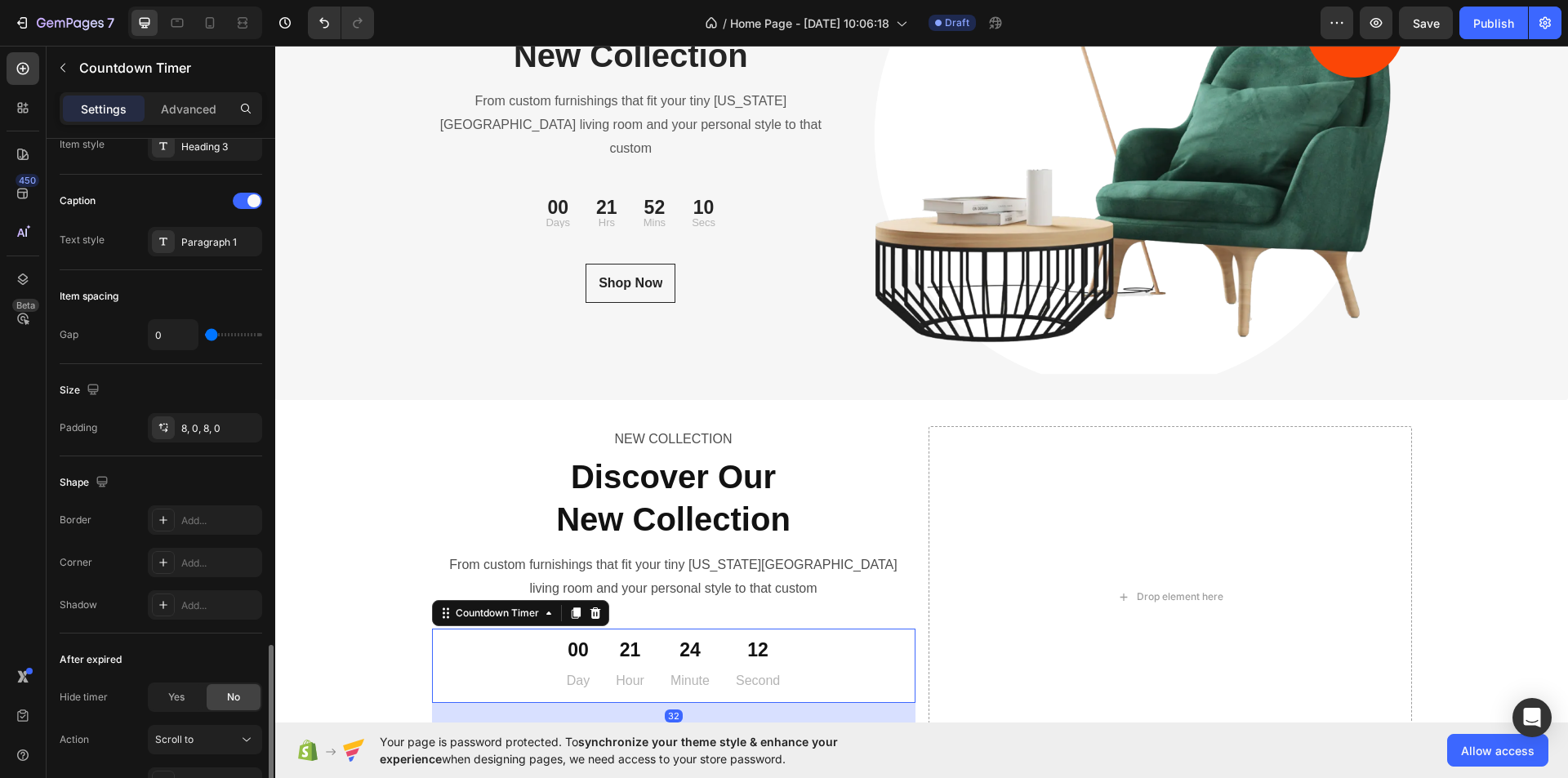
scroll to position [725, 0]
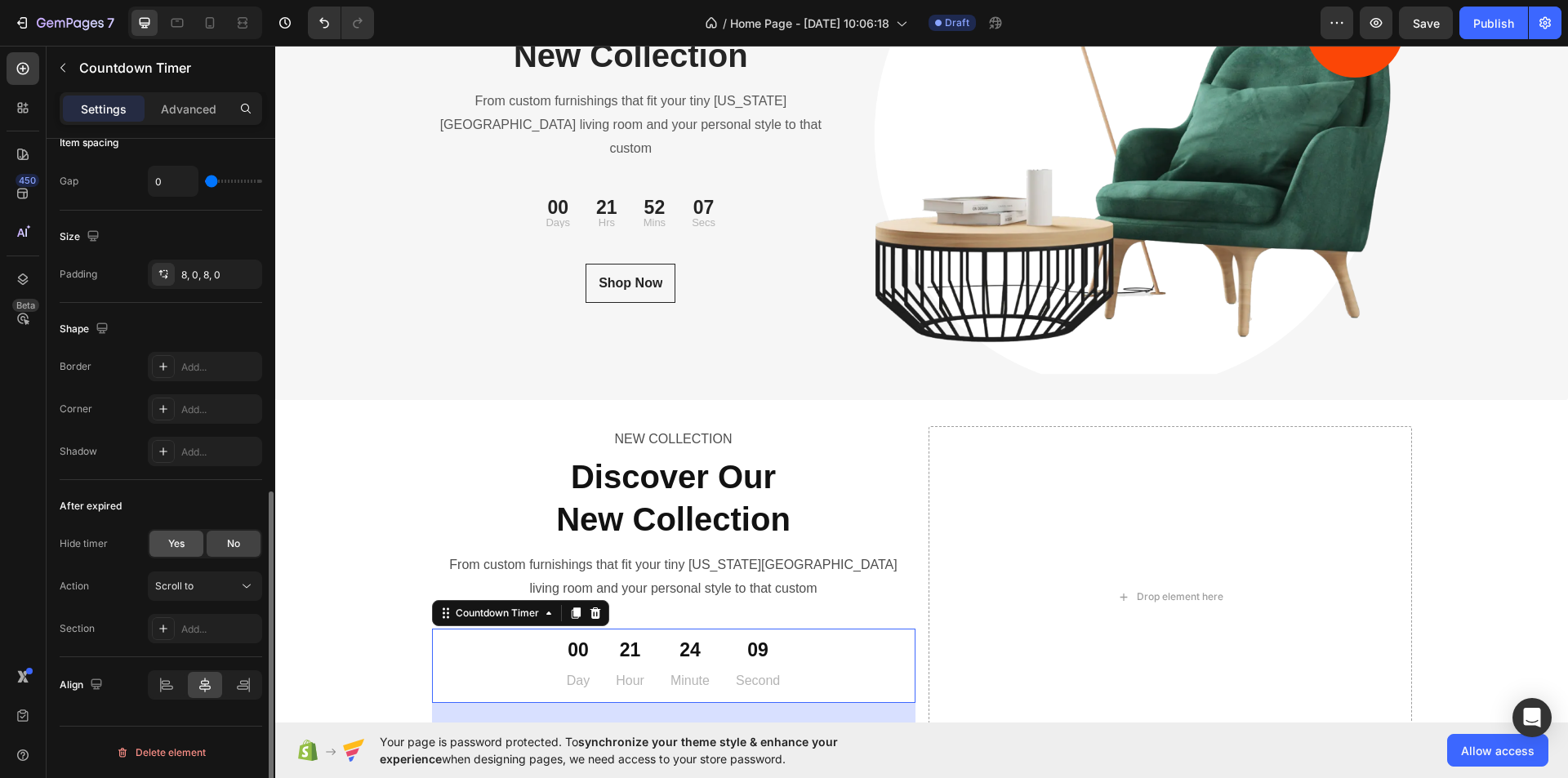
click at [191, 542] on div "Yes" at bounding box center [176, 544] width 54 height 26
click at [228, 542] on span "No" at bounding box center [234, 544] width 13 height 15
click at [203, 588] on div "Scroll to" at bounding box center [197, 587] width 83 height 15
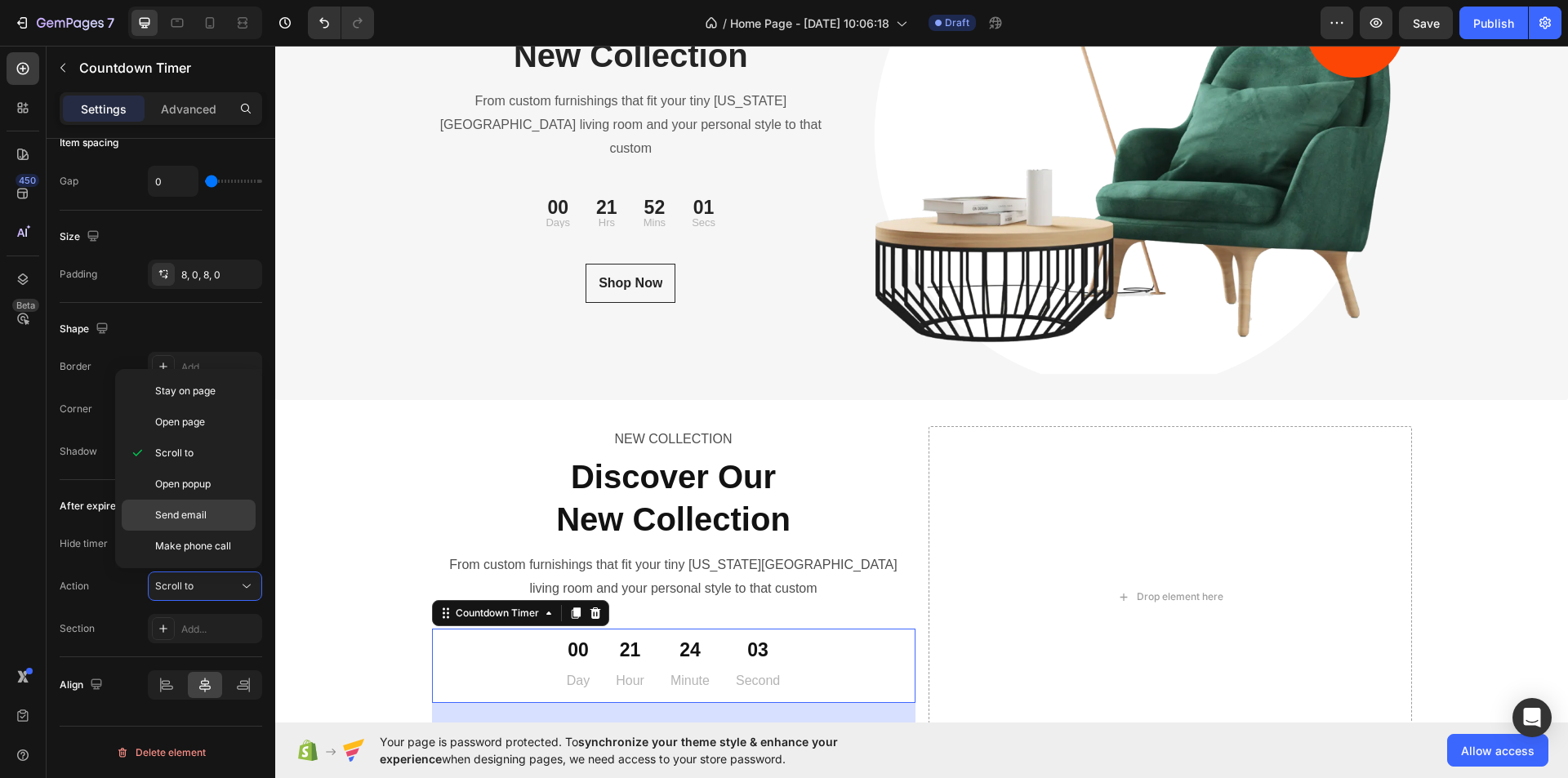
click at [209, 522] on p "Send email" at bounding box center [202, 515] width 93 height 15
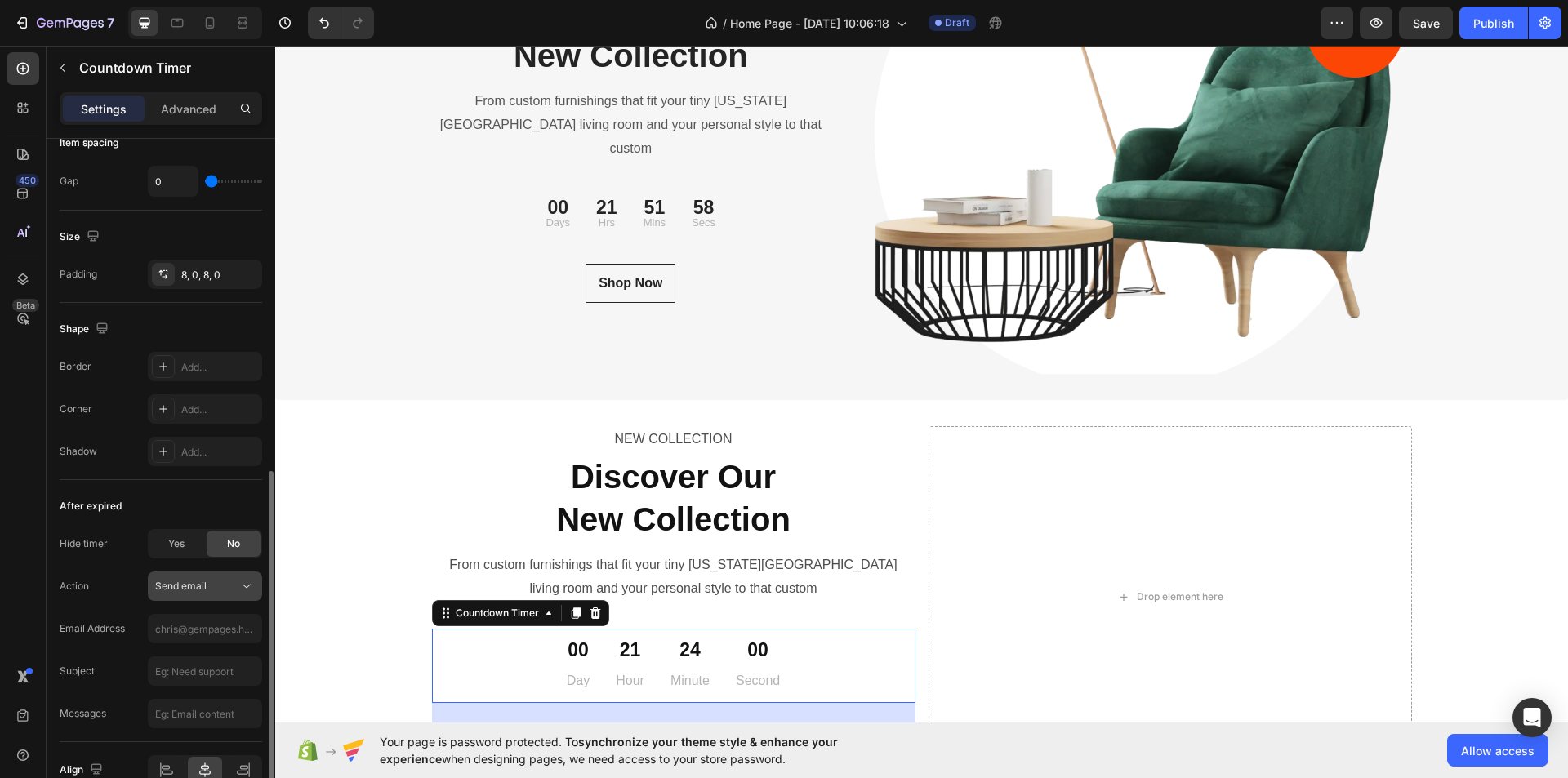
click at [222, 576] on button "Send email" at bounding box center [205, 587] width 115 height 30
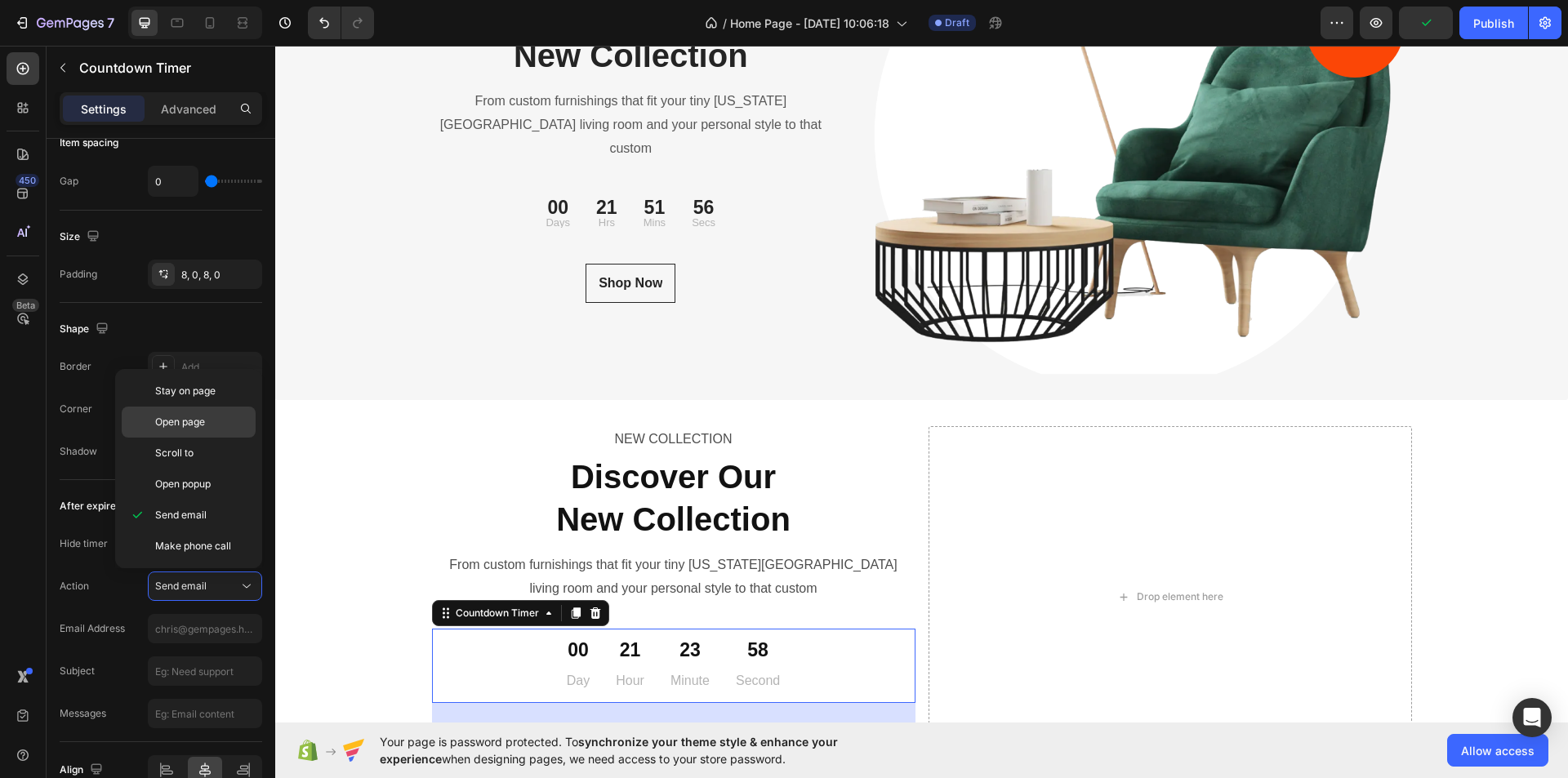
click at [222, 438] on div "Open page" at bounding box center [189, 453] width 134 height 31
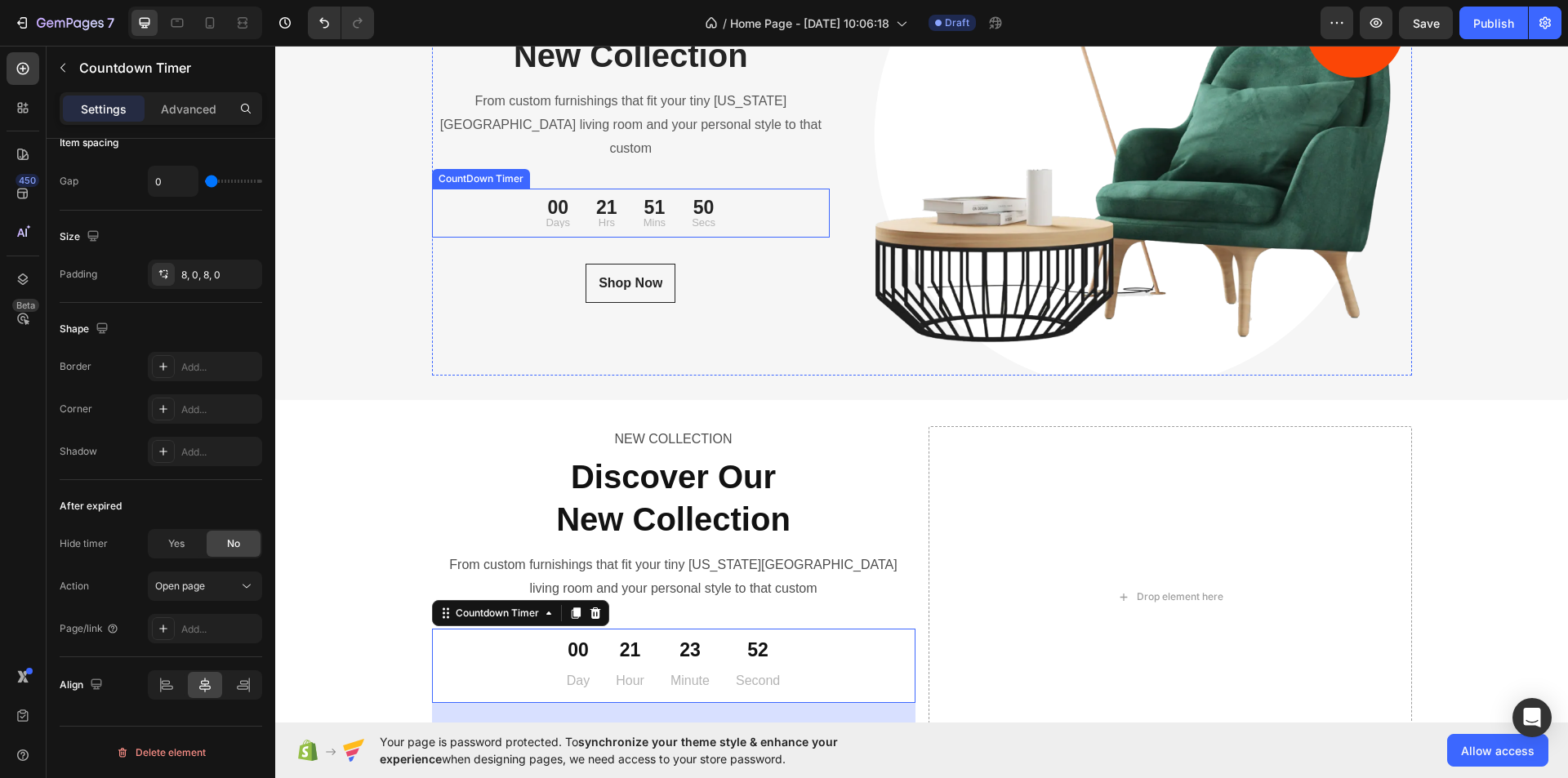
click at [583, 196] on div "21 Hrs" at bounding box center [607, 213] width 48 height 36
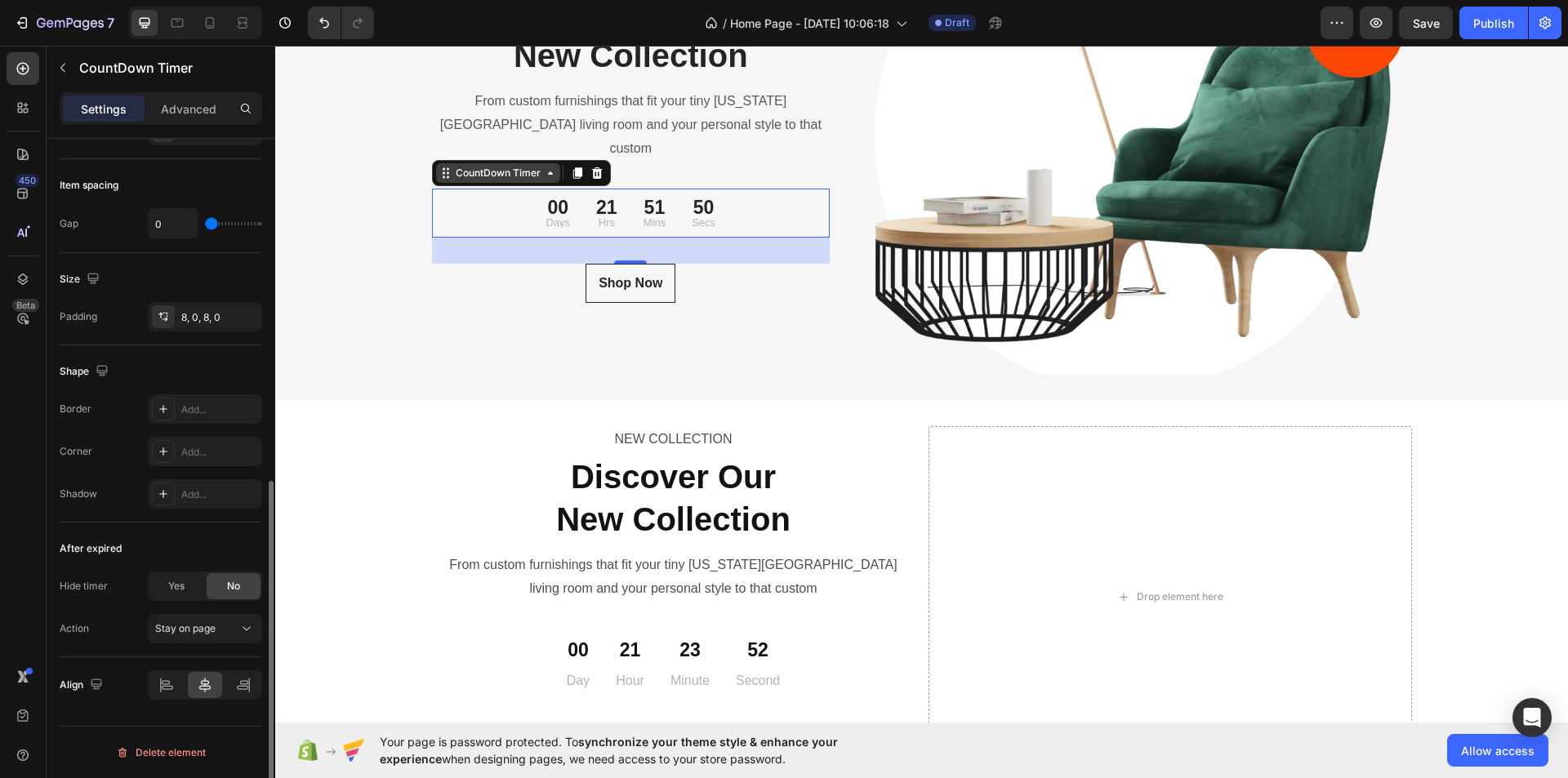
scroll to position [683, 0]
click at [571, 167] on icon at bounding box center [578, 173] width 13 height 13
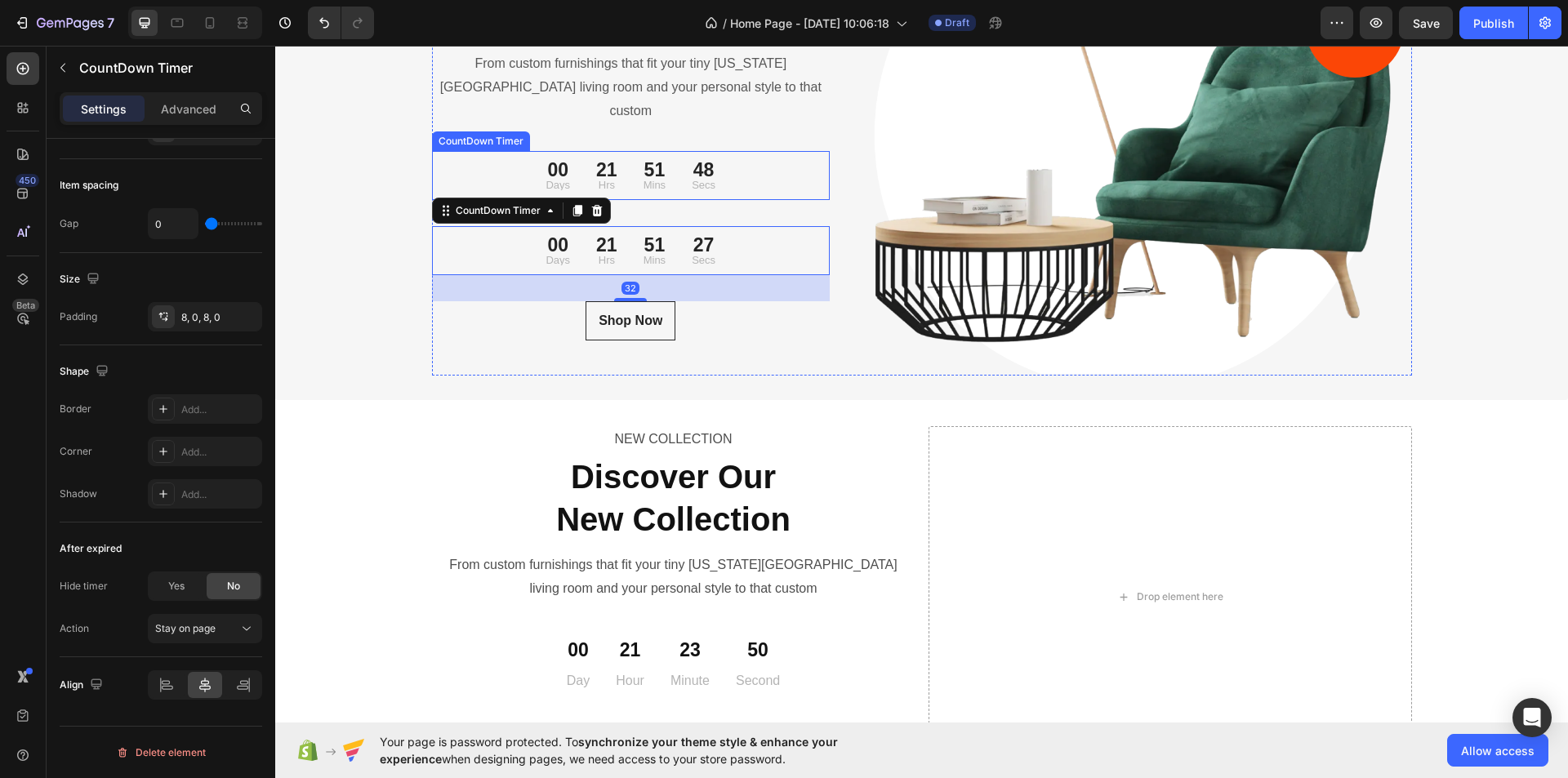
scroll to position [5479, 0]
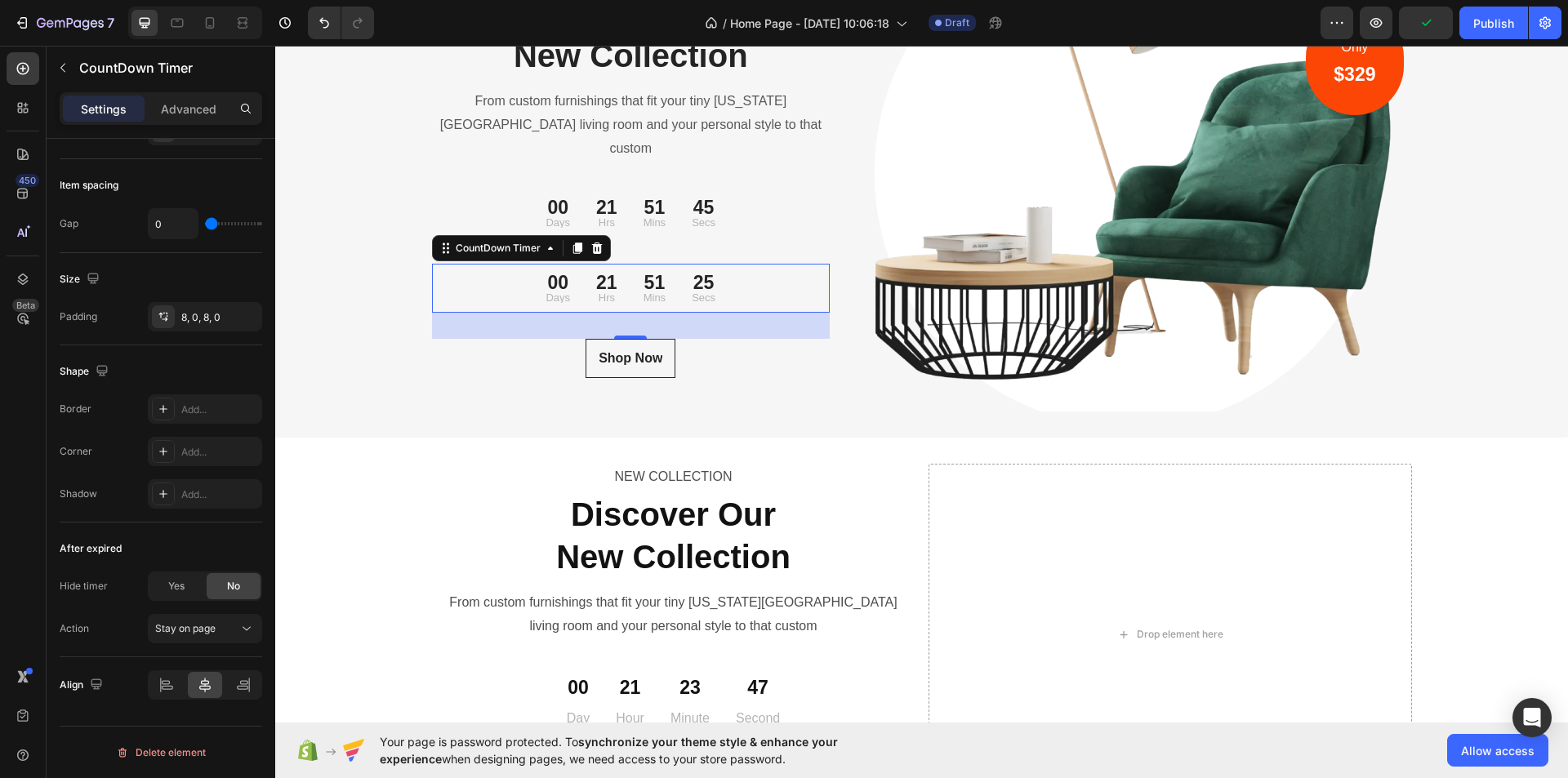
drag, startPoint x: 492, startPoint y: 267, endPoint x: 607, endPoint y: 390, distance: 168.4
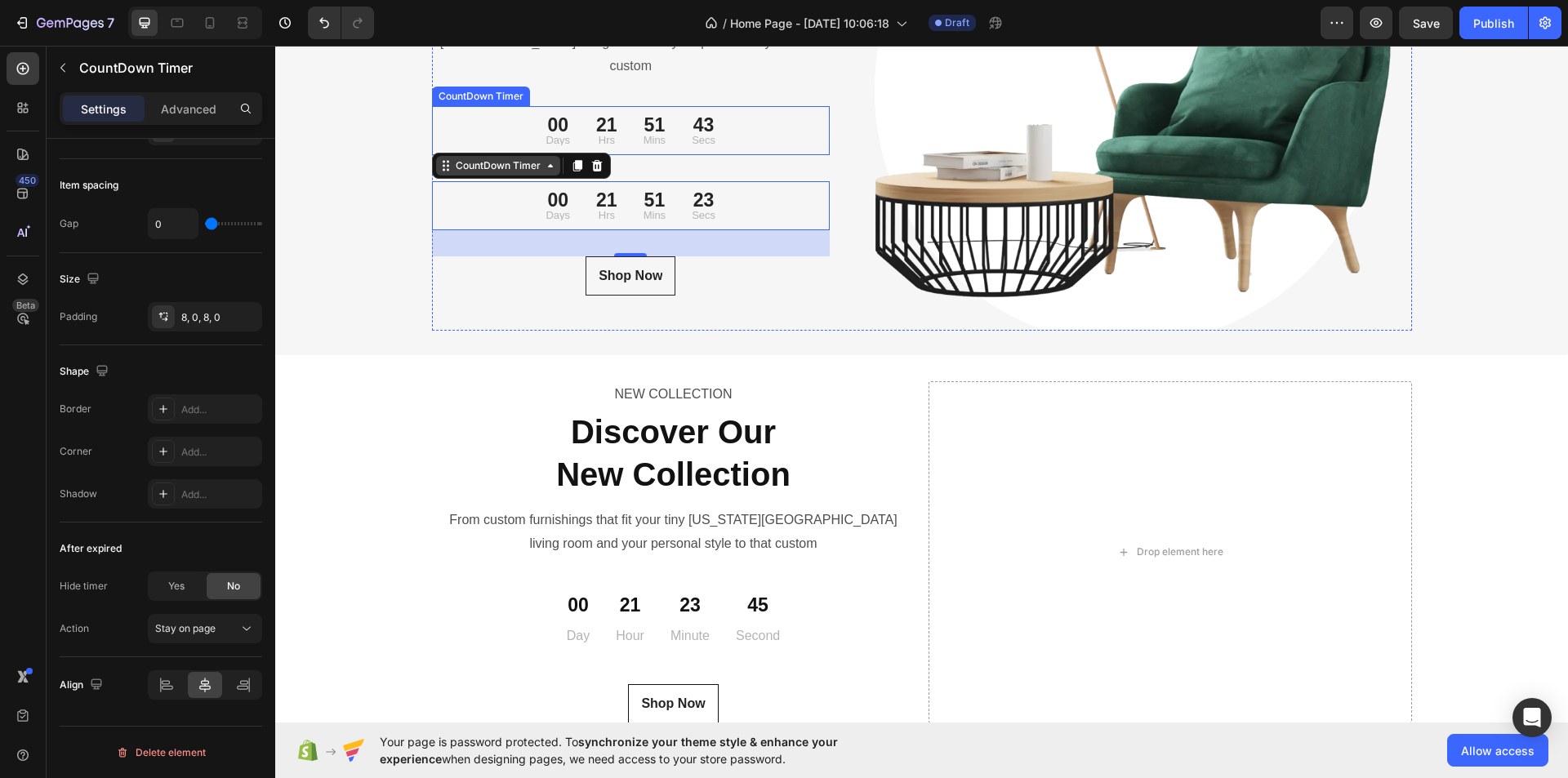
scroll to position [5561, 0]
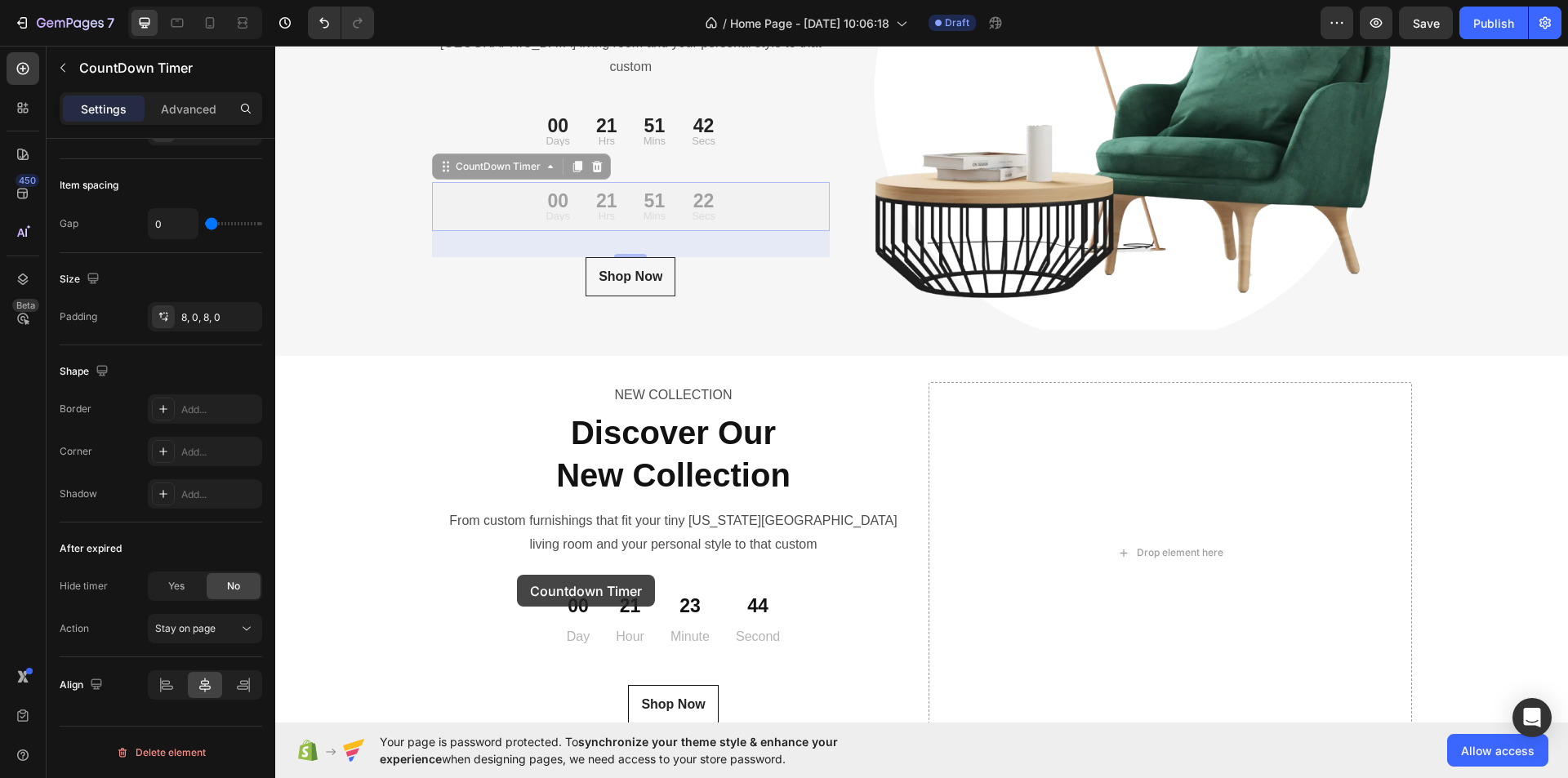
drag, startPoint x: 447, startPoint y: 147, endPoint x: 517, endPoint y: 575, distance: 433.7
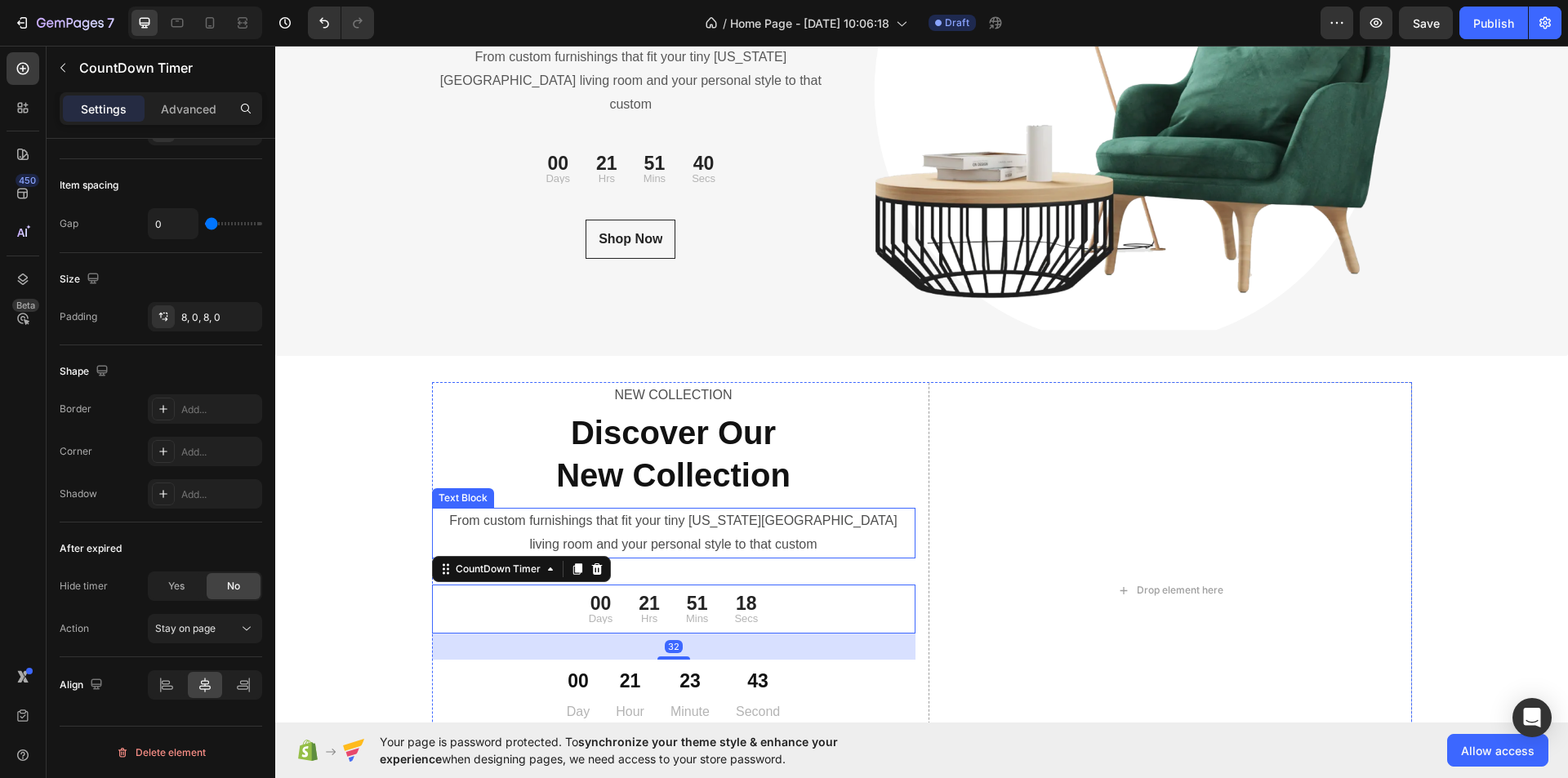
scroll to position [5598, 0]
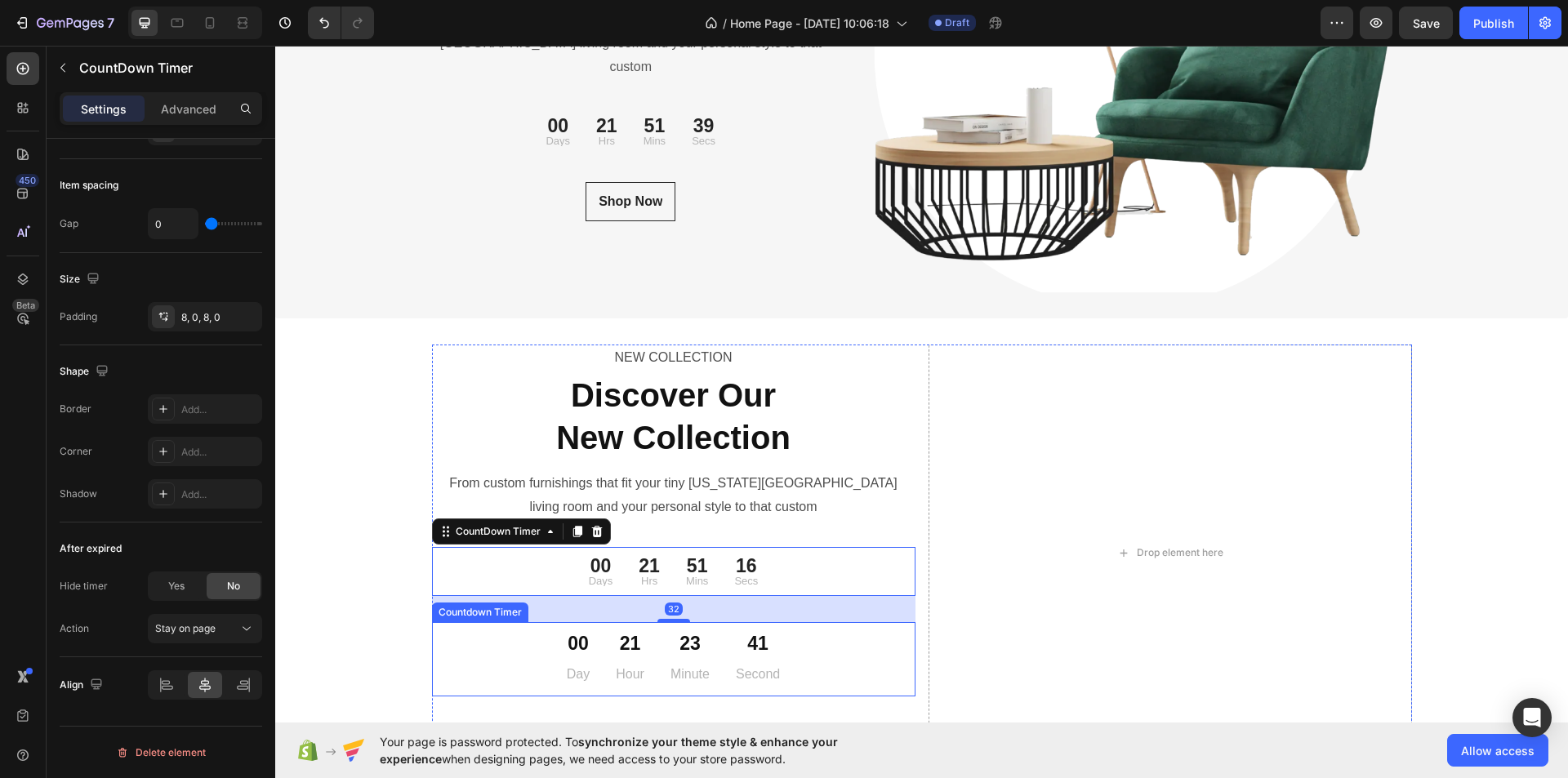
click at [810, 664] on div "00 Day 21 Hour 23 Minute 41 Second" at bounding box center [674, 660] width 484 height 61
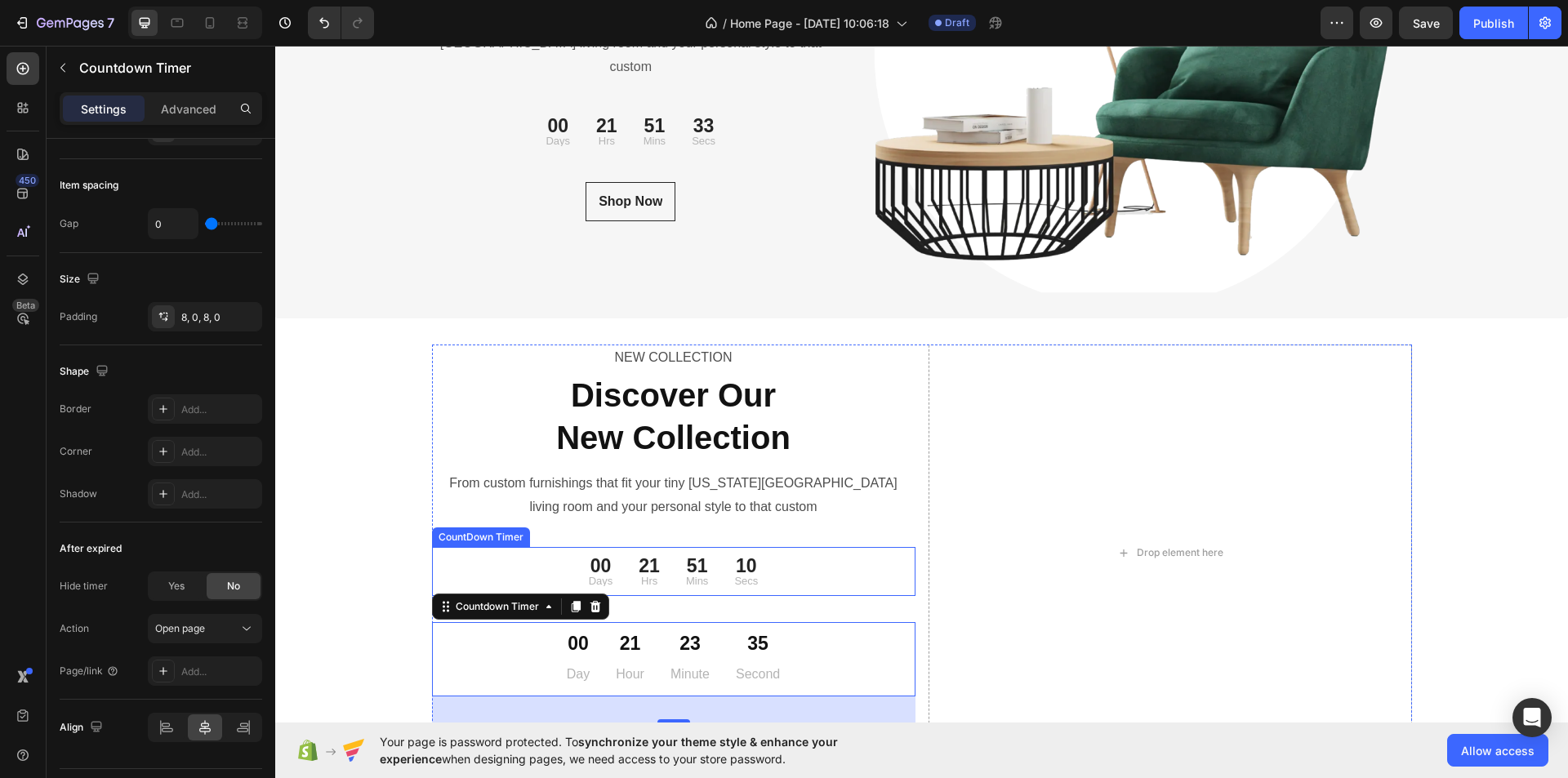
click at [805, 570] on div "00 Days 21 Hrs 51 Mins 10 Secs" at bounding box center [674, 571] width 484 height 36
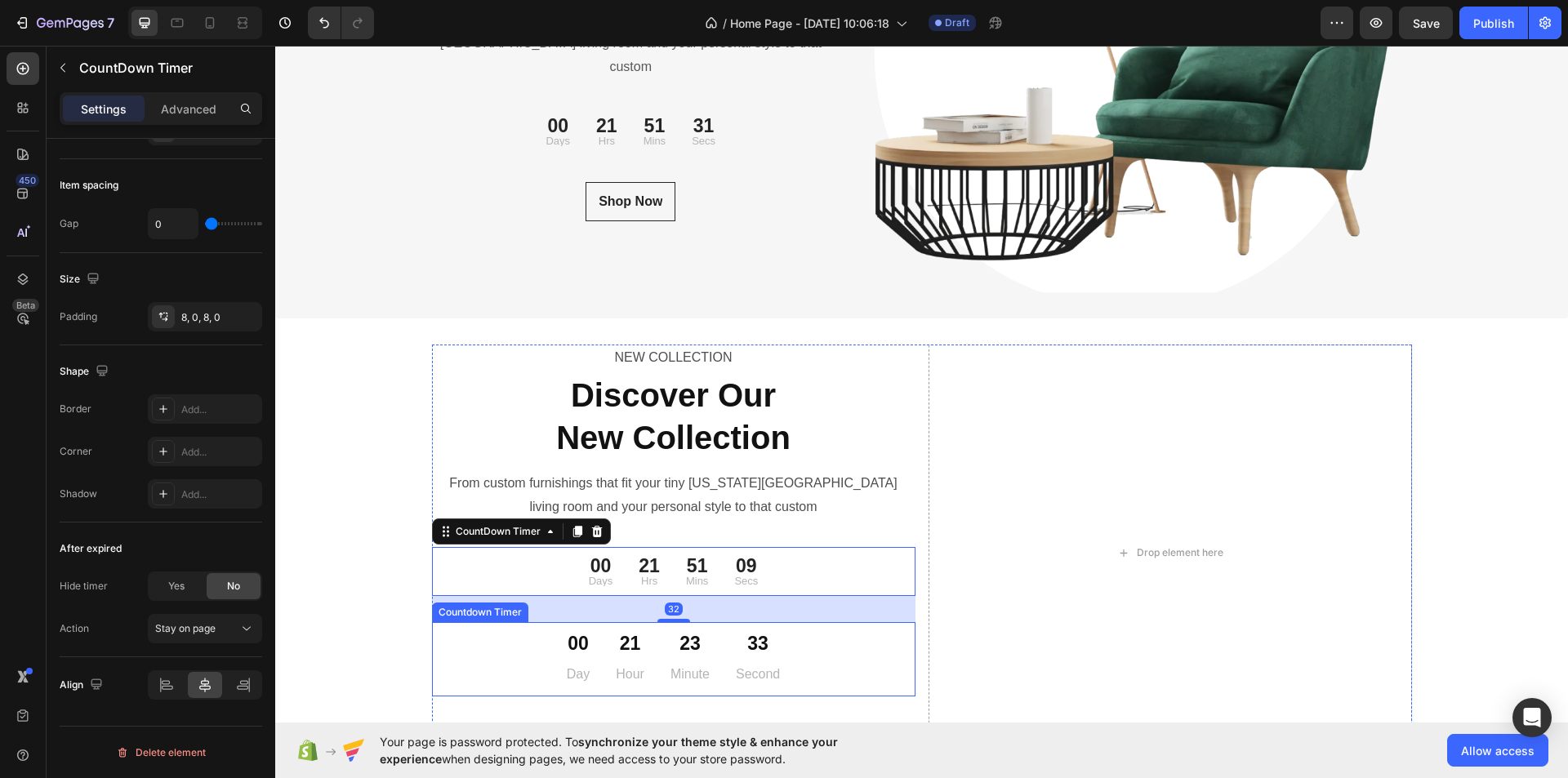
drag, startPoint x: 806, startPoint y: 646, endPoint x: 810, endPoint y: 594, distance: 52.2
click at [807, 646] on div "00 Day 21 Hour 23 Minute 33 Second" at bounding box center [674, 660] width 484 height 61
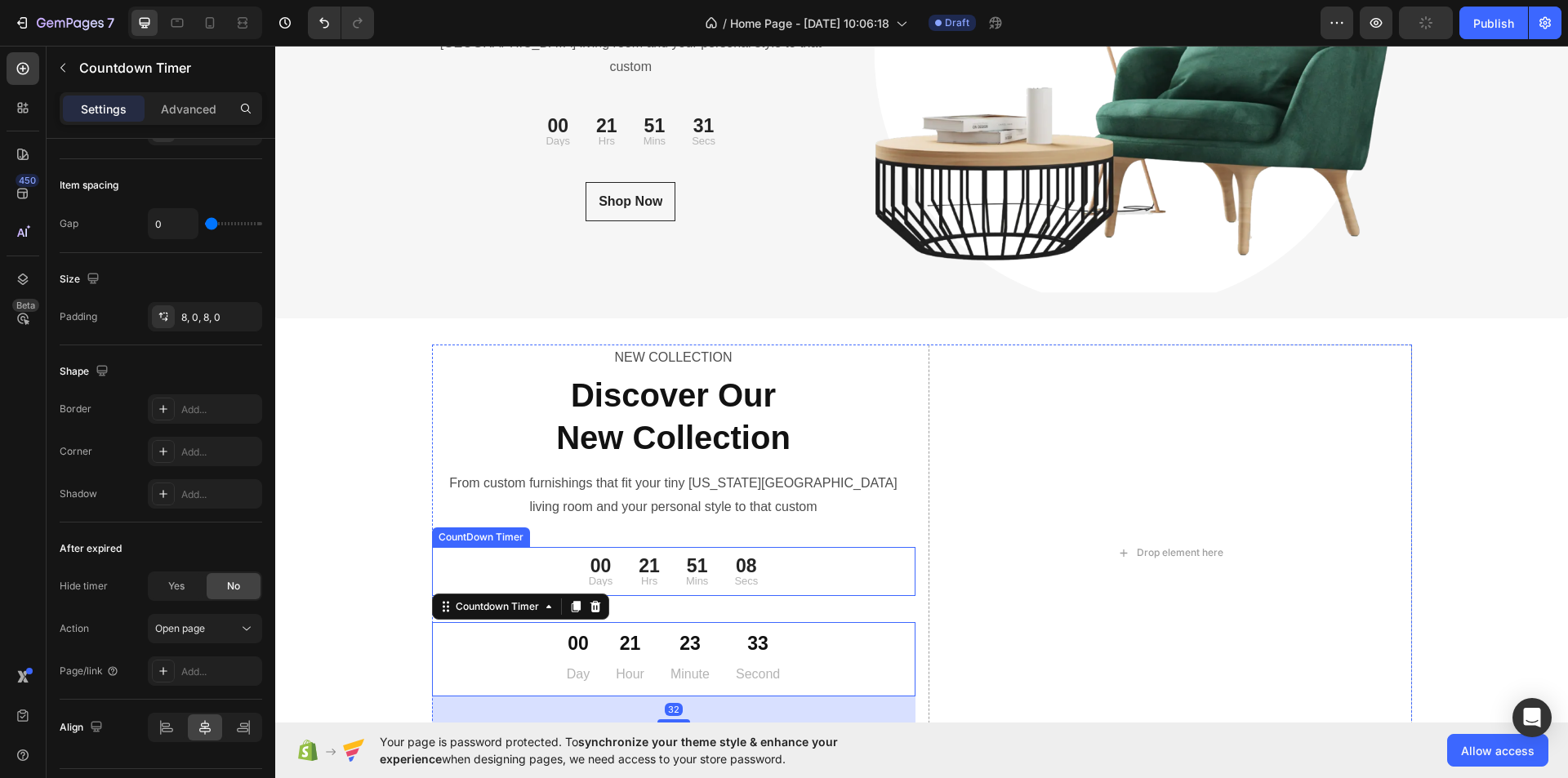
click at [807, 568] on div "00 Days 21 Hrs 51 Mins 08 Secs" at bounding box center [674, 571] width 484 height 36
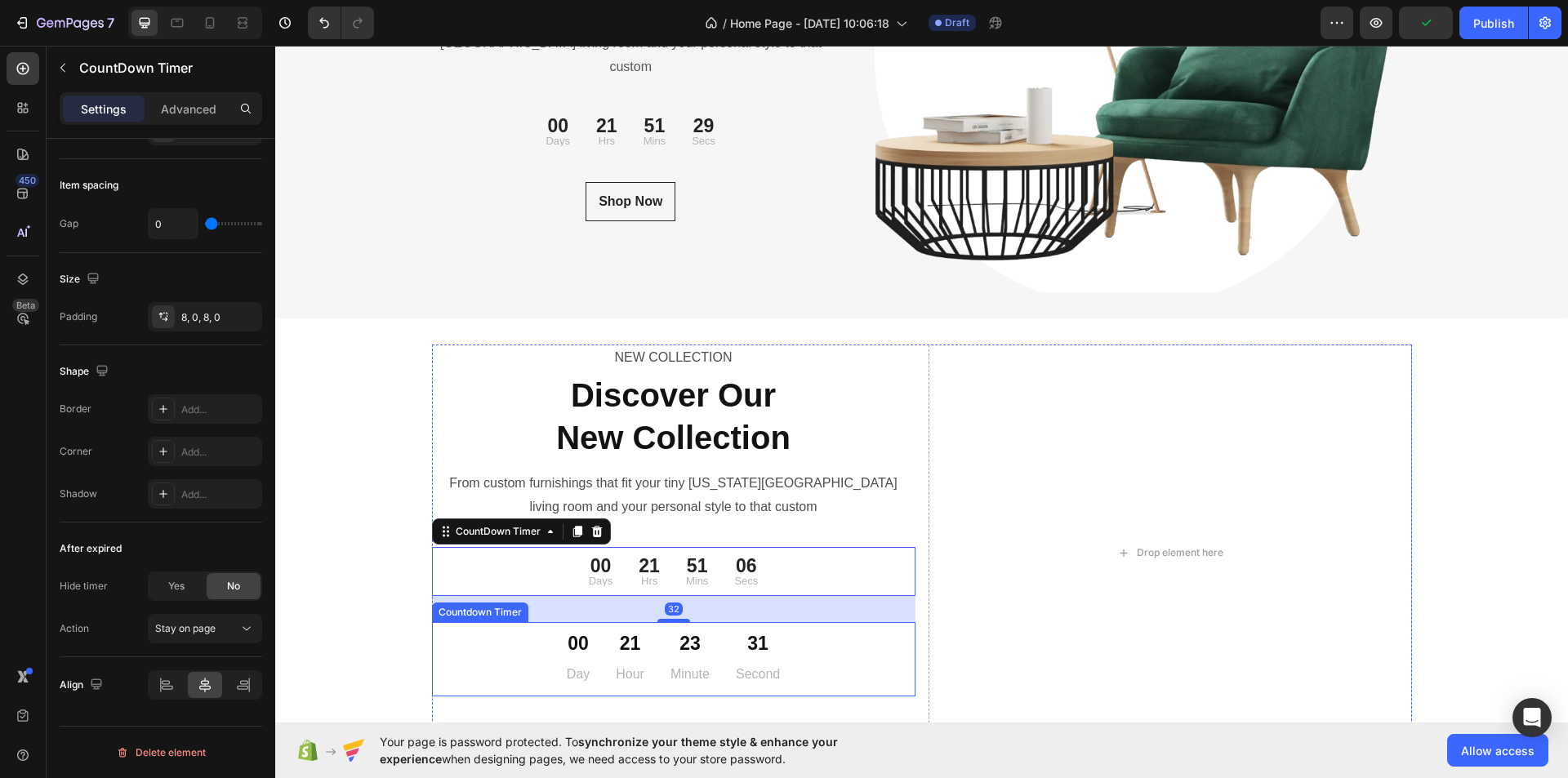
click at [799, 654] on div "00 Day 21 Hour 23 Minute 31 Second" at bounding box center [674, 660] width 484 height 61
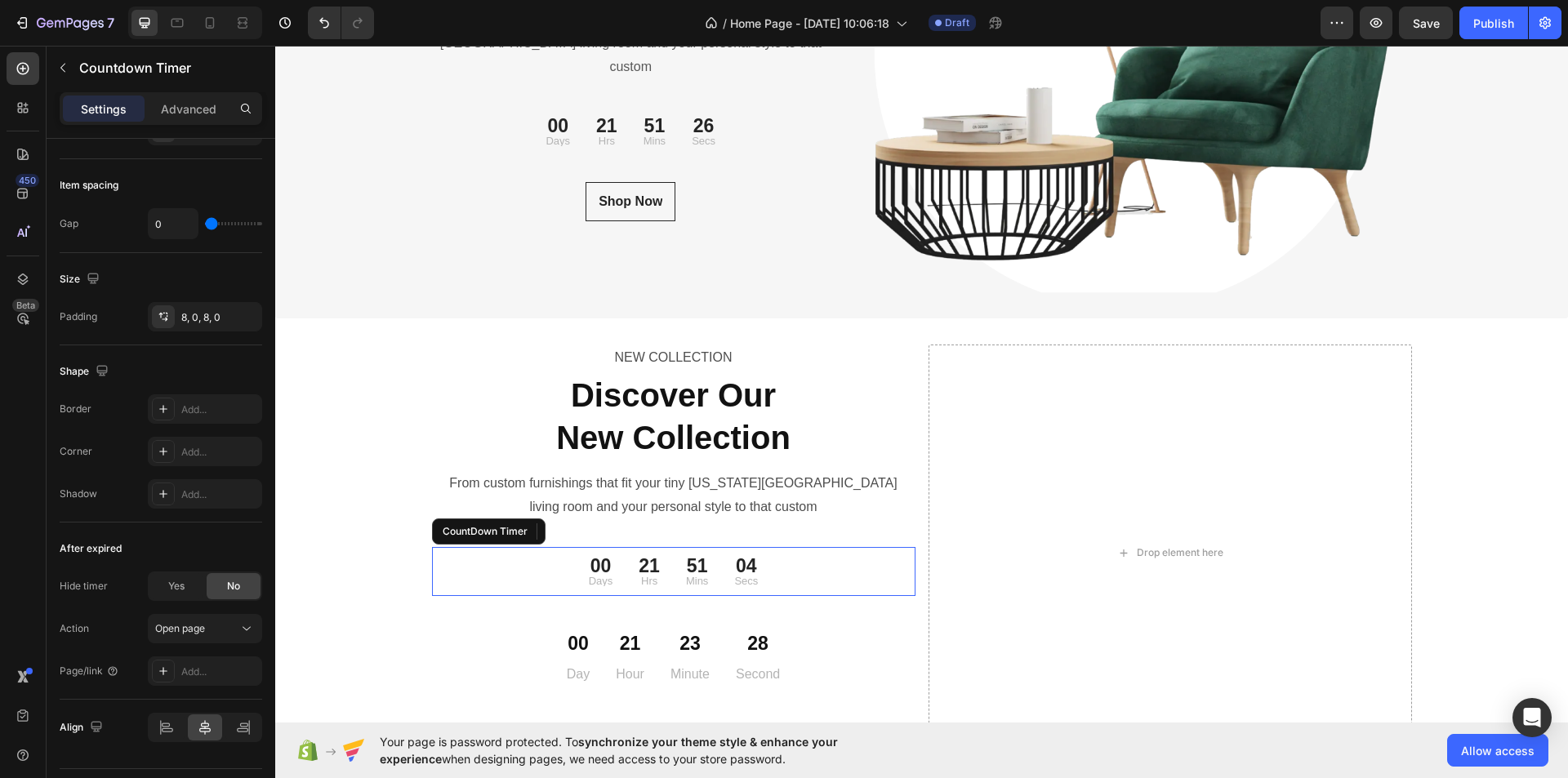
click at [803, 552] on div "00 Days 21 Hrs 51 Mins 04 Secs CountDown Timer" at bounding box center [674, 571] width 484 height 49
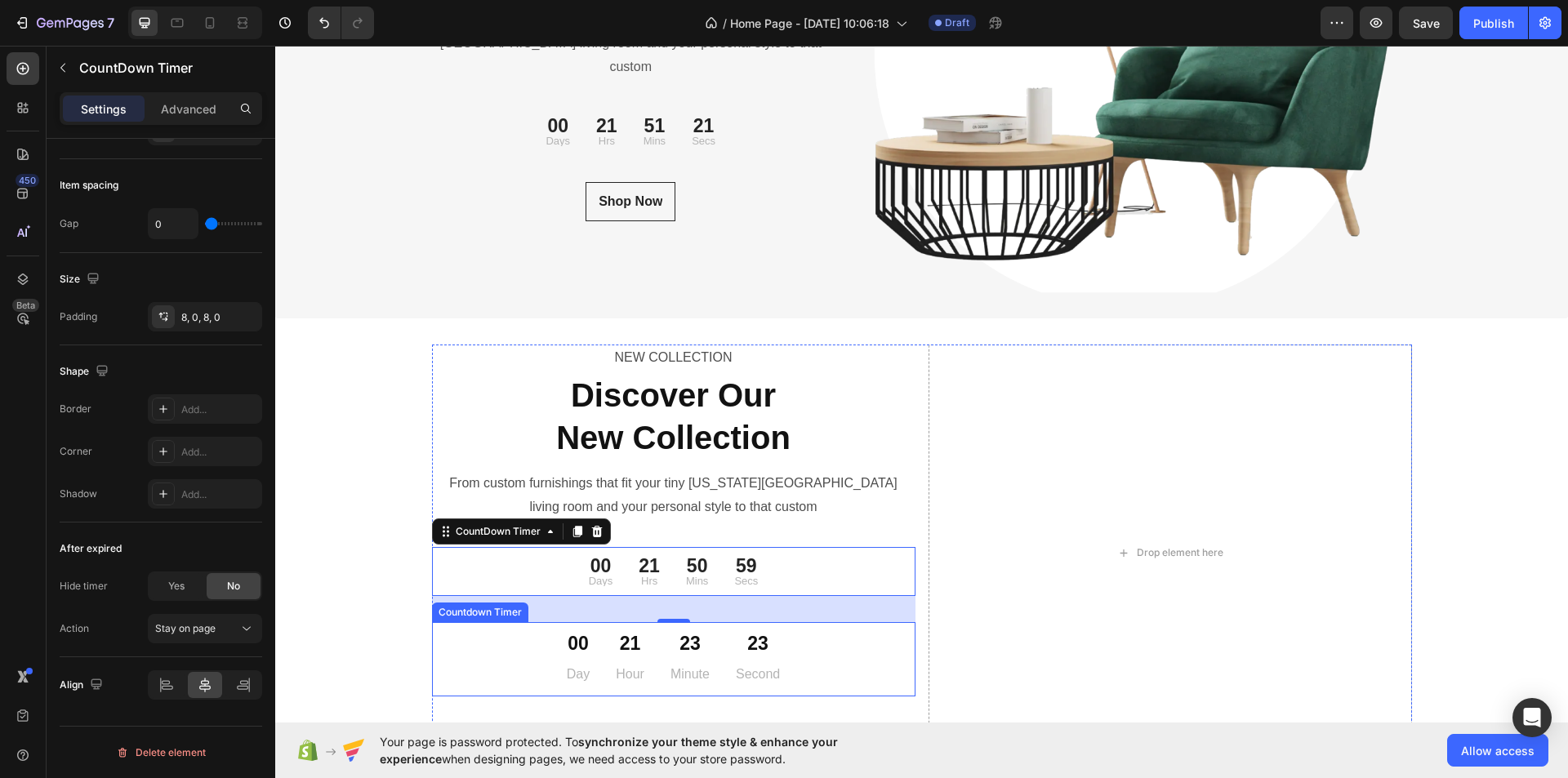
click at [759, 673] on p "Second" at bounding box center [757, 675] width 44 height 23
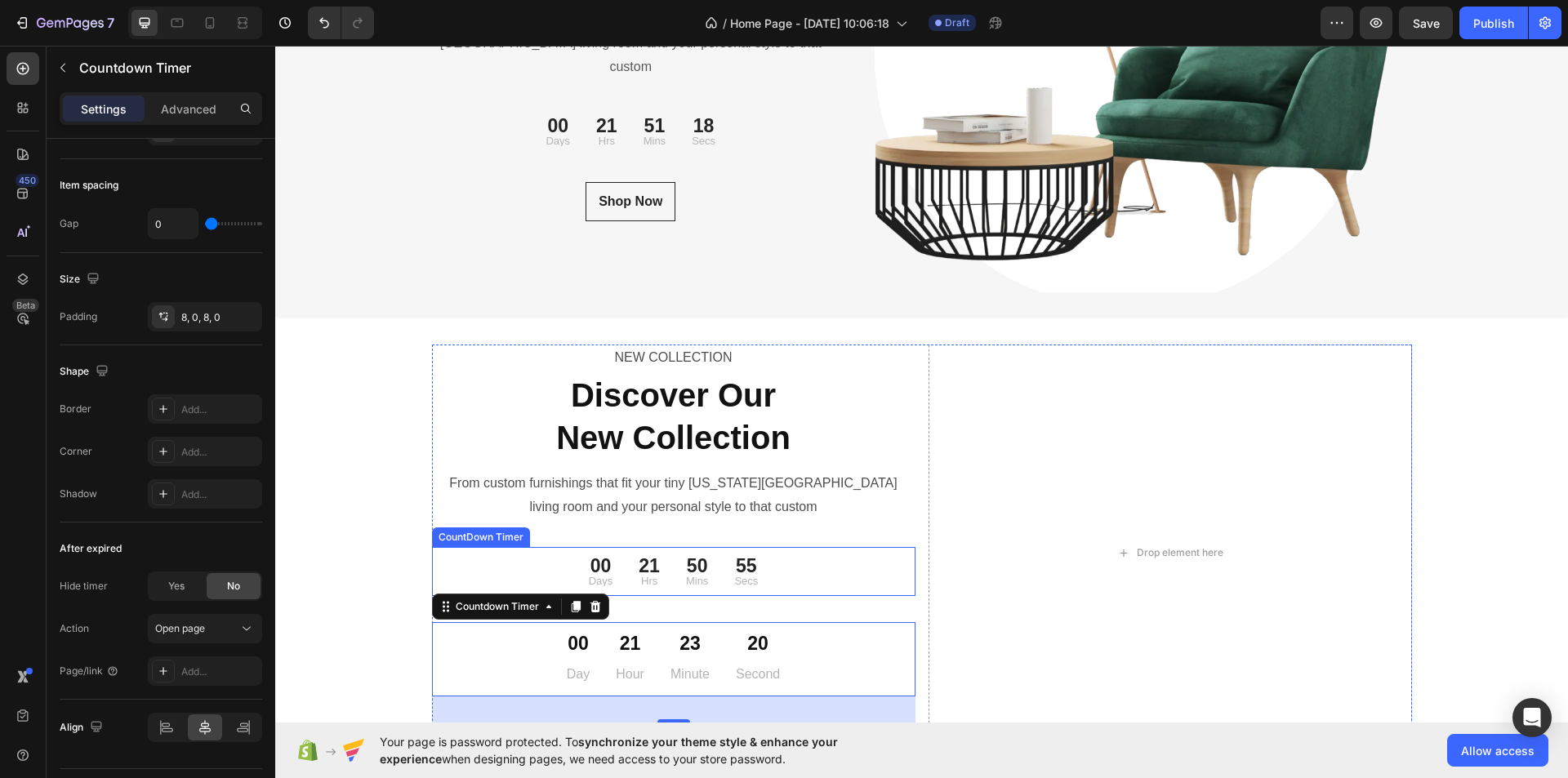
click at [657, 561] on div "21 Hrs" at bounding box center [649, 571] width 48 height 36
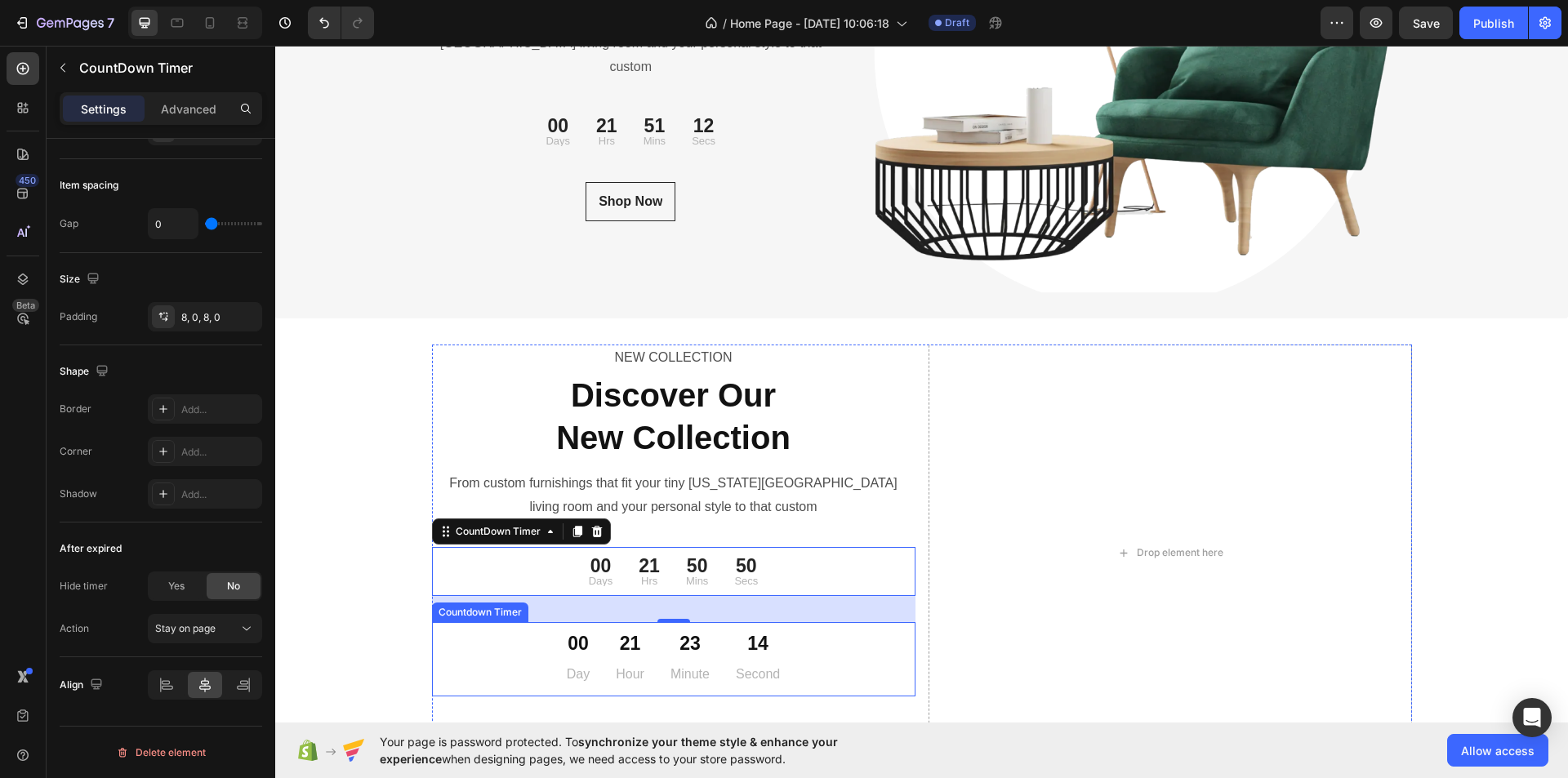
click at [518, 645] on div "00 Day 21 Hour 23 Minute 14 Second" at bounding box center [674, 660] width 484 height 61
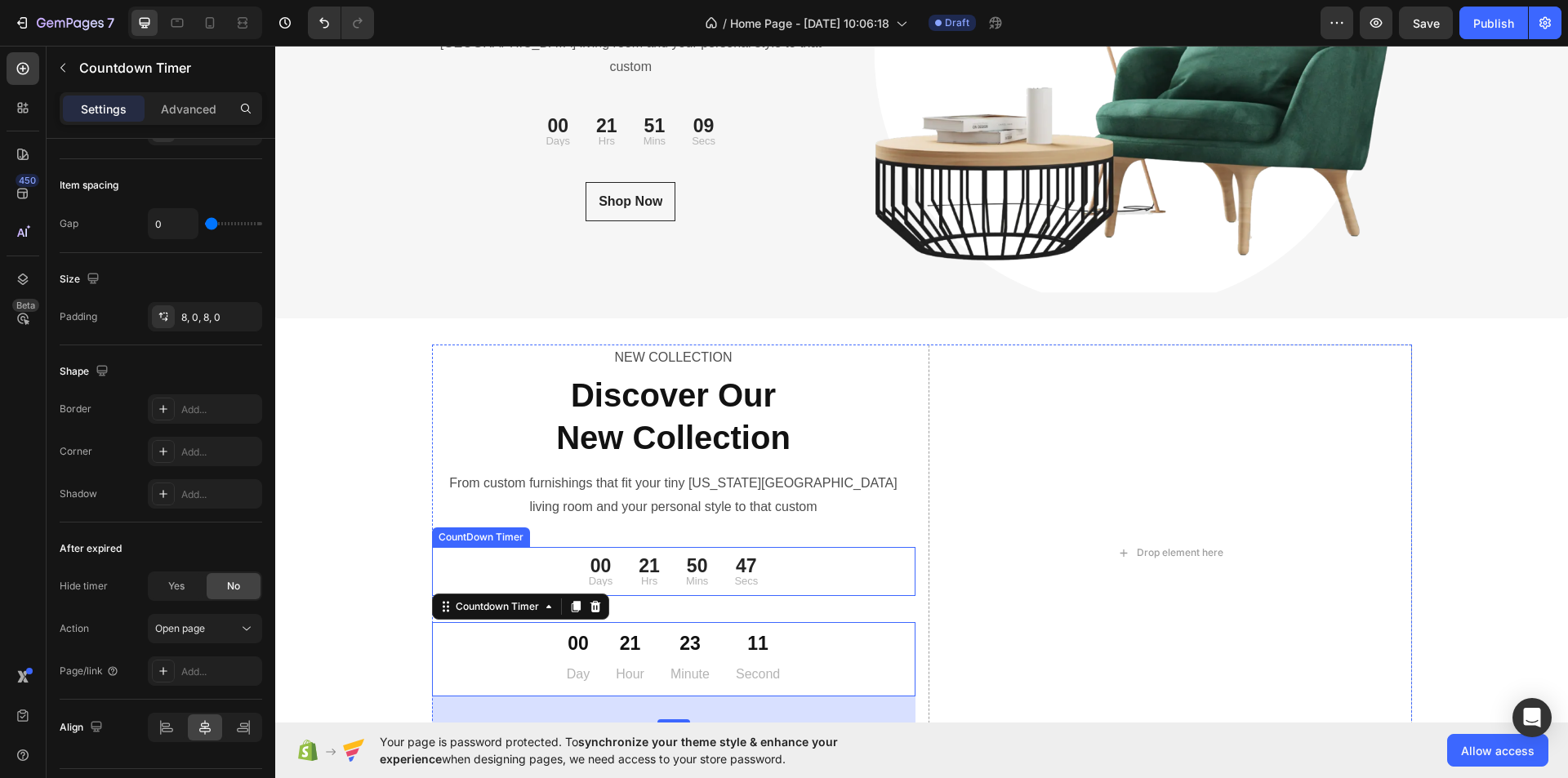
click at [511, 553] on div "00 Days 21 Hrs 50 Mins 47 Secs CountDown Timer" at bounding box center [674, 571] width 484 height 49
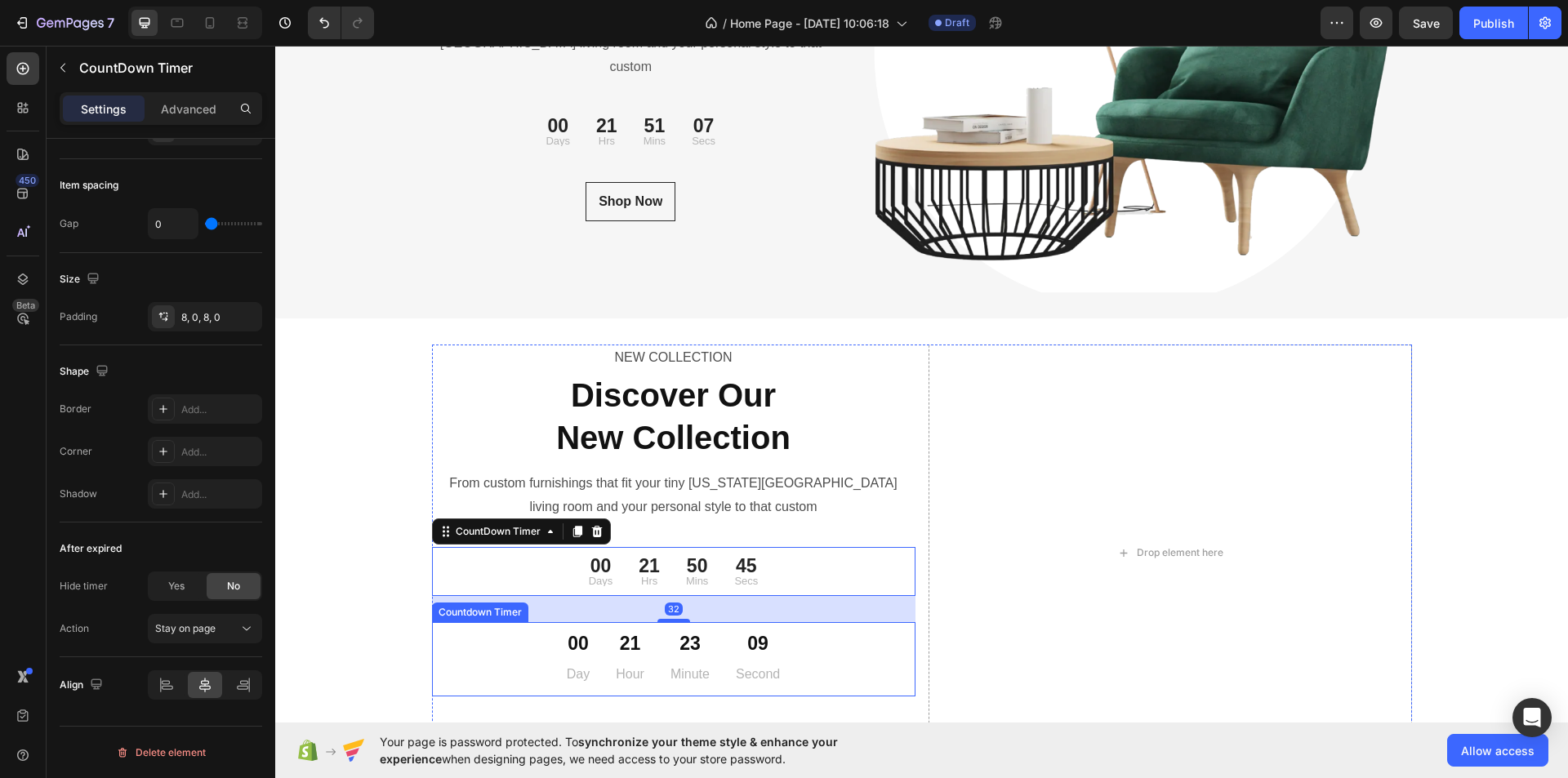
click at [511, 646] on div "00 Day 21 Hour 23 Minute 09 Second" at bounding box center [674, 660] width 484 height 61
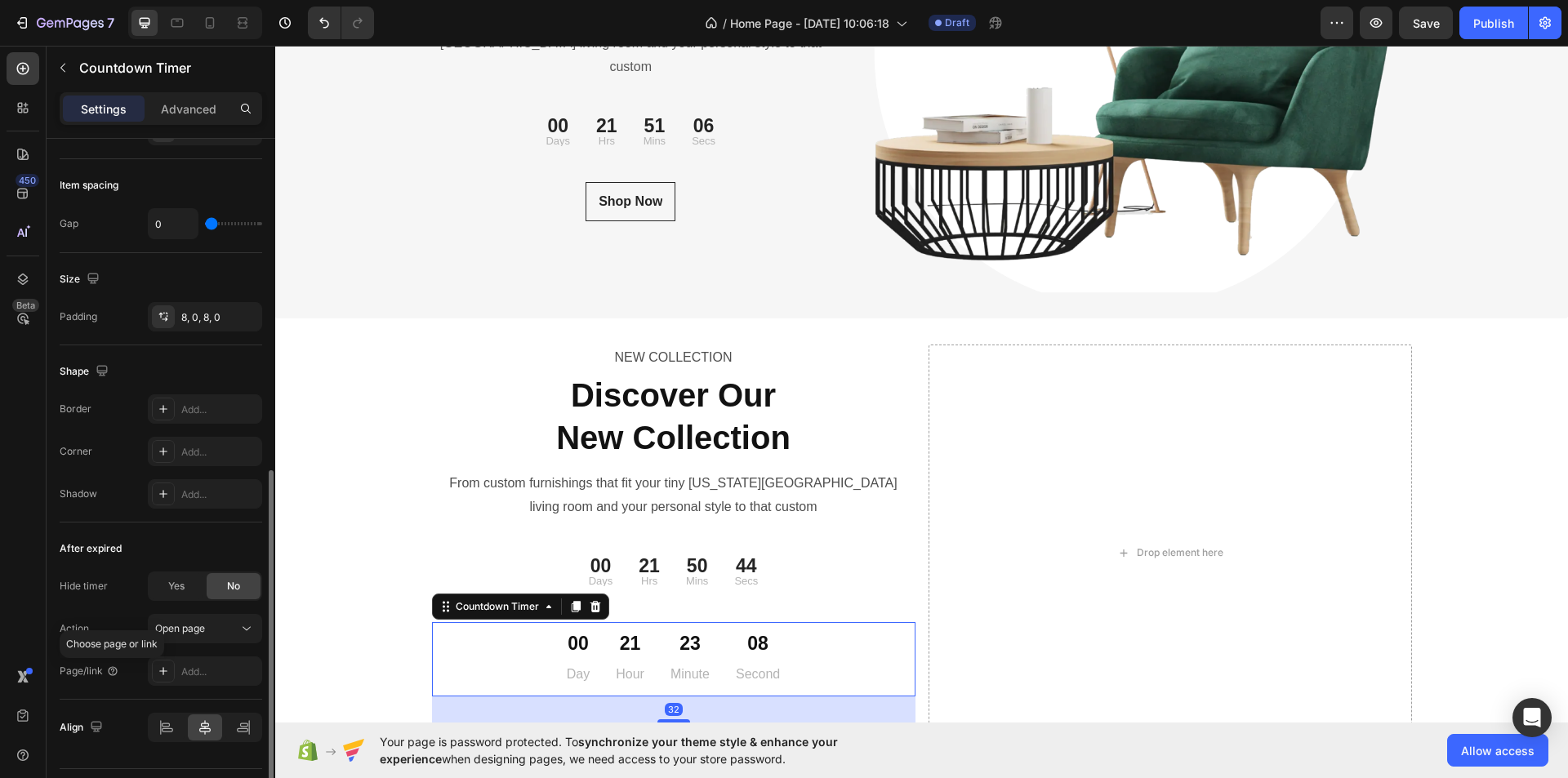
scroll to position [725, 0]
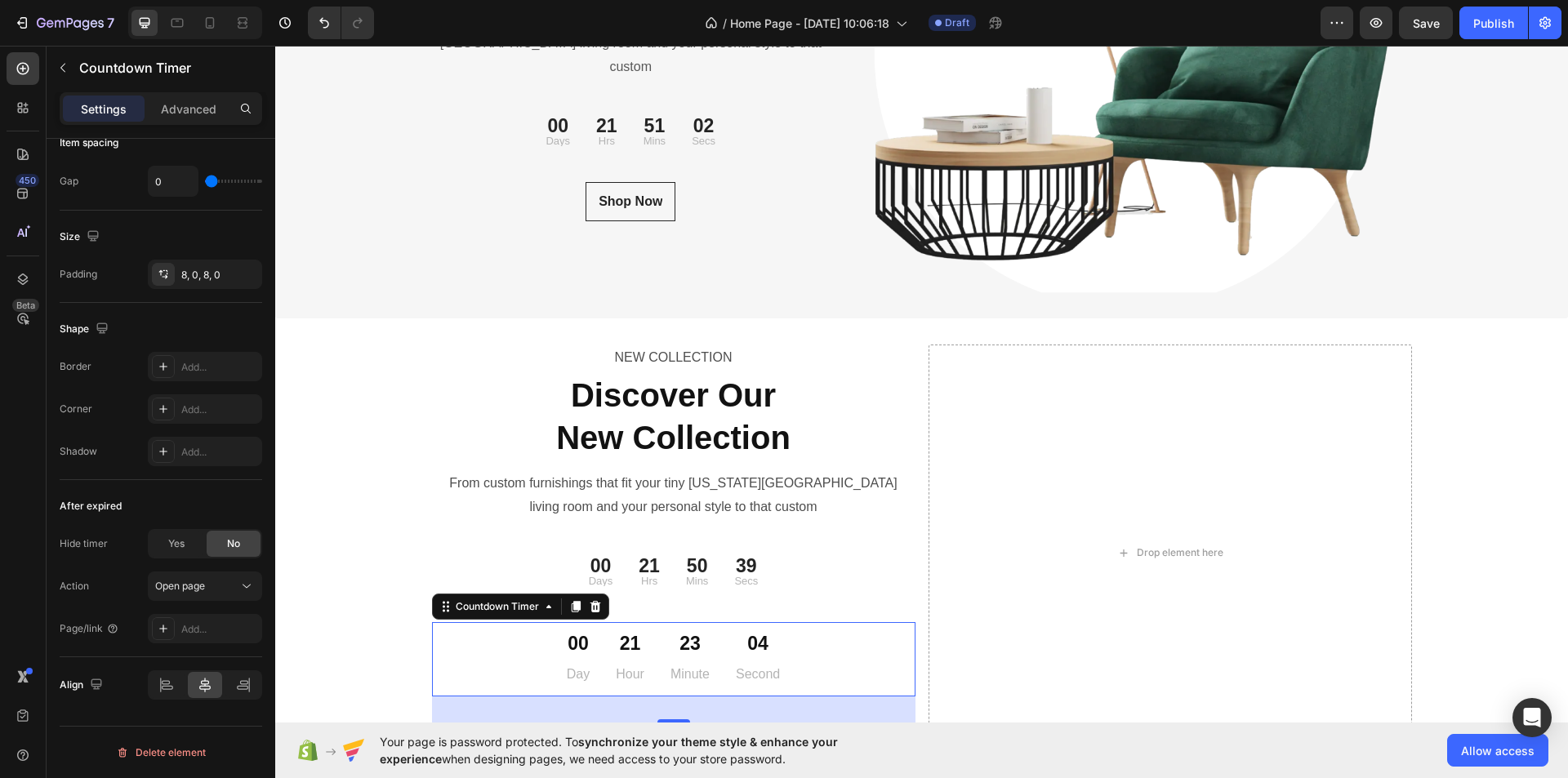
click at [845, 653] on div "00 Day 21 Hour 23 Minute 04 Second" at bounding box center [674, 660] width 484 height 61
click at [652, 556] on div "21 Hrs" at bounding box center [649, 571] width 48 height 36
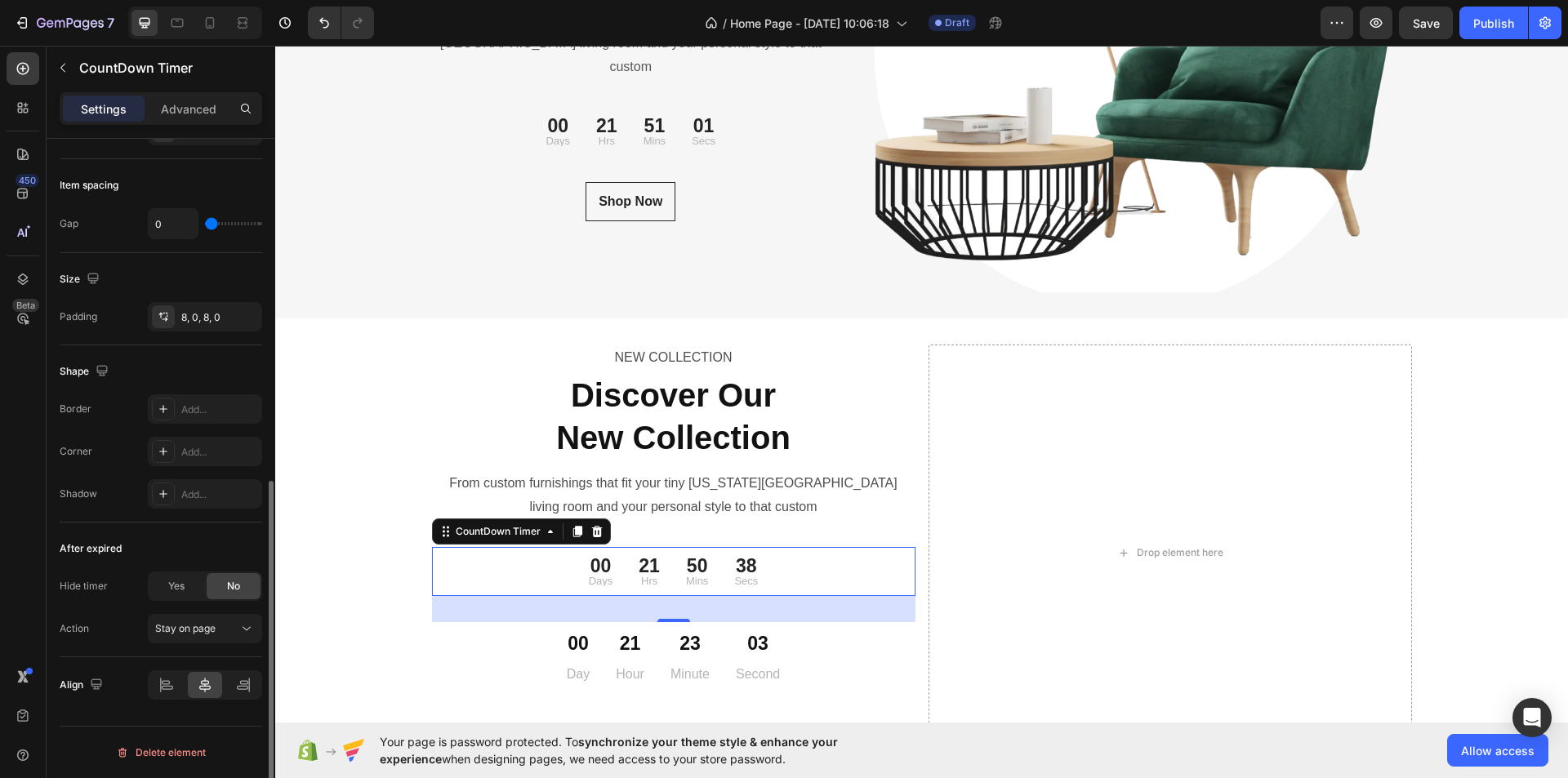
scroll to position [683, 0]
click at [783, 666] on div "59 Second" at bounding box center [757, 660] width 70 height 61
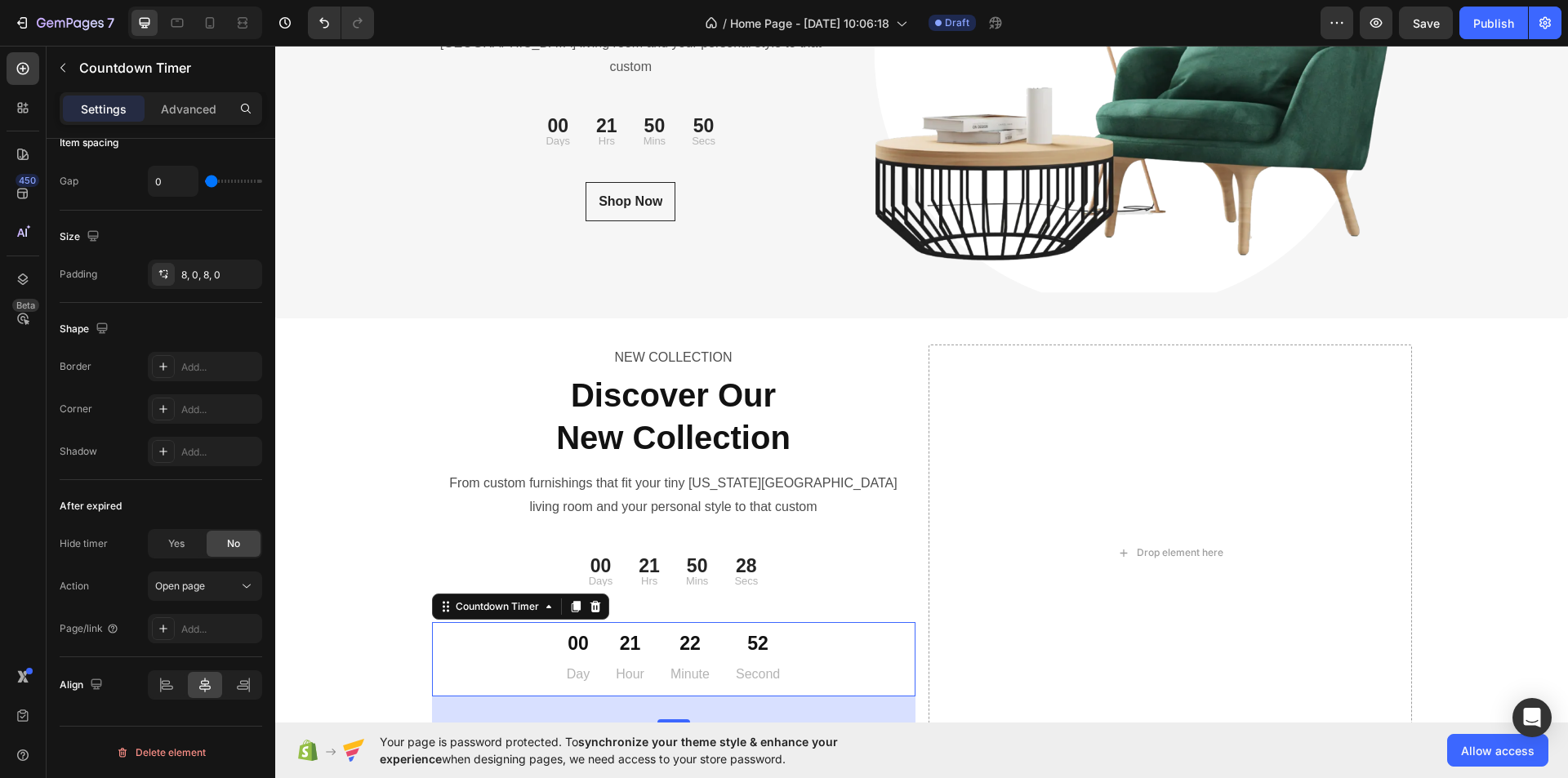
scroll to position [72, 0]
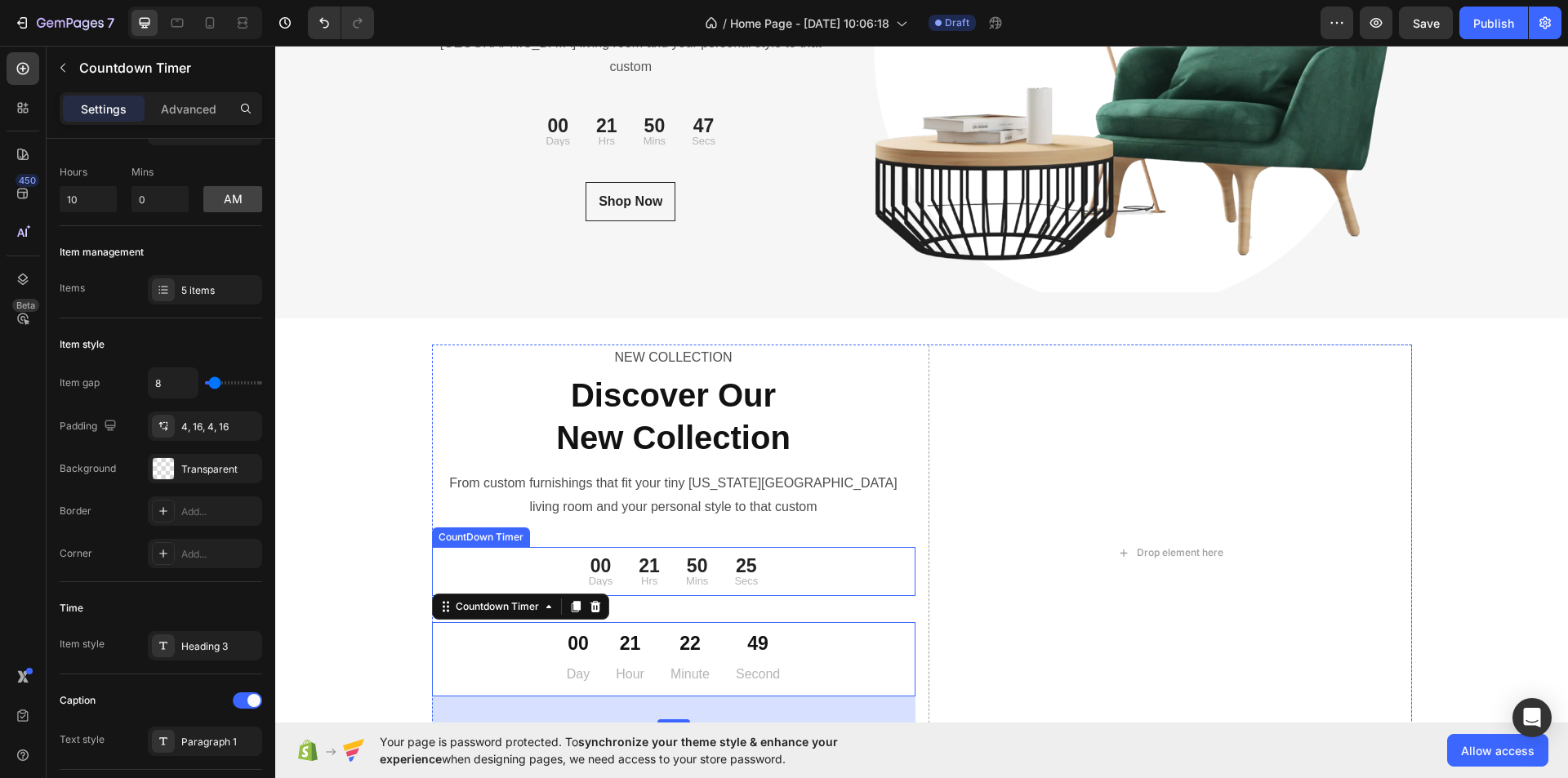
drag, startPoint x: 739, startPoint y: 576, endPoint x: 626, endPoint y: 549, distance: 116.2
click at [739, 575] on div "25 Secs" at bounding box center [745, 571] width 49 height 36
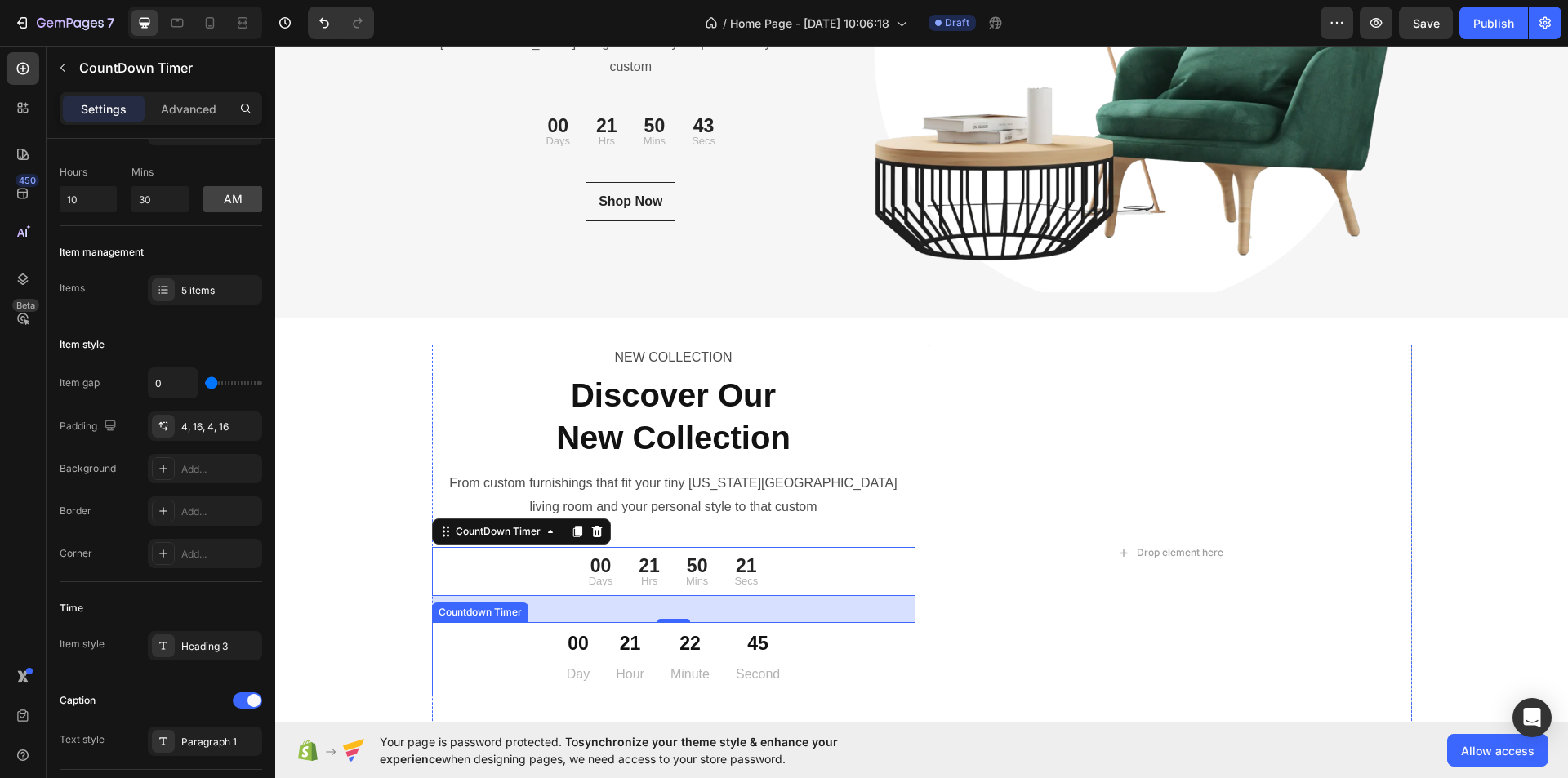
click at [527, 657] on div "00 Day 21 Hour 22 Minute 45 Second" at bounding box center [674, 660] width 484 height 61
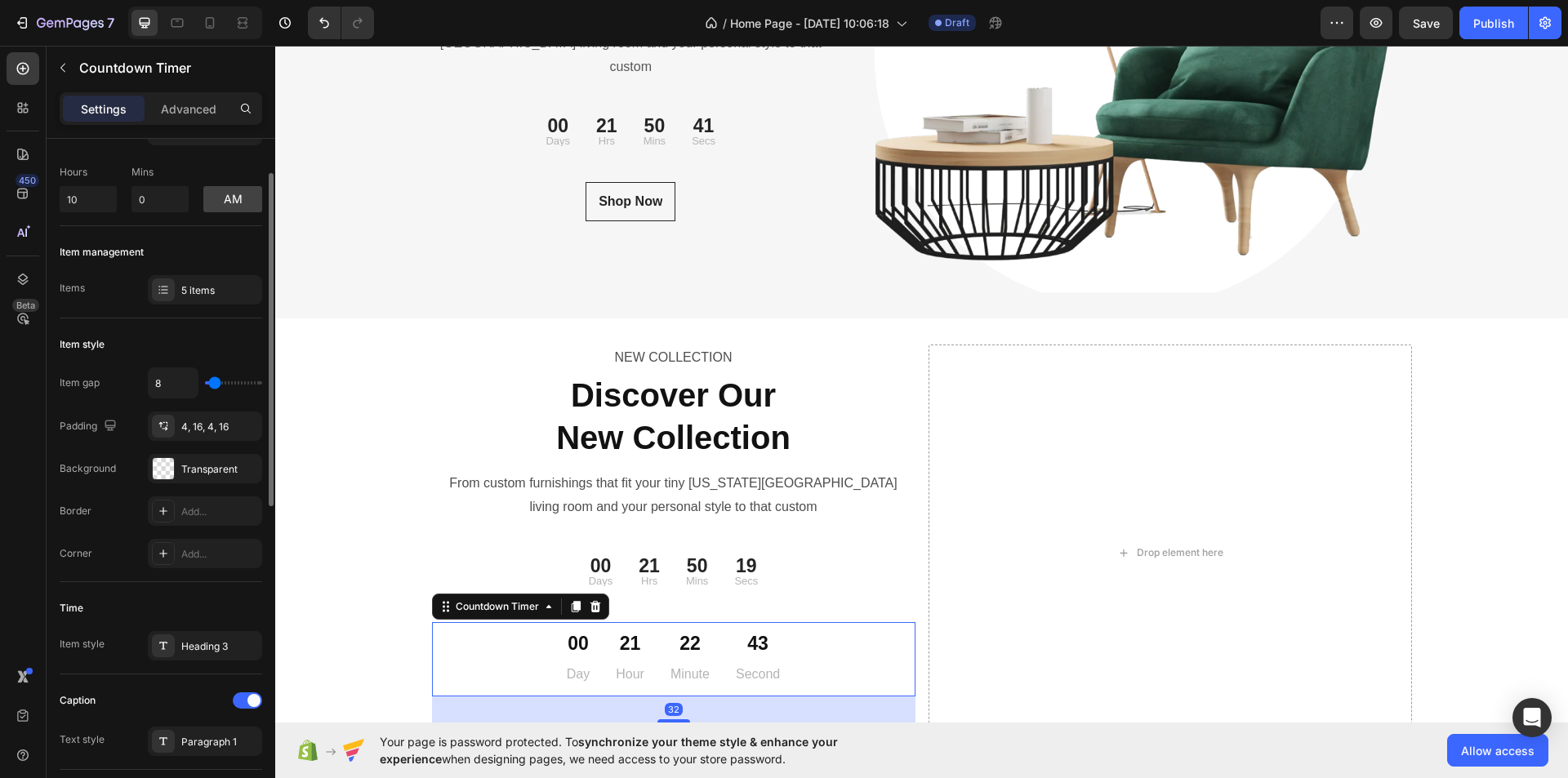
type input "0"
drag, startPoint x: 215, startPoint y: 376, endPoint x: 190, endPoint y: 376, distance: 25.0
type input "0"
click at [205, 381] on input "range" at bounding box center [233, 383] width 57 height 4
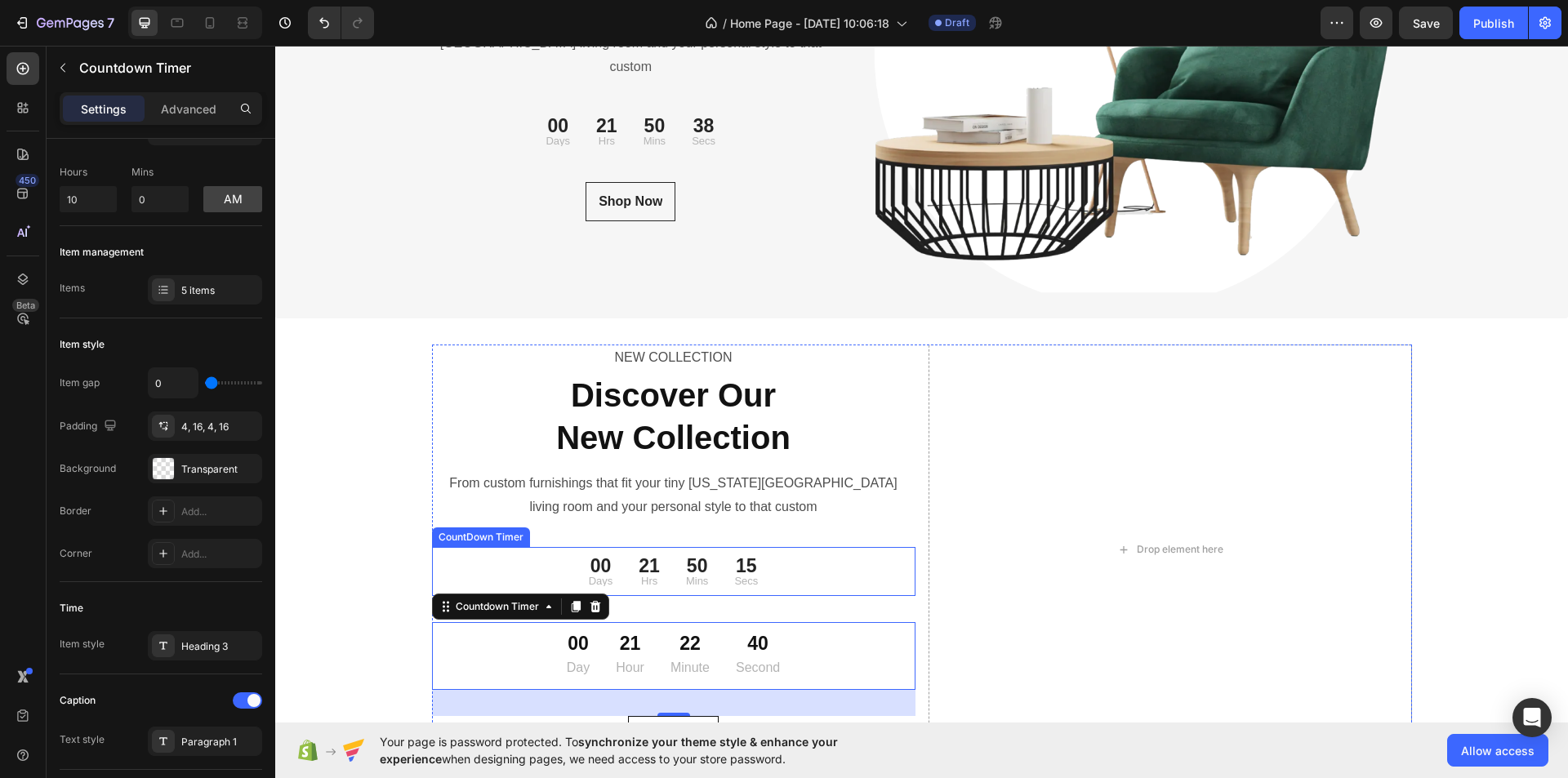
click at [805, 576] on div "00 Days 21 Hrs 50 Mins 15 Secs" at bounding box center [674, 571] width 484 height 36
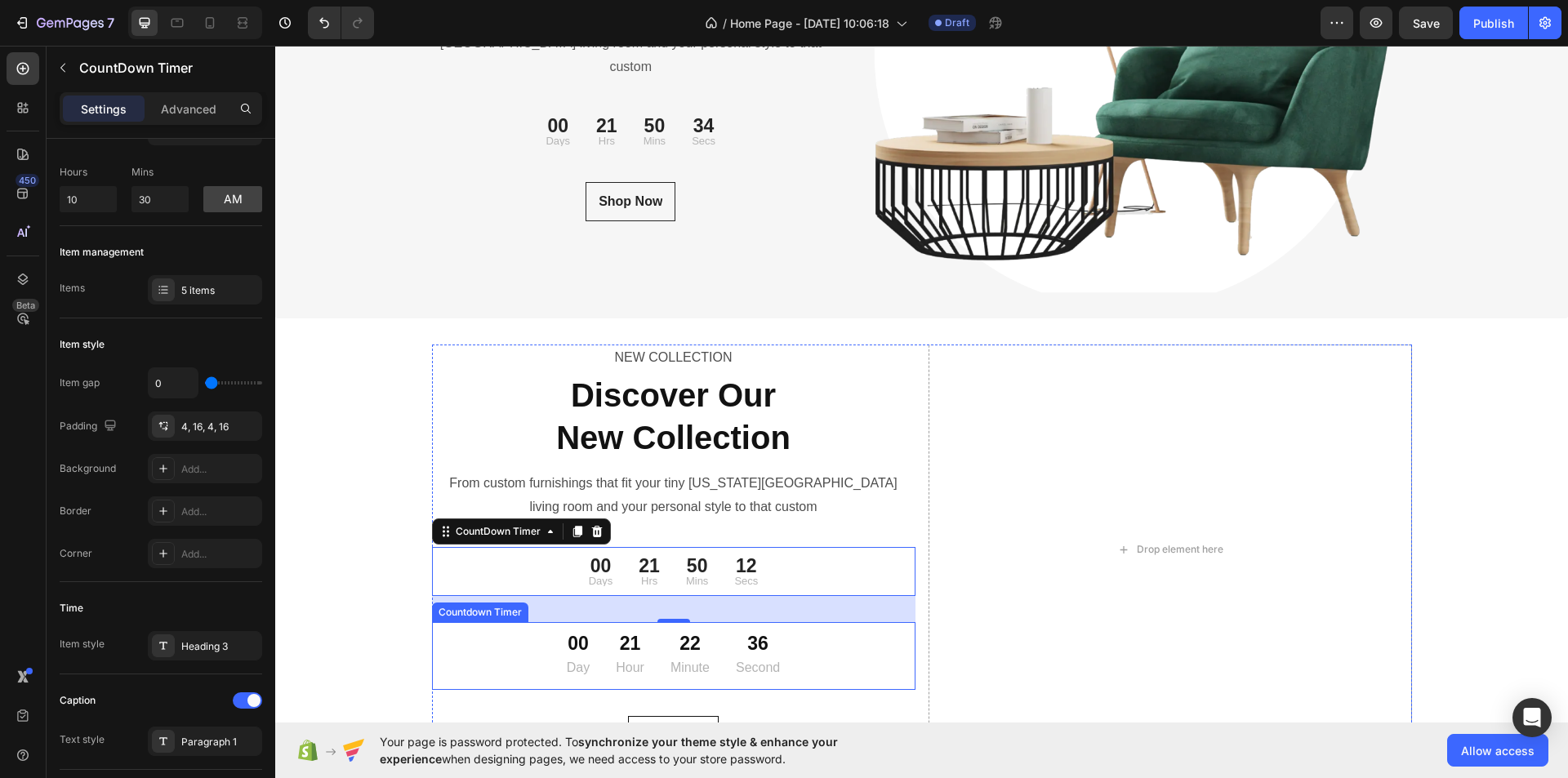
click at [517, 646] on div "00 Day 21 Hour 22 Minute 36 Second" at bounding box center [674, 656] width 484 height 55
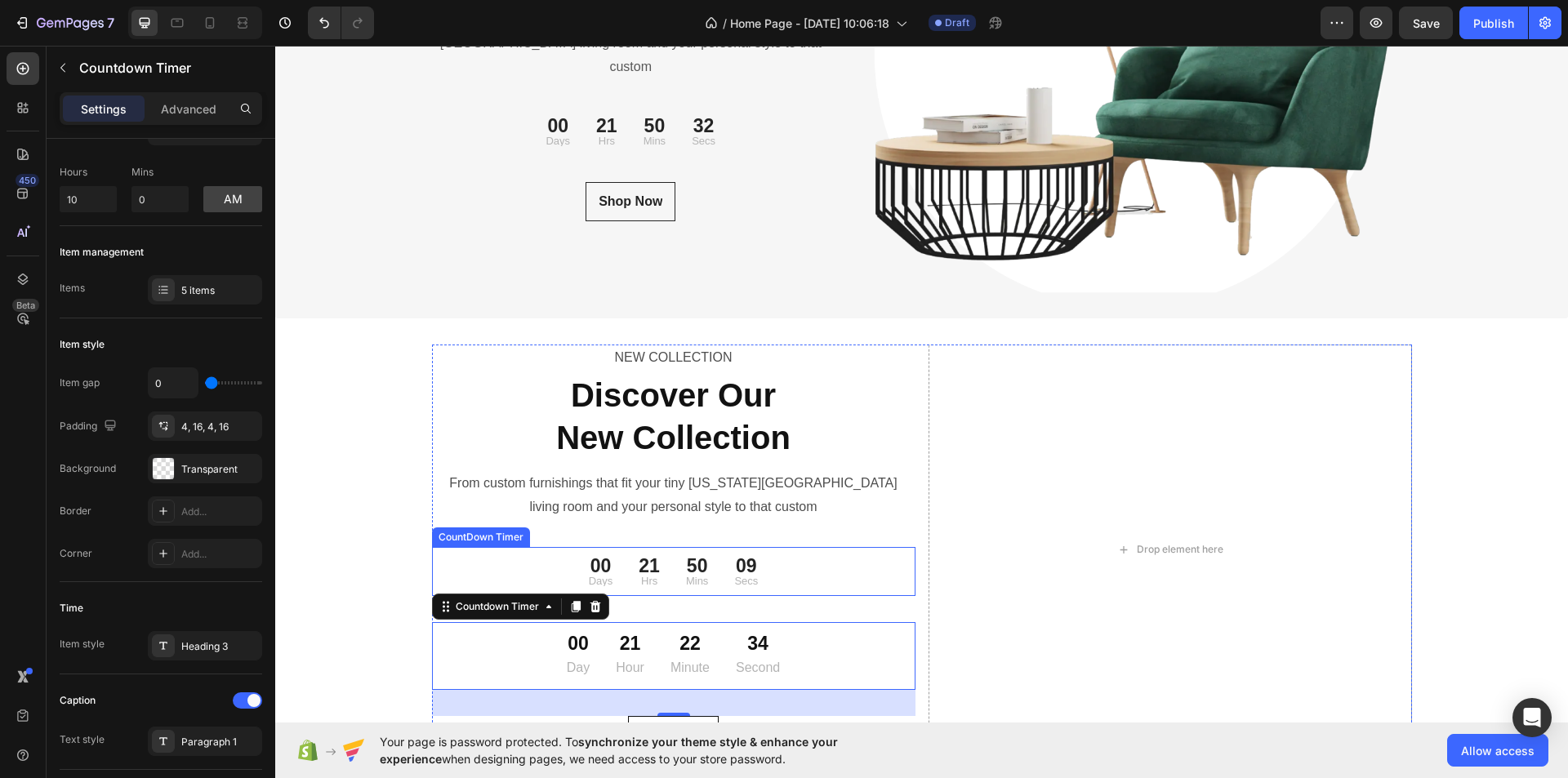
click at [805, 561] on div "00 Days 21 Hrs 50 Mins 09 Secs" at bounding box center [674, 571] width 484 height 36
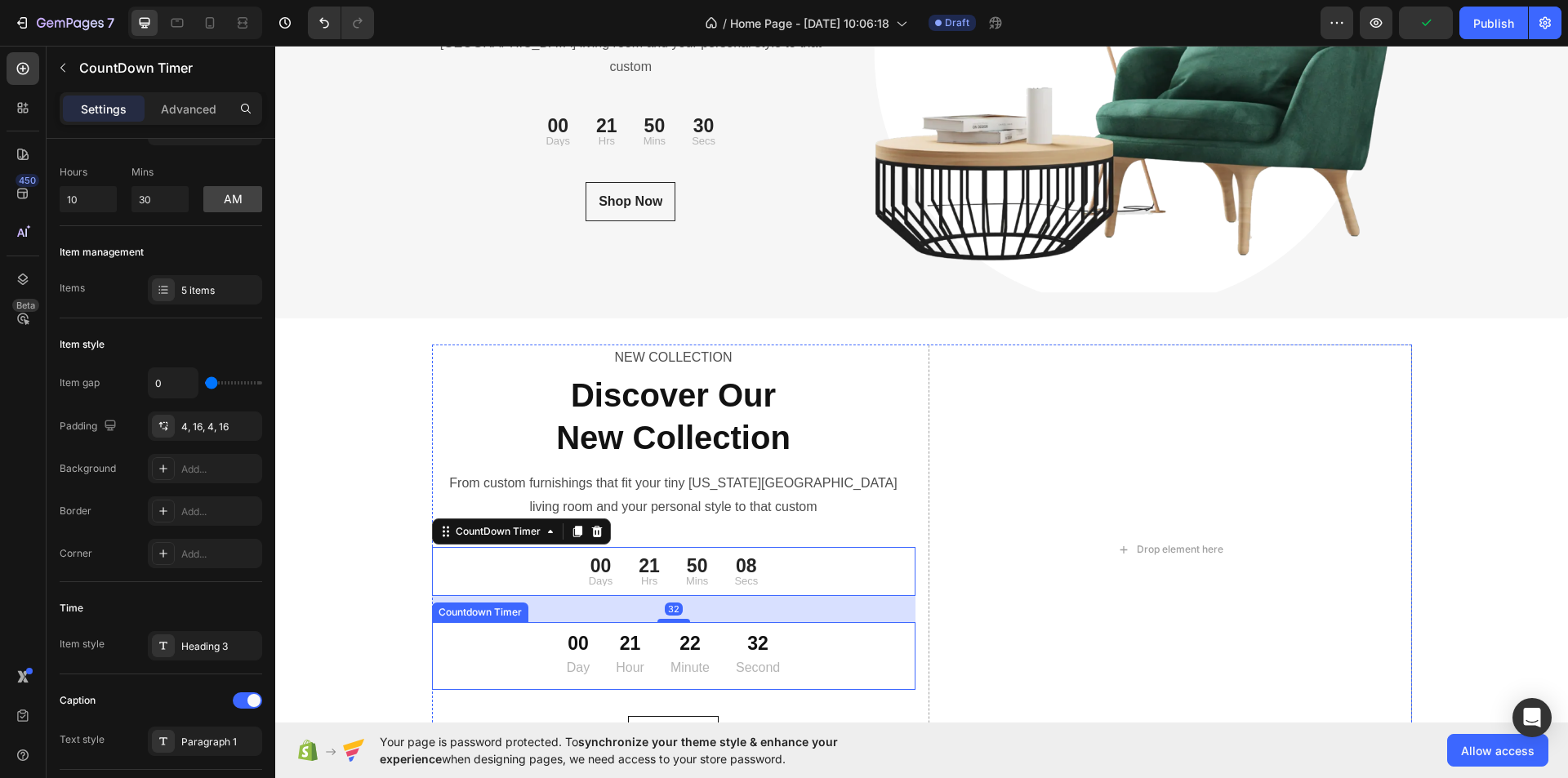
click at [522, 647] on div "00 Day 21 Hour 22 Minute 32 Second" at bounding box center [674, 656] width 484 height 55
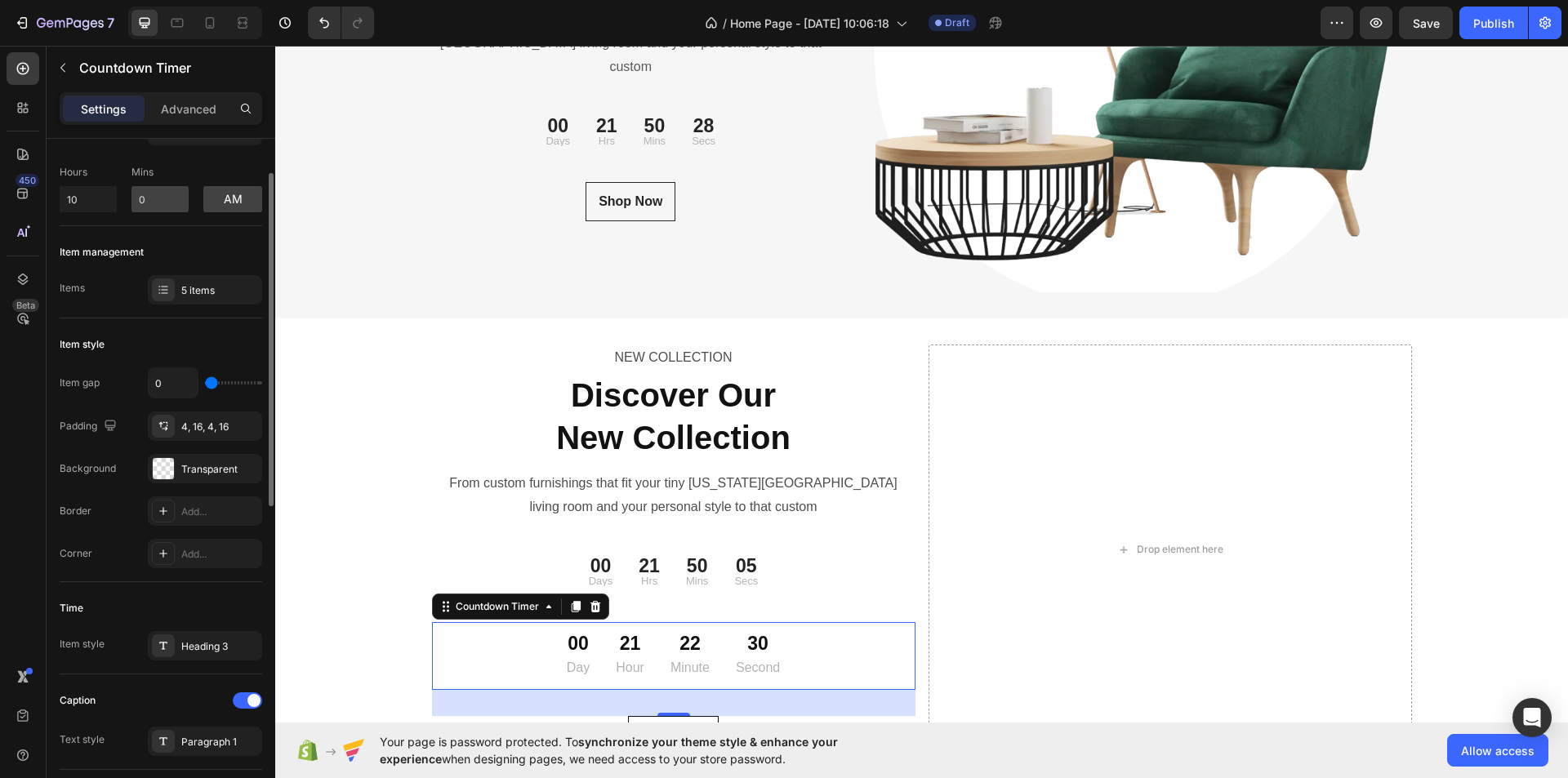
scroll to position [0, 0]
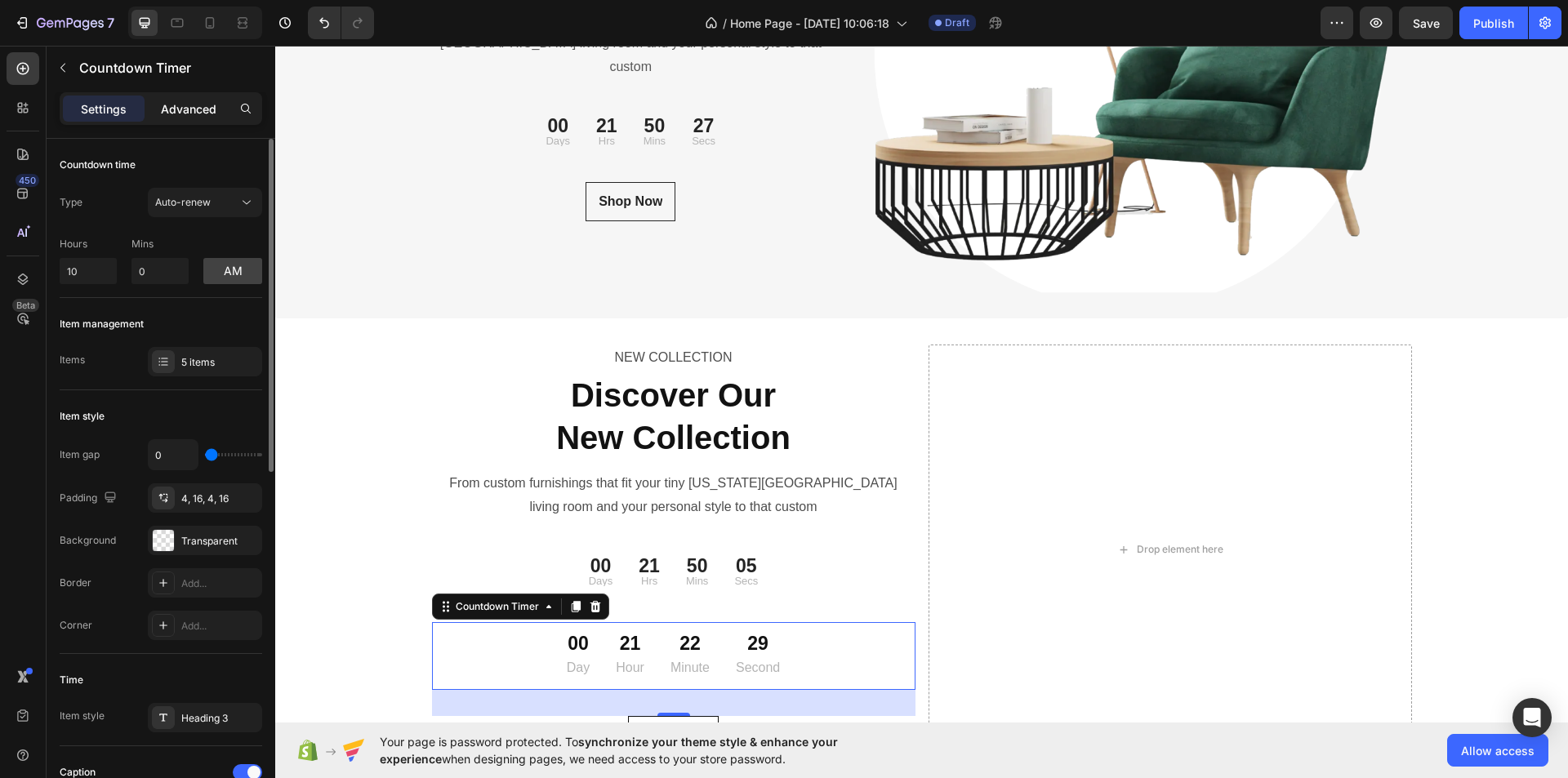
click at [200, 114] on p "Advanced" at bounding box center [189, 109] width 56 height 17
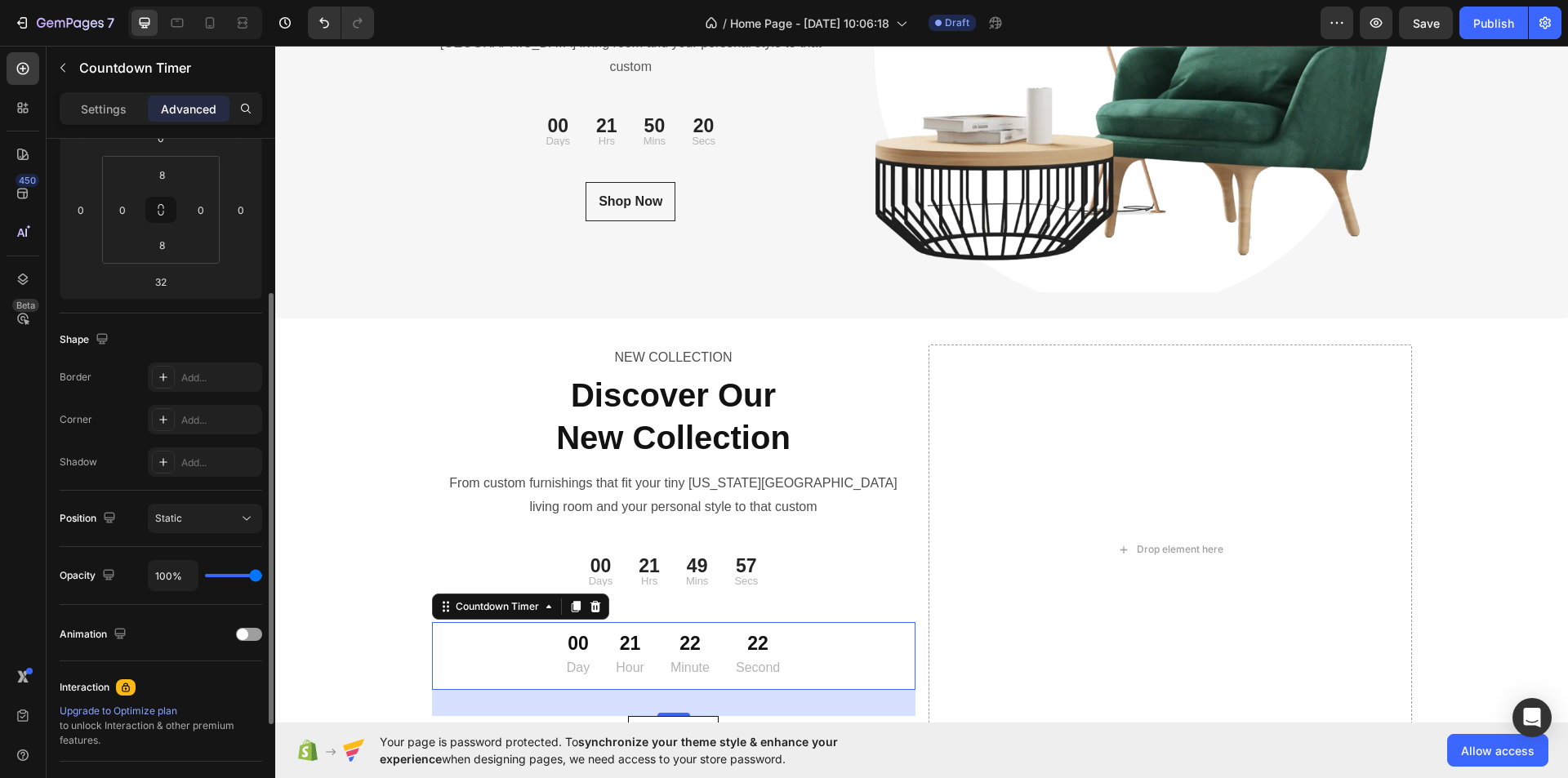
scroll to position [403, 0]
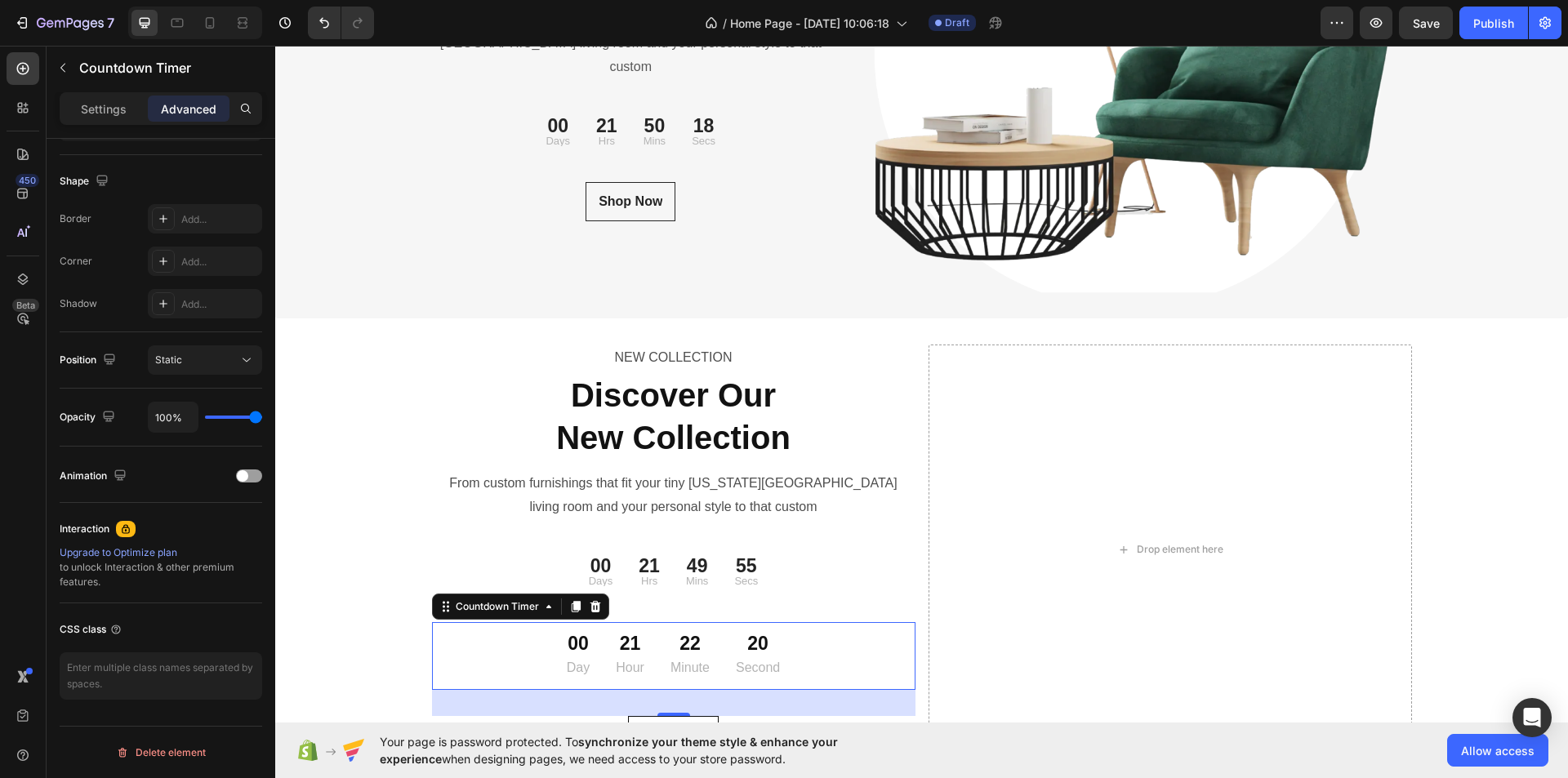
click at [492, 652] on div "00 Day 21 Hour 22 Minute 20 Second" at bounding box center [674, 656] width 484 height 55
click at [520, 662] on div "00 Day 21 Hour 22 Minute 17 Second" at bounding box center [674, 656] width 484 height 55
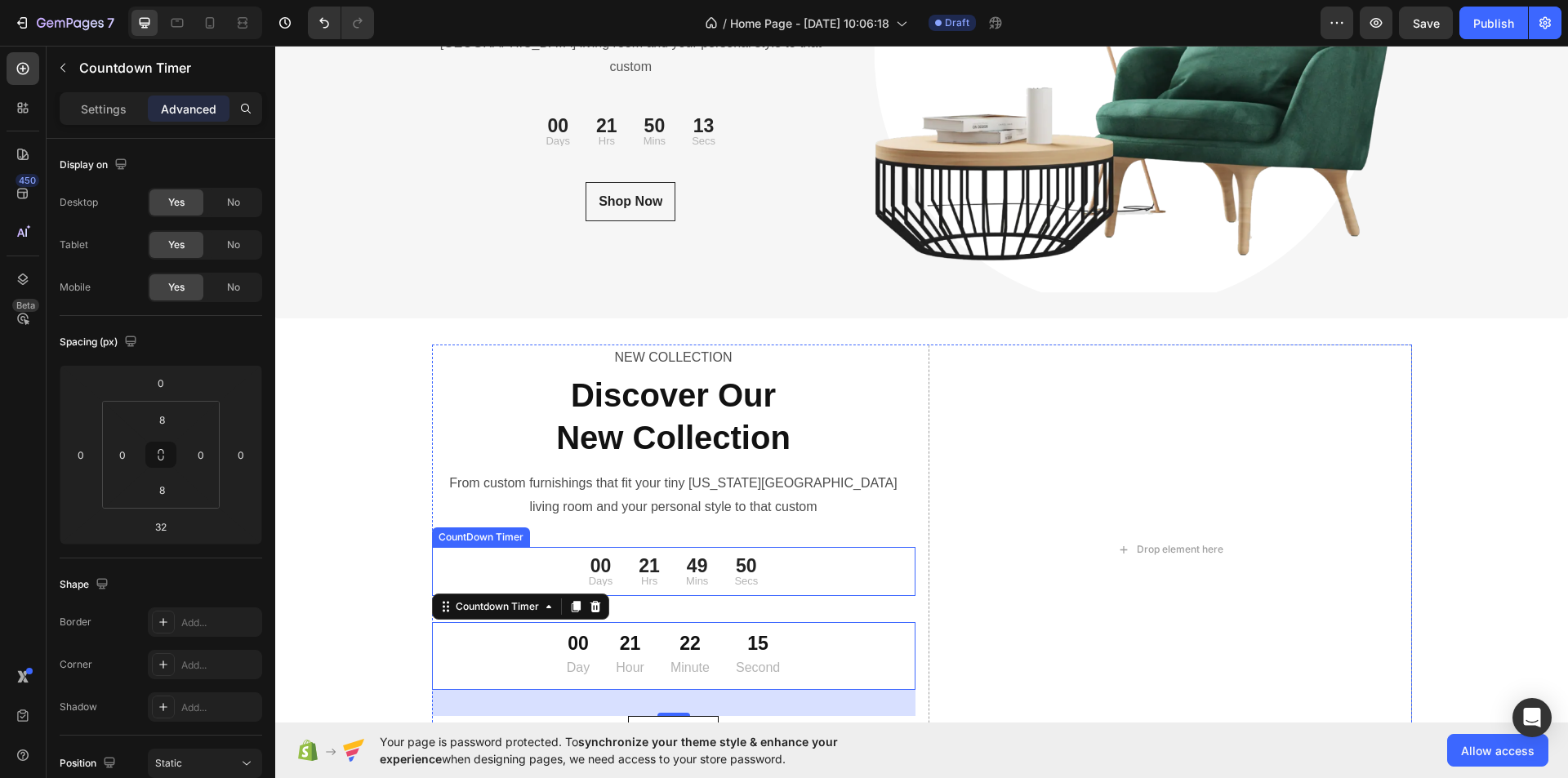
click at [534, 557] on div "00 Days 21 Hrs 49 Mins 50 Secs" at bounding box center [674, 571] width 484 height 36
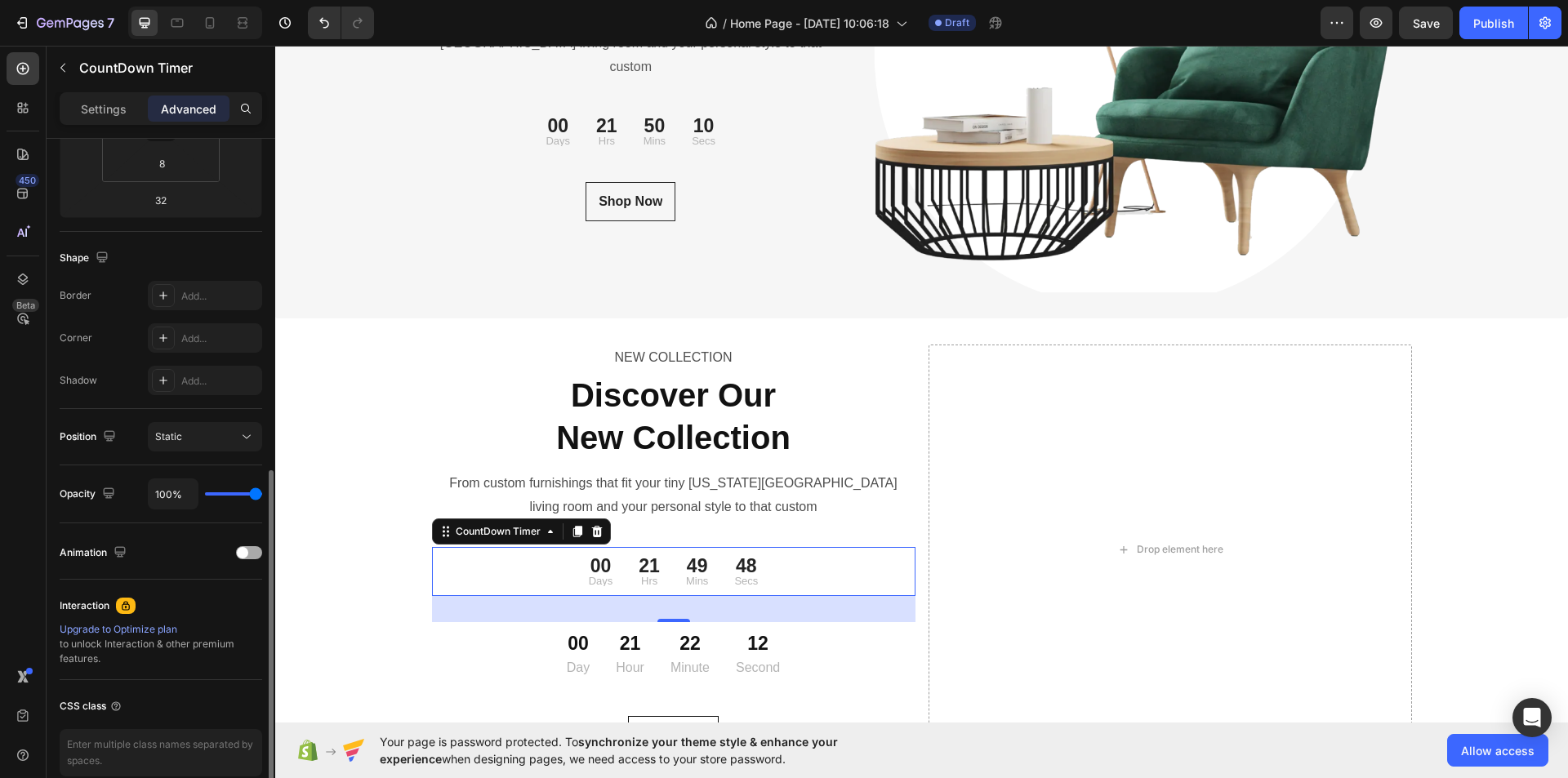
scroll to position [403, 0]
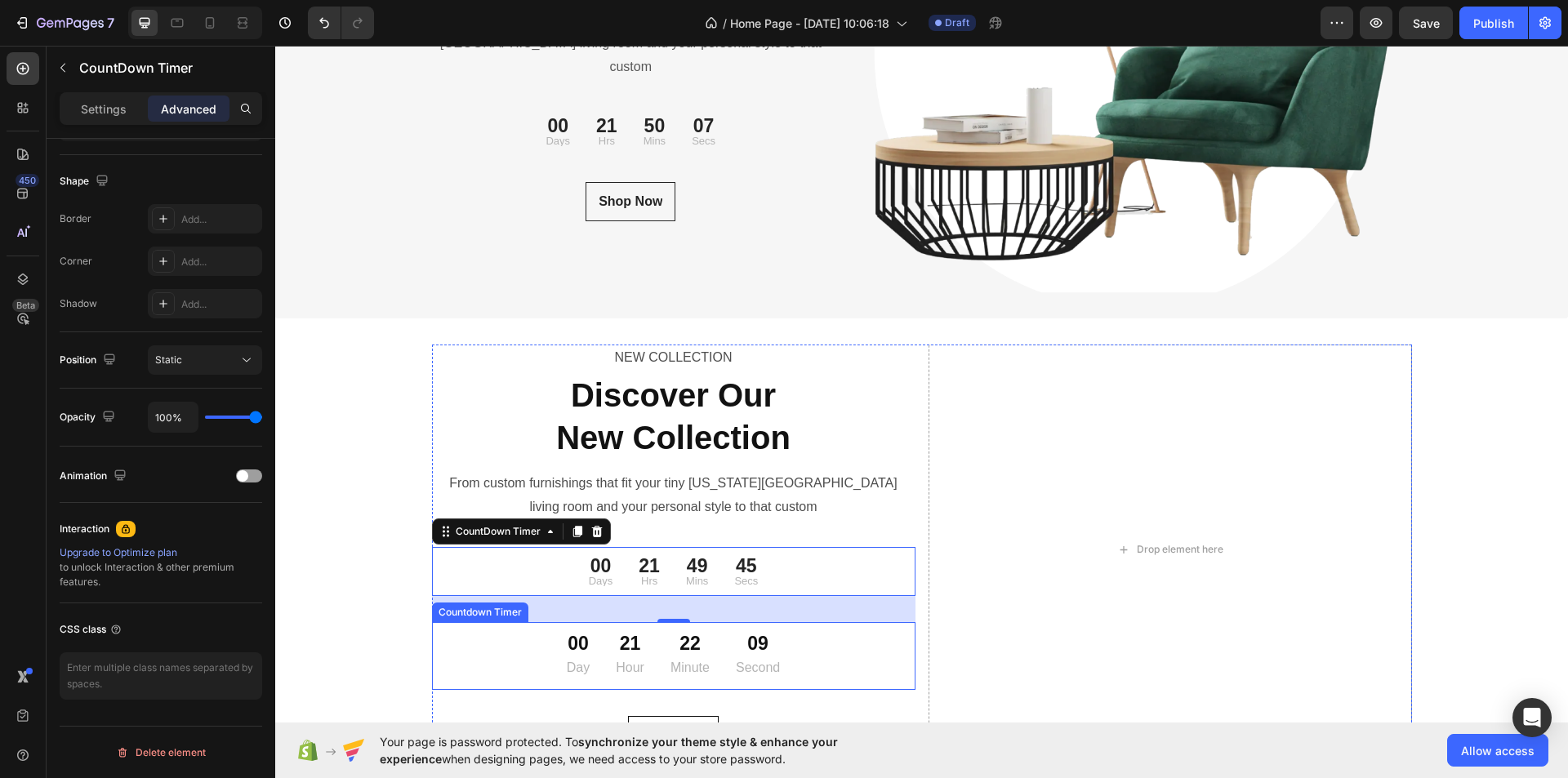
click at [478, 665] on div "00 Day 21 Hour 22 Minute 09 Second" at bounding box center [674, 656] width 484 height 55
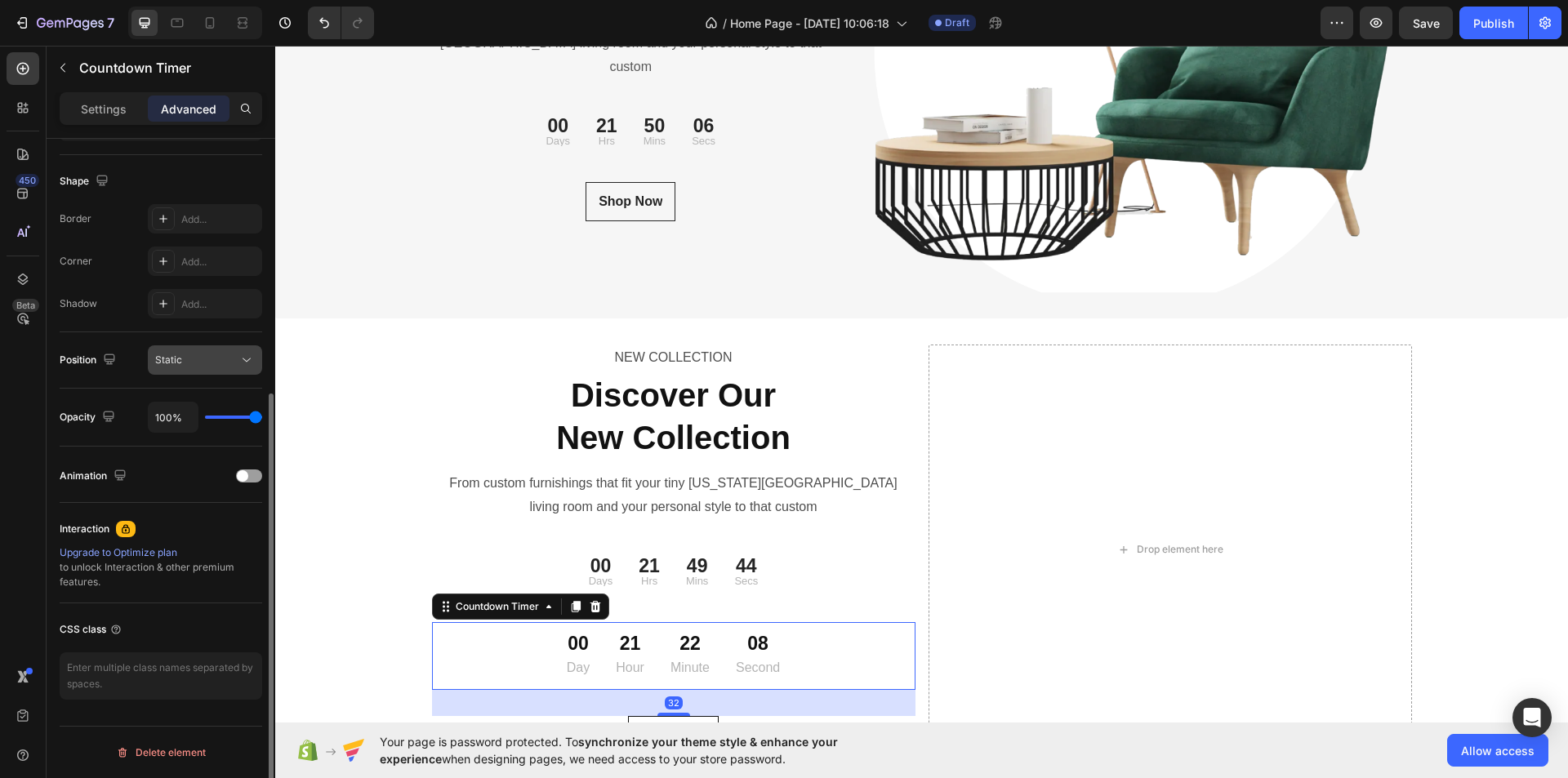
scroll to position [0, 0]
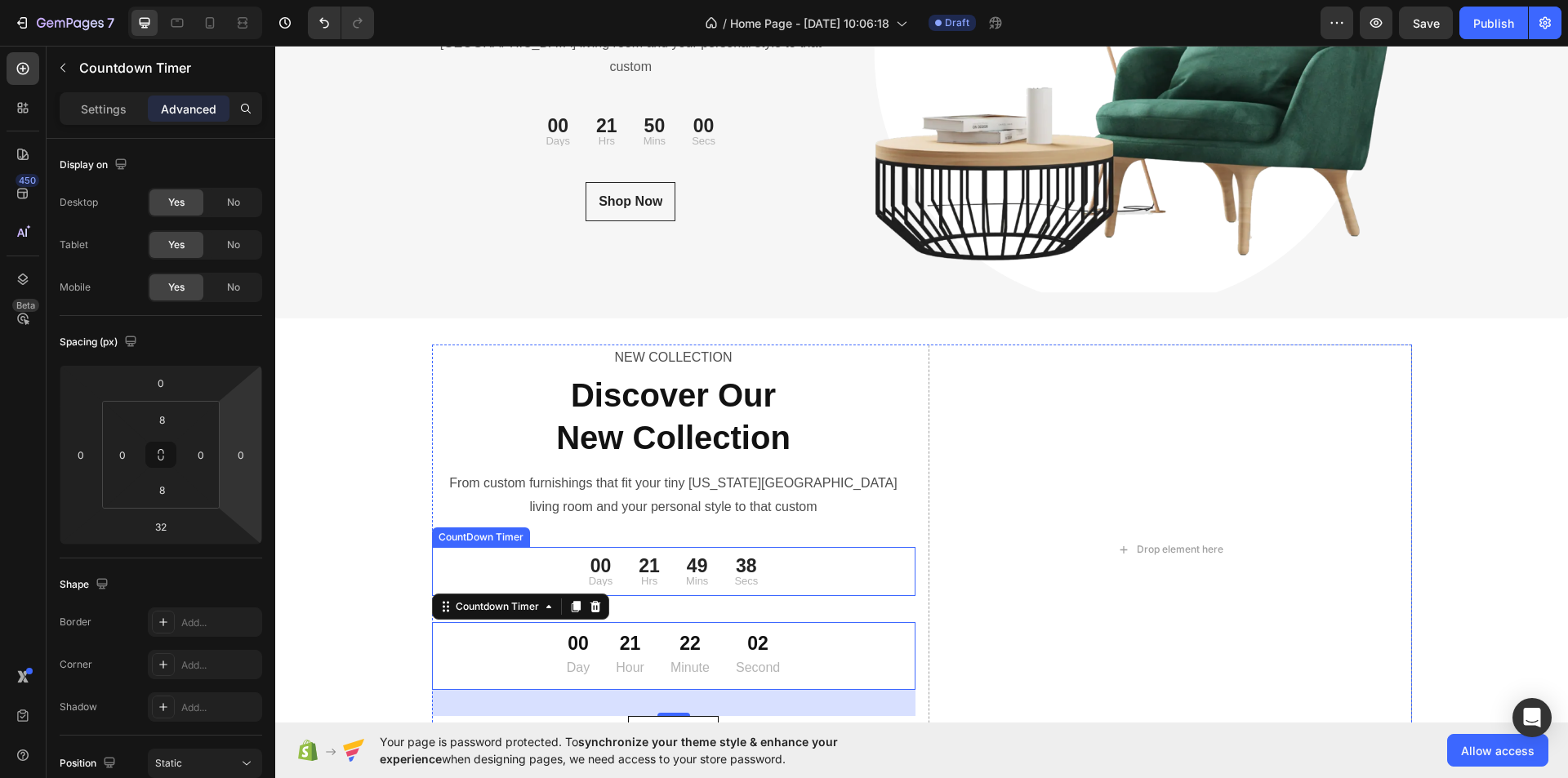
click at [526, 561] on div "00 Days 21 Hrs 49 Mins 38 Secs" at bounding box center [674, 571] width 484 height 36
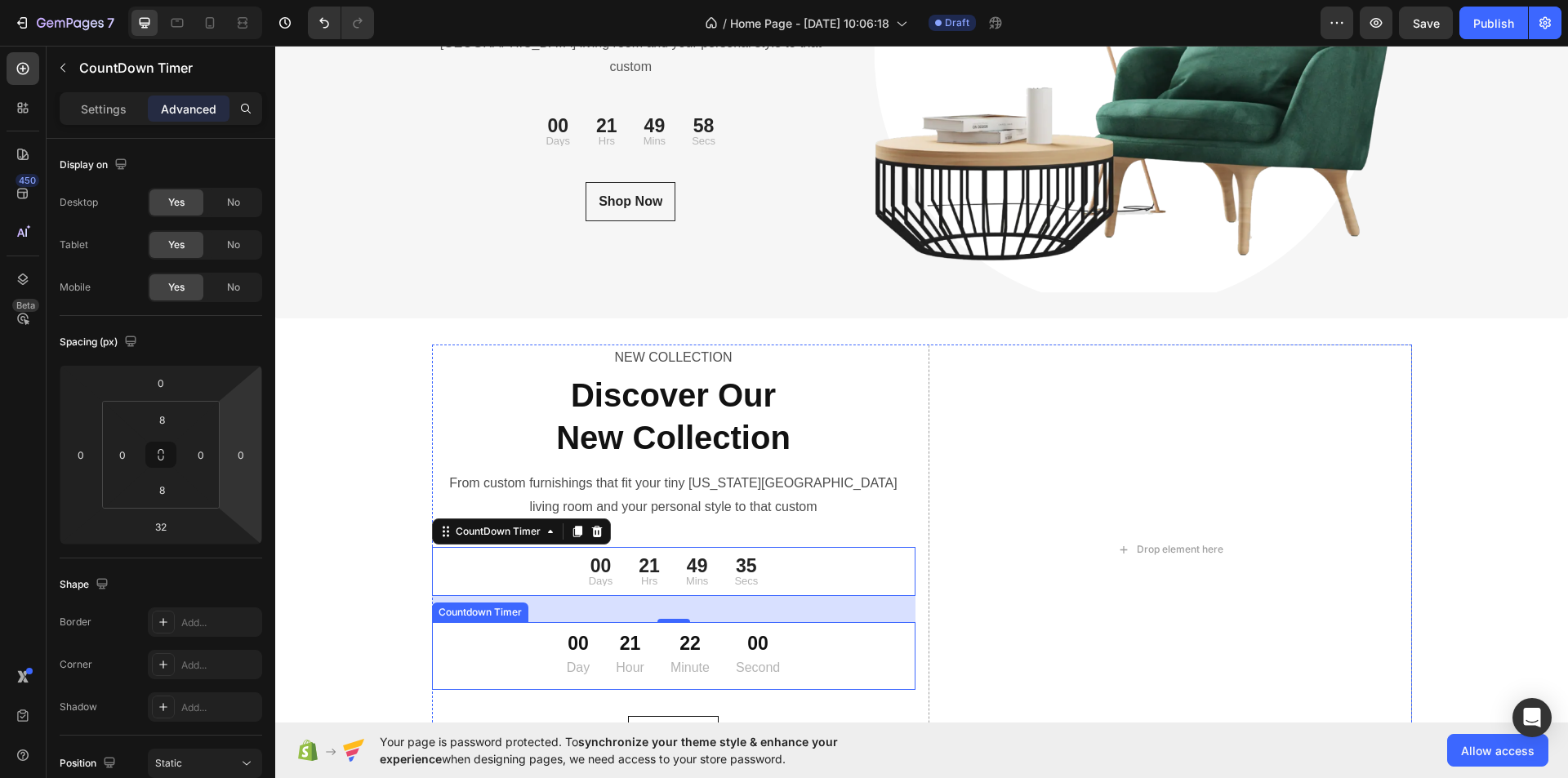
click at [480, 664] on div "00 Day 21 Hour 22 Minute 00 Second" at bounding box center [674, 656] width 484 height 55
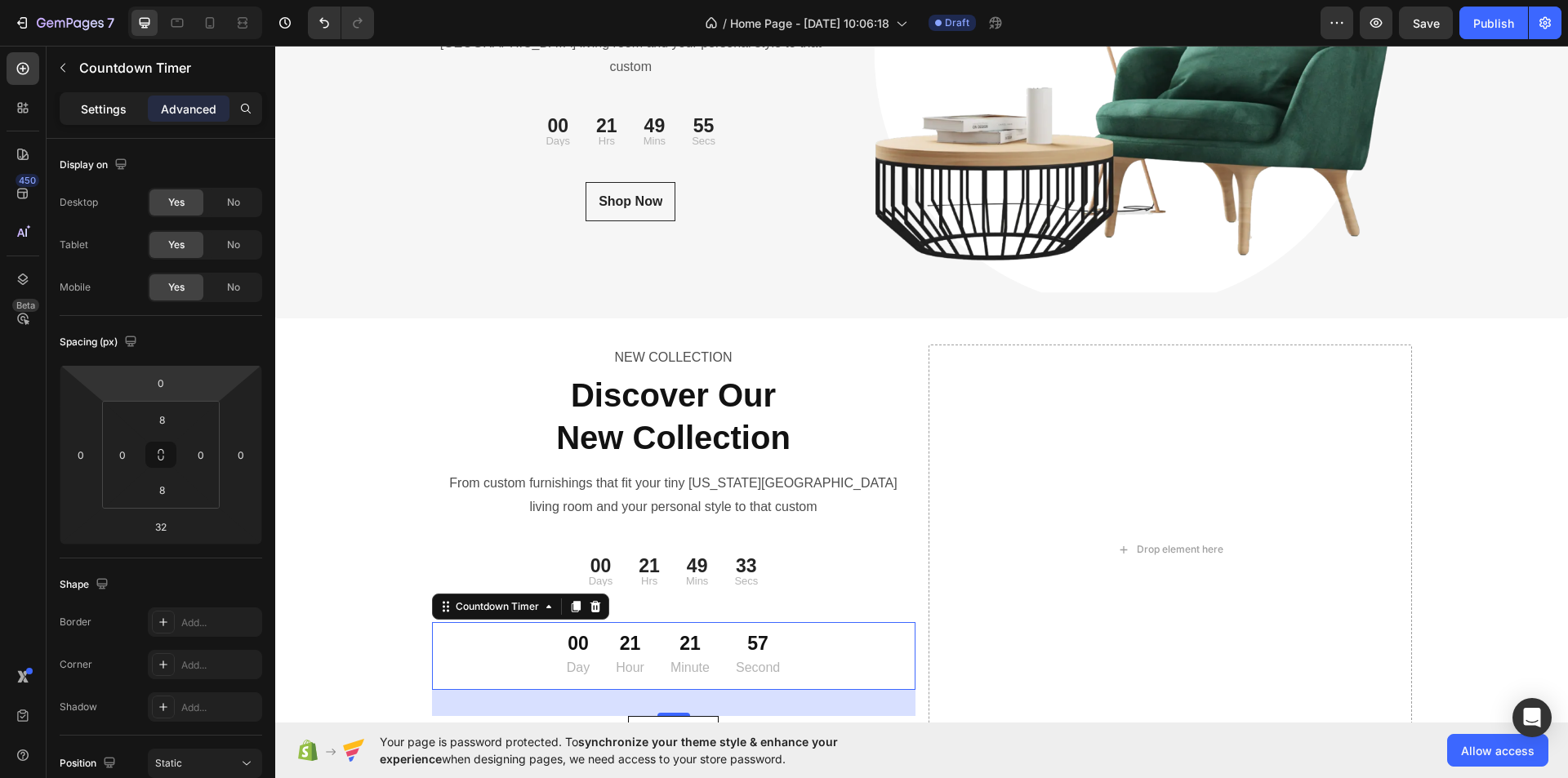
click at [101, 105] on p "Settings" at bounding box center [103, 109] width 46 height 17
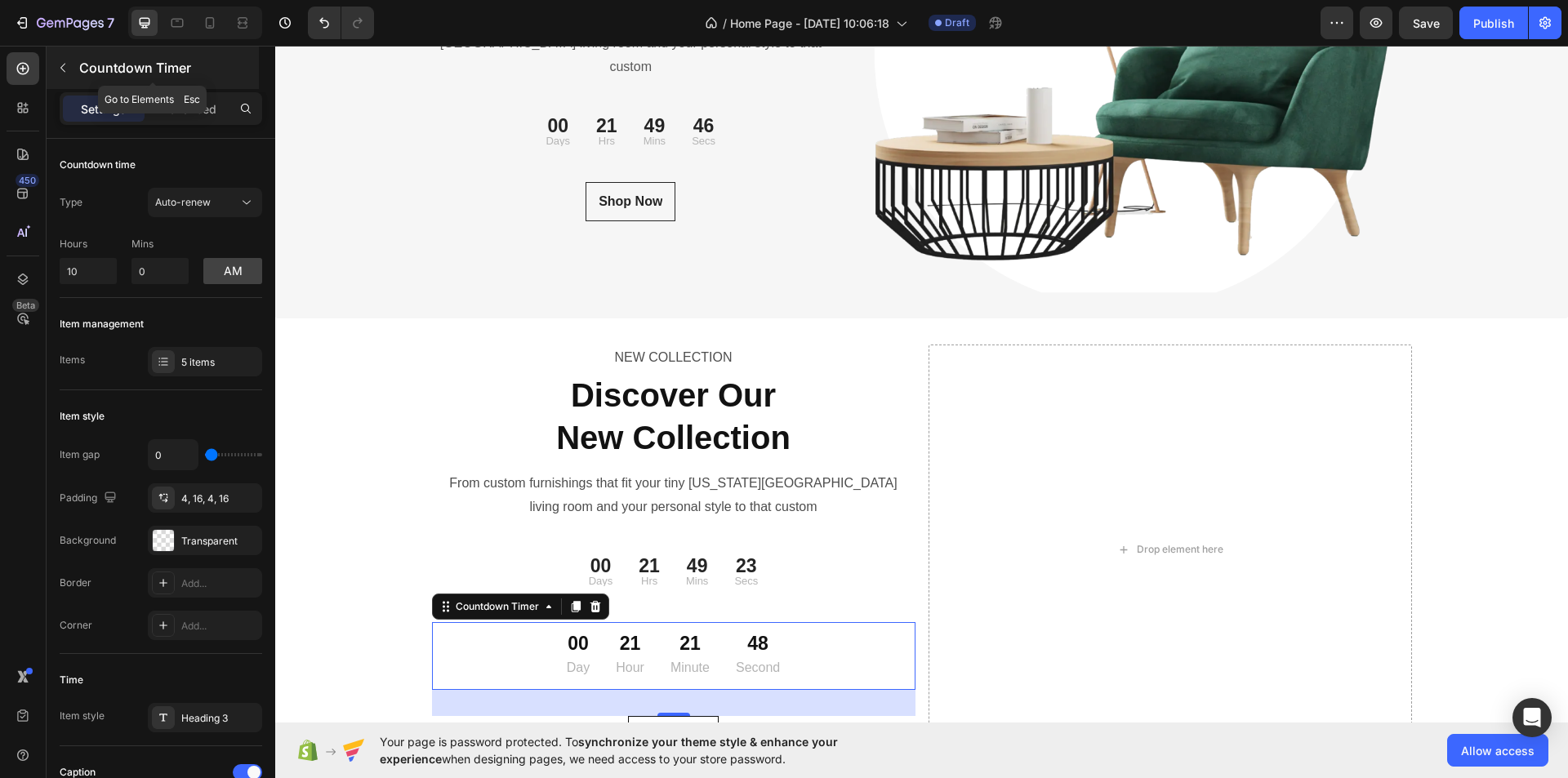
click at [67, 69] on icon "button" at bounding box center [62, 68] width 13 height 13
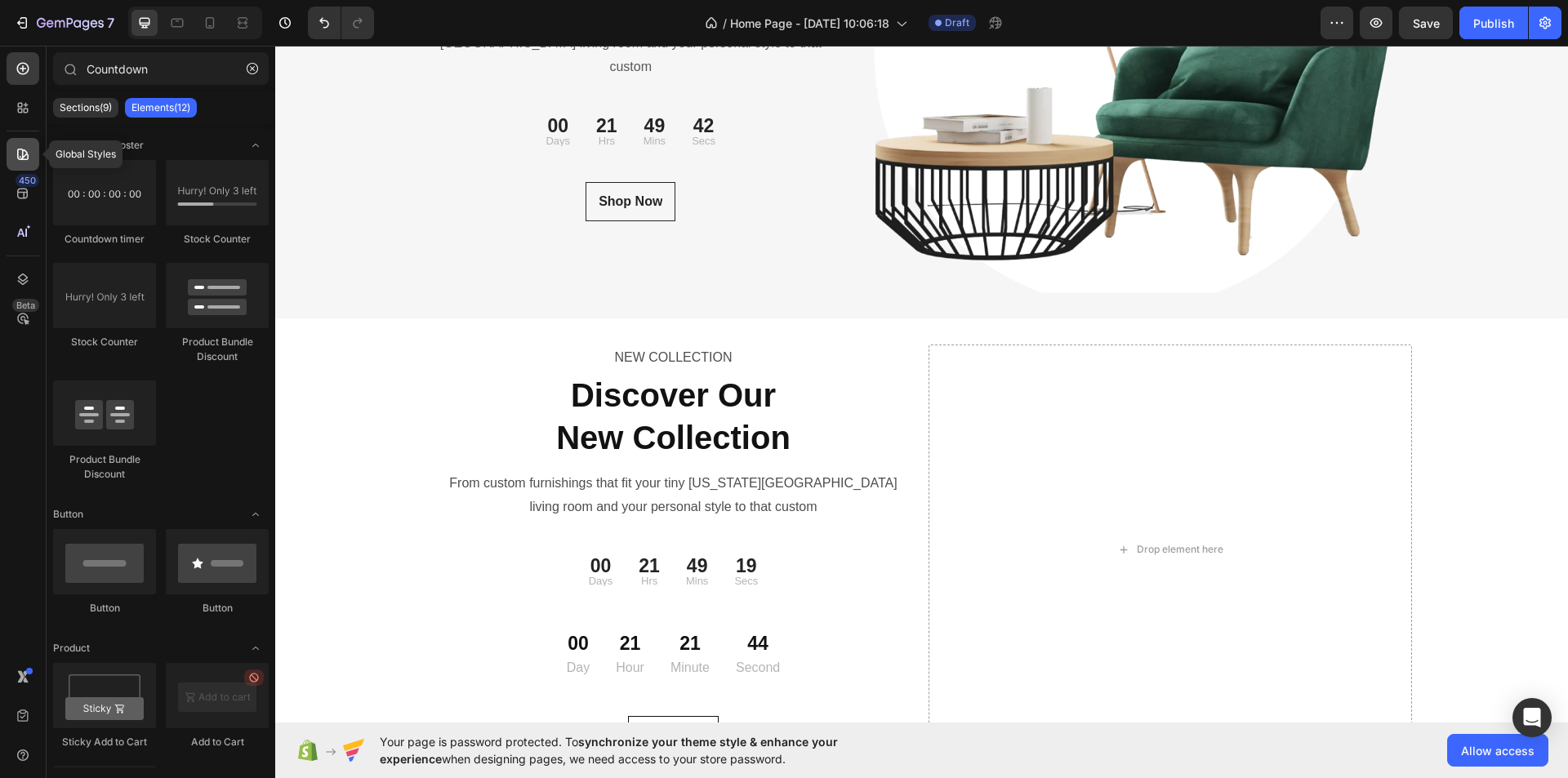
click at [21, 157] on icon at bounding box center [23, 155] width 17 height 17
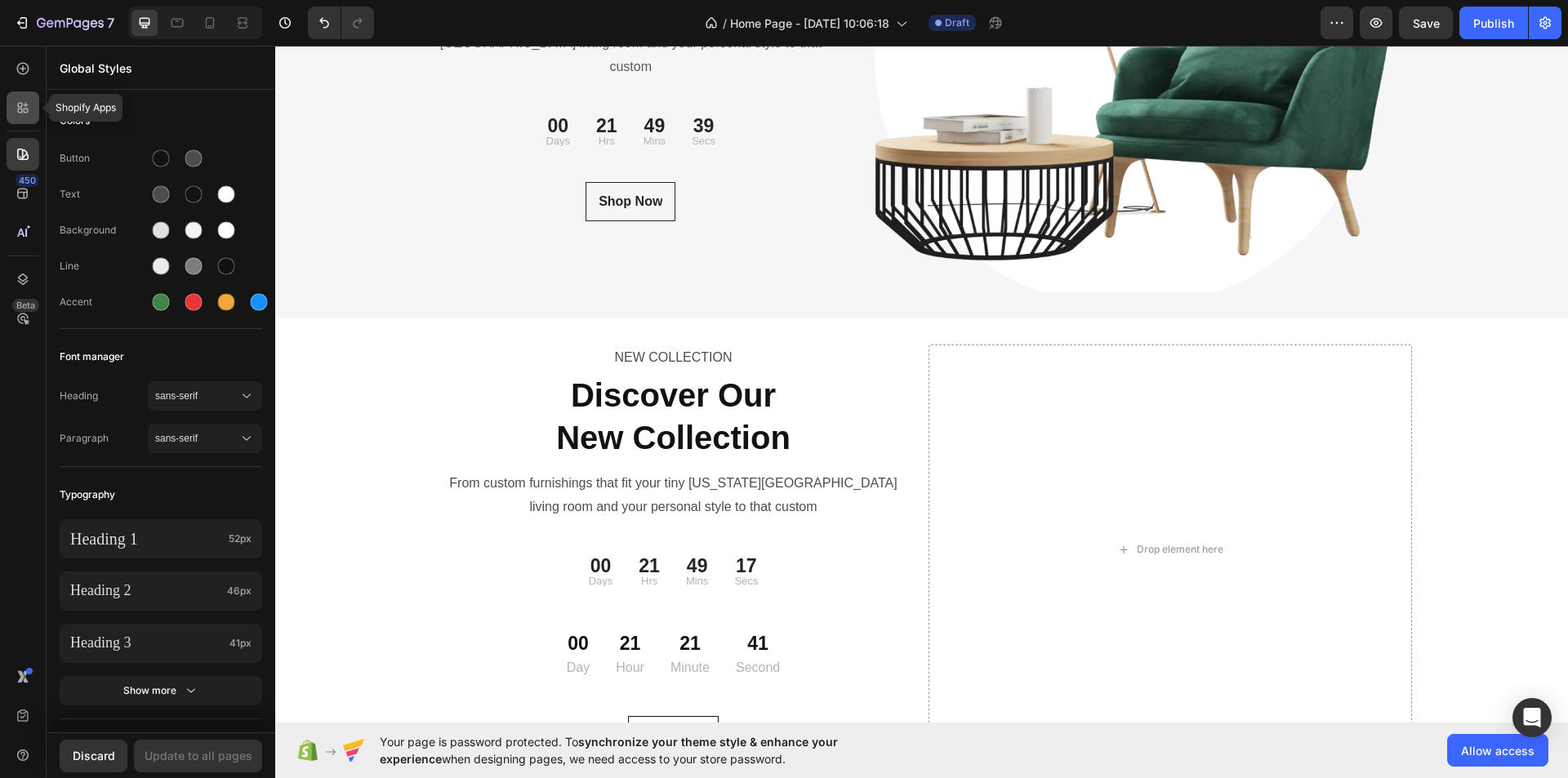
click at [29, 107] on icon at bounding box center [23, 108] width 17 height 17
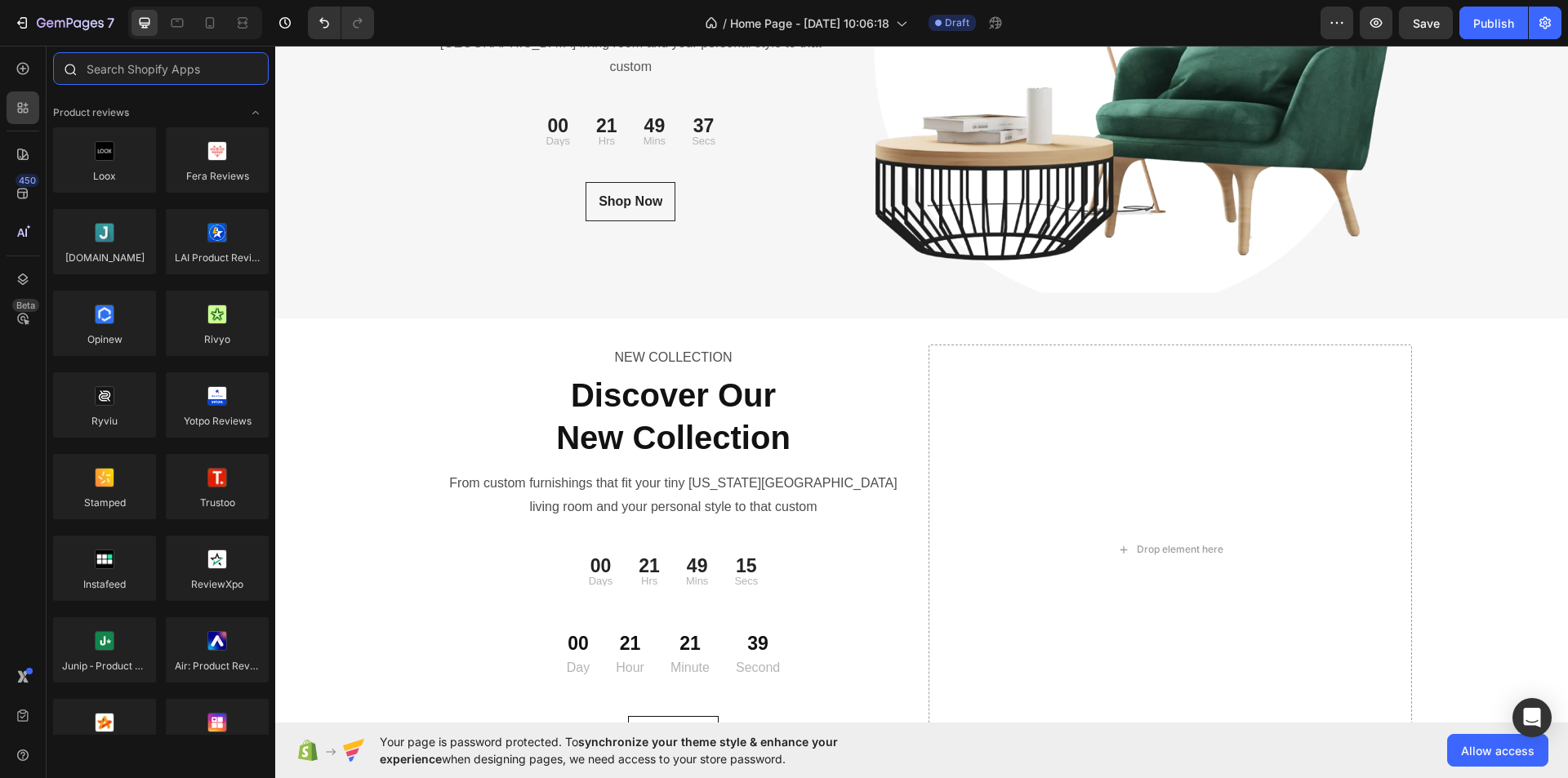
click at [106, 69] on input "text" at bounding box center [160, 68] width 215 height 33
click at [29, 67] on icon at bounding box center [22, 69] width 12 height 12
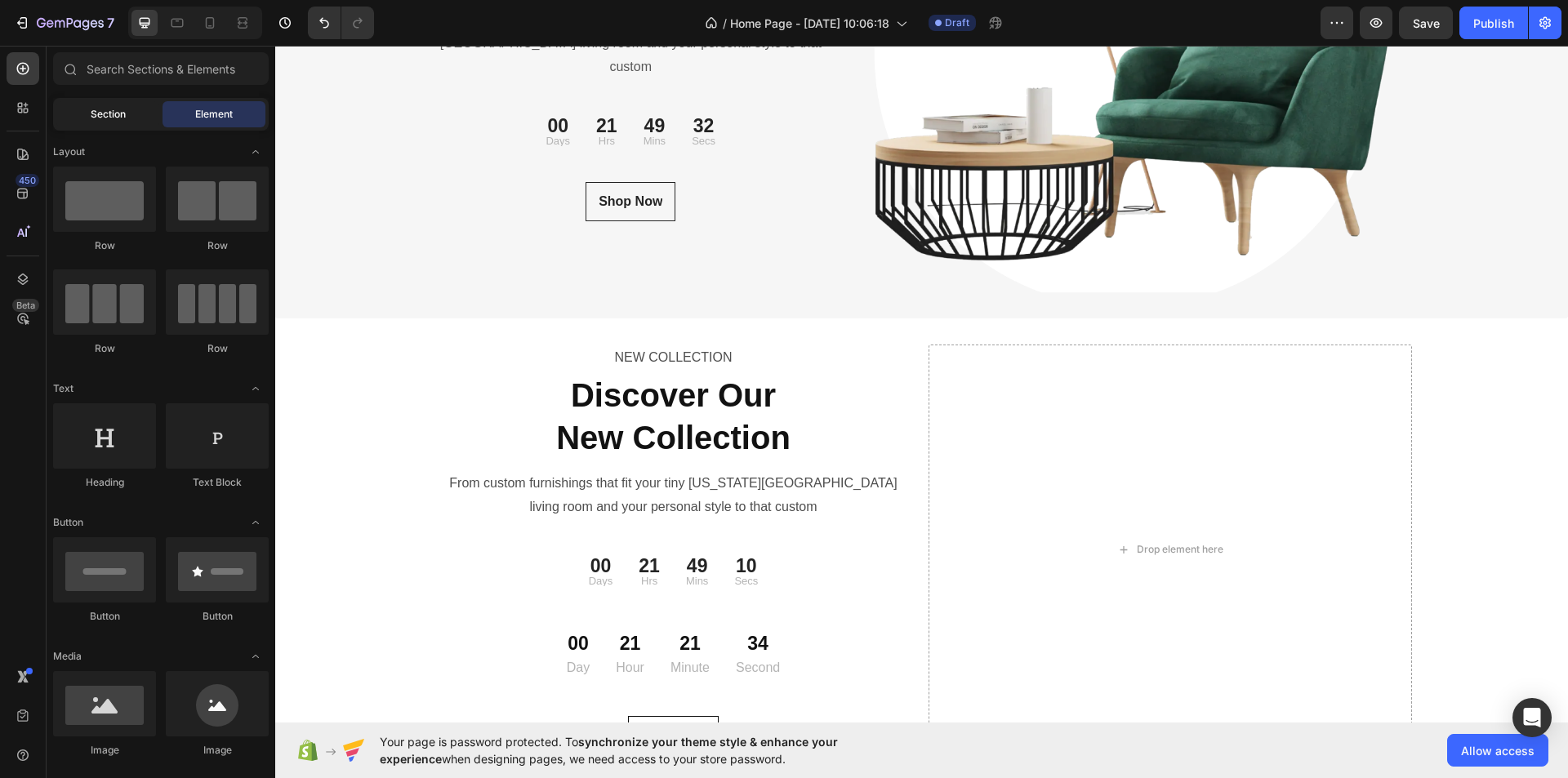
click at [118, 113] on span "Section" at bounding box center [108, 115] width 35 height 15
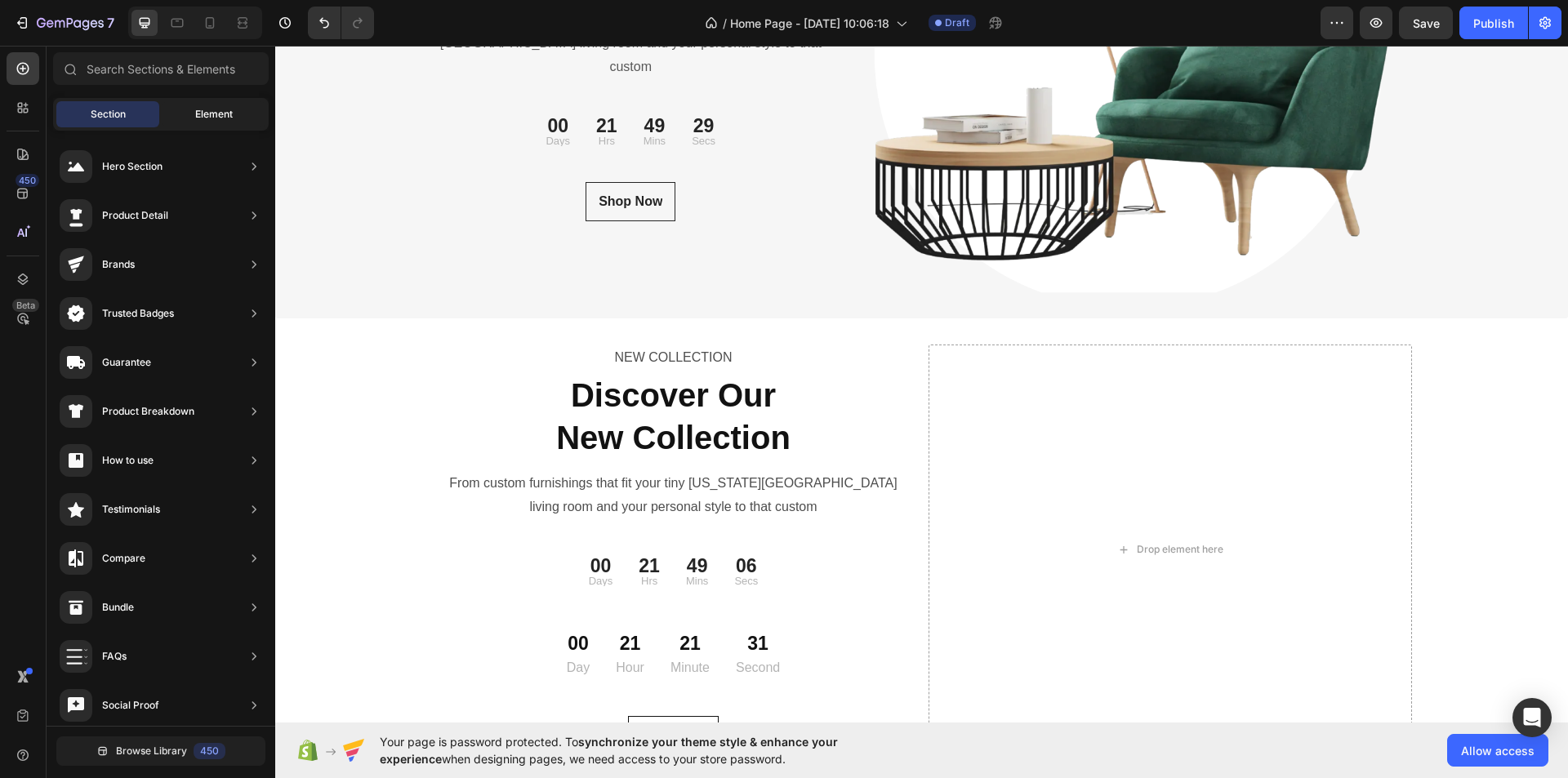
click at [214, 111] on span "Element" at bounding box center [214, 115] width 37 height 15
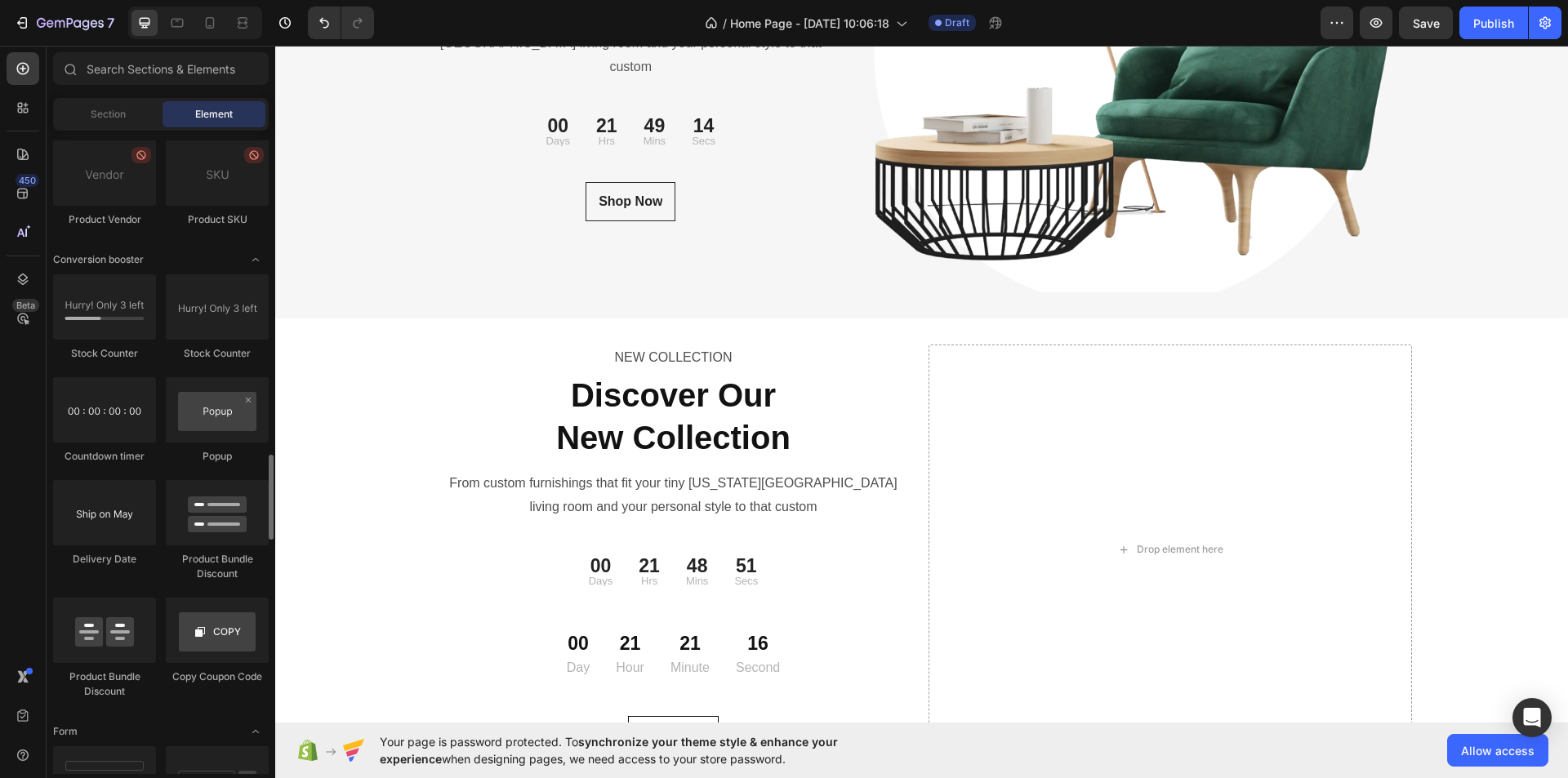
scroll to position [3053, 0]
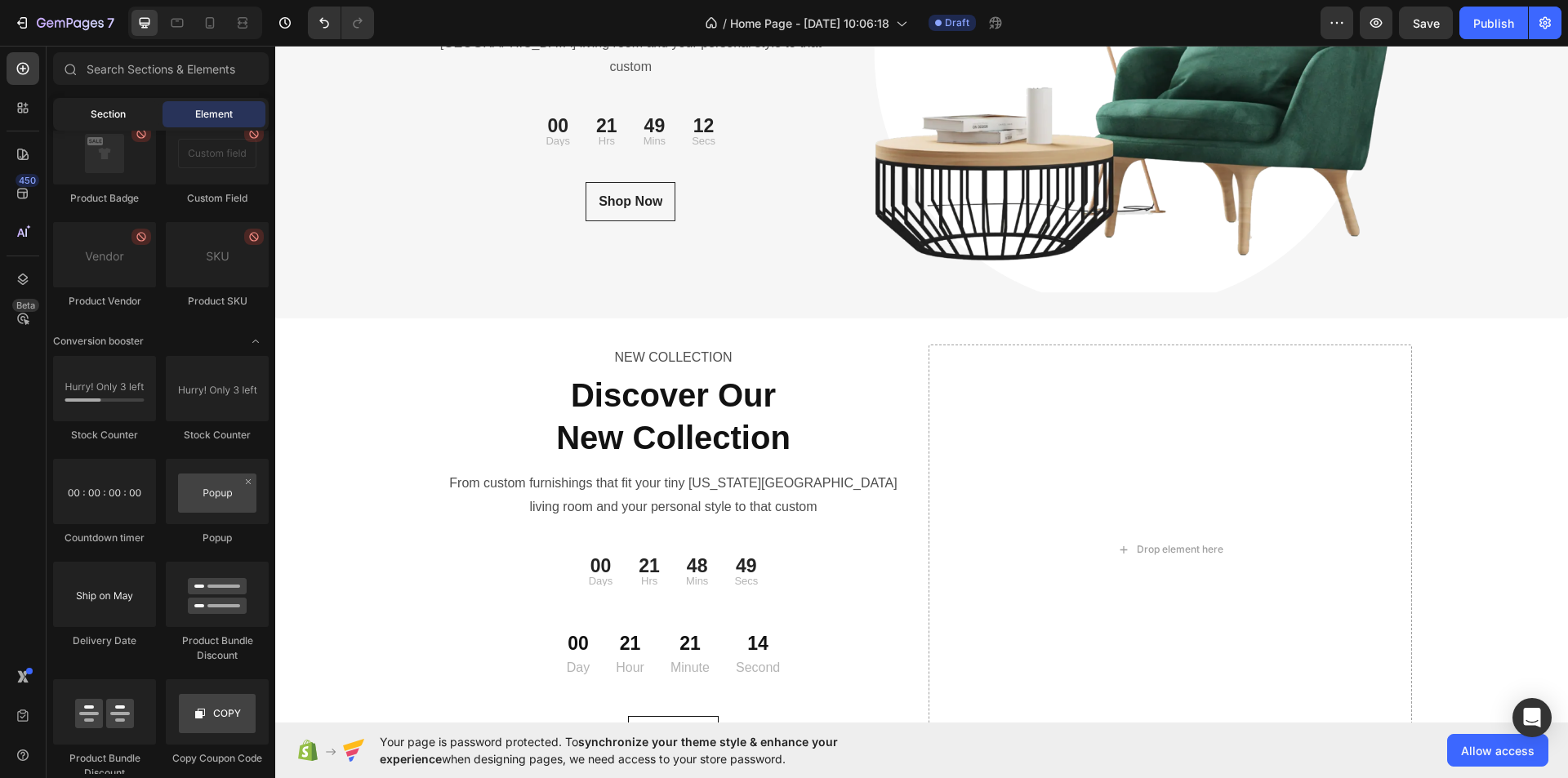
click at [111, 116] on span "Section" at bounding box center [108, 115] width 35 height 15
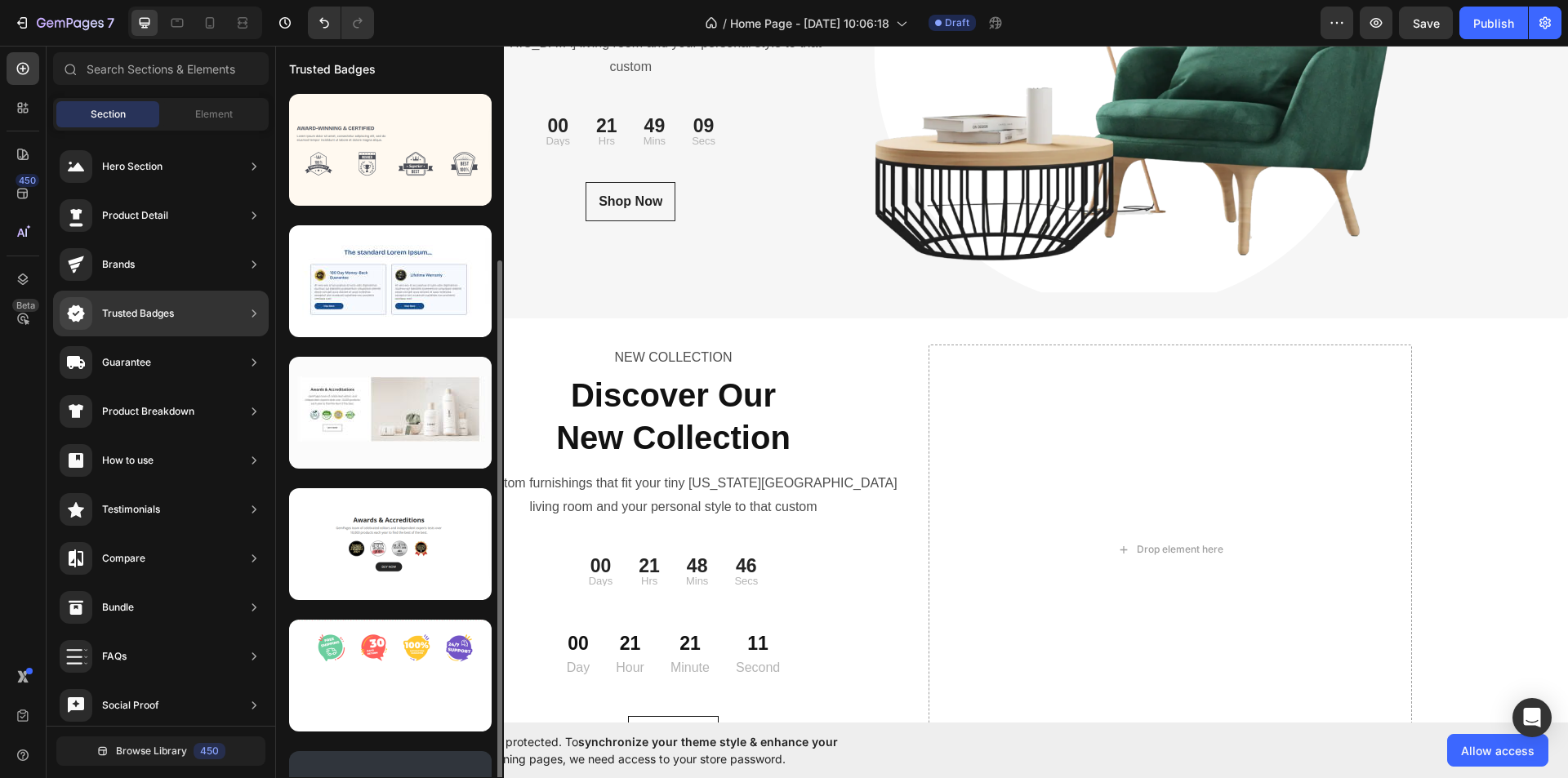
scroll to position [90, 0]
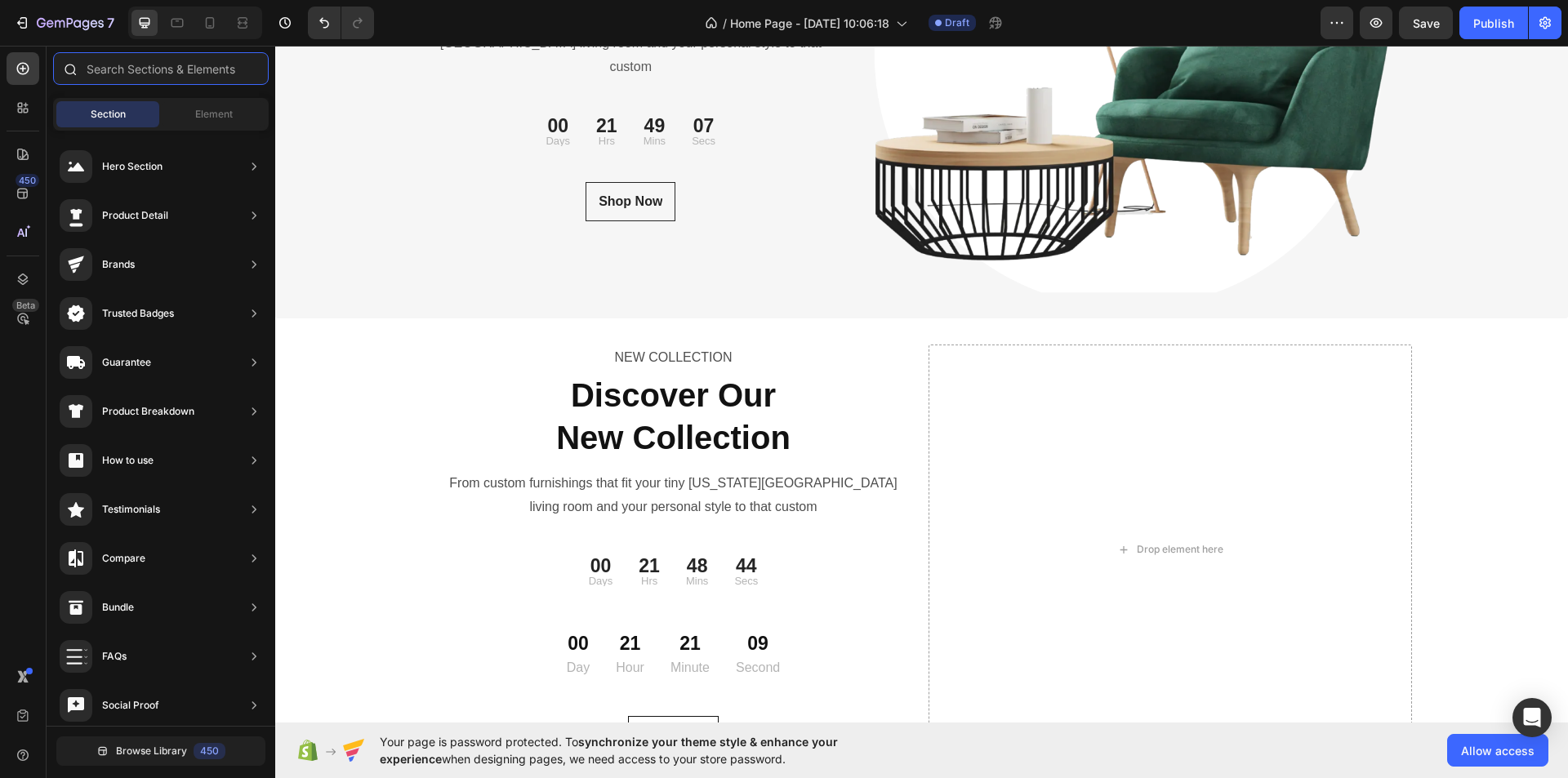
click at [135, 61] on input "text" at bounding box center [160, 68] width 215 height 33
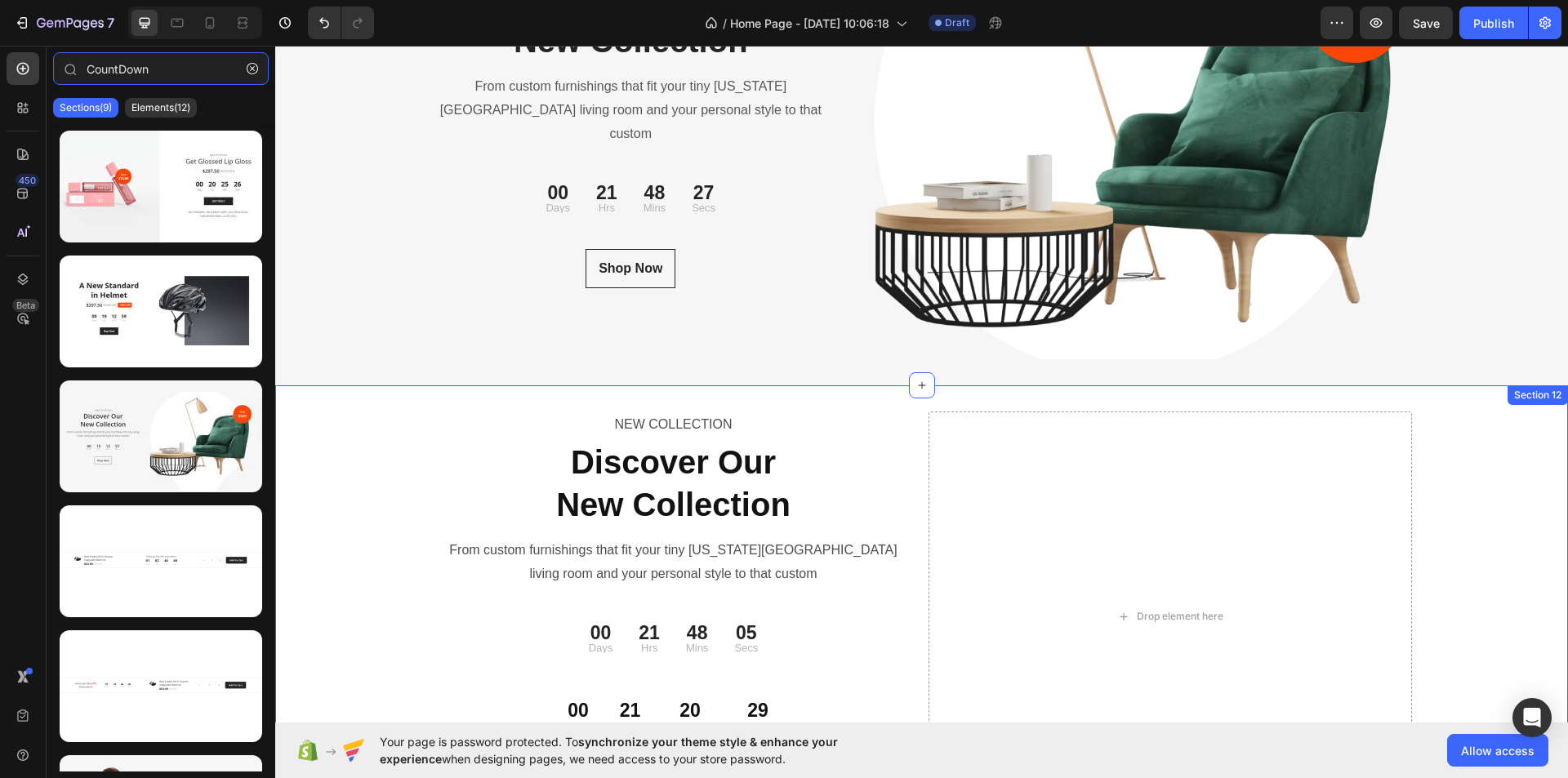
scroll to position [5516, 0]
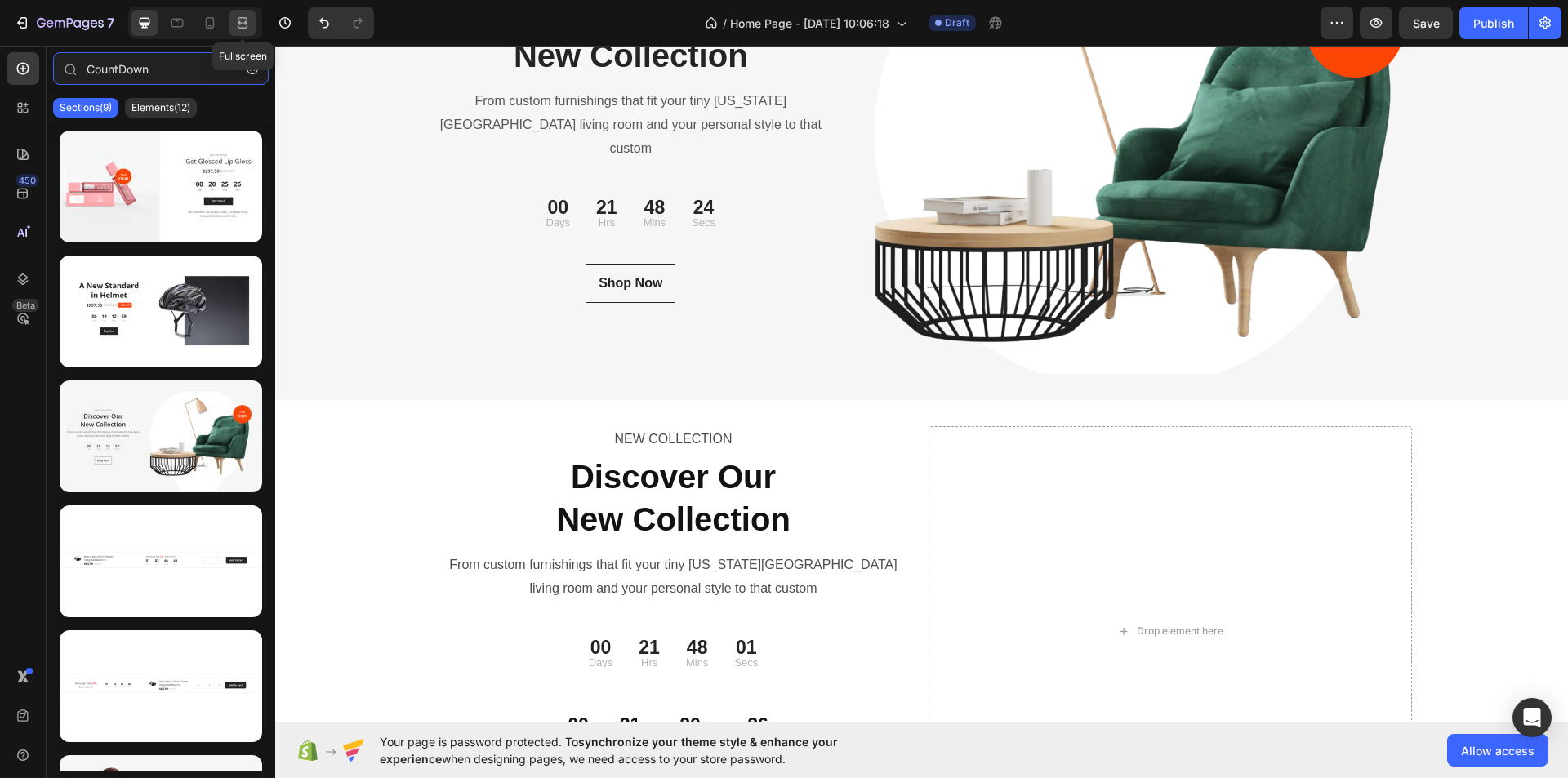
type input "CountDown"
click at [246, 23] on icon at bounding box center [244, 22] width 5 height 4
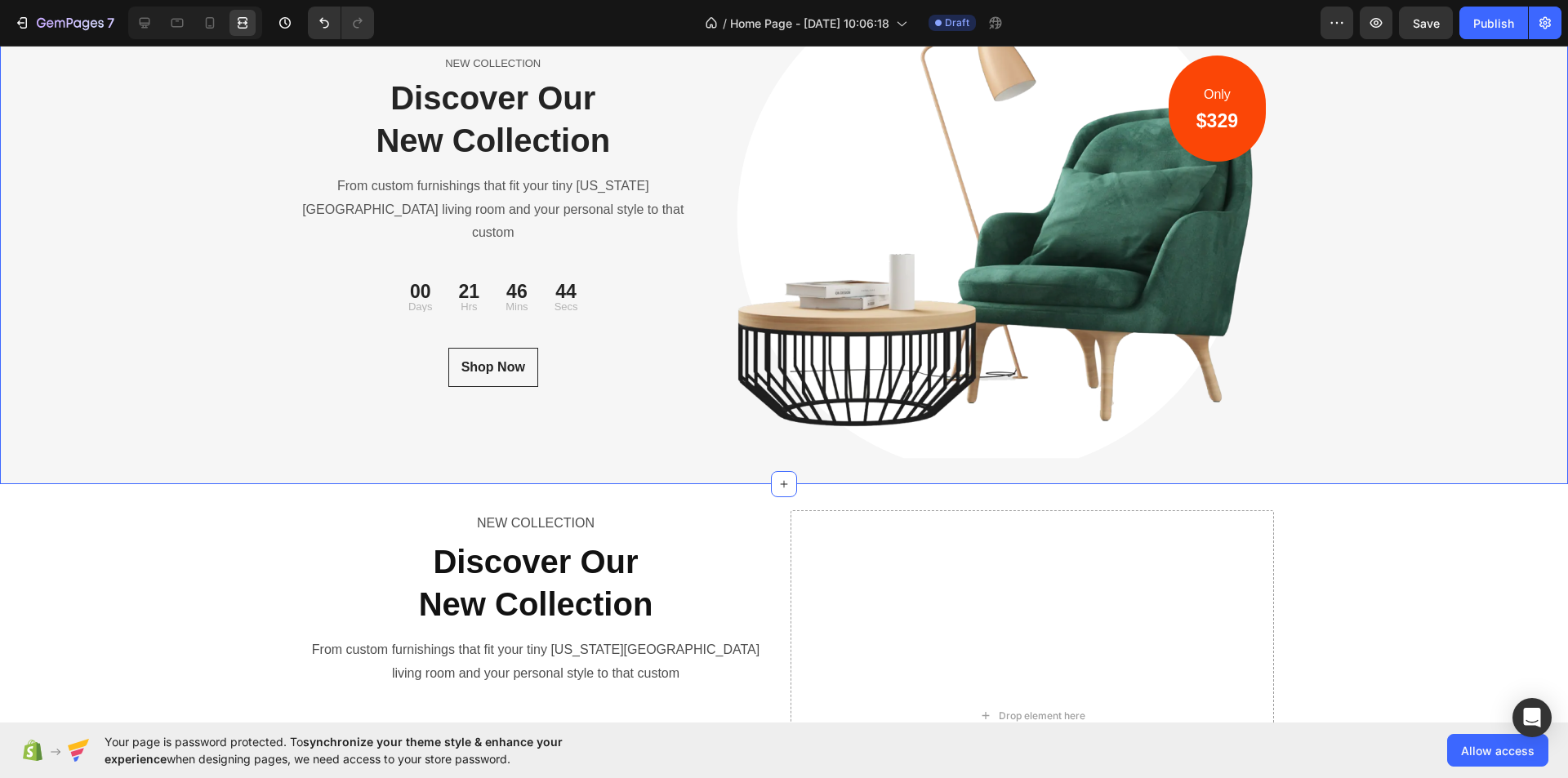
scroll to position [5754, 0]
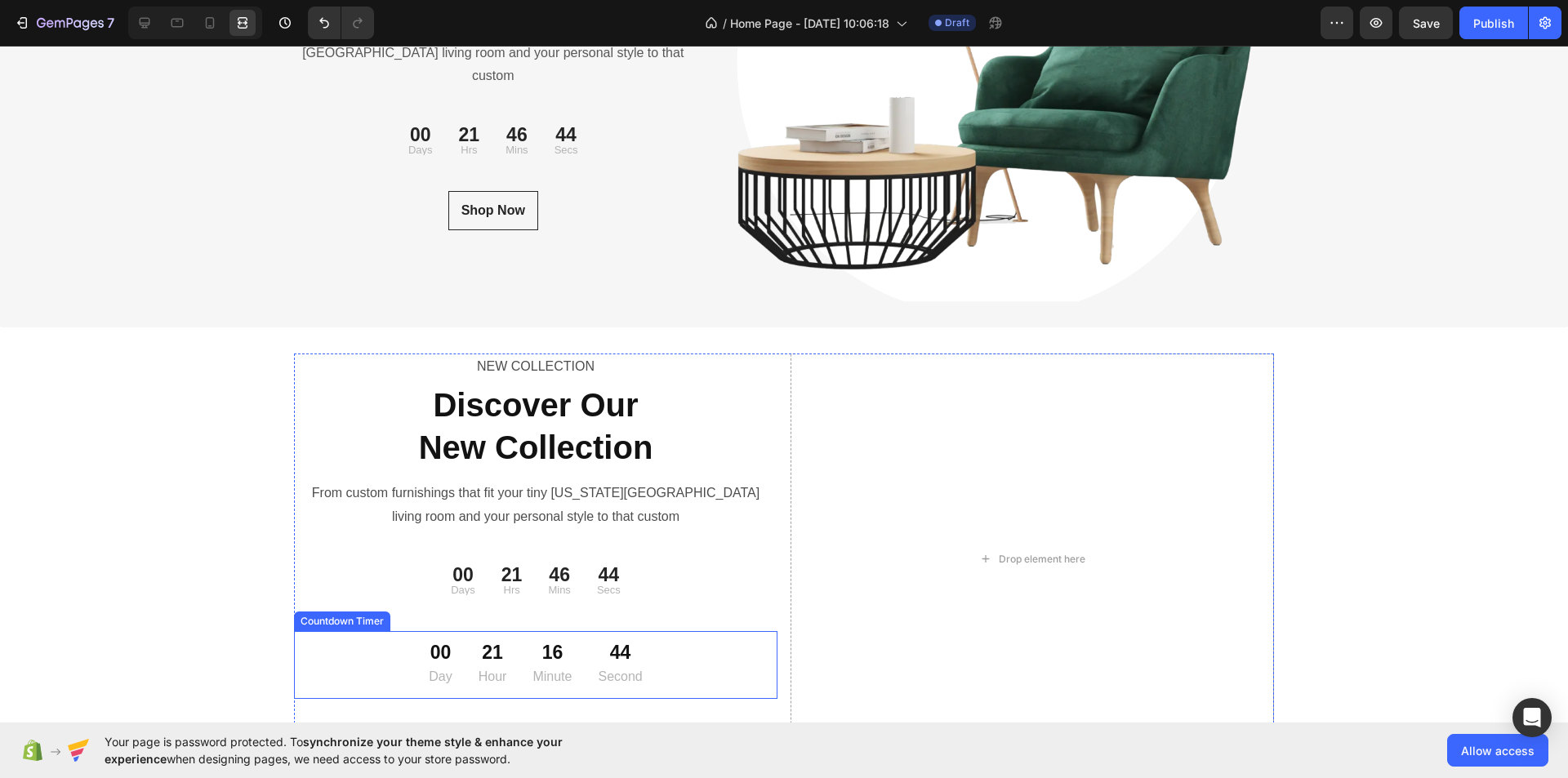
click at [566, 638] on div "16 Minute" at bounding box center [552, 665] width 65 height 55
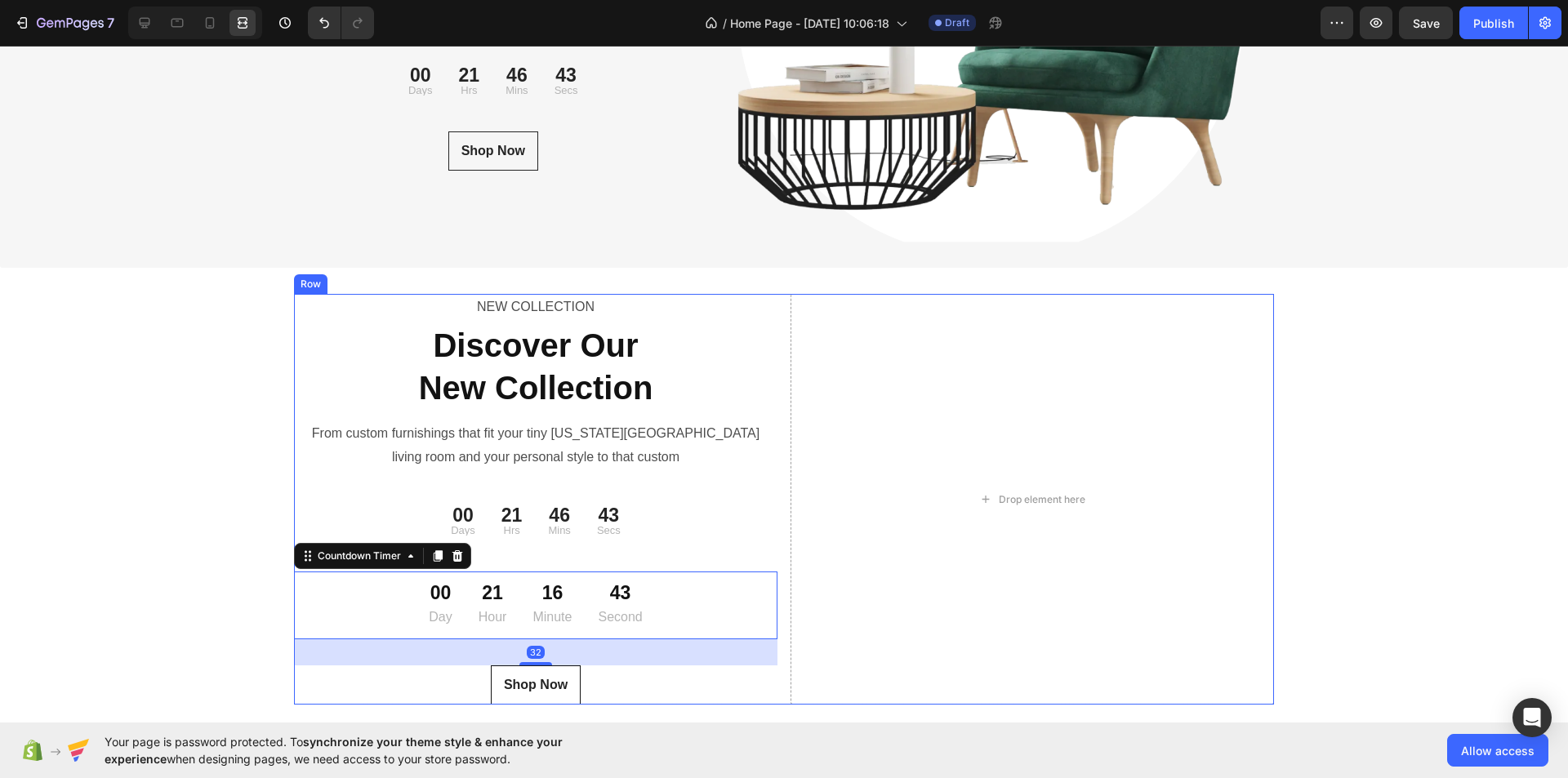
scroll to position [5761, 0]
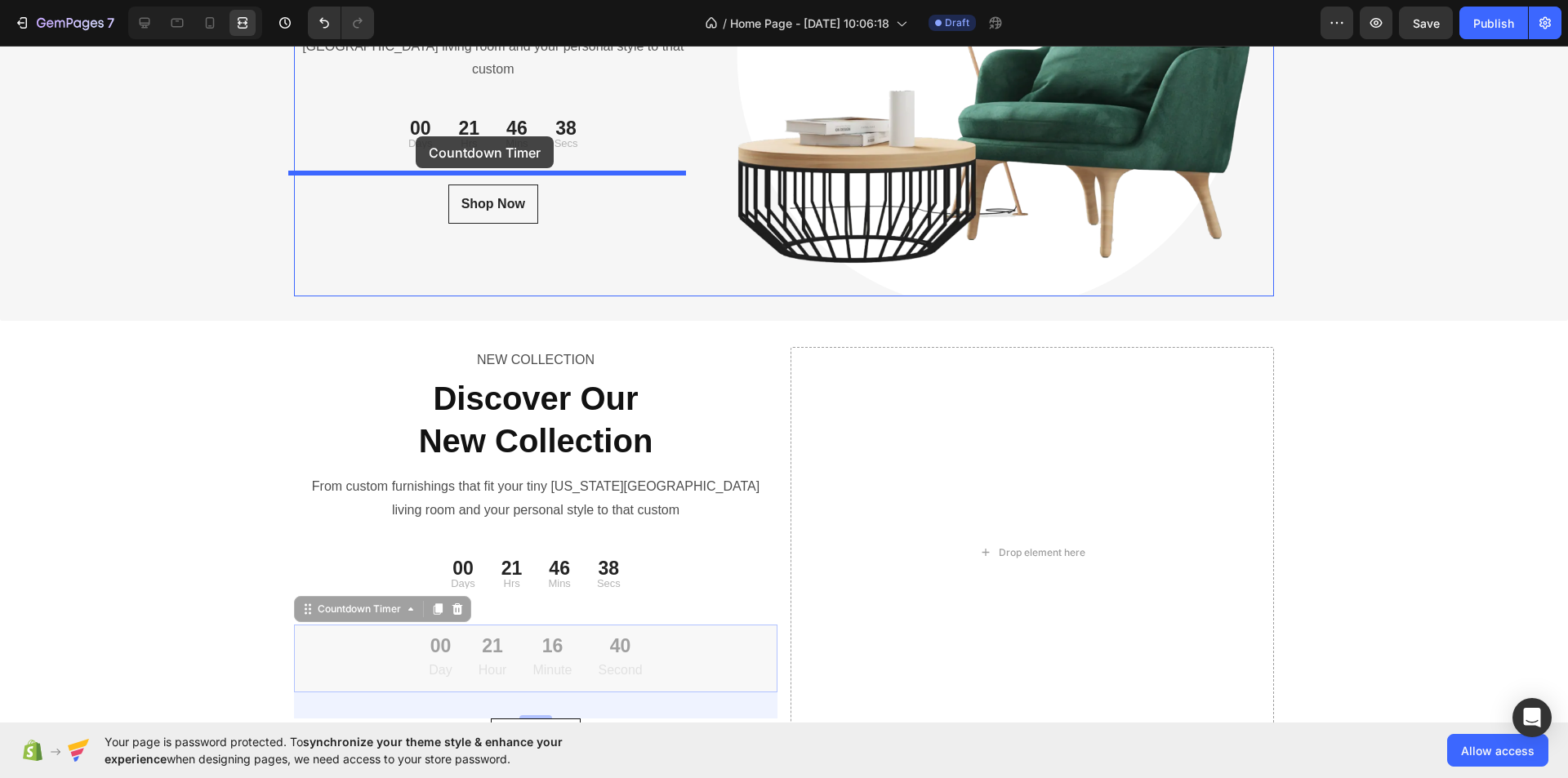
drag, startPoint x: 304, startPoint y: 606, endPoint x: 416, endPoint y: 136, distance: 483.2
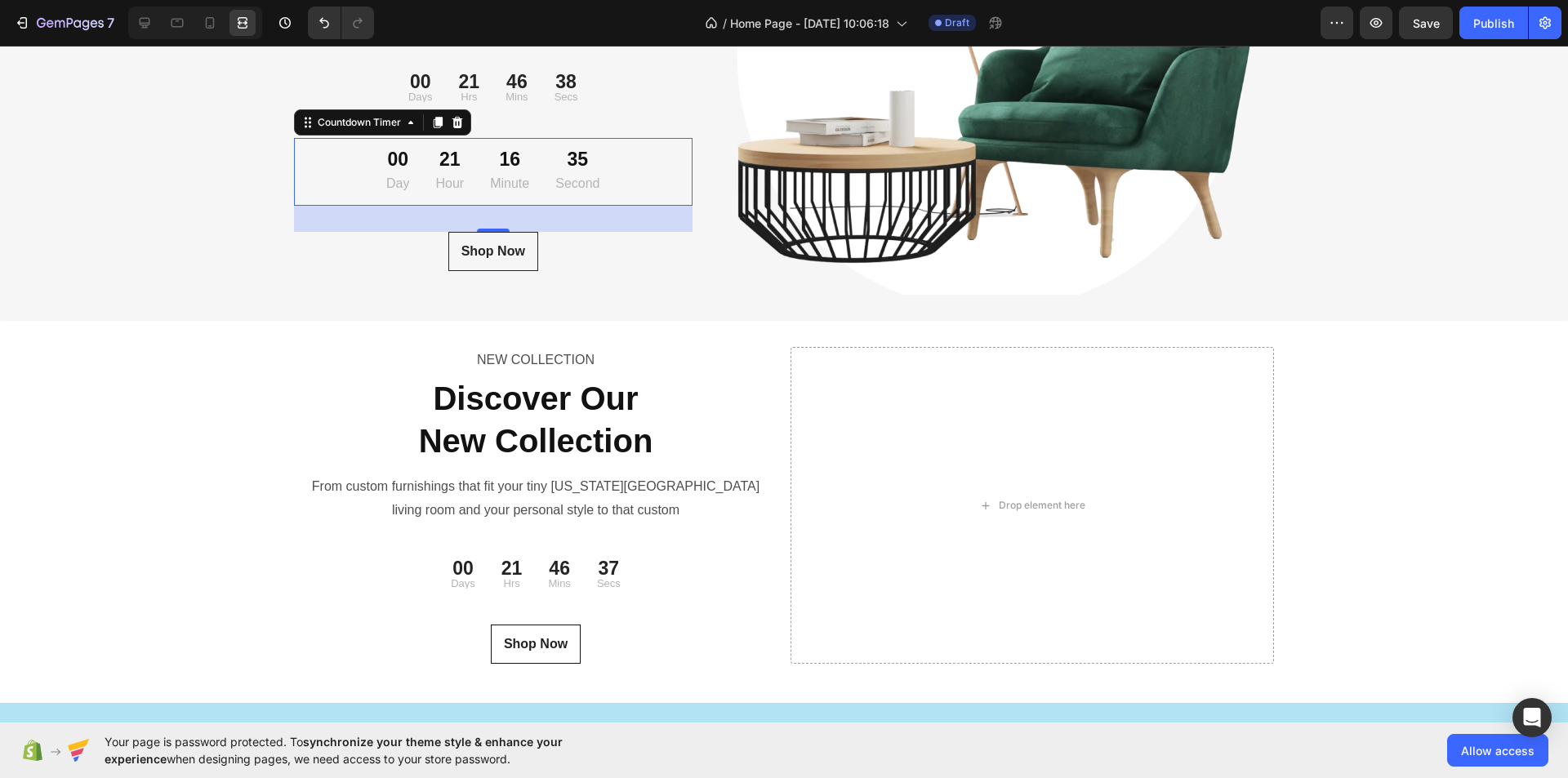
scroll to position [5714, 0]
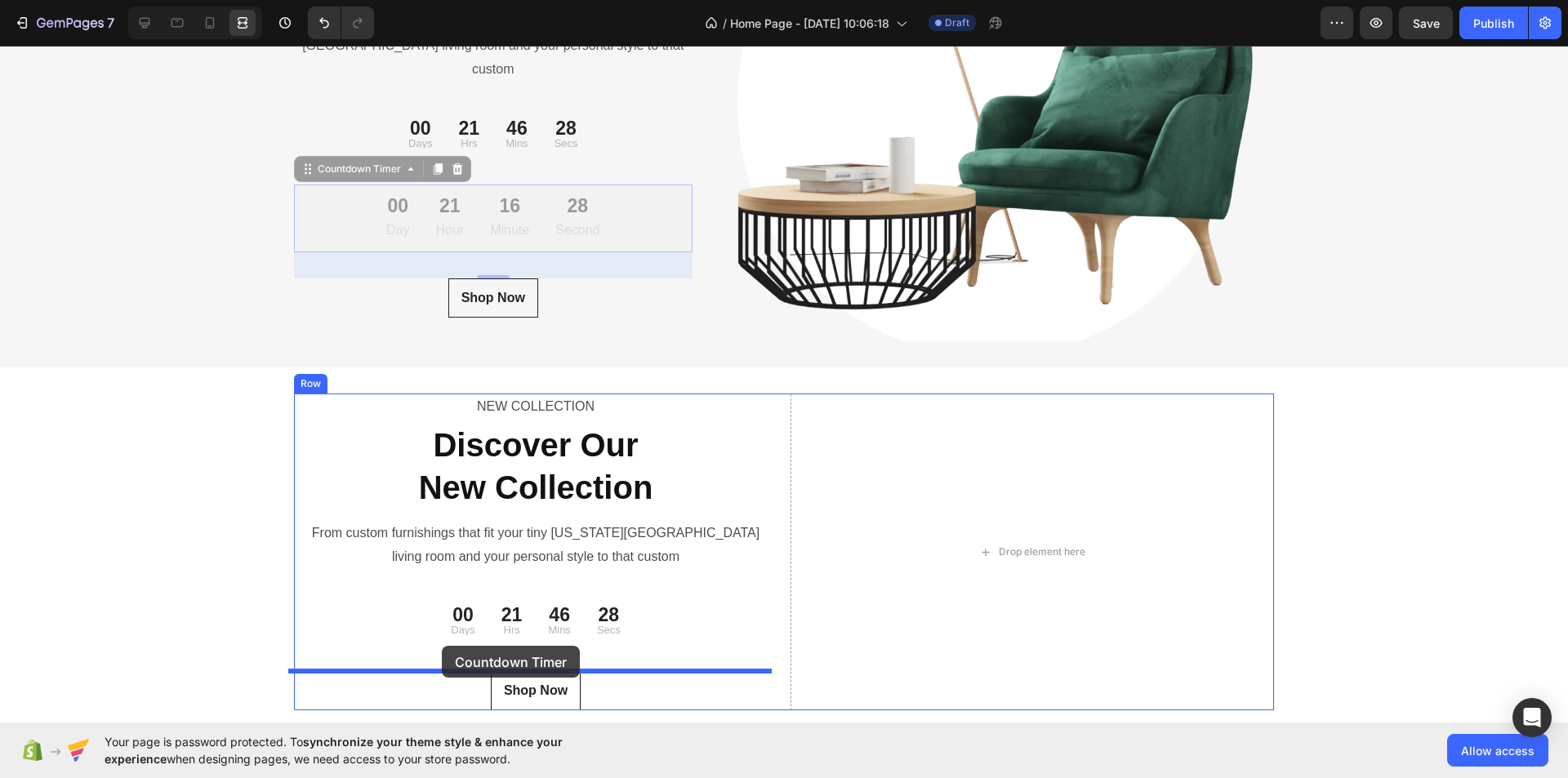
drag, startPoint x: 301, startPoint y: 156, endPoint x: 443, endPoint y: 646, distance: 510.2
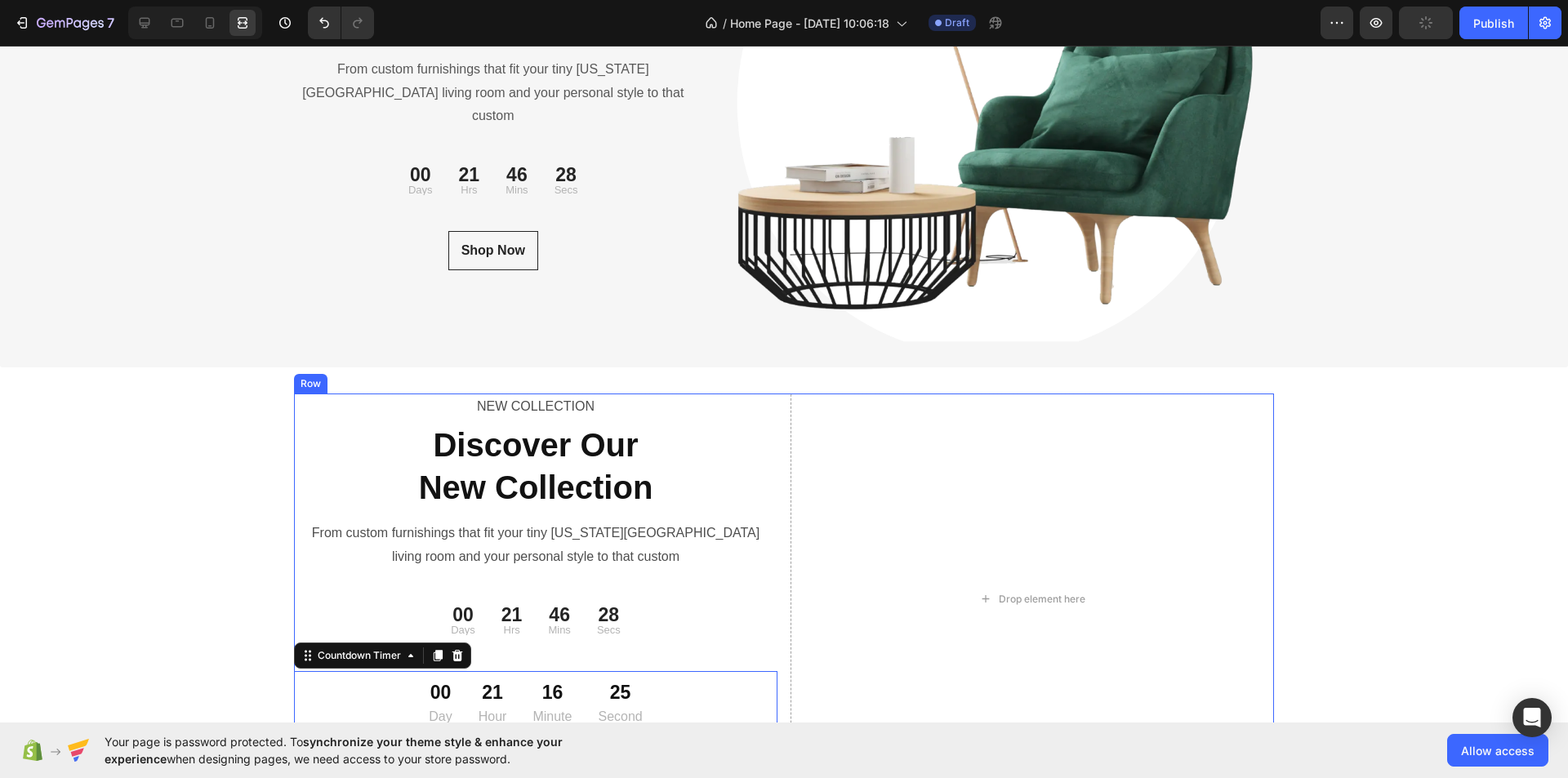
scroll to position [5761, 0]
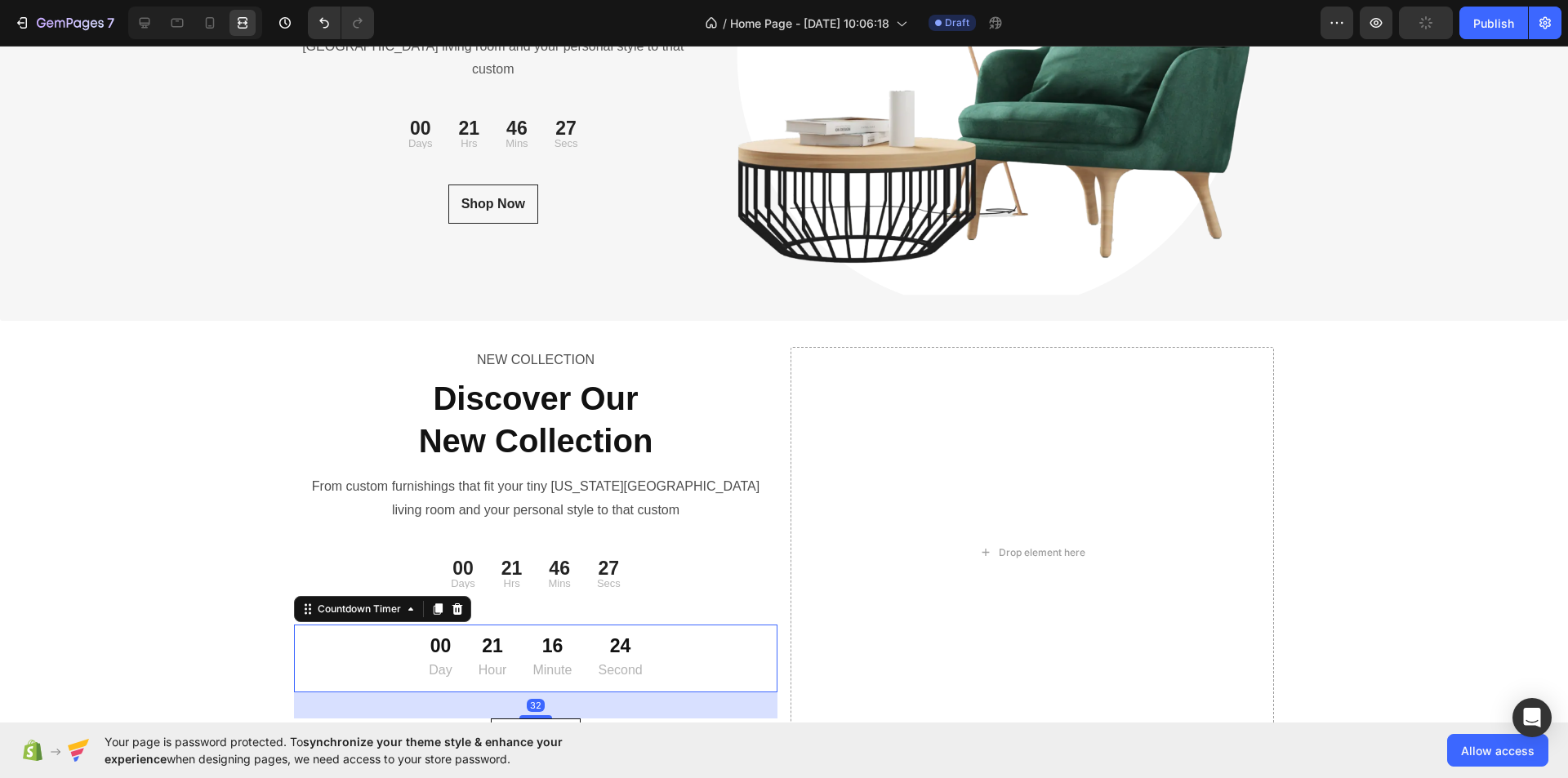
click at [716, 662] on div "00 Day 21 Hour 16 Minute 24 Second" at bounding box center [536, 659] width 484 height 55
click at [183, 23] on icon at bounding box center [177, 23] width 12 height 9
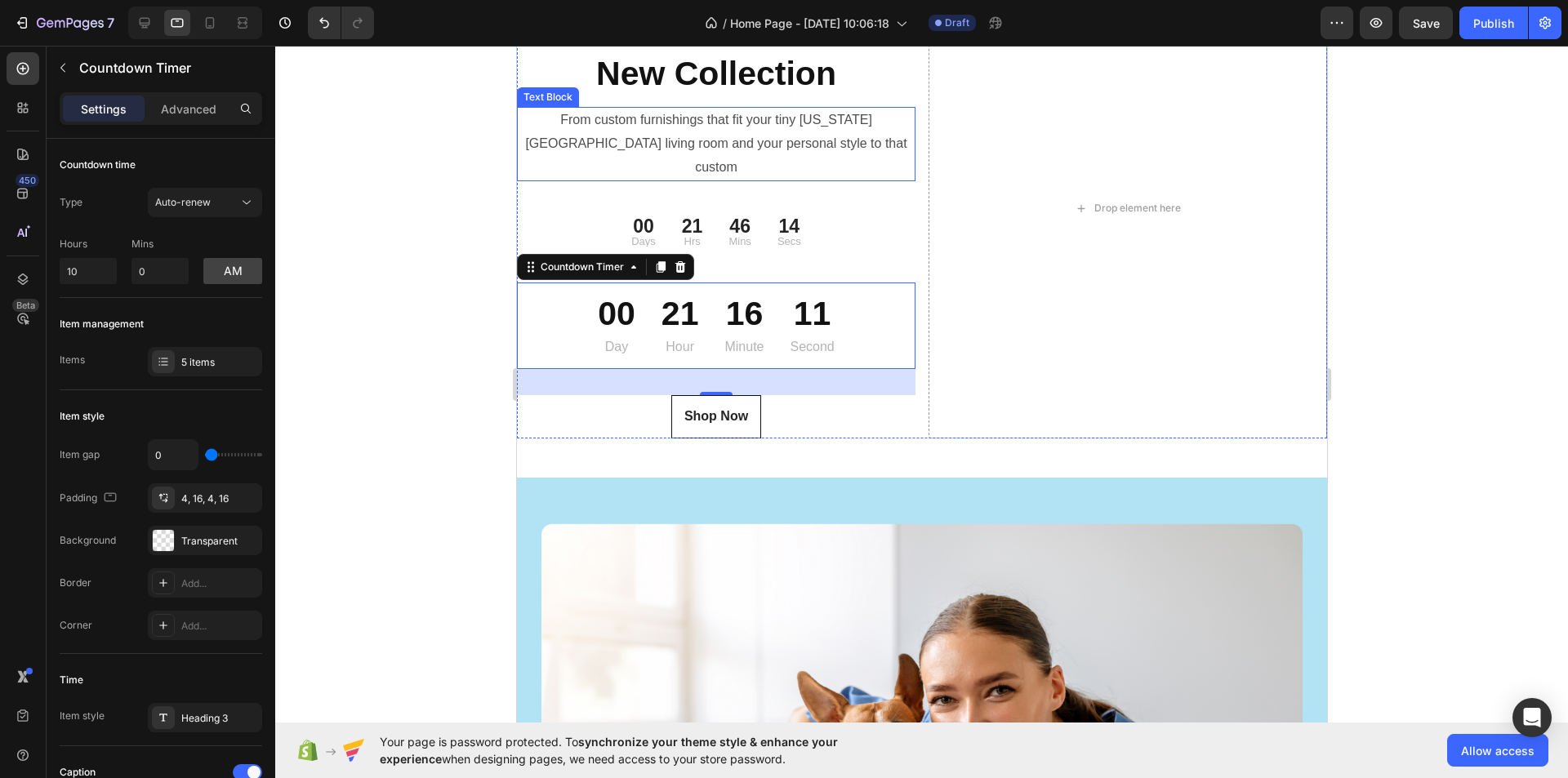
scroll to position [5769, 0]
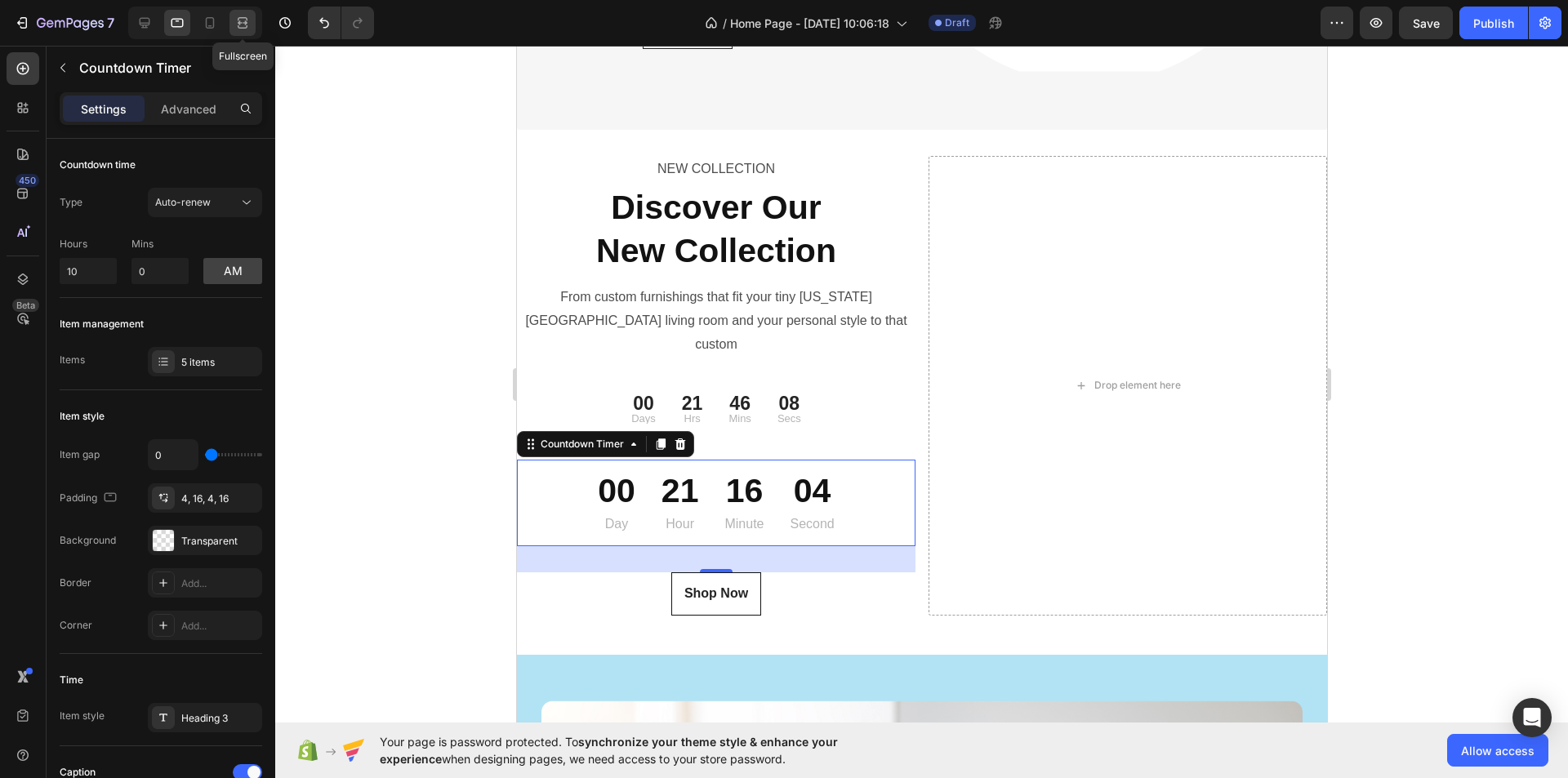
click at [245, 26] on icon at bounding box center [243, 23] width 17 height 17
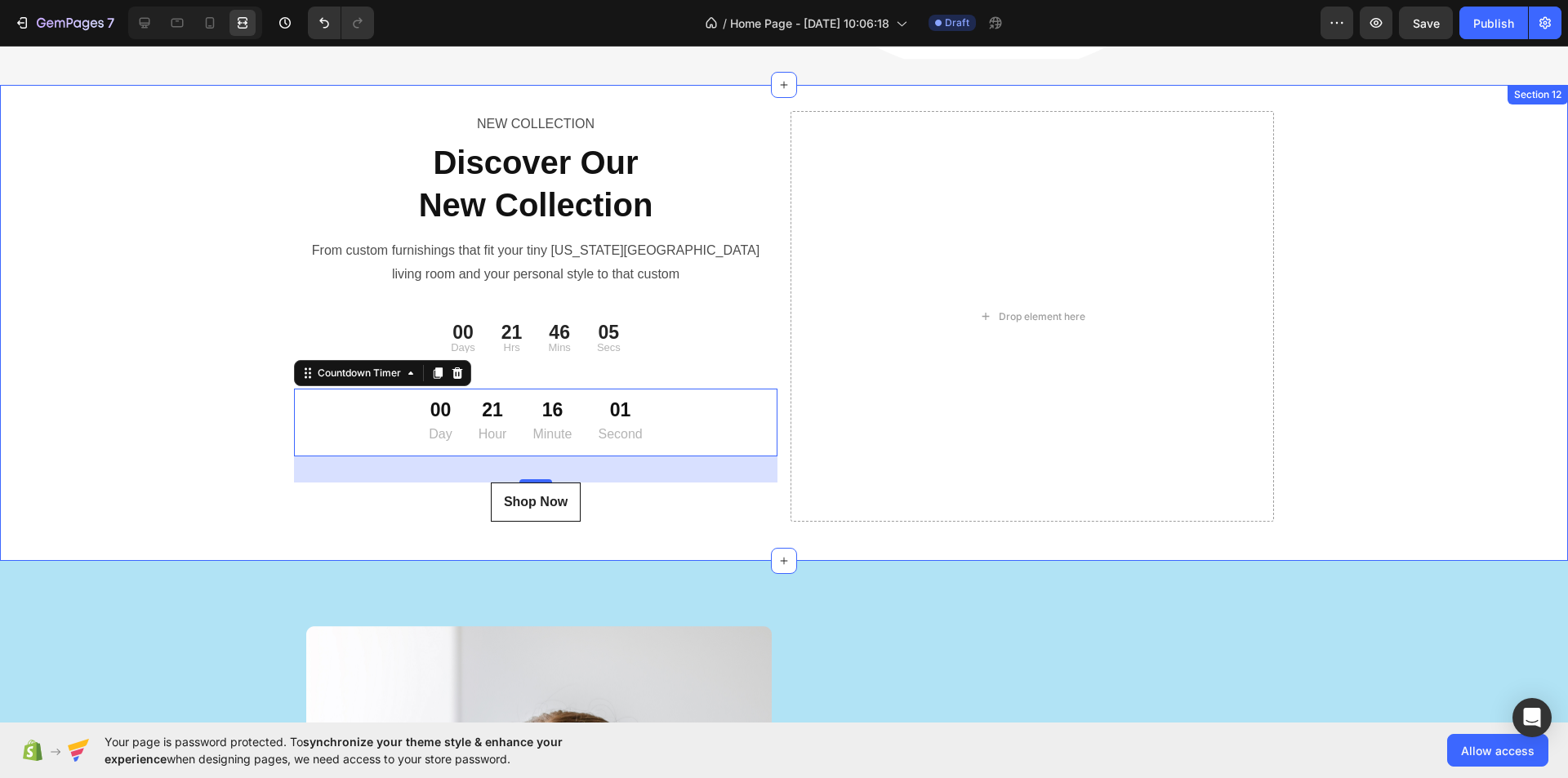
scroll to position [5875, 0]
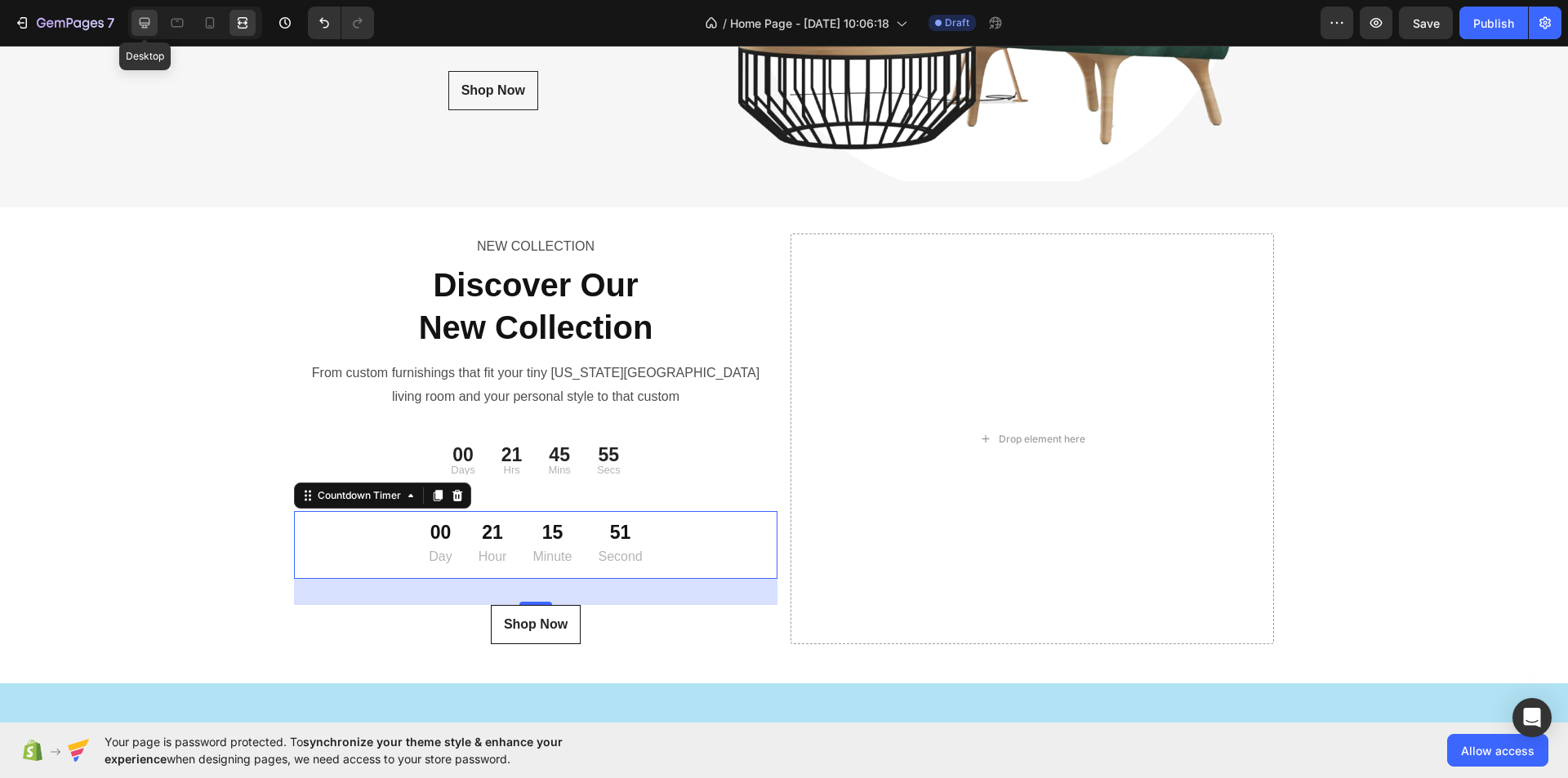
click at [138, 14] on div at bounding box center [144, 23] width 26 height 26
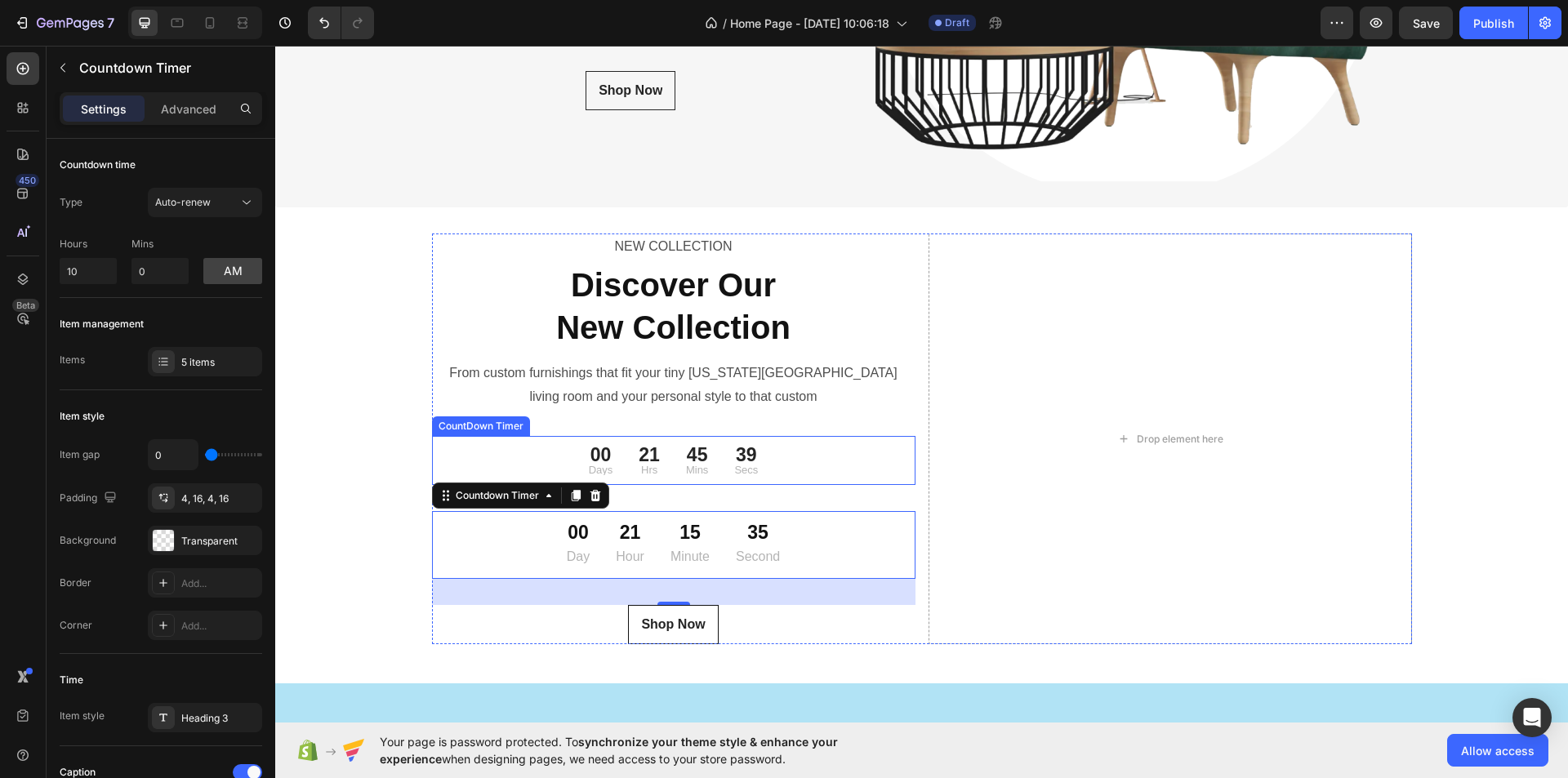
click at [816, 460] on div "00 Days 21 Hrs 45 Mins 39 Secs" at bounding box center [674, 460] width 484 height 36
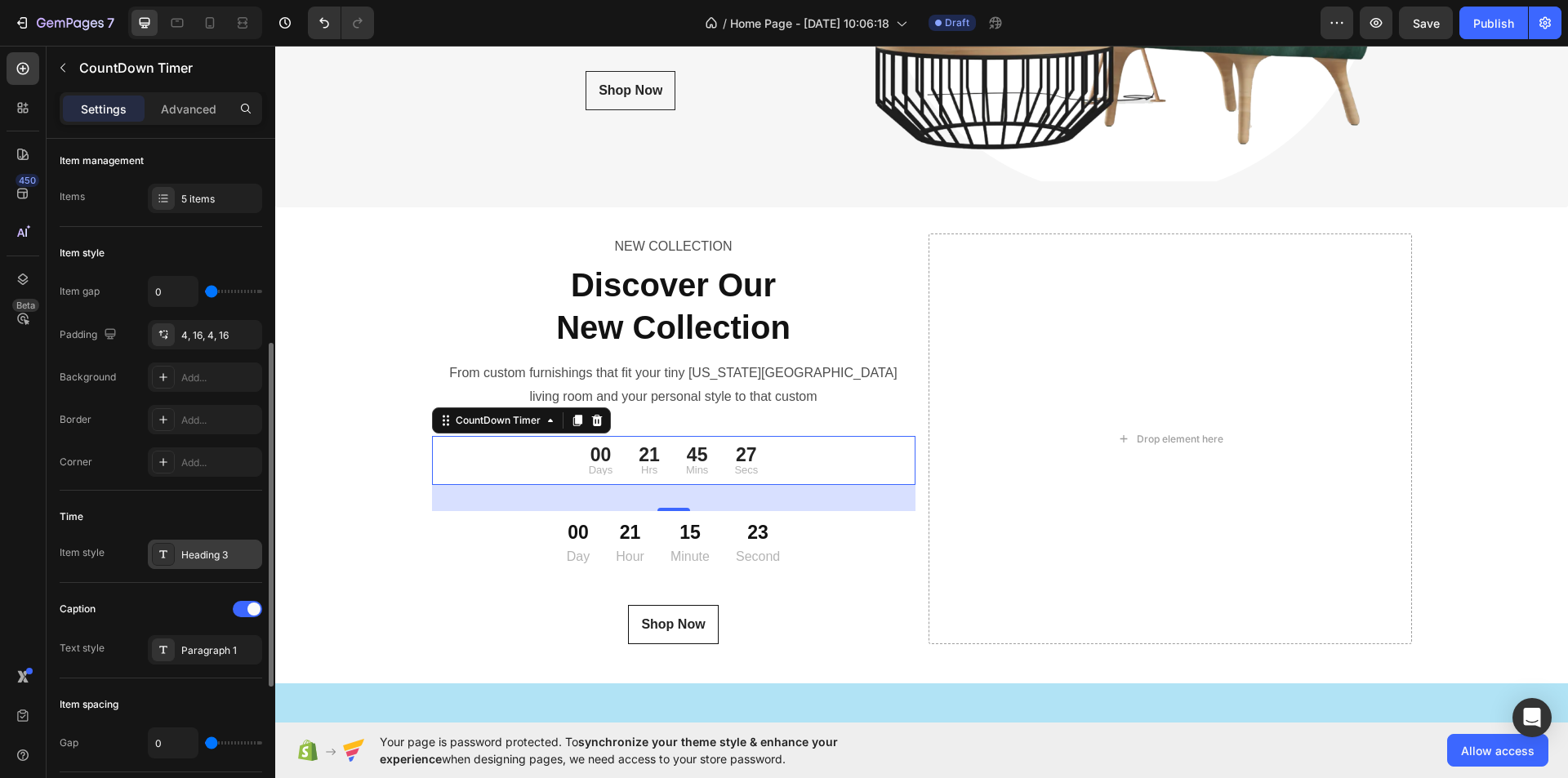
scroll to position [327, 0]
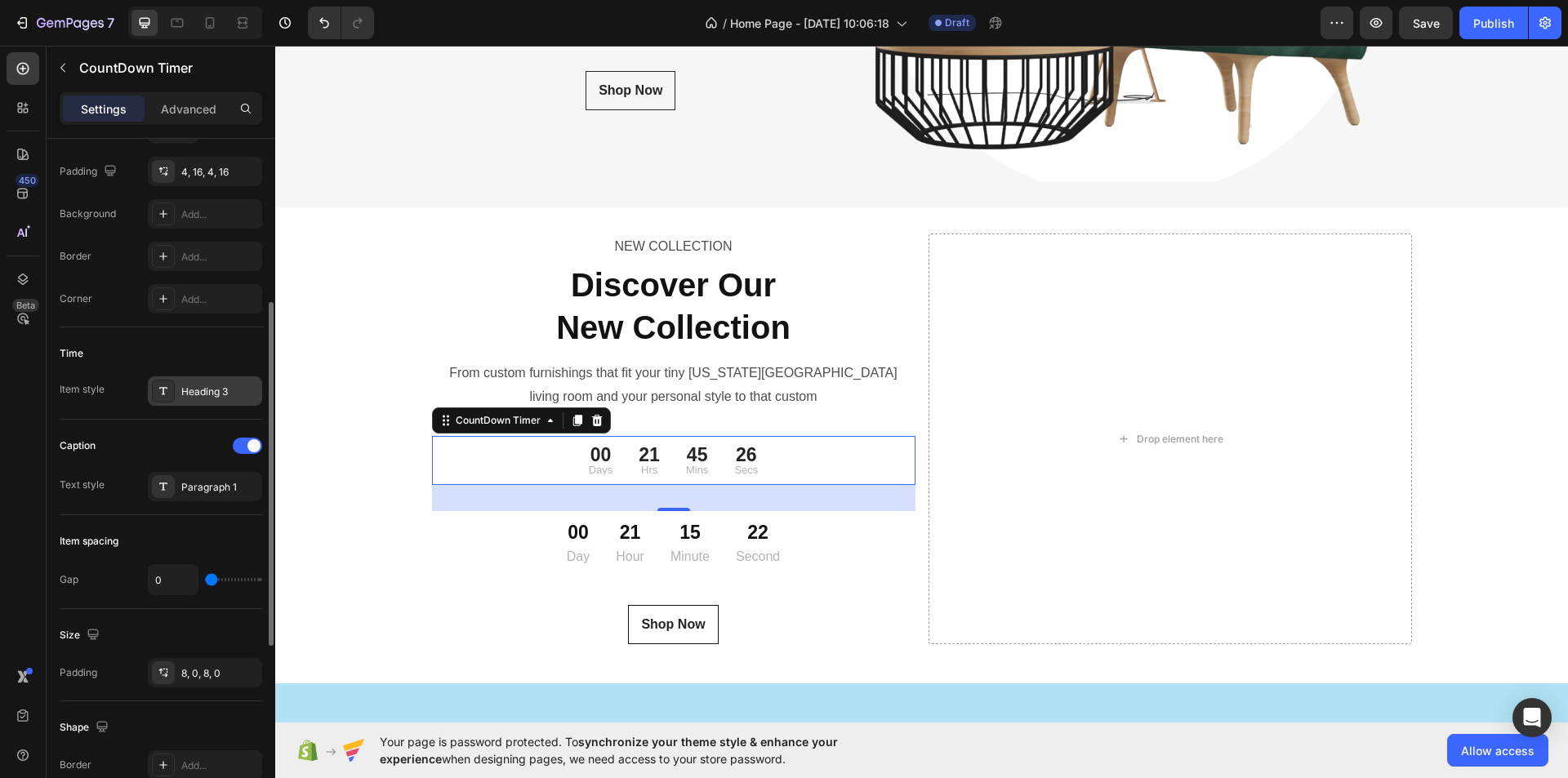
click at [215, 391] on div "Heading 3" at bounding box center [220, 392] width 76 height 15
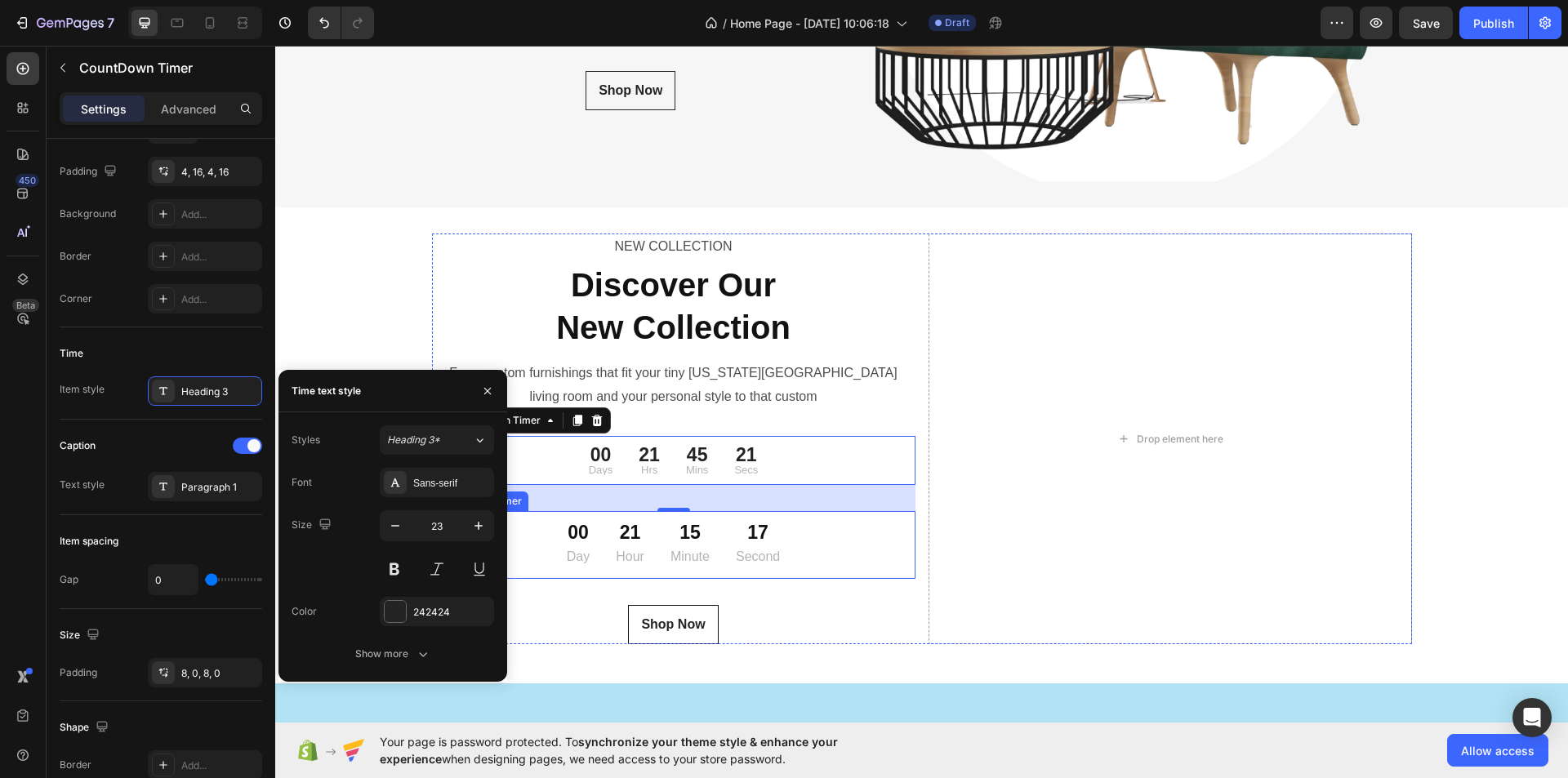
click at [824, 545] on div "00 Day 21 Hour 15 Minute 17 Second" at bounding box center [674, 545] width 484 height 55
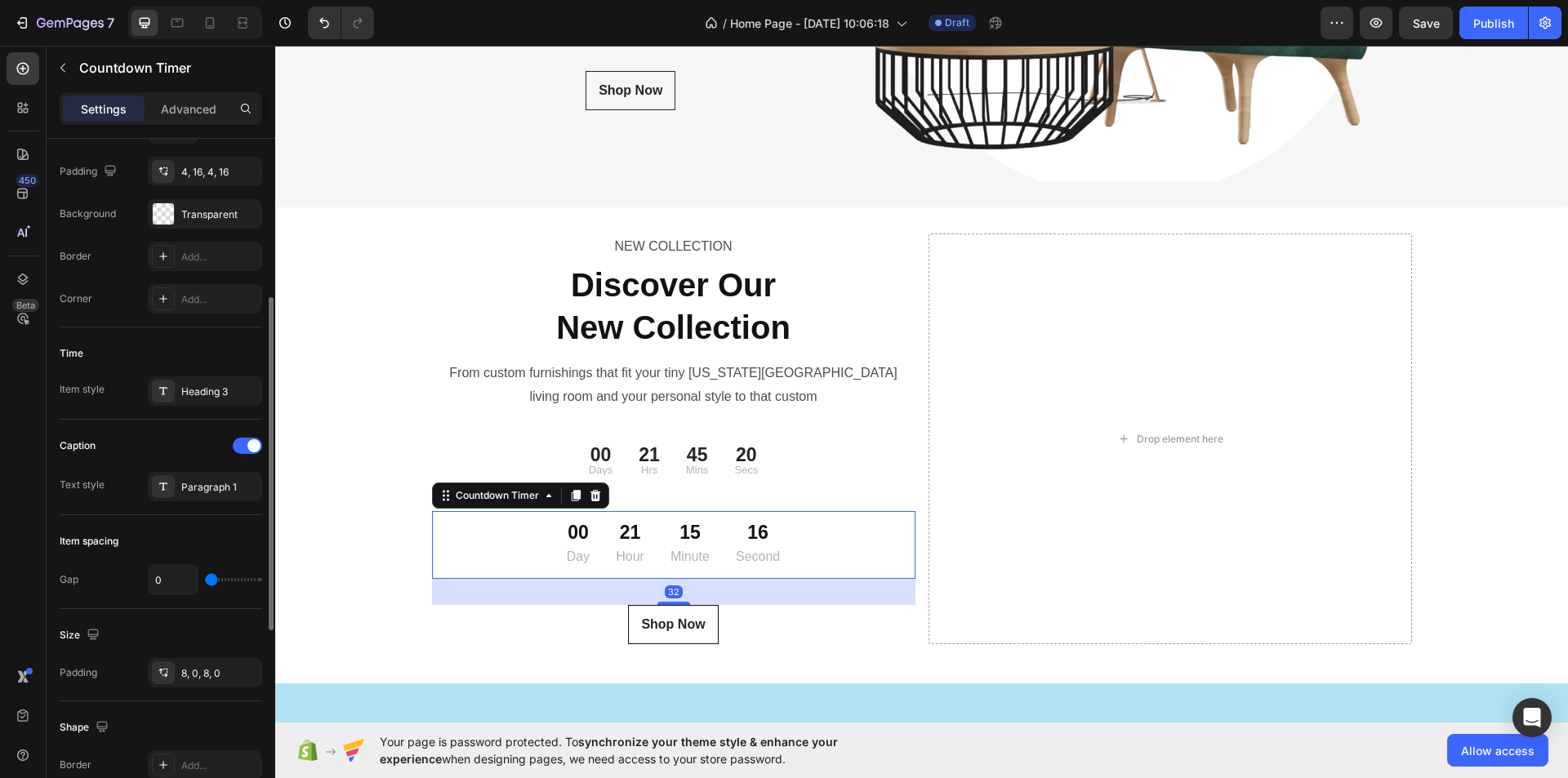
click at [230, 375] on div "Time Item style Heading 3" at bounding box center [160, 374] width 202 height 92
click at [238, 398] on div "Heading 3" at bounding box center [220, 392] width 76 height 15
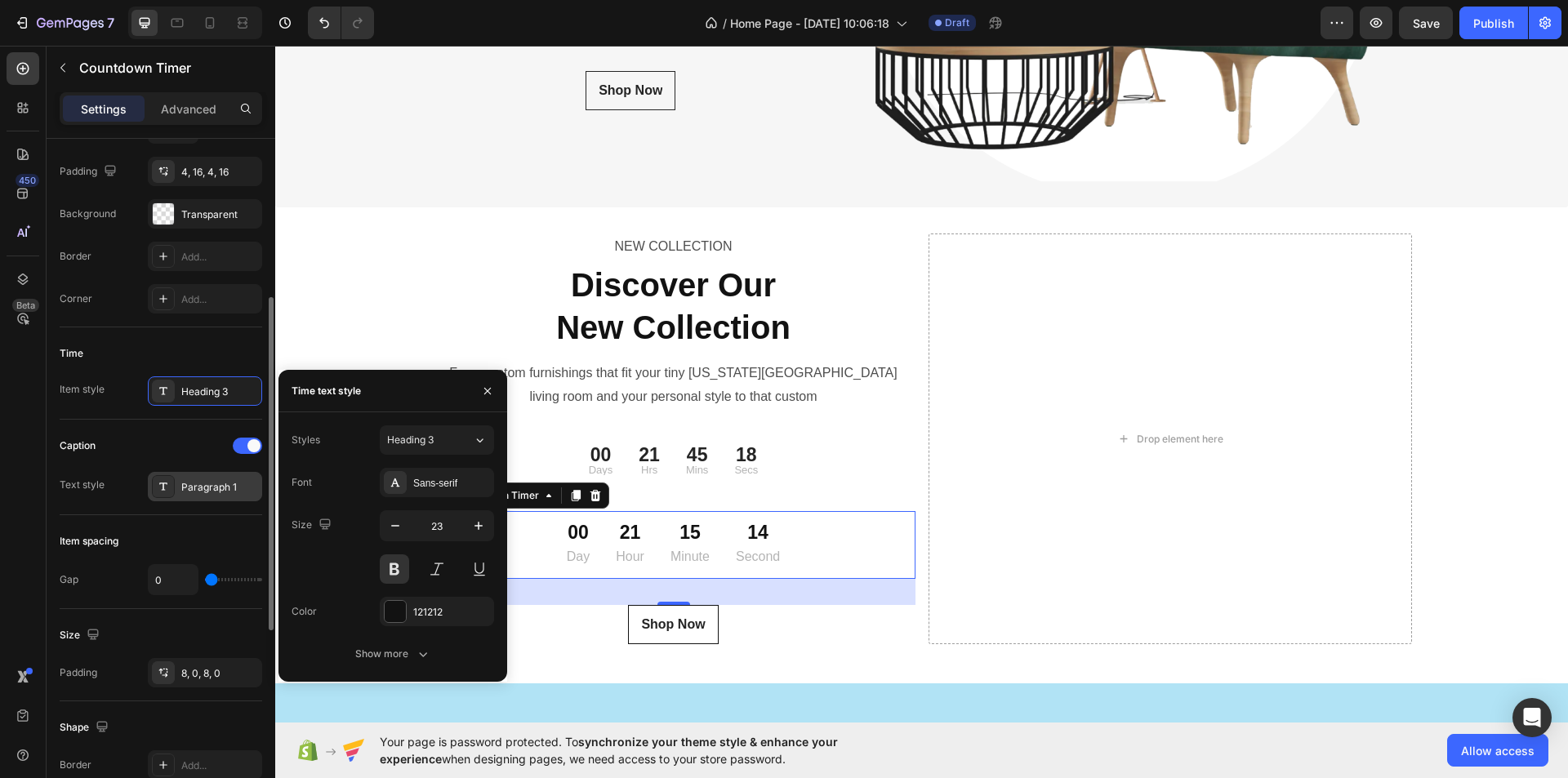
click at [216, 494] on div "Paragraph 1" at bounding box center [220, 487] width 76 height 15
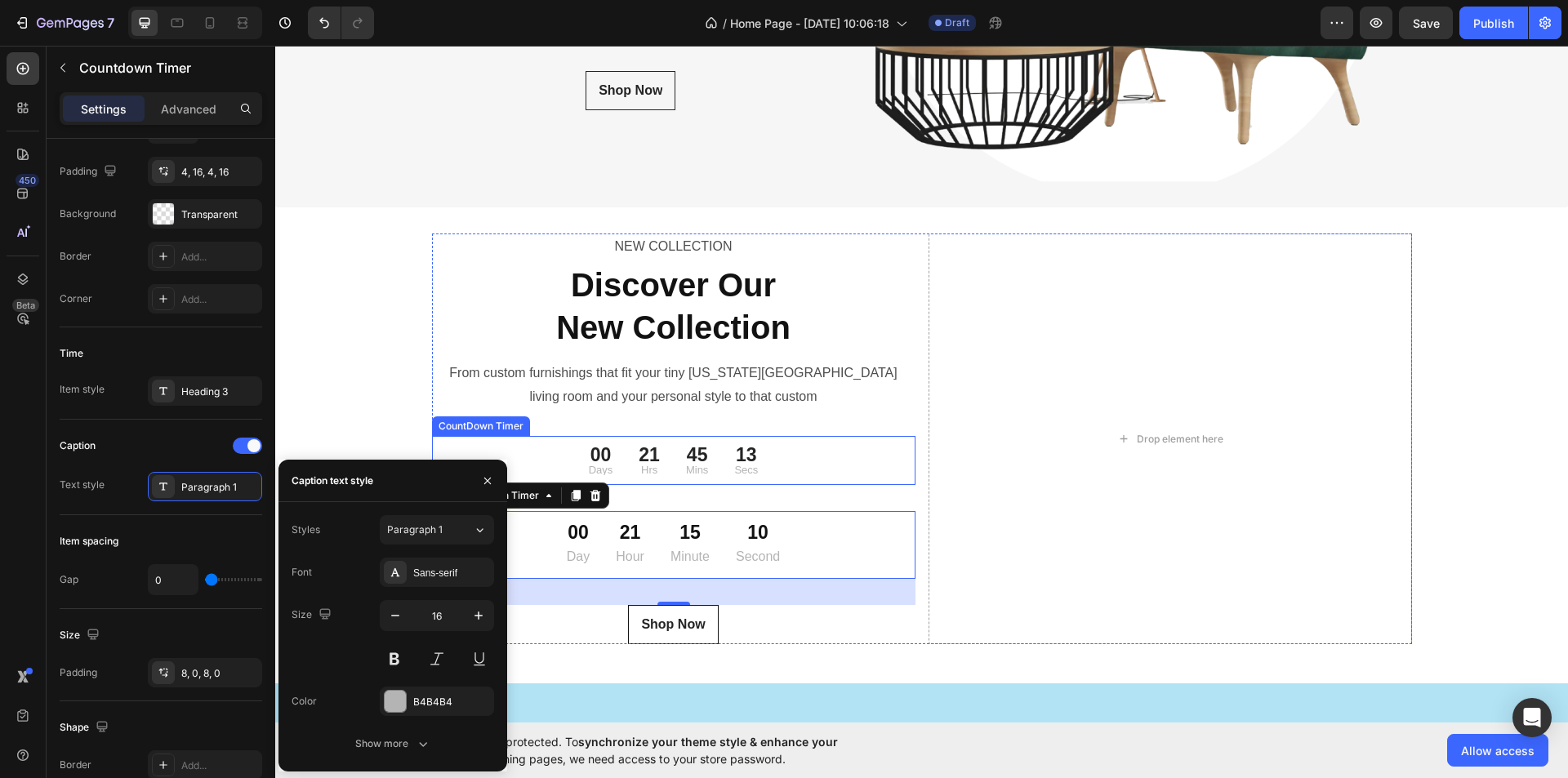
click at [801, 464] on div "00 Days 21 Hrs 45 Mins 13 Secs" at bounding box center [674, 460] width 484 height 36
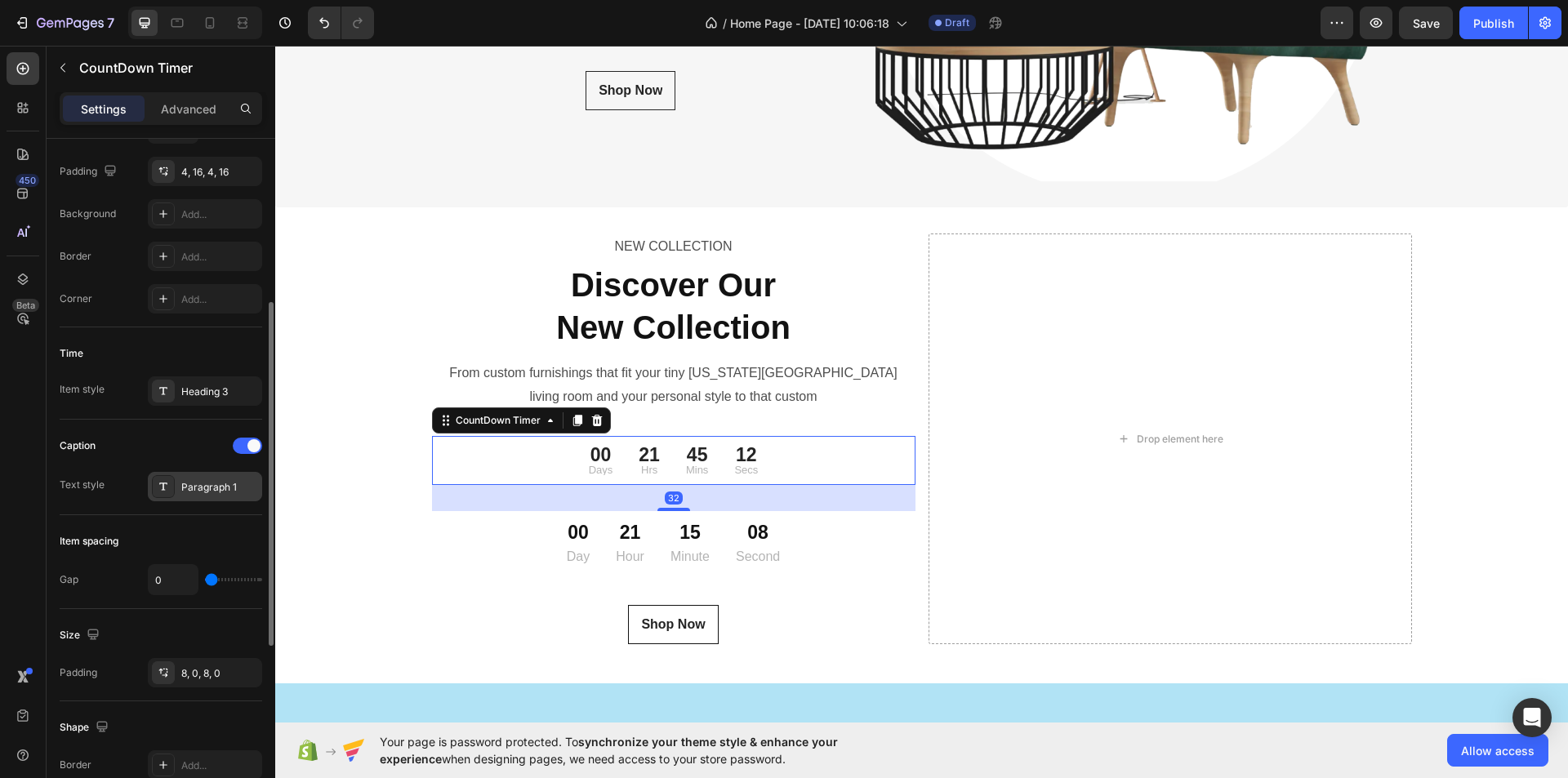
click at [231, 482] on div "Paragraph 1" at bounding box center [220, 487] width 76 height 15
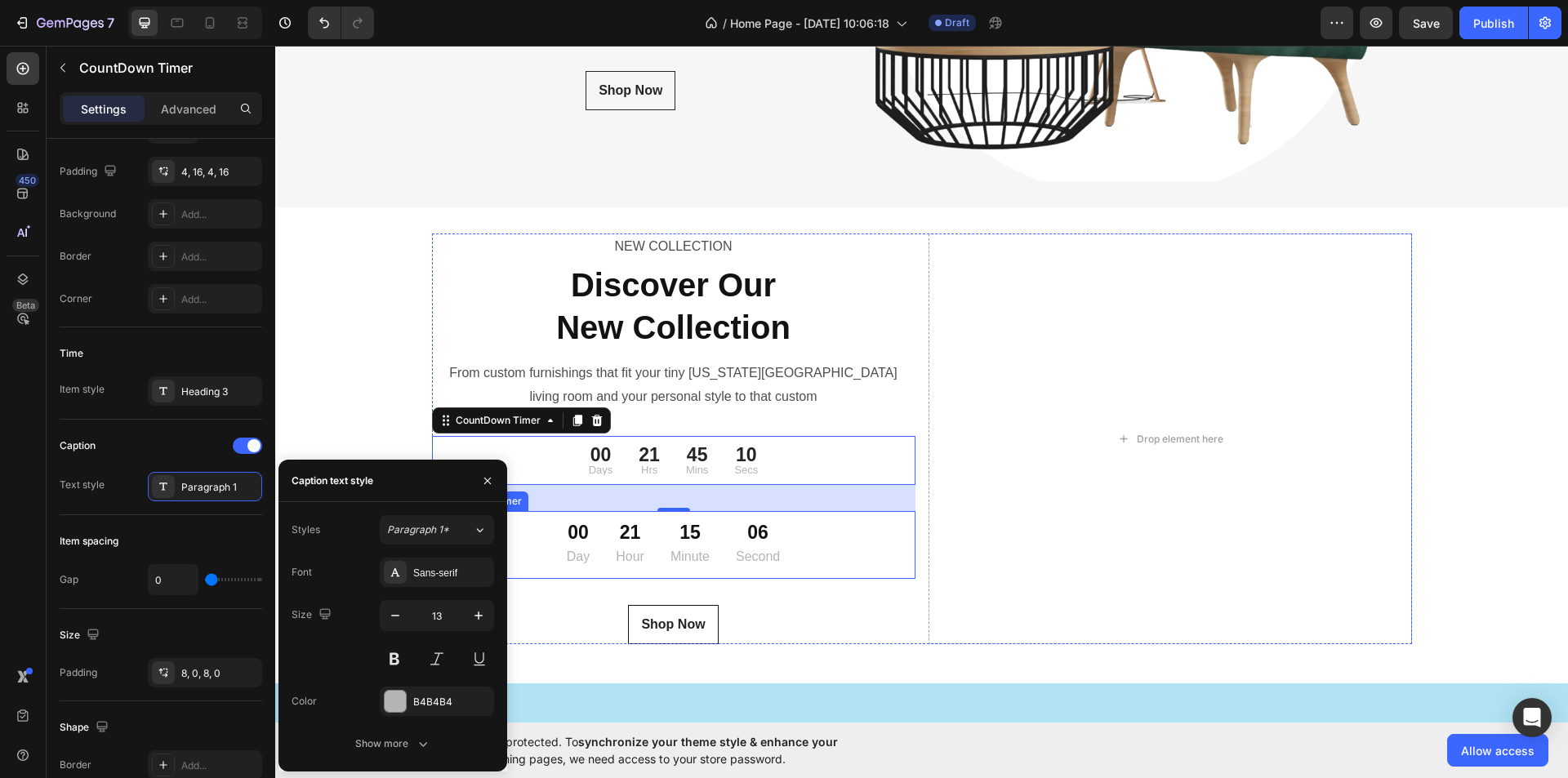
click at [814, 550] on div "00 Day 21 Hour 15 Minute 06 Second" at bounding box center [674, 545] width 484 height 55
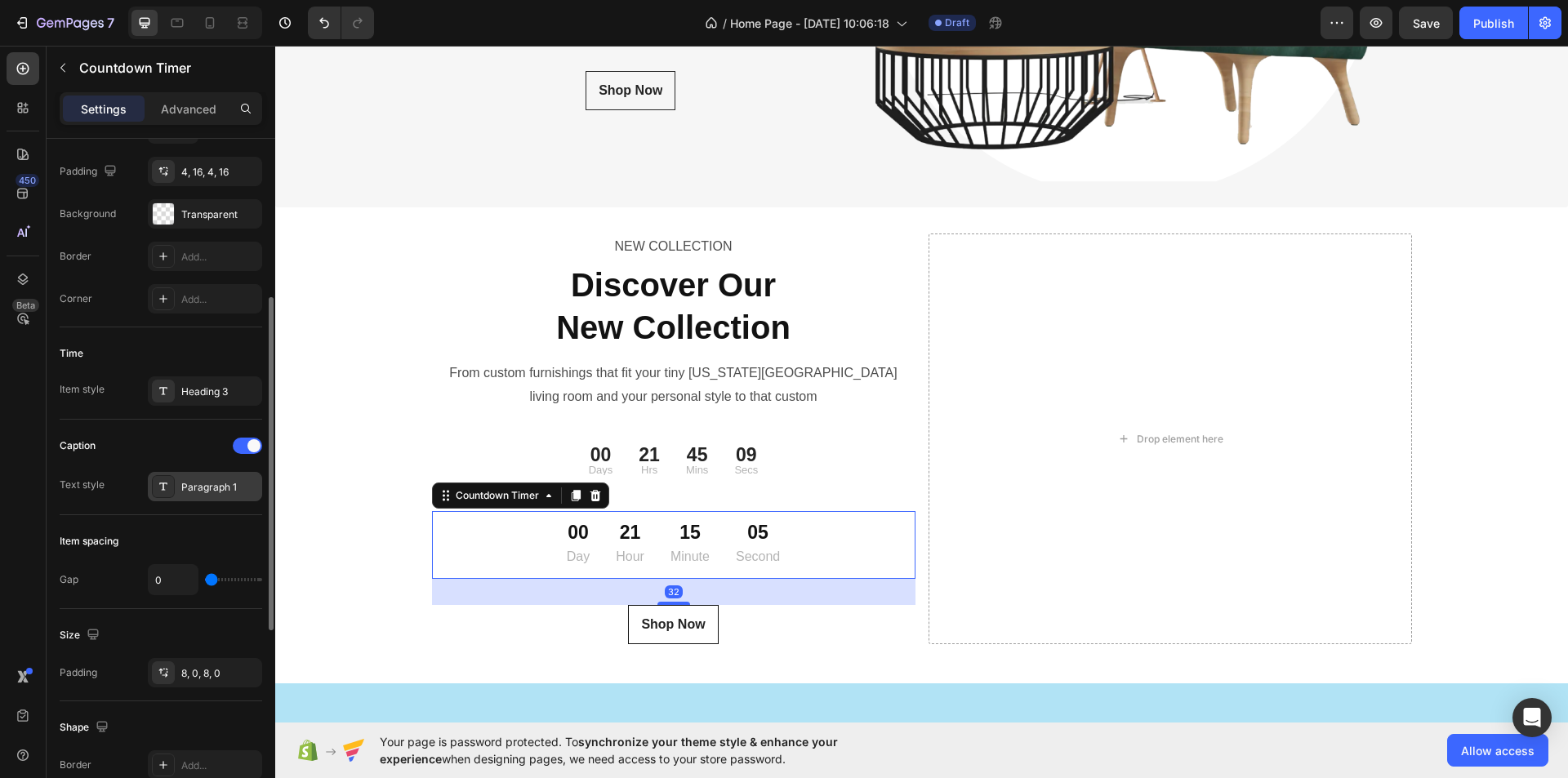
click at [211, 479] on div "Paragraph 1" at bounding box center [205, 487] width 115 height 30
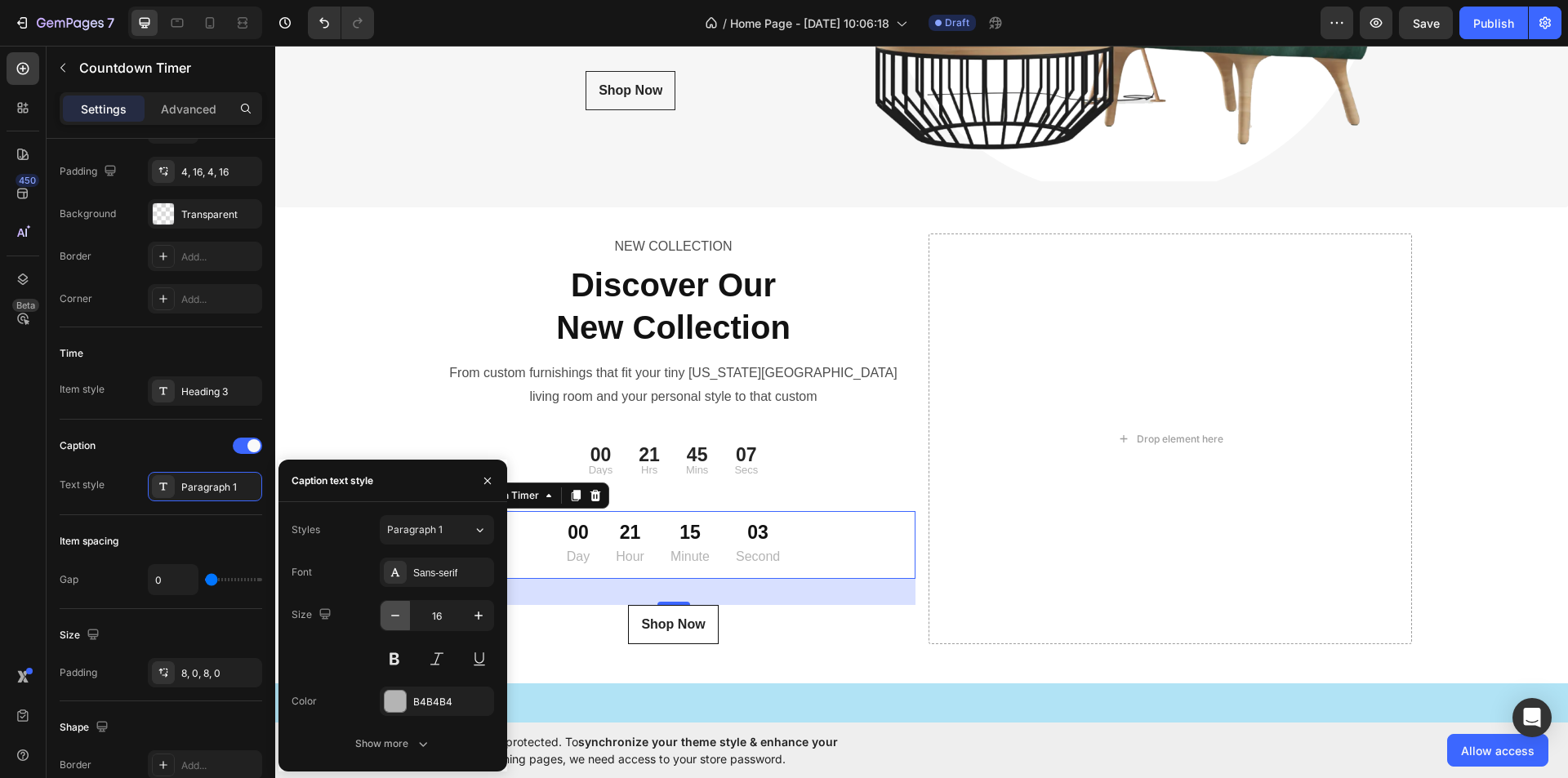
click at [389, 617] on icon "button" at bounding box center [396, 616] width 17 height 17
click at [389, 616] on icon "button" at bounding box center [396, 616] width 17 height 17
click at [390, 616] on icon "button" at bounding box center [396, 616] width 17 height 17
type input "13"
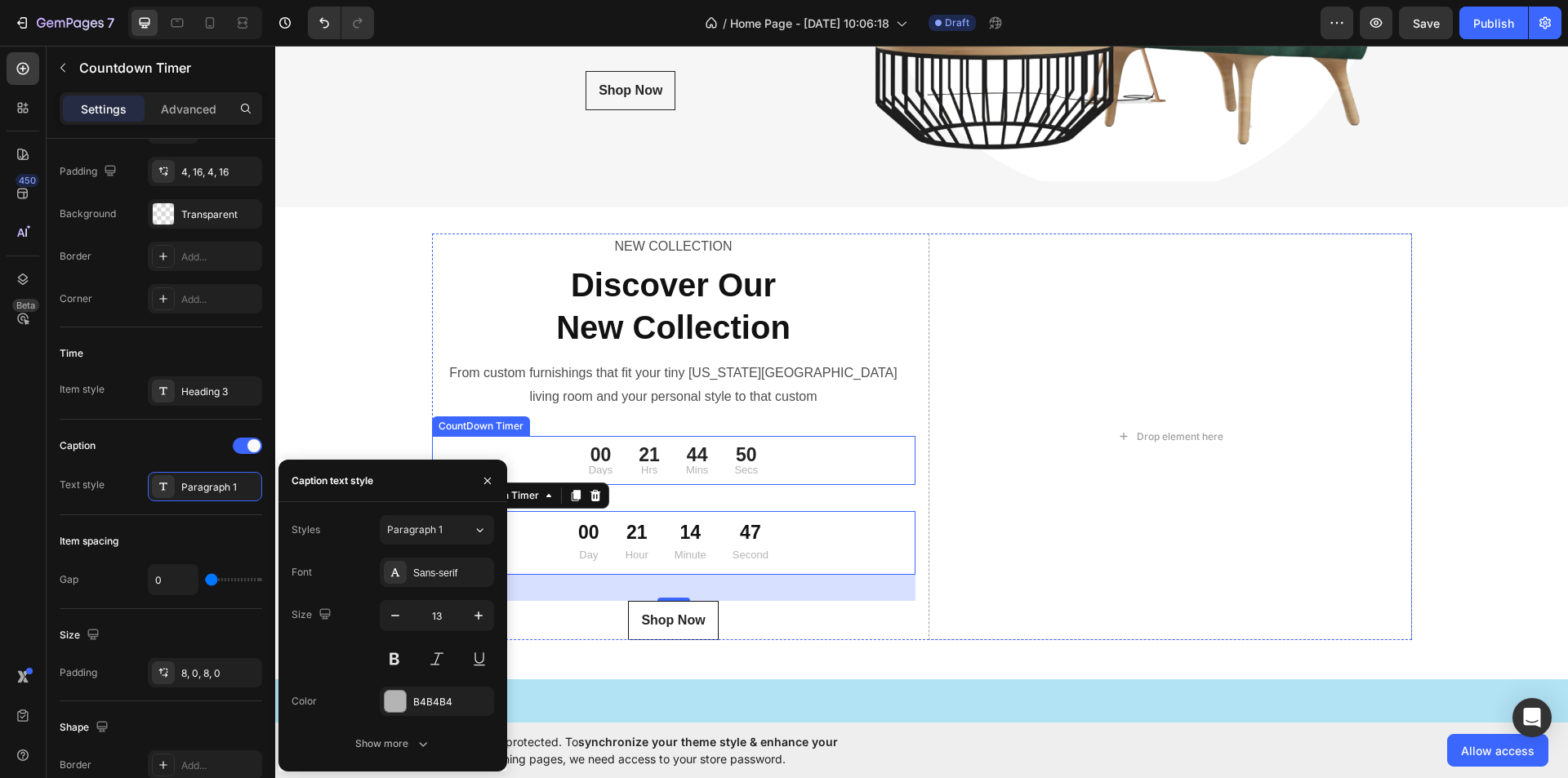
click at [831, 474] on div "00 Days 21 Hrs 44 Mins 50 Secs" at bounding box center [674, 460] width 484 height 36
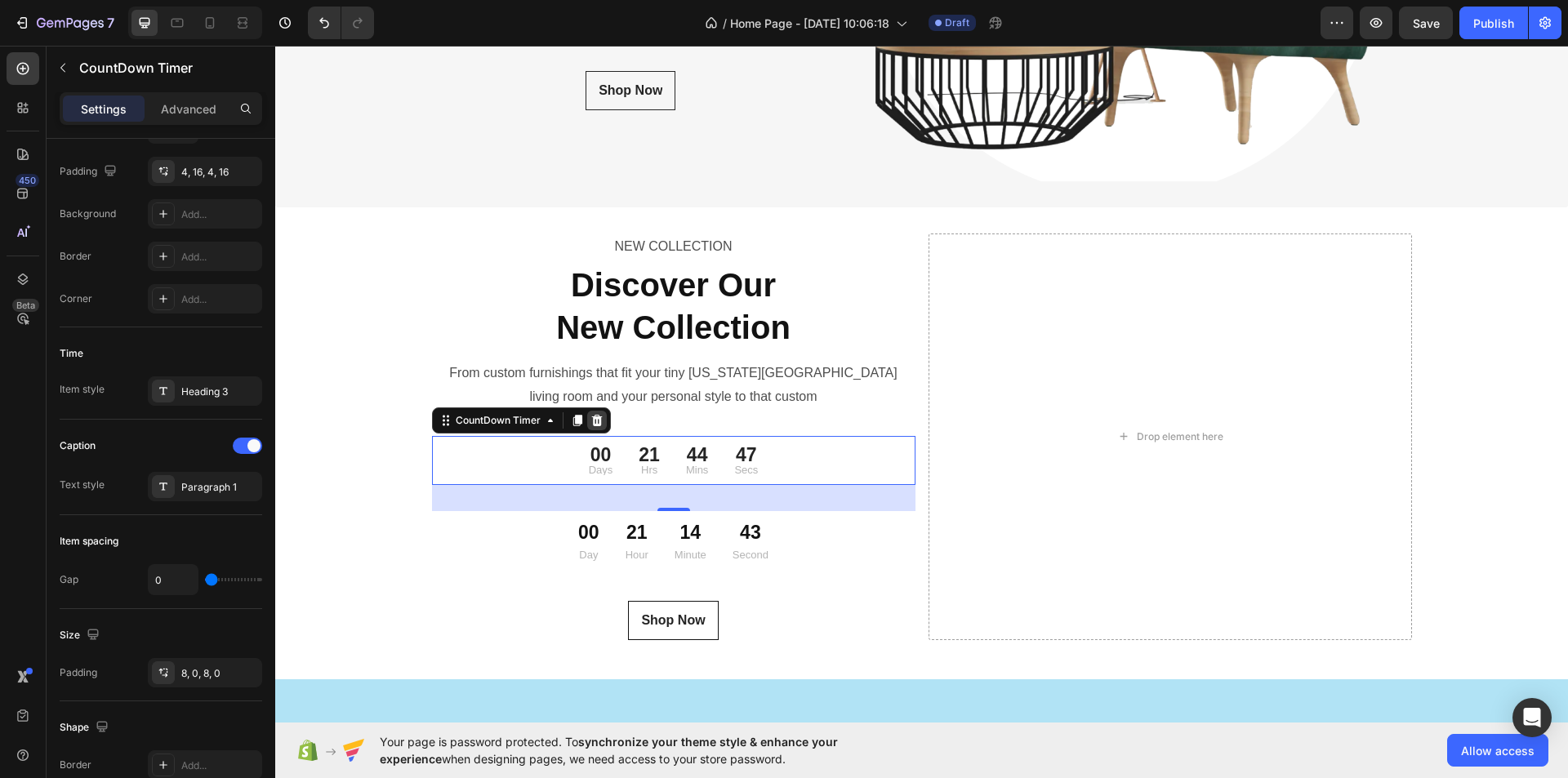
click at [592, 420] on icon at bounding box center [596, 420] width 10 height 11
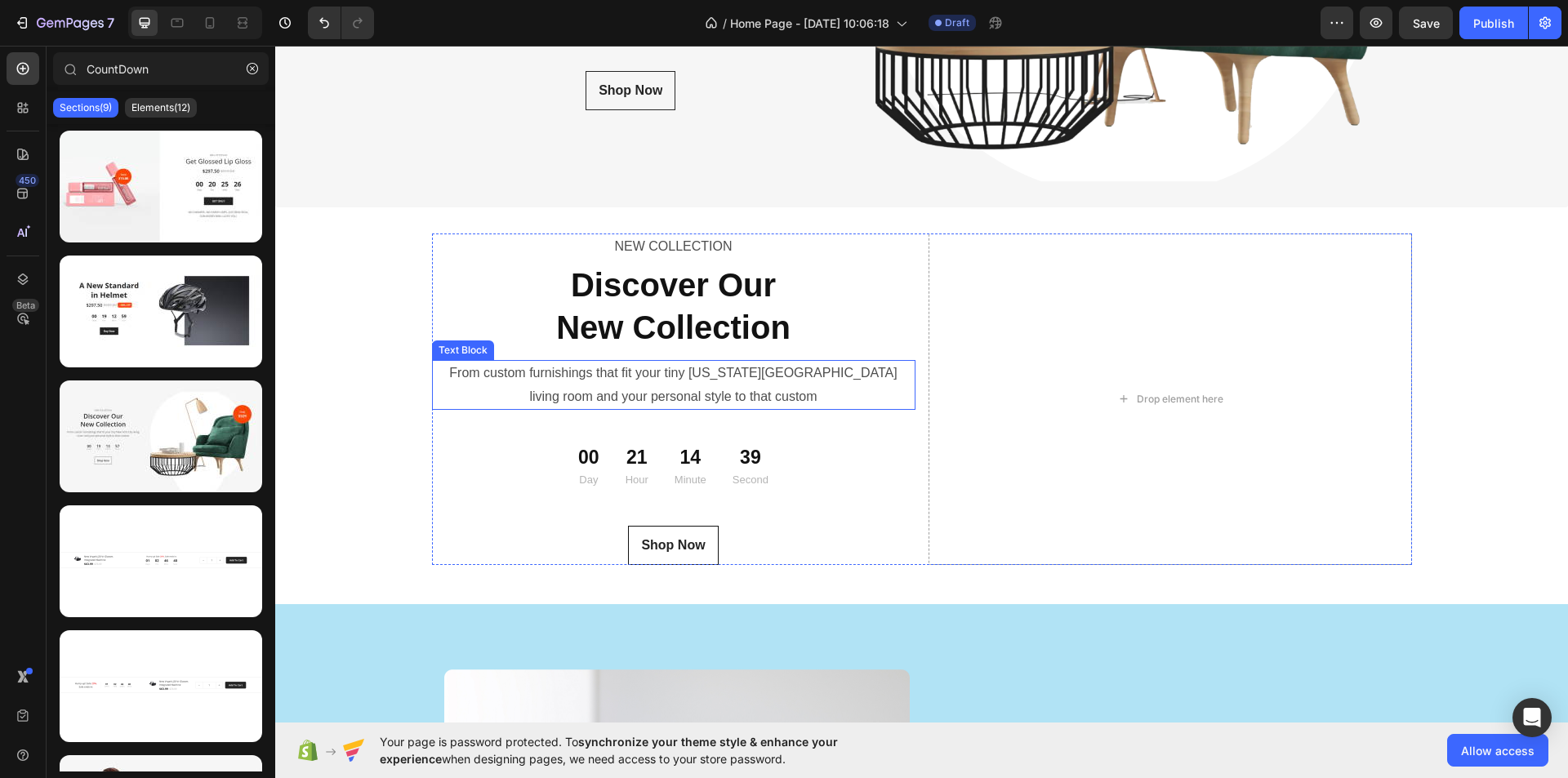
click at [678, 409] on div "From custom furnishings that fit your tiny [US_STATE][GEOGRAPHIC_DATA] living r…" at bounding box center [674, 386] width 484 height 50
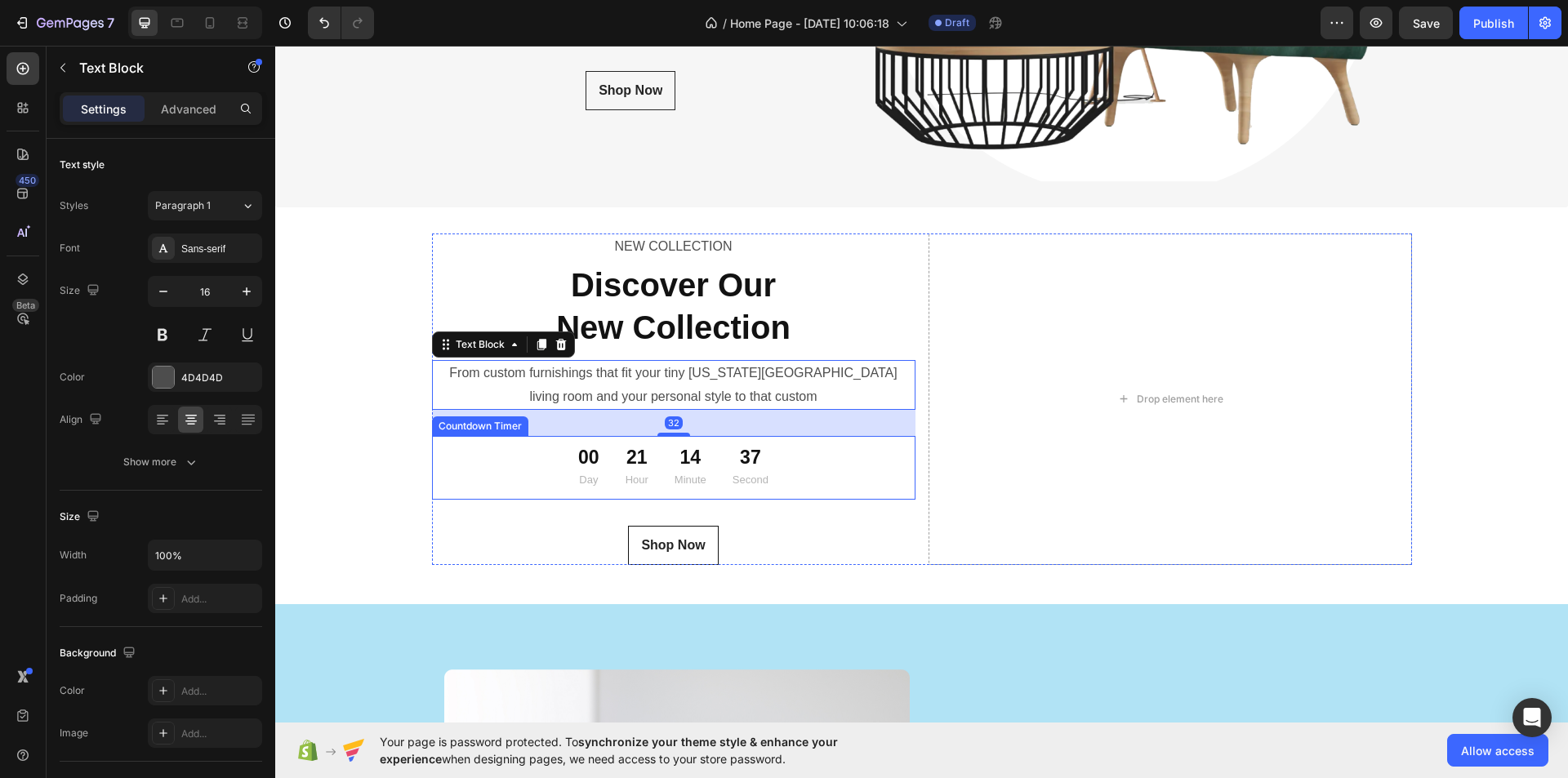
click at [680, 474] on p "Minute" at bounding box center [690, 480] width 32 height 19
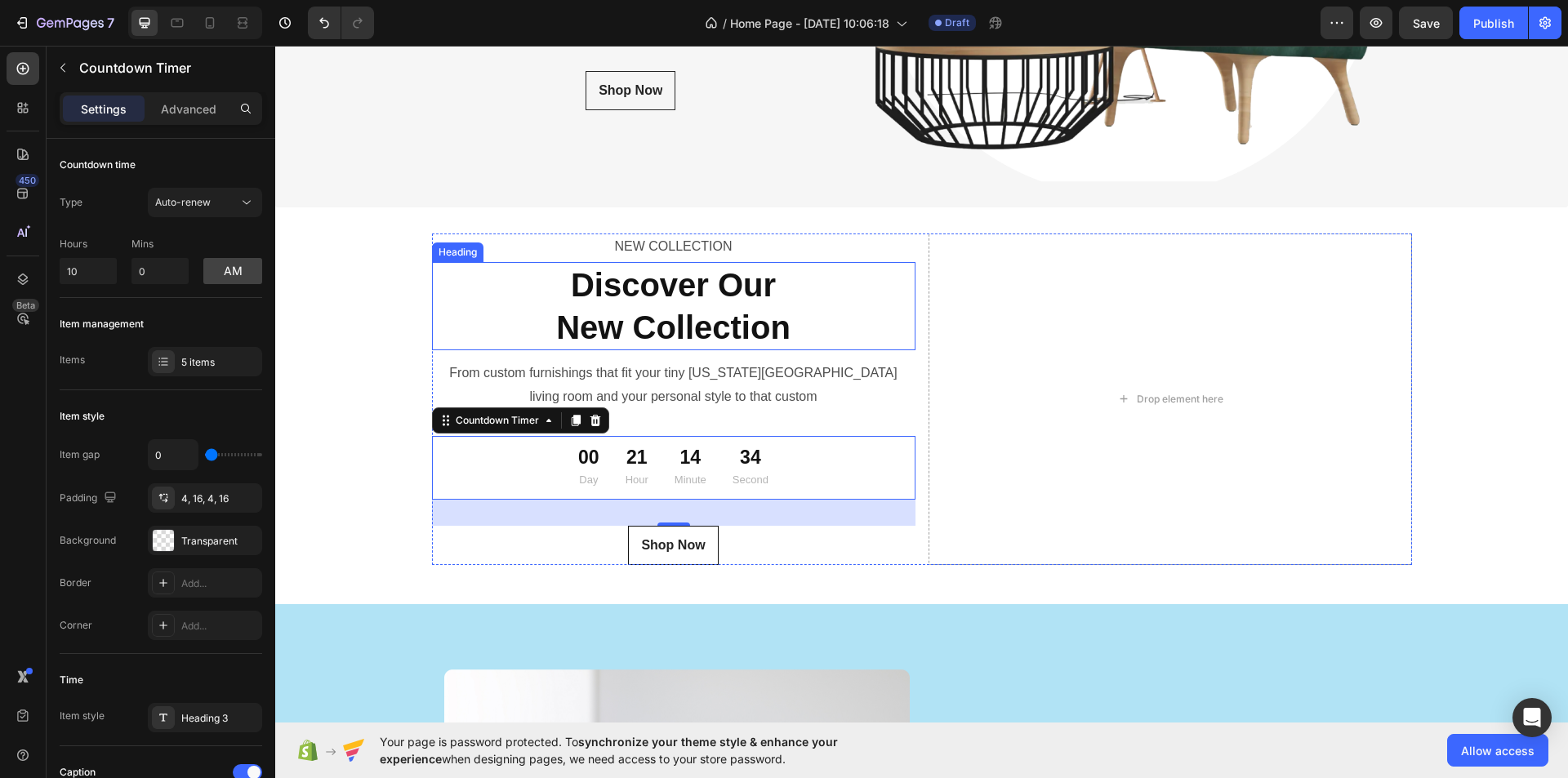
click at [674, 330] on strong "New Collection" at bounding box center [674, 327] width 235 height 36
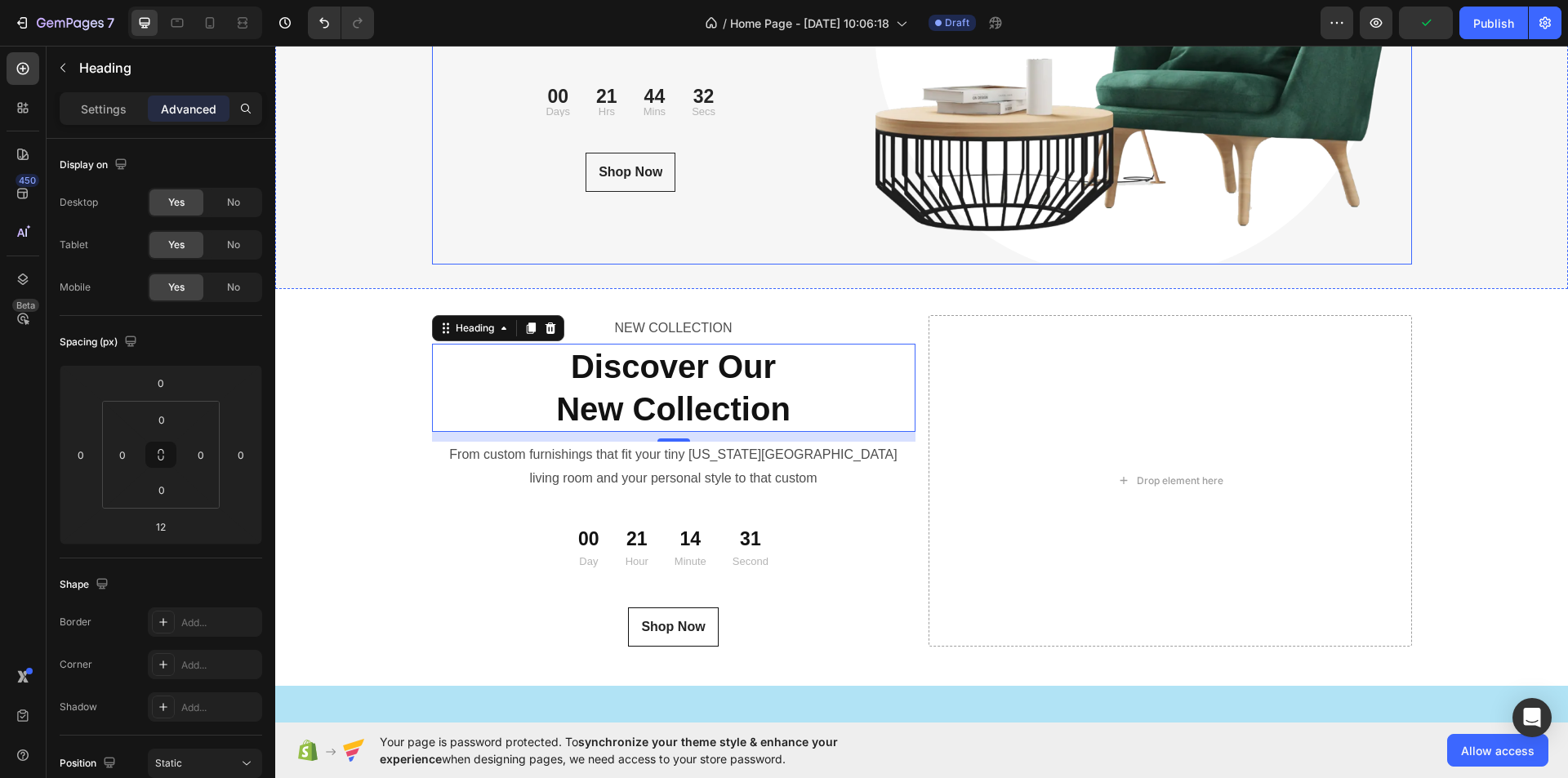
scroll to position [5712, 0]
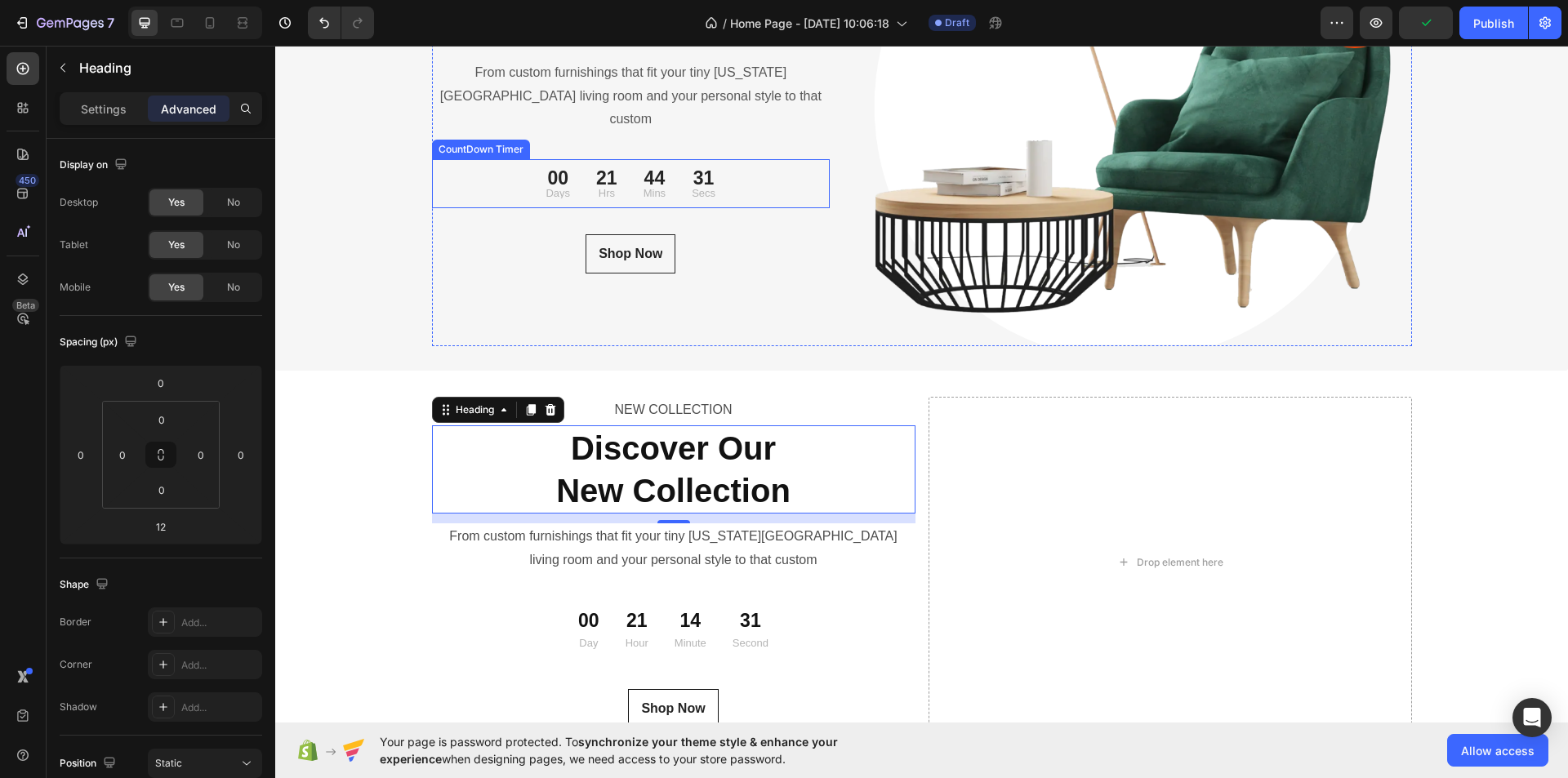
click at [661, 171] on div "44 Mins" at bounding box center [655, 184] width 48 height 36
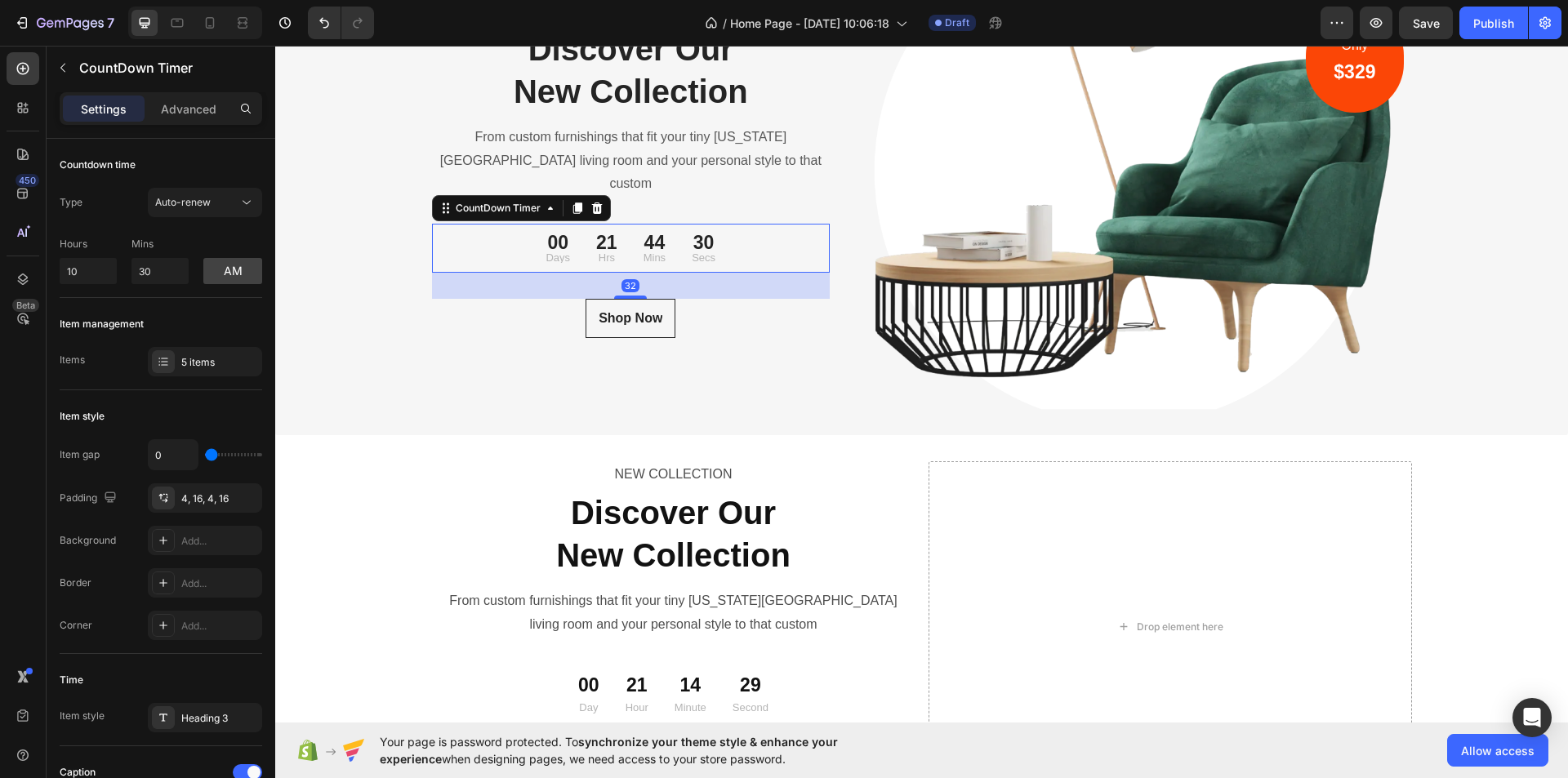
scroll to position [5630, 0]
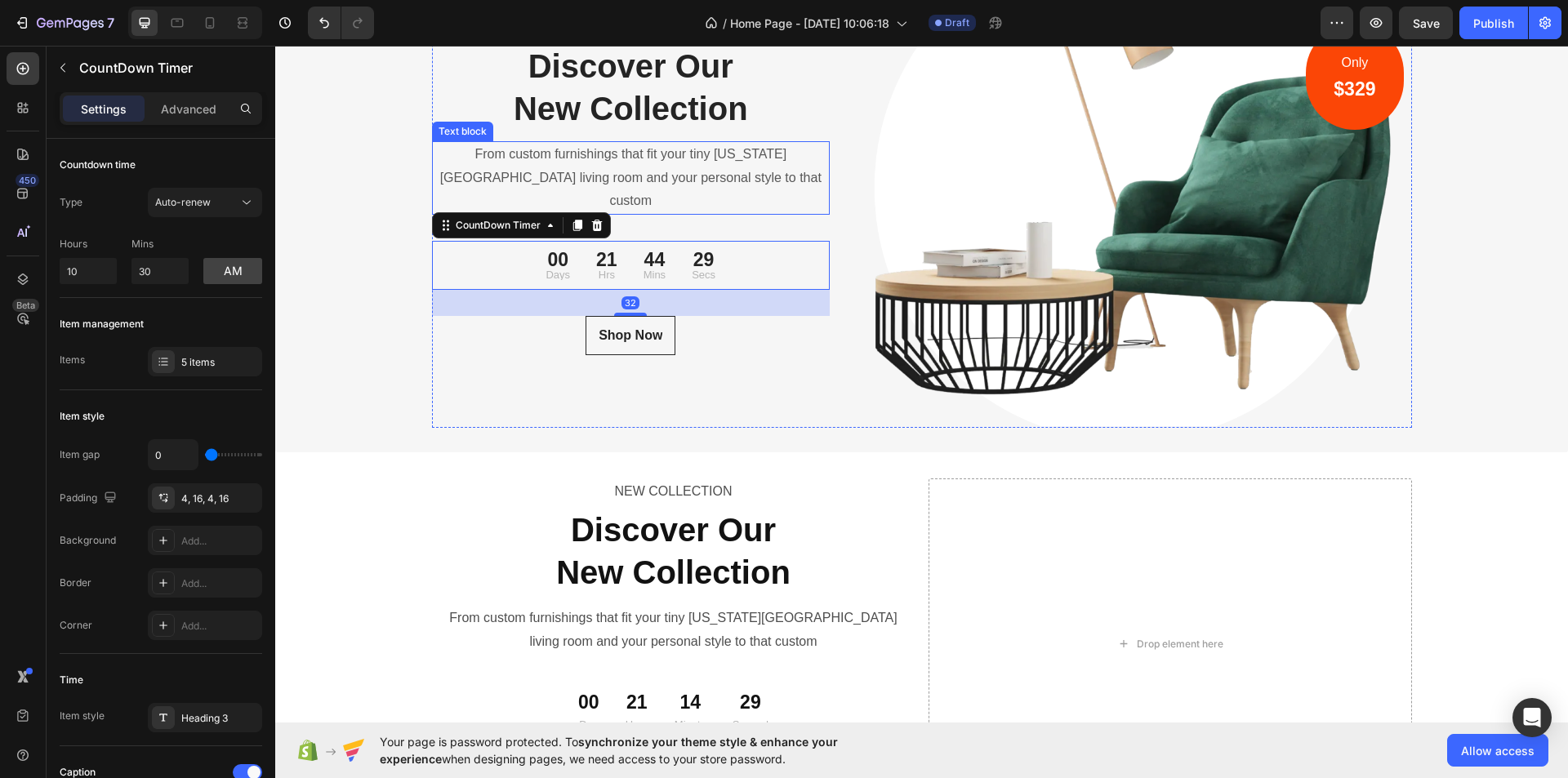
click at [661, 173] on p "From custom furnishings that fit your tiny [US_STATE][GEOGRAPHIC_DATA] living r…" at bounding box center [632, 177] width 395 height 70
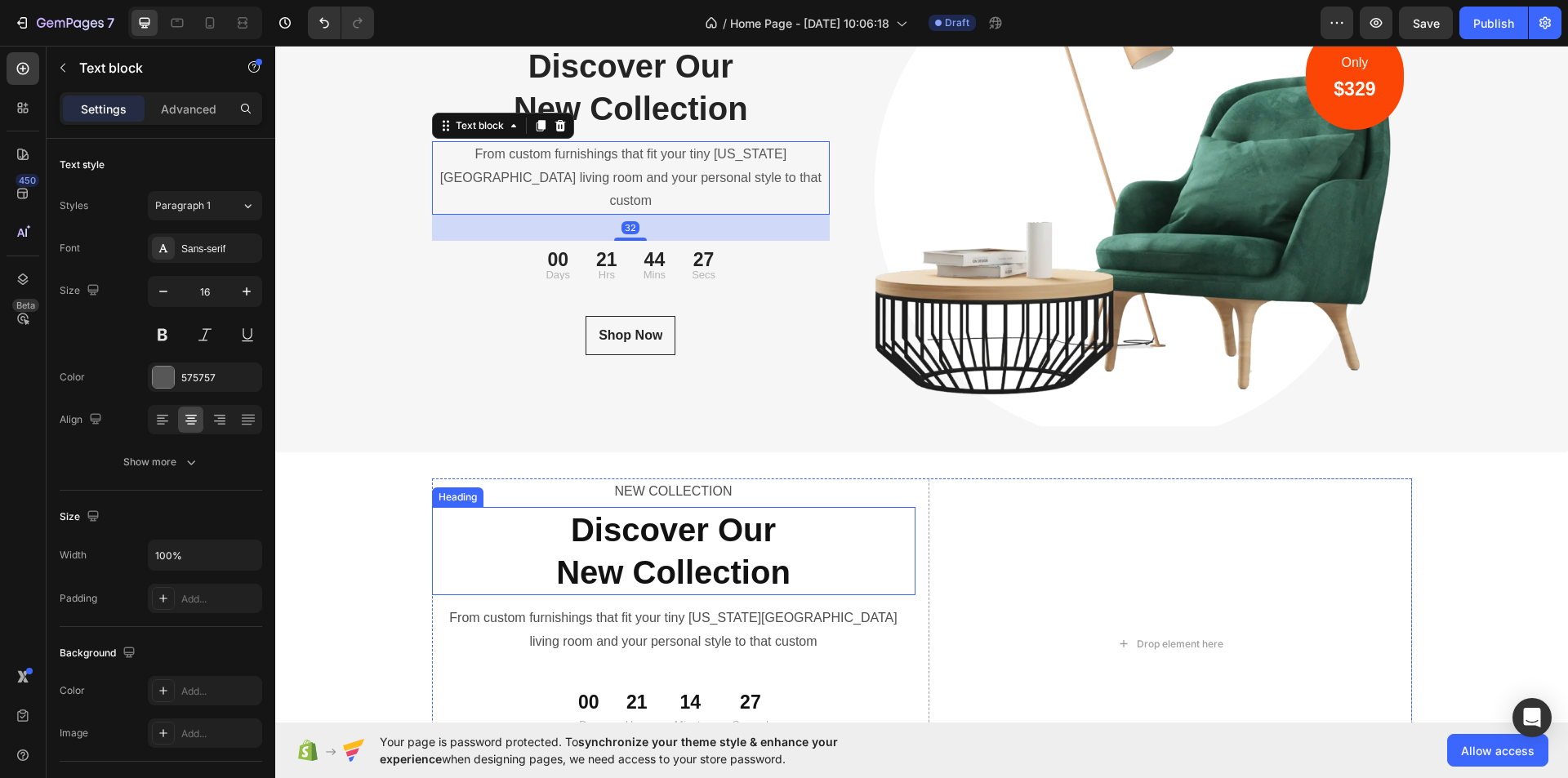
scroll to position [6120, 0]
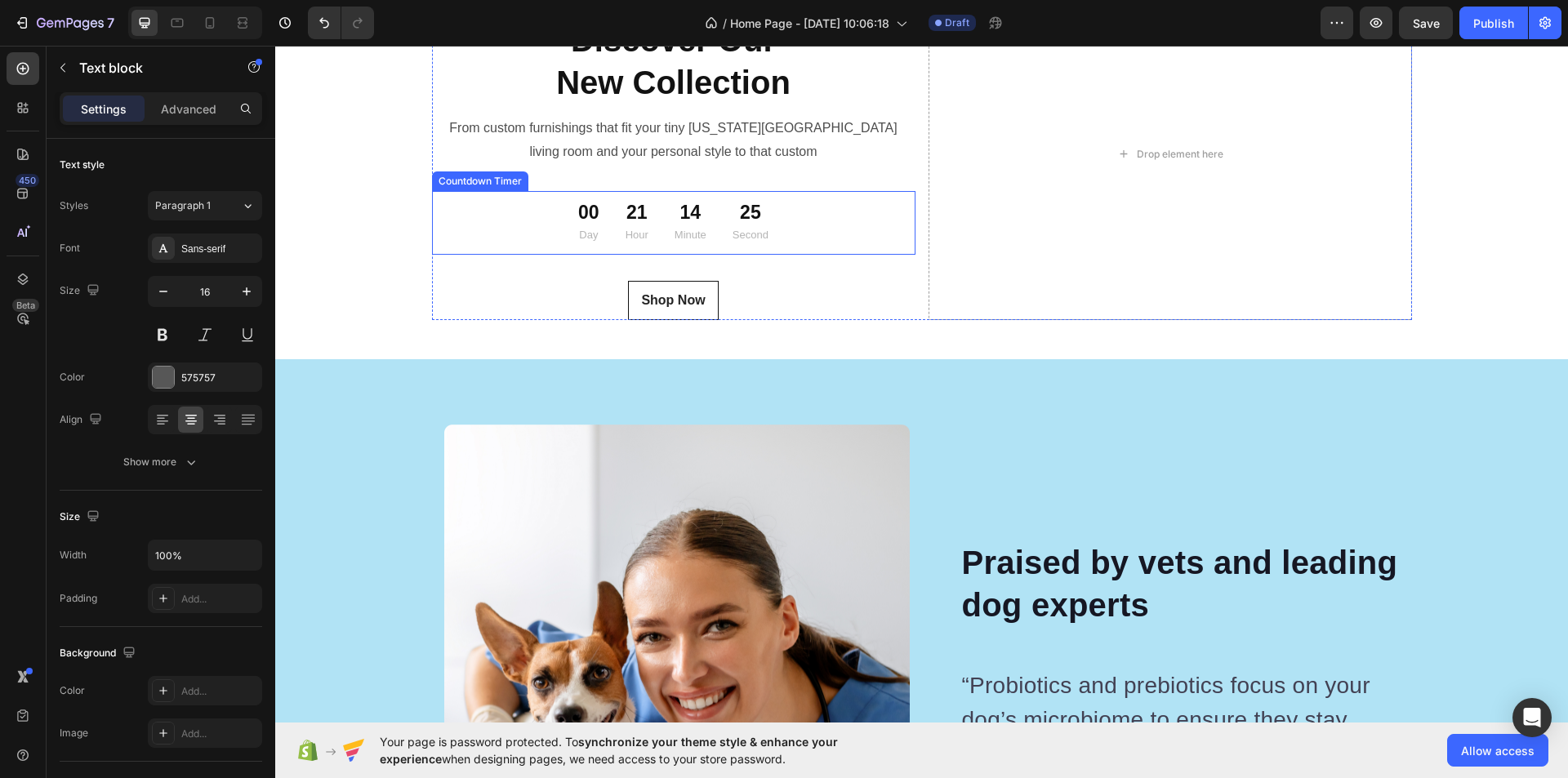
click at [685, 244] on p "Minute" at bounding box center [690, 235] width 32 height 19
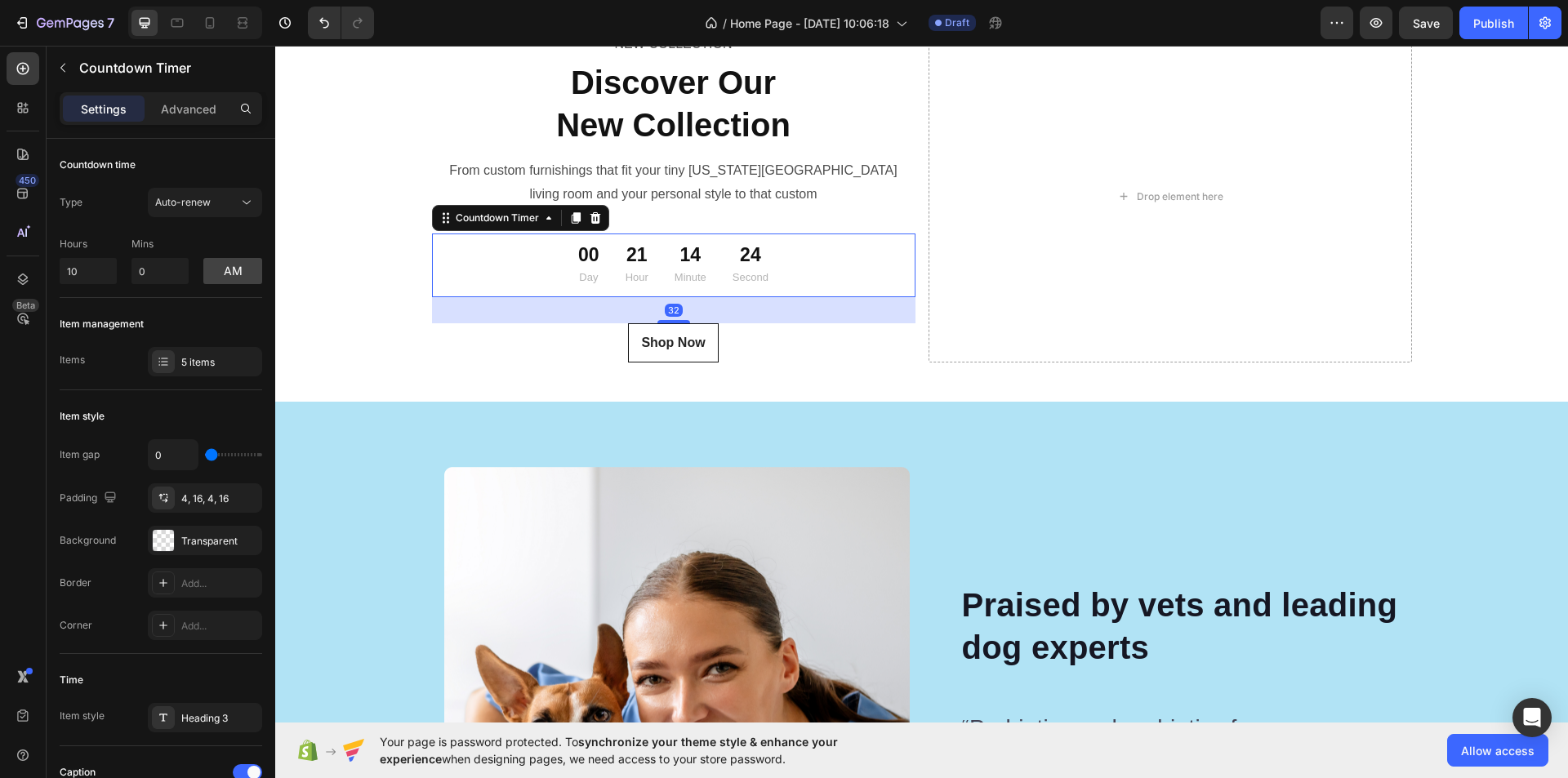
scroll to position [6038, 0]
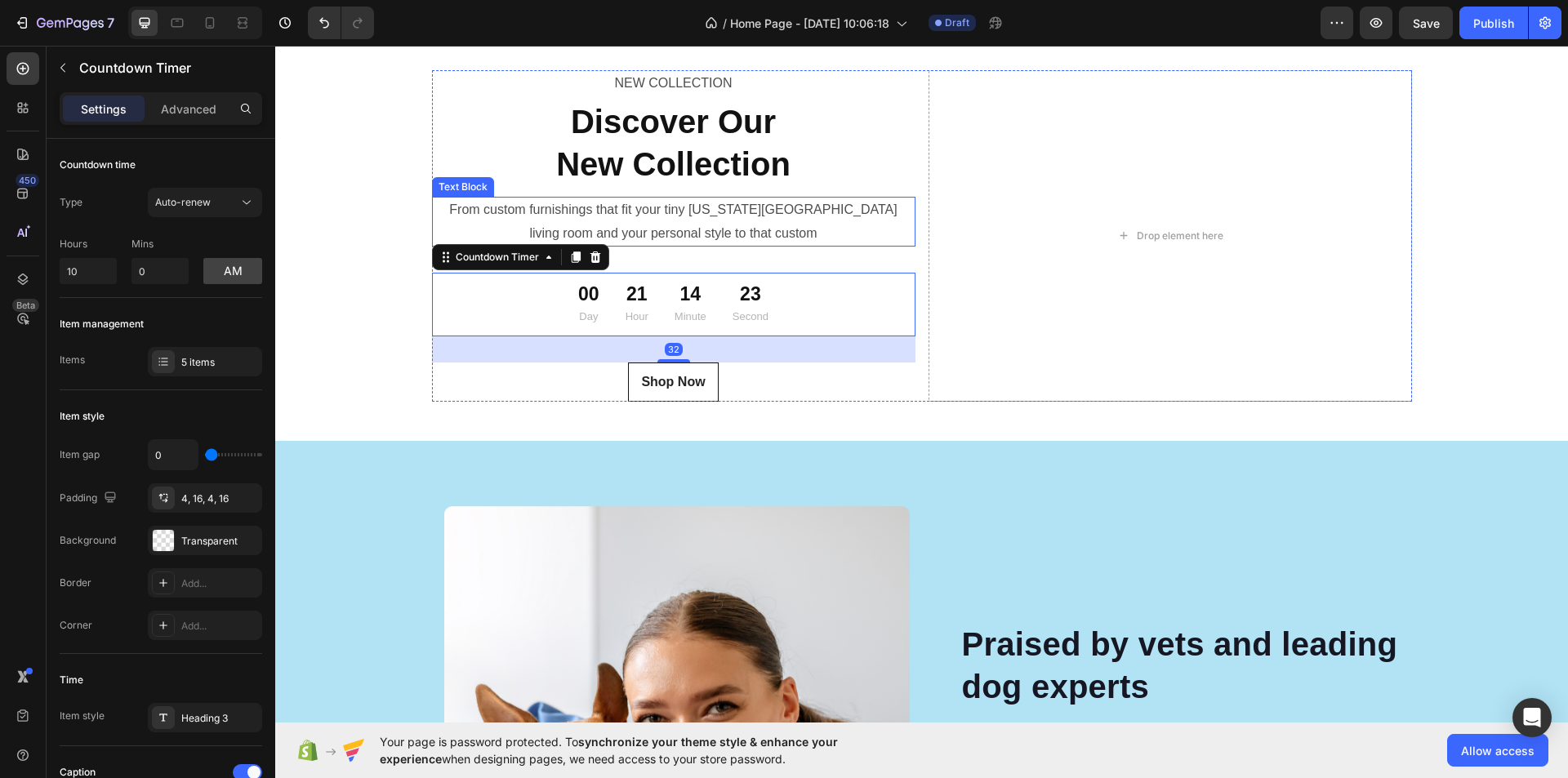
click at [691, 245] on p "From custom furnishings that fit your tiny [US_STATE][GEOGRAPHIC_DATA] living r…" at bounding box center [674, 222] width 480 height 48
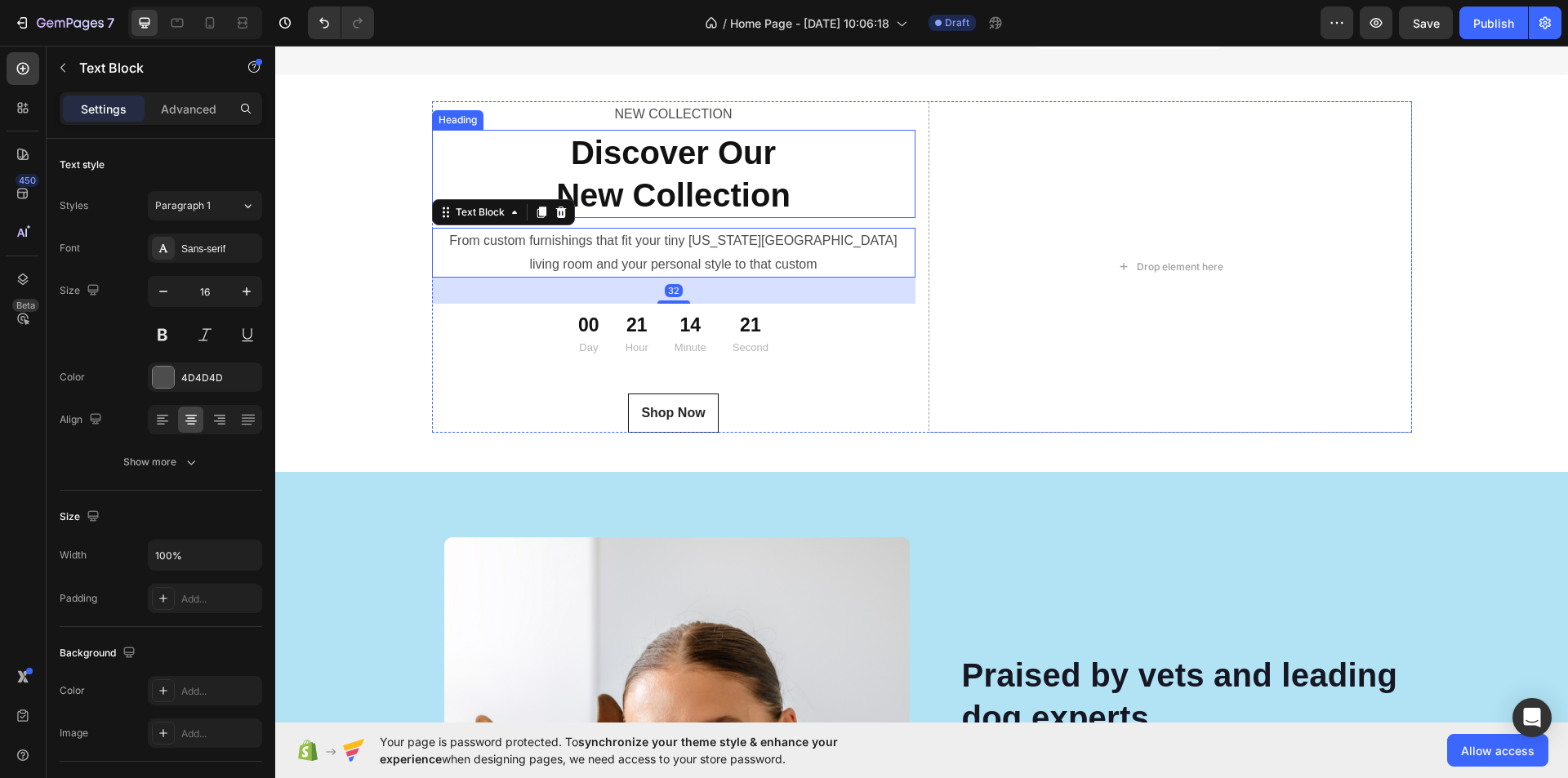
scroll to position [5957, 0]
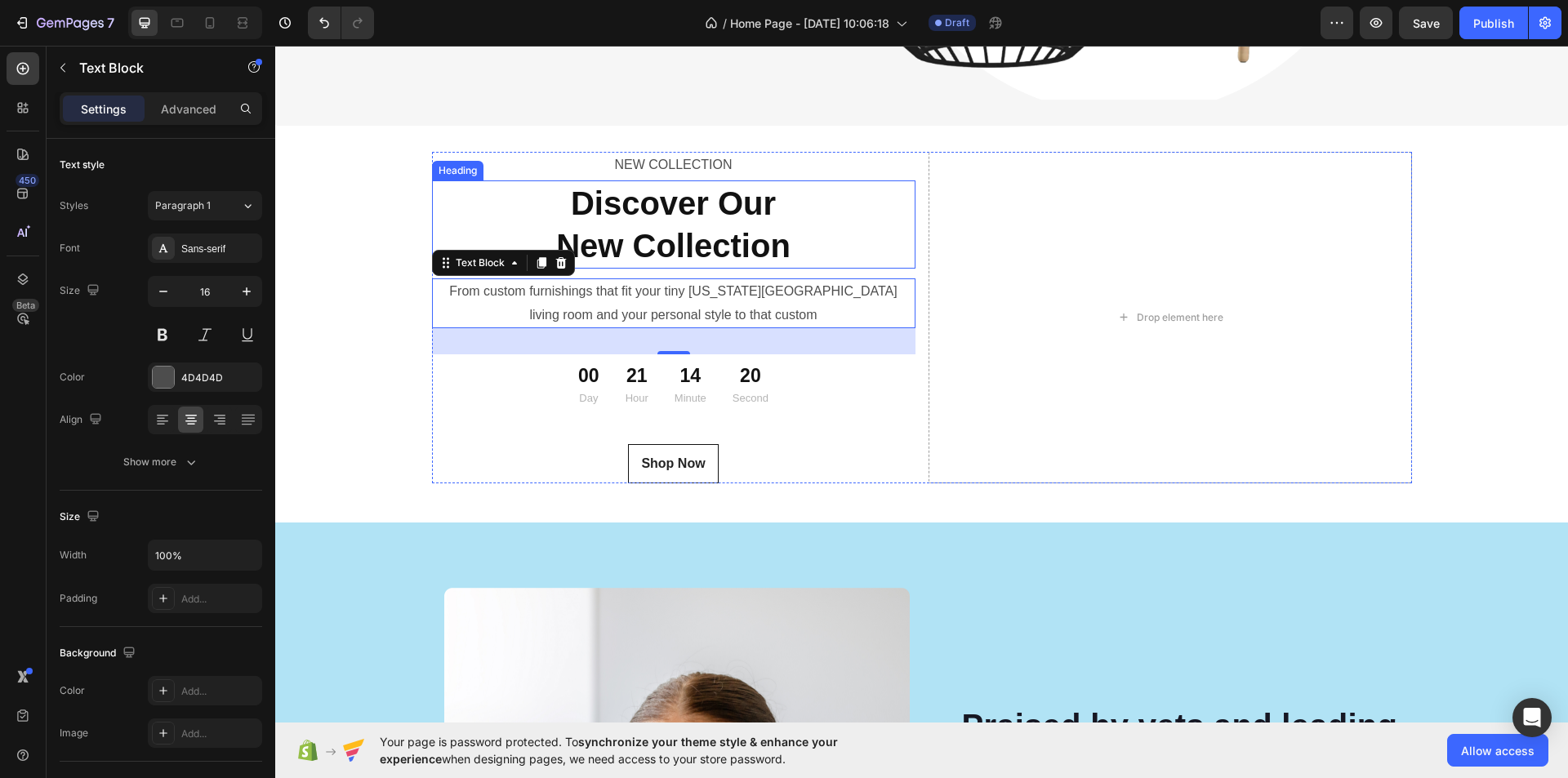
click at [702, 255] on strong "New Collection" at bounding box center [674, 246] width 235 height 36
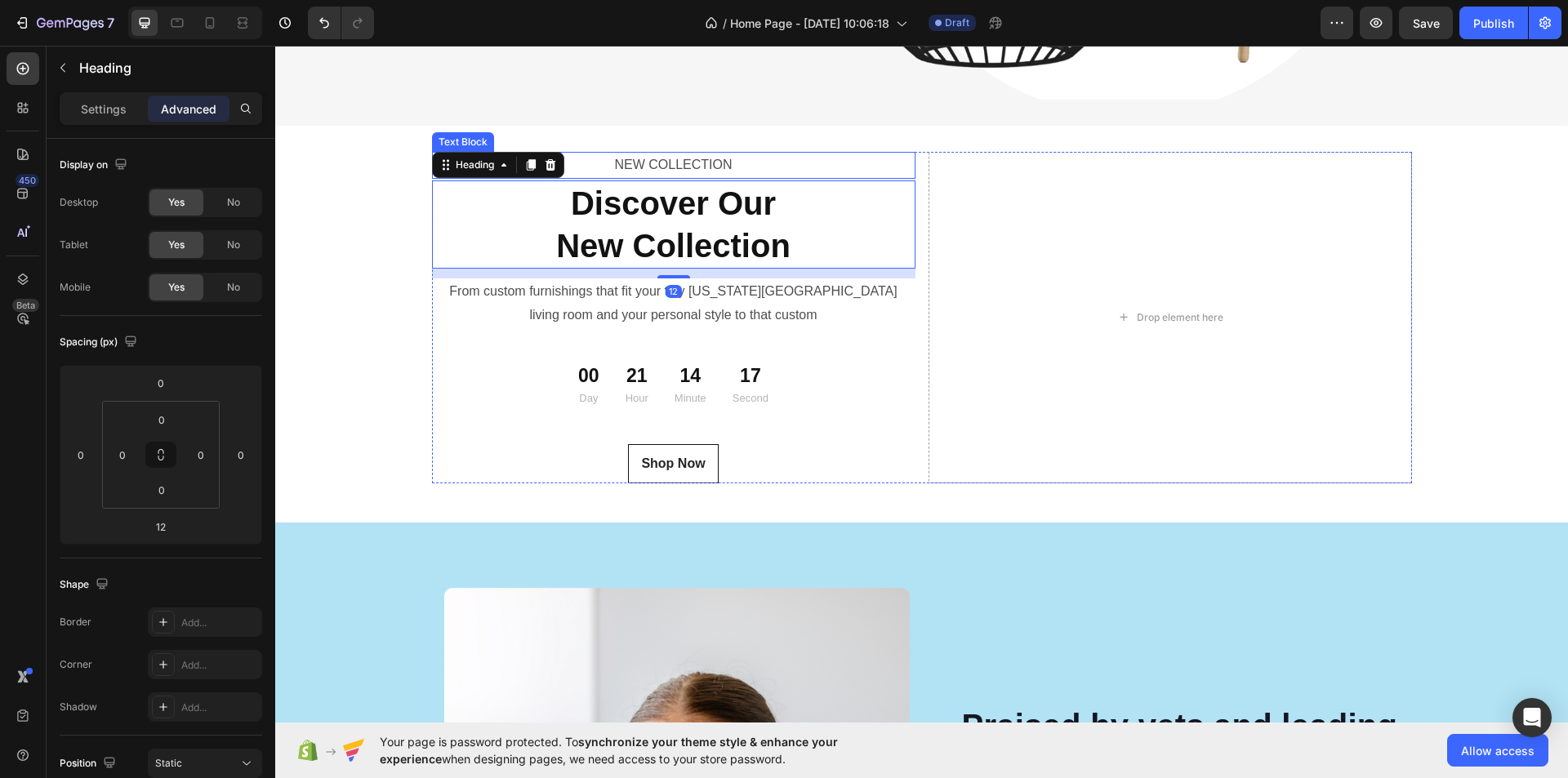
click at [714, 168] on p "NEW COLLECTION" at bounding box center [674, 165] width 480 height 23
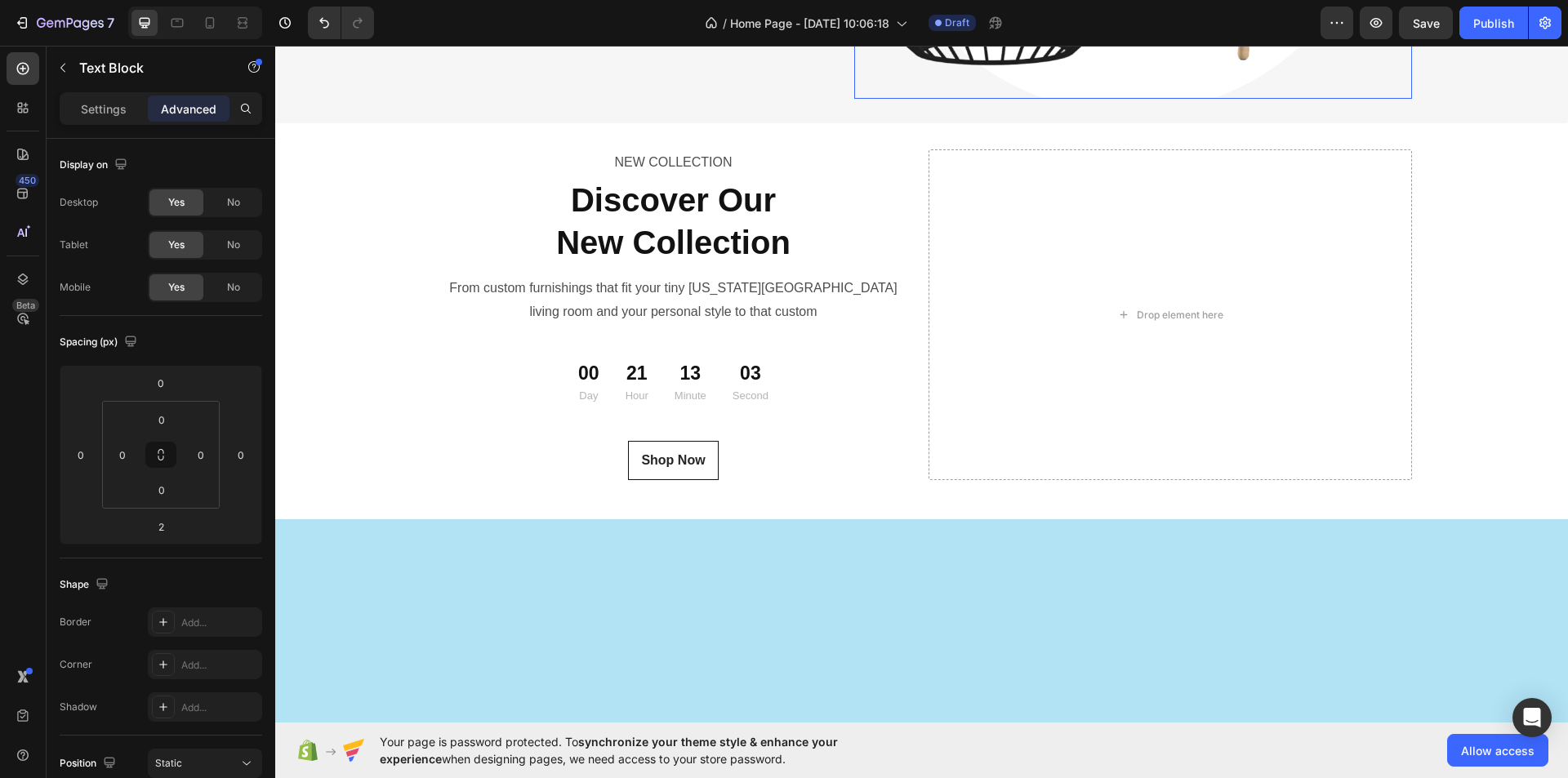
scroll to position [5466, 0]
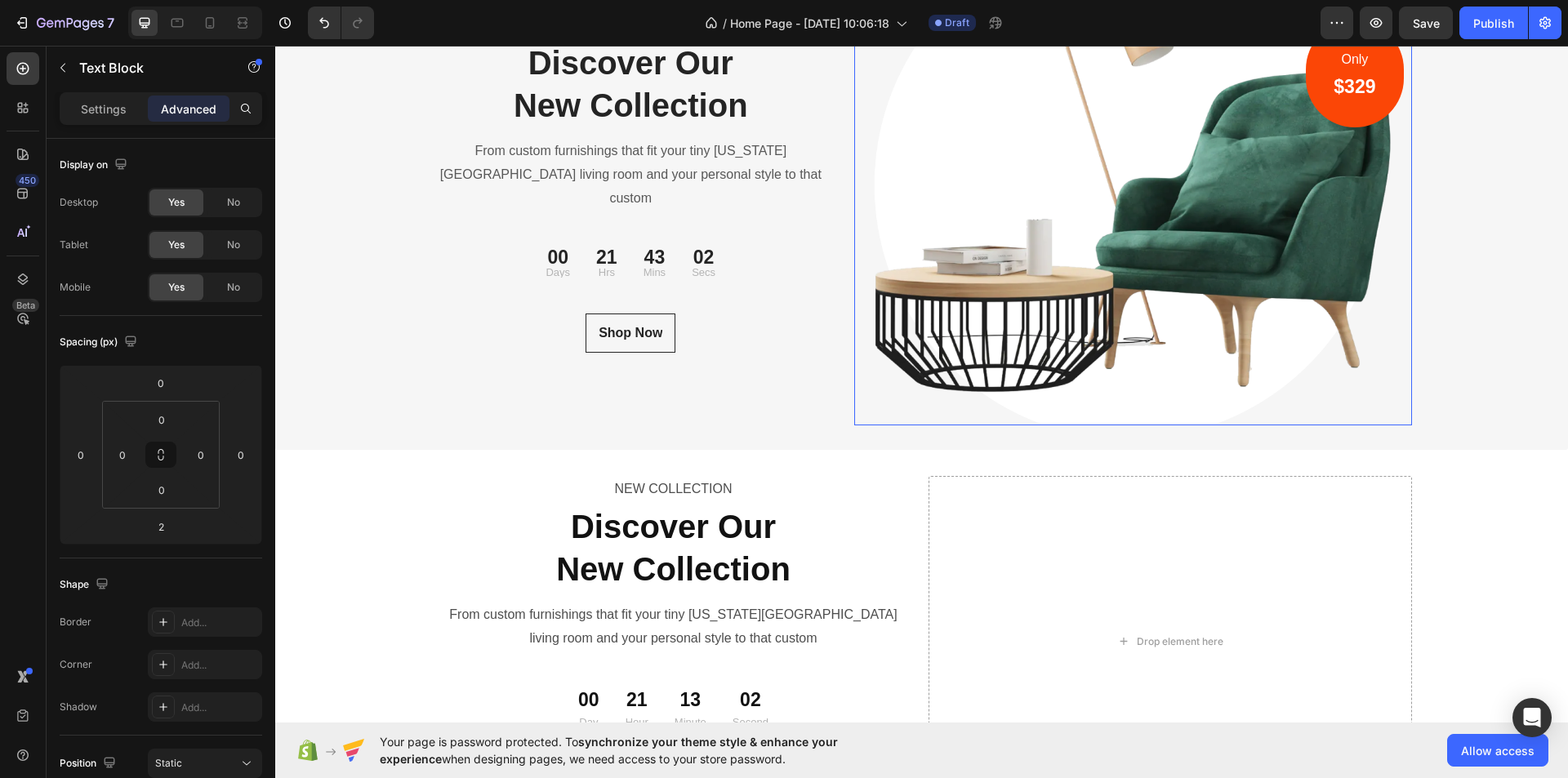
click at [1090, 321] on img at bounding box center [1133, 185] width 558 height 478
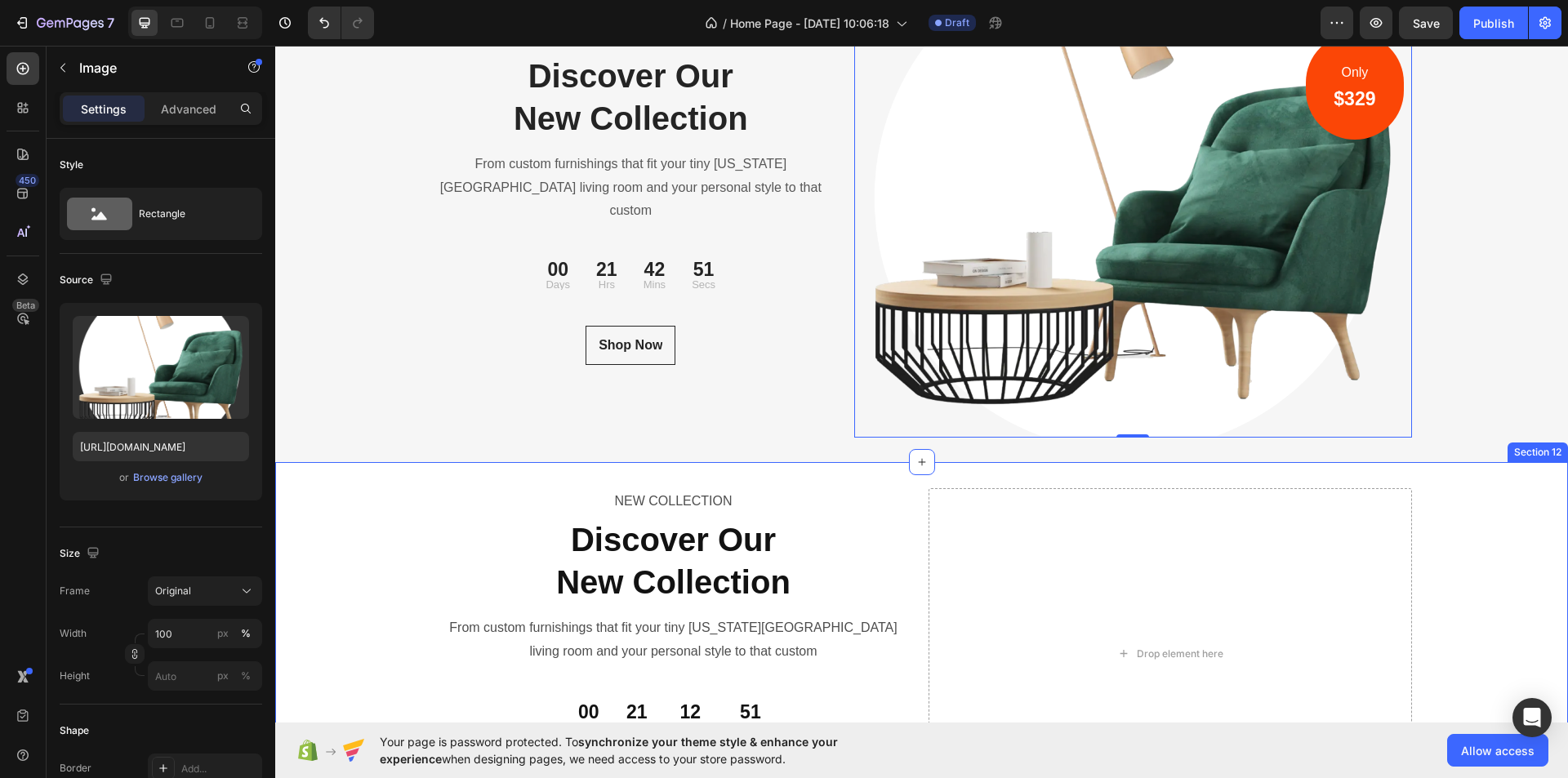
scroll to position [5630, 0]
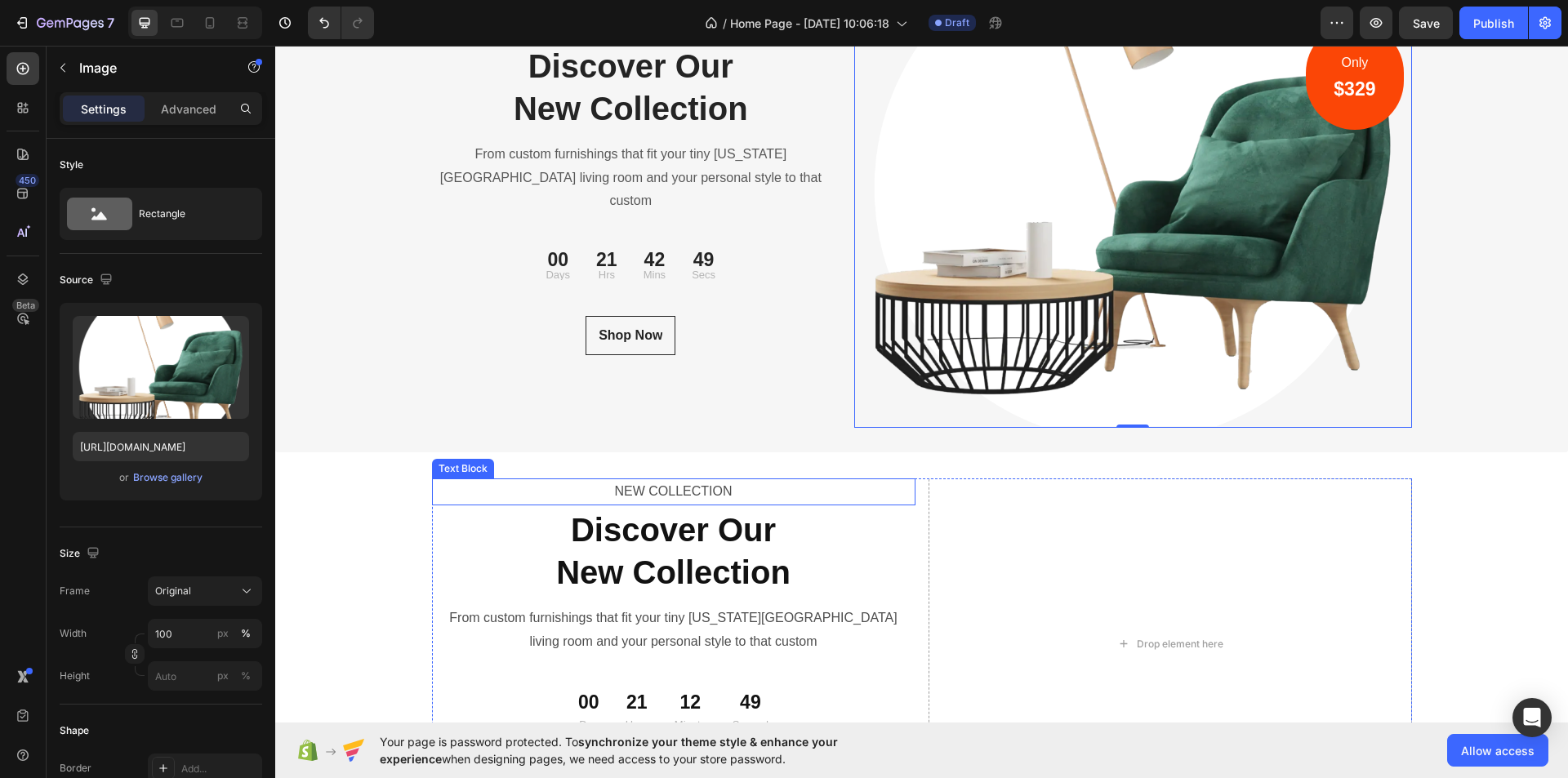
click at [907, 495] on p "NEW COLLECTION" at bounding box center [674, 491] width 480 height 23
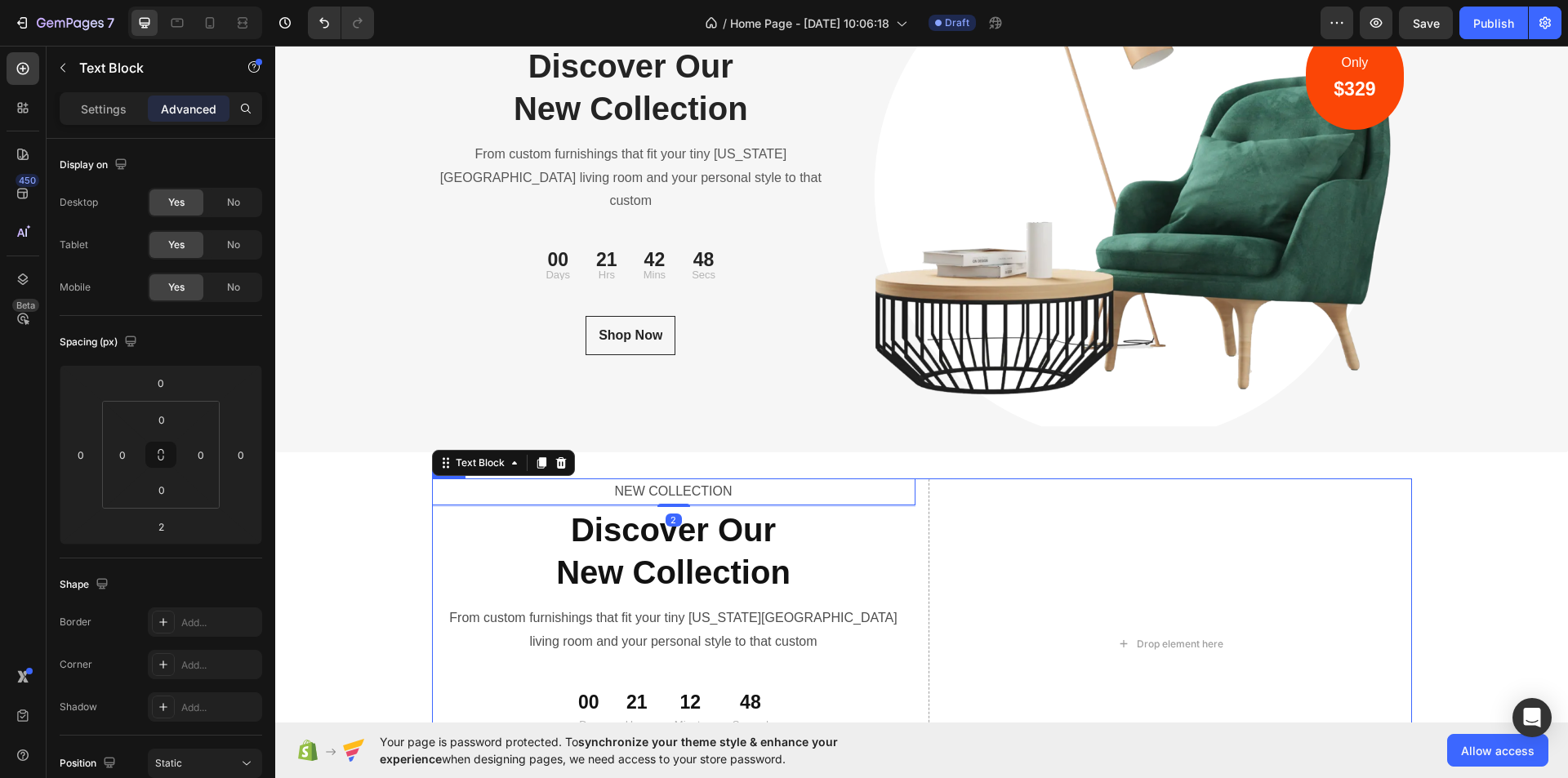
click at [917, 499] on div "NEW COLLECTION Text Block 2 Discover Our New Collection Heading From custom fur…" at bounding box center [922, 645] width 980 height 332
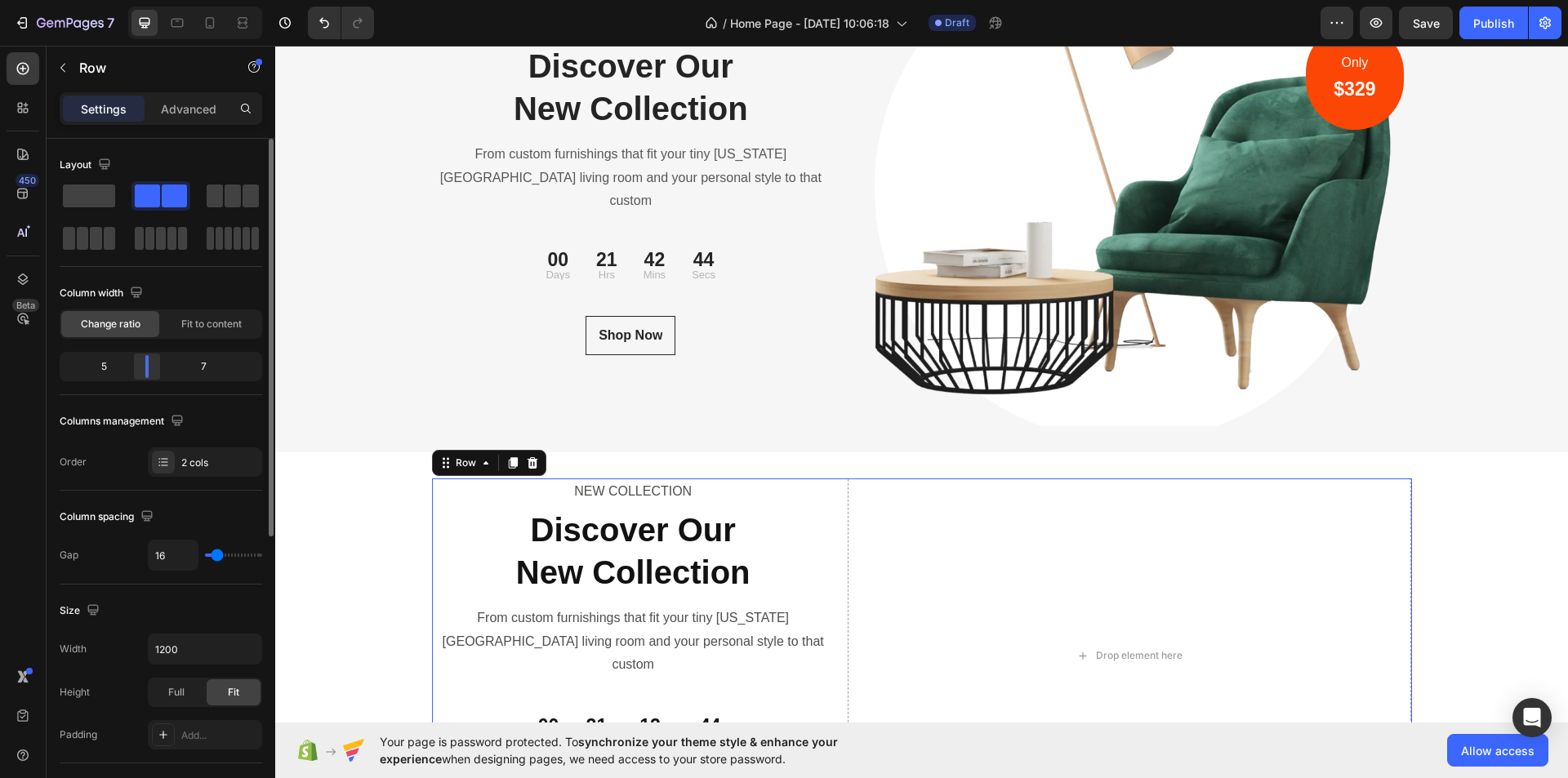
drag, startPoint x: 161, startPoint y: 371, endPoint x: 82, endPoint y: 398, distance: 83.5
click at [153, 371] on div at bounding box center [147, 366] width 30 height 23
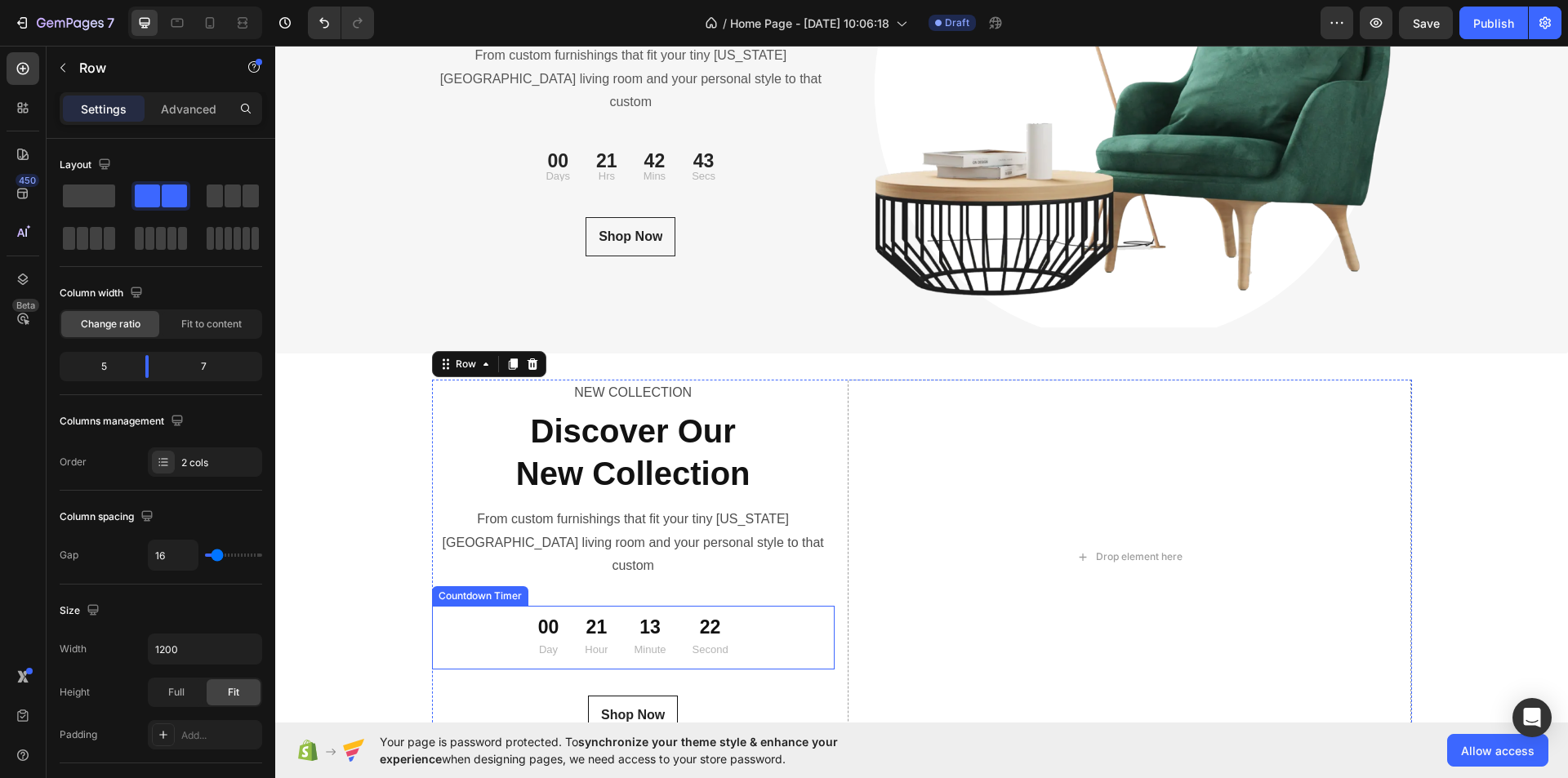
scroll to position [5793, 0]
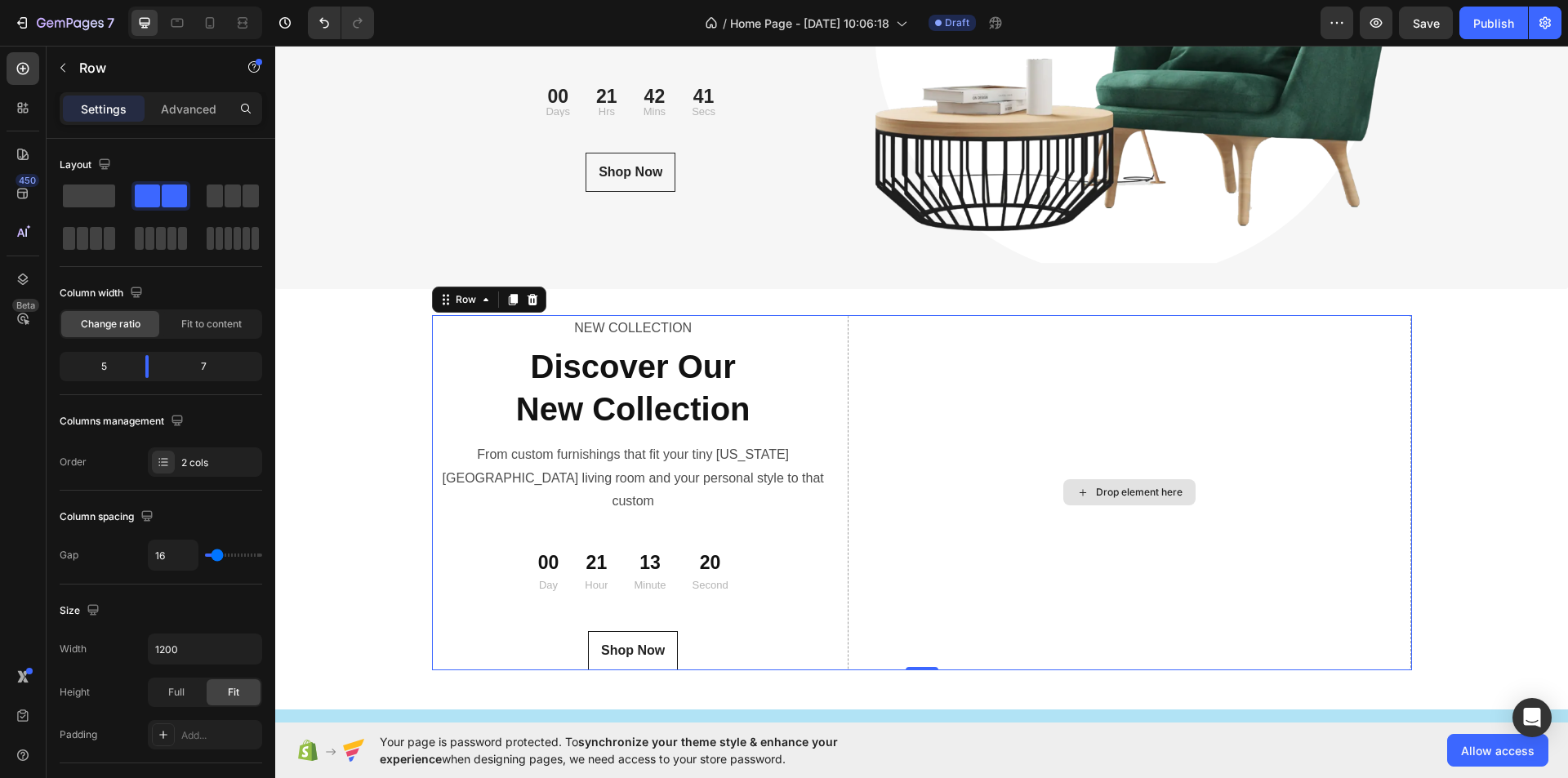
click at [1080, 416] on div "Drop element here" at bounding box center [1130, 492] width 565 height 355
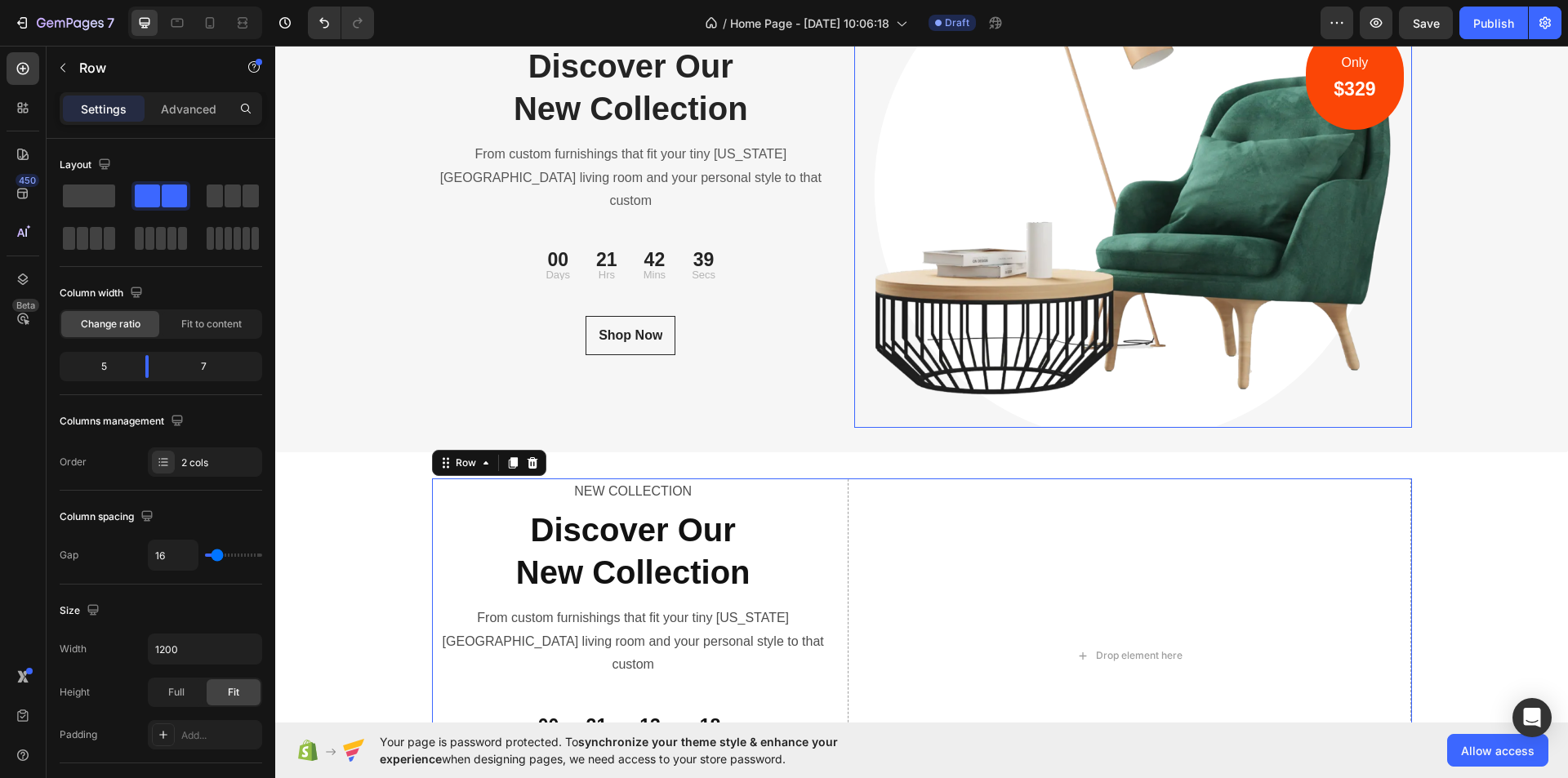
click at [1119, 202] on img at bounding box center [1133, 189] width 558 height 478
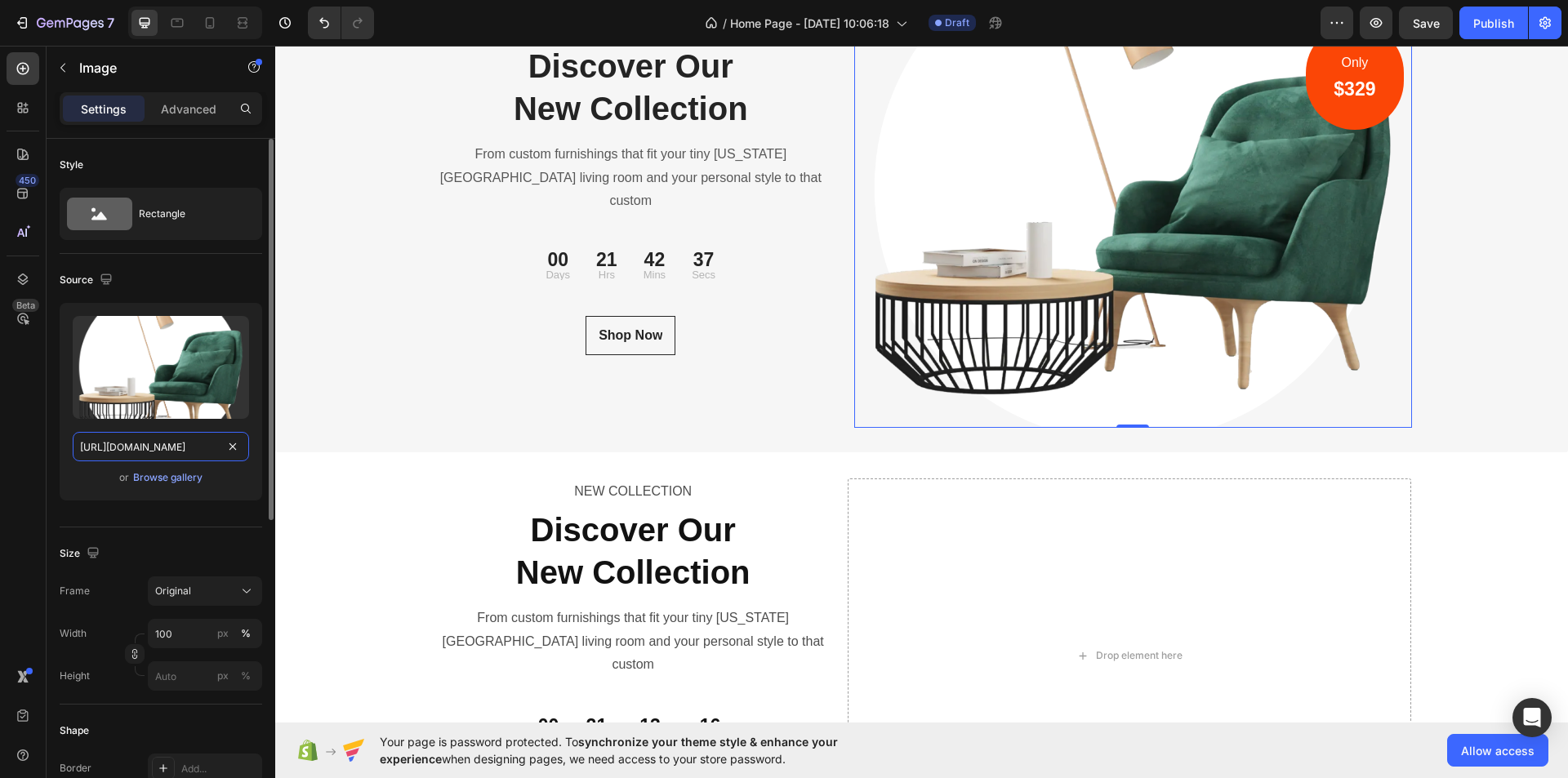
click at [160, 447] on input "https://ucarecdn.com/2f928b01-0550-4f3d-8f25-c004c902db98/-/format/auto/" at bounding box center [160, 447] width 176 height 30
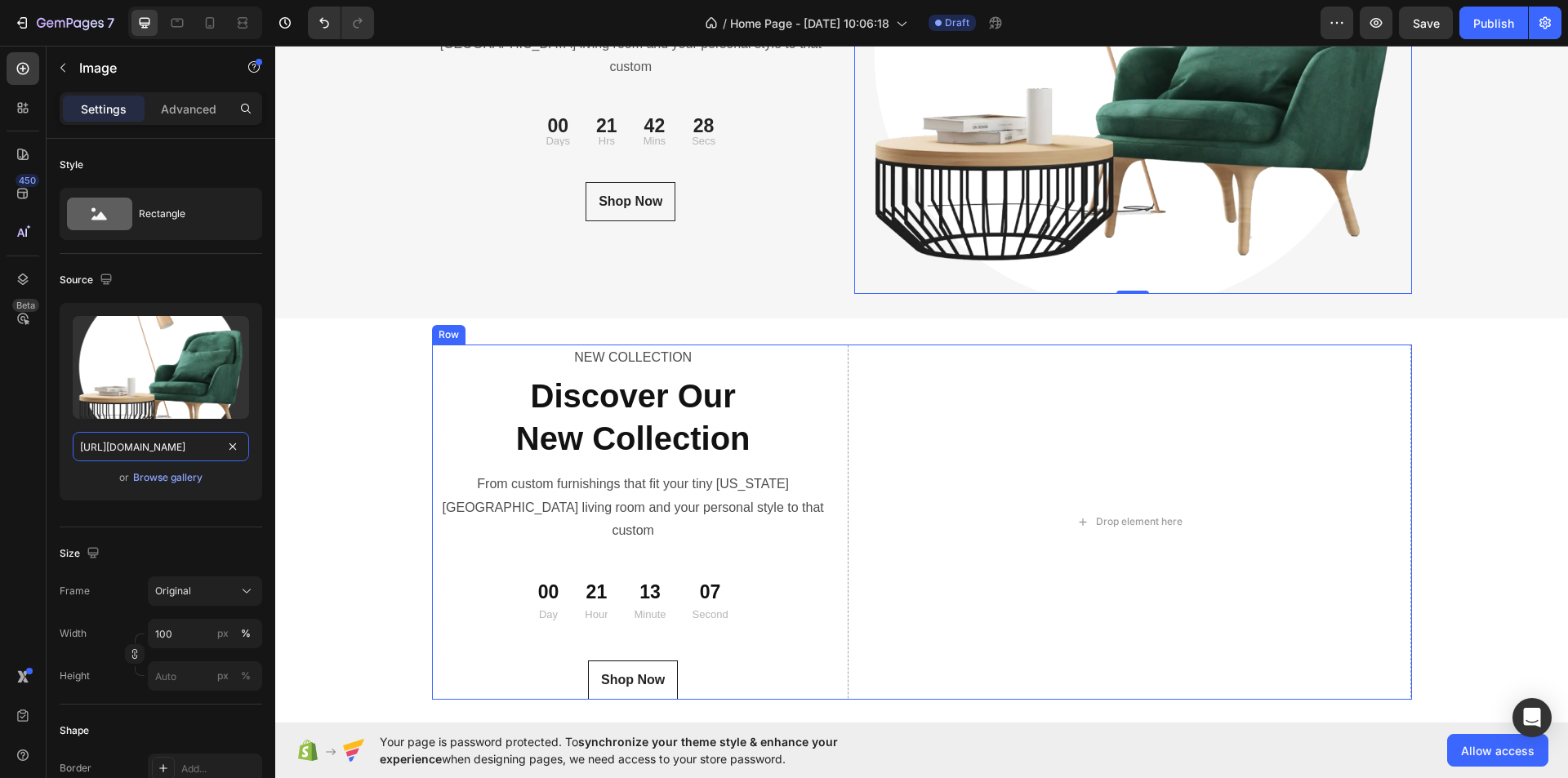
scroll to position [5793, 0]
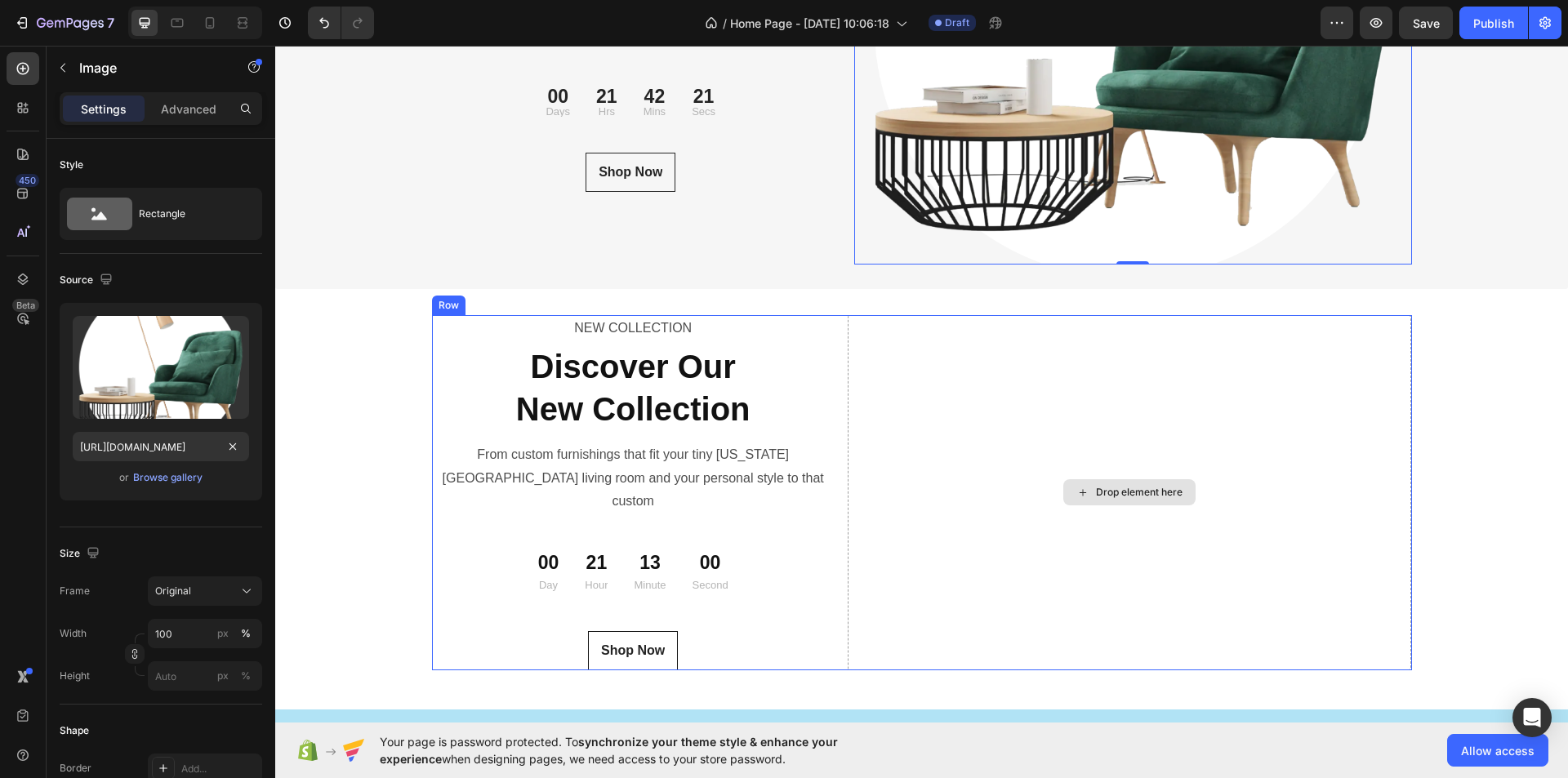
click at [1016, 514] on div "Drop element here" at bounding box center [1130, 492] width 565 height 355
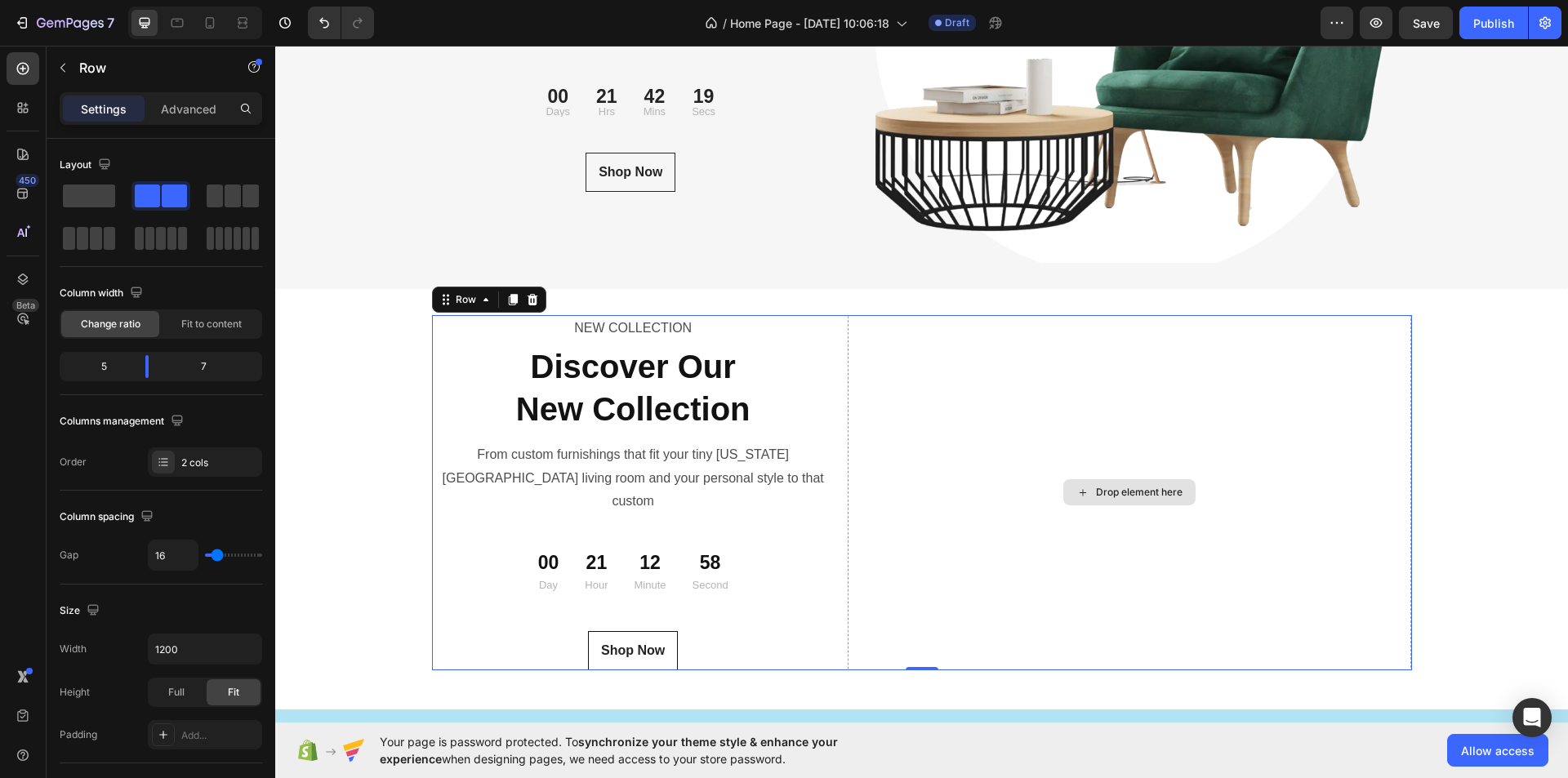
click at [975, 436] on div "Drop element here" at bounding box center [1130, 492] width 565 height 355
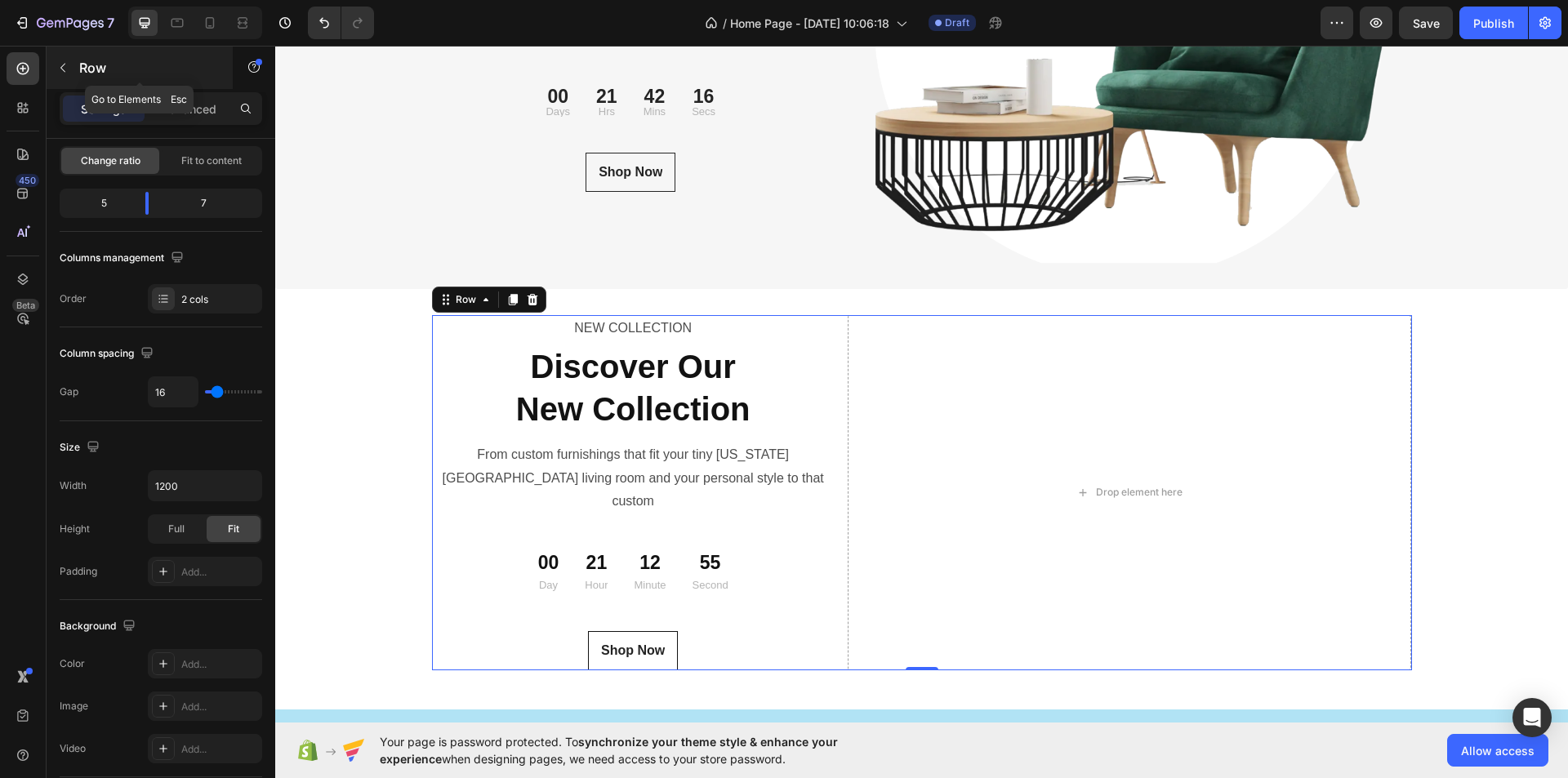
click at [69, 63] on icon "button" at bounding box center [62, 68] width 13 height 13
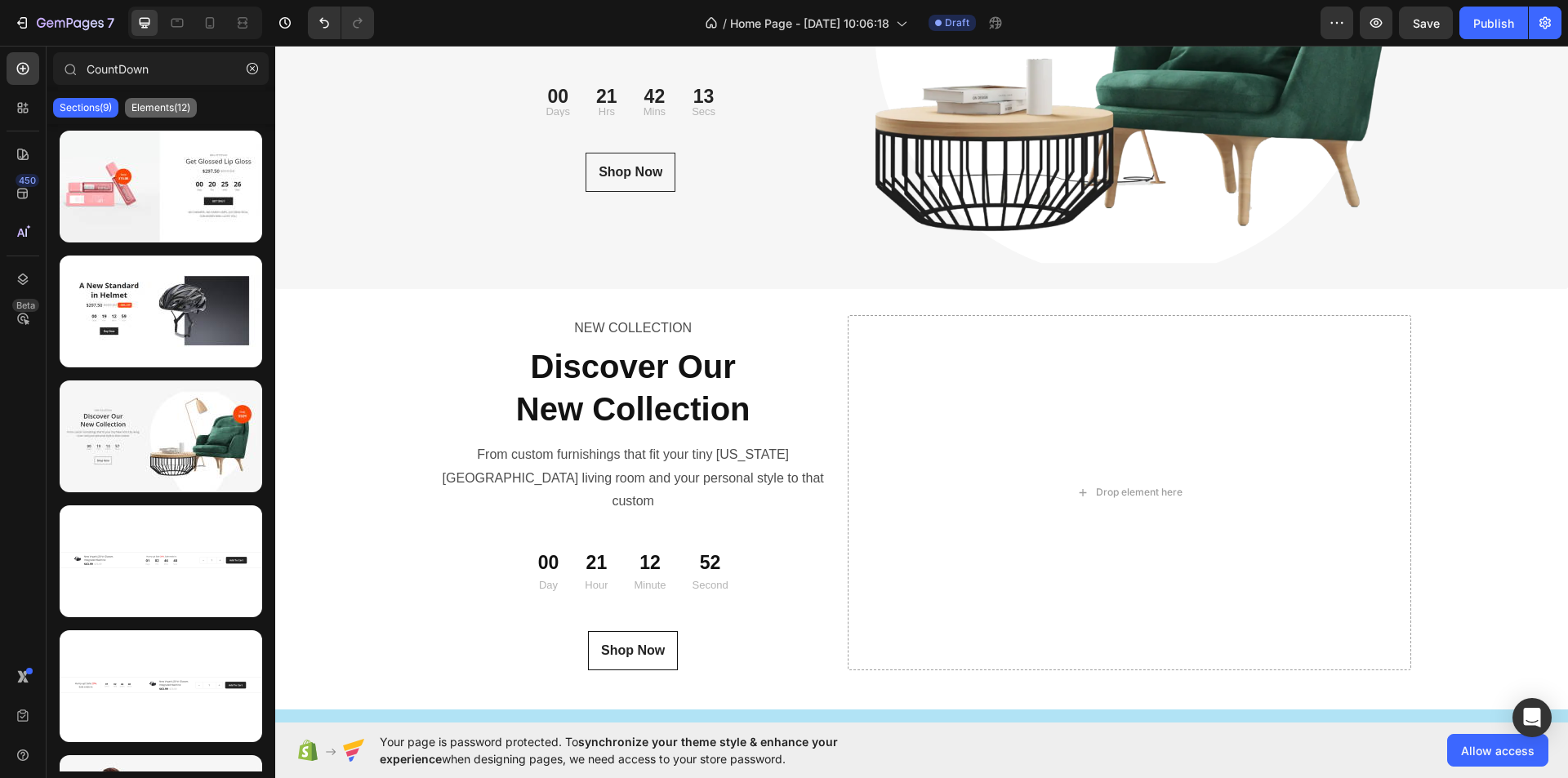
click at [158, 107] on p "Elements(12)" at bounding box center [160, 108] width 59 height 13
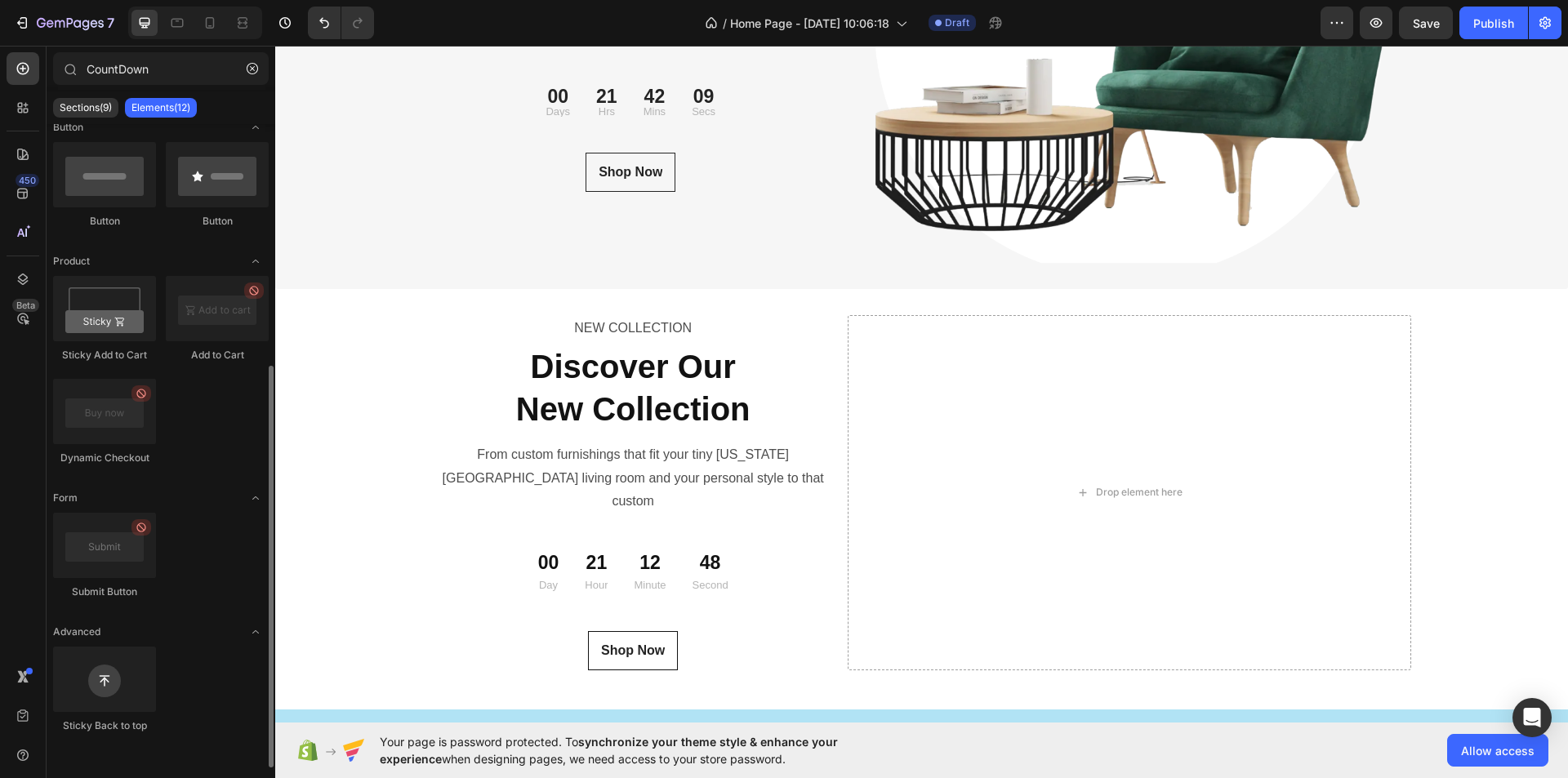
scroll to position [0, 0]
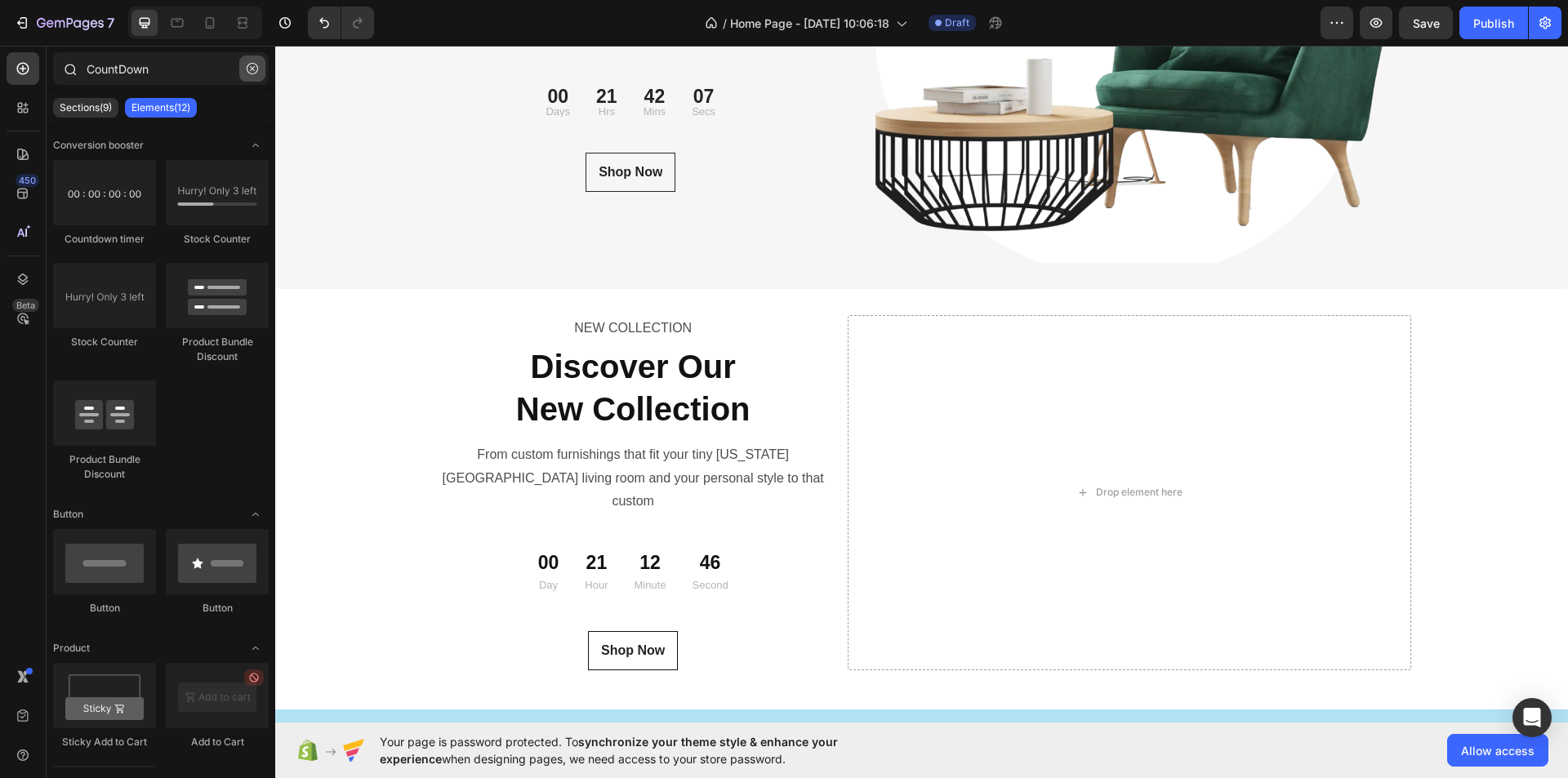
click at [256, 64] on icon "button" at bounding box center [252, 69] width 11 height 11
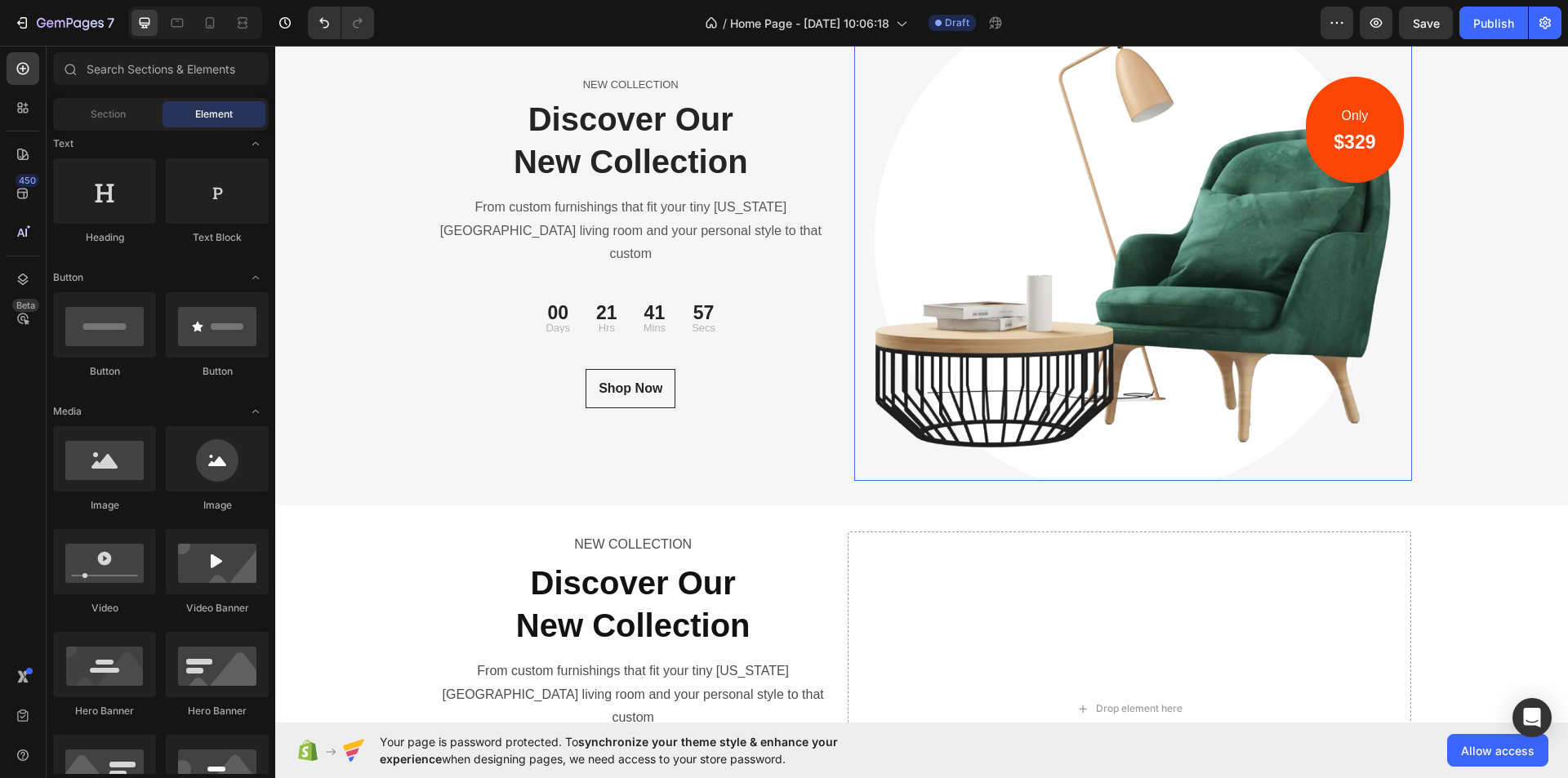
scroll to position [5548, 0]
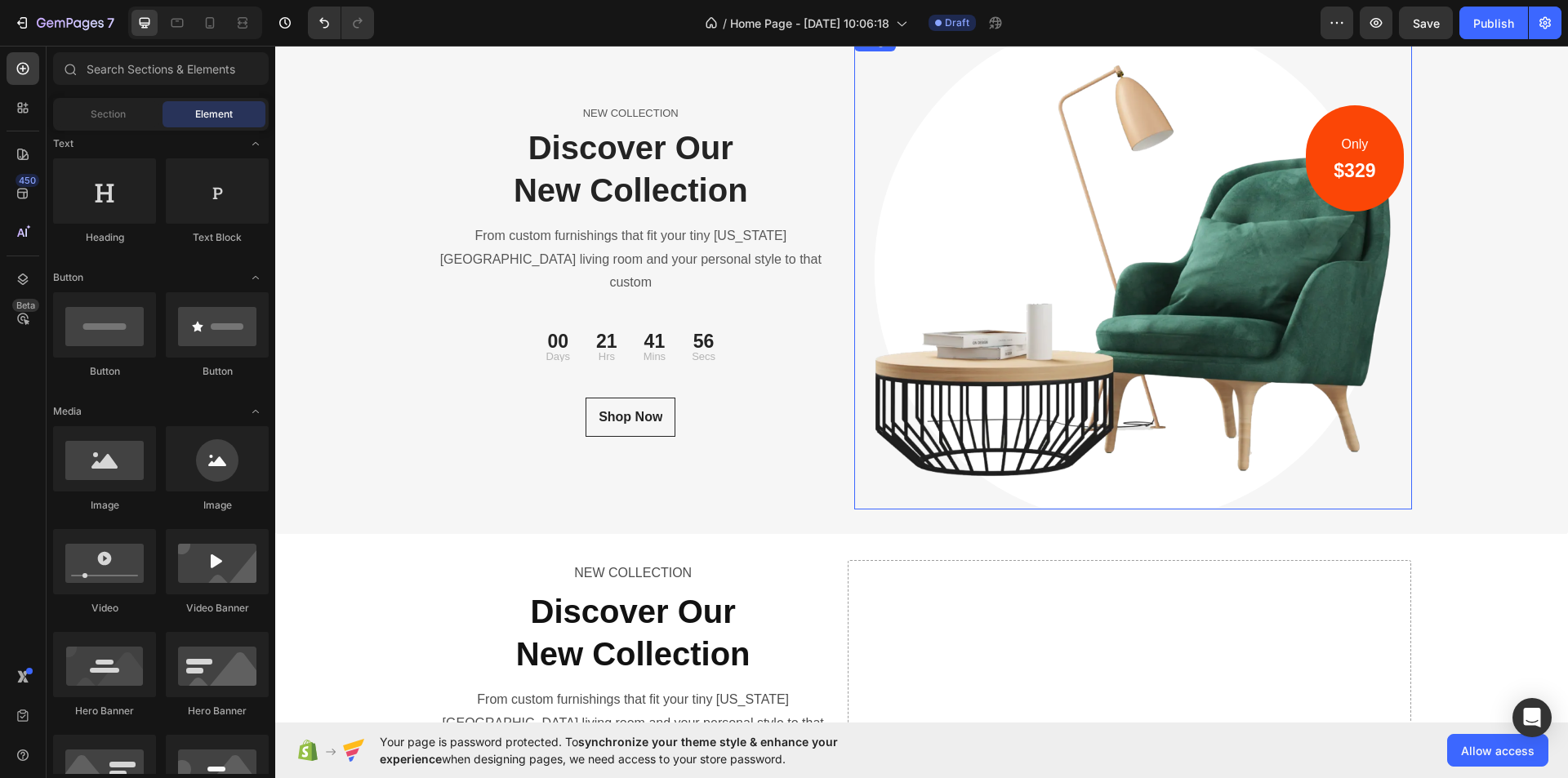
click at [976, 152] on img at bounding box center [1133, 270] width 558 height 478
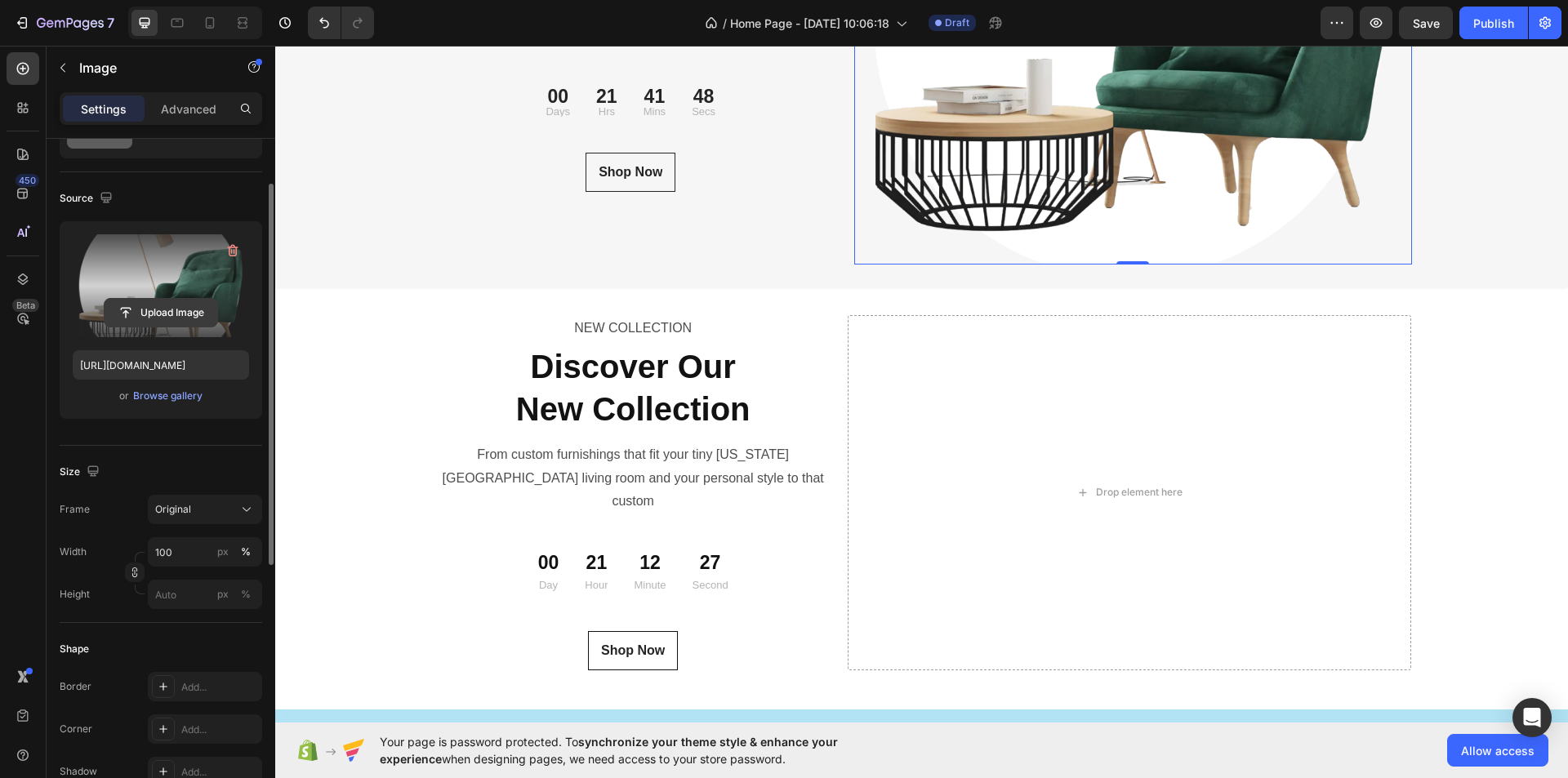
scroll to position [0, 0]
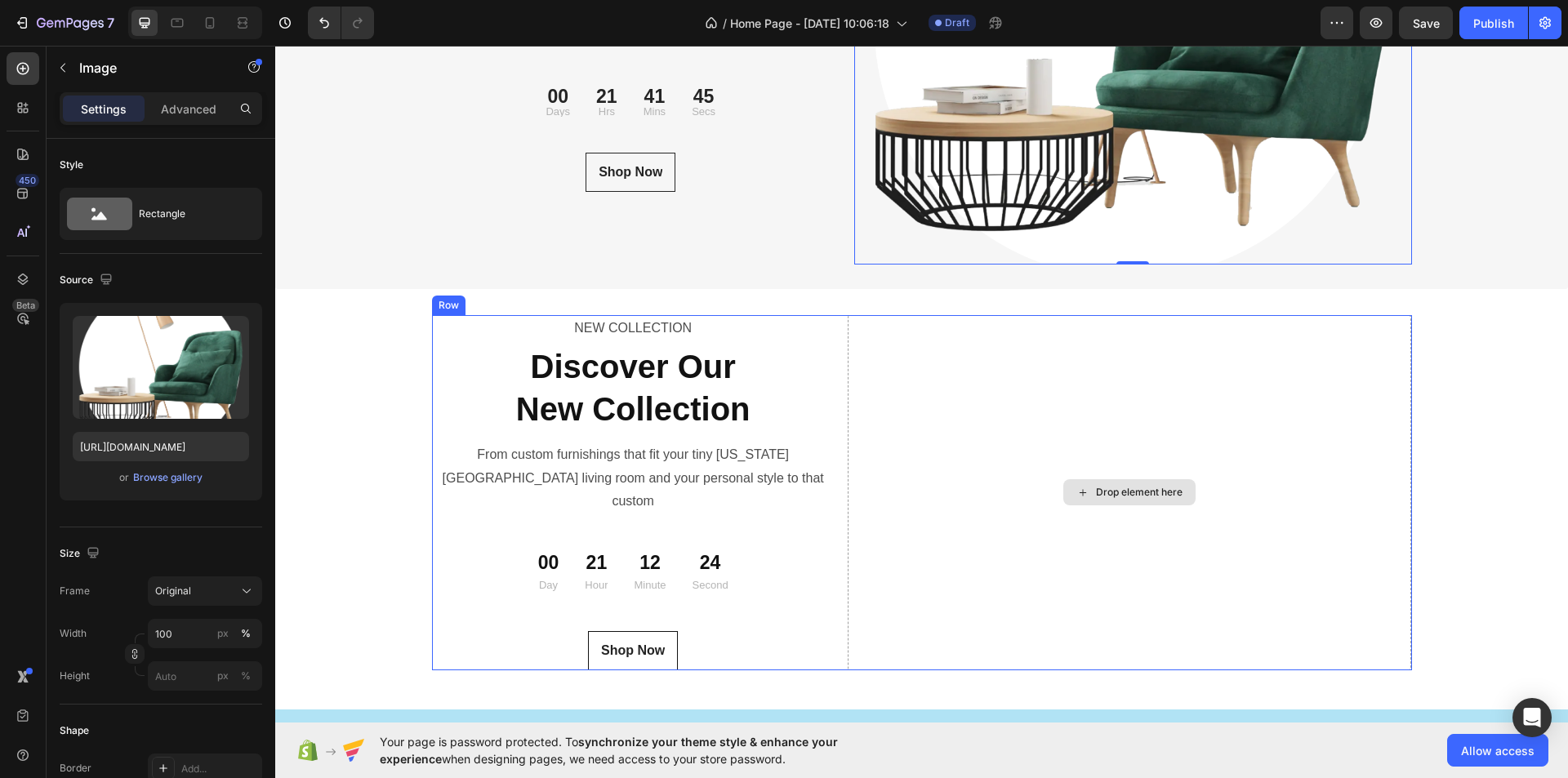
click at [975, 447] on div "Drop element here" at bounding box center [1130, 492] width 565 height 355
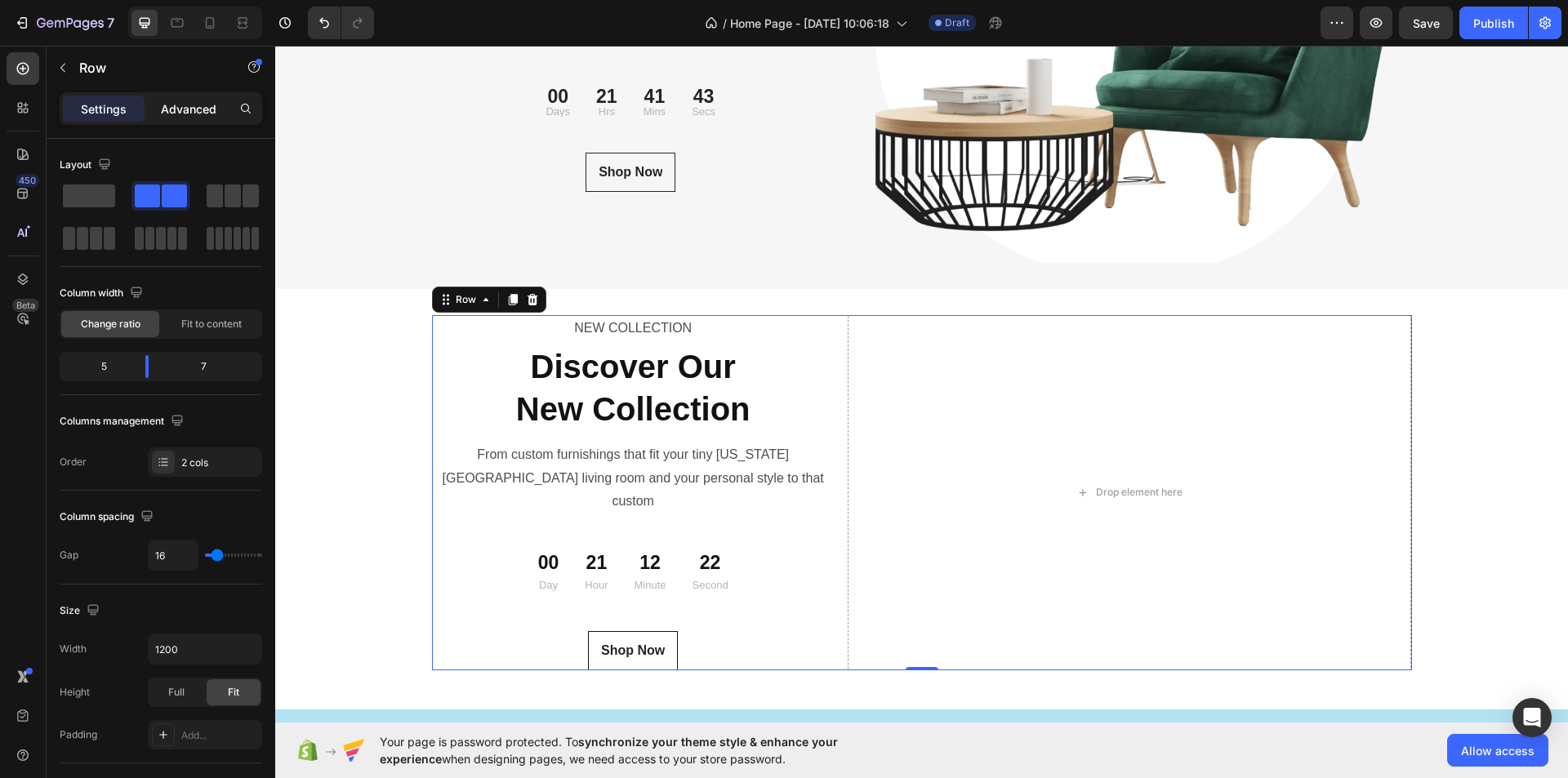
click at [189, 106] on p "Advanced" at bounding box center [189, 109] width 56 height 17
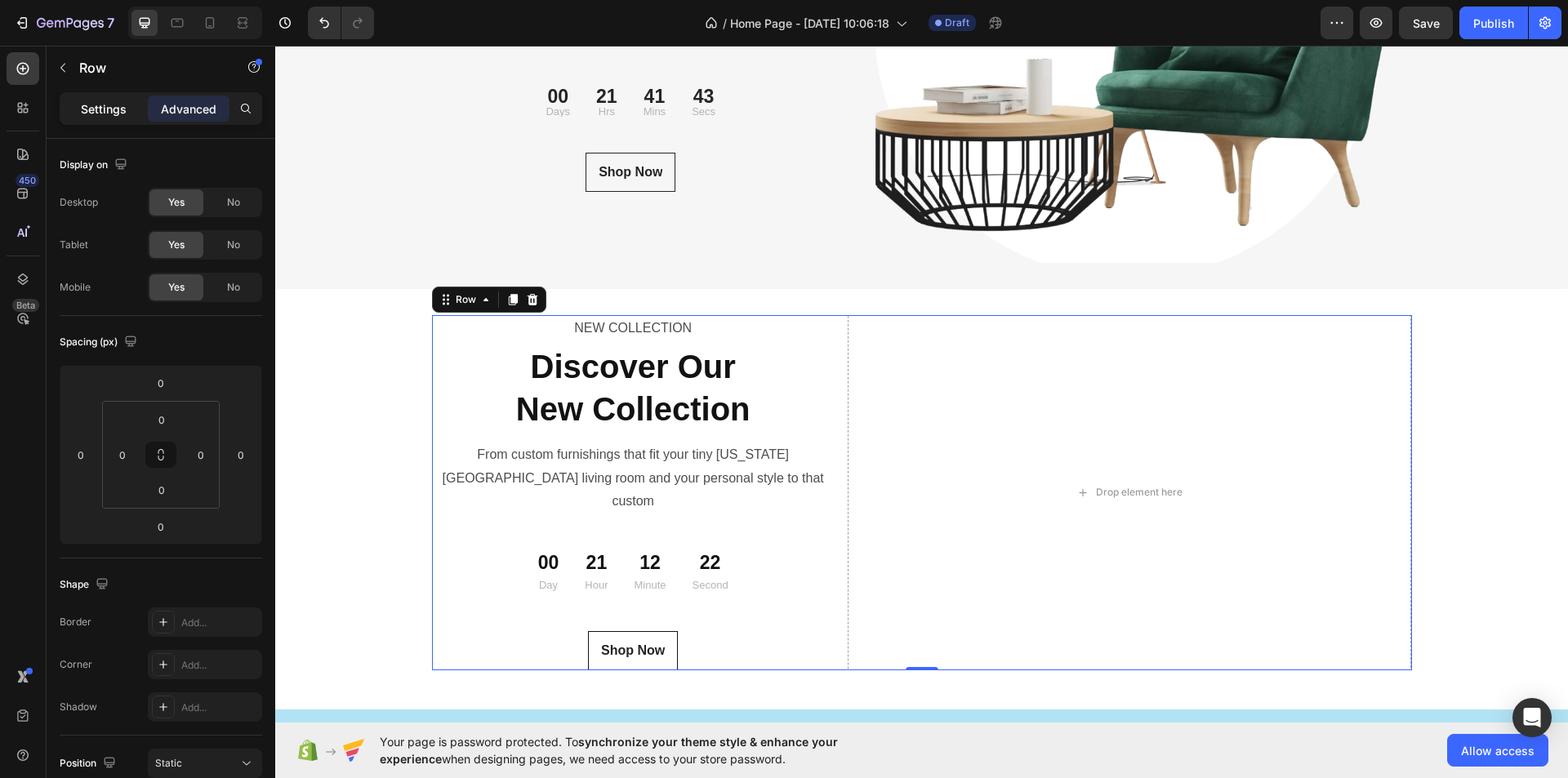
click at [89, 103] on p "Settings" at bounding box center [103, 109] width 46 height 17
click at [80, 58] on p "Row" at bounding box center [148, 67] width 139 height 20
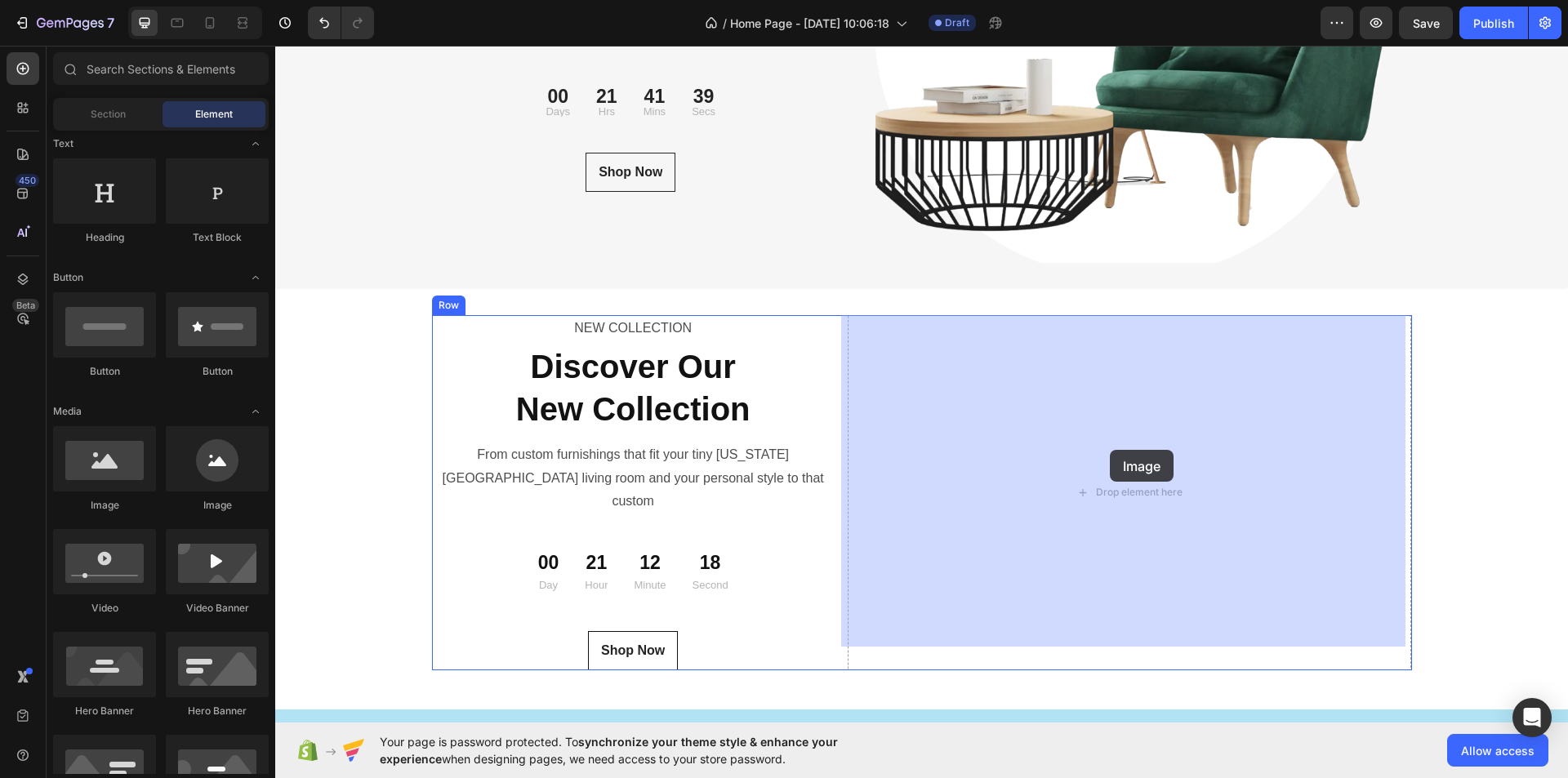
drag, startPoint x: 370, startPoint y: 523, endPoint x: 1110, endPoint y: 450, distance: 743.6
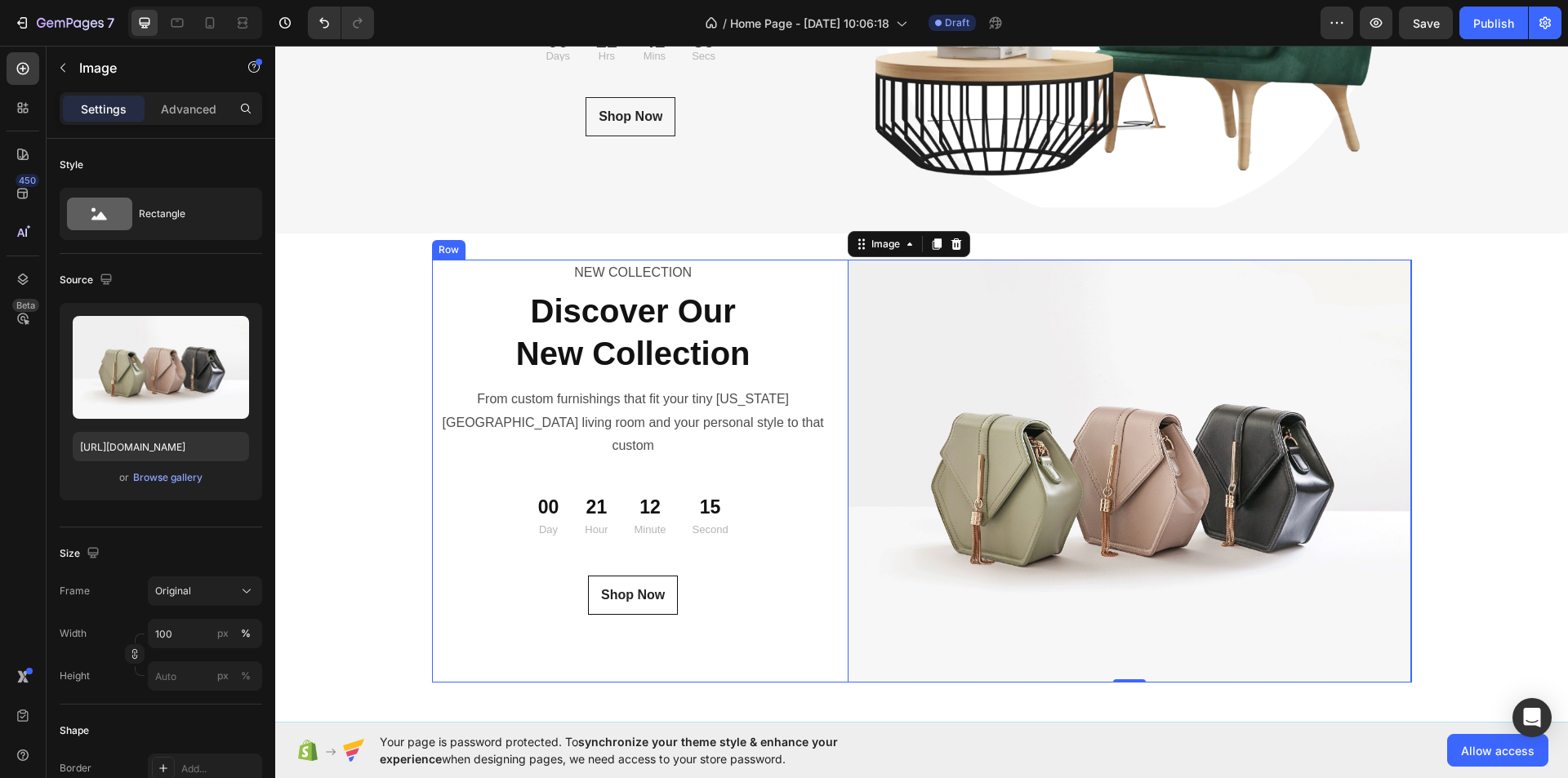
scroll to position [5875, 0]
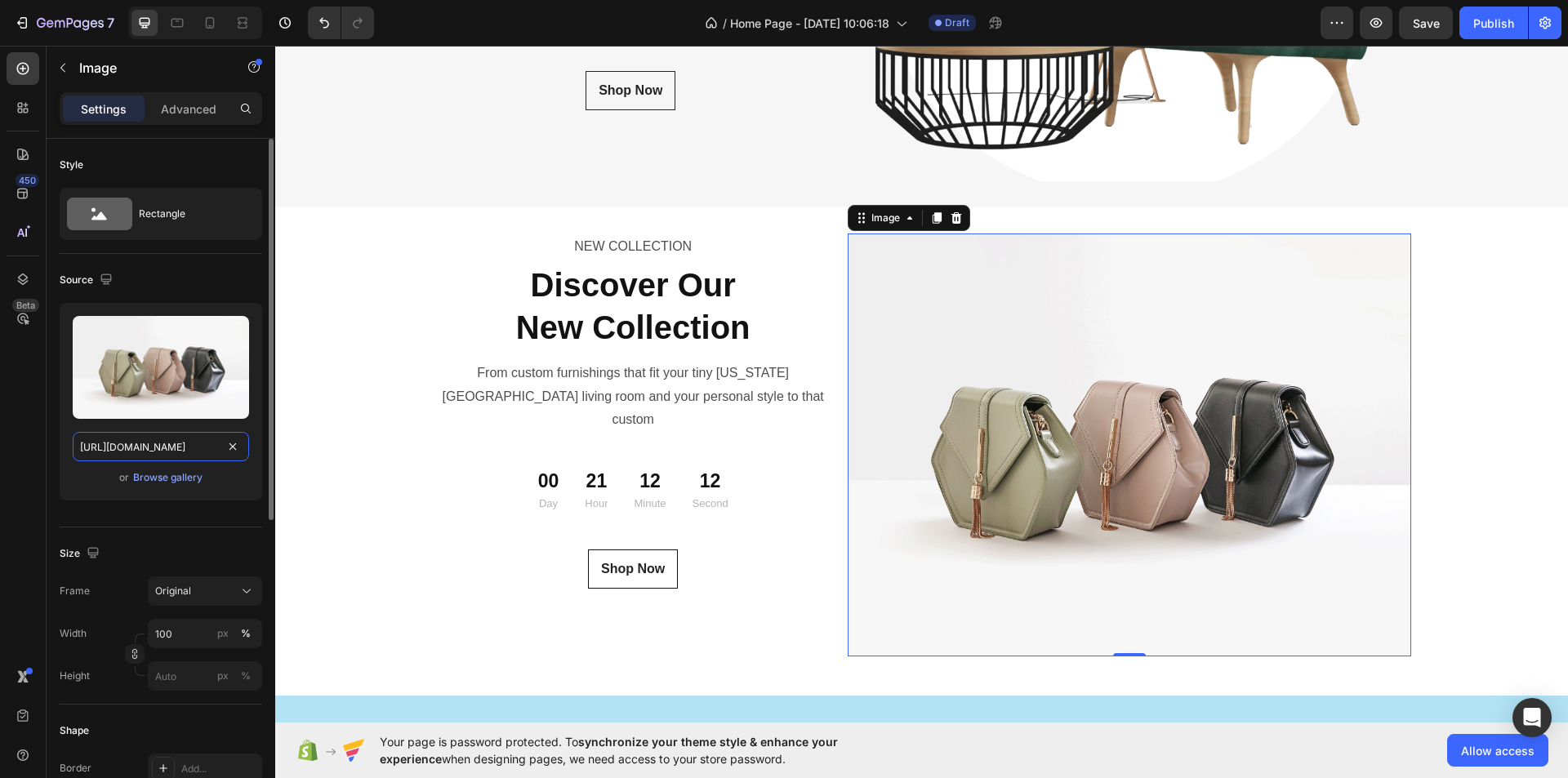
click at [176, 452] on input "https://cdn.shopify.com/s/files/1/2005/9307/files/image_demo.jpg" at bounding box center [160, 447] width 176 height 30
paste input "ucarecdn.com/2f928b01-0550-4f3d-8f25-c004c902db98/-/format/auto/"
type input "https://ucarecdn.com/2f928b01-0550-4f3d-8f25-c004c902db98/-/format/auto/"
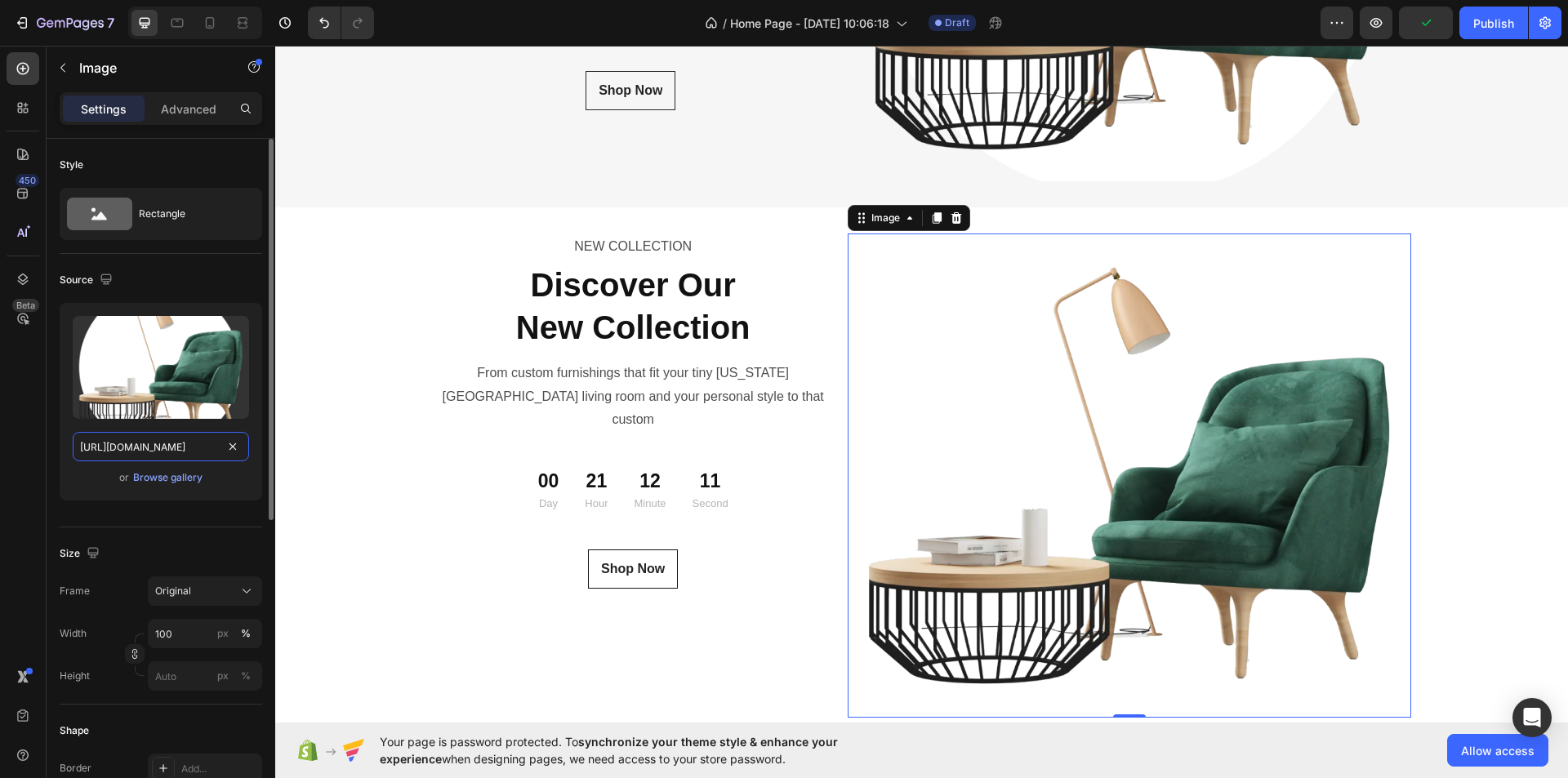
scroll to position [0, 239]
click at [671, 630] on div "NEW COLLECTION Text Block Discover Our New Collection Heading From custom furni…" at bounding box center [634, 475] width 402 height 484
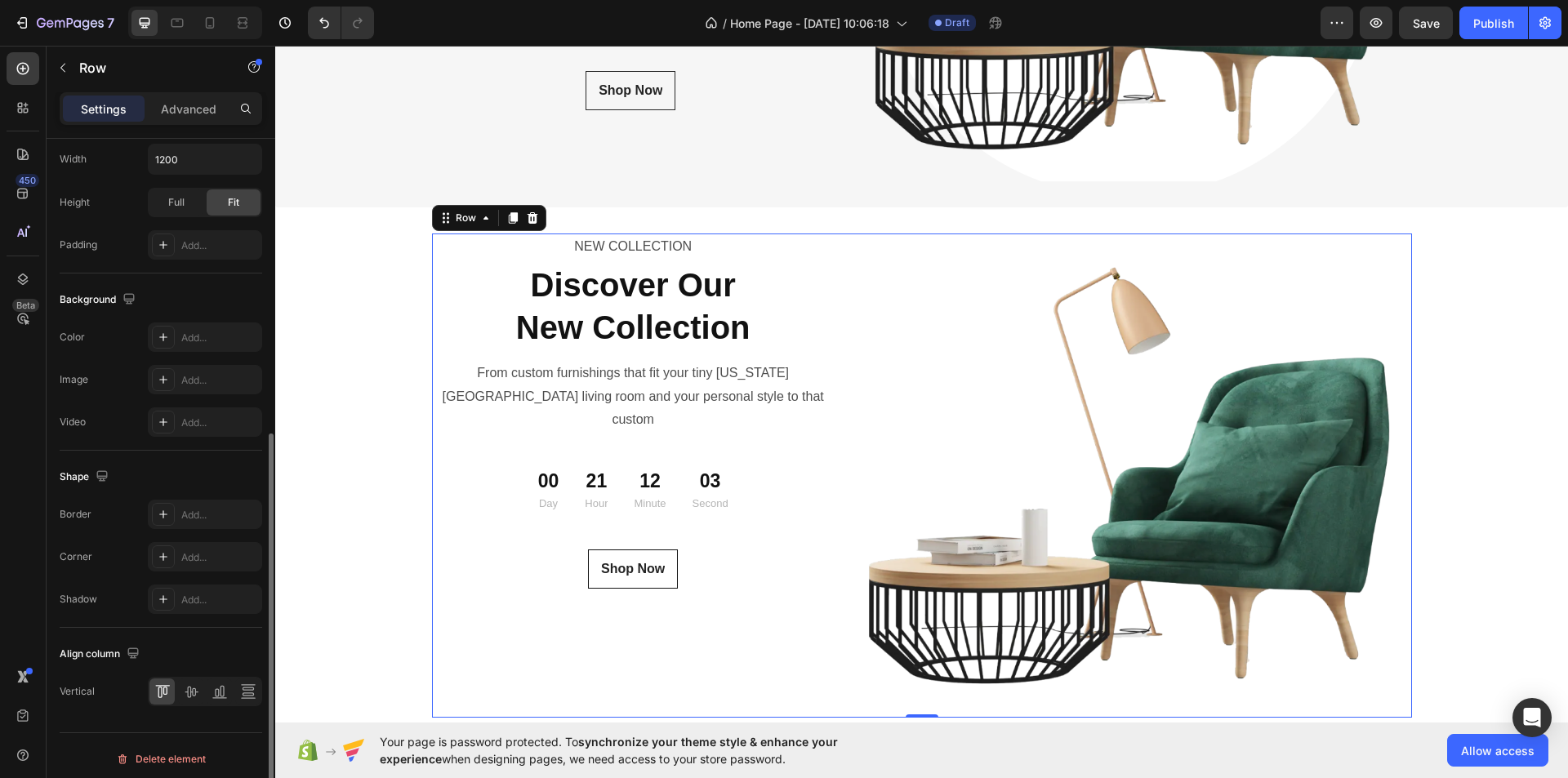
scroll to position [497, 0]
click at [189, 686] on icon at bounding box center [191, 686] width 17 height 17
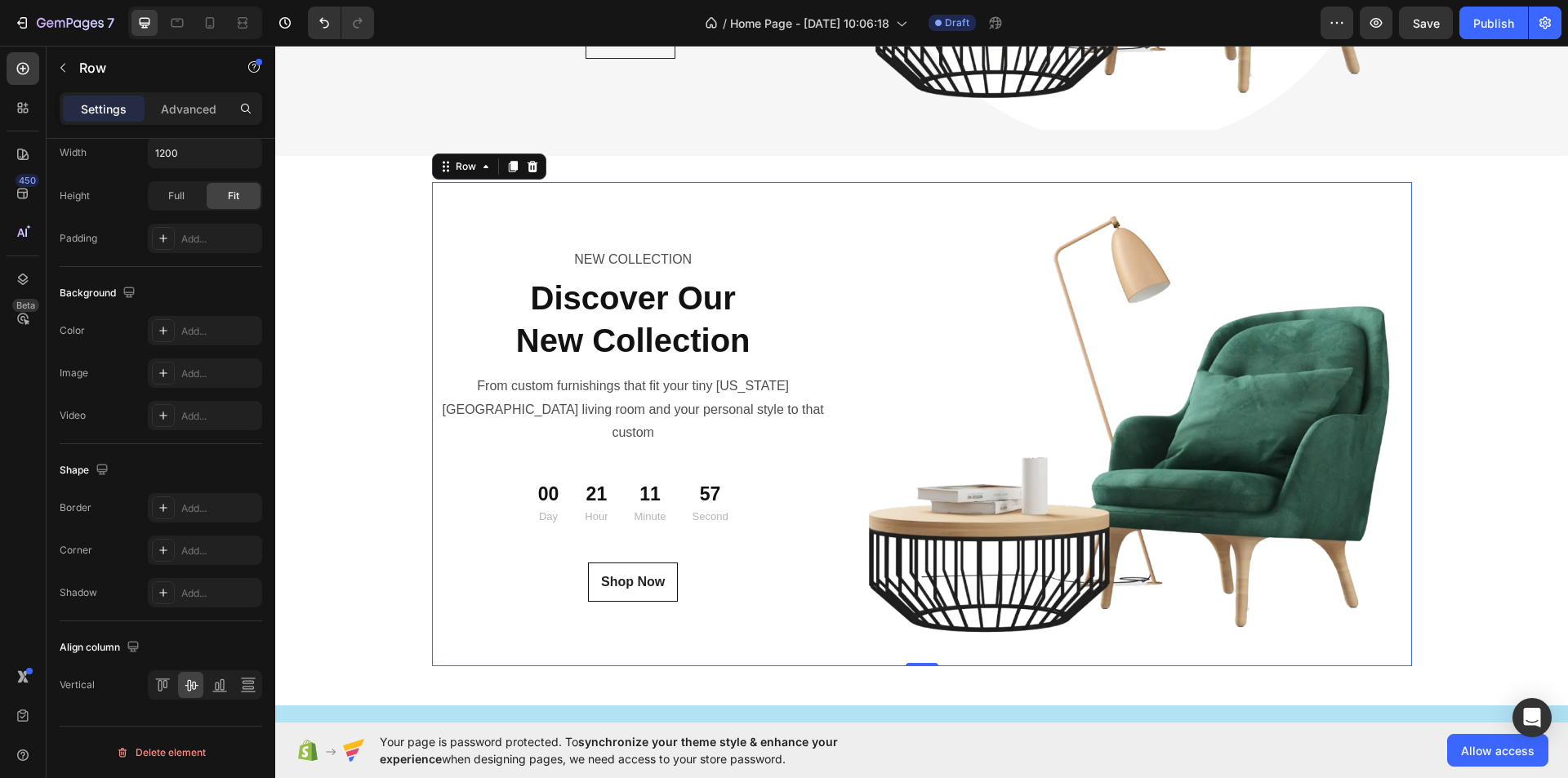
scroll to position [5957, 0]
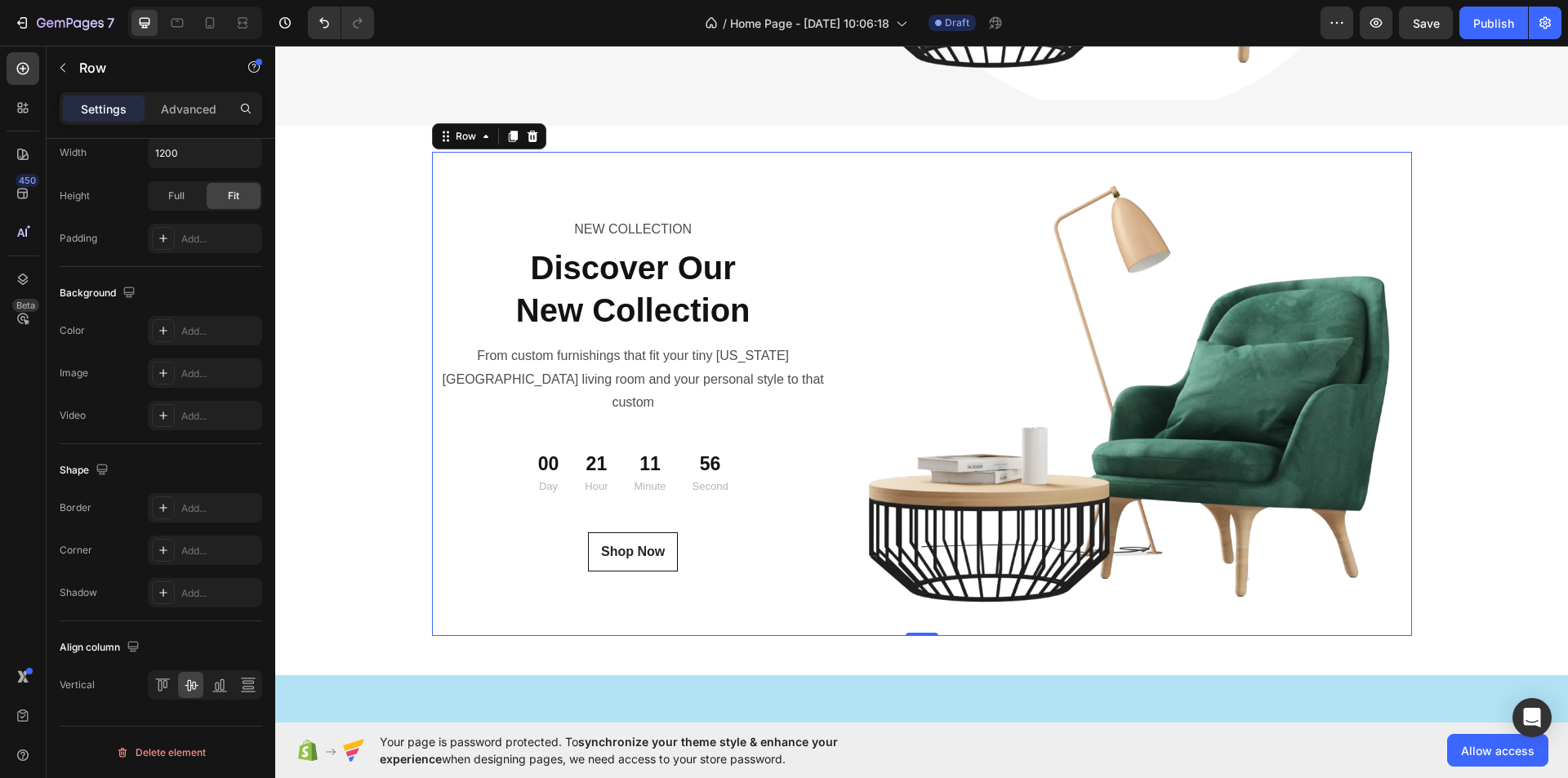
click at [545, 600] on div "NEW COLLECTION Text Block Discover Our New Collection Heading From custom furni…" at bounding box center [634, 393] width 402 height 484
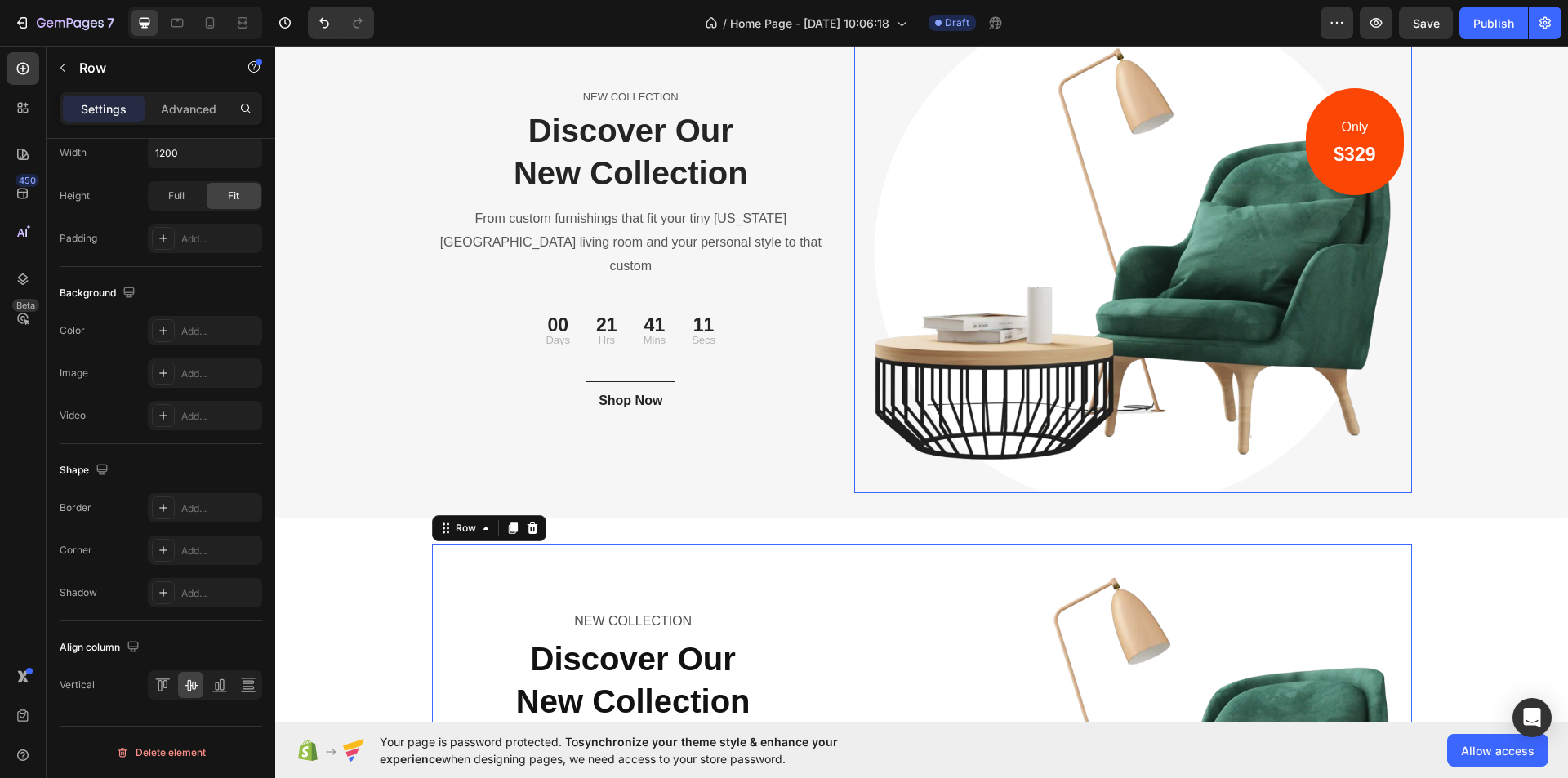
scroll to position [5385, 0]
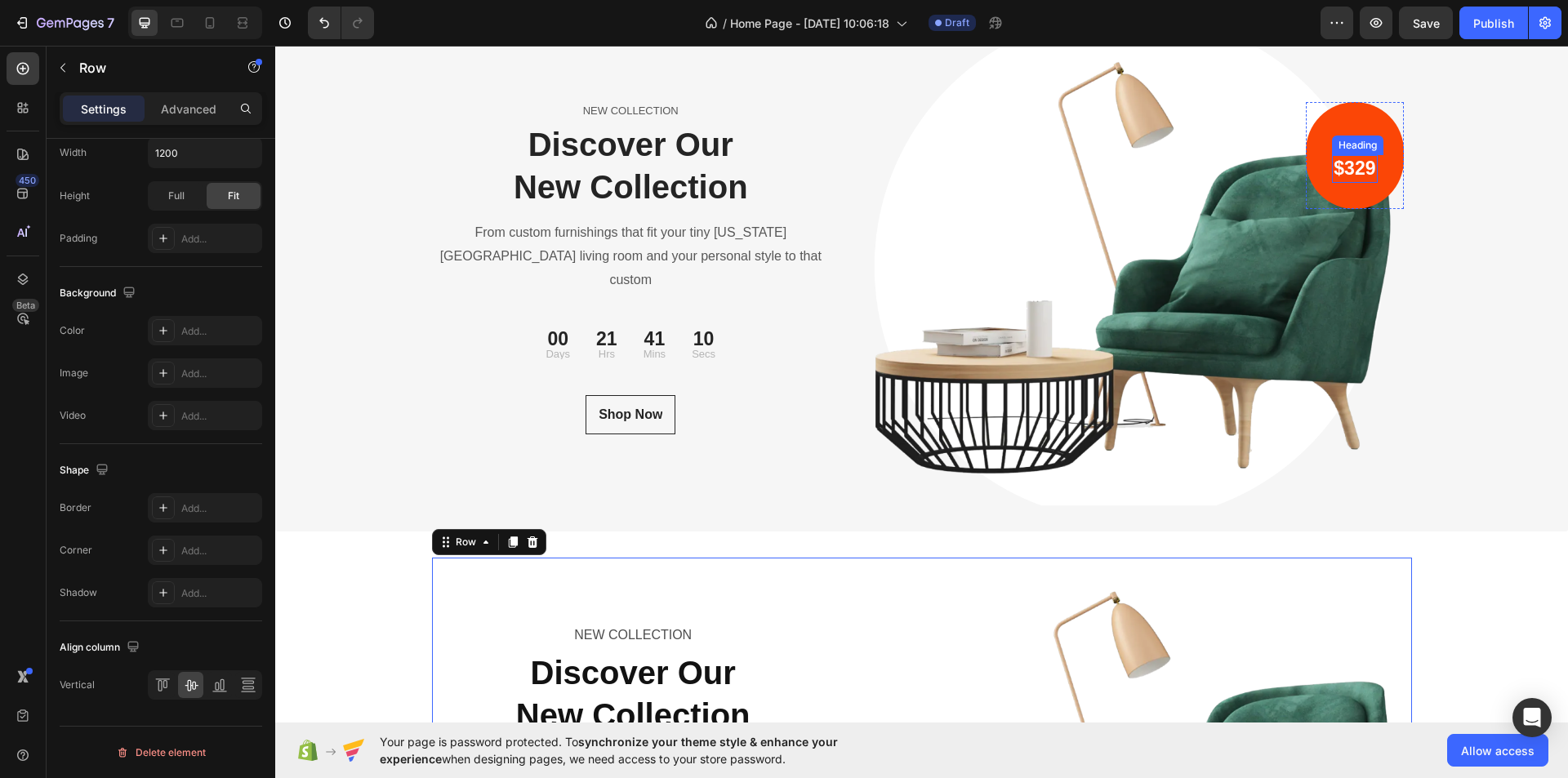
click at [1350, 176] on p "$329" at bounding box center [1355, 169] width 42 height 24
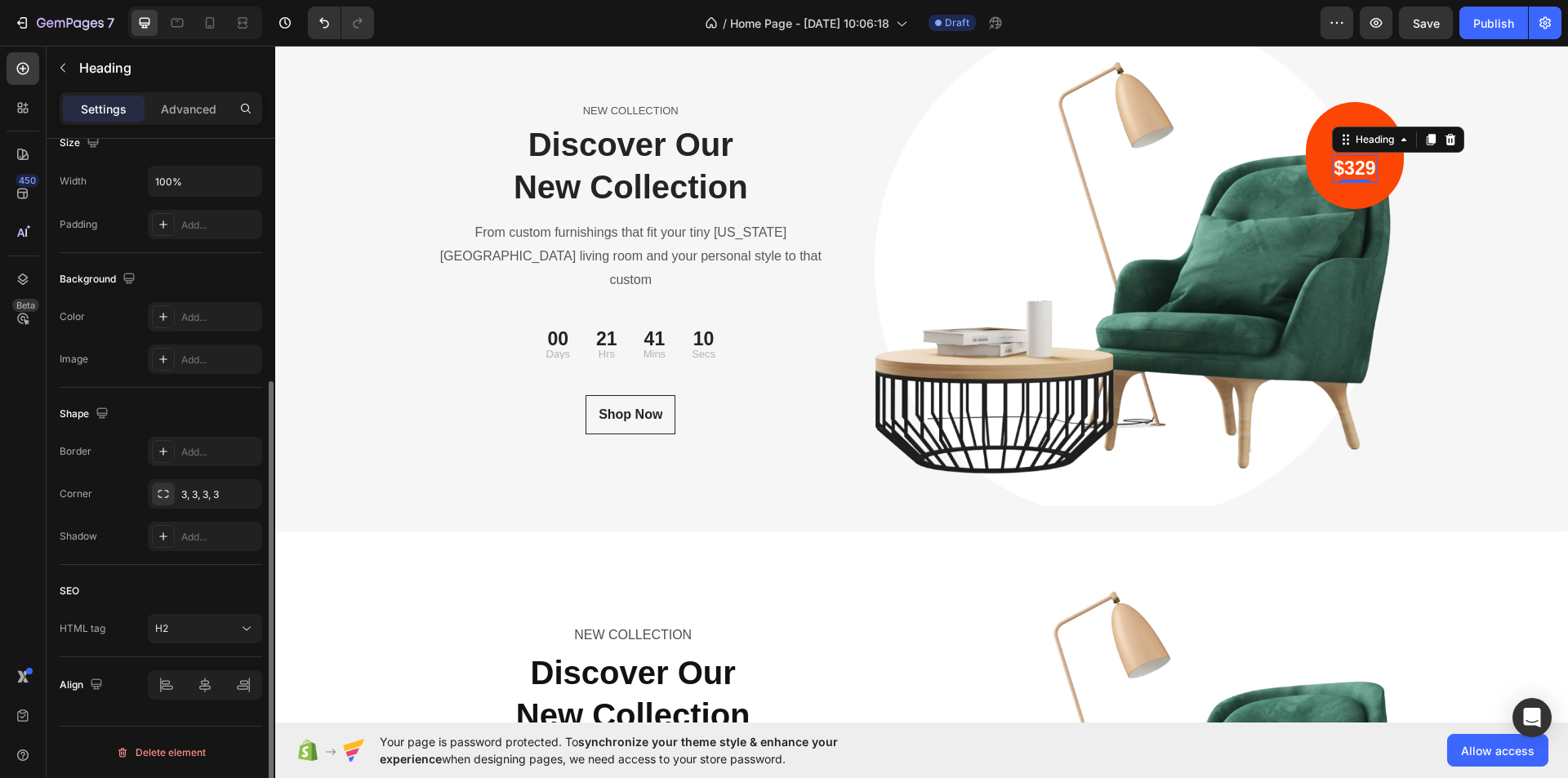
scroll to position [0, 0]
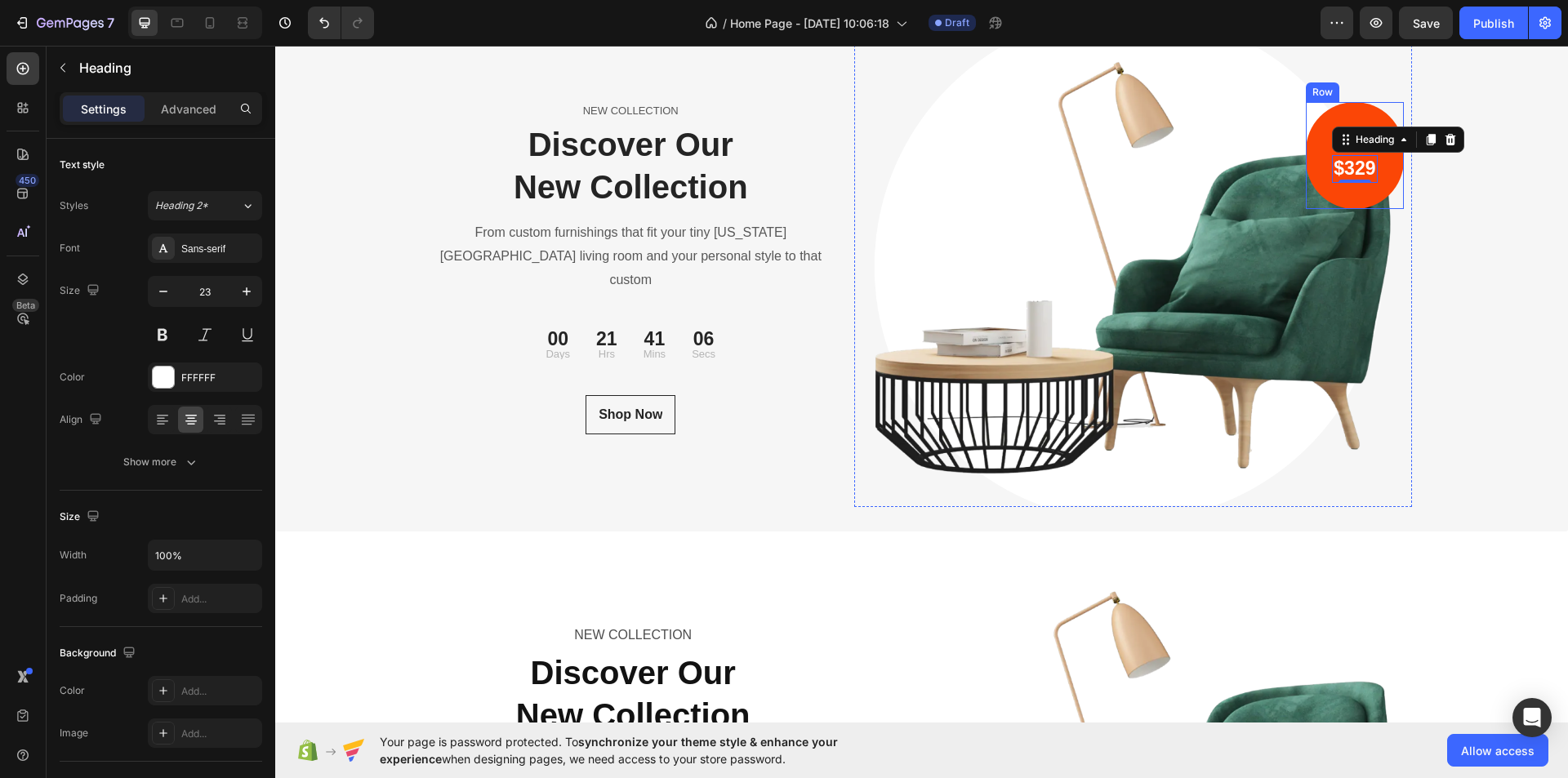
click at [1382, 162] on div "Only Text block $329 Heading 0 Row" at bounding box center [1355, 156] width 97 height 107
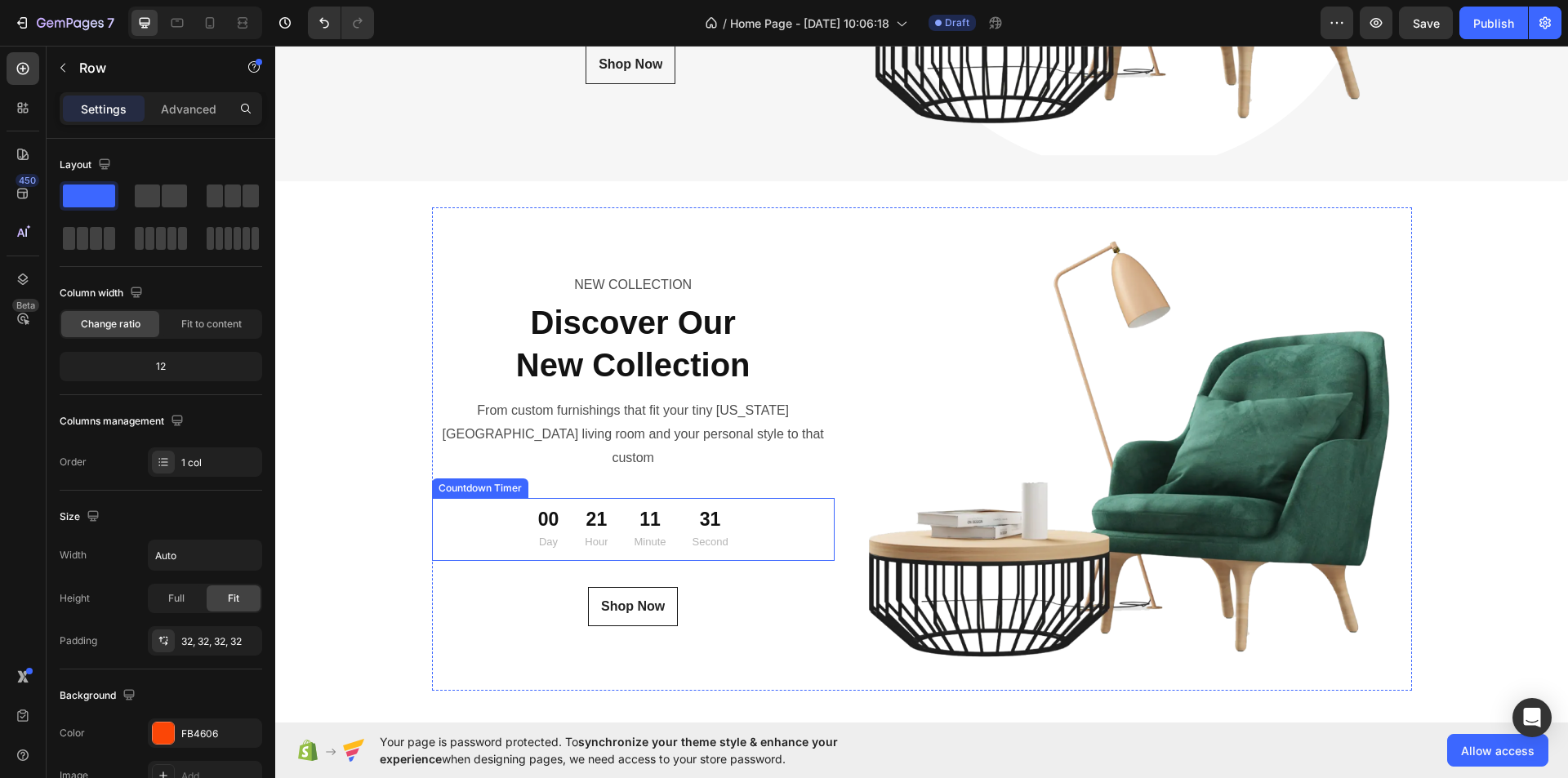
scroll to position [5875, 0]
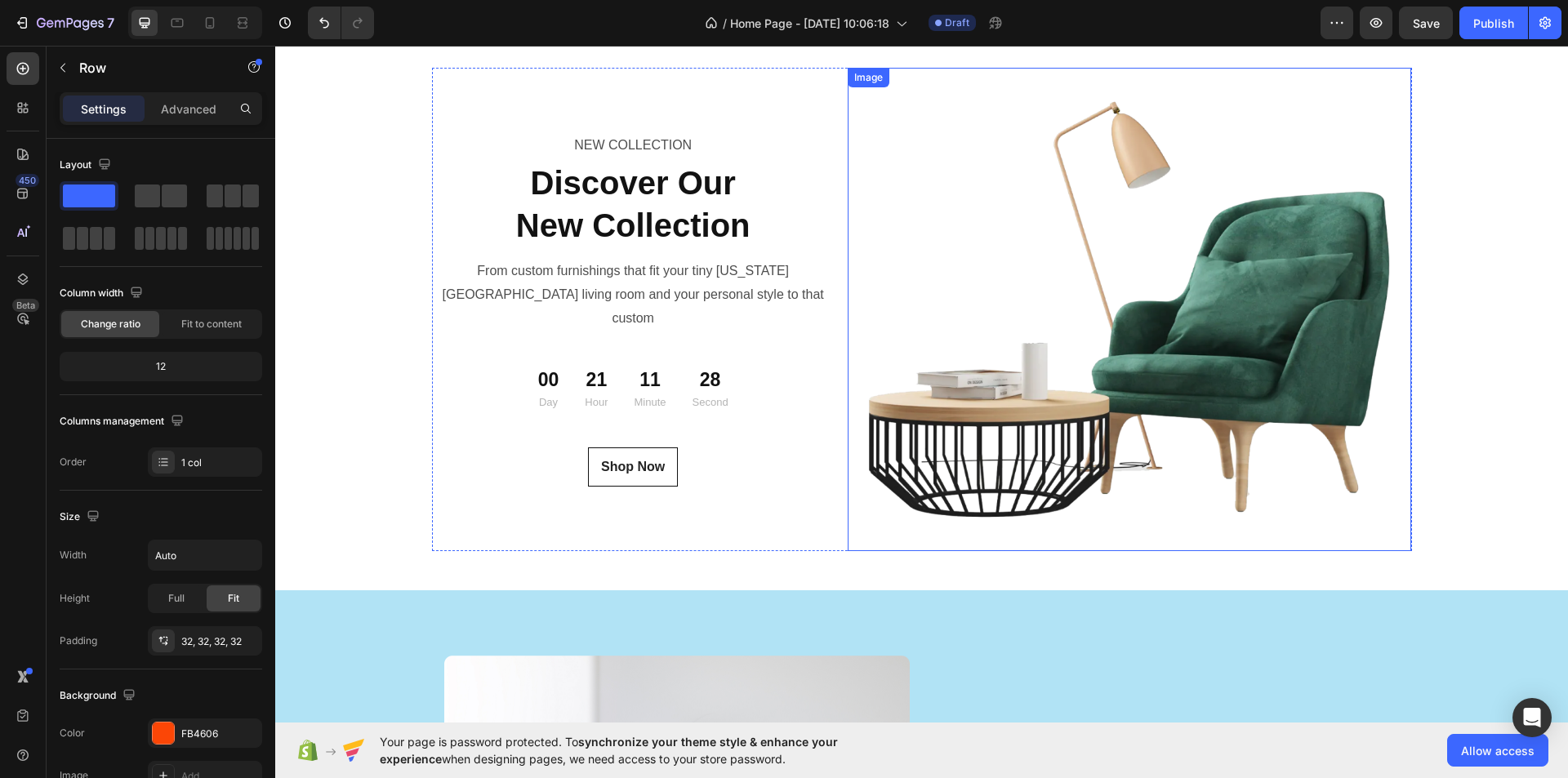
click at [1264, 454] on img at bounding box center [1130, 309] width 565 height 484
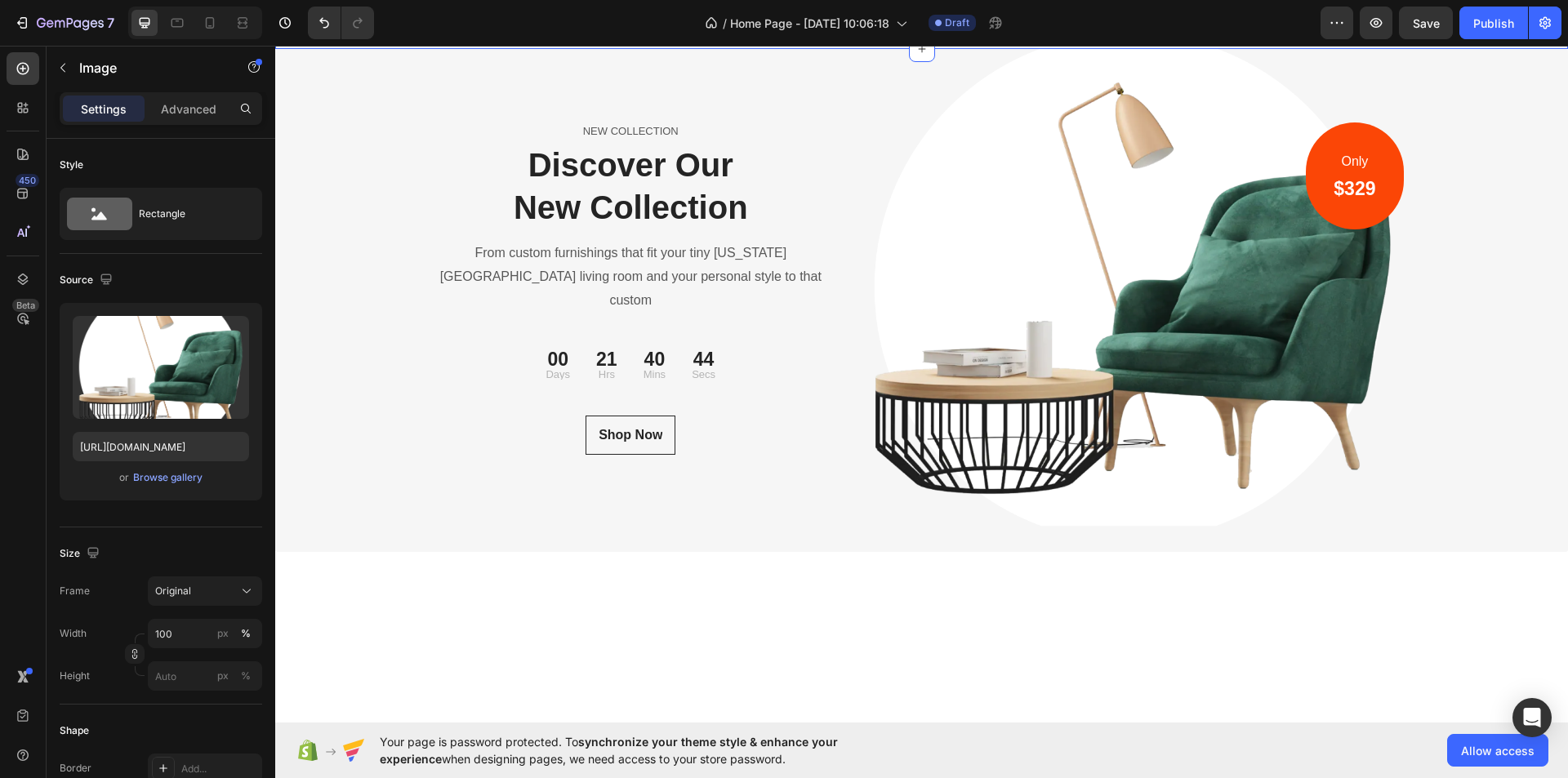
scroll to position [5304, 0]
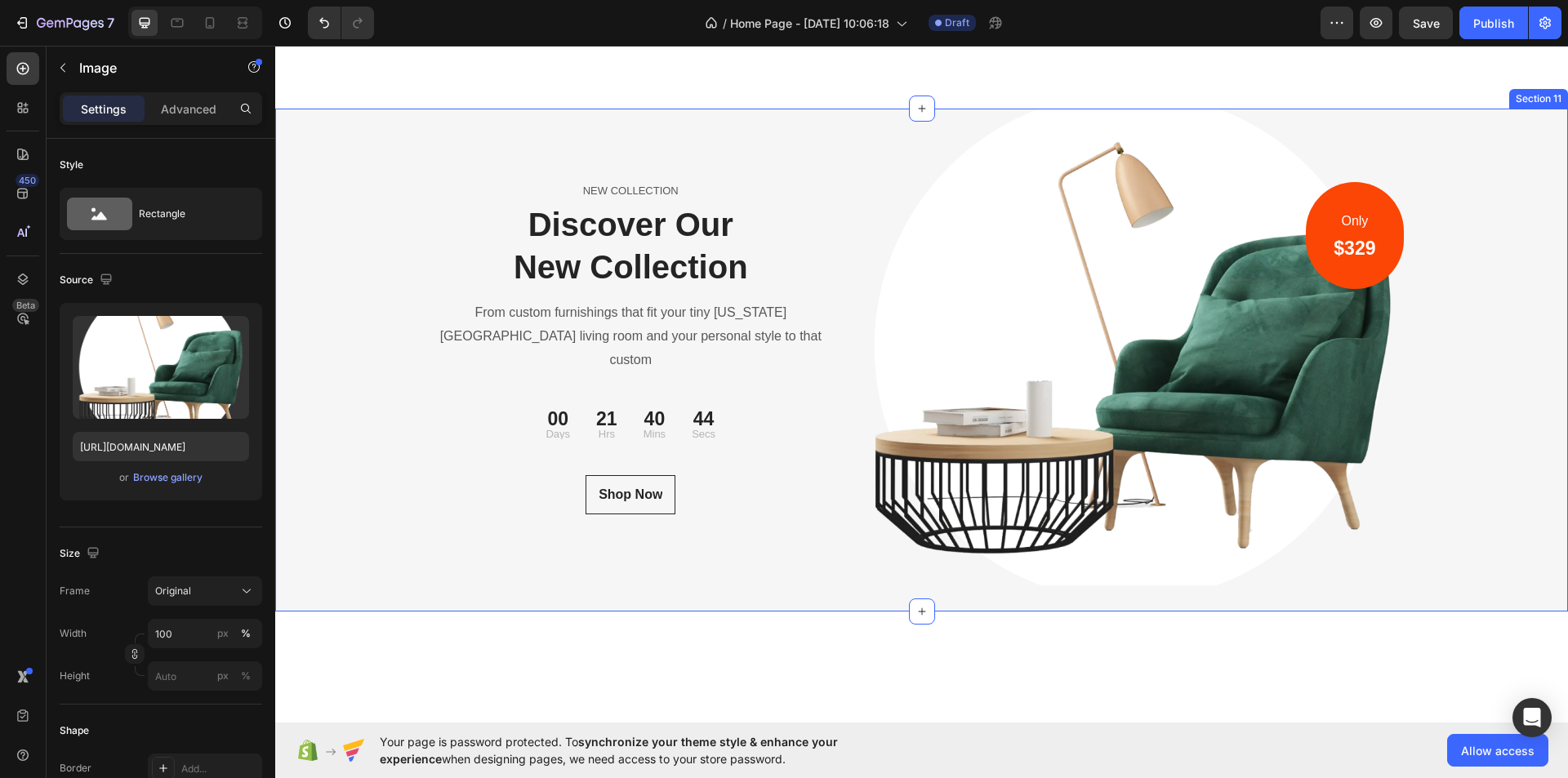
click at [1457, 394] on div "NEW COLLECTION Text block Discover Our New Collection Heading From custom furni…" at bounding box center [921, 360] width 1293 height 502
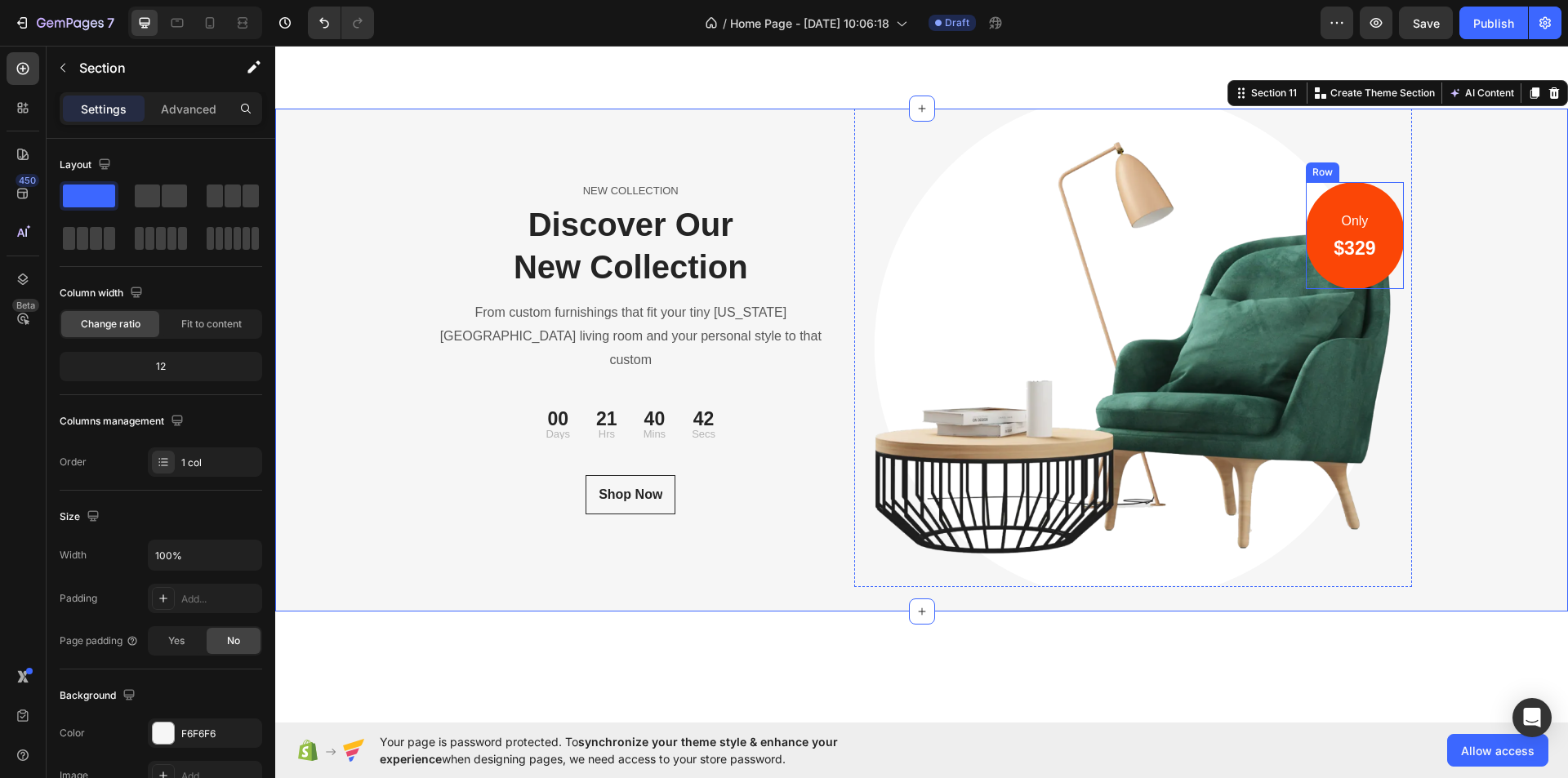
click at [1387, 289] on div "Only Text block $329 Heading Row" at bounding box center [1355, 235] width 97 height 107
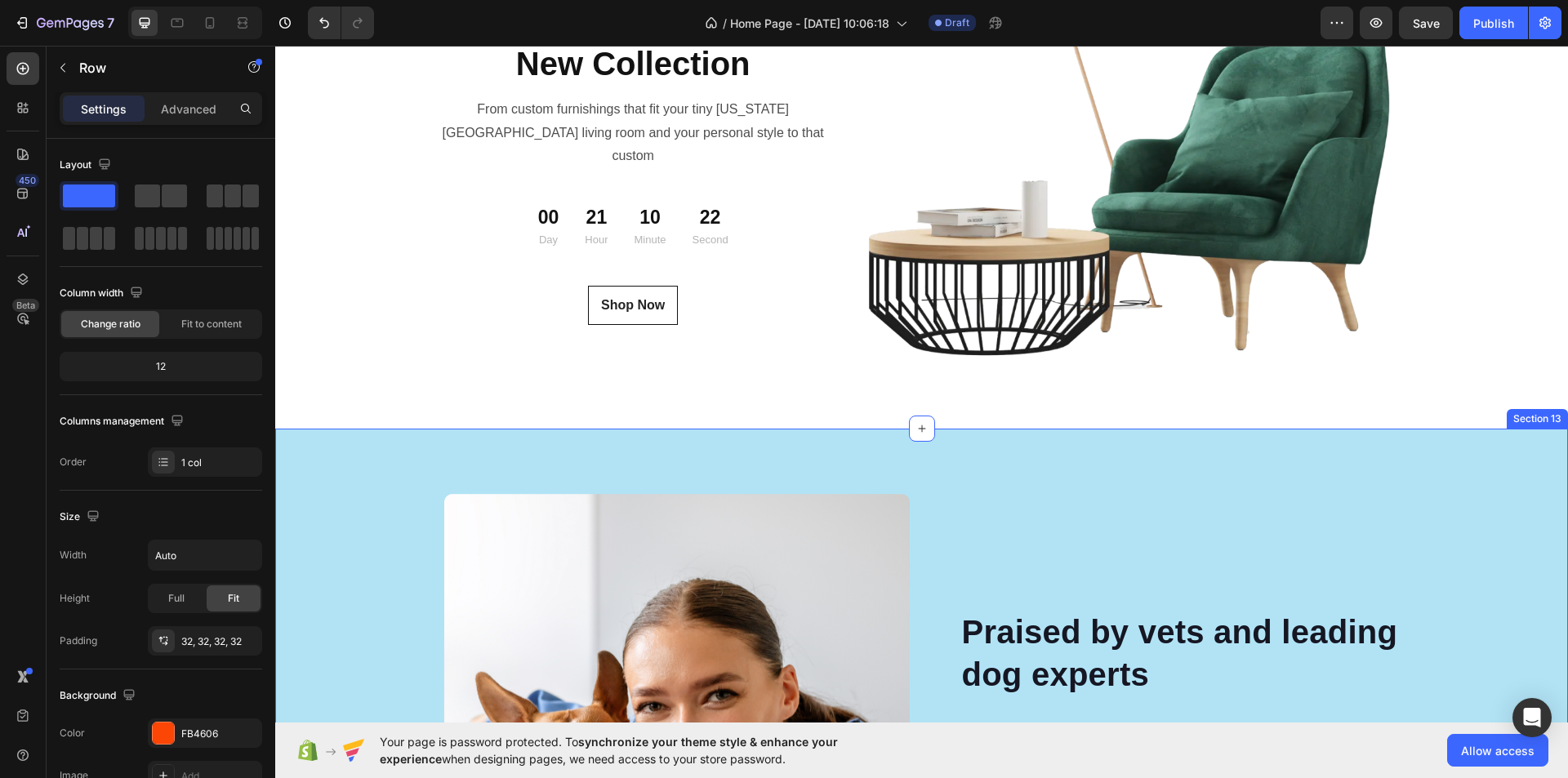
scroll to position [6040, 0]
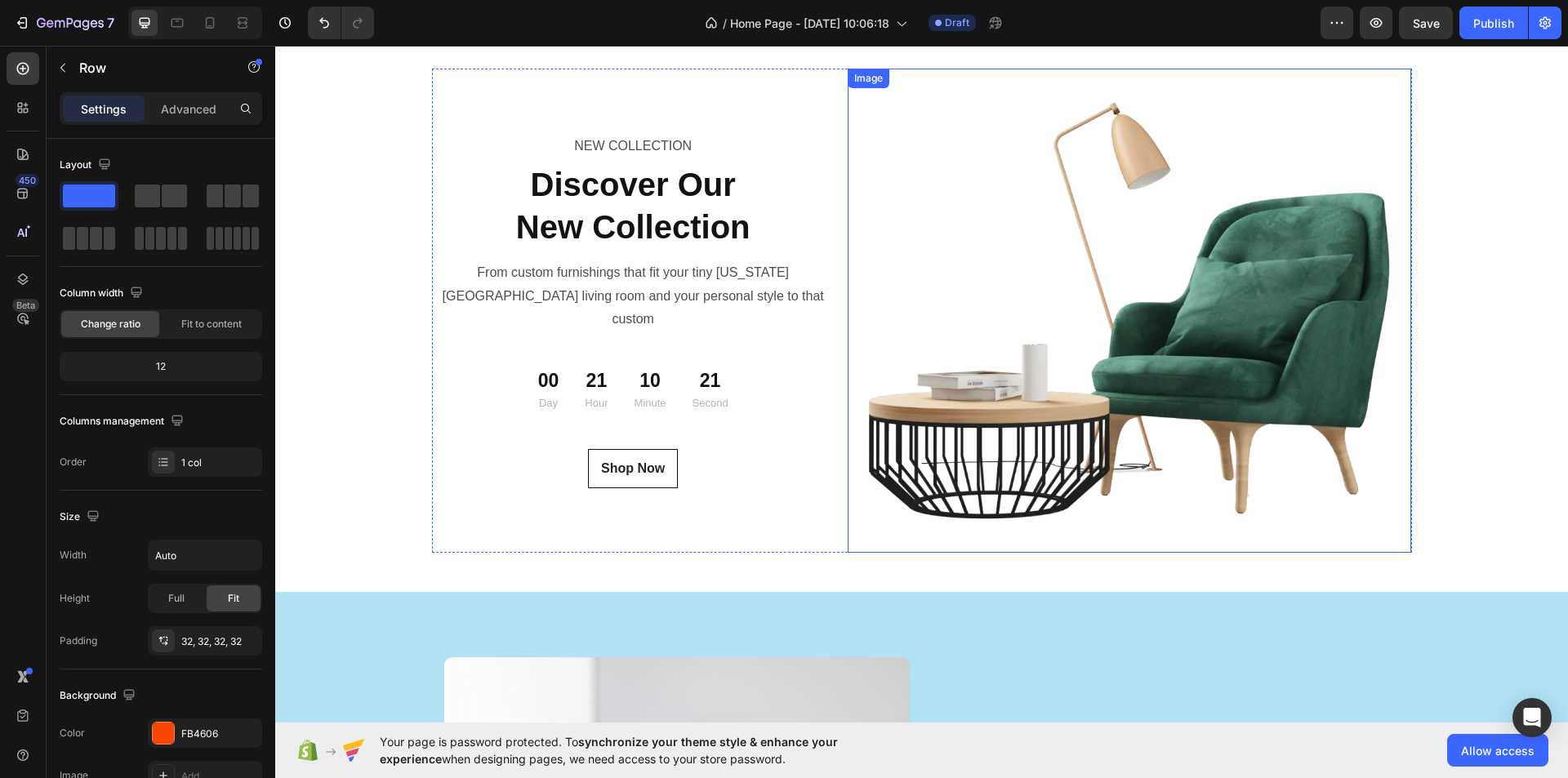
click at [1340, 246] on img at bounding box center [1130, 310] width 565 height 484
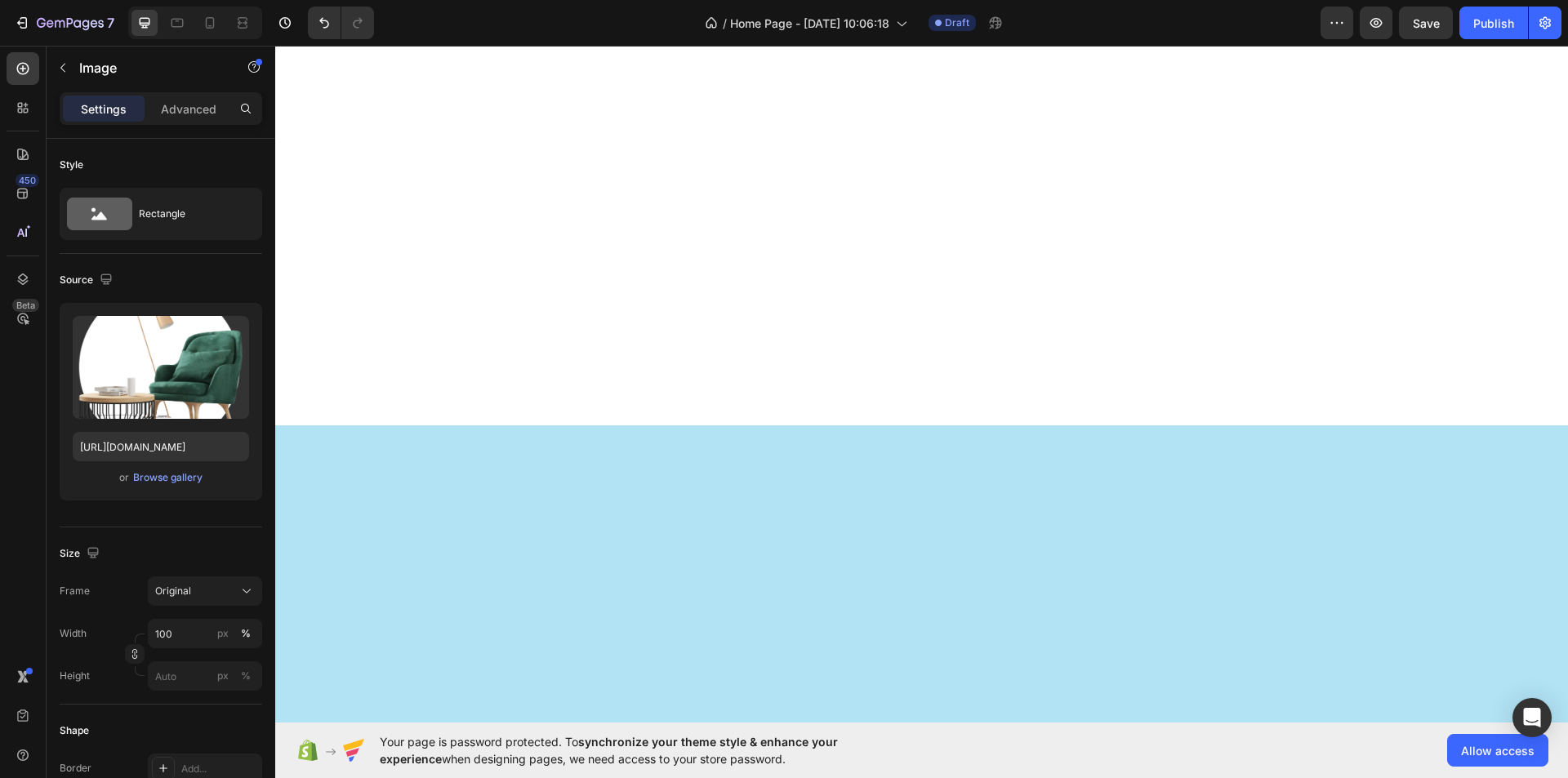
scroll to position [5304, 0]
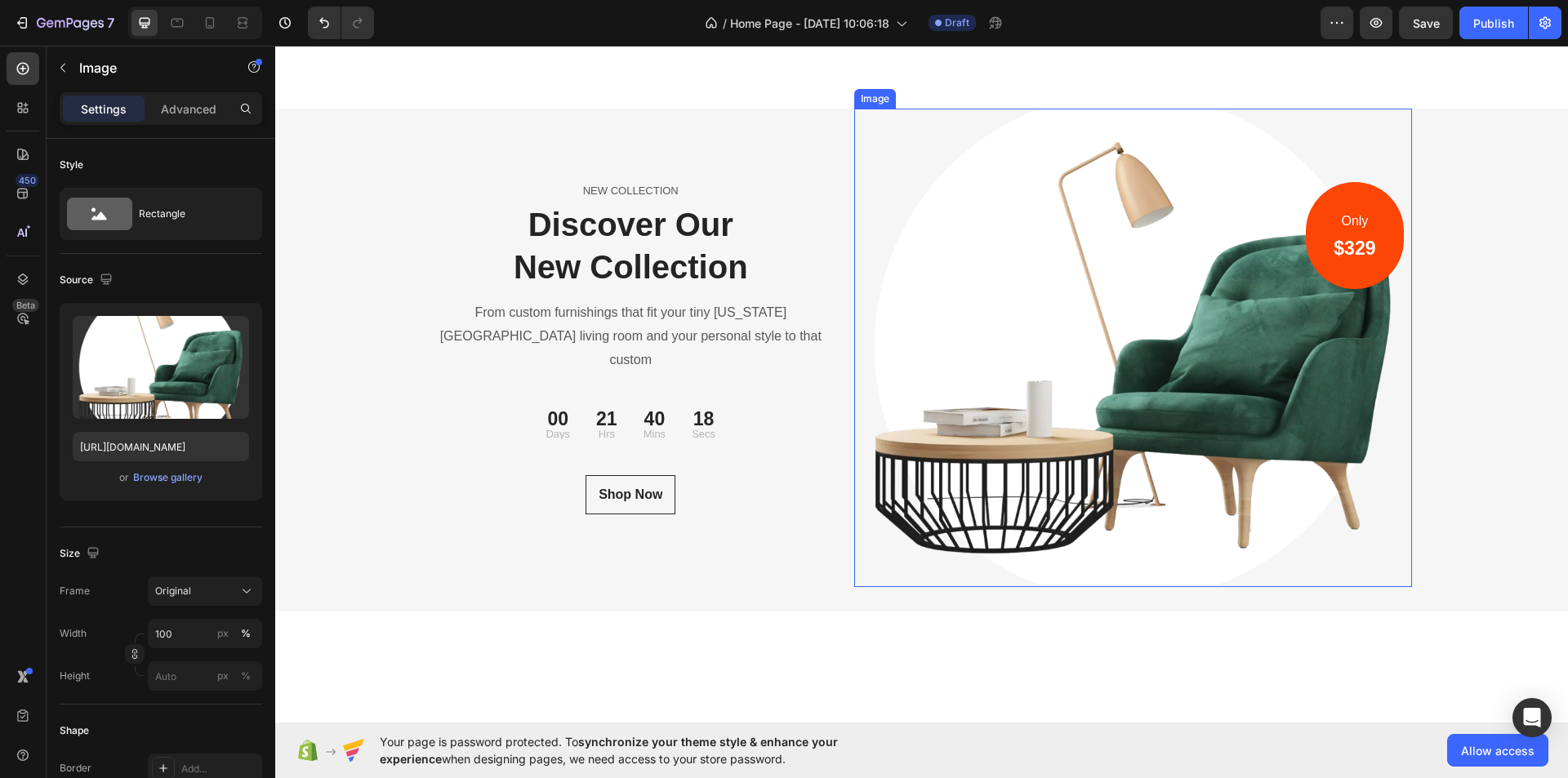
click at [1386, 360] on img at bounding box center [1133, 348] width 558 height 478
click at [1382, 289] on div "Only Text block $329 Heading Row" at bounding box center [1355, 235] width 97 height 107
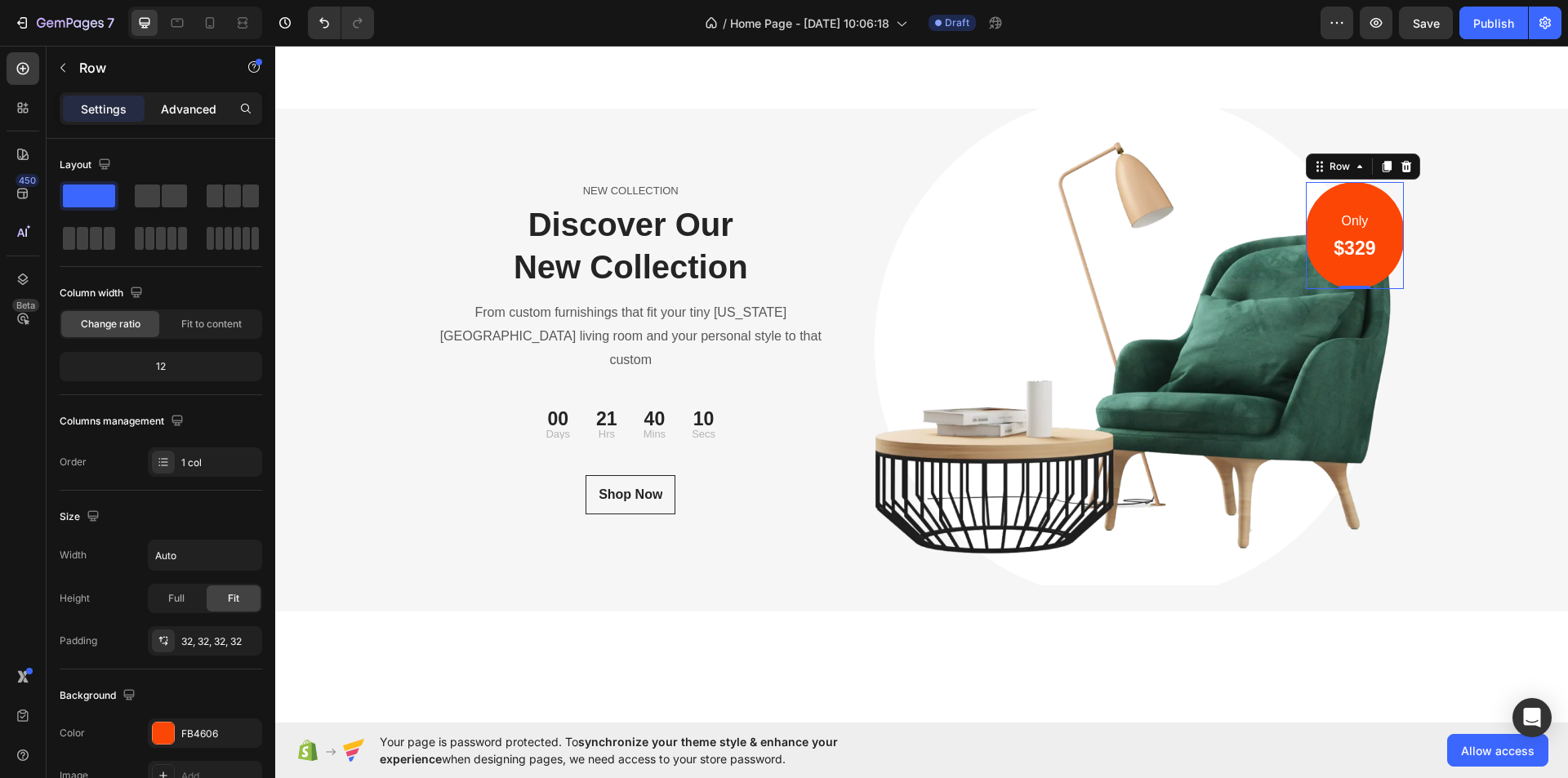
click at [194, 107] on p "Advanced" at bounding box center [189, 109] width 56 height 17
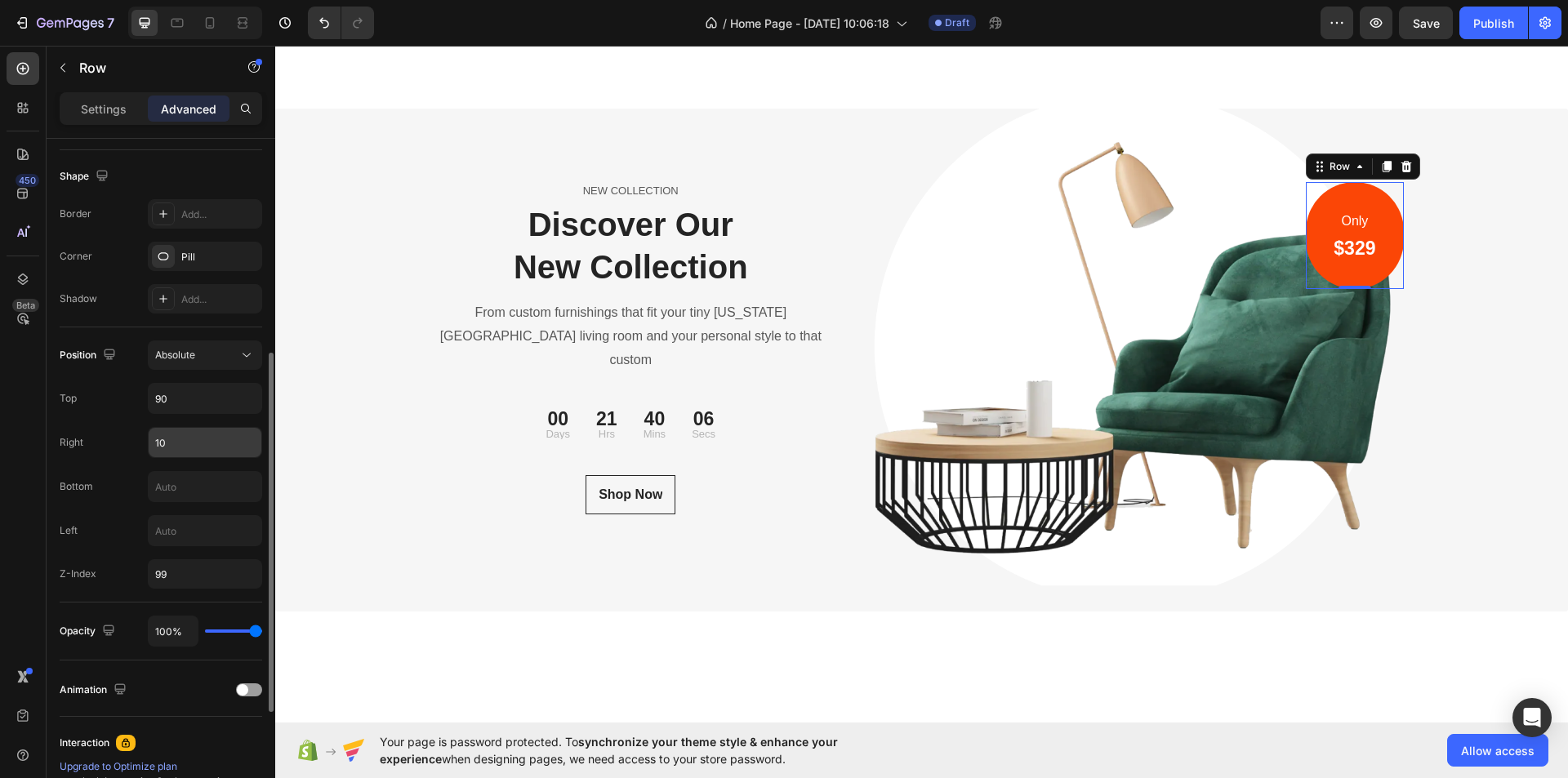
scroll to position [622, 0]
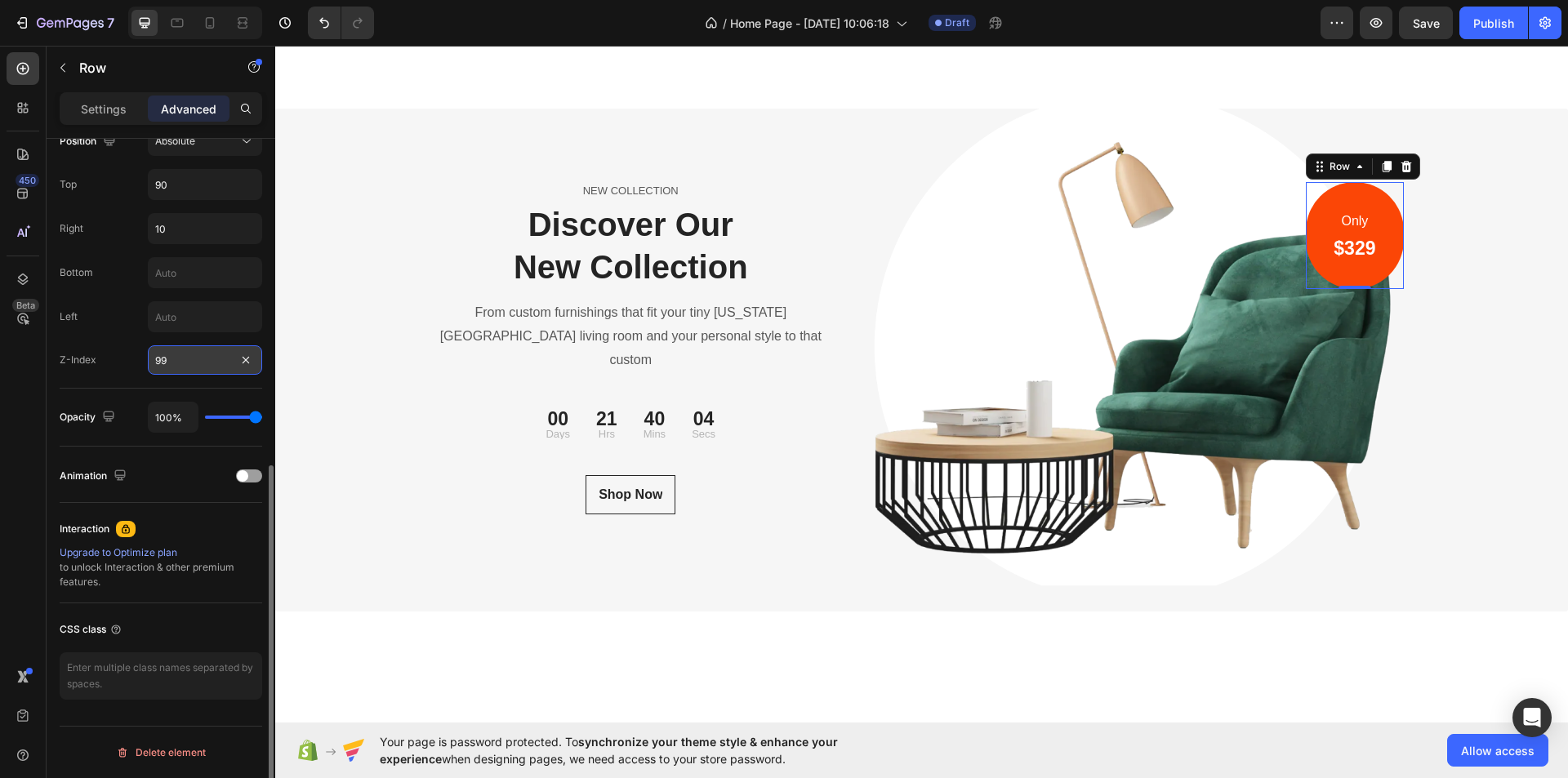
click at [189, 361] on input "99" at bounding box center [205, 361] width 115 height 30
click at [203, 361] on input "99" at bounding box center [205, 361] width 115 height 30
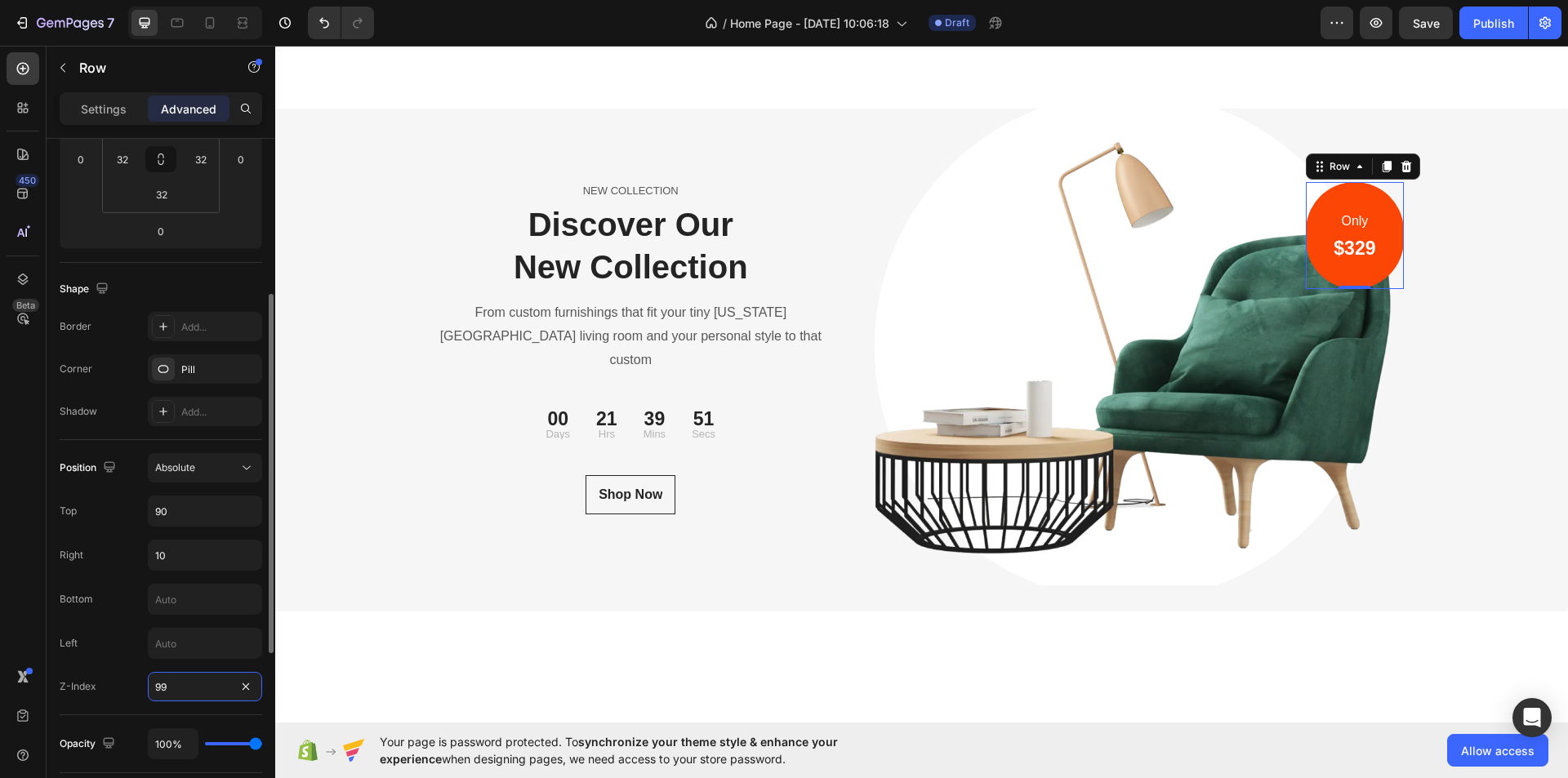
scroll to position [0, 0]
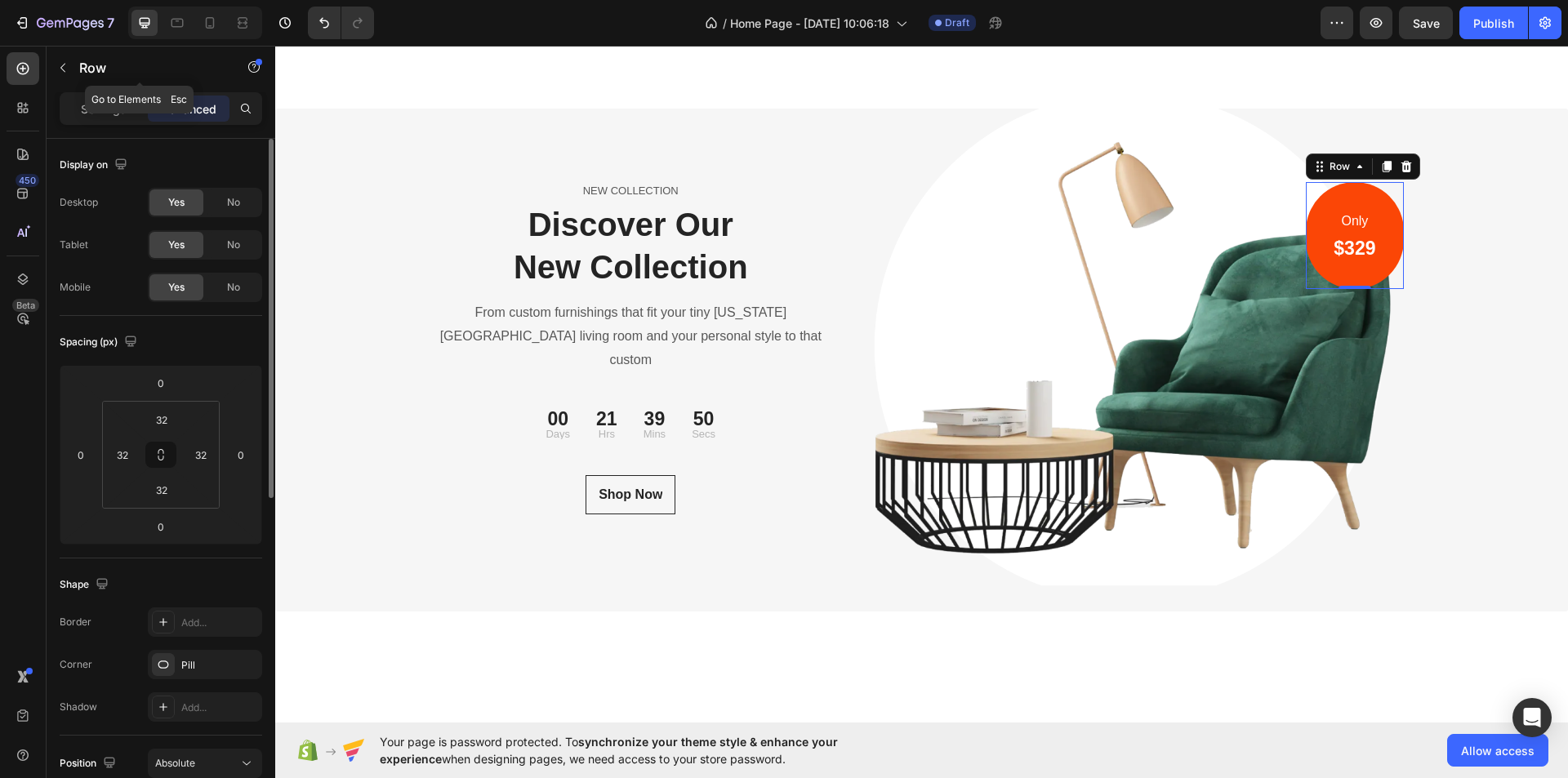
click at [60, 64] on icon "button" at bounding box center [62, 68] width 13 height 13
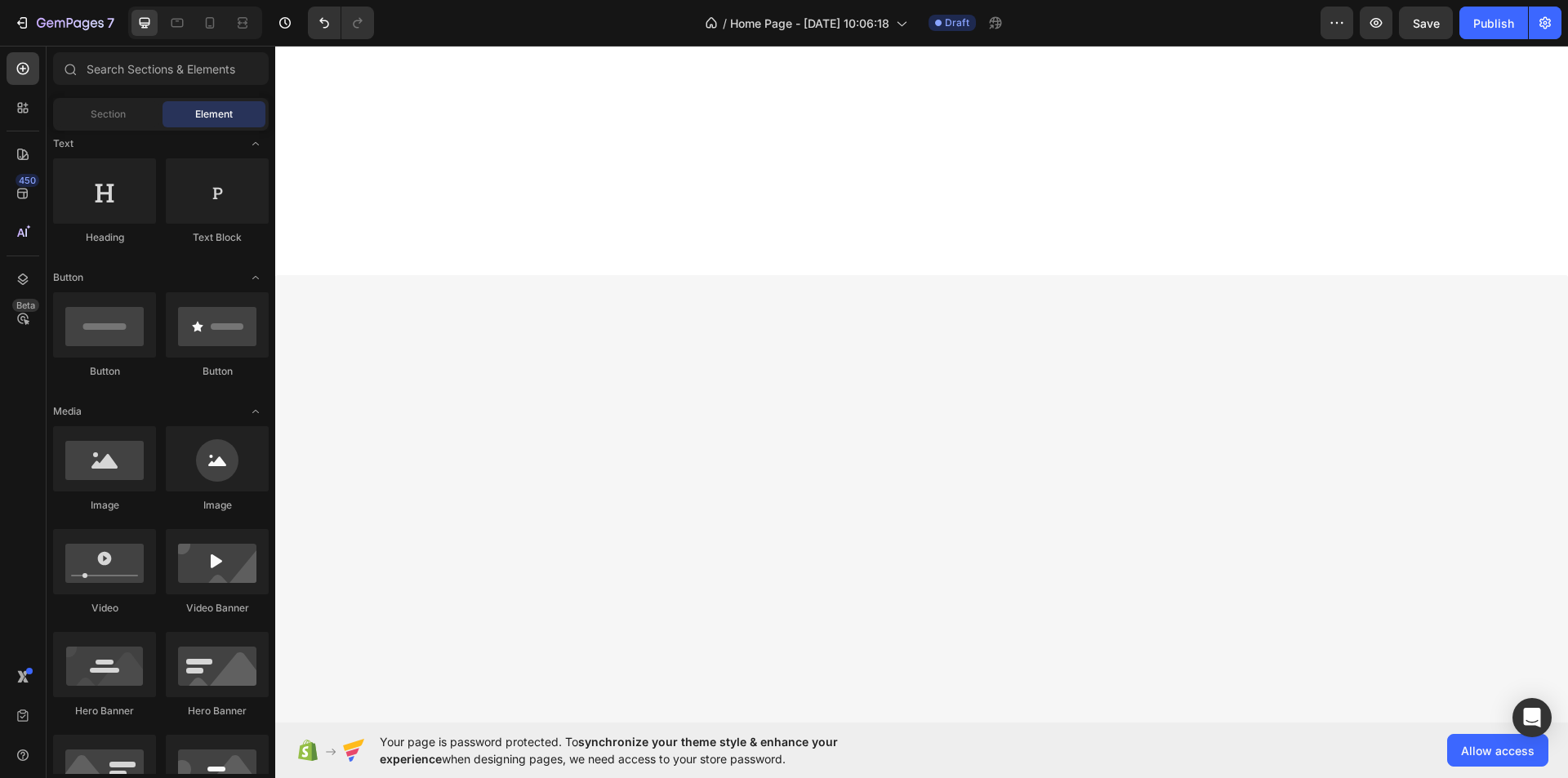
scroll to position [6040, 0]
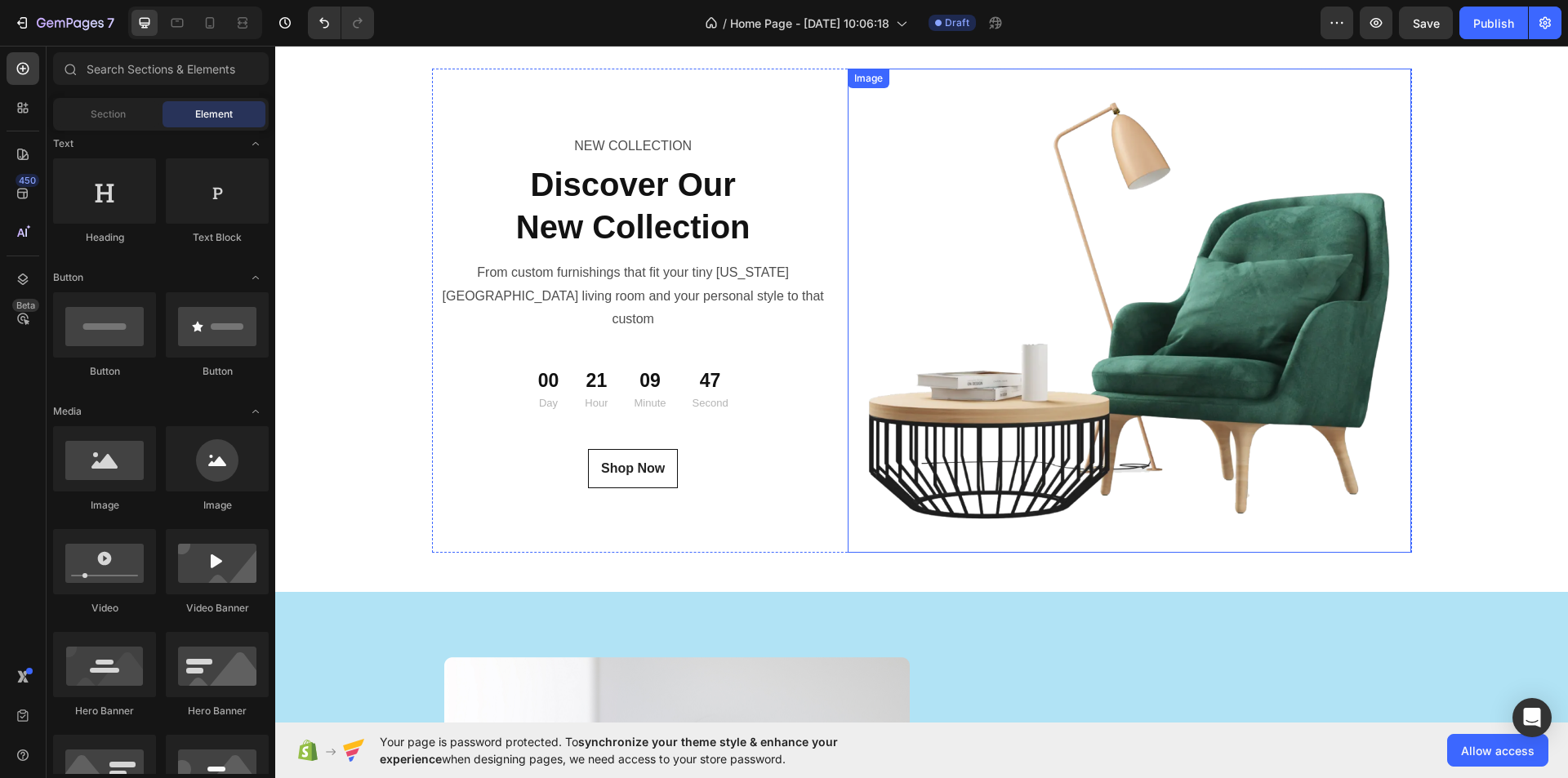
click at [1228, 275] on img at bounding box center [1130, 310] width 565 height 484
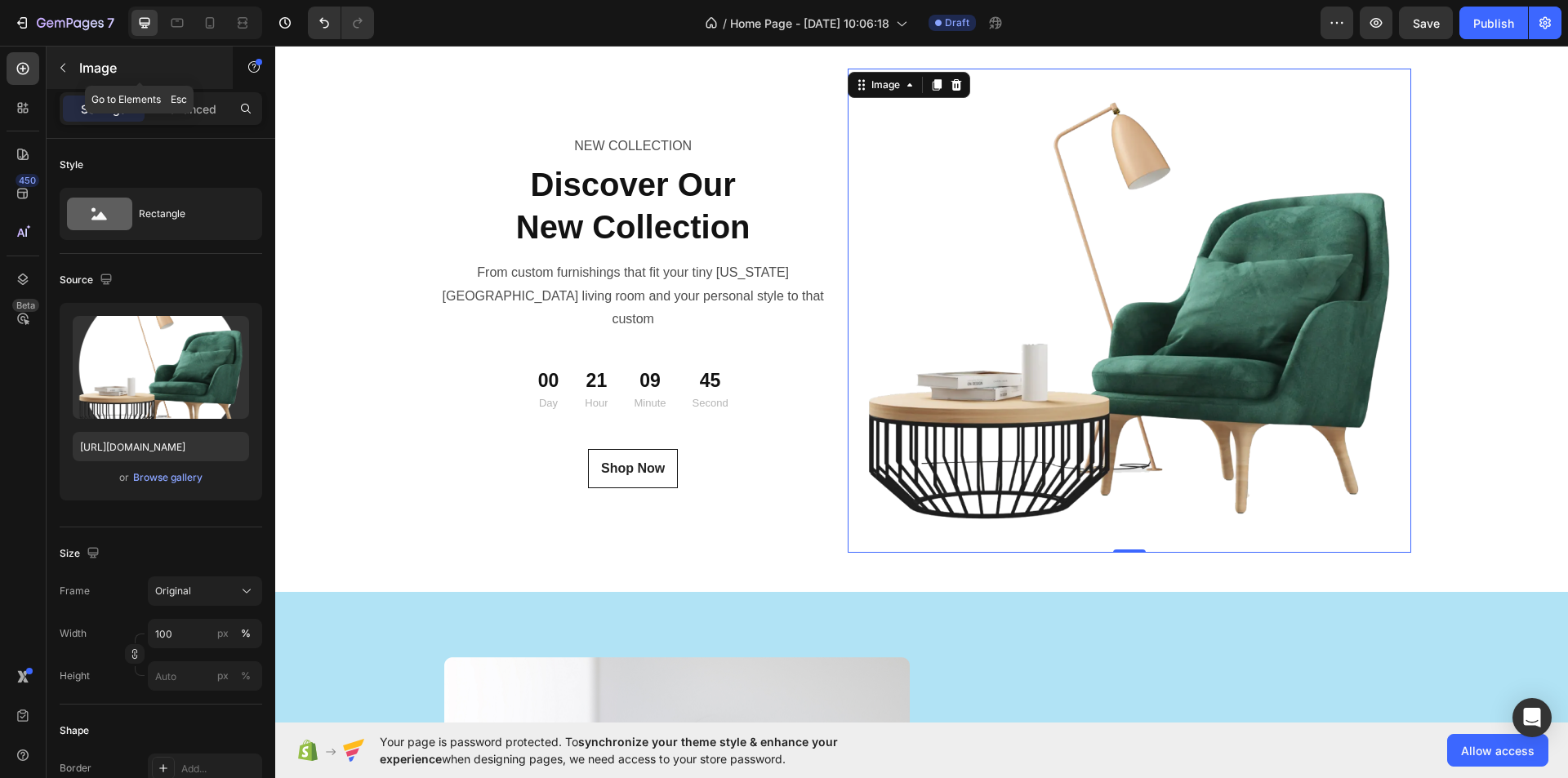
click at [56, 61] on button "button" at bounding box center [62, 68] width 26 height 26
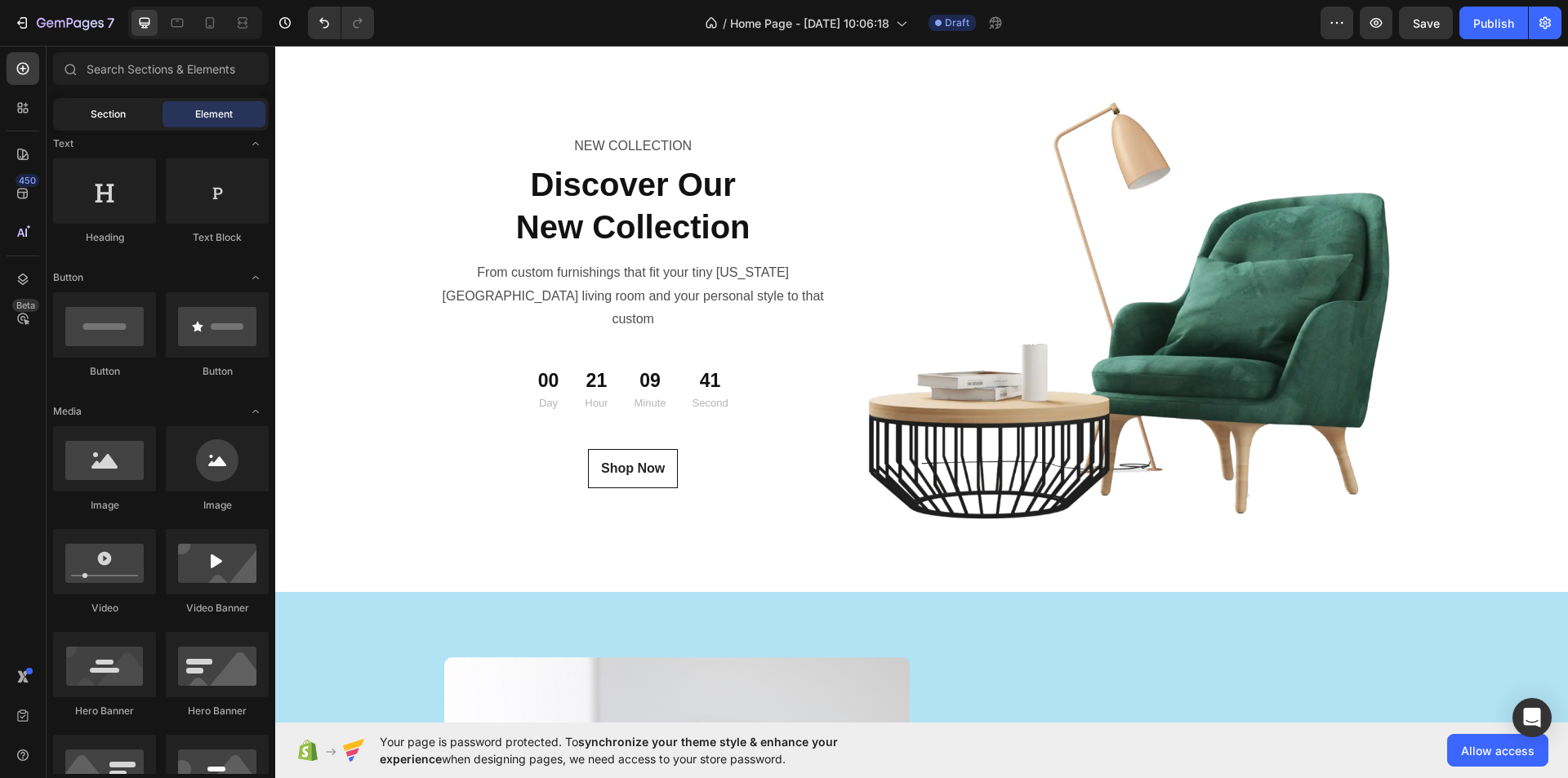
click at [124, 111] on span "Section" at bounding box center [108, 115] width 35 height 15
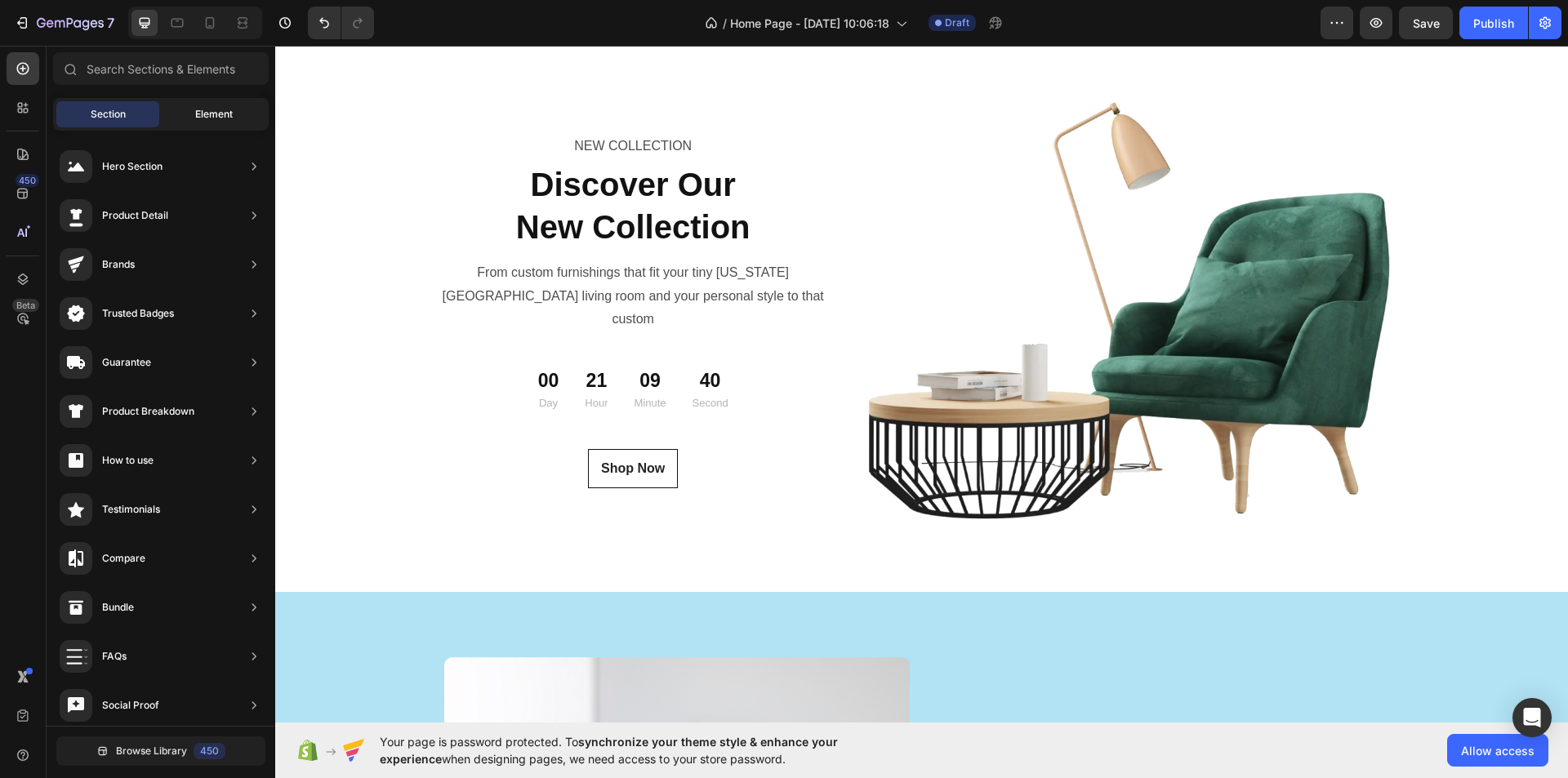
click at [241, 102] on div "Element" at bounding box center [213, 115] width 102 height 26
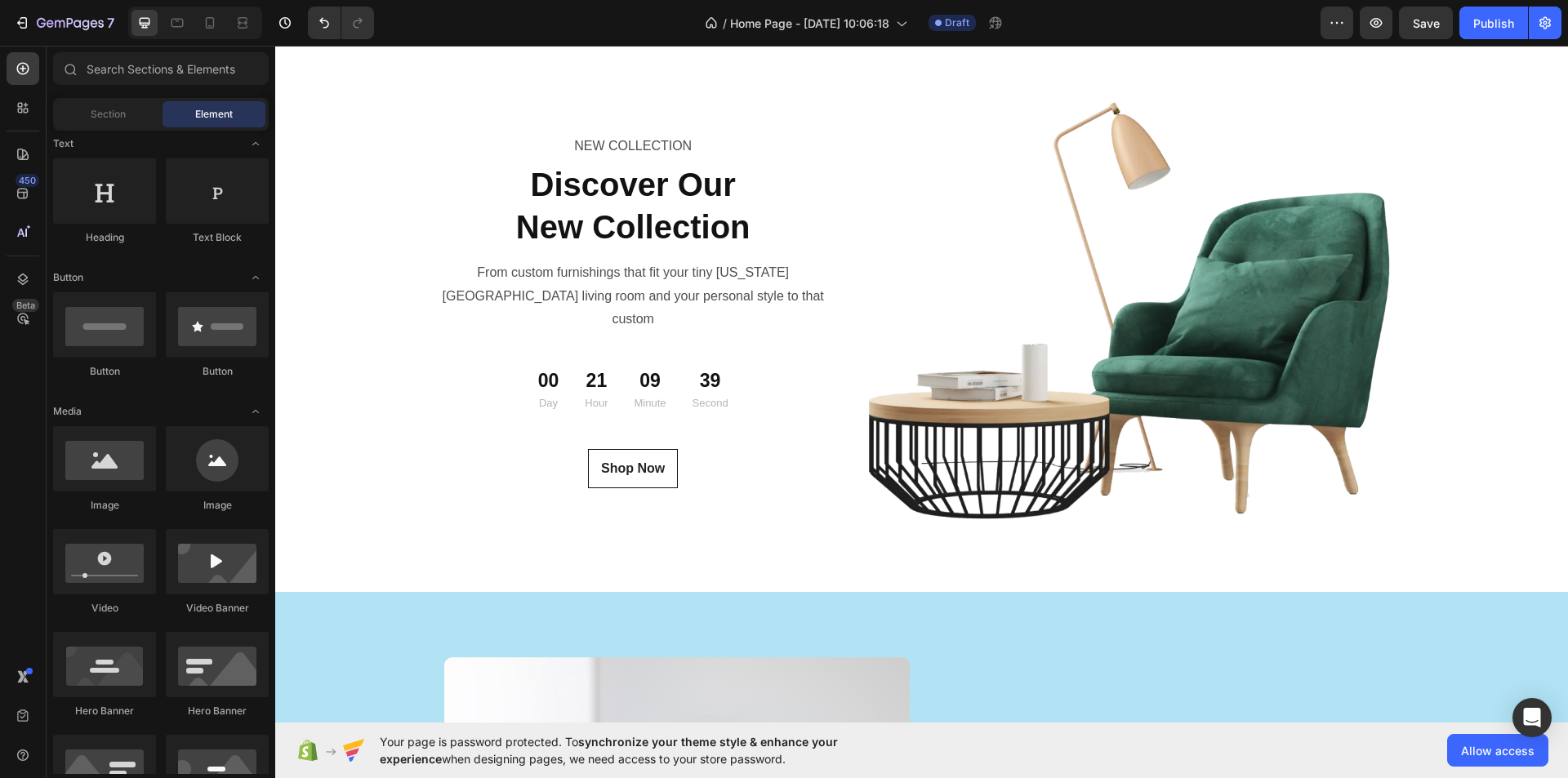
scroll to position [0, 0]
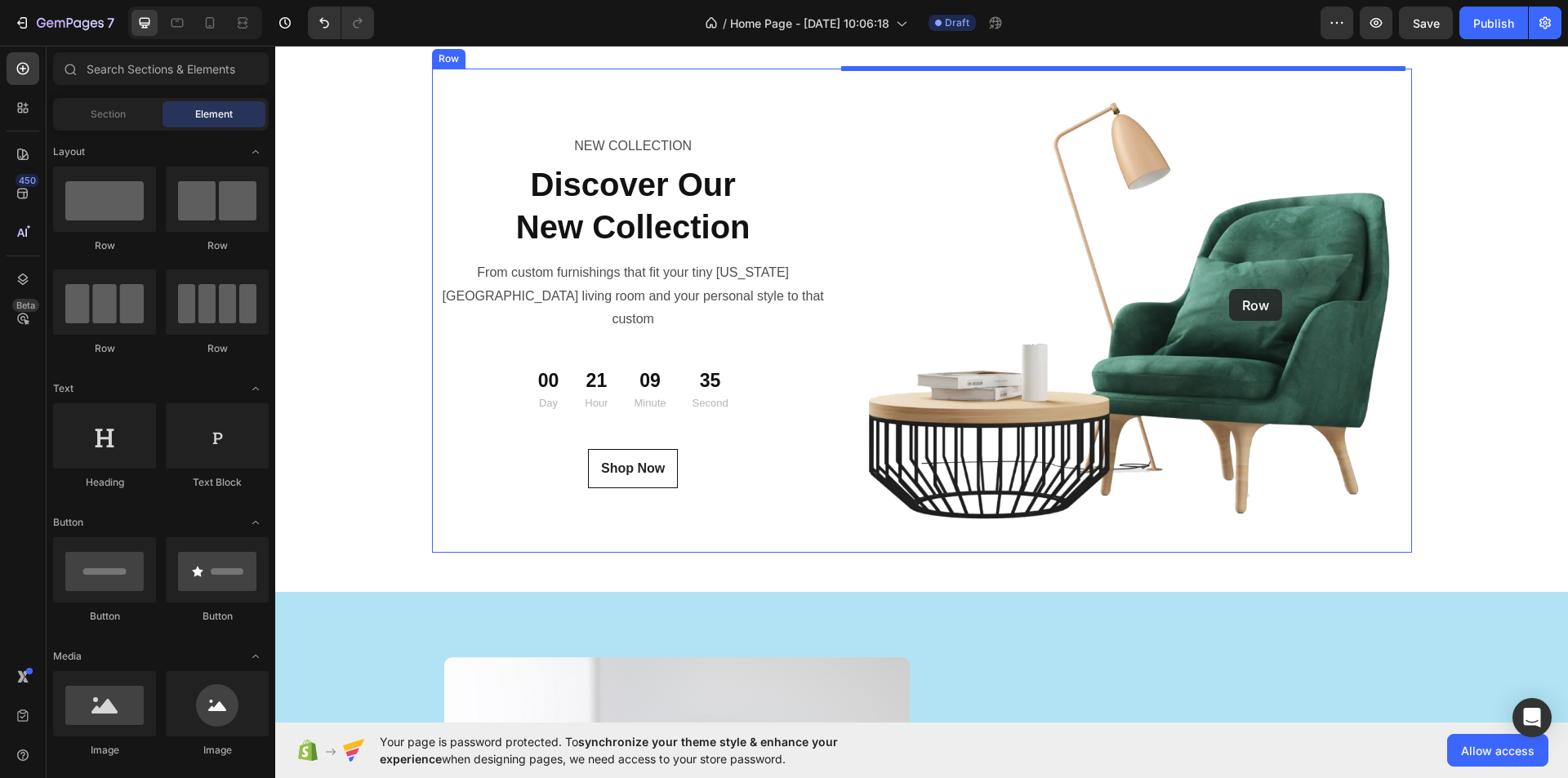
drag, startPoint x: 369, startPoint y: 254, endPoint x: 1229, endPoint y: 289, distance: 860.7
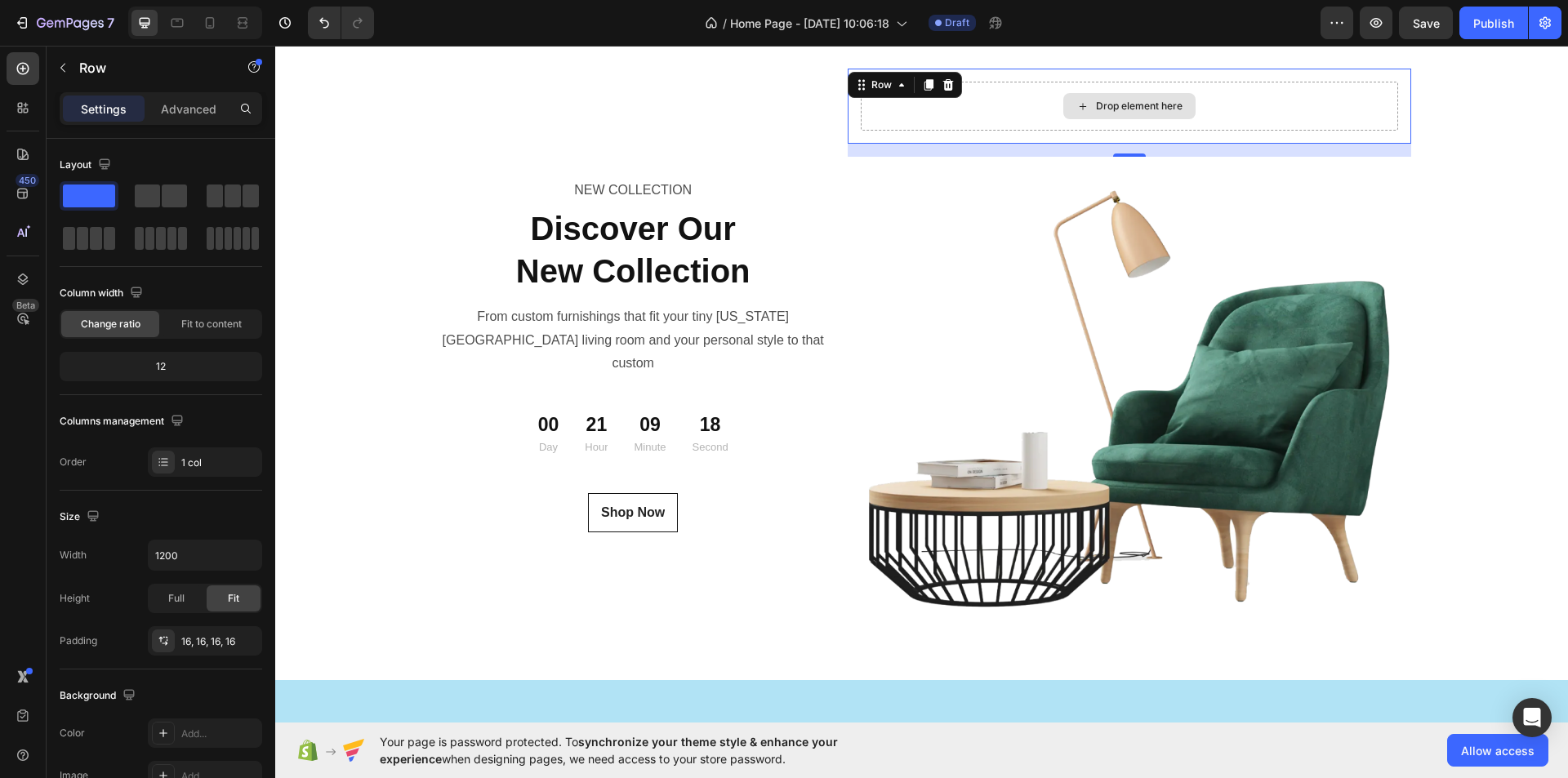
click at [1004, 101] on div "Drop element here" at bounding box center [1130, 106] width 539 height 49
drag, startPoint x: 193, startPoint y: 107, endPoint x: 198, endPoint y: 181, distance: 74.2
click at [192, 106] on p "Advanced" at bounding box center [189, 109] width 56 height 17
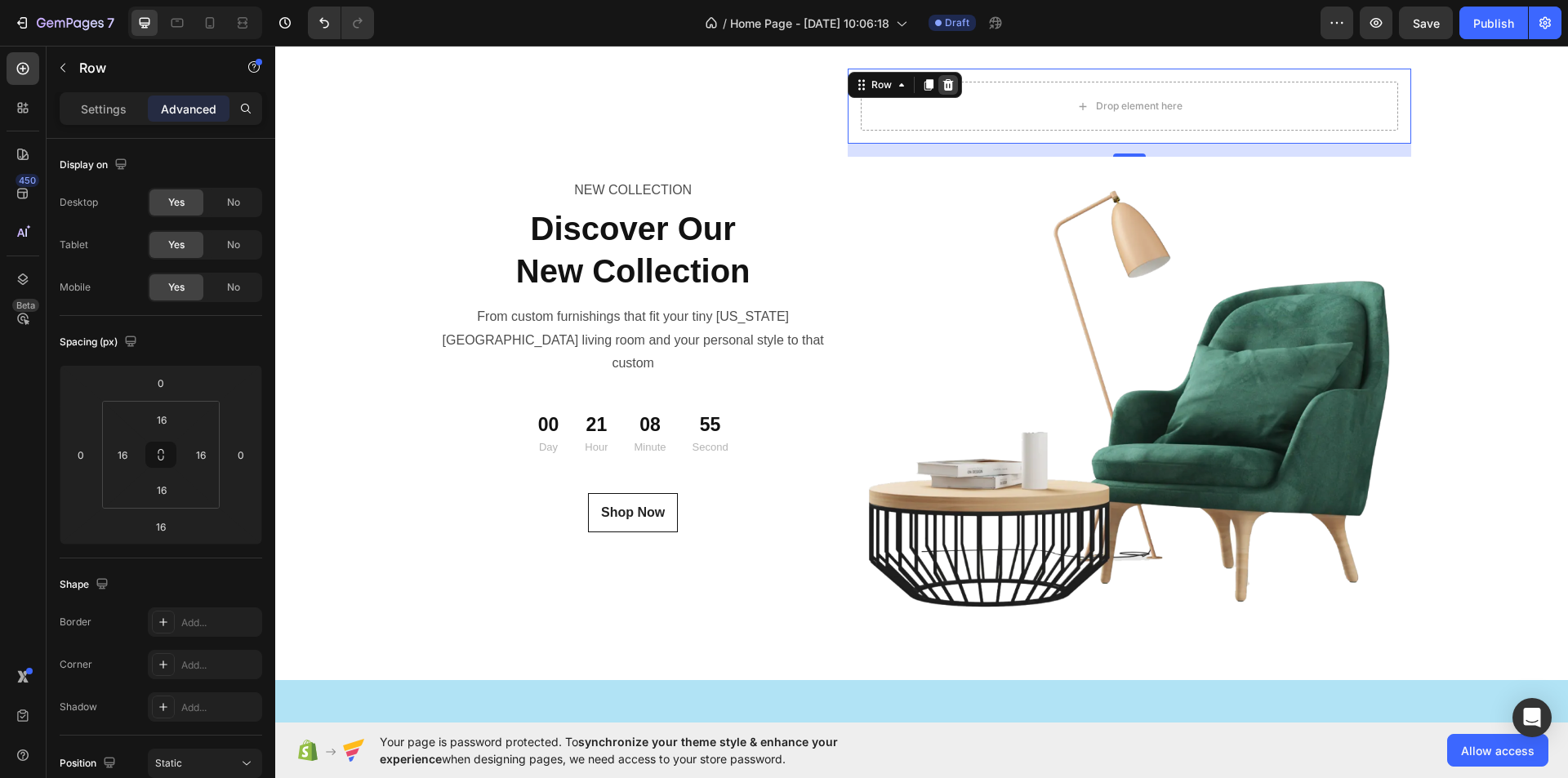
click at [943, 84] on icon at bounding box center [948, 85] width 10 height 11
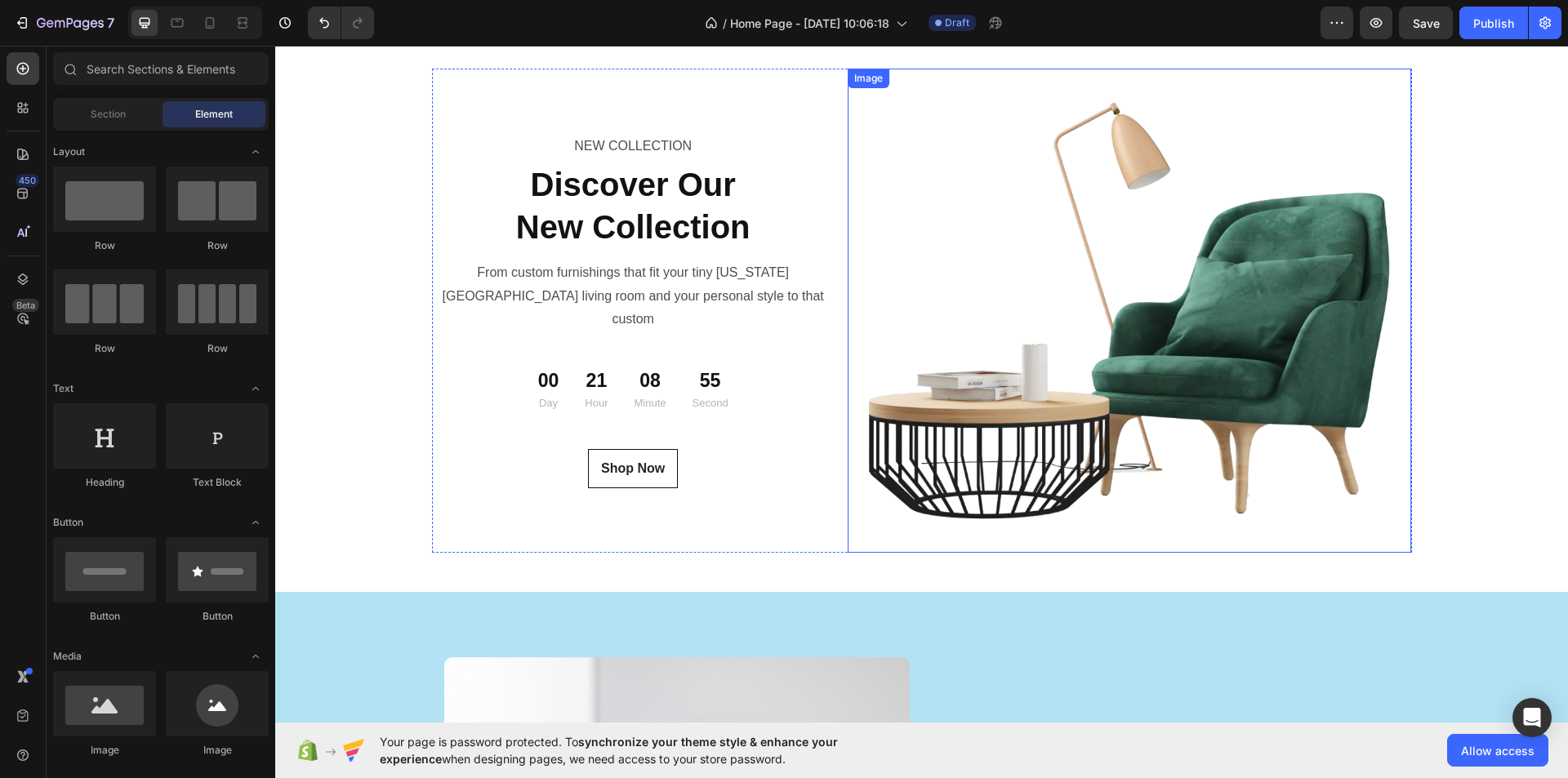
drag, startPoint x: 1195, startPoint y: 218, endPoint x: 858, endPoint y: 280, distance: 342.7
click at [1196, 219] on img at bounding box center [1130, 310] width 565 height 484
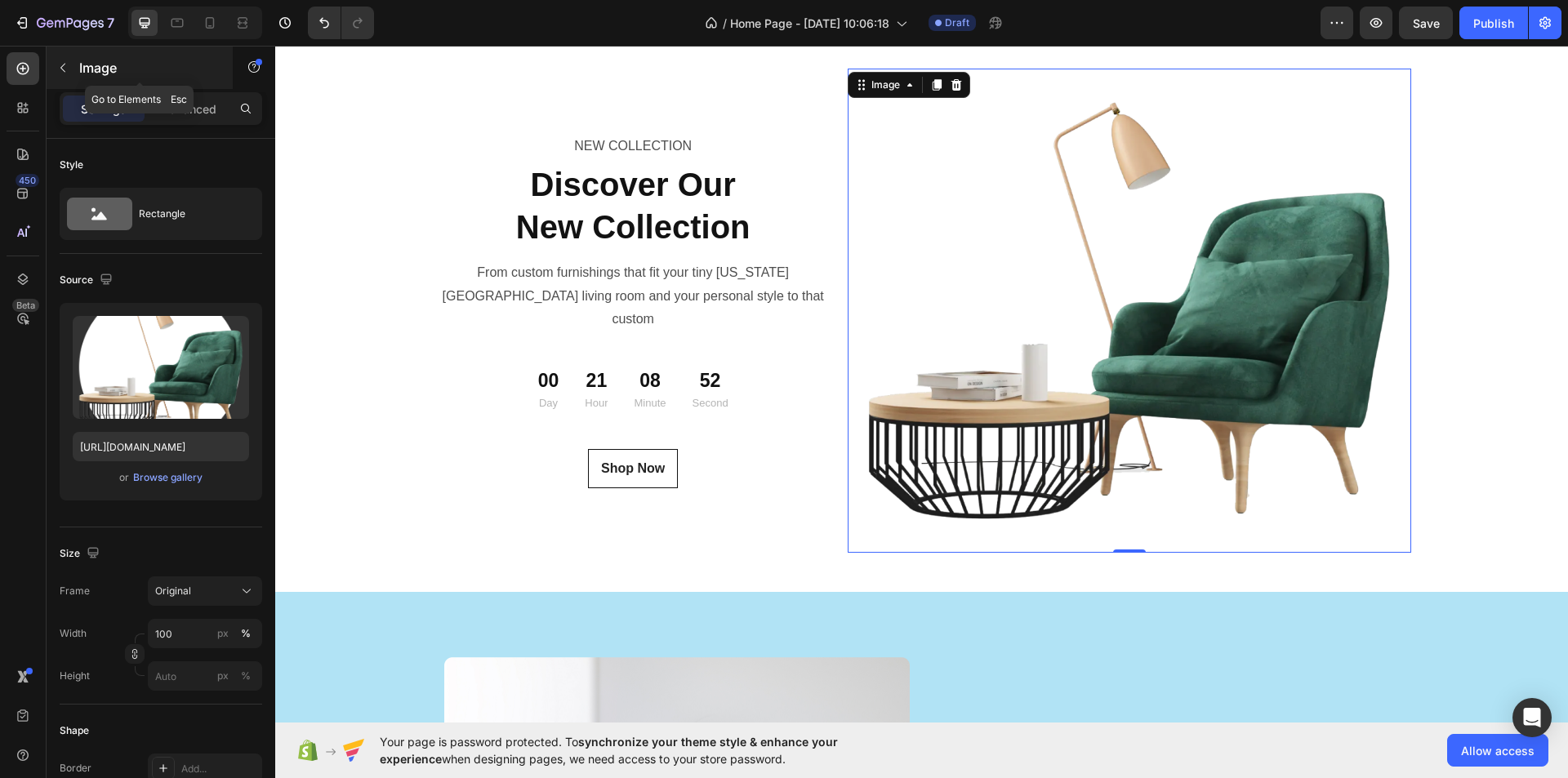
click at [65, 62] on icon "button" at bounding box center [62, 68] width 13 height 13
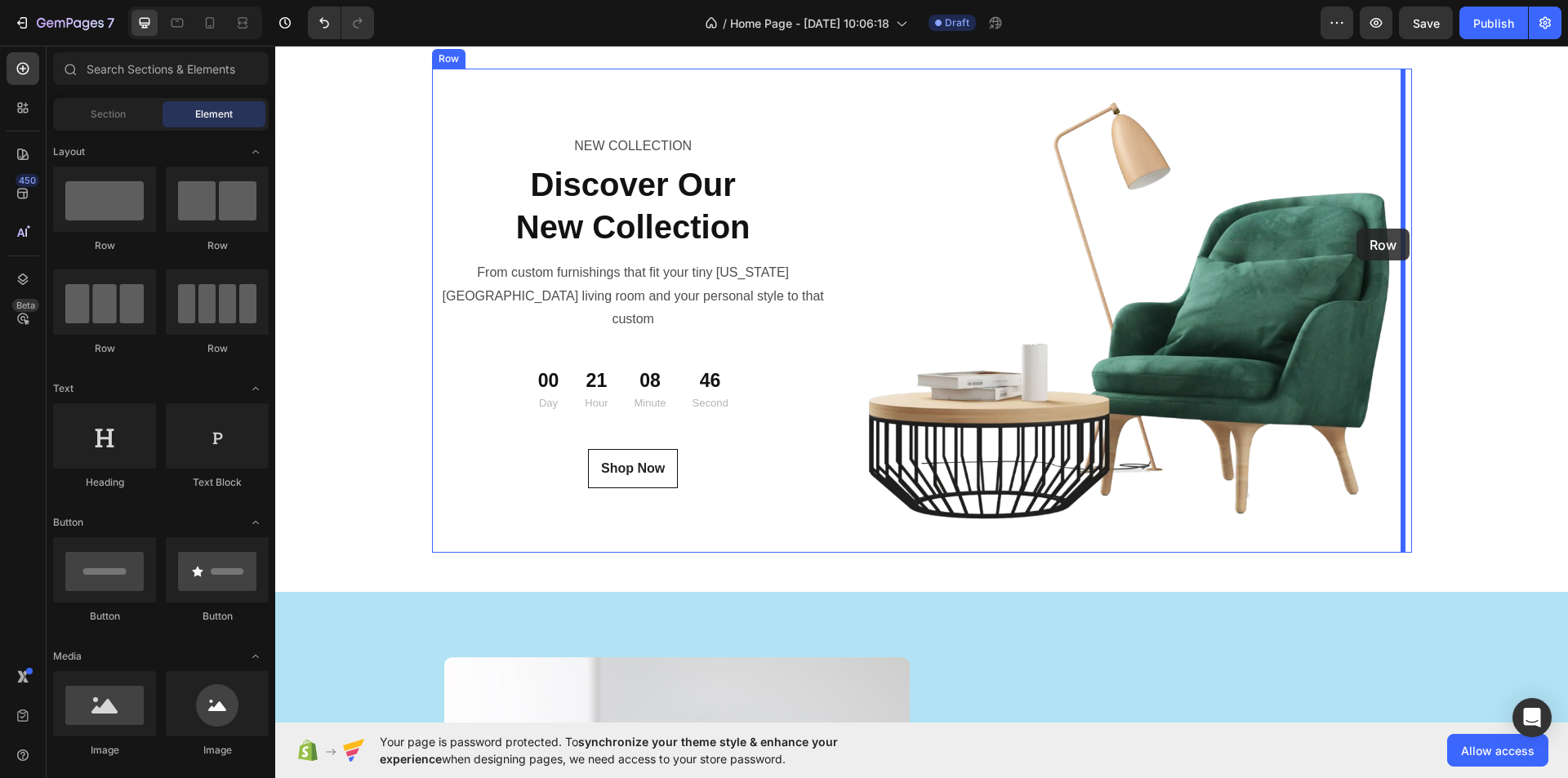
drag, startPoint x: 374, startPoint y: 262, endPoint x: 1357, endPoint y: 228, distance: 983.6
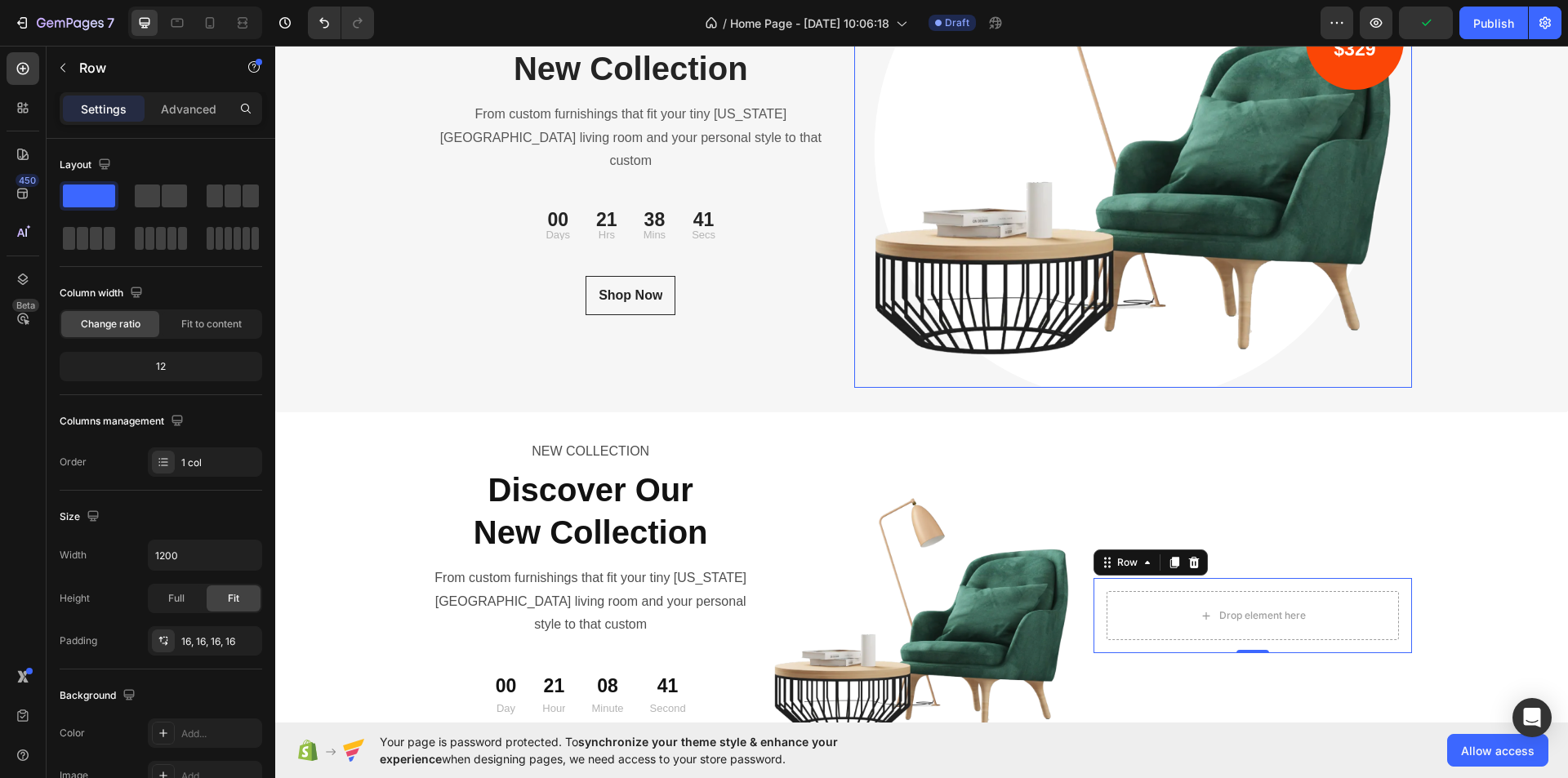
scroll to position [5631, 0]
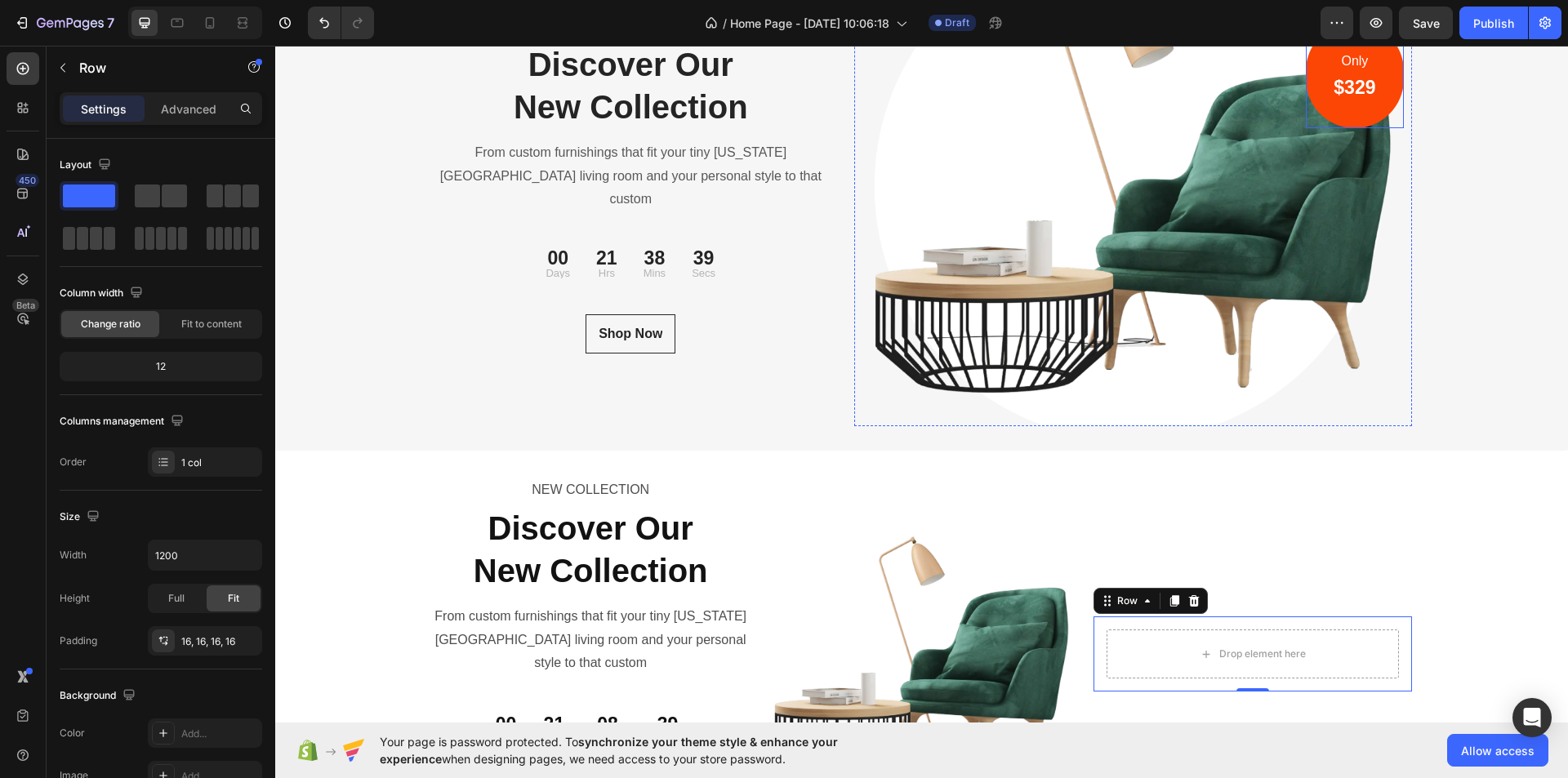
click at [1387, 72] on div "Only Text block $329 Heading Row" at bounding box center [1355, 75] width 97 height 107
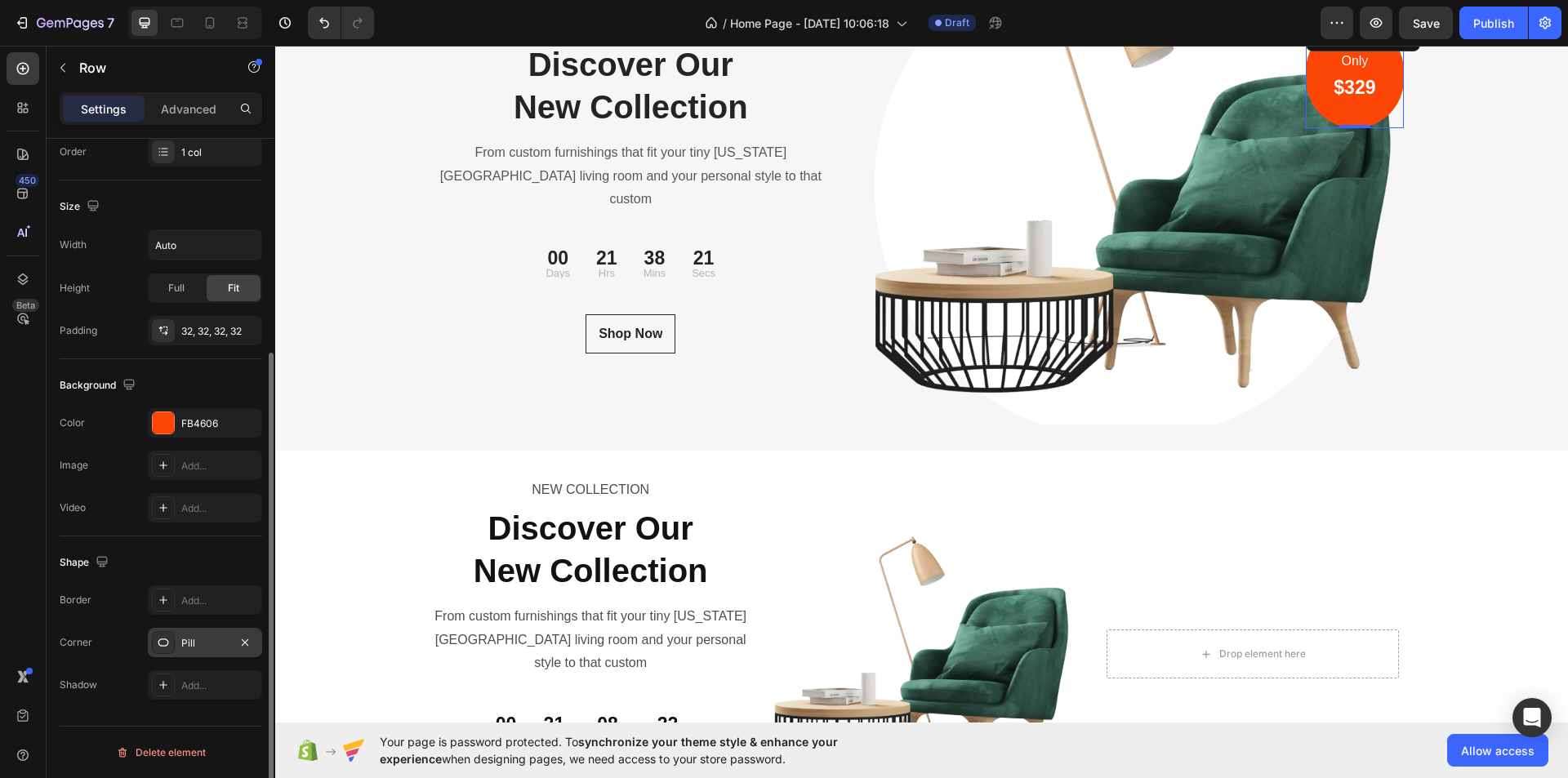
click at [206, 645] on div "Pill" at bounding box center [205, 644] width 48 height 15
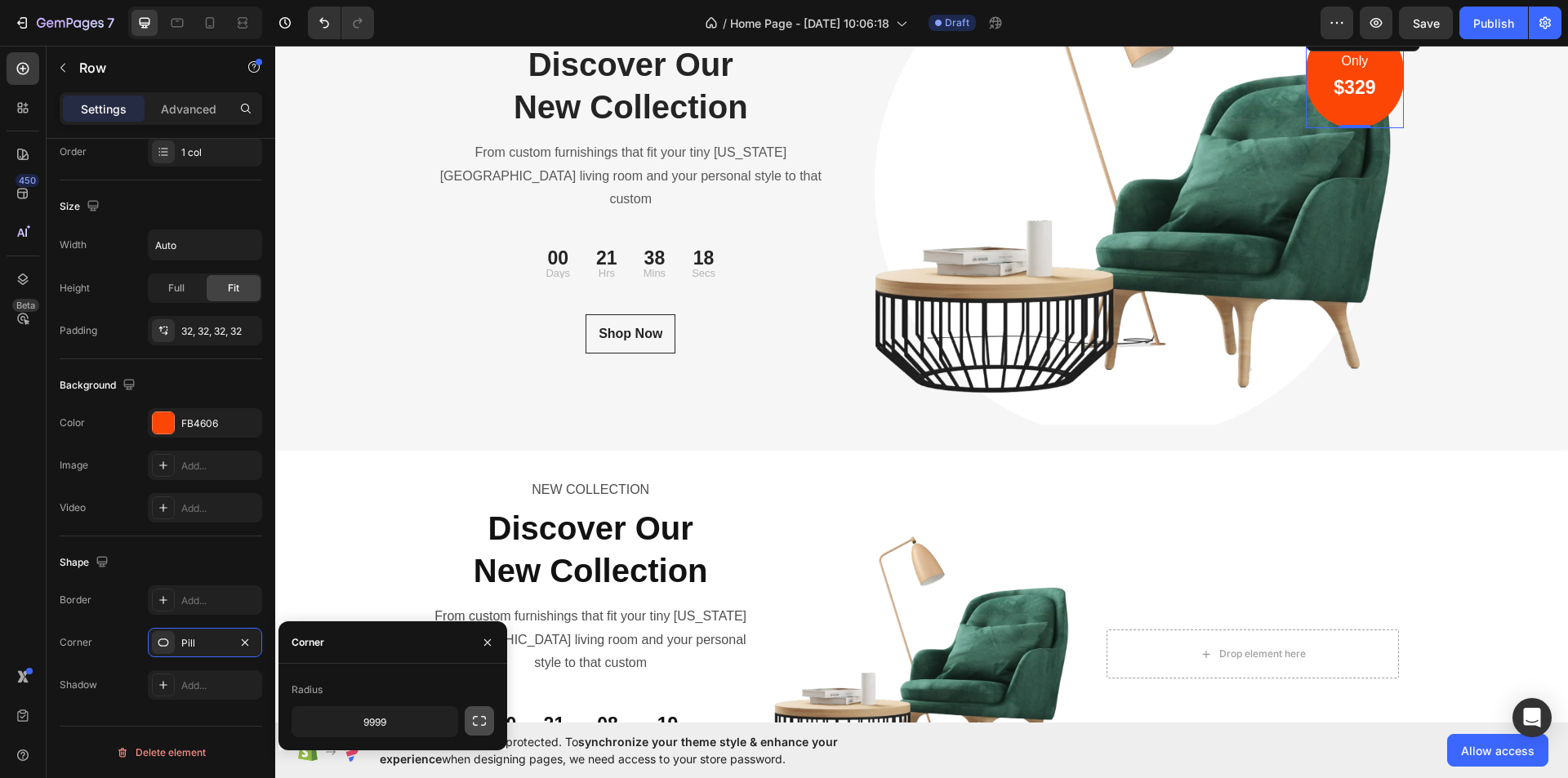
click at [475, 722] on icon "button" at bounding box center [480, 721] width 17 height 17
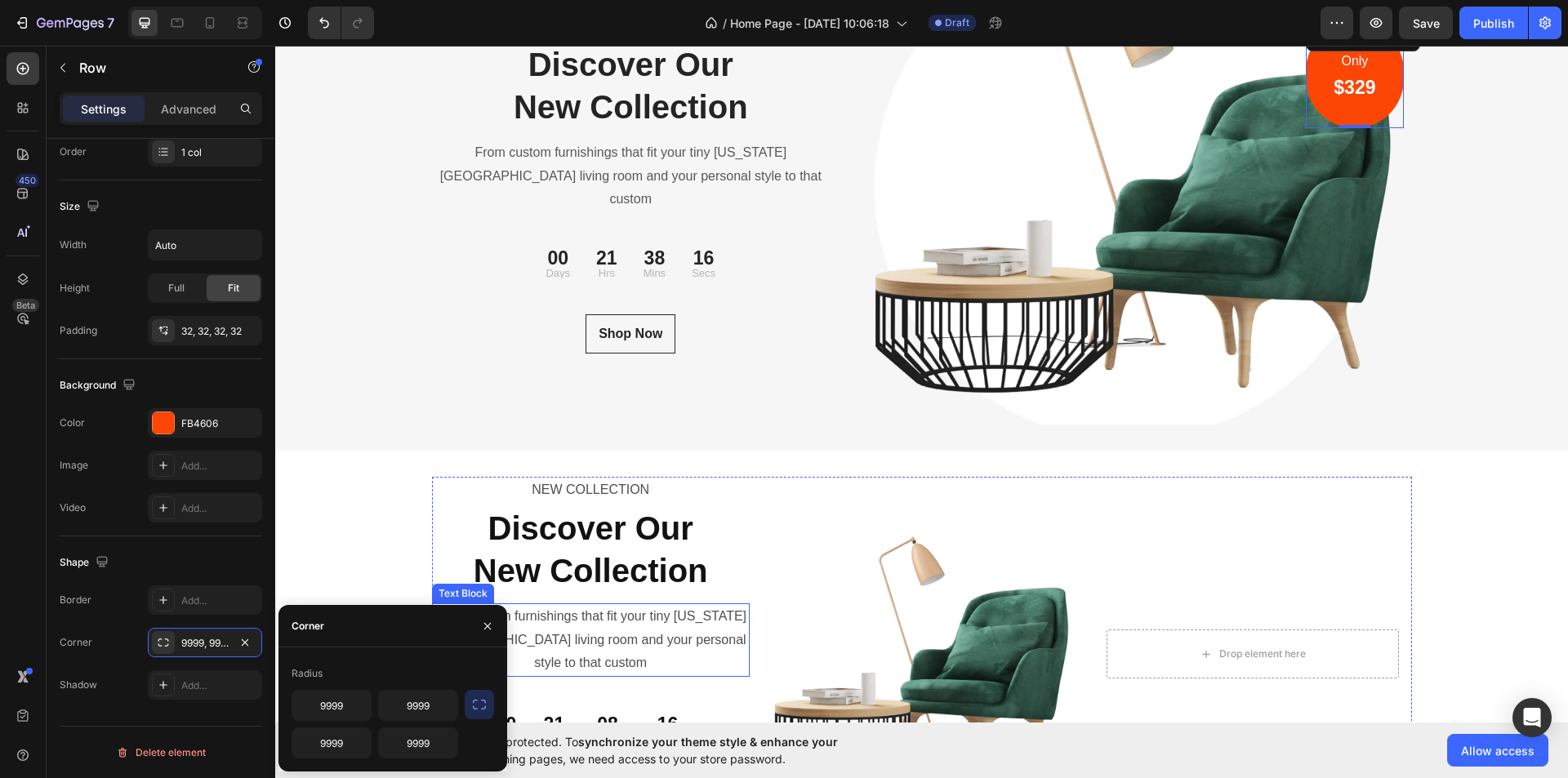
scroll to position [5713, 0]
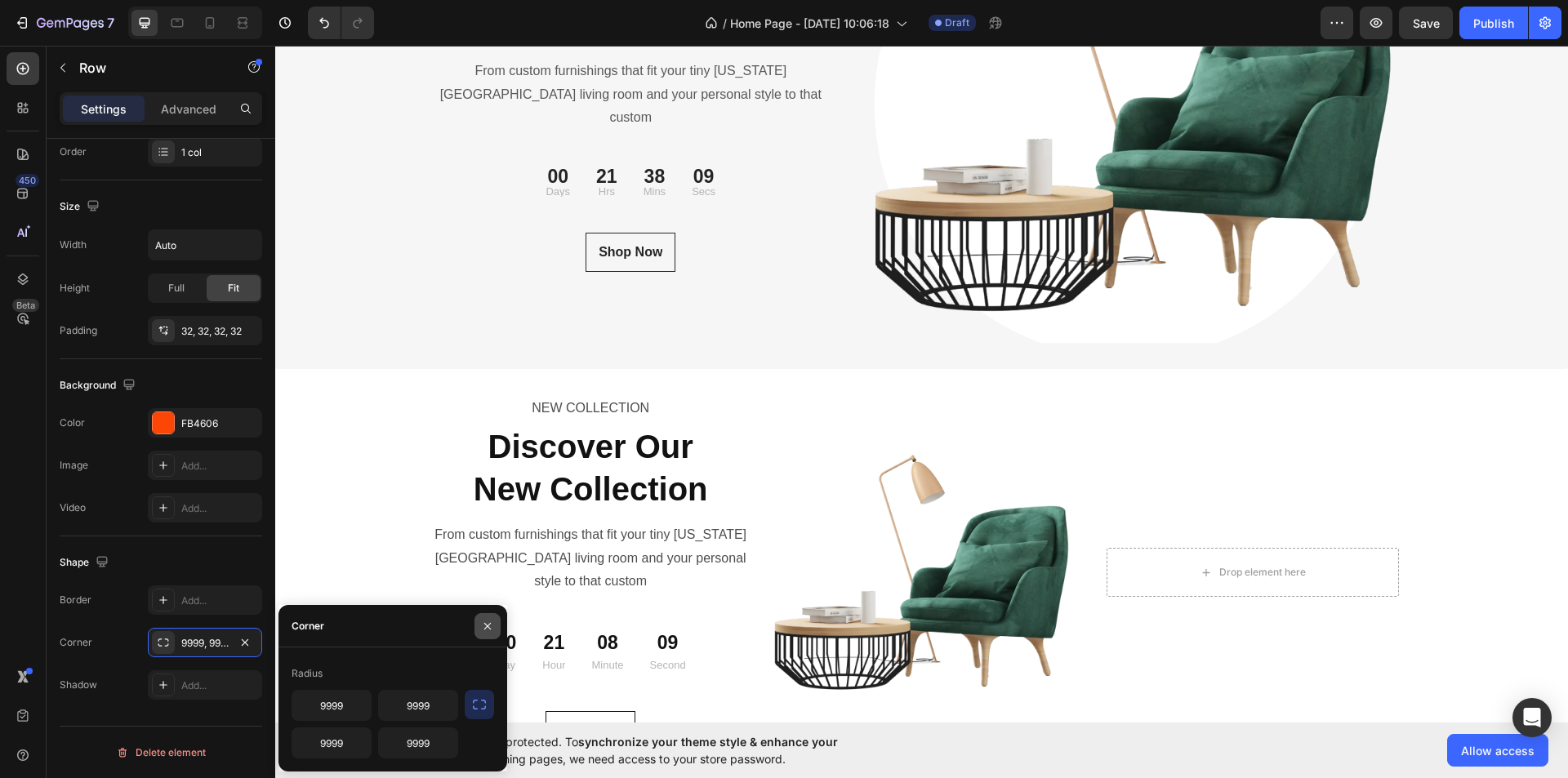
click at [489, 621] on icon "button" at bounding box center [487, 626] width 13 height 13
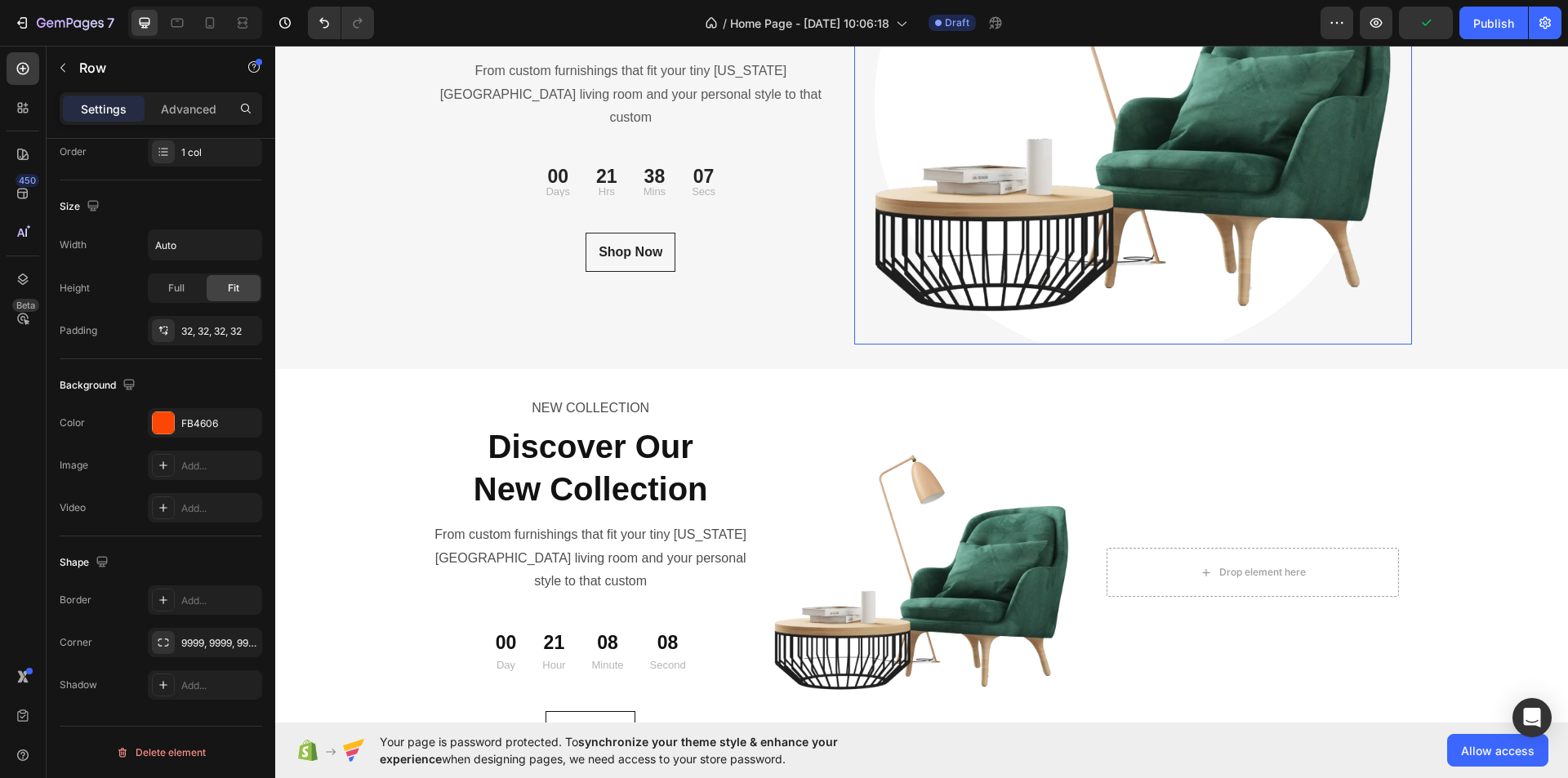
scroll to position [5549, 0]
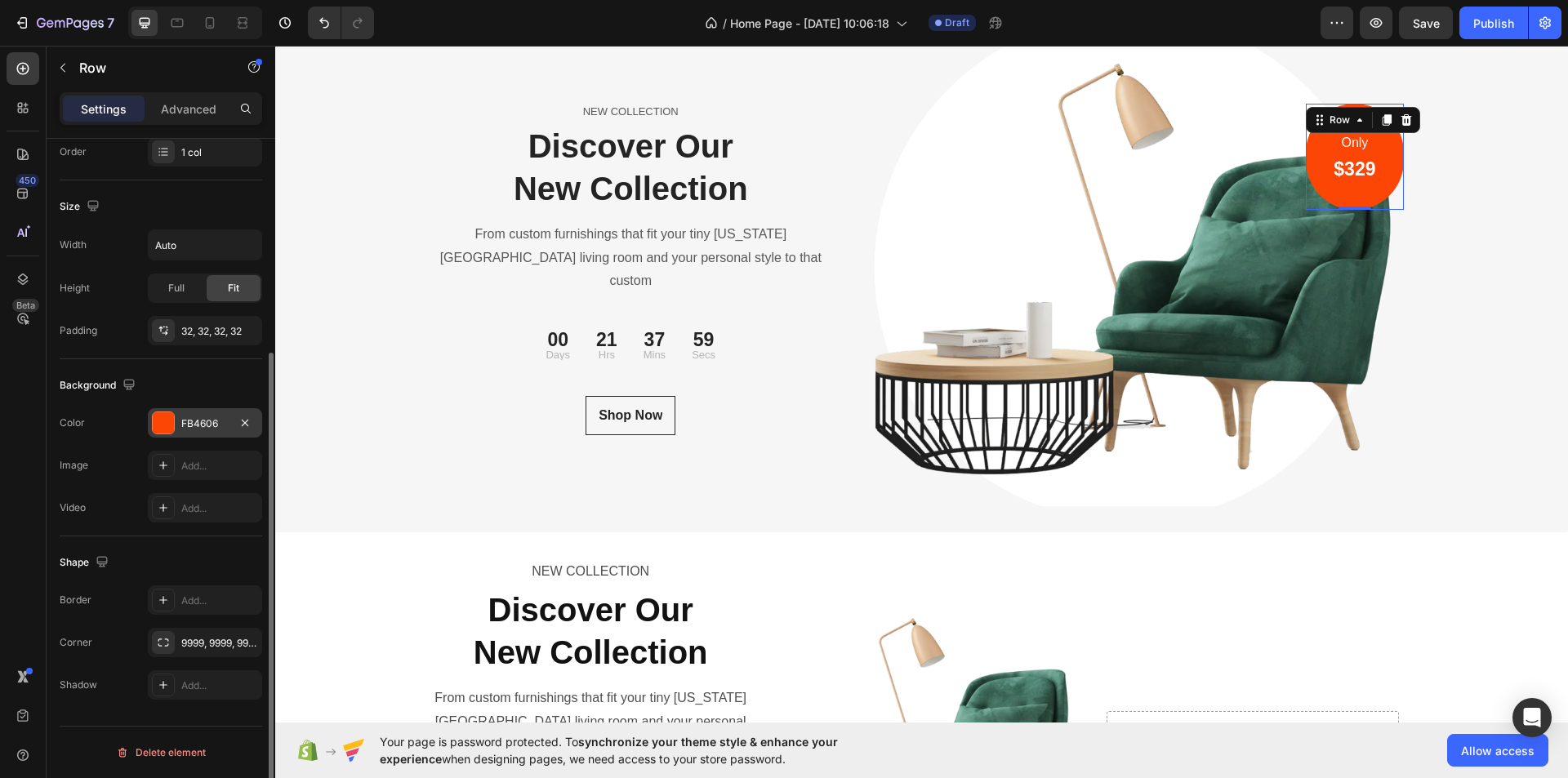
click at [216, 423] on div "FB4606" at bounding box center [205, 424] width 48 height 15
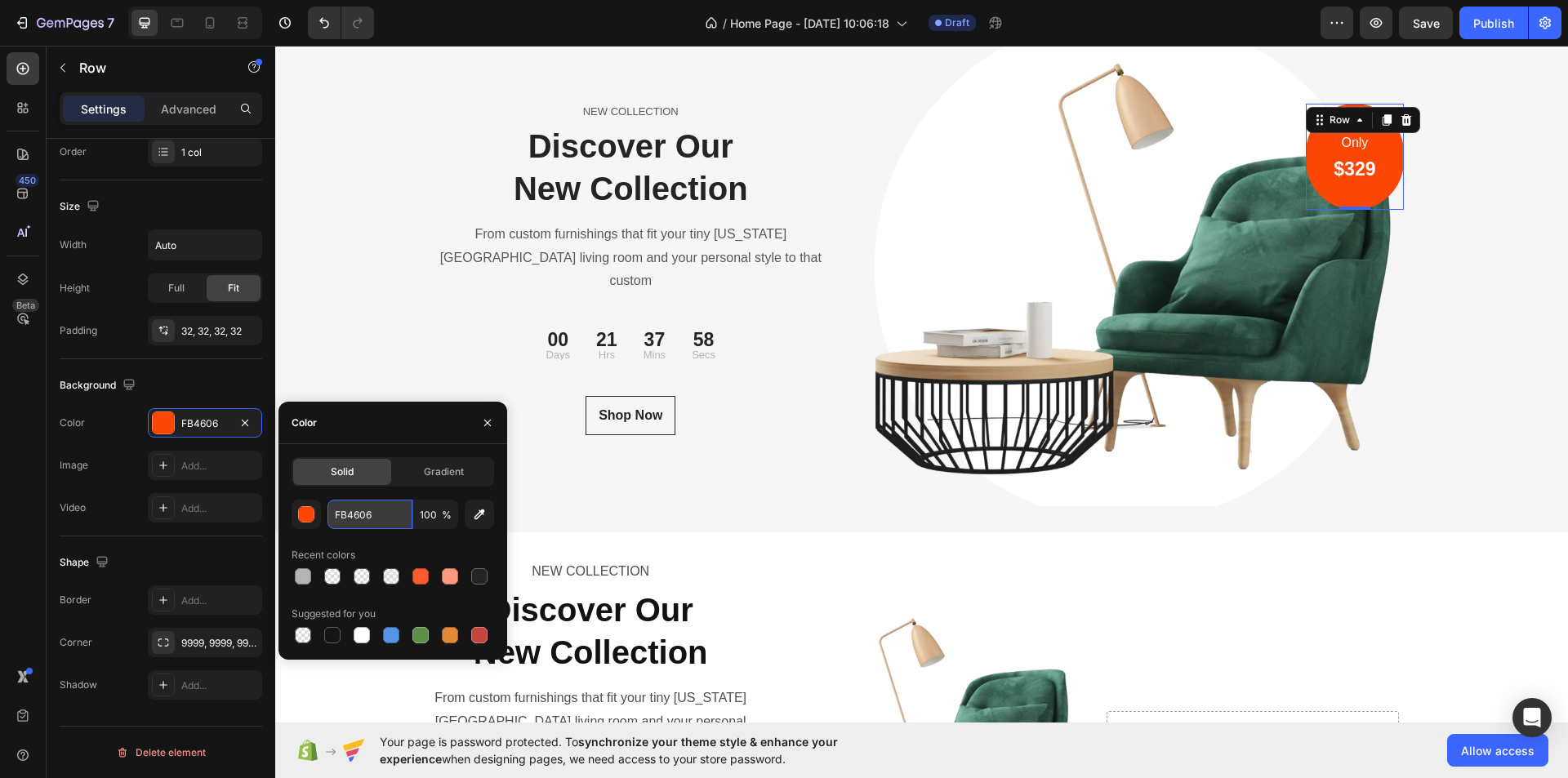
click at [353, 519] on input "FB4606" at bounding box center [370, 515] width 85 height 30
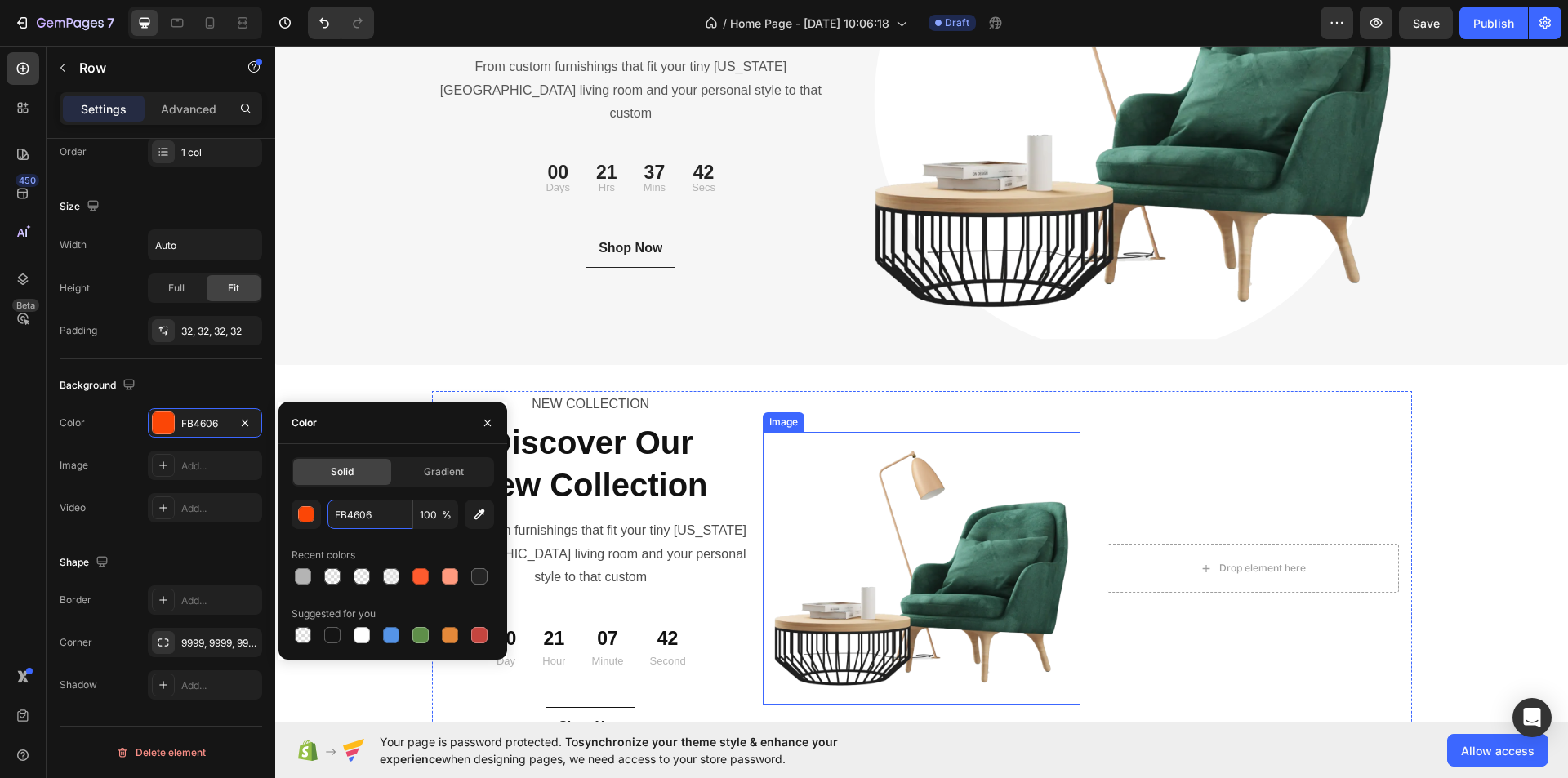
scroll to position [5794, 0]
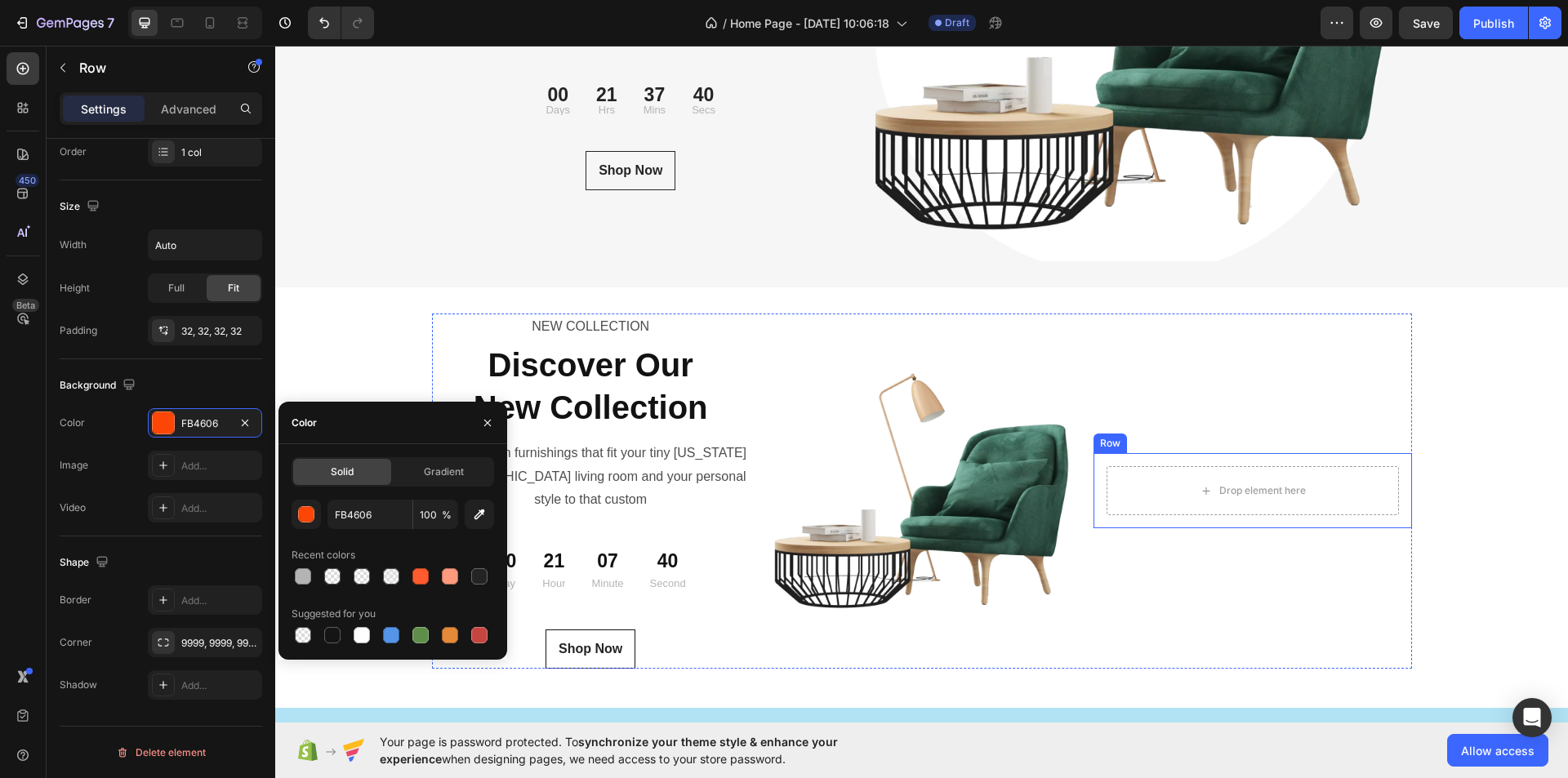
click at [1338, 467] on div "Drop element here" at bounding box center [1252, 491] width 292 height 49
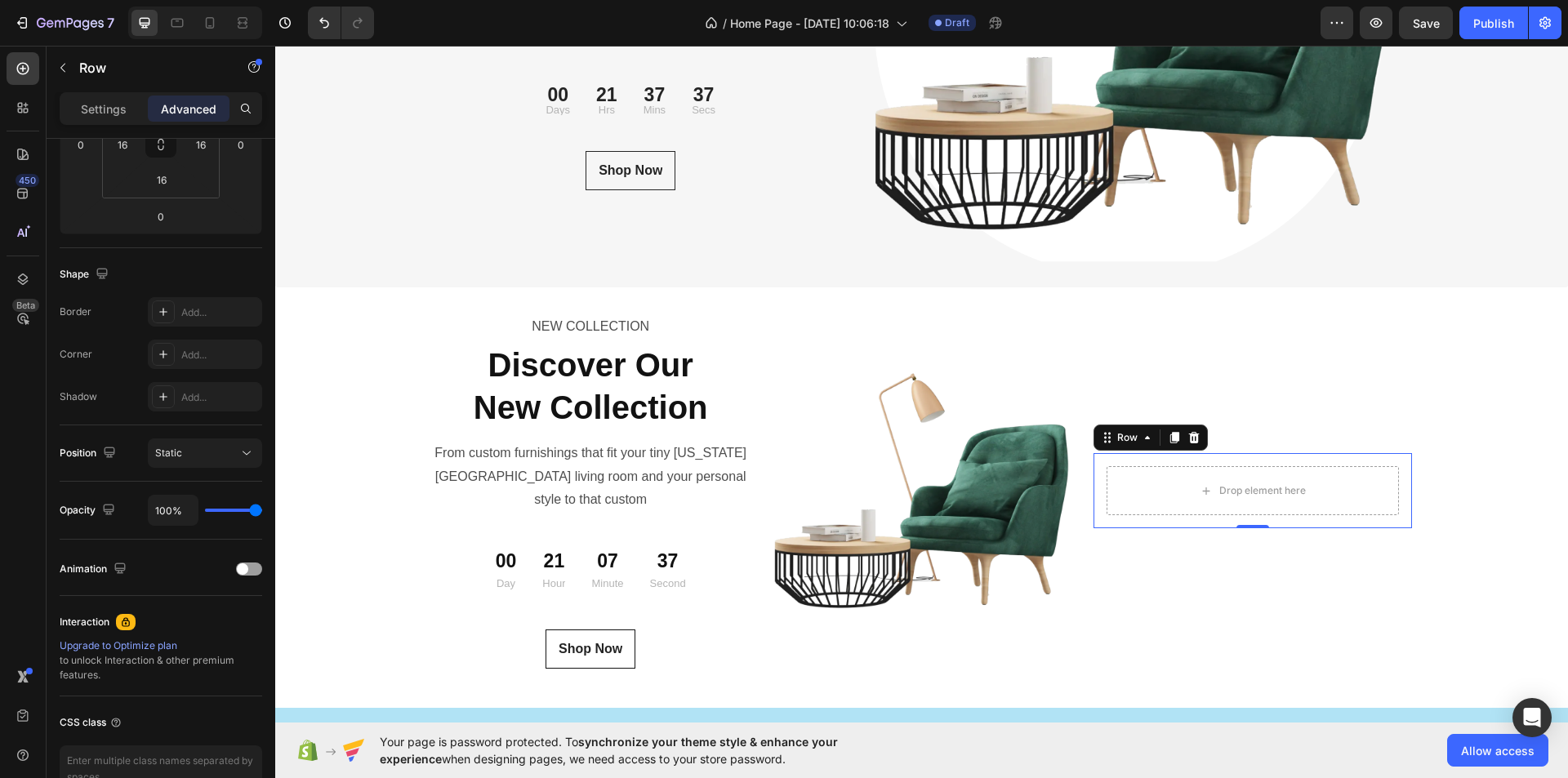
click at [1364, 454] on div "Drop element here Row 0" at bounding box center [1252, 491] width 318 height 75
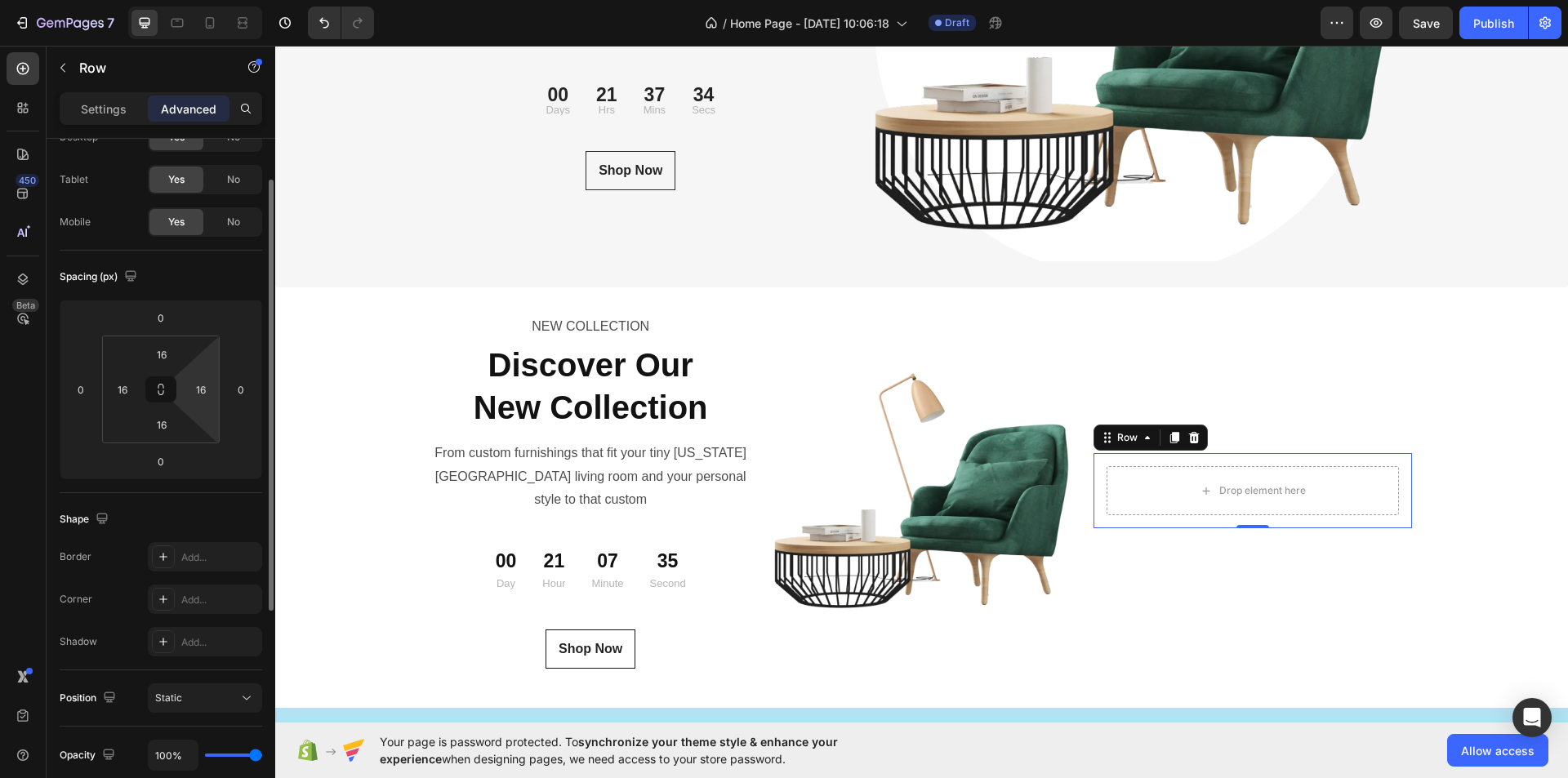
scroll to position [0, 0]
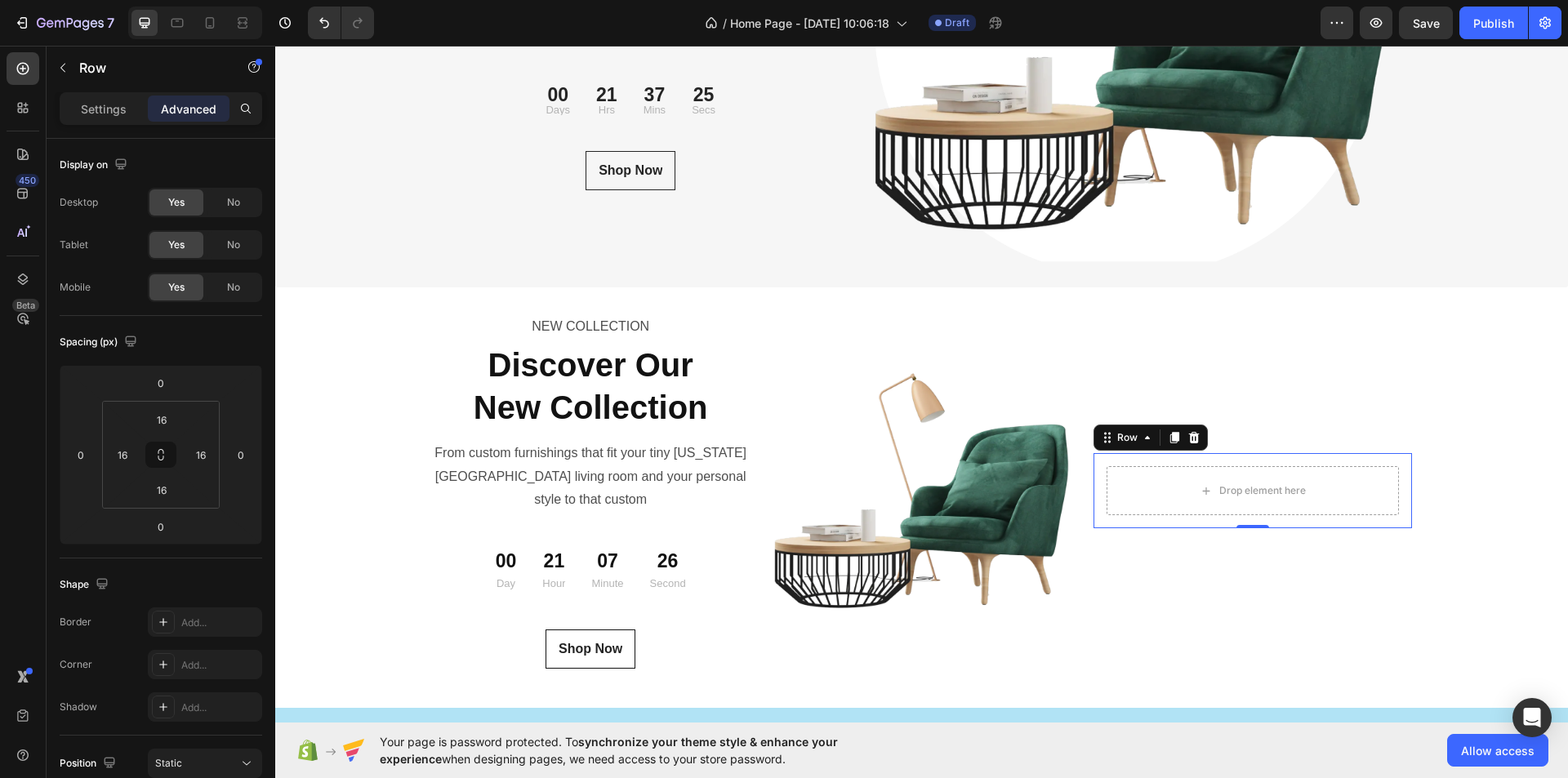
click at [1388, 454] on div "Drop element here Row 0" at bounding box center [1252, 491] width 318 height 75
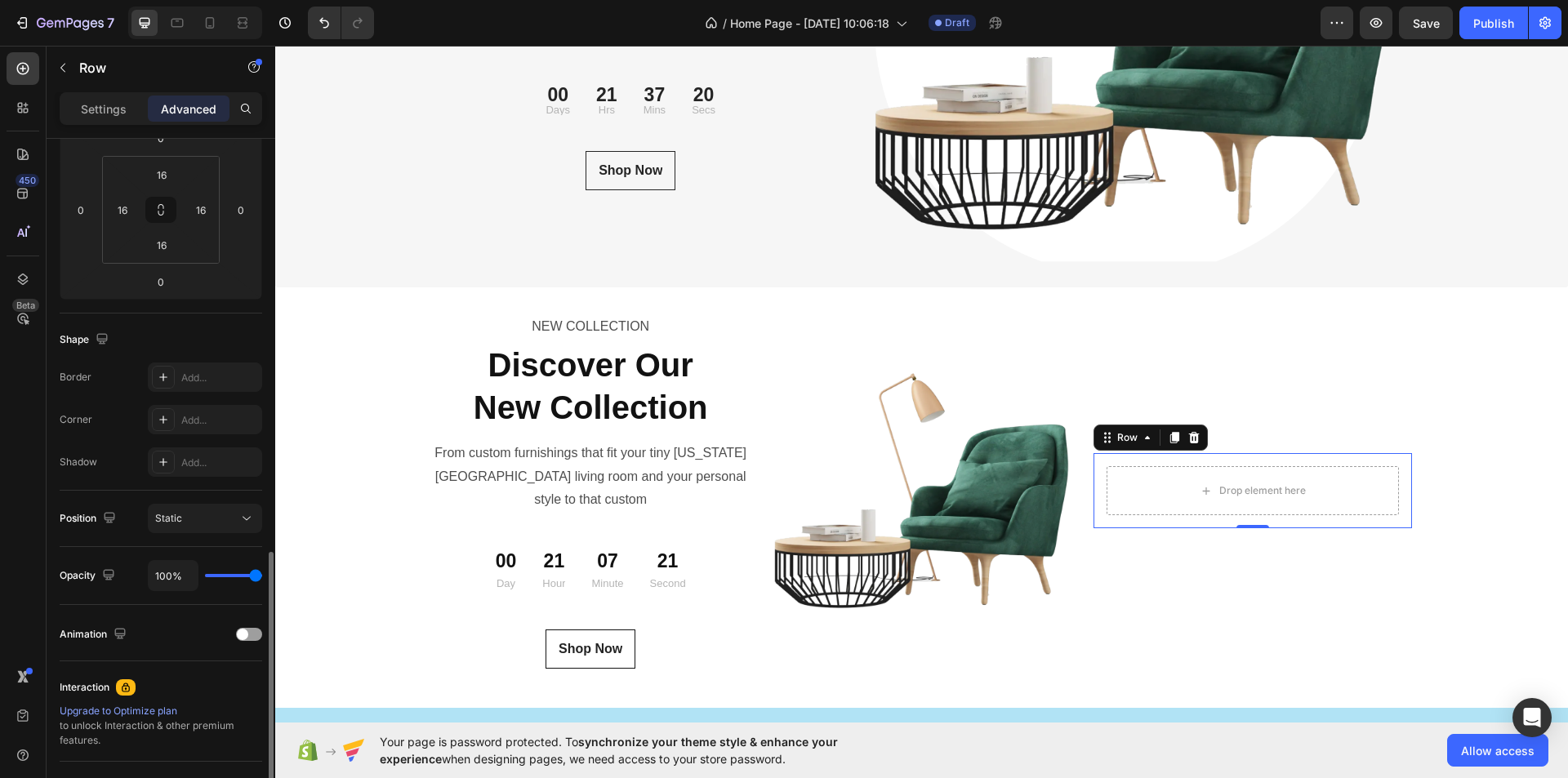
scroll to position [403, 0]
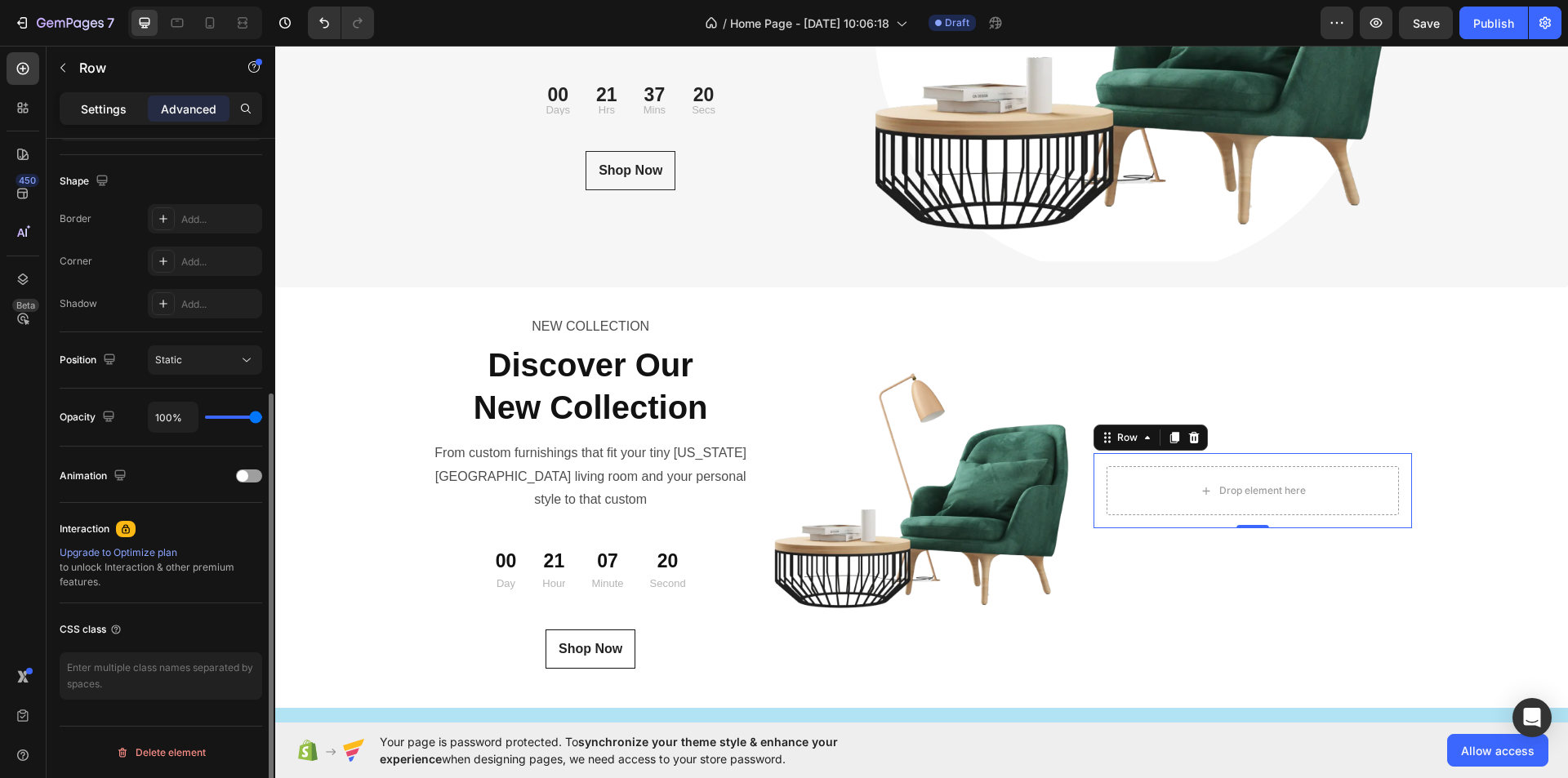
click at [89, 107] on p "Settings" at bounding box center [103, 109] width 46 height 17
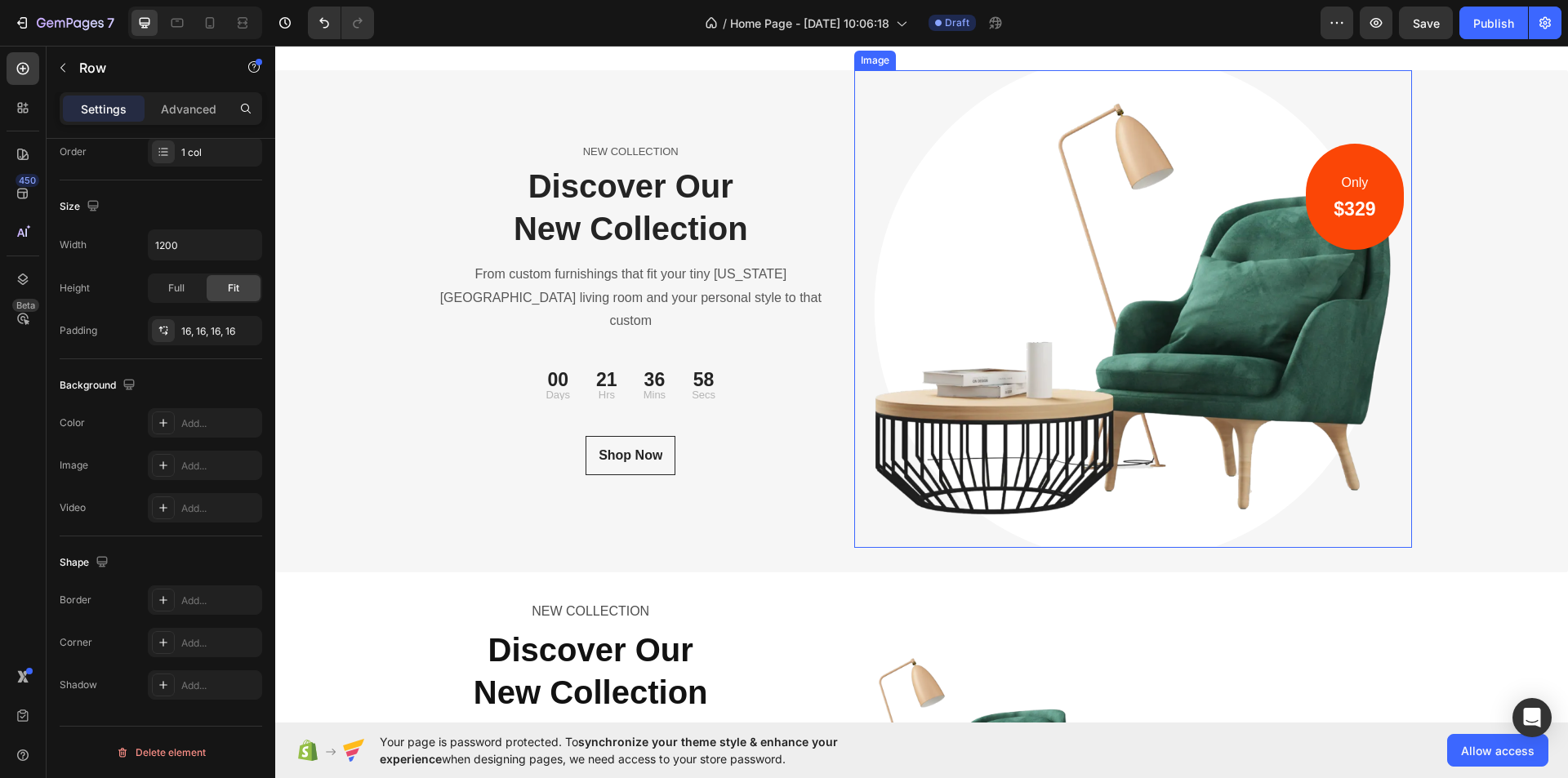
scroll to position [5713, 0]
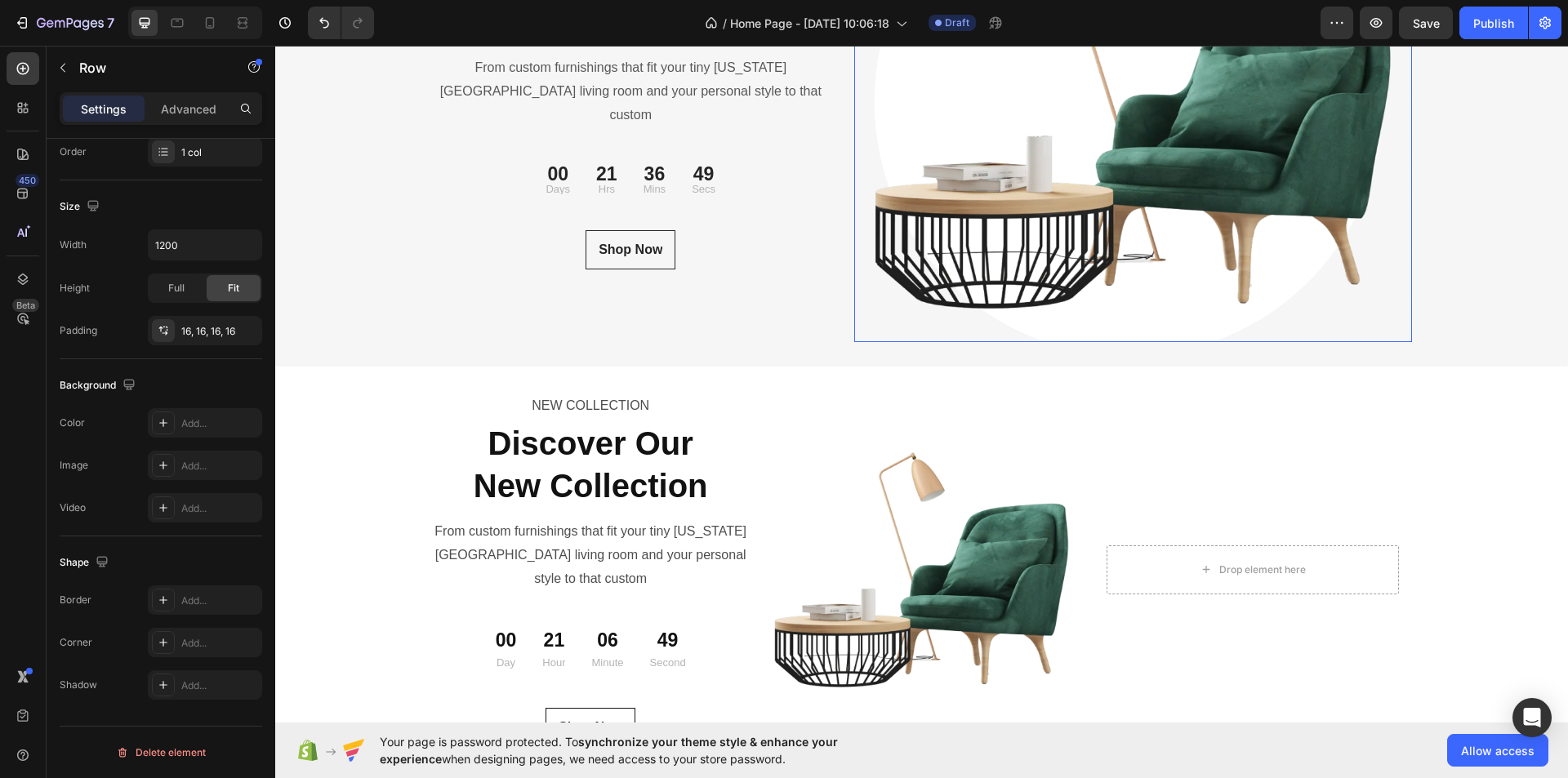
scroll to position [5468, 0]
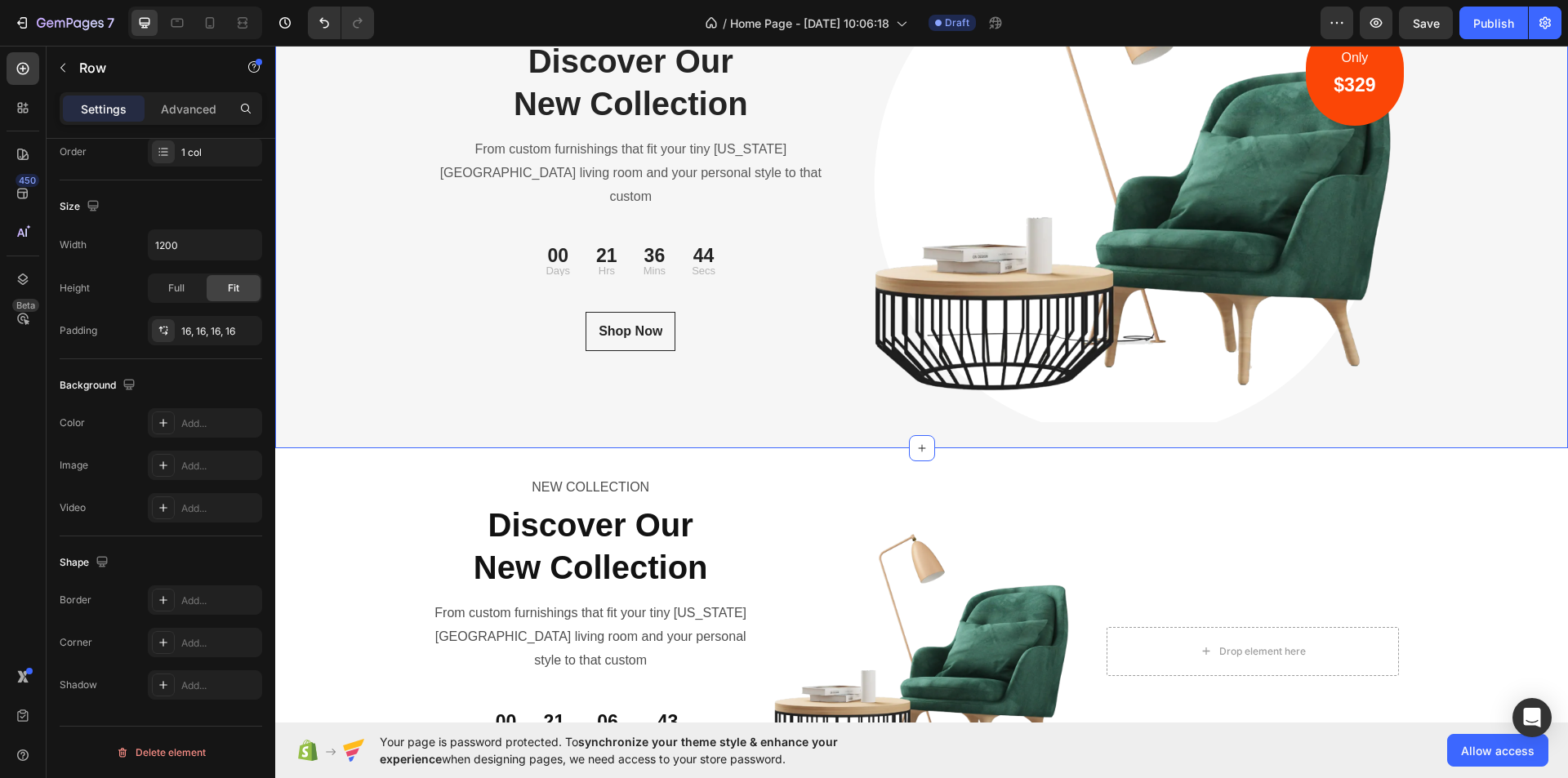
click at [342, 170] on div "NEW COLLECTION Text block Discover Our New Collection Heading From custom furni…" at bounding box center [921, 196] width 1293 height 502
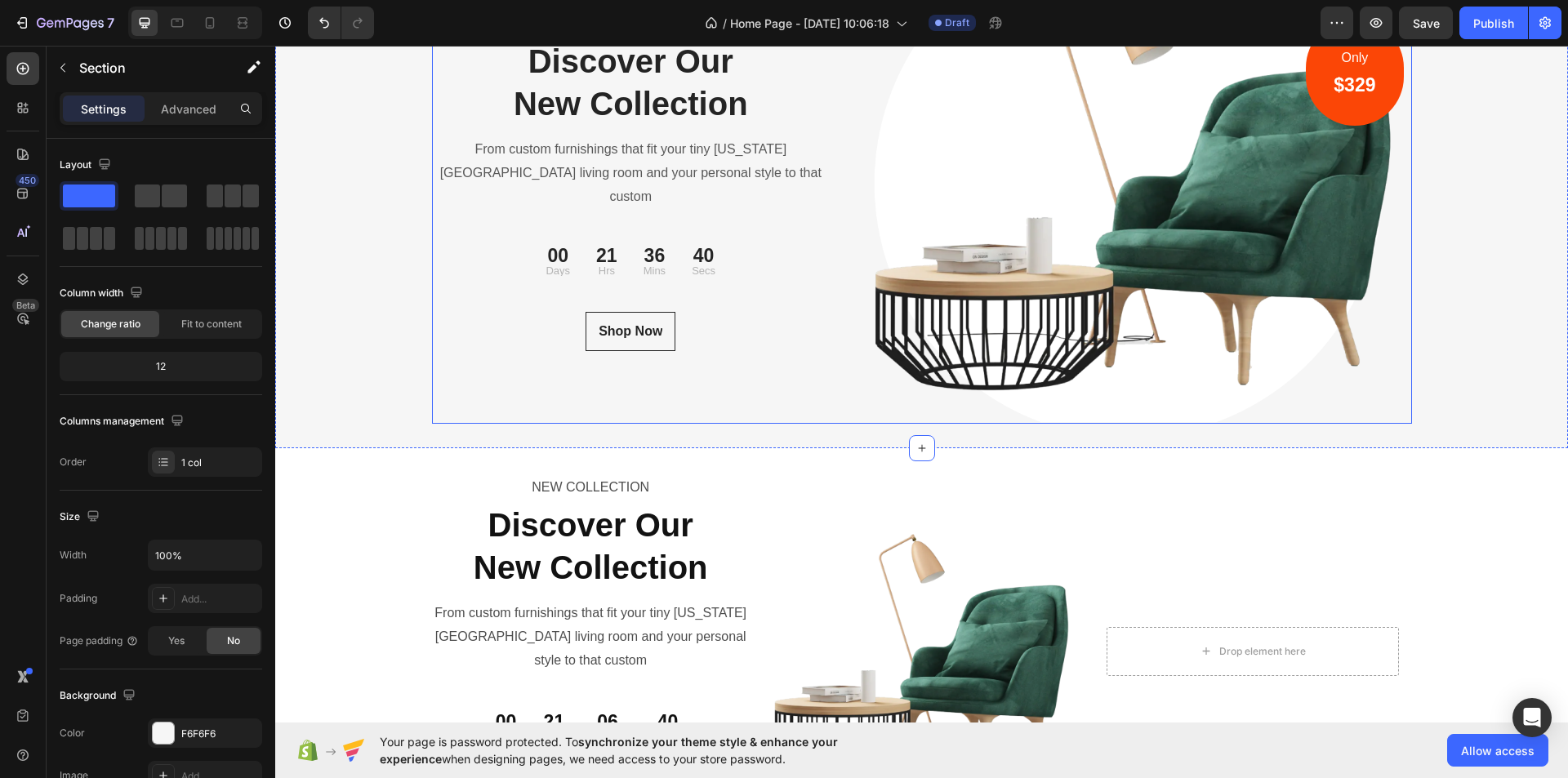
click at [497, 156] on div "NEW COLLECTION Text block Discover Our New Collection Heading From custom furni…" at bounding box center [632, 184] width 399 height 478
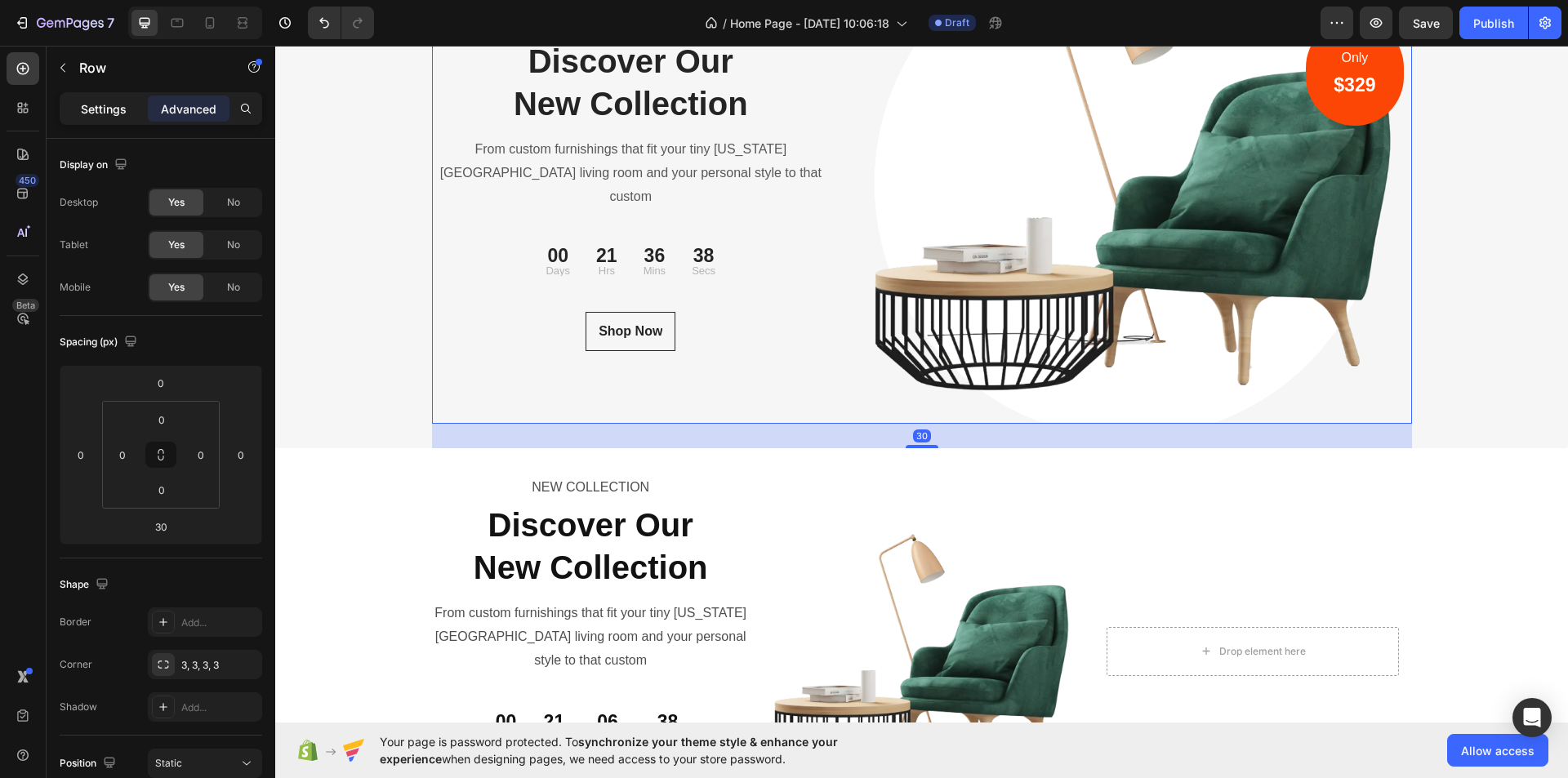
click at [115, 109] on p "Settings" at bounding box center [103, 109] width 46 height 17
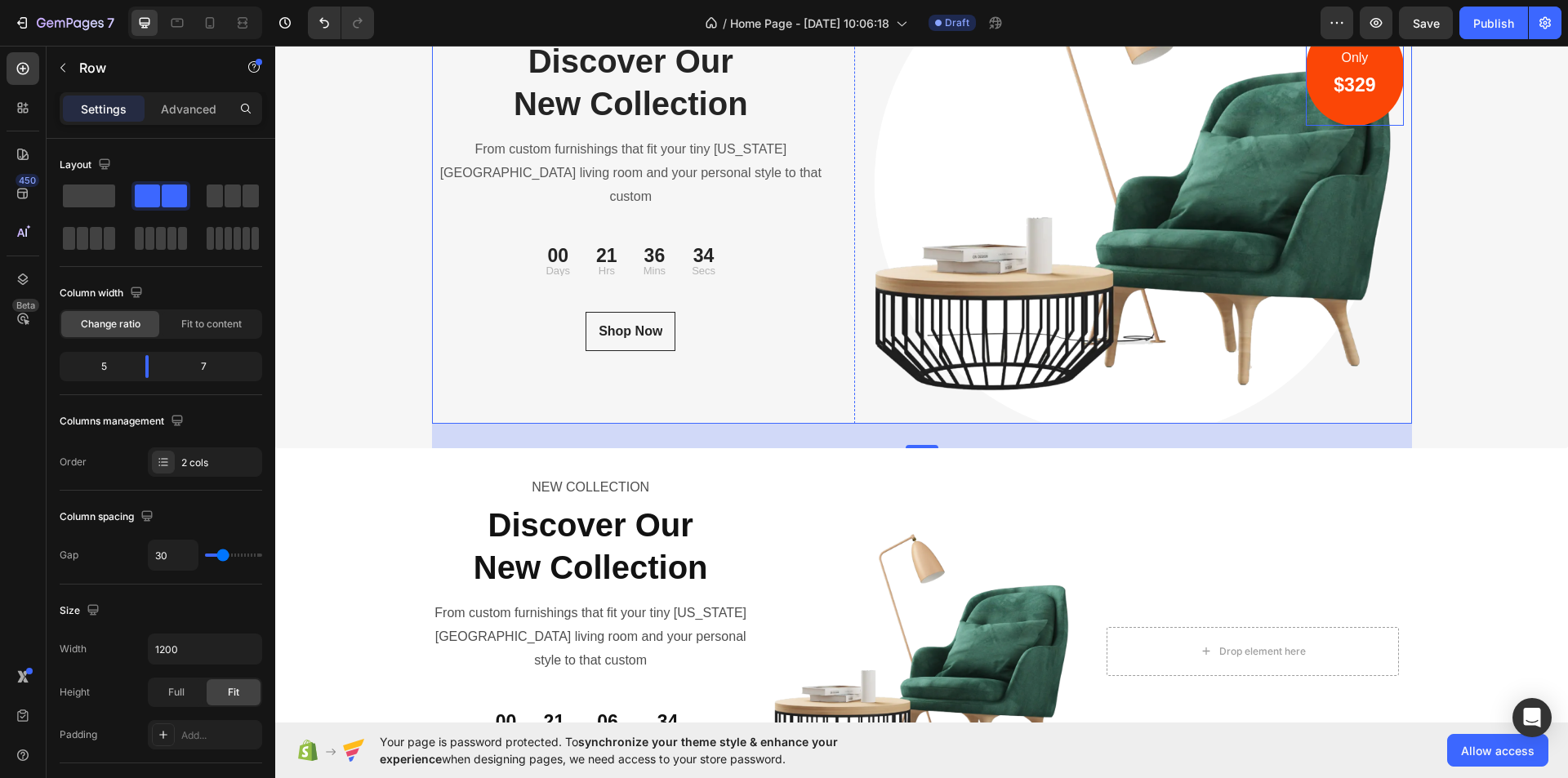
click at [1315, 126] on div "Only Text block $329 Heading Row" at bounding box center [1355, 72] width 97 height 107
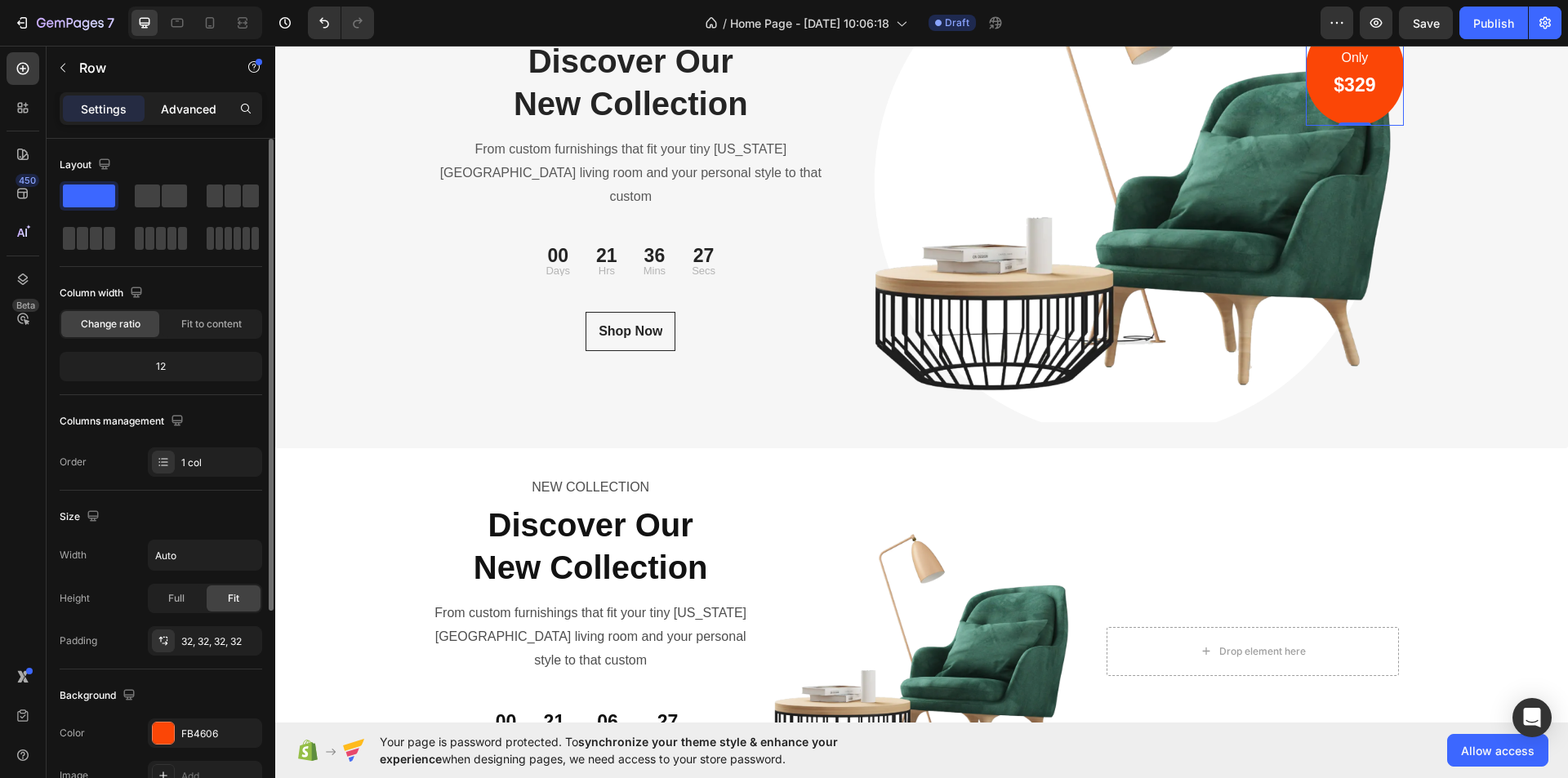
click at [189, 108] on p "Advanced" at bounding box center [189, 109] width 56 height 17
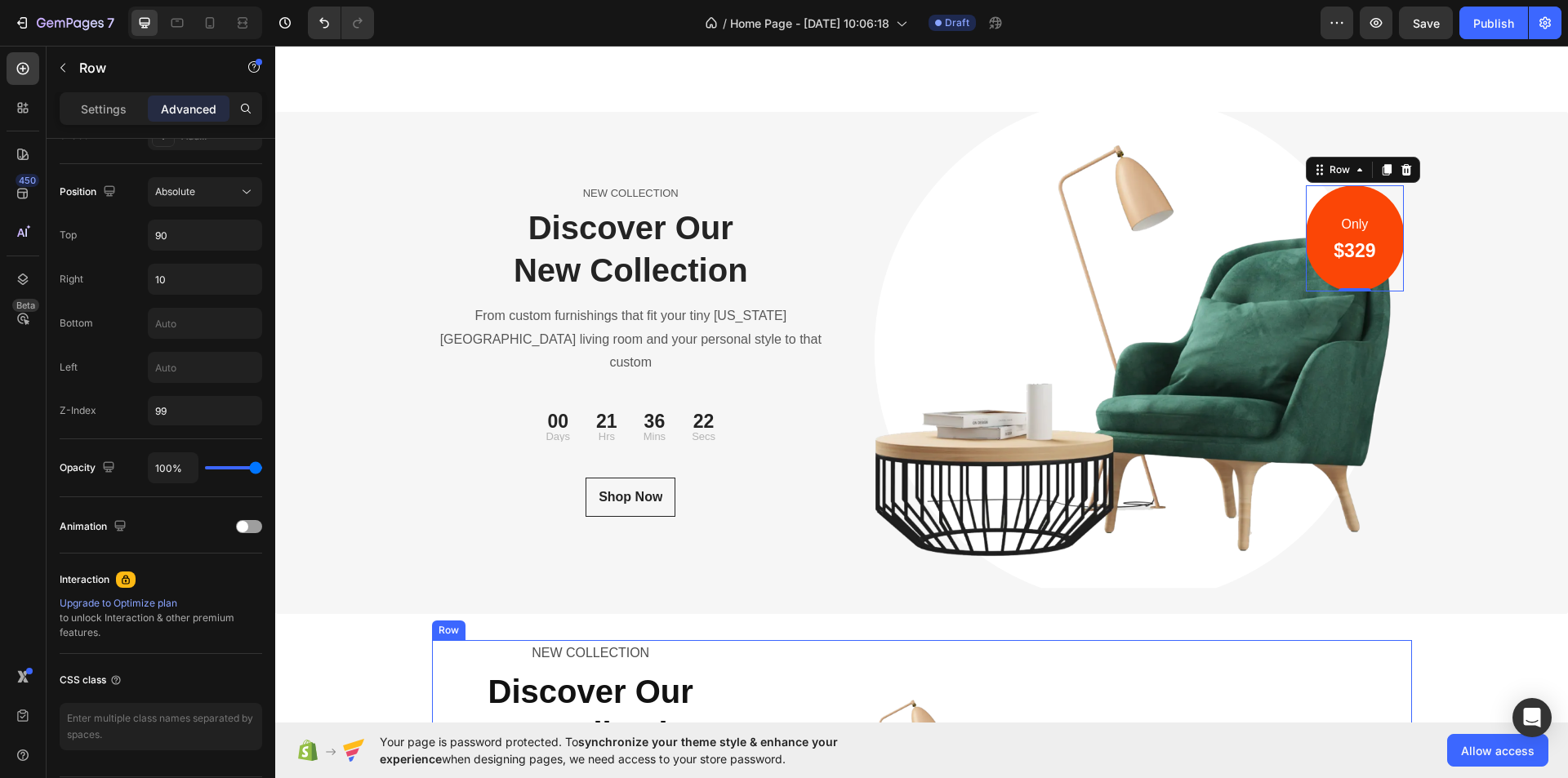
scroll to position [5794, 0]
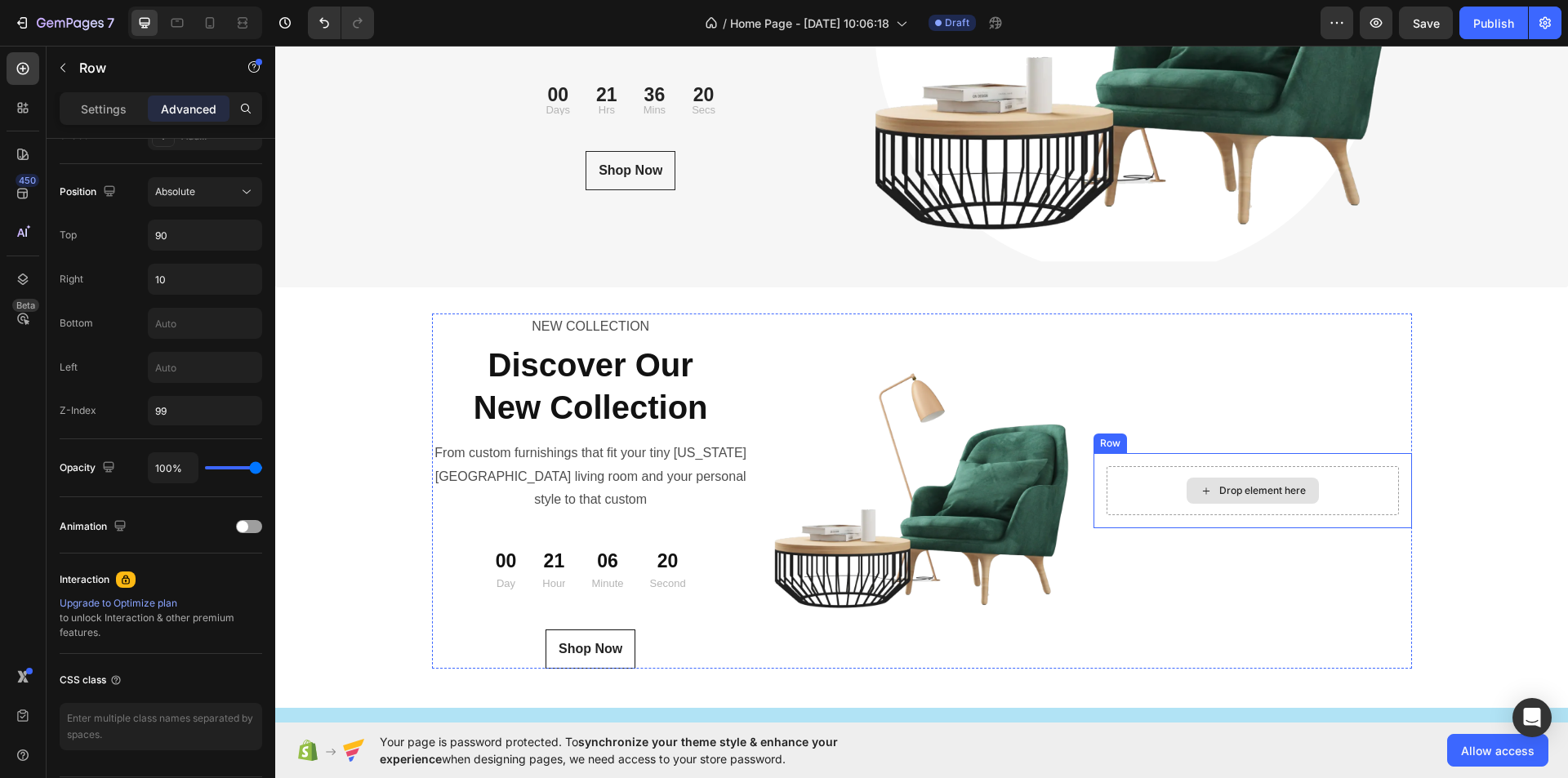
click at [1288, 454] on div "Drop element here Row" at bounding box center [1252, 491] width 318 height 75
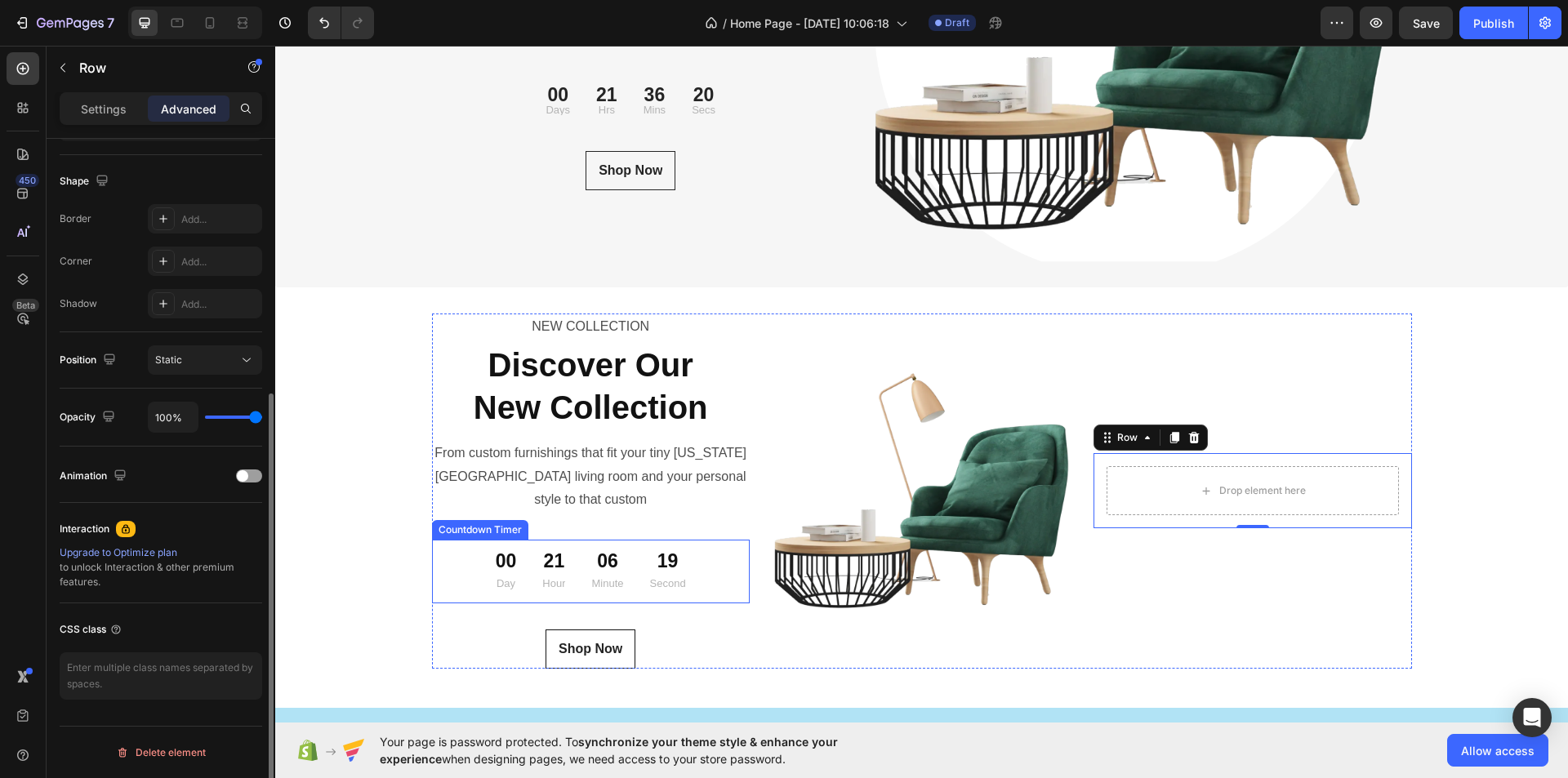
scroll to position [403, 0]
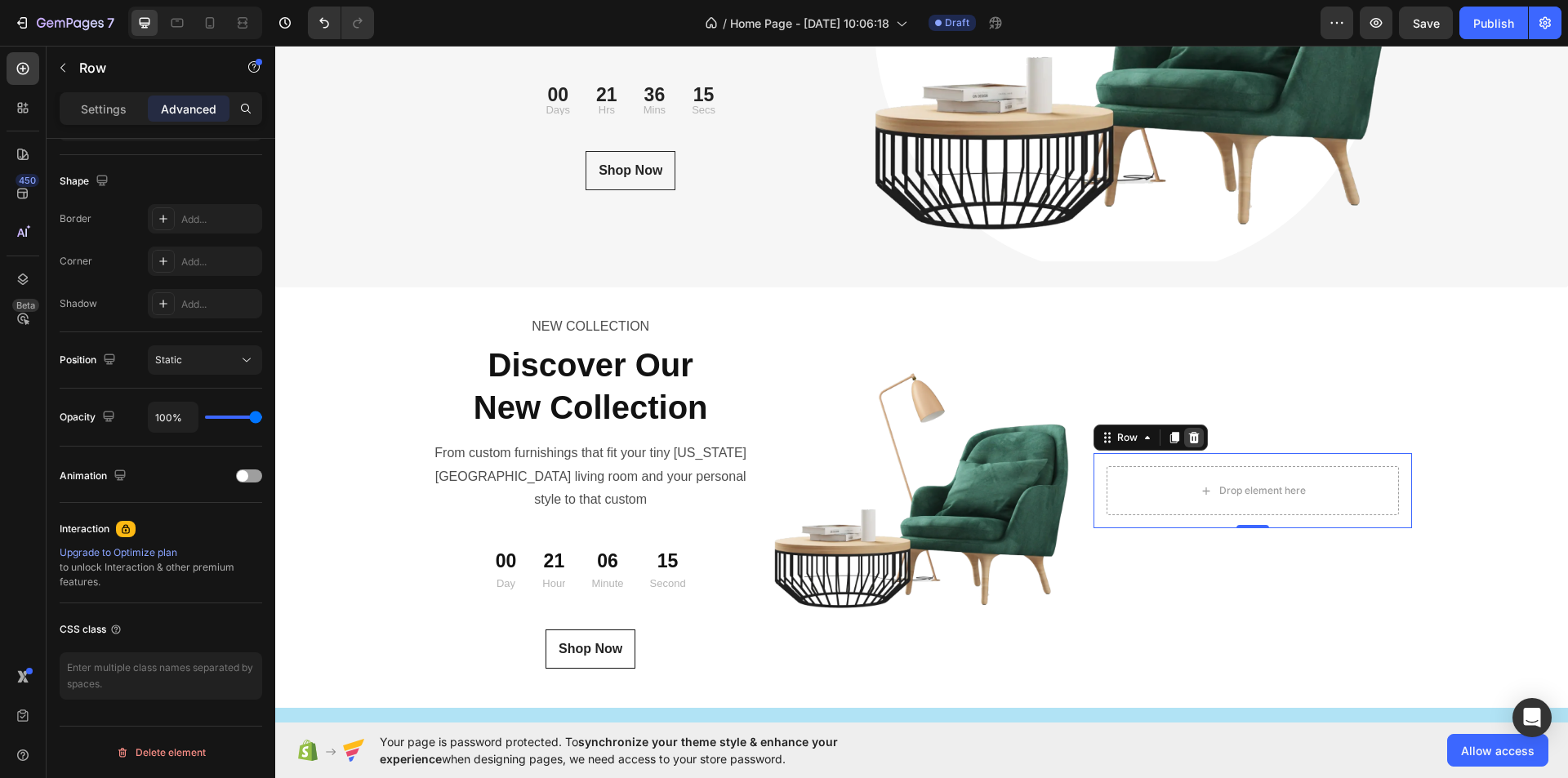
click at [1194, 431] on icon at bounding box center [1194, 438] width 13 height 13
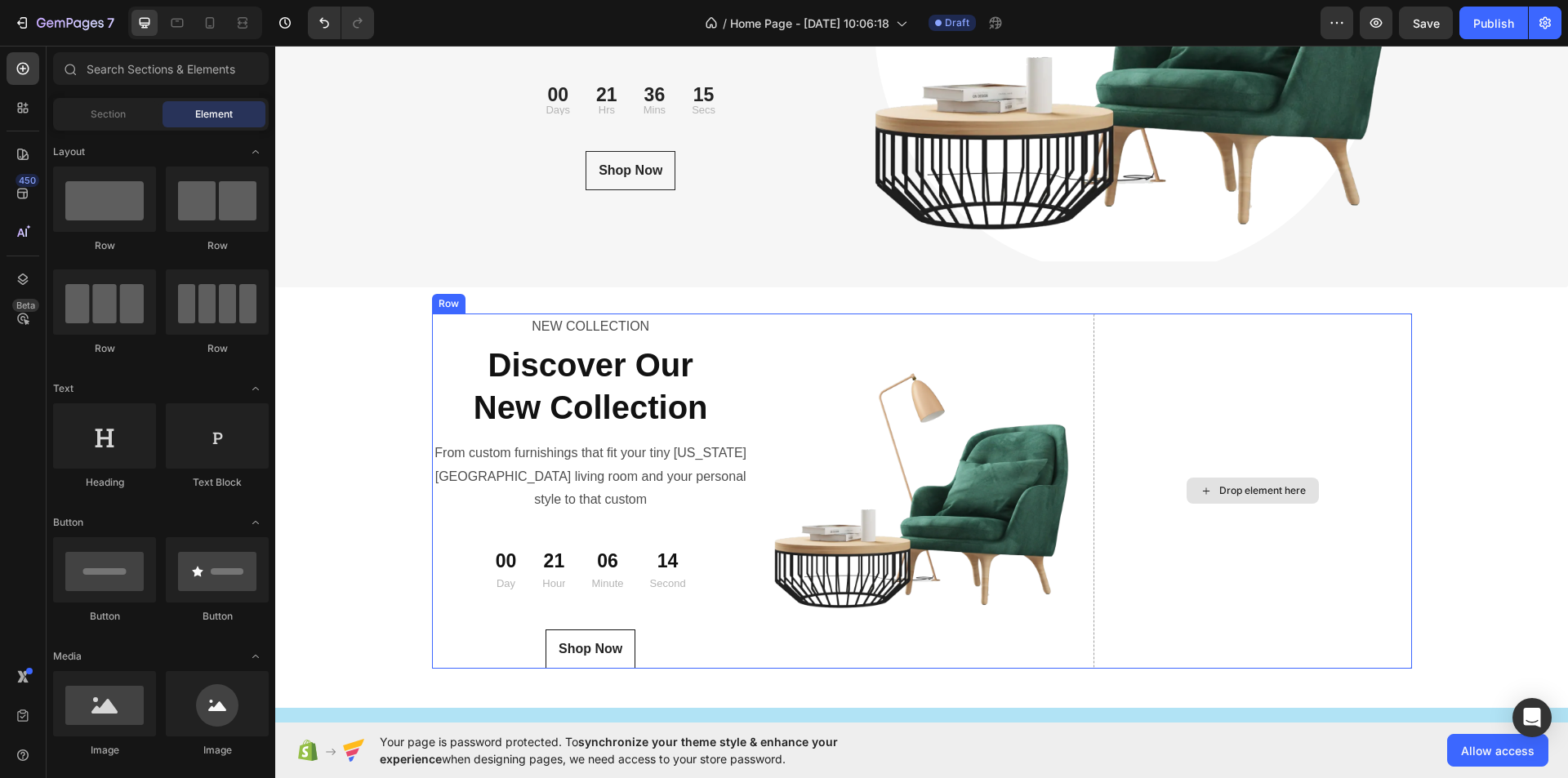
click at [1195, 430] on div "Drop element here" at bounding box center [1252, 491] width 318 height 355
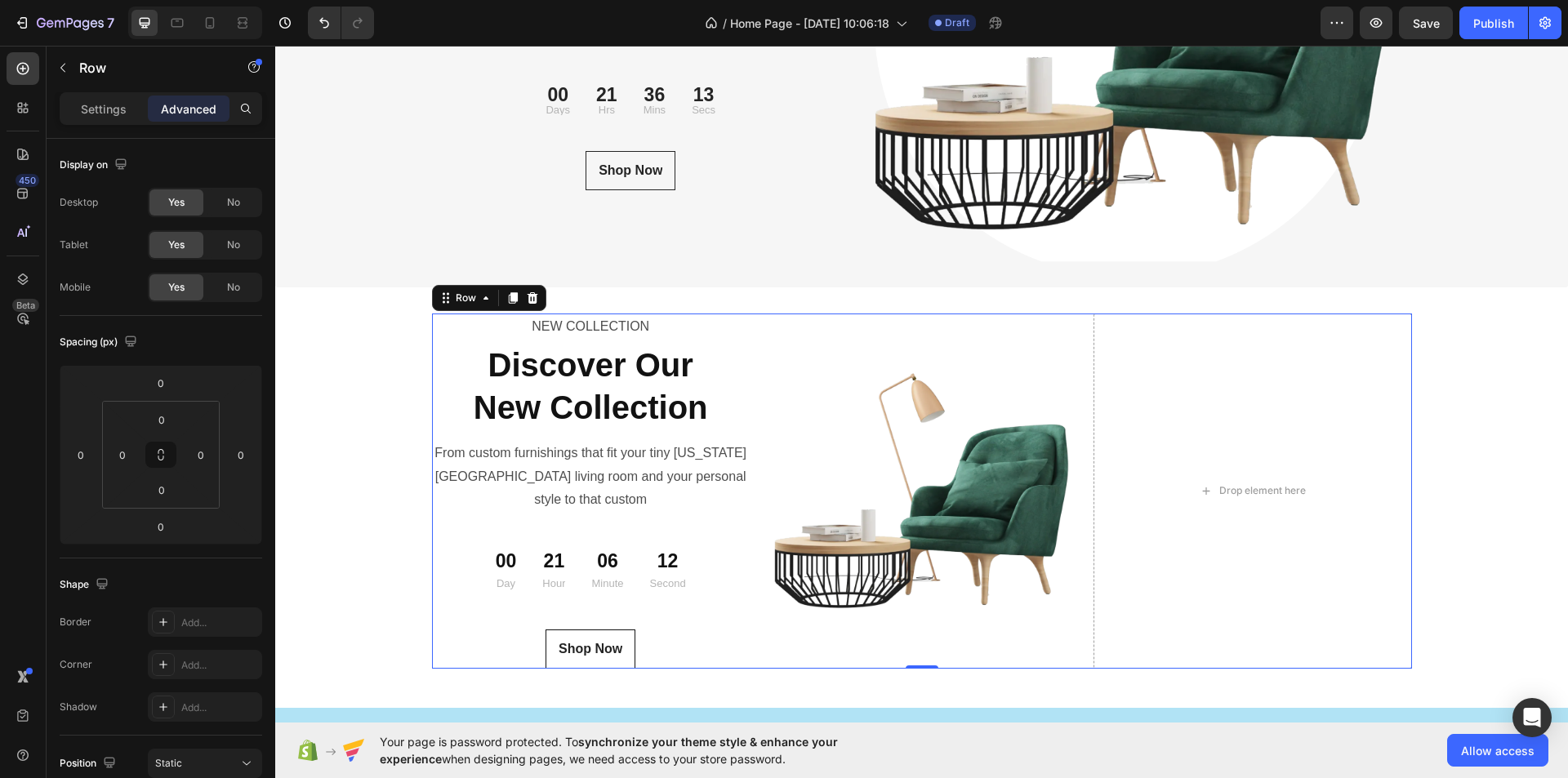
click at [931, 334] on div "Image" at bounding box center [921, 491] width 318 height 355
click at [92, 114] on p "Settings" at bounding box center [103, 109] width 46 height 17
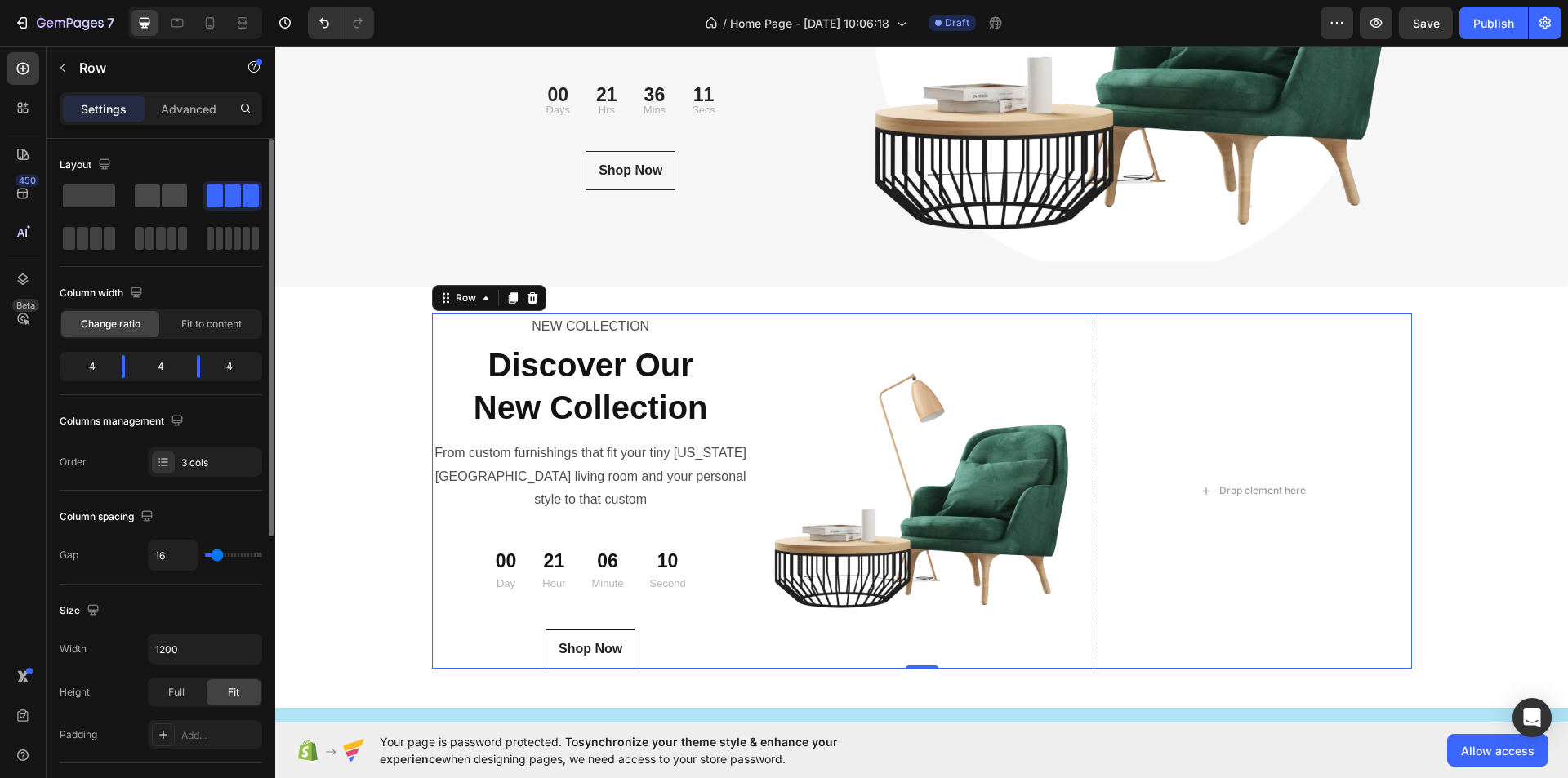
drag, startPoint x: 154, startPoint y: 190, endPoint x: 505, endPoint y: 425, distance: 422.4
click at [154, 190] on span at bounding box center [147, 196] width 25 height 23
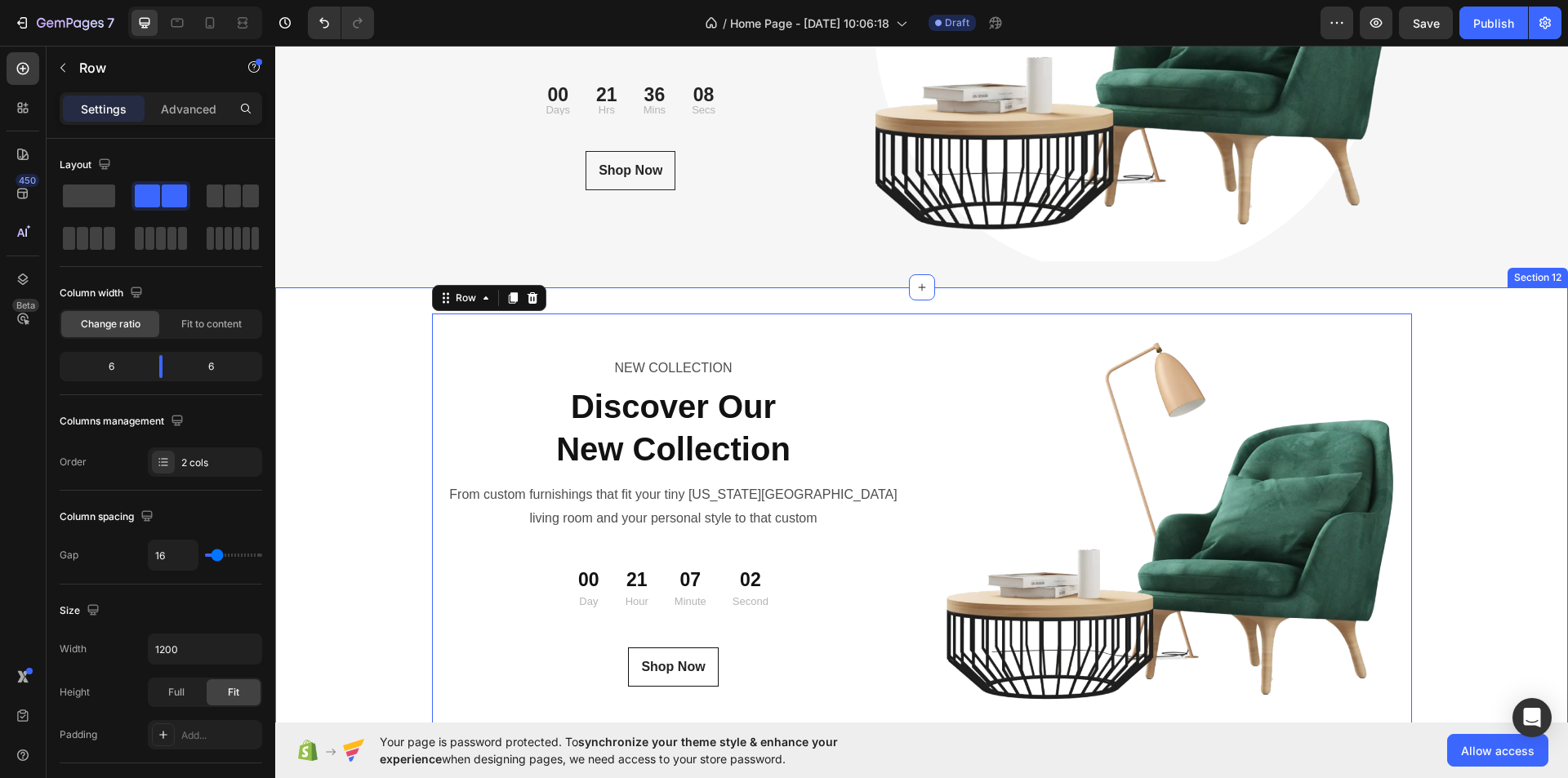
click at [1439, 473] on div "NEW COLLECTION Text Block Discover Our New Collection Heading From custom furni…" at bounding box center [921, 527] width 1293 height 428
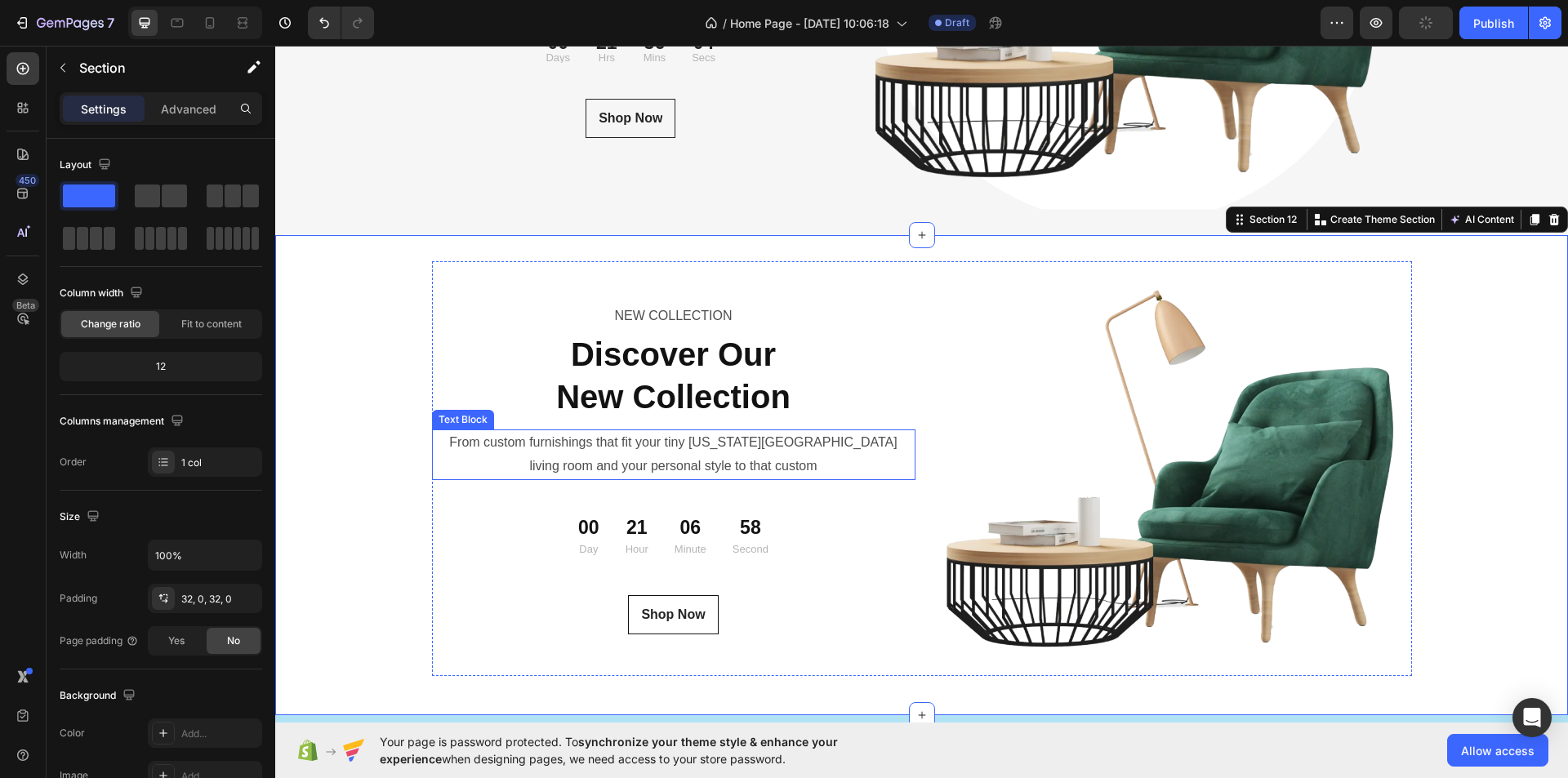
scroll to position [5794, 0]
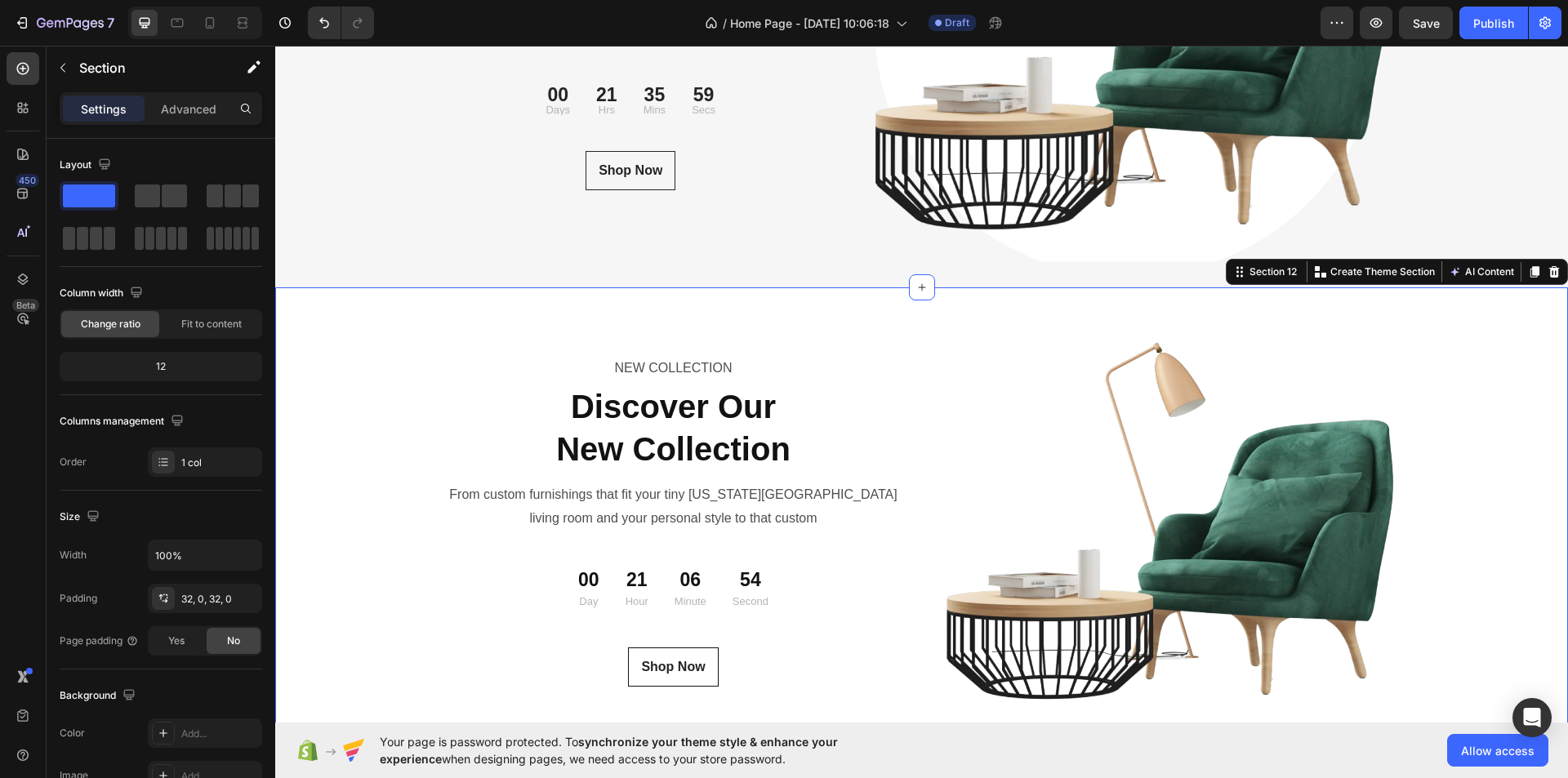
drag, startPoint x: 368, startPoint y: 247, endPoint x: 1231, endPoint y: 295, distance: 864.3
click at [341, 332] on div "NEW COLLECTION Text Block Discover Our New Collection Heading From custom furni…" at bounding box center [921, 527] width 1293 height 428
click at [77, 196] on span at bounding box center [89, 196] width 52 height 23
click at [63, 75] on button "button" at bounding box center [62, 68] width 26 height 26
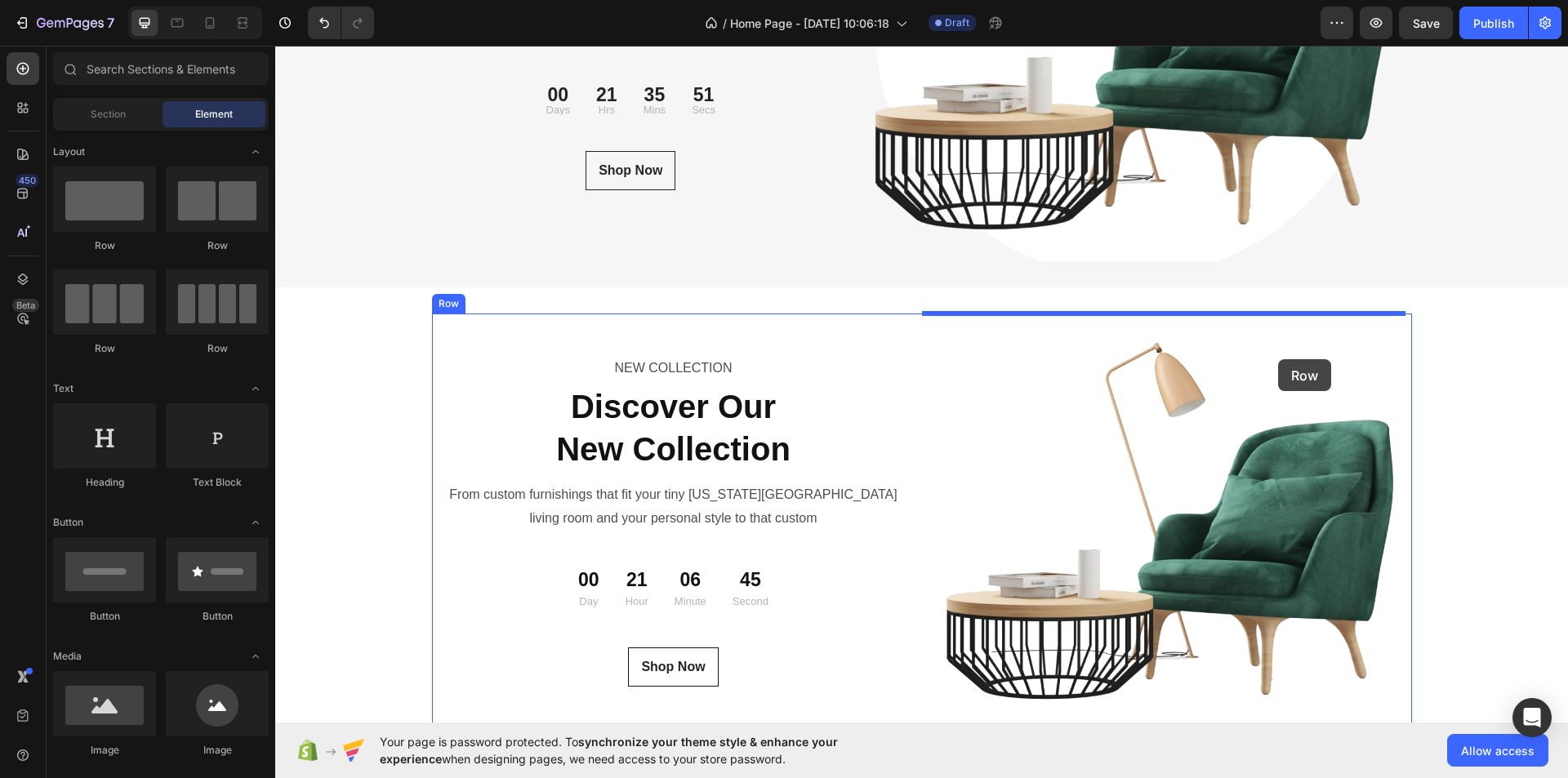
drag, startPoint x: 431, startPoint y: 266, endPoint x: 1278, endPoint y: 360, distance: 852.2
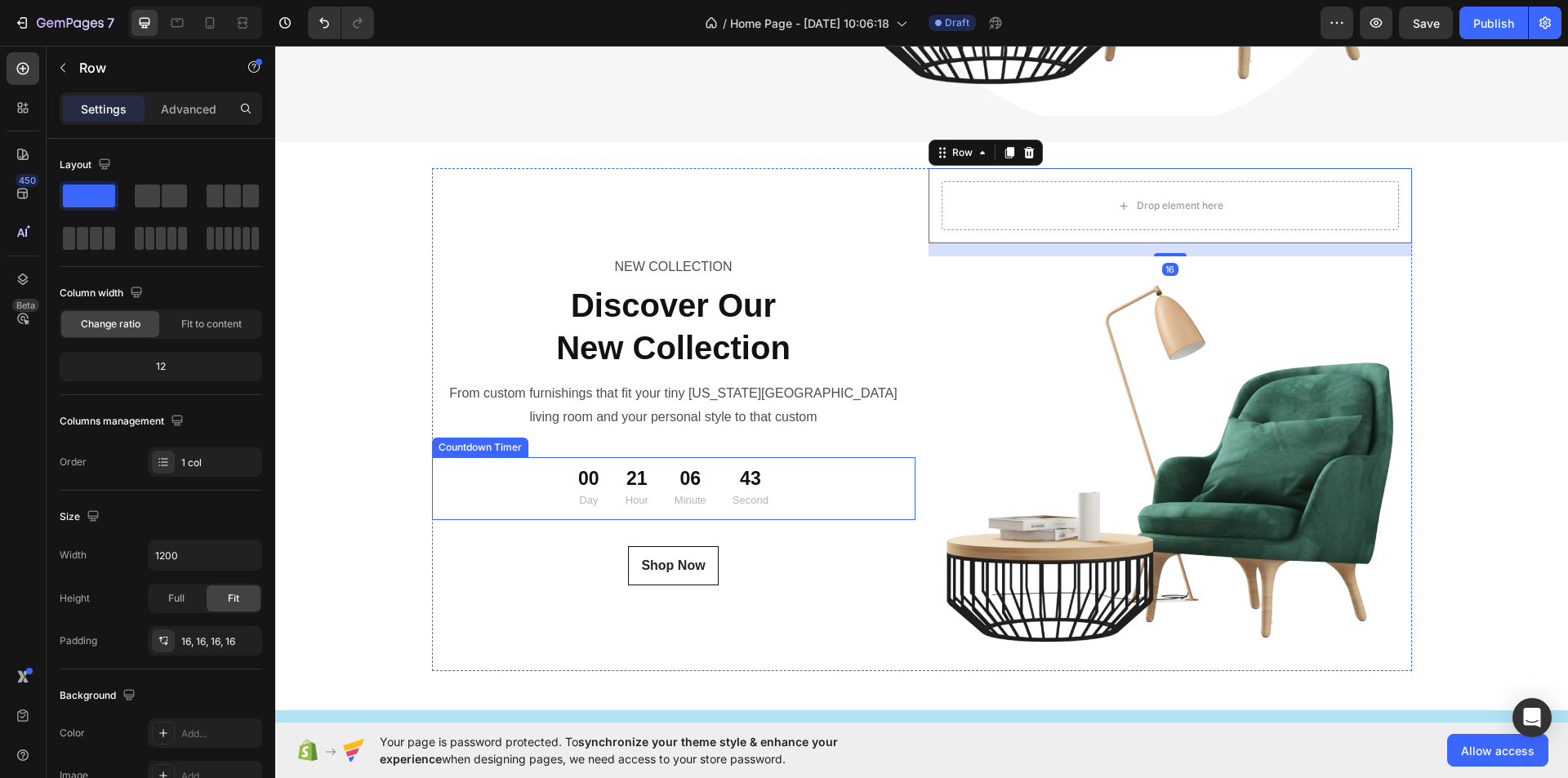
scroll to position [5958, 0]
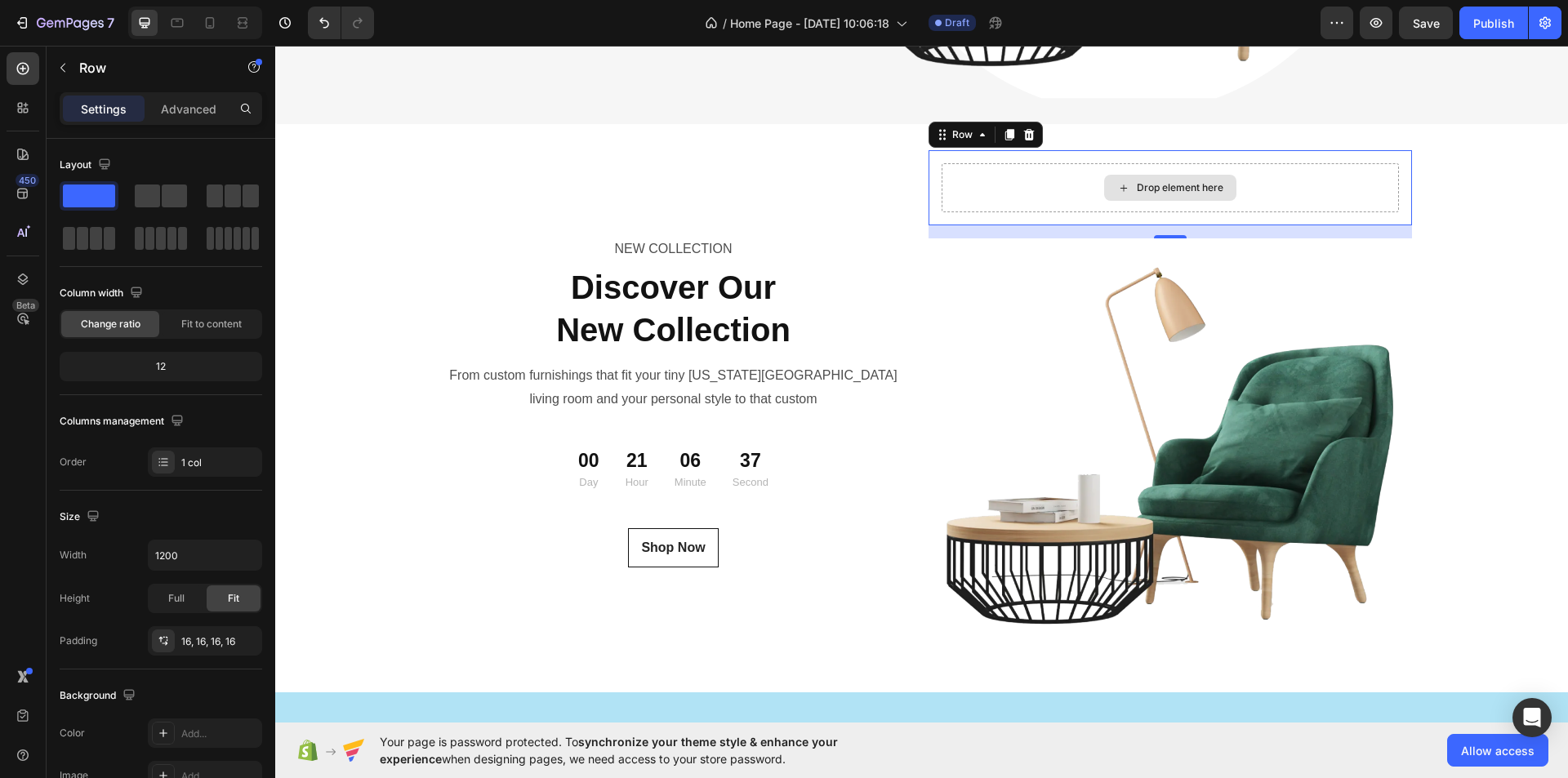
drag, startPoint x: 1156, startPoint y: 232, endPoint x: 1169, endPoint y: 210, distance: 25.6
click at [1149, 207] on div "Drop element here Row 16" at bounding box center [1170, 187] width 484 height 75
drag, startPoint x: 1170, startPoint y: 233, endPoint x: 1169, endPoint y: 221, distance: 12.0
click at [1169, 221] on div "Drop element here Row 16" at bounding box center [1170, 187] width 484 height 75
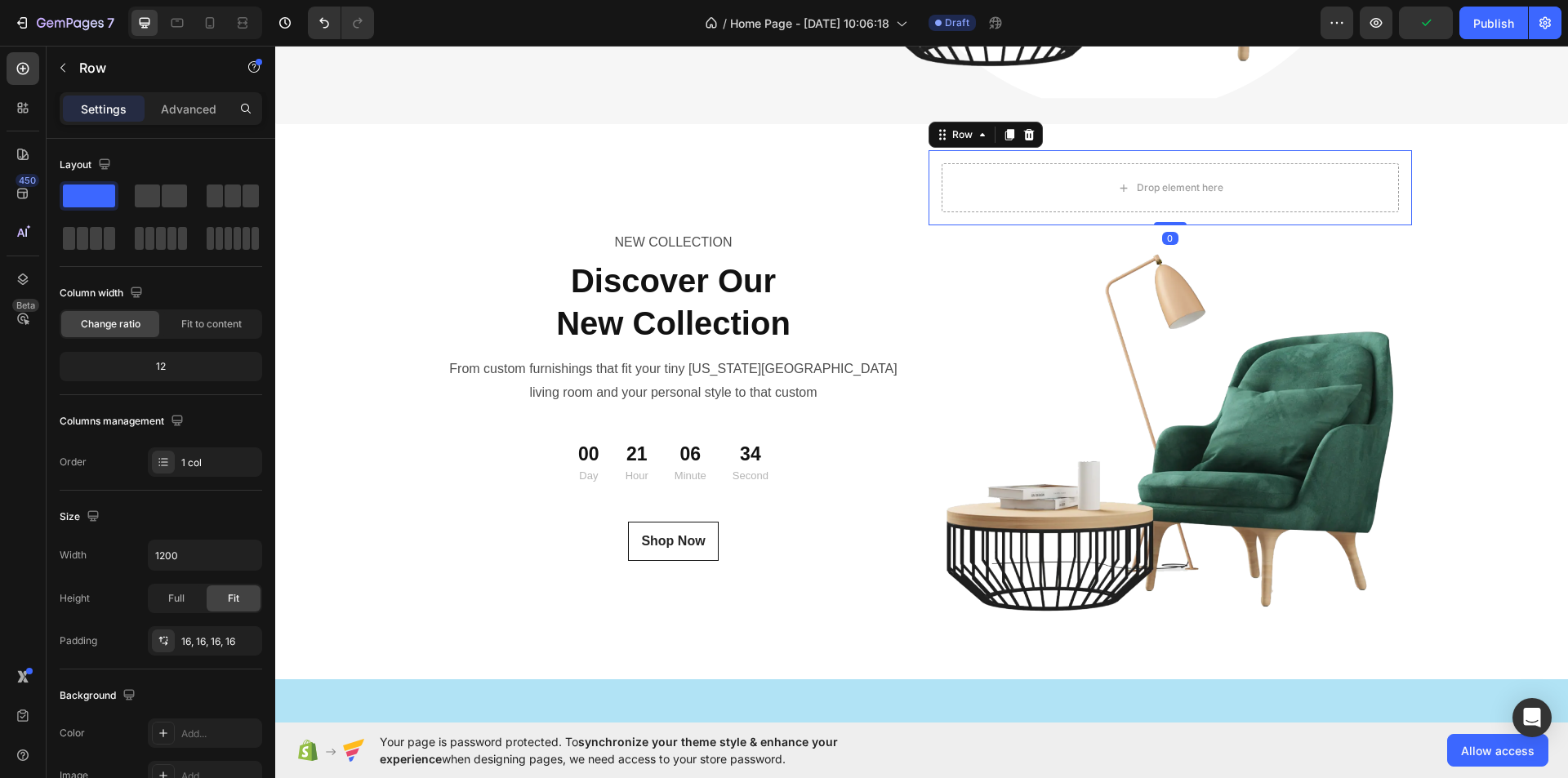
drag, startPoint x: 1167, startPoint y: 237, endPoint x: 1167, endPoint y: 217, distance: 20.0
click at [1167, 217] on div "Drop element here Row 0" at bounding box center [1170, 187] width 484 height 75
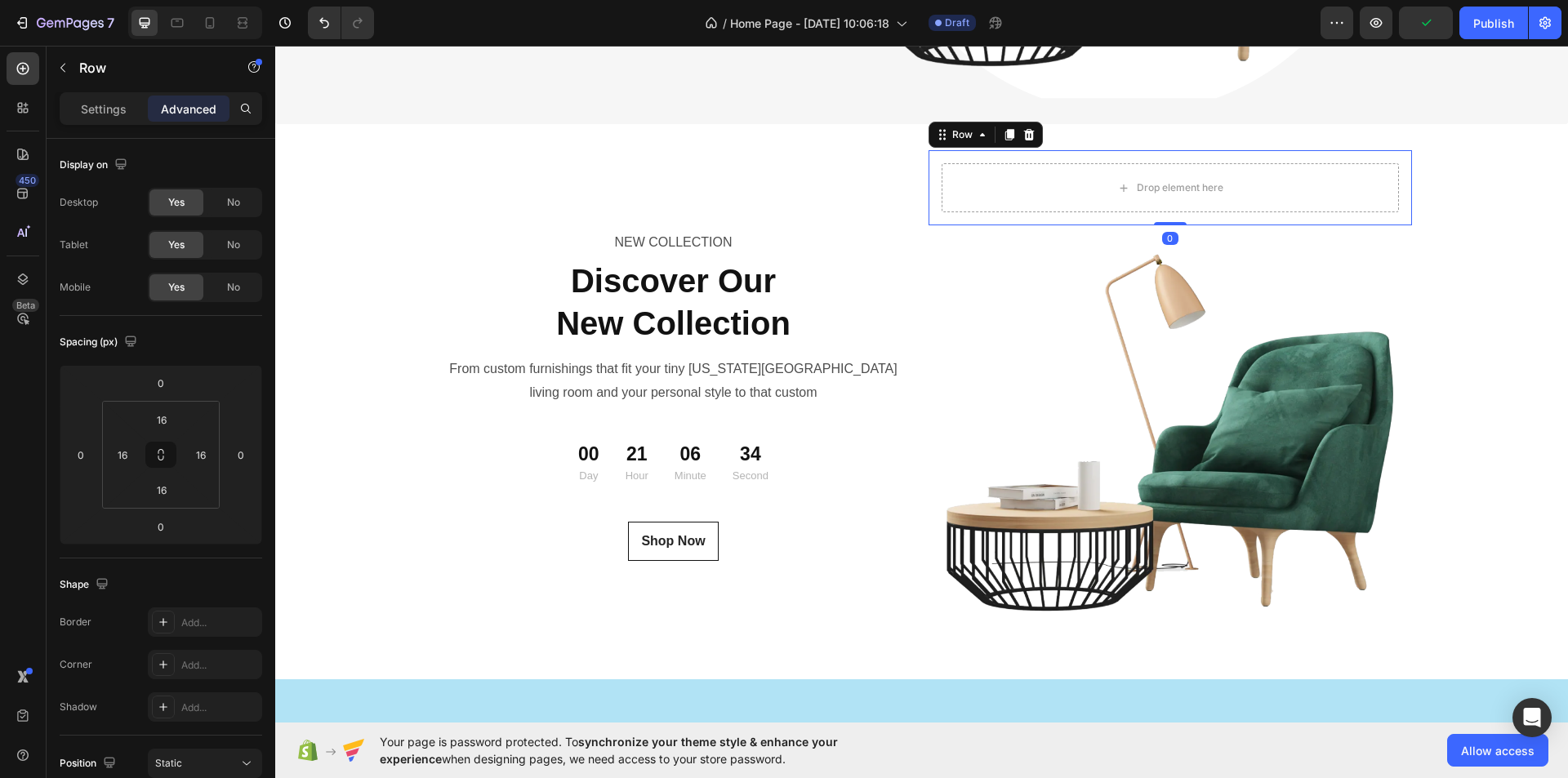
click at [1176, 183] on div "Drop element here" at bounding box center [1179, 188] width 87 height 13
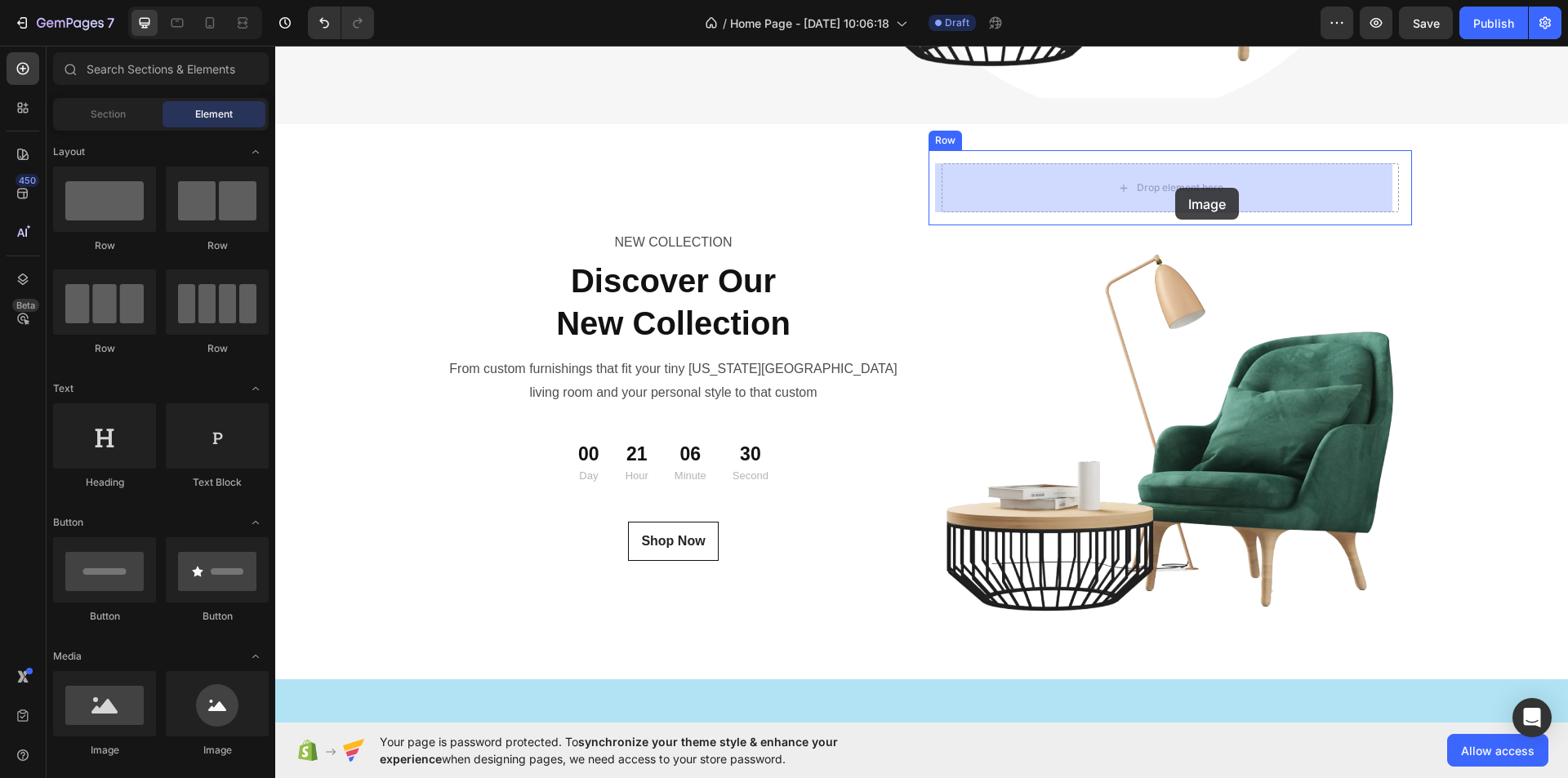
drag, startPoint x: 485, startPoint y: 760, endPoint x: 1176, endPoint y: 188, distance: 897.0
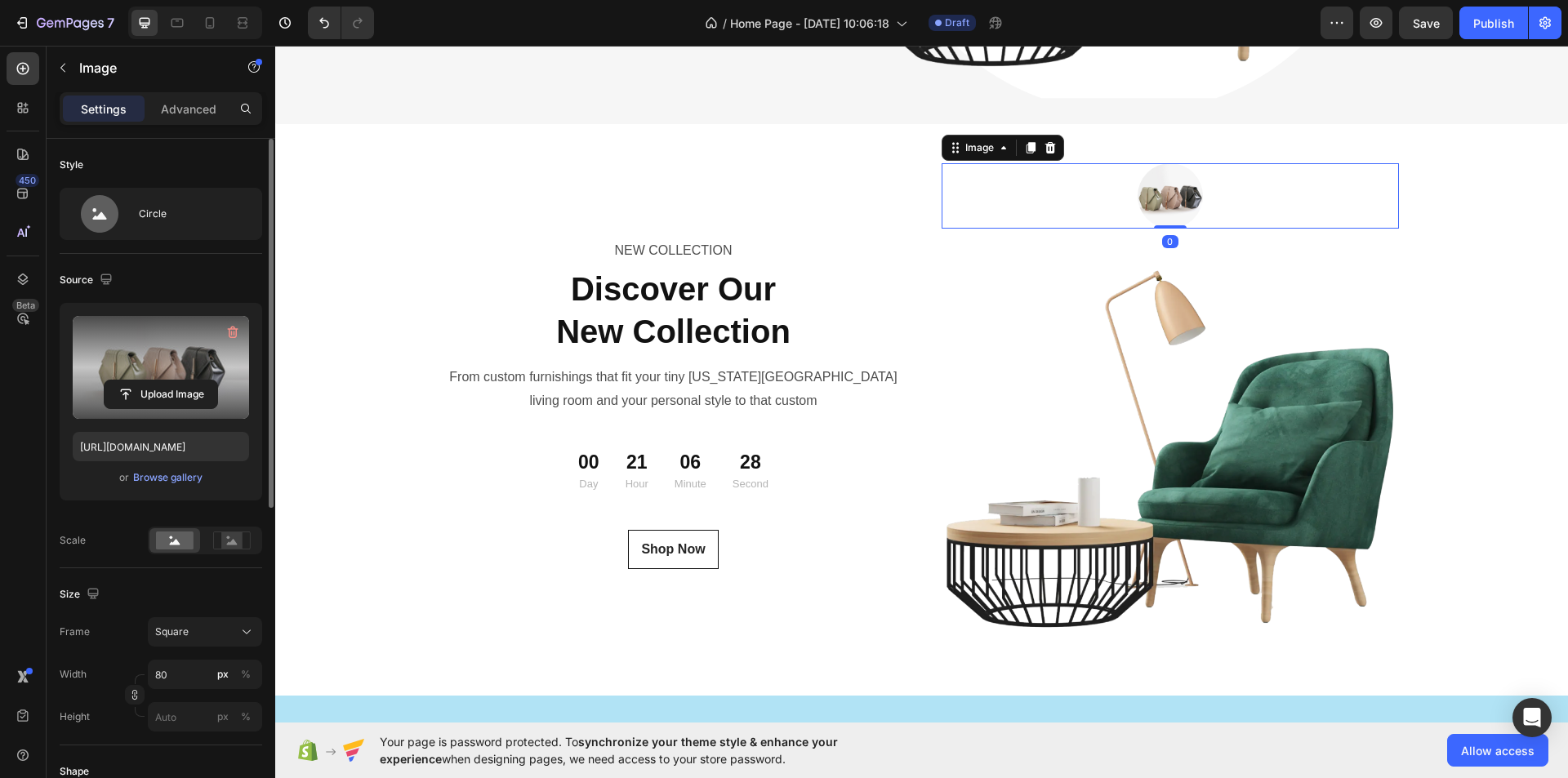
click at [164, 369] on label at bounding box center [160, 367] width 176 height 102
click at [164, 381] on input "file" at bounding box center [160, 395] width 113 height 28
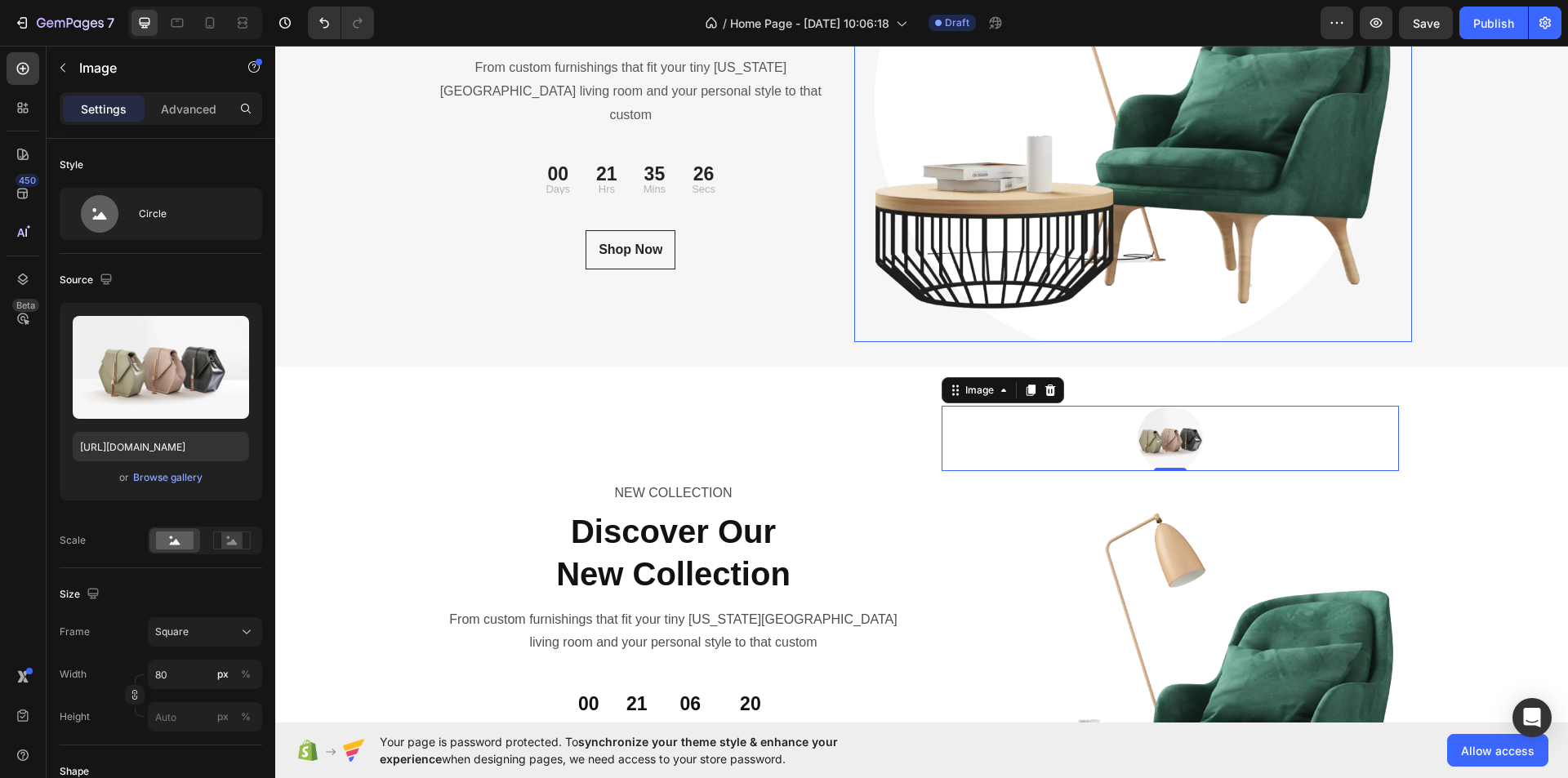
scroll to position [5386, 0]
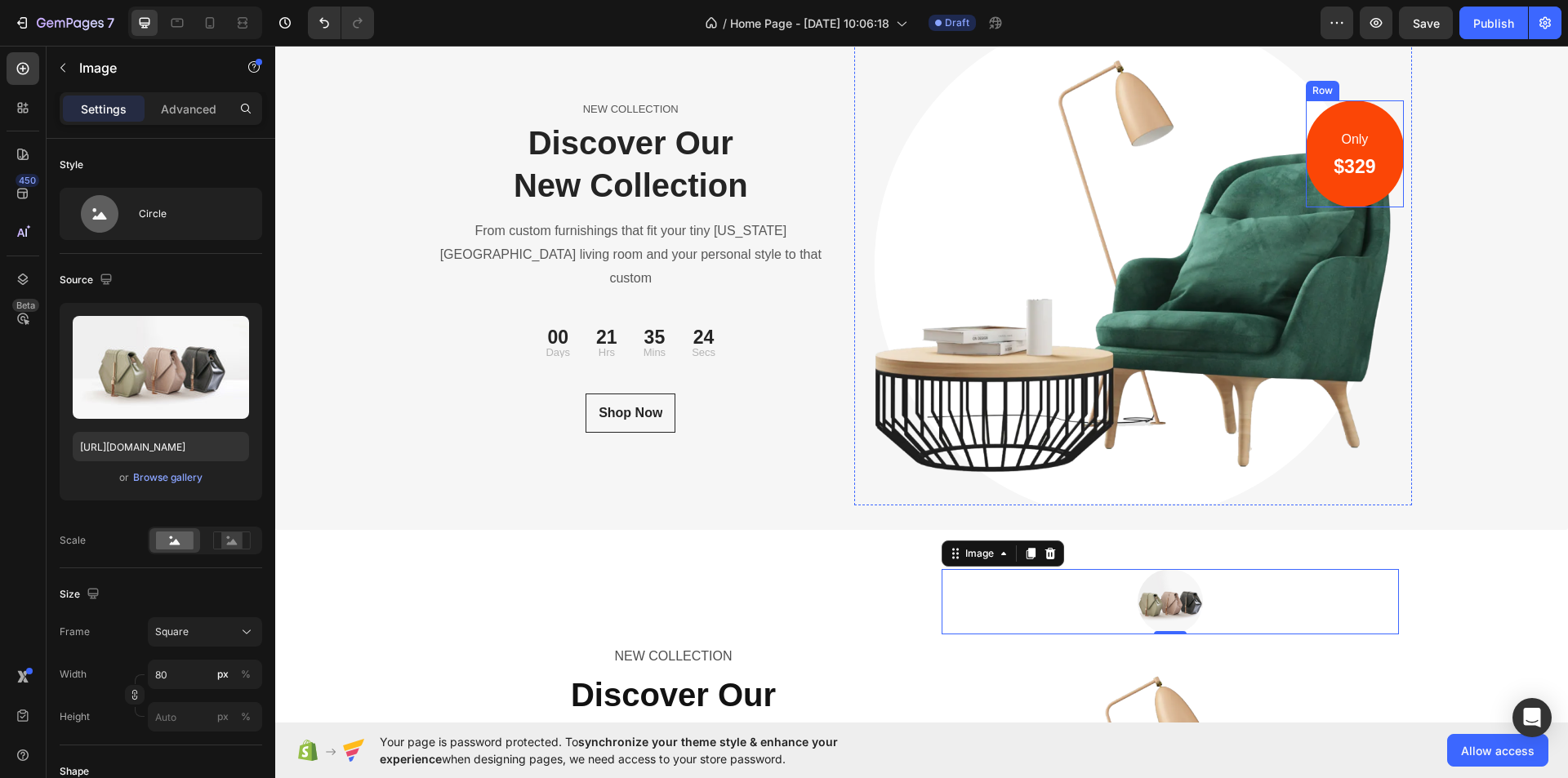
click at [1357, 192] on div "Only Text block $329 Heading Row" at bounding box center [1355, 154] width 97 height 107
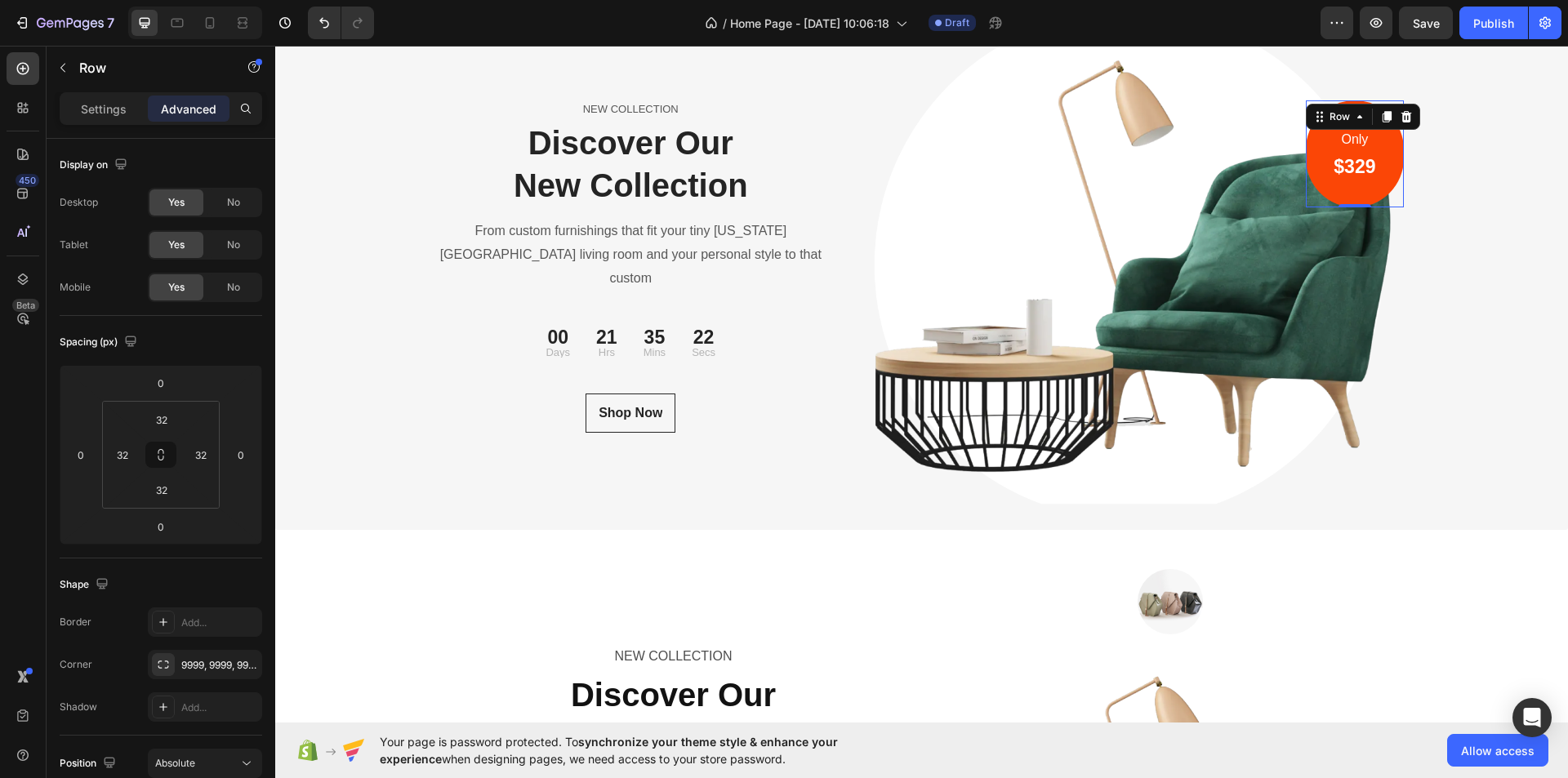
click at [1312, 138] on div "Only Text block $329 Heading Row 0" at bounding box center [1355, 154] width 97 height 107
click at [1438, 144] on div "NEW COLLECTION Text block Discover Our New Collection Heading From custom furni…" at bounding box center [921, 278] width 1293 height 502
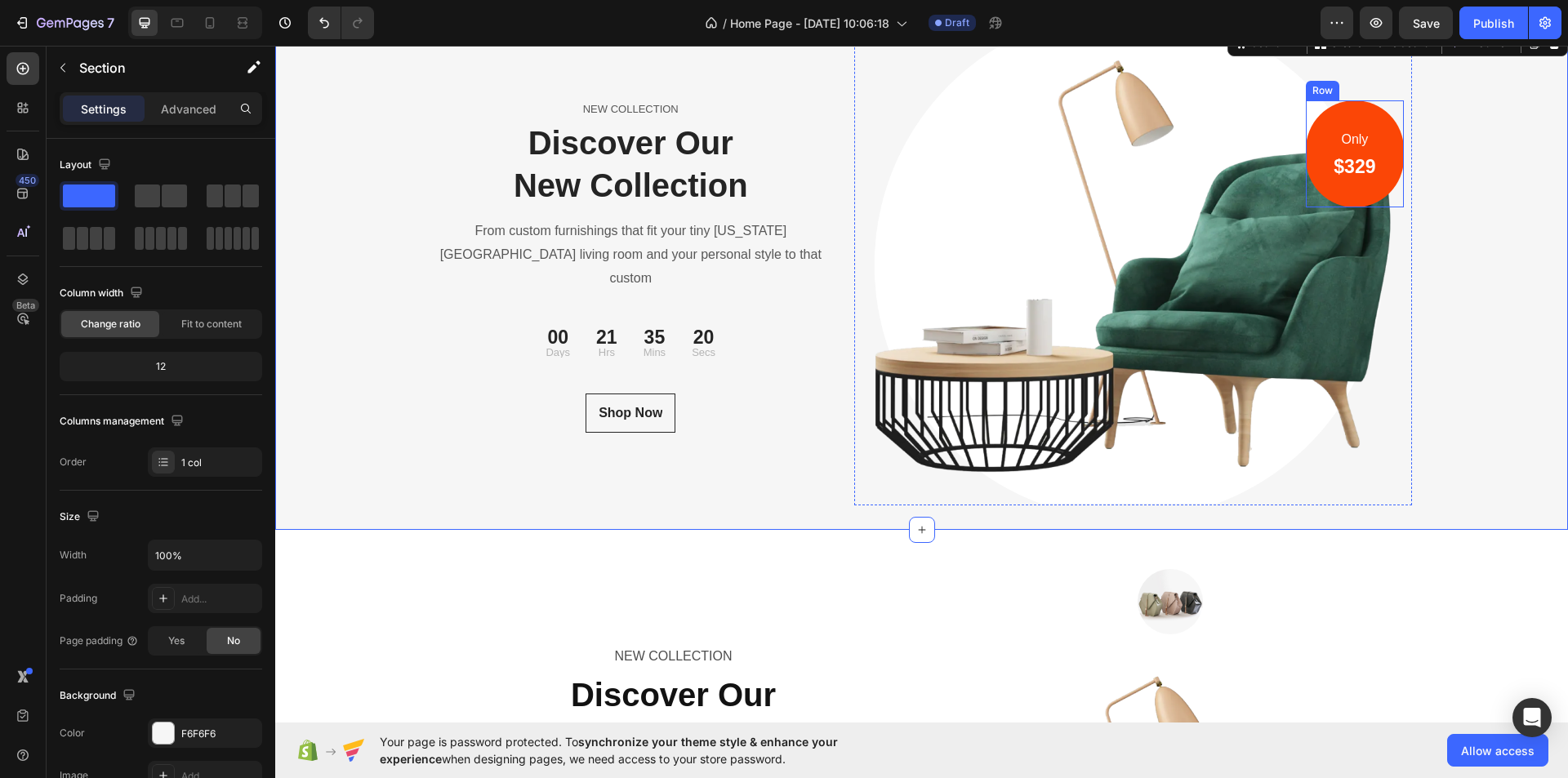
click at [1385, 153] on div "Only Text block $329 Heading Row" at bounding box center [1355, 154] width 97 height 107
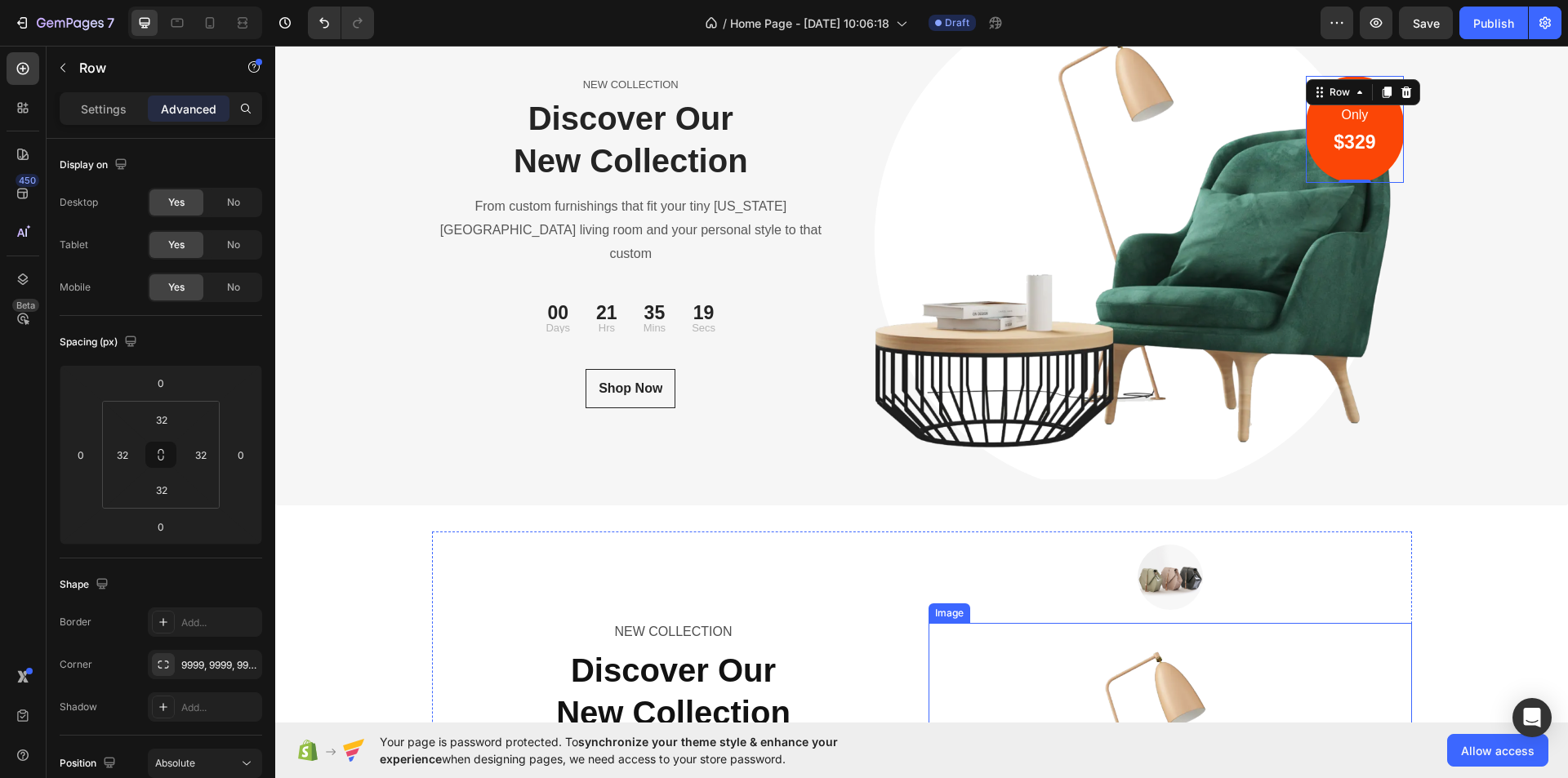
scroll to position [5631, 0]
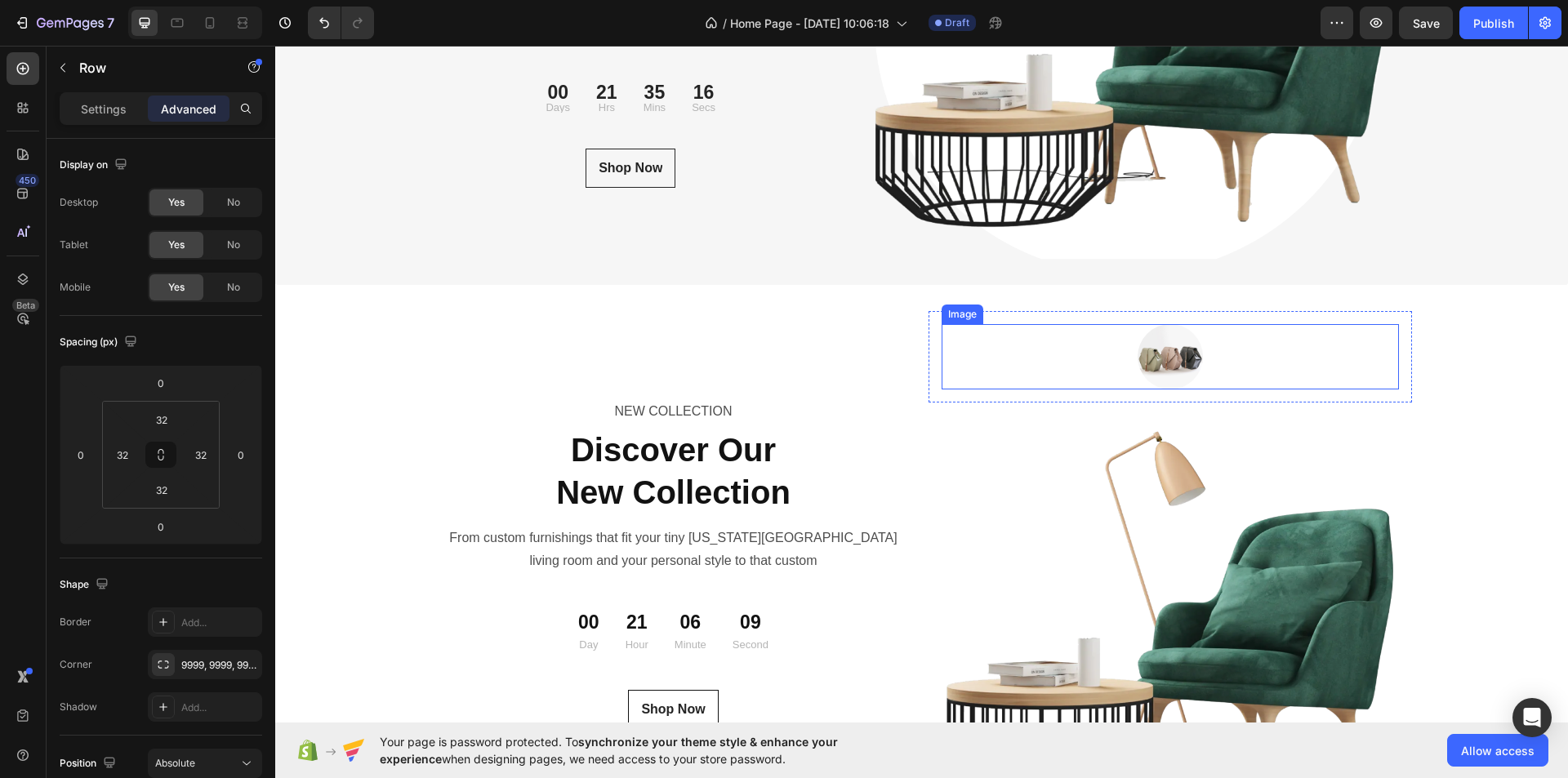
click at [1265, 333] on div at bounding box center [1170, 357] width 457 height 65
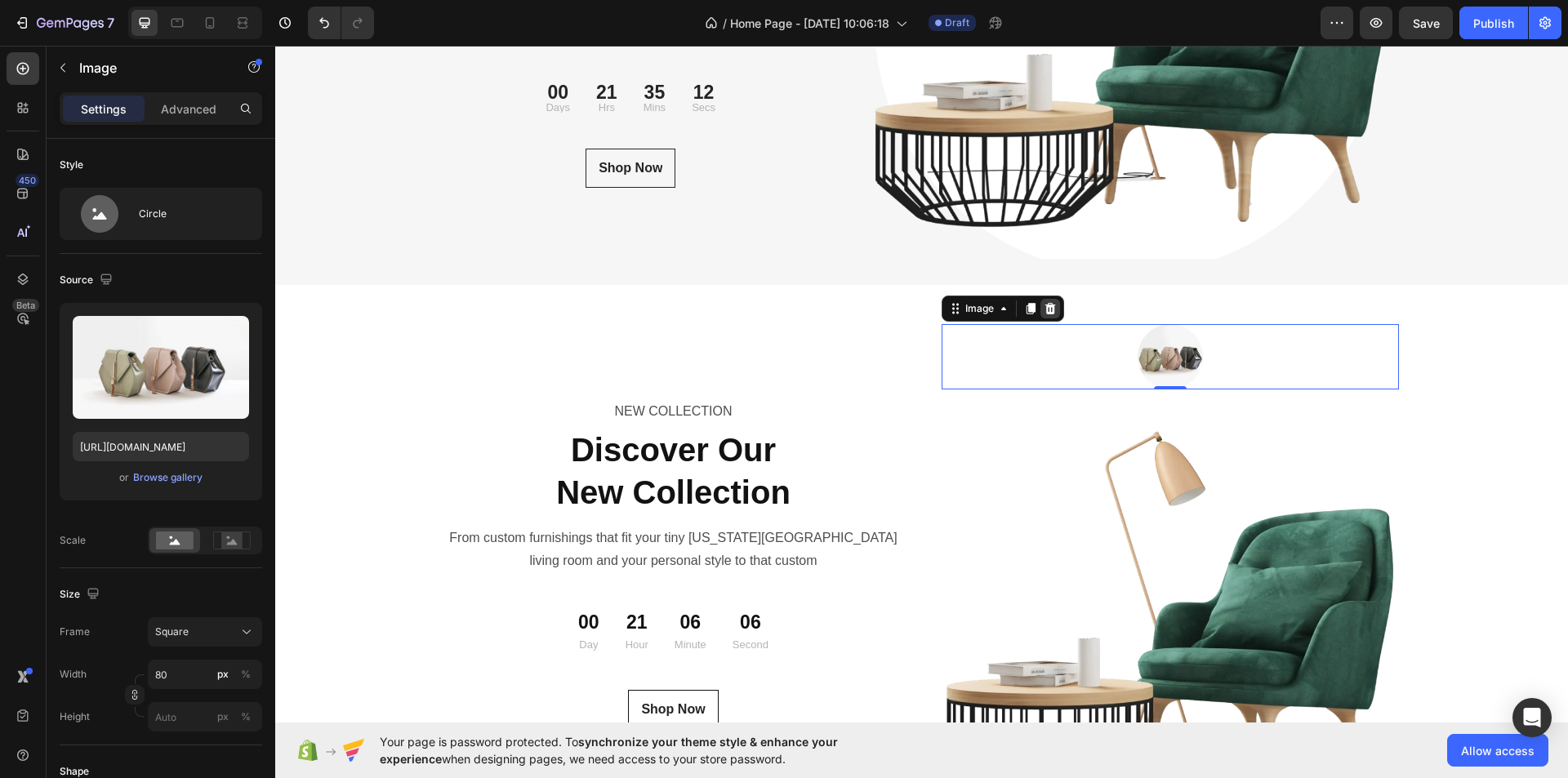
click at [1043, 311] on icon at bounding box center [1050, 308] width 13 height 13
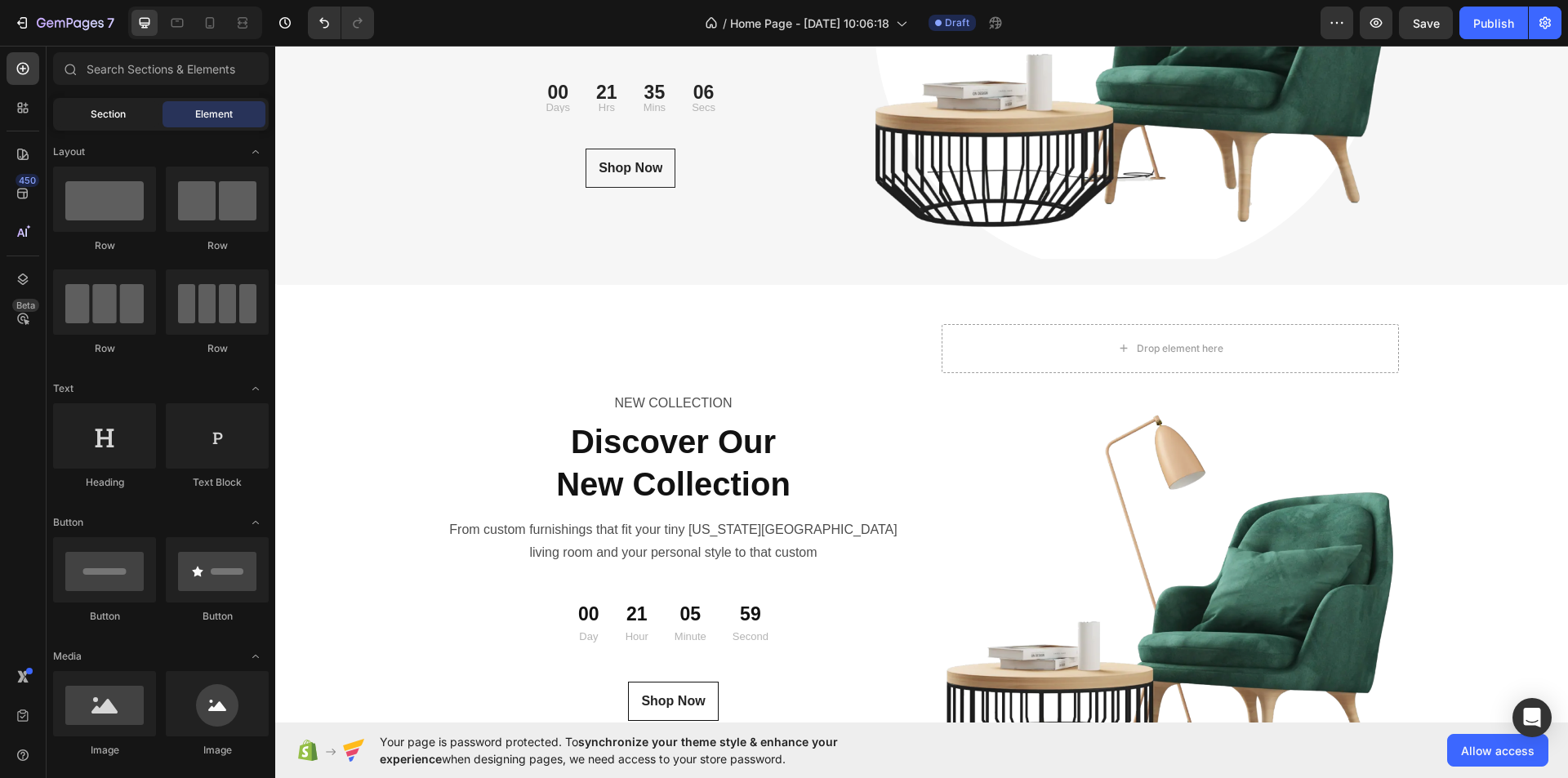
click at [96, 119] on span "Section" at bounding box center [108, 115] width 35 height 15
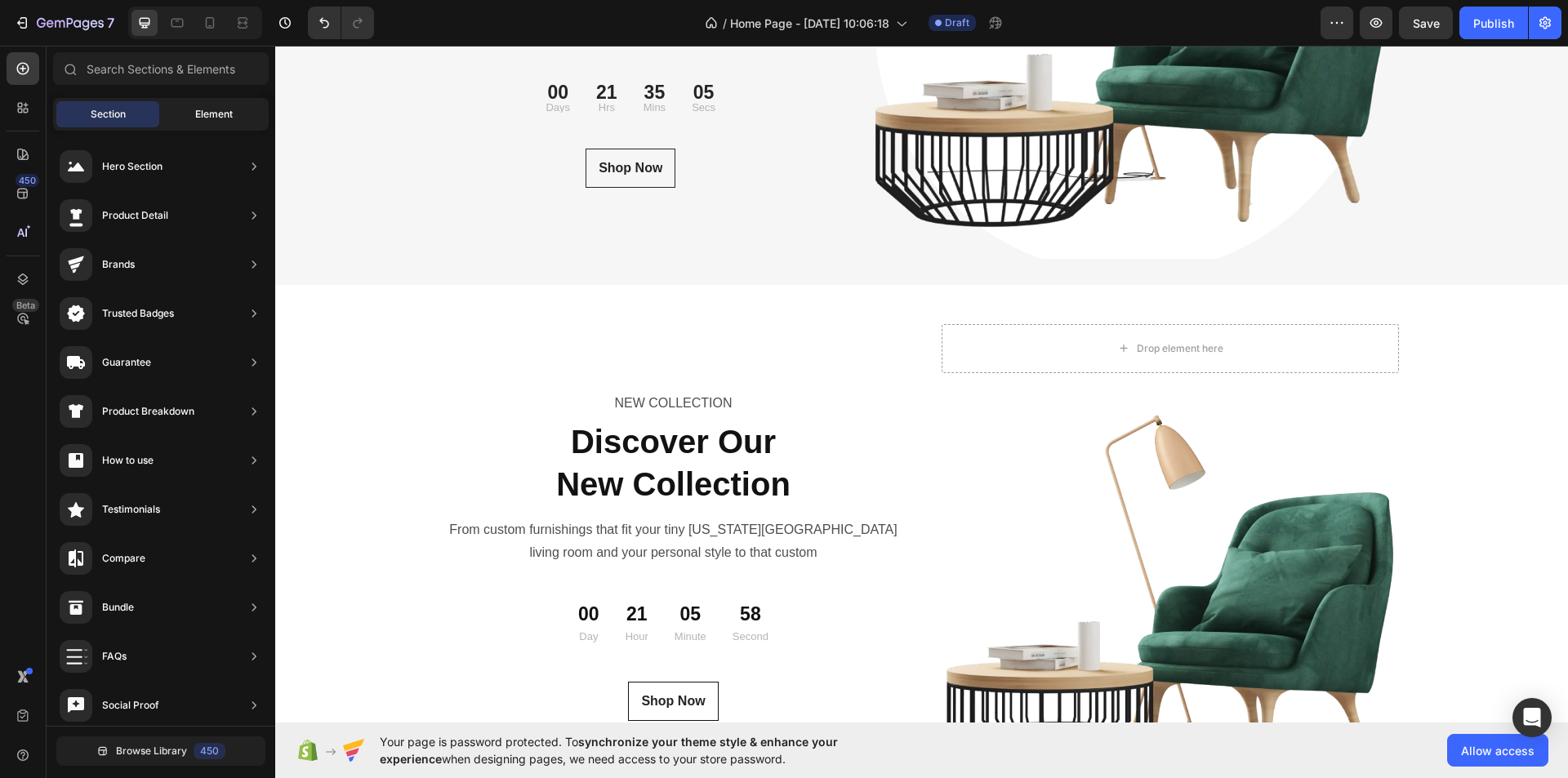
click at [206, 114] on span "Element" at bounding box center [214, 115] width 37 height 15
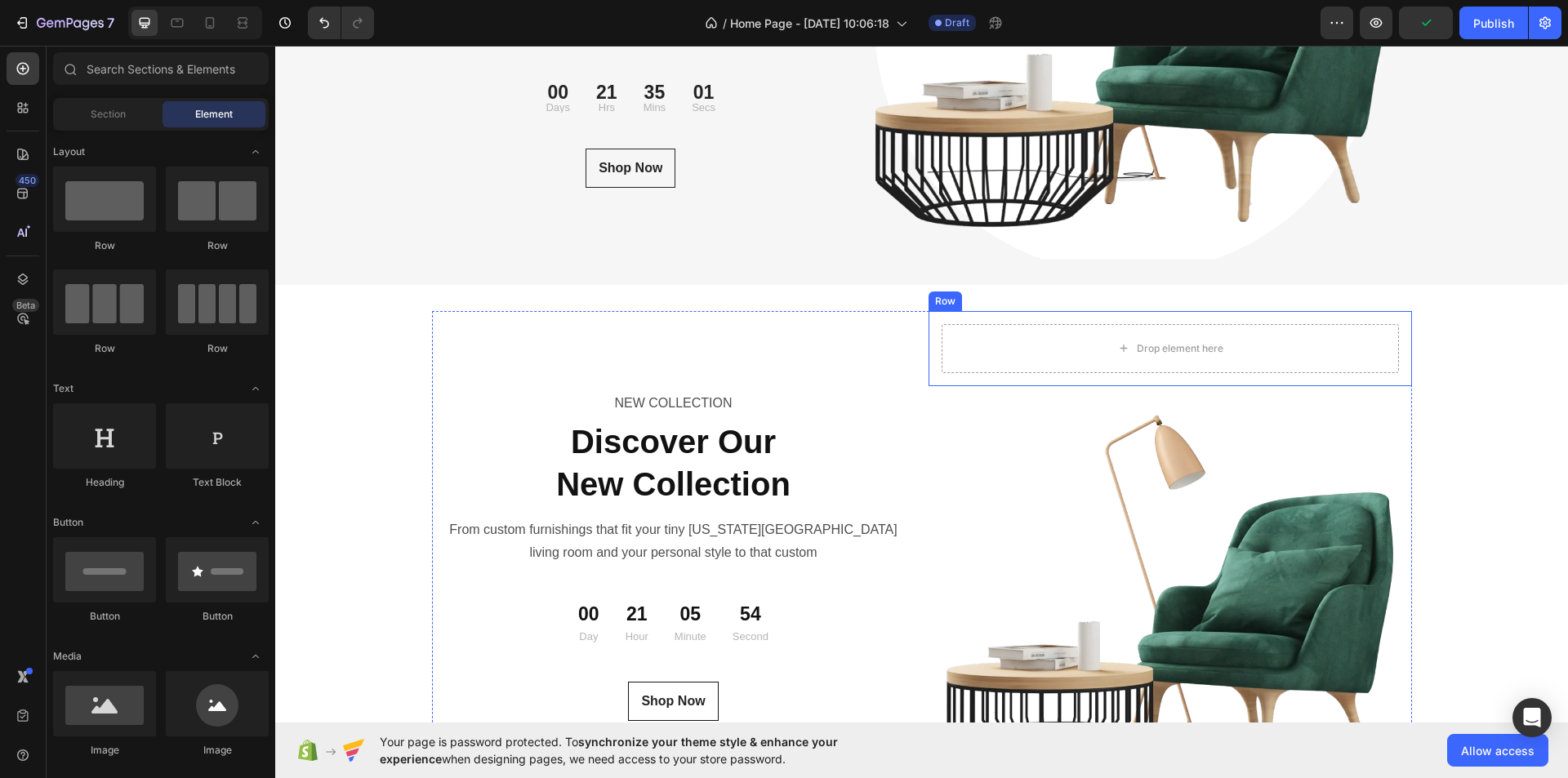
click at [1384, 375] on div "Drop element here Row" at bounding box center [1170, 348] width 484 height 75
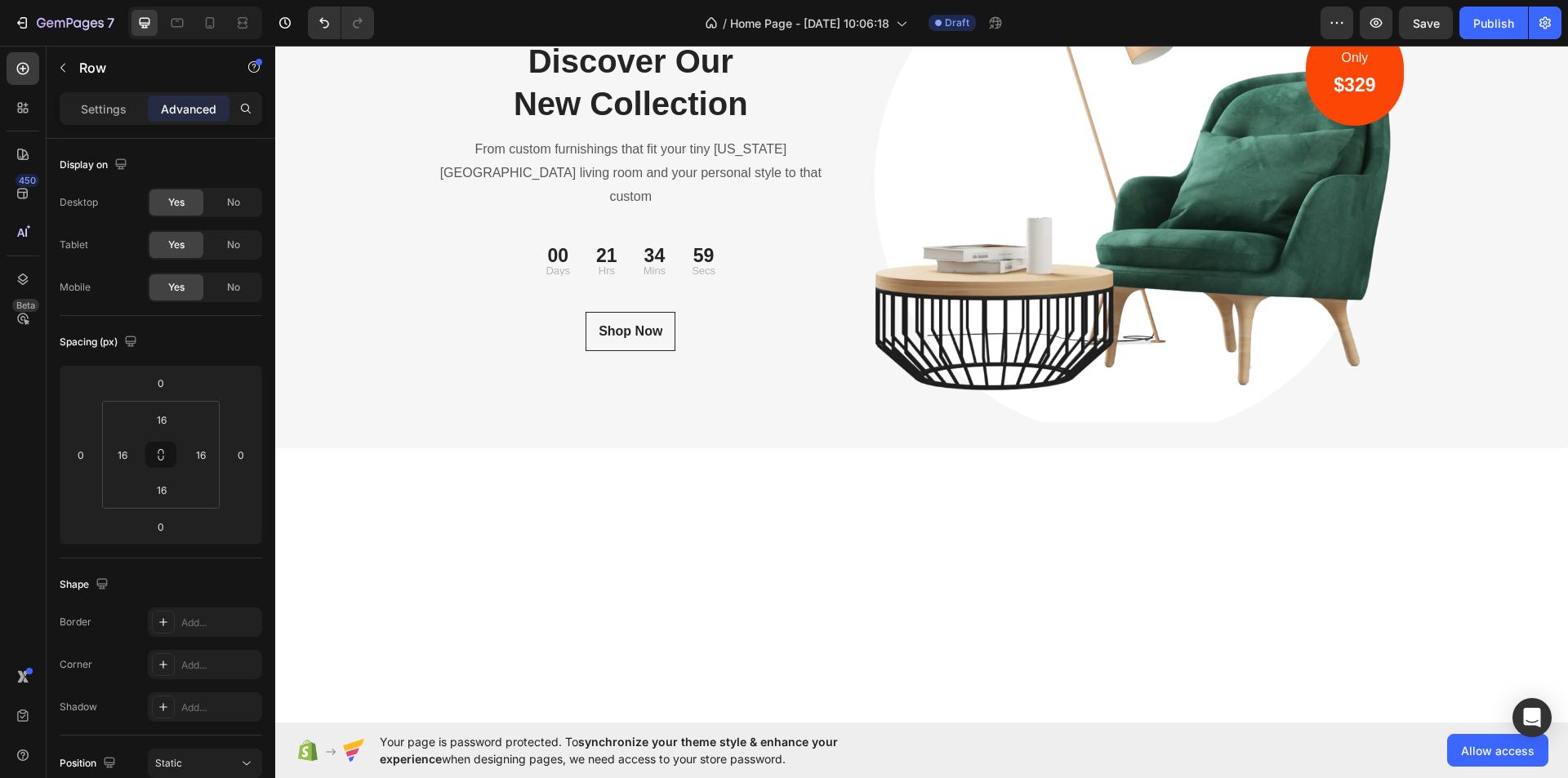
scroll to position [5306, 0]
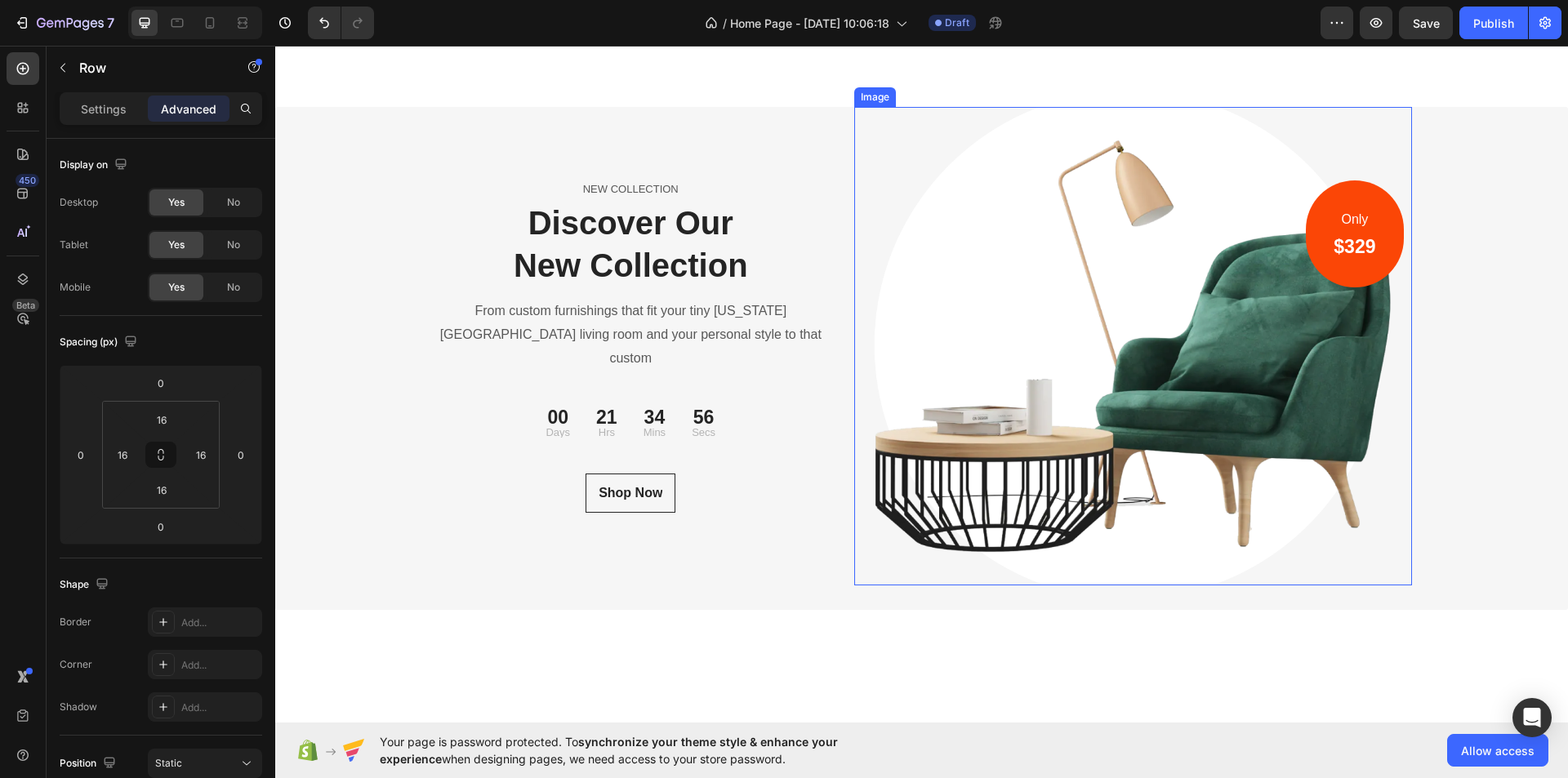
click at [1305, 362] on img at bounding box center [1133, 346] width 558 height 478
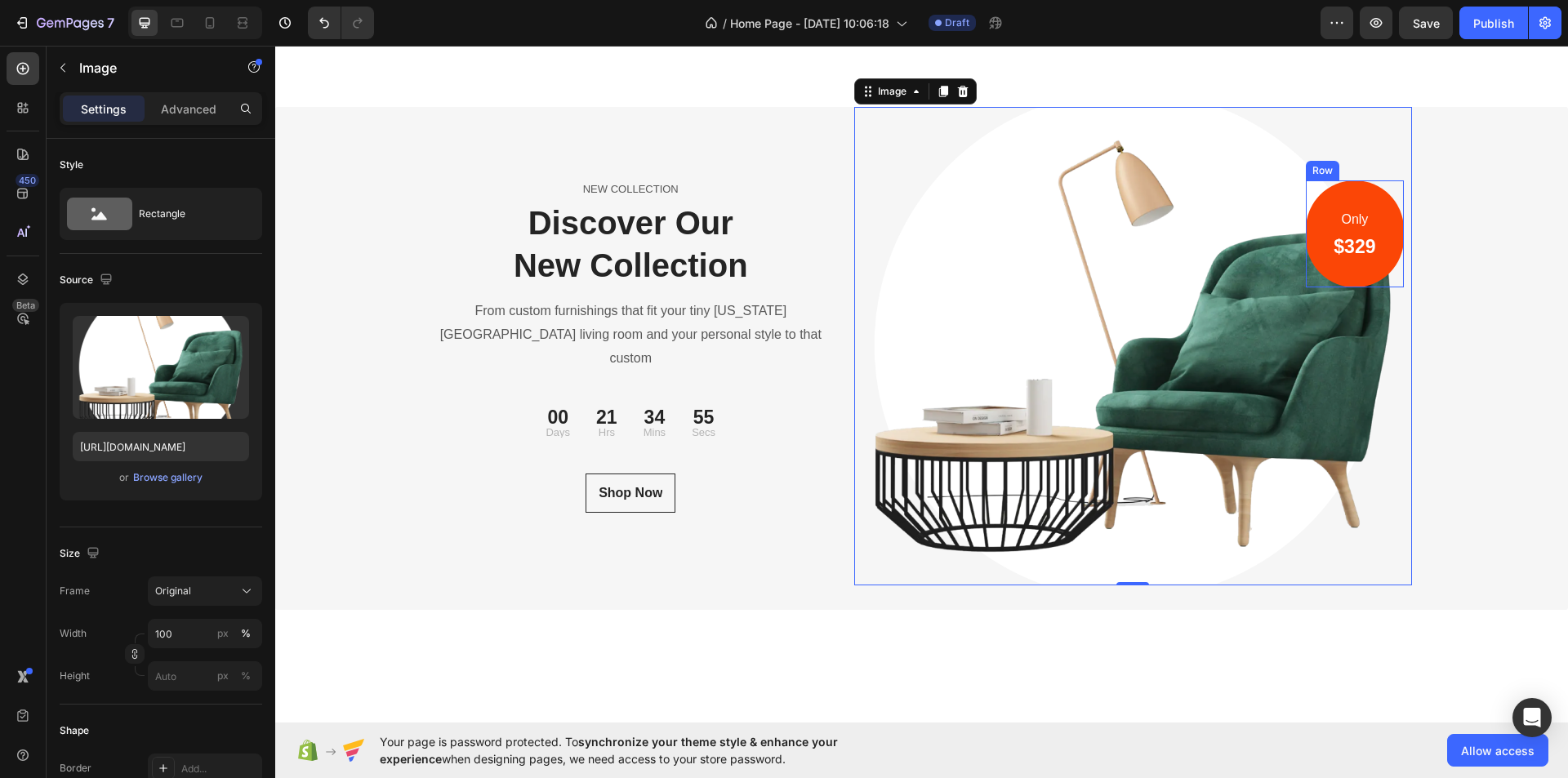
click at [1320, 288] on div "Only Text block $329 Heading Row" at bounding box center [1355, 234] width 97 height 107
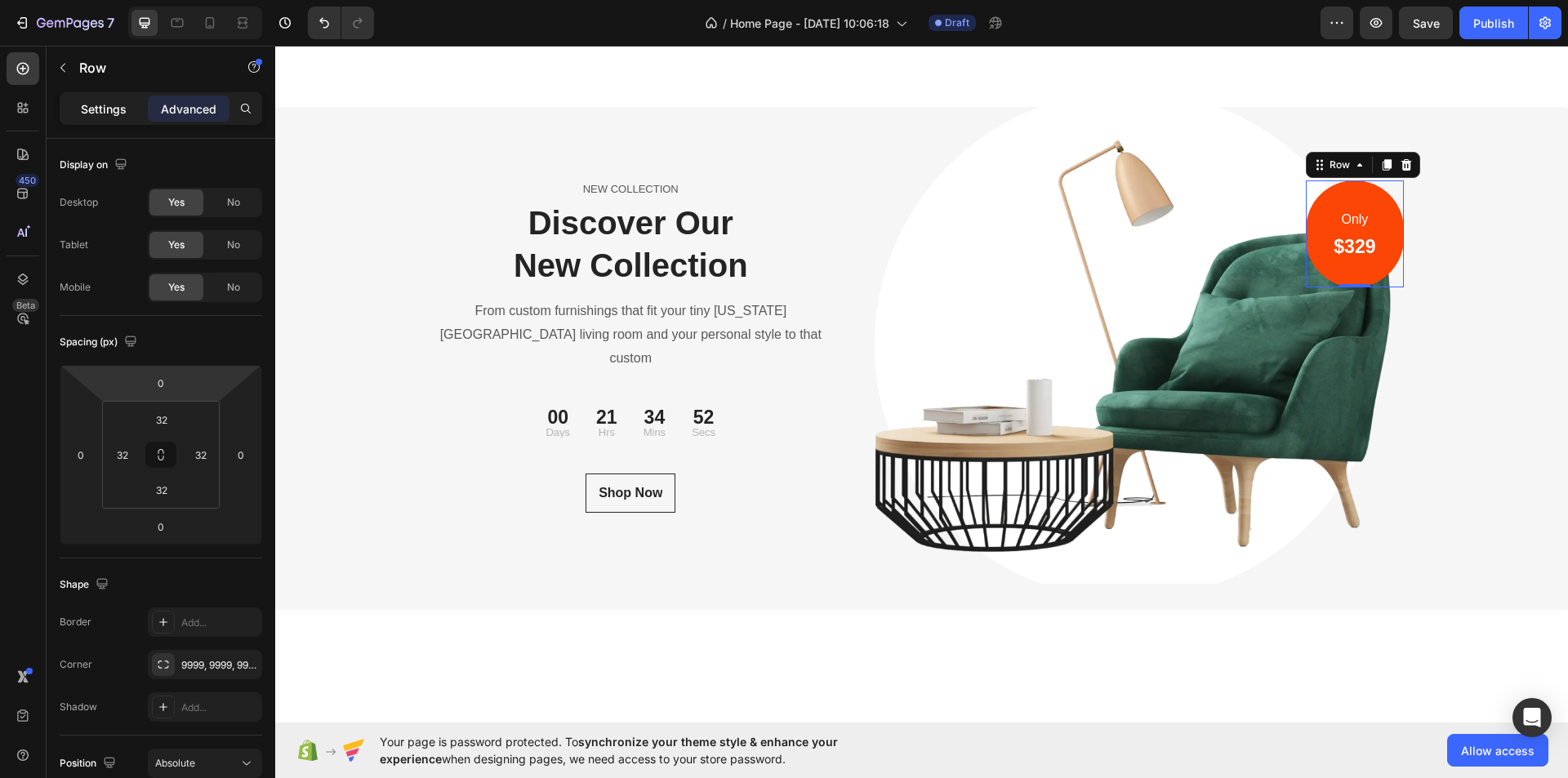
click at [94, 101] on p "Settings" at bounding box center [103, 109] width 46 height 17
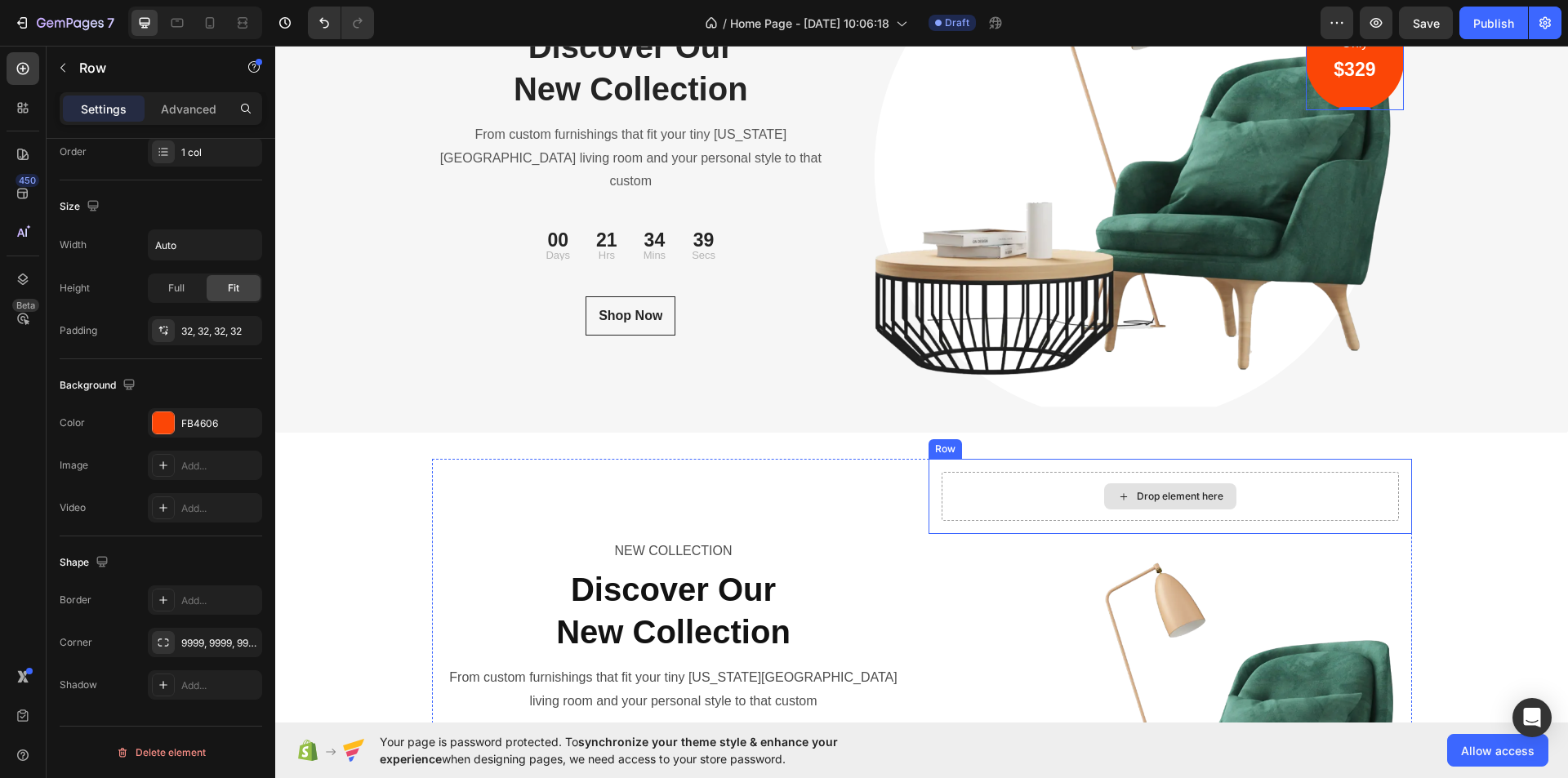
scroll to position [5714, 0]
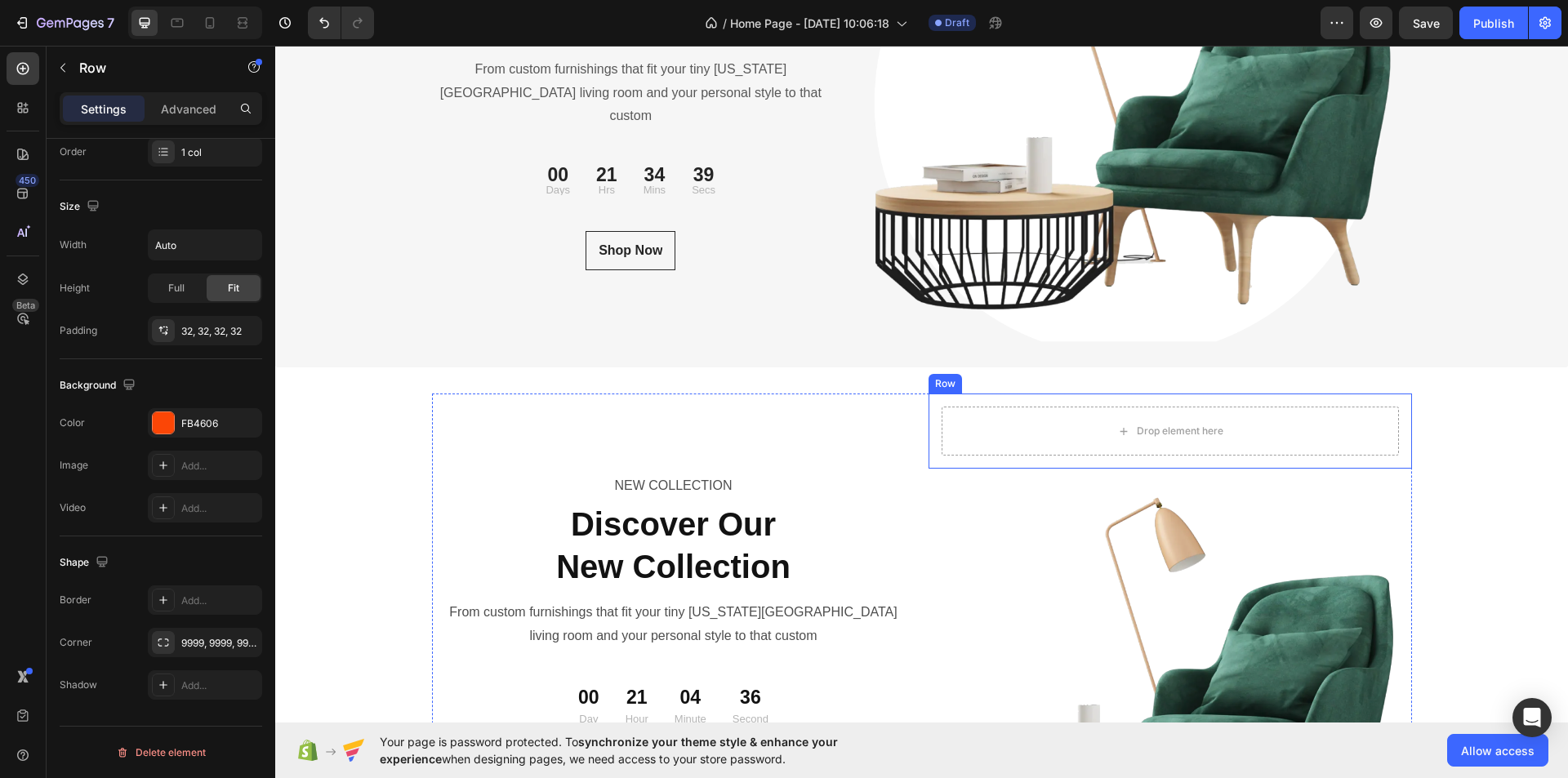
click at [1265, 428] on div "Drop element here" at bounding box center [1170, 431] width 457 height 49
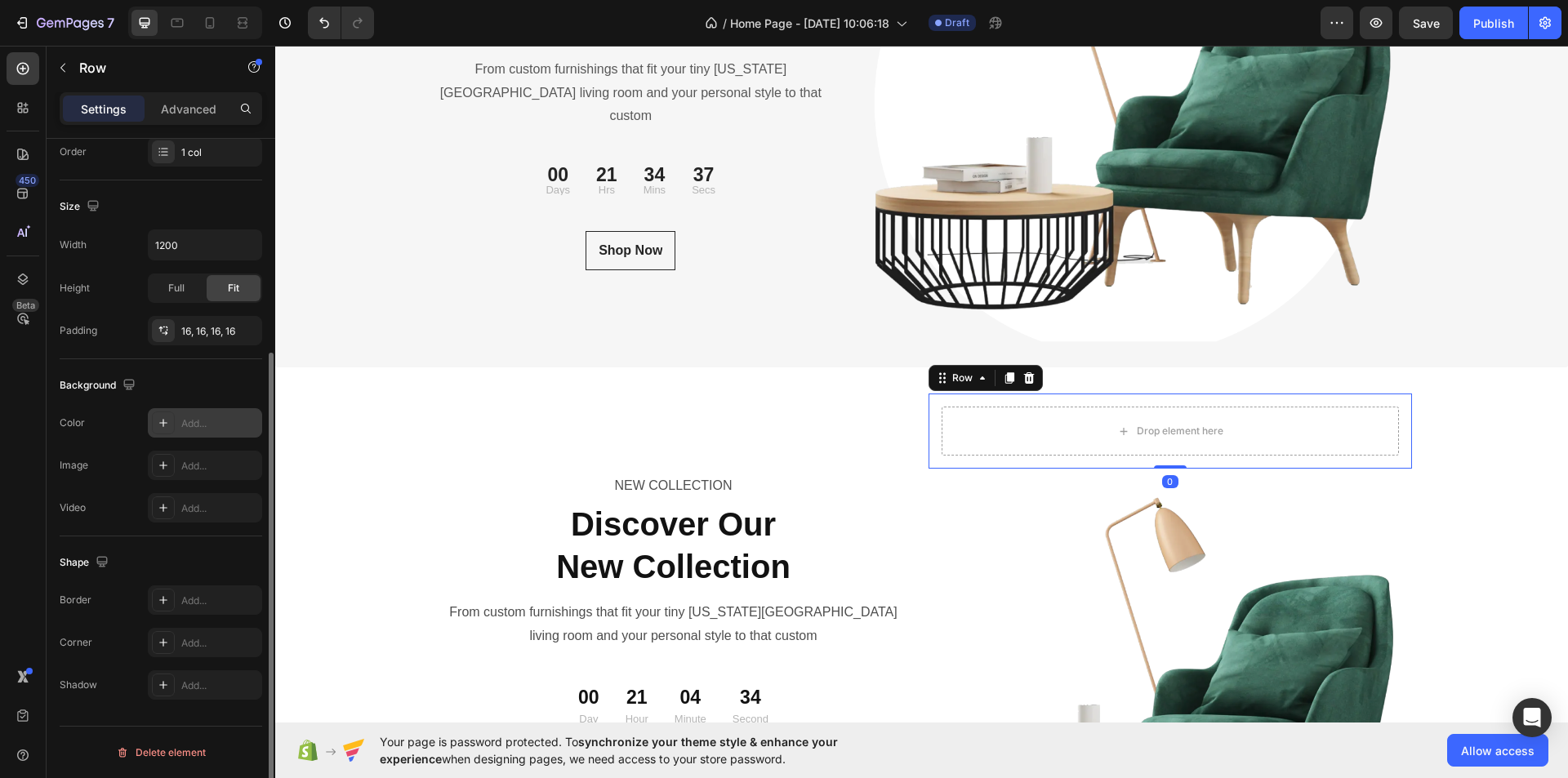
click at [154, 421] on div at bounding box center [163, 423] width 23 height 23
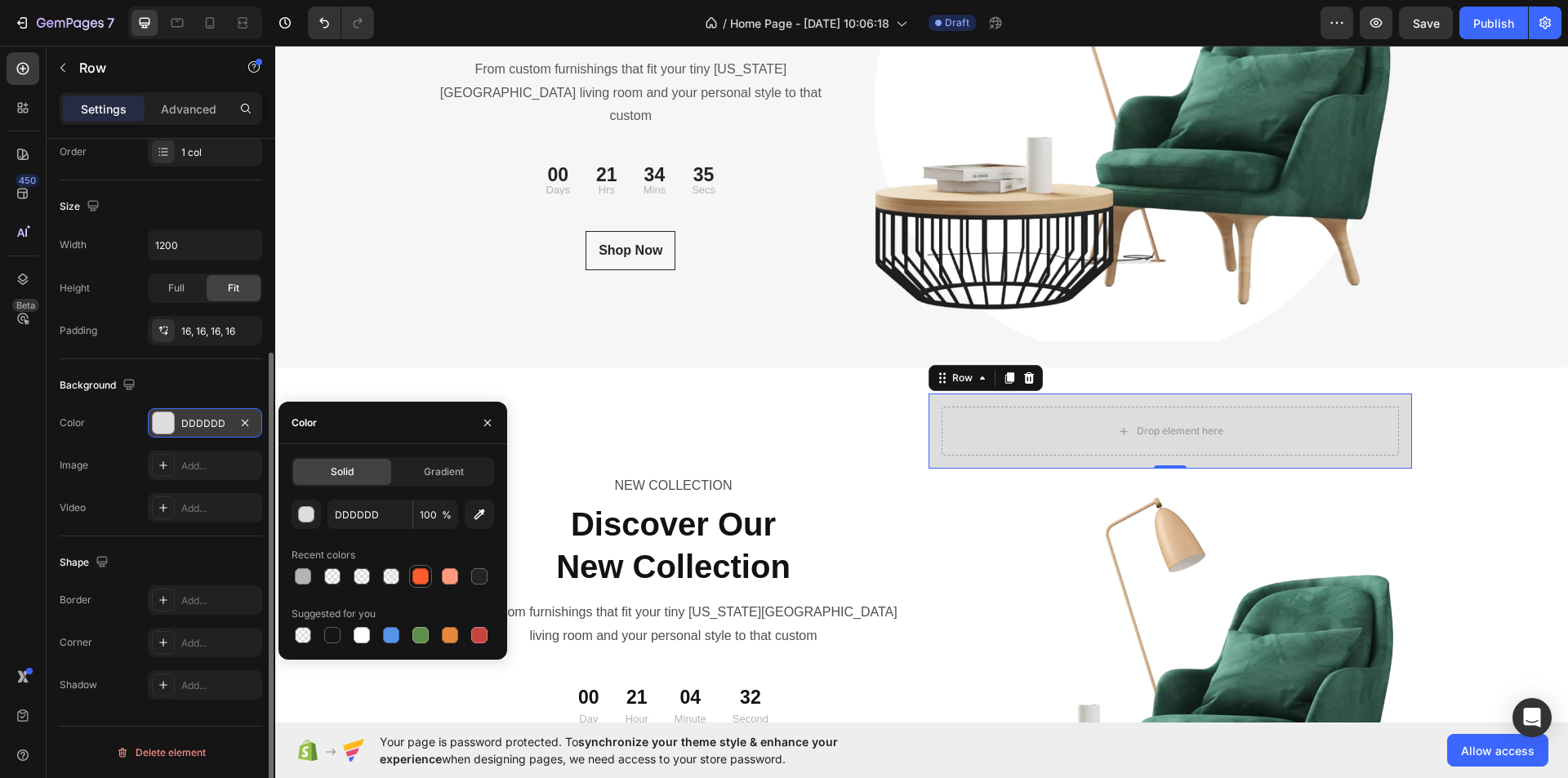
click at [424, 577] on div at bounding box center [421, 577] width 17 height 17
type input "FF5B2E"
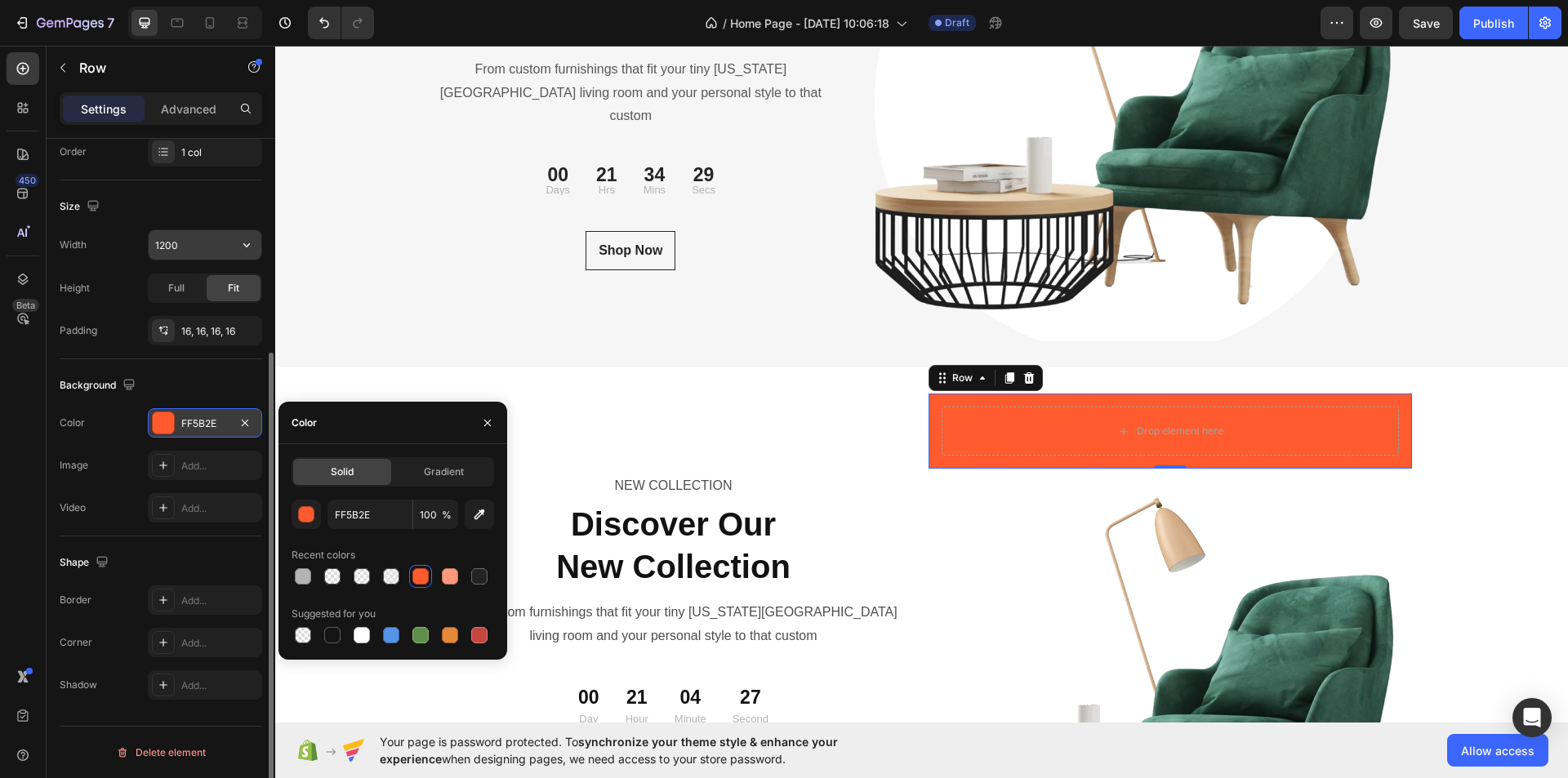
click at [228, 253] on input "1200" at bounding box center [205, 245] width 113 height 30
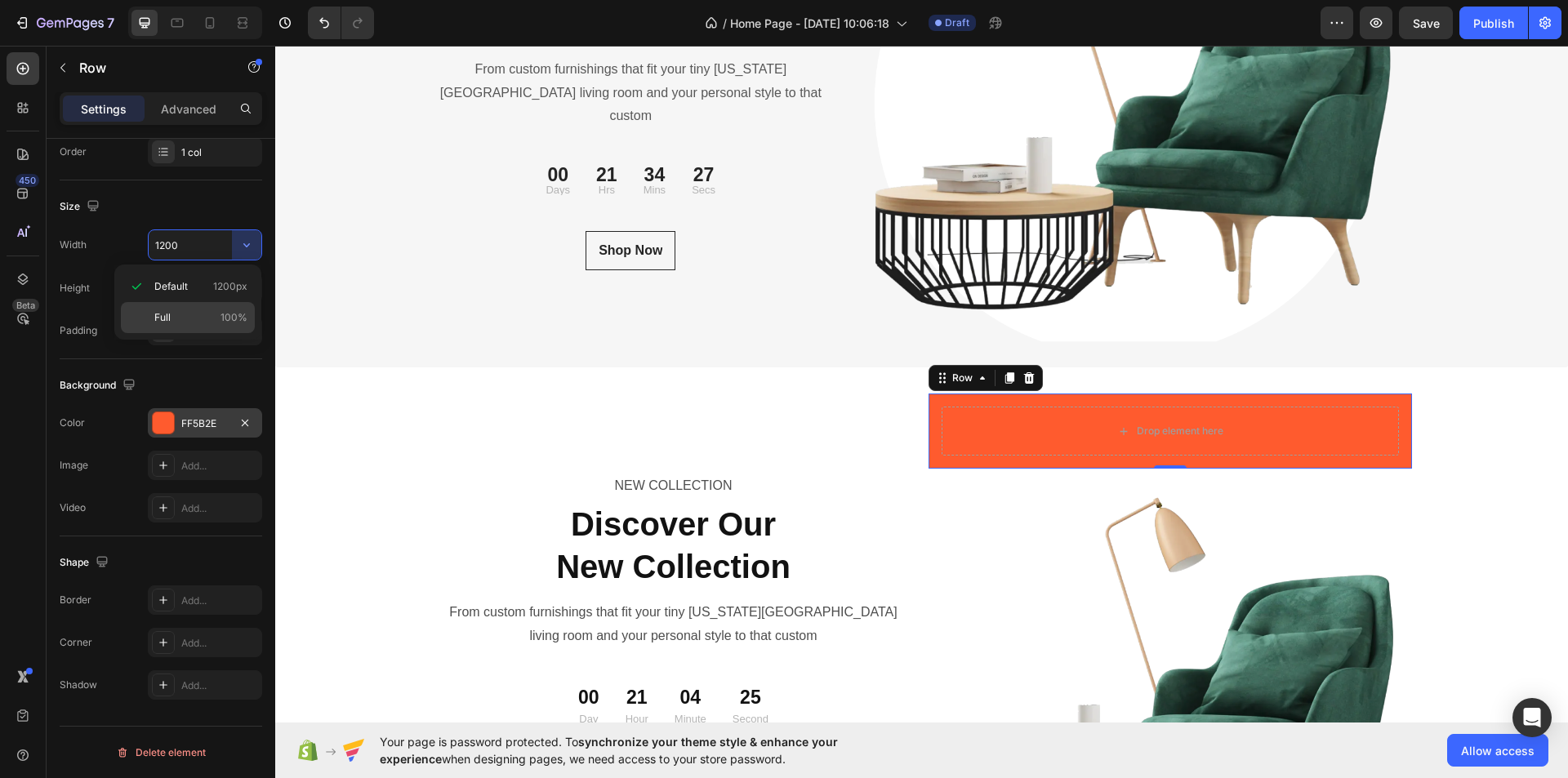
click at [198, 311] on p "Full 100%" at bounding box center [201, 318] width 93 height 15
type input "100%"
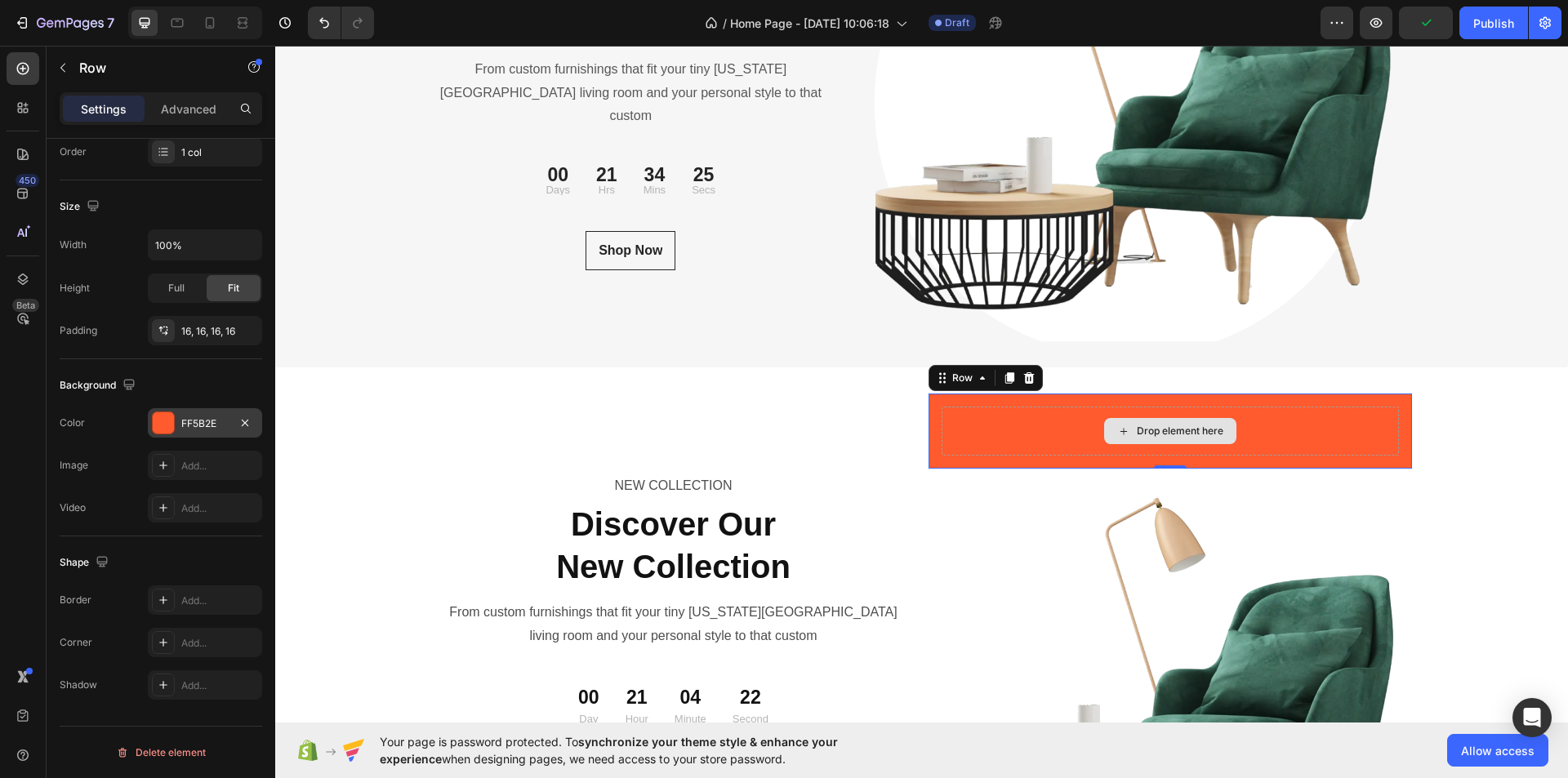
click at [942, 430] on div "Drop element here" at bounding box center [1170, 431] width 457 height 49
click at [1056, 401] on div "Drop element here Row 0" at bounding box center [1170, 431] width 484 height 75
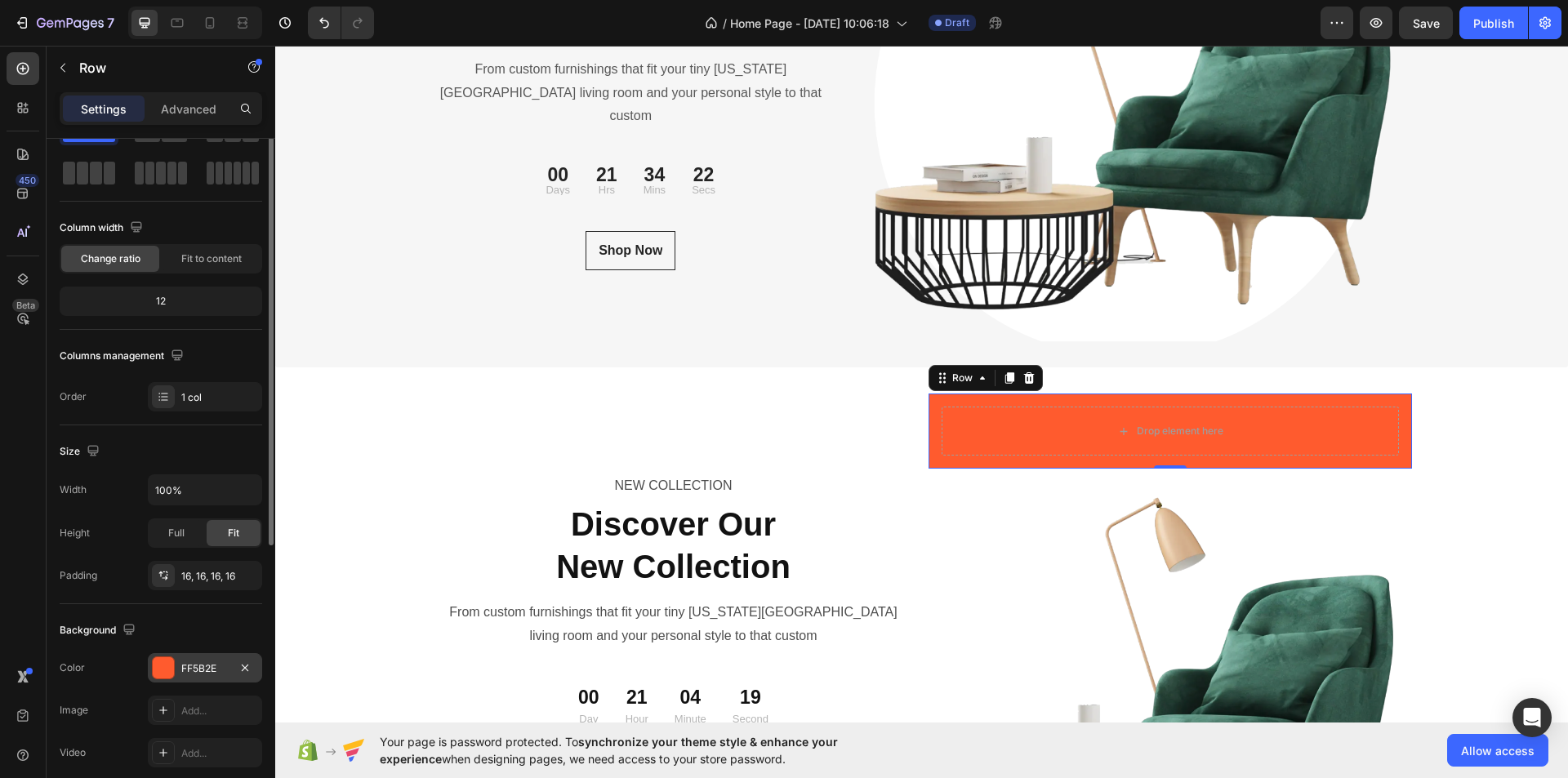
scroll to position [0, 0]
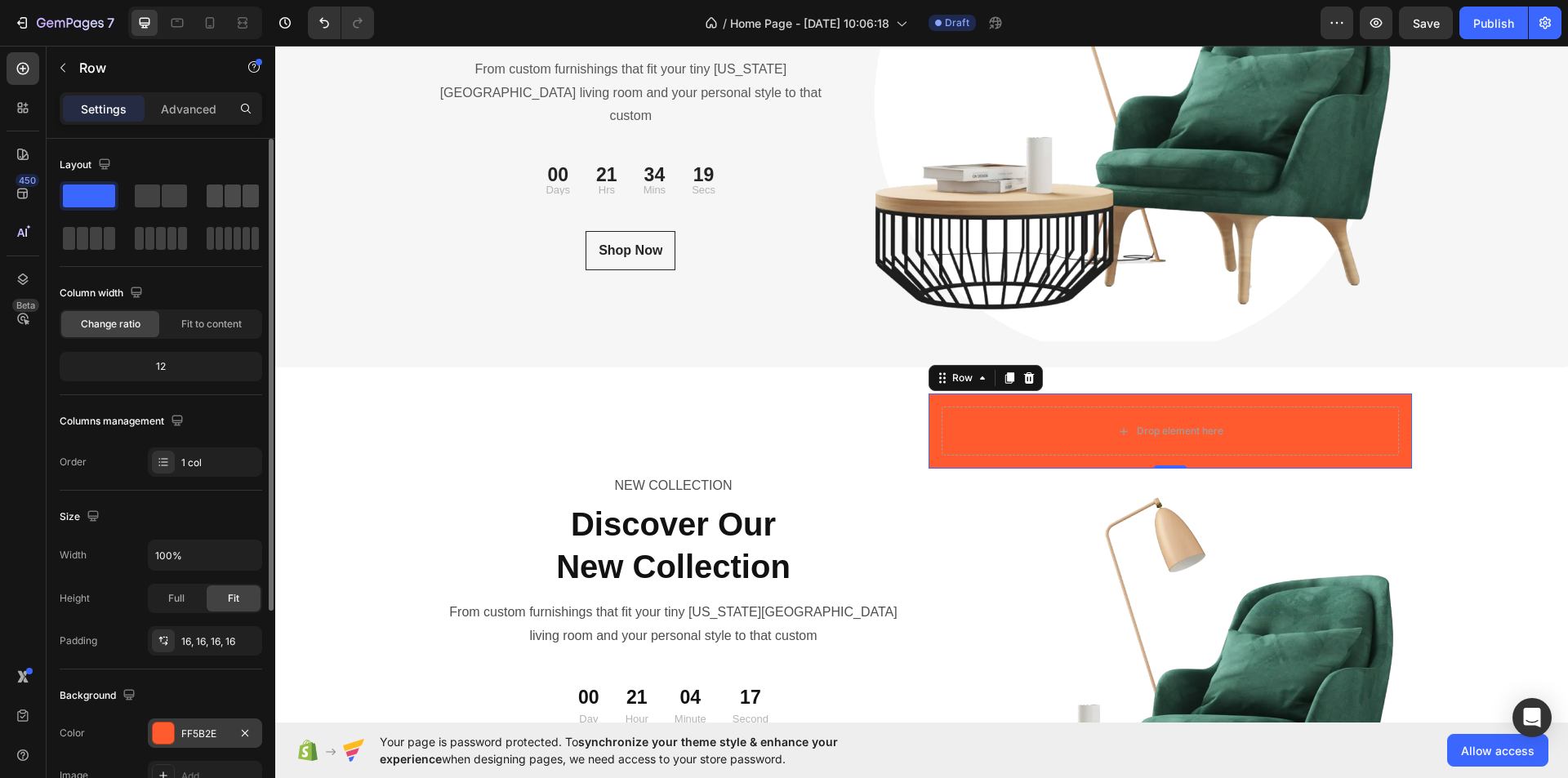
click at [239, 198] on span at bounding box center [233, 196] width 17 height 23
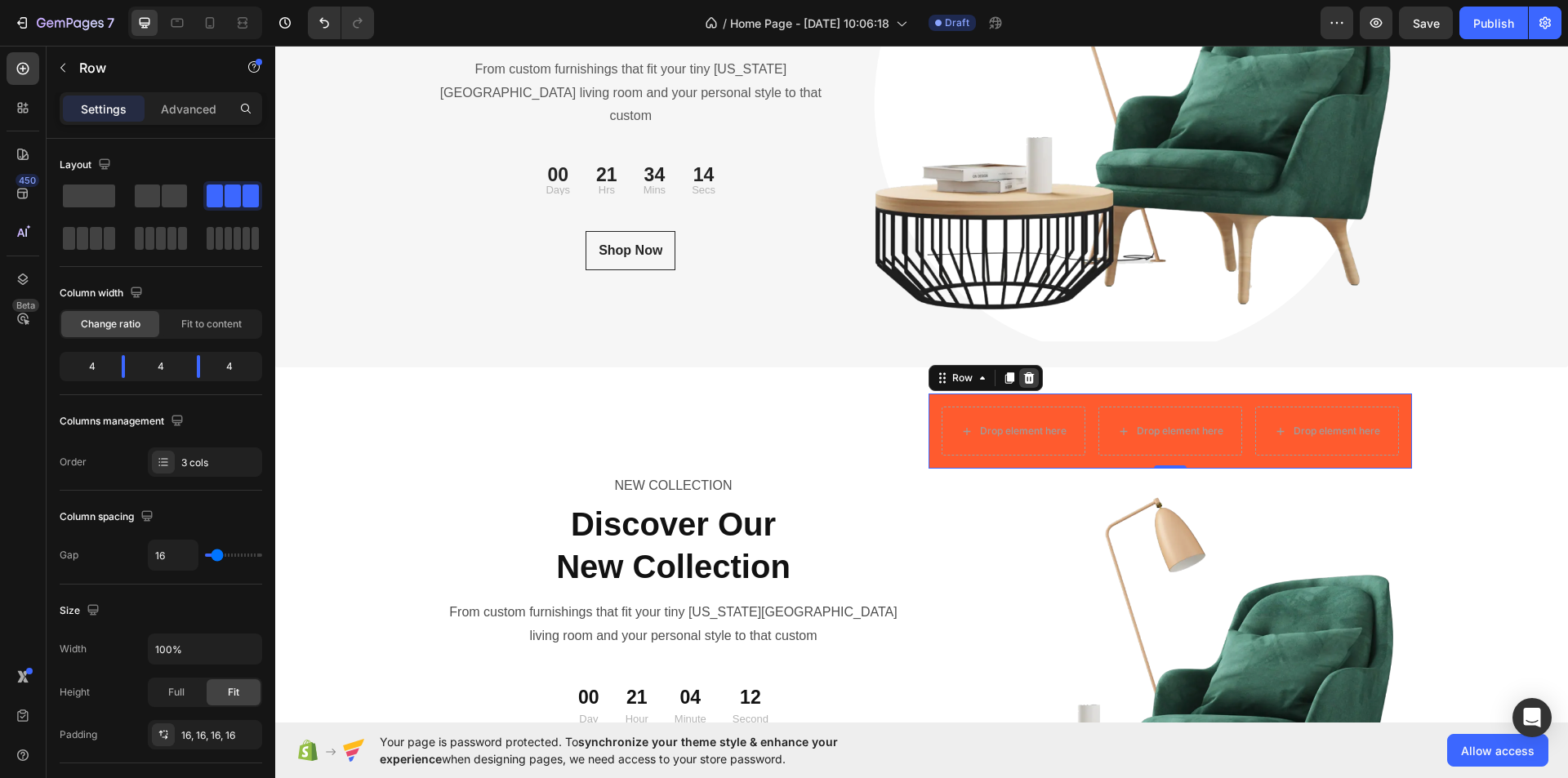
click at [1023, 382] on icon at bounding box center [1028, 378] width 10 height 11
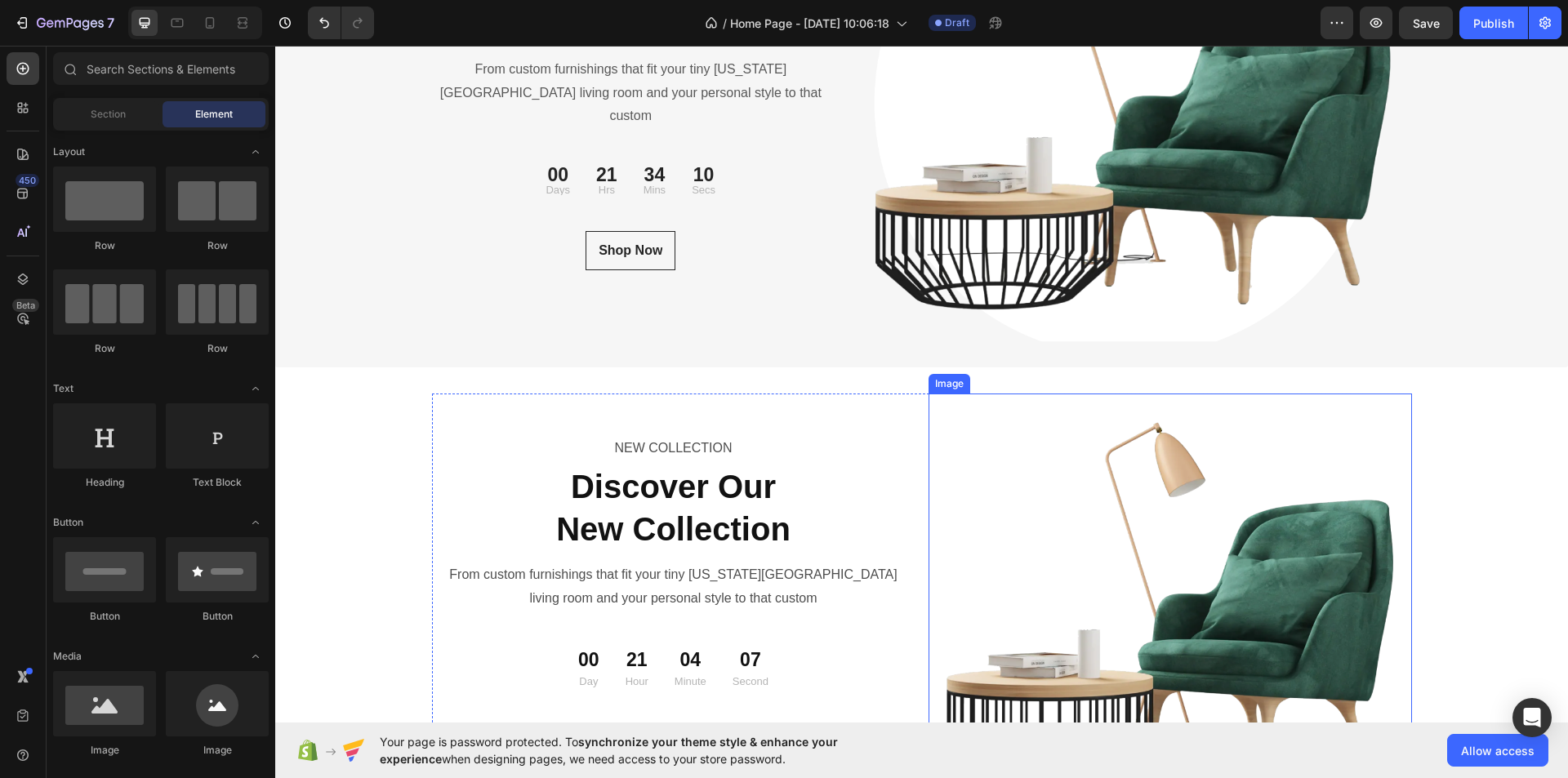
scroll to position [5580, 0]
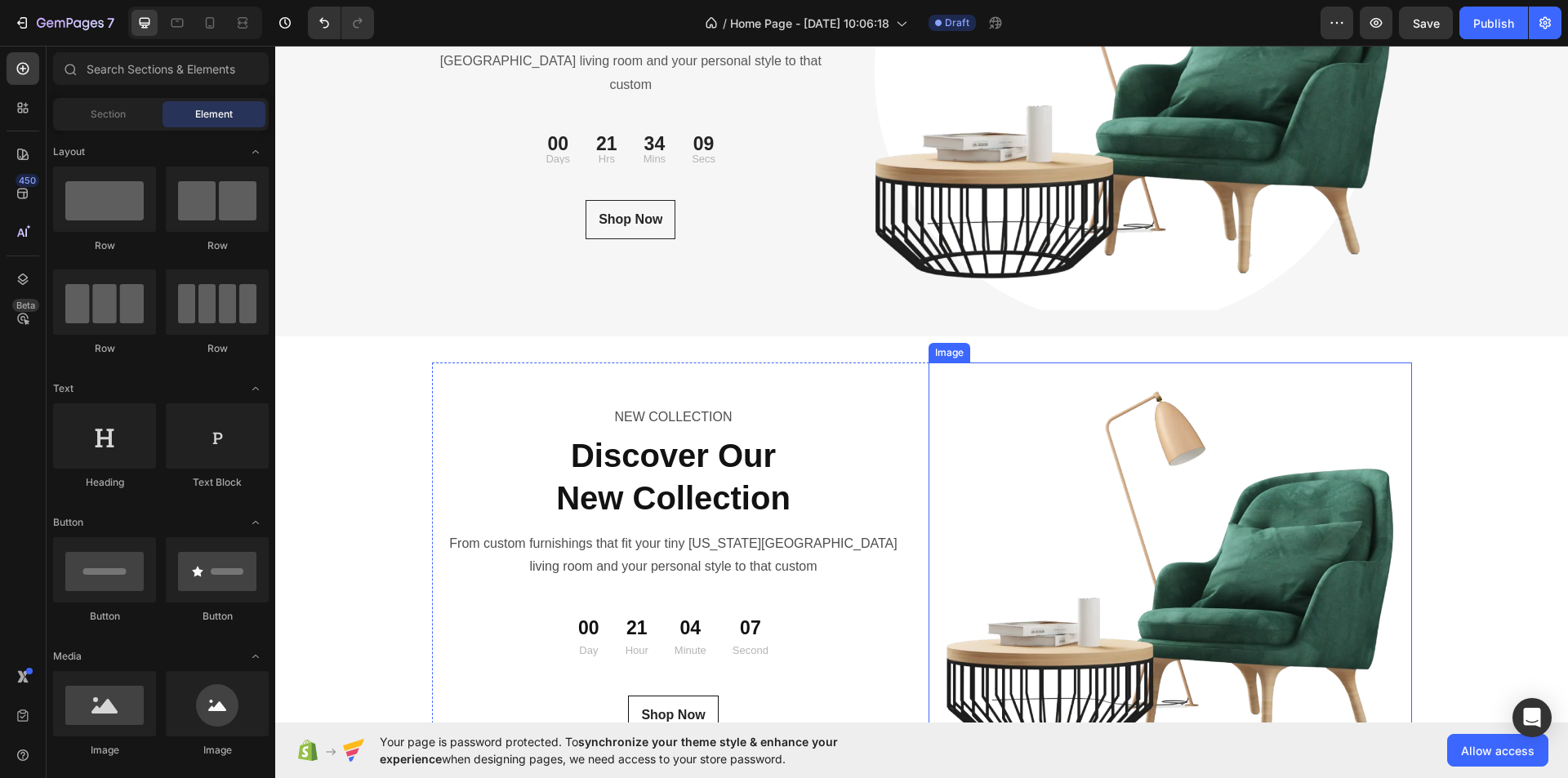
click at [1162, 362] on img at bounding box center [1170, 569] width 484 height 415
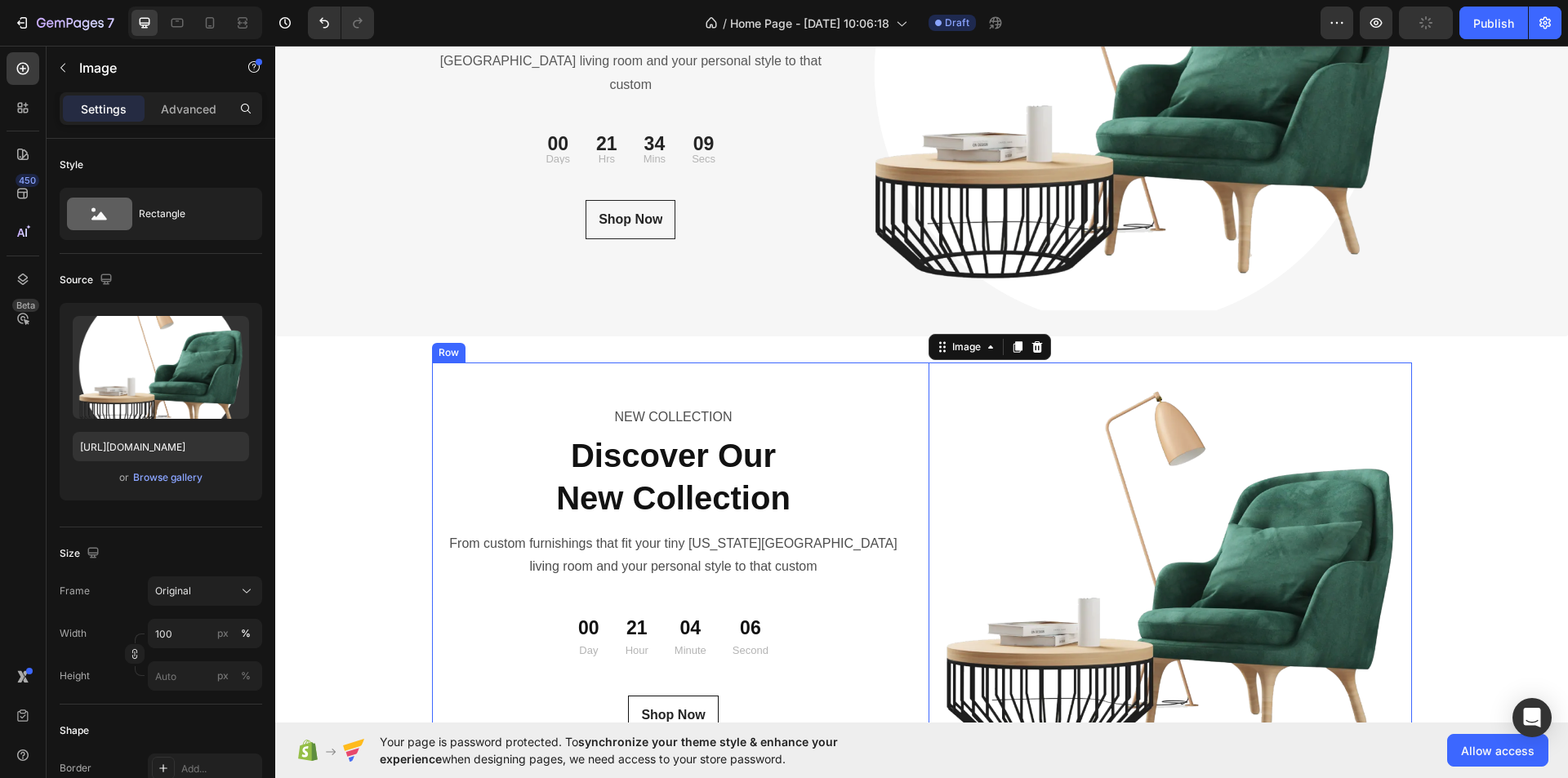
scroll to position [5796, 0]
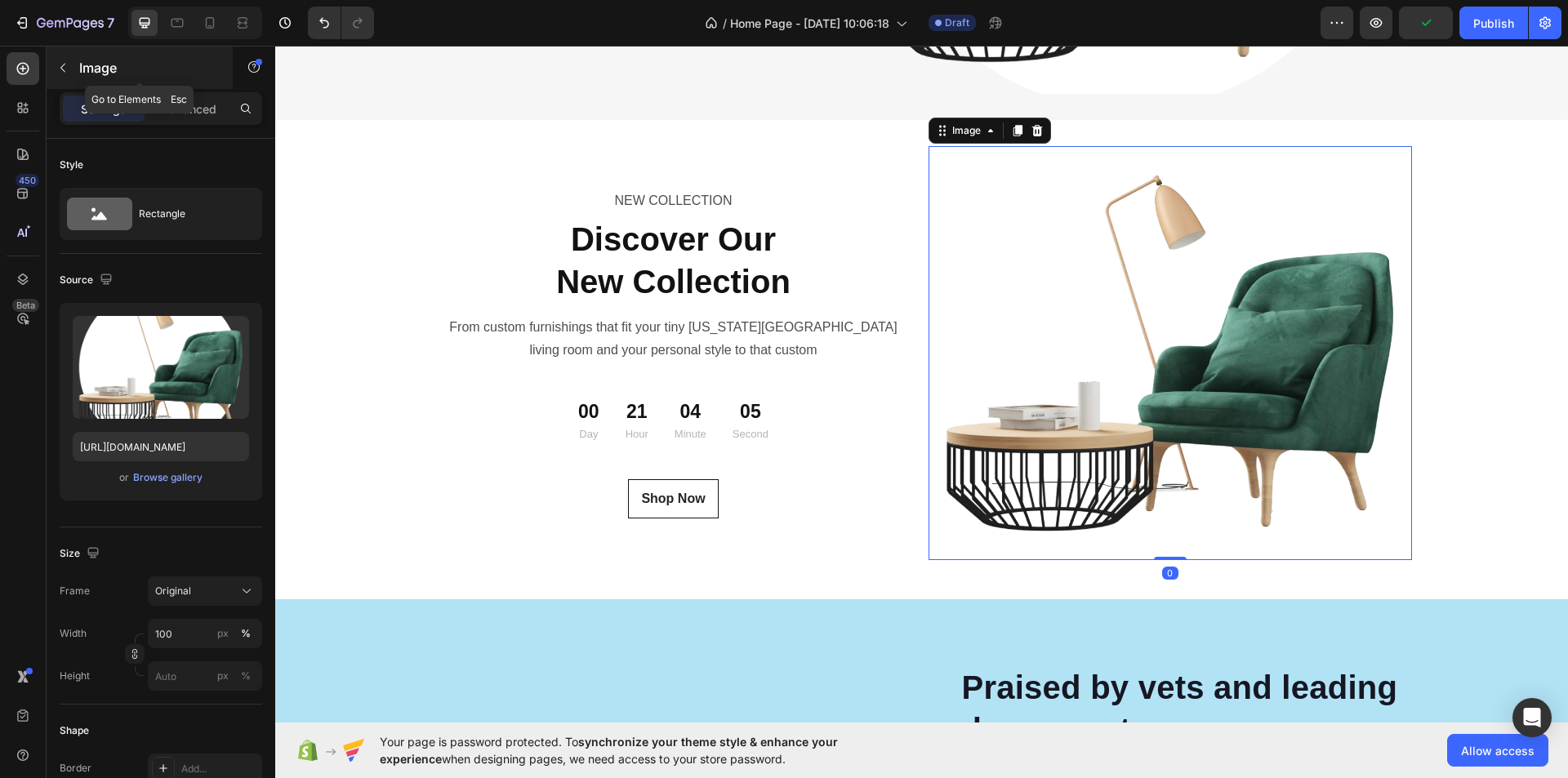
click at [68, 57] on button "button" at bounding box center [62, 68] width 26 height 26
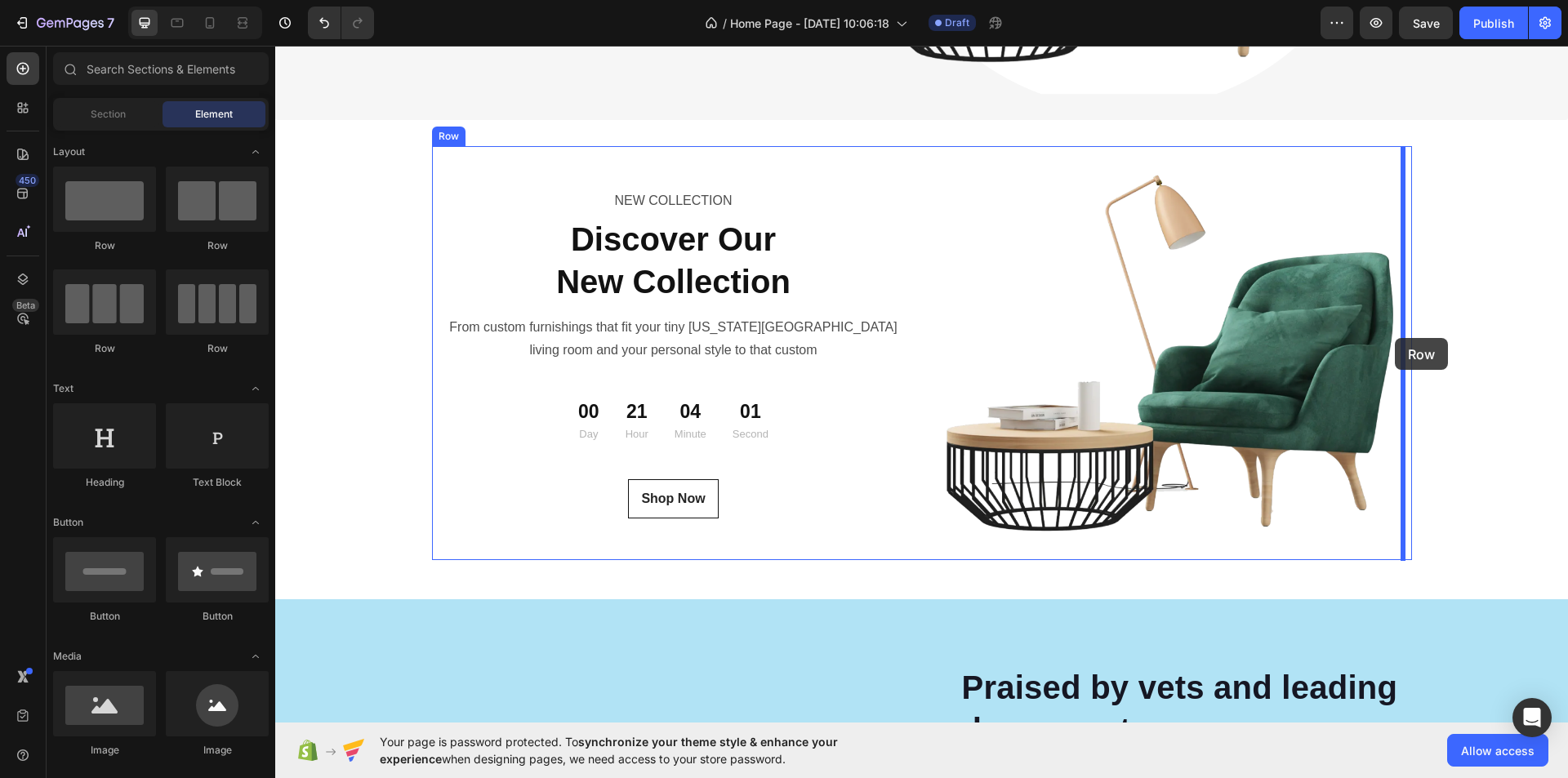
drag, startPoint x: 381, startPoint y: 251, endPoint x: 1395, endPoint y: 338, distance: 1017.7
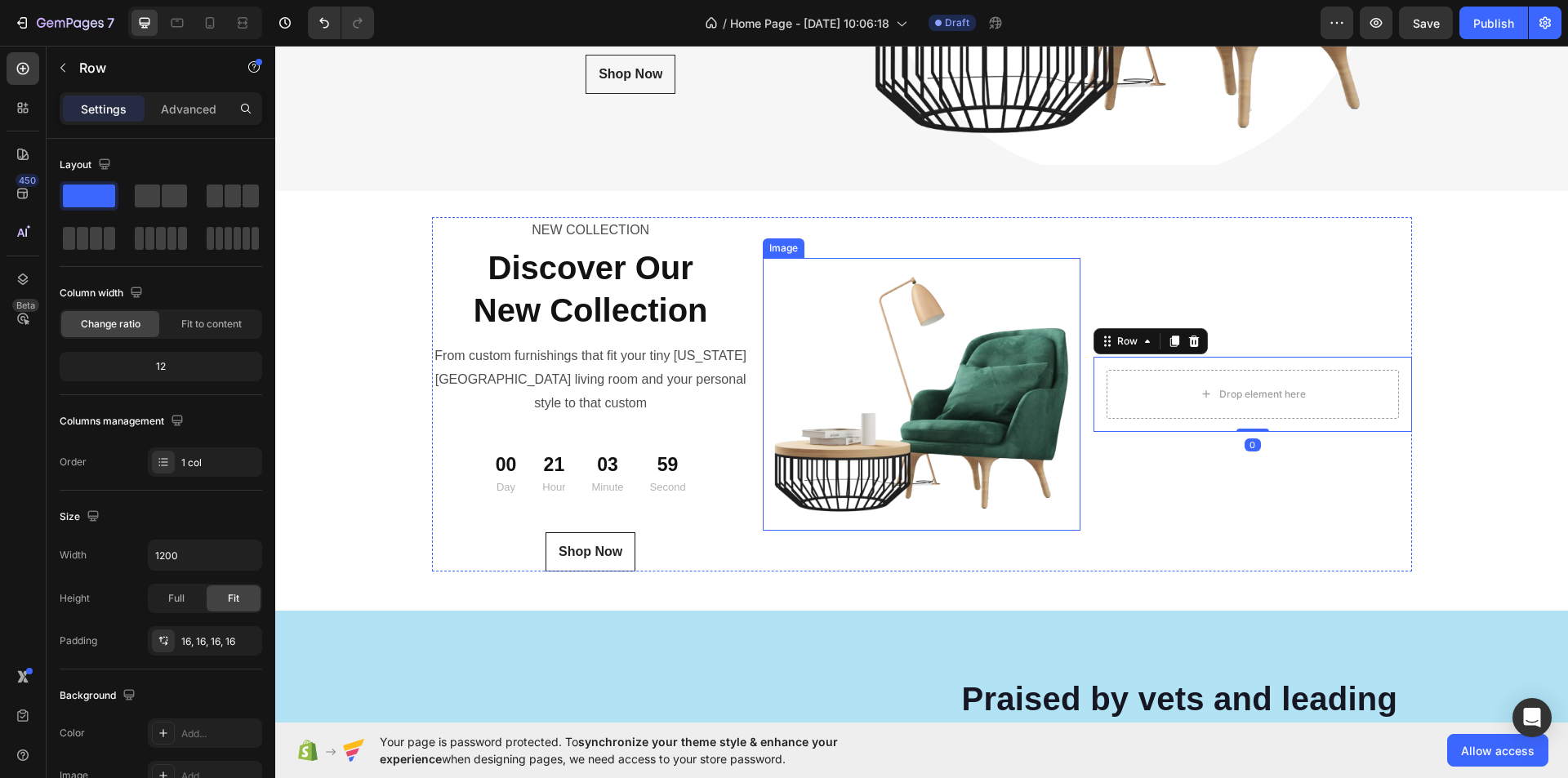
scroll to position [5714, 0]
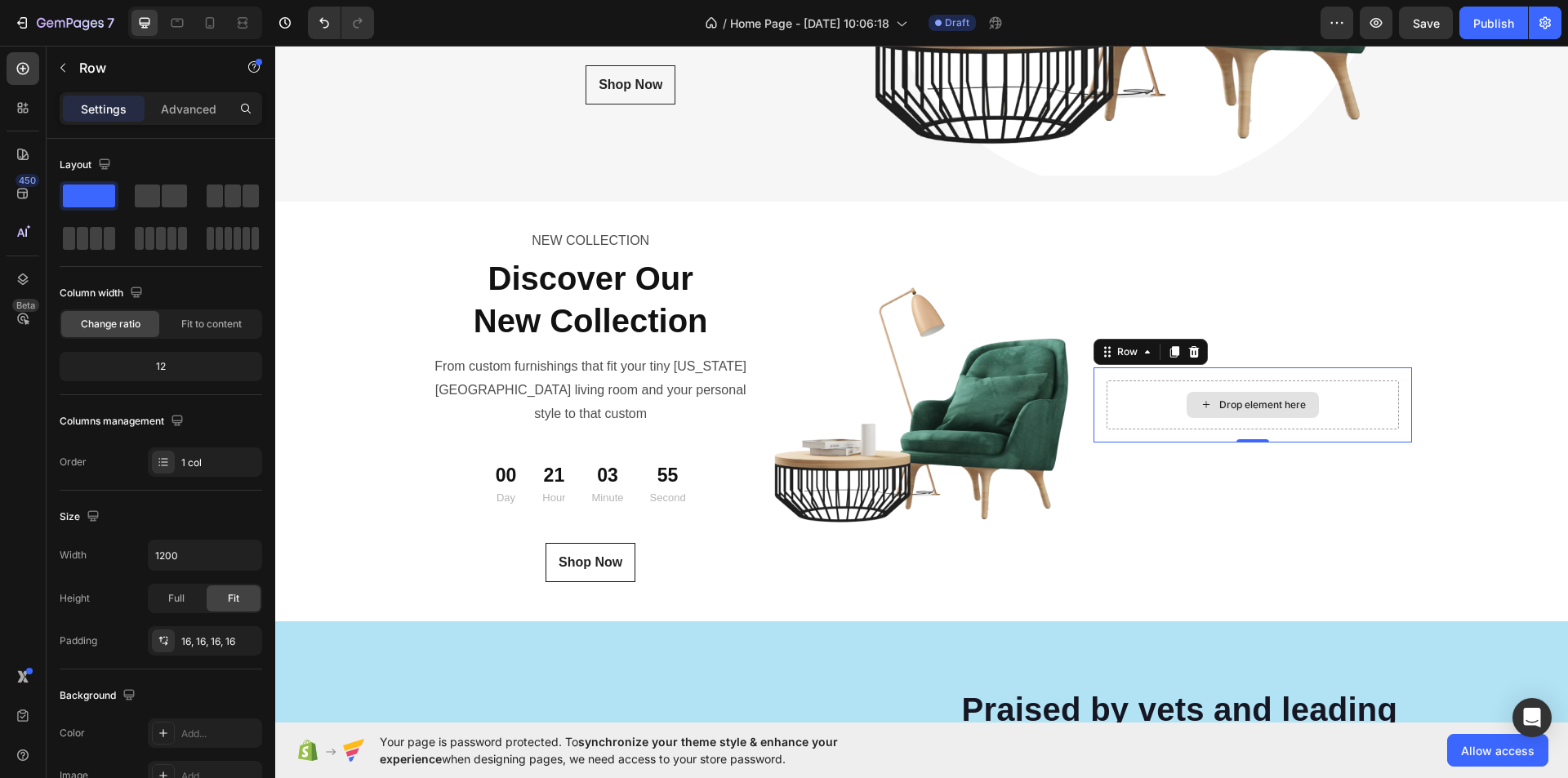
click at [1345, 396] on div "Drop element here" at bounding box center [1252, 405] width 292 height 49
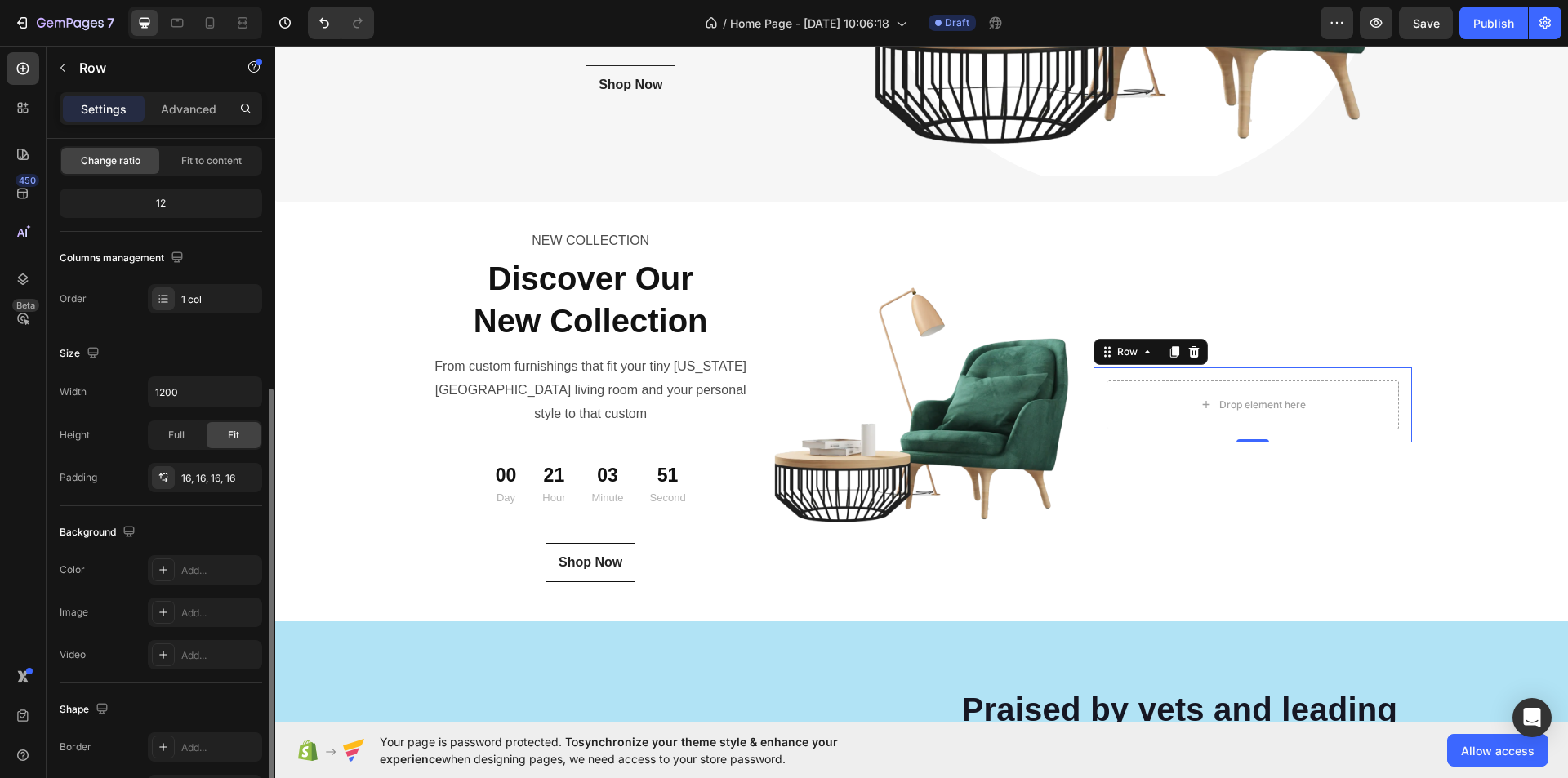
scroll to position [310, 0]
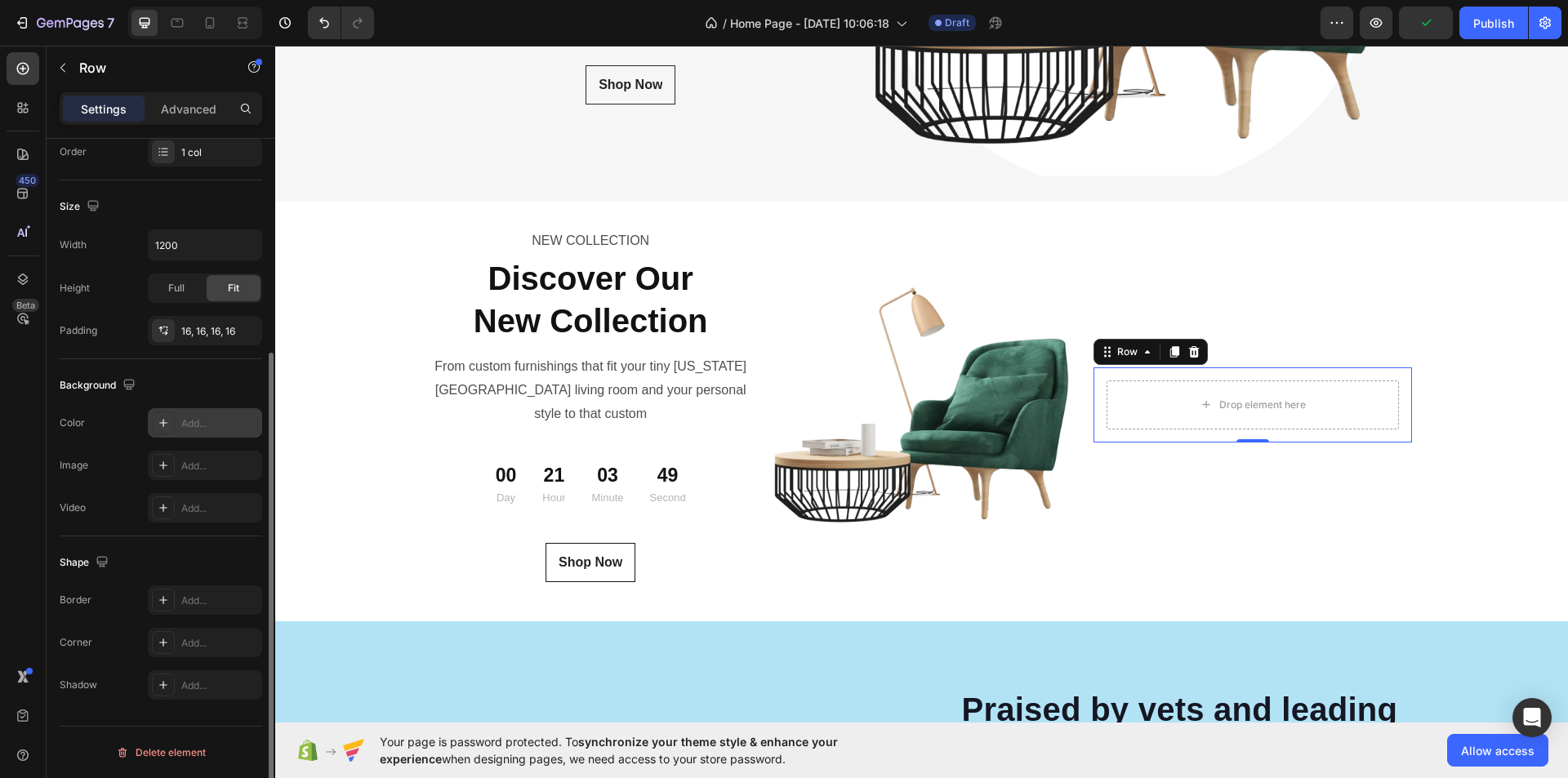
click at [187, 414] on div "Add..." at bounding box center [205, 423] width 115 height 30
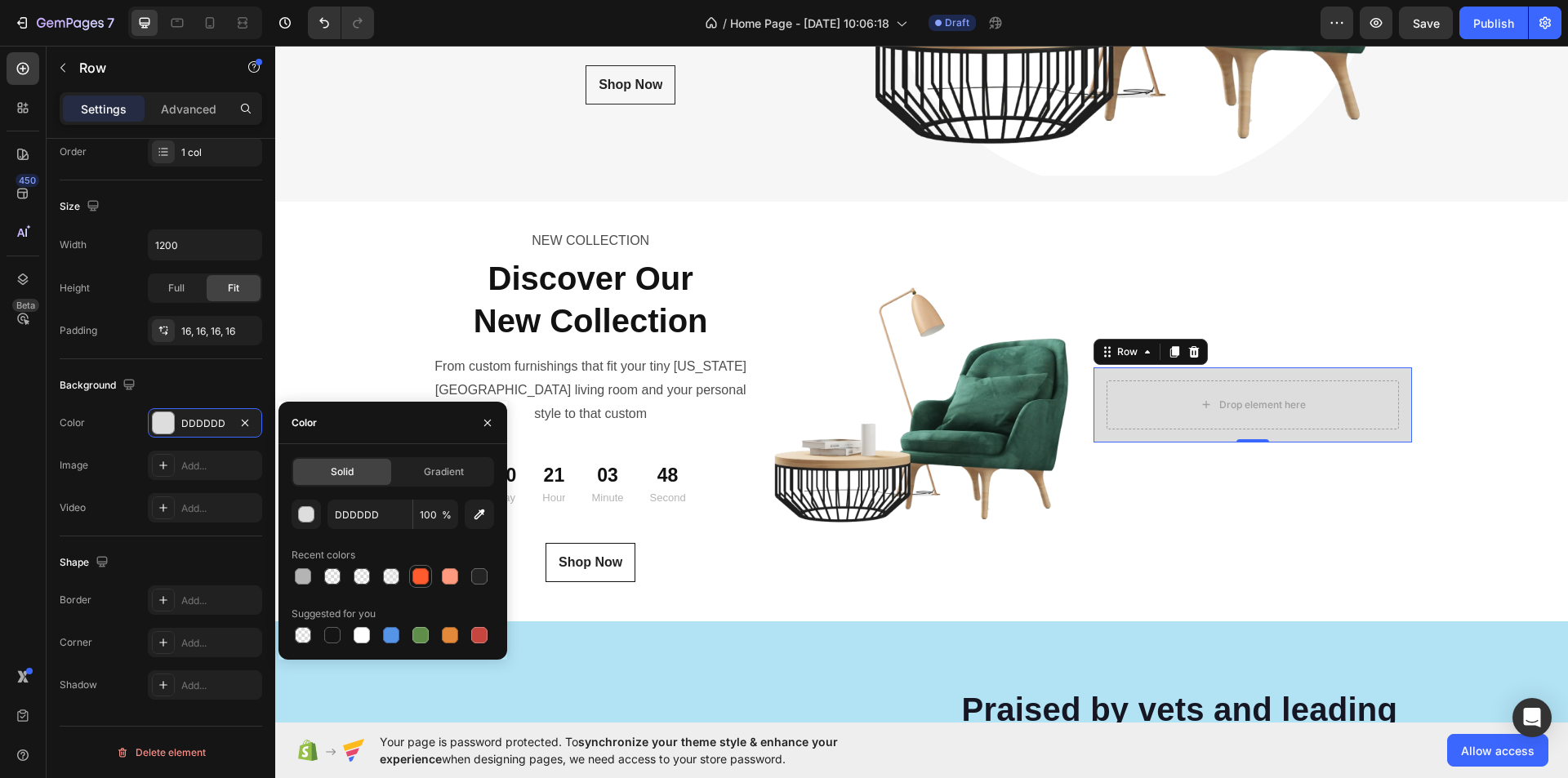
click at [426, 577] on div at bounding box center [421, 577] width 17 height 17
type input "FF5B2E"
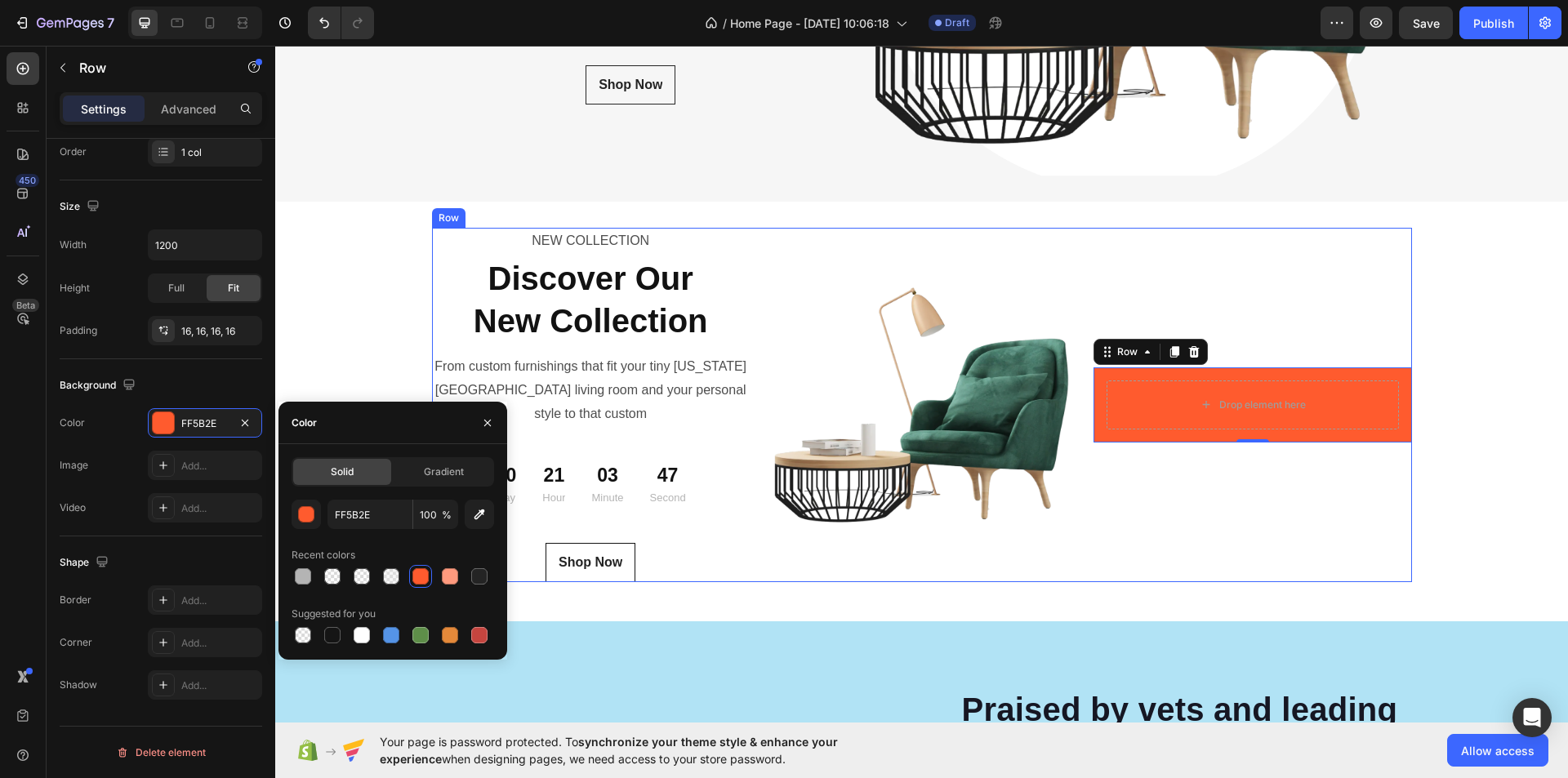
click at [1267, 463] on div "Drop element here Row 0" at bounding box center [1252, 405] width 318 height 355
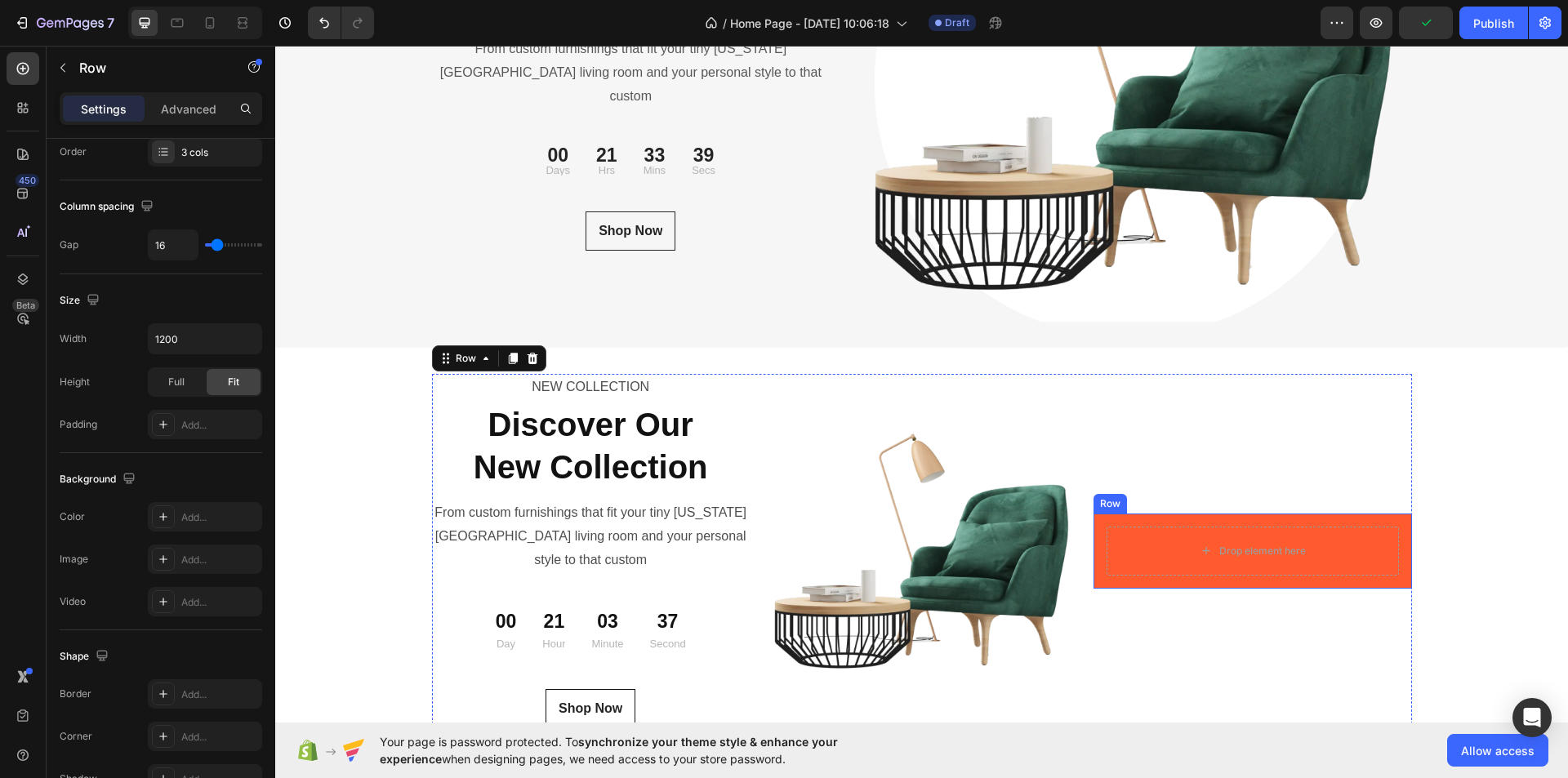
scroll to position [5633, 0]
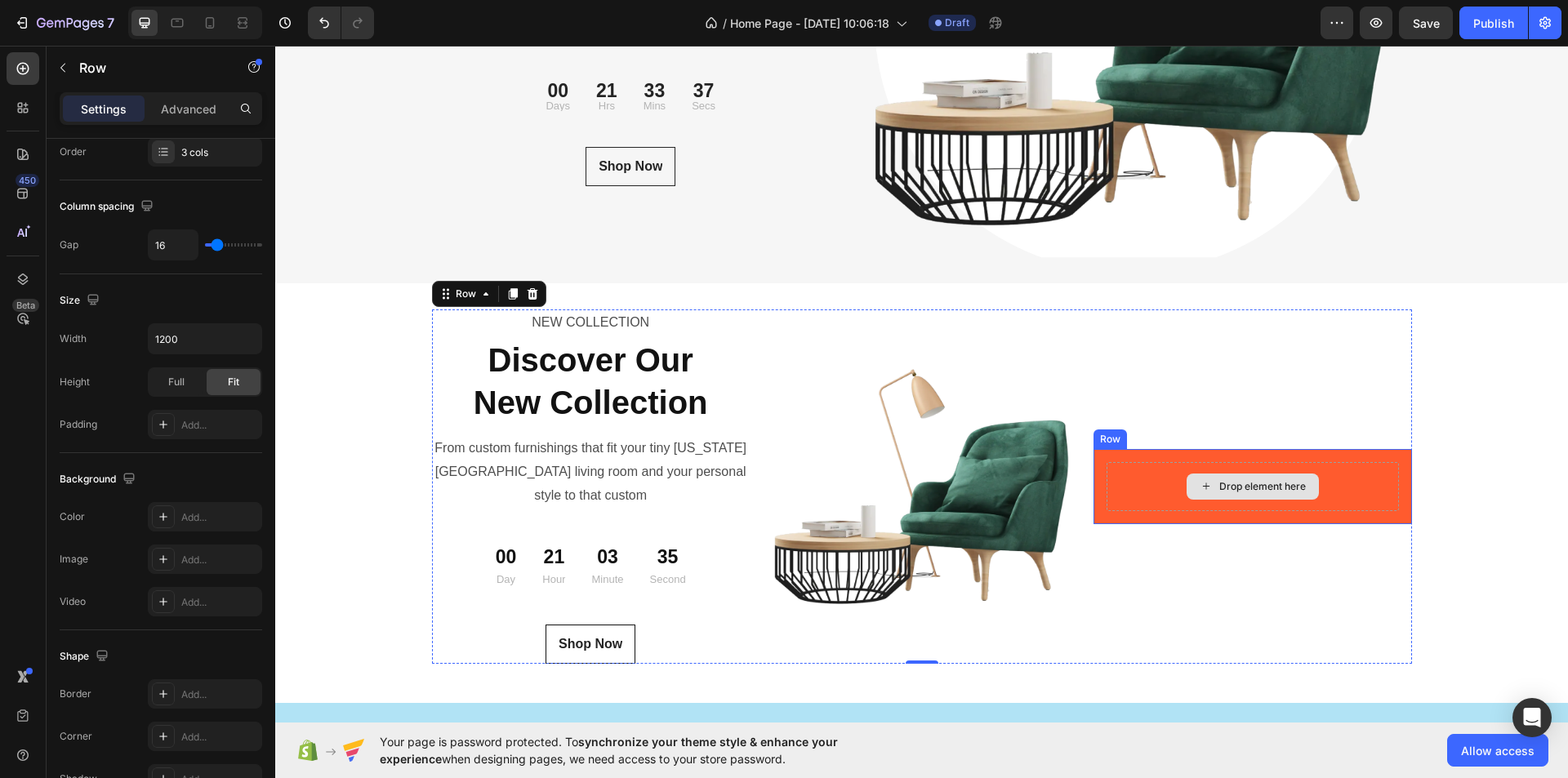
click at [1248, 480] on div "Drop element here" at bounding box center [1262, 486] width 87 height 13
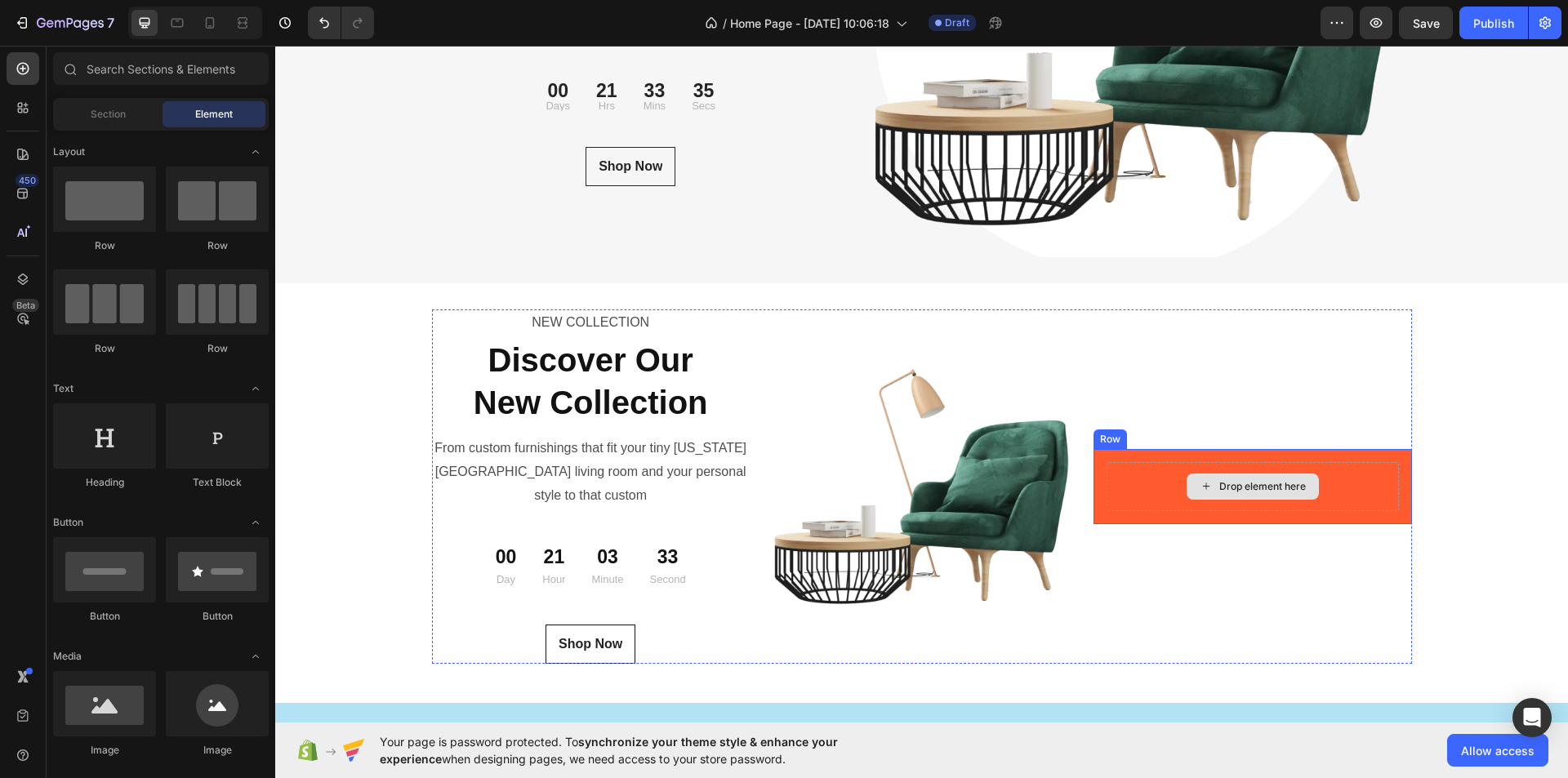
click at [1249, 480] on div "Drop element here" at bounding box center [1262, 486] width 87 height 13
click at [1248, 480] on div "Drop element here" at bounding box center [1262, 486] width 87 height 13
click at [1220, 480] on div "Drop element here" at bounding box center [1262, 486] width 87 height 13
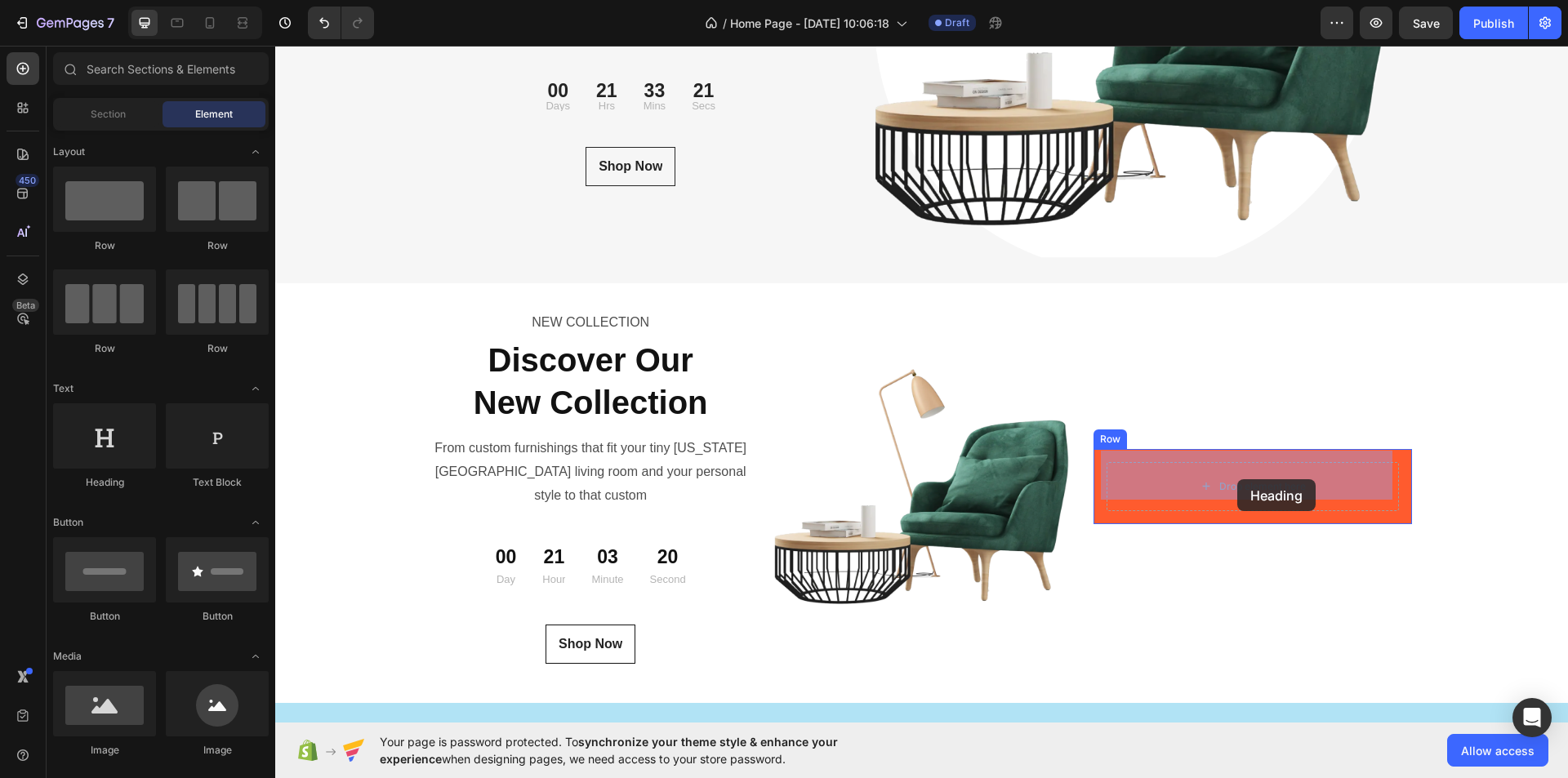
drag, startPoint x: 470, startPoint y: 505, endPoint x: 1237, endPoint y: 480, distance: 767.4
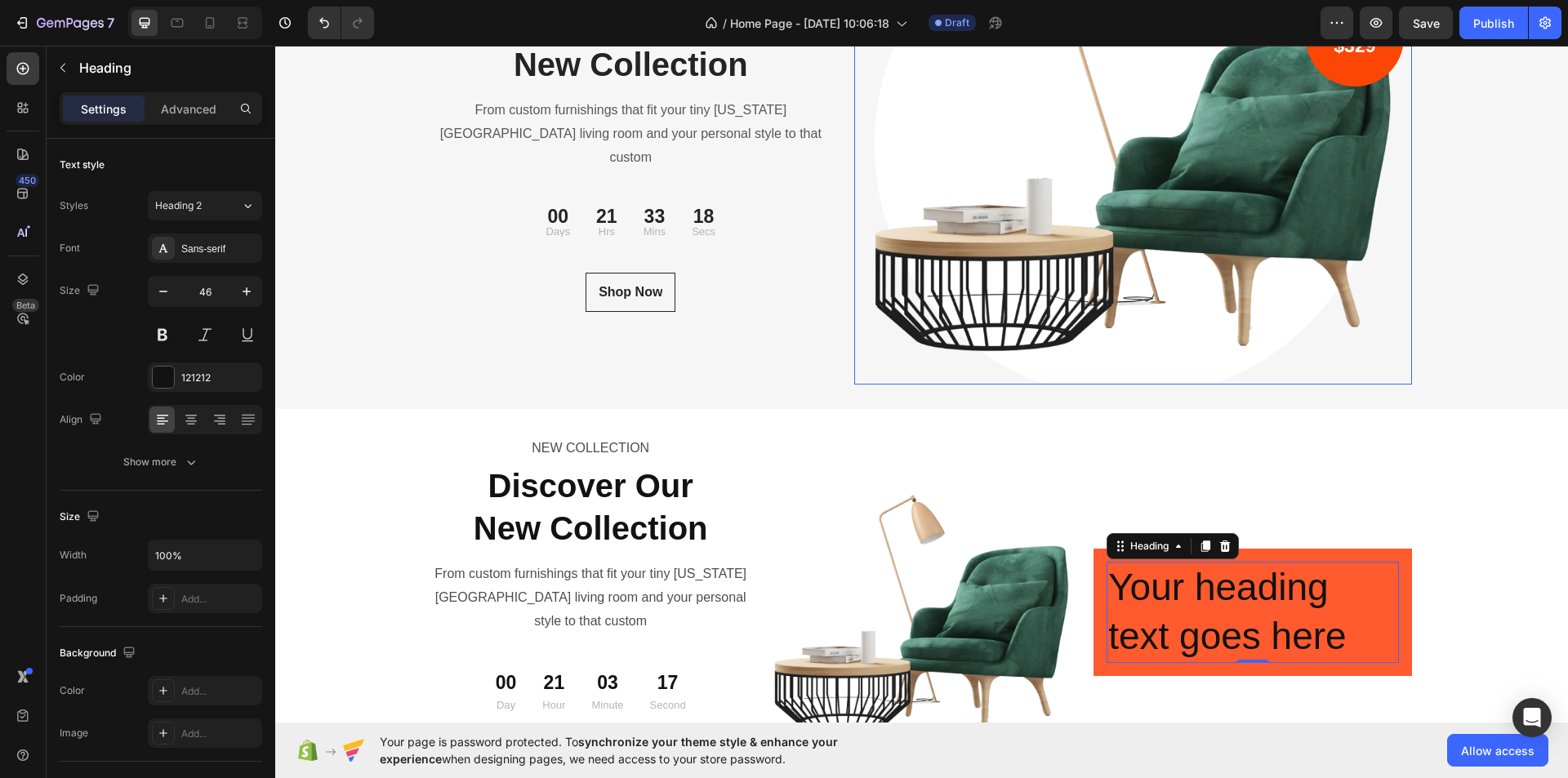
scroll to position [5469, 0]
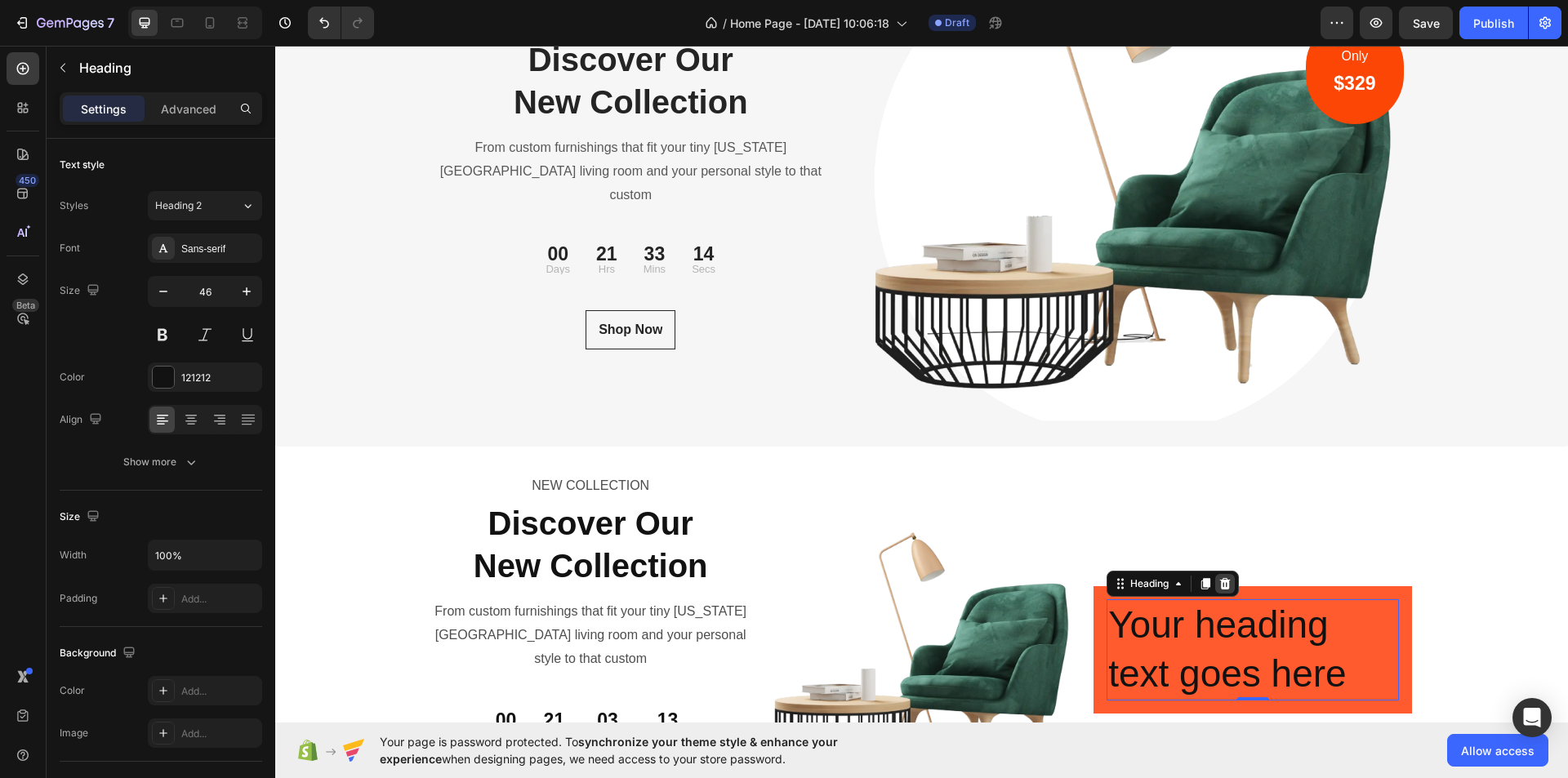
click at [1220, 579] on icon at bounding box center [1225, 584] width 10 height 11
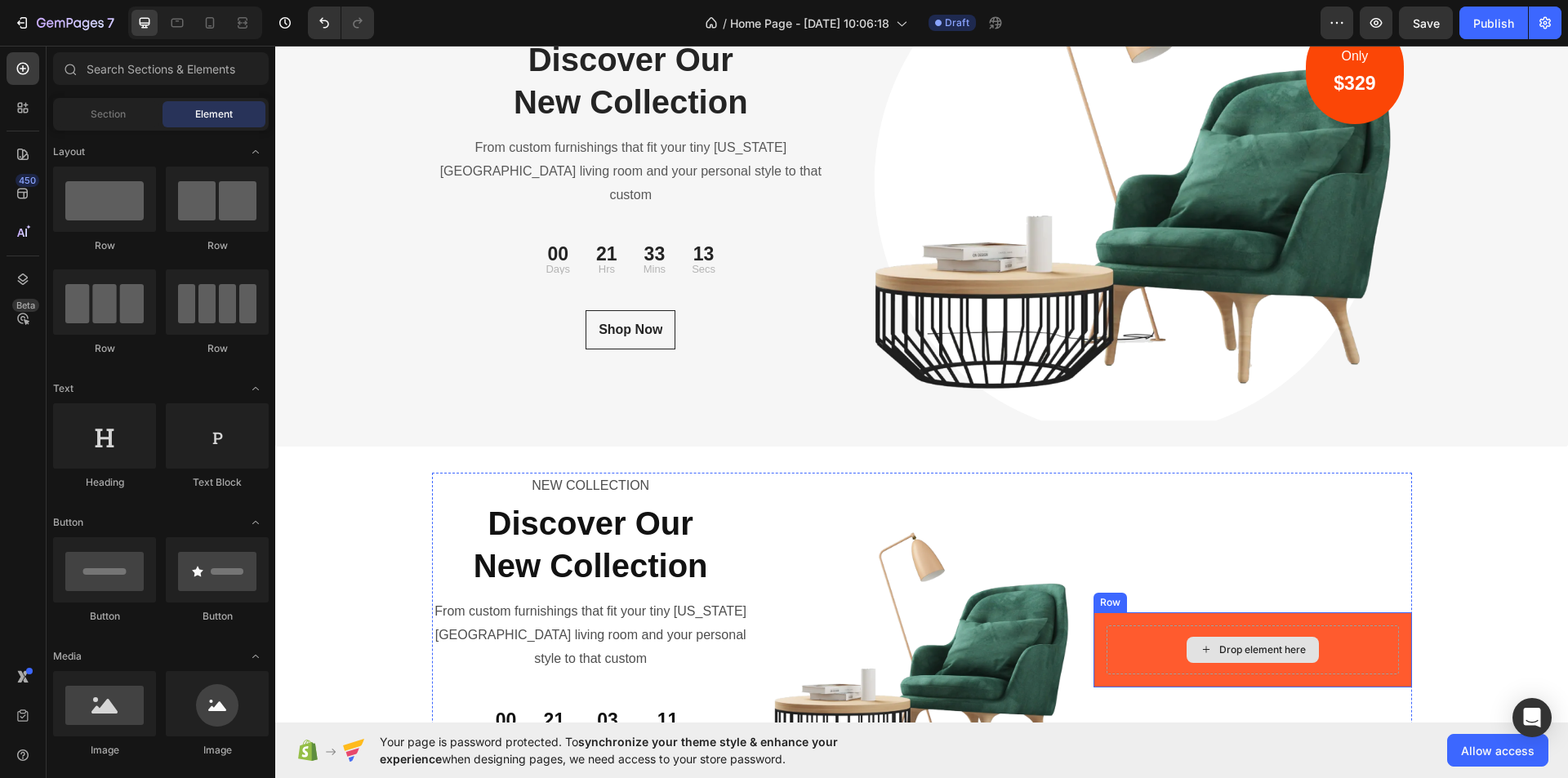
click at [1353, 629] on div "Drop element here" at bounding box center [1252, 650] width 292 height 49
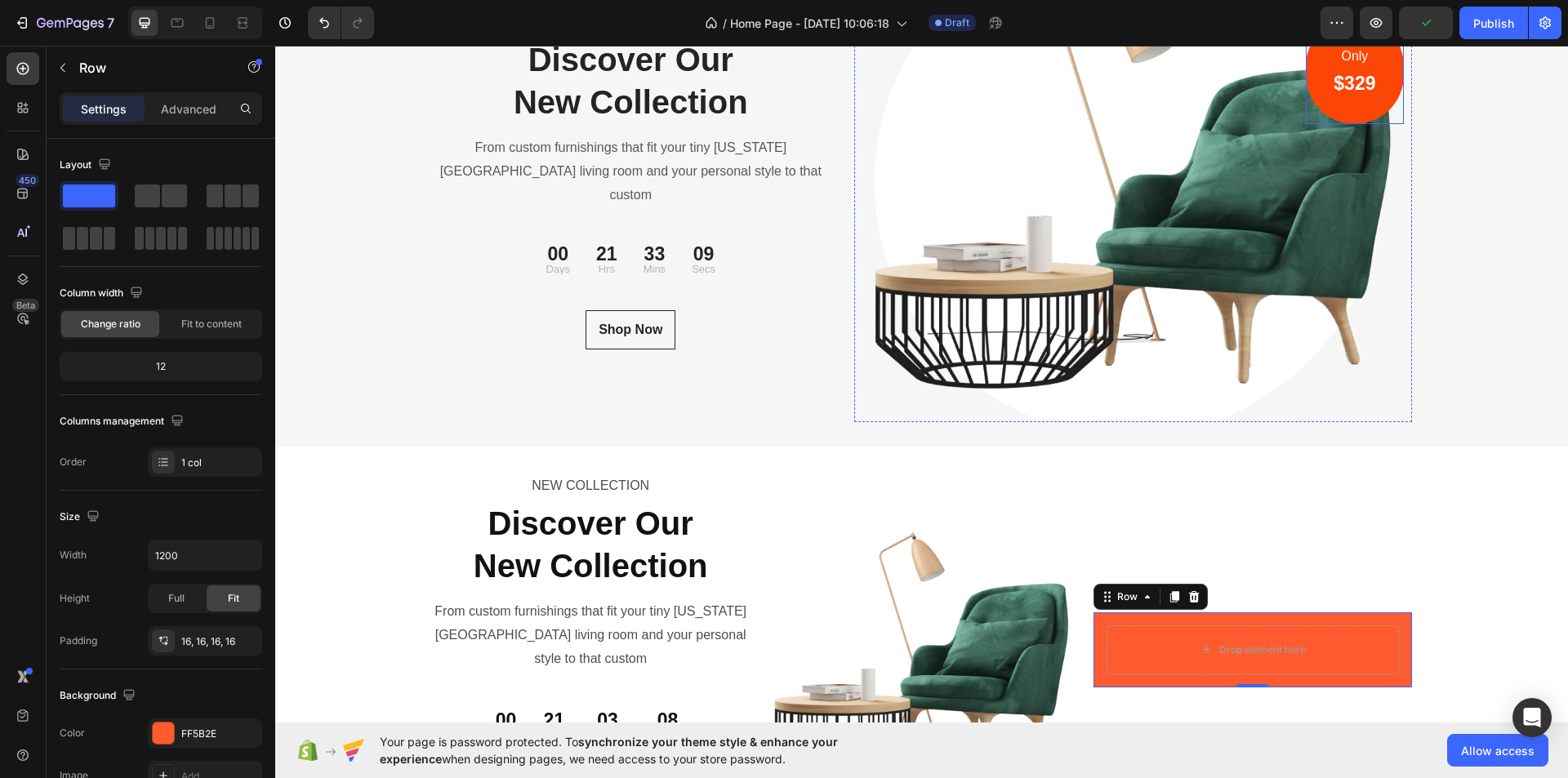
click at [1377, 70] on div "Only Text block $329 Heading Row" at bounding box center [1355, 70] width 97 height 107
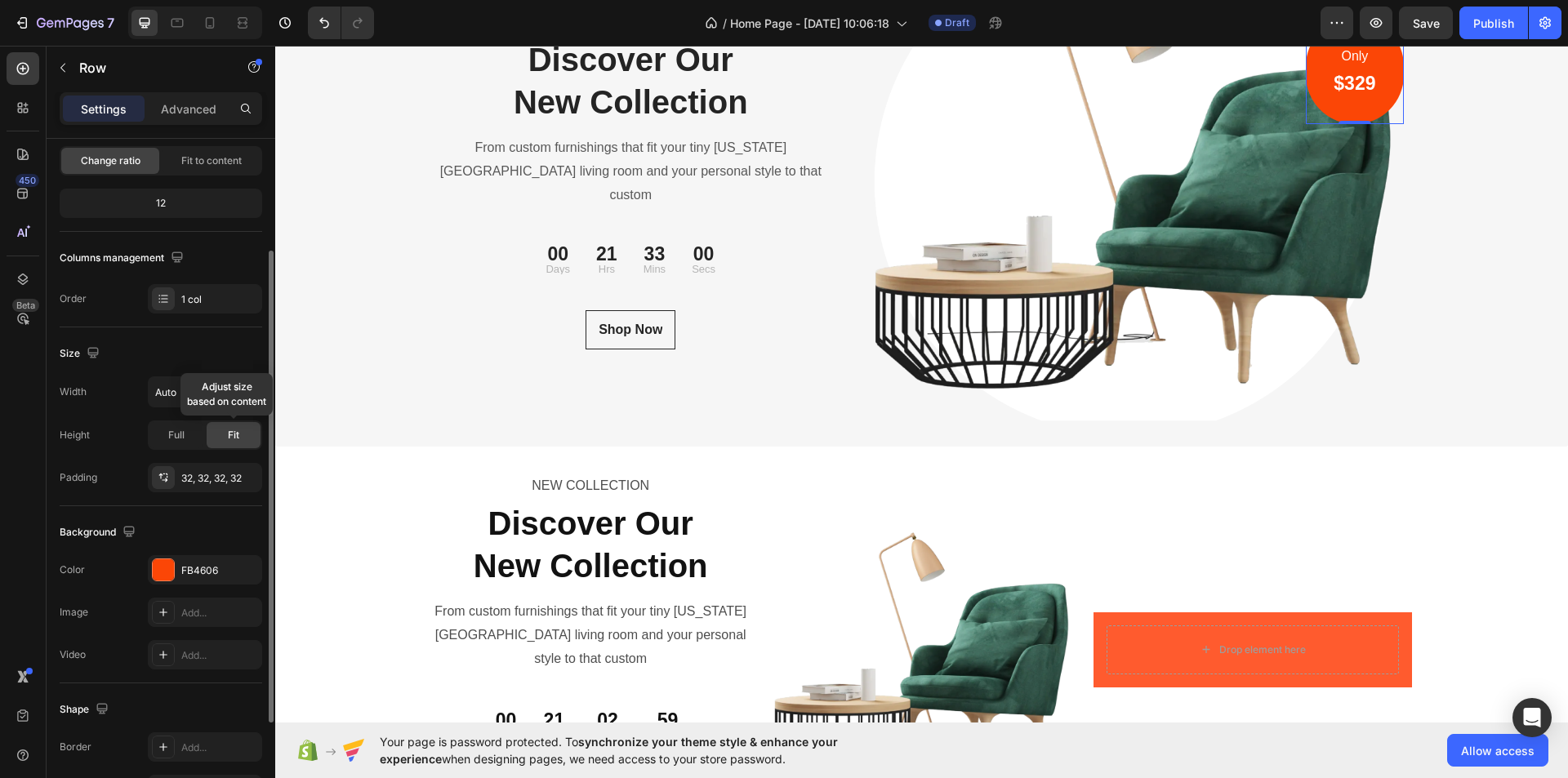
scroll to position [310, 0]
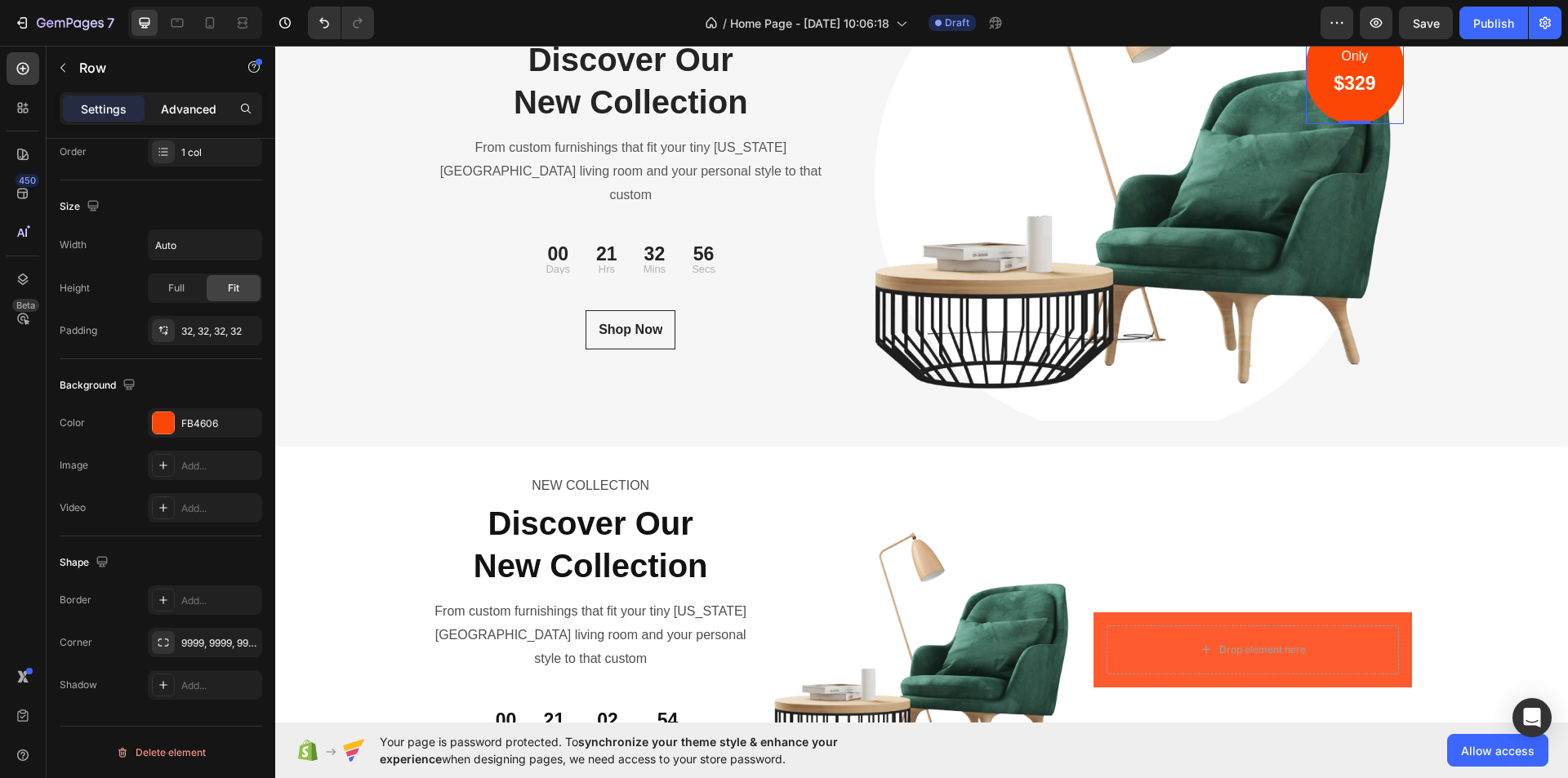
click at [175, 107] on p "Advanced" at bounding box center [189, 109] width 56 height 17
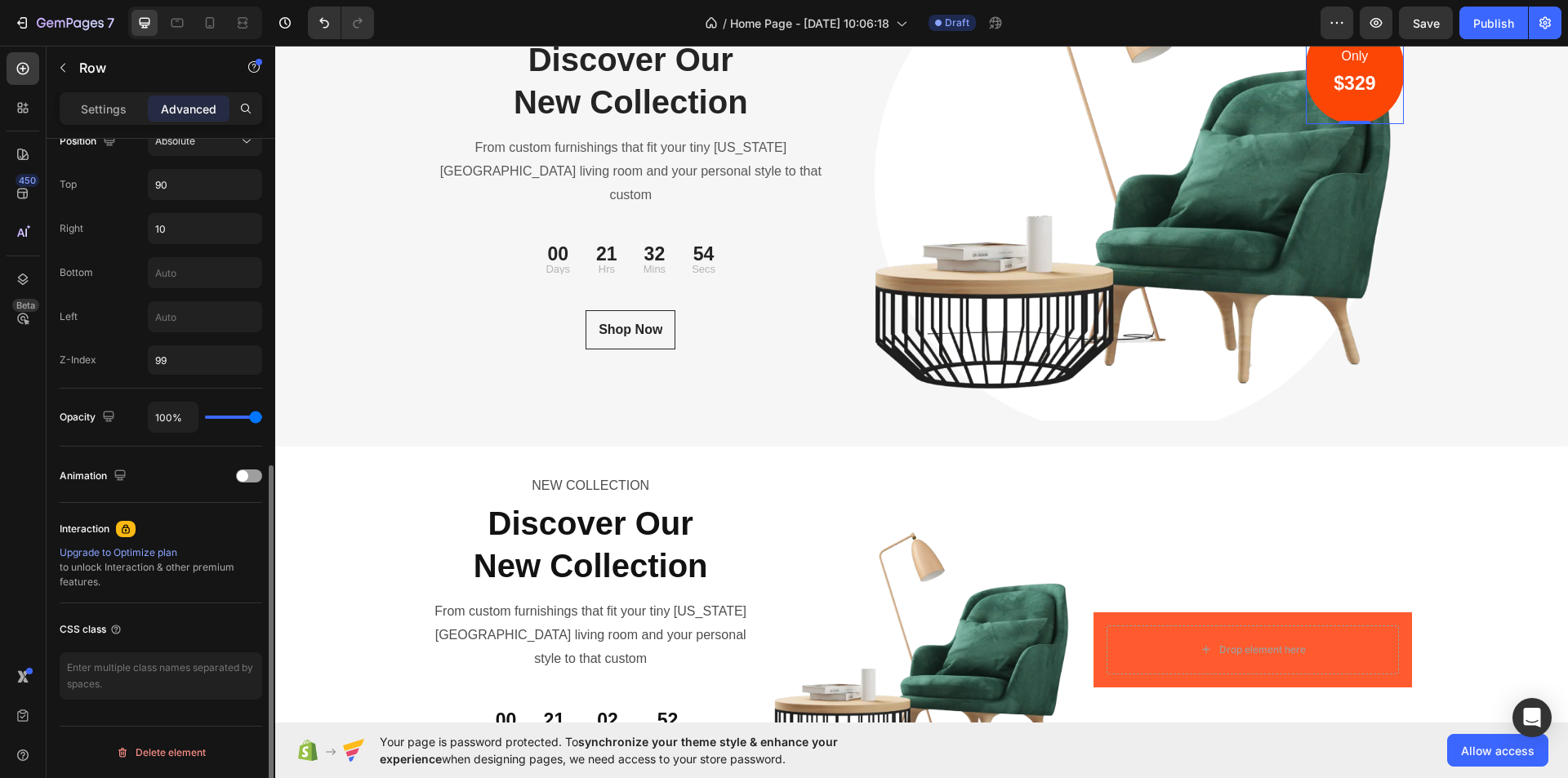
scroll to position [377, 0]
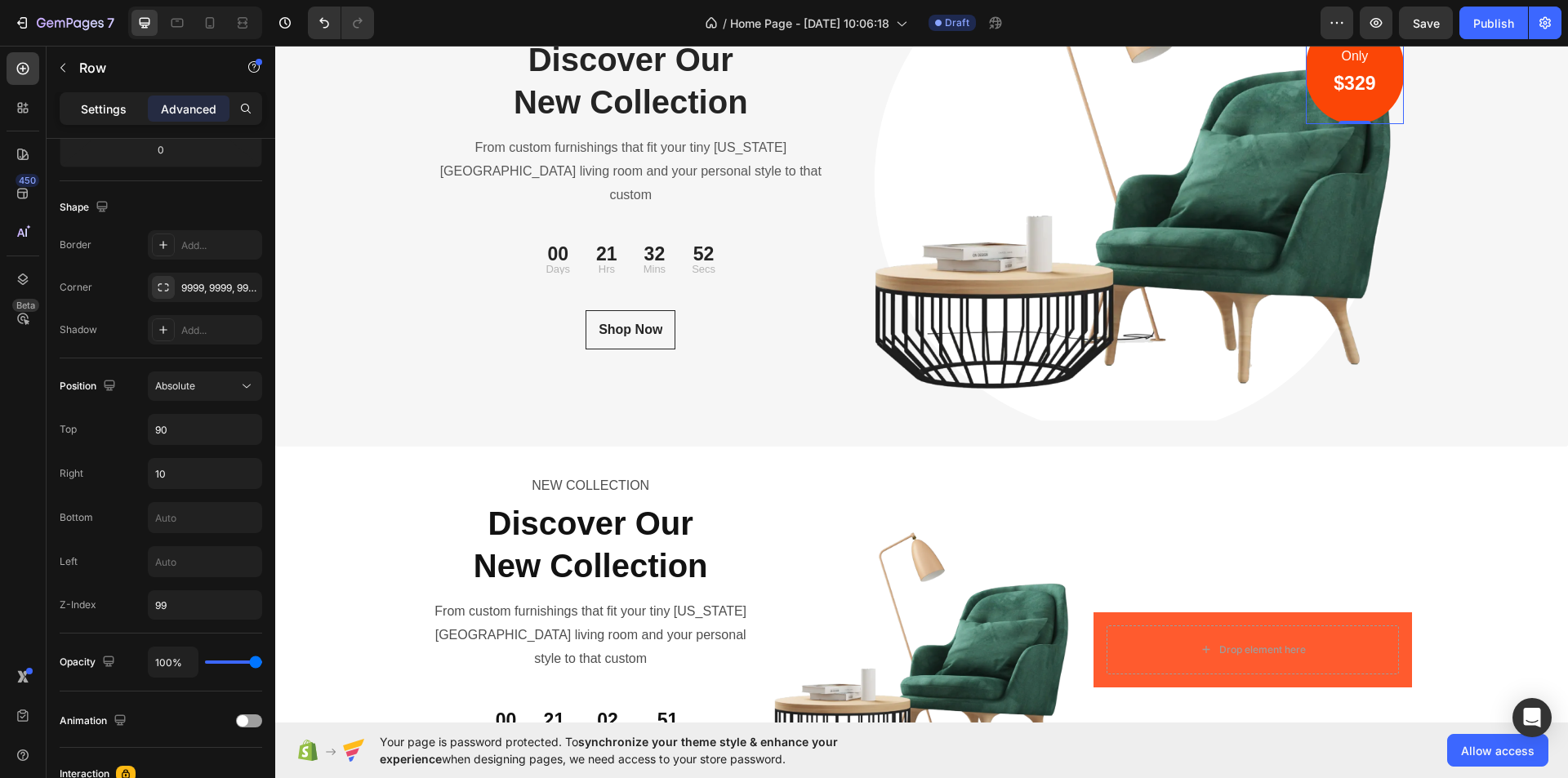
click at [113, 109] on p "Settings" at bounding box center [103, 109] width 46 height 17
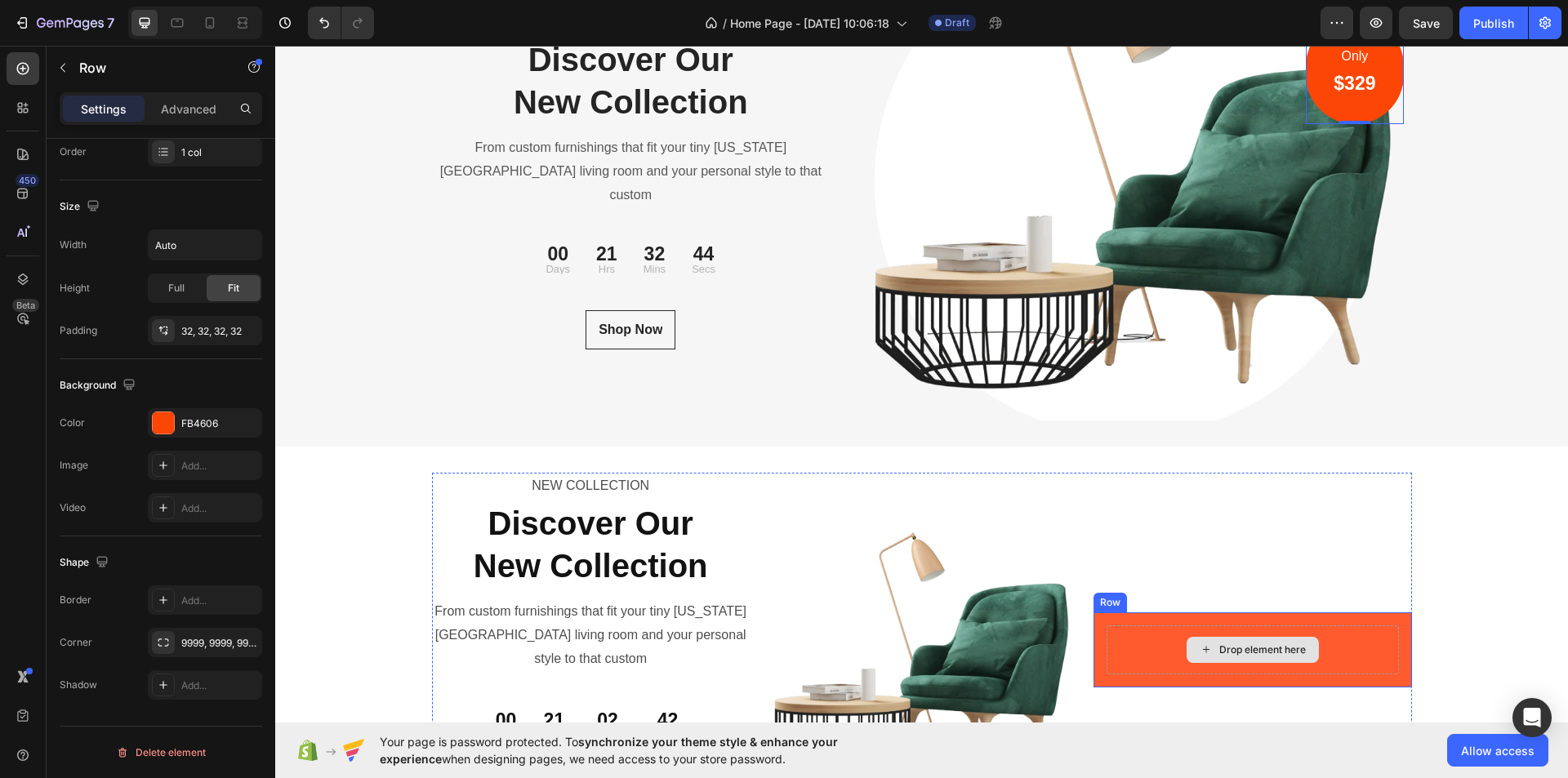
click at [1371, 642] on div "Drop element here" at bounding box center [1252, 650] width 292 height 49
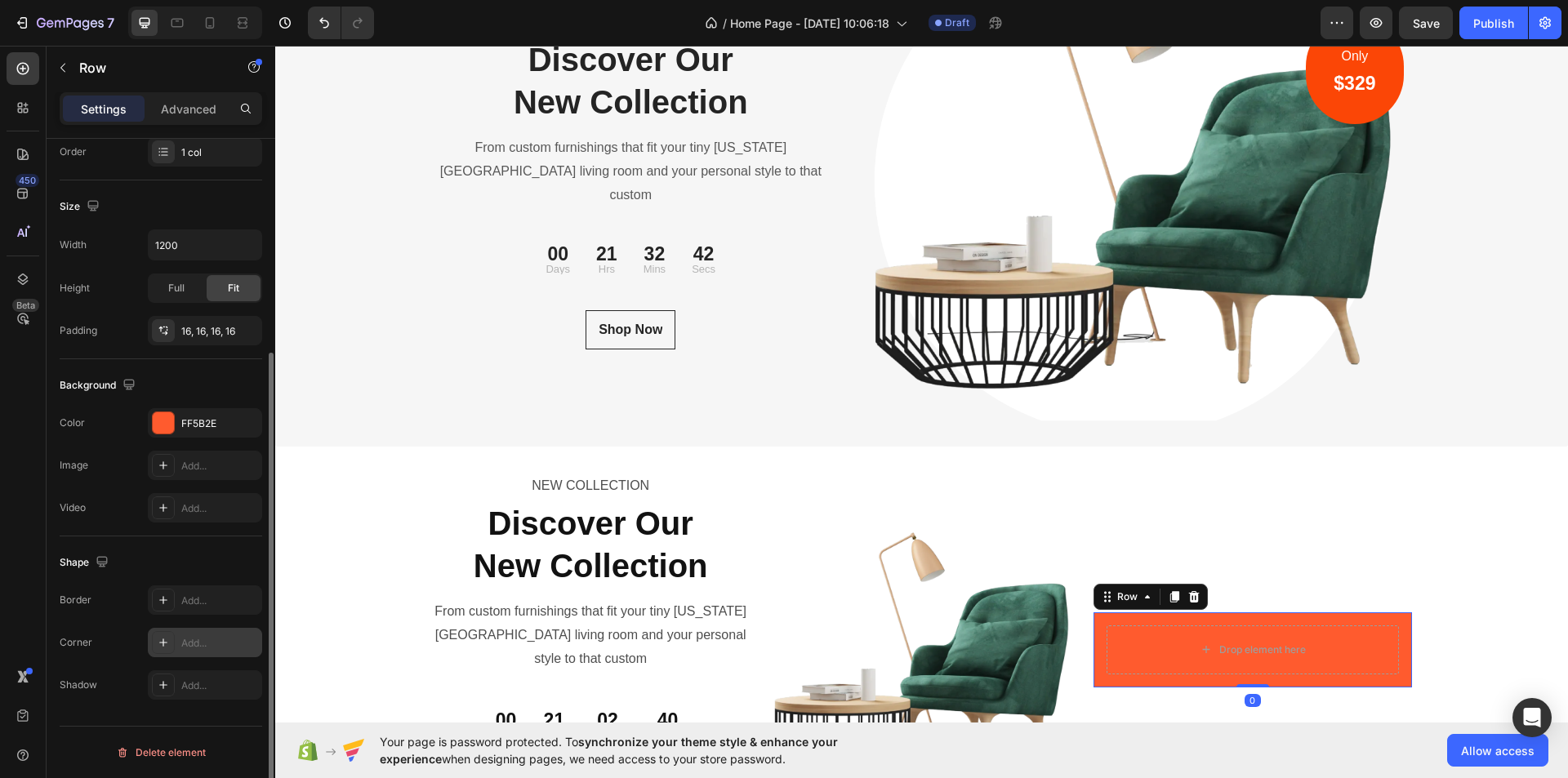
click at [211, 647] on div "Add..." at bounding box center [220, 644] width 76 height 15
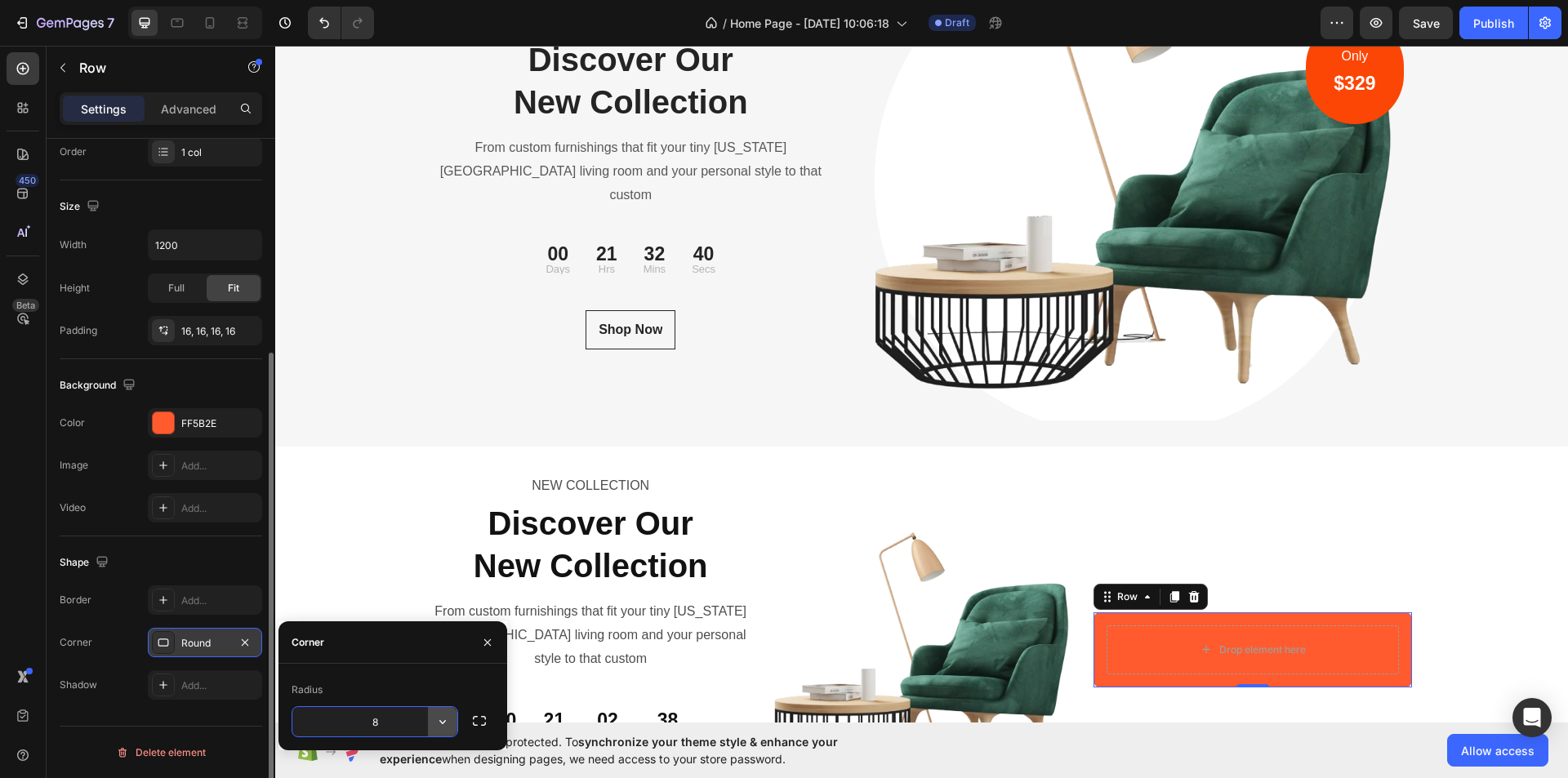
click at [441, 725] on icon "button" at bounding box center [443, 722] width 17 height 17
click at [443, 725] on icon "button" at bounding box center [443, 722] width 7 height 4
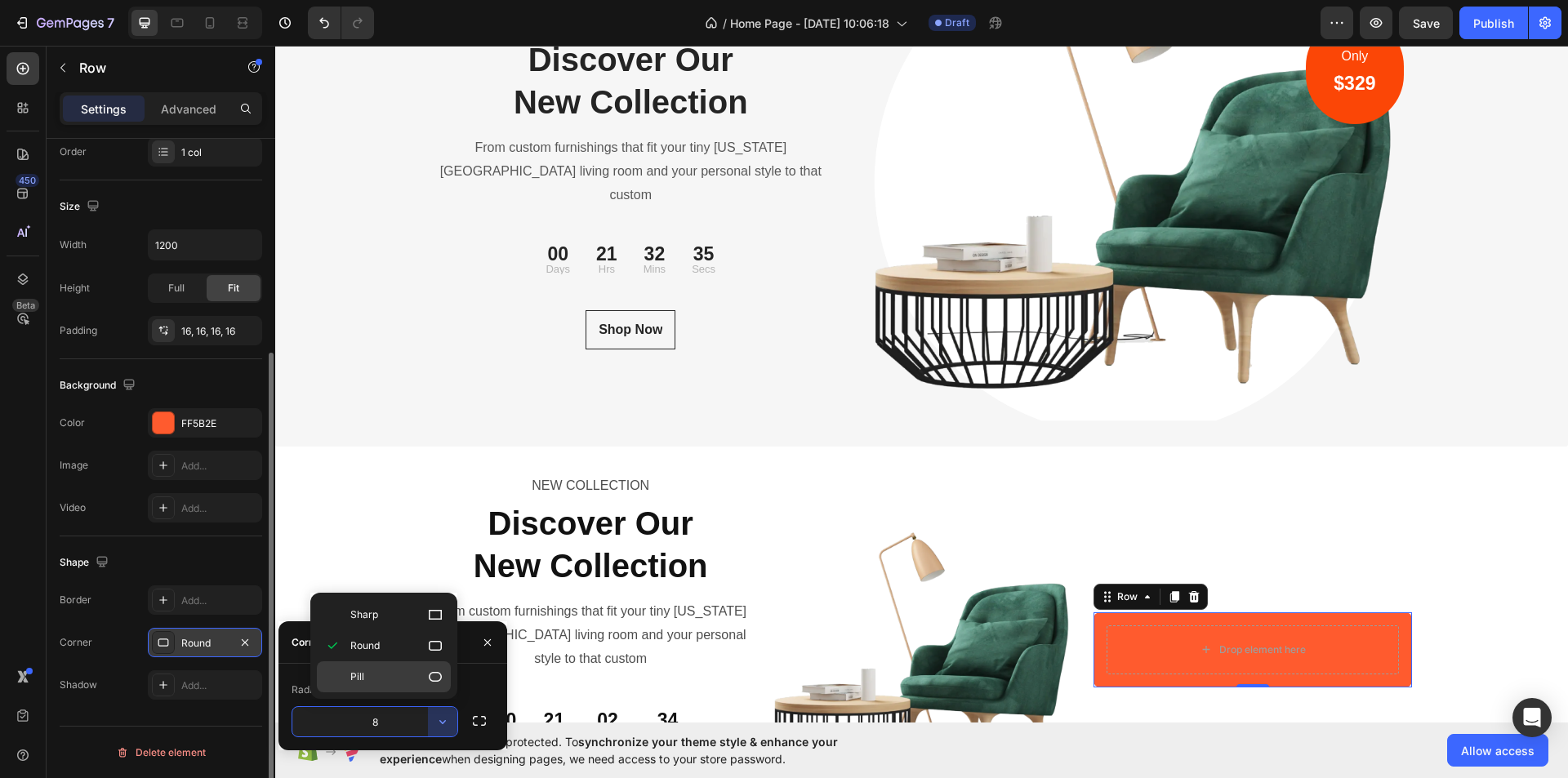
click at [375, 672] on p "Pill" at bounding box center [397, 677] width 93 height 17
type input "9999"
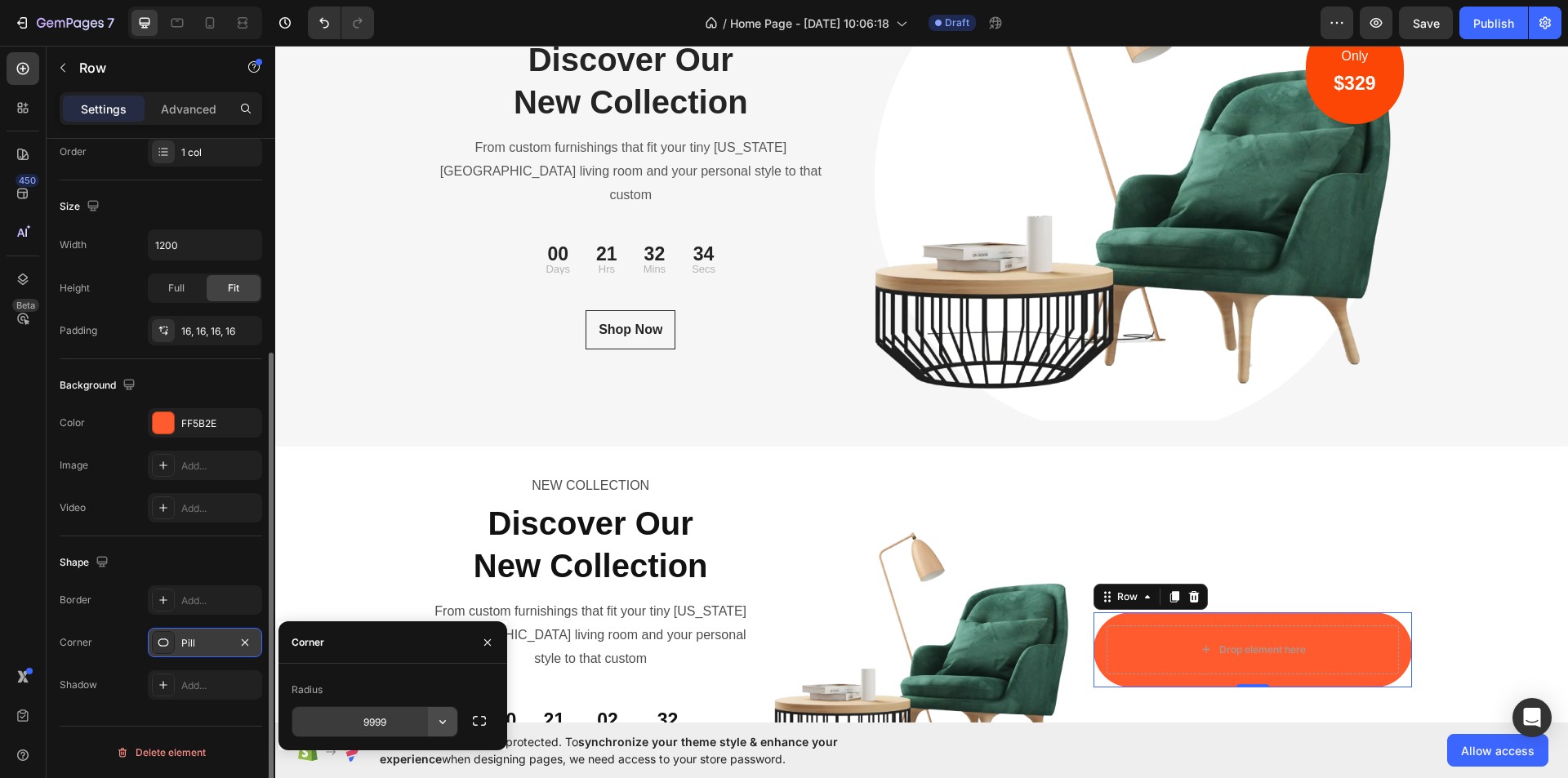
click at [445, 724] on icon "button" at bounding box center [443, 722] width 17 height 17
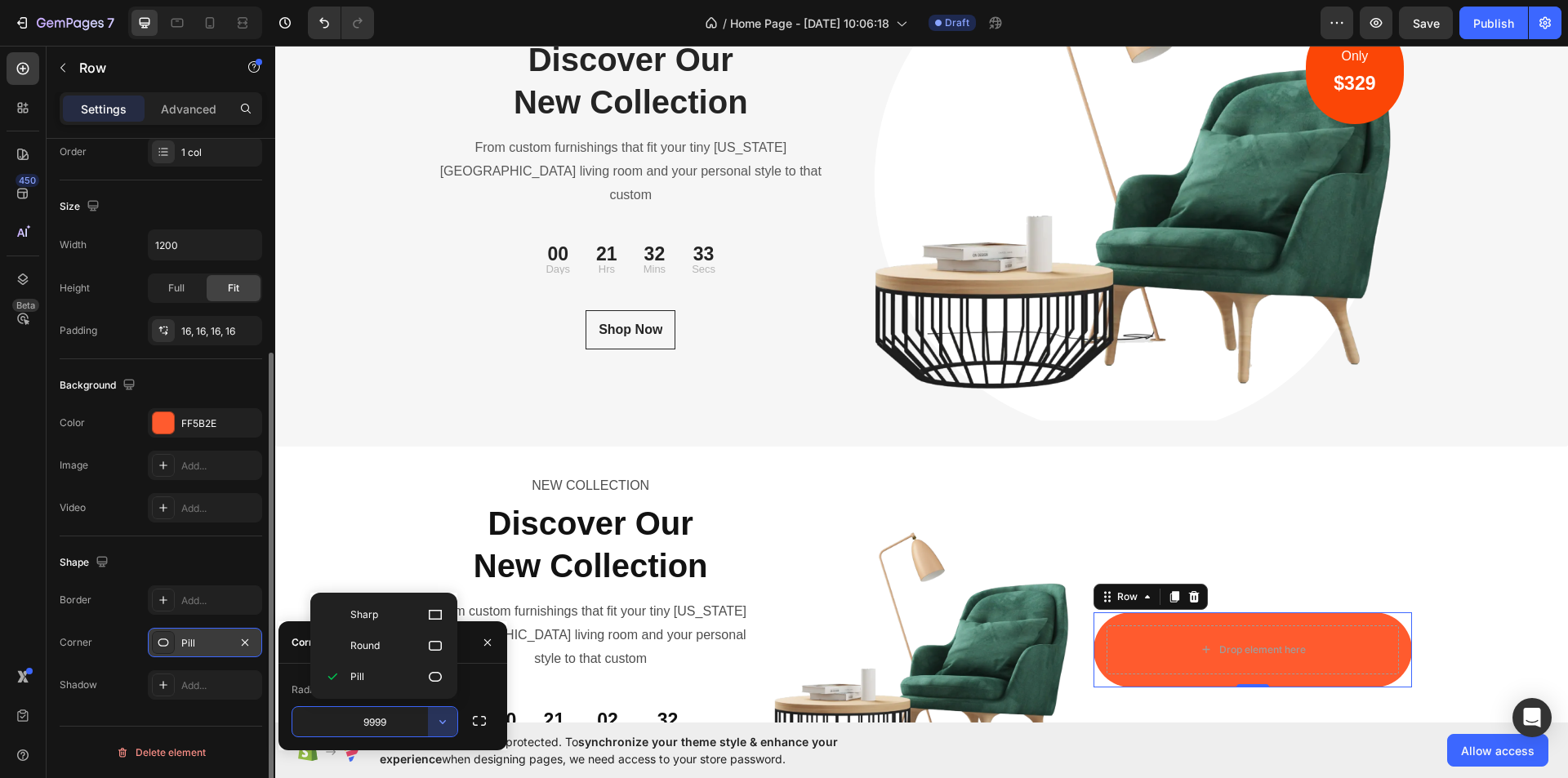
click at [412, 718] on input "9999" at bounding box center [375, 722] width 165 height 30
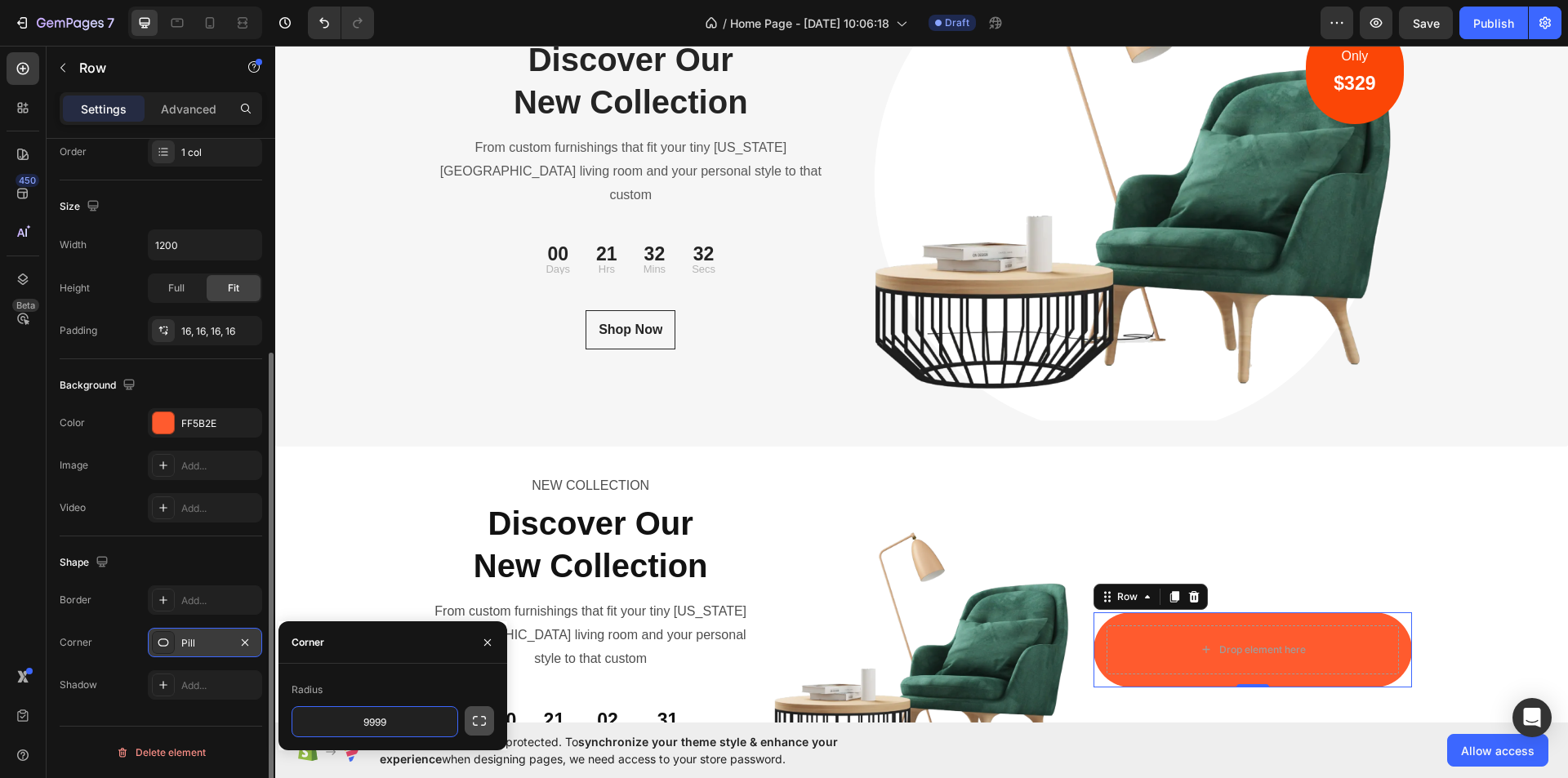
click at [476, 721] on icon "button" at bounding box center [480, 721] width 17 height 17
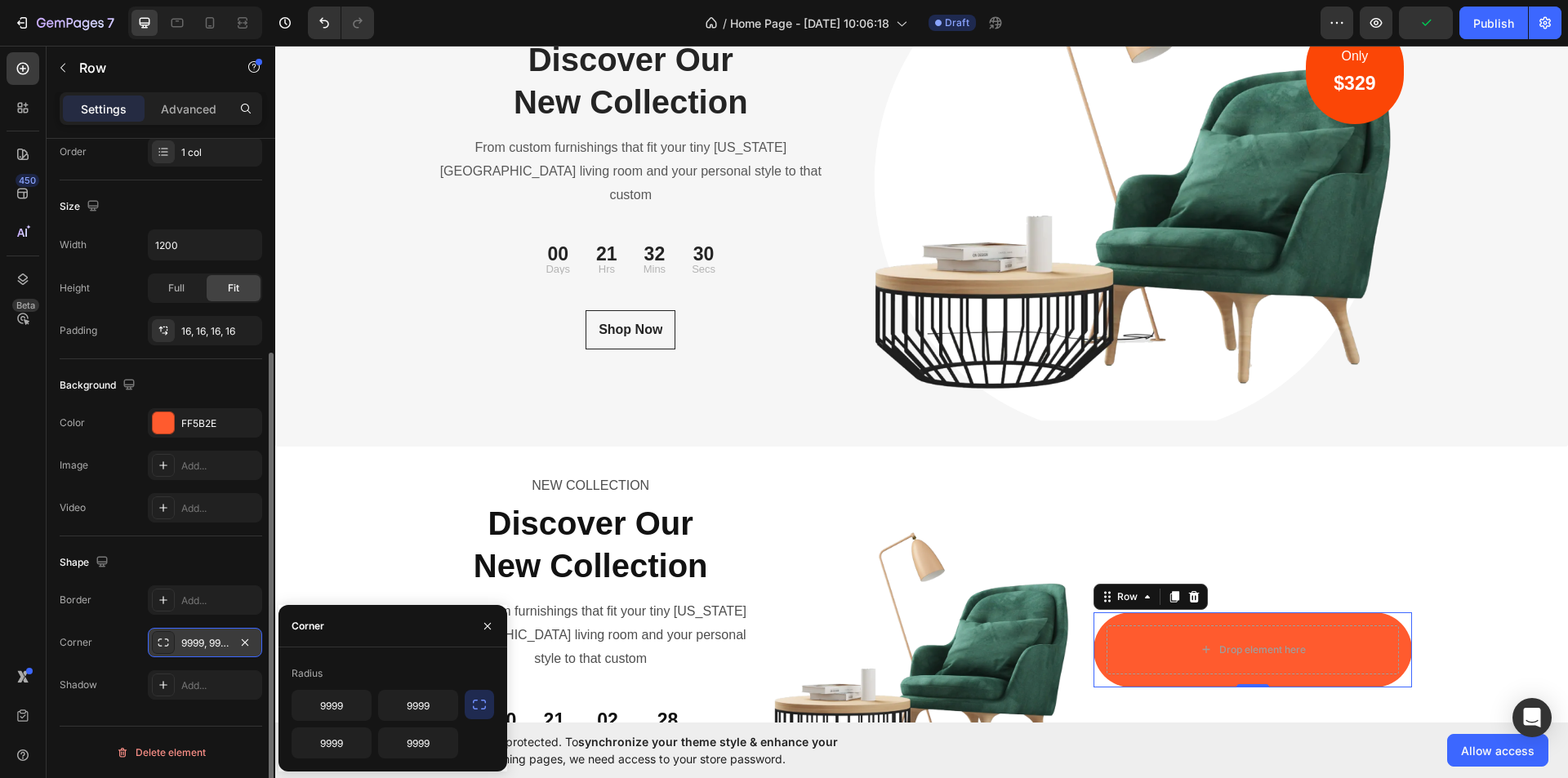
click at [477, 703] on icon "button" at bounding box center [480, 705] width 17 height 17
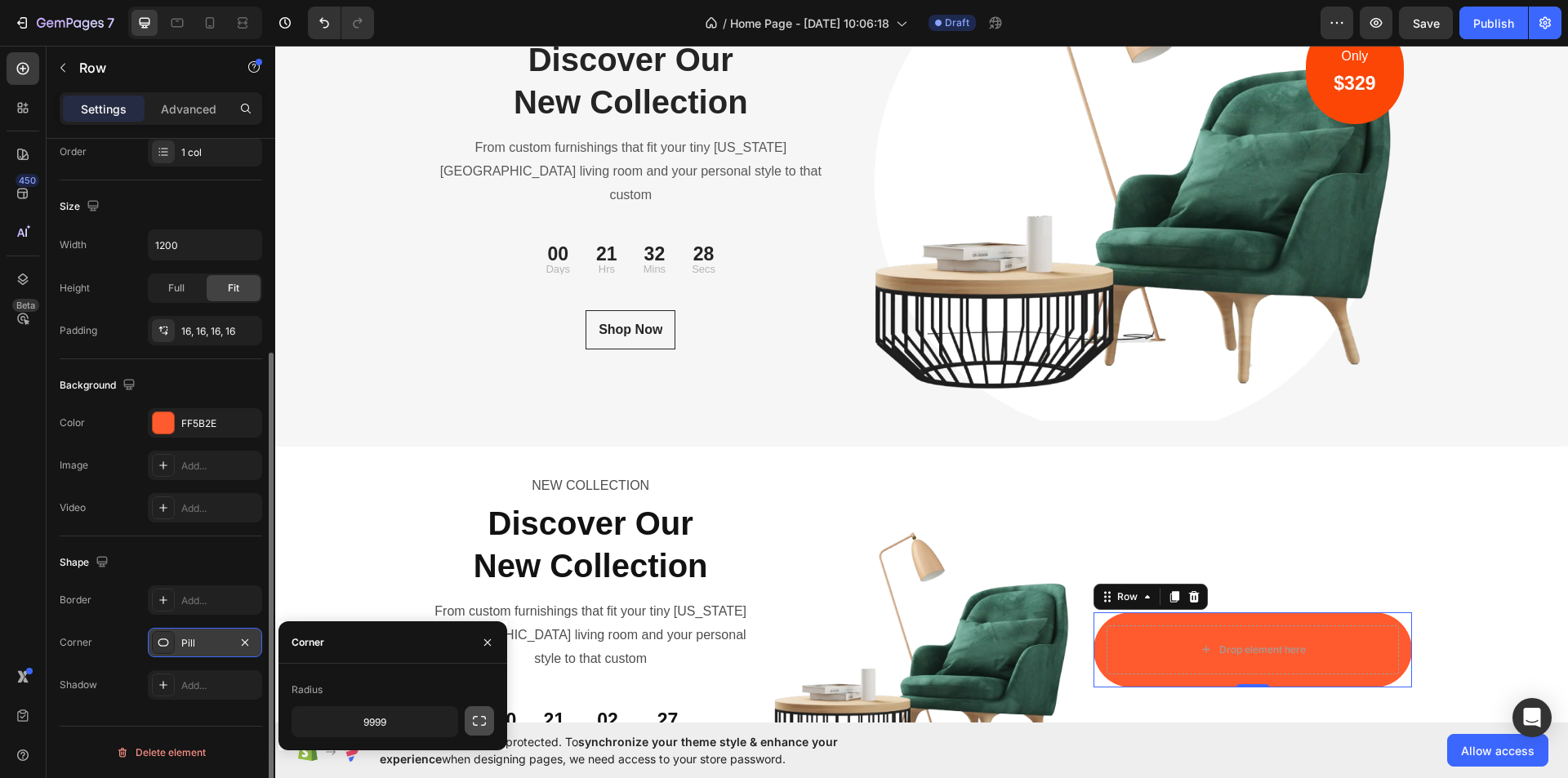
click at [480, 720] on icon "button" at bounding box center [480, 721] width 17 height 17
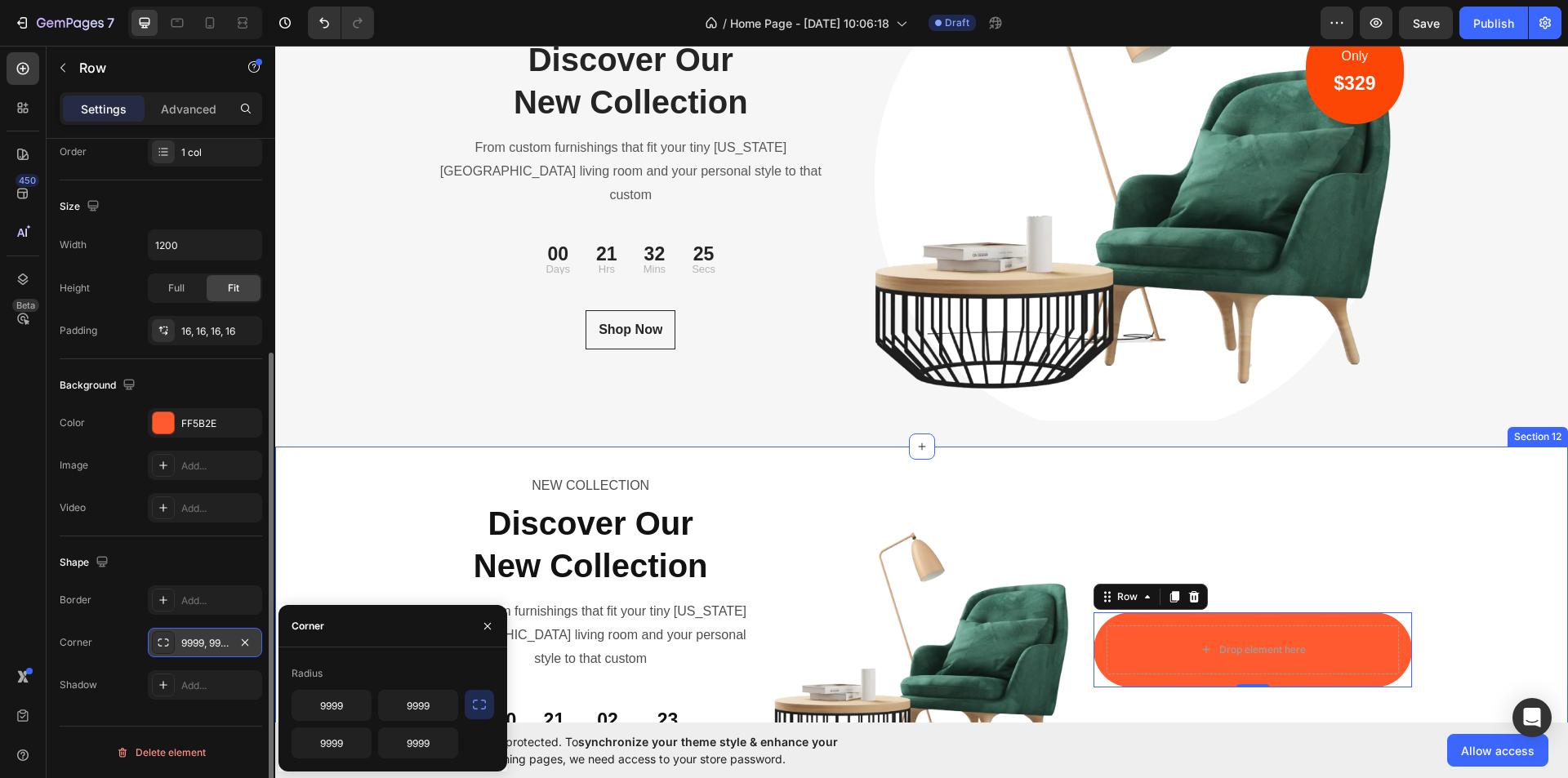
click at [368, 553] on div "NEW COLLECTION Text Block Discover Our New Collection Heading From custom furni…" at bounding box center [921, 657] width 1293 height 368
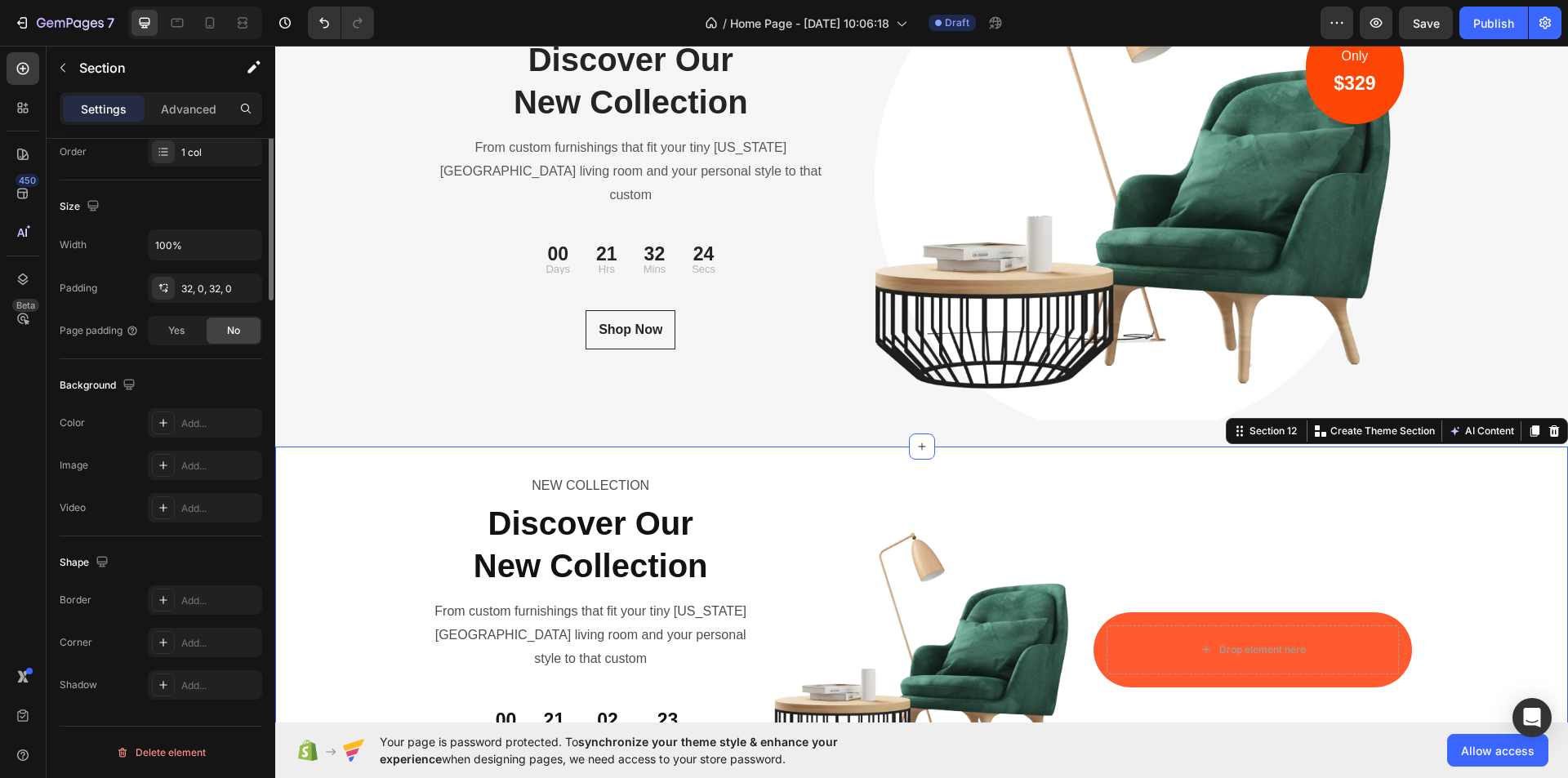
scroll to position [0, 0]
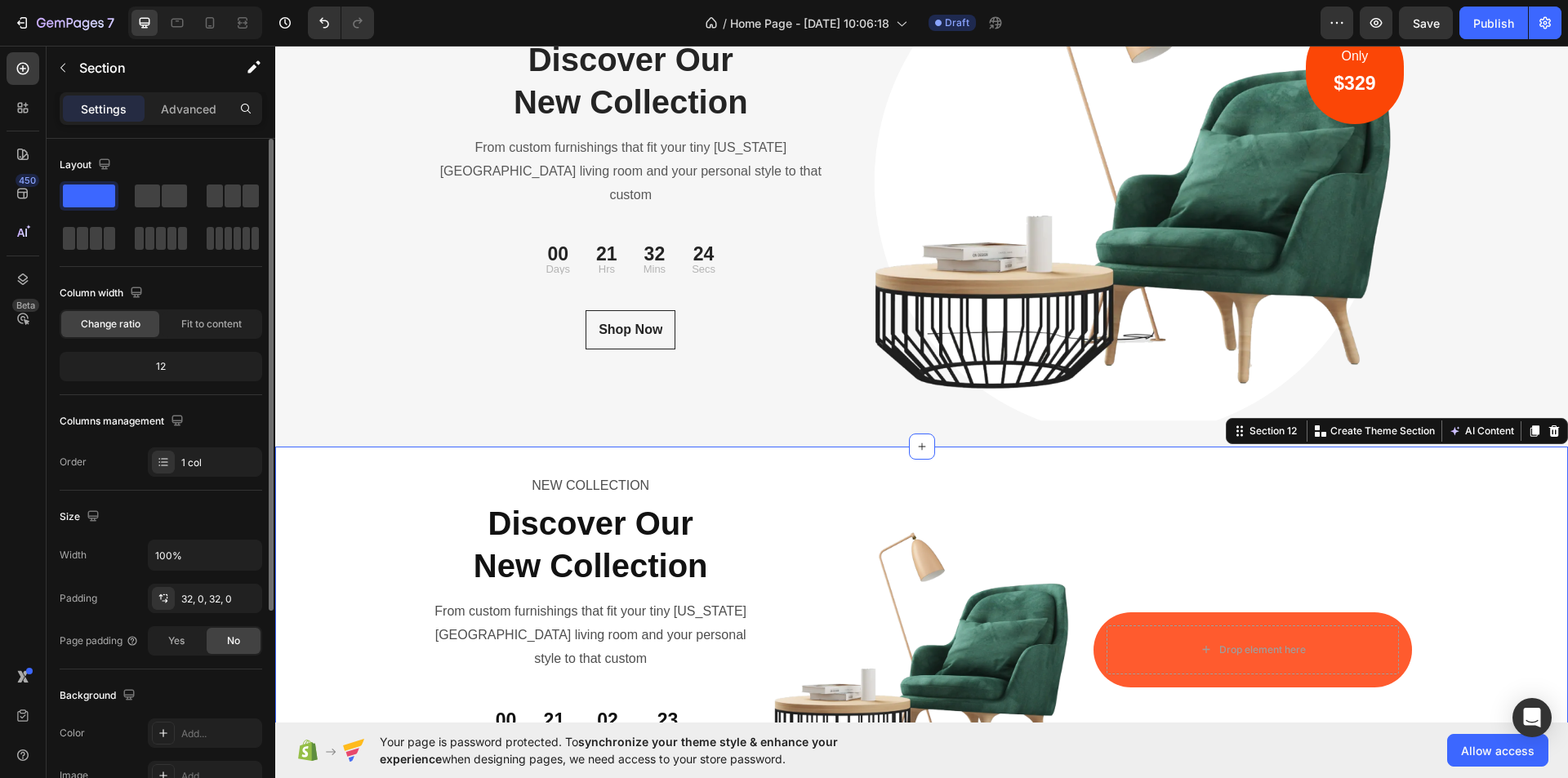
click at [215, 636] on div "No" at bounding box center [234, 641] width 54 height 26
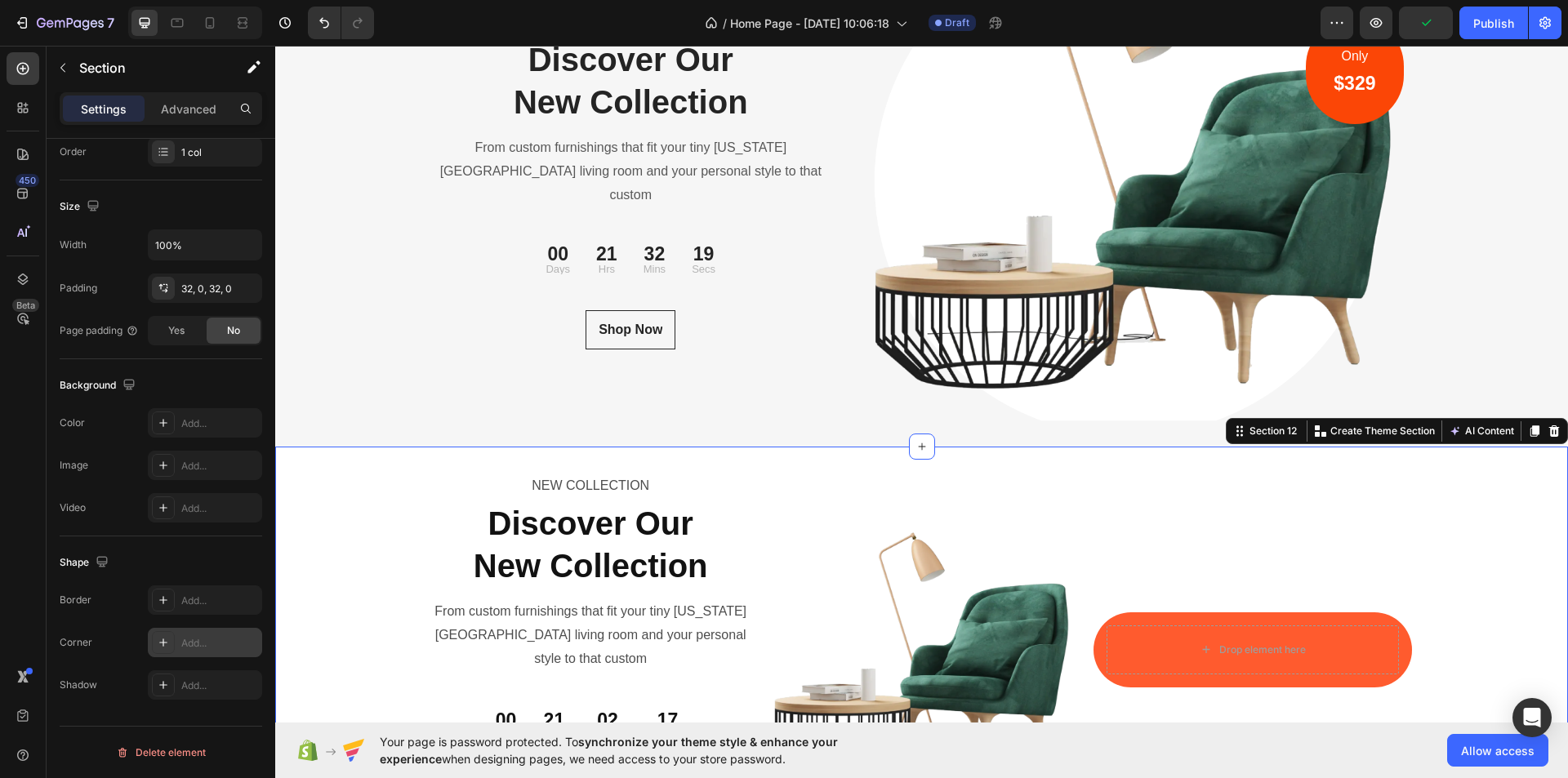
click at [217, 639] on div "Add..." at bounding box center [220, 644] width 76 height 15
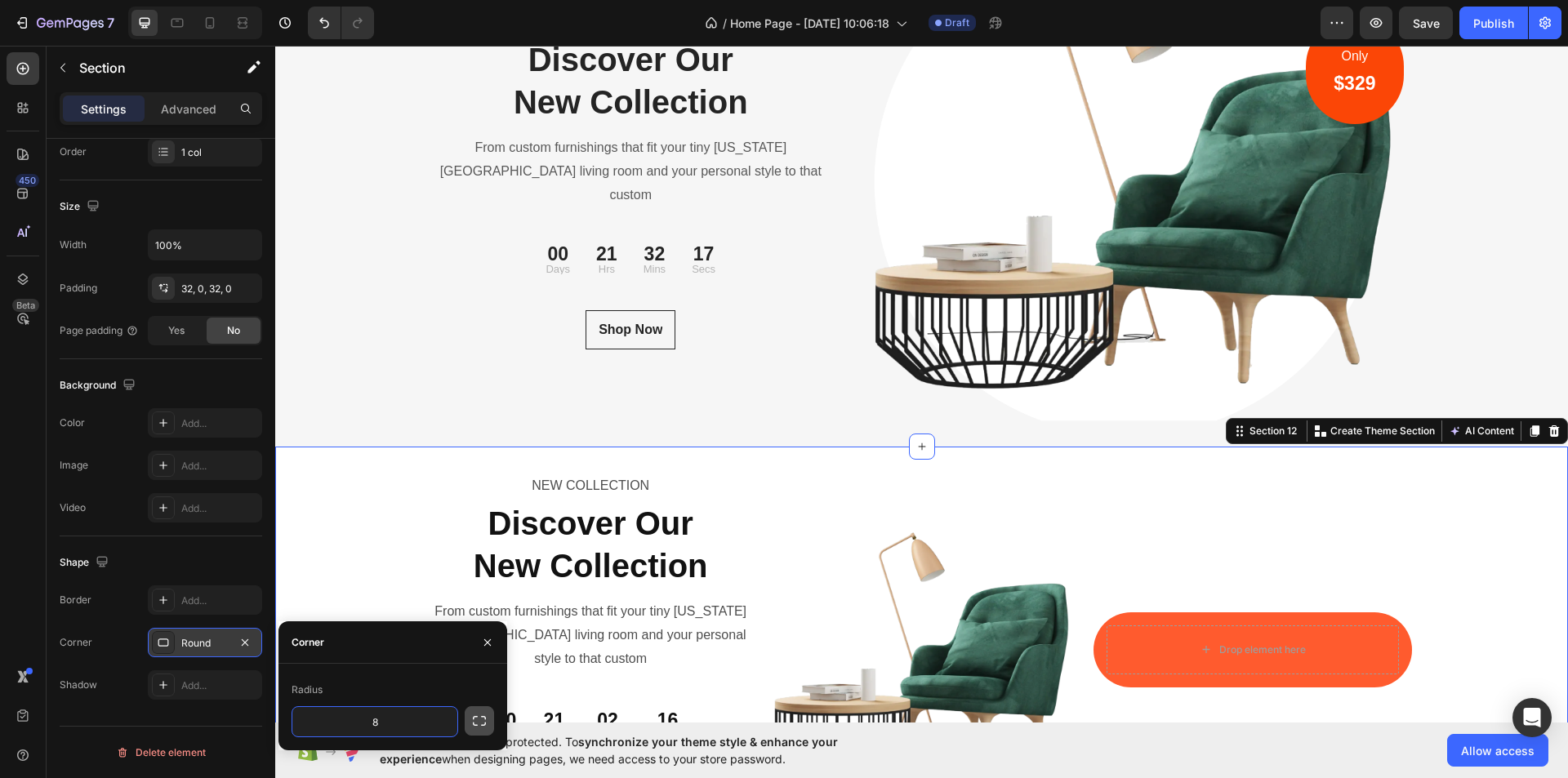
click at [475, 721] on icon "button" at bounding box center [480, 721] width 17 height 17
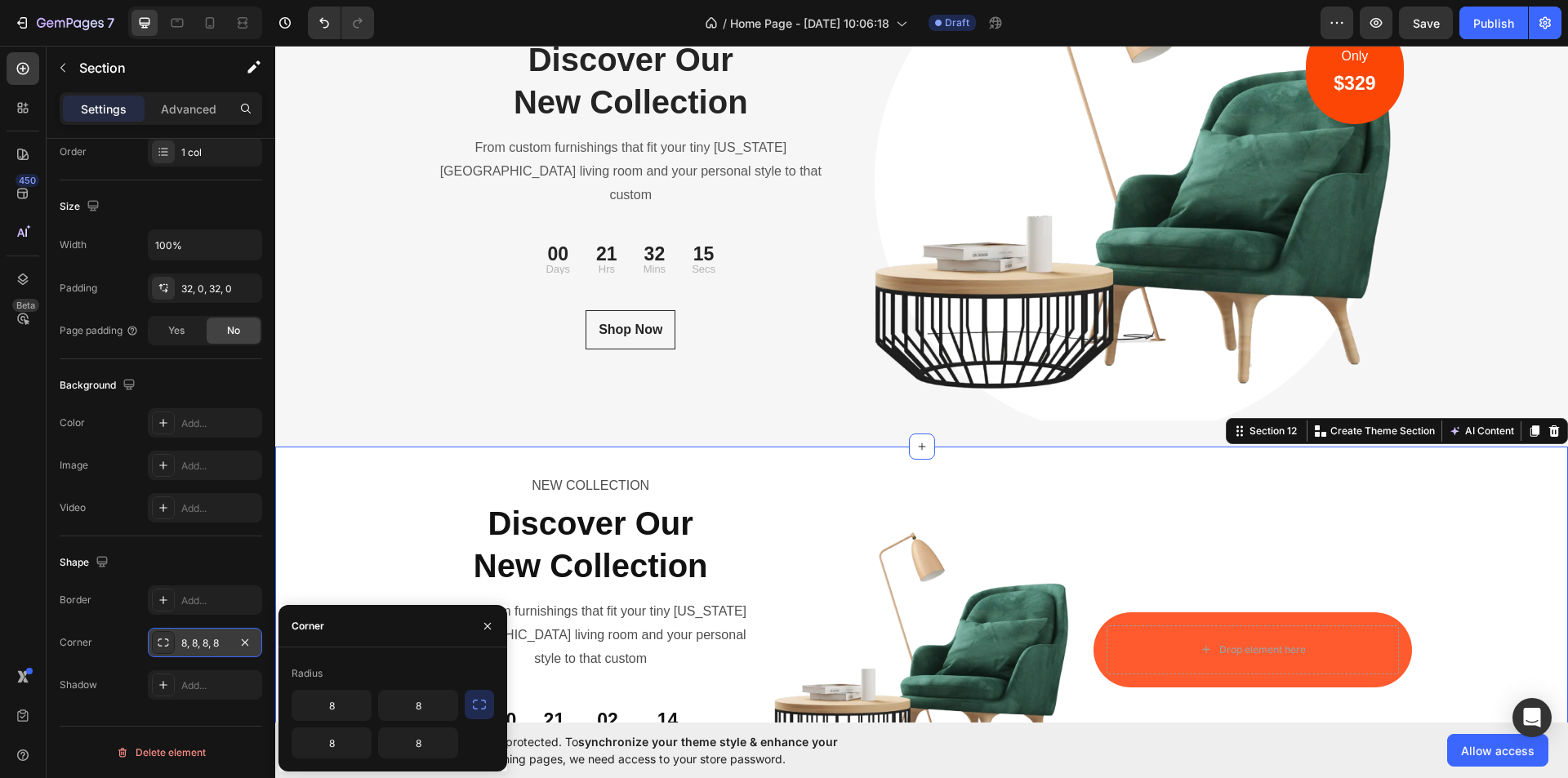
click at [416, 649] on div "Radius 8 8 8 8" at bounding box center [392, 709] width 228 height 124
click at [483, 620] on icon "button" at bounding box center [487, 626] width 13 height 13
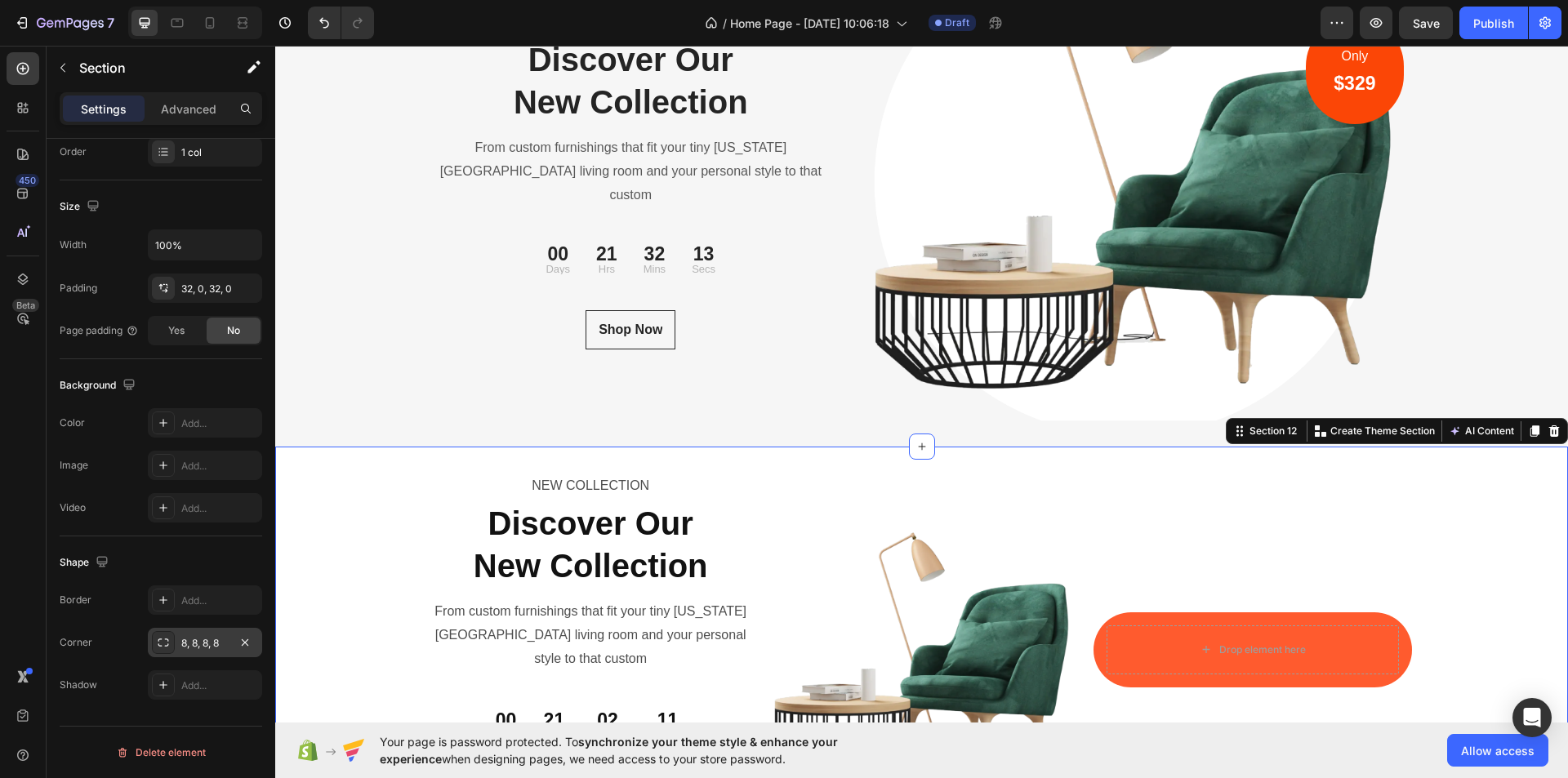
click at [215, 641] on div "8, 8, 8, 8" at bounding box center [205, 644] width 48 height 15
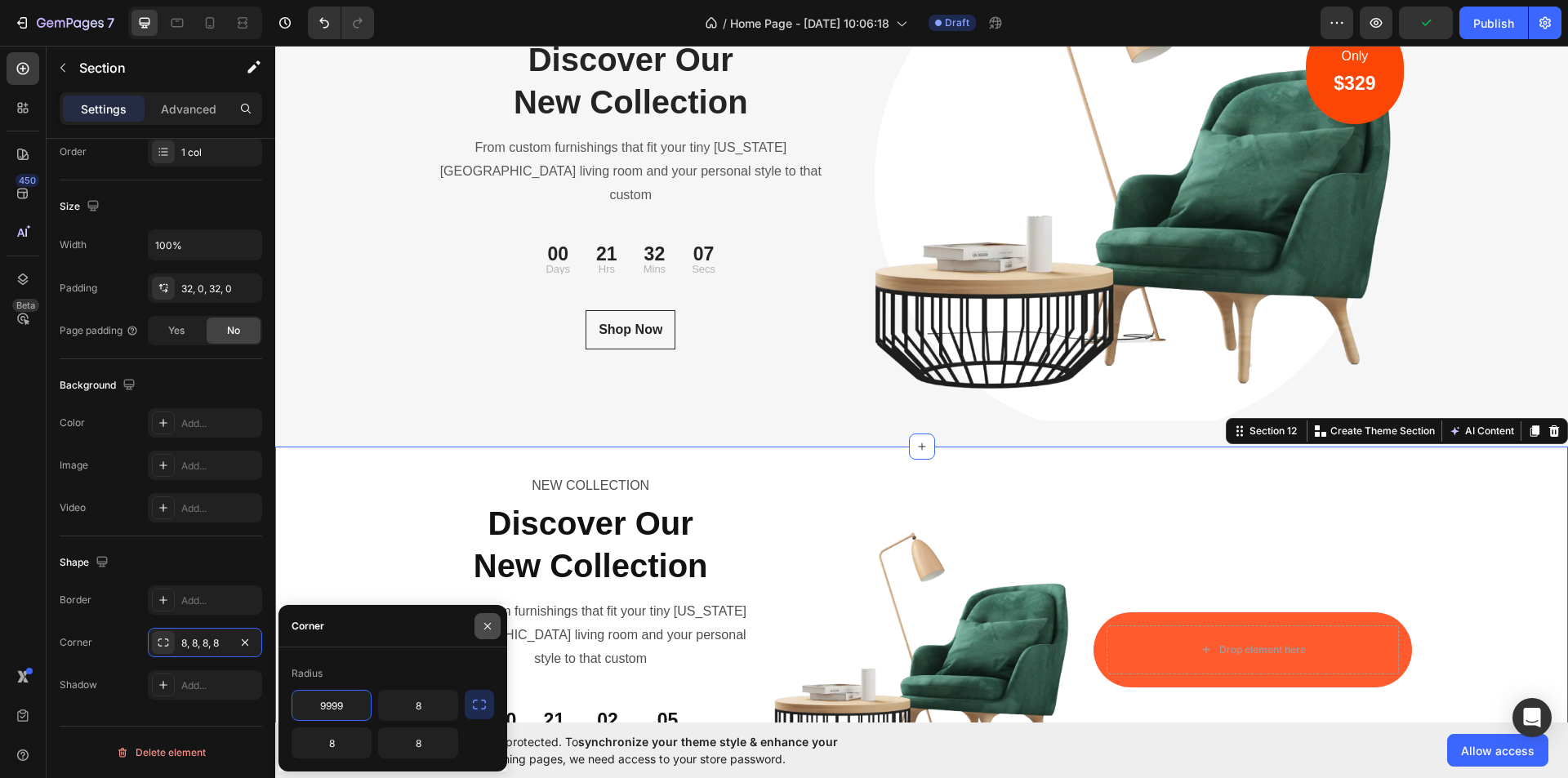
click at [488, 623] on icon "button" at bounding box center [487, 626] width 13 height 13
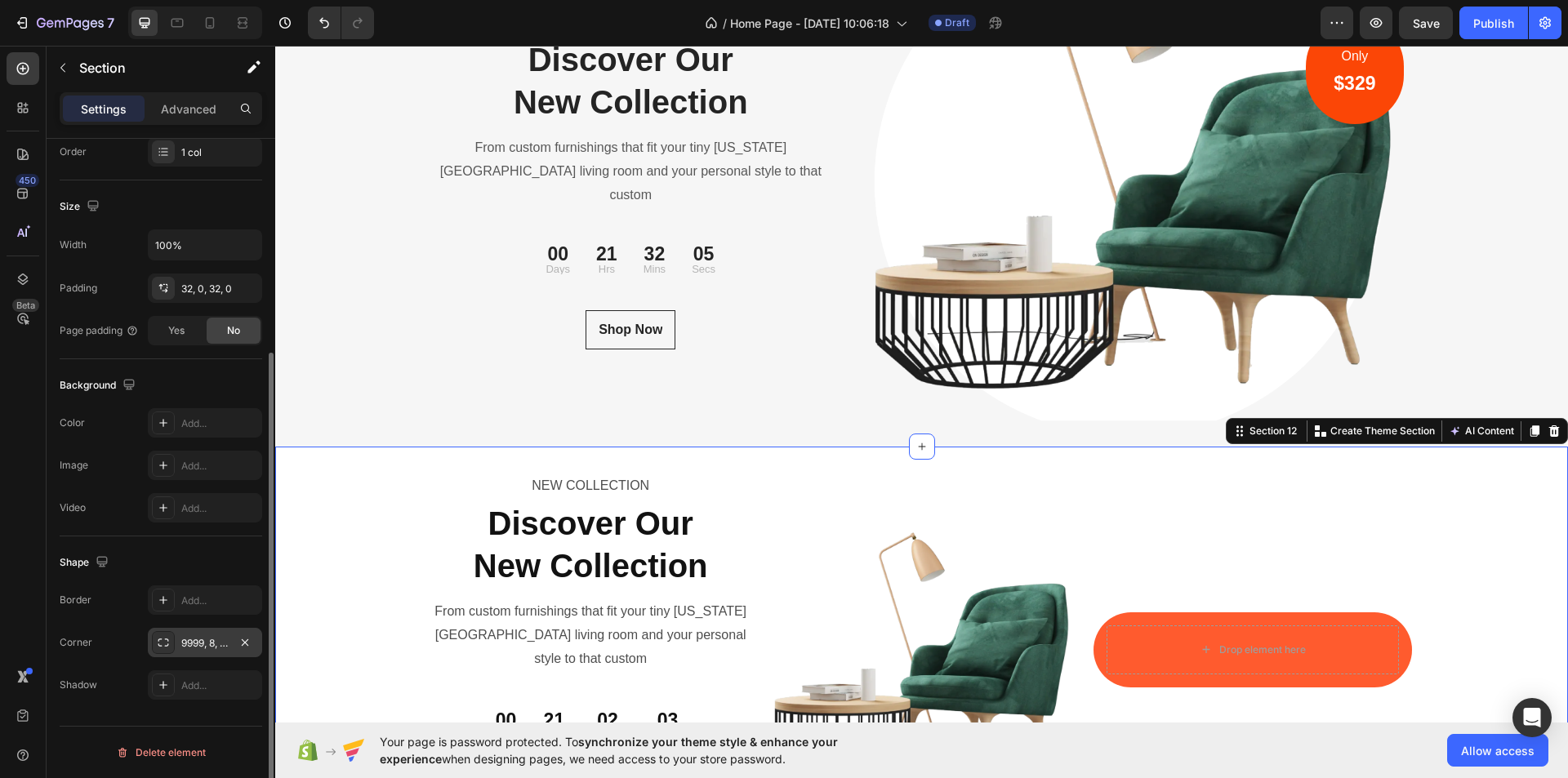
click at [202, 642] on div "9999, 8, 8, 8" at bounding box center [205, 644] width 48 height 15
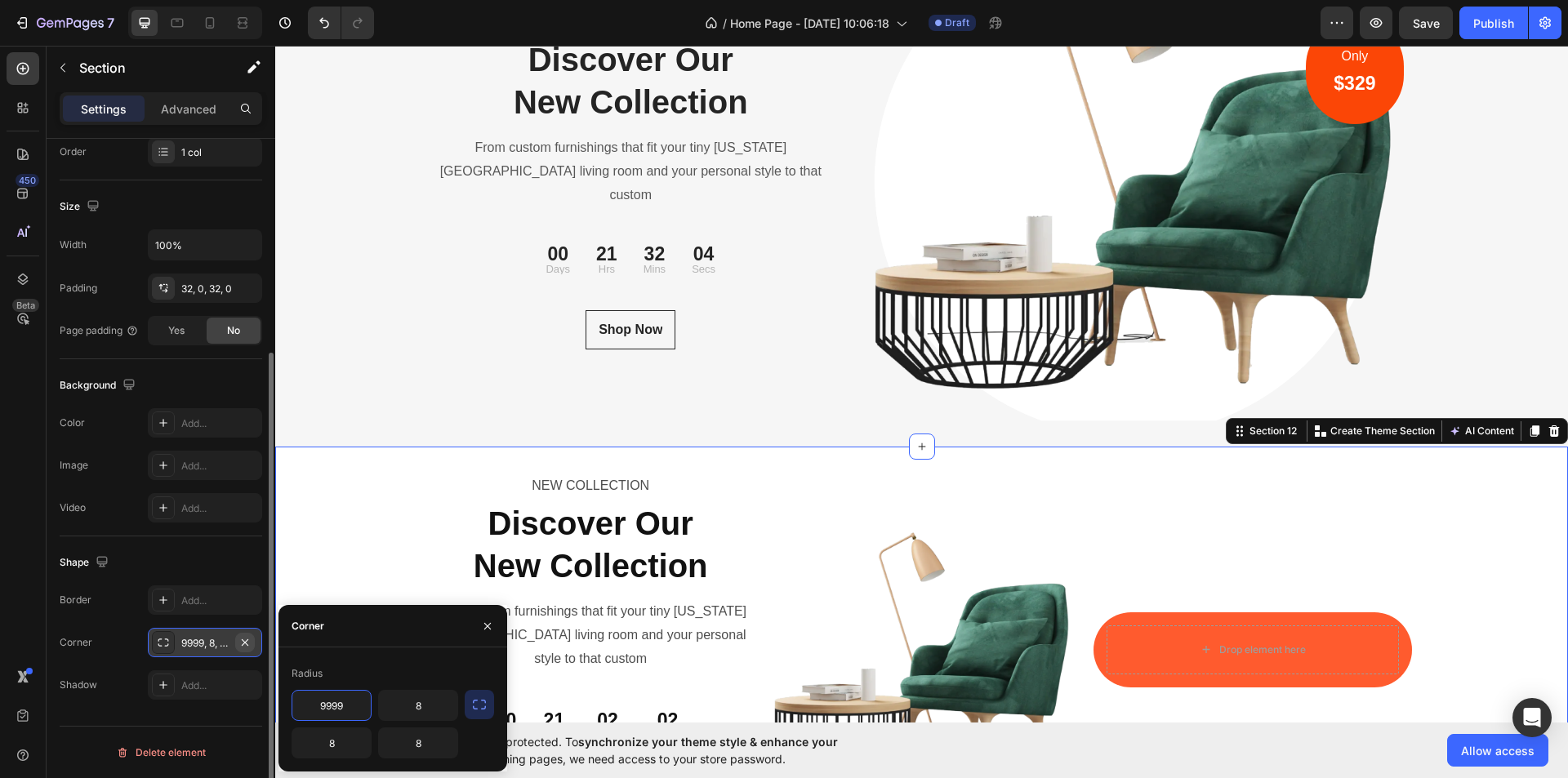
click at [243, 637] on icon "button" at bounding box center [245, 643] width 13 height 13
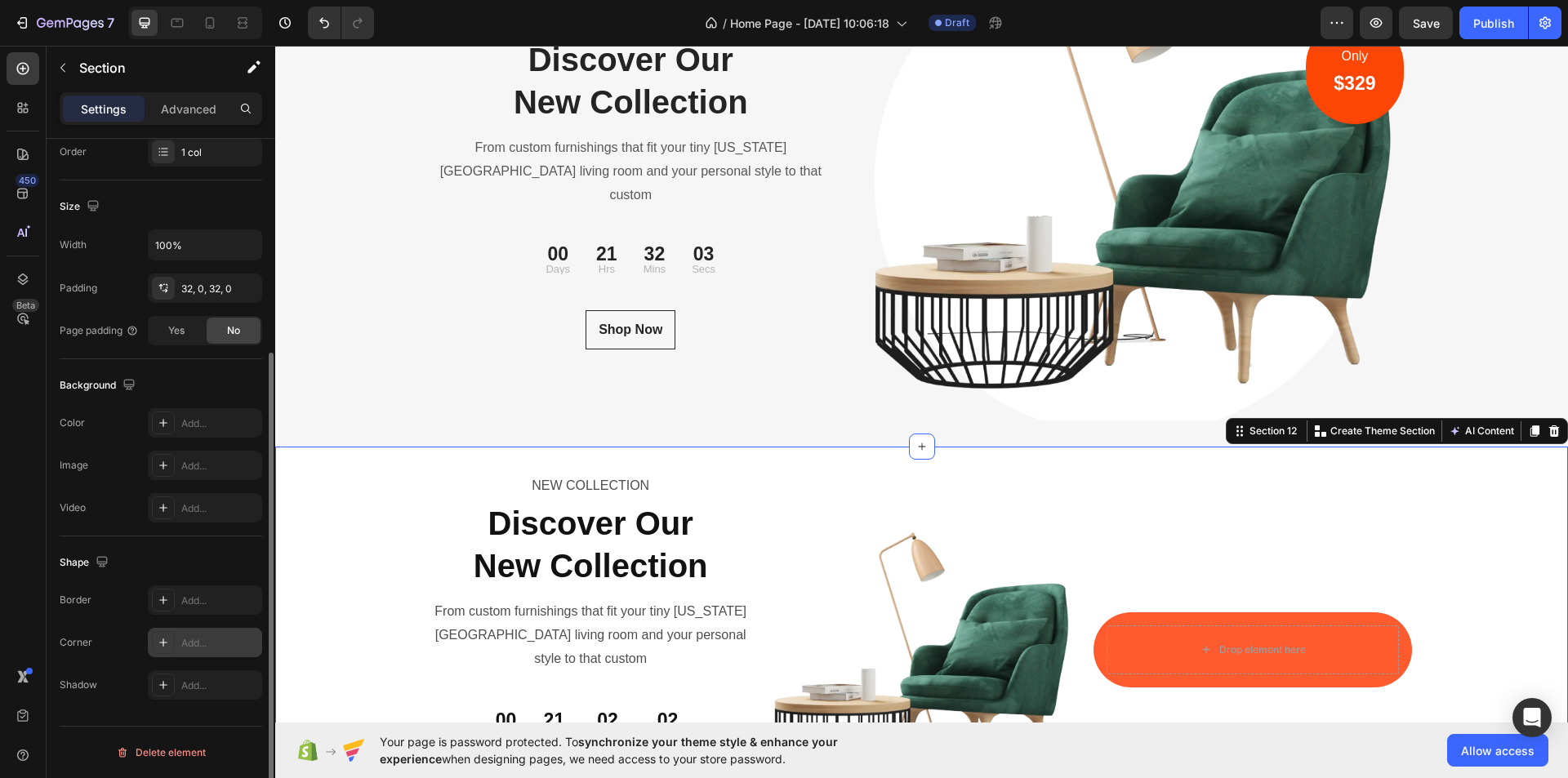
click at [194, 647] on div "Add..." at bounding box center [220, 644] width 76 height 15
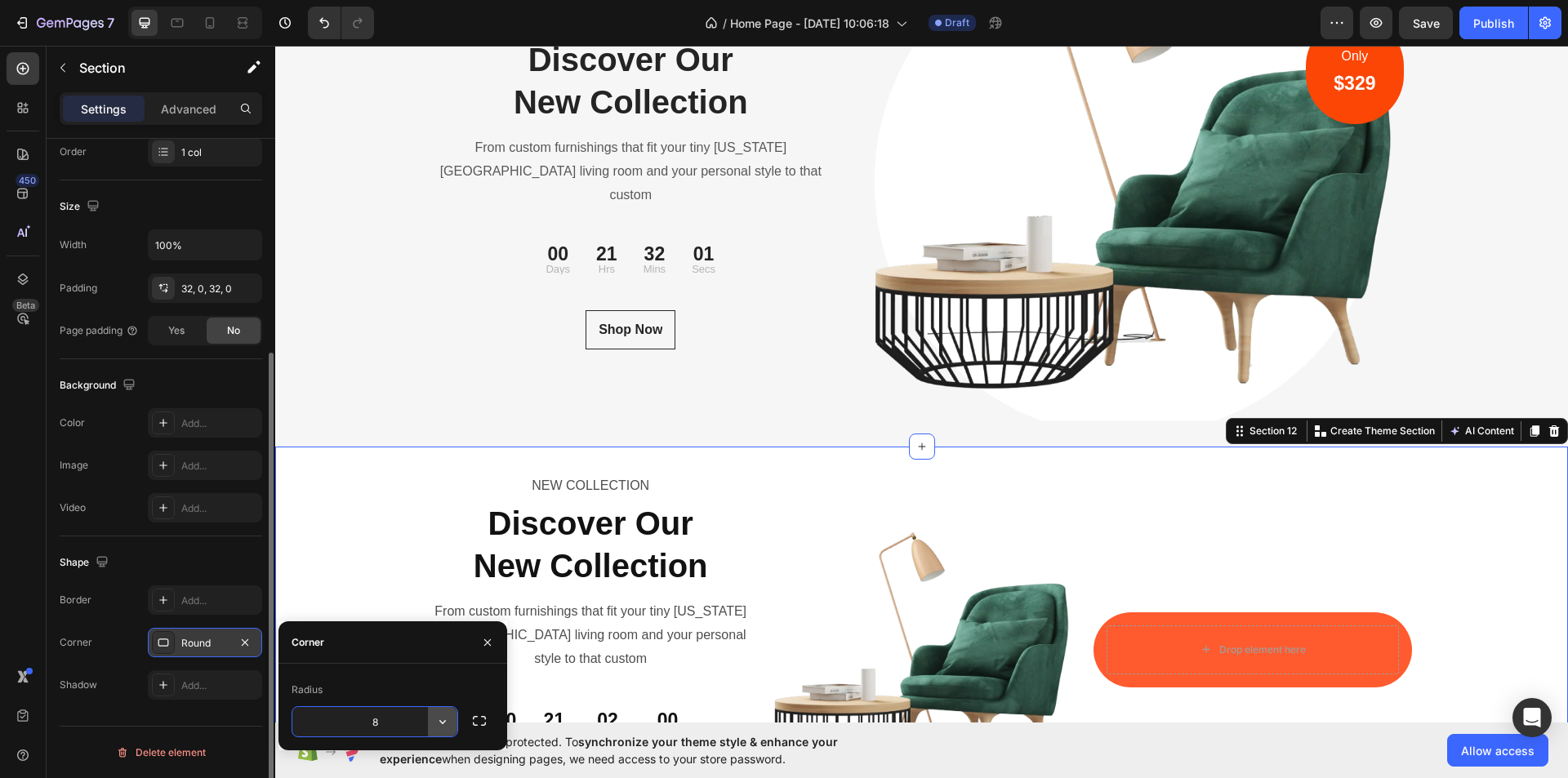
click at [443, 725] on icon "button" at bounding box center [443, 722] width 17 height 17
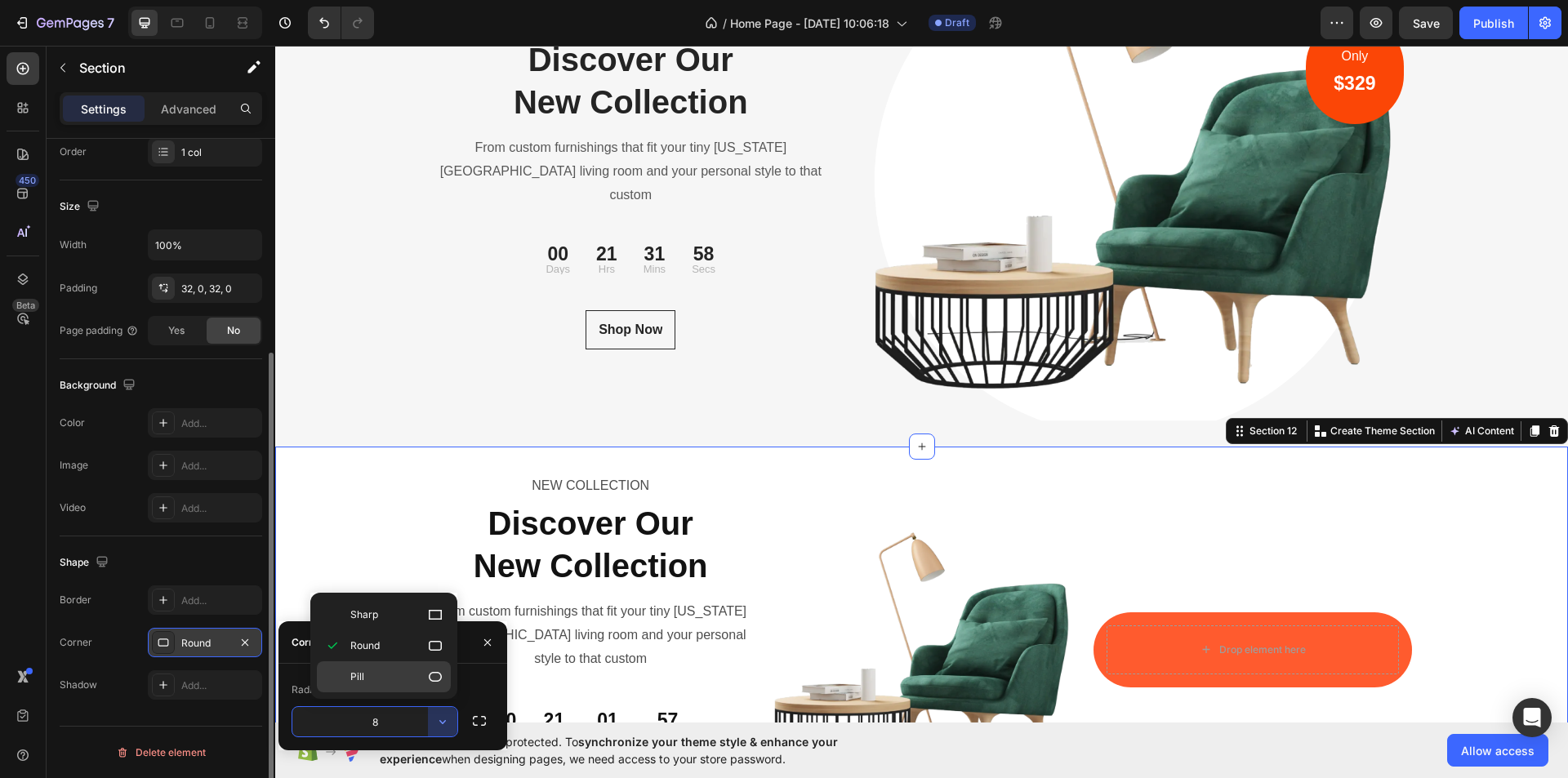
click at [390, 679] on p "Pill" at bounding box center [397, 677] width 93 height 17
type input "9999"
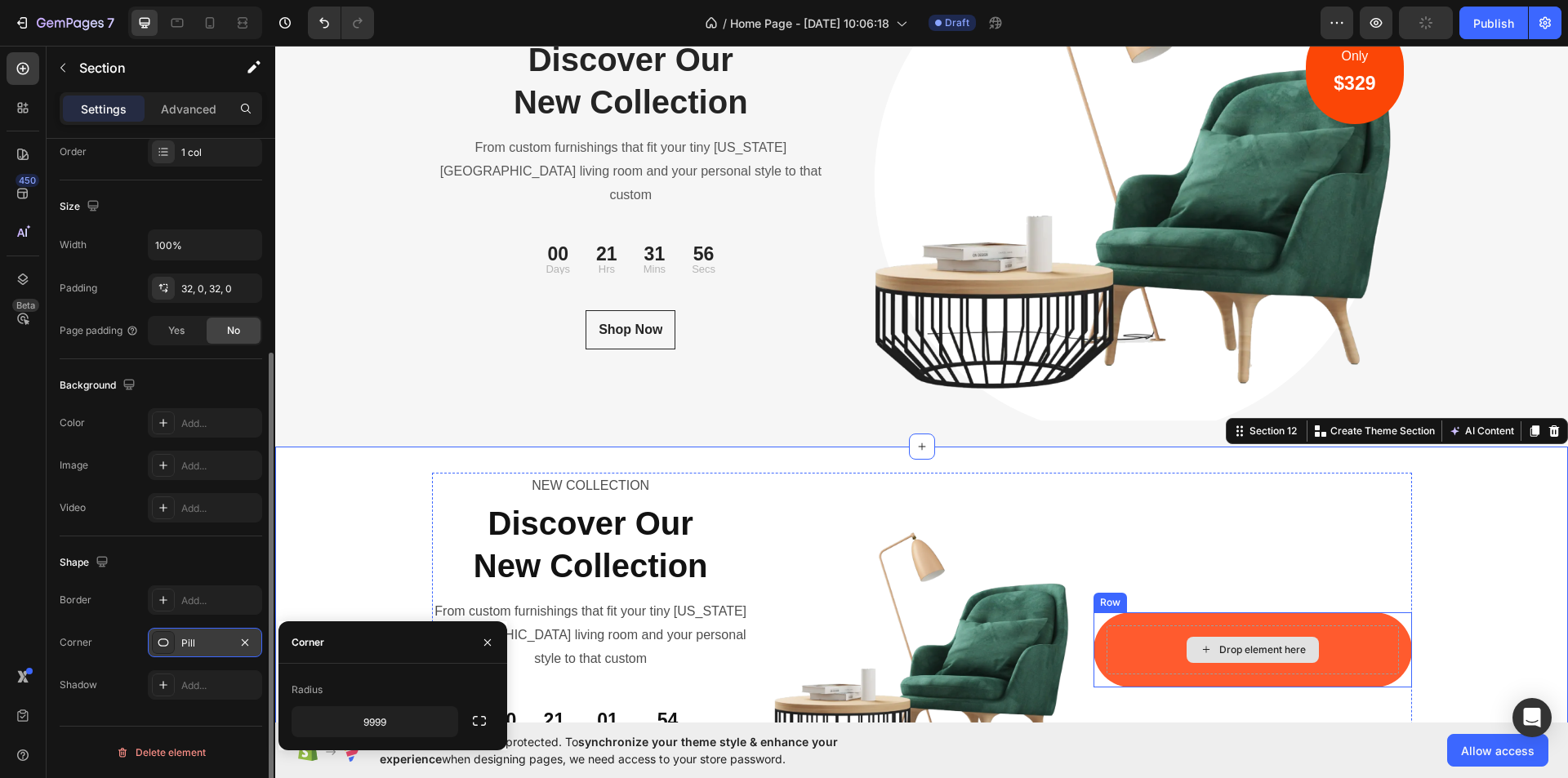
click at [1346, 635] on div "Drop element here" at bounding box center [1252, 650] width 292 height 49
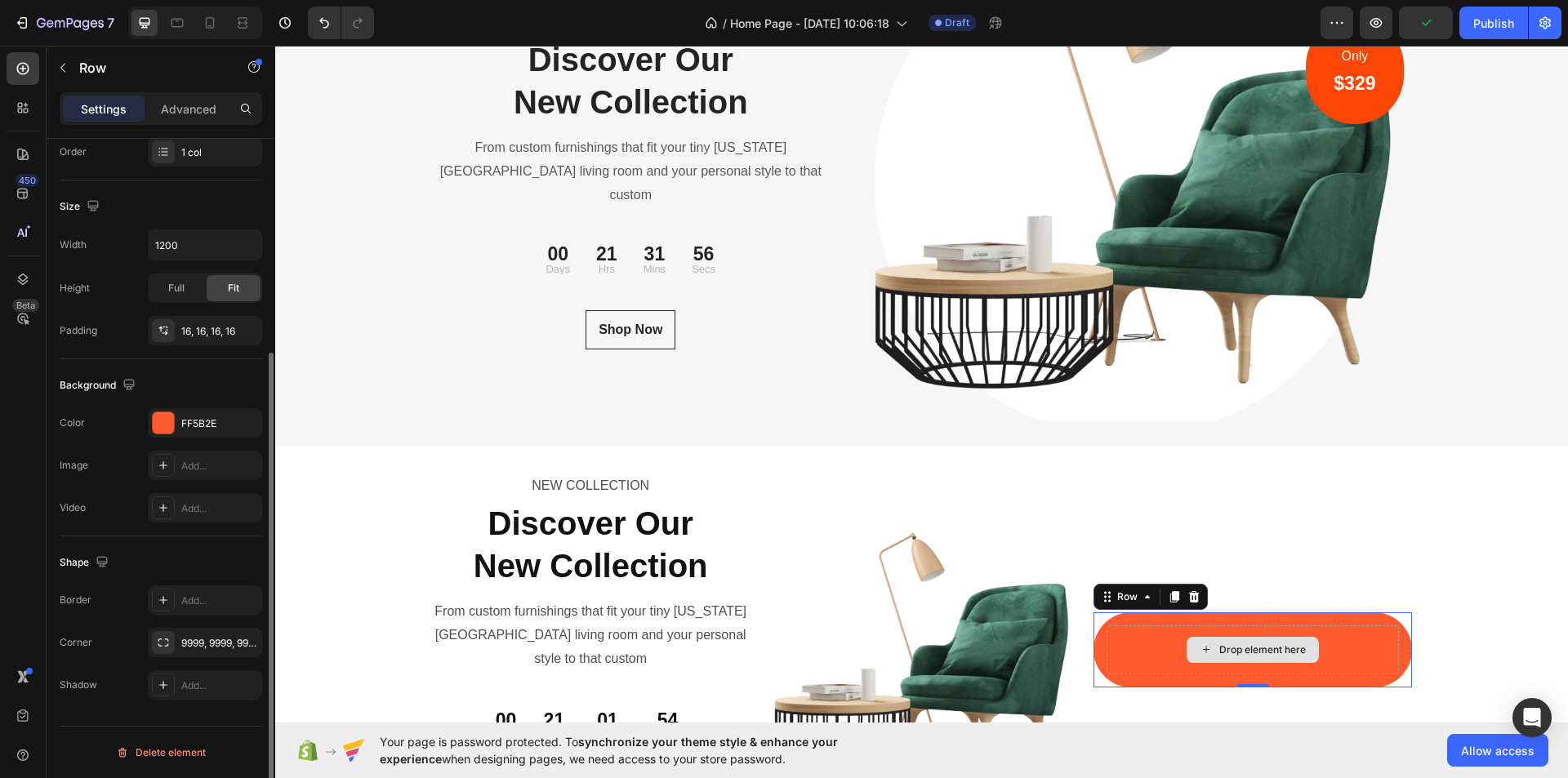
scroll to position [0, 0]
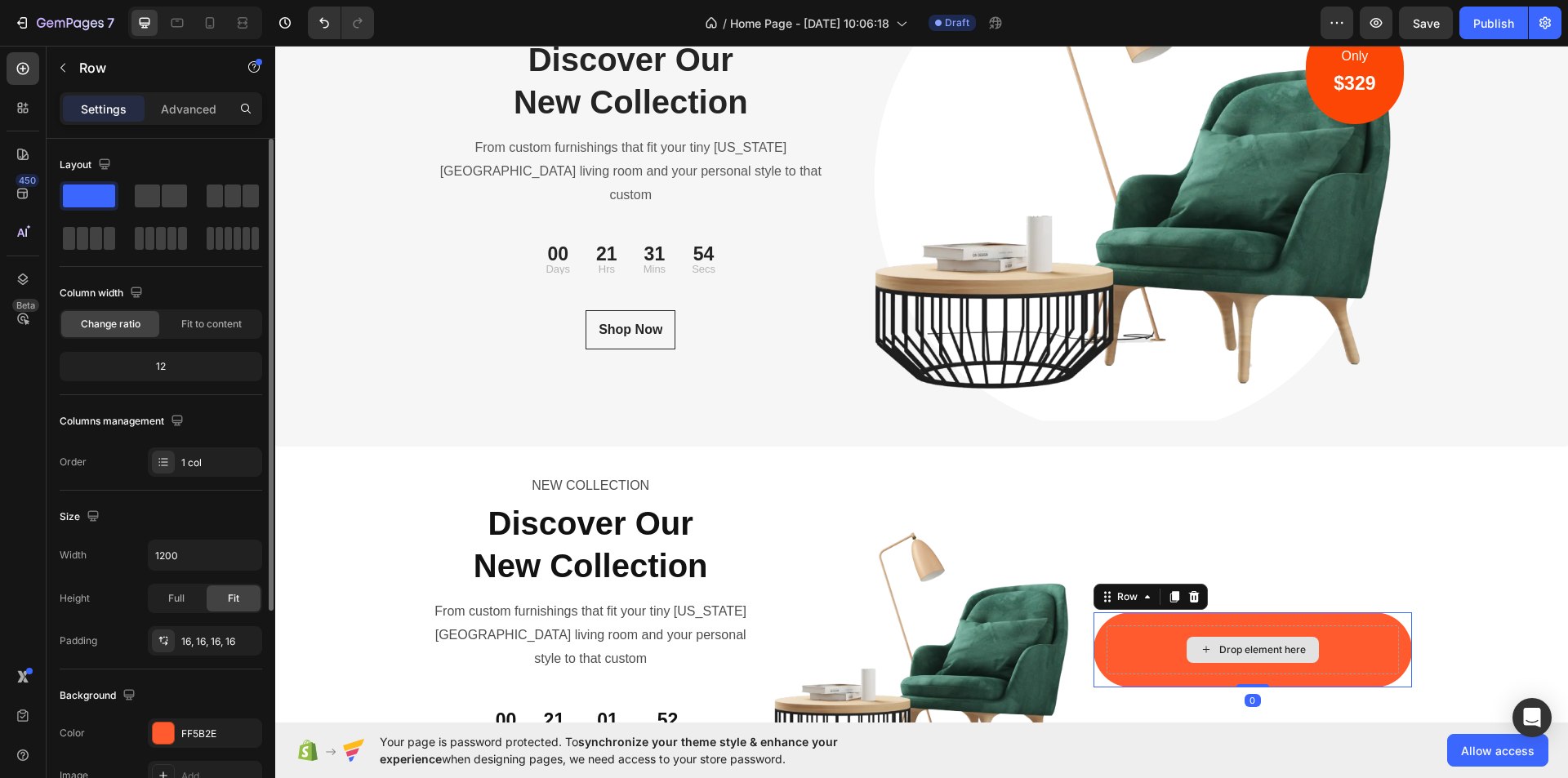
click at [1357, 639] on div "Drop element here" at bounding box center [1252, 650] width 292 height 49
click at [1359, 638] on div "Drop element here" at bounding box center [1252, 650] width 292 height 49
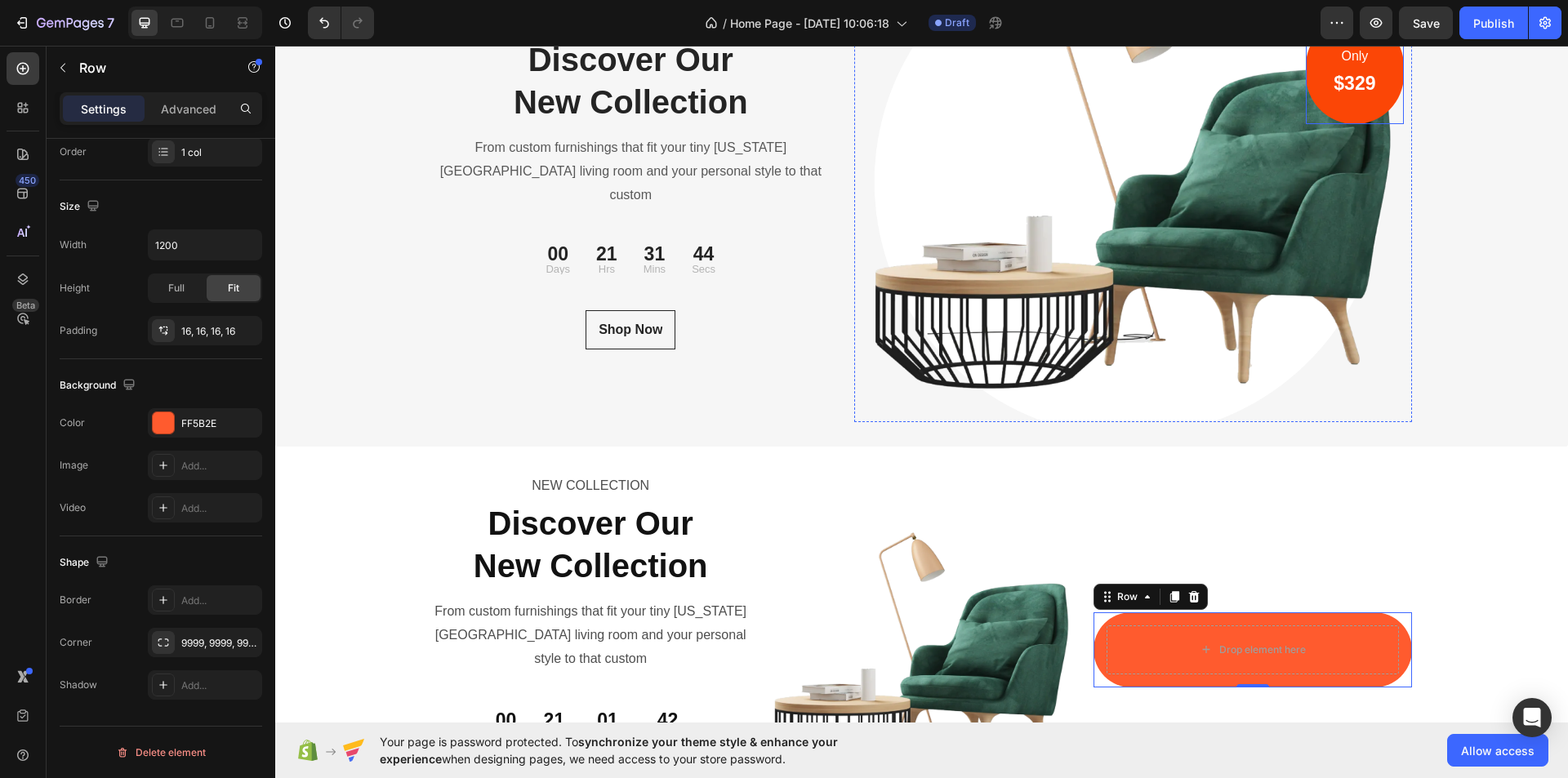
click at [1383, 75] on div "Only Text block $329 Heading Row" at bounding box center [1355, 70] width 97 height 107
click at [185, 109] on p "Advanced" at bounding box center [189, 109] width 56 height 17
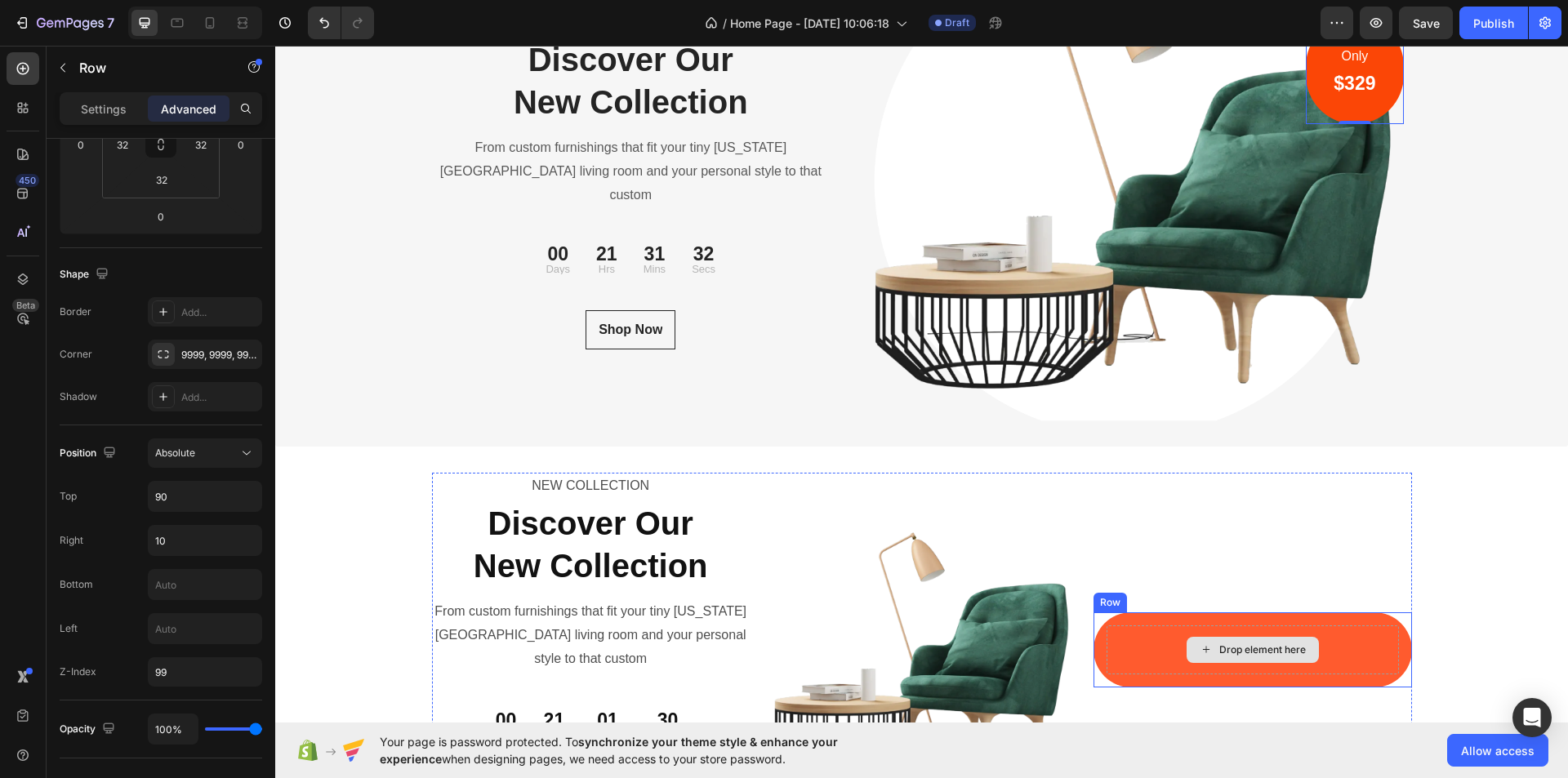
click at [1370, 652] on div "Drop element here" at bounding box center [1252, 650] width 292 height 49
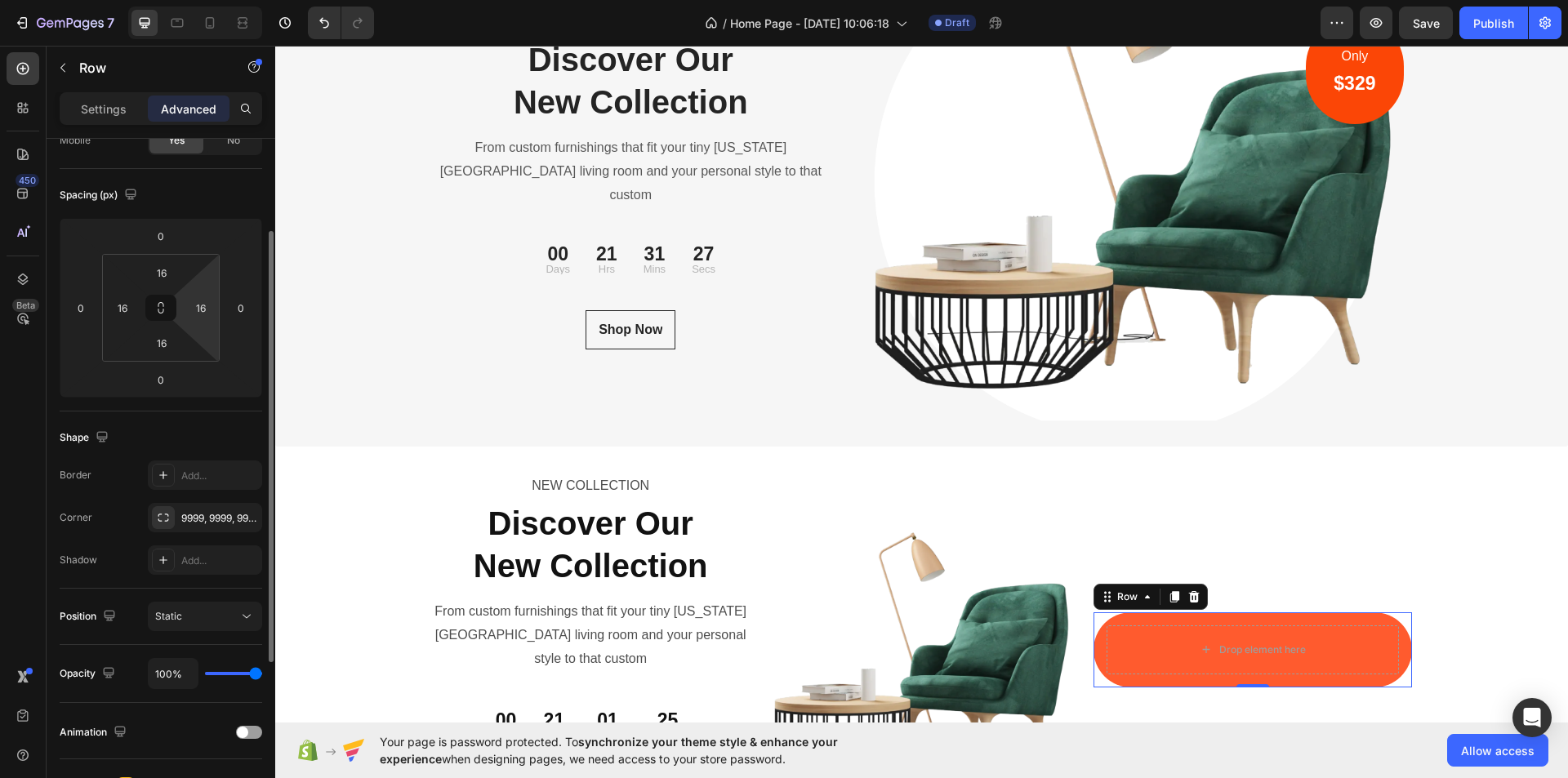
scroll to position [0, 0]
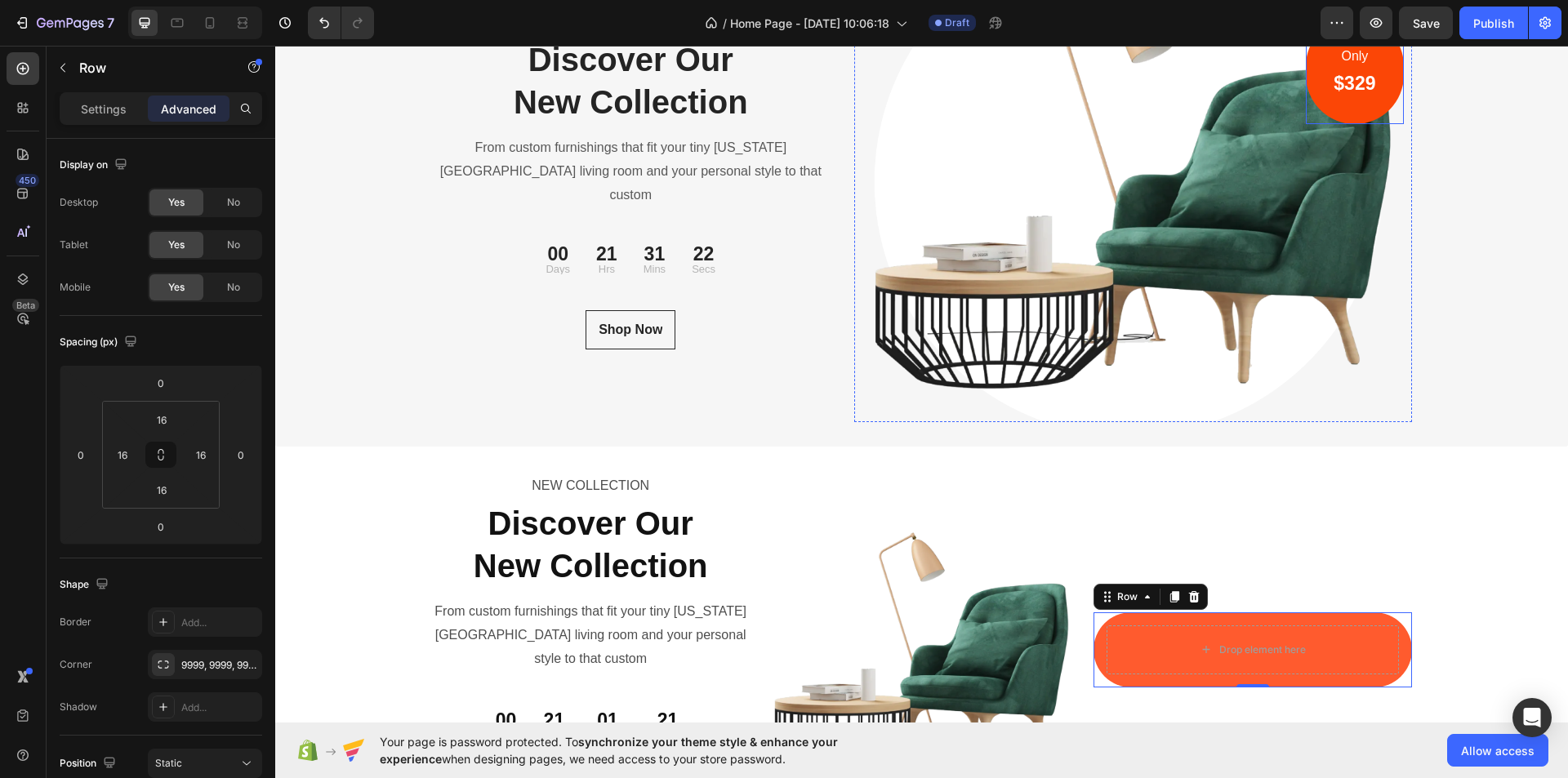
click at [1384, 76] on div "Only Text block $329 Heading Row" at bounding box center [1355, 70] width 97 height 107
click at [1376, 639] on div "Drop element here" at bounding box center [1252, 650] width 292 height 49
click at [179, 421] on div "16" at bounding box center [162, 420] width 41 height 26
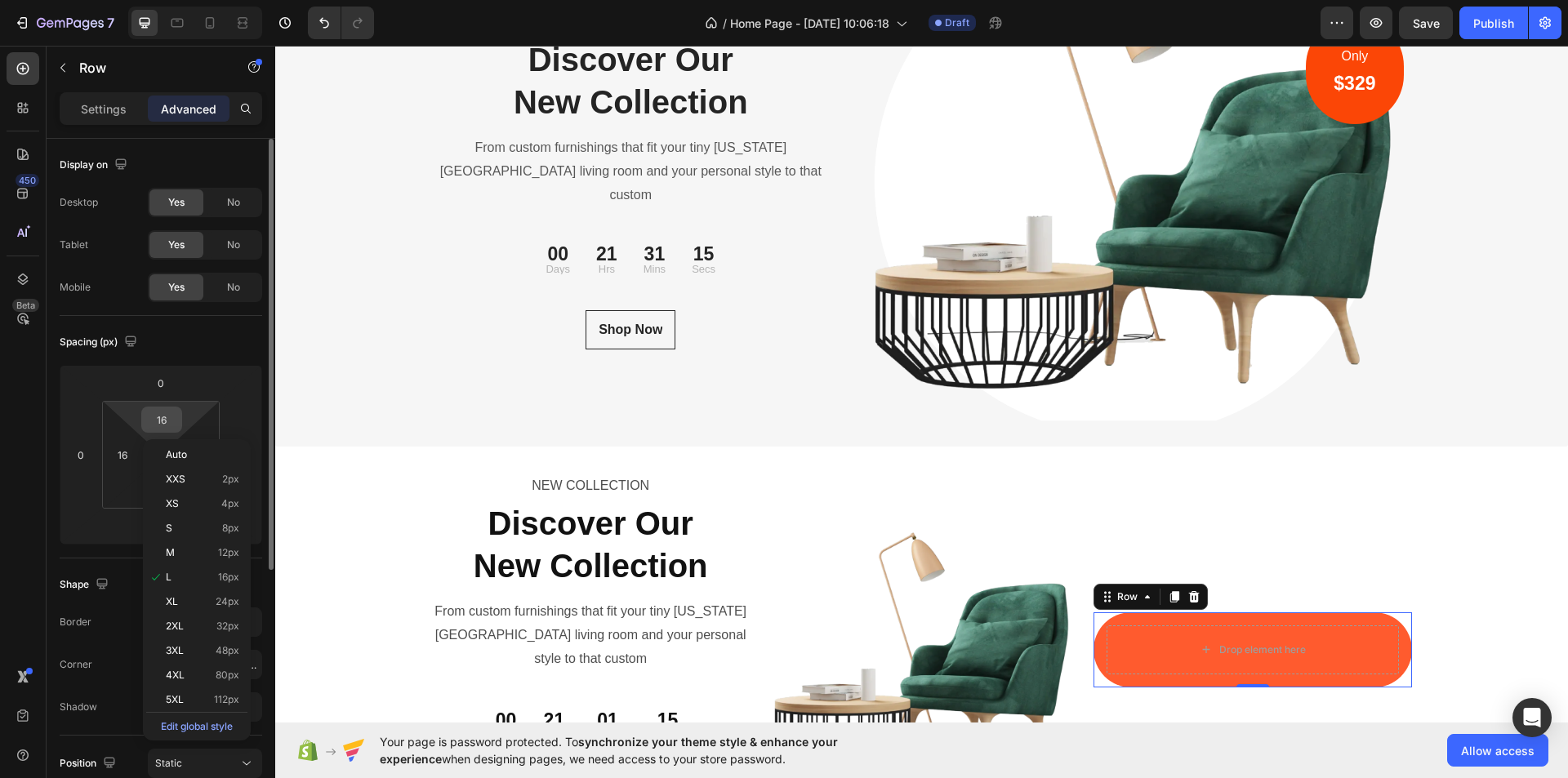
click at [169, 420] on input "16" at bounding box center [161, 419] width 33 height 24
click at [169, 419] on input "16" at bounding box center [161, 419] width 33 height 24
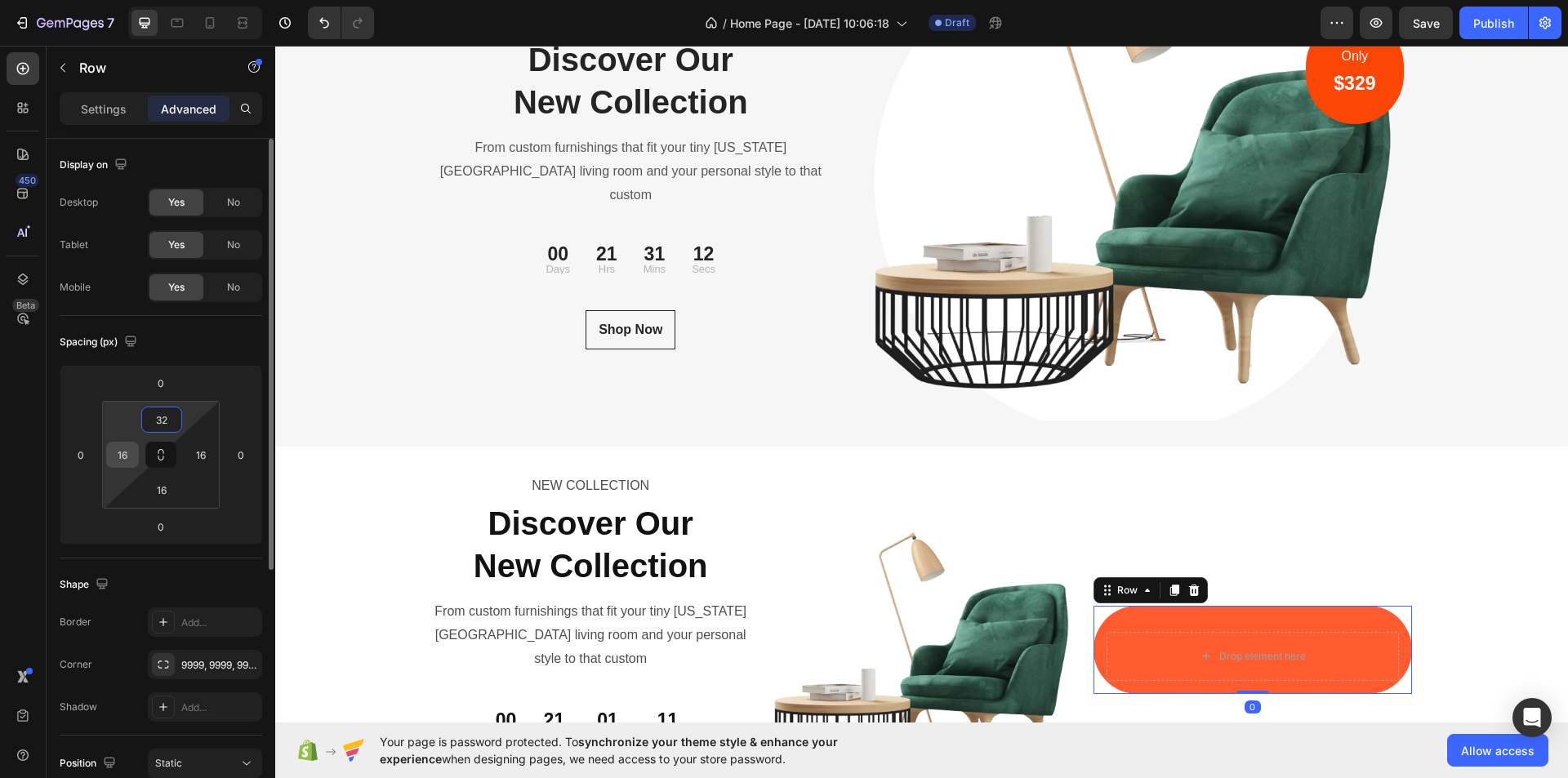
type input "32"
click at [130, 456] on input "16" at bounding box center [122, 455] width 24 height 24
click at [129, 456] on input "16" at bounding box center [122, 455] width 24 height 24
type input "32"
click at [205, 453] on input "16" at bounding box center [201, 455] width 24 height 24
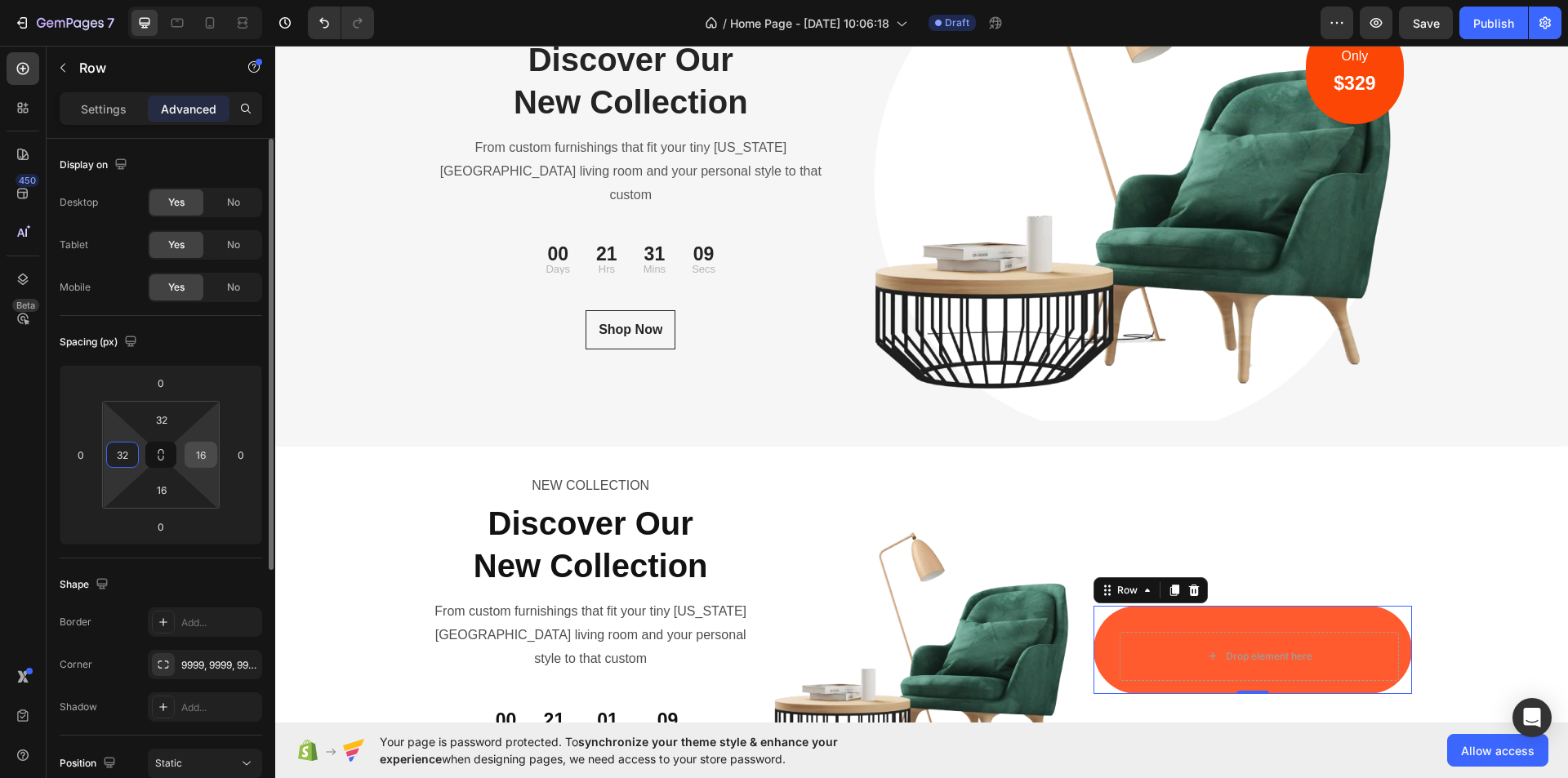
click at [205, 453] on input "16" at bounding box center [201, 455] width 24 height 24
type input "32"
click at [169, 496] on input "16" at bounding box center [161, 490] width 33 height 24
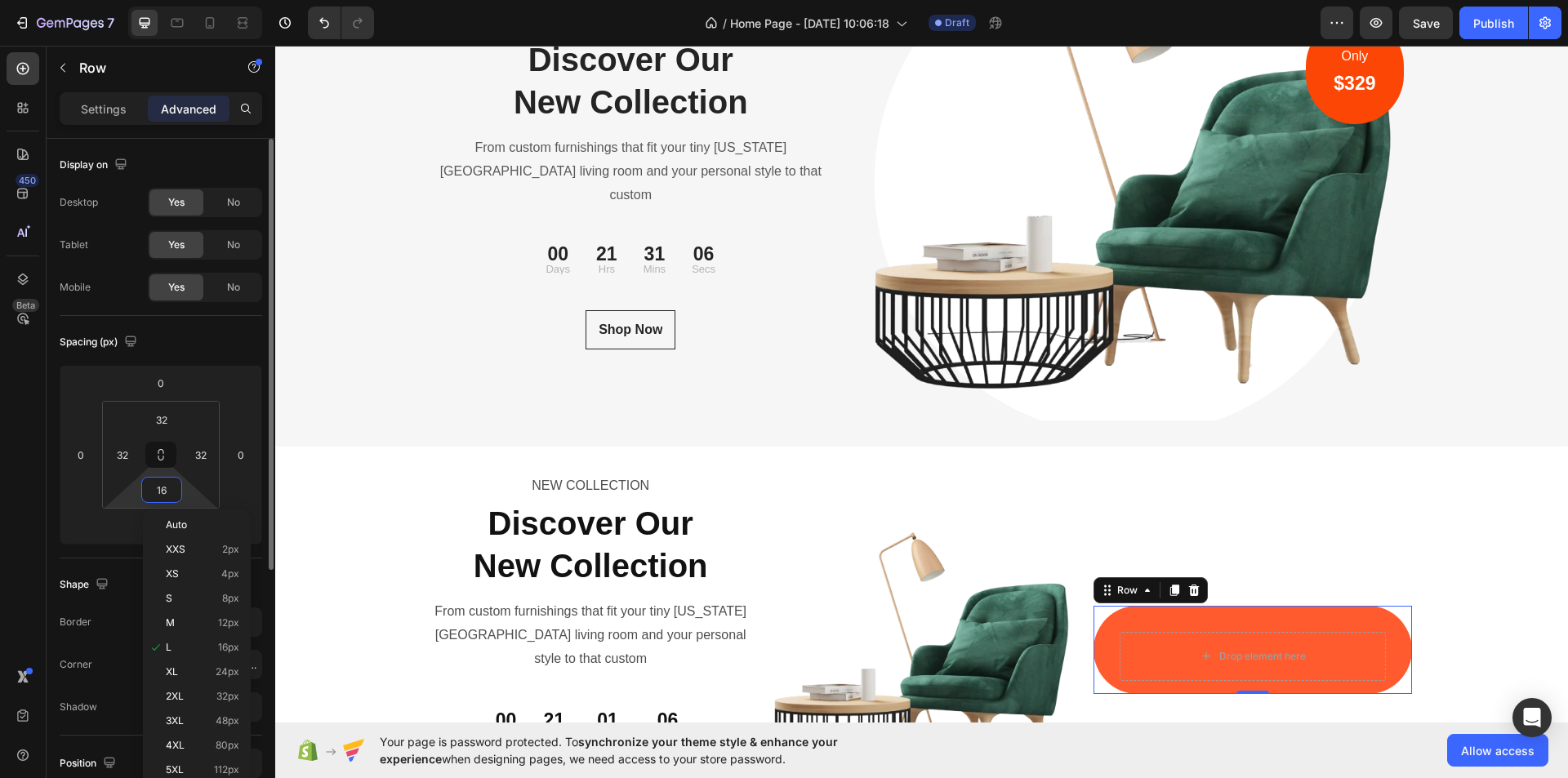
type input "2"
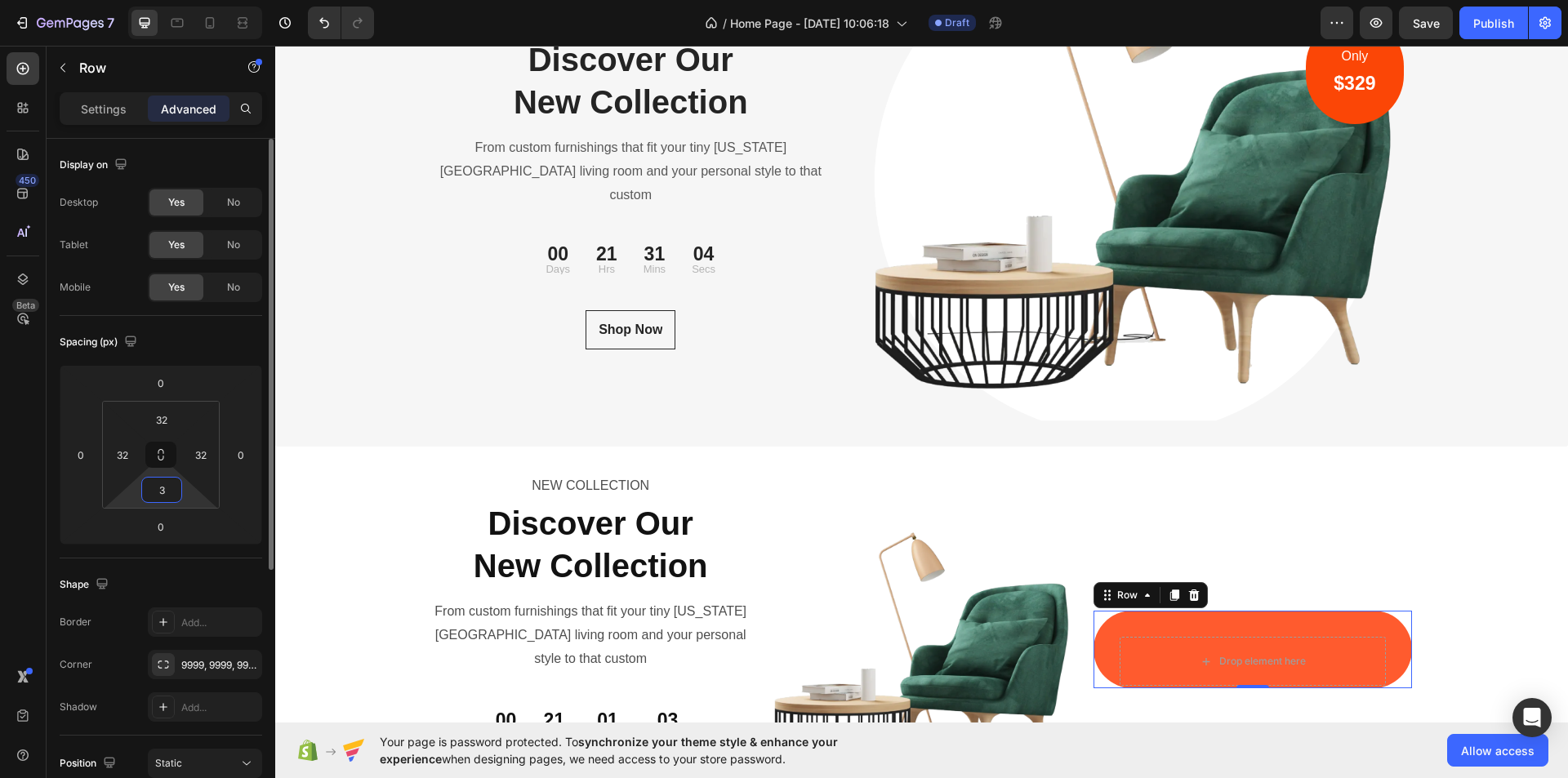
type input "32"
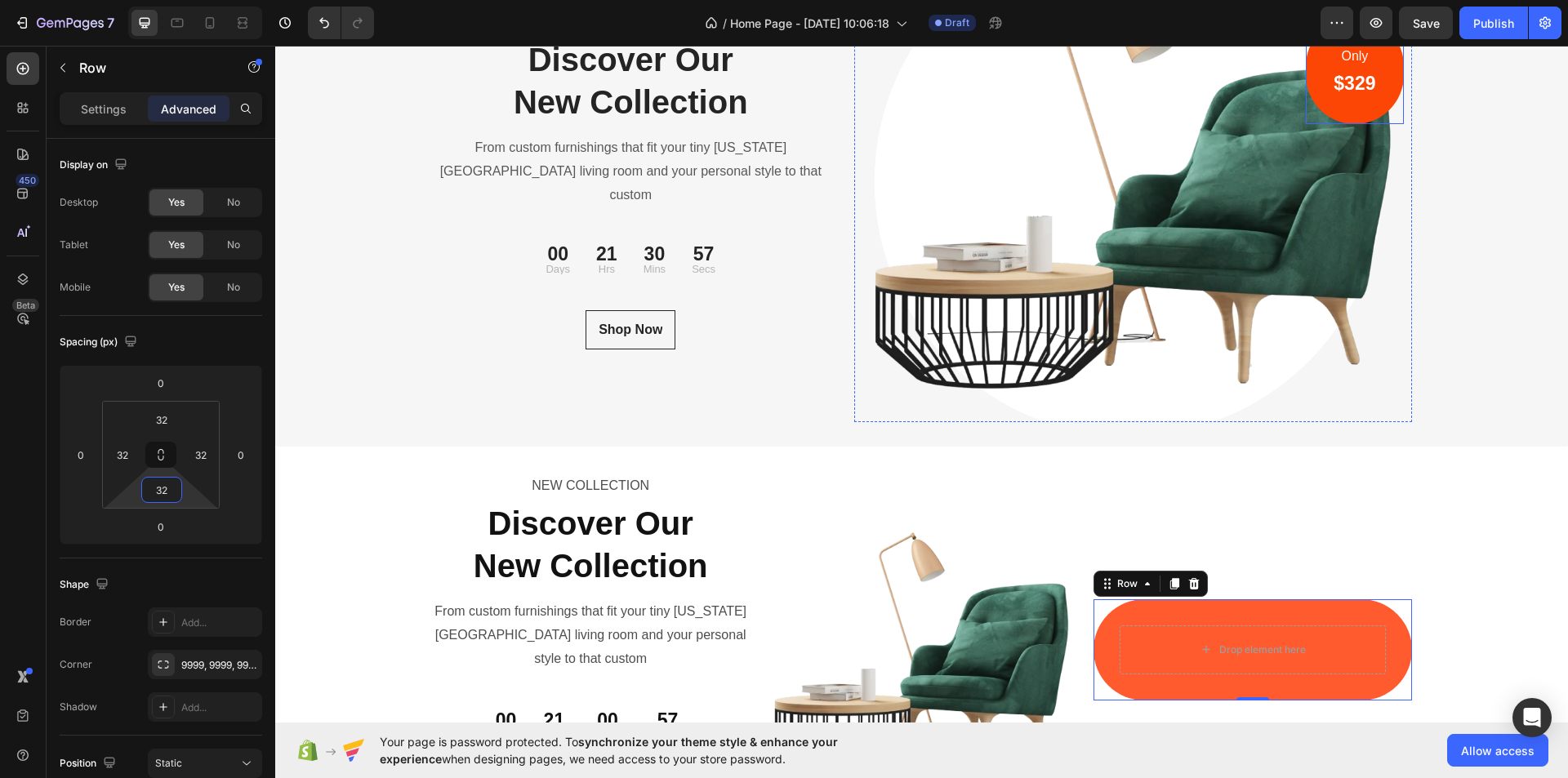
click at [1380, 83] on div "Only Text block $329 Heading Row" at bounding box center [1355, 70] width 97 height 107
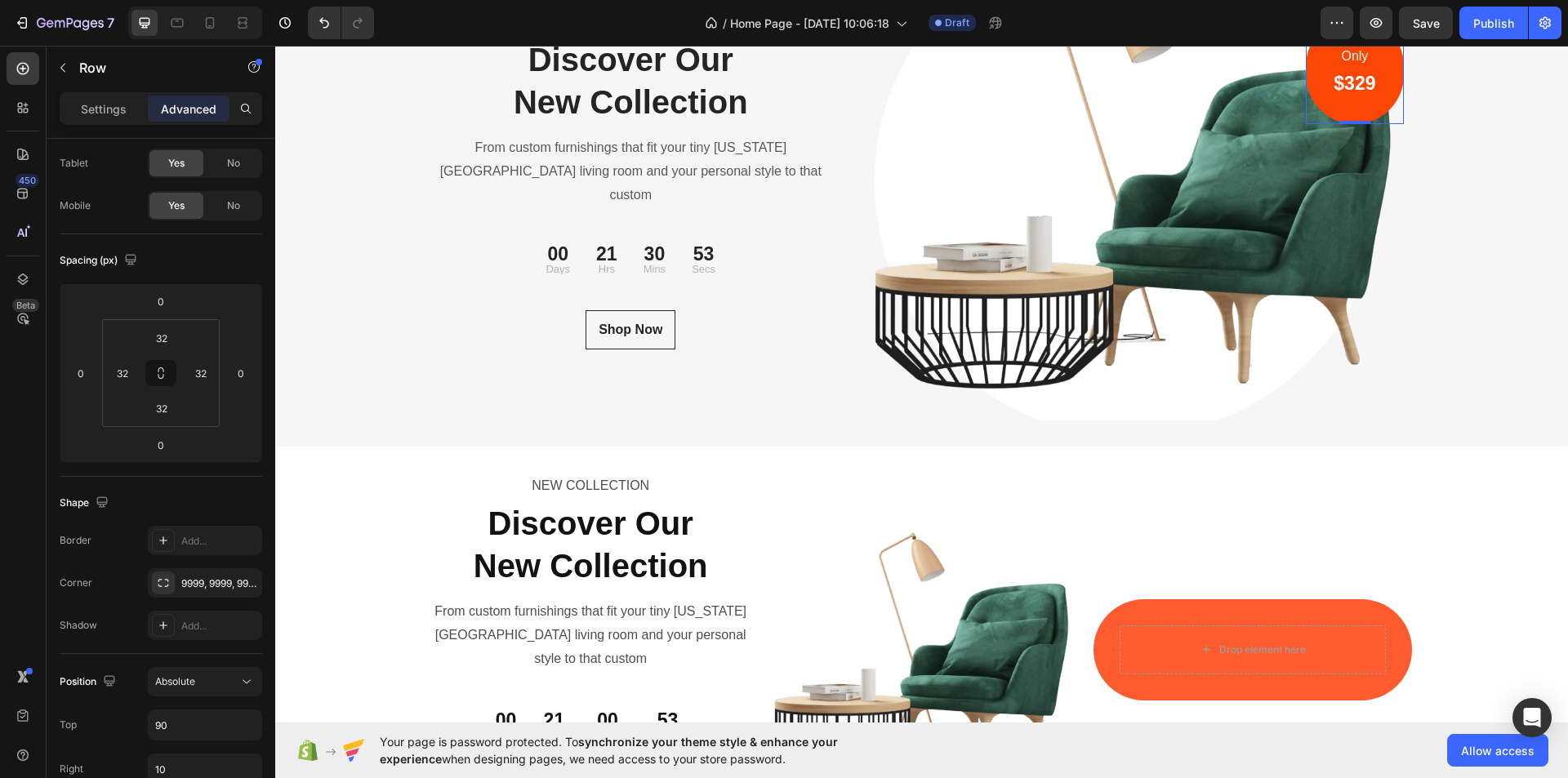
scroll to position [163, 0]
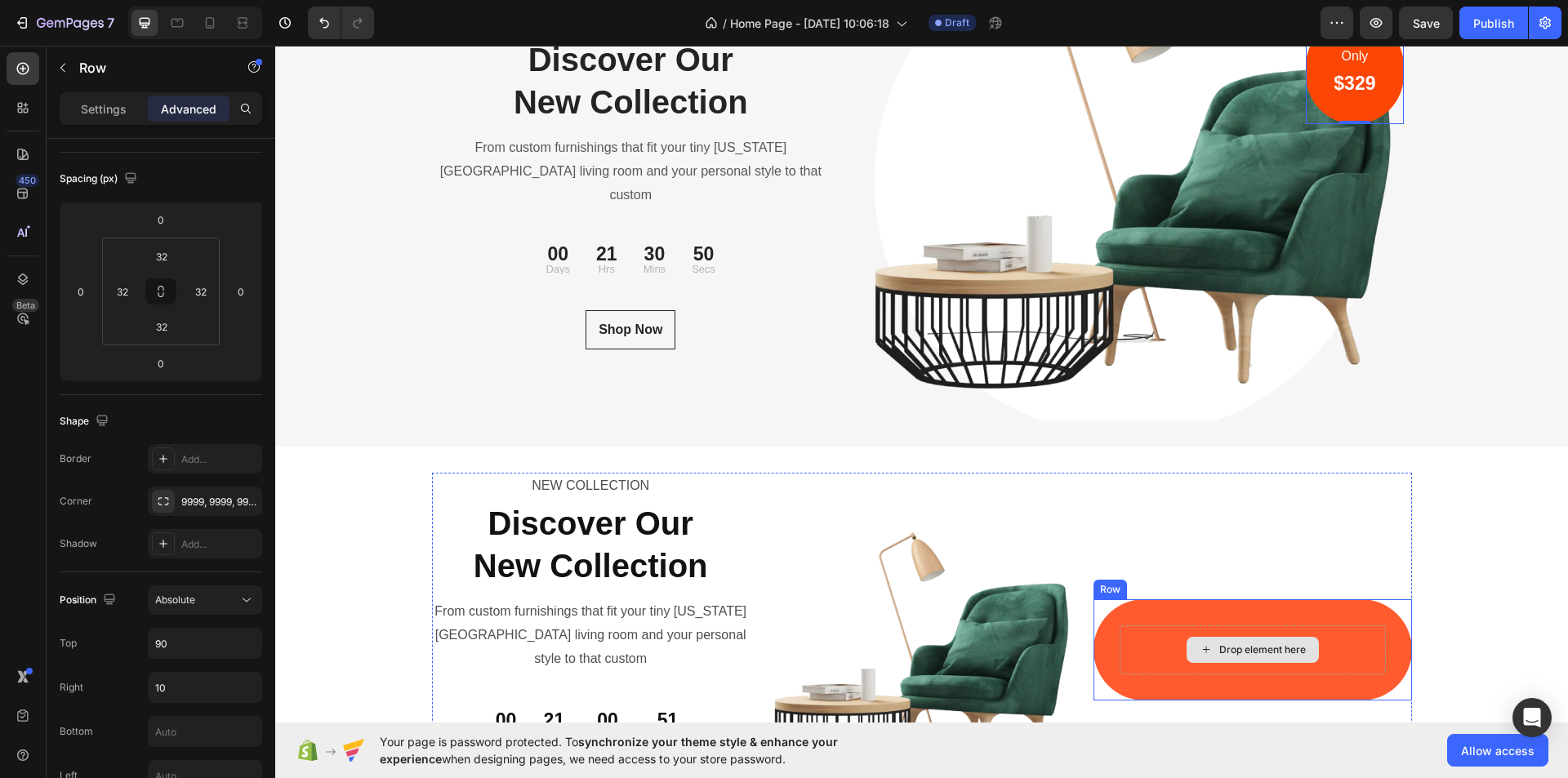
drag, startPoint x: 1352, startPoint y: 635, endPoint x: 286, endPoint y: 586, distance: 1067.1
click at [1353, 635] on div "Drop element here" at bounding box center [1252, 650] width 266 height 49
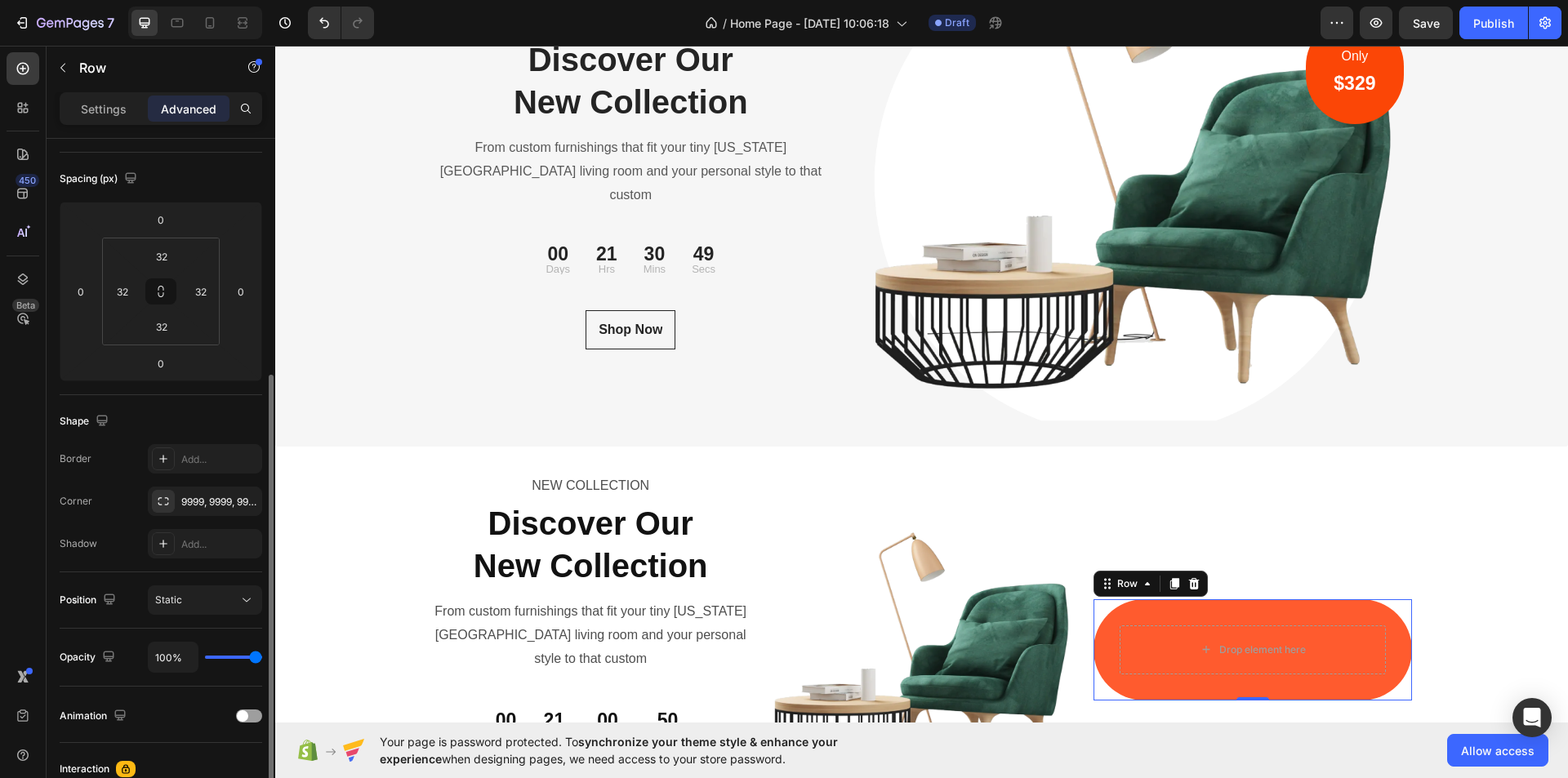
scroll to position [245, 0]
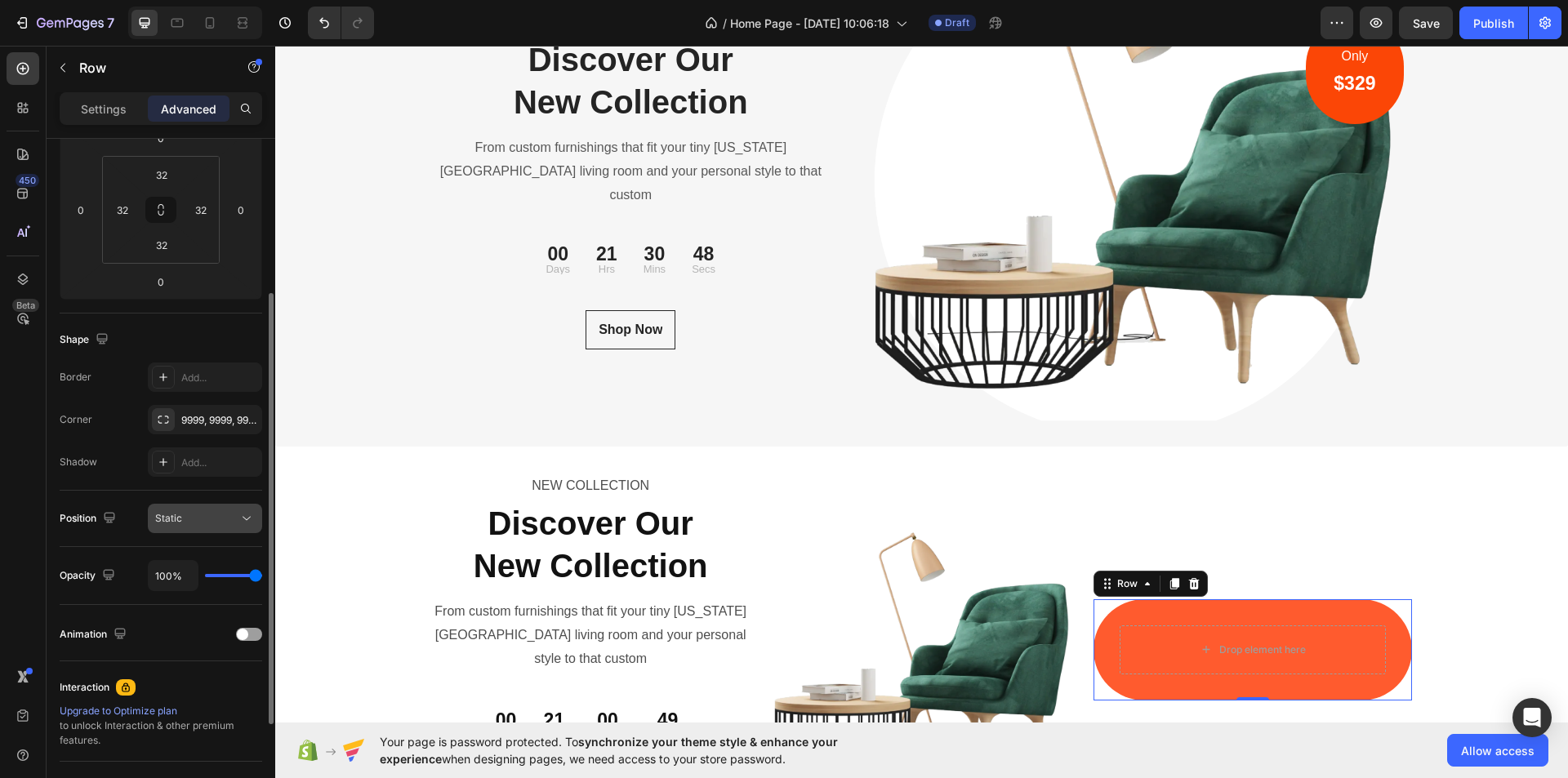
click at [232, 513] on div "Static" at bounding box center [197, 519] width 83 height 15
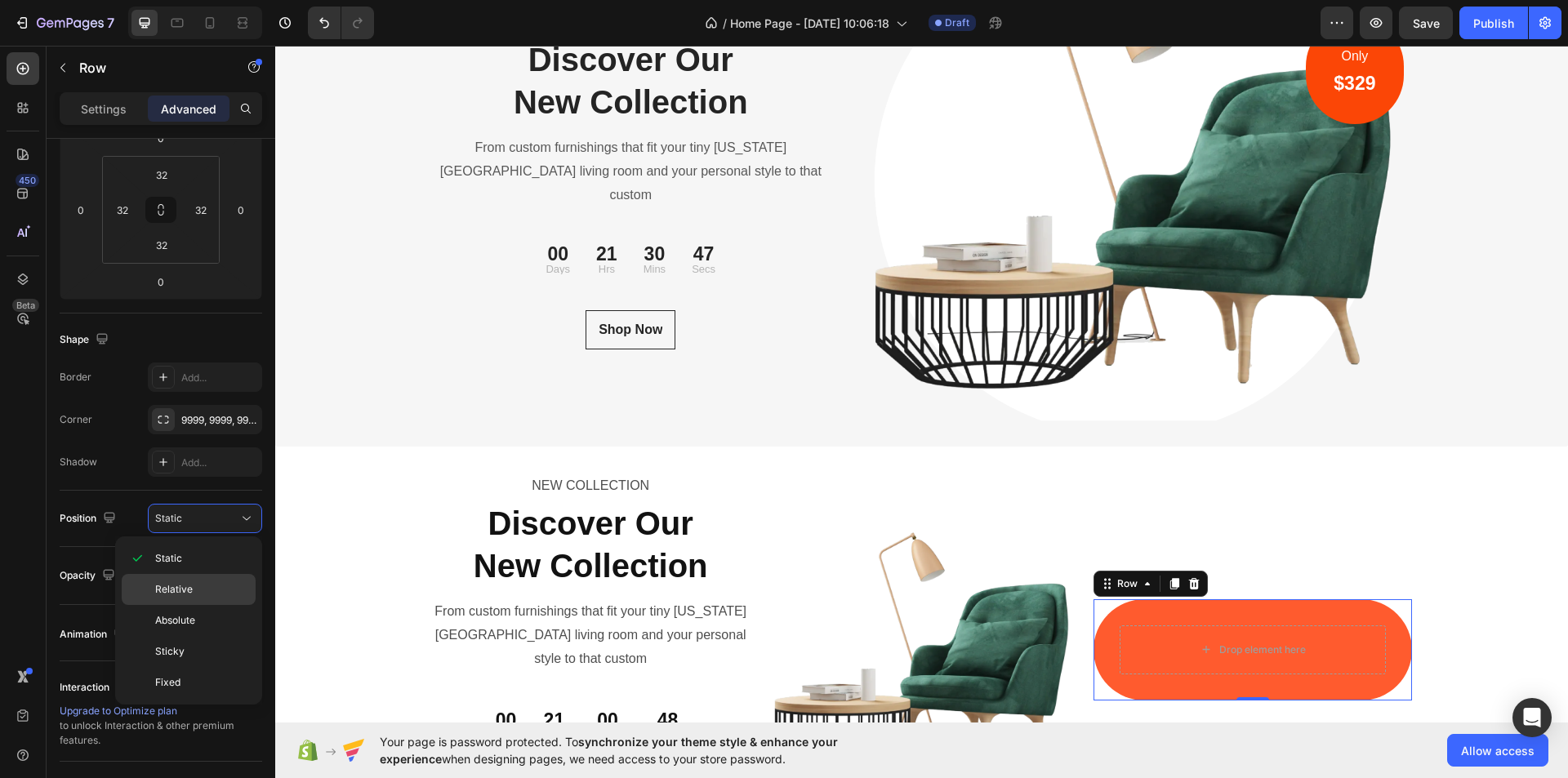
click at [191, 626] on span "Absolute" at bounding box center [175, 621] width 40 height 15
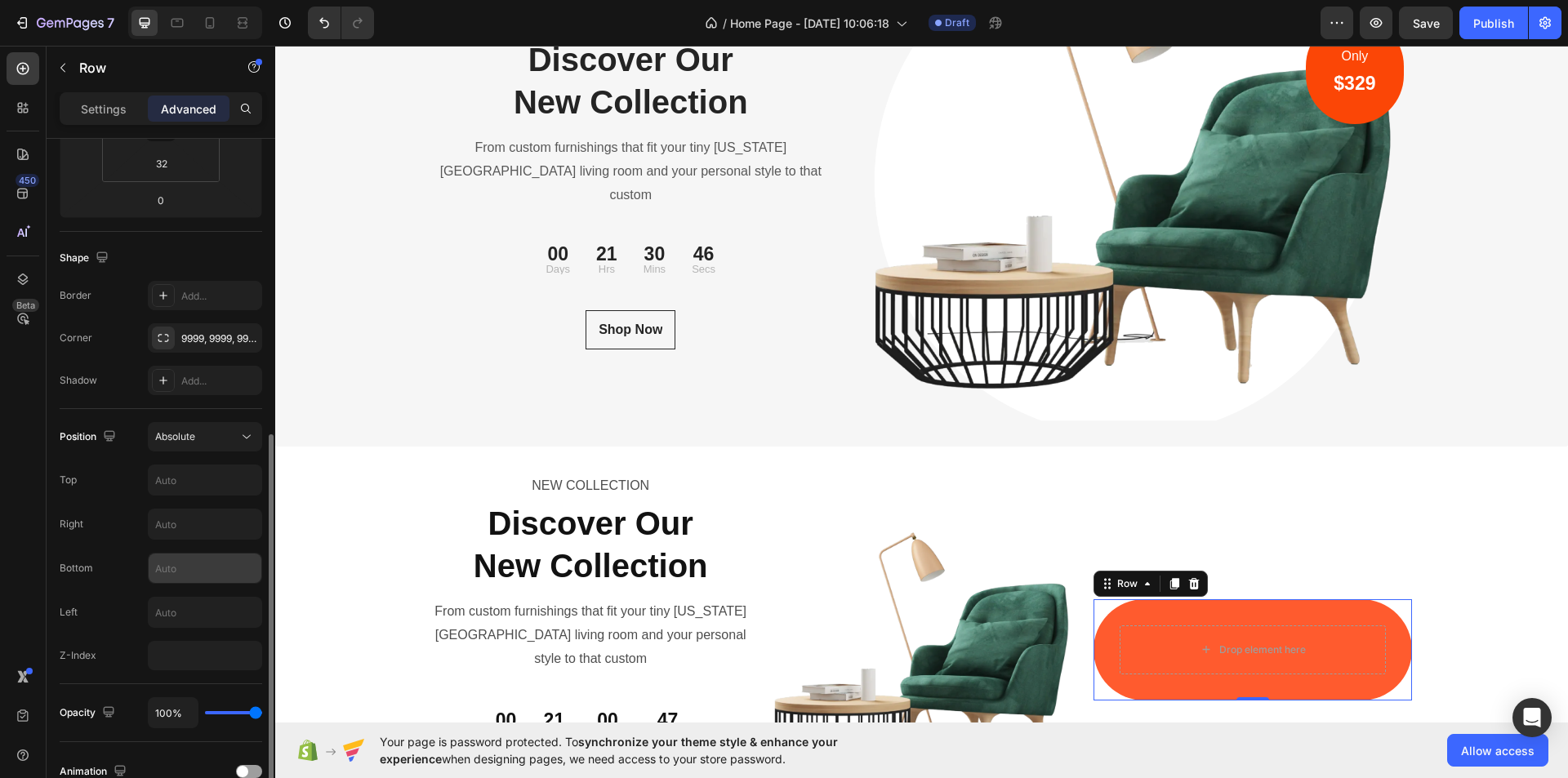
scroll to position [408, 0]
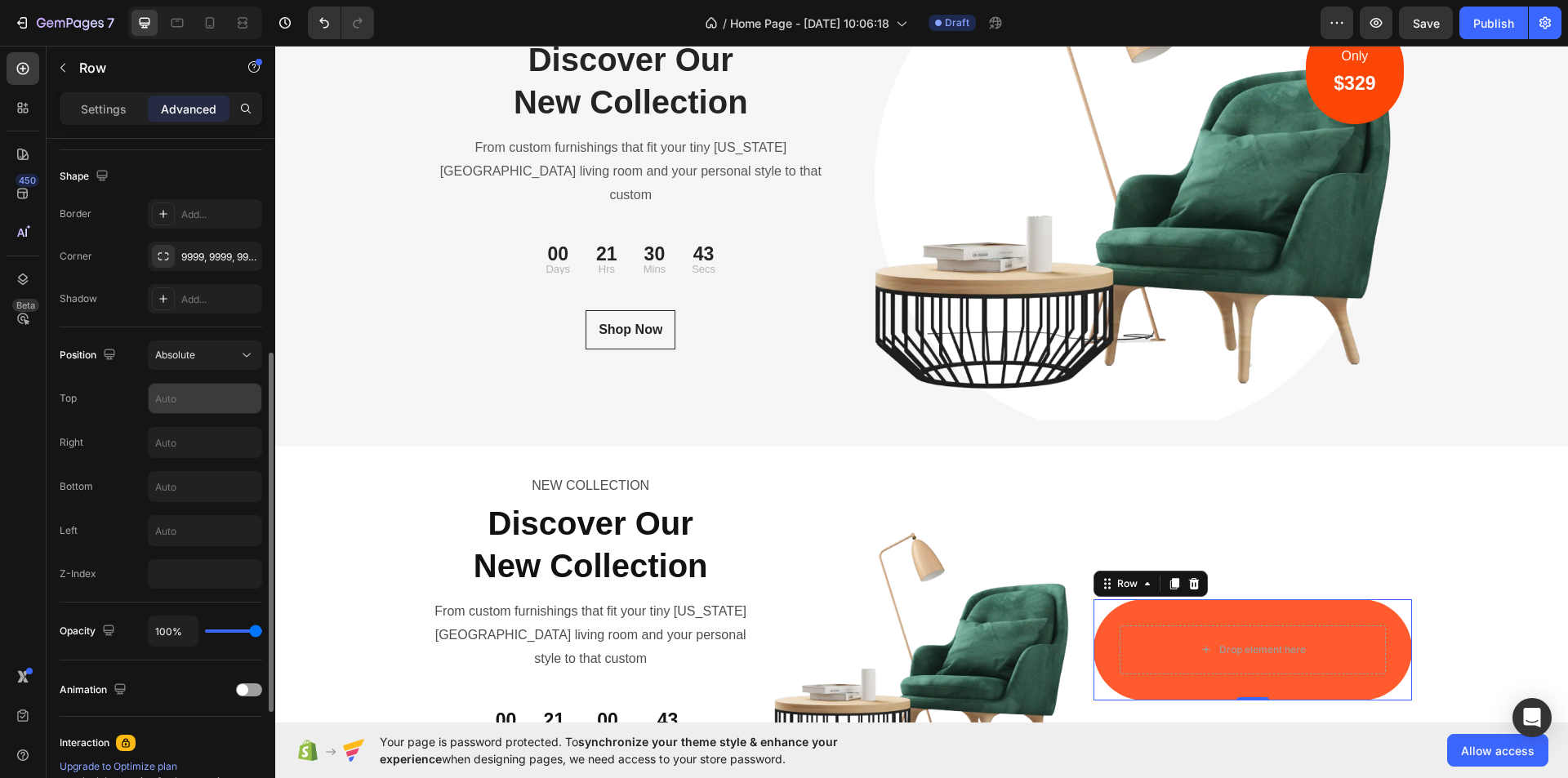
click at [195, 405] on input "text" at bounding box center [205, 399] width 113 height 30
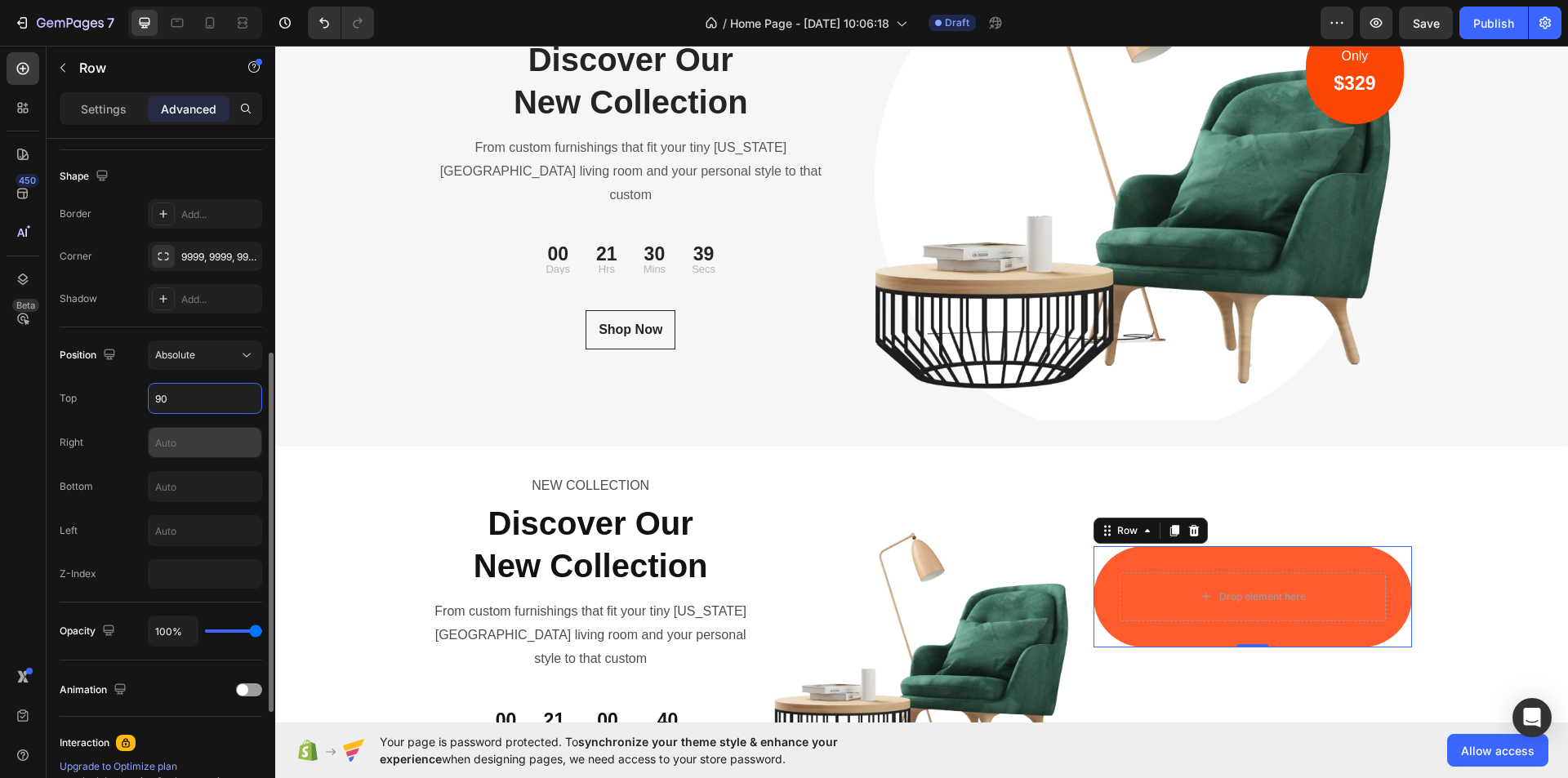
type input "90"
click at [189, 440] on input "text" at bounding box center [205, 443] width 113 height 30
type input "10"
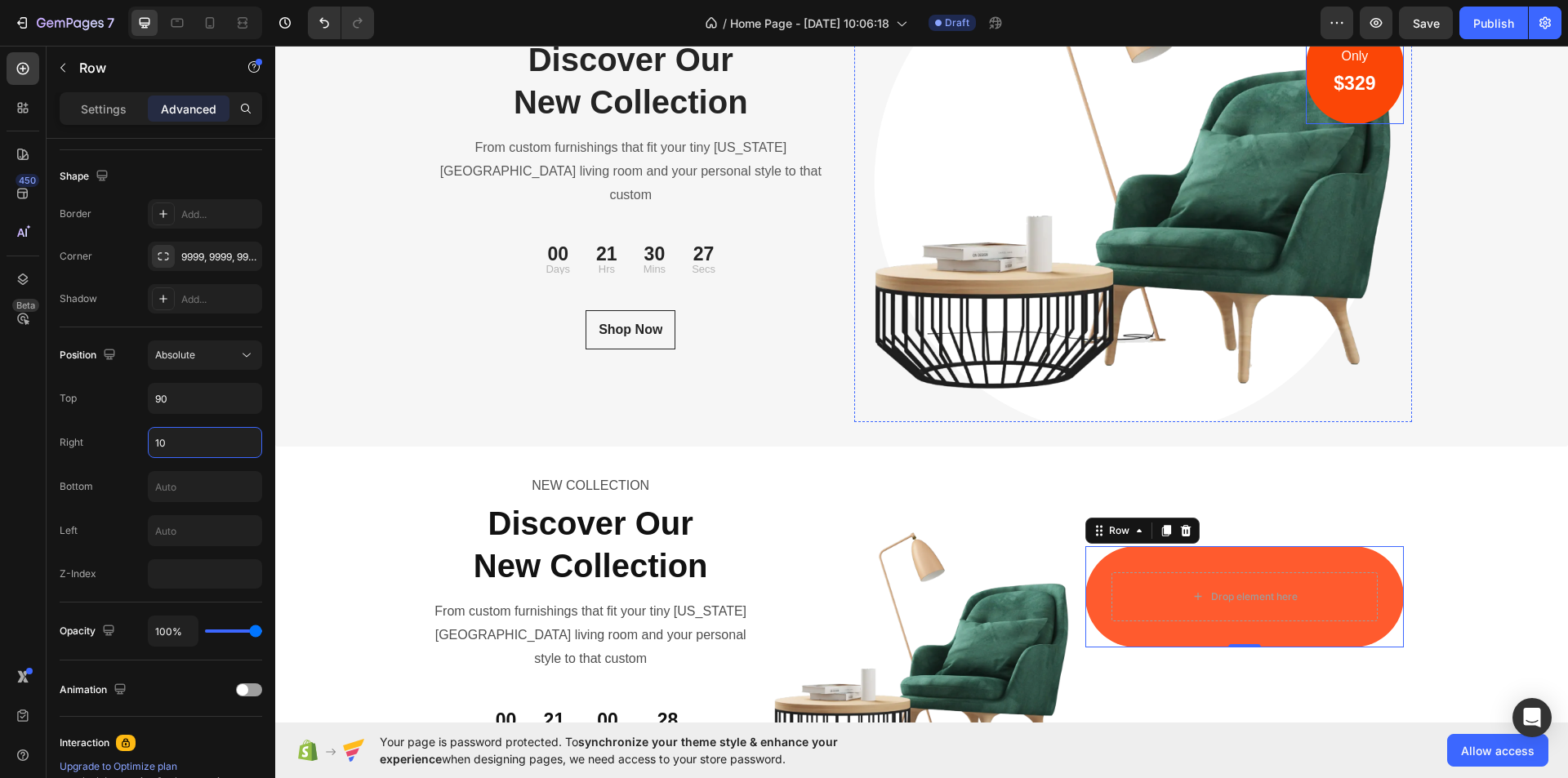
click at [1382, 82] on div "Only Text block $329 Heading Row" at bounding box center [1355, 70] width 97 height 107
click at [1379, 586] on div "Drop element here Row" at bounding box center [1244, 596] width 318 height 102
click at [204, 580] on input "number" at bounding box center [205, 575] width 115 height 30
type input "99"
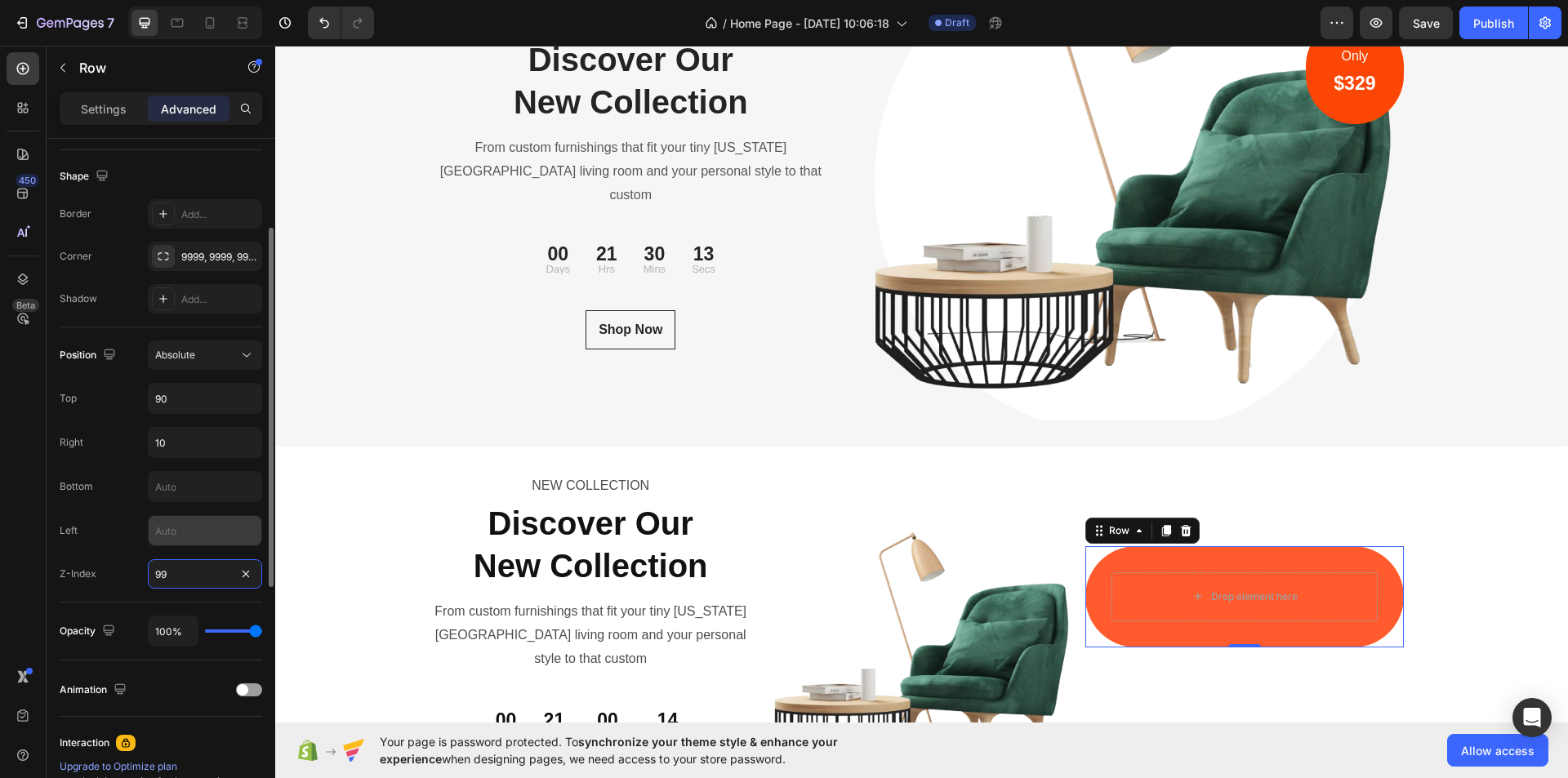
scroll to position [327, 0]
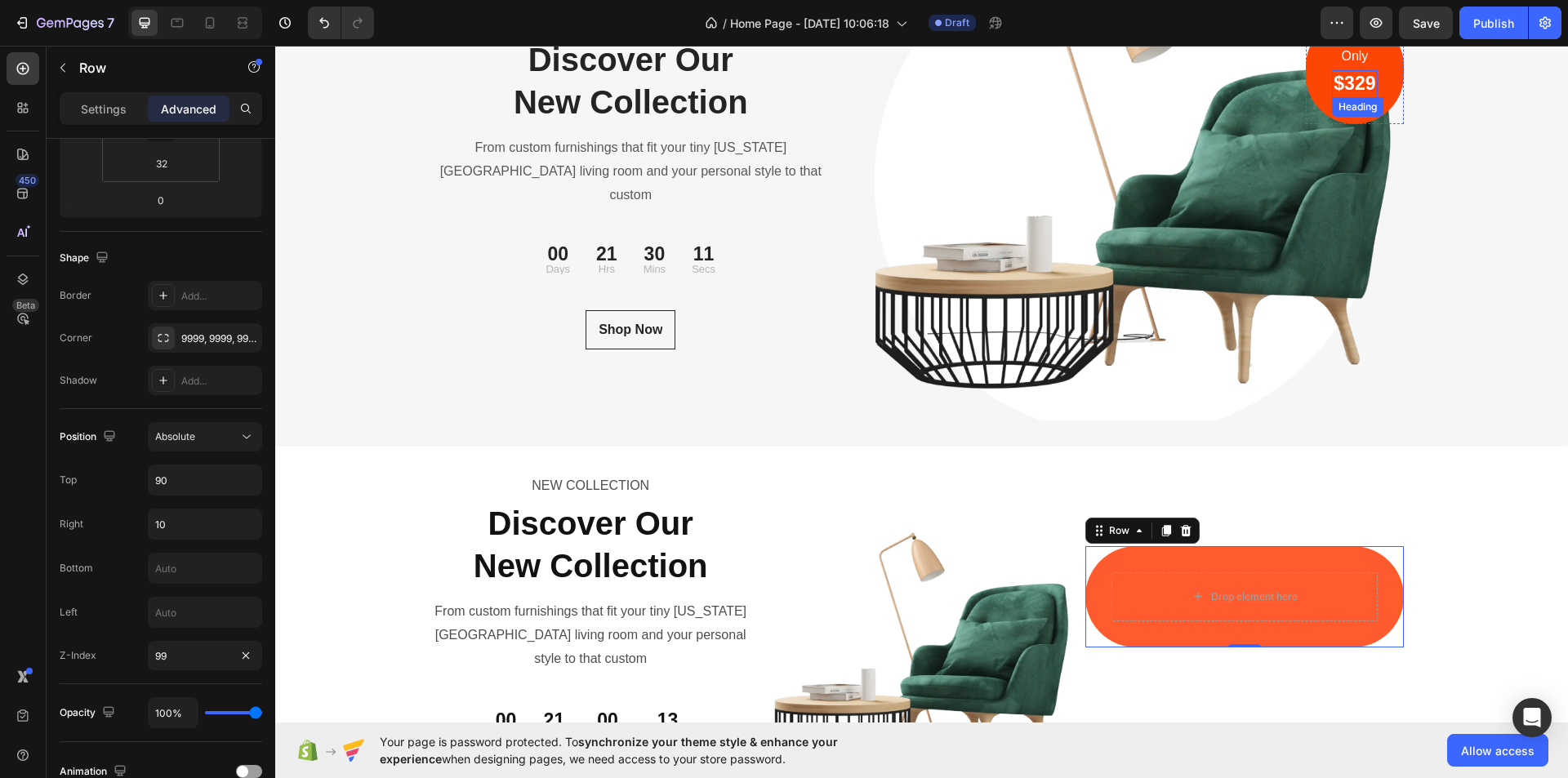
click at [1370, 87] on h2 "$329" at bounding box center [1355, 84] width 45 height 28
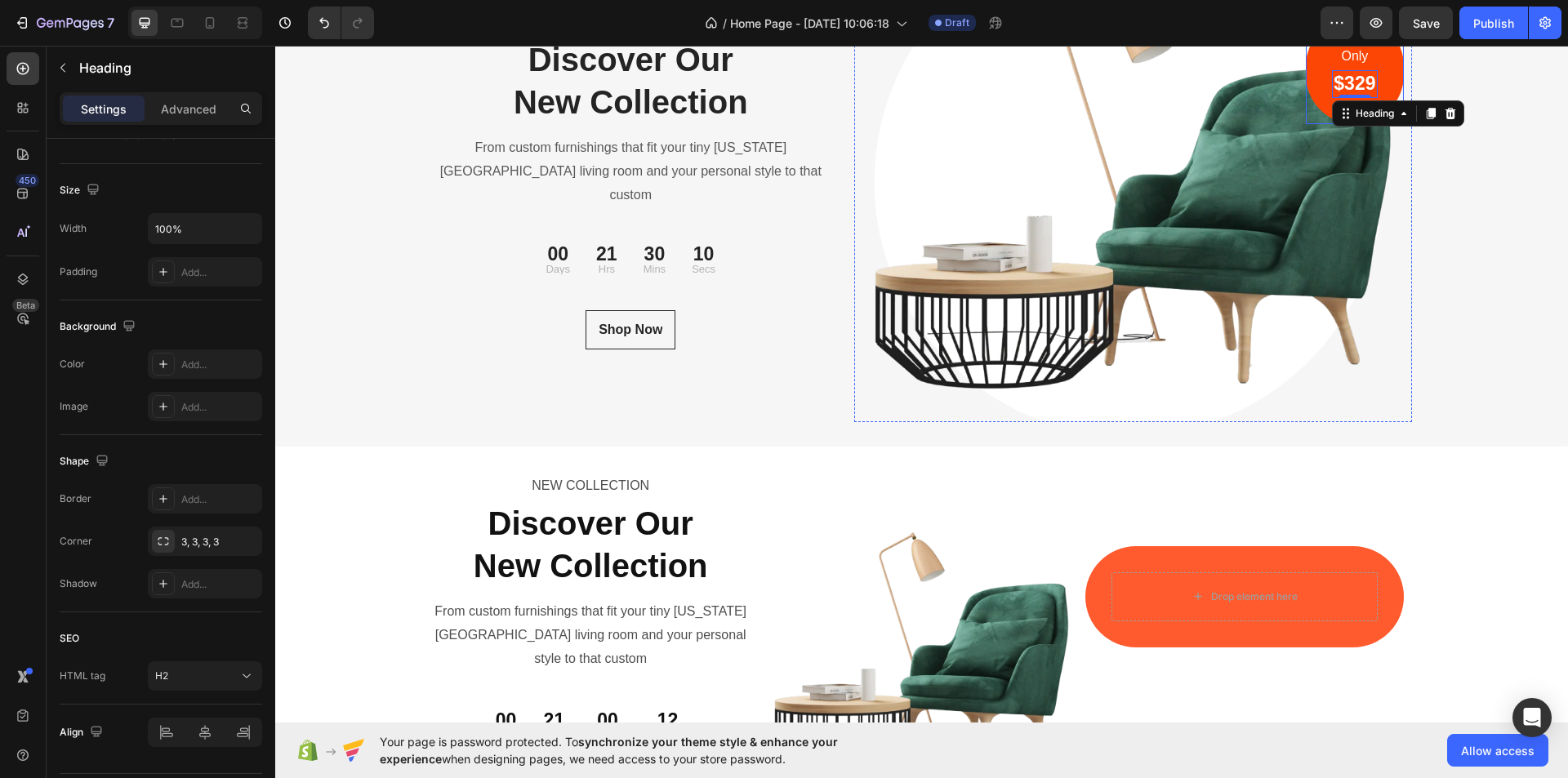
scroll to position [0, 0]
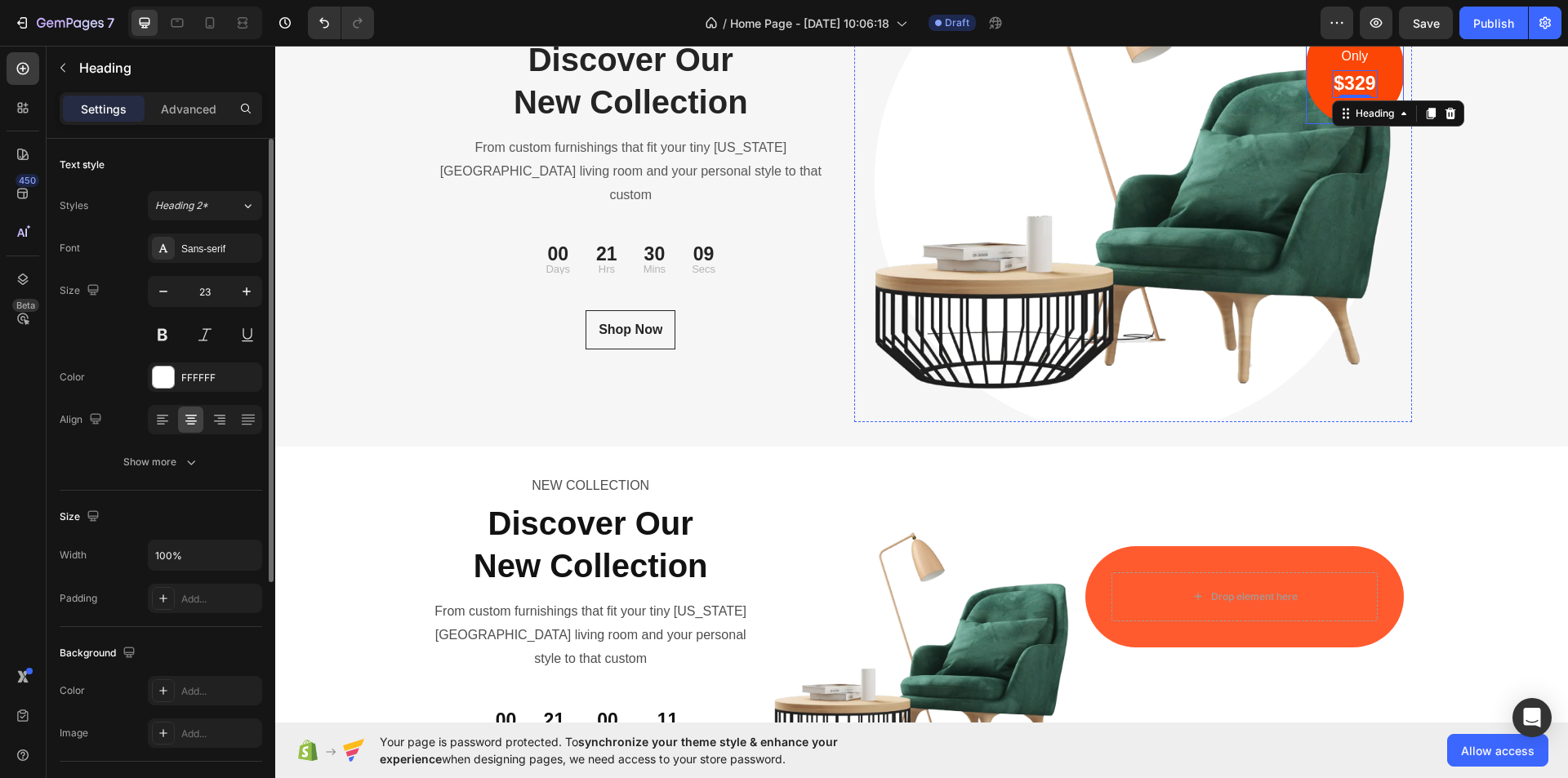
click at [1387, 81] on div "Only Text block $329 Heading 0 Row" at bounding box center [1355, 70] width 97 height 107
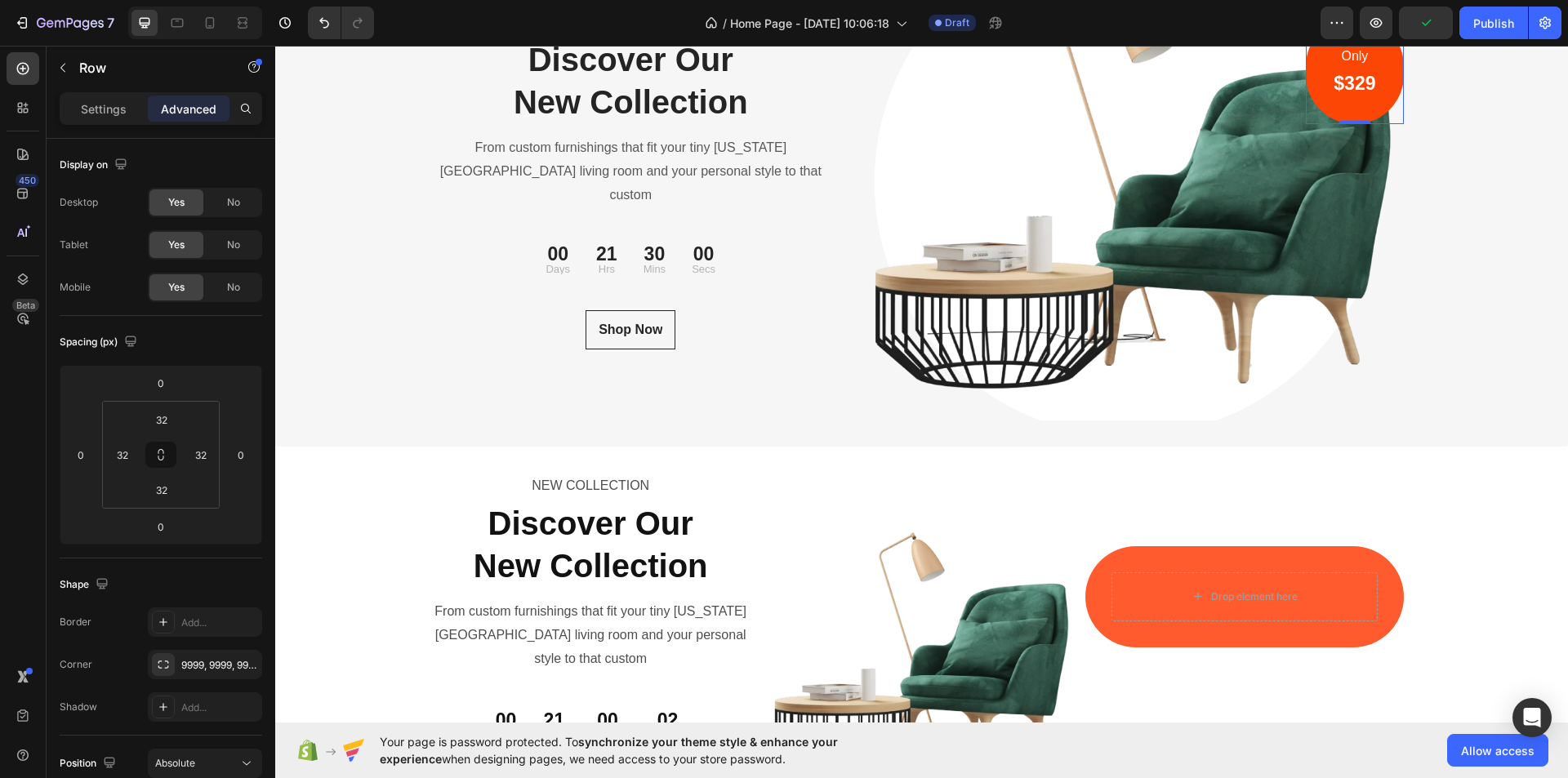
click at [108, 123] on div "Settings Advanced" at bounding box center [160, 108] width 202 height 33
click at [93, 107] on p "Settings" at bounding box center [103, 109] width 46 height 17
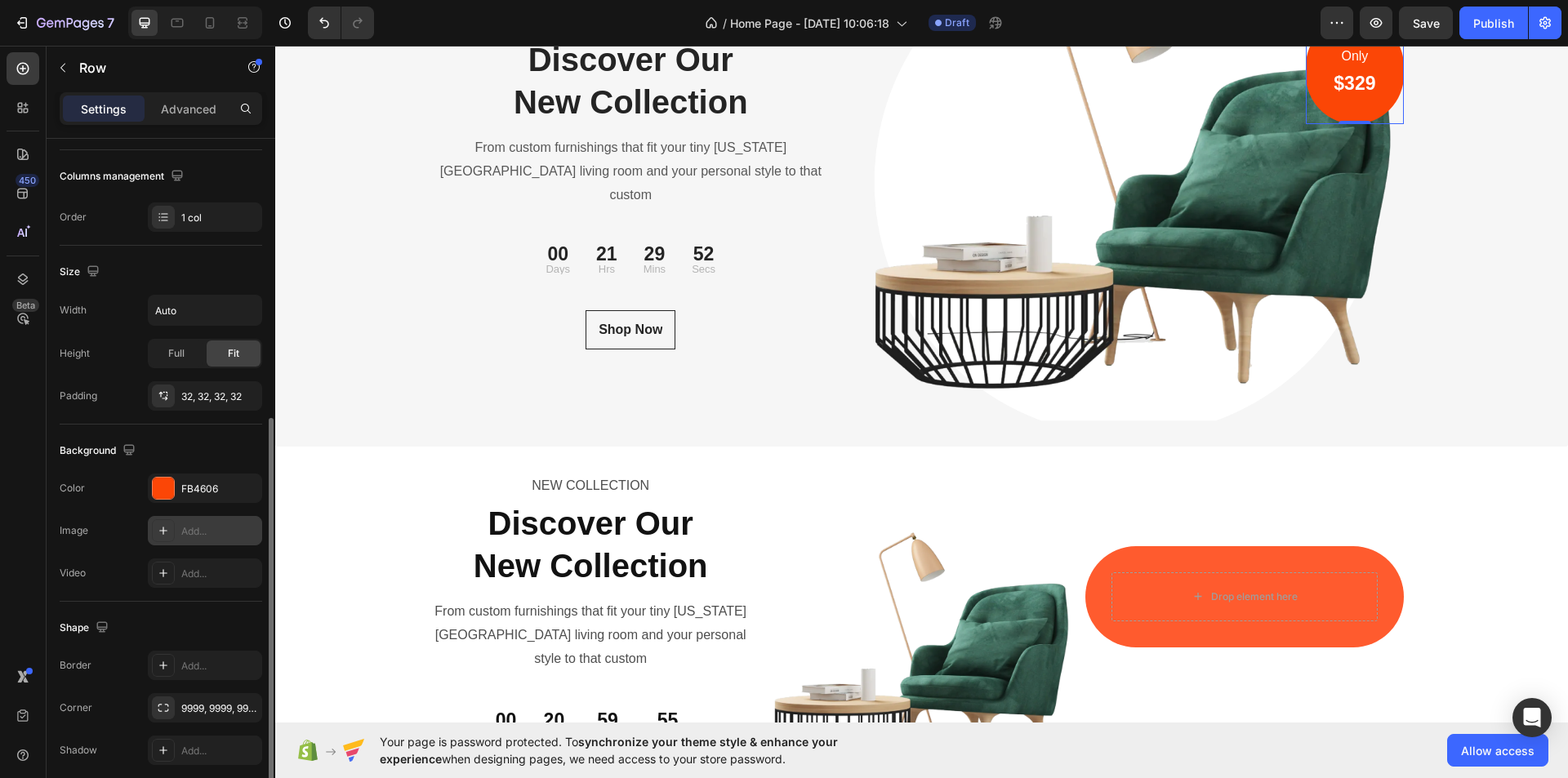
scroll to position [310, 0]
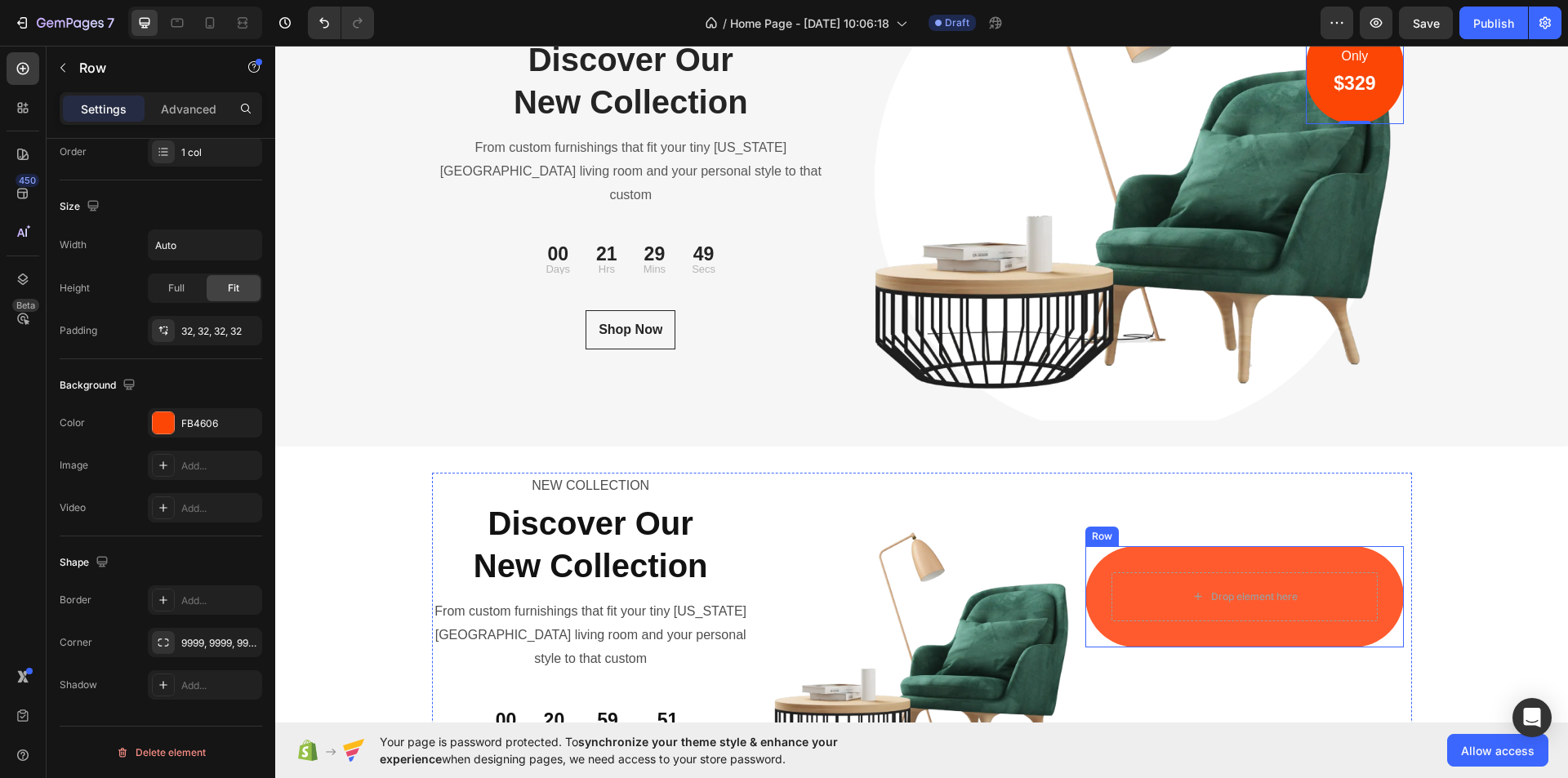
click at [1374, 566] on div "Drop element here Row" at bounding box center [1244, 596] width 318 height 102
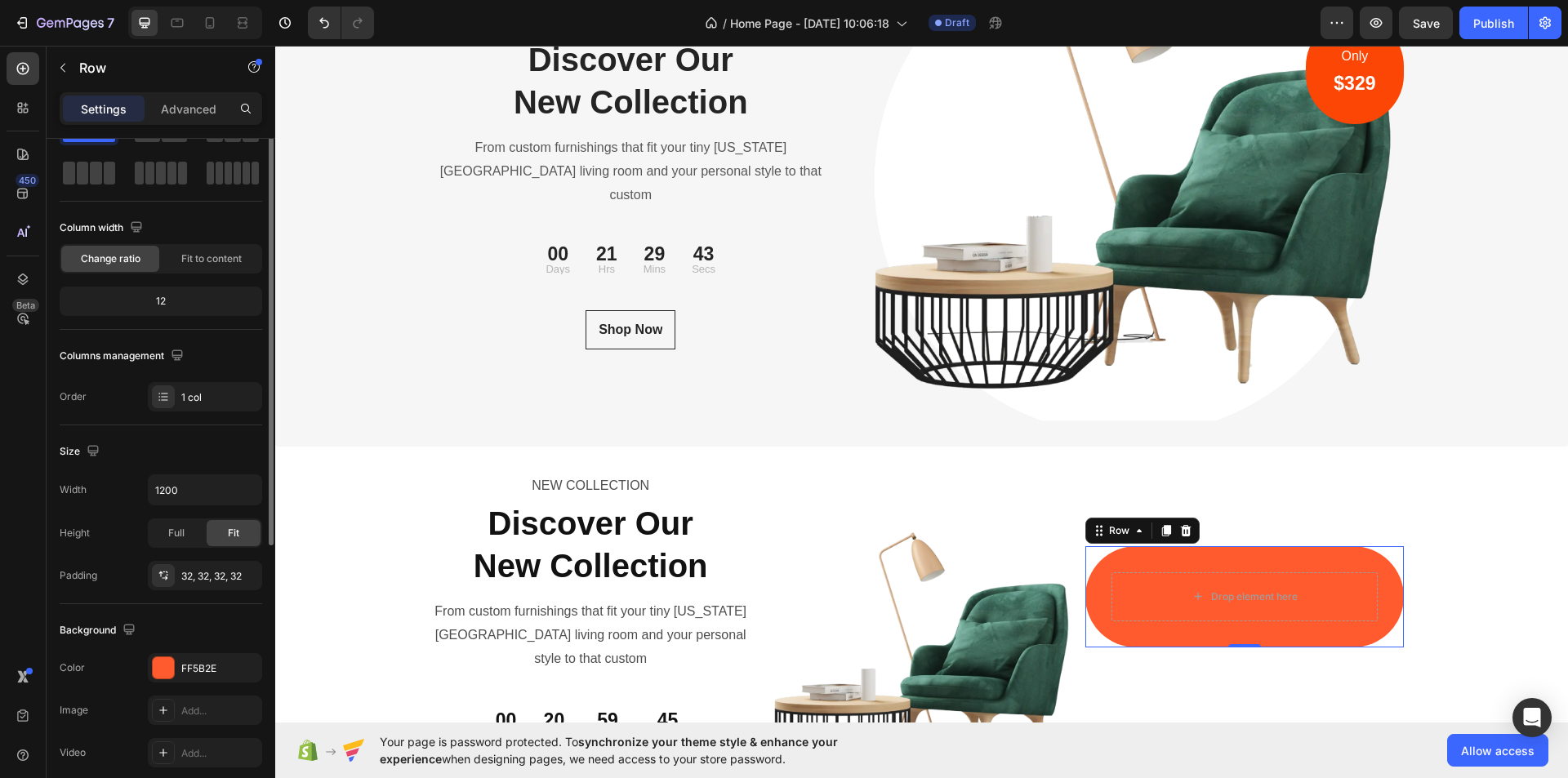
scroll to position [0, 0]
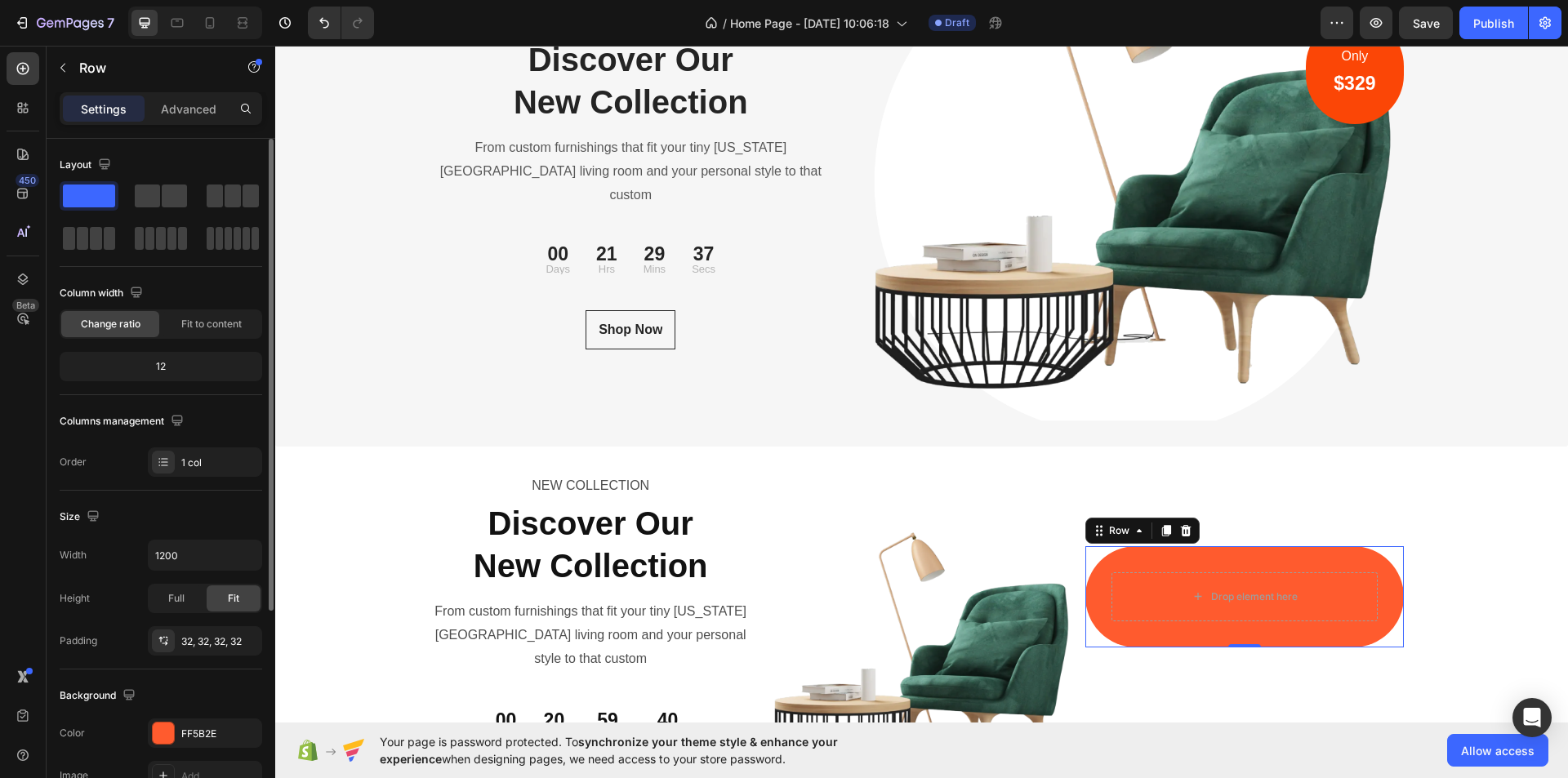
drag, startPoint x: 195, startPoint y: 104, endPoint x: 208, endPoint y: 312, distance: 208.4
click at [196, 103] on p "Advanced" at bounding box center [189, 109] width 56 height 17
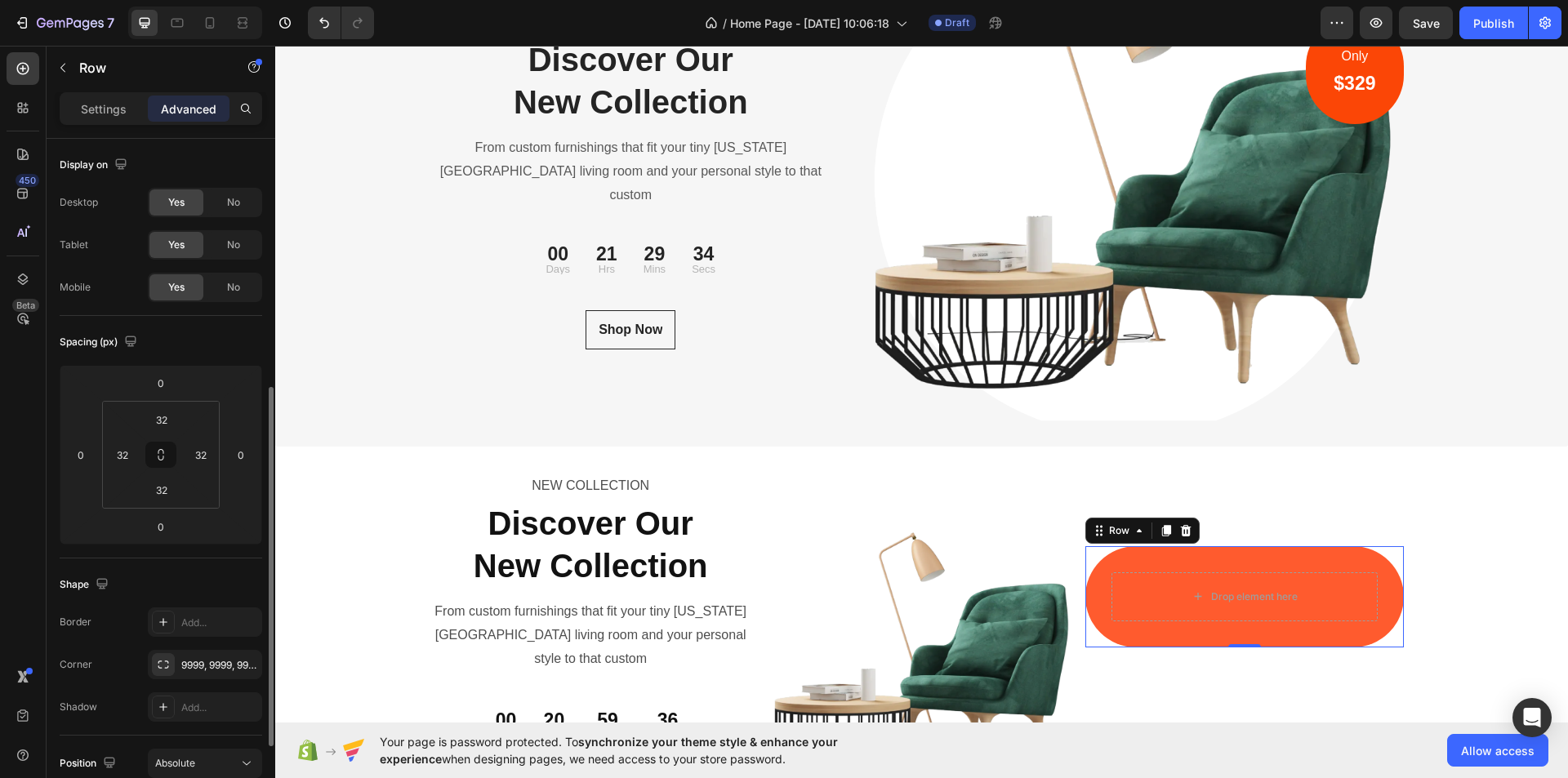
scroll to position [163, 0]
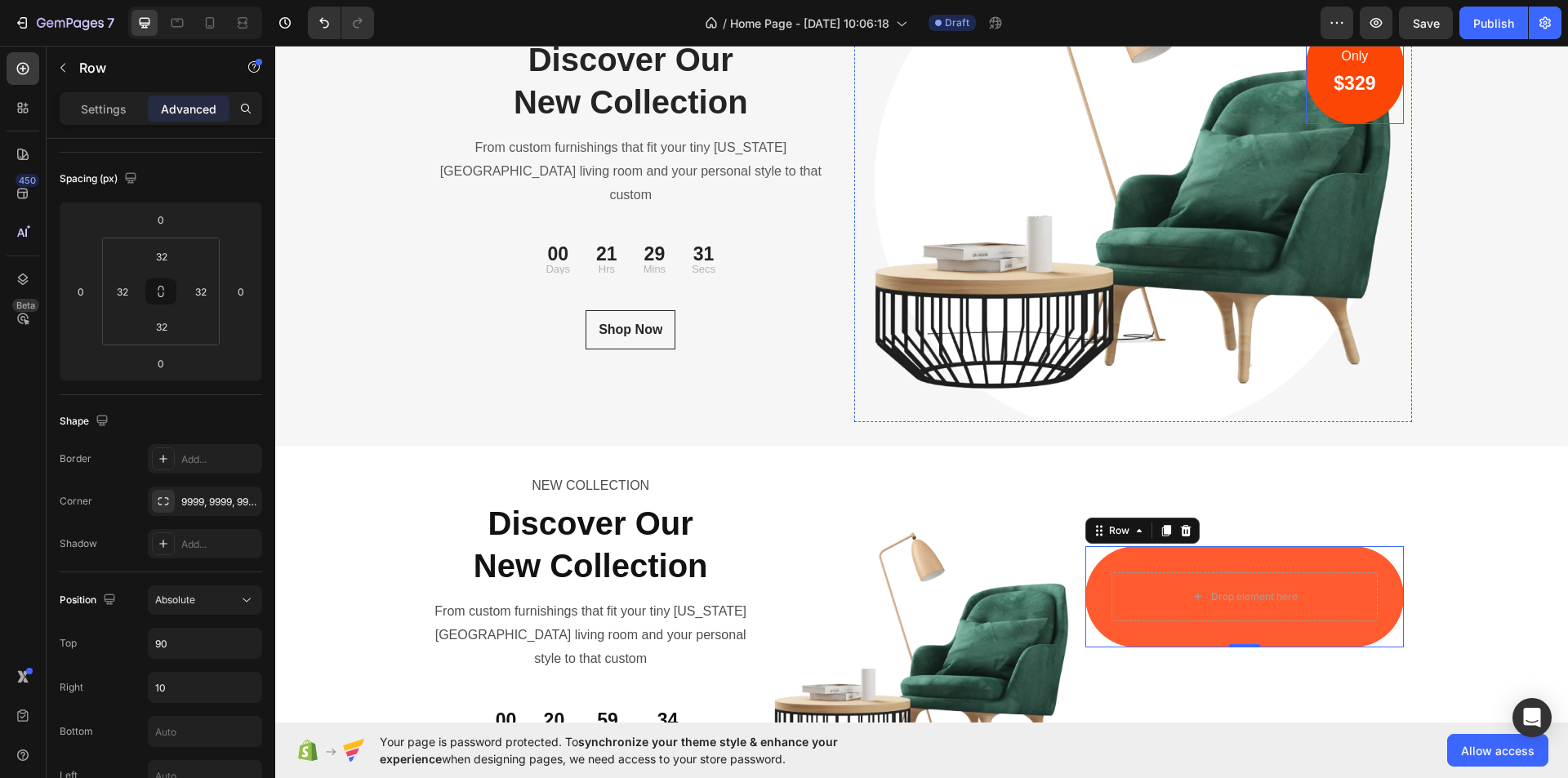
click at [1390, 74] on div "Only Text block $329 Heading Row" at bounding box center [1355, 70] width 97 height 107
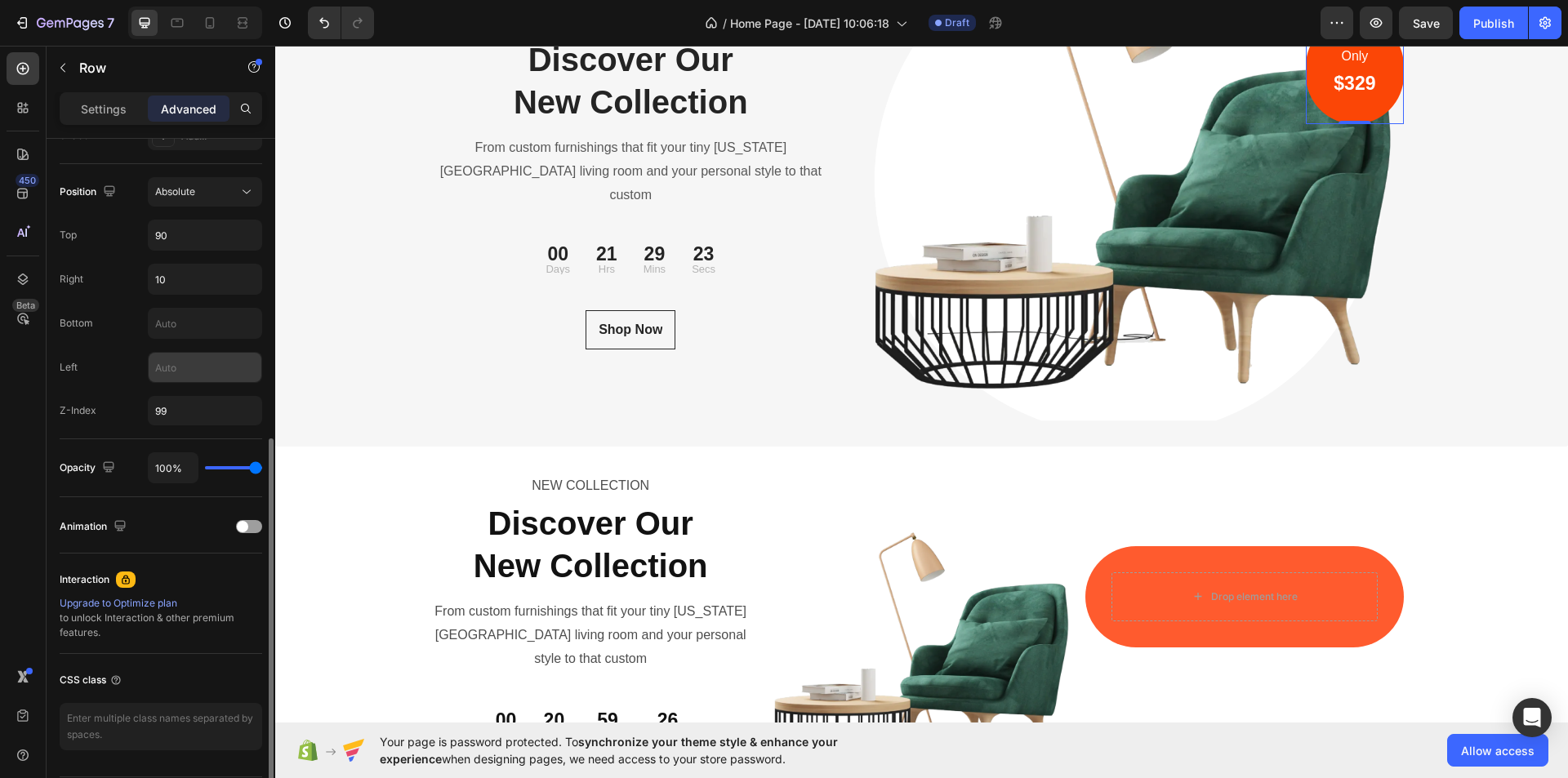
scroll to position [622, 0]
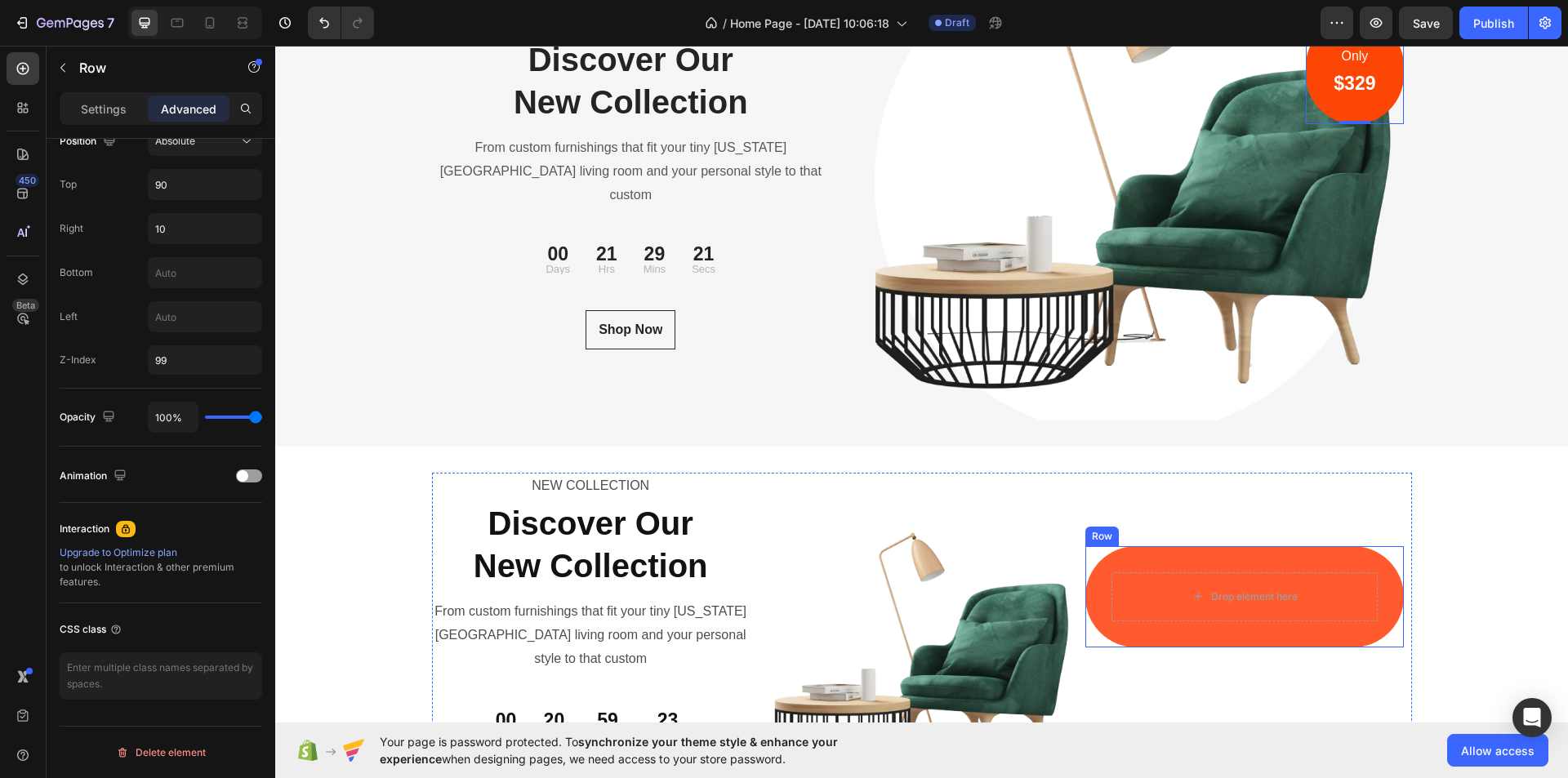
click at [1110, 563] on div "Drop element here Row" at bounding box center [1244, 596] width 318 height 102
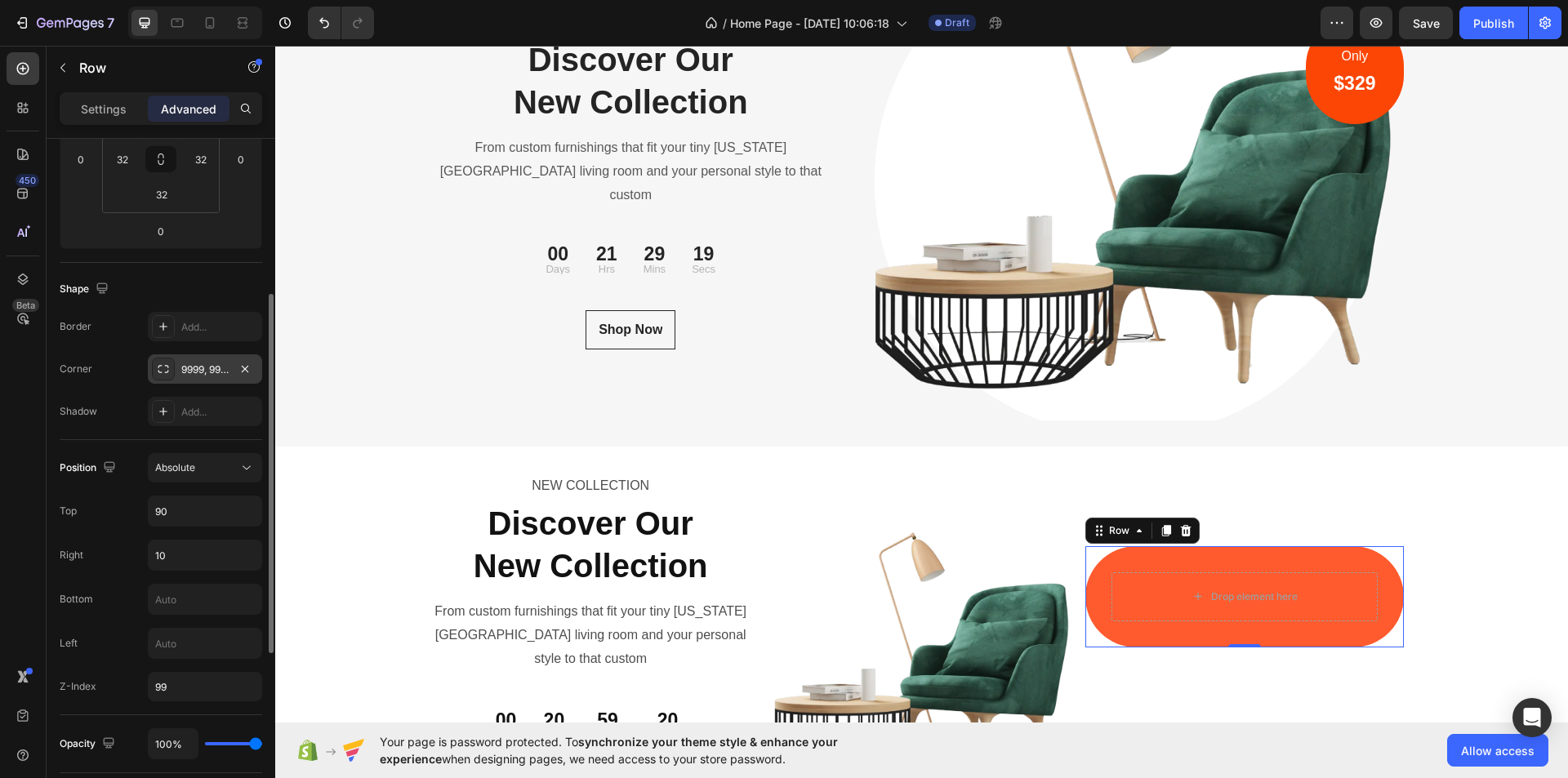
click at [210, 367] on div "9999, 9999, 9999, 9999" at bounding box center [205, 370] width 48 height 15
click at [185, 277] on div "Shape" at bounding box center [160, 289] width 202 height 26
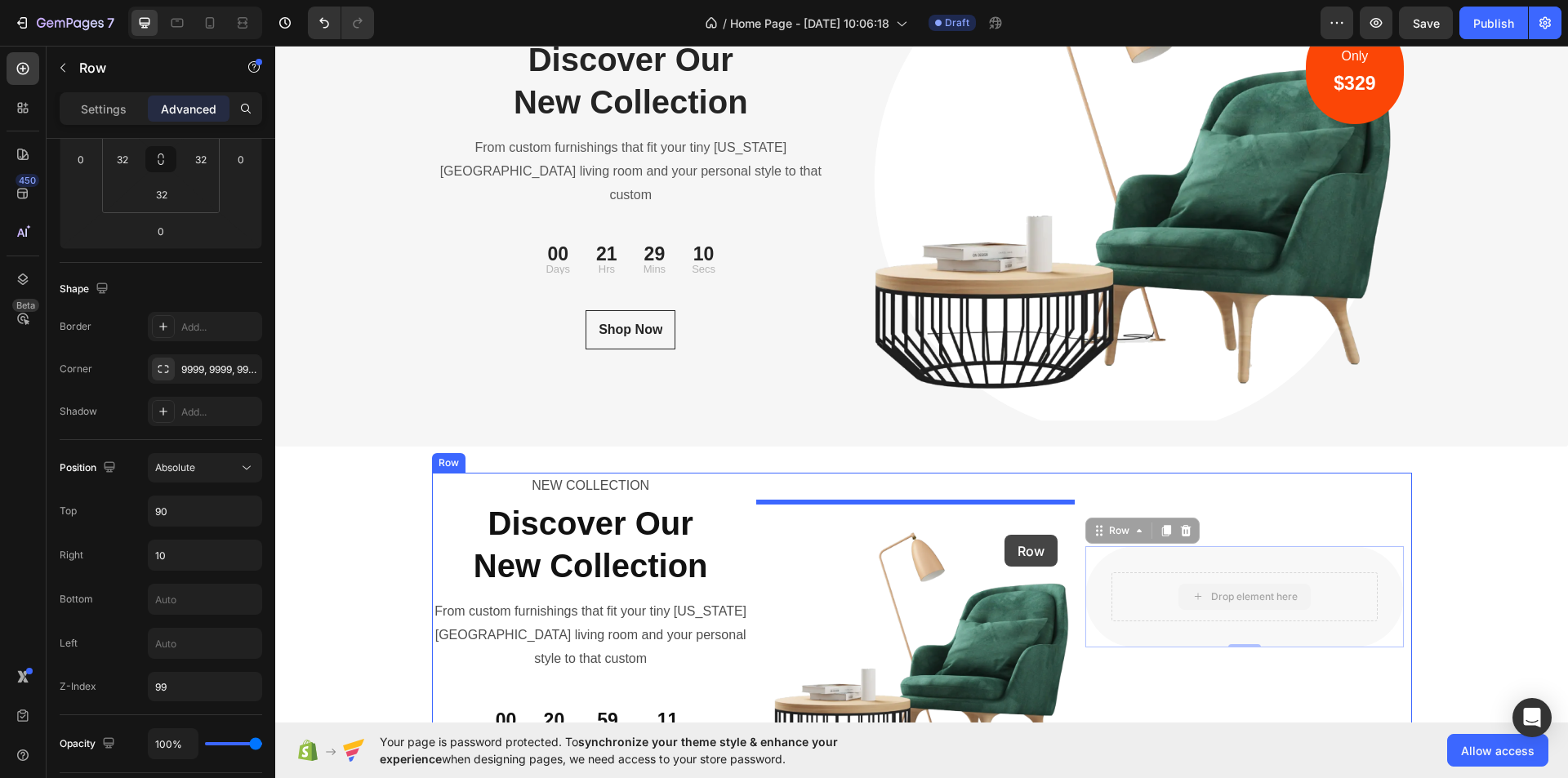
drag, startPoint x: 1105, startPoint y: 579, endPoint x: 1004, endPoint y: 535, distance: 110.2
type input "16"
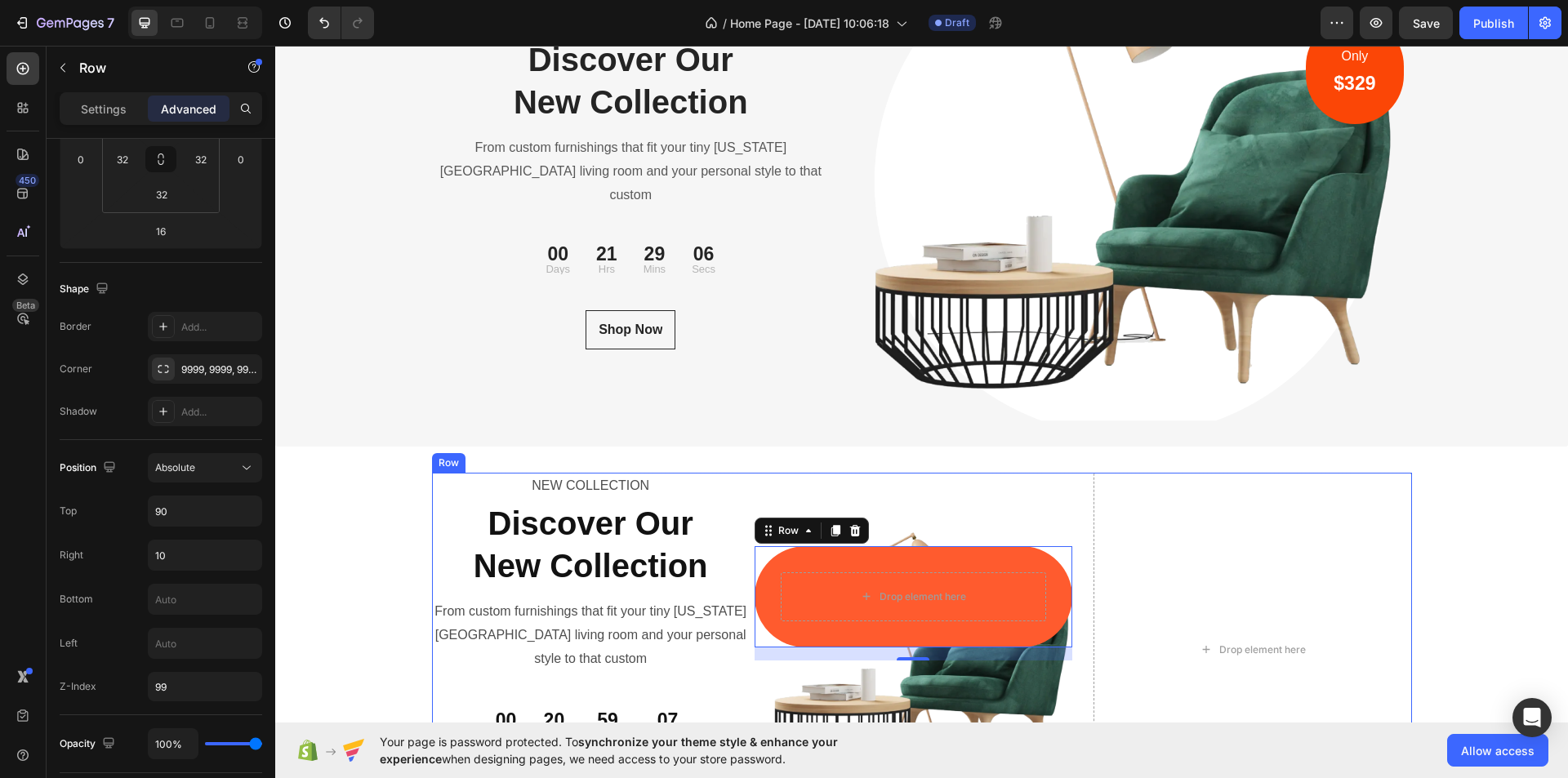
click at [1062, 485] on div "Drop element here Row 16 Image" at bounding box center [921, 650] width 318 height 355
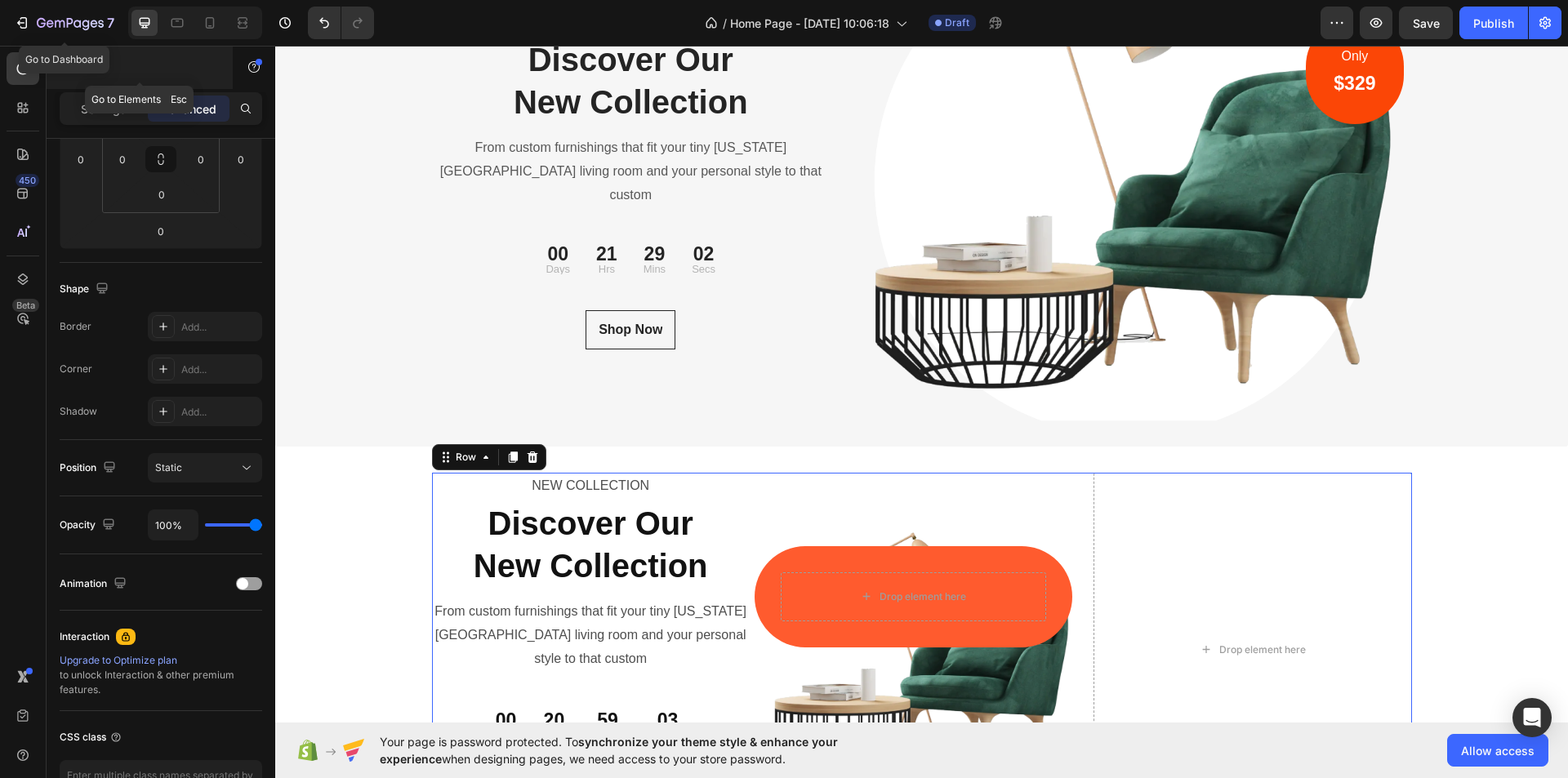
click at [153, 63] on p "Row" at bounding box center [148, 67] width 139 height 20
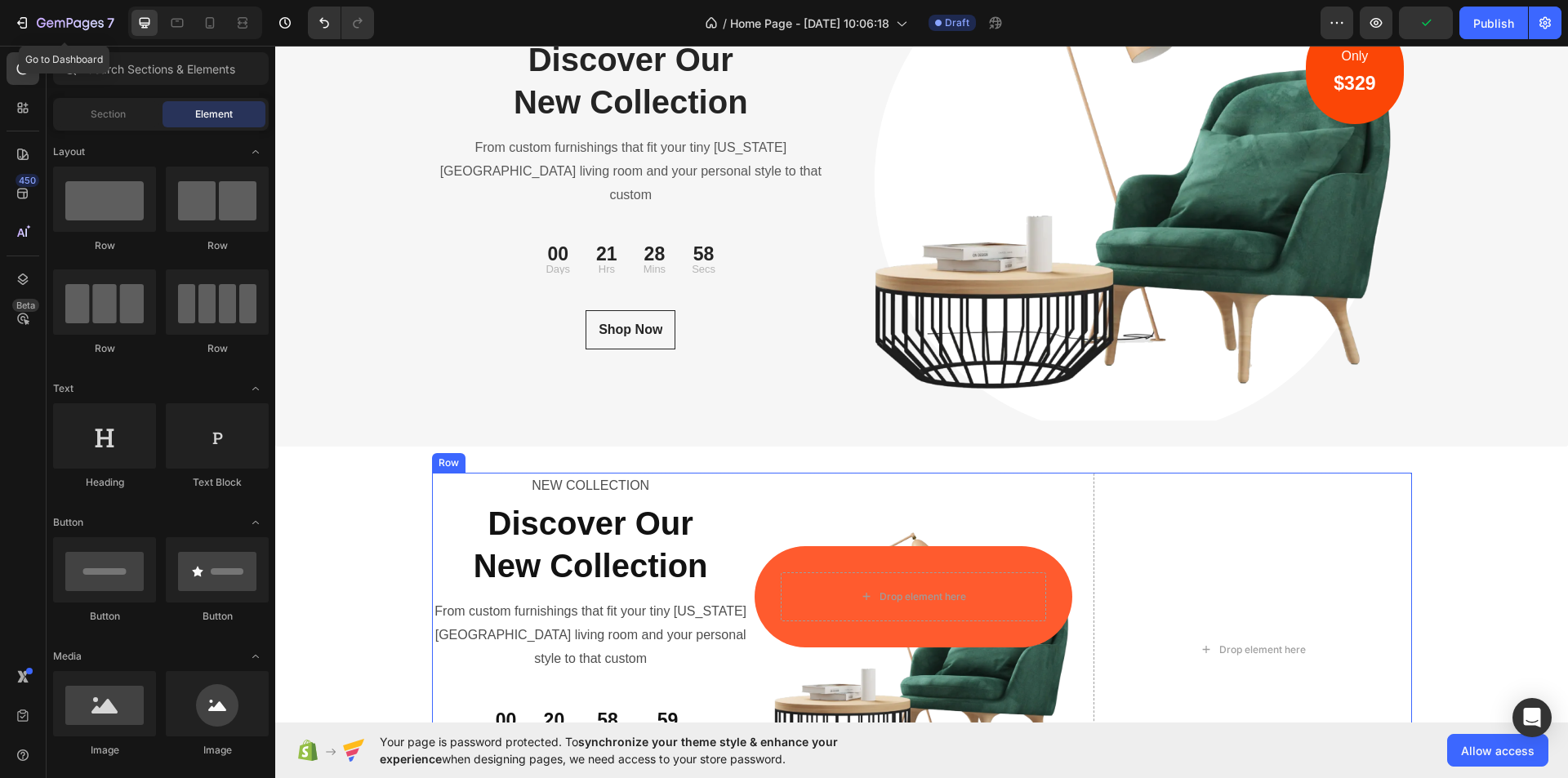
click at [1041, 481] on div "Drop element here Row Image" at bounding box center [921, 650] width 318 height 355
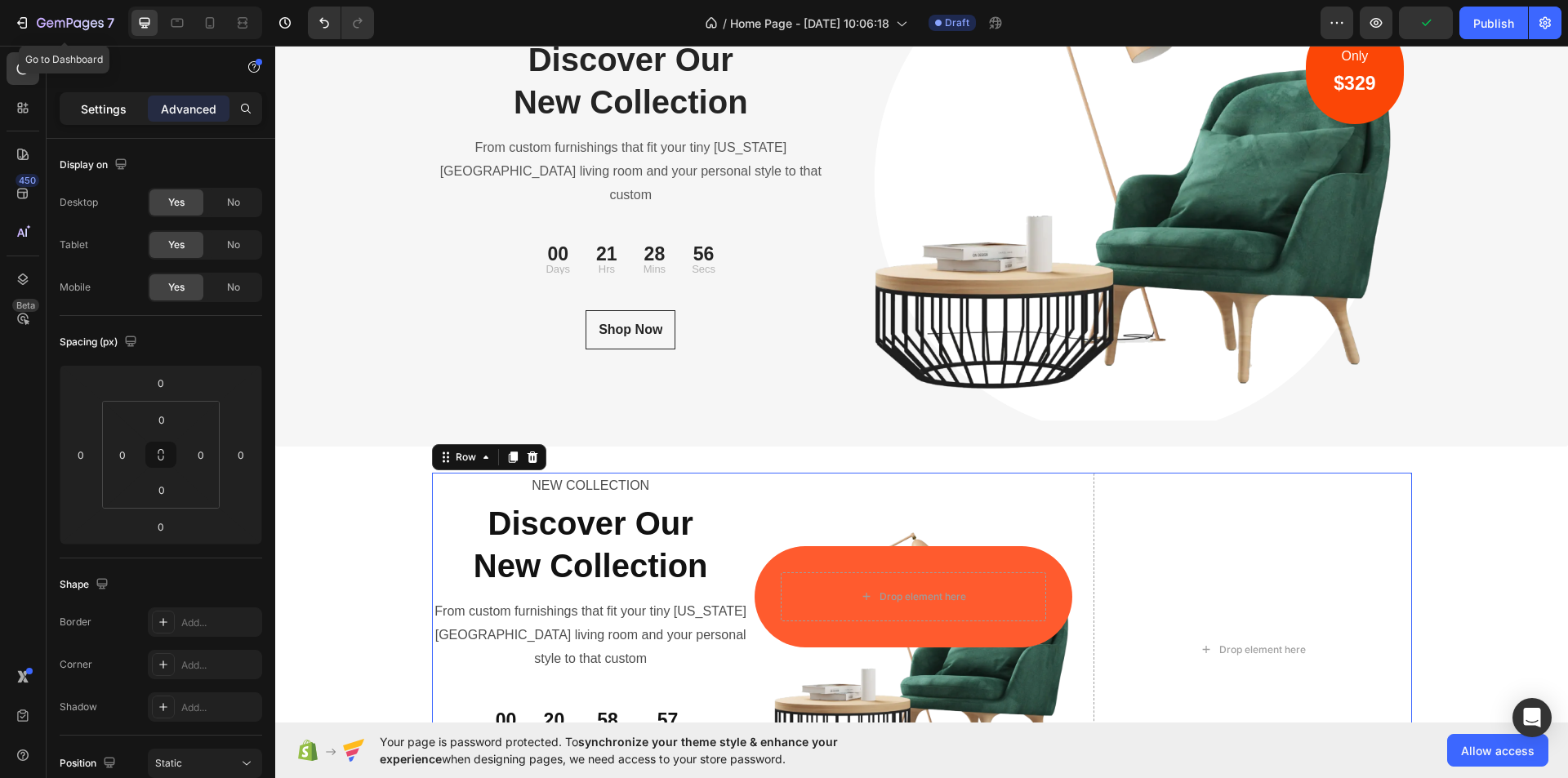
click at [95, 115] on p "Settings" at bounding box center [103, 109] width 46 height 17
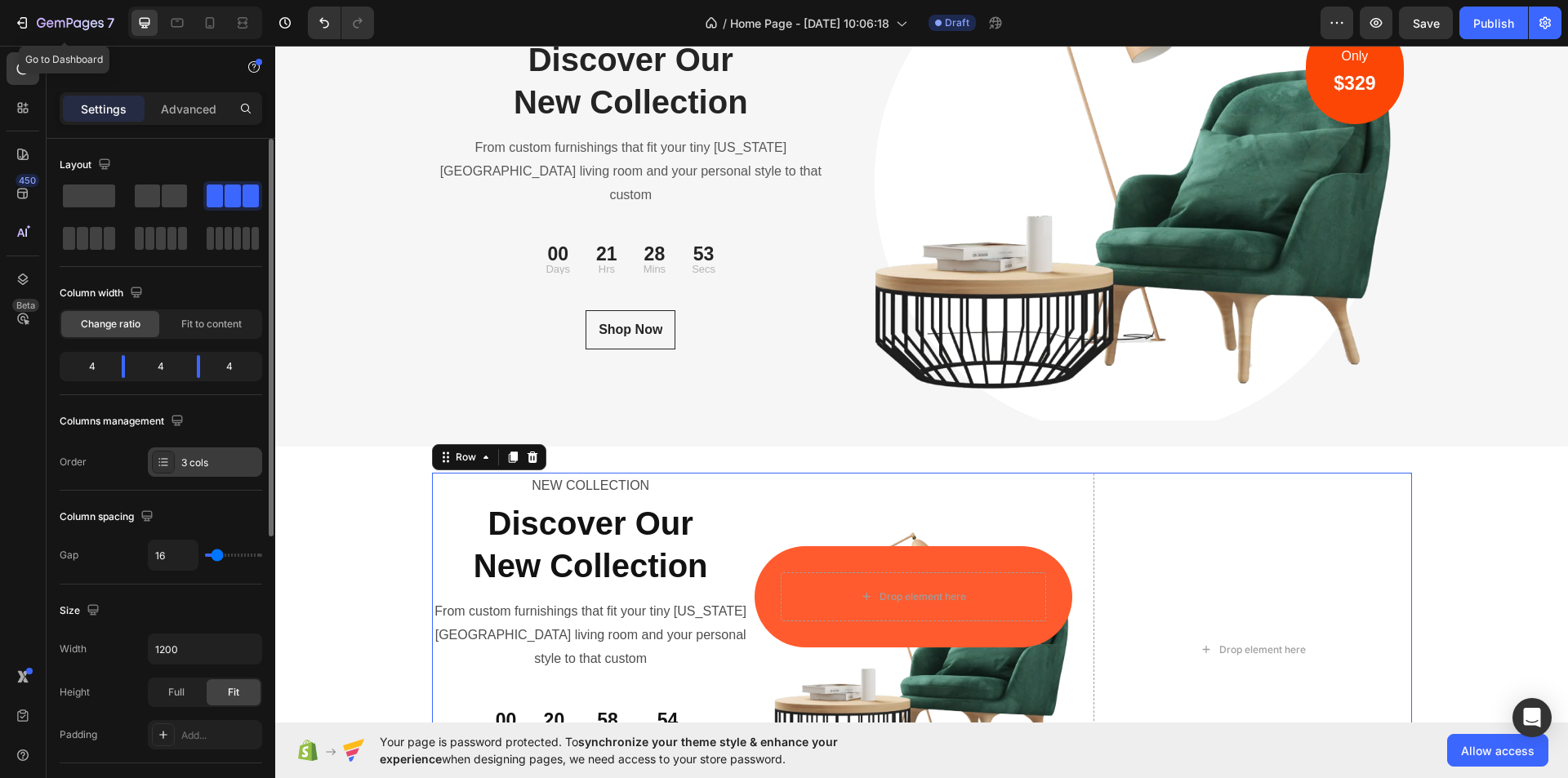
click at [187, 453] on div "3 cols" at bounding box center [205, 462] width 115 height 30
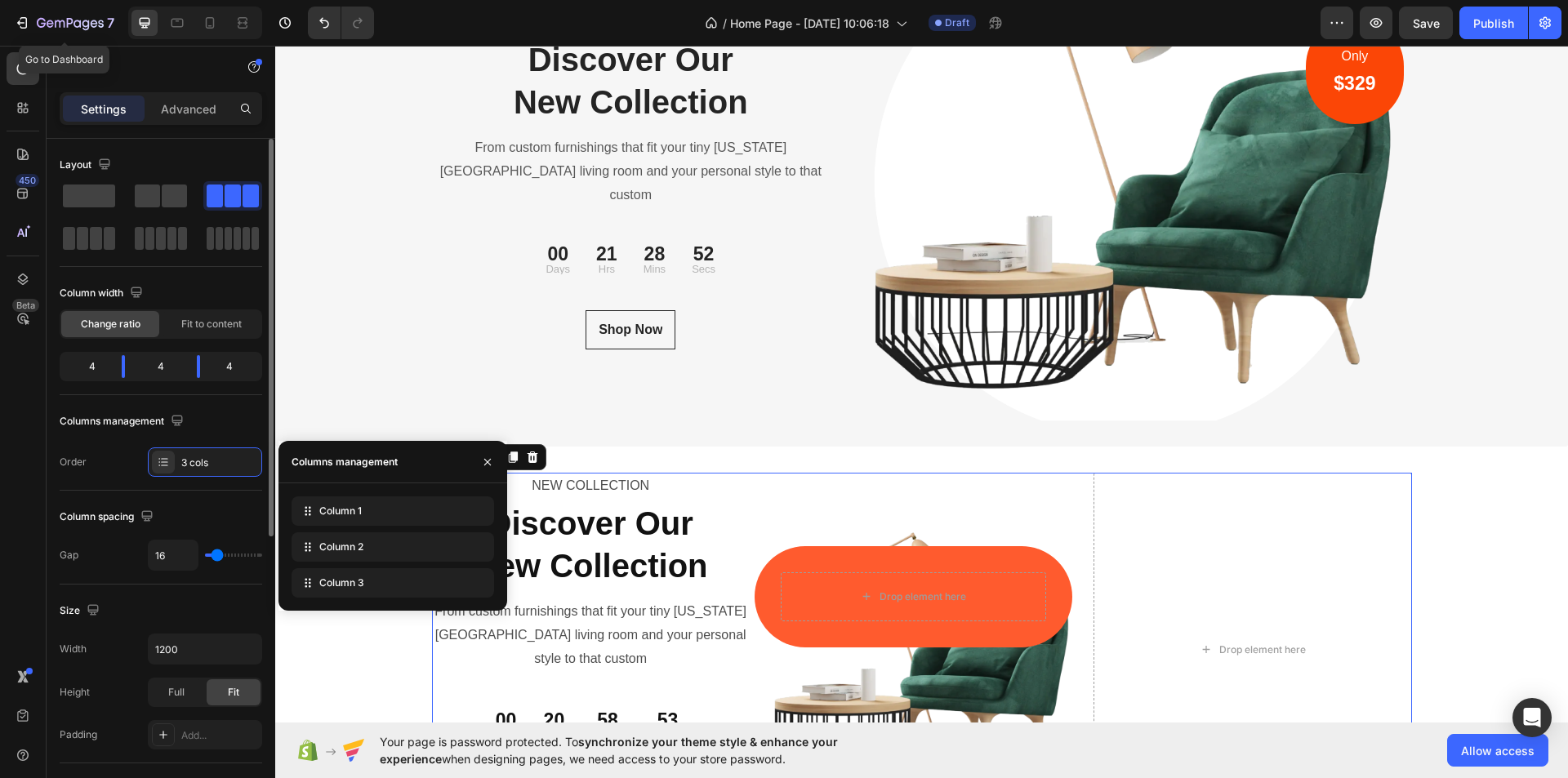
click at [0, 0] on icon at bounding box center [0, 0] width 0 height 0
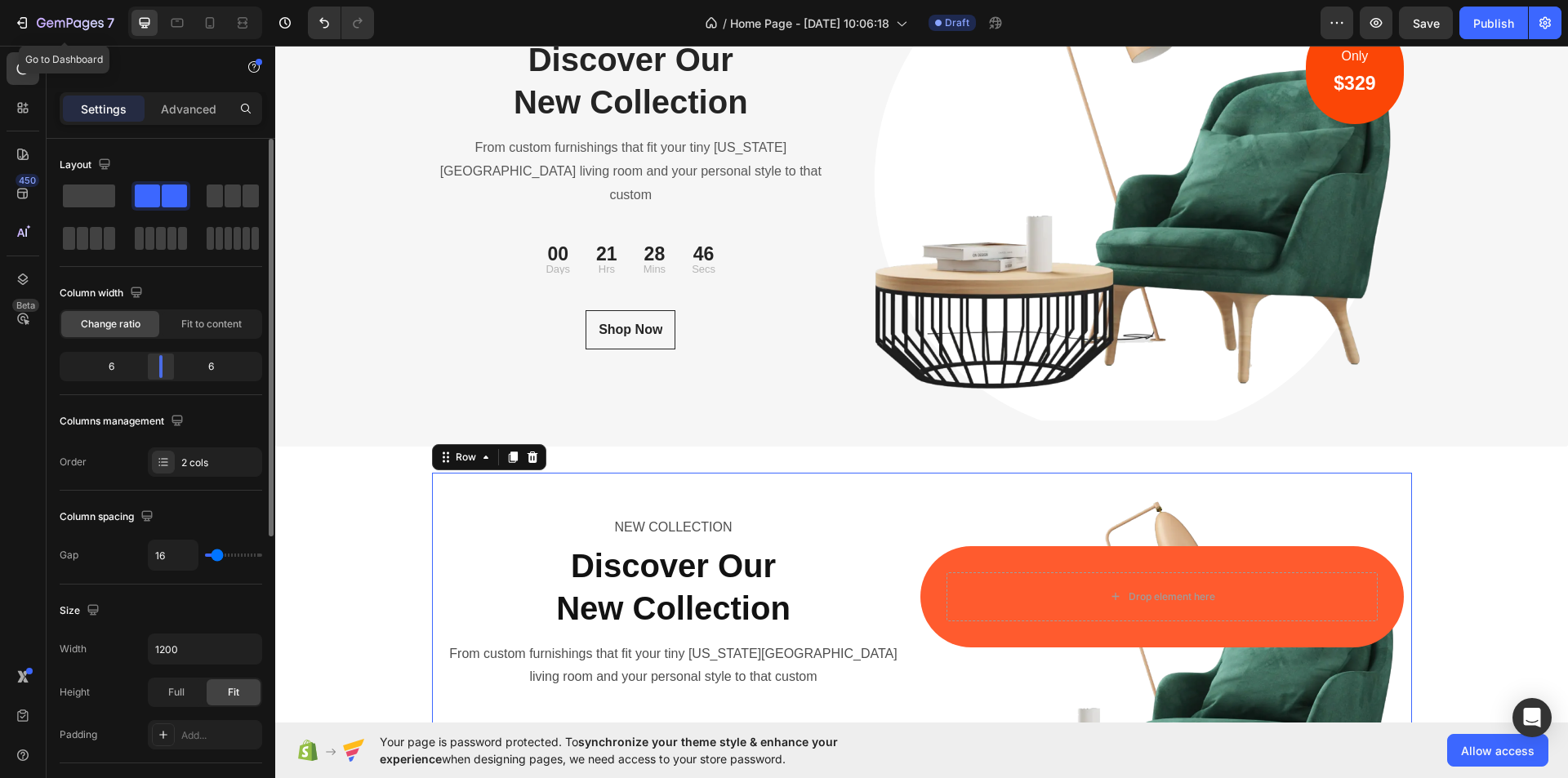
drag, startPoint x: 165, startPoint y: 368, endPoint x: 972, endPoint y: 613, distance: 843.4
click at [157, 370] on div at bounding box center [161, 366] width 30 height 23
click at [977, 556] on div "Drop element here Row" at bounding box center [1162, 596] width 484 height 102
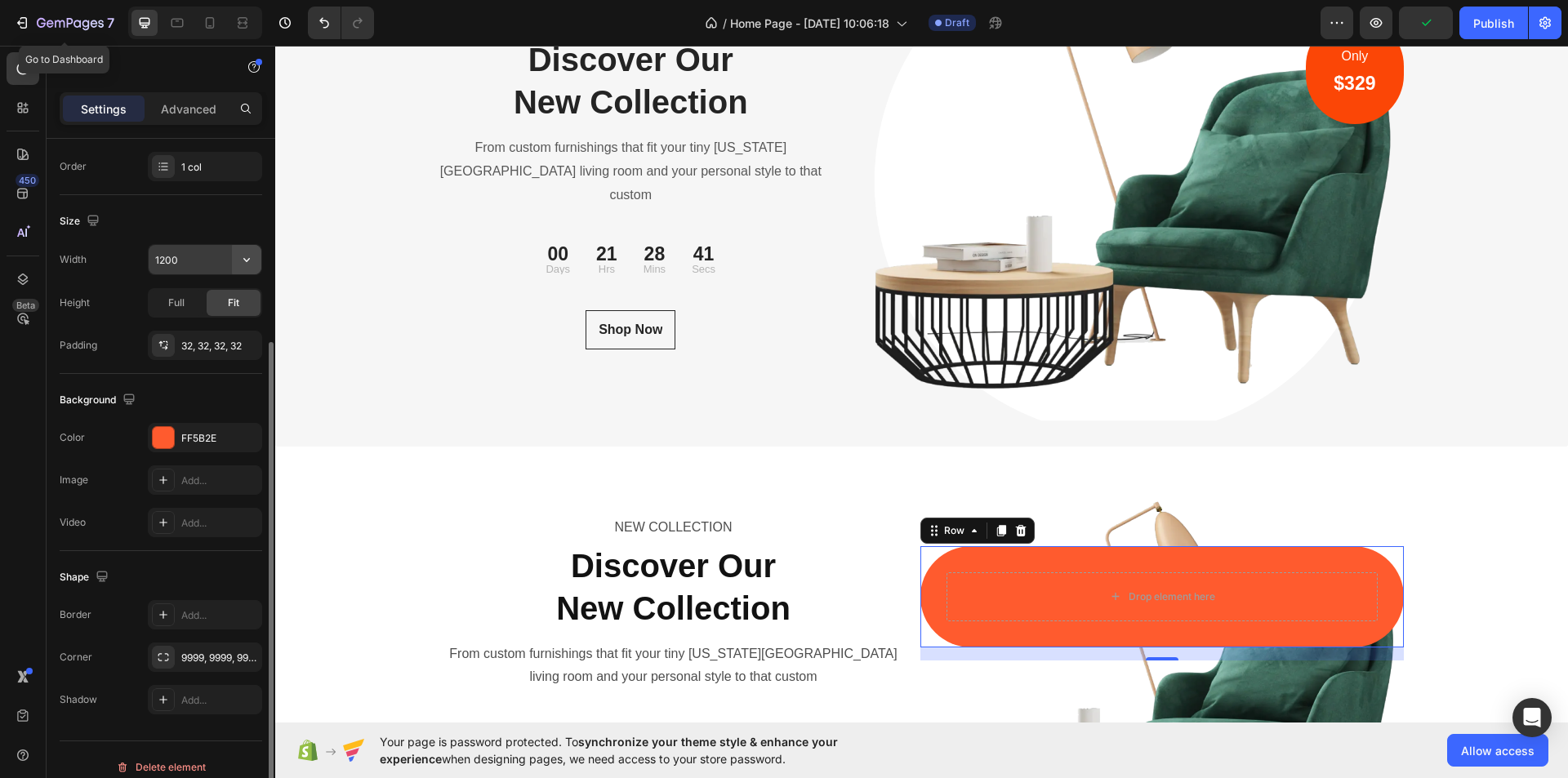
click at [234, 262] on button "button" at bounding box center [247, 260] width 30 height 30
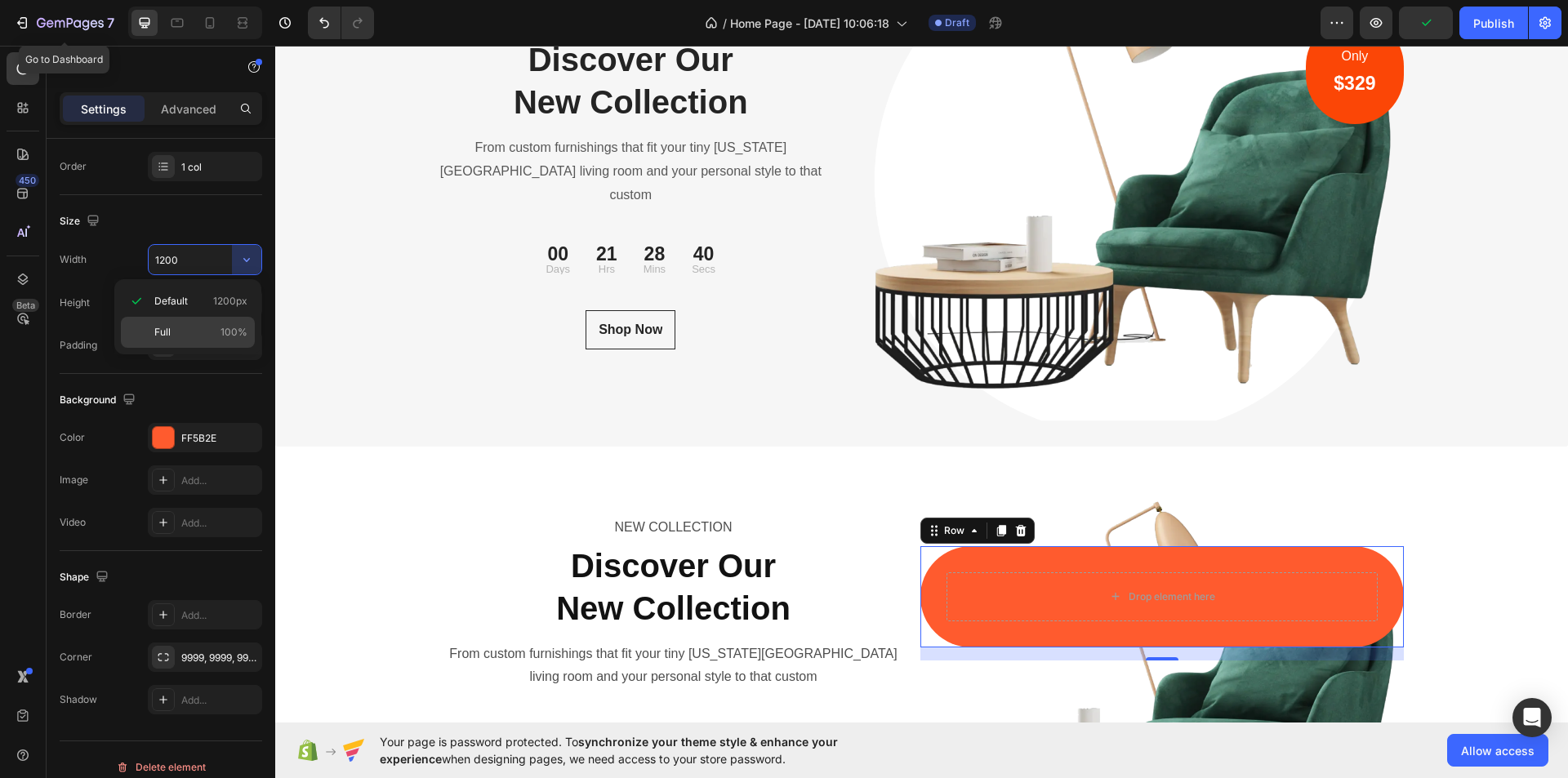
click at [196, 334] on p "Full 100%" at bounding box center [201, 333] width 93 height 15
type input "100%"
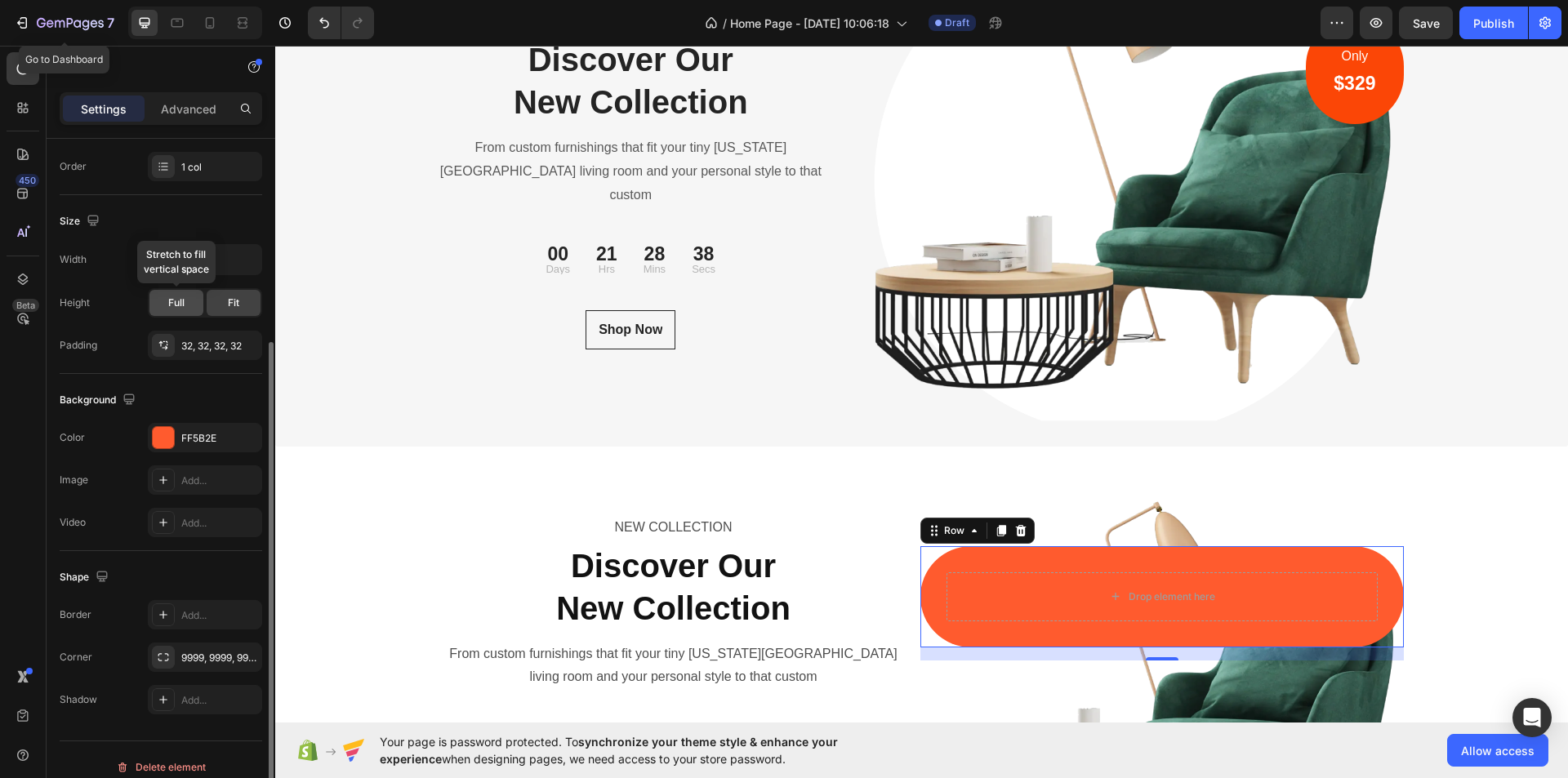
click at [196, 293] on div "Full" at bounding box center [176, 303] width 54 height 26
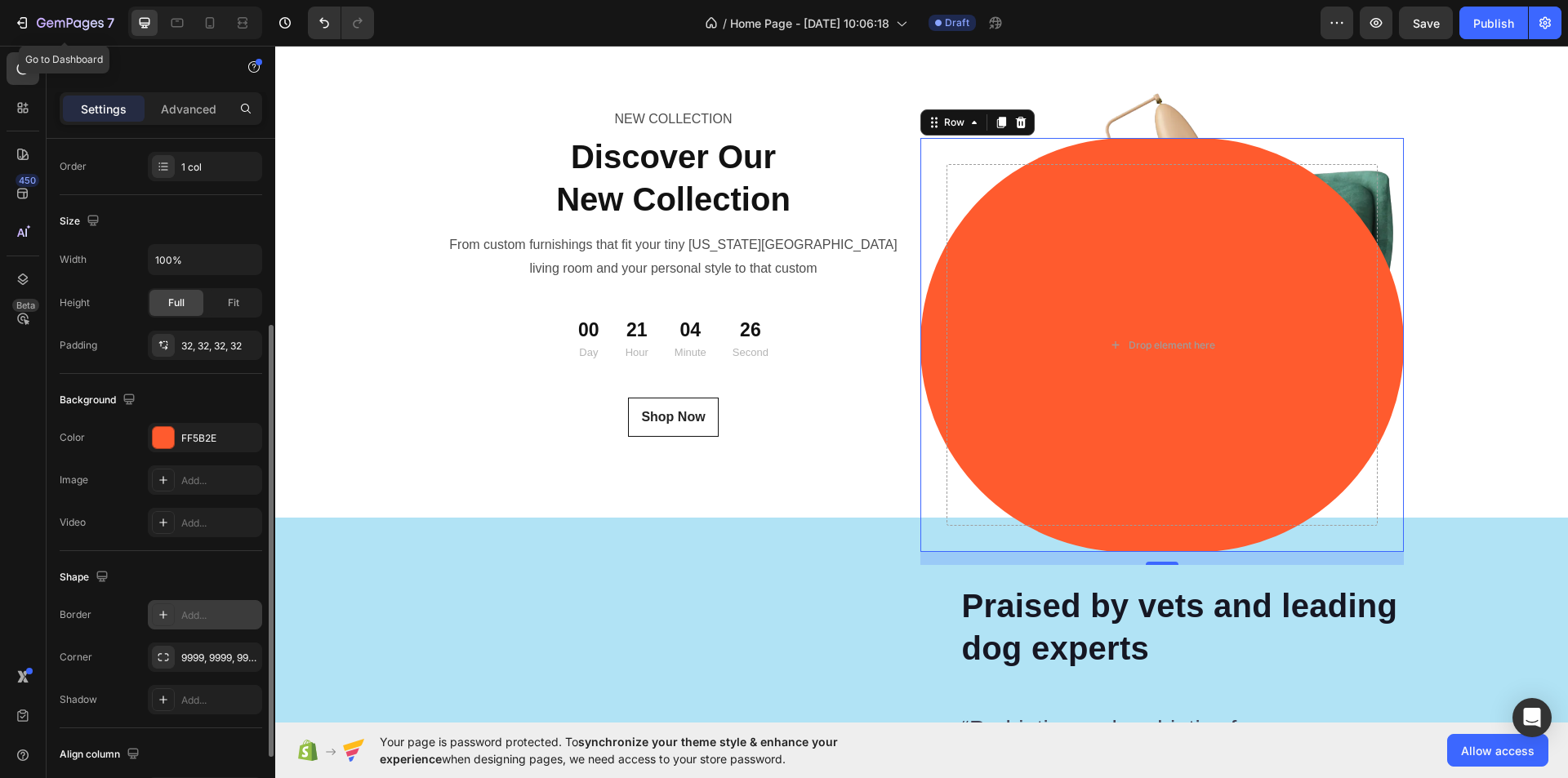
scroll to position [403, 0]
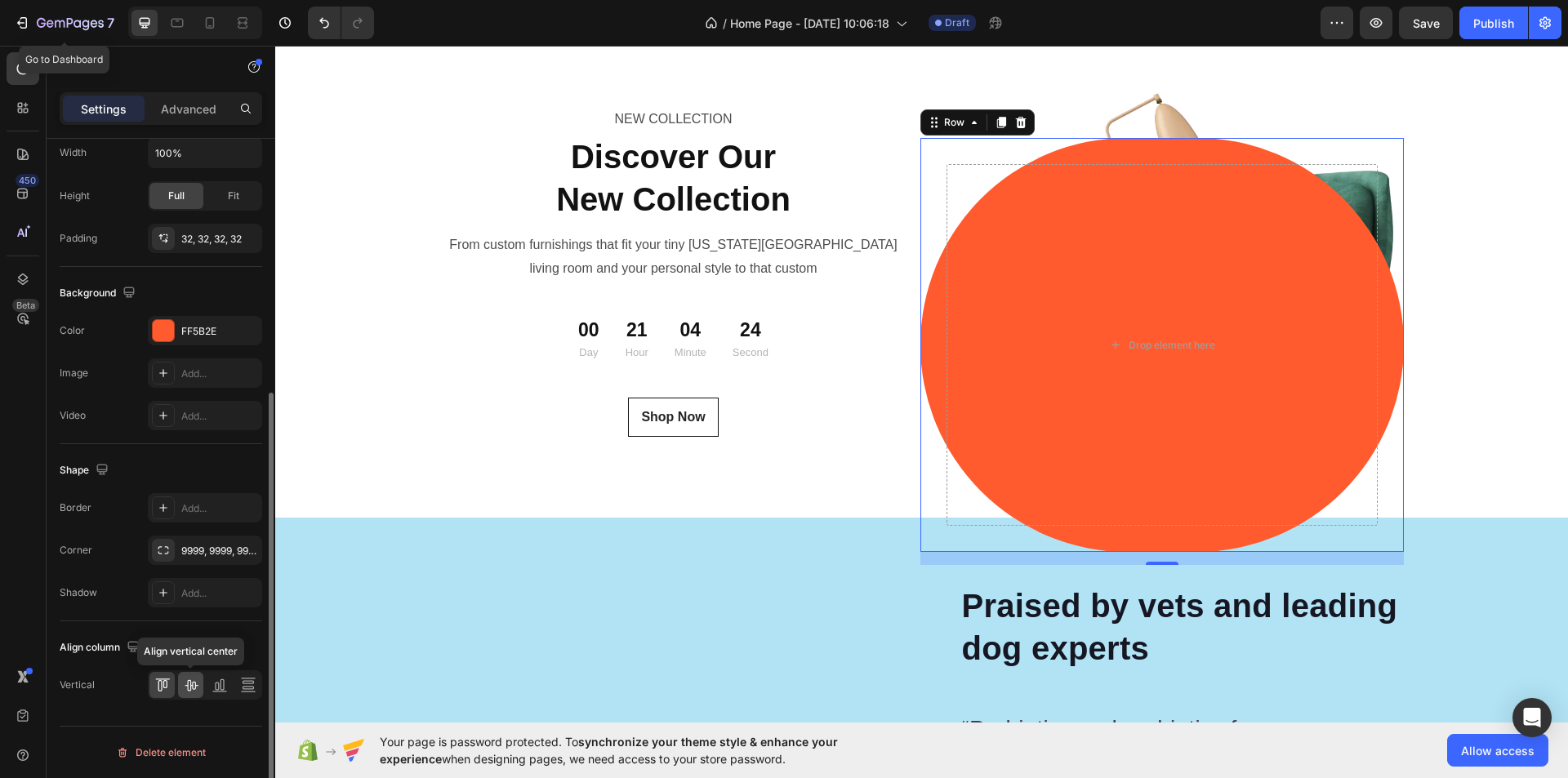
click at [194, 685] on icon at bounding box center [191, 686] width 17 height 17
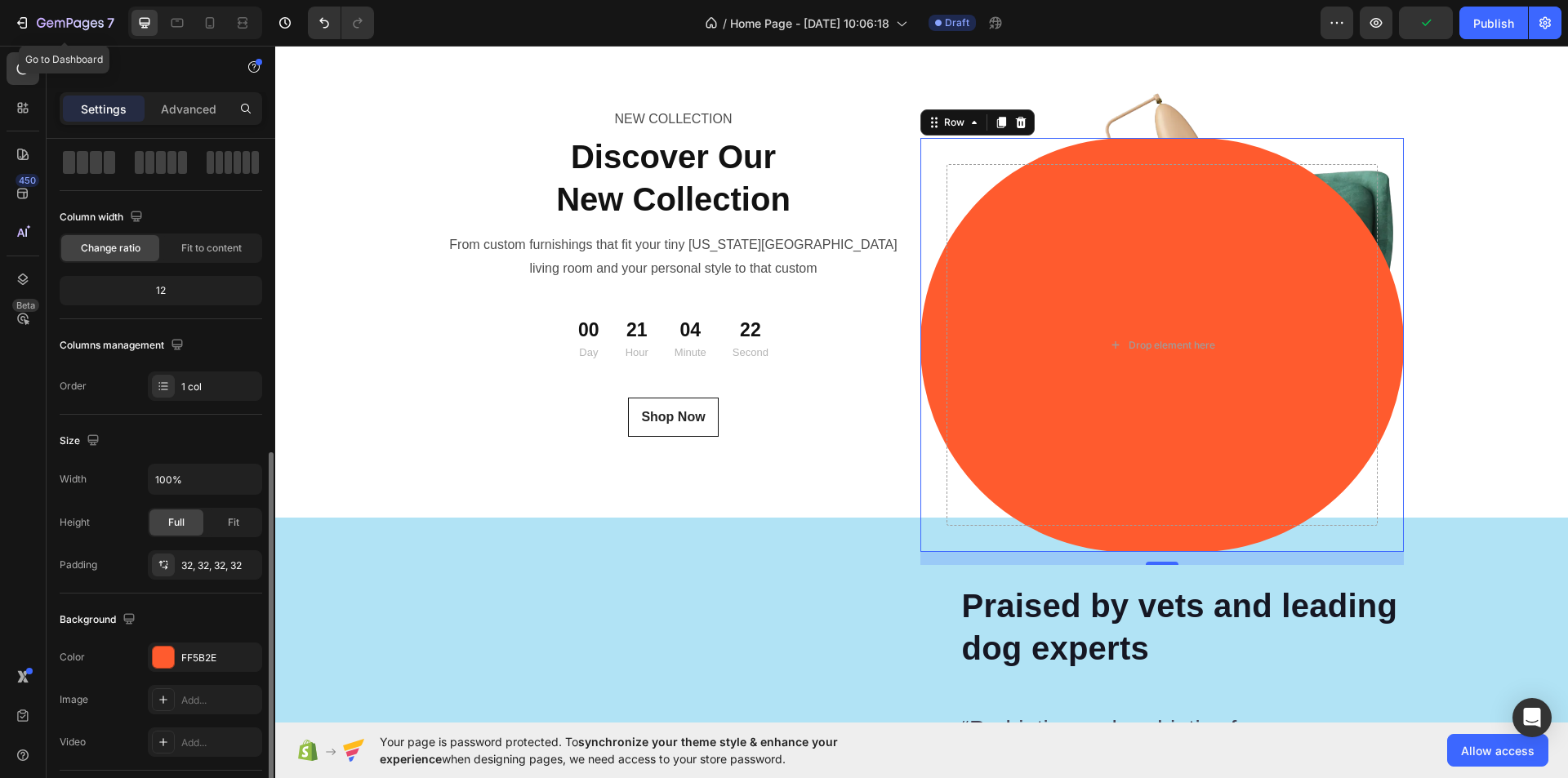
scroll to position [0, 0]
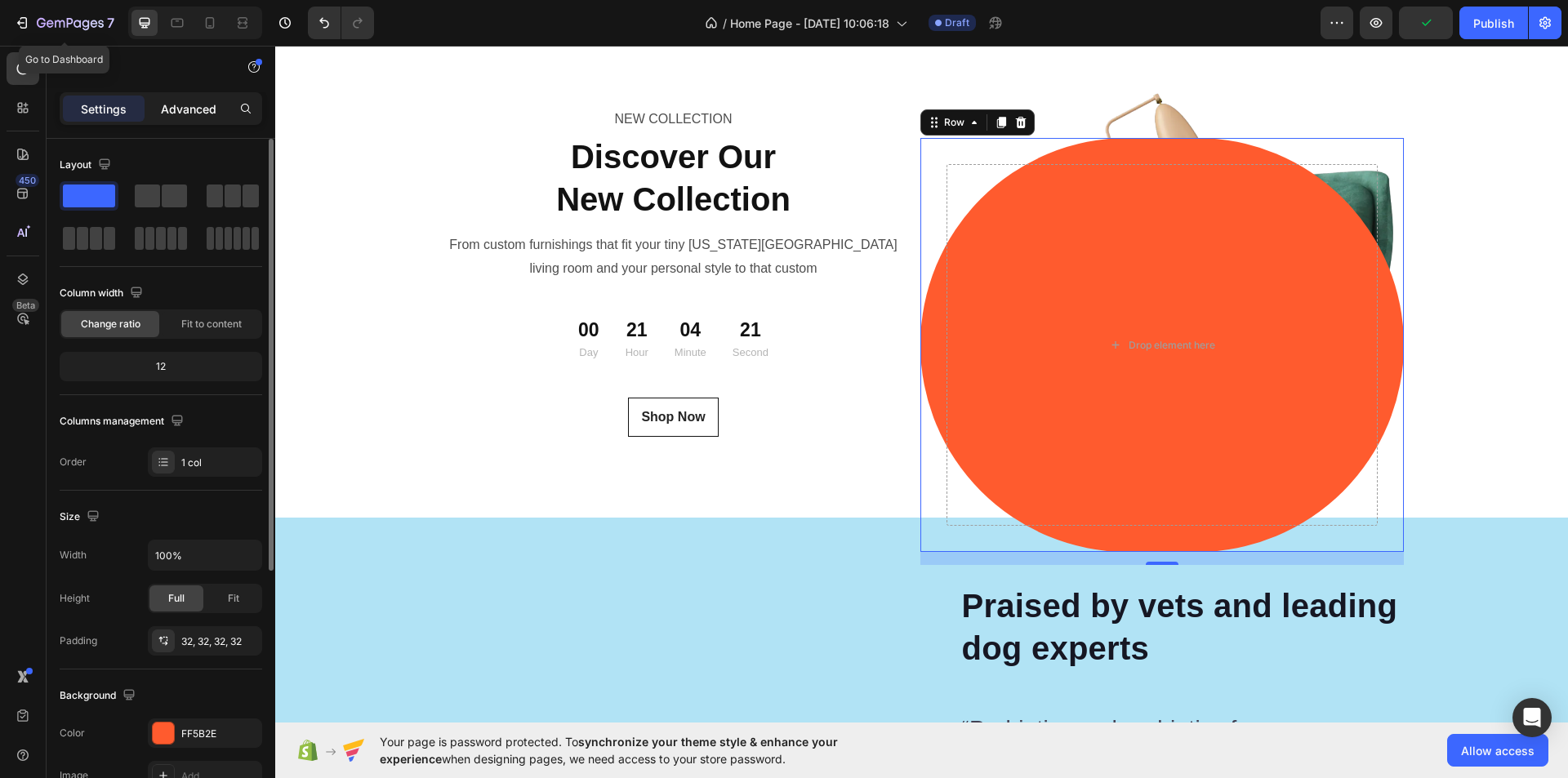
click at [189, 116] on p "Advanced" at bounding box center [189, 109] width 56 height 17
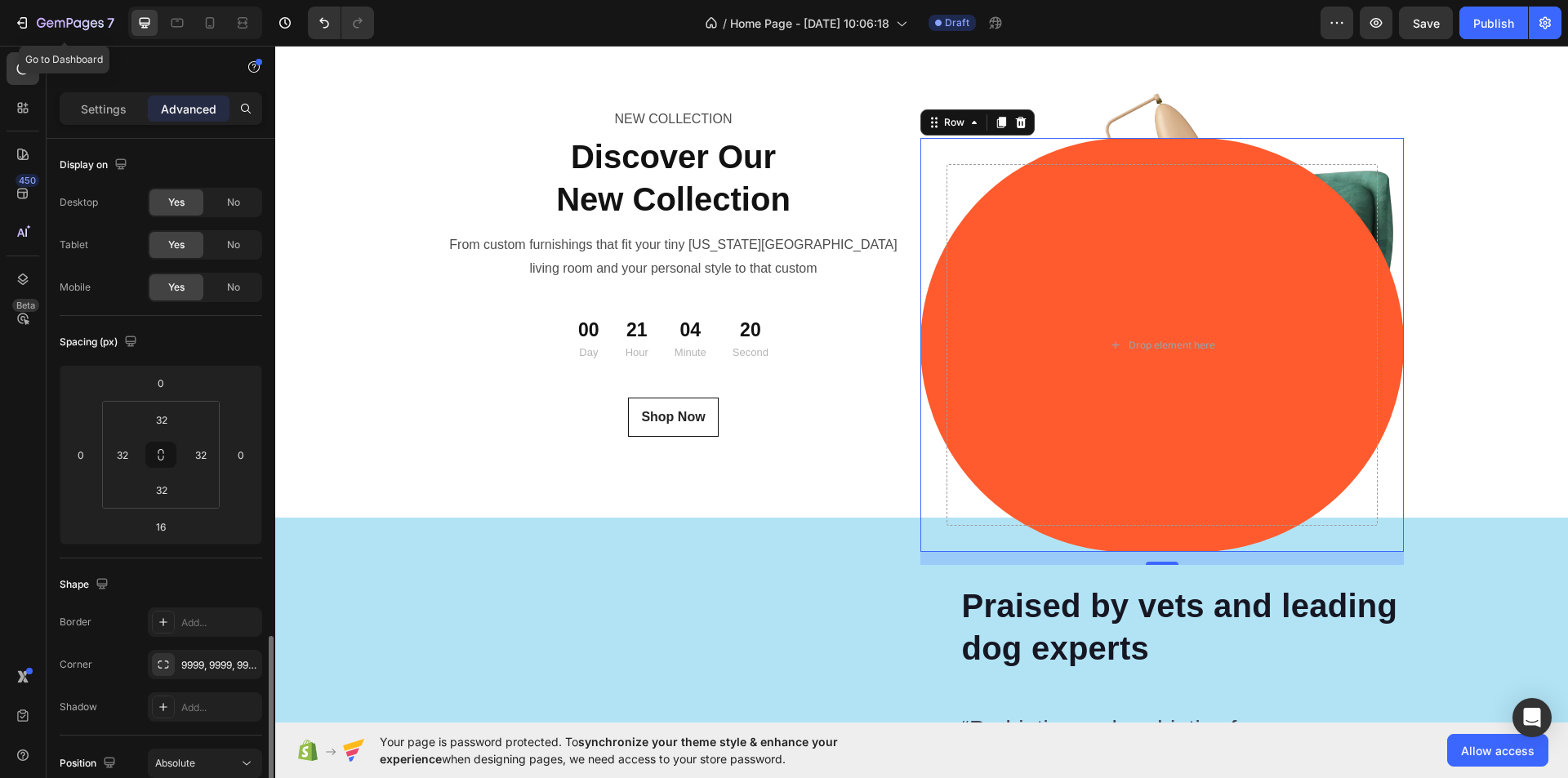
scroll to position [327, 0]
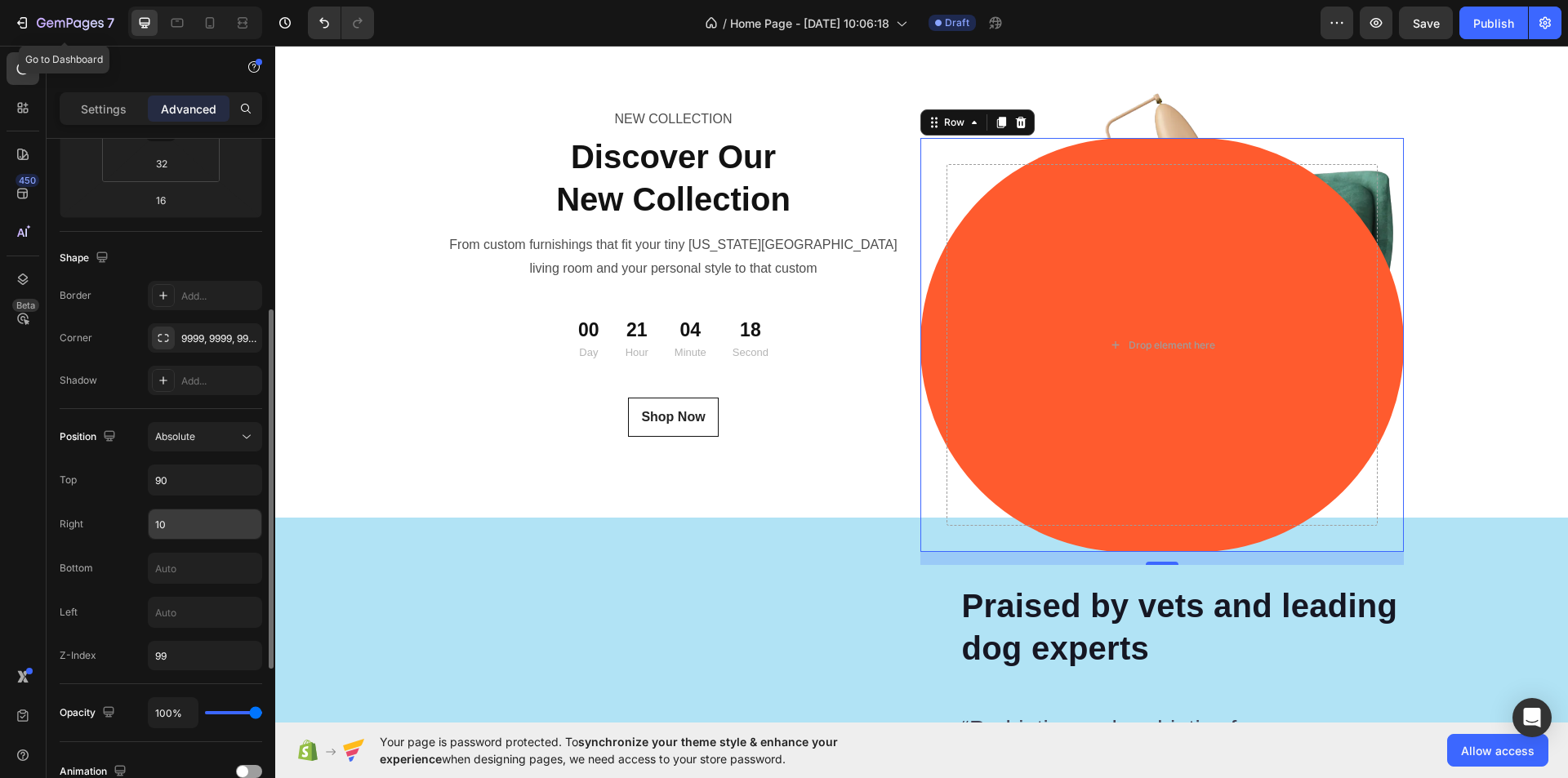
click at [192, 528] on input "10" at bounding box center [205, 525] width 113 height 30
click at [202, 659] on input "99" at bounding box center [205, 656] width 115 height 30
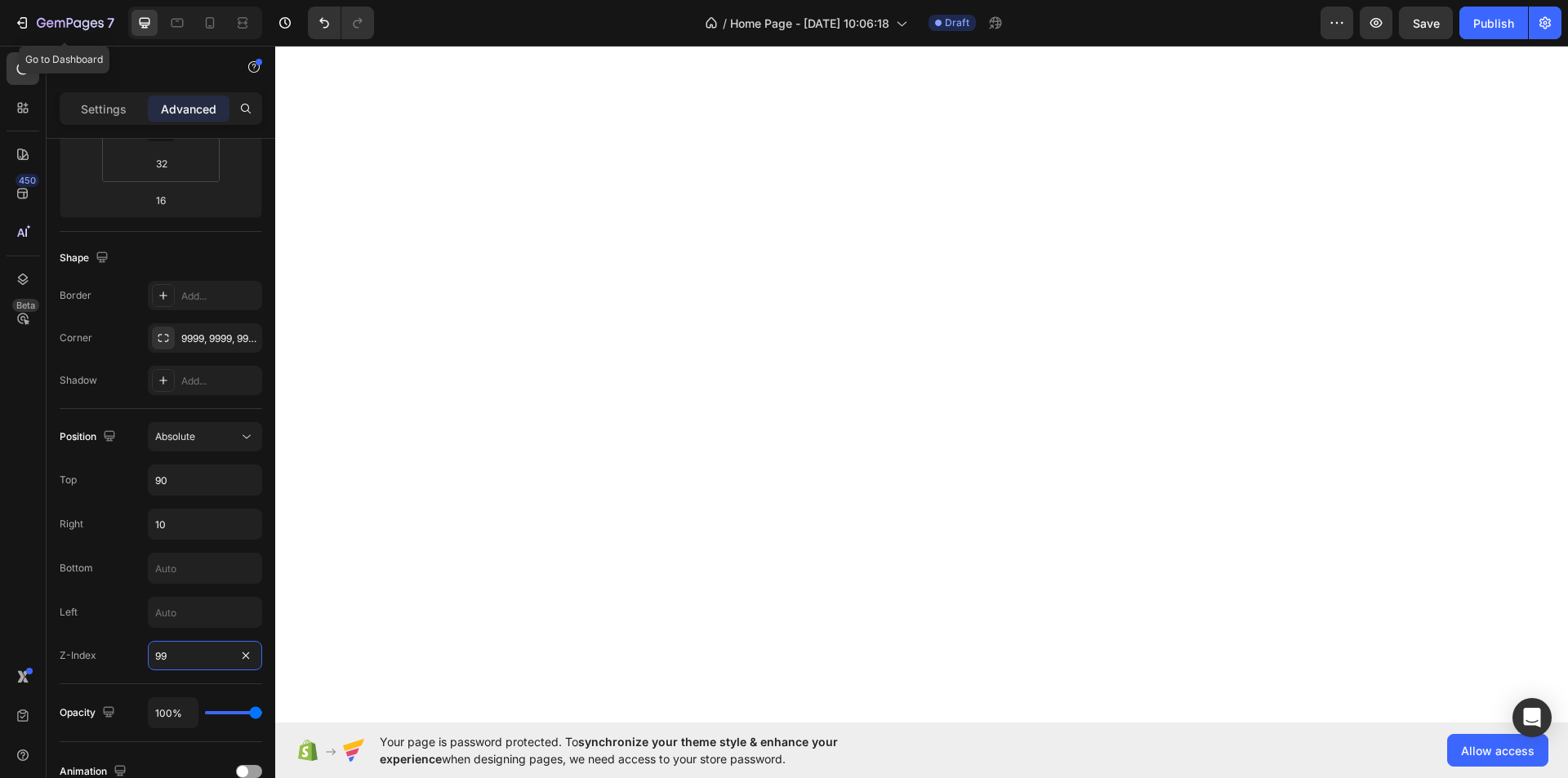
scroll to position [5551, 0]
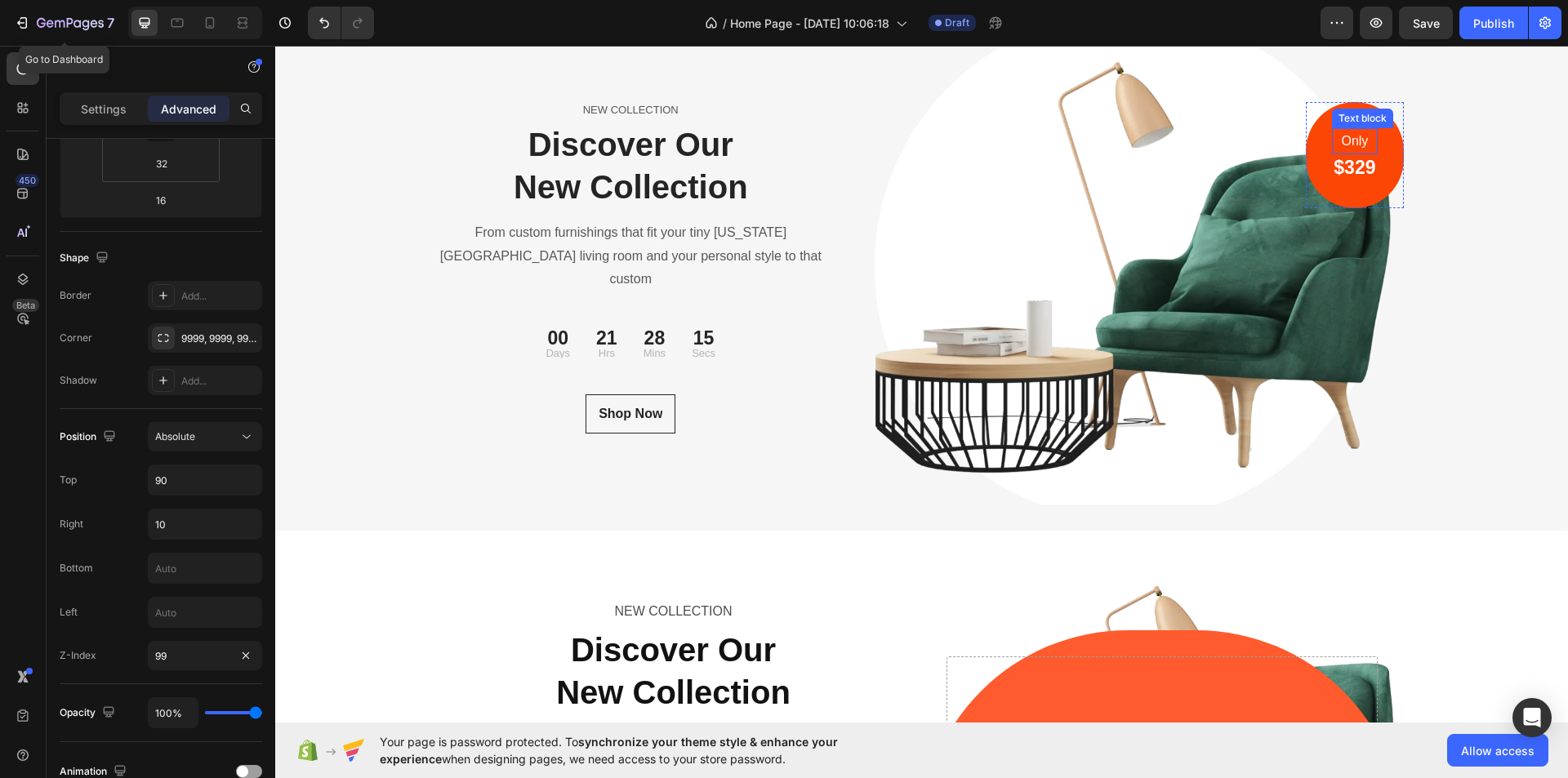
click at [1340, 140] on p "Only" at bounding box center [1355, 141] width 42 height 23
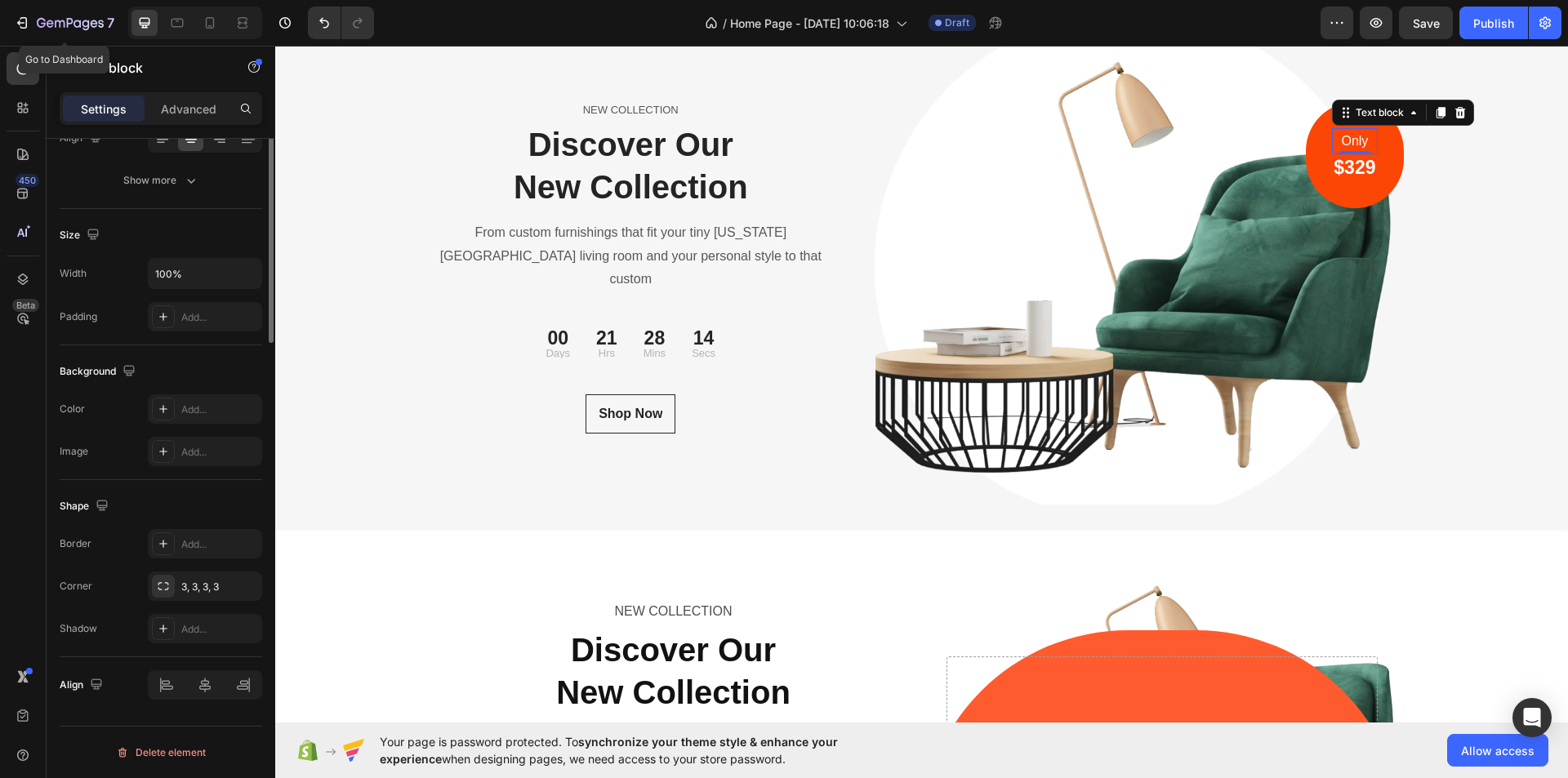
scroll to position [0, 0]
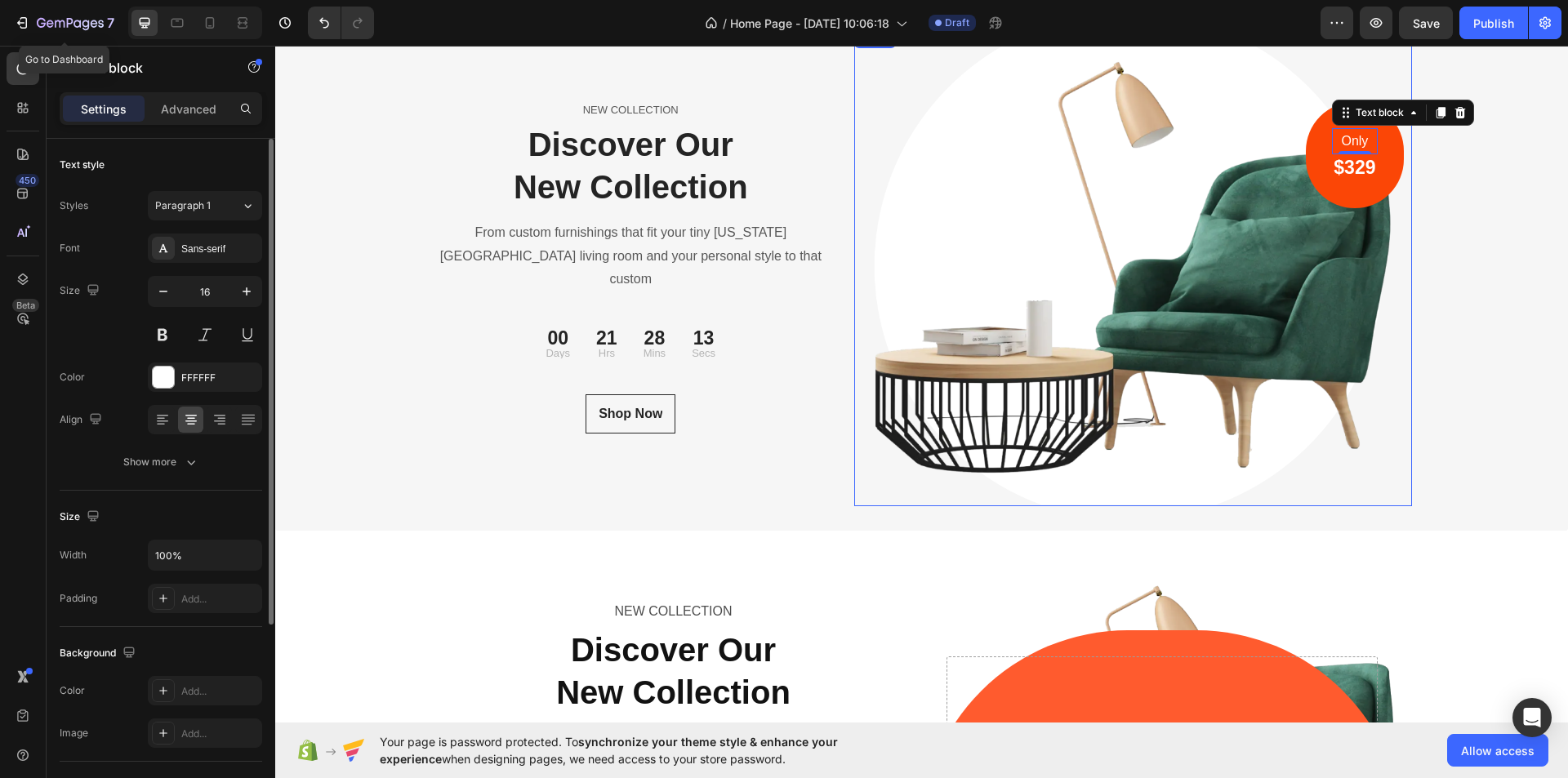
drag, startPoint x: 1305, startPoint y: 120, endPoint x: 1314, endPoint y: 111, distance: 12.7
click at [1304, 119] on img at bounding box center [1133, 267] width 558 height 478
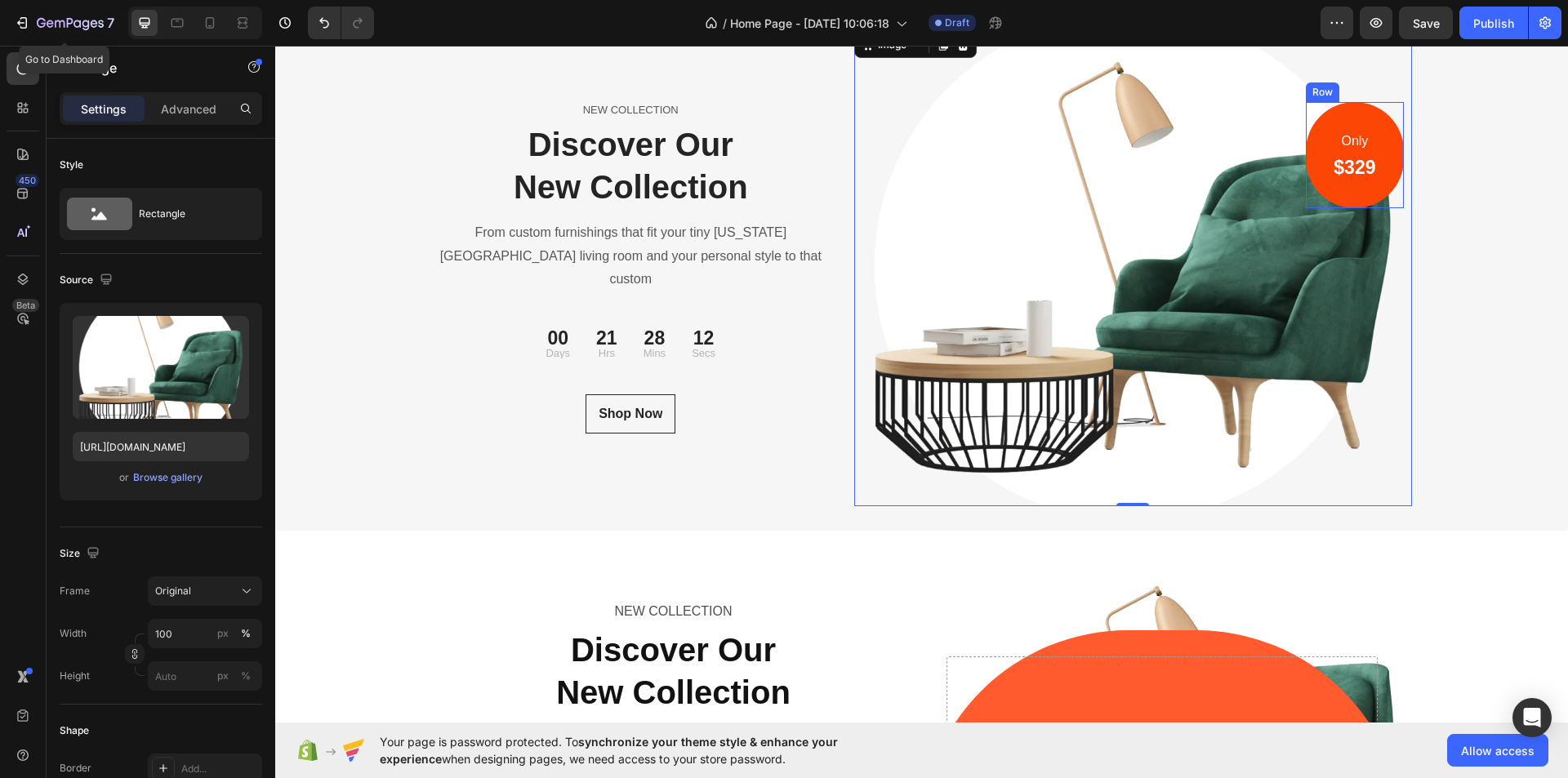
click at [1320, 116] on div "Only Text block $329 Heading Row" at bounding box center [1355, 156] width 97 height 107
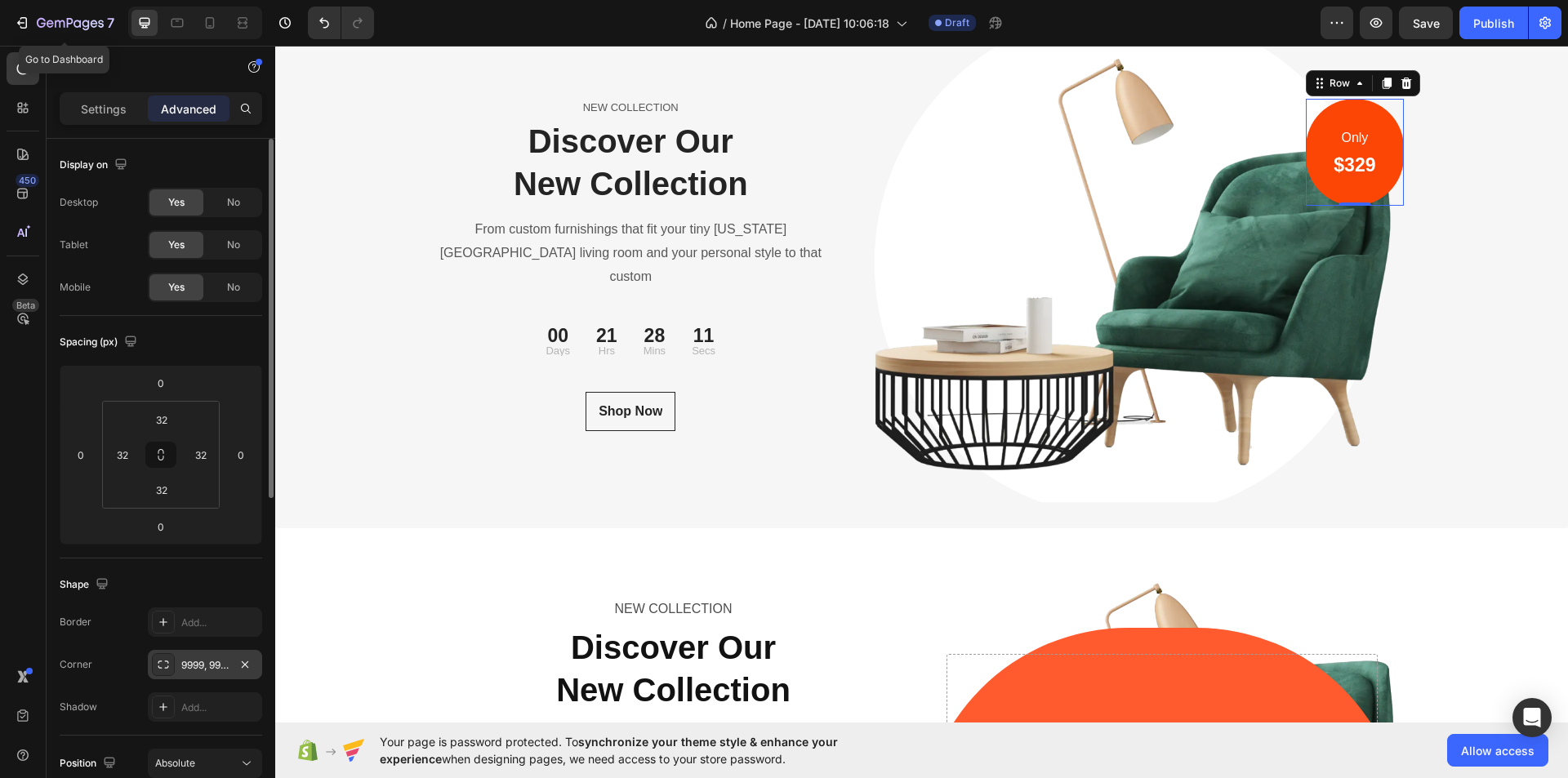
scroll to position [245, 0]
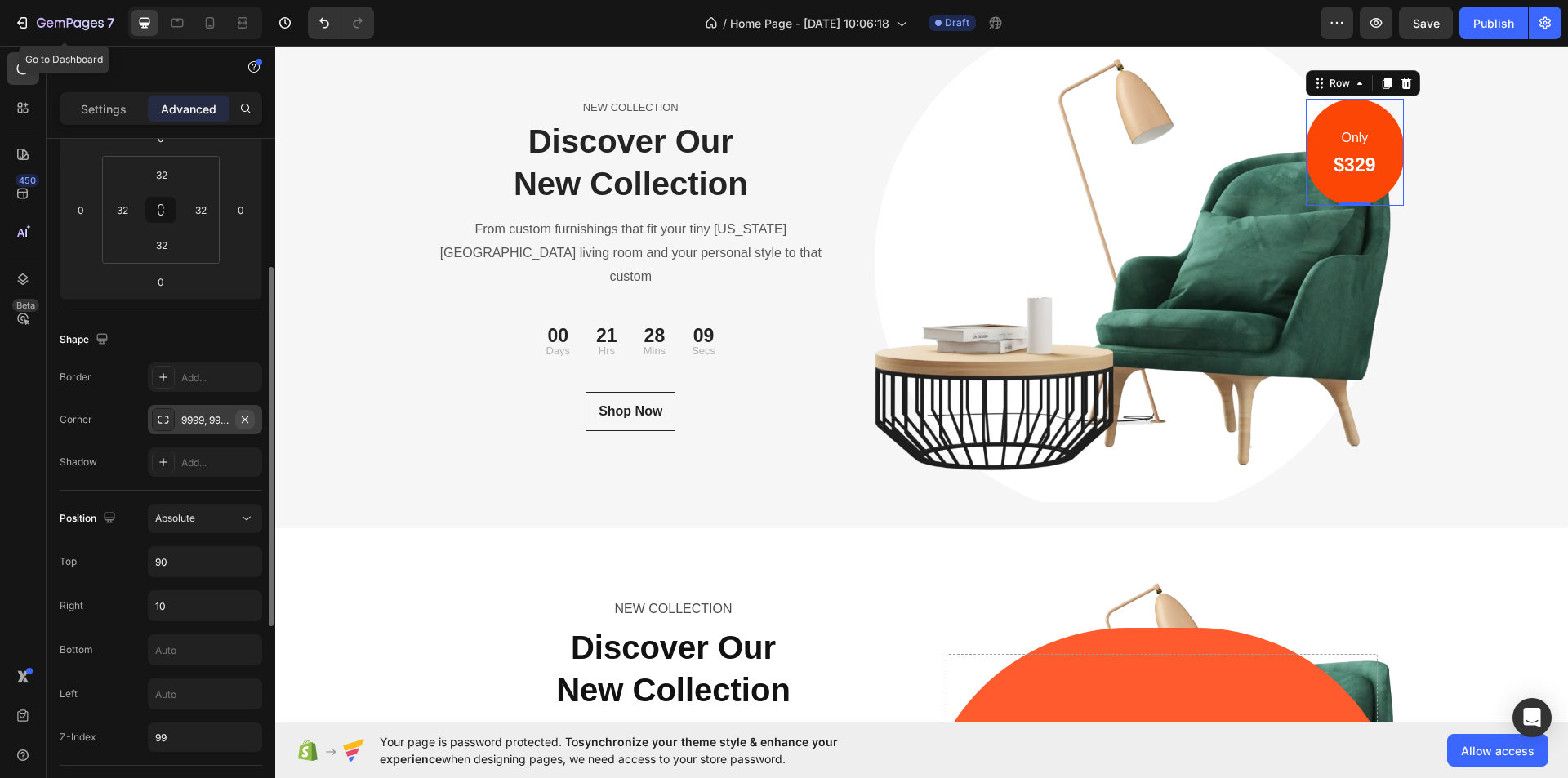
click at [243, 421] on icon "button" at bounding box center [244, 418] width 7 height 7
click at [1321, 206] on div "Only Text block $329 Heading Row 0" at bounding box center [1355, 152] width 97 height 107
click at [1316, 206] on div "Only Text block $329 Heading Row 0" at bounding box center [1355, 152] width 97 height 107
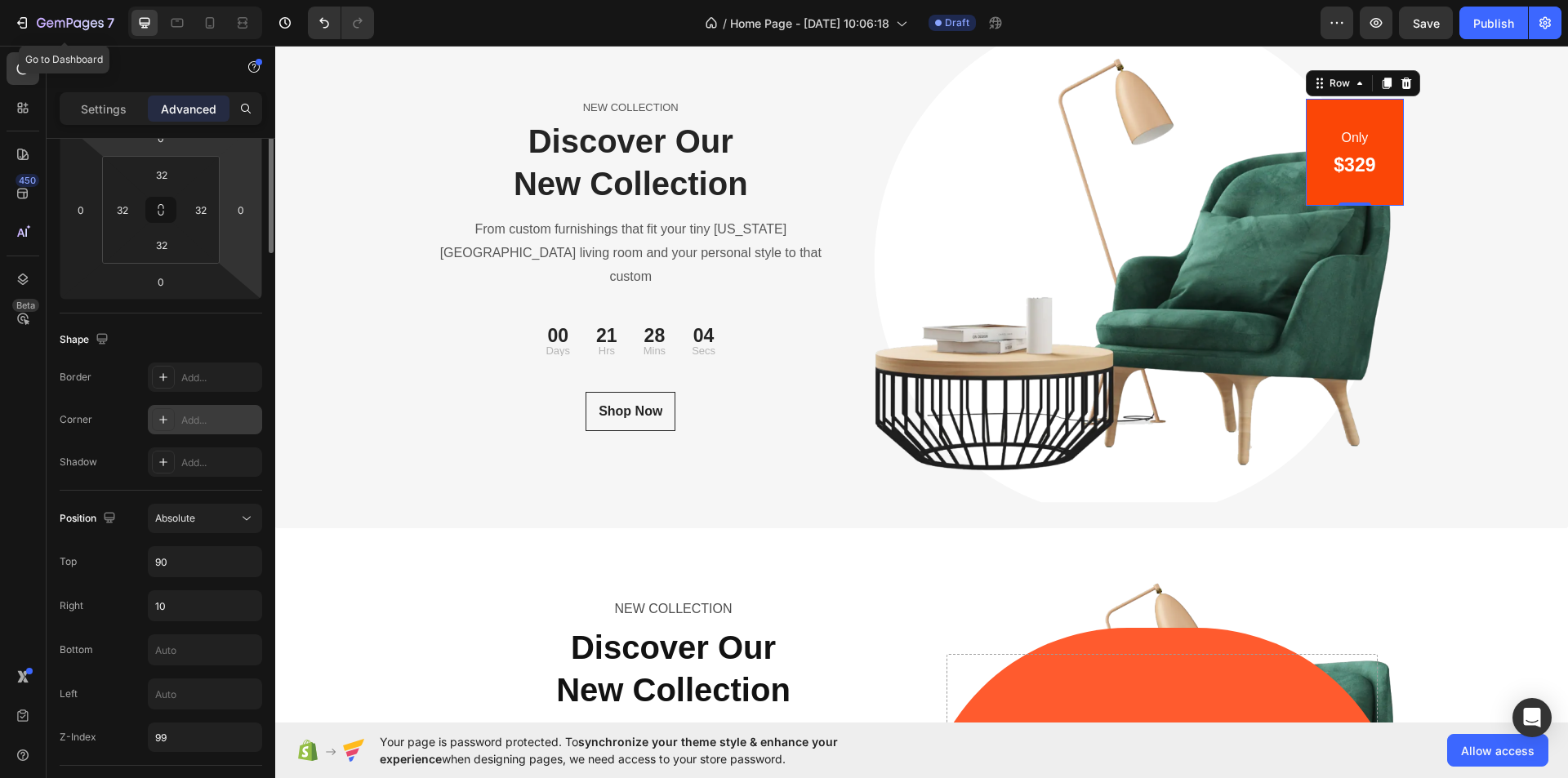
scroll to position [0, 0]
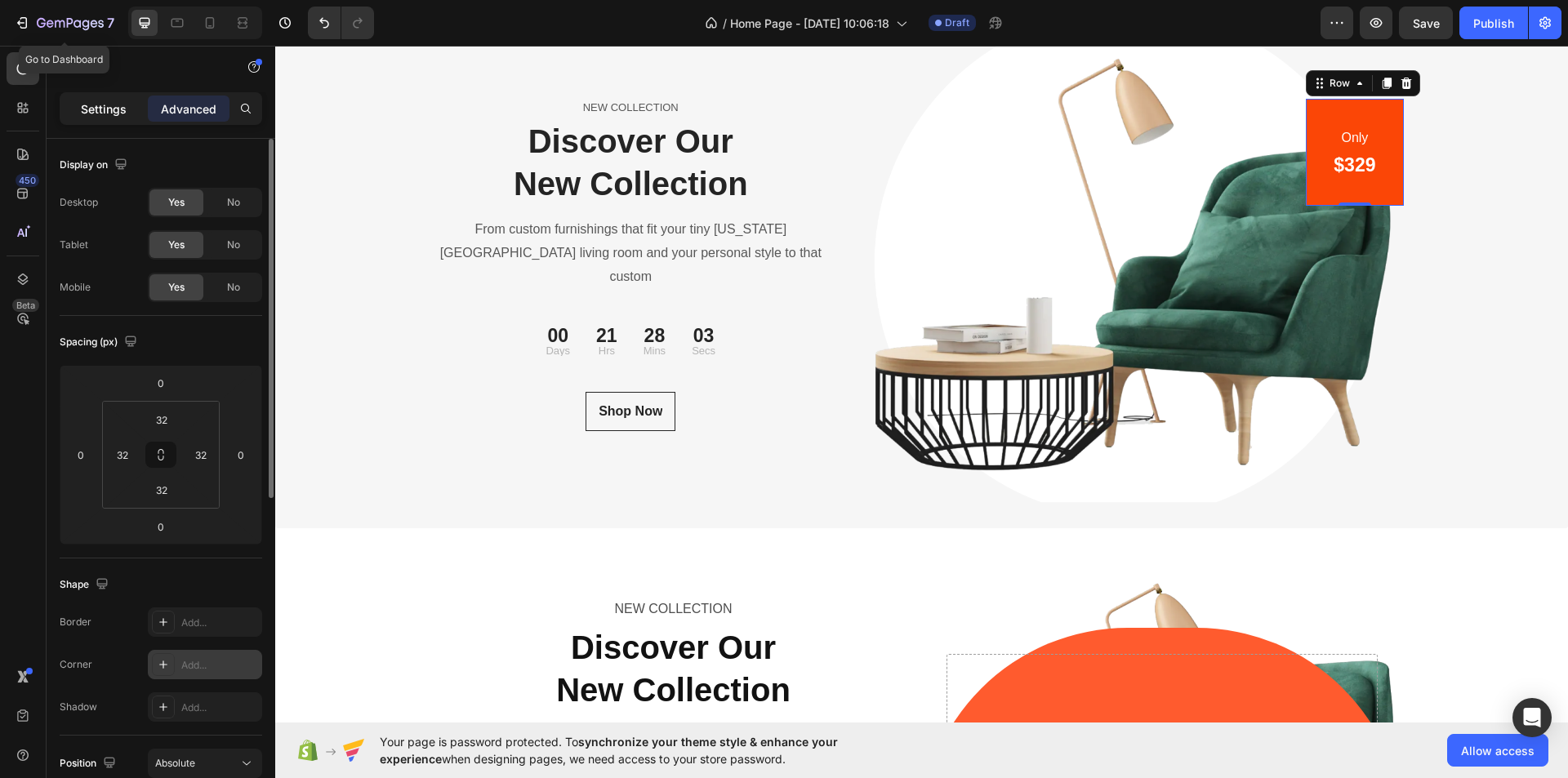
click at [99, 104] on p "Settings" at bounding box center [103, 109] width 46 height 17
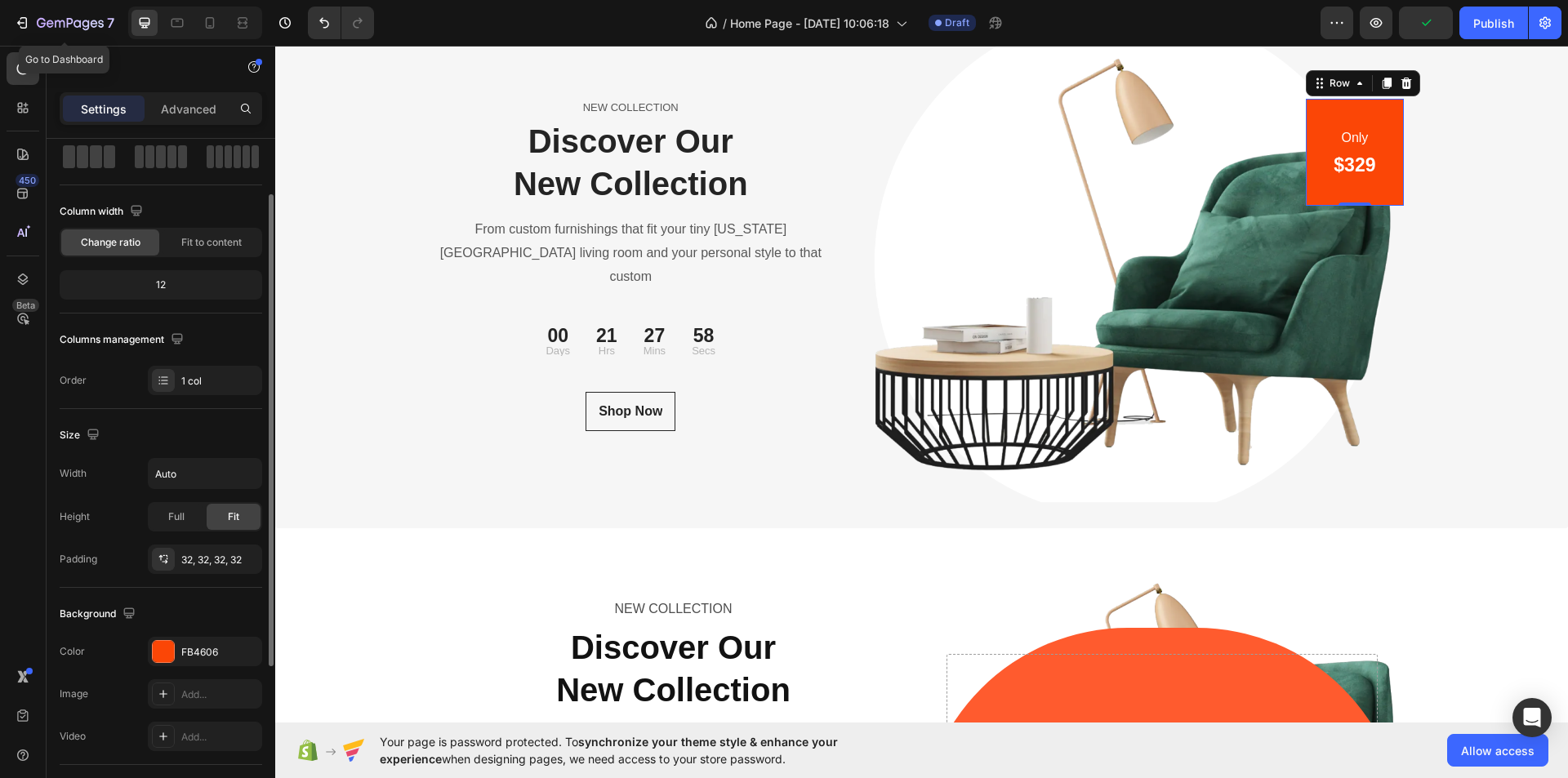
scroll to position [310, 0]
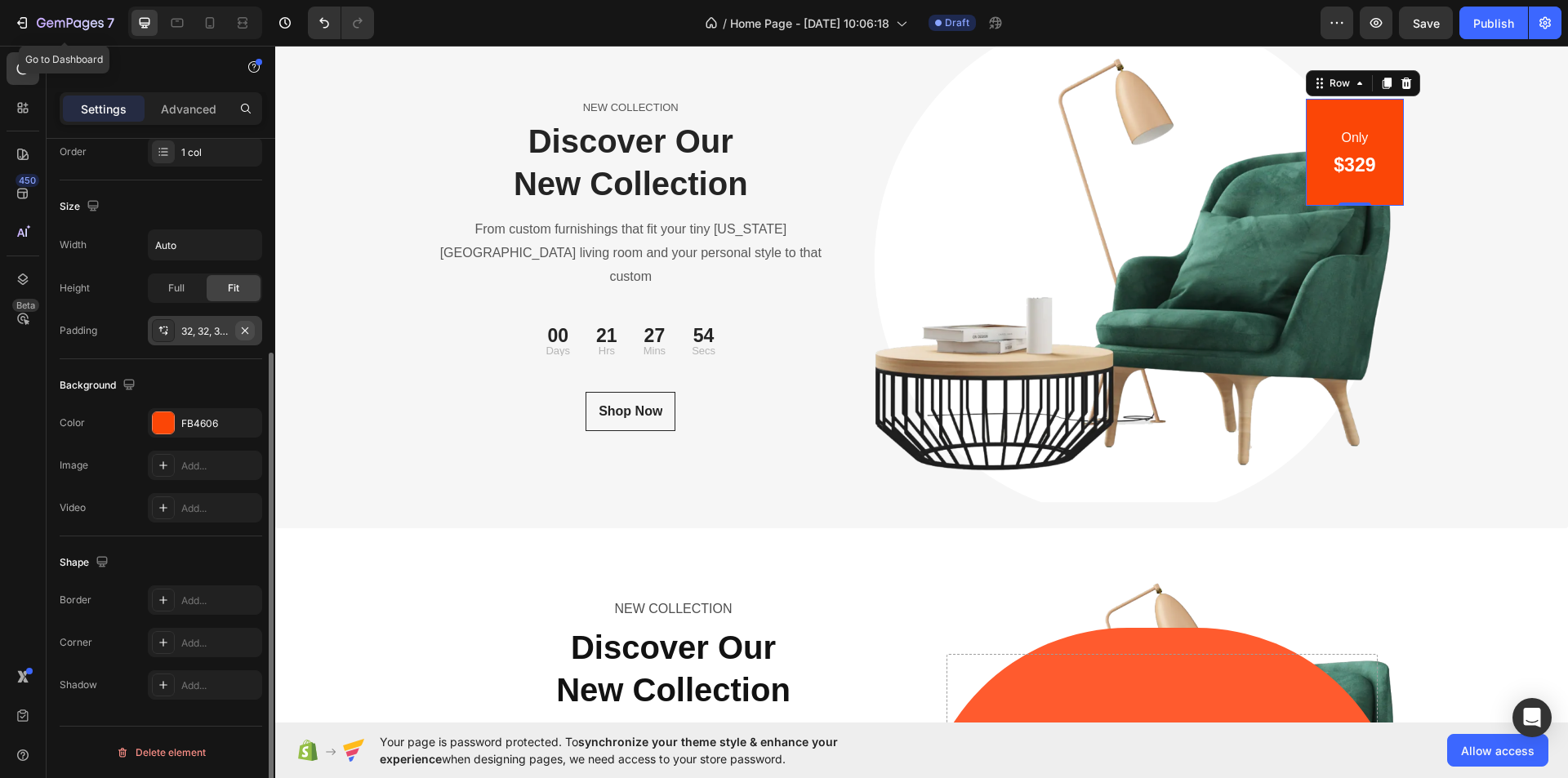
click at [248, 329] on icon "button" at bounding box center [245, 331] width 13 height 13
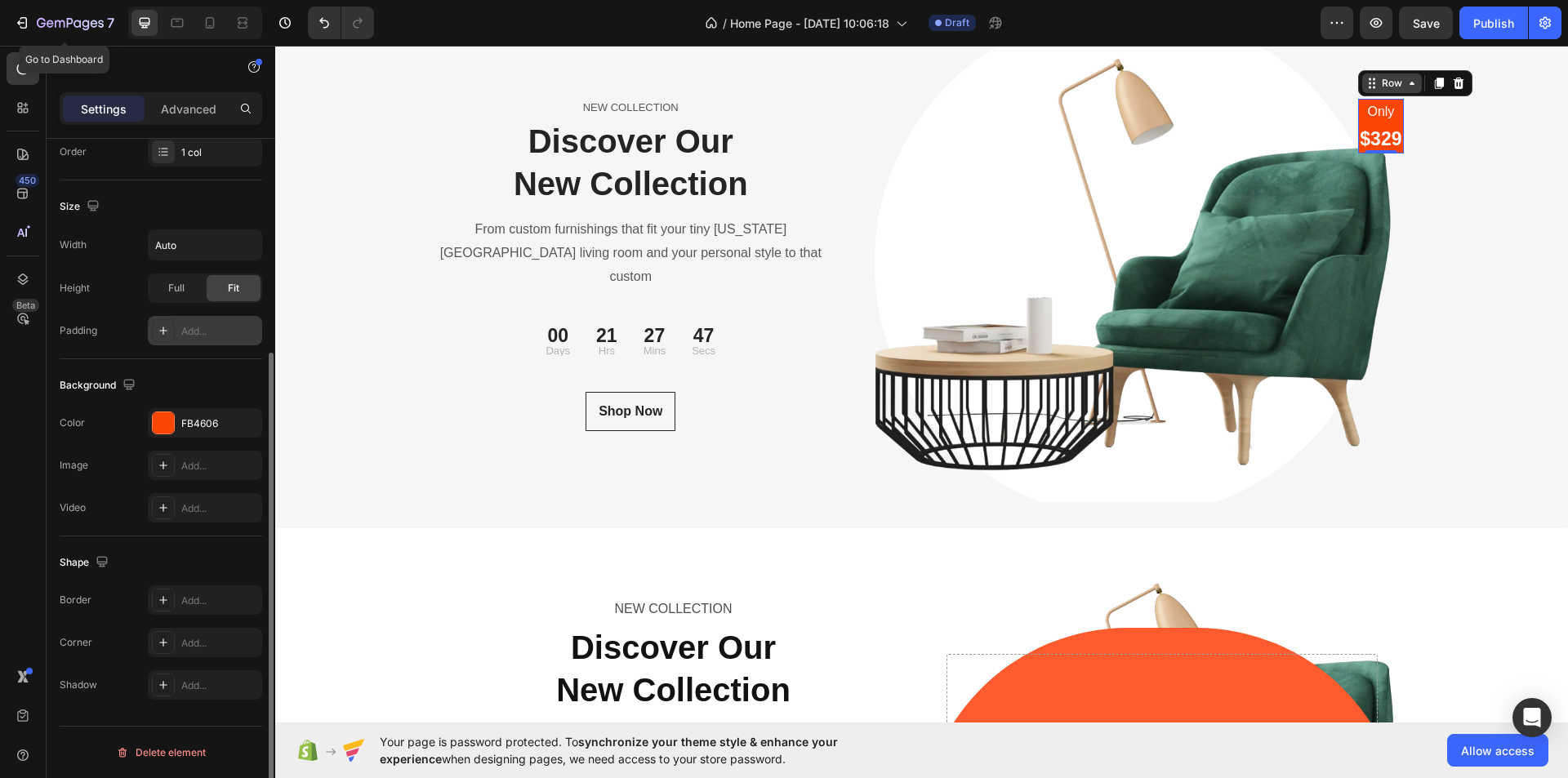
click at [1391, 90] on div "Row" at bounding box center [1392, 84] width 27 height 15
click at [183, 113] on p "Advanced" at bounding box center [189, 109] width 56 height 17
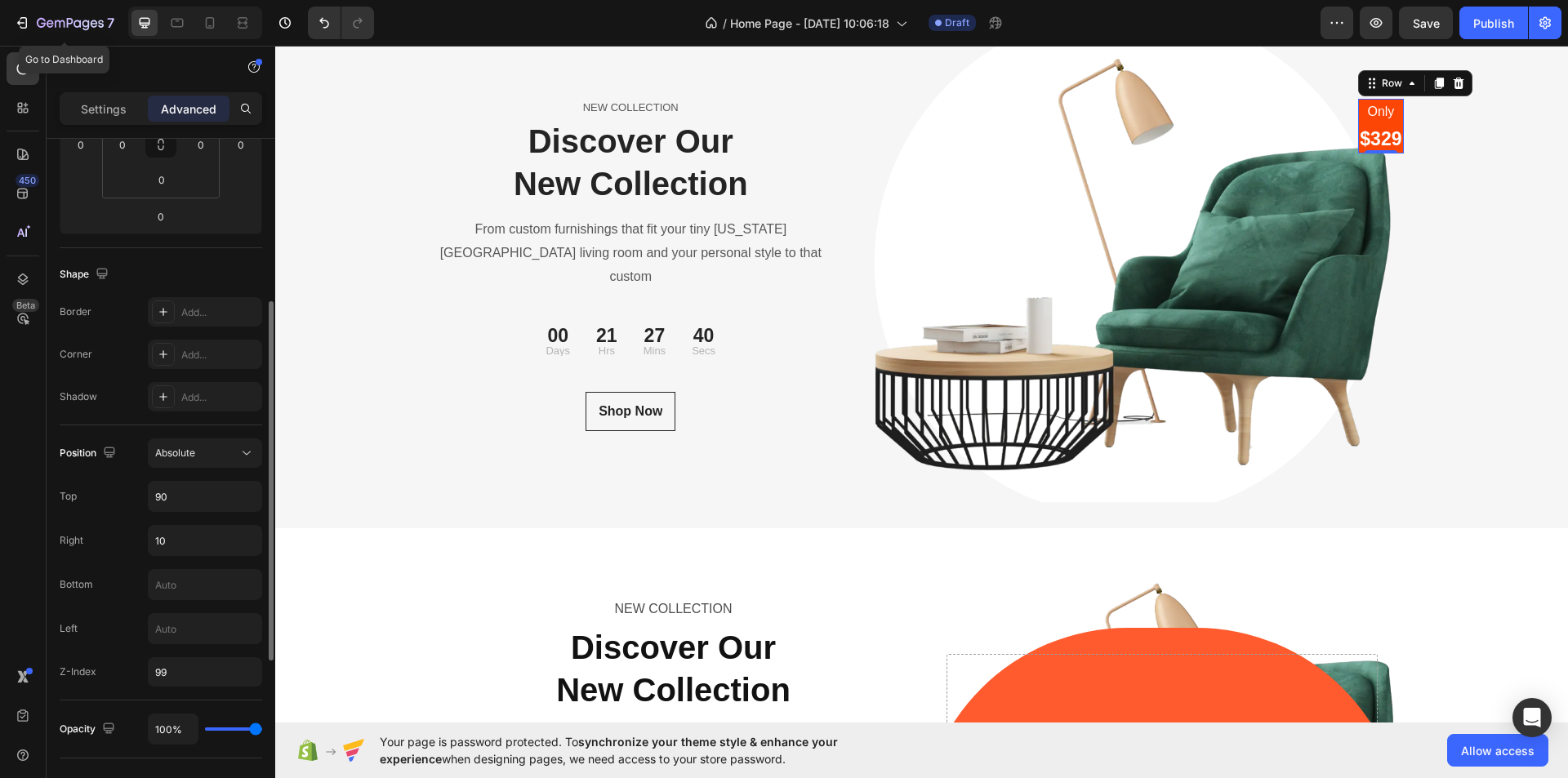
scroll to position [473, 0]
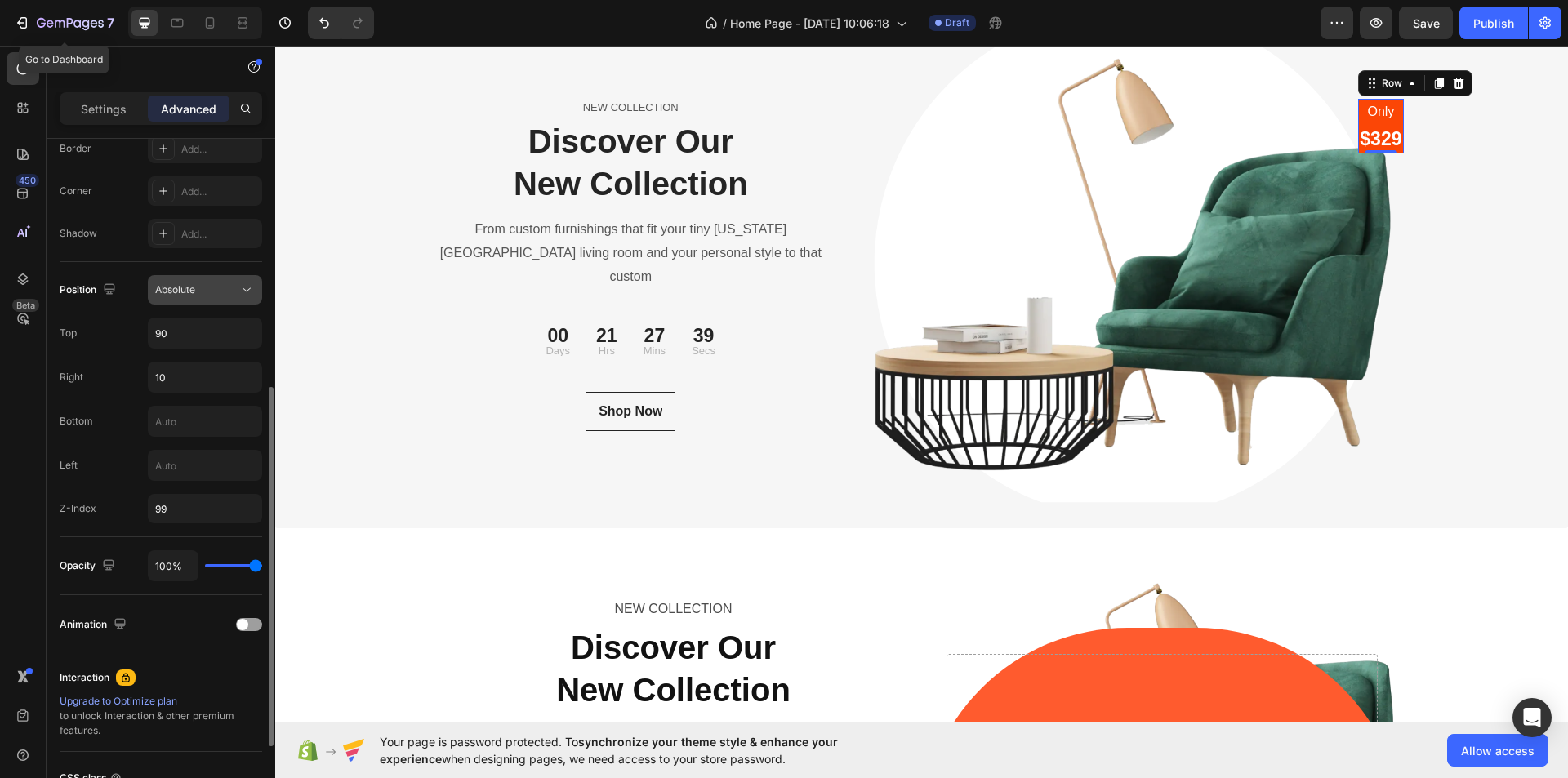
click at [235, 288] on div "Absolute" at bounding box center [197, 290] width 83 height 15
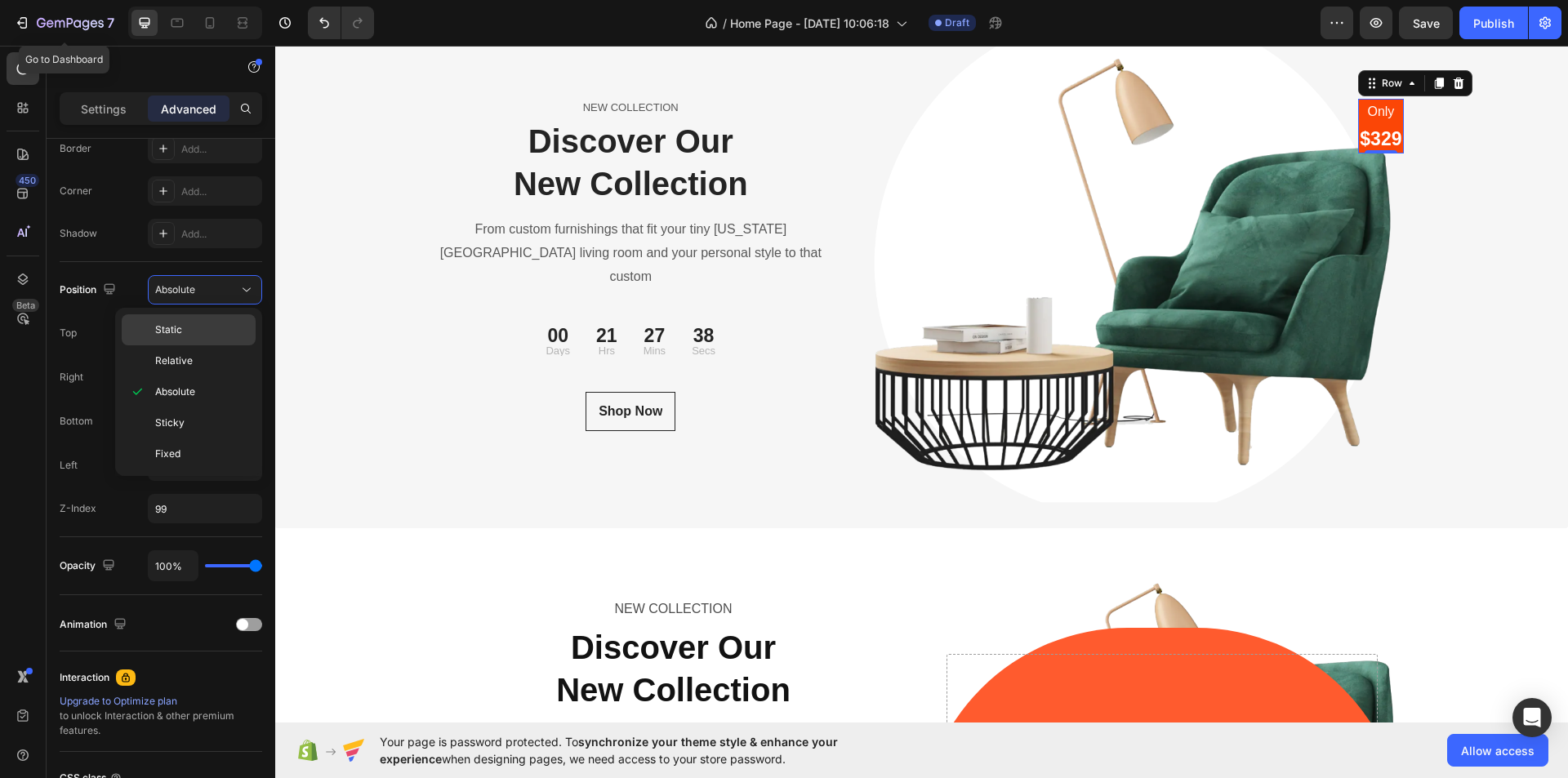
click at [197, 326] on p "Static" at bounding box center [202, 330] width 93 height 15
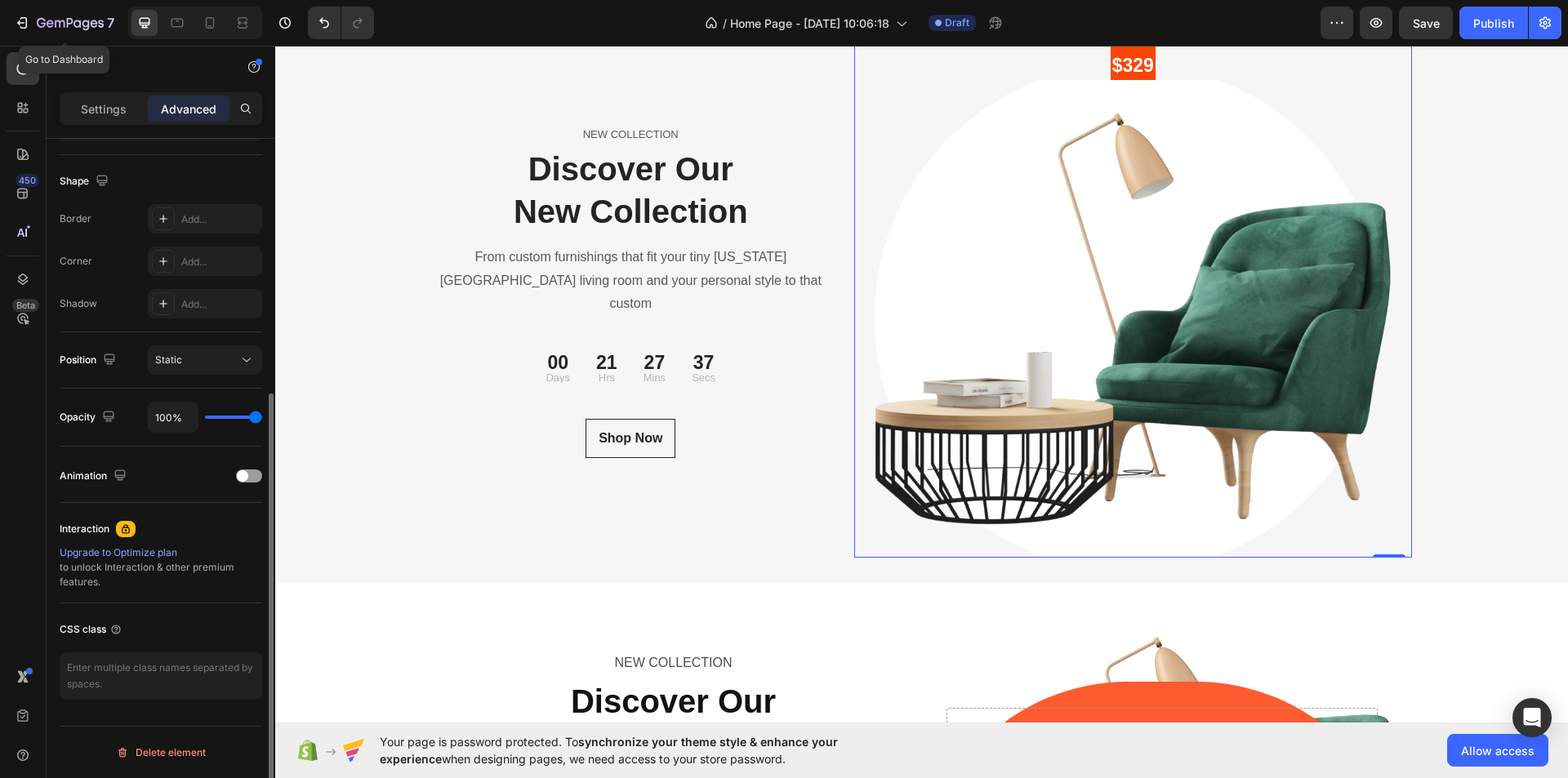
scroll to position [403, 0]
click at [1113, 50] on p "Only" at bounding box center [1133, 38] width 42 height 23
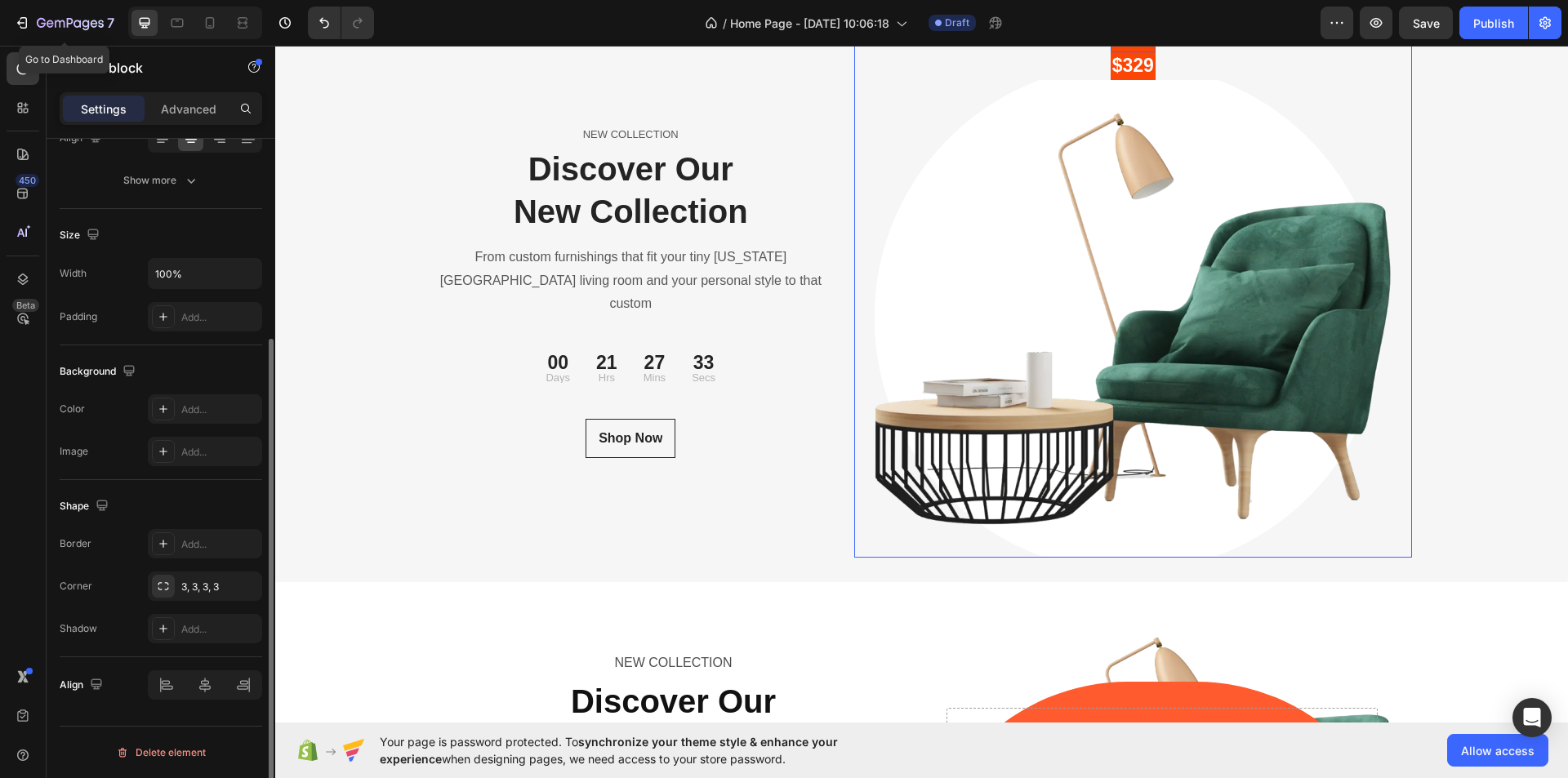
scroll to position [0, 0]
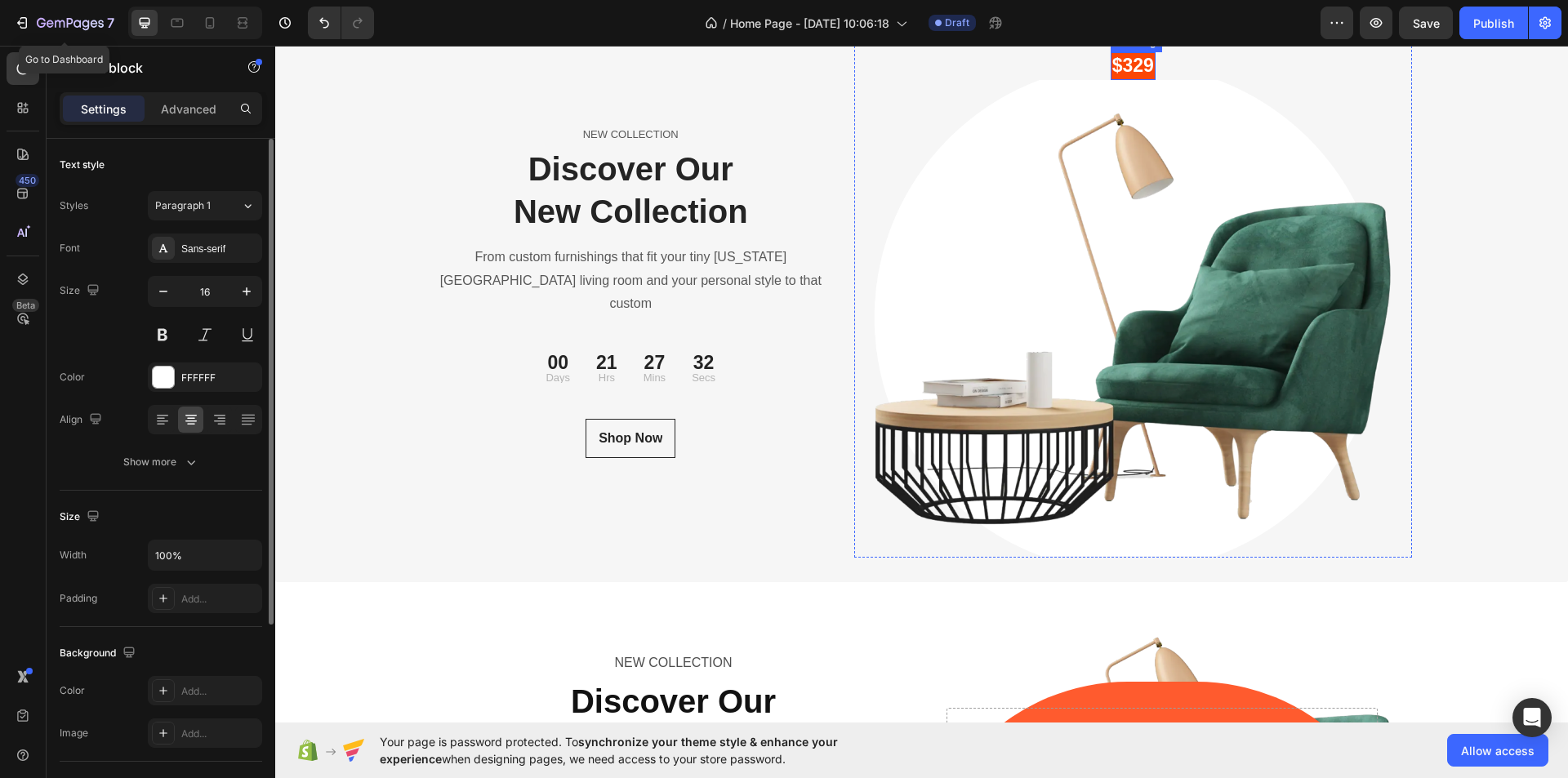
click at [1112, 78] on p "$329" at bounding box center [1133, 66] width 42 height 24
click at [1111, 52] on div "Only" at bounding box center [1133, 38] width 45 height 27
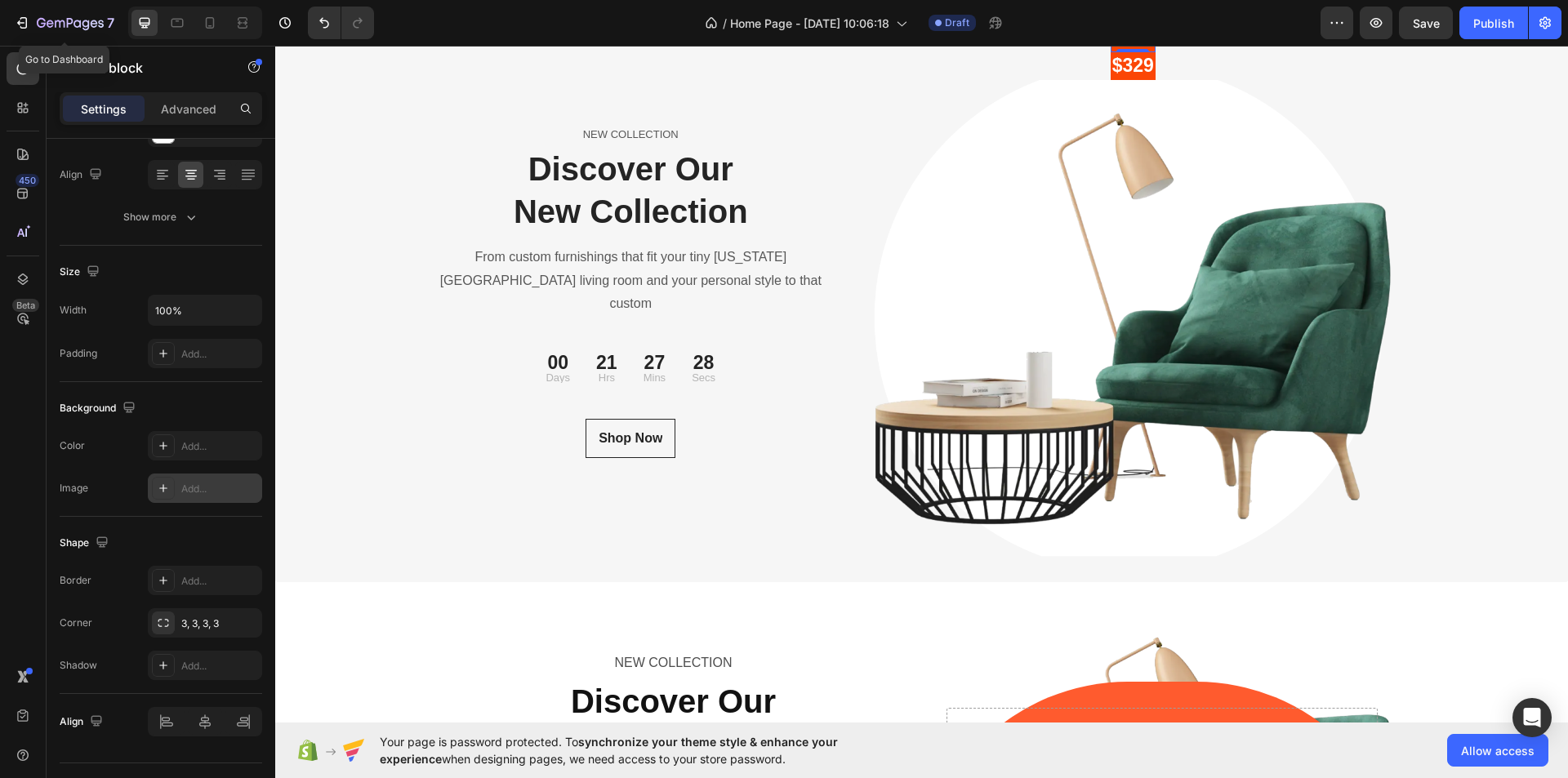
scroll to position [82, 0]
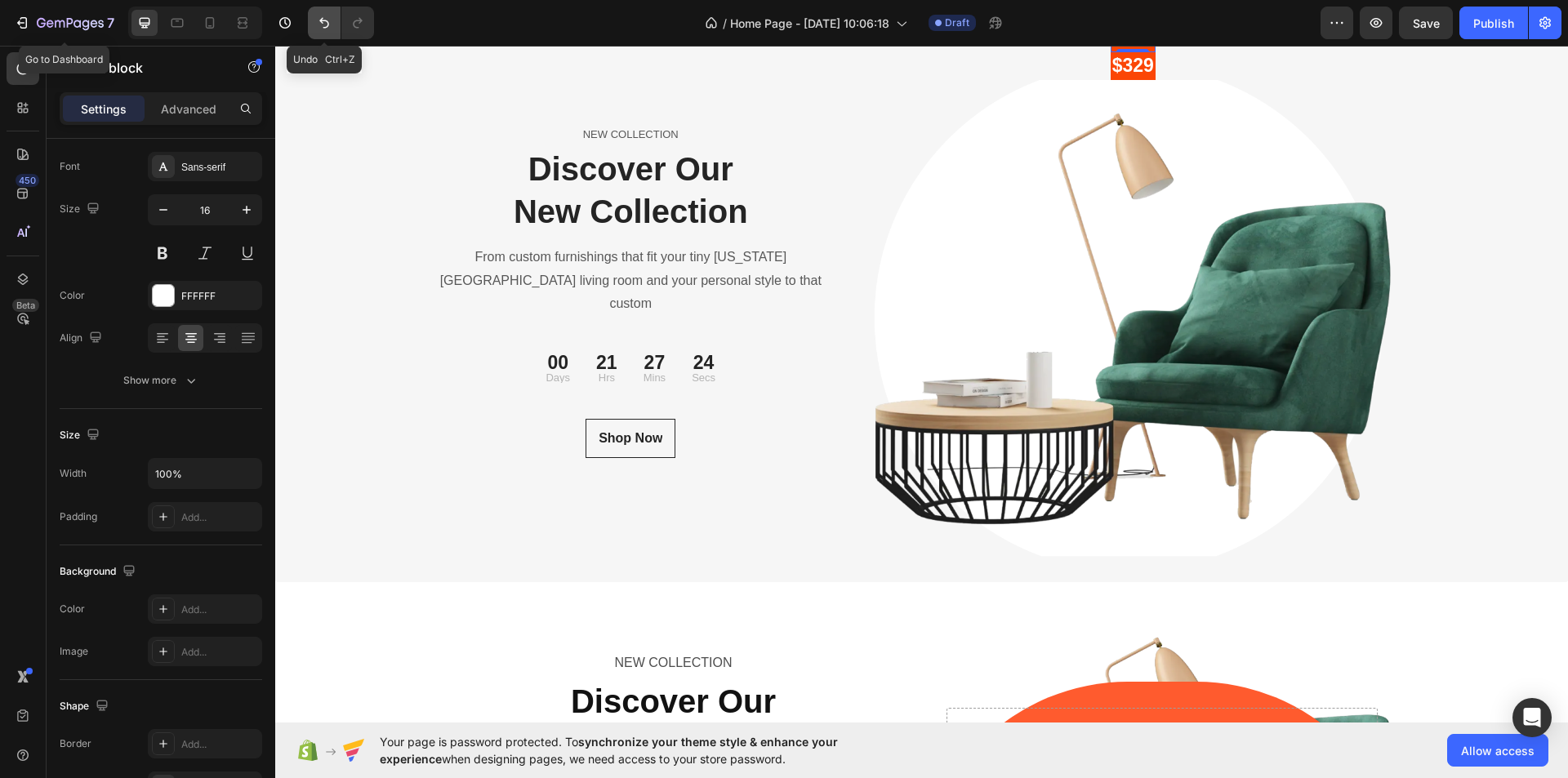
click at [326, 22] on icon "Undo/Redo" at bounding box center [324, 23] width 17 height 17
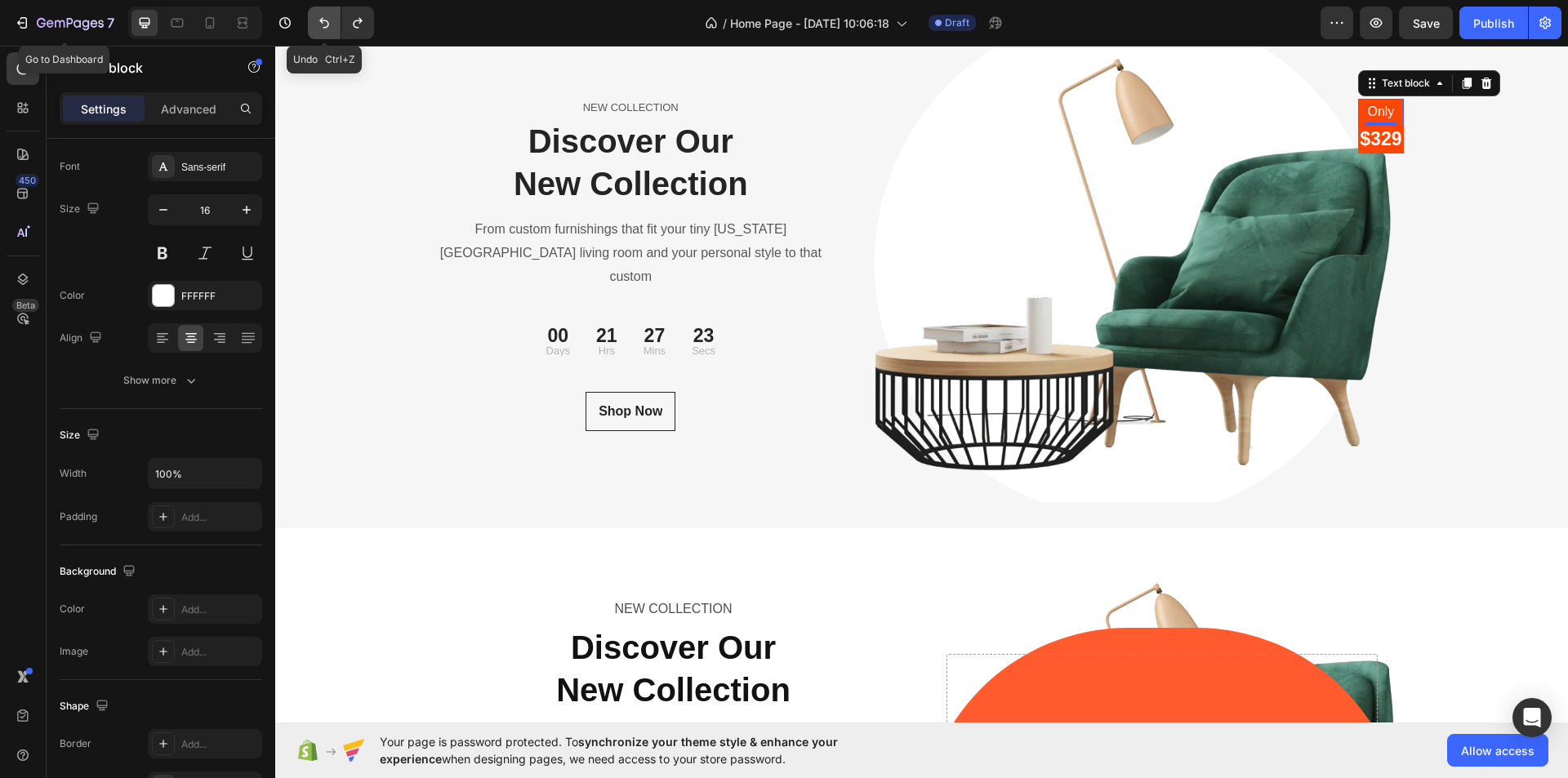
click at [325, 22] on icon "Undo/Redo" at bounding box center [324, 23] width 17 height 17
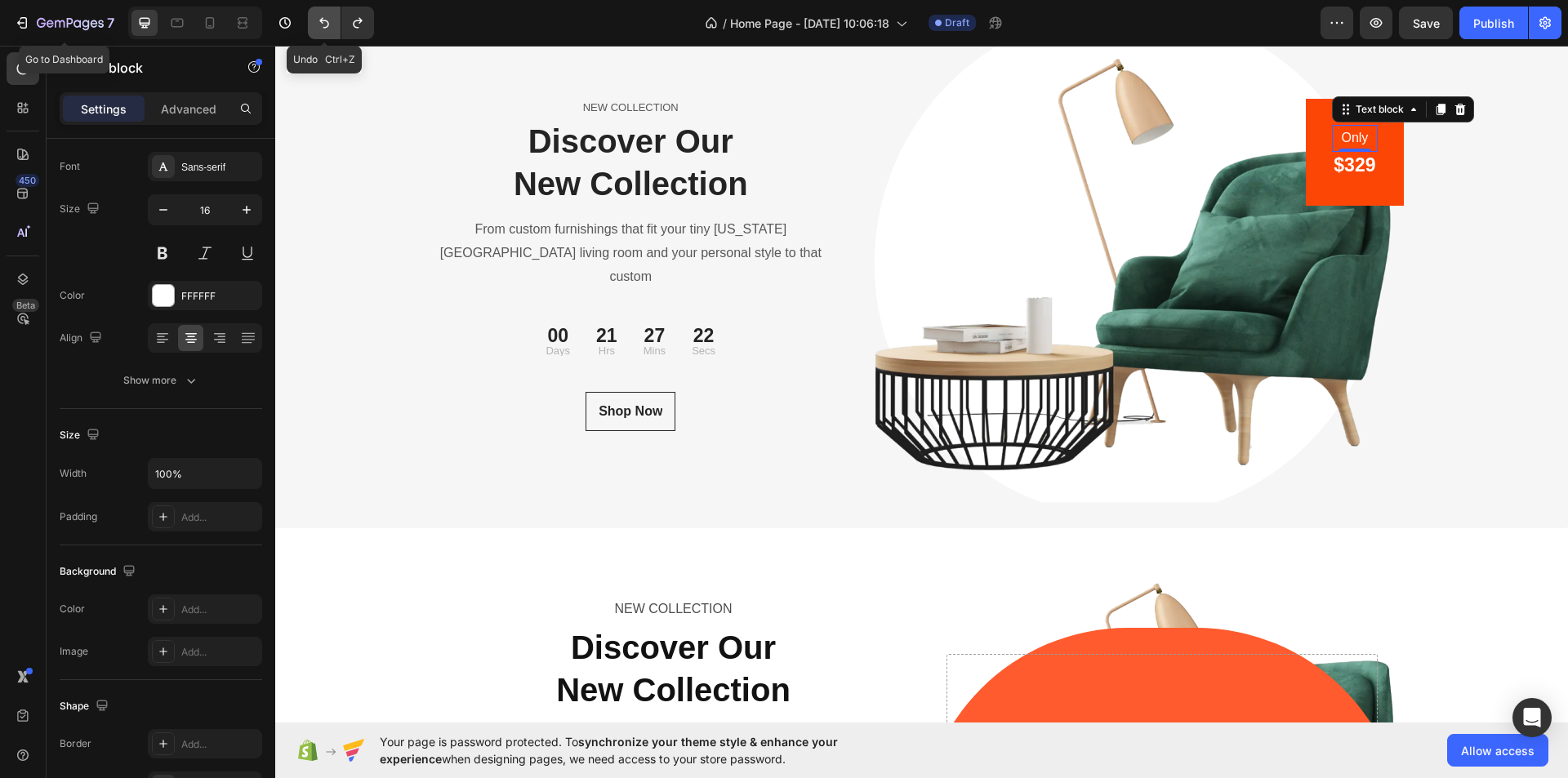
click at [325, 22] on icon "Undo/Redo" at bounding box center [324, 23] width 17 height 17
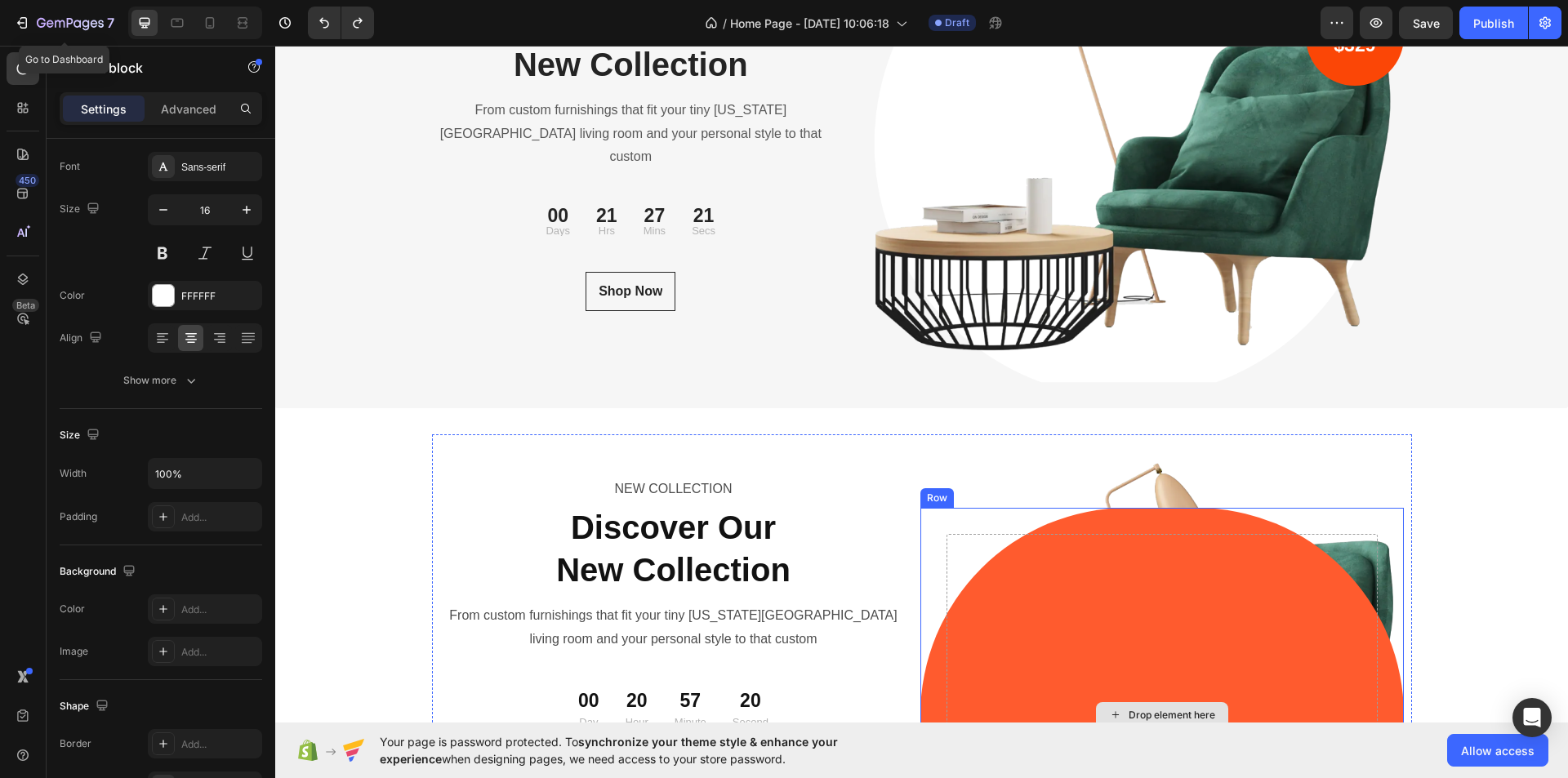
scroll to position [6041, 0]
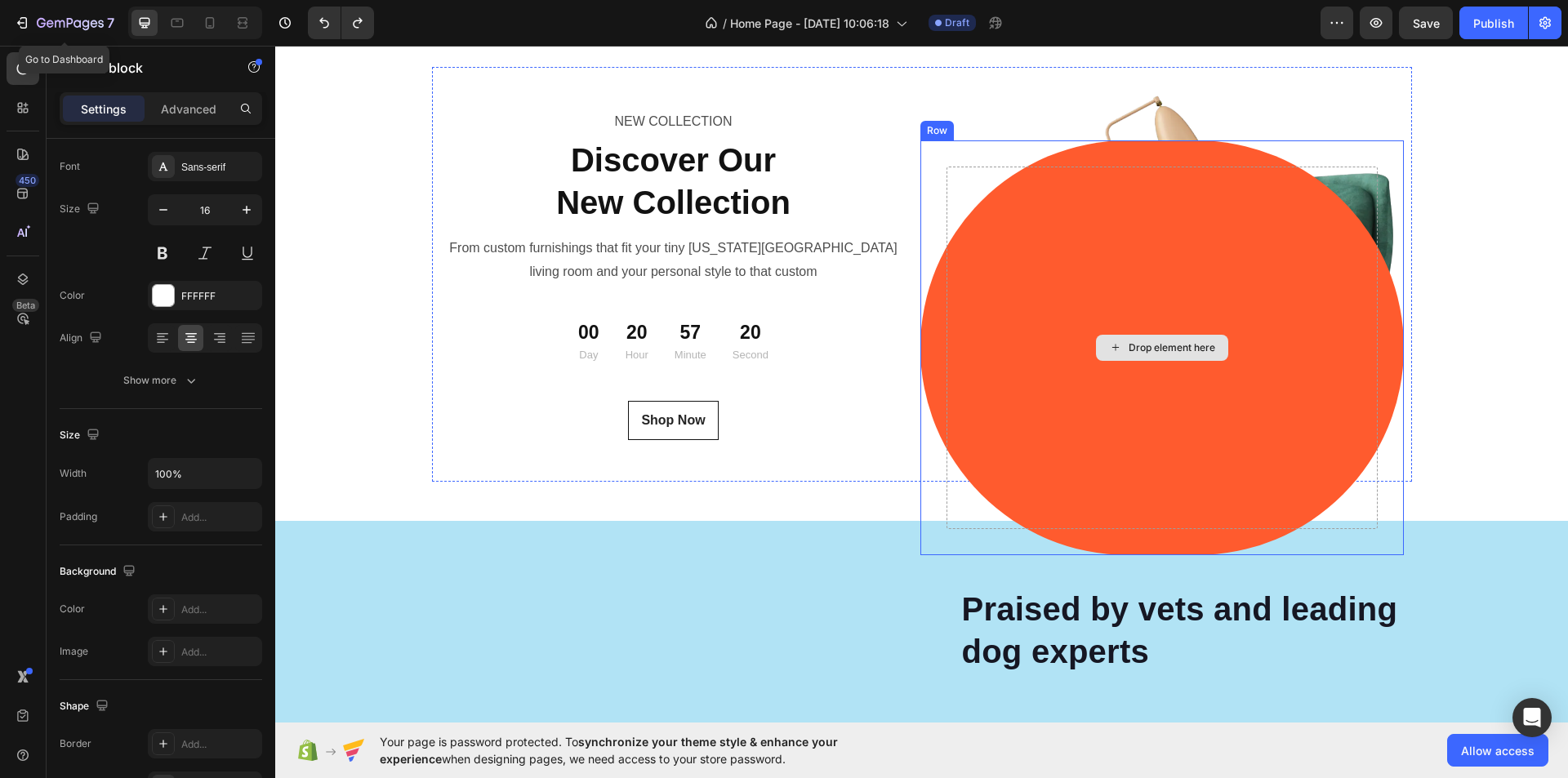
click at [1157, 336] on div "Drop element here" at bounding box center [1163, 348] width 132 height 26
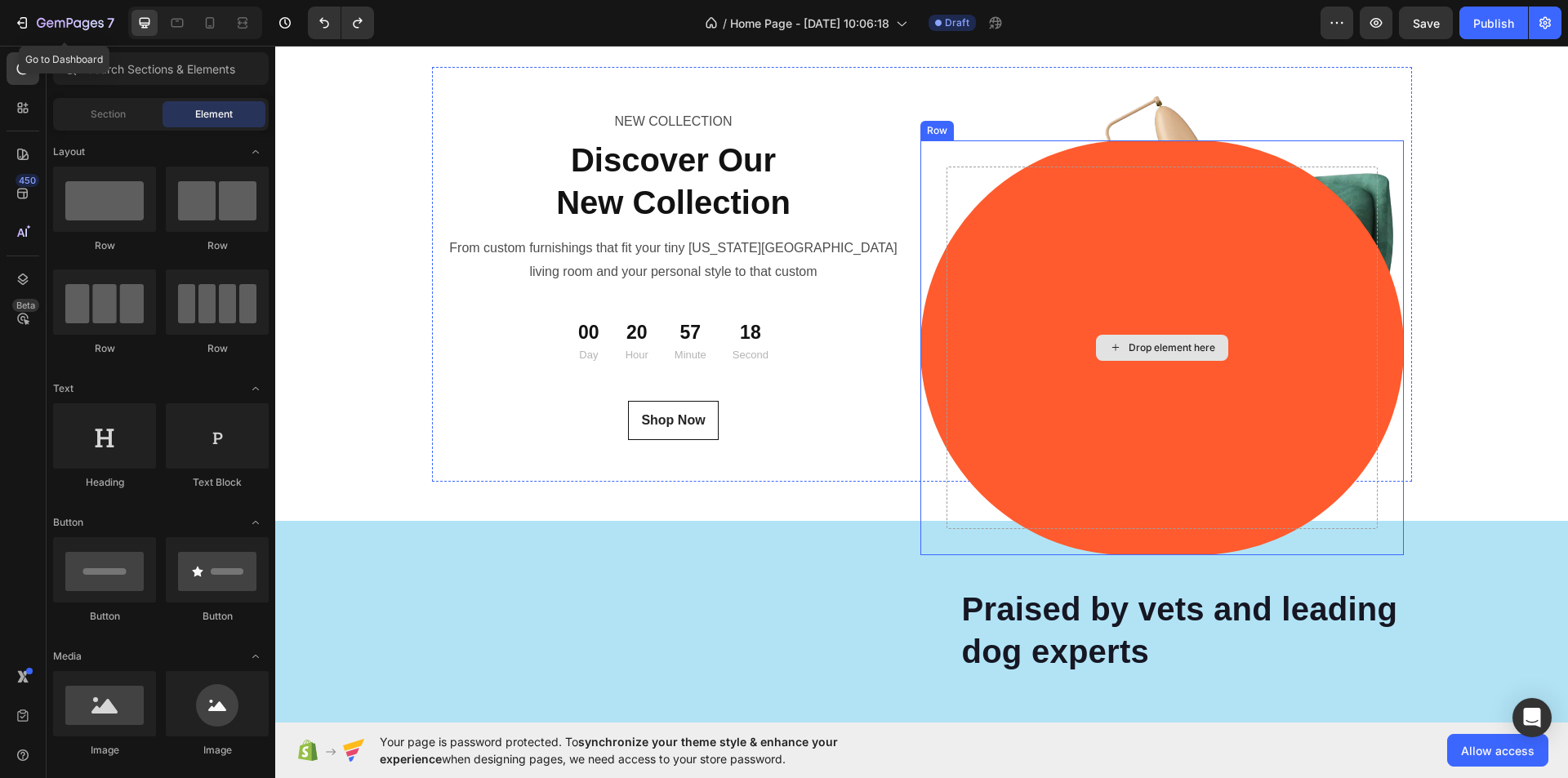
click at [1128, 226] on div "Drop element here" at bounding box center [1162, 348] width 431 height 362
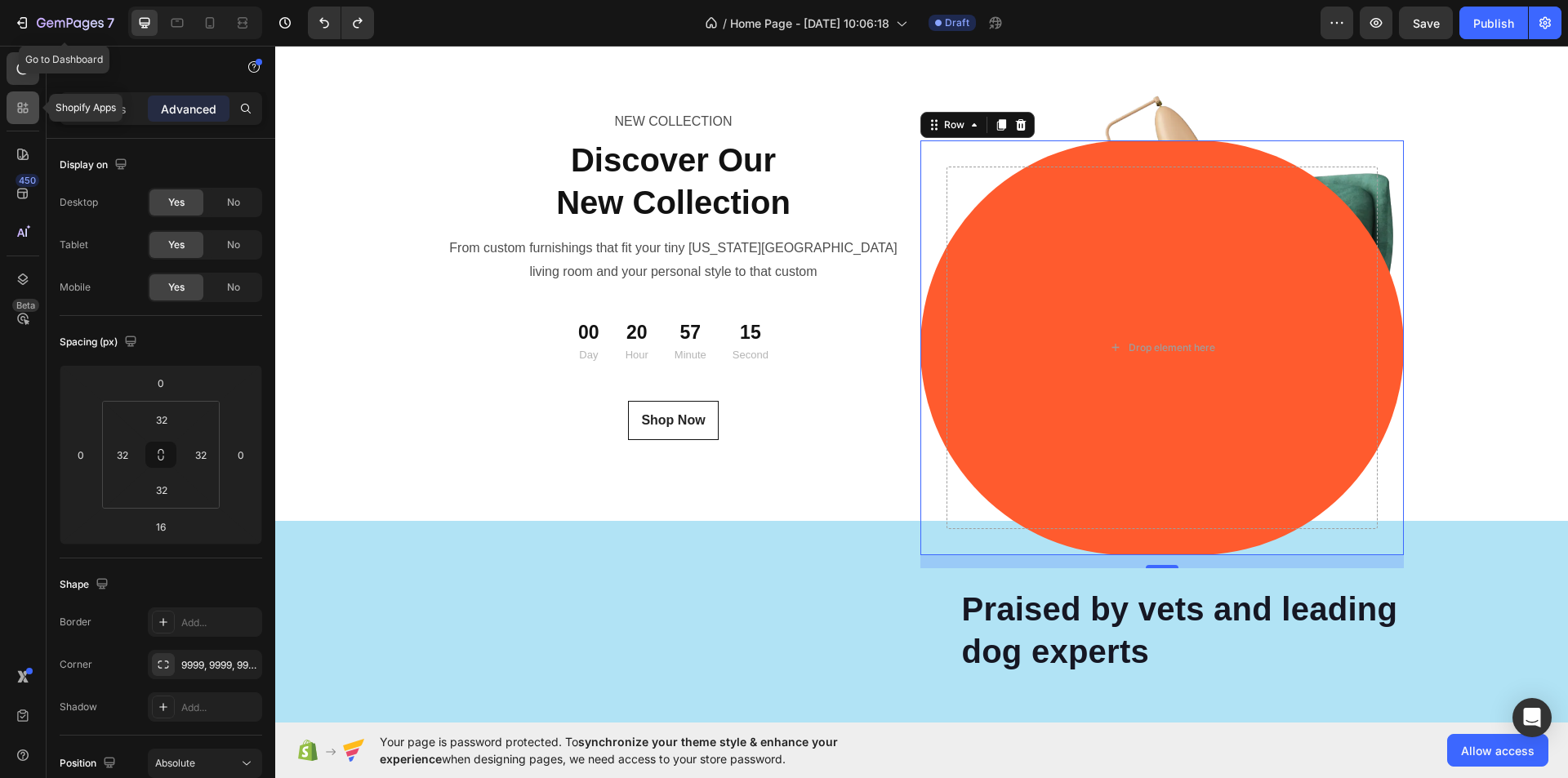
click at [17, 117] on div at bounding box center [22, 107] width 33 height 33
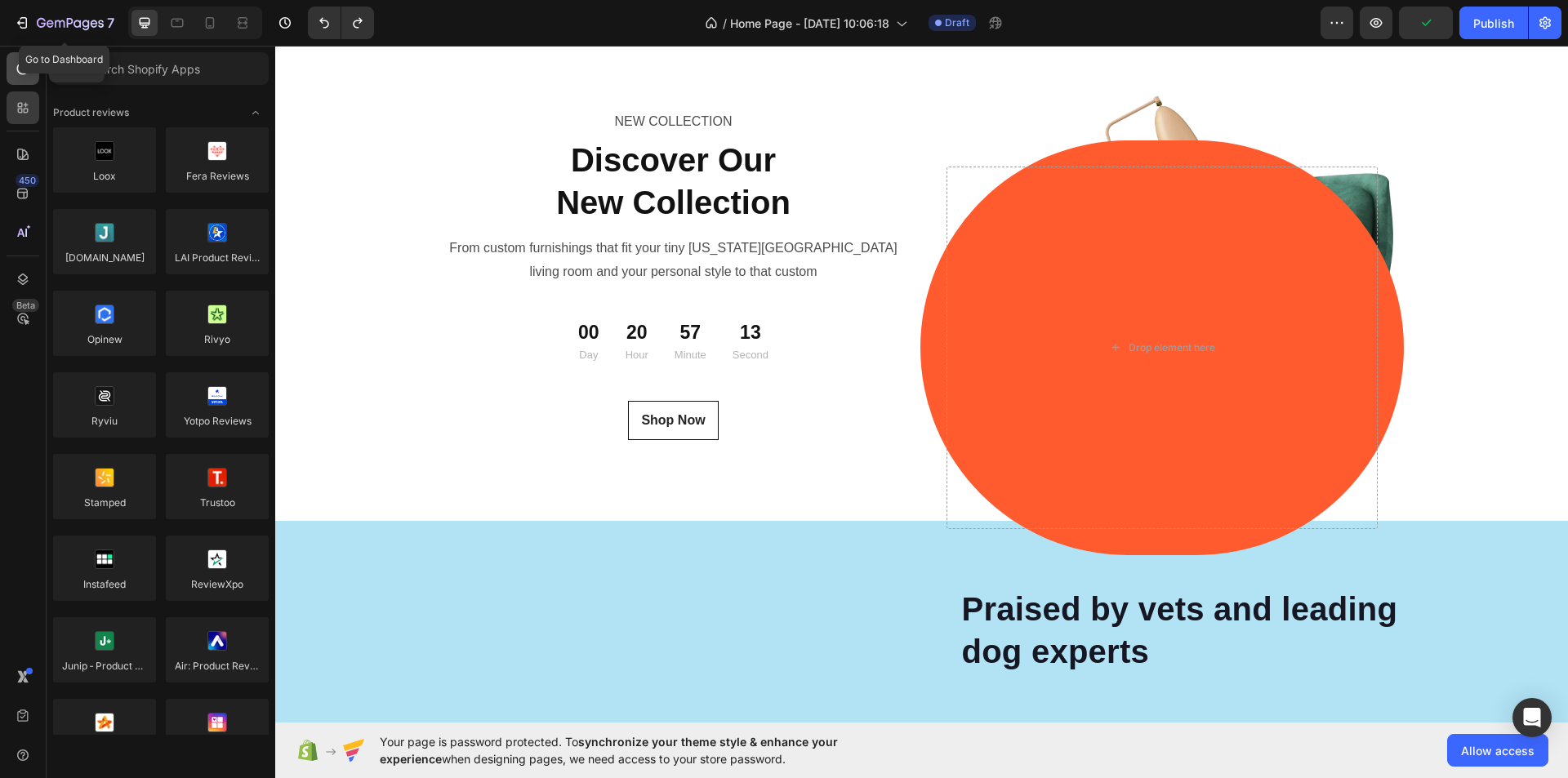
click at [18, 81] on div at bounding box center [22, 68] width 33 height 33
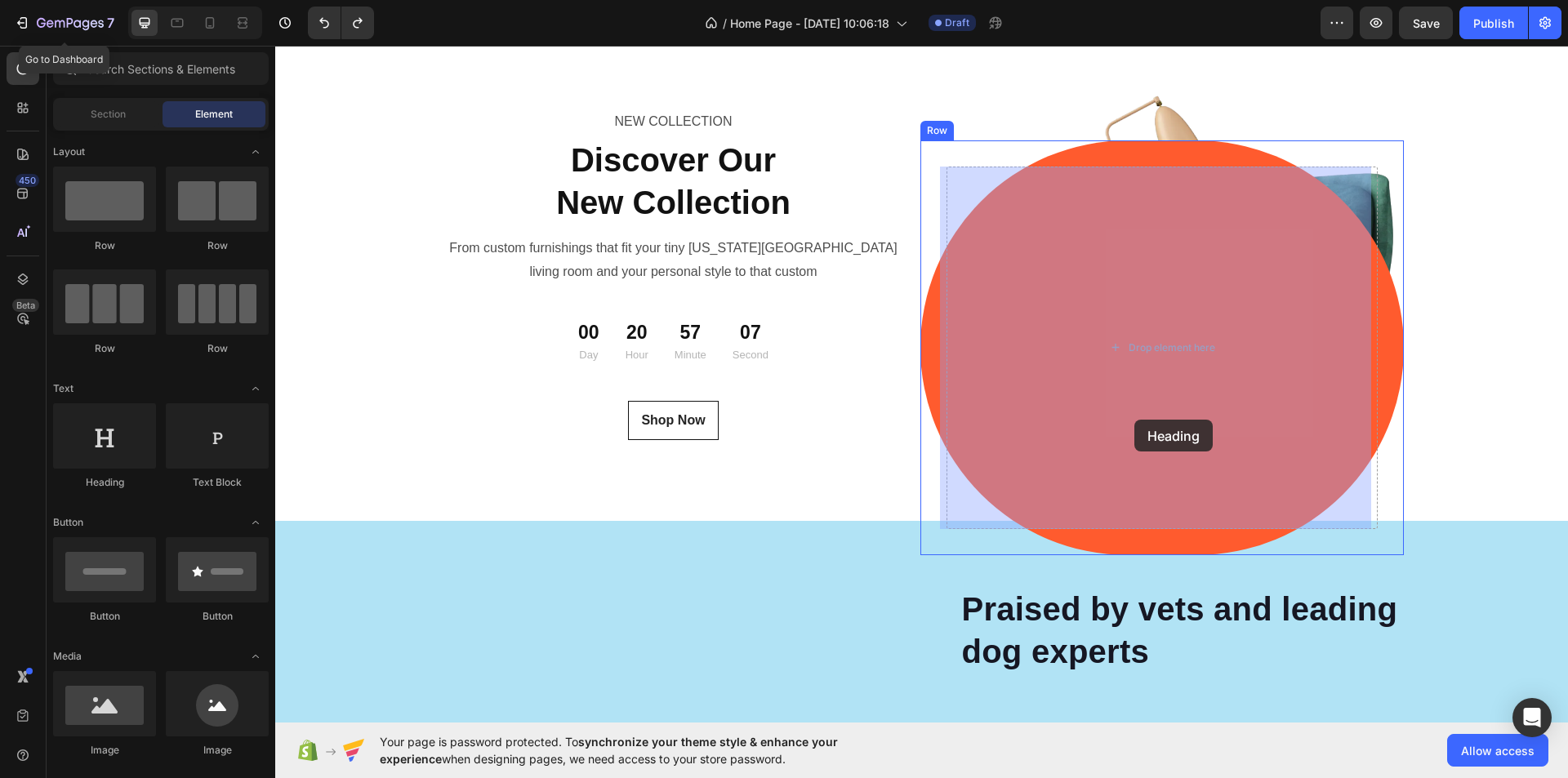
drag, startPoint x: 394, startPoint y: 495, endPoint x: 852, endPoint y: 575, distance: 464.9
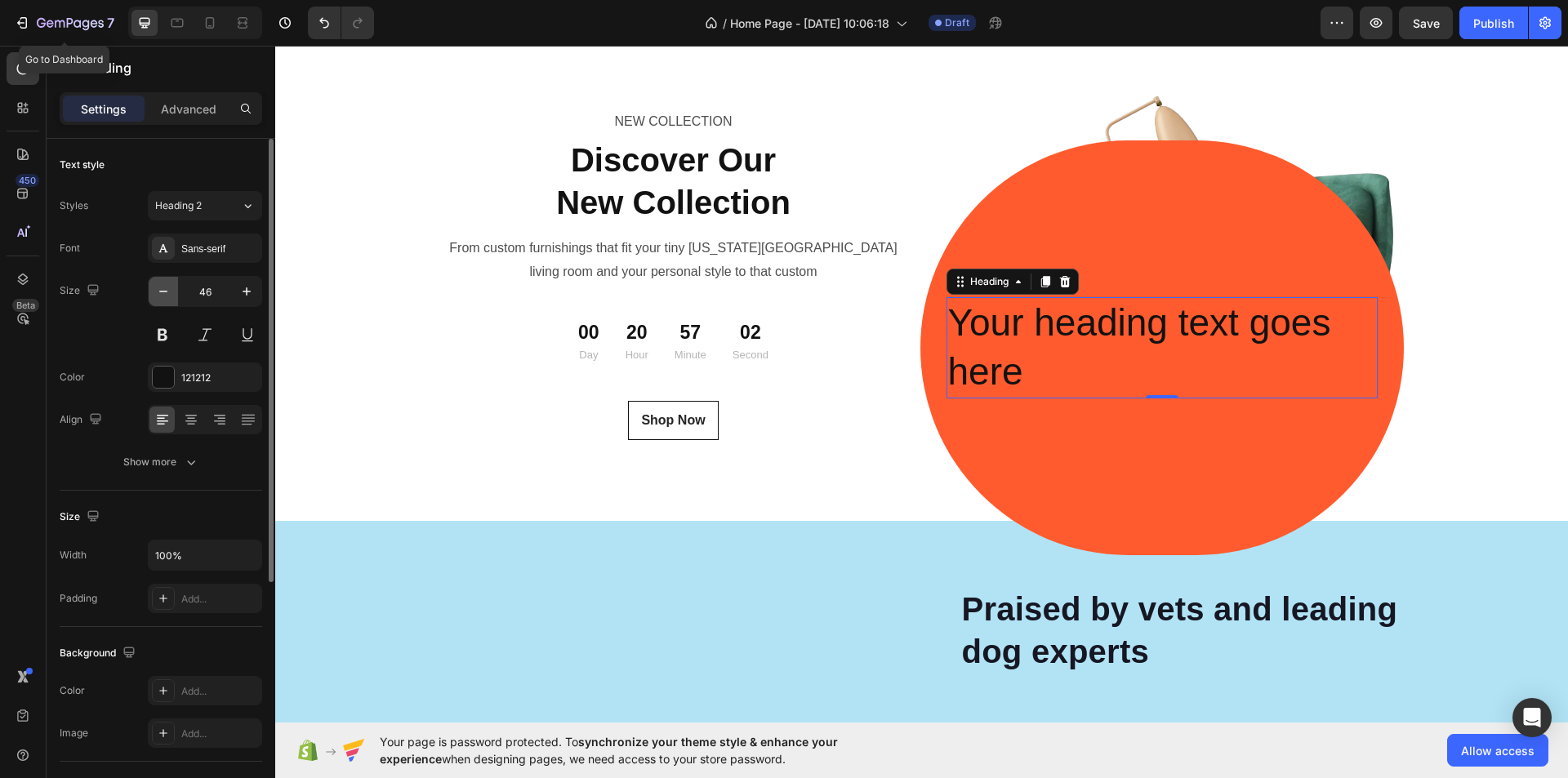
click at [171, 285] on button "button" at bounding box center [164, 292] width 30 height 30
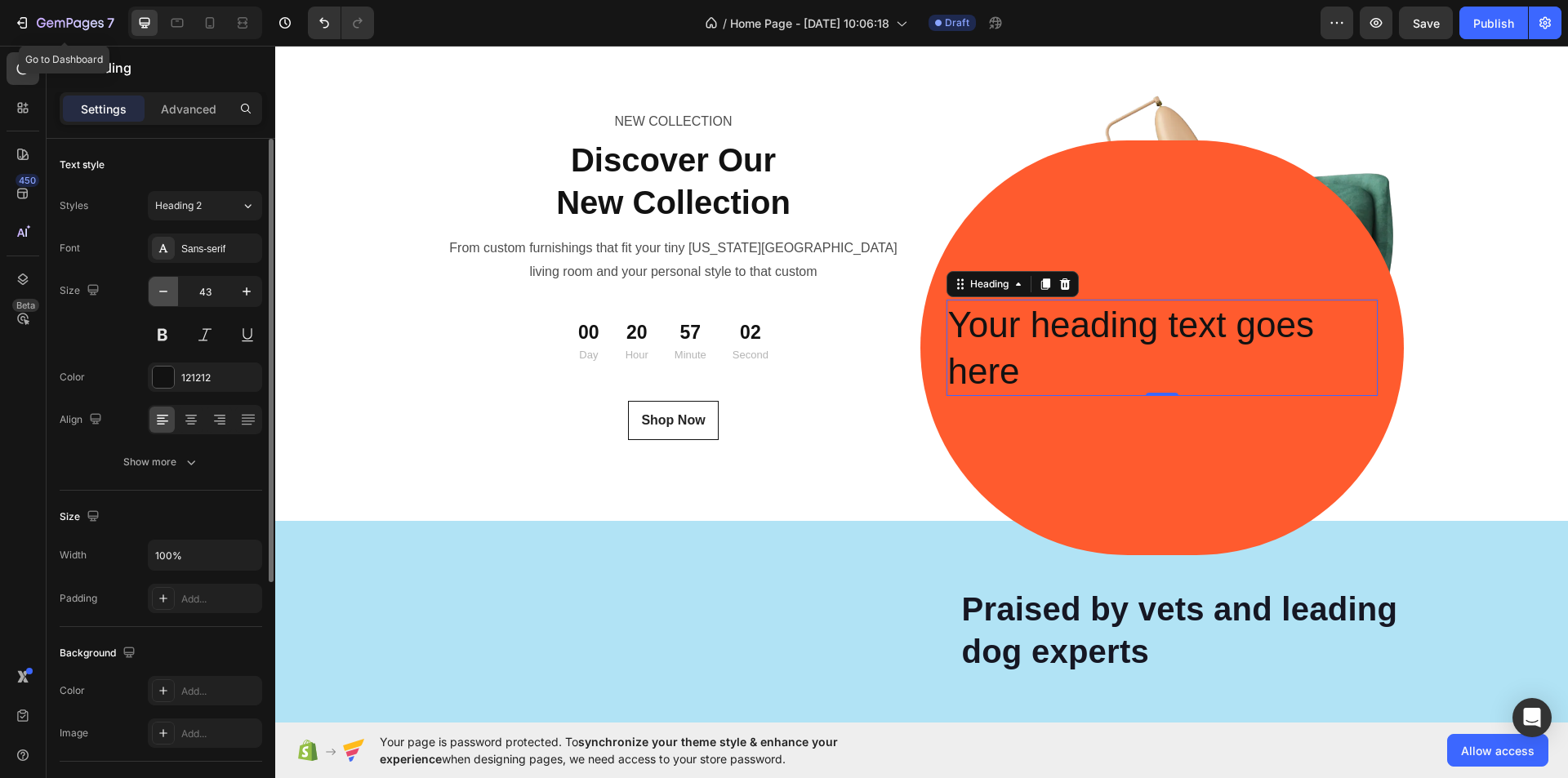
click at [171, 285] on button "button" at bounding box center [164, 292] width 30 height 30
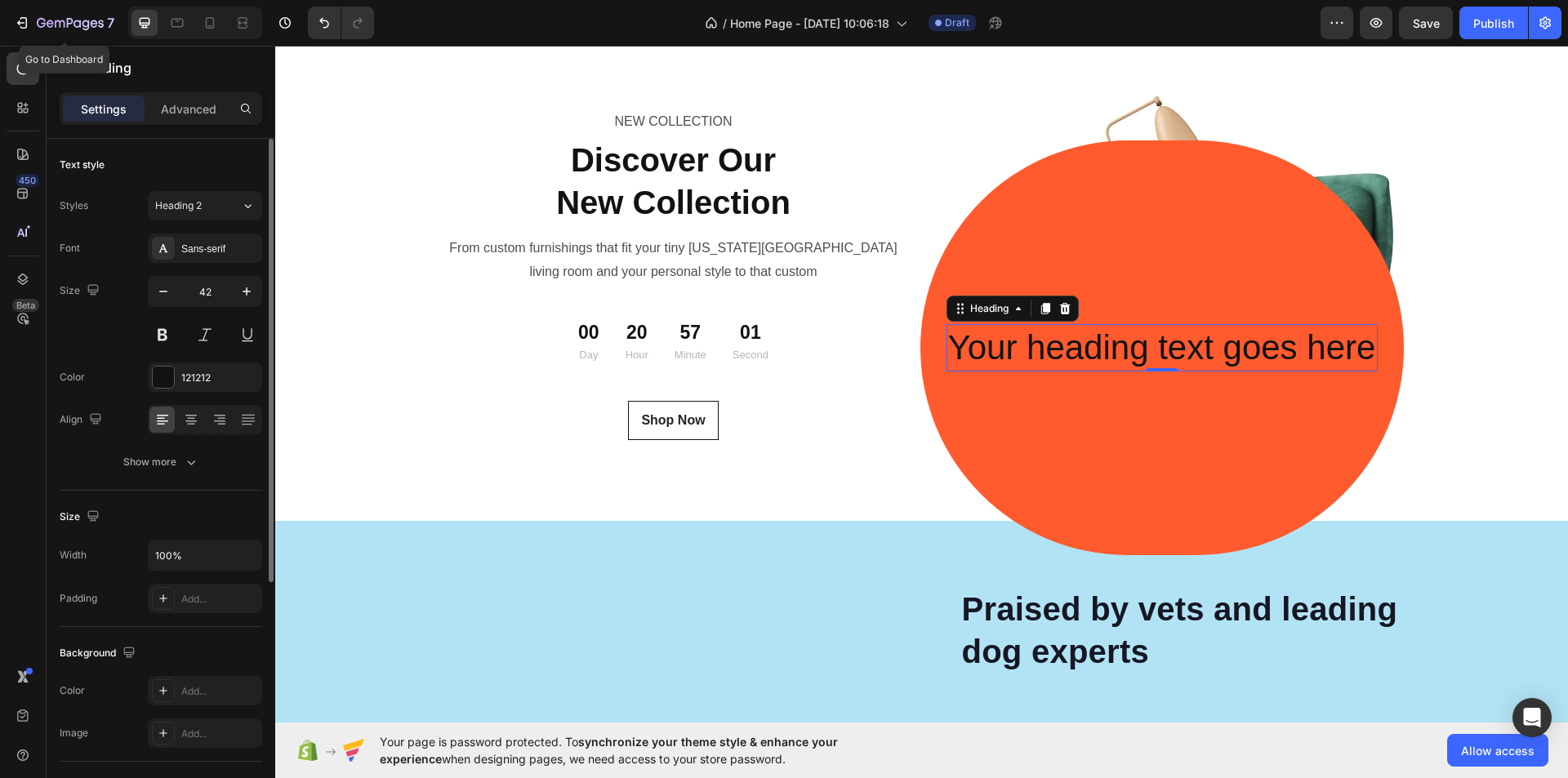
type input "41"
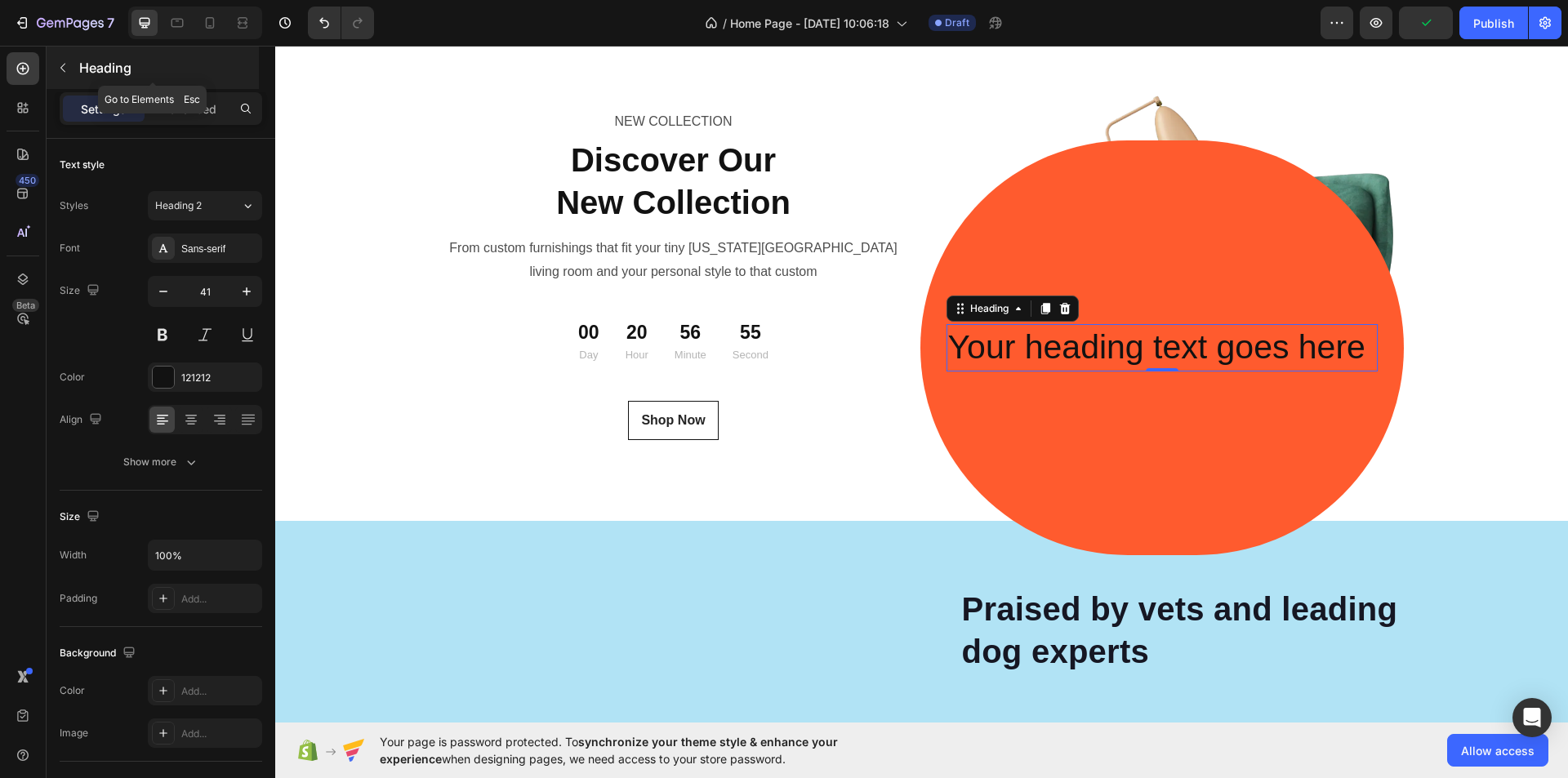
click at [69, 70] on icon "button" at bounding box center [62, 68] width 13 height 13
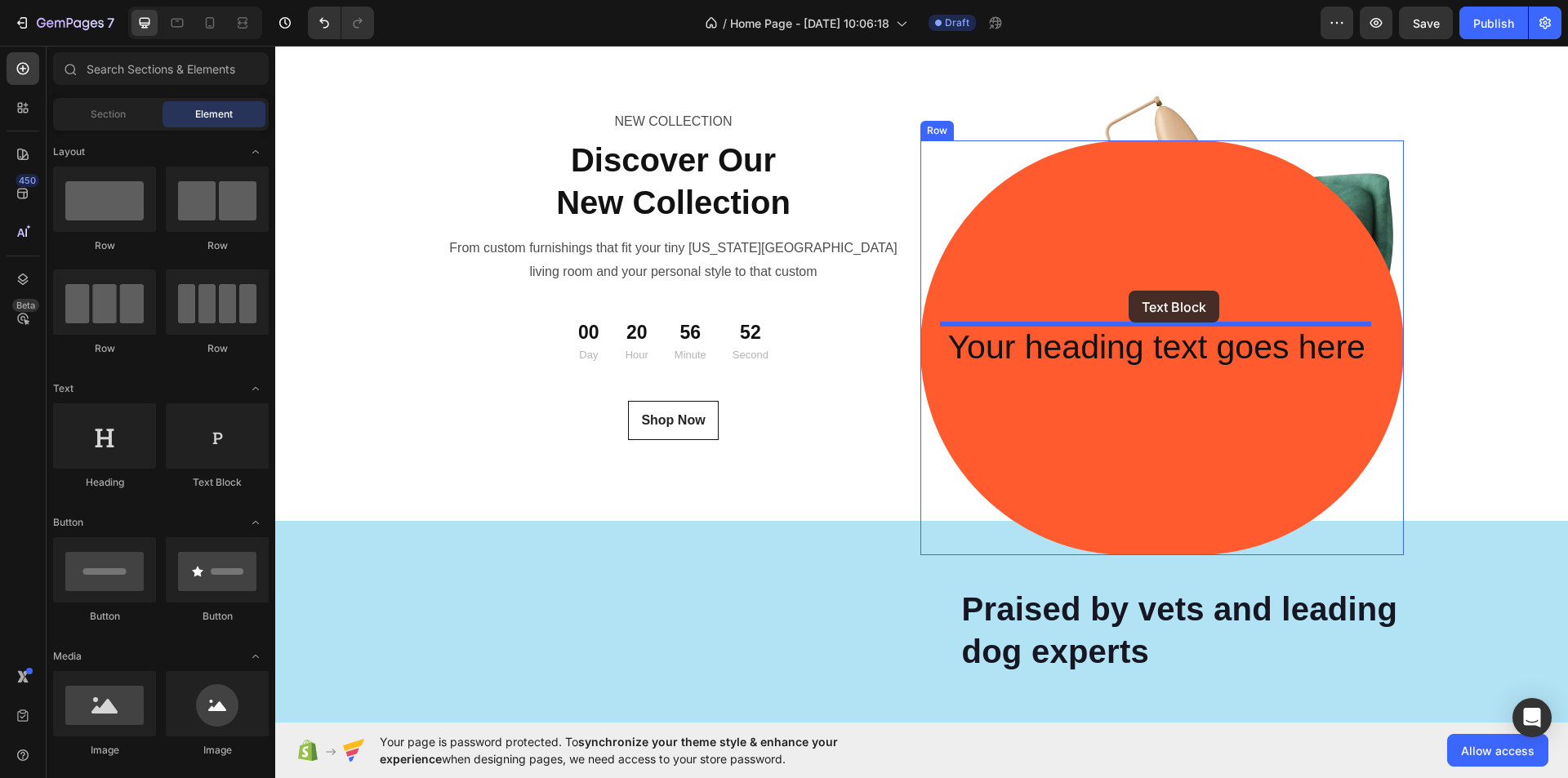
drag, startPoint x: 502, startPoint y: 503, endPoint x: 1466, endPoint y: 394, distance: 970.1
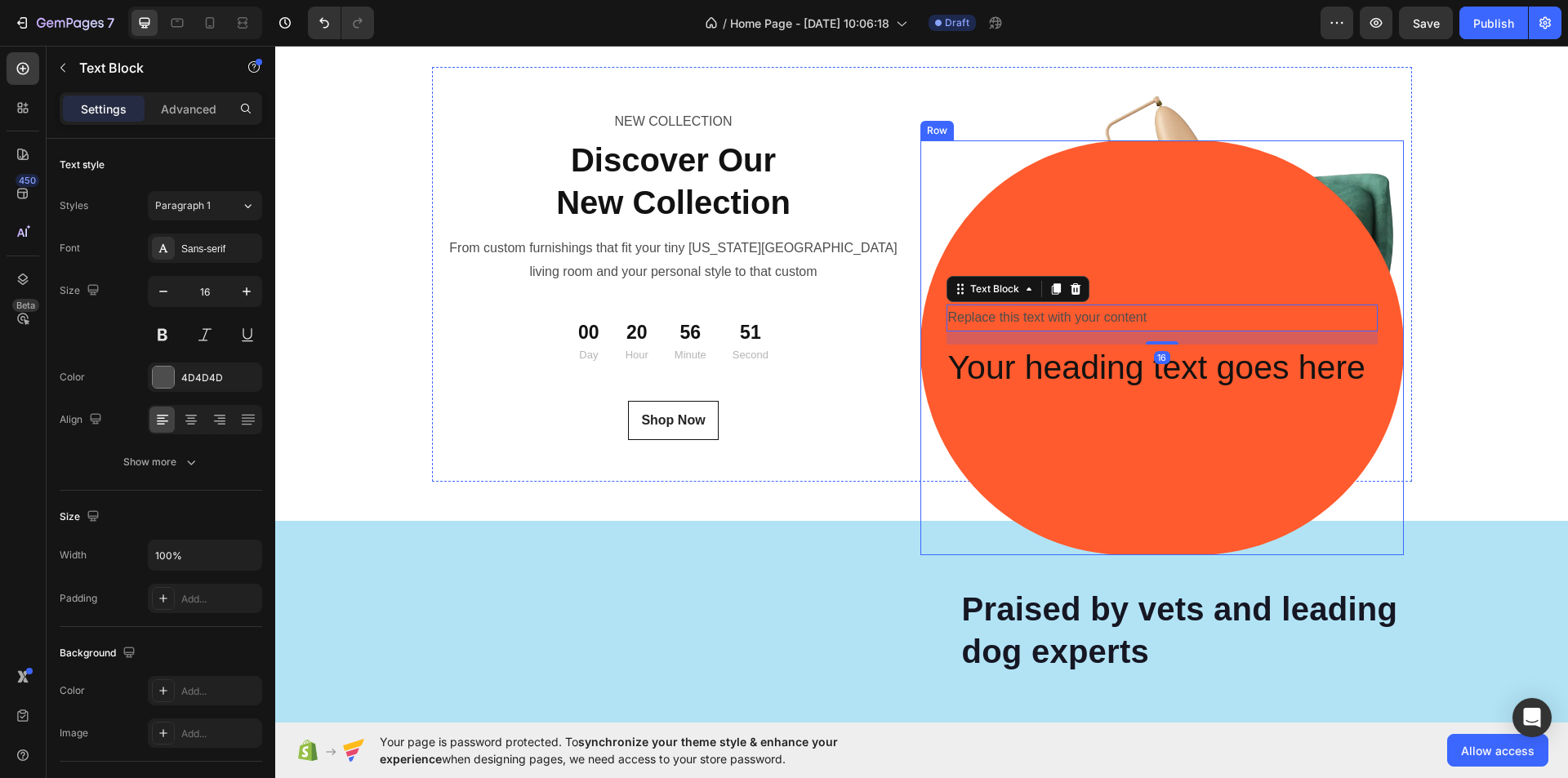
click at [1221, 182] on div "Replace this text with your content Text Block 16 Your heading text goes here H…" at bounding box center [1162, 348] width 431 height 362
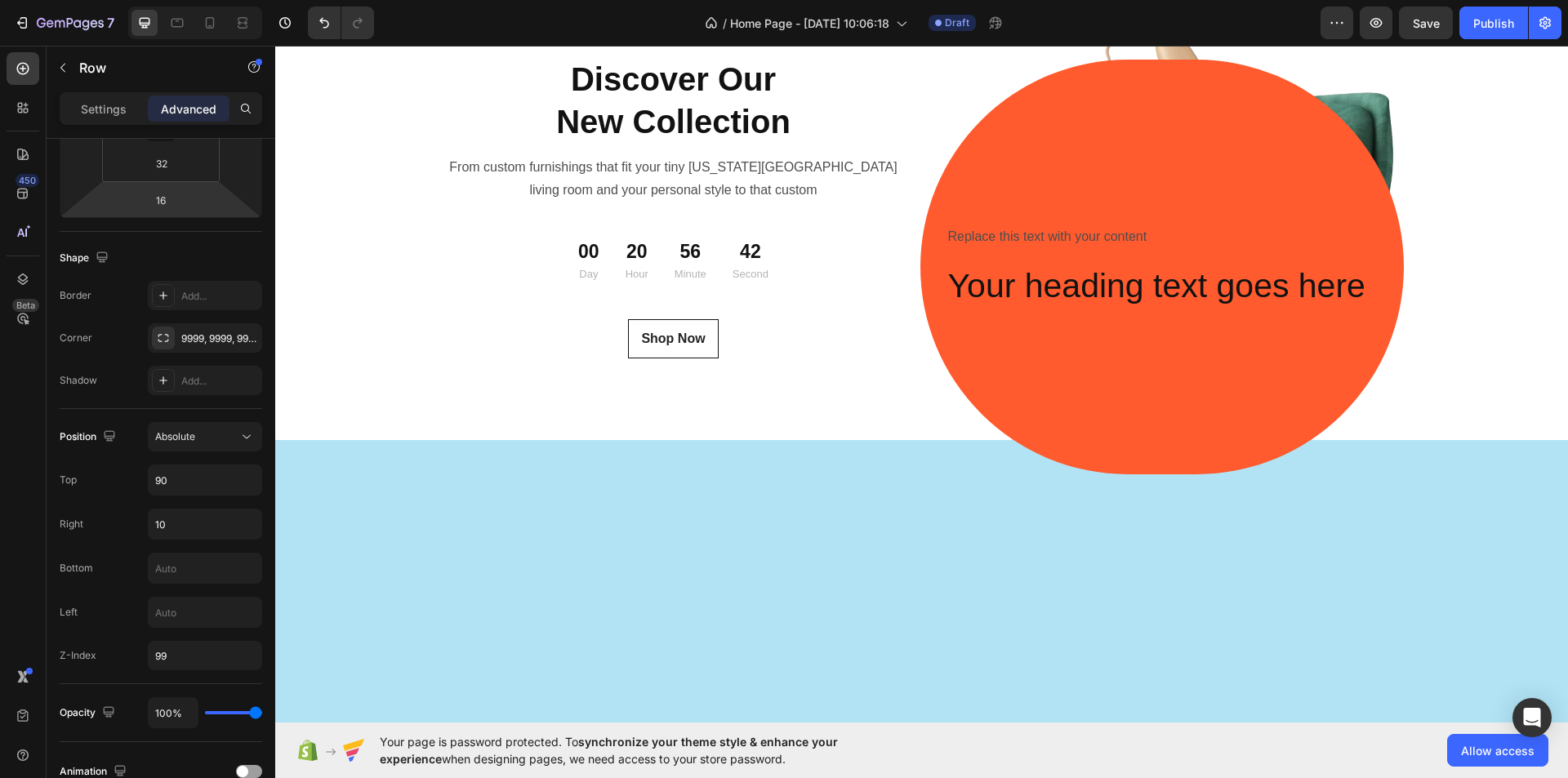
scroll to position [5408, 0]
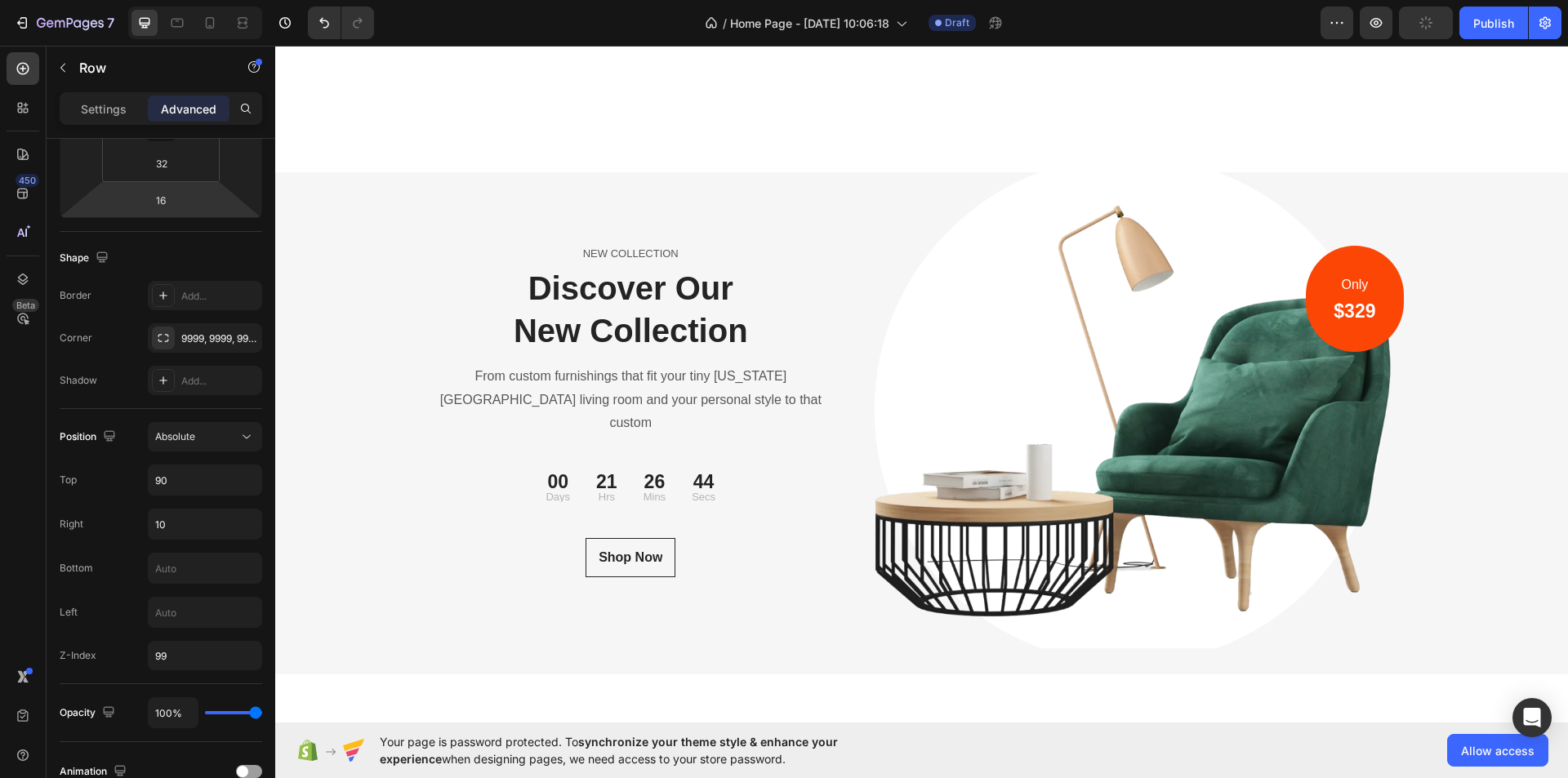
scroll to position [6041, 0]
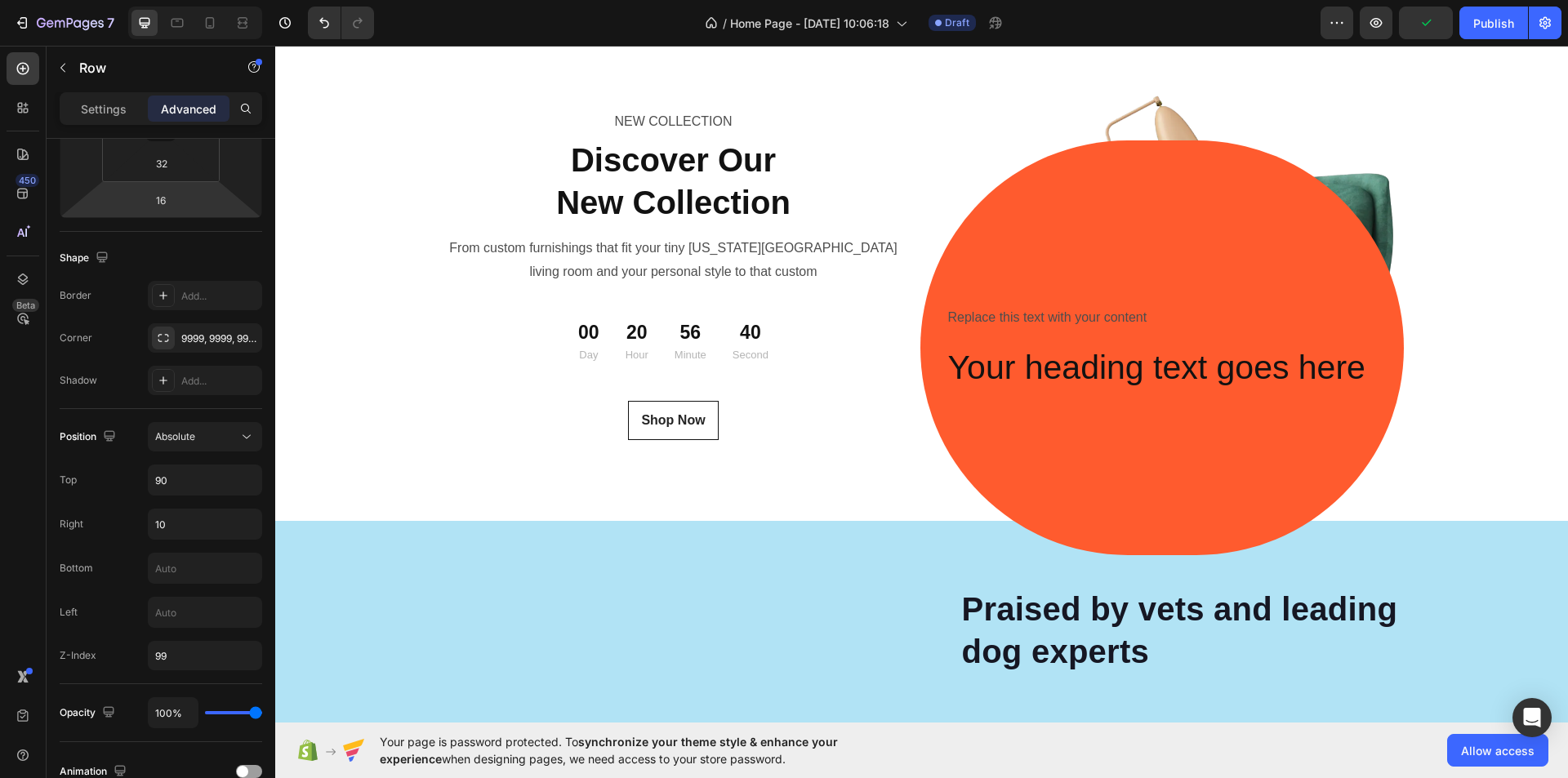
click at [1198, 250] on div "Replace this text with your content Text Block Your heading text goes here Head…" at bounding box center [1162, 348] width 431 height 362
click at [1121, 376] on div "Replace this text with your content Text Block Your heading text goes here Head…" at bounding box center [1162, 348] width 431 height 362
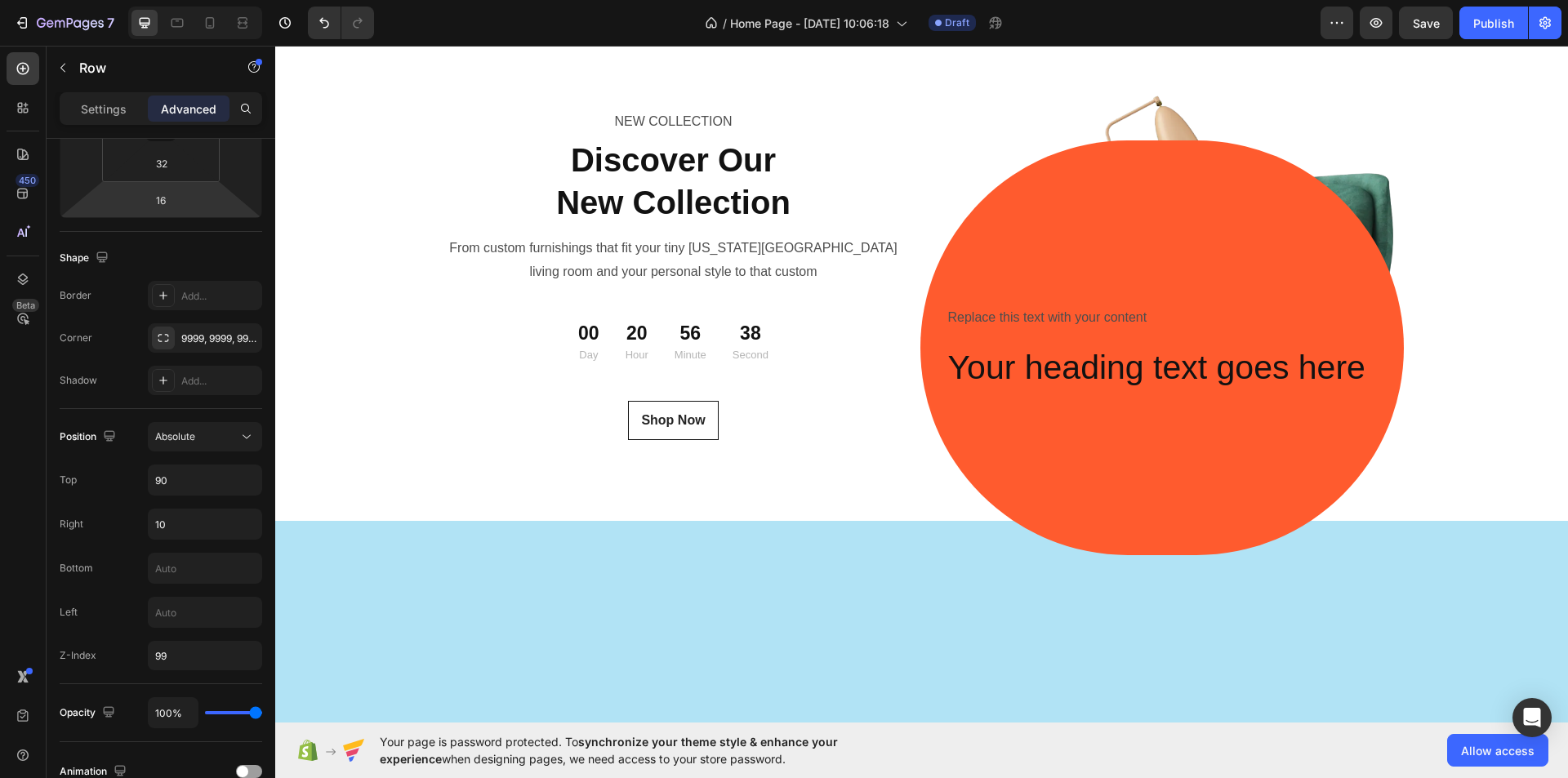
scroll to position [5796, 0]
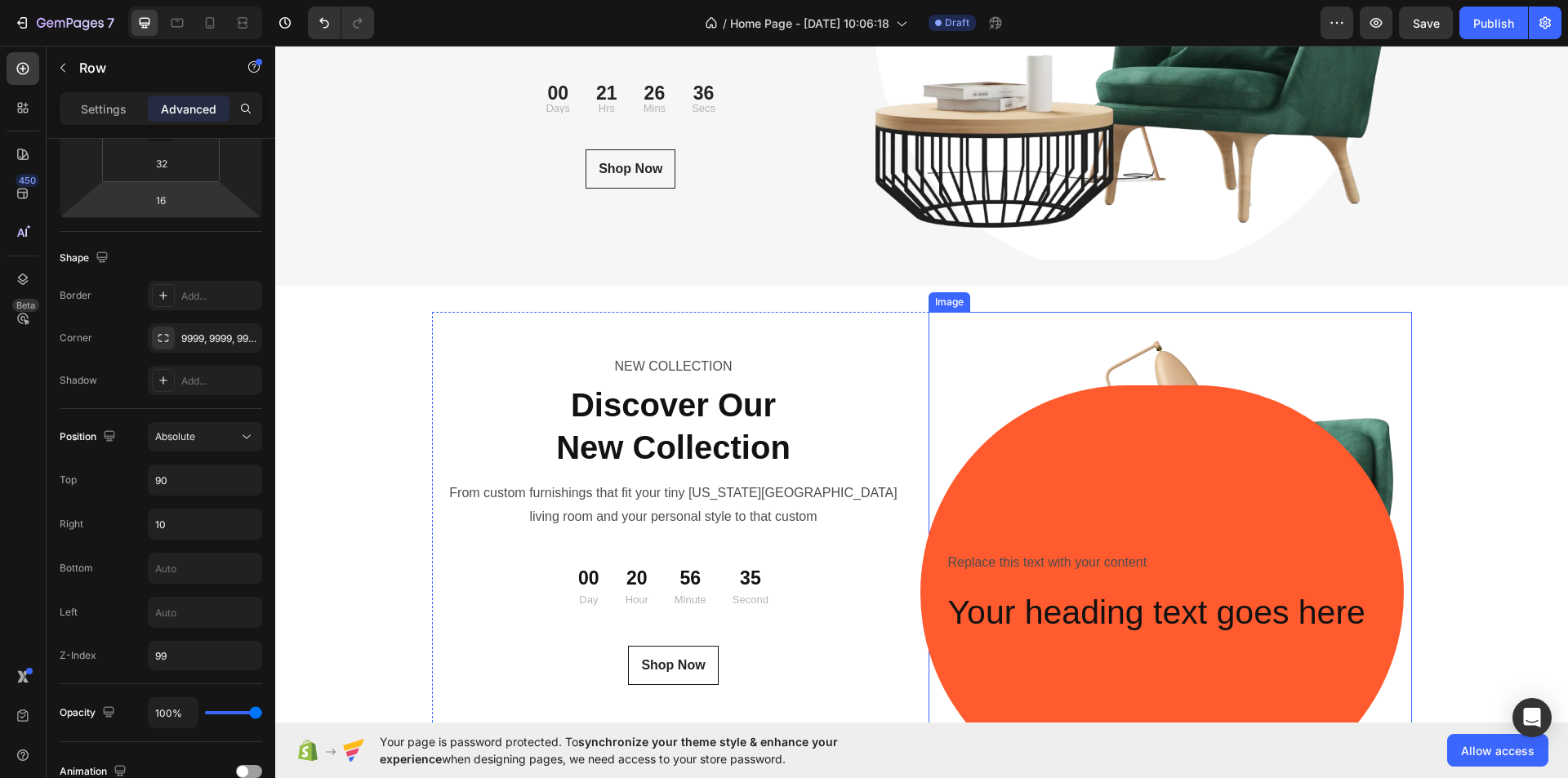
click at [980, 390] on img at bounding box center [1170, 519] width 484 height 415
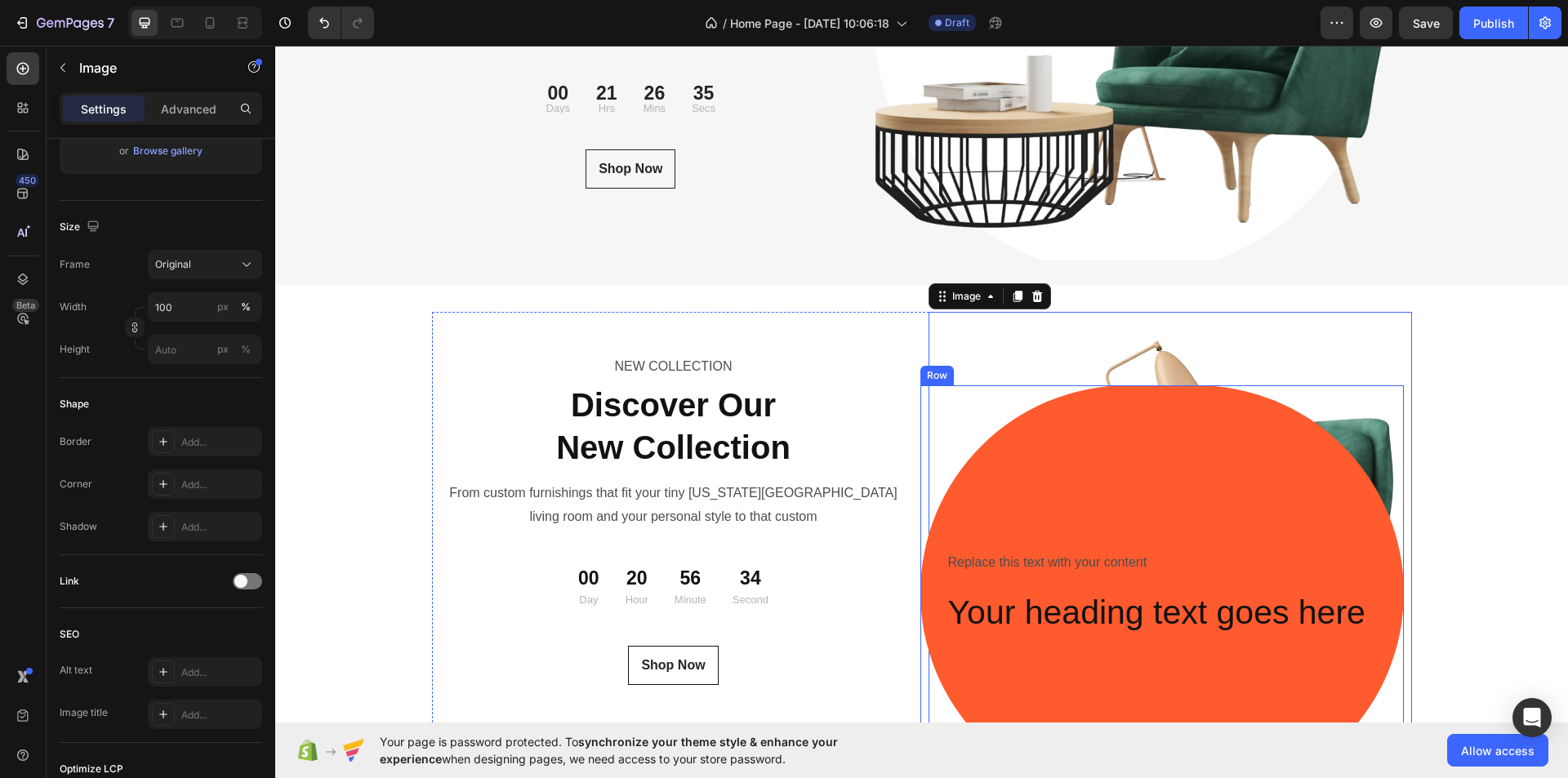
scroll to position [0, 0]
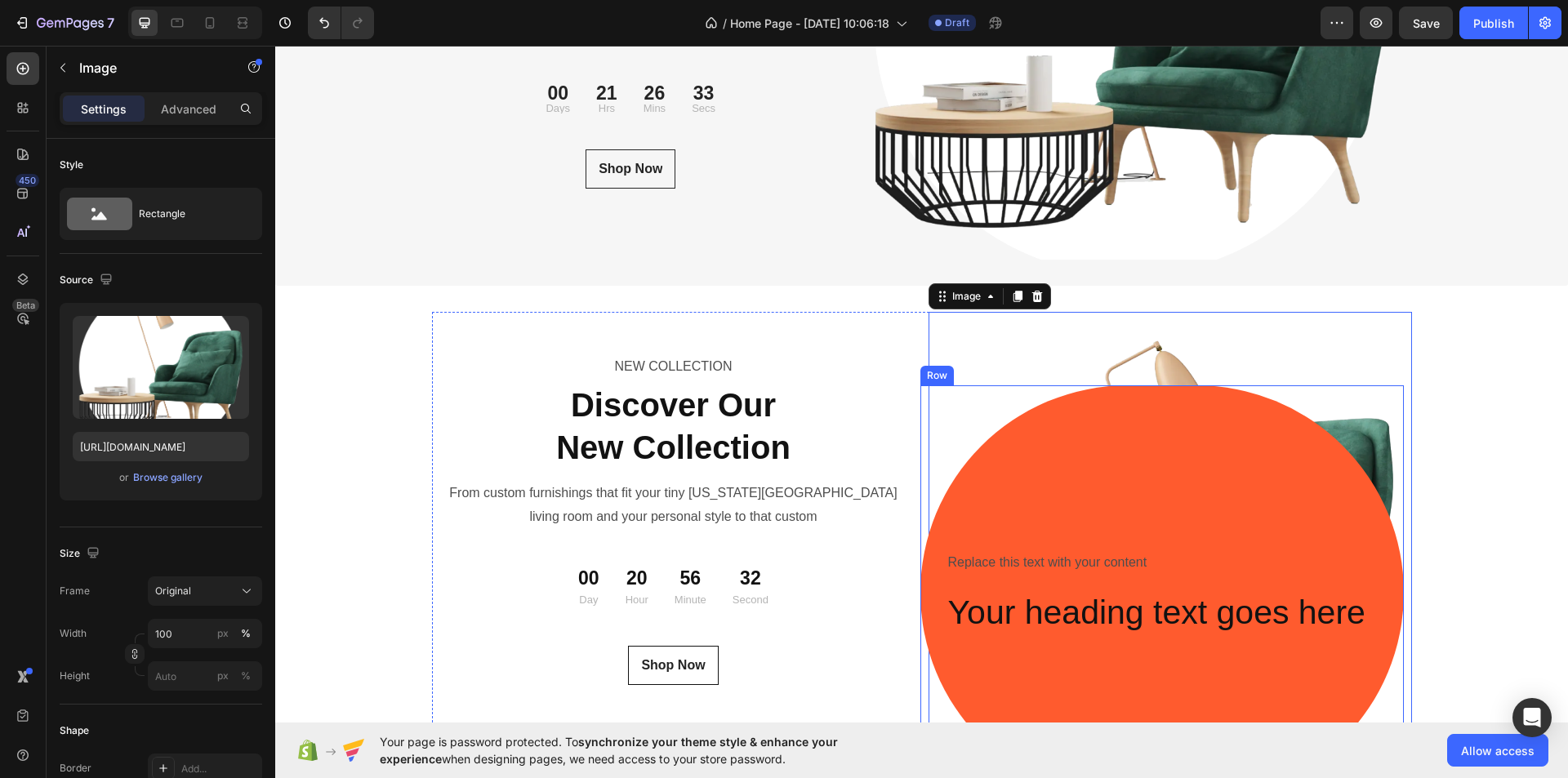
click at [1171, 512] on div "Replace this text with your content Text Block Your heading text goes here Head…" at bounding box center [1162, 593] width 431 height 362
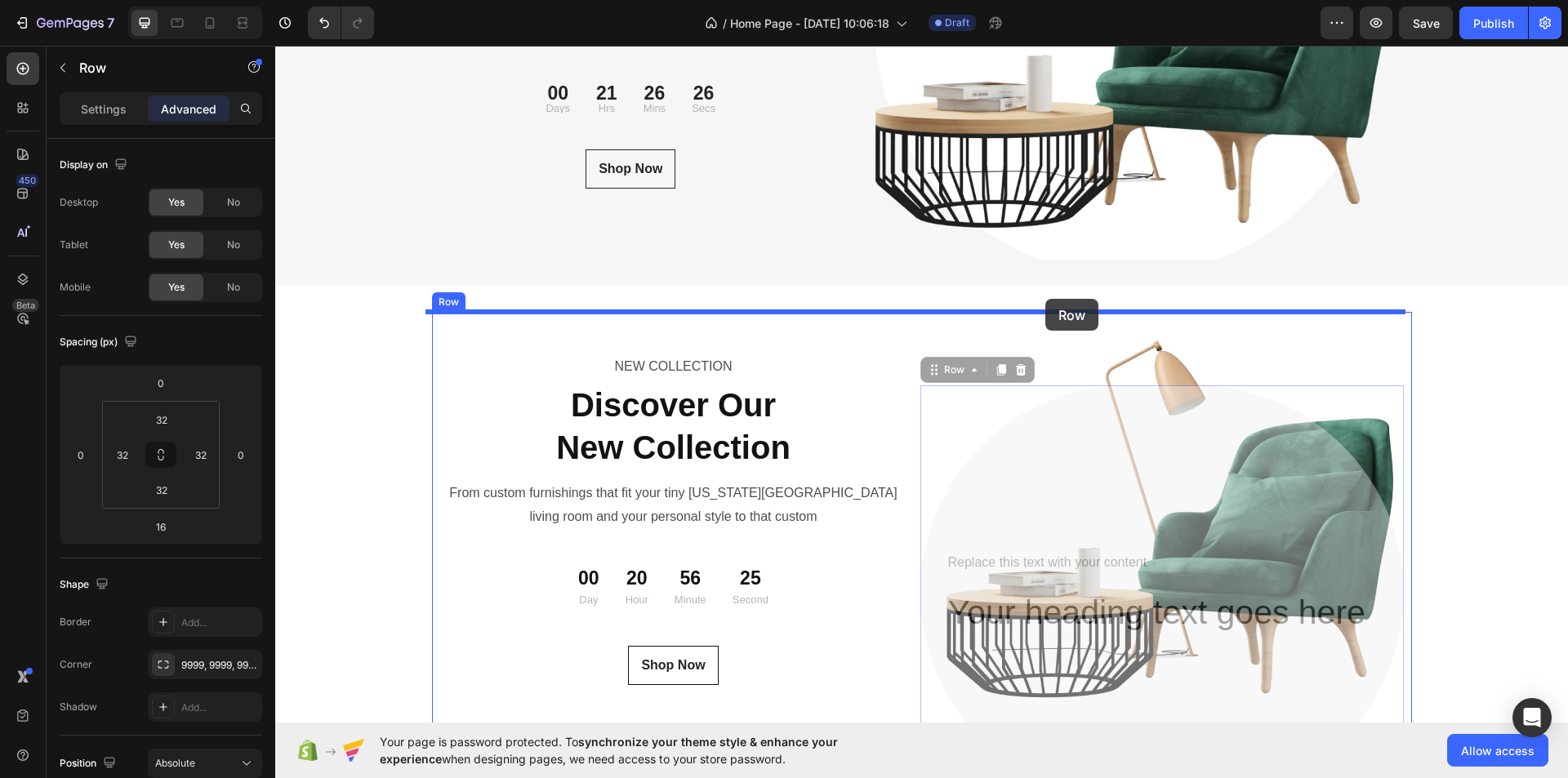
drag, startPoint x: 1025, startPoint y: 305, endPoint x: 1045, endPoint y: 299, distance: 20.9
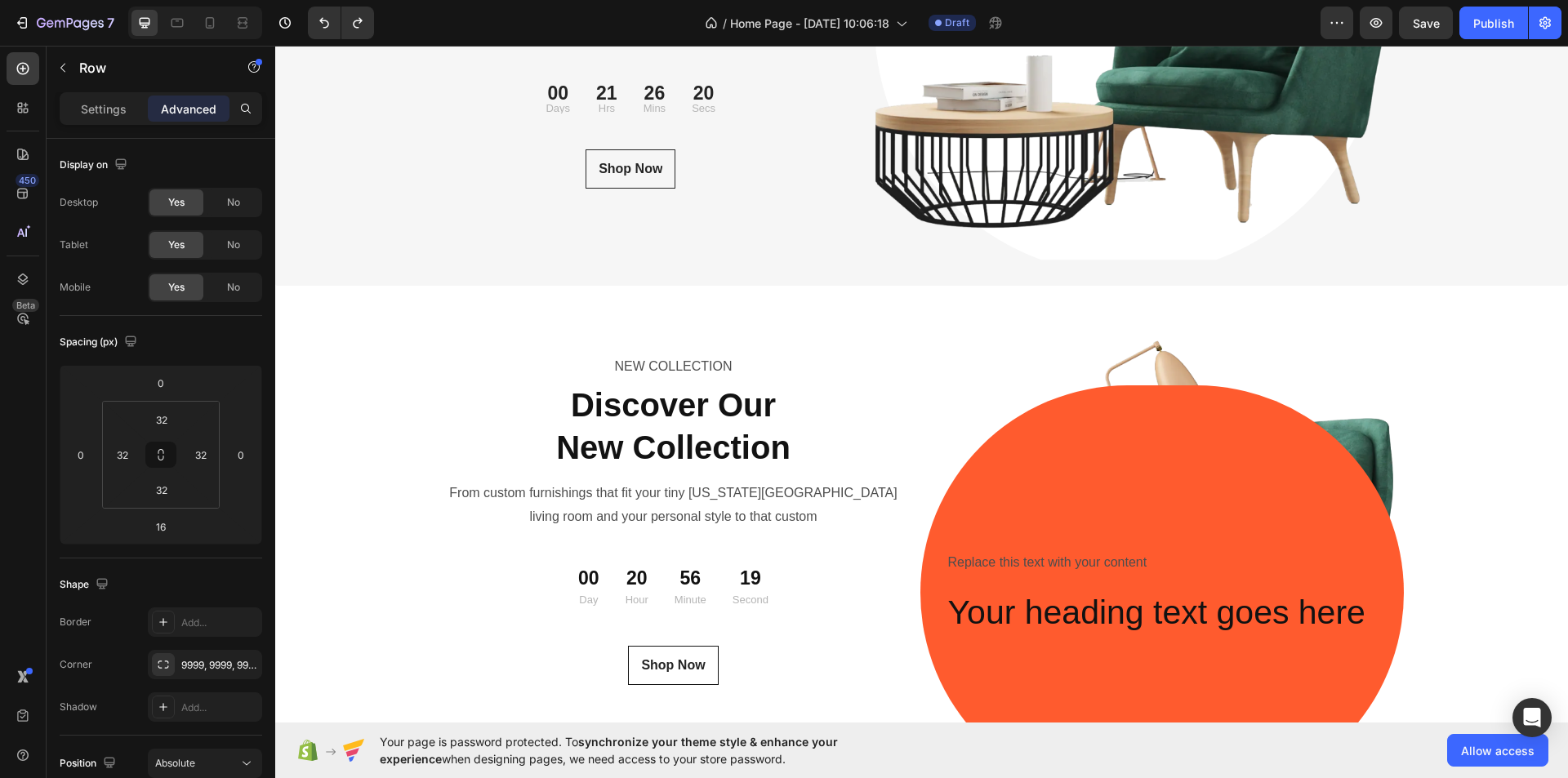
click at [1200, 498] on div "Replace this text with your content Text Block Your heading text goes here Head…" at bounding box center [1162, 593] width 431 height 362
click at [1022, 389] on img at bounding box center [1170, 519] width 484 height 415
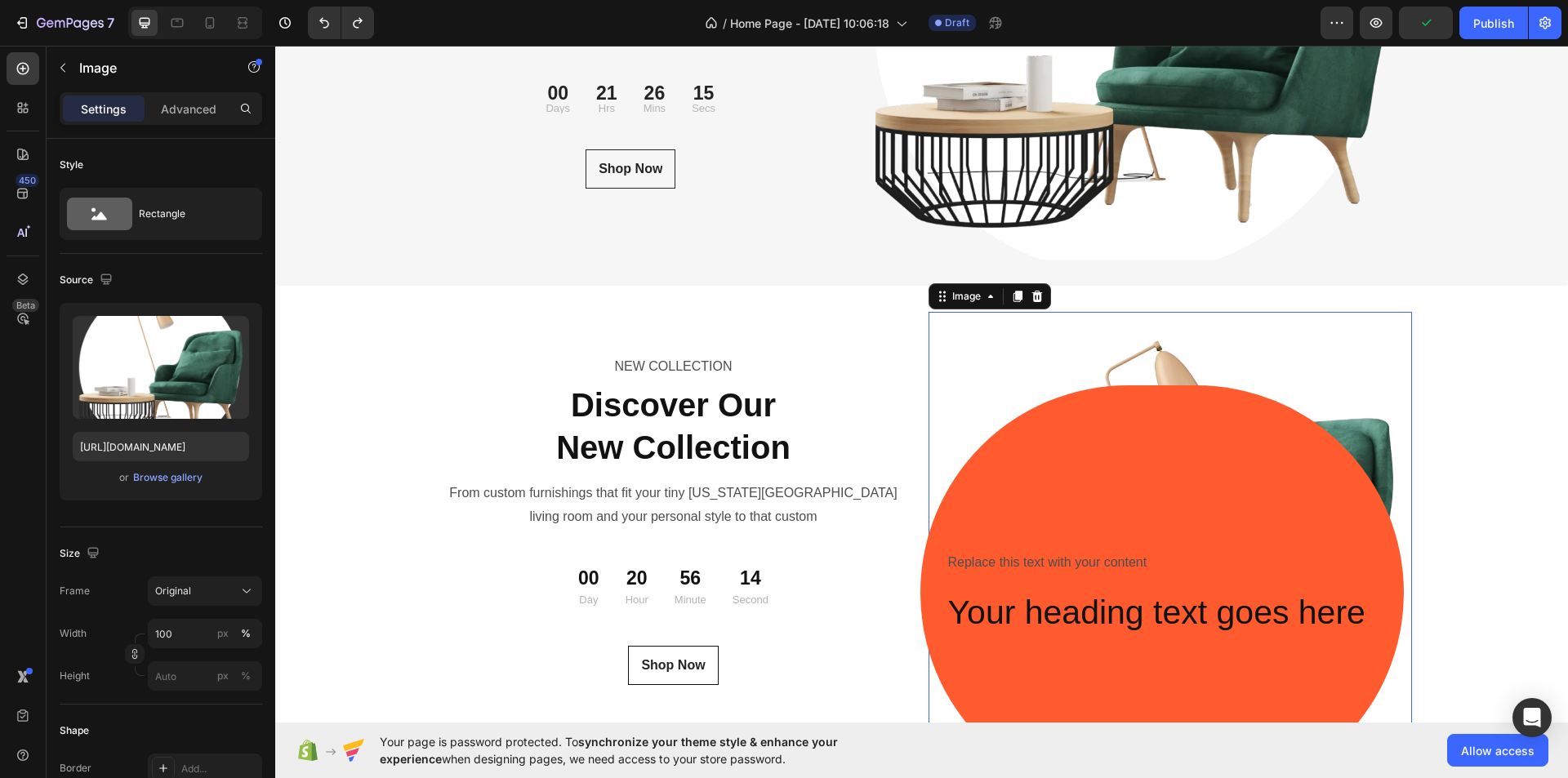
click at [989, 437] on div "Replace this text with your content Text Block Your heading text goes here Head…" at bounding box center [1162, 593] width 431 height 362
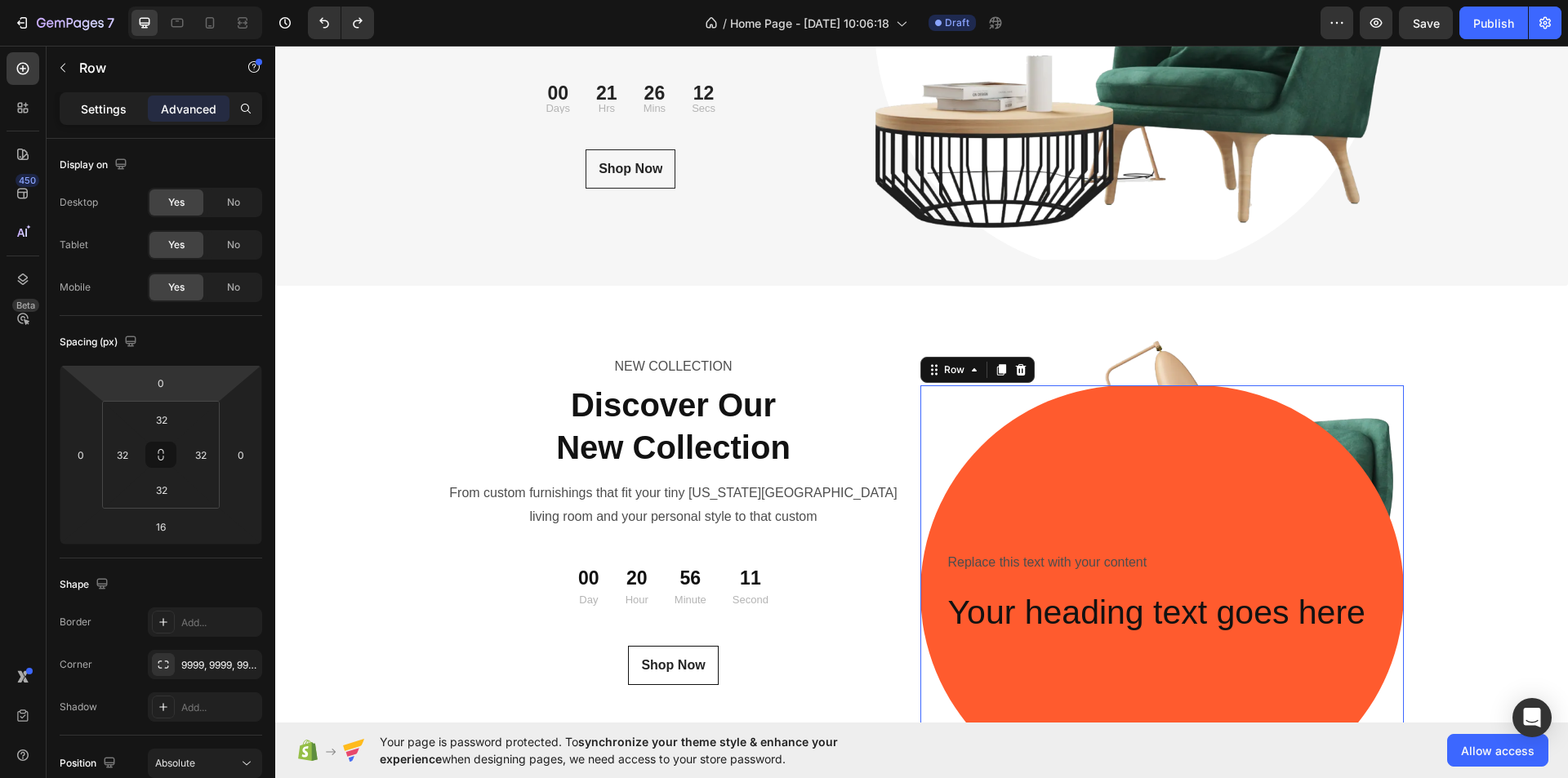
click at [81, 97] on div "Settings" at bounding box center [104, 109] width 82 height 26
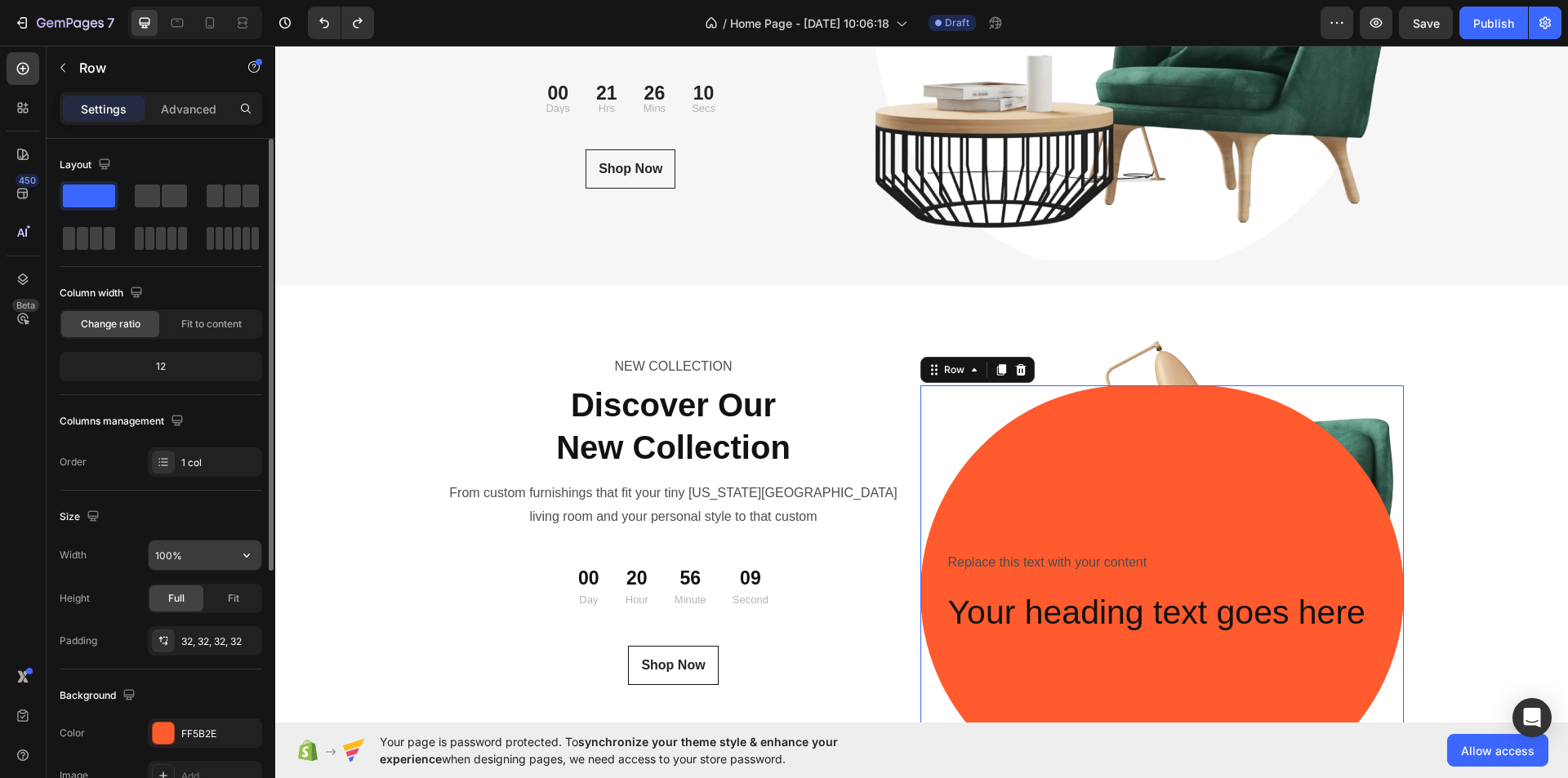
click at [202, 555] on input "100%" at bounding box center [205, 555] width 113 height 30
click at [240, 557] on button "button" at bounding box center [247, 555] width 30 height 30
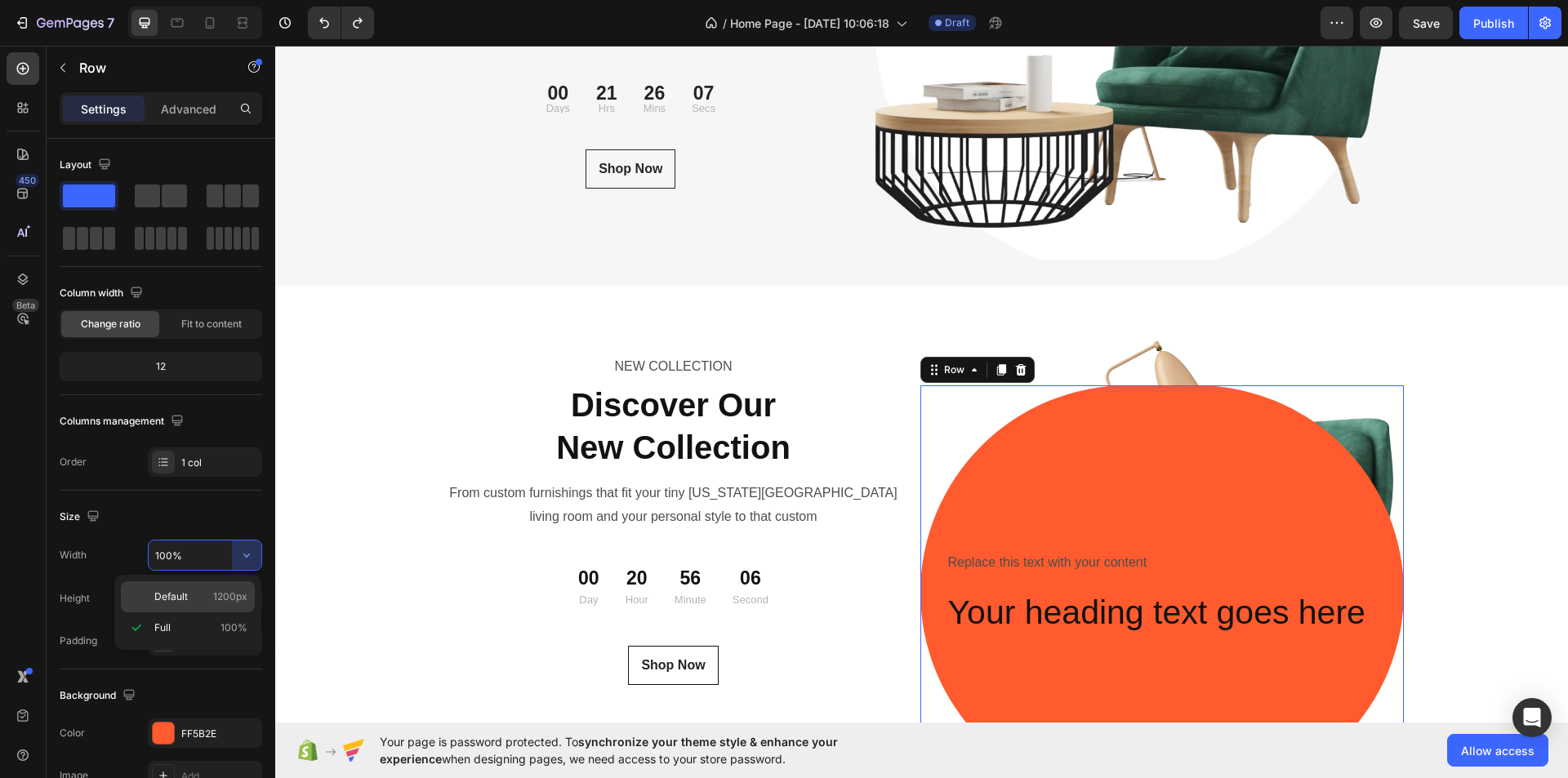
click at [210, 601] on p "Default 1200px" at bounding box center [201, 597] width 93 height 15
type input "1200"
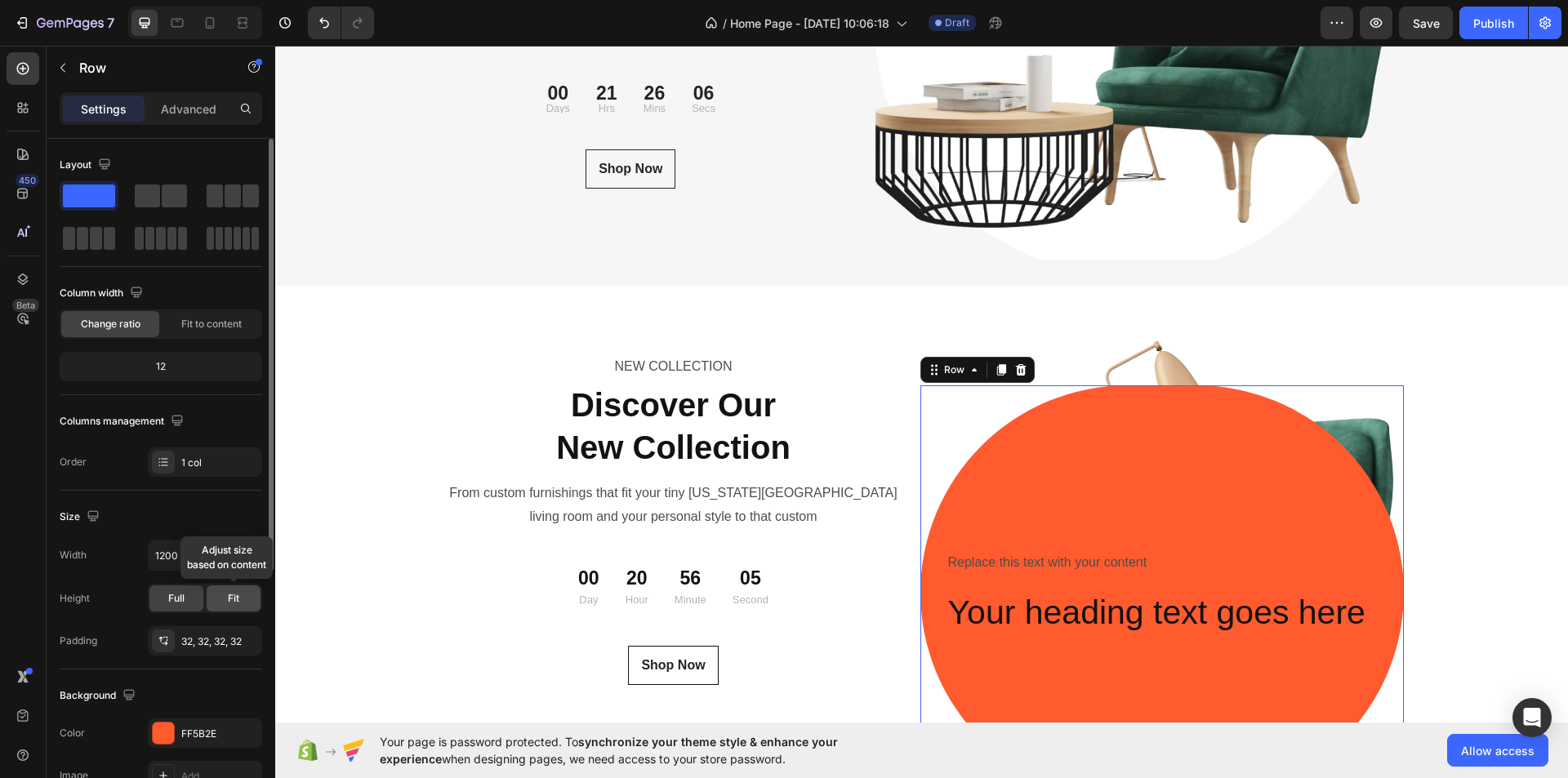
click at [235, 604] on span "Fit" at bounding box center [234, 599] width 11 height 15
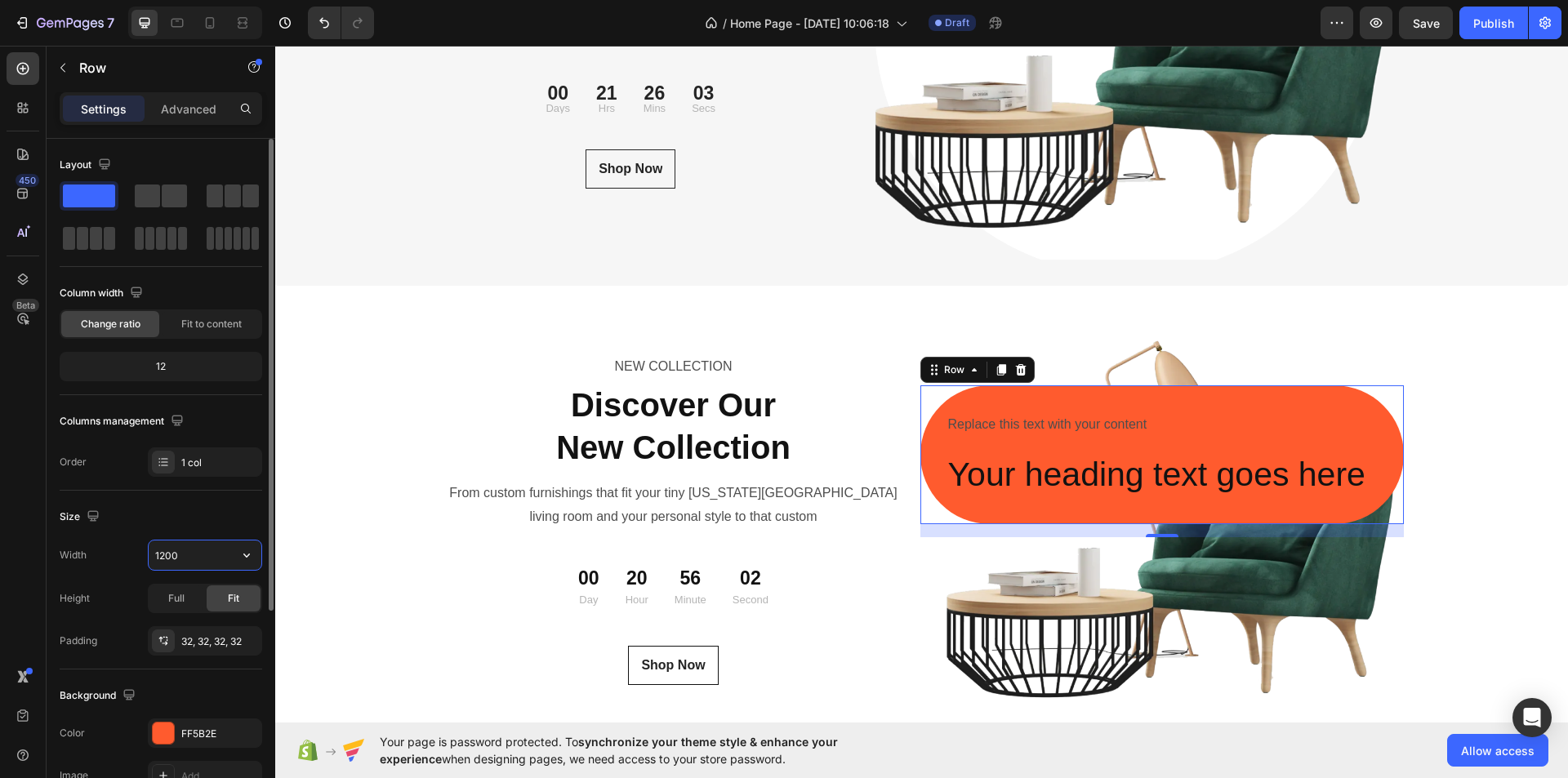
click at [200, 557] on input "1200" at bounding box center [205, 555] width 113 height 30
click at [227, 520] on div "Size" at bounding box center [160, 517] width 202 height 26
type input "1200"
click at [1374, 405] on div "Replace this text with your content Text Block Your heading text goes here Head…" at bounding box center [1162, 455] width 484 height 139
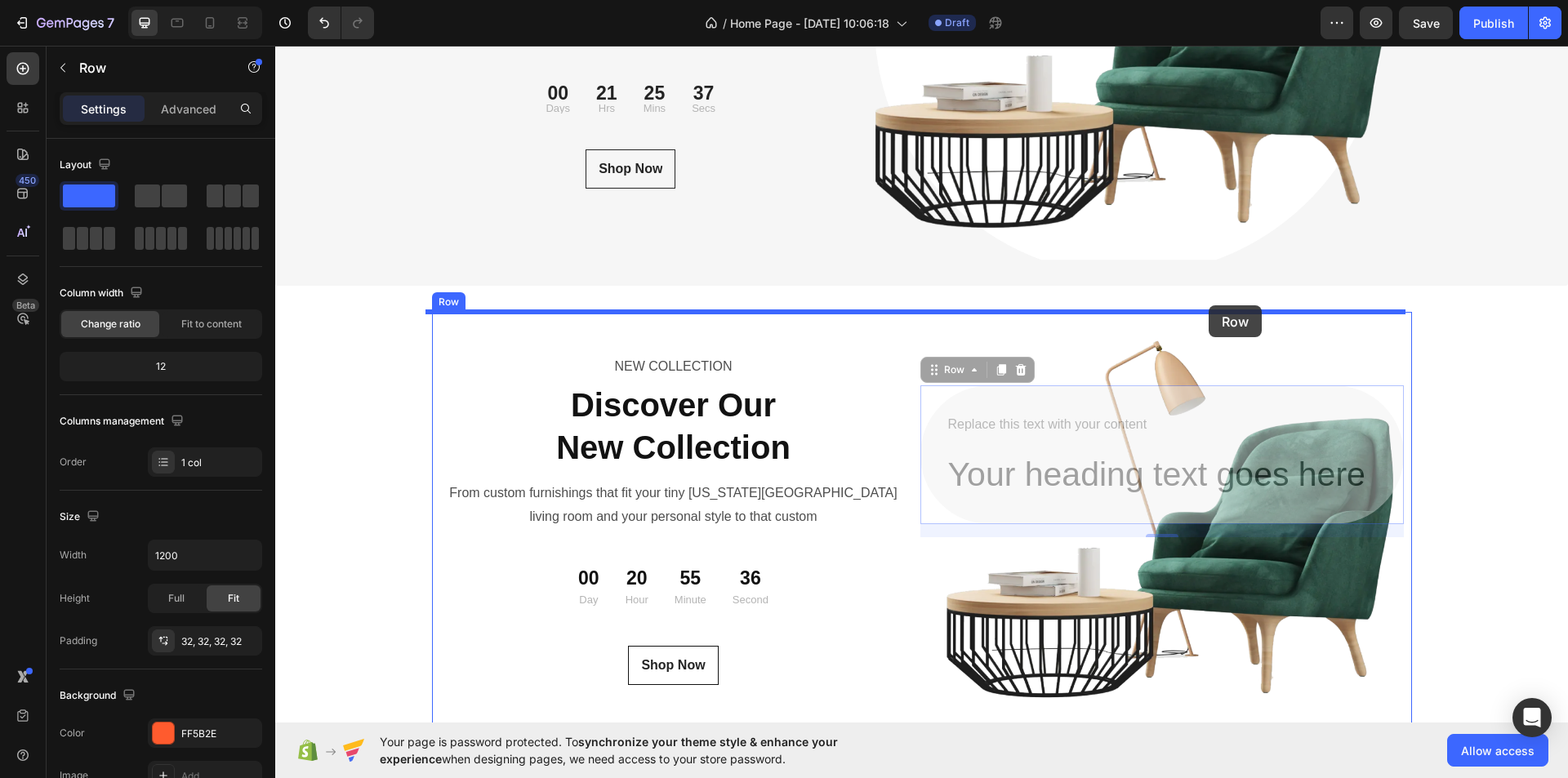
drag, startPoint x: 929, startPoint y: 375, endPoint x: 1208, endPoint y: 306, distance: 287.4
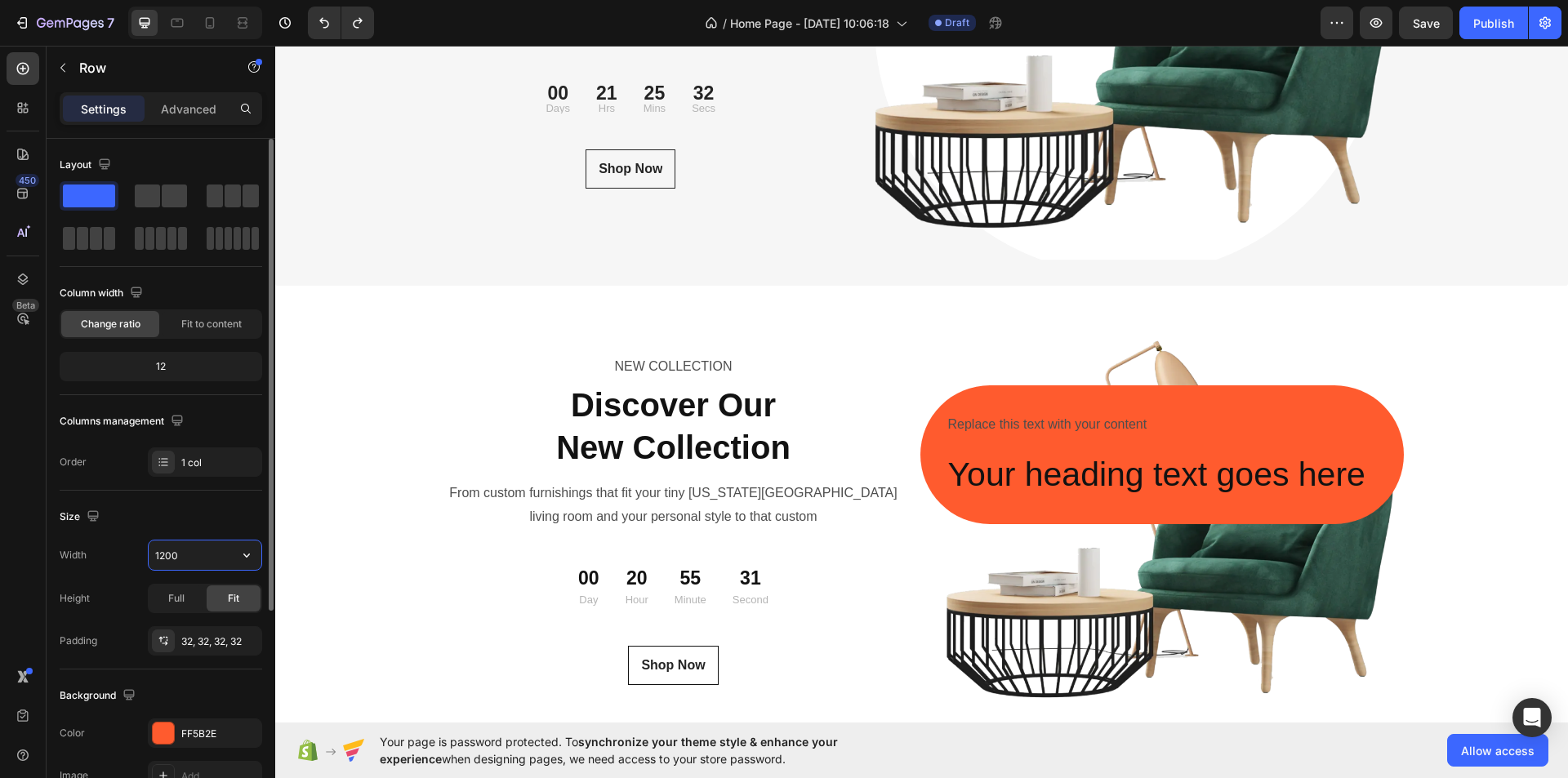
click at [222, 557] on input "1200" at bounding box center [205, 555] width 113 height 30
click at [168, 600] on div "Full" at bounding box center [176, 599] width 54 height 26
type input "1200"
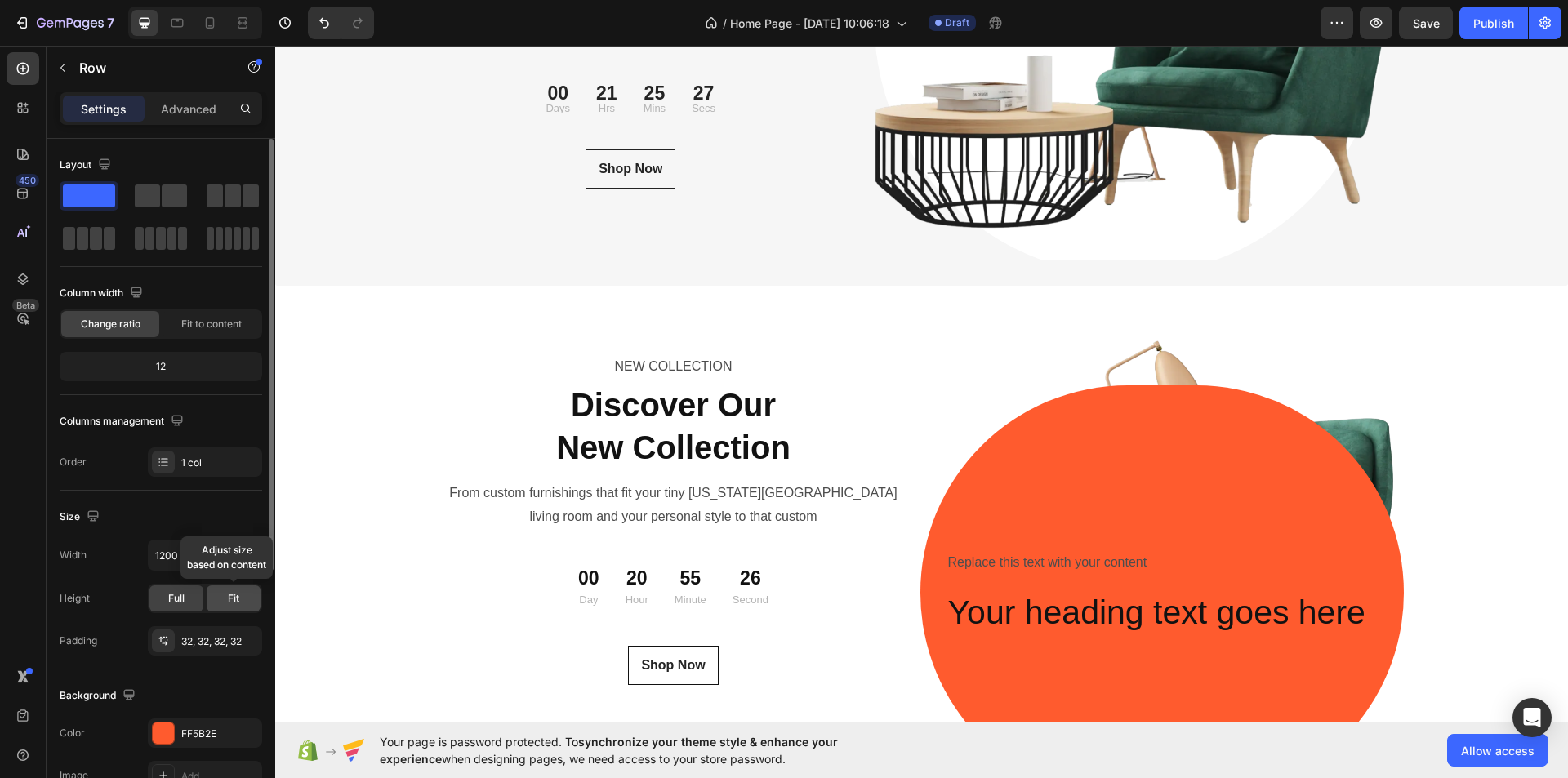
click at [221, 590] on div "Fit" at bounding box center [234, 599] width 54 height 26
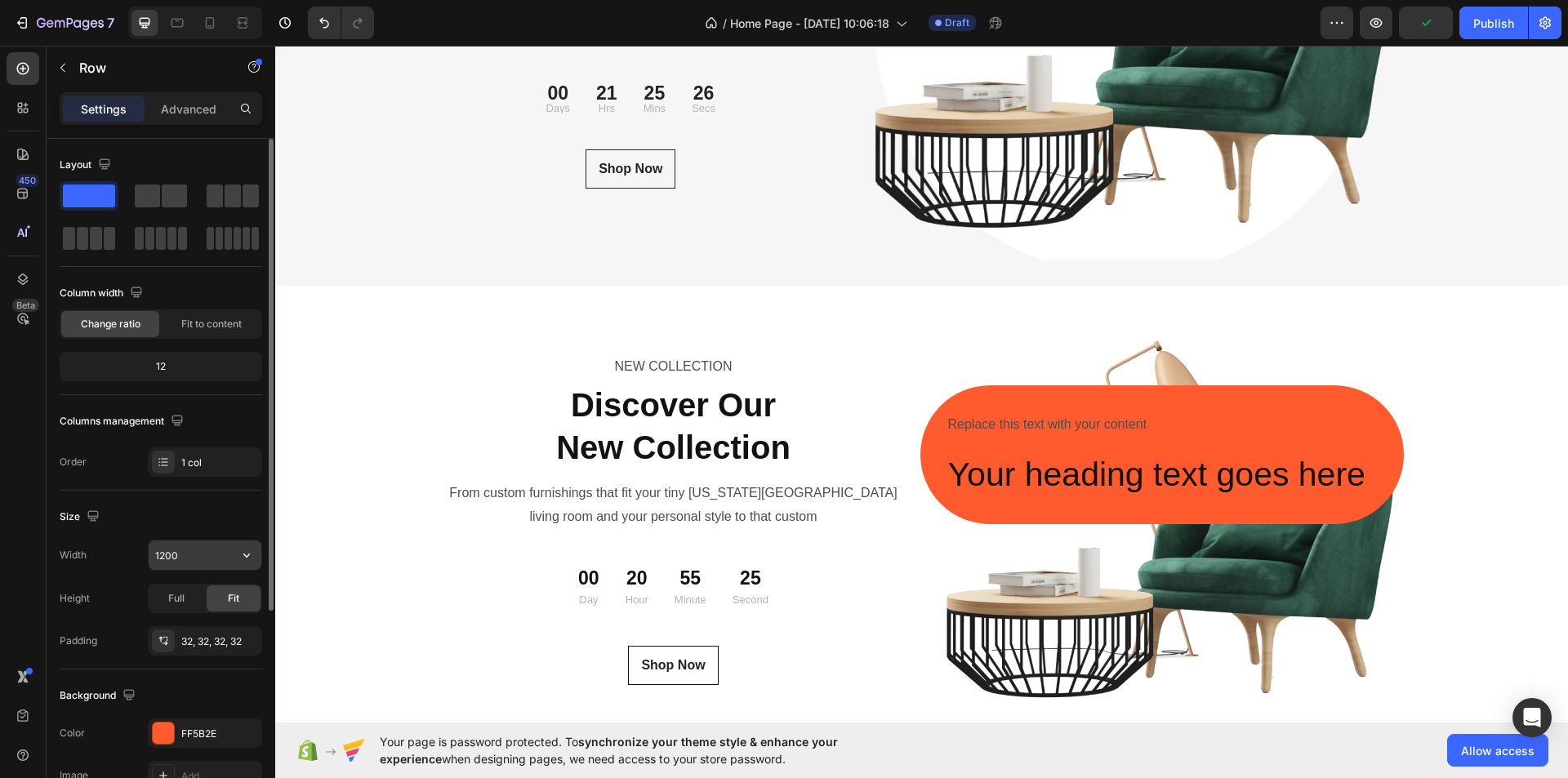
click at [197, 557] on input "1200" at bounding box center [205, 555] width 113 height 30
click at [181, 500] on div "Size Width Height Full Fit Padding 32, 32, 32, 32" at bounding box center [160, 580] width 202 height 179
type input "1200"
click at [223, 322] on span "Fit to content" at bounding box center [211, 324] width 61 height 15
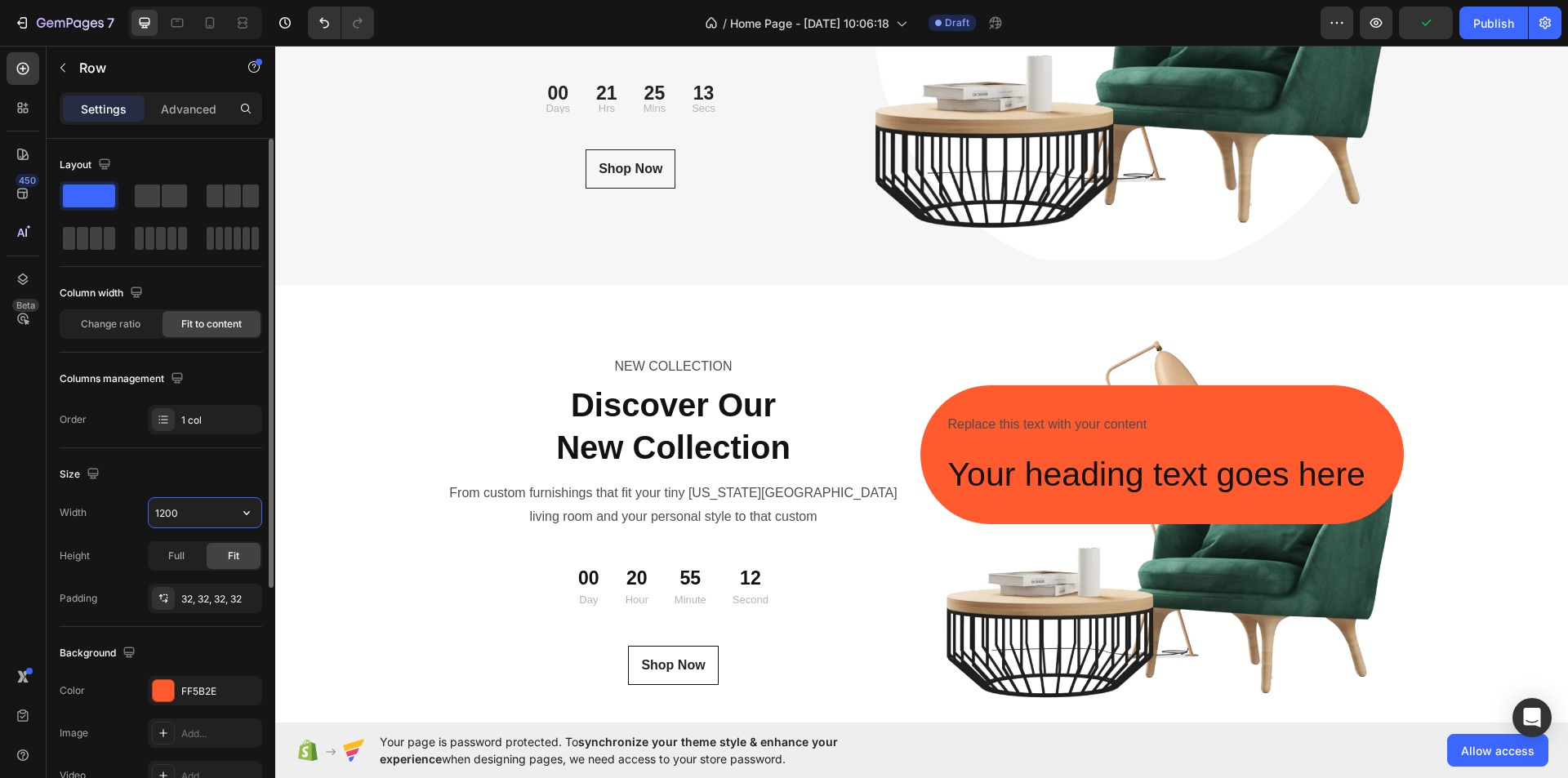
click at [187, 516] on input "1200" at bounding box center [205, 513] width 113 height 30
click at [156, 477] on div "Size" at bounding box center [160, 474] width 202 height 26
type input "1200"
click at [202, 508] on input "1200" at bounding box center [205, 513] width 113 height 30
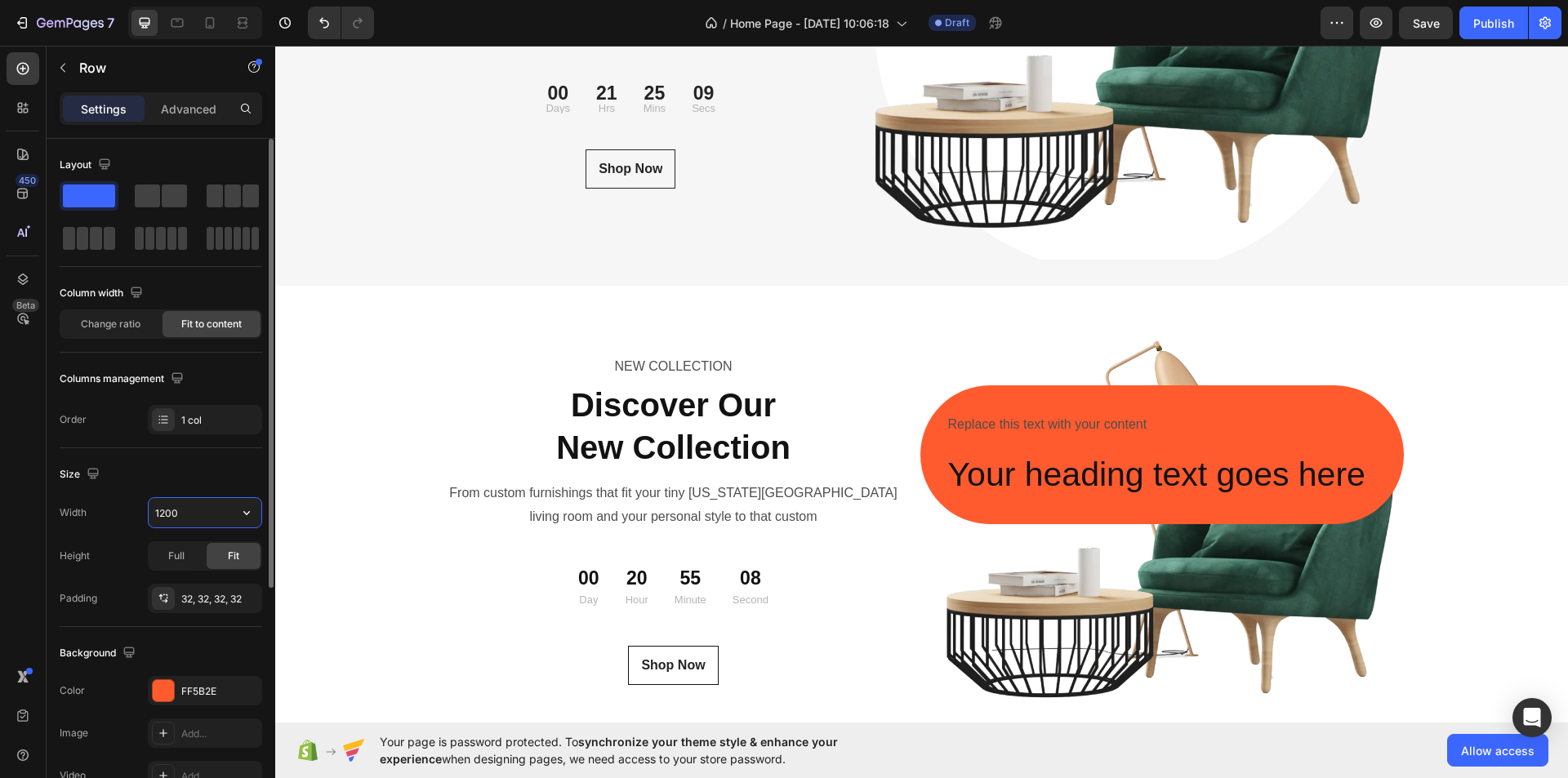
click at [202, 508] on input "1200" at bounding box center [205, 513] width 113 height 30
click at [169, 460] on div "Size Width Height Full Fit Padding 32, 32, 32, 32" at bounding box center [160, 538] width 202 height 179
type input "1200"
click at [183, 559] on span "Full" at bounding box center [177, 556] width 17 height 15
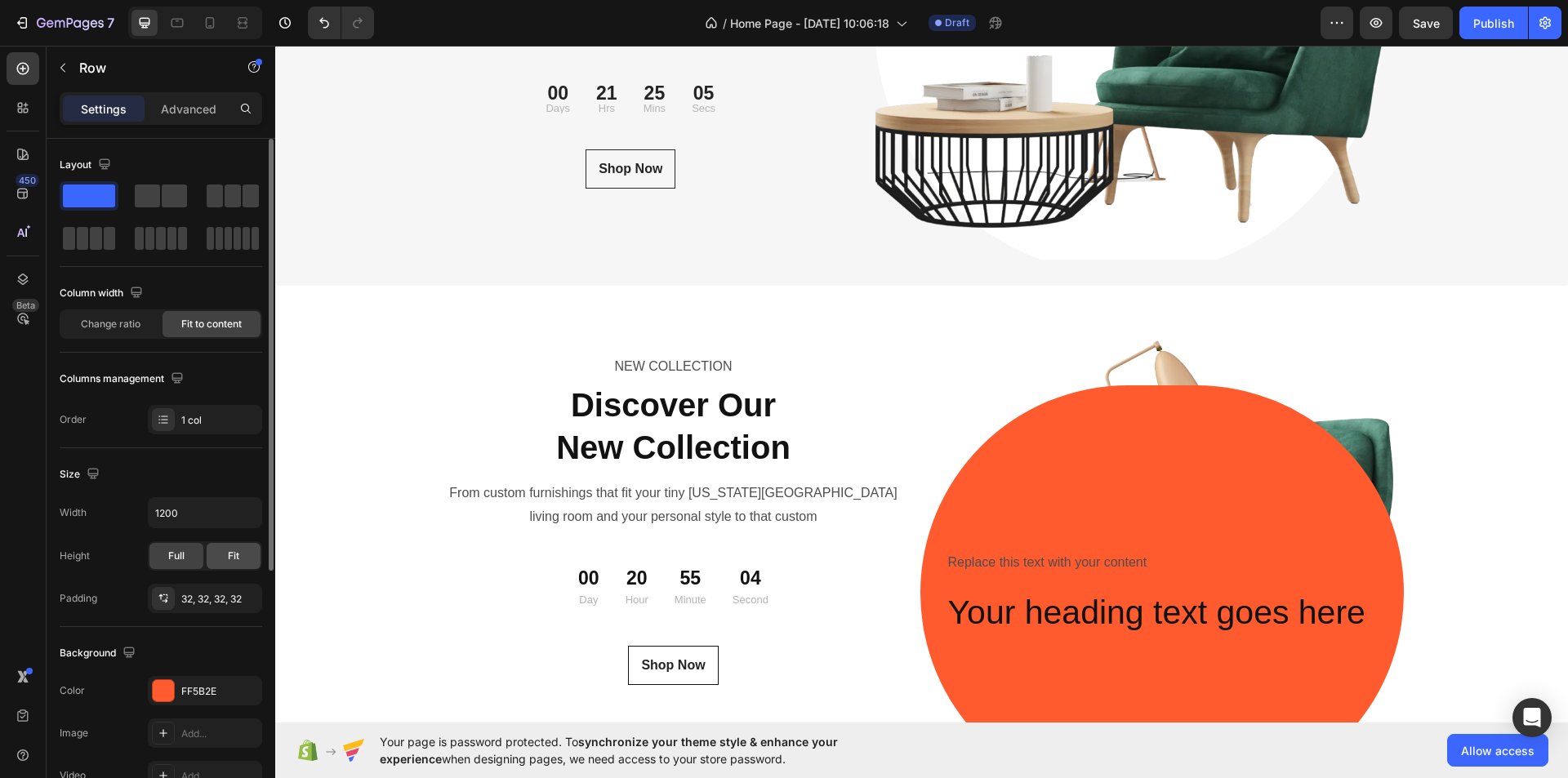
click at [225, 553] on div "Fit" at bounding box center [234, 556] width 54 height 26
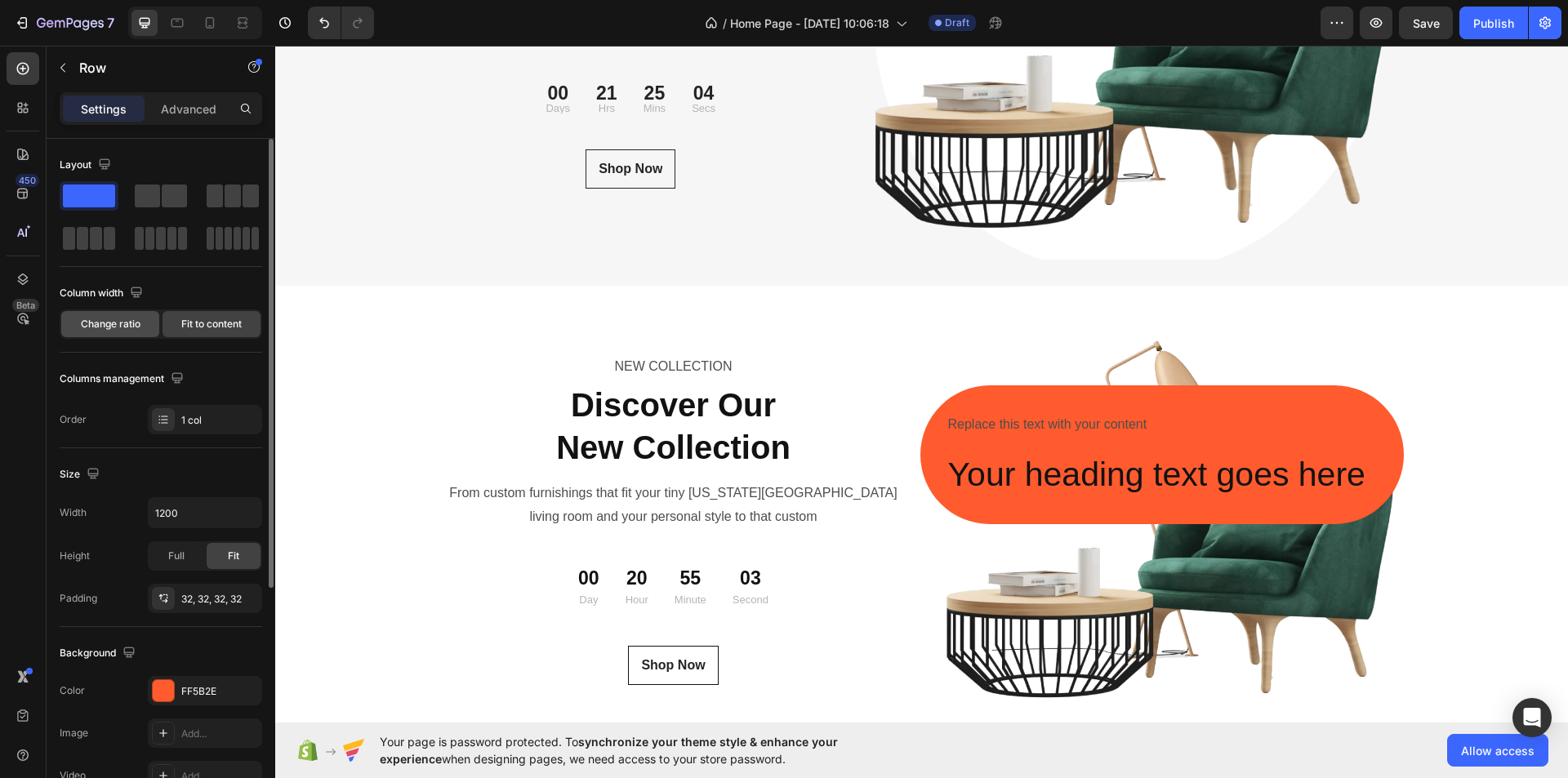
click at [102, 326] on span "Change ratio" at bounding box center [111, 324] width 60 height 15
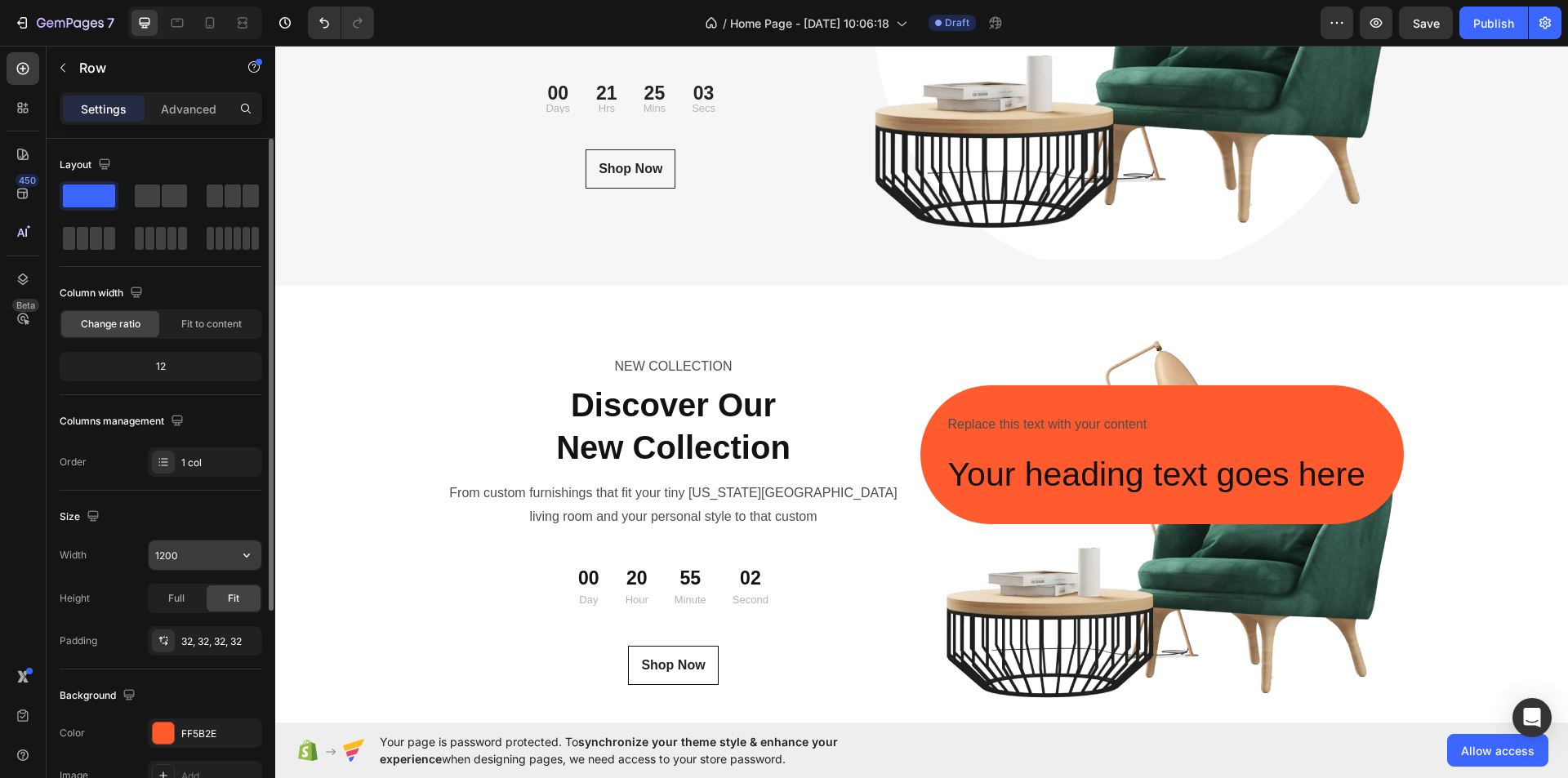
click at [183, 552] on input "1200" at bounding box center [205, 555] width 113 height 30
click at [139, 511] on div "Size" at bounding box center [160, 517] width 202 height 26
type input "1200"
click at [217, 105] on div "Advanced" at bounding box center [189, 109] width 82 height 26
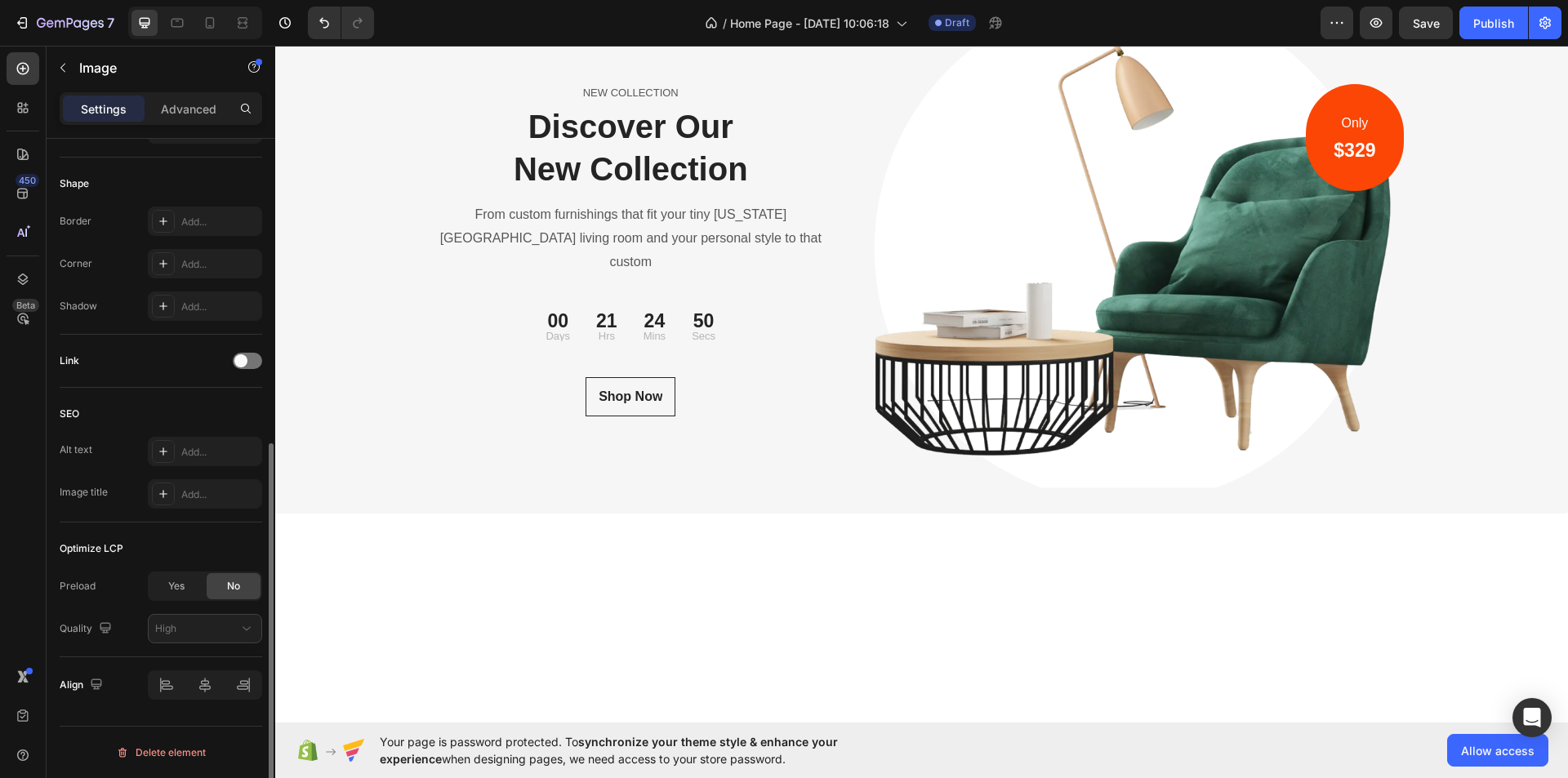
scroll to position [5224, 0]
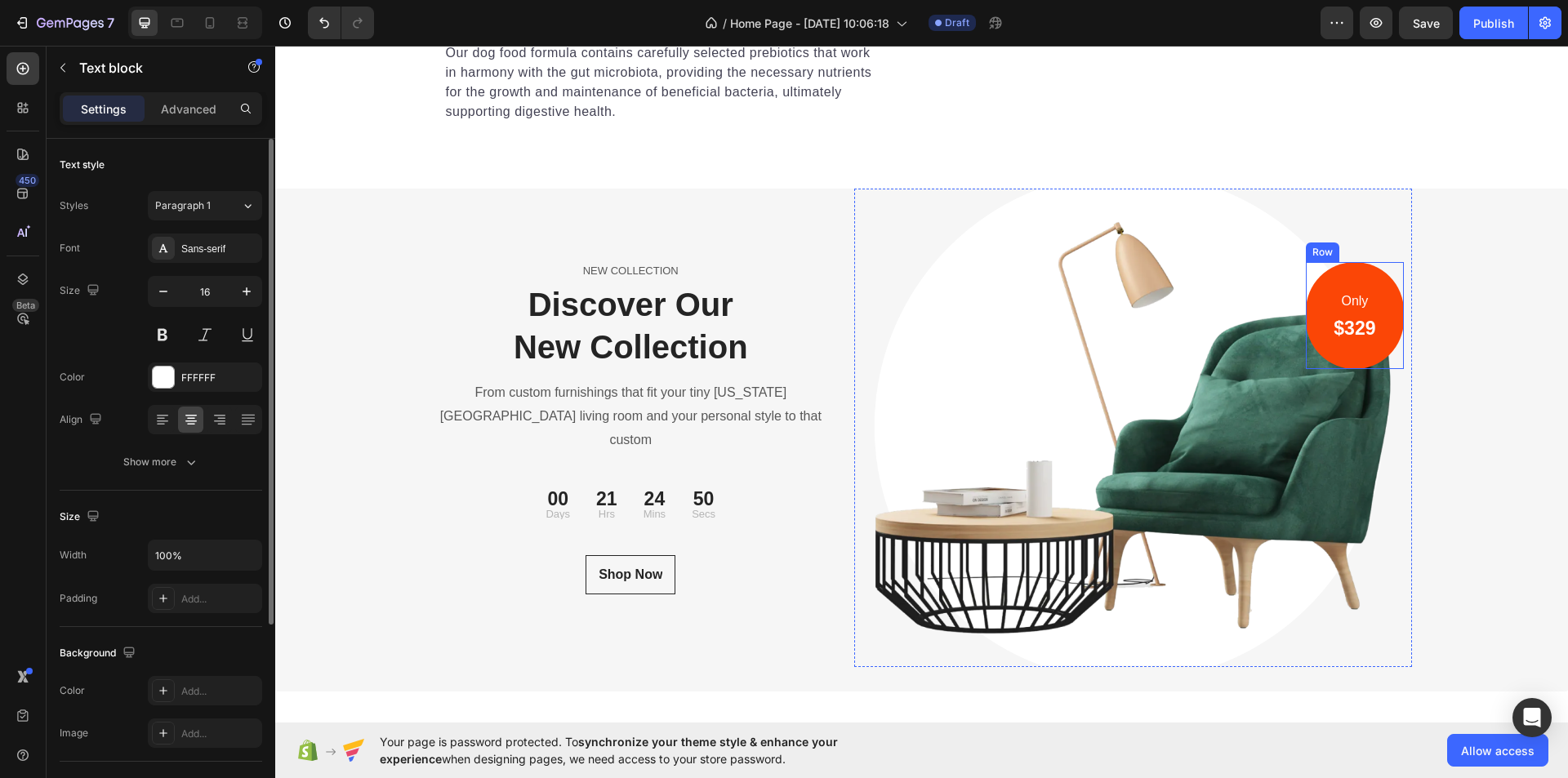
click at [1332, 315] on div "Only" at bounding box center [1355, 301] width 45 height 27
click at [1309, 369] on div "Only Text block 0 $329 Heading Row" at bounding box center [1355, 315] width 97 height 107
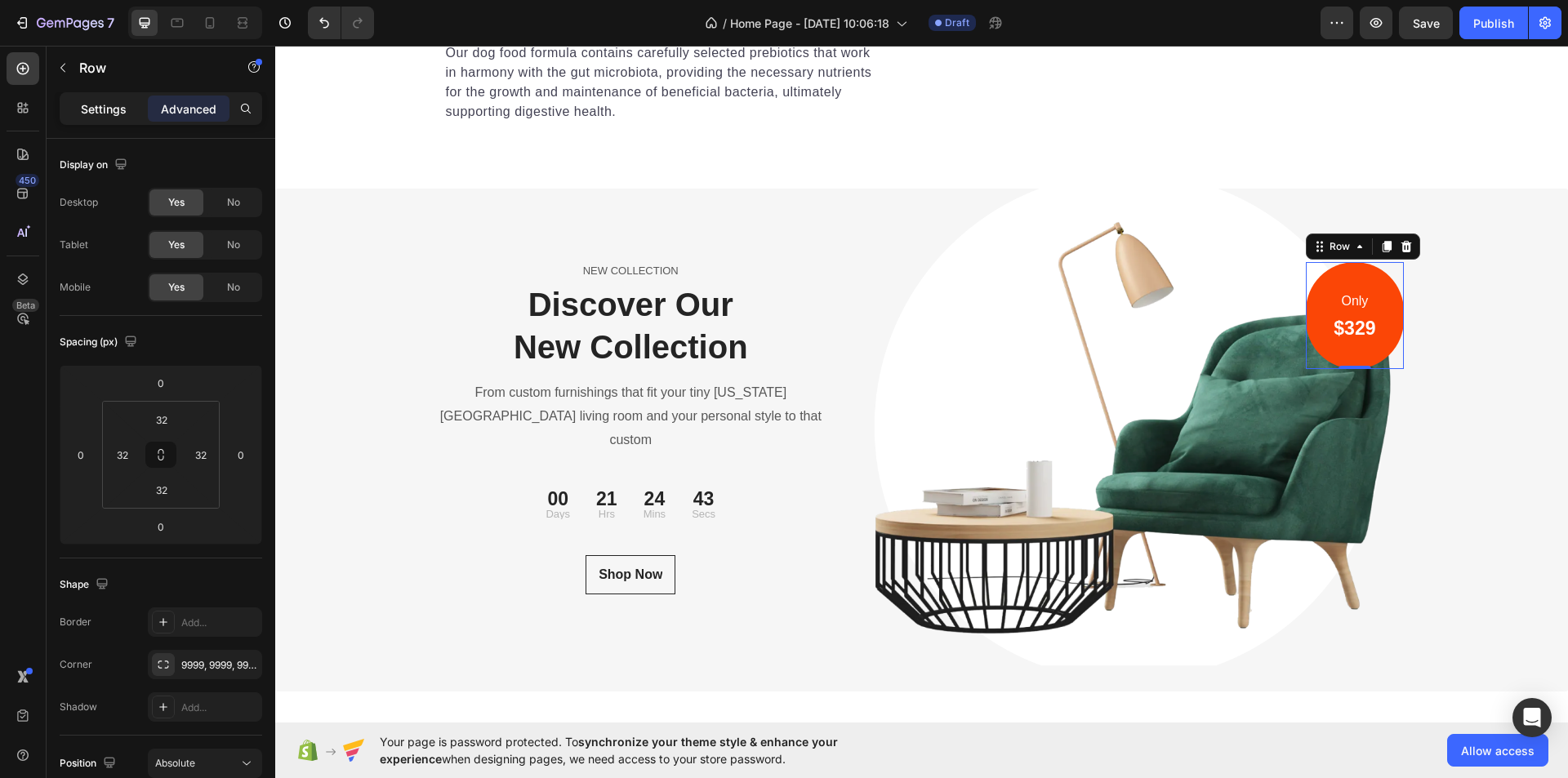
click at [110, 101] on p "Settings" at bounding box center [103, 109] width 46 height 17
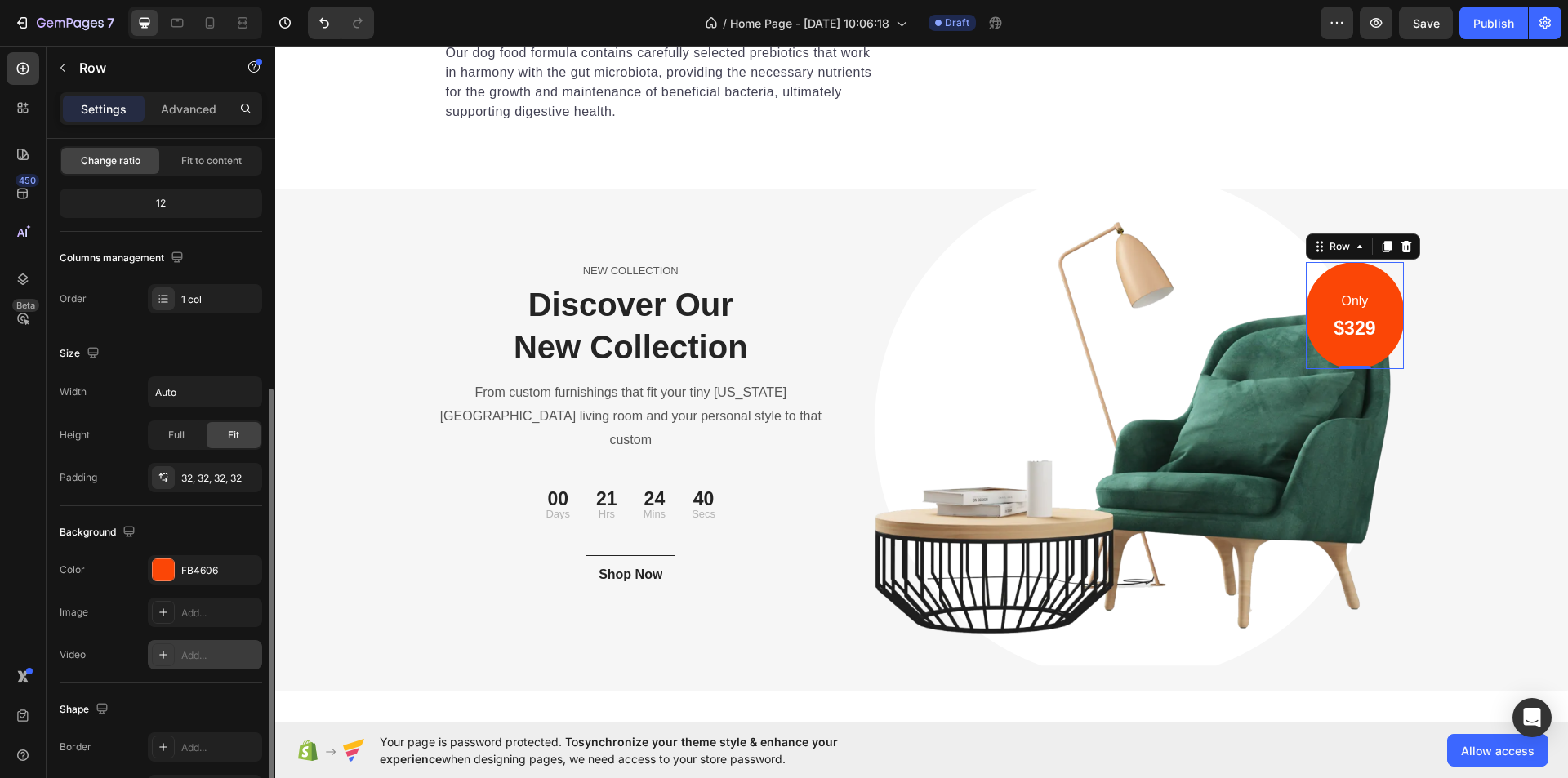
scroll to position [310, 0]
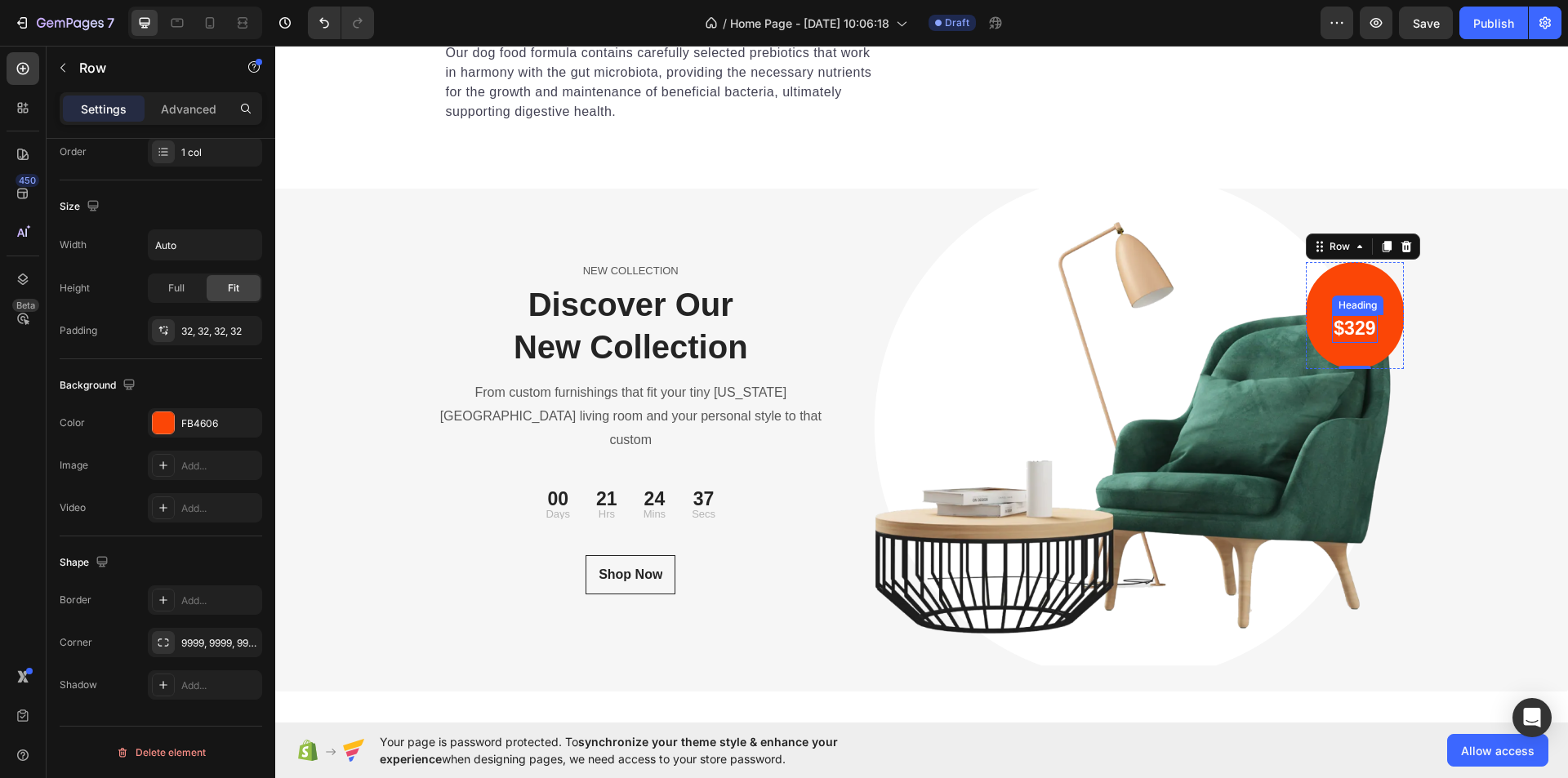
click at [1336, 341] on p "$329" at bounding box center [1355, 329] width 42 height 24
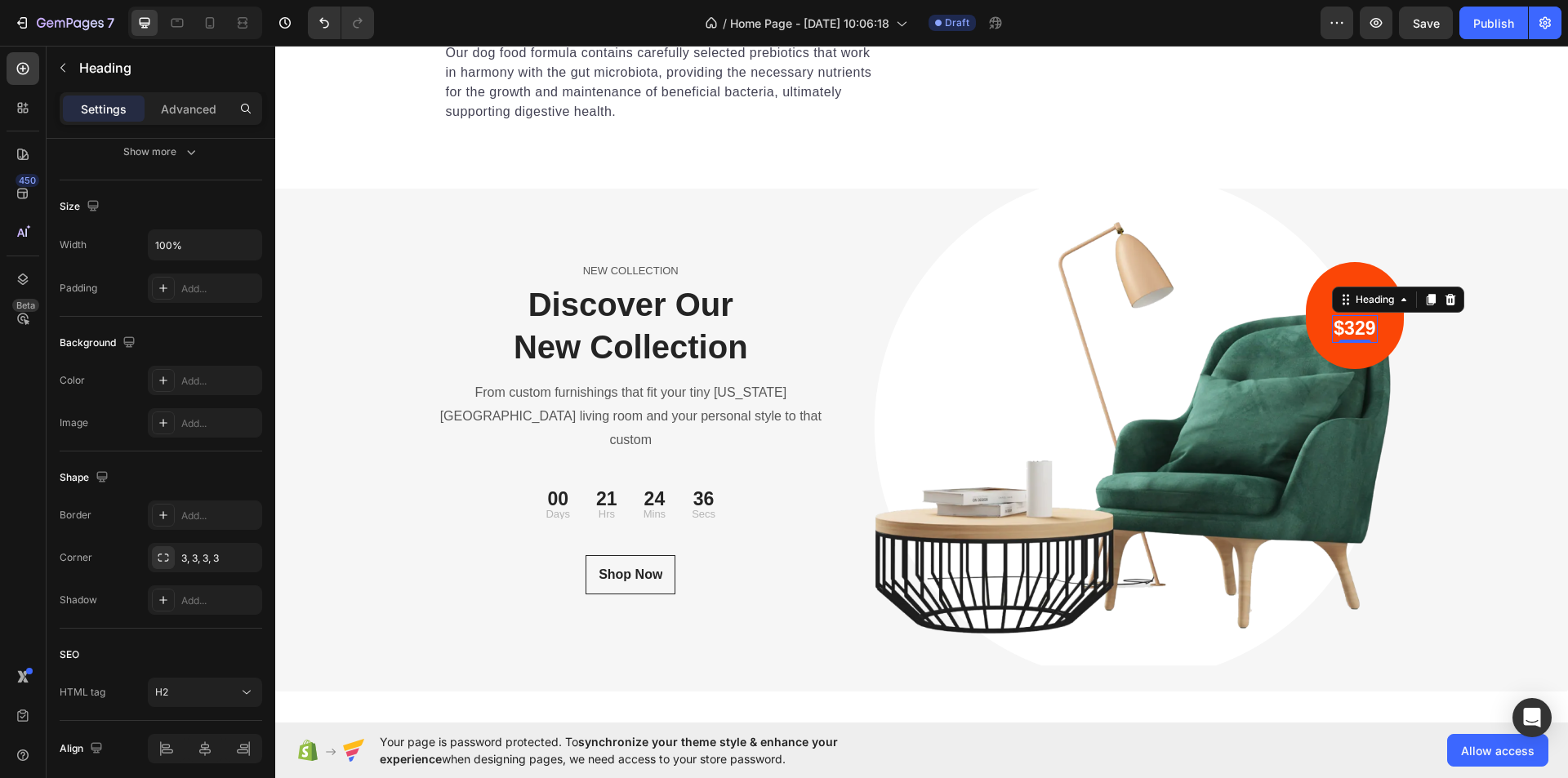
scroll to position [0, 0]
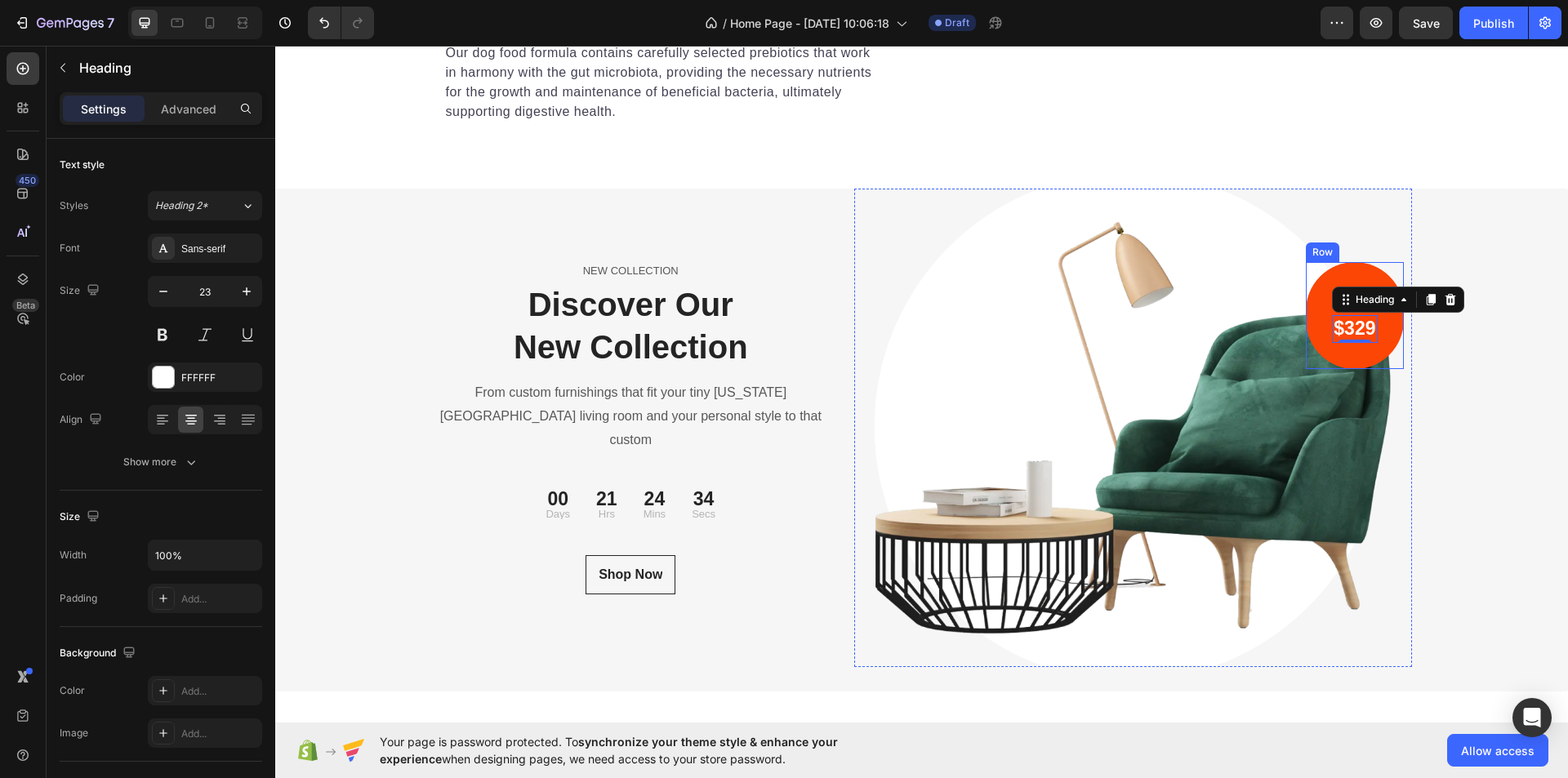
drag, startPoint x: 1317, startPoint y: 469, endPoint x: 1329, endPoint y: 471, distance: 12.2
click at [1317, 369] on div "Only Text block $329 Heading 0 Row" at bounding box center [1355, 315] width 97 height 107
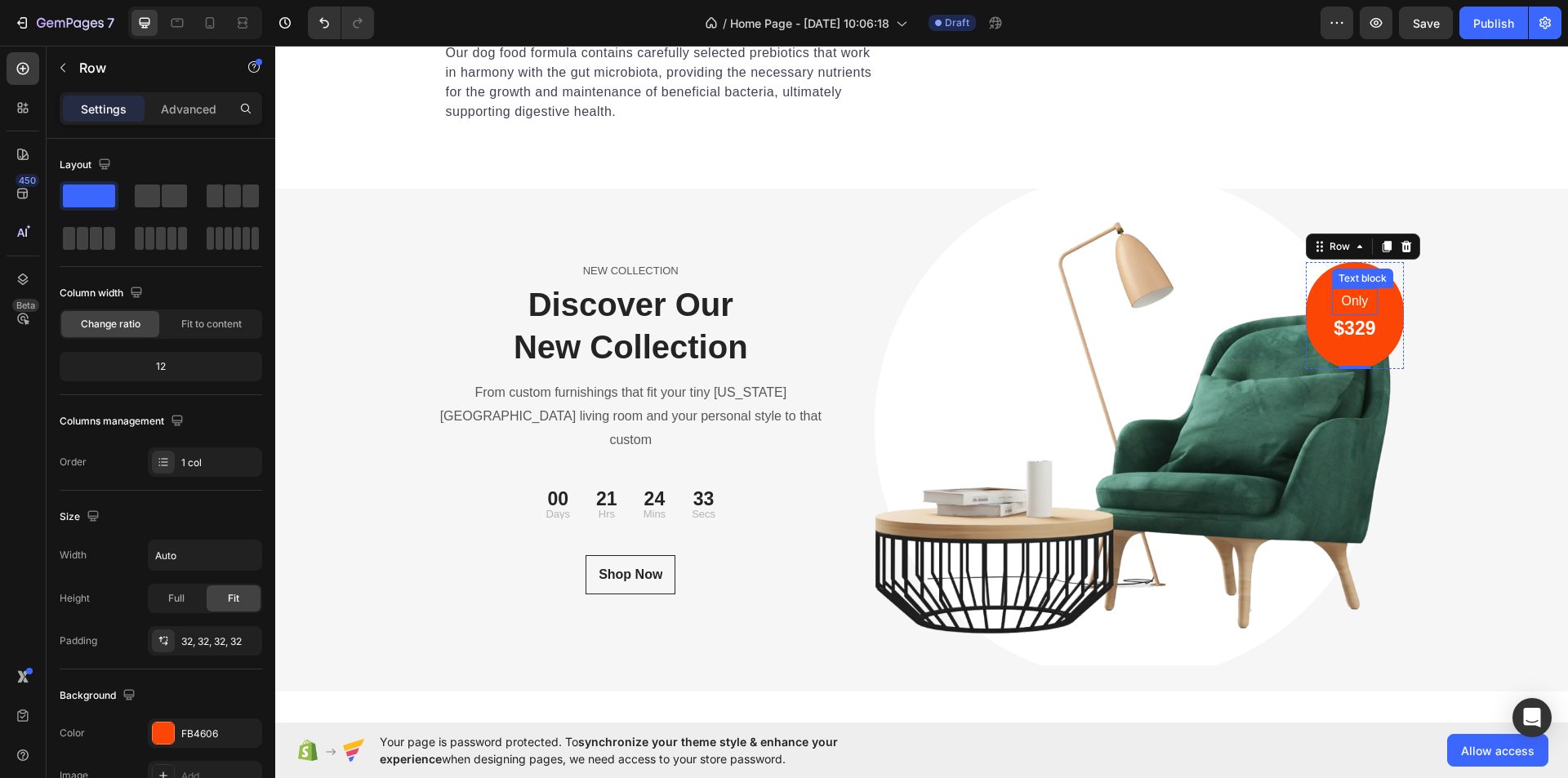
click at [1346, 314] on p "Only" at bounding box center [1355, 301] width 42 height 23
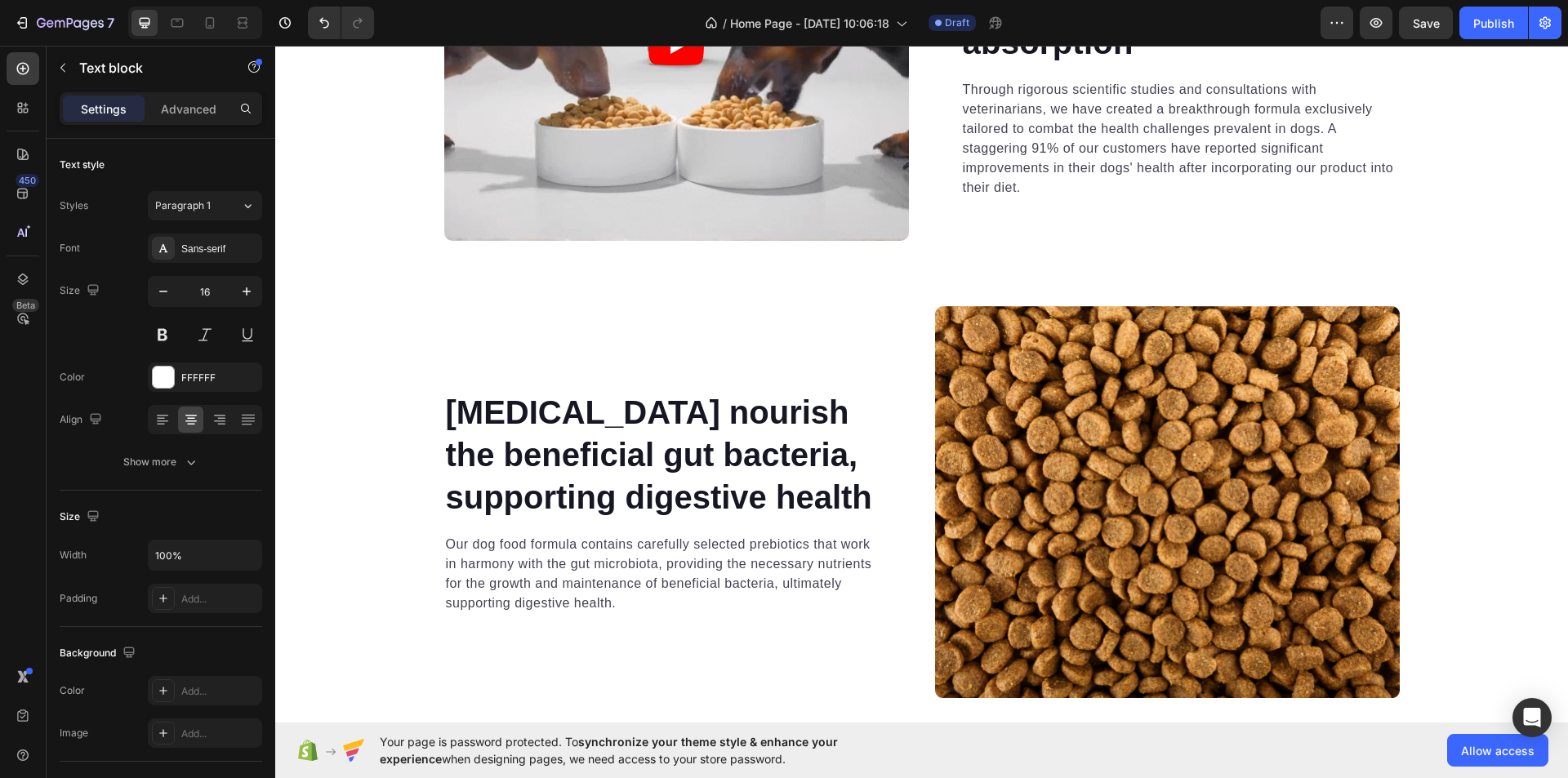
scroll to position [5306, 0]
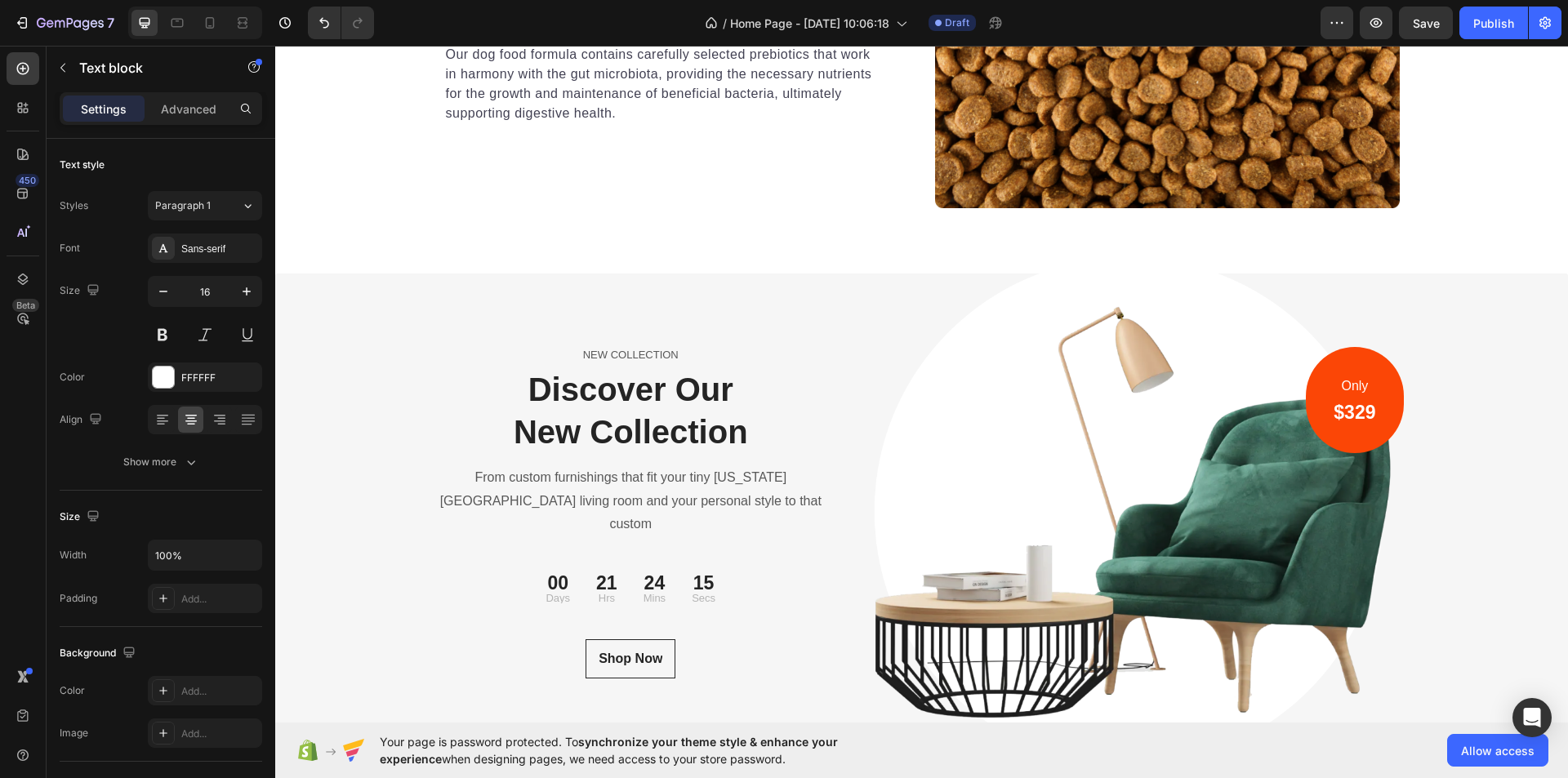
click at [1345, 389] on p "Only" at bounding box center [1355, 386] width 42 height 23
click at [1352, 386] on div "Heading" at bounding box center [1357, 389] width 45 height 15
click at [1355, 414] on p "$329" at bounding box center [1355, 413] width 42 height 24
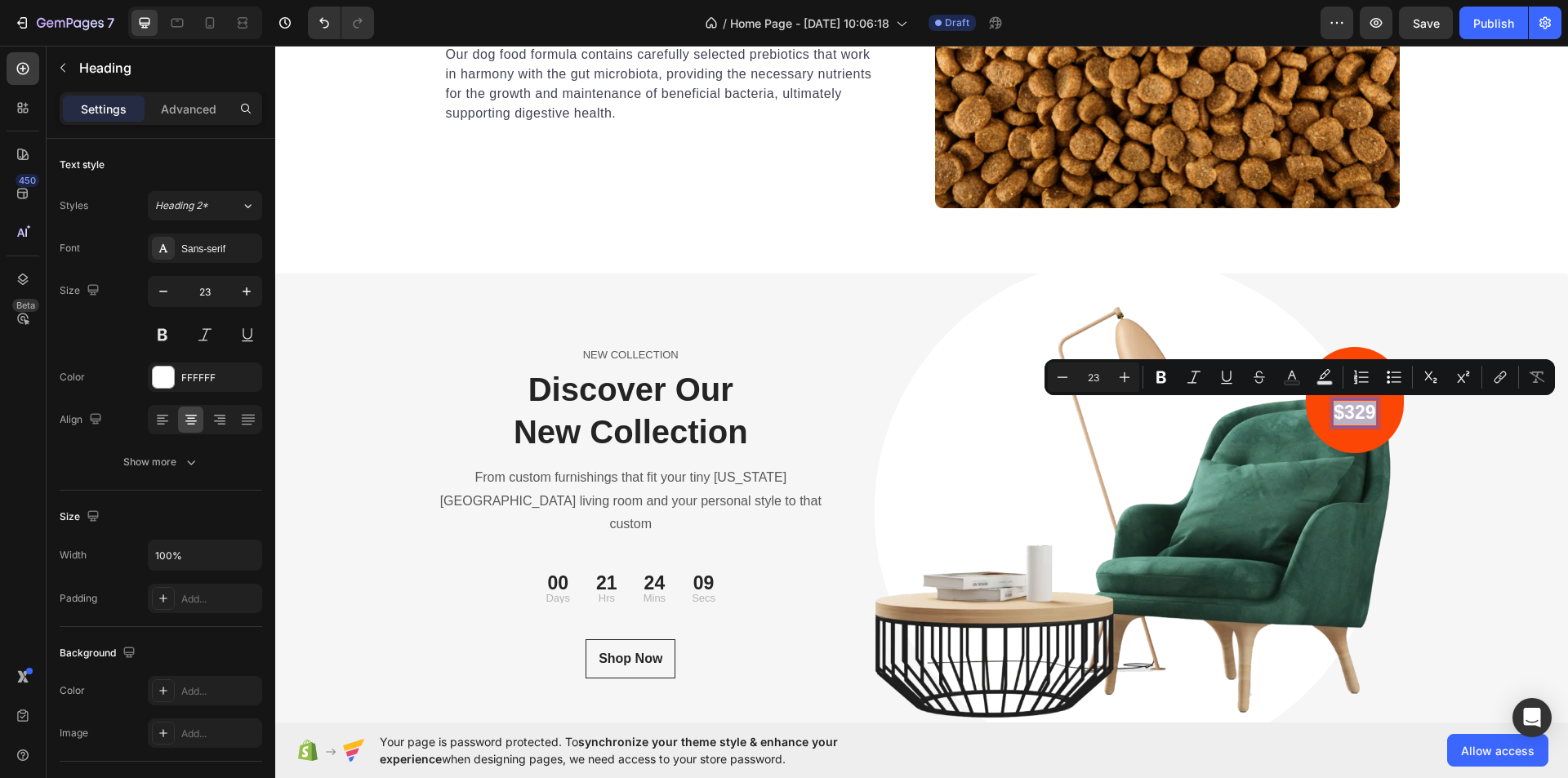
copy p "$329"
click at [1386, 418] on div "Only Text block $329 Heading 0 Row" at bounding box center [1355, 401] width 97 height 107
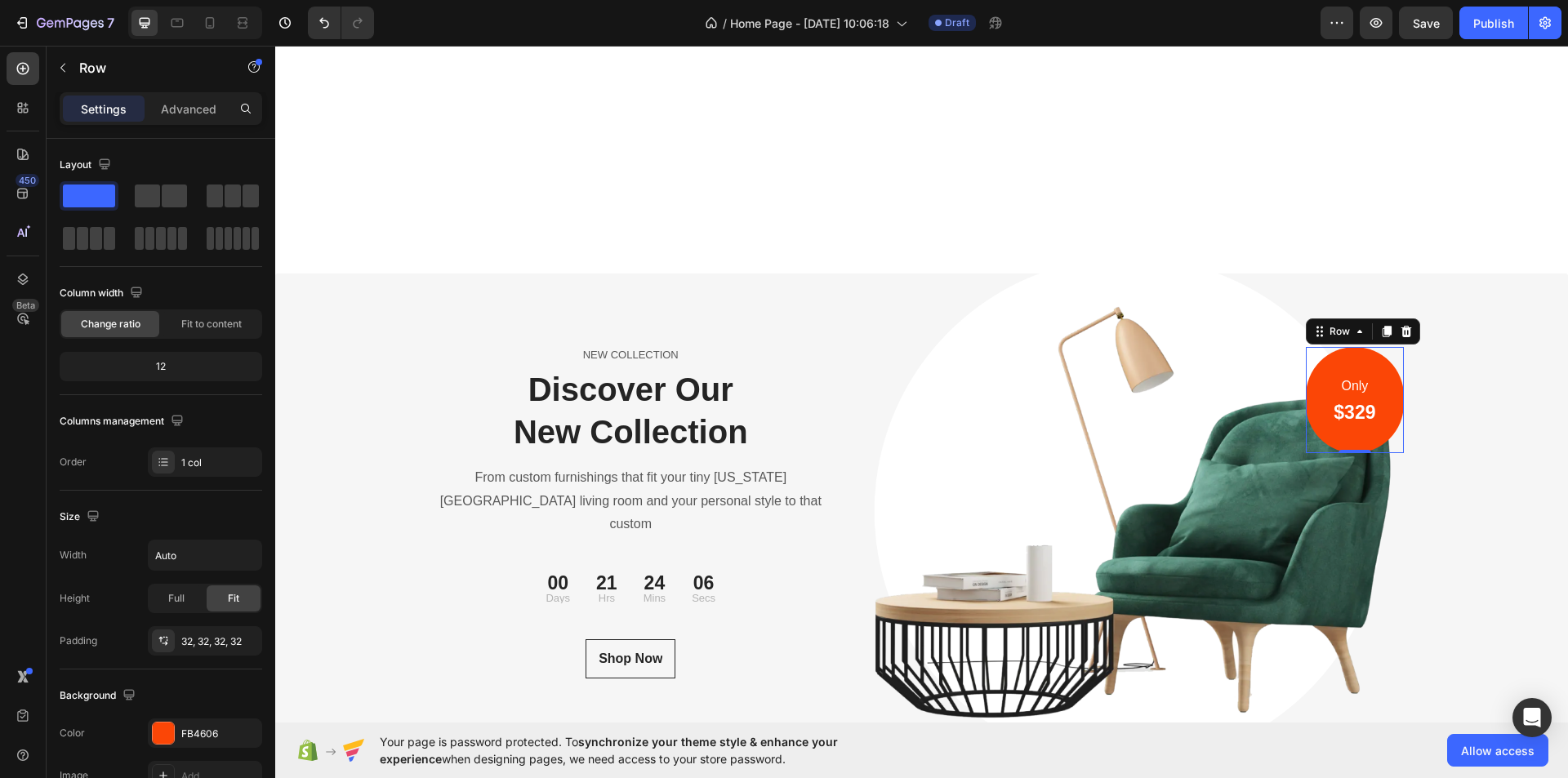
scroll to position [6041, 0]
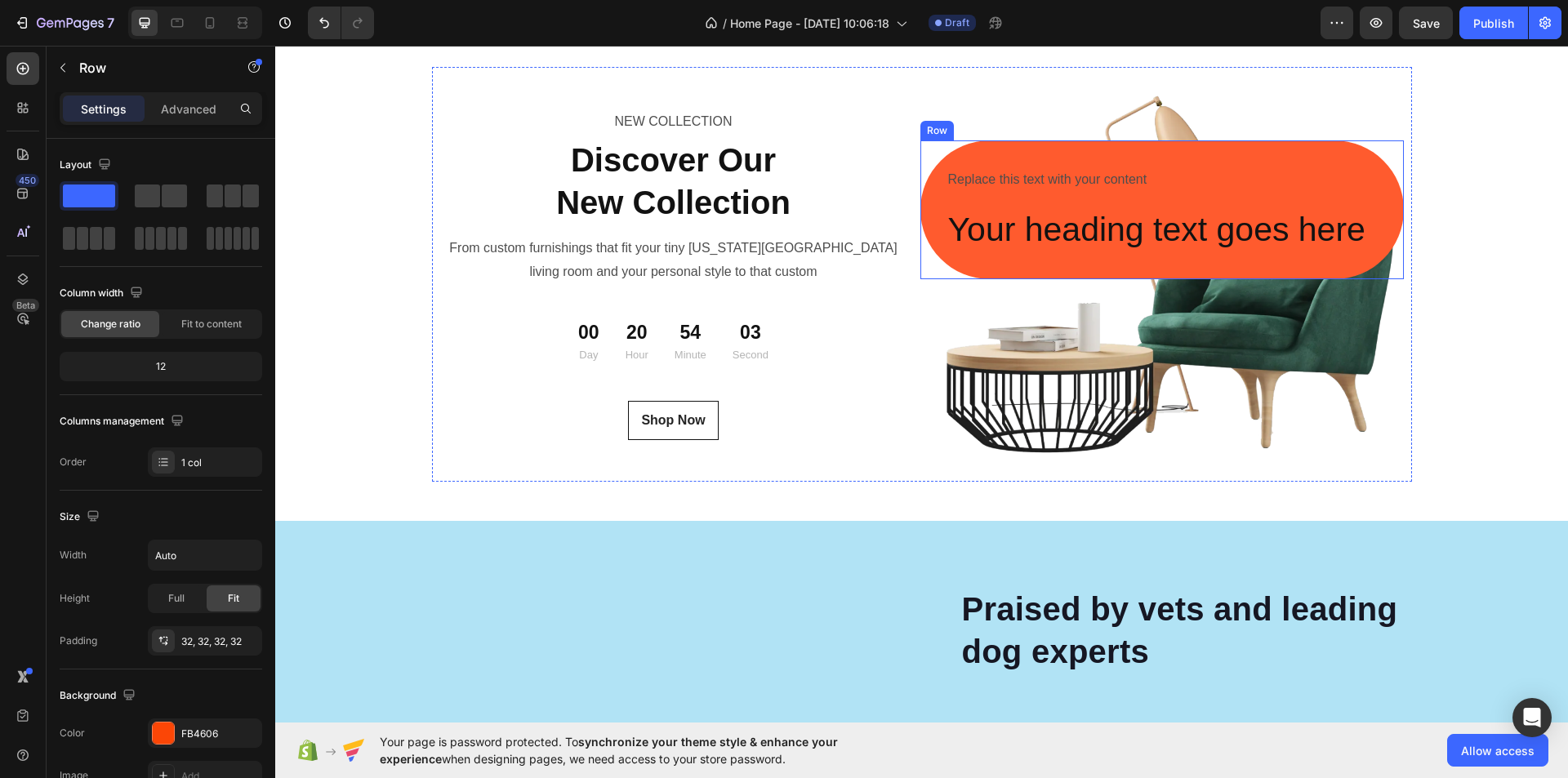
click at [1094, 232] on h2 "Your heading text goes here" at bounding box center [1162, 230] width 431 height 47
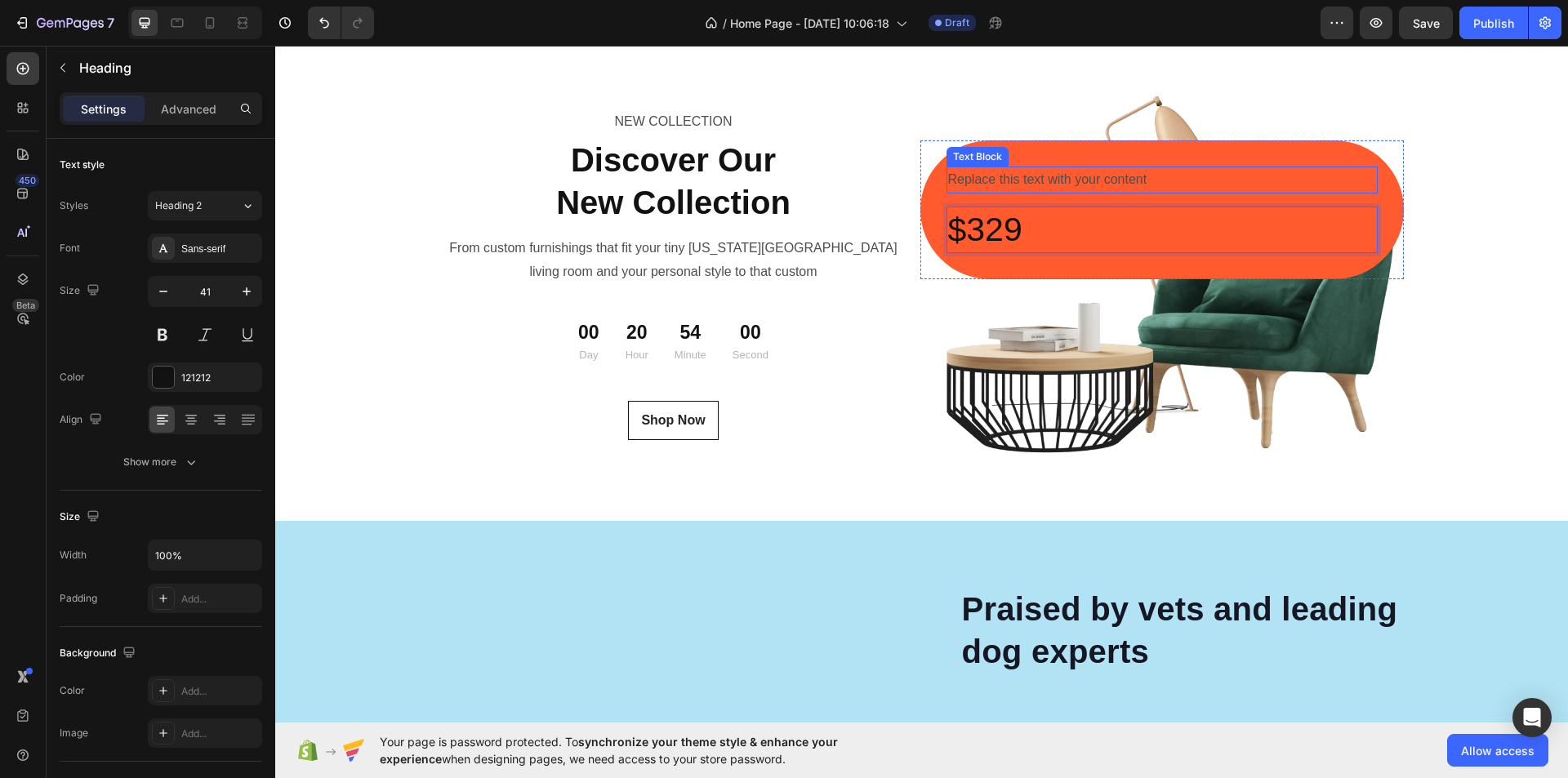
click at [1227, 173] on div "Replace this text with your content" at bounding box center [1162, 180] width 431 height 27
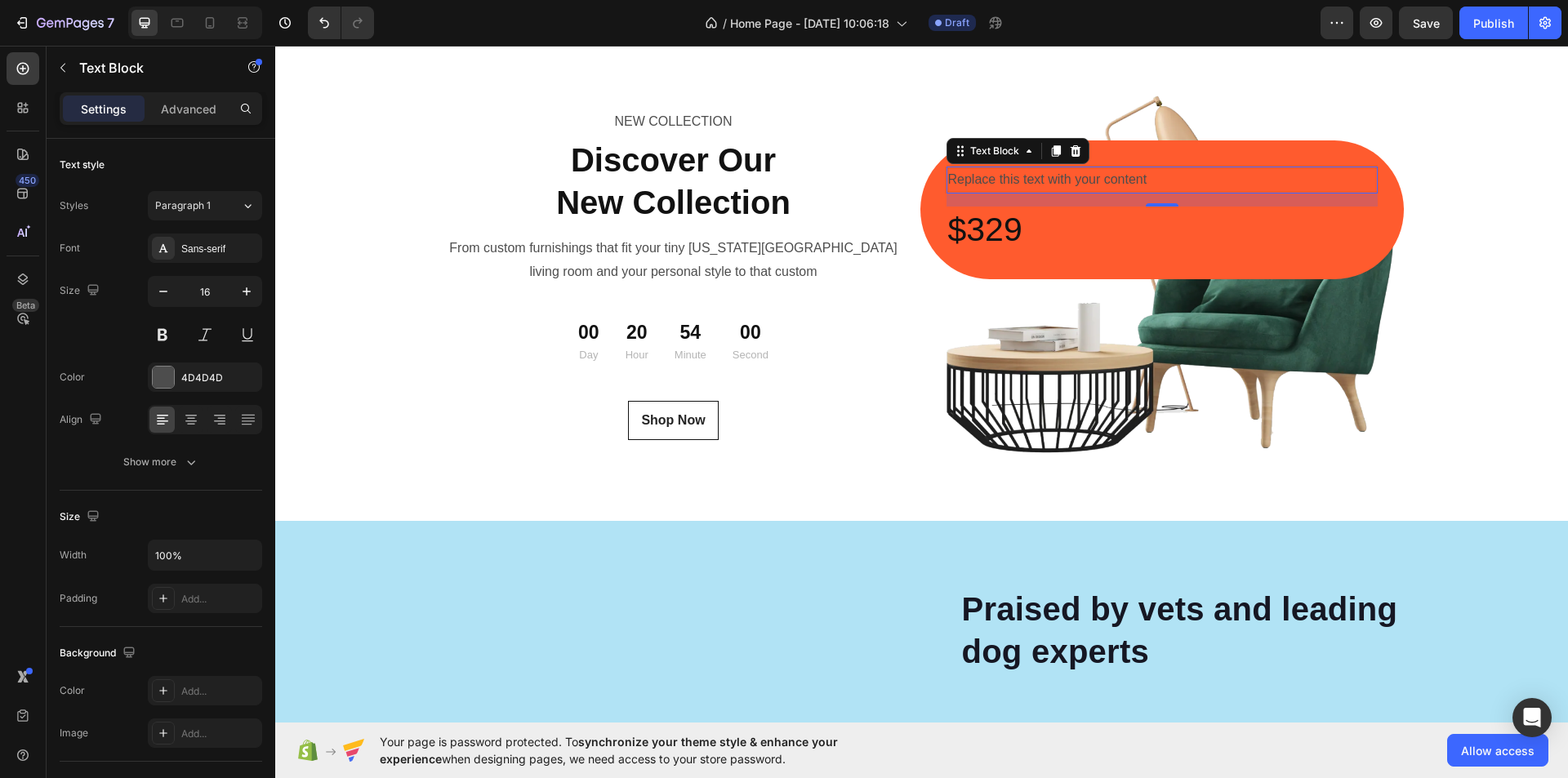
click at [1105, 175] on div "Replace this text with your content" at bounding box center [1162, 180] width 431 height 27
click at [1106, 175] on p "Replace this text with your content" at bounding box center [1162, 180] width 428 height 23
click at [1107, 175] on p "Replace this text with your content" at bounding box center [1162, 180] width 428 height 23
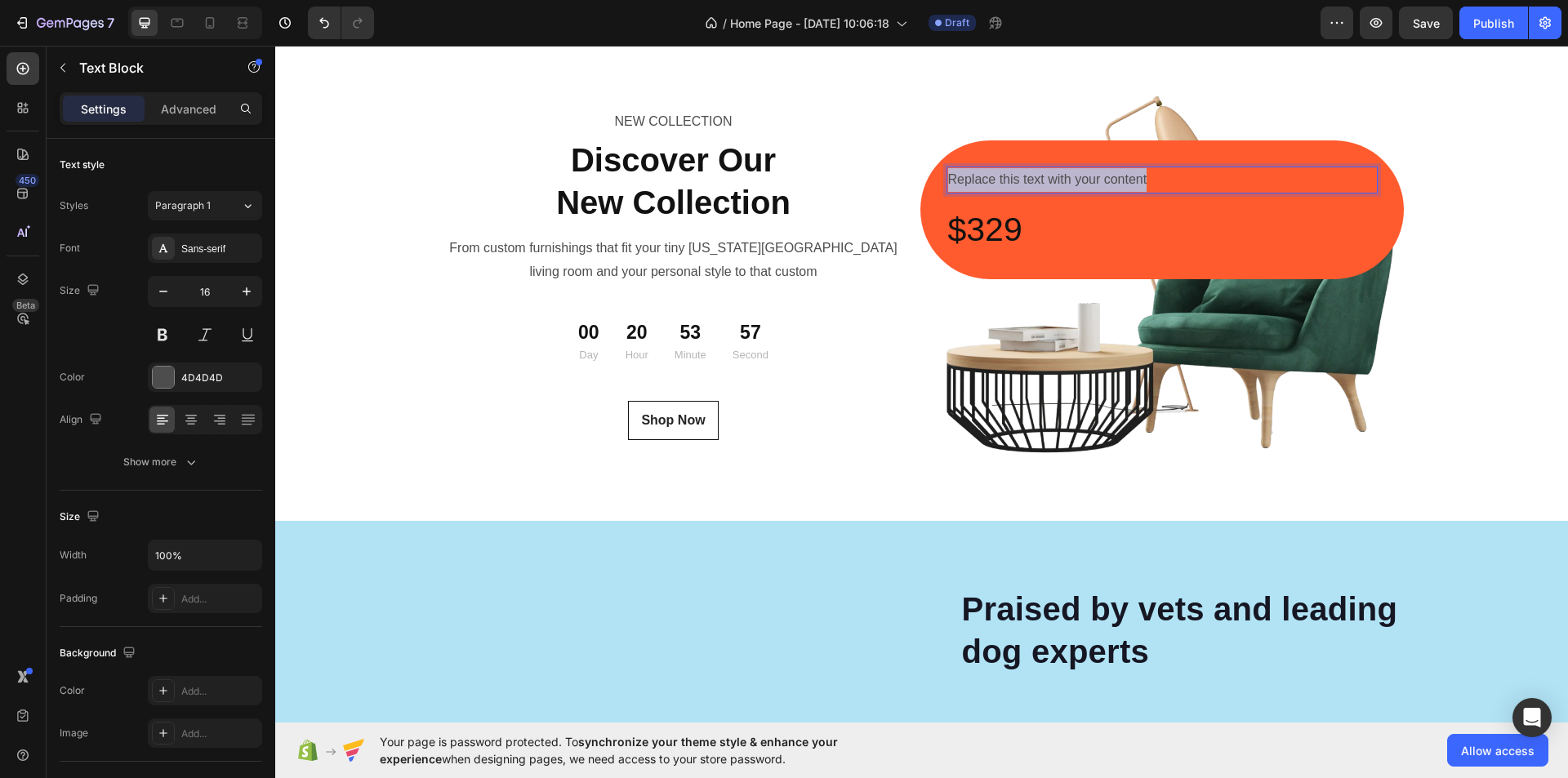
click at [1107, 175] on p "Replace this text with your content" at bounding box center [1162, 180] width 428 height 23
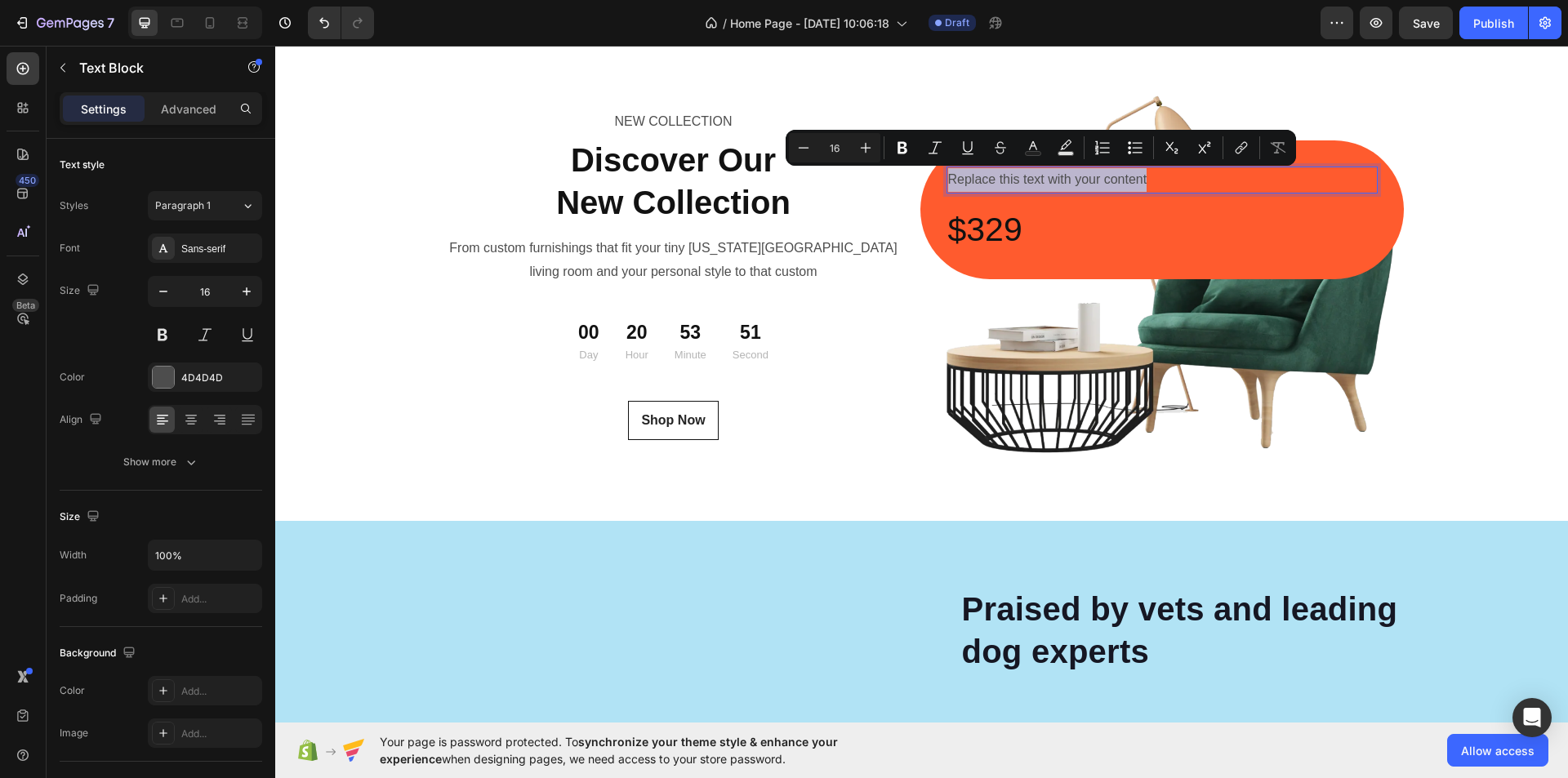
click at [1131, 172] on p "Replace this text with your content" at bounding box center [1162, 180] width 428 height 23
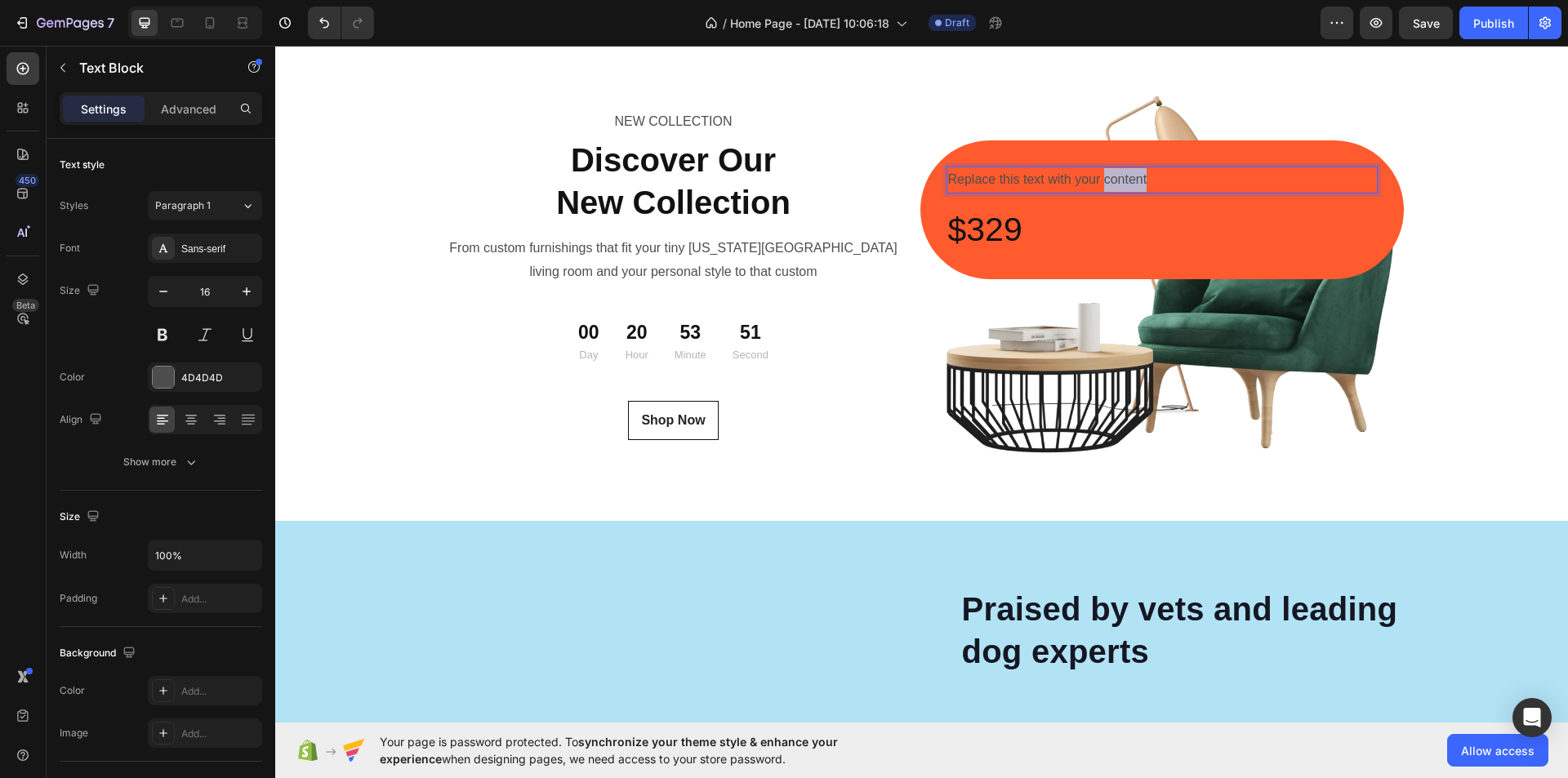
click at [1131, 172] on p "Replace this text with your content" at bounding box center [1162, 180] width 428 height 23
click at [1173, 220] on p "$329" at bounding box center [1162, 230] width 428 height 43
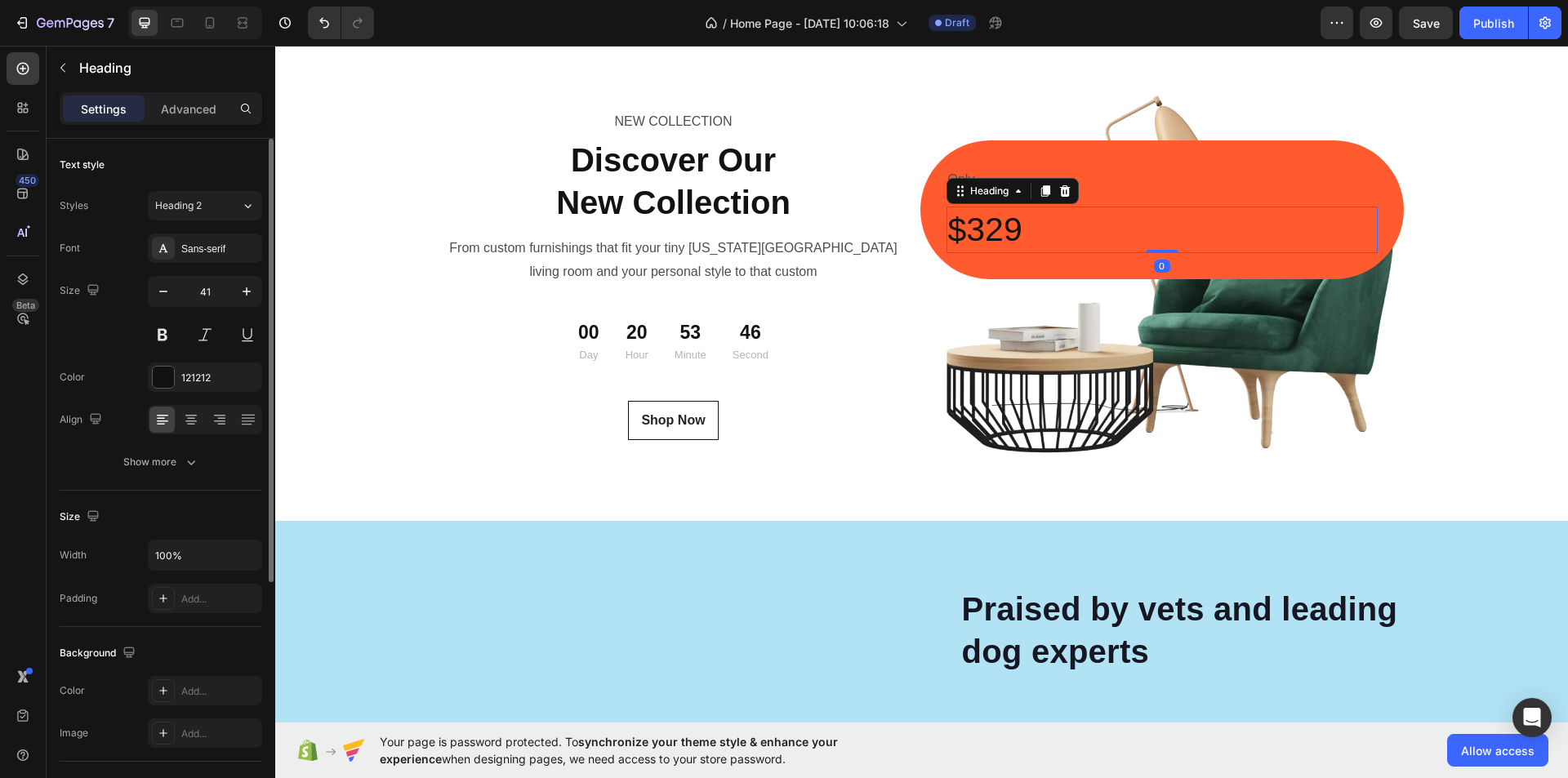
scroll to position [375, 0]
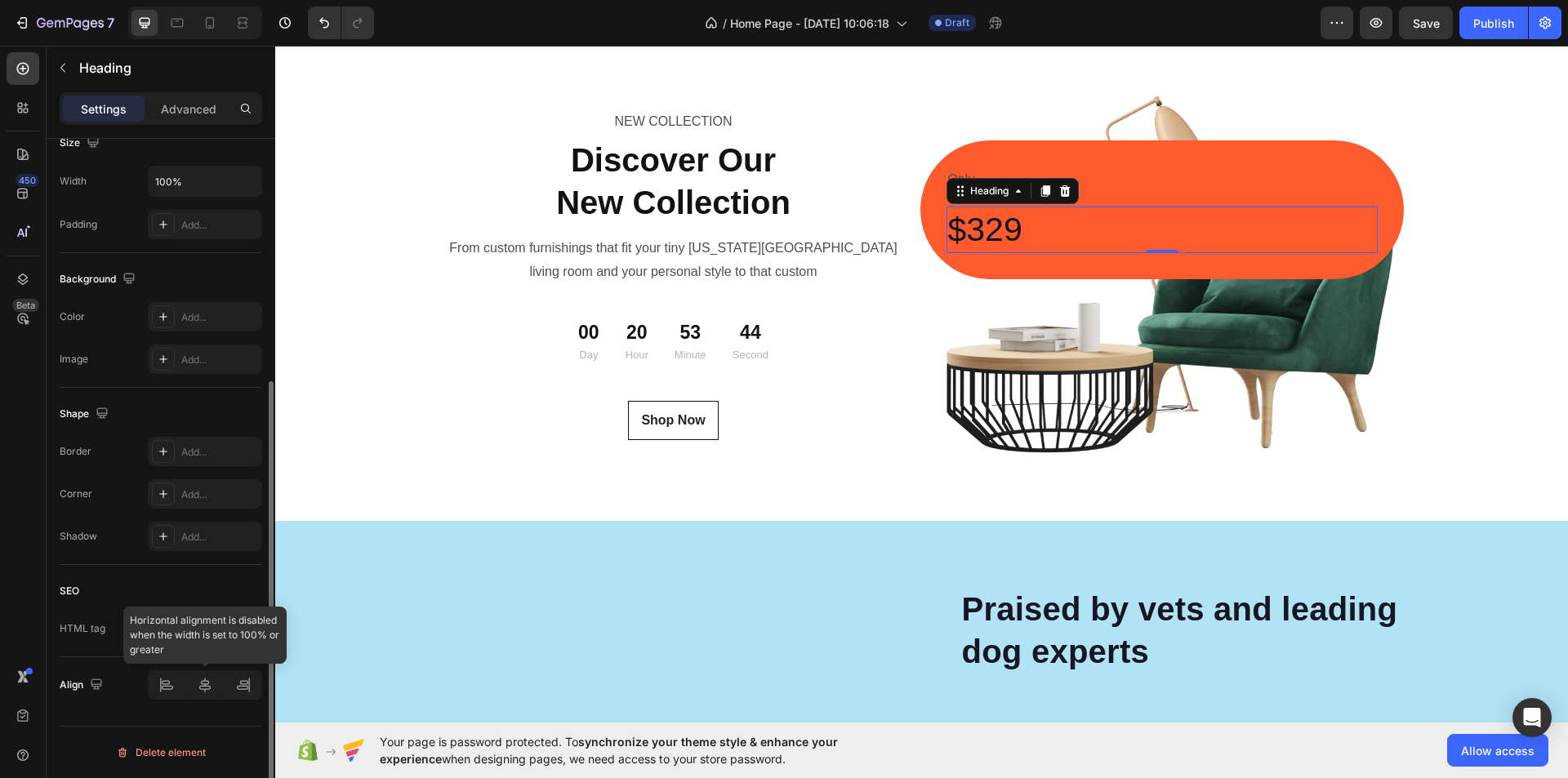
click at [203, 691] on div at bounding box center [205, 686] width 115 height 30
click at [222, 633] on div "H2" at bounding box center [197, 629] width 83 height 15
click at [189, 686] on div at bounding box center [205, 686] width 115 height 30
click at [208, 96] on div "Advanced" at bounding box center [189, 109] width 82 height 26
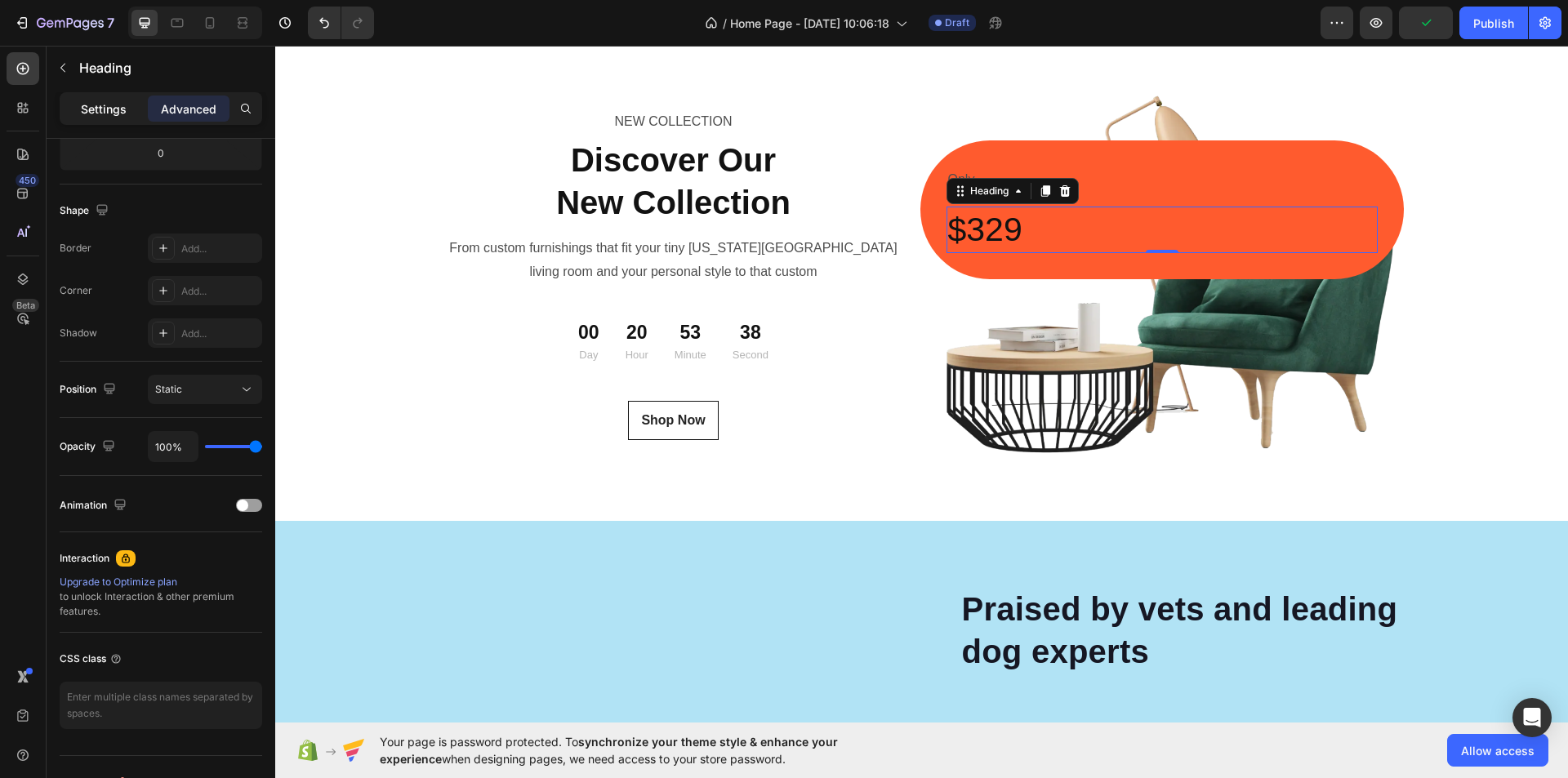
click at [102, 106] on p "Settings" at bounding box center [103, 109] width 46 height 17
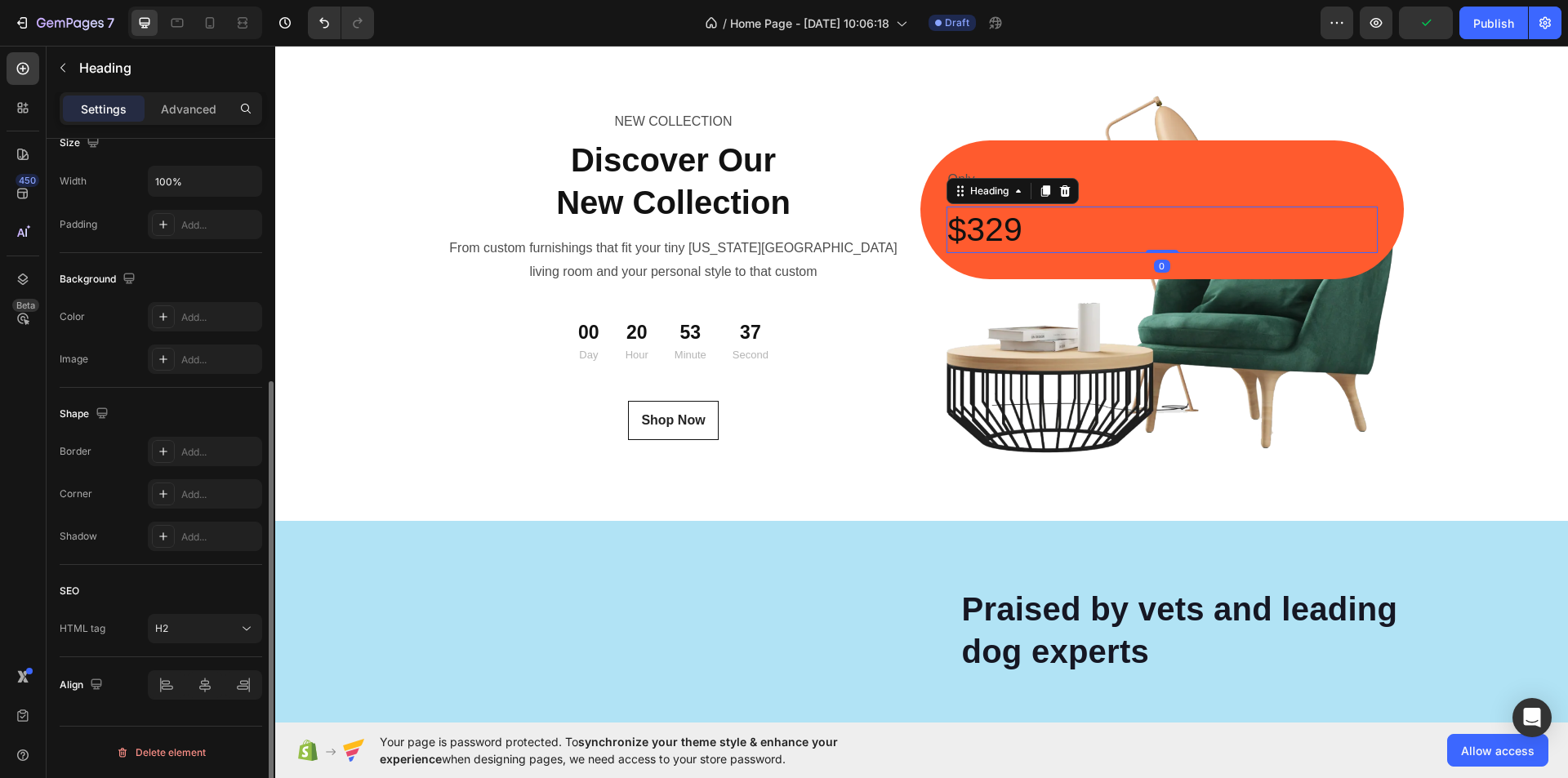
scroll to position [130, 0]
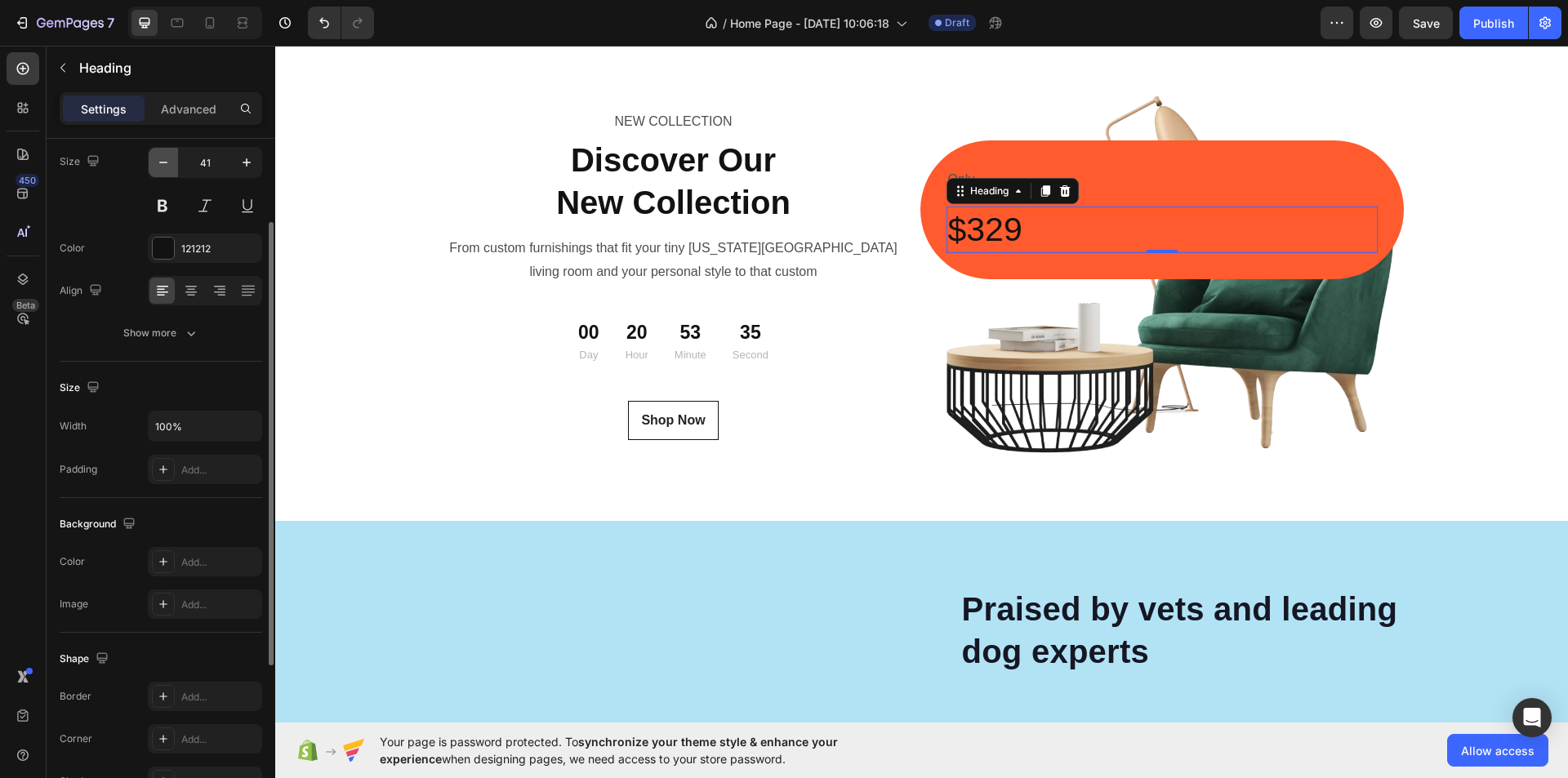
click at [156, 162] on icon "button" at bounding box center [164, 163] width 17 height 17
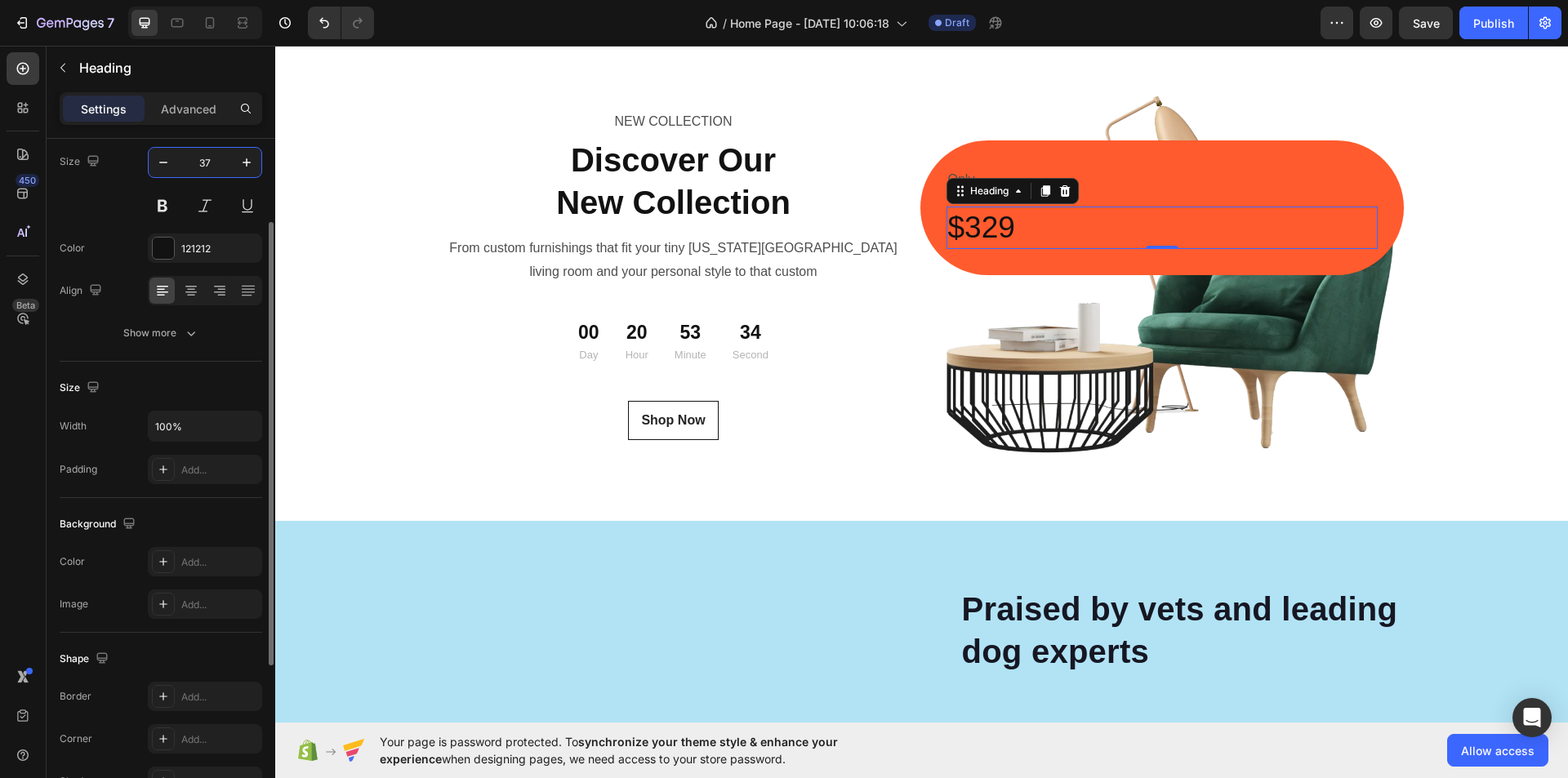
click at [199, 162] on input "37" at bounding box center [205, 163] width 54 height 30
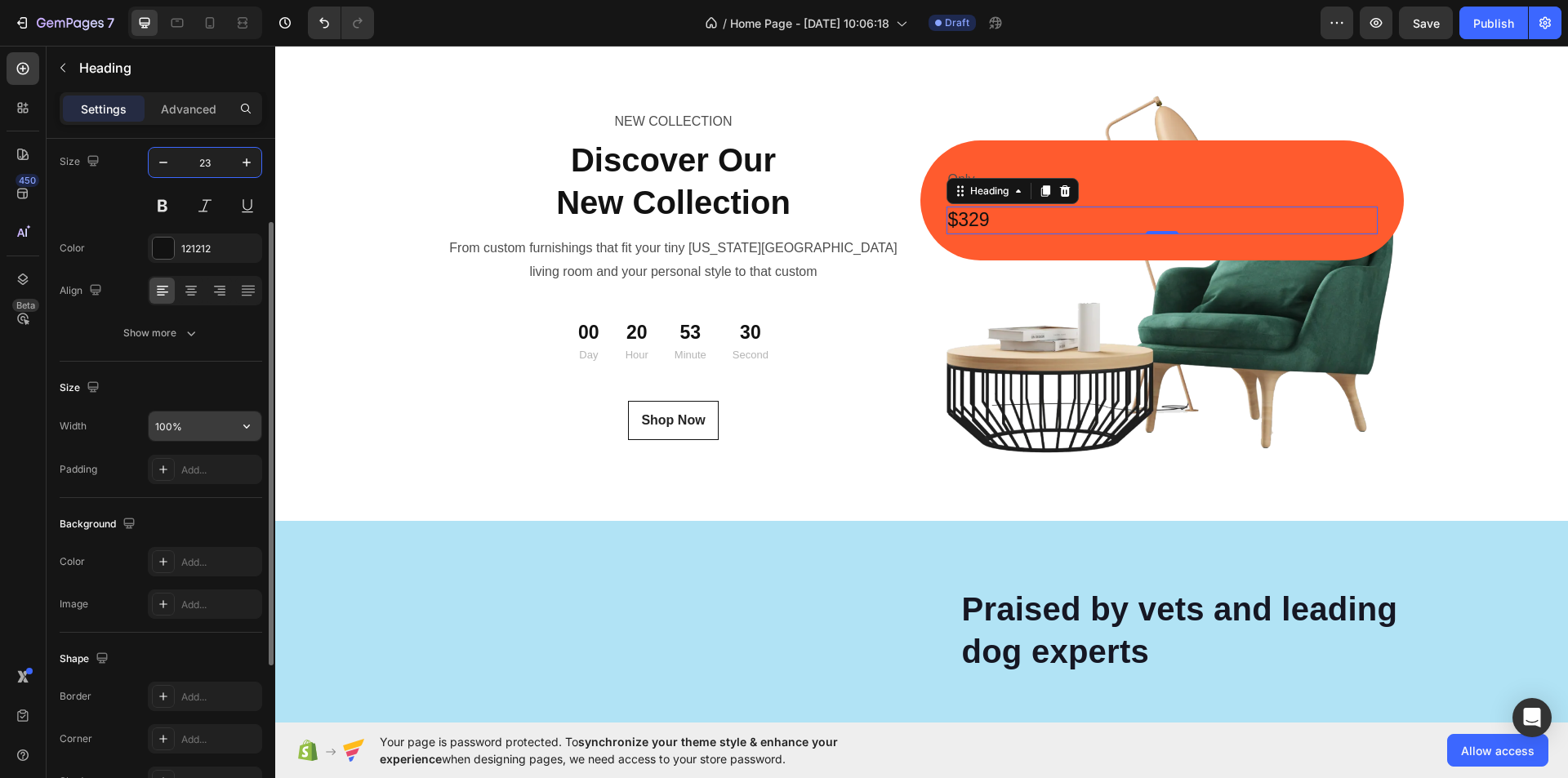
type input "23"
click at [175, 434] on input "100%" at bounding box center [205, 427] width 113 height 30
click at [159, 428] on input "20%" at bounding box center [205, 427] width 113 height 30
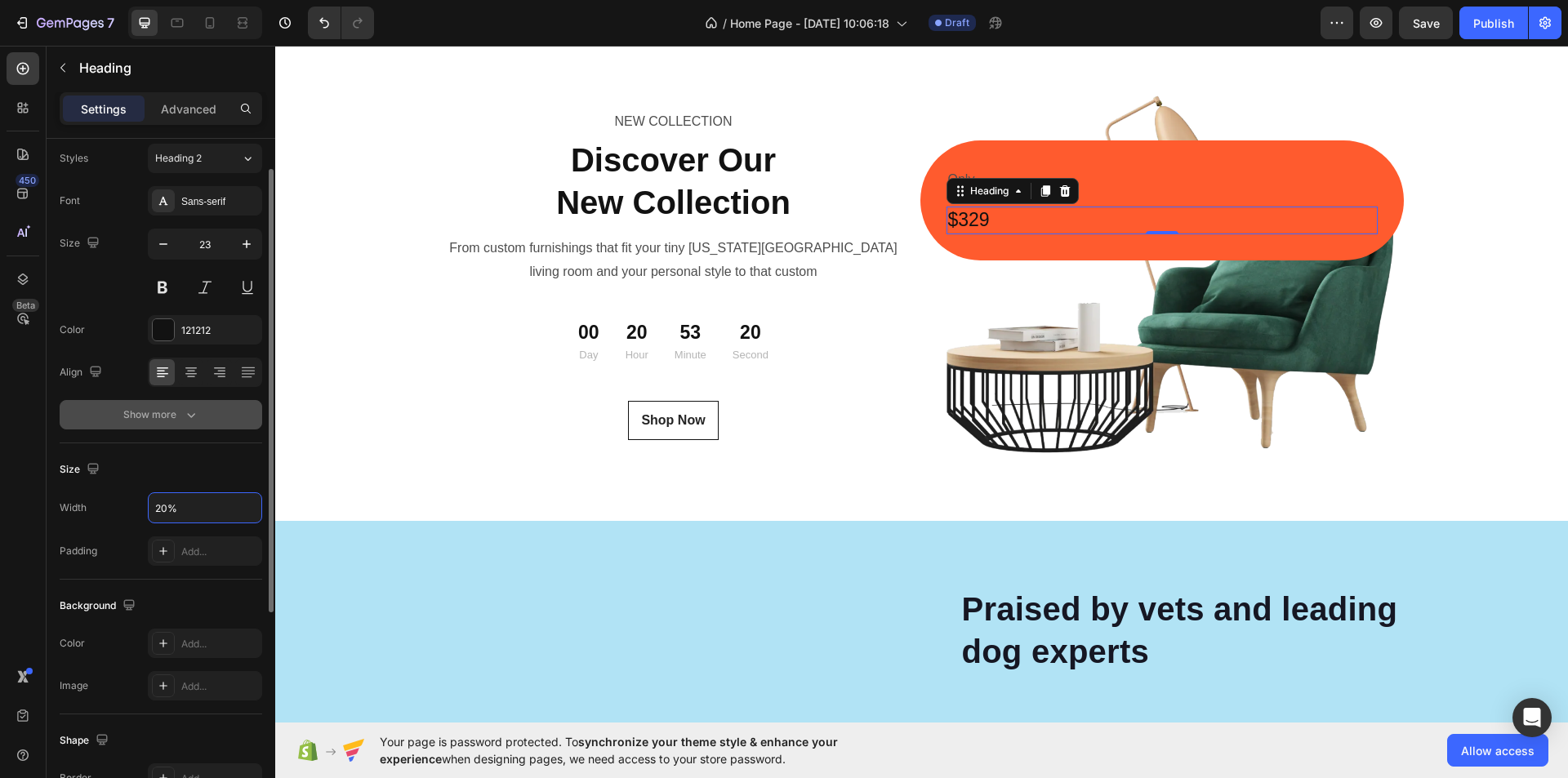
type input "20%"
drag, startPoint x: 184, startPoint y: 420, endPoint x: 176, endPoint y: 430, distance: 12.8
click at [184, 419] on icon "button" at bounding box center [191, 416] width 17 height 17
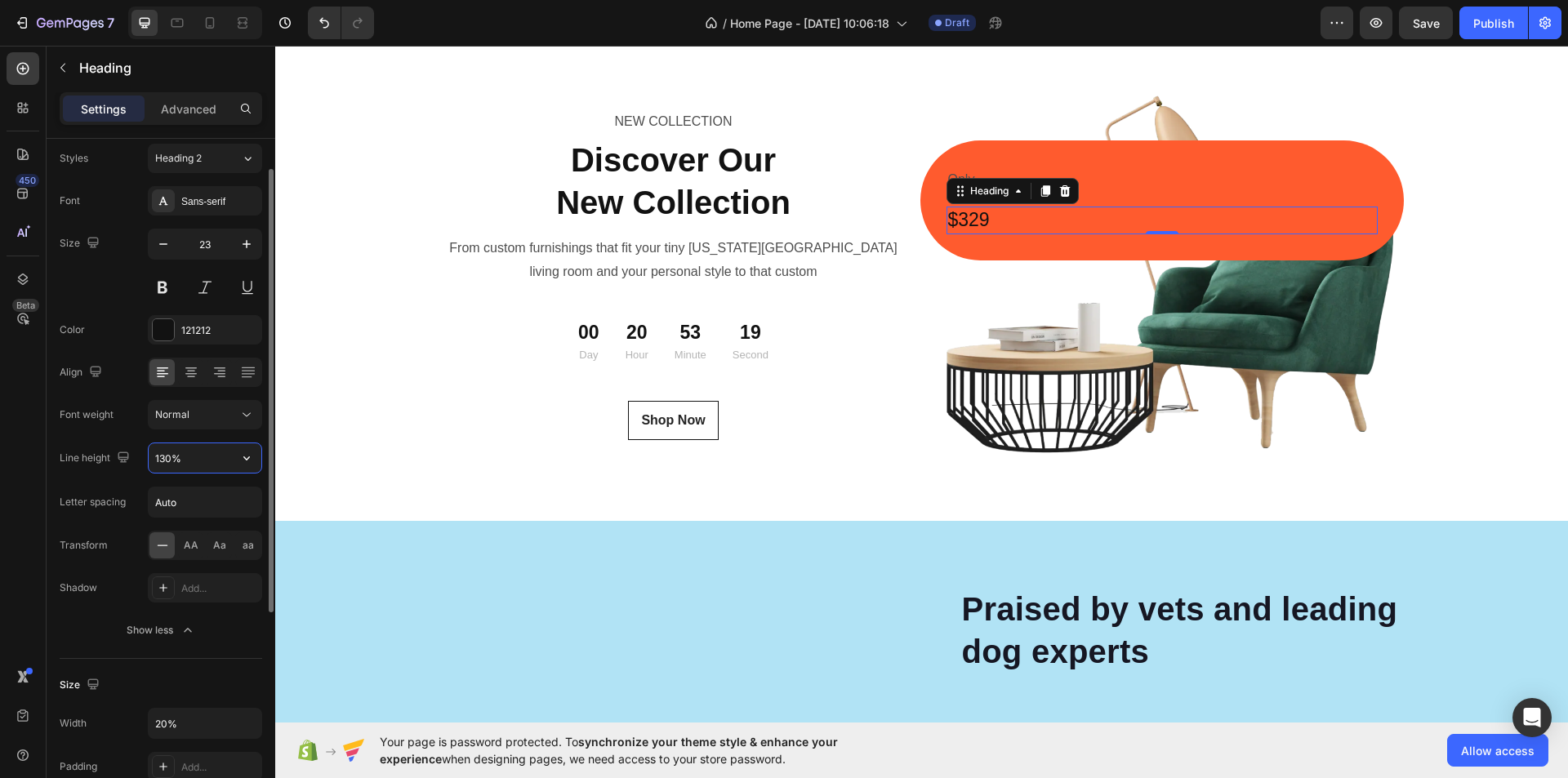
click at [166, 465] on input "130%" at bounding box center [205, 458] width 113 height 30
click at [184, 497] on input "Auto" at bounding box center [205, 502] width 113 height 30
click at [221, 409] on div "Normal" at bounding box center [197, 415] width 83 height 15
click at [221, 408] on div "Normal" at bounding box center [197, 415] width 83 height 15
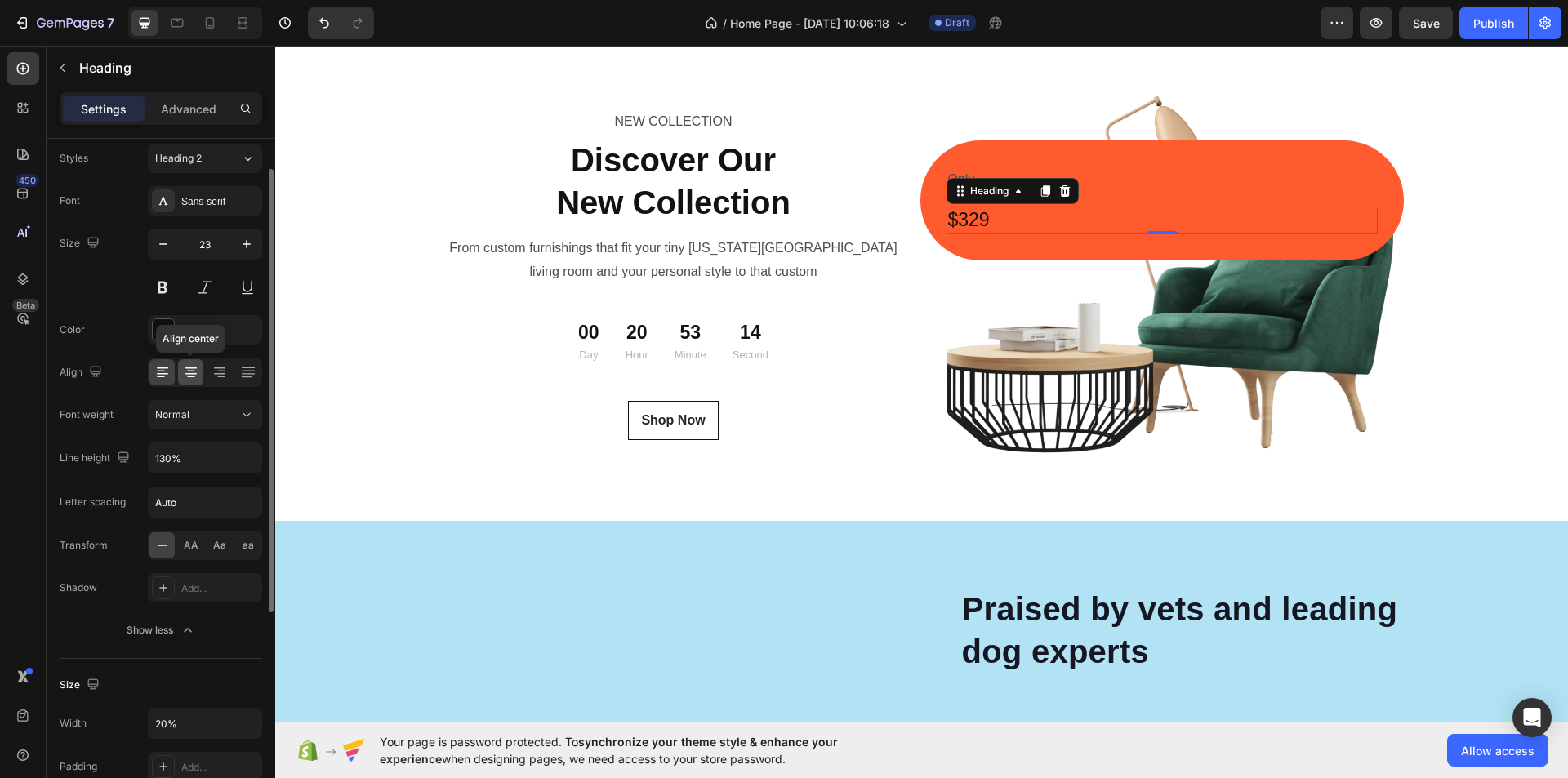
scroll to position [0, 0]
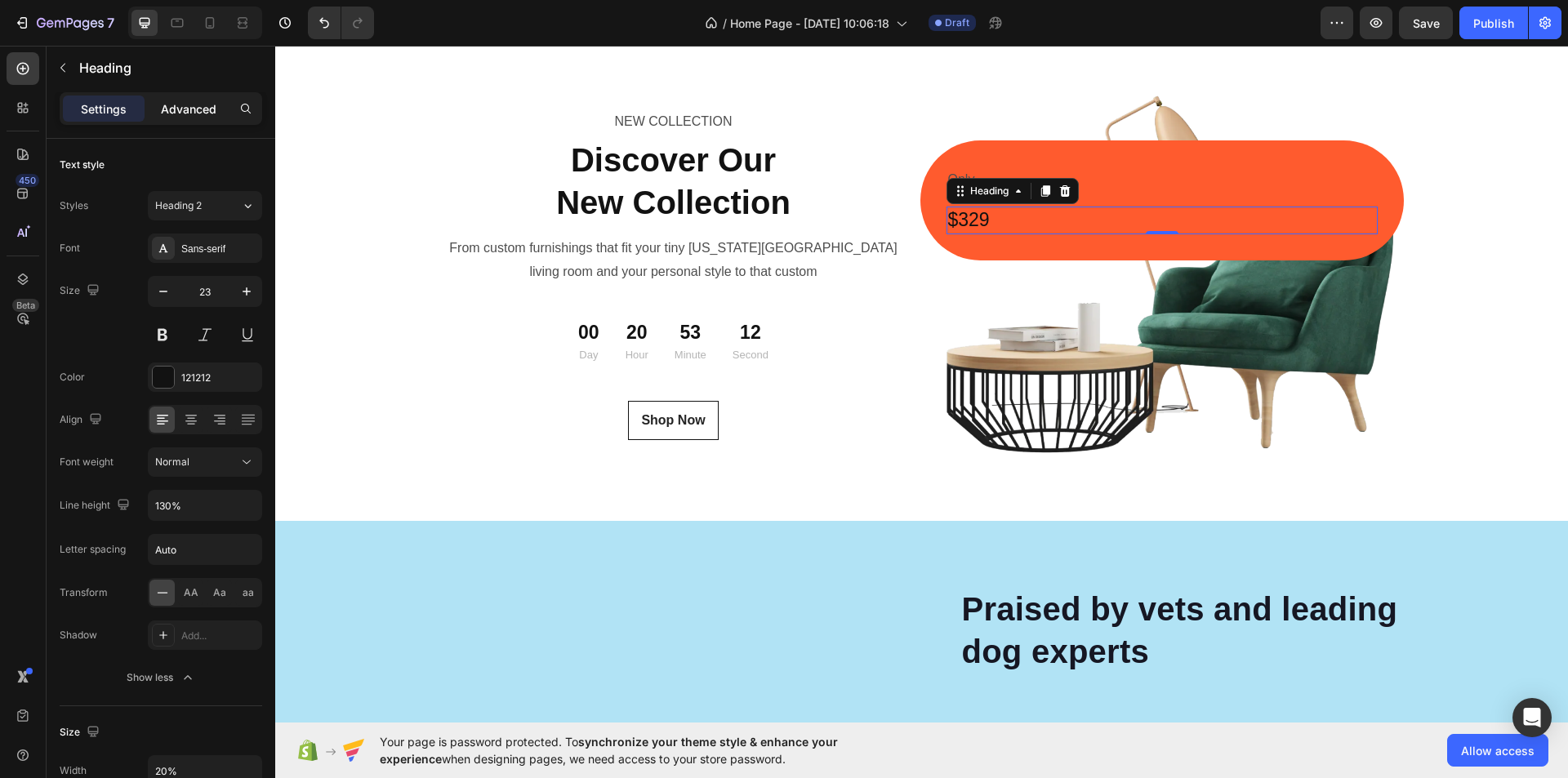
click at [190, 112] on p "Advanced" at bounding box center [189, 109] width 56 height 17
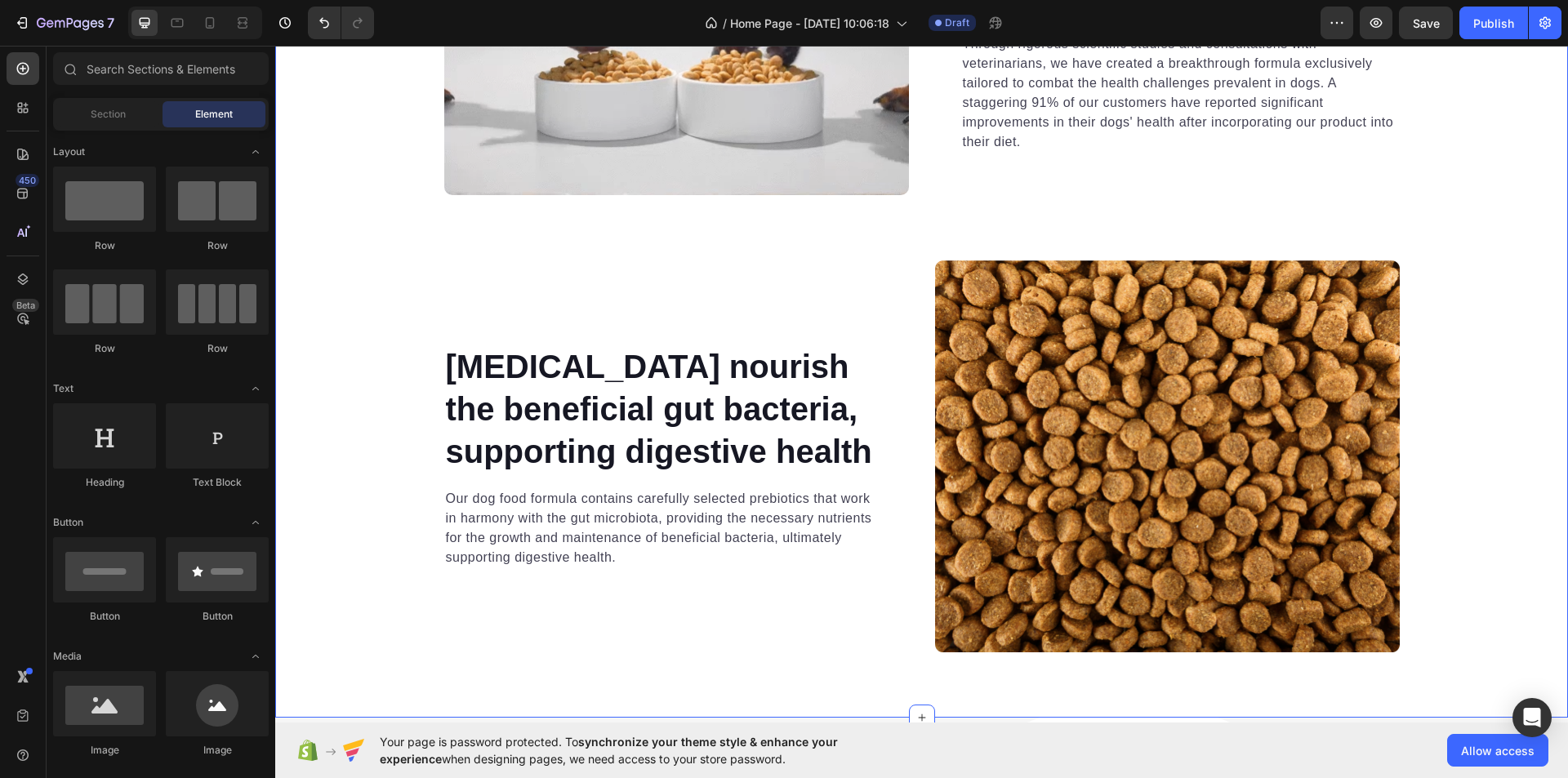
scroll to position [5286, 0]
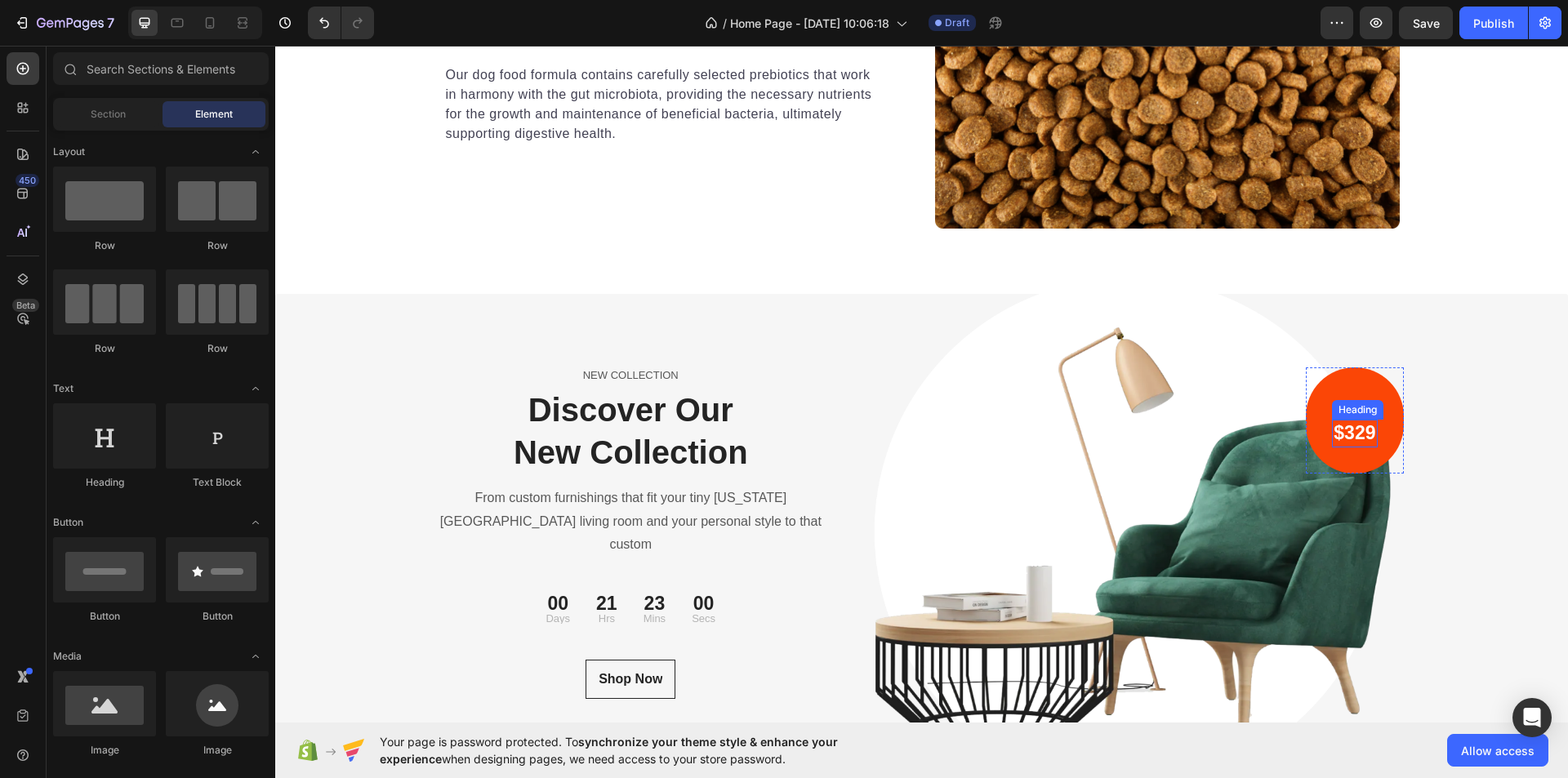
click at [1355, 441] on p "$329" at bounding box center [1355, 433] width 42 height 24
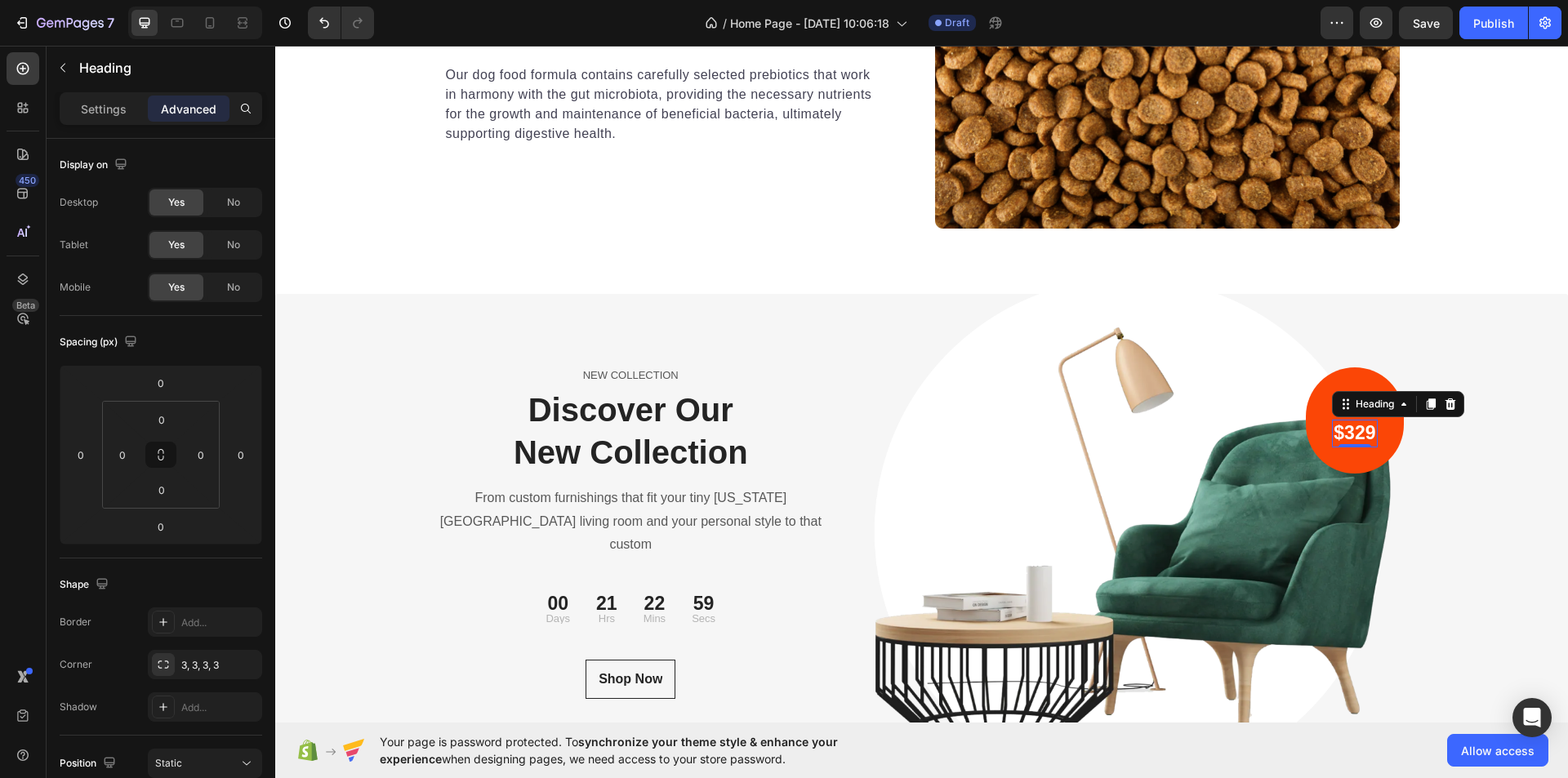
drag, startPoint x: 1359, startPoint y: 437, endPoint x: 431, endPoint y: 558, distance: 935.9
click at [1359, 437] on p "$329" at bounding box center [1355, 433] width 42 height 24
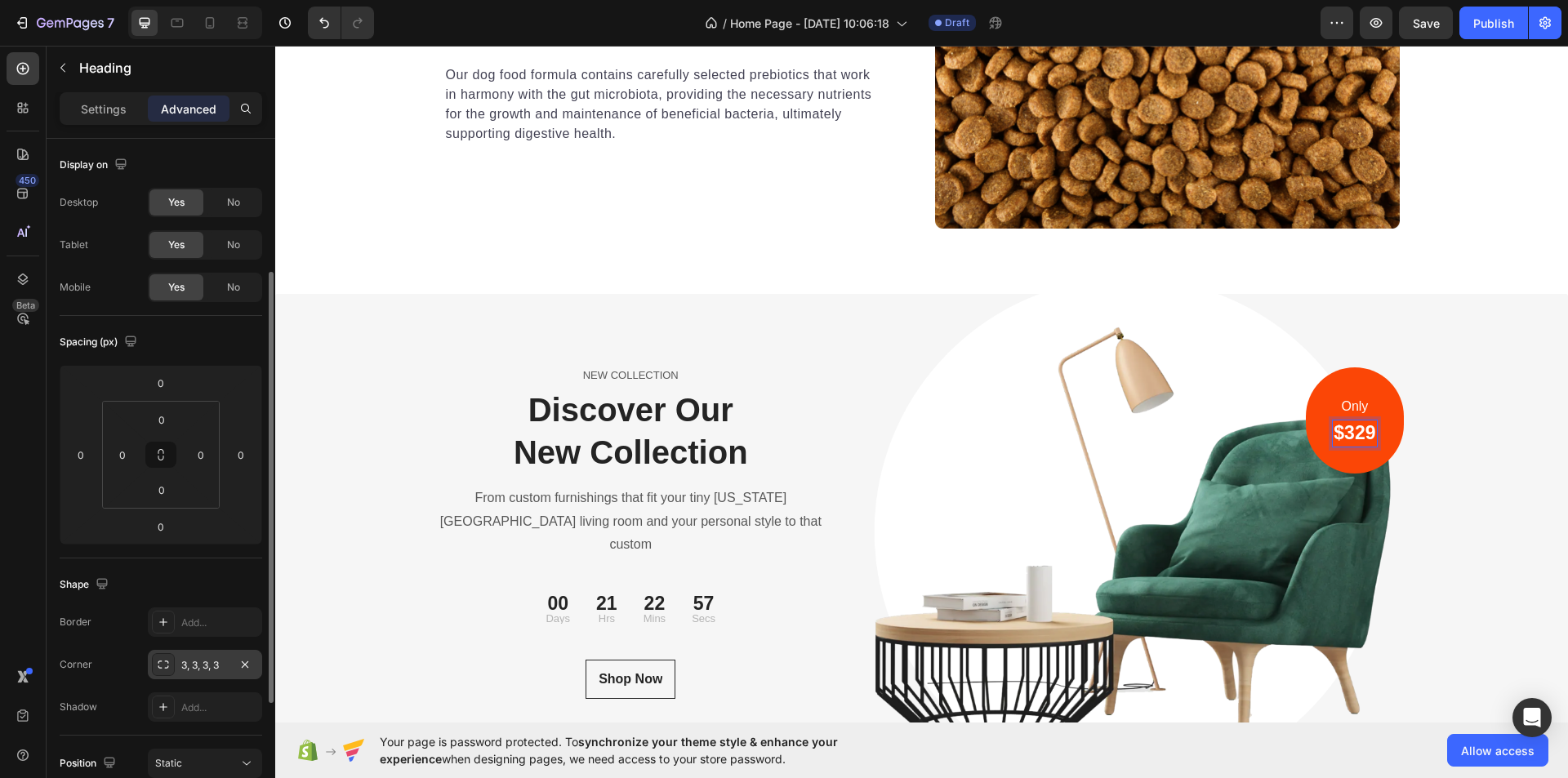
scroll to position [82, 0]
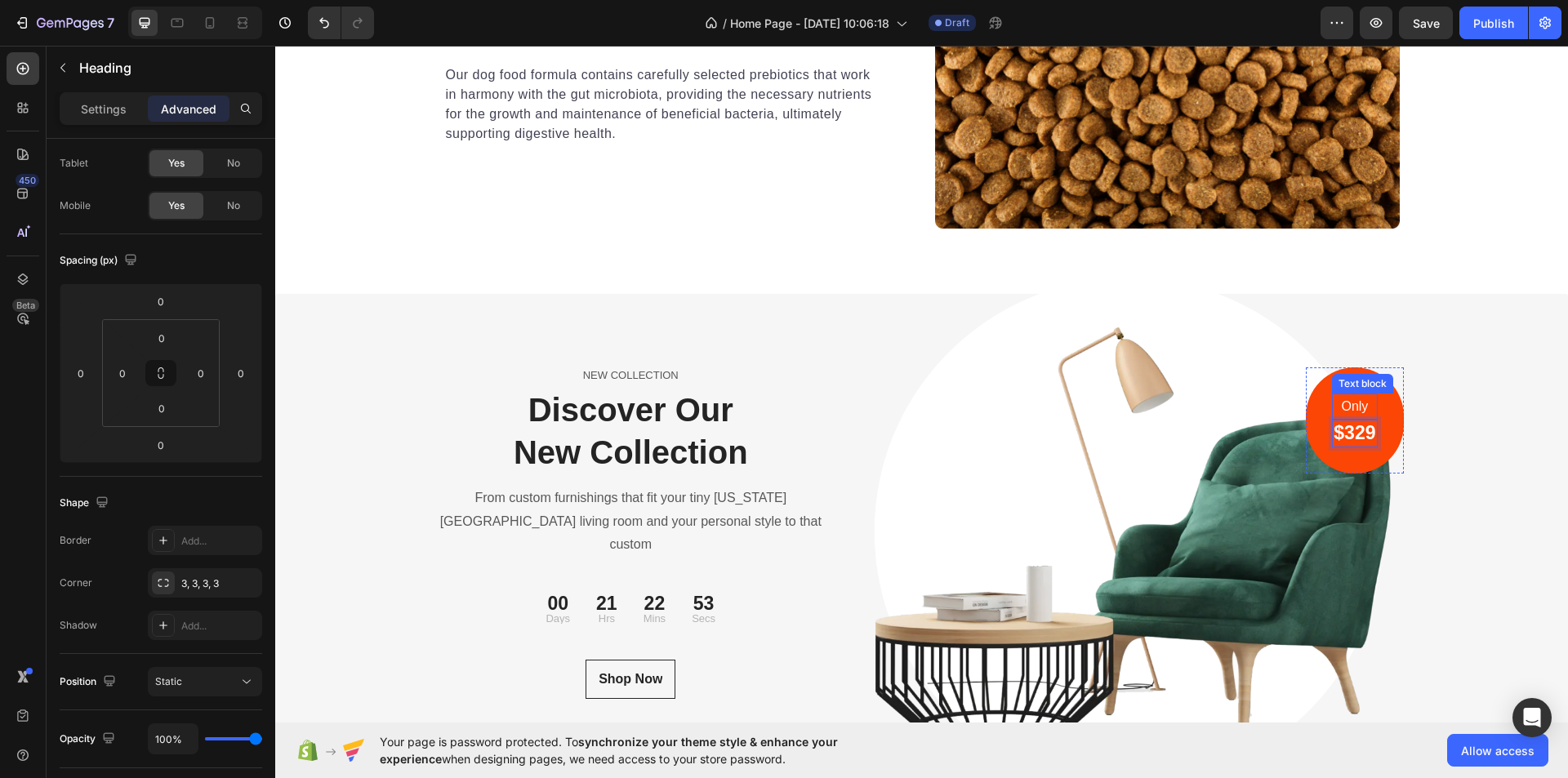
click at [1355, 403] on p "Only" at bounding box center [1355, 406] width 42 height 23
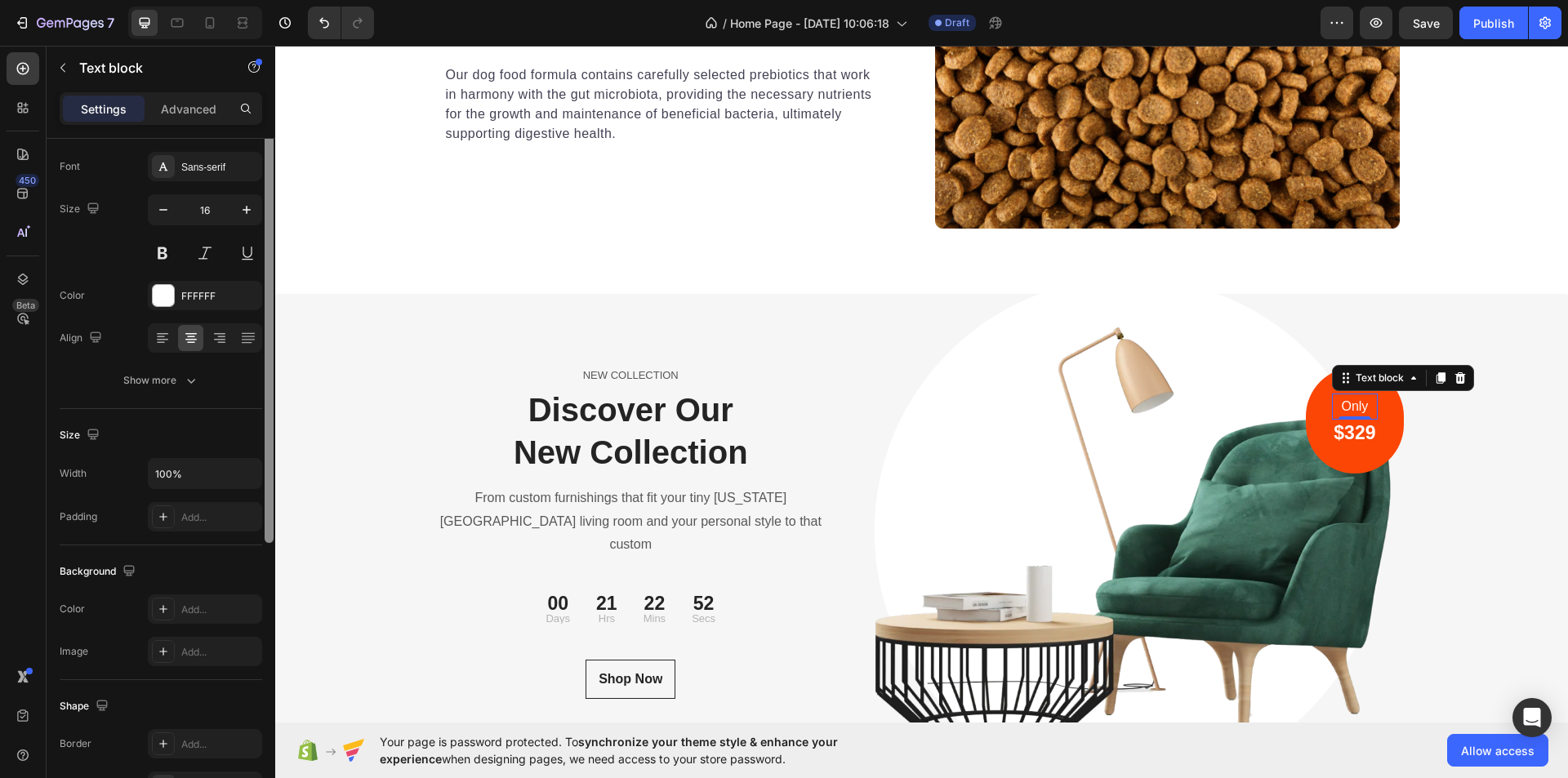
scroll to position [0, 0]
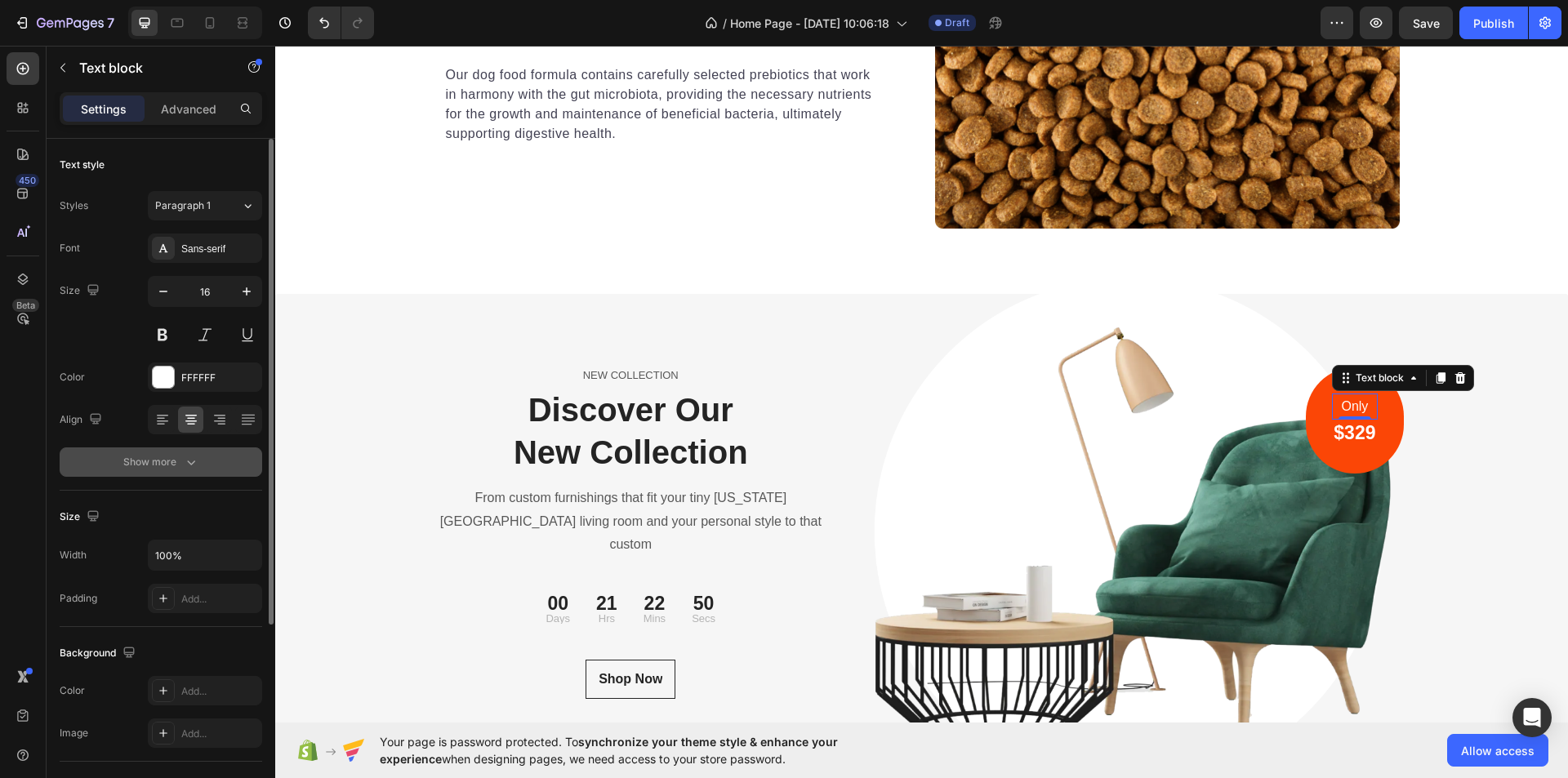
click at [179, 459] on div "Show more" at bounding box center [161, 462] width 76 height 17
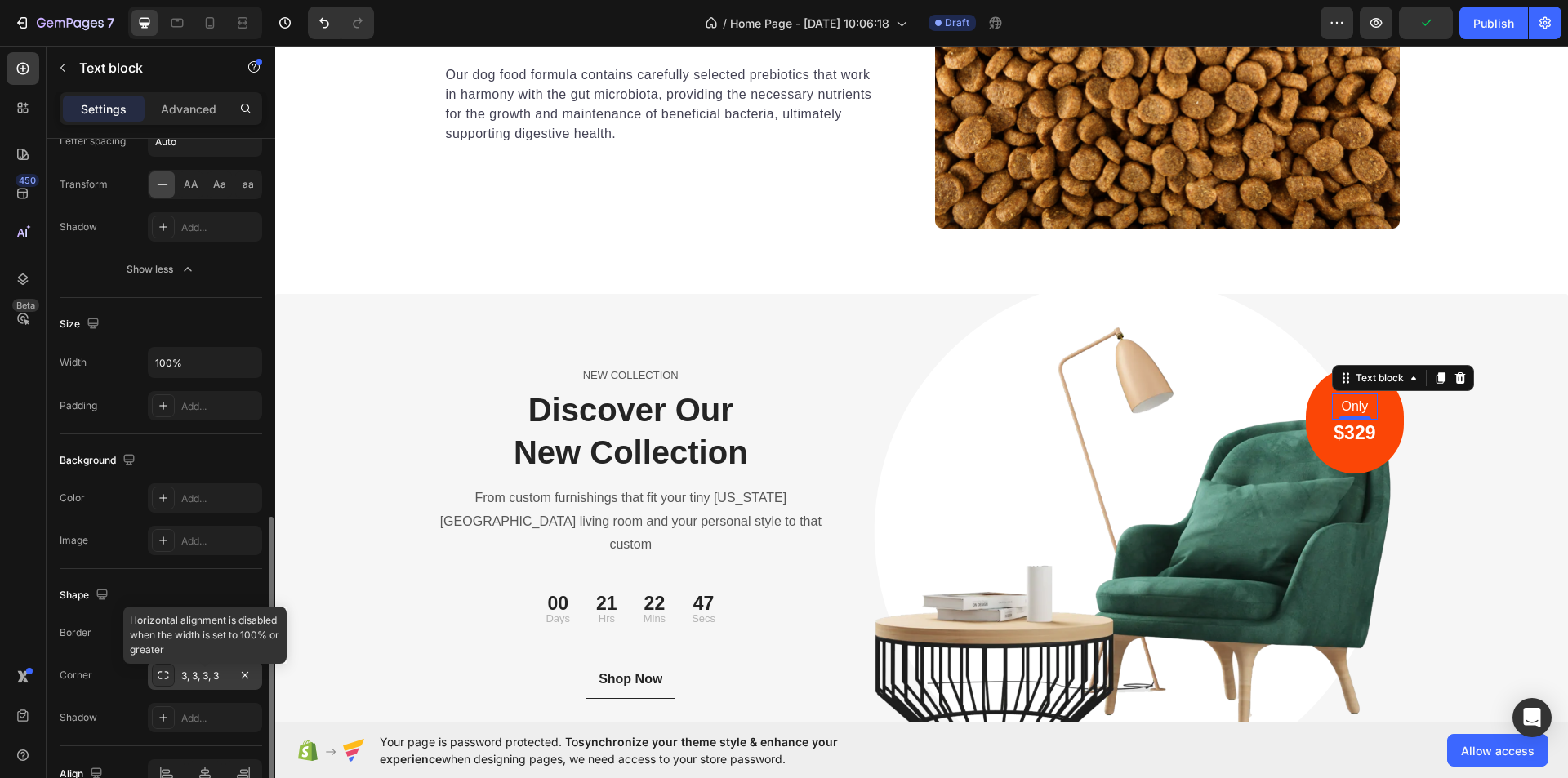
scroll to position [498, 0]
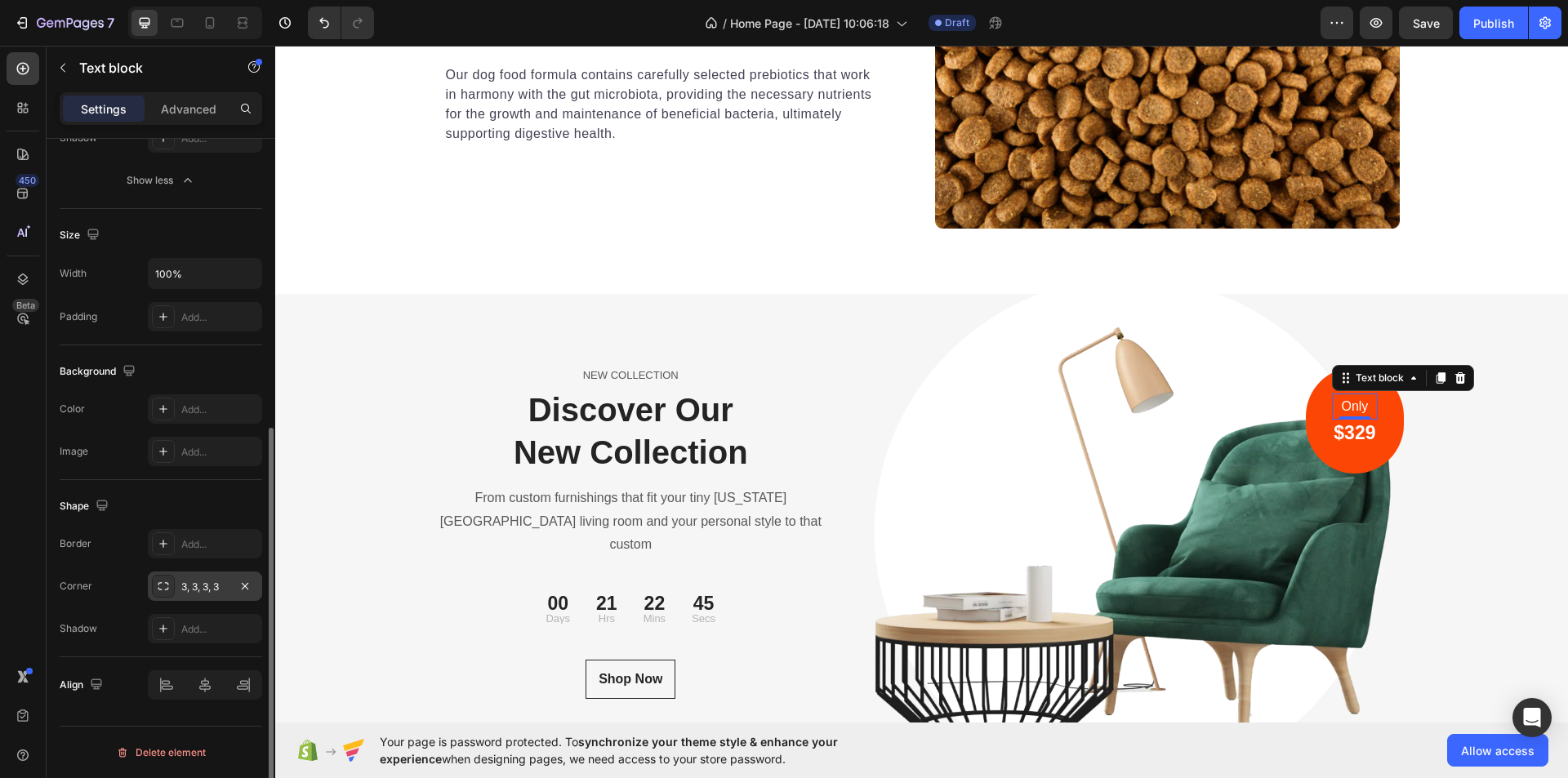
click at [178, 593] on div "3, 3, 3, 3" at bounding box center [205, 587] width 115 height 30
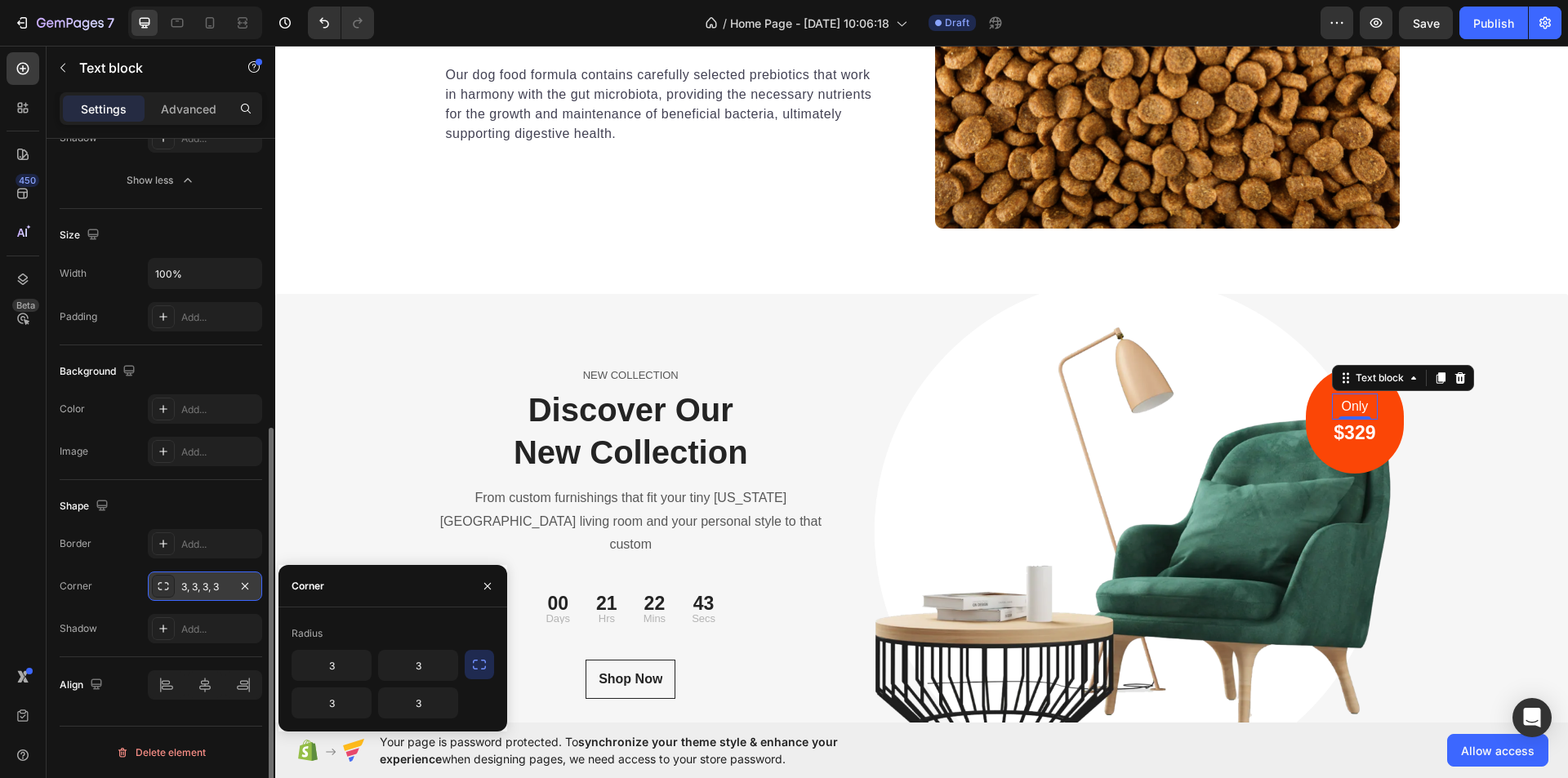
click at [178, 593] on div "3, 3, 3, 3" at bounding box center [205, 587] width 115 height 30
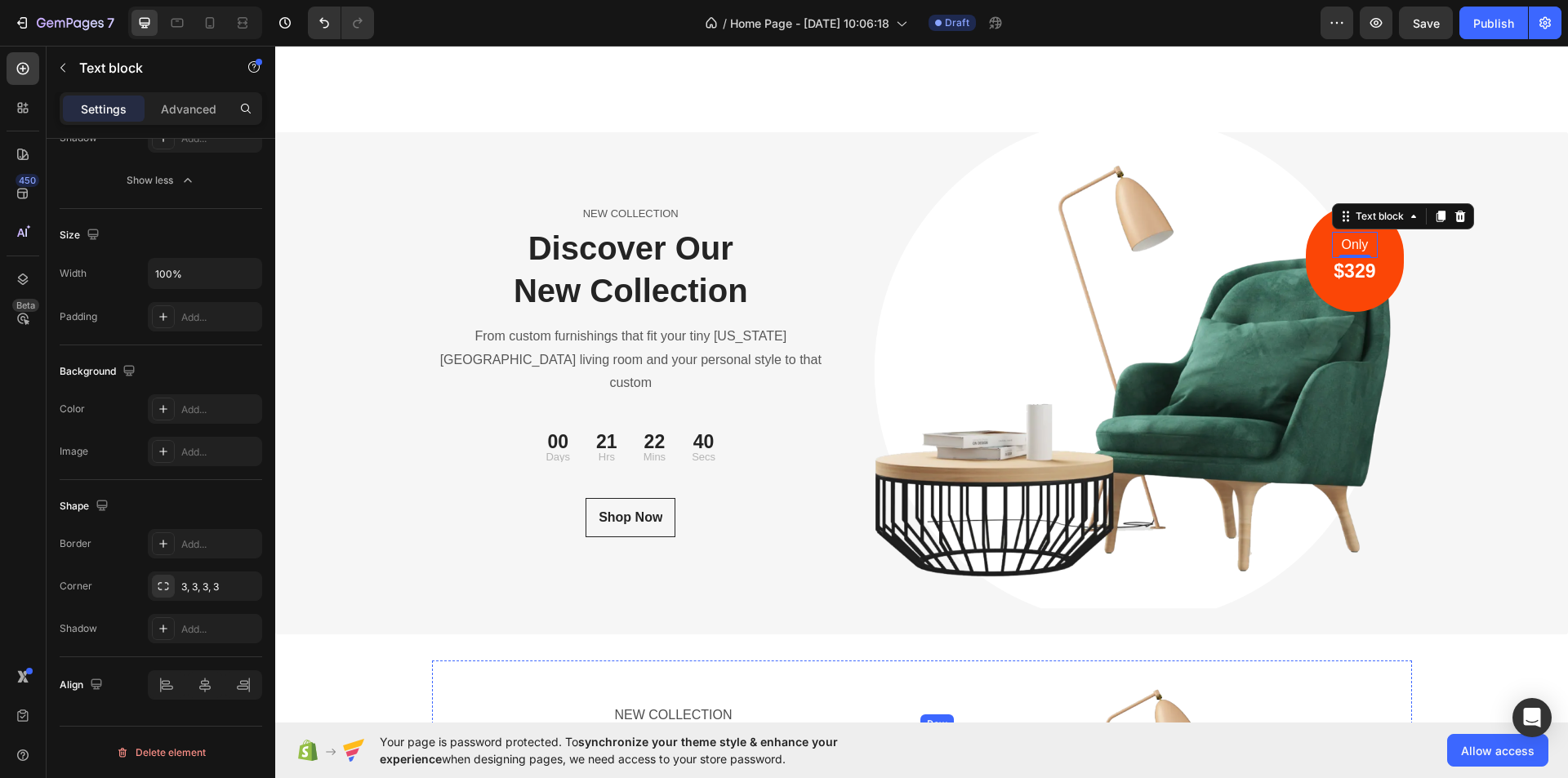
scroll to position [5939, 0]
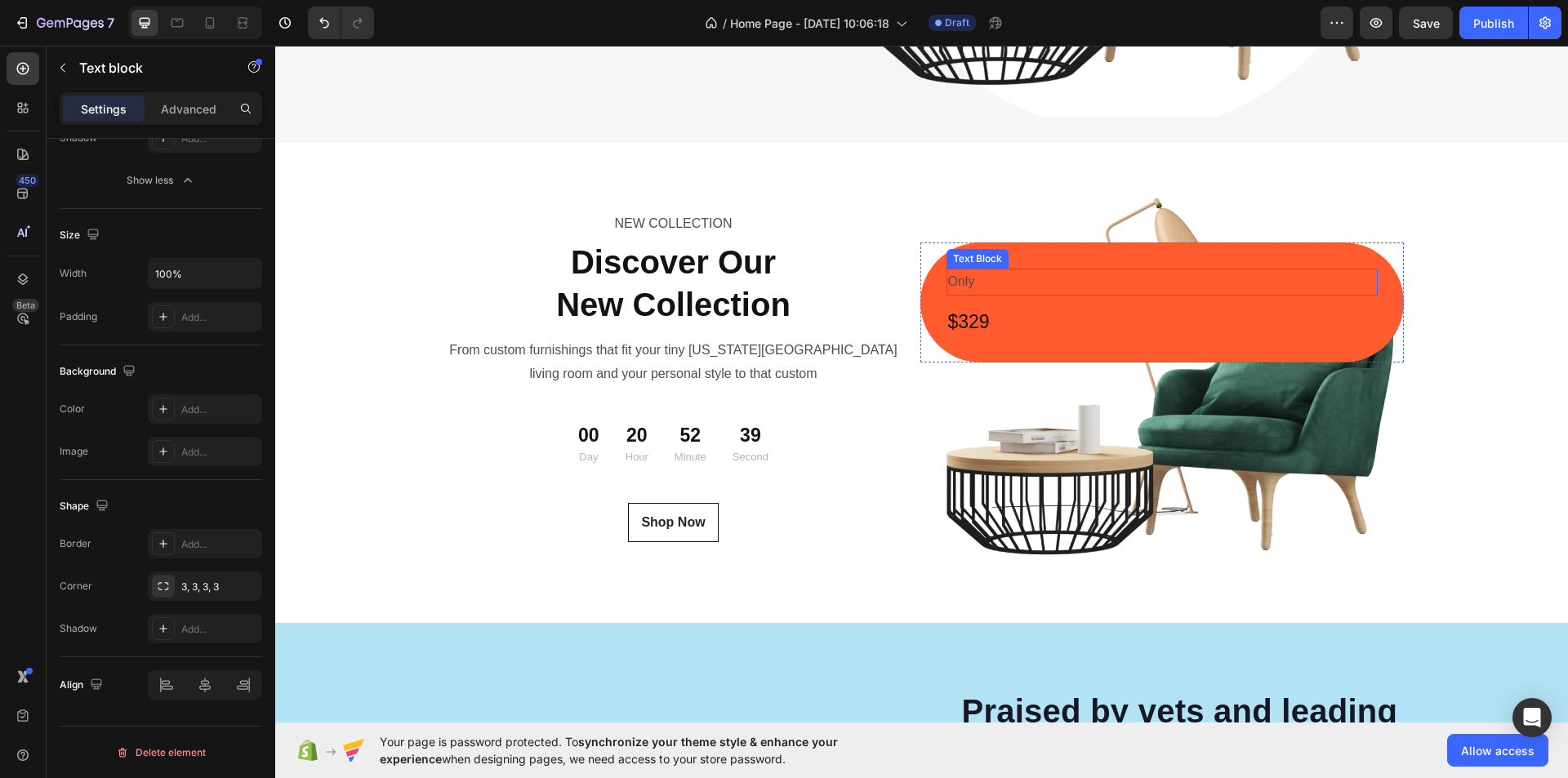
click at [948, 286] on p "Only" at bounding box center [1162, 281] width 428 height 23
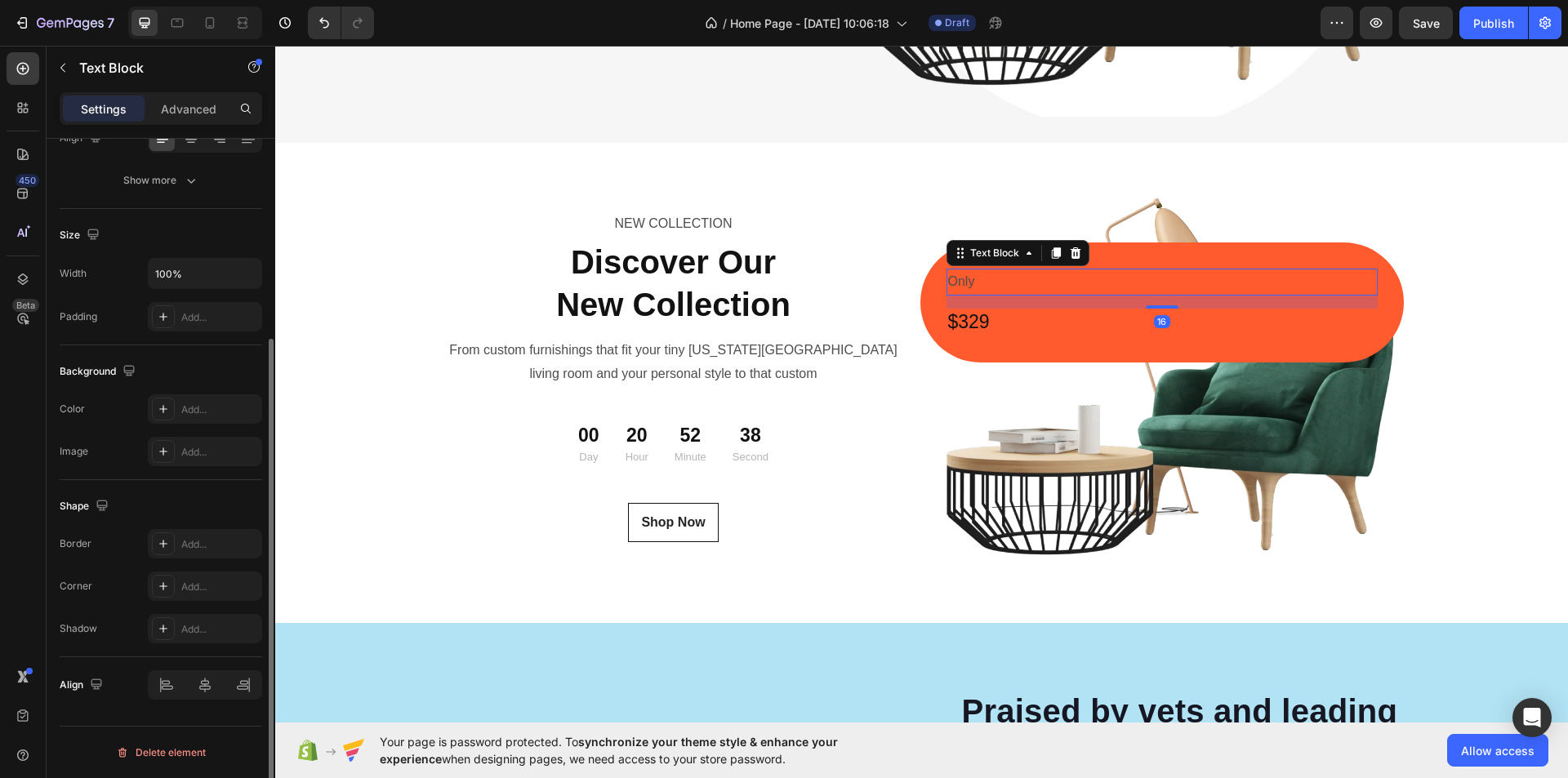
scroll to position [281, 0]
click at [190, 580] on div "Add..." at bounding box center [220, 587] width 76 height 15
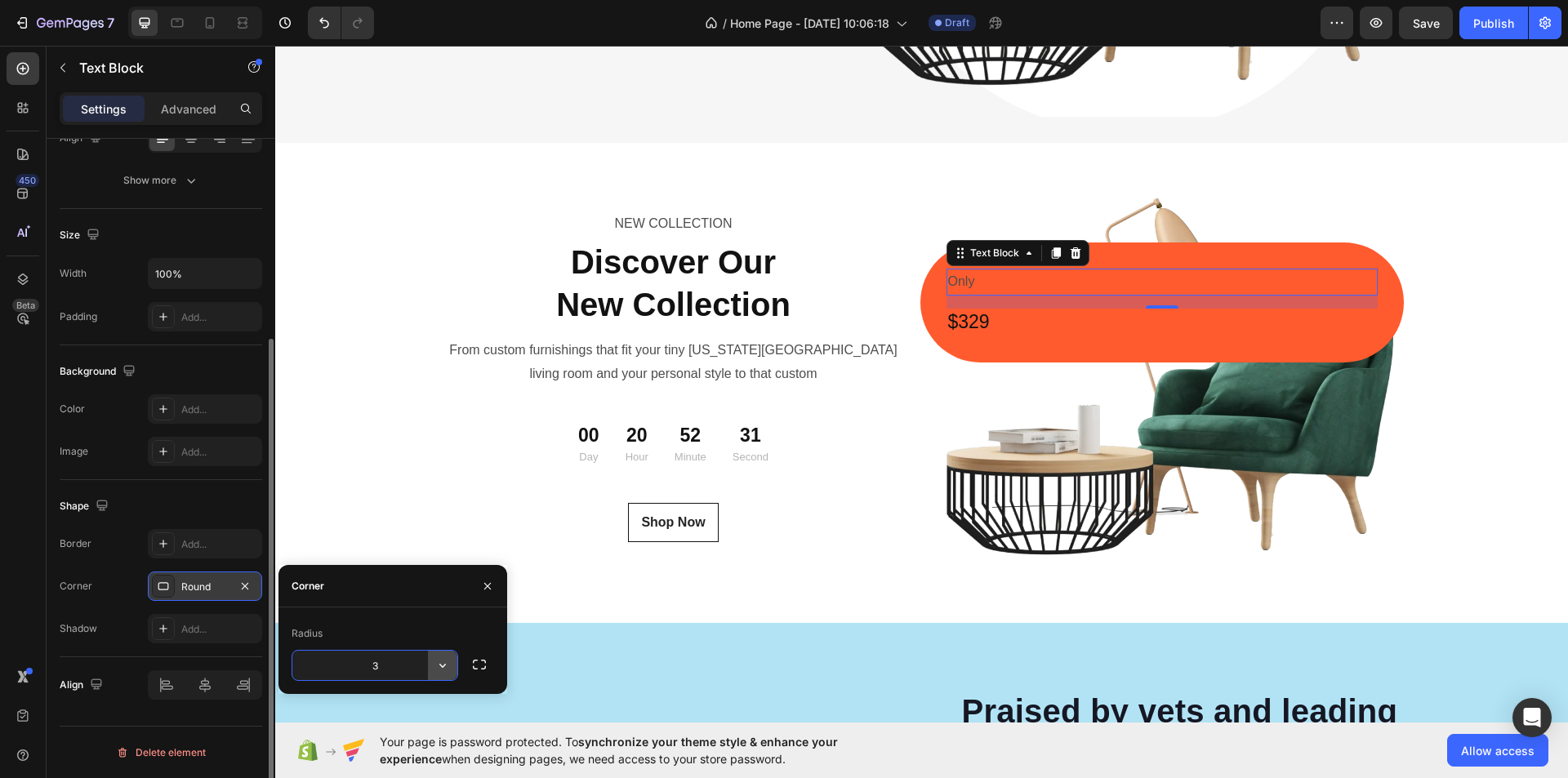
type input "3"
click at [442, 665] on icon "button" at bounding box center [443, 666] width 17 height 17
click at [478, 660] on icon "button" at bounding box center [480, 665] width 17 height 17
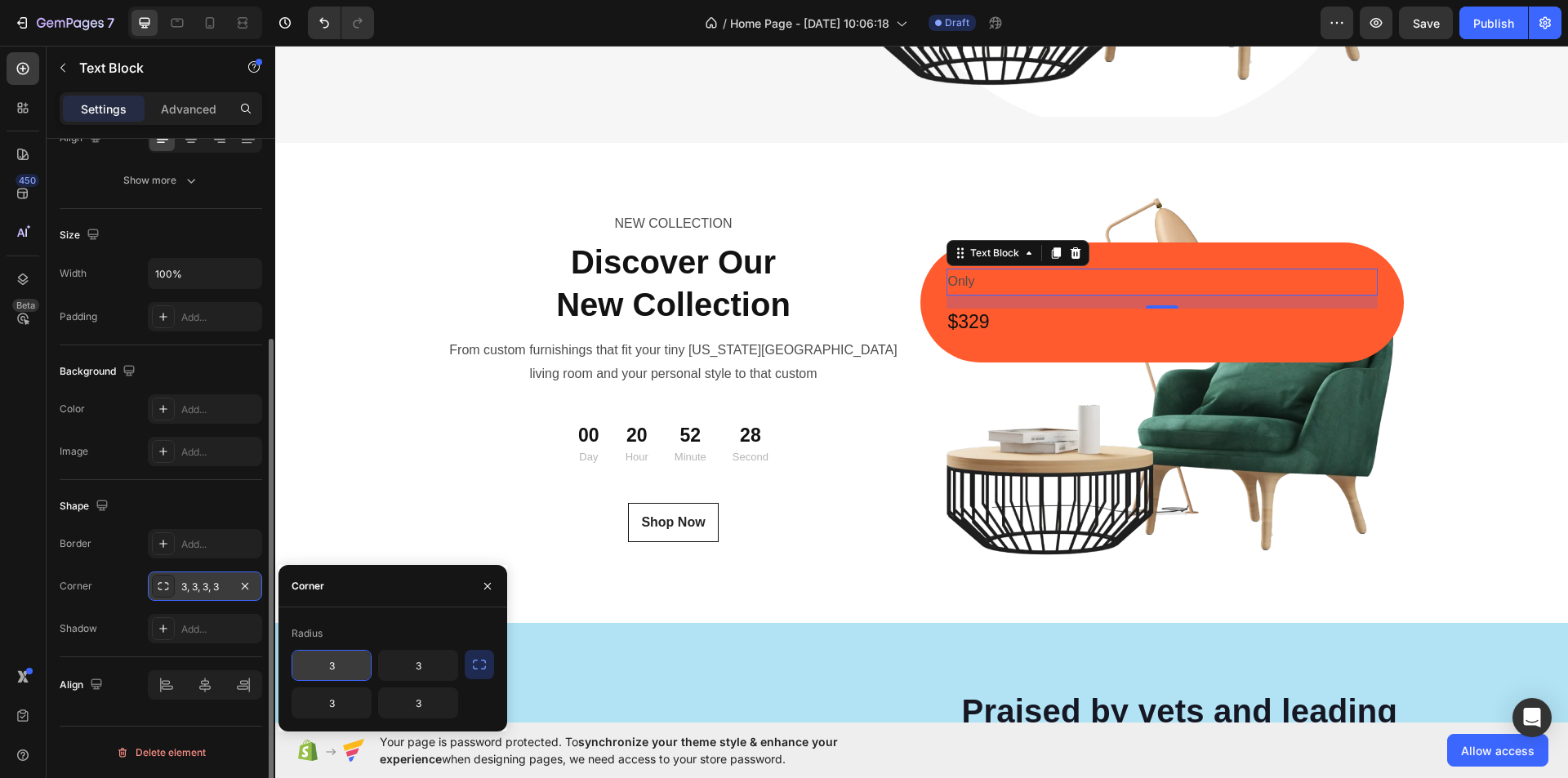
click at [478, 664] on icon "button" at bounding box center [480, 665] width 17 height 17
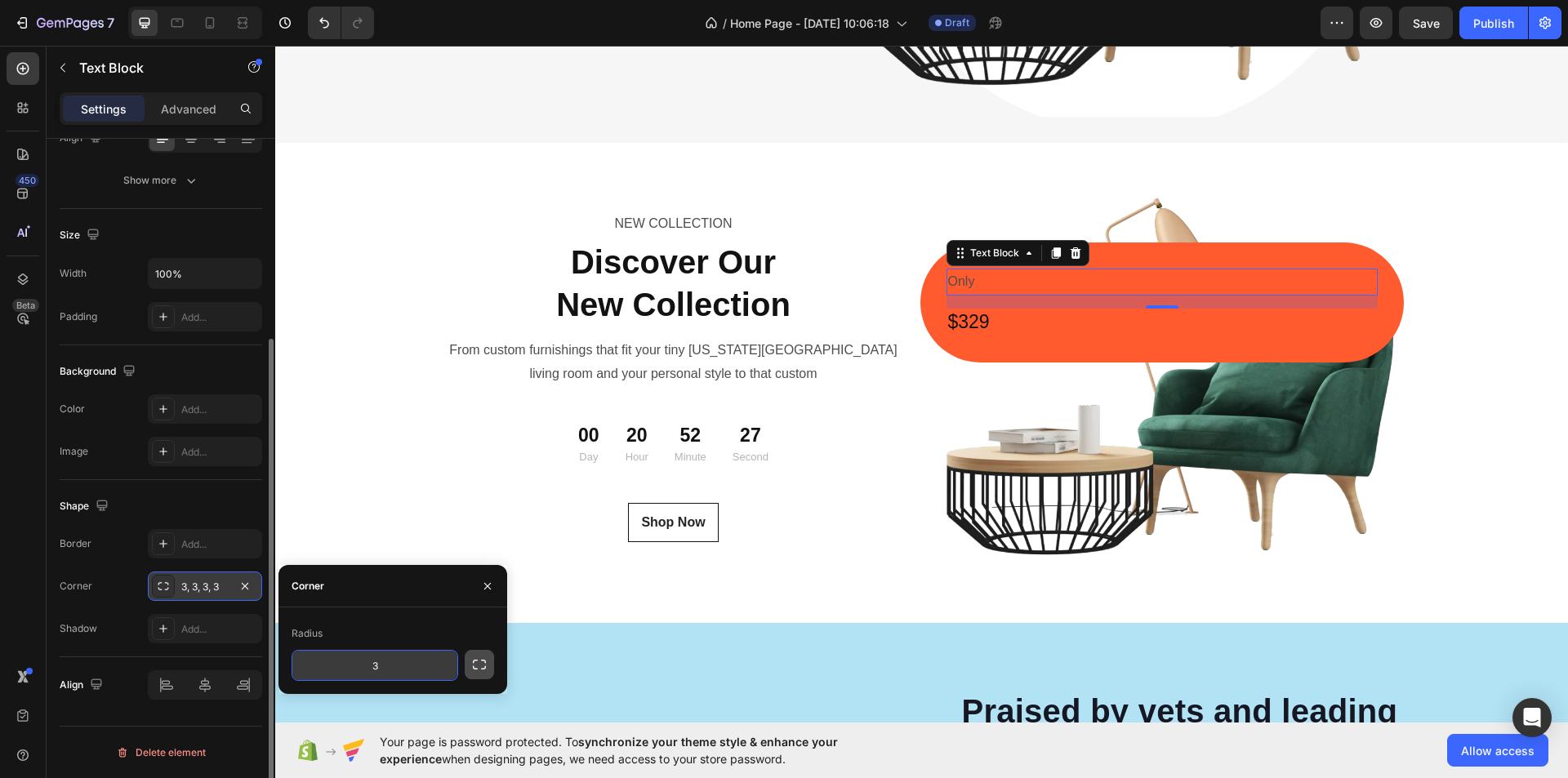
click at [478, 664] on icon "button" at bounding box center [480, 665] width 17 height 17
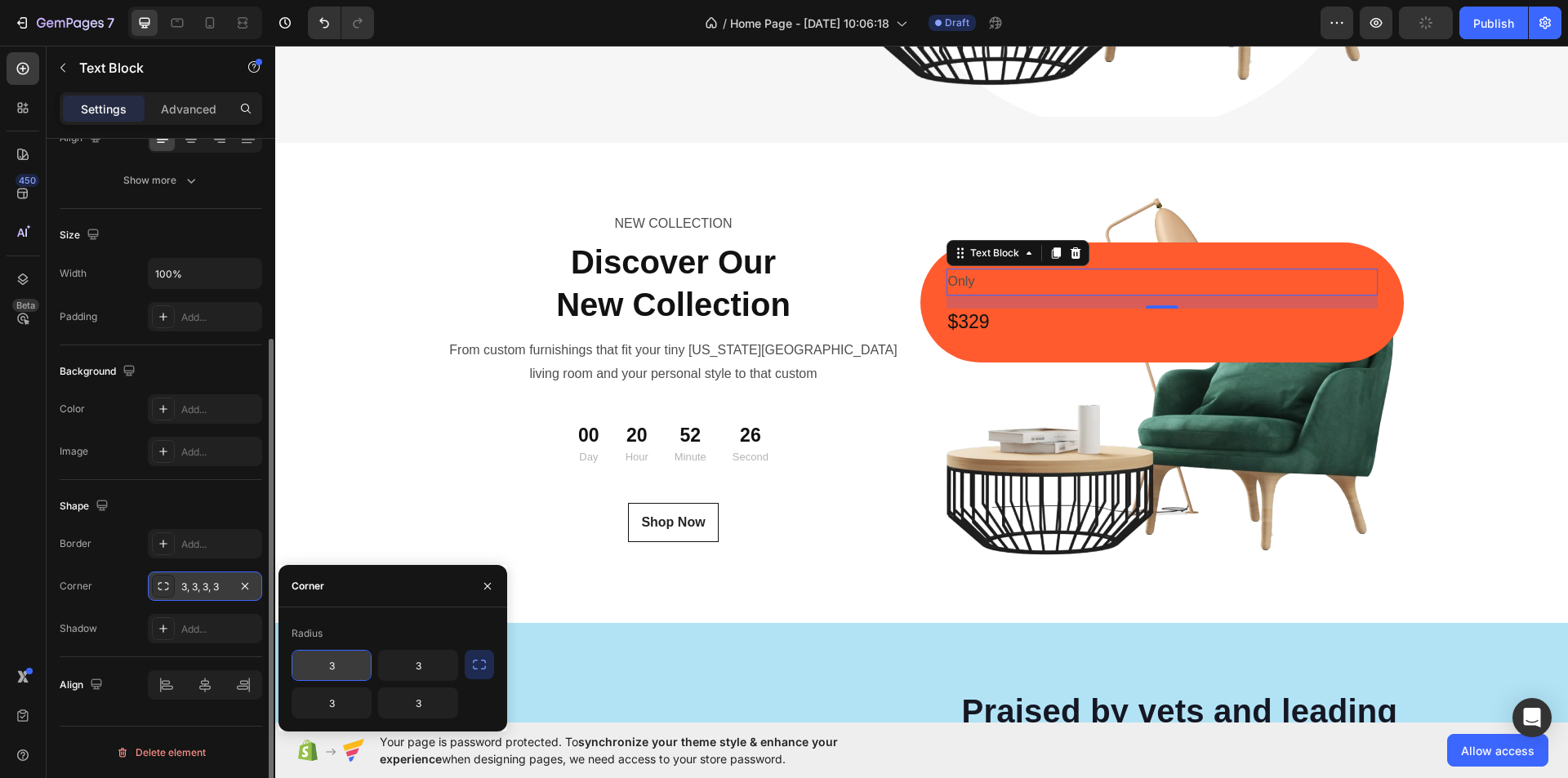
click at [141, 512] on div "Shape" at bounding box center [160, 507] width 202 height 26
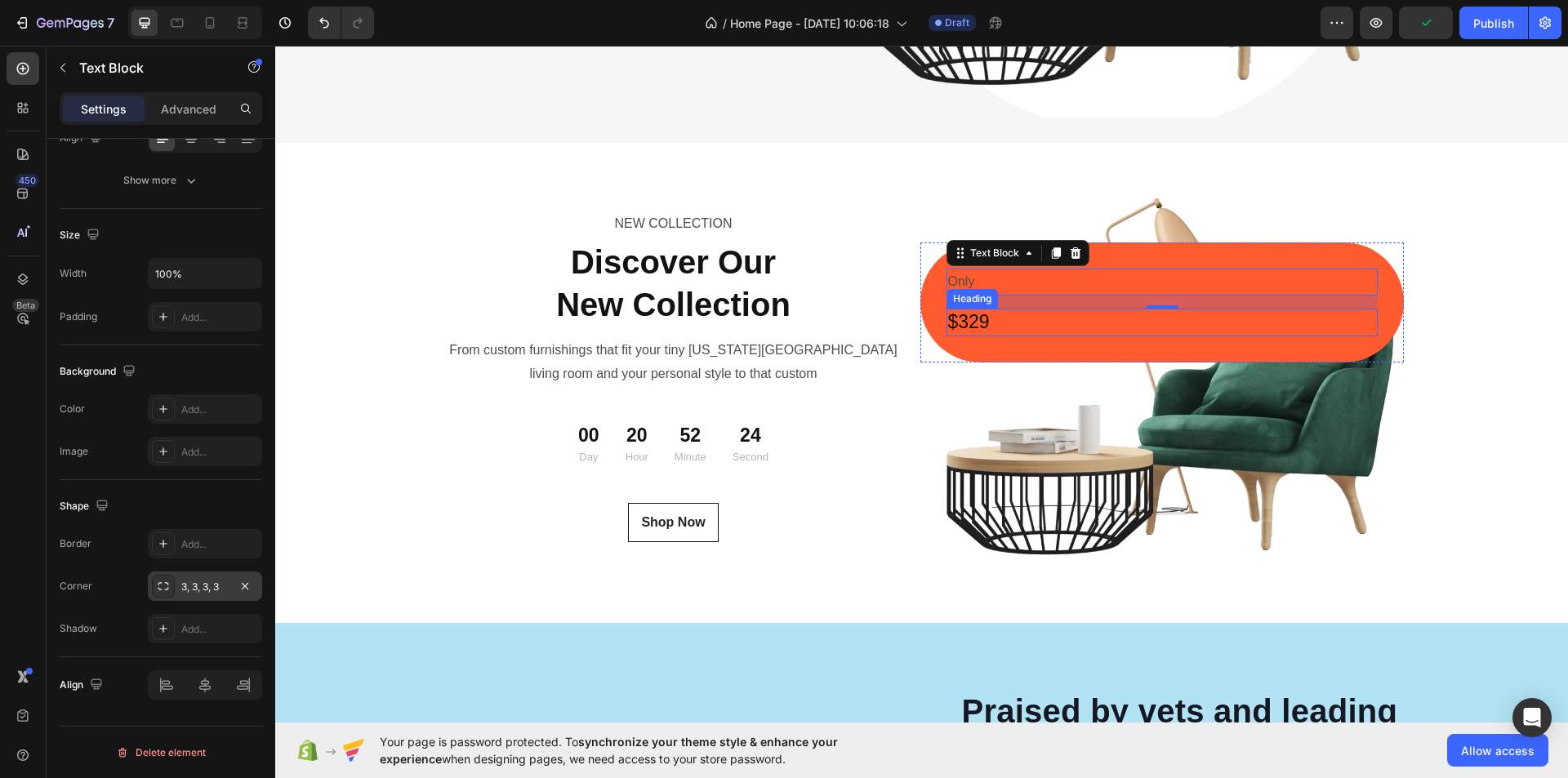
click at [986, 322] on h2 "$329" at bounding box center [989, 322] width 87 height 28
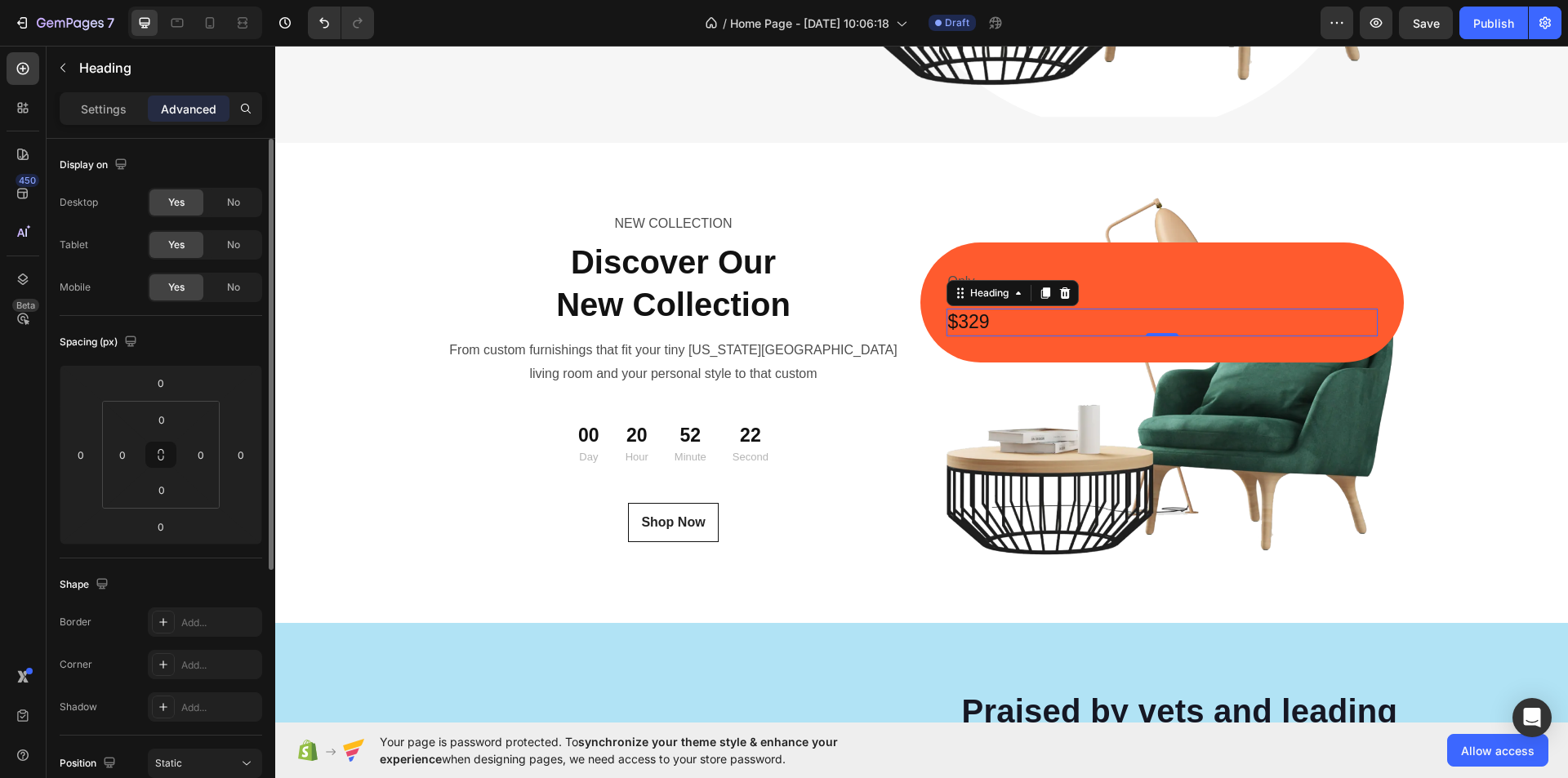
scroll to position [245, 0]
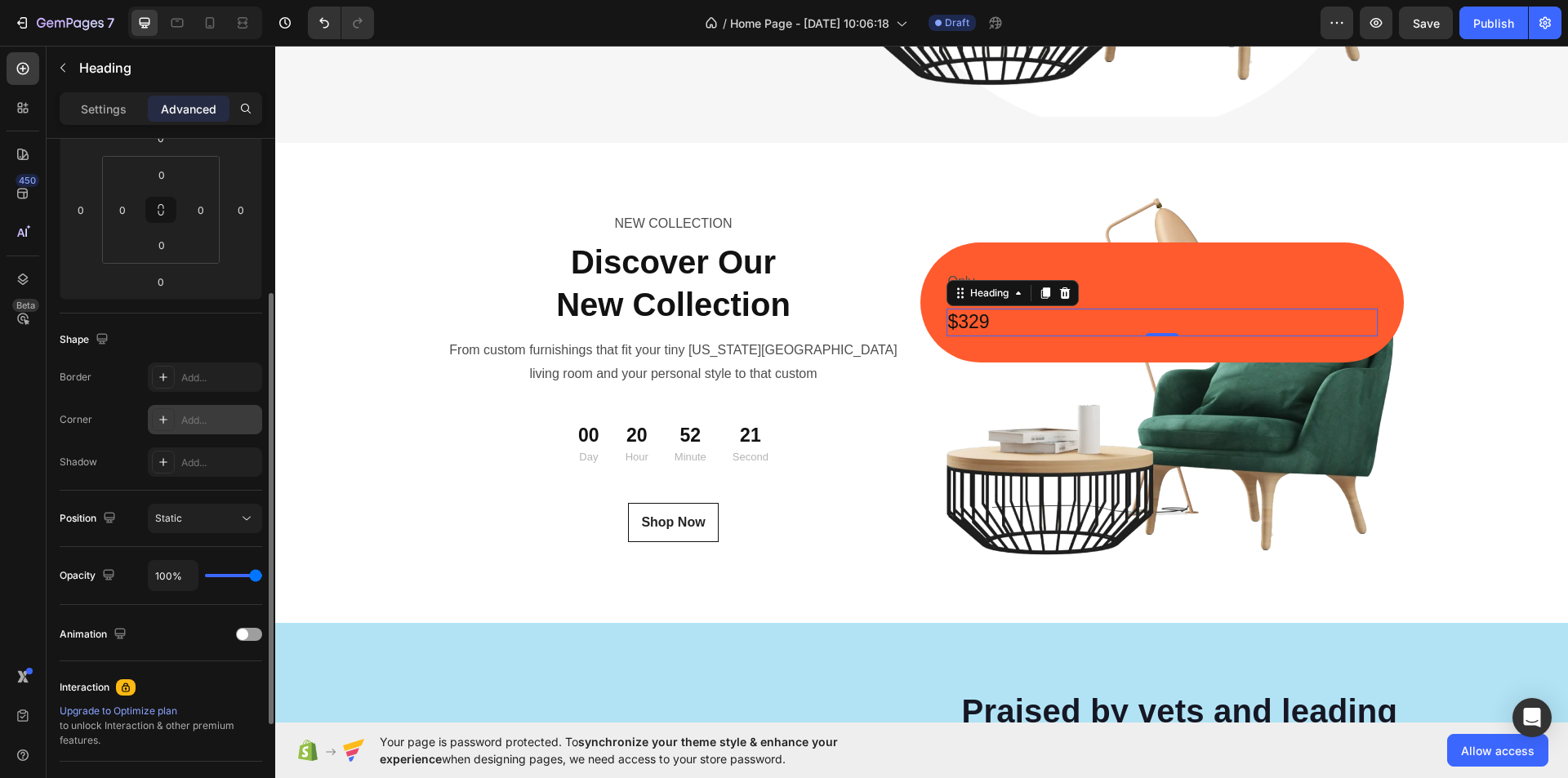
click at [230, 414] on div "Add..." at bounding box center [220, 421] width 76 height 15
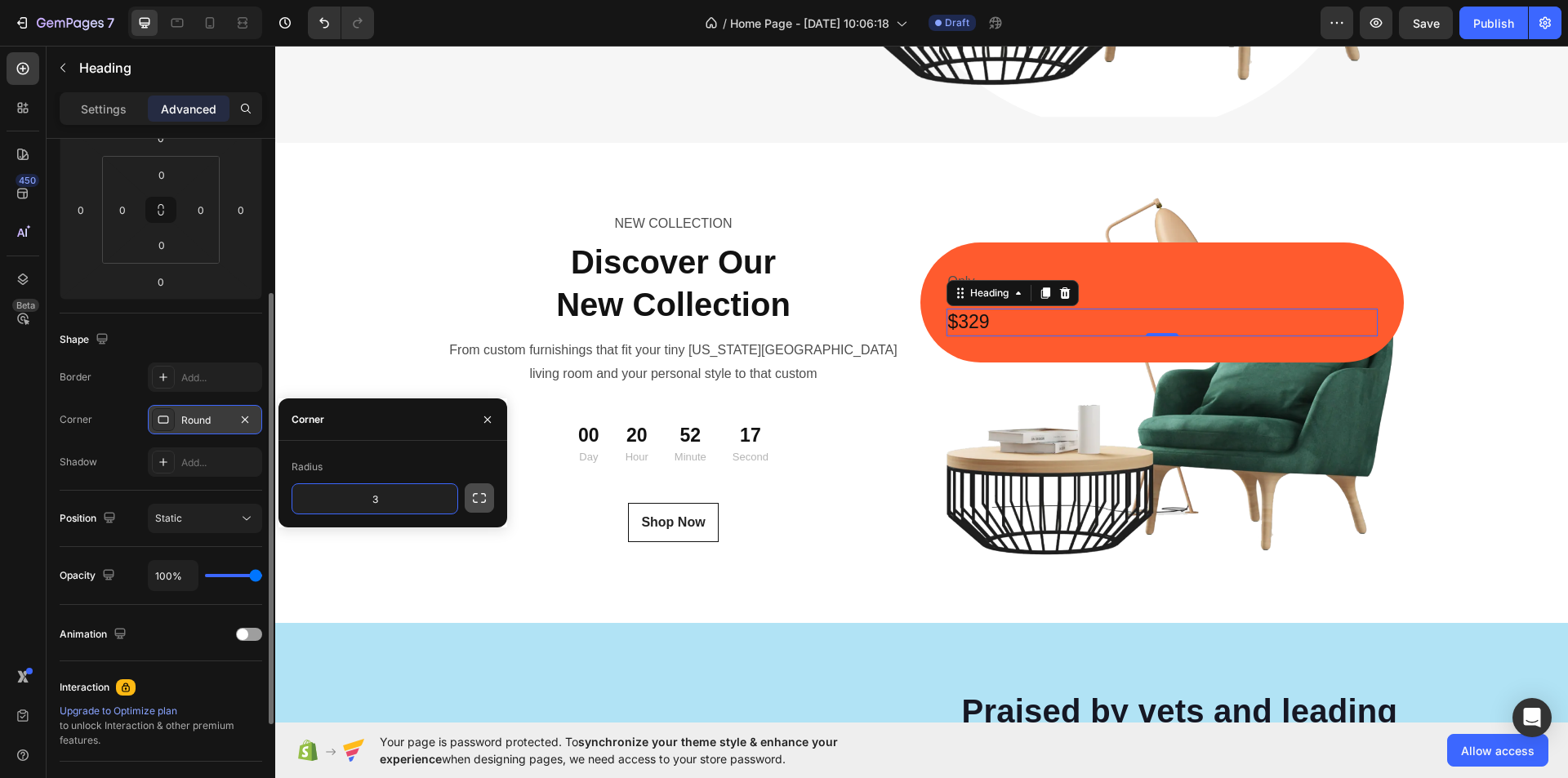
type input "3"
click at [487, 509] on button "button" at bounding box center [480, 498] width 30 height 30
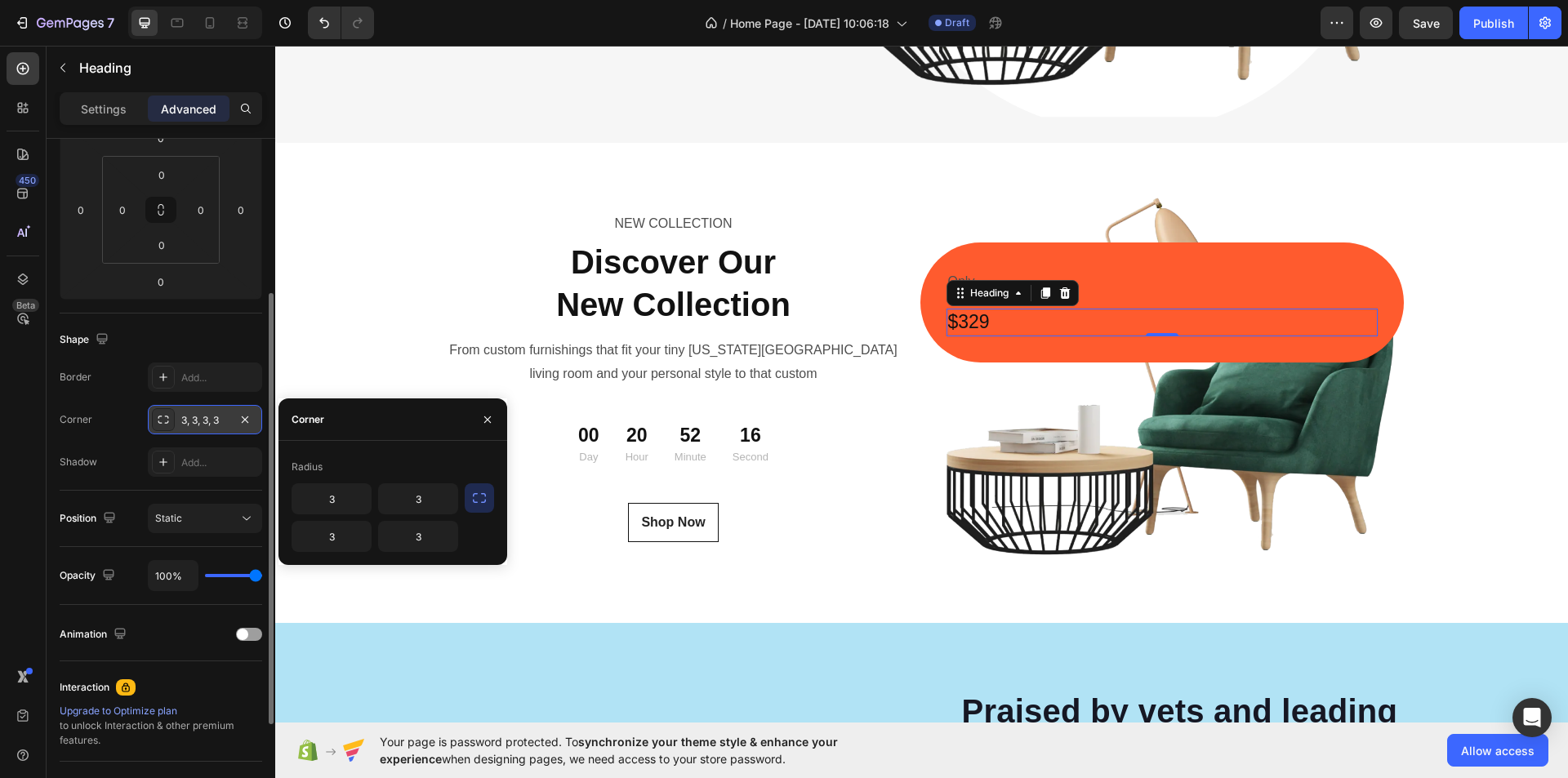
click at [421, 427] on div "Corner" at bounding box center [392, 420] width 228 height 43
click at [6, 552] on div "450 Beta" at bounding box center [23, 412] width 47 height 732
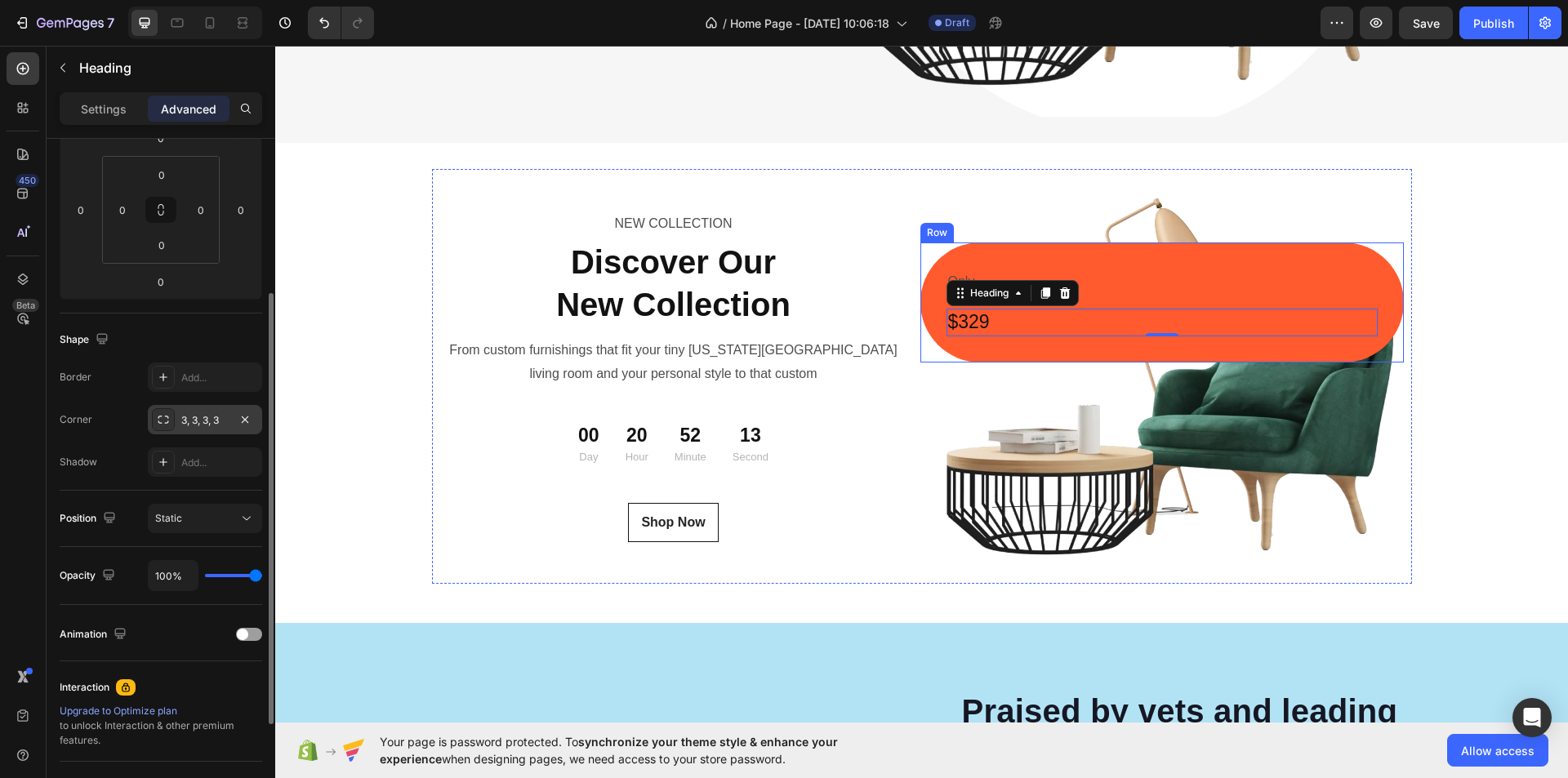
click at [1198, 264] on div "Only Text Block $329 Heading 0 Row" at bounding box center [1162, 302] width 484 height 120
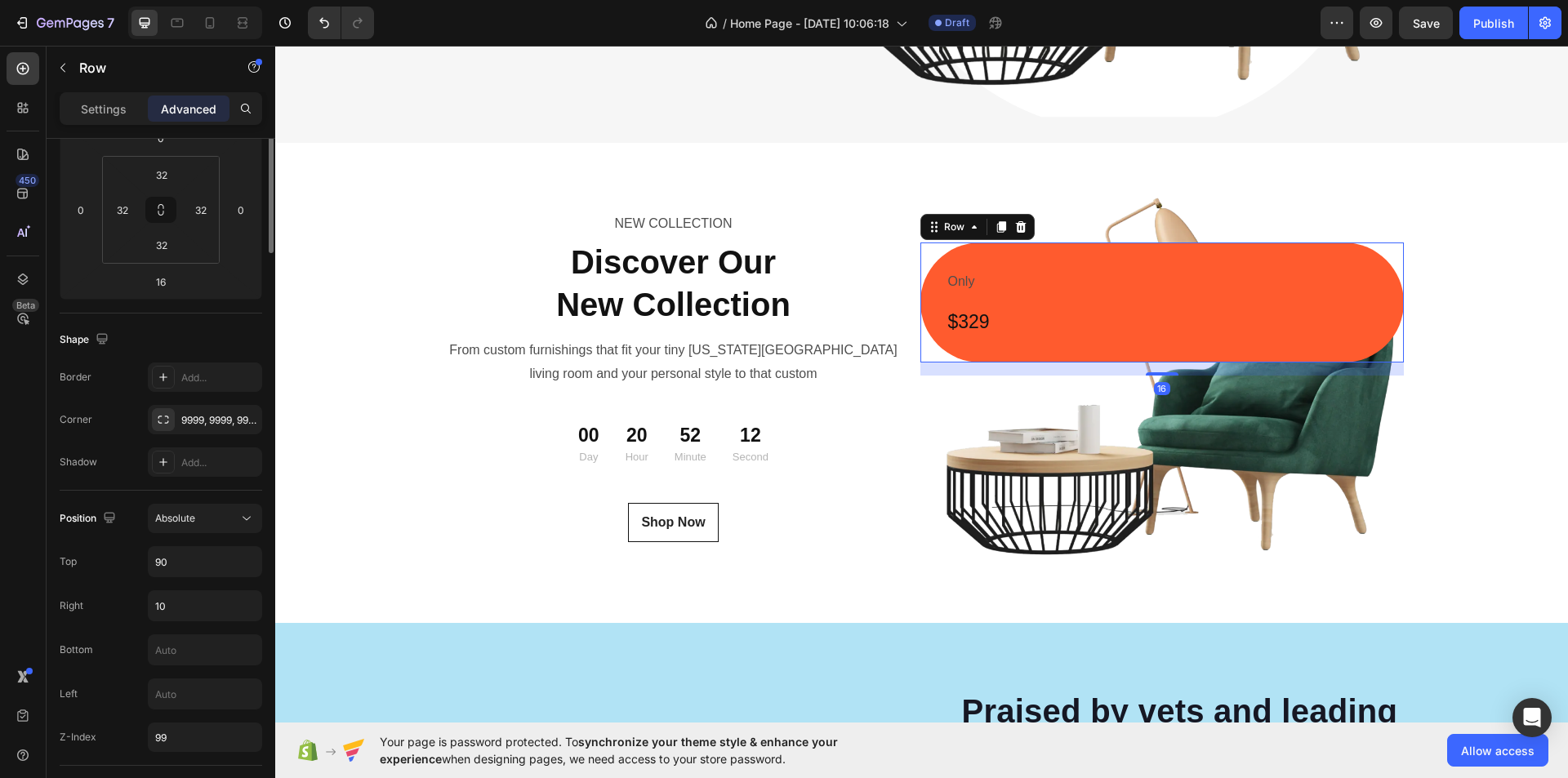
scroll to position [0, 0]
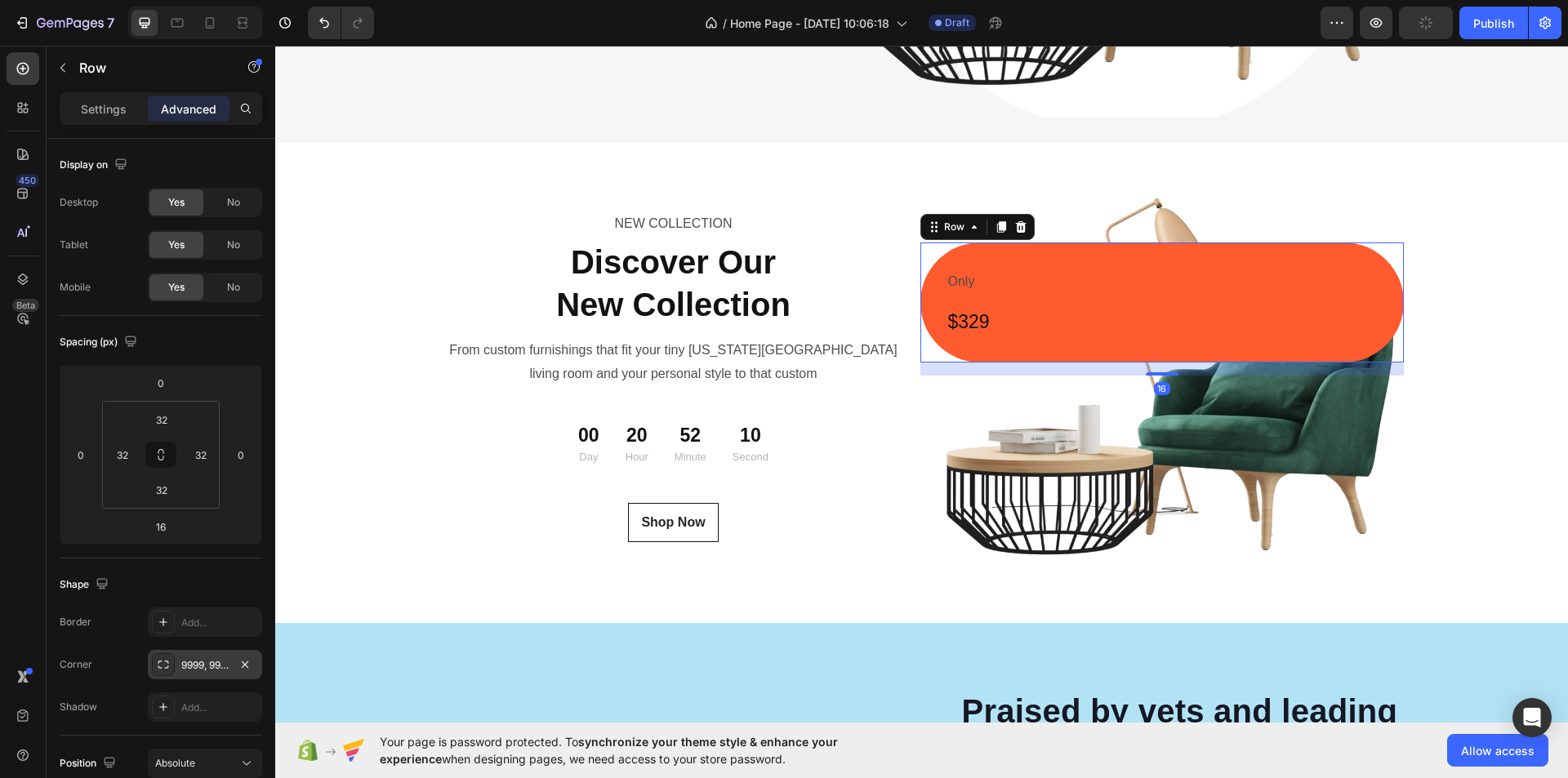
click at [191, 664] on div "9999, 9999, 9999, 9999" at bounding box center [205, 666] width 48 height 15
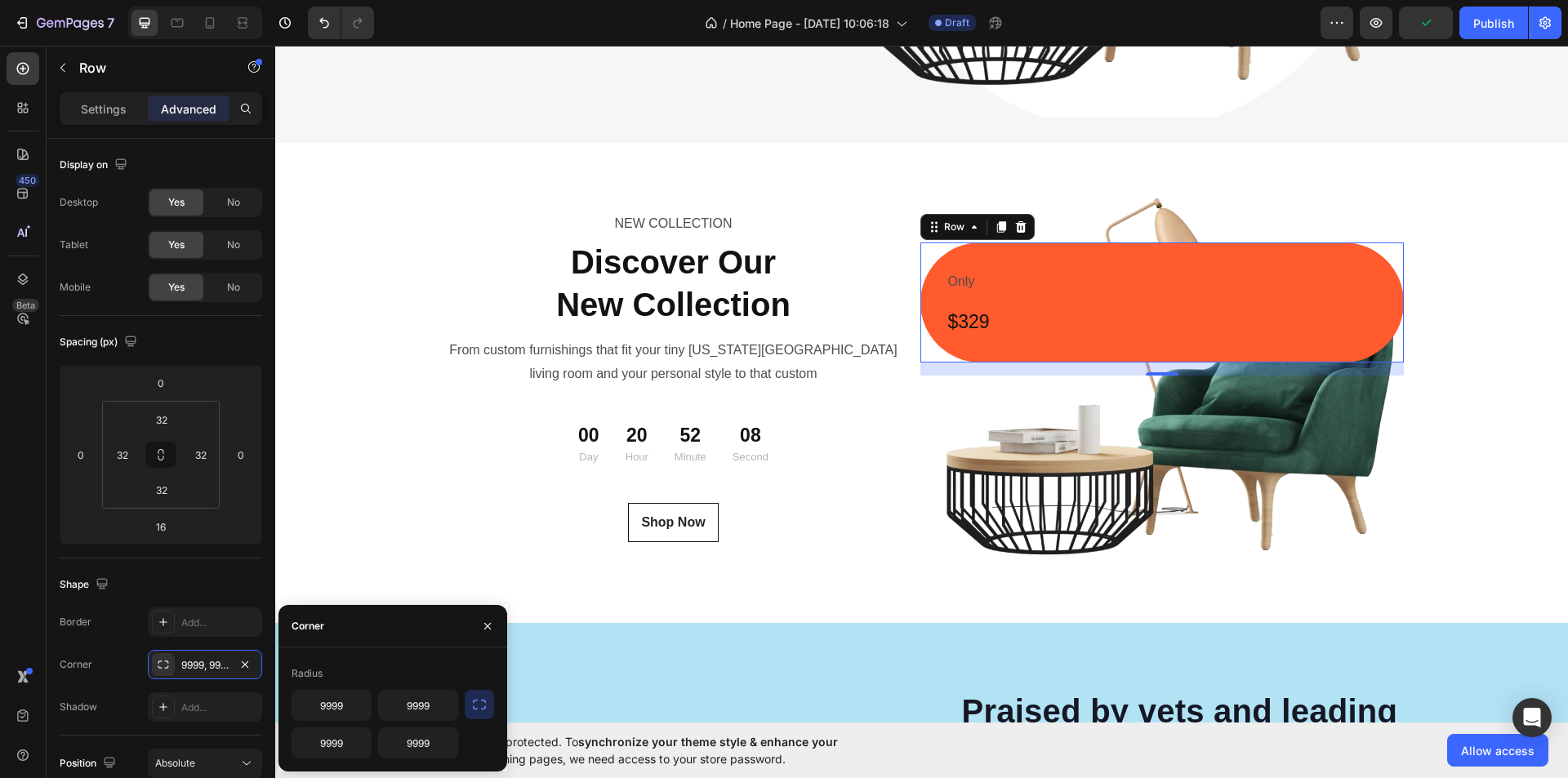
click at [479, 702] on icon "button" at bounding box center [480, 705] width 17 height 17
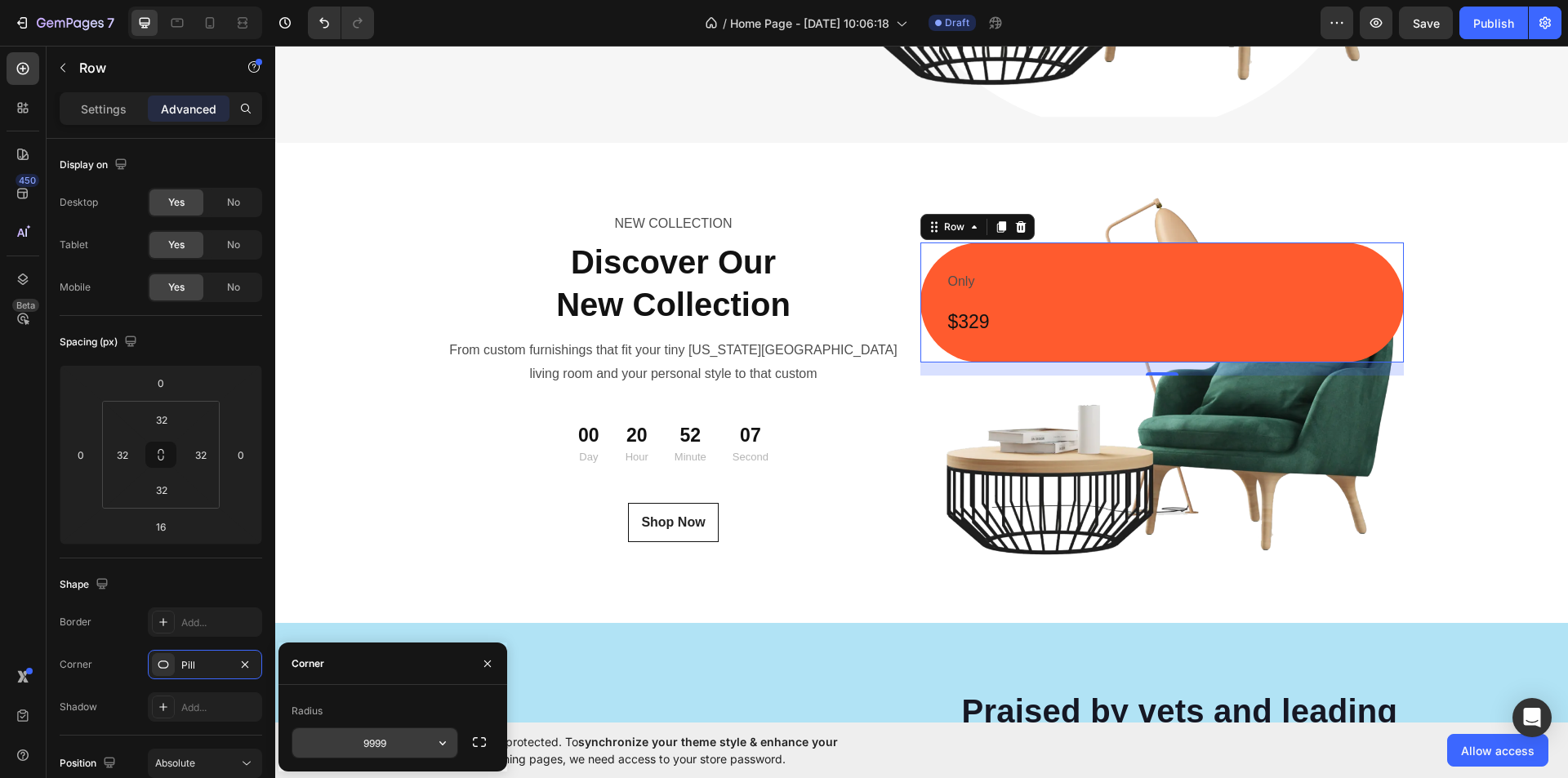
click at [388, 744] on input "9999" at bounding box center [375, 744] width 165 height 30
click at [441, 739] on icon "button" at bounding box center [443, 744] width 17 height 17
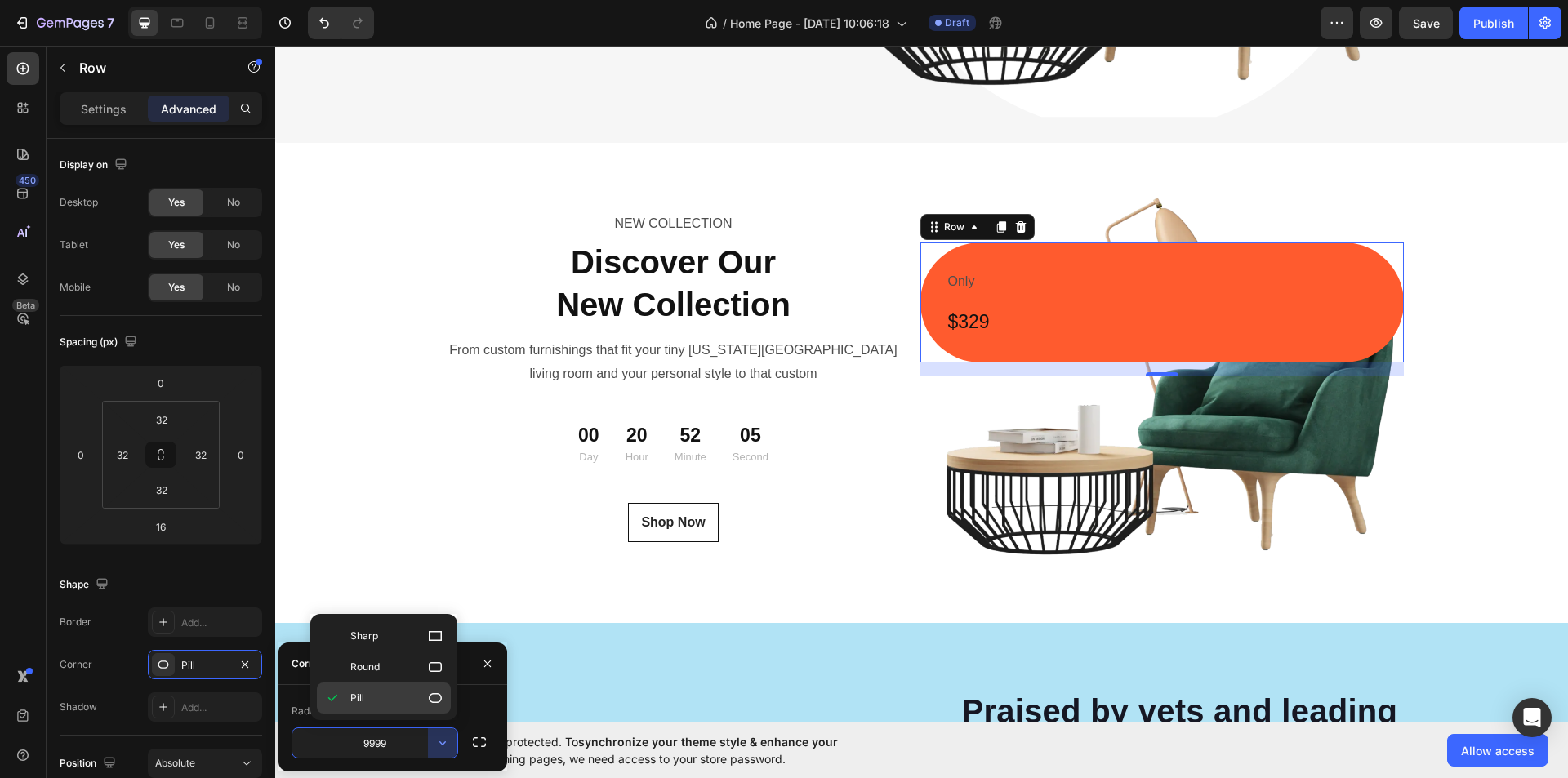
click at [416, 700] on p "Pill" at bounding box center [397, 699] width 93 height 17
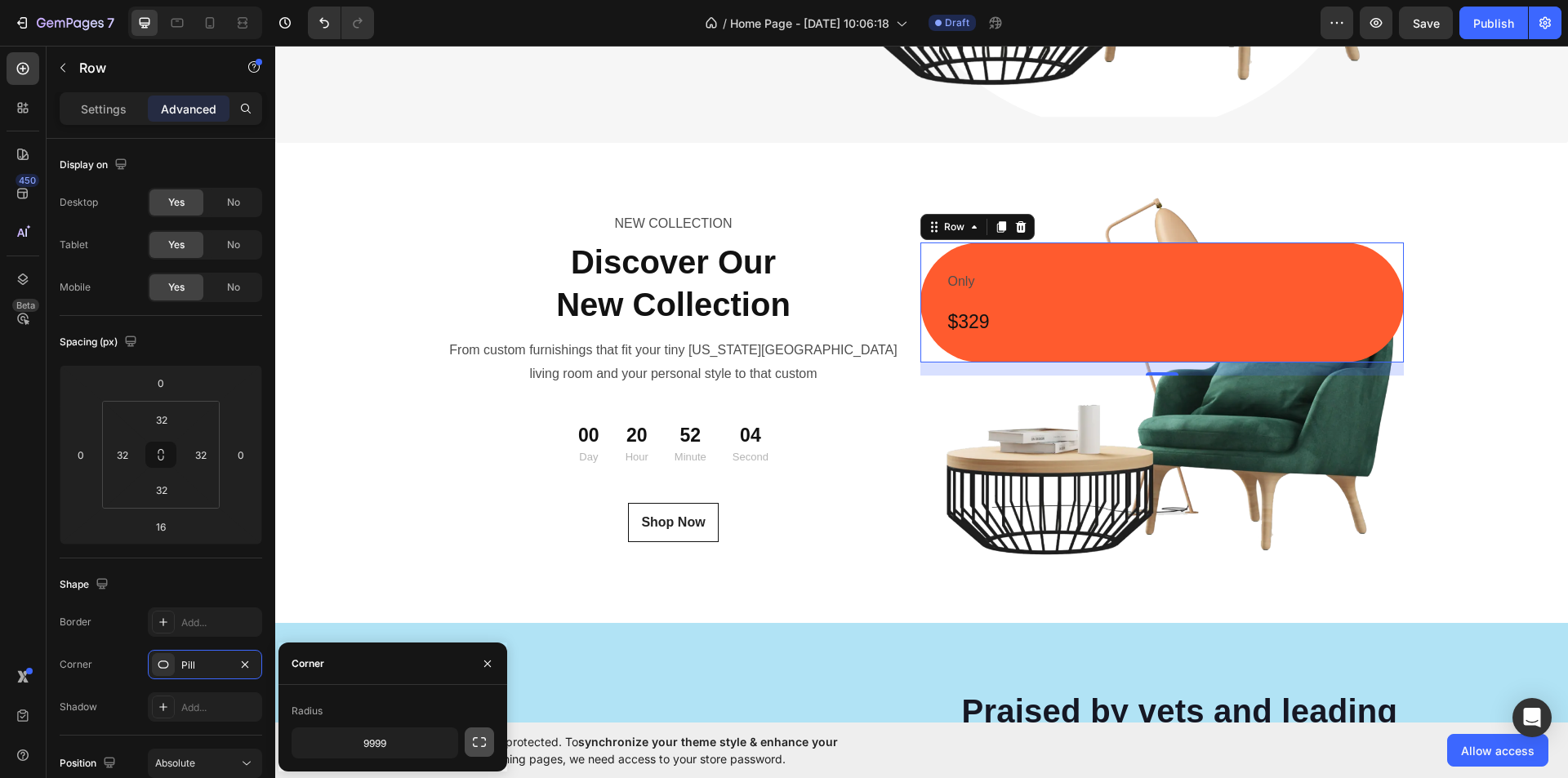
click at [489, 735] on button "button" at bounding box center [480, 743] width 30 height 30
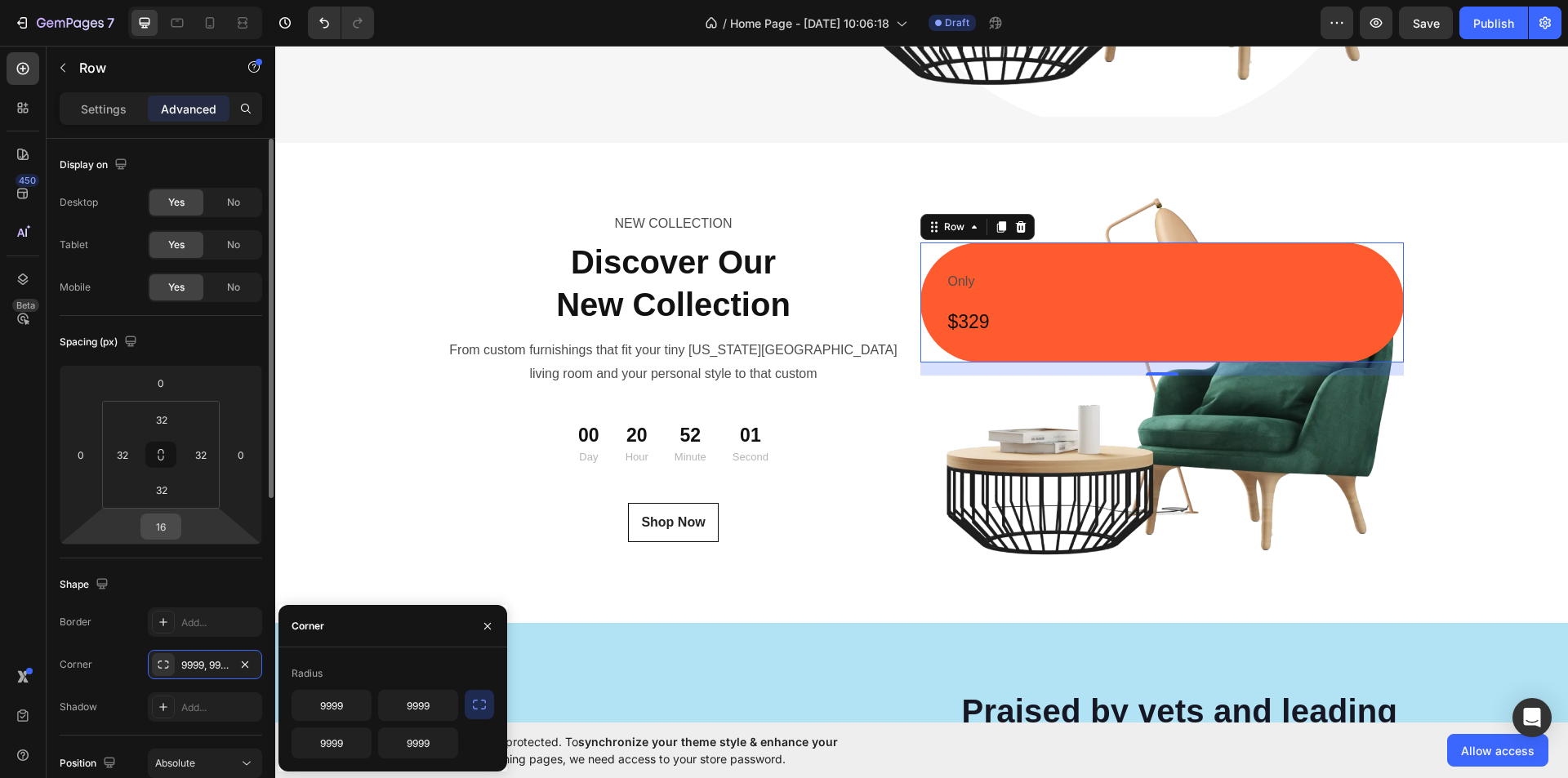
click at [162, 526] on input "16" at bounding box center [160, 526] width 33 height 24
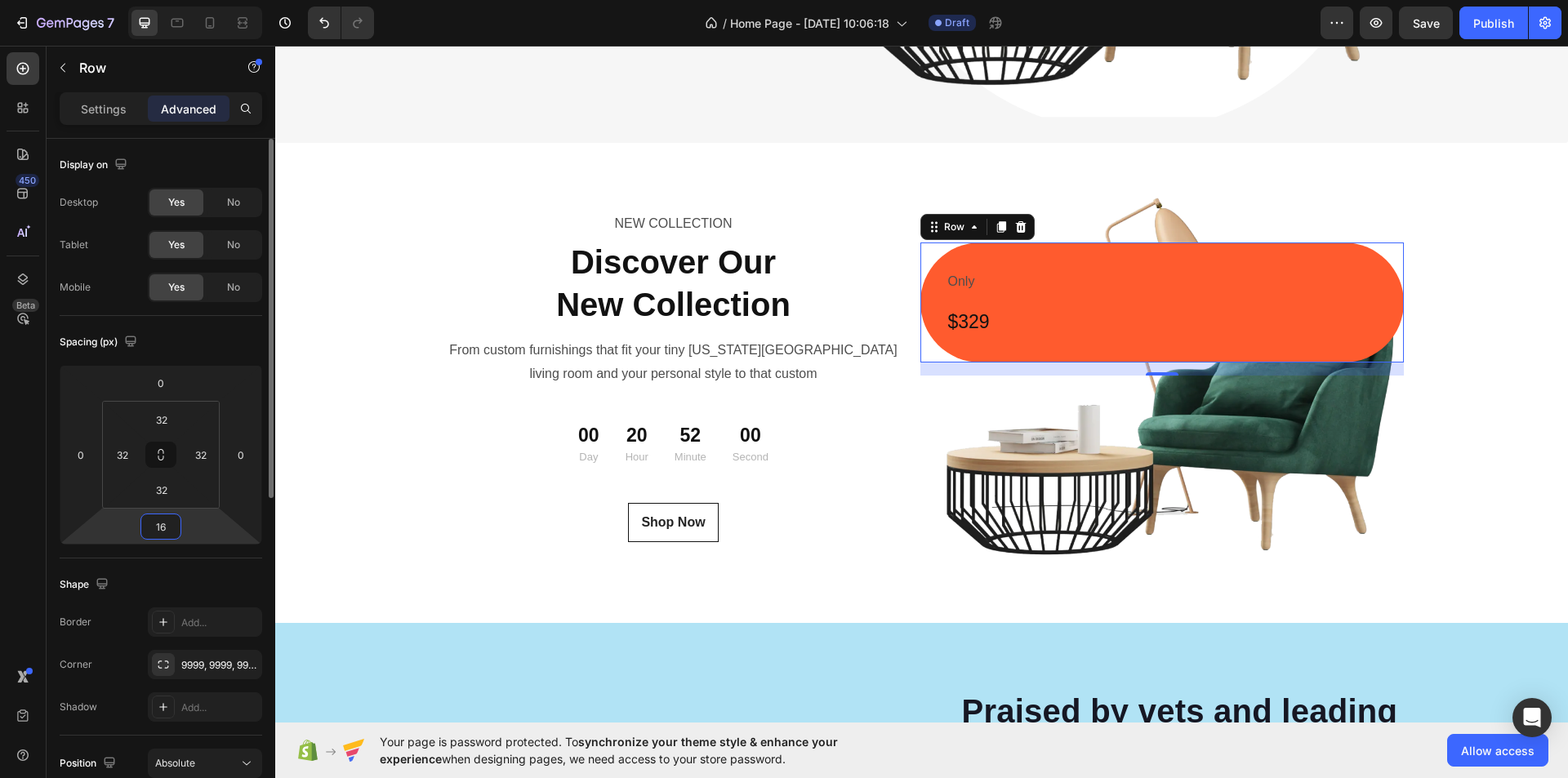
click at [162, 526] on input "16" at bounding box center [160, 526] width 33 height 24
type input "0"
click at [221, 0] on html "7 Version history / Home Page - [DATE] 10:06:18 Draft Preview Save Publish 450 …" at bounding box center [784, 0] width 1568 height 0
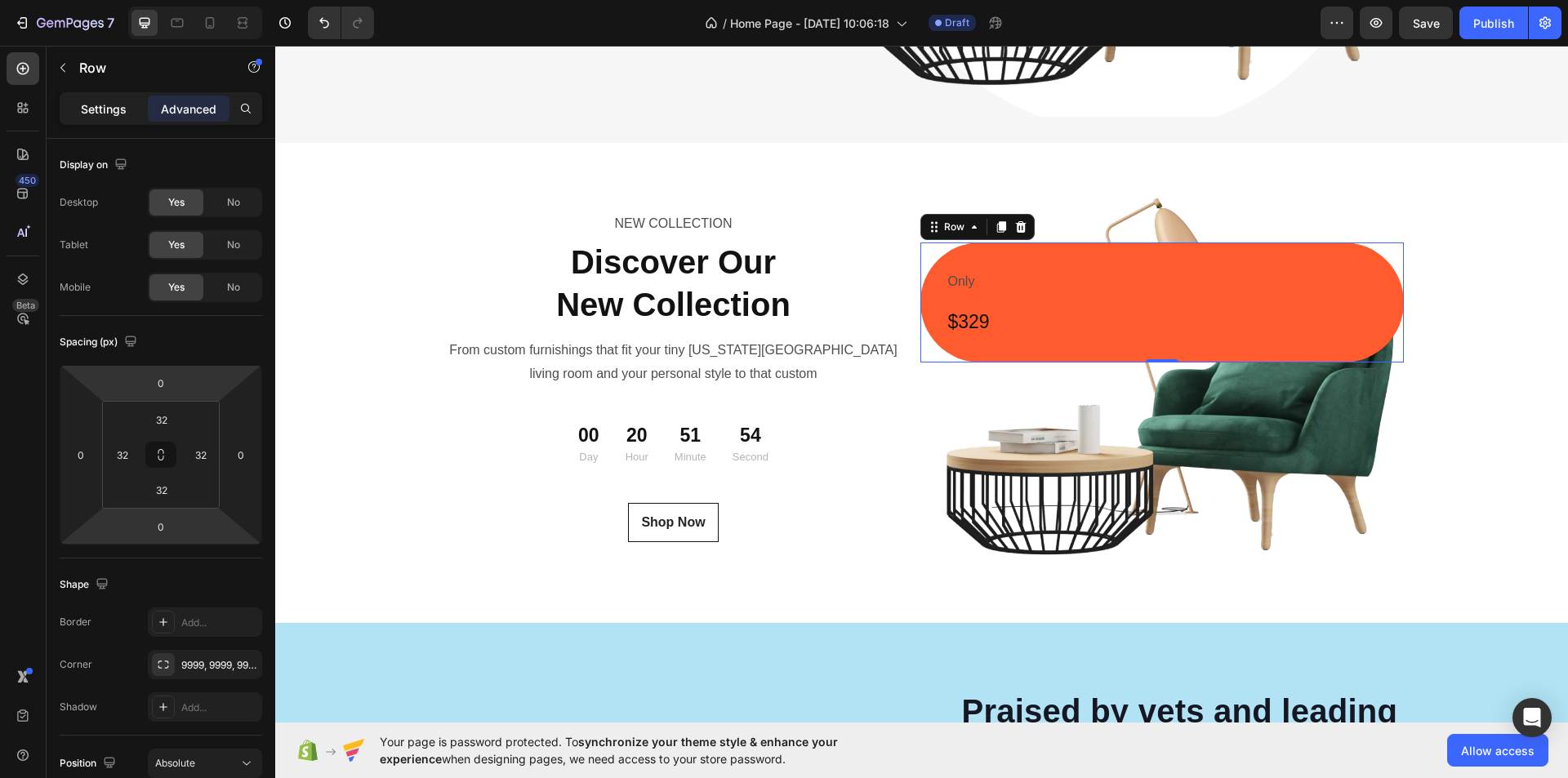
click at [106, 114] on p "Settings" at bounding box center [103, 109] width 46 height 17
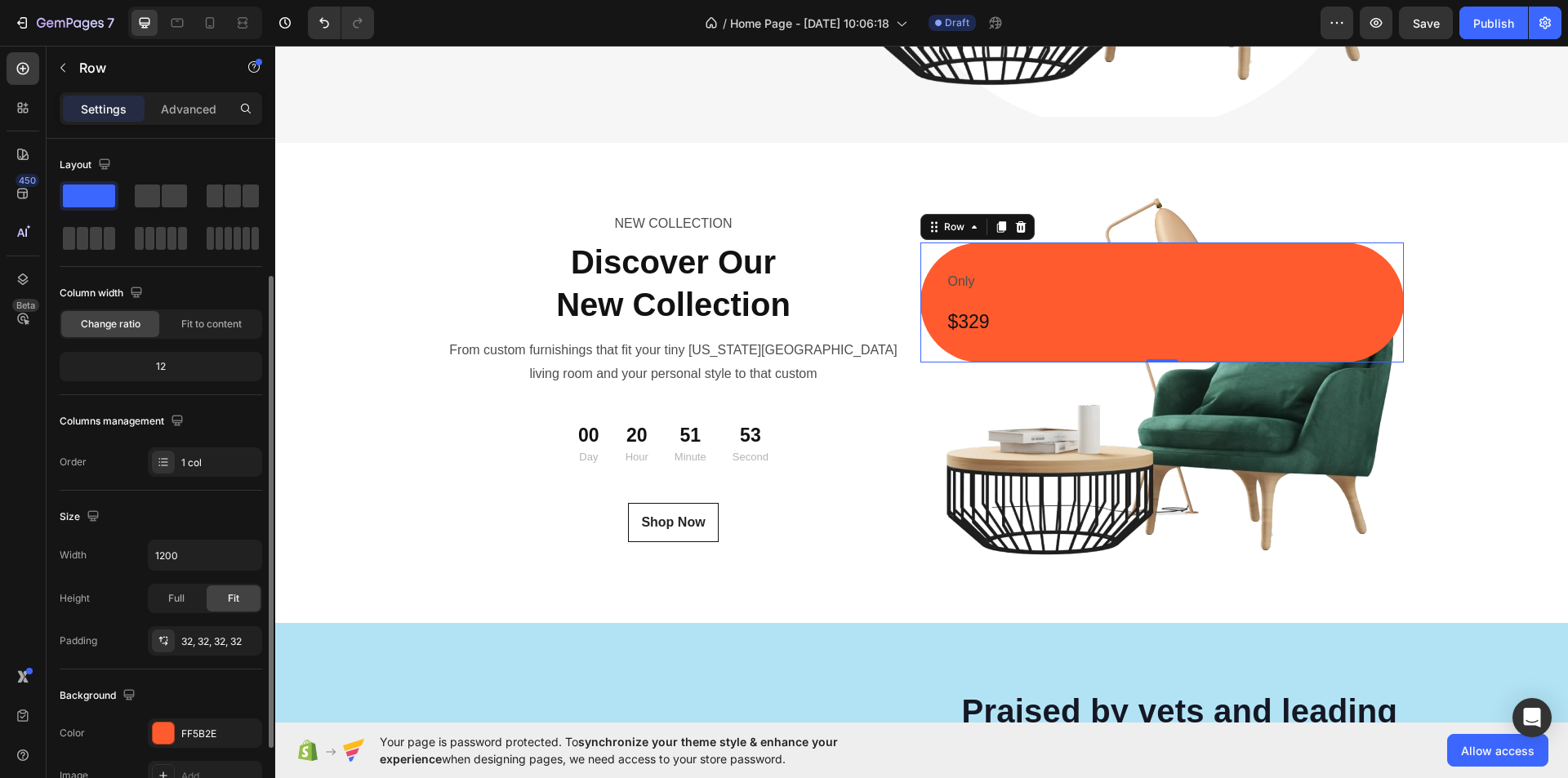
scroll to position [82, 0]
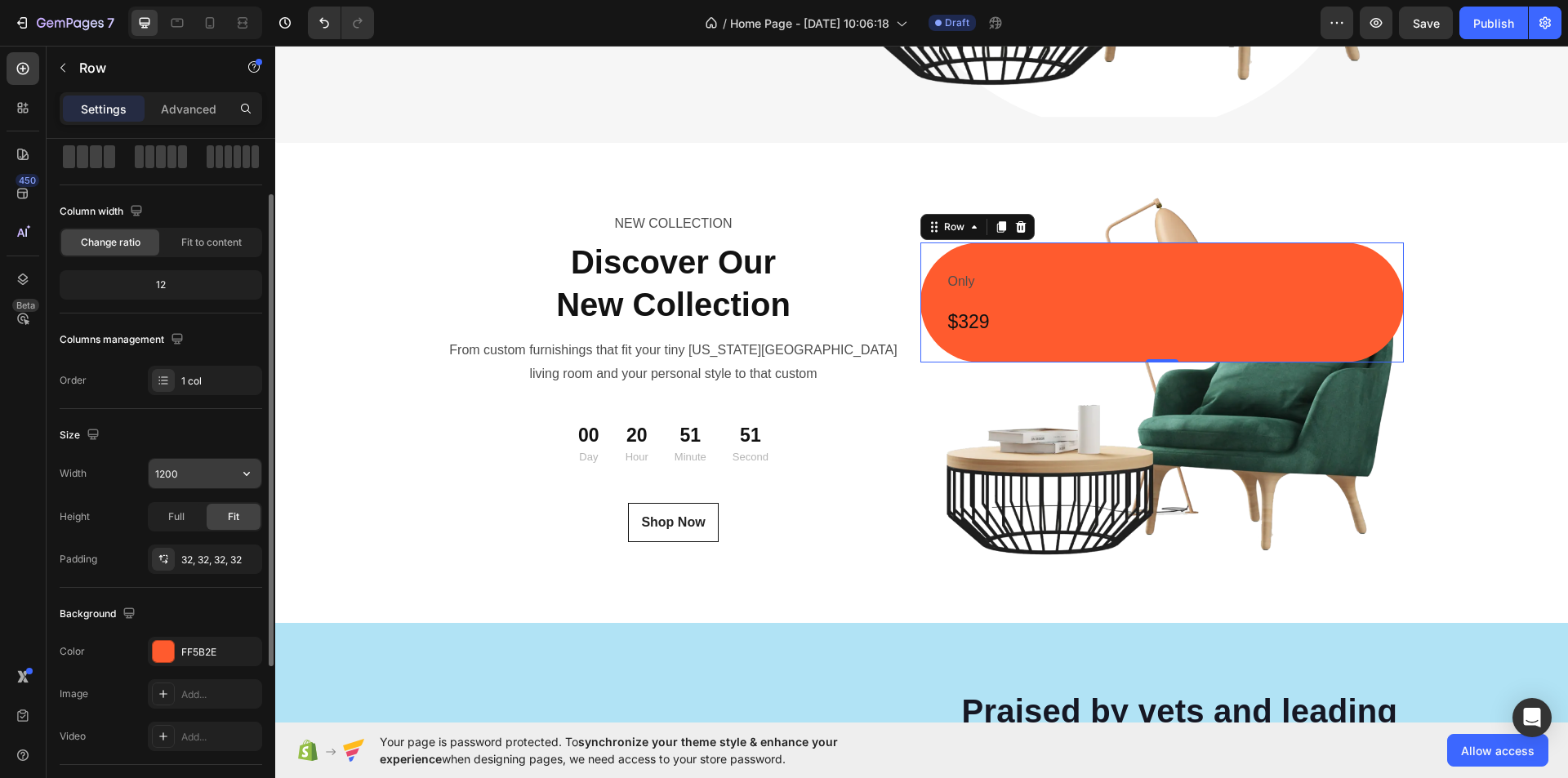
click at [162, 477] on input "1200" at bounding box center [205, 474] width 113 height 30
click at [180, 513] on span "Full" at bounding box center [177, 517] width 17 height 15
type input "1200"
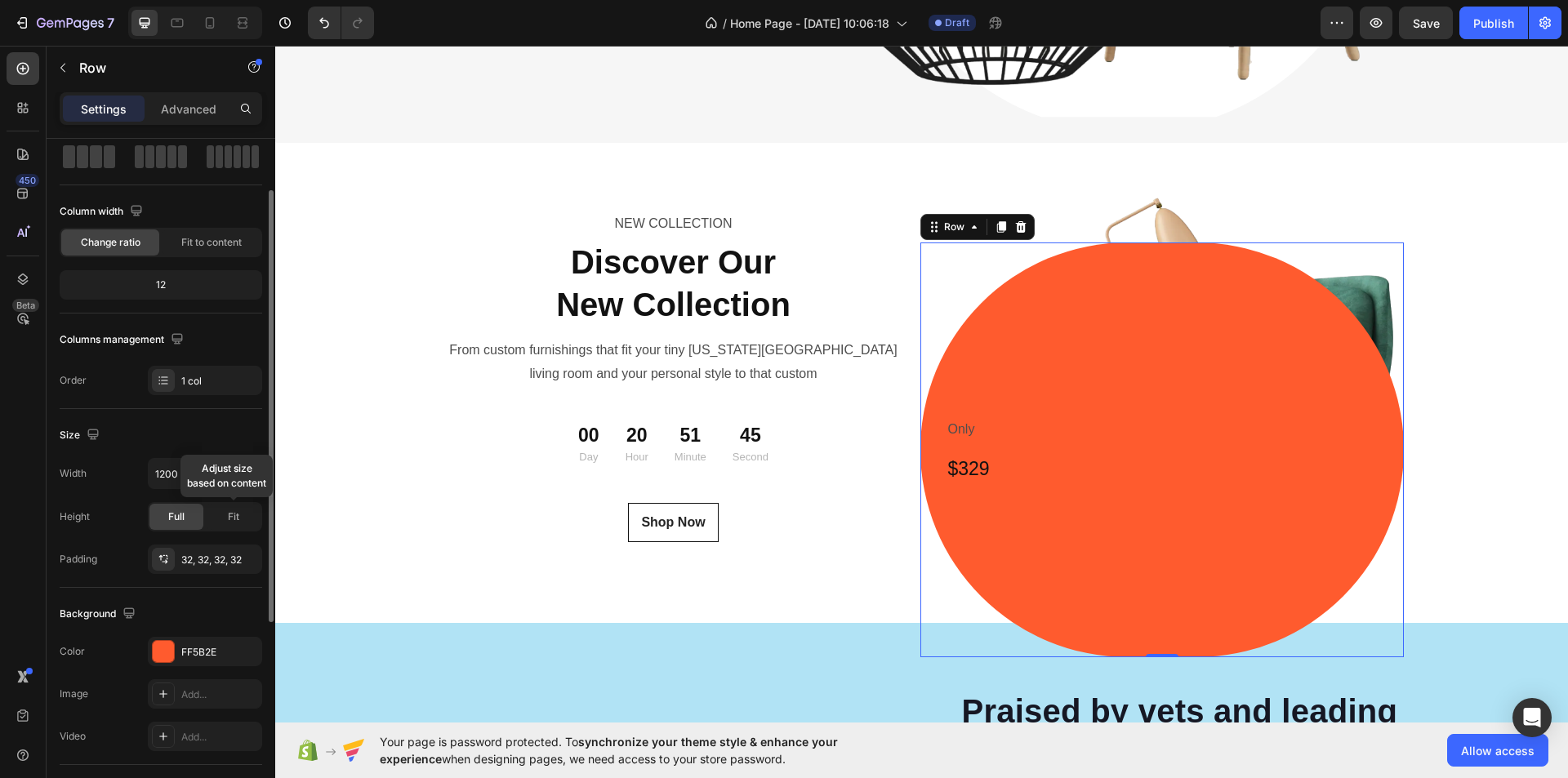
drag, startPoint x: 225, startPoint y: 528, endPoint x: 170, endPoint y: 503, distance: 60.4
click at [225, 527] on div "Fit" at bounding box center [234, 517] width 54 height 26
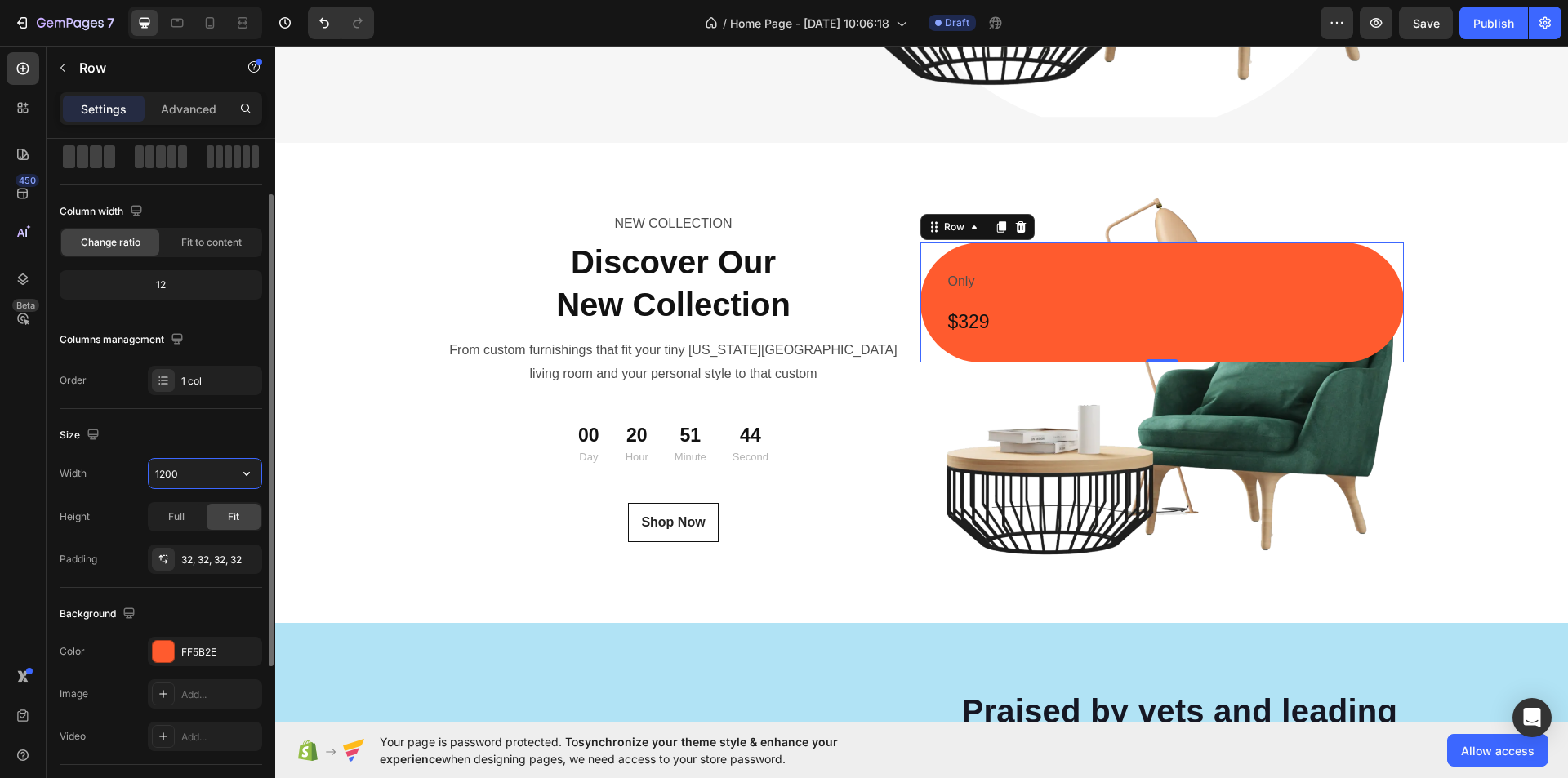
click at [181, 469] on input "1200" at bounding box center [205, 474] width 113 height 30
click at [88, 470] on div "Width" at bounding box center [160, 473] width 202 height 31
type input "1200"
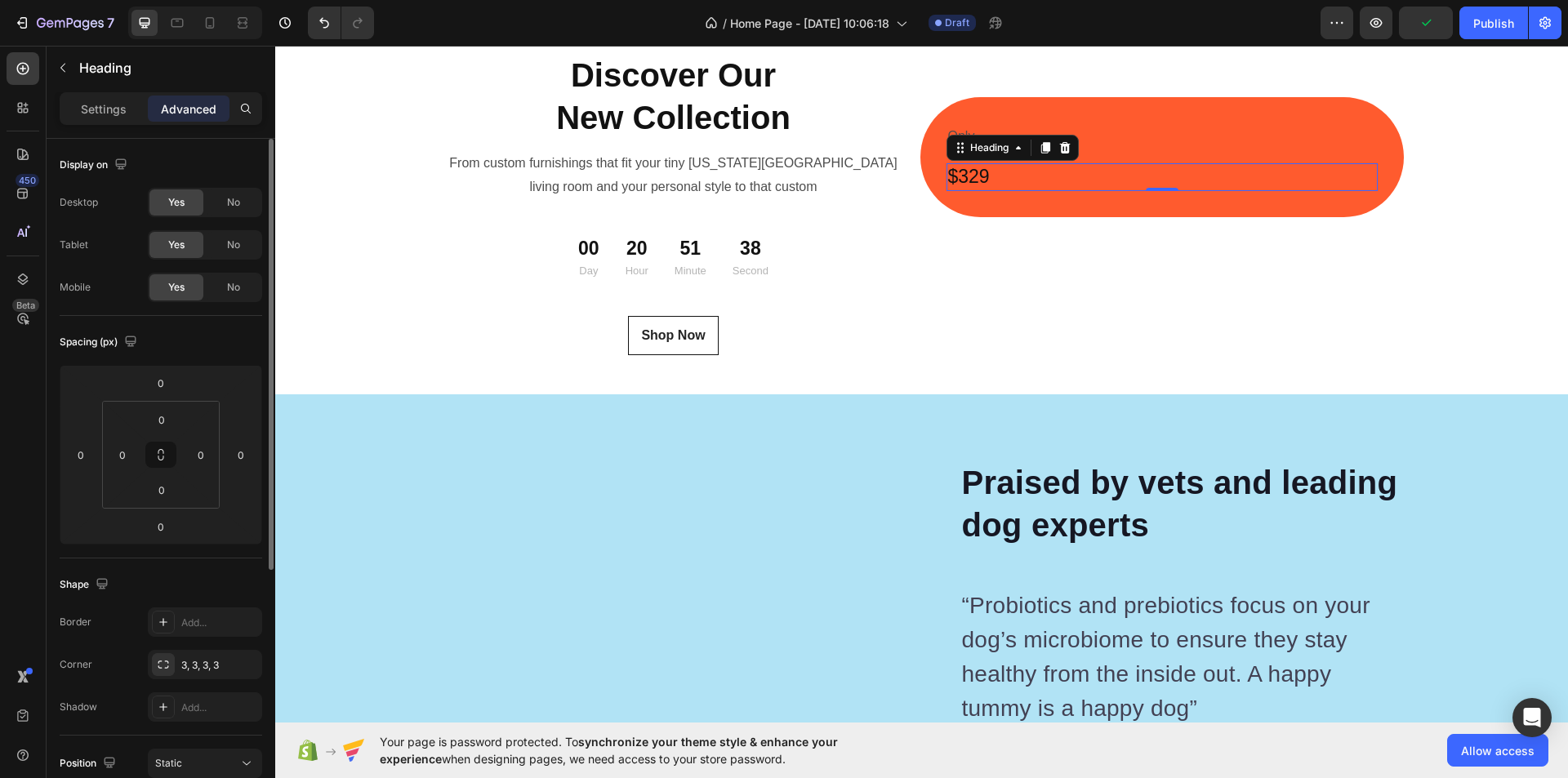
scroll to position [5939, 0]
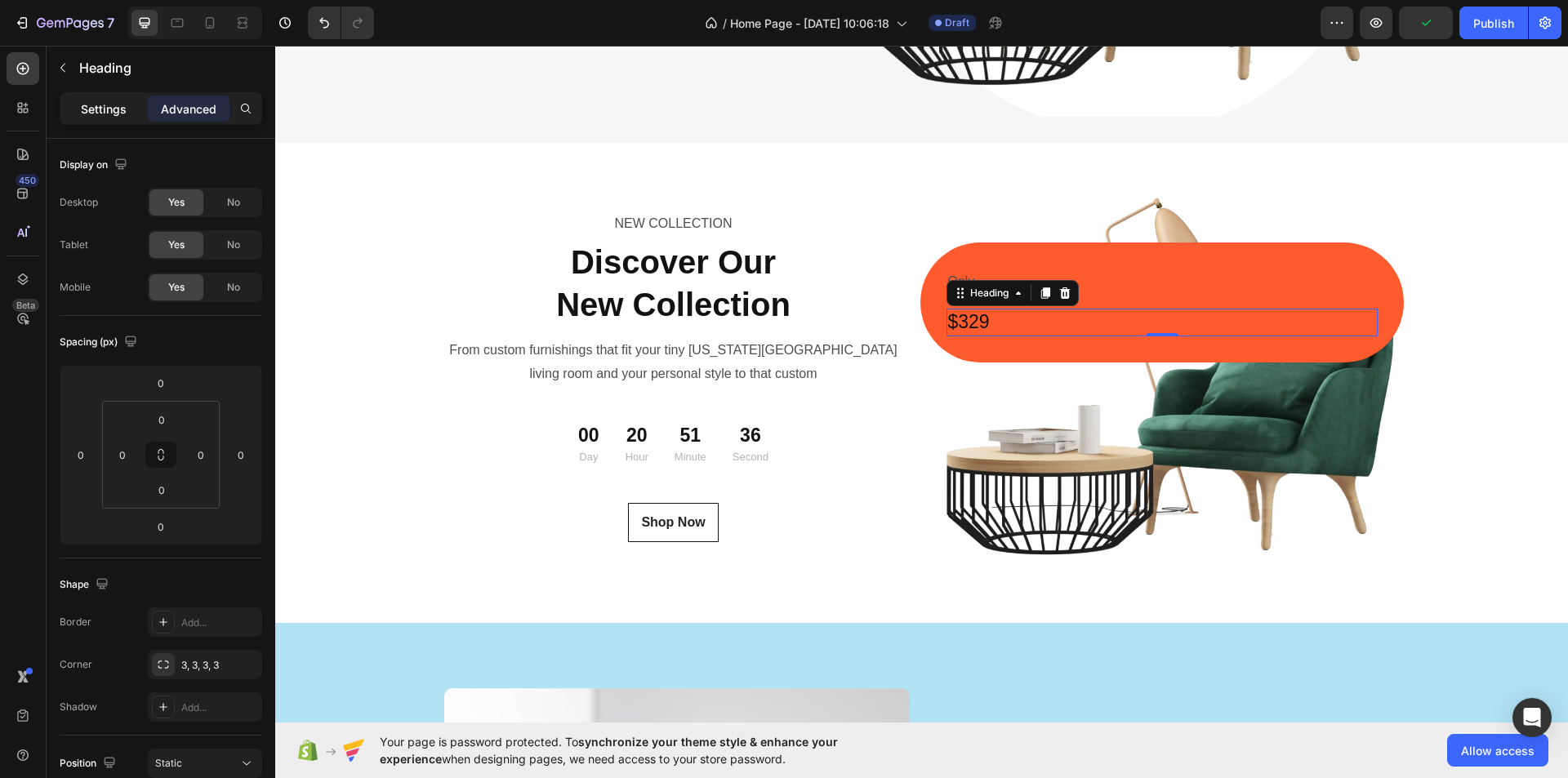
click at [86, 111] on p "Settings" at bounding box center [103, 109] width 46 height 17
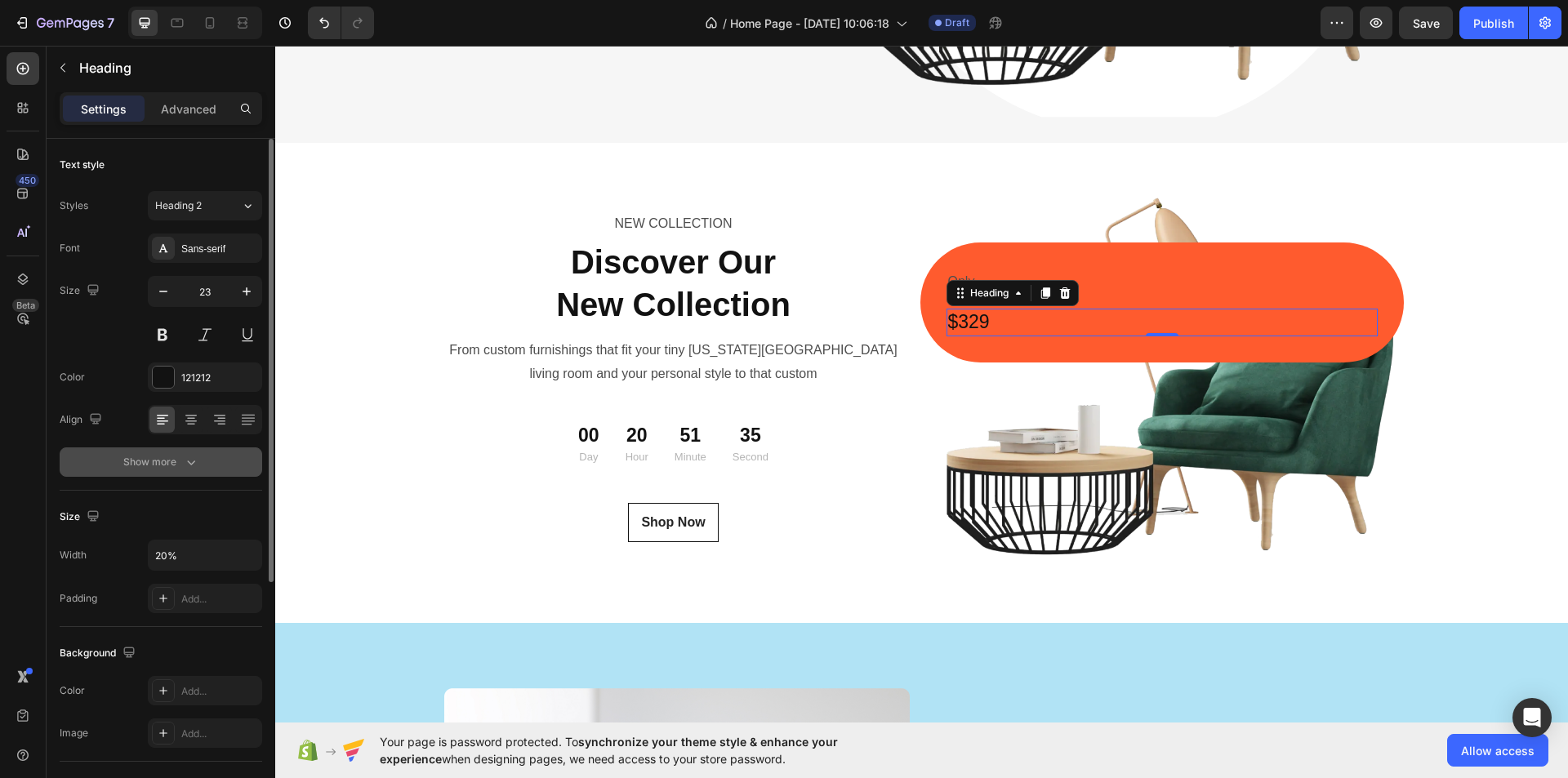
click at [184, 455] on icon "button" at bounding box center [191, 462] width 17 height 17
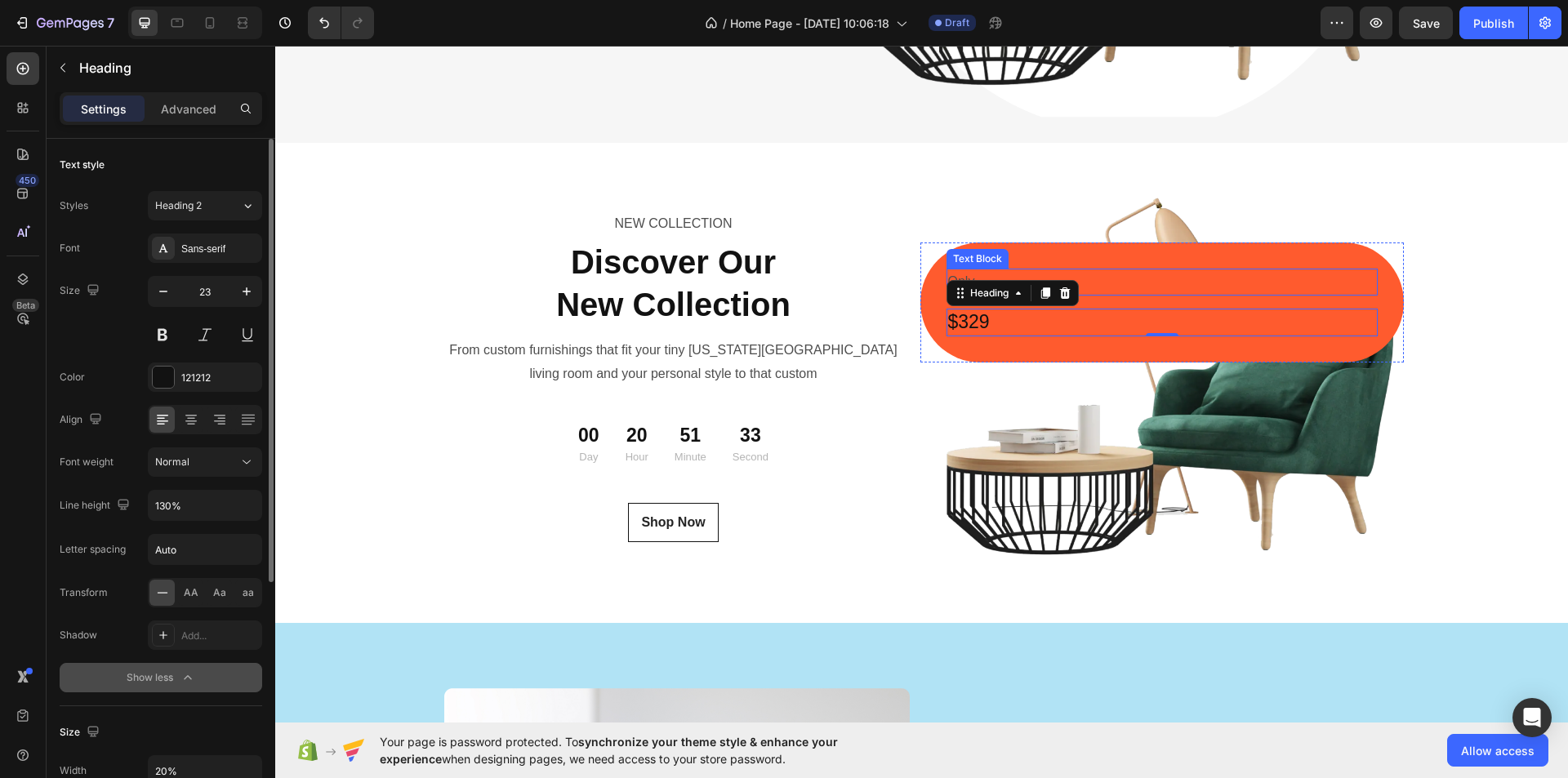
click at [1131, 293] on p "Only" at bounding box center [1162, 281] width 428 height 23
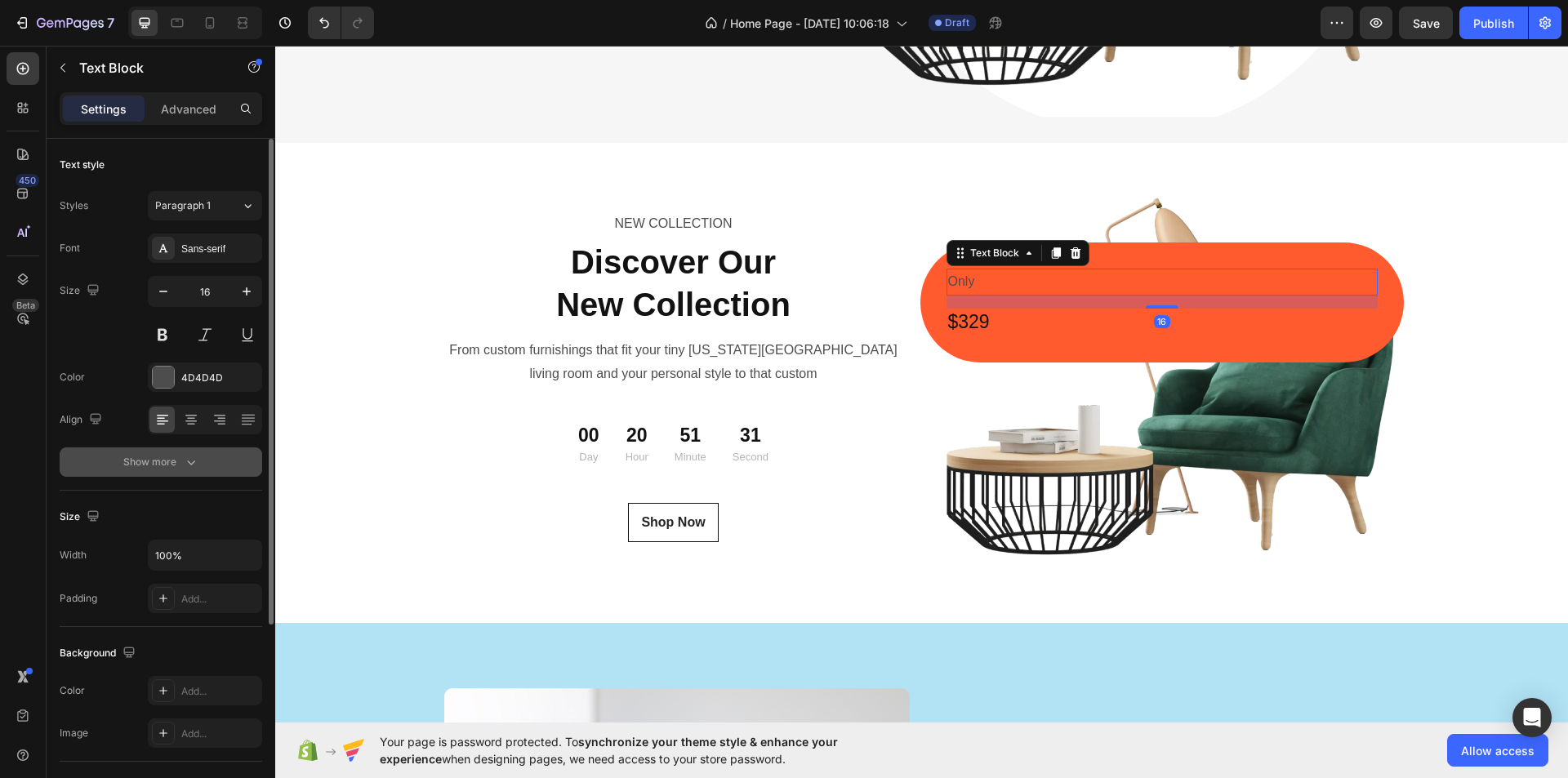
click at [196, 457] on icon "button" at bounding box center [191, 462] width 17 height 17
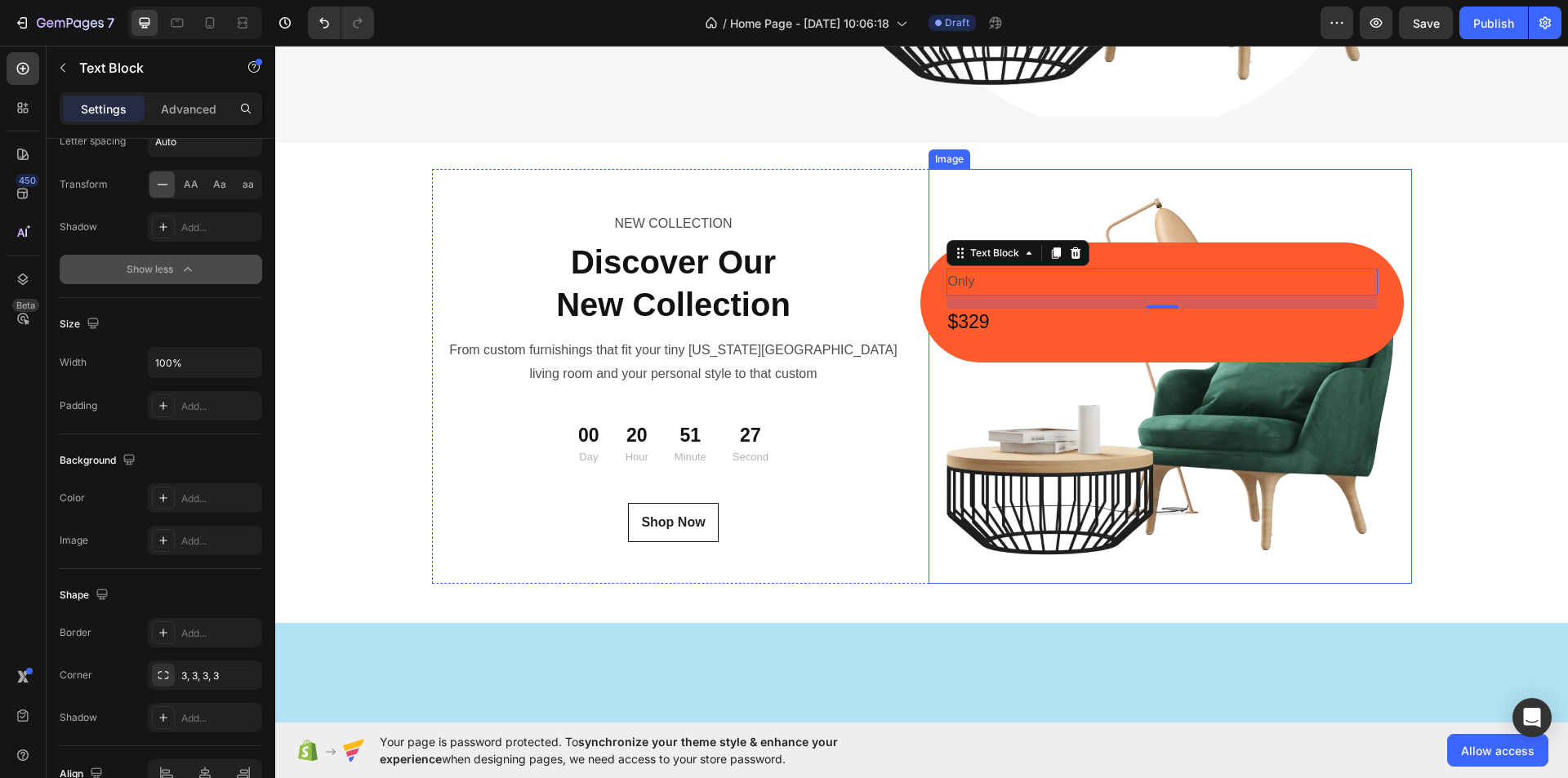
scroll to position [5613, 0]
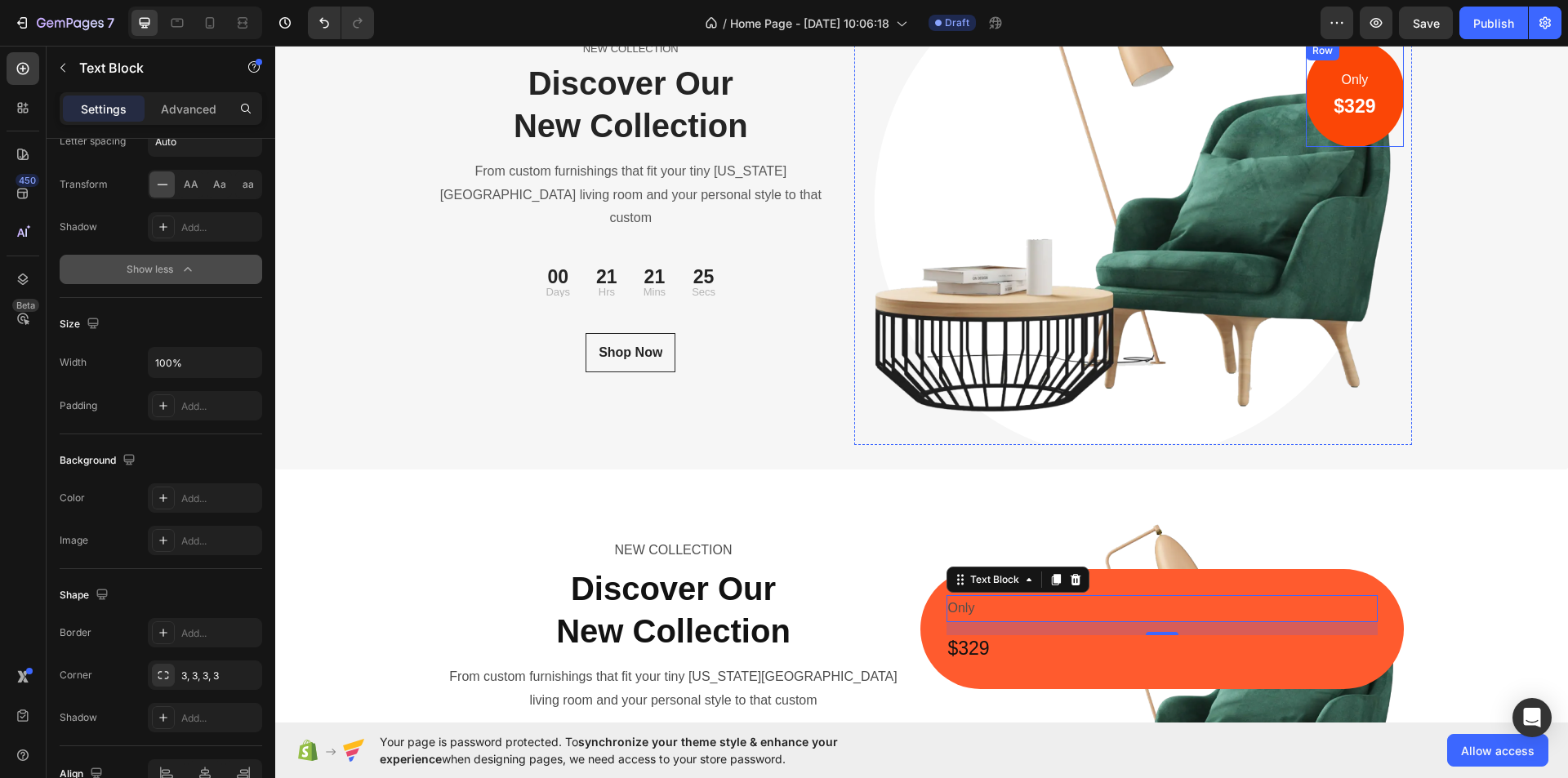
click at [1311, 106] on div "Only Text block $329 Heading Row" at bounding box center [1355, 94] width 97 height 107
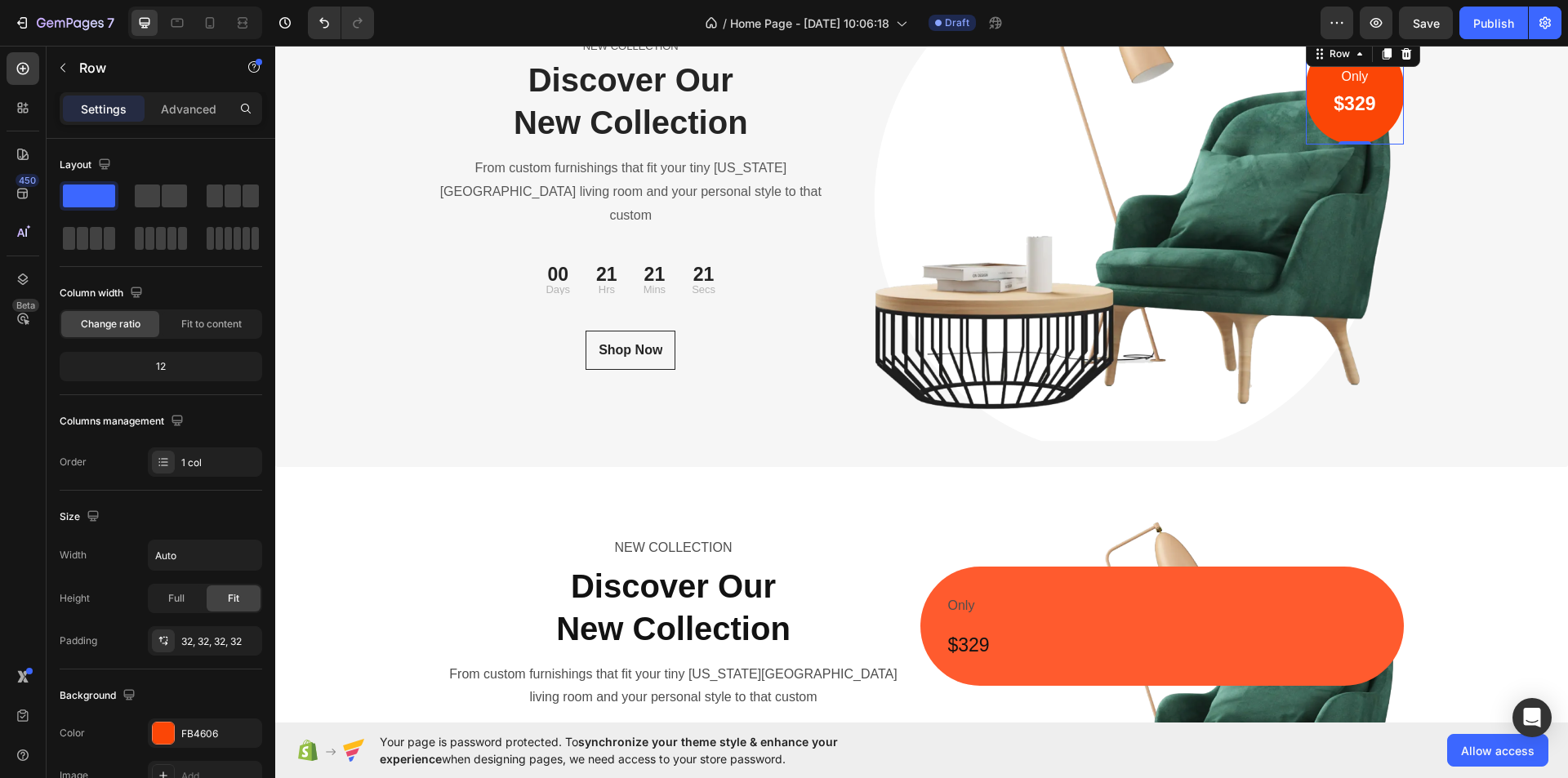
scroll to position [82, 0]
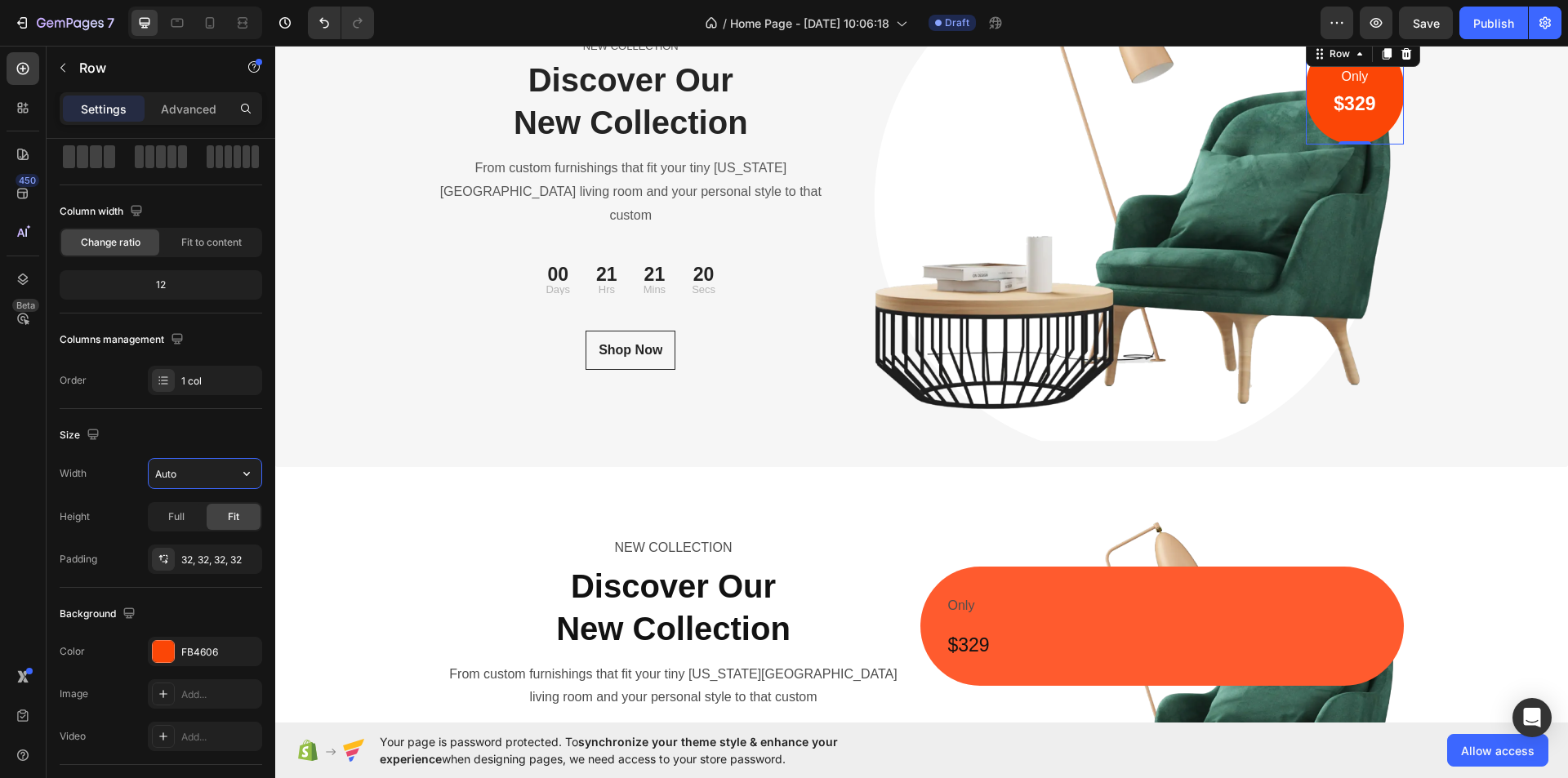
click at [195, 470] on input "Auto" at bounding box center [205, 474] width 113 height 30
click at [238, 472] on button "button" at bounding box center [247, 474] width 30 height 30
click at [190, 471] on input "Auto" at bounding box center [205, 474] width 113 height 30
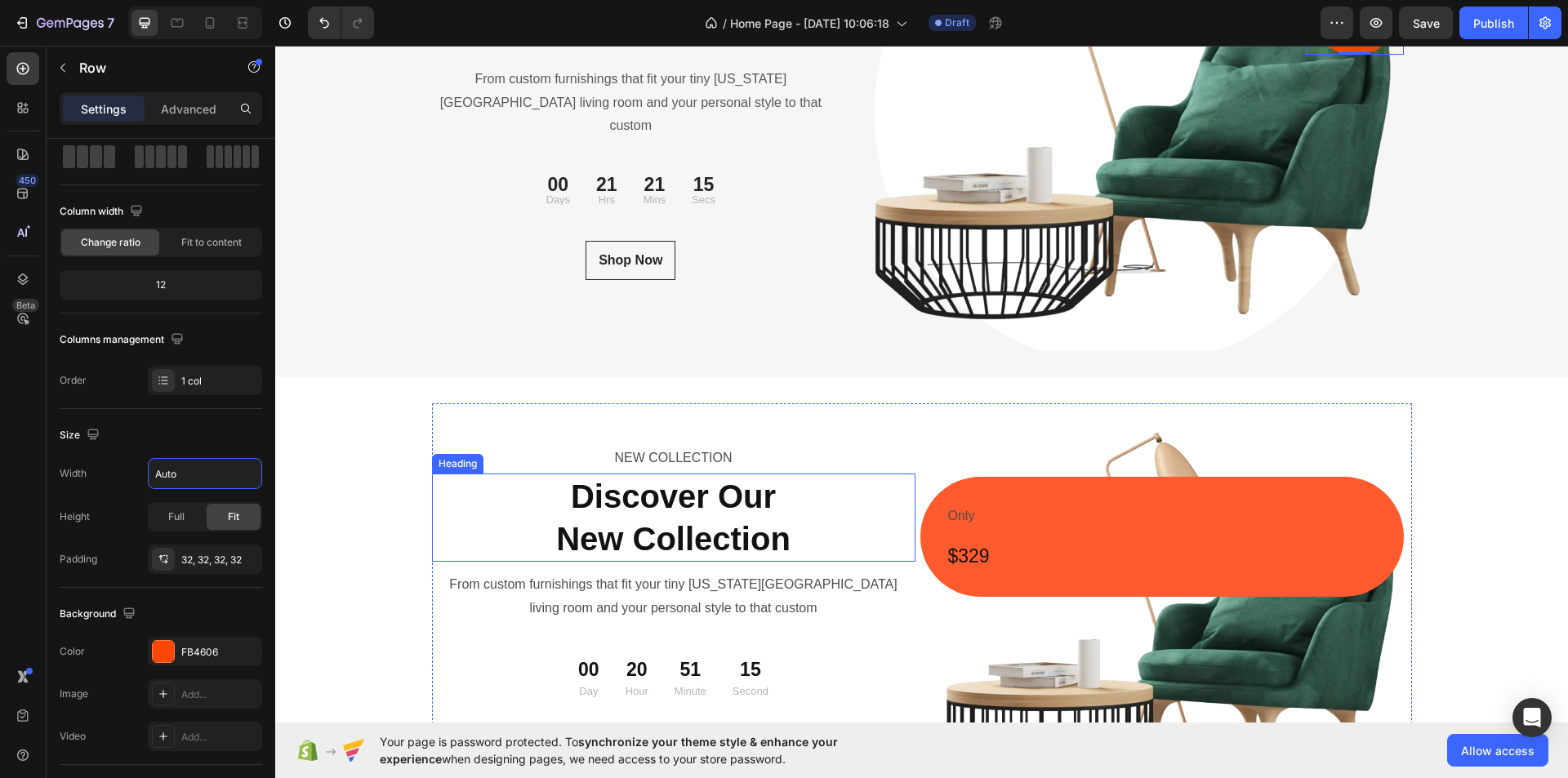
scroll to position [5836, 0]
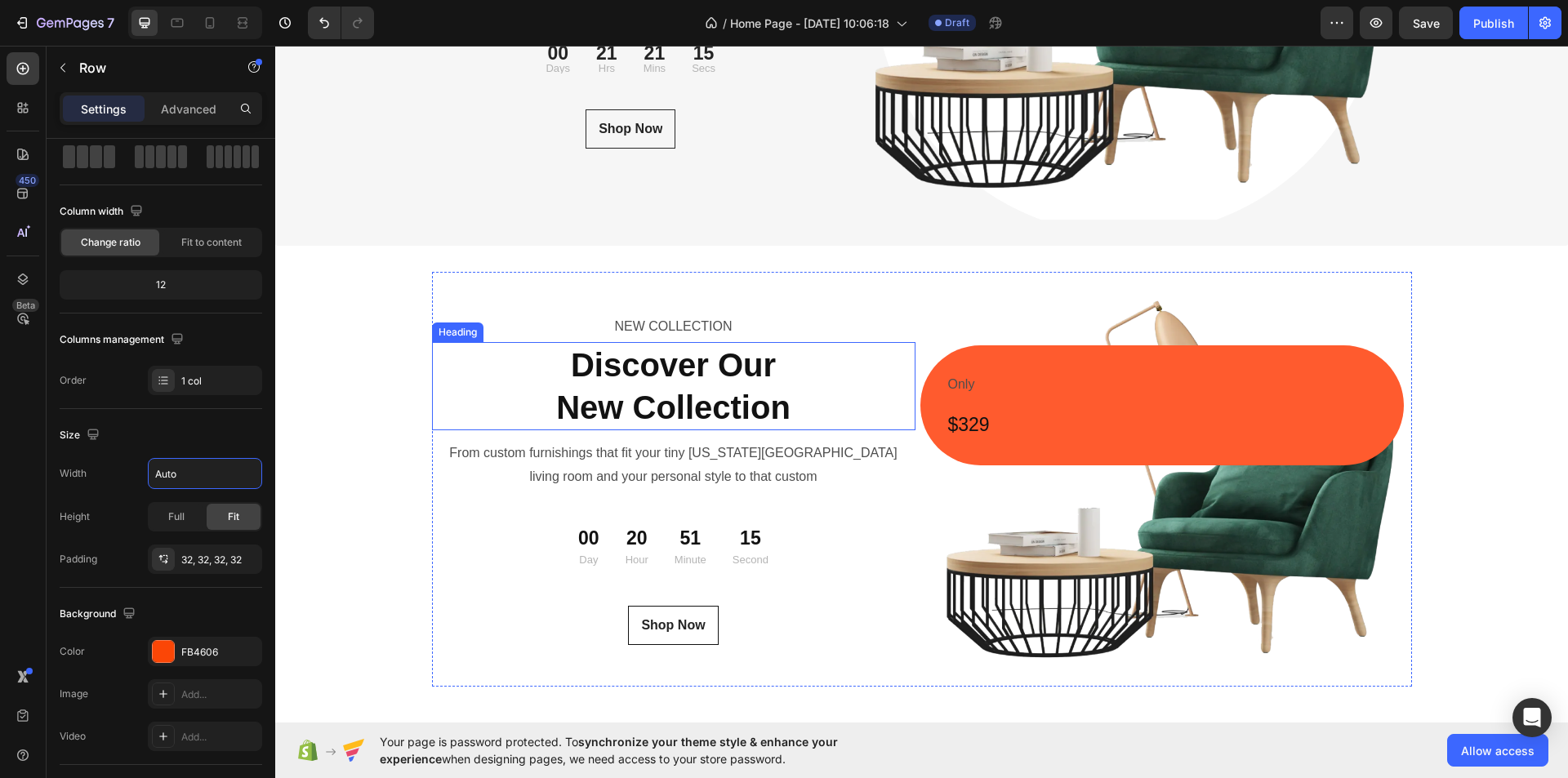
click at [1097, 375] on div "Only Text Block $329 Heading Row Image" at bounding box center [1170, 479] width 484 height 415
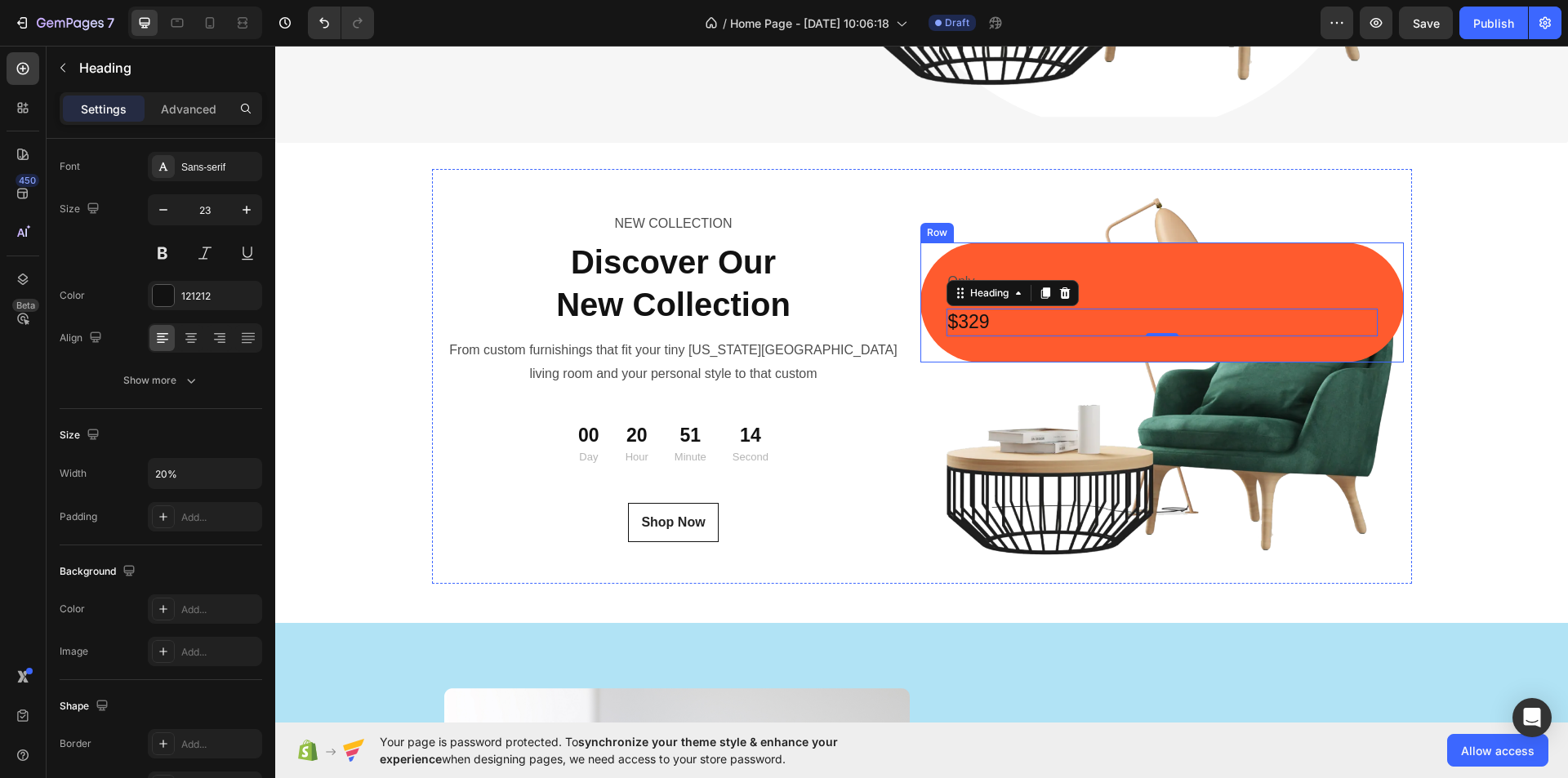
scroll to position [0, 0]
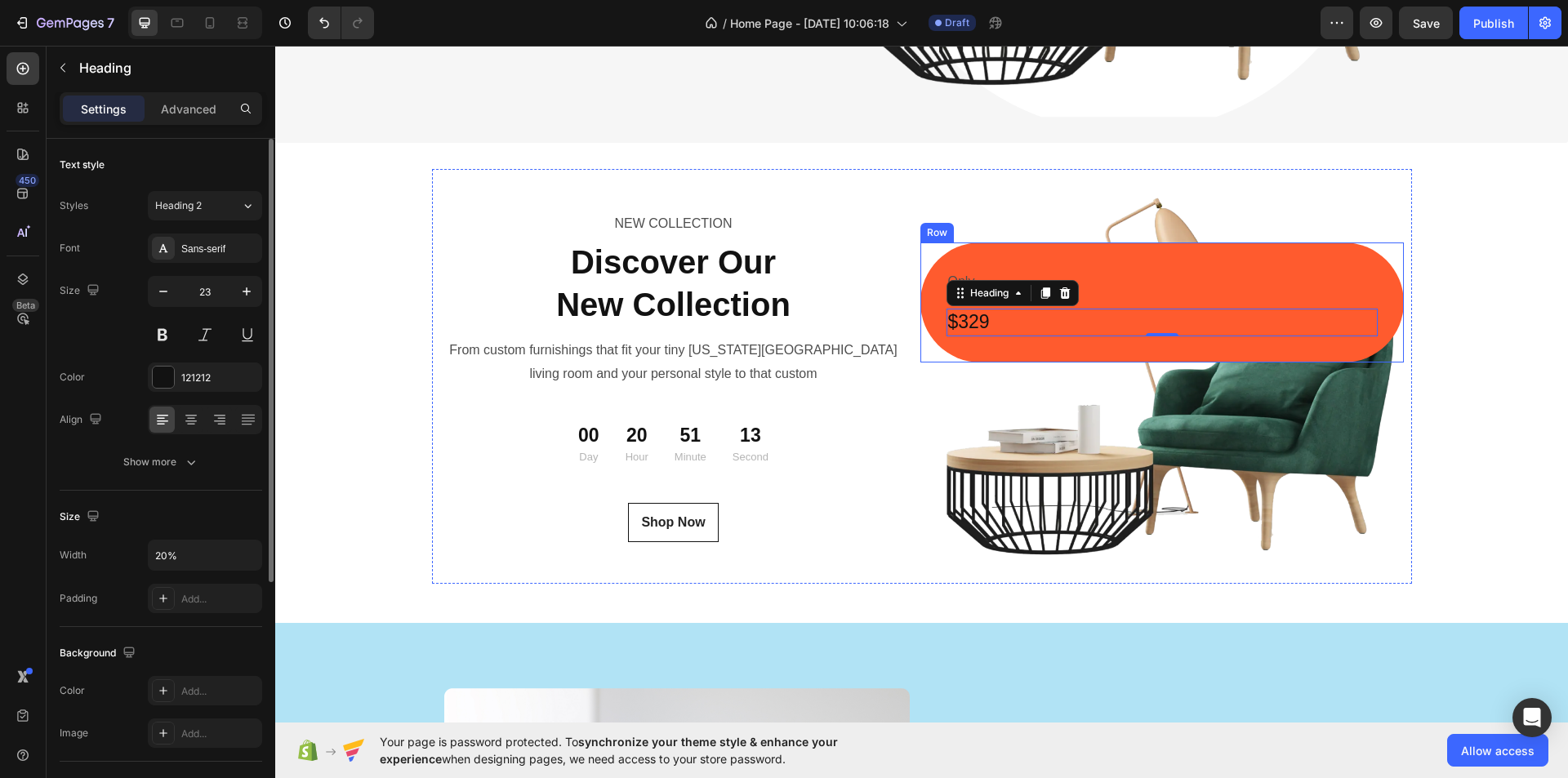
click at [985, 255] on div "Only Text Block $329 Heading 0 Row" at bounding box center [1162, 302] width 484 height 120
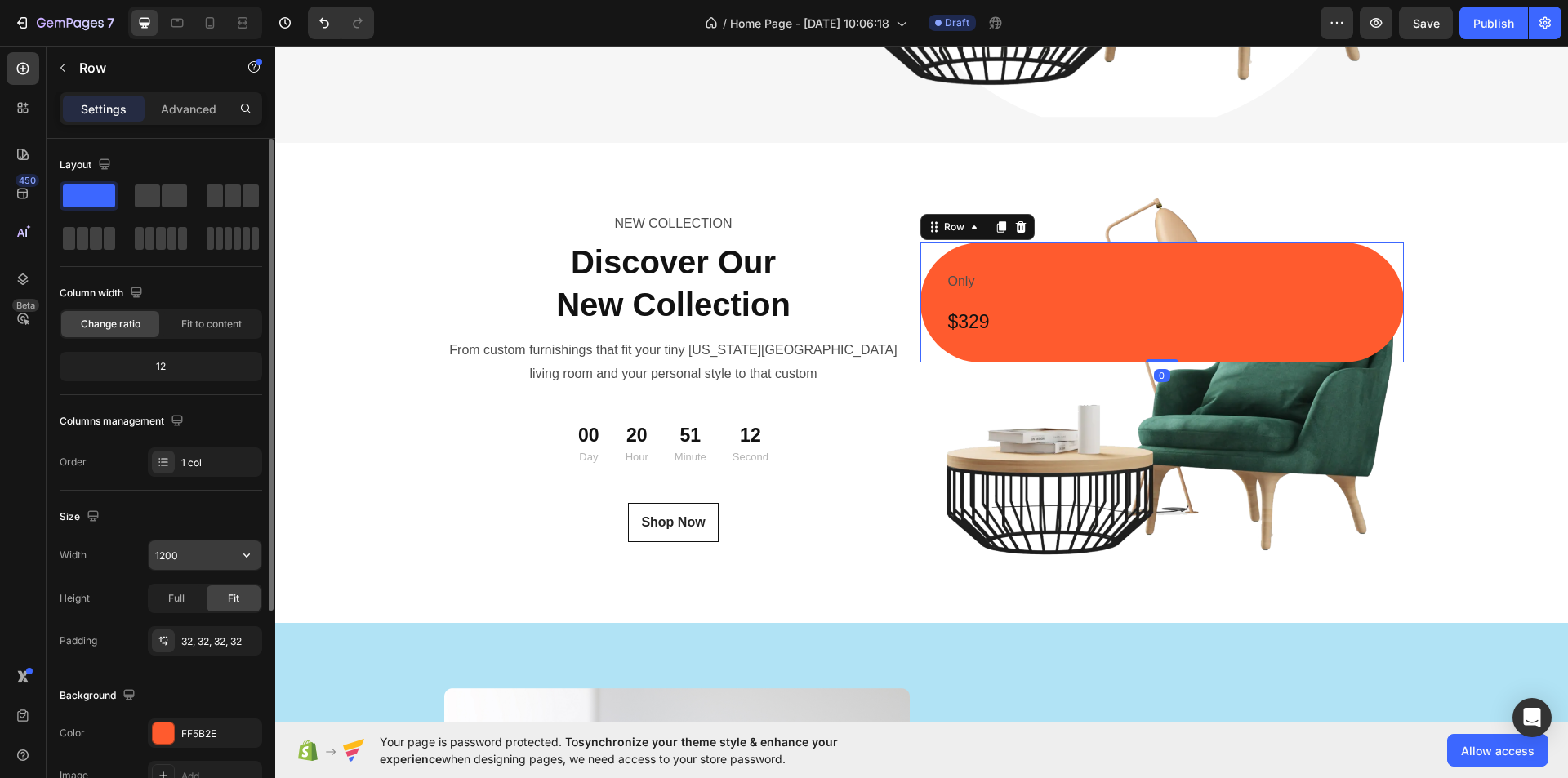
click at [168, 560] on input "1200" at bounding box center [205, 555] width 113 height 30
click at [169, 560] on input "1200" at bounding box center [205, 555] width 113 height 30
paste input "Auto"
click at [211, 553] on input "Auto0" at bounding box center [205, 555] width 113 height 30
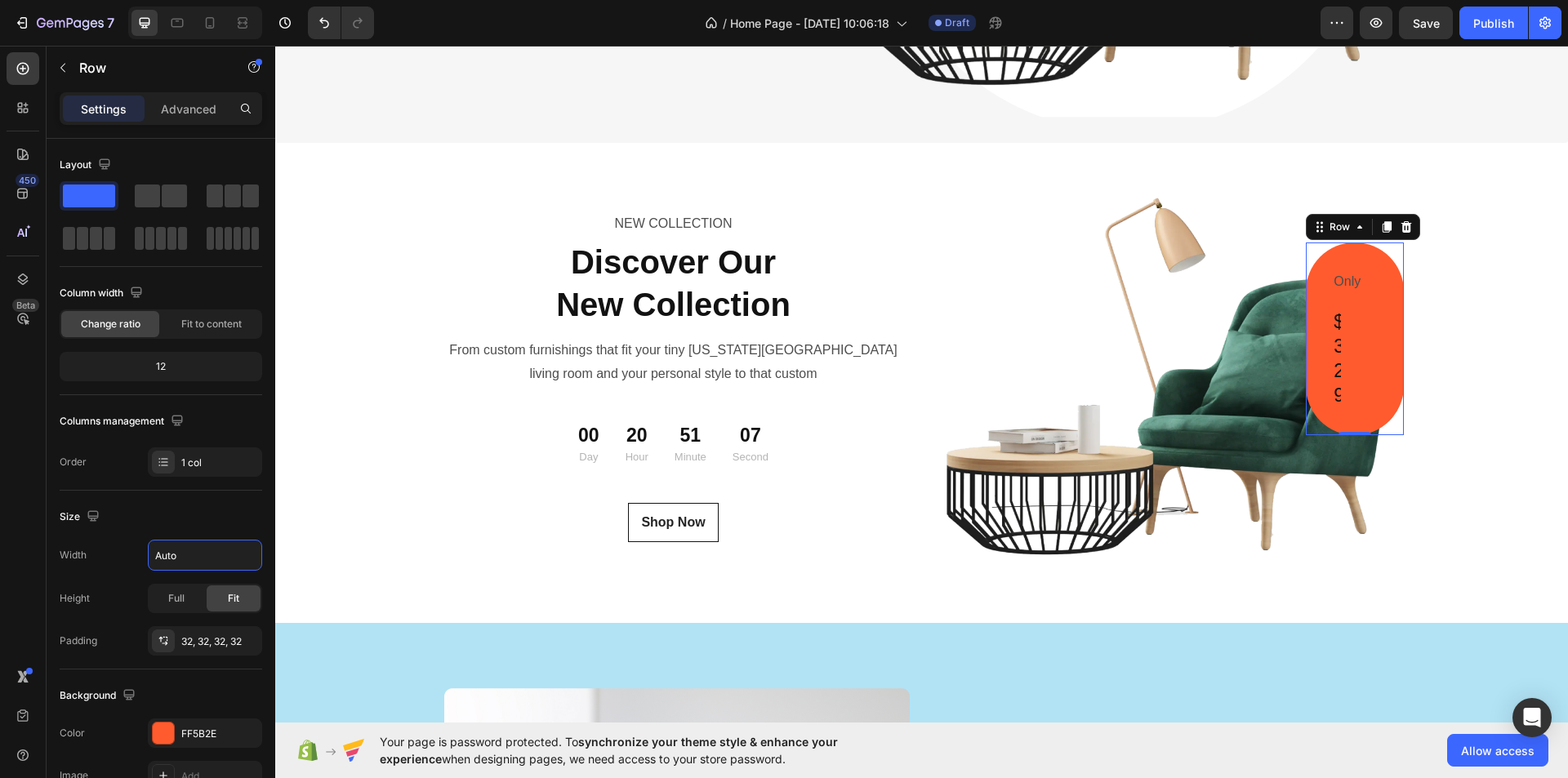
type input "Auto"
click at [14, 565] on div "450 Beta" at bounding box center [22, 356] width 33 height 608
click at [1348, 344] on div "$329" at bounding box center [1355, 359] width 45 height 102
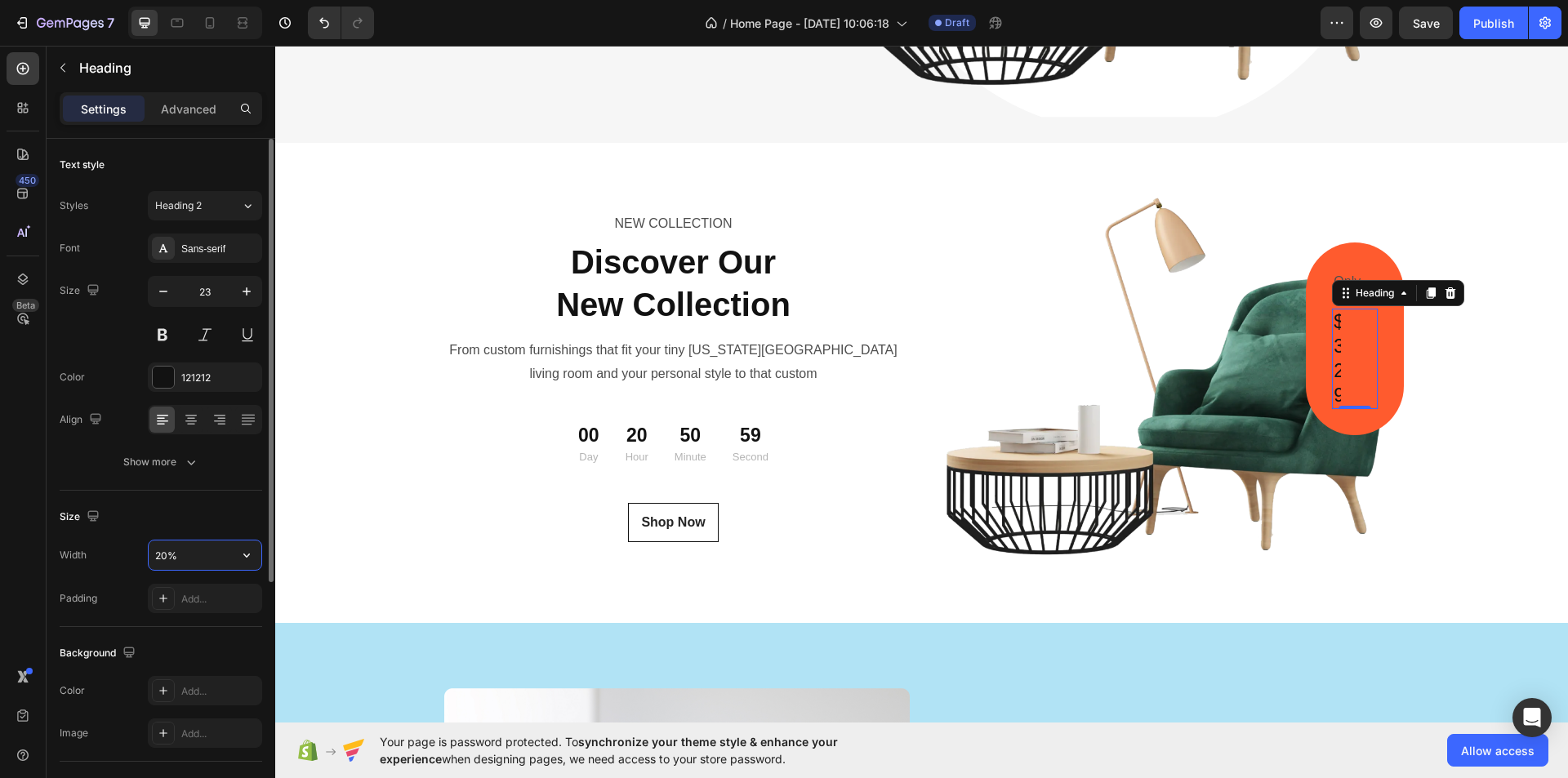
click at [159, 549] on input "20%" at bounding box center [205, 555] width 113 height 30
click at [248, 557] on icon "button" at bounding box center [246, 555] width 7 height 4
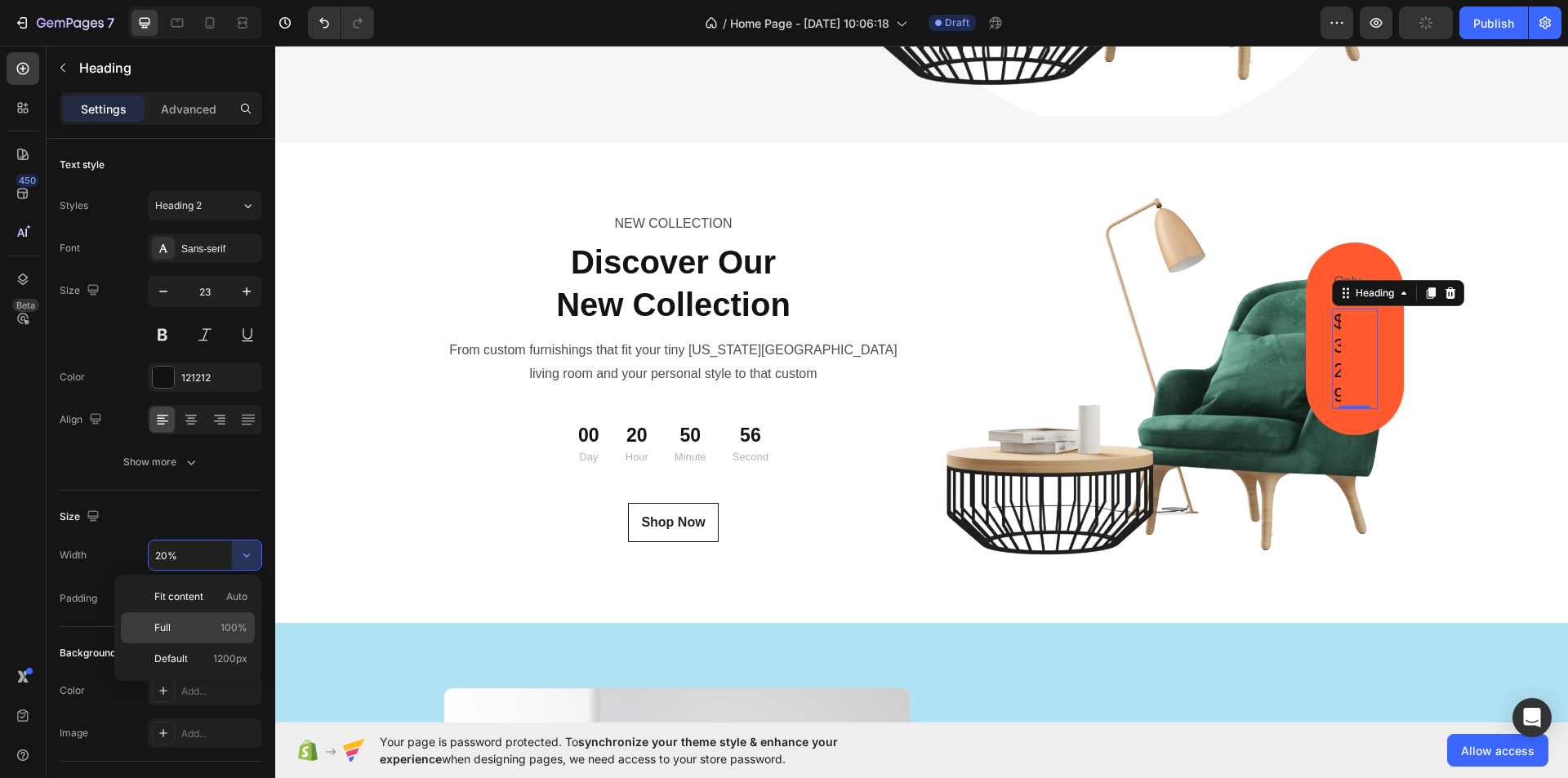
click at [227, 644] on div "Full 100%" at bounding box center [188, 659] width 134 height 31
type input "100%"
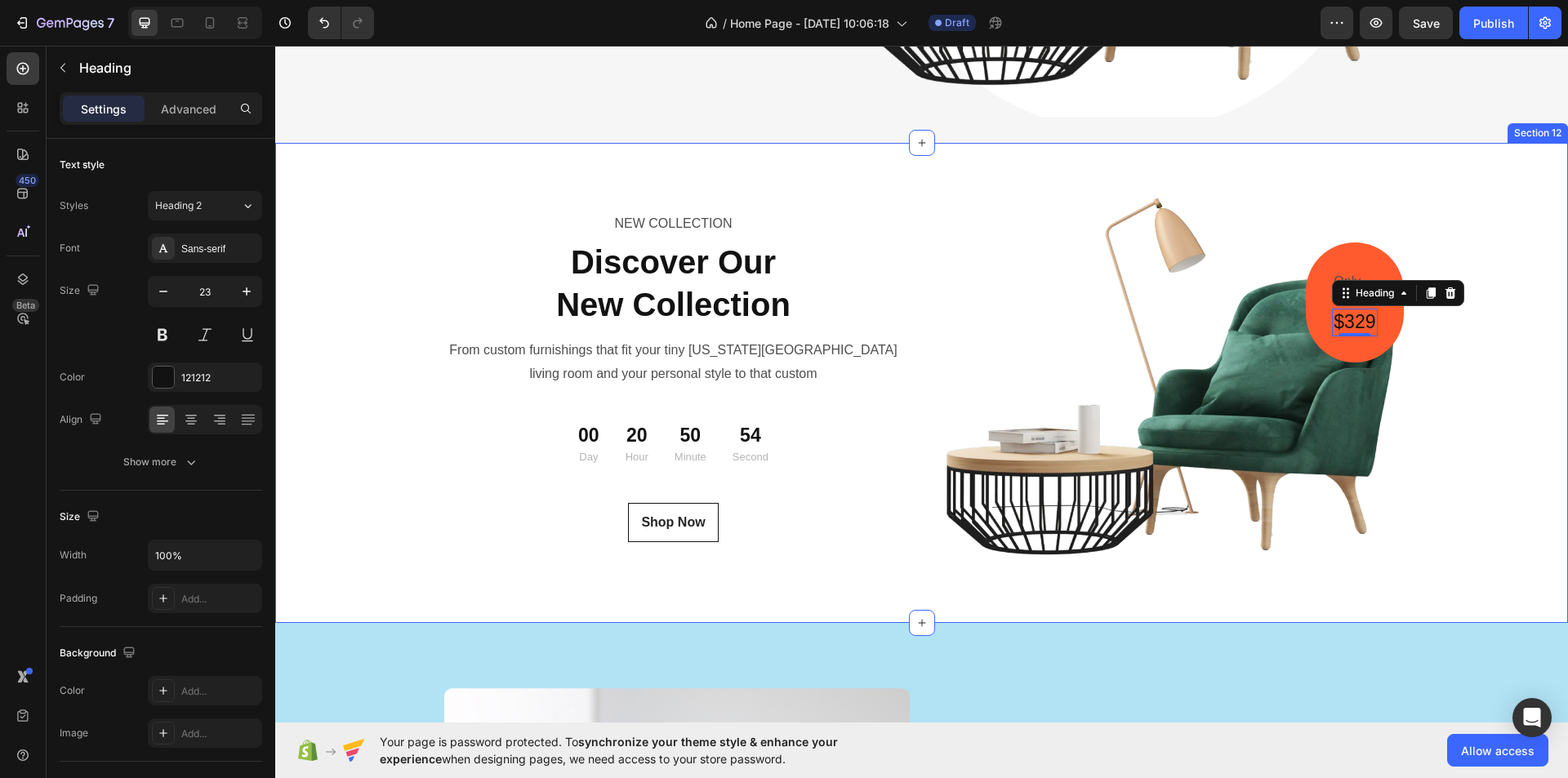
click at [1495, 386] on div "NEW COLLECTION Text Block Discover Our New Collection Heading From custom furni…" at bounding box center [921, 382] width 1293 height 428
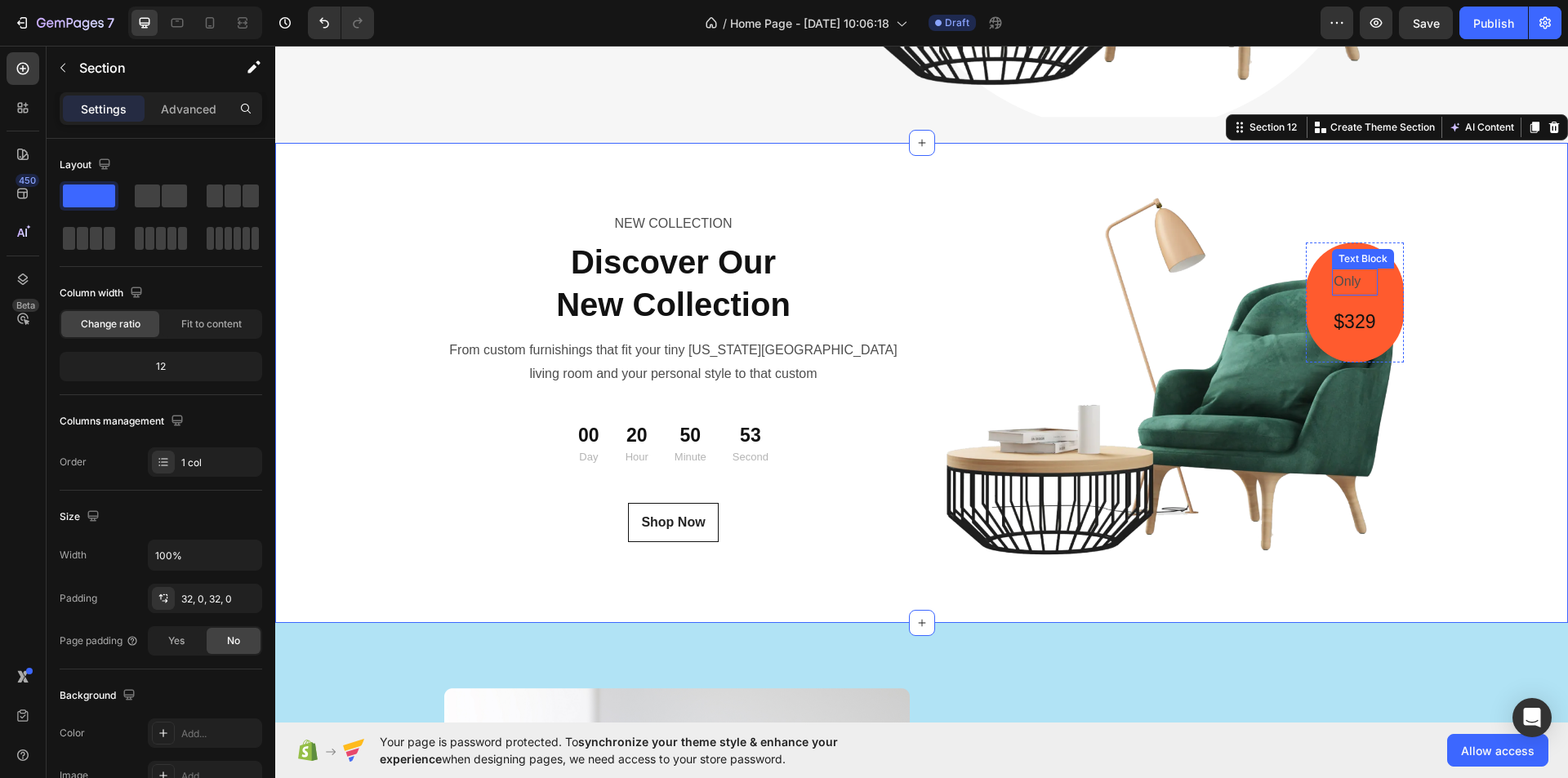
click at [1370, 269] on div "Only" at bounding box center [1355, 281] width 45 height 27
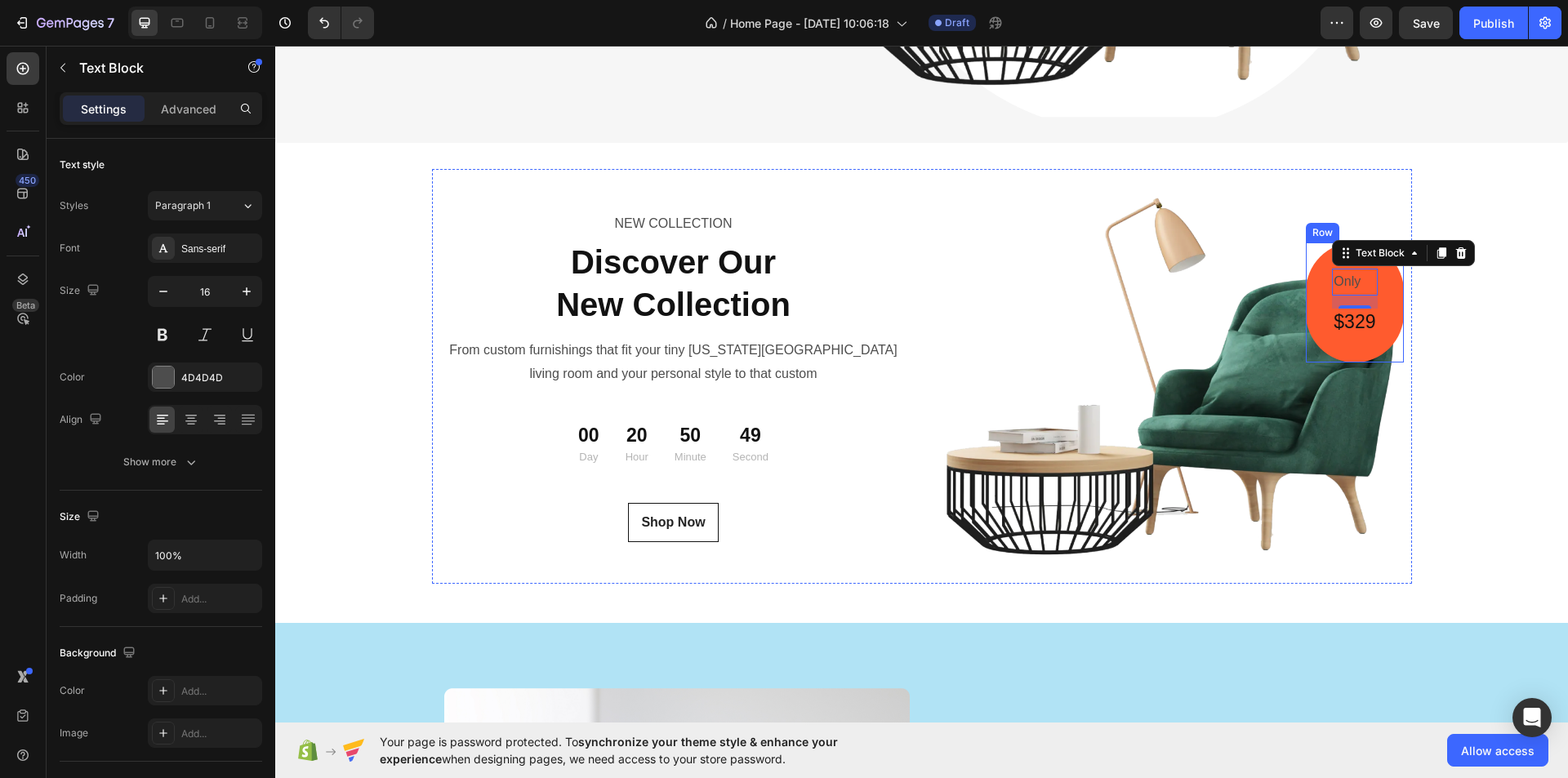
click at [1382, 309] on div "Only Text Block 16 $329 Heading Row" at bounding box center [1355, 302] width 97 height 120
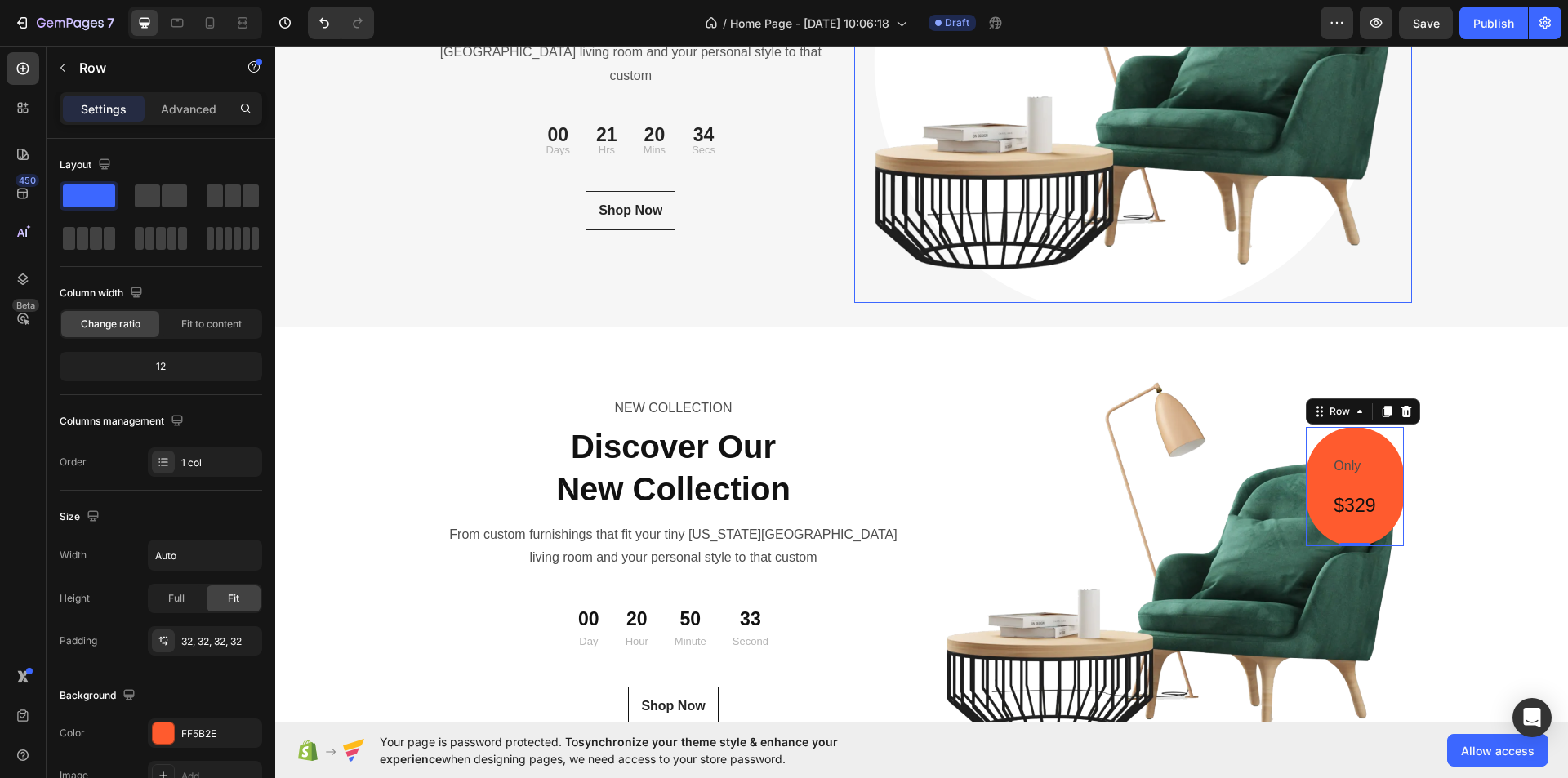
scroll to position [5449, 0]
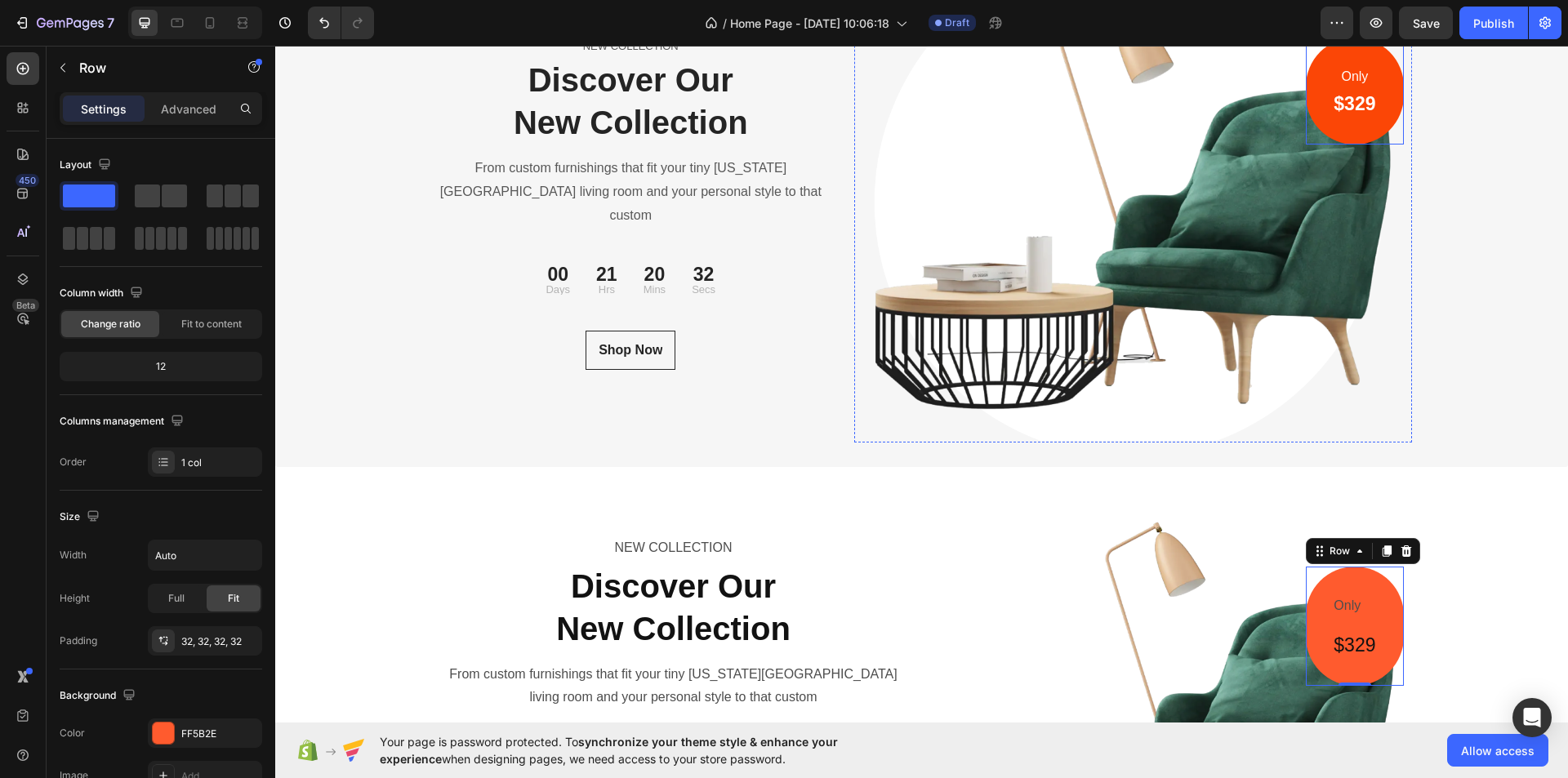
click at [1372, 144] on div "Only Text block $329 Heading Row" at bounding box center [1355, 90] width 97 height 107
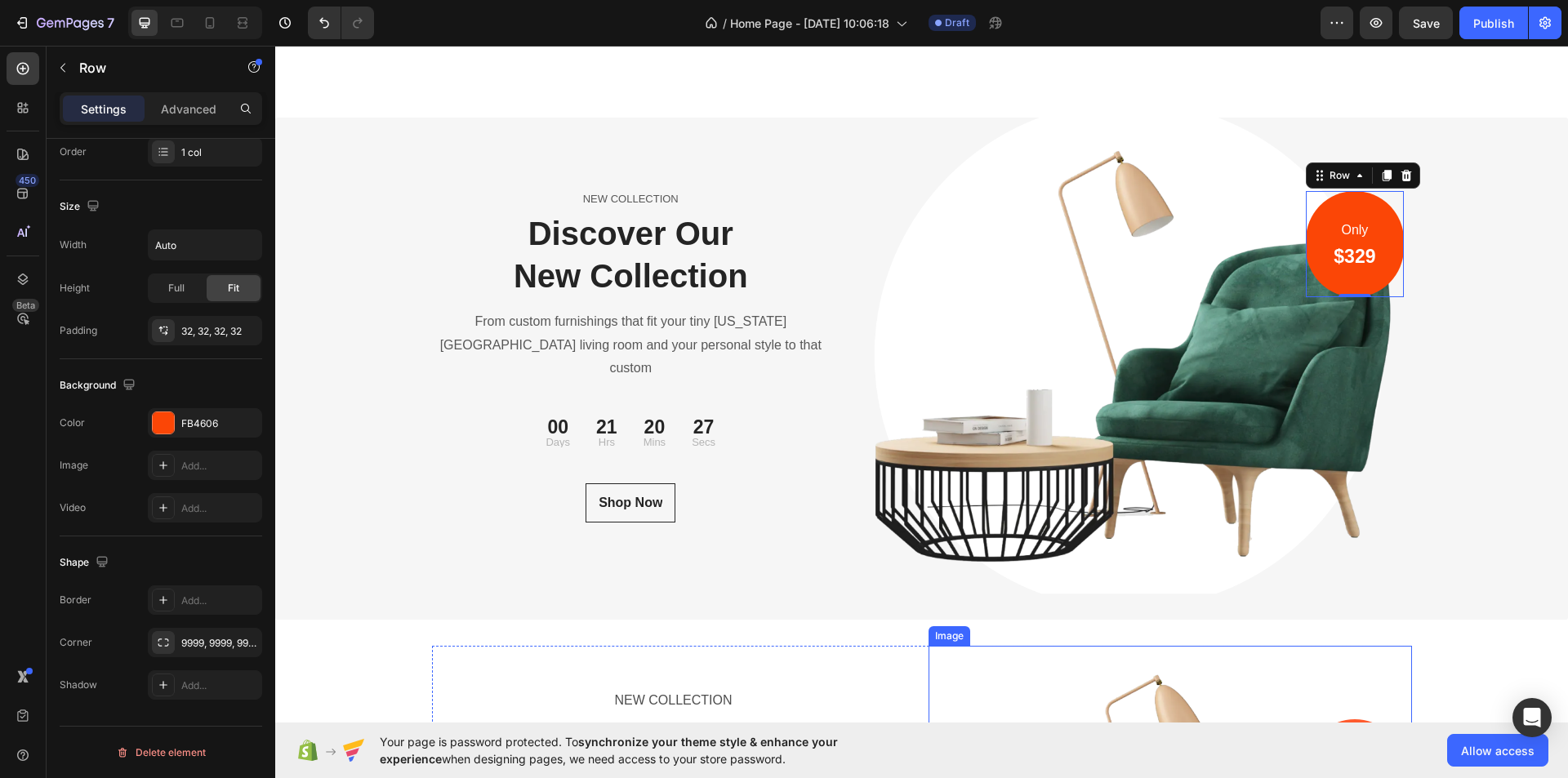
scroll to position [5858, 0]
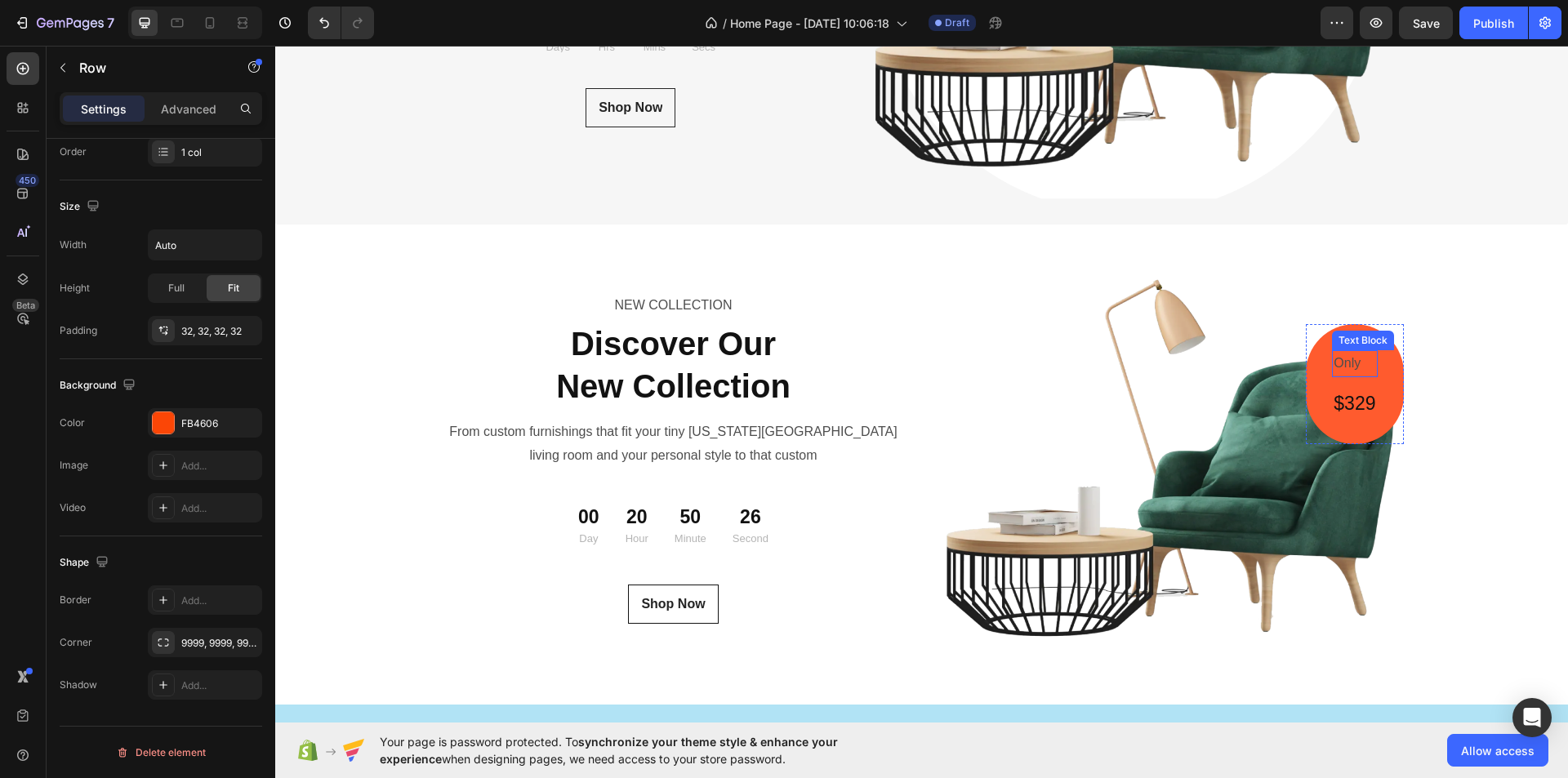
click at [1346, 370] on p "Only" at bounding box center [1355, 363] width 42 height 23
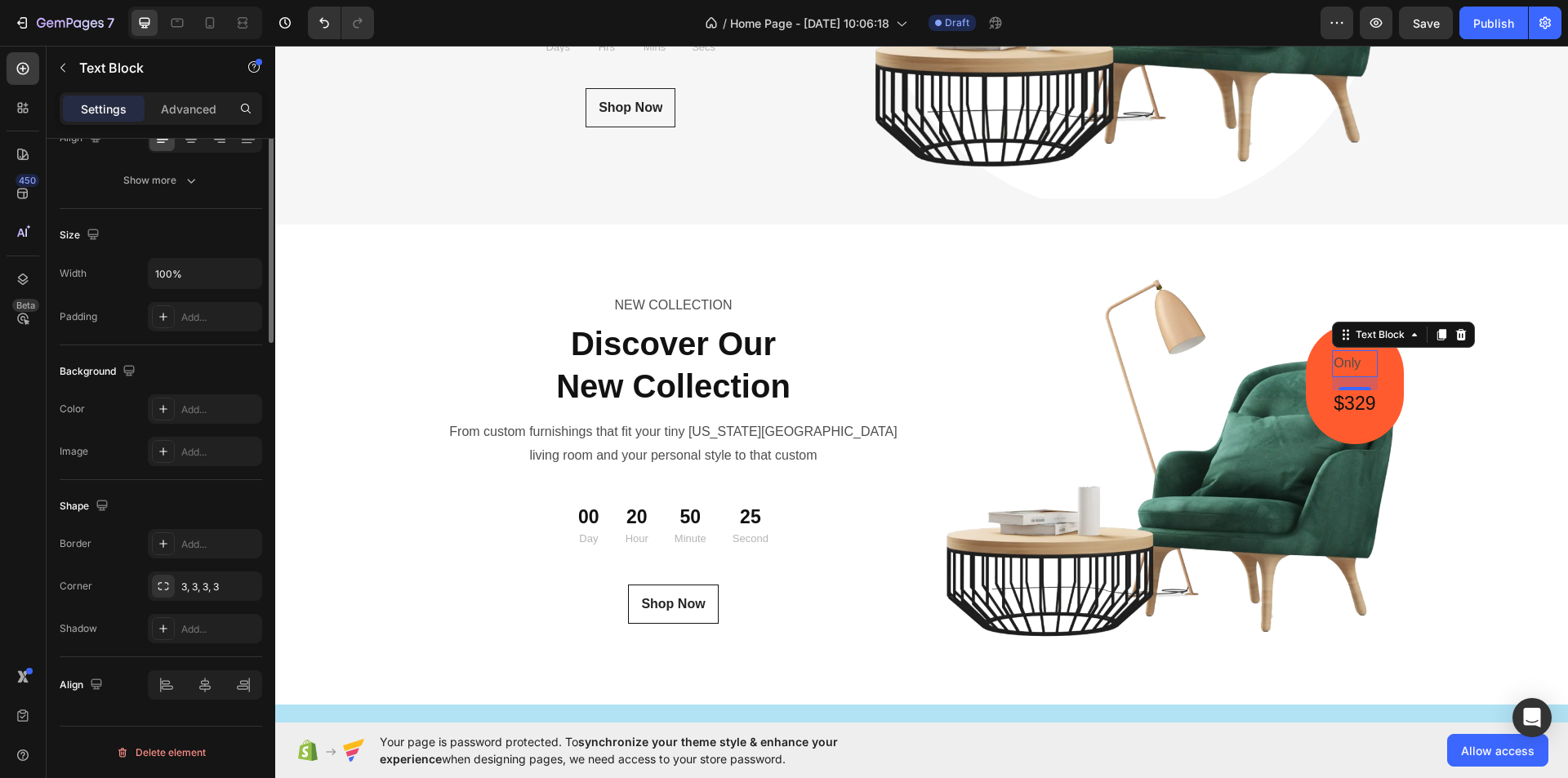
scroll to position [0, 0]
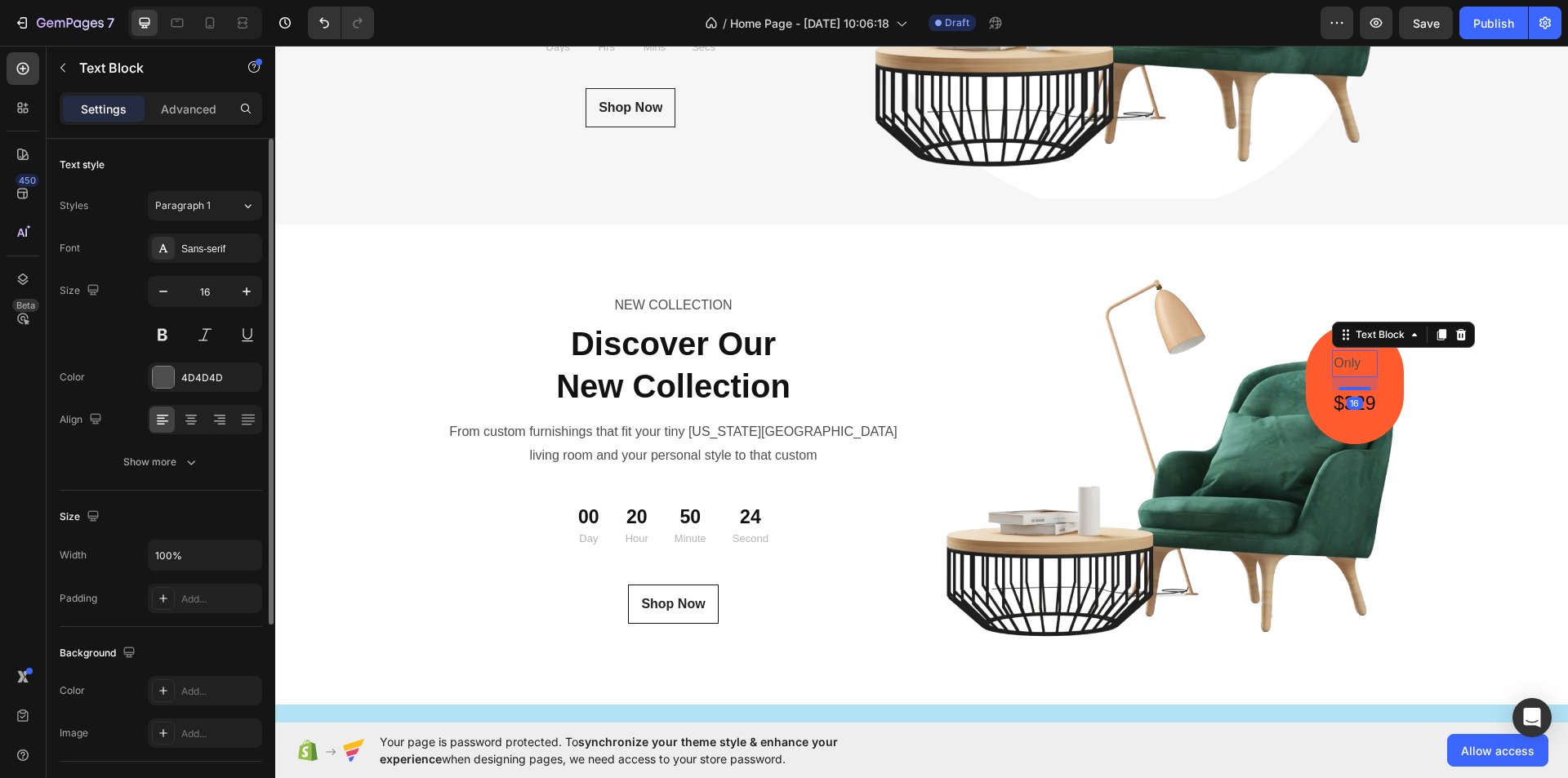
click at [1348, 401] on div "16" at bounding box center [1356, 403] width 17 height 13
click at [1363, 403] on h2 "$329" at bounding box center [1355, 404] width 45 height 28
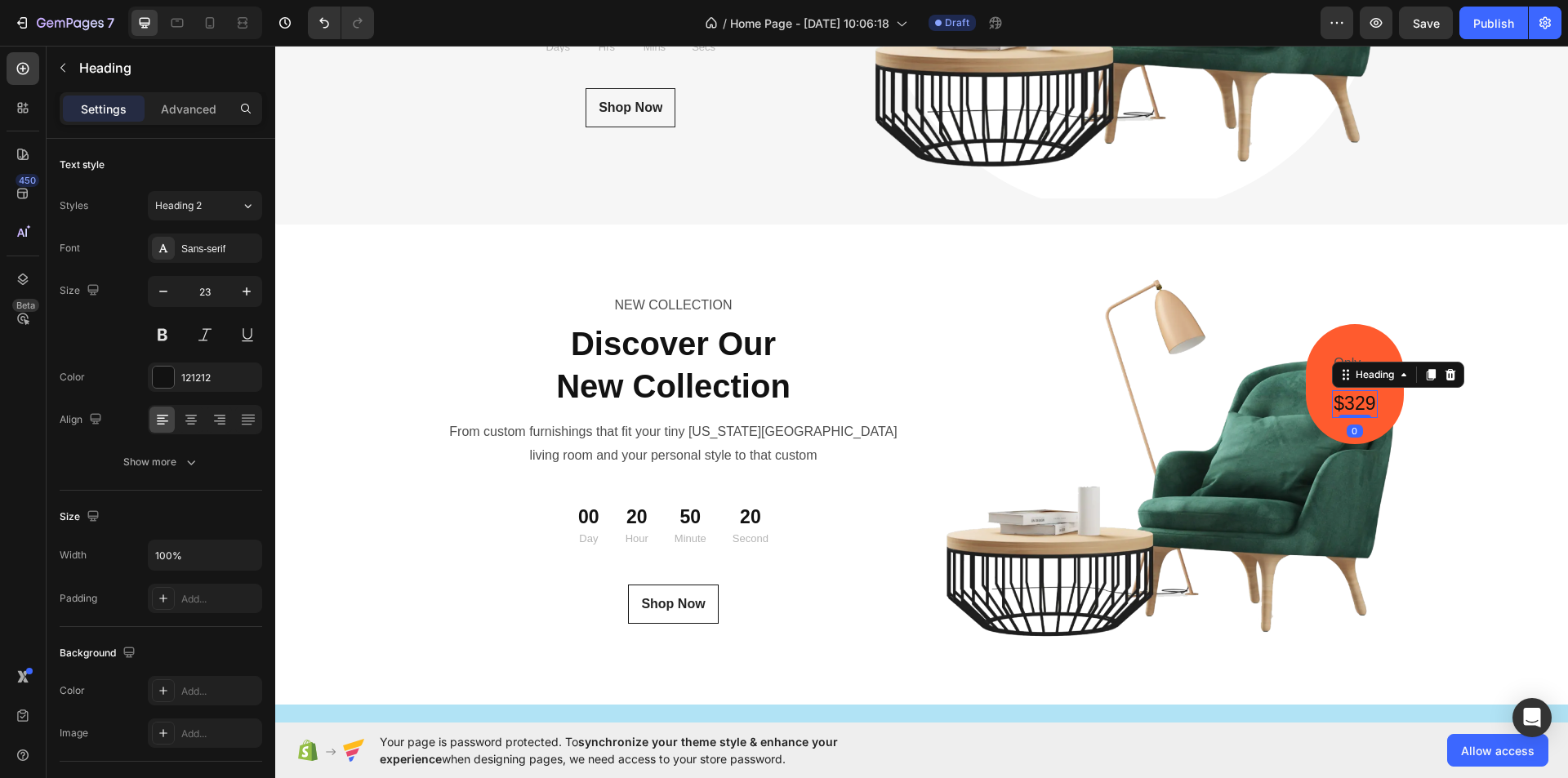
drag, startPoint x: 1348, startPoint y: 414, endPoint x: 1382, endPoint y: 414, distance: 34.0
click at [1351, 396] on div "$329 Heading 0" at bounding box center [1355, 404] width 45 height 28
click at [1382, 414] on div "Only Text Block $329 Heading 0 Row" at bounding box center [1355, 384] width 97 height 120
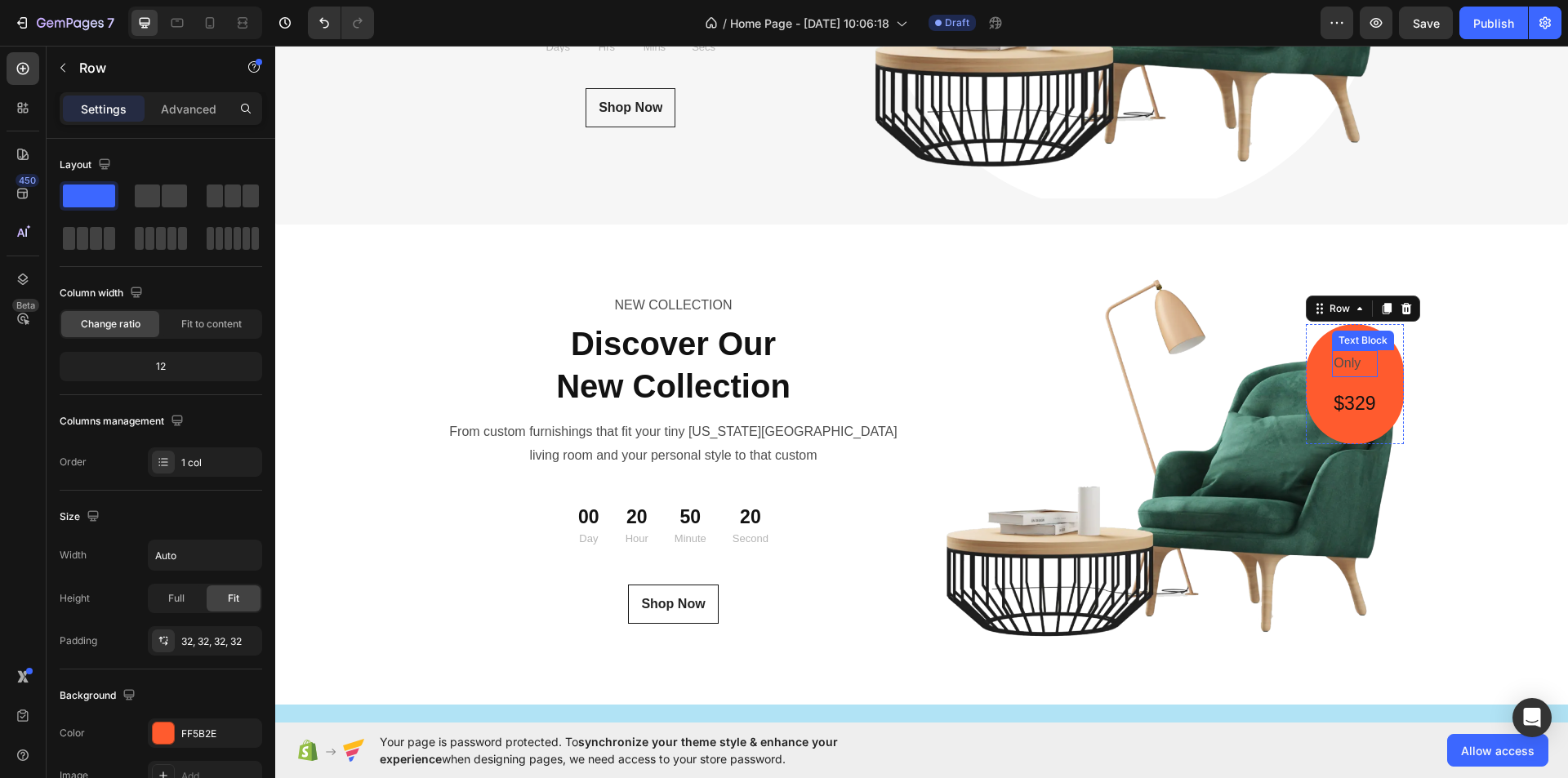
click at [1349, 368] on p "Only" at bounding box center [1355, 363] width 42 height 23
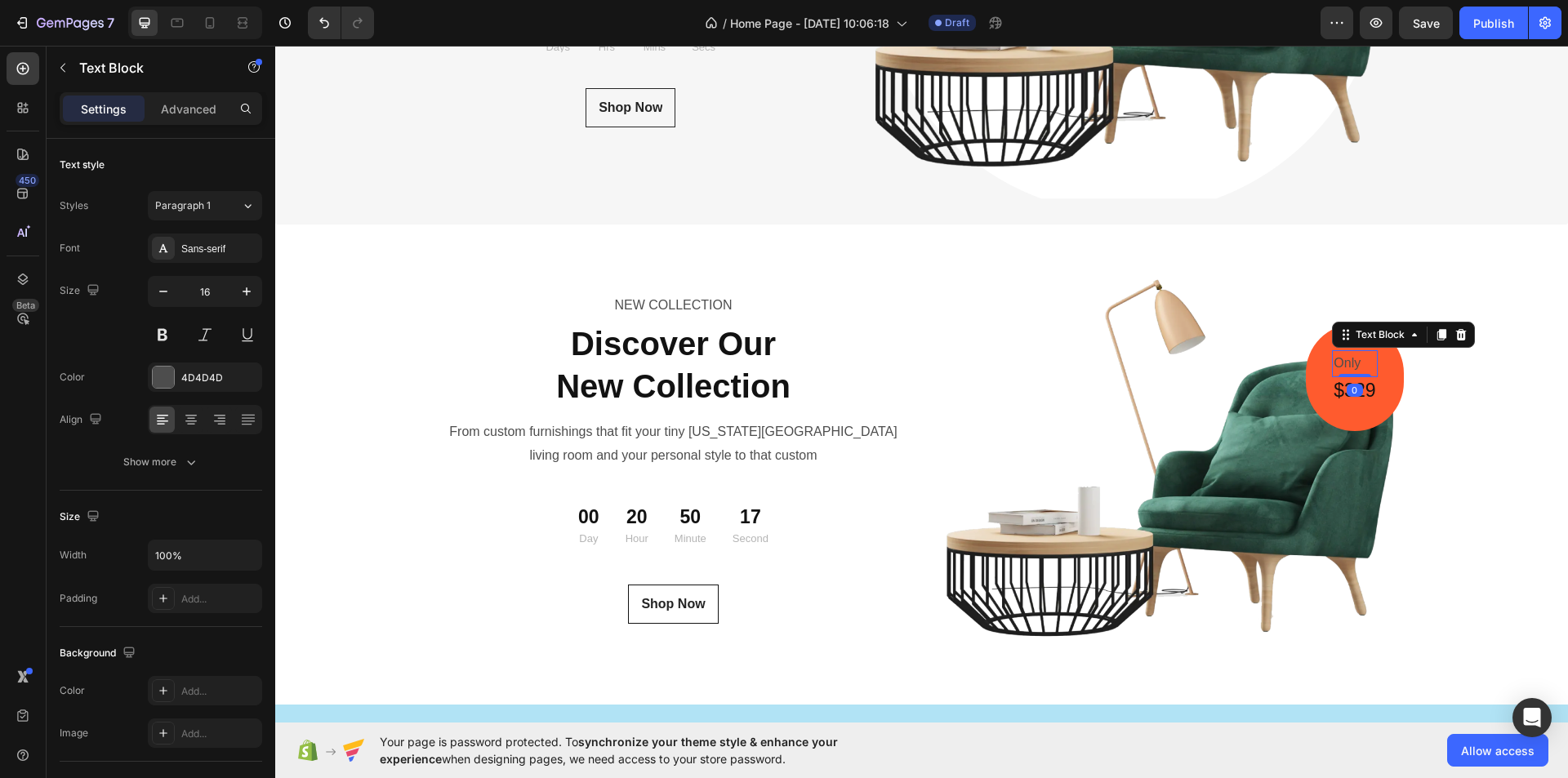
drag, startPoint x: 1349, startPoint y: 389, endPoint x: 1394, endPoint y: 397, distance: 45.7
click at [1352, 364] on div "Only Text Block 0" at bounding box center [1355, 363] width 45 height 27
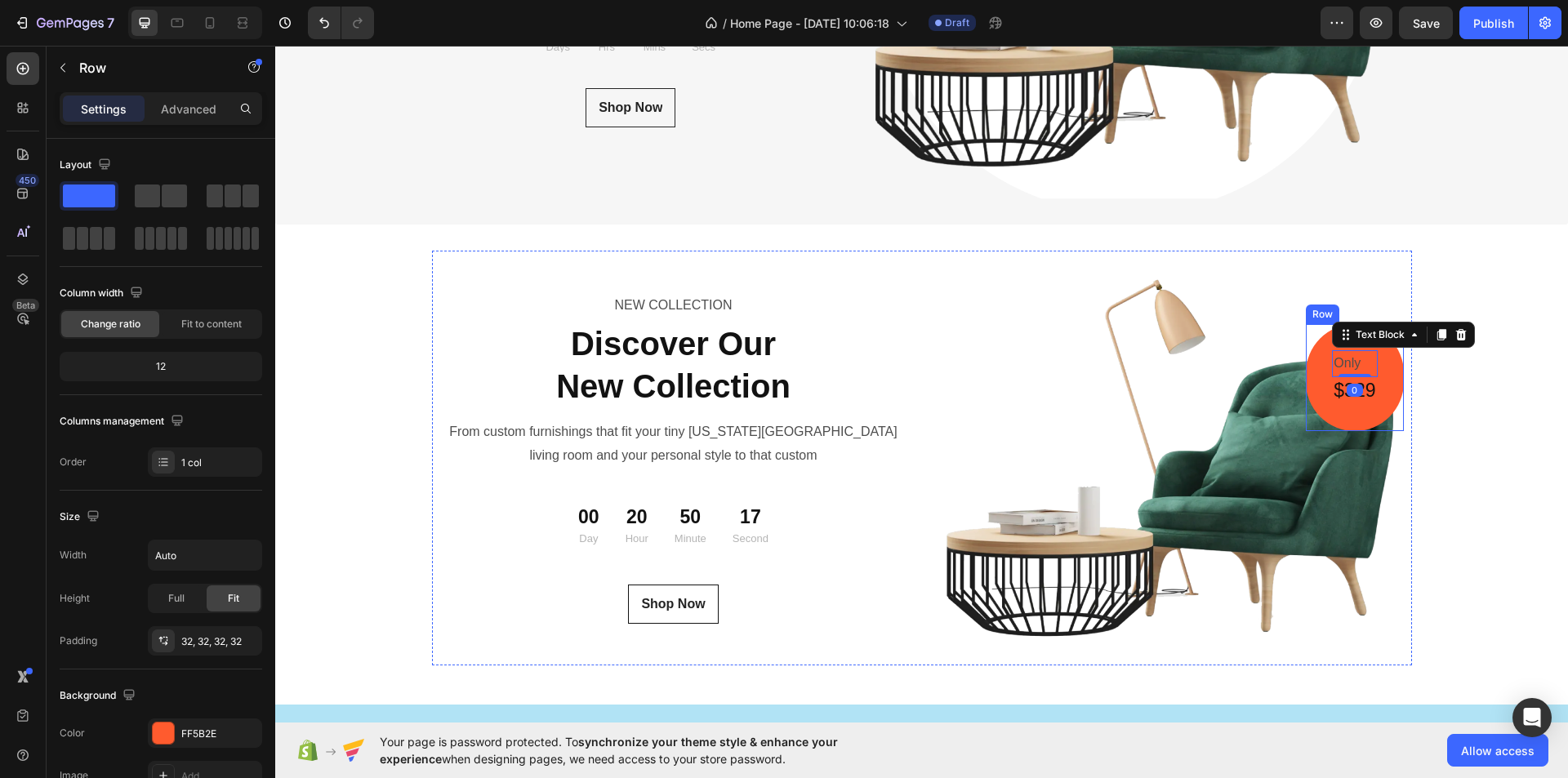
click at [1394, 397] on div "Only Text Block 0 $329 Heading Row" at bounding box center [1355, 377] width 97 height 107
click at [1352, 359] on p "Only" at bounding box center [1355, 363] width 42 height 23
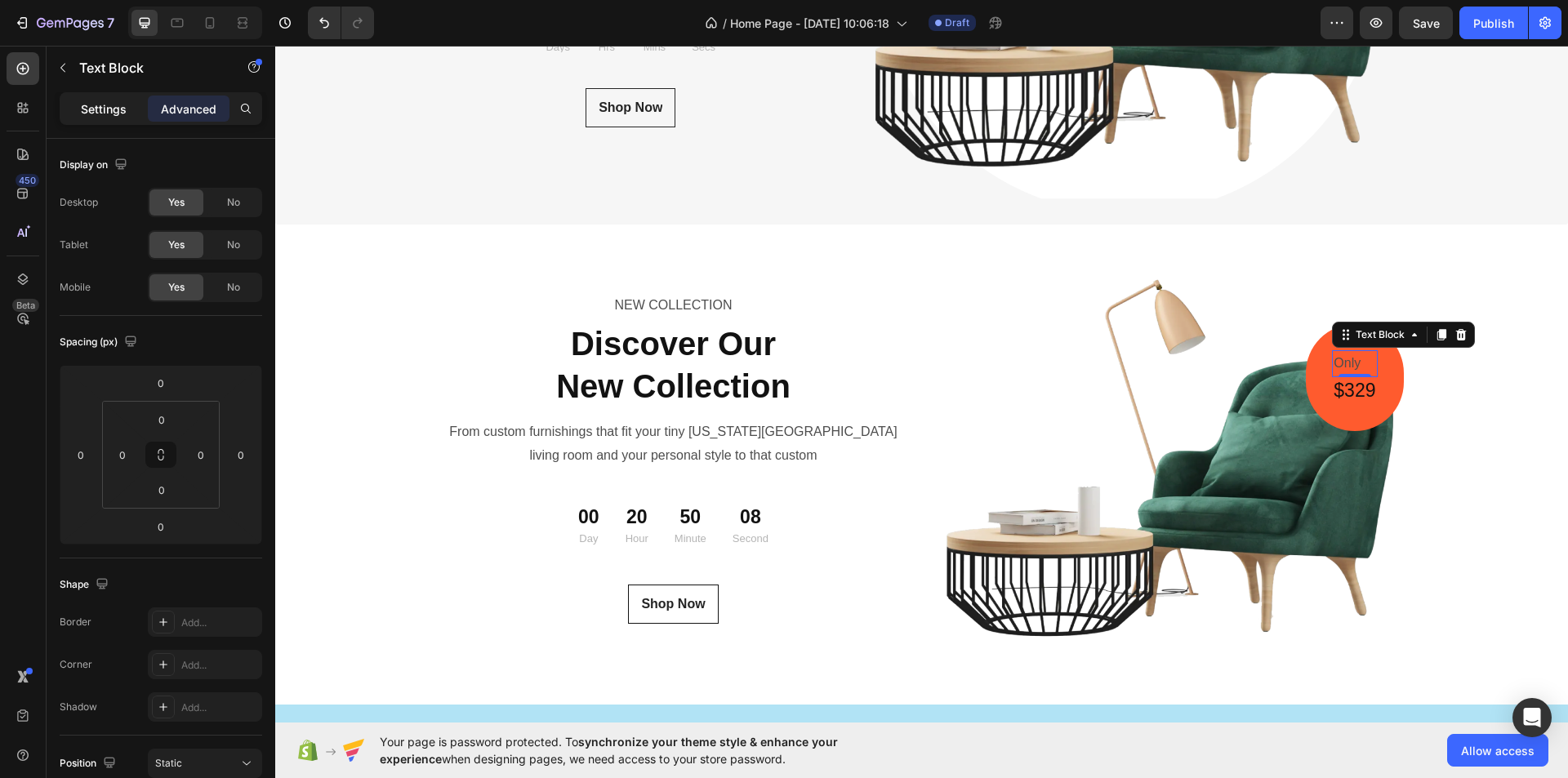
click at [80, 110] on div "Settings" at bounding box center [104, 109] width 82 height 26
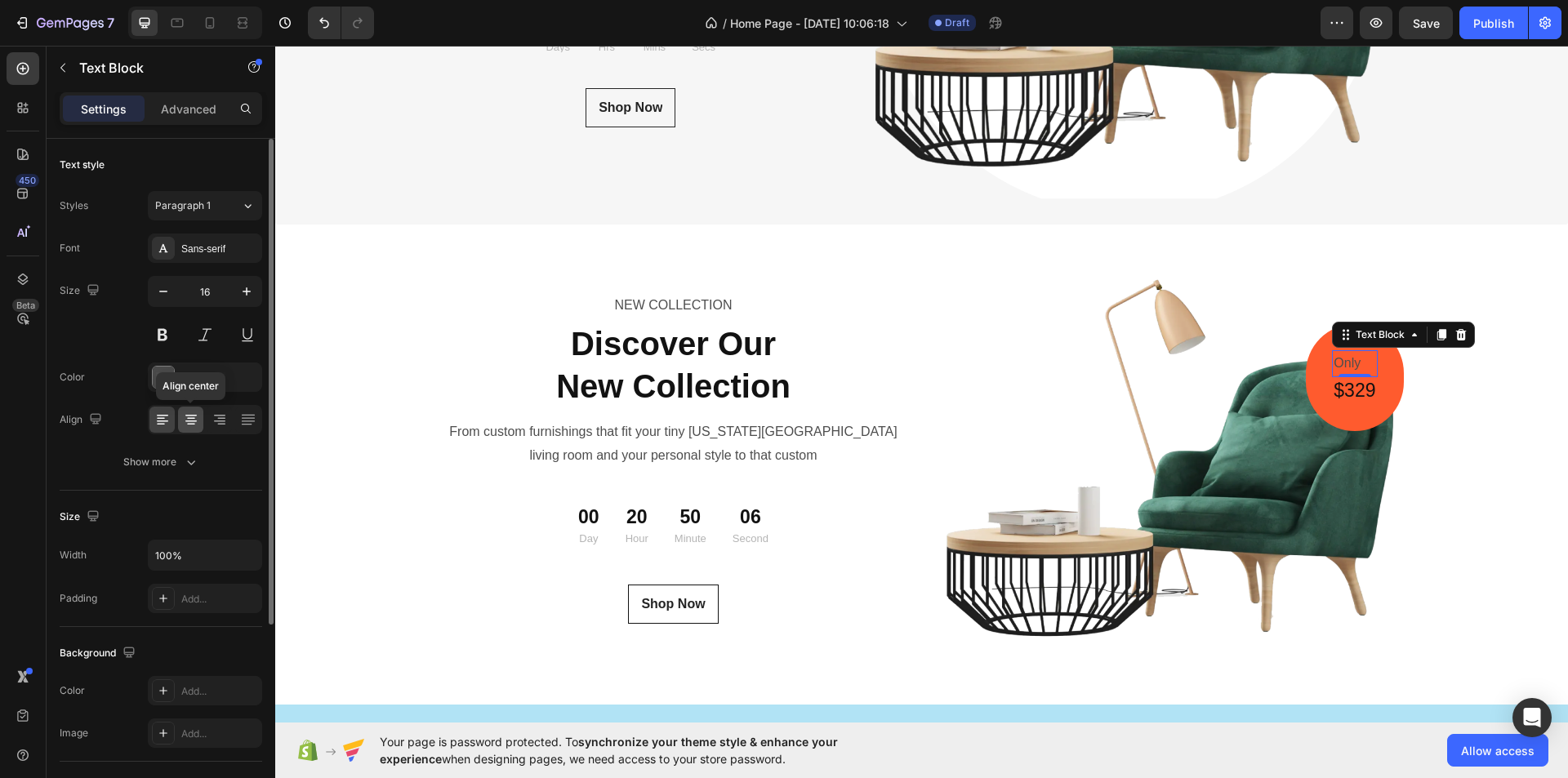
drag, startPoint x: 189, startPoint y: 418, endPoint x: 452, endPoint y: 428, distance: 263.2
click at [189, 418] on icon at bounding box center [191, 419] width 8 height 2
click at [1334, 393] on h2 "$329" at bounding box center [1355, 391] width 45 height 28
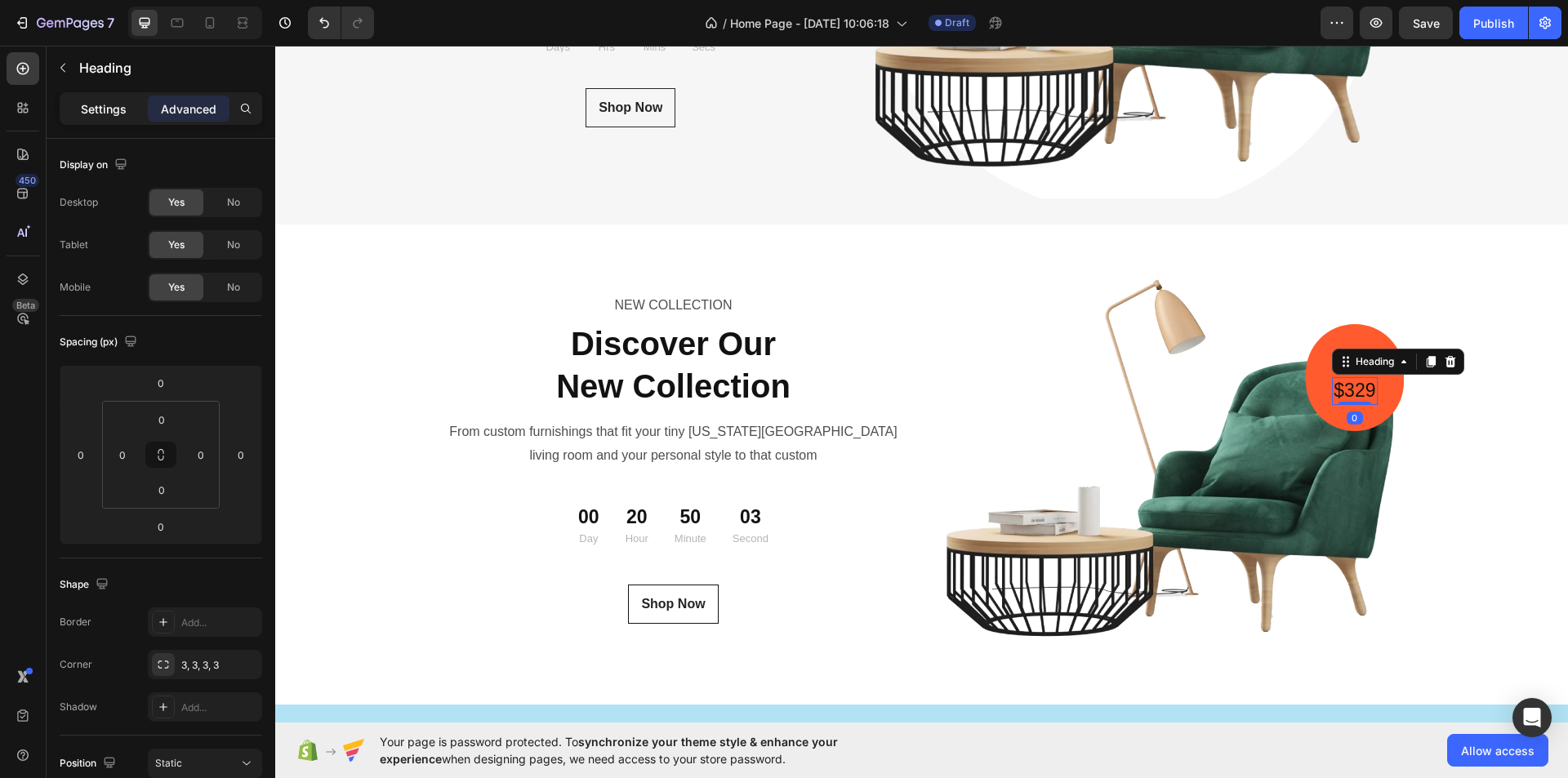
click at [104, 111] on p "Settings" at bounding box center [103, 109] width 46 height 17
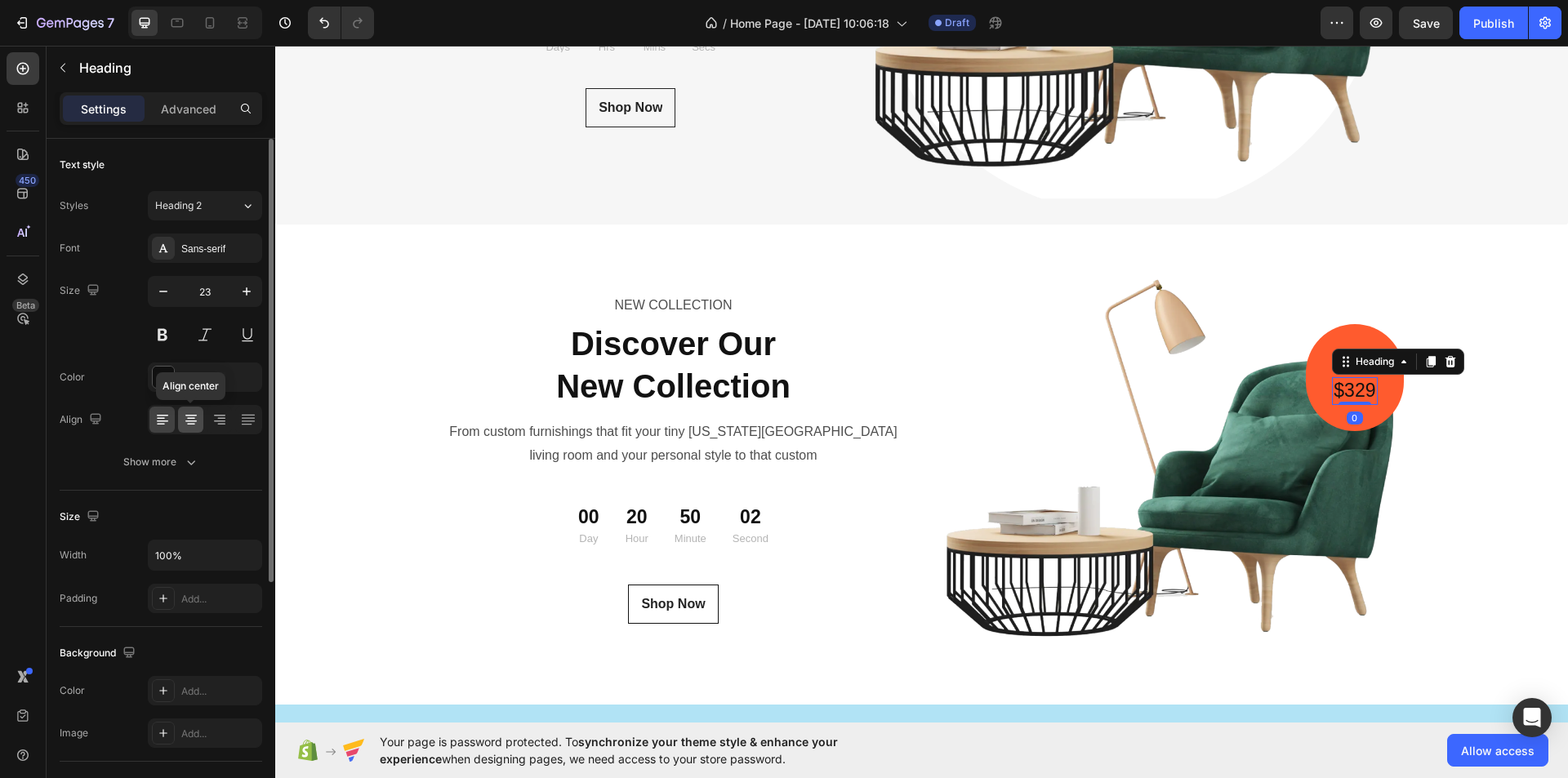
click at [186, 428] on icon at bounding box center [191, 420] width 17 height 17
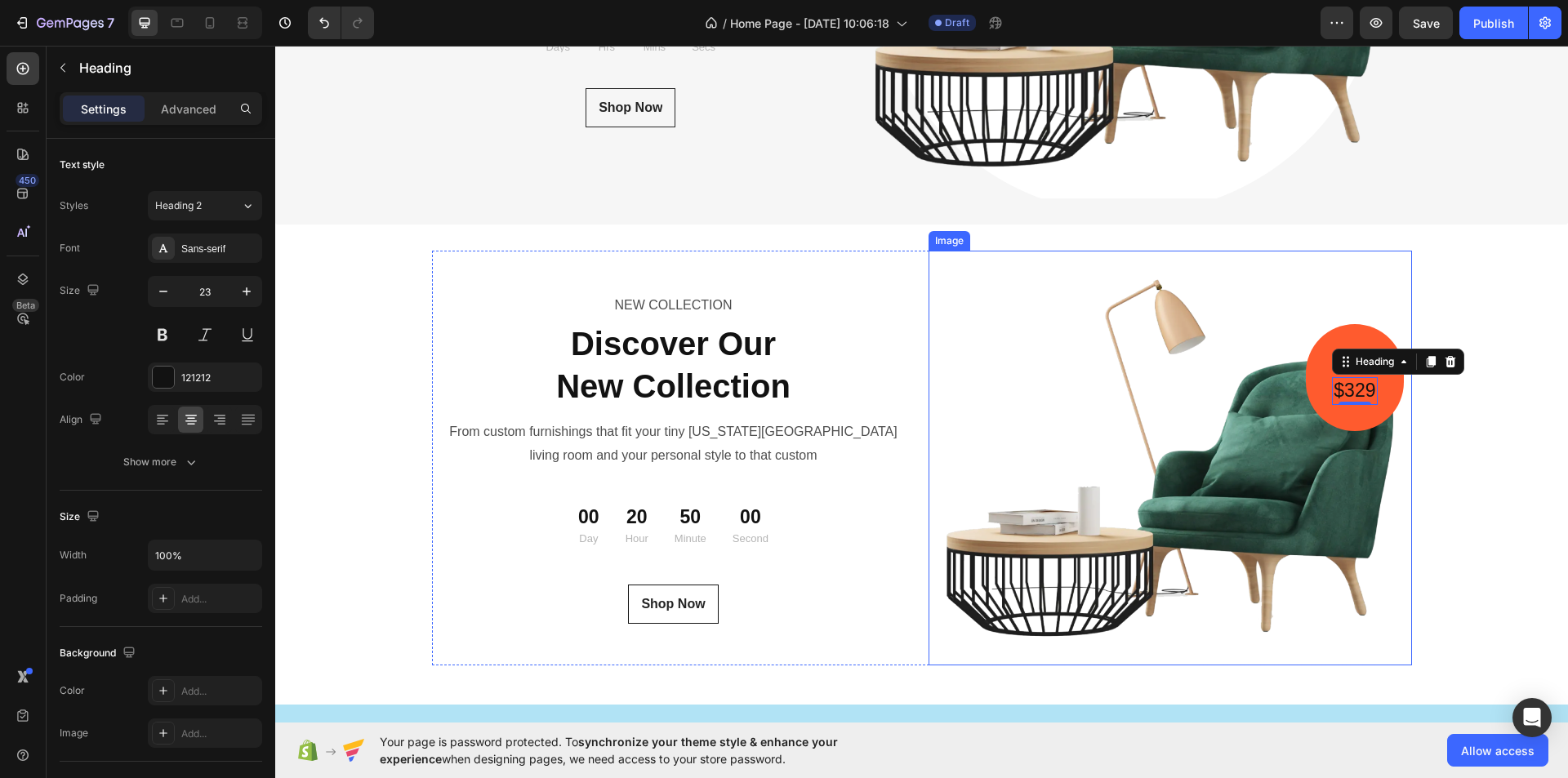
click at [1348, 428] on div "Only Text Block $329 Heading 0 Row" at bounding box center [1355, 377] width 97 height 107
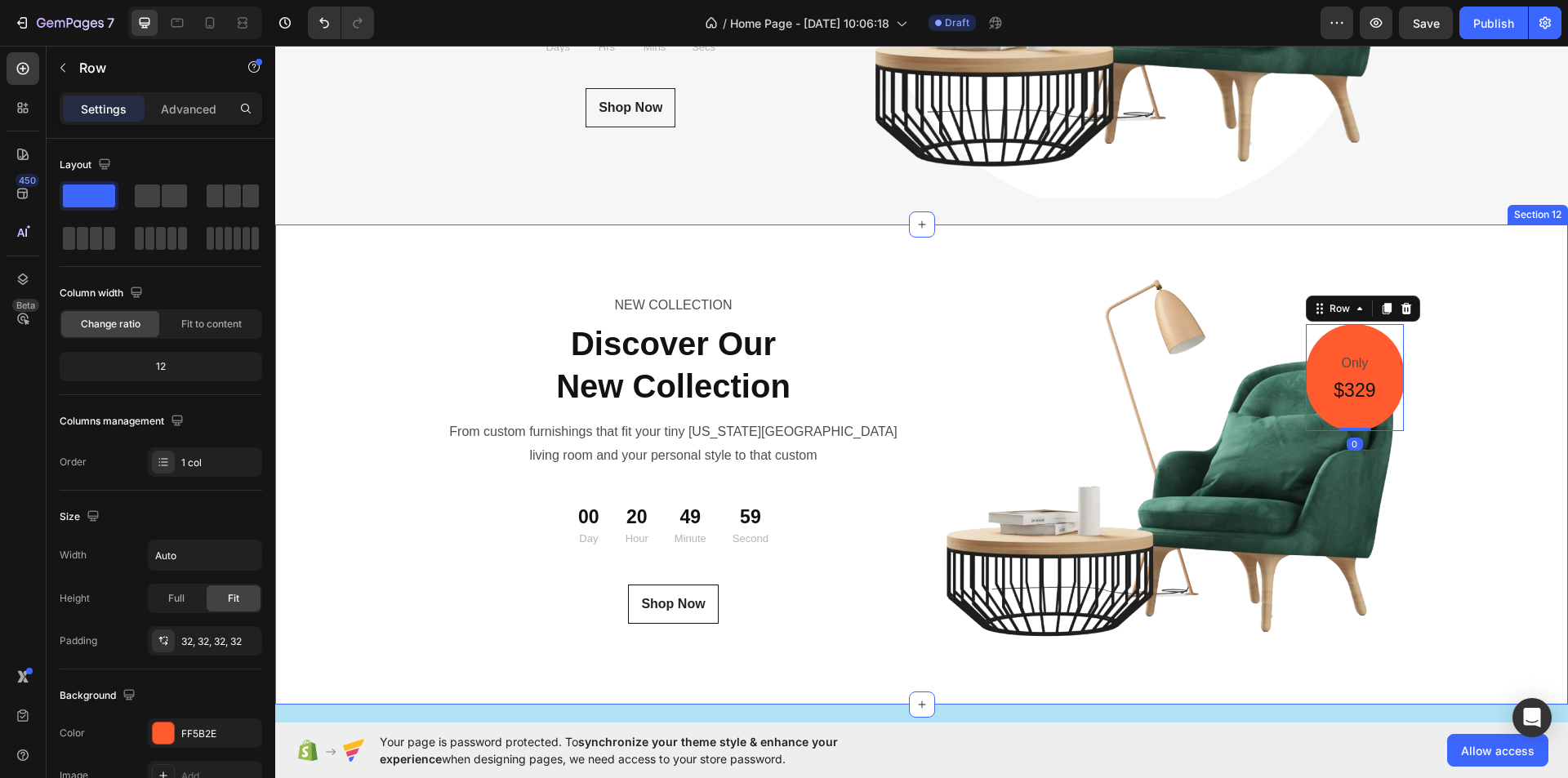
drag, startPoint x: 1496, startPoint y: 370, endPoint x: 1363, endPoint y: 352, distance: 134.2
click at [1497, 370] on div "NEW COLLECTION Text Block Discover Our New Collection Heading From custom furni…" at bounding box center [921, 464] width 1293 height 428
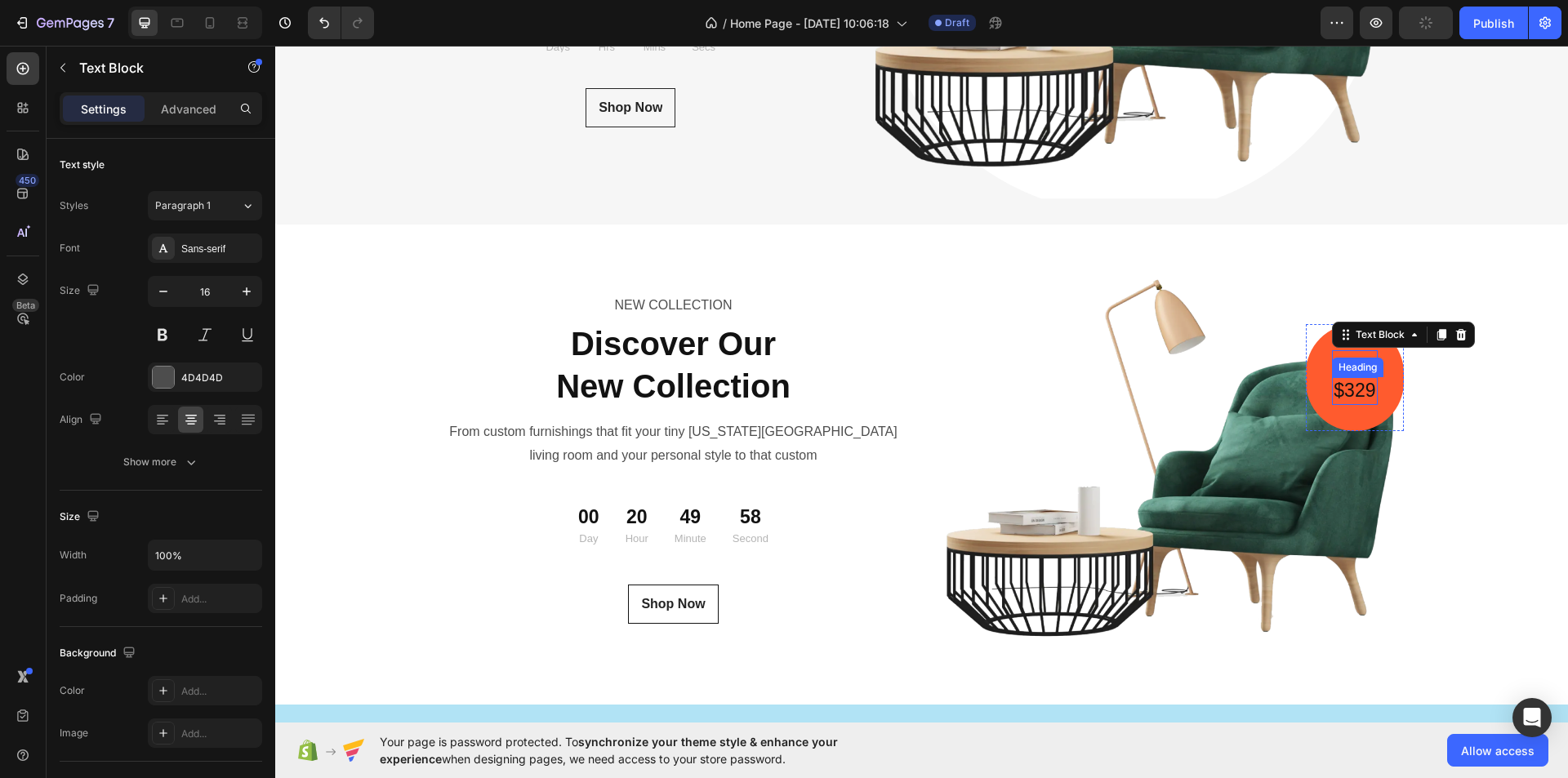
drag, startPoint x: 1354, startPoint y: 352, endPoint x: 1354, endPoint y: 396, distance: 44.0
click at [1354, 396] on div "Only Text Block 0 $329 Heading" at bounding box center [1355, 377] width 45 height 55
click at [1380, 394] on div "Only Text Block 0 $329 Heading Row" at bounding box center [1355, 377] width 97 height 107
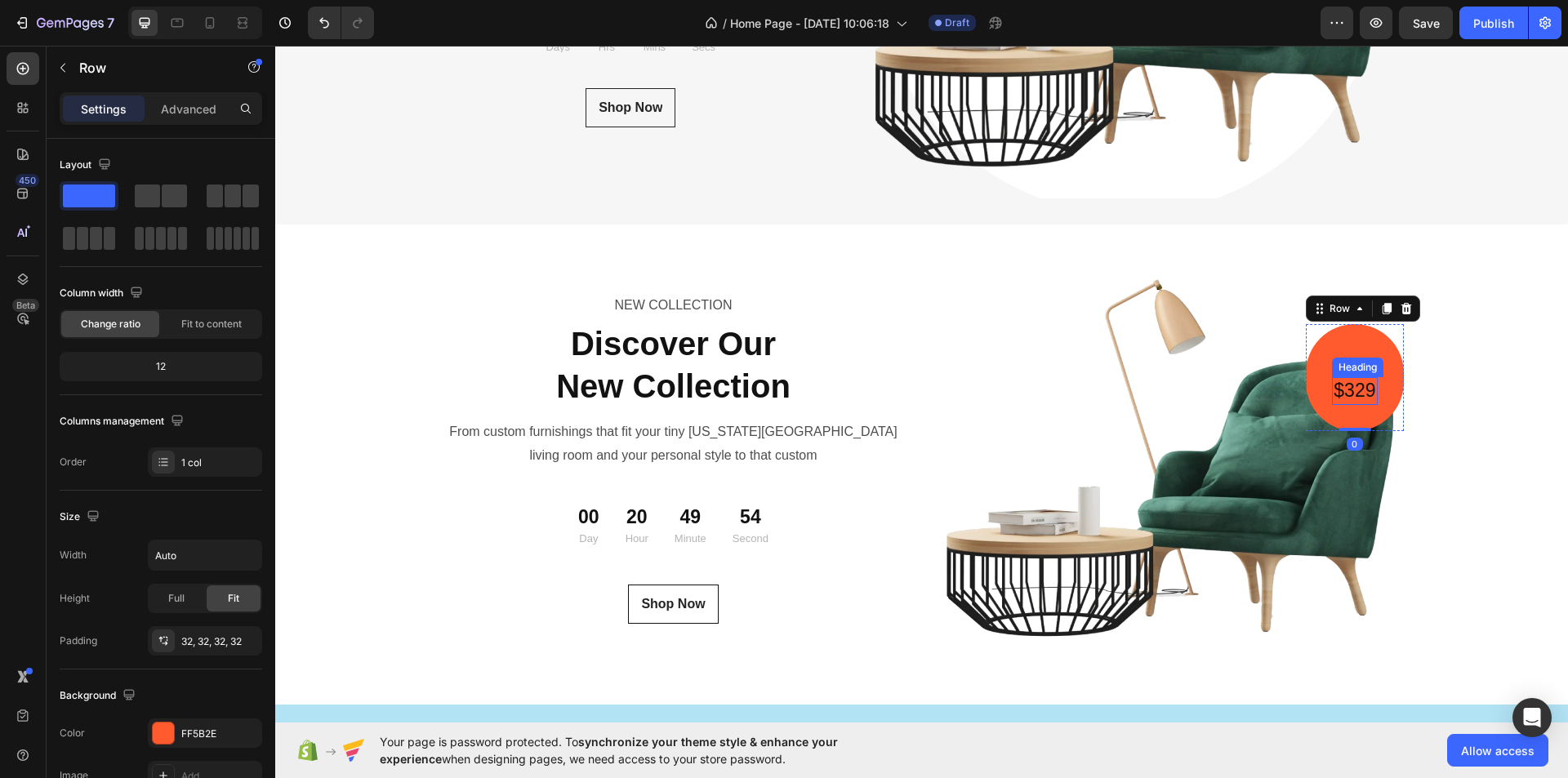
click at [1349, 386] on h2 "$329" at bounding box center [1355, 391] width 45 height 28
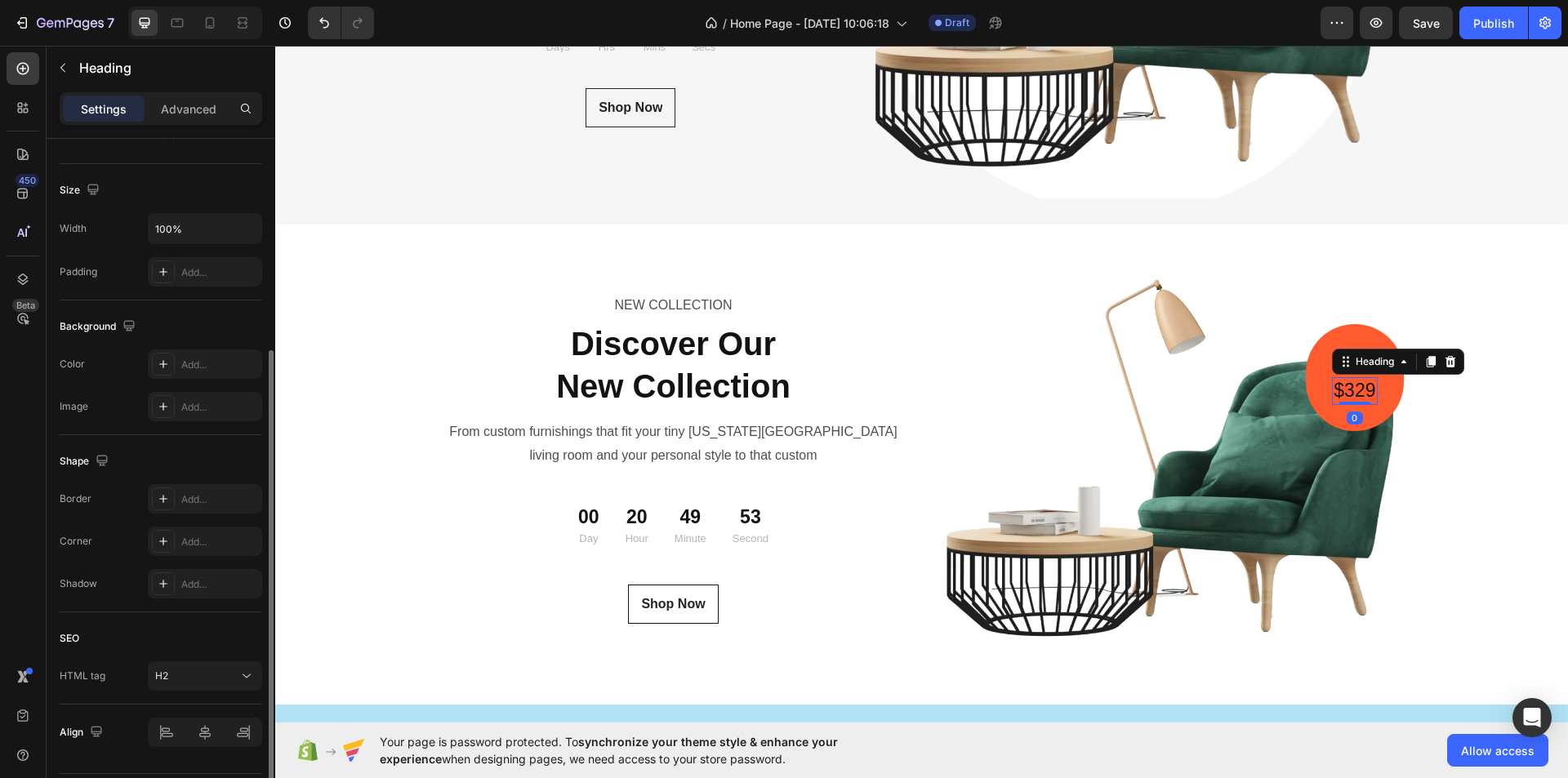
scroll to position [375, 0]
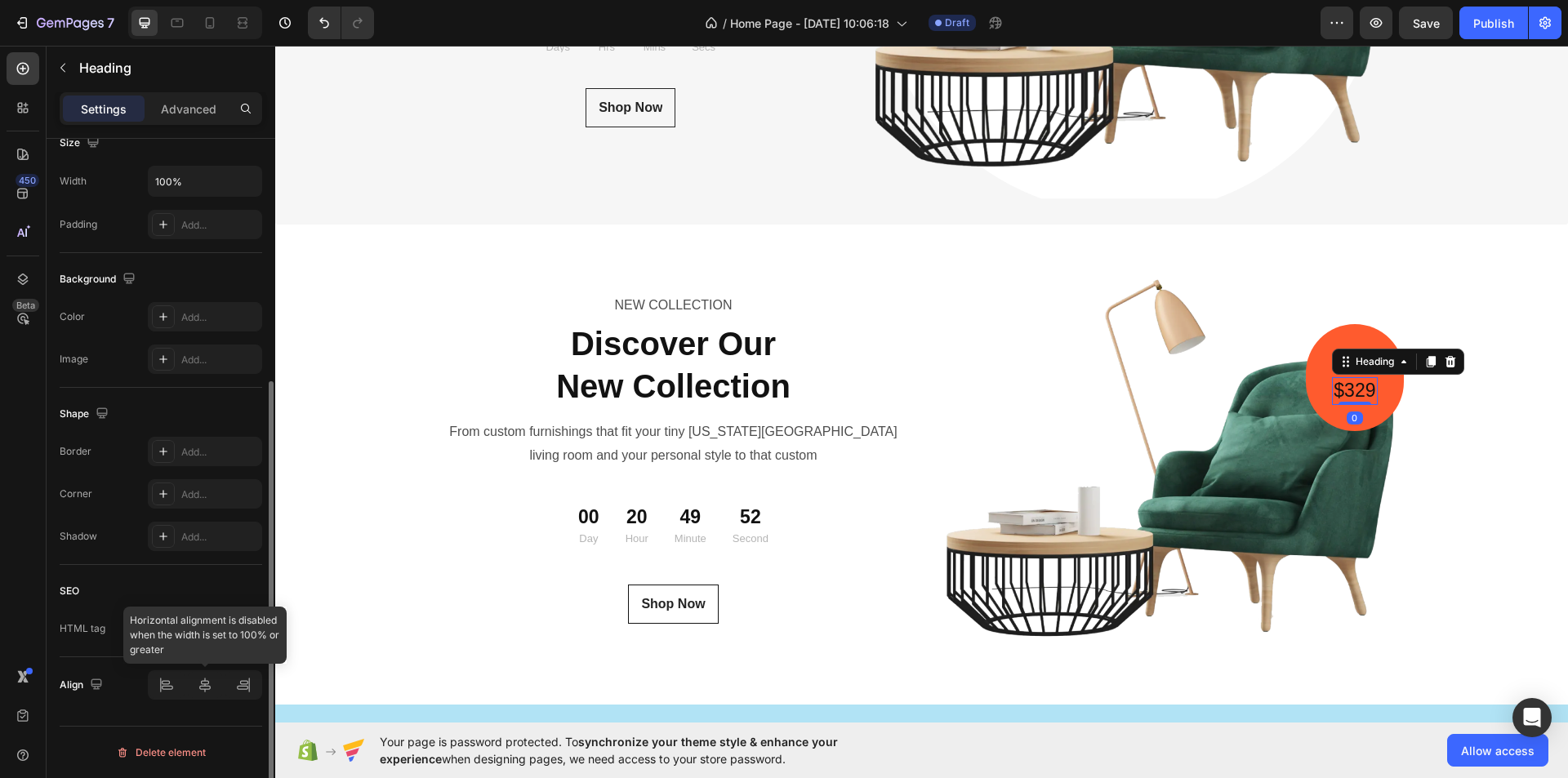
click at [213, 690] on div at bounding box center [205, 686] width 115 height 30
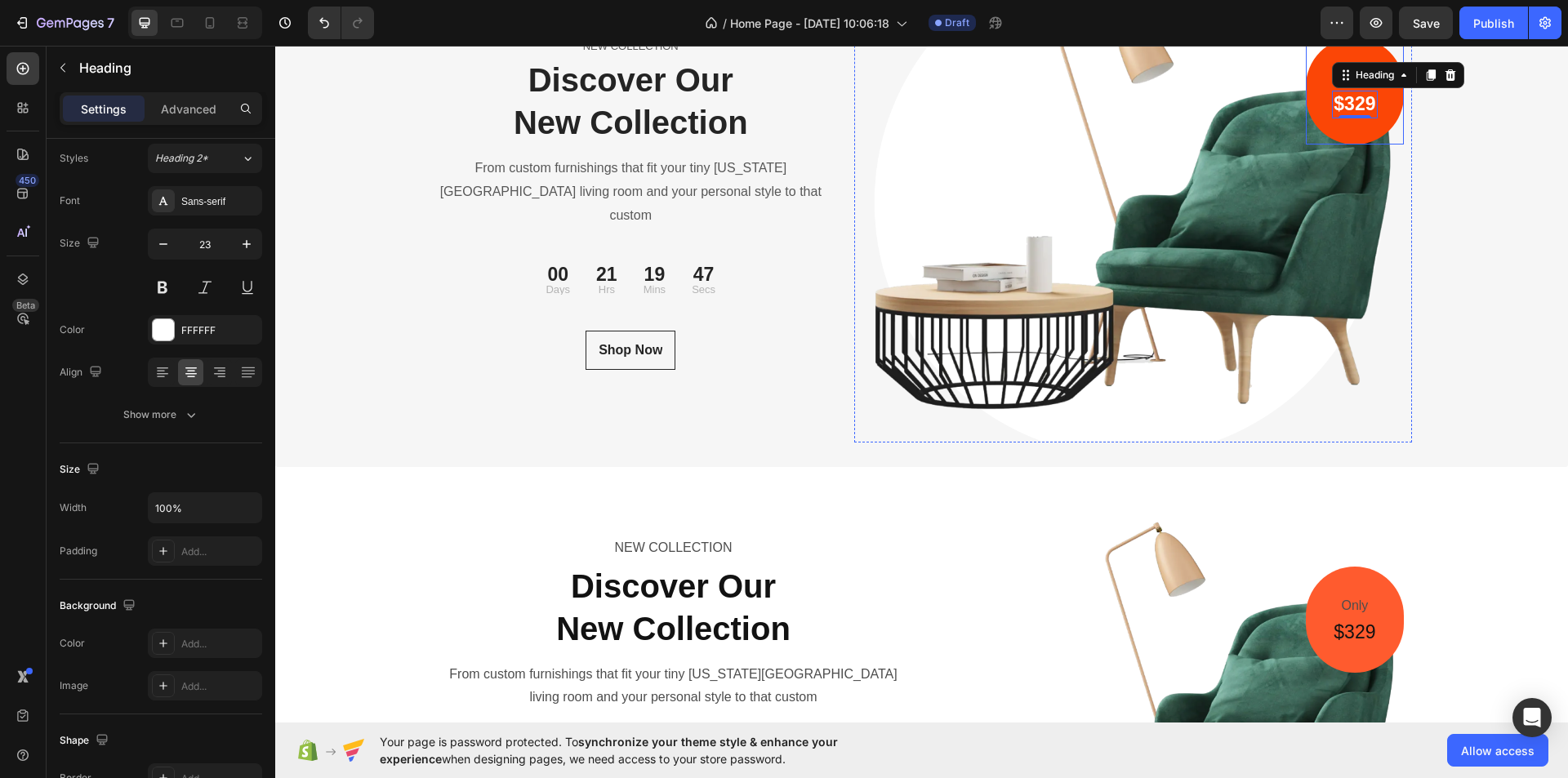
click at [1318, 144] on div "Only Text block $329 Heading 0 Row" at bounding box center [1355, 90] width 97 height 107
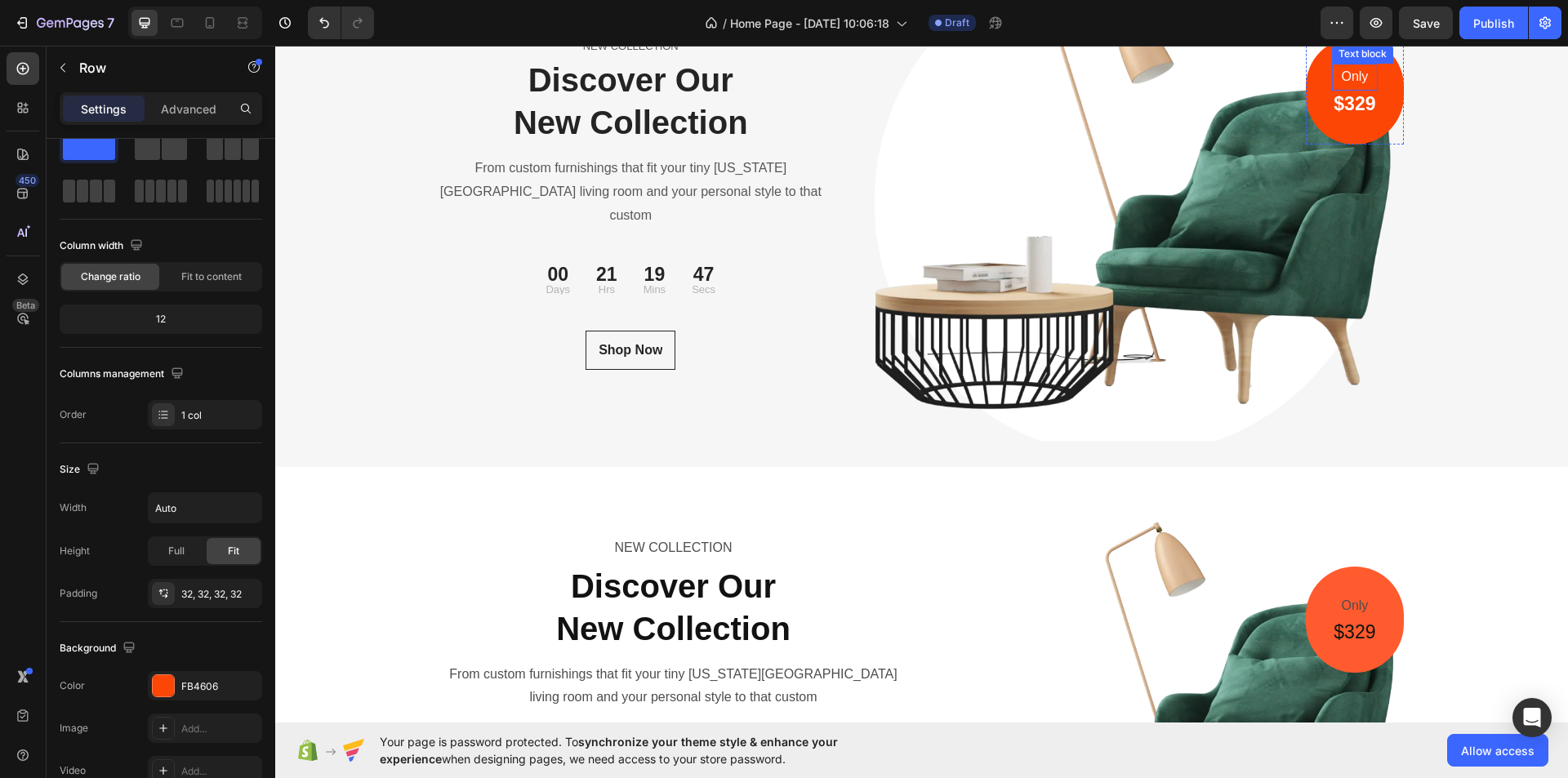
scroll to position [0, 0]
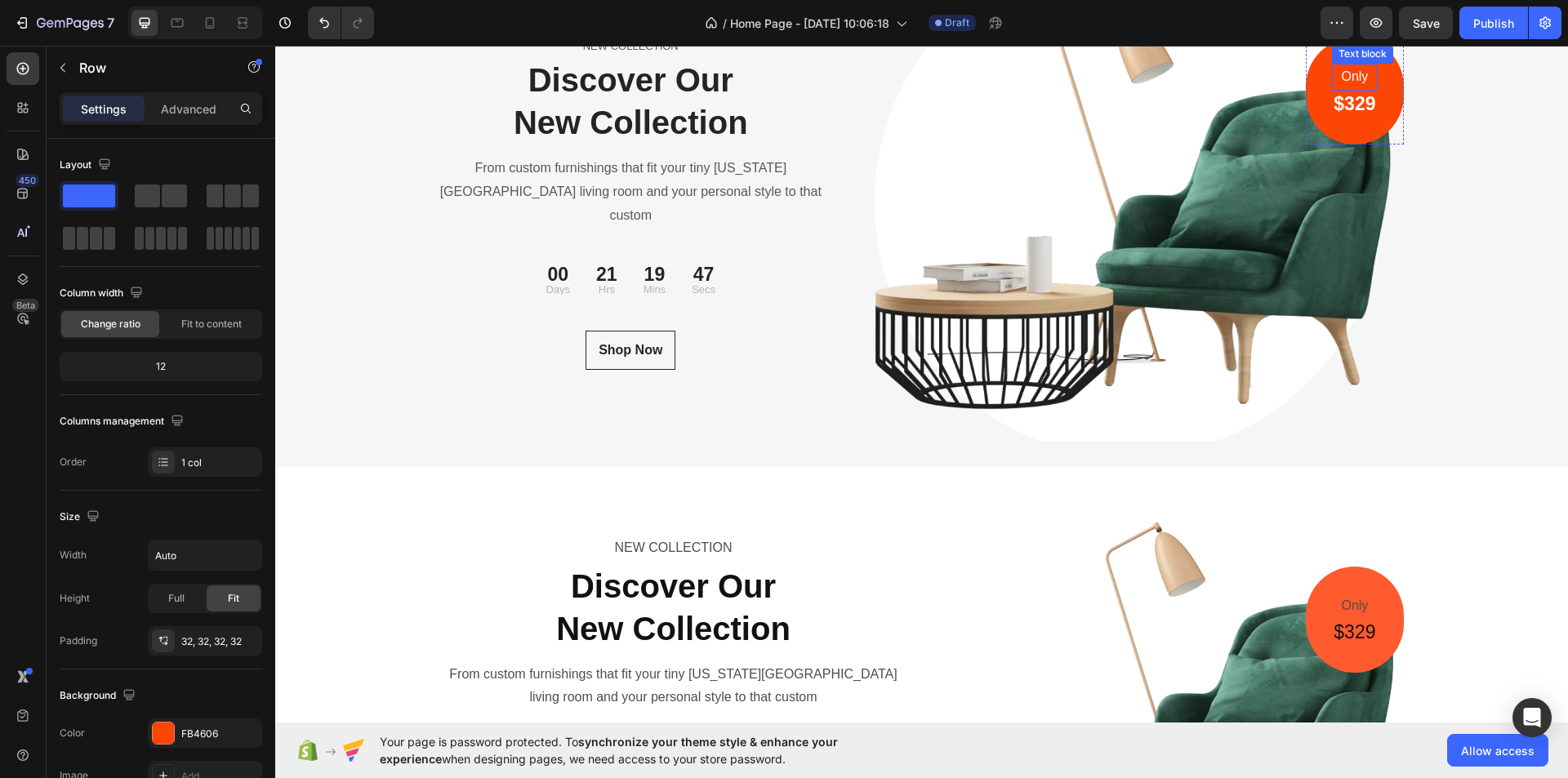
click at [1339, 89] on p "Only" at bounding box center [1355, 76] width 42 height 23
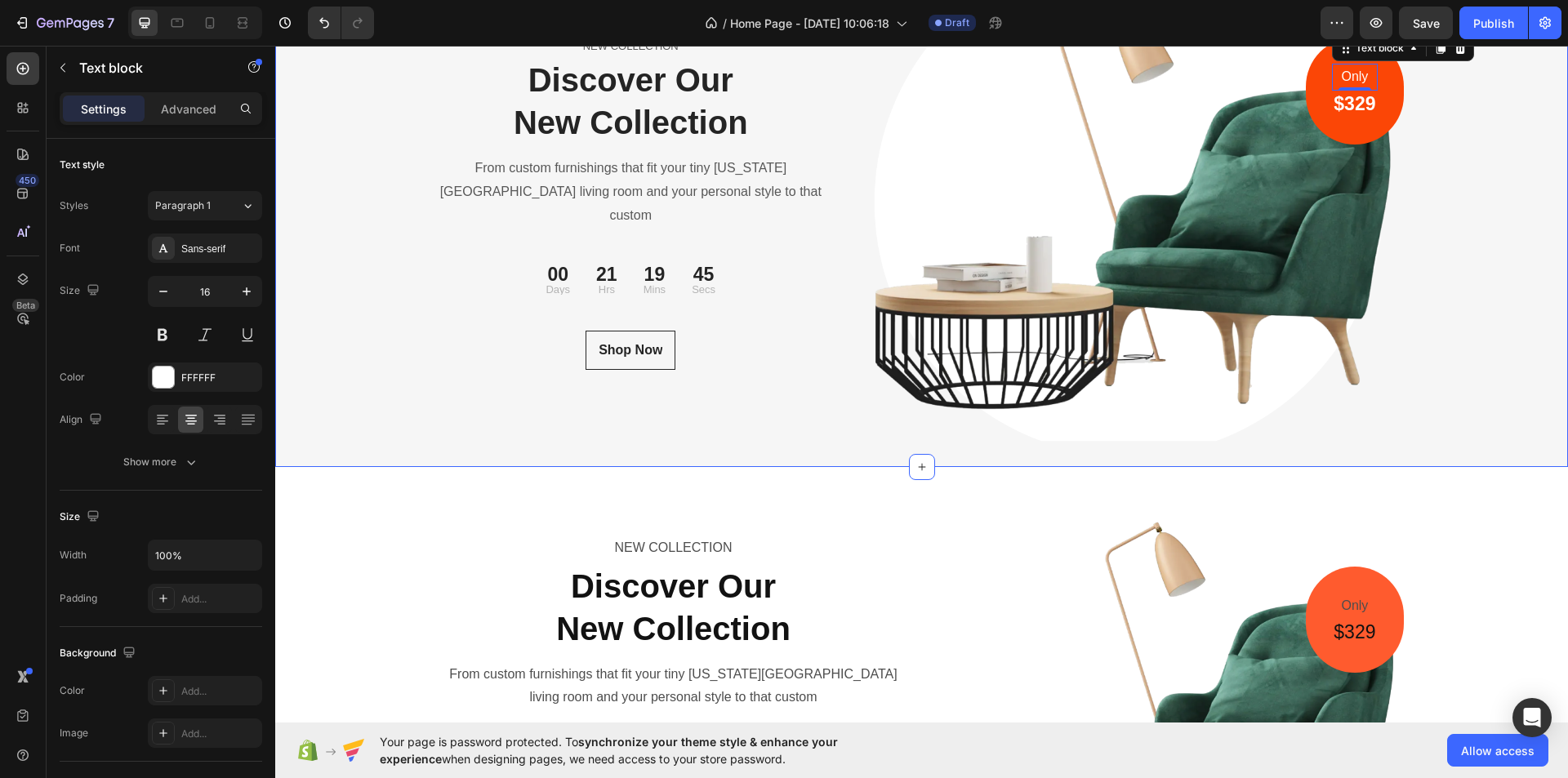
click at [1468, 287] on div "NEW COLLECTION Text block Discover Our New Collection Heading From custom furni…" at bounding box center [921, 214] width 1293 height 502
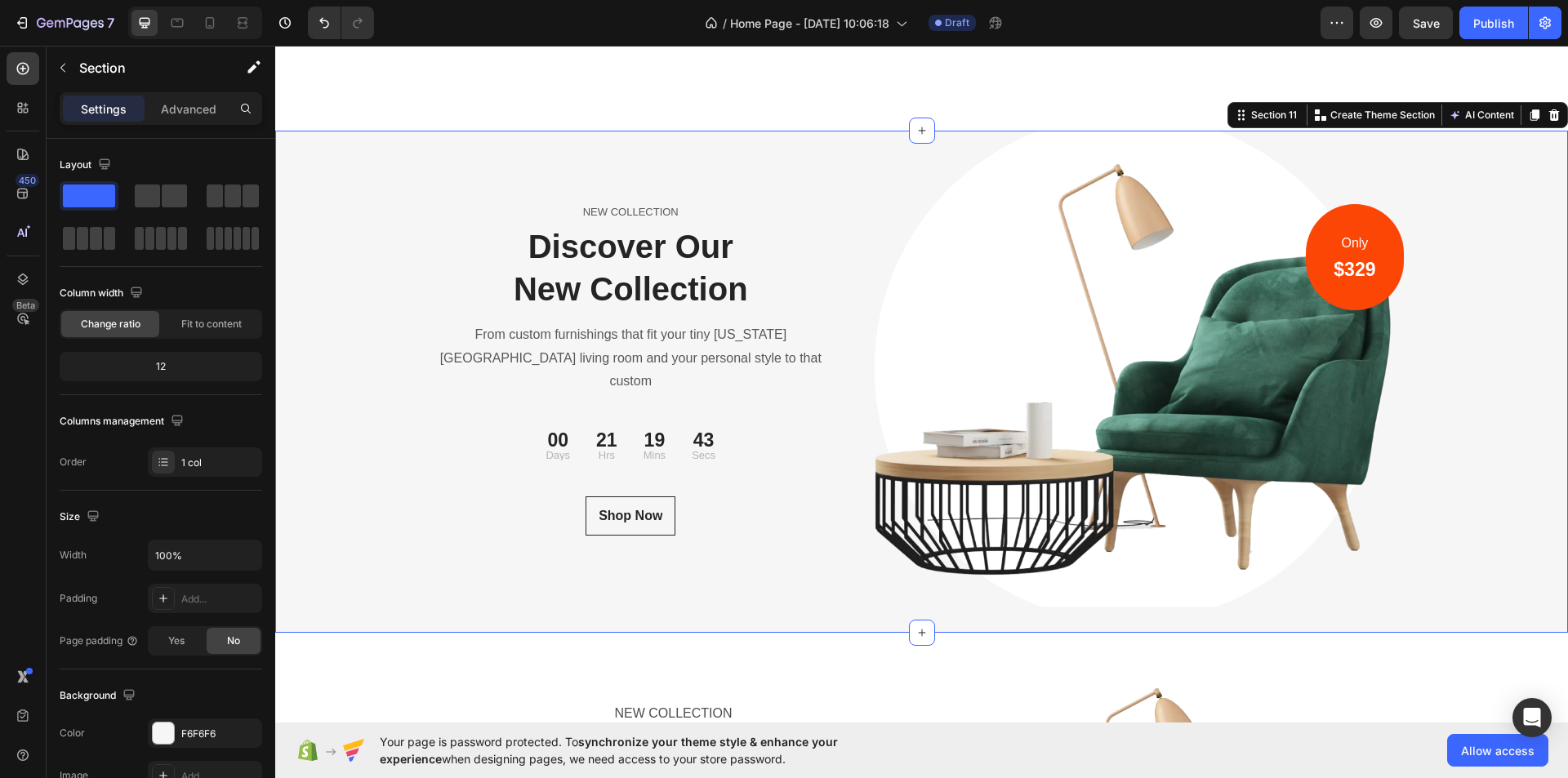
scroll to position [5613, 0]
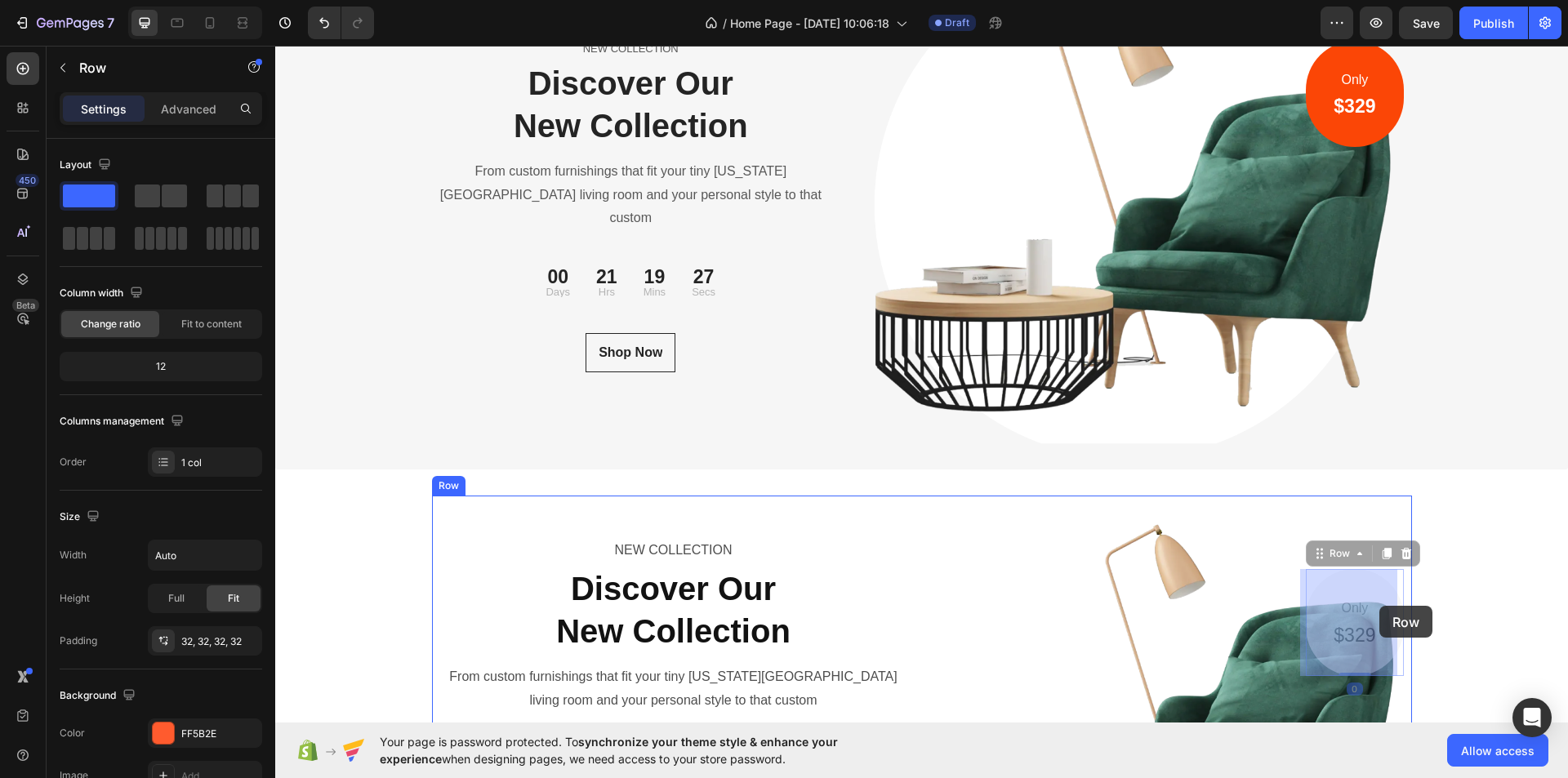
drag, startPoint x: 1382, startPoint y: 620, endPoint x: 1380, endPoint y: 606, distance: 14.1
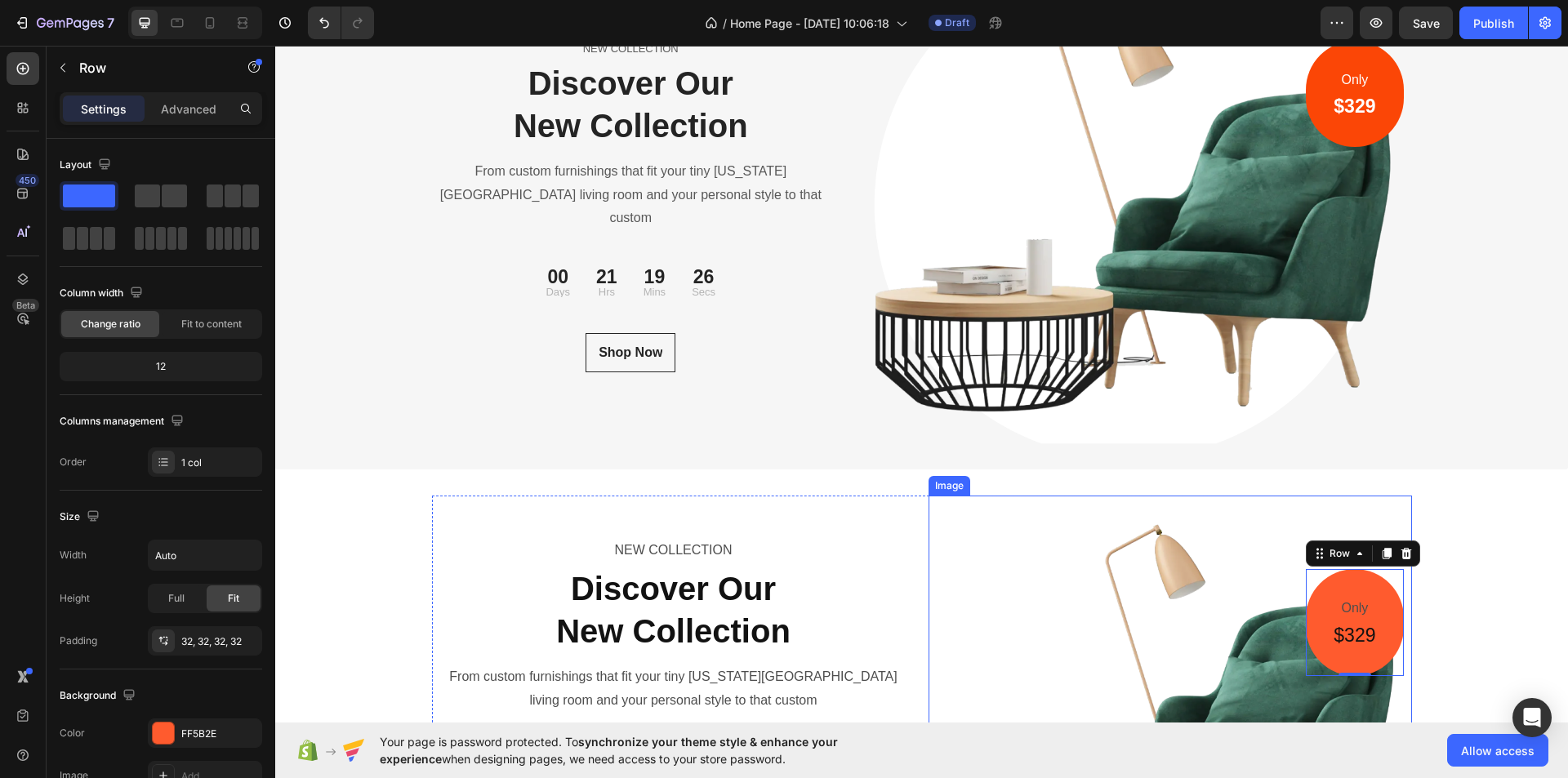
click at [1240, 560] on img at bounding box center [1170, 703] width 484 height 415
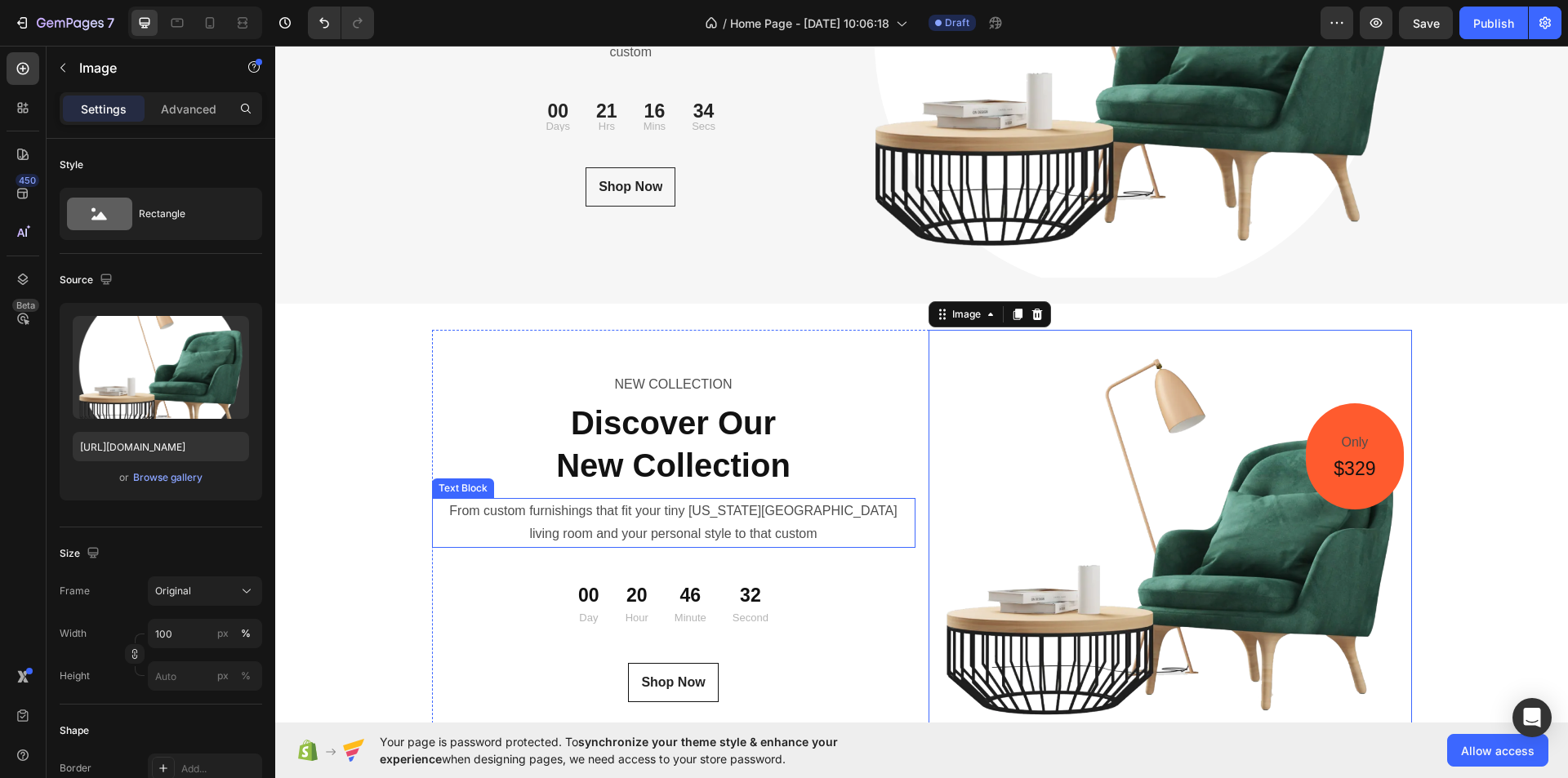
scroll to position [5776, 0]
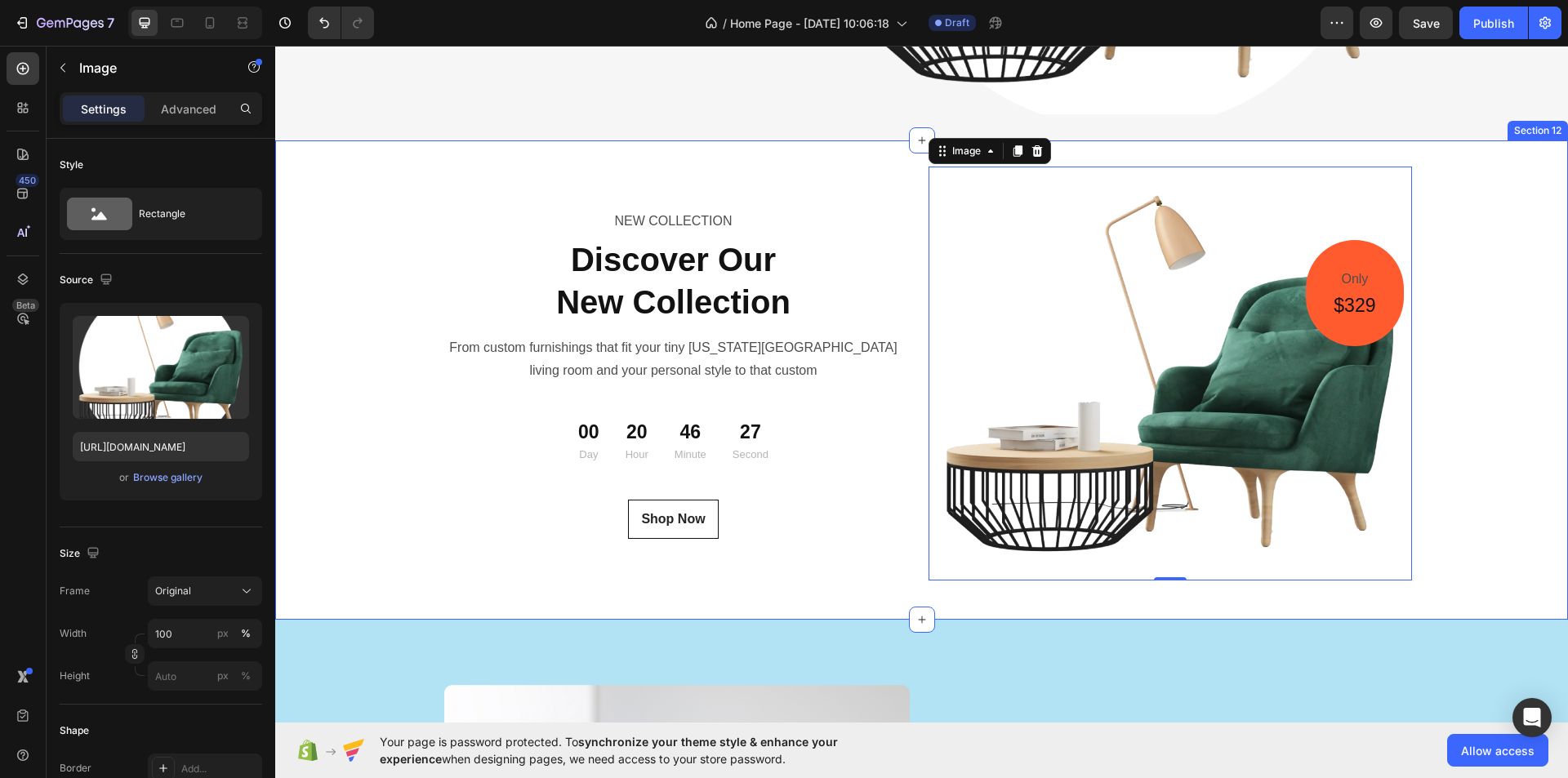
click at [907, 156] on div "NEW COLLECTION Text Block Discover Our New Collection Heading From custom furni…" at bounding box center [921, 380] width 1293 height 480
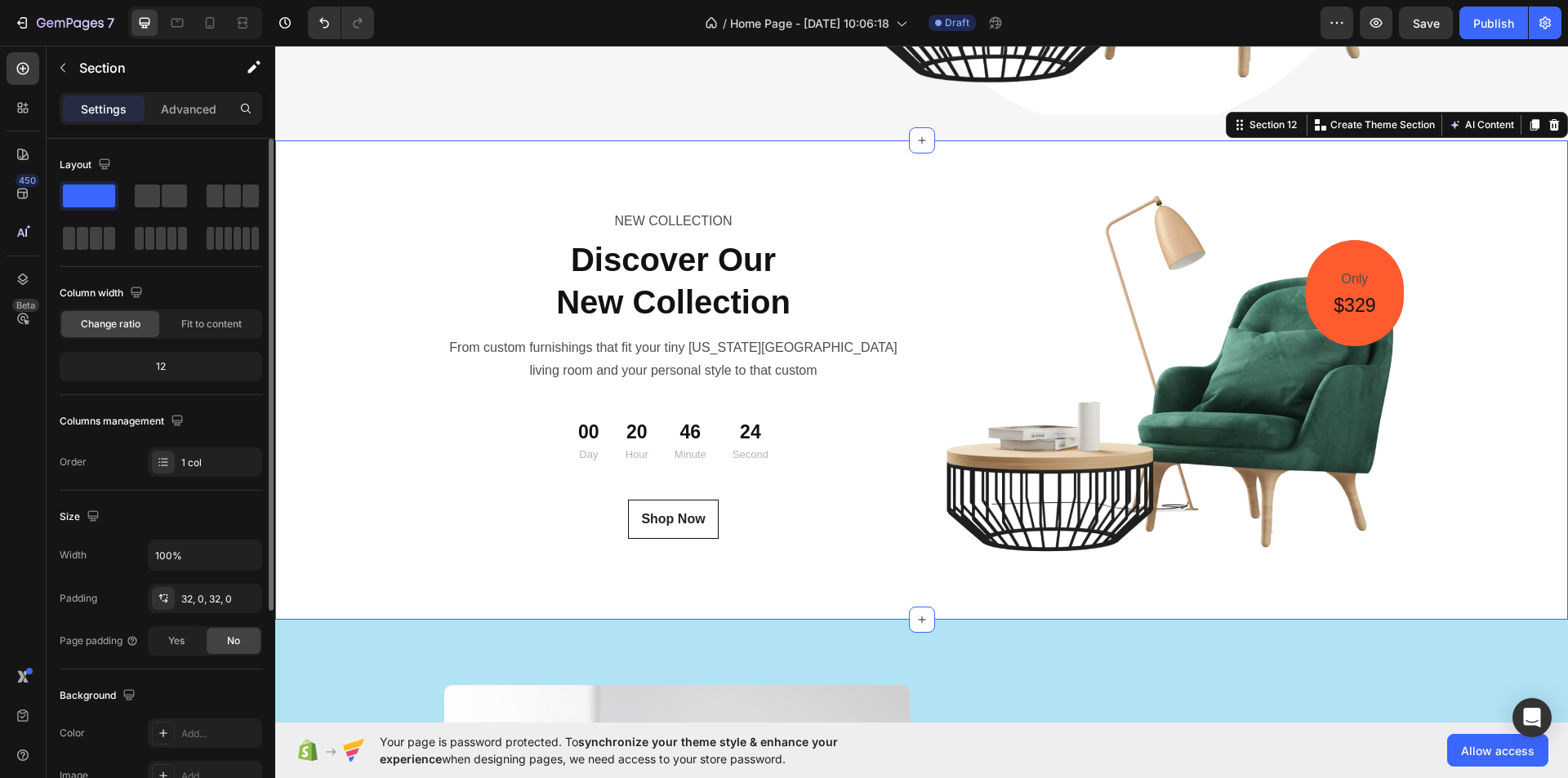
click at [177, 375] on div "12" at bounding box center [161, 366] width 196 height 23
click at [177, 362] on div "12" at bounding box center [161, 366] width 196 height 23
click at [134, 322] on span "Change ratio" at bounding box center [111, 324] width 60 height 15
click at [225, 326] on span "Fit to content" at bounding box center [211, 324] width 61 height 15
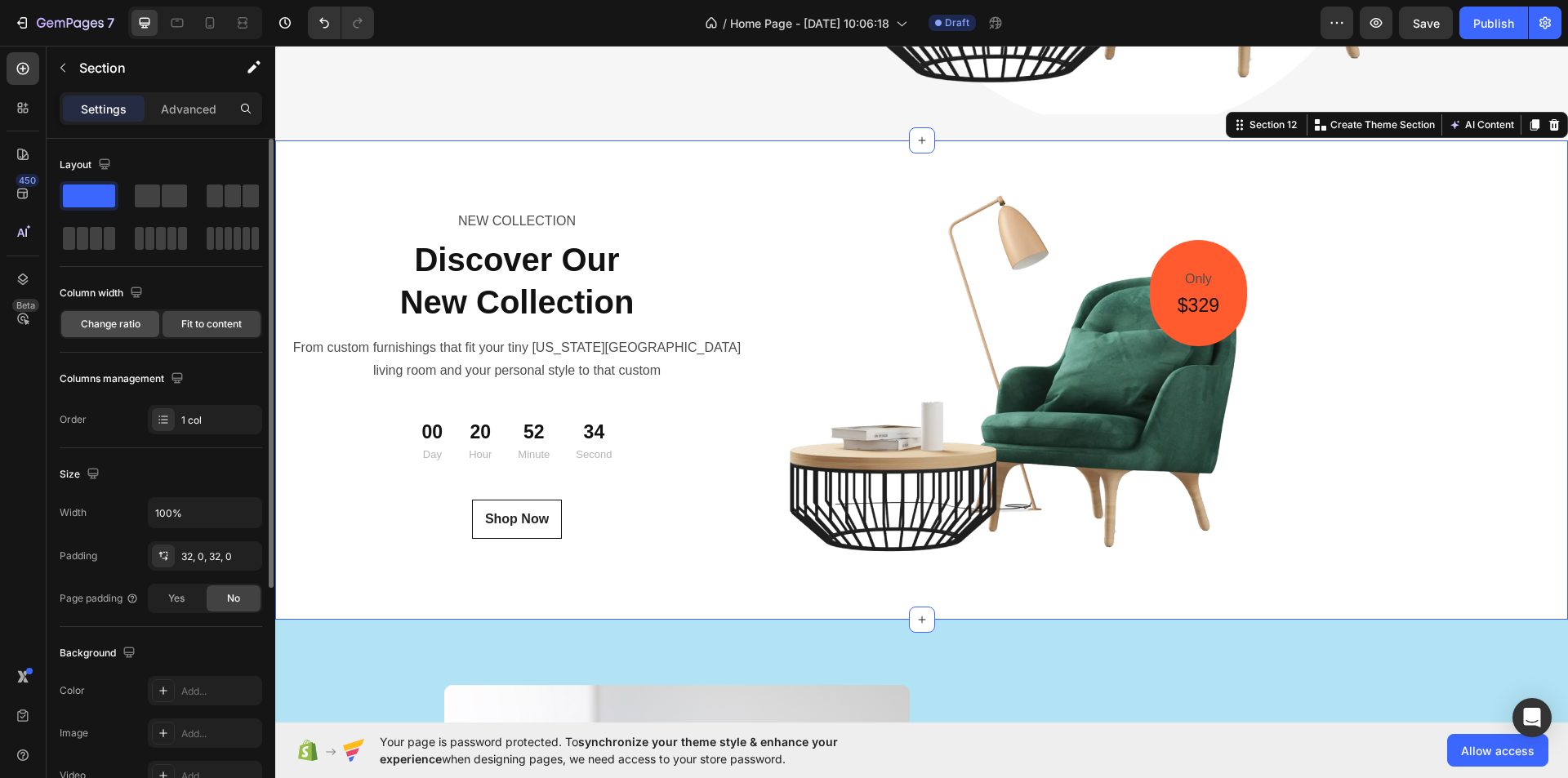
click at [101, 326] on span "Change ratio" at bounding box center [111, 324] width 60 height 15
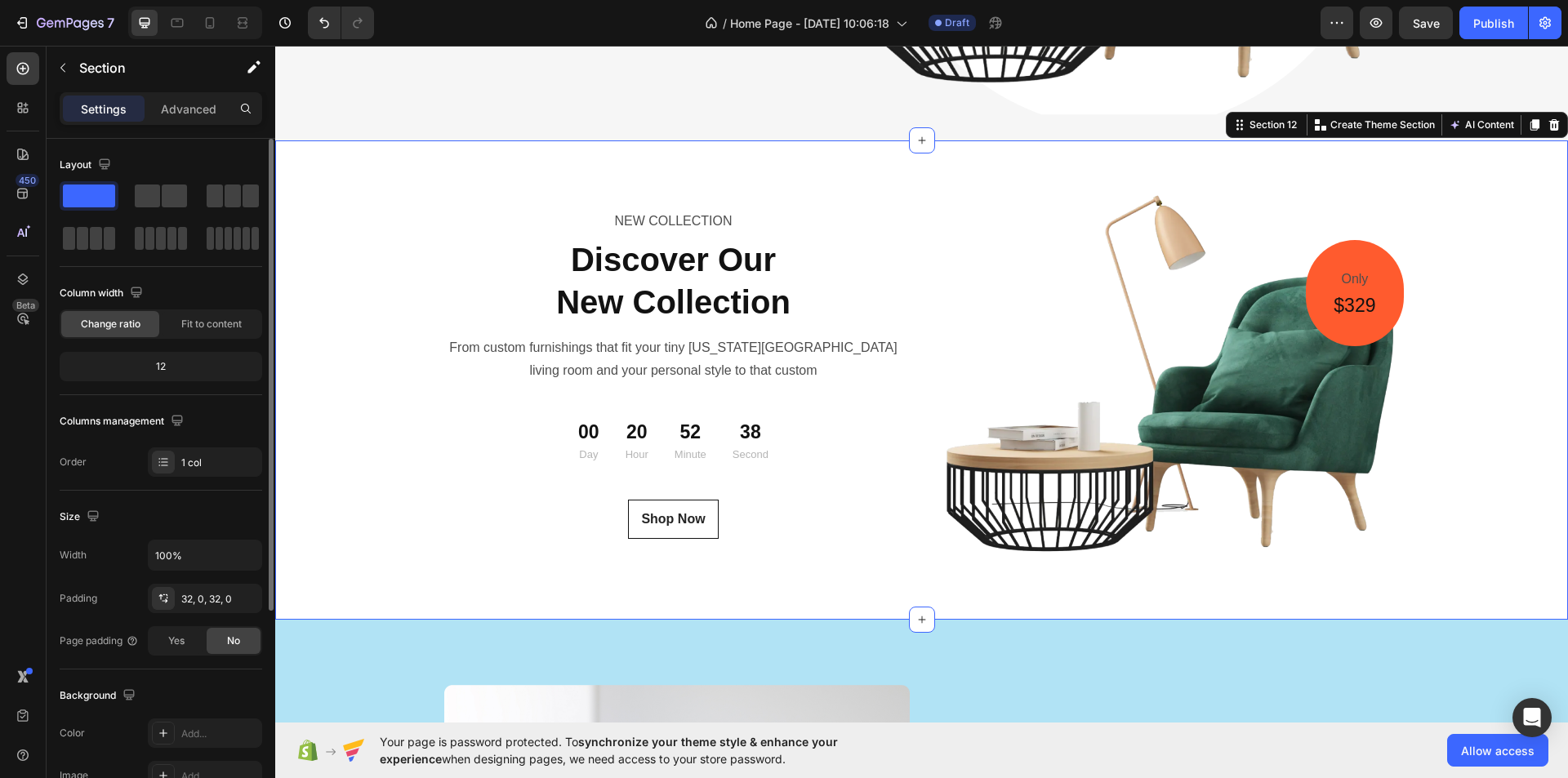
click at [155, 365] on div "12" at bounding box center [161, 366] width 196 height 23
click at [158, 366] on div "12" at bounding box center [161, 366] width 196 height 23
click at [185, 105] on p "Advanced" at bounding box center [189, 109] width 56 height 17
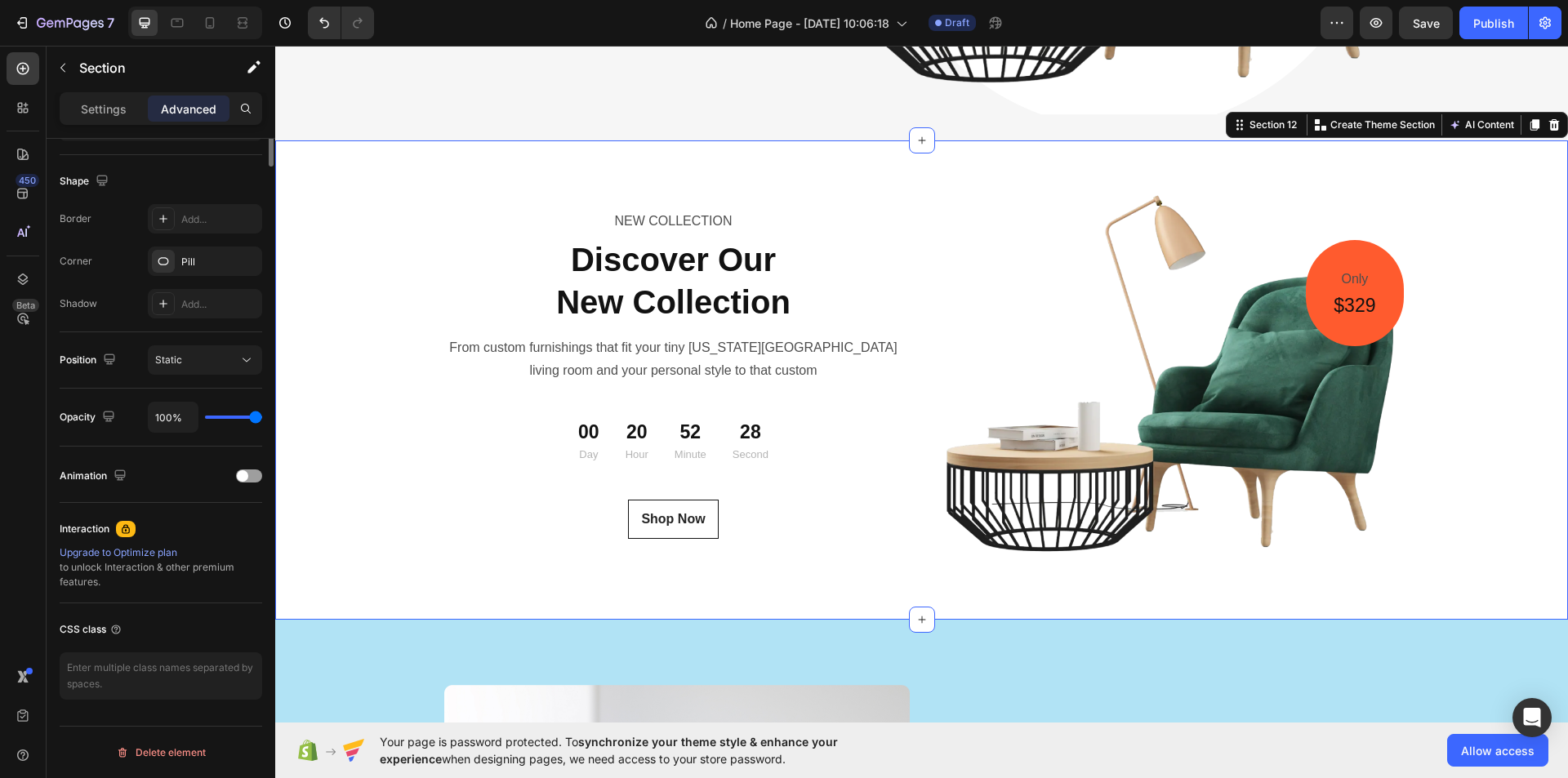
scroll to position [0, 0]
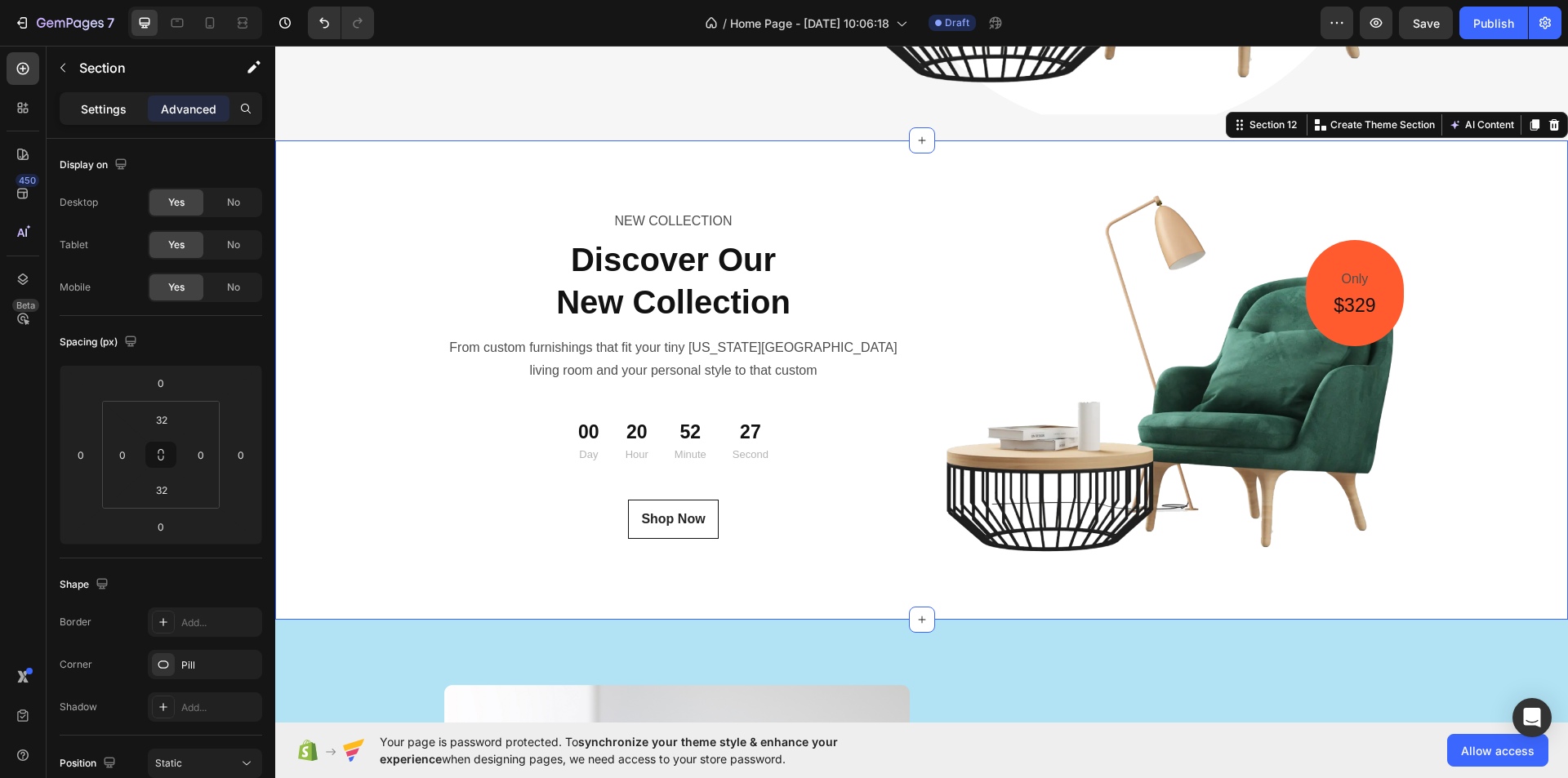
click at [111, 108] on p "Settings" at bounding box center [103, 109] width 46 height 17
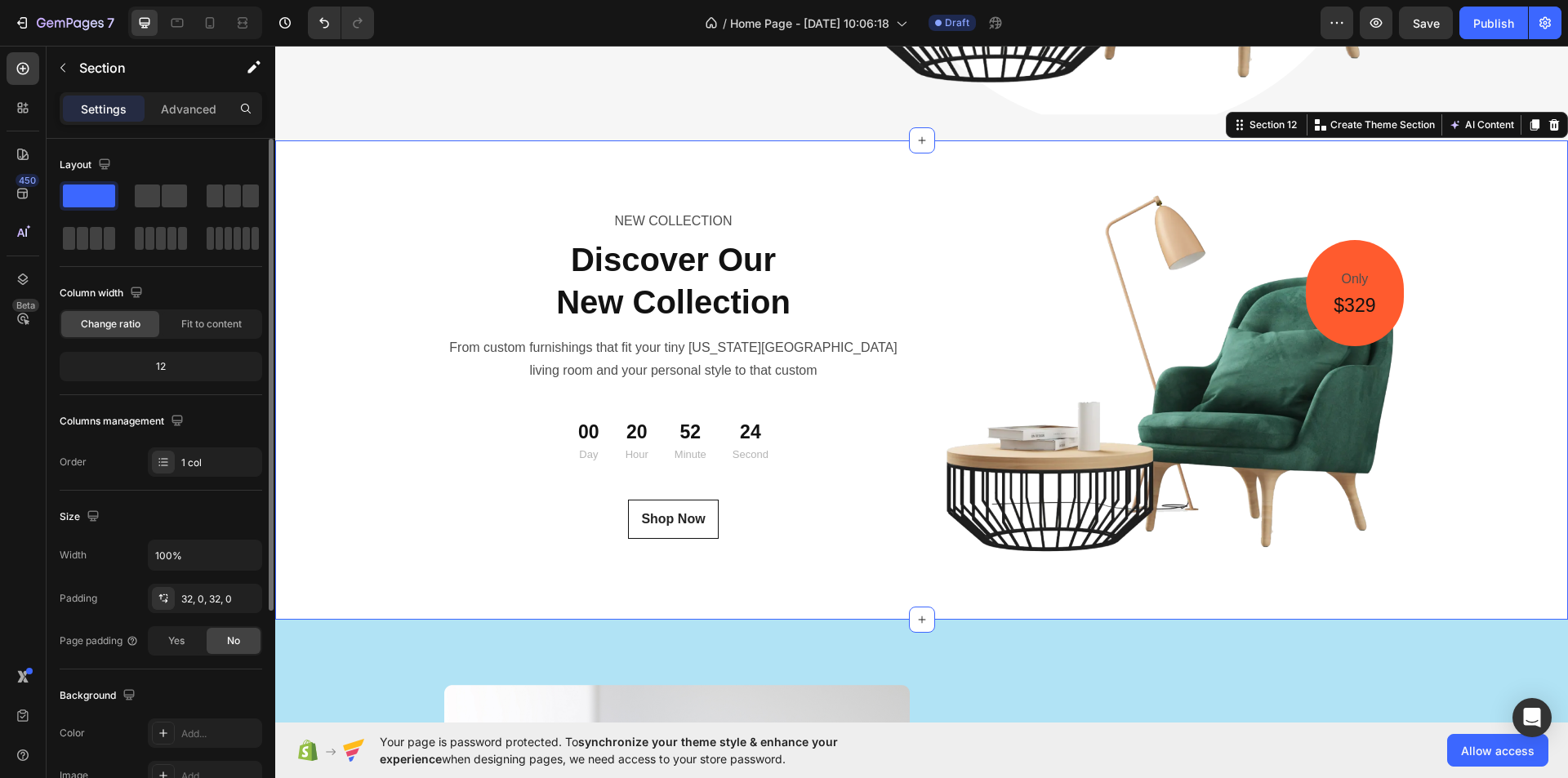
click at [183, 355] on div "12" at bounding box center [161, 366] width 196 height 23
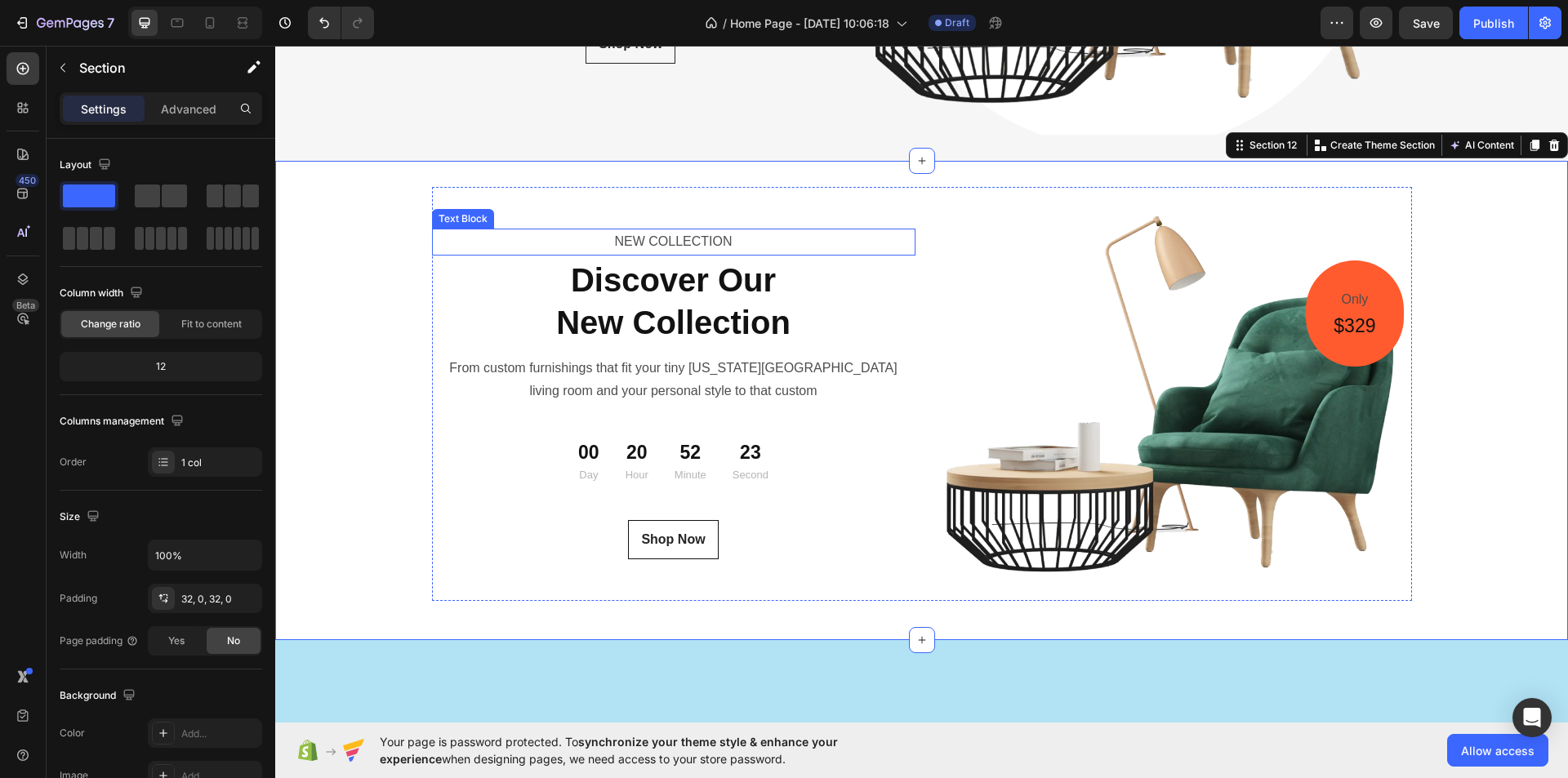
scroll to position [5613, 0]
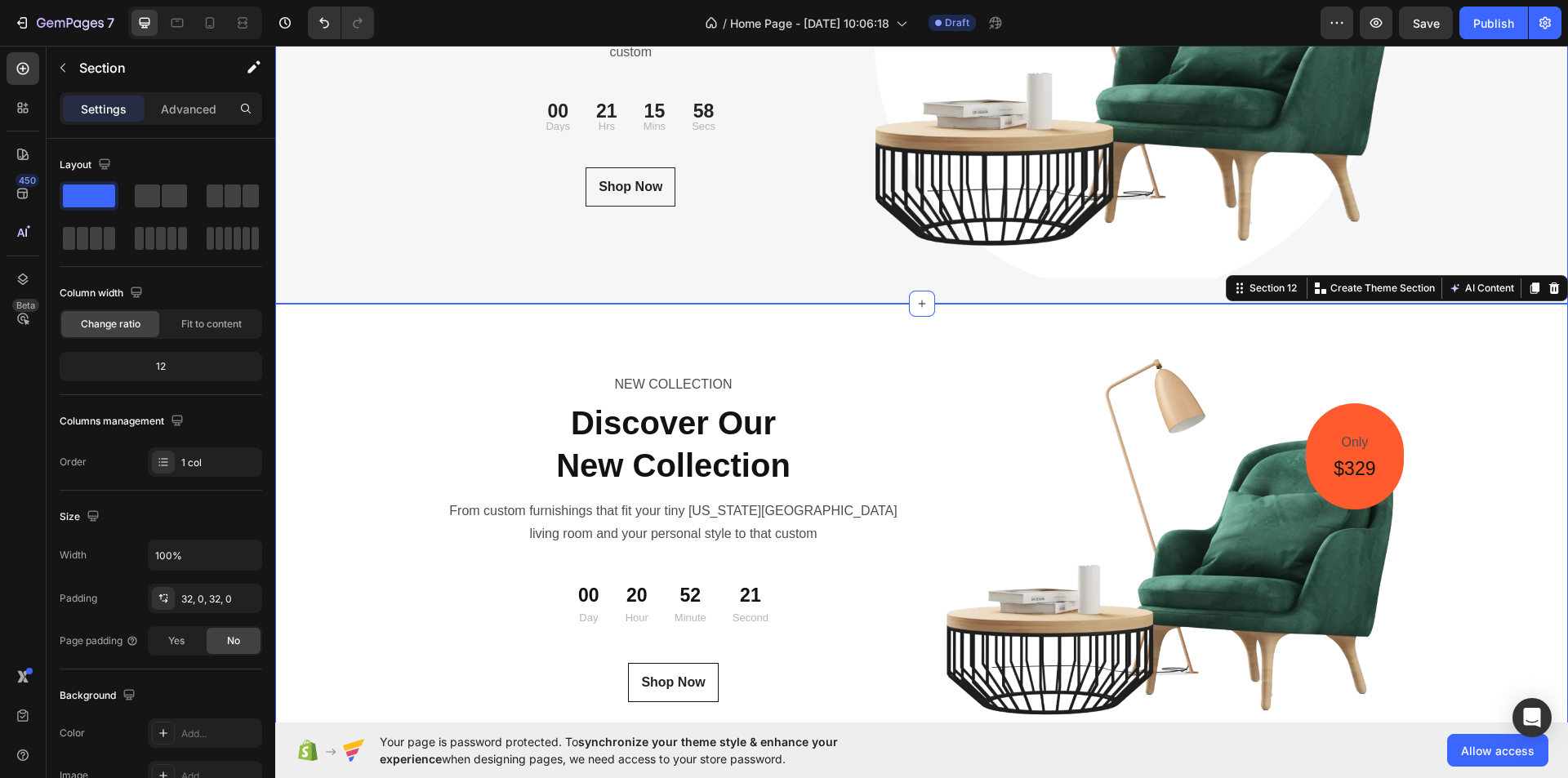
click at [808, 283] on div "NEW COLLECTION Text block Discover Our New Collection Heading From custom furni…" at bounding box center [921, 51] width 1293 height 502
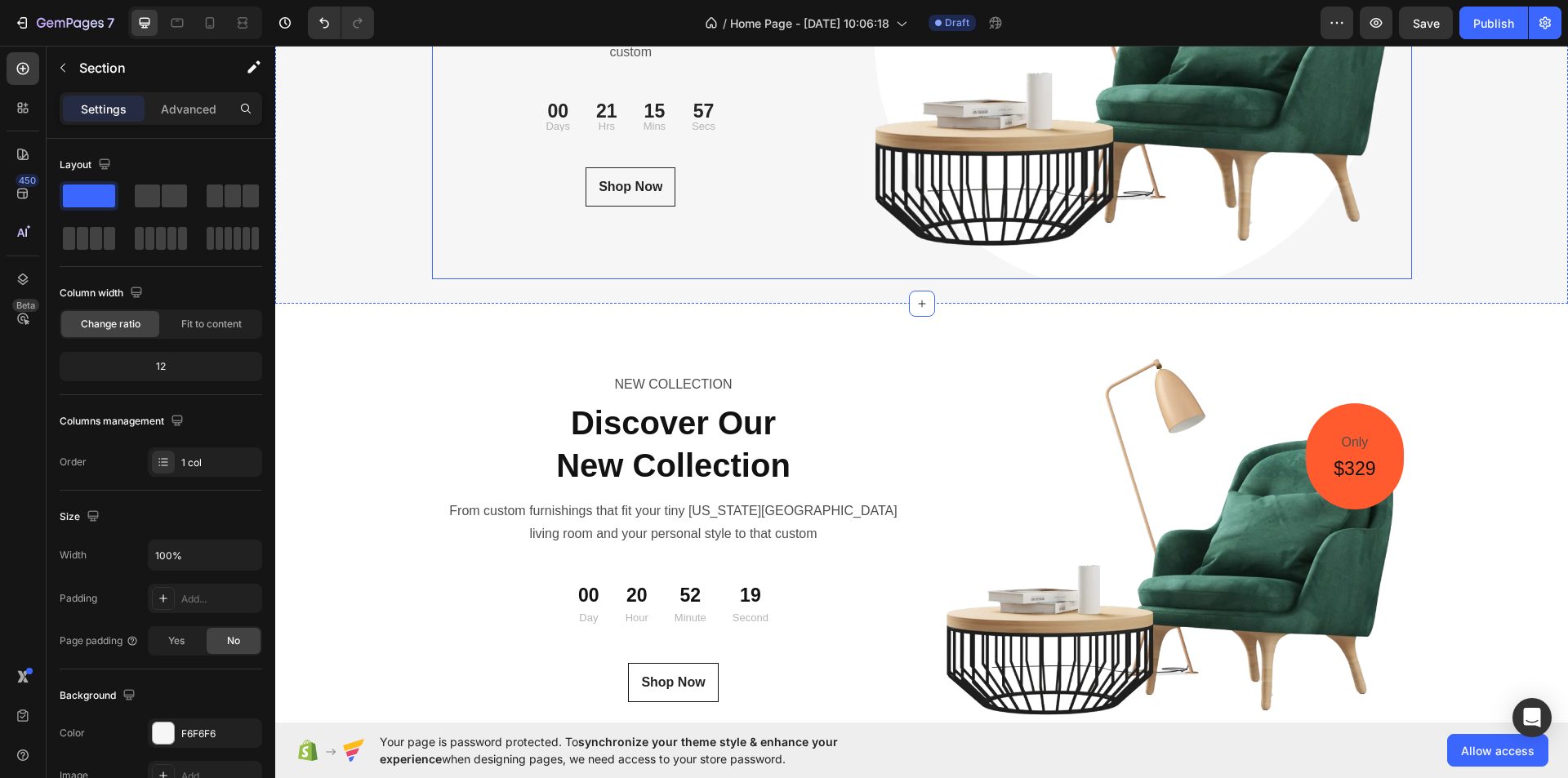
click at [844, 198] on div "NEW COLLECTION Text block Discover Our New Collection Heading From custom furni…" at bounding box center [922, 39] width 980 height 478
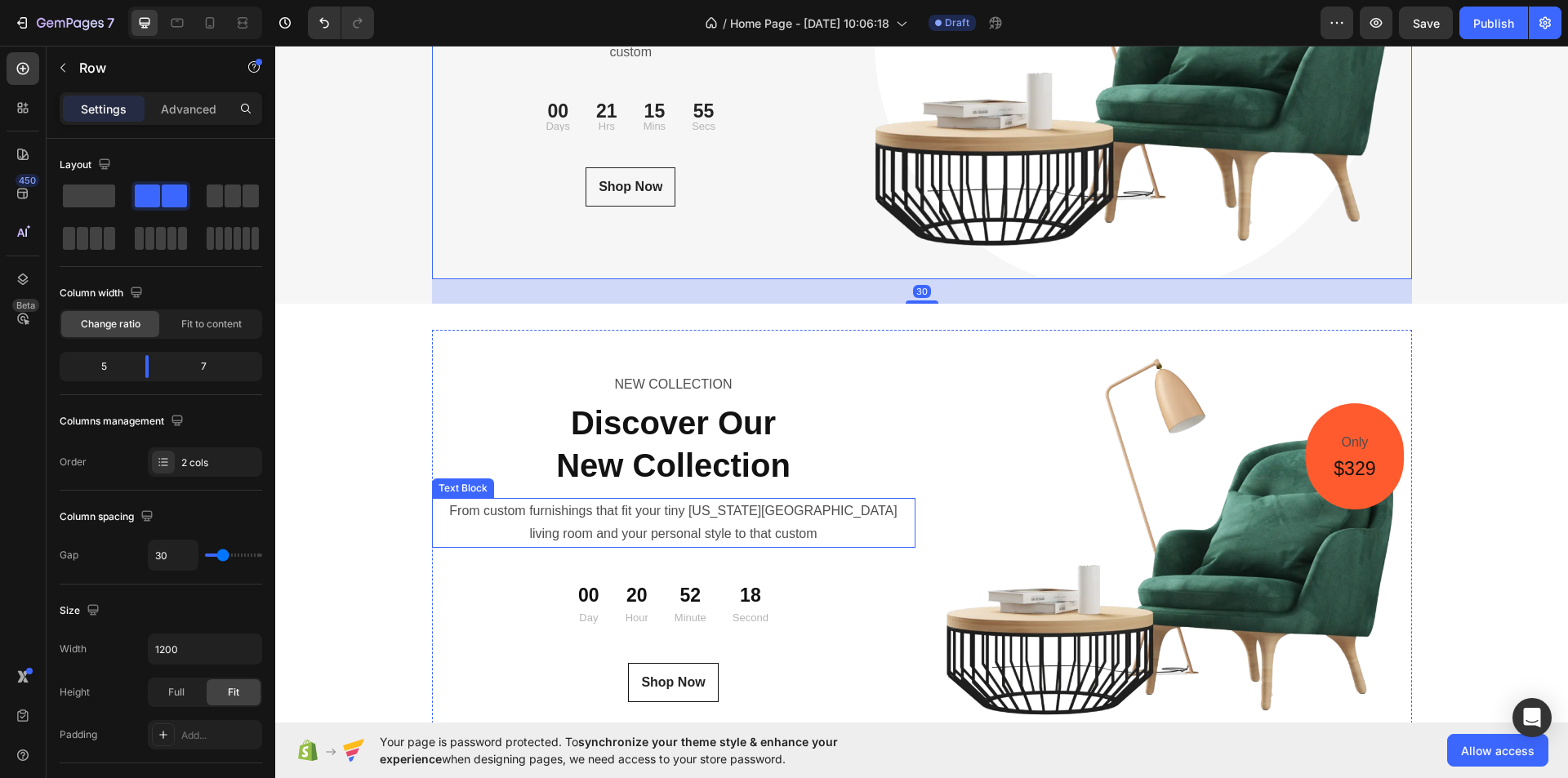
scroll to position [5687, 0]
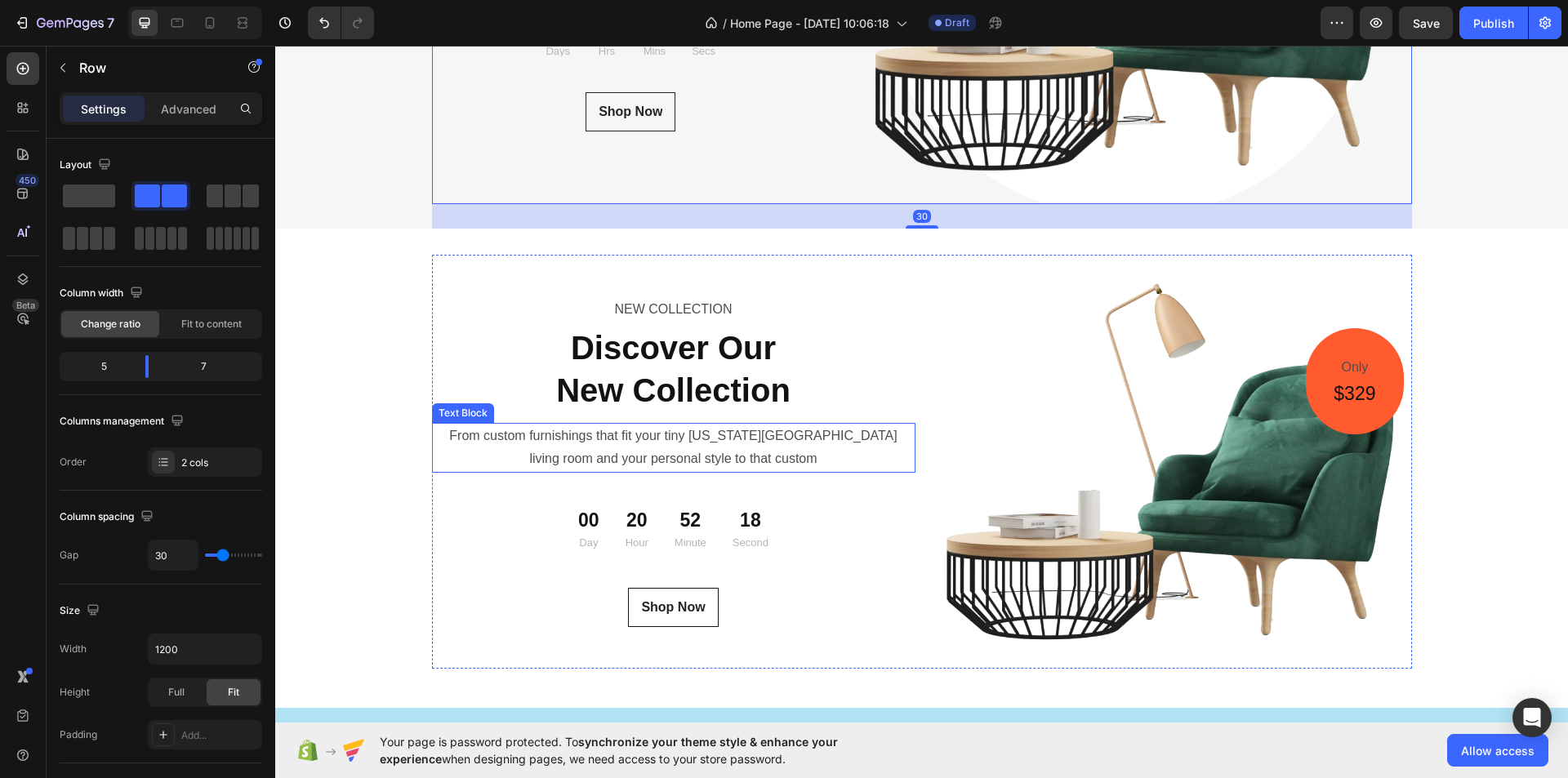
click at [918, 400] on div "NEW COLLECTION Text Block Discover Our New Collection Heading From custom furni…" at bounding box center [922, 462] width 980 height 415
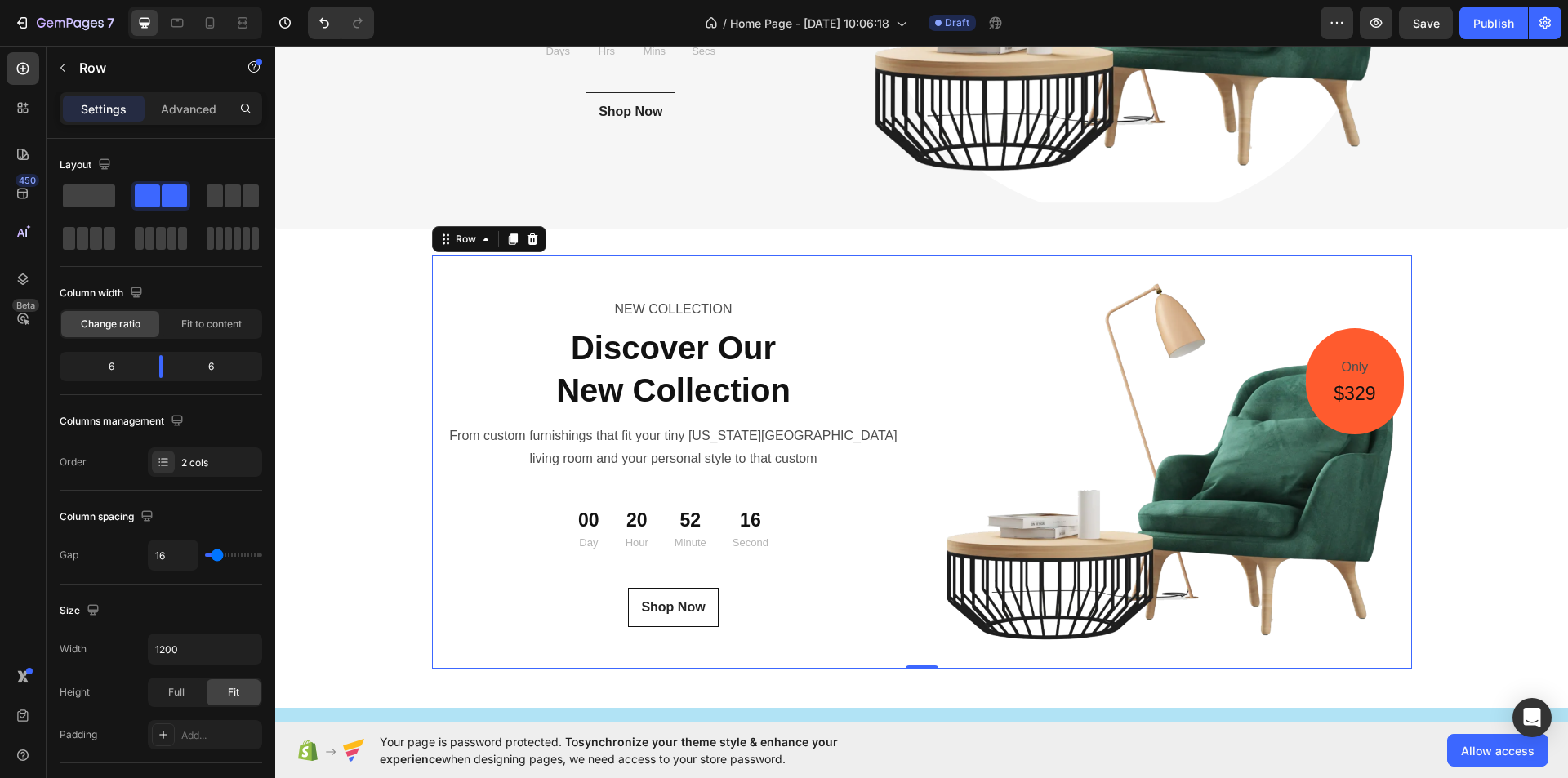
scroll to position [5776, 0]
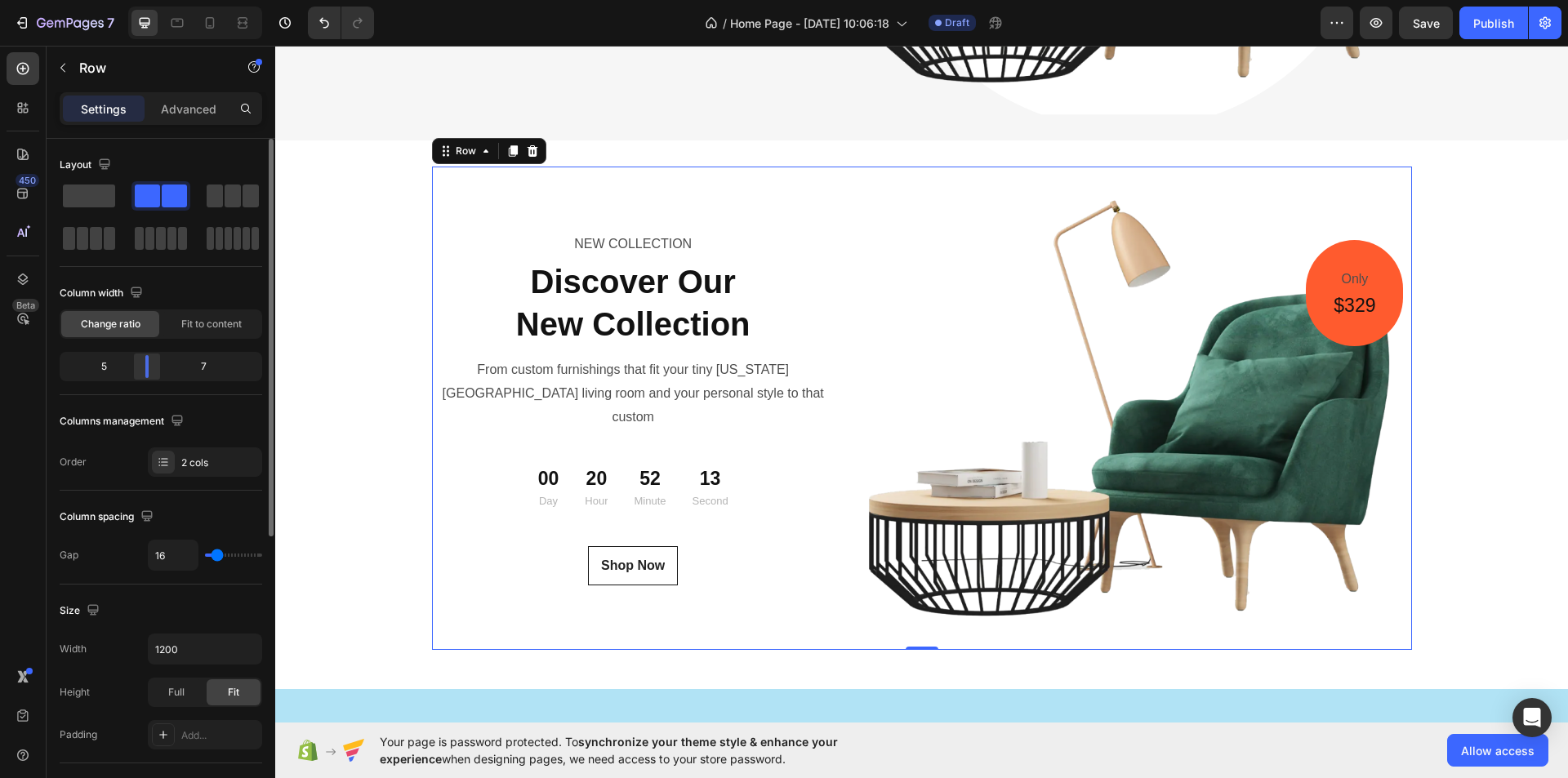
click at [154, 365] on div at bounding box center [147, 366] width 30 height 23
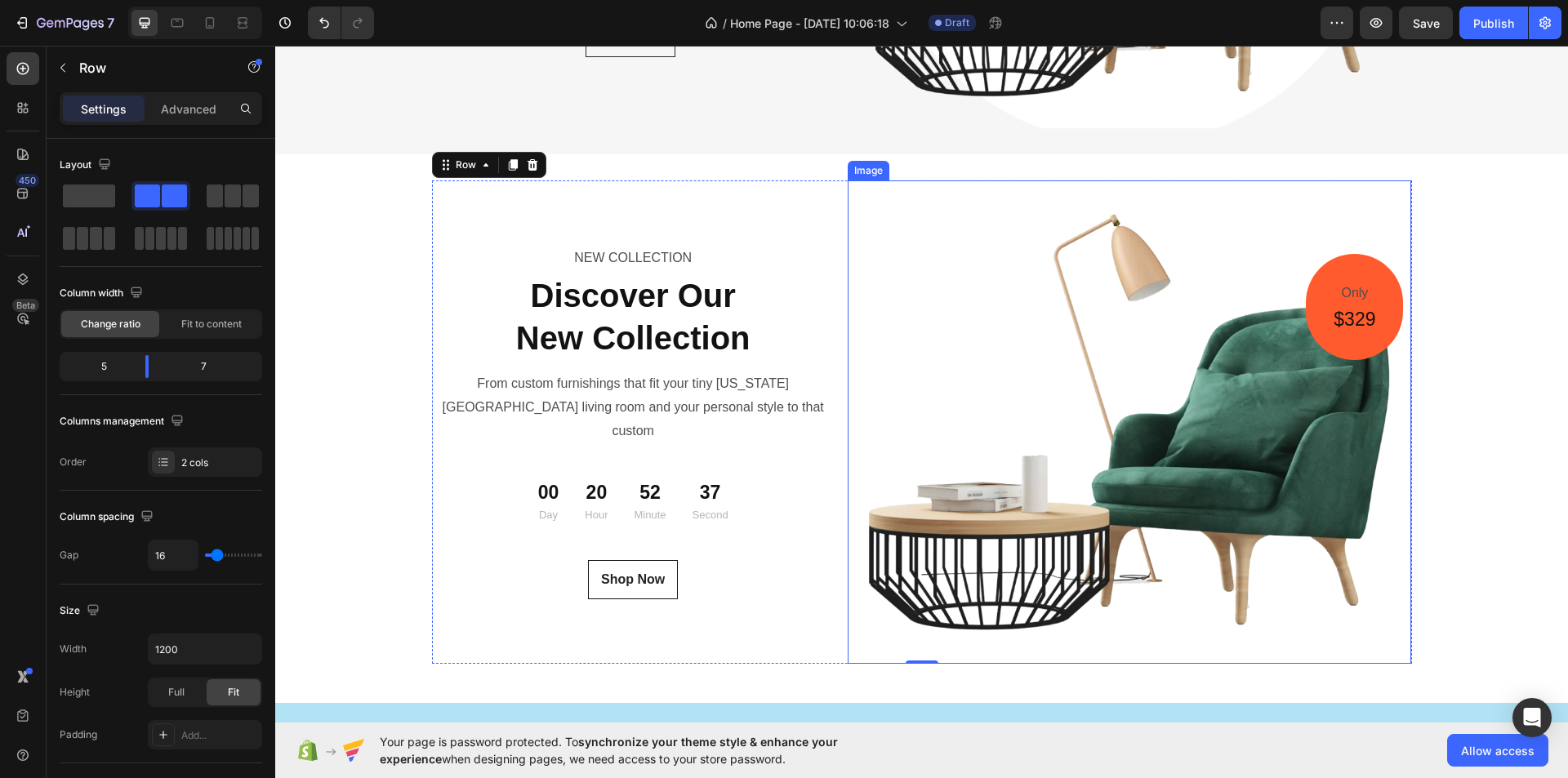
scroll to position [5858, 0]
